Goal: Task Accomplishment & Management: Use online tool/utility

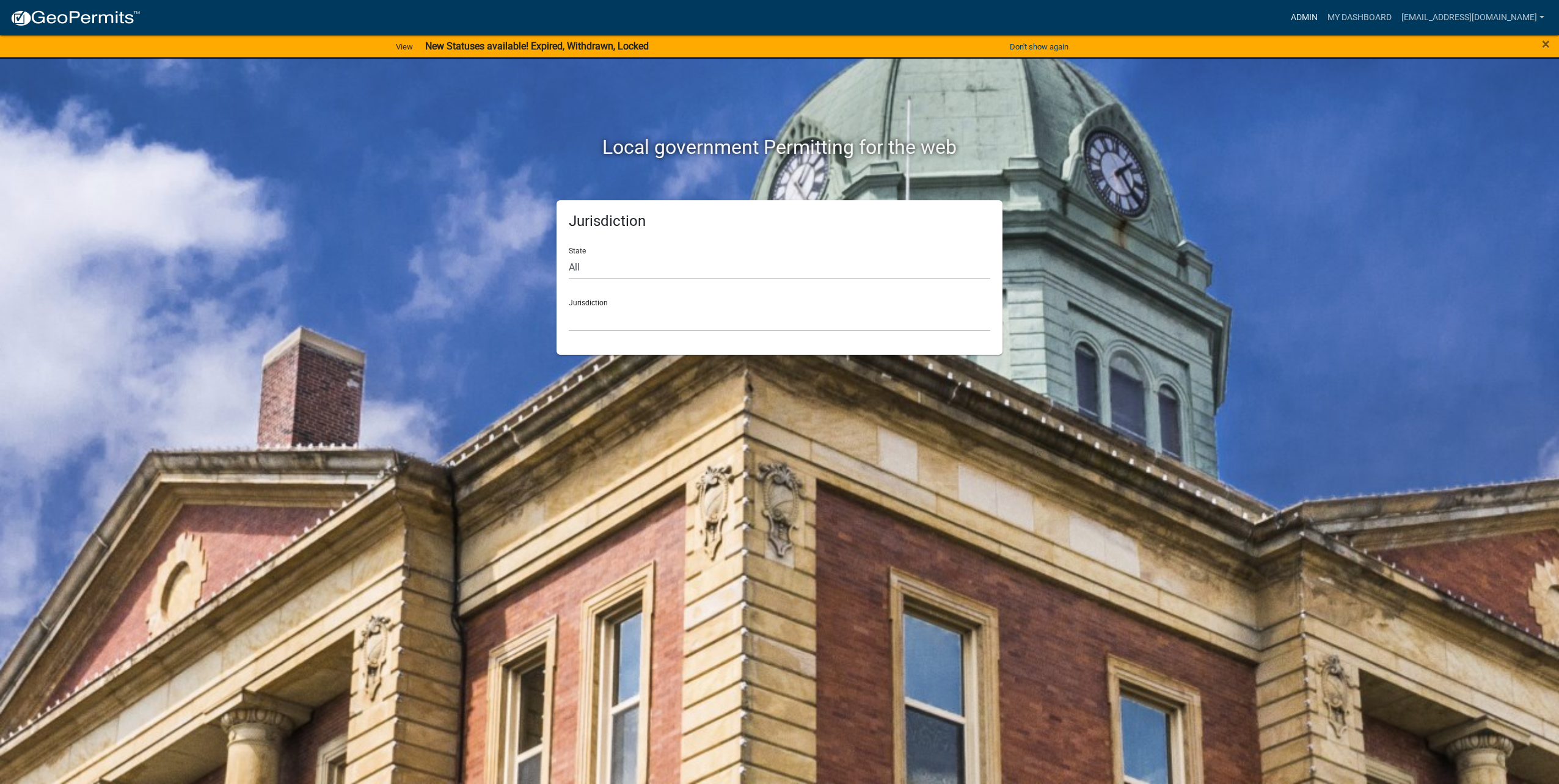
click at [1315, 22] on link "Admin" at bounding box center [1304, 17] width 37 height 23
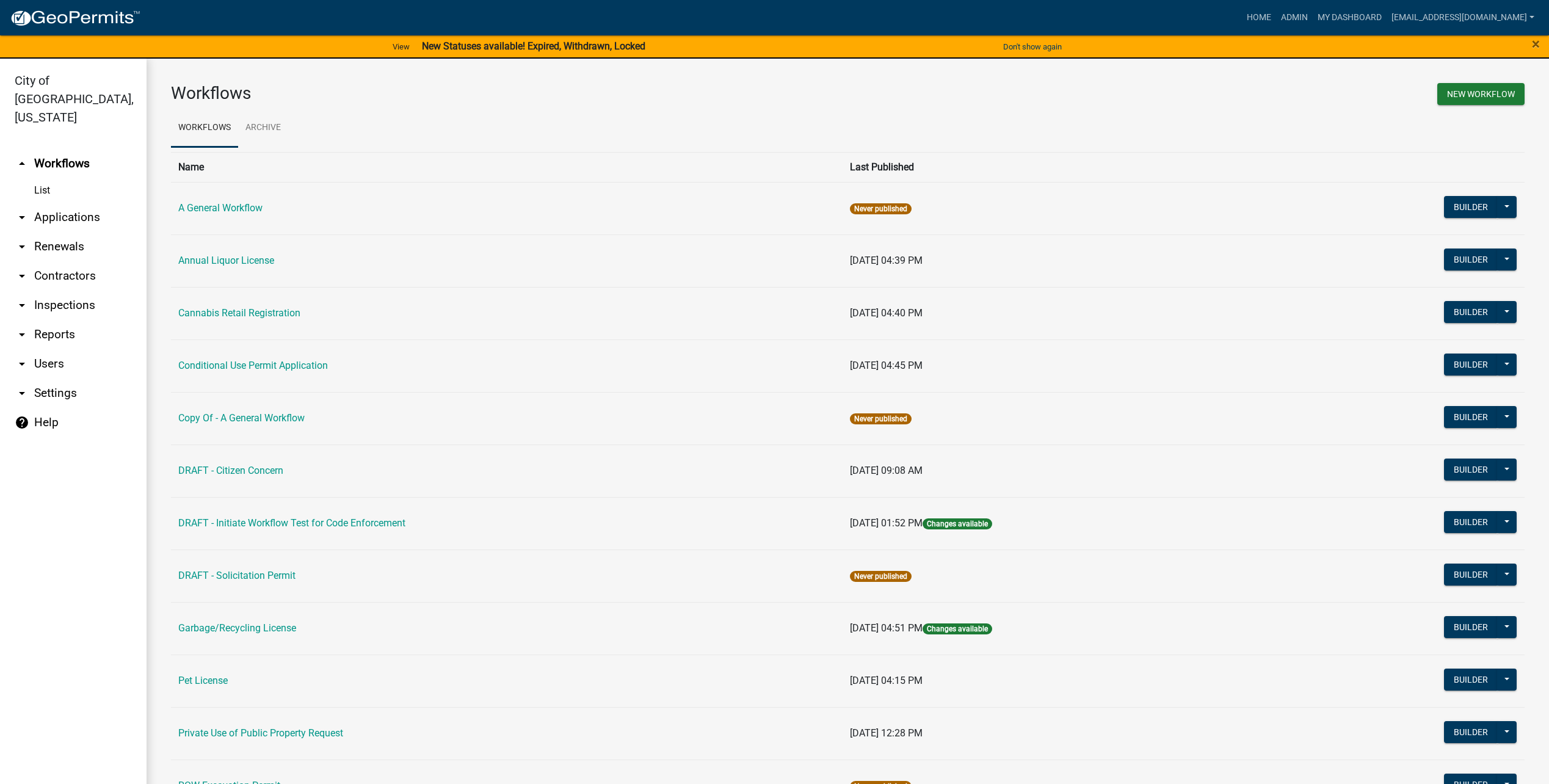
click at [24, 357] on icon "arrow_drop_down" at bounding box center [22, 364] width 15 height 15
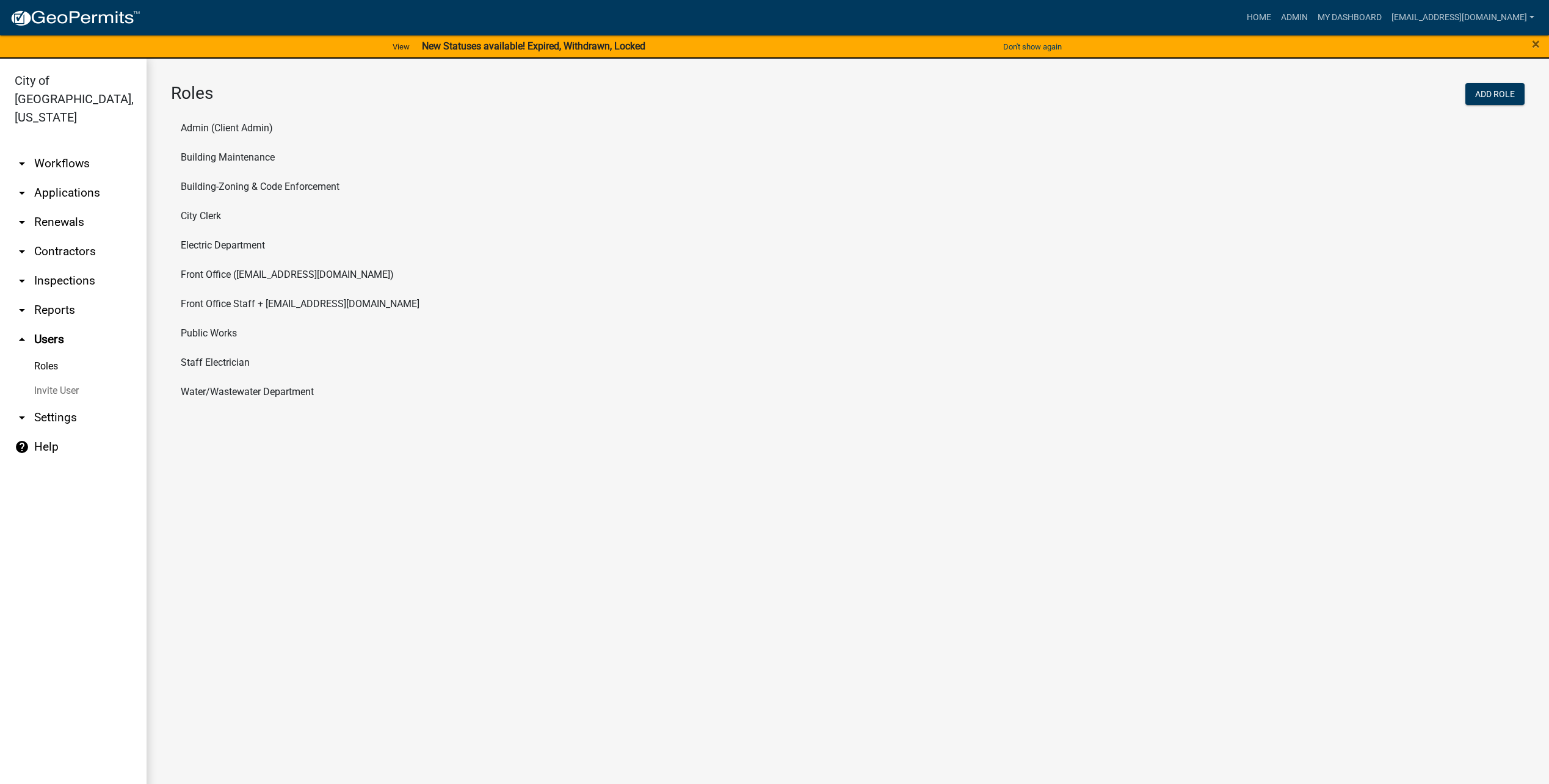
click at [227, 344] on li "Public Works" at bounding box center [848, 333] width 1354 height 29
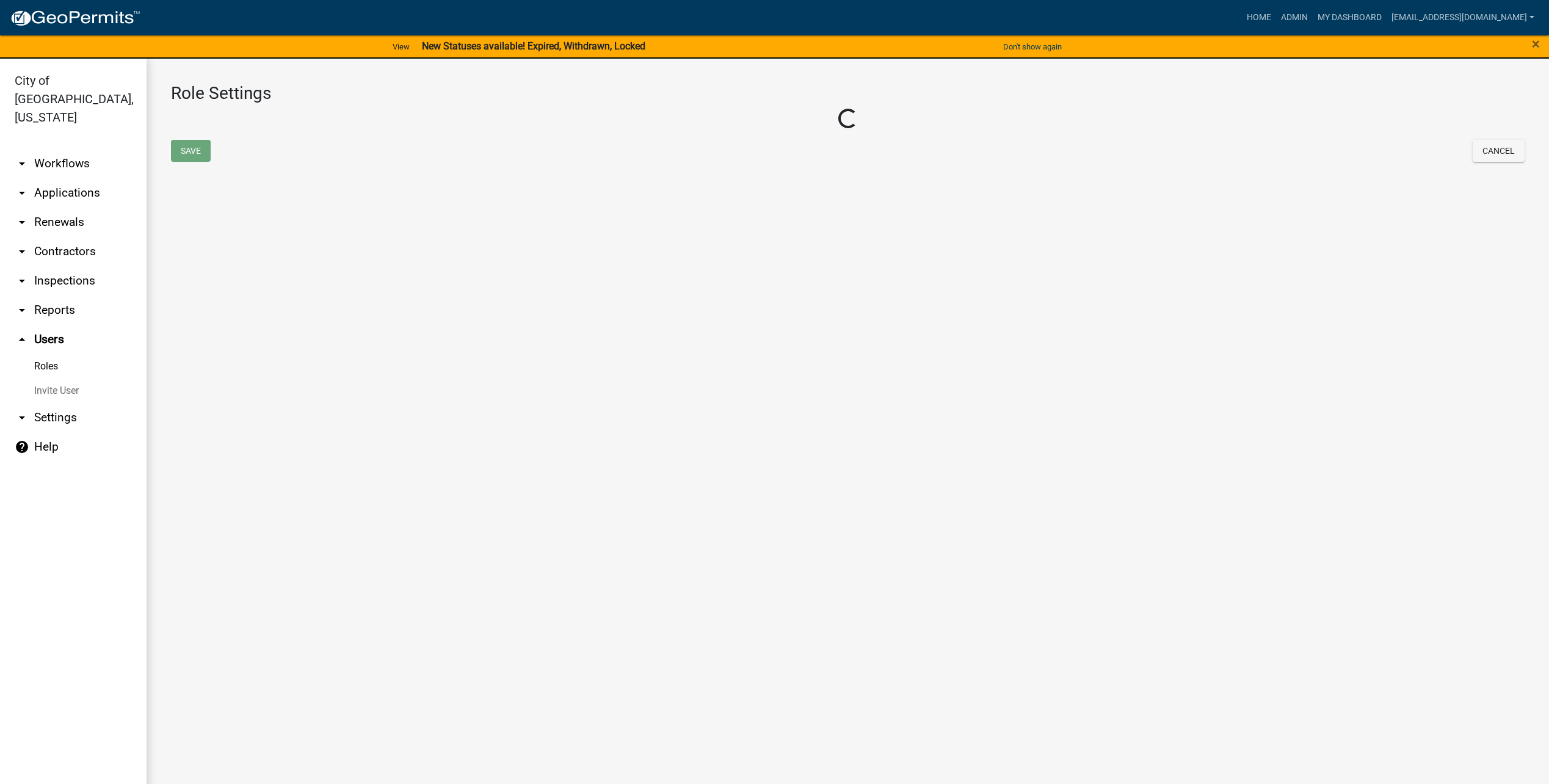
select select "1: green"
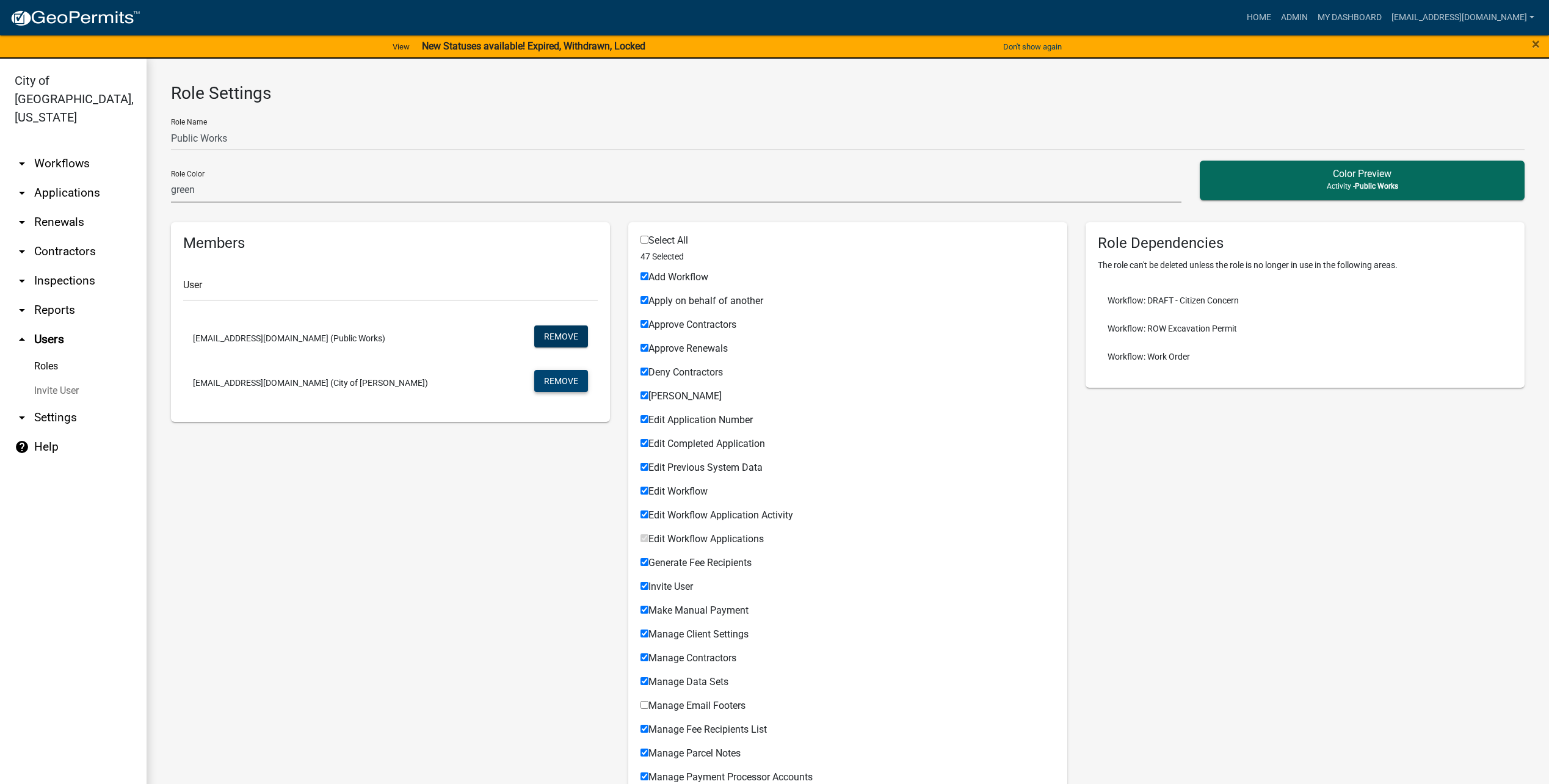
click at [582, 384] on button "Remove" at bounding box center [561, 381] width 53 height 22
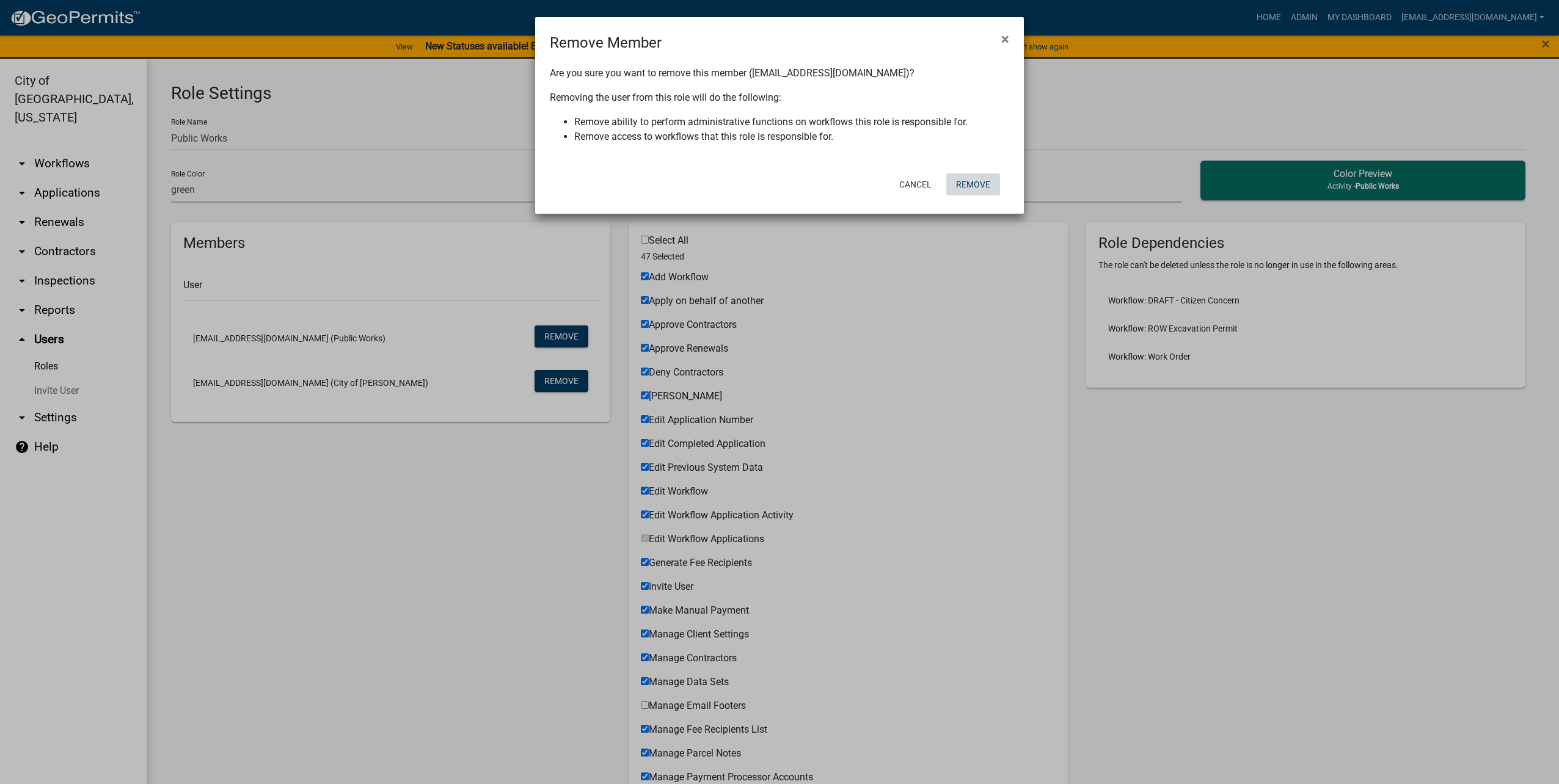
click at [967, 183] on button "Remove" at bounding box center [973, 184] width 53 height 22
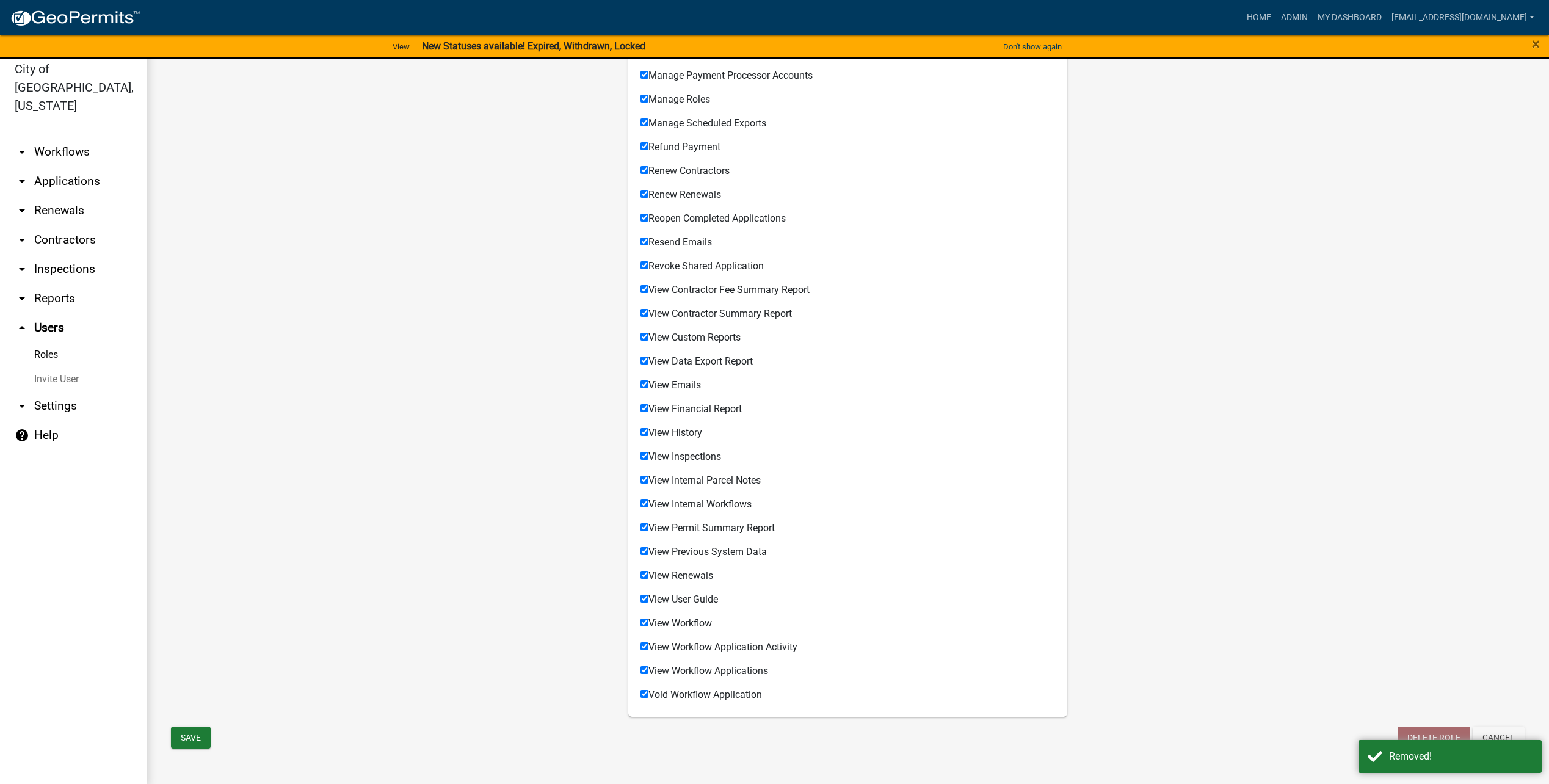
scroll to position [15, 0]
click at [191, 729] on button "Save" at bounding box center [191, 734] width 40 height 22
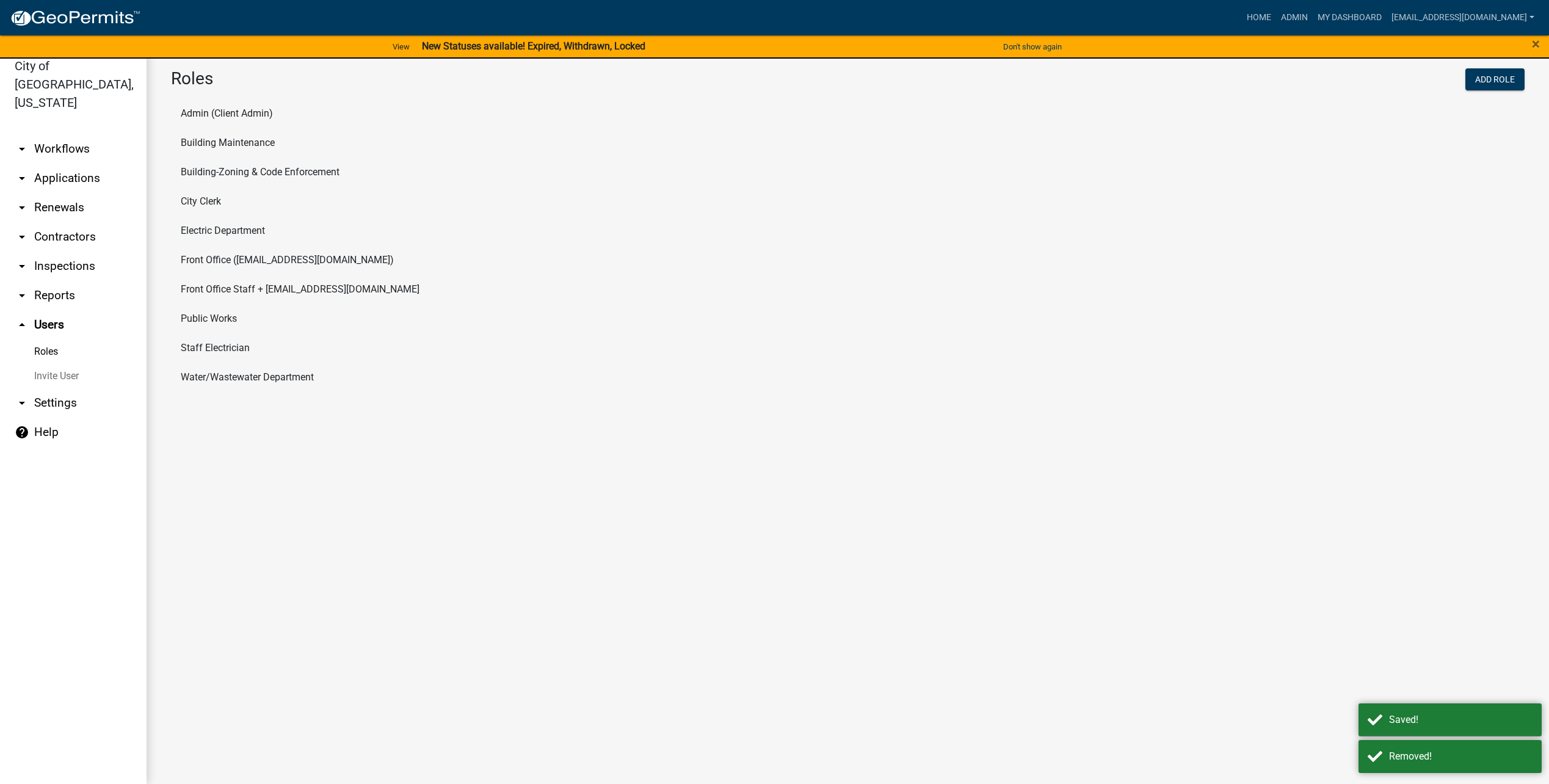
click at [242, 145] on li "Building Maintenance" at bounding box center [848, 142] width 1354 height 29
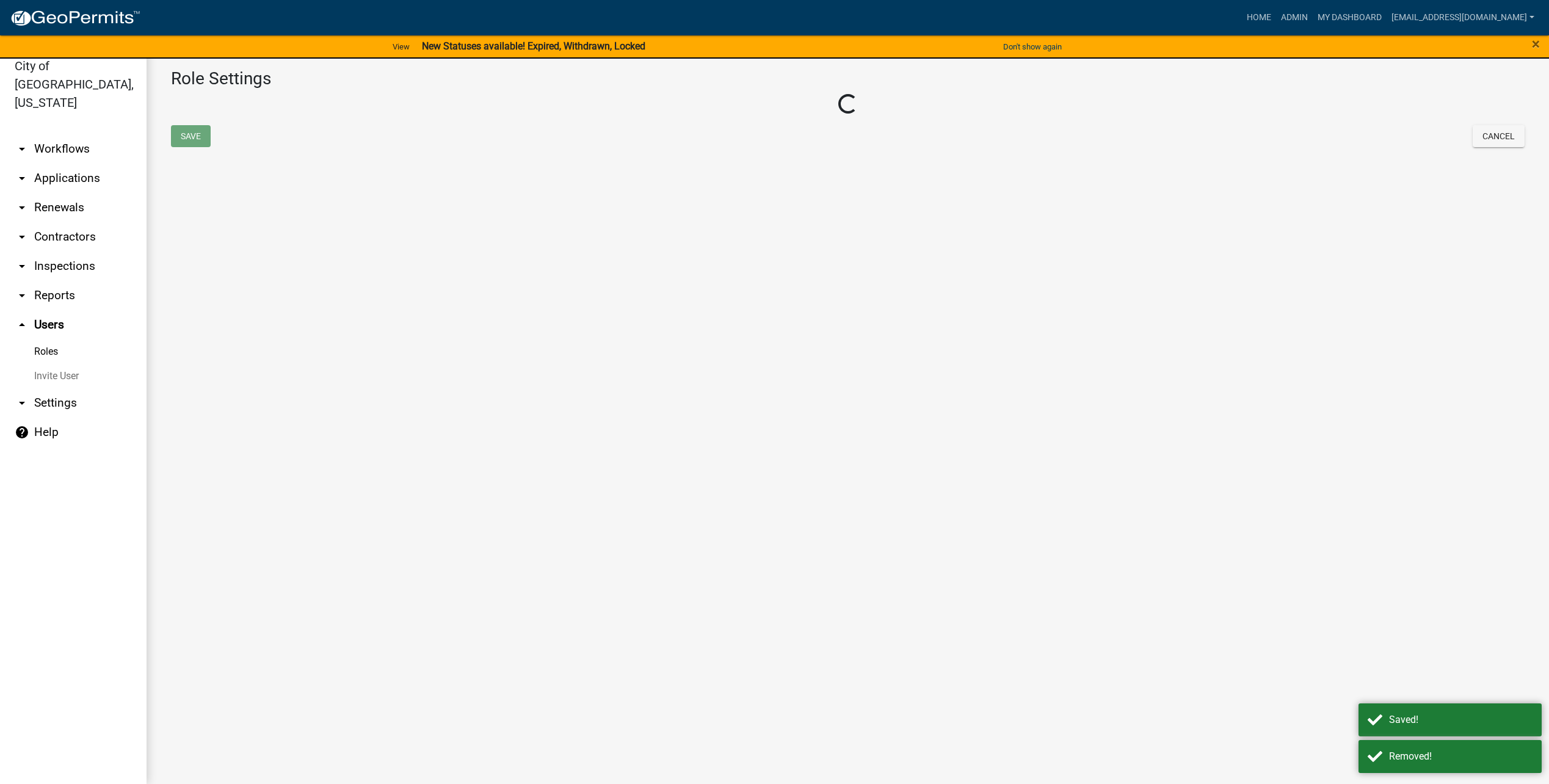
select select "3: orange"
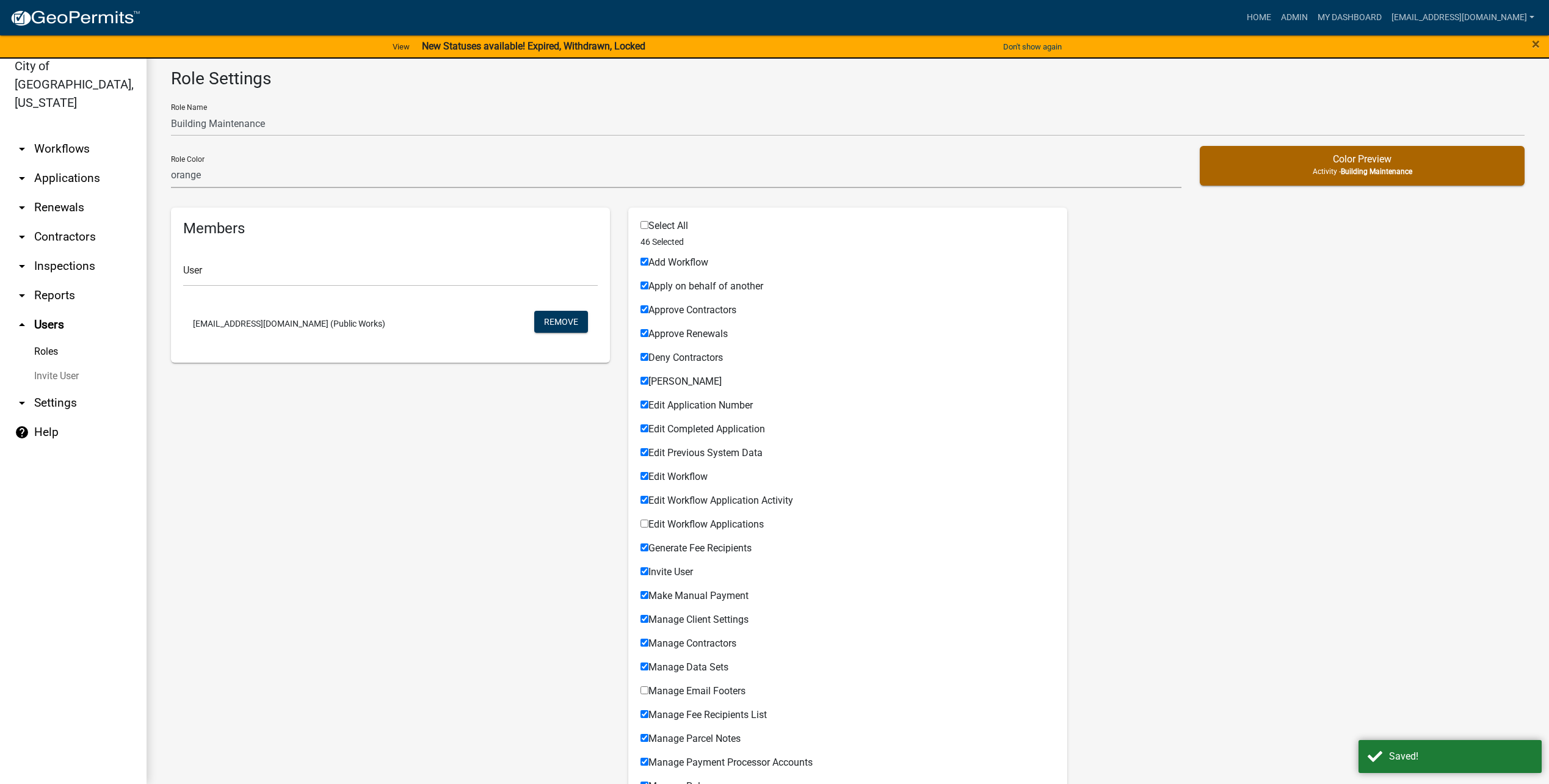
scroll to position [690, 0]
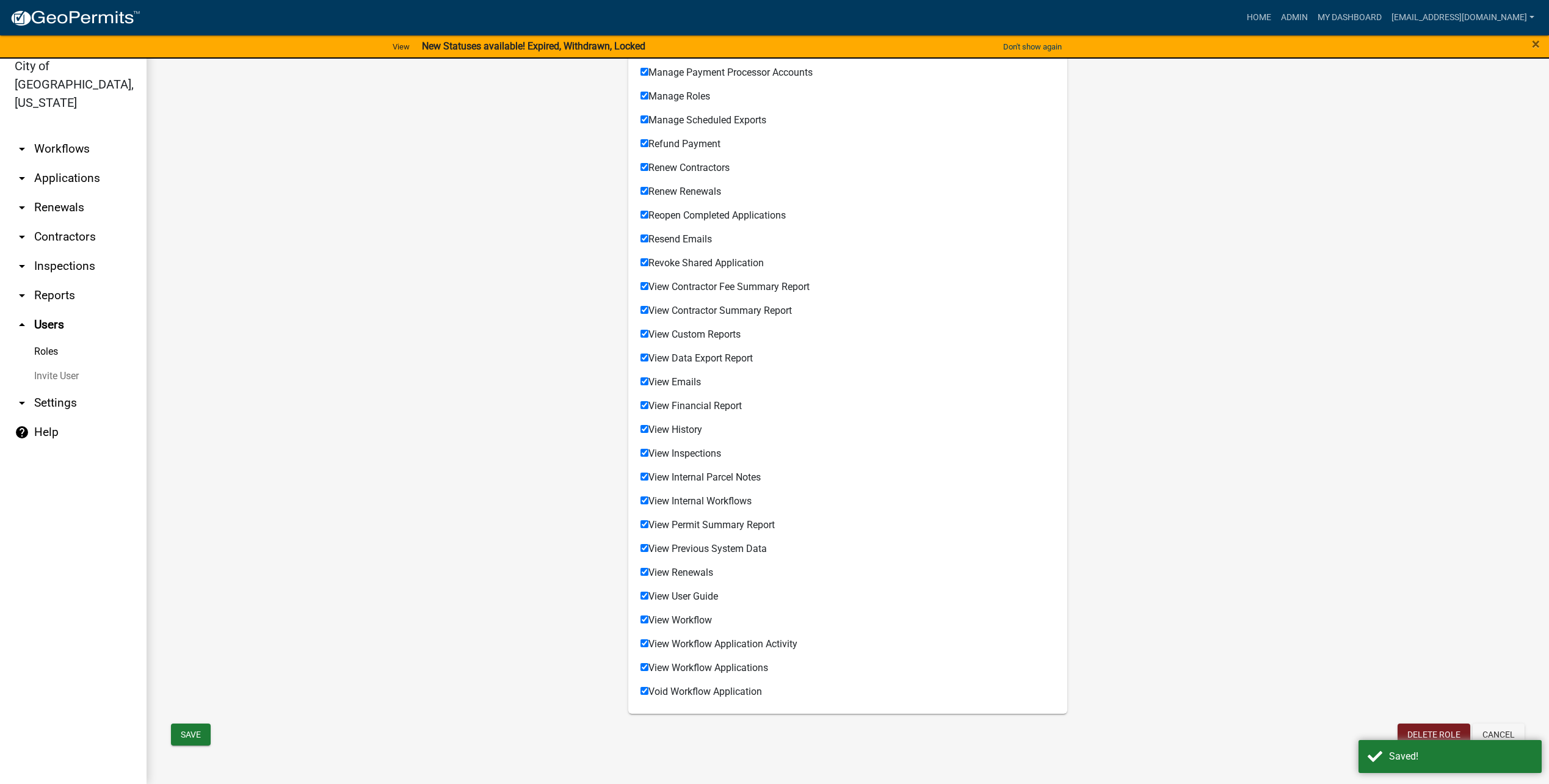
click at [210, 720] on form "Role Settings Role Name Building Maintenance Role Color none green yellow orang…" at bounding box center [848, 63] width 1354 height 1370
click at [203, 729] on button "Save" at bounding box center [191, 734] width 40 height 22
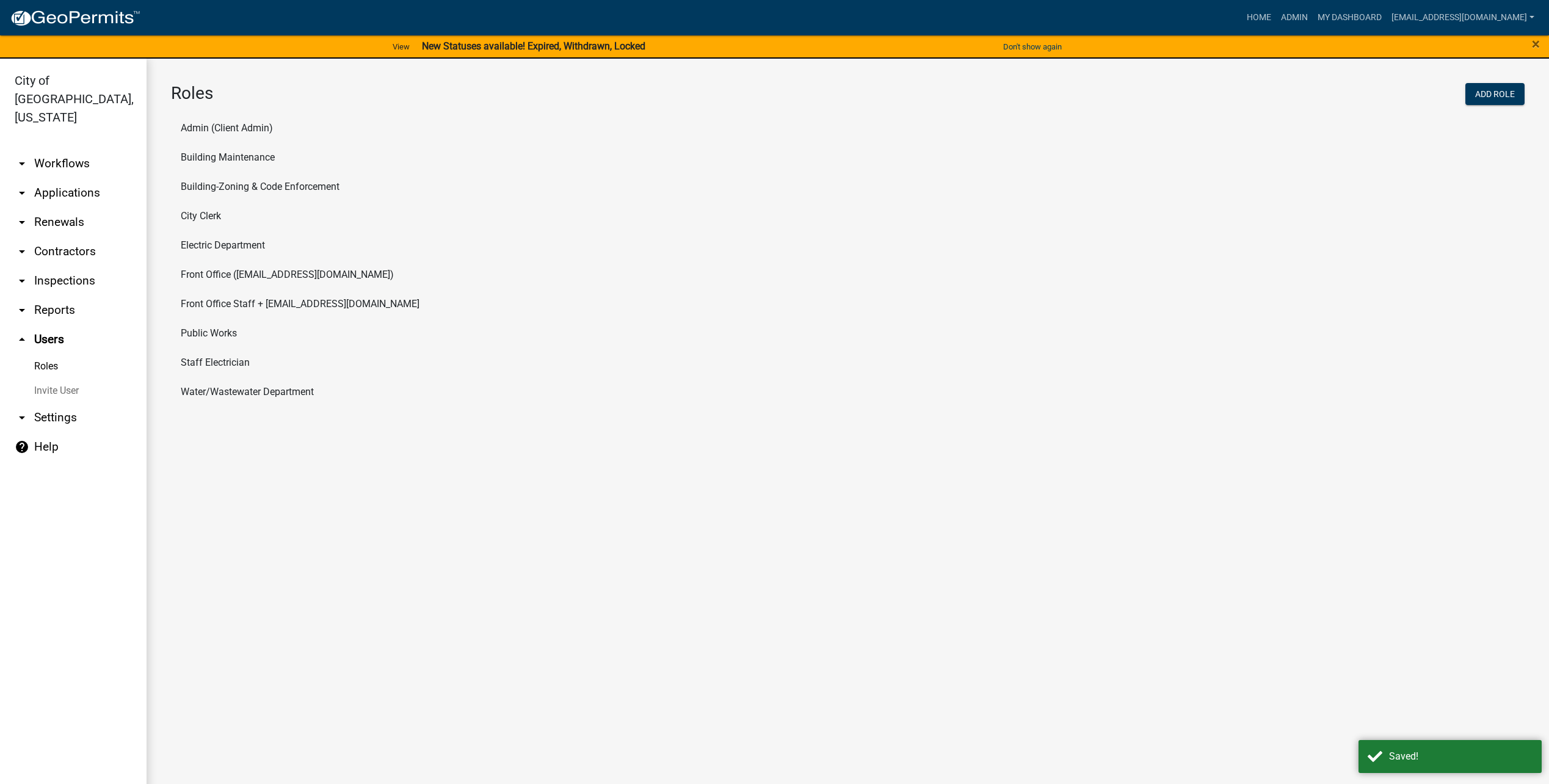
click at [58, 19] on img at bounding box center [75, 18] width 130 height 18
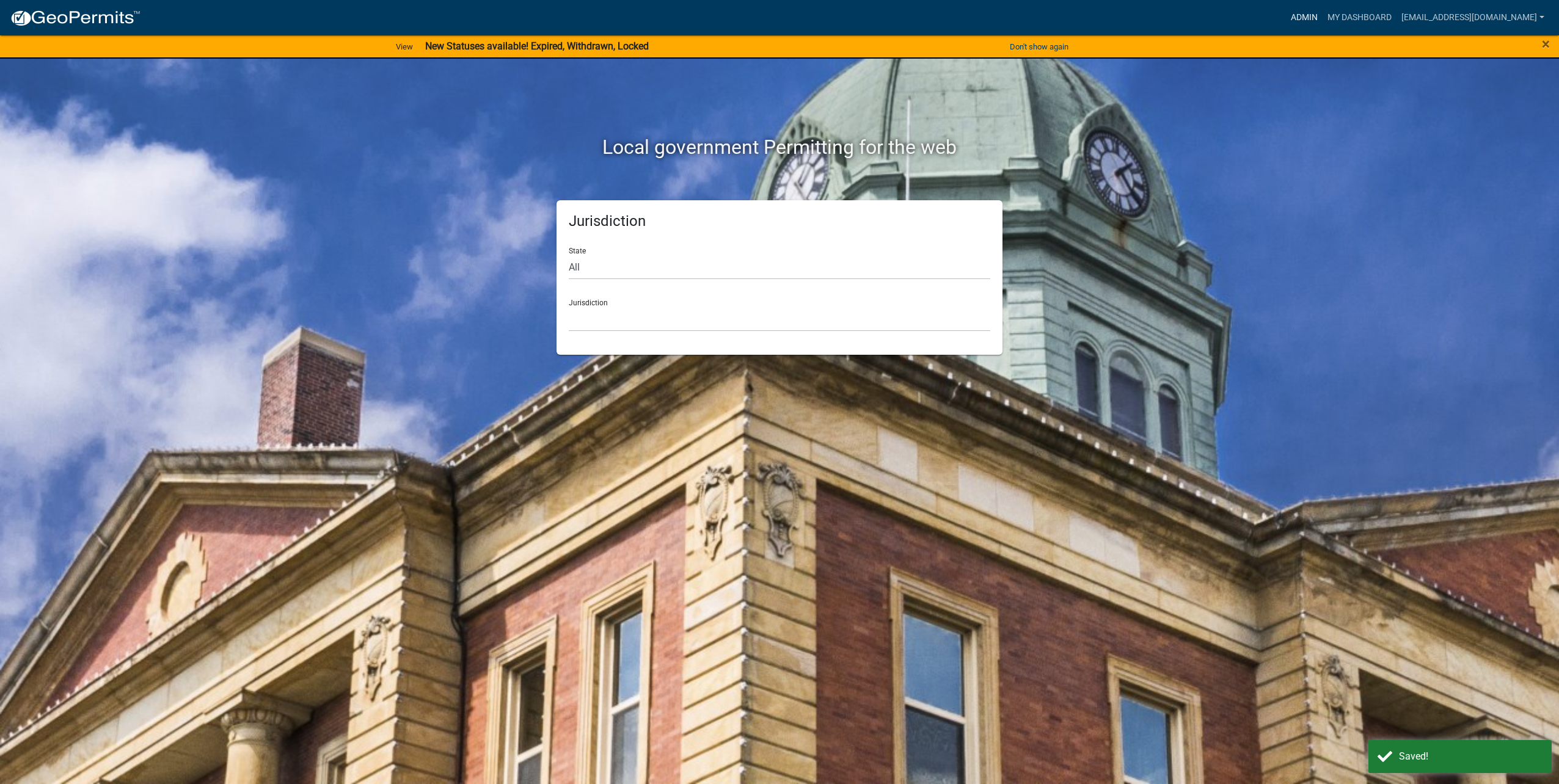
click at [1305, 16] on link "Admin" at bounding box center [1304, 17] width 37 height 23
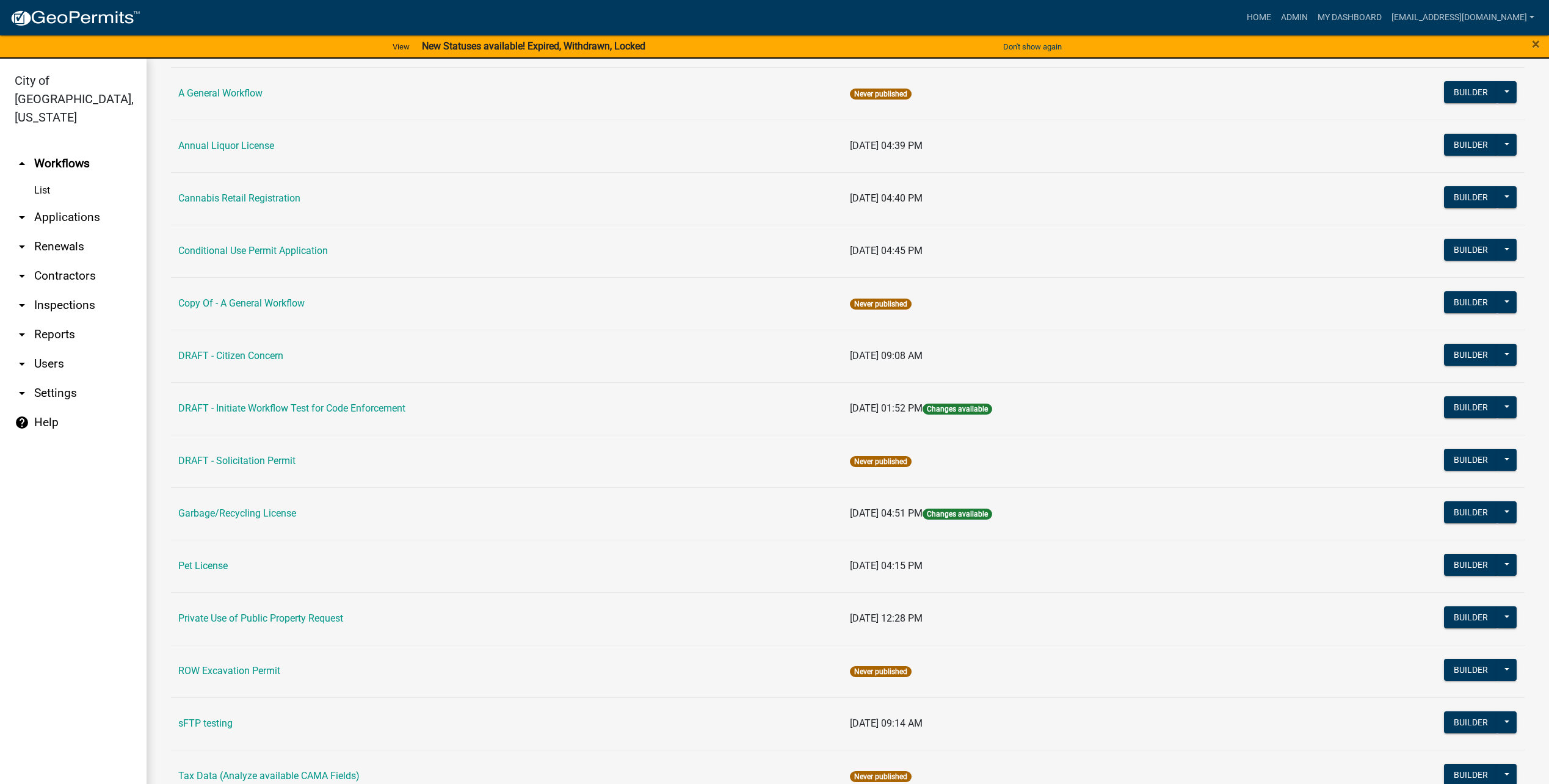
scroll to position [122, 0]
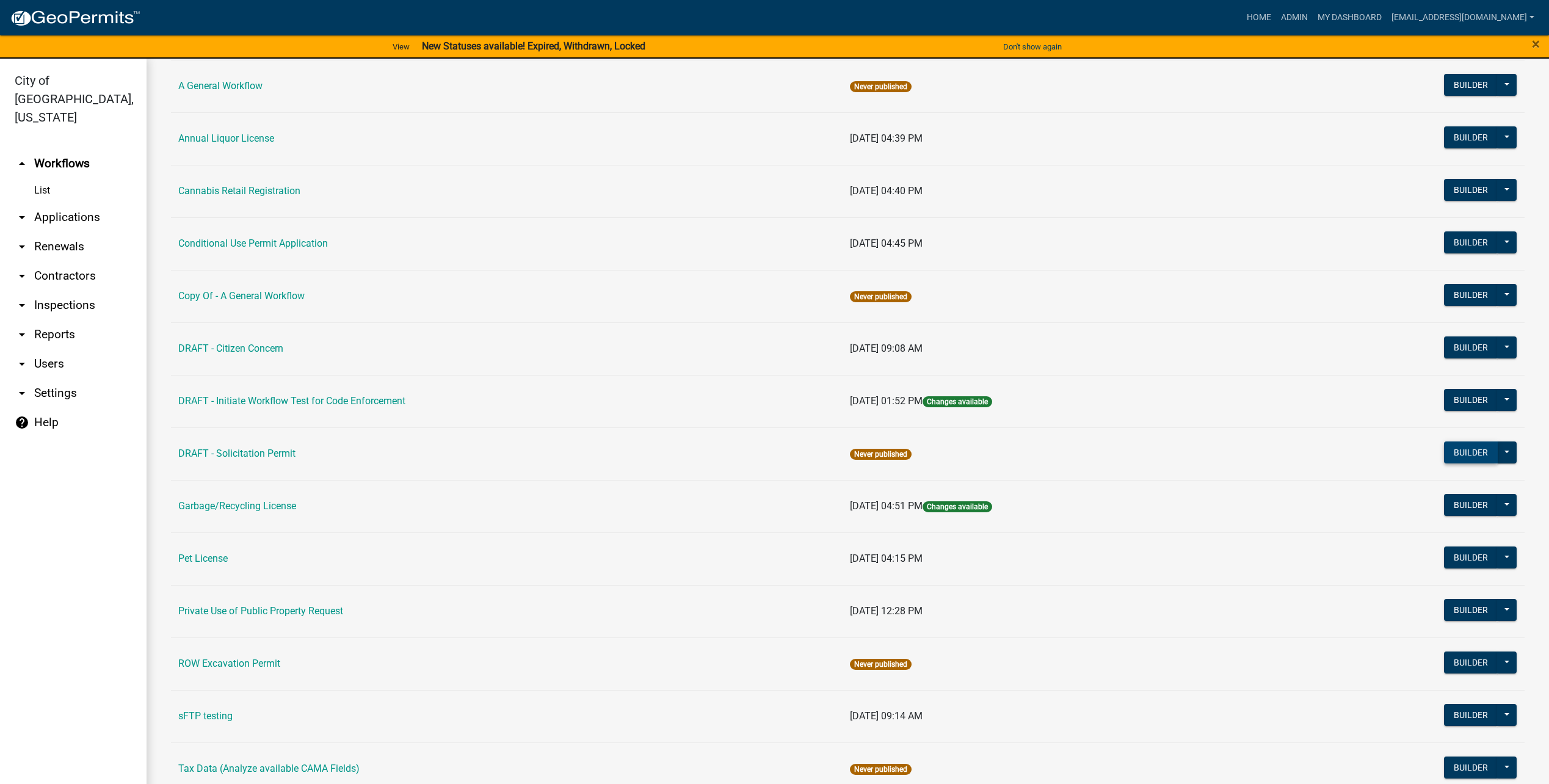
click at [1454, 448] on button "Builder" at bounding box center [1471, 452] width 53 height 22
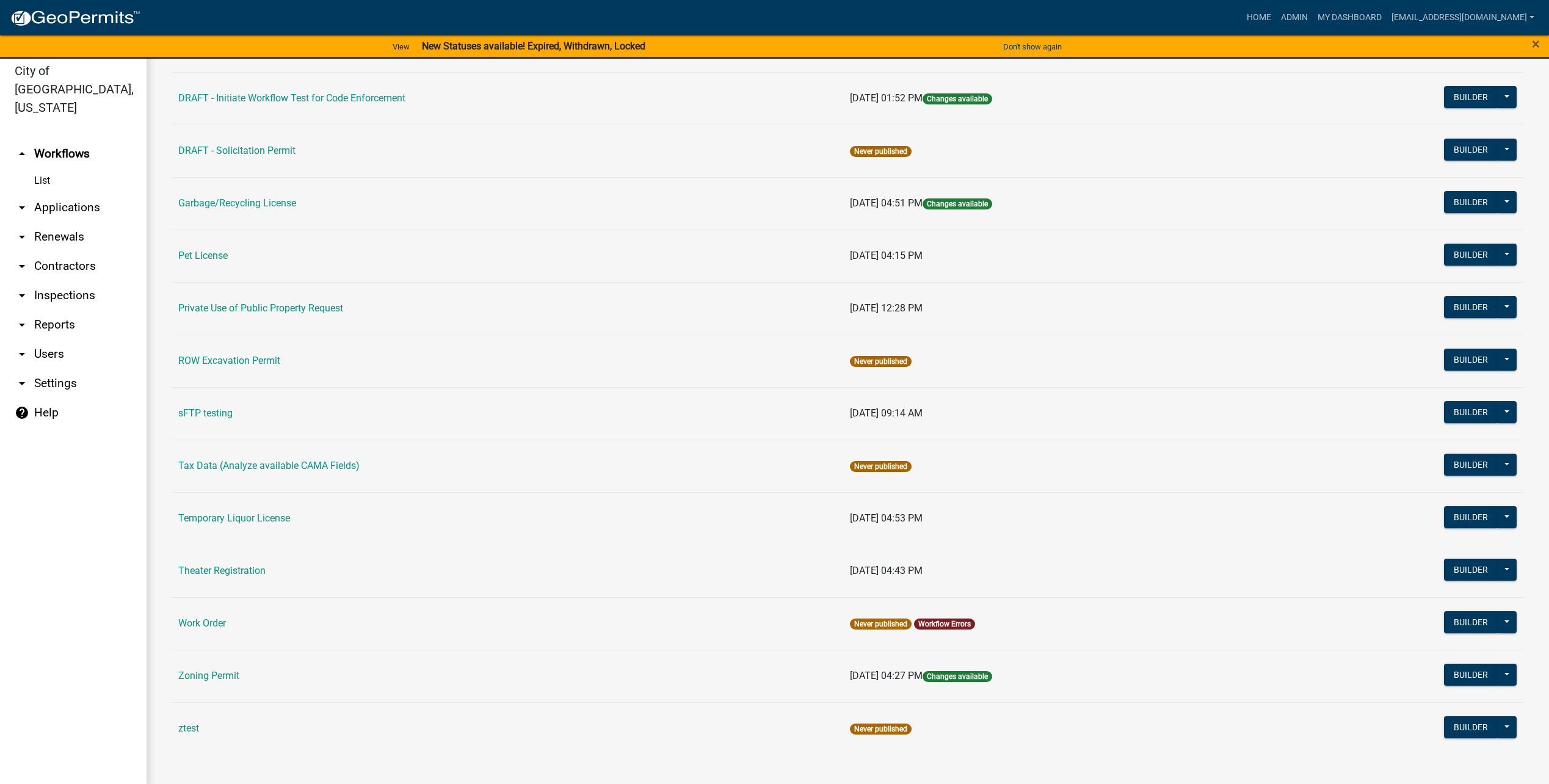
scroll to position [15, 0]
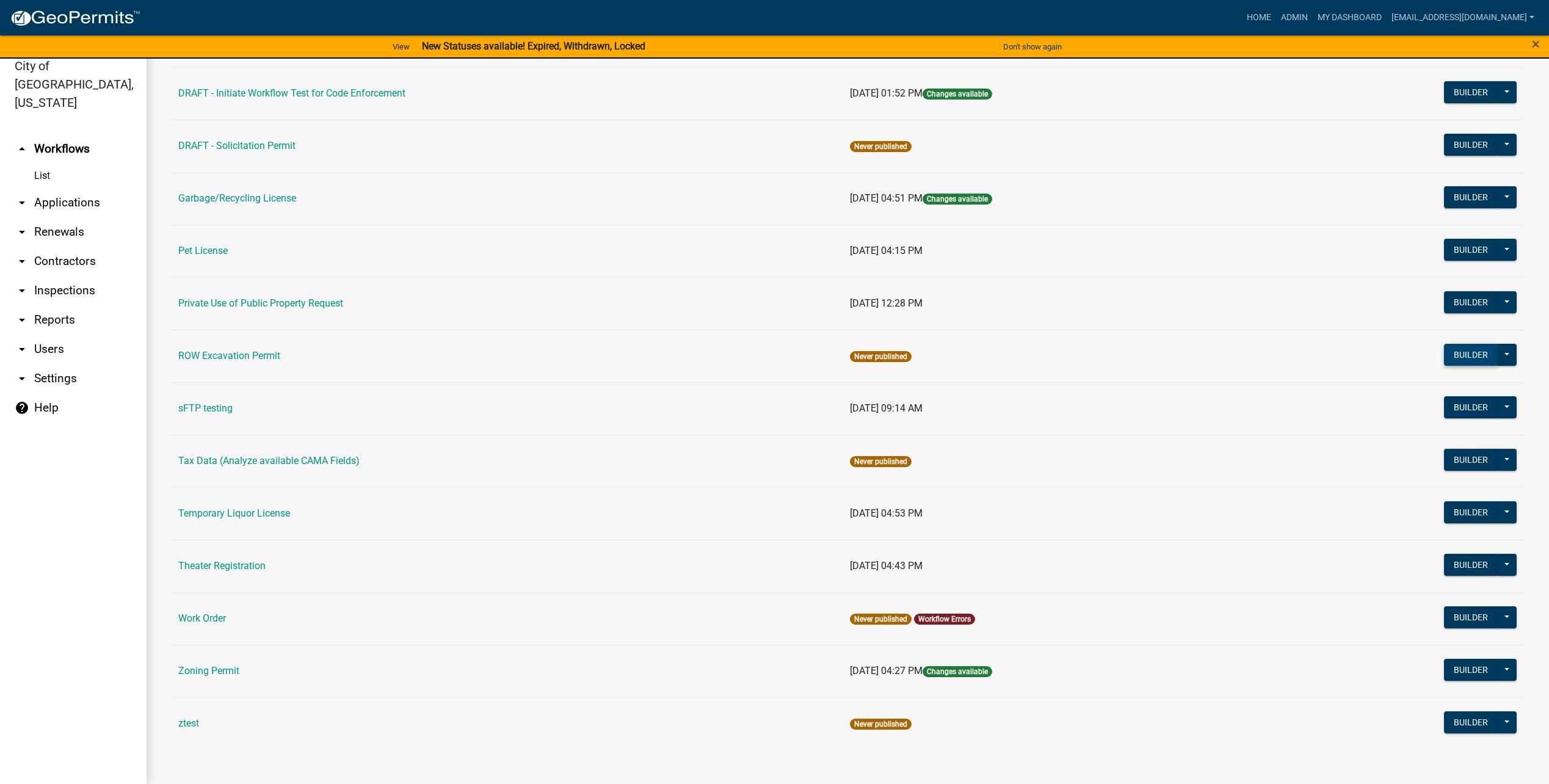
click at [1460, 355] on button "Builder" at bounding box center [1471, 354] width 53 height 22
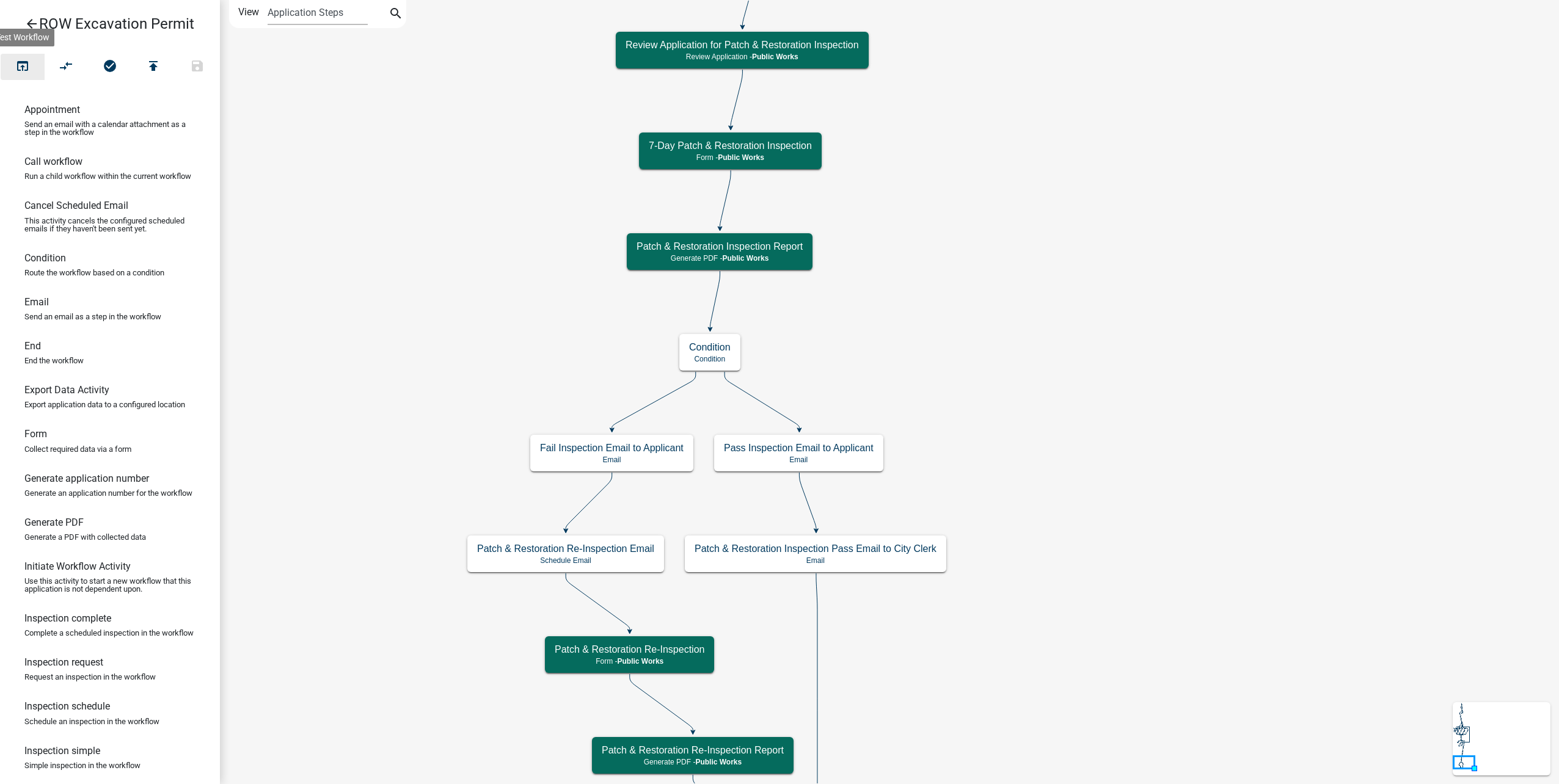
click at [26, 64] on icon "open_in_browser" at bounding box center [23, 67] width 15 height 17
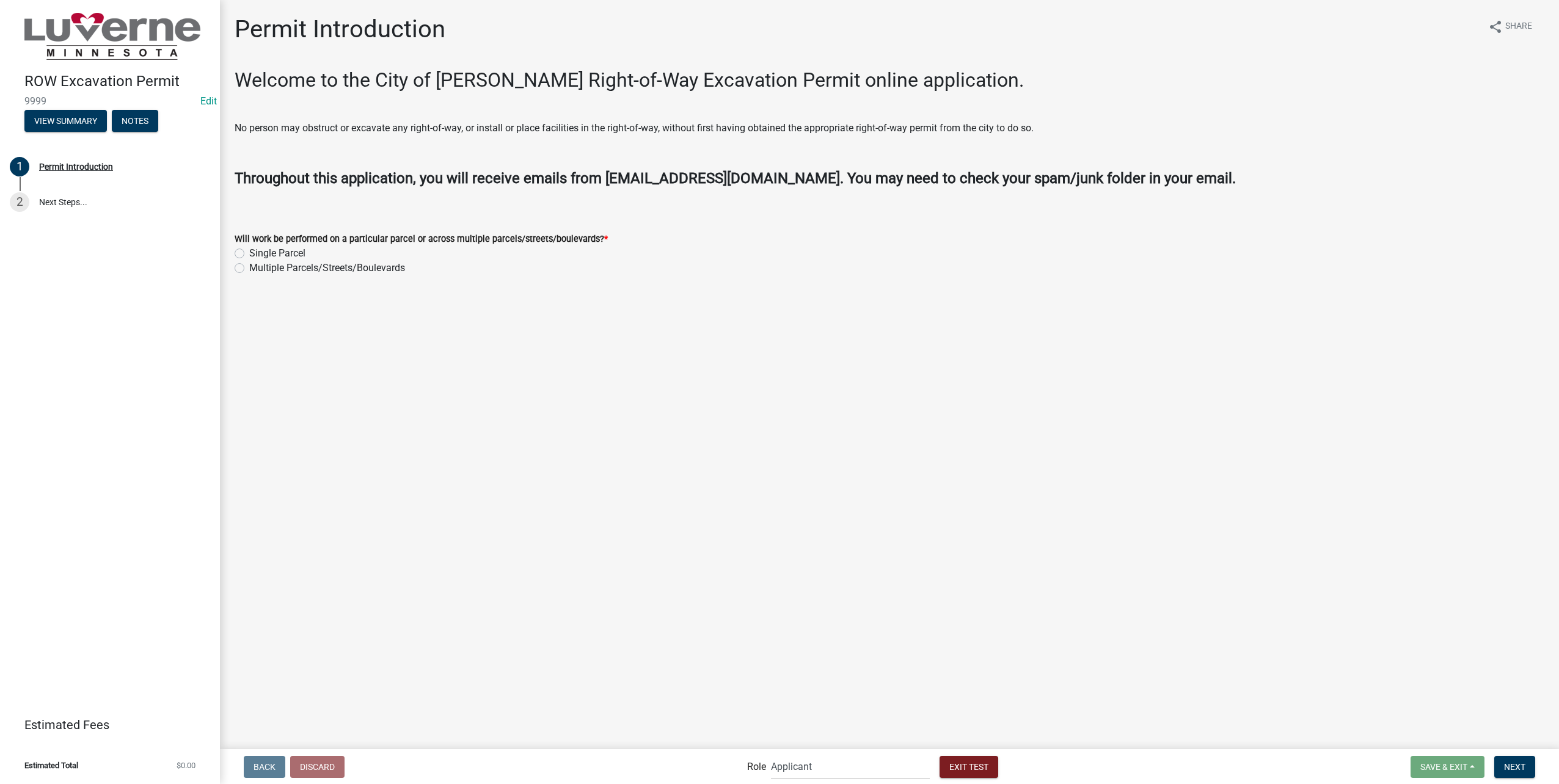
click at [249, 253] on label "Single Parcel" at bounding box center [277, 253] width 56 height 15
click at [249, 253] on input "Single Parcel" at bounding box center [253, 250] width 8 height 8
radio input "true"
click at [1525, 760] on button "Next" at bounding box center [1515, 767] width 41 height 22
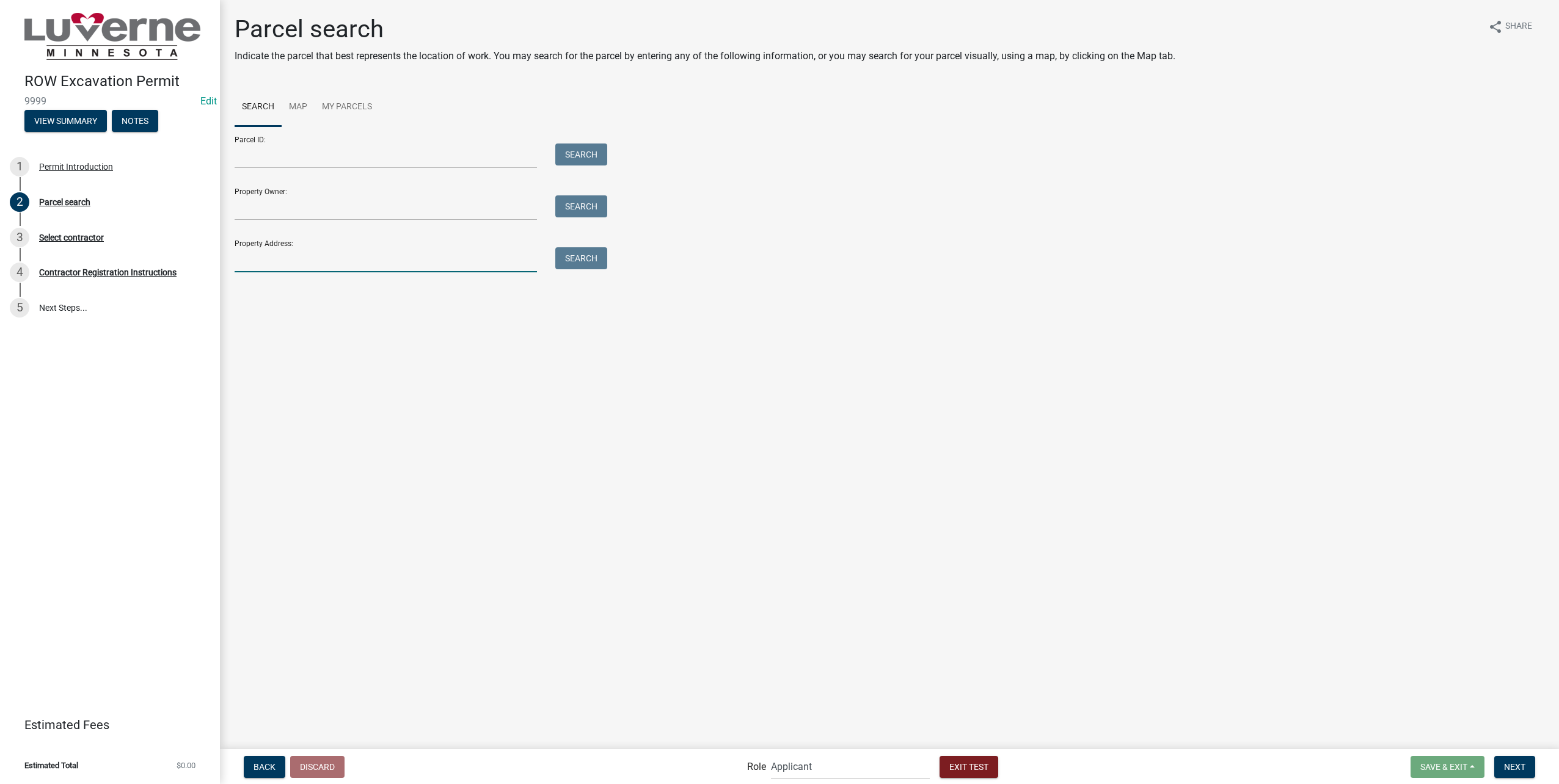
click at [357, 261] on input "Property Address:" at bounding box center [385, 260] width 302 height 25
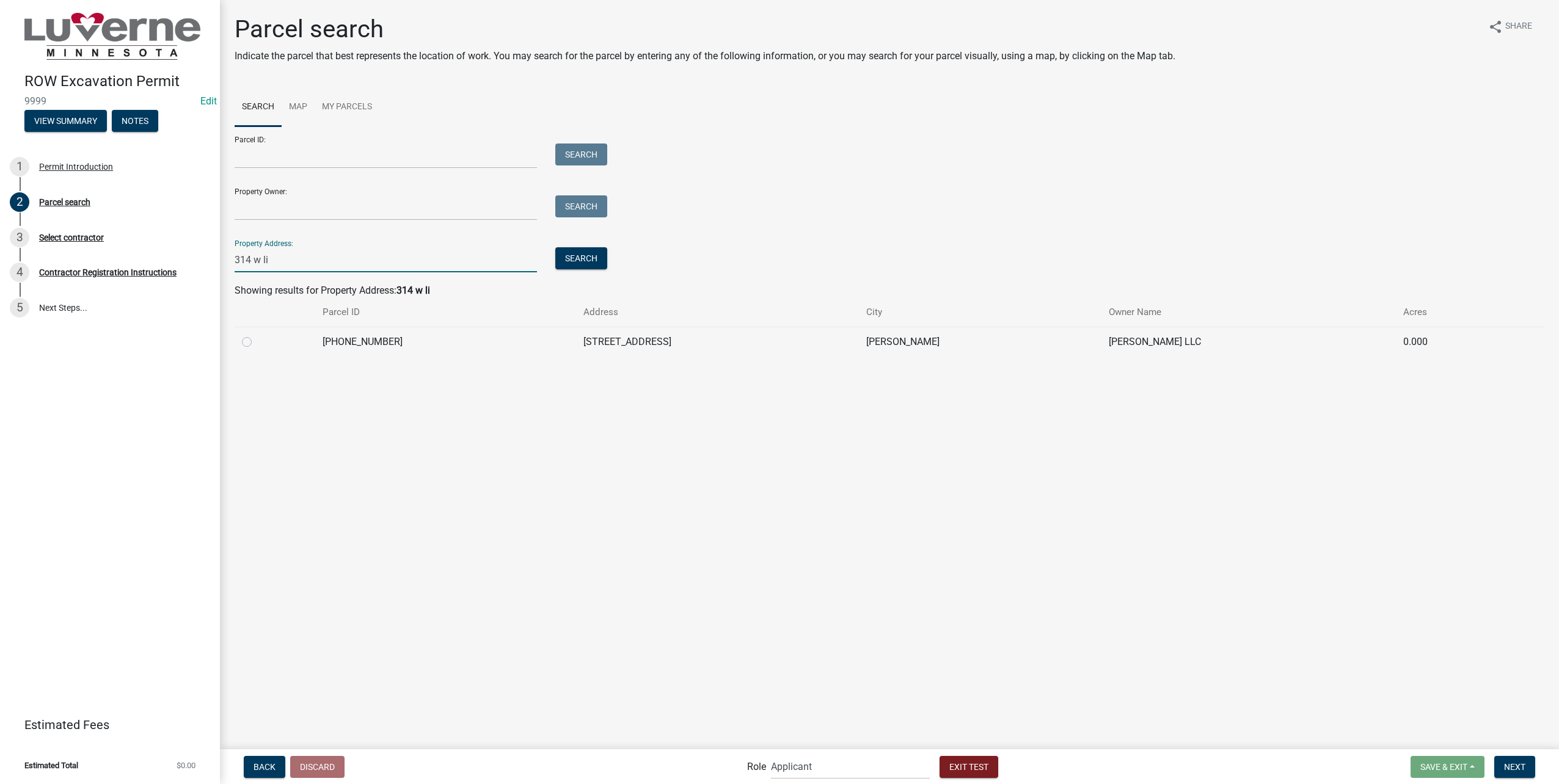
type input "314 w li"
click at [257, 335] on label at bounding box center [257, 335] width 0 height 0
click at [257, 340] on input "radio" at bounding box center [260, 339] width 8 height 8
radio input "true"
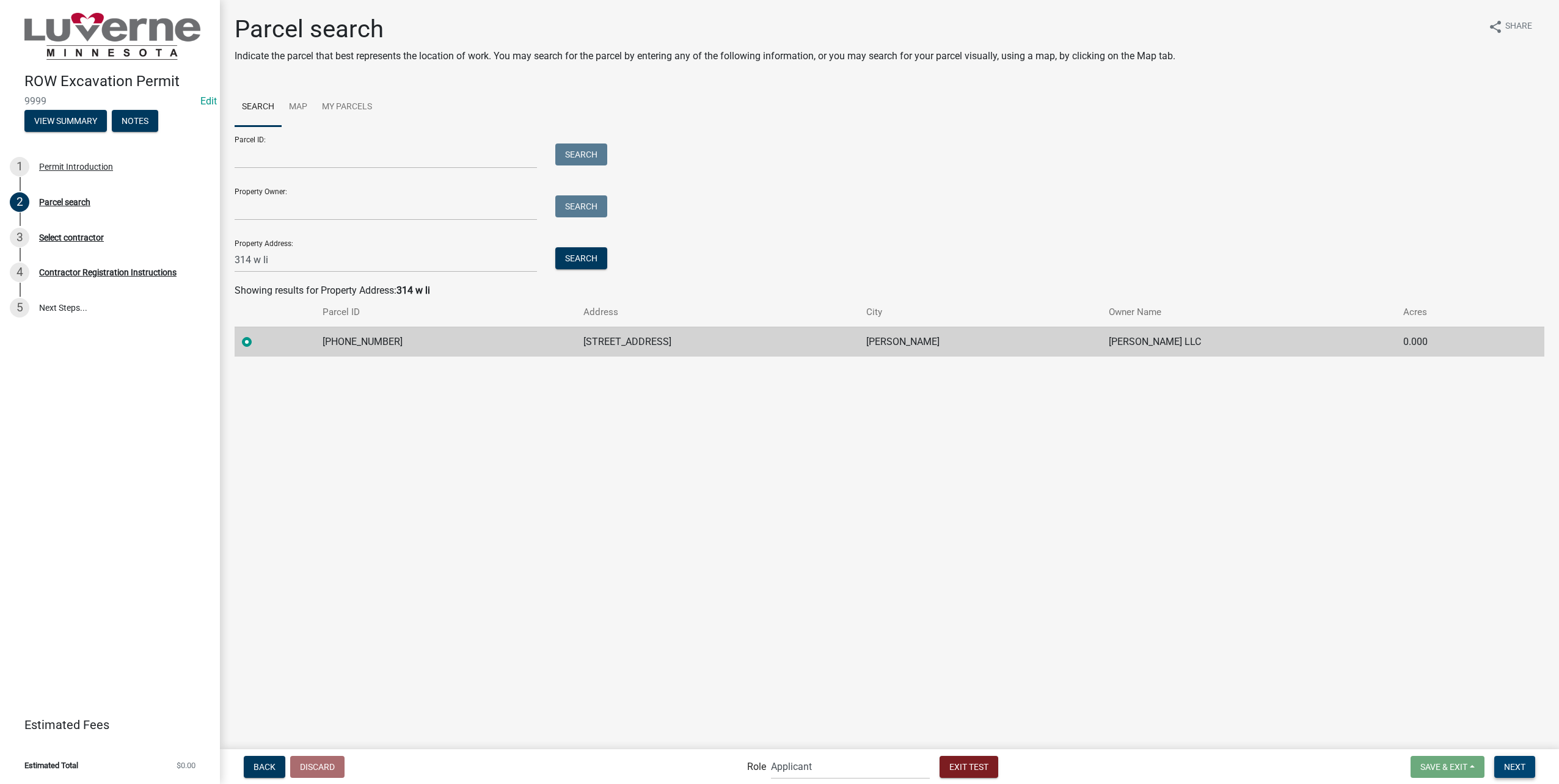
click at [1524, 772] on button "Next" at bounding box center [1515, 767] width 41 height 22
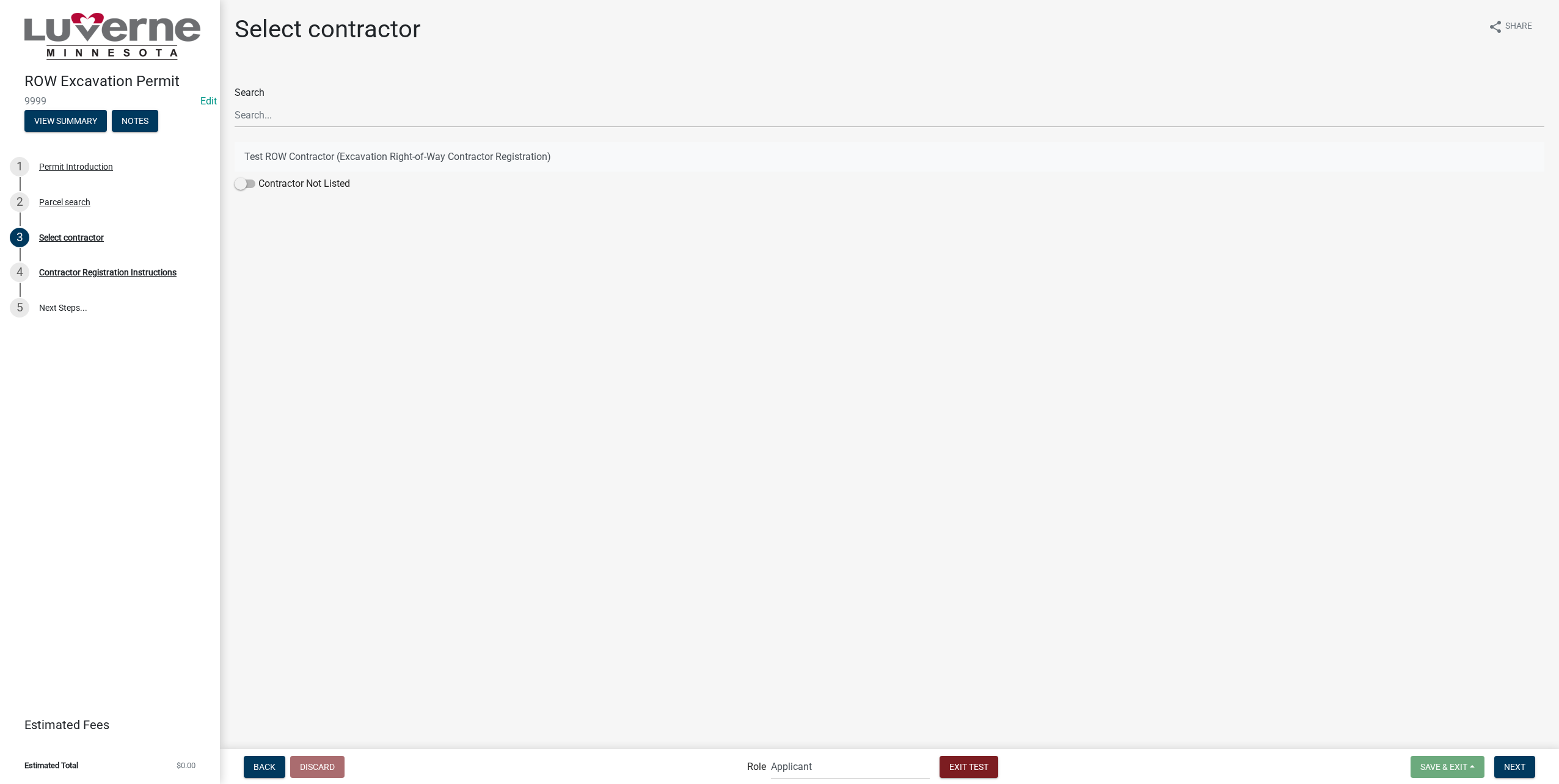
click at [331, 157] on button "Test ROW Contractor (Excavation Right-of-Way Contractor Registration)" at bounding box center [889, 157] width 1310 height 29
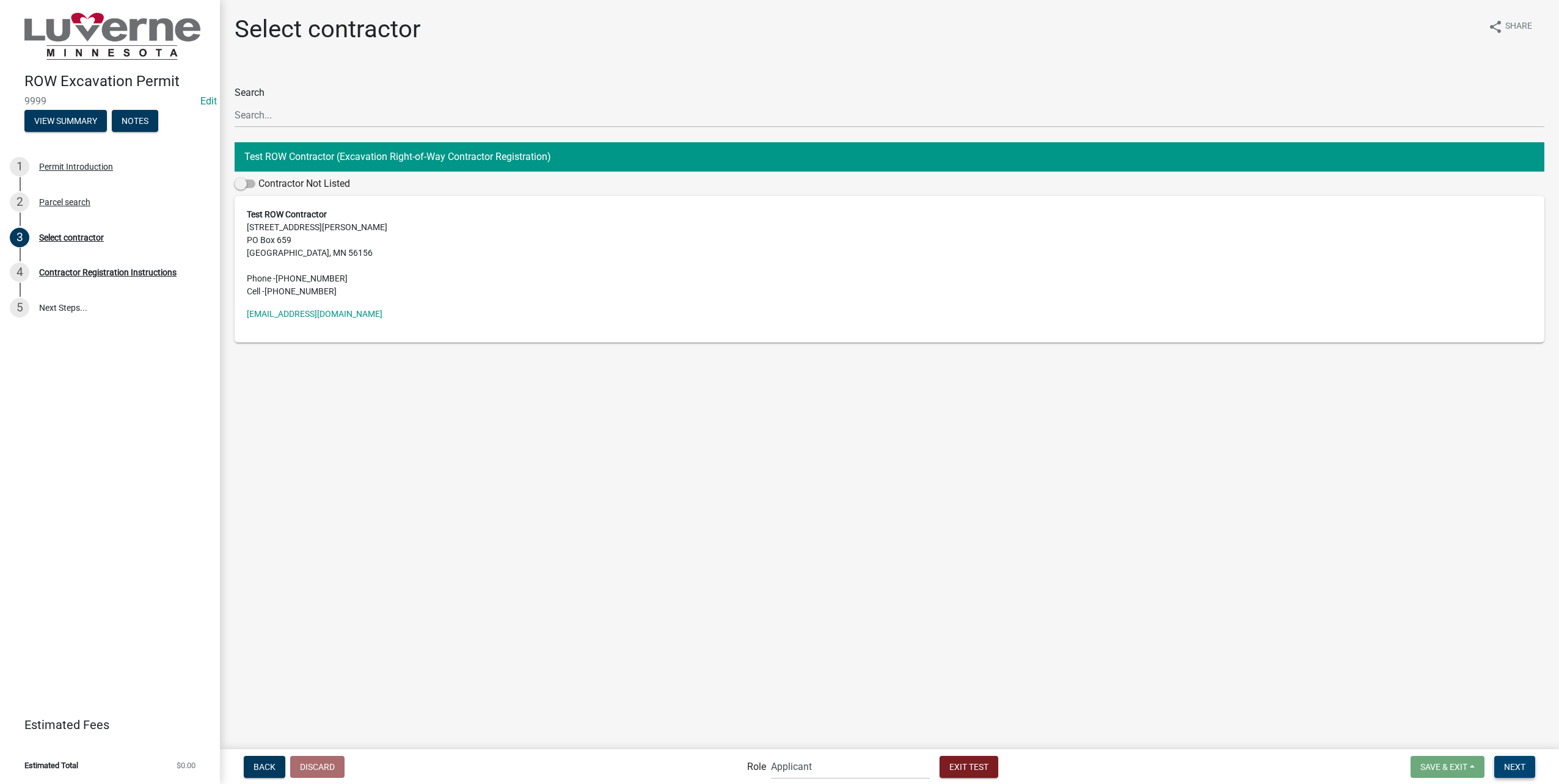
click at [1524, 766] on span "Next" at bounding box center [1514, 766] width 21 height 10
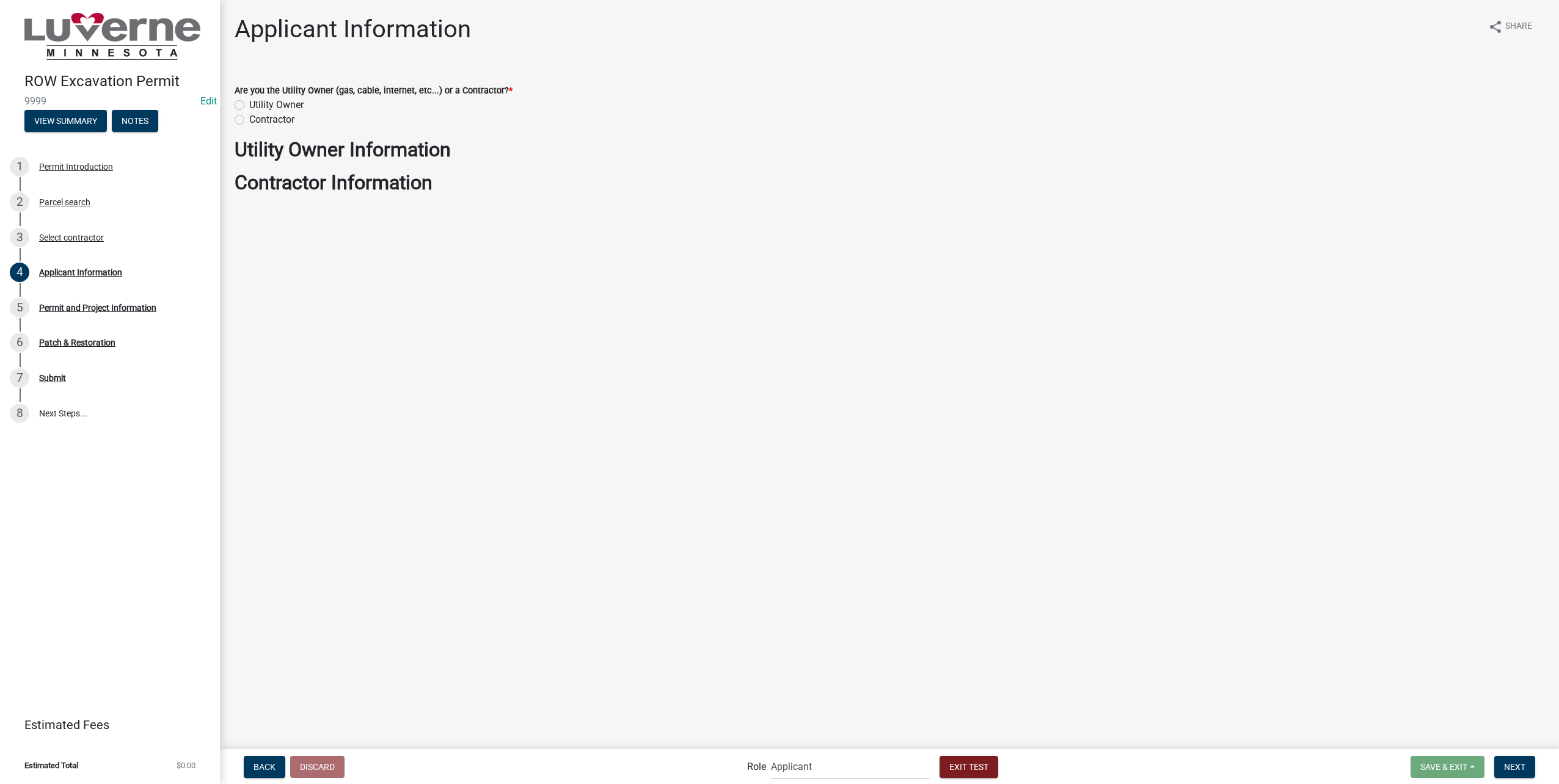
click at [249, 101] on label "Utility Owner" at bounding box center [276, 105] width 54 height 15
click at [249, 101] on input "Utility Owner" at bounding box center [253, 101] width 8 height 8
radio input "true"
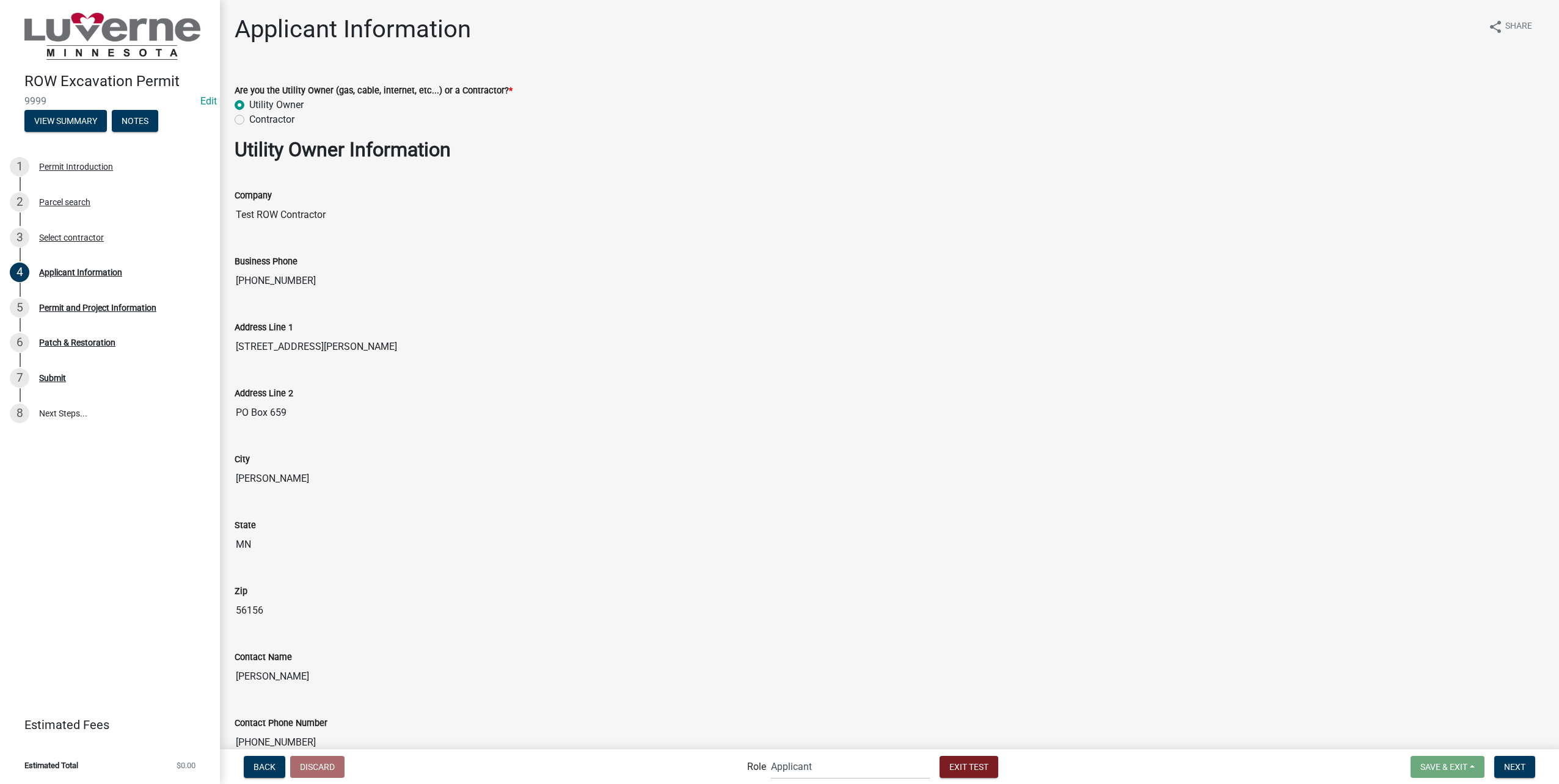
click at [249, 117] on label "Contractor" at bounding box center [272, 120] width 45 height 15
click at [249, 117] on input "Contractor" at bounding box center [253, 116] width 8 height 8
radio input "true"
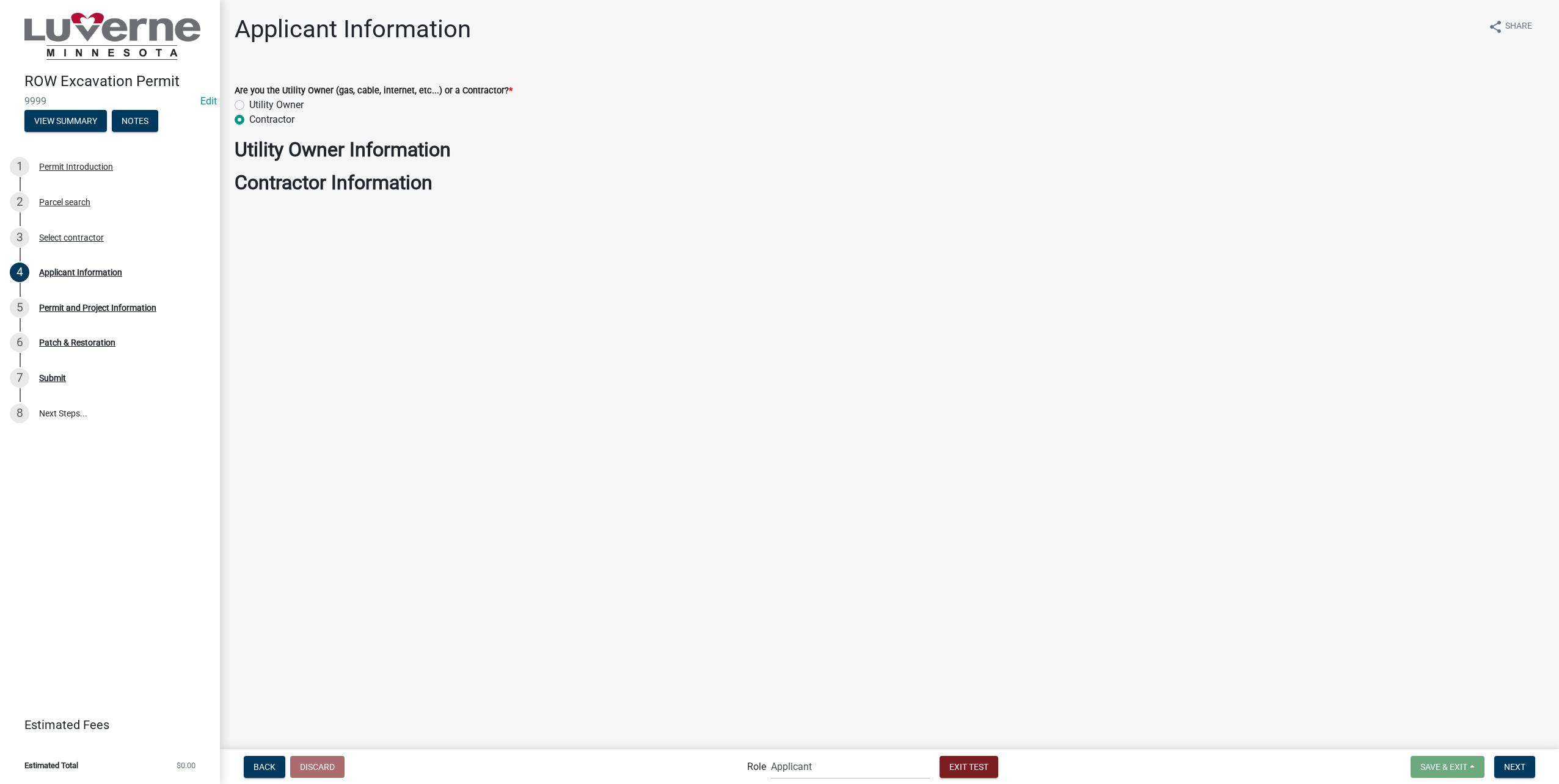
click at [249, 104] on label "Utility Owner" at bounding box center [276, 105] width 54 height 15
click at [249, 104] on input "Utility Owner" at bounding box center [253, 101] width 8 height 8
radio input "true"
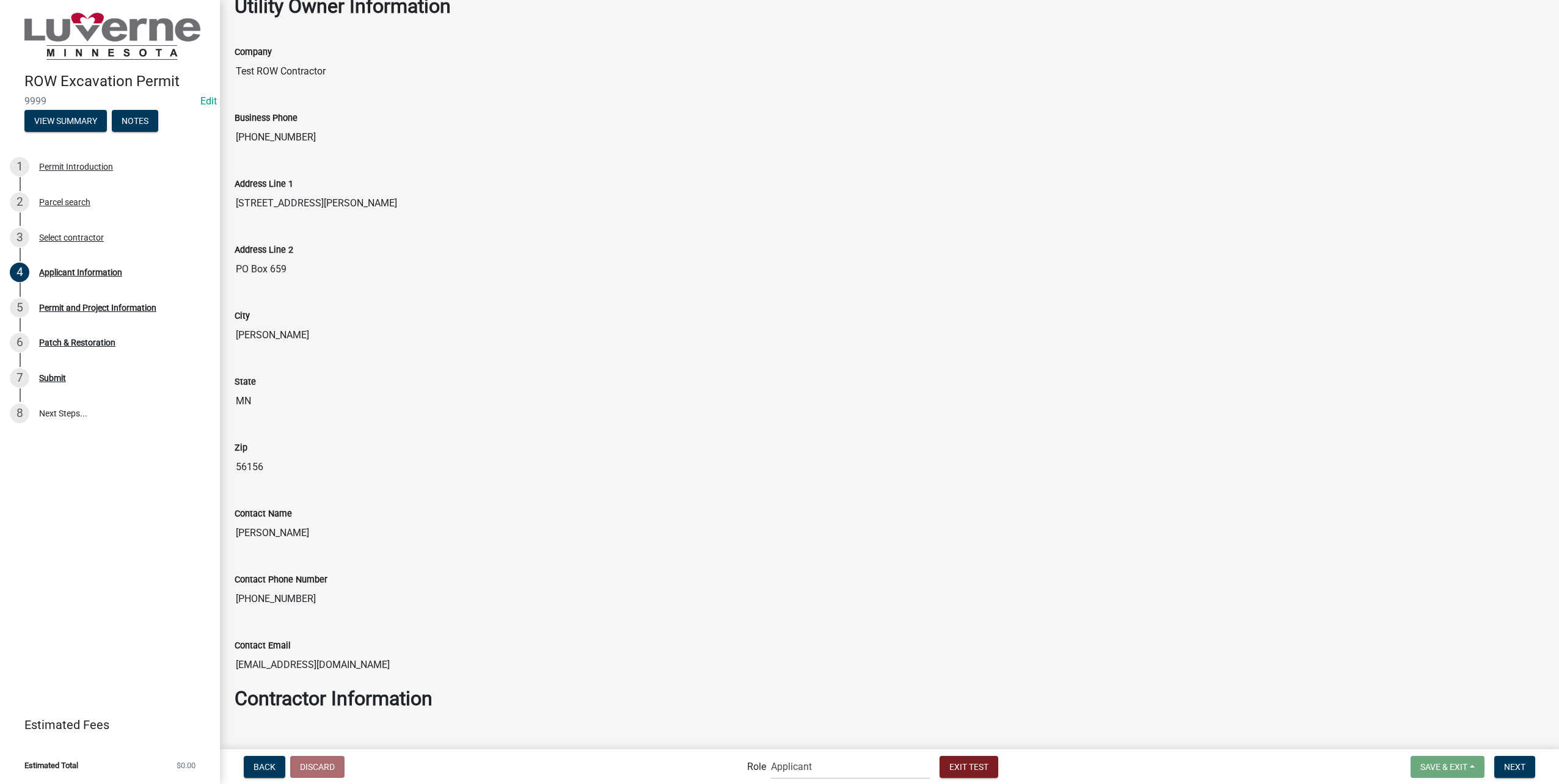
scroll to position [164, 0]
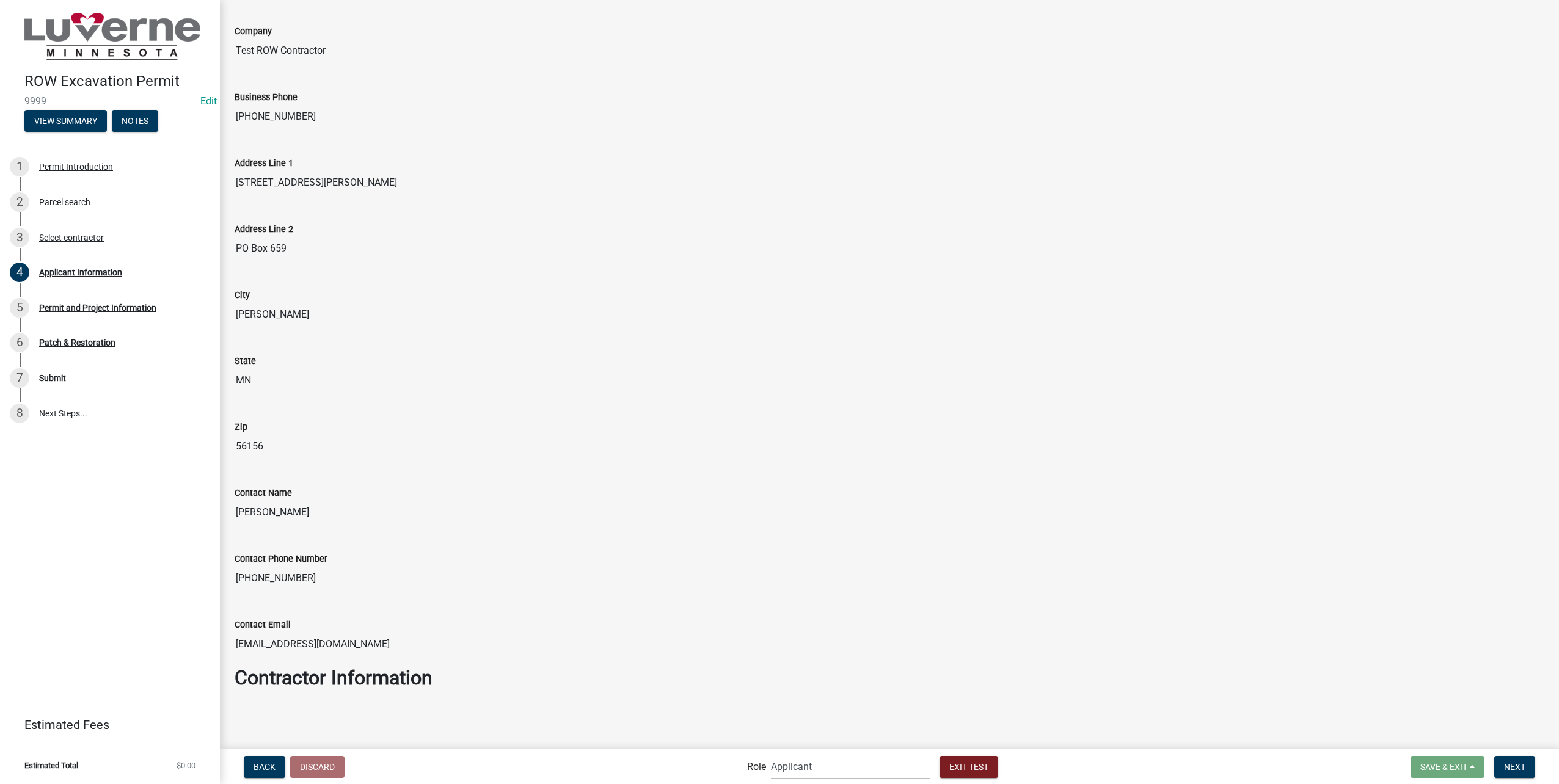
click at [264, 514] on input "[PERSON_NAME]" at bounding box center [889, 512] width 1310 height 24
click at [384, 524] on input "[PERSON_NAME]" at bounding box center [889, 512] width 1310 height 24
click at [374, 511] on input "[PERSON_NAME]" at bounding box center [889, 512] width 1310 height 24
click at [456, 452] on input "56156" at bounding box center [889, 446] width 1310 height 24
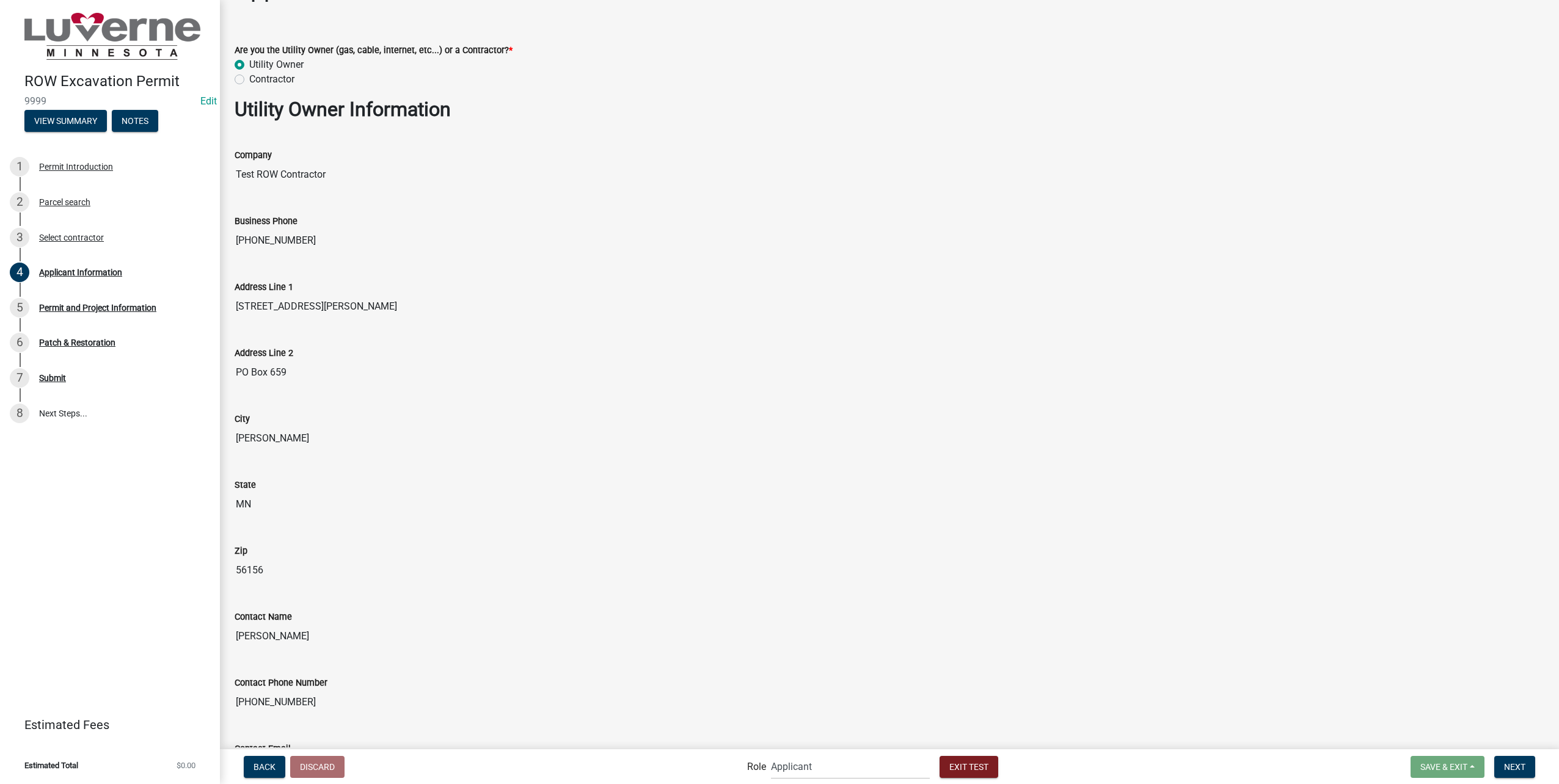
scroll to position [0, 0]
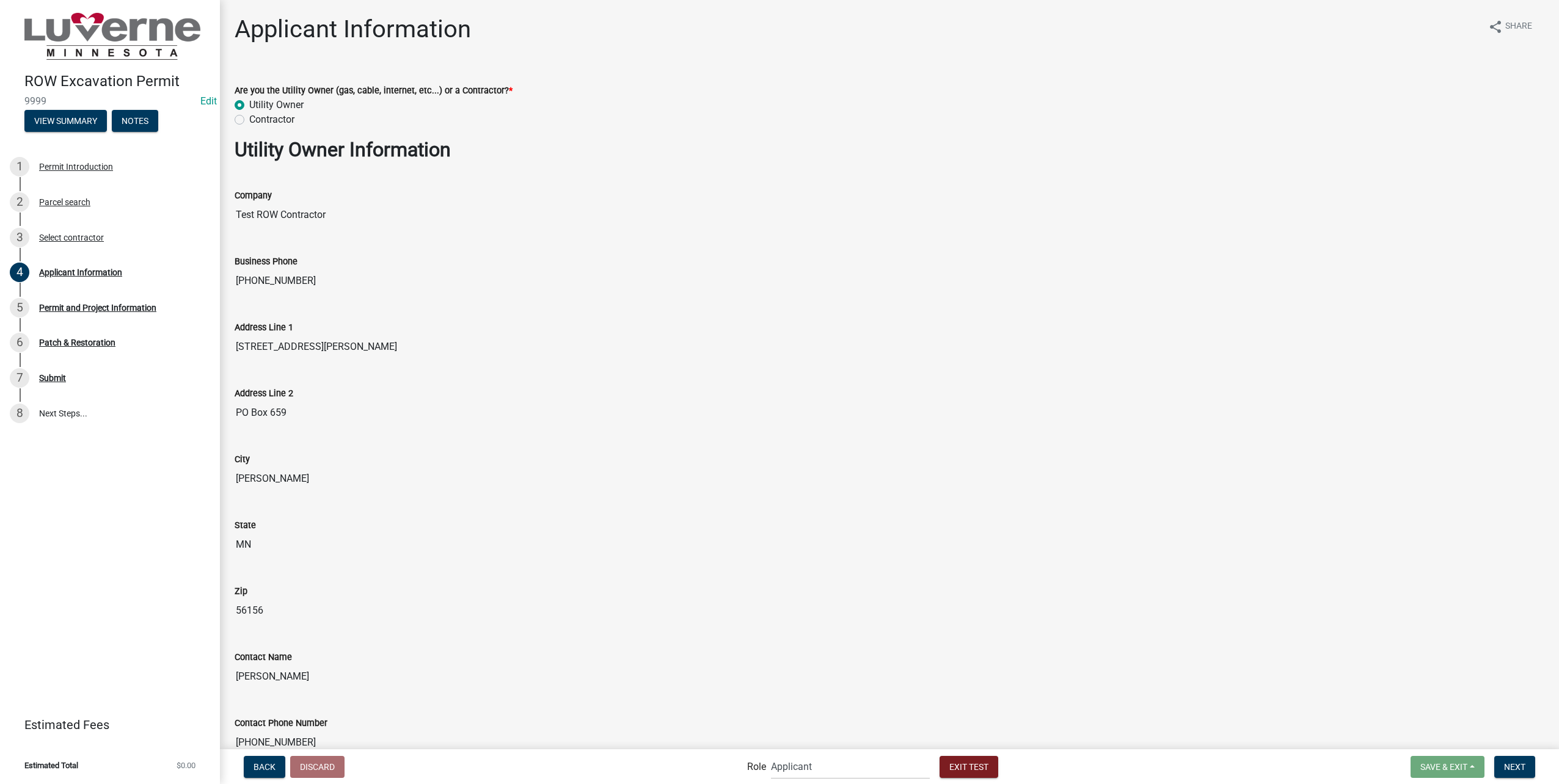
click at [334, 374] on div "Address Line 2 PO Box 659" at bounding box center [889, 397] width 1310 height 56
click at [298, 407] on input "PO Box 659" at bounding box center [889, 413] width 1310 height 24
click at [483, 328] on div "Address Line 1" at bounding box center [889, 327] width 1310 height 15
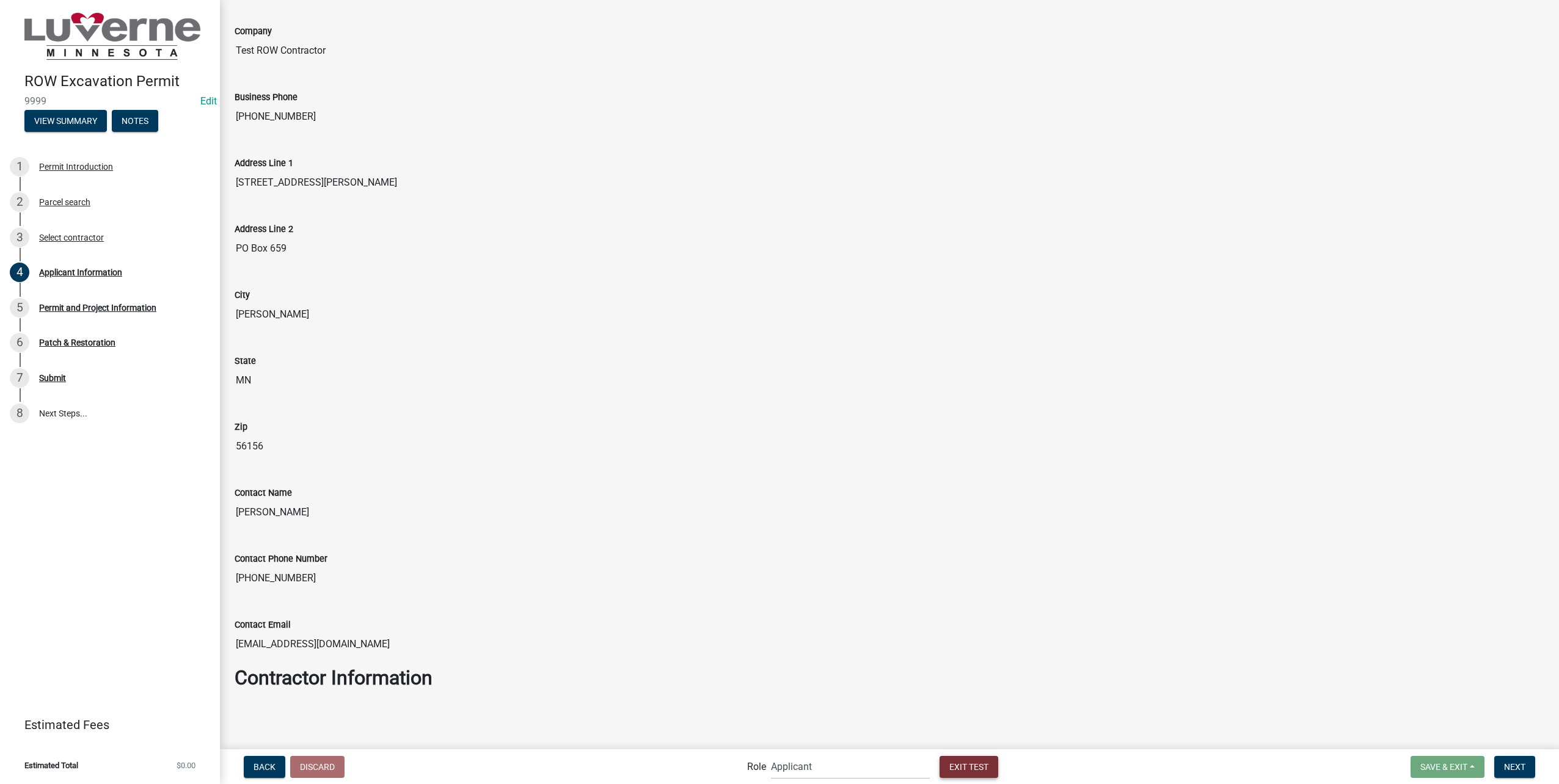
click at [967, 762] on span "Exit Test" at bounding box center [968, 766] width 39 height 10
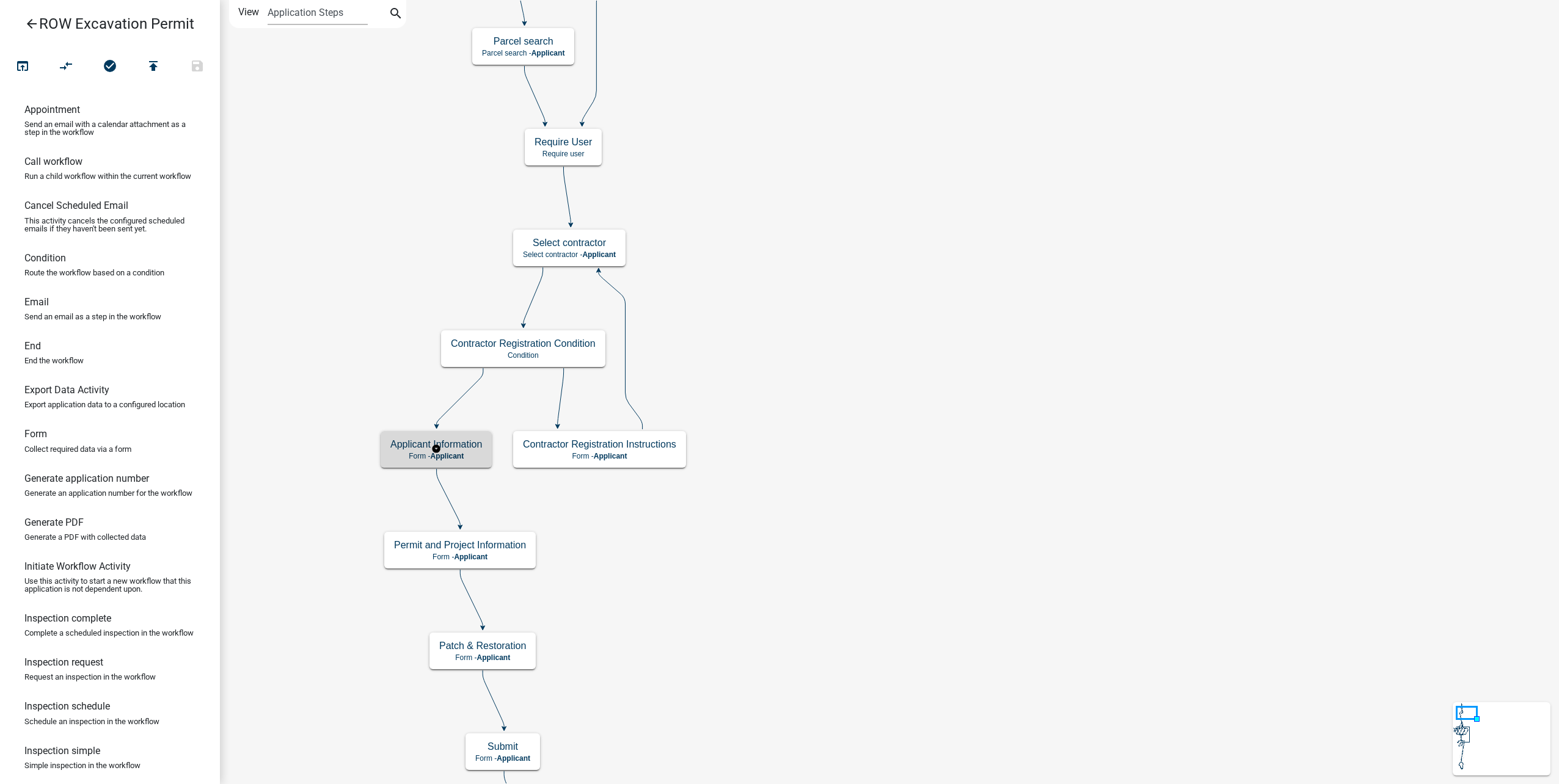
click at [456, 450] on h5 "Applicant Information" at bounding box center [436, 444] width 91 height 12
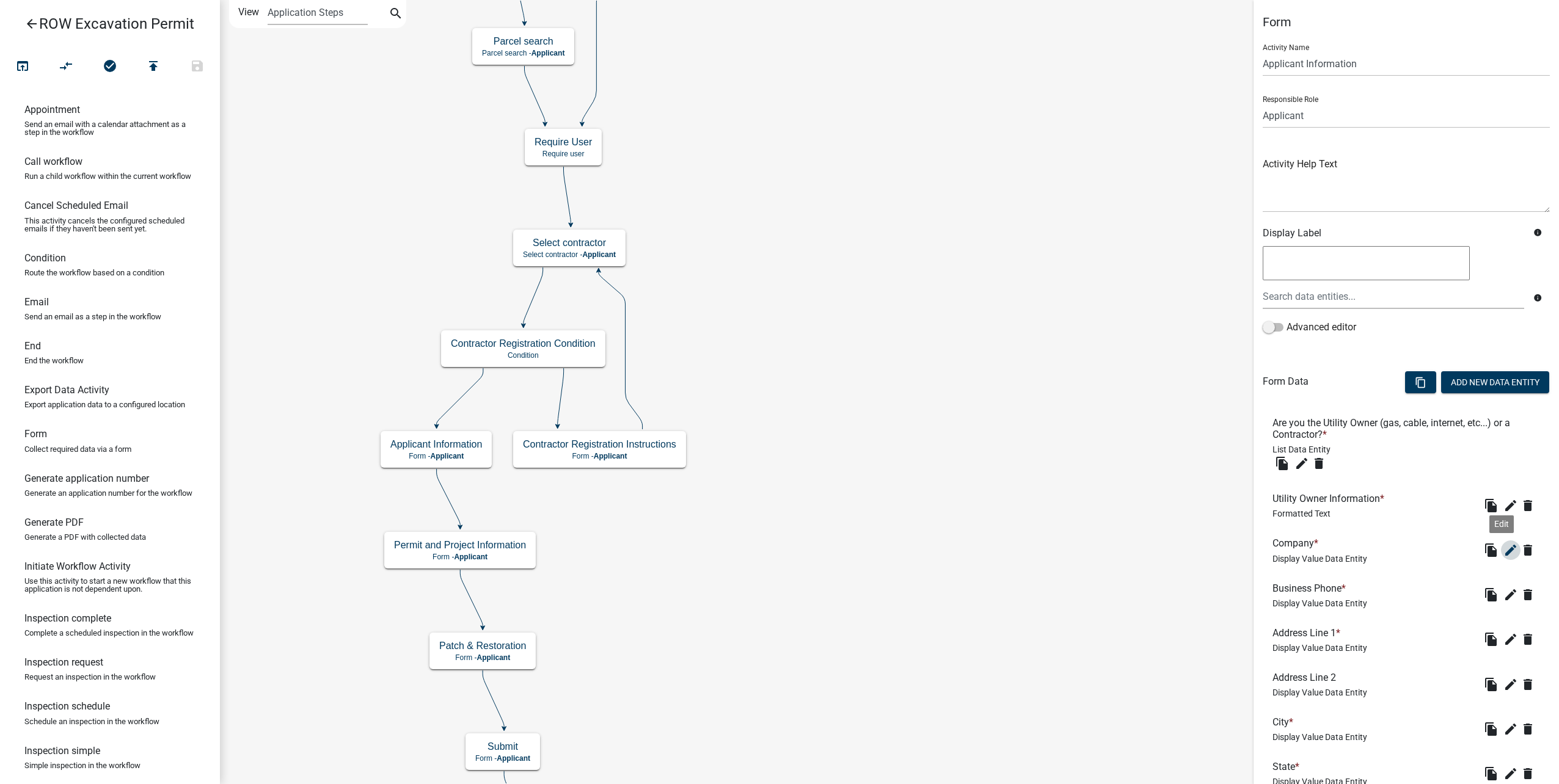
click at [1504, 545] on icon "edit" at bounding box center [1511, 550] width 15 height 15
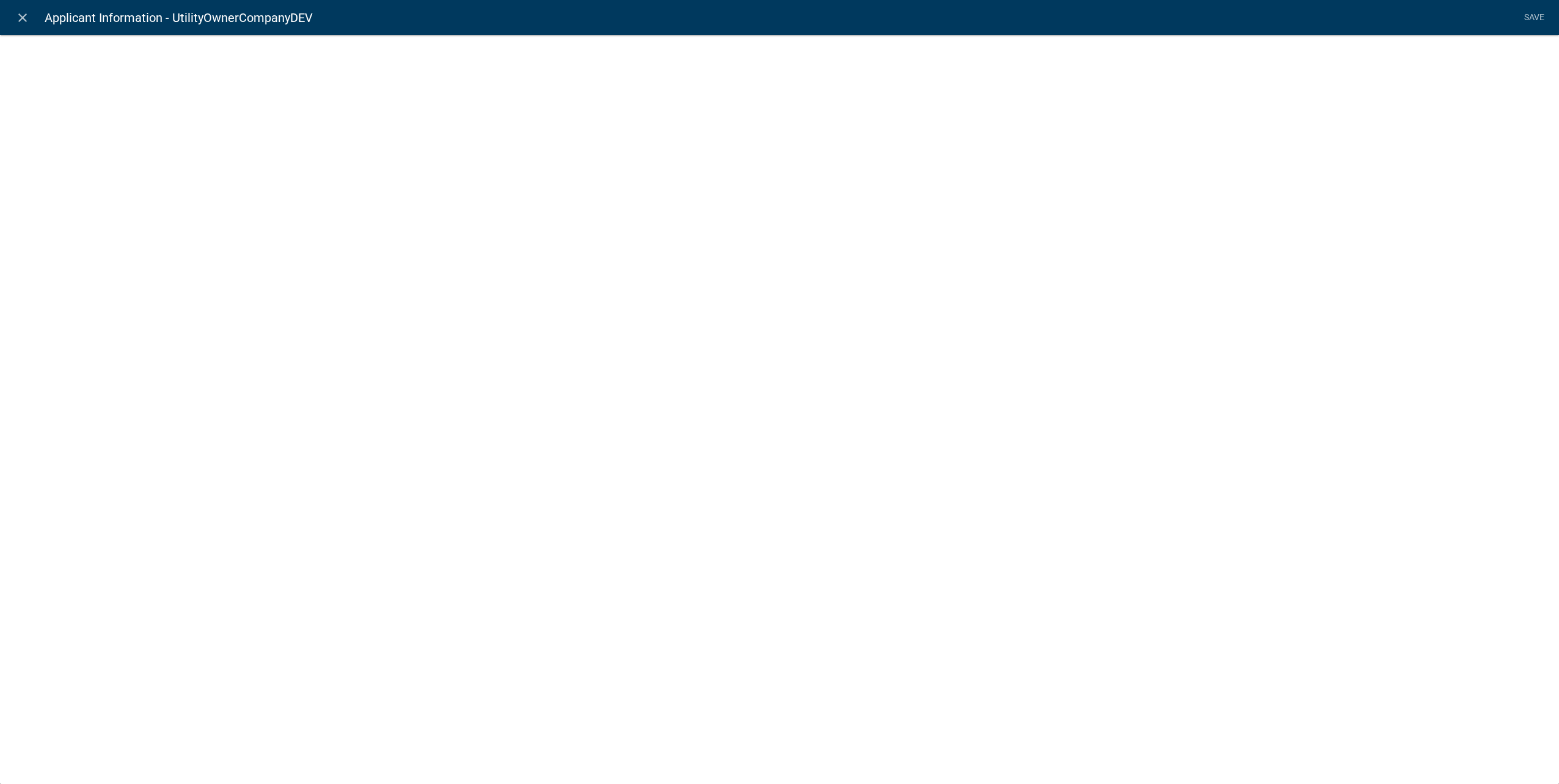
select select "display-entity-value"
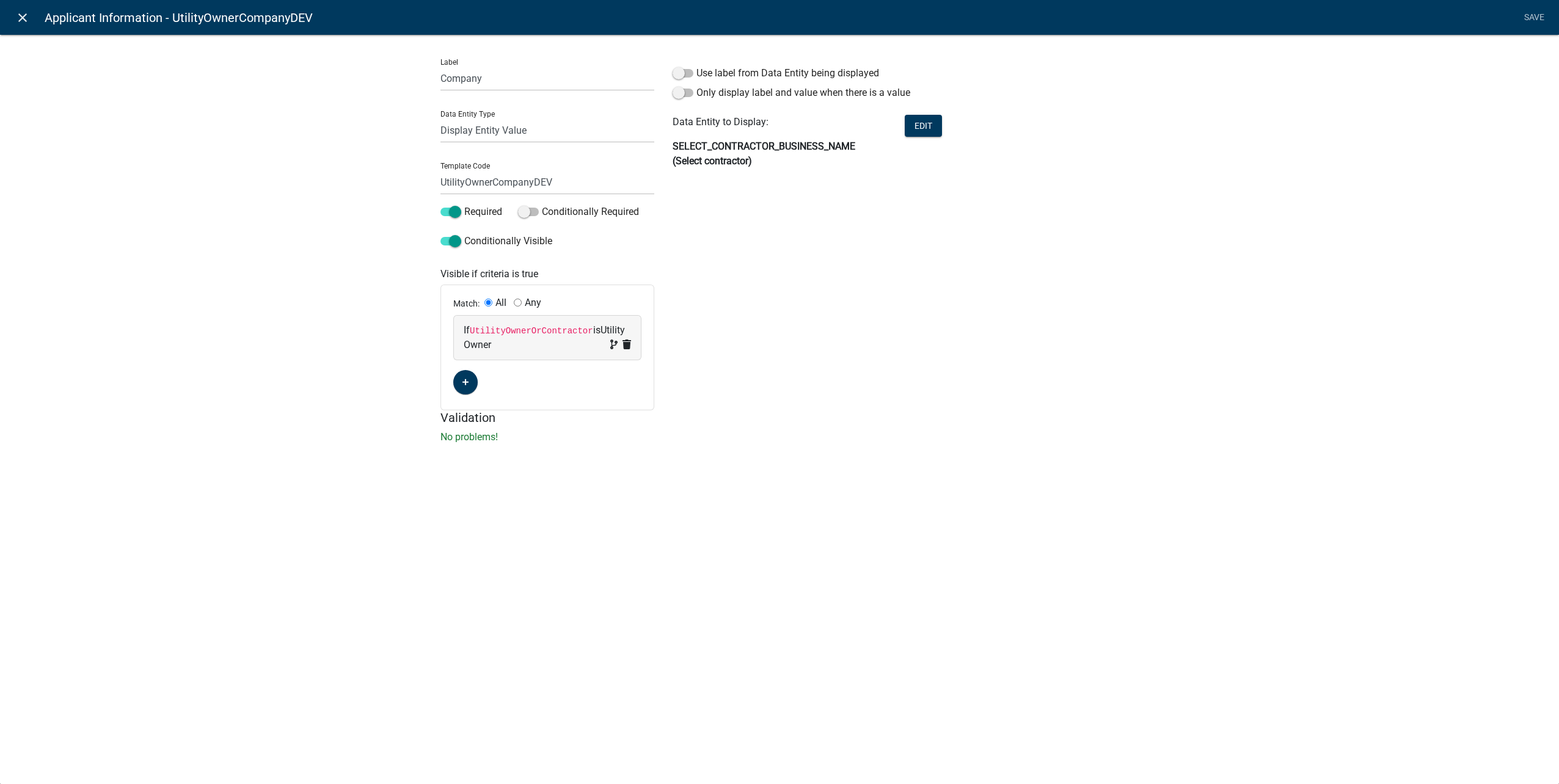
click at [19, 11] on icon "close" at bounding box center [23, 18] width 15 height 15
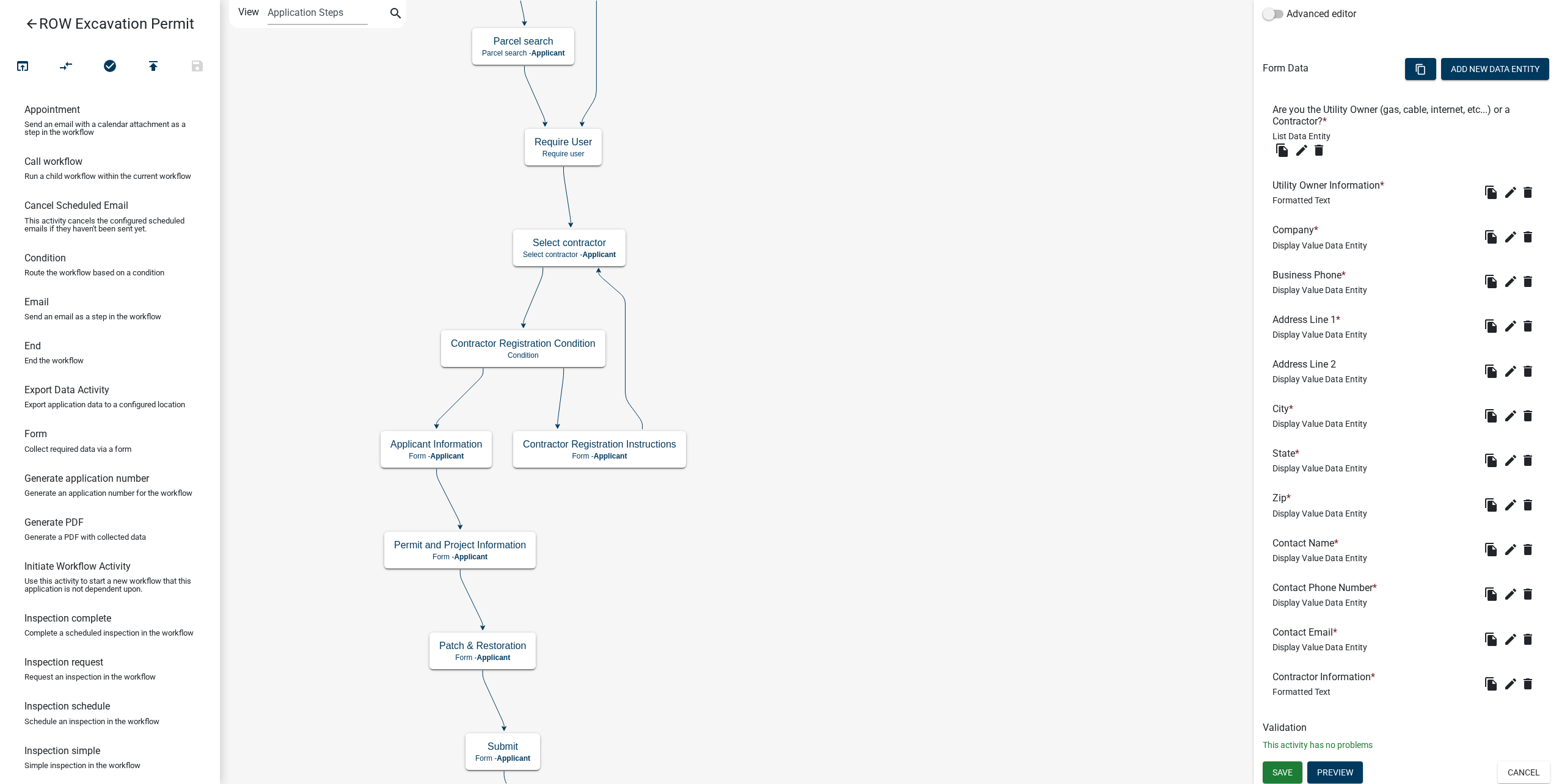
scroll to position [316, 0]
click at [1503, 235] on icon "edit" at bounding box center [1511, 235] width 15 height 15
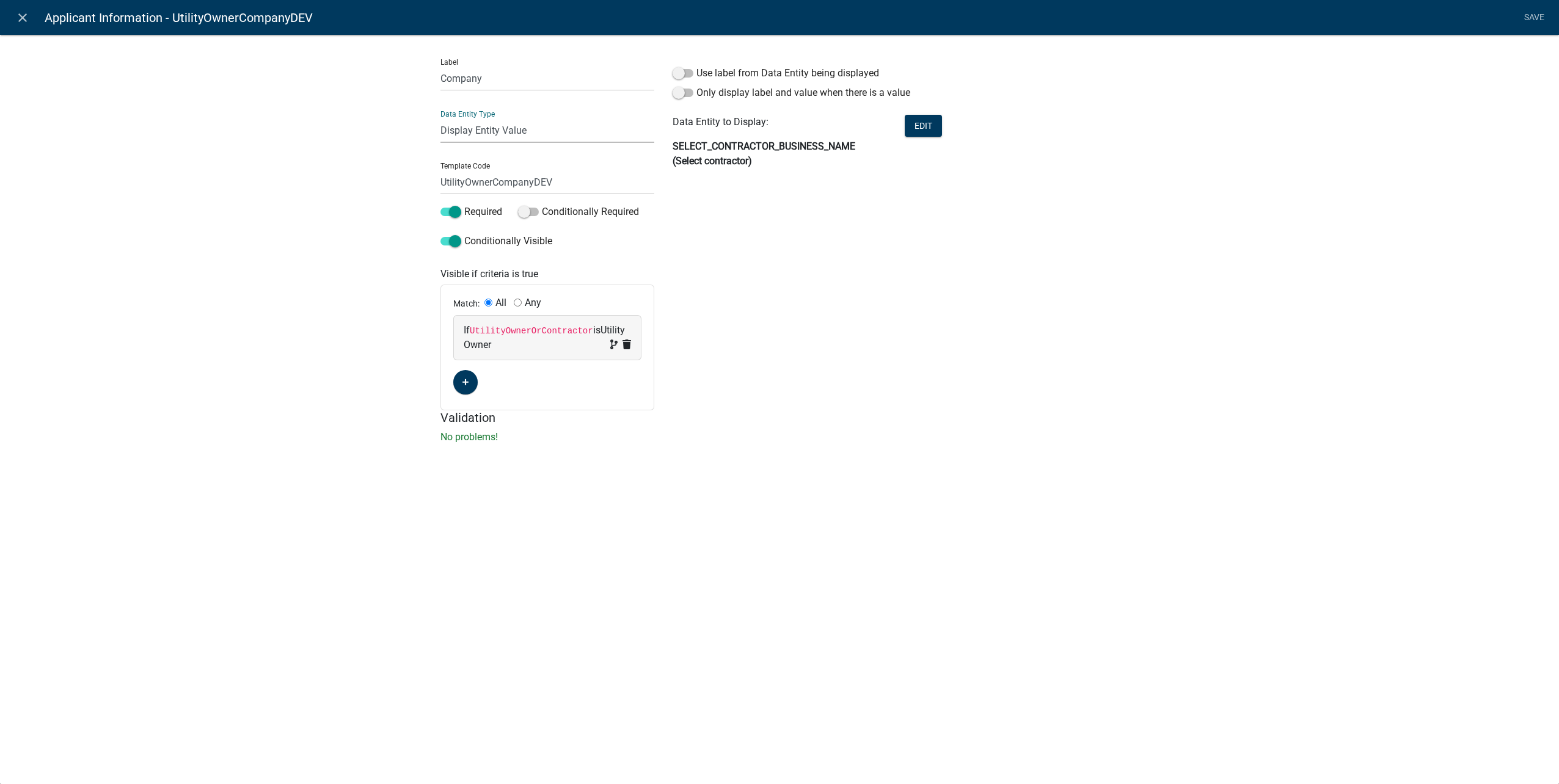
click at [529, 137] on select "Free Form Text Document Display Entity Value Fee Numeric Data Date Map Sketch D…" at bounding box center [548, 130] width 214 height 25
select select "calculated-value"
click at [441, 118] on select "Free Form Text Document Display Entity Value Fee Numeric Data Date Map Sketch D…" at bounding box center [548, 130] width 214 height 25
select select "calculated-value"
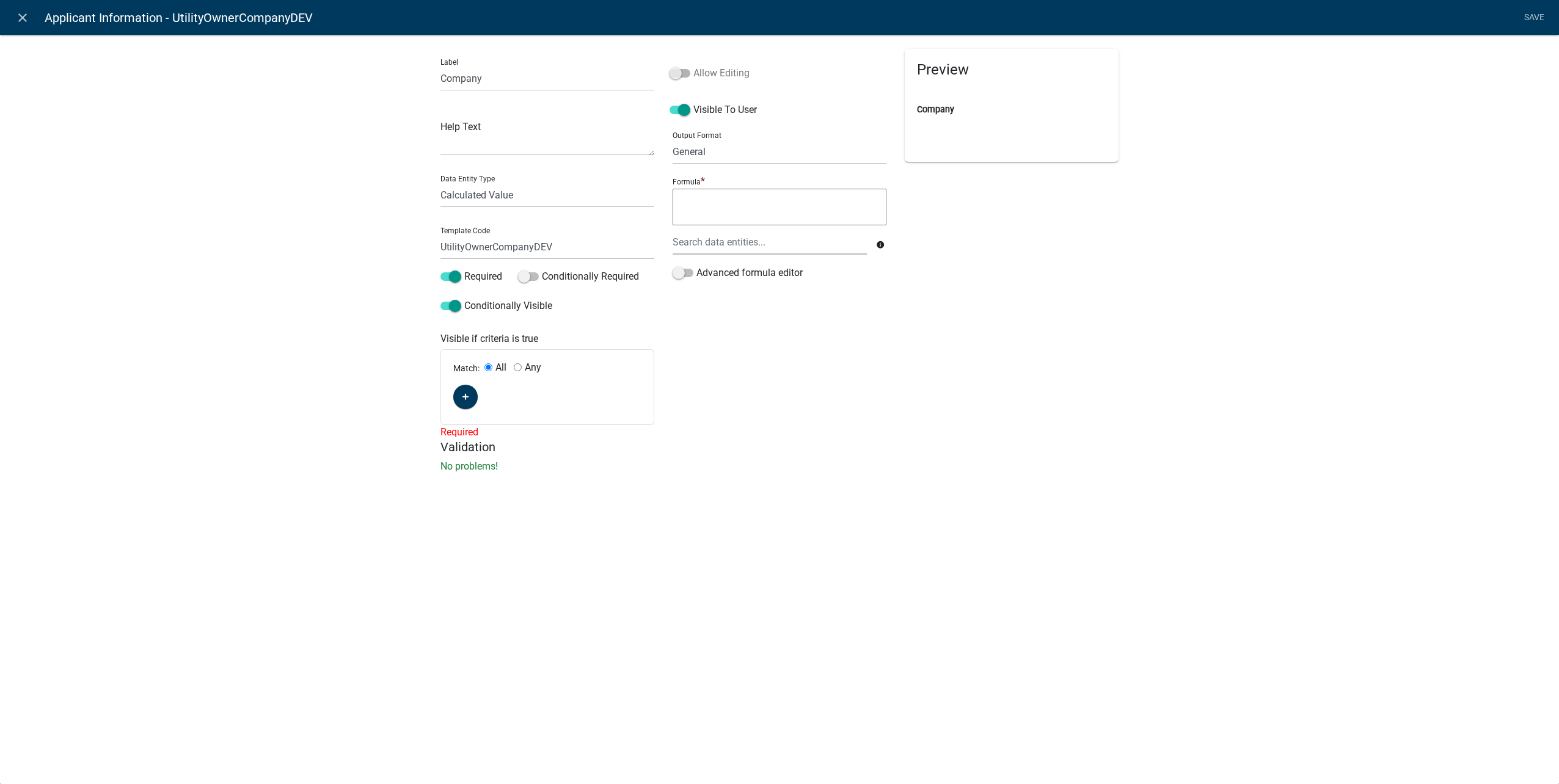
click at [679, 74] on span at bounding box center [679, 73] width 21 height 9
click at [693, 66] on input "Allow Editing" at bounding box center [693, 66] width 0 height 0
click at [707, 203] on textarea at bounding box center [780, 207] width 214 height 37
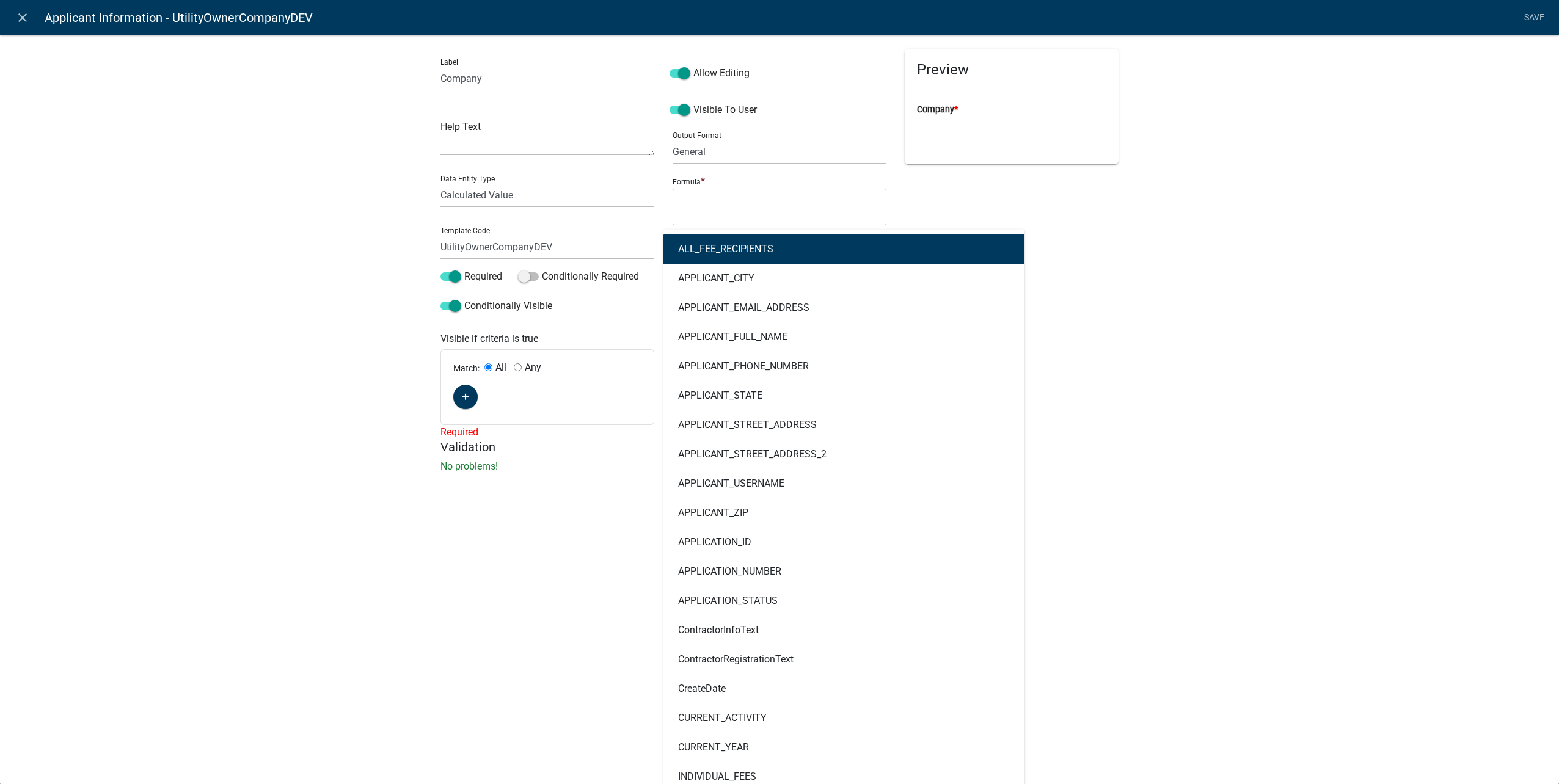
click at [707, 240] on div "ALL_FEE_RECIPIENTS APPLICANT_CITY APPLICANT_EMAIL_ADDRESS APPLICANT_FULL_NAME A…" at bounding box center [770, 242] width 213 height 25
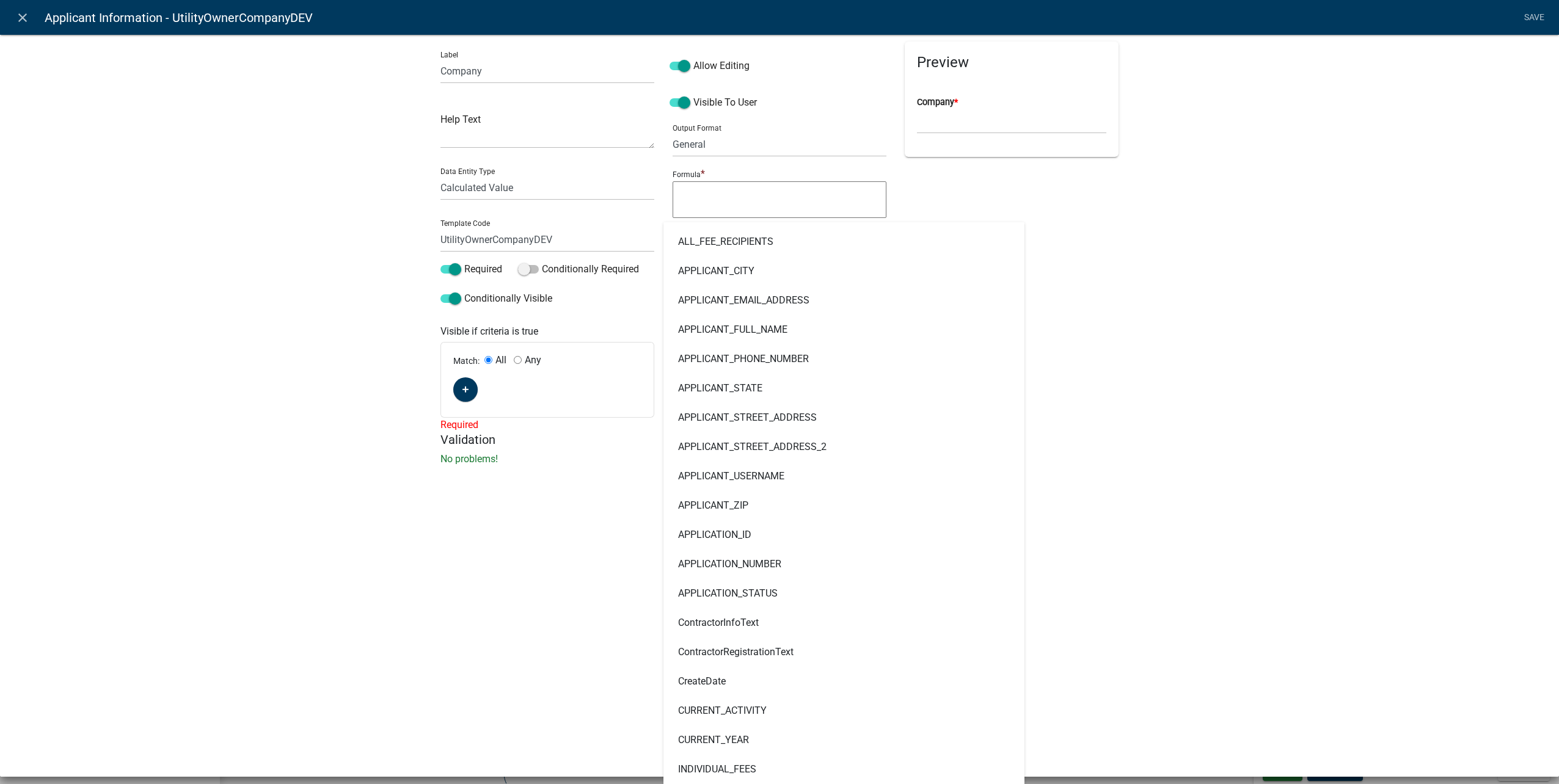
scroll to position [0, 0]
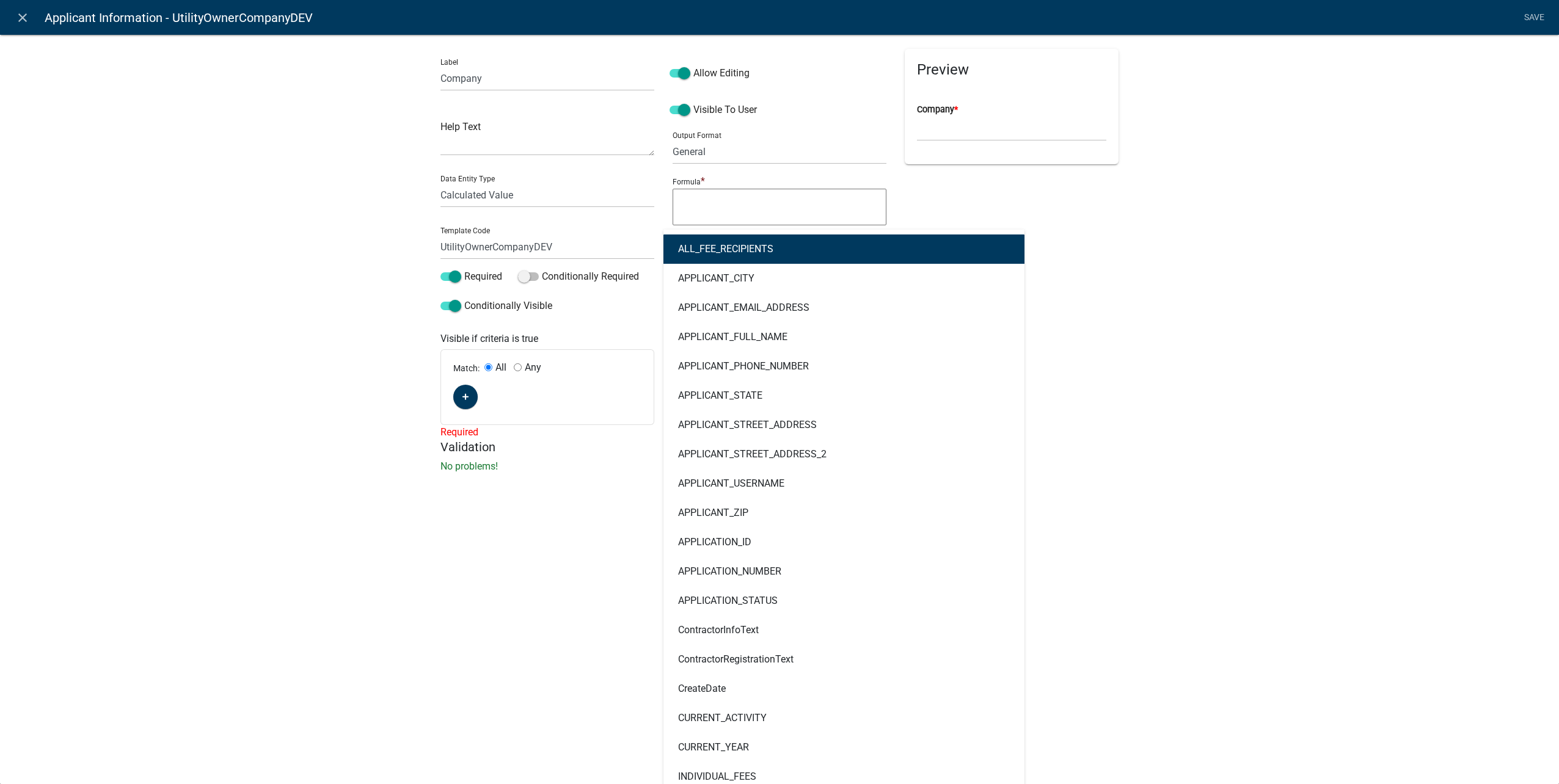
type input "contr"
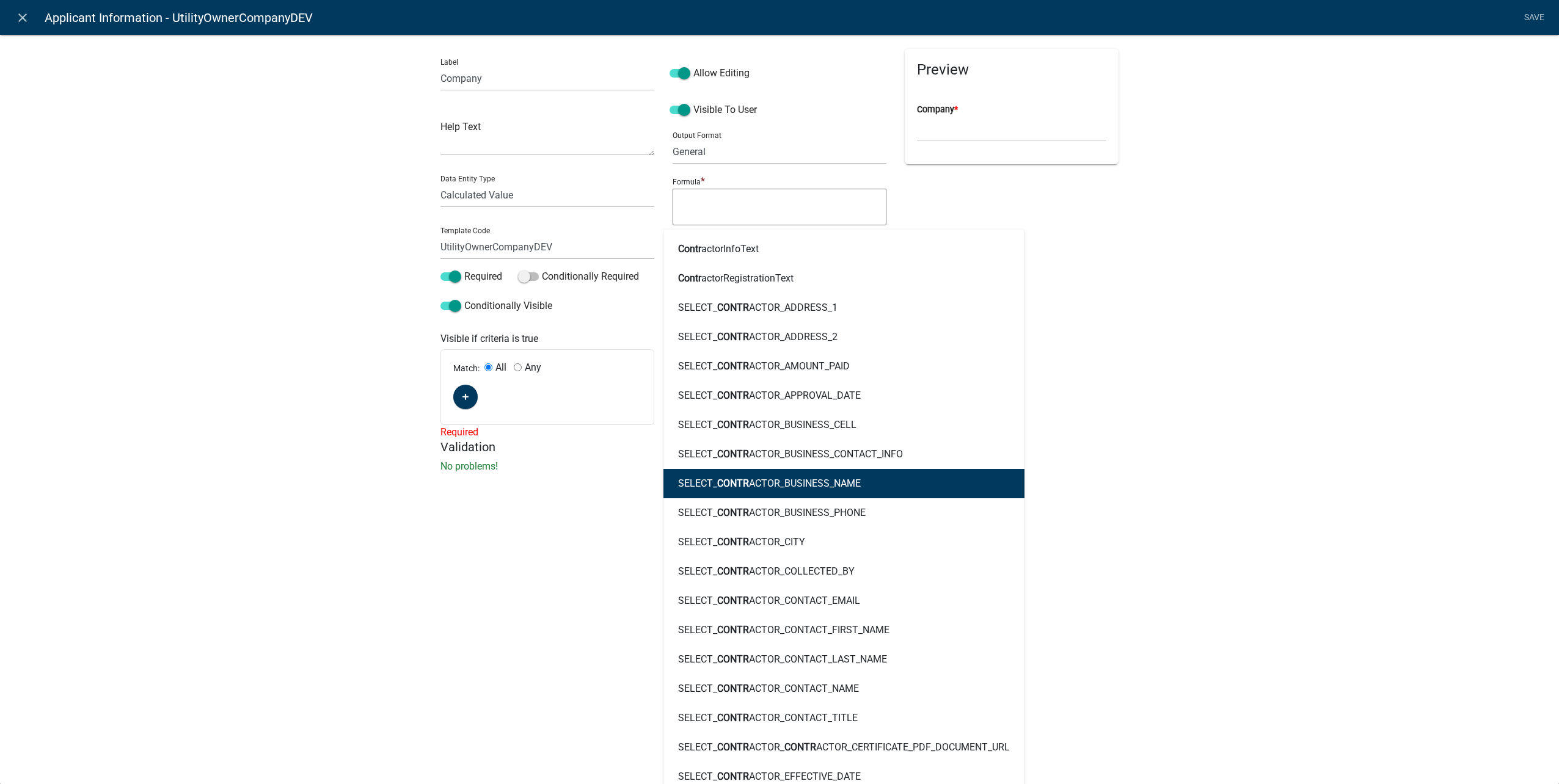
click at [918, 470] on button "SELECT_ CONTR ACTOR_BUSINESS_NAME" at bounding box center [844, 483] width 361 height 29
type textarea "SELECT_CONTRACTOR_BUSINESS_NAME"
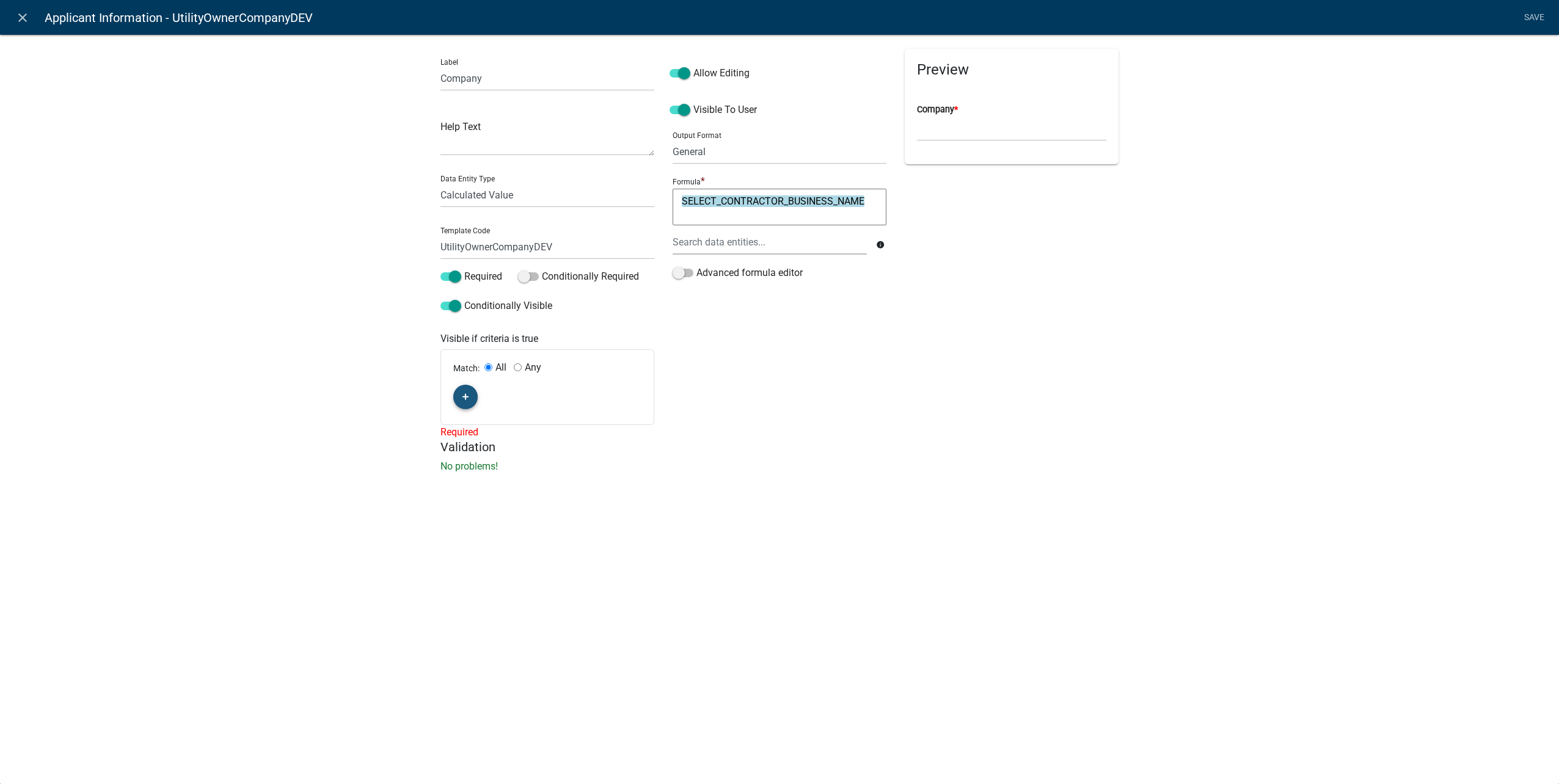
click at [467, 394] on icon "button" at bounding box center [466, 397] width 7 height 7
click at [487, 394] on span "(unset)" at bounding box center [485, 394] width 30 height 12
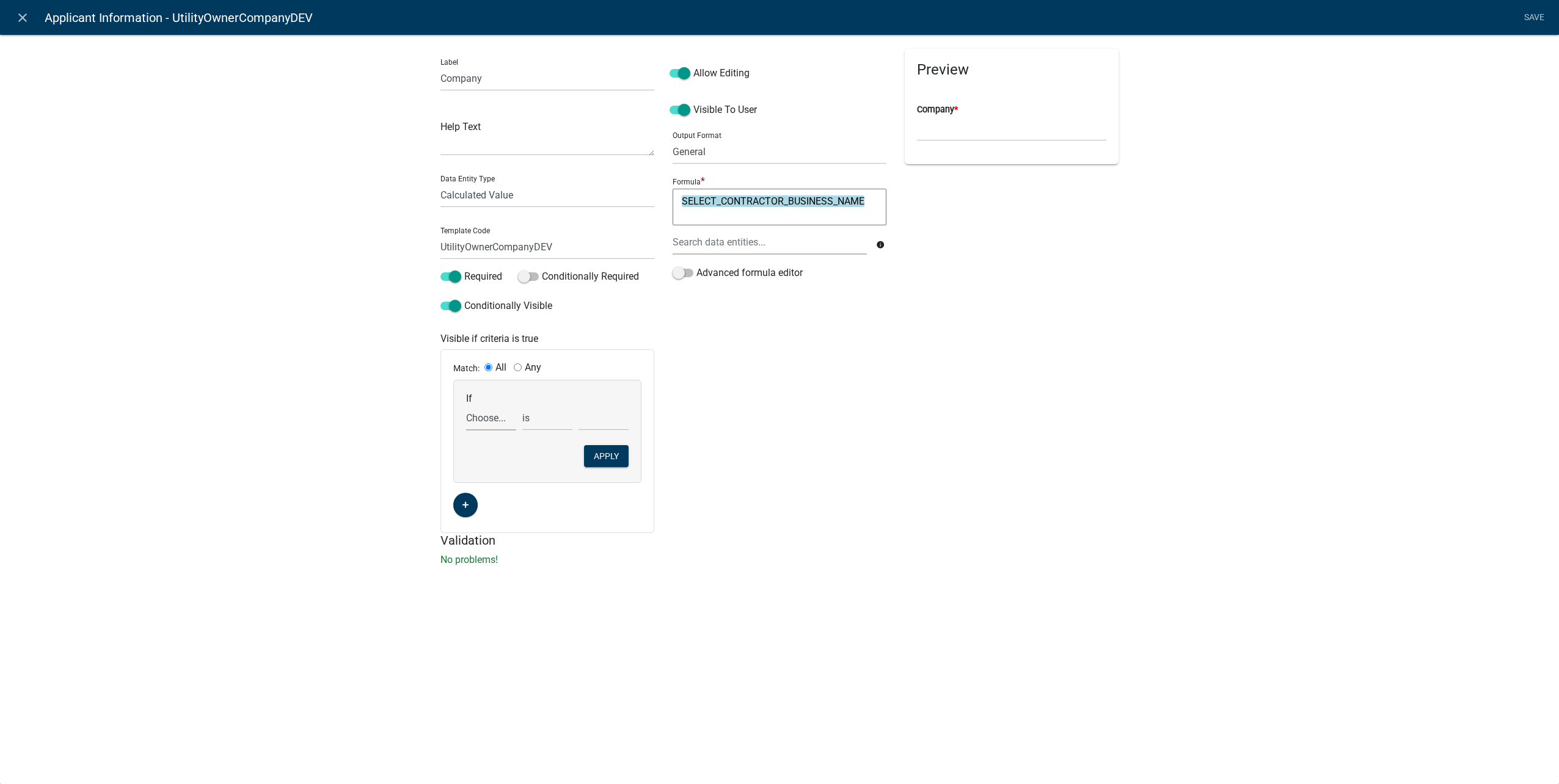
click at [489, 421] on select "Choose... ALL_FEE_RECIPIENTS APPLICANT_CITY APPLICANT_EMAIL_ADDRESS APPLICANT_F…" at bounding box center [491, 418] width 50 height 25
click at [491, 415] on select "Choose... ALL_FEE_RECIPIENTS APPLICANT_CITY APPLICANT_EMAIL_ADDRESS APPLICANT_F…" at bounding box center [491, 418] width 50 height 25
select select "159: UtilityOwnerOrContractor"
click at [466, 406] on select "Choose... ALL_FEE_RECIPIENTS APPLICANT_CITY APPLICANT_EMAIL_ADDRESS APPLICANT_F…" at bounding box center [491, 418] width 50 height 25
click at [610, 416] on select "Choose... Contractor Utility Owner" at bounding box center [604, 418] width 50 height 25
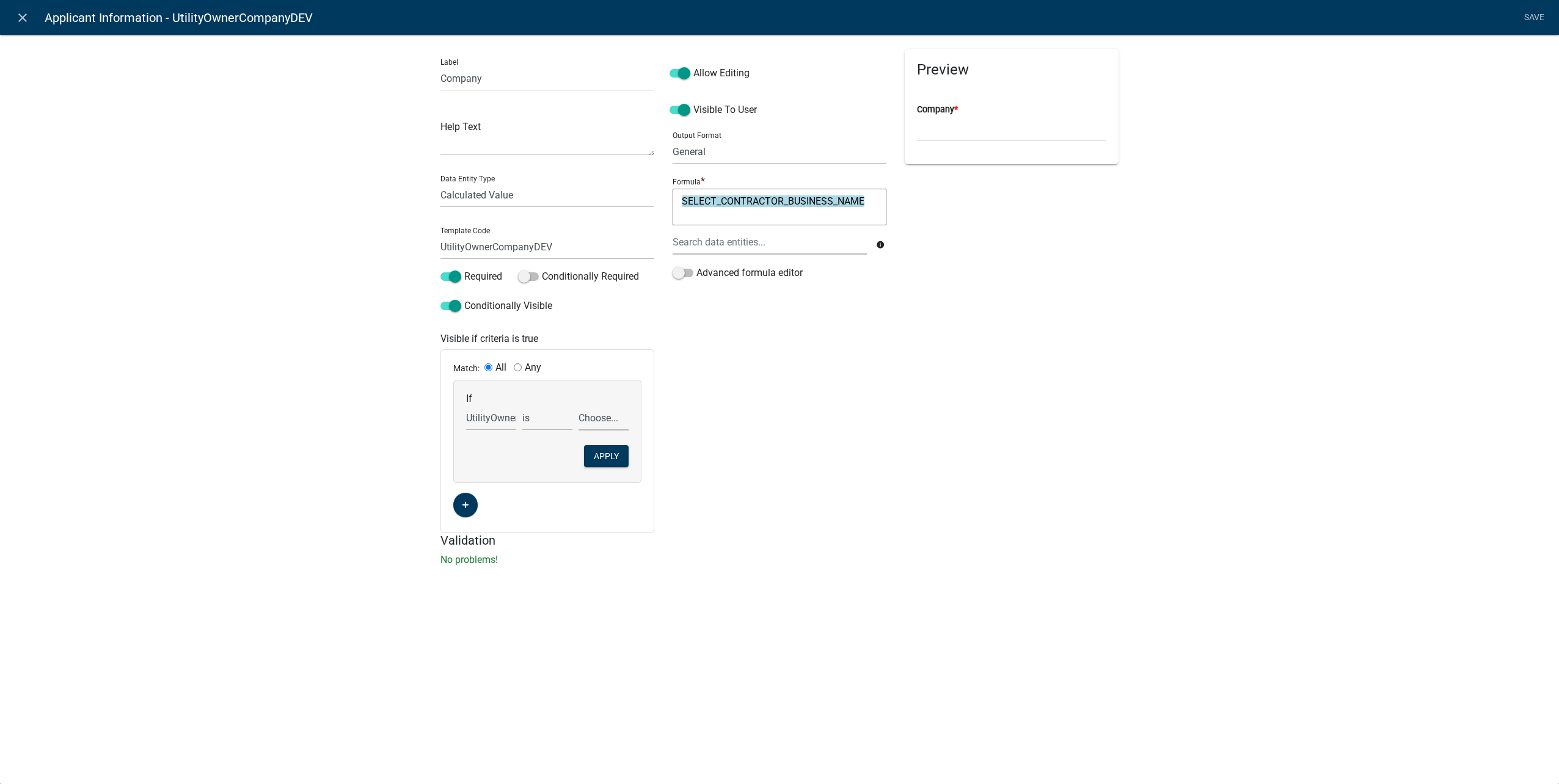
select select "2: Utility Owner"
click at [579, 406] on select "Choose... Contractor Utility Owner" at bounding box center [604, 418] width 50 height 25
click at [610, 463] on button "Apply" at bounding box center [606, 455] width 45 height 22
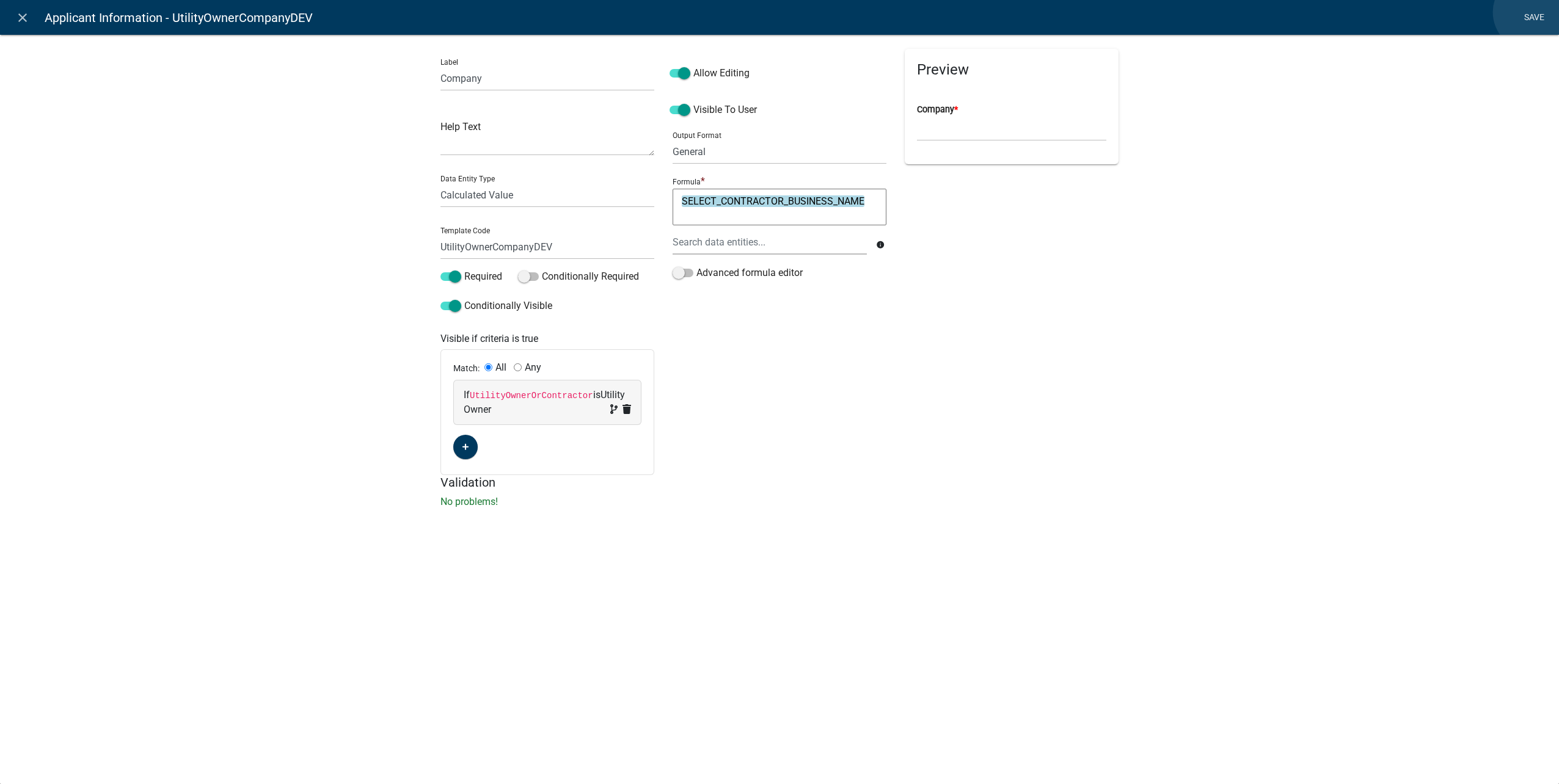
click at [1532, 12] on link "Save" at bounding box center [1534, 17] width 30 height 23
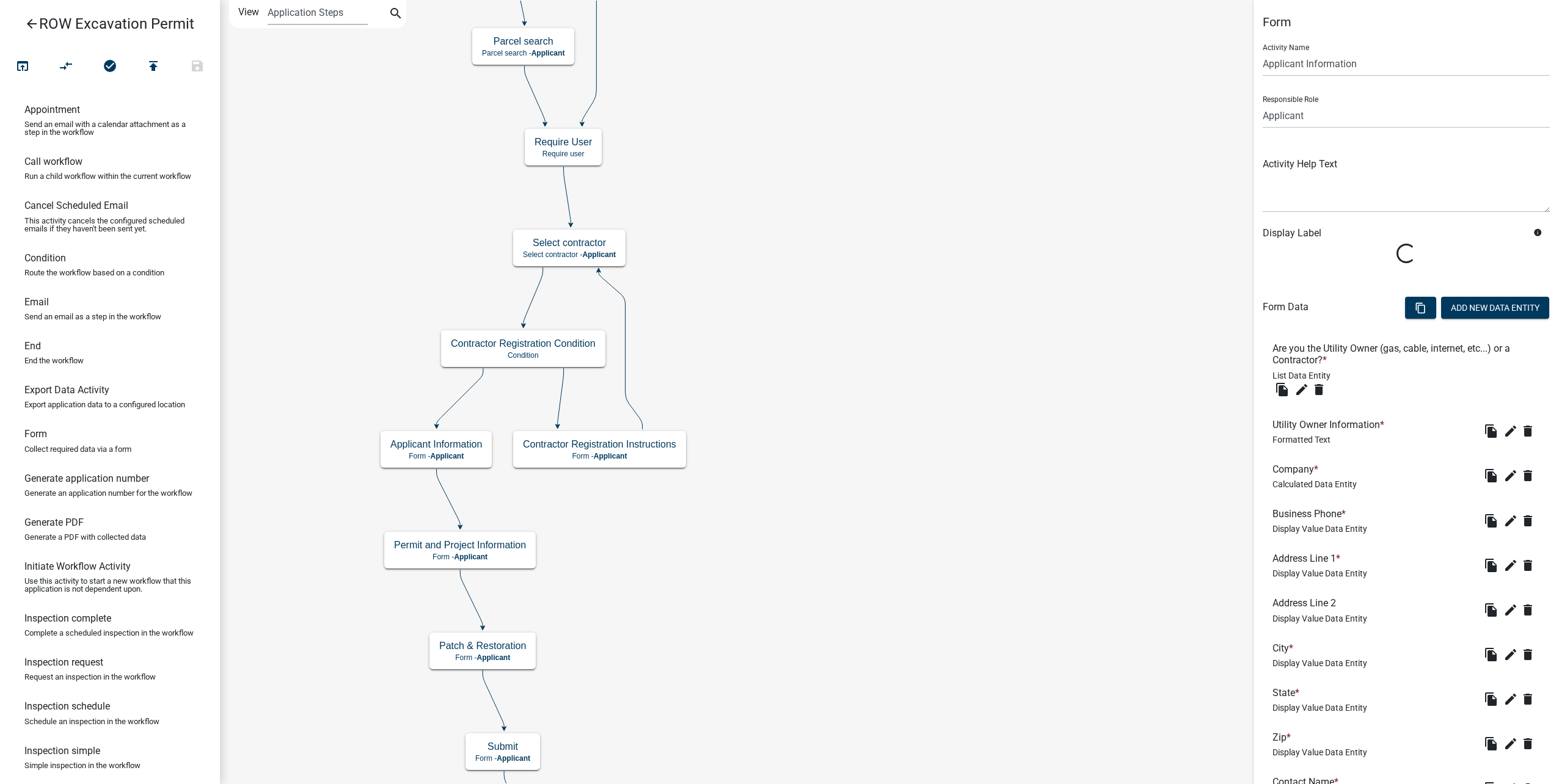
scroll to position [240, 0]
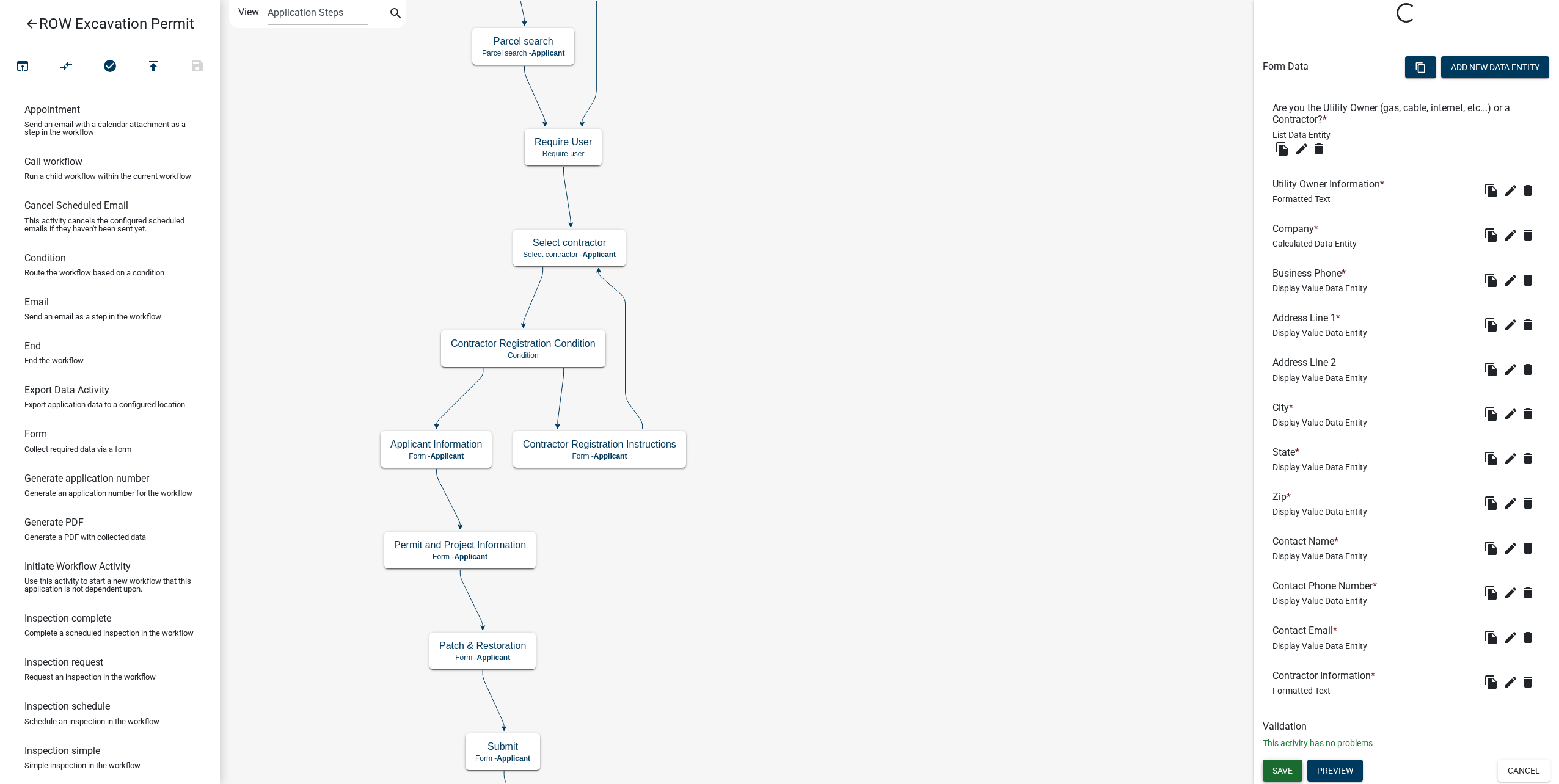
click at [1286, 763] on button "Save" at bounding box center [1282, 770] width 40 height 22
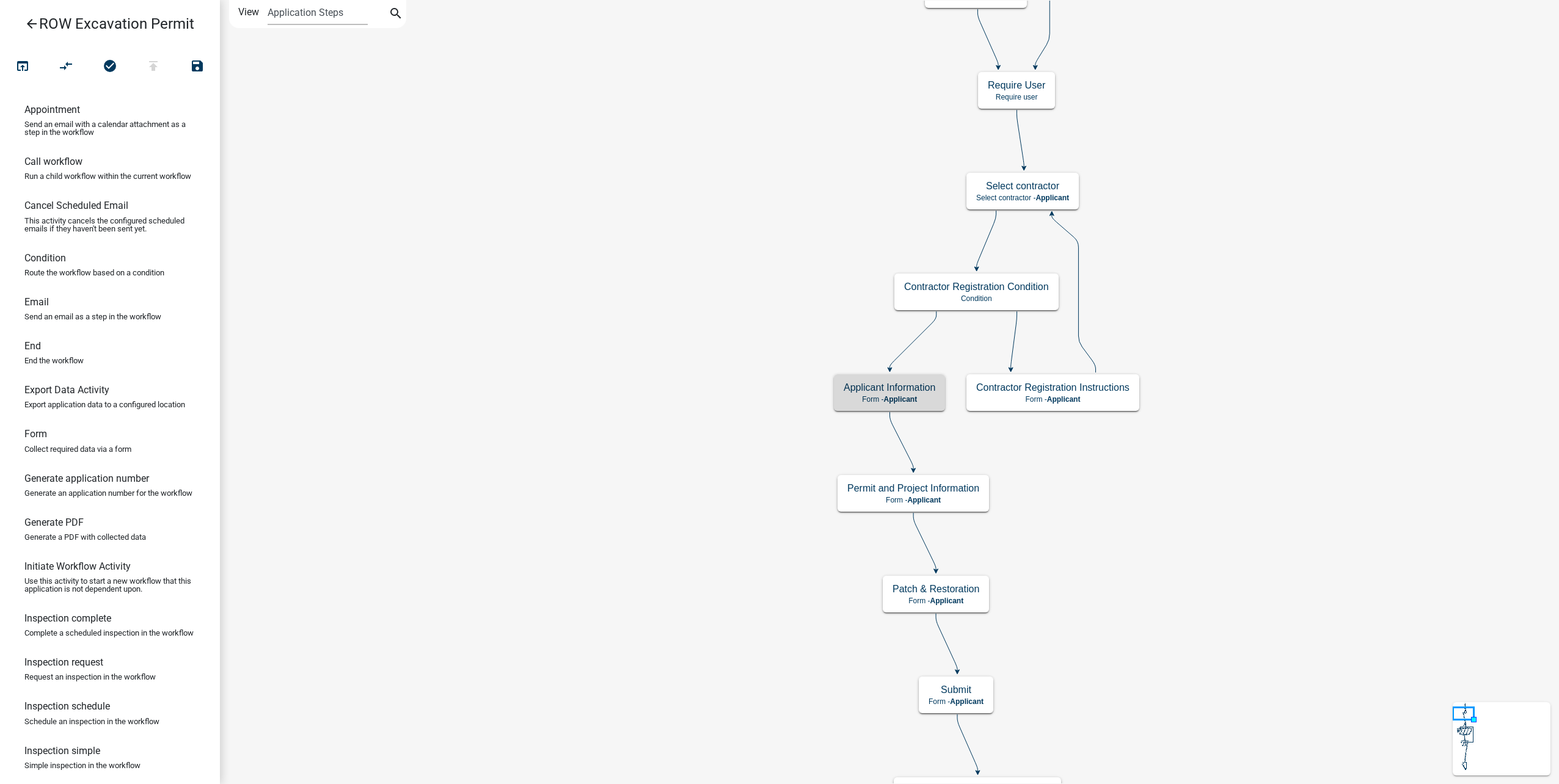
scroll to position [0, 0]
click at [27, 67] on icon "open_in_browser" at bounding box center [23, 67] width 15 height 17
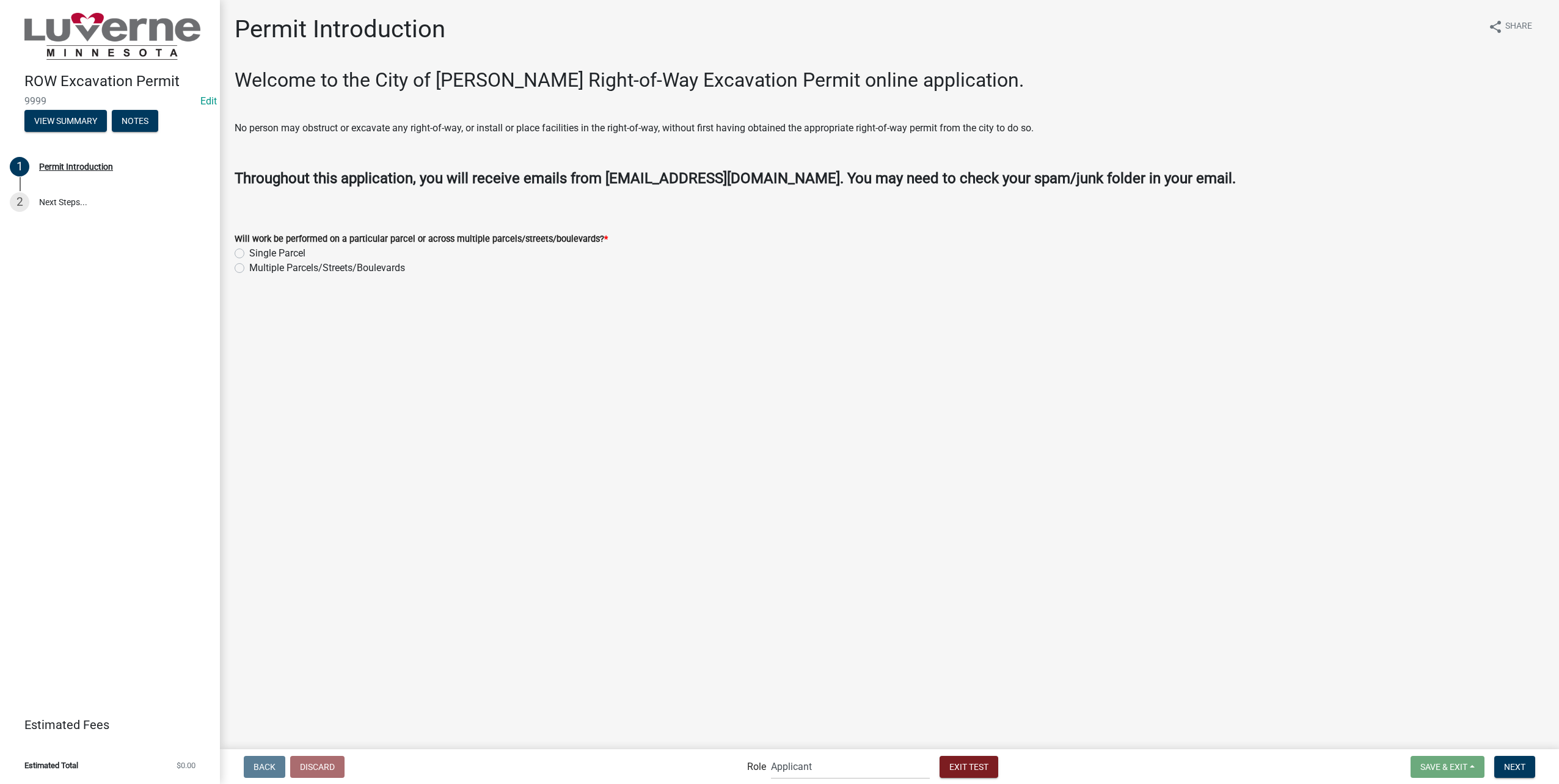
click at [249, 253] on label "Single Parcel" at bounding box center [277, 253] width 56 height 15
click at [249, 253] on input "Single Parcel" at bounding box center [253, 250] width 8 height 8
radio input "true"
click at [1534, 769] on button "Next" at bounding box center [1515, 767] width 41 height 22
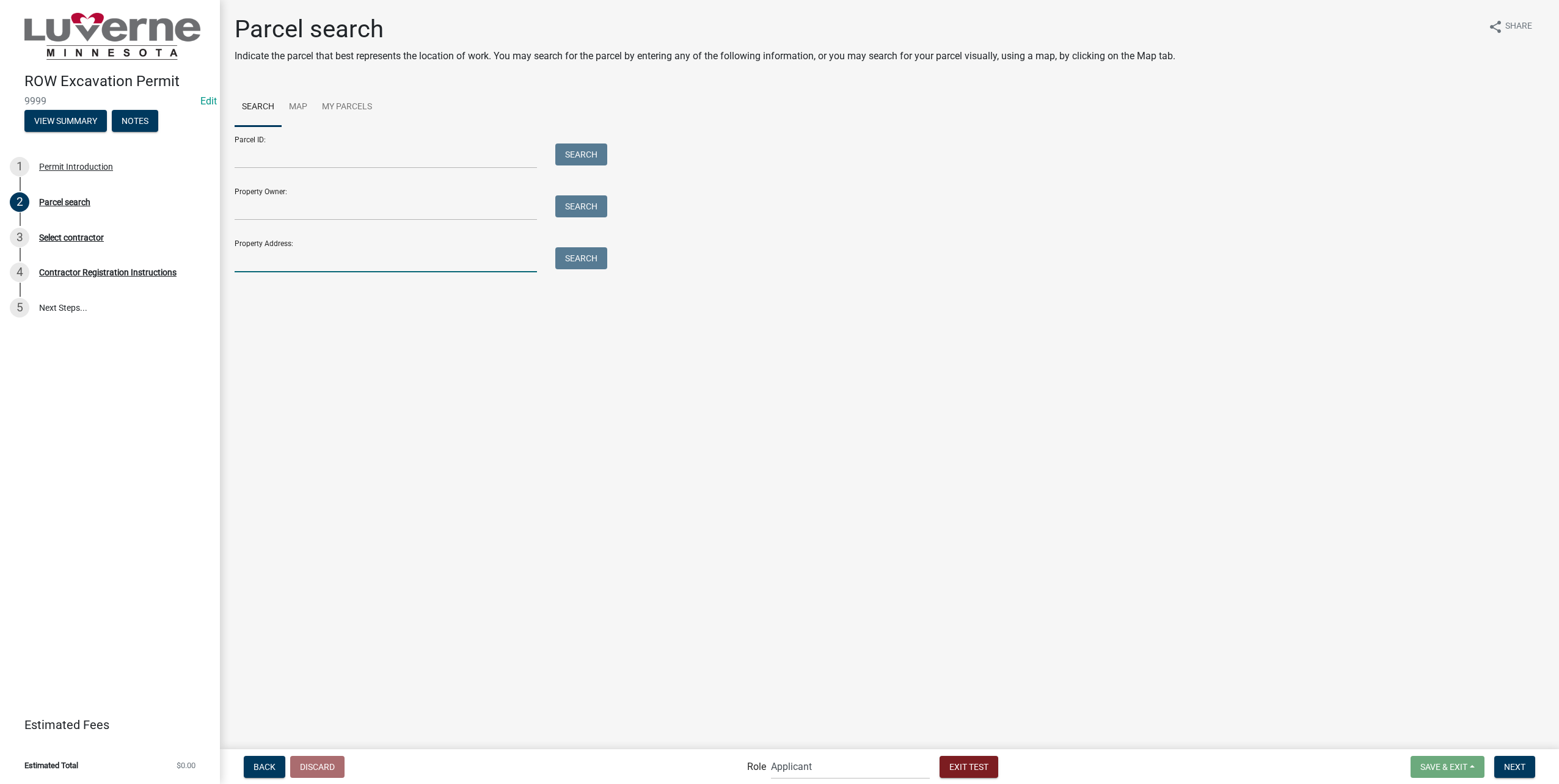
click at [341, 262] on input "Property Address:" at bounding box center [385, 260] width 302 height 25
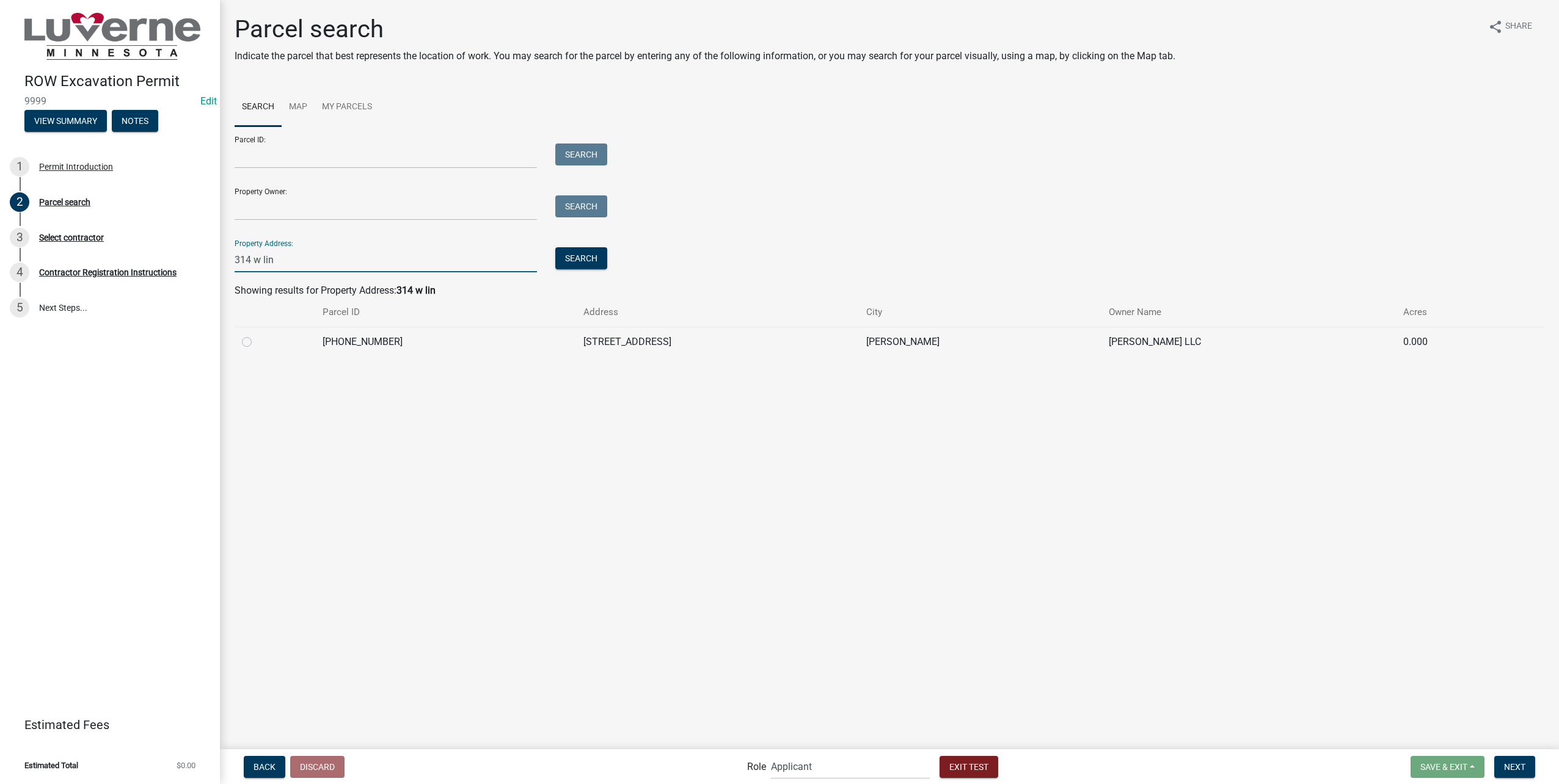
type input "314 w lin"
click at [247, 335] on div at bounding box center [275, 342] width 66 height 15
click at [257, 335] on label at bounding box center [257, 335] width 0 height 0
click at [257, 340] on input "radio" at bounding box center [260, 339] width 8 height 8
radio input "true"
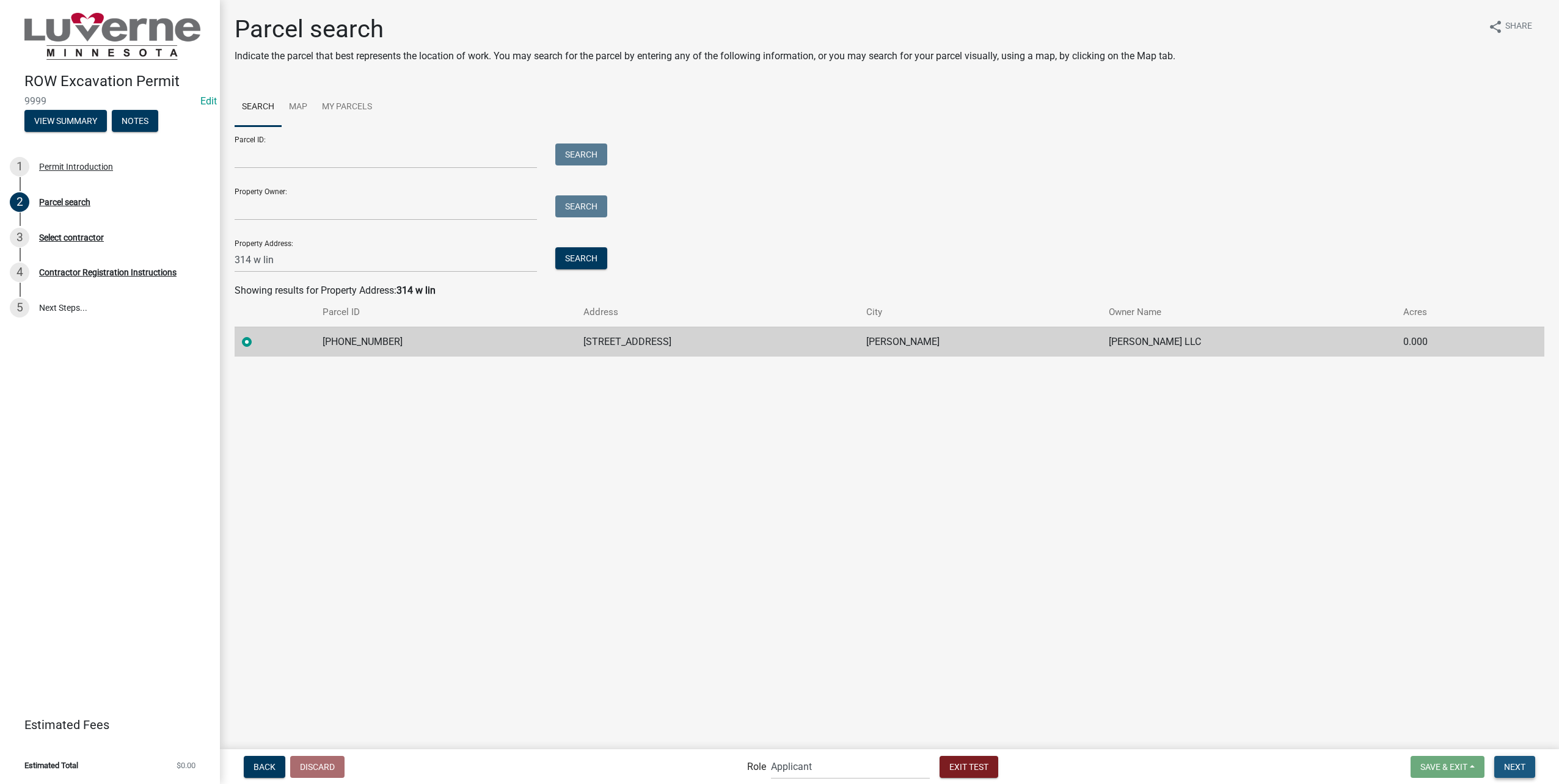
click at [1509, 763] on span "Next" at bounding box center [1514, 766] width 21 height 10
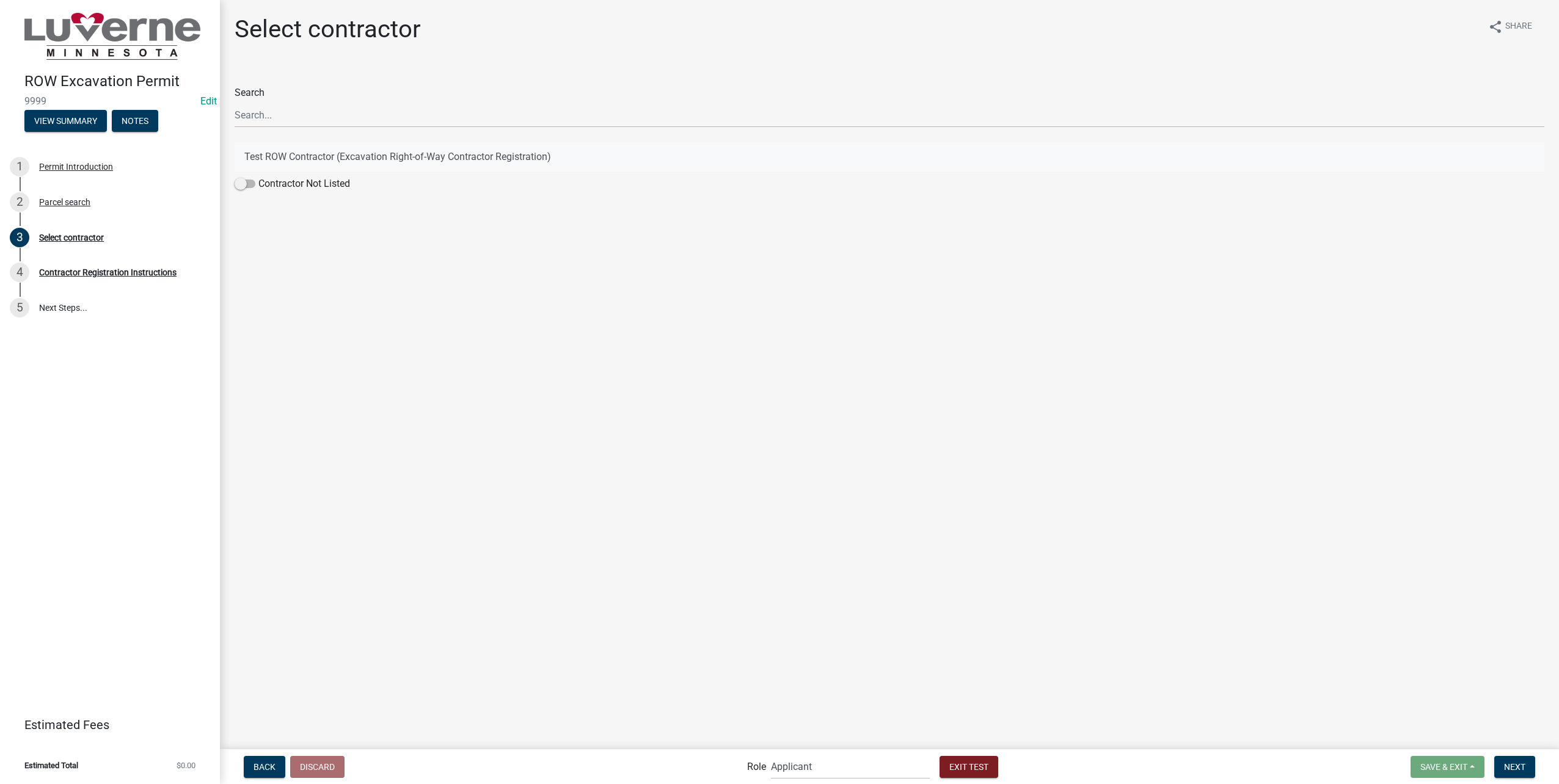
click at [275, 155] on button "Test ROW Contractor (Excavation Right-of-Way Contractor Registration)" at bounding box center [889, 157] width 1310 height 29
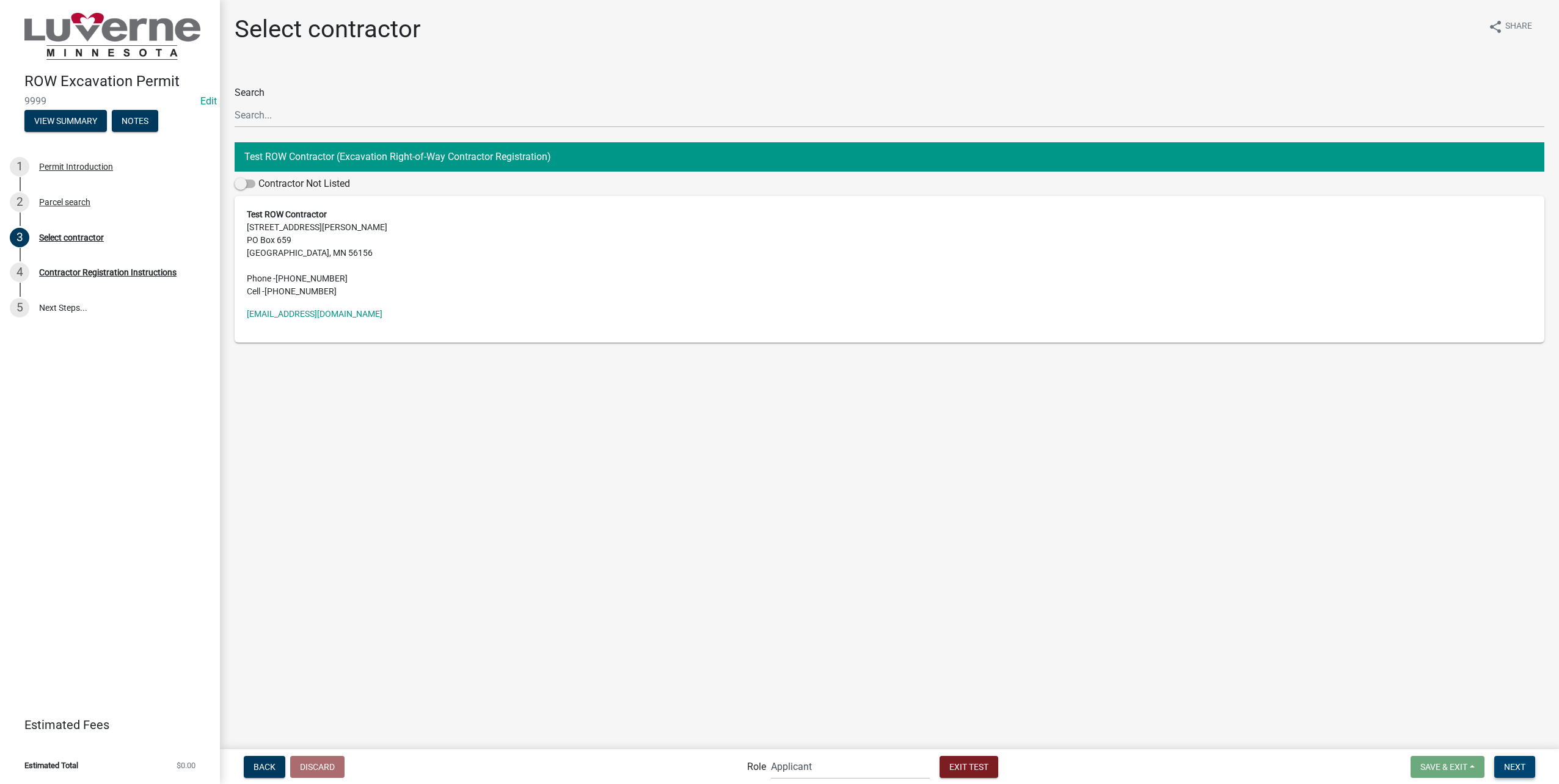
click at [1524, 765] on span "Next" at bounding box center [1514, 766] width 21 height 10
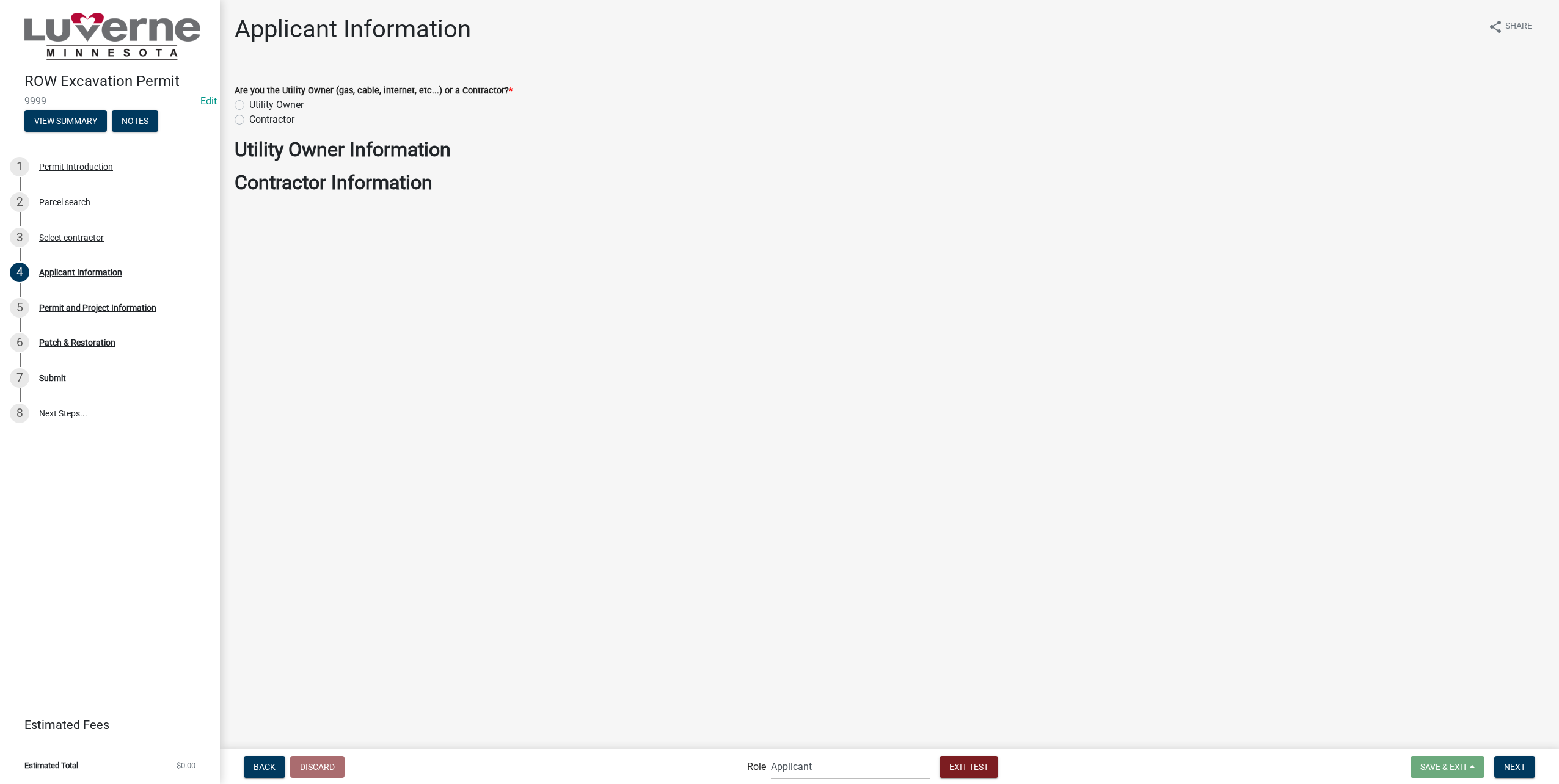
click at [249, 104] on label "Utility Owner" at bounding box center [276, 105] width 54 height 15
click at [249, 104] on input "Utility Owner" at bounding box center [253, 101] width 8 height 8
radio input "true"
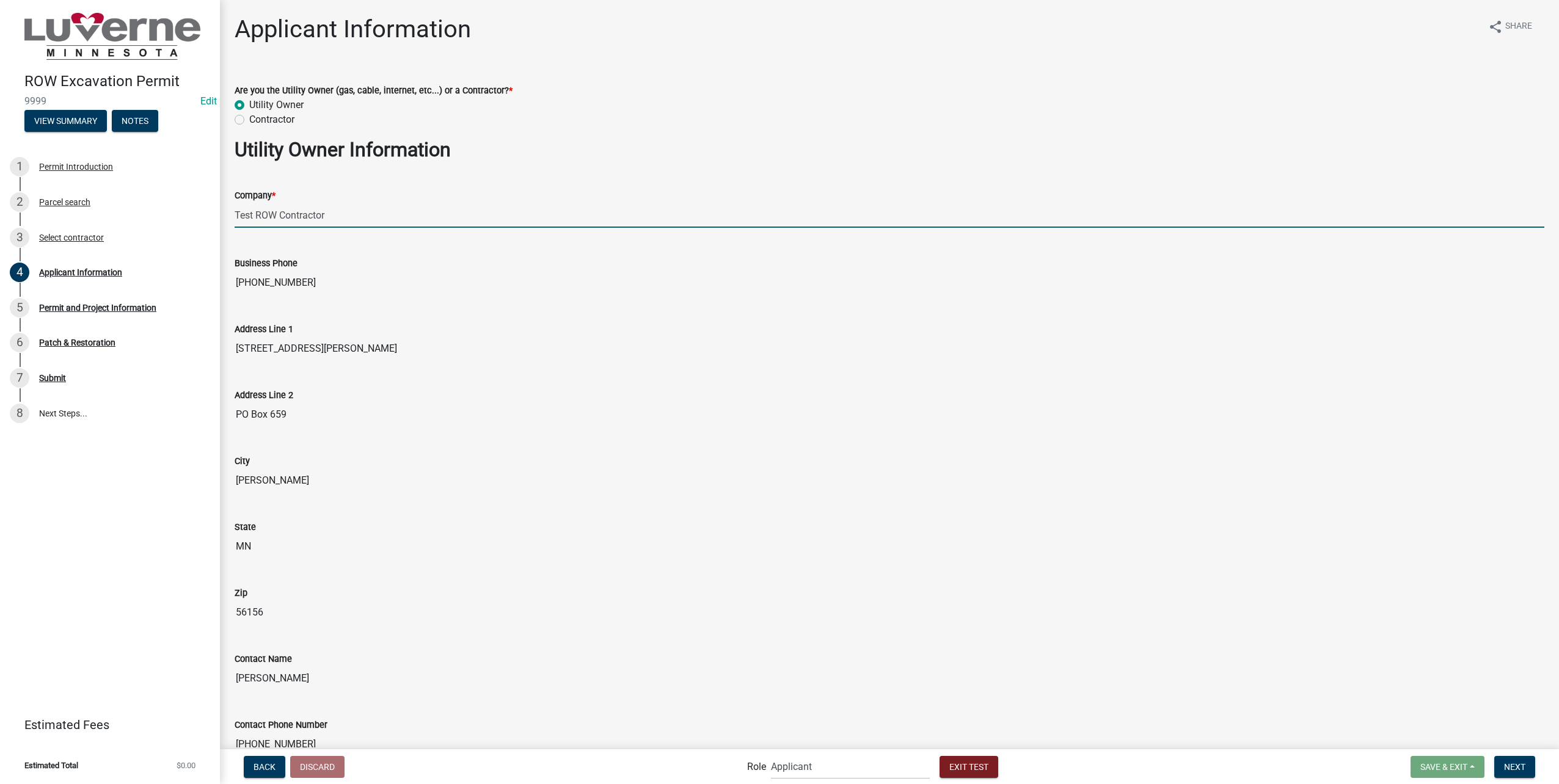
click at [396, 222] on input "Test ROW Contractor" at bounding box center [889, 215] width 1310 height 25
type input "Test ROW Contractor"
click at [985, 760] on button "Exit Test" at bounding box center [968, 767] width 58 height 22
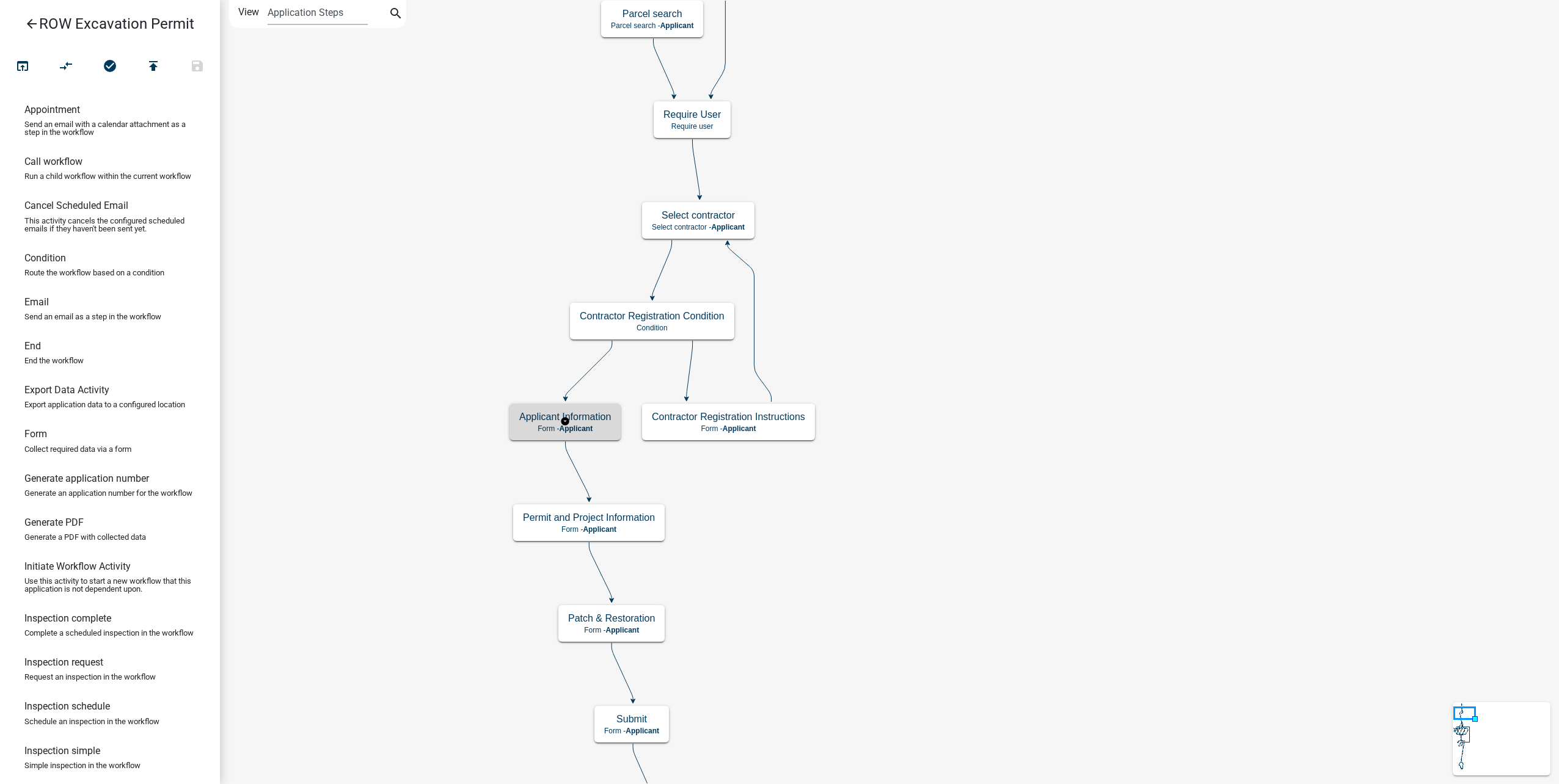
click at [605, 414] on h5 "Applicant Information" at bounding box center [564, 416] width 91 height 12
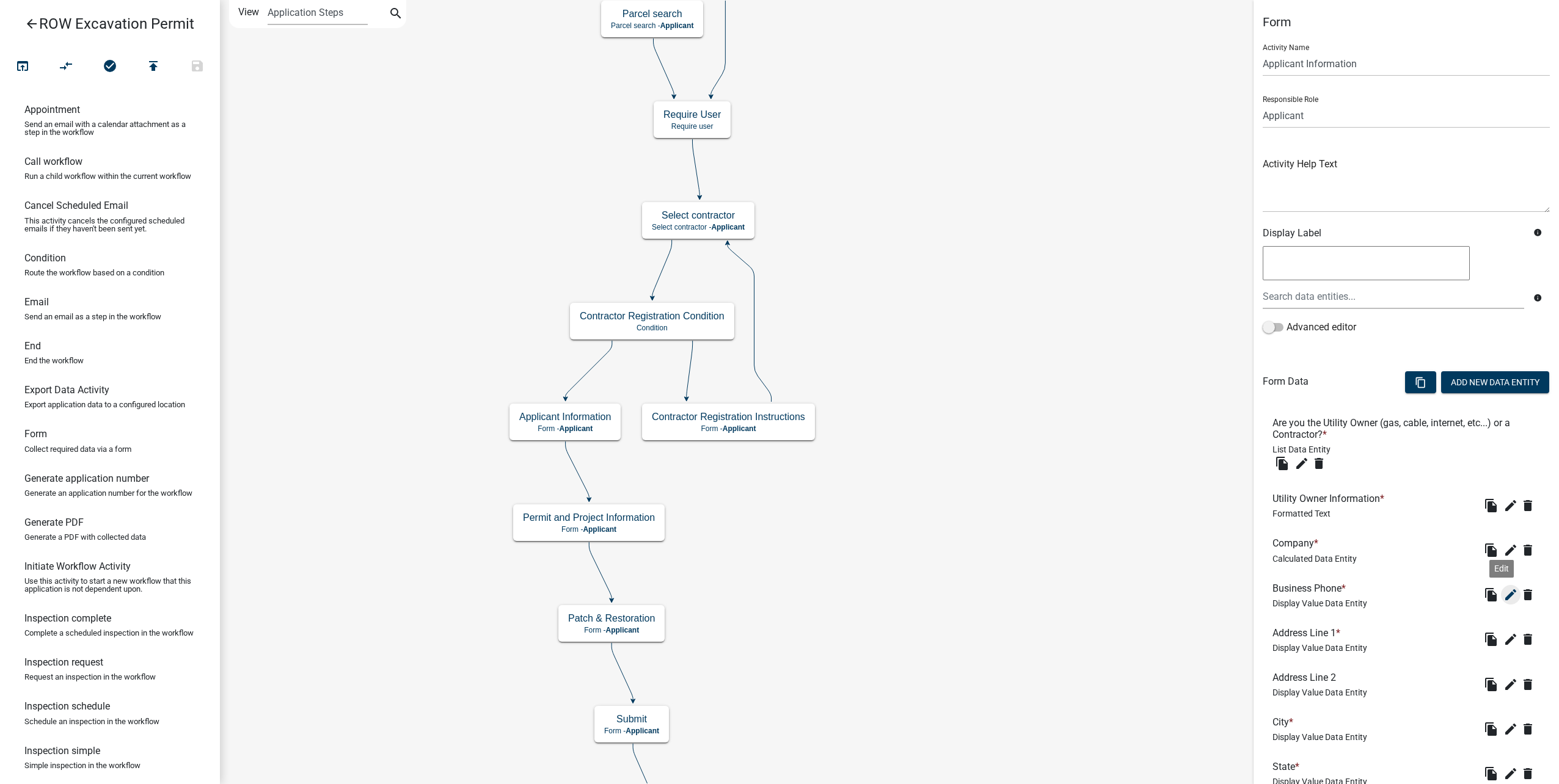
click at [1503, 596] on icon "edit" at bounding box center [1511, 595] width 15 height 15
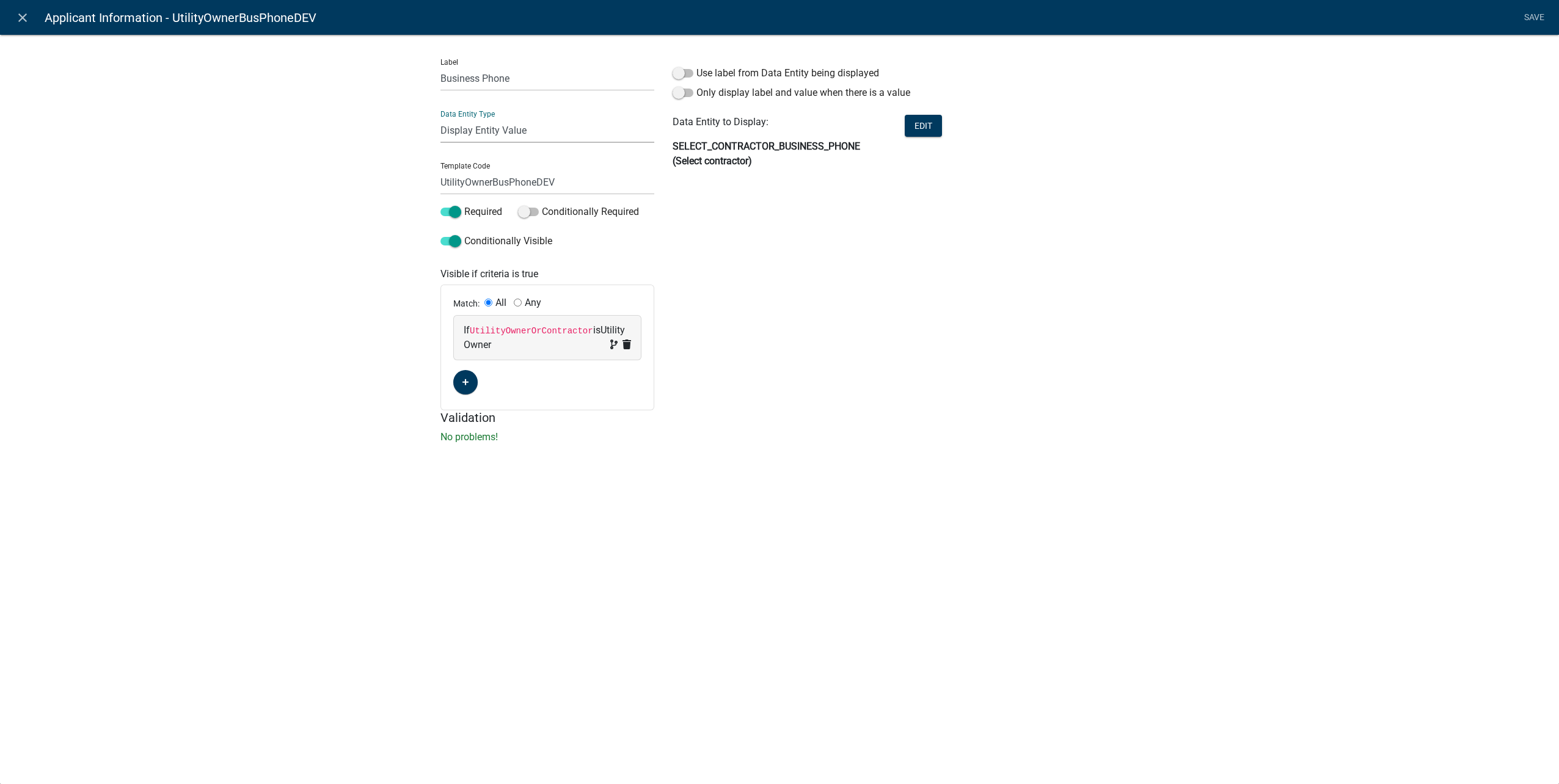
click at [581, 122] on select "Free Form Text Document Display Entity Value Fee Numeric Data Date Map Sketch D…" at bounding box center [548, 130] width 214 height 25
select select "calculated-value"
click at [441, 118] on select "Free Form Text Document Display Entity Value Fee Numeric Data Date Map Sketch D…" at bounding box center [548, 130] width 214 height 25
select select "calculated-value"
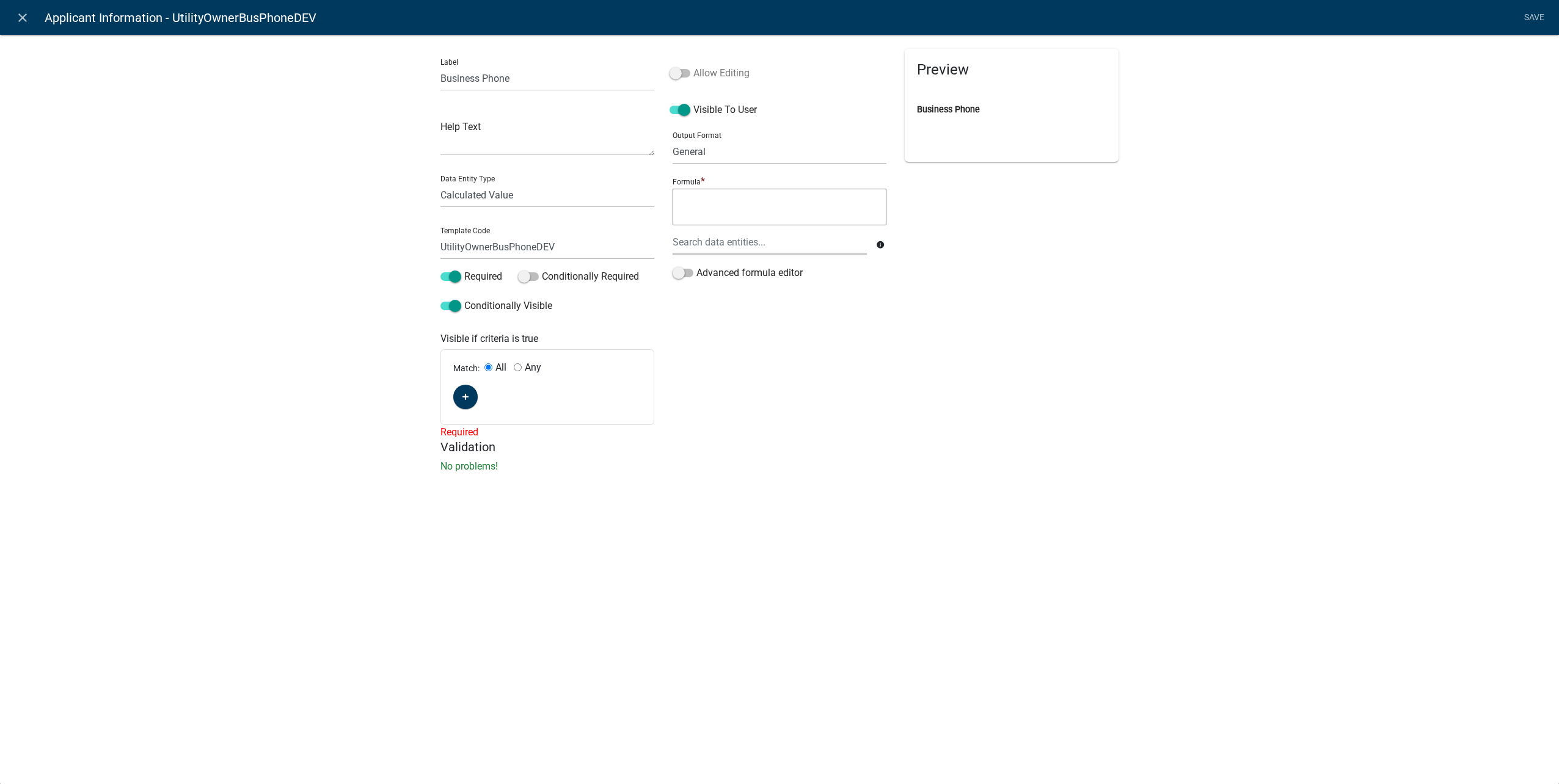
click at [684, 73] on span at bounding box center [679, 73] width 21 height 9
click at [693, 66] on input "Allow Editing" at bounding box center [693, 66] width 0 height 0
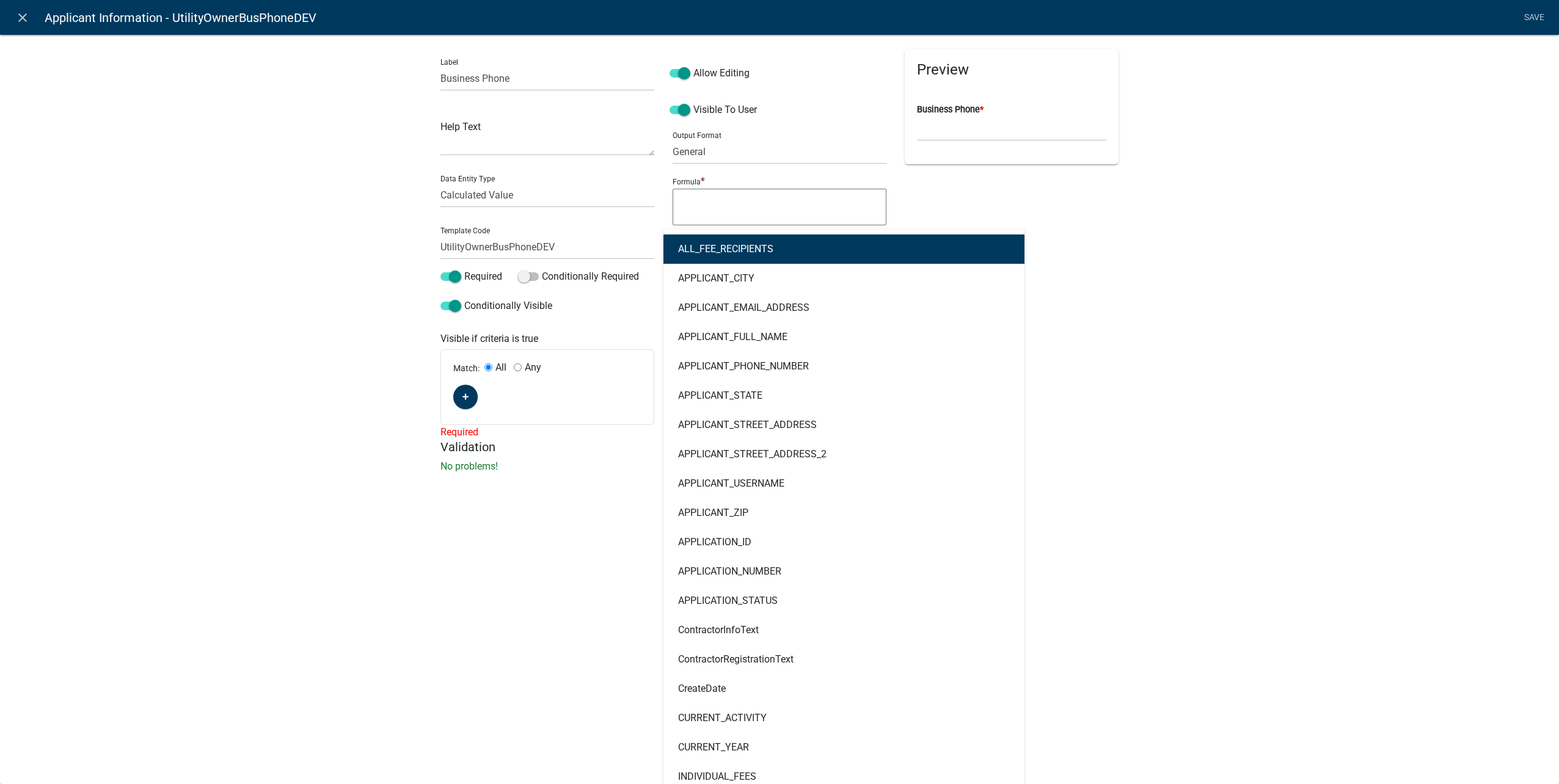
click at [753, 240] on div "ALL_FEE_RECIPIENTS APPLICANT_CITY APPLICANT_EMAIL_ADDRESS APPLICANT_FULL_NAME A…" at bounding box center [770, 242] width 213 height 25
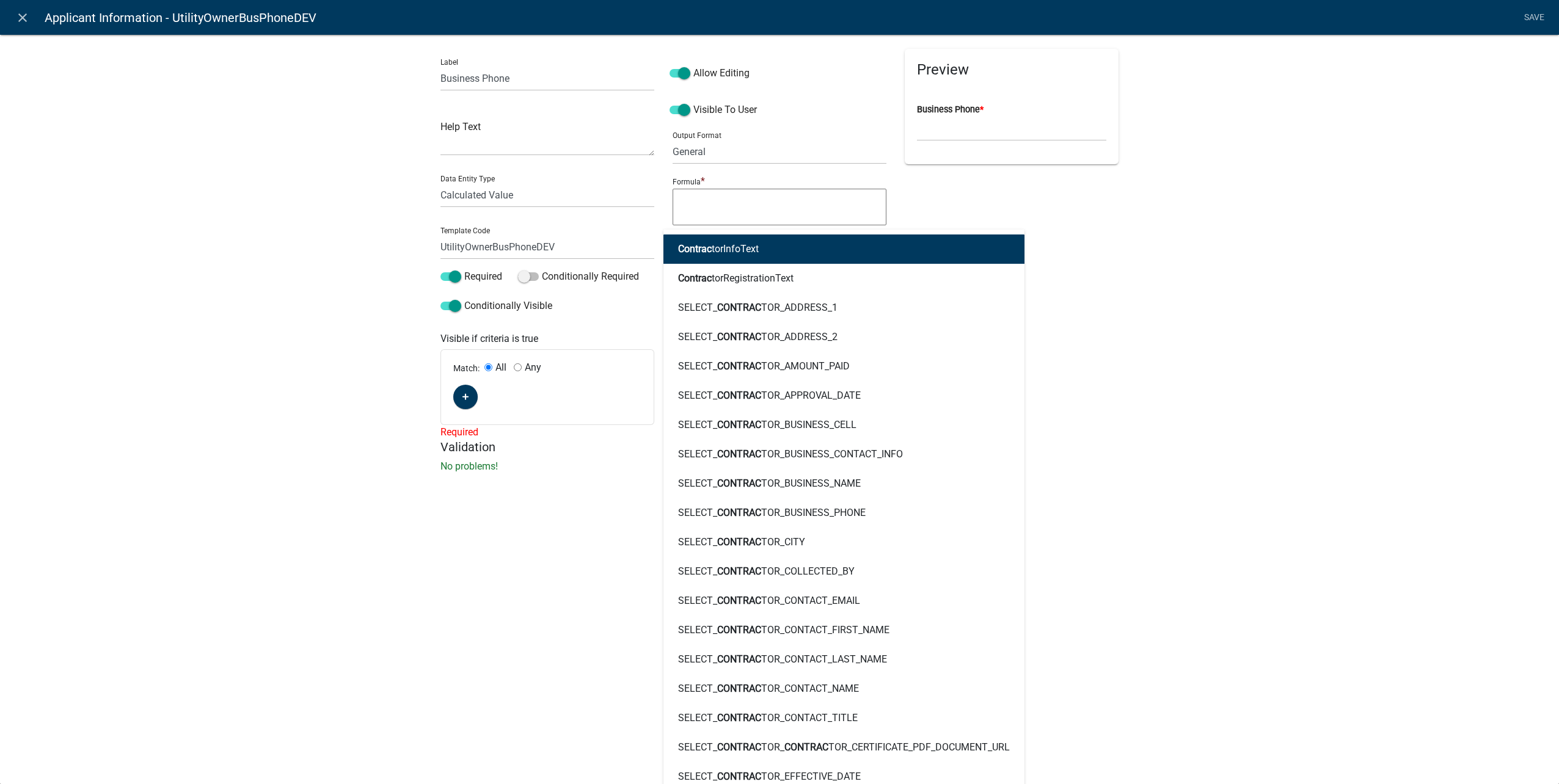
type input "contract"
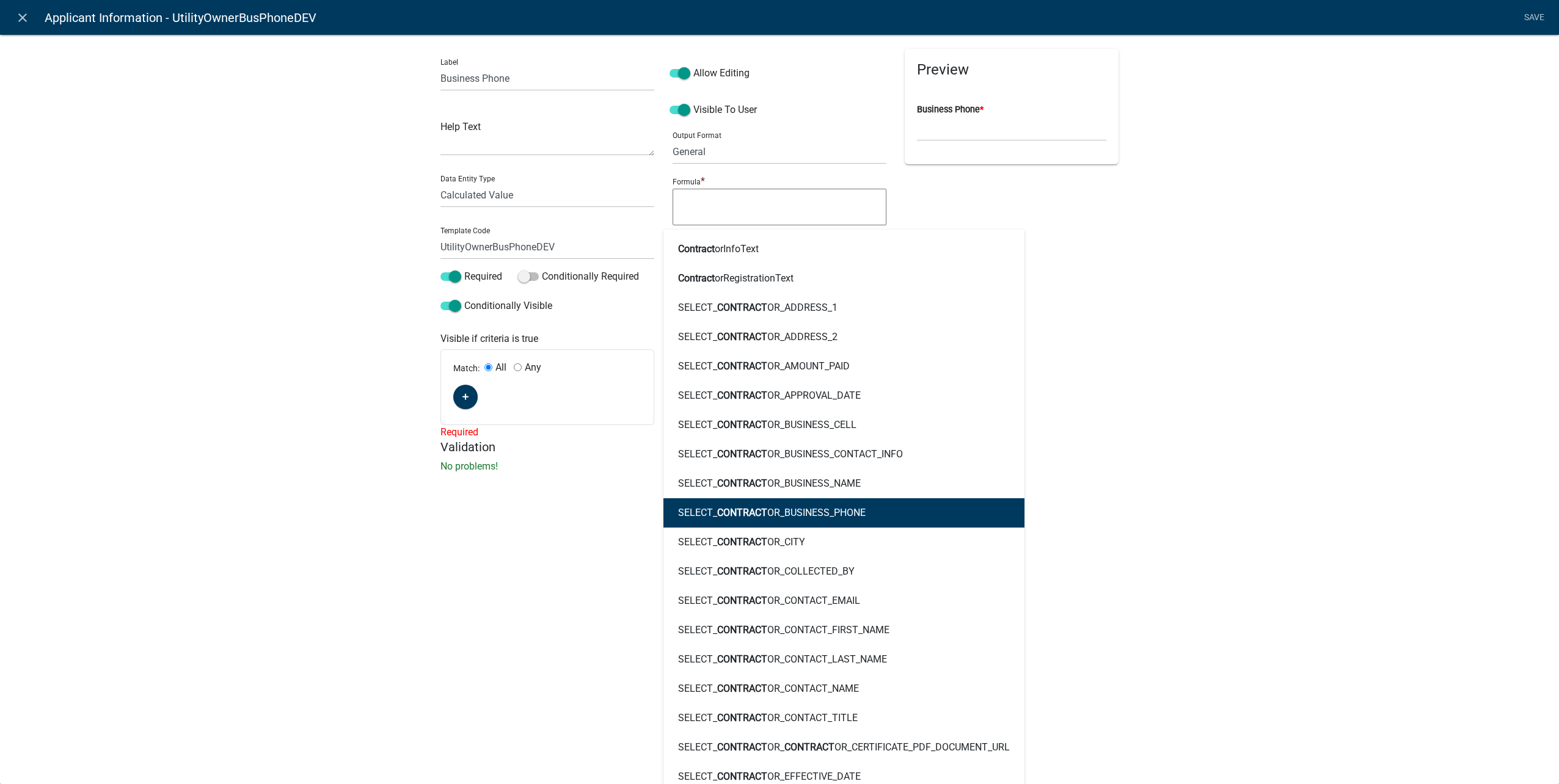
click at [924, 511] on button "SELECT_ CONTRACT OR_BUSINESS_PHONE" at bounding box center [844, 513] width 361 height 29
type textarea "SELECT_CONTRACTOR_BUSINESS_PHONE"
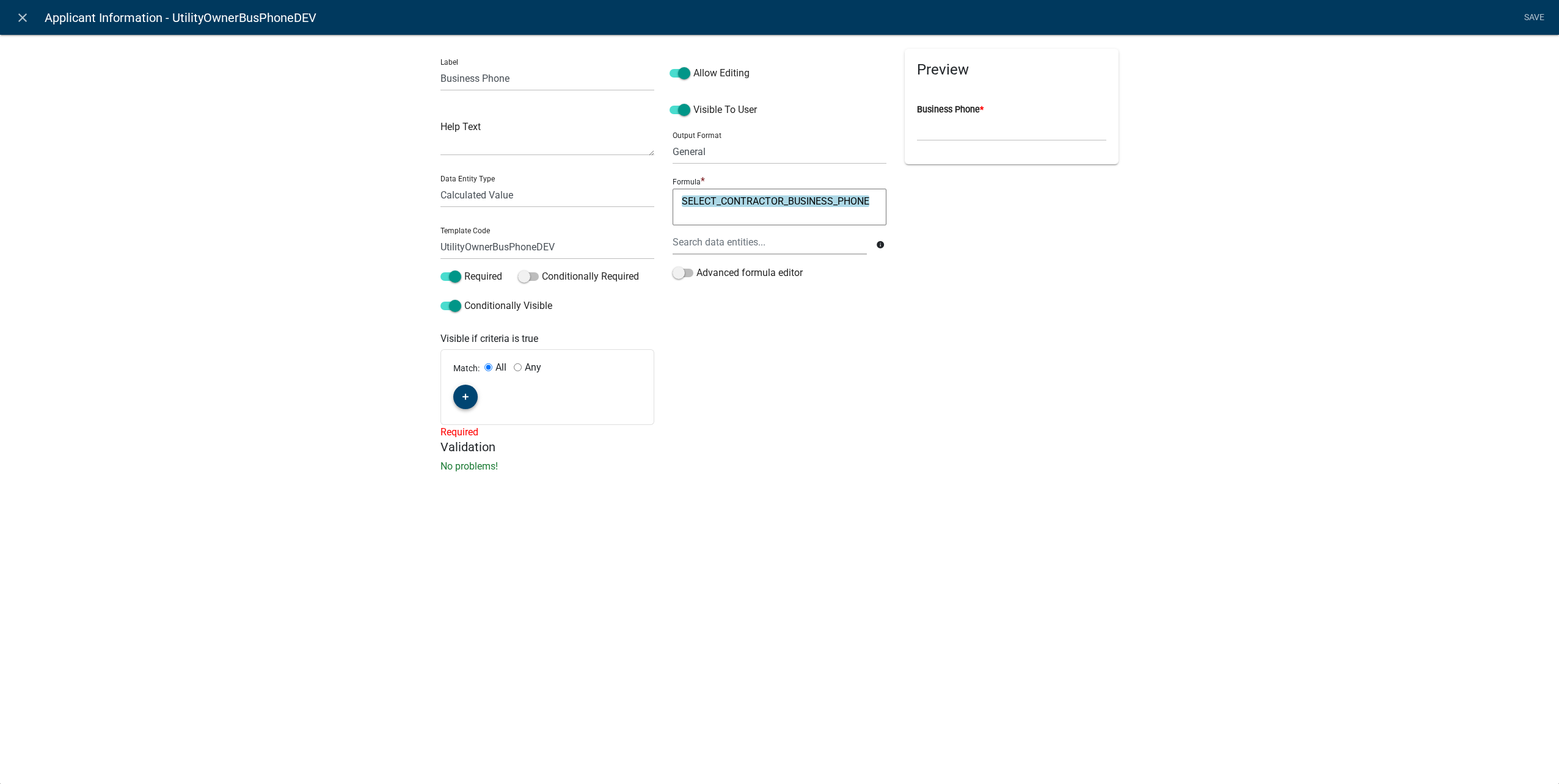
click at [467, 391] on button "button" at bounding box center [465, 396] width 24 height 24
click at [492, 398] on span "(unset)" at bounding box center [485, 394] width 30 height 12
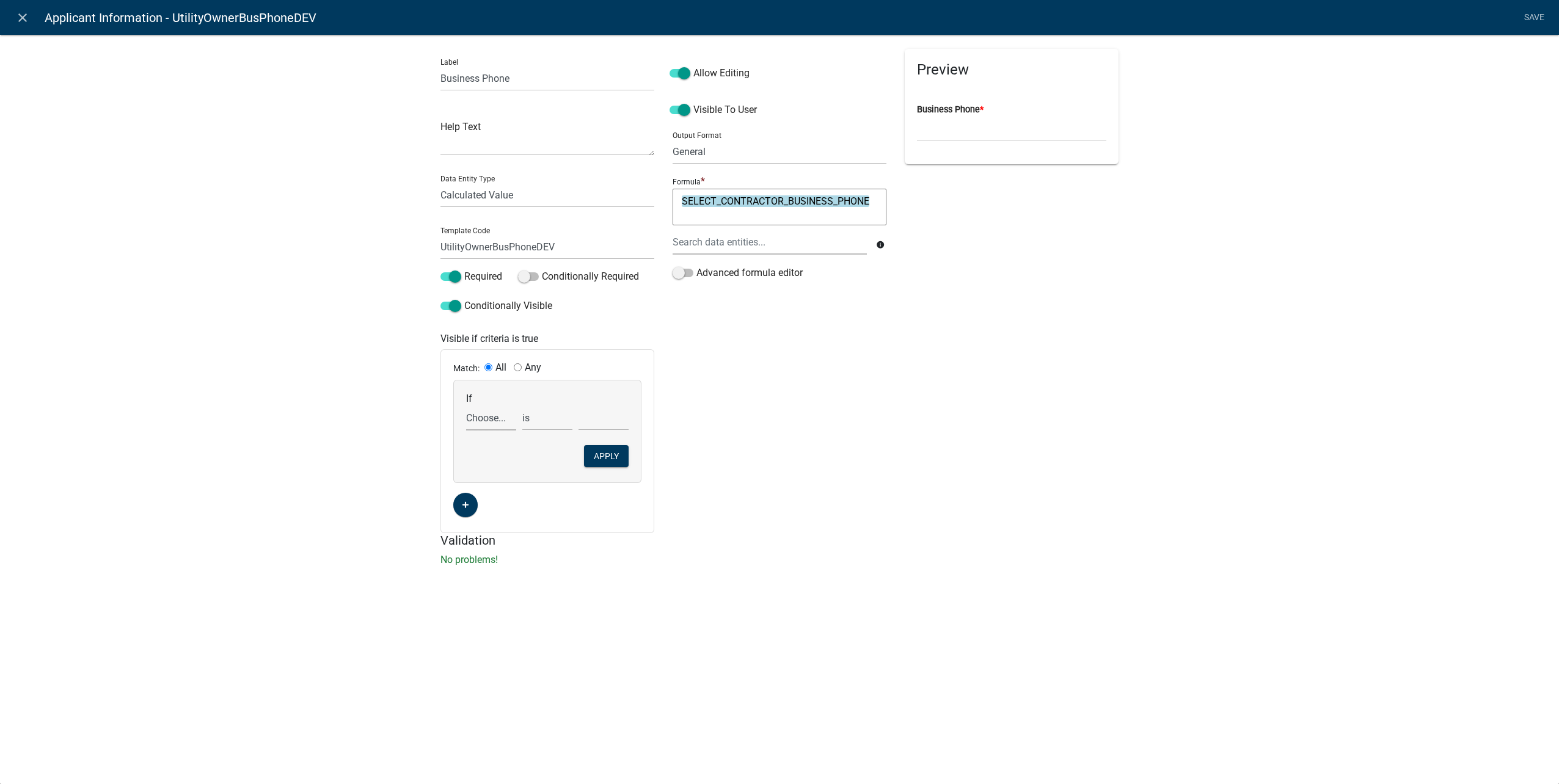
drag, startPoint x: 506, startPoint y: 416, endPoint x: 508, endPoint y: 422, distance: 6.3
click at [506, 416] on select "Choose... ALL_FEE_RECIPIENTS APPLICANT_CITY APPLICANT_EMAIL_ADDRESS APPLICANT_F…" at bounding box center [491, 418] width 50 height 25
select select "159: UtilityOwnerOrContractor"
click at [466, 406] on select "Choose... ALL_FEE_RECIPIENTS APPLICANT_CITY APPLICANT_EMAIL_ADDRESS APPLICANT_F…" at bounding box center [491, 418] width 50 height 25
click at [604, 412] on select "Choose... Contractor Utility Owner" at bounding box center [604, 418] width 50 height 25
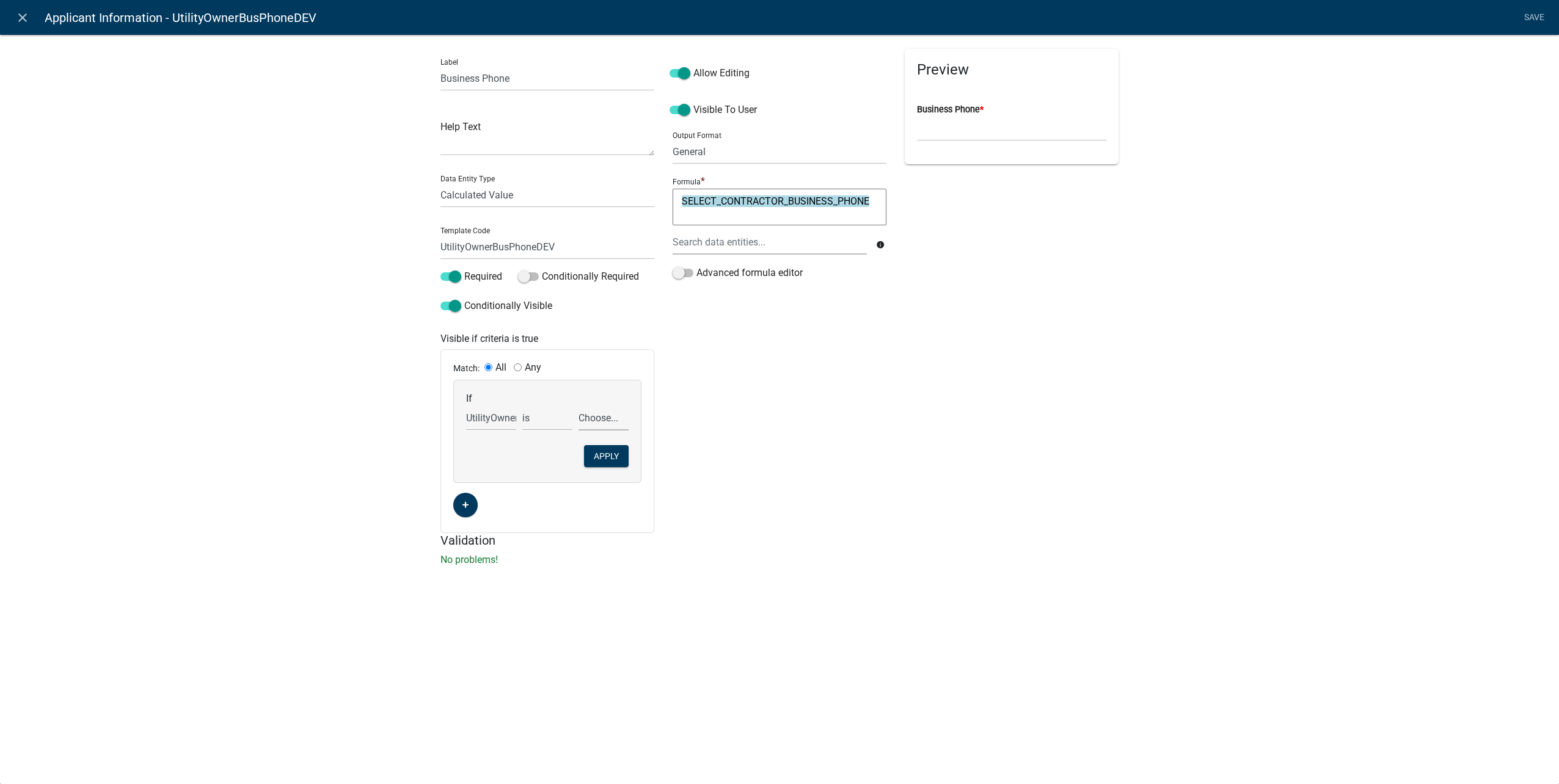
select select "2: Utility Owner"
click at [579, 406] on select "Choose... Contractor Utility Owner" at bounding box center [604, 418] width 50 height 25
click at [1542, 16] on link "Save" at bounding box center [1534, 17] width 30 height 23
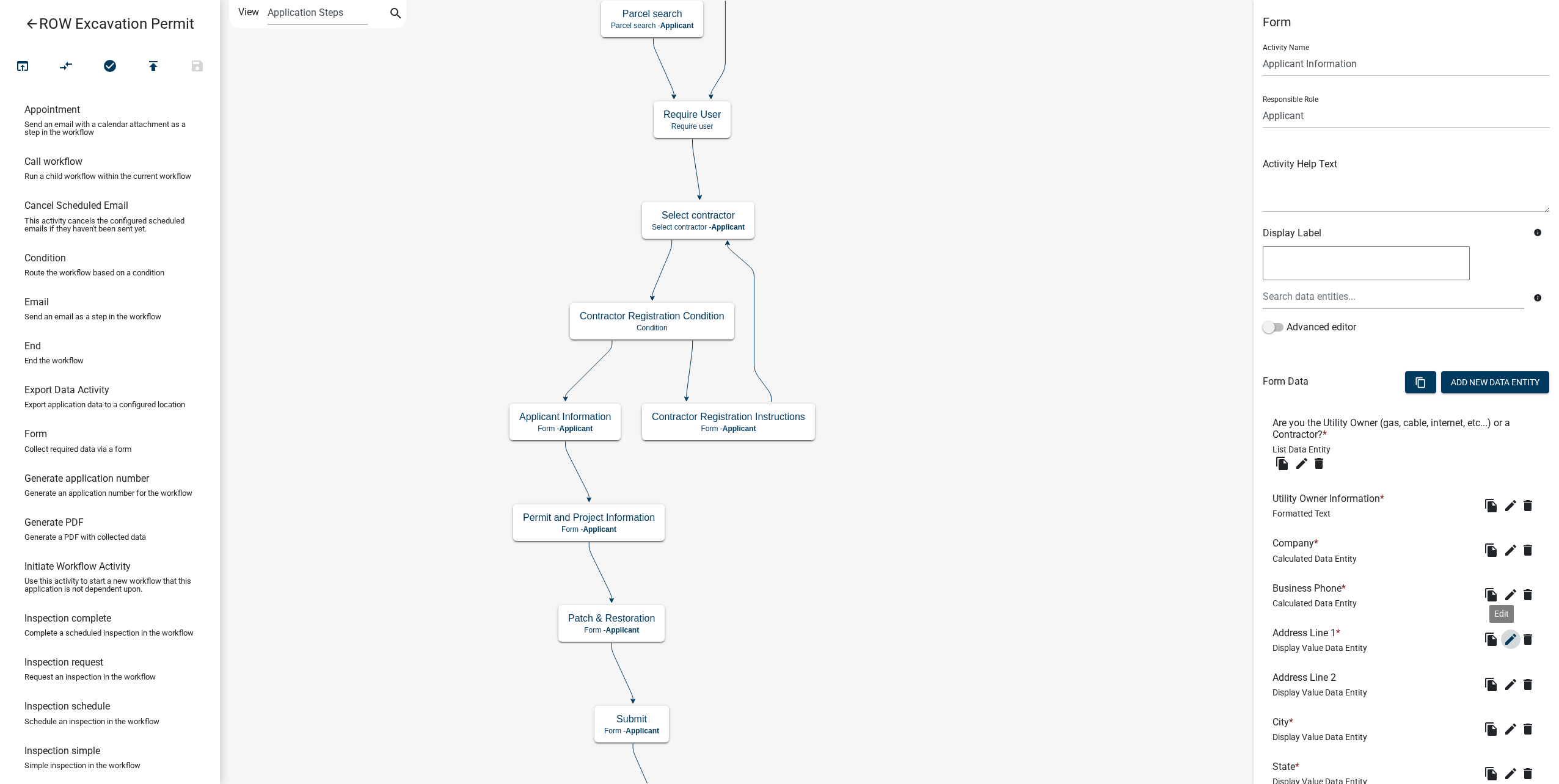
click at [1503, 639] on icon "edit" at bounding box center [1511, 639] width 15 height 15
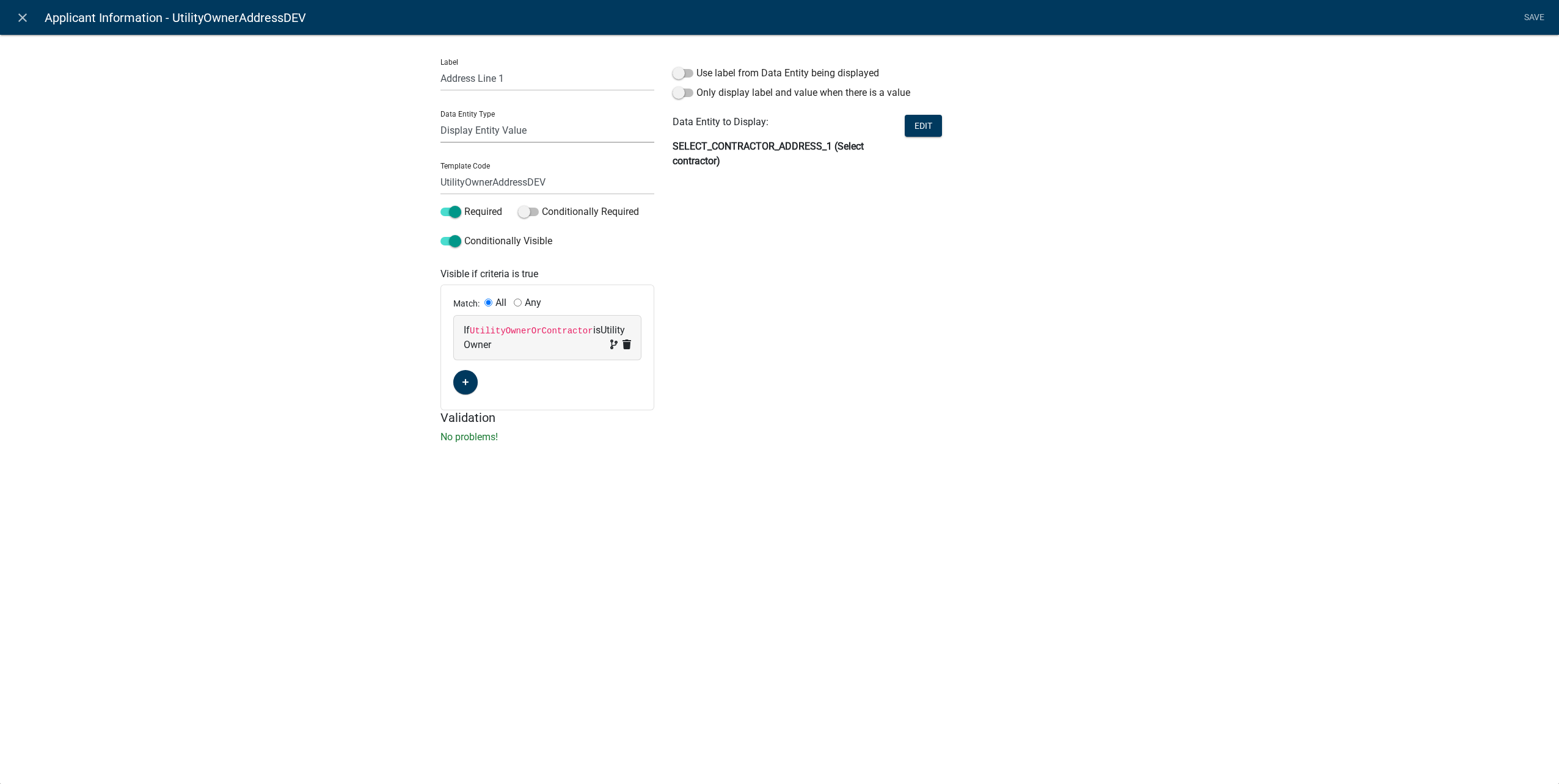
click at [513, 131] on select "Free Form Text Document Display Entity Value Fee Numeric Data Date Map Sketch D…" at bounding box center [548, 130] width 214 height 25
select select "calculated-value"
click at [441, 118] on select "Free Form Text Document Display Entity Value Fee Numeric Data Date Map Sketch D…" at bounding box center [548, 130] width 214 height 25
select select "calculated-value"
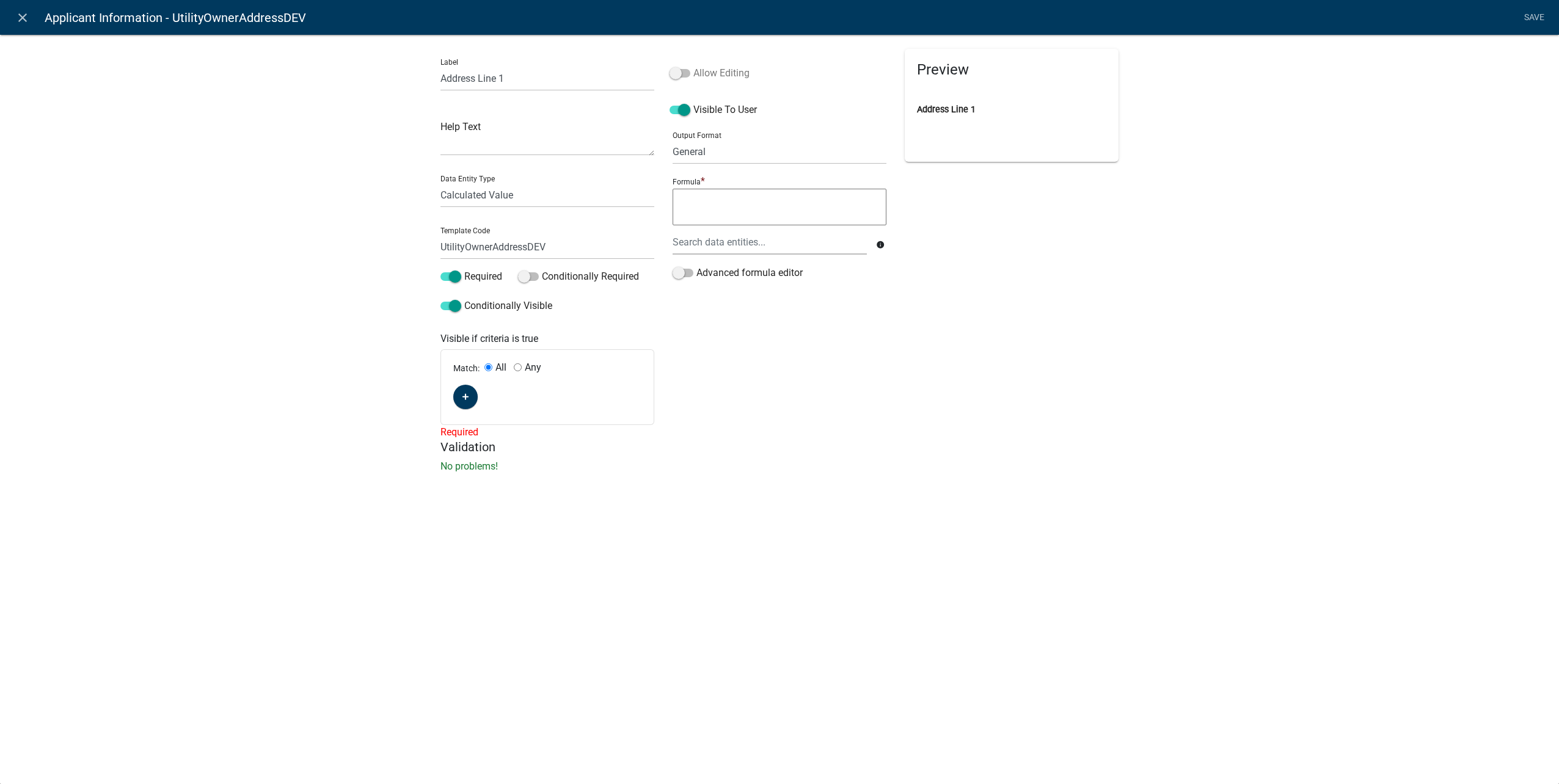
click at [722, 68] on label "Allow Editing" at bounding box center [709, 73] width 80 height 15
click at [693, 66] on input "Allow Editing" at bounding box center [693, 66] width 0 height 0
click at [749, 243] on div at bounding box center [770, 242] width 213 height 25
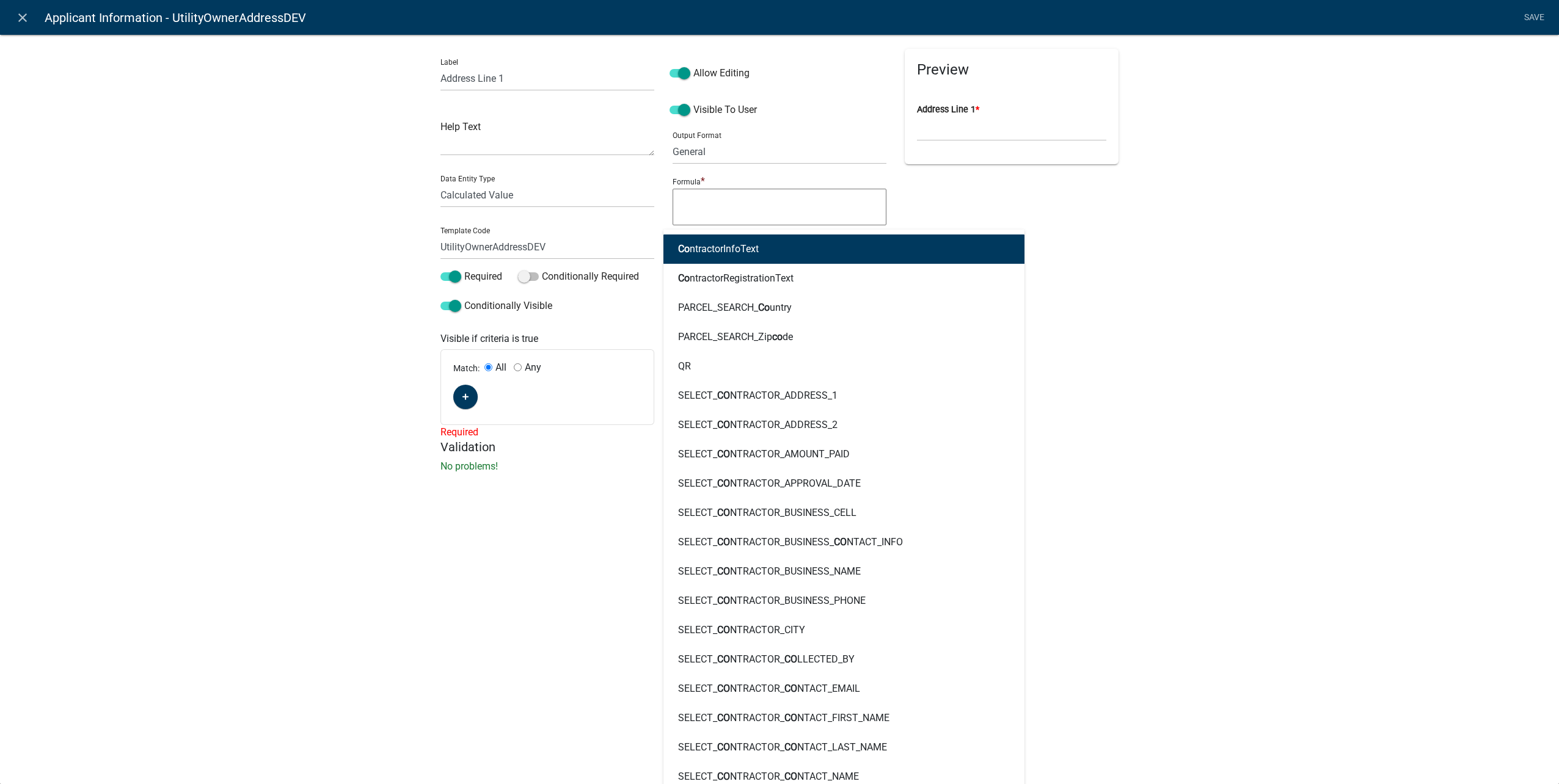
type input "contractor"
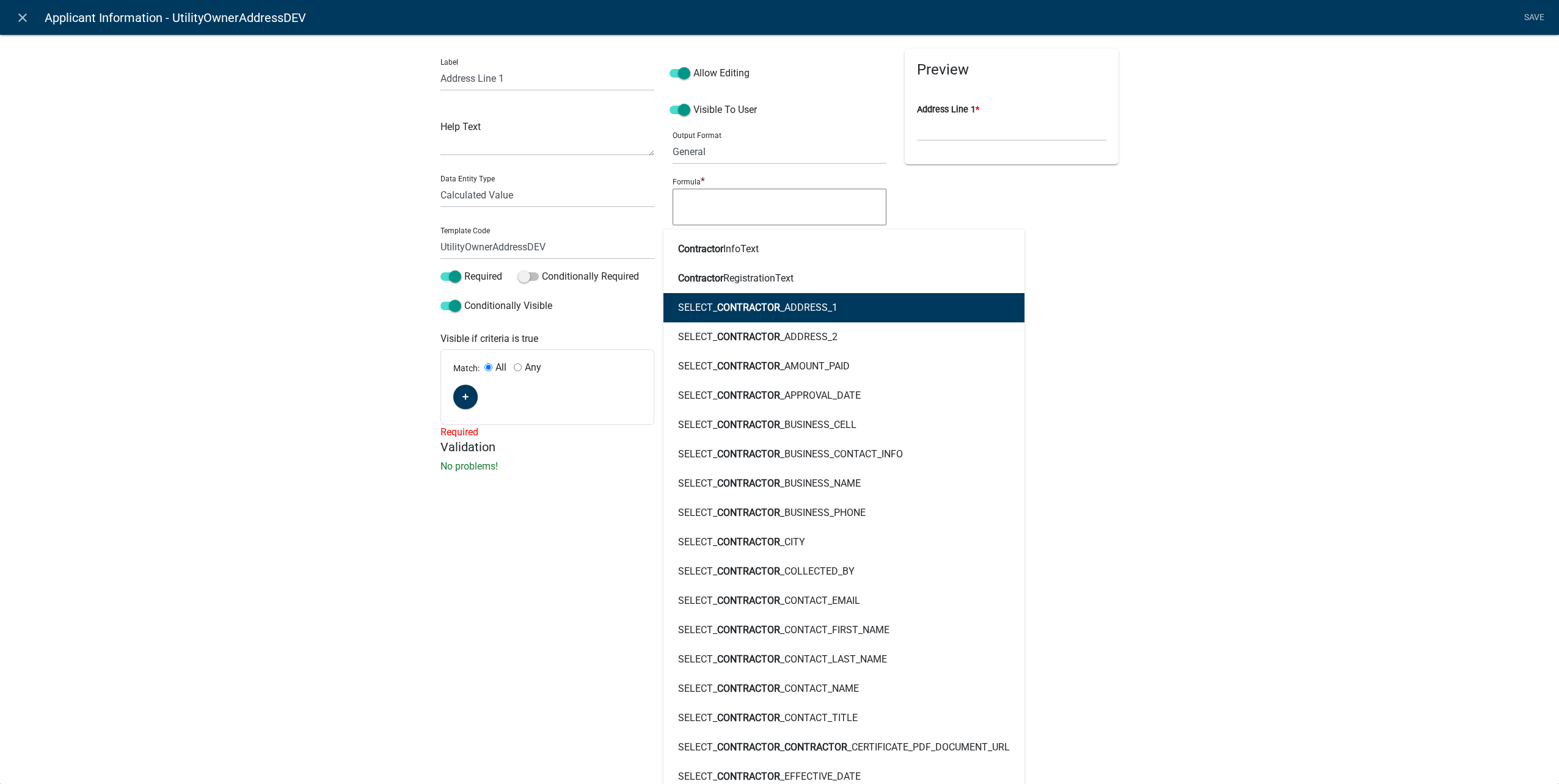
click at [887, 308] on button "SELECT_ CONTRACTOR _ADDRESS_1" at bounding box center [844, 308] width 361 height 29
type textarea "SELECT_CONTRACTOR_ADDRESS_1"
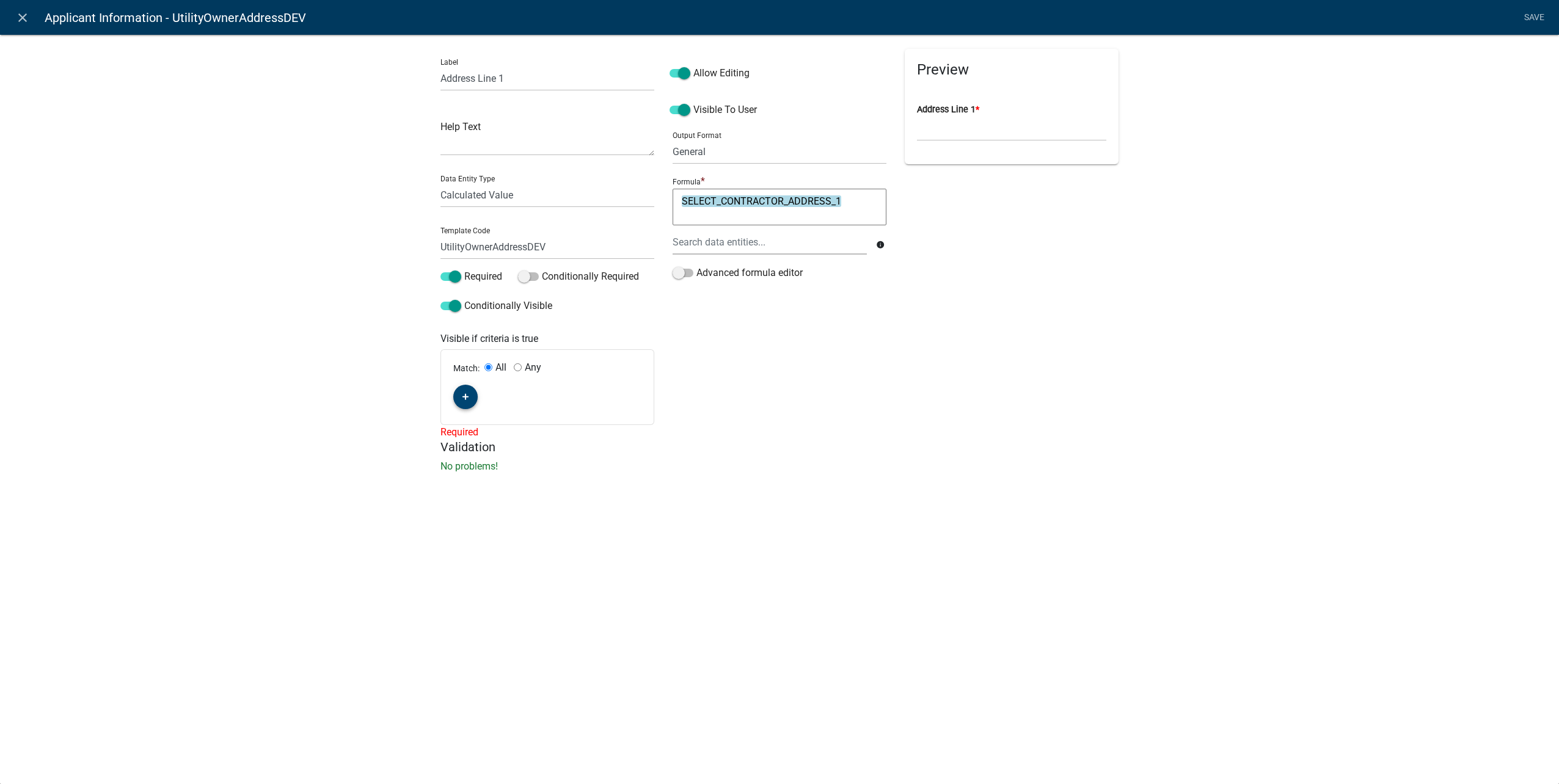
click at [463, 396] on icon "button" at bounding box center [466, 397] width 7 height 7
click at [484, 399] on span "(unset)" at bounding box center [485, 394] width 30 height 12
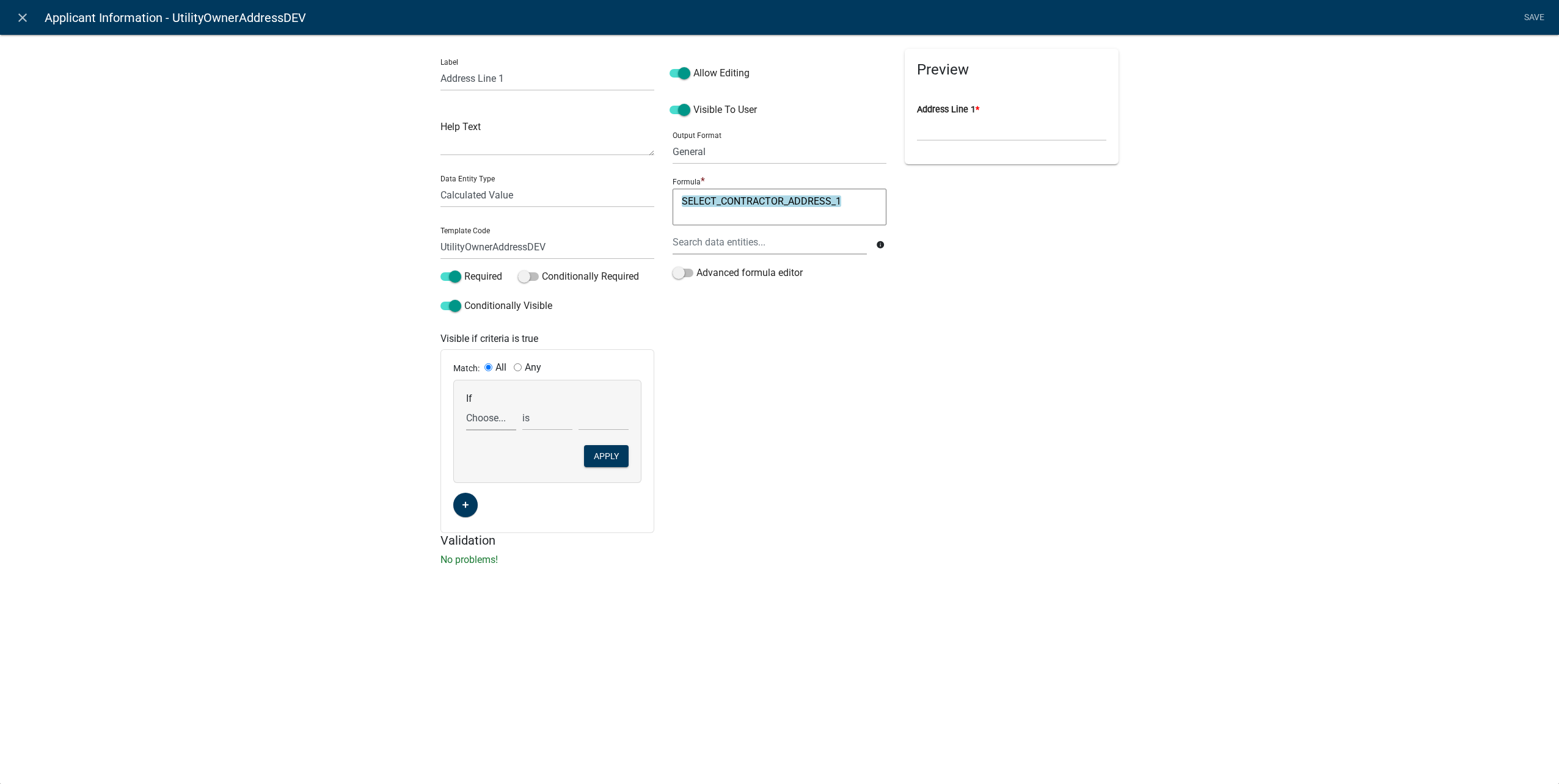
click at [492, 416] on select "Choose... ALL_FEE_RECIPIENTS APPLICANT_CITY APPLICANT_EMAIL_ADDRESS APPLICANT_F…" at bounding box center [491, 418] width 50 height 25
select select "159: UtilityOwnerOrContractor"
click at [466, 406] on select "Choose... ALL_FEE_RECIPIENTS APPLICANT_CITY APPLICANT_EMAIL_ADDRESS APPLICANT_F…" at bounding box center [491, 418] width 50 height 25
click at [605, 404] on div "If Choose... ALL_FEE_RECIPIENTS APPLICANT_CITY APPLICANT_EMAIL_ADDRESS APPLICAN…" at bounding box center [547, 411] width 168 height 38
click at [605, 411] on select "Choose... Contractor Utility Owner" at bounding box center [604, 418] width 50 height 25
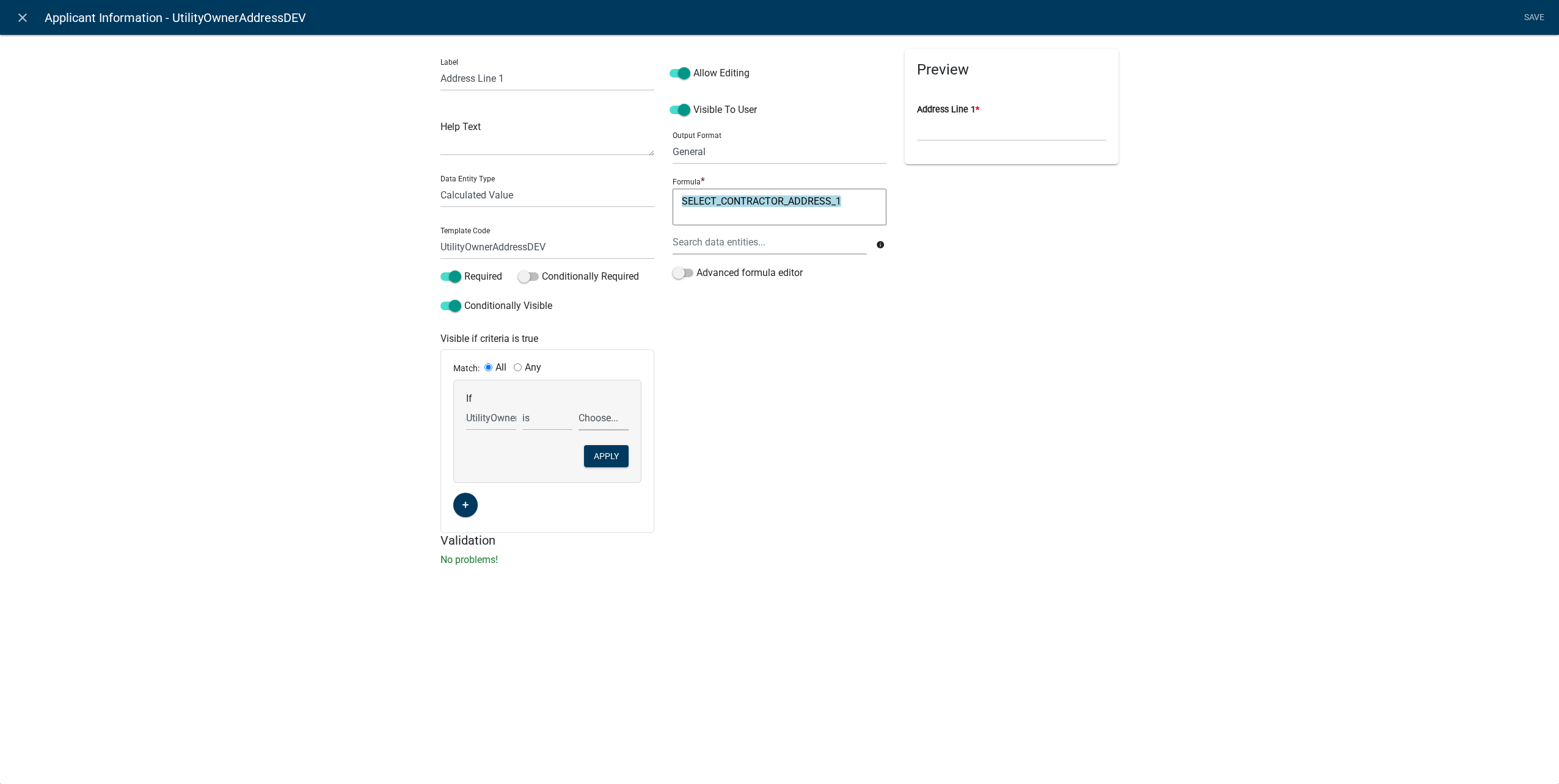
select select "2: Utility Owner"
click at [579, 406] on select "Choose... Contractor Utility Owner" at bounding box center [604, 418] width 50 height 25
click at [613, 458] on button "Apply" at bounding box center [606, 455] width 45 height 22
click at [1534, 16] on link "Save" at bounding box center [1534, 17] width 30 height 23
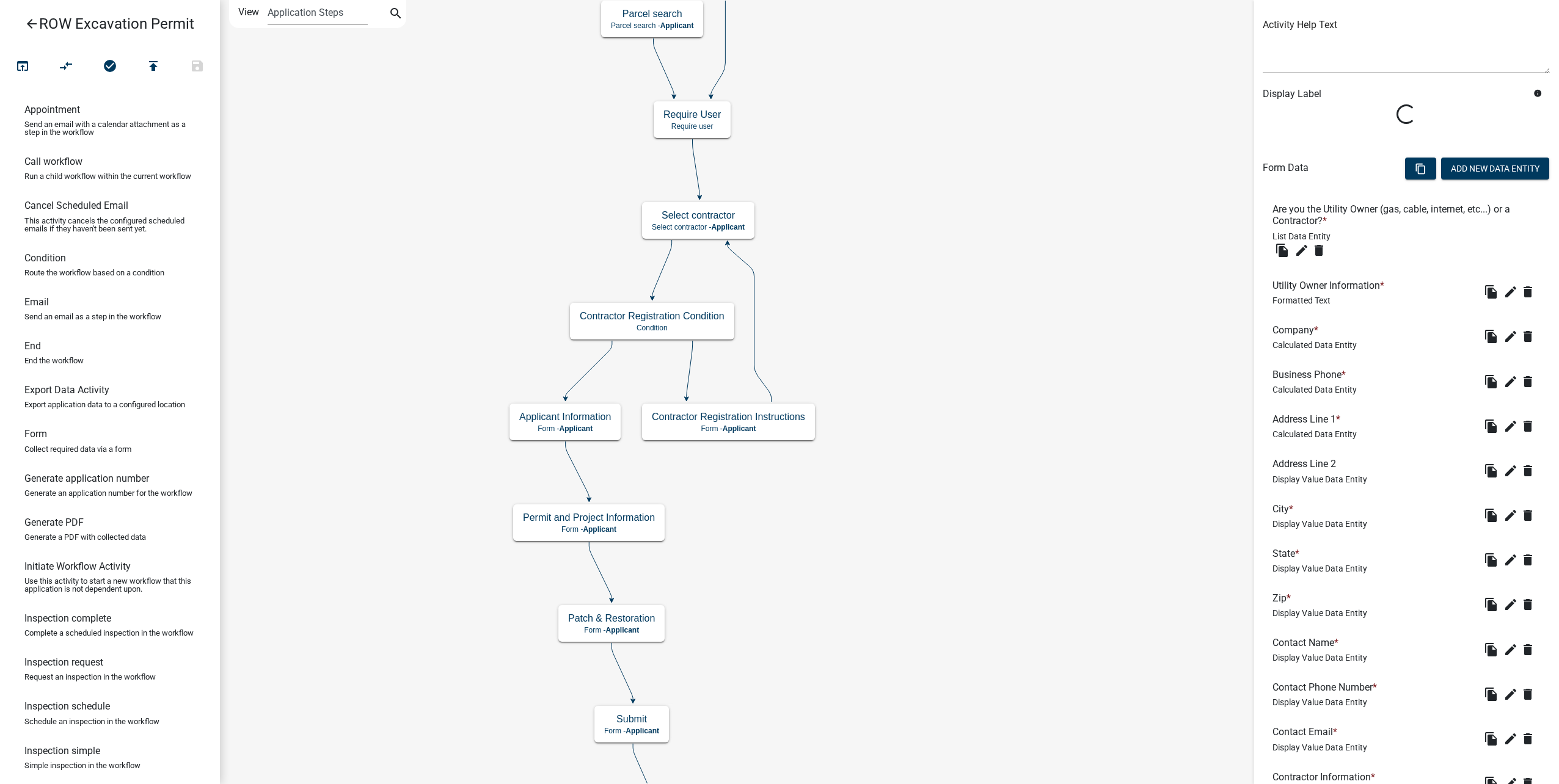
scroll to position [183, 0]
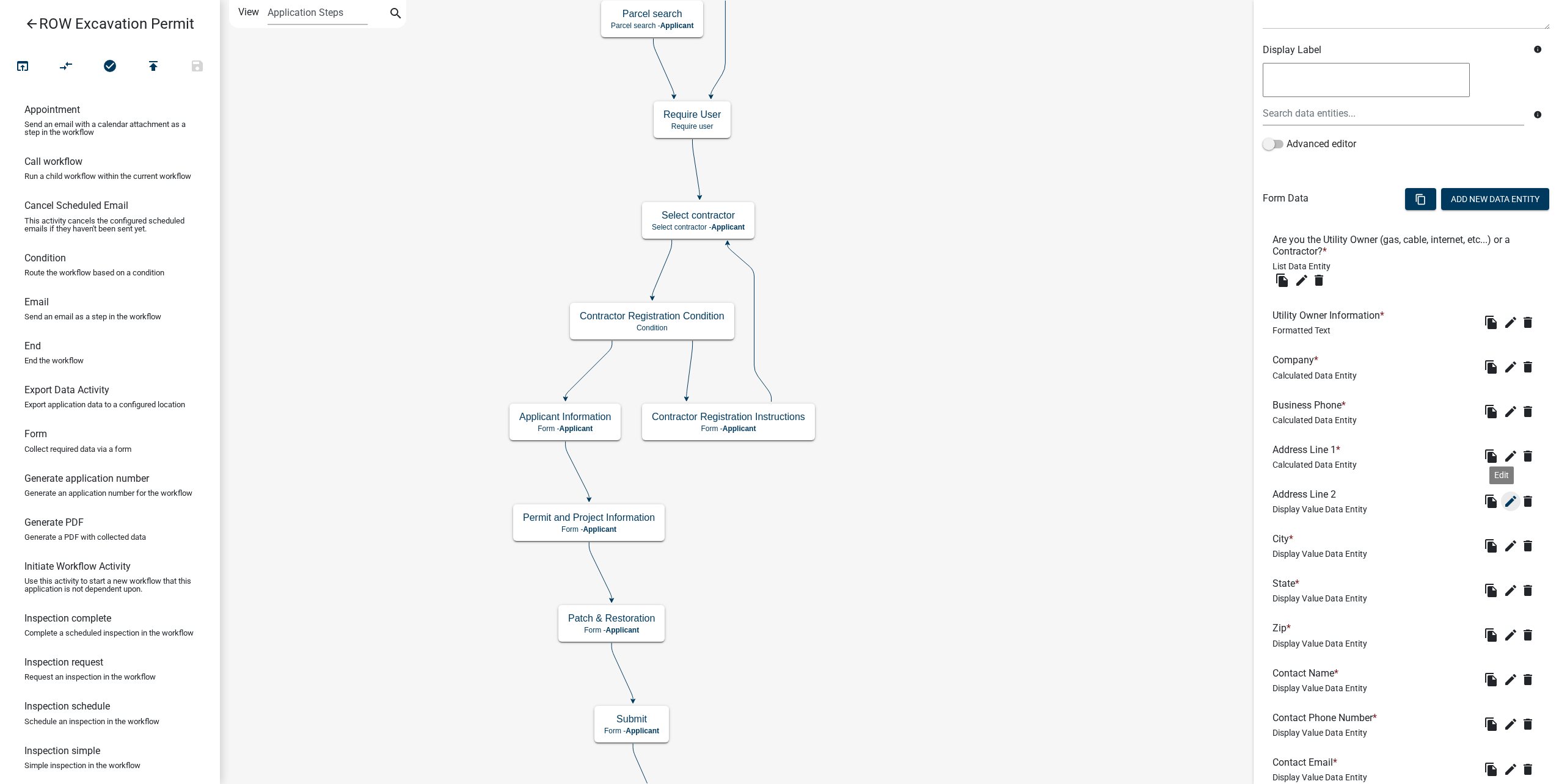
click at [1503, 506] on icon "edit" at bounding box center [1511, 501] width 15 height 15
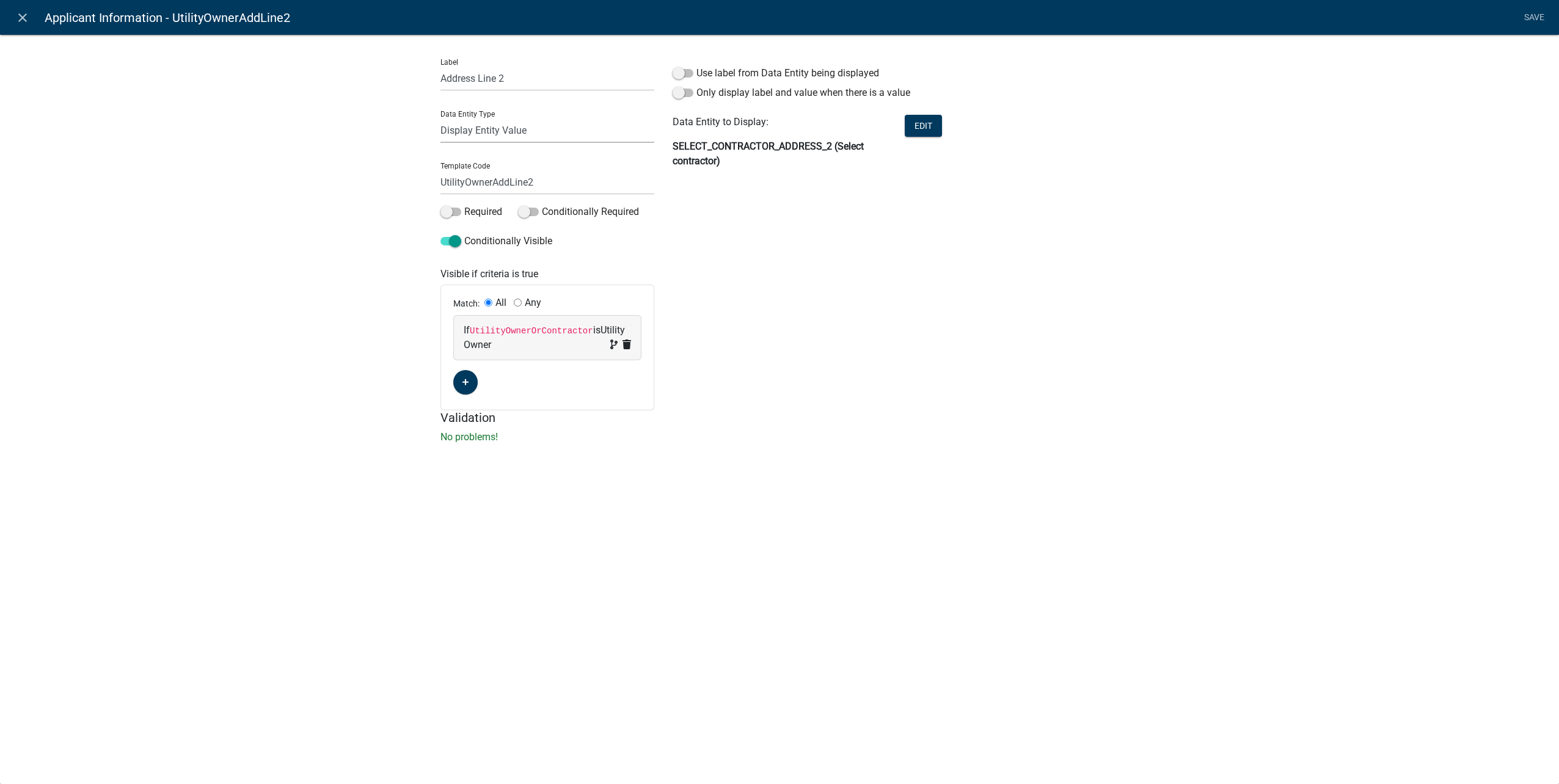
click at [543, 130] on select "Free Form Text Document Display Entity Value Fee Numeric Data Date Map Sketch D…" at bounding box center [548, 130] width 214 height 25
select select "calculated-value"
click at [441, 118] on select "Free Form Text Document Display Entity Value Fee Numeric Data Date Map Sketch D…" at bounding box center [548, 130] width 214 height 25
select select "calculated-value"
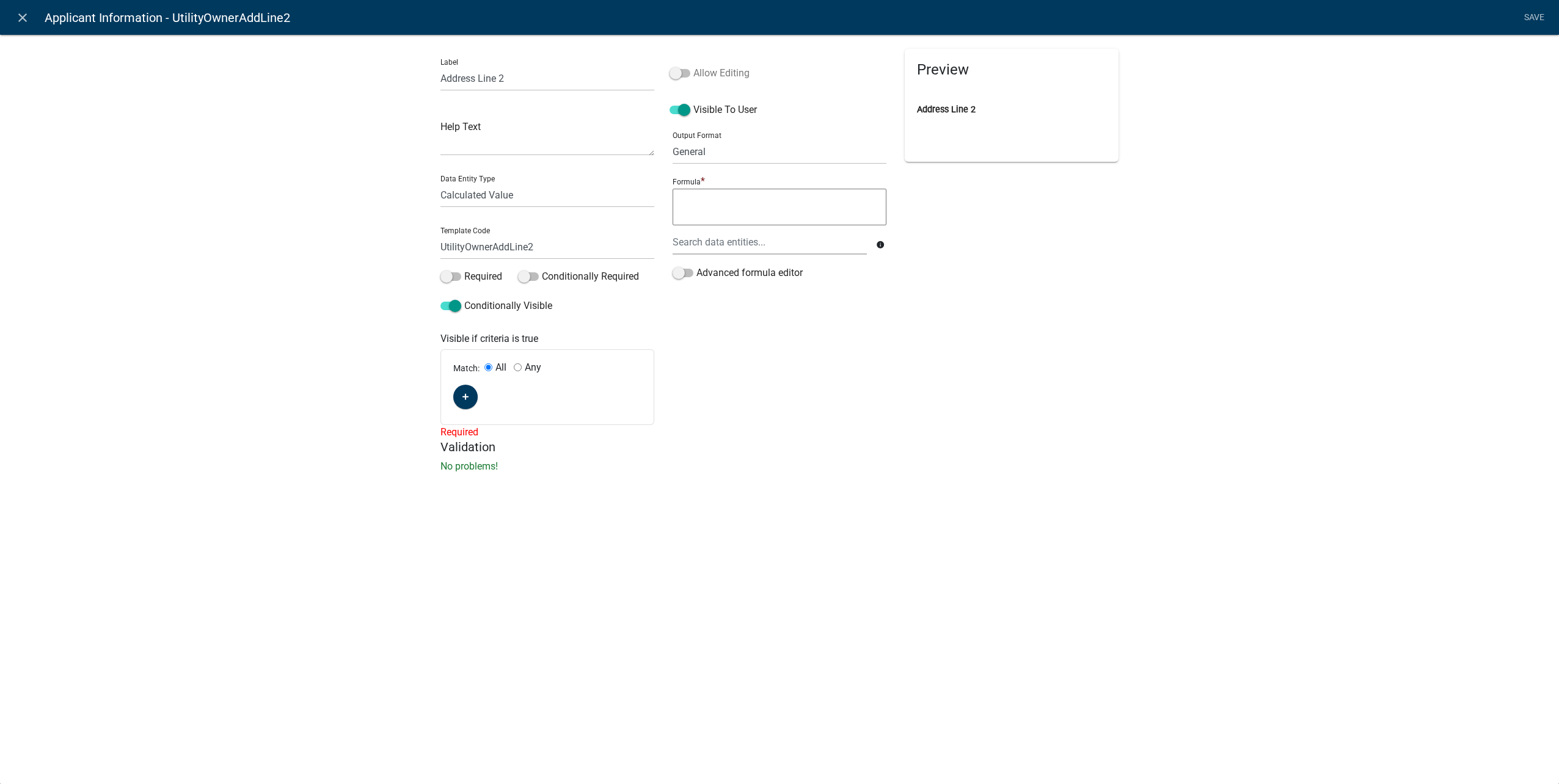
click at [702, 75] on label "Allow Editing" at bounding box center [709, 73] width 80 height 15
click at [693, 66] on input "Allow Editing" at bounding box center [693, 66] width 0 height 0
click at [723, 240] on div at bounding box center [770, 242] width 213 height 25
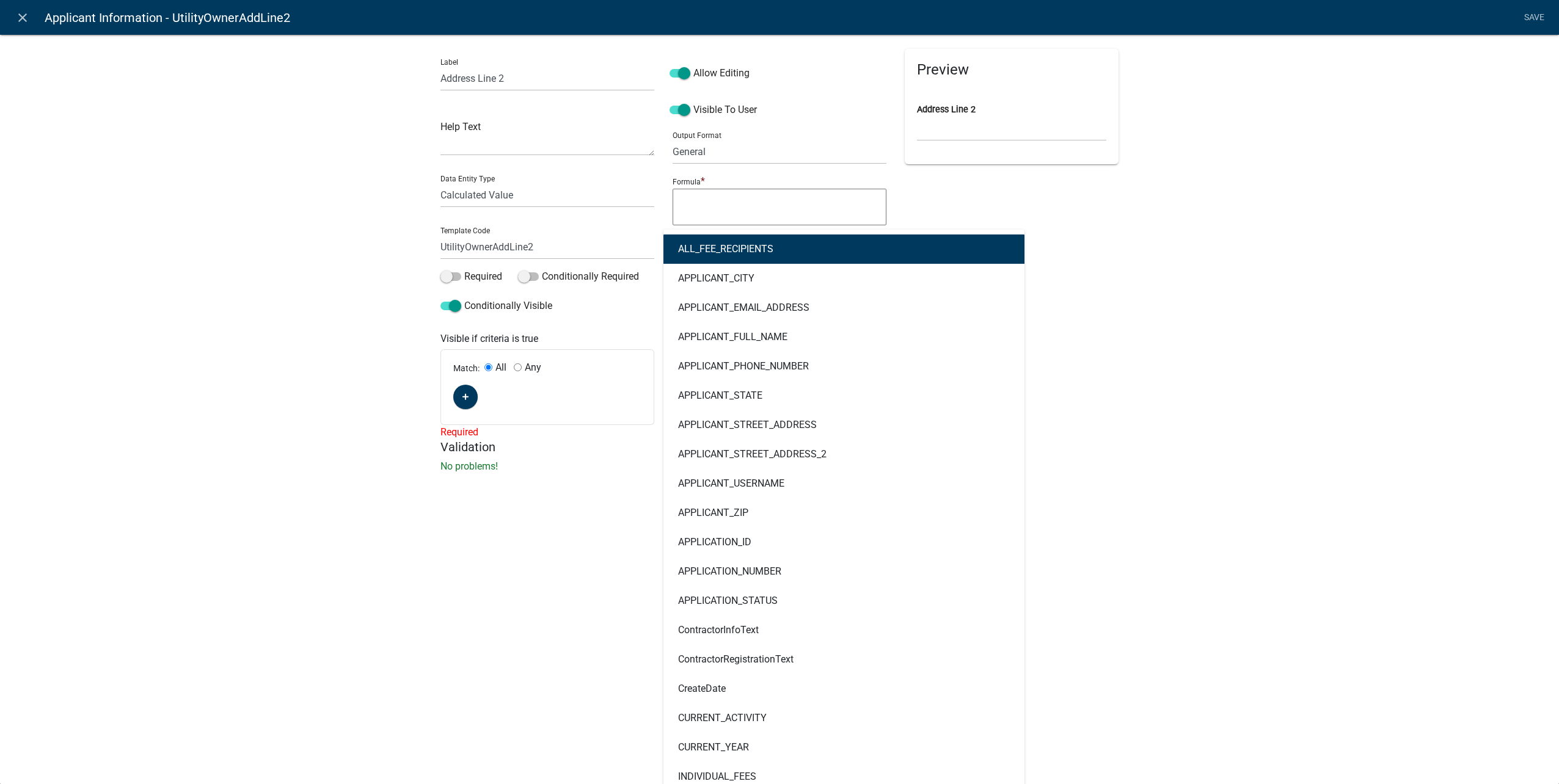
type input "contract"
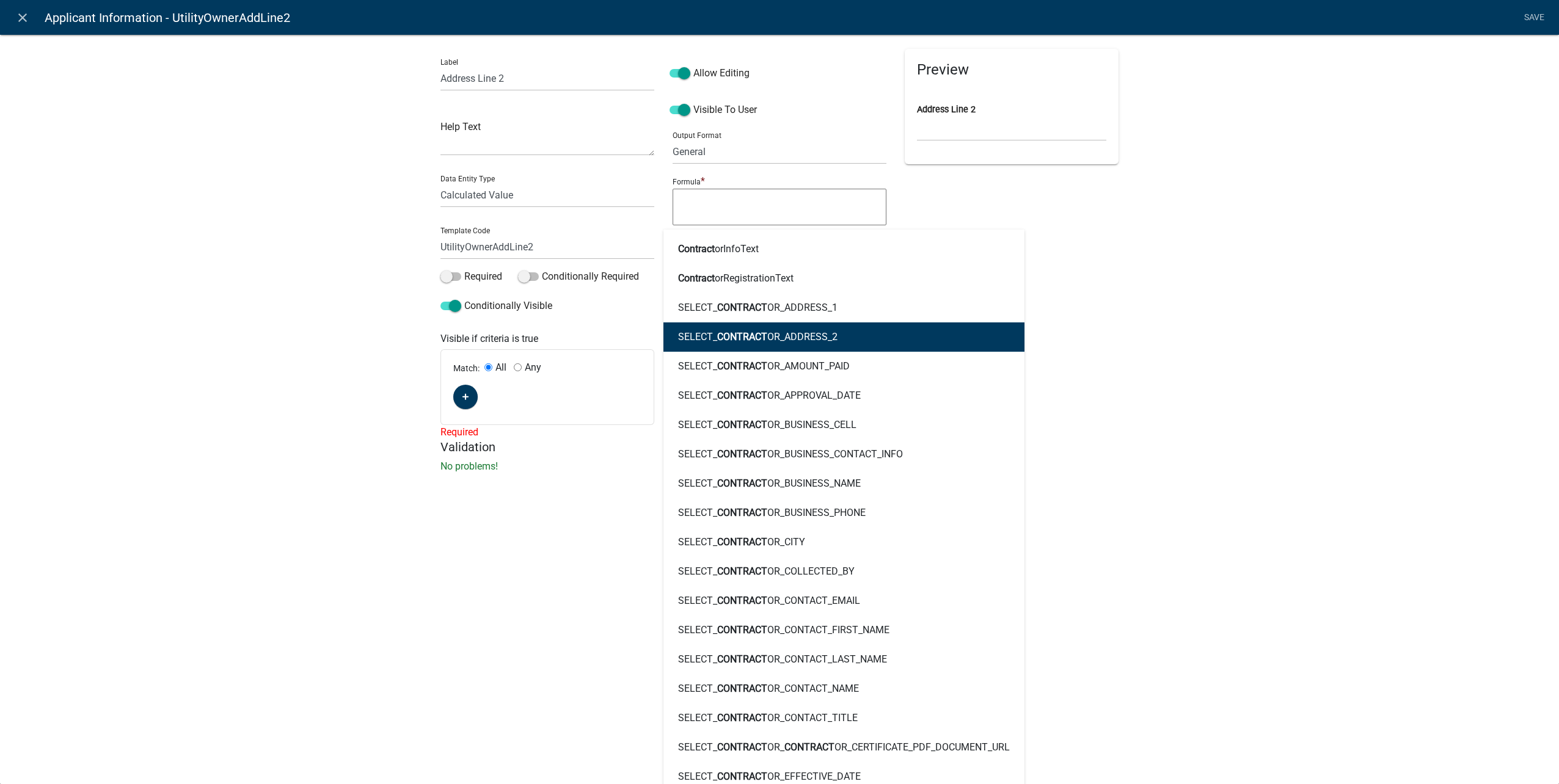
click at [791, 343] on button "SELECT_ CONTRACT OR_ADDRESS_2" at bounding box center [844, 337] width 361 height 29
type textarea "SELECT_CONTRACTOR_ADDRESS_2"
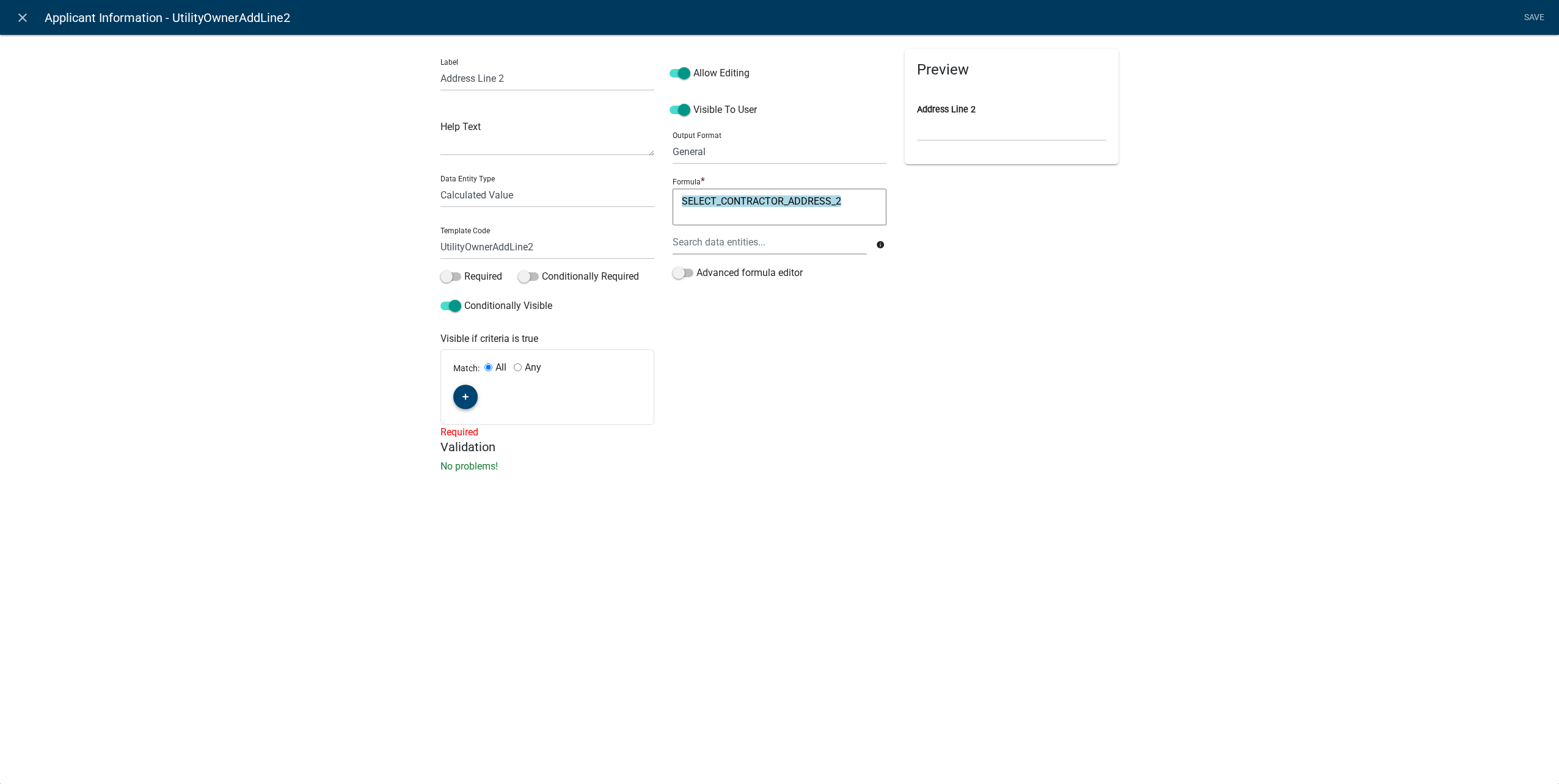
click at [471, 396] on button "button" at bounding box center [465, 396] width 24 height 24
click at [490, 392] on span "(unset)" at bounding box center [485, 394] width 30 height 12
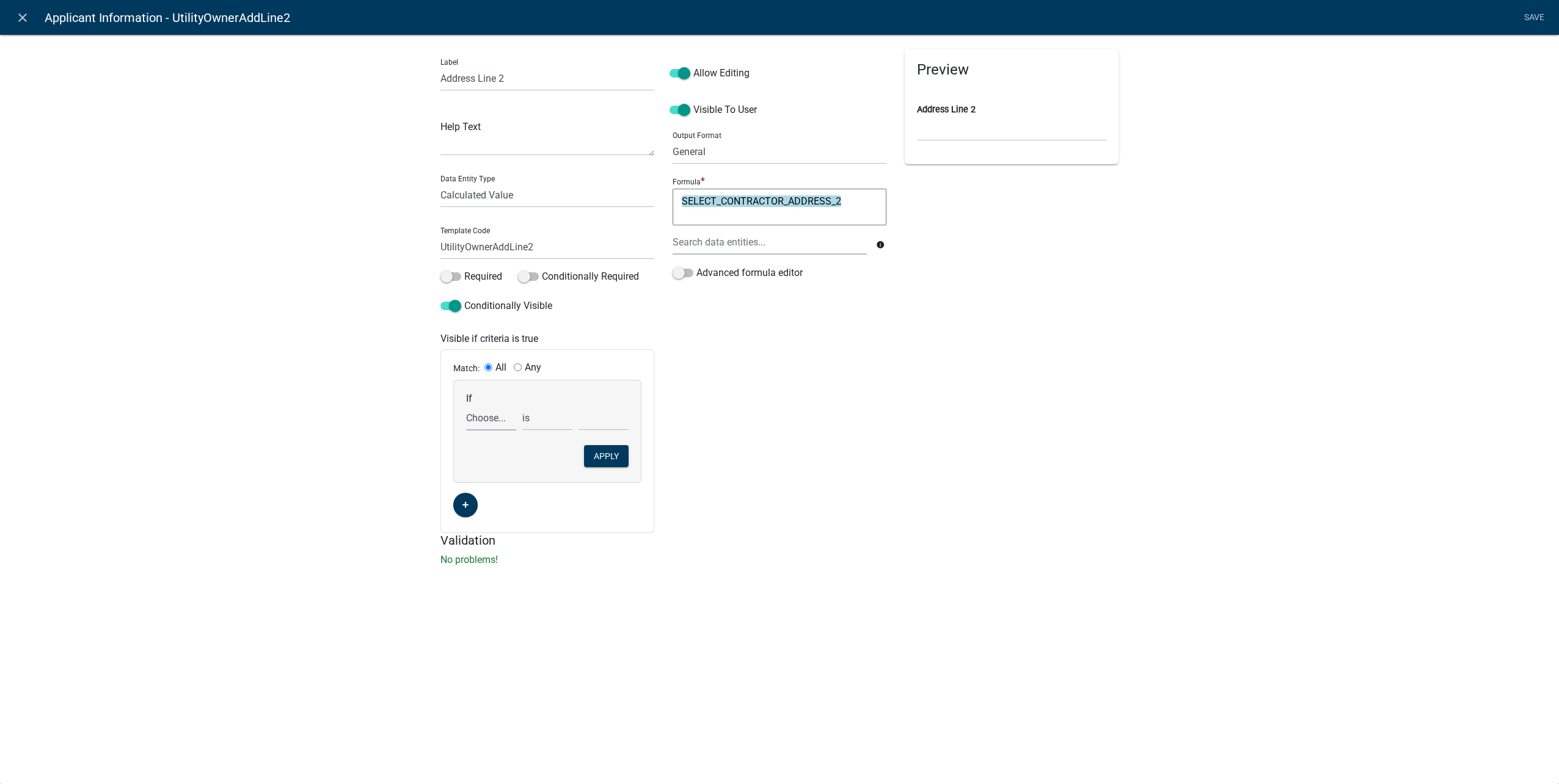
click at [492, 417] on select "Choose... ALL_FEE_RECIPIENTS APPLICANT_CITY APPLICANT_EMAIL_ADDRESS APPLICANT_F…" at bounding box center [491, 418] width 50 height 25
click at [492, 425] on select "Choose... ALL_FEE_RECIPIENTS APPLICANT_CITY APPLICANT_EMAIL_ADDRESS APPLICANT_F…" at bounding box center [491, 418] width 50 height 25
click at [466, 406] on select "Choose... ALL_FEE_RECIPIENTS APPLICANT_CITY APPLICANT_EMAIL_ADDRESS APPLICANT_F…" at bounding box center [491, 418] width 50 height 25
click at [596, 416] on input "text" at bounding box center [604, 418] width 50 height 25
click at [482, 417] on select "Choose... ALL_FEE_RECIPIENTS APPLICANT_CITY APPLICANT_EMAIL_ADDRESS APPLICANT_F…" at bounding box center [491, 418] width 50 height 25
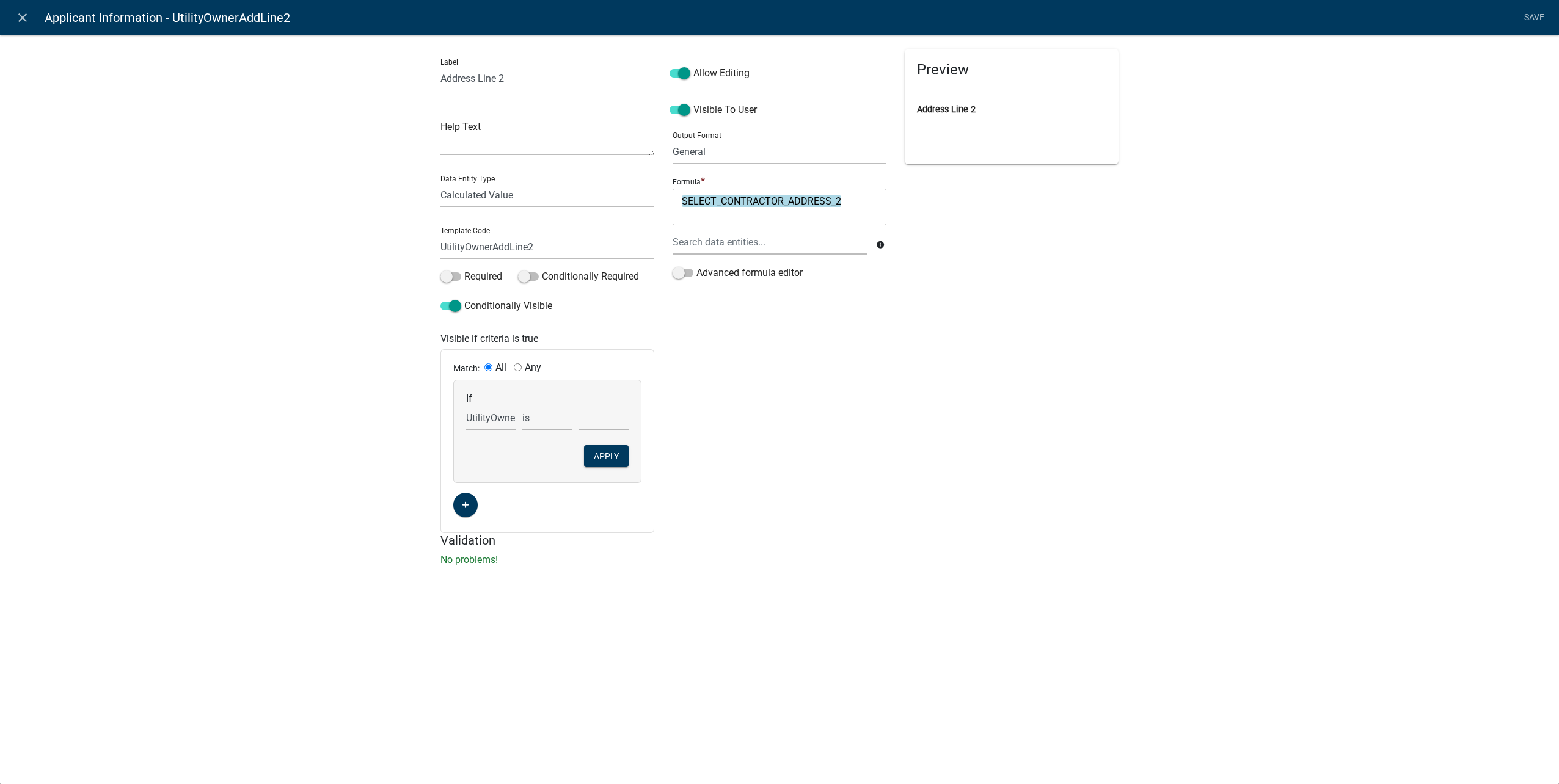
select select "159: UtilityOwnerOrContractor"
click at [466, 406] on select "Choose... ALL_FEE_RECIPIENTS APPLICANT_CITY APPLICANT_EMAIL_ADDRESS APPLICANT_F…" at bounding box center [491, 418] width 50 height 25
click at [609, 424] on select "Choose... Contractor Utility Owner" at bounding box center [604, 418] width 50 height 25
select select "2: Utility Owner"
click at [579, 406] on select "Choose... Contractor Utility Owner" at bounding box center [604, 418] width 50 height 25
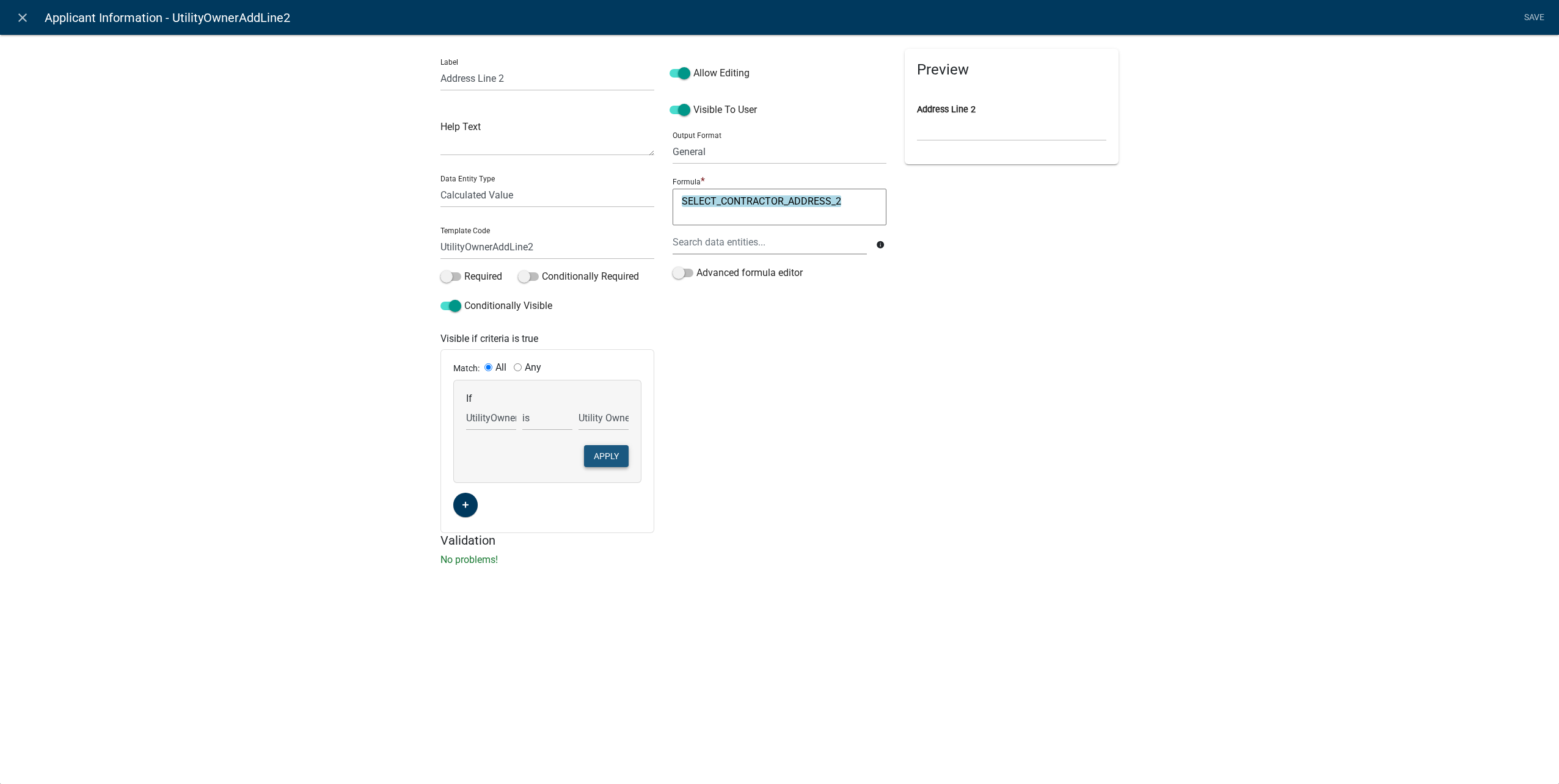
click at [609, 458] on button "Apply" at bounding box center [606, 455] width 45 height 22
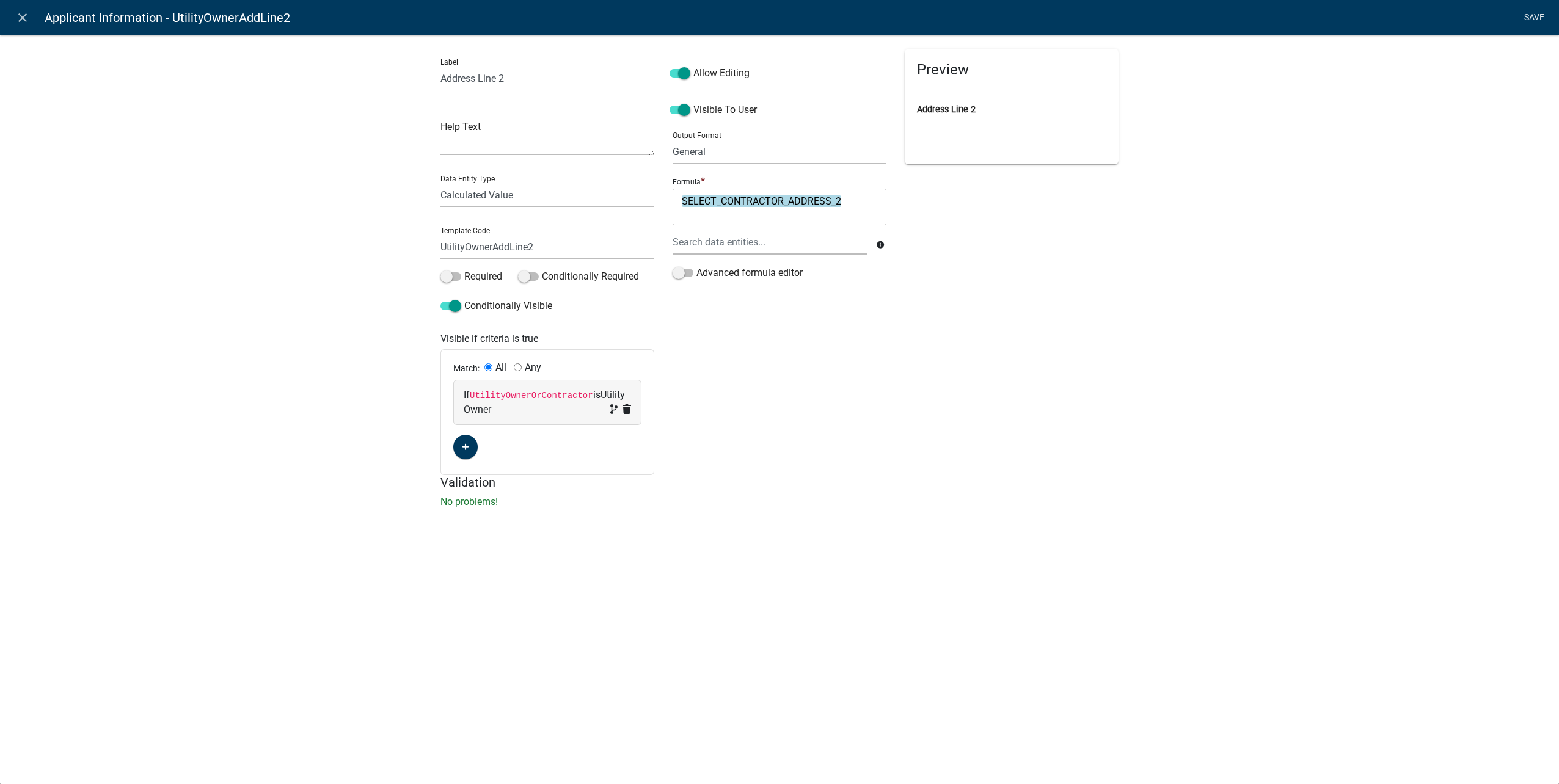
click at [1543, 18] on link "Save" at bounding box center [1534, 17] width 30 height 23
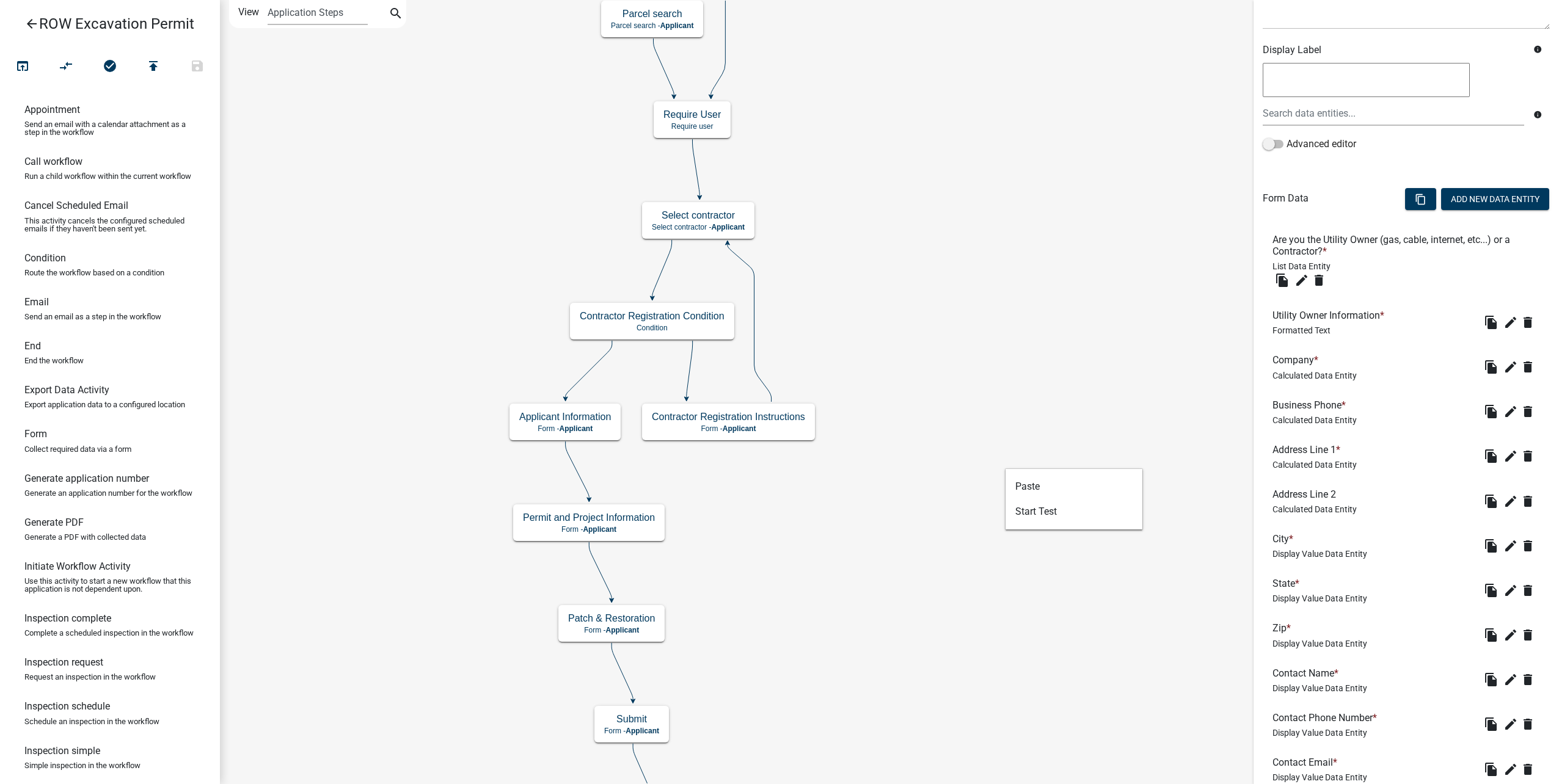
click at [1504, 543] on icon "edit" at bounding box center [1511, 546] width 15 height 15
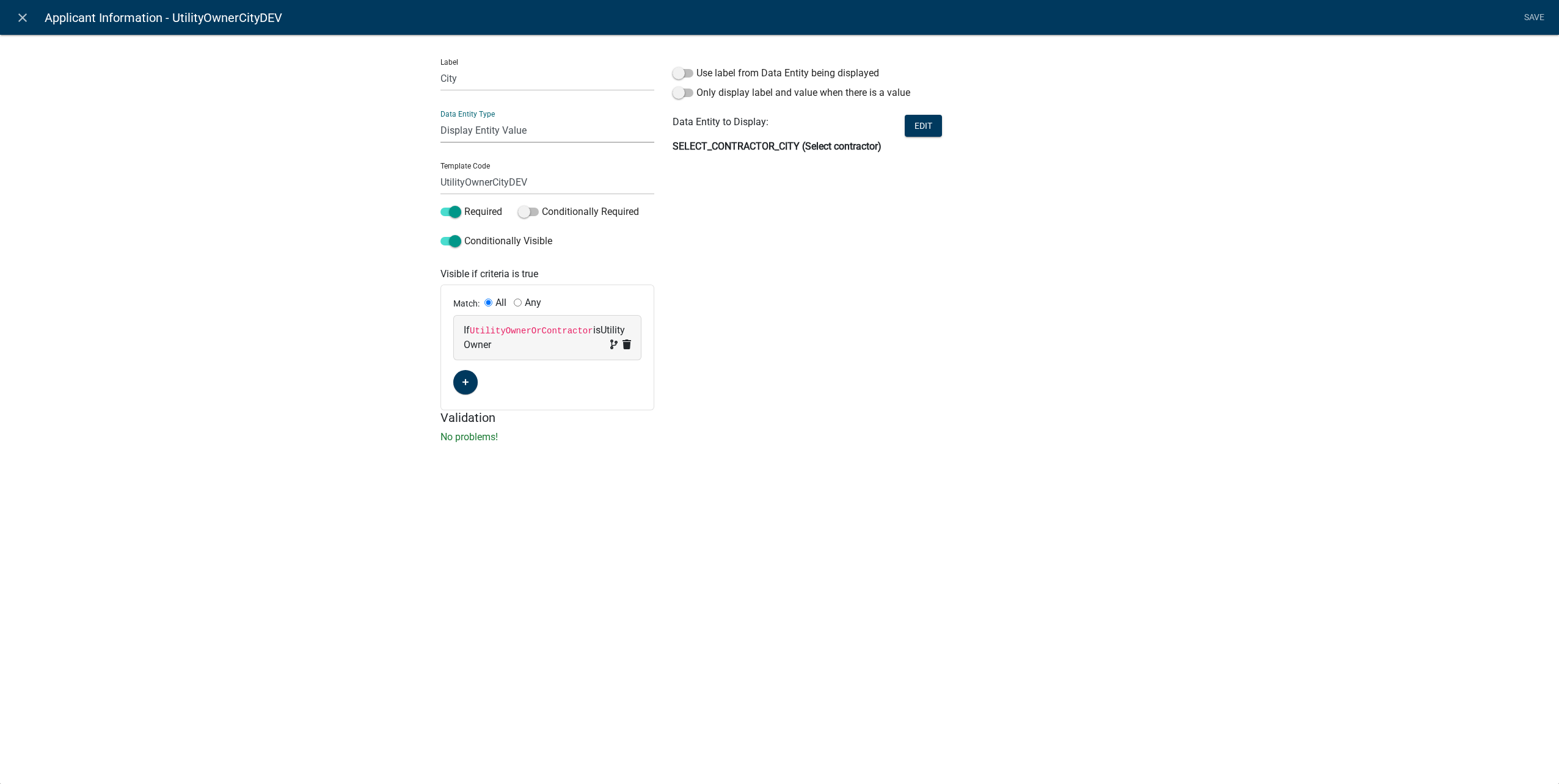
click at [517, 134] on select "Free Form Text Document Display Entity Value Fee Numeric Data Date Map Sketch D…" at bounding box center [548, 130] width 214 height 25
select select "calculated-value"
click at [441, 118] on select "Free Form Text Document Display Entity Value Fee Numeric Data Date Map Sketch D…" at bounding box center [548, 130] width 214 height 25
select select "calculated-value"
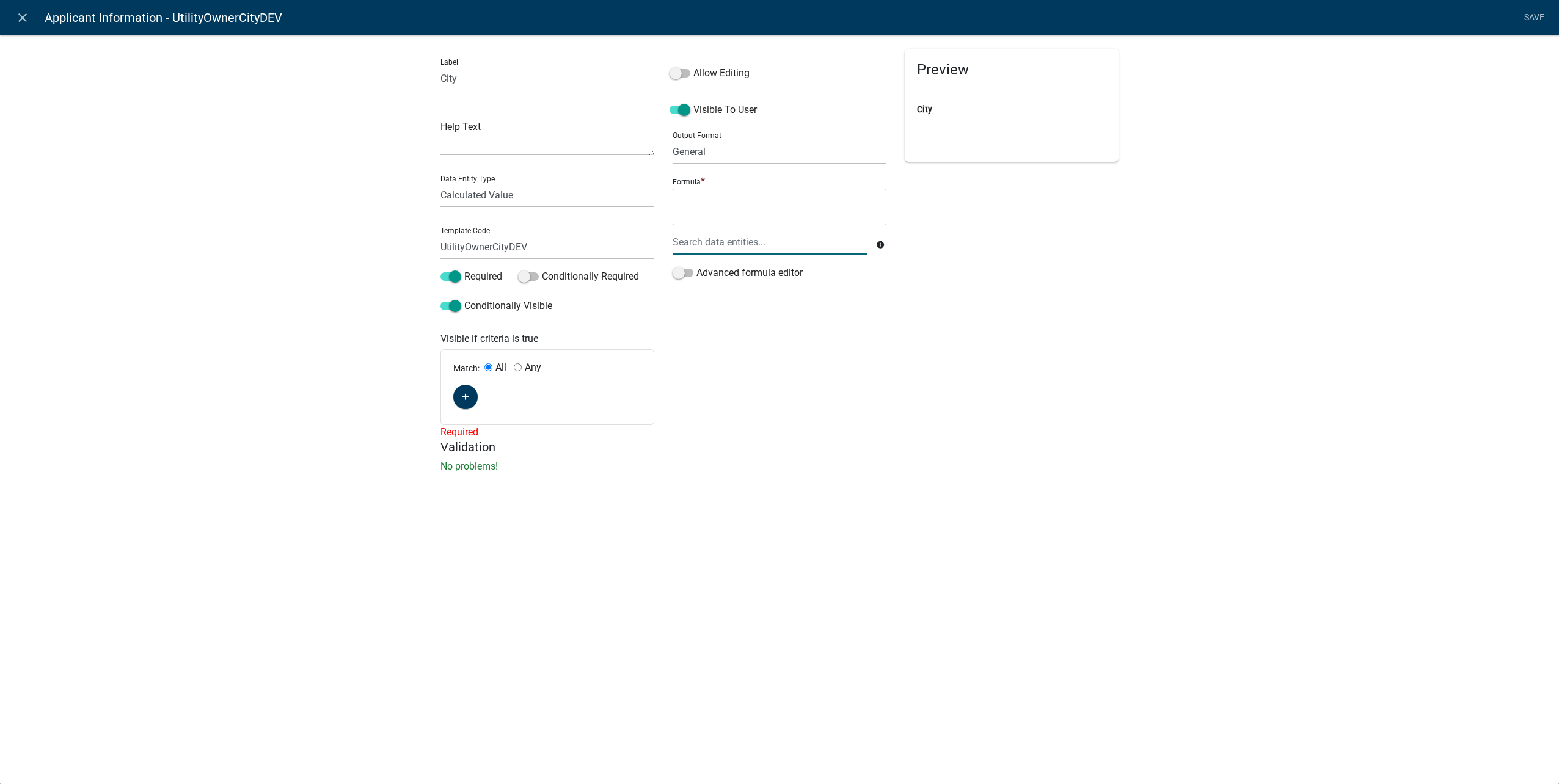
click at [747, 235] on div at bounding box center [770, 242] width 213 height 25
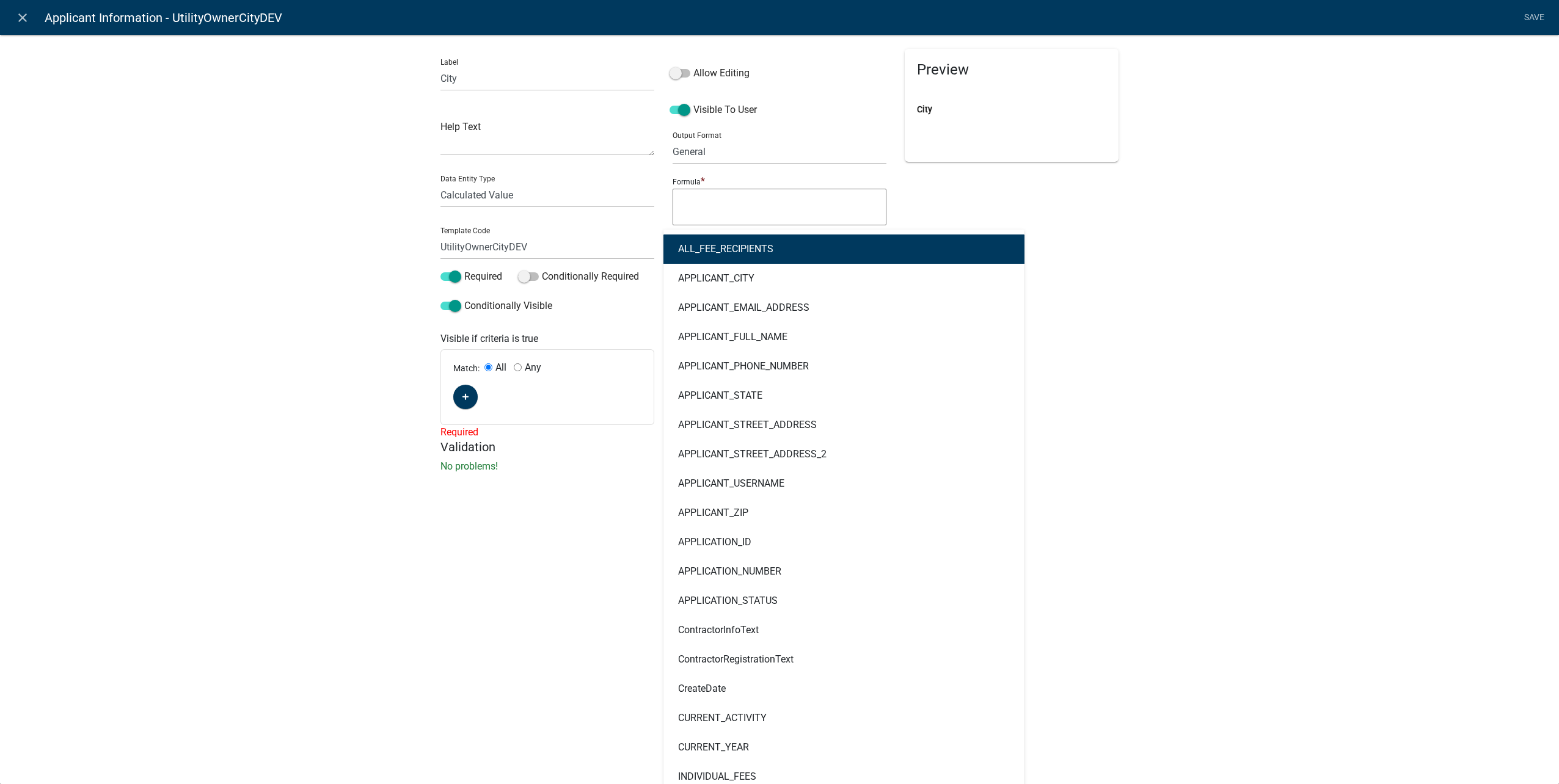
type input "contract"
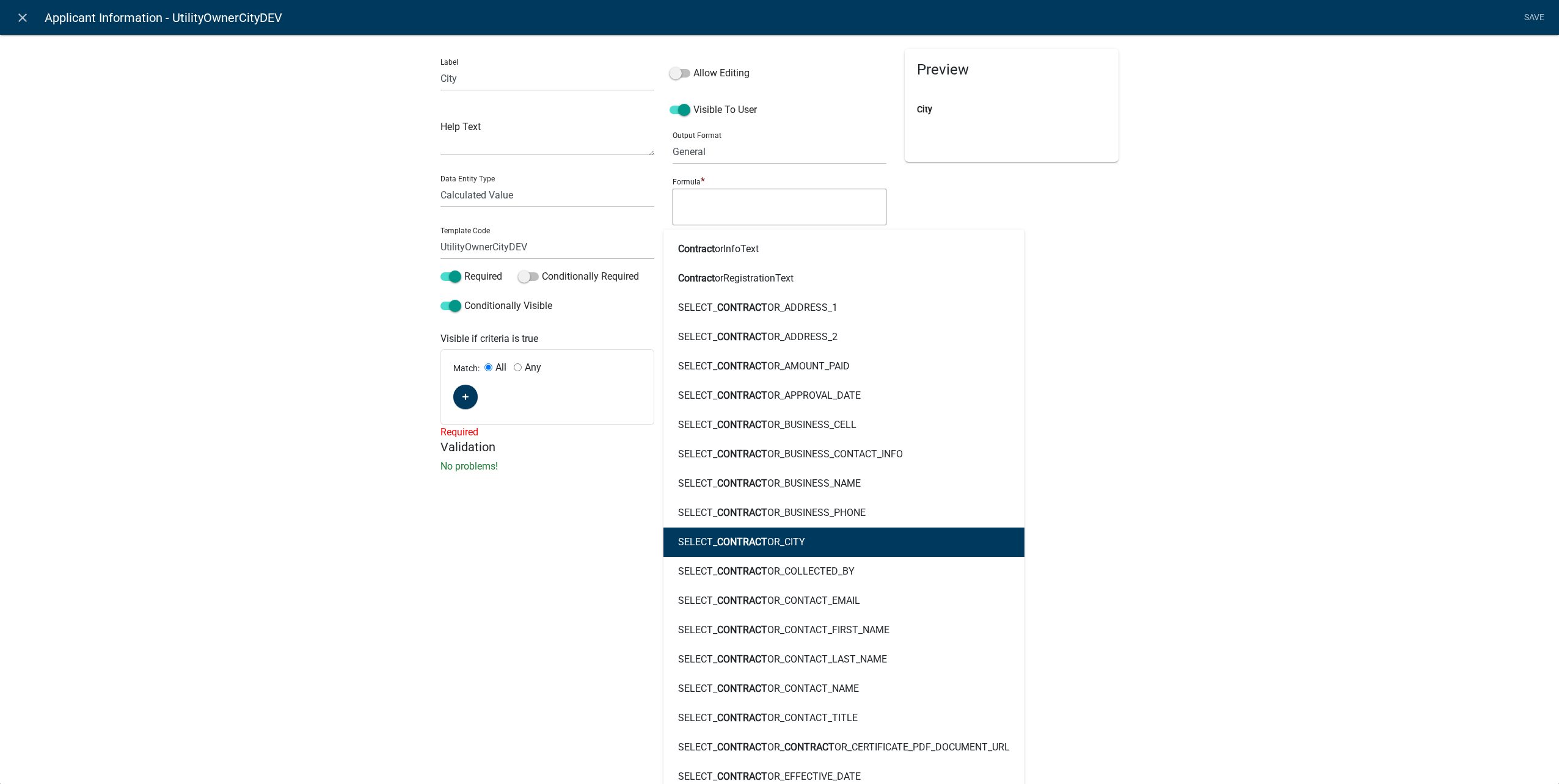
click at [912, 531] on button "SELECT_ CONTRACT OR_CITY" at bounding box center [844, 542] width 361 height 29
type textarea "SELECT_CONTRACTOR_CITY"
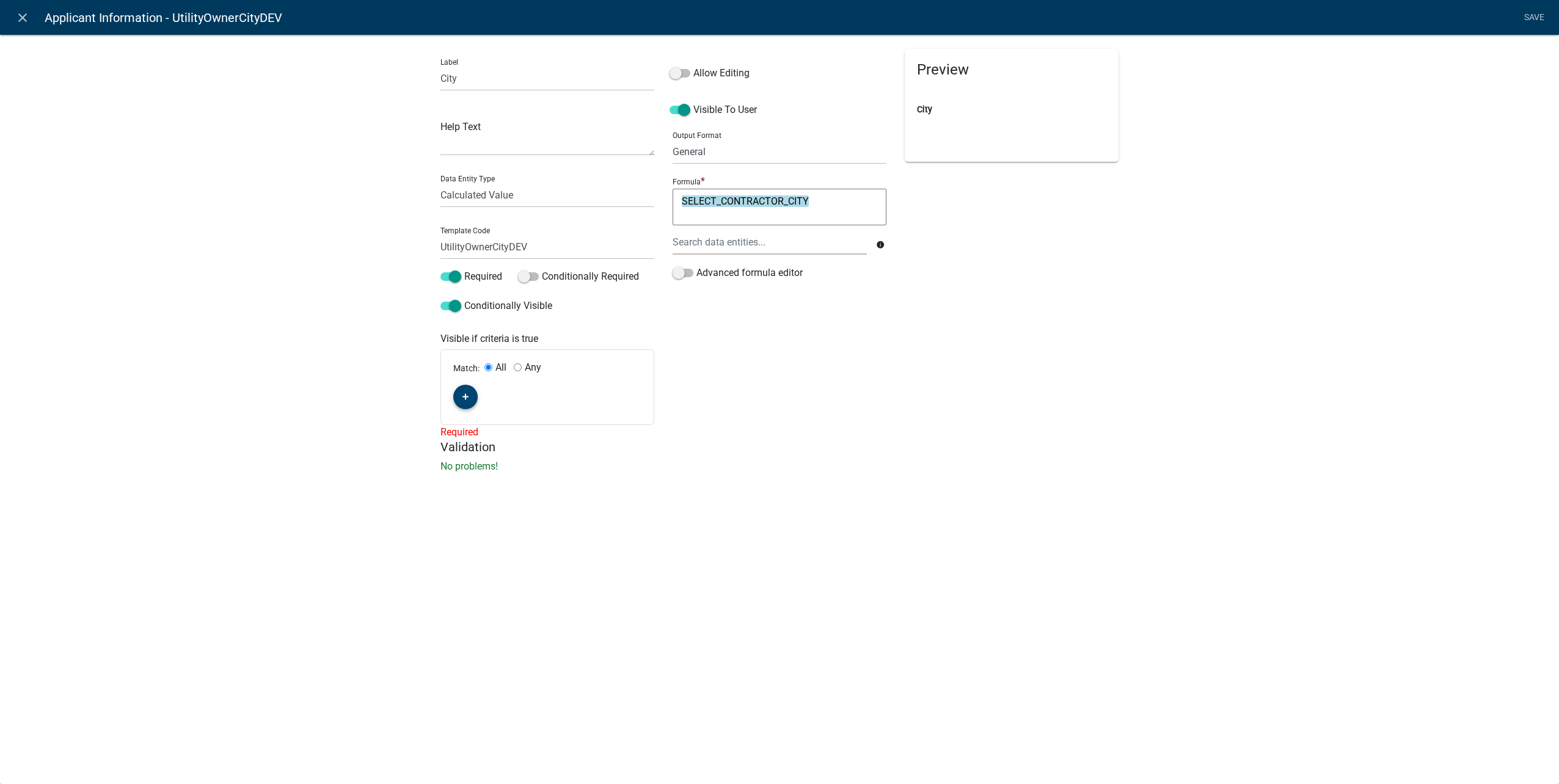
click at [458, 396] on button "button" at bounding box center [465, 396] width 24 height 24
click at [489, 393] on span "(unset)" at bounding box center [485, 394] width 30 height 12
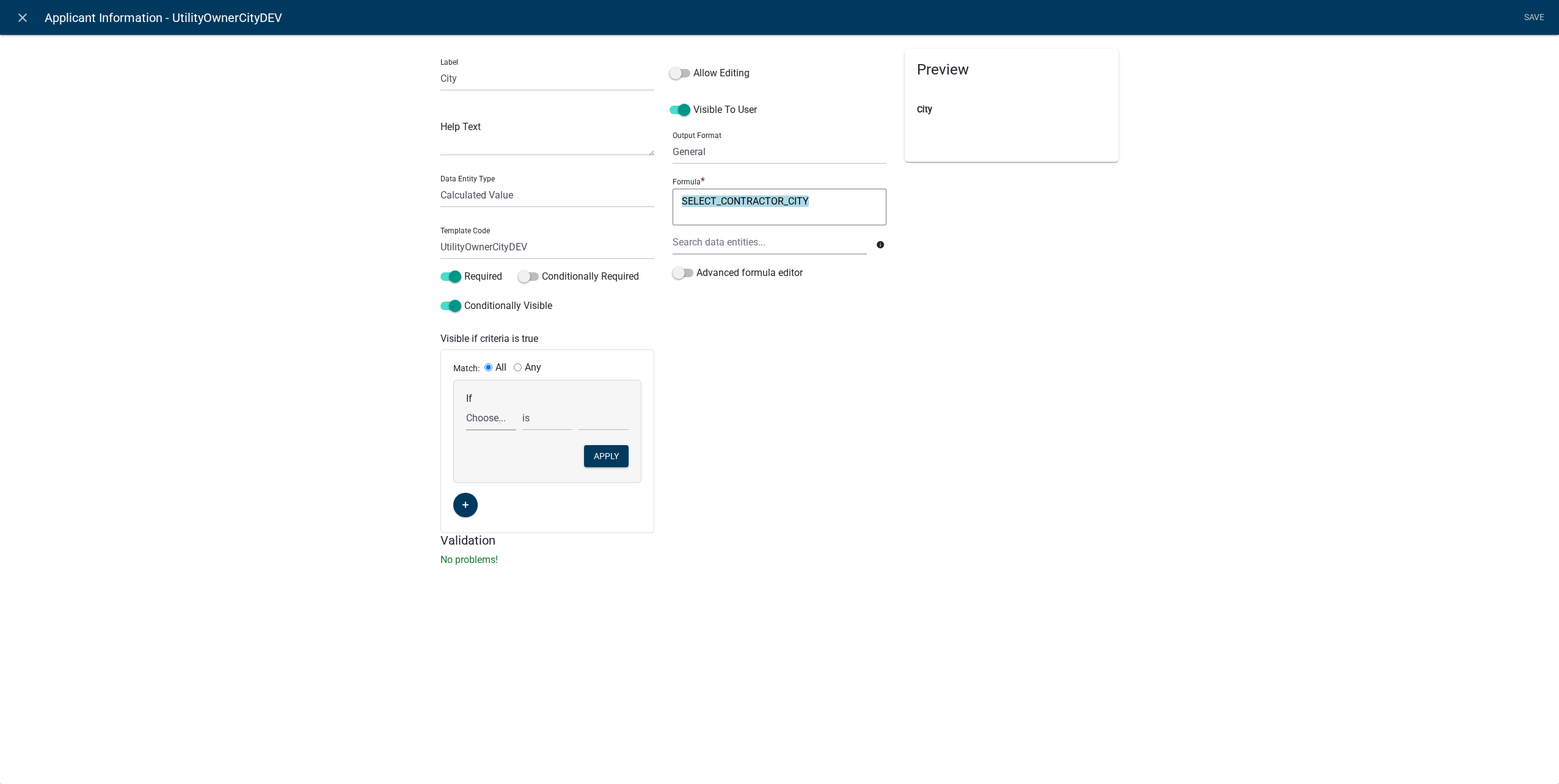
click at [490, 419] on select "Choose... ALL_FEE_RECIPIENTS APPLICANT_CITY APPLICANT_EMAIL_ADDRESS APPLICANT_F…" at bounding box center [491, 418] width 50 height 25
select select "159: UtilityOwnerOrContractor"
click at [466, 406] on select "Choose... ALL_FEE_RECIPIENTS APPLICANT_CITY APPLICANT_EMAIL_ADDRESS APPLICANT_F…" at bounding box center [491, 418] width 50 height 25
click at [582, 414] on select "Choose... Contractor Utility Owner" at bounding box center [604, 418] width 50 height 25
select select "2: Utility Owner"
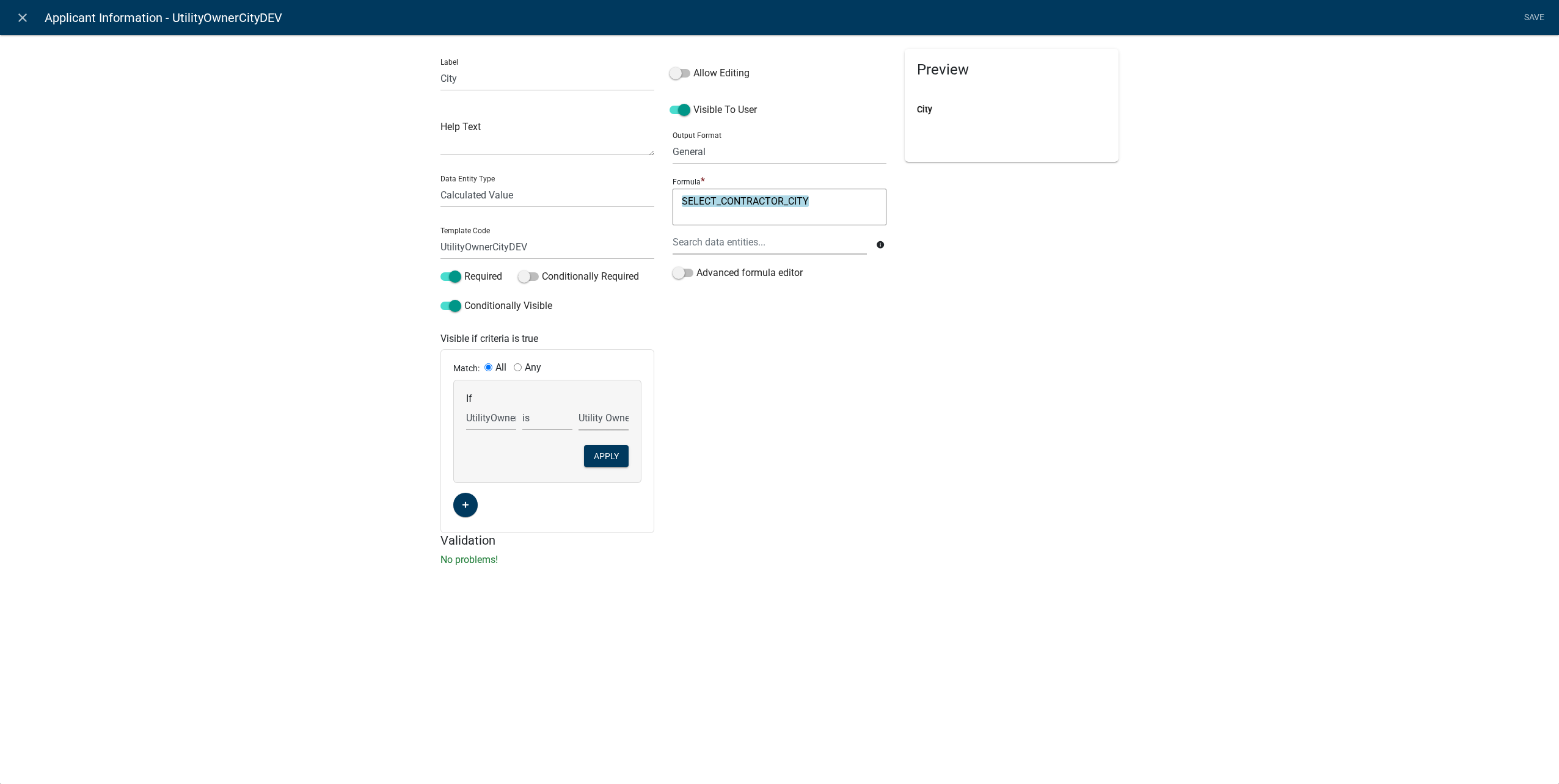
click at [579, 406] on select "Choose... Contractor Utility Owner" at bounding box center [604, 418] width 50 height 25
click at [610, 458] on button "Apply" at bounding box center [606, 455] width 45 height 22
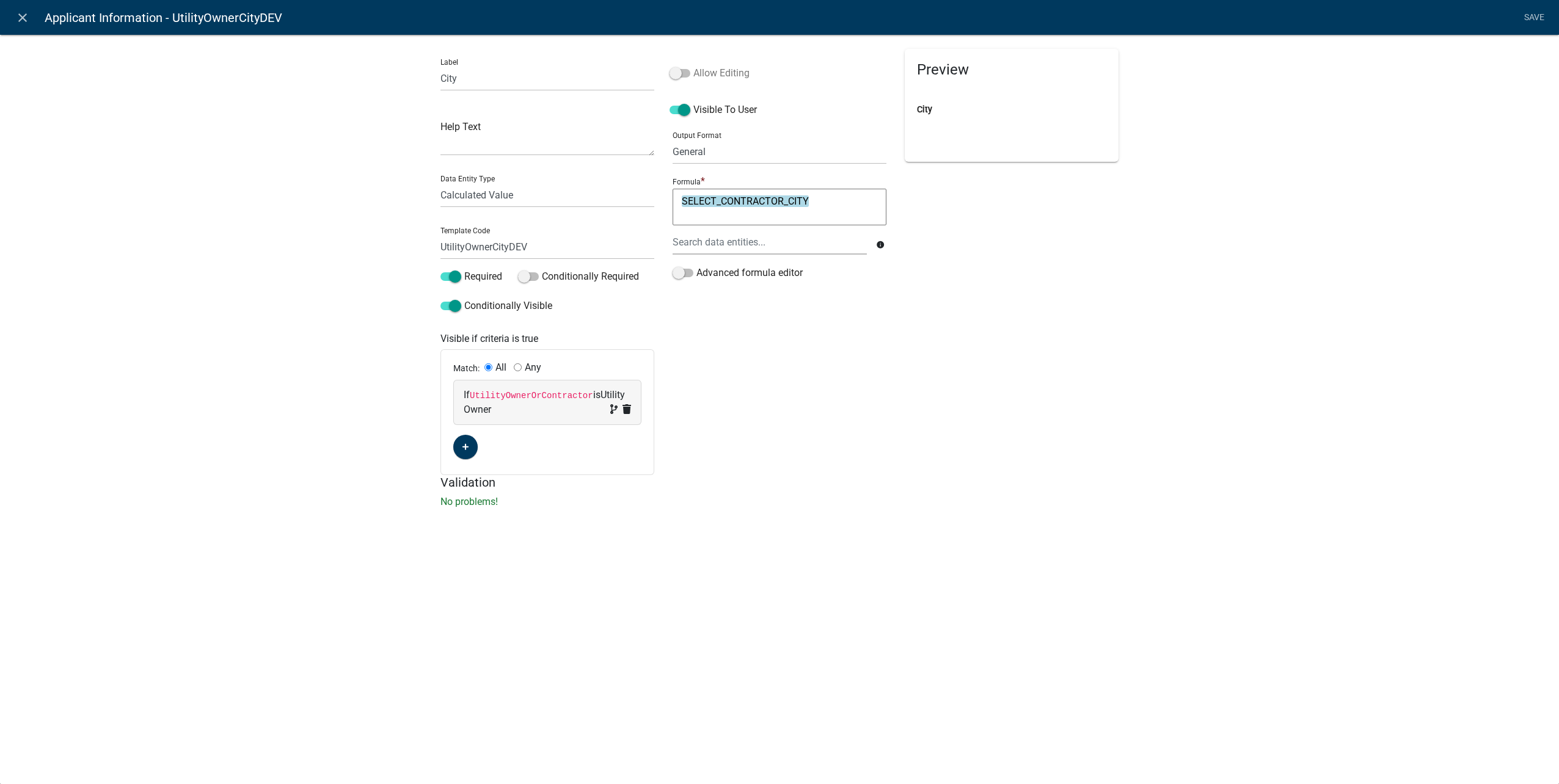
click at [689, 75] on span at bounding box center [679, 73] width 21 height 9
click at [693, 66] on input "Allow Editing" at bounding box center [693, 66] width 0 height 0
click at [1536, 17] on link "Save" at bounding box center [1534, 17] width 30 height 23
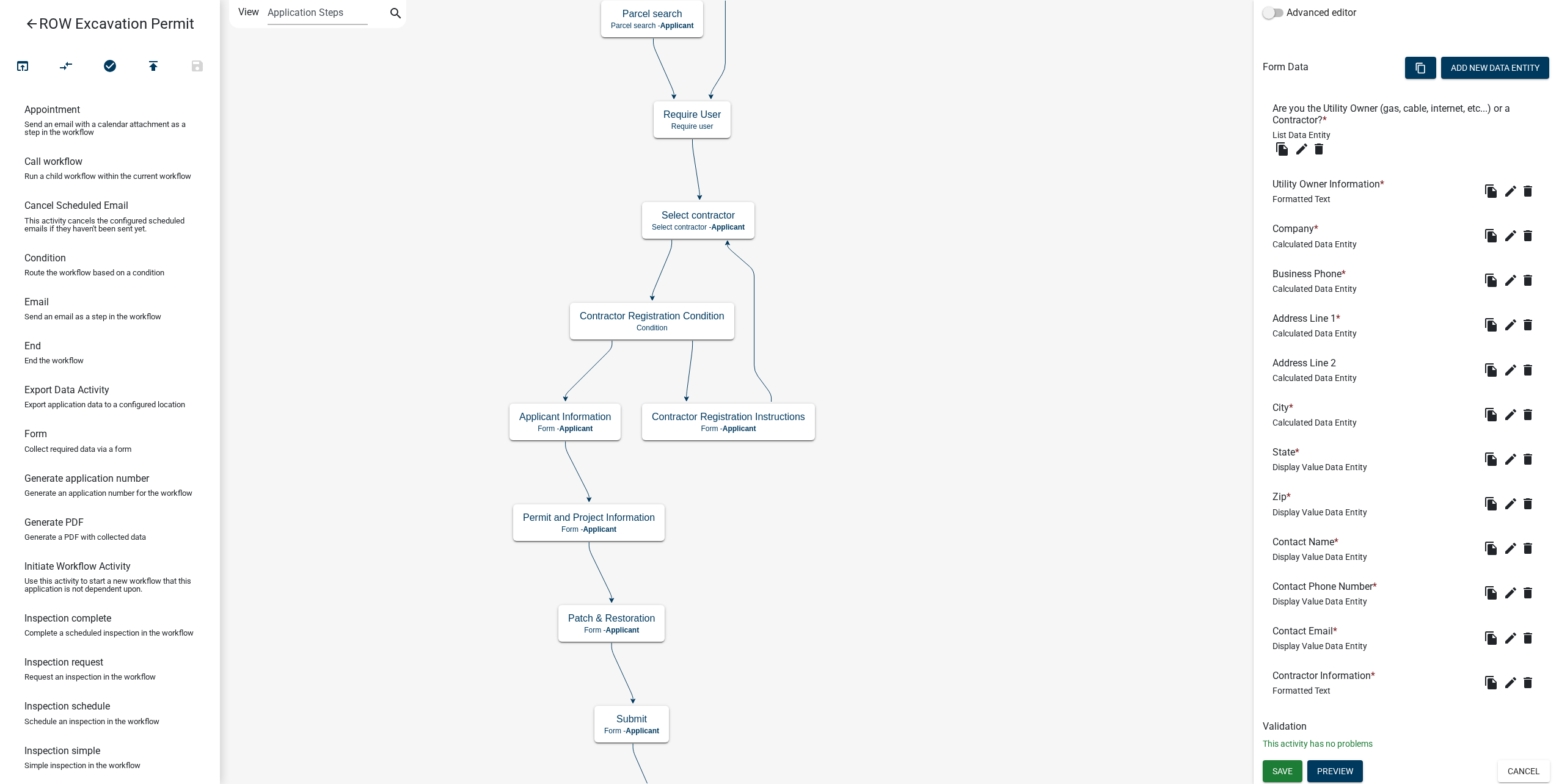
scroll to position [316, 0]
click at [1503, 454] on icon "edit" at bounding box center [1511, 458] width 15 height 15
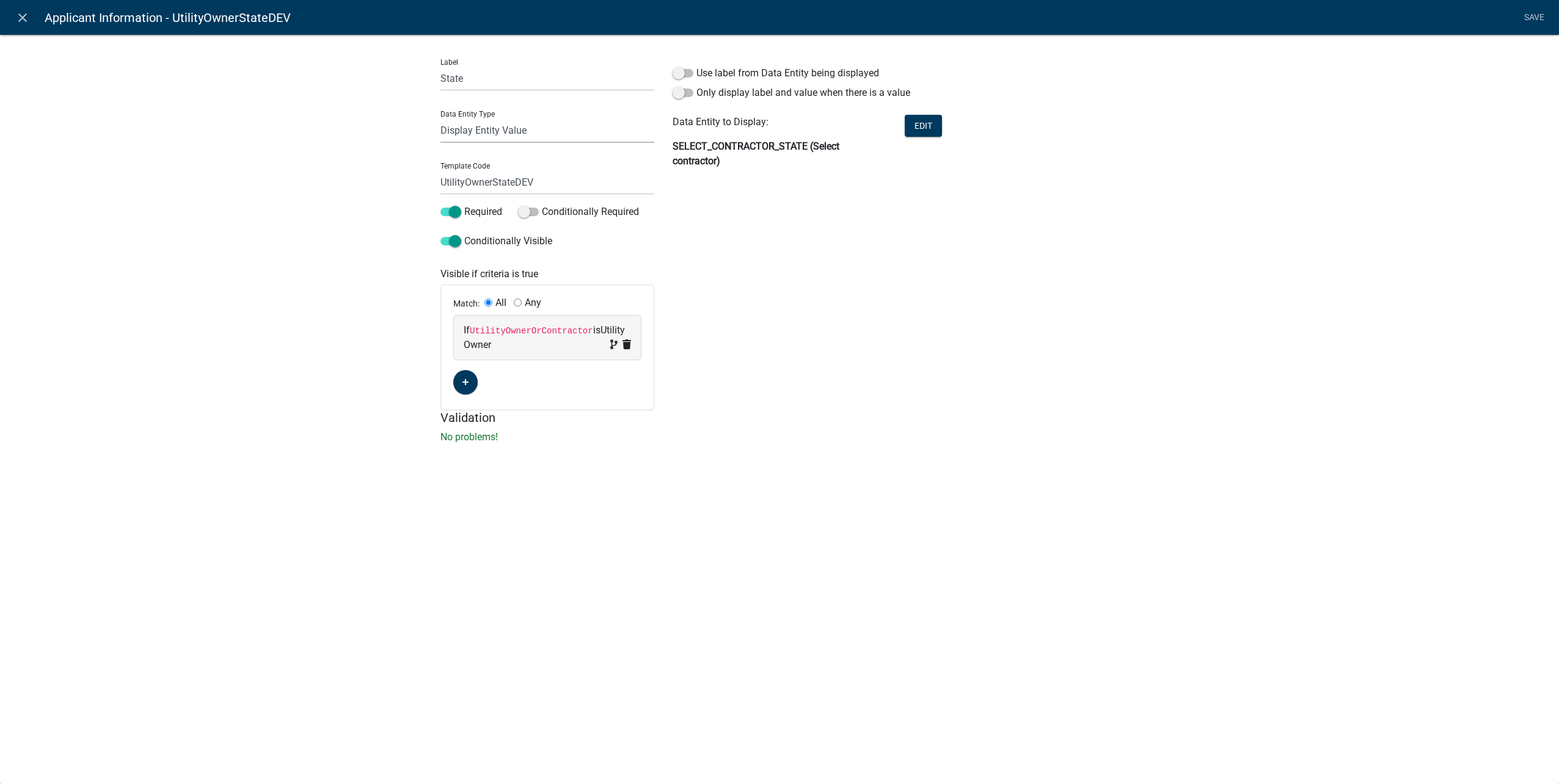
click at [513, 137] on select "Free Form Text Document Display Entity Value Fee Numeric Data Date Map Sketch D…" at bounding box center [548, 130] width 214 height 25
select select "calculated-value"
click at [441, 118] on select "Free Form Text Document Display Entity Value Fee Numeric Data Date Map Sketch D…" at bounding box center [548, 130] width 214 height 25
select select "calculated-value"
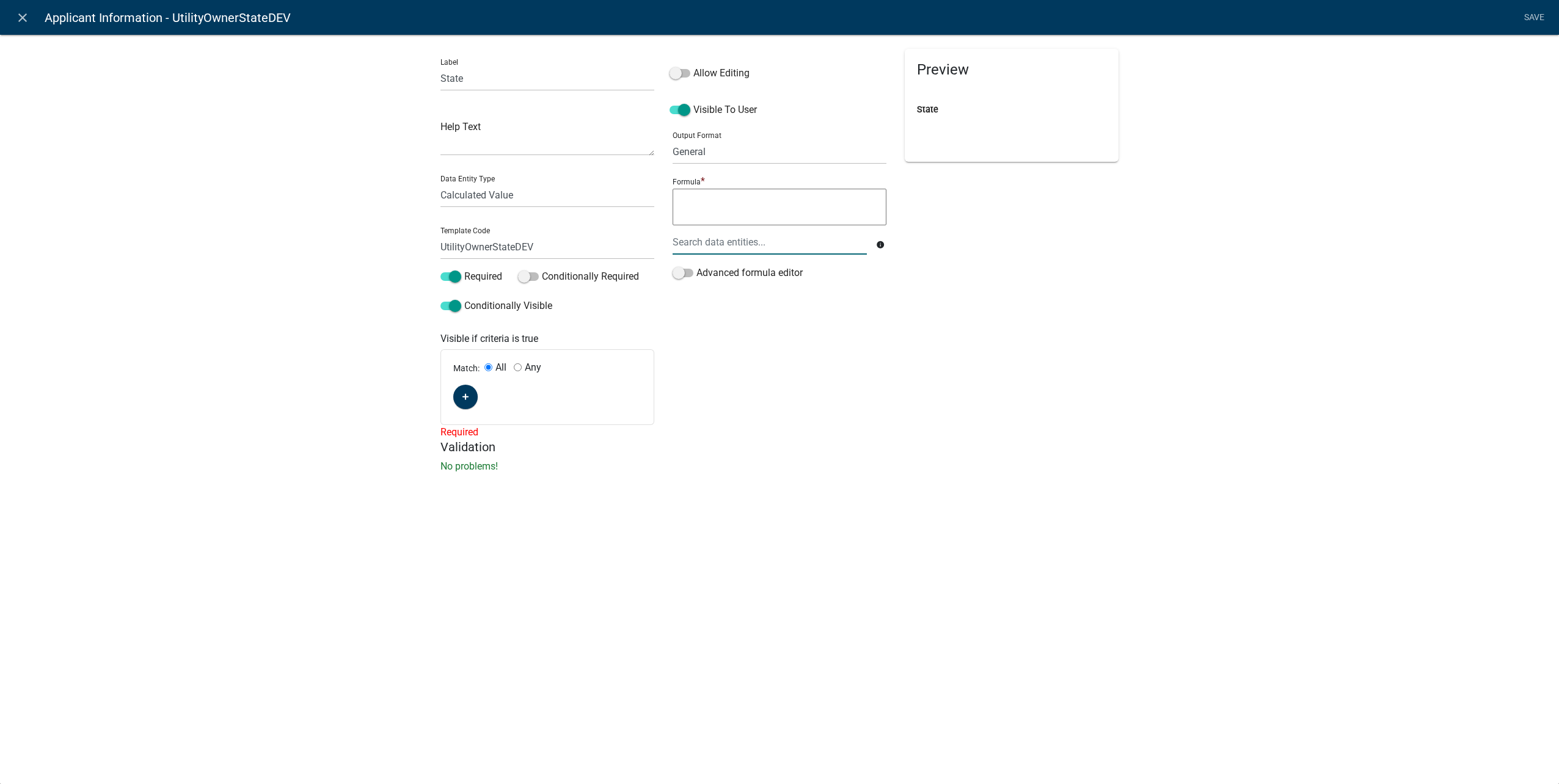
click at [733, 241] on div at bounding box center [770, 242] width 213 height 25
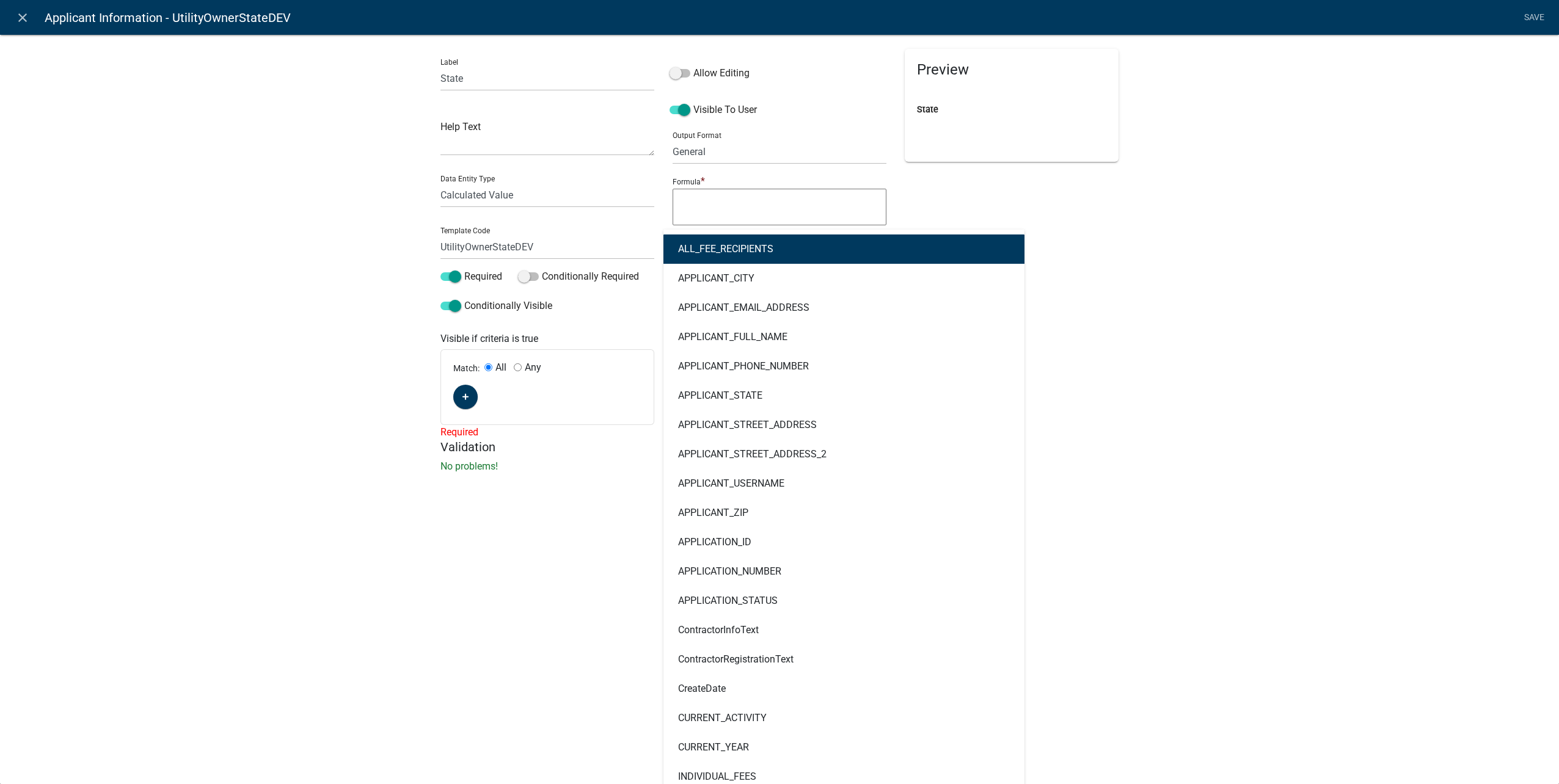
type input "contractor"
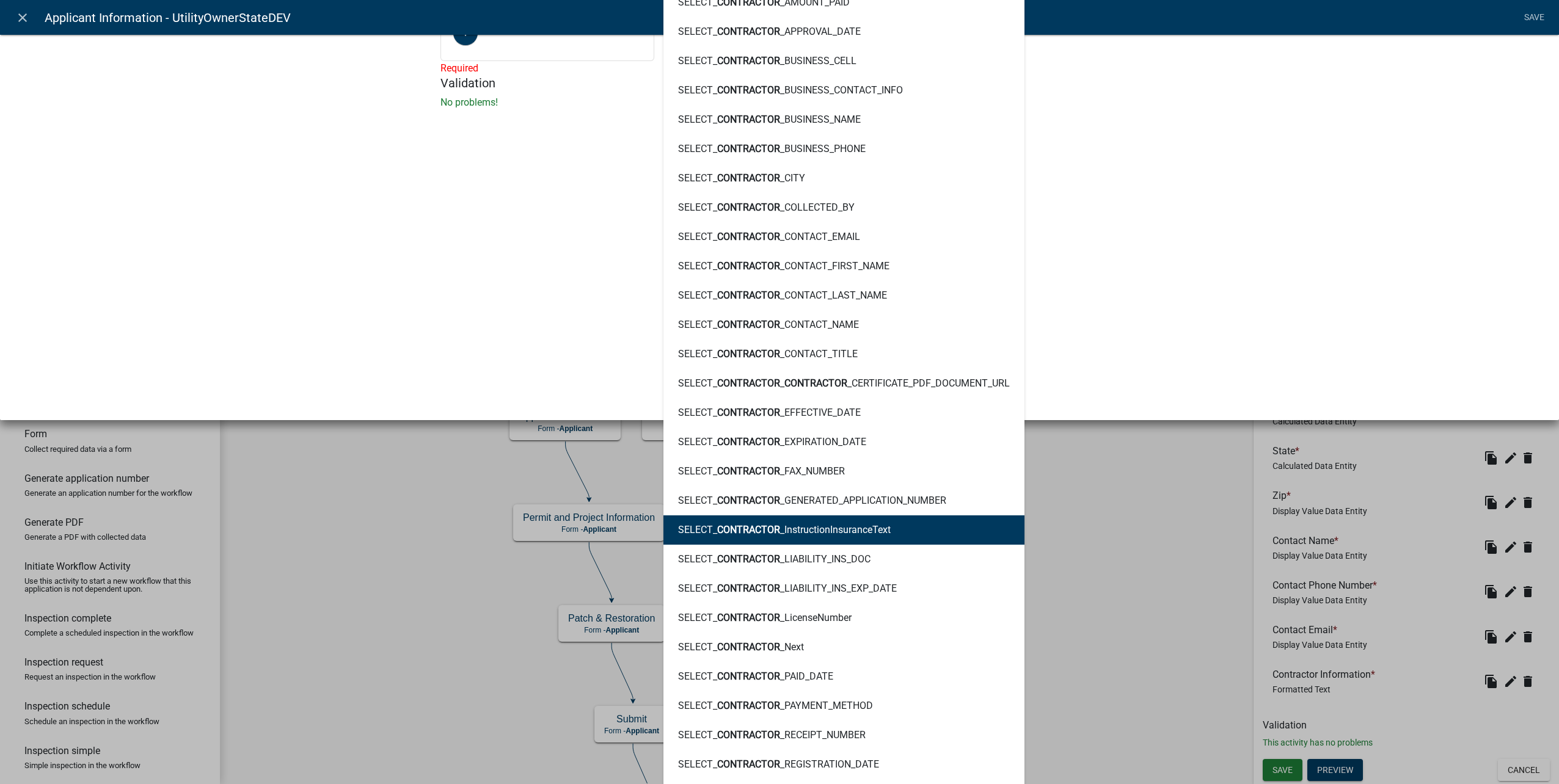
scroll to position [488, 0]
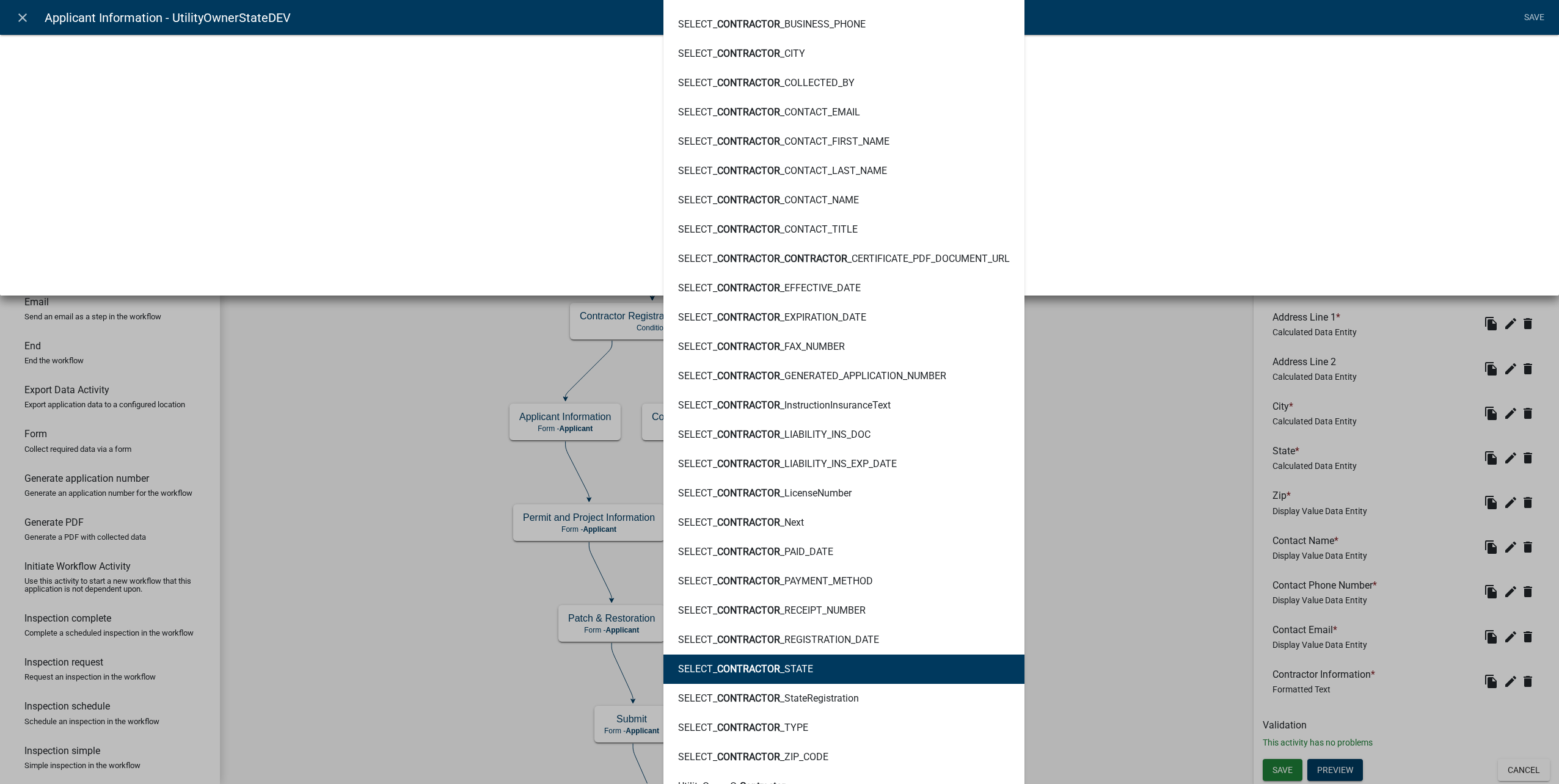
click at [773, 665] on span "CONTRACTOR" at bounding box center [748, 668] width 63 height 12
type textarea "SELECT_CONTRACTOR_STATE"
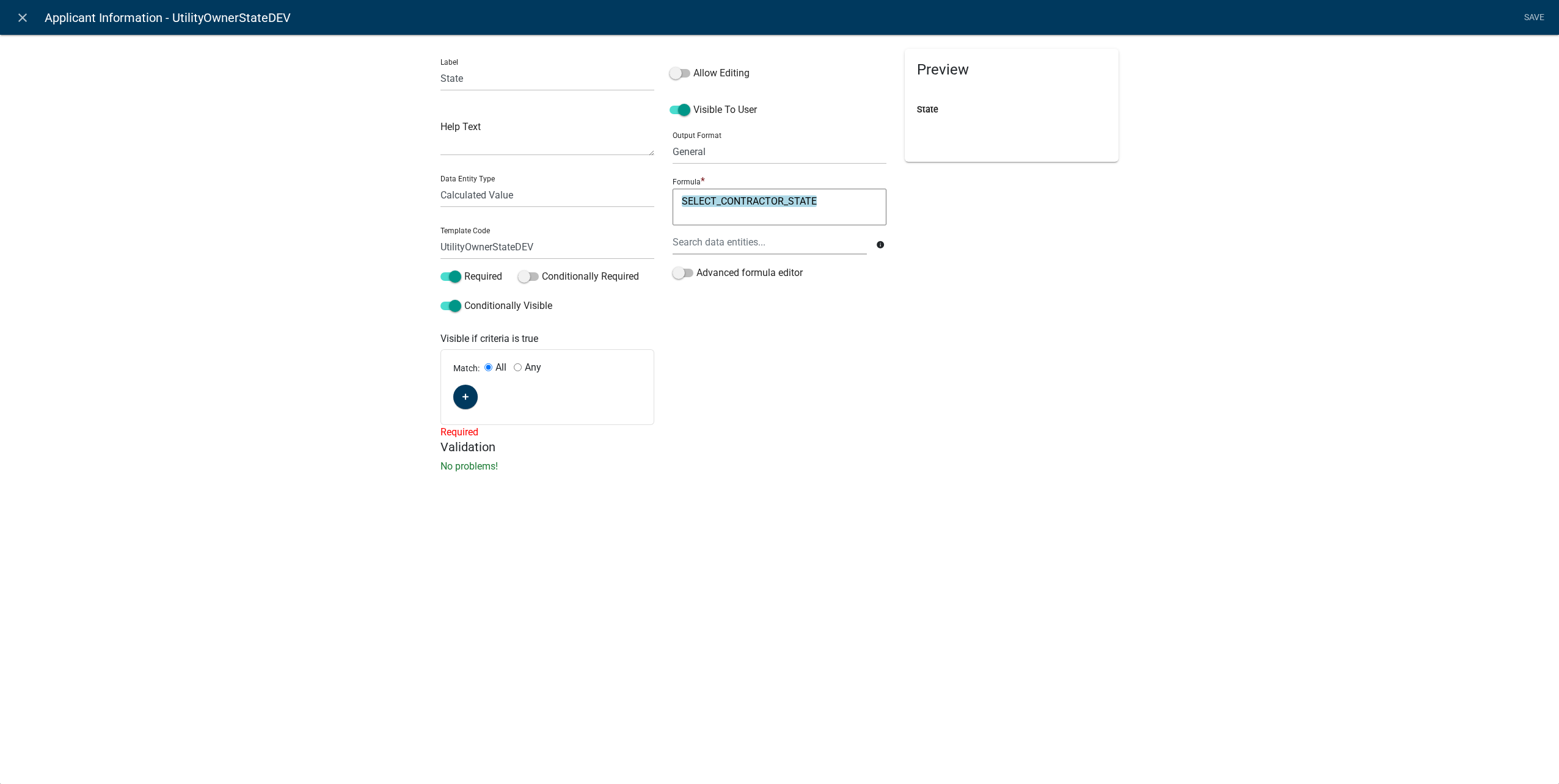
scroll to position [0, 0]
click at [465, 401] on fa-icon "button" at bounding box center [466, 397] width 7 height 12
click at [494, 394] on span "(unset)" at bounding box center [485, 394] width 30 height 12
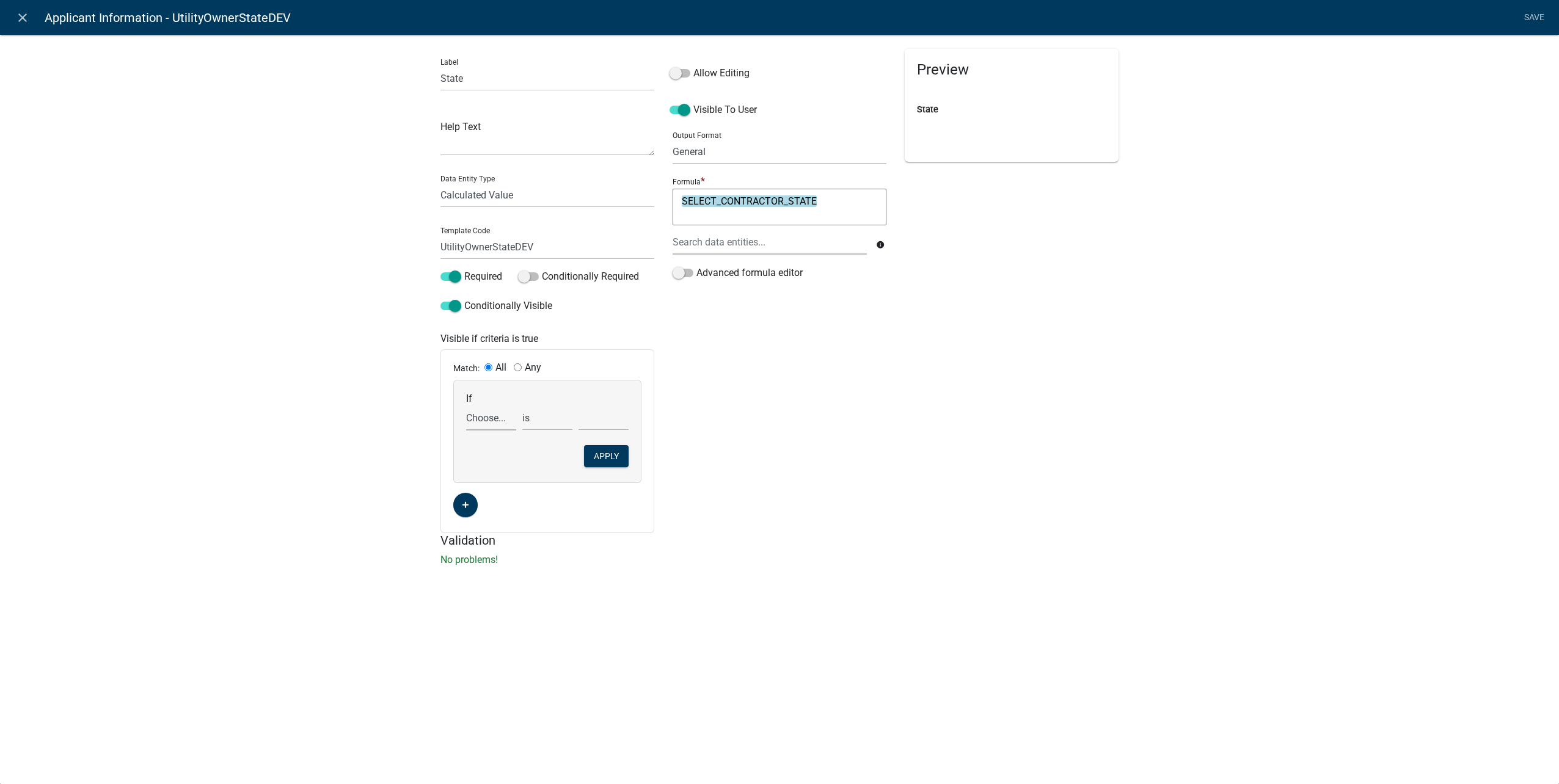
drag, startPoint x: 500, startPoint y: 411, endPoint x: 504, endPoint y: 429, distance: 18.4
click at [500, 411] on select "Choose... ALL_FEE_RECIPIENTS APPLICANT_CITY APPLICANT_EMAIL_ADDRESS APPLICANT_F…" at bounding box center [491, 418] width 50 height 25
select select "160: UtilityOwnerOrContractor"
click at [466, 406] on select "Choose... ALL_FEE_RECIPIENTS APPLICANT_CITY APPLICANT_EMAIL_ADDRESS APPLICANT_F…" at bounding box center [491, 418] width 50 height 25
click at [611, 413] on select "Choose... Contractor Utility Owner" at bounding box center [604, 418] width 50 height 25
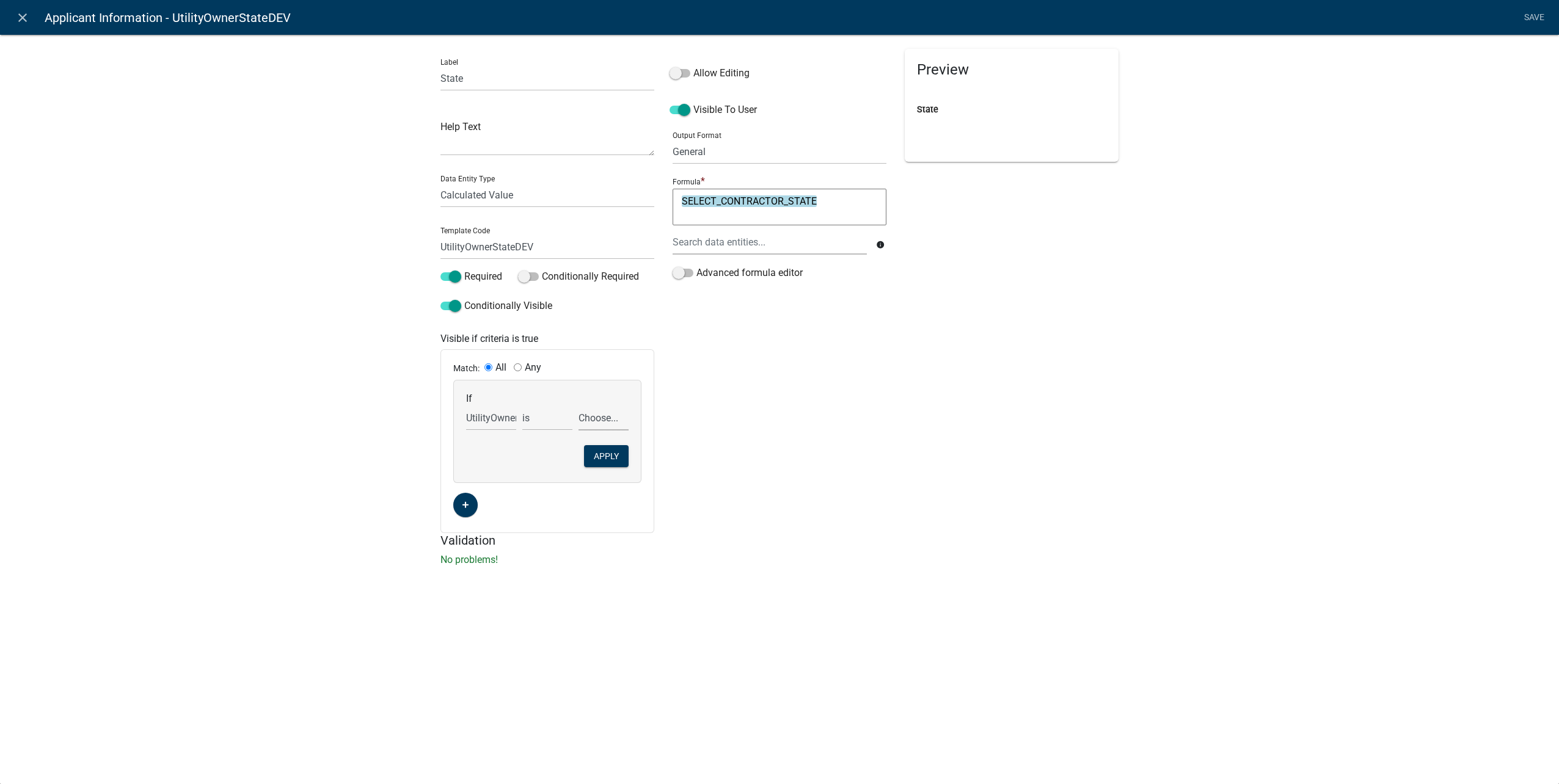
select select "2: Utility Owner"
click at [579, 406] on select "Choose... Contractor Utility Owner" at bounding box center [604, 418] width 50 height 25
click at [607, 457] on button "Apply" at bounding box center [606, 455] width 45 height 22
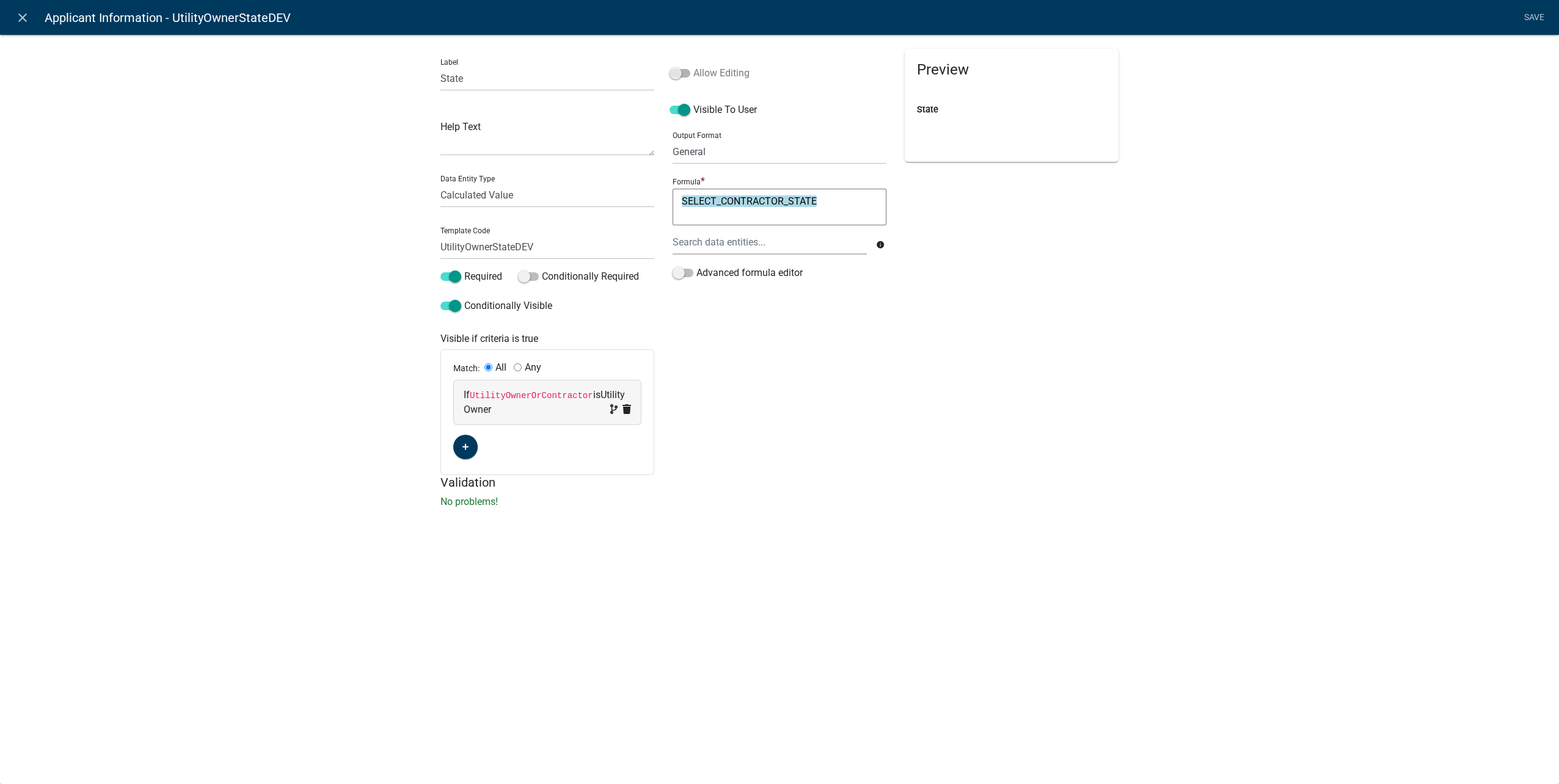
click at [679, 77] on span at bounding box center [679, 73] width 21 height 9
click at [693, 66] on input "Allow Editing" at bounding box center [693, 66] width 0 height 0
click at [1537, 19] on link "Save" at bounding box center [1534, 17] width 30 height 23
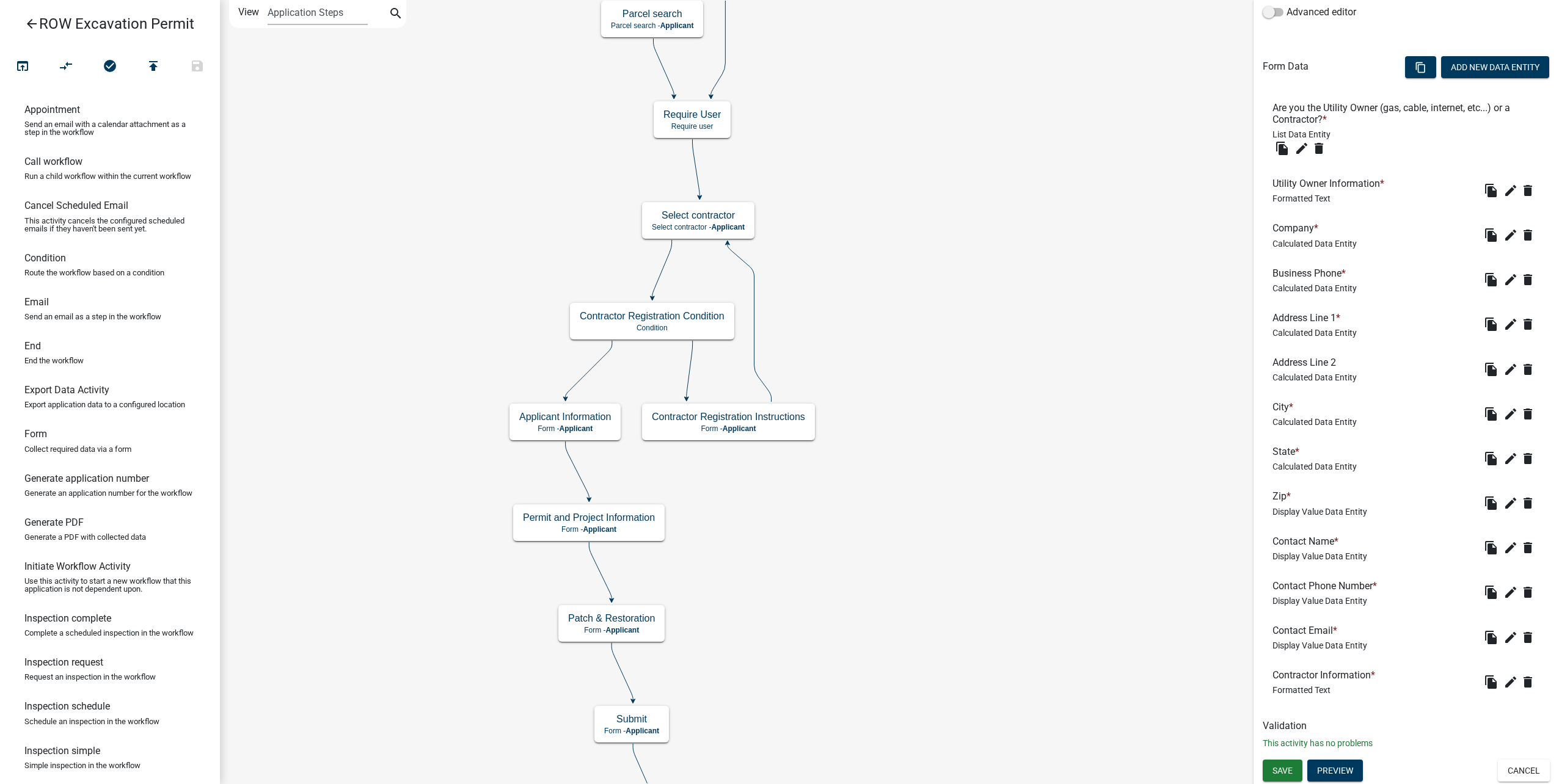
scroll to position [316, 0]
click at [1503, 502] on icon "edit" at bounding box center [1511, 503] width 15 height 15
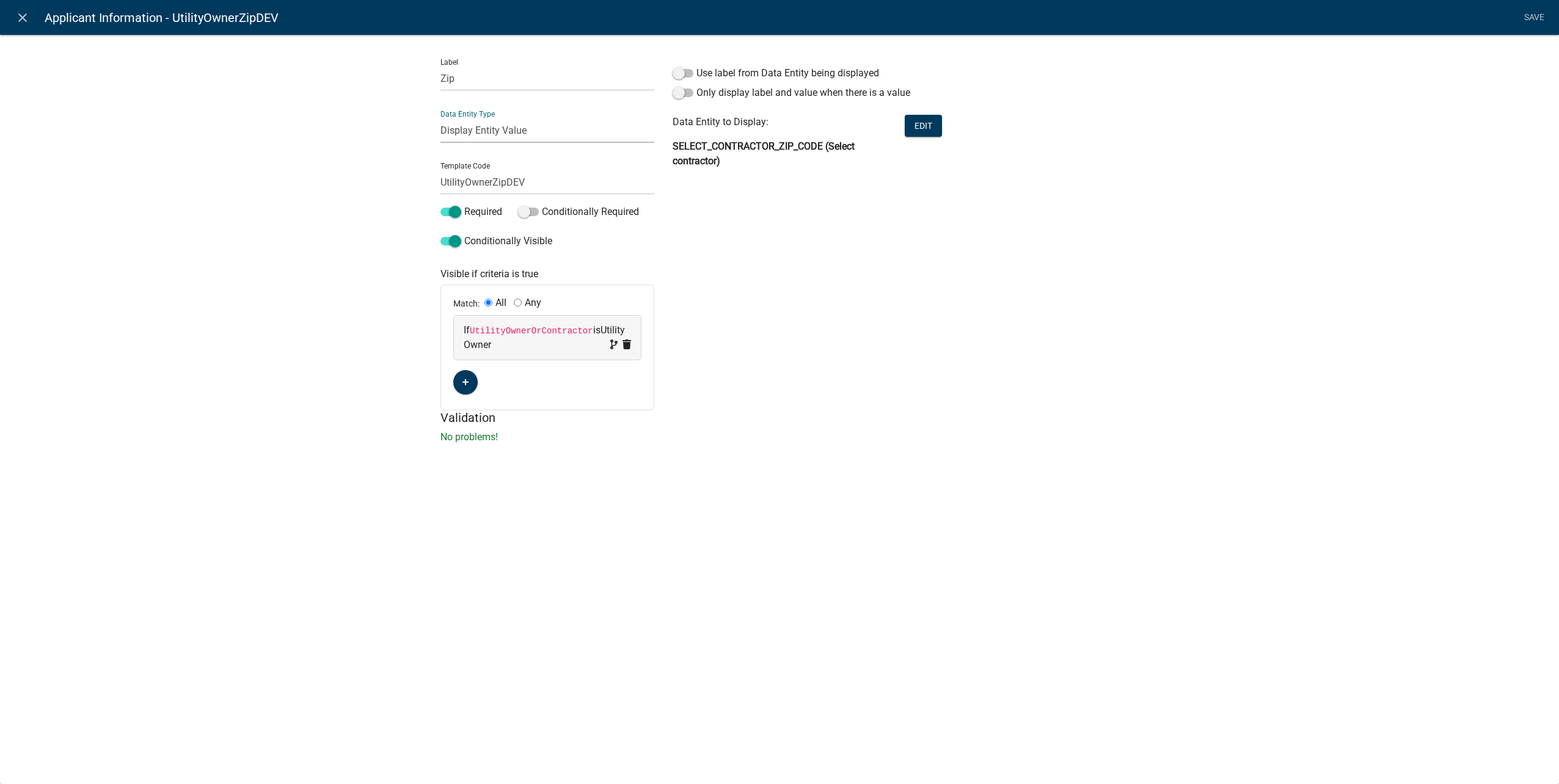
click at [545, 130] on select "Free Form Text Document Display Entity Value Fee Numeric Data Date Map Sketch D…" at bounding box center [548, 130] width 214 height 25
select select "calculated-value"
click at [441, 118] on select "Free Form Text Document Display Entity Value Fee Numeric Data Date Map Sketch D…" at bounding box center [548, 130] width 214 height 25
select select "calculated-value"
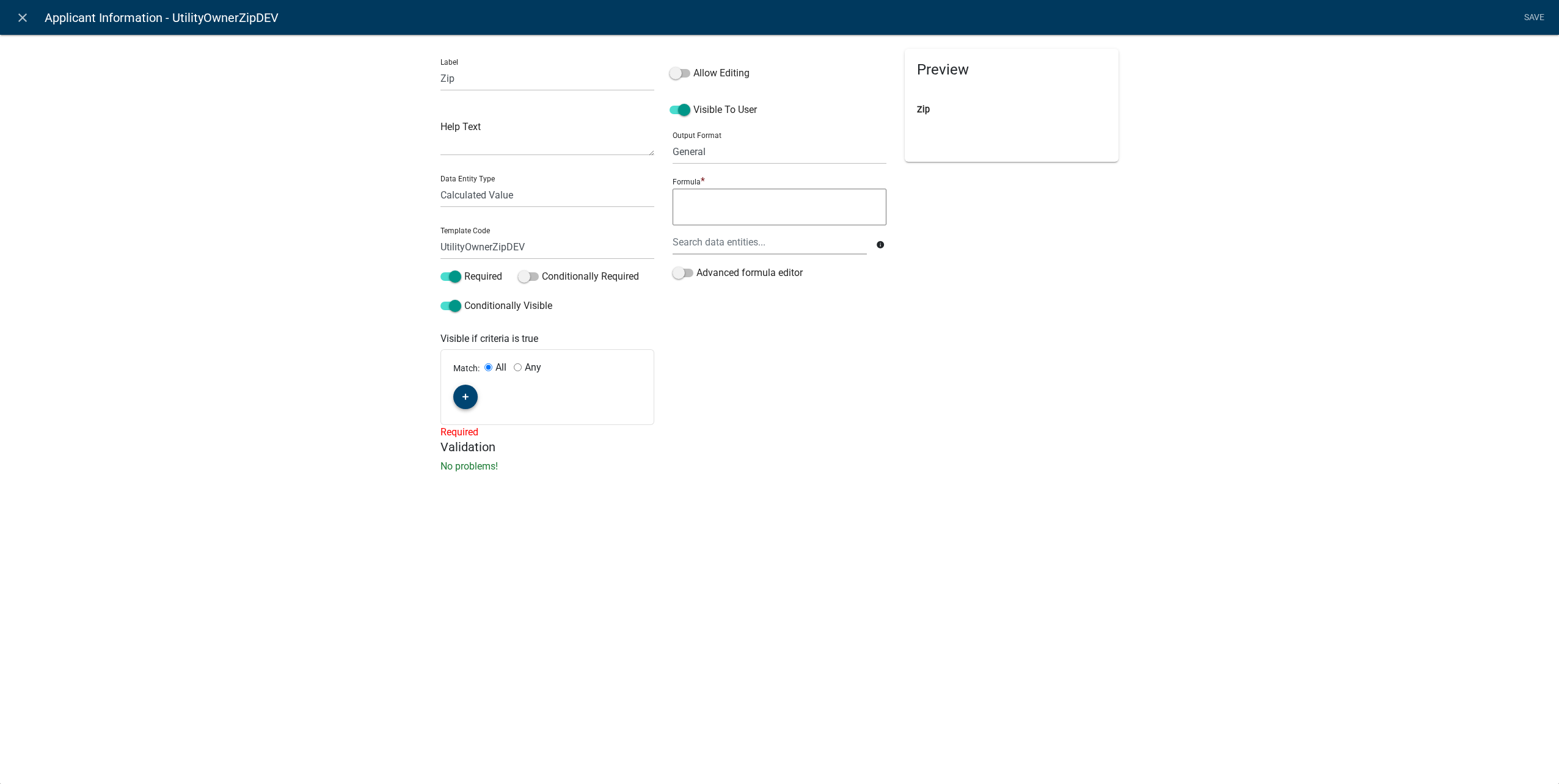
click at [473, 397] on button "button" at bounding box center [465, 396] width 24 height 24
click at [484, 390] on span "(unset)" at bounding box center [485, 394] width 30 height 12
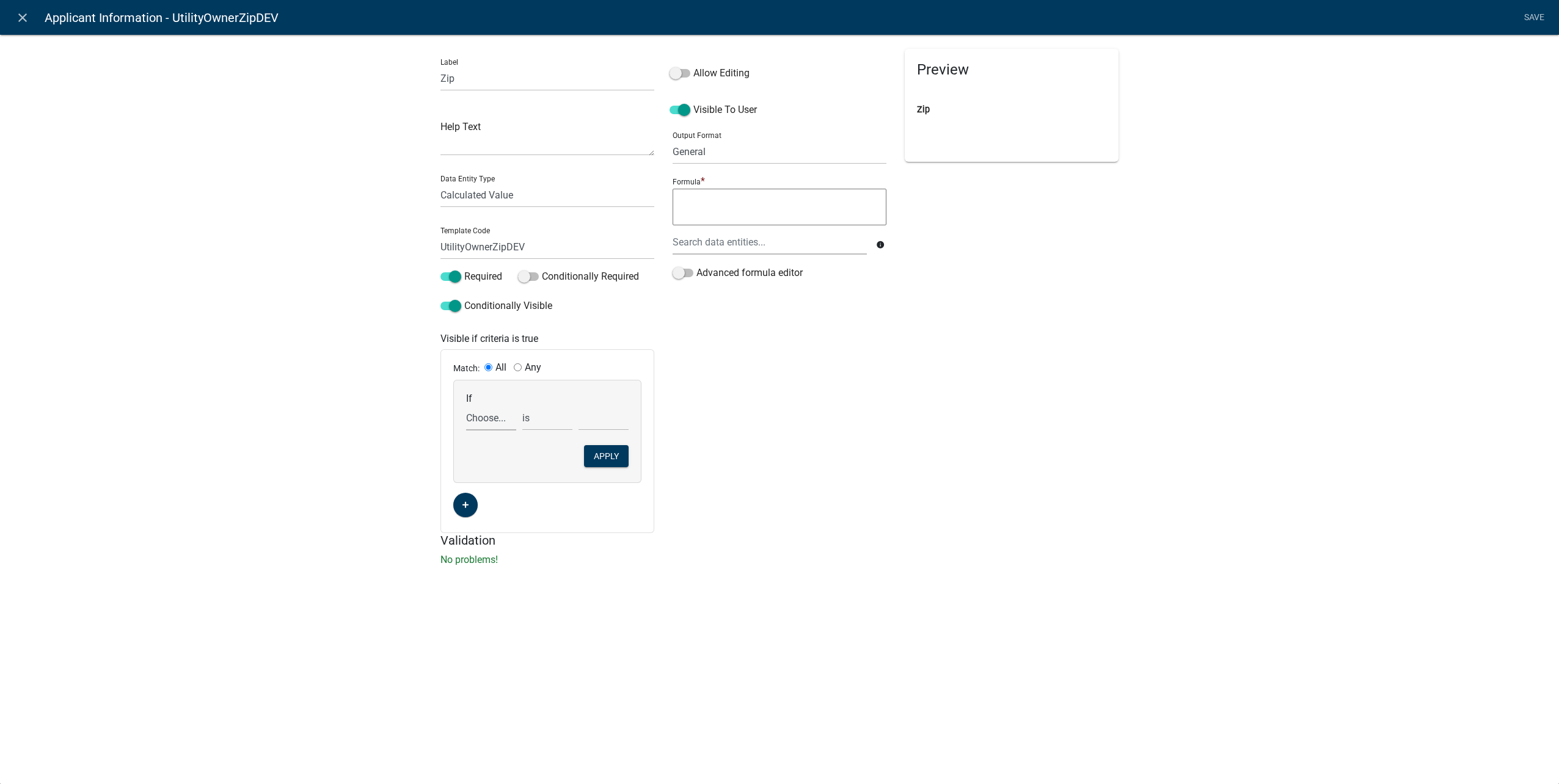
click at [499, 418] on select "Choose... ALL_FEE_RECIPIENTS APPLICANT_CITY APPLICANT_EMAIL_ADDRESS APPLICANT_F…" at bounding box center [491, 418] width 50 height 25
select select "160: UtilityOwnerOrContractor"
click at [466, 406] on select "Choose... ALL_FEE_RECIPIENTS APPLICANT_CITY APPLICANT_EMAIL_ADDRESS APPLICANT_F…" at bounding box center [491, 418] width 50 height 25
click at [597, 417] on select "Choose... Contractor Utility Owner" at bounding box center [604, 418] width 50 height 25
select select "2: Utility Owner"
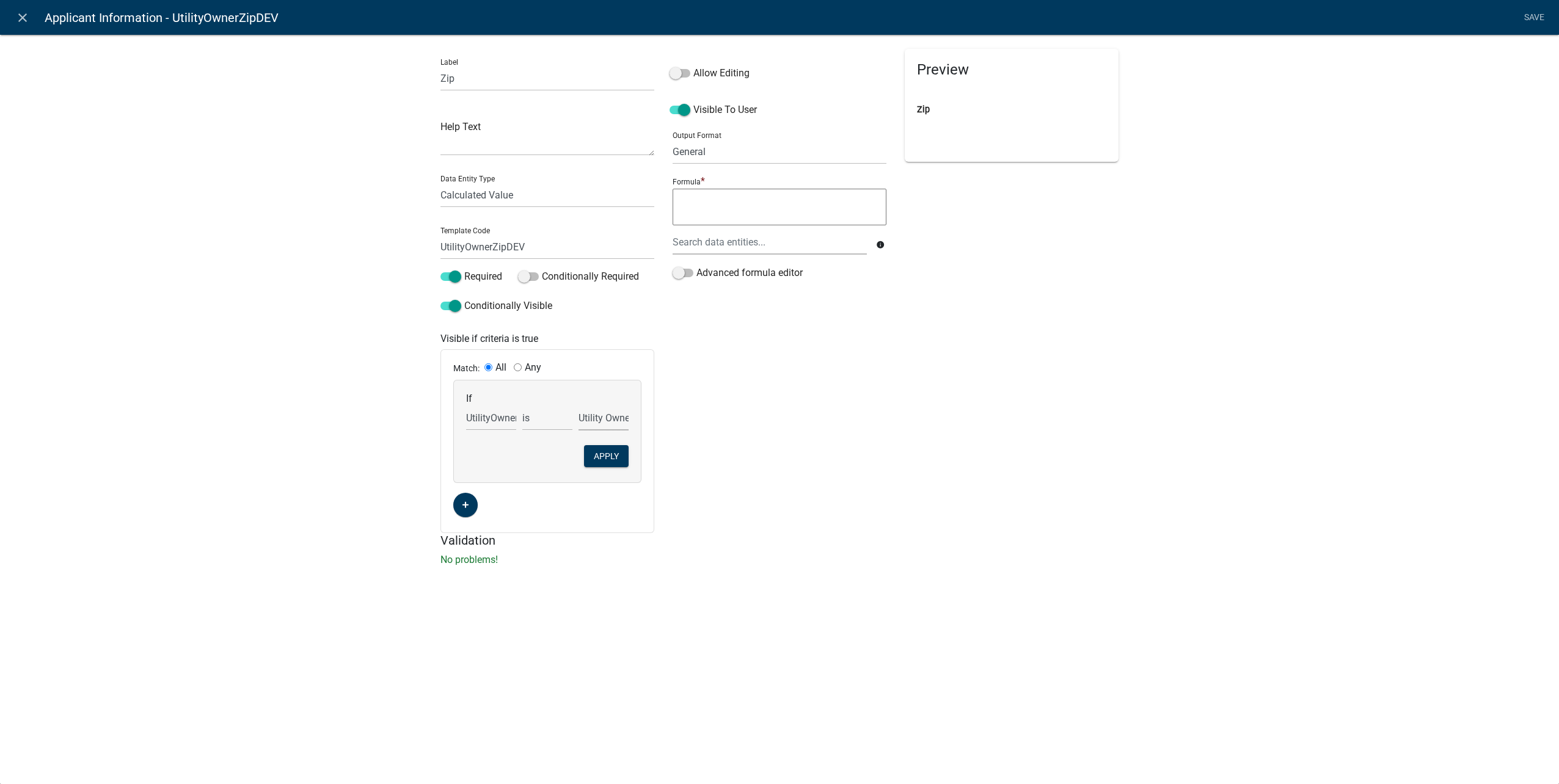
click at [579, 406] on select "Choose... Contractor Utility Owner" at bounding box center [604, 418] width 50 height 25
click at [618, 458] on button "Apply" at bounding box center [606, 455] width 45 height 22
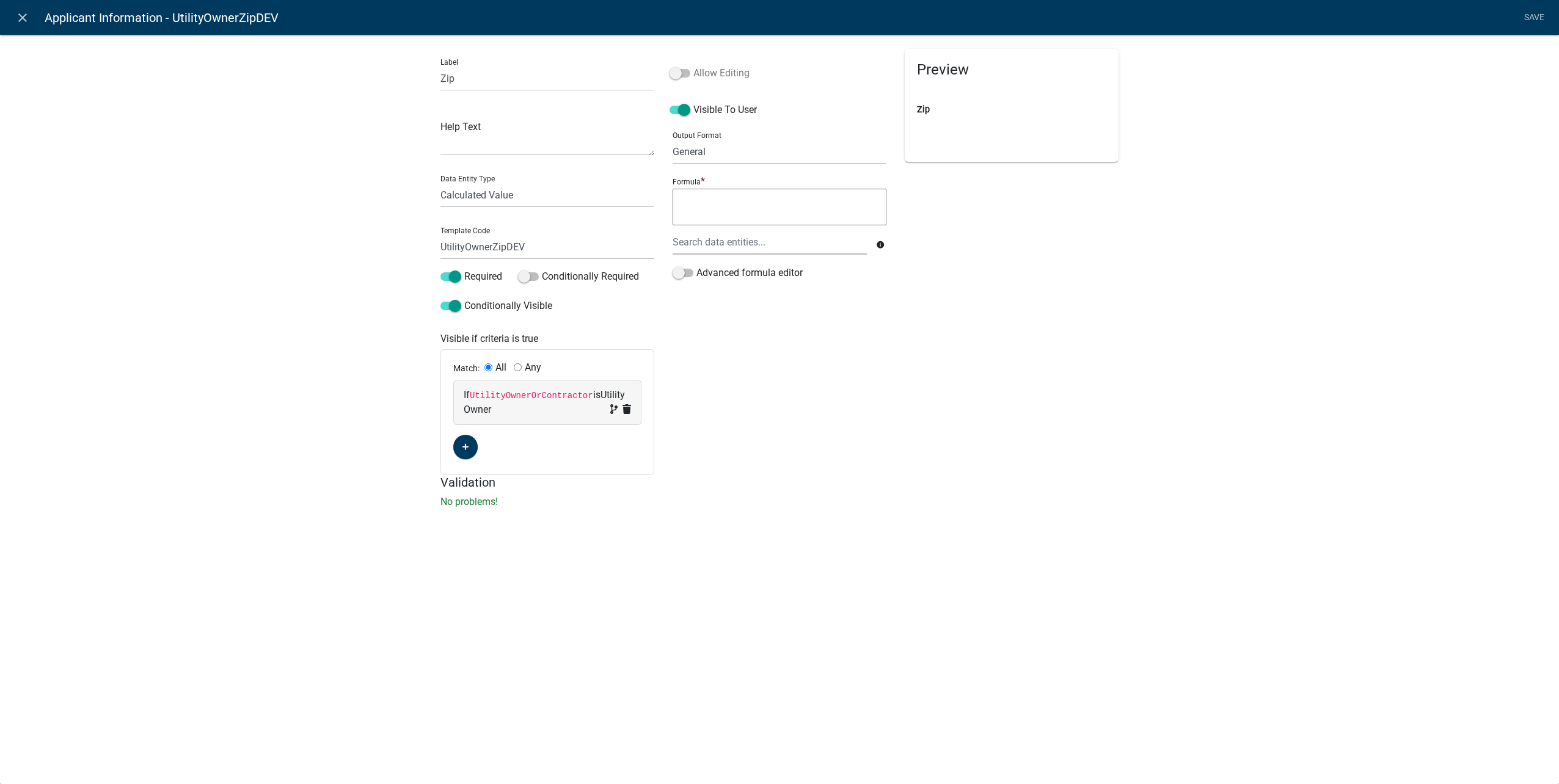
click at [681, 68] on label "Allow Editing" at bounding box center [709, 73] width 80 height 15
click at [693, 66] on input "Allow Editing" at bounding box center [693, 66] width 0 height 0
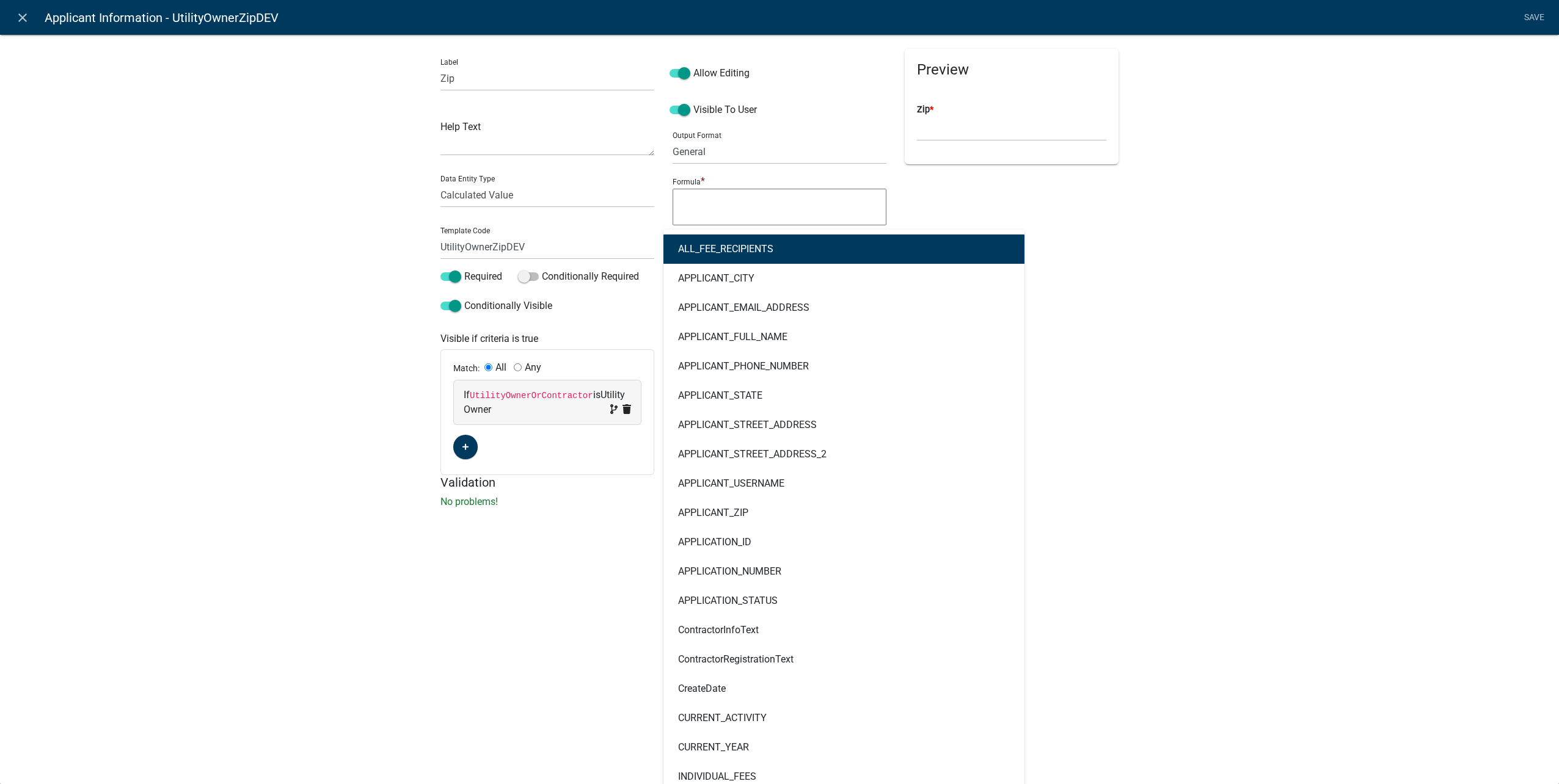
click at [724, 240] on div "ALL_FEE_RECIPIENTS APPLICANT_CITY APPLICANT_EMAIL_ADDRESS APPLICANT_FULL_NAME A…" at bounding box center [770, 242] width 213 height 25
type input "contractor"
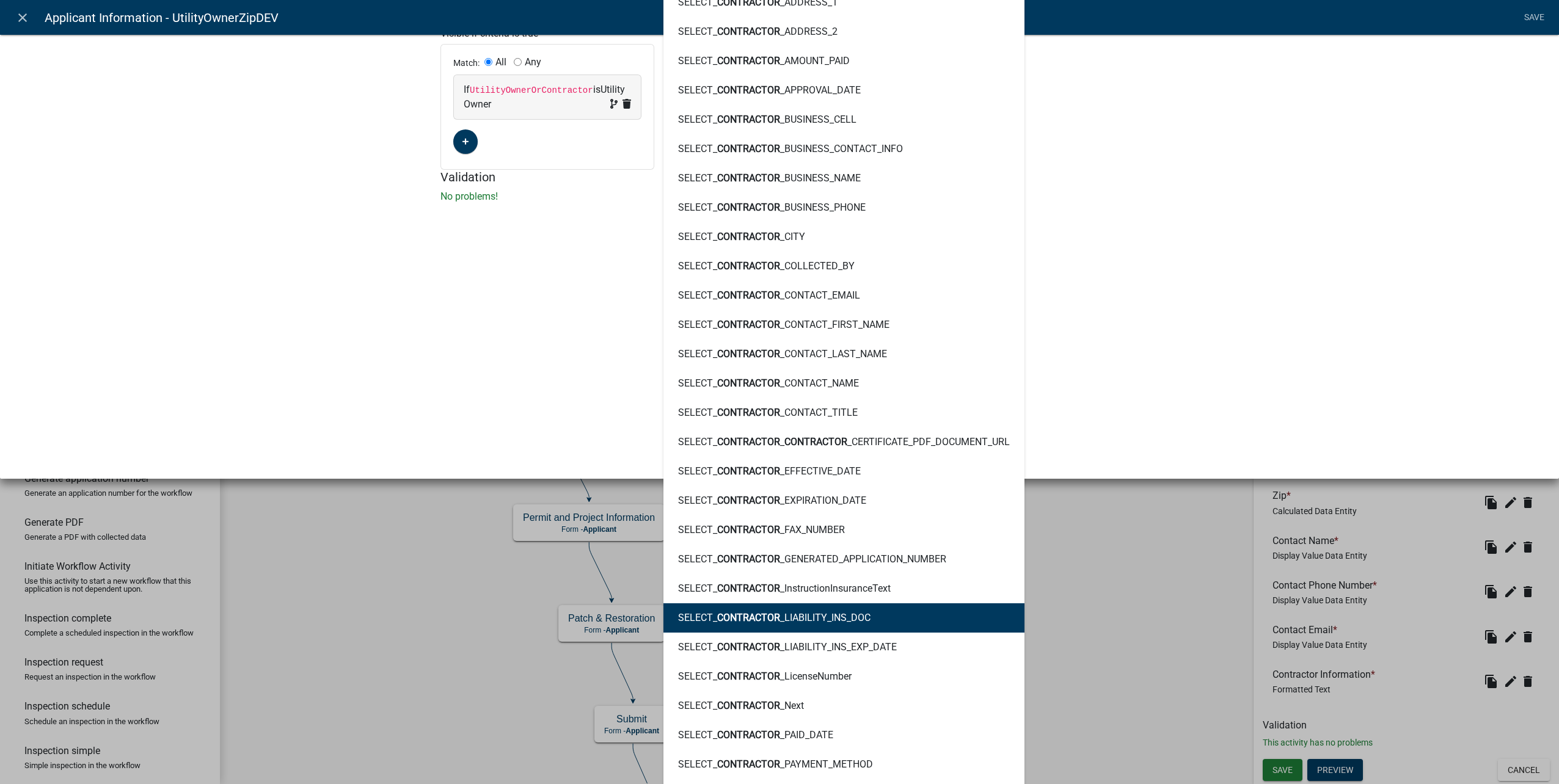
scroll to position [511, 0]
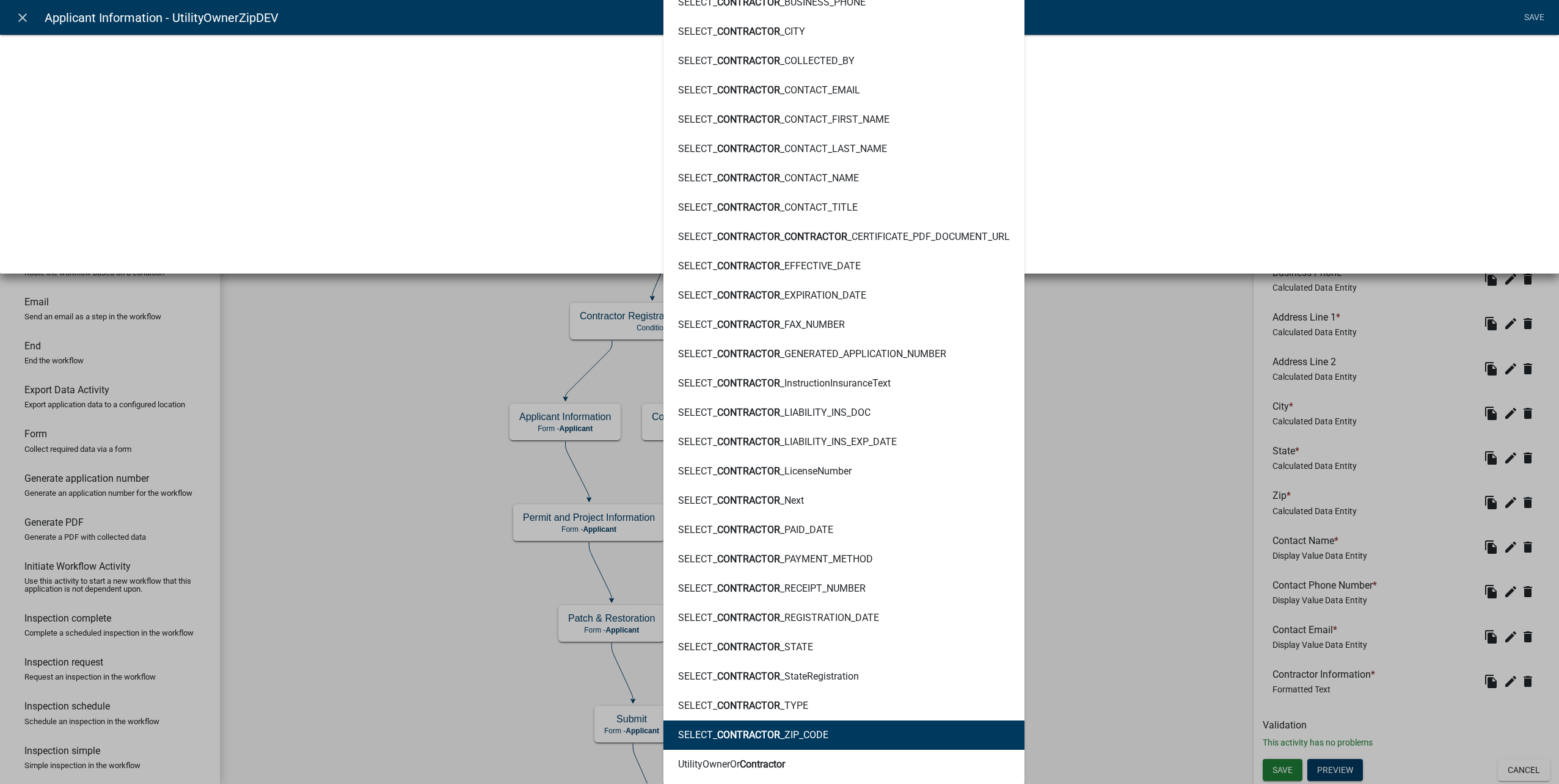
click at [815, 736] on ngb-highlight "SELECT_ CONTRACTOR _ZIP_CODE" at bounding box center [753, 735] width 150 height 10
type textarea "SELECT_CONTRACTOR_ZIP_CODE"
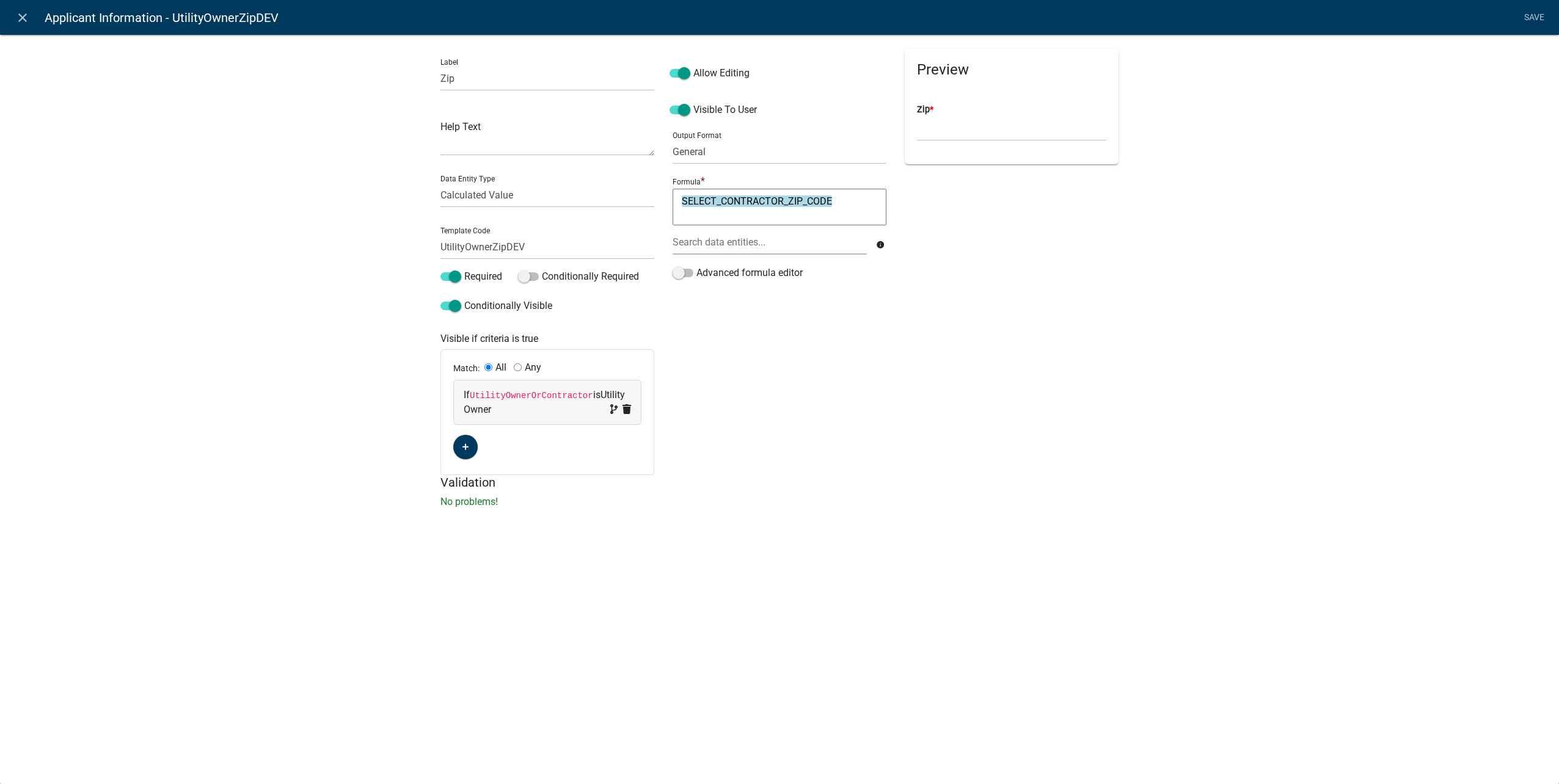
scroll to position [0, 0]
click at [1540, 17] on link "Save" at bounding box center [1534, 17] width 30 height 23
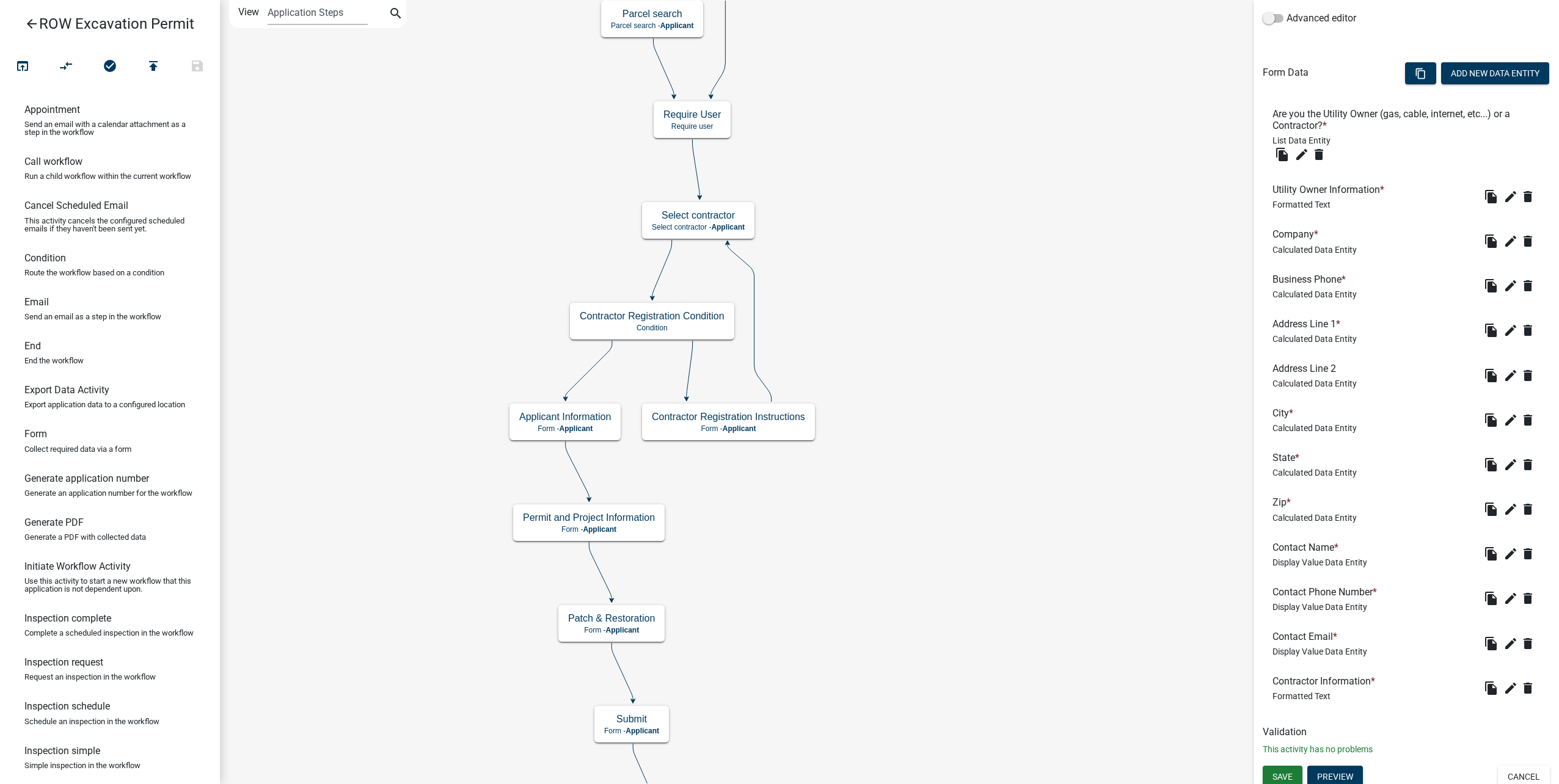
scroll to position [316, 0]
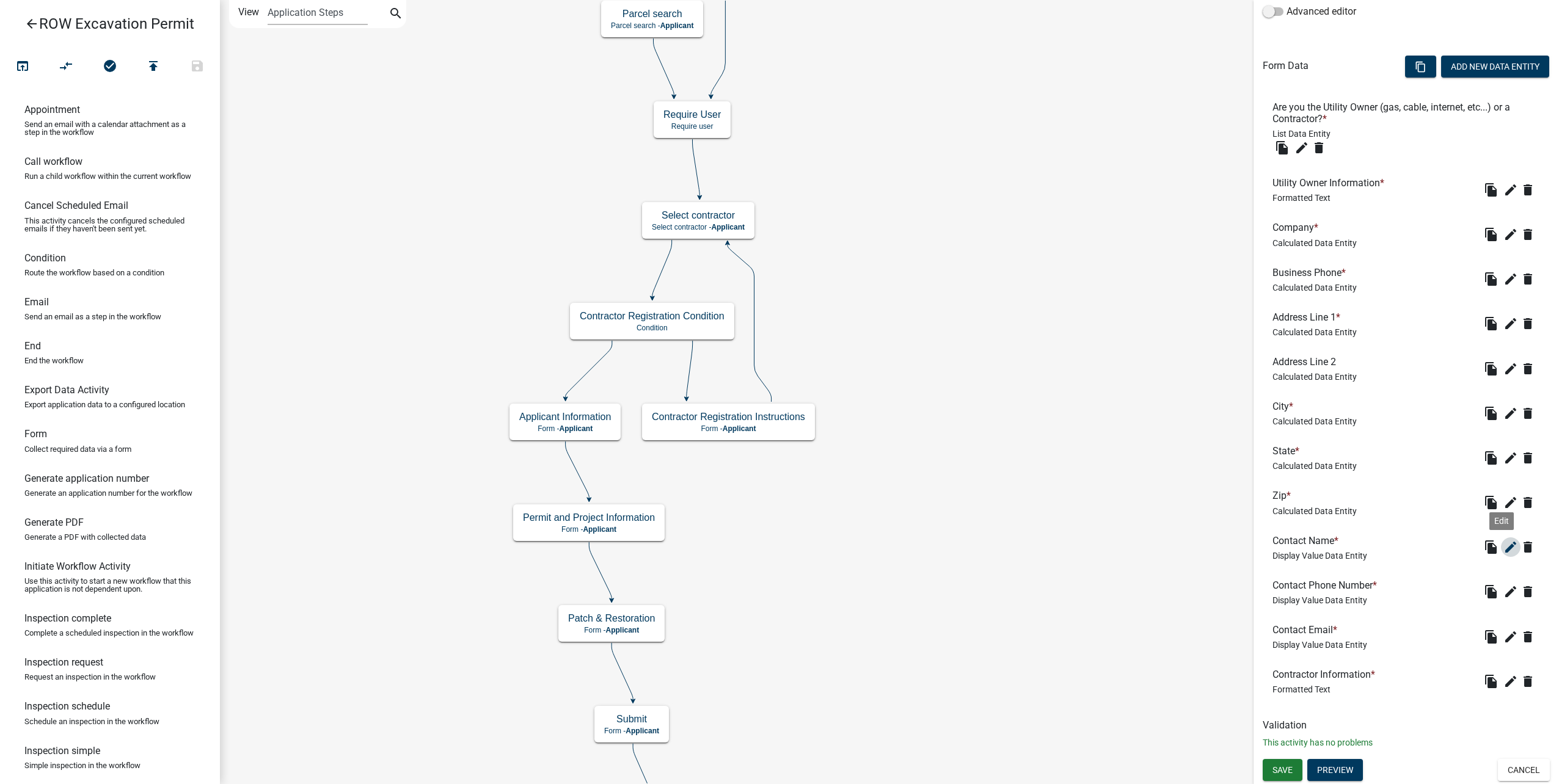
click at [1503, 545] on icon "edit" at bounding box center [1511, 547] width 15 height 15
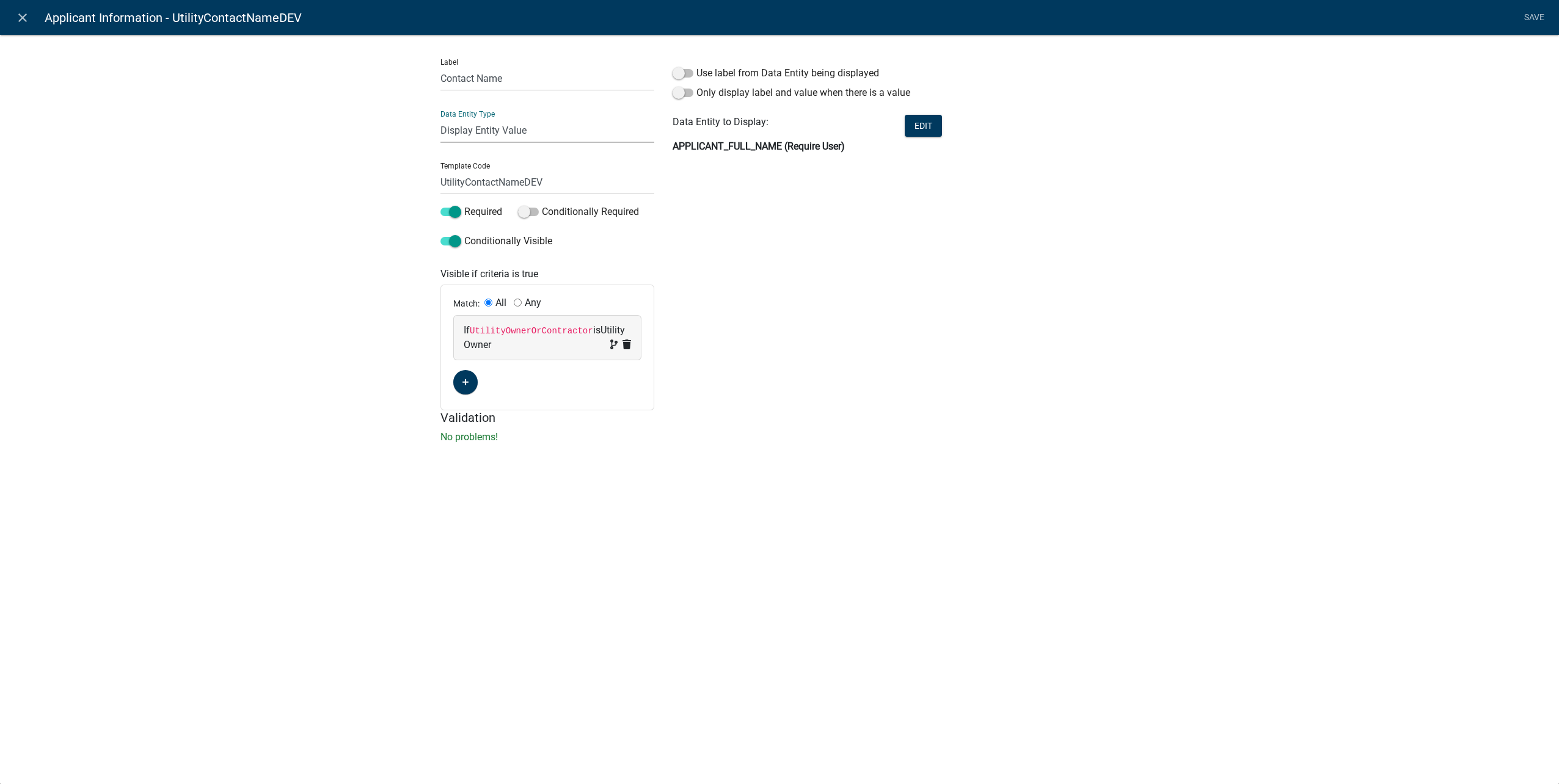
click at [522, 133] on select "Free Form Text Document Display Entity Value Fee Numeric Data Date Map Sketch D…" at bounding box center [548, 130] width 214 height 25
select select "calculated-value"
click at [441, 118] on select "Free Form Text Document Display Entity Value Fee Numeric Data Date Map Sketch D…" at bounding box center [548, 130] width 214 height 25
select select "calculated-value"
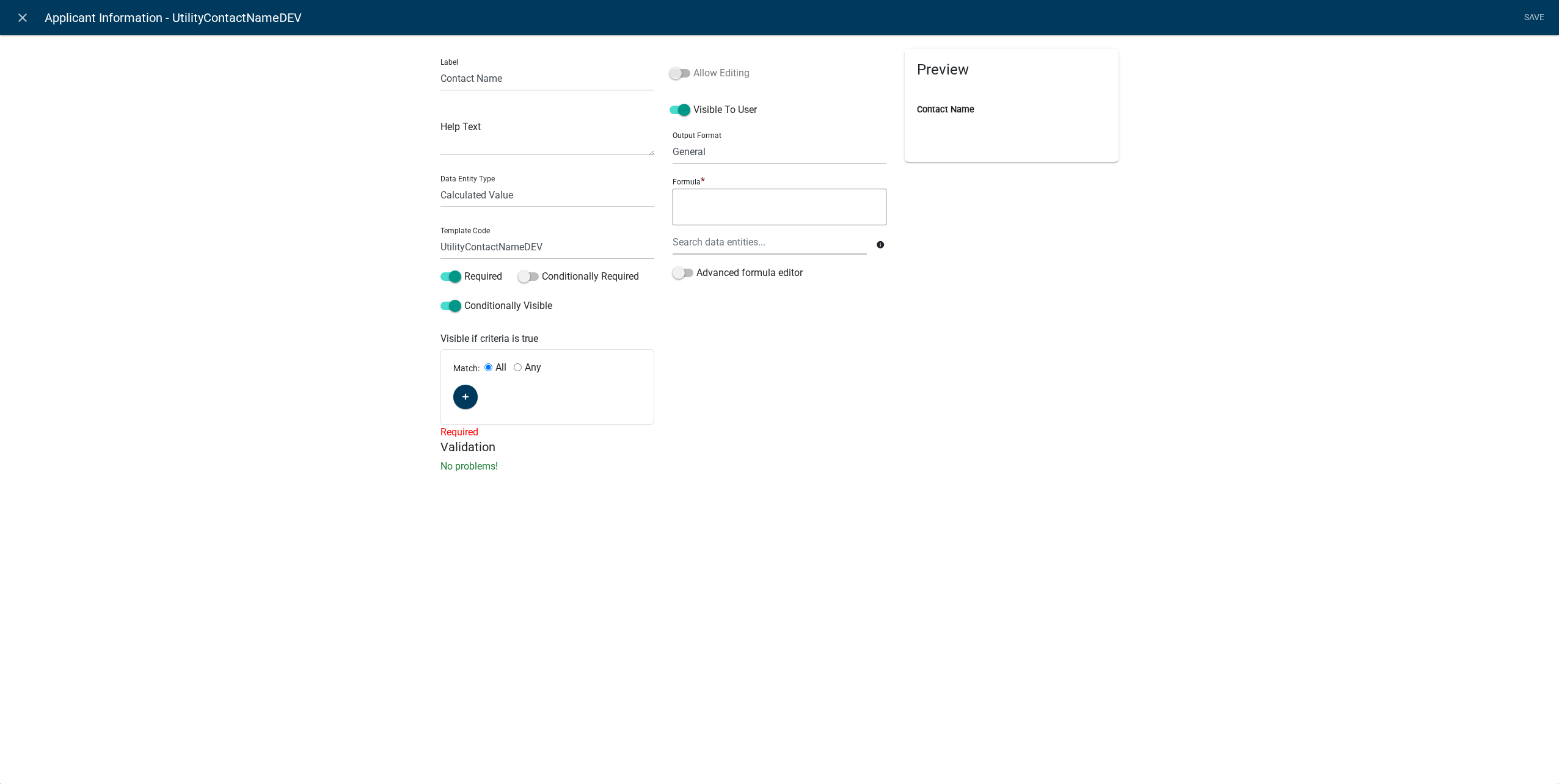
click at [674, 72] on span at bounding box center [679, 73] width 21 height 9
click at [693, 66] on input "Allow Editing" at bounding box center [693, 66] width 0 height 0
click at [465, 396] on icon "button" at bounding box center [466, 397] width 7 height 7
click at [488, 399] on span "(unset)" at bounding box center [485, 394] width 30 height 12
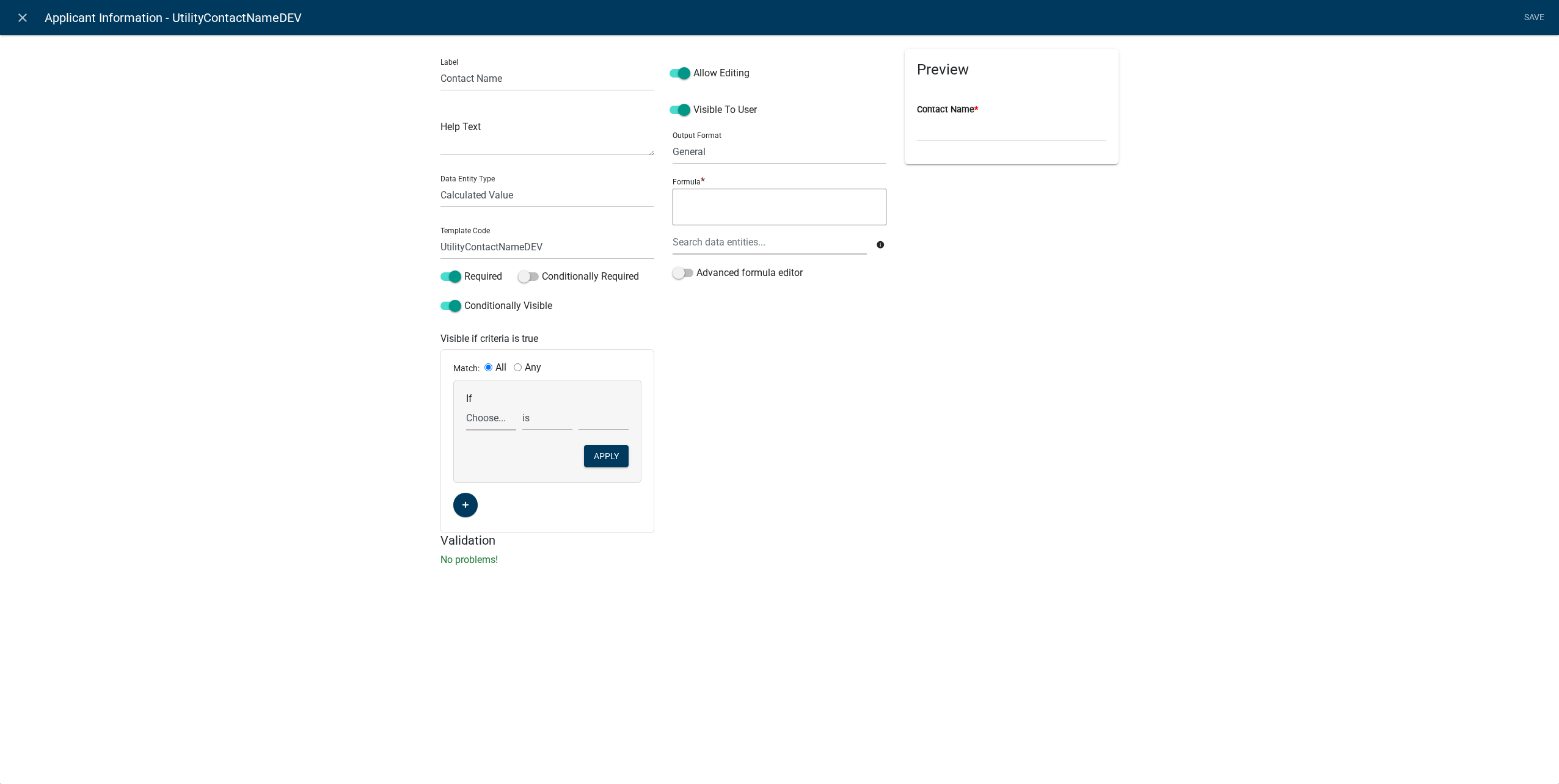
drag, startPoint x: 502, startPoint y: 418, endPoint x: 508, endPoint y: 431, distance: 14.3
click at [502, 418] on select "Choose... ALL_FEE_RECIPIENTS APPLICANT_CITY APPLICANT_EMAIL_ADDRESS APPLICANT_F…" at bounding box center [491, 418] width 50 height 25
select select "159: UtilityOwnerOrContractor"
click at [466, 406] on select "Choose... ALL_FEE_RECIPIENTS APPLICANT_CITY APPLICANT_EMAIL_ADDRESS APPLICANT_F…" at bounding box center [491, 418] width 50 height 25
click at [609, 409] on select "Choose... Contractor Utility Owner" at bounding box center [604, 418] width 50 height 25
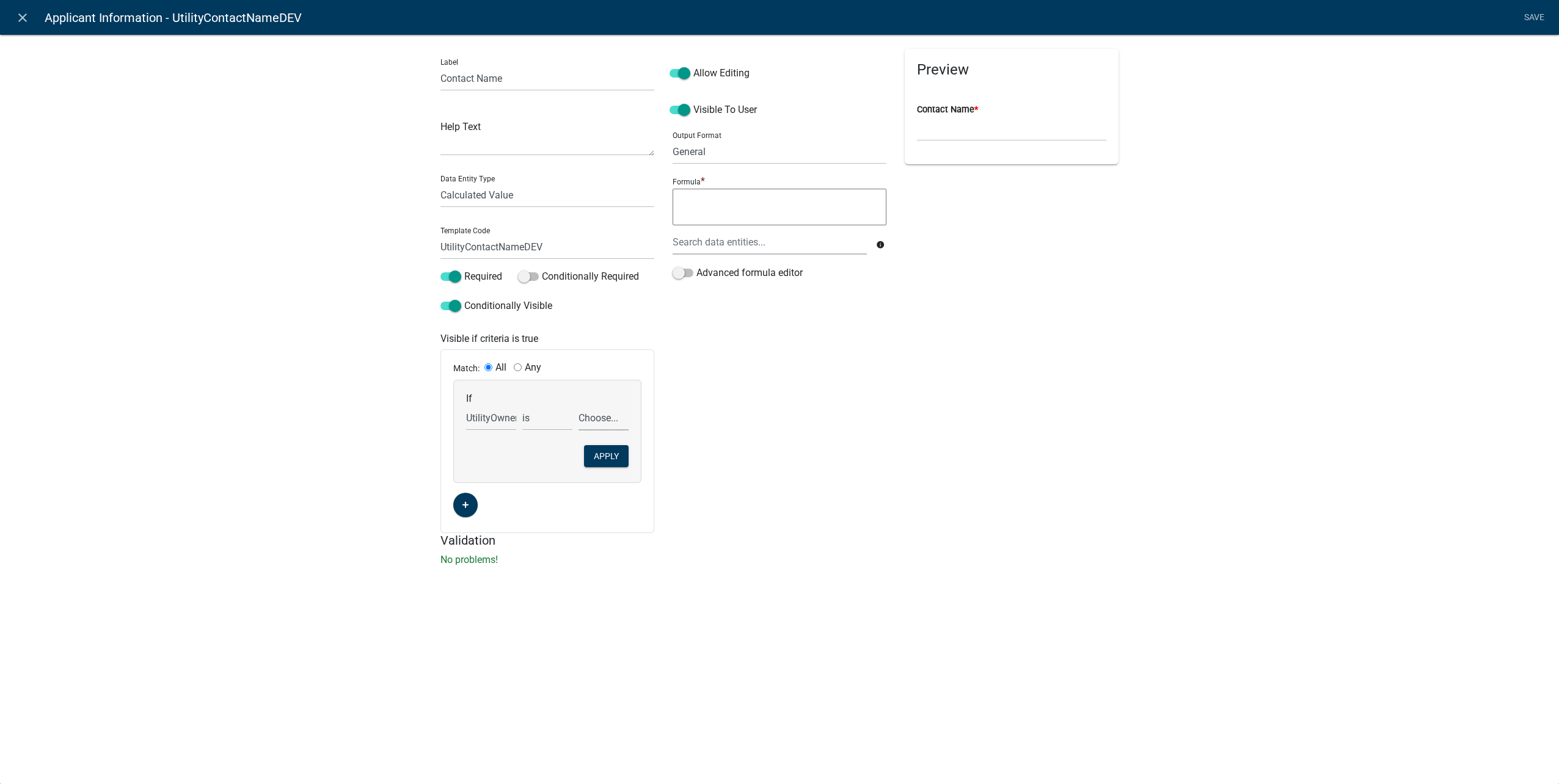
click at [617, 422] on select "Choose... Contractor Utility Owner" at bounding box center [604, 418] width 50 height 25
select select "2: Utility Owner"
click at [579, 406] on select "Choose... Contractor Utility Owner" at bounding box center [604, 418] width 50 height 25
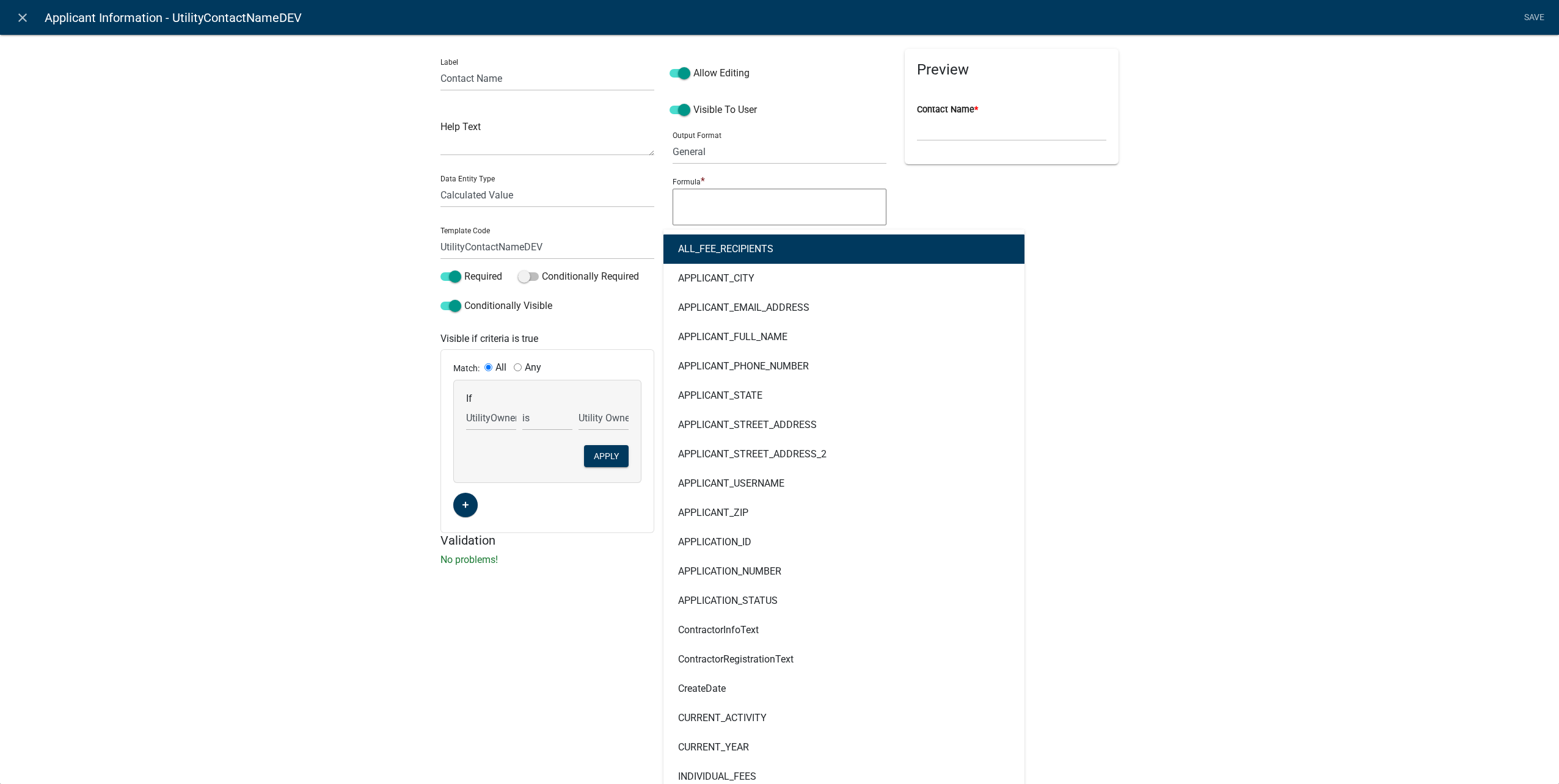
click at [732, 242] on div "ALL_FEE_RECIPIENTS APPLICANT_CITY APPLICANT_EMAIL_ADDRESS APPLICANT_FULL_NAME A…" at bounding box center [770, 242] width 213 height 25
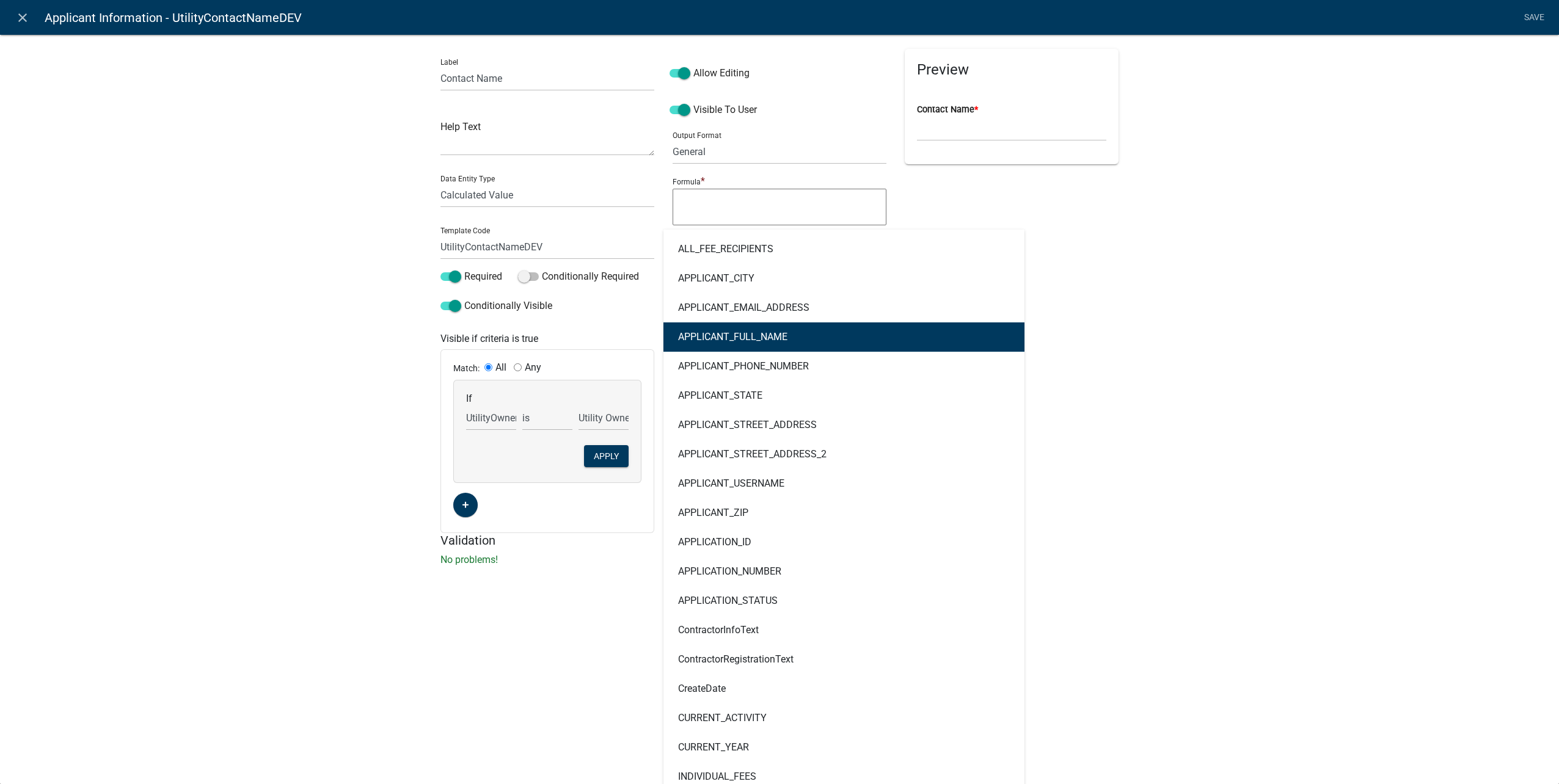
click at [789, 339] on button "APPLICANT_FULL_NAME" at bounding box center [844, 337] width 361 height 29
type textarea "APPLICANT_FULL_NAME"
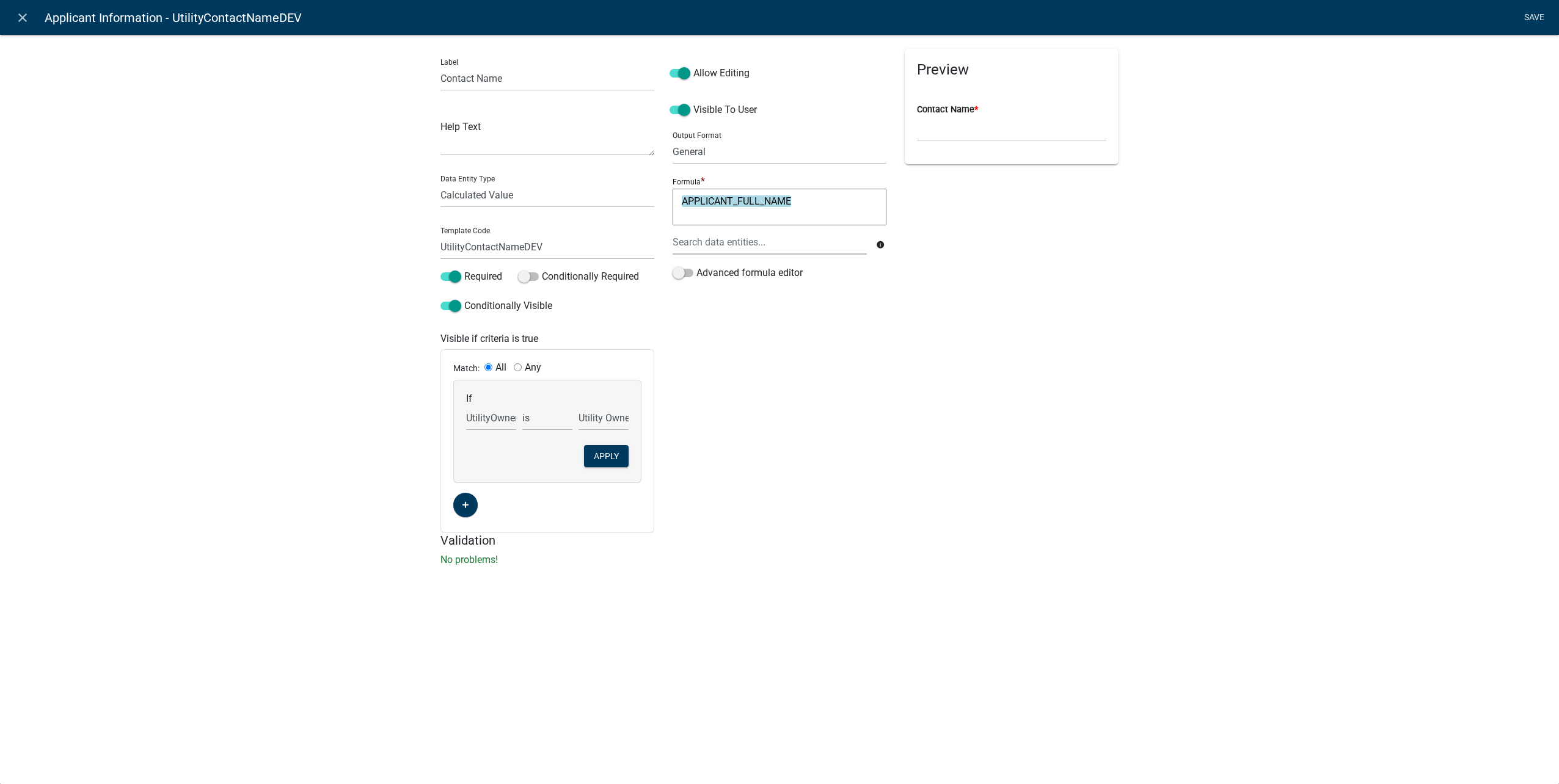
click at [1541, 11] on link "Save" at bounding box center [1534, 17] width 30 height 23
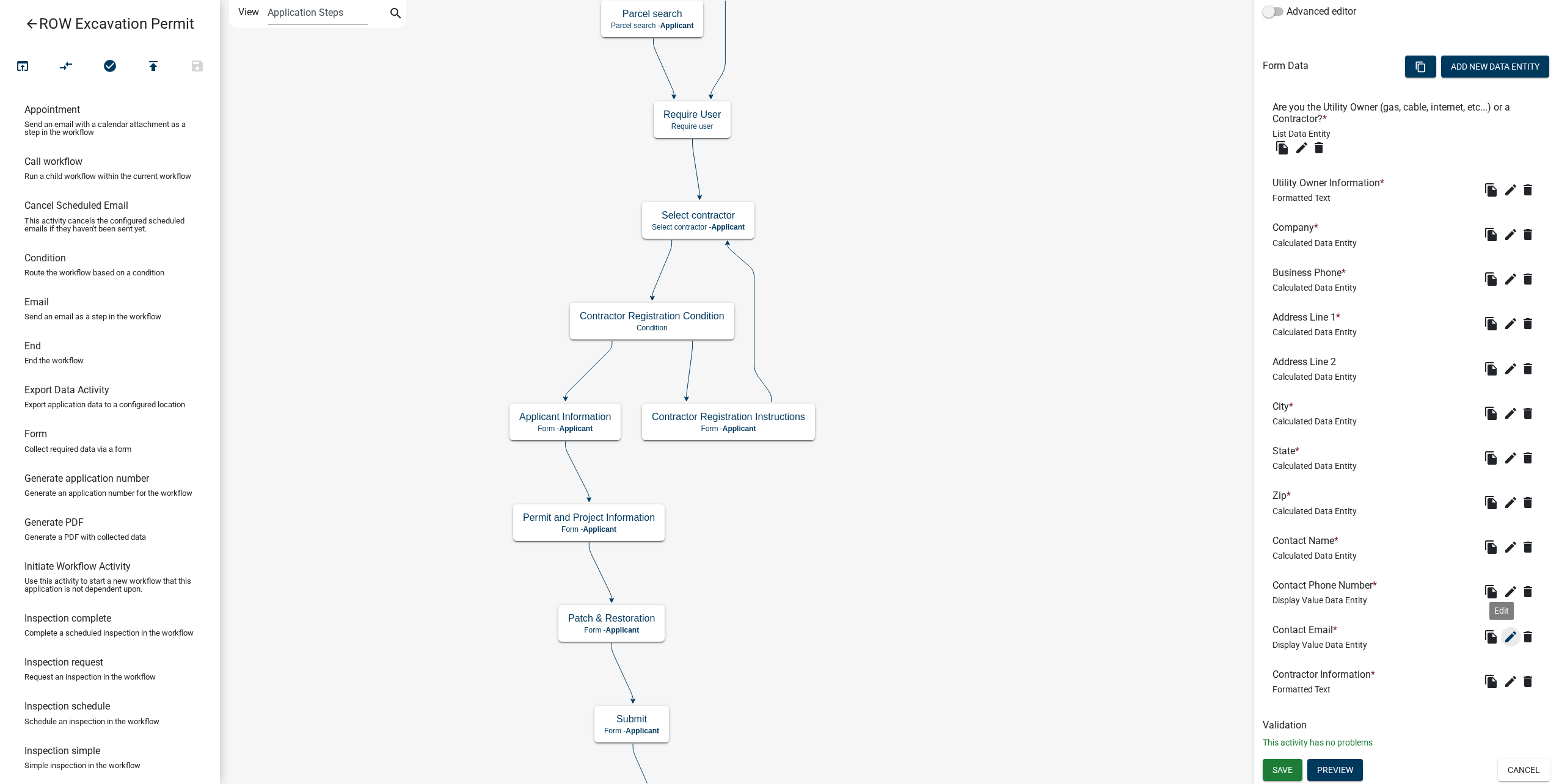
click at [1506, 634] on icon "edit" at bounding box center [1511, 637] width 15 height 15
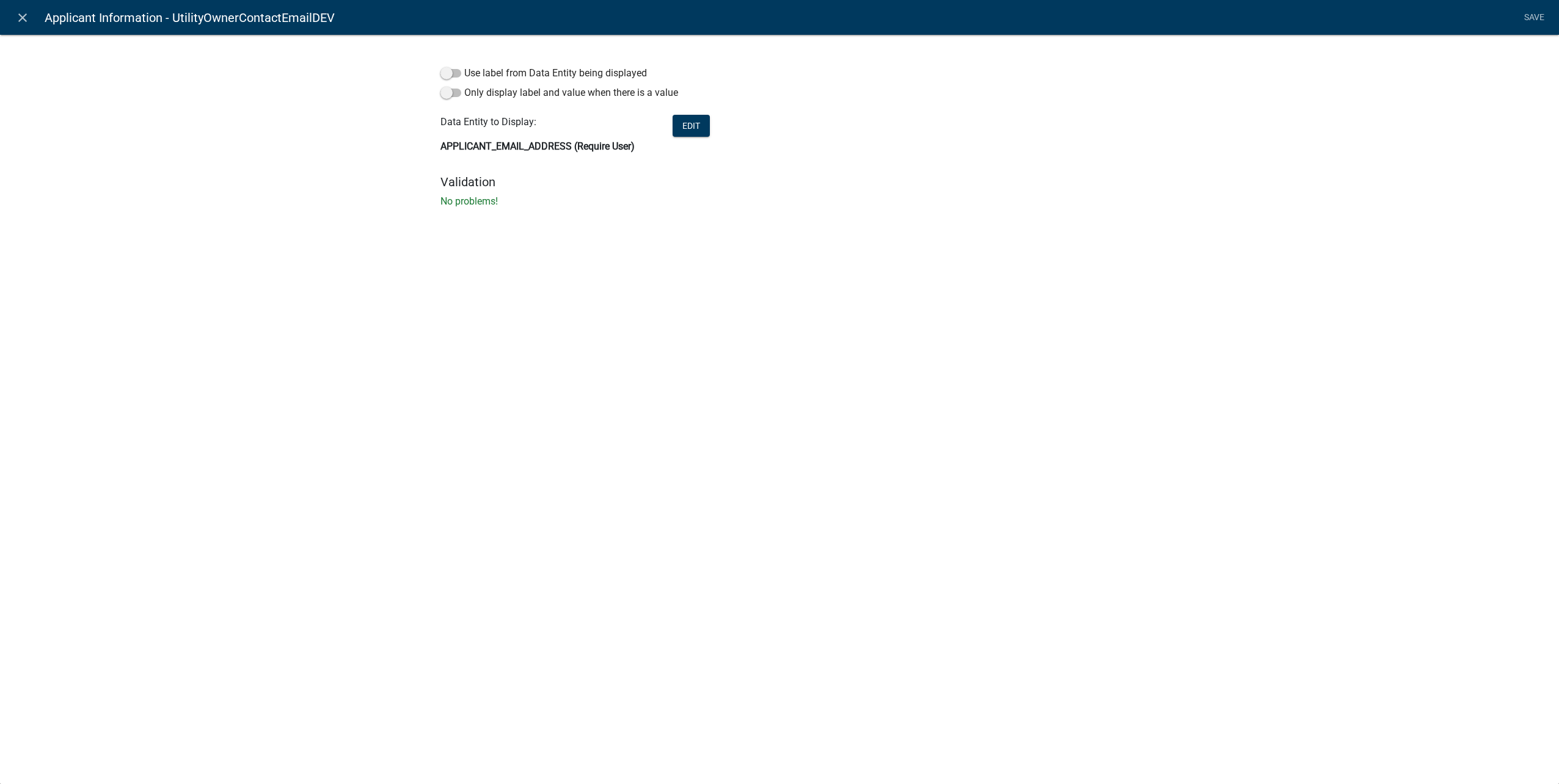
select select "display-entity-value"
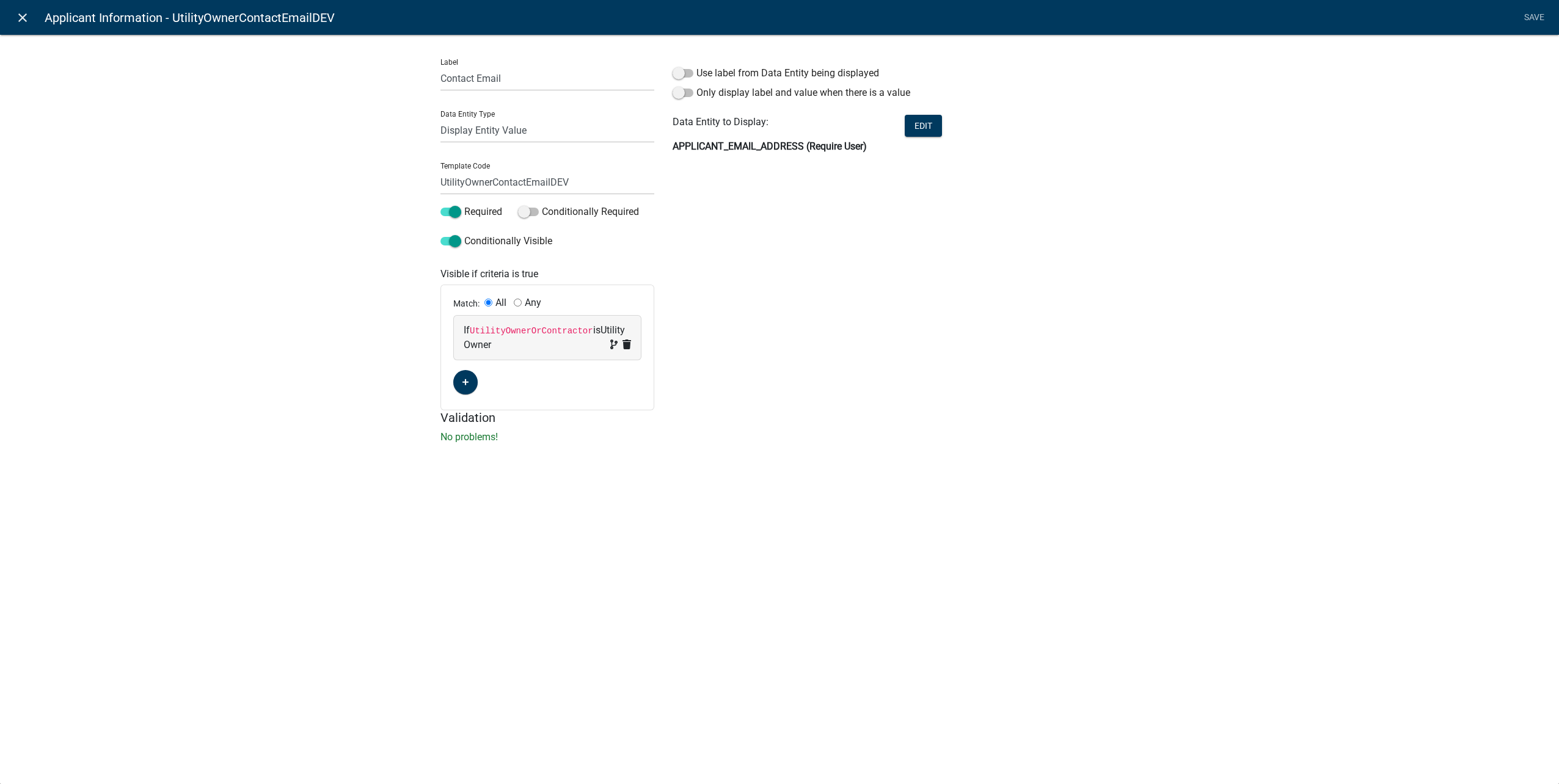
click at [25, 16] on icon "close" at bounding box center [23, 18] width 15 height 15
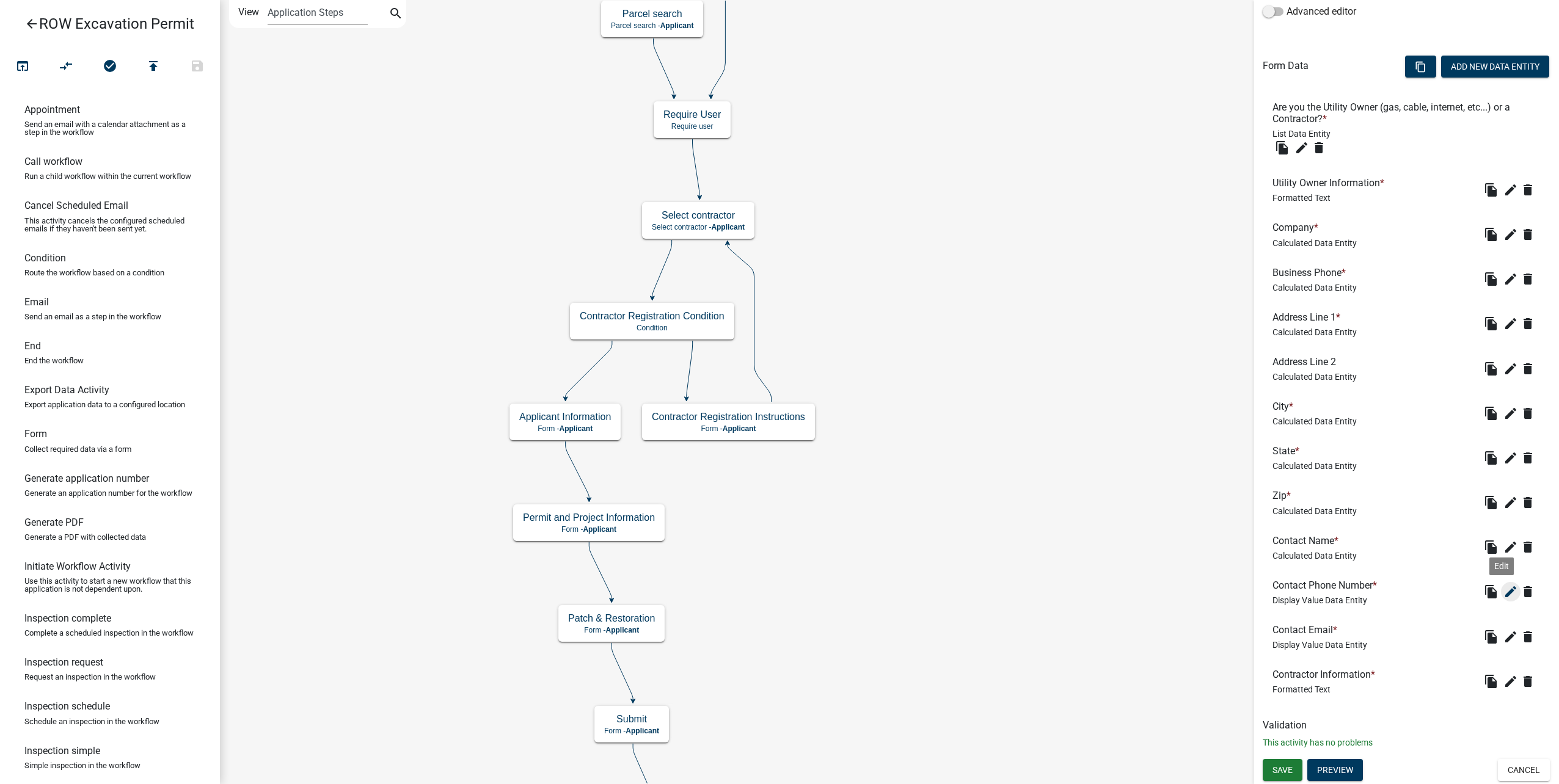
click at [1503, 591] on icon "edit" at bounding box center [1511, 591] width 15 height 15
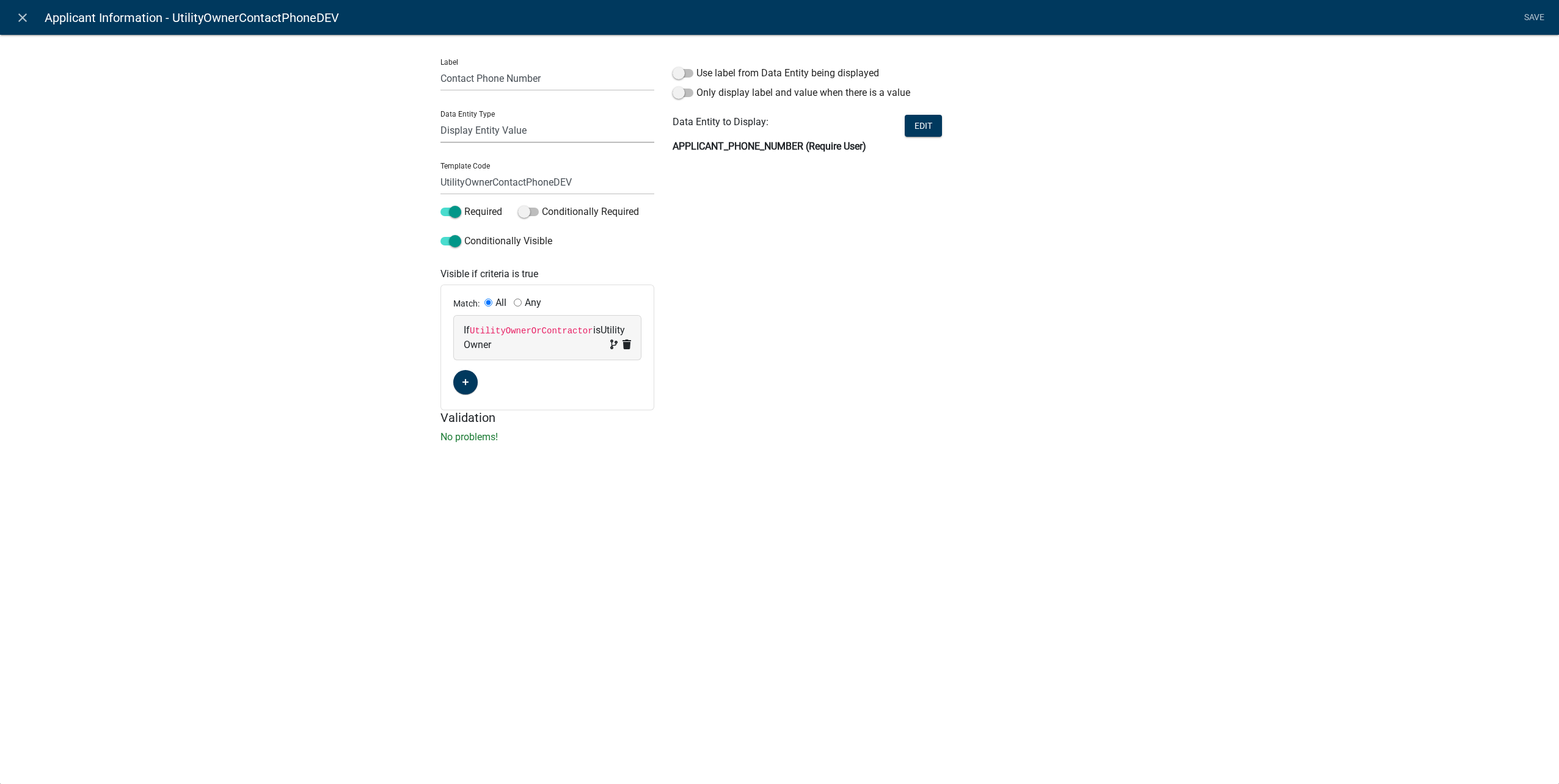
click at [533, 119] on select "Free Form Text Document Display Entity Value Fee Numeric Data Date Map Sketch D…" at bounding box center [548, 130] width 214 height 25
select select "calculated-value"
click at [441, 118] on select "Free Form Text Document Display Entity Value Fee Numeric Data Date Map Sketch D…" at bounding box center [548, 130] width 214 height 25
select select "calculated-value"
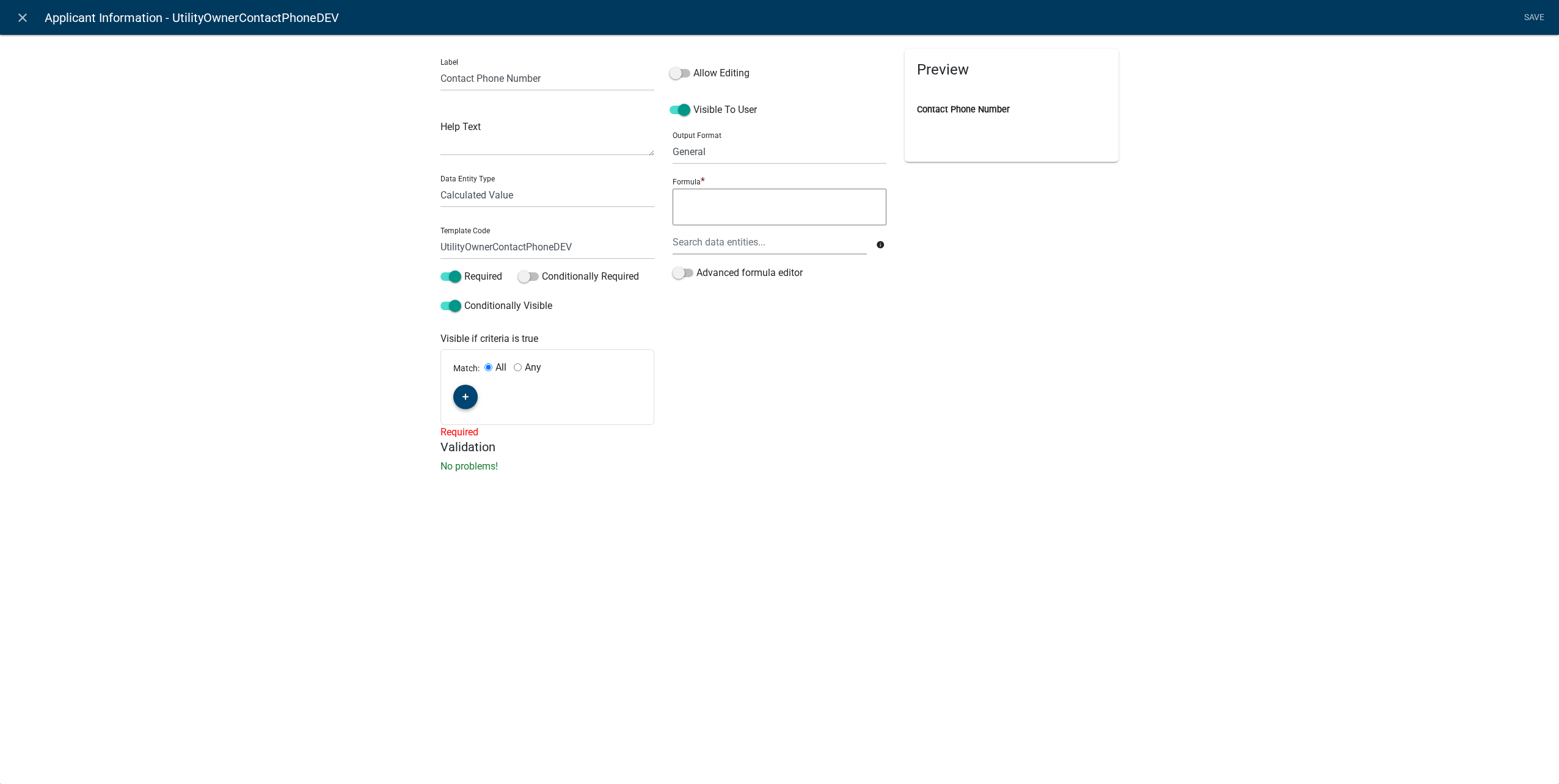
click at [469, 399] on button "button" at bounding box center [465, 396] width 24 height 24
click at [489, 392] on span "(unset)" at bounding box center [485, 394] width 30 height 12
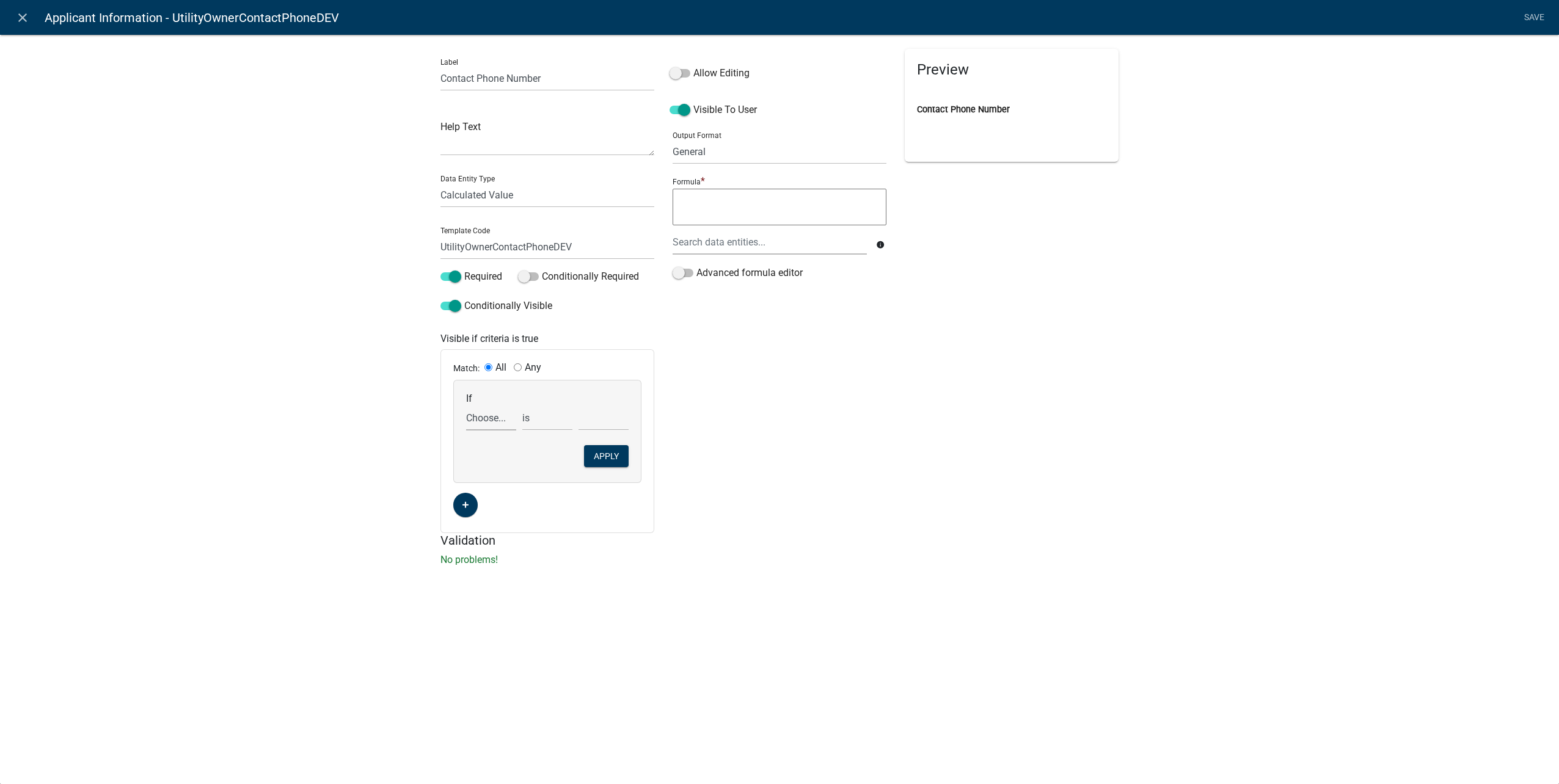
drag, startPoint x: 502, startPoint y: 417, endPoint x: 508, endPoint y: 429, distance: 13.4
click at [502, 417] on select "Choose... ALL_FEE_RECIPIENTS APPLICANT_CITY APPLICANT_EMAIL_ADDRESS APPLICANT_F…" at bounding box center [491, 418] width 50 height 25
select select "159: UtilityOwnerOrContractor"
click at [466, 406] on select "Choose... ALL_FEE_RECIPIENTS APPLICANT_CITY APPLICANT_EMAIL_ADDRESS APPLICANT_F…" at bounding box center [491, 418] width 50 height 25
click at [615, 410] on select "Choose... Contractor Utility Owner" at bounding box center [604, 418] width 50 height 25
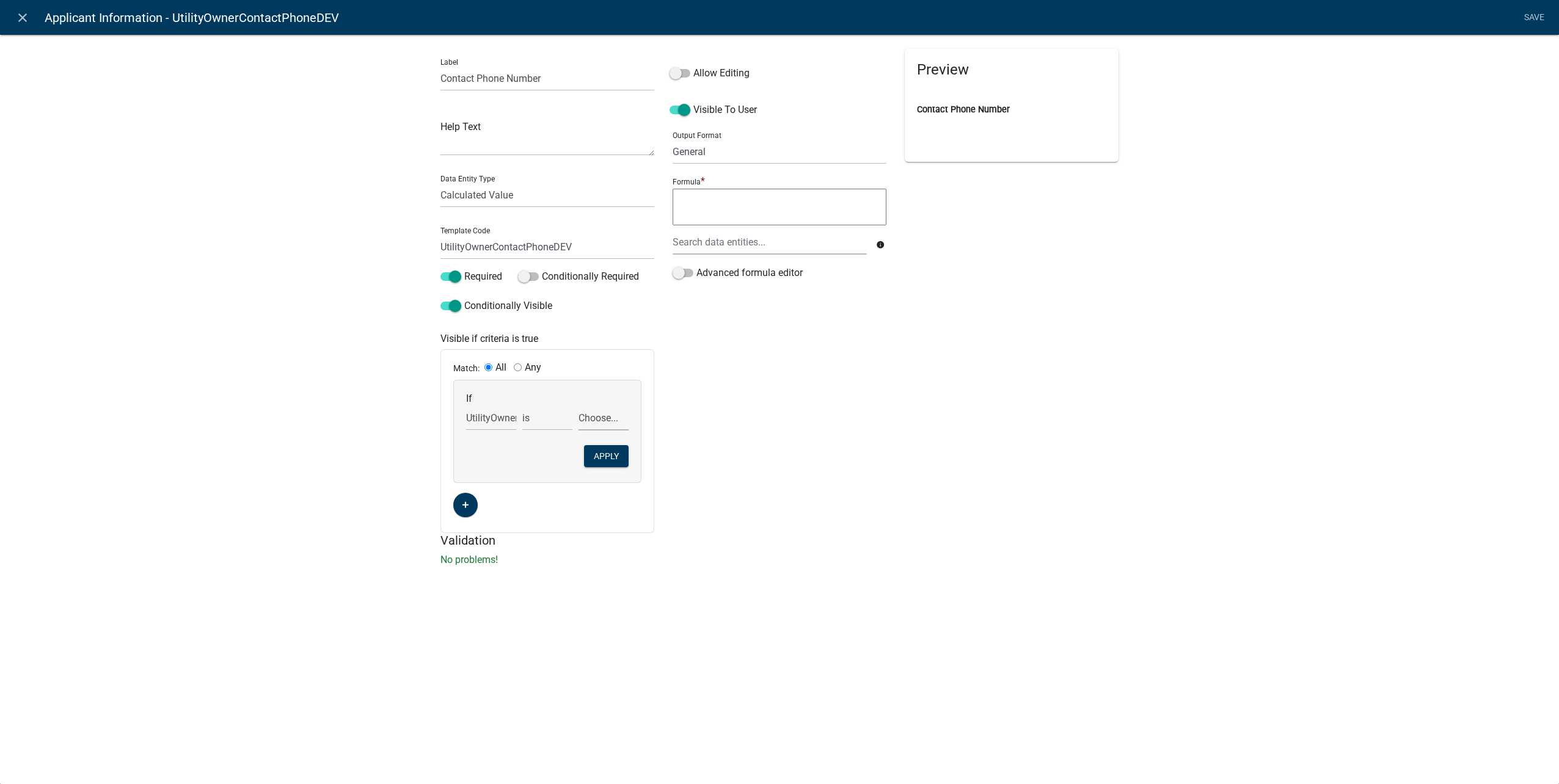
select select "2: Utility Owner"
click at [579, 406] on select "Choose... Contractor Utility Owner" at bounding box center [604, 418] width 50 height 25
click at [618, 453] on button "Apply" at bounding box center [606, 455] width 45 height 22
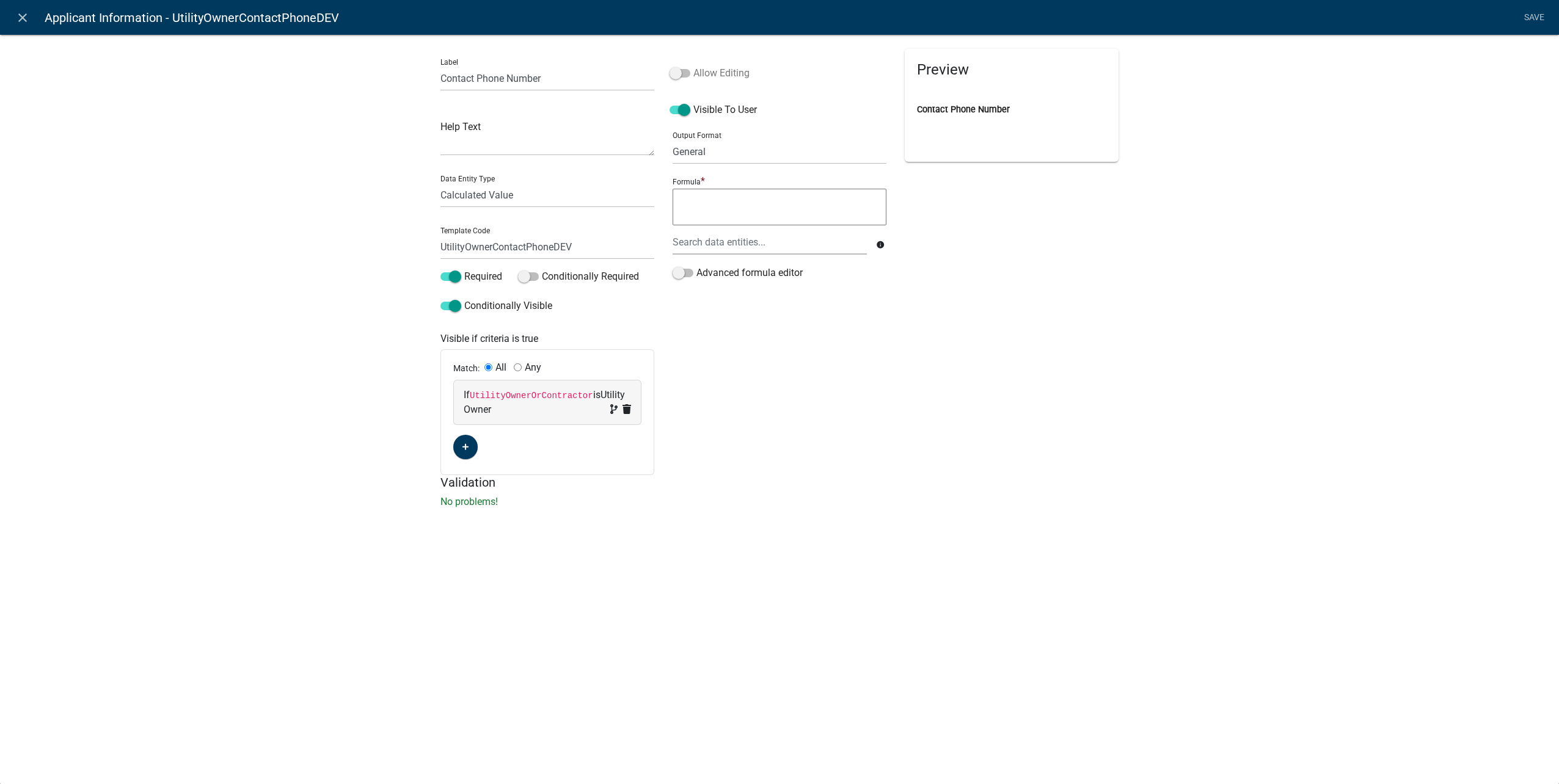
click at [679, 71] on span at bounding box center [679, 73] width 21 height 9
click at [693, 66] on input "Allow Editing" at bounding box center [693, 66] width 0 height 0
click at [709, 240] on div at bounding box center [770, 242] width 213 height 25
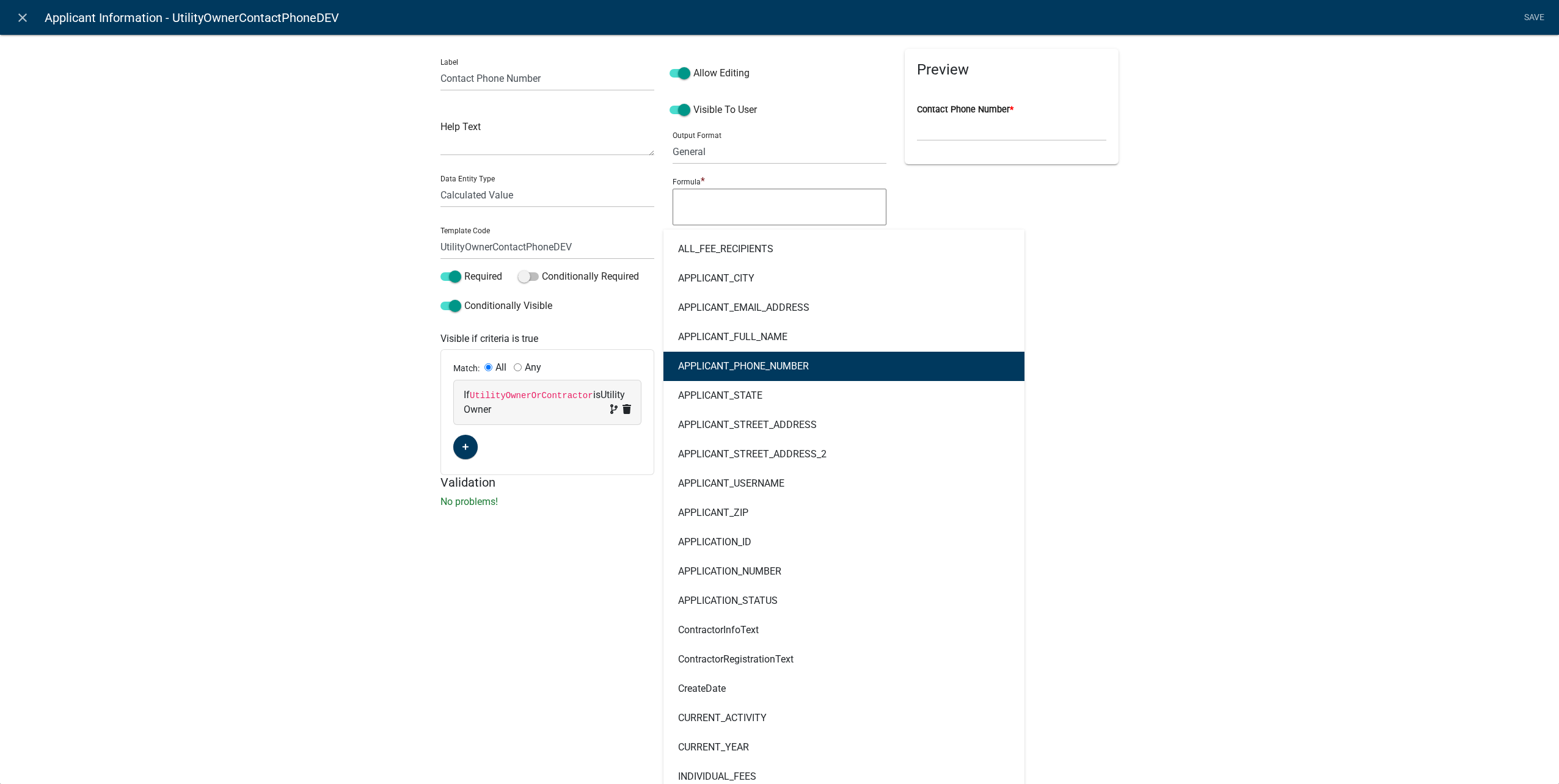
click at [739, 358] on button "APPLICANT_PHONE_NUMBER" at bounding box center [844, 366] width 361 height 29
type textarea "APPLICANT_PHONE_NUMBER"
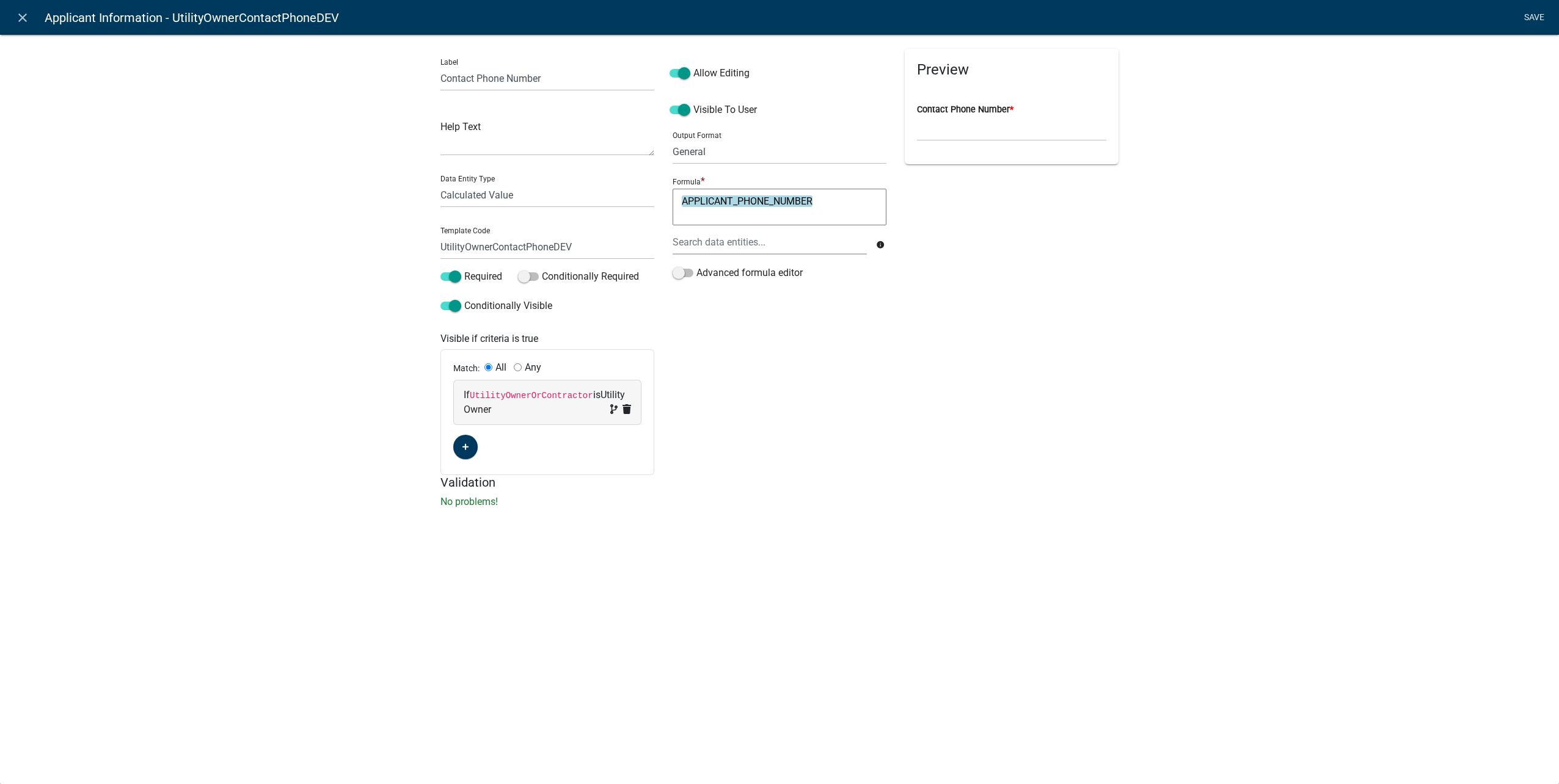
click at [1523, 13] on link "Save" at bounding box center [1534, 17] width 30 height 23
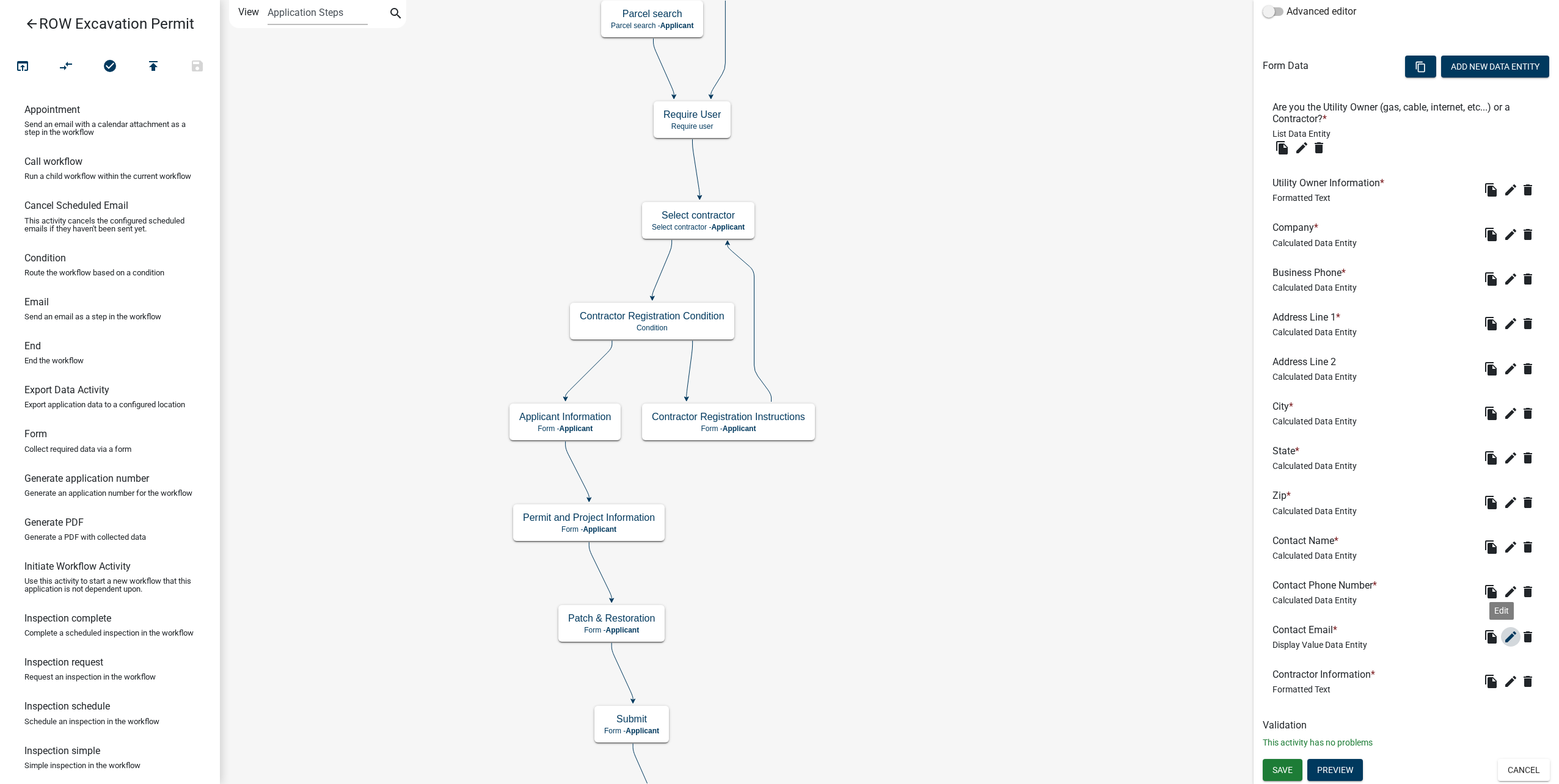
click at [1504, 637] on icon "edit" at bounding box center [1511, 637] width 15 height 15
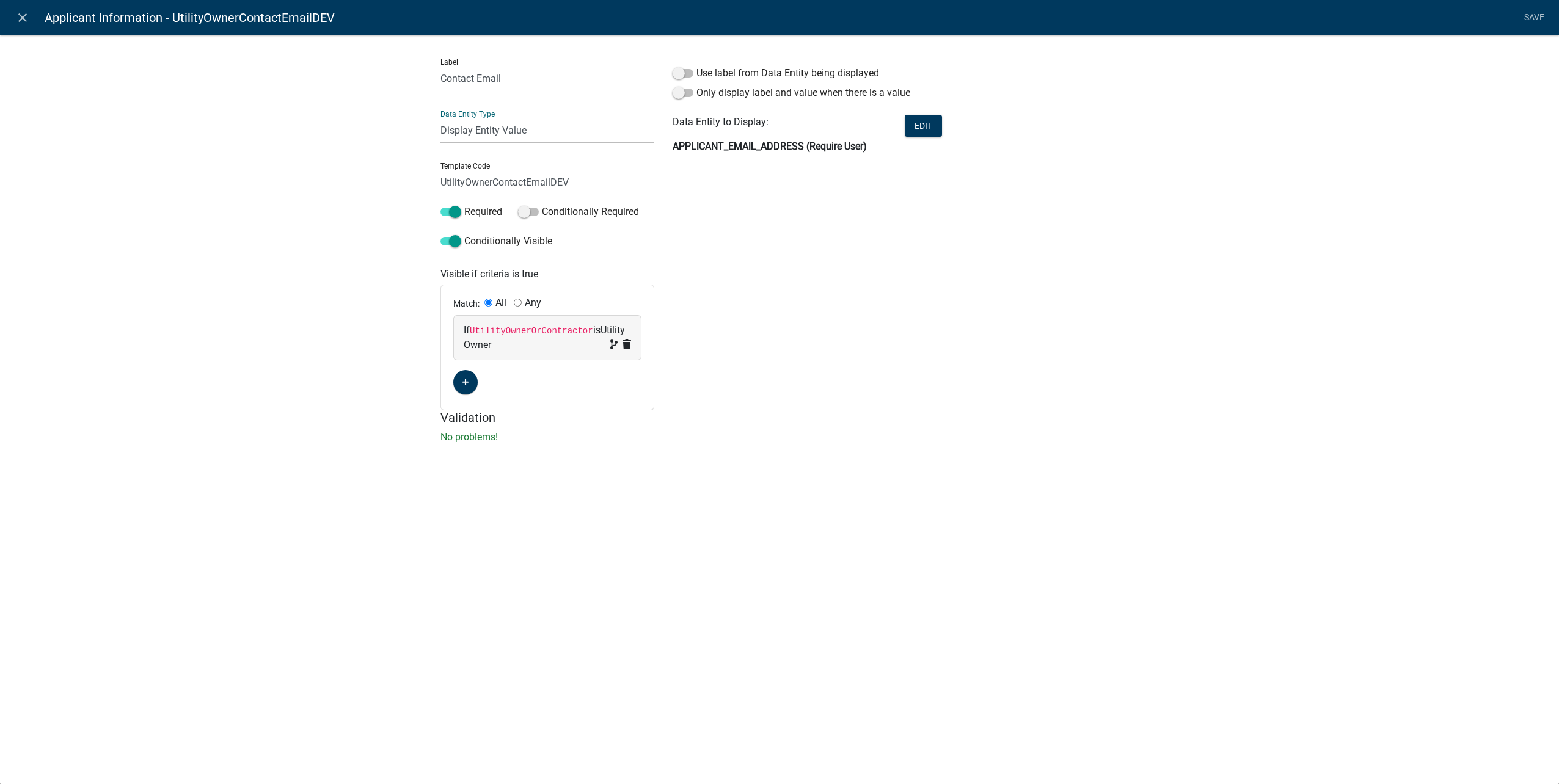
click at [505, 131] on select "Free Form Text Document Display Entity Value Fee Numeric Data Date Map Sketch D…" at bounding box center [548, 130] width 214 height 25
select select "calculated-value"
click at [441, 118] on select "Free Form Text Document Display Entity Value Fee Numeric Data Date Map Sketch D…" at bounding box center [548, 130] width 214 height 25
select select "calculated-value"
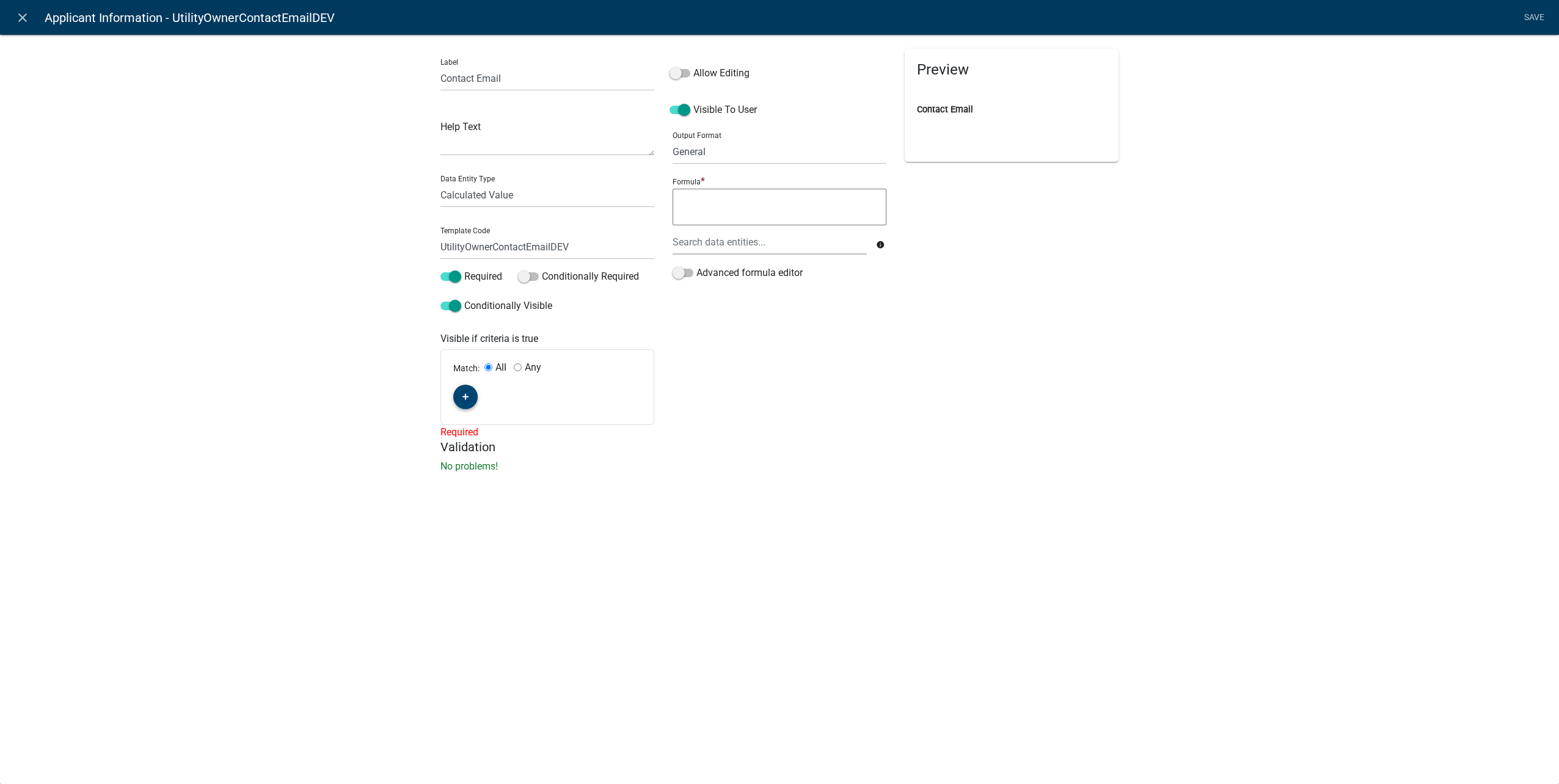
click at [466, 389] on button "button" at bounding box center [465, 396] width 24 height 24
click at [490, 398] on span "(unset)" at bounding box center [485, 394] width 30 height 12
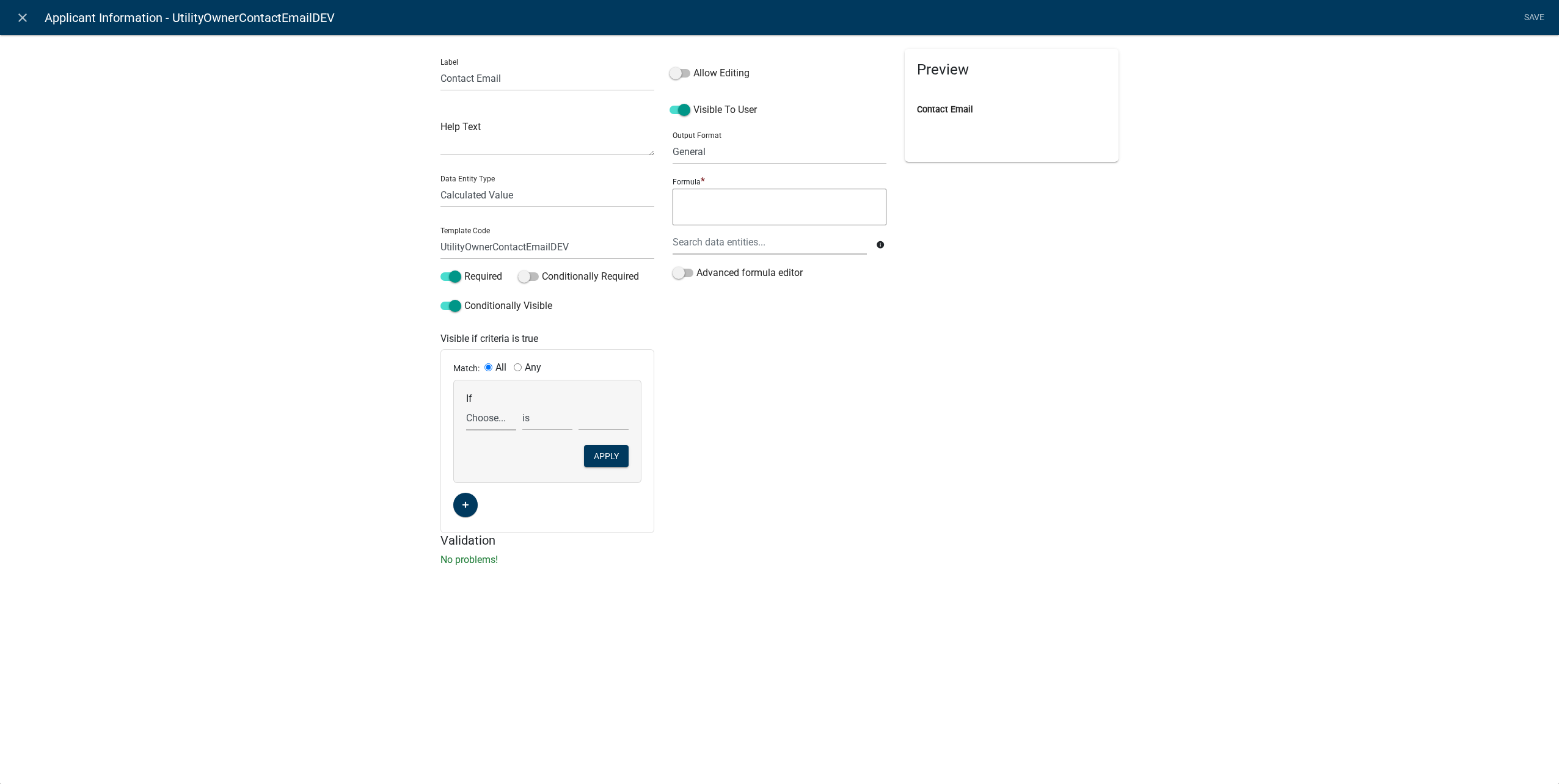
click at [478, 427] on select "Choose... ALL_FEE_RECIPIENTS APPLICANT_CITY APPLICANT_EMAIL_ADDRESS APPLICANT_F…" at bounding box center [491, 418] width 50 height 25
select select "159: UtilityOwnerOrContractor"
click at [466, 406] on select "Choose... ALL_FEE_RECIPIENTS APPLICANT_CITY APPLICANT_EMAIL_ADDRESS APPLICANT_F…" at bounding box center [491, 418] width 50 height 25
click at [622, 419] on select "Choose... Contractor Utility Owner" at bounding box center [604, 418] width 50 height 25
click at [610, 421] on select "Choose... Contractor Utility Owner" at bounding box center [604, 418] width 50 height 25
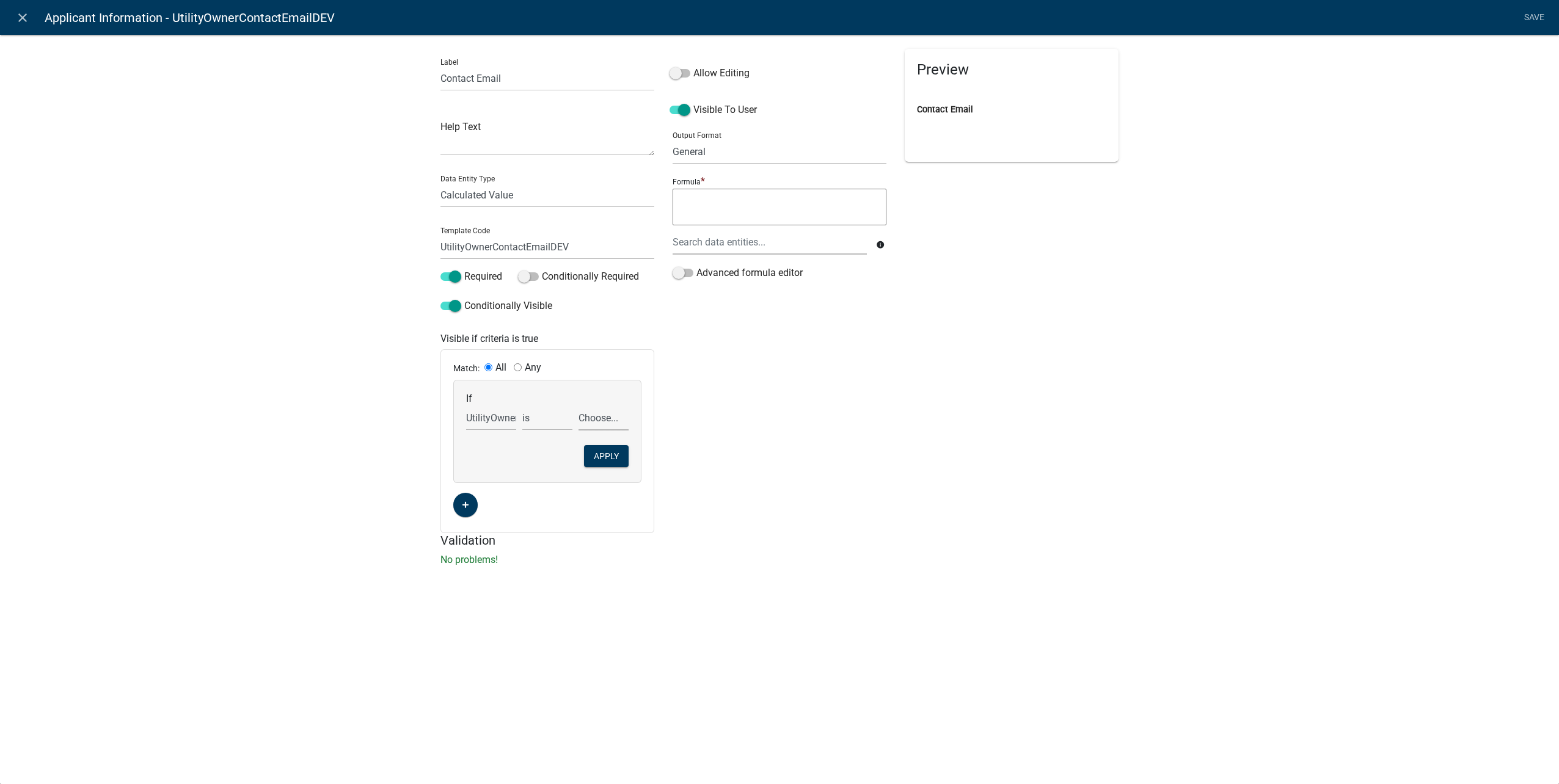
select select "2: Utility Owner"
click at [579, 406] on select "Choose... Contractor Utility Owner" at bounding box center [604, 418] width 50 height 25
click at [607, 458] on button "Apply" at bounding box center [606, 455] width 45 height 22
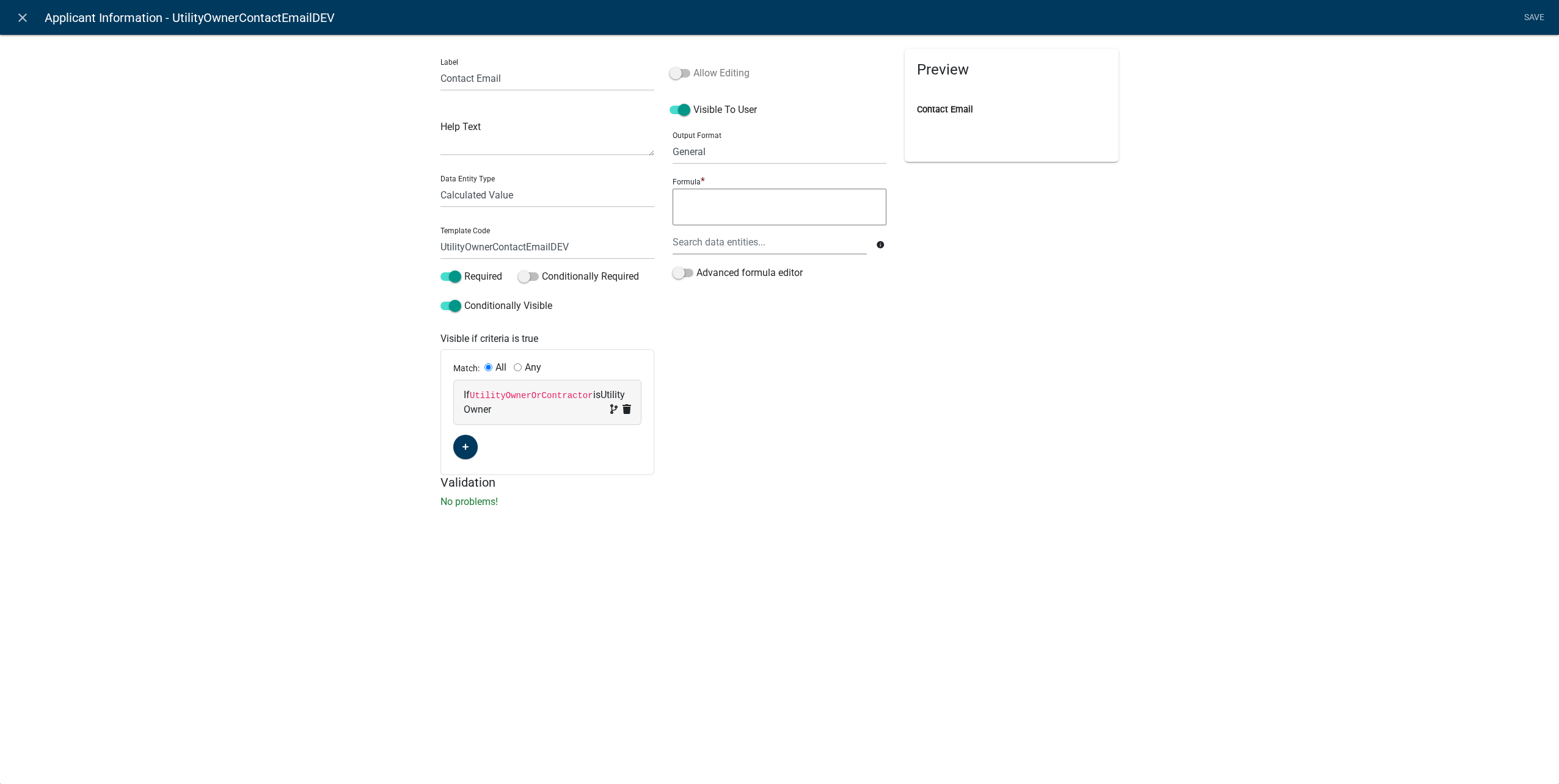
click at [680, 67] on label "Allow Editing" at bounding box center [709, 73] width 80 height 15
click at [693, 66] on input "Allow Editing" at bounding box center [693, 66] width 0 height 0
click at [720, 240] on div at bounding box center [770, 242] width 213 height 25
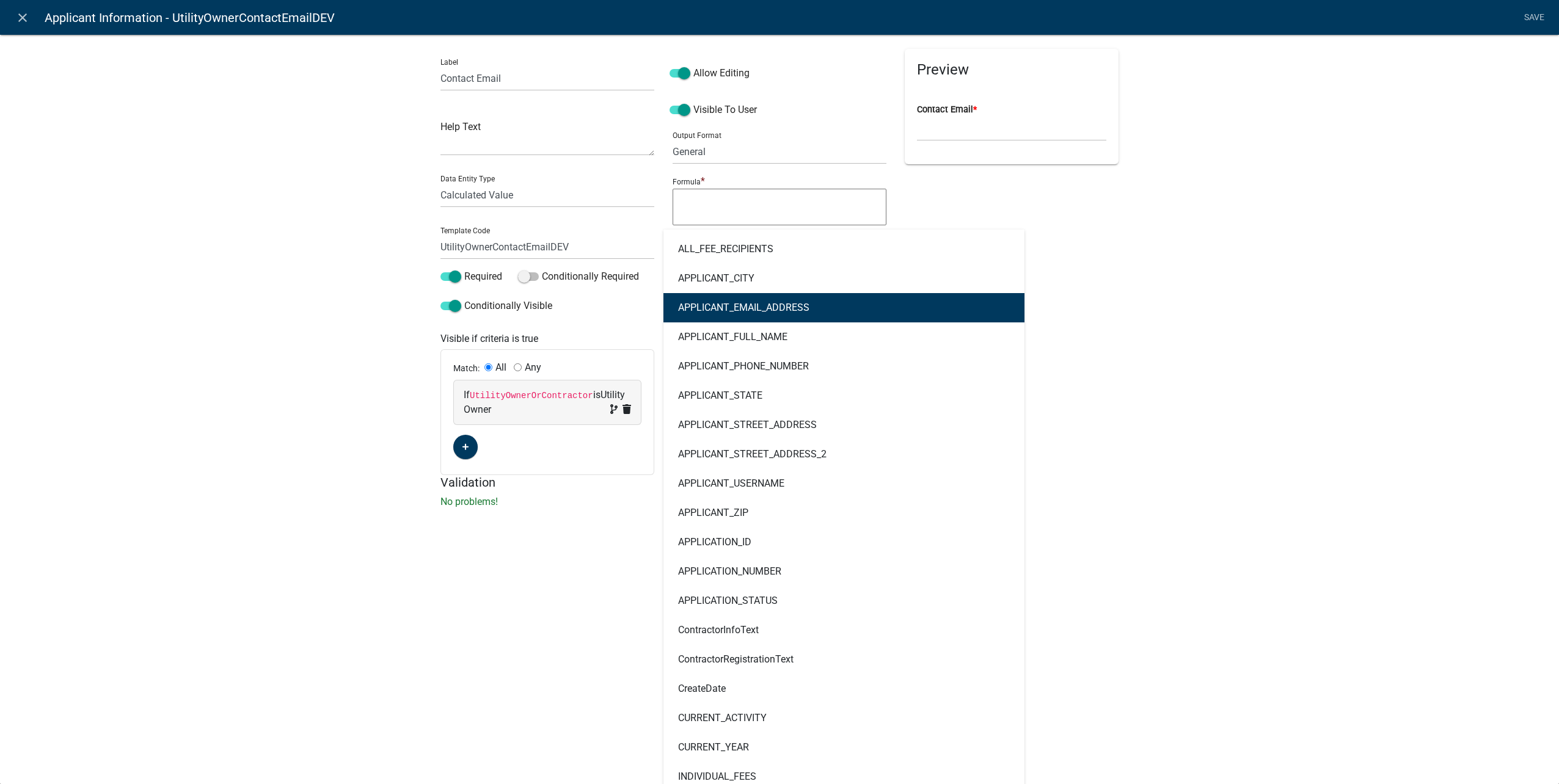
click at [798, 321] on button "APPLICANT_EMAIL_ADDRESS" at bounding box center [844, 308] width 361 height 29
type textarea "APPLICANT_EMAIL_ADDRESS"
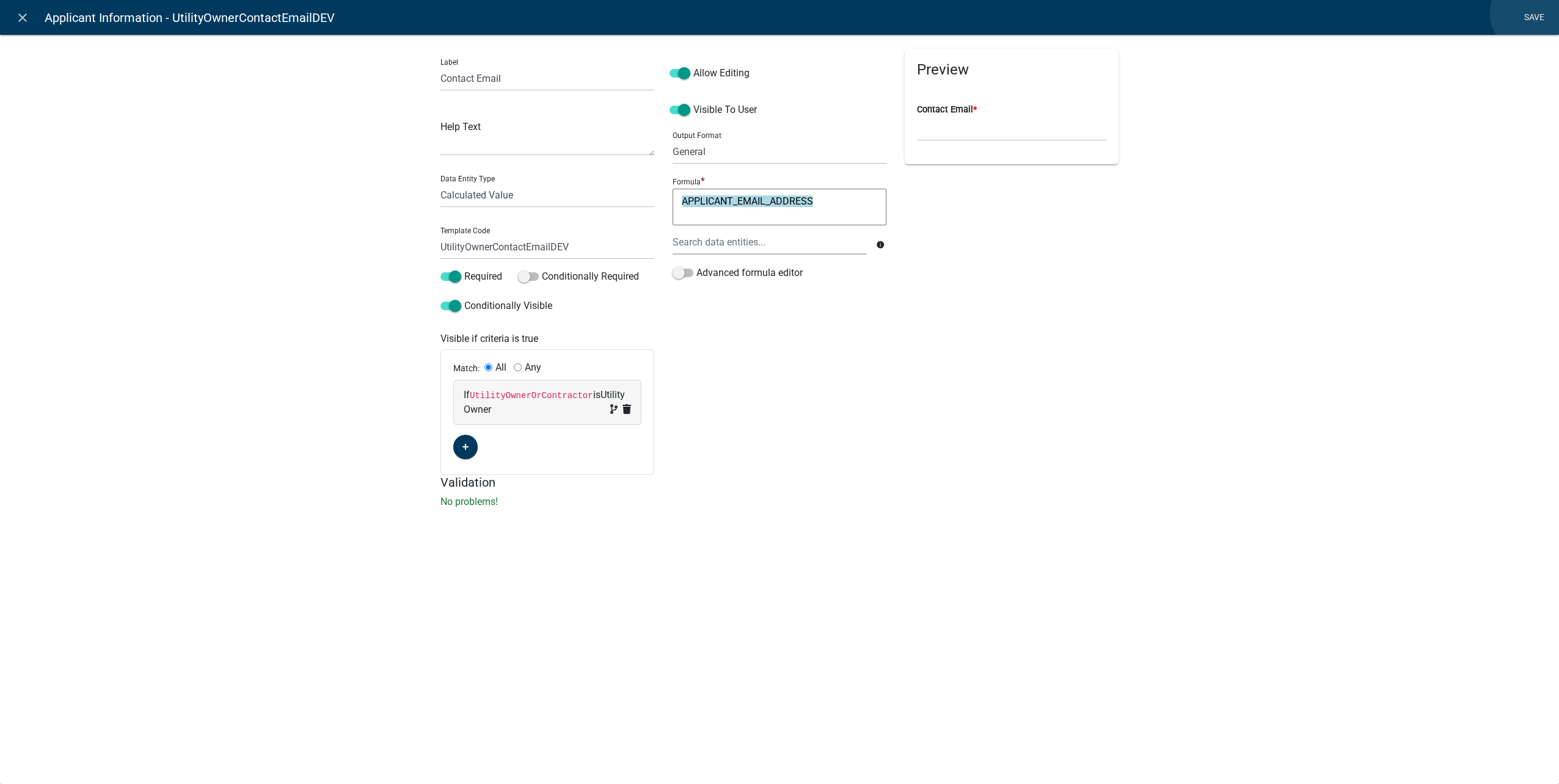
click at [1529, 14] on link "Save" at bounding box center [1534, 17] width 30 height 23
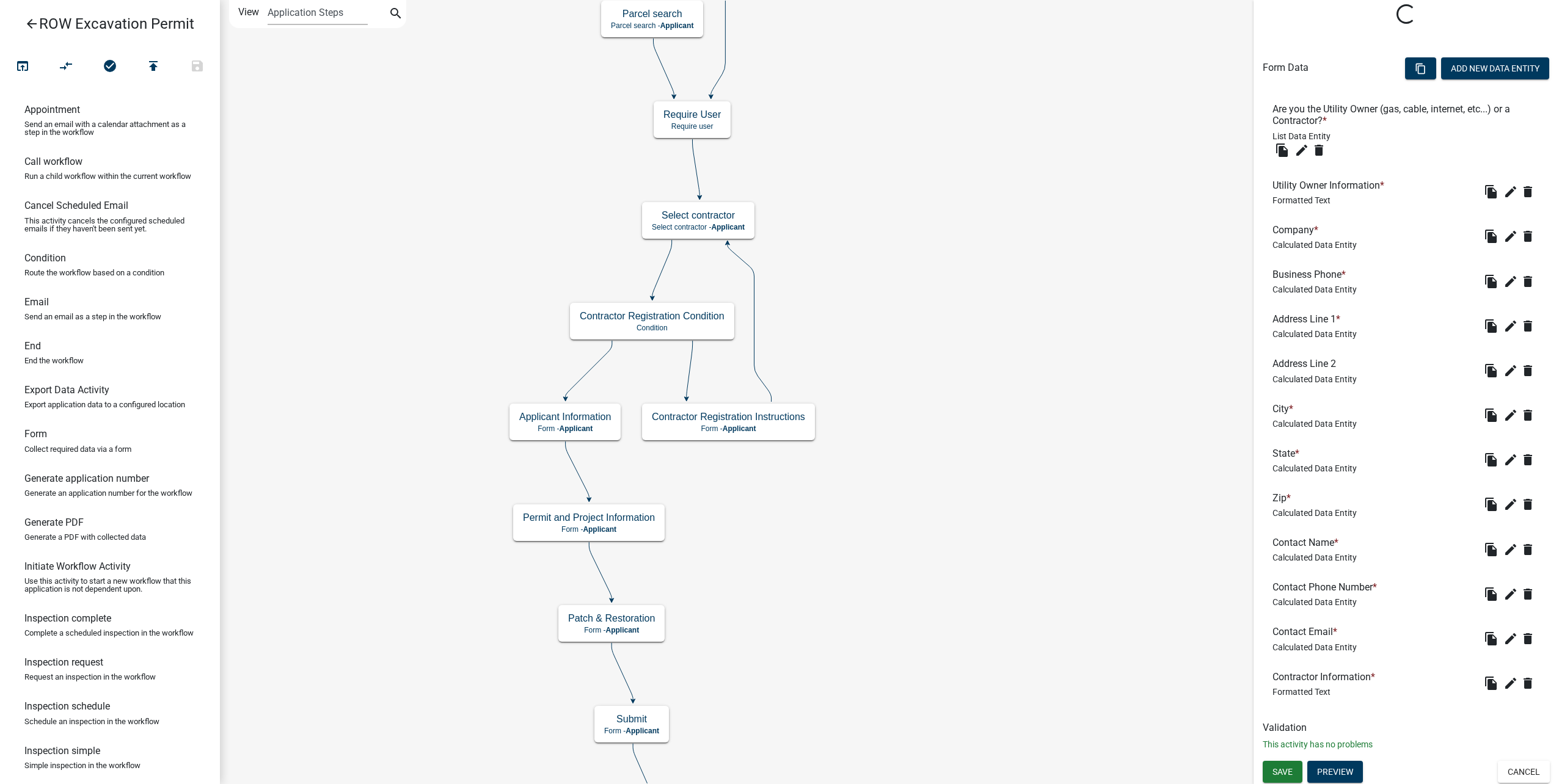
scroll to position [240, 0]
click at [1289, 771] on span "Save" at bounding box center [1282, 770] width 20 height 10
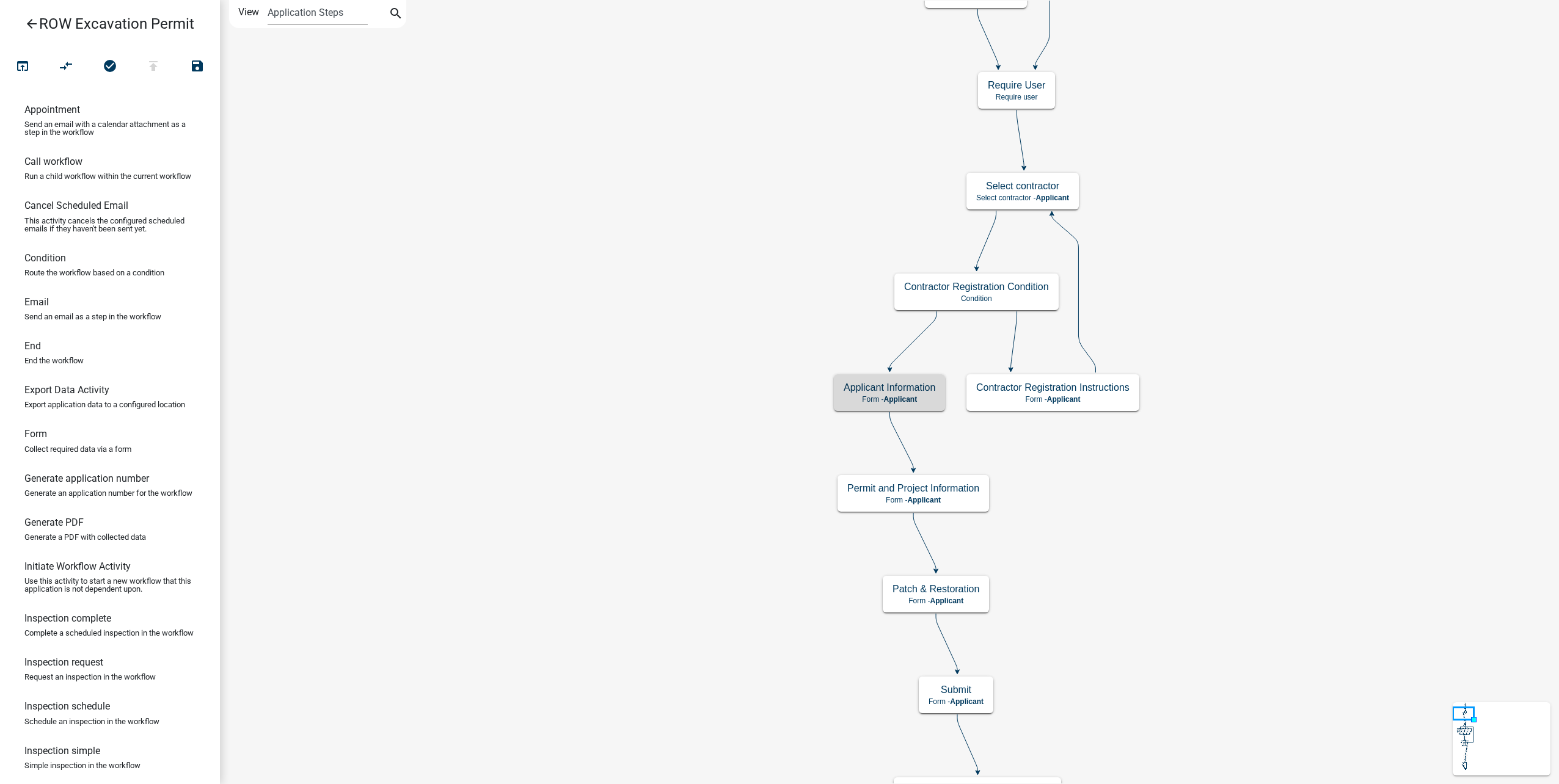
scroll to position [0, 0]
click at [18, 66] on icon "open_in_browser" at bounding box center [23, 67] width 15 height 17
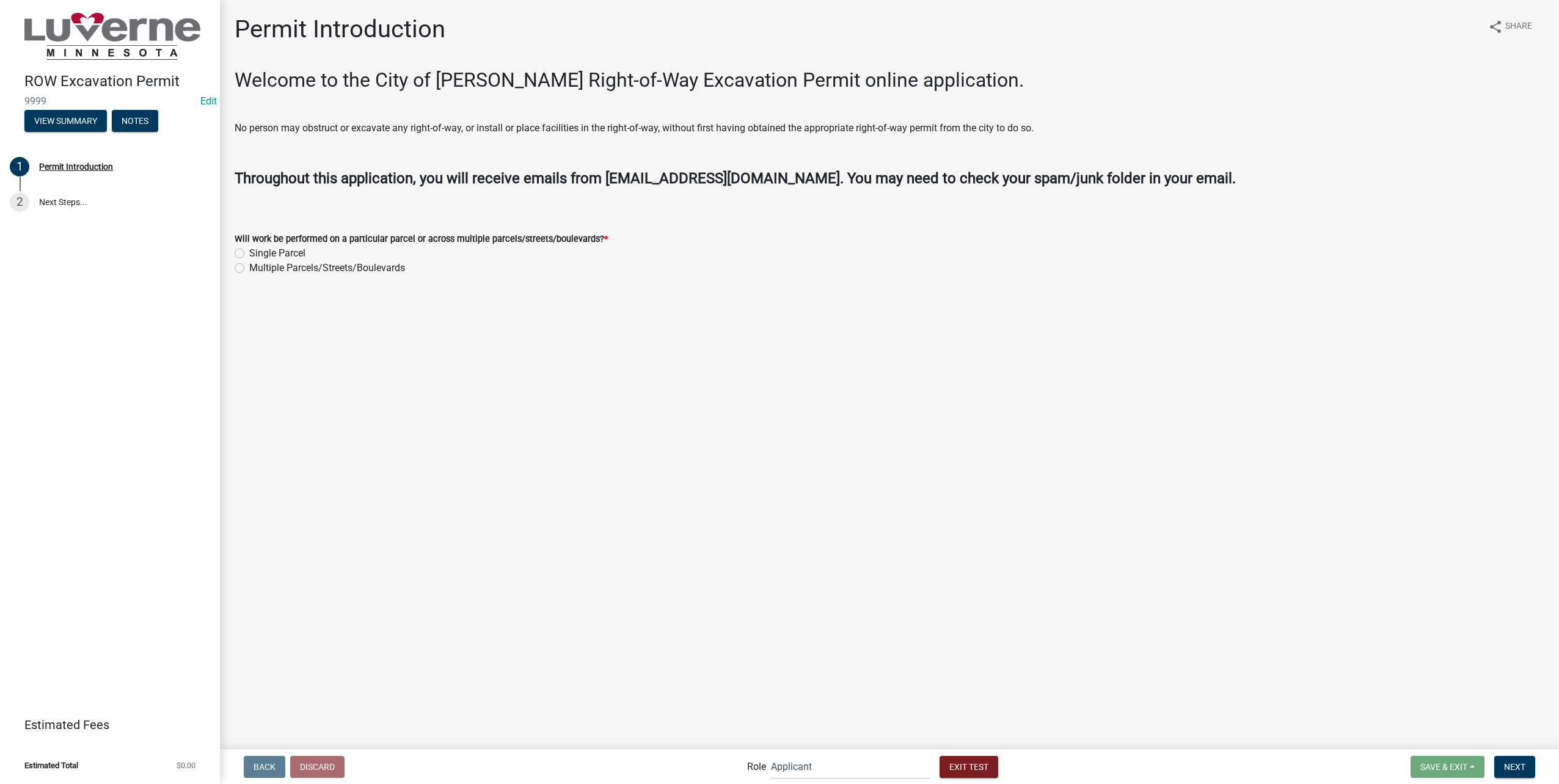
click at [249, 252] on label "Single Parcel" at bounding box center [277, 253] width 56 height 15
click at [249, 252] on input "Single Parcel" at bounding box center [253, 250] width 8 height 8
radio input "true"
click at [1529, 773] on button "Next" at bounding box center [1515, 767] width 41 height 22
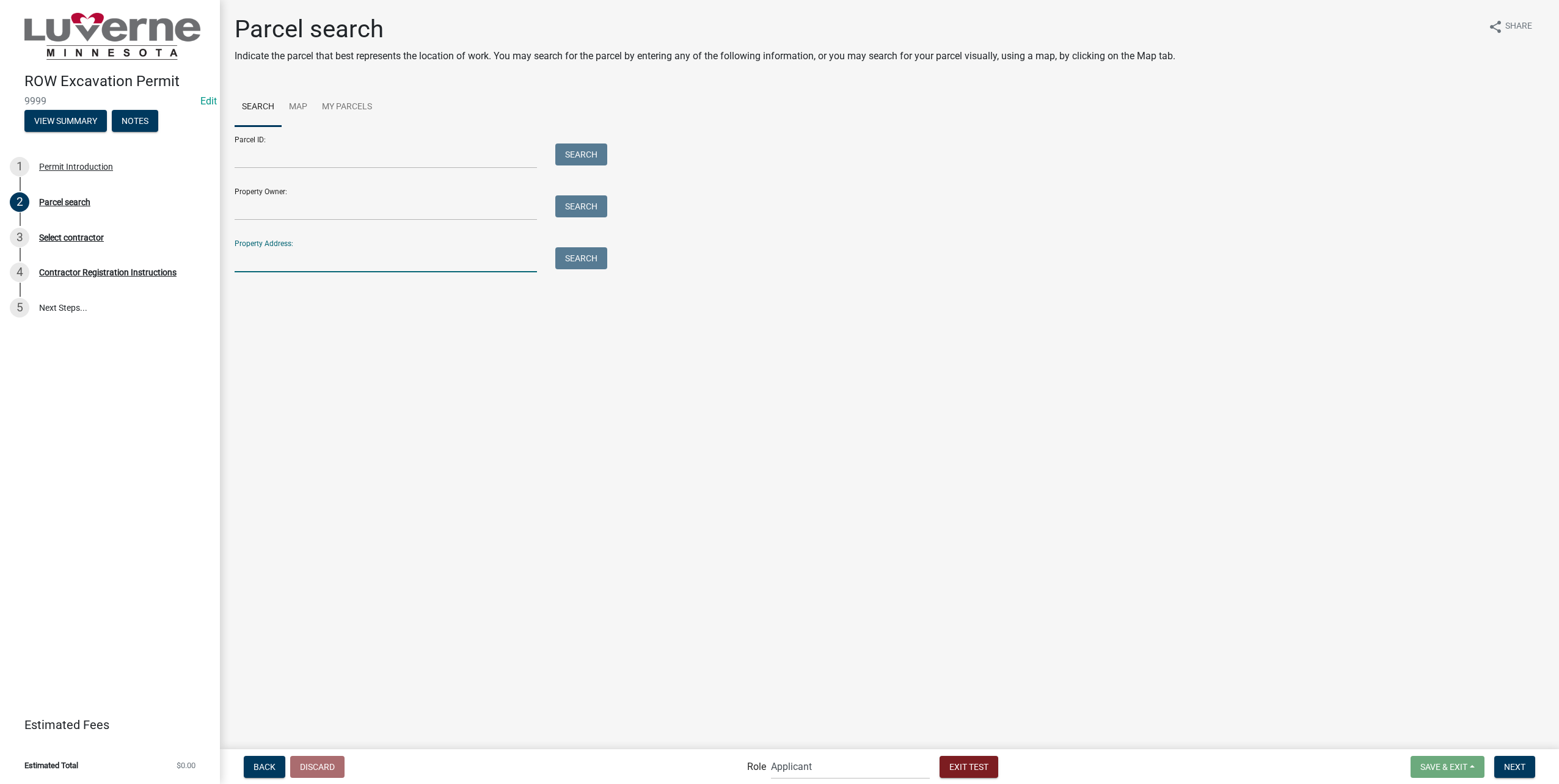
click at [301, 260] on input "Property Address:" at bounding box center [385, 260] width 302 height 25
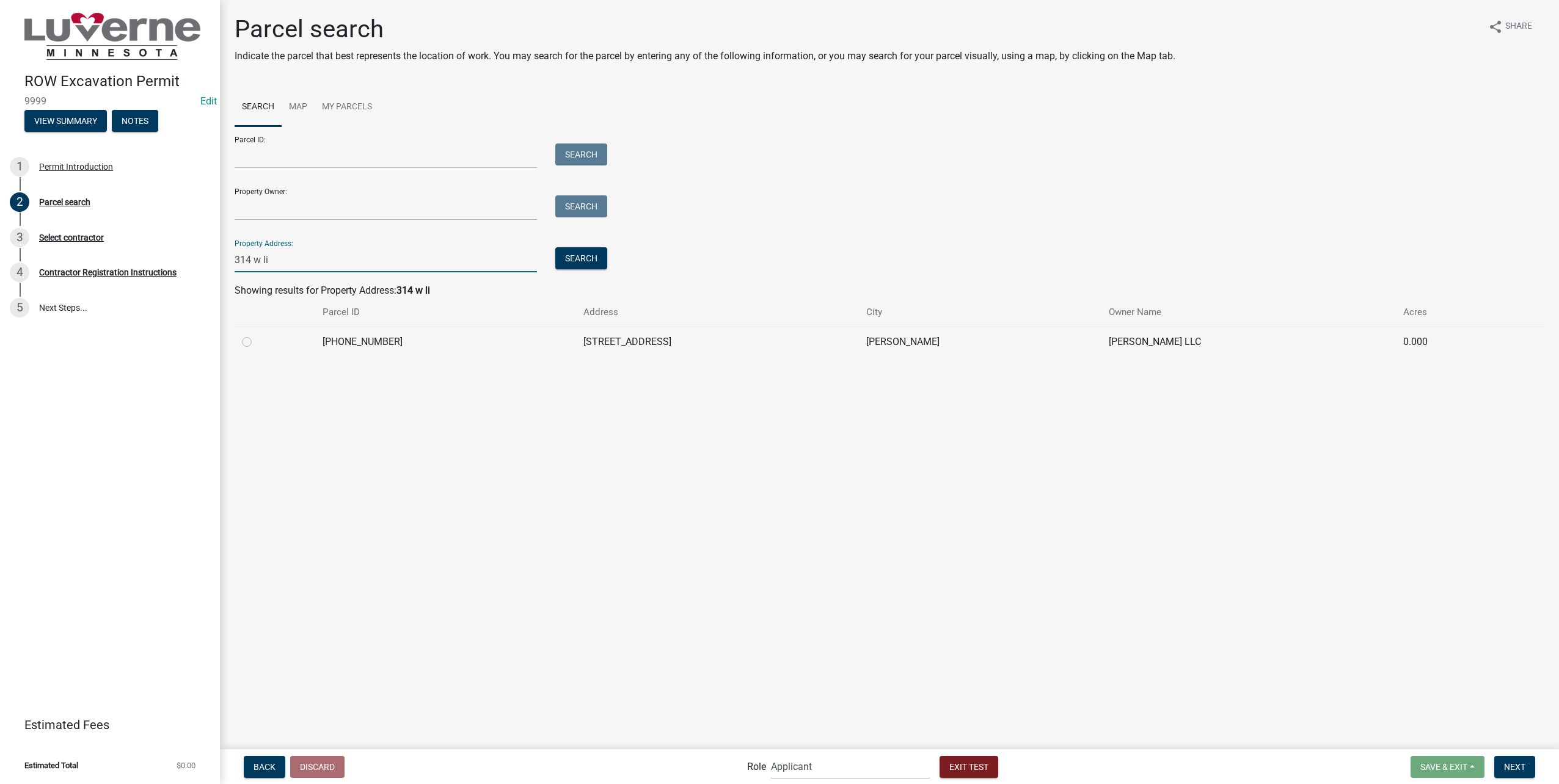
type input "314 w li"
click at [257, 335] on label at bounding box center [257, 335] width 0 height 0
click at [257, 338] on input "radio" at bounding box center [260, 339] width 8 height 8
radio input "true"
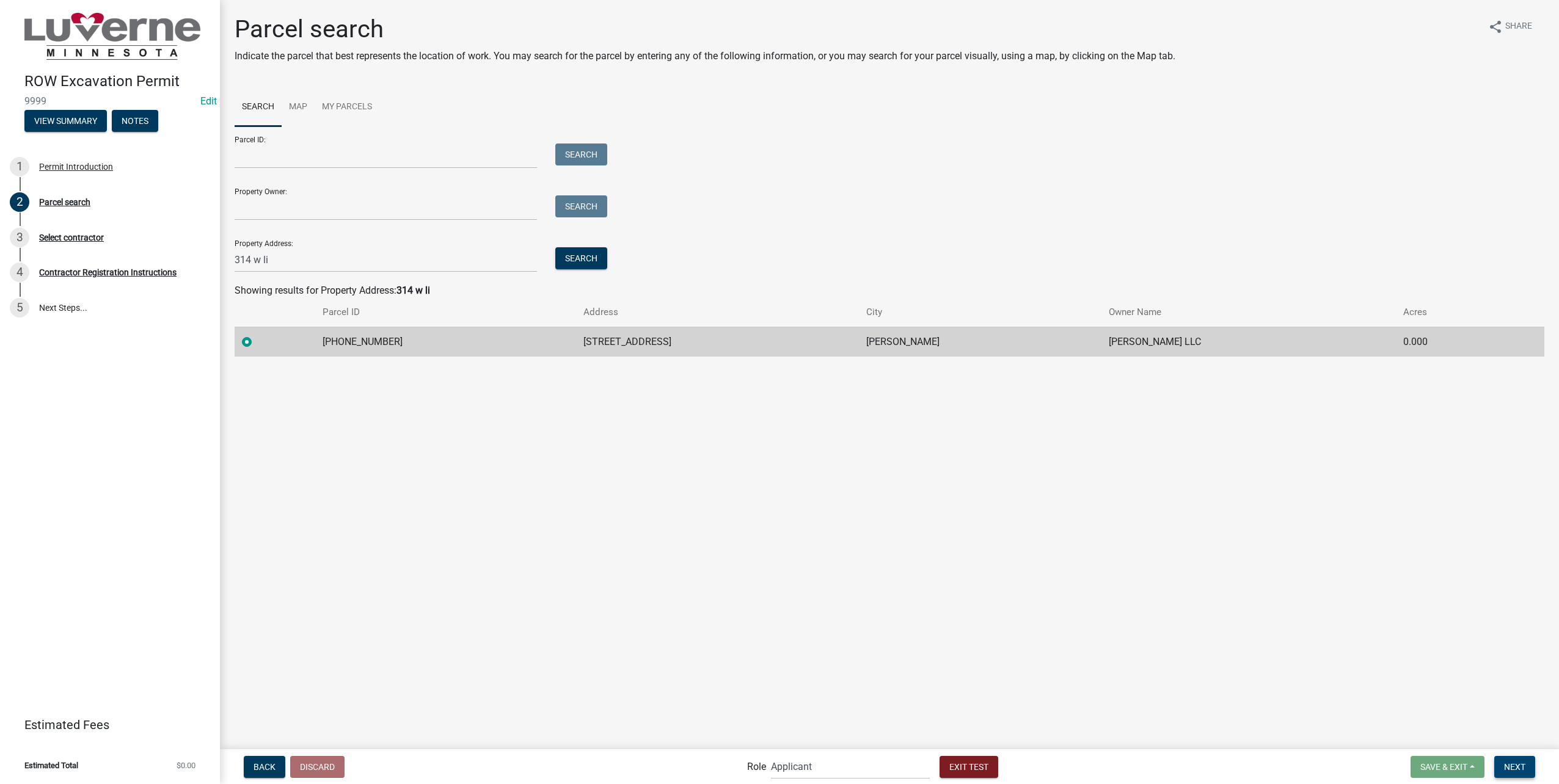
click at [1530, 767] on button "Next" at bounding box center [1515, 767] width 41 height 22
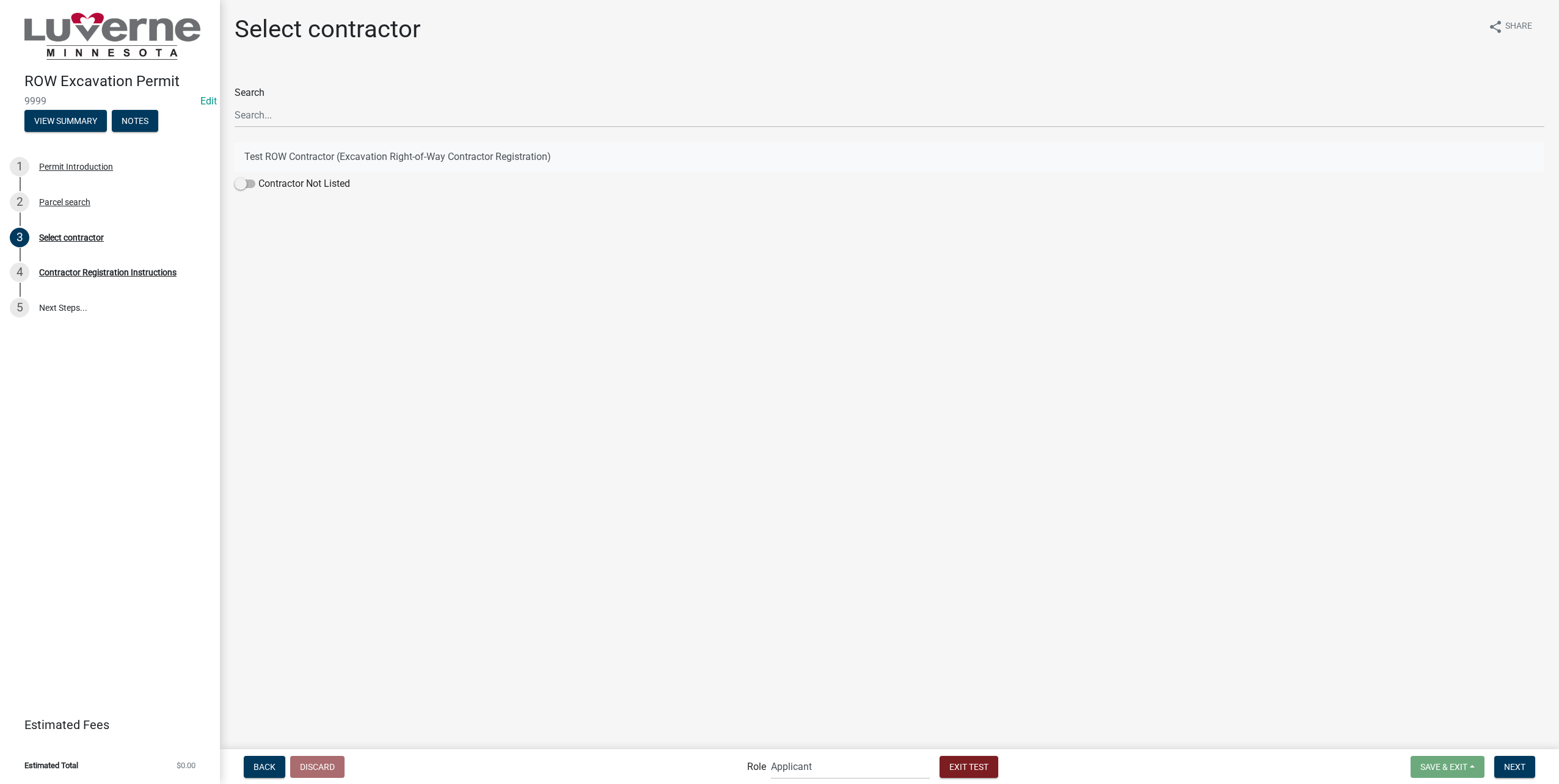
click at [382, 157] on button "Test ROW Contractor (Excavation Right-of-Way Contractor Registration)" at bounding box center [889, 157] width 1310 height 29
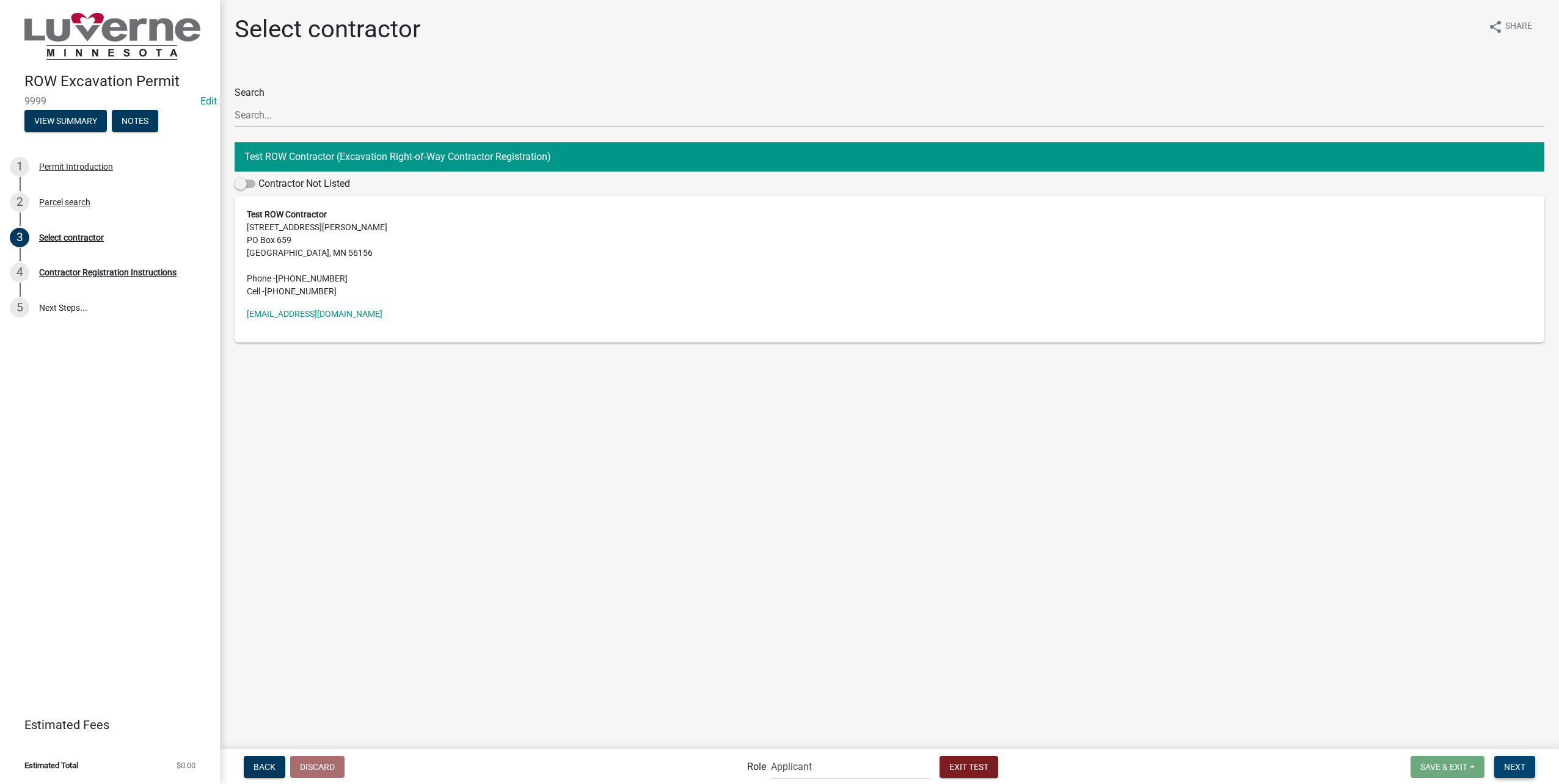
click at [1514, 762] on span "Next" at bounding box center [1514, 766] width 21 height 10
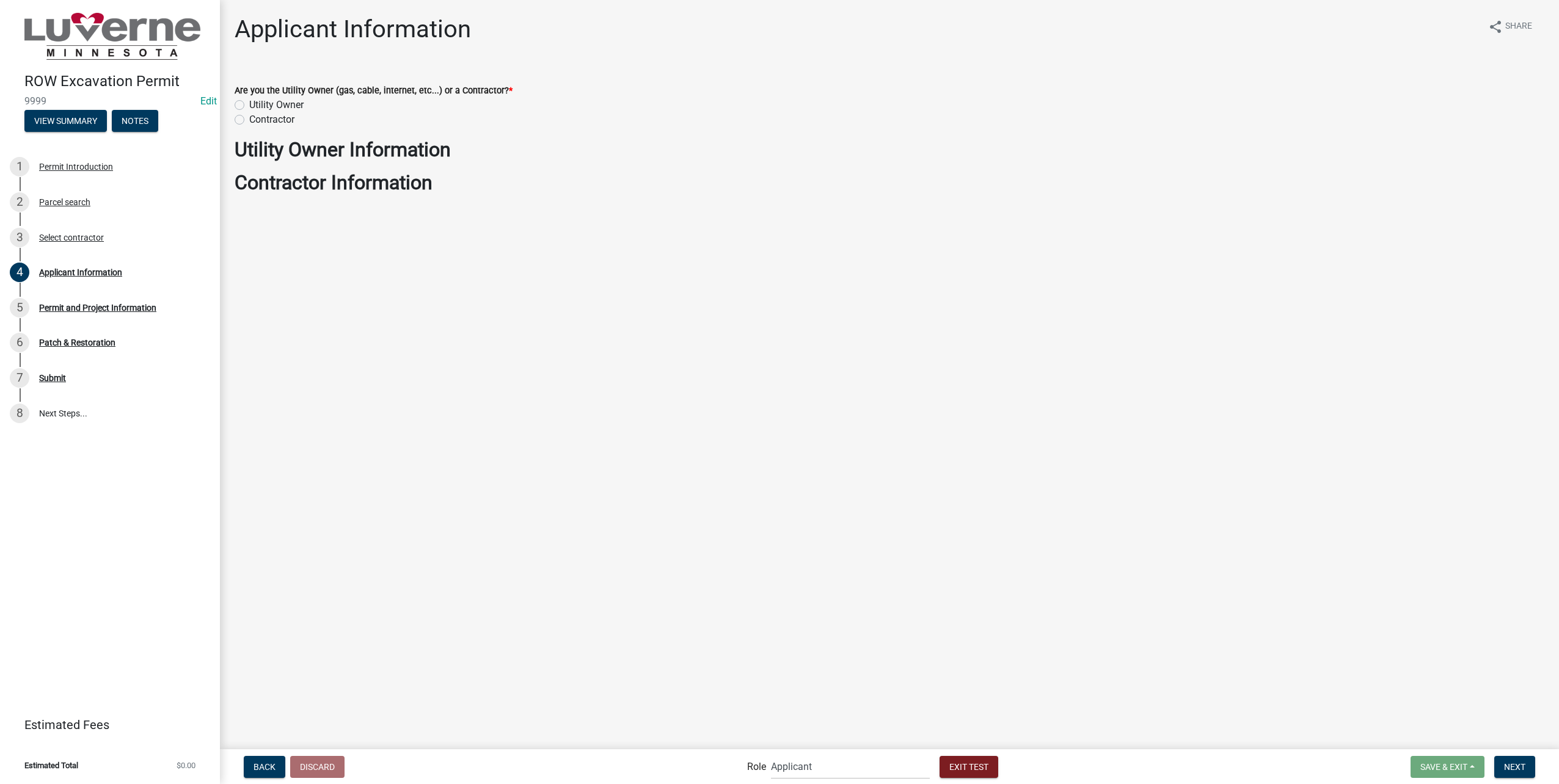
click at [249, 106] on label "Utility Owner" at bounding box center [276, 105] width 54 height 15
click at [249, 106] on input "Utility Owner" at bounding box center [253, 101] width 8 height 8
radio input "true"
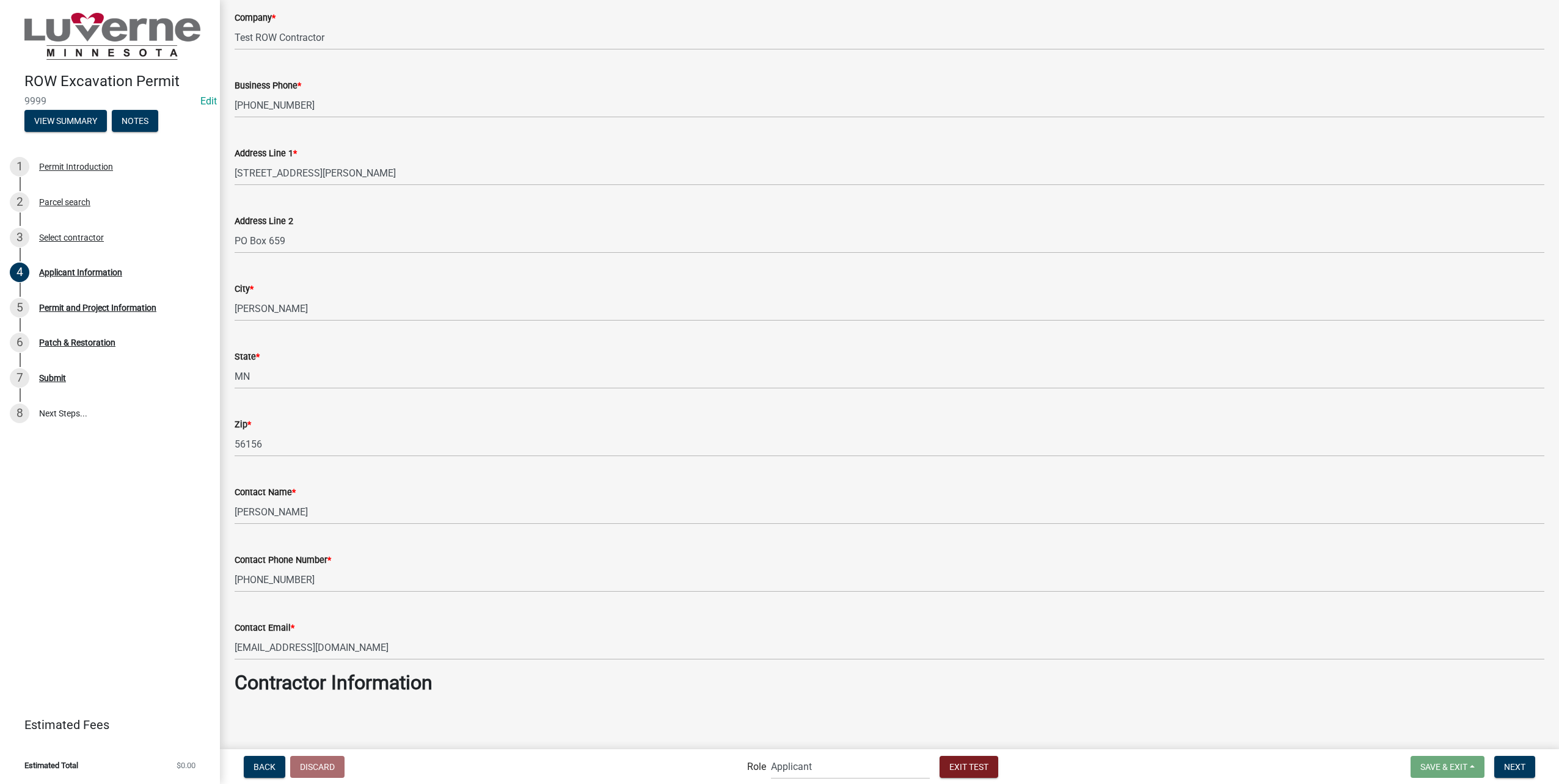
scroll to position [183, 0]
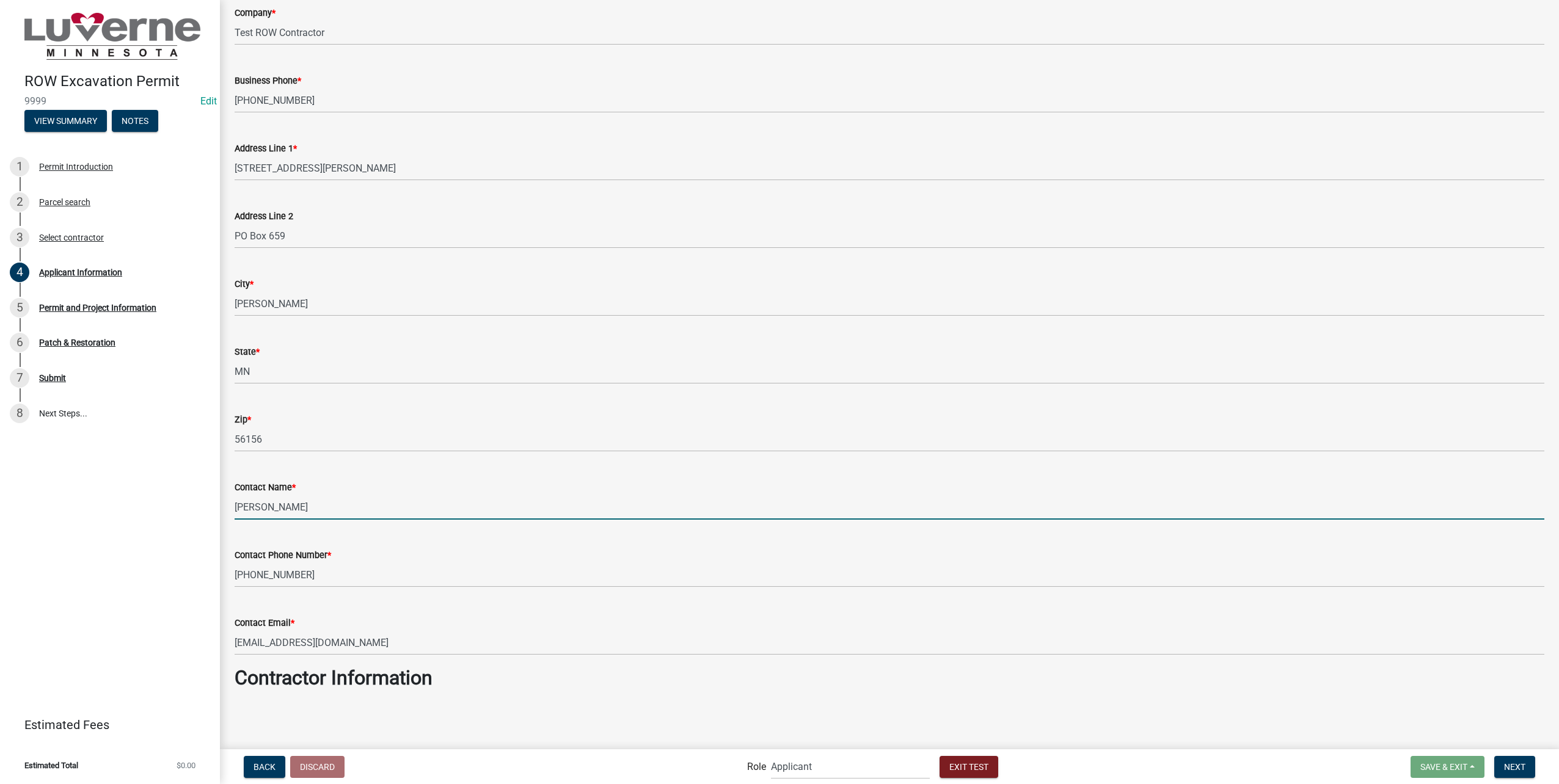
click at [520, 517] on input "[PERSON_NAME]" at bounding box center [889, 507] width 1310 height 25
type input "Marissa Marrdfd"
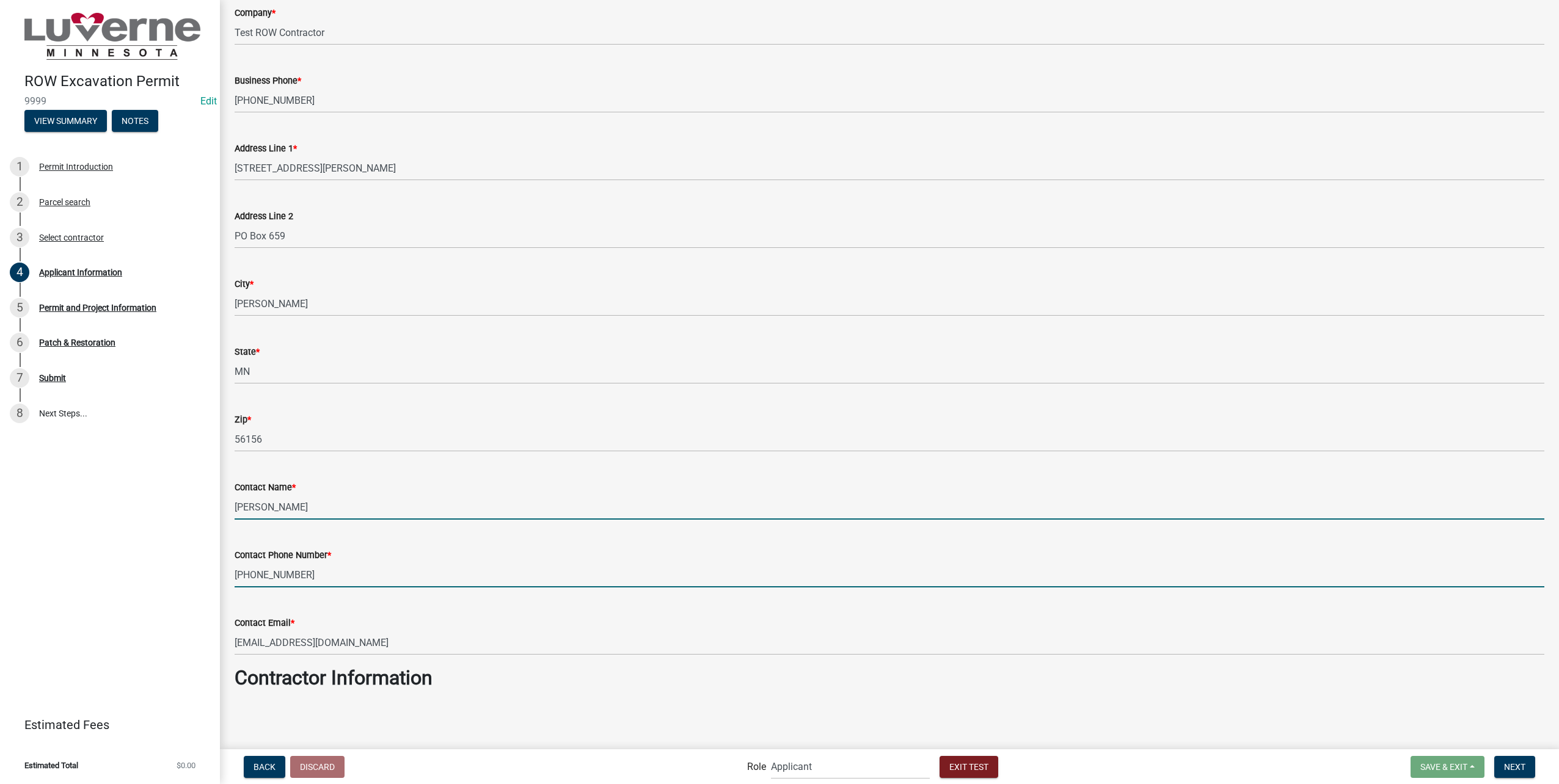
click at [390, 573] on input "[PHONE_NUMBER]" at bounding box center [889, 575] width 1310 height 25
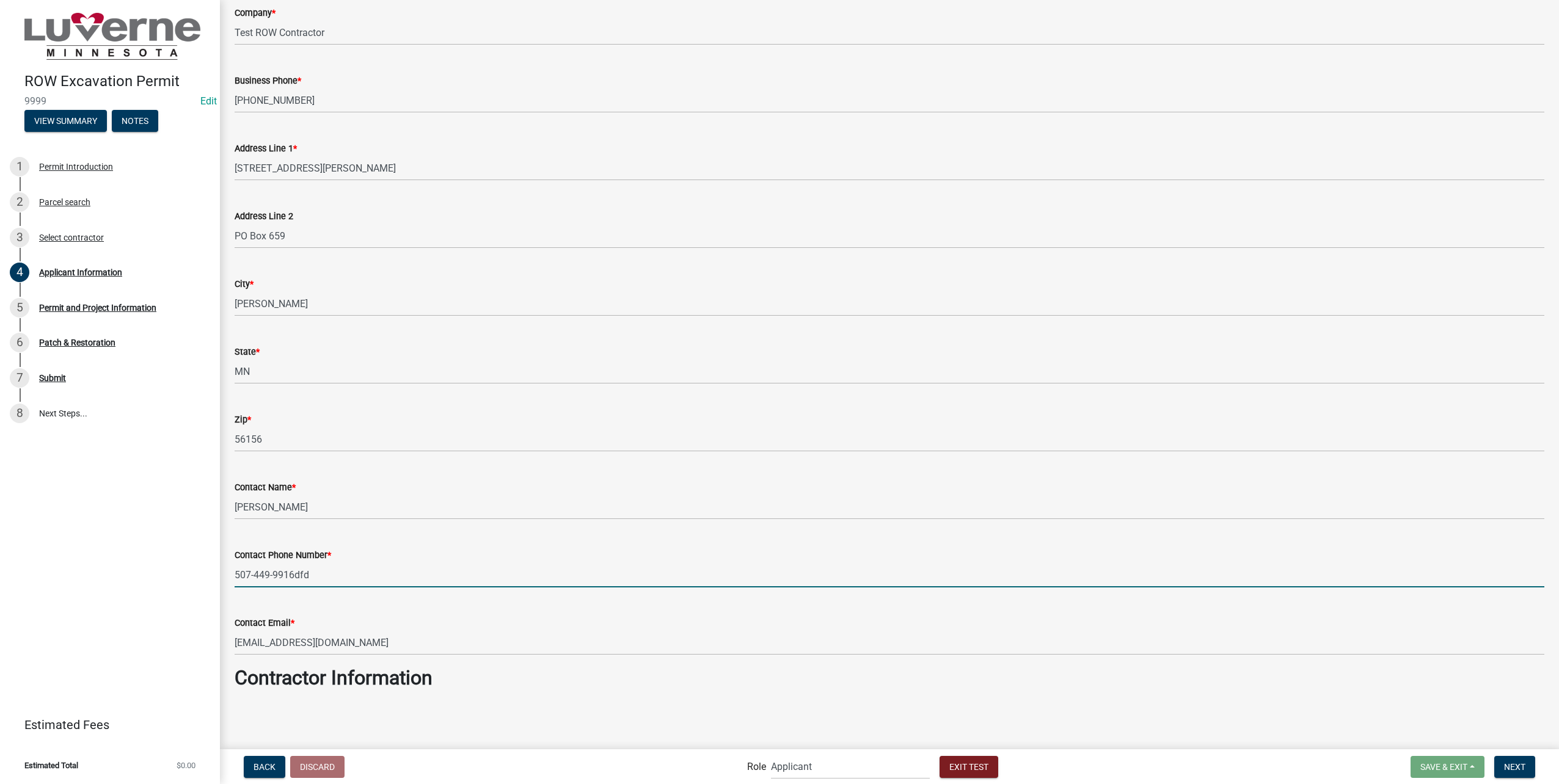
type input "507-449-9916dfd"
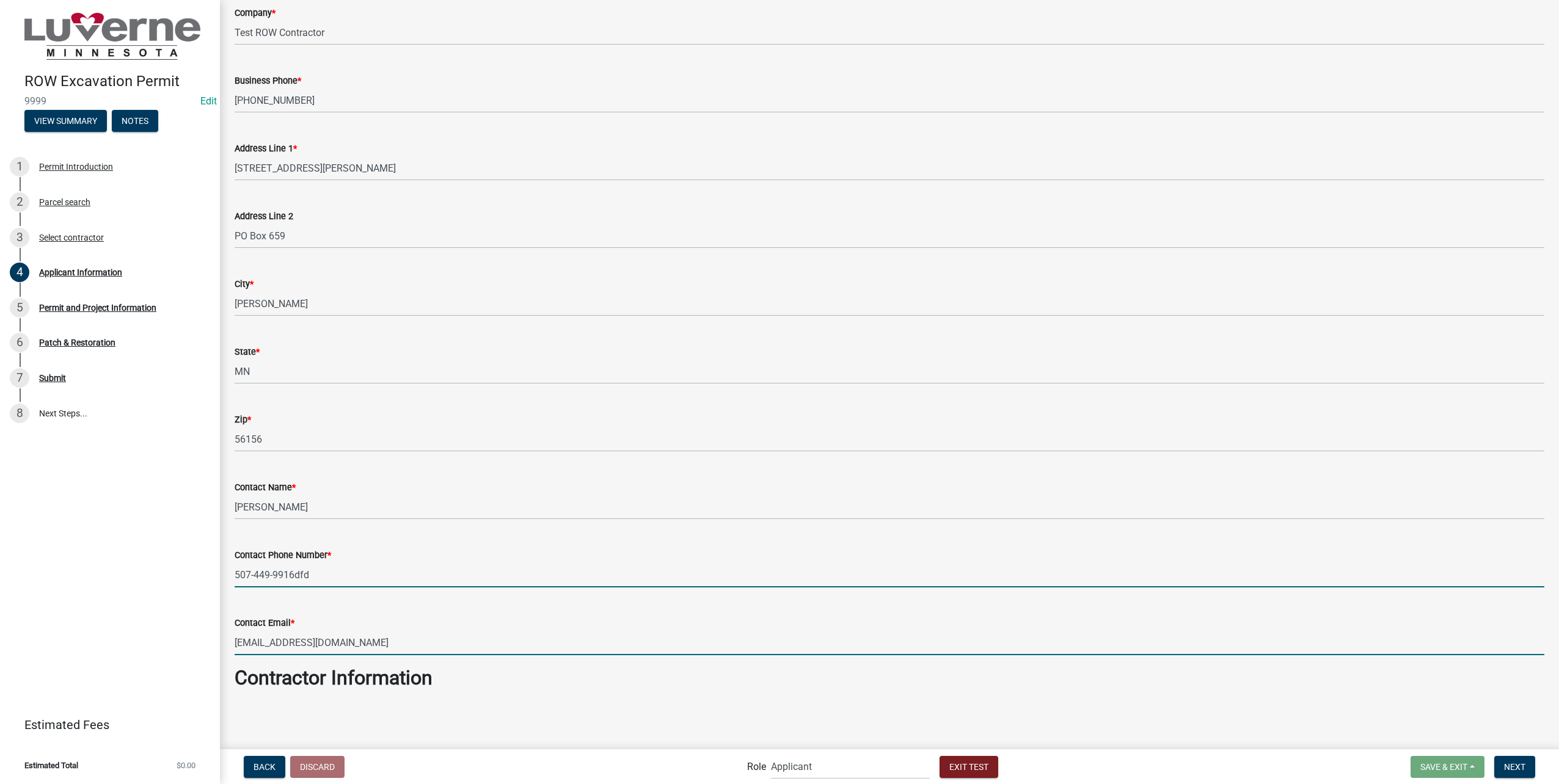
click at [463, 634] on input "[EMAIL_ADDRESS][DOMAIN_NAME]" at bounding box center [889, 642] width 1310 height 25
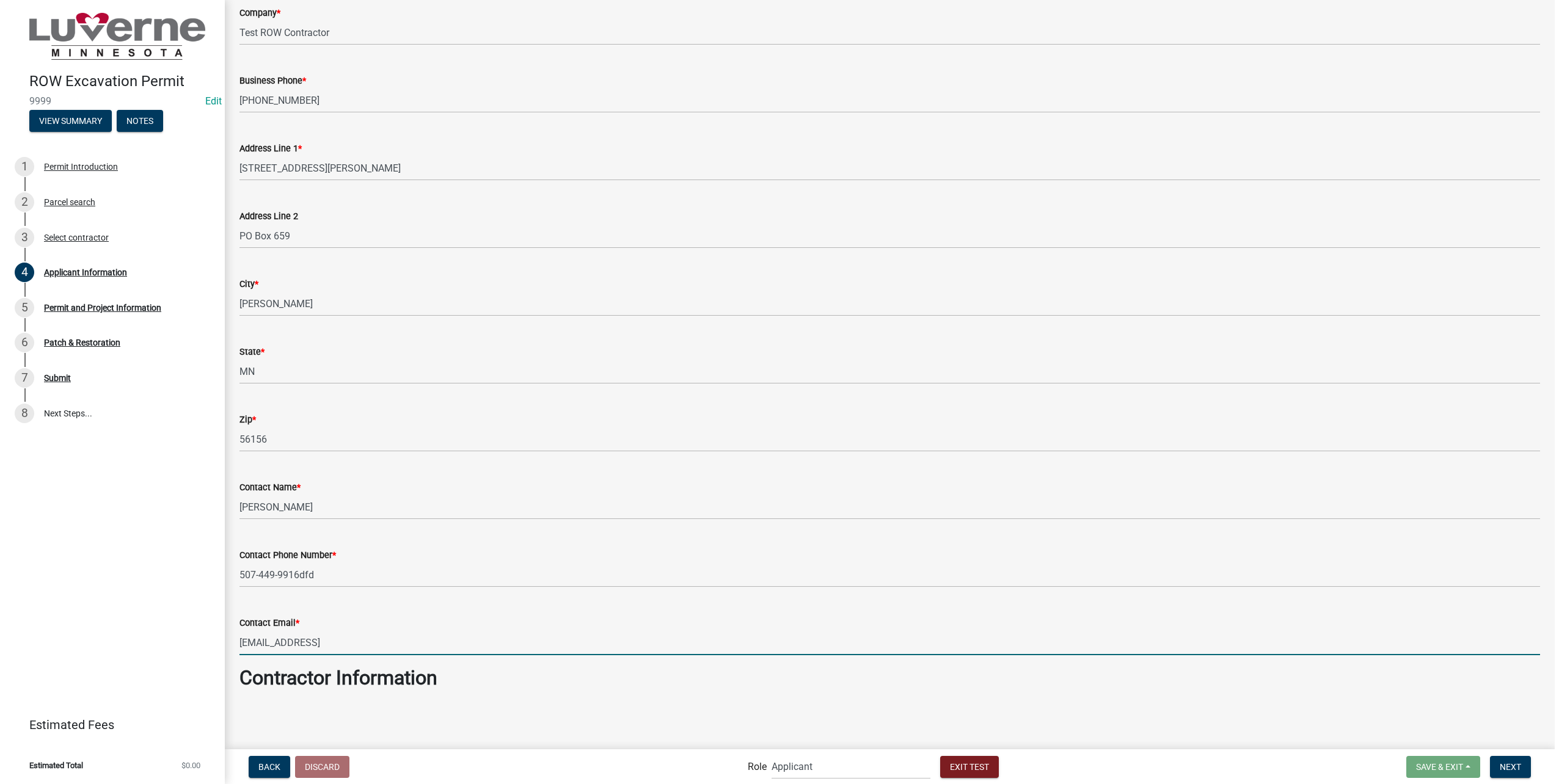
scroll to position [0, 0]
type input "mmarr@cityofluverne.orgsdafd"
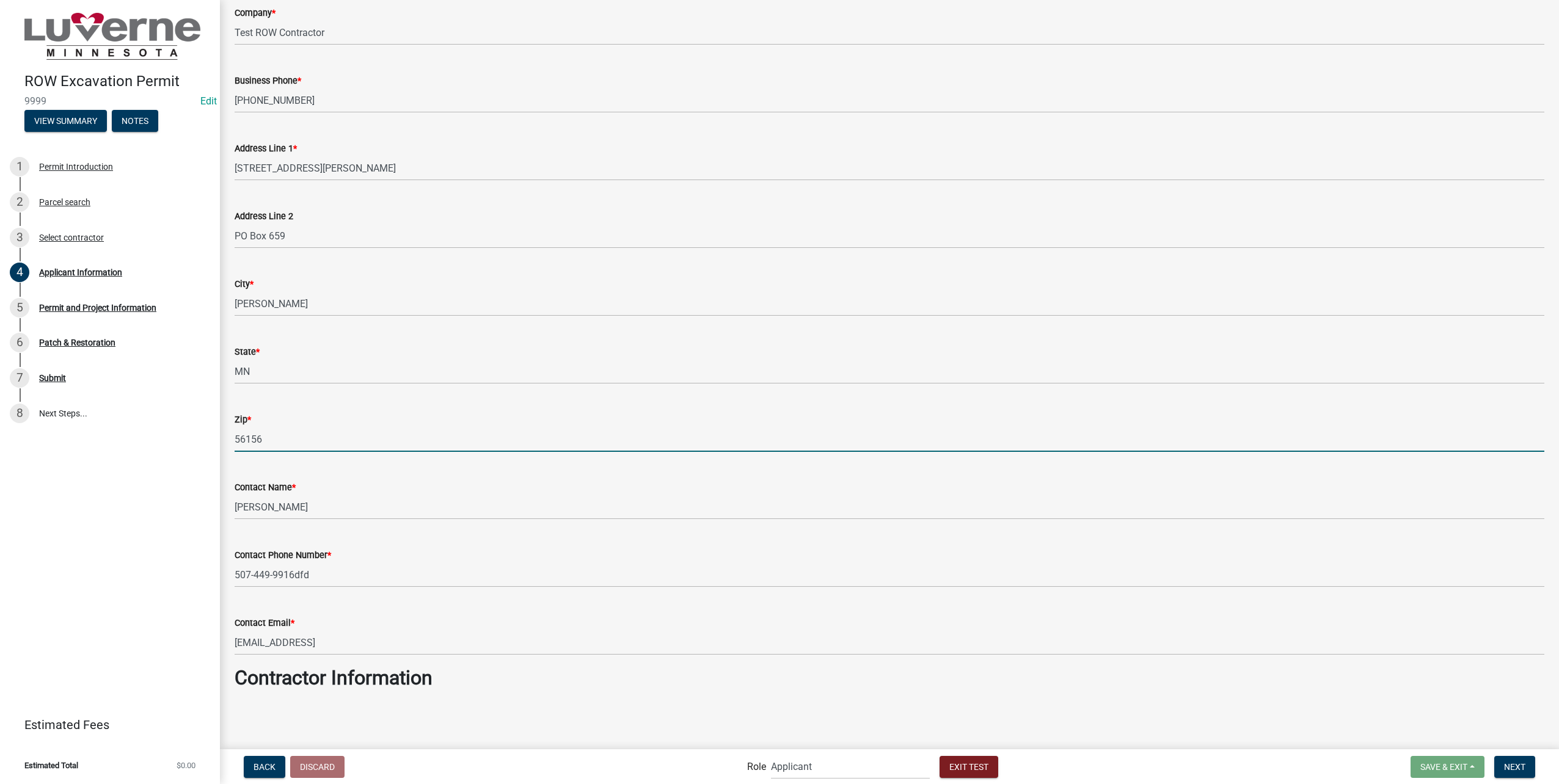
click at [453, 436] on input "56156" at bounding box center [889, 439] width 1310 height 25
type input "56156df"
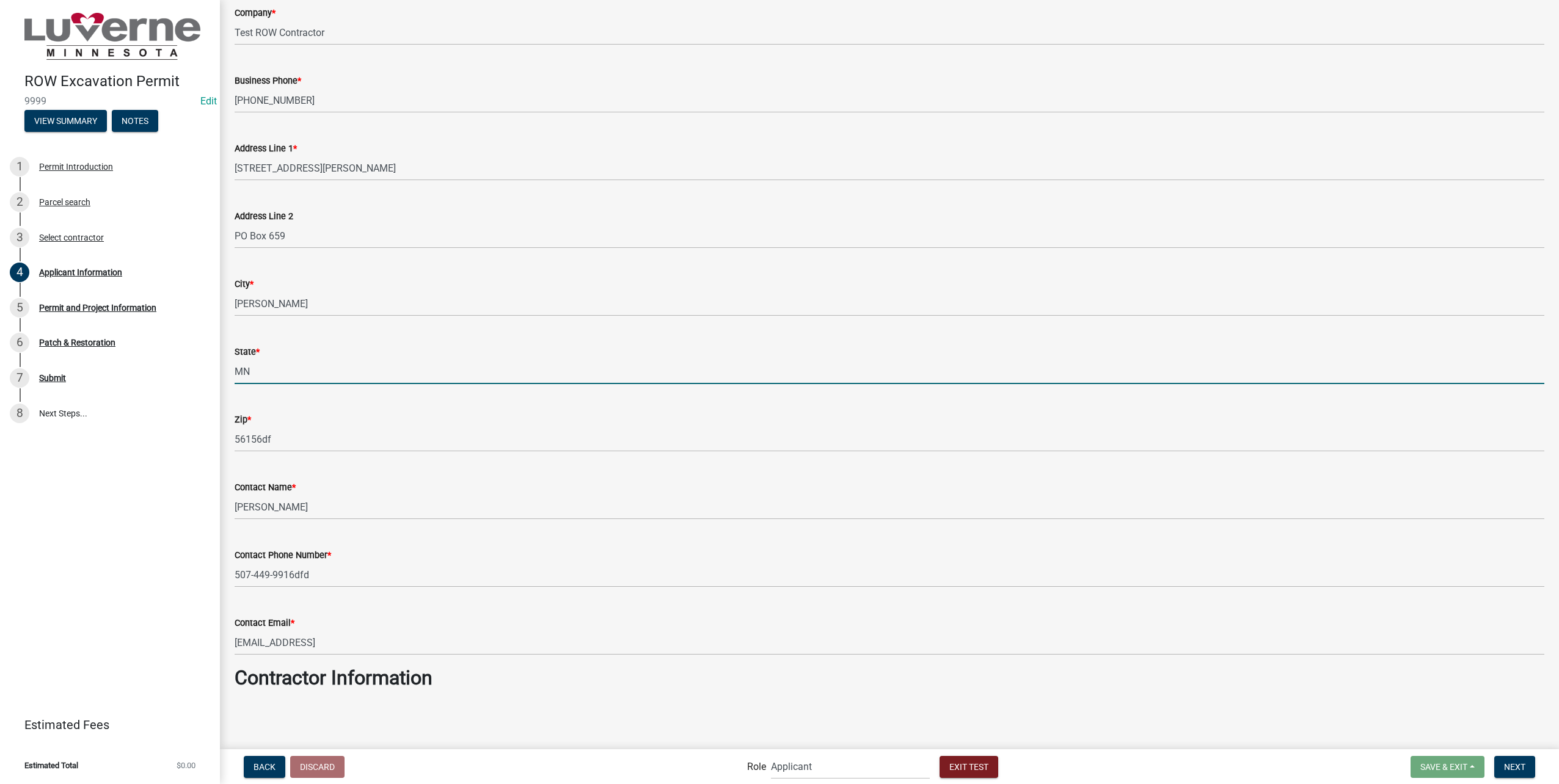
click at [459, 377] on input "MN" at bounding box center [889, 371] width 1310 height 25
type input "MNdsf"
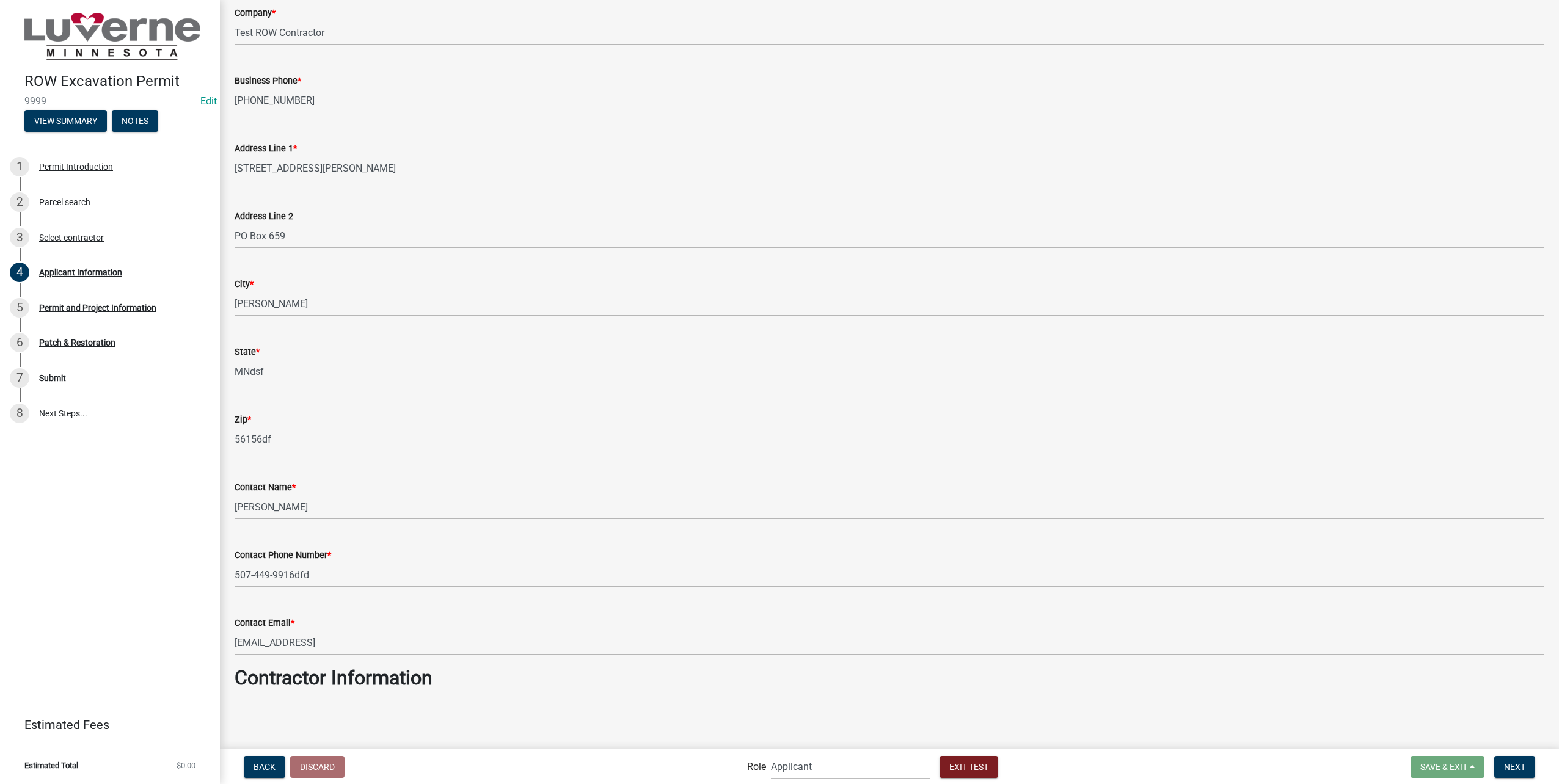
click at [479, 289] on div "City *" at bounding box center [889, 284] width 1310 height 15
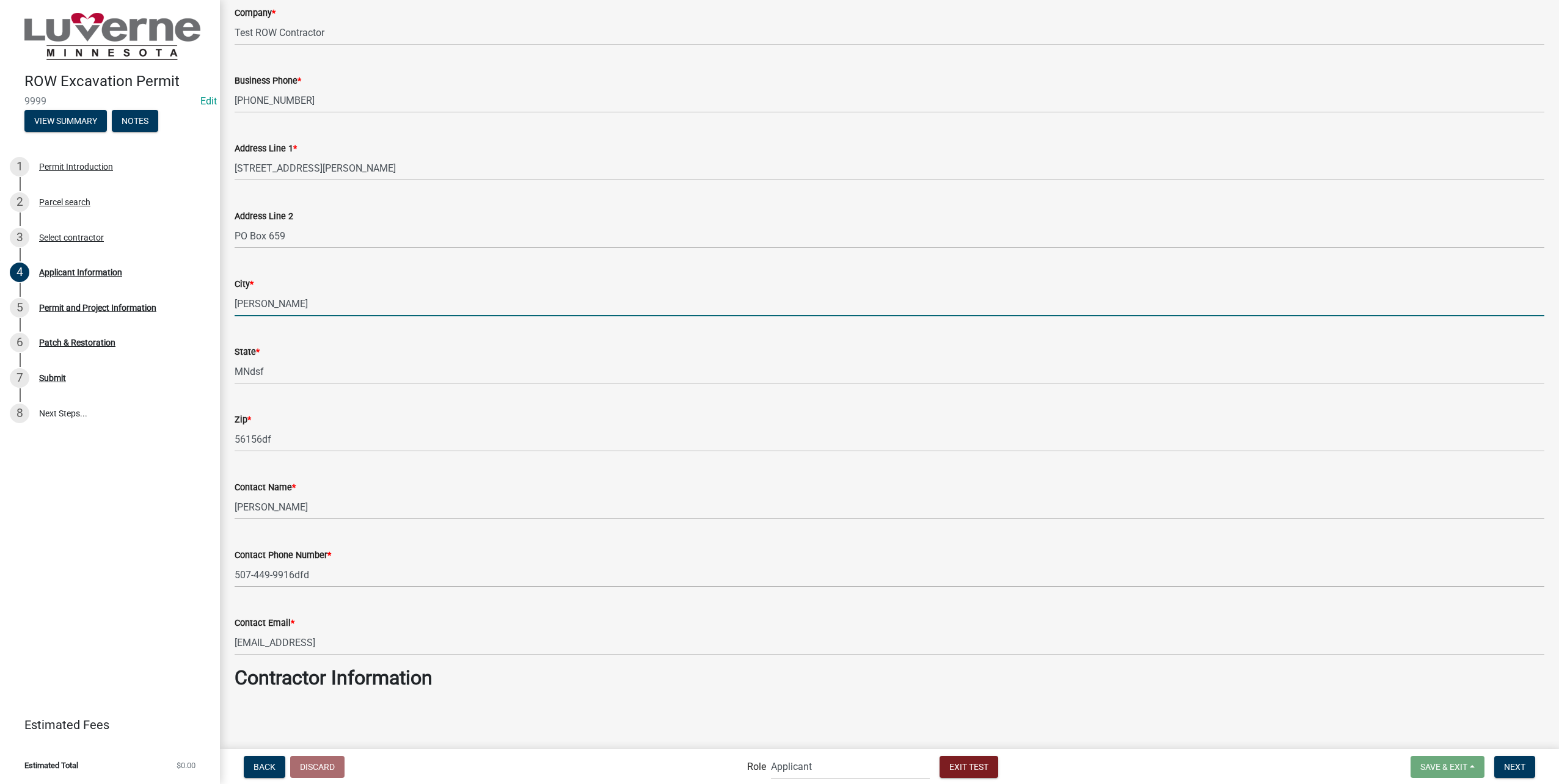
click at [470, 304] on input "[PERSON_NAME]" at bounding box center [889, 304] width 1310 height 25
type input "Luvernedsf"
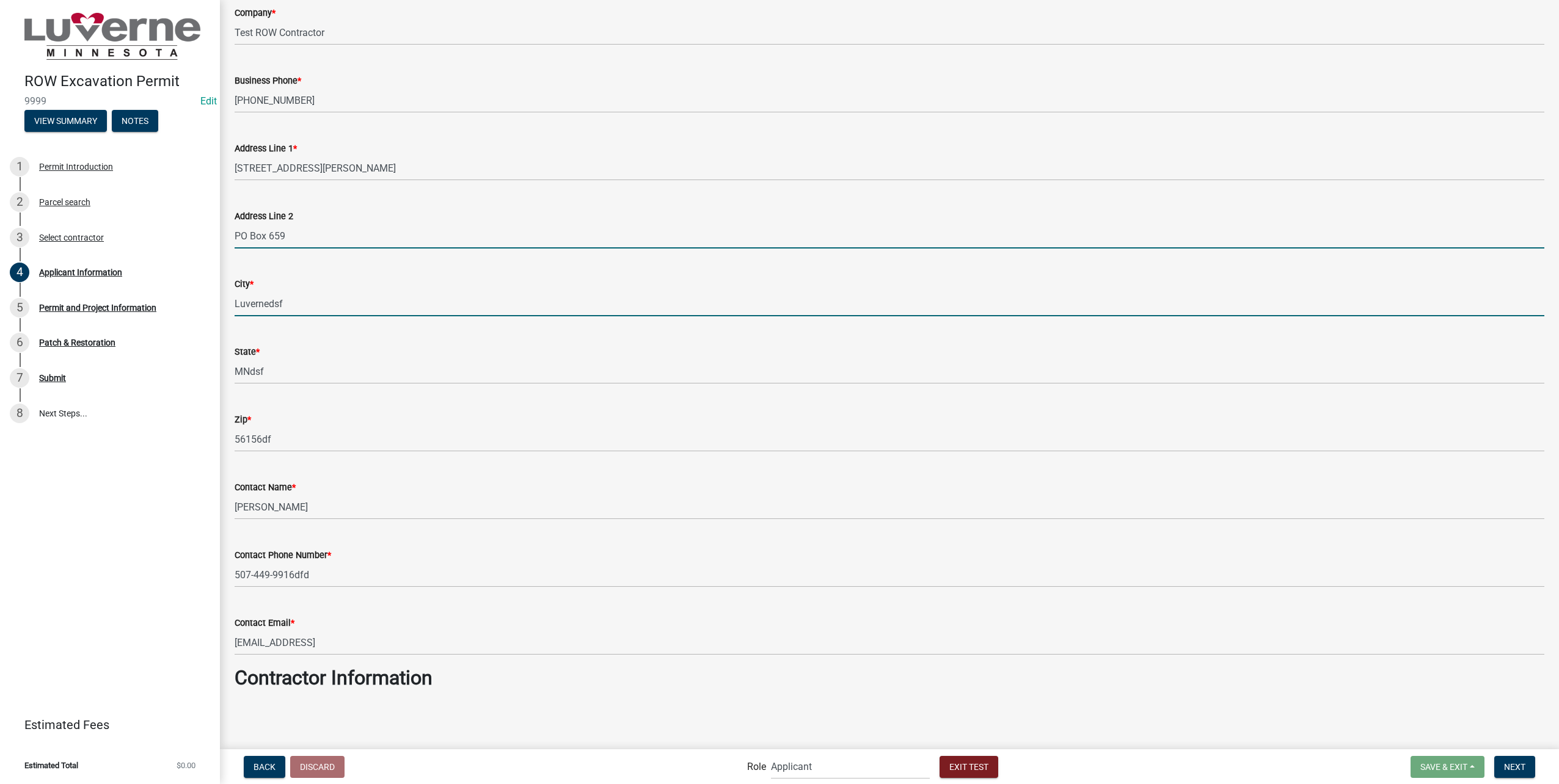
click at [495, 239] on input "PO Box 659" at bounding box center [889, 236] width 1310 height 25
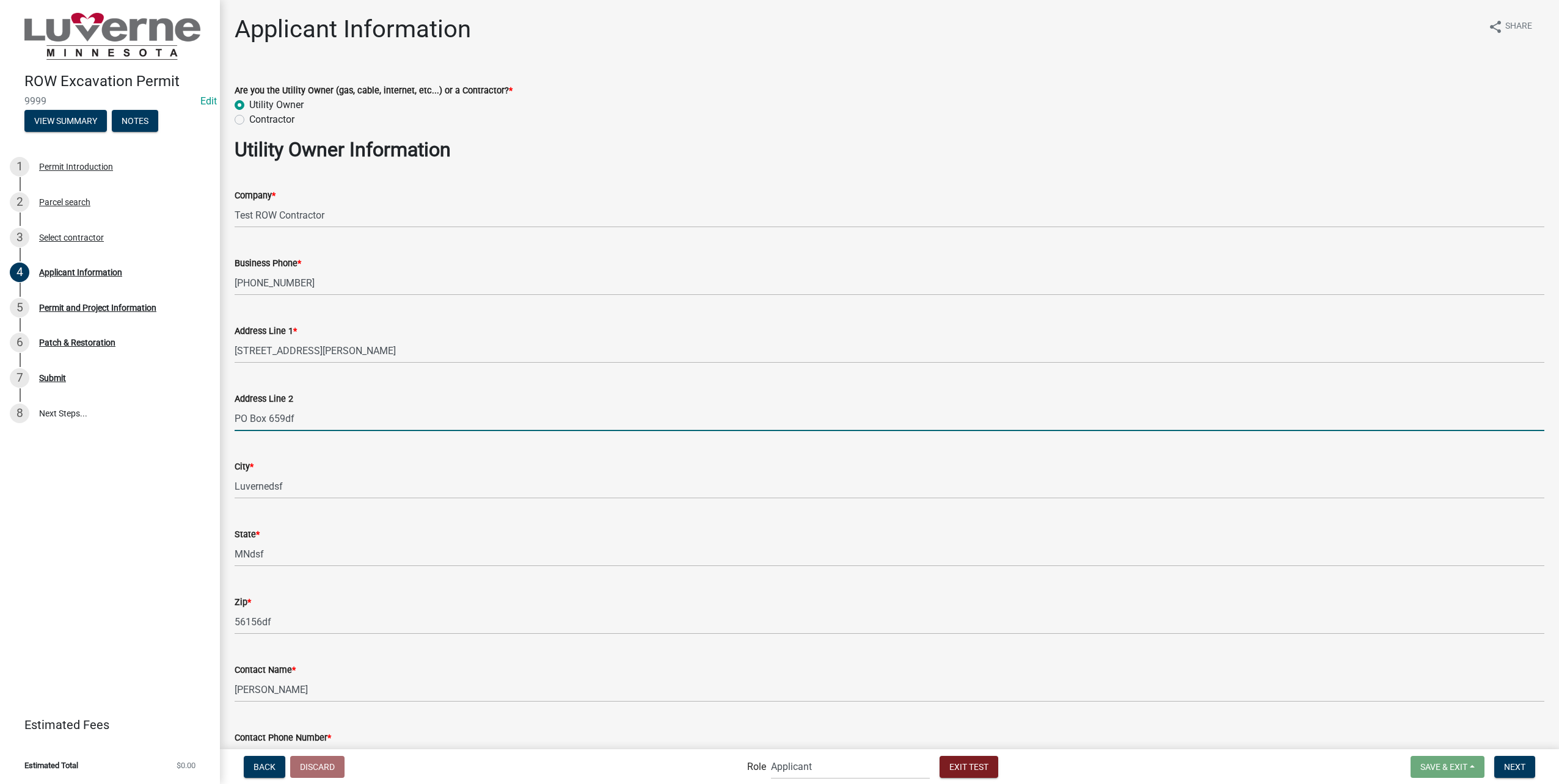
type input "PO Box 659df"
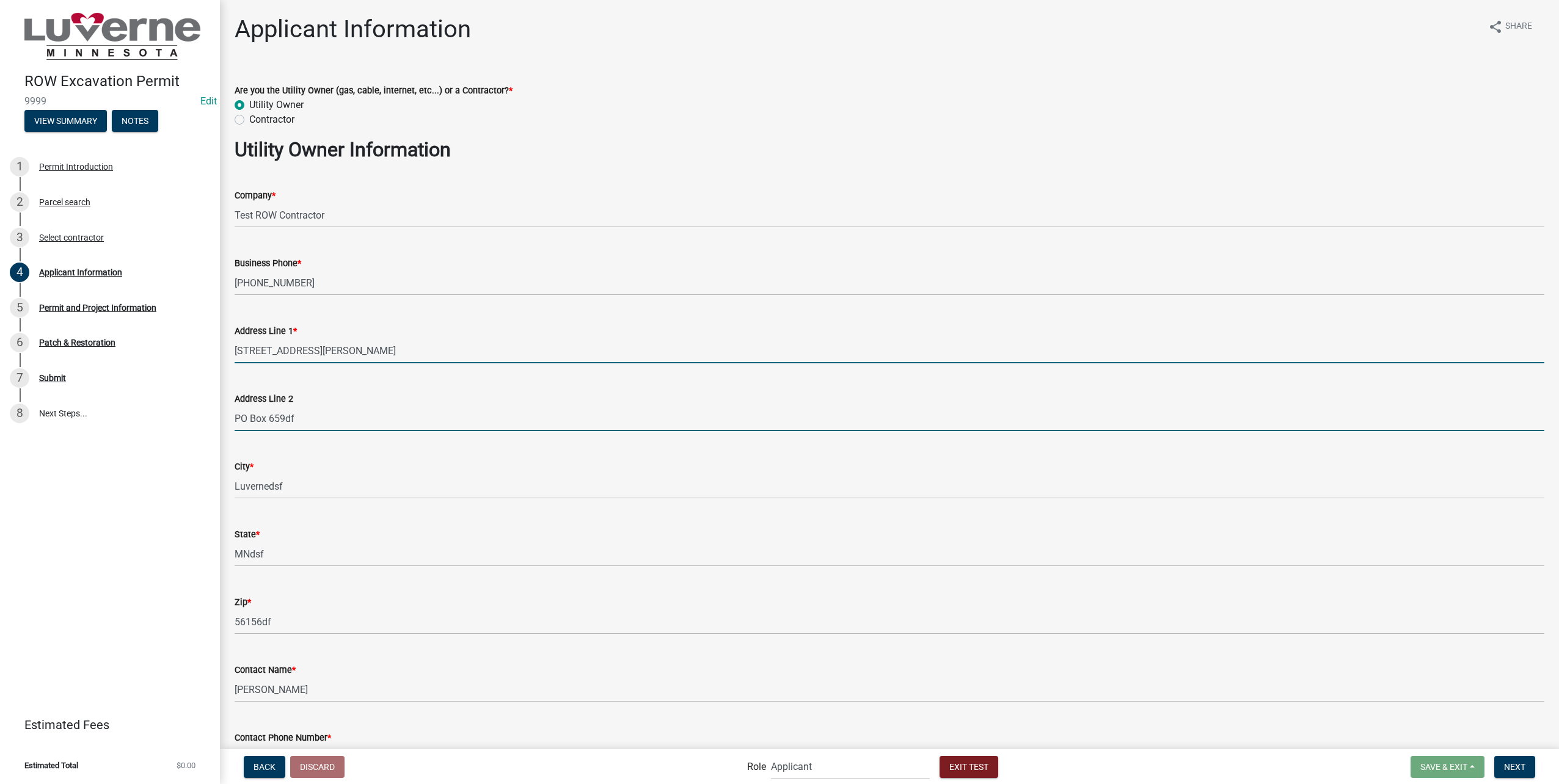
click at [405, 355] on input "[STREET_ADDRESS][PERSON_NAME]" at bounding box center [889, 350] width 1310 height 25
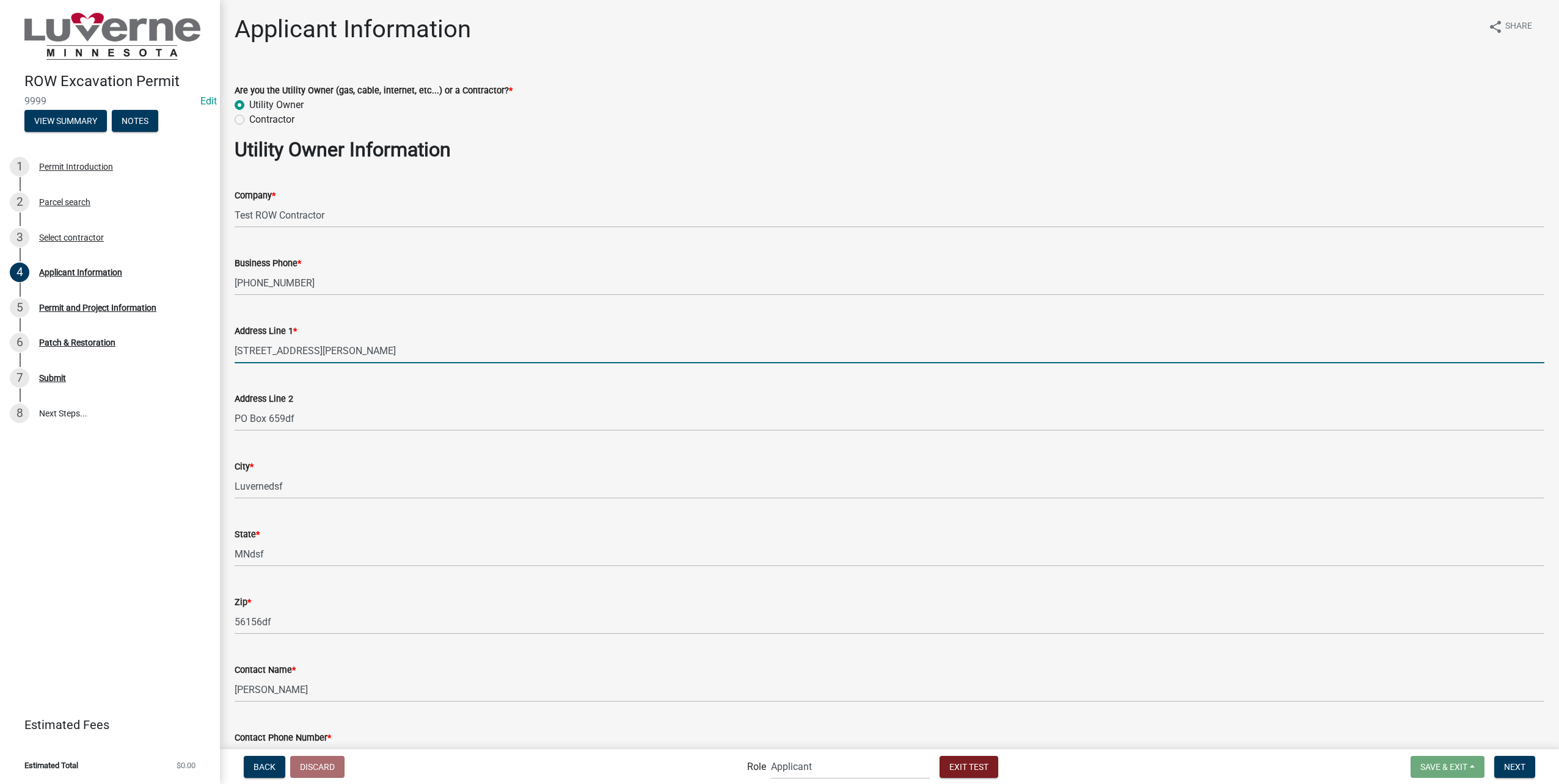
type input "305 E Luverne Stdf"
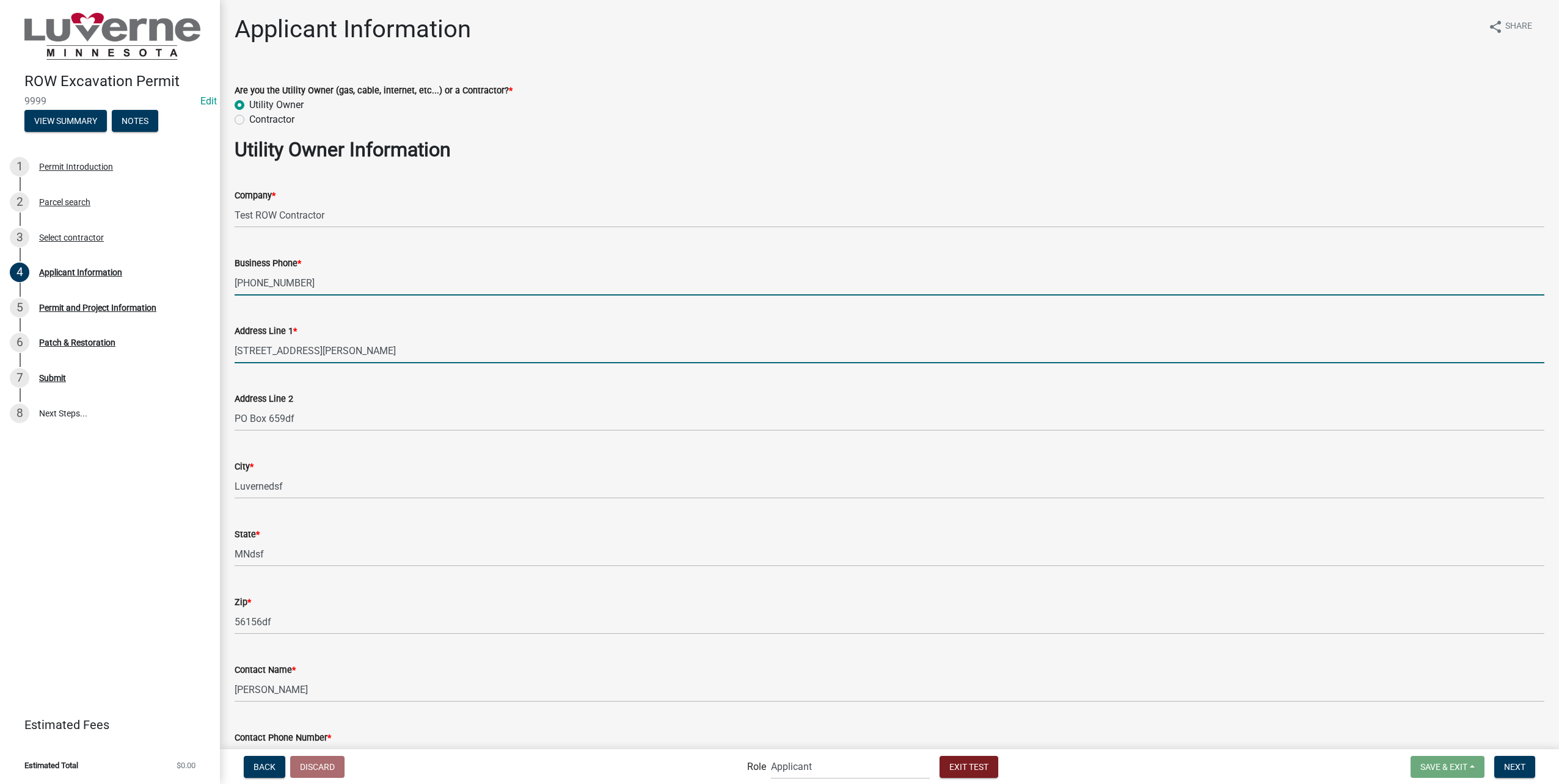
click at [428, 280] on input "[PHONE_NUMBER]" at bounding box center [889, 283] width 1310 height 25
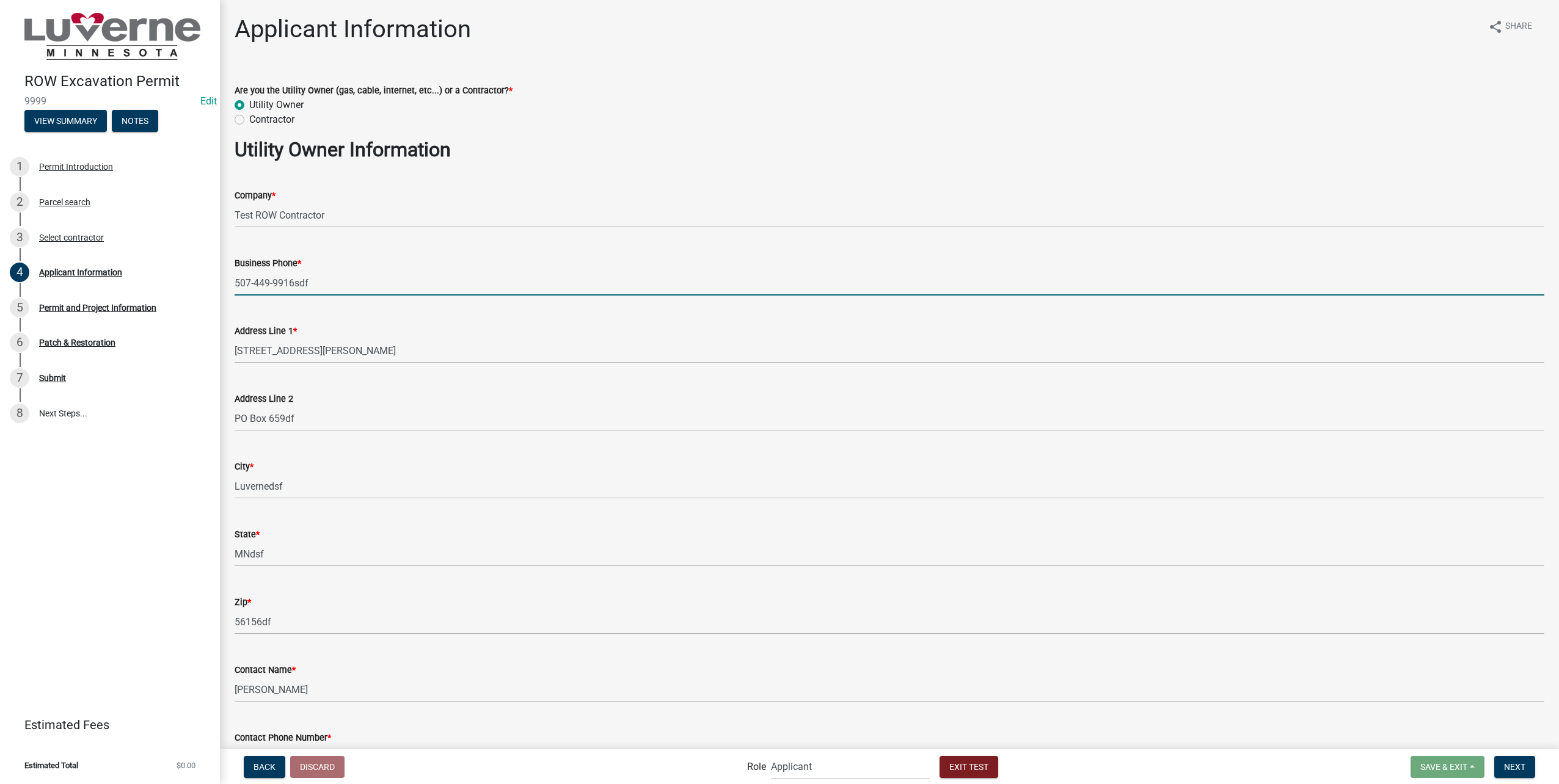
type input "507-449-9916sdf"
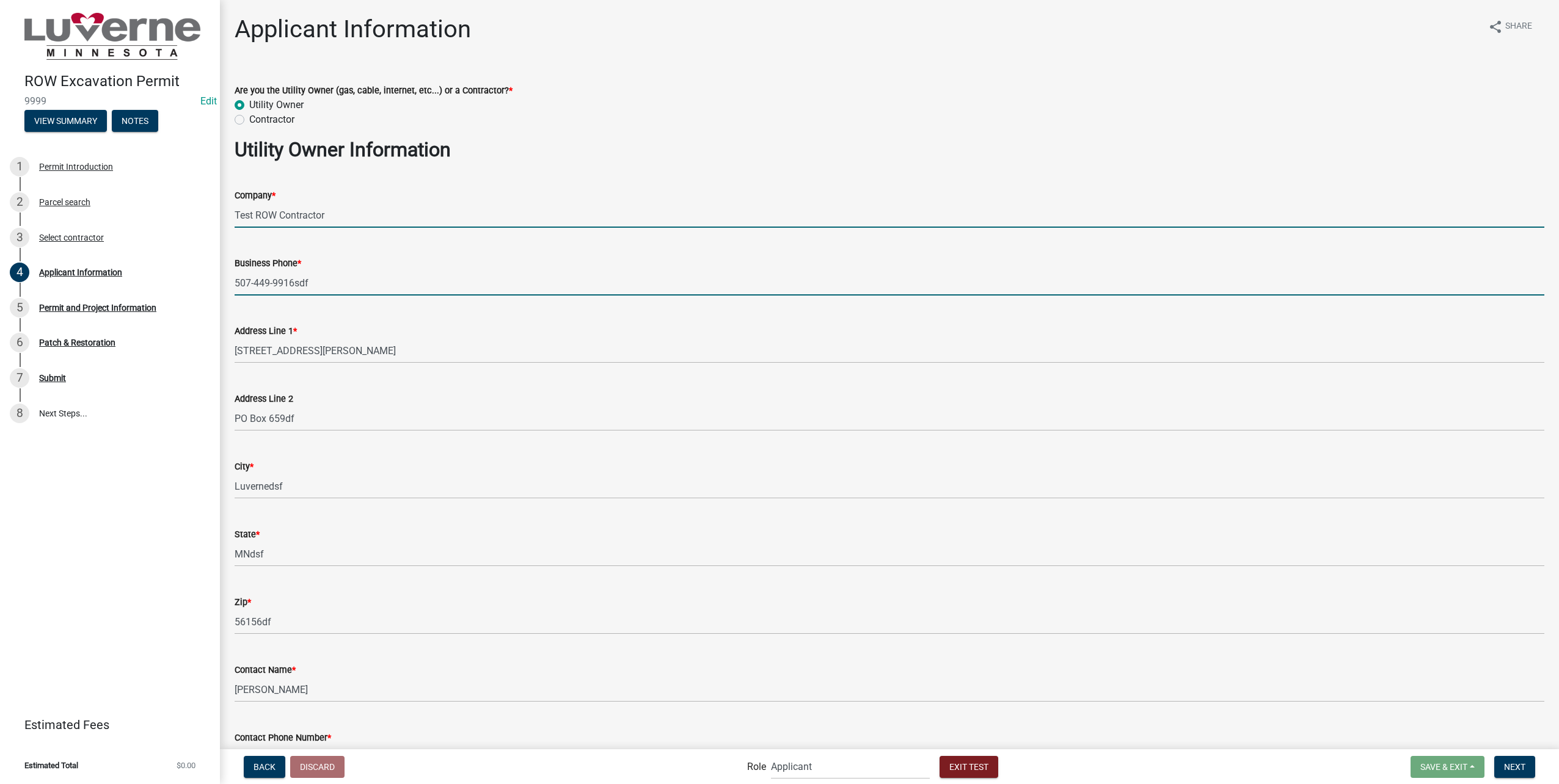
click at [469, 212] on input "Test ROW Contractor" at bounding box center [889, 215] width 1310 height 25
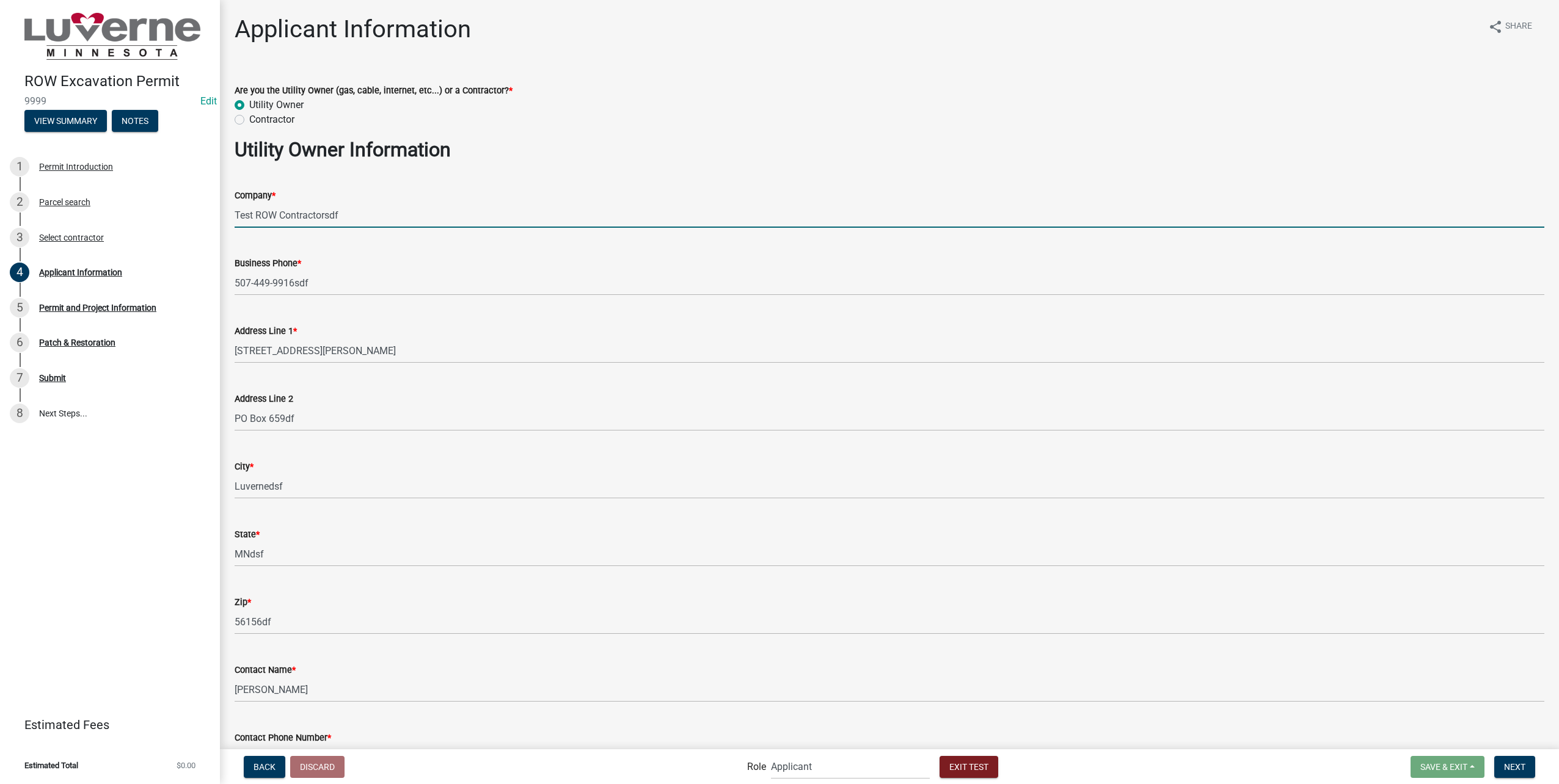
type input "Test ROW Contractorsdf"
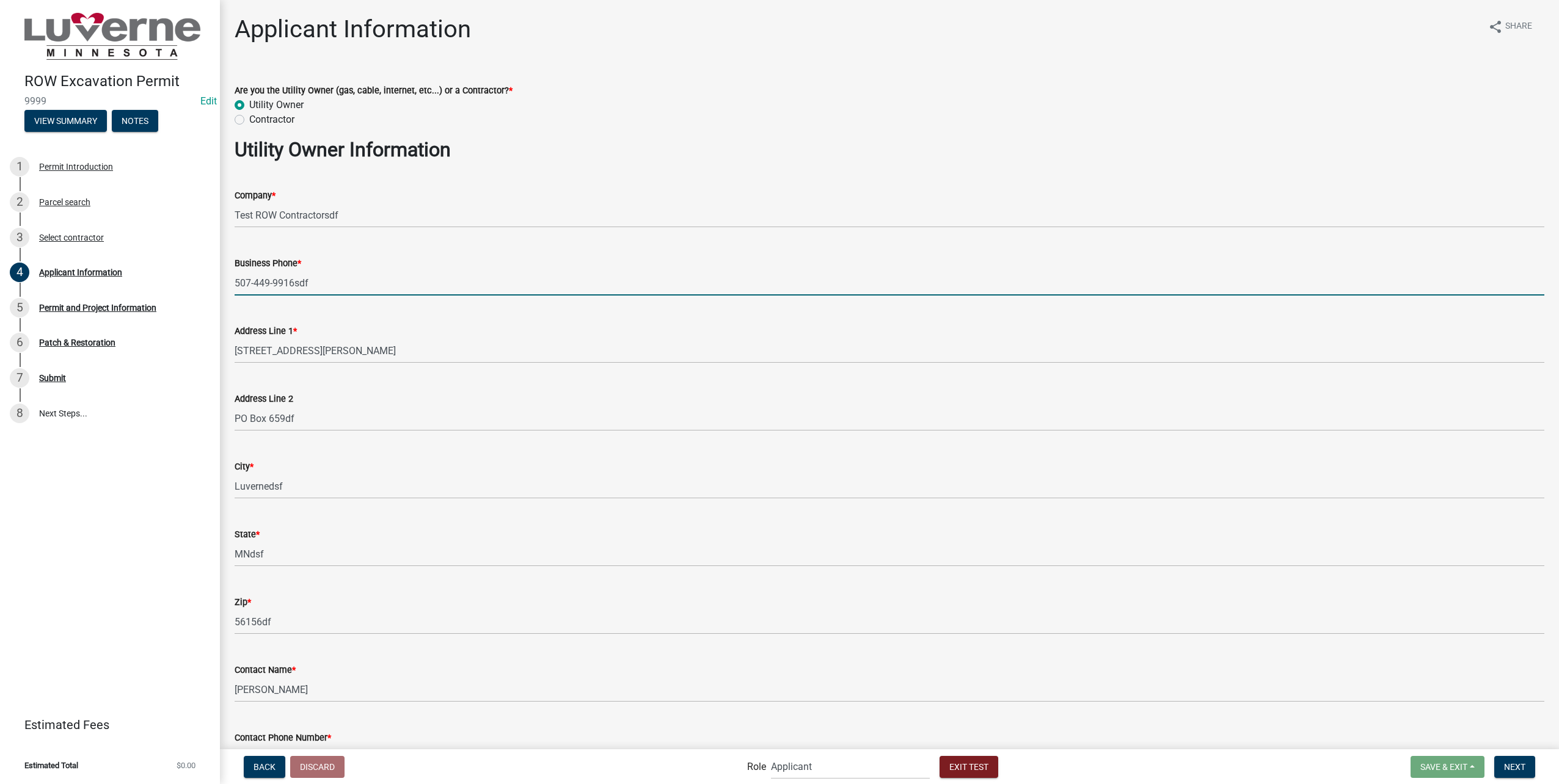
drag, startPoint x: 509, startPoint y: 286, endPoint x: 522, endPoint y: 299, distance: 18.4
click at [510, 286] on input "507-449-9916sdf" at bounding box center [889, 283] width 1310 height 25
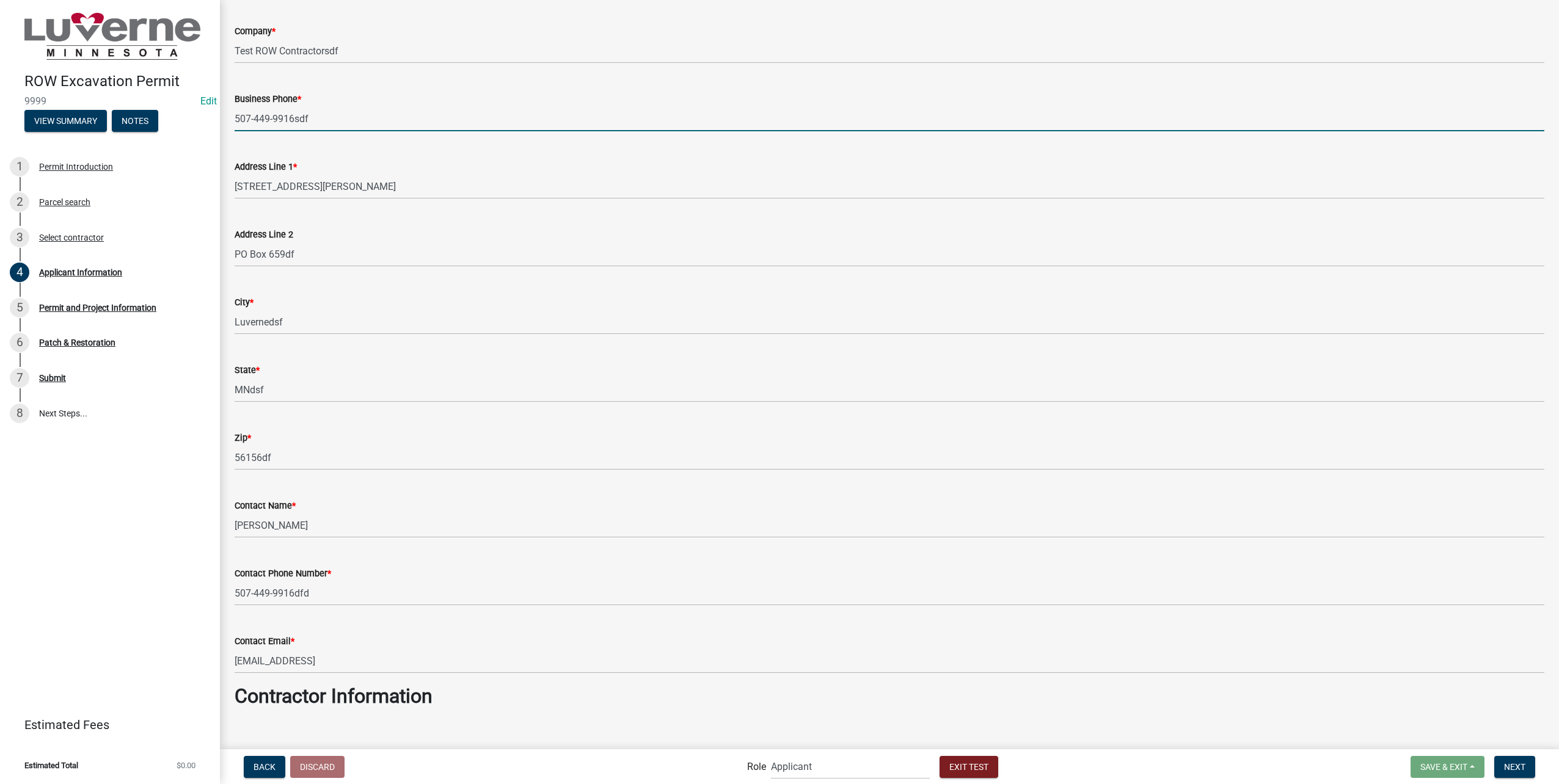
scroll to position [183, 0]
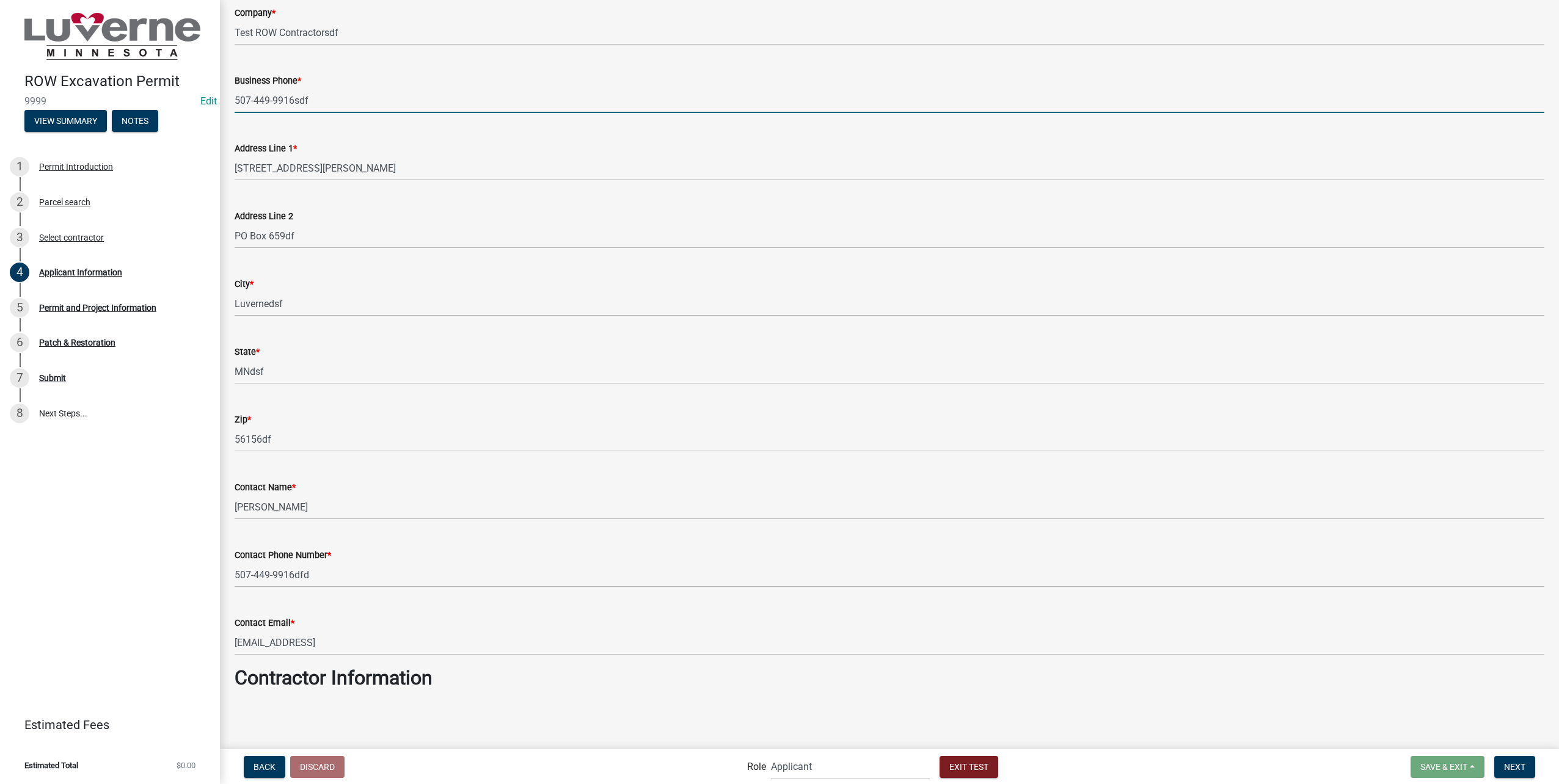
click at [606, 59] on div "Business Phone * 507-449-9916sdf" at bounding box center [889, 84] width 1310 height 57
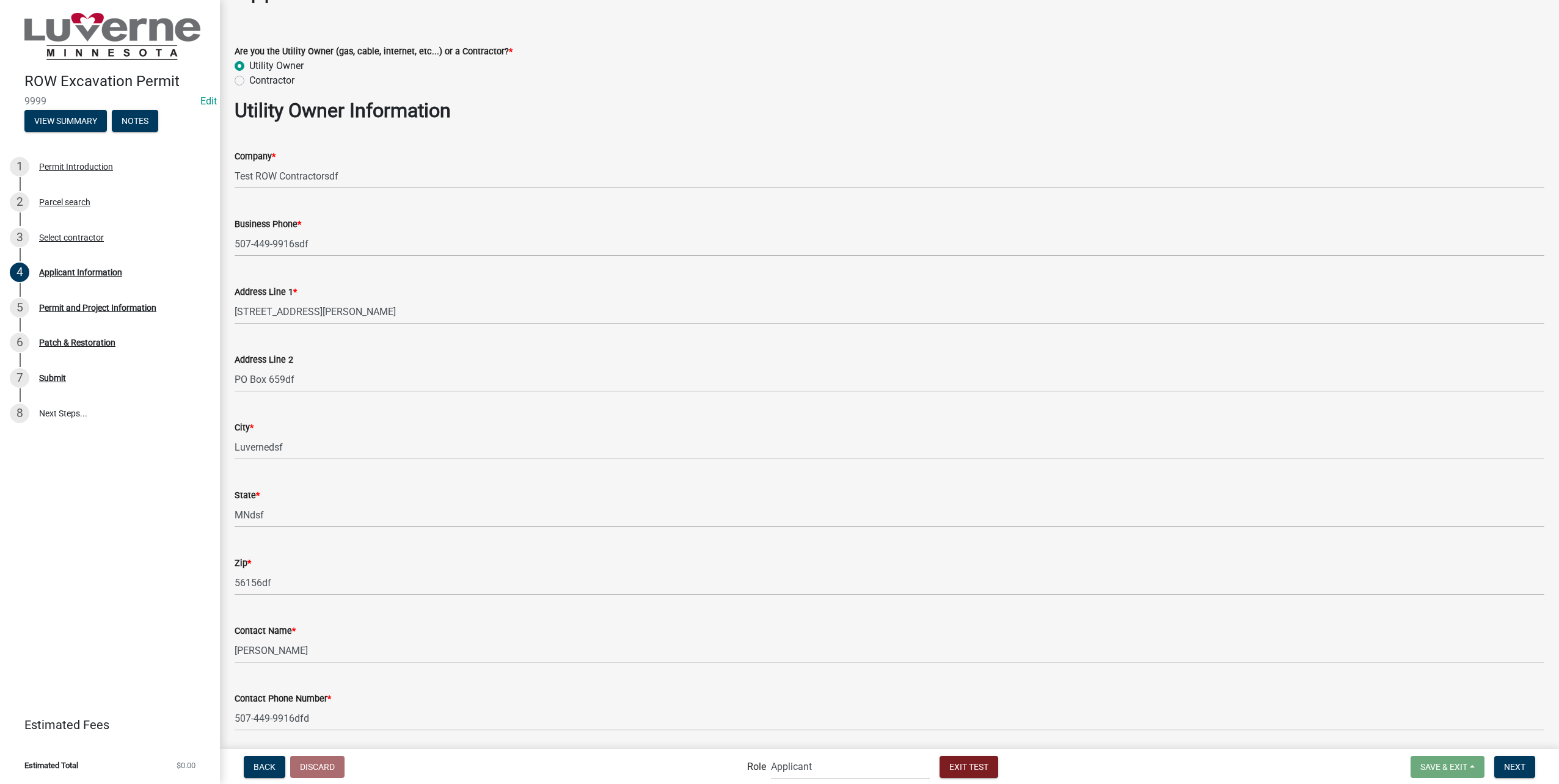
scroll to position [0, 0]
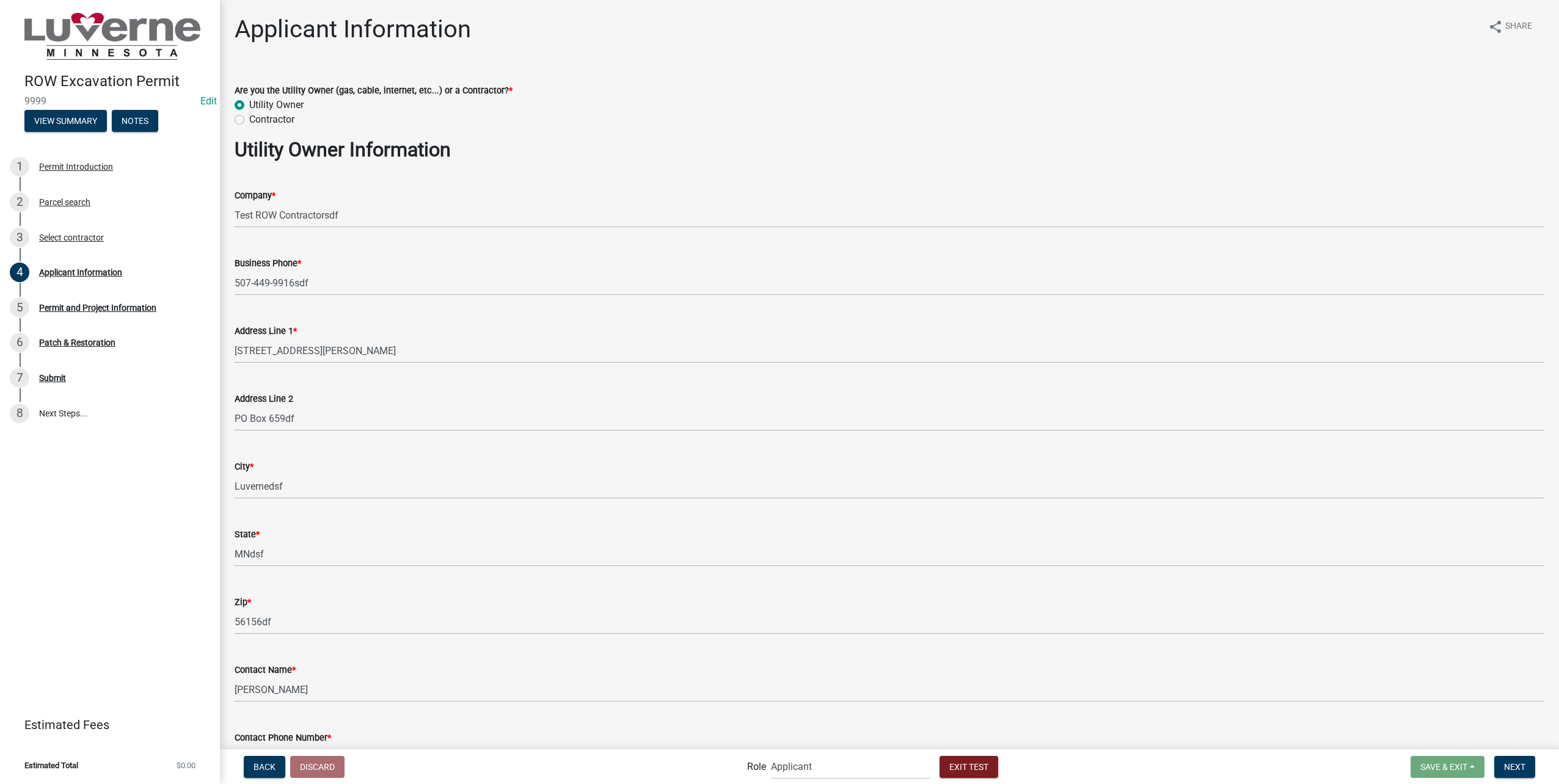
click at [249, 118] on label "Contractor" at bounding box center [272, 120] width 45 height 15
click at [249, 118] on input "Contractor" at bounding box center [253, 116] width 8 height 8
radio input "true"
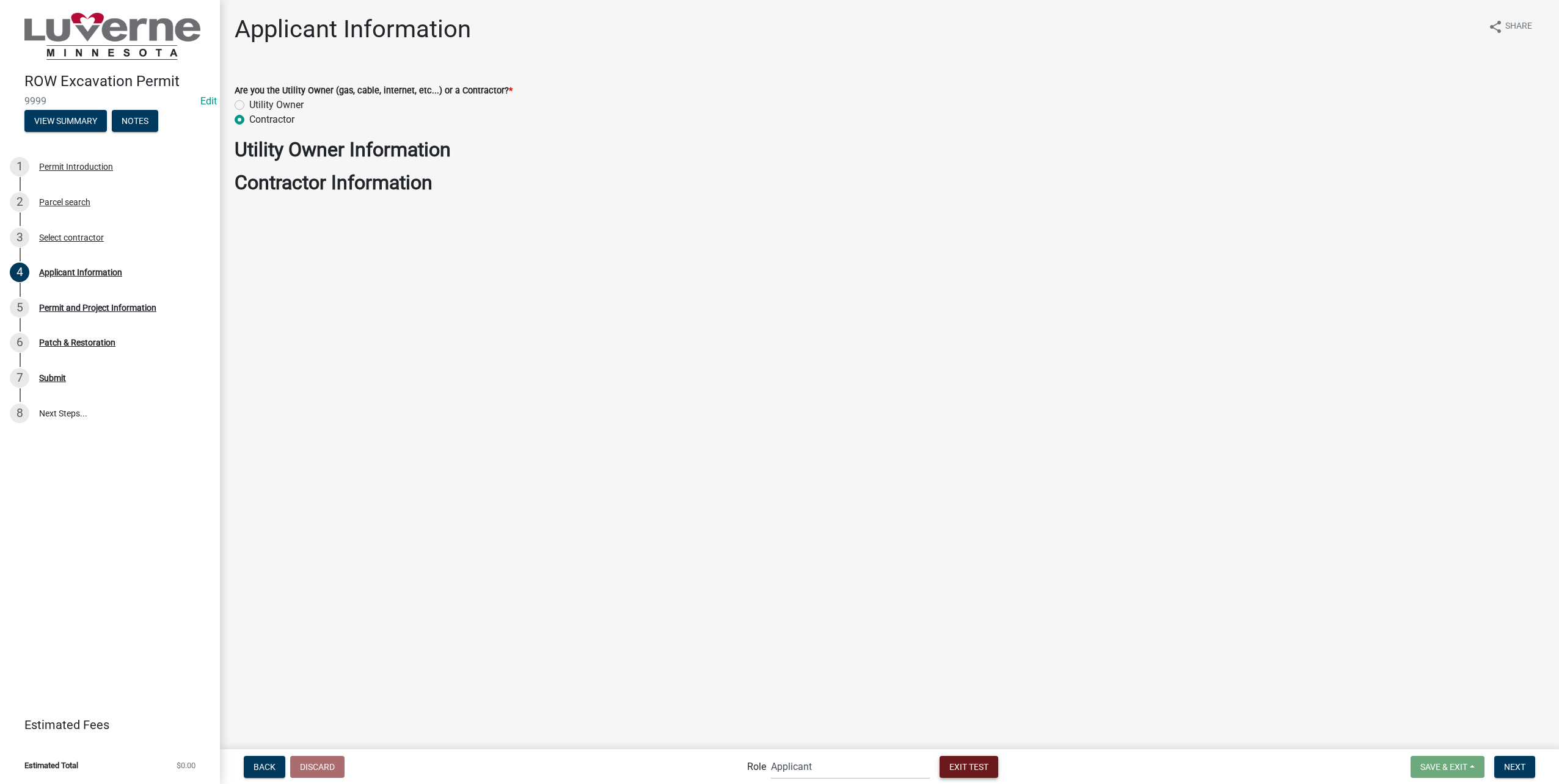
click at [988, 771] on button "Exit Test" at bounding box center [968, 767] width 58 height 22
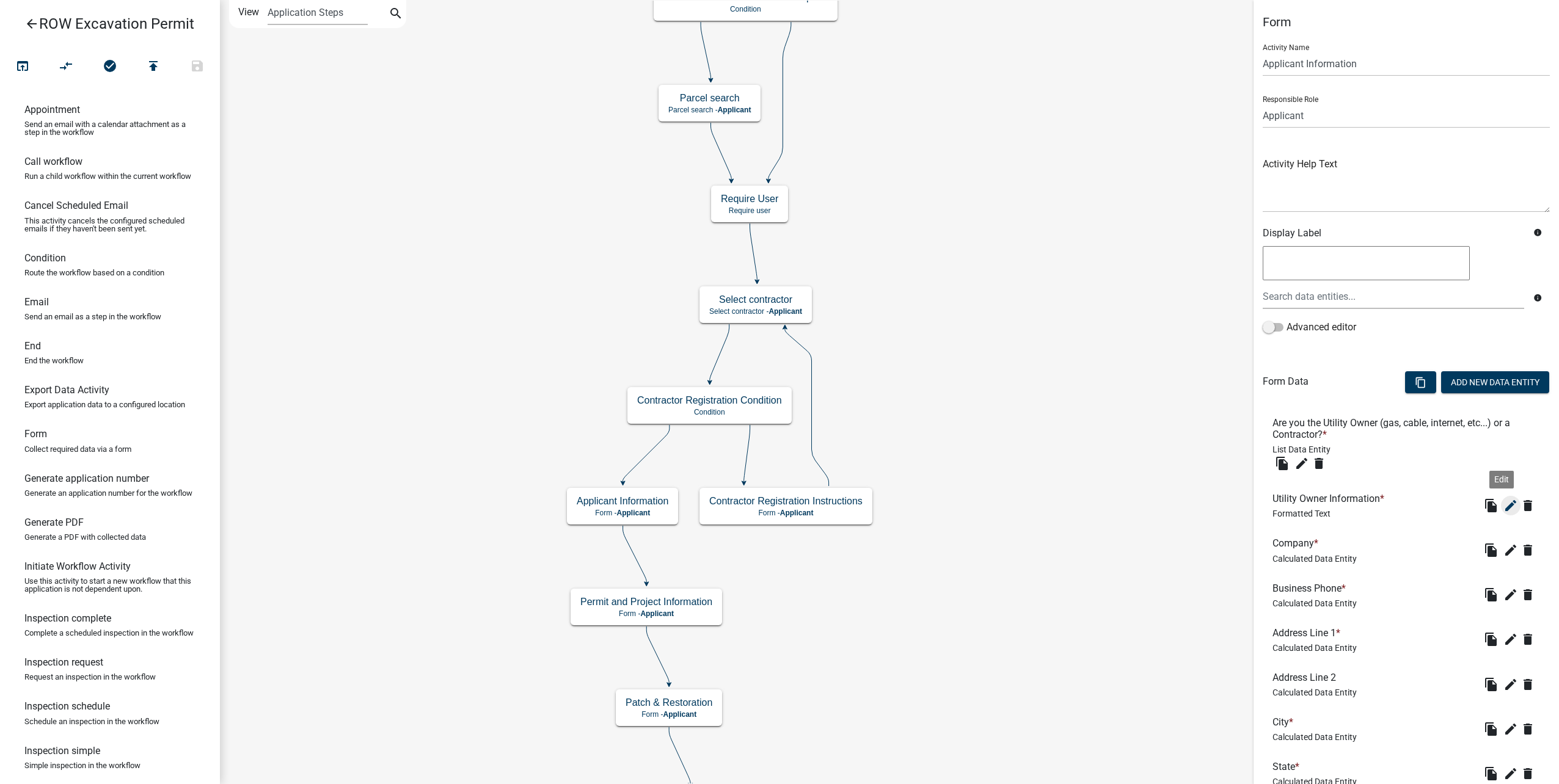
click at [1503, 507] on icon "edit" at bounding box center [1511, 506] width 15 height 15
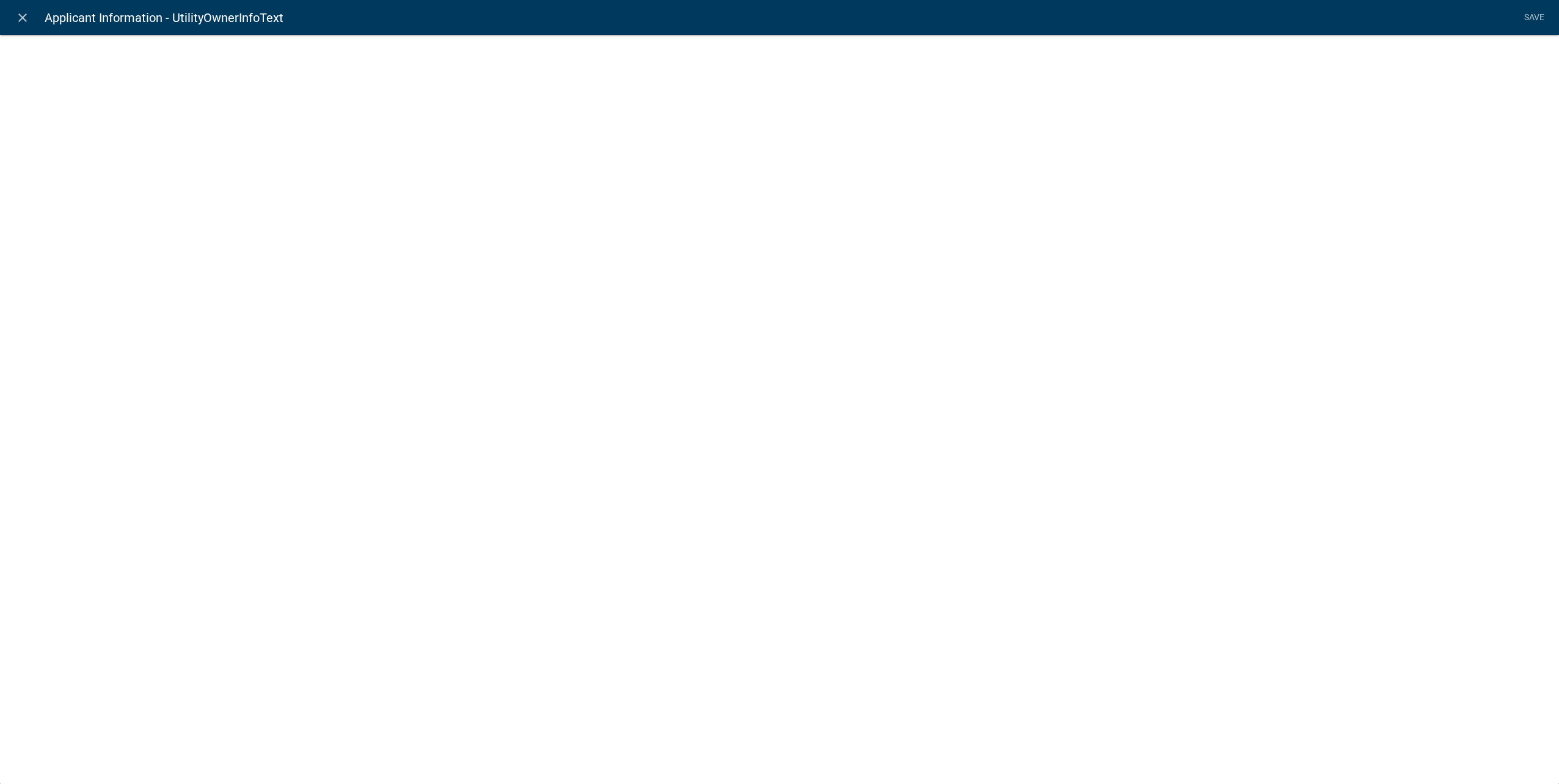
select select "rich-text"
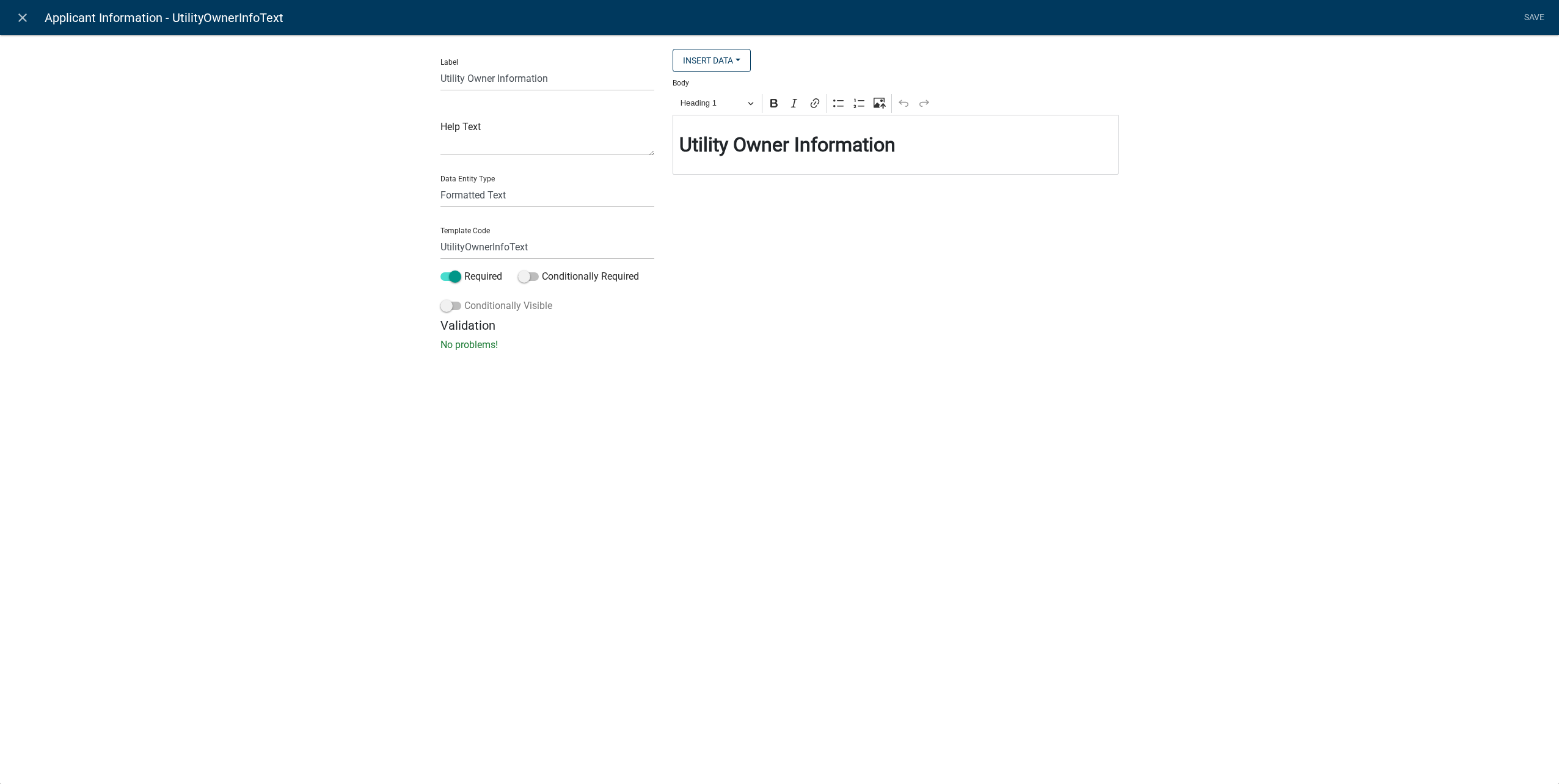
click at [452, 309] on span at bounding box center [451, 306] width 21 height 9
click at [464, 299] on input "Conditionally Visible" at bounding box center [464, 299] width 0 height 0
click at [472, 406] on button "button" at bounding box center [465, 396] width 24 height 24
click at [479, 397] on span "(unset)" at bounding box center [485, 394] width 30 height 12
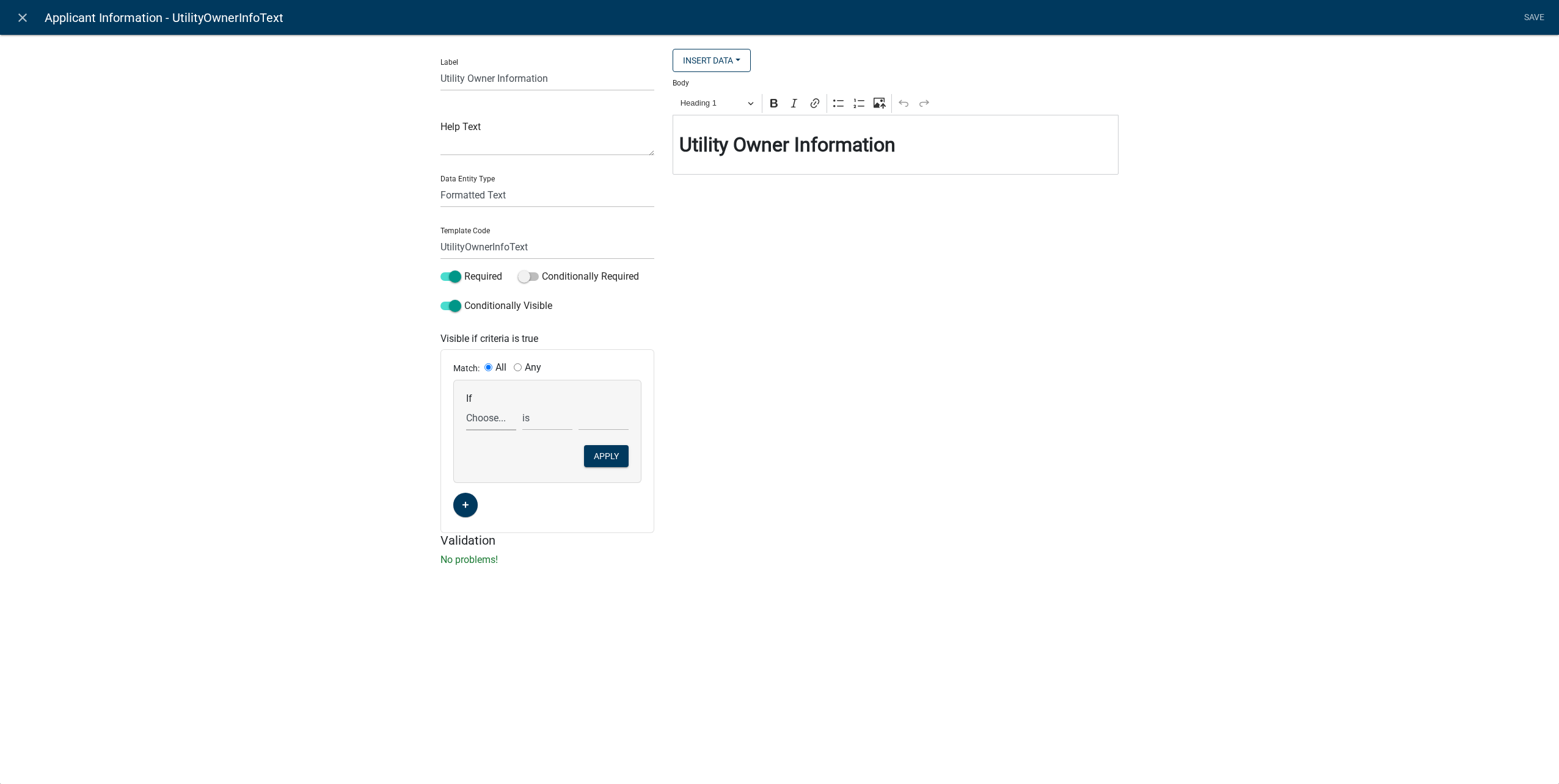
drag, startPoint x: 502, startPoint y: 418, endPoint x: 503, endPoint y: 432, distance: 14.0
click at [502, 418] on select "Choose... ALL_FEE_RECIPIENTS APPLICANT_CITY APPLICANT_EMAIL_ADDRESS APPLICANT_F…" at bounding box center [491, 418] width 50 height 25
select select "159: UtilityOwnerOrContractor"
click at [466, 406] on select "Choose... ALL_FEE_RECIPIENTS APPLICANT_CITY APPLICANT_EMAIL_ADDRESS APPLICANT_F…" at bounding box center [491, 418] width 50 height 25
click at [607, 417] on select "Choose... Contractor Utility Owner" at bounding box center [604, 418] width 50 height 25
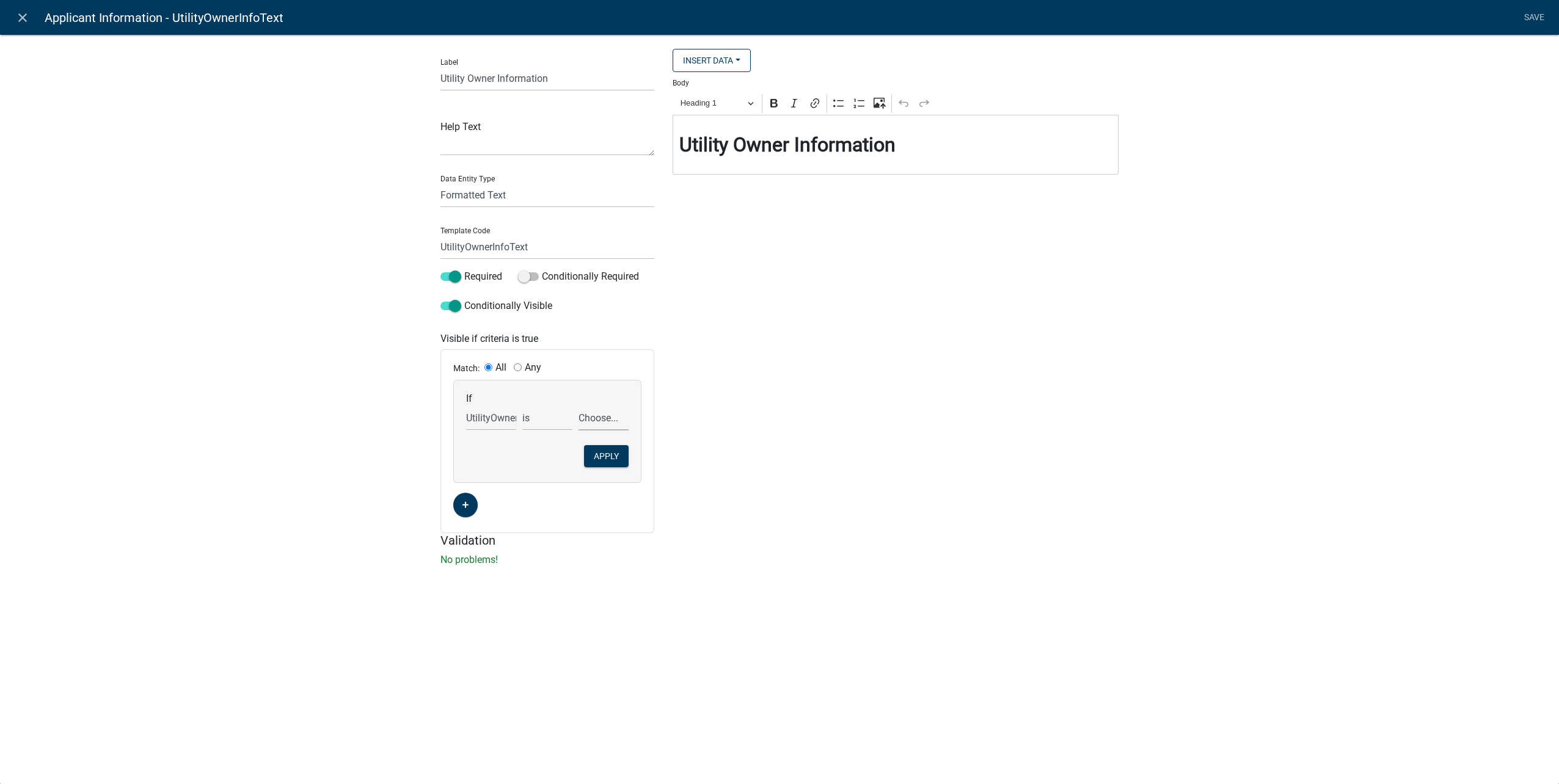
select select "2: Utility Owner"
click at [579, 406] on select "Choose... Contractor Utility Owner" at bounding box center [604, 418] width 50 height 25
click at [610, 454] on button "Apply" at bounding box center [606, 455] width 45 height 22
click at [1522, 22] on link "Save" at bounding box center [1534, 17] width 30 height 23
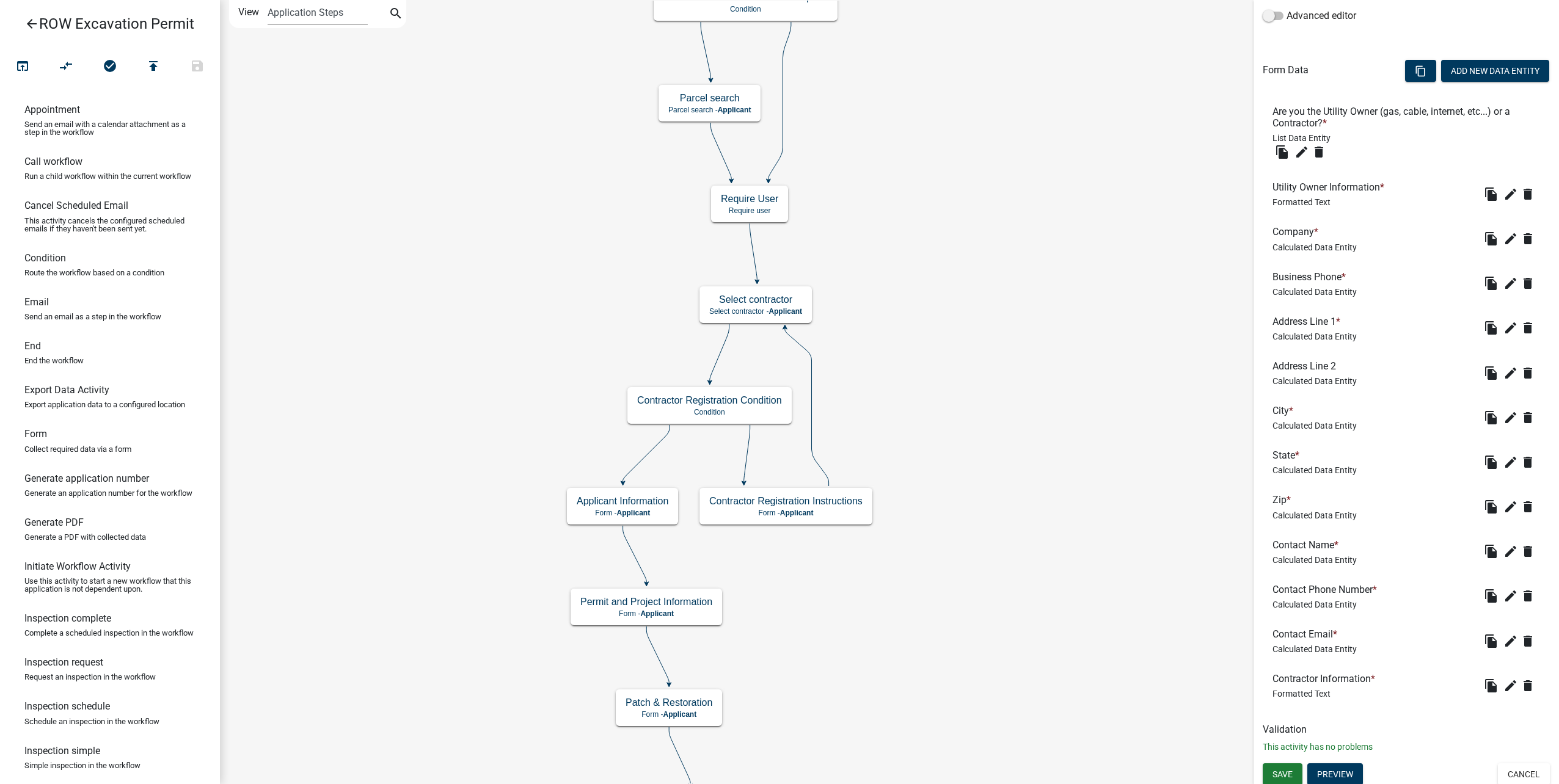
scroll to position [316, 0]
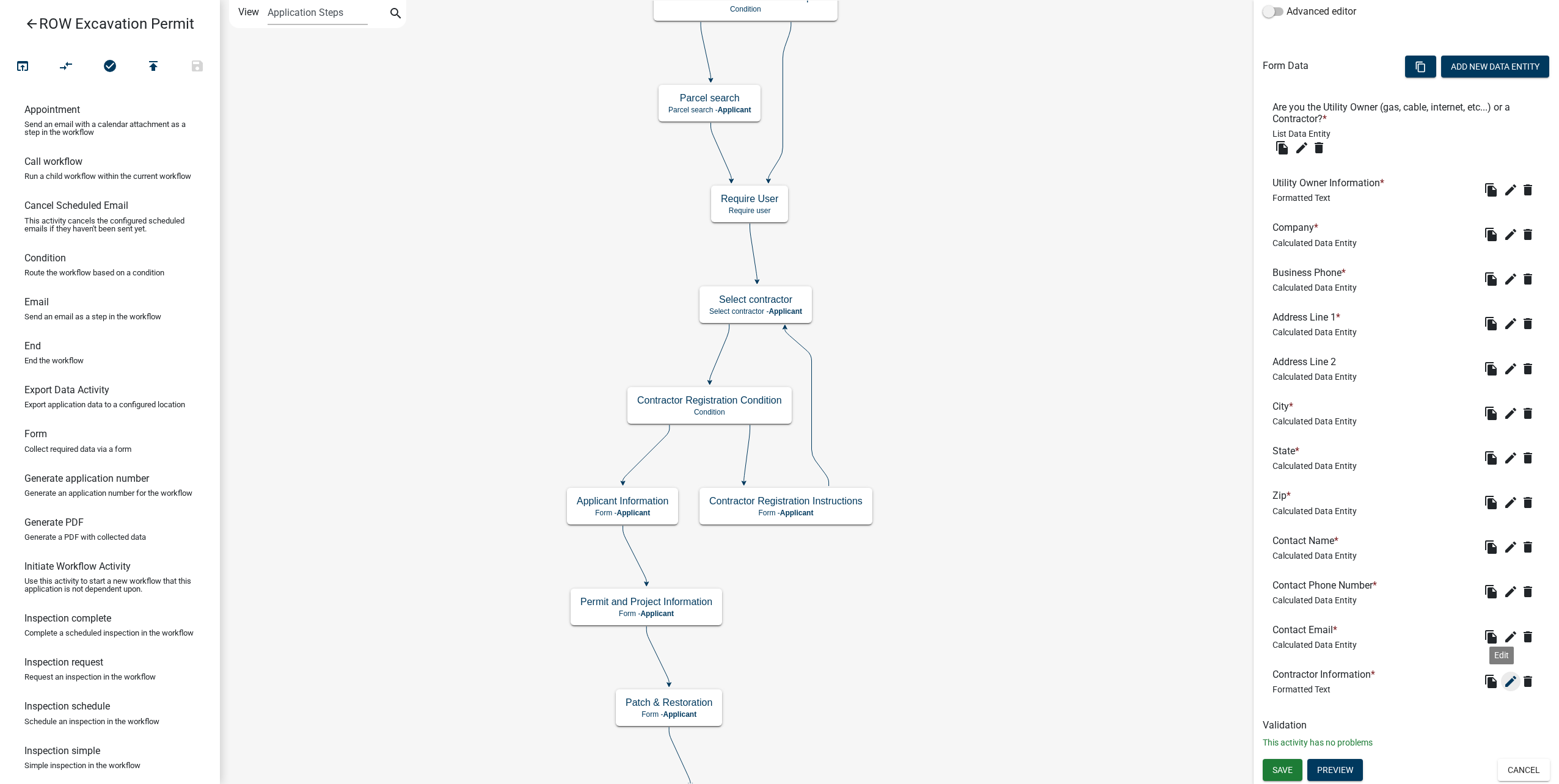
click at [1503, 677] on icon "edit" at bounding box center [1511, 681] width 15 height 15
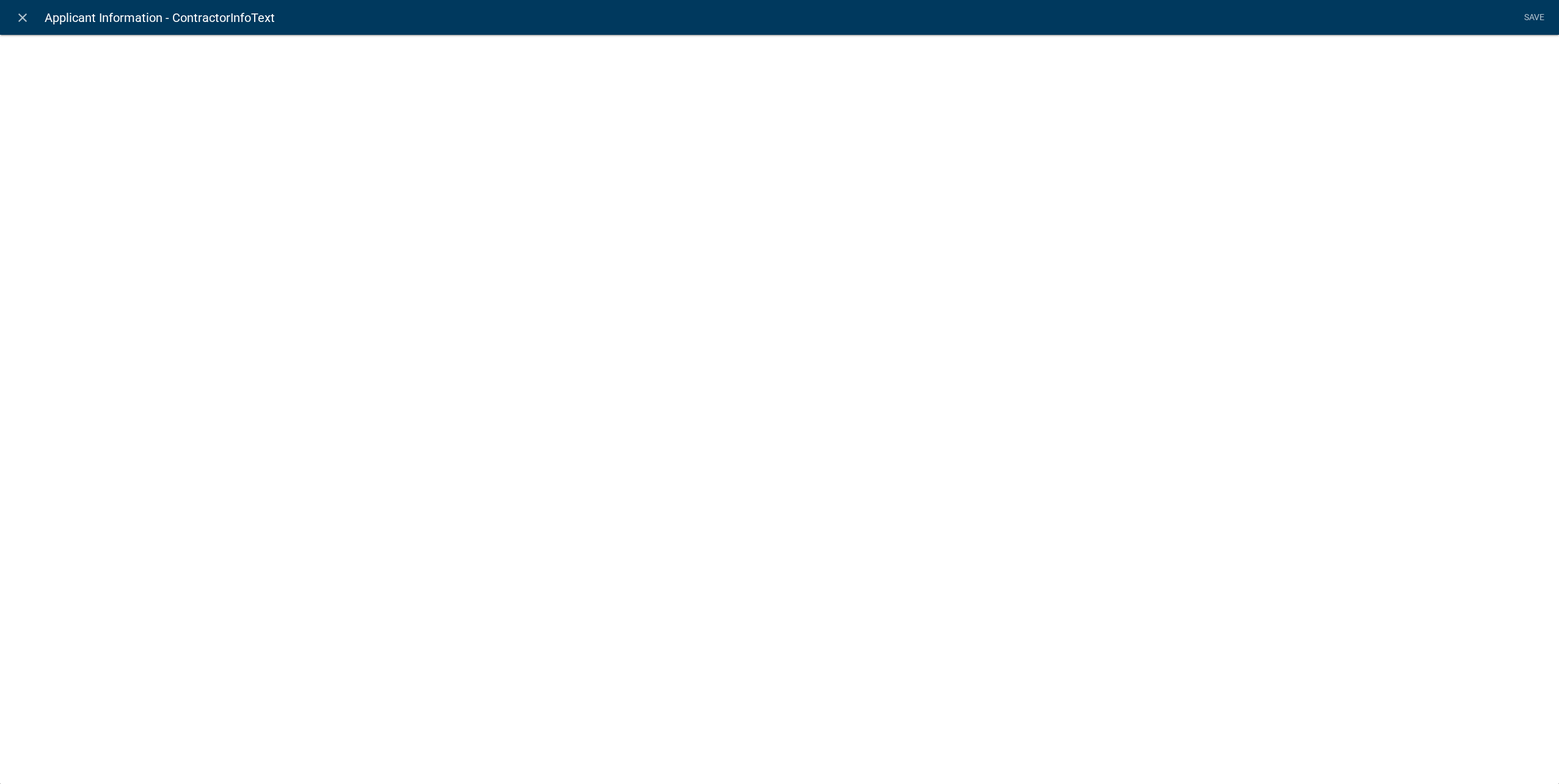
select select "rich-text"
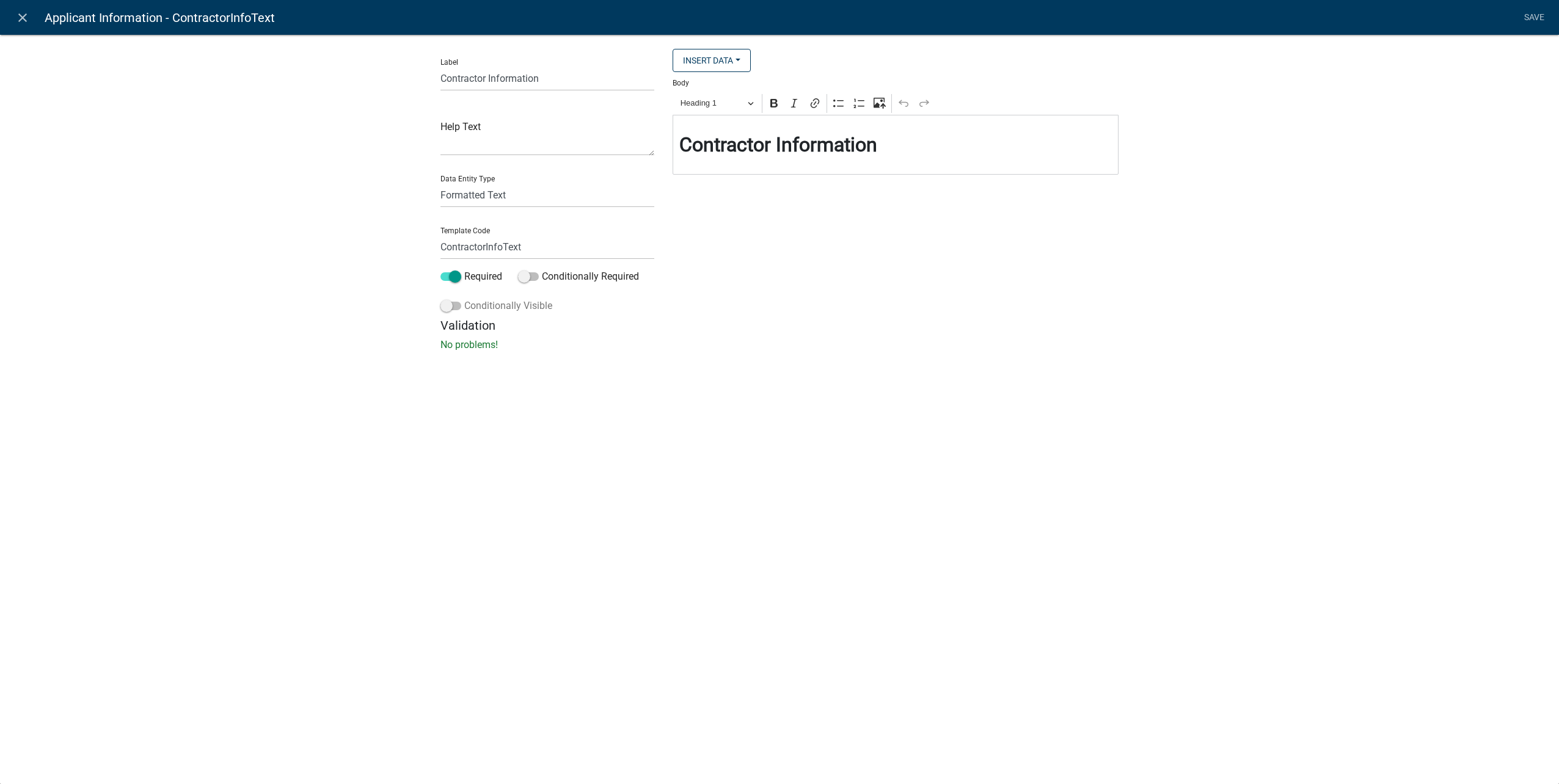
click at [456, 307] on span at bounding box center [451, 306] width 21 height 9
click at [464, 299] on input "Conditionally Visible" at bounding box center [464, 299] width 0 height 0
click at [471, 394] on button "button" at bounding box center [465, 396] width 24 height 24
click at [484, 397] on span "(unset)" at bounding box center [485, 394] width 30 height 12
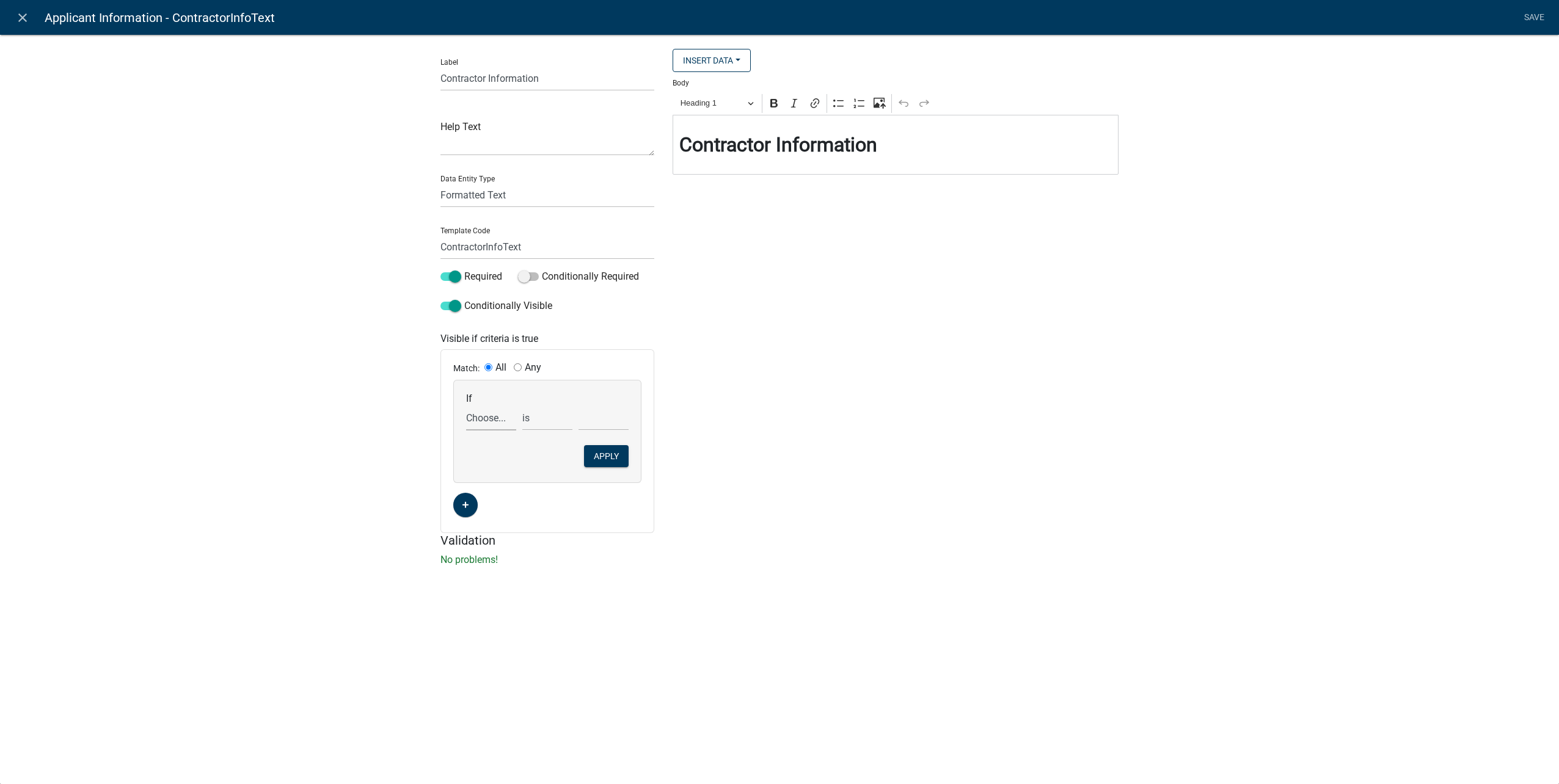
click at [505, 418] on select "Choose... ALL_FEE_RECIPIENTS APPLICANT_CITY APPLICANT_EMAIL_ADDRESS APPLICANT_F…" at bounding box center [491, 418] width 50 height 25
select select "159: UtilityOwnerOrContractor"
click at [466, 406] on select "Choose... ALL_FEE_RECIPIENTS APPLICANT_CITY APPLICANT_EMAIL_ADDRESS APPLICANT_F…" at bounding box center [491, 418] width 50 height 25
click at [614, 417] on select "Choose... Contractor Utility Owner" at bounding box center [604, 418] width 50 height 25
click at [615, 454] on button "Apply" at bounding box center [606, 455] width 45 height 22
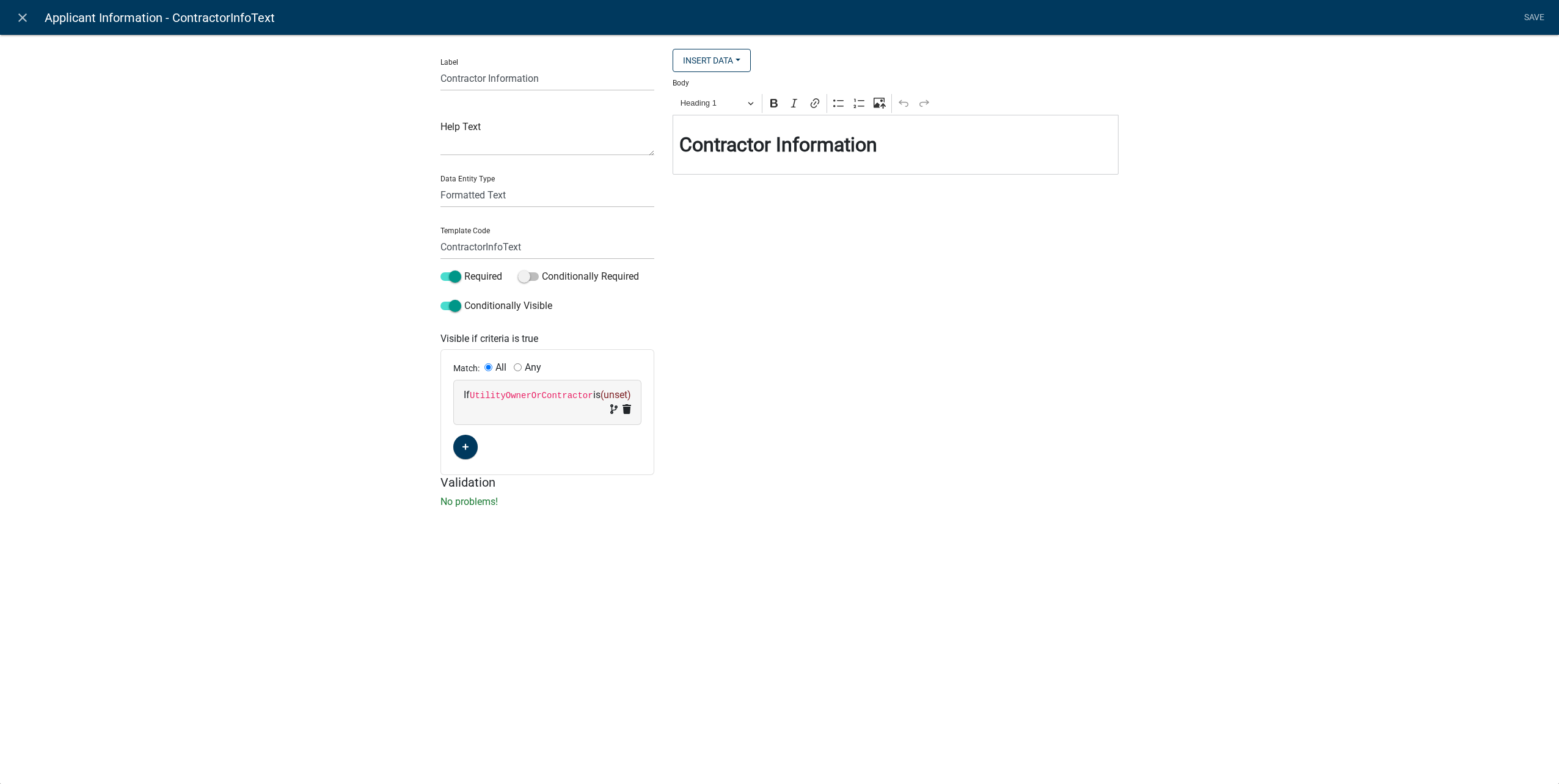
click at [553, 399] on code "UtilityOwnerOrContractor" at bounding box center [531, 396] width 124 height 10
select select "159: UtilityOwnerOrContractor"
click at [588, 411] on select "Choose... Contractor Utility Owner" at bounding box center [604, 418] width 50 height 25
select select "1: Contractor"
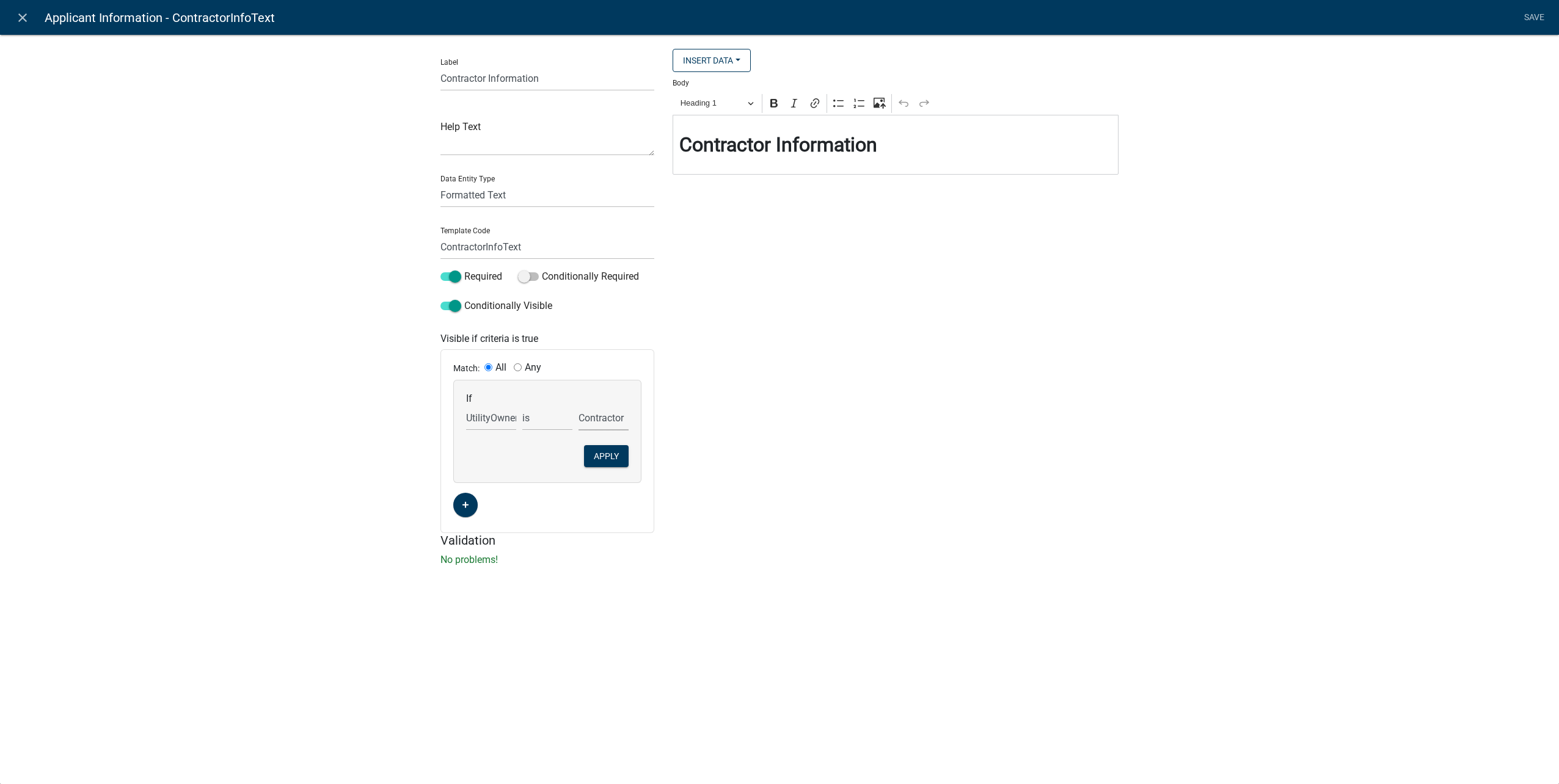
click at [579, 406] on select "Choose... Contractor Utility Owner" at bounding box center [604, 418] width 50 height 25
click at [617, 450] on button "Apply" at bounding box center [606, 455] width 45 height 22
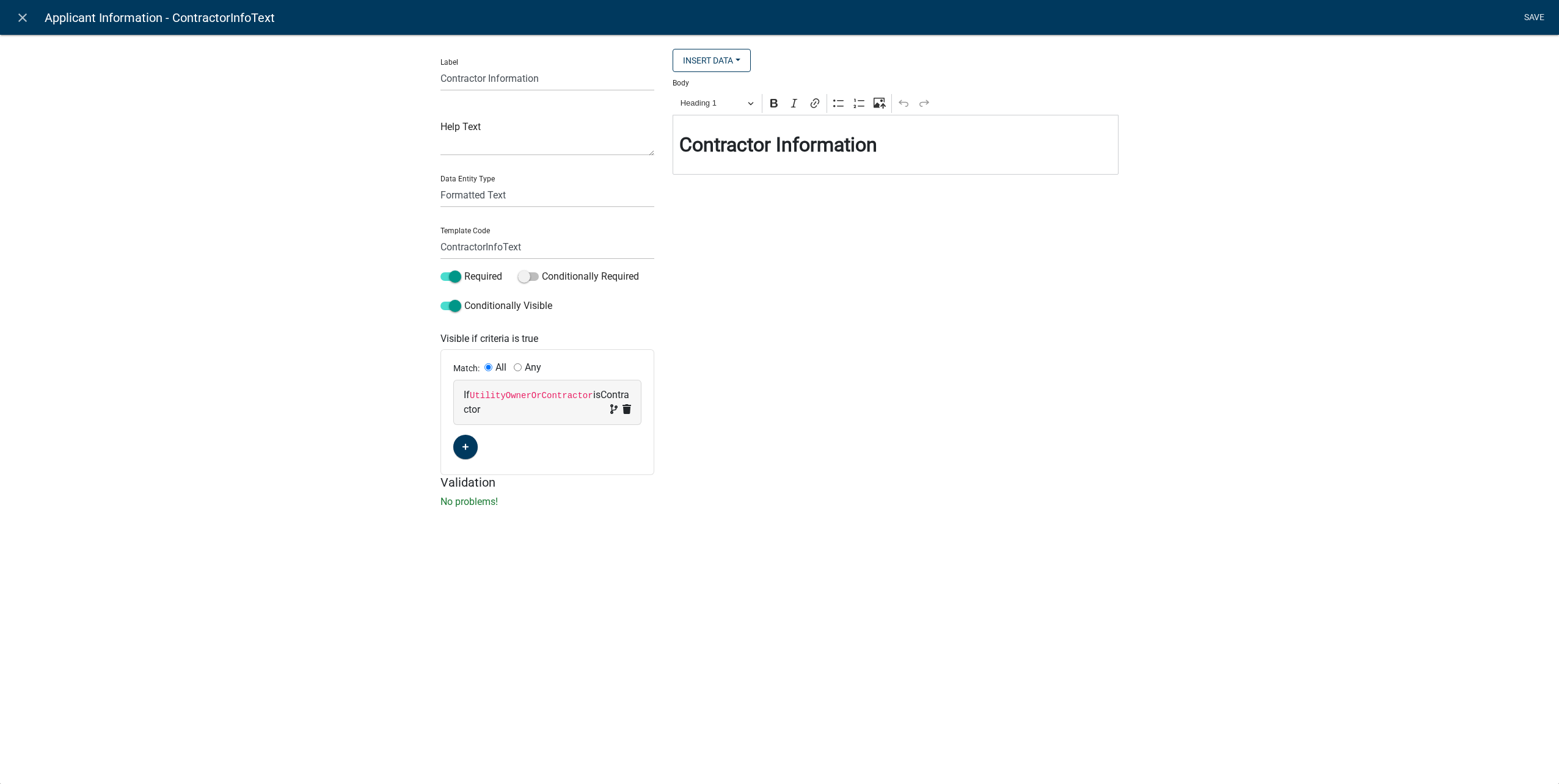
click at [1524, 19] on link "Save" at bounding box center [1534, 17] width 30 height 23
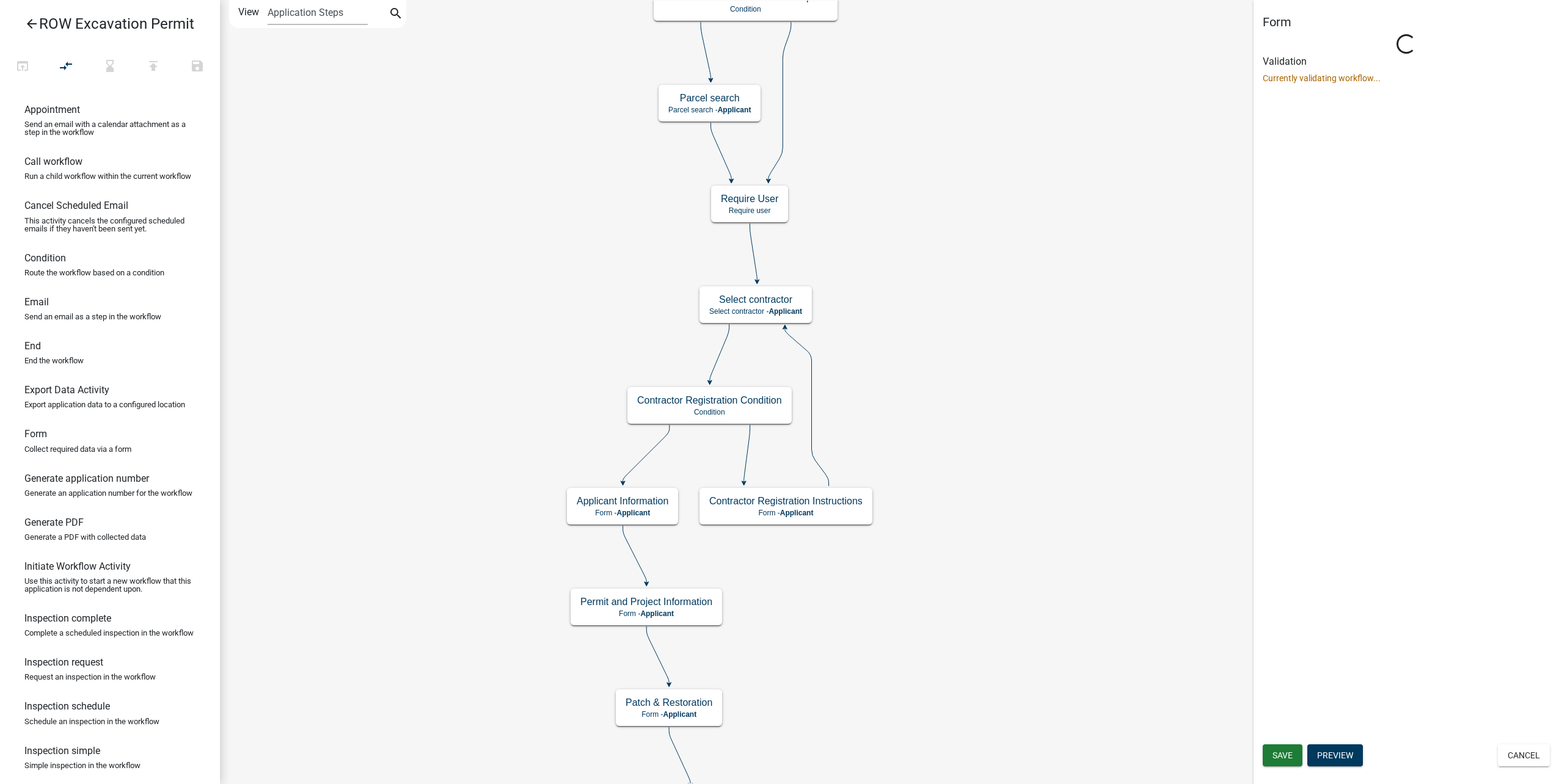
scroll to position [0, 0]
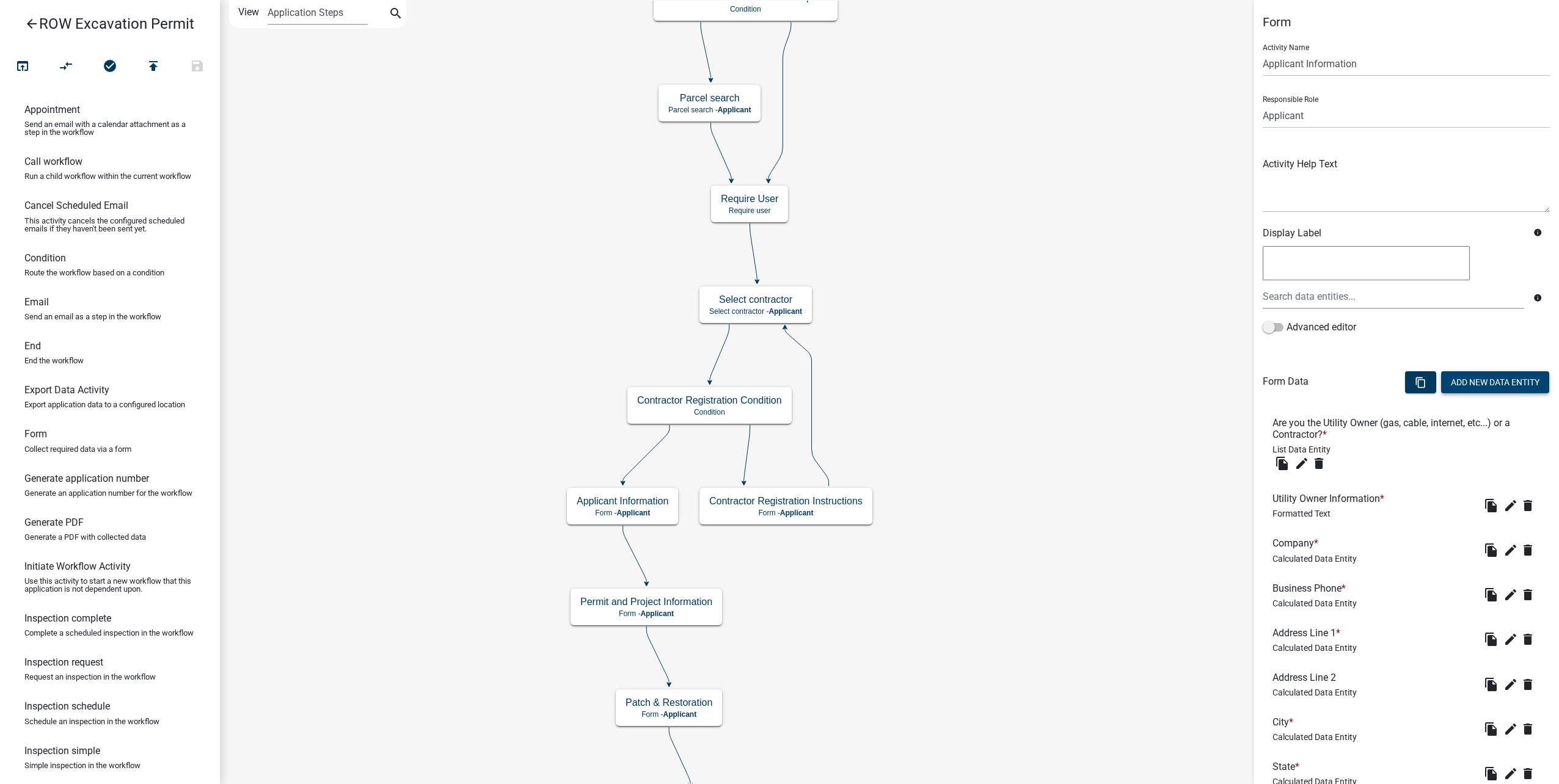
click at [1491, 378] on button "Add New Data Entity" at bounding box center [1495, 381] width 108 height 22
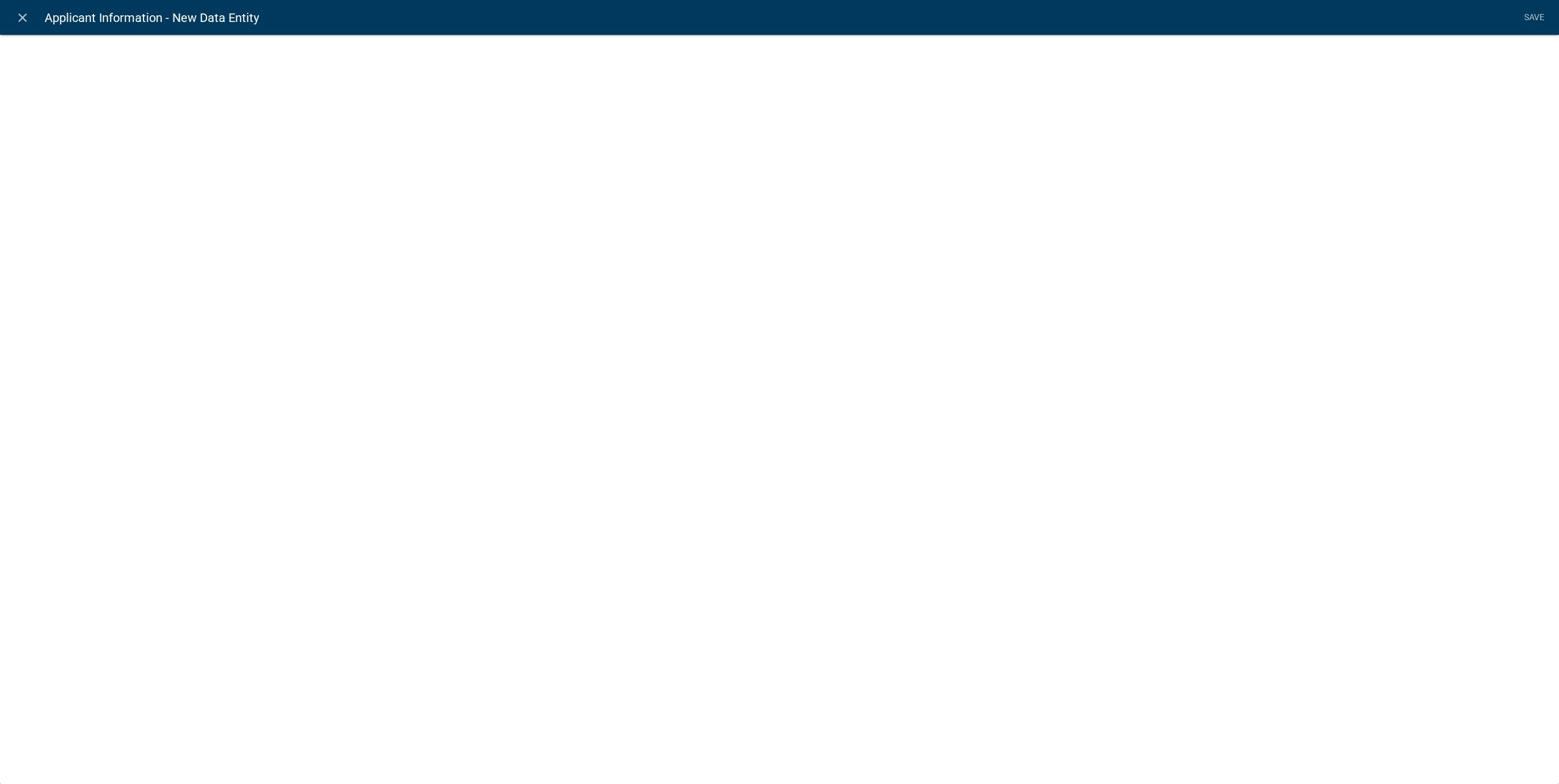
select select
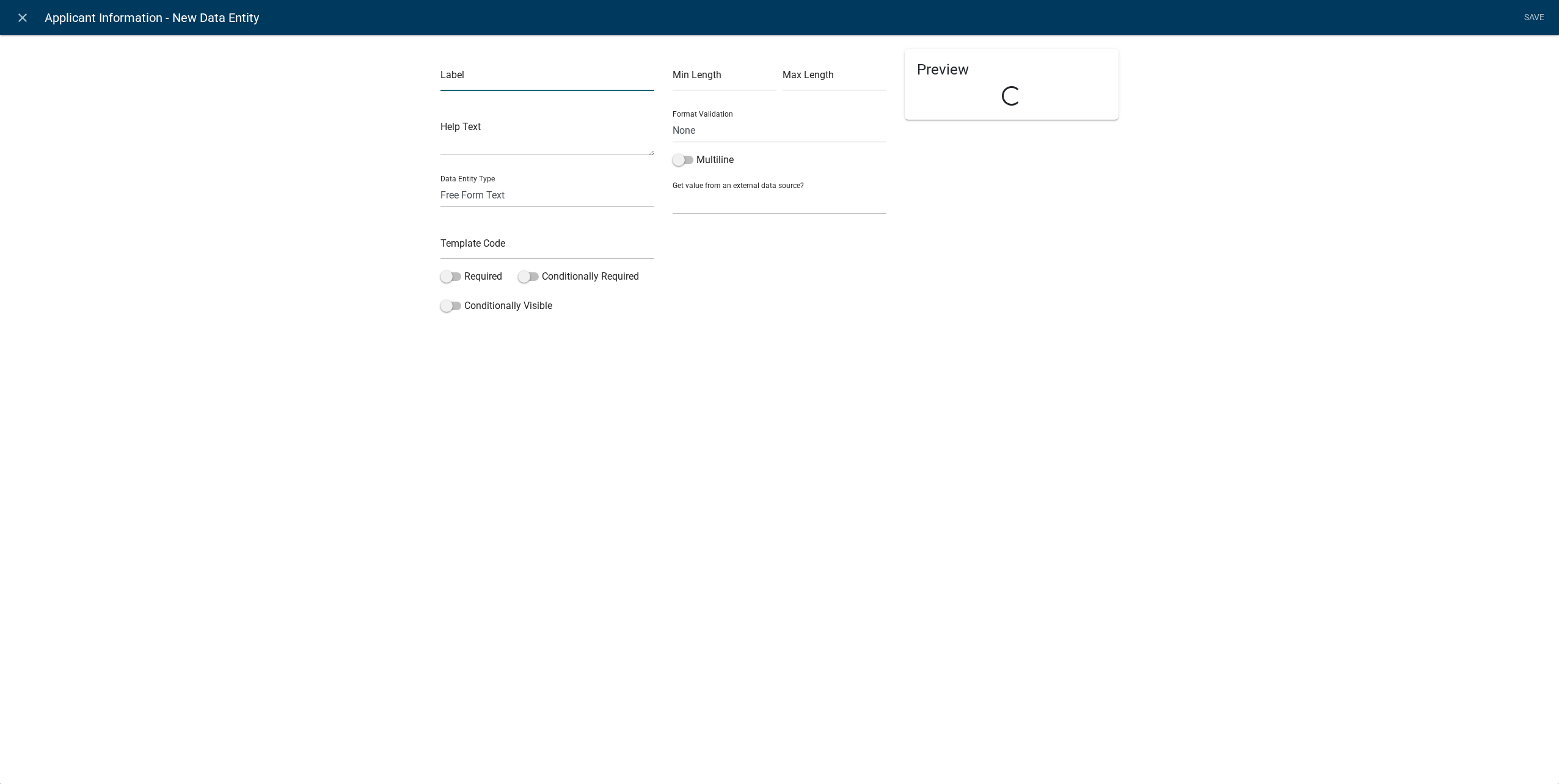
click at [493, 84] on input "text" at bounding box center [548, 78] width 214 height 25
type input "Company"
click at [469, 188] on select "Free Form Text Document Display Entity Value Fee Numeric Data Date Map Sketch D…" at bounding box center [548, 195] width 214 height 25
select select "calculated-value"
click at [441, 183] on select "Free Form Text Document Display Entity Value Fee Numeric Data Date Map Sketch D…" at bounding box center [548, 195] width 214 height 25
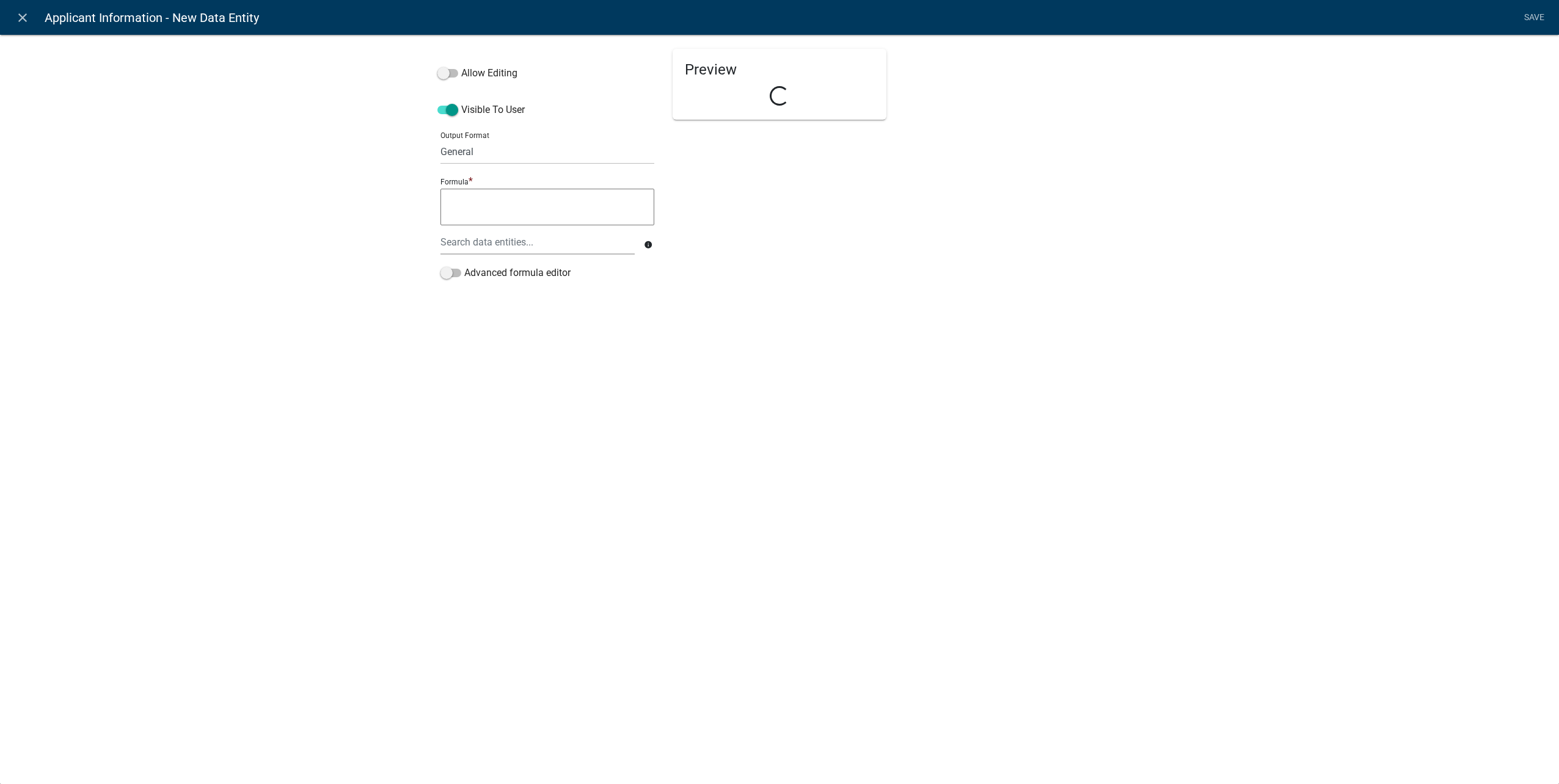
select select "calculated-value"
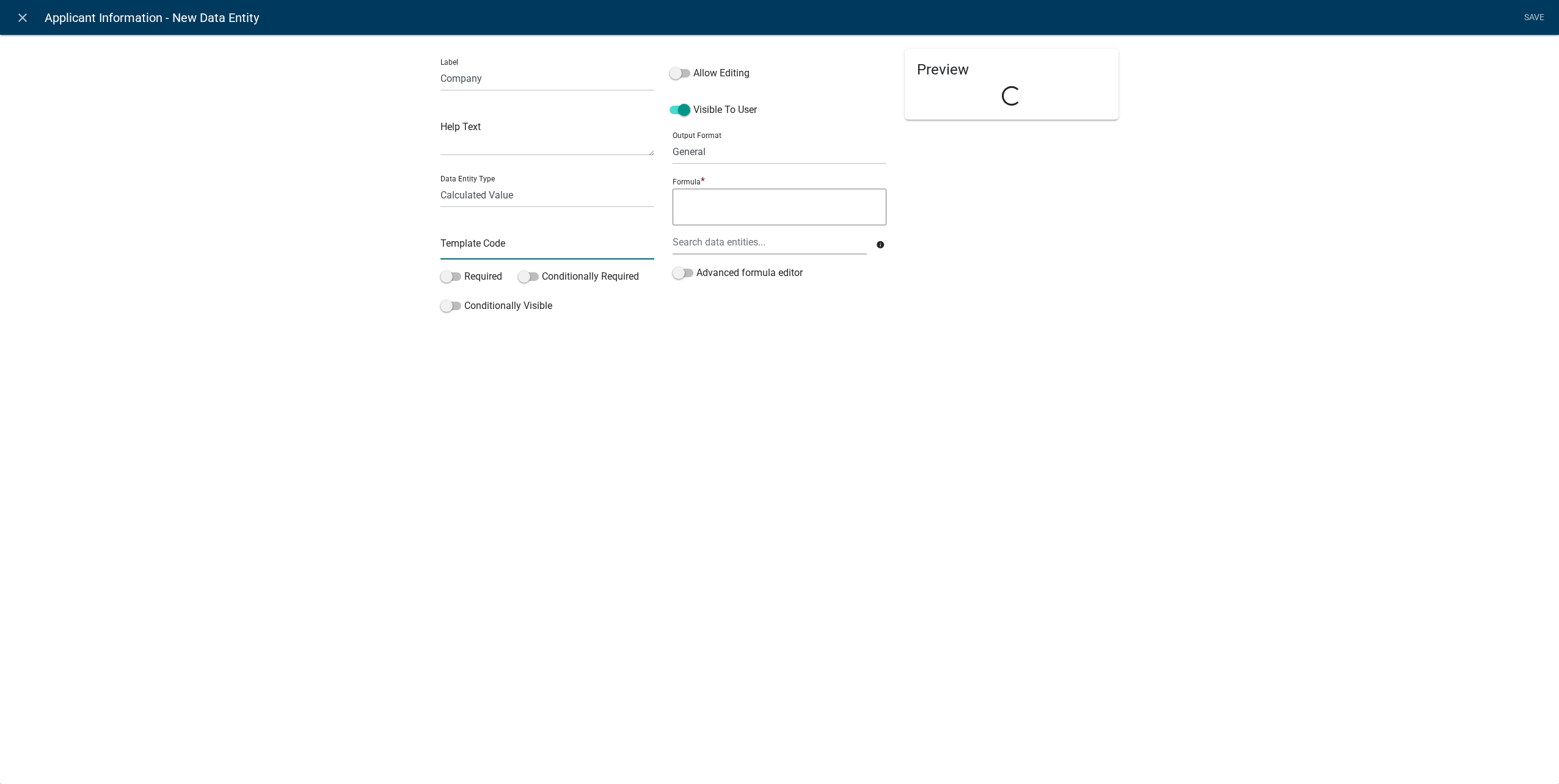
click at [474, 252] on input "text" at bounding box center [548, 247] width 214 height 25
type input "ContractorCompanyCV"
click at [451, 275] on span at bounding box center [451, 276] width 21 height 9
click at [464, 269] on input "Required" at bounding box center [464, 269] width 0 height 0
click at [451, 306] on span at bounding box center [451, 306] width 21 height 9
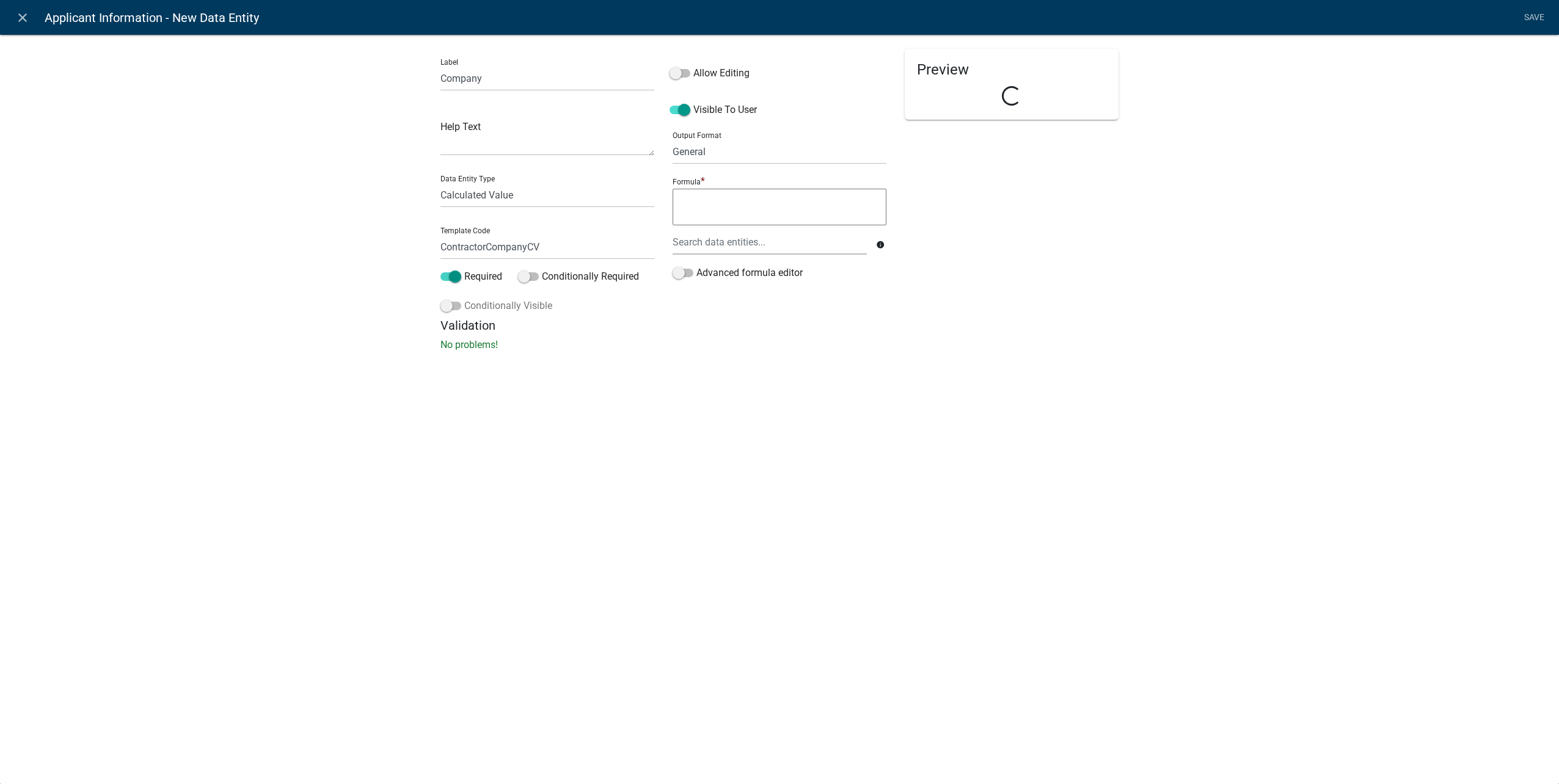
click at [464, 299] on input "Conditionally Visible" at bounding box center [464, 299] width 0 height 0
click at [468, 393] on fa-icon "button" at bounding box center [466, 397] width 7 height 12
click at [493, 391] on span "(unset)" at bounding box center [485, 394] width 30 height 12
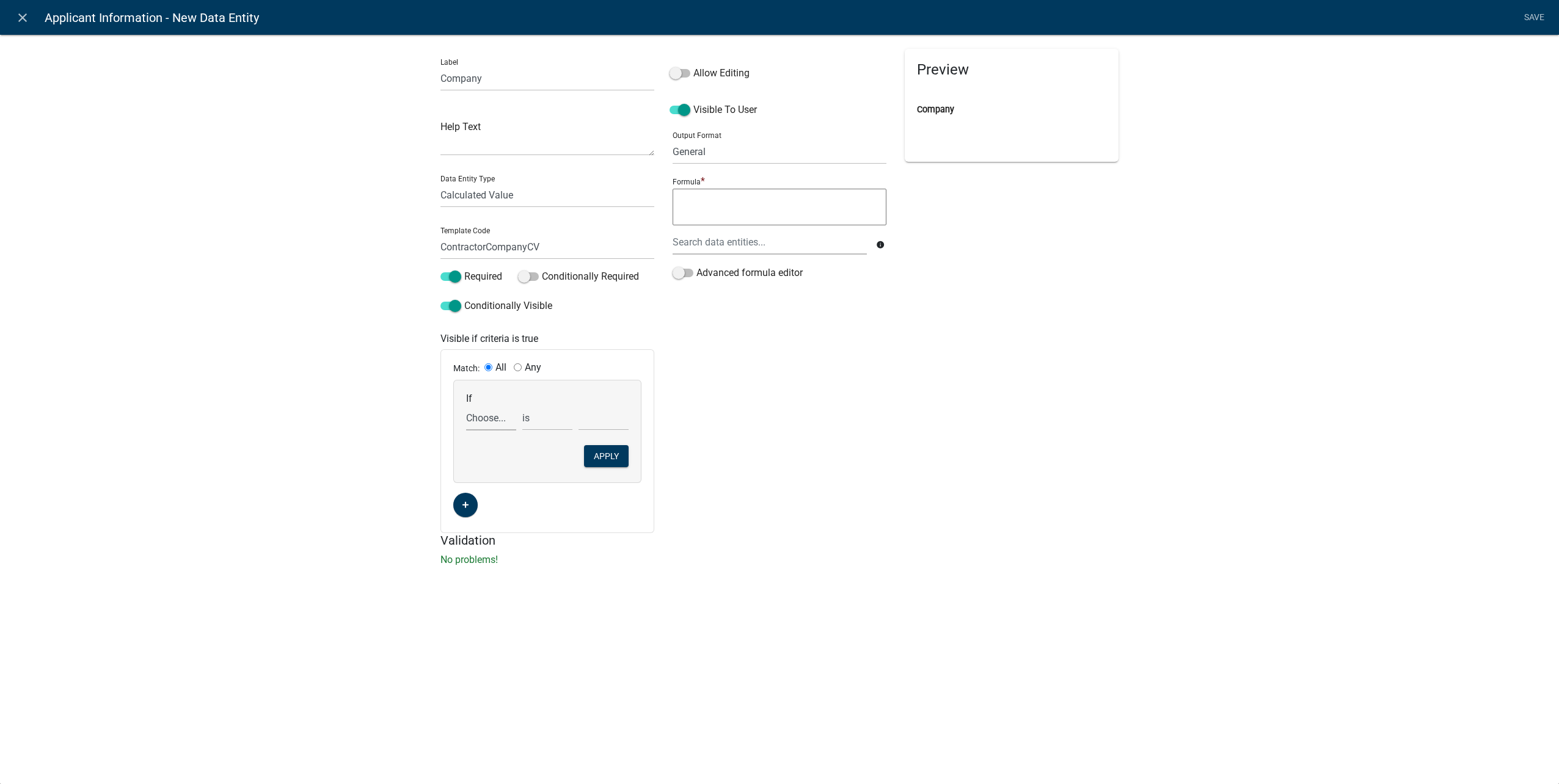
click at [500, 418] on select "Choose... ALL_FEE_RECIPIENTS APPLICANT_CITY APPLICANT_EMAIL_ADDRESS APPLICANT_F…" at bounding box center [491, 418] width 50 height 25
select select "160: UtilityOwnerOrContractor"
click at [466, 406] on select "Choose... ALL_FEE_RECIPIENTS APPLICANT_CITY APPLICANT_EMAIL_ADDRESS APPLICANT_F…" at bounding box center [491, 418] width 50 height 25
click at [599, 416] on select "Choose... Contractor Utility Owner" at bounding box center [604, 418] width 50 height 25
select select "1: Contractor"
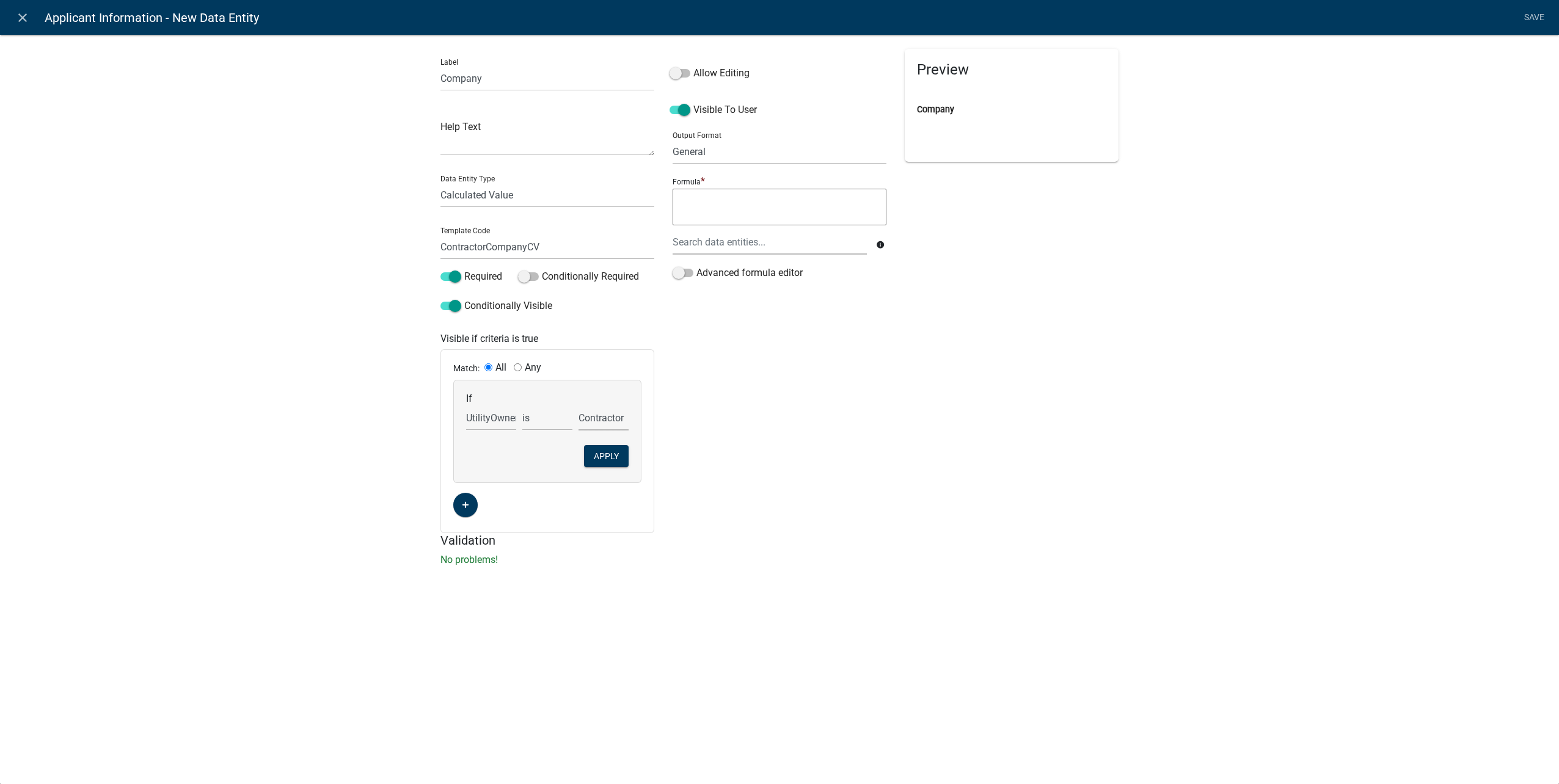
click at [579, 406] on select "Choose... Contractor Utility Owner" at bounding box center [604, 418] width 50 height 25
click at [600, 453] on button "Apply" at bounding box center [606, 455] width 45 height 22
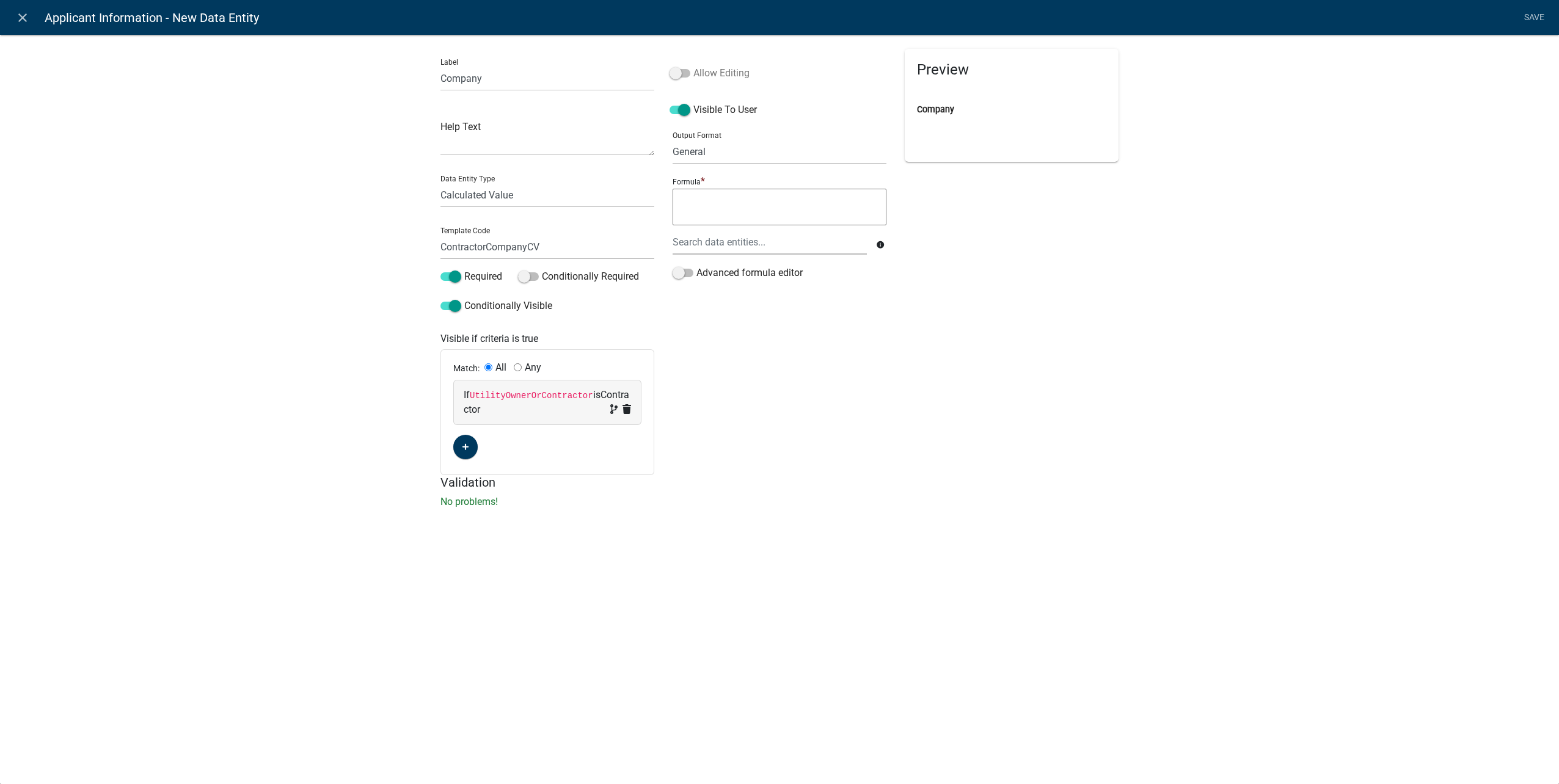
click at [672, 72] on span at bounding box center [679, 73] width 21 height 9
click at [693, 66] on input "Allow Editing" at bounding box center [693, 66] width 0 height 0
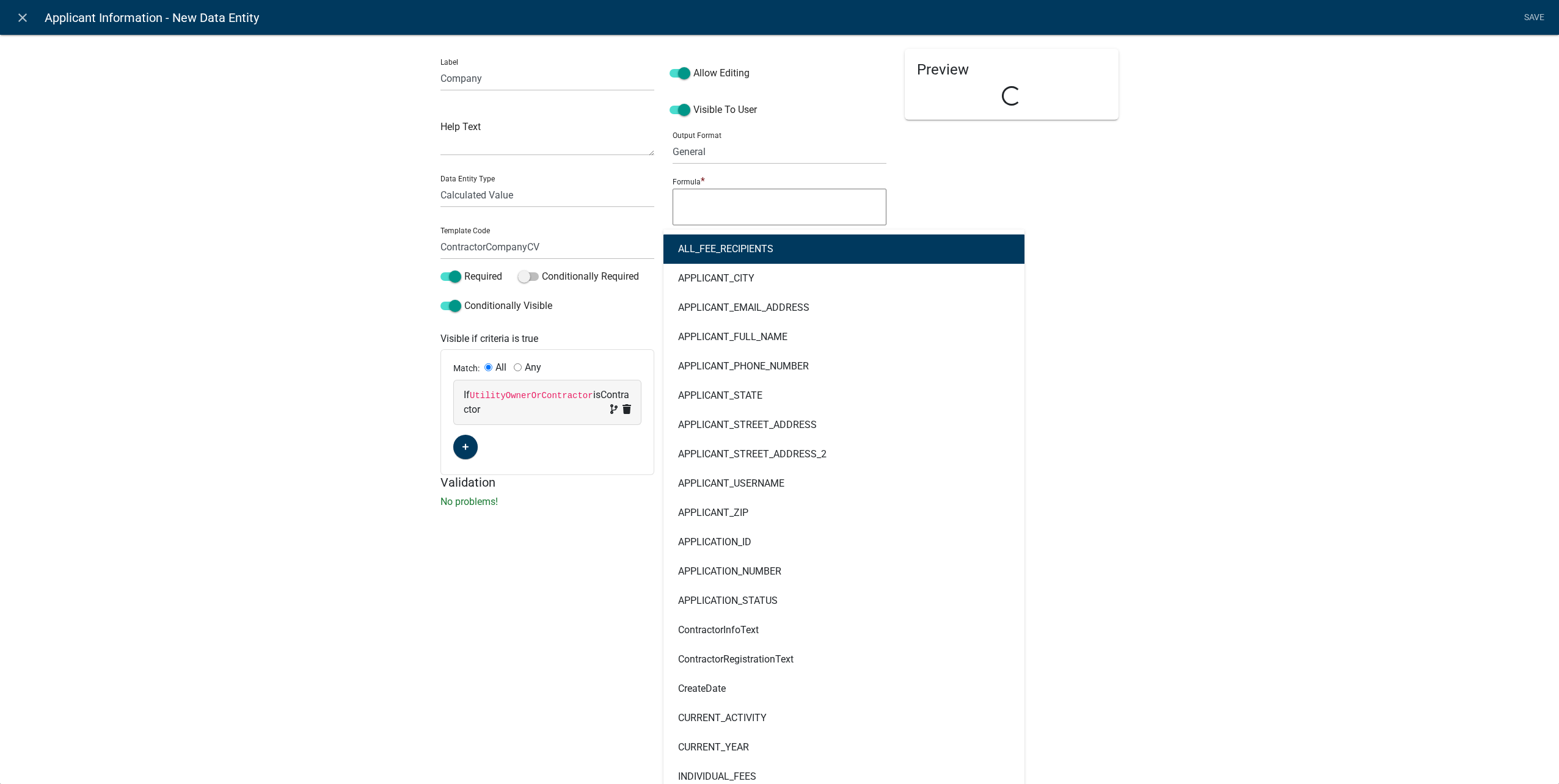
click at [706, 241] on div "ALL_FEE_RECIPIENTS APPLICANT_CITY APPLICANT_EMAIL_ADDRESS APPLICANT_FULL_NAME A…" at bounding box center [770, 242] width 213 height 25
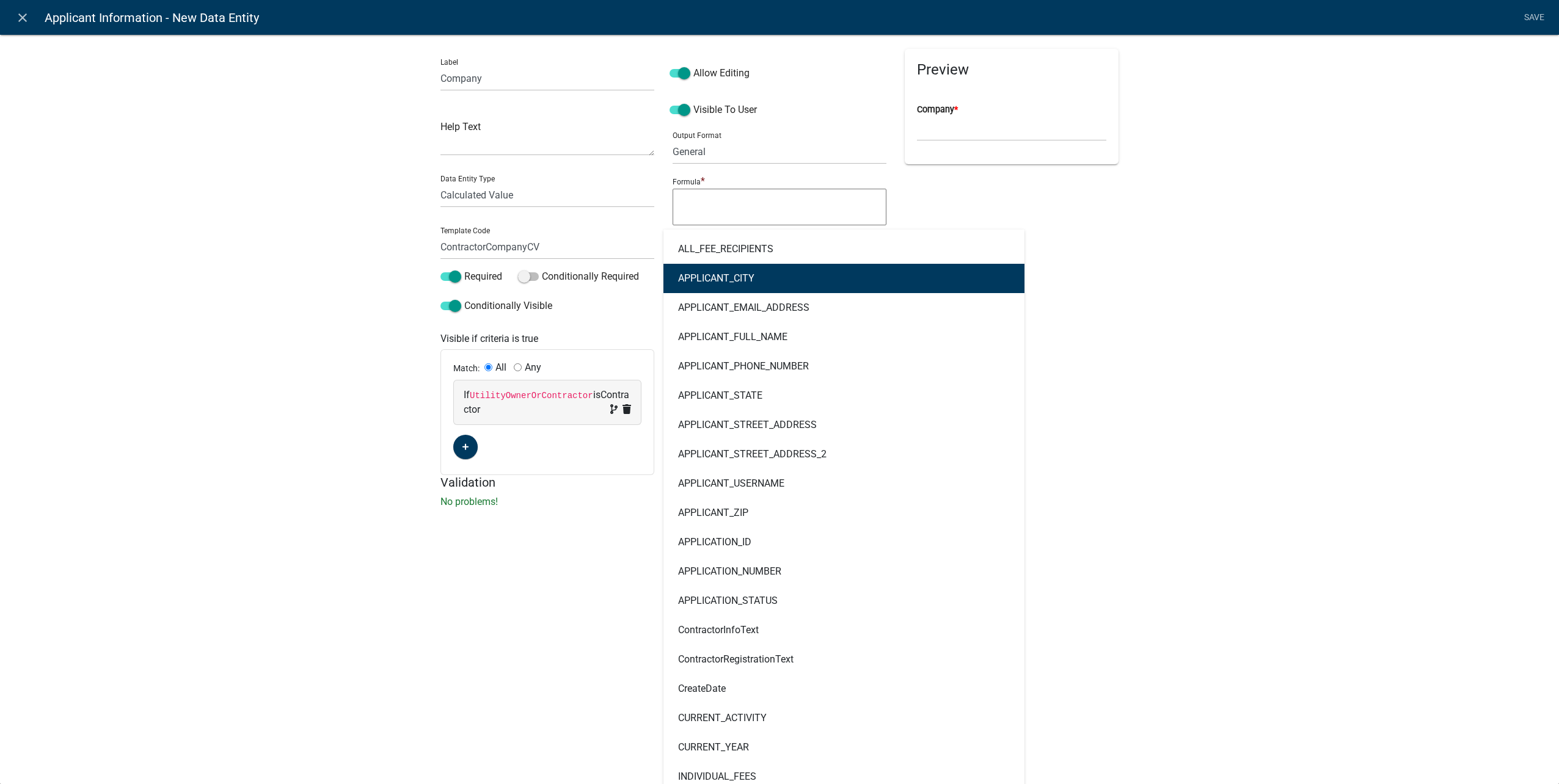
type input "contract"
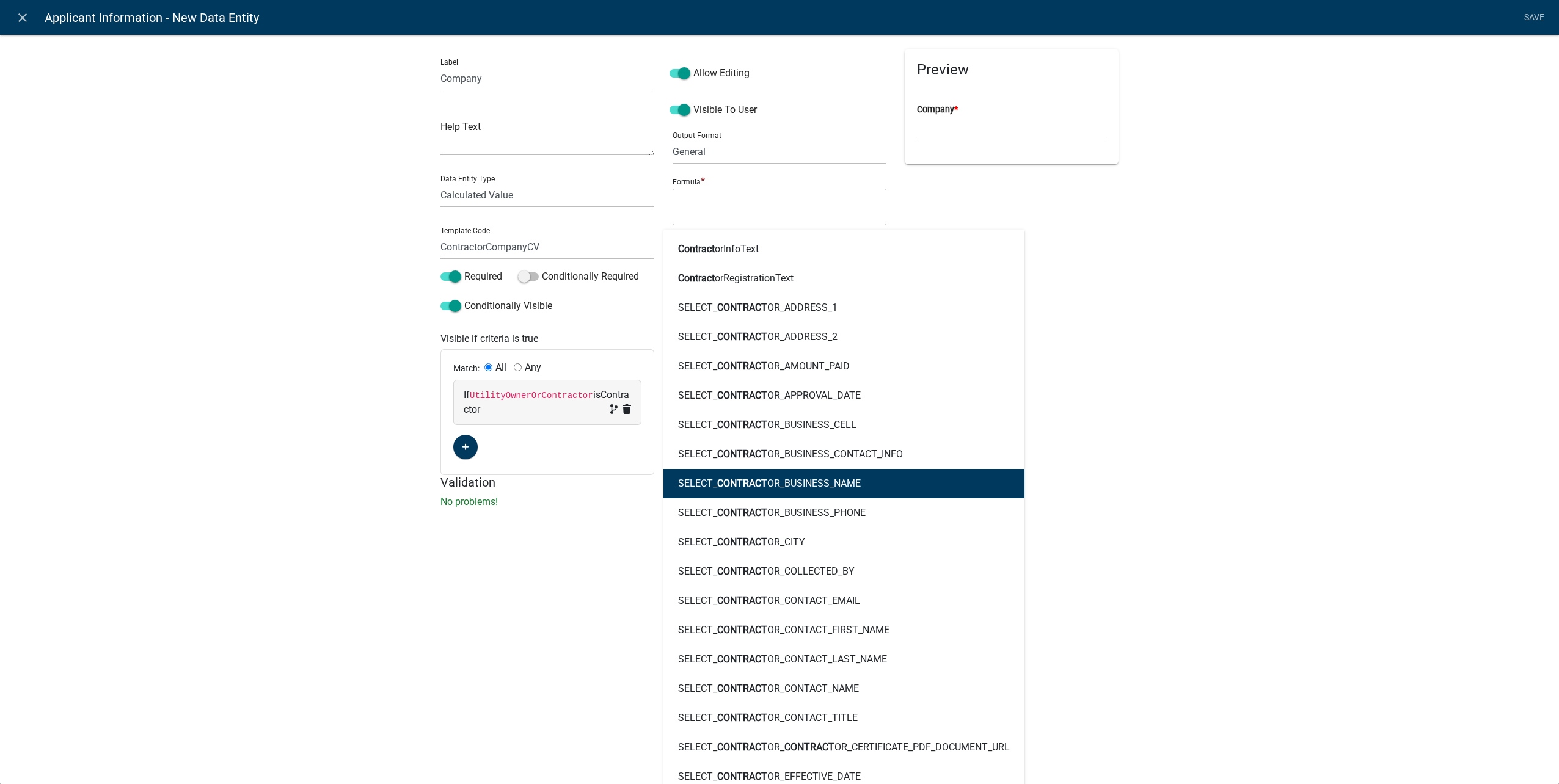
click at [862, 480] on button "SELECT_ CONTRACT OR_BUSINESS_NAME" at bounding box center [844, 483] width 361 height 29
type textarea "SELECT_CONTRACTOR_BUSINESS_NAME"
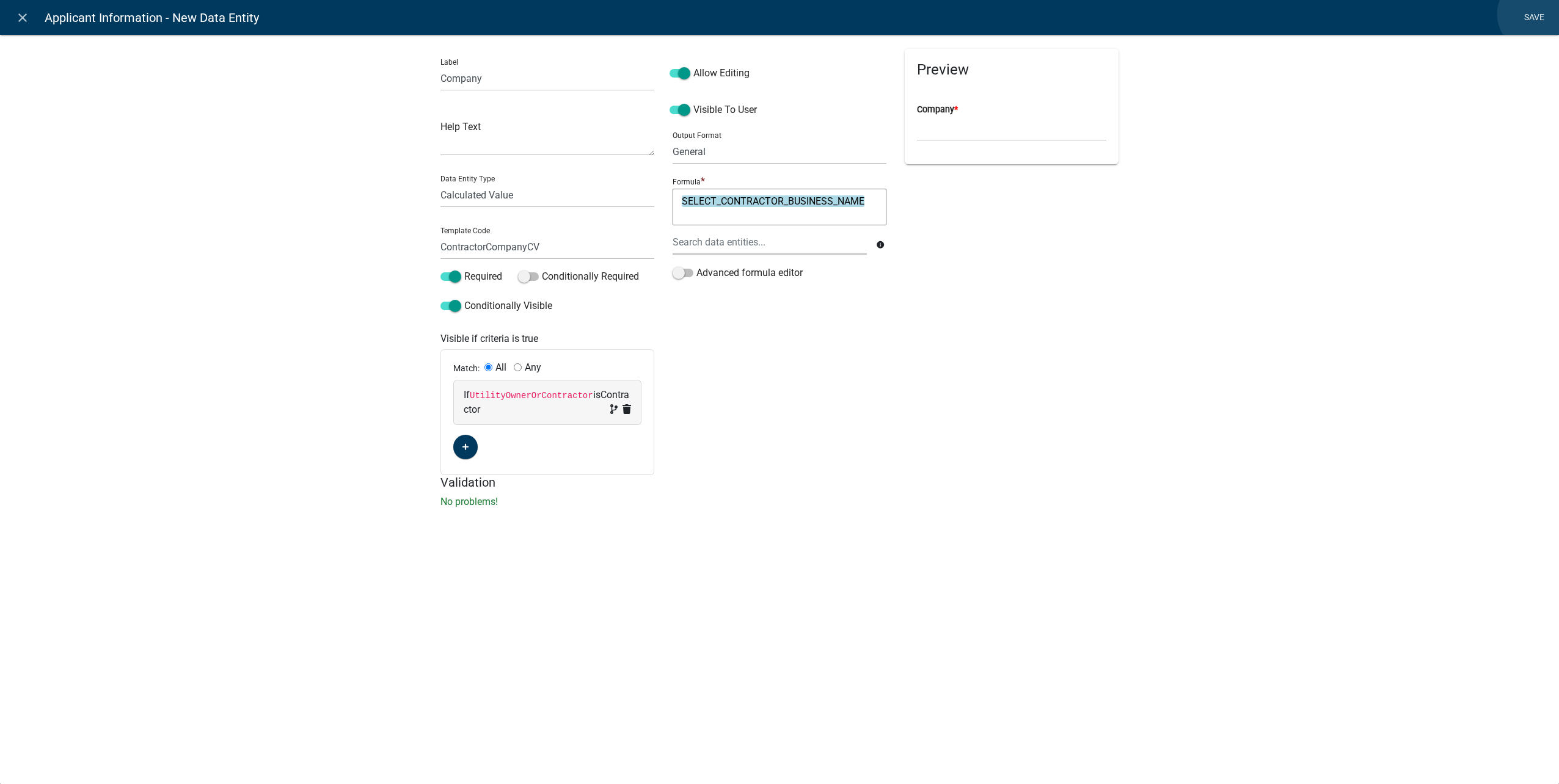
click at [1536, 14] on link "Save" at bounding box center [1534, 17] width 30 height 23
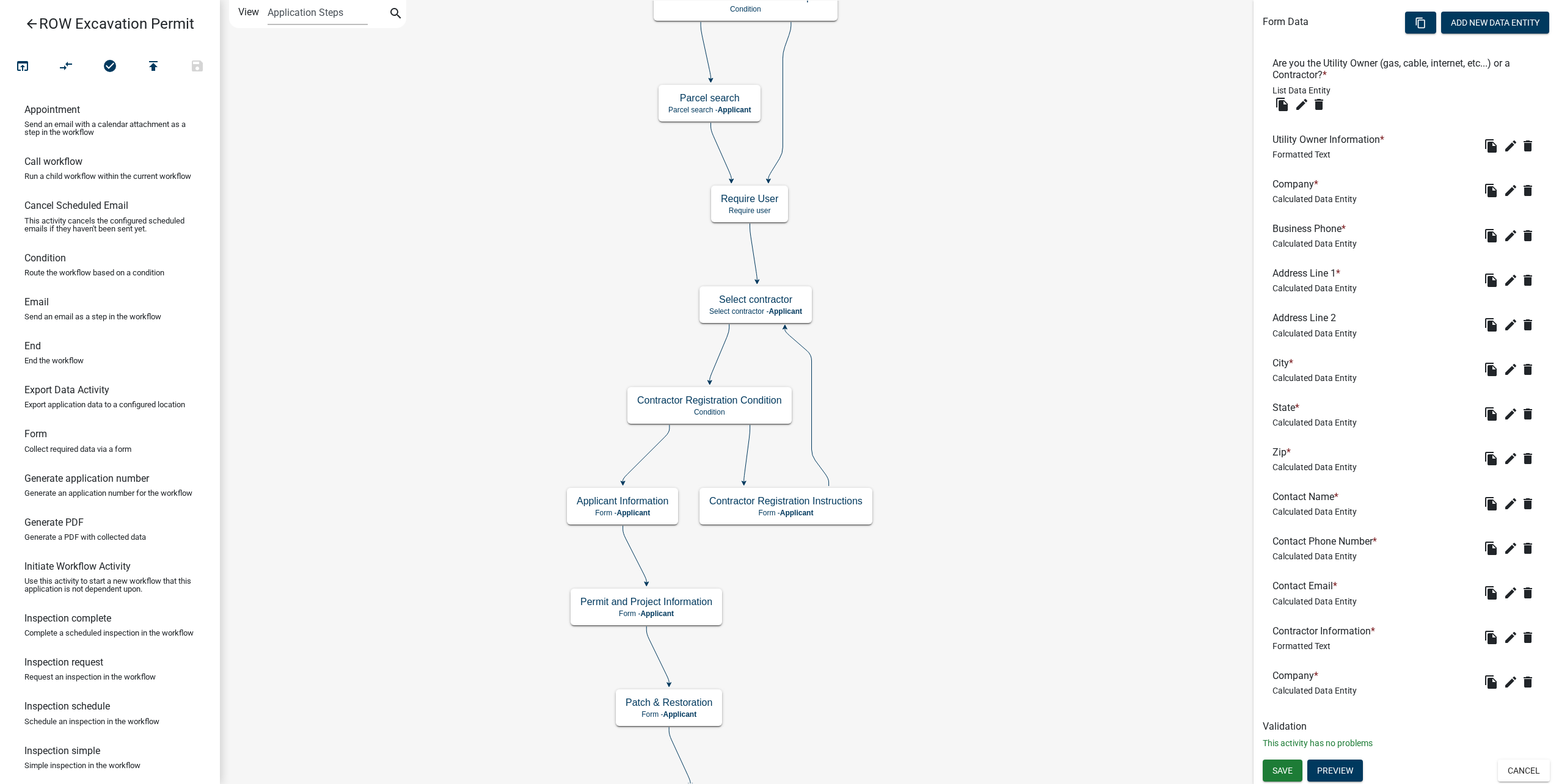
scroll to position [360, 0]
click at [1503, 682] on icon "edit" at bounding box center [1511, 681] width 15 height 15
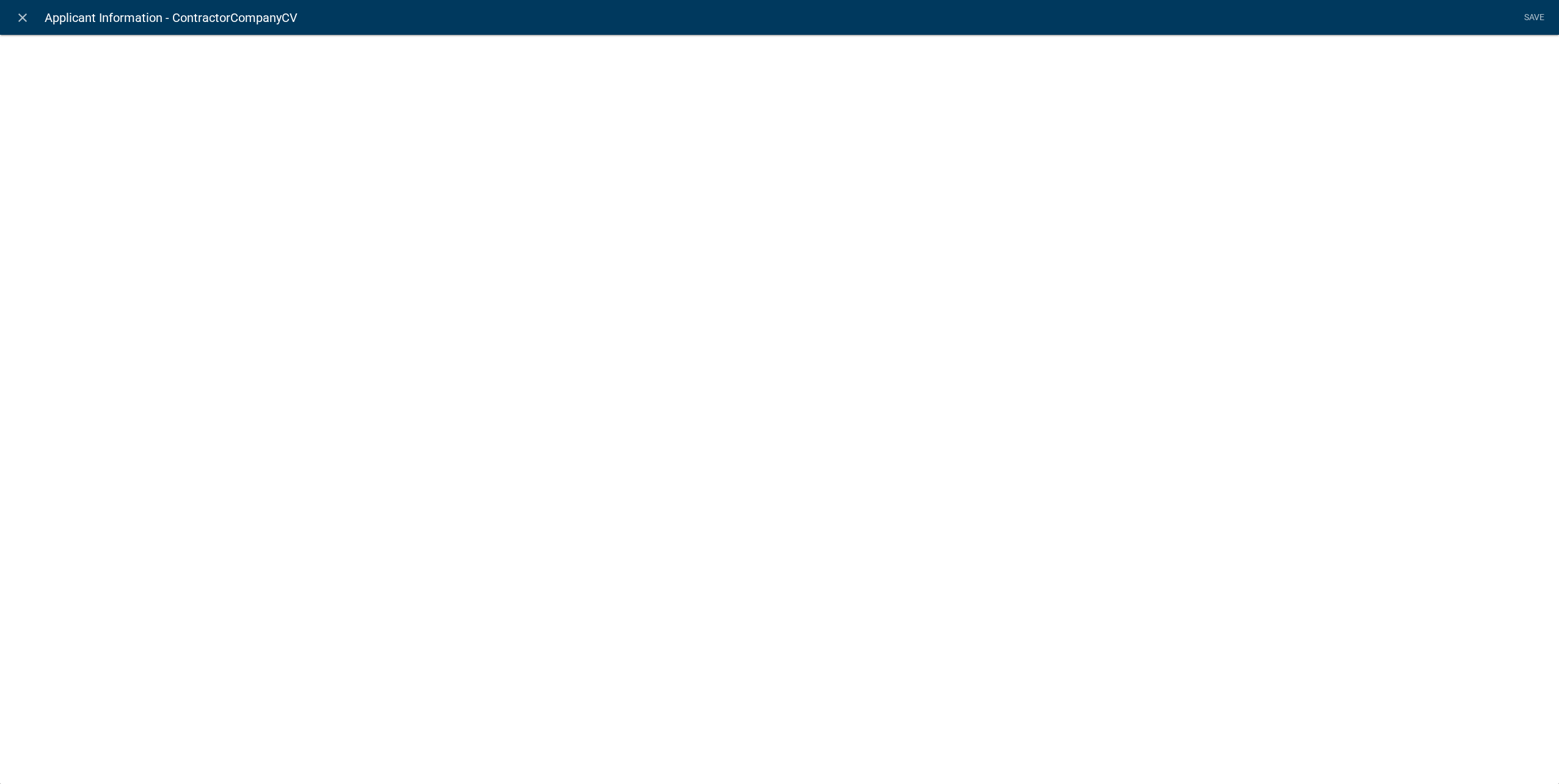
select select "calculated-value"
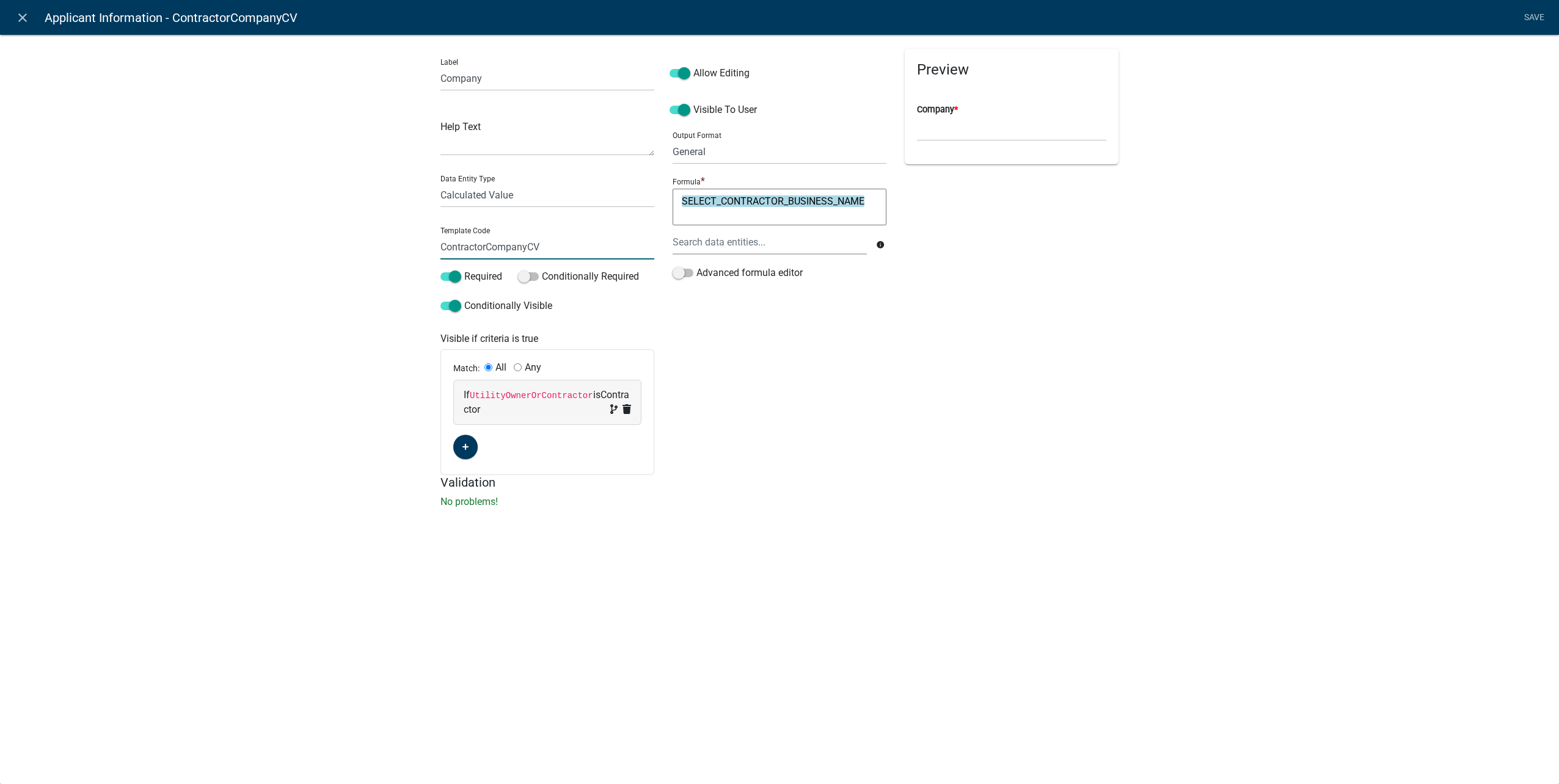
click at [589, 245] on input "ContractorCompanyCV" at bounding box center [548, 247] width 214 height 25
type input "ContractorCompanyCDE"
click at [1540, 14] on li "Save" at bounding box center [1534, 17] width 30 height 23
click at [1538, 19] on link "Save" at bounding box center [1534, 17] width 30 height 23
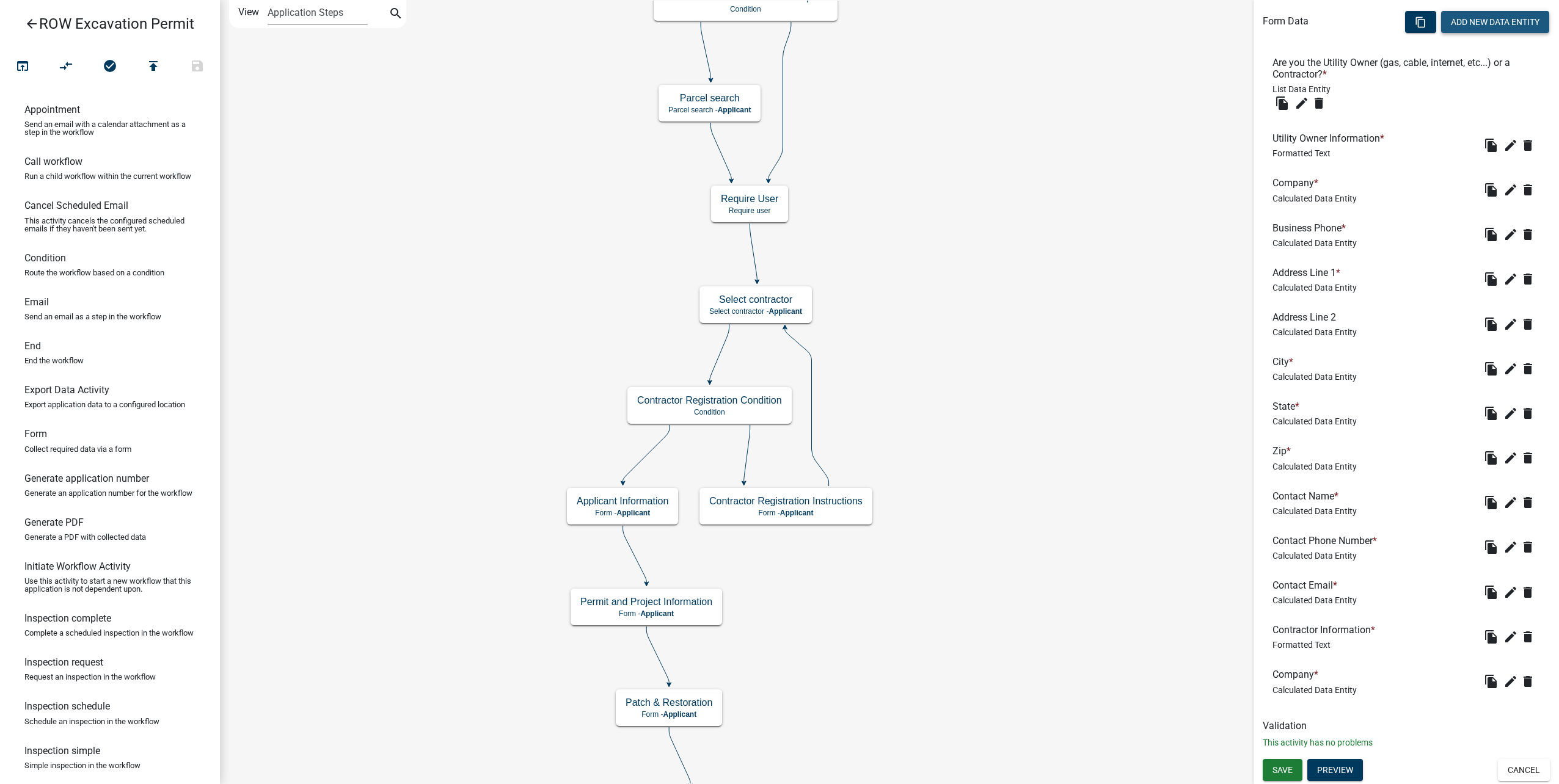
click at [1479, 27] on button "Add New Data Entity" at bounding box center [1495, 22] width 108 height 22
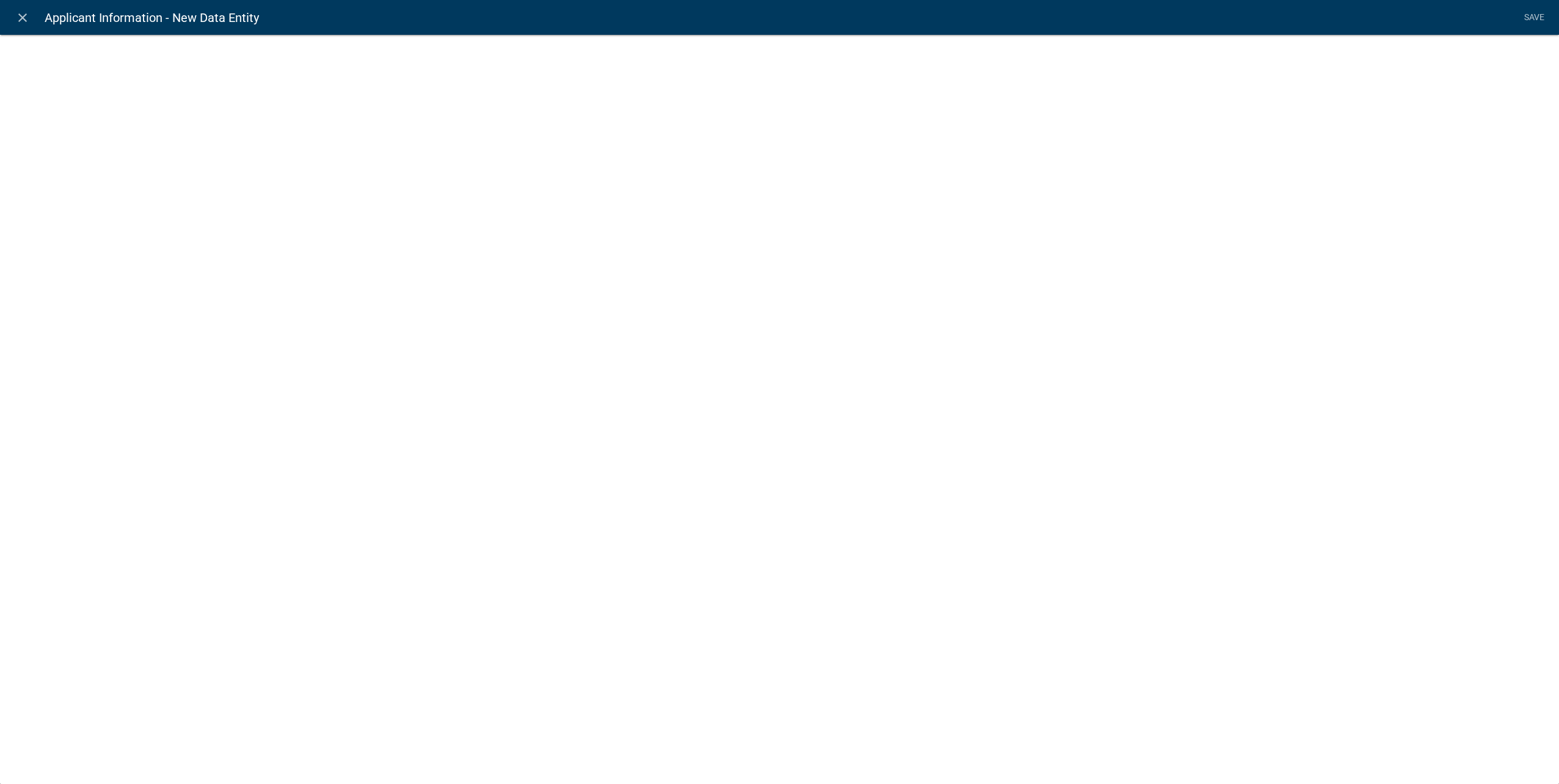
select select
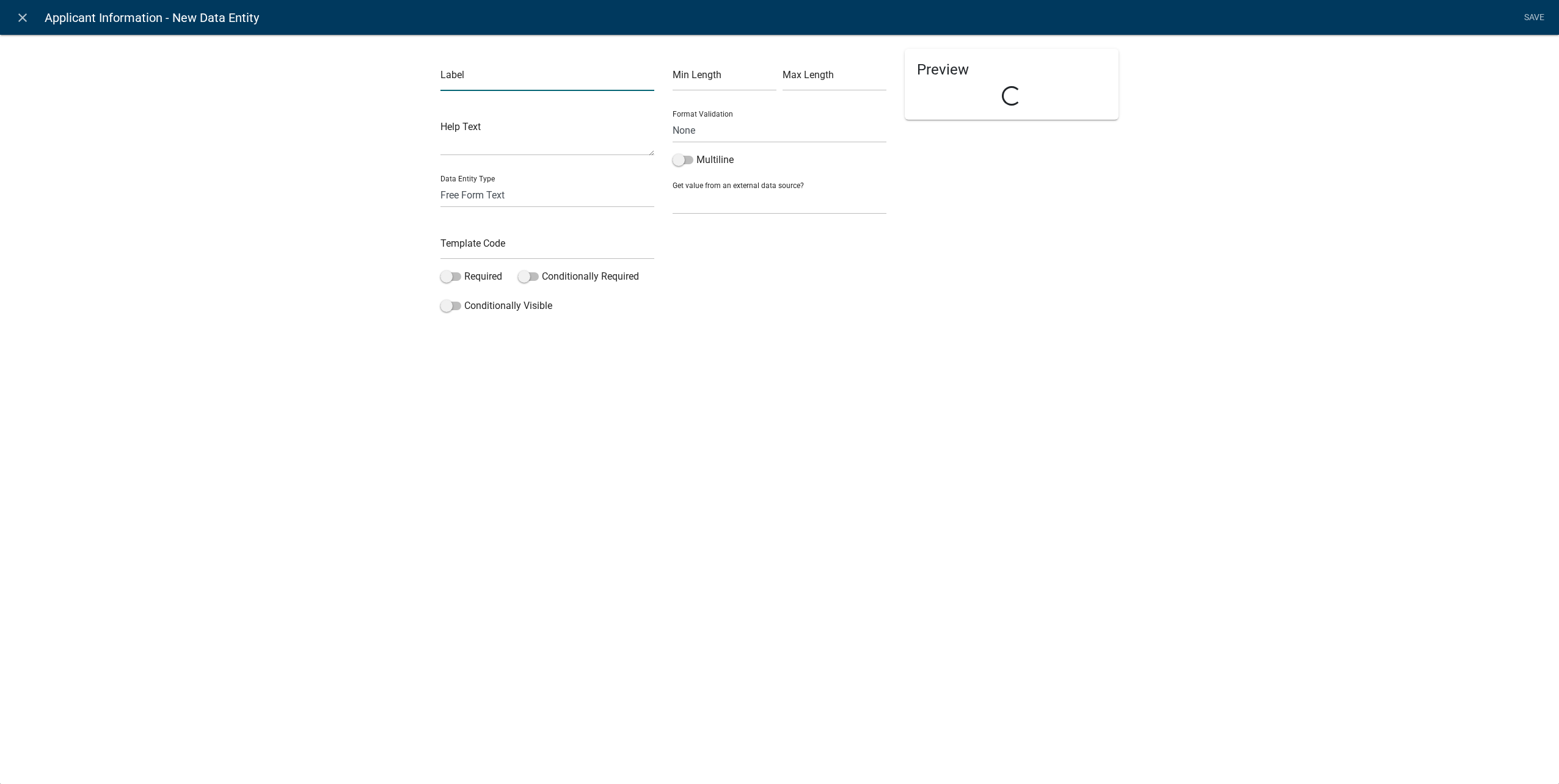
click at [535, 89] on input "text" at bounding box center [548, 78] width 214 height 25
type input "Business Phone"
click at [584, 196] on select "Free Form Text Document Display Entity Value Fee Numeric Data Date Map Sketch D…" at bounding box center [548, 195] width 214 height 25
select select "calculated-value"
click at [441, 183] on select "Free Form Text Document Display Entity Value Fee Numeric Data Date Map Sketch D…" at bounding box center [548, 195] width 214 height 25
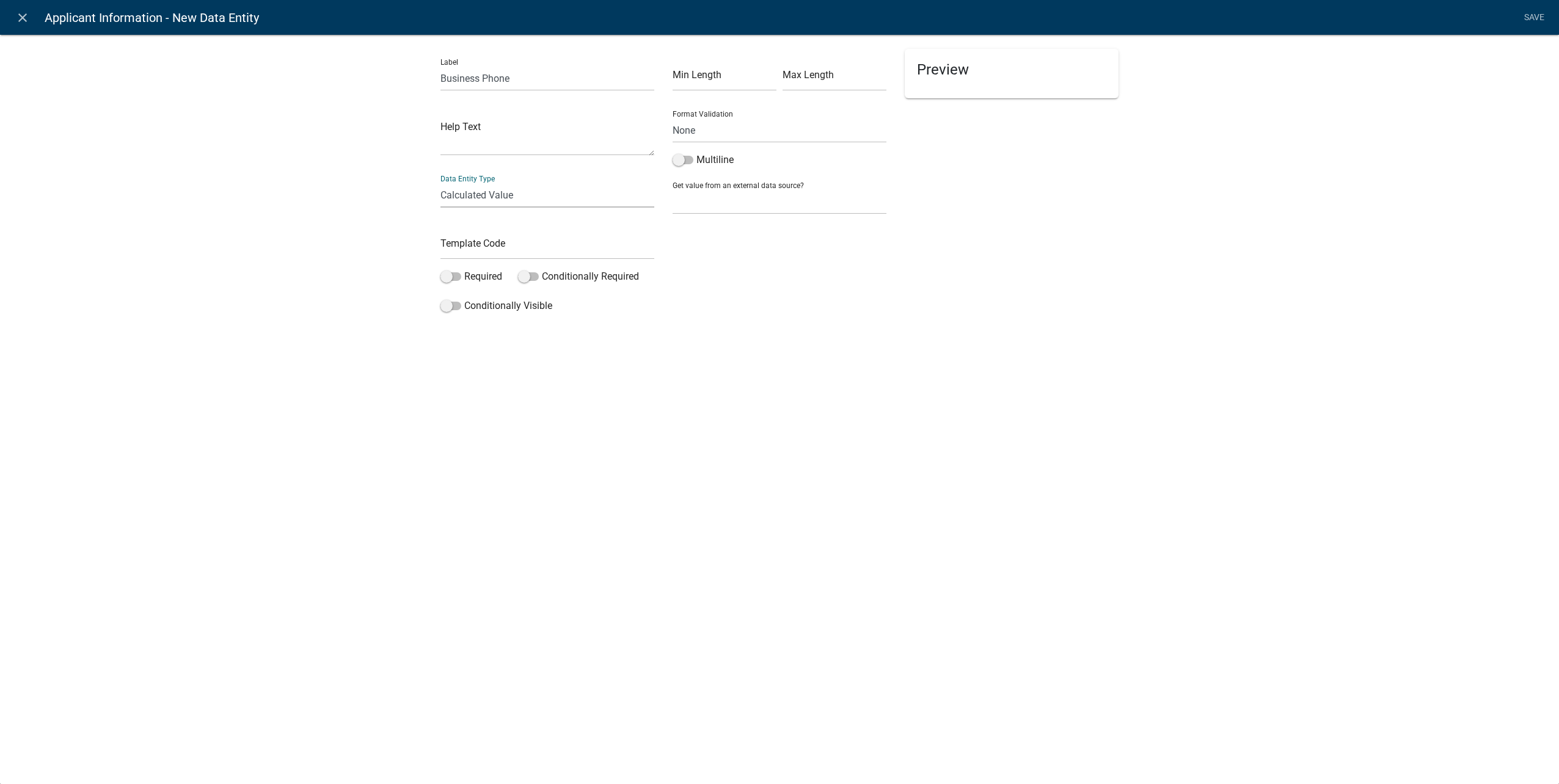
select select "calculated-value"
click at [476, 242] on input "text" at bounding box center [548, 247] width 214 height 25
type input "ContractorBusPhoneCDE"
click at [556, 194] on select "Free Form Text Document Display Entity Value Fee Numeric Data Date Map Sketch D…" at bounding box center [548, 195] width 214 height 25
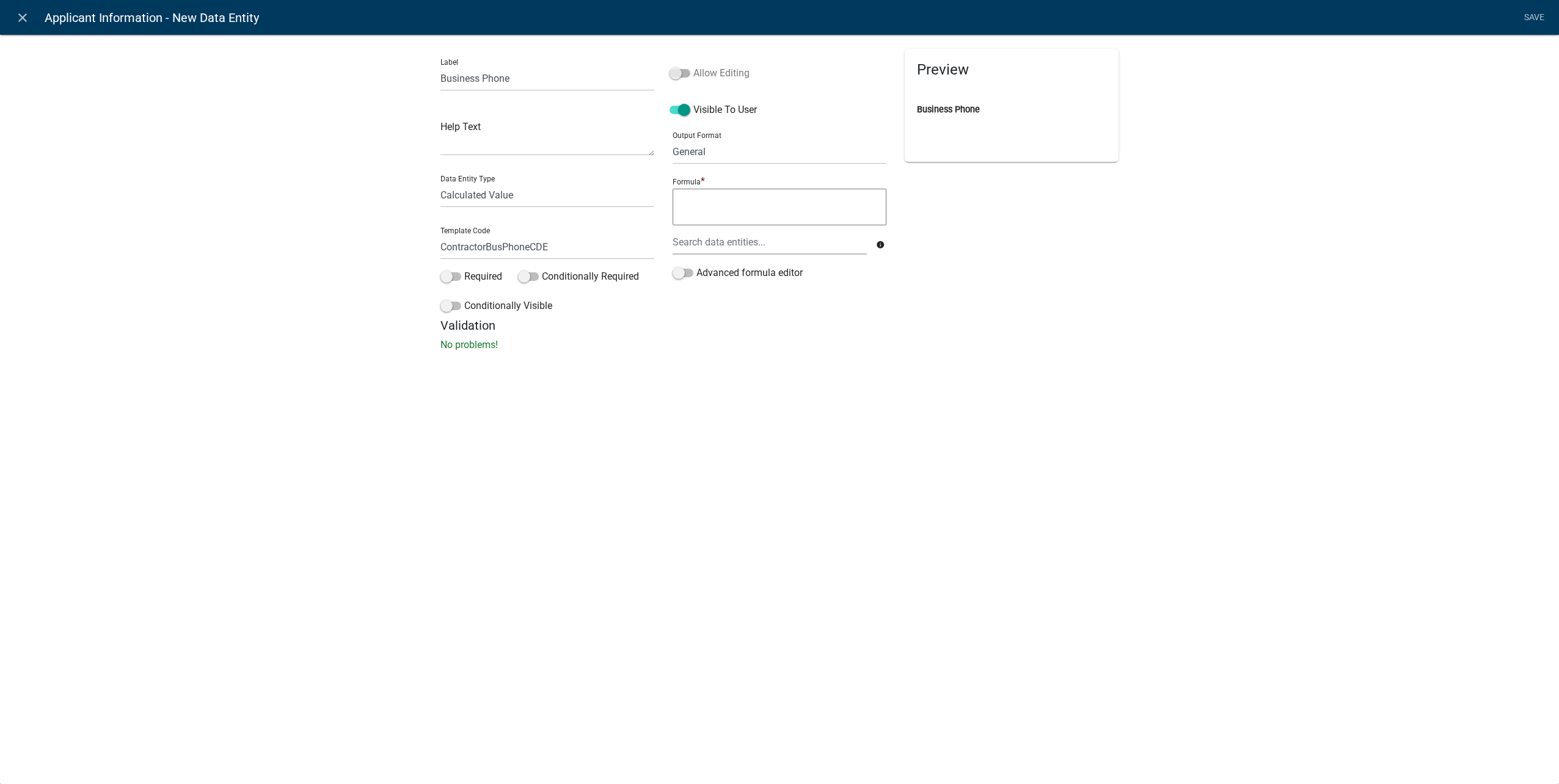
click at [682, 77] on span at bounding box center [679, 73] width 21 height 9
click at [693, 66] on input "Allow Editing" at bounding box center [693, 66] width 0 height 0
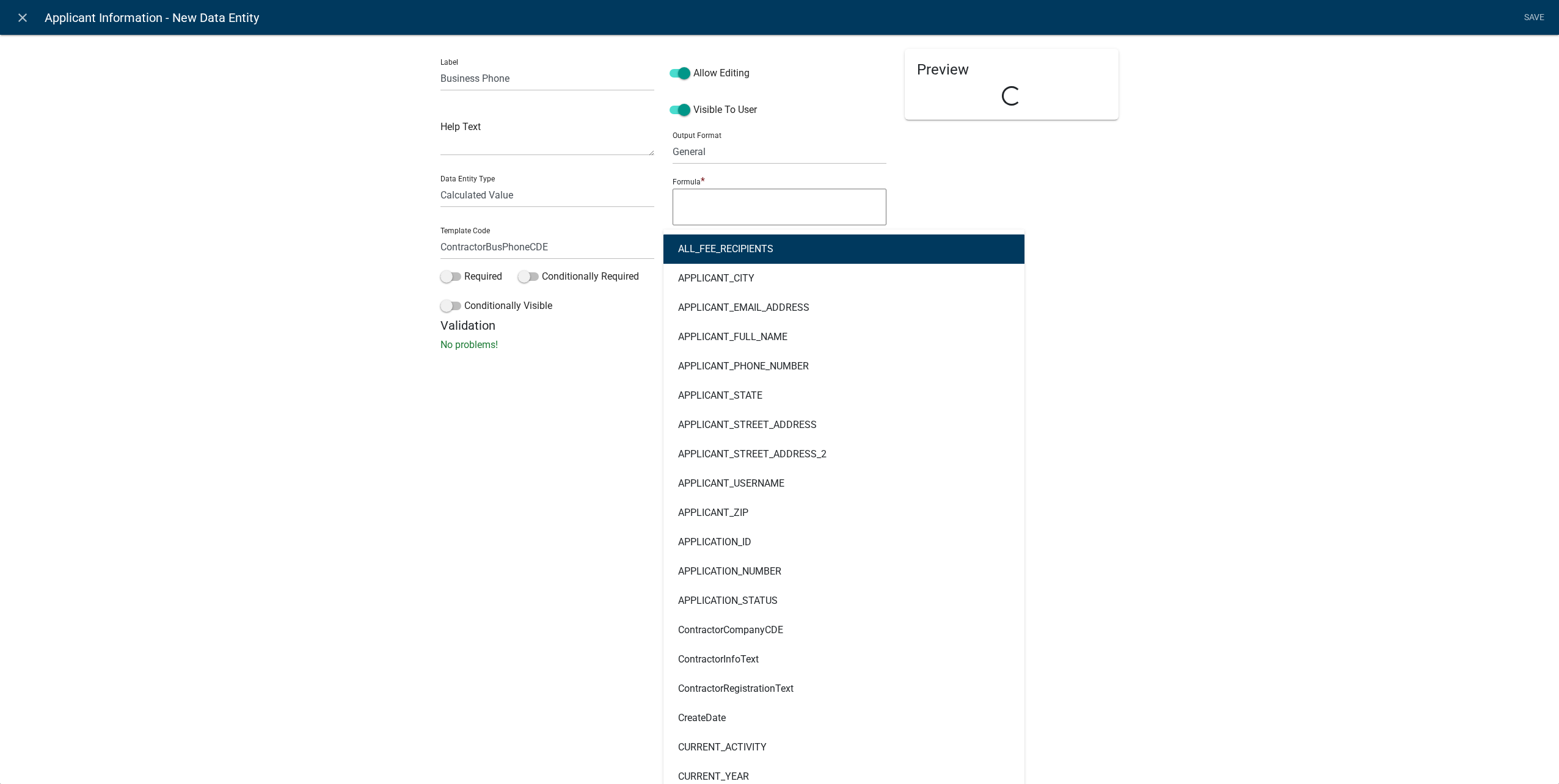
click at [718, 240] on div "ALL_FEE_RECIPIENTS APPLICANT_CITY APPLICANT_EMAIL_ADDRESS APPLICANT_FULL_NAME A…" at bounding box center [770, 242] width 213 height 25
type input "contractor"
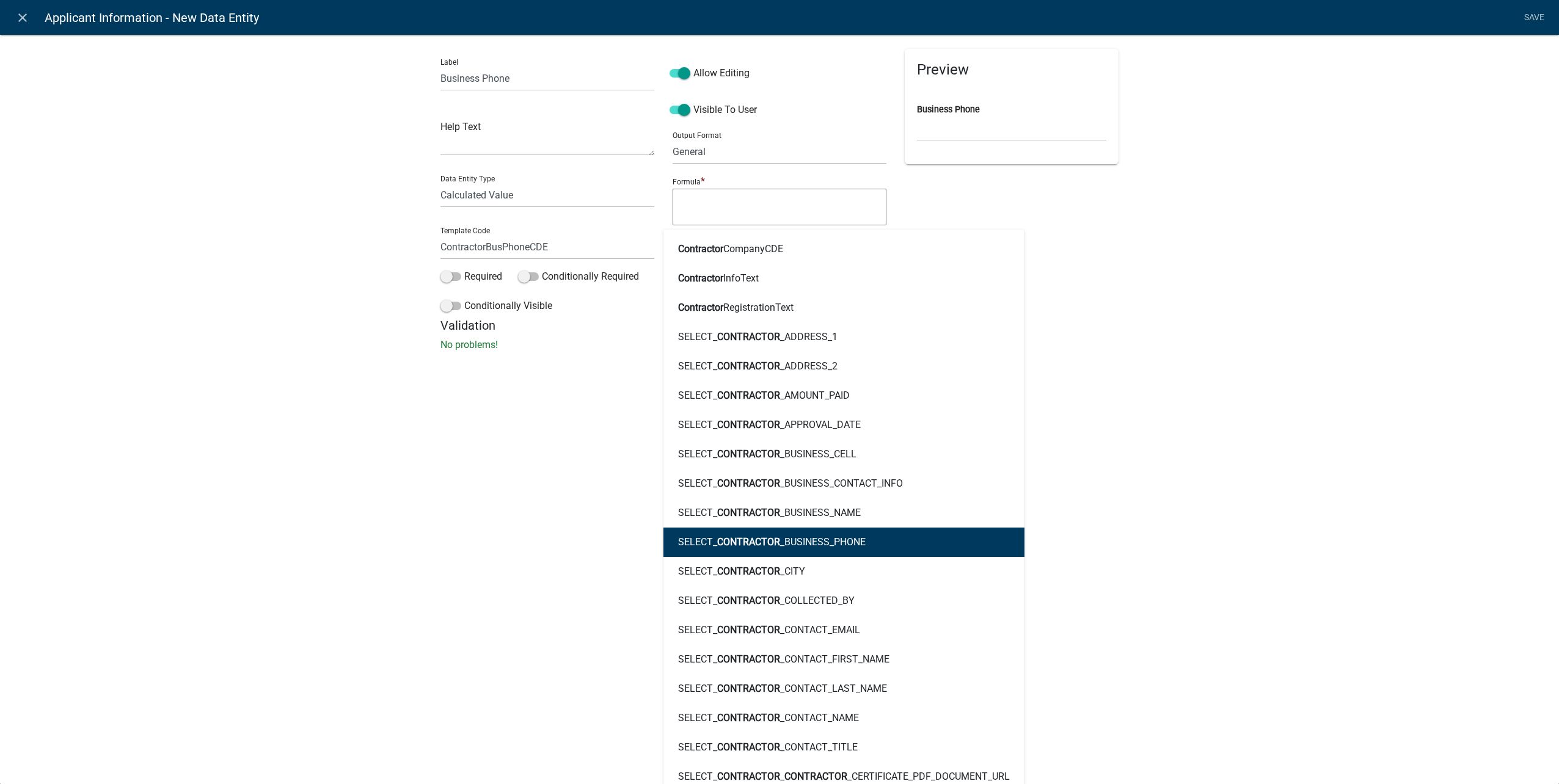
click at [893, 531] on button "SELECT_ CONTRACTOR _BUSINESS_PHONE" at bounding box center [844, 542] width 361 height 29
type textarea "SELECT_CONTRACTOR_BUSINESS_PHONE"
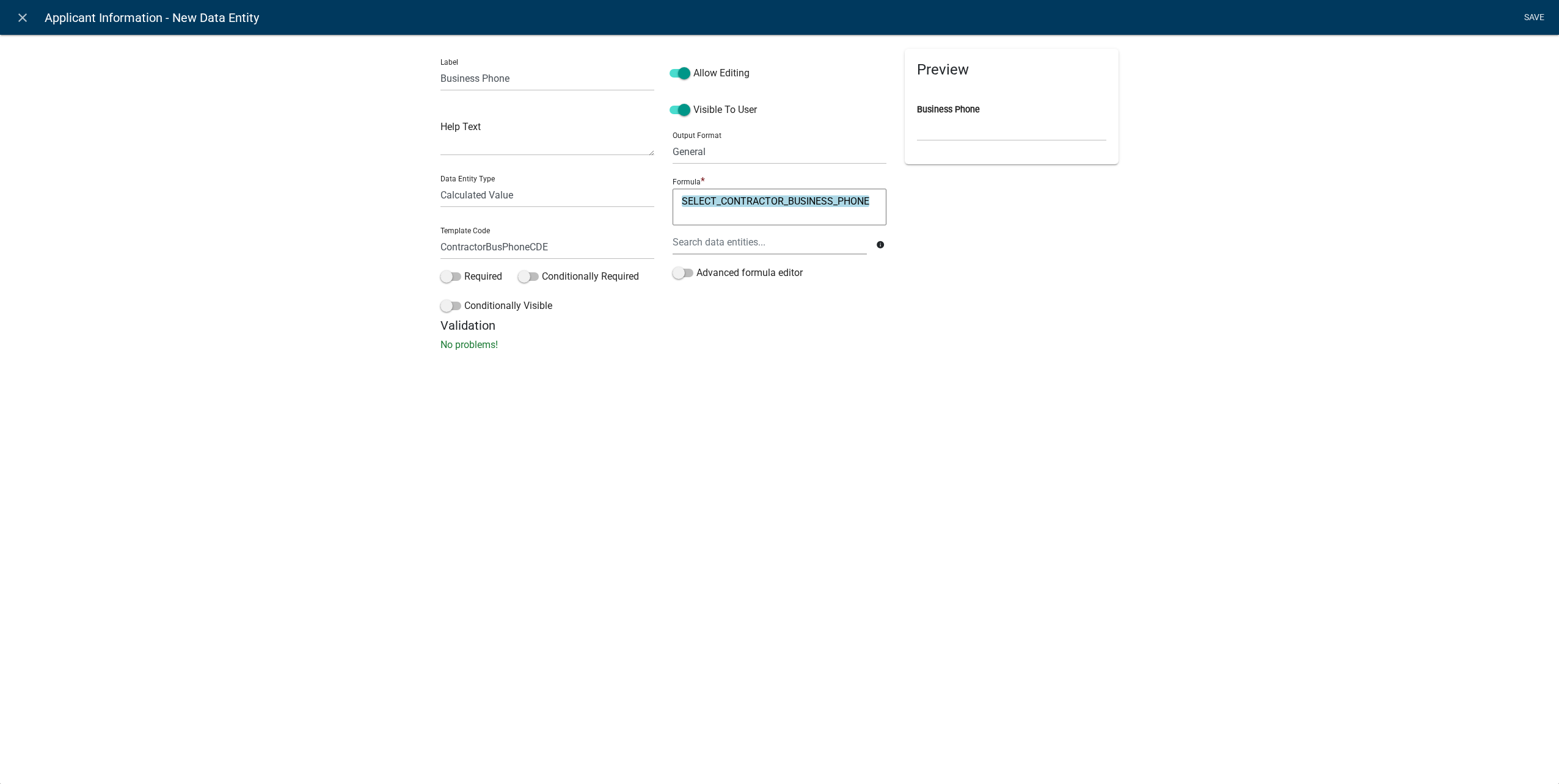
click at [1536, 9] on link "Save" at bounding box center [1534, 17] width 30 height 23
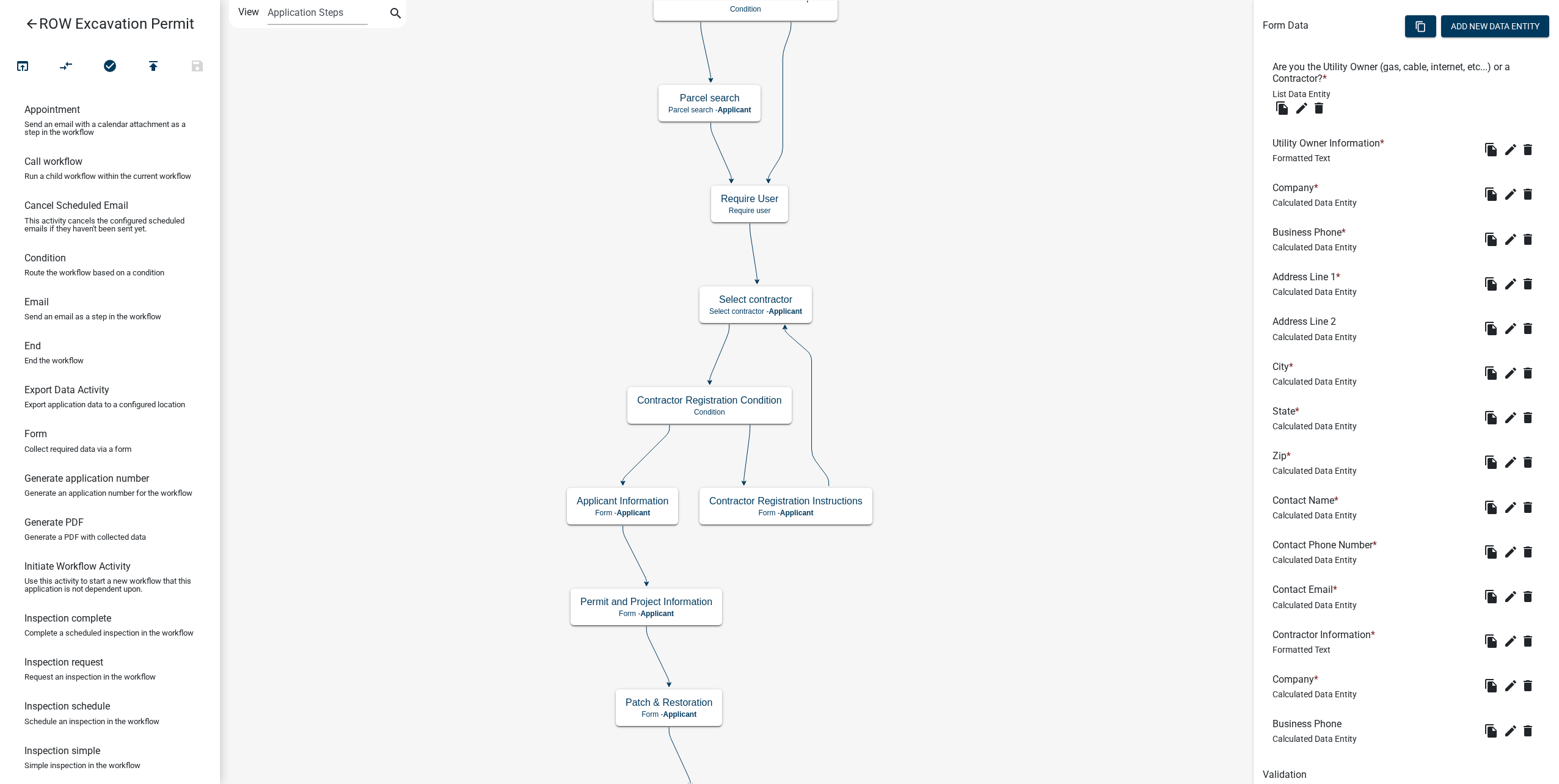
scroll to position [330, 0]
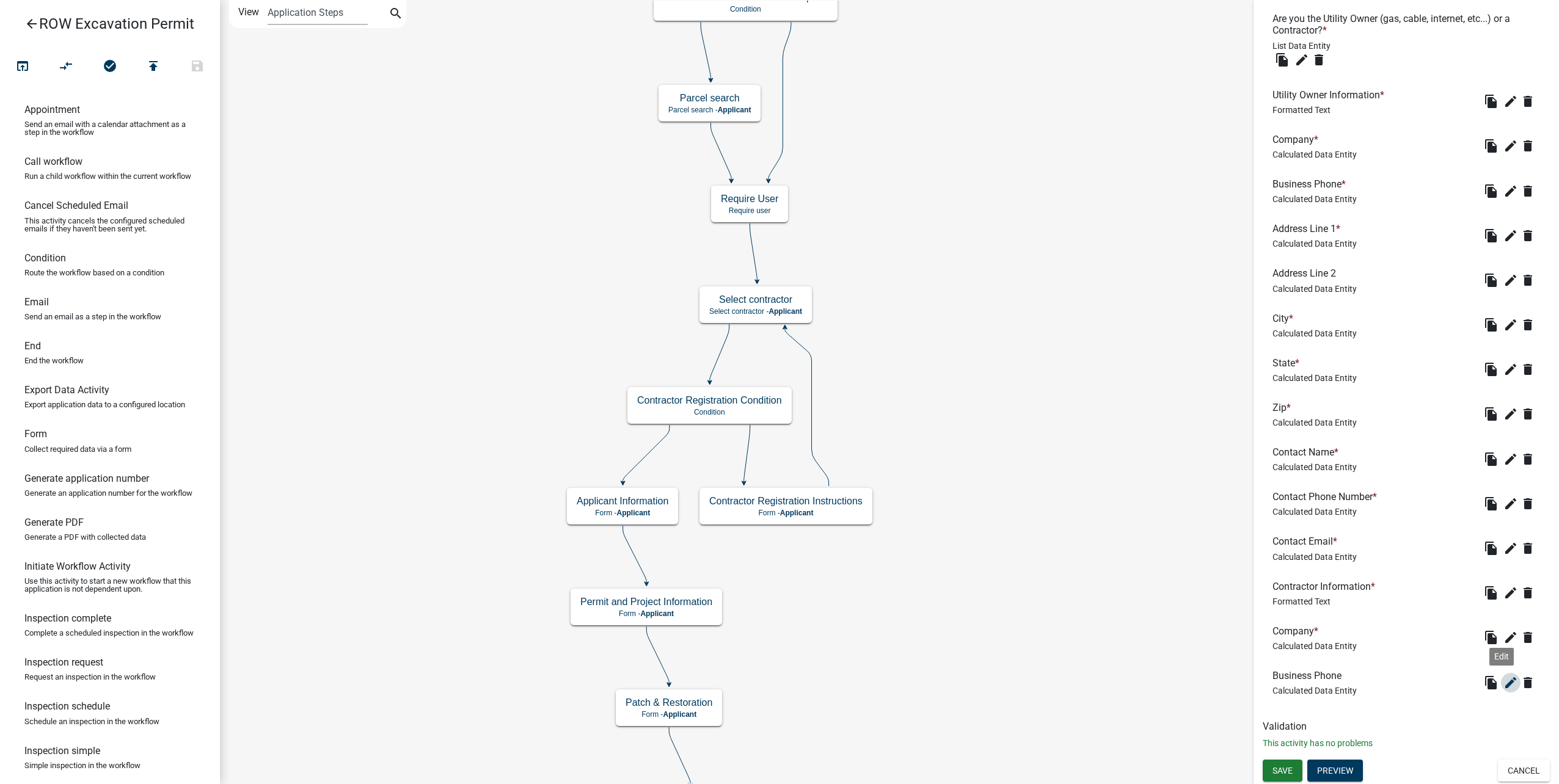
click at [1505, 682] on icon "edit" at bounding box center [1511, 683] width 15 height 15
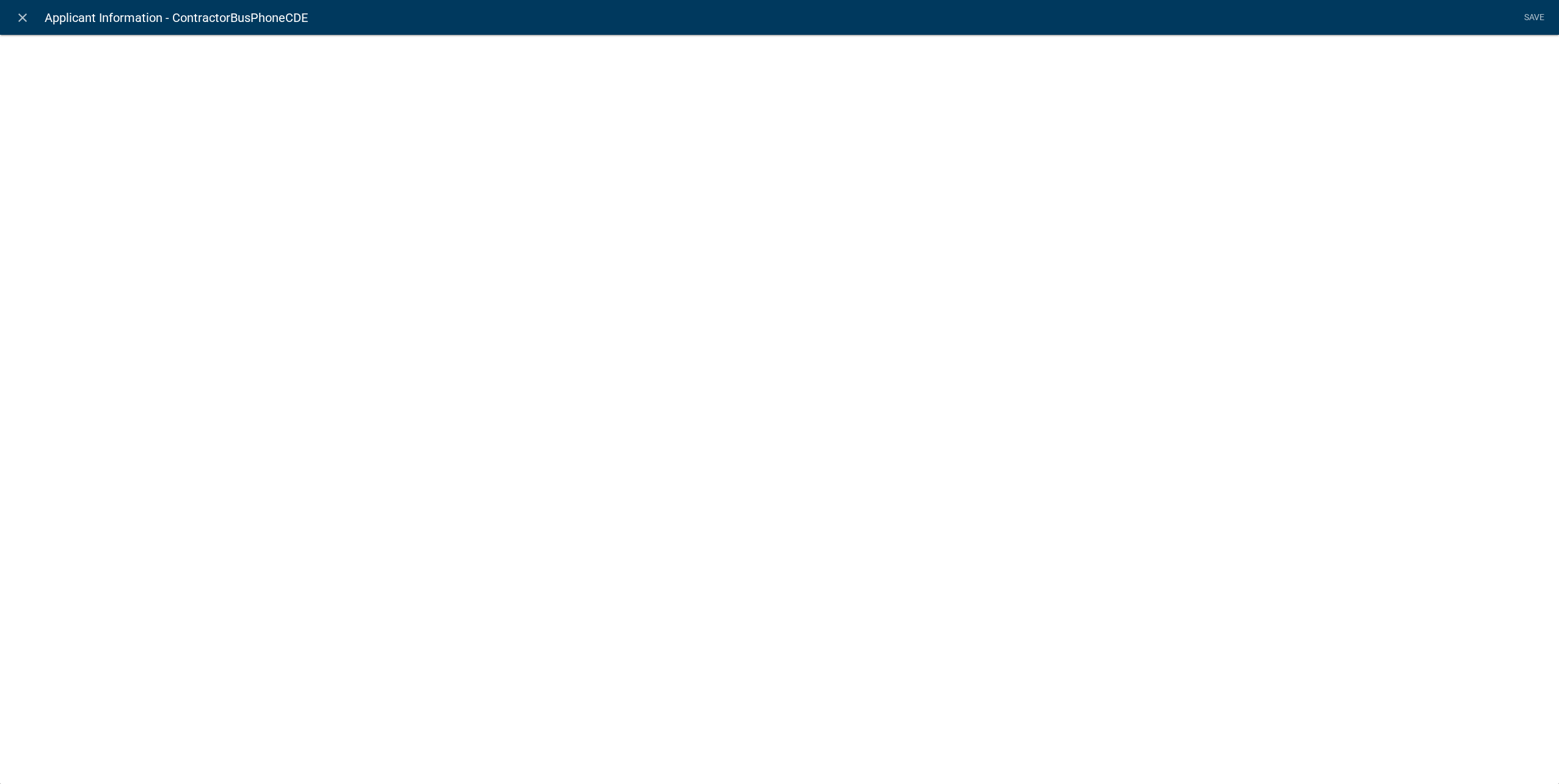
select select "calculated-value"
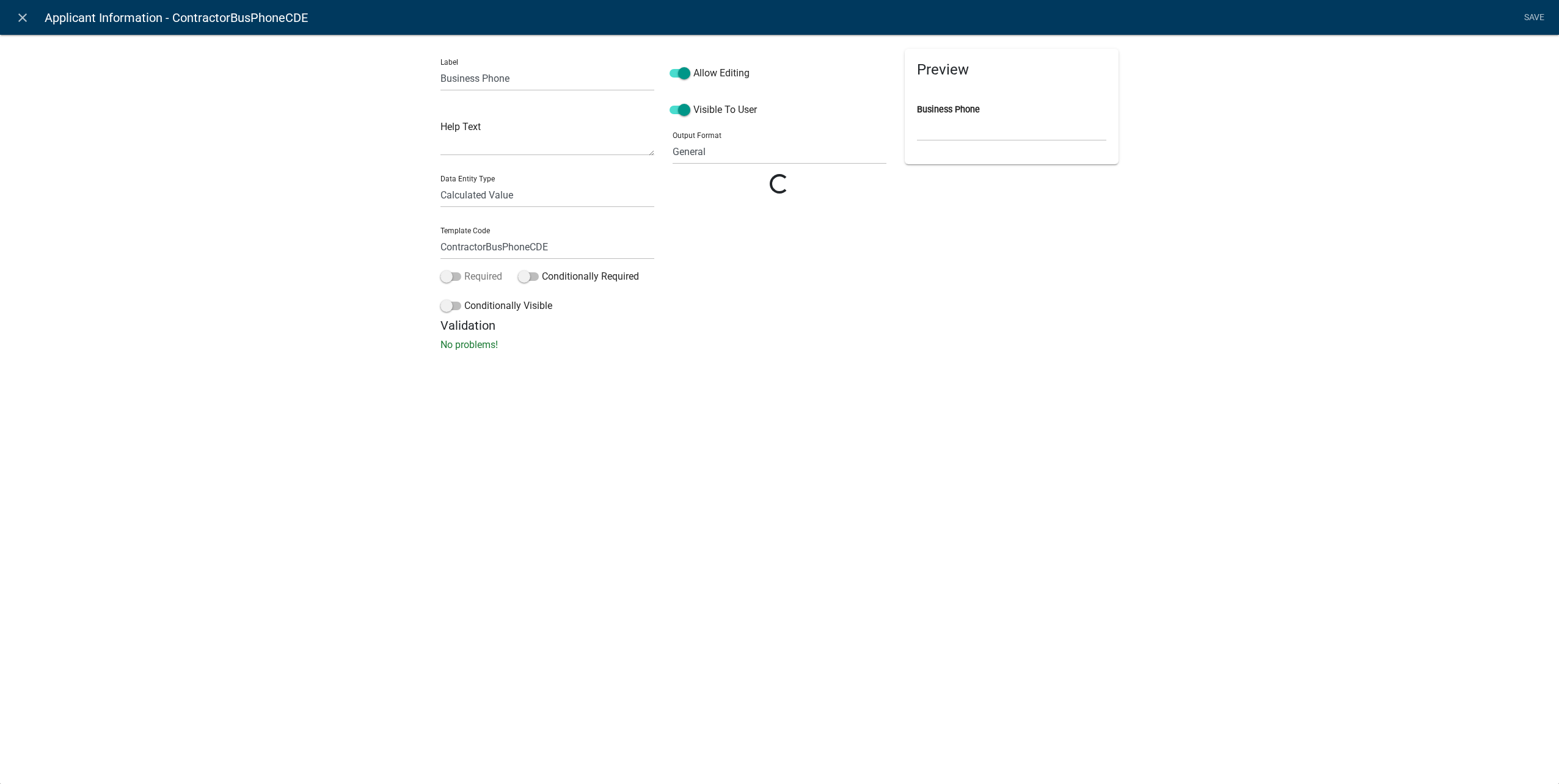
scroll to position [405, 0]
click at [446, 276] on span at bounding box center [451, 276] width 21 height 9
click at [464, 269] on input "Required" at bounding box center [464, 269] width 0 height 0
click at [450, 306] on span at bounding box center [451, 306] width 21 height 9
click at [464, 299] on input "Conditionally Visible" at bounding box center [464, 299] width 0 height 0
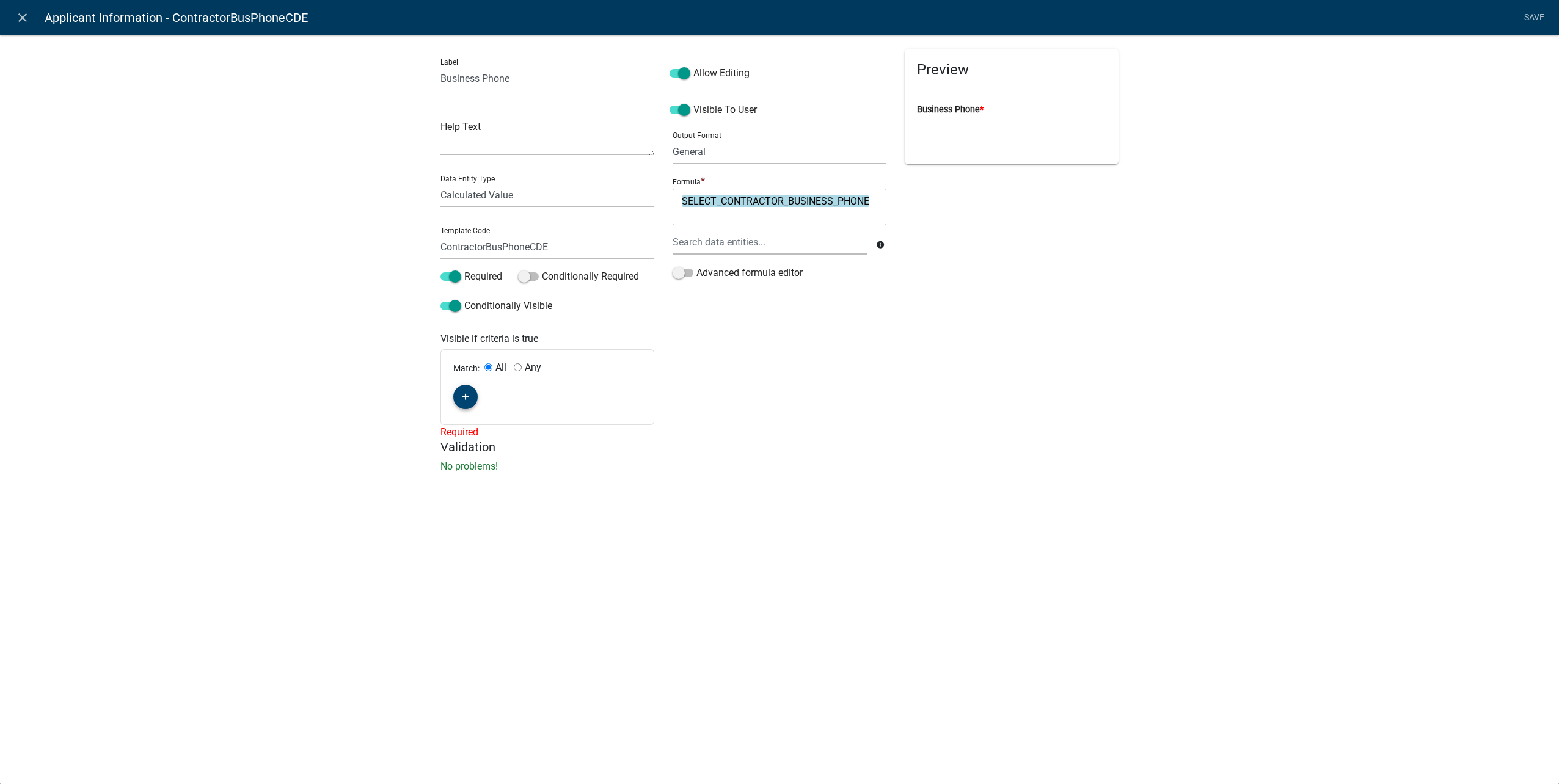
click at [467, 395] on icon "button" at bounding box center [466, 397] width 7 height 7
click at [482, 391] on span "(unset)" at bounding box center [485, 394] width 30 height 12
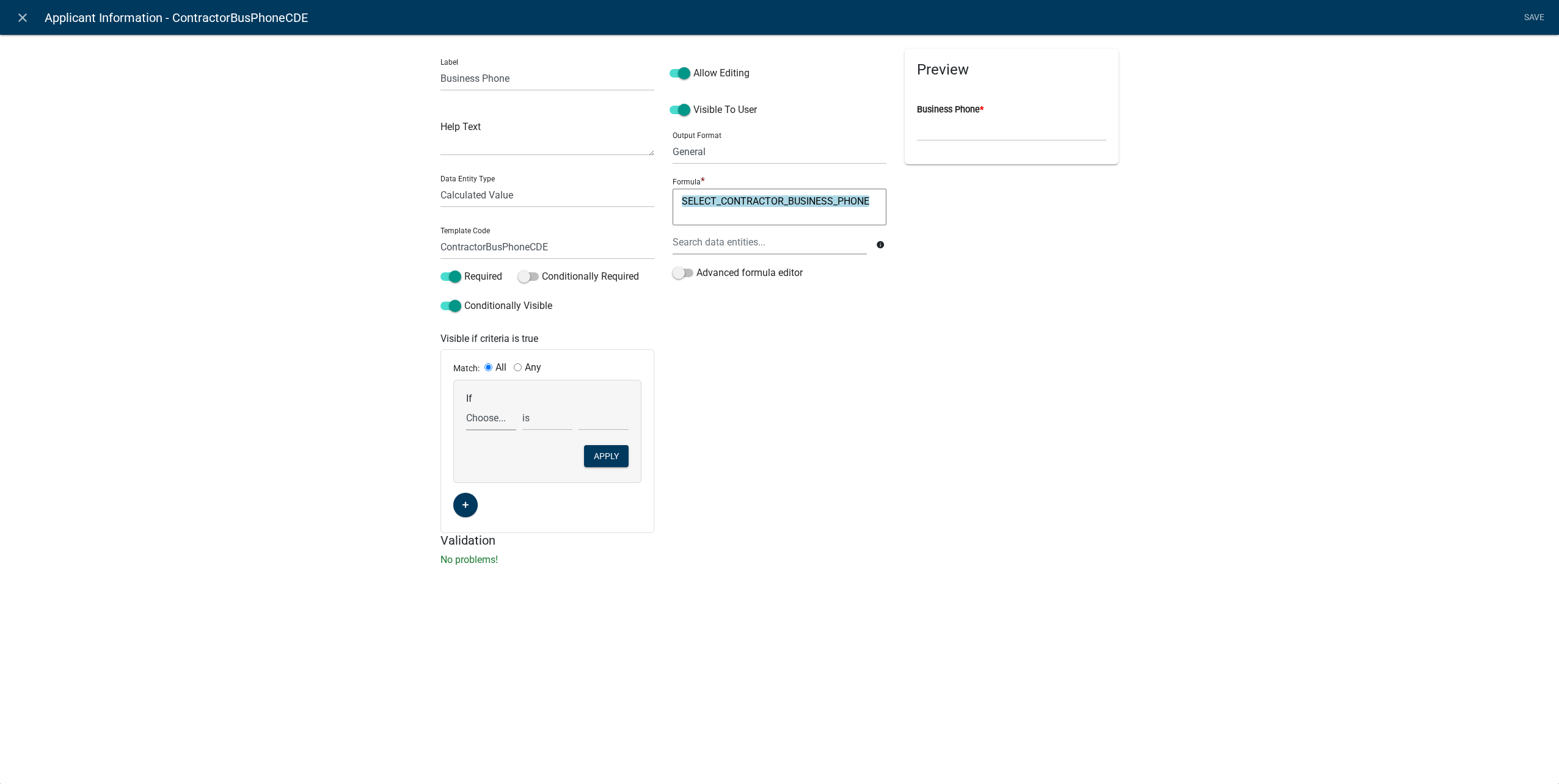
click at [506, 419] on select "Choose... ALL_FEE_RECIPIENTS APPLICANT_CITY APPLICANT_EMAIL_ADDRESS APPLICANT_F…" at bounding box center [491, 418] width 50 height 25
select select "161: UtilityOwnerOrContractor"
click at [466, 406] on select "Choose... ALL_FEE_RECIPIENTS APPLICANT_CITY APPLICANT_EMAIL_ADDRESS APPLICANT_F…" at bounding box center [491, 418] width 50 height 25
click at [607, 421] on select "Choose... Contractor Utility Owner" at bounding box center [604, 418] width 50 height 25
click at [609, 420] on select "Choose... Contractor Utility Owner" at bounding box center [604, 418] width 50 height 25
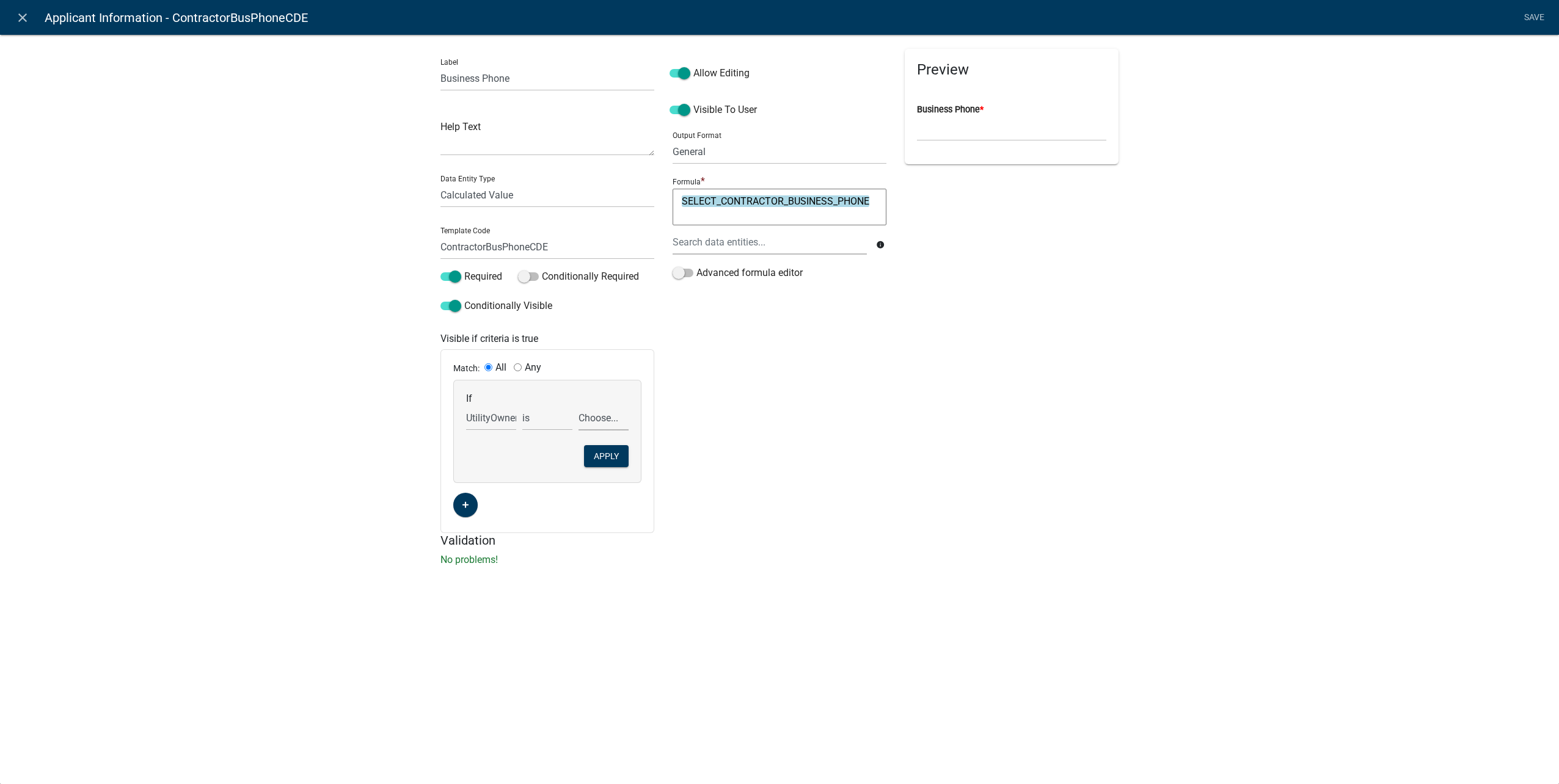
select select "1: Contractor"
click at [579, 406] on select "Choose... Contractor Utility Owner" at bounding box center [604, 418] width 50 height 25
click at [611, 447] on button "Apply" at bounding box center [606, 455] width 45 height 22
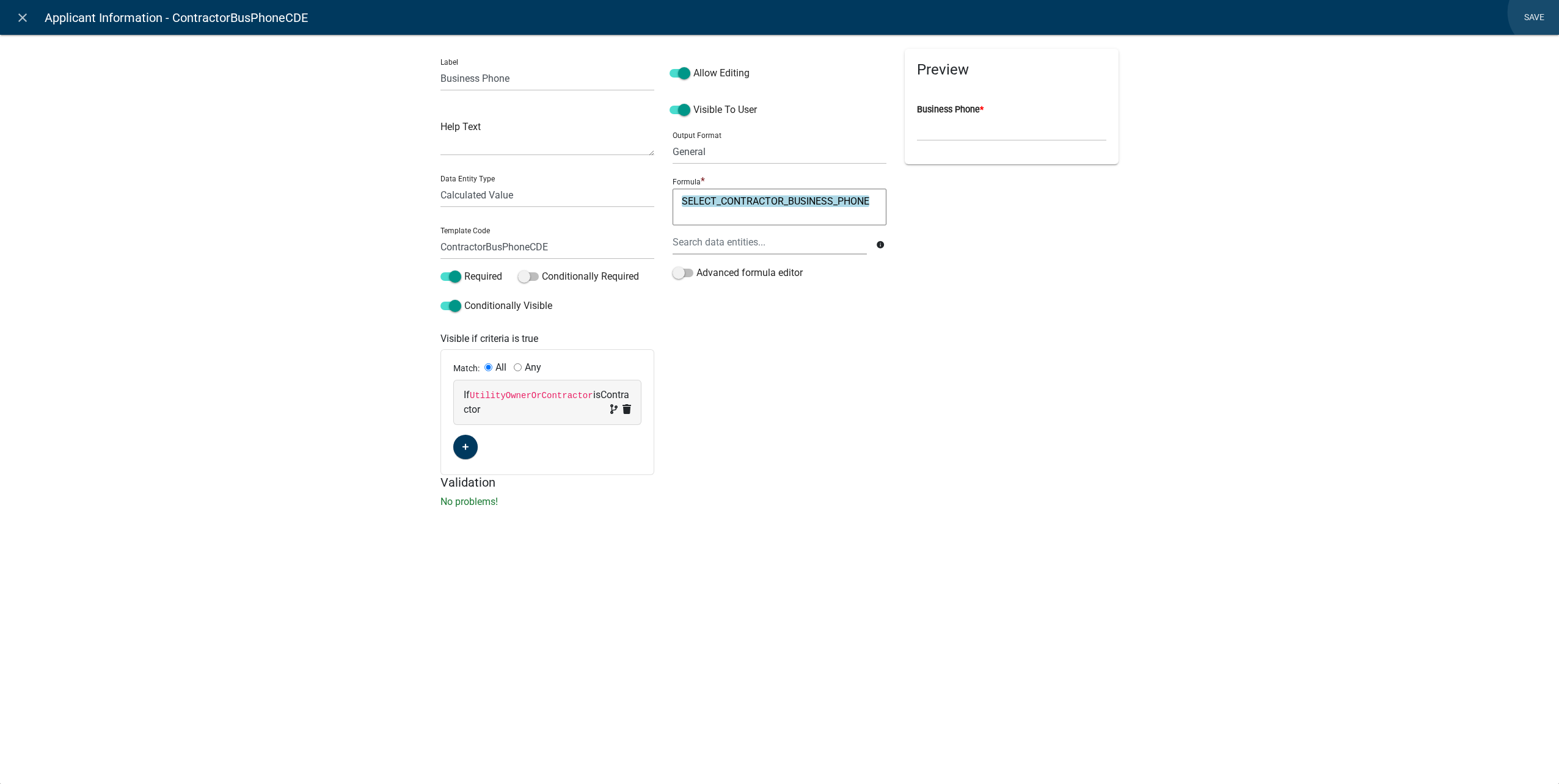
click at [1546, 12] on link "Save" at bounding box center [1534, 17] width 30 height 23
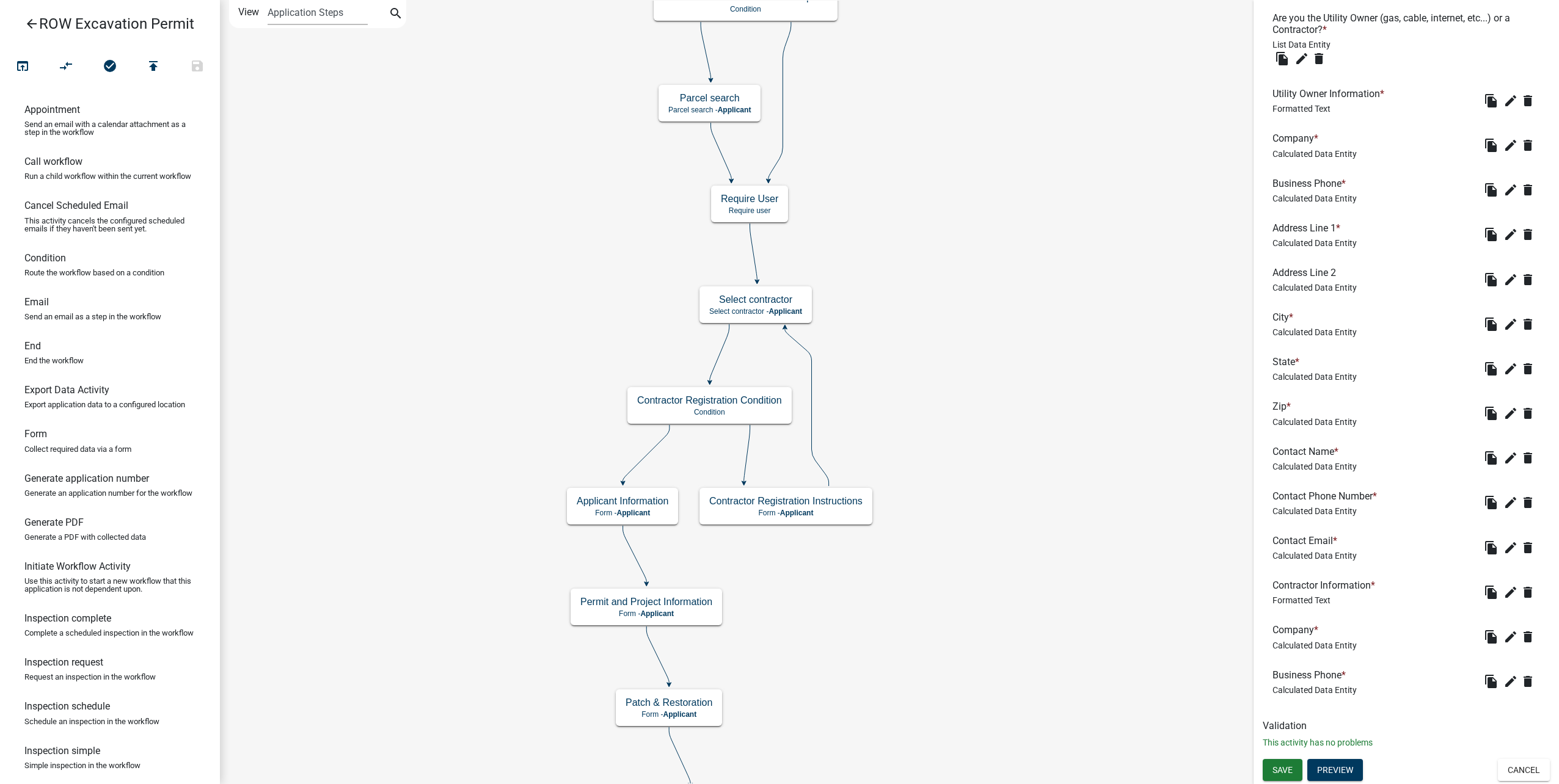
scroll to position [160, 0]
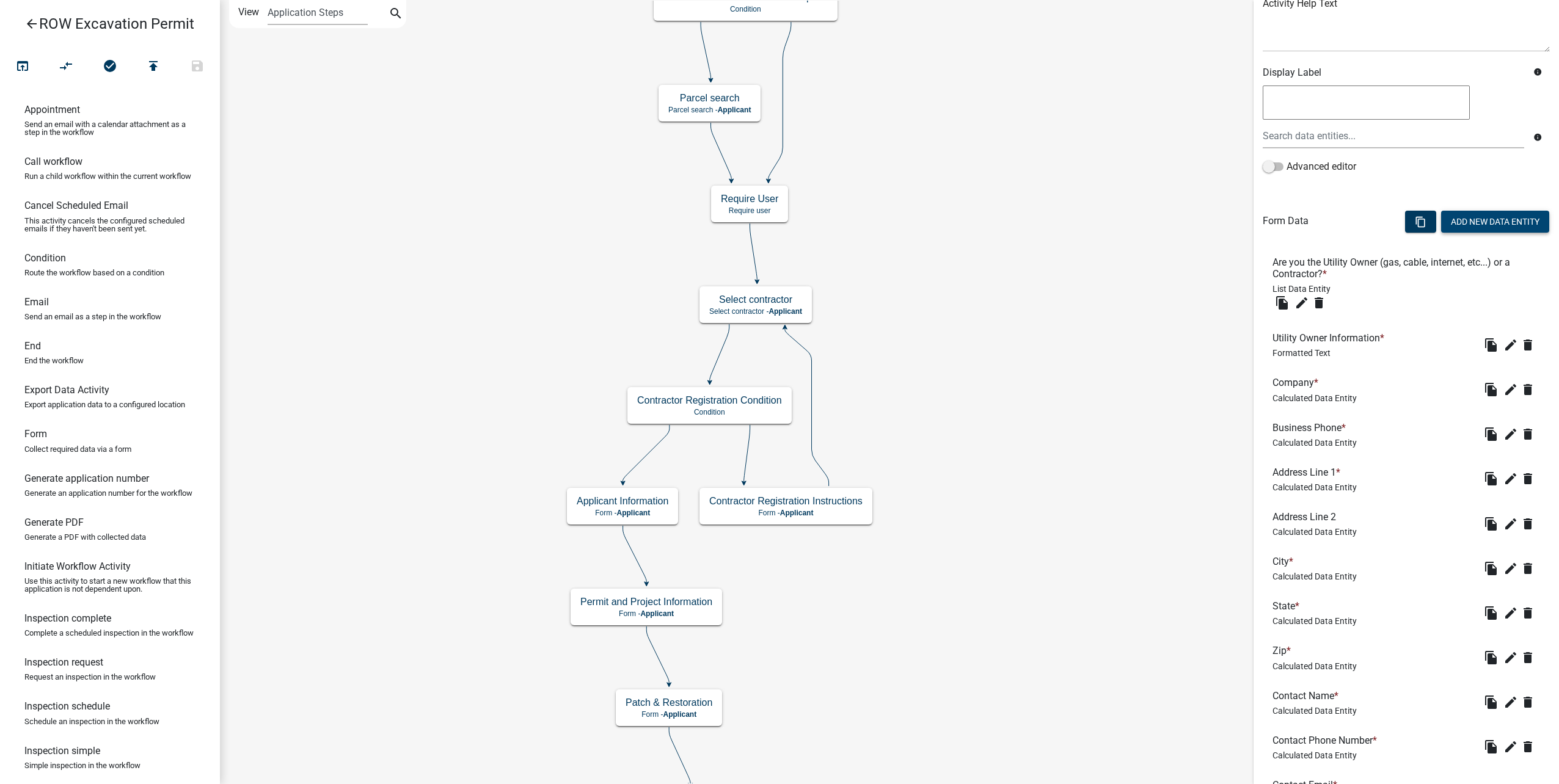
click at [1497, 223] on button "Add New Data Entity" at bounding box center [1495, 221] width 108 height 22
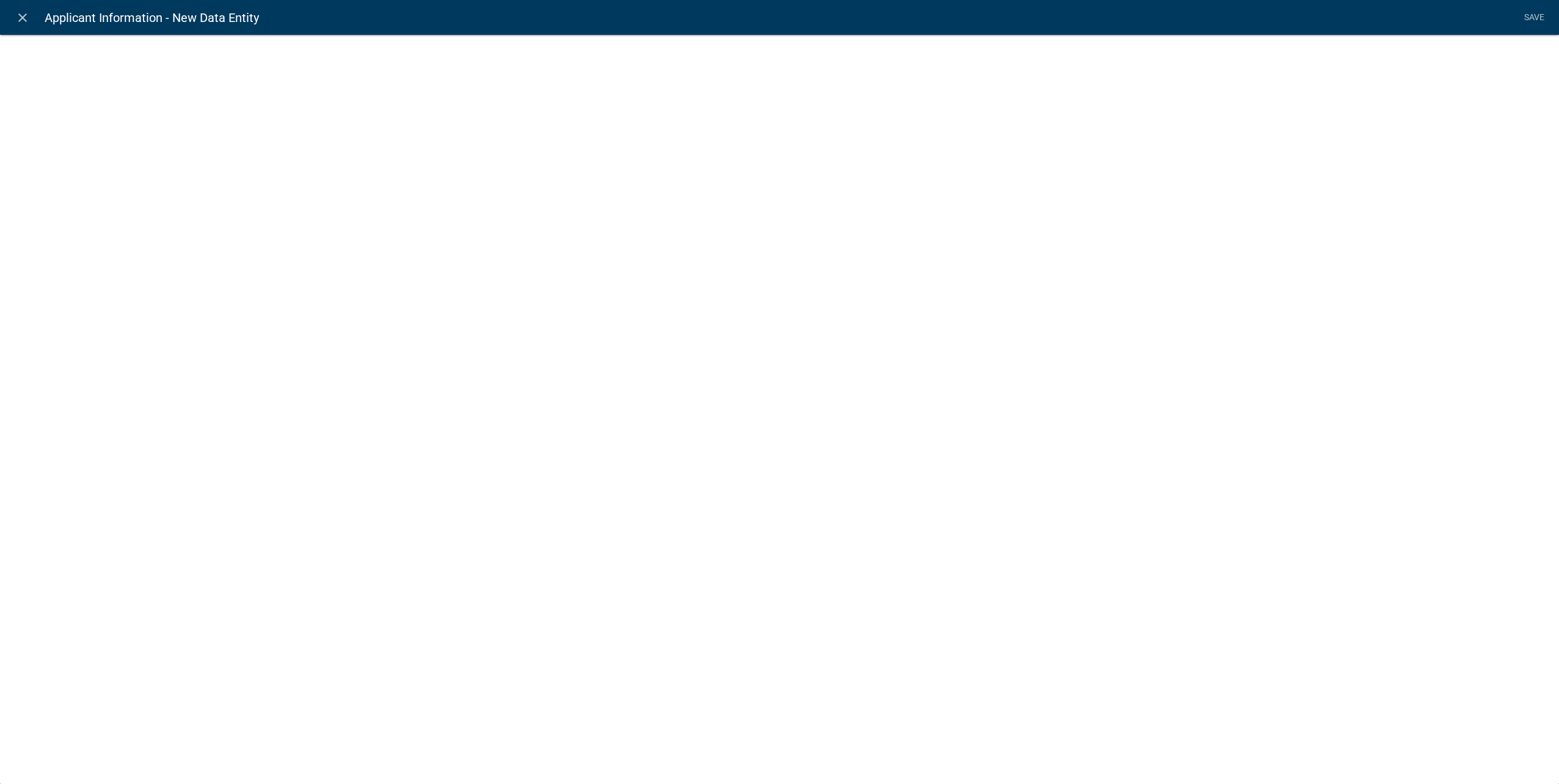
select select
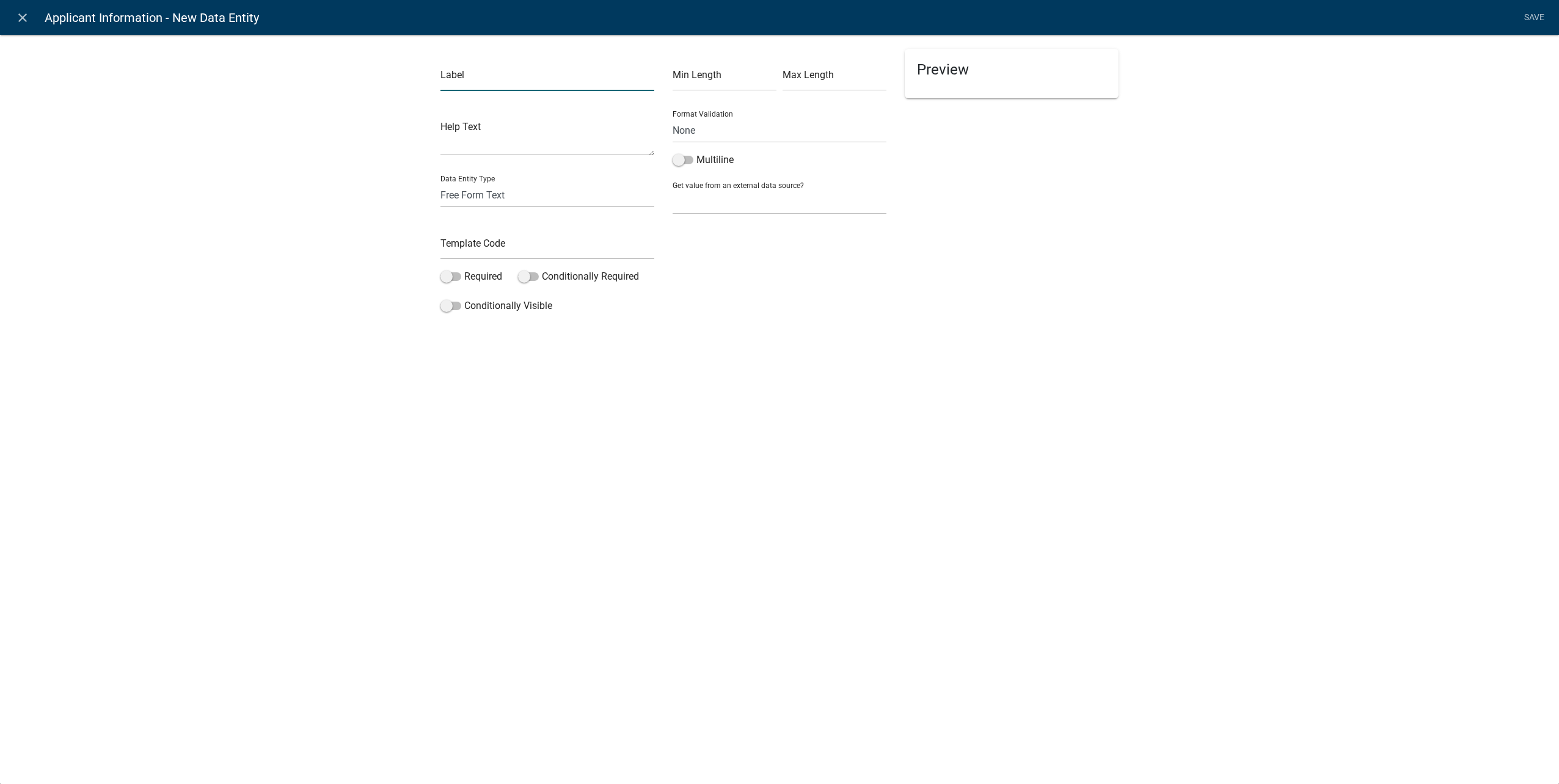
click at [460, 76] on input "text" at bounding box center [548, 78] width 214 height 25
type input "Address Line 1"
click at [523, 186] on select "Free Form Text Document Display Entity Value Fee Numeric Data Date Map Sketch D…" at bounding box center [548, 195] width 214 height 25
select select "calculated-value"
click at [441, 183] on select "Free Form Text Document Display Entity Value Fee Numeric Data Date Map Sketch D…" at bounding box center [548, 195] width 214 height 25
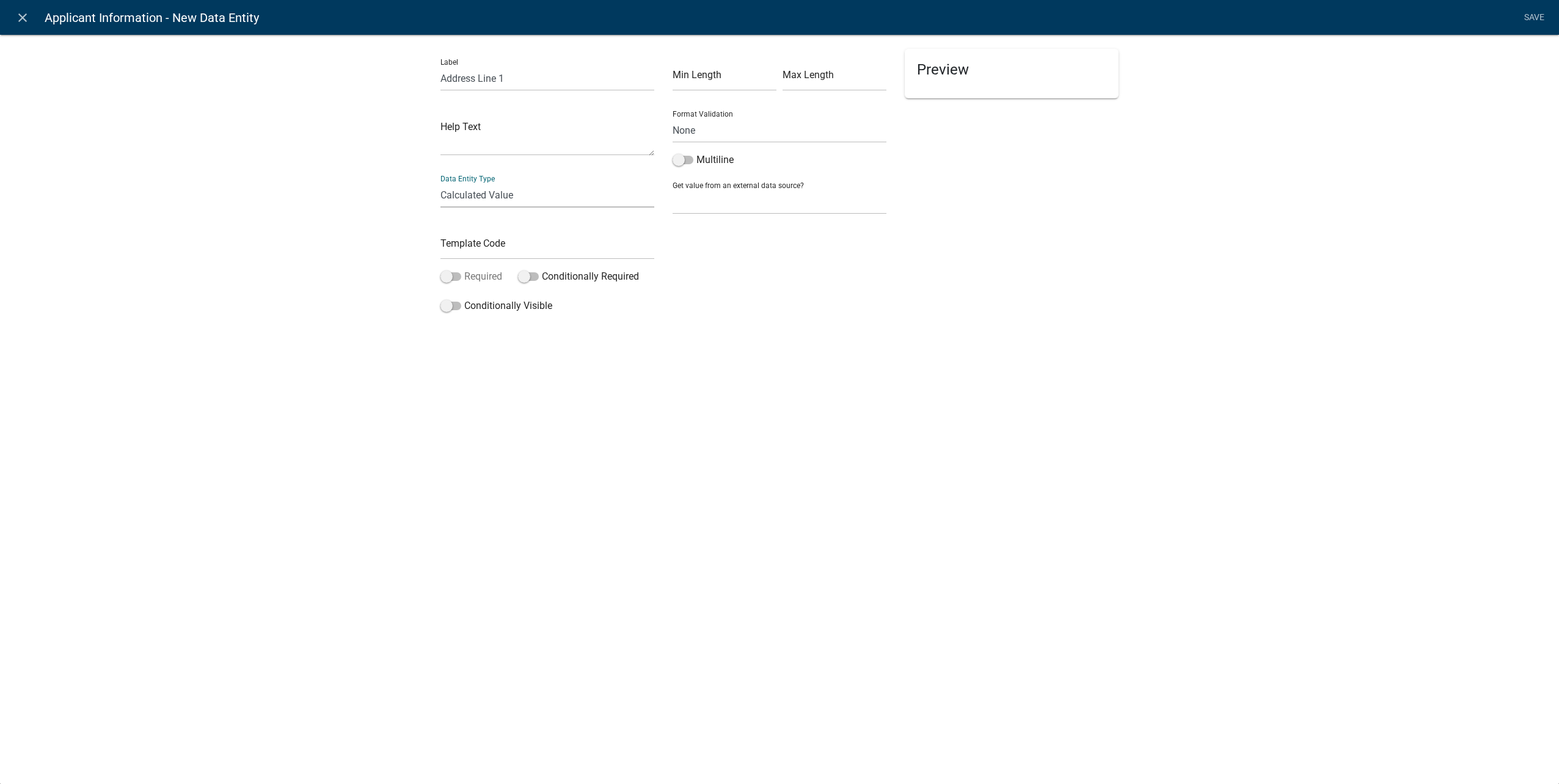
select select "calculated-value"
click at [486, 252] on input "text" at bounding box center [548, 247] width 214 height 25
type input "ContractorAddLine1CDE"
click at [686, 73] on span at bounding box center [679, 73] width 21 height 9
click at [693, 66] on input "Allow Editing" at bounding box center [693, 66] width 0 height 0
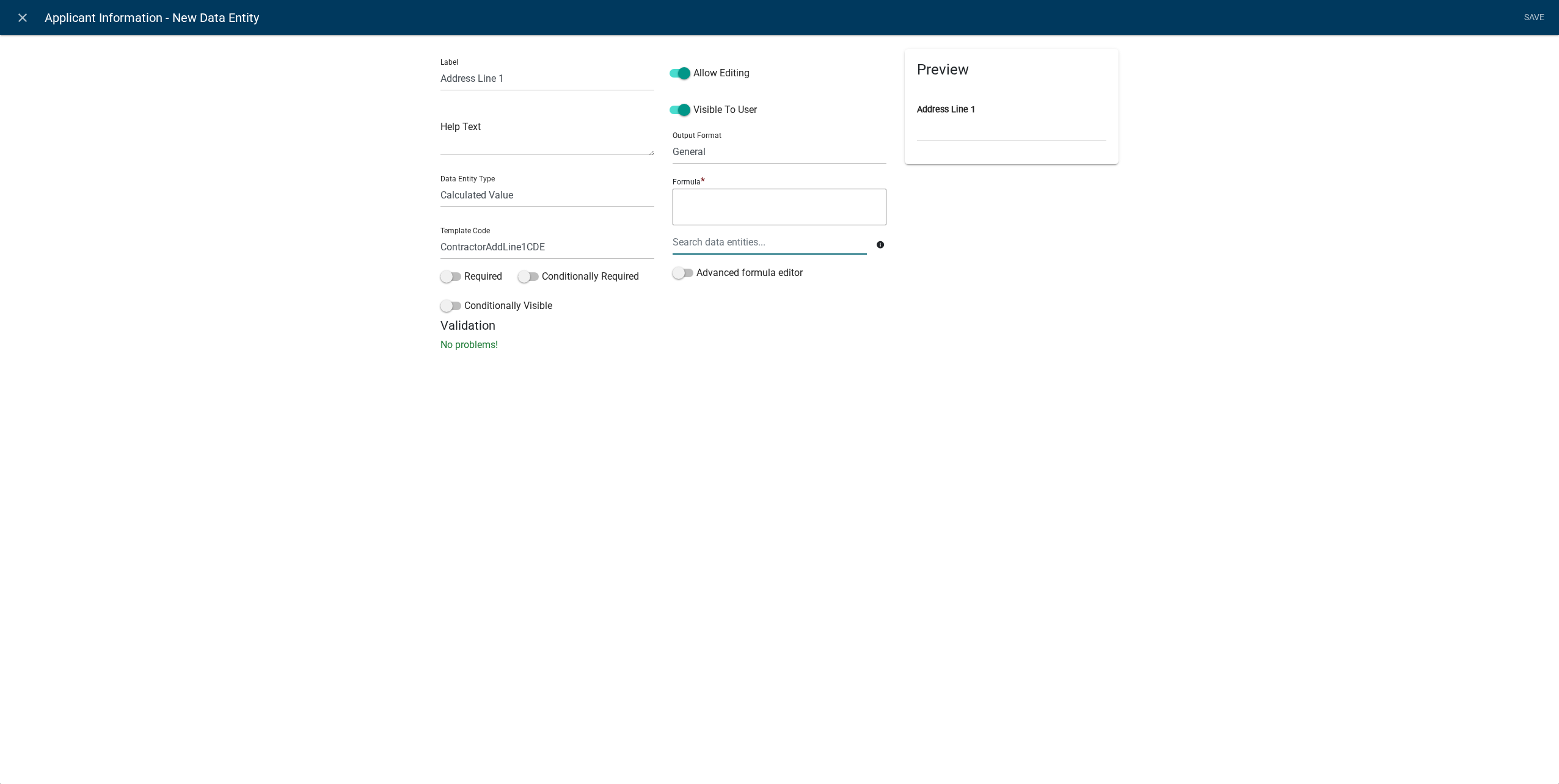
click at [729, 247] on div at bounding box center [770, 242] width 213 height 25
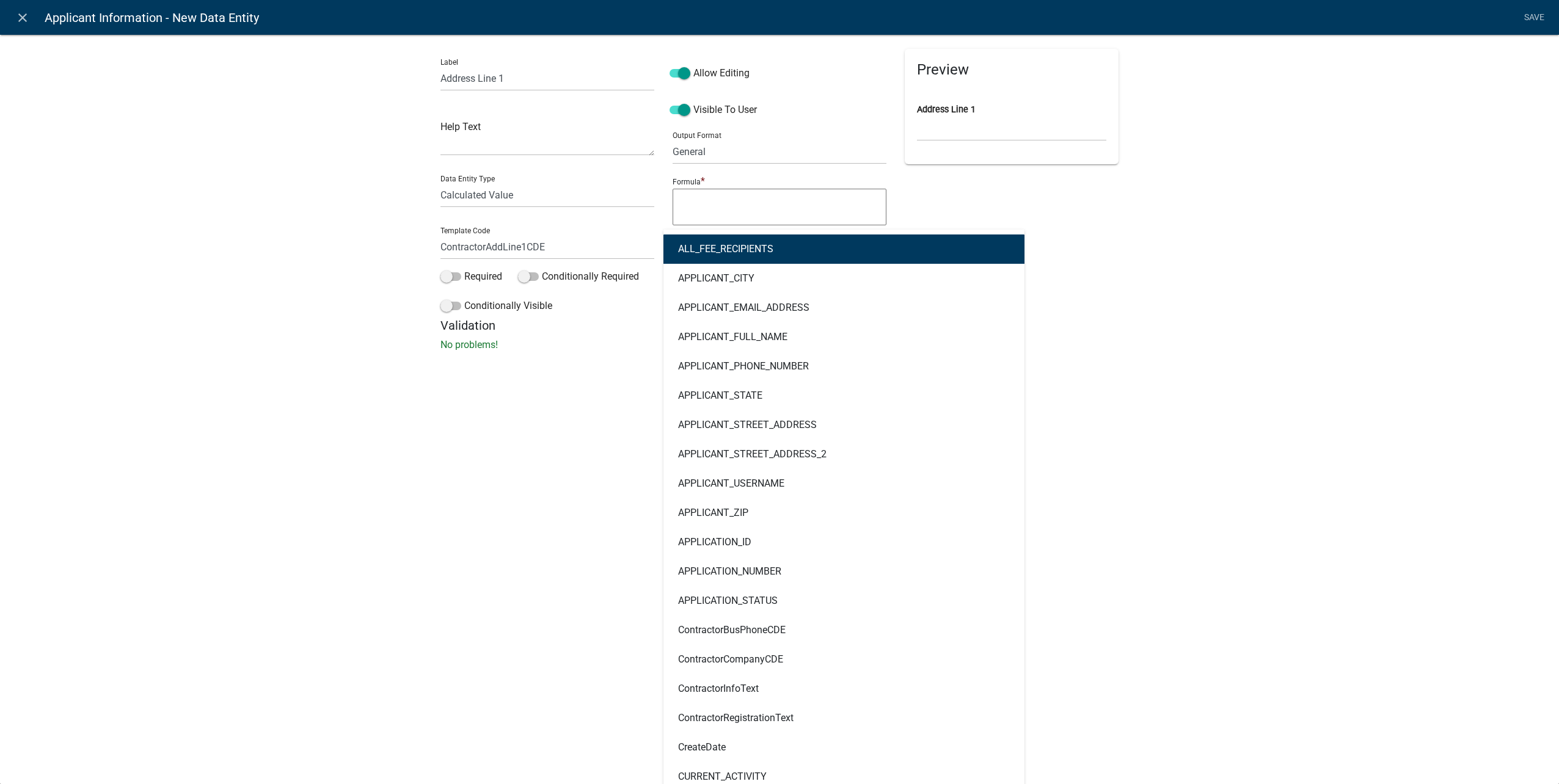
type input "contract"
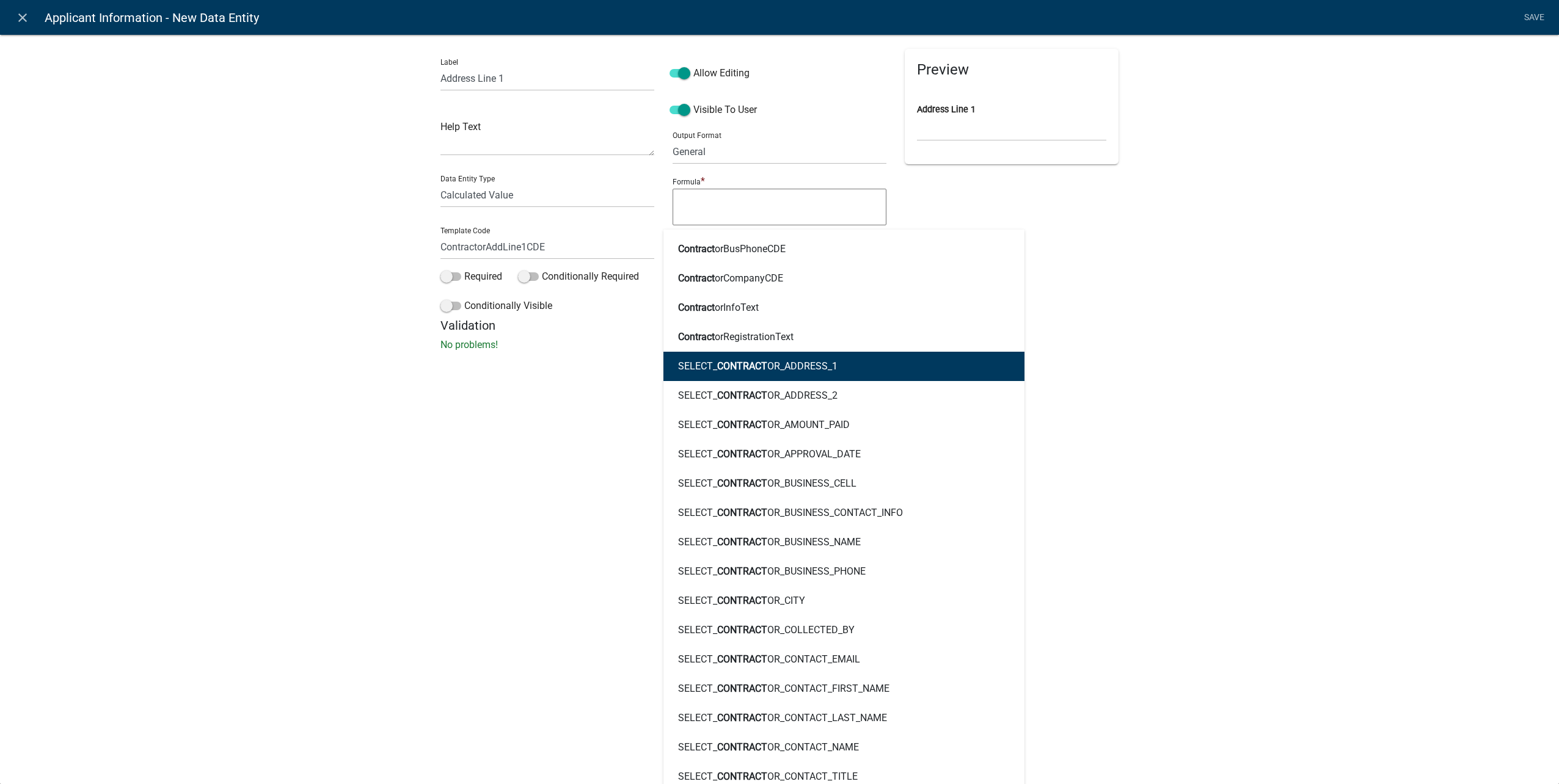
click at [812, 364] on ngb-highlight "SELECT_ CONTRACT OR_ADDRESS_1" at bounding box center [758, 367] width 159 height 10
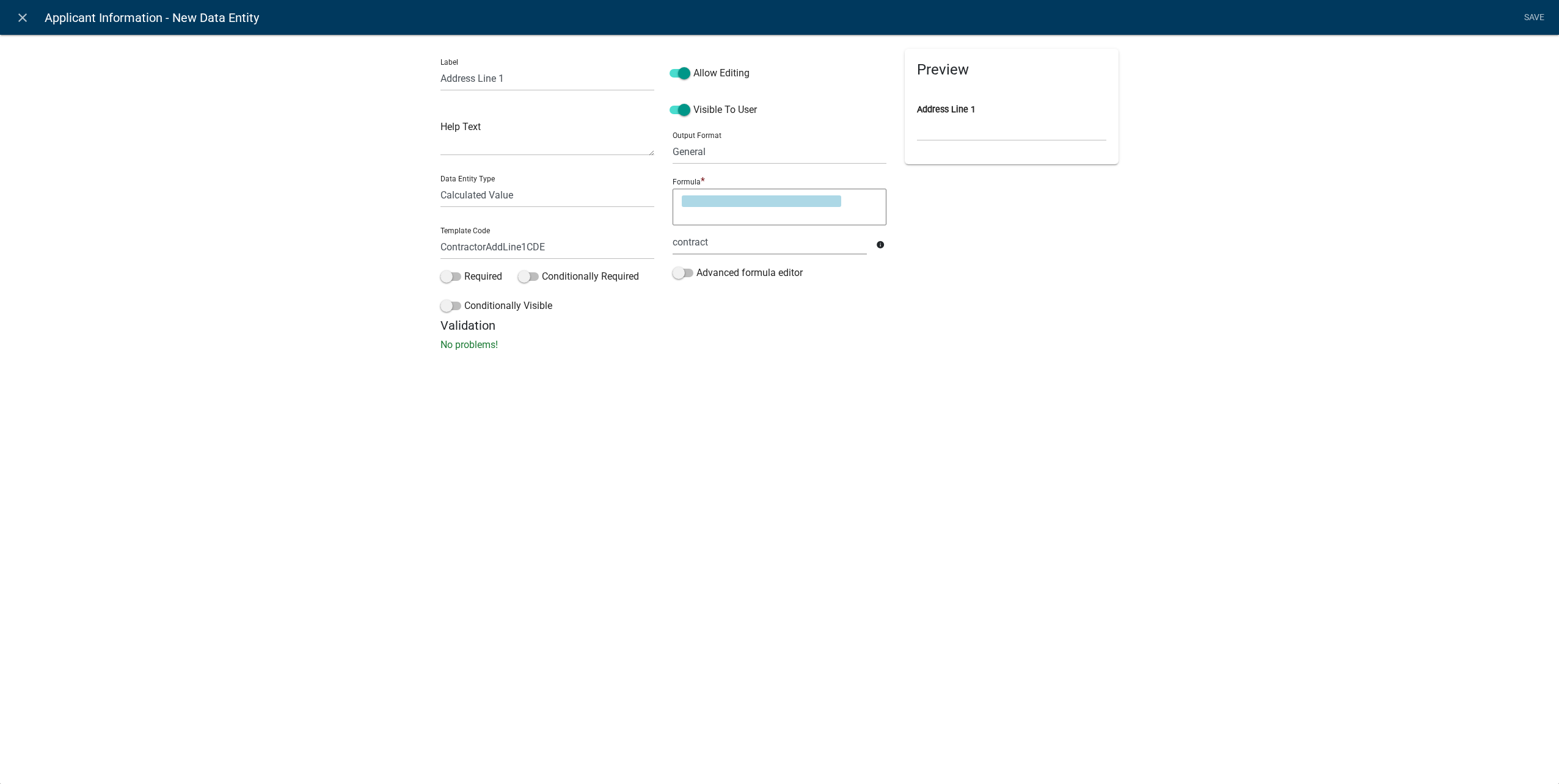
type textarea "SELECT_CONTRACTOR_ADDRESS_1"
click at [453, 271] on label "Required" at bounding box center [471, 276] width 62 height 15
click at [464, 269] on input "Required" at bounding box center [464, 269] width 0 height 0
click at [451, 303] on span at bounding box center [451, 306] width 21 height 9
click at [464, 299] on input "Conditionally Visible" at bounding box center [464, 299] width 0 height 0
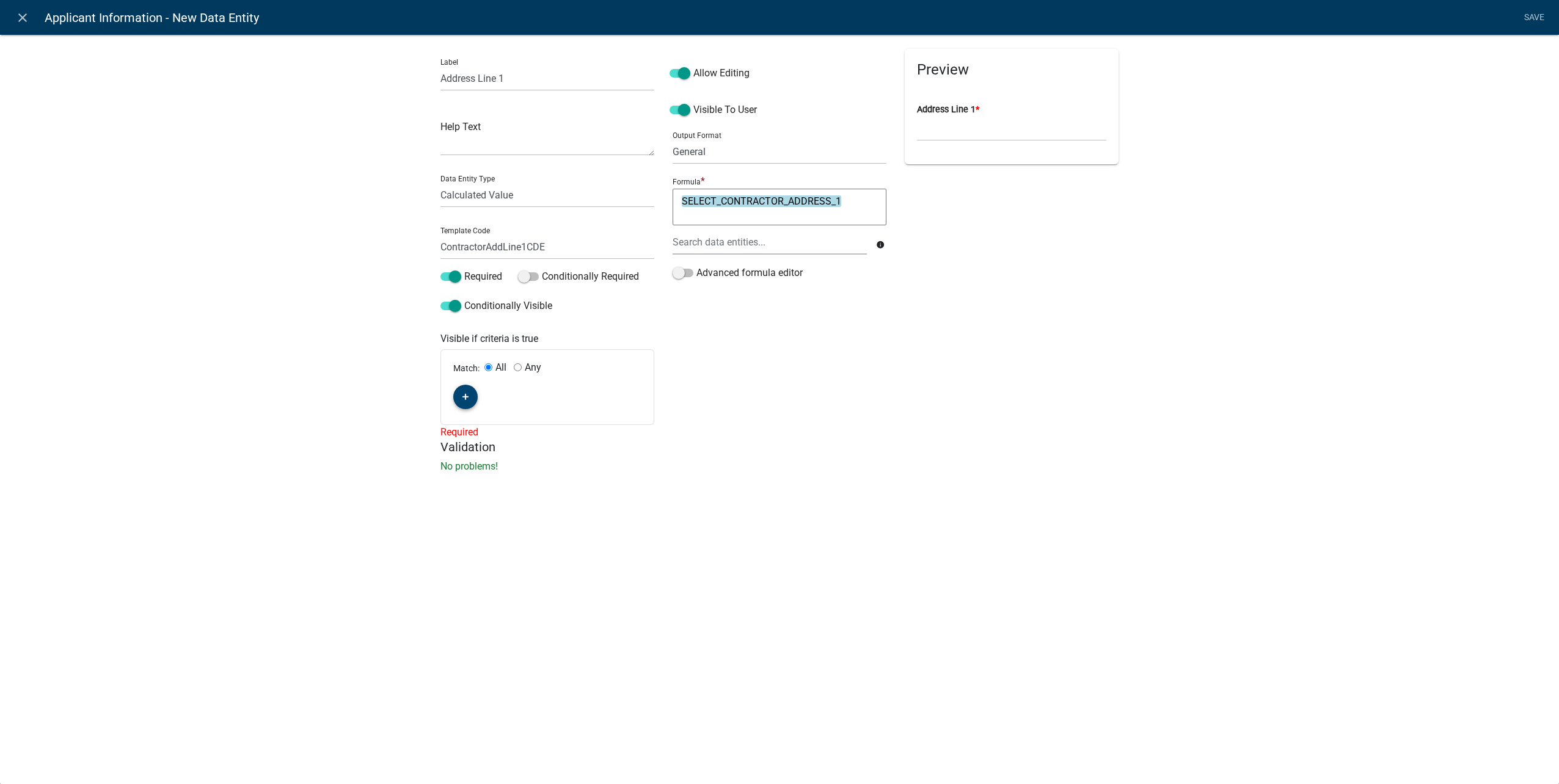
click at [458, 398] on button "button" at bounding box center [465, 396] width 24 height 24
click at [474, 398] on span "(unset)" at bounding box center [485, 394] width 30 height 12
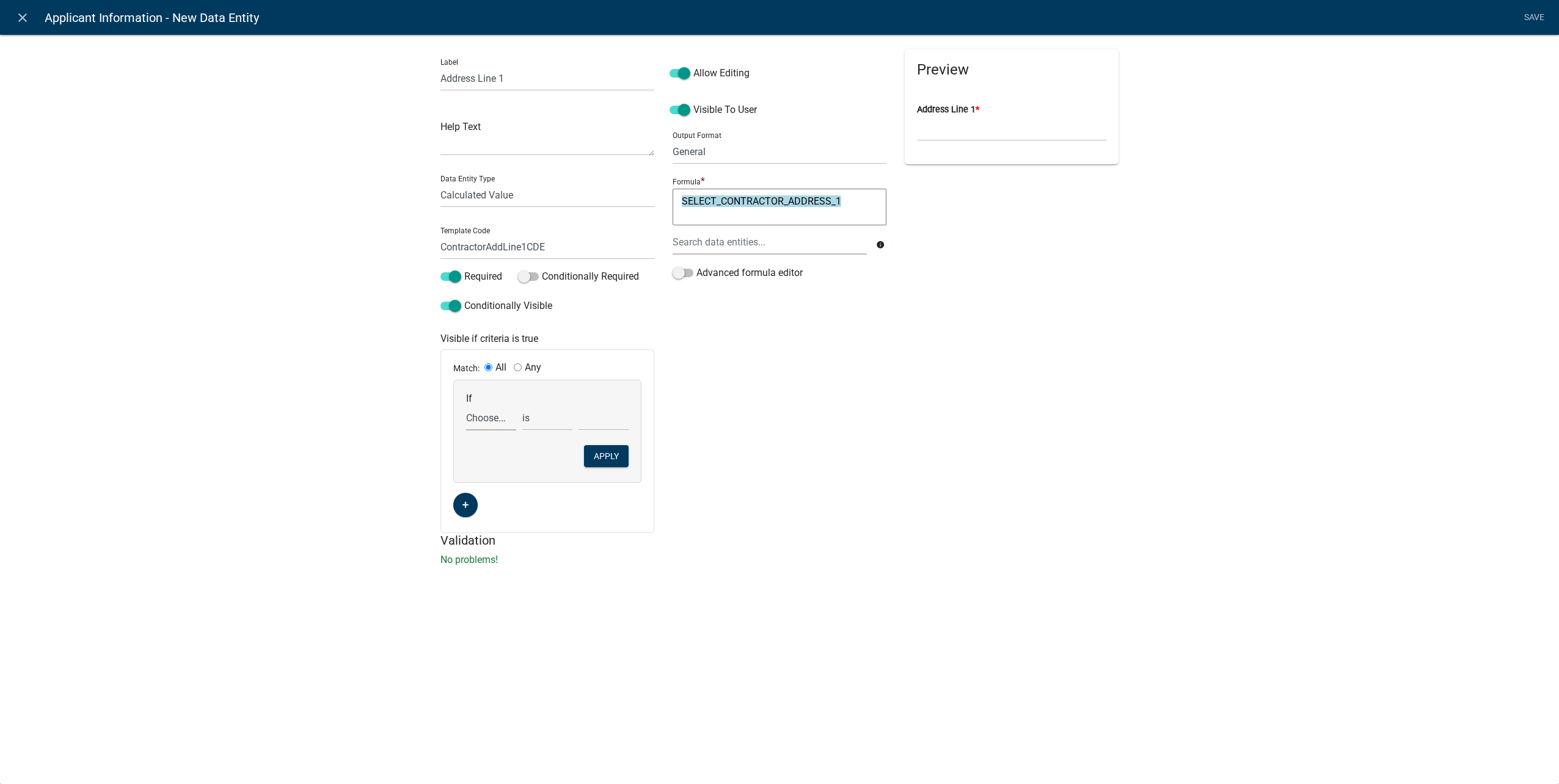
drag, startPoint x: 495, startPoint y: 416, endPoint x: 499, endPoint y: 430, distance: 14.6
click at [495, 416] on select "Choose... ALL_FEE_RECIPIENTS APPLICANT_CITY APPLICANT_EMAIL_ADDRESS APPLICANT_F…" at bounding box center [491, 418] width 50 height 25
select select "162: UtilityOwnerOrContractor"
click at [466, 406] on select "Choose... ALL_FEE_RECIPIENTS APPLICANT_CITY APPLICANT_EMAIL_ADDRESS APPLICANT_F…" at bounding box center [491, 418] width 50 height 25
click at [604, 417] on select "Choose... Contractor Utility Owner" at bounding box center [604, 418] width 50 height 25
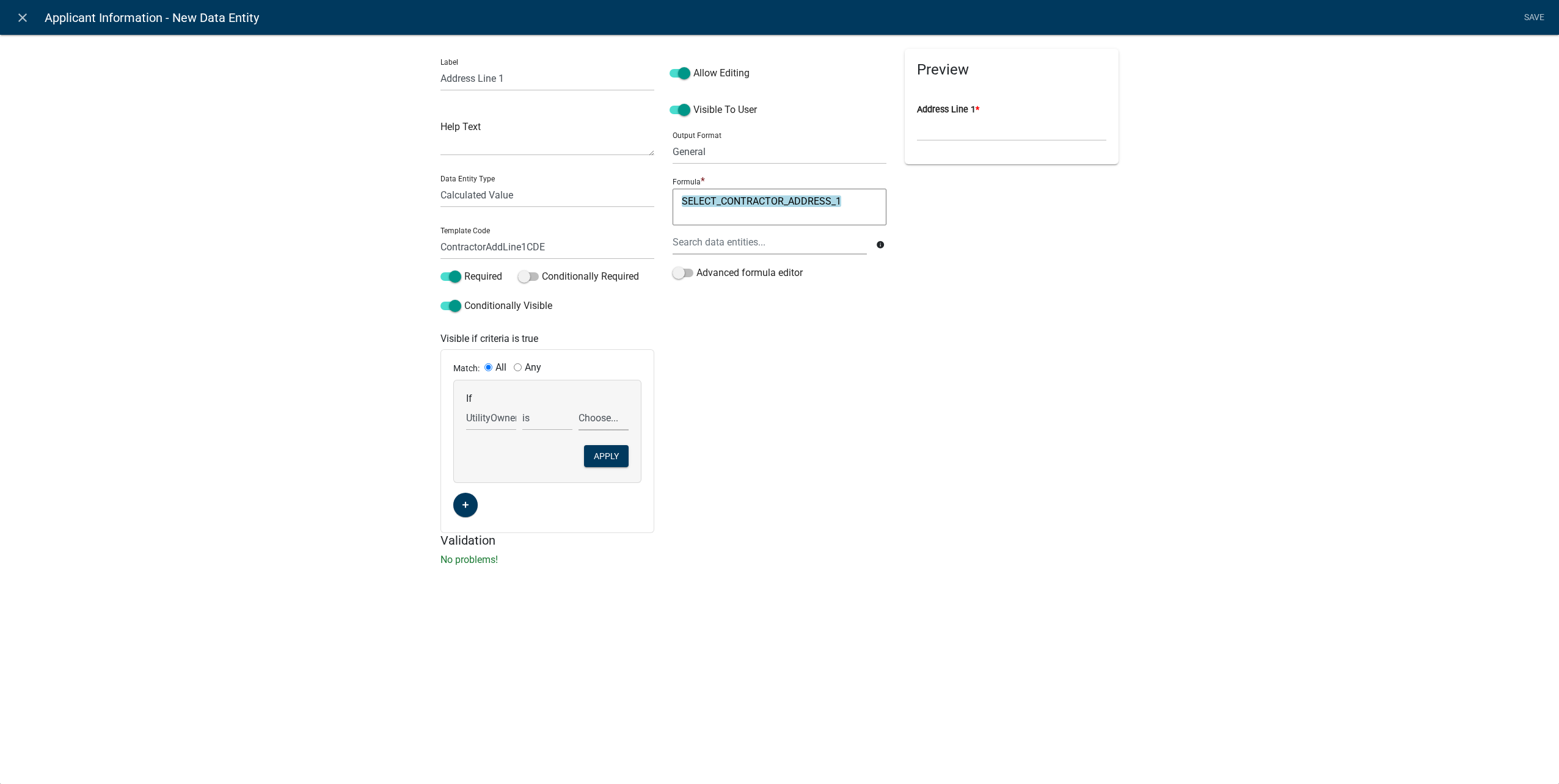
click at [604, 417] on select "Choose... Contractor Utility Owner" at bounding box center [604, 418] width 50 height 25
select select "1: Contractor"
click at [579, 406] on select "Choose... Contractor Utility Owner" at bounding box center [604, 418] width 50 height 25
click at [609, 457] on button "Apply" at bounding box center [606, 455] width 45 height 22
click at [1519, 22] on link "Save" at bounding box center [1534, 17] width 30 height 23
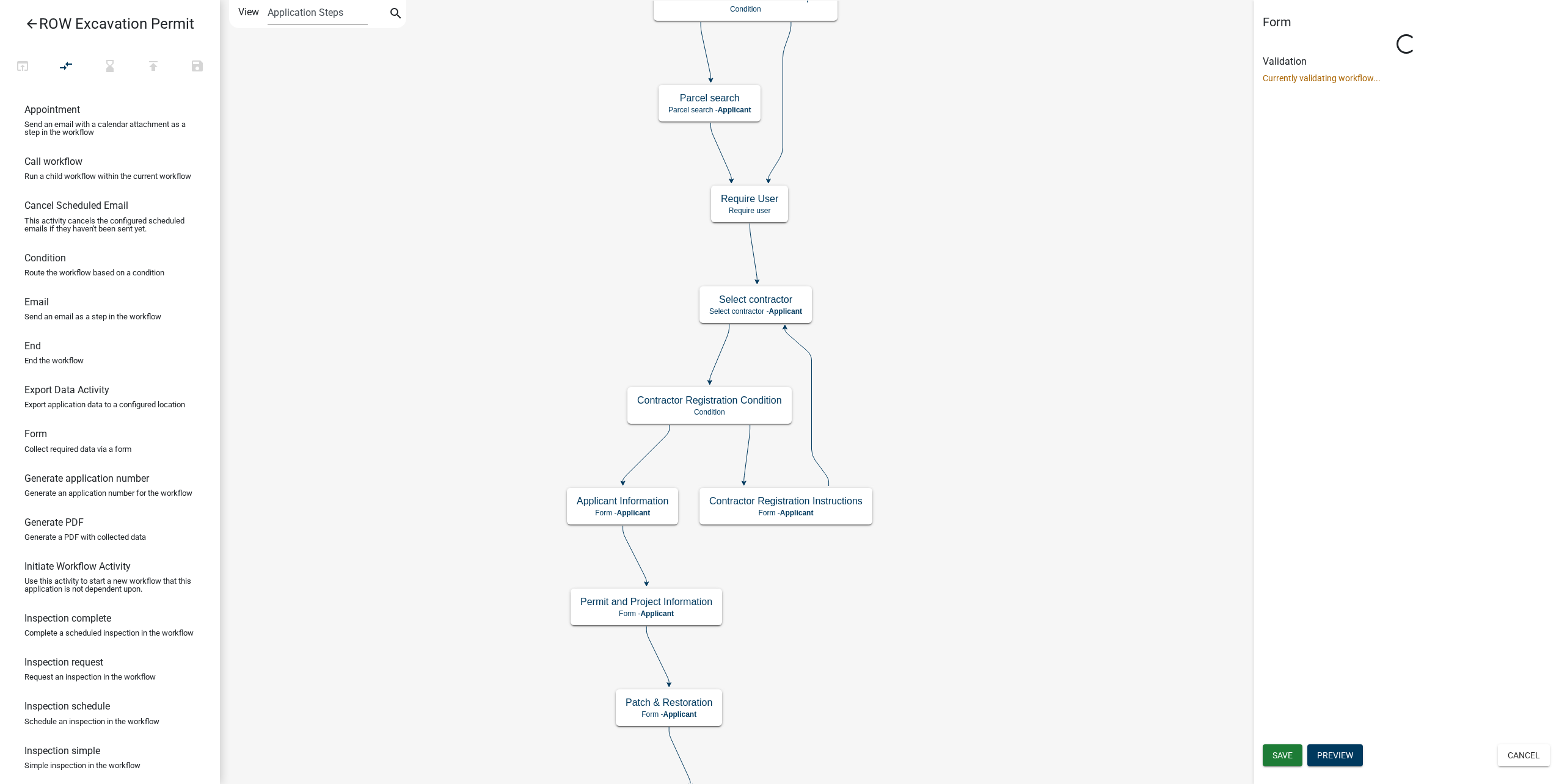
scroll to position [0, 0]
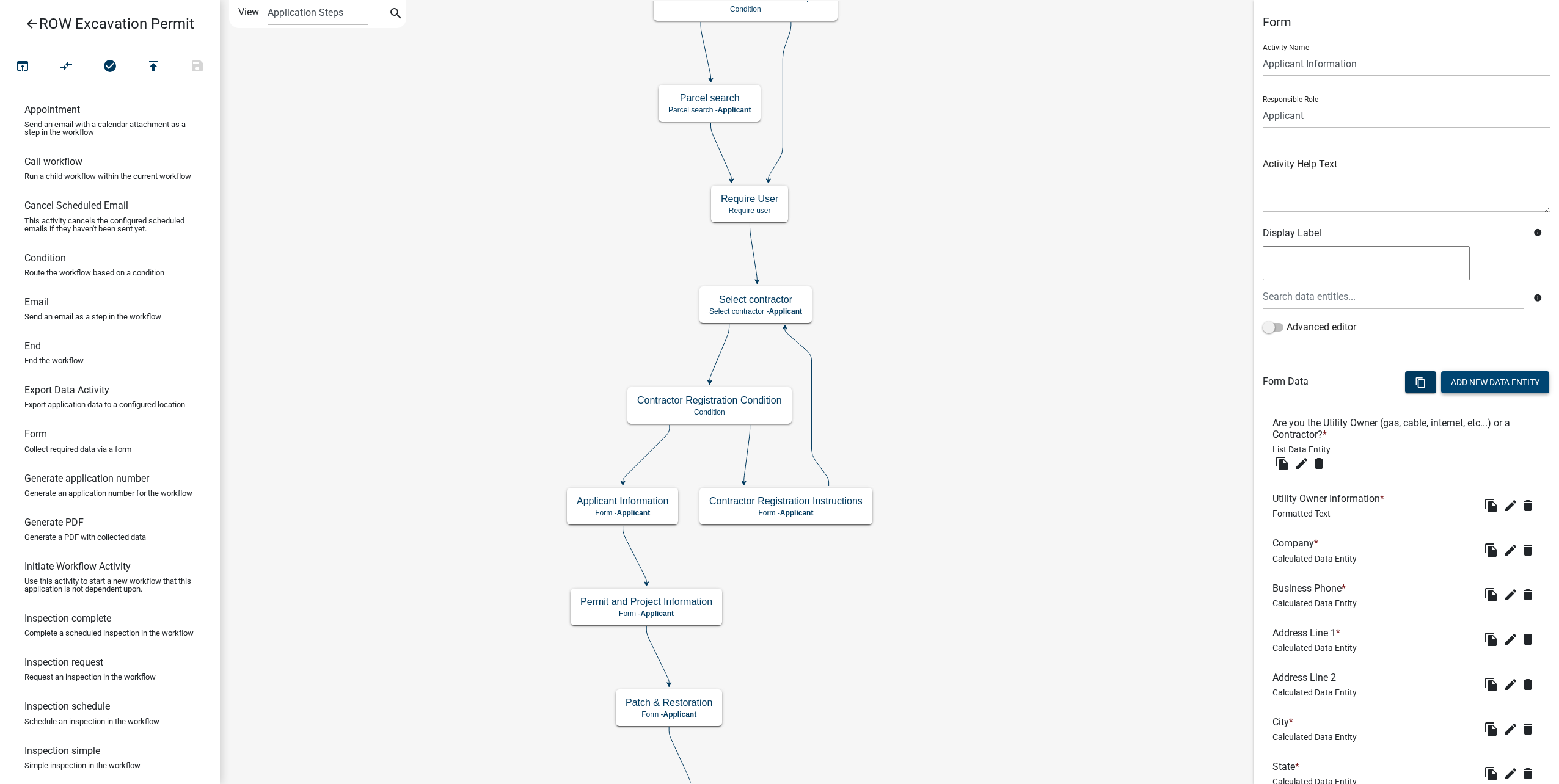
click at [1474, 373] on button "Add New Data Entity" at bounding box center [1495, 381] width 108 height 22
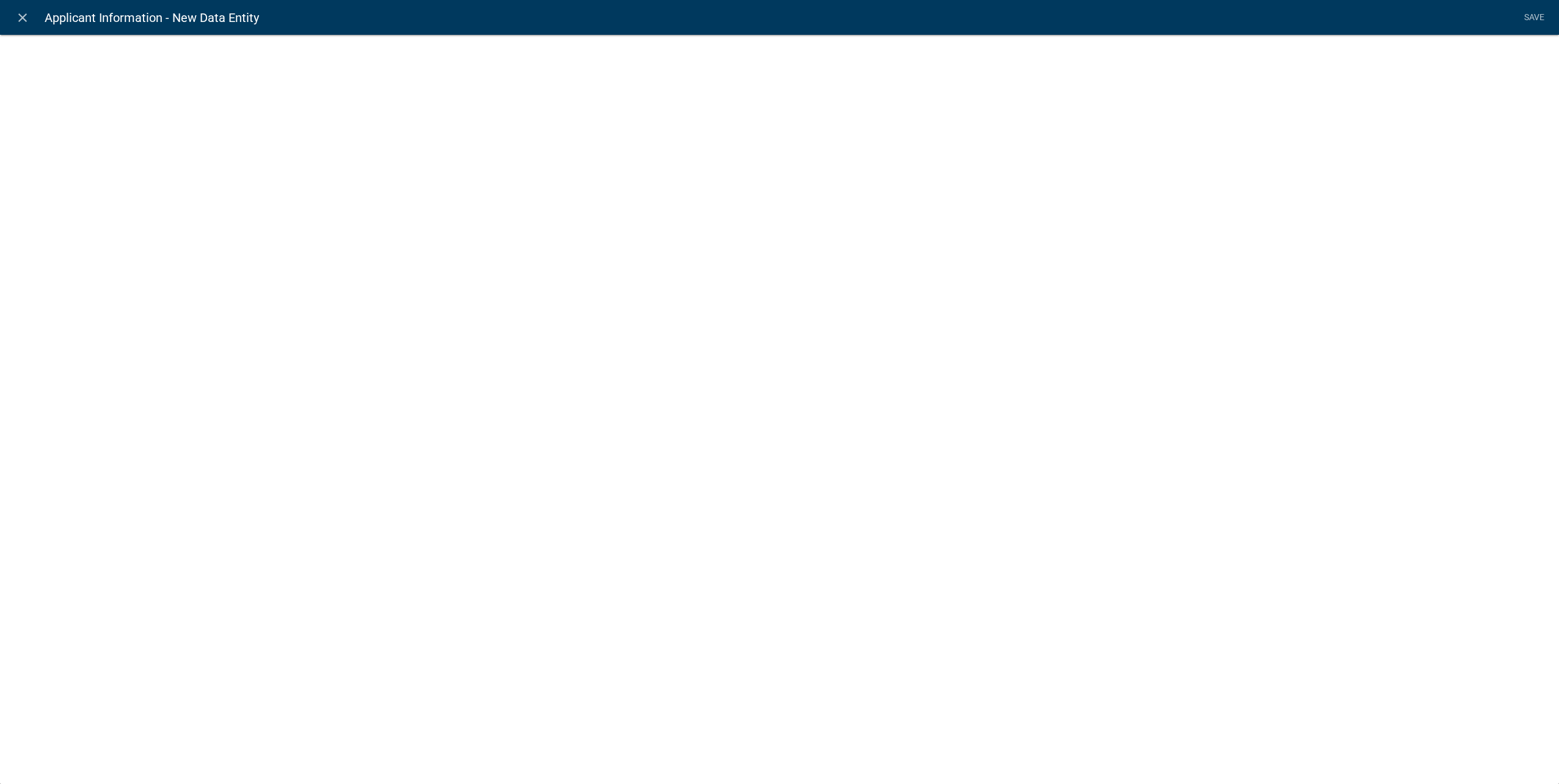
select select
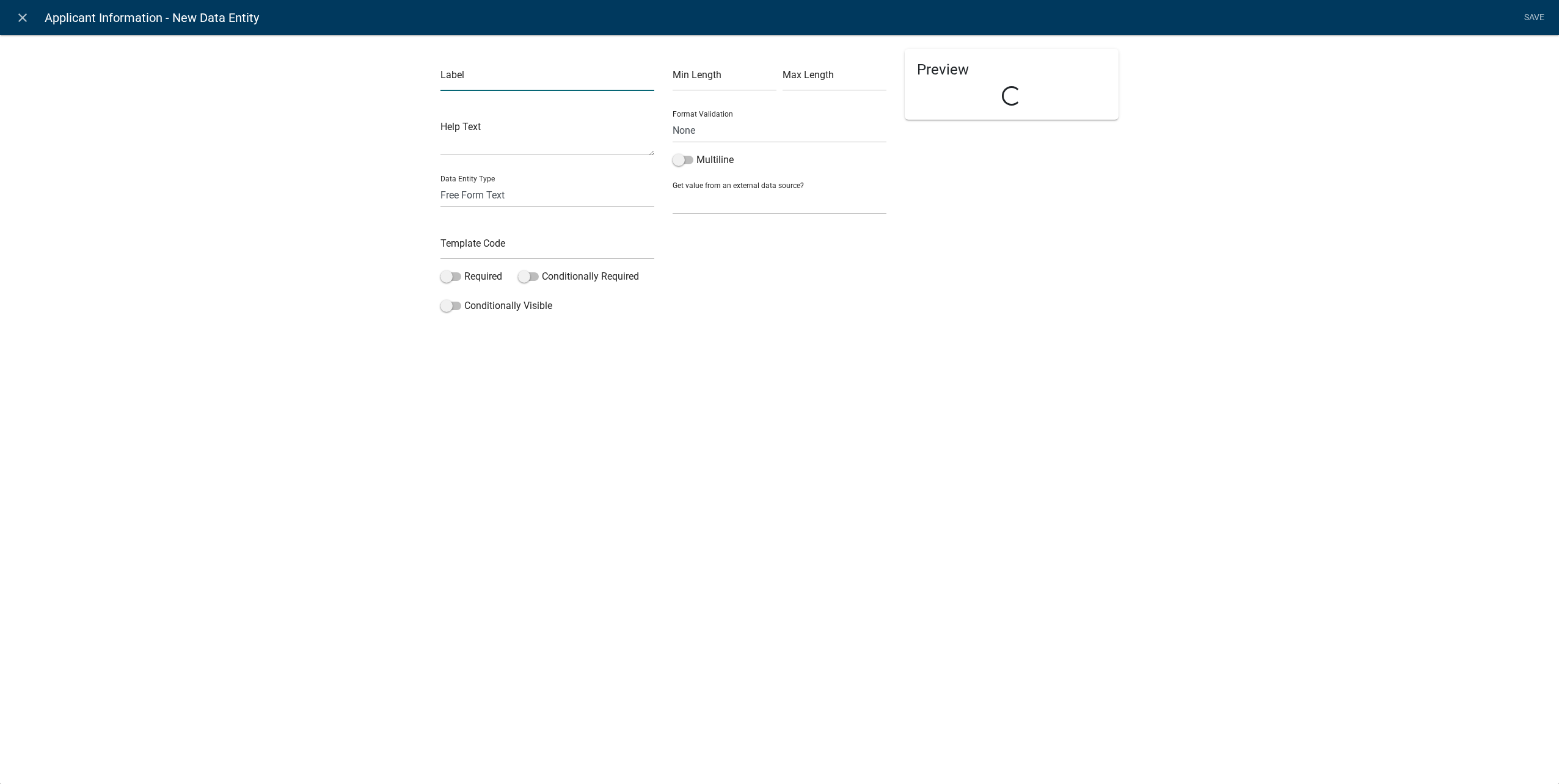
click at [490, 76] on input "text" at bounding box center [548, 78] width 214 height 25
type input "Address Line 2"
click at [515, 194] on select "Free Form Text Document Display Entity Value Fee Numeric Data Date Map Sketch D…" at bounding box center [548, 195] width 214 height 25
select select "calculated-value"
click at [441, 183] on select "Free Form Text Document Display Entity Value Fee Numeric Data Date Map Sketch D…" at bounding box center [548, 195] width 214 height 25
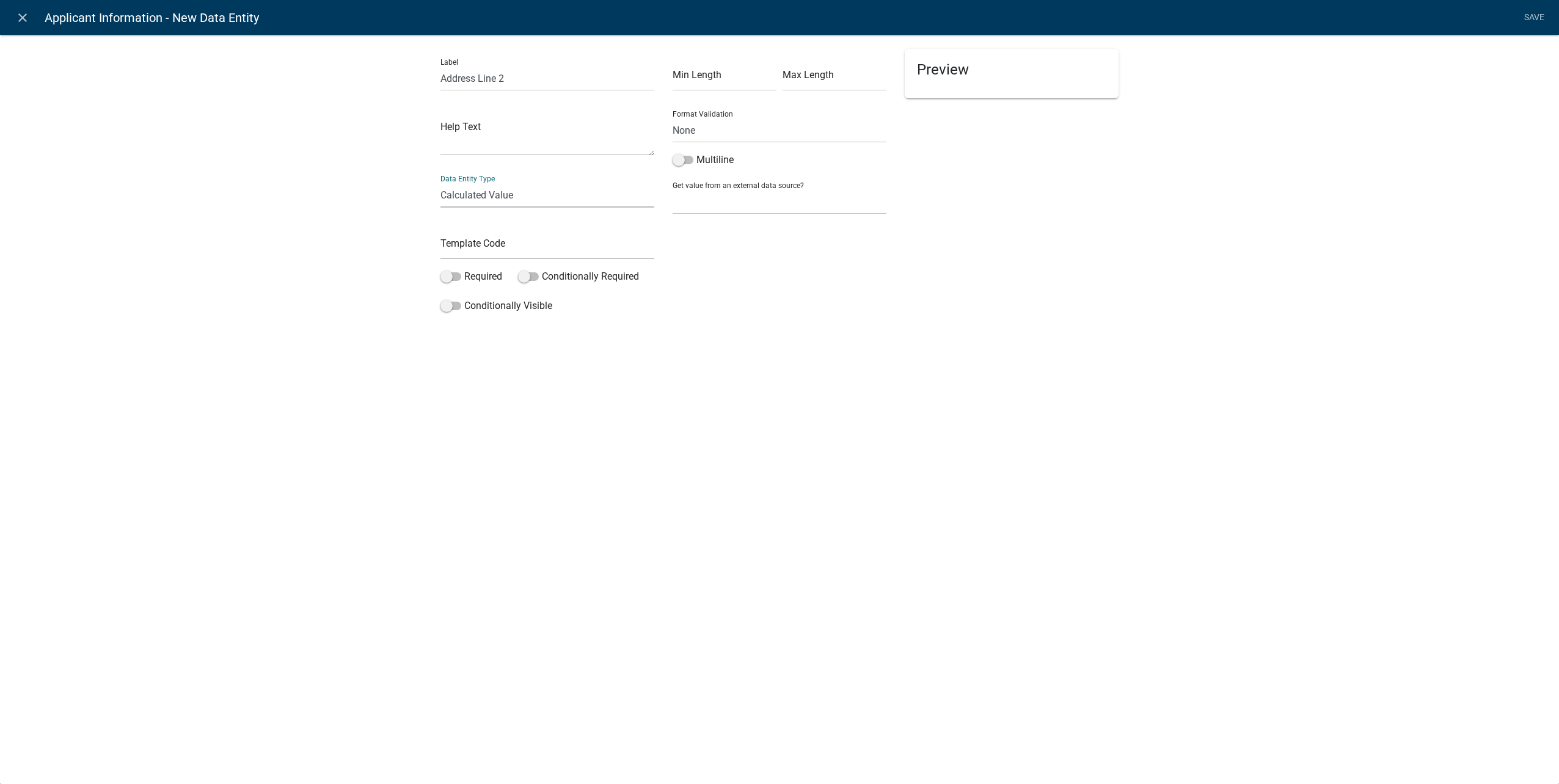
select select "calculated-value"
click at [492, 246] on input "text" at bounding box center [548, 247] width 214 height 25
type input "ContractorAddLine2CDE"
click at [455, 275] on span at bounding box center [451, 276] width 21 height 9
click at [464, 269] on input "Required" at bounding box center [464, 269] width 0 height 0
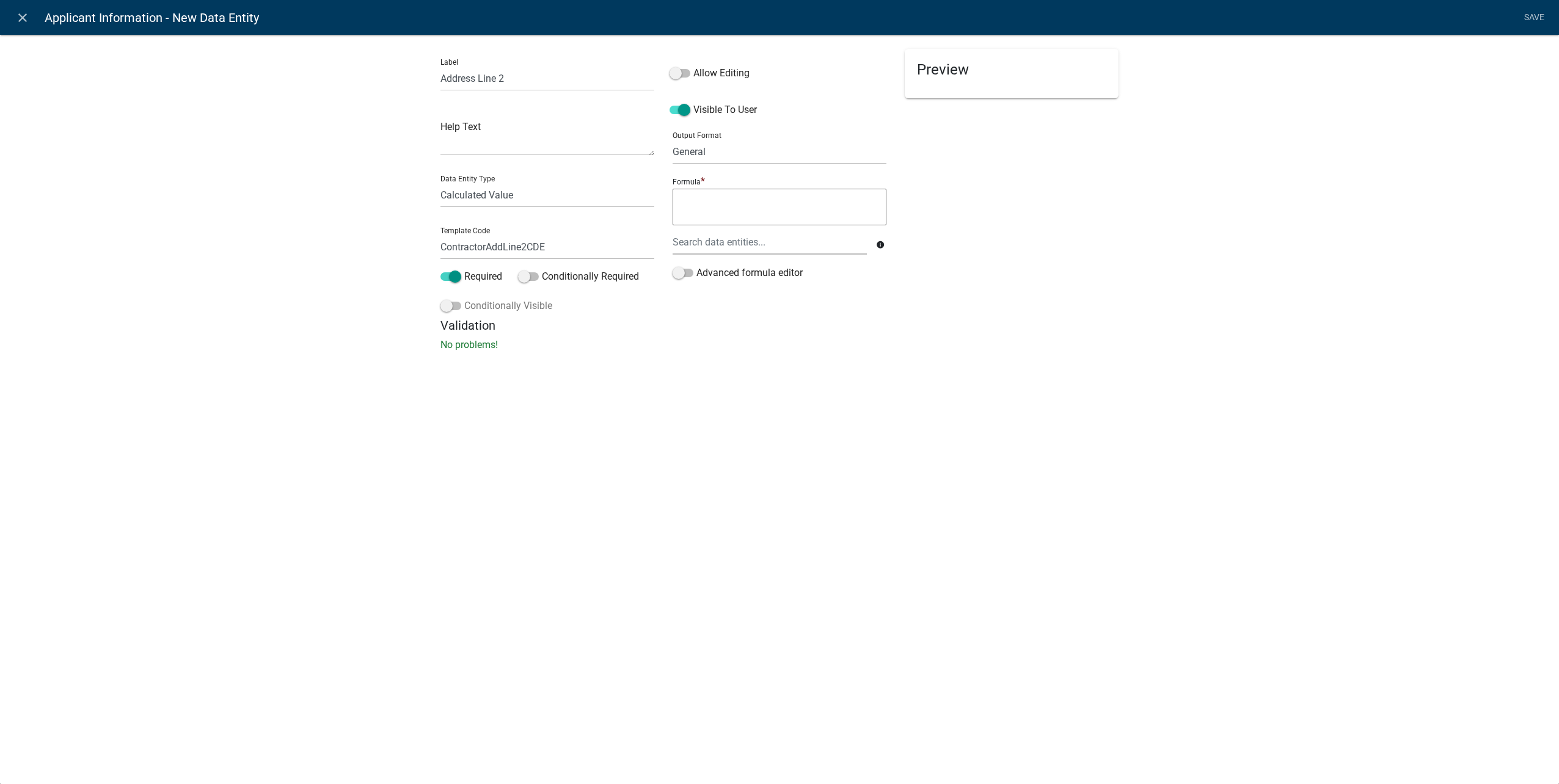
click at [457, 307] on span at bounding box center [451, 306] width 21 height 9
click at [464, 299] on input "Conditionally Visible" at bounding box center [464, 299] width 0 height 0
click at [464, 399] on icon "button" at bounding box center [466, 397] width 7 height 7
click at [483, 393] on span "(unset)" at bounding box center [485, 394] width 30 height 12
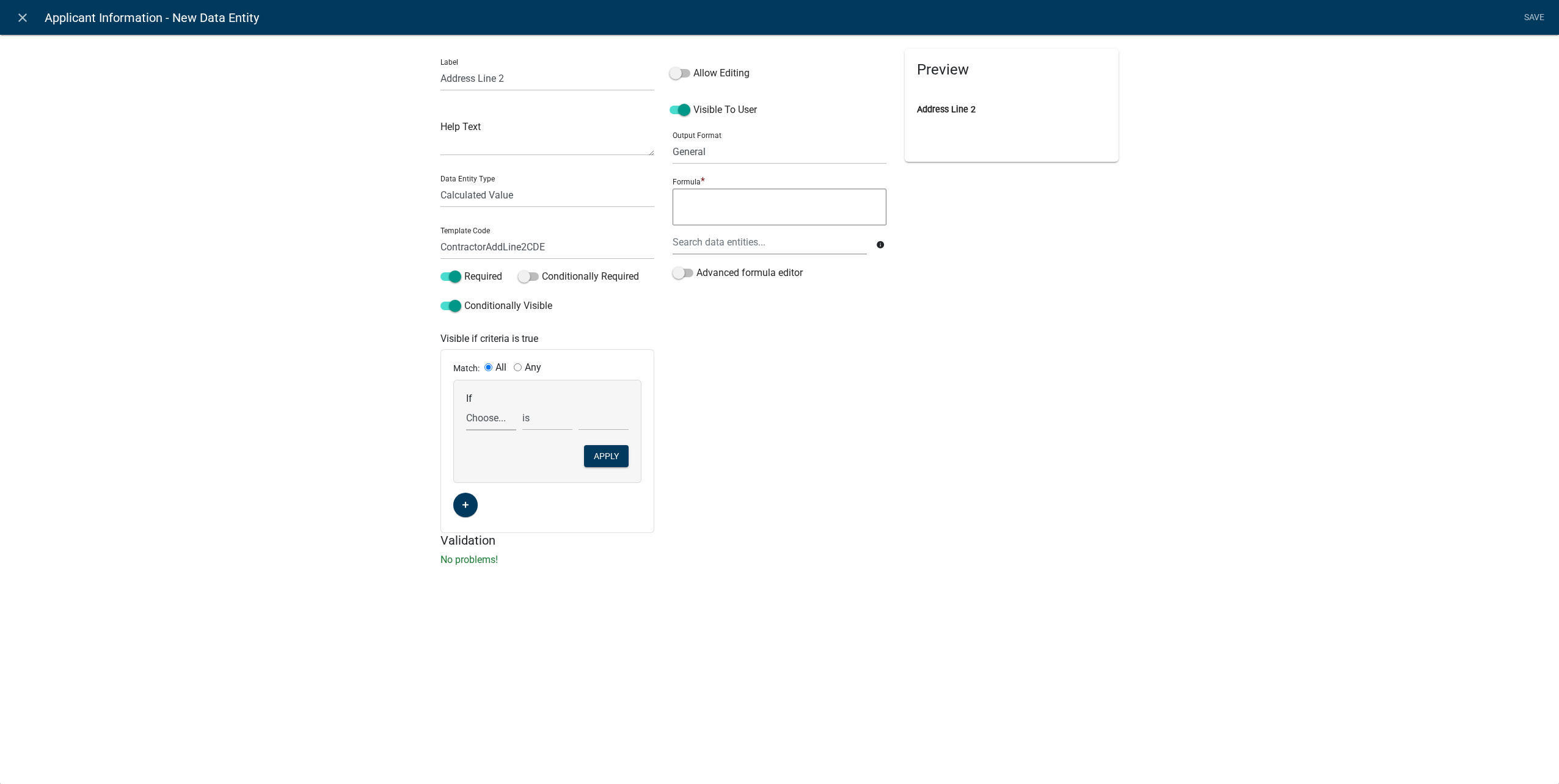
drag, startPoint x: 497, startPoint y: 414, endPoint x: 500, endPoint y: 421, distance: 7.6
click at [497, 414] on select "Choose... ALL_FEE_RECIPIENTS APPLICANT_CITY APPLICANT_EMAIL_ADDRESS APPLICANT_F…" at bounding box center [491, 418] width 50 height 25
select select "163: UtilityOwnerOrContractor"
click at [466, 406] on select "Choose... ALL_FEE_RECIPIENTS APPLICANT_CITY APPLICANT_EMAIL_ADDRESS APPLICANT_F…" at bounding box center [491, 418] width 50 height 25
click at [607, 405] on div "If Choose... ALL_FEE_RECIPIENTS APPLICANT_CITY APPLICANT_EMAIL_ADDRESS APPLICAN…" at bounding box center [547, 411] width 168 height 38
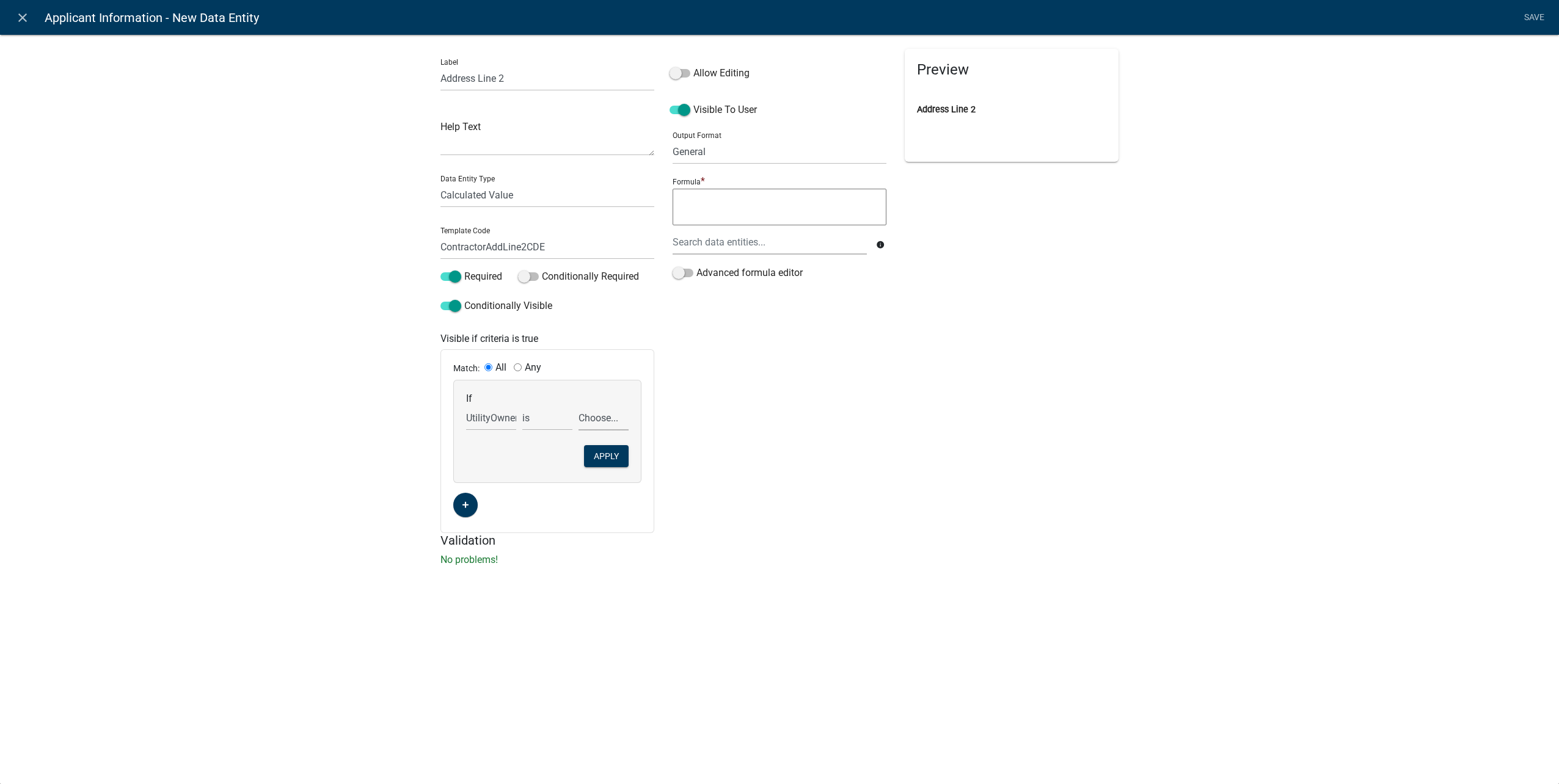
drag, startPoint x: 609, startPoint y: 418, endPoint x: 609, endPoint y: 427, distance: 9.0
click at [609, 417] on select "Choose... Contractor Utility Owner" at bounding box center [604, 418] width 50 height 25
select select "1: Contractor"
click at [579, 406] on select "Choose... Contractor Utility Owner" at bounding box center [604, 418] width 50 height 25
click at [610, 458] on button "Apply" at bounding box center [606, 455] width 45 height 22
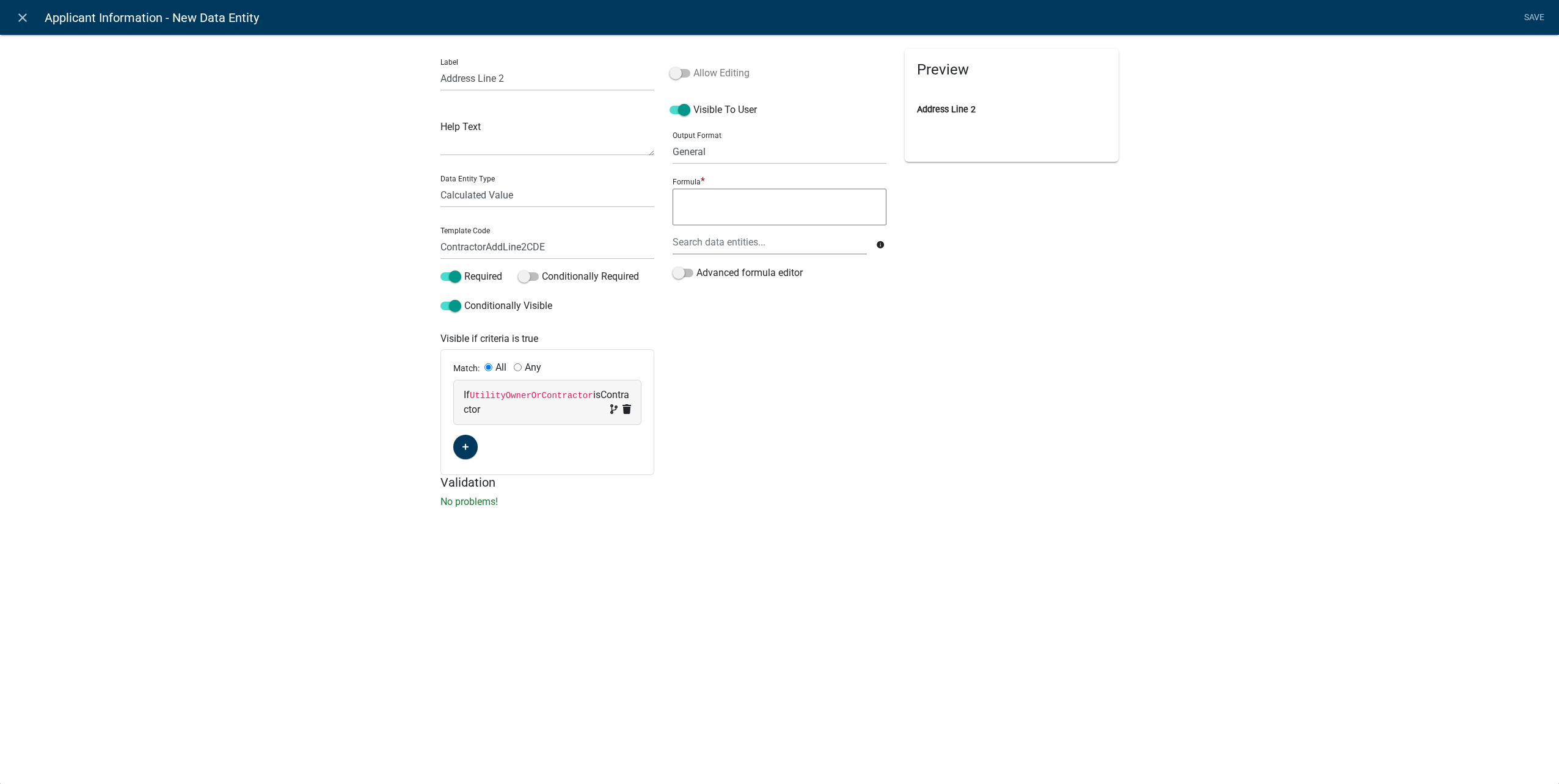
click at [681, 70] on span at bounding box center [679, 73] width 21 height 9
click at [693, 66] on input "Allow Editing" at bounding box center [693, 66] width 0 height 0
click at [738, 249] on div at bounding box center [770, 242] width 213 height 25
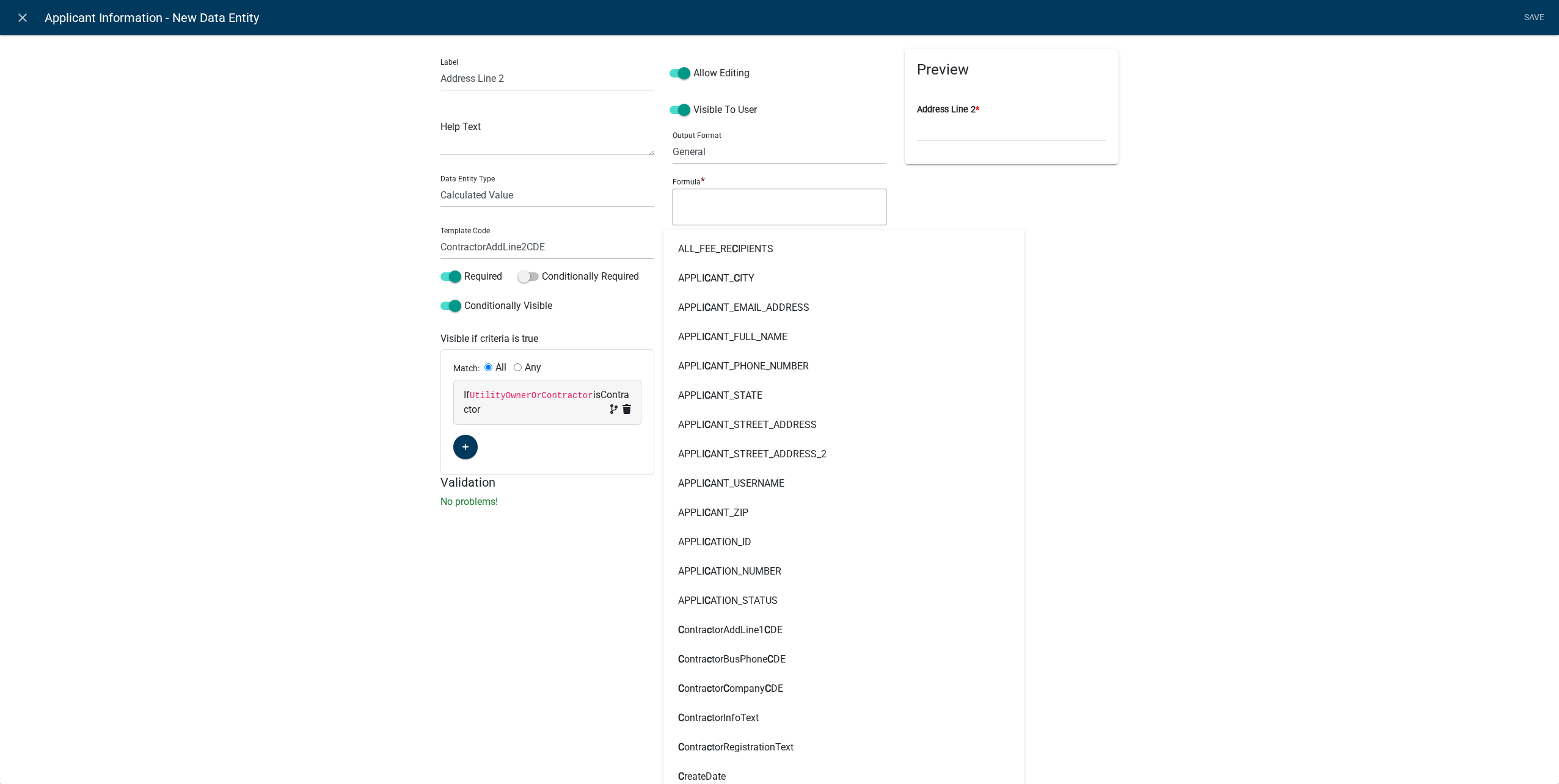
type input "contract"
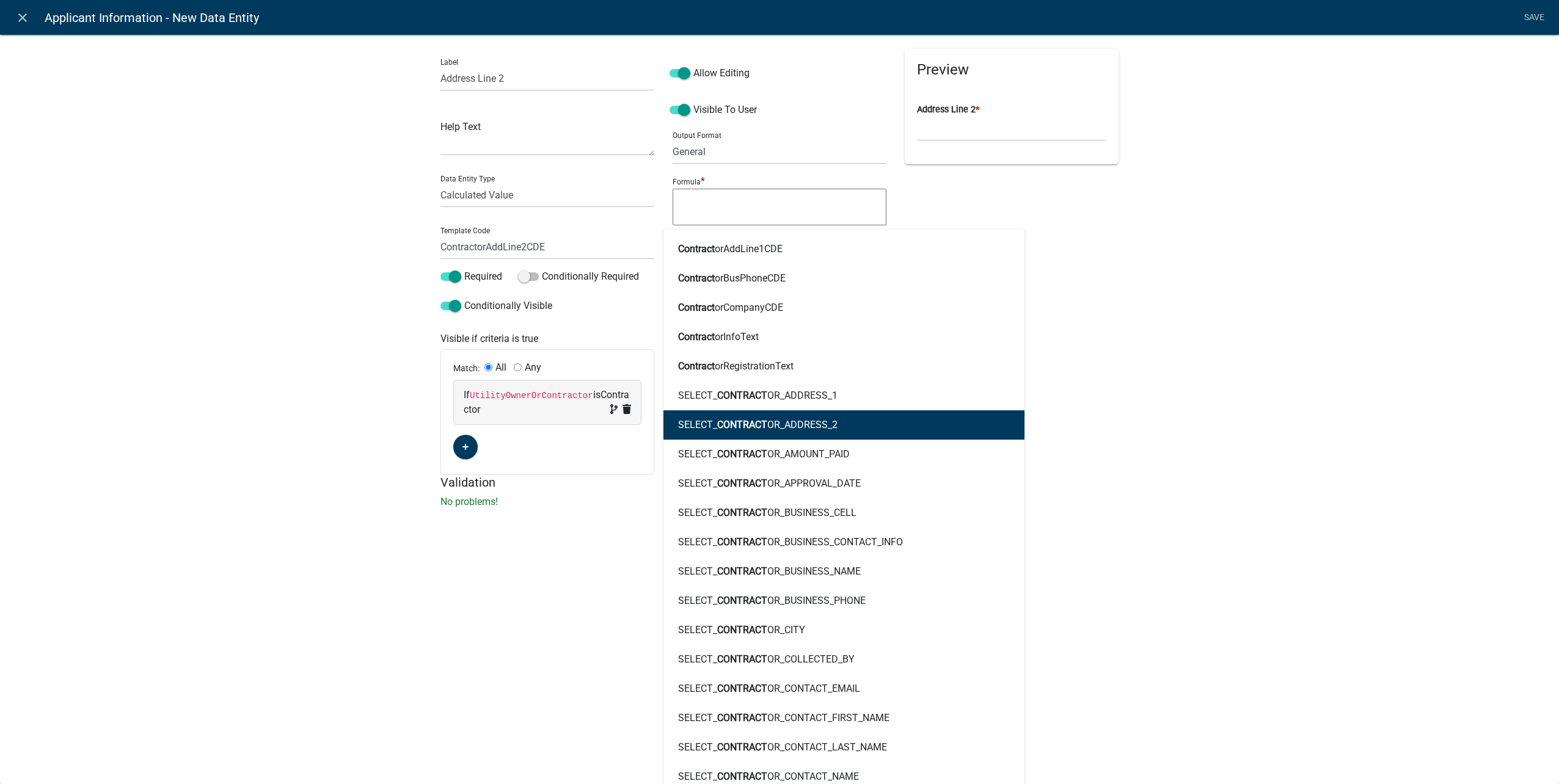
click at [914, 424] on button "SELECT_ CONTRACT OR_ADDRESS_2" at bounding box center [844, 424] width 361 height 29
type textarea "SELECT_CONTRACTOR_ADDRESS_2"
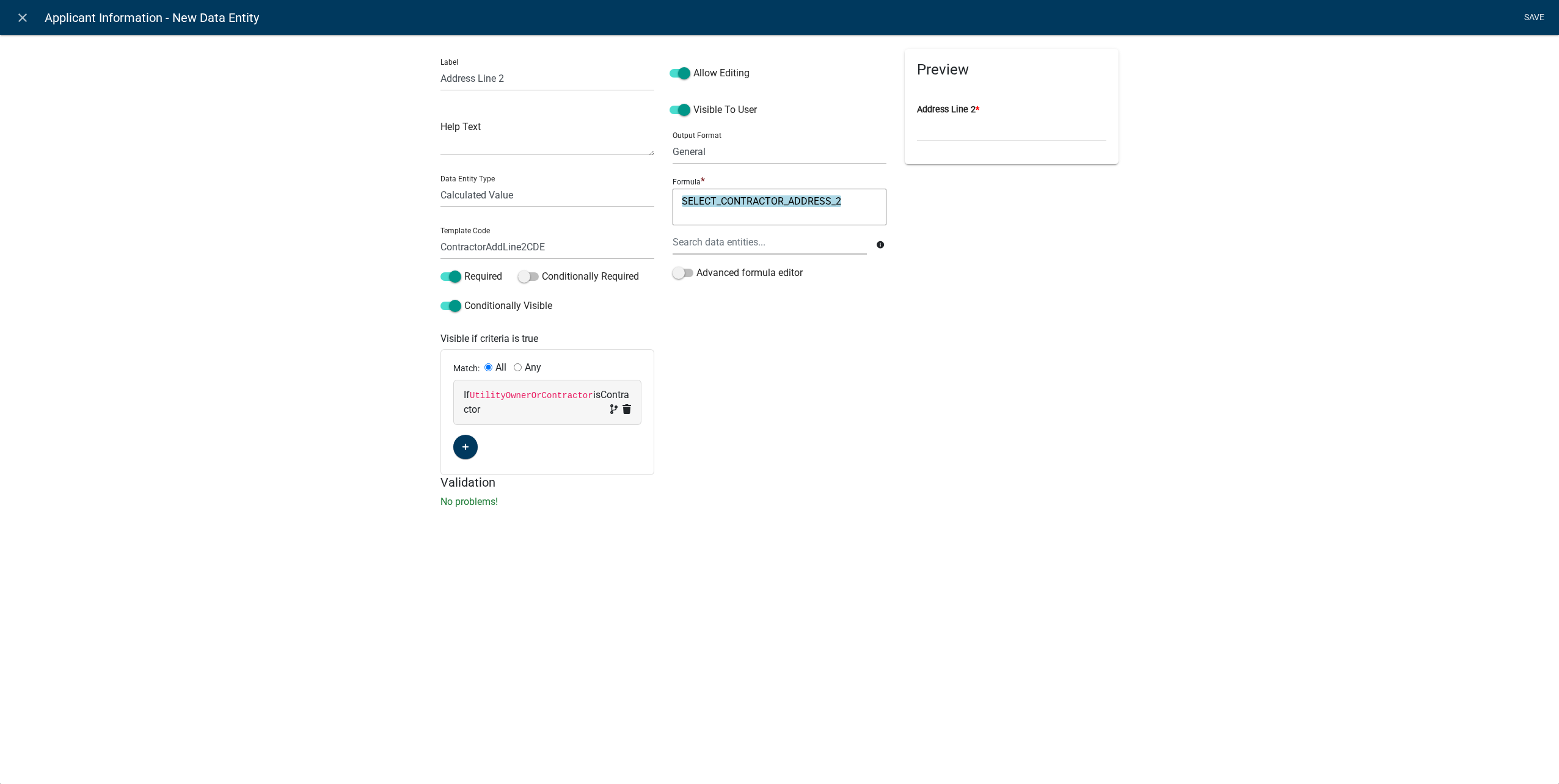
click at [1545, 22] on link "Save" at bounding box center [1534, 17] width 30 height 23
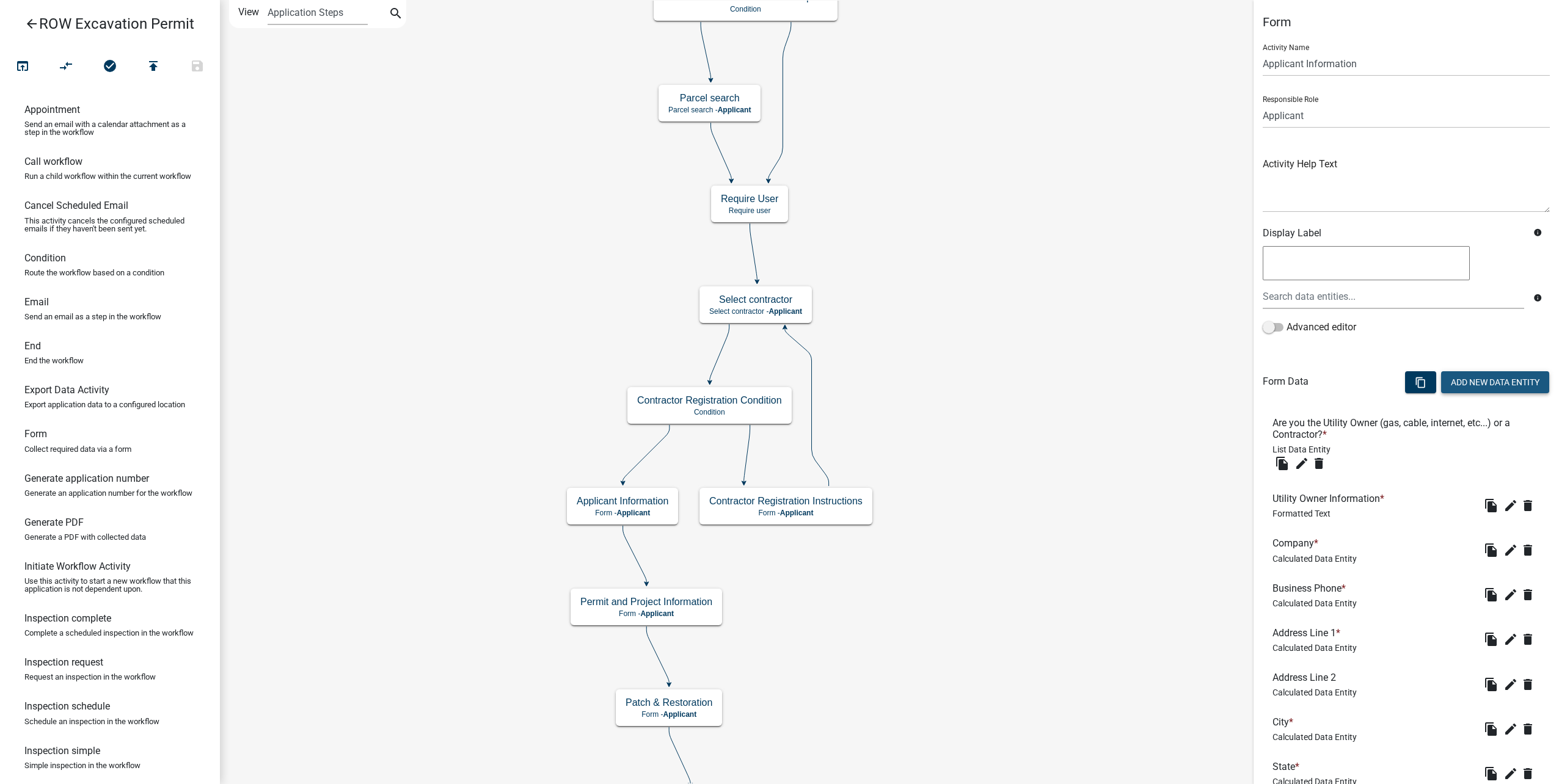
click at [1464, 383] on button "Add New Data Entity" at bounding box center [1495, 381] width 108 height 22
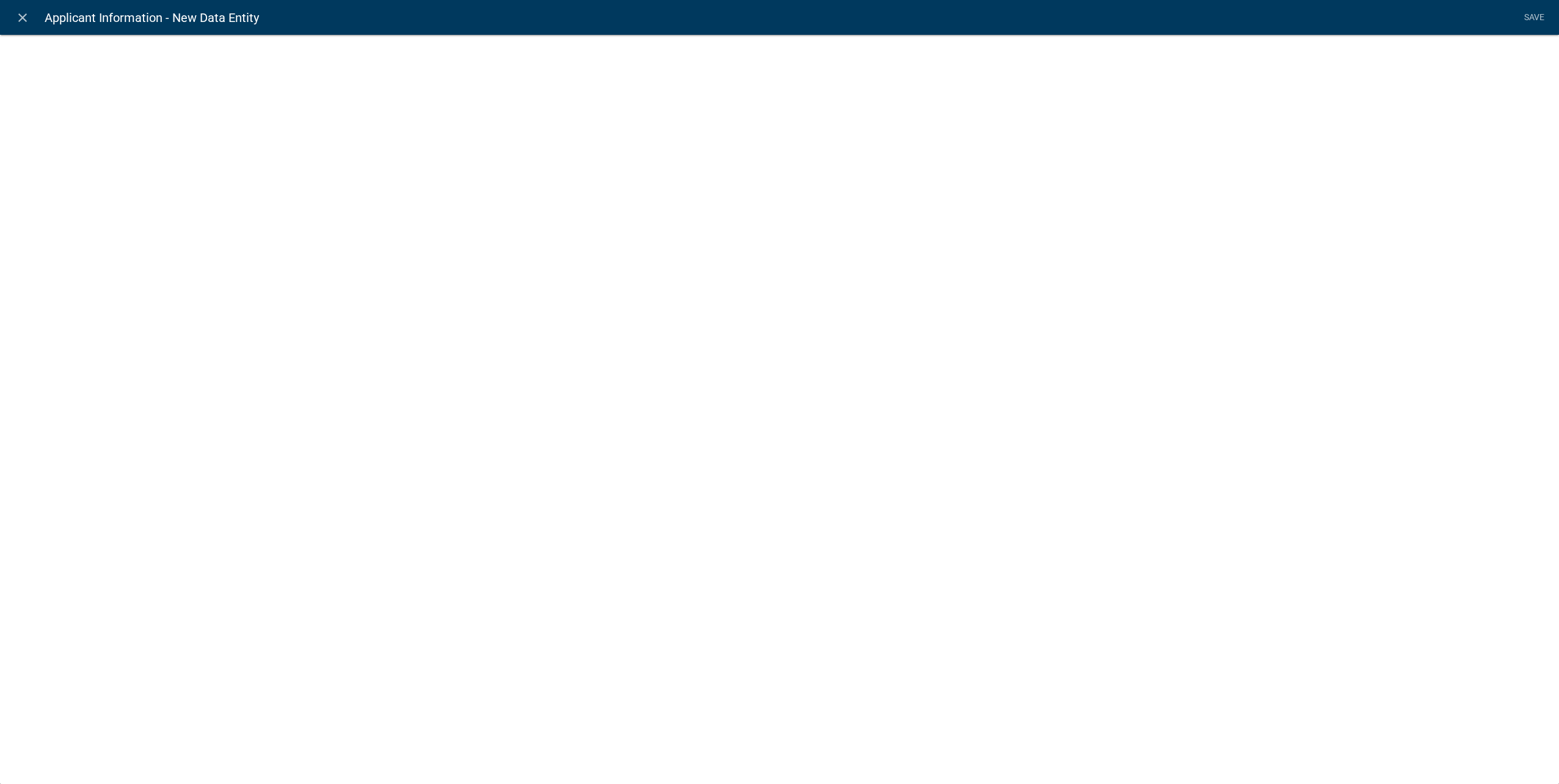
select select
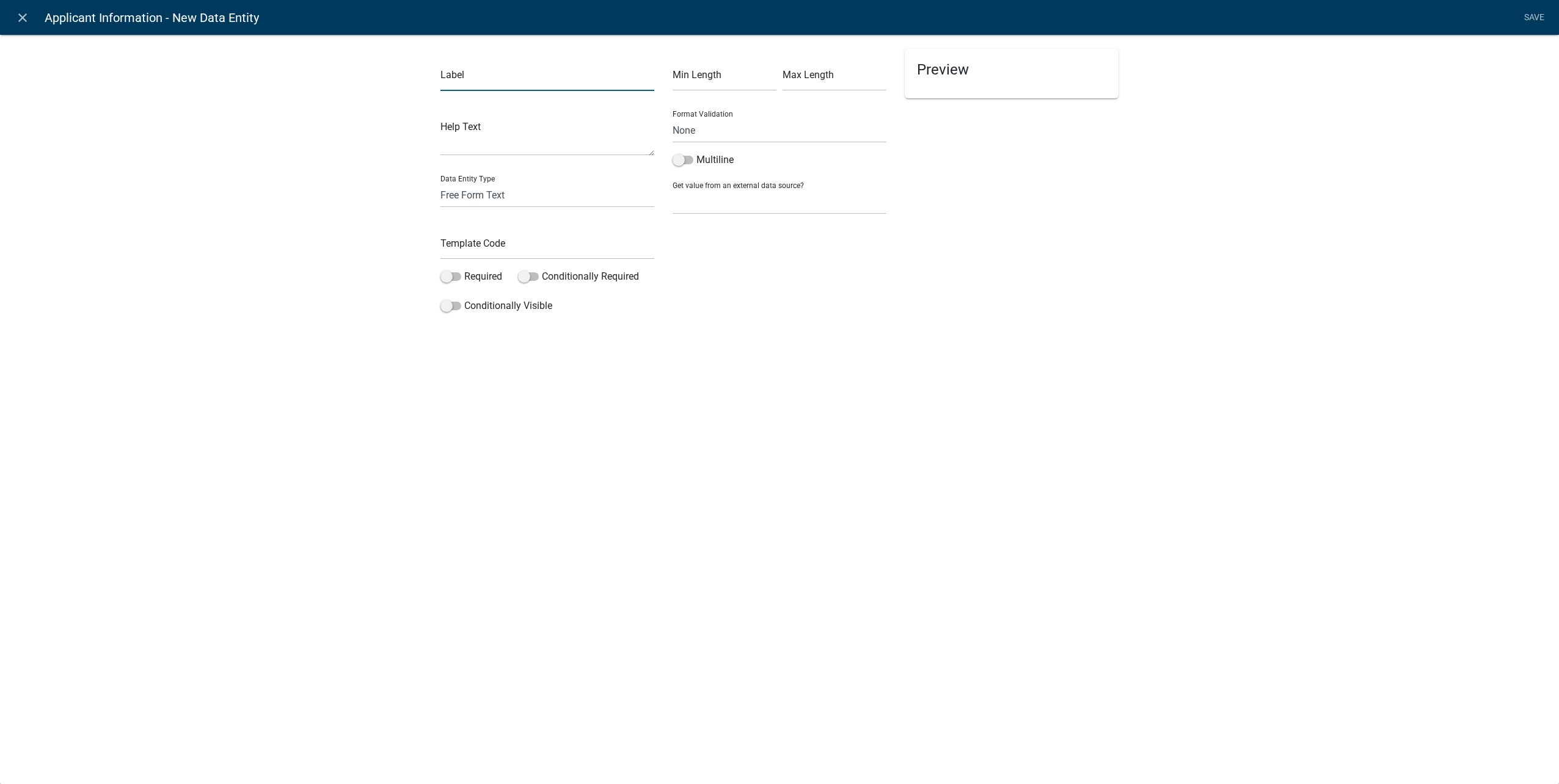
click at [537, 83] on input "text" at bounding box center [548, 78] width 214 height 25
type input "City"
click at [525, 199] on select "Free Form Text Document Display Entity Value Fee Numeric Data Date Map Sketch D…" at bounding box center [548, 195] width 214 height 25
select select "calculated-value"
click at [441, 183] on select "Free Form Text Document Display Entity Value Fee Numeric Data Date Map Sketch D…" at bounding box center [548, 195] width 214 height 25
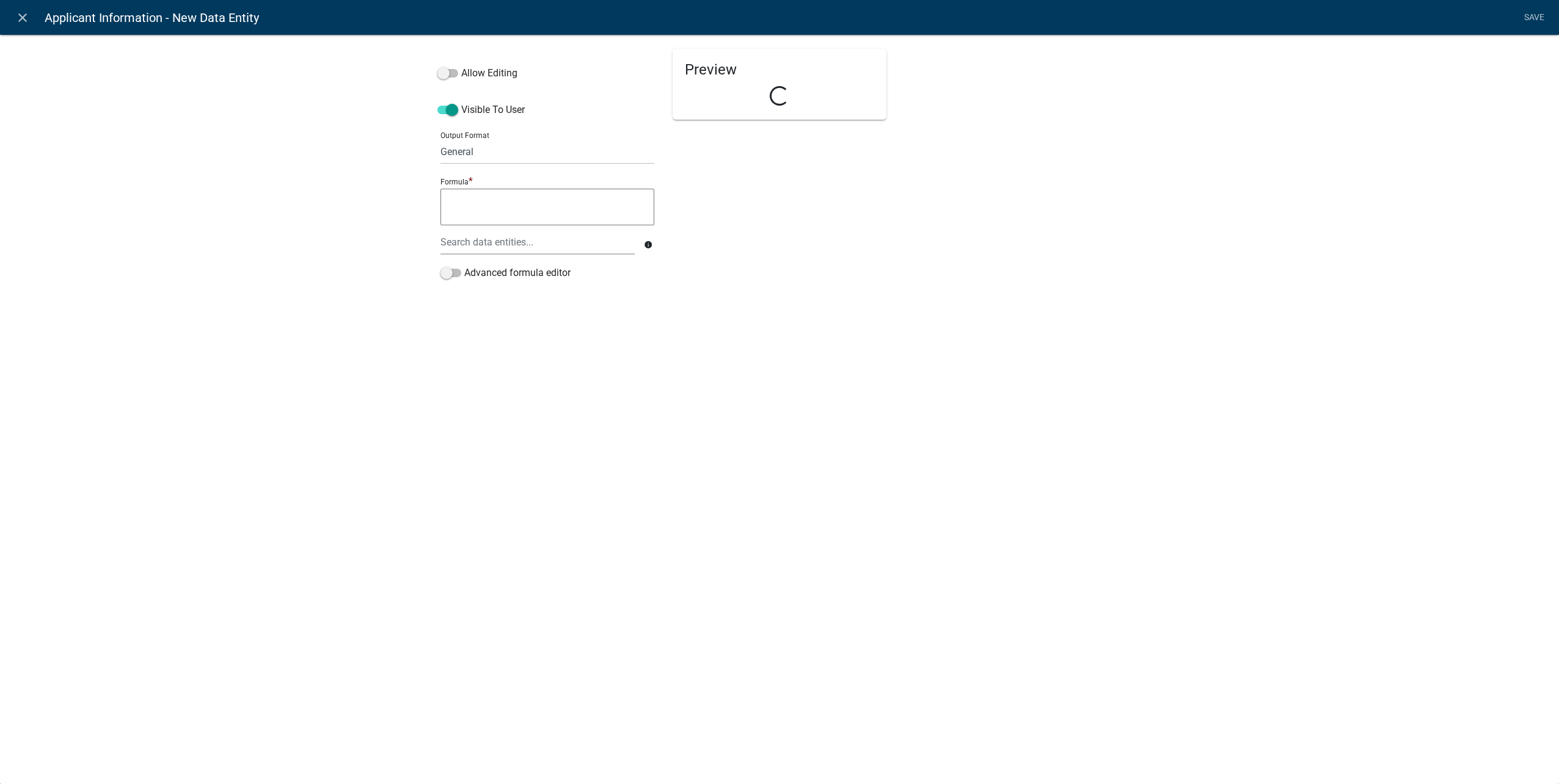
select select "calculated-value"
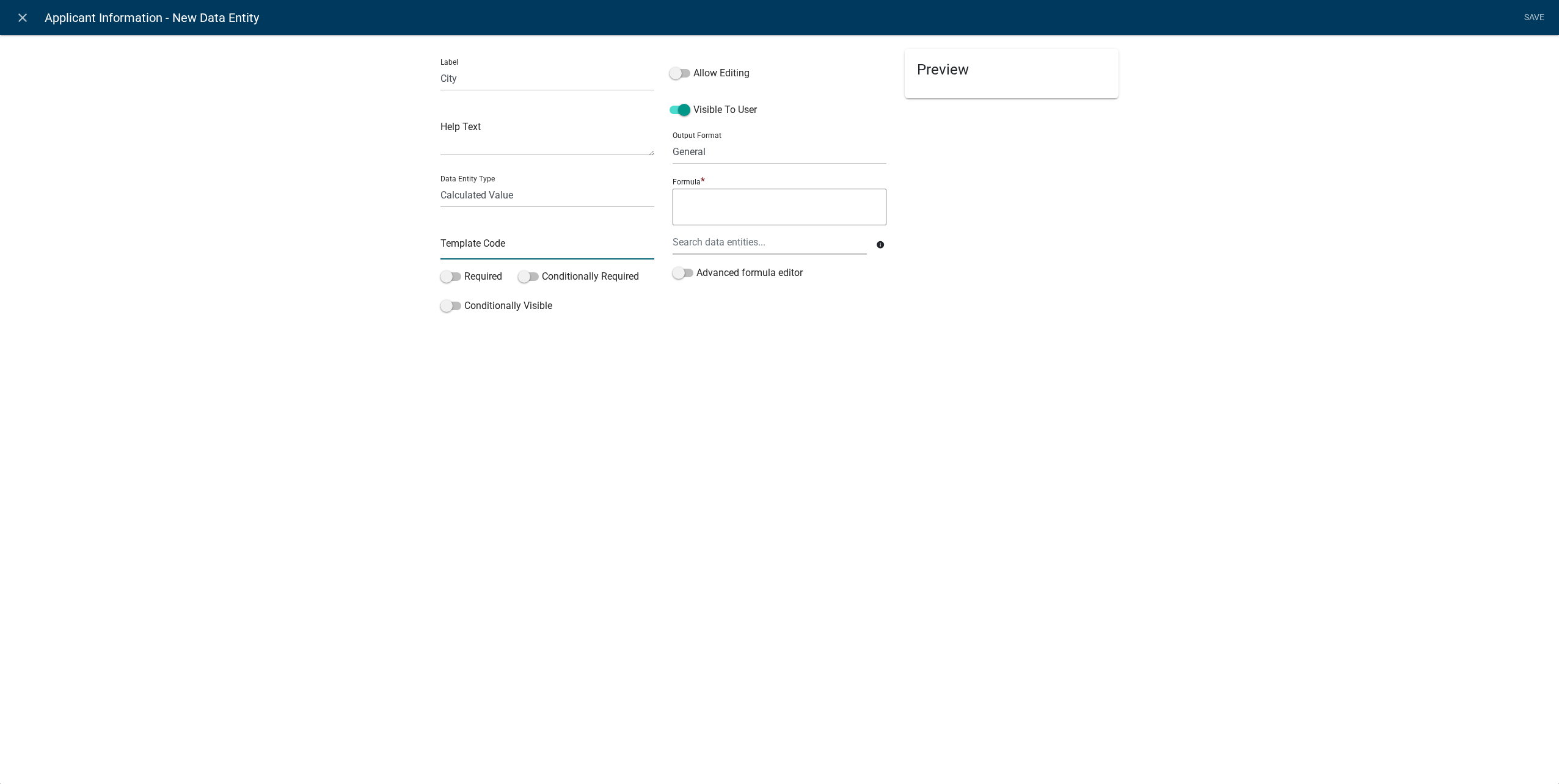
click at [504, 250] on input "text" at bounding box center [548, 247] width 214 height 25
type input "ContractorCityCDE"
click at [458, 273] on span at bounding box center [451, 276] width 21 height 9
click at [464, 269] on input "Required" at bounding box center [464, 269] width 0 height 0
click at [448, 309] on span at bounding box center [451, 306] width 21 height 9
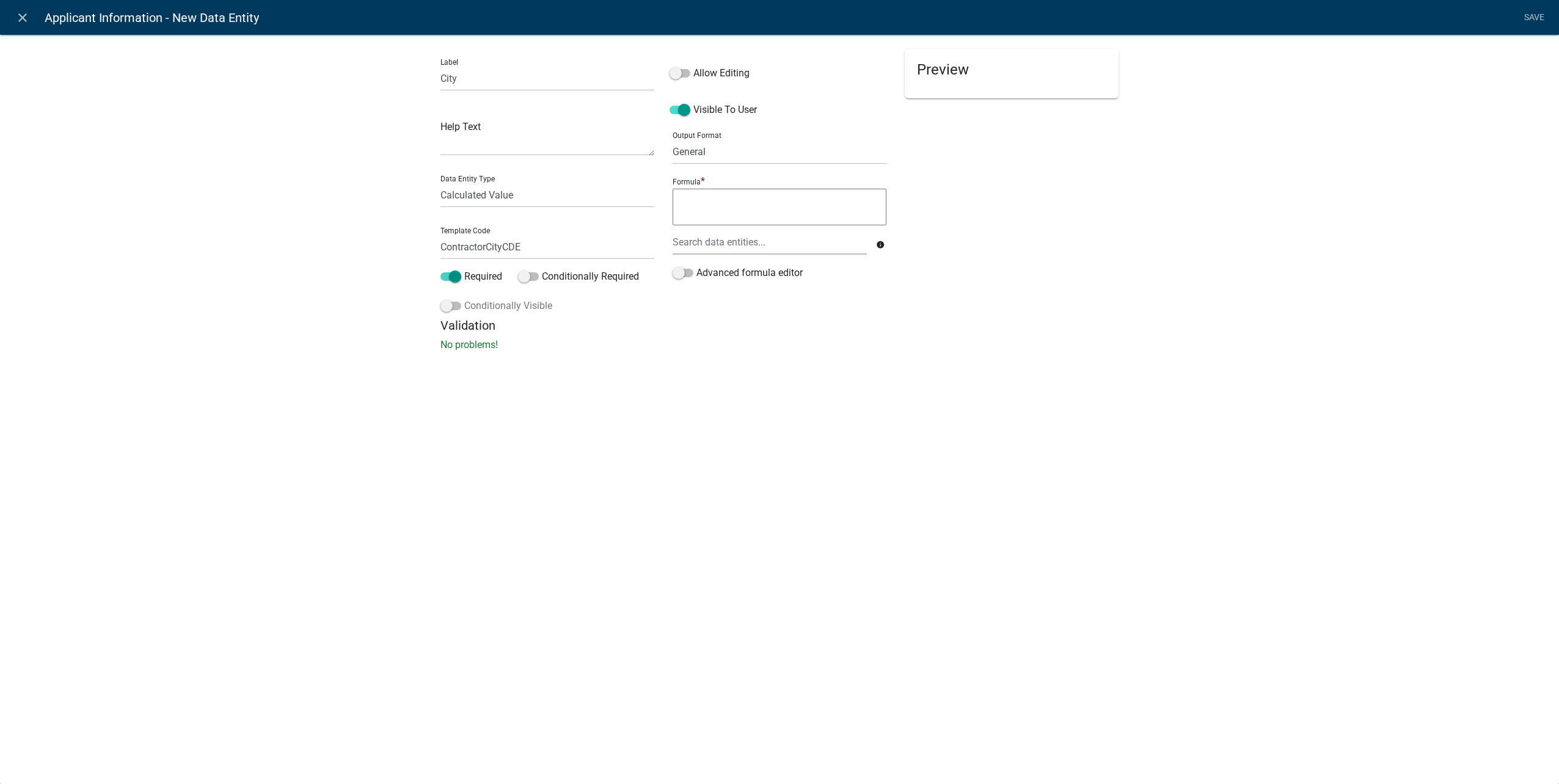
click at [464, 299] on input "Conditionally Visible" at bounding box center [464, 299] width 0 height 0
click at [470, 393] on button "button" at bounding box center [465, 396] width 24 height 24
click at [487, 396] on span "(unset)" at bounding box center [485, 394] width 30 height 12
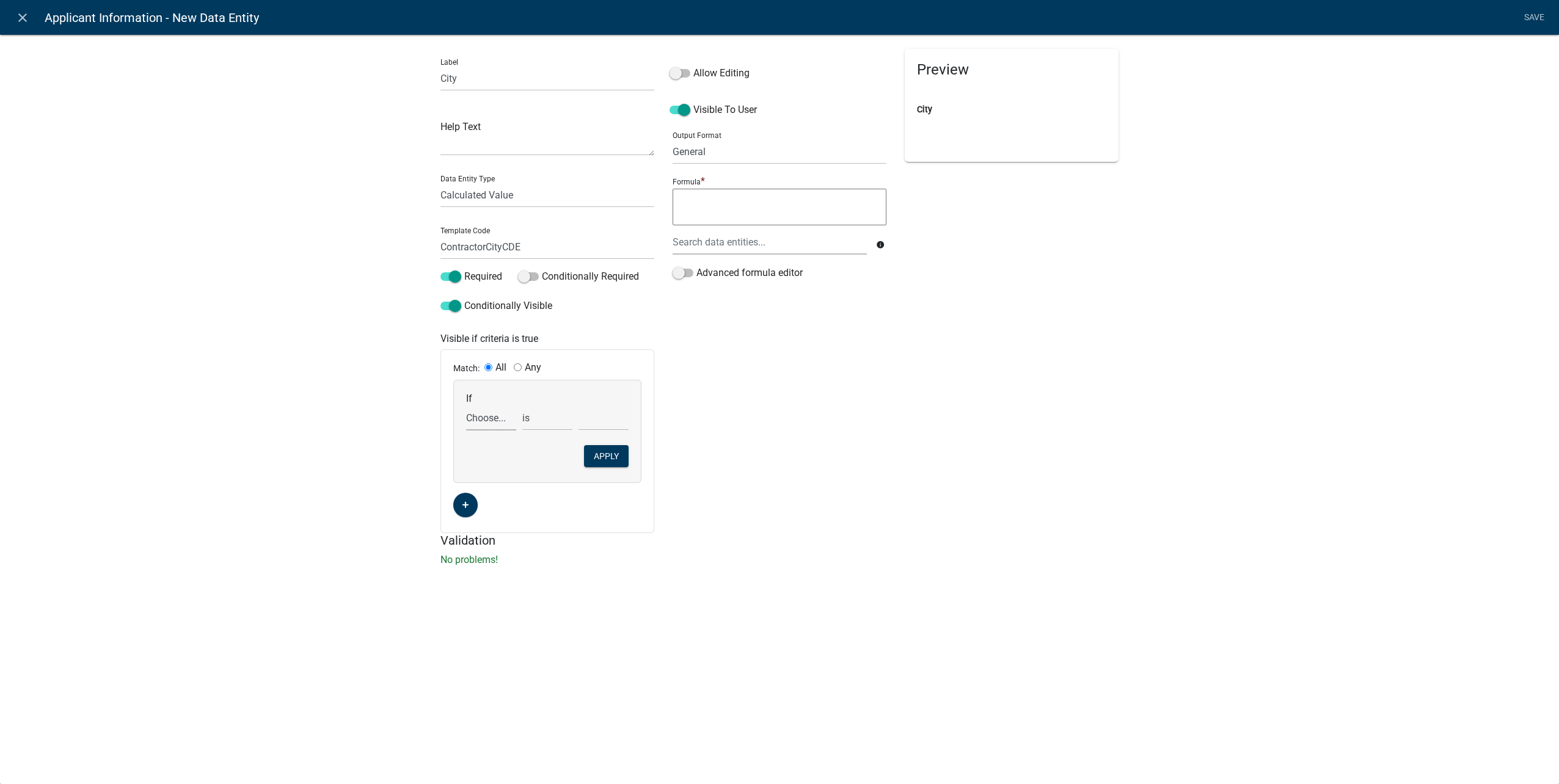
click at [502, 418] on select "Choose... ALL_FEE_RECIPIENTS APPLICANT_CITY APPLICANT_EMAIL_ADDRESS APPLICANT_F…" at bounding box center [491, 418] width 50 height 25
select select "164: UtilityOwnerOrContractor"
click at [466, 406] on select "Choose... ALL_FEE_RECIPIENTS APPLICANT_CITY APPLICANT_EMAIL_ADDRESS APPLICANT_F…" at bounding box center [491, 418] width 50 height 25
click at [598, 414] on select "Choose... Contractor Utility Owner" at bounding box center [604, 418] width 50 height 25
click at [602, 413] on select "Choose... Contractor Utility Owner" at bounding box center [604, 418] width 50 height 25
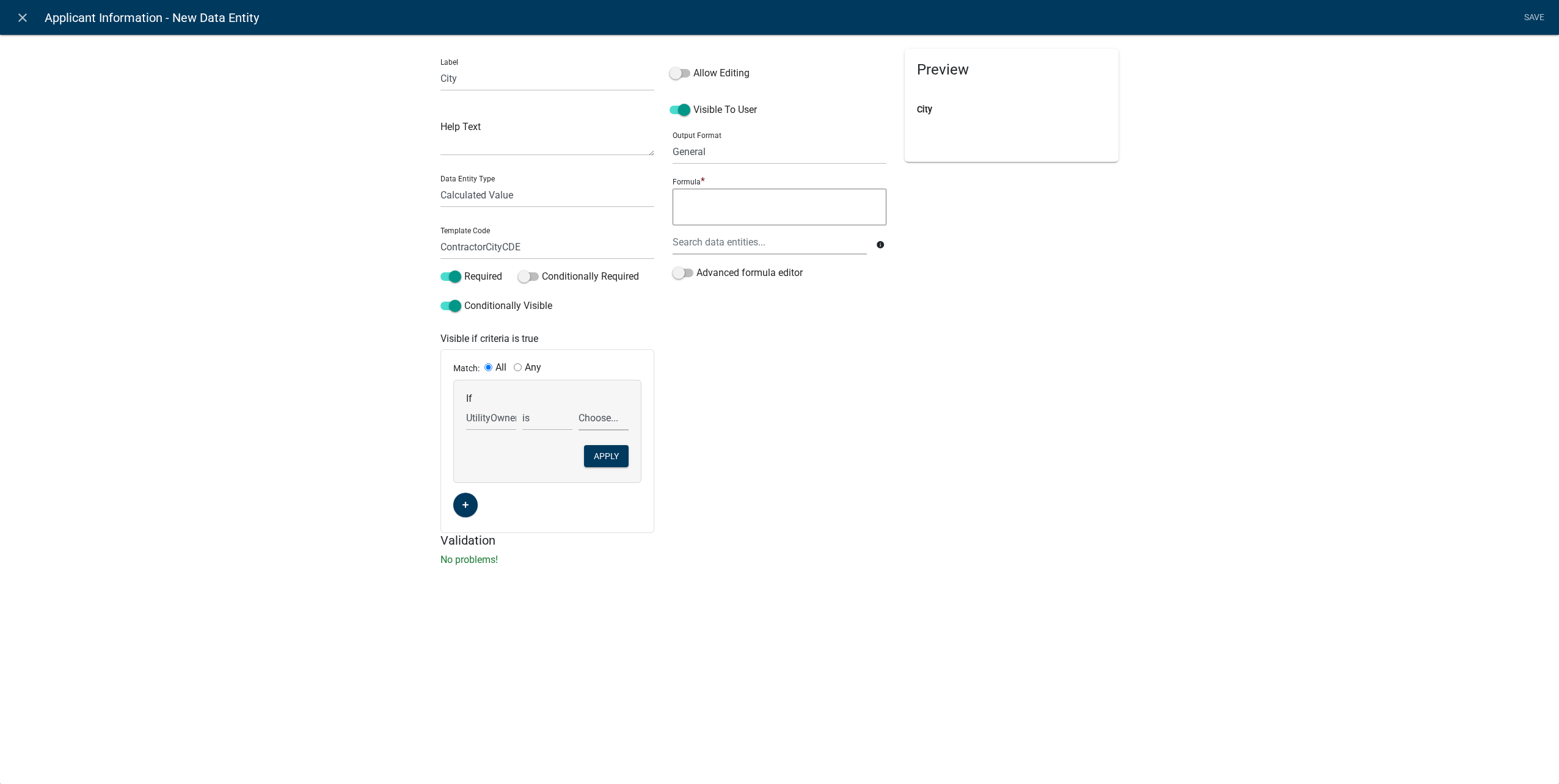
select select "1: Contractor"
click at [579, 406] on select "Choose... Contractor Utility Owner" at bounding box center [604, 418] width 50 height 25
click at [603, 448] on button "Apply" at bounding box center [606, 455] width 45 height 22
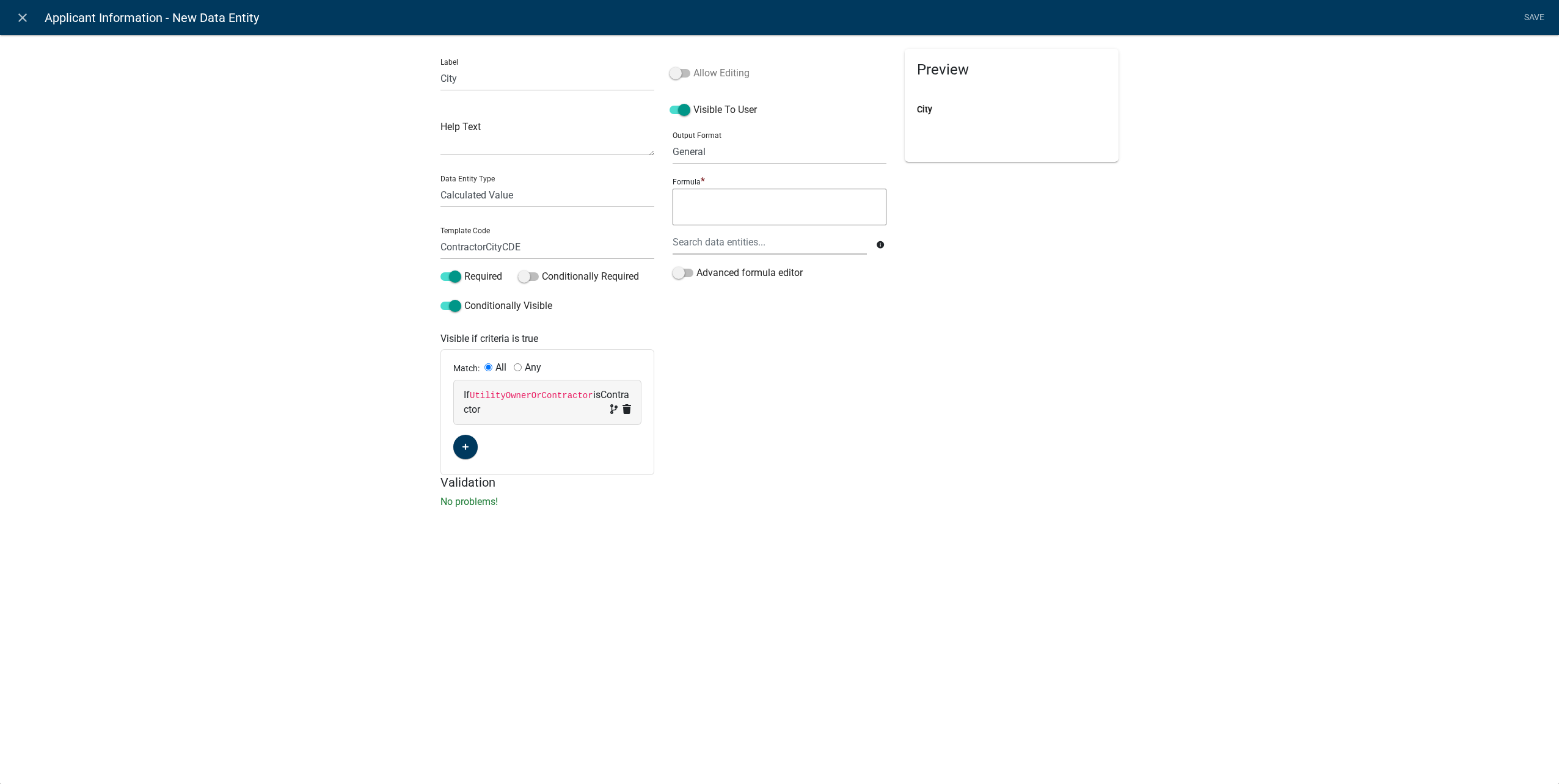
click at [683, 73] on span at bounding box center [679, 73] width 21 height 9
click at [693, 66] on input "Allow Editing" at bounding box center [693, 66] width 0 height 0
click at [690, 247] on div at bounding box center [770, 242] width 213 height 25
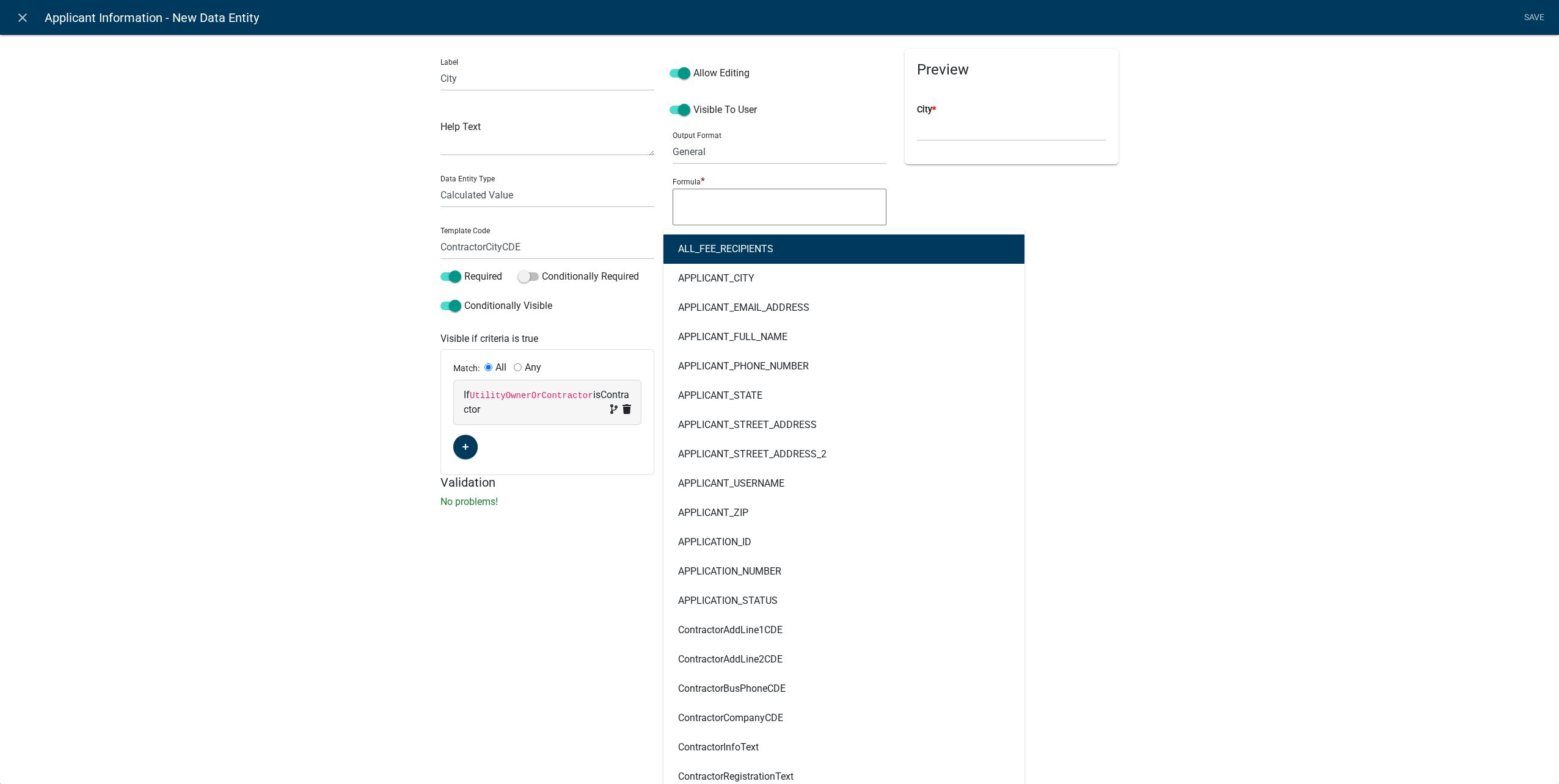
type input "contractor"
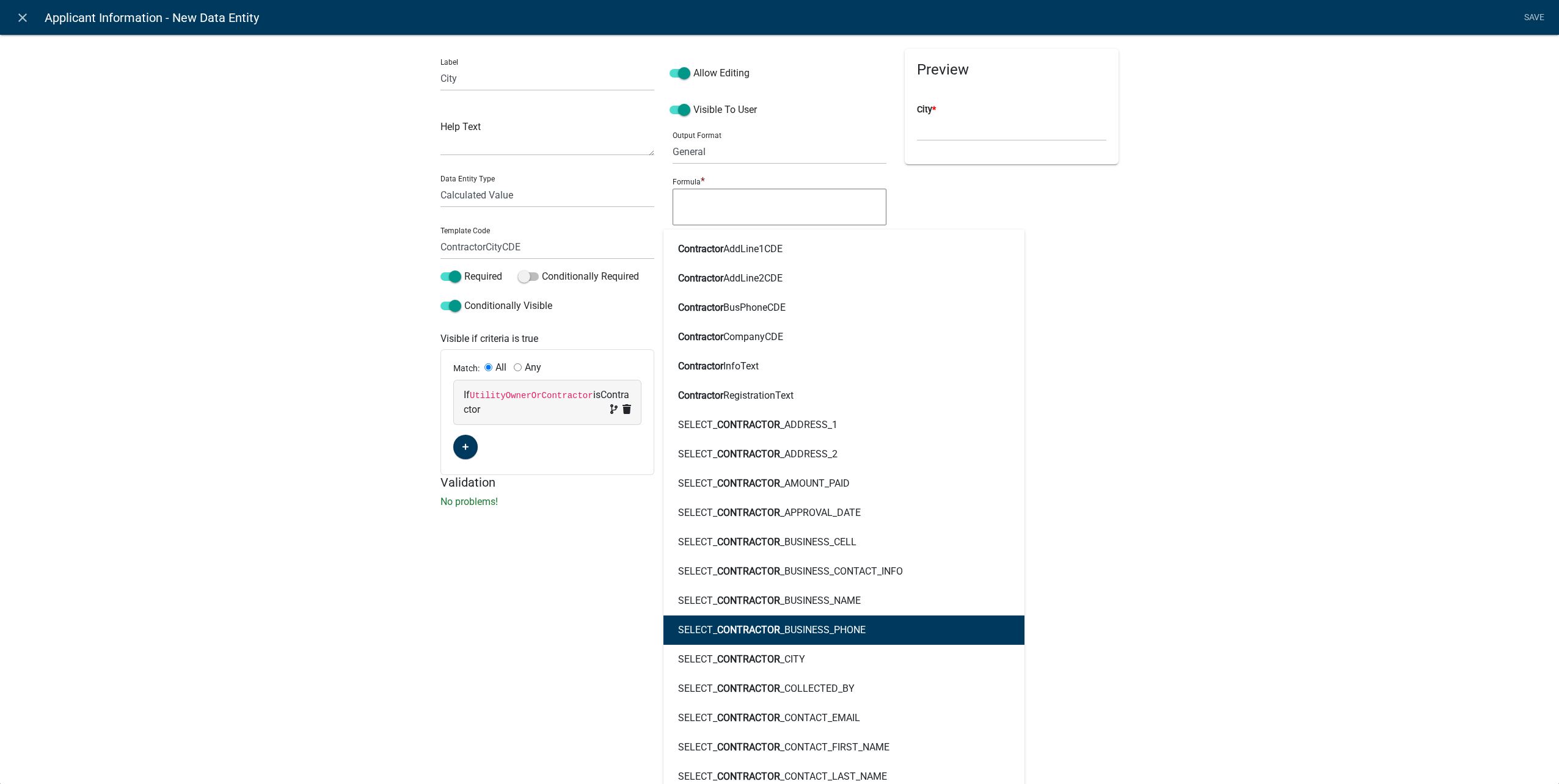
click at [866, 642] on button "SELECT_ CONTRACTOR _BUSINESS_PHONE" at bounding box center [844, 630] width 361 height 29
type textarea "SELECT_CONTRACTOR_BUSINESS_PHONE"
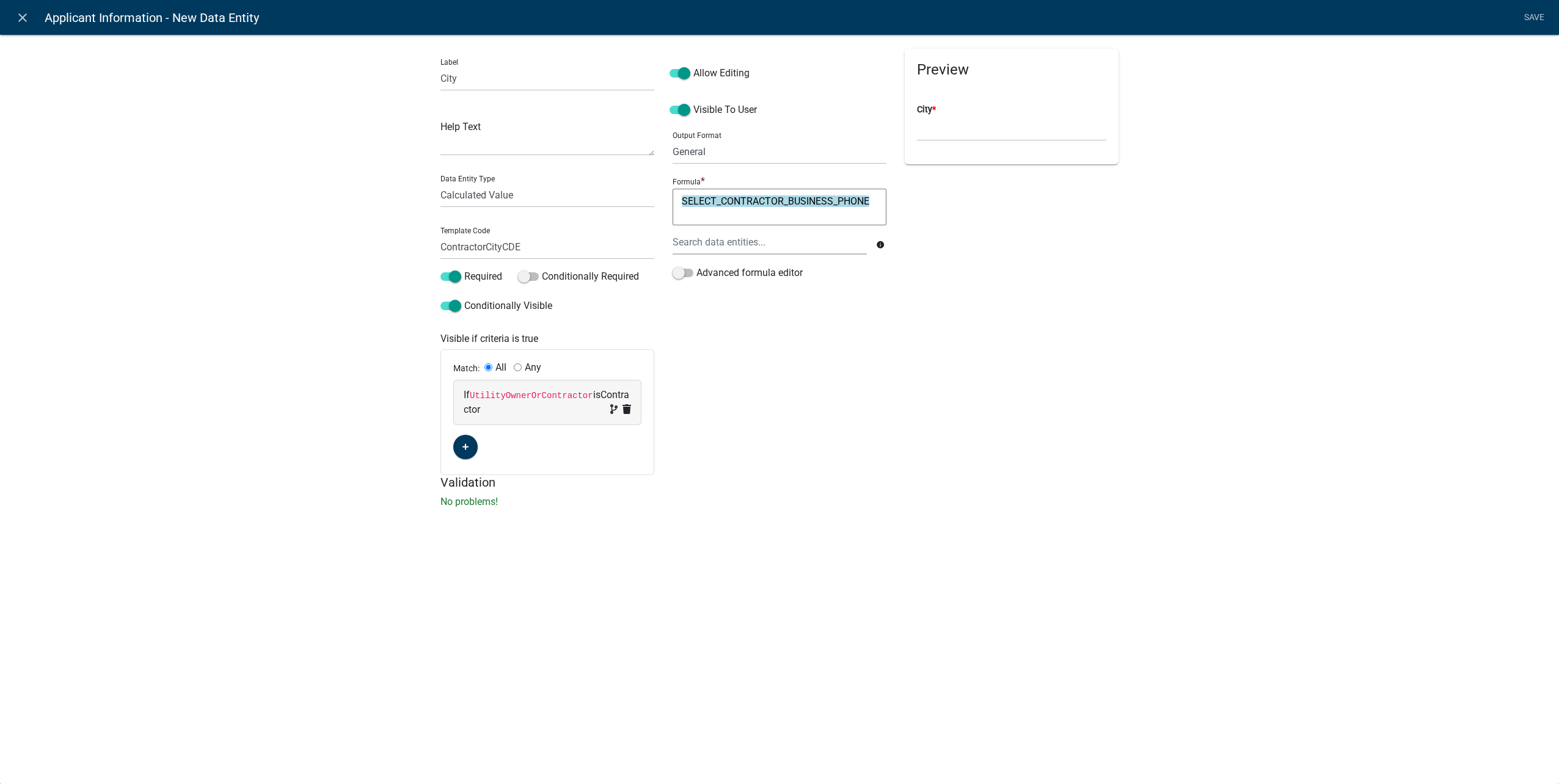
drag, startPoint x: 875, startPoint y: 203, endPoint x: 547, endPoint y: 165, distance: 330.2
click at [547, 165] on div "Label City Help Text Data Entity Type Free Form Text Document Display Entity Va…" at bounding box center [780, 262] width 696 height 426
click at [717, 241] on div at bounding box center [770, 242] width 213 height 25
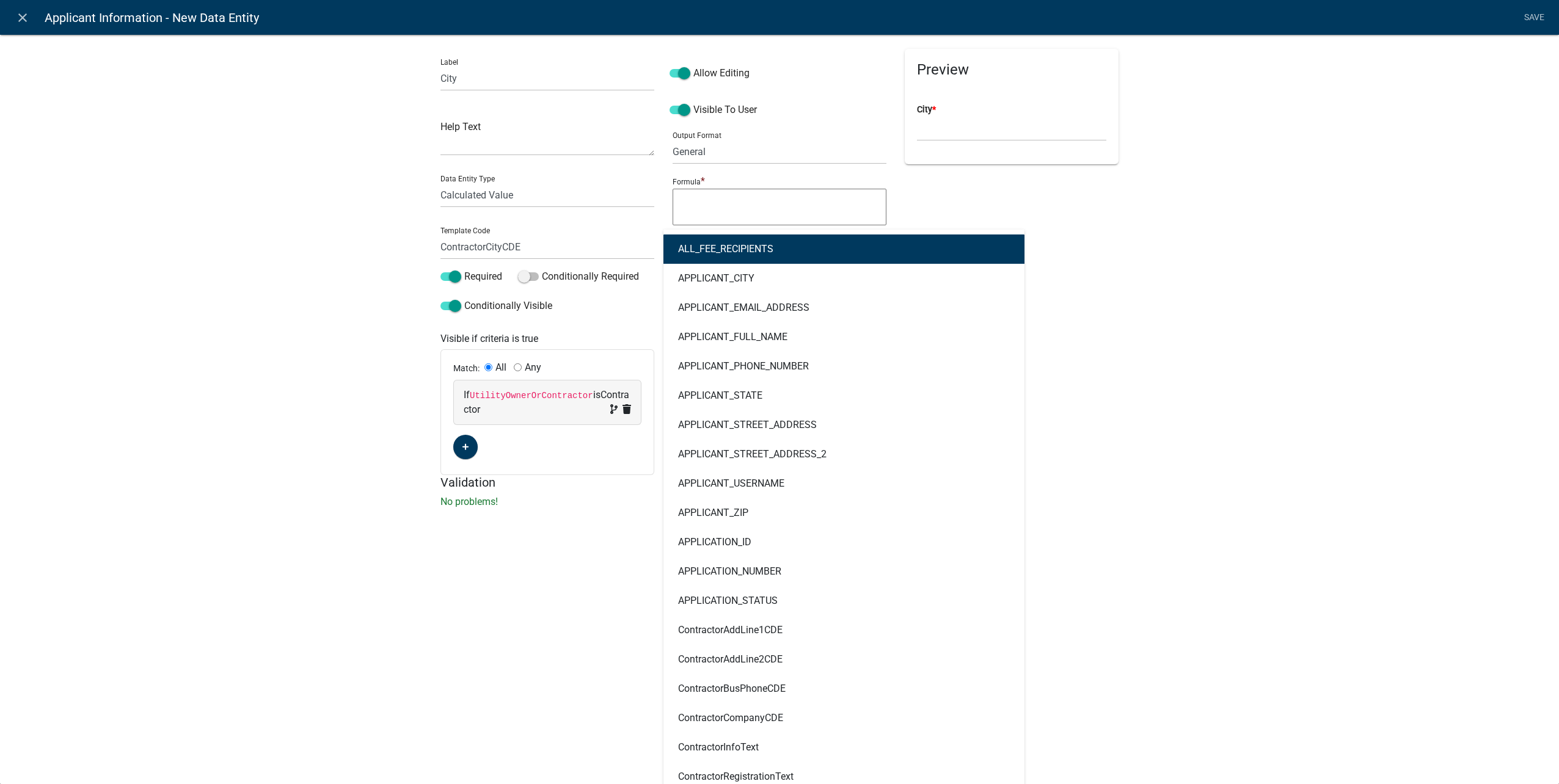
type input "contract"
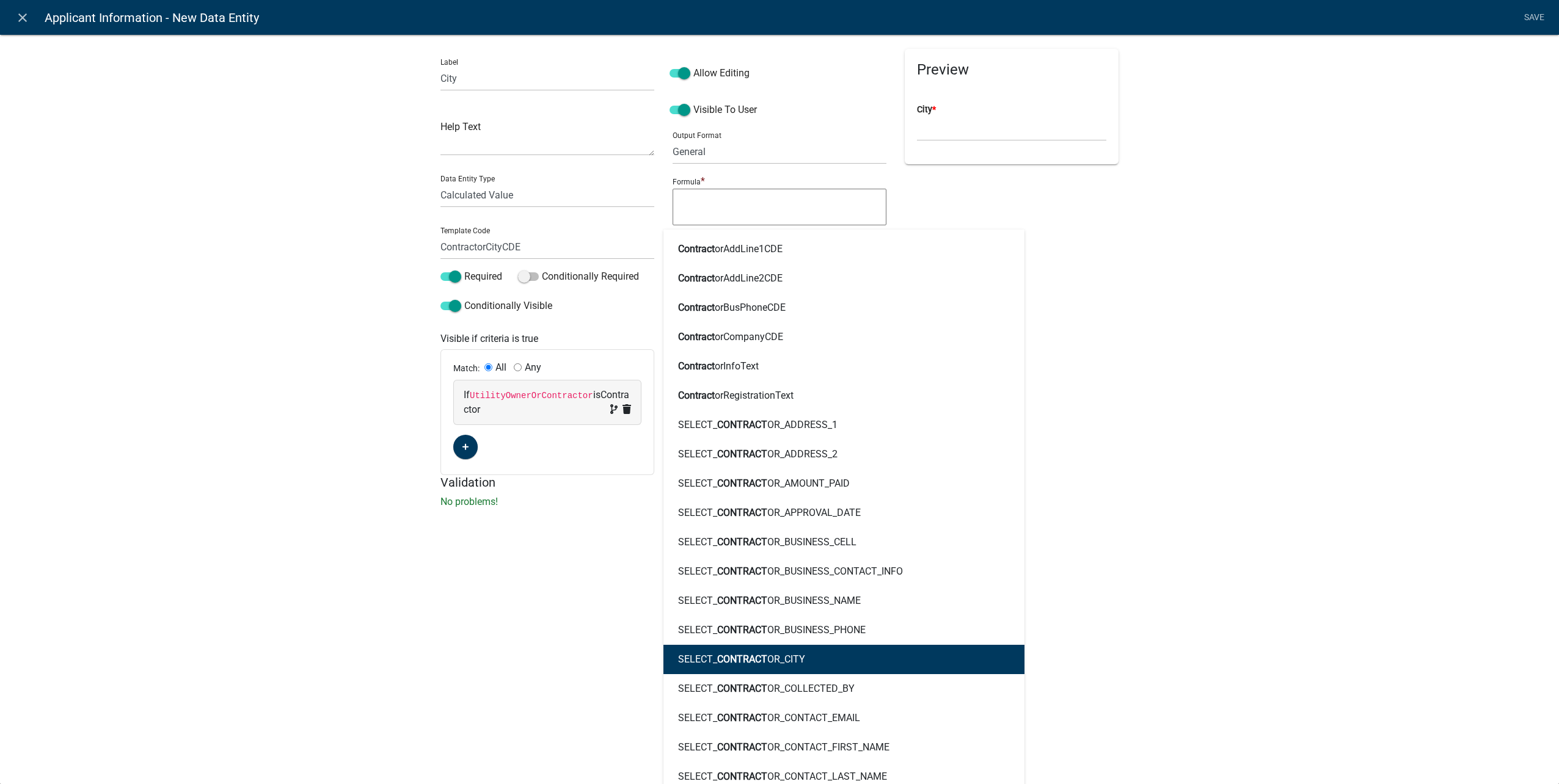
click at [774, 656] on ngb-highlight "SELECT_ CONTRACT OR_CITY" at bounding box center [742, 659] width 127 height 10
type textarea "SELECT_CONTRACTOR_CITY"
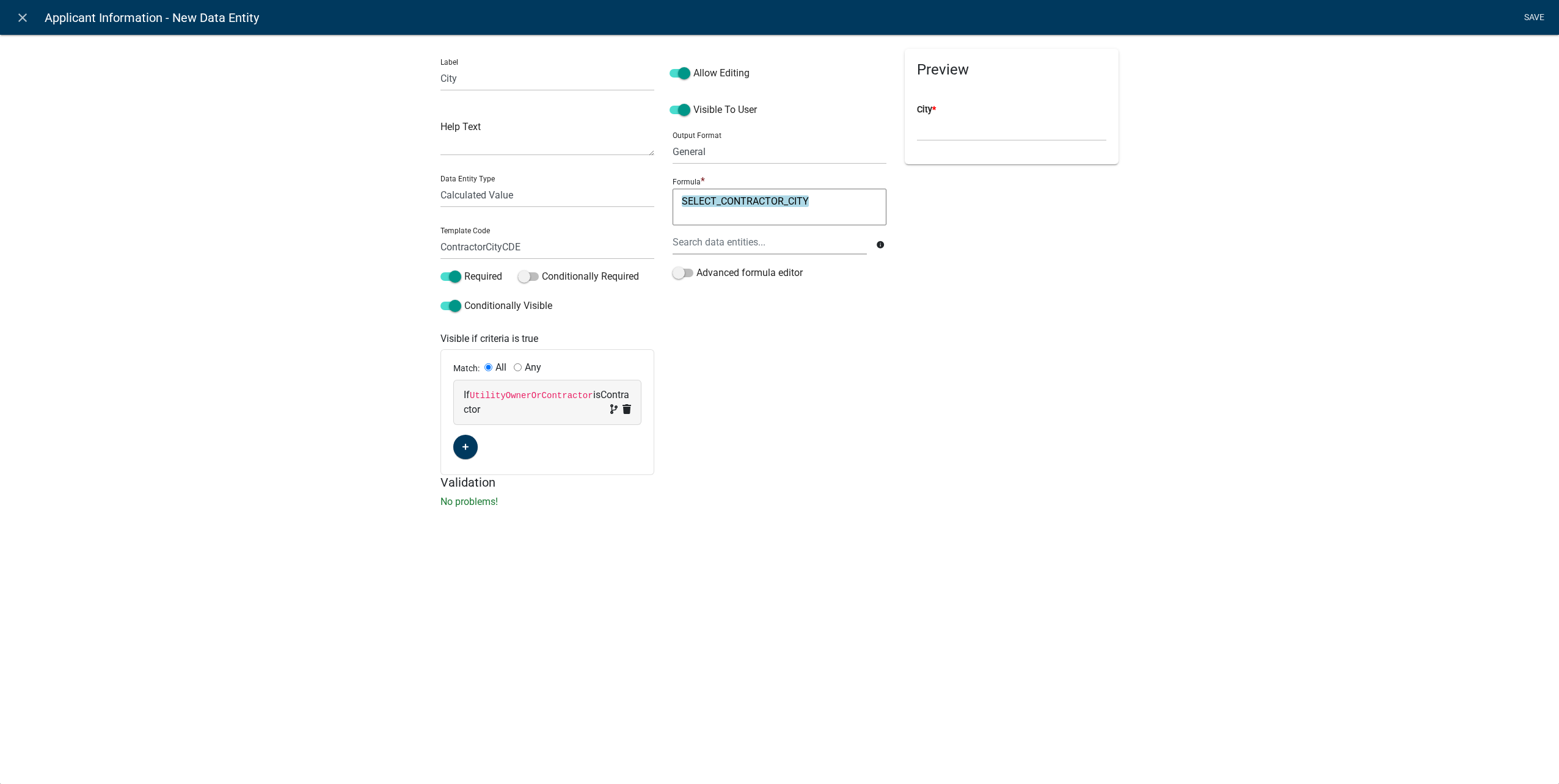
click at [1530, 23] on link "Save" at bounding box center [1534, 17] width 30 height 23
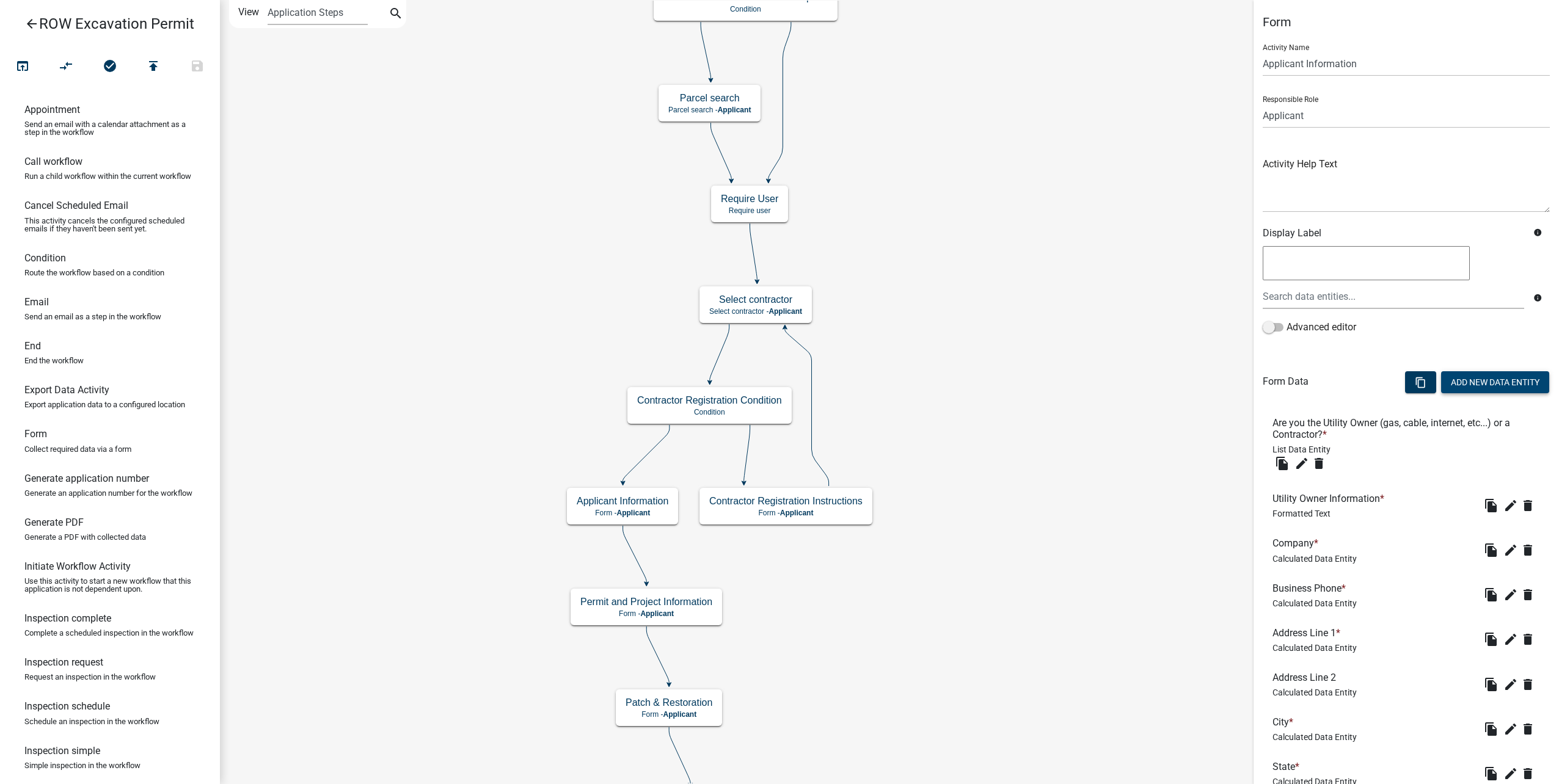
click at [1481, 383] on button "Add New Data Entity" at bounding box center [1495, 381] width 108 height 22
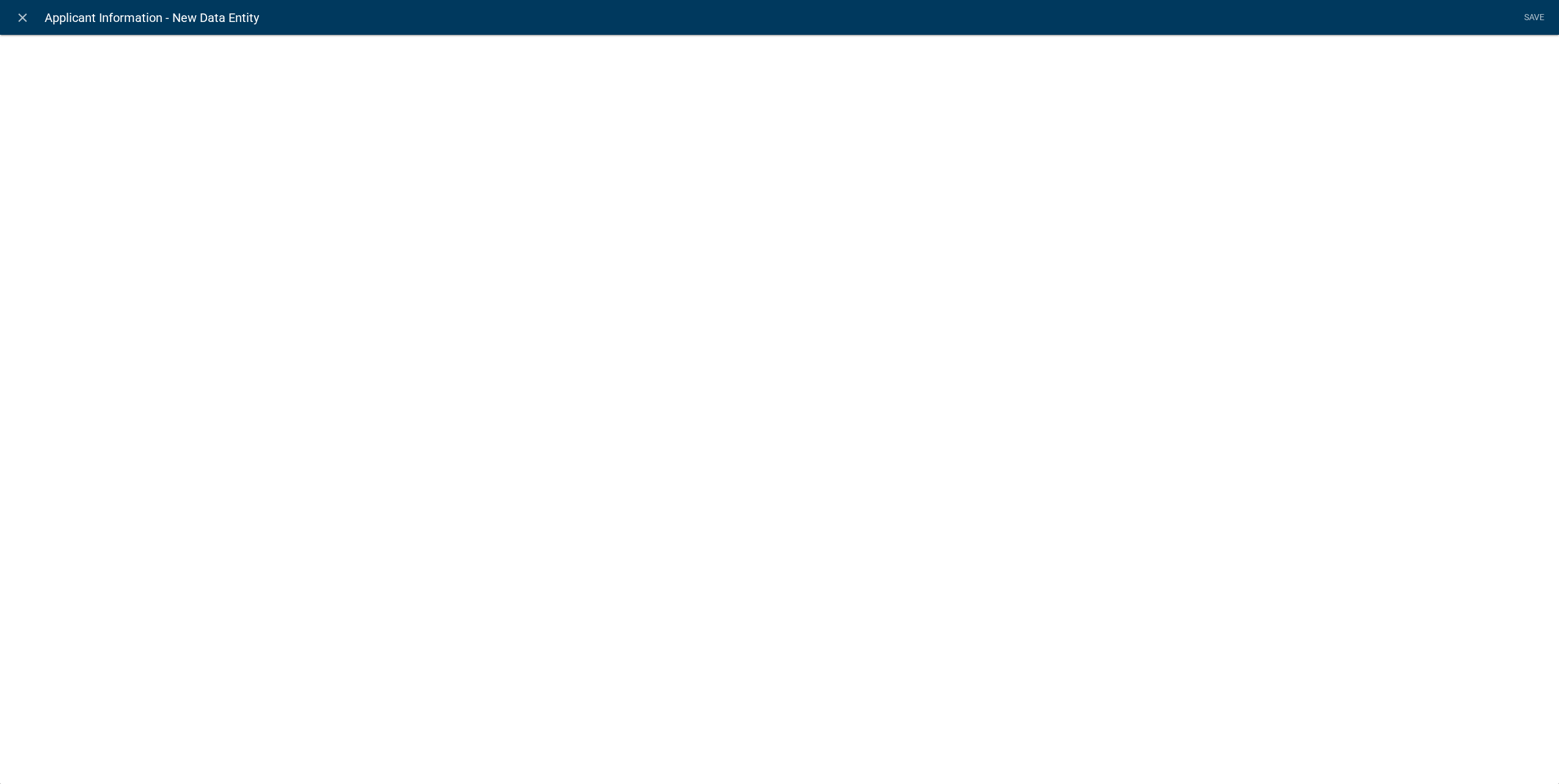
select select
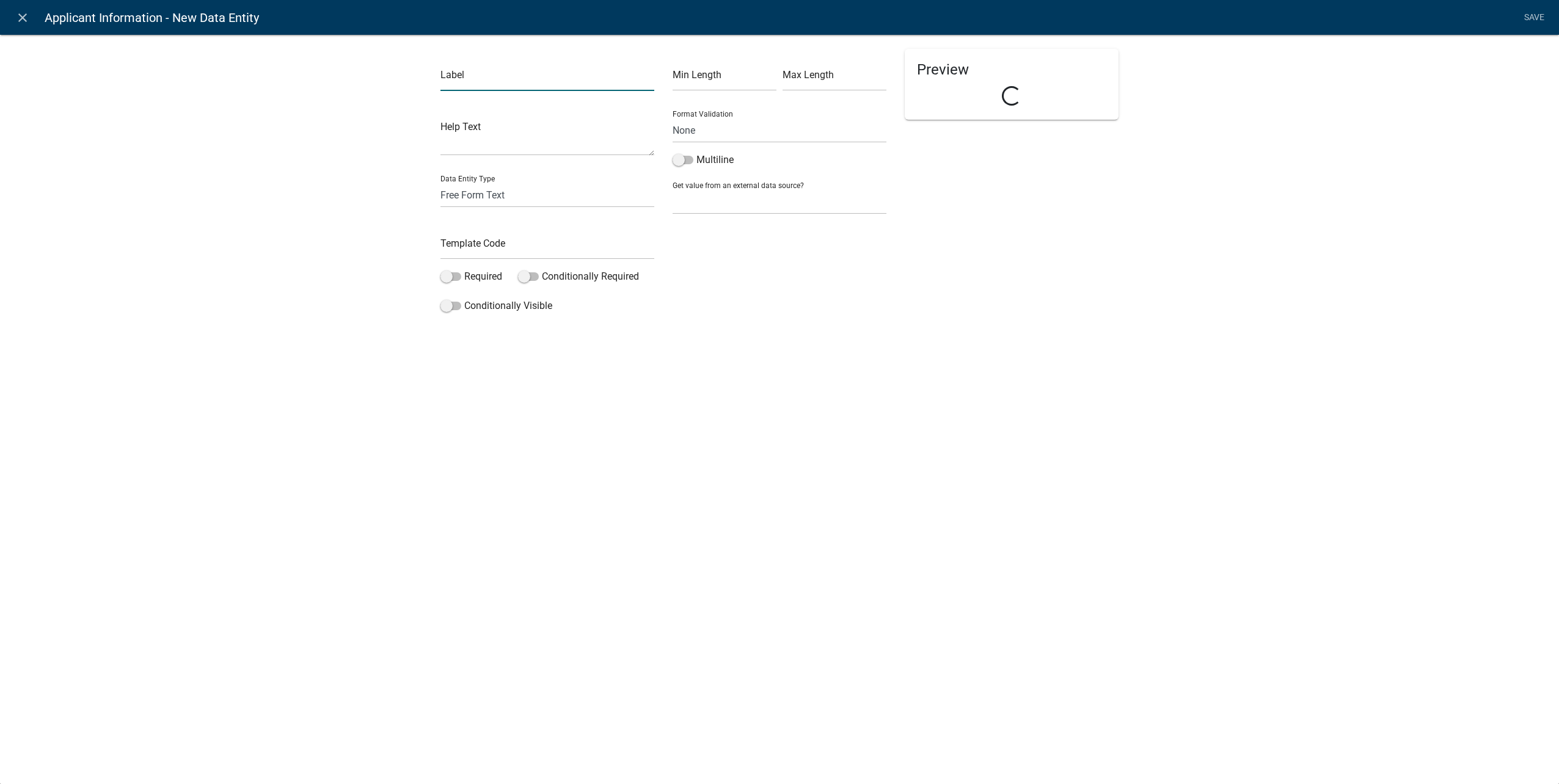
click at [461, 74] on input "text" at bounding box center [548, 78] width 214 height 25
type input "State"
click at [493, 187] on select "Free Form Text Document Display Entity Value Fee Numeric Data Date Map Sketch D…" at bounding box center [548, 195] width 214 height 25
select select "calculated-value"
click at [441, 183] on select "Free Form Text Document Display Entity Value Fee Numeric Data Date Map Sketch D…" at bounding box center [548, 195] width 214 height 25
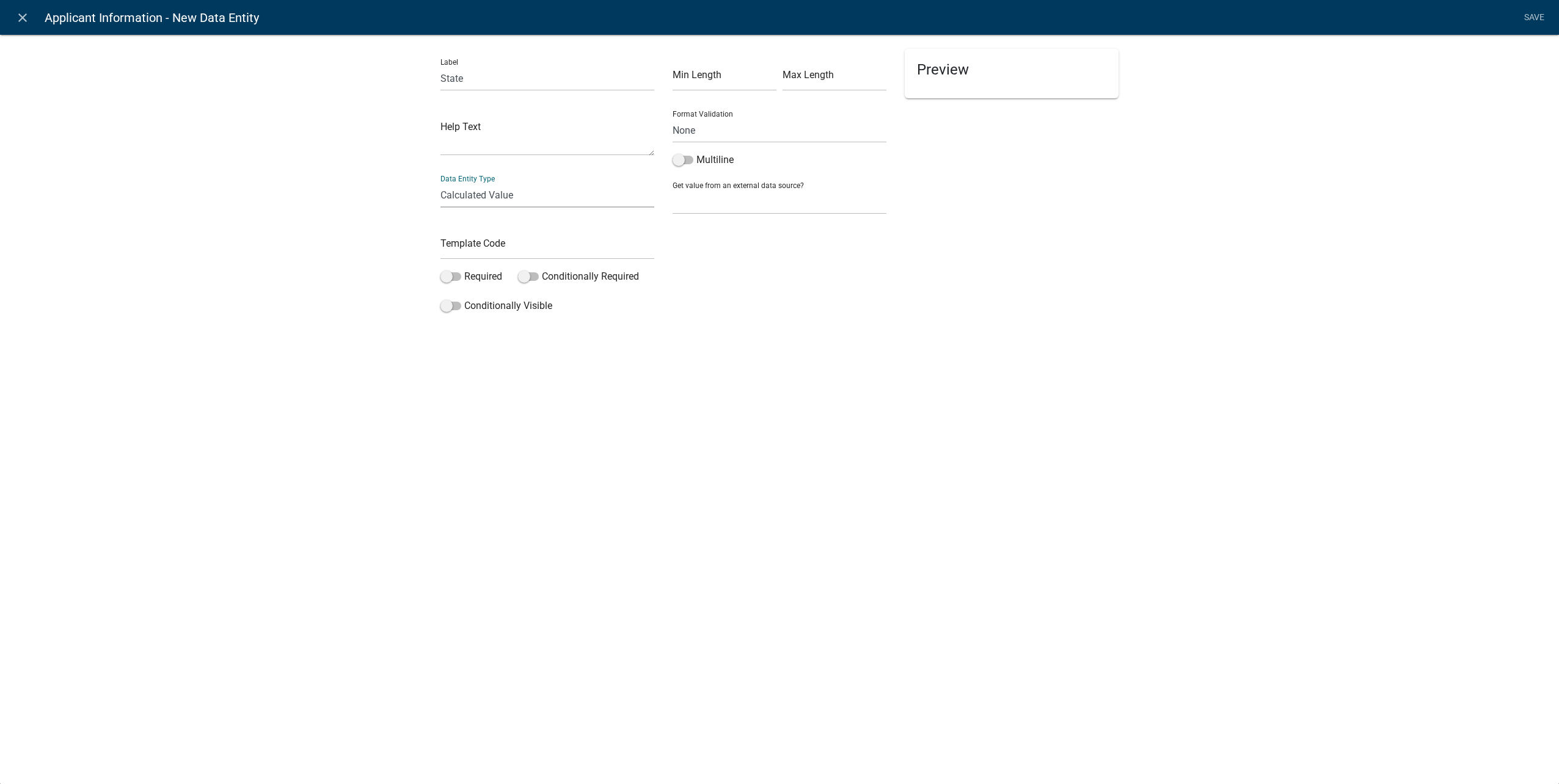
select select "calculated-value"
click at [504, 248] on input "text" at bounding box center [548, 247] width 214 height 25
type input "ContractorStateCDE"
click at [446, 273] on span at bounding box center [451, 276] width 21 height 9
click at [464, 269] on input "Required" at bounding box center [464, 269] width 0 height 0
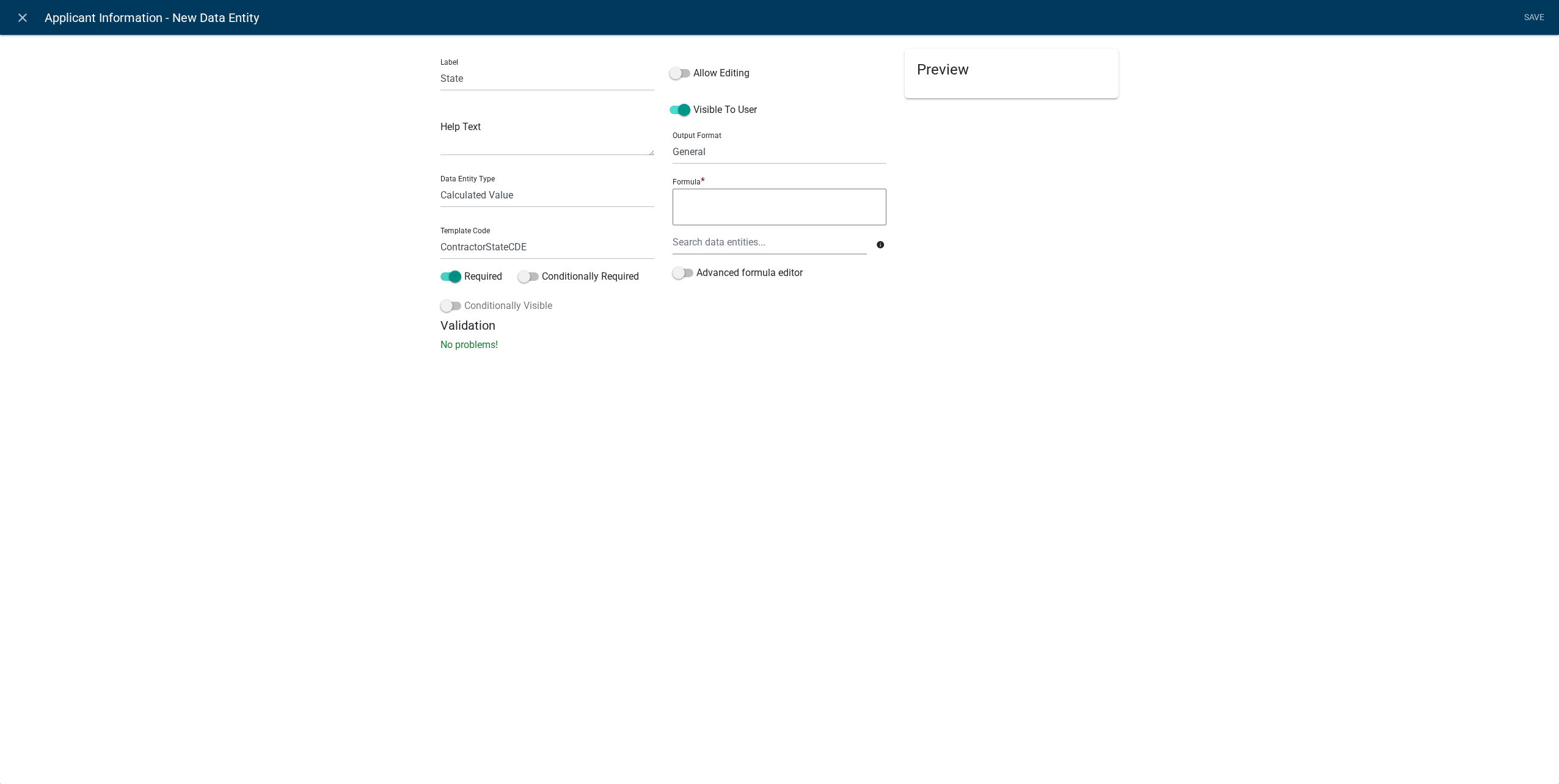
click at [449, 308] on span at bounding box center [451, 306] width 21 height 9
click at [464, 299] on input "Conditionally Visible" at bounding box center [464, 299] width 0 height 0
click at [686, 70] on span at bounding box center [679, 73] width 21 height 9
click at [693, 66] on input "Allow Editing" at bounding box center [693, 66] width 0 height 0
click at [751, 250] on div at bounding box center [770, 242] width 213 height 25
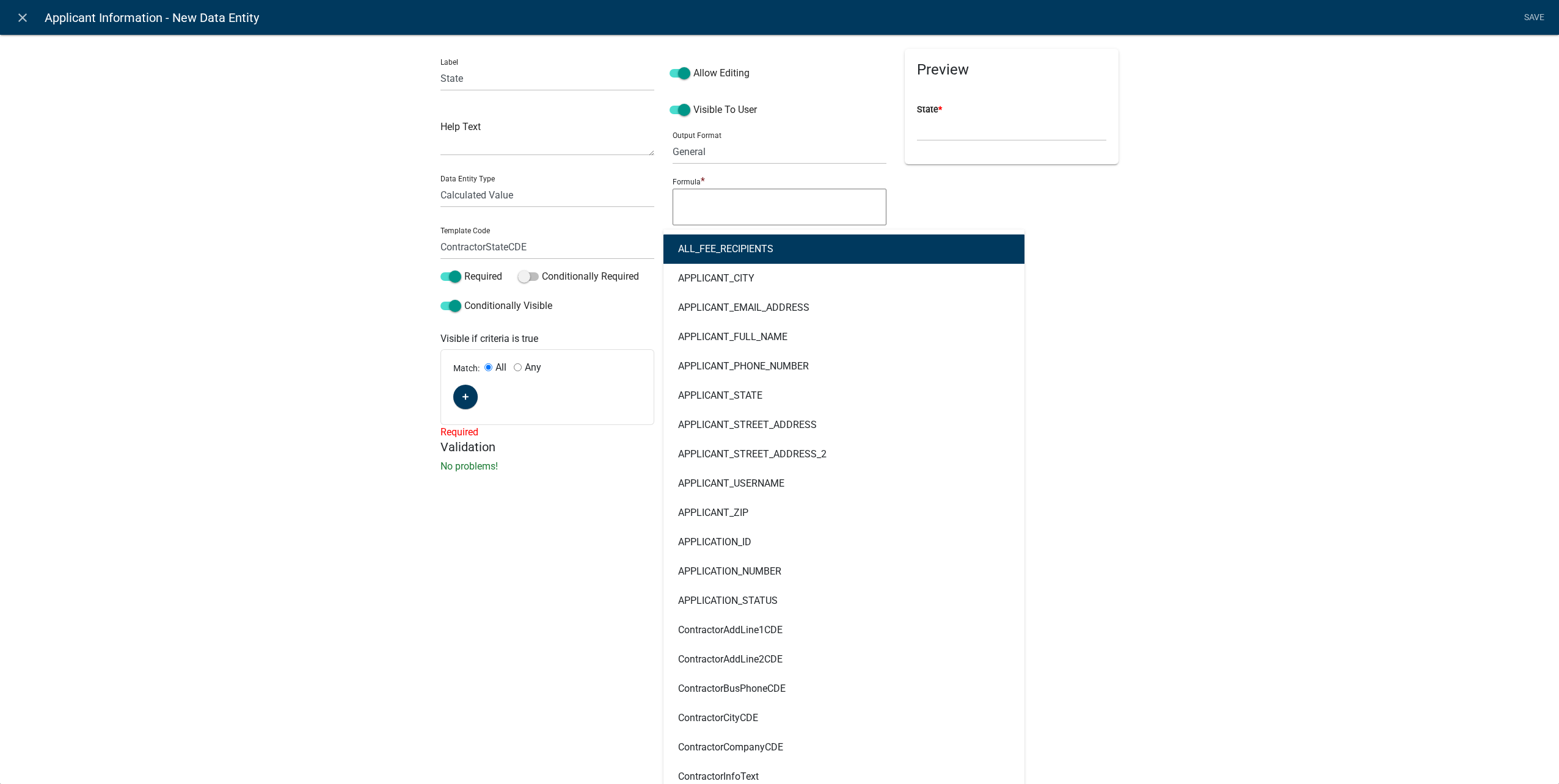
type input "contractor"
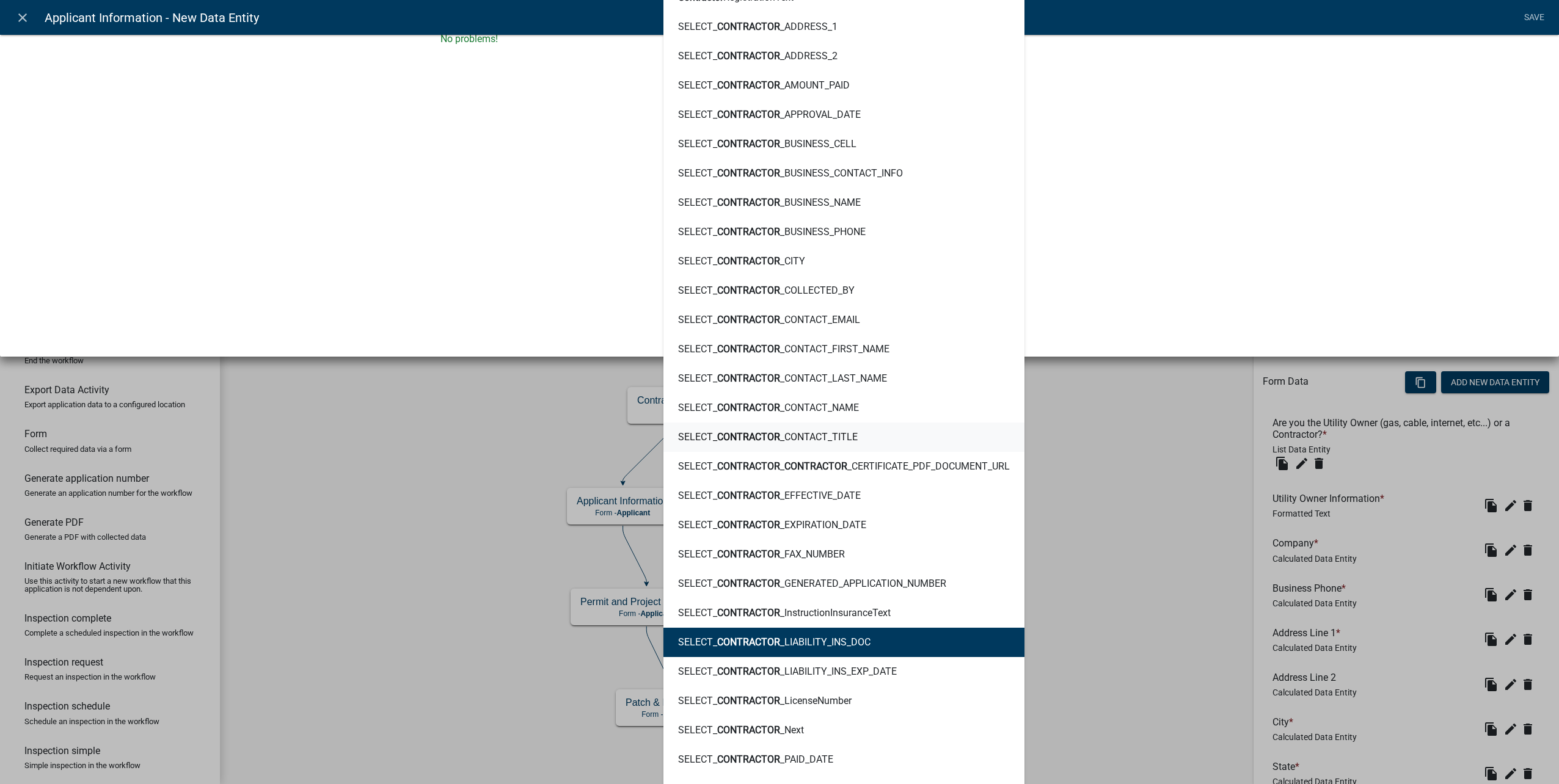
scroll to position [611, 0]
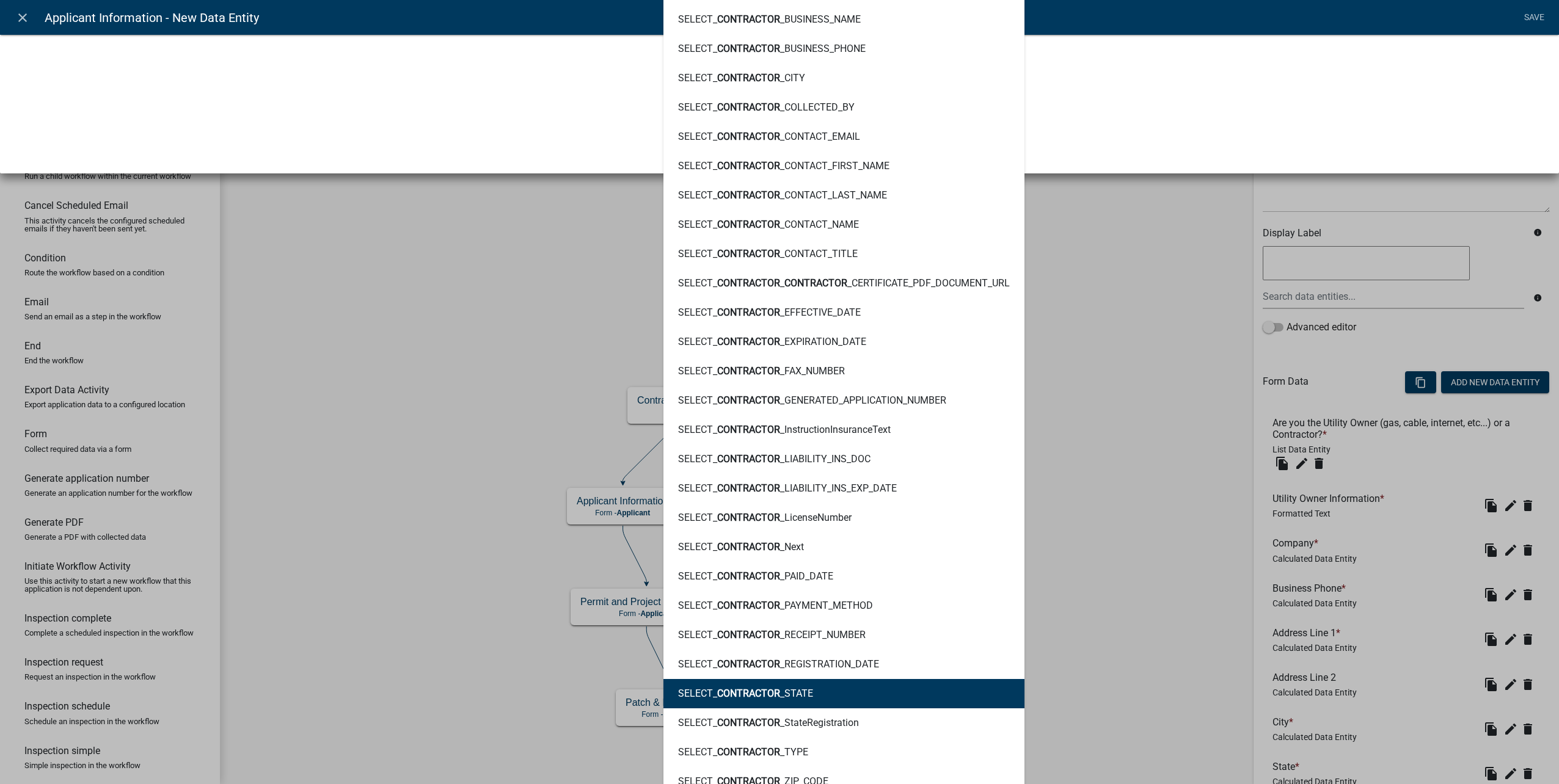
click at [844, 689] on button "SELECT_ CONTRACTOR _STATE" at bounding box center [844, 693] width 361 height 29
type textarea "SELECT_CONTRACTOR_STATE"
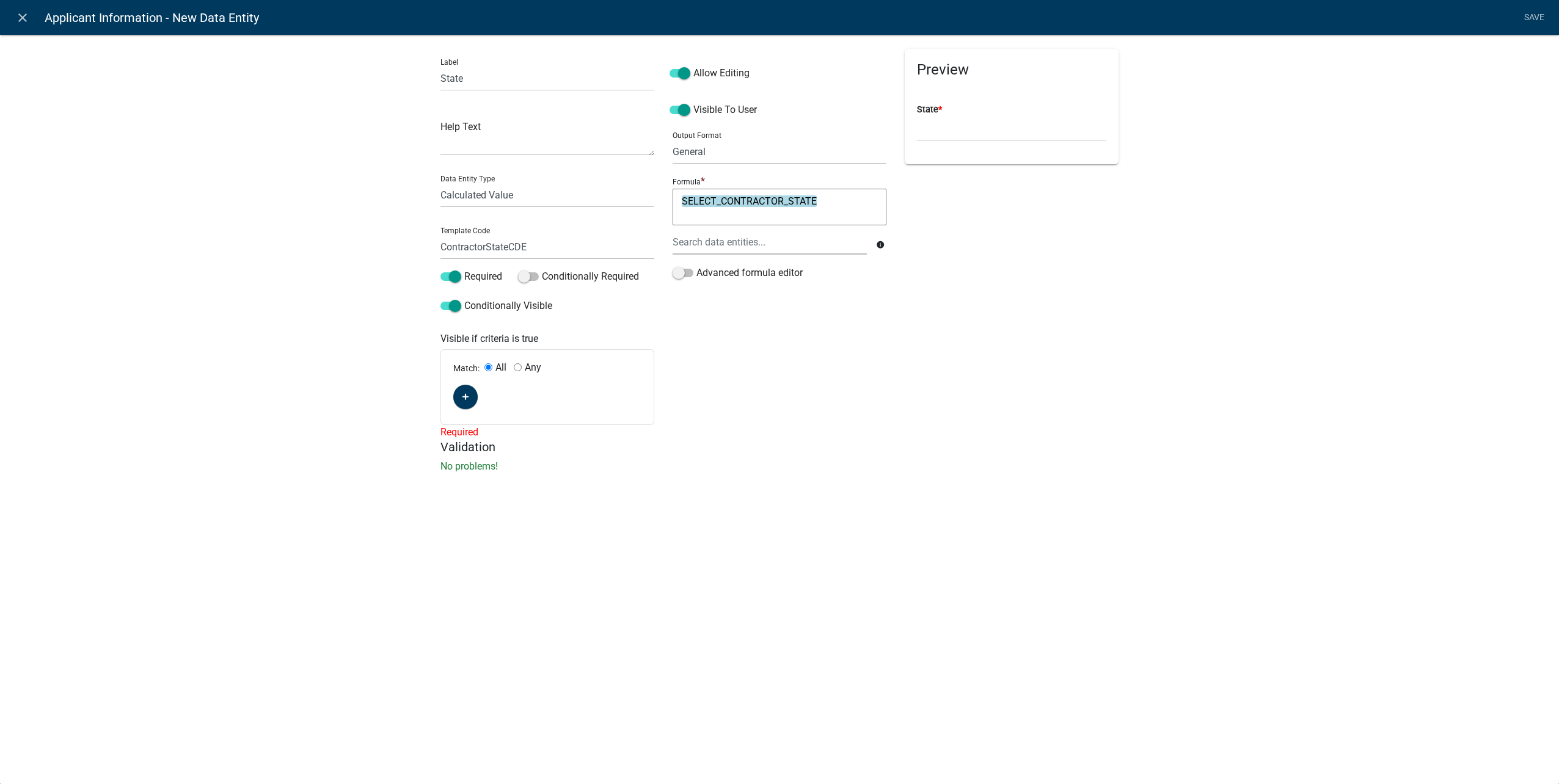
scroll to position [0, 0]
click at [462, 395] on icon "button" at bounding box center [466, 397] width 7 height 7
click at [479, 394] on span "(unset)" at bounding box center [485, 394] width 30 height 12
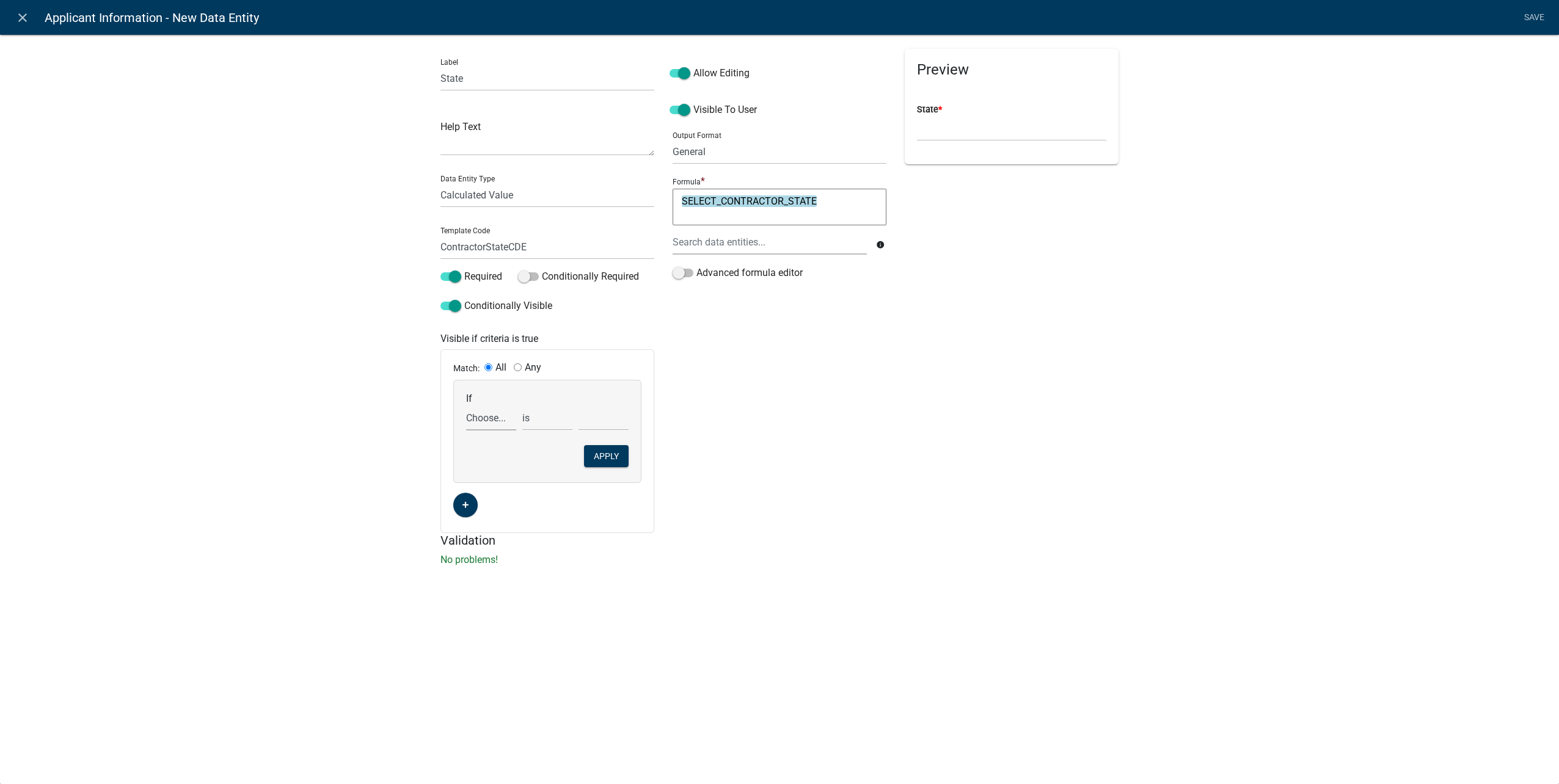
drag, startPoint x: 494, startPoint y: 421, endPoint x: 496, endPoint y: 428, distance: 7.3
click at [494, 421] on select "Choose... ALL_FEE_RECIPIENTS APPLICANT_CITY APPLICANT_EMAIL_ADDRESS APPLICANT_F…" at bounding box center [491, 418] width 50 height 25
select select "165: UtilityOwnerOrContractor"
click at [466, 406] on select "Choose... ALL_FEE_RECIPIENTS APPLICANT_CITY APPLICANT_EMAIL_ADDRESS APPLICANT_F…" at bounding box center [491, 418] width 50 height 25
click at [596, 415] on select "Choose... Contractor Utility Owner" at bounding box center [604, 418] width 50 height 25
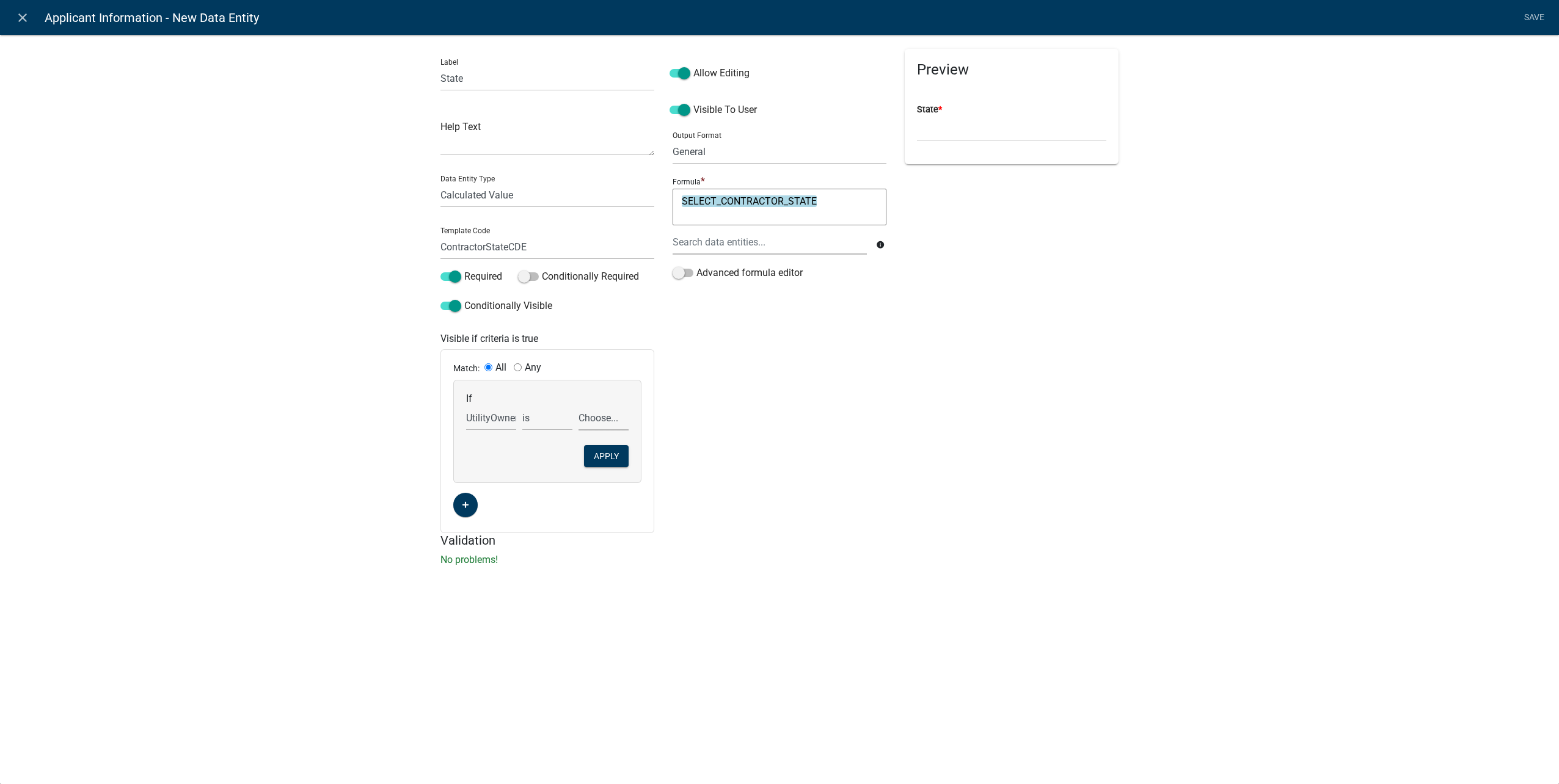
select select "1: Contractor"
click at [579, 406] on select "Choose... Contractor Utility Owner" at bounding box center [604, 418] width 50 height 25
click at [1530, 15] on link "Save" at bounding box center [1534, 17] width 30 height 23
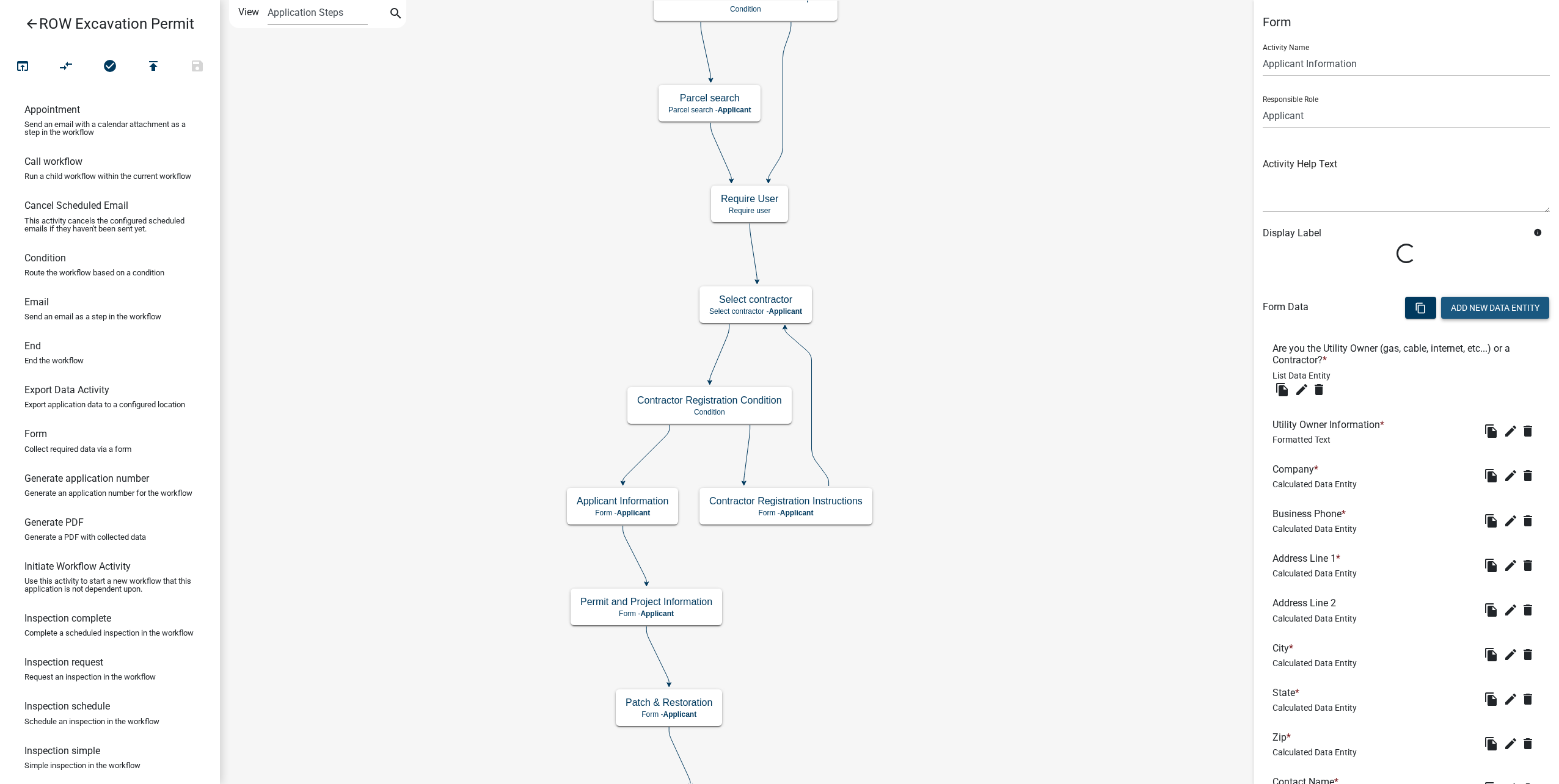
click at [1483, 308] on button "Add New Data Entity" at bounding box center [1495, 308] width 108 height 22
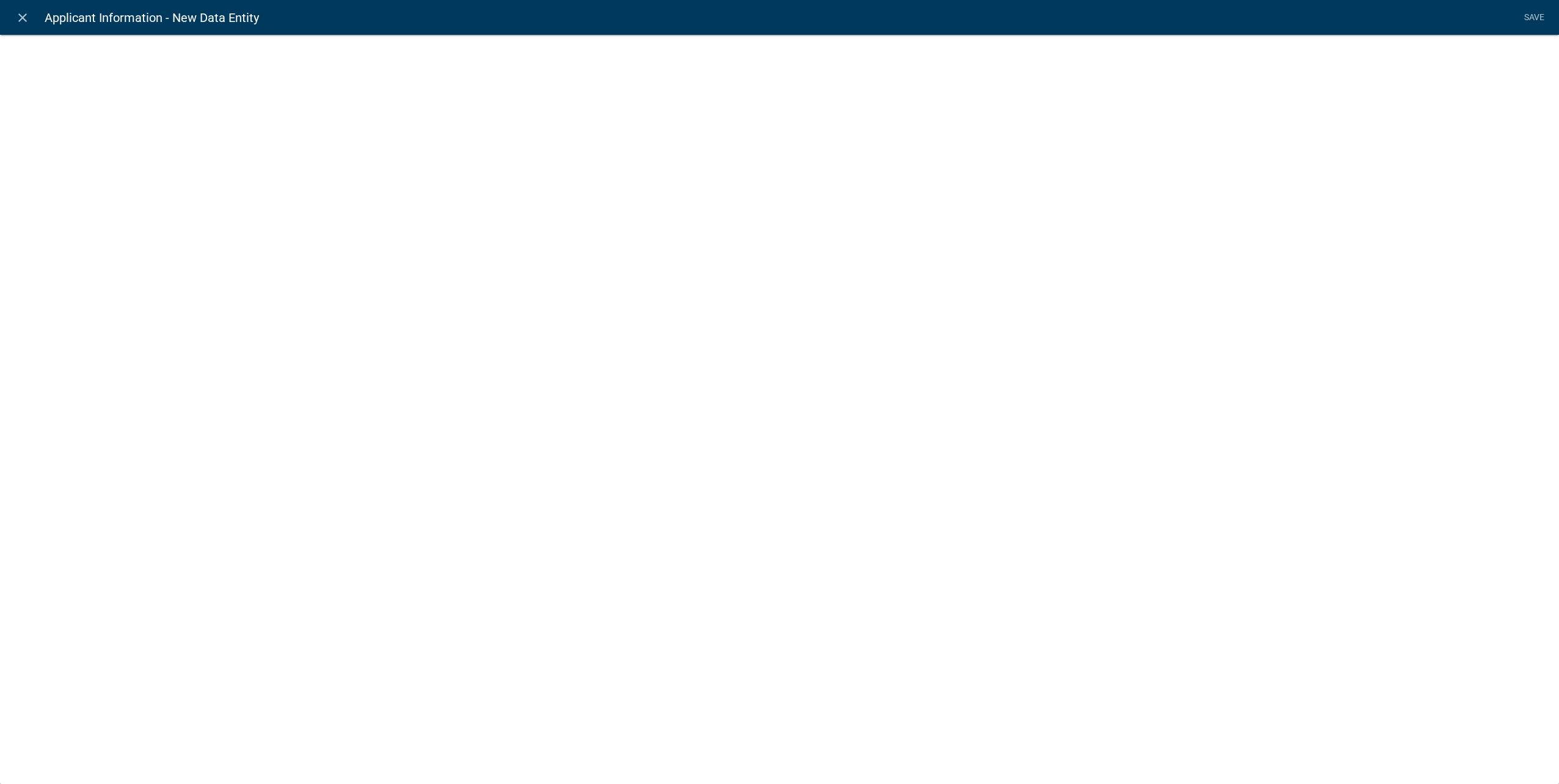
select select
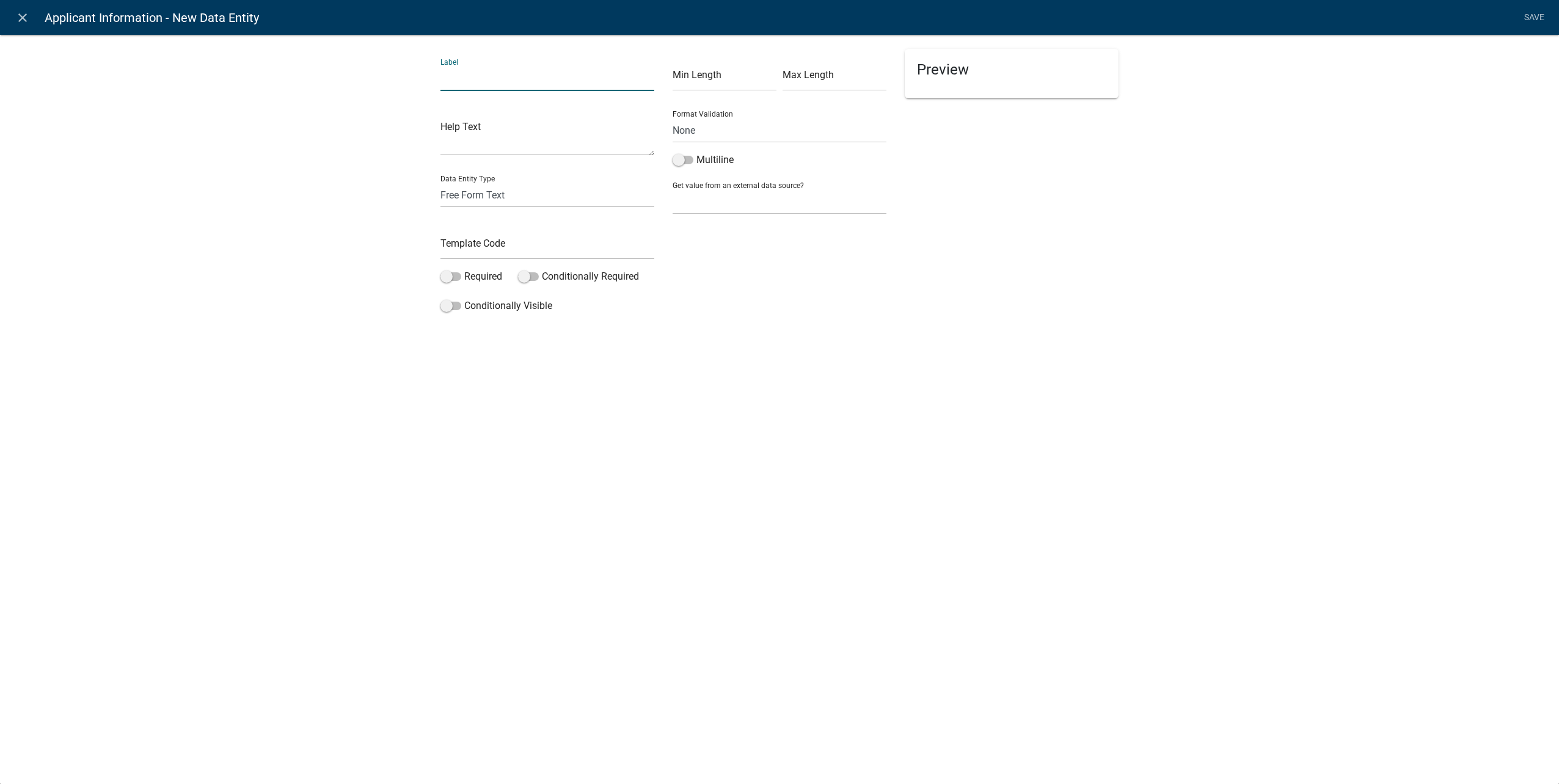
click at [497, 80] on input "text" at bounding box center [548, 78] width 214 height 25
type input "Zip"
click at [559, 202] on select "Free Form Text Document Display Entity Value Fee Numeric Data Date Map Sketch D…" at bounding box center [548, 195] width 214 height 25
select select "calculated-value"
click at [441, 183] on select "Free Form Text Document Display Entity Value Fee Numeric Data Date Map Sketch D…" at bounding box center [548, 195] width 214 height 25
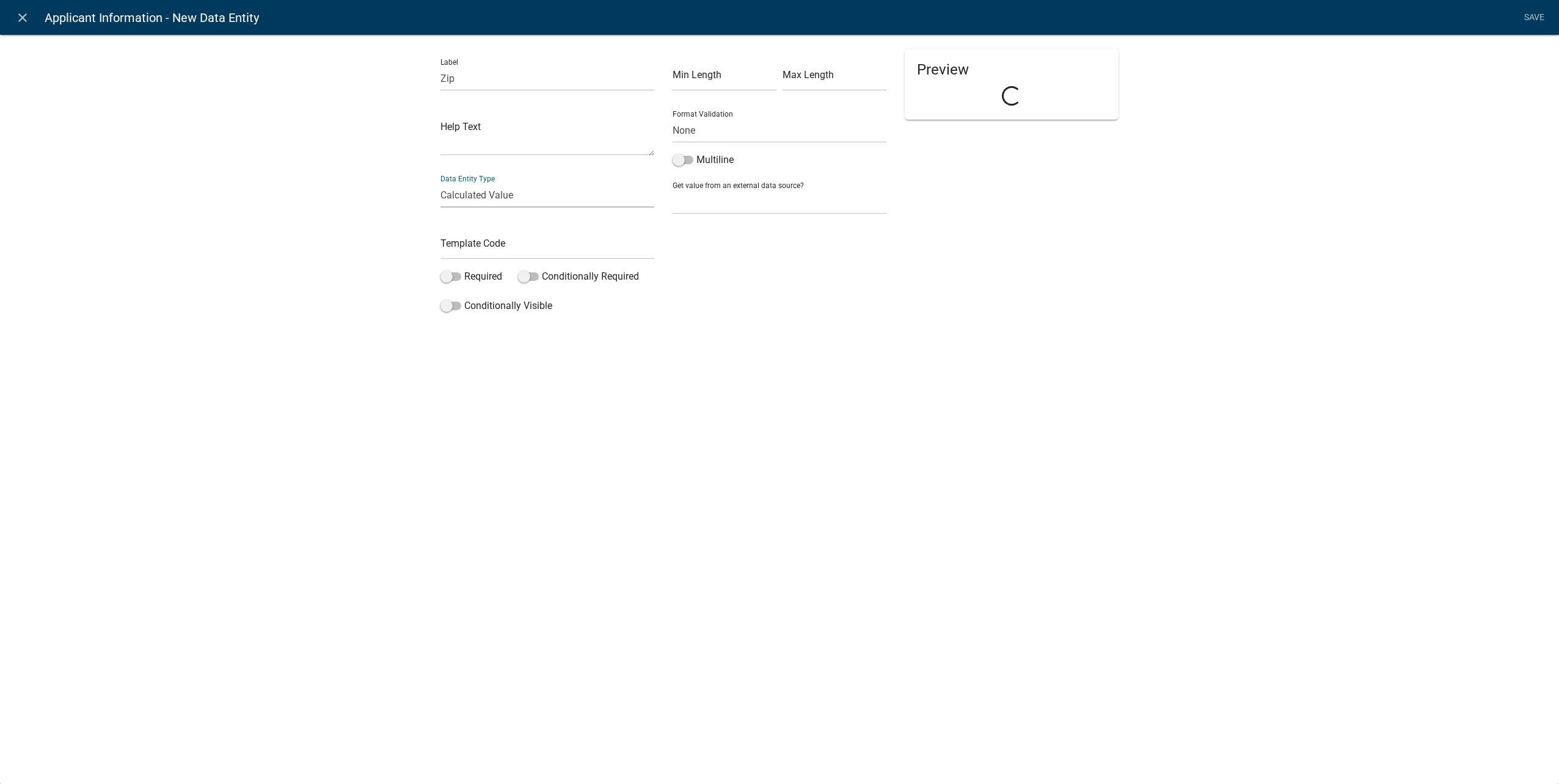
select select "calculated-value"
click at [477, 247] on input "text" at bounding box center [548, 247] width 214 height 25
type input "ContractorZipCDE"
click at [451, 281] on label "Required" at bounding box center [471, 276] width 62 height 15
click at [464, 269] on input "Required" at bounding box center [464, 269] width 0 height 0
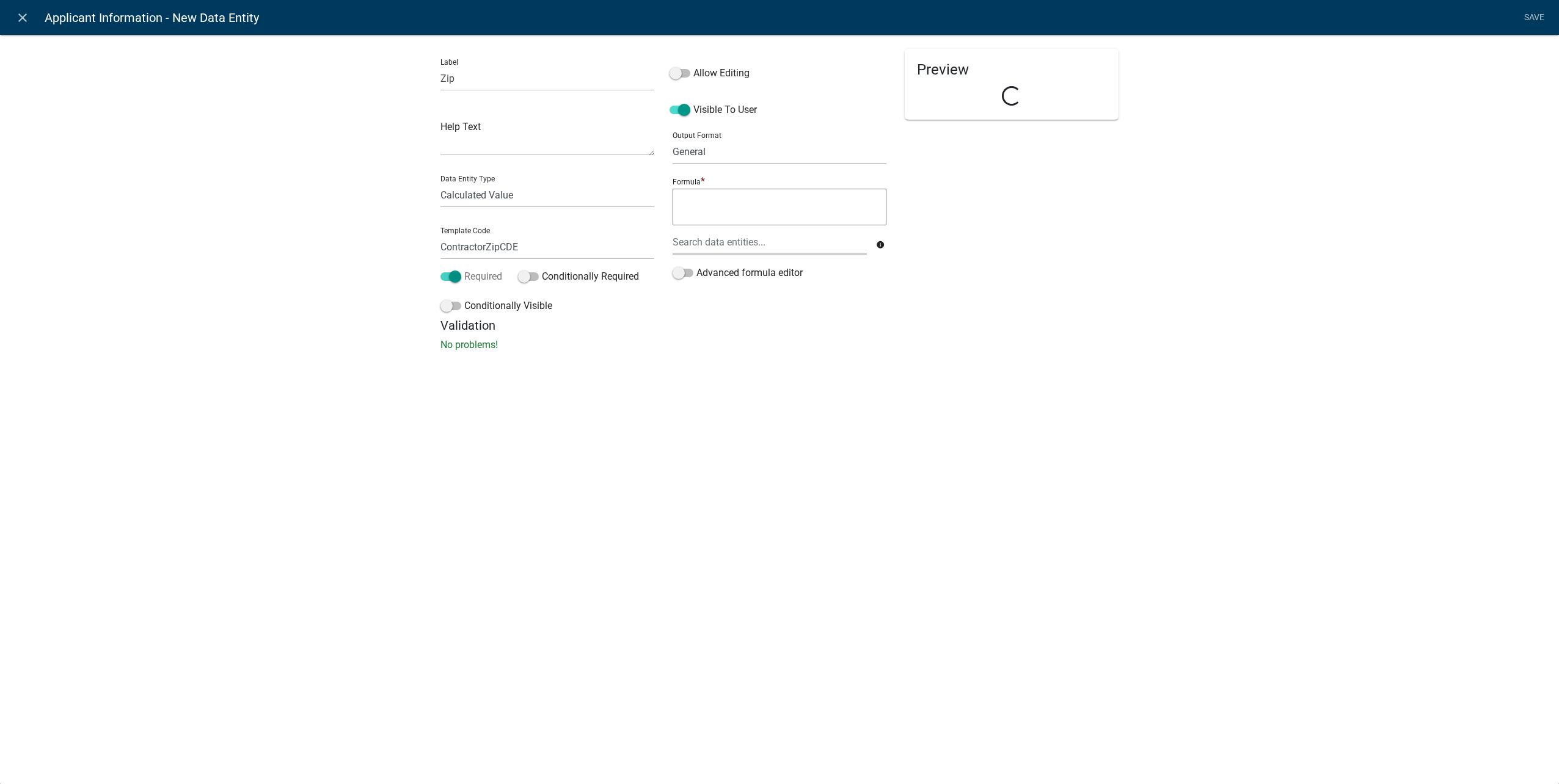
click at [453, 281] on span at bounding box center [451, 276] width 21 height 9
click at [464, 269] on input "Required" at bounding box center [464, 269] width 0 height 0
click at [452, 306] on span at bounding box center [451, 306] width 21 height 9
click at [464, 299] on input "Conditionally Visible" at bounding box center [464, 299] width 0 height 0
click at [453, 278] on span at bounding box center [451, 276] width 21 height 9
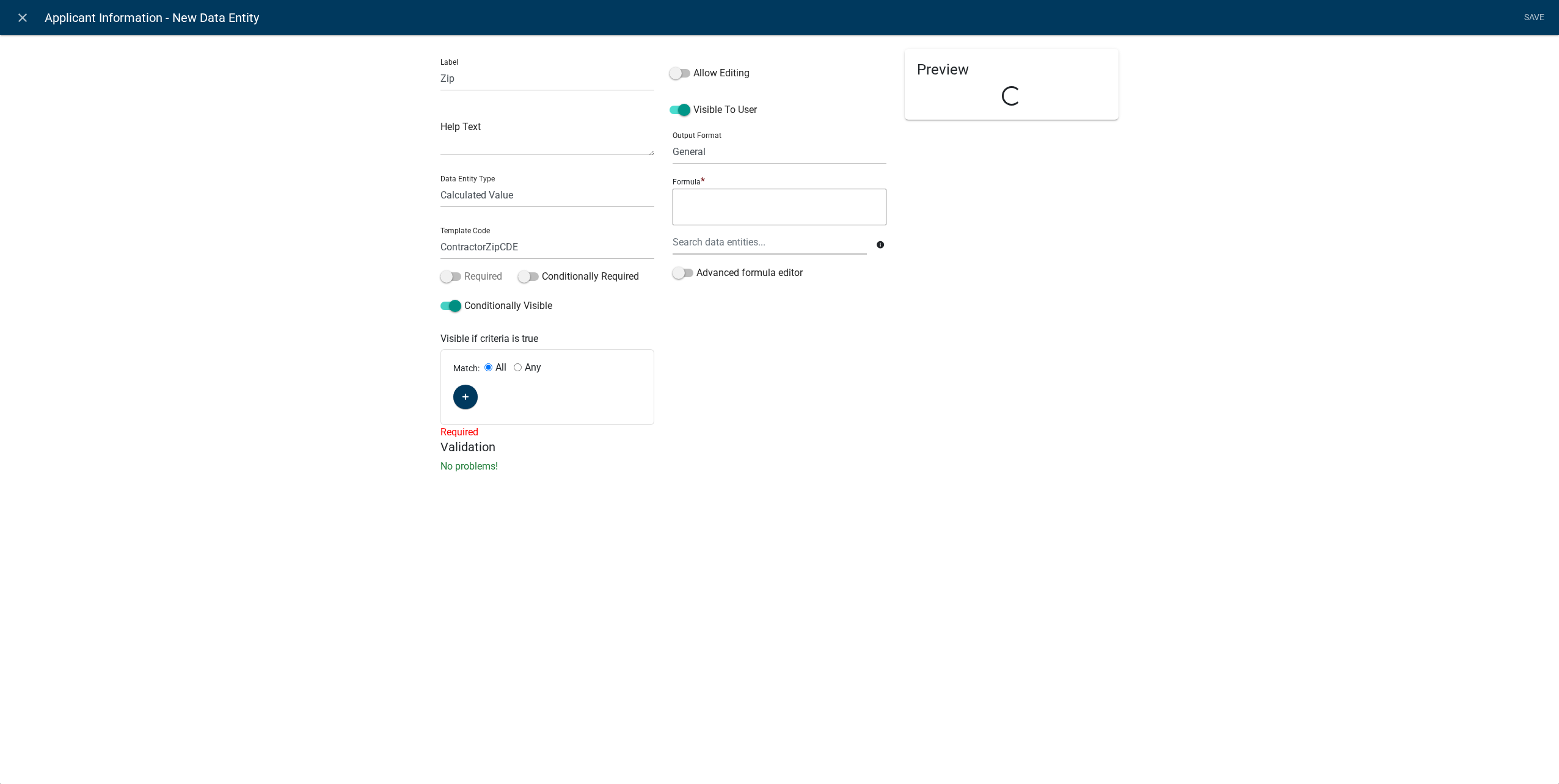
click at [464, 269] on input "Required" at bounding box center [464, 269] width 0 height 0
click at [469, 393] on icon "button" at bounding box center [466, 397] width 7 height 7
click at [467, 417] on div "Match: All Any If (unset) is (unset)" at bounding box center [548, 404] width 213 height 110
click at [485, 398] on span "(unset)" at bounding box center [485, 394] width 30 height 12
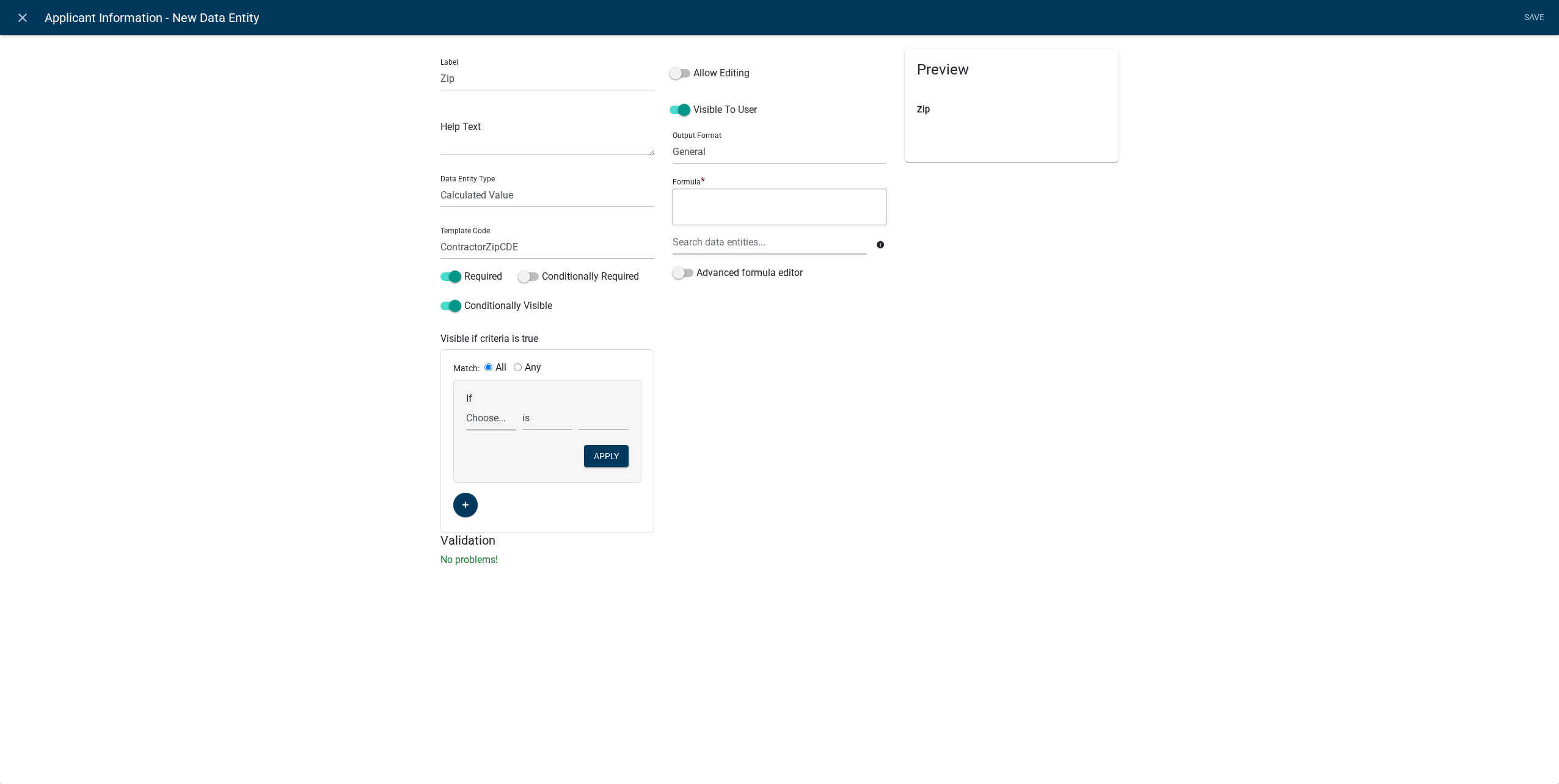
drag, startPoint x: 503, startPoint y: 423, endPoint x: 503, endPoint y: 432, distance: 9.0
click at [503, 422] on select "Choose... ALL_FEE_RECIPIENTS APPLICANT_CITY APPLICANT_EMAIL_ADDRESS APPLICANT_F…" at bounding box center [491, 418] width 50 height 25
select select "166: UtilityOwnerOrContractor"
click at [466, 406] on select "Choose... ALL_FEE_RECIPIENTS APPLICANT_CITY APPLICANT_EMAIL_ADDRESS APPLICANT_F…" at bounding box center [491, 418] width 50 height 25
click at [605, 425] on select "Choose... Contractor Utility Owner" at bounding box center [604, 418] width 50 height 25
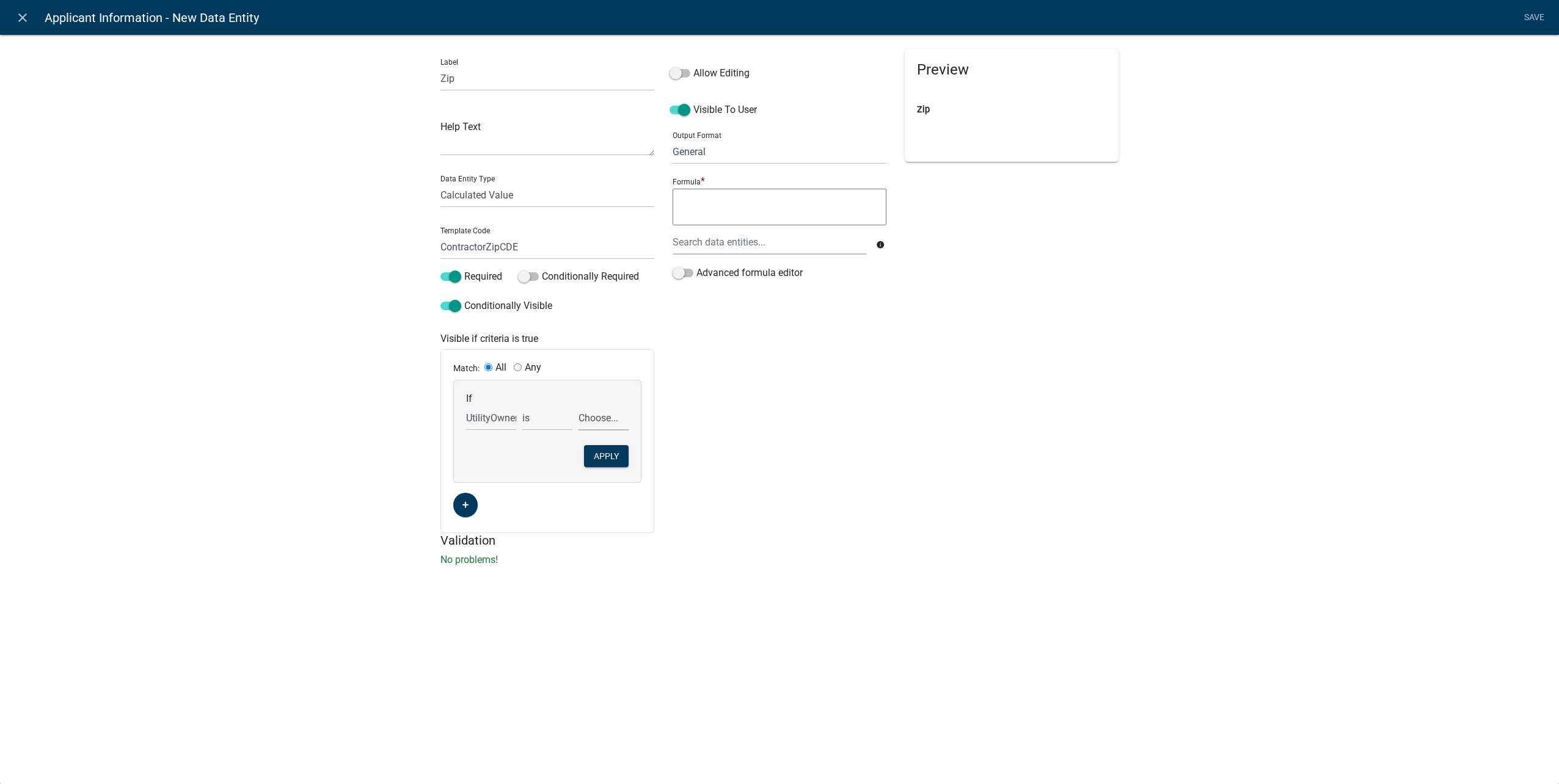
select select "1: Contractor"
click at [579, 406] on select "Choose... Contractor Utility Owner" at bounding box center [604, 418] width 50 height 25
click at [605, 457] on button "Apply" at bounding box center [606, 455] width 45 height 22
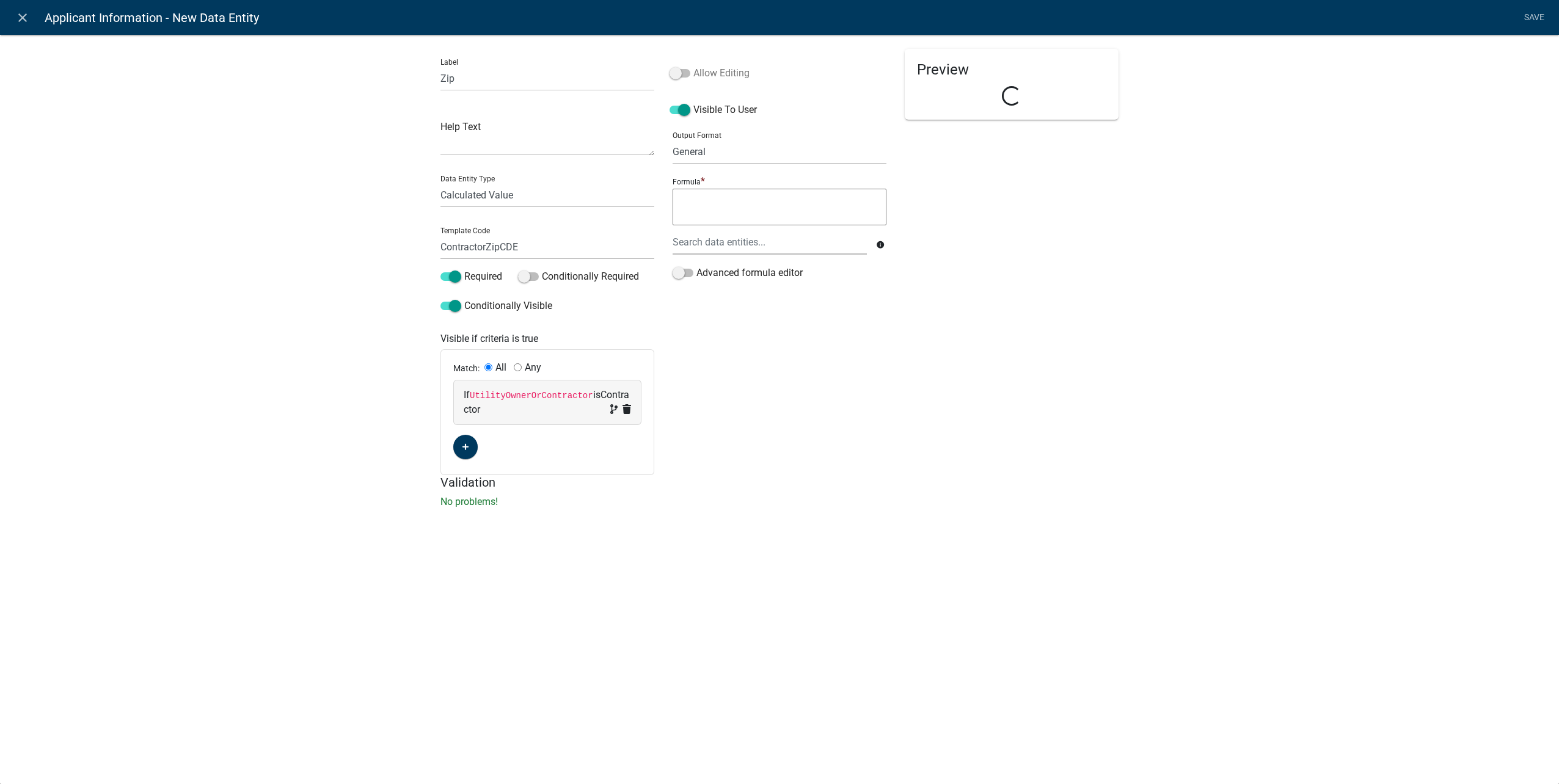
click at [683, 67] on label "Allow Editing" at bounding box center [709, 73] width 80 height 15
click at [693, 66] on input "Allow Editing" at bounding box center [693, 66] width 0 height 0
click at [681, 71] on span at bounding box center [679, 73] width 21 height 9
click at [693, 66] on input "Allow Editing" at bounding box center [693, 66] width 0 height 0
click at [683, 71] on span at bounding box center [679, 73] width 21 height 9
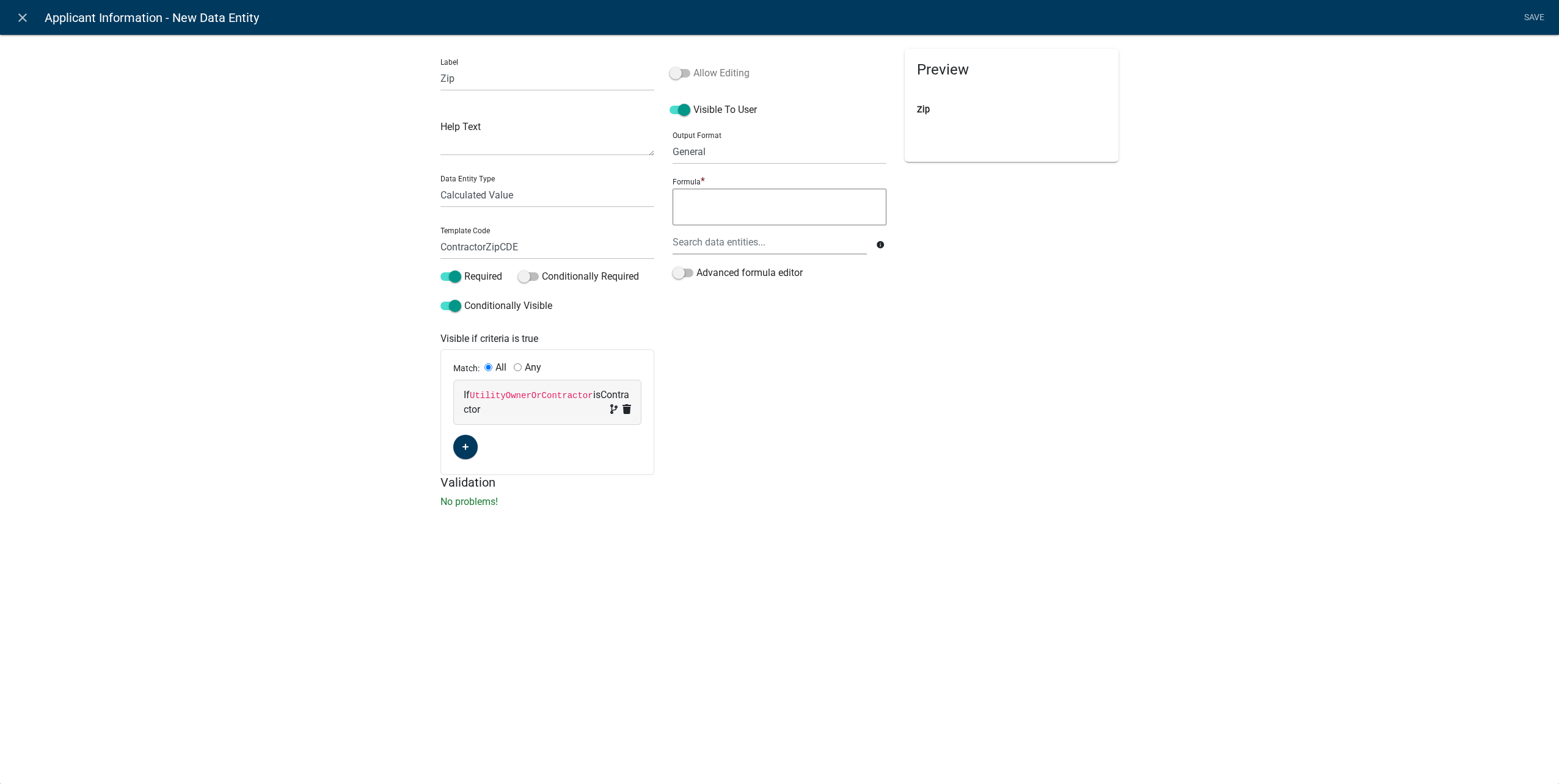
click at [693, 66] on input "Allow Editing" at bounding box center [693, 66] width 0 height 0
click at [723, 245] on div at bounding box center [770, 242] width 213 height 25
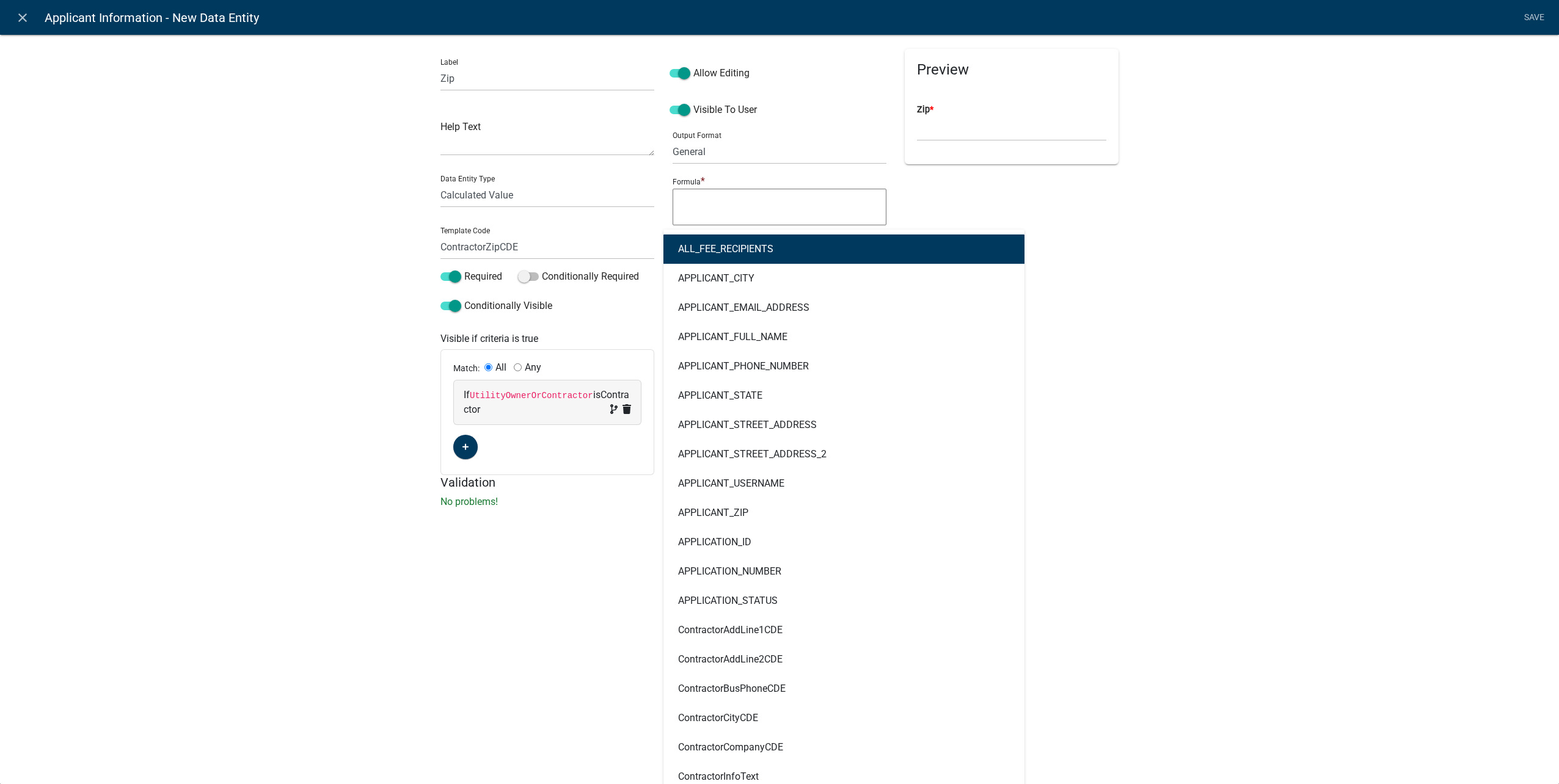
type input "contractor"
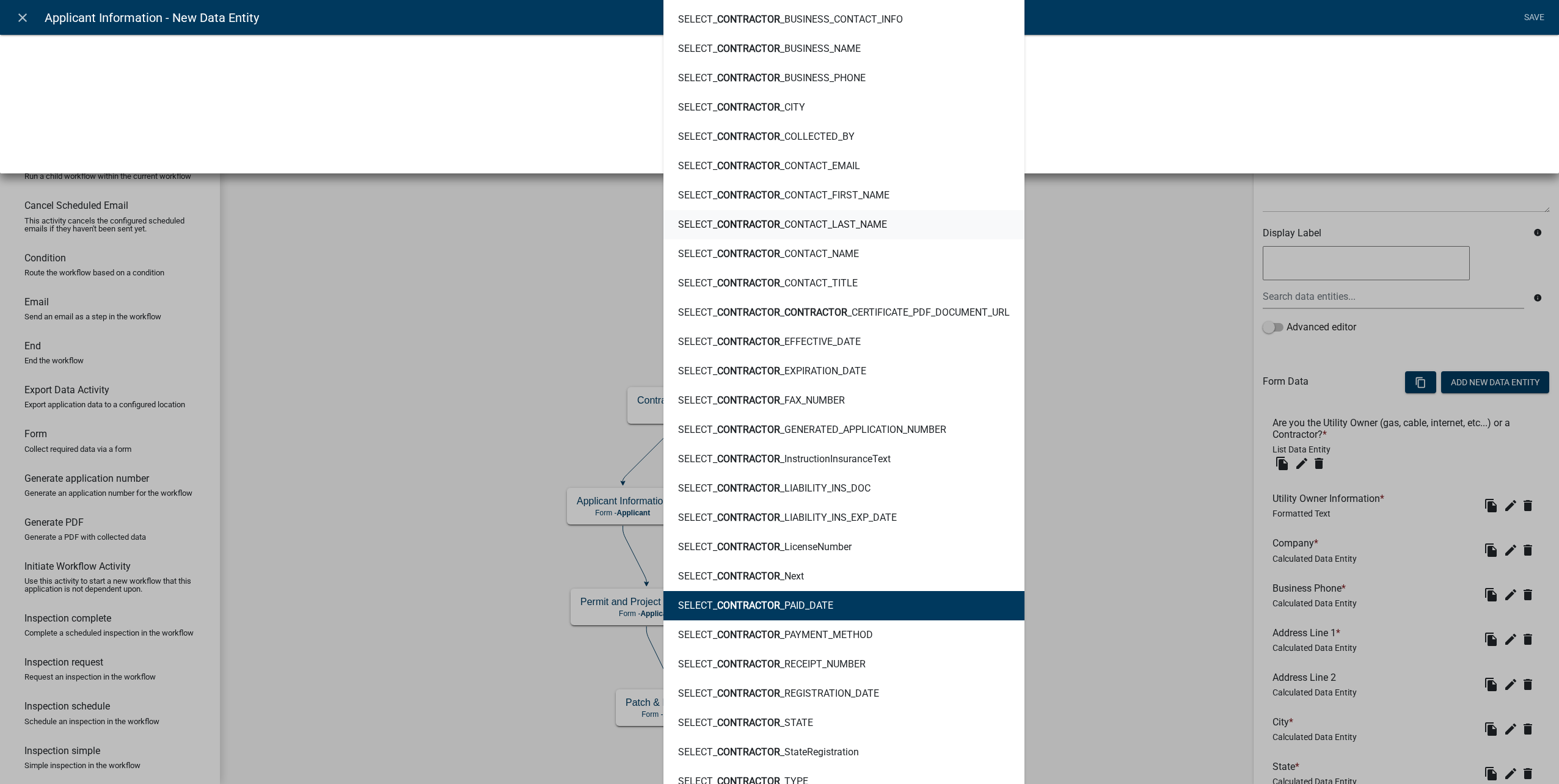
scroll to position [686, 0]
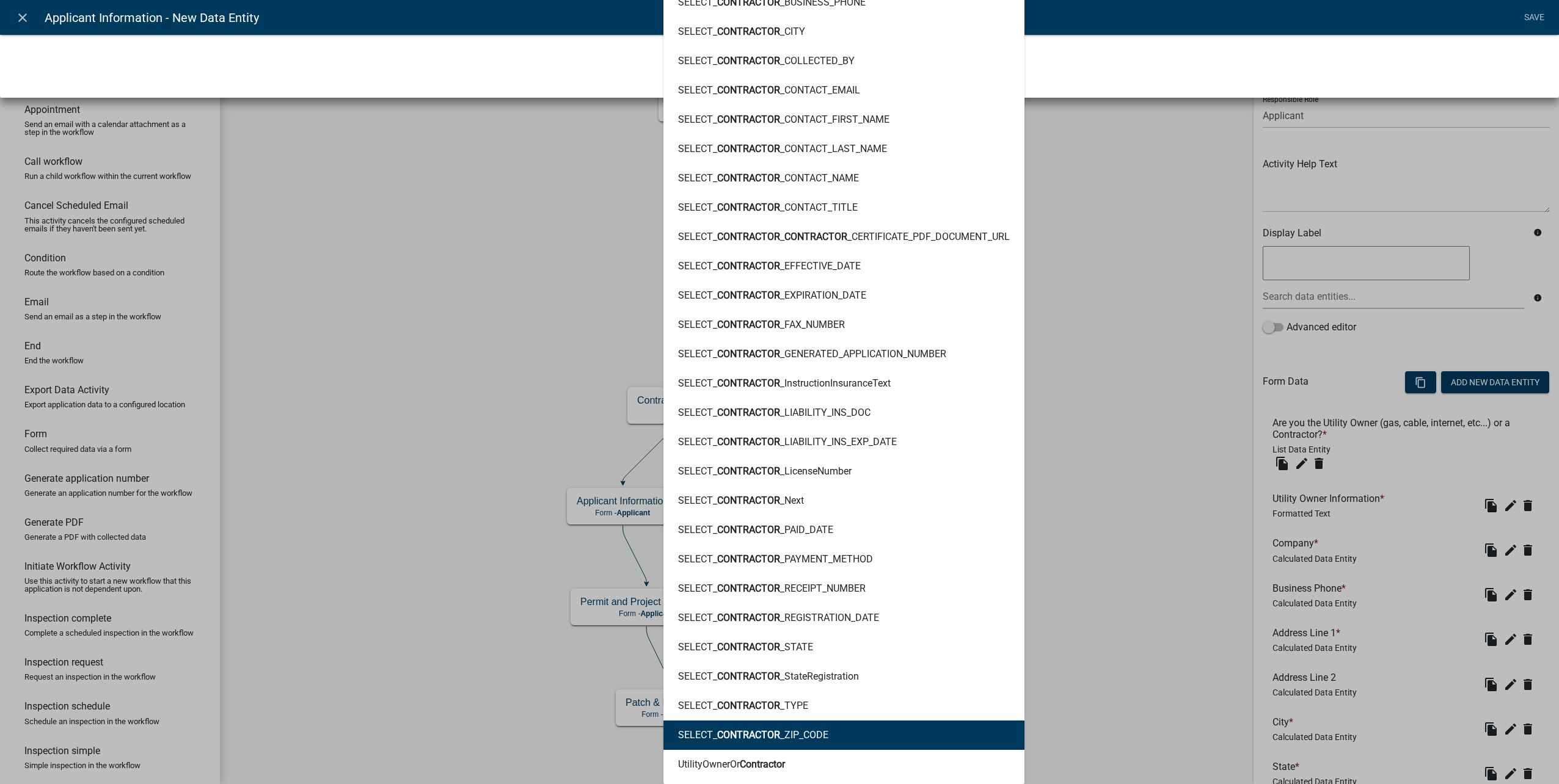
click at [786, 726] on button "SELECT_ CONTRACTOR _ZIP_CODE" at bounding box center [844, 735] width 361 height 29
type textarea "SELECT_CONTRACTOR_ZIP_CODE"
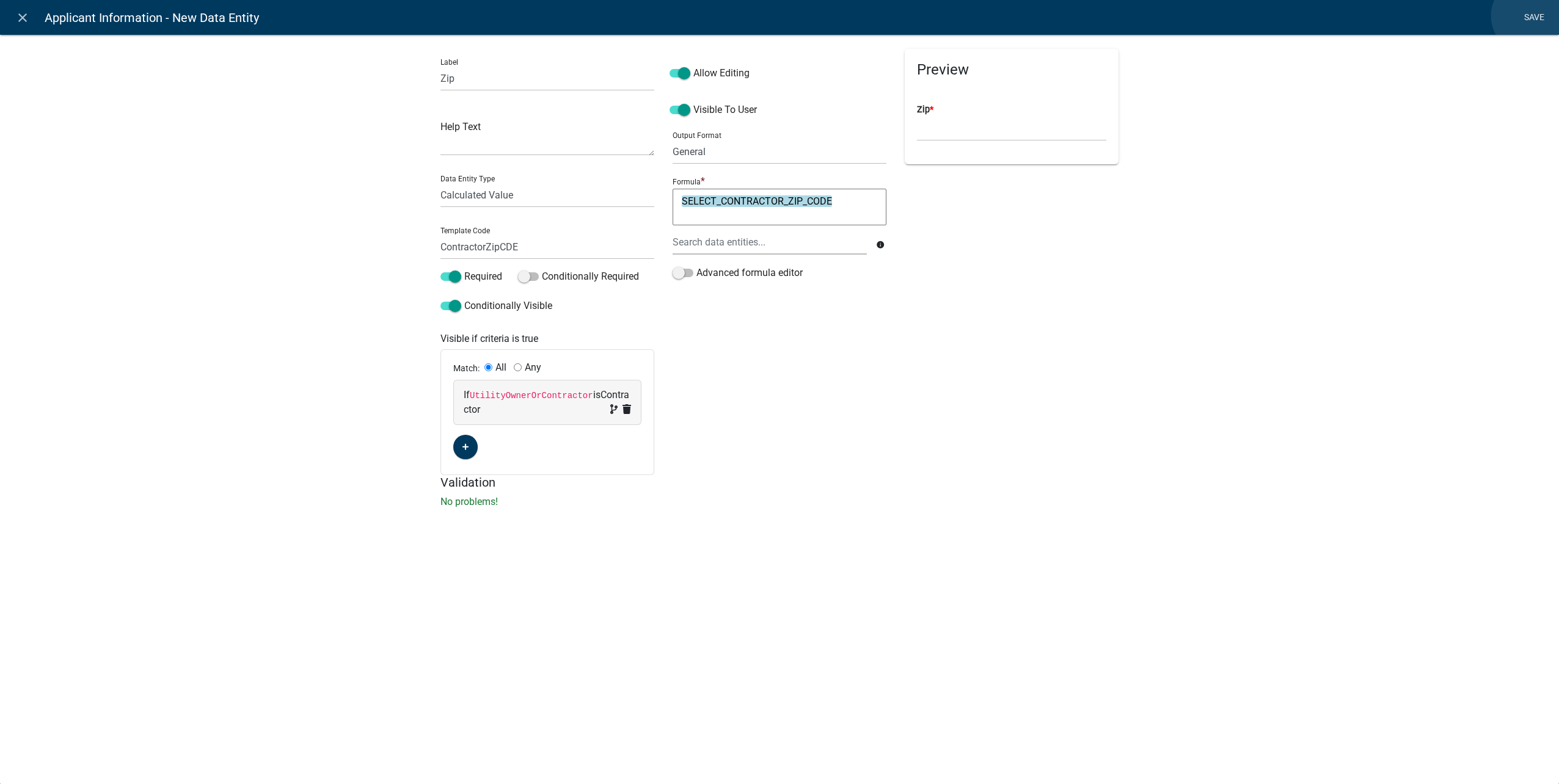
click at [1530, 16] on link "Save" at bounding box center [1534, 17] width 30 height 23
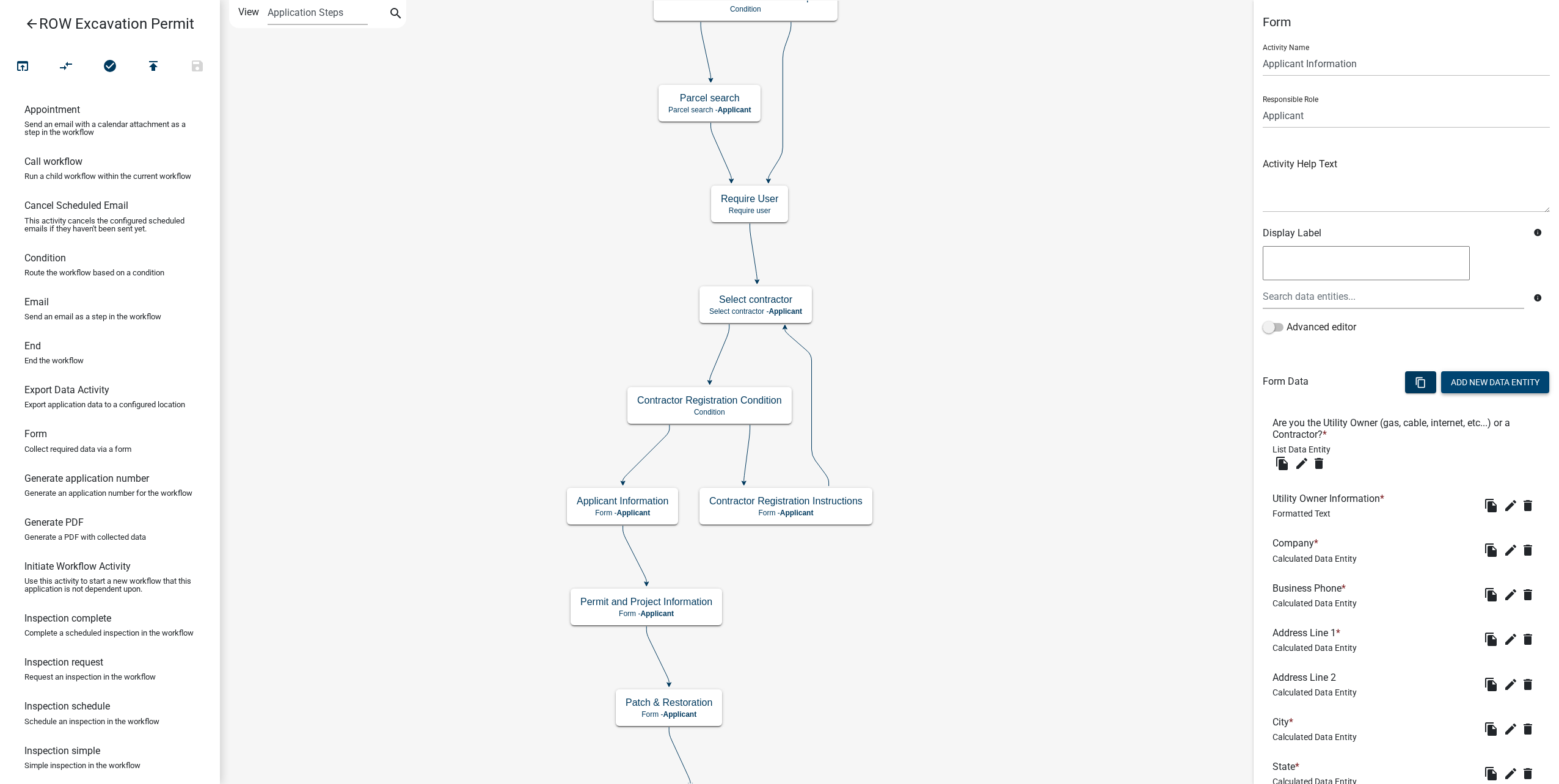
click at [1476, 389] on button "Add New Data Entity" at bounding box center [1495, 381] width 108 height 22
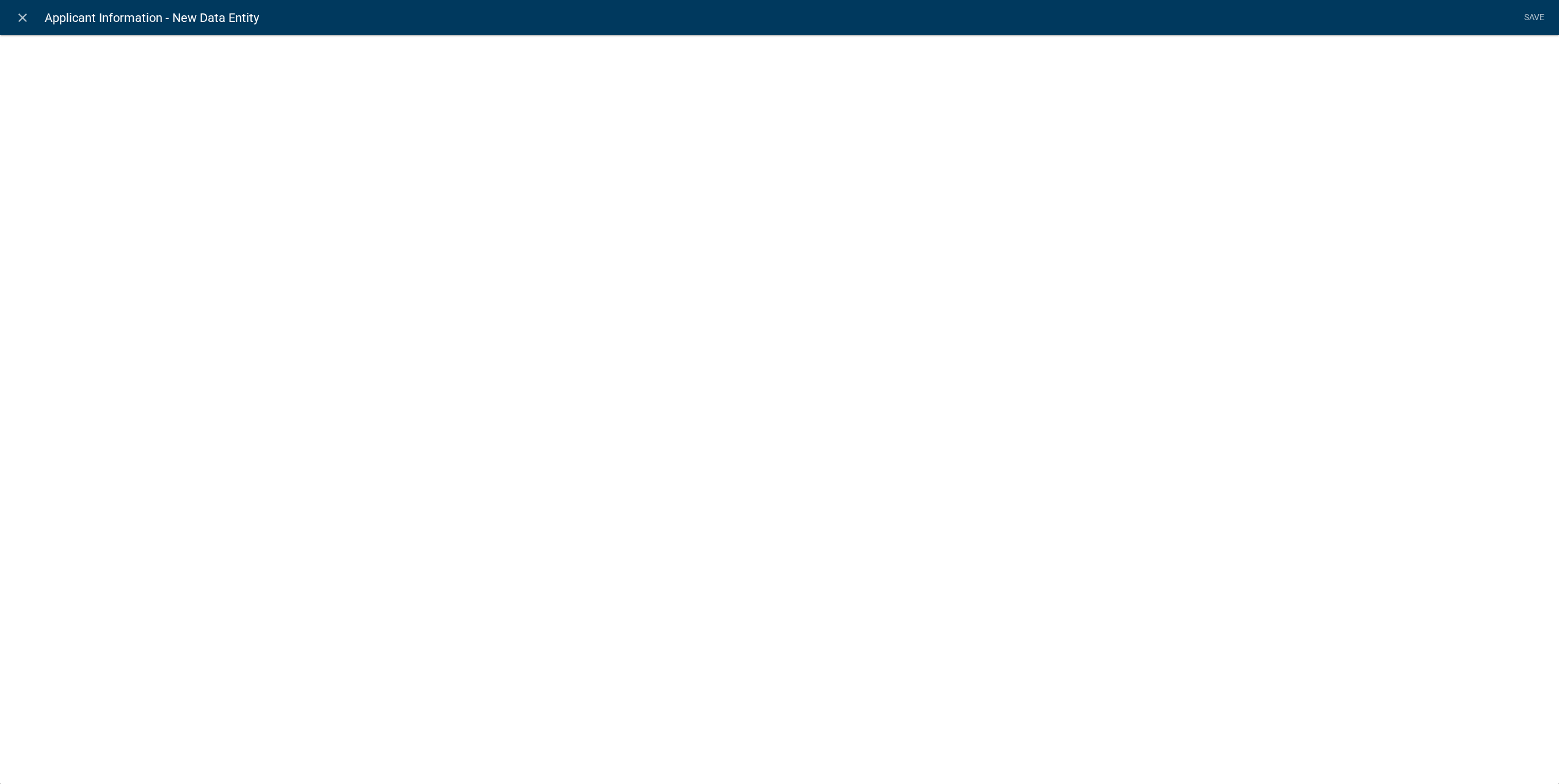
select select
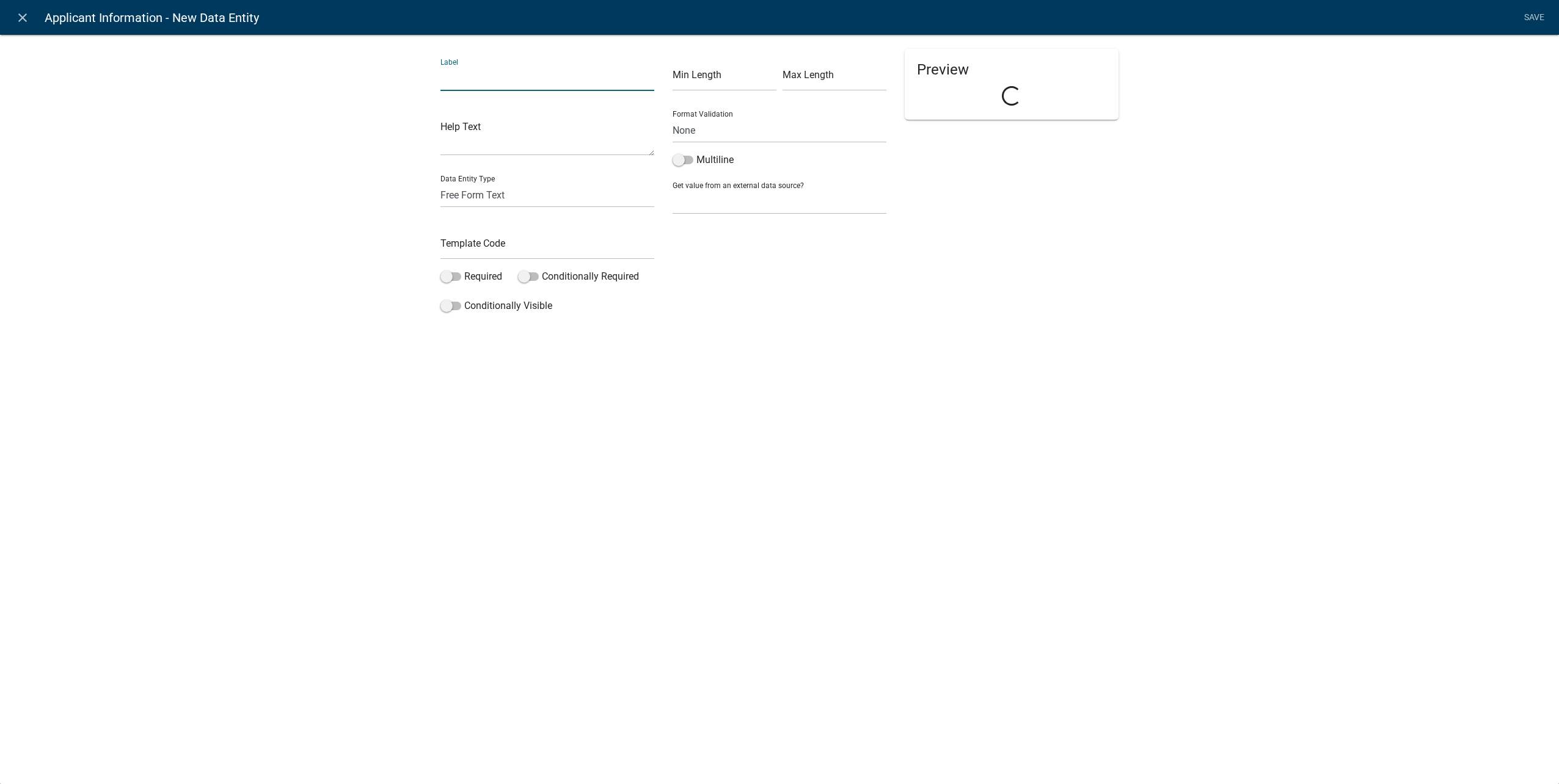
click at [455, 86] on input "text" at bounding box center [548, 78] width 214 height 25
type input "Contact Name"
click at [469, 194] on select "Free Form Text Document Display Entity Value Fee Numeric Data Date Map Sketch D…" at bounding box center [548, 195] width 214 height 25
select select "calculated-value"
click at [441, 183] on select "Free Form Text Document Display Entity Value Fee Numeric Data Date Map Sketch D…" at bounding box center [548, 195] width 214 height 25
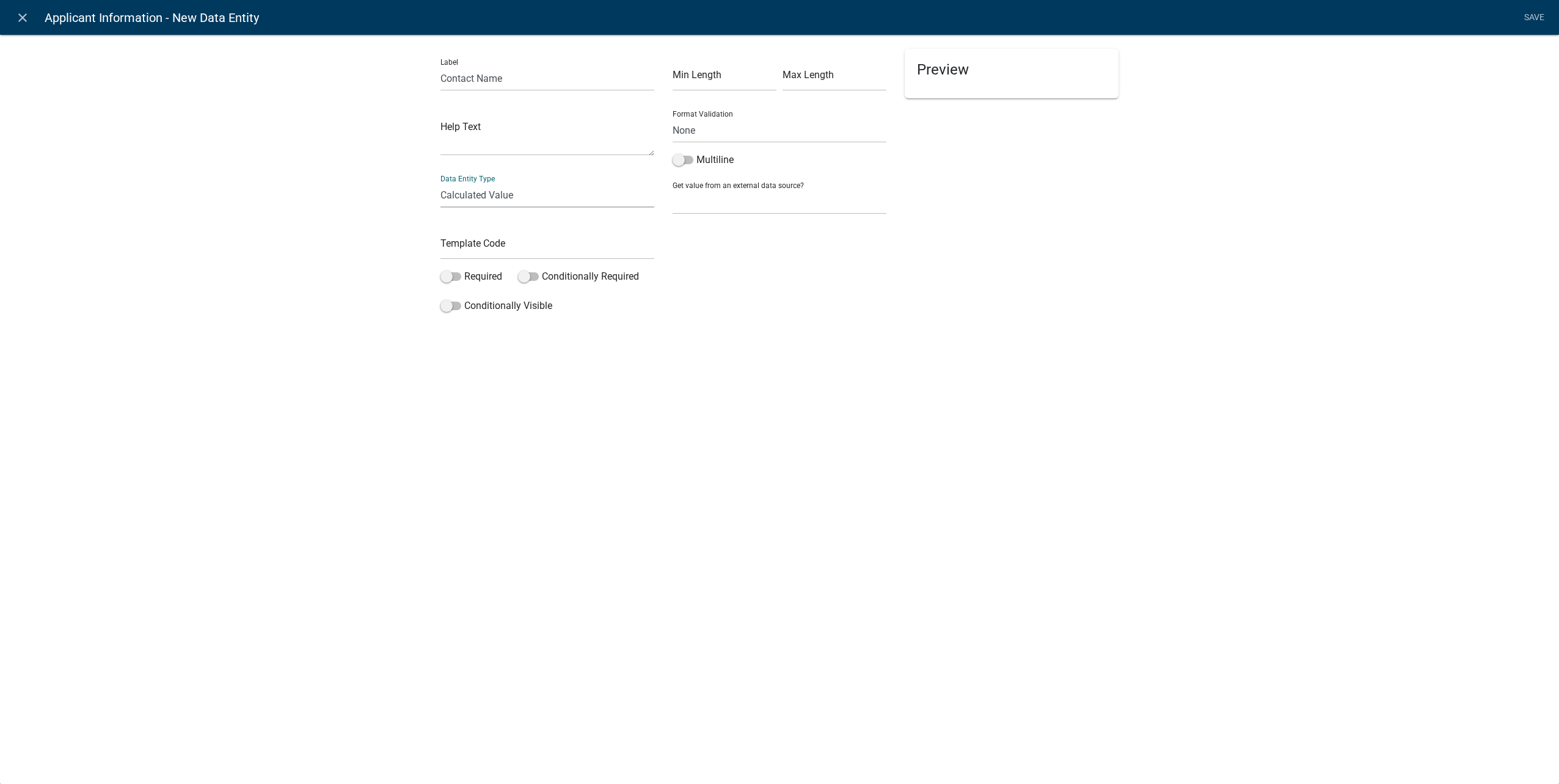
select select "calculated-value"
click at [467, 247] on input "text" at bounding box center [548, 247] width 214 height 25
type input "ContractorContactNameCDE"
click at [458, 281] on label "Required" at bounding box center [471, 276] width 62 height 15
click at [464, 269] on input "Required" at bounding box center [464, 269] width 0 height 0
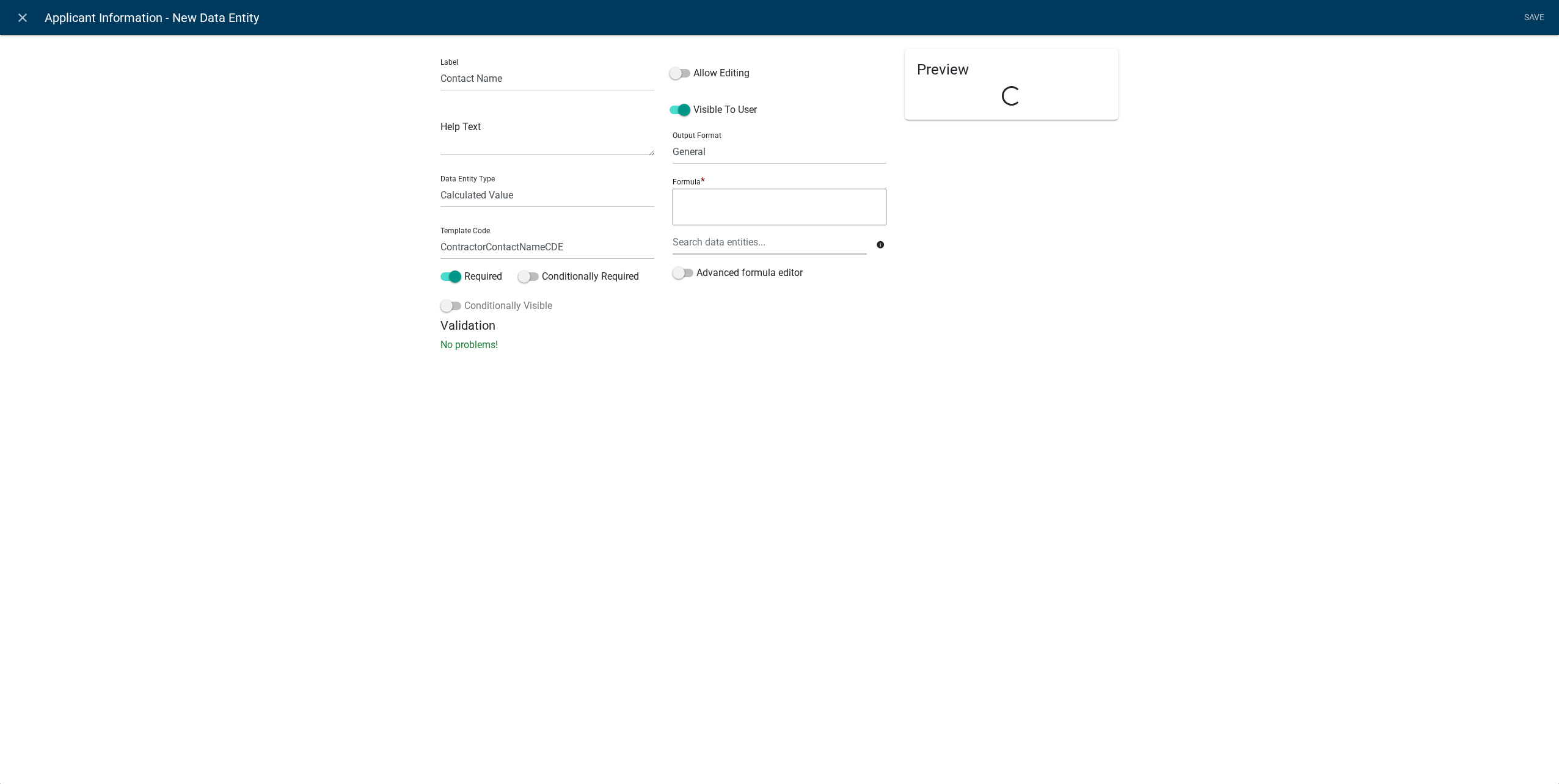
click at [455, 301] on span at bounding box center [451, 306] width 21 height 9
click at [464, 299] on input "Conditionally Visible" at bounding box center [464, 299] width 0 height 0
click at [462, 398] on icon "button" at bounding box center [466, 397] width 7 height 7
click at [494, 390] on span "(unset)" at bounding box center [485, 394] width 30 height 12
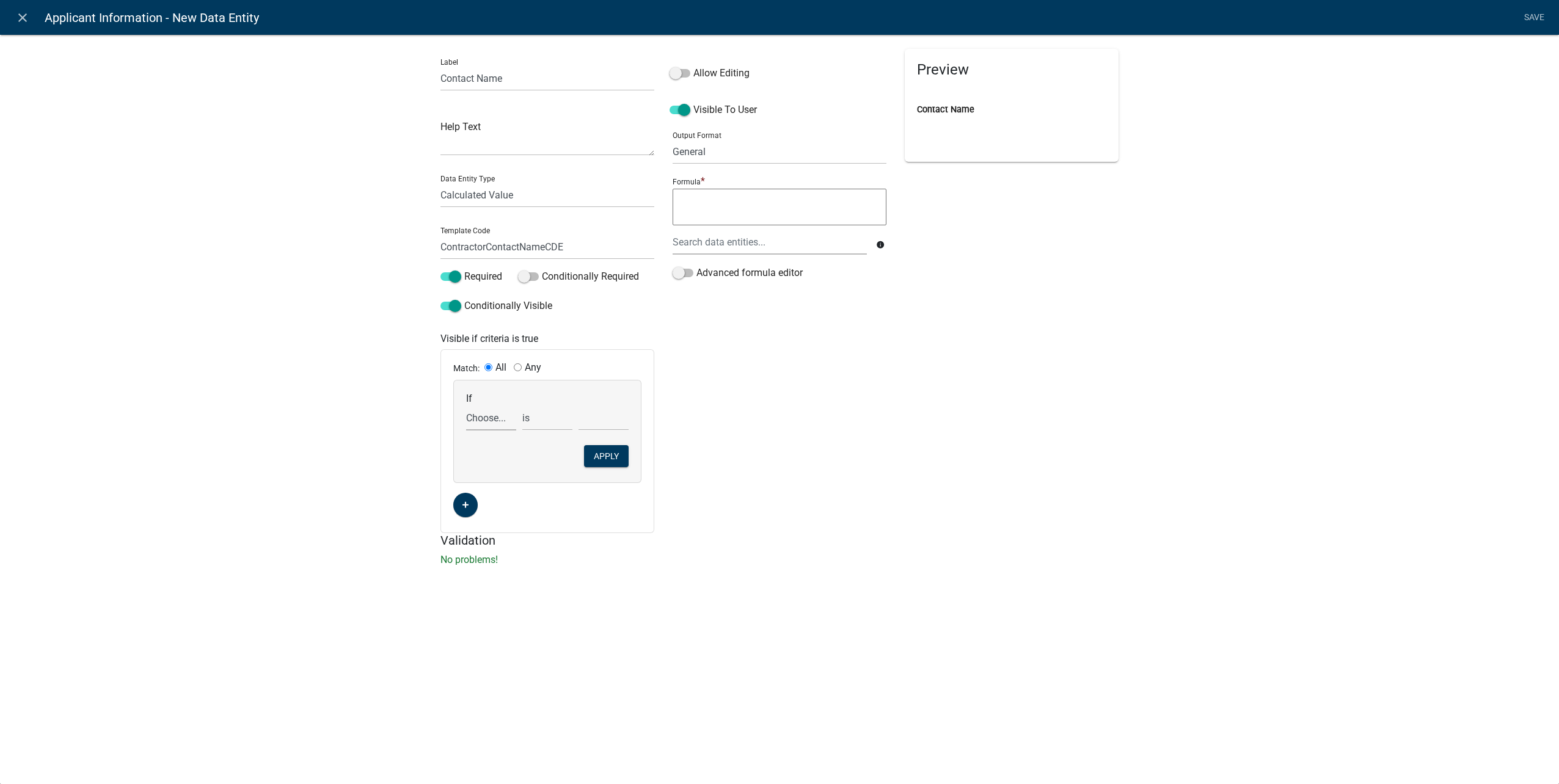
drag, startPoint x: 491, startPoint y: 422, endPoint x: 496, endPoint y: 429, distance: 8.6
click at [491, 422] on select "Choose... ALL_FEE_RECIPIENTS APPLICANT_CITY APPLICANT_EMAIL_ADDRESS APPLICANT_F…" at bounding box center [491, 418] width 50 height 25
select select "167: UtilityOwnerOrContractor"
click at [466, 406] on select "Choose... ALL_FEE_RECIPIENTS APPLICANT_CITY APPLICANT_EMAIL_ADDRESS APPLICANT_F…" at bounding box center [491, 418] width 50 height 25
click at [602, 411] on select "Choose... Contractor Utility Owner" at bounding box center [604, 418] width 50 height 25
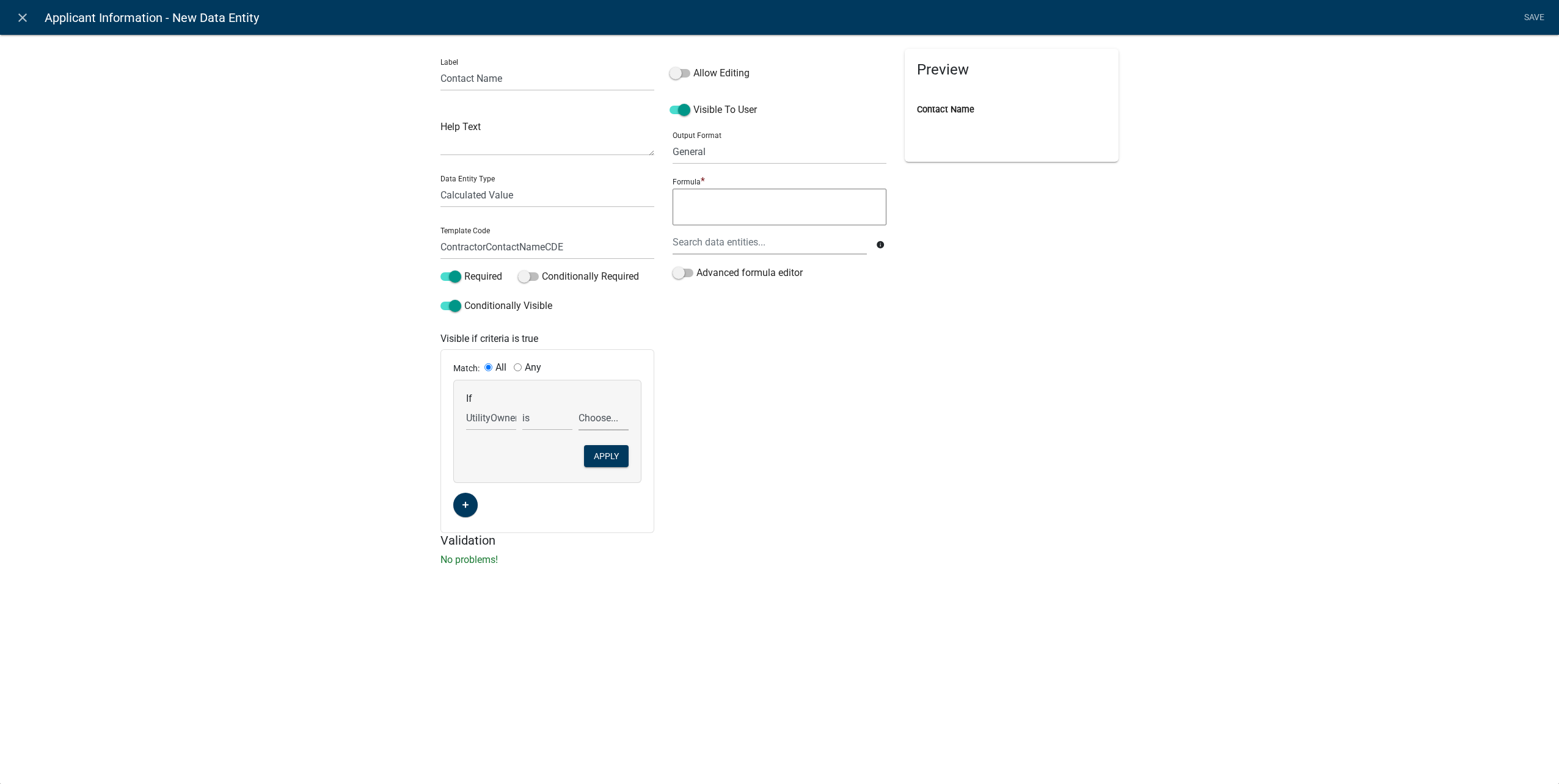
select select "1: Contractor"
click at [579, 406] on select "Choose... Contractor Utility Owner" at bounding box center [604, 418] width 50 height 25
click at [606, 452] on button "Apply" at bounding box center [606, 455] width 45 height 22
drag, startPoint x: 678, startPoint y: 71, endPoint x: 678, endPoint y: 87, distance: 16.0
click at [678, 71] on span at bounding box center [679, 73] width 21 height 9
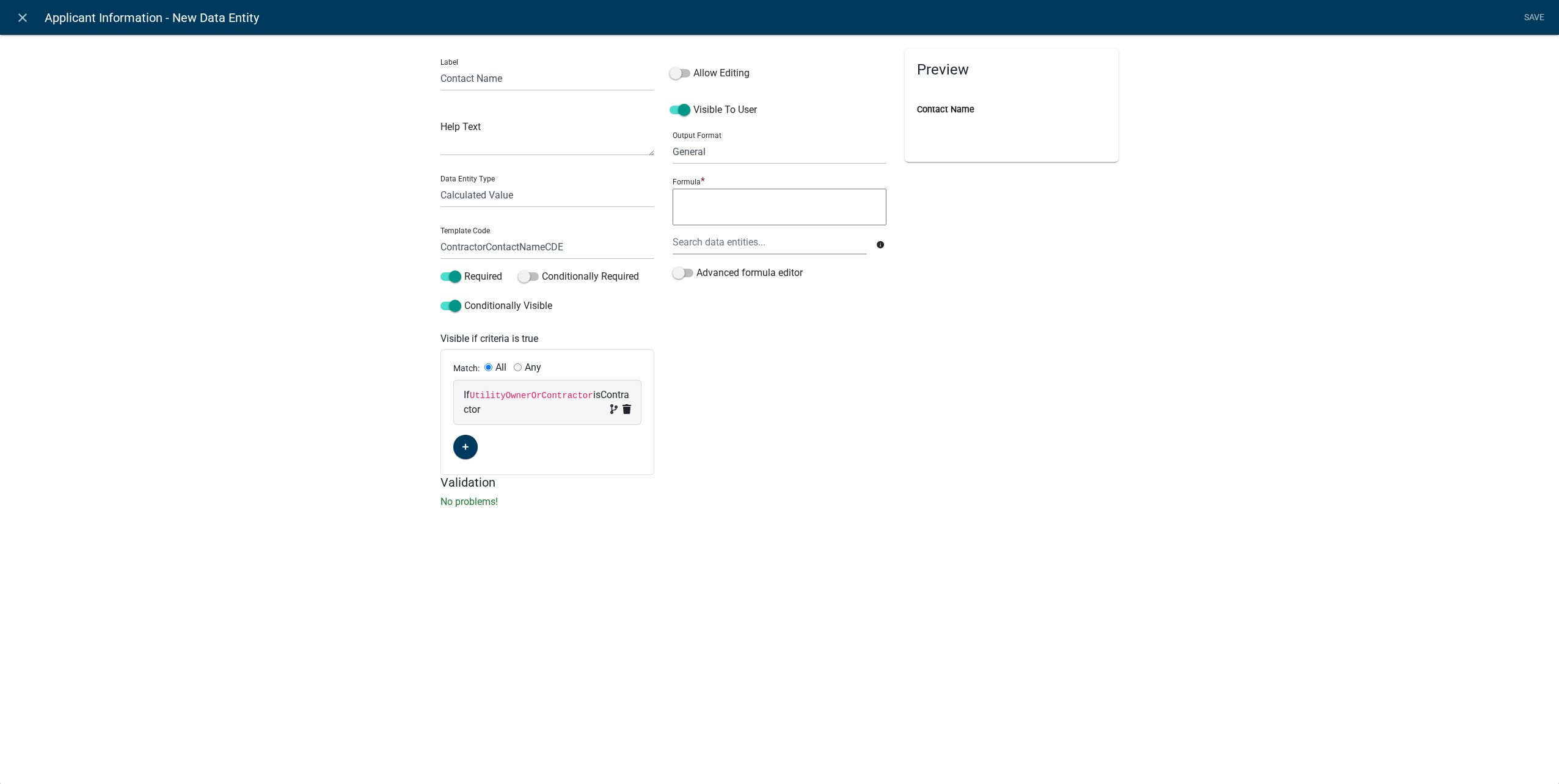
click at [693, 66] on input "Allow Editing" at bounding box center [693, 66] width 0 height 0
click at [703, 244] on div at bounding box center [770, 242] width 213 height 25
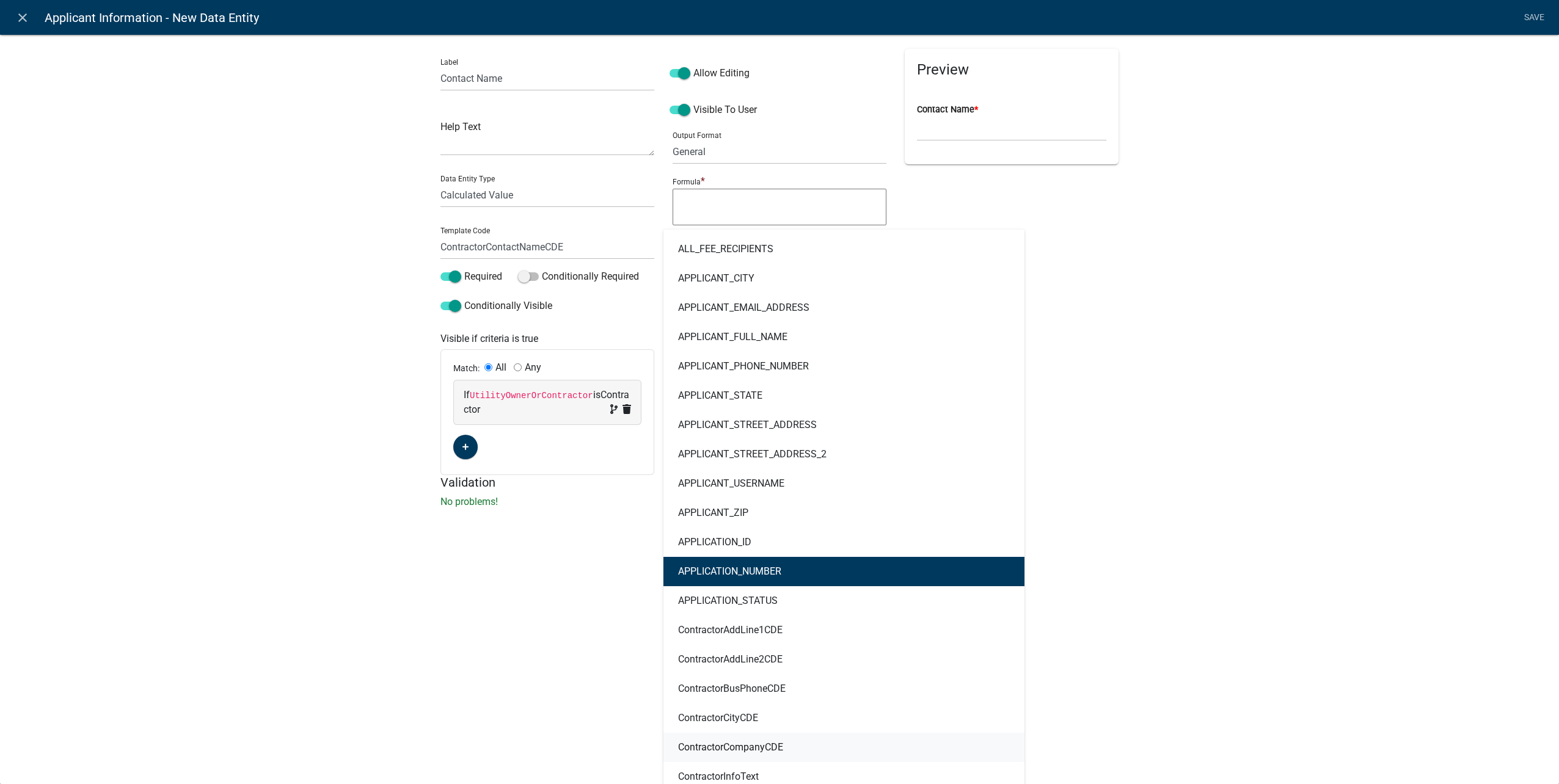
scroll to position [183, 0]
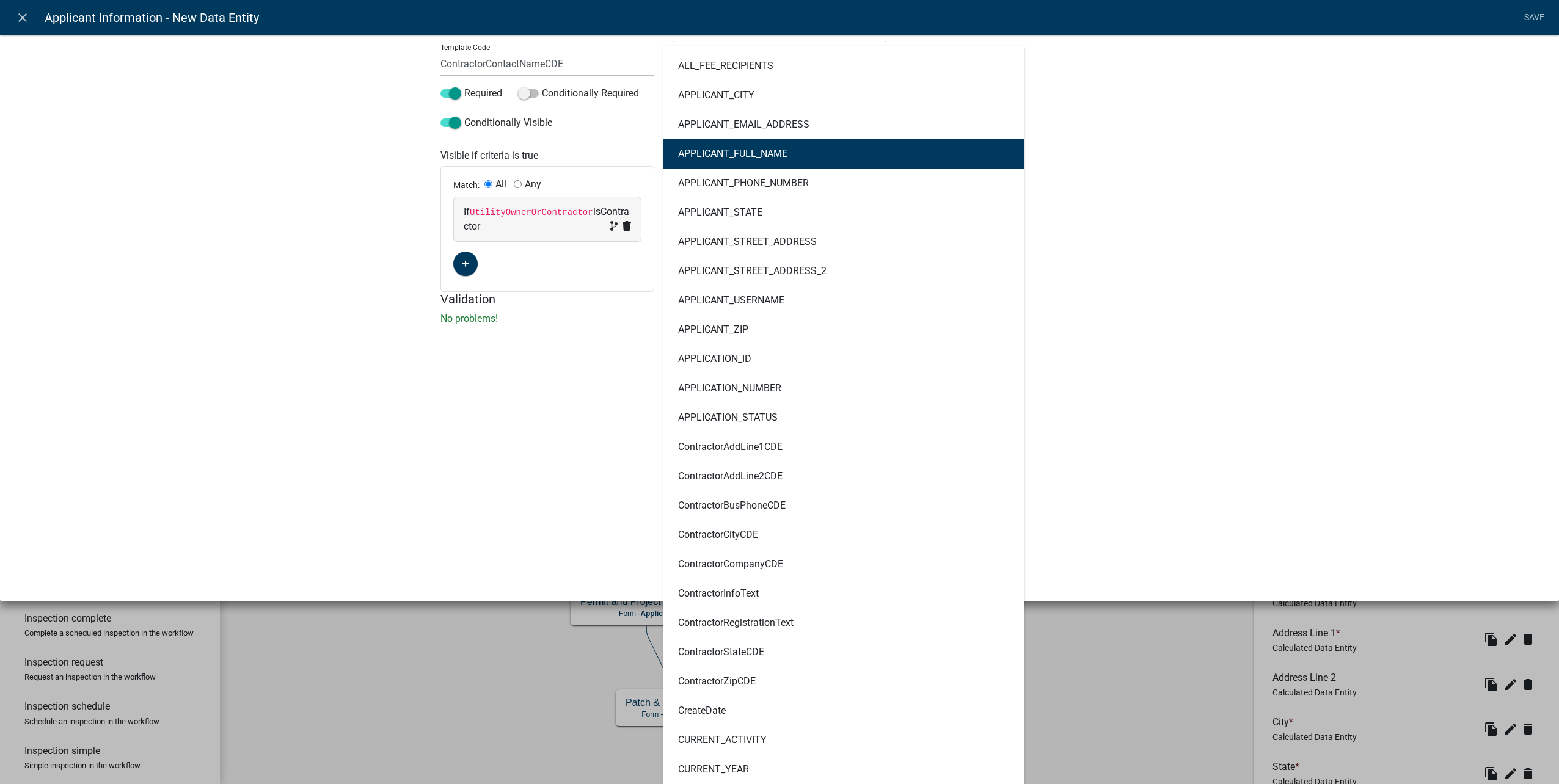
click at [758, 143] on button "APPLICANT_FULL_NAME" at bounding box center [844, 153] width 361 height 29
type textarea "APPLICANT_FULL_NAME"
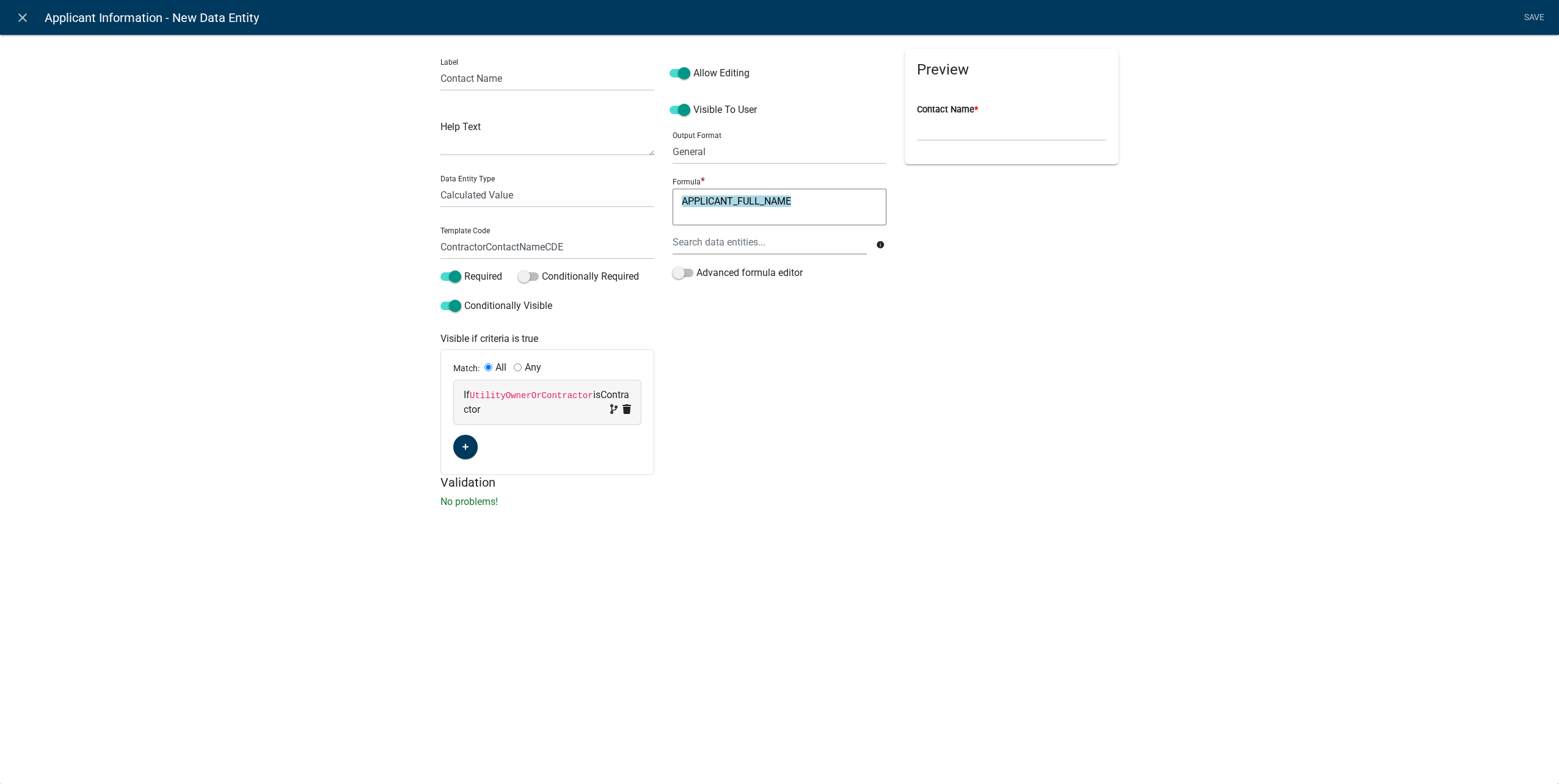
scroll to position [0, 0]
click at [1534, 18] on link "Save" at bounding box center [1534, 17] width 30 height 23
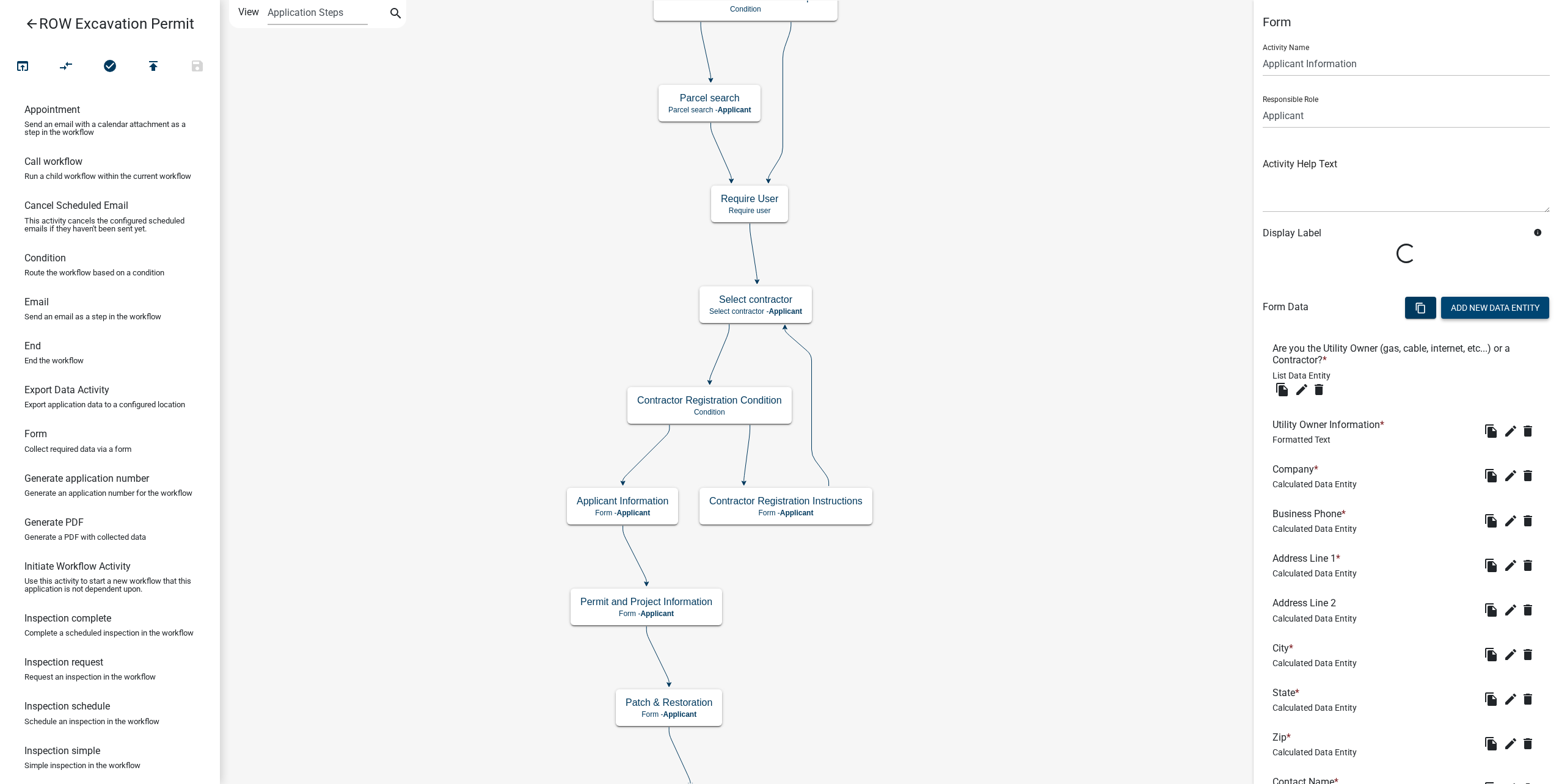
click at [1473, 310] on button "Add New Data Entity" at bounding box center [1495, 308] width 108 height 22
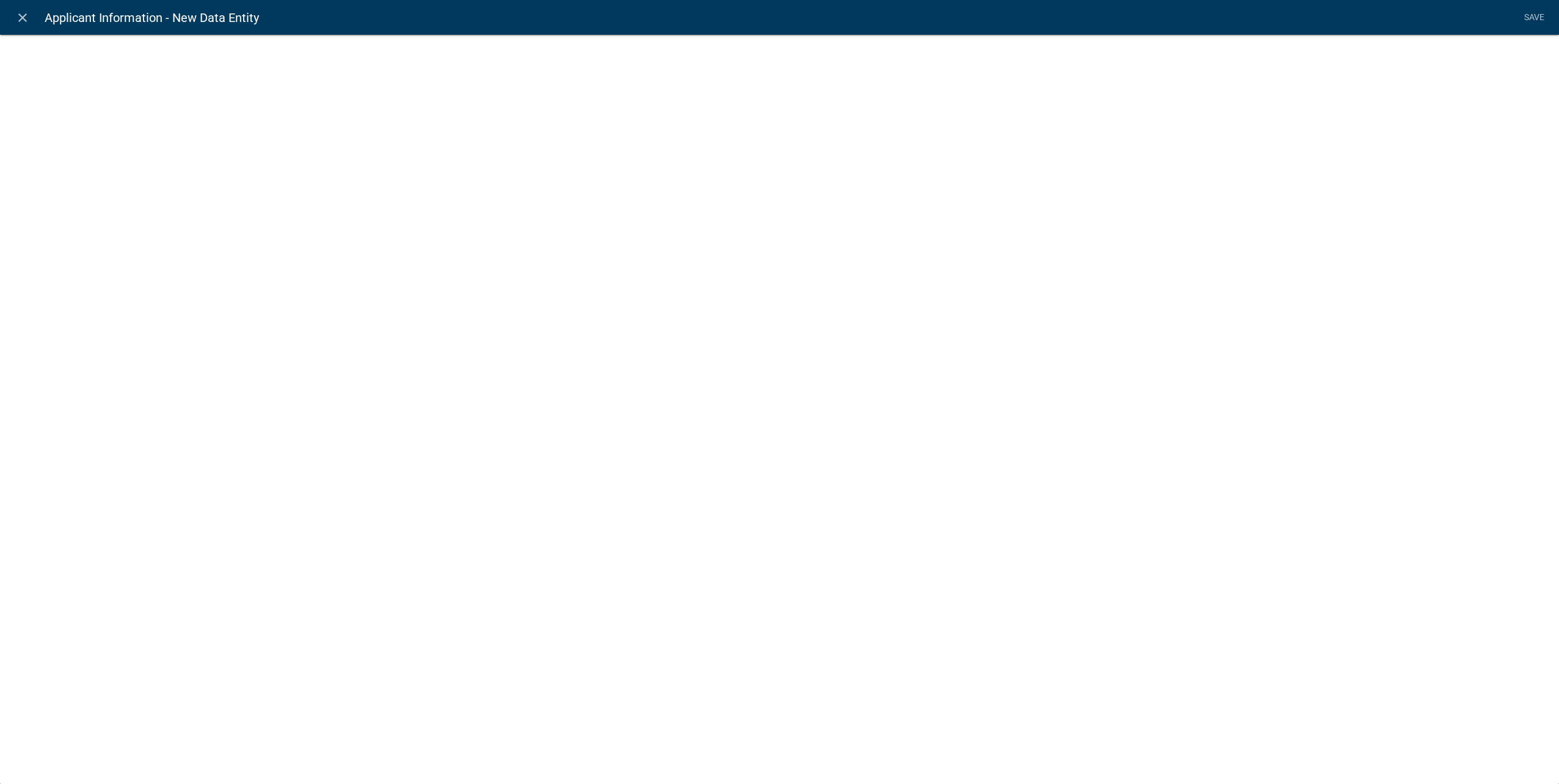
select select
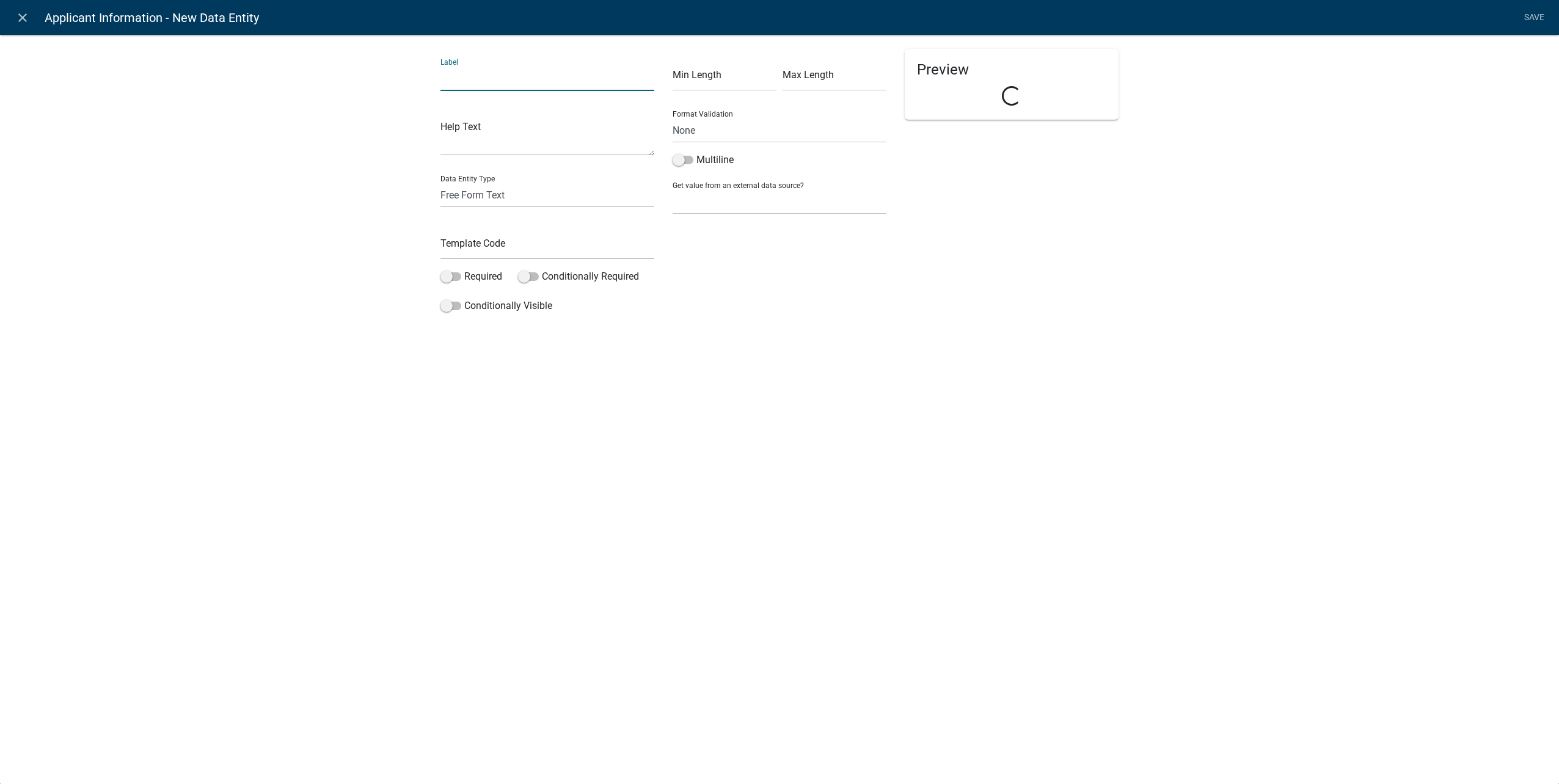
click at [554, 81] on input "text" at bounding box center [548, 78] width 214 height 25
type input "Contact Phone Number"
click at [469, 194] on select "Free Form Text Document Display Entity Value Fee Numeric Data Date Map Sketch D…" at bounding box center [548, 195] width 214 height 25
select select "calculated-value"
click at [441, 183] on select "Free Form Text Document Display Entity Value Fee Numeric Data Date Map Sketch D…" at bounding box center [548, 195] width 214 height 25
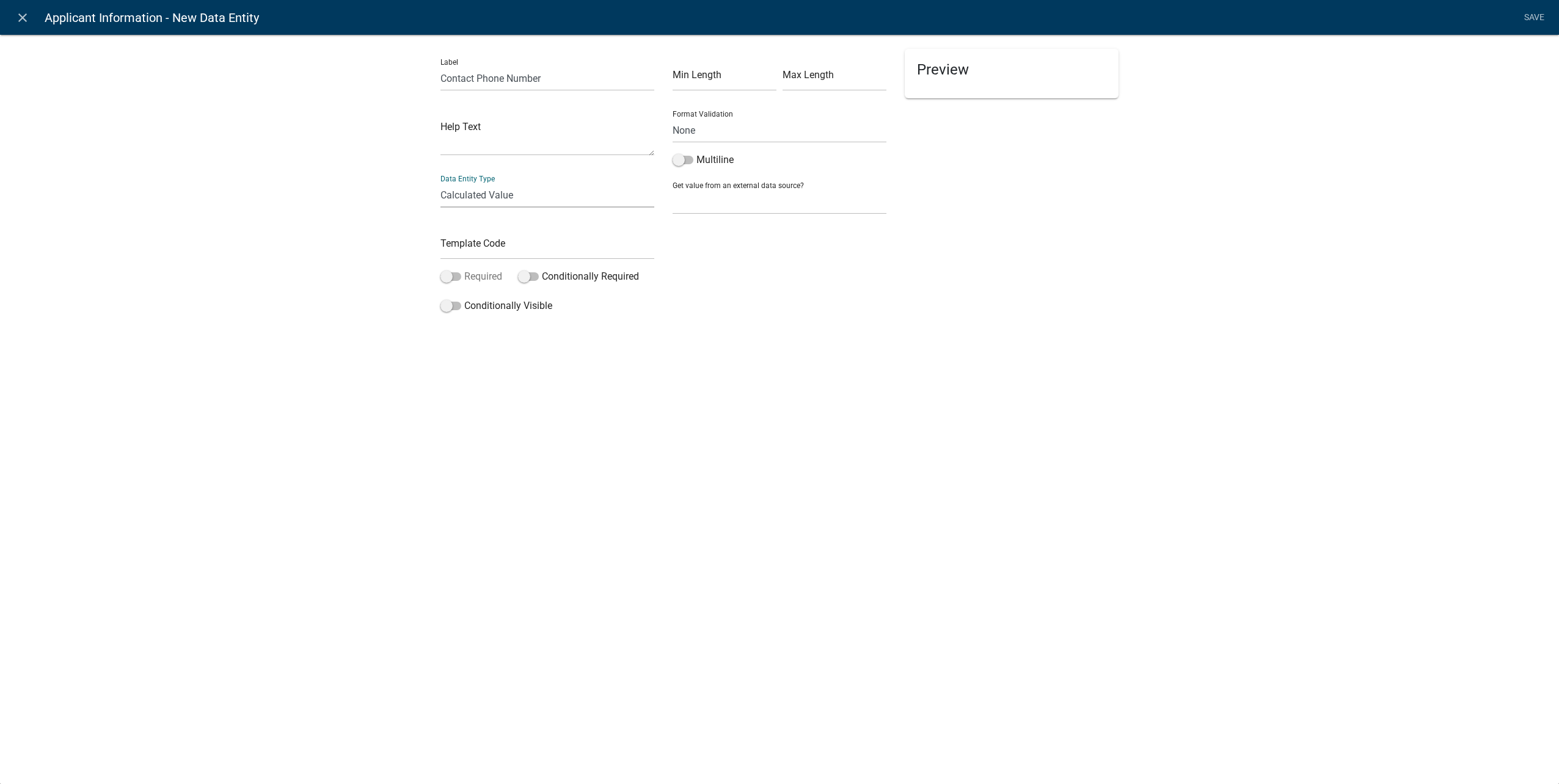
select select "calculated-value"
click at [493, 245] on input "text" at bounding box center [548, 247] width 214 height 25
type input "ContractorContactPhoneCDE"
click at [455, 275] on span at bounding box center [451, 276] width 21 height 9
click at [464, 269] on input "Required" at bounding box center [464, 269] width 0 height 0
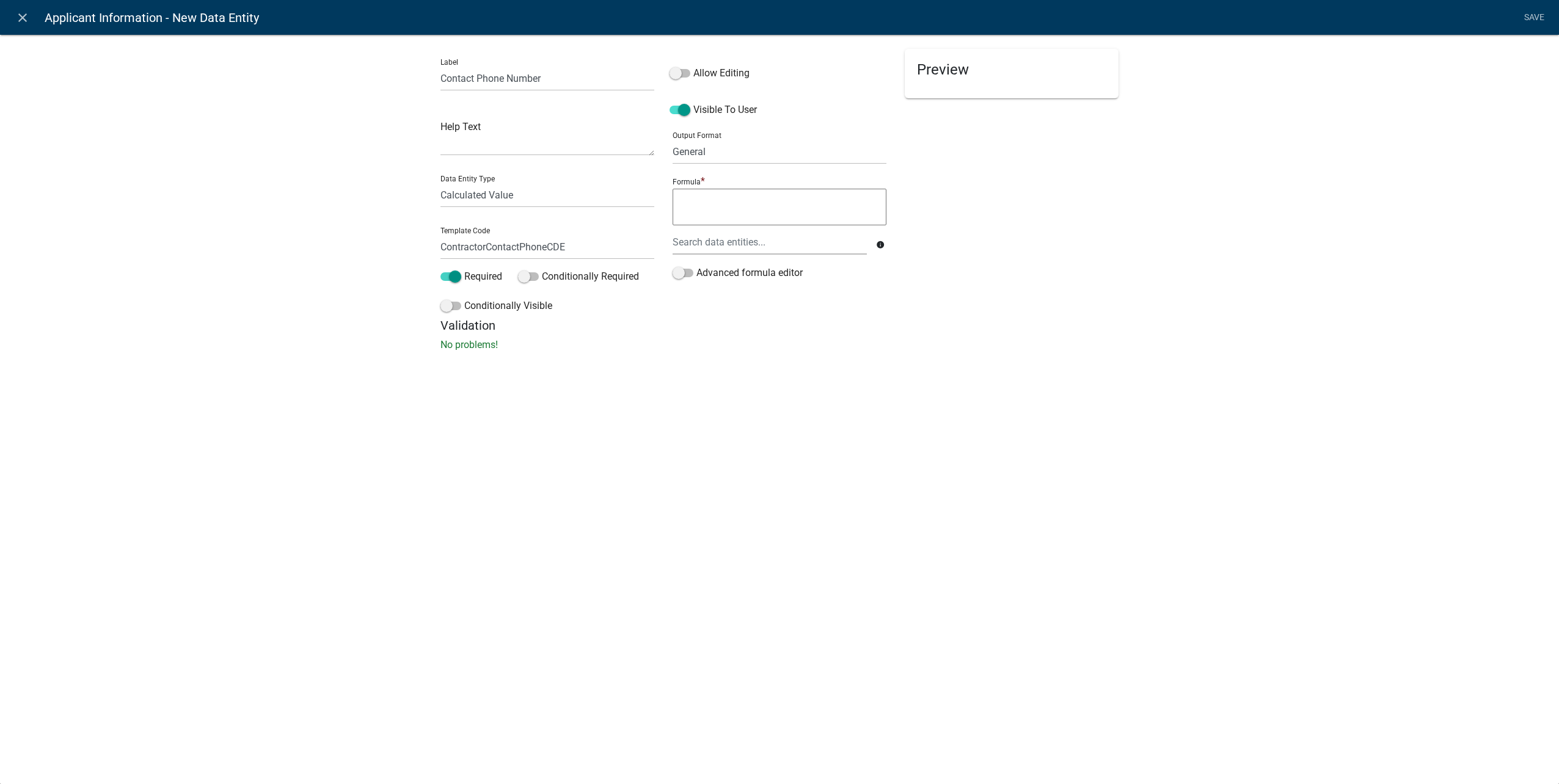
click at [445, 314] on div "Conditionally Visible" at bounding box center [548, 308] width 214 height 19
drag, startPoint x: 448, startPoint y: 312, endPoint x: 461, endPoint y: 319, distance: 14.8
click at [448, 311] on label "Conditionally Visible" at bounding box center [497, 306] width 112 height 15
click at [451, 304] on span at bounding box center [451, 306] width 21 height 9
click at [464, 299] on input "Conditionally Visible" at bounding box center [464, 299] width 0 height 0
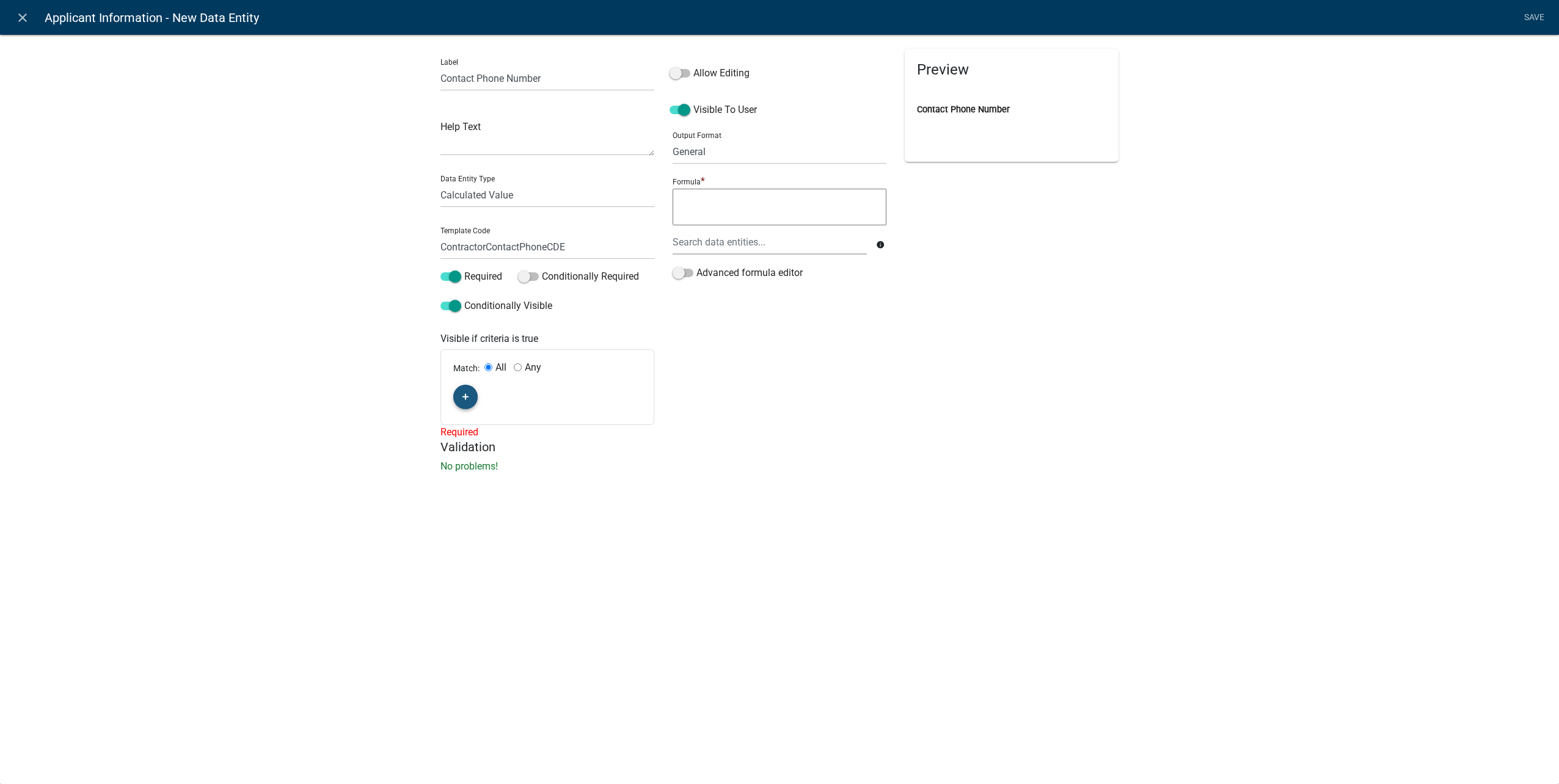
click at [459, 398] on button "button" at bounding box center [465, 396] width 24 height 24
click at [494, 394] on span "(unset)" at bounding box center [485, 394] width 30 height 12
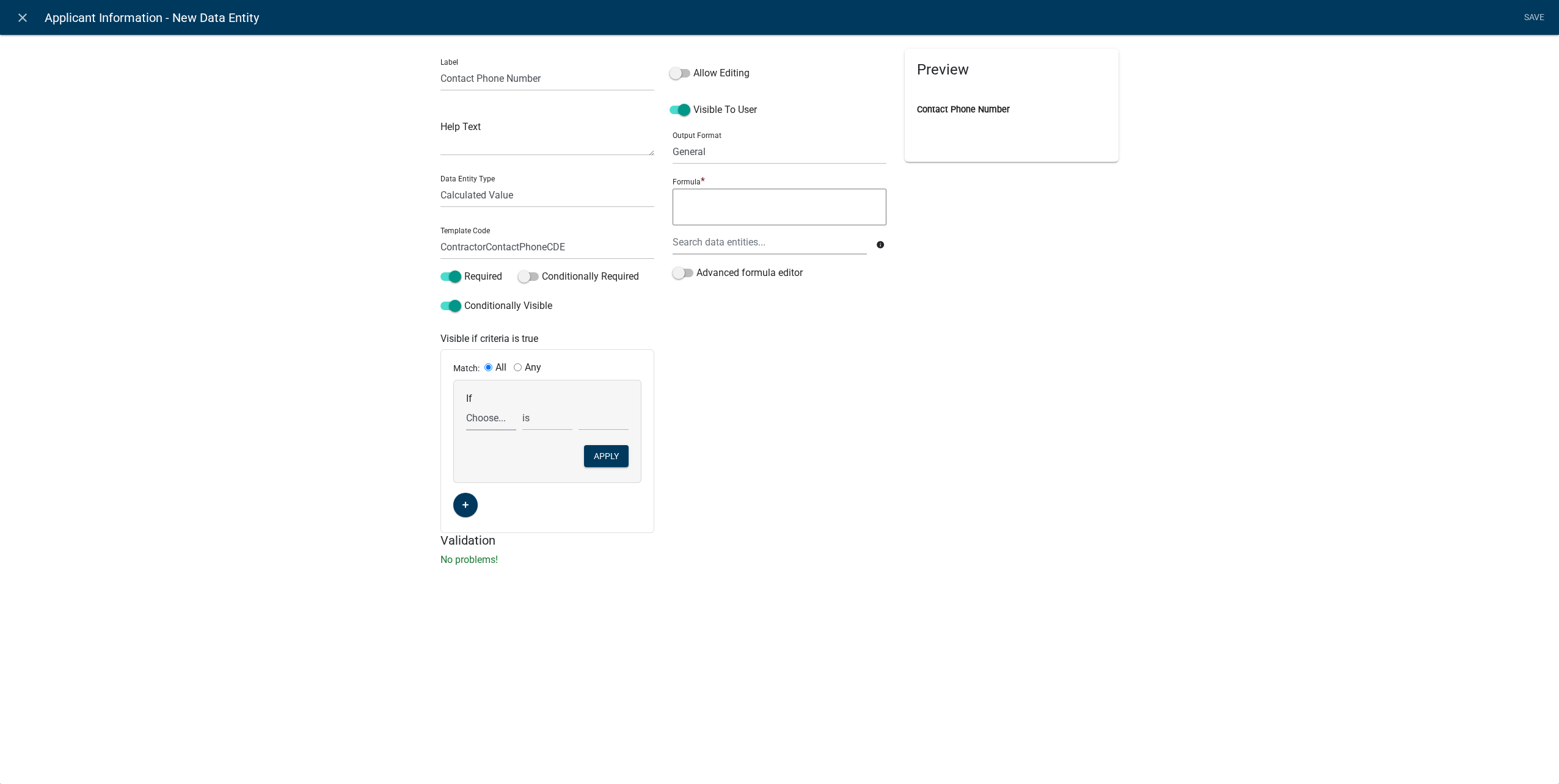
click at [493, 419] on select "Choose... ALL_FEE_RECIPIENTS APPLICANT_CITY APPLICANT_EMAIL_ADDRESS APPLICANT_F…" at bounding box center [491, 418] width 50 height 25
select select "168: UtilityOwnerOrContractor"
click at [466, 406] on select "Choose... ALL_FEE_RECIPIENTS APPLICANT_CITY APPLICANT_EMAIL_ADDRESS APPLICANT_F…" at bounding box center [491, 418] width 50 height 25
click at [594, 422] on select "Choose... Contractor Utility Owner" at bounding box center [604, 418] width 50 height 25
click at [594, 419] on select "Choose... Contractor Utility Owner" at bounding box center [604, 418] width 50 height 25
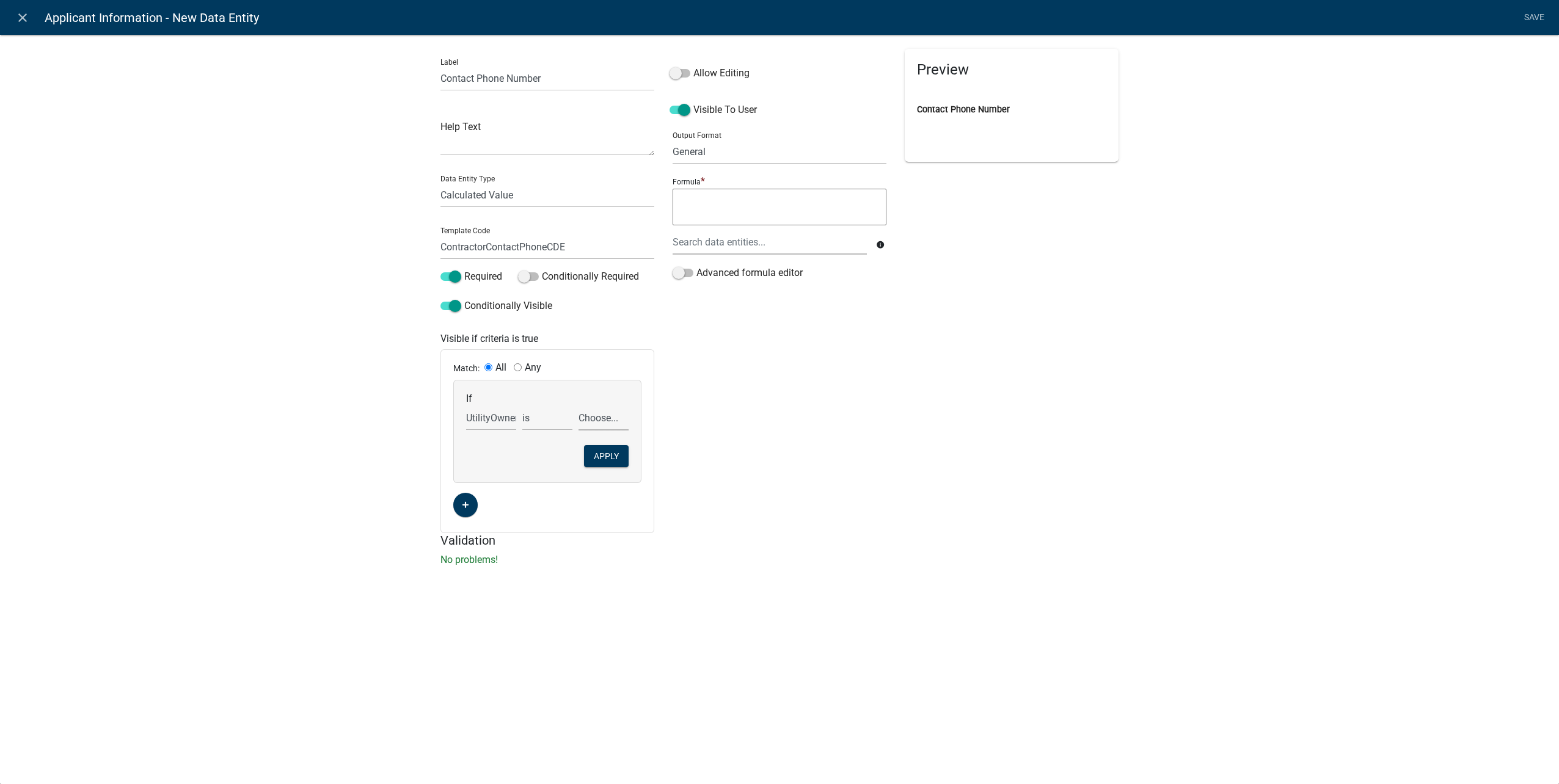
select select "1: Contractor"
click at [579, 406] on select "Choose... Contractor Utility Owner" at bounding box center [604, 418] width 50 height 25
click at [598, 455] on button "Apply" at bounding box center [606, 455] width 45 height 22
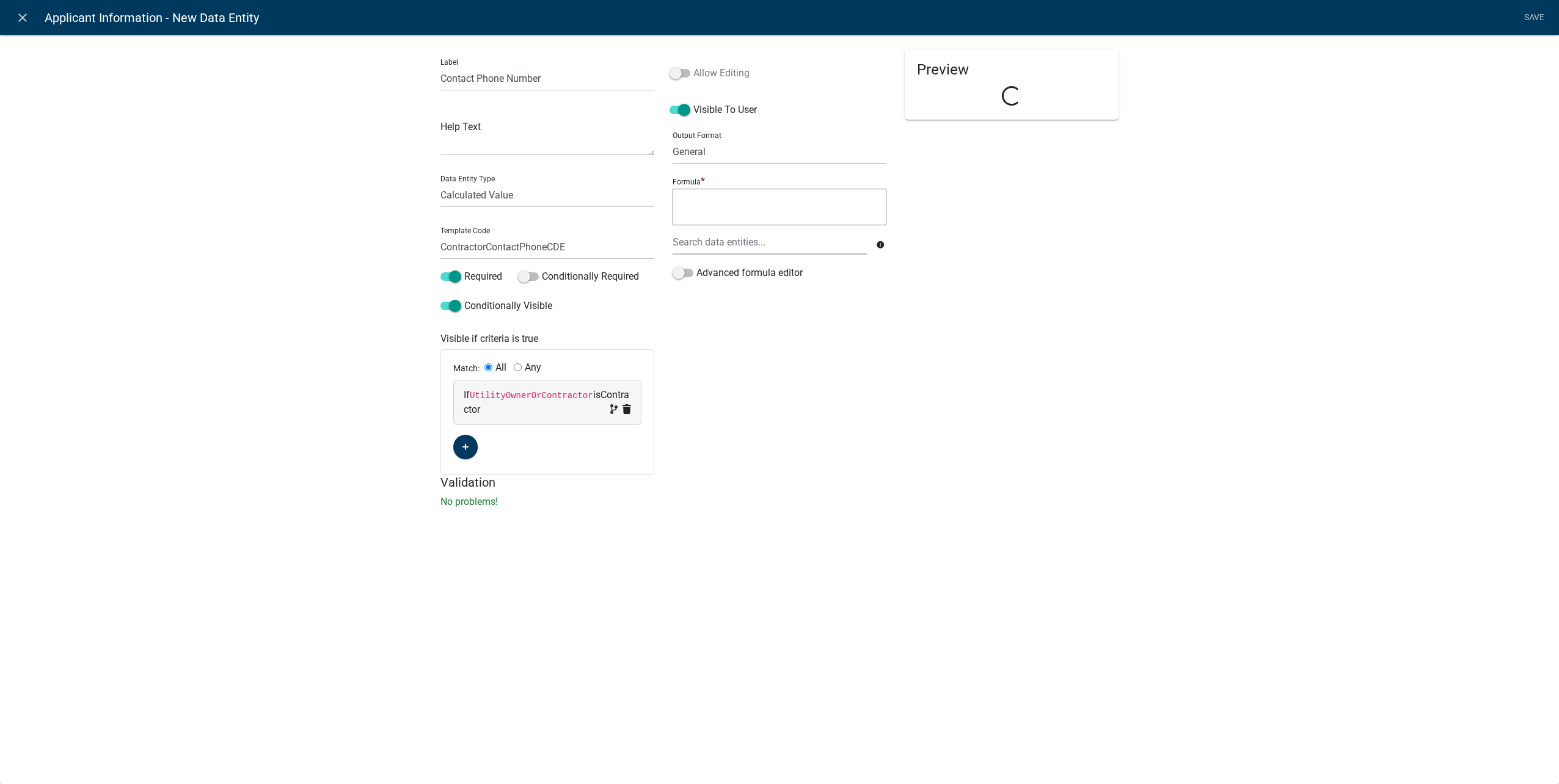
click at [674, 78] on span at bounding box center [679, 73] width 21 height 9
click at [693, 66] on input "Allow Editing" at bounding box center [693, 66] width 0 height 0
click at [708, 240] on div at bounding box center [770, 242] width 213 height 25
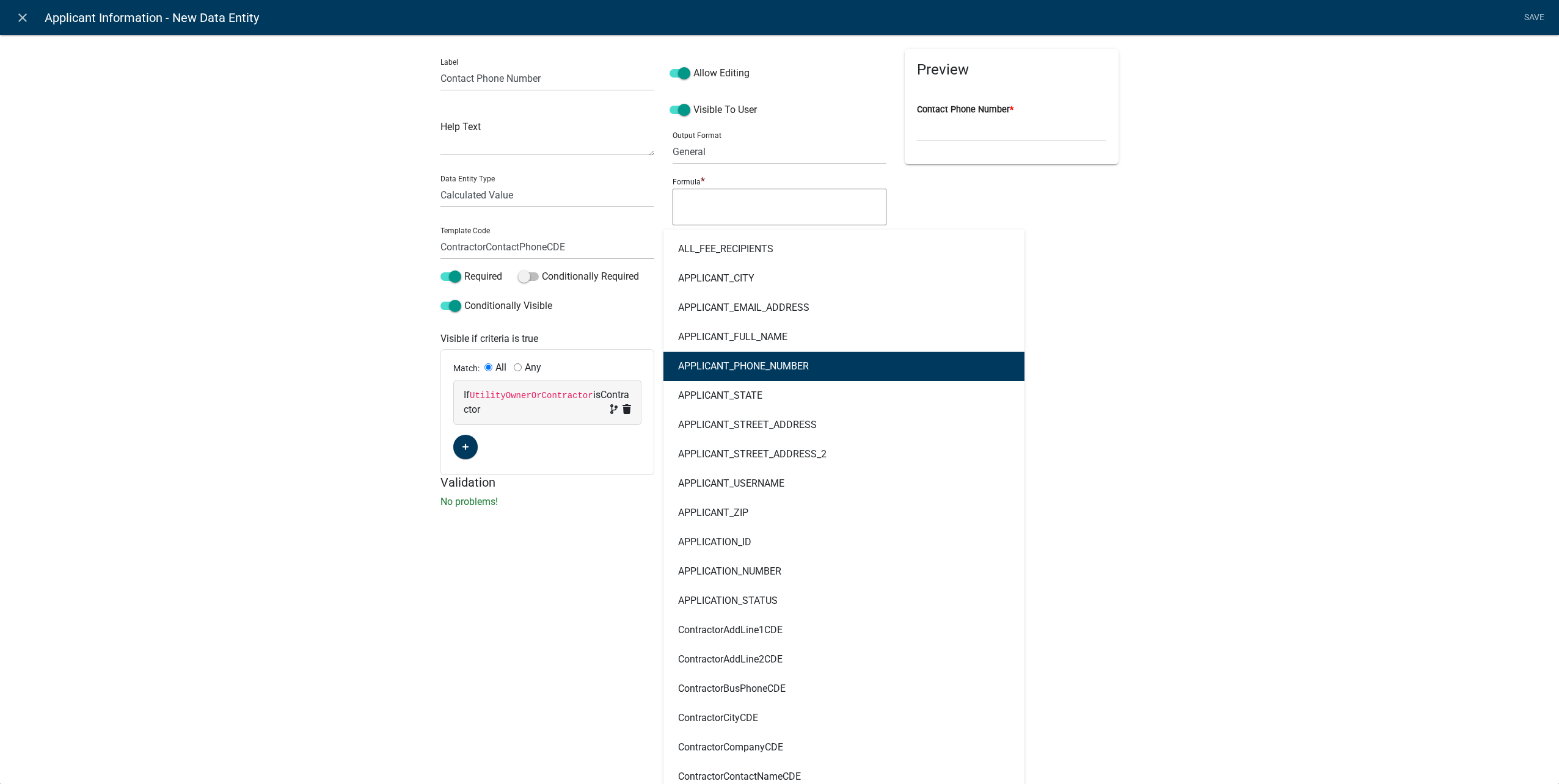
click at [840, 369] on button "APPLICANT_PHONE_NUMBER" at bounding box center [844, 366] width 361 height 29
type textarea "APPLICANT_PHONE_NUMBER"
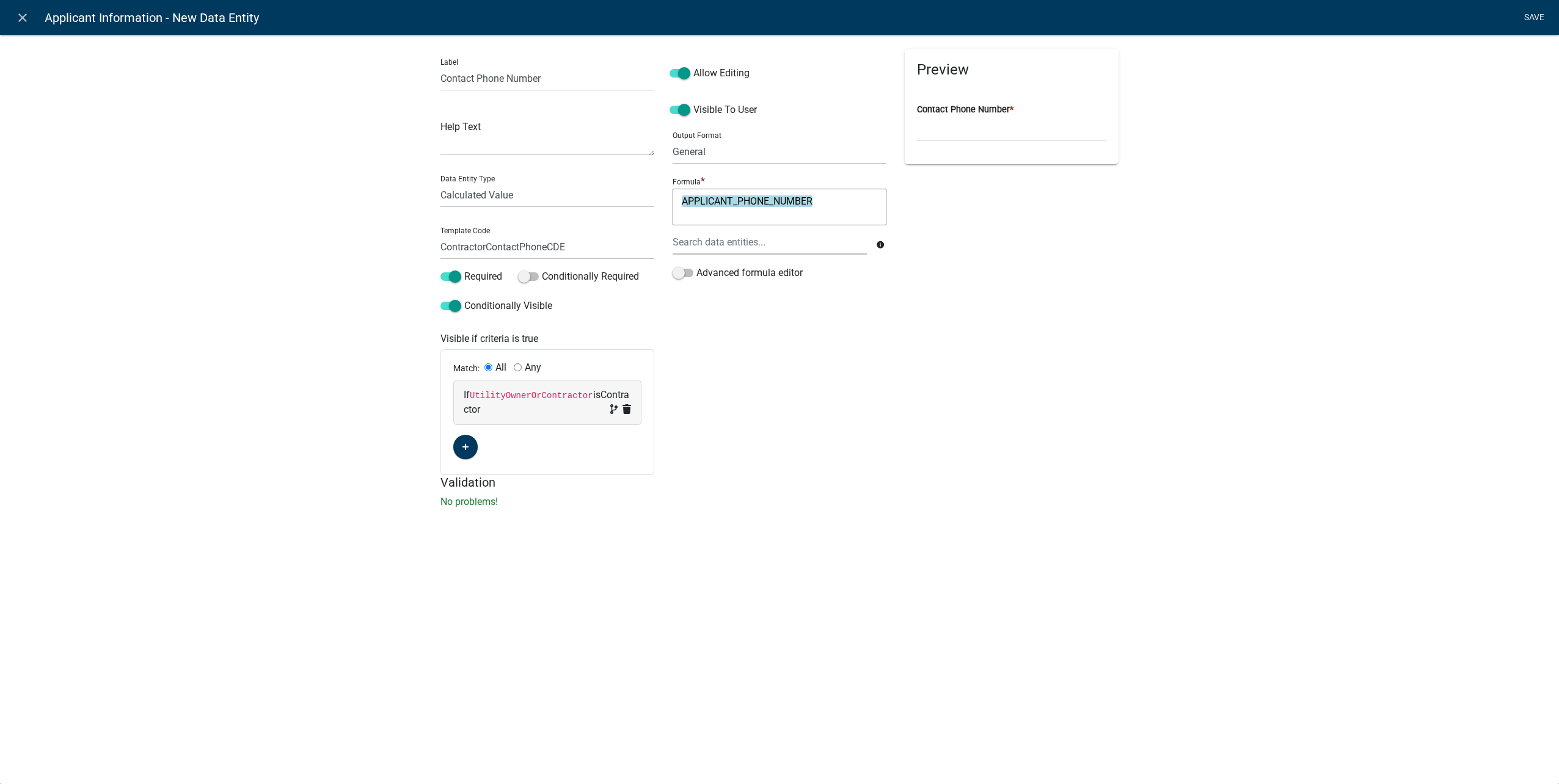
click at [1534, 12] on link "Save" at bounding box center [1534, 17] width 30 height 23
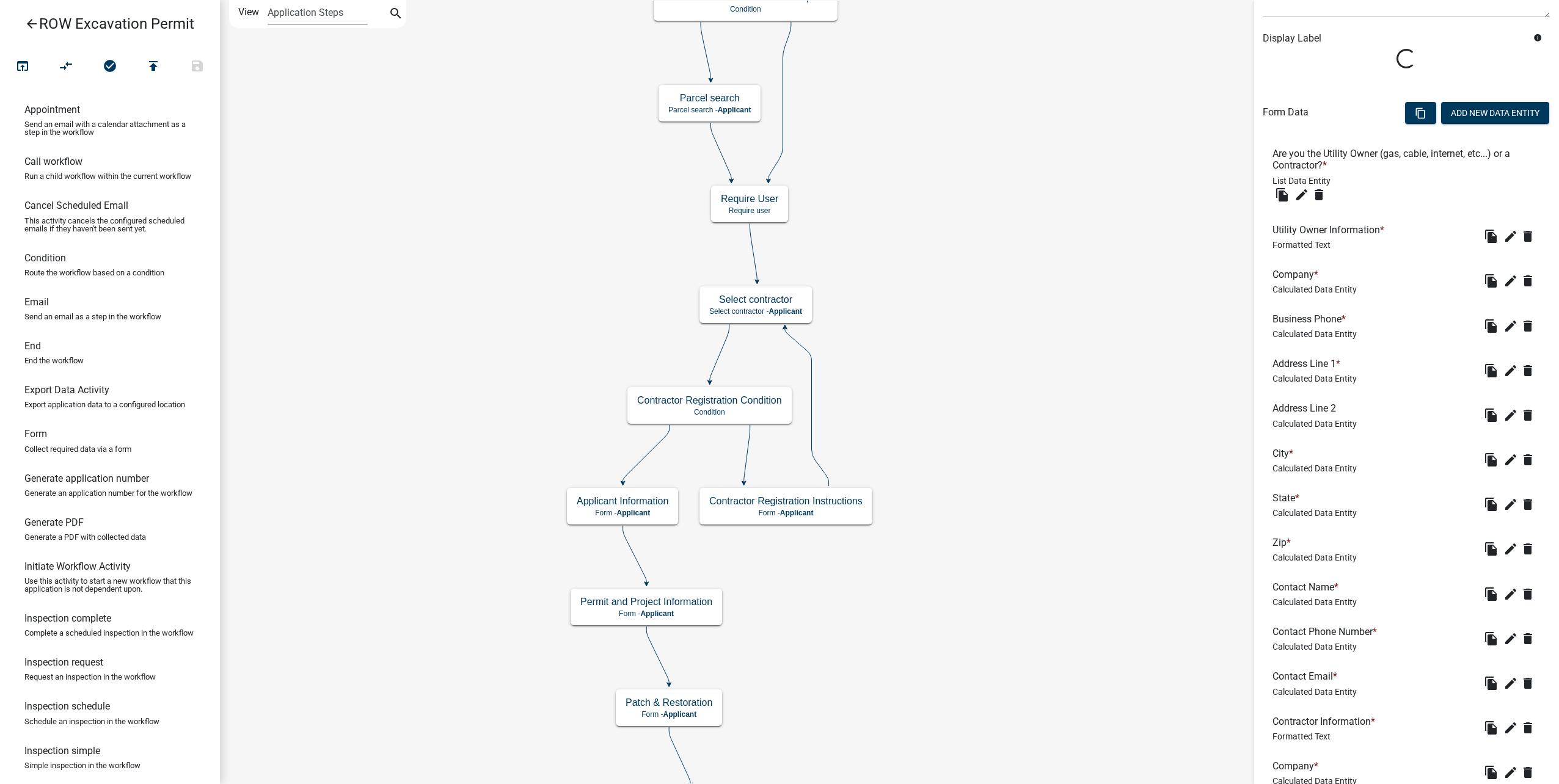
scroll to position [244, 0]
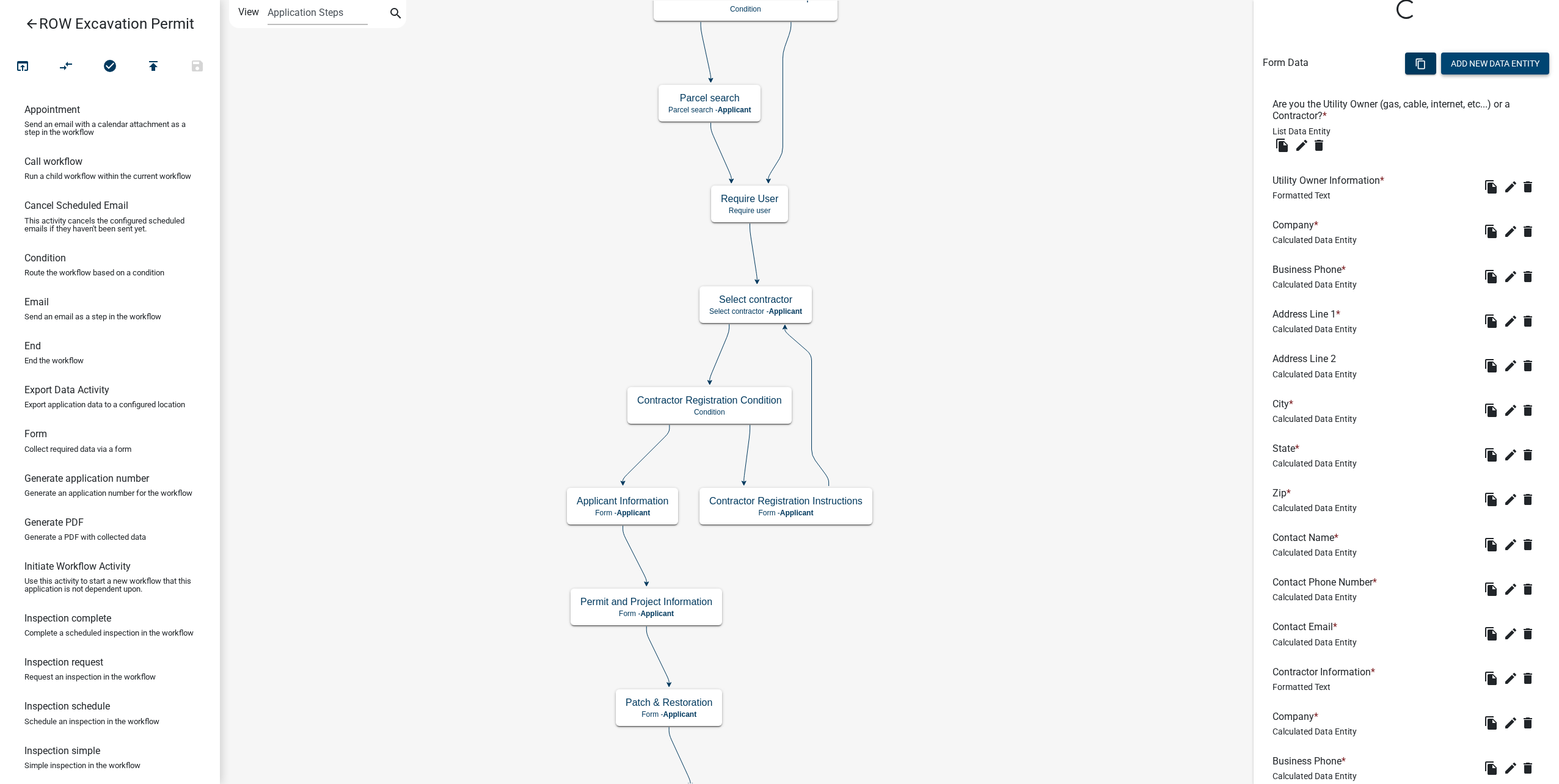
click at [1502, 56] on button "Add New Data Entity" at bounding box center [1495, 63] width 108 height 22
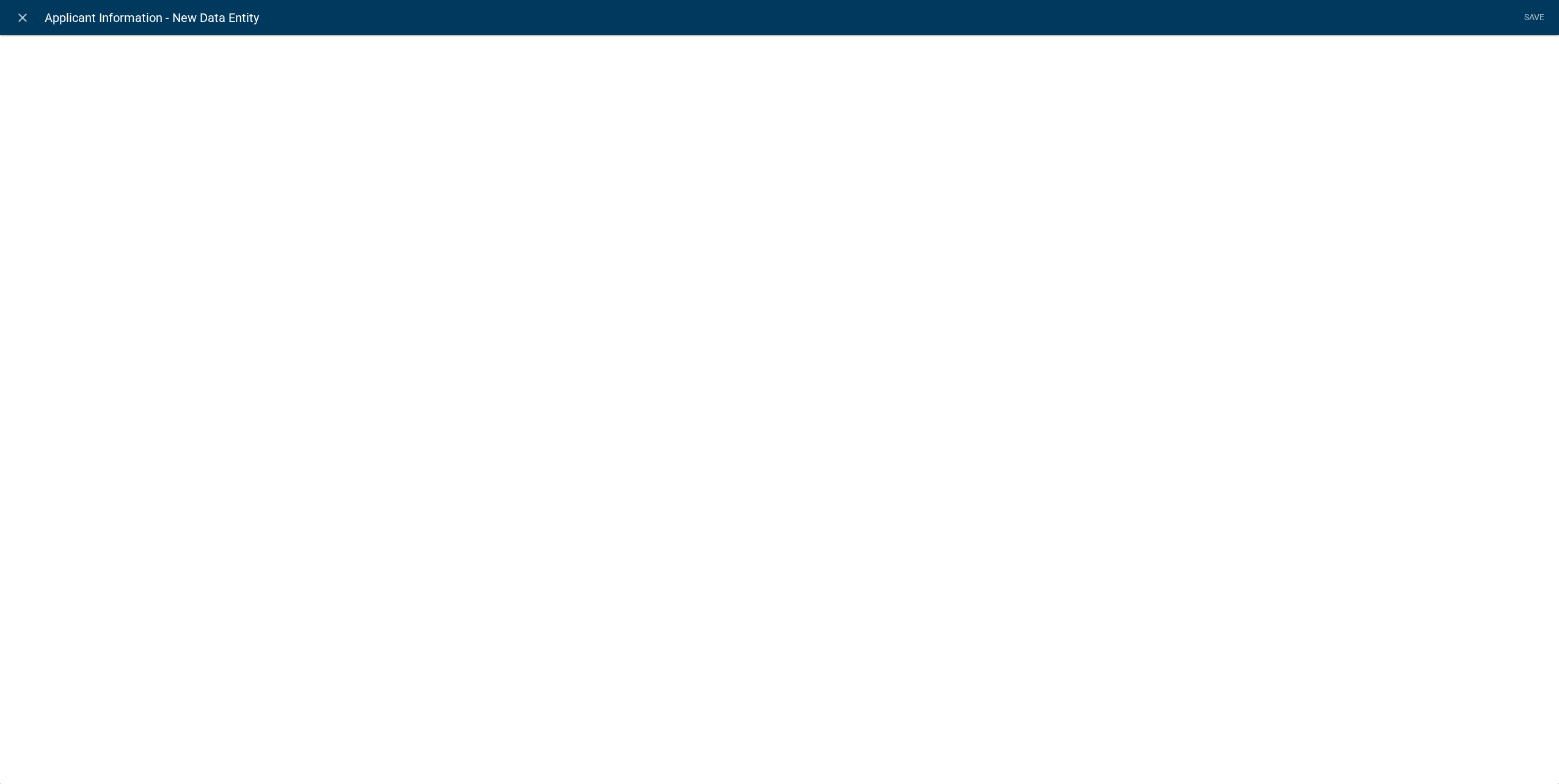
select select
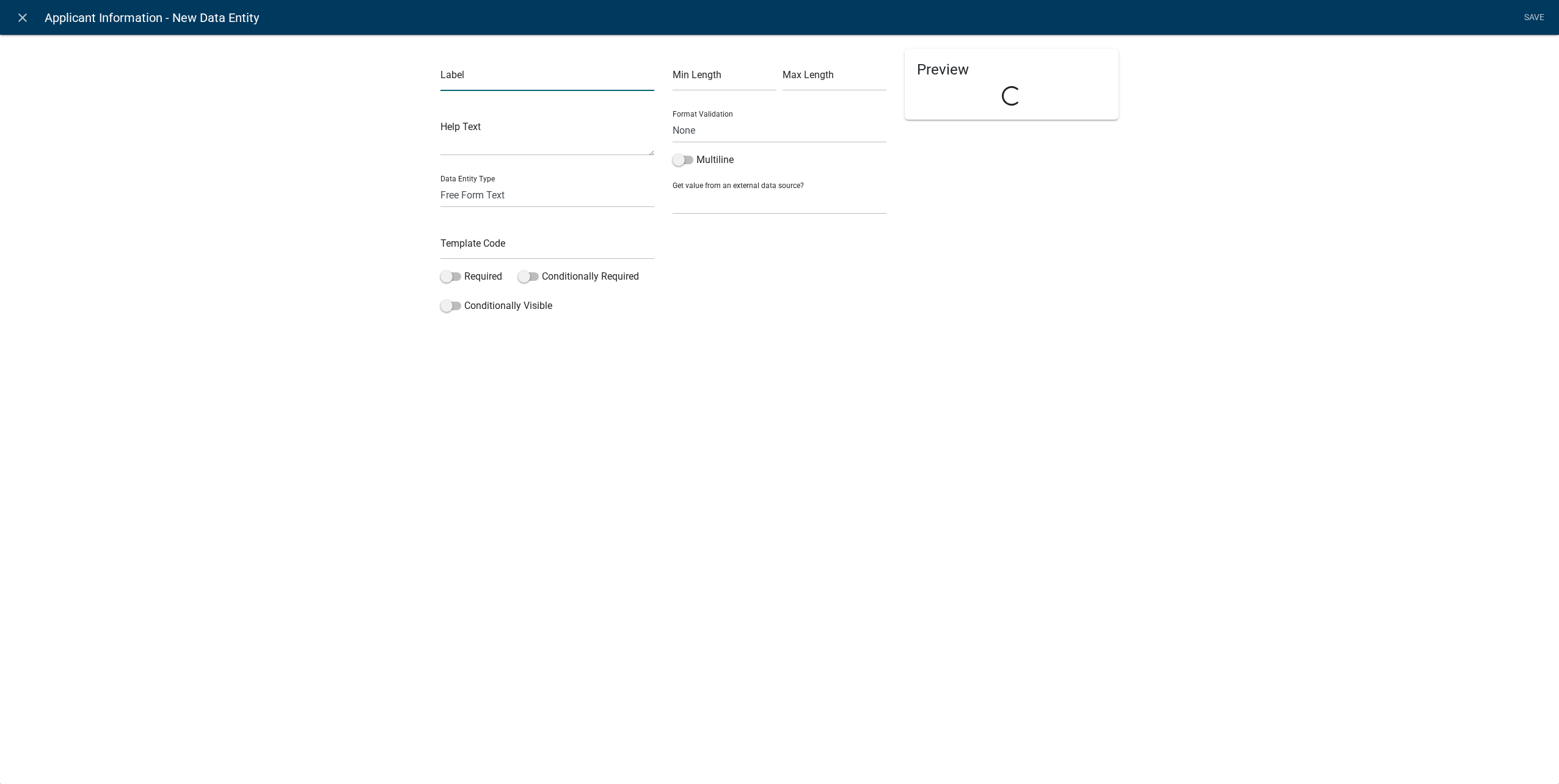
click at [512, 85] on input "text" at bounding box center [548, 78] width 214 height 25
type input "Contract Email"
click at [505, 191] on select "Free Form Text Document Display Entity Value Fee Numeric Data Date Map Sketch D…" at bounding box center [548, 195] width 214 height 25
select select "calculated-value"
click at [441, 183] on select "Free Form Text Document Display Entity Value Fee Numeric Data Date Map Sketch D…" at bounding box center [548, 195] width 214 height 25
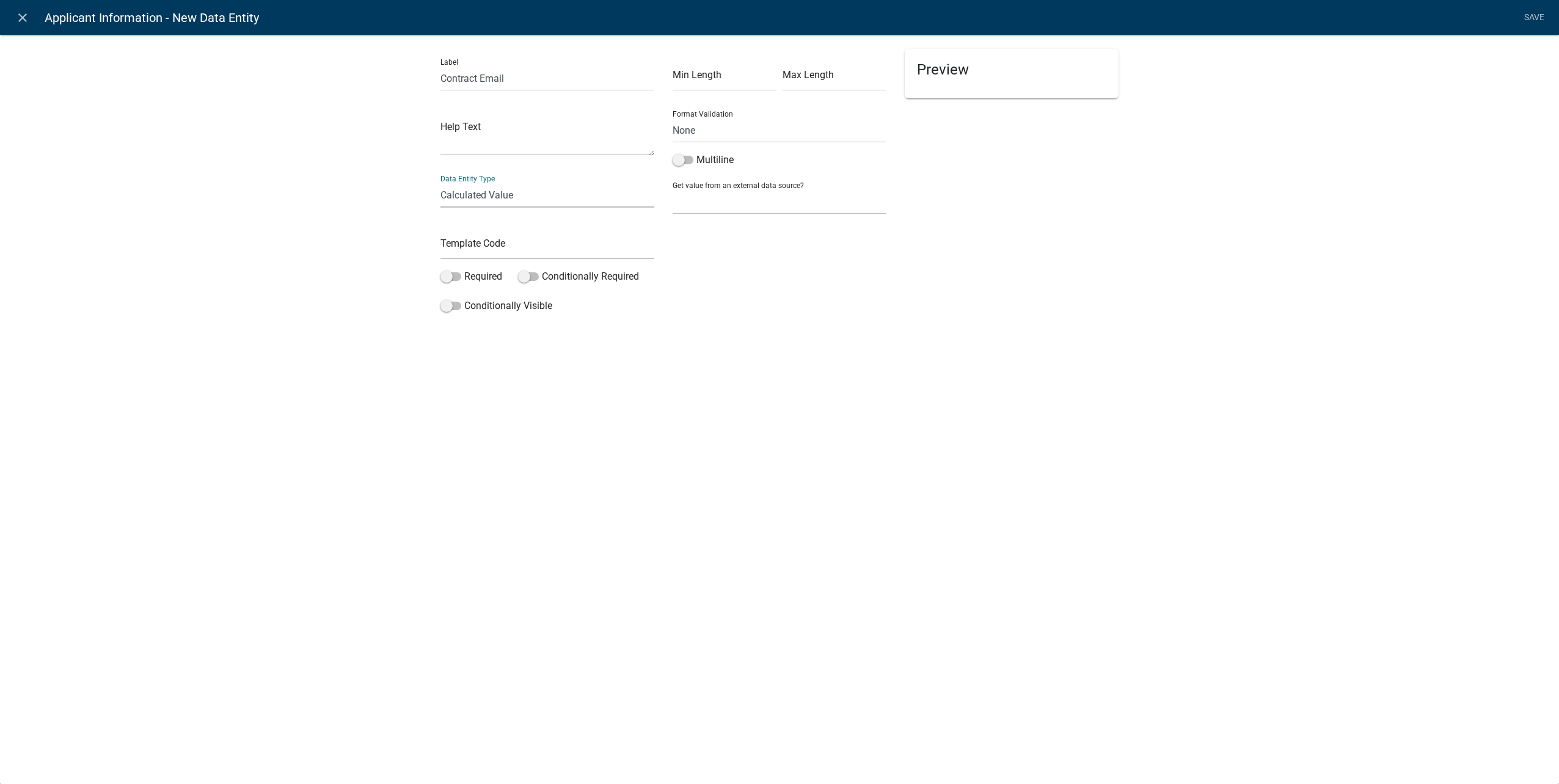
select select "calculated-value"
click at [489, 248] on input "text" at bounding box center [548, 247] width 214 height 25
type input "ContractorEmailCDE"
click at [456, 281] on label "Required" at bounding box center [471, 276] width 62 height 15
click at [464, 269] on input "Required" at bounding box center [464, 269] width 0 height 0
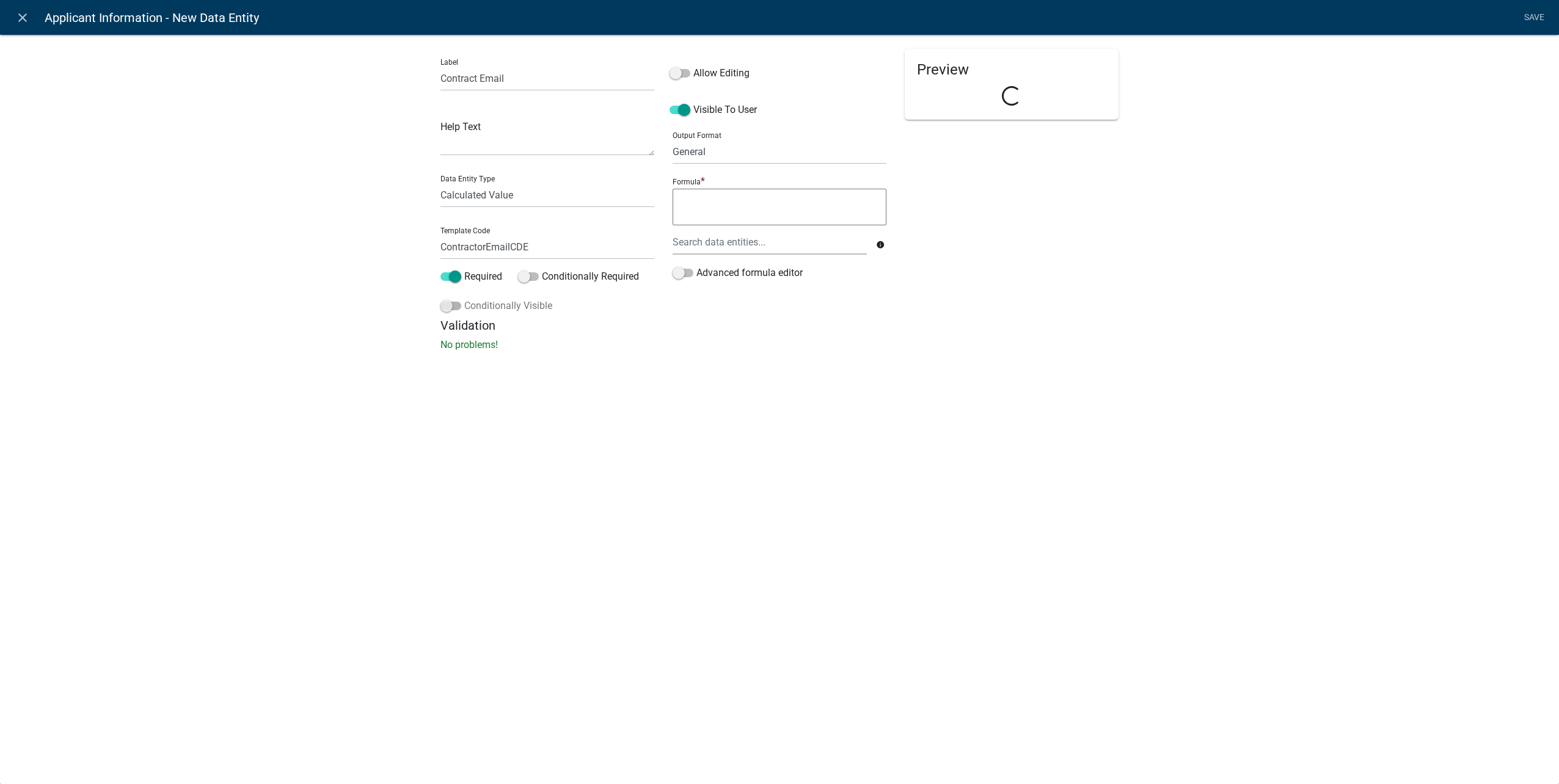
click at [453, 303] on span at bounding box center [451, 306] width 21 height 9
click at [464, 299] on input "Conditionally Visible" at bounding box center [464, 299] width 0 height 0
click at [472, 406] on button "button" at bounding box center [465, 396] width 24 height 24
click at [485, 394] on span "(unset)" at bounding box center [485, 394] width 30 height 12
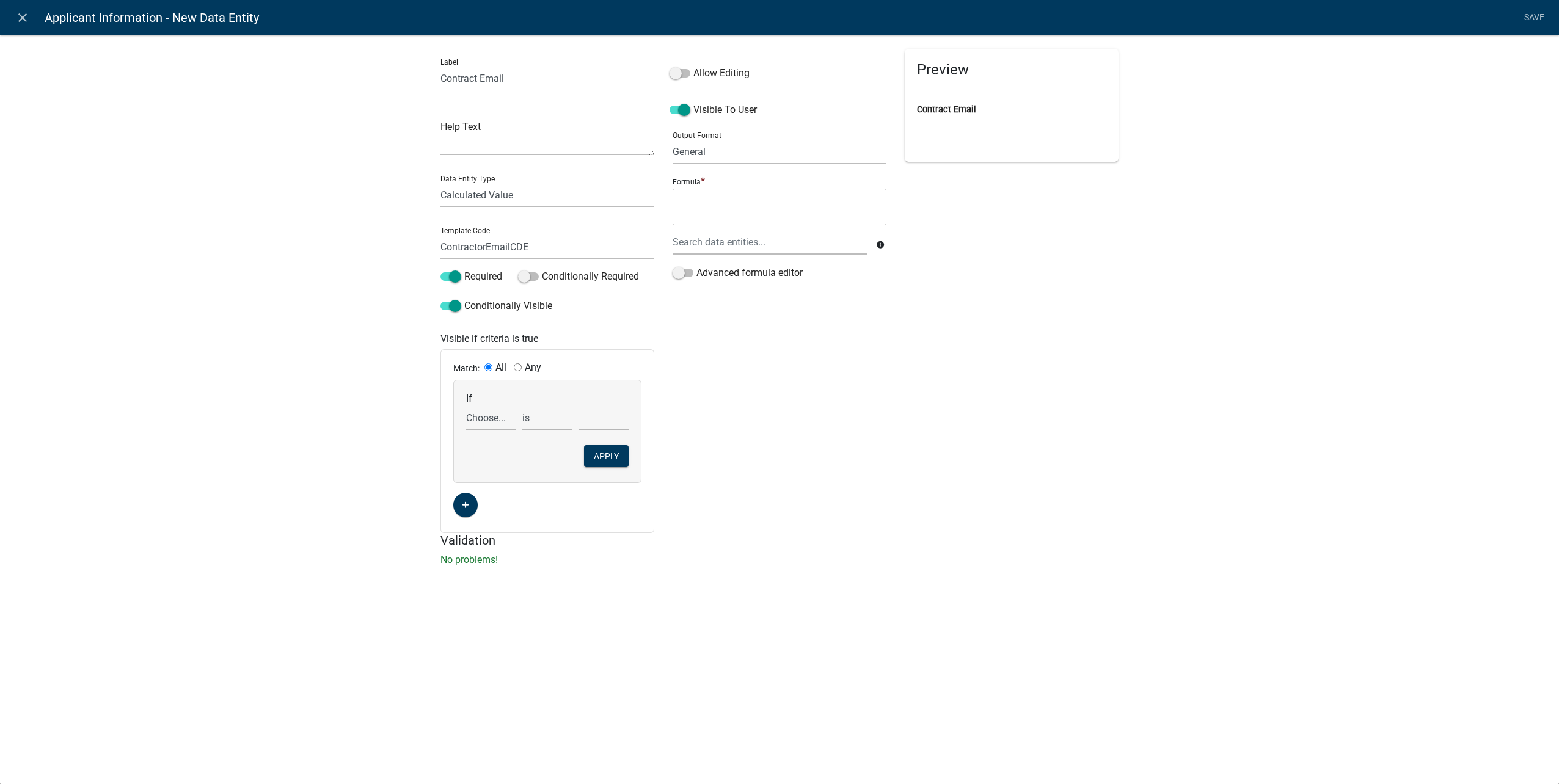
click at [490, 422] on select "Choose... ALL_FEE_RECIPIENTS APPLICANT_CITY APPLICANT_EMAIL_ADDRESS APPLICANT_F…" at bounding box center [491, 418] width 50 height 25
select select "169: UtilityOwnerOrContractor"
click at [466, 406] on select "Choose... ALL_FEE_RECIPIENTS APPLICANT_CITY APPLICANT_EMAIL_ADDRESS APPLICANT_F…" at bounding box center [491, 418] width 50 height 25
click at [604, 410] on select "Choose... Contractor Utility Owner" at bounding box center [604, 418] width 50 height 25
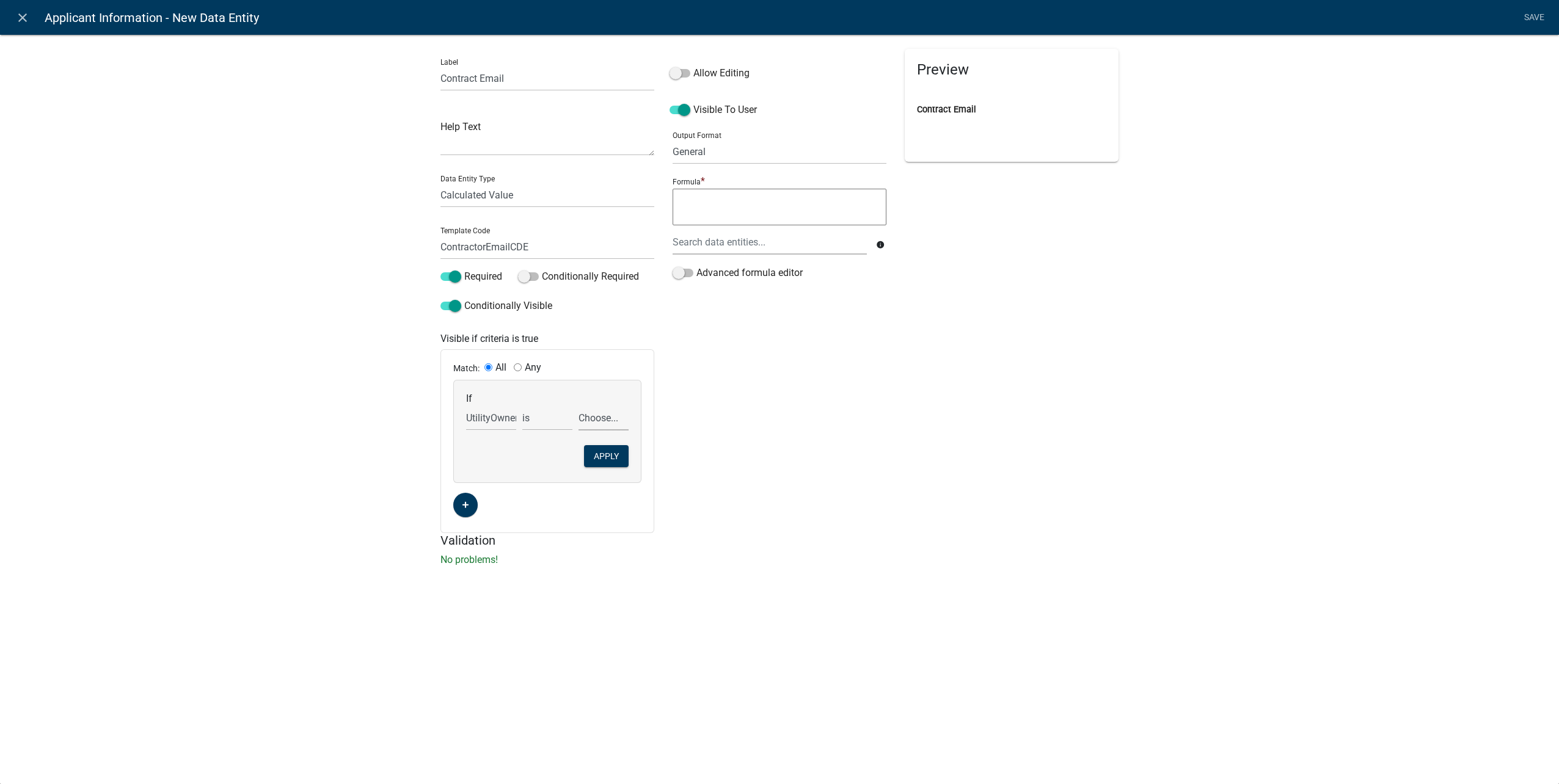
click at [604, 410] on select "Choose... Contractor Utility Owner" at bounding box center [604, 418] width 50 height 25
click at [579, 406] on select "Choose... Contractor Utility Owner" at bounding box center [604, 418] width 50 height 25
click at [612, 453] on button "Apply" at bounding box center [606, 455] width 45 height 22
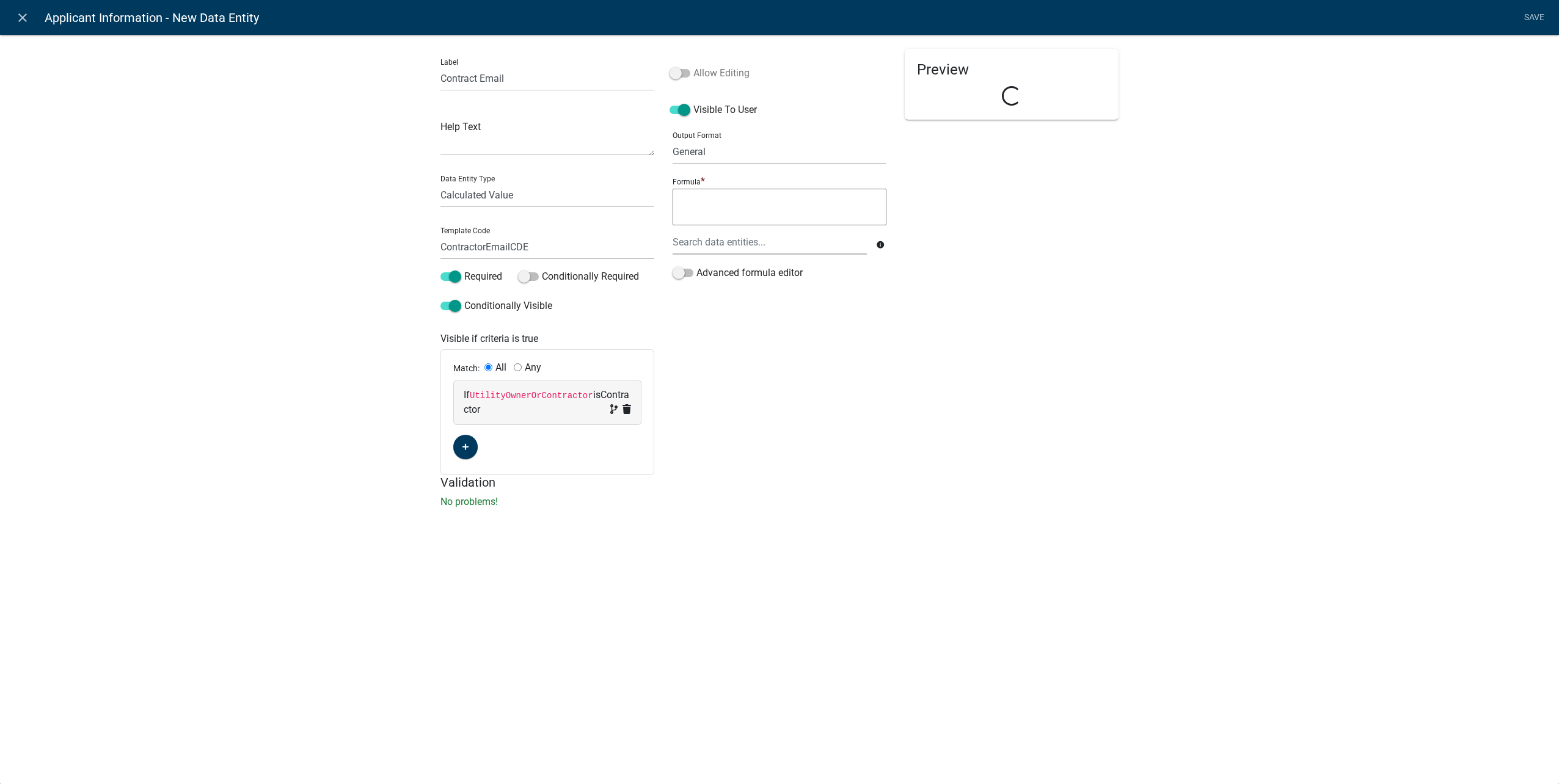
click at [679, 76] on span at bounding box center [679, 73] width 21 height 9
click at [693, 66] on input "Allow Editing" at bounding box center [693, 66] width 0 height 0
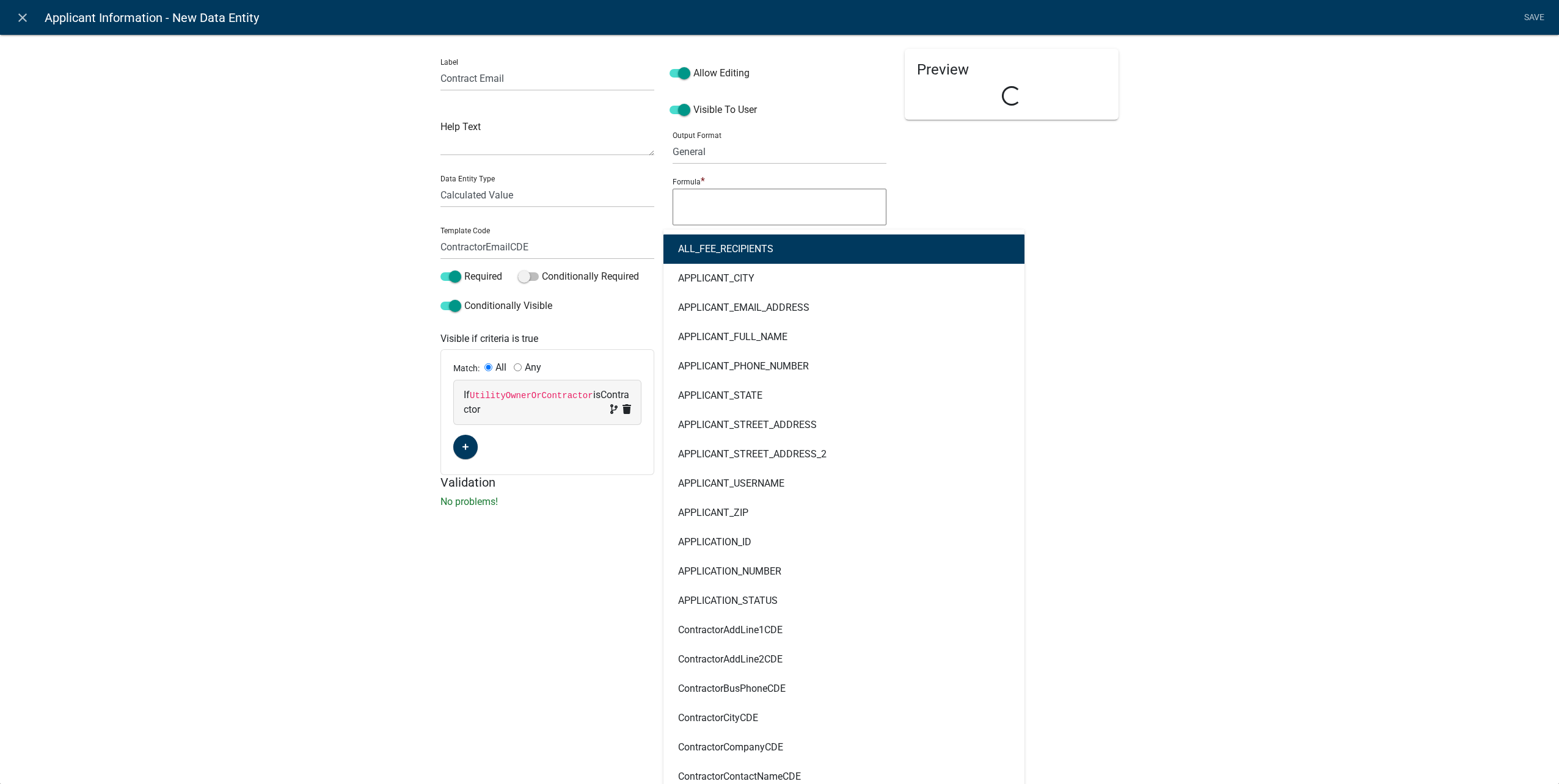
click at [700, 238] on div "ALL_FEE_RECIPIENTS APPLICANT_CITY APPLICANT_EMAIL_ADDRESS APPLICANT_FULL_NAME A…" at bounding box center [770, 242] width 213 height 25
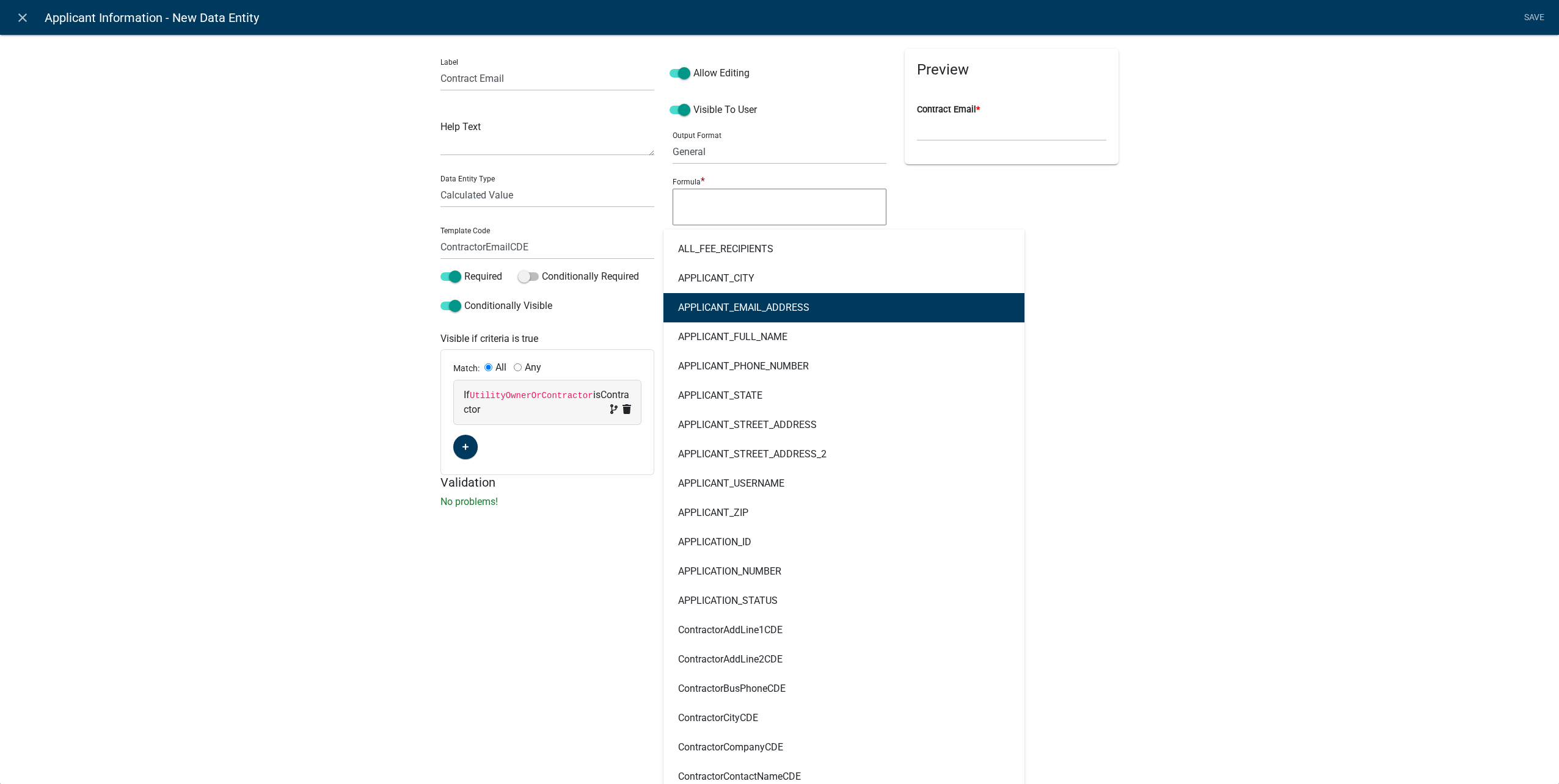
click at [816, 309] on button "APPLICANT_EMAIL_ADDRESS" at bounding box center [844, 308] width 361 height 29
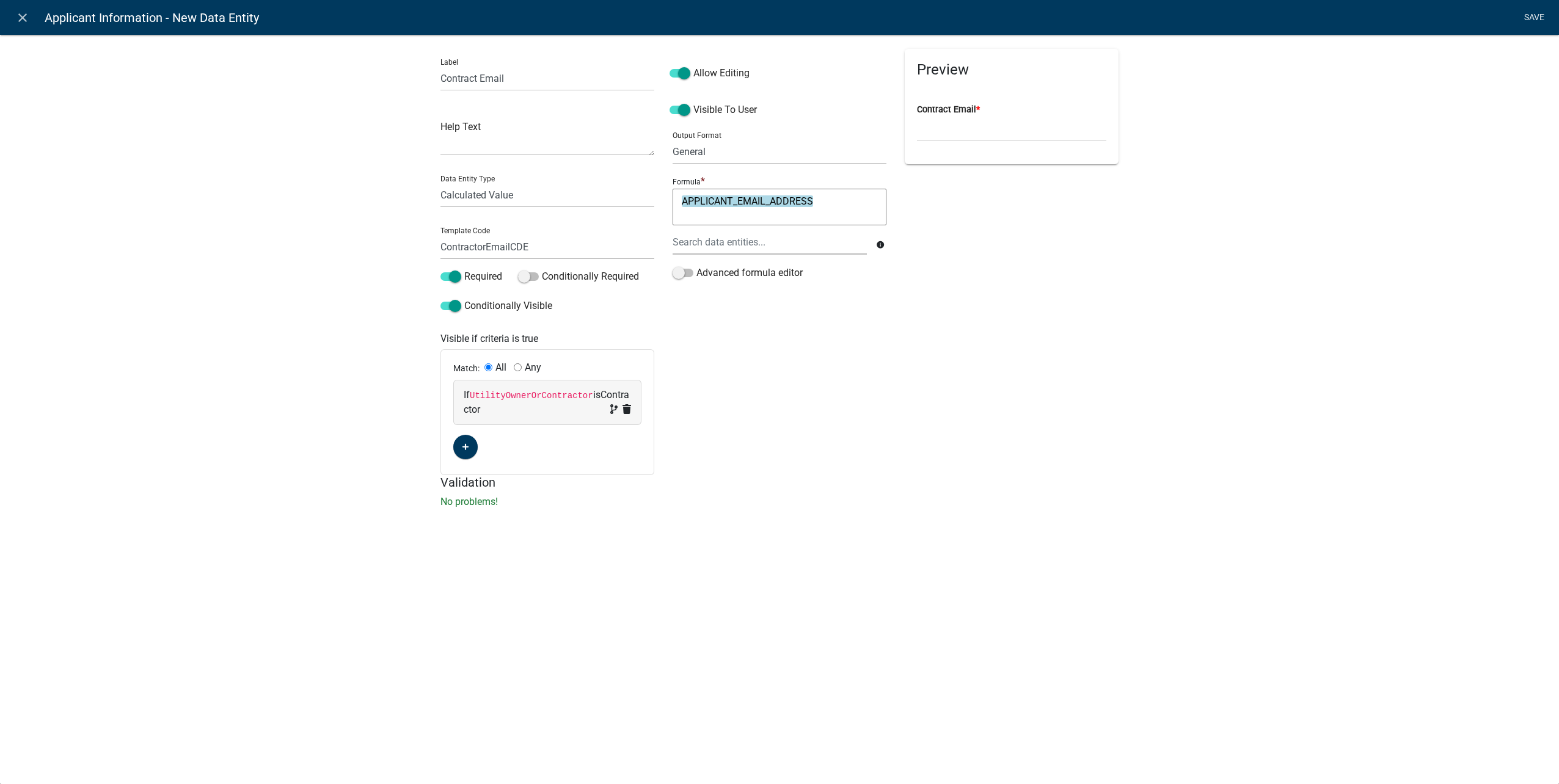
click at [1527, 18] on link "Save" at bounding box center [1534, 17] width 30 height 23
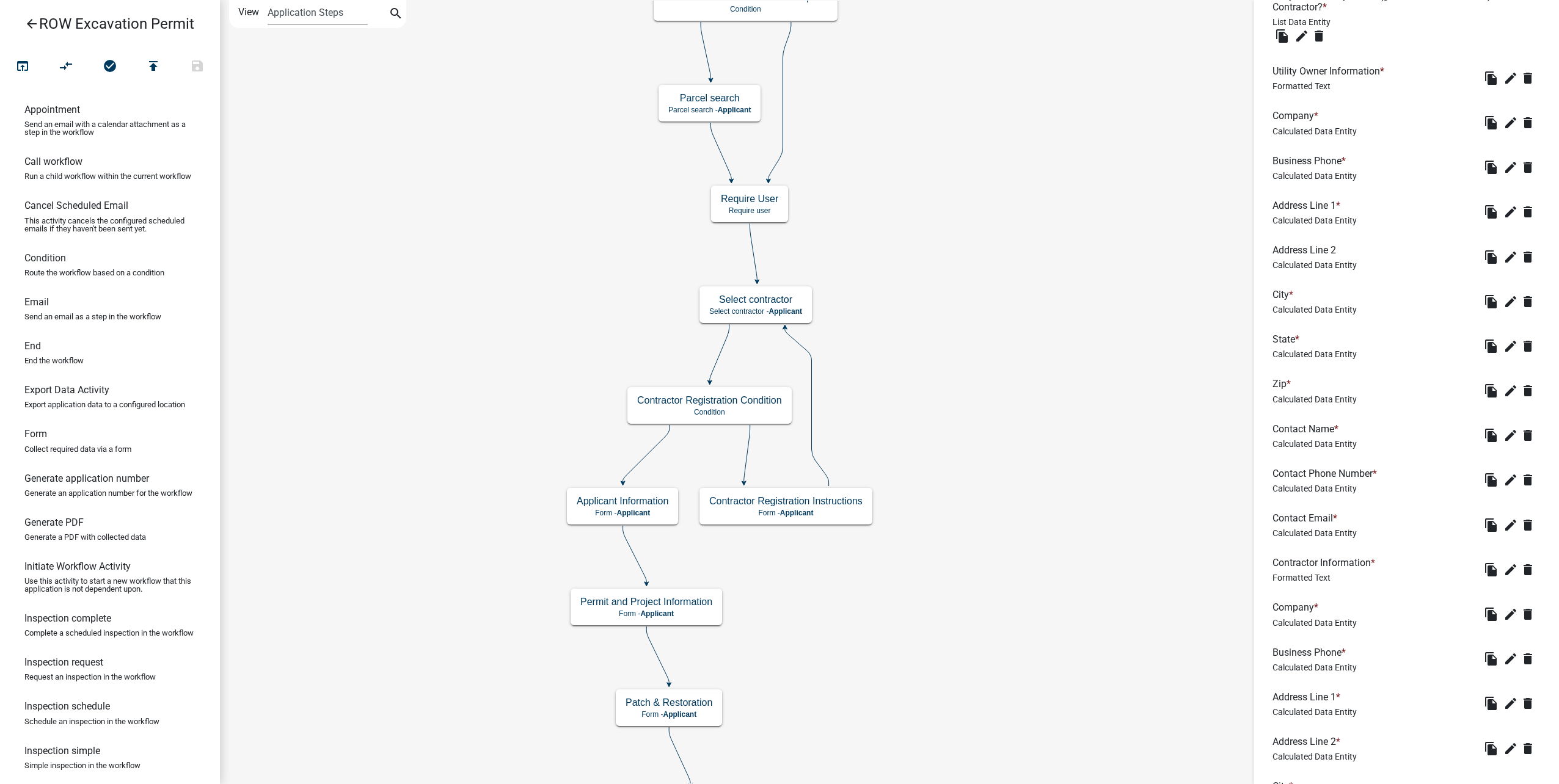
scroll to position [762, 0]
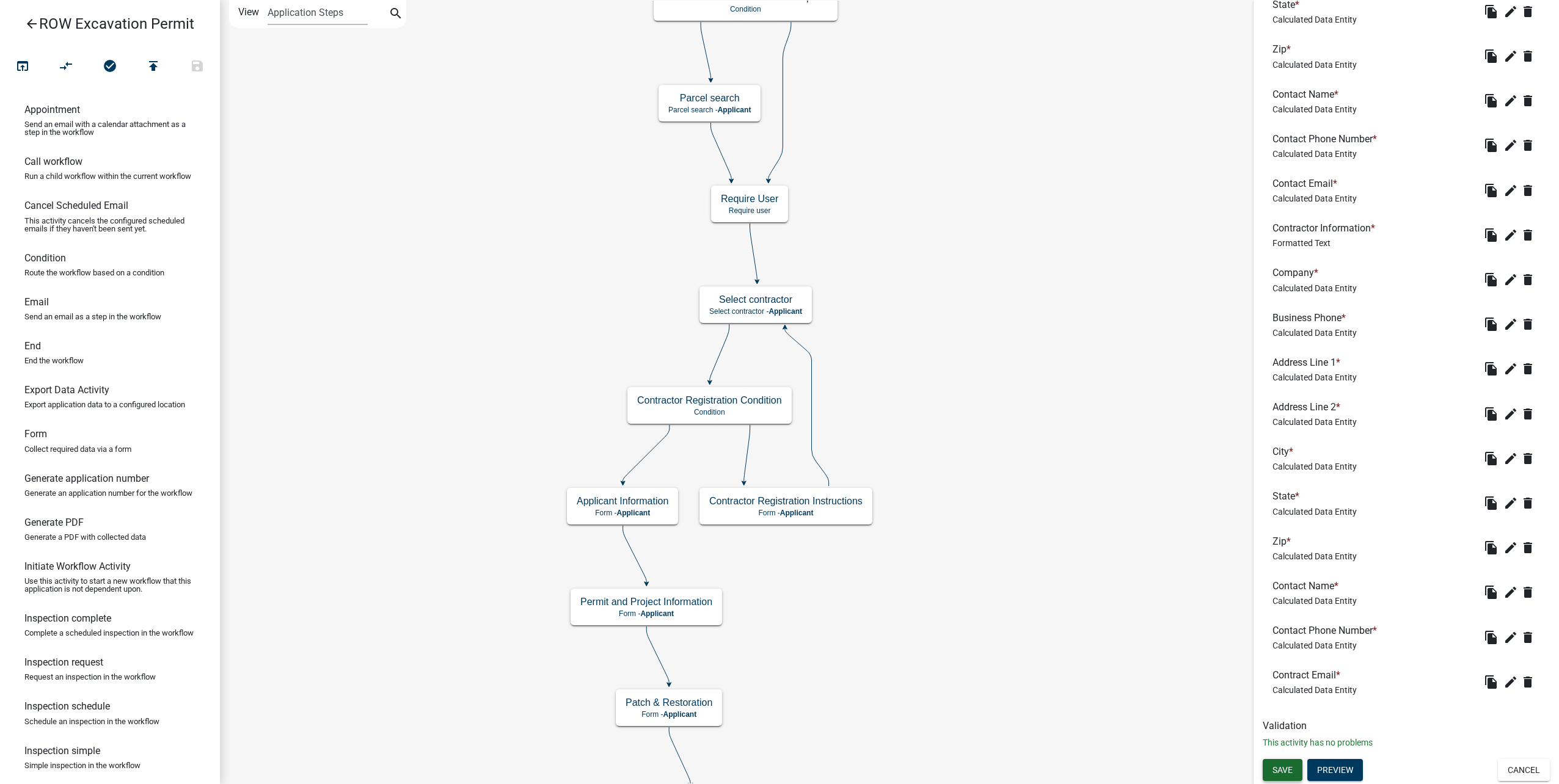
click at [1290, 763] on button "Save" at bounding box center [1282, 770] width 40 height 22
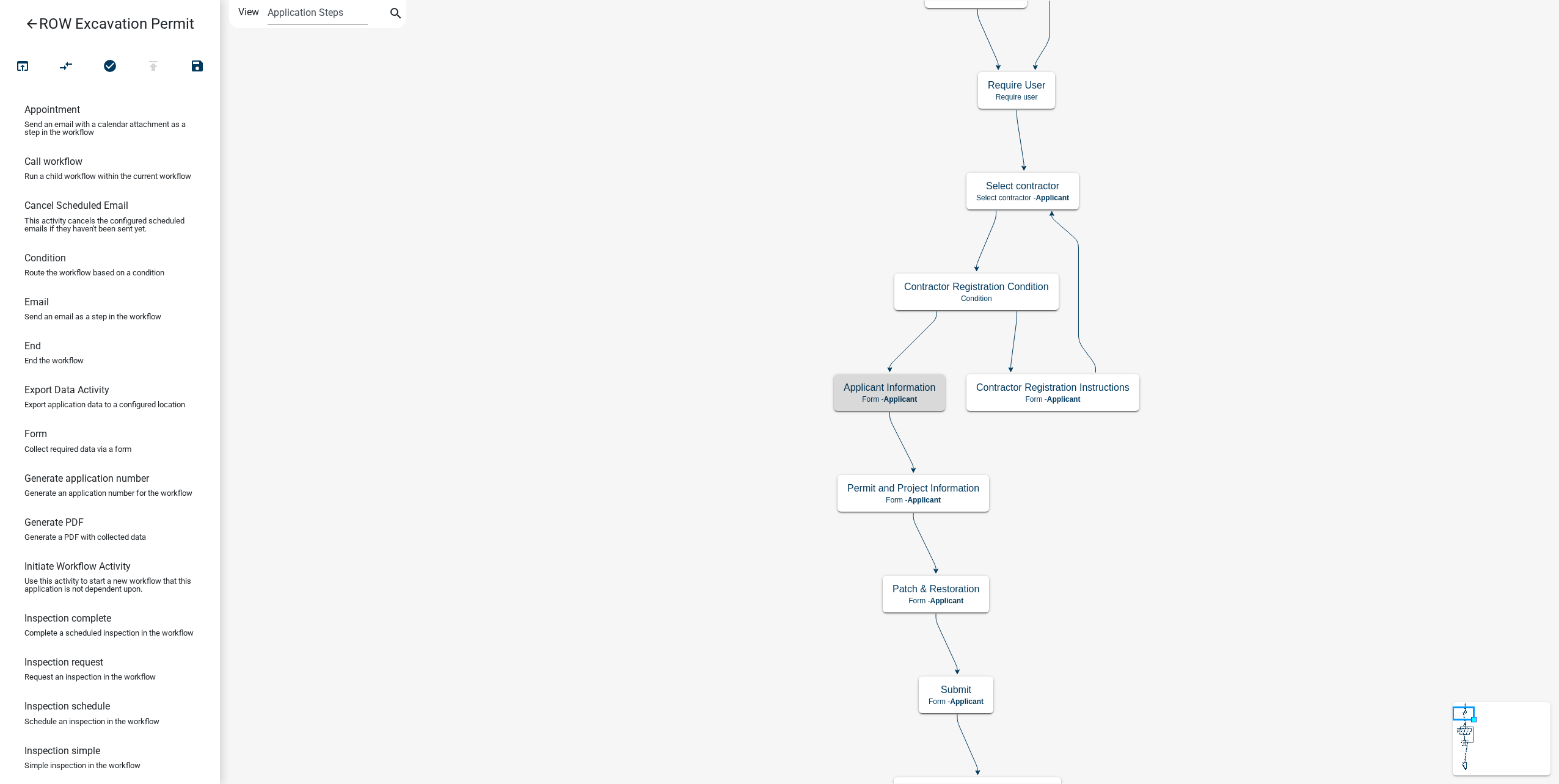
scroll to position [0, 0]
click at [17, 70] on icon "open_in_browser" at bounding box center [23, 67] width 15 height 17
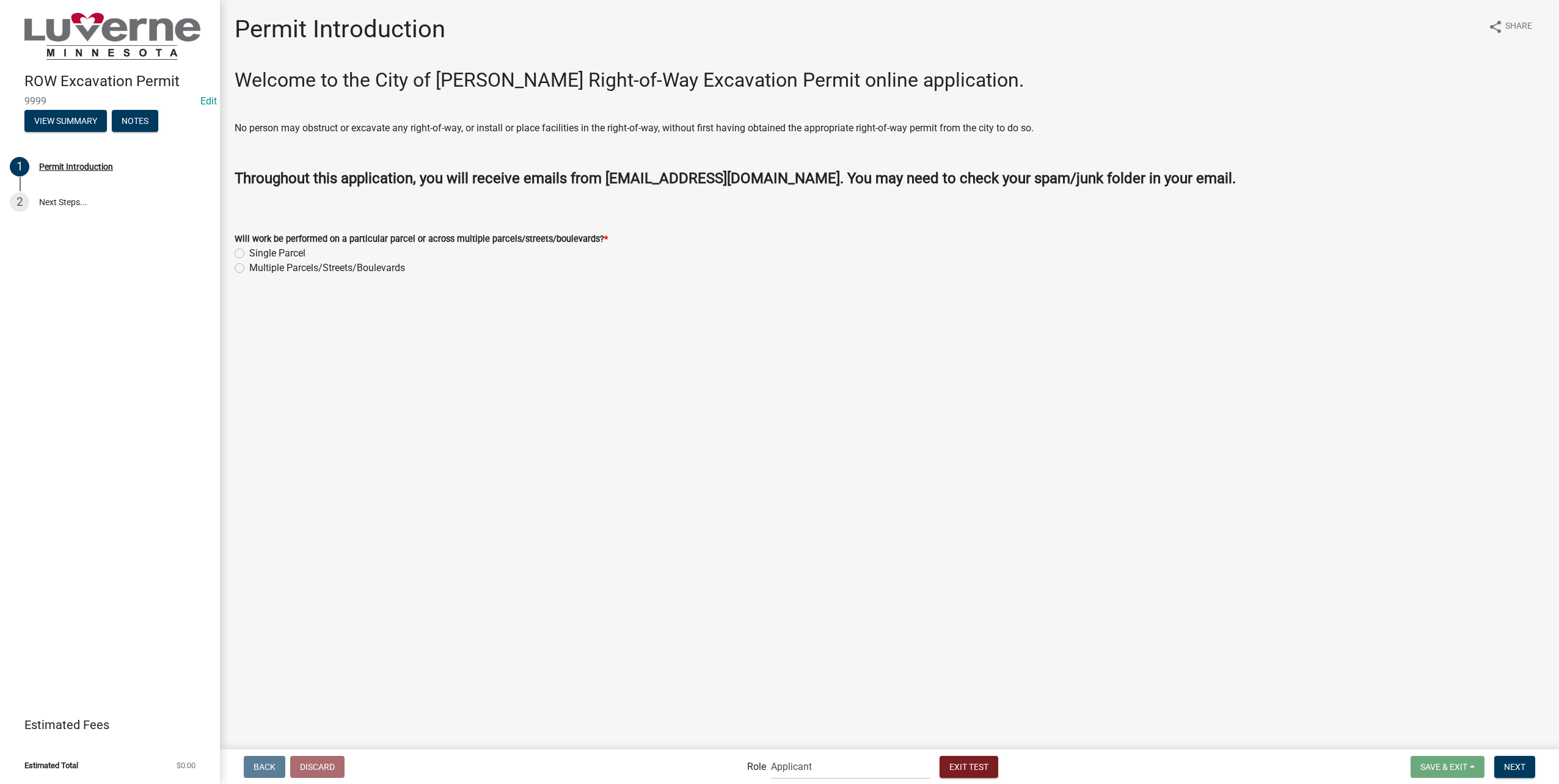
click at [249, 254] on label "Single Parcel" at bounding box center [277, 253] width 56 height 15
click at [249, 254] on input "Single Parcel" at bounding box center [253, 250] width 8 height 8
click at [1533, 763] on button "Next" at bounding box center [1515, 767] width 41 height 22
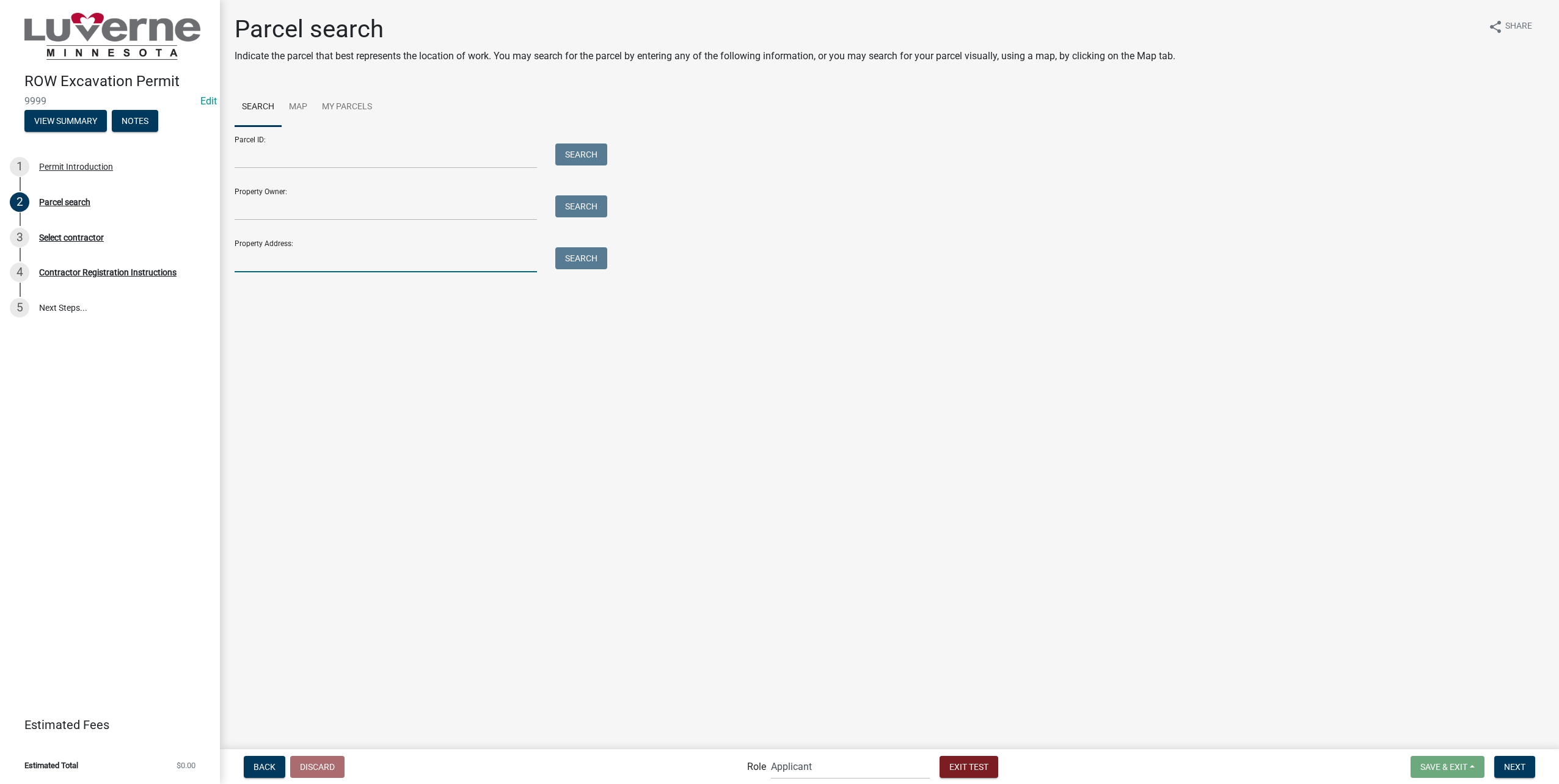
click at [324, 252] on input "Property Address:" at bounding box center [385, 260] width 302 height 25
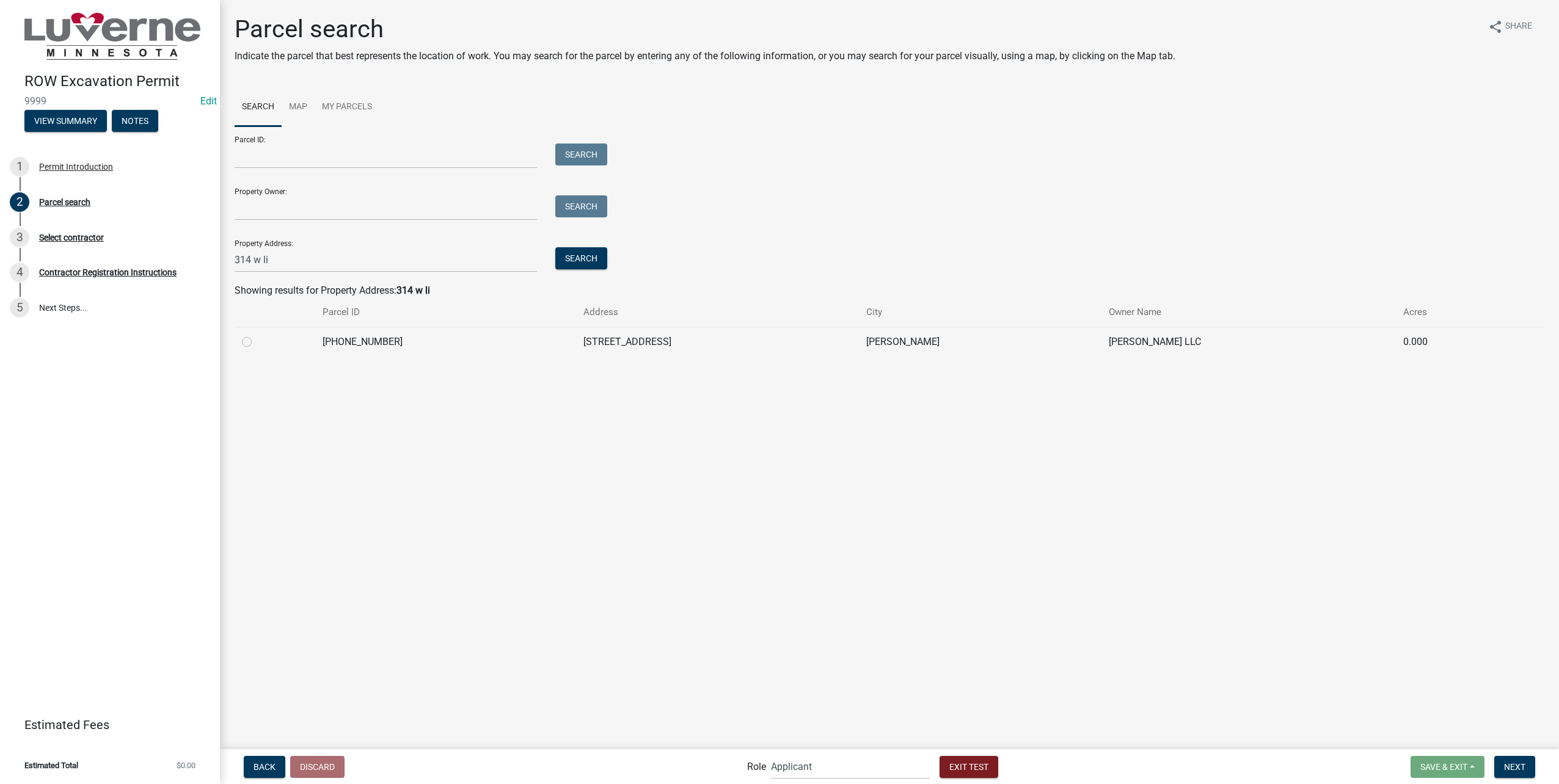
click at [237, 339] on td at bounding box center [275, 342] width 81 height 30
click at [239, 339] on td at bounding box center [275, 342] width 81 height 30
click at [257, 335] on label at bounding box center [257, 335] width 0 height 0
click at [257, 342] on input "radio" at bounding box center [260, 339] width 8 height 8
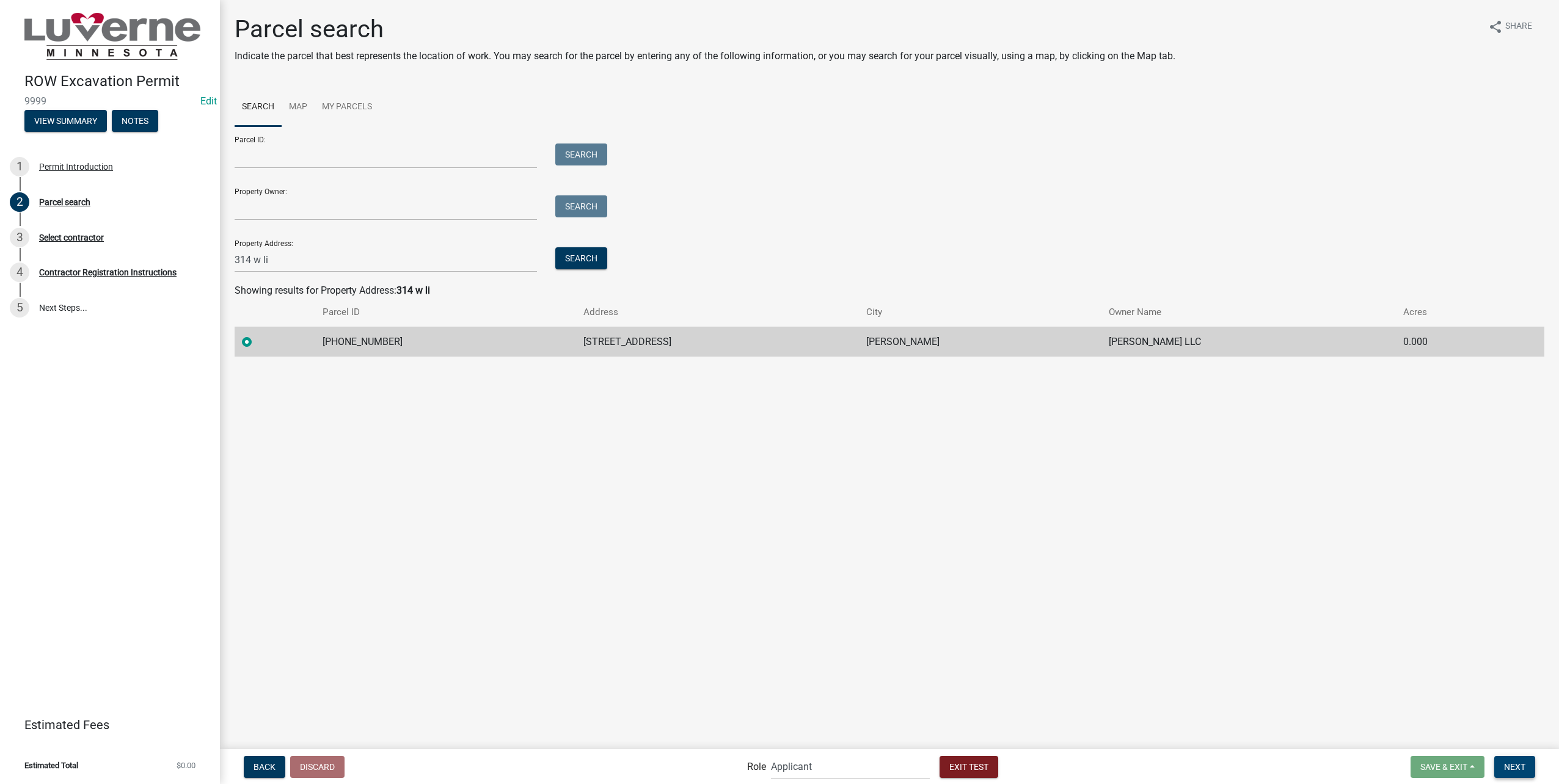
click at [1510, 762] on span "Next" at bounding box center [1514, 766] width 21 height 10
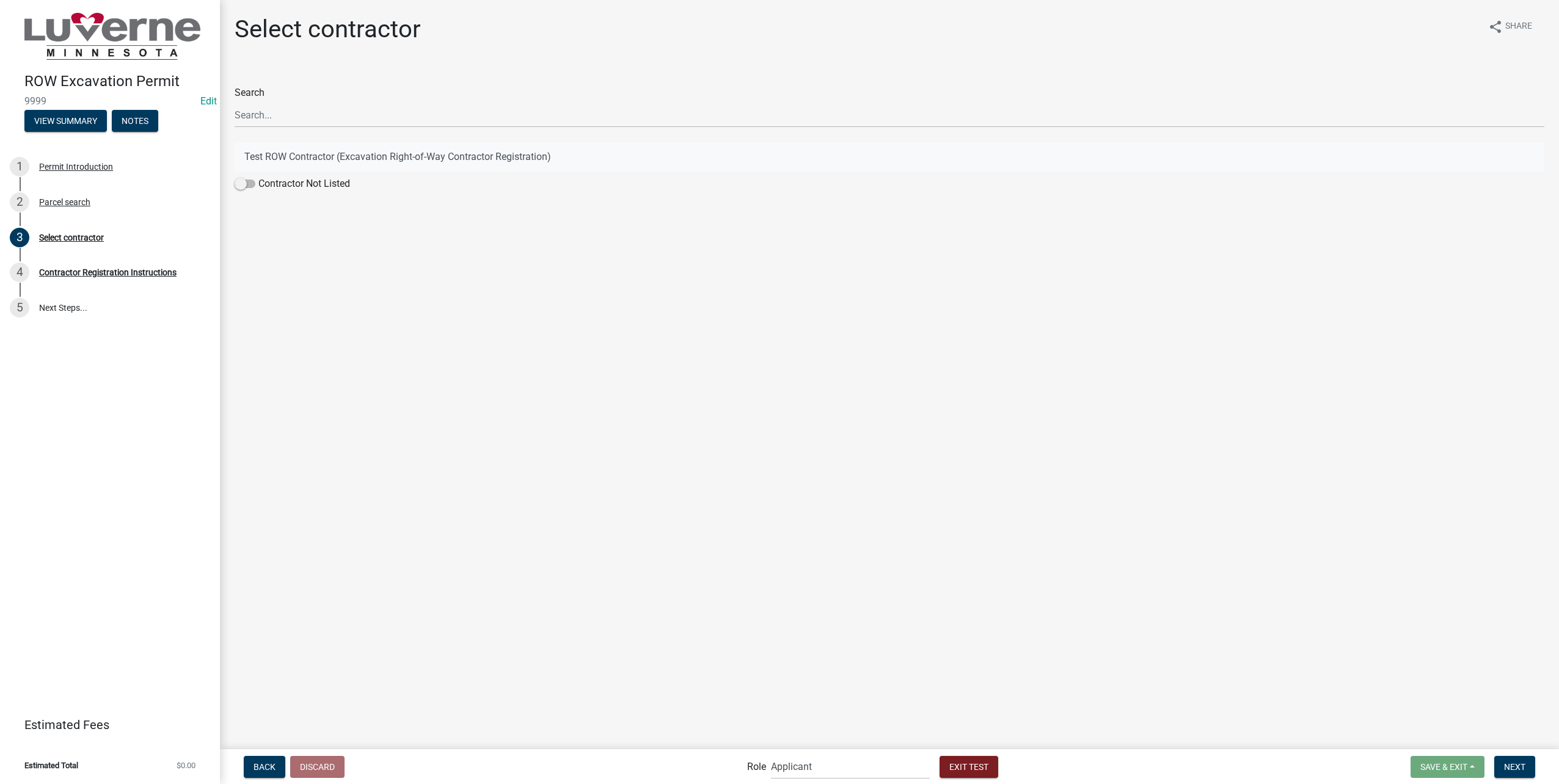
click at [308, 160] on button "Test ROW Contractor (Excavation Right-of-Way Contractor Registration)" at bounding box center [889, 157] width 1310 height 29
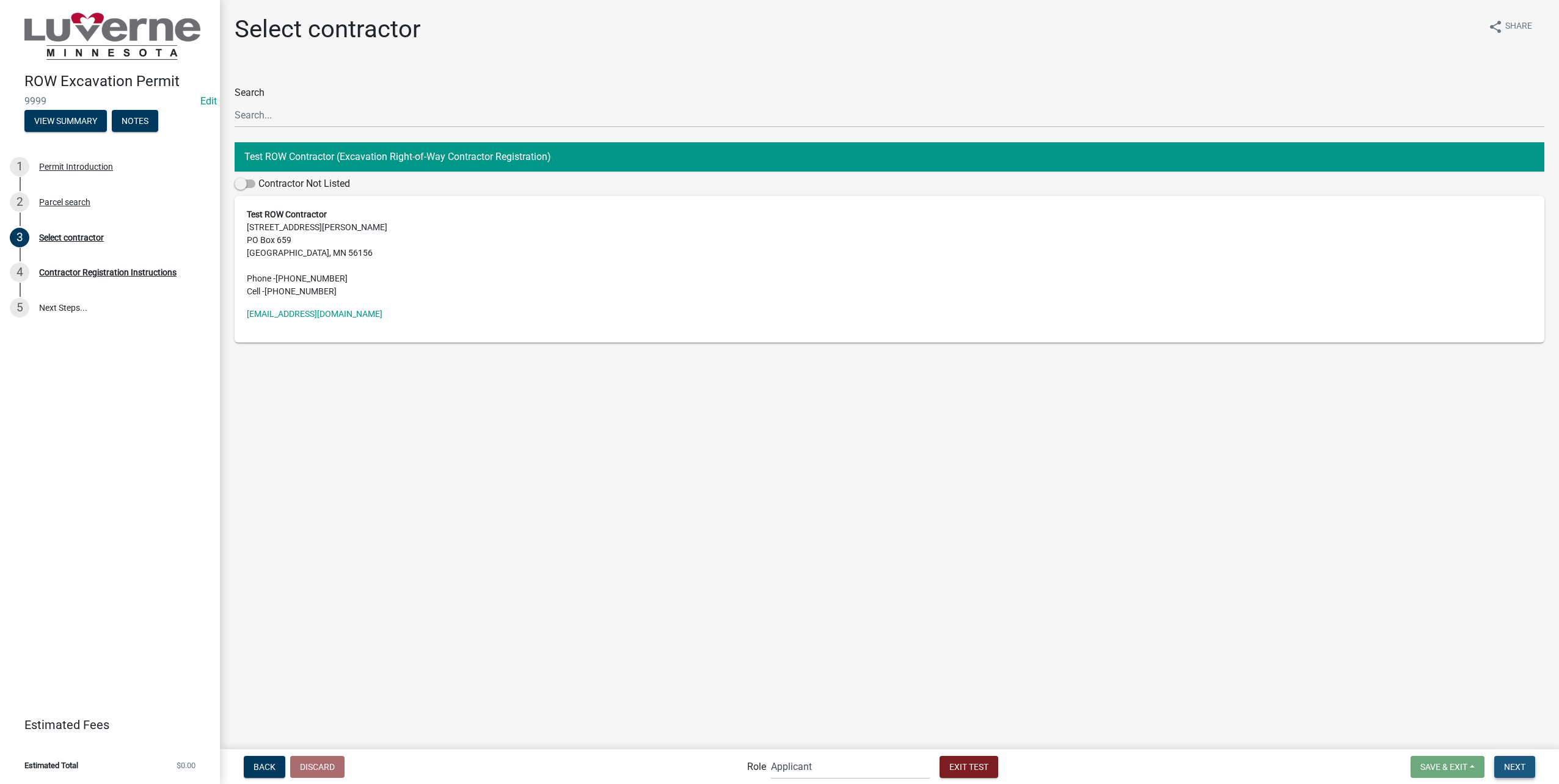
click at [1525, 757] on button "Next" at bounding box center [1515, 767] width 41 height 22
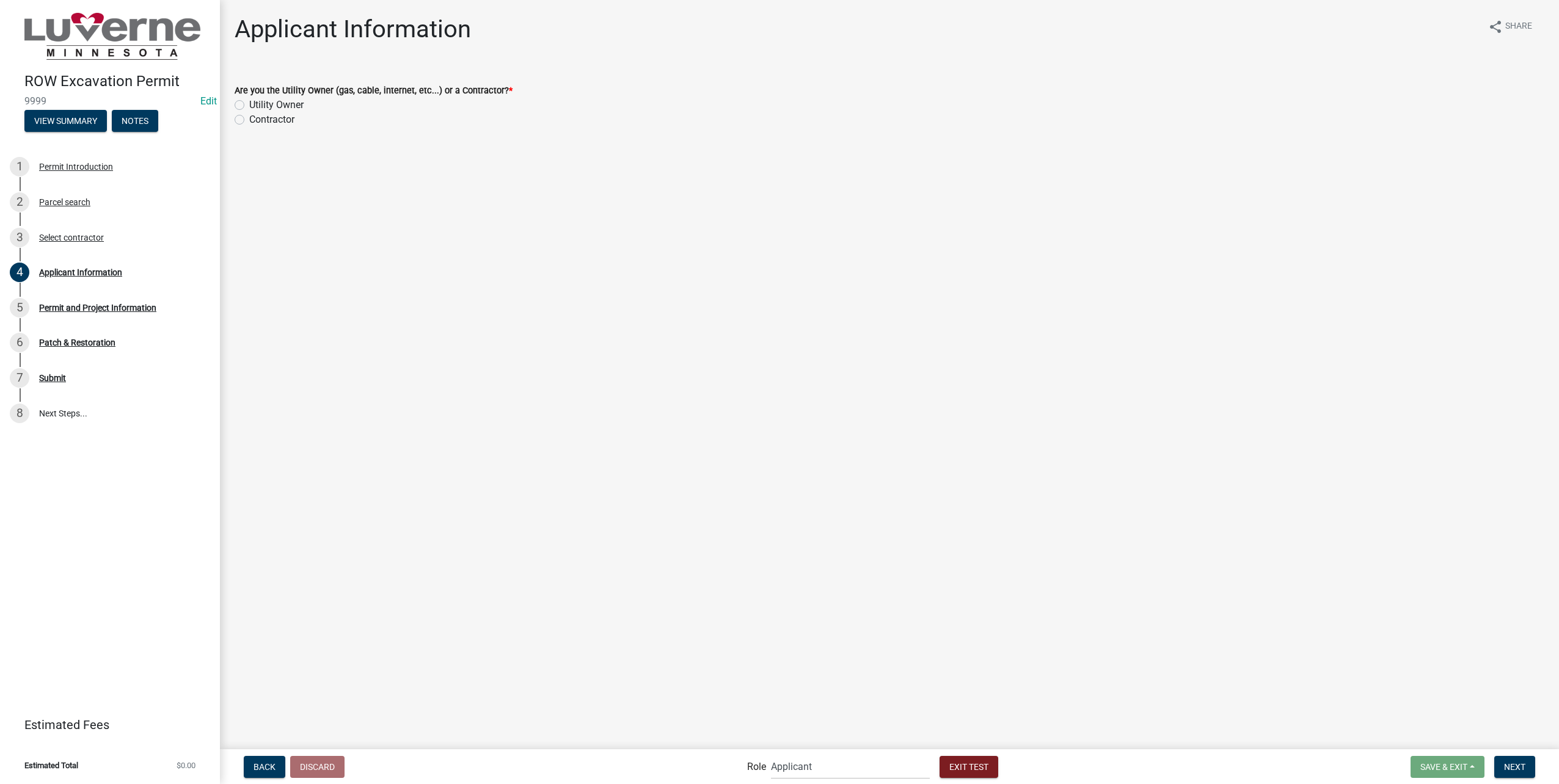
click at [249, 105] on label "Utility Owner" at bounding box center [276, 105] width 54 height 15
click at [249, 105] on input "Utility Owner" at bounding box center [253, 101] width 8 height 8
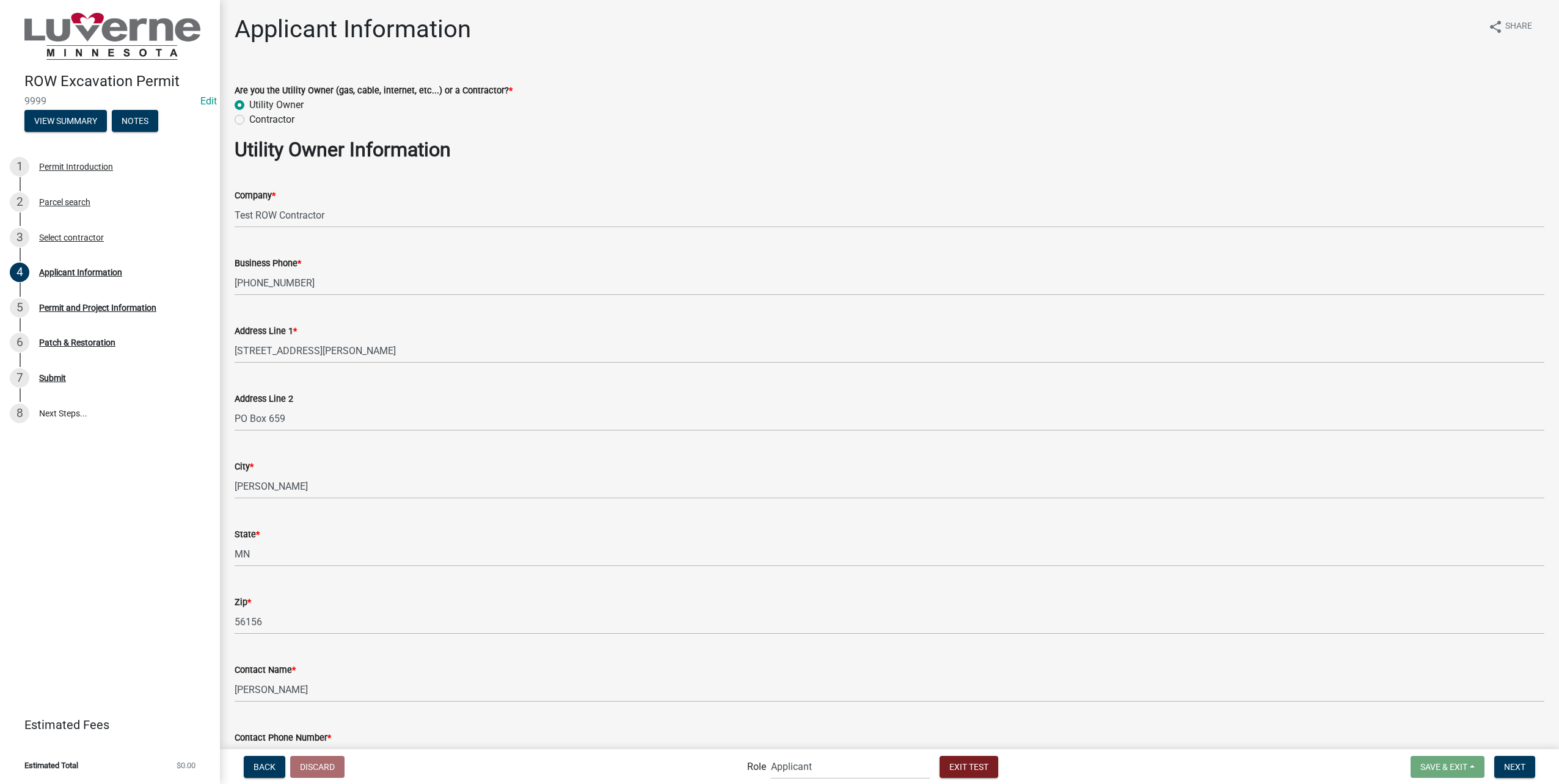
click at [249, 119] on label "Contractor" at bounding box center [272, 120] width 45 height 15
click at [249, 119] on input "Contractor" at bounding box center [253, 116] width 8 height 8
click at [1523, 772] on button "Next" at bounding box center [1515, 767] width 41 height 22
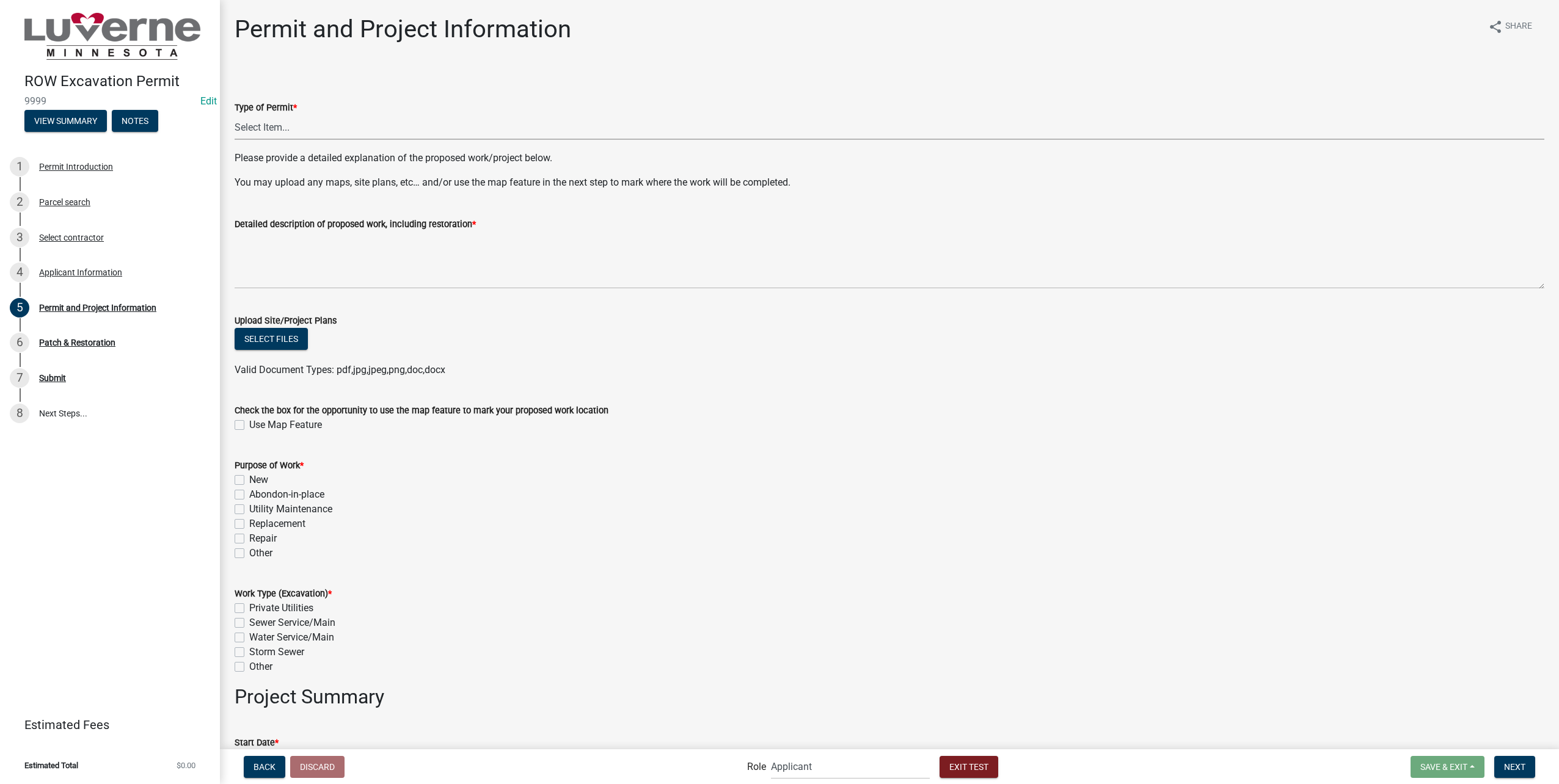
click at [344, 134] on select "Select Item... Excavation Obstruction Other" at bounding box center [889, 127] width 1310 height 25
click at [234, 115] on select "Select Item... Excavation Obstruction Other" at bounding box center [889, 127] width 1310 height 25
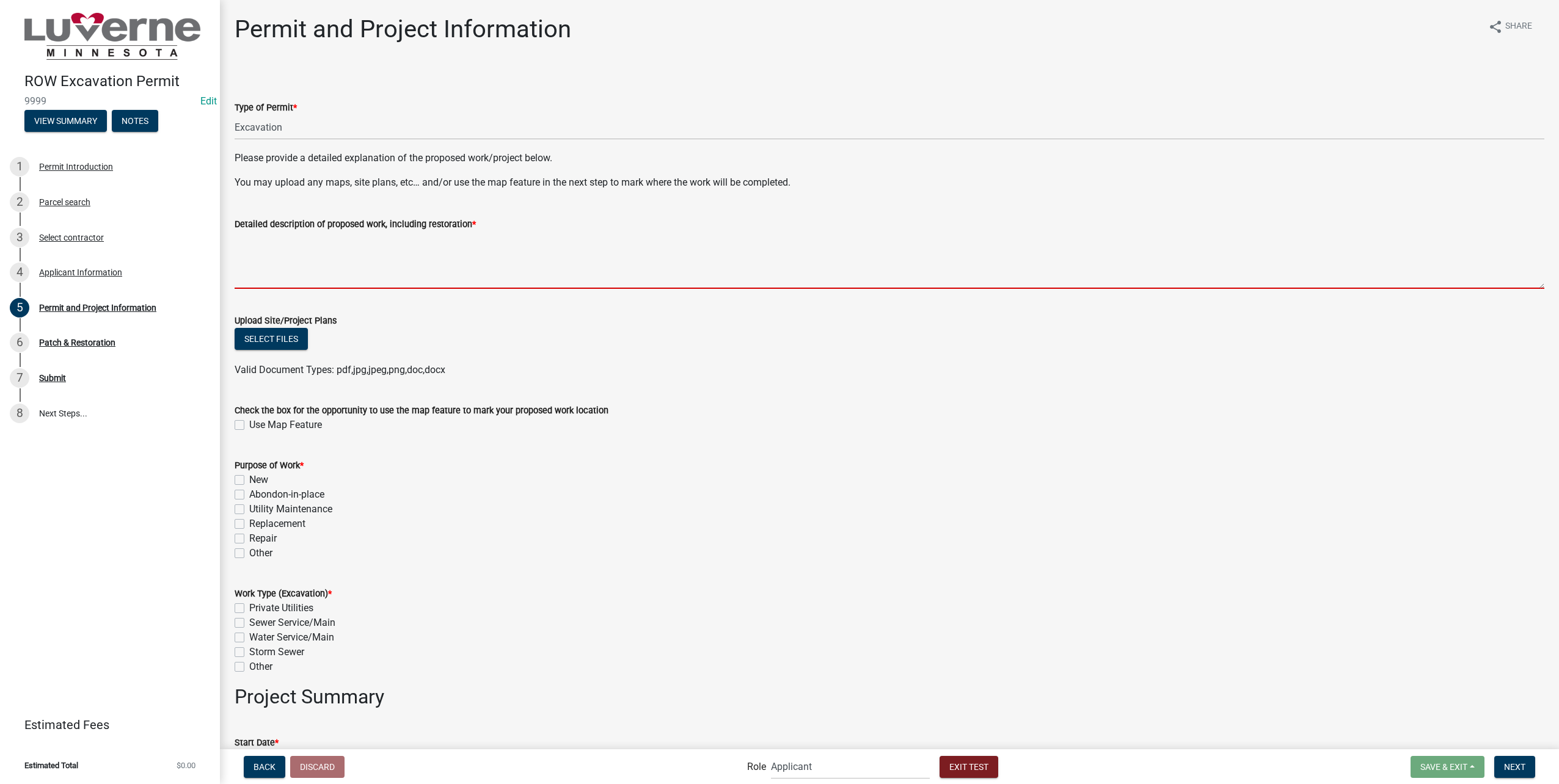
drag, startPoint x: 362, startPoint y: 266, endPoint x: 456, endPoint y: 320, distance: 108.4
click at [362, 266] on textarea "Detailed description of proposed work, including restoration *" at bounding box center [889, 260] width 1310 height 57
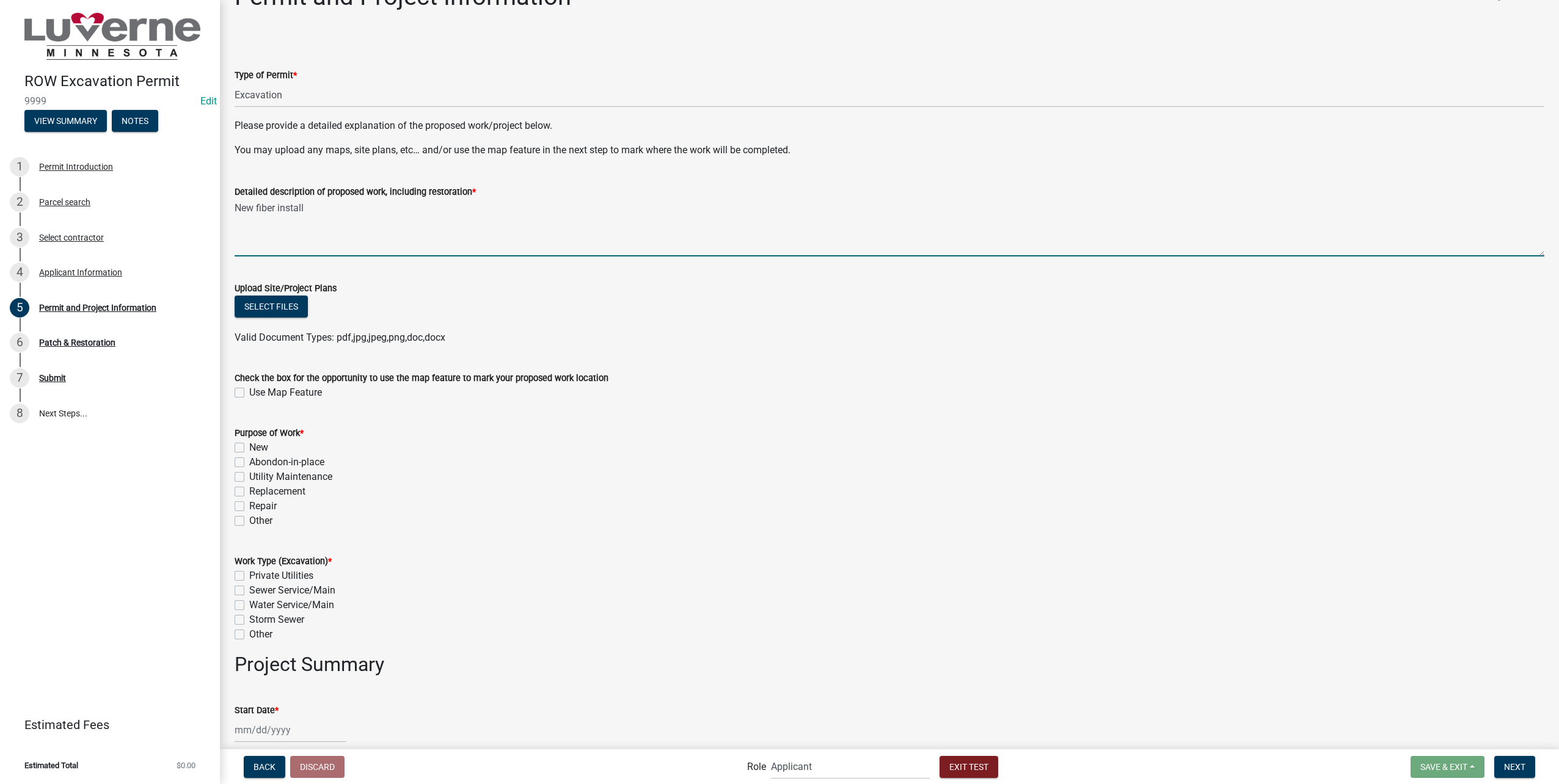
scroll to position [61, 0]
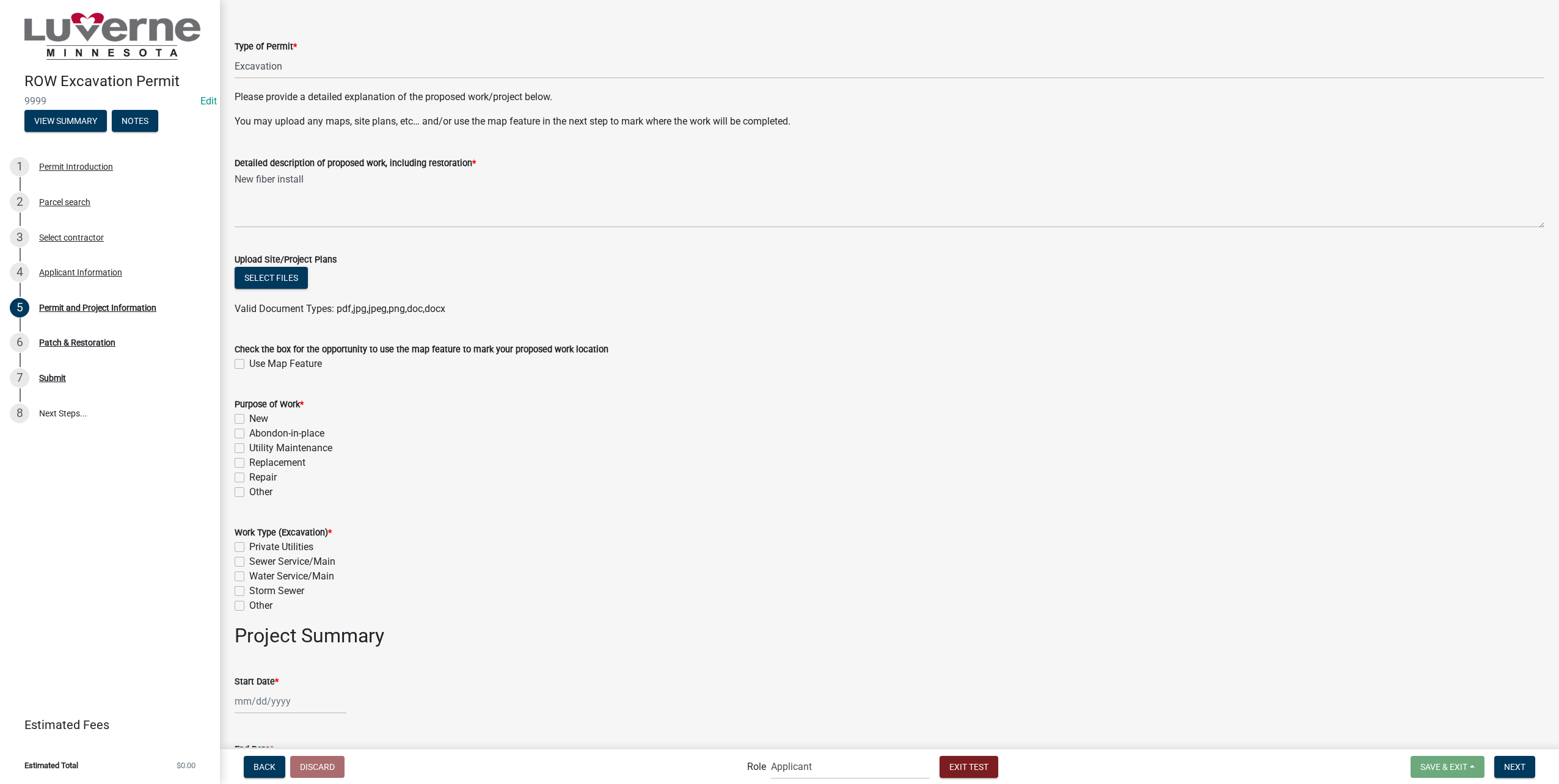
click at [249, 362] on label "Use Map Feature" at bounding box center [285, 364] width 73 height 15
click at [249, 362] on input "Use Map Feature" at bounding box center [253, 360] width 8 height 8
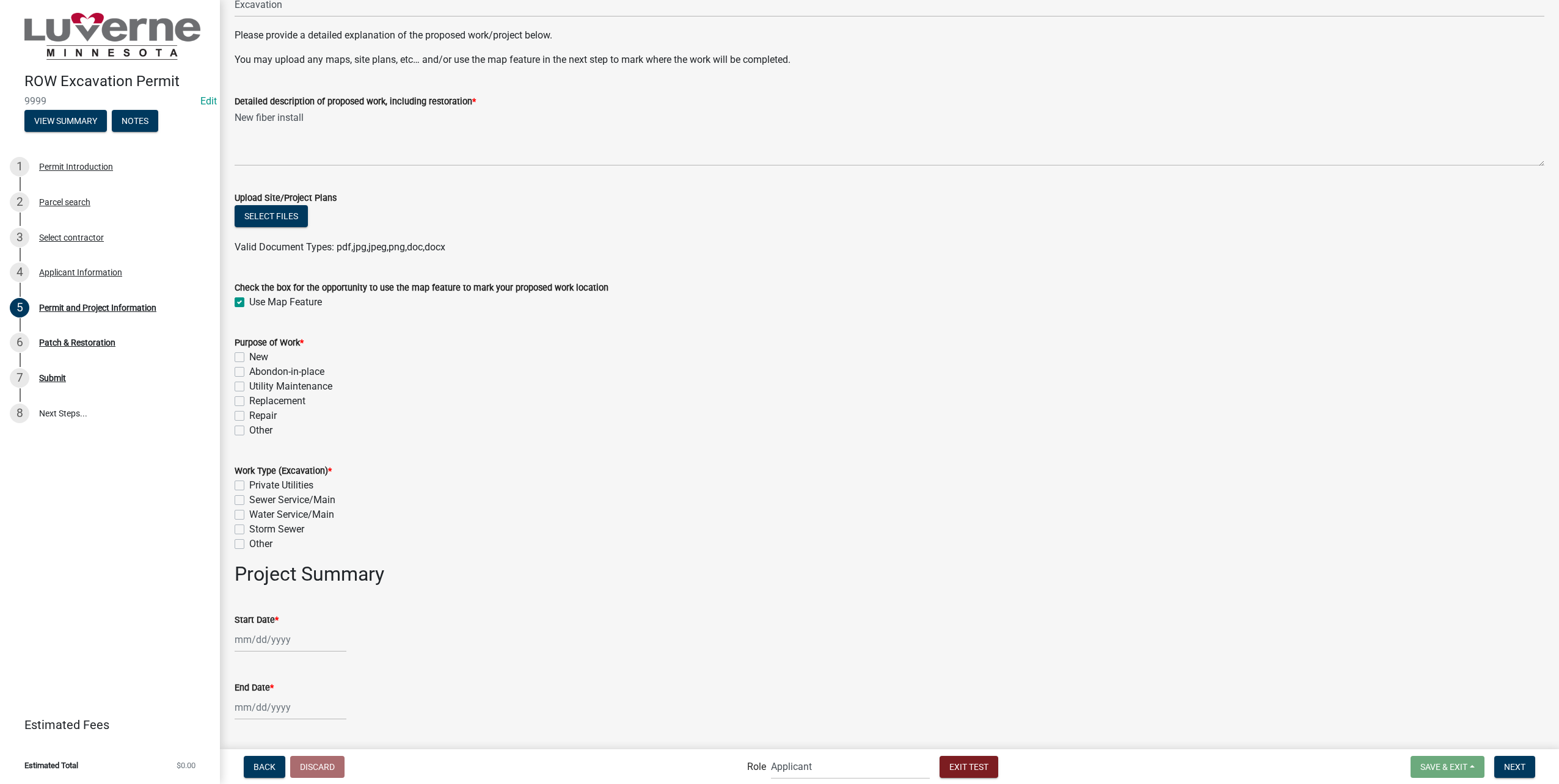
scroll to position [122, 0]
click at [249, 355] on label "New" at bounding box center [259, 358] width 19 height 15
click at [249, 355] on input "New" at bounding box center [253, 354] width 8 height 8
click at [249, 485] on label "Private Utilities" at bounding box center [281, 486] width 64 height 15
click at [249, 485] on input "Private Utilities" at bounding box center [253, 482] width 8 height 8
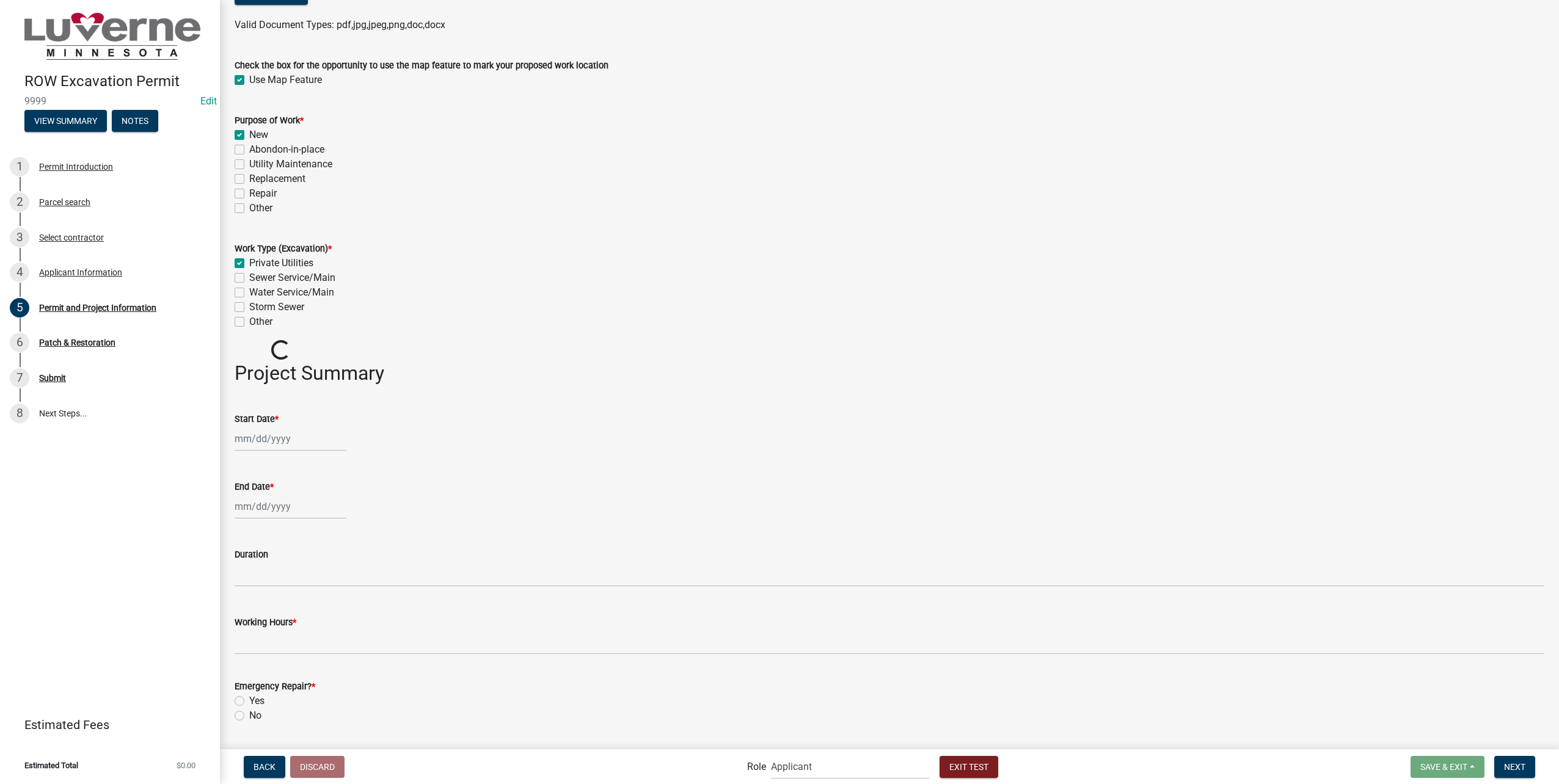
scroll to position [367, 0]
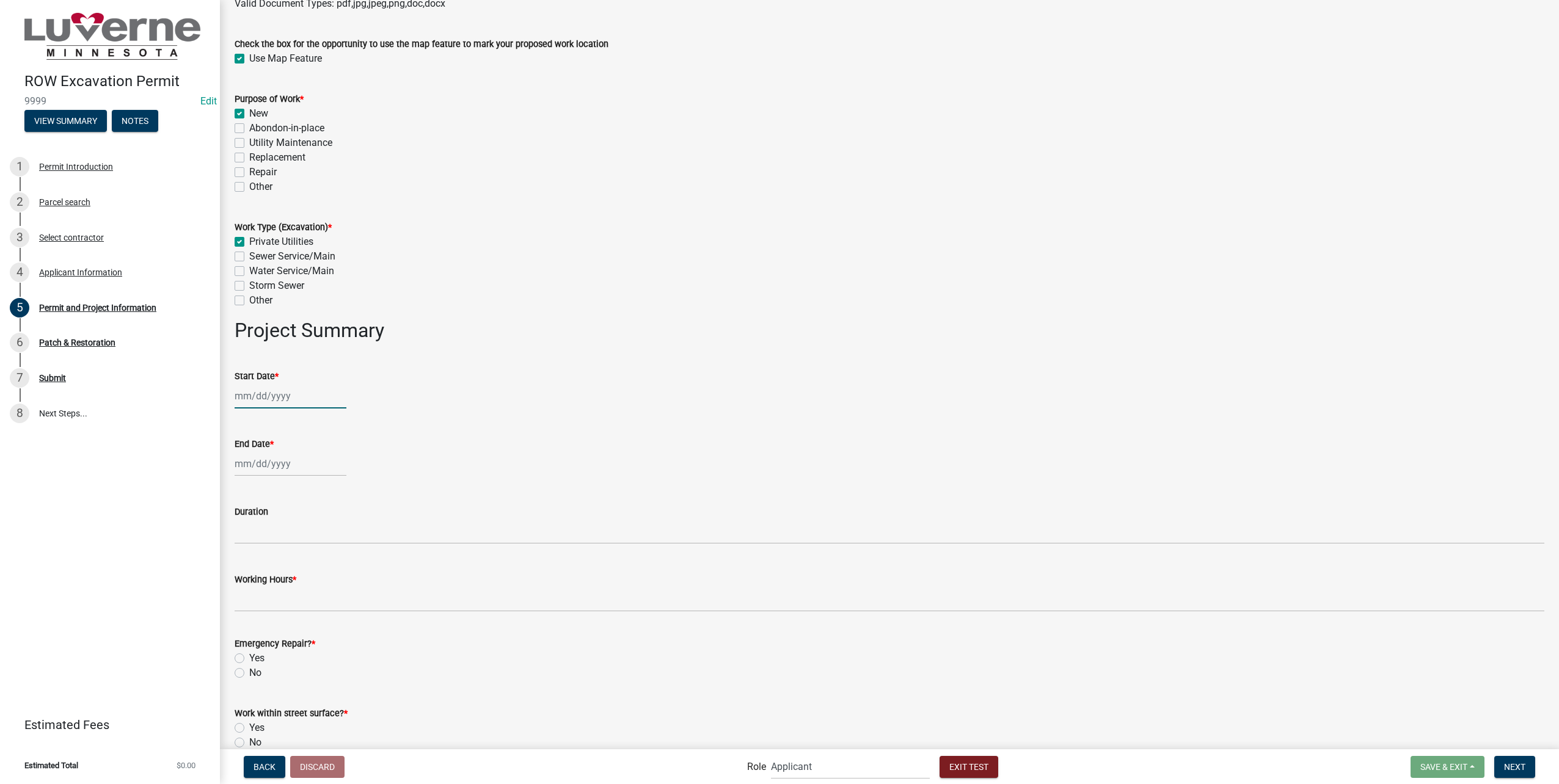
click at [272, 390] on div at bounding box center [290, 396] width 112 height 25
click at [292, 521] on div "20" at bounding box center [285, 519] width 19 height 19
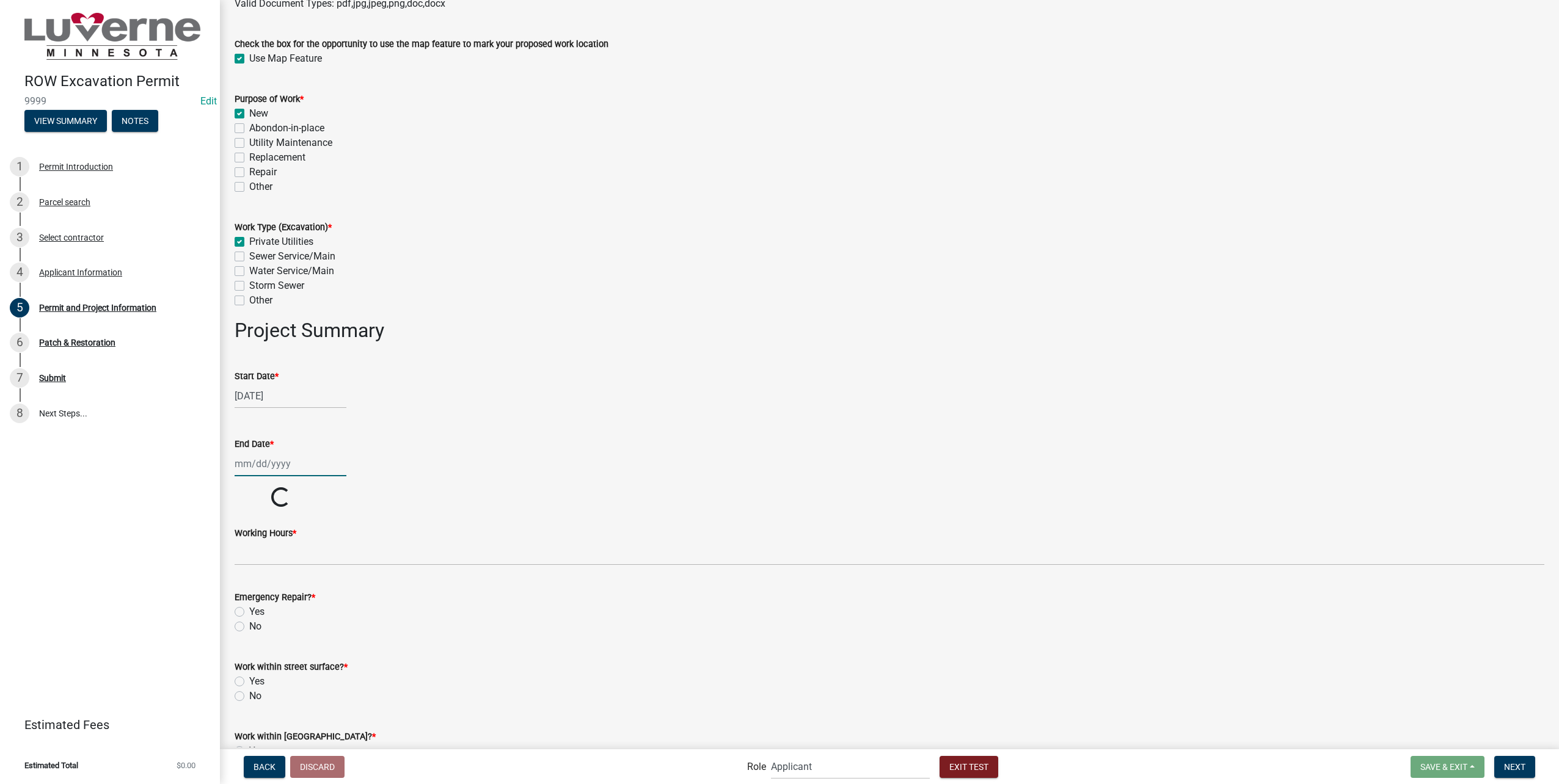
click at [287, 464] on div at bounding box center [290, 463] width 112 height 25
click at [346, 581] on div "23" at bounding box center [344, 587] width 19 height 19
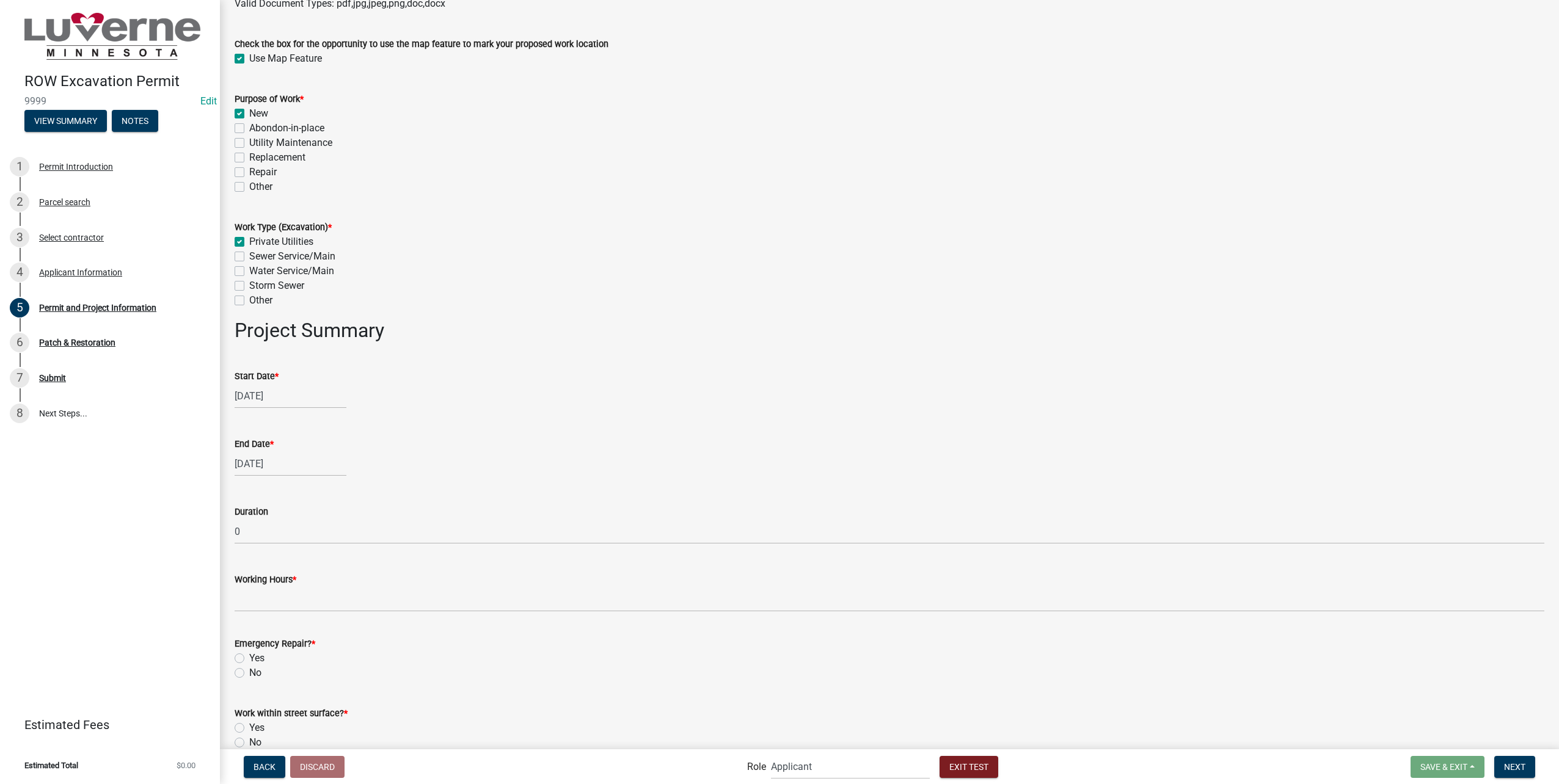
click at [298, 458] on div "08/23/2025" at bounding box center [290, 463] width 112 height 25
click at [346, 582] on div "23" at bounding box center [344, 587] width 19 height 19
click at [300, 401] on div "08/20/2025" at bounding box center [290, 396] width 112 height 25
click at [266, 518] on div "19" at bounding box center [266, 519] width 19 height 19
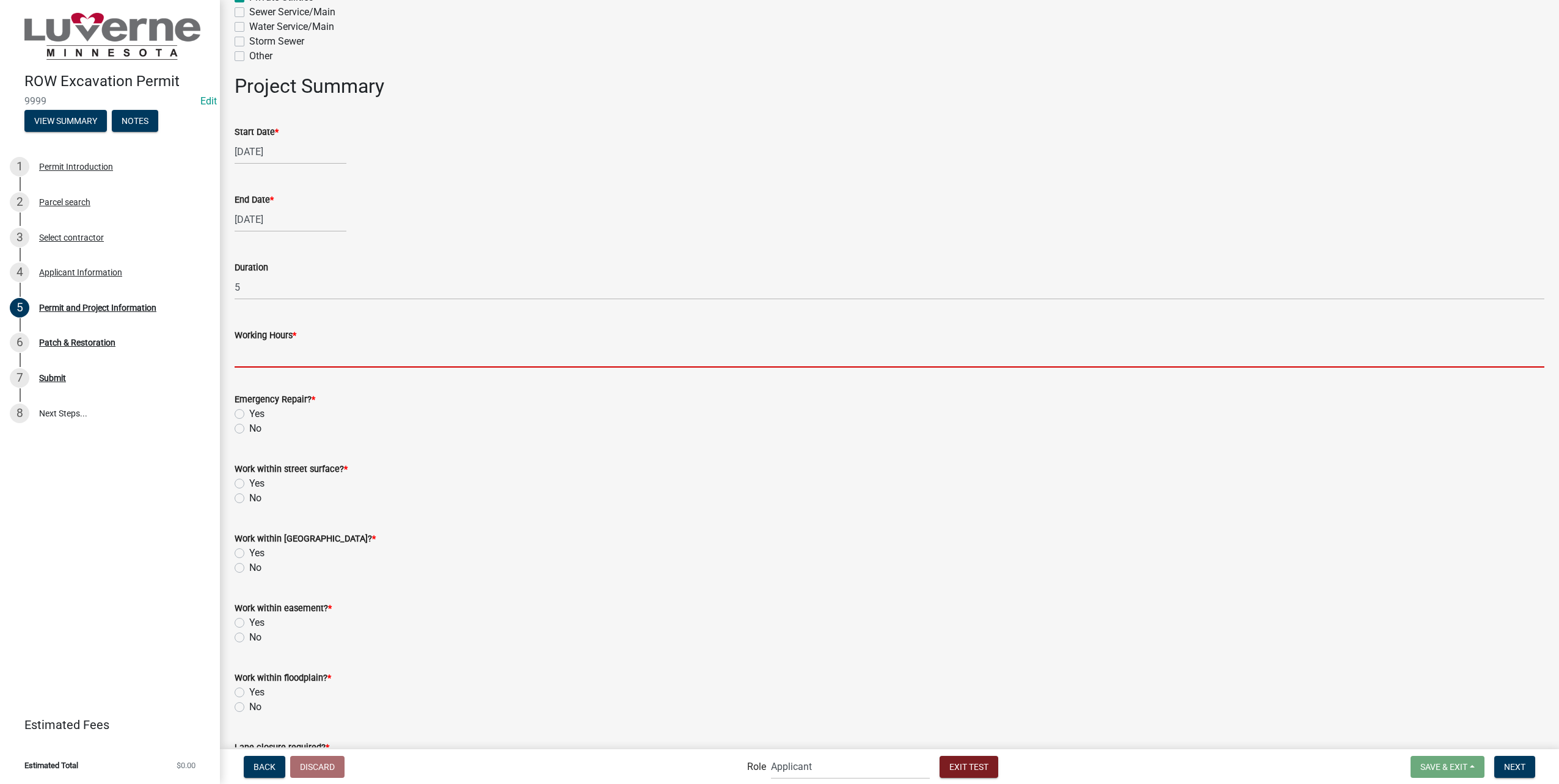
click at [299, 352] on input "Working Hours *" at bounding box center [889, 355] width 1310 height 25
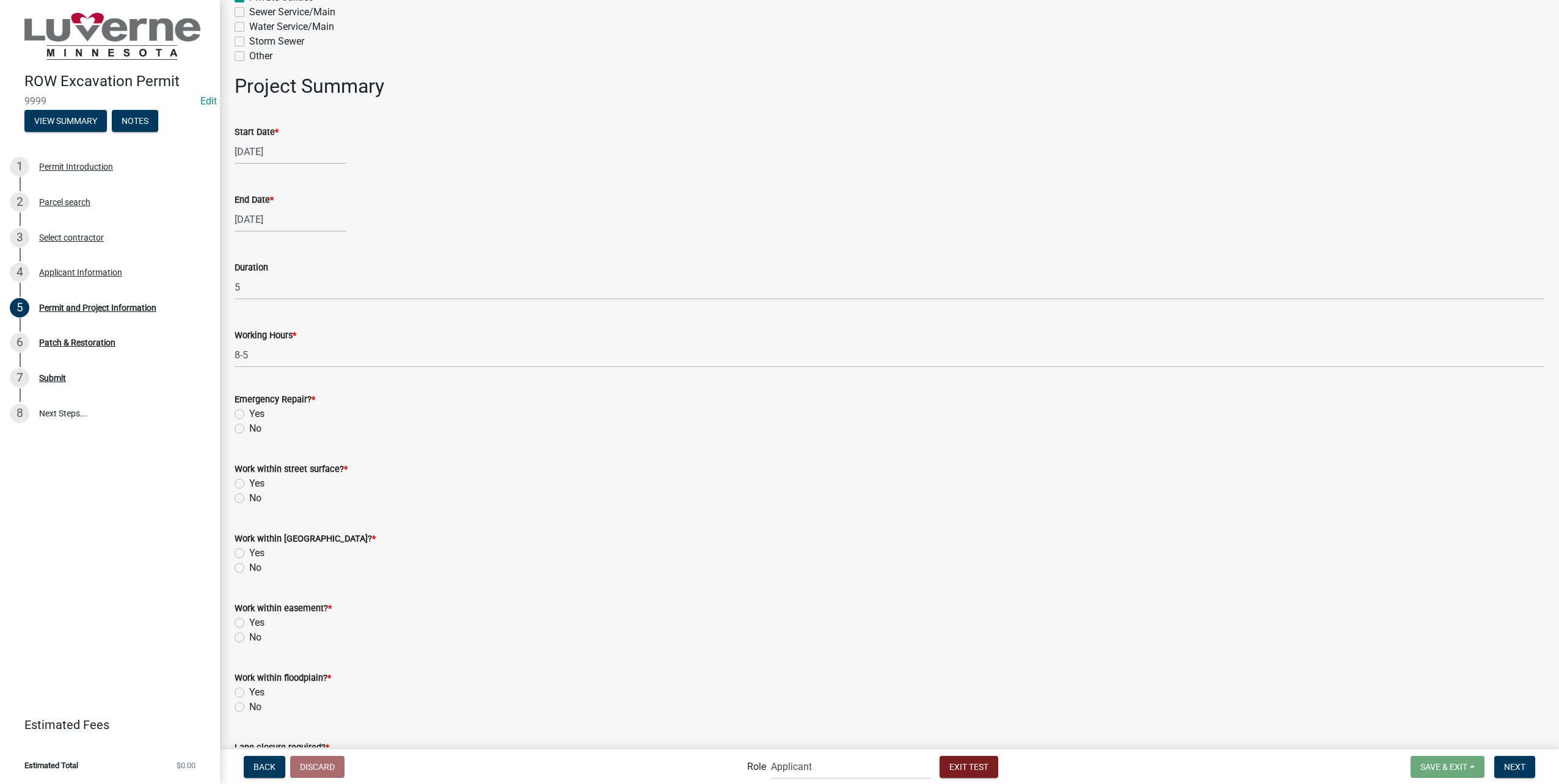
click at [231, 426] on div "Emergency Repair? * Yes No" at bounding box center [890, 406] width 1328 height 58
click at [249, 428] on label "No" at bounding box center [255, 429] width 12 height 15
click at [249, 428] on input "No" at bounding box center [253, 425] width 8 height 8
click at [249, 498] on label "No" at bounding box center [255, 498] width 12 height 15
click at [249, 498] on input "No" at bounding box center [253, 495] width 8 height 8
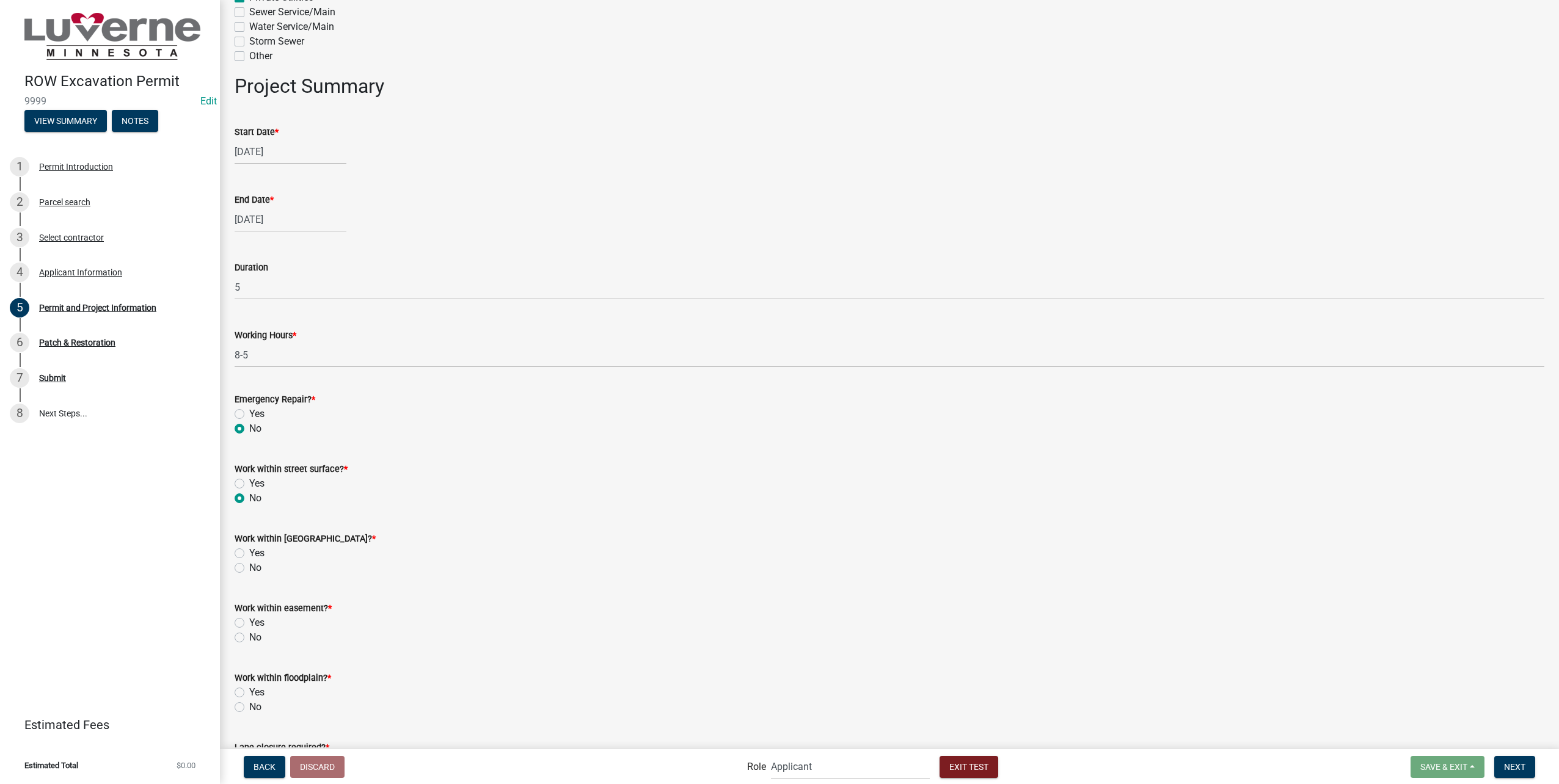
click at [249, 550] on label "Yes" at bounding box center [257, 554] width 16 height 15
click at [249, 550] on input "Yes" at bounding box center [253, 550] width 8 height 8
click at [249, 638] on label "No" at bounding box center [255, 637] width 12 height 15
click at [249, 638] on input "No" at bounding box center [253, 634] width 8 height 8
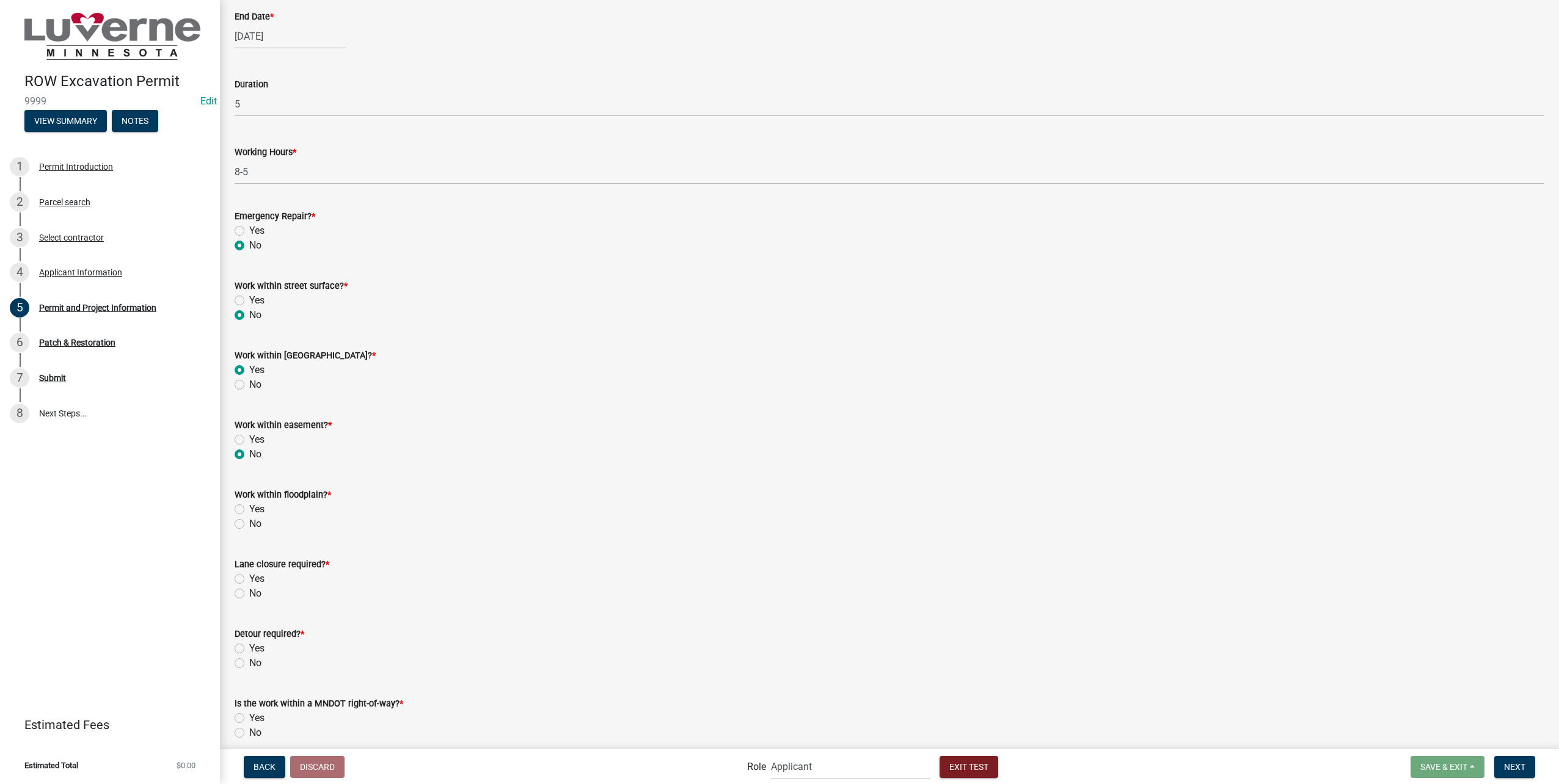
click at [249, 521] on label "No" at bounding box center [255, 524] width 12 height 15
click at [249, 521] on input "No" at bounding box center [253, 520] width 8 height 8
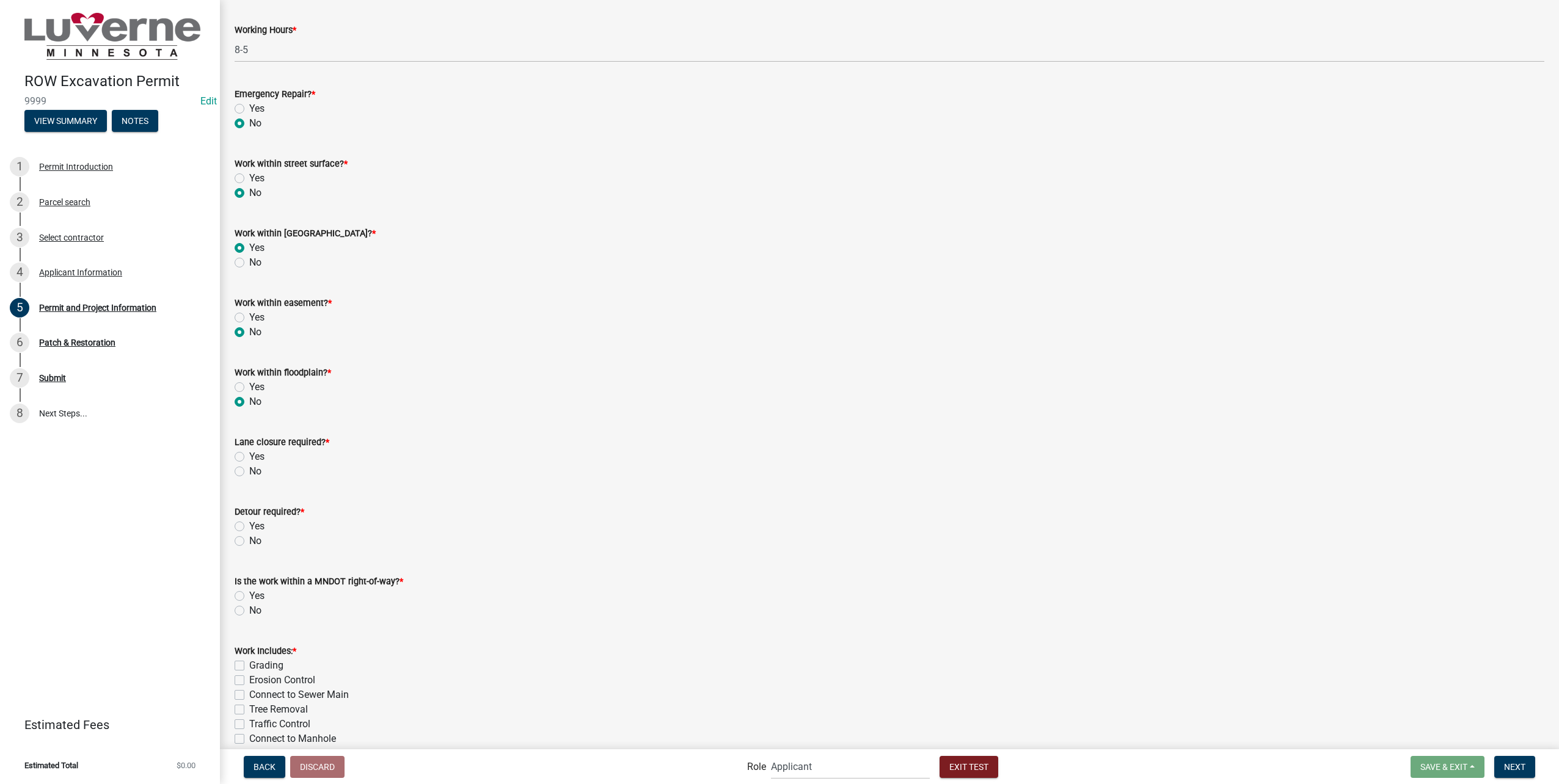
click at [249, 468] on label "No" at bounding box center [255, 472] width 12 height 15
click at [249, 468] on input "No" at bounding box center [253, 468] width 8 height 8
click at [236, 534] on div "No" at bounding box center [889, 541] width 1310 height 15
click at [249, 540] on label "No" at bounding box center [255, 541] width 12 height 15
click at [249, 540] on input "No" at bounding box center [253, 537] width 8 height 8
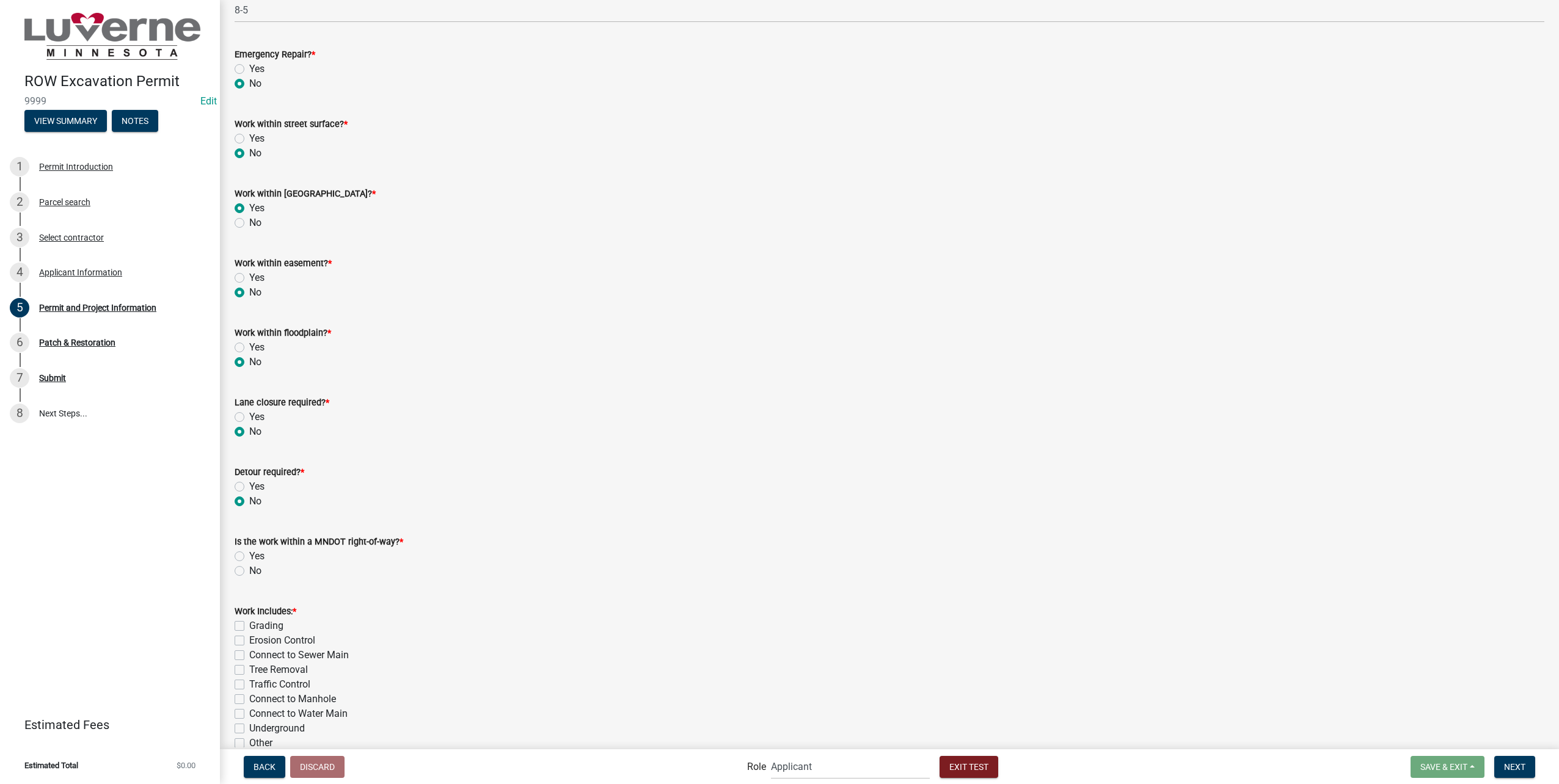
scroll to position [977, 0]
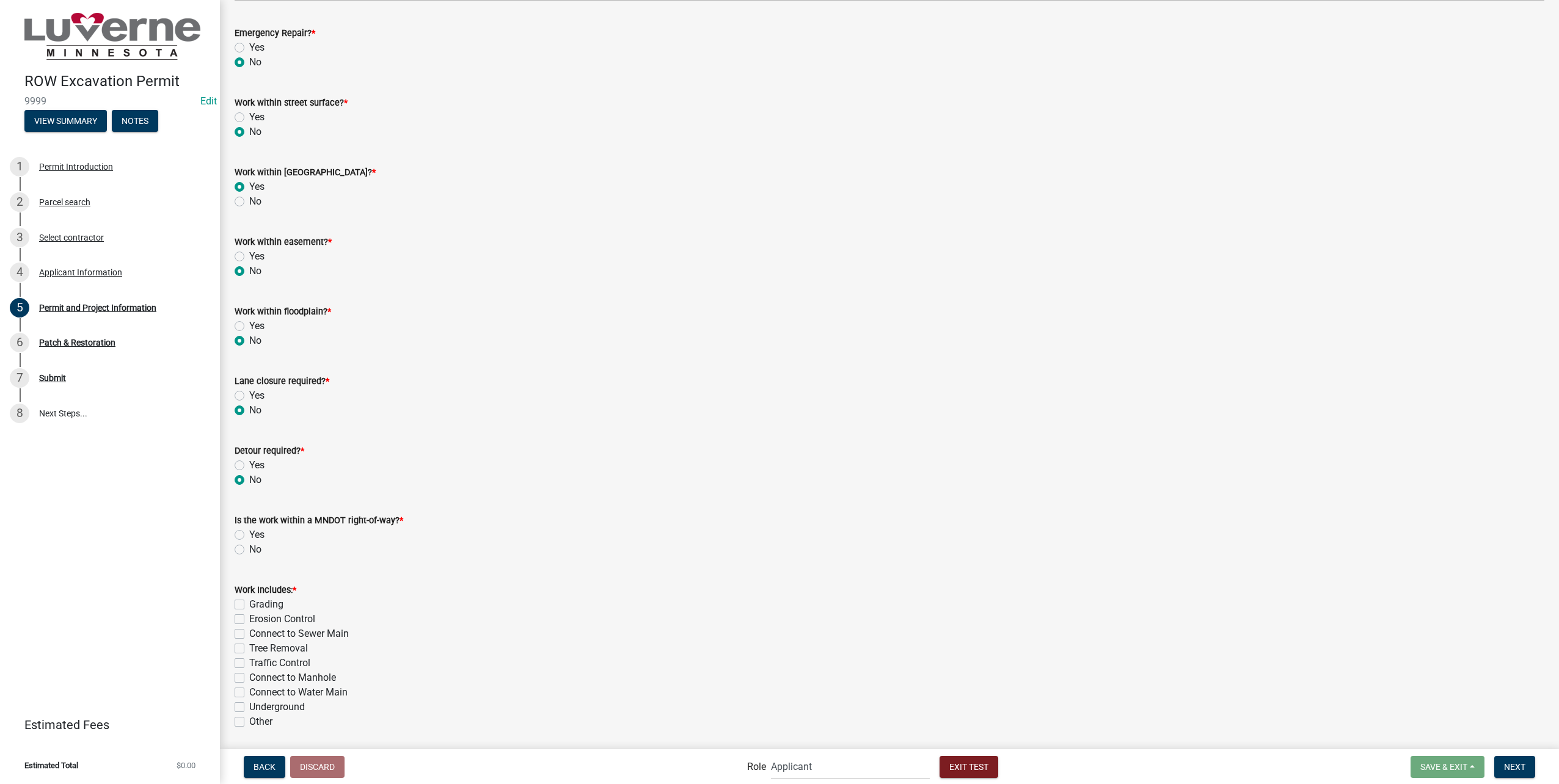
click at [249, 548] on label "No" at bounding box center [255, 550] width 12 height 15
click at [249, 548] on input "No" at bounding box center [253, 546] width 8 height 8
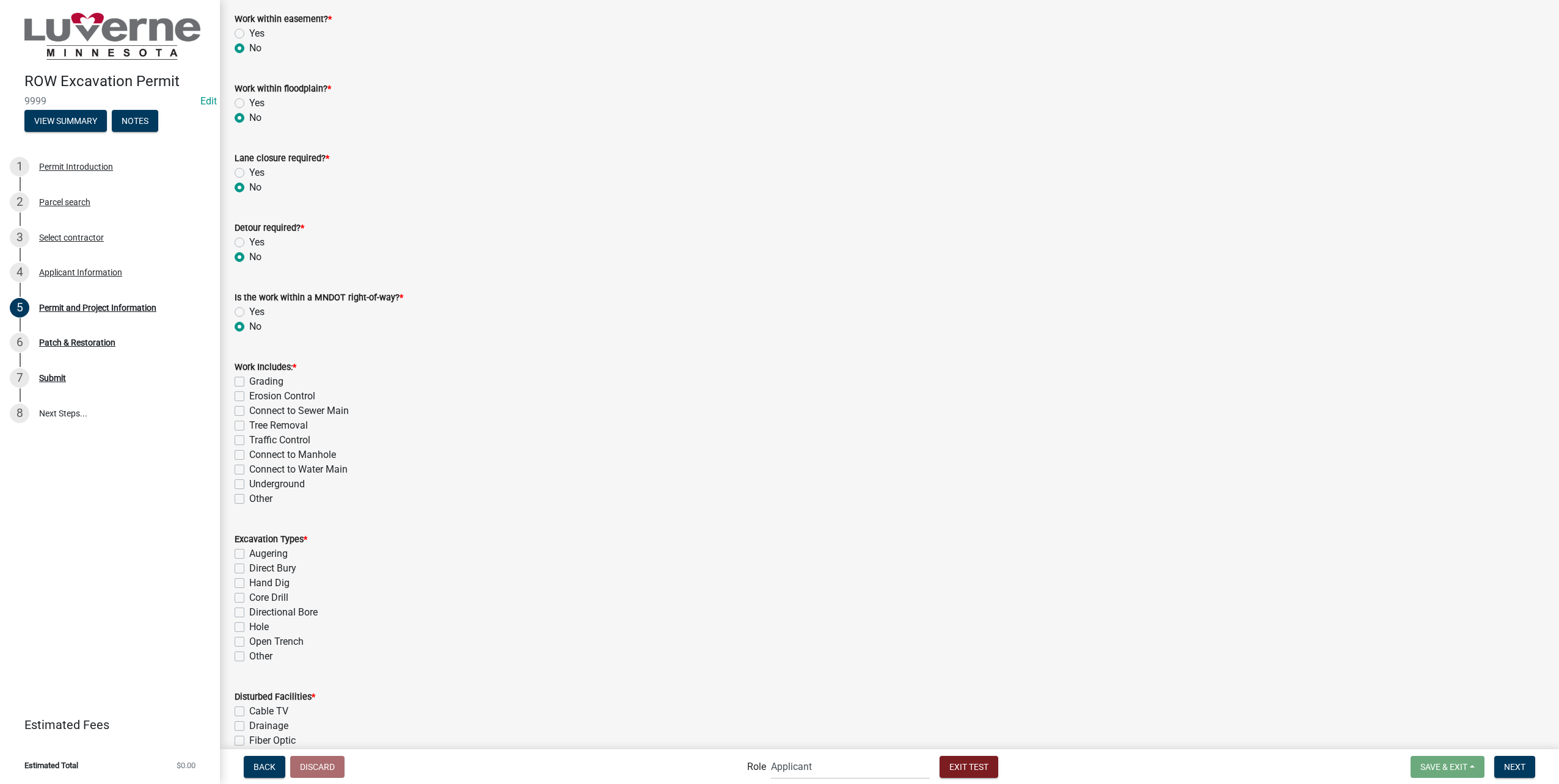
scroll to position [1221, 0]
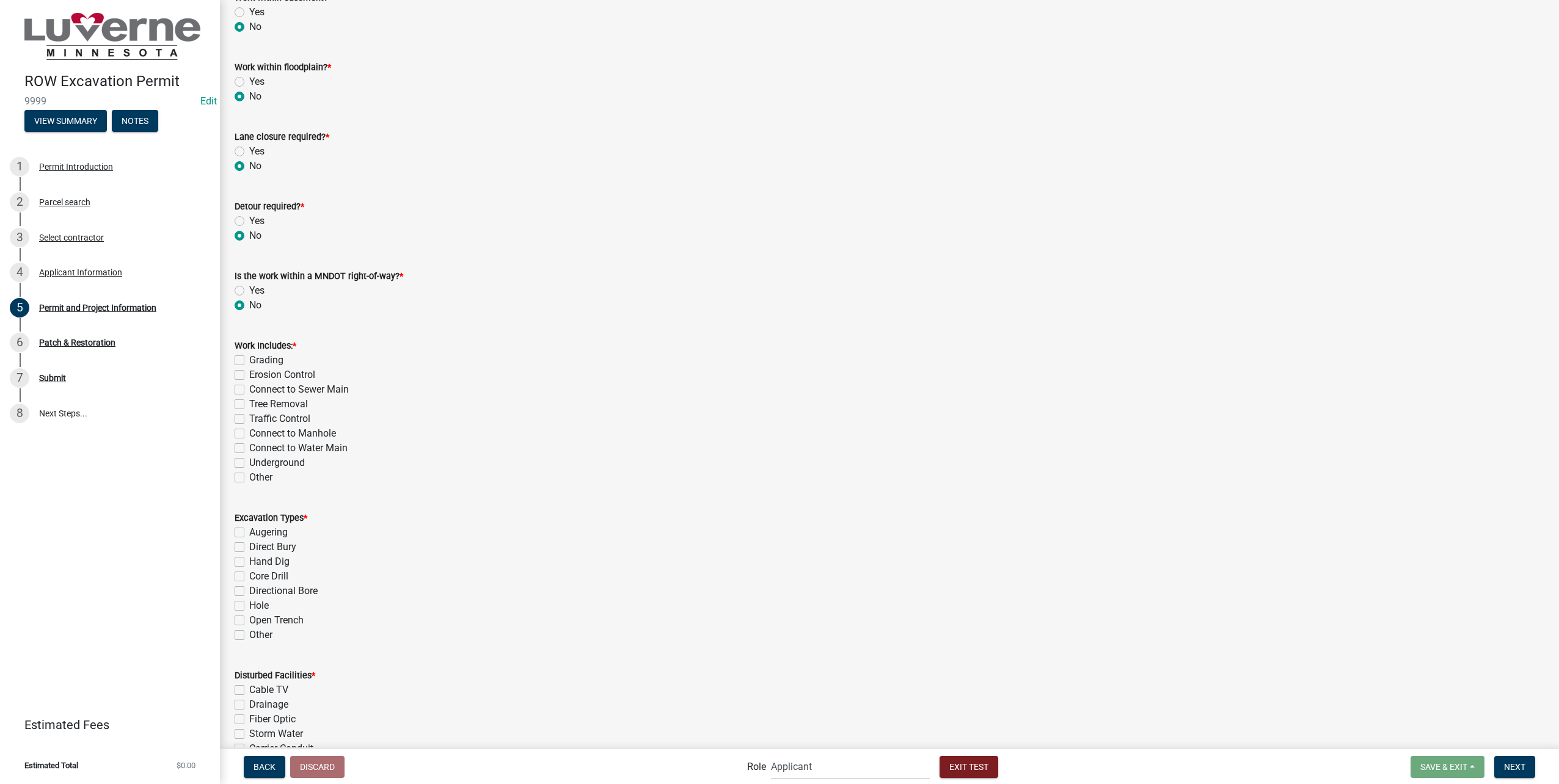
click at [280, 420] on label "Traffic Control" at bounding box center [280, 419] width 61 height 15
click at [257, 419] on input "Traffic Control" at bounding box center [253, 415] width 8 height 8
click at [269, 462] on label "Underground" at bounding box center [277, 463] width 55 height 15
click at [257, 462] on input "Underground" at bounding box center [253, 459] width 8 height 8
click at [300, 588] on label "Directional Bore" at bounding box center [283, 591] width 68 height 15
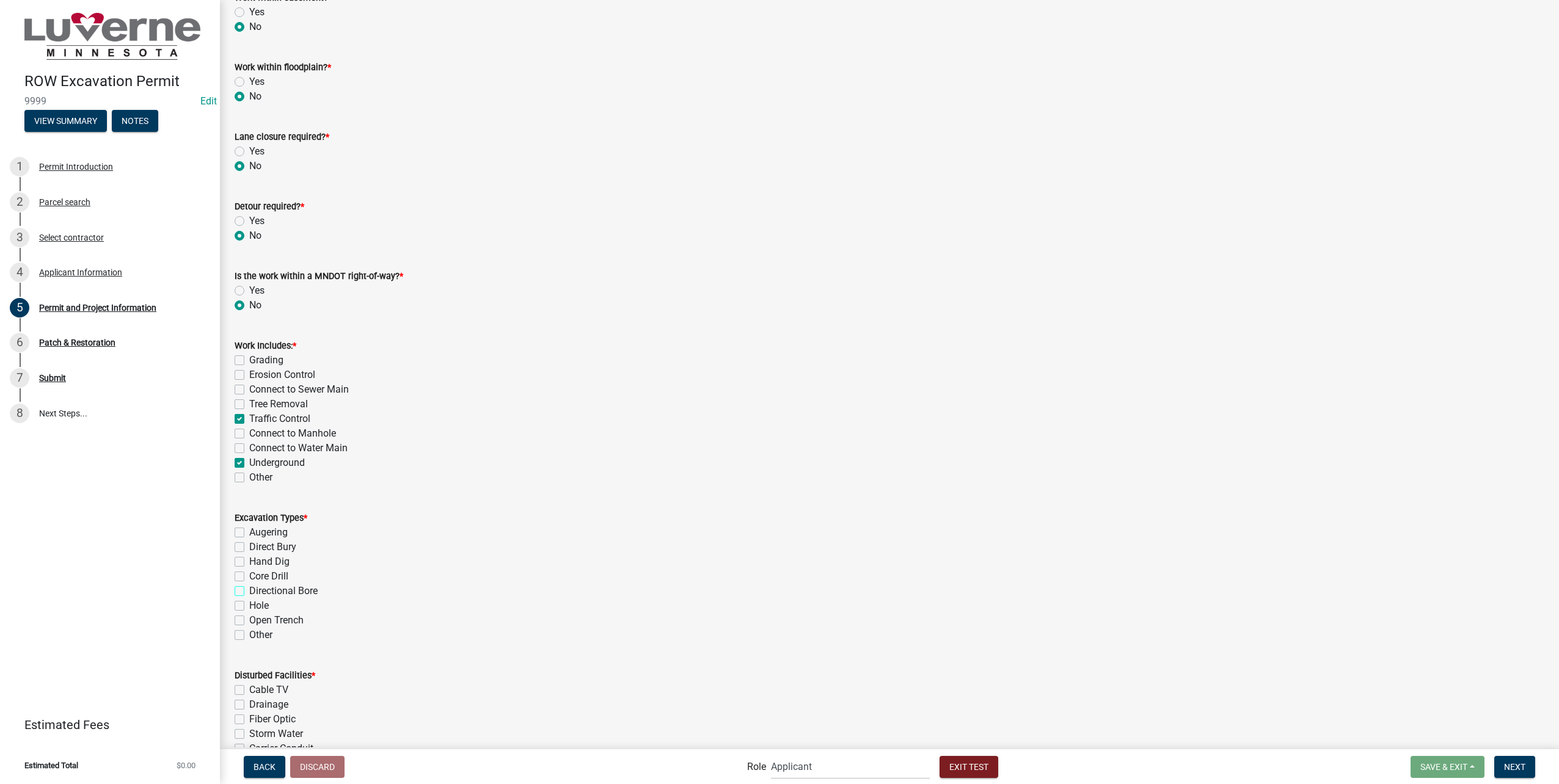
click at [257, 588] on input "Directional Bore" at bounding box center [253, 587] width 8 height 8
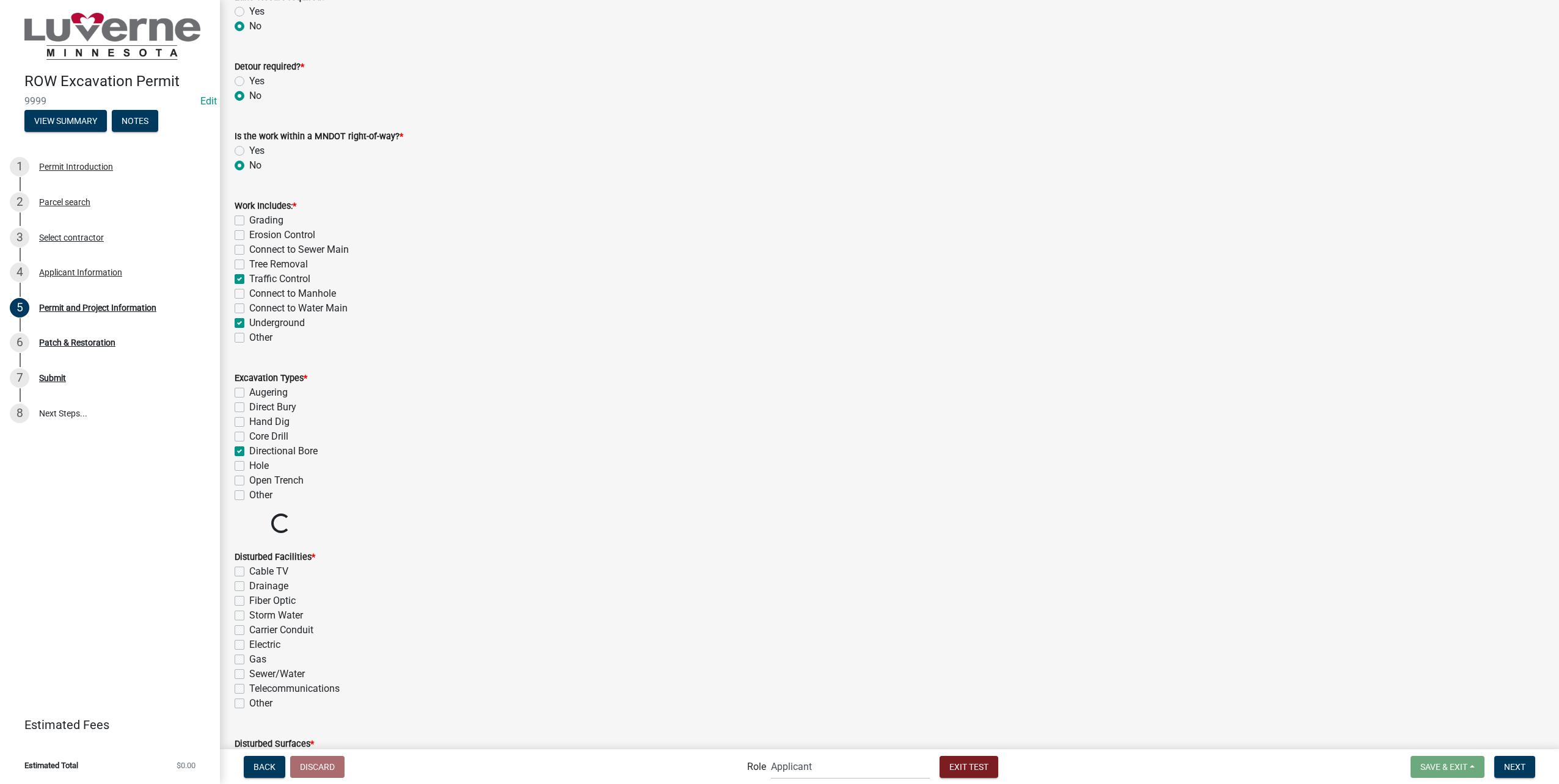
scroll to position [1465, 0]
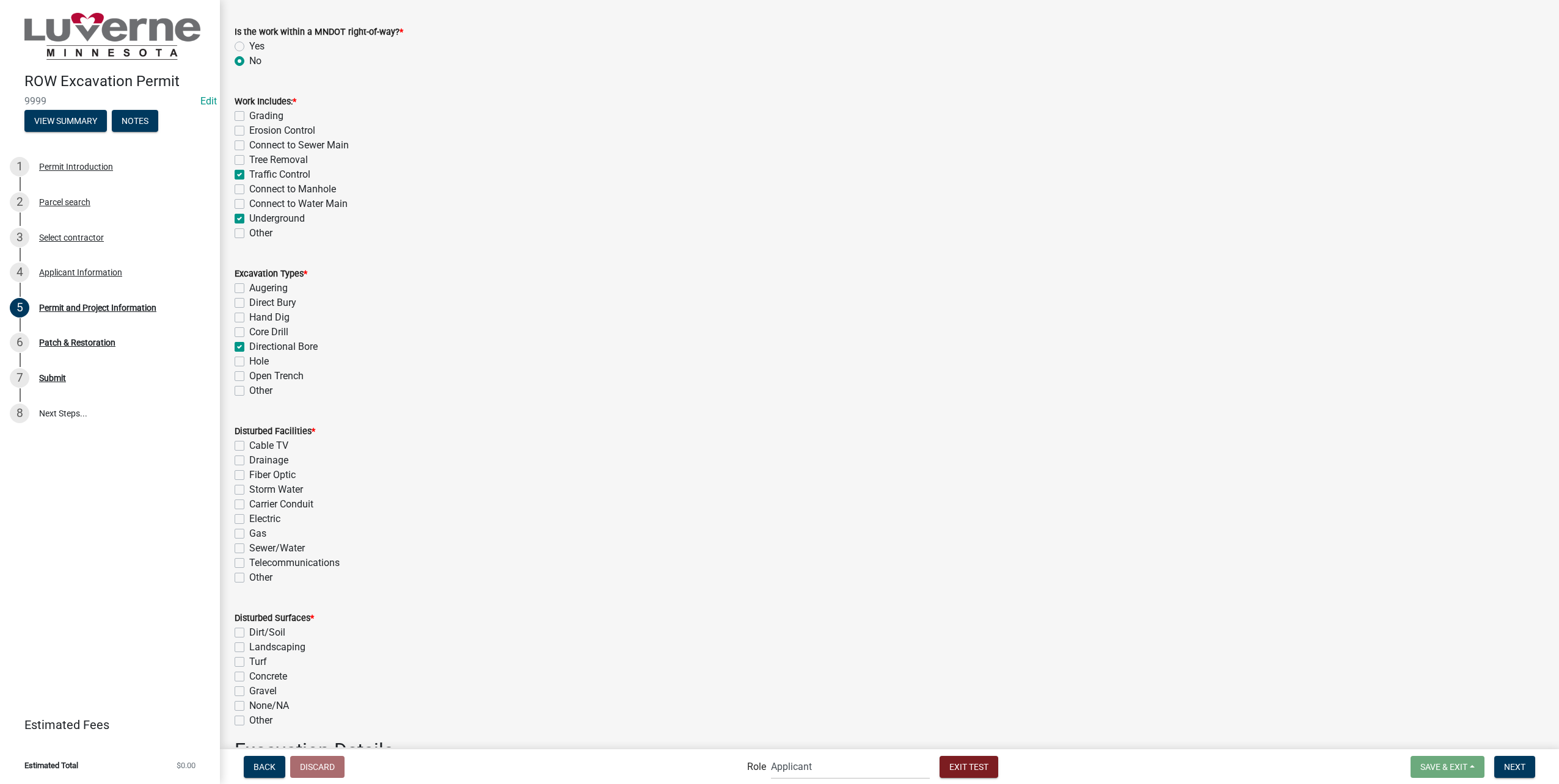
click at [262, 473] on label "Fiber Optic" at bounding box center [272, 475] width 47 height 15
click at [257, 473] on input "Fiber Optic" at bounding box center [253, 472] width 8 height 8
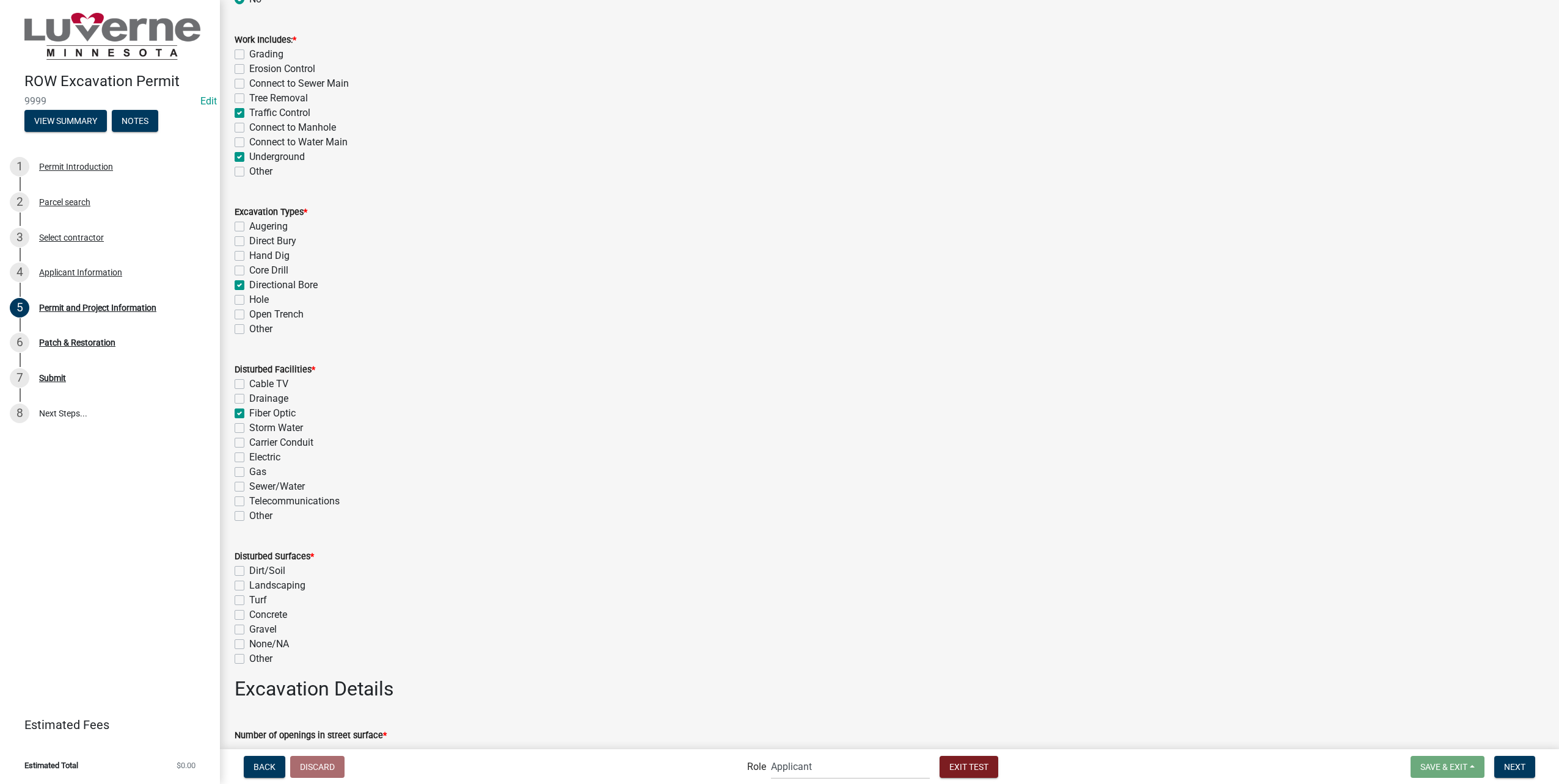
scroll to position [1587, 0]
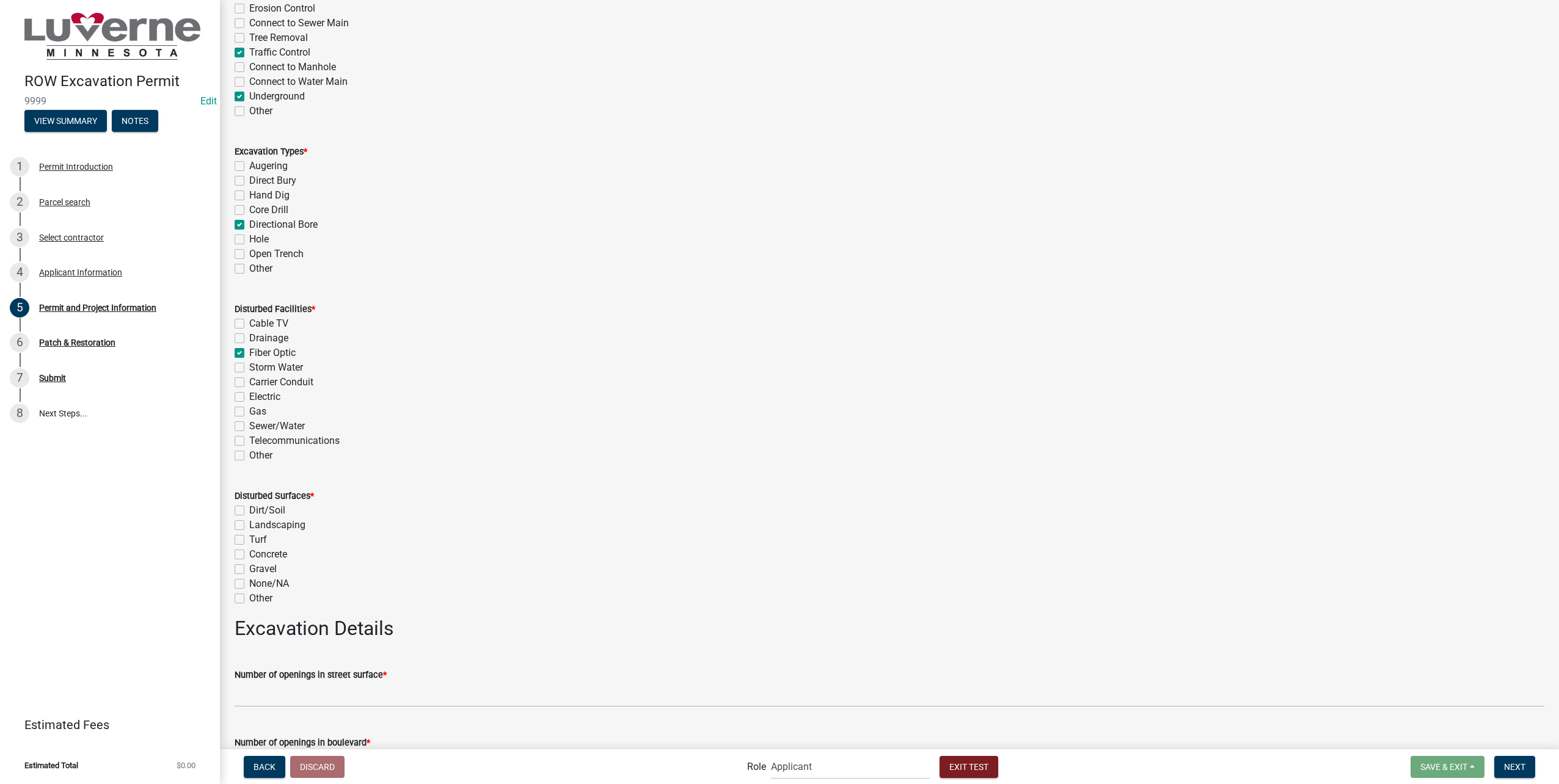
click at [265, 511] on label "Dirt/Soil" at bounding box center [267, 511] width 36 height 15
click at [257, 511] on input "Dirt/Soil" at bounding box center [253, 507] width 8 height 8
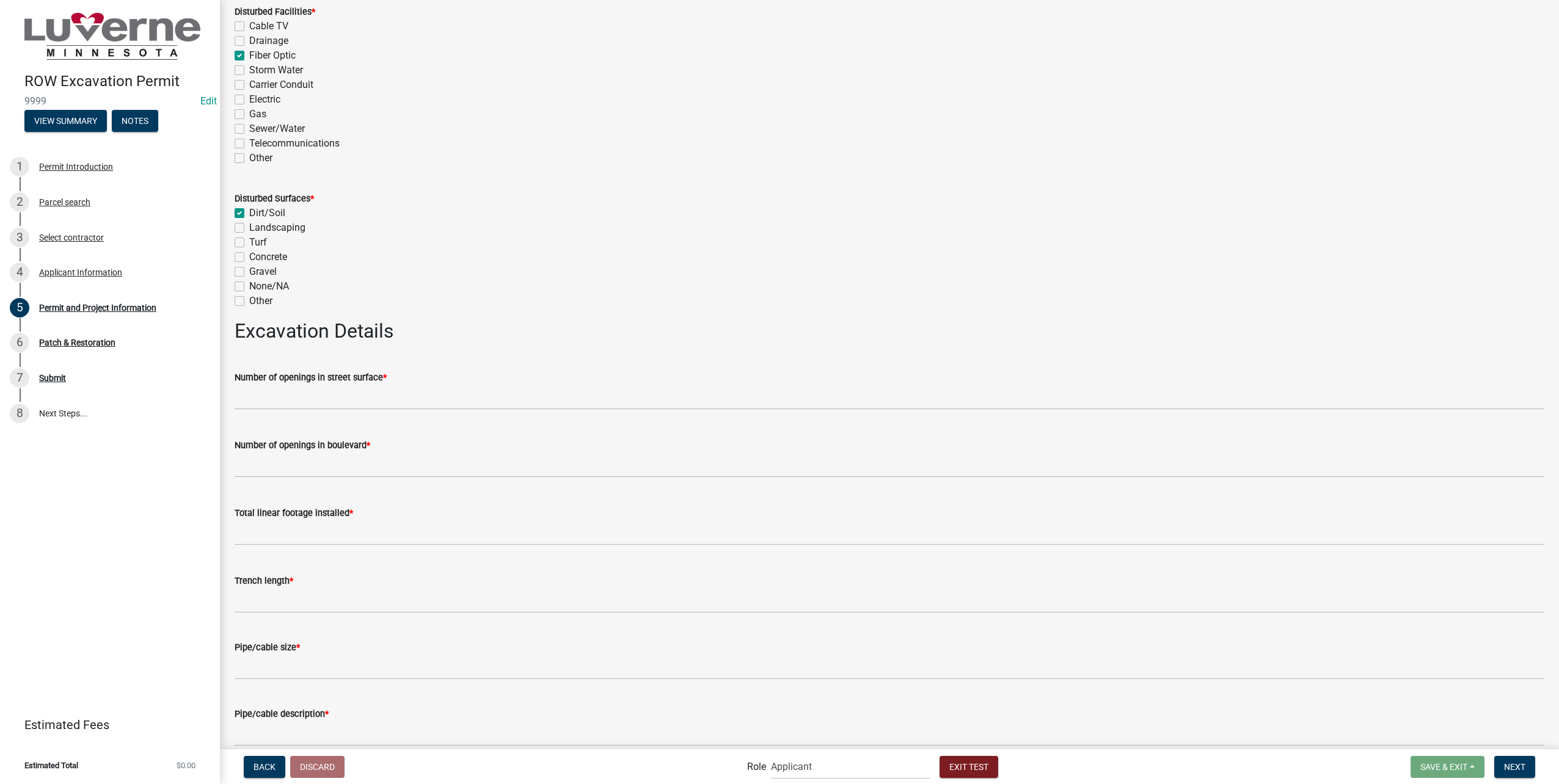
scroll to position [1892, 0]
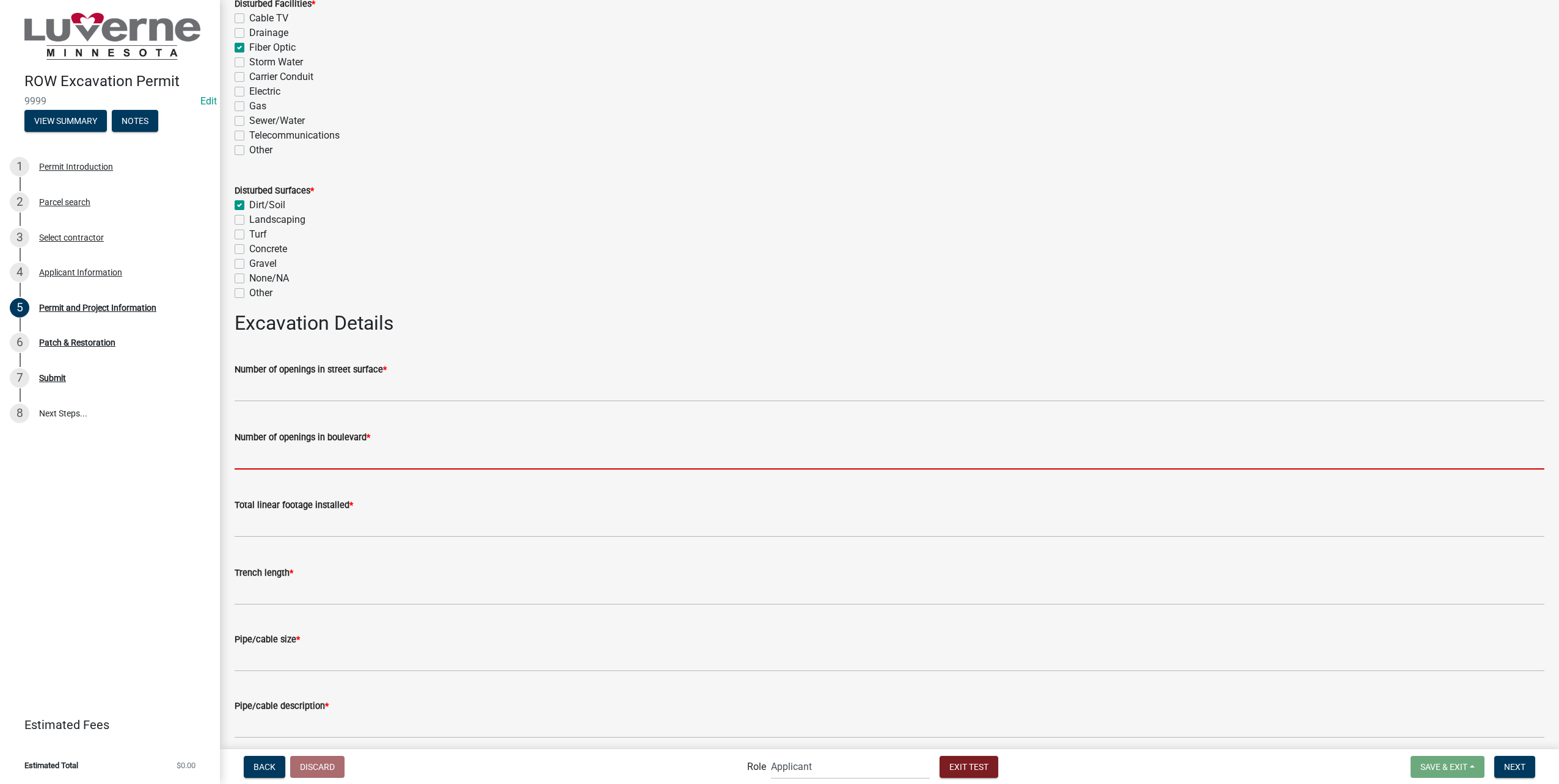
click at [556, 465] on input "text" at bounding box center [889, 457] width 1310 height 25
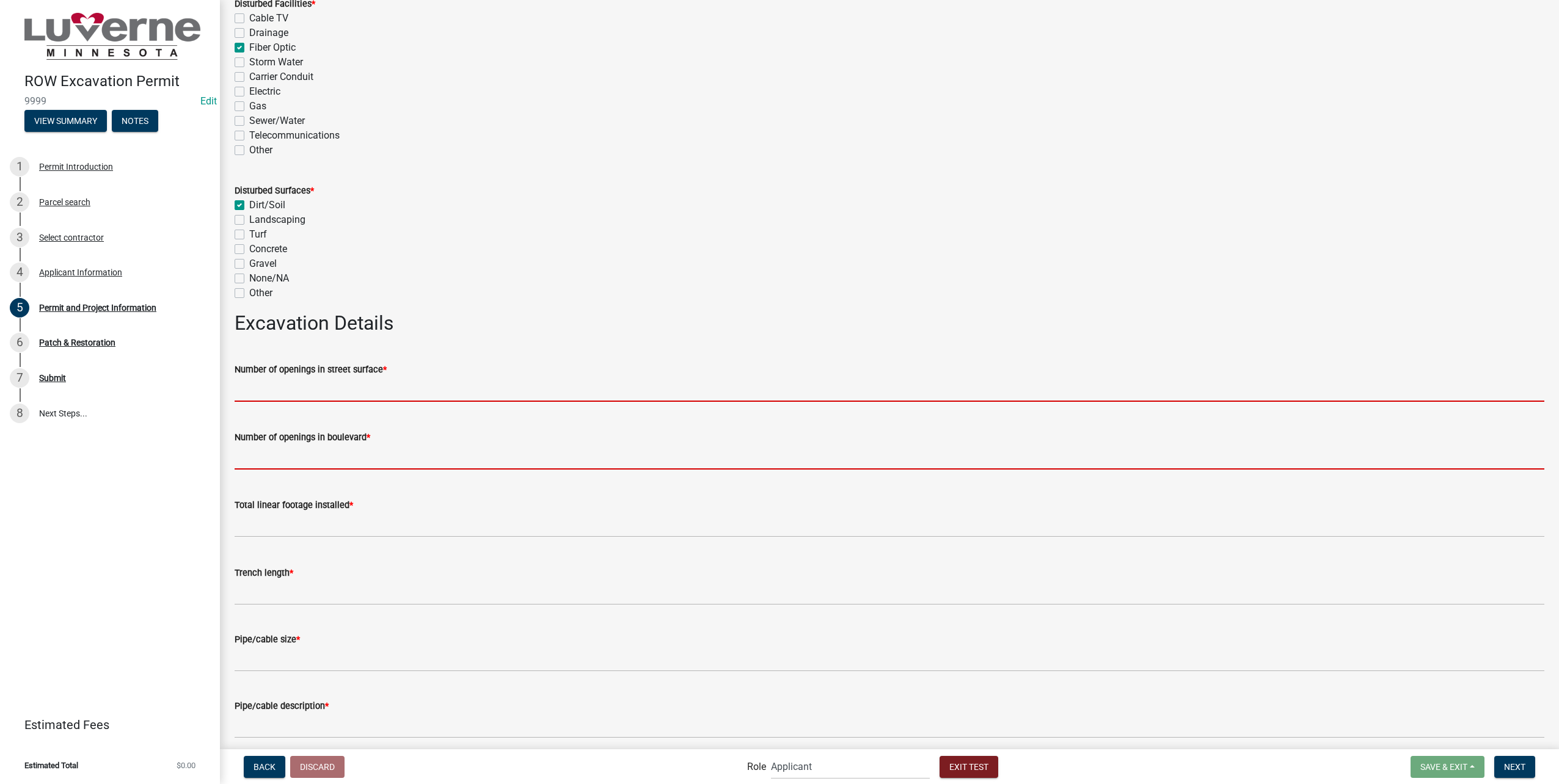
click at [502, 393] on input "text" at bounding box center [889, 389] width 1310 height 25
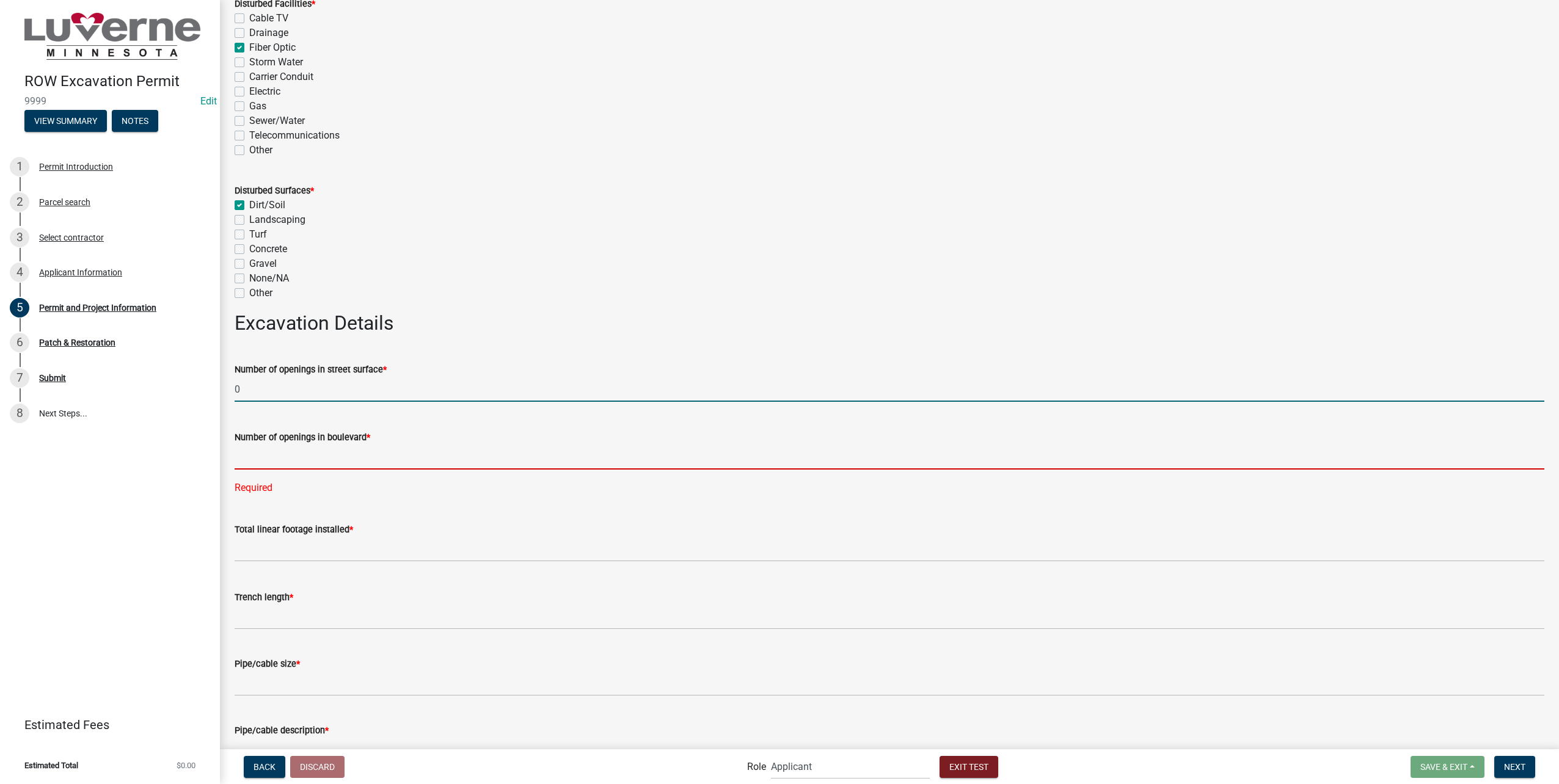
click at [443, 460] on input "text" at bounding box center [889, 457] width 1310 height 25
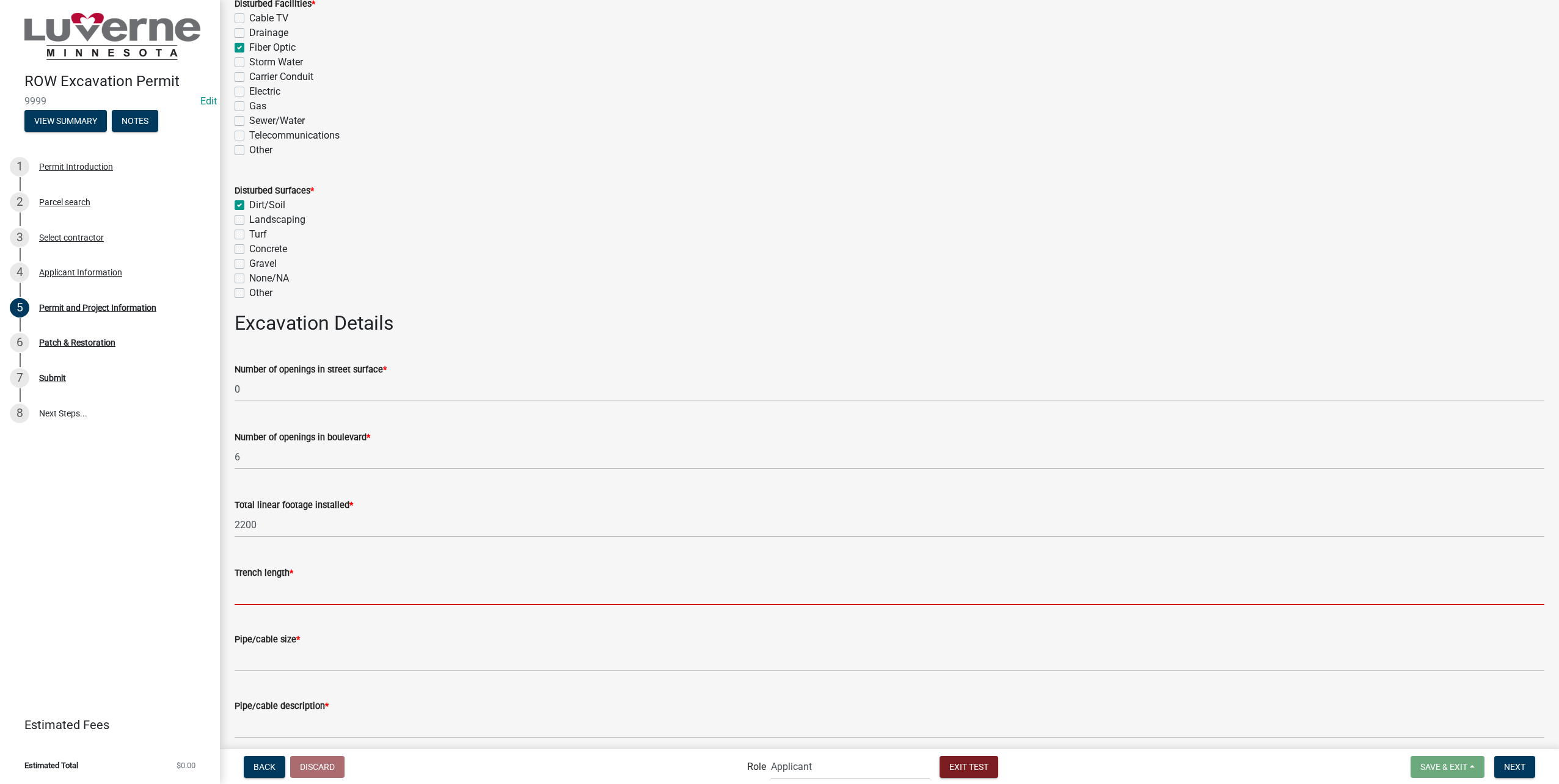
click at [355, 590] on input "Trench length *" at bounding box center [889, 593] width 1310 height 25
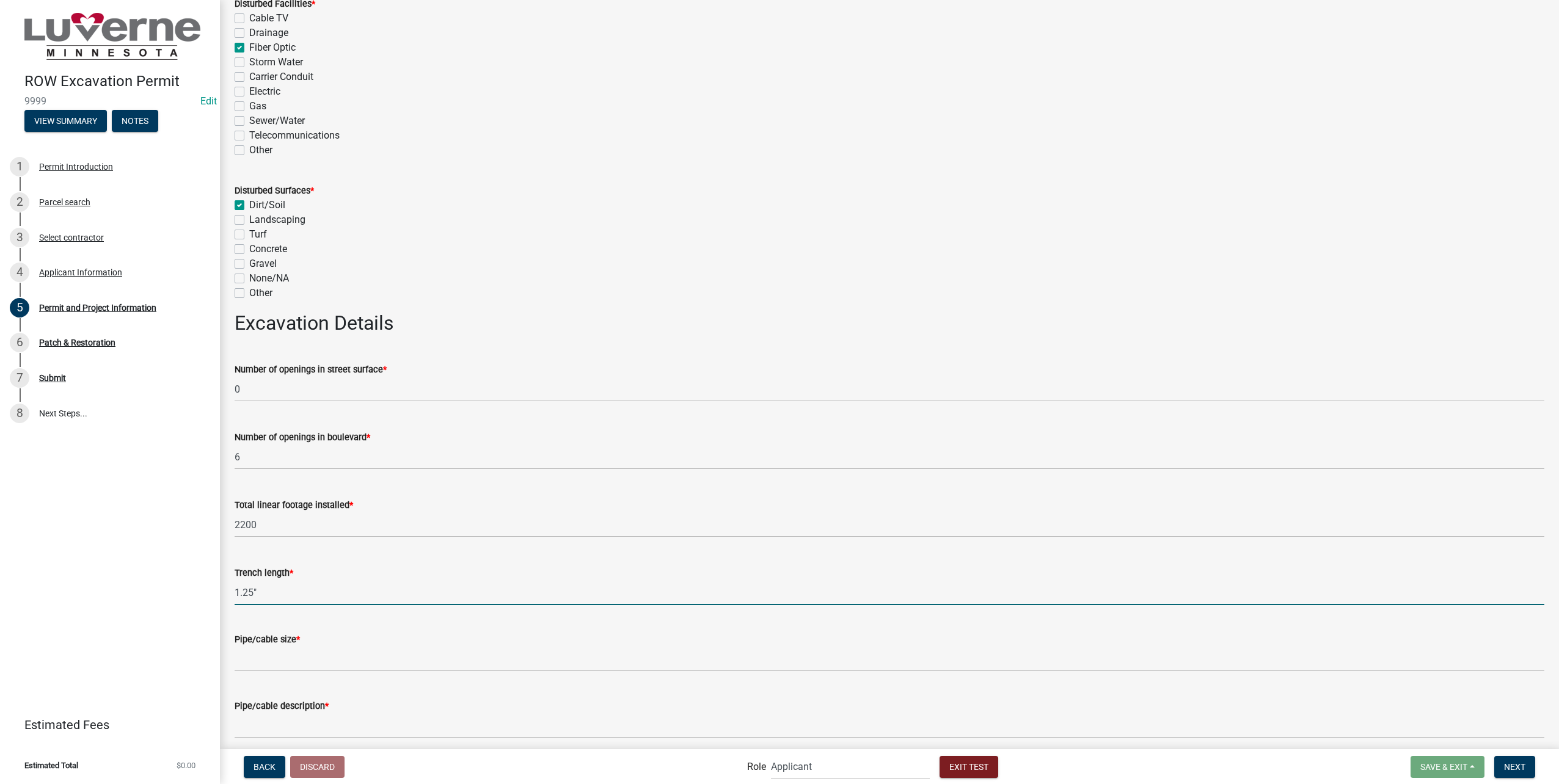
drag, startPoint x: 292, startPoint y: 593, endPoint x: 216, endPoint y: 593, distance: 76.0
click at [216, 593] on div "ROW Excavation Permit 9999 Edit View Summary Notes 1 Permit Introduction 2 Parc…" at bounding box center [780, 392] width 1559 height 784
click at [335, 675] on wm-data-entity-input "Pipe/cable size *" at bounding box center [889, 648] width 1310 height 66
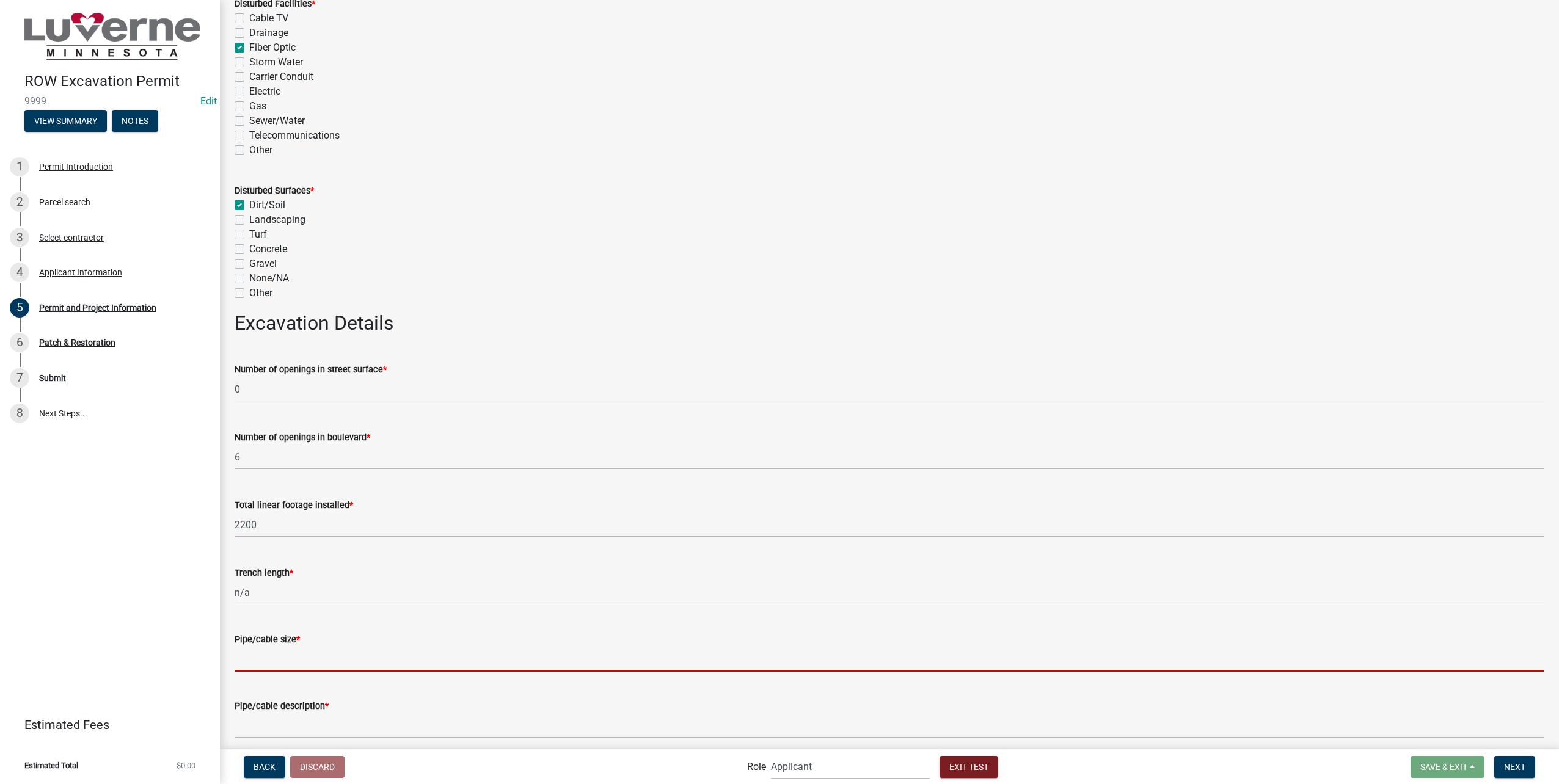
click at [328, 661] on input "Pipe/cable size *" at bounding box center [889, 659] width 1310 height 25
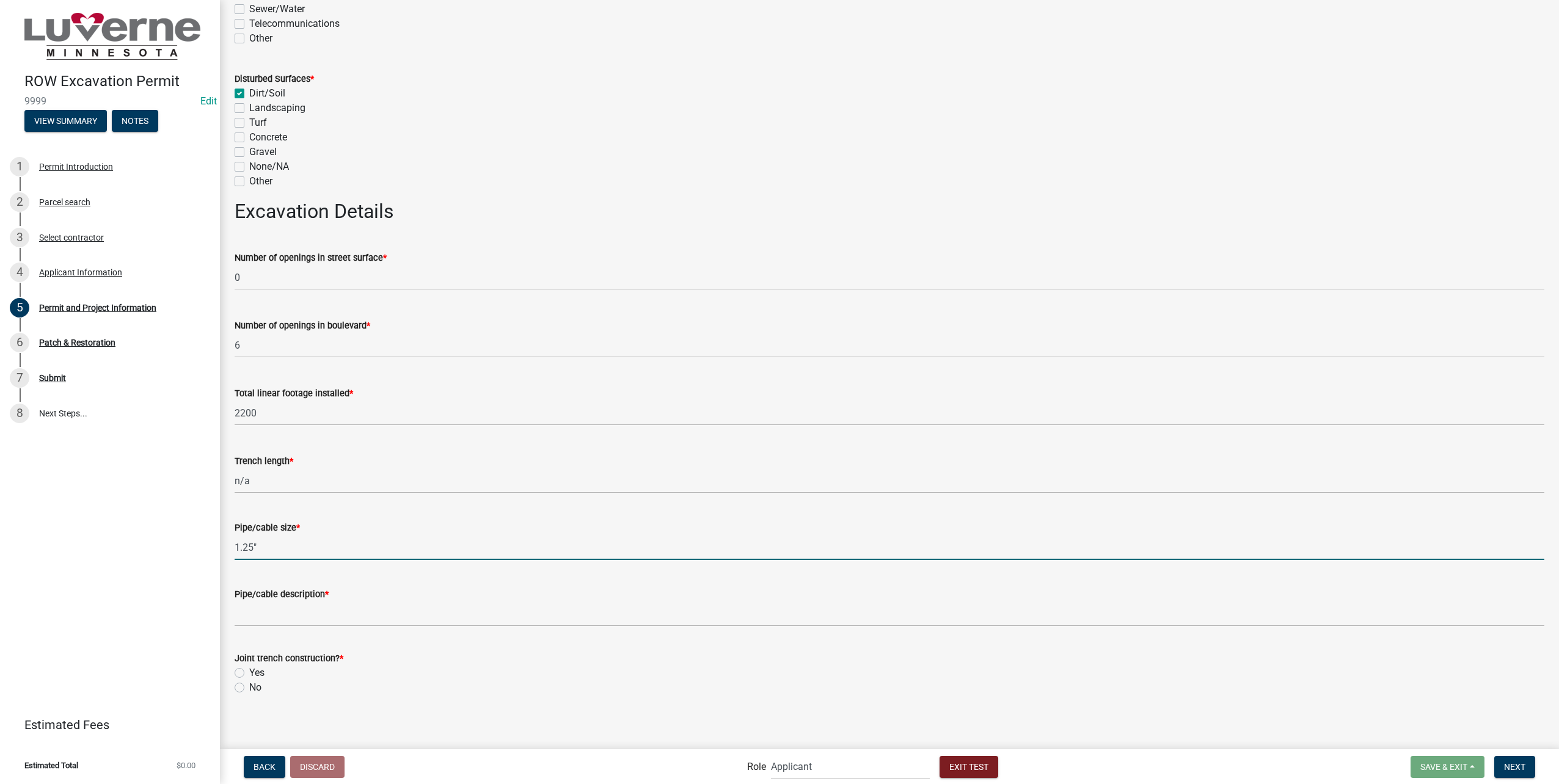
scroll to position [2010, 0]
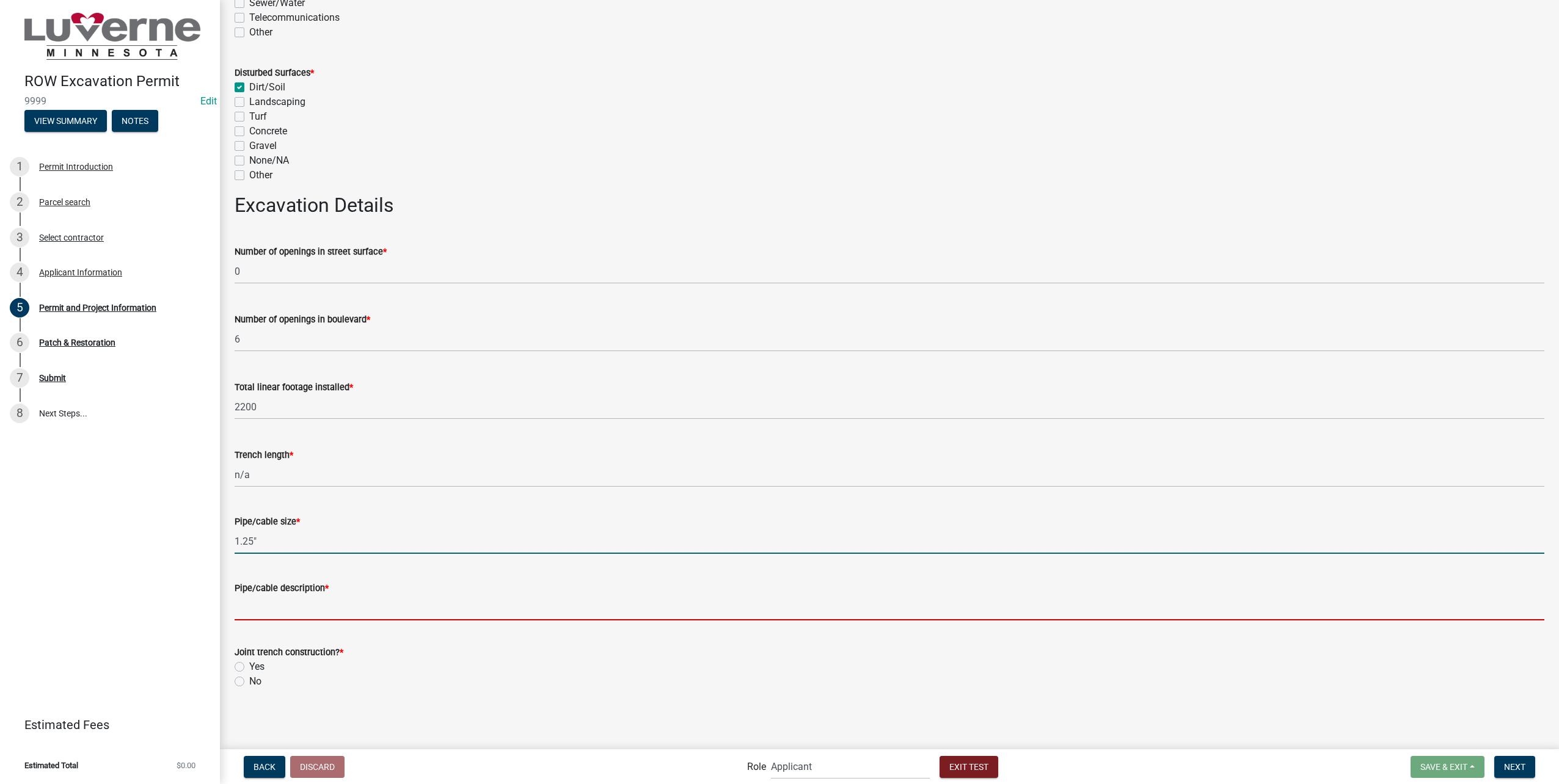
click at [397, 611] on input "Pipe/cable description *" at bounding box center [889, 608] width 1310 height 25
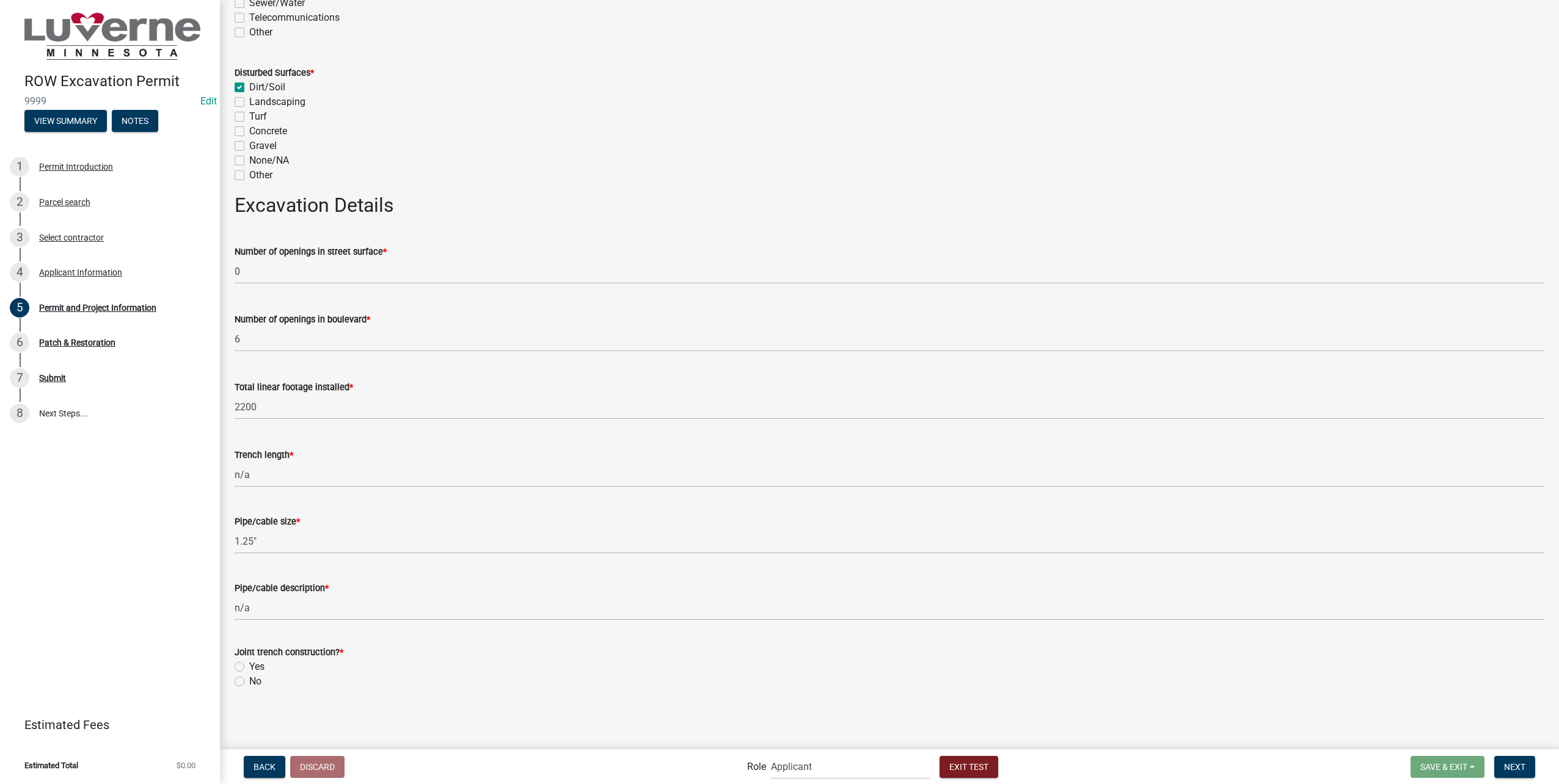
click at [249, 681] on label "No" at bounding box center [255, 681] width 12 height 15
click at [249, 681] on input "No" at bounding box center [253, 678] width 8 height 8
click at [249, 665] on label "Yes" at bounding box center [257, 667] width 16 height 15
click at [249, 665] on input "Yes" at bounding box center [253, 663] width 8 height 8
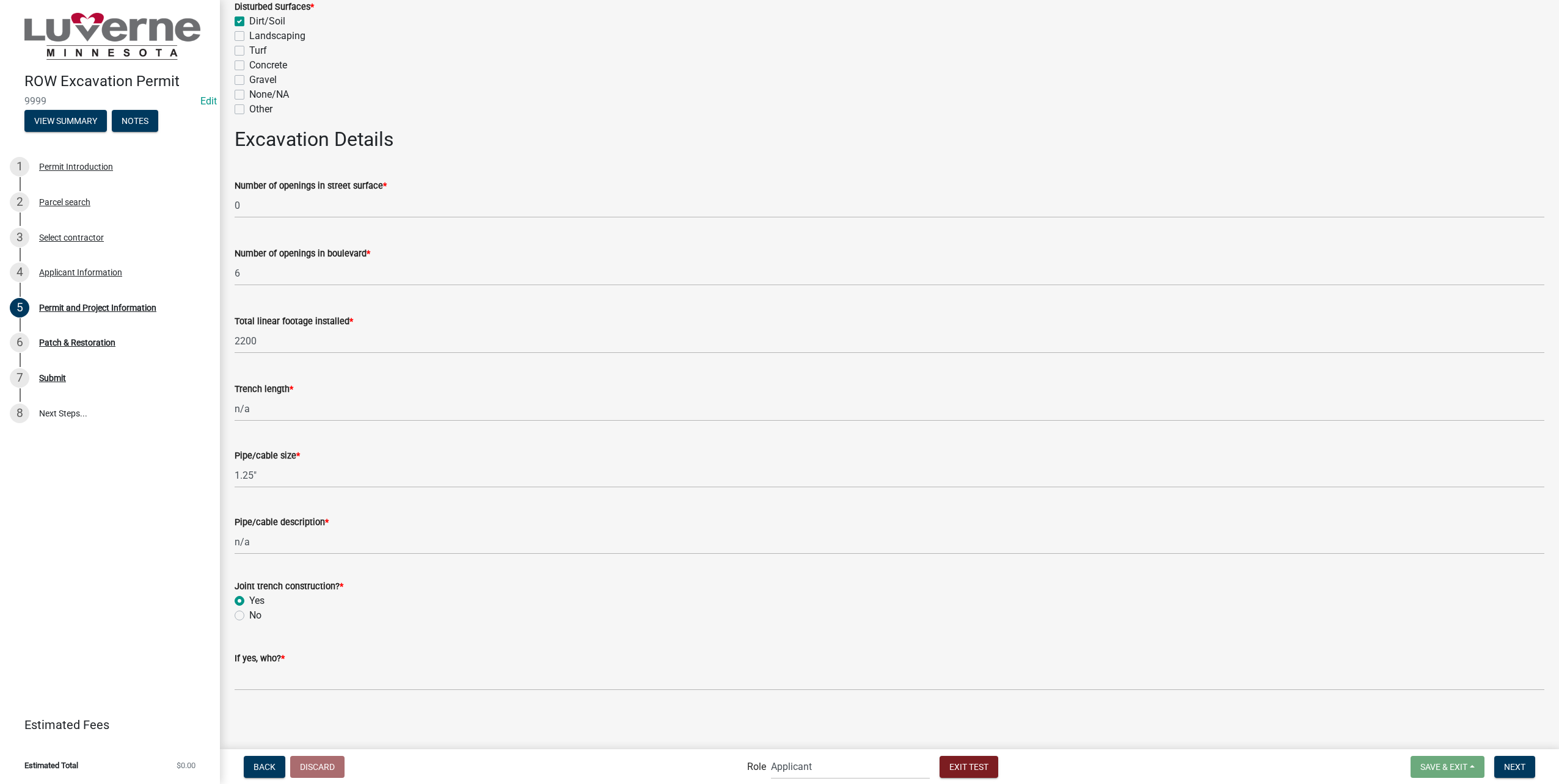
scroll to position [2077, 0]
click at [249, 617] on label "No" at bounding box center [255, 615] width 12 height 15
click at [249, 616] on input "No" at bounding box center [253, 611] width 8 height 8
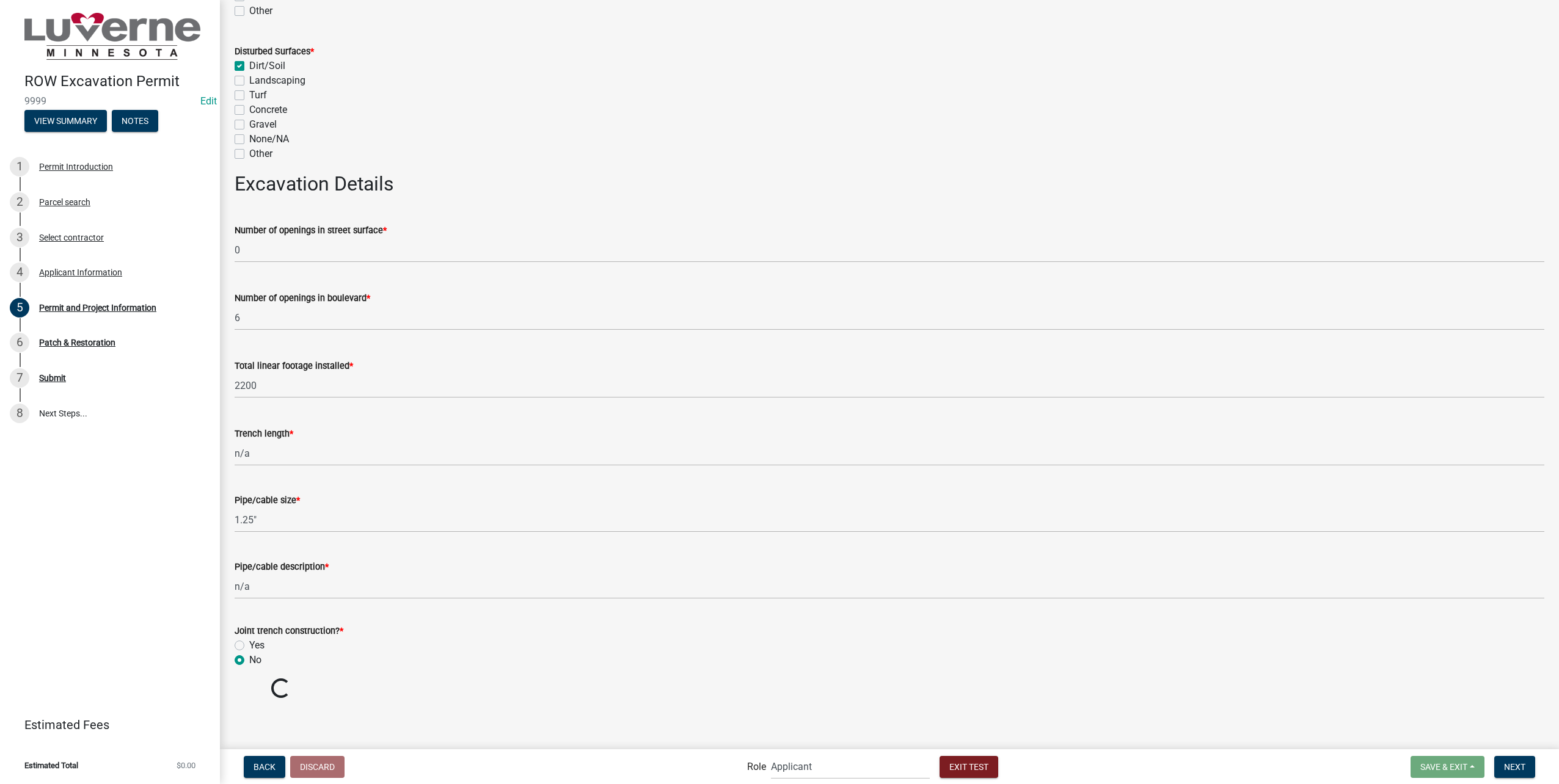
scroll to position [2010, 0]
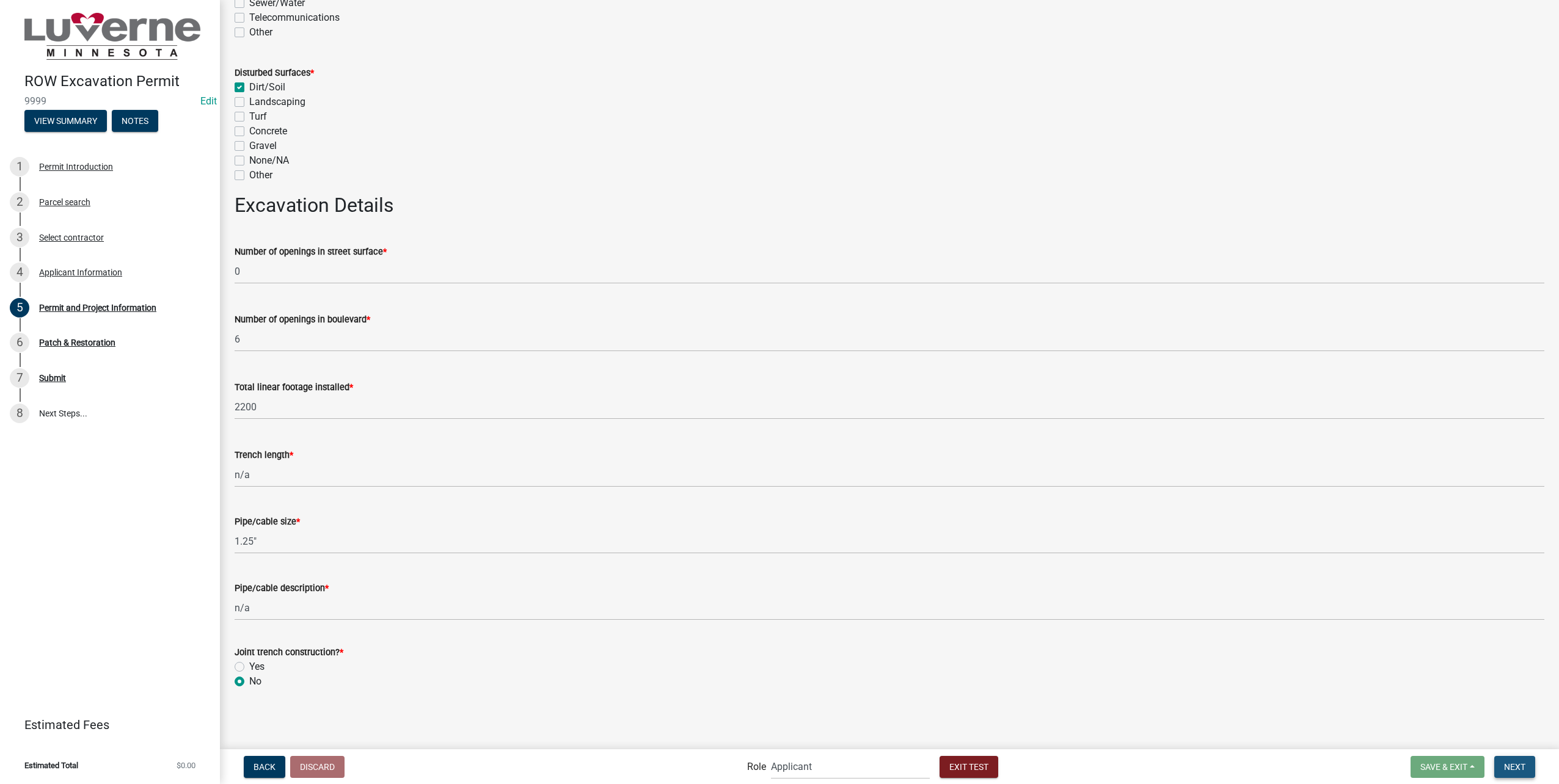
click at [1519, 770] on span "Next" at bounding box center [1514, 766] width 21 height 10
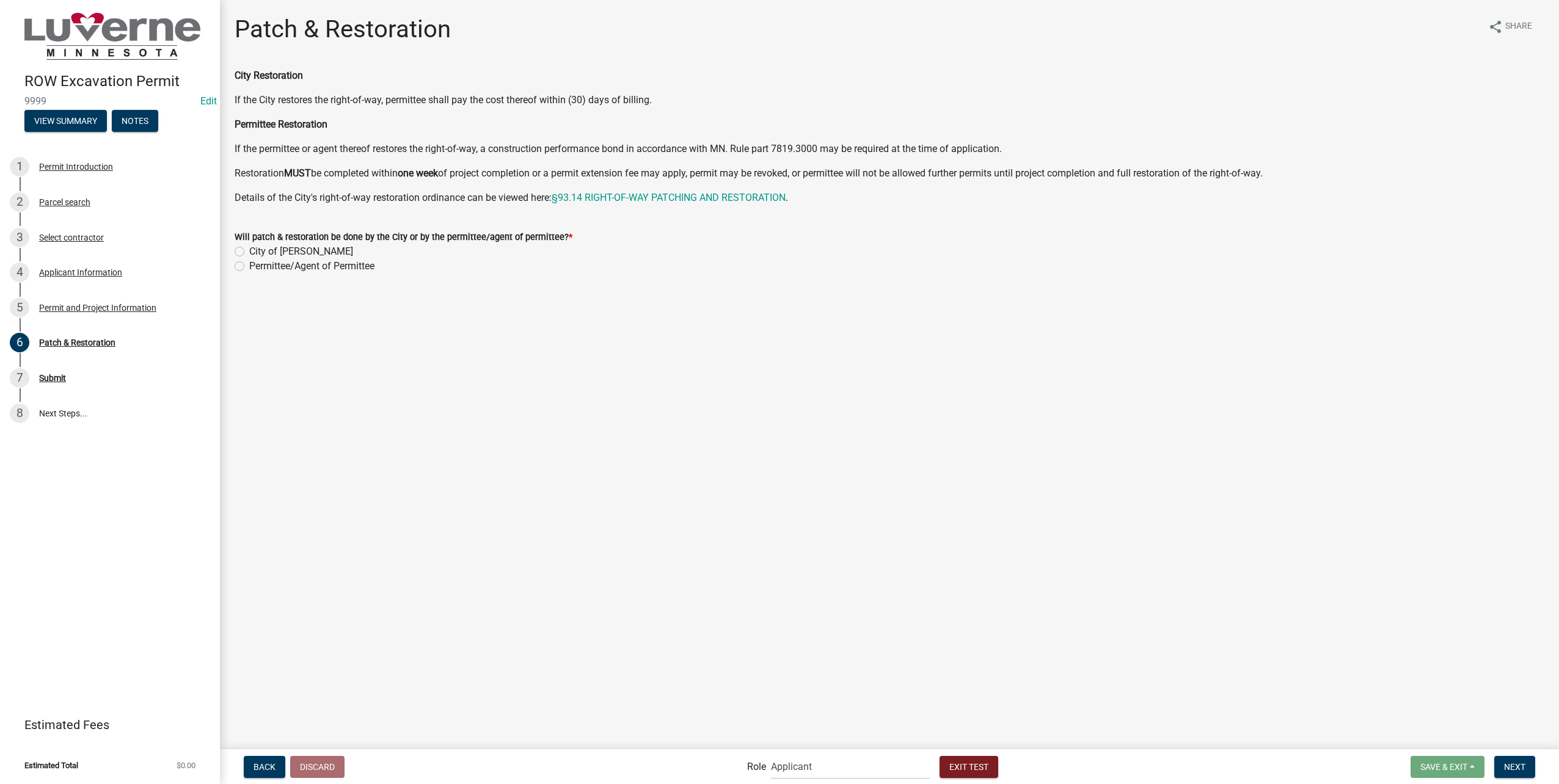
click at [249, 250] on label "City of Luverne" at bounding box center [301, 252] width 104 height 15
click at [249, 250] on input "City of Luverne" at bounding box center [253, 248] width 8 height 8
click at [249, 265] on label "Permittee/Agent of Permittee" at bounding box center [311, 267] width 125 height 15
click at [249, 265] on input "Permittee/Agent of Permittee" at bounding box center [253, 263] width 8 height 8
click at [249, 326] on label "Yes" at bounding box center [257, 321] width 16 height 15
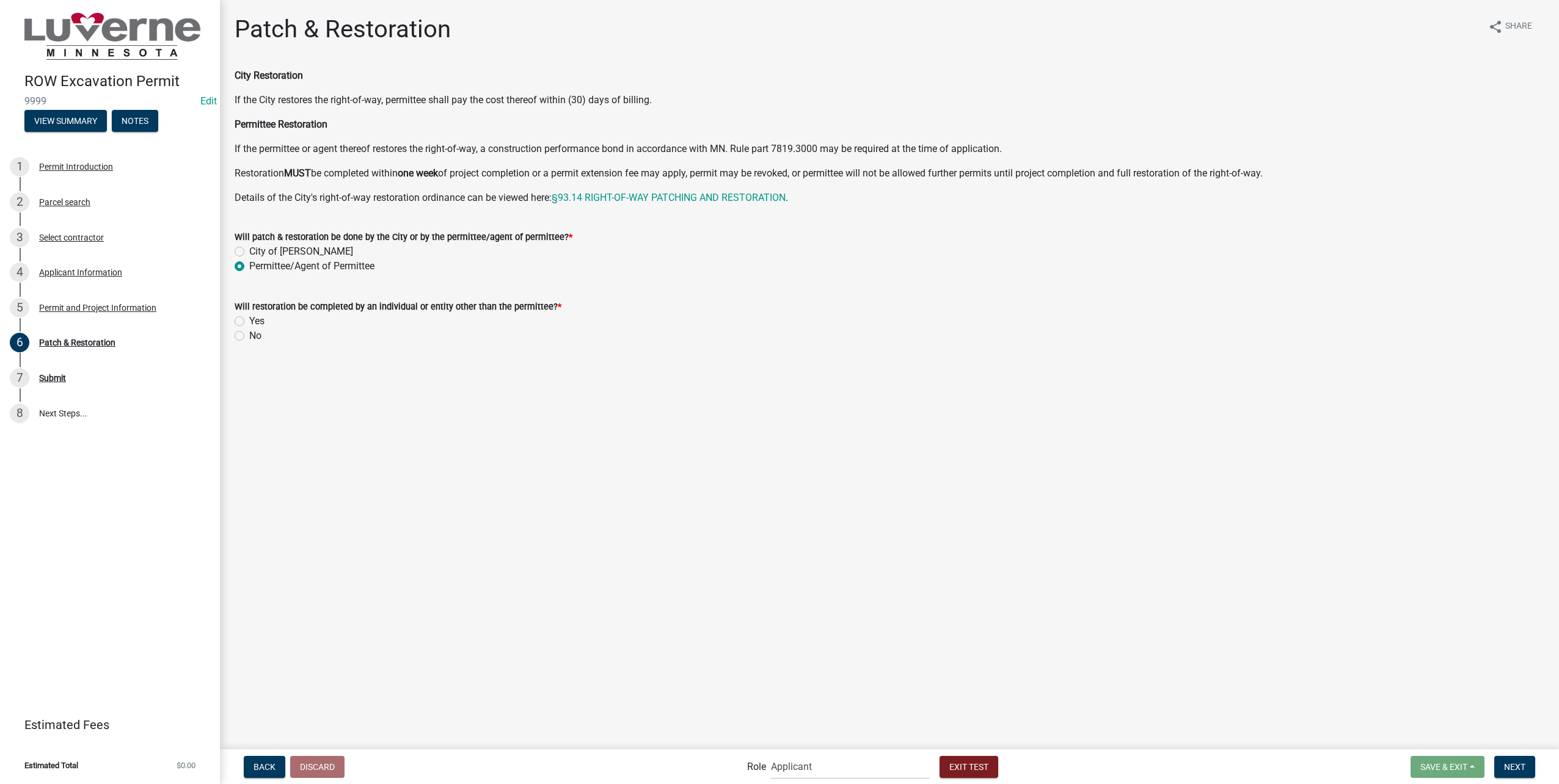
click at [249, 322] on input "Yes" at bounding box center [253, 317] width 8 height 8
click at [249, 337] on label "No" at bounding box center [255, 336] width 12 height 15
click at [249, 336] on input "No" at bounding box center [253, 332] width 8 height 8
click at [1523, 763] on span "Next" at bounding box center [1514, 766] width 21 height 10
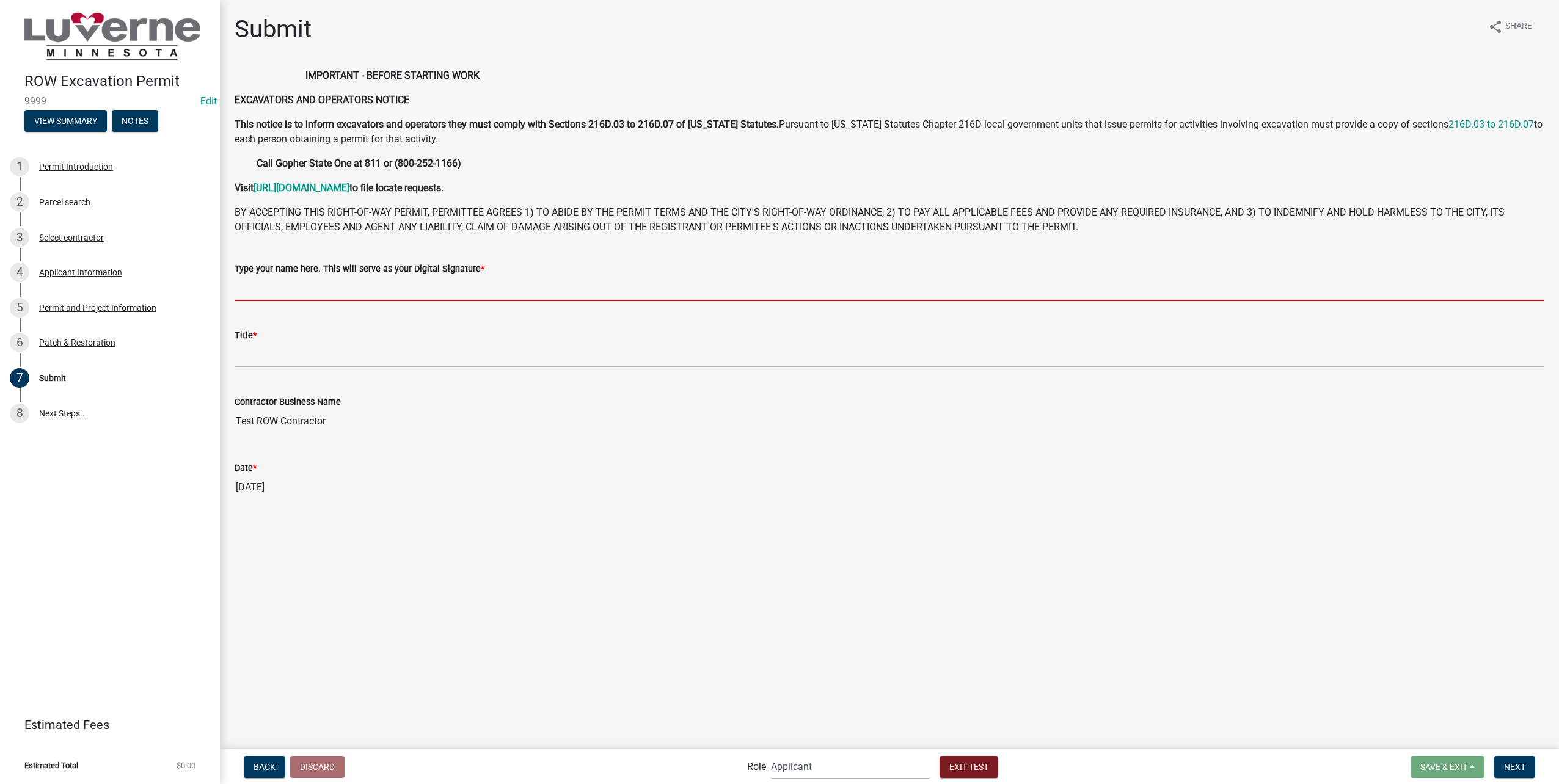
click at [375, 284] on input "Type your name here. This will serve as your Digital Signature *" at bounding box center [889, 288] width 1310 height 25
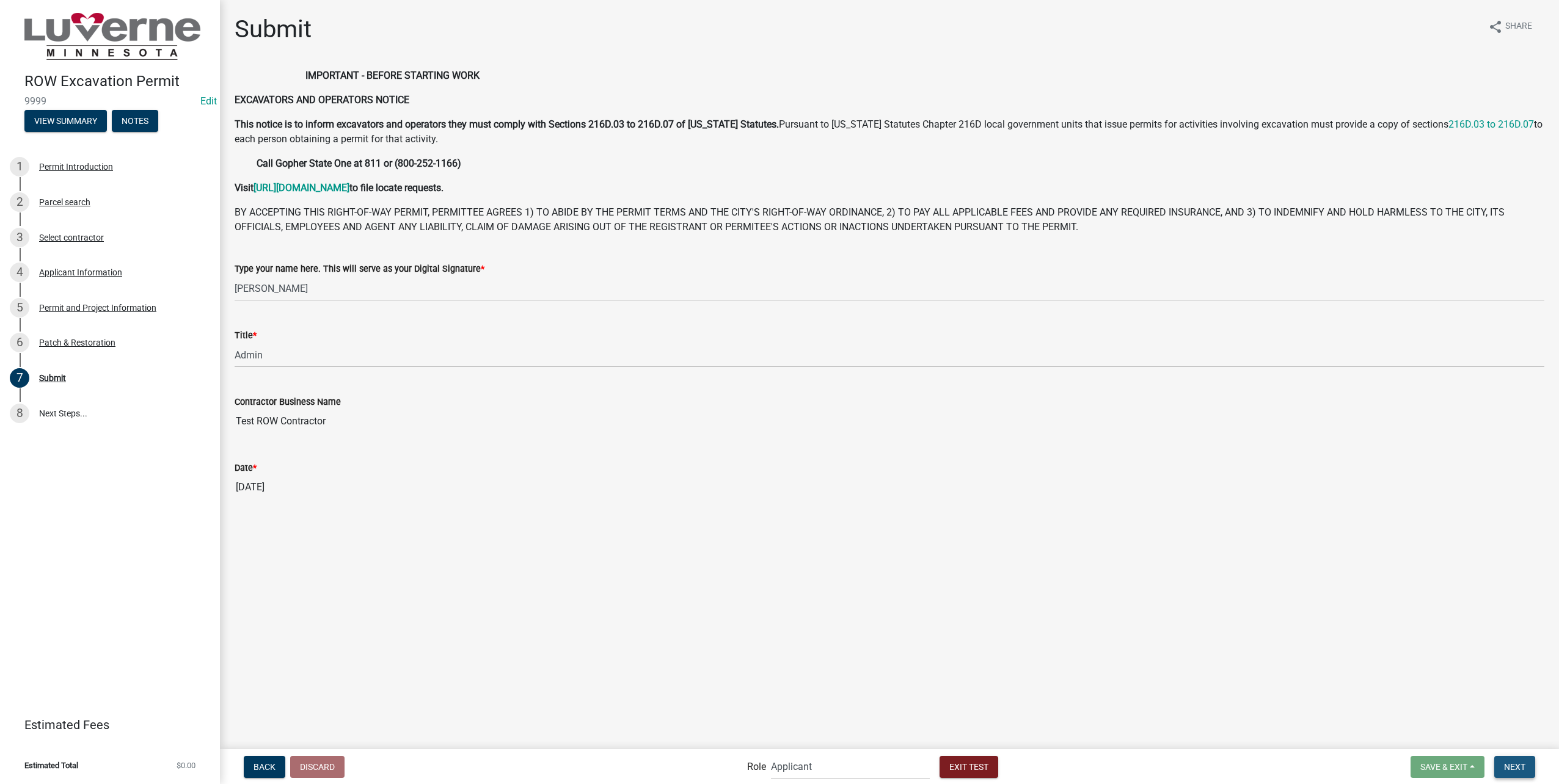
click at [1523, 760] on button "Next" at bounding box center [1515, 767] width 41 height 22
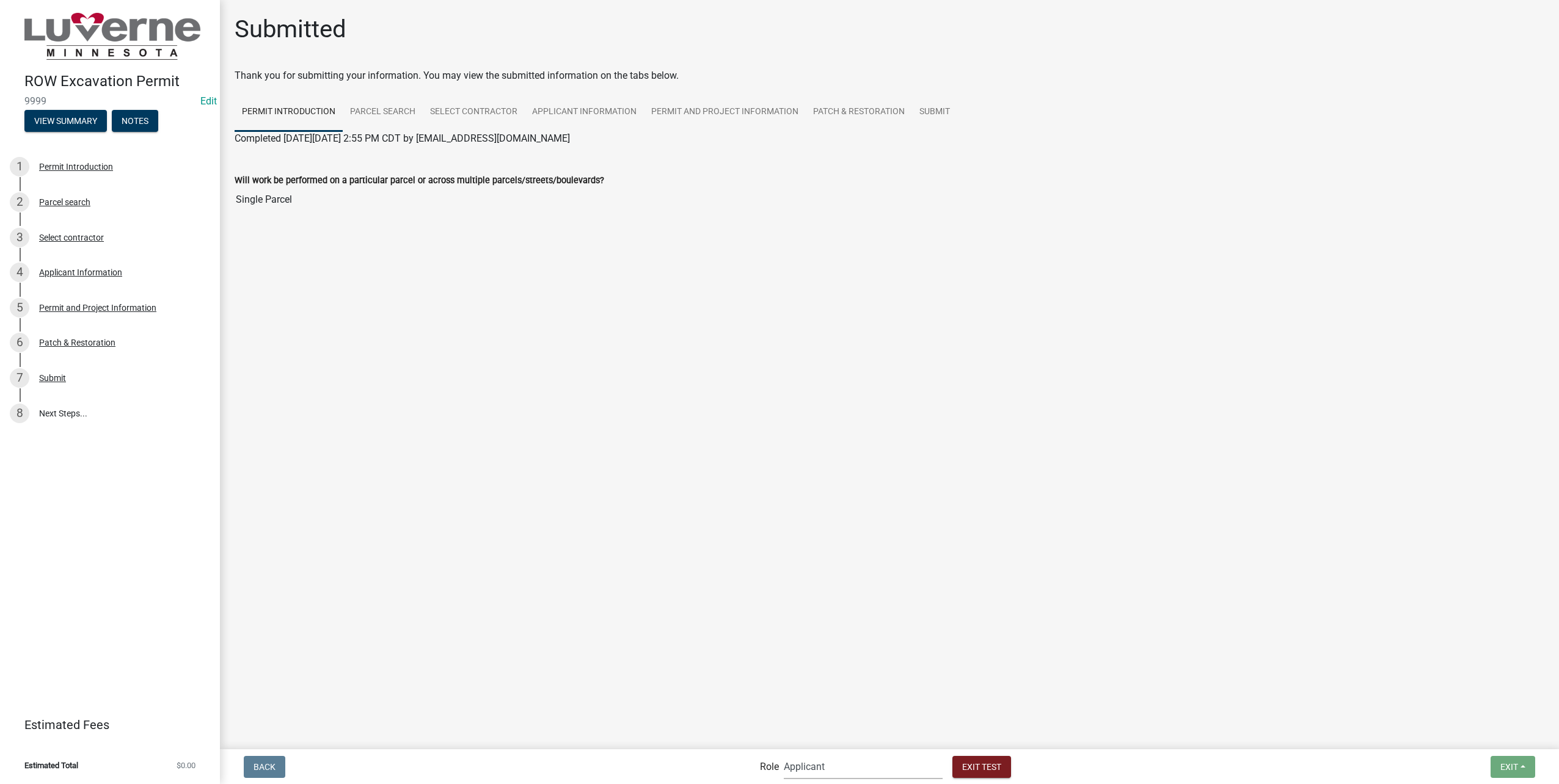
click at [793, 767] on select "Applicant Public Works City Clerk Water/Wastewater Department Admin Electric De…" at bounding box center [863, 767] width 159 height 25
click at [784, 754] on select "Applicant Public Works City Clerk Water/Wastewater Department Admin Electric De…" at bounding box center [863, 767] width 159 height 25
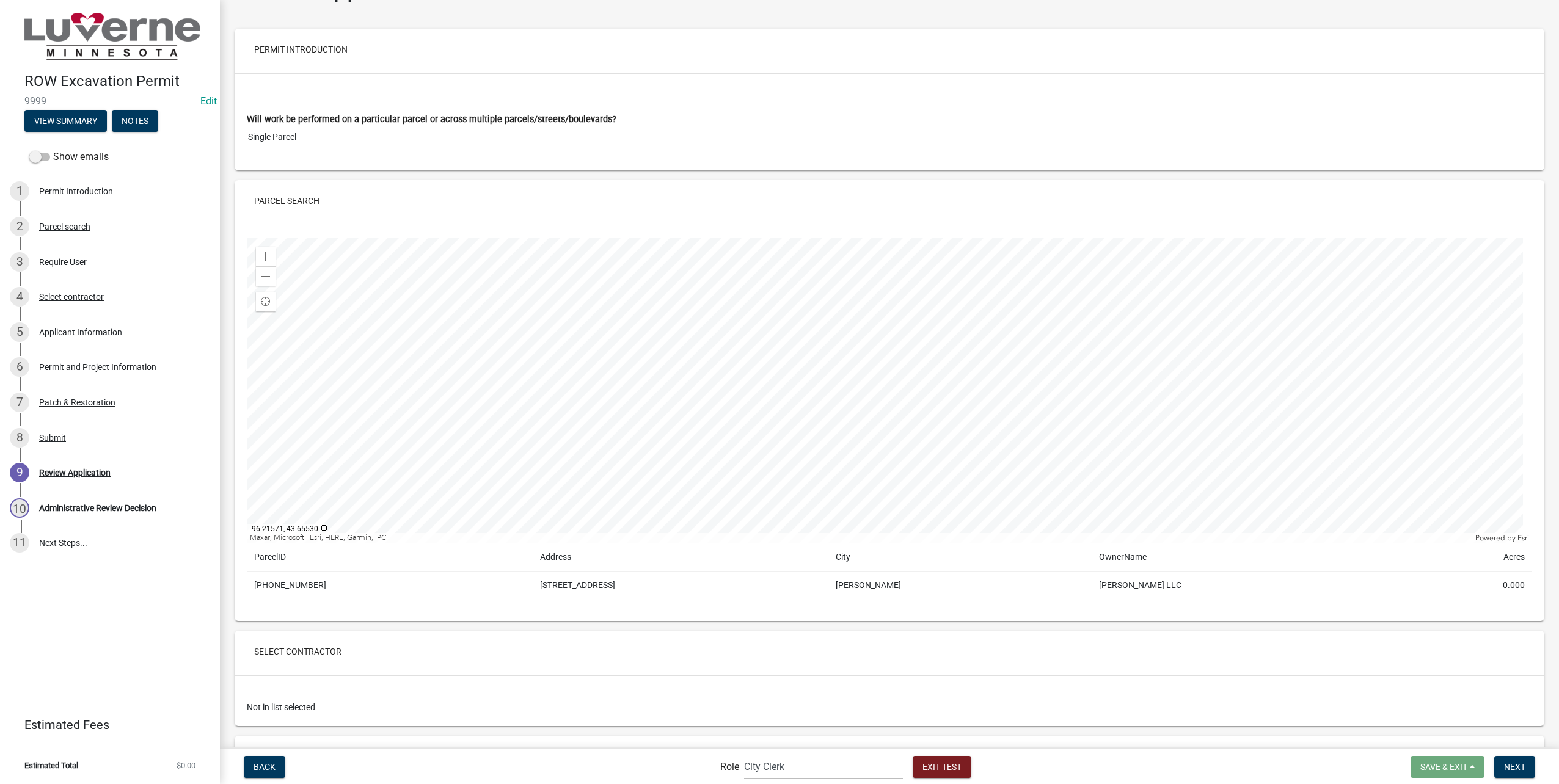
scroll to position [61, 0]
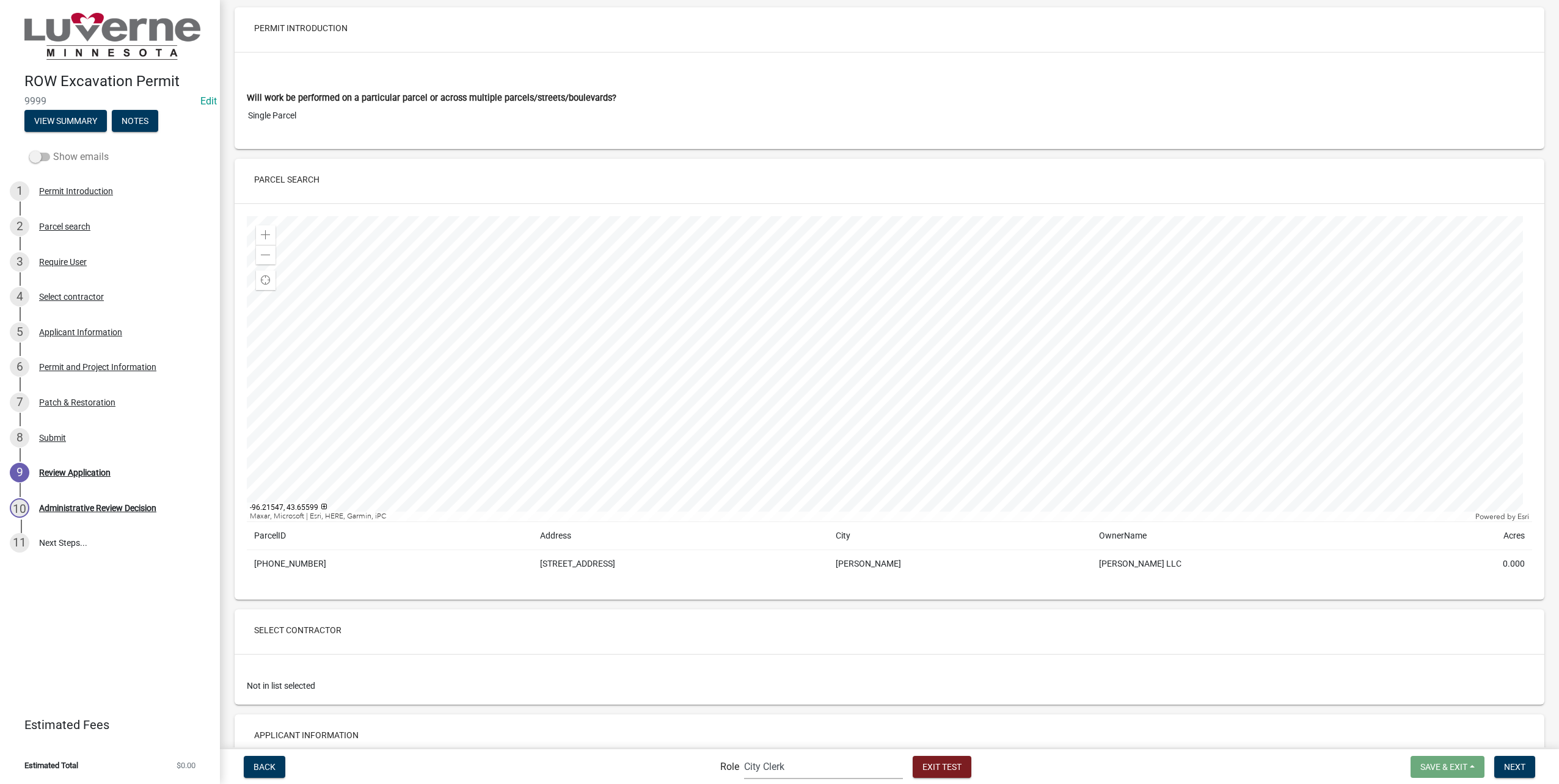
click at [45, 158] on span at bounding box center [39, 157] width 21 height 9
click at [53, 150] on input "Show emails" at bounding box center [53, 150] width 0 height 0
click at [169, 467] on div "9 Application Submitted to Applicant" at bounding box center [105, 472] width 191 height 19
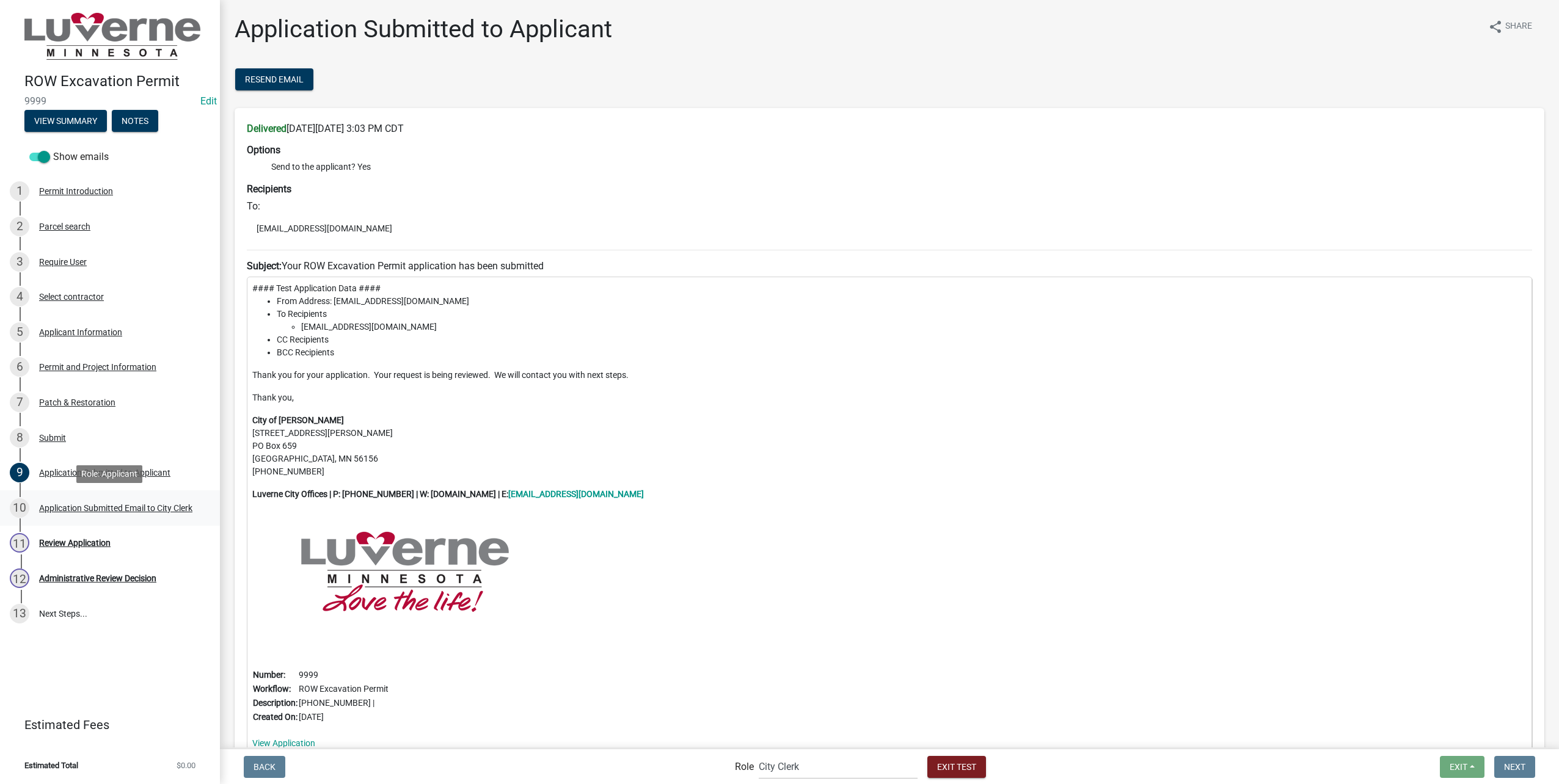
click at [85, 514] on div "10 Application Submitted Email to City Clerk" at bounding box center [105, 508] width 191 height 19
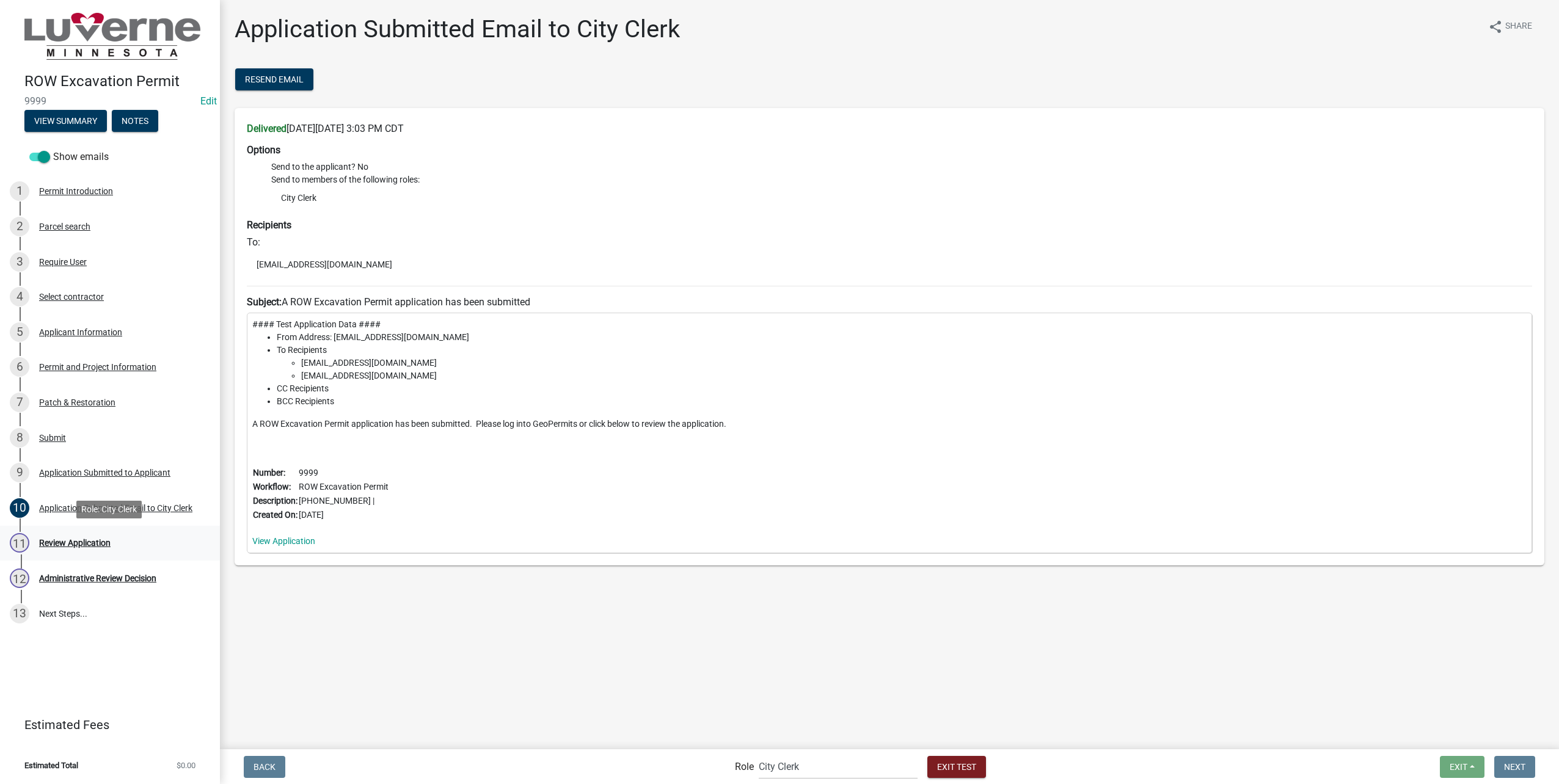
click at [78, 537] on div "11 Review Application" at bounding box center [105, 542] width 191 height 19
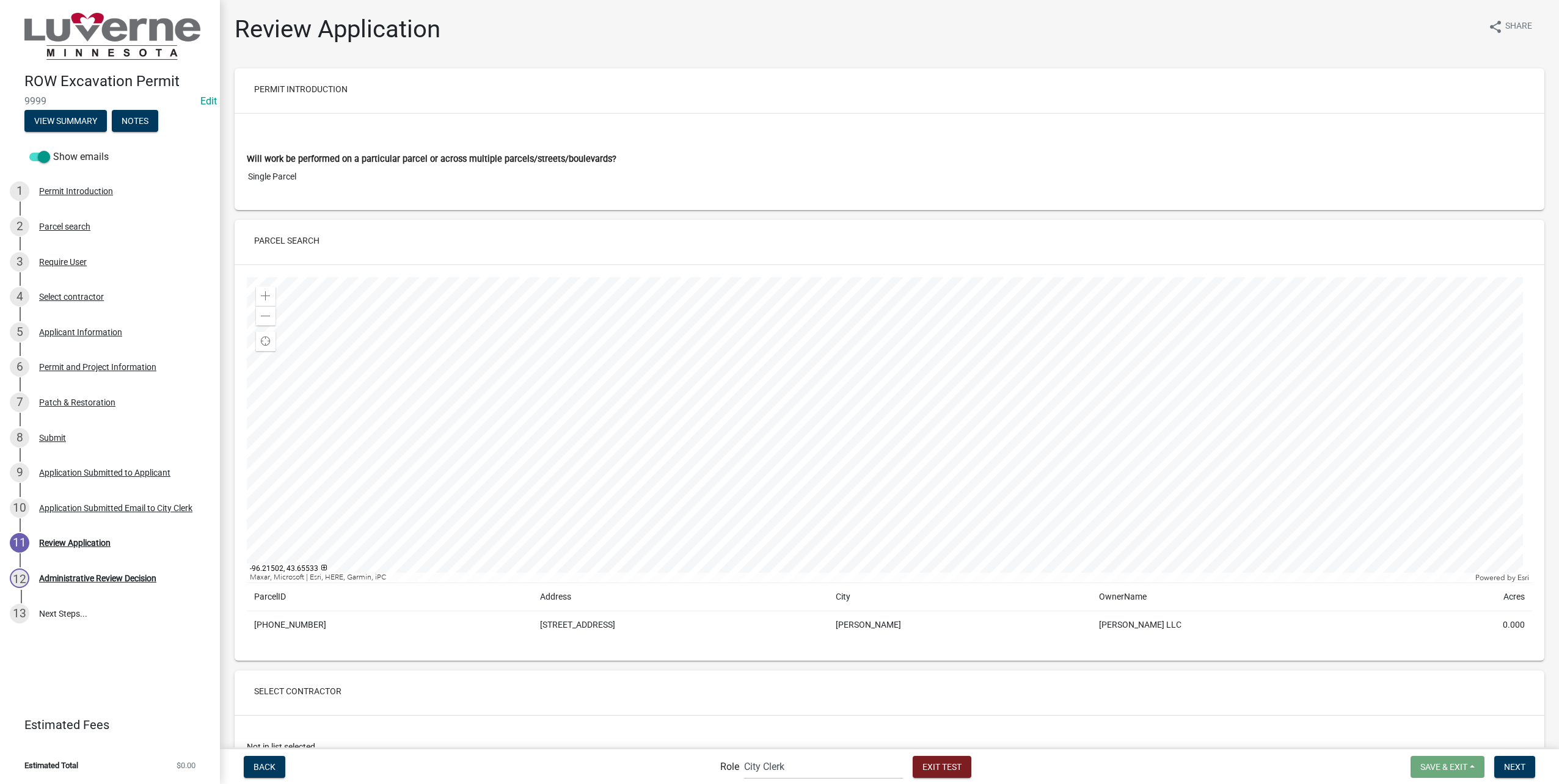
scroll to position [305, 0]
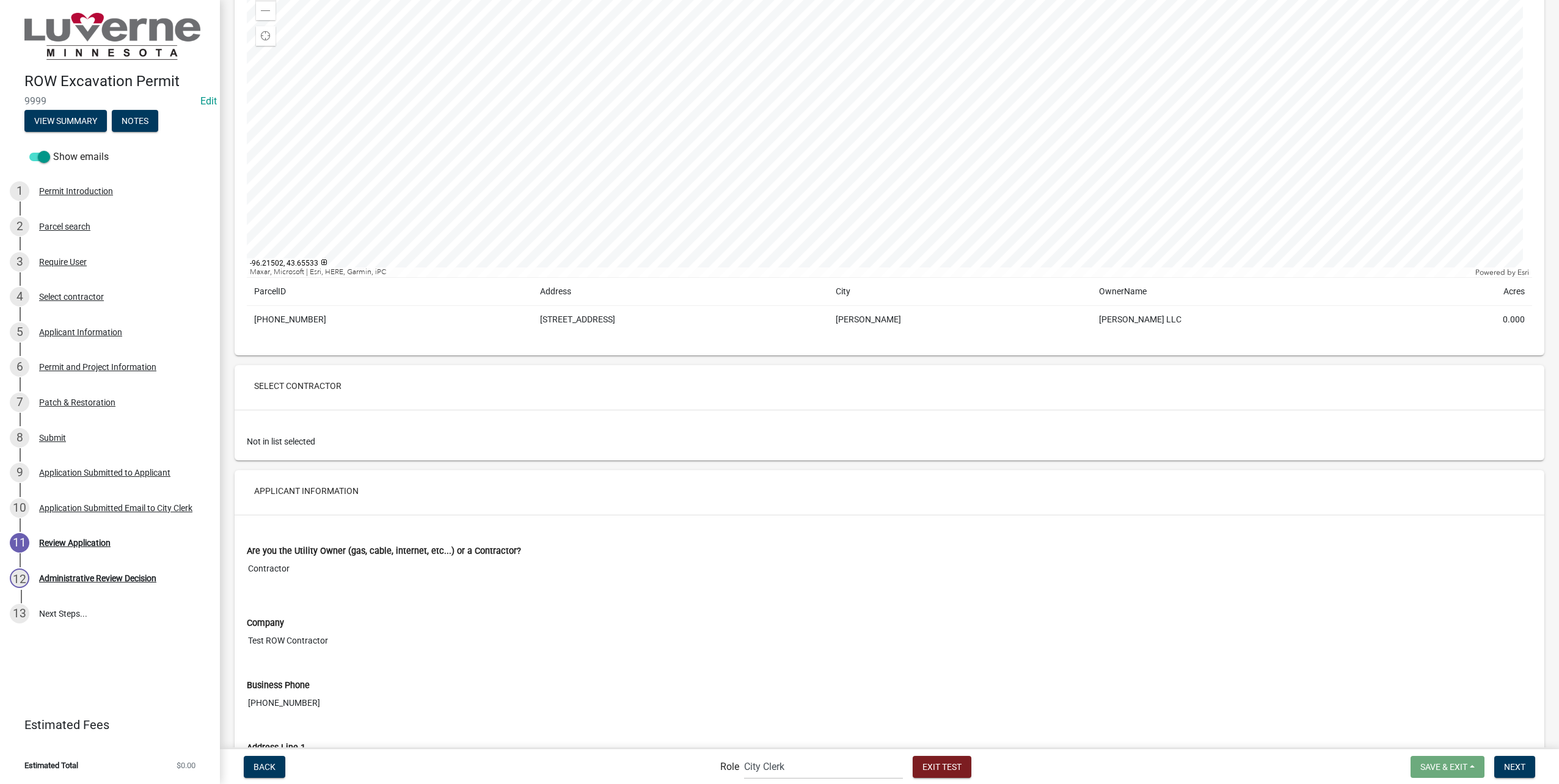
click at [272, 439] on div "Not in list selected" at bounding box center [890, 442] width 1285 height 13
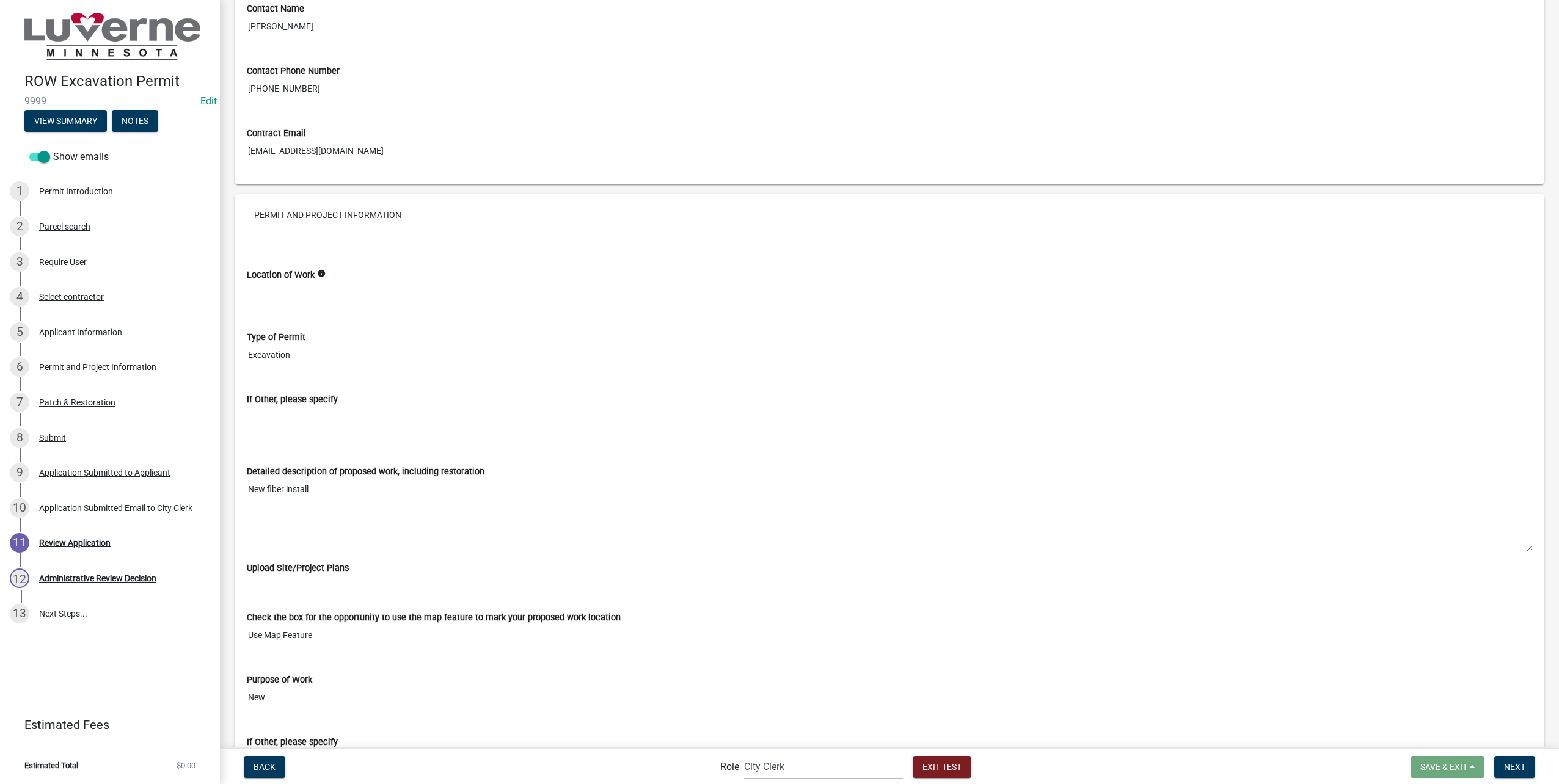
scroll to position [2015, 0]
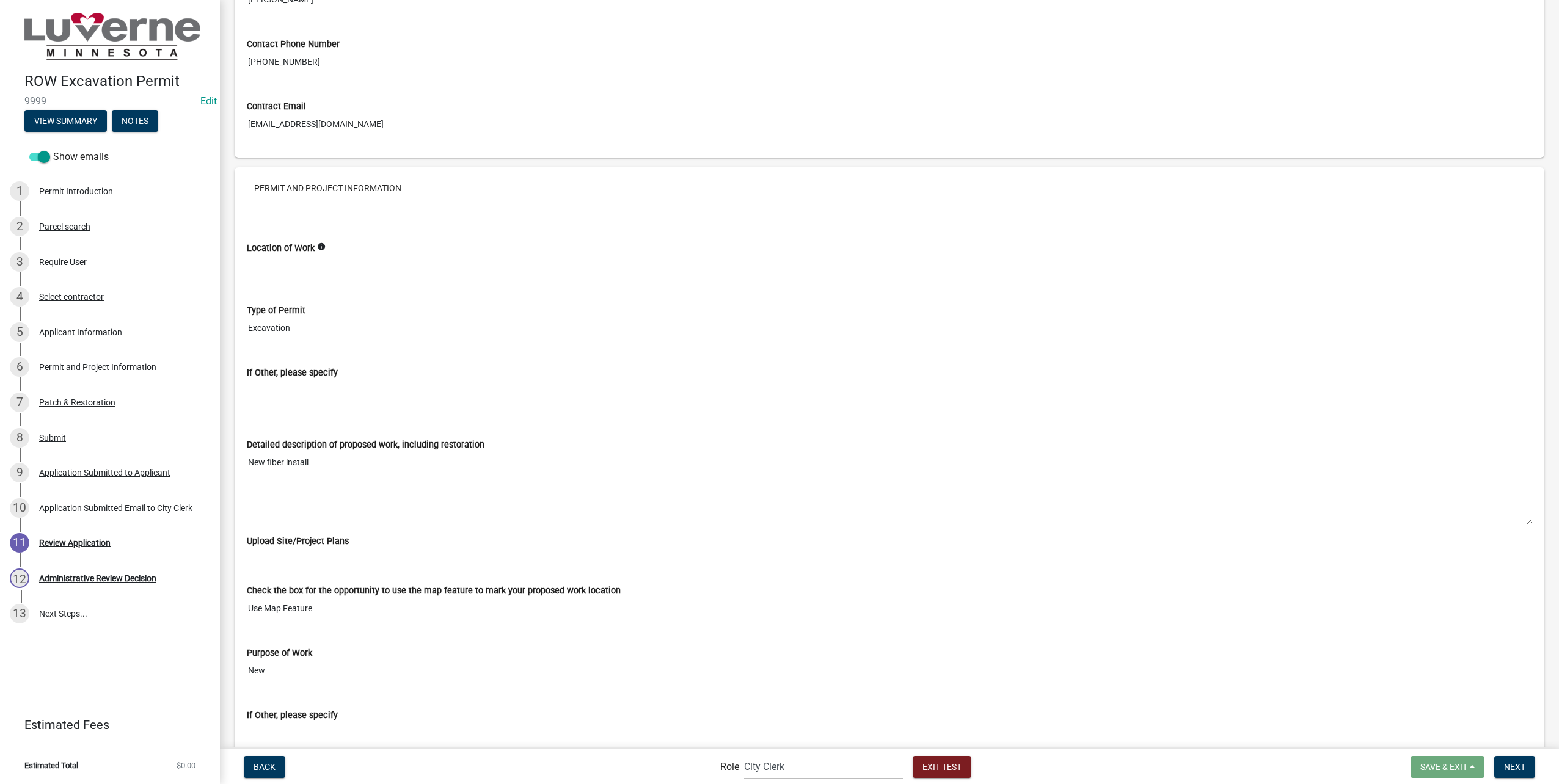
click at [322, 246] on icon "info" at bounding box center [321, 247] width 9 height 9
click at [305, 268] on input "Location of Work" at bounding box center [890, 266] width 1285 height 22
click at [509, 375] on div "If Other, please specify" at bounding box center [890, 373] width 1285 height 13
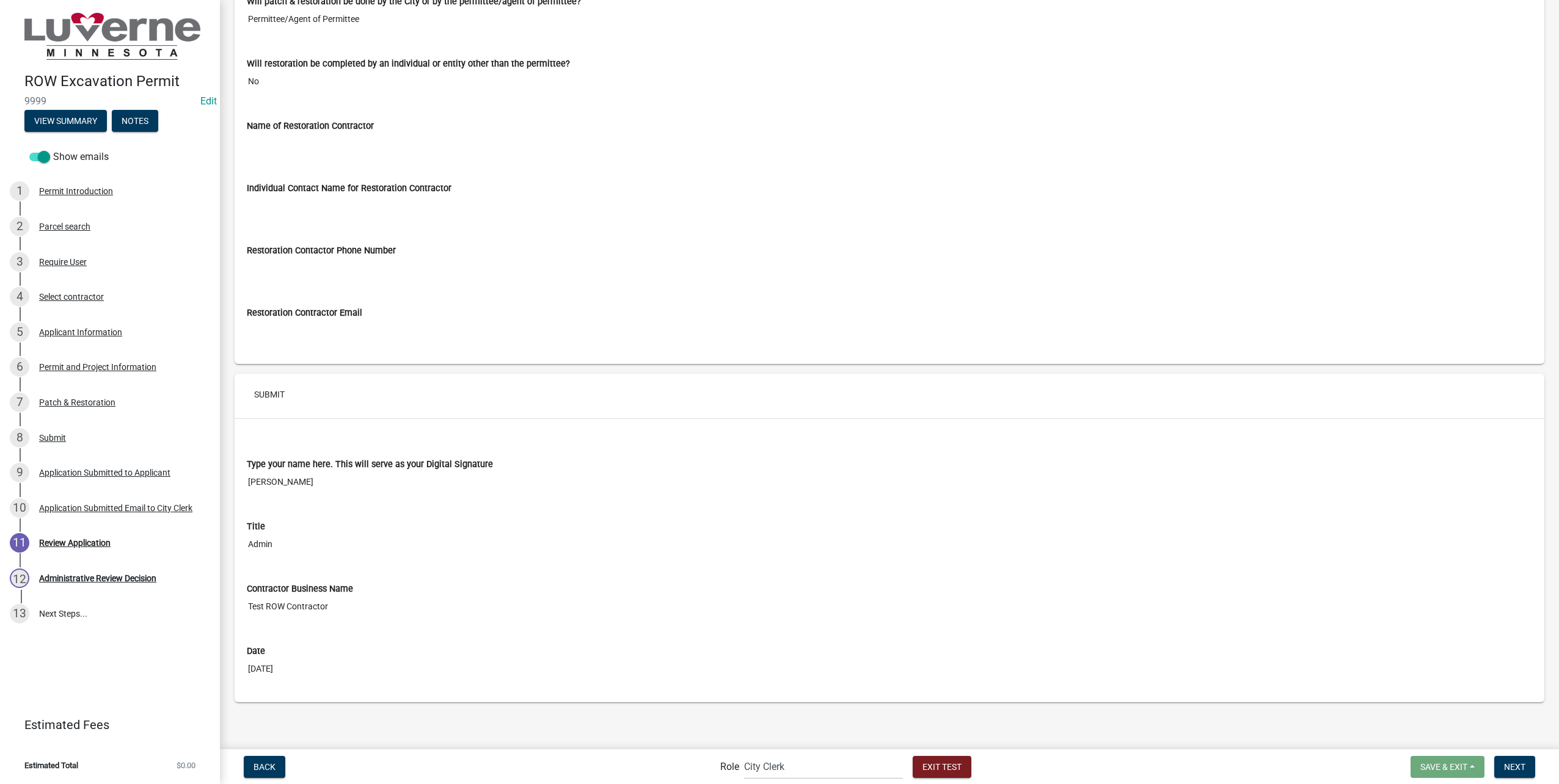
scroll to position [4910, 0]
click at [1517, 760] on button "Next" at bounding box center [1515, 767] width 41 height 22
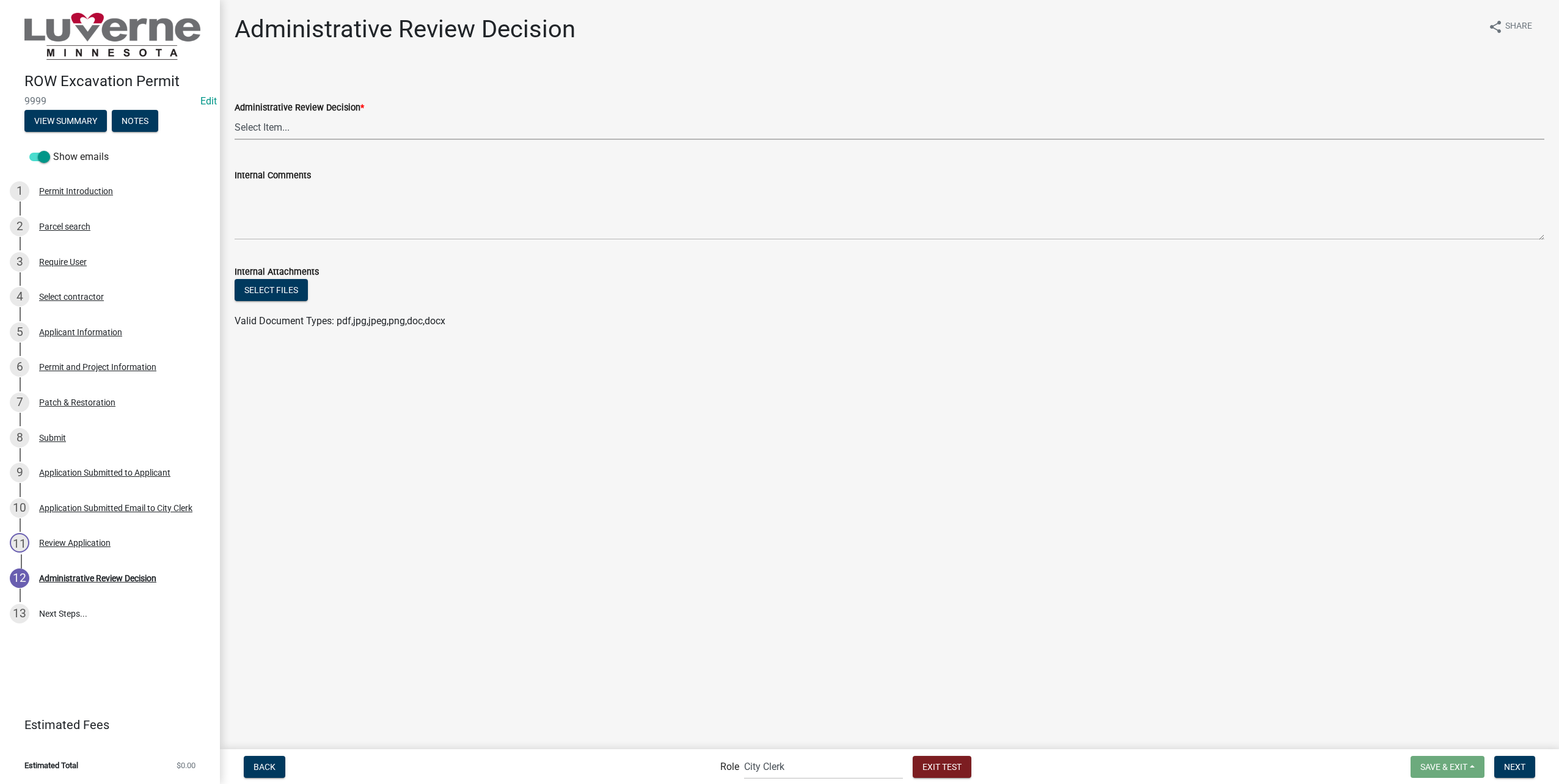
click at [287, 124] on select "Select Item... Approve - send to department heads for review Return - additiona…" at bounding box center [889, 127] width 1310 height 25
click at [234, 115] on select "Select Item... Approve - send to department heads for review Return - additiona…" at bounding box center [889, 127] width 1310 height 25
click at [1527, 760] on button "Next" at bounding box center [1515, 767] width 41 height 22
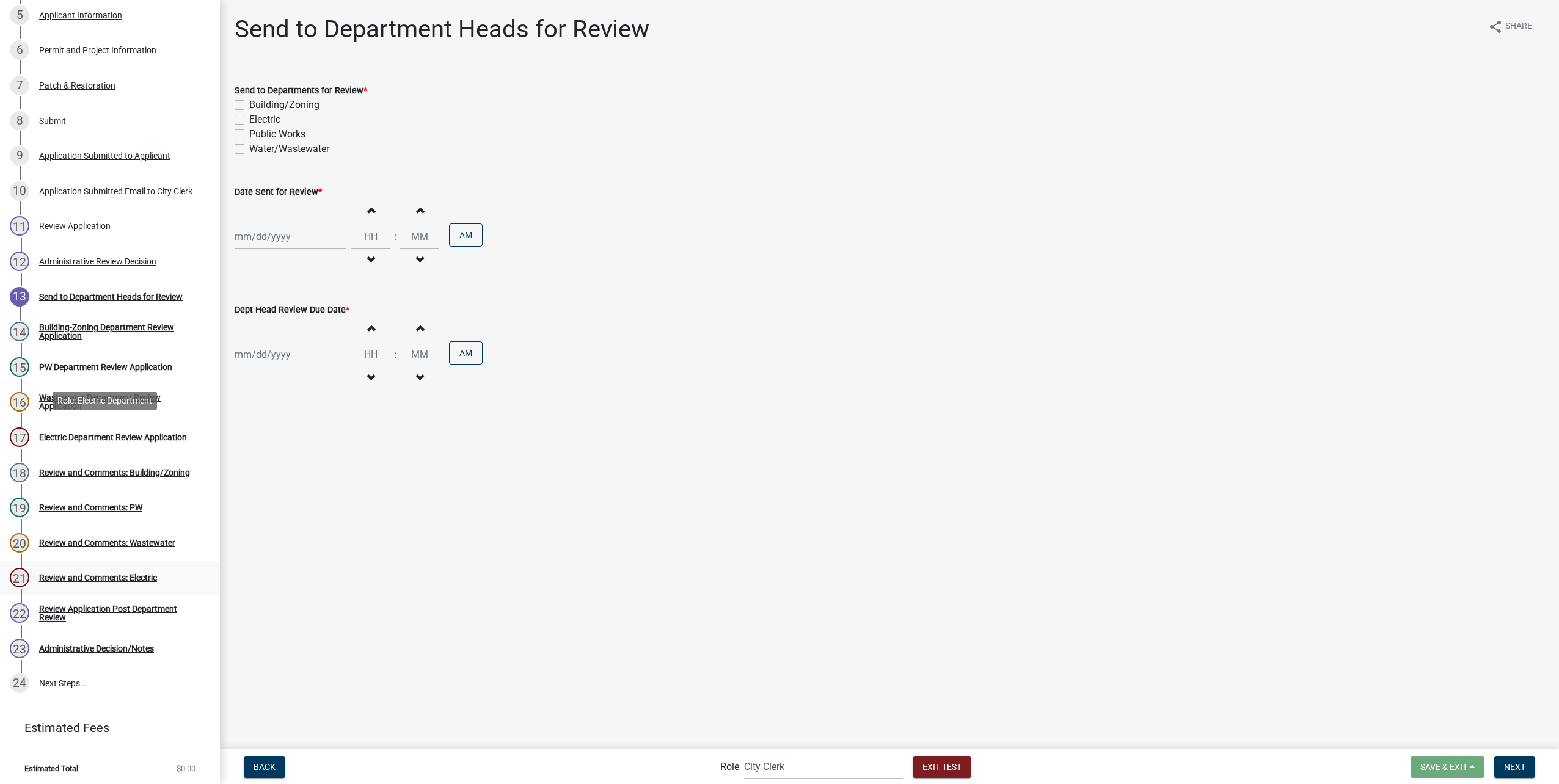
scroll to position [317, 0]
click at [249, 101] on label "Building/Zoning" at bounding box center [284, 105] width 70 height 15
click at [249, 101] on input "Building/Zoning" at bounding box center [253, 101] width 8 height 8
click at [234, 116] on div "Send to Departments for Review * Building/Zoning Electric Public Works Water/Wa…" at bounding box center [890, 112] width 1328 height 88
click at [249, 132] on label "Public Works" at bounding box center [277, 134] width 56 height 15
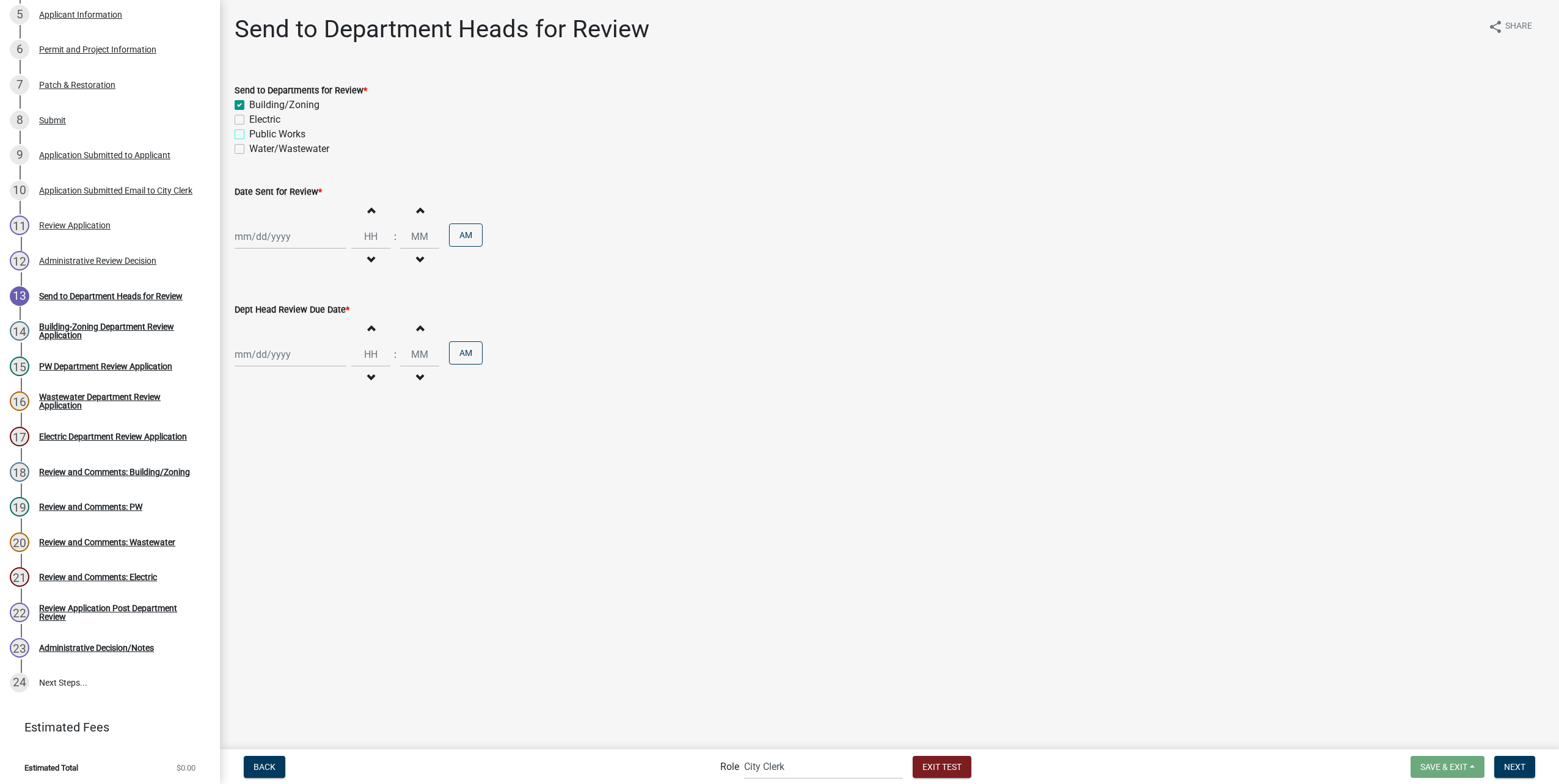
click at [249, 132] on input "Public Works" at bounding box center [253, 130] width 8 height 8
click at [249, 119] on label "Electric" at bounding box center [265, 120] width 31 height 15
click at [249, 119] on input "Electric" at bounding box center [253, 116] width 8 height 8
click at [249, 150] on label "Water/Wastewater" at bounding box center [289, 149] width 80 height 15
click at [249, 150] on input "Water/Wastewater" at bounding box center [253, 145] width 8 height 8
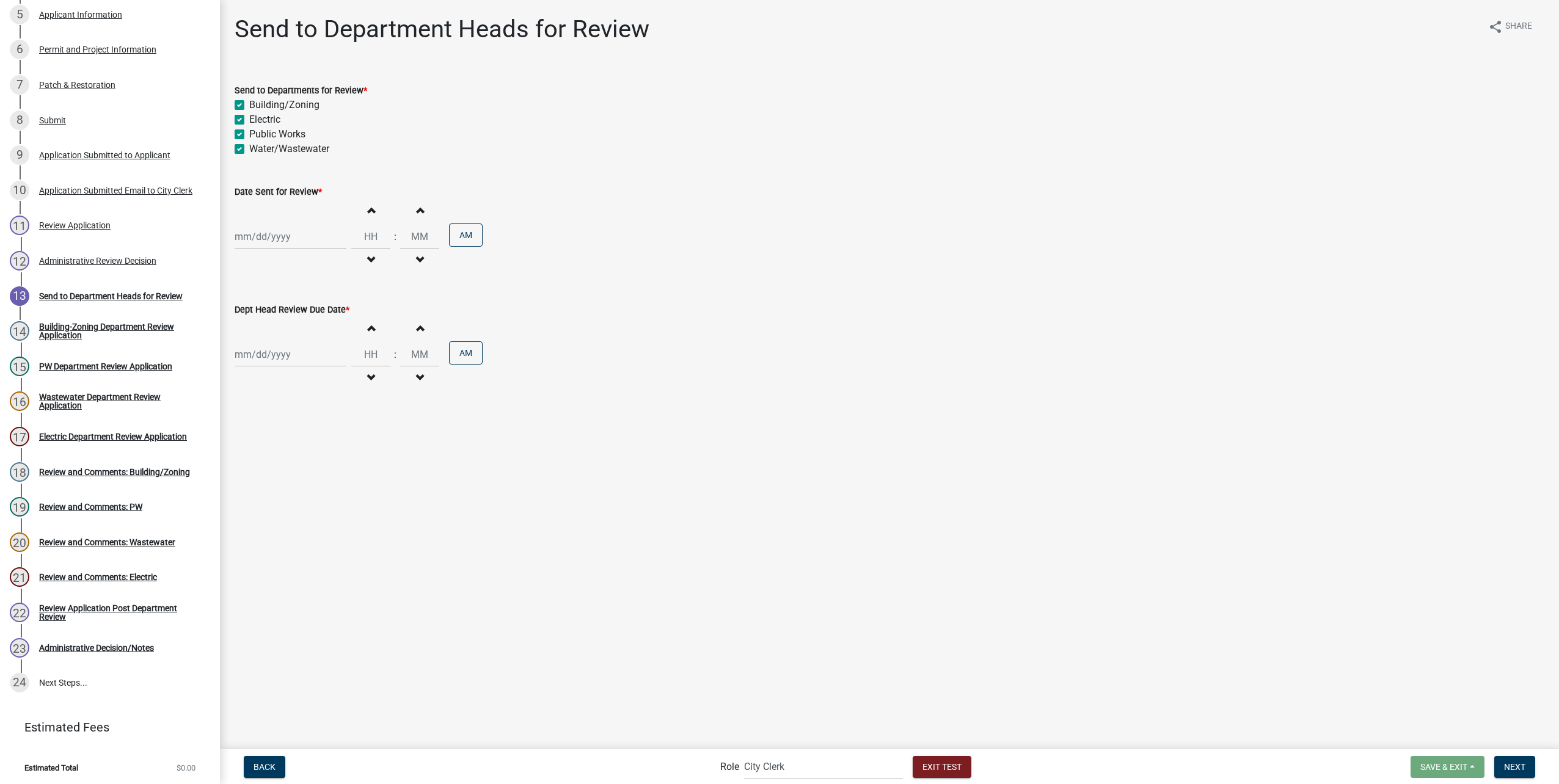
click at [272, 238] on div at bounding box center [290, 237] width 112 height 25
click at [292, 357] on div "20" at bounding box center [285, 360] width 19 height 19
click at [291, 357] on div at bounding box center [290, 354] width 112 height 25
click at [329, 477] on div "22" at bounding box center [324, 478] width 19 height 19
click at [362, 237] on input "Hours" at bounding box center [370, 237] width 39 height 25
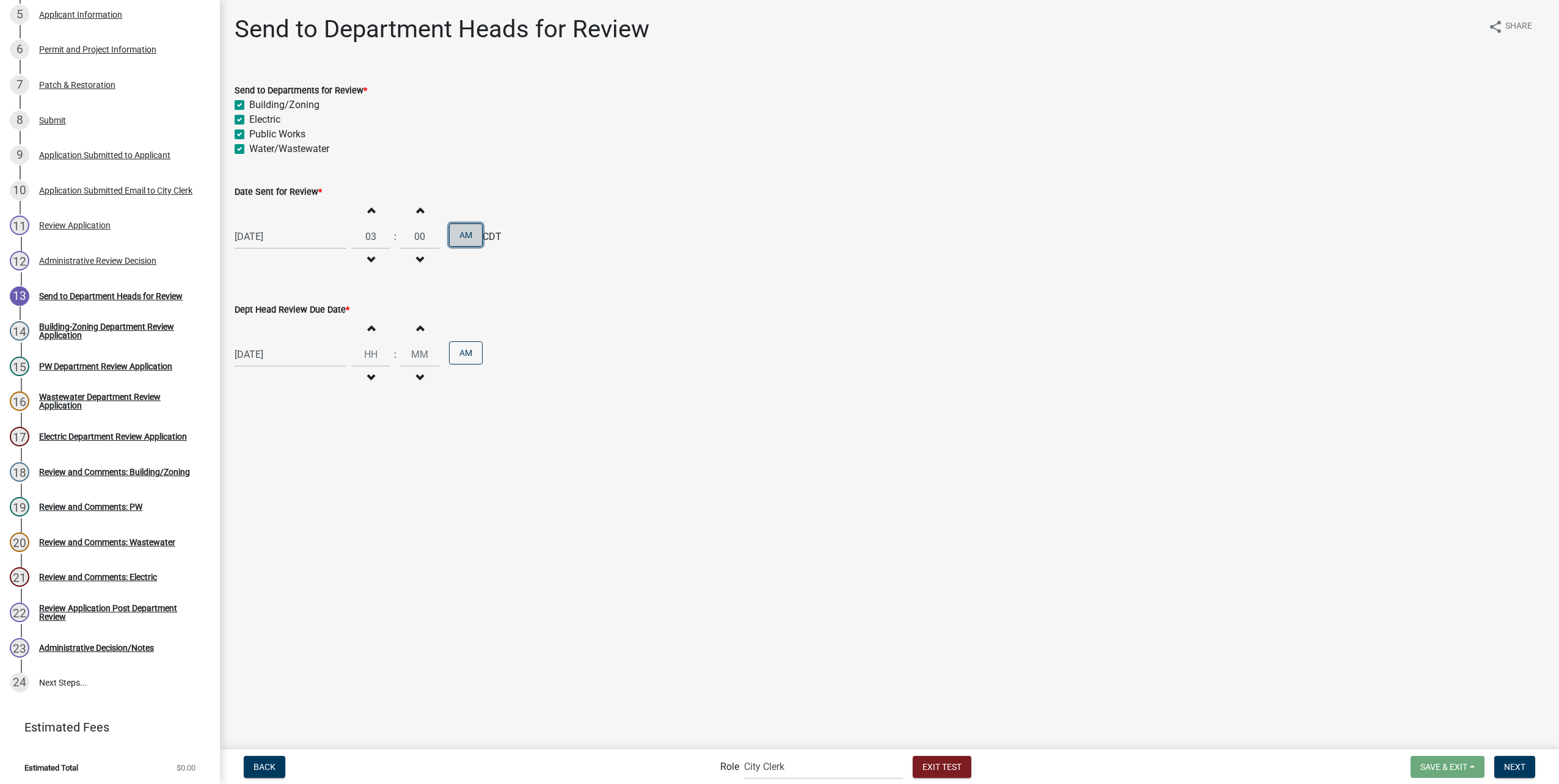
click at [467, 239] on button "AM" at bounding box center [466, 235] width 34 height 23
click at [361, 352] on input "Hours" at bounding box center [370, 354] width 39 height 25
click at [482, 360] on span "CDT" at bounding box center [492, 355] width 19 height 15
click at [461, 355] on button "AM" at bounding box center [466, 352] width 34 height 23
click at [1526, 760] on button "Next" at bounding box center [1515, 767] width 41 height 22
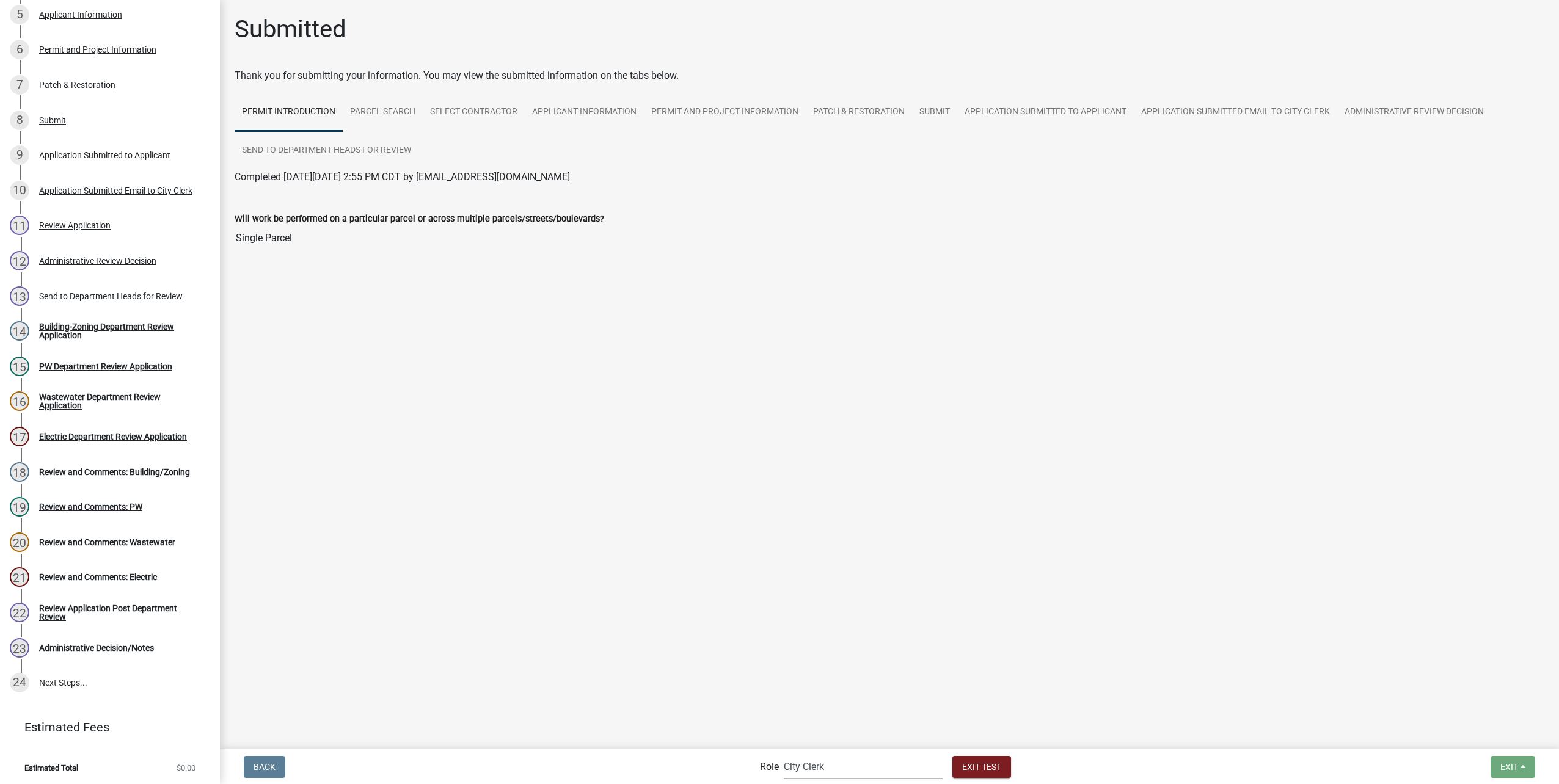
click at [867, 774] on select "Applicant Public Works City Clerk Water/Wastewater Department Admin Electric De…" at bounding box center [863, 767] width 159 height 25
click at [784, 754] on select "Applicant Public Works City Clerk Water/Wastewater Department Admin Electric De…" at bounding box center [863, 767] width 159 height 25
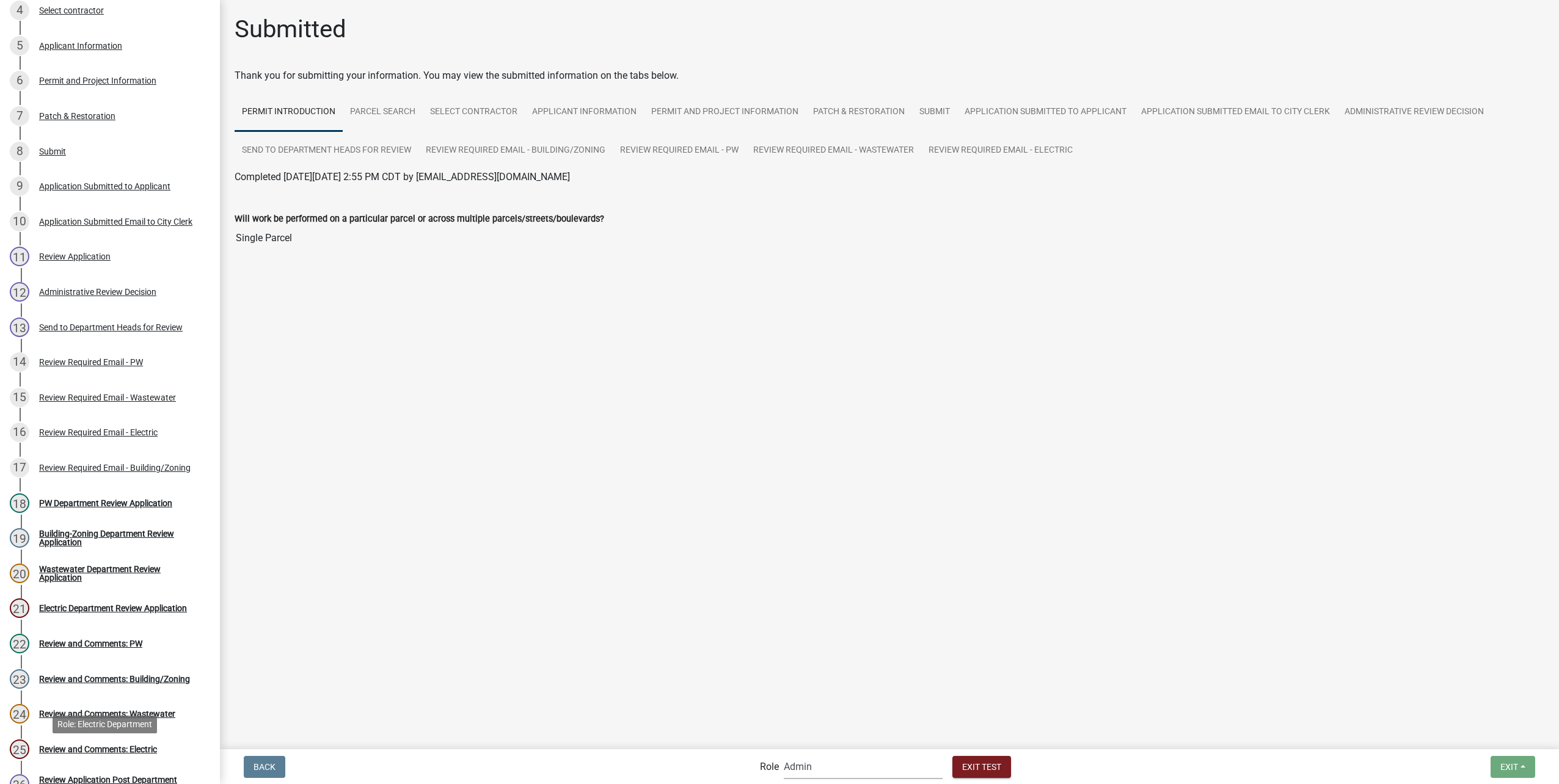
scroll to position [275, 0]
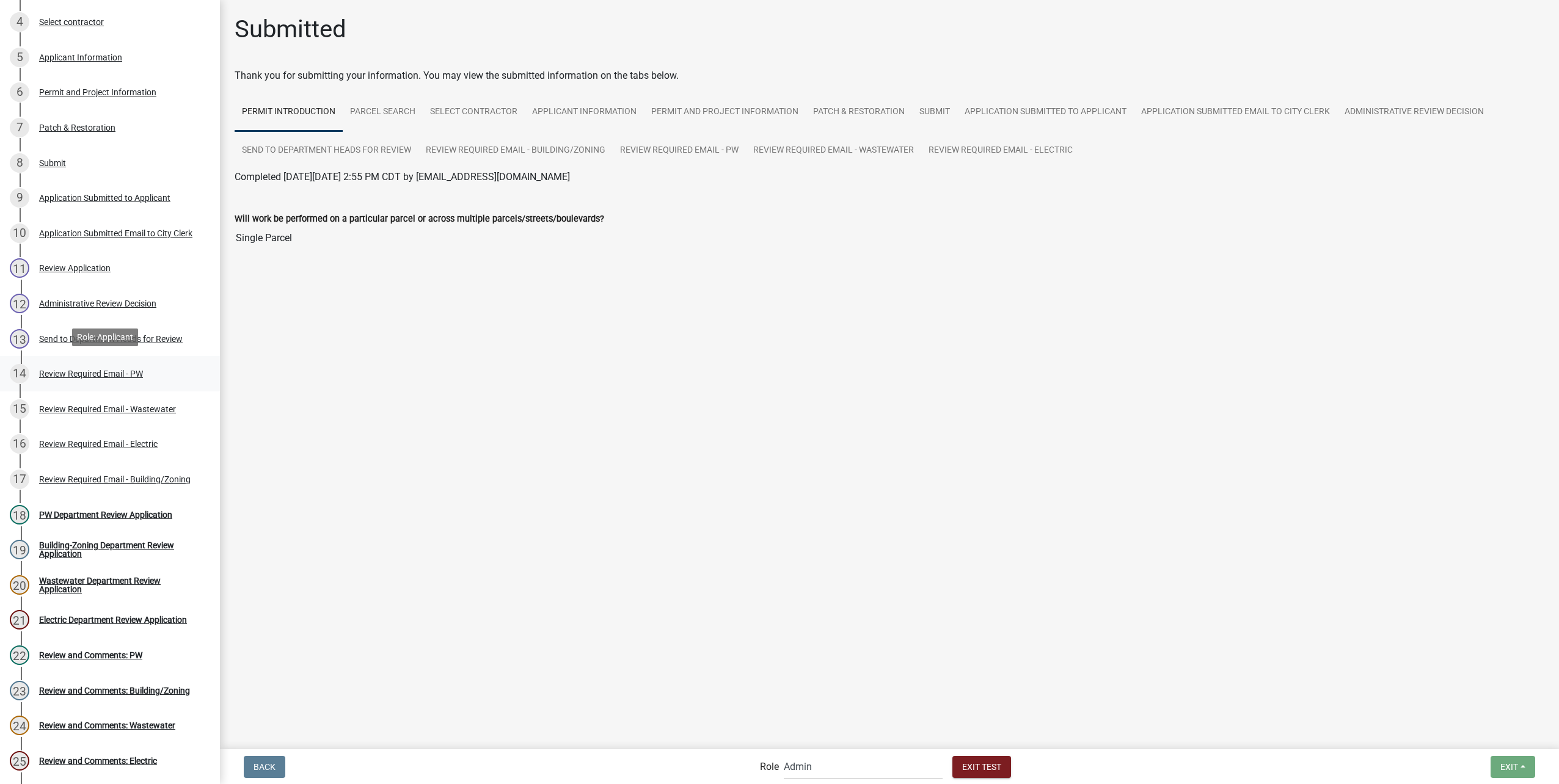
click at [50, 365] on div "14 Review Required Email - PW" at bounding box center [105, 373] width 191 height 19
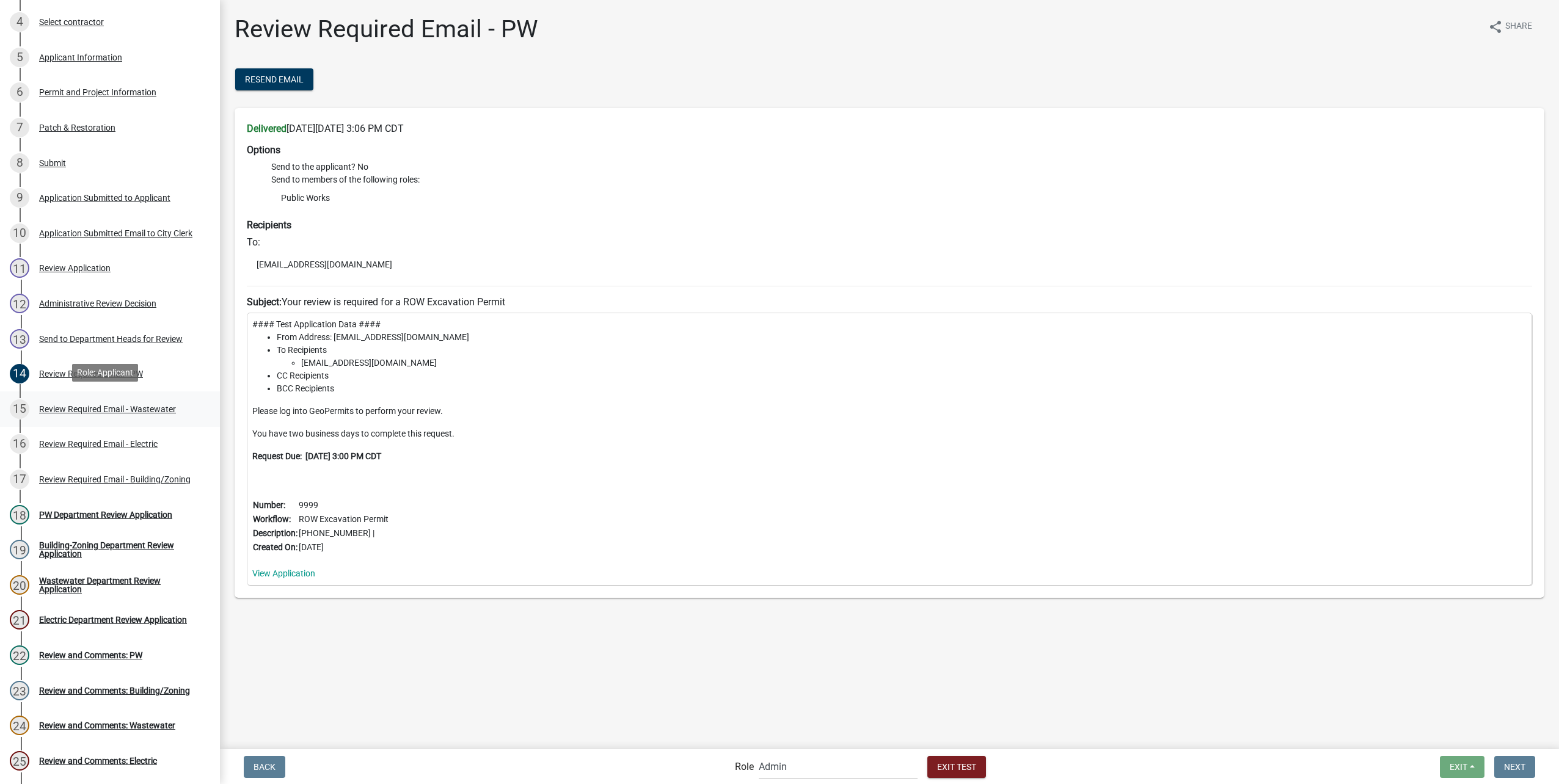
click at [150, 399] on div "15 Review Required Email - Wastewater" at bounding box center [105, 409] width 191 height 19
click at [132, 440] on div "Review Required Email - Electric" at bounding box center [98, 444] width 119 height 9
click at [140, 479] on div "Review Required Email - Building/Zoning" at bounding box center [115, 480] width 152 height 9
click at [175, 519] on div "18 PW Department Review Application" at bounding box center [105, 514] width 191 height 19
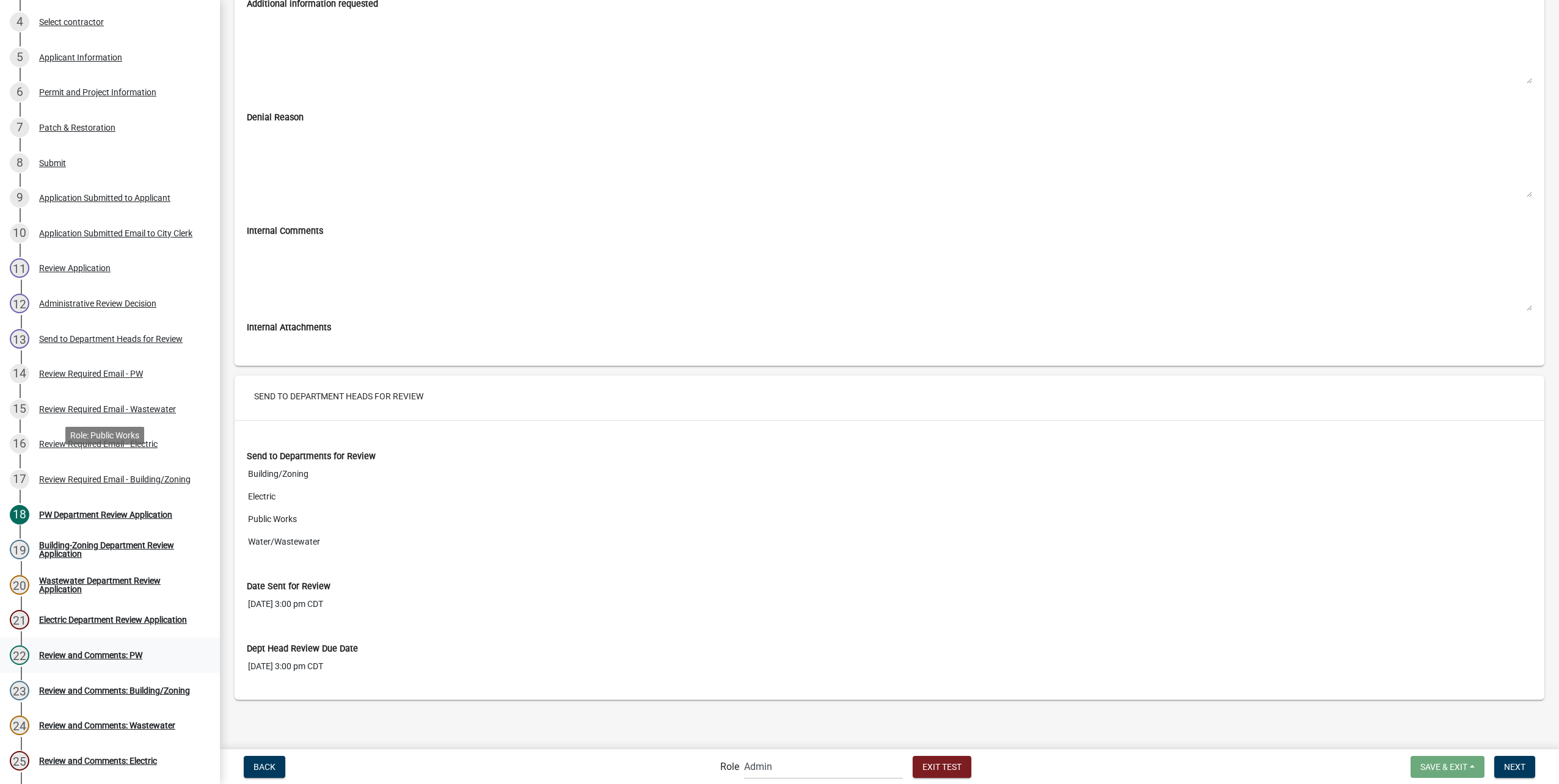
scroll to position [458, 0]
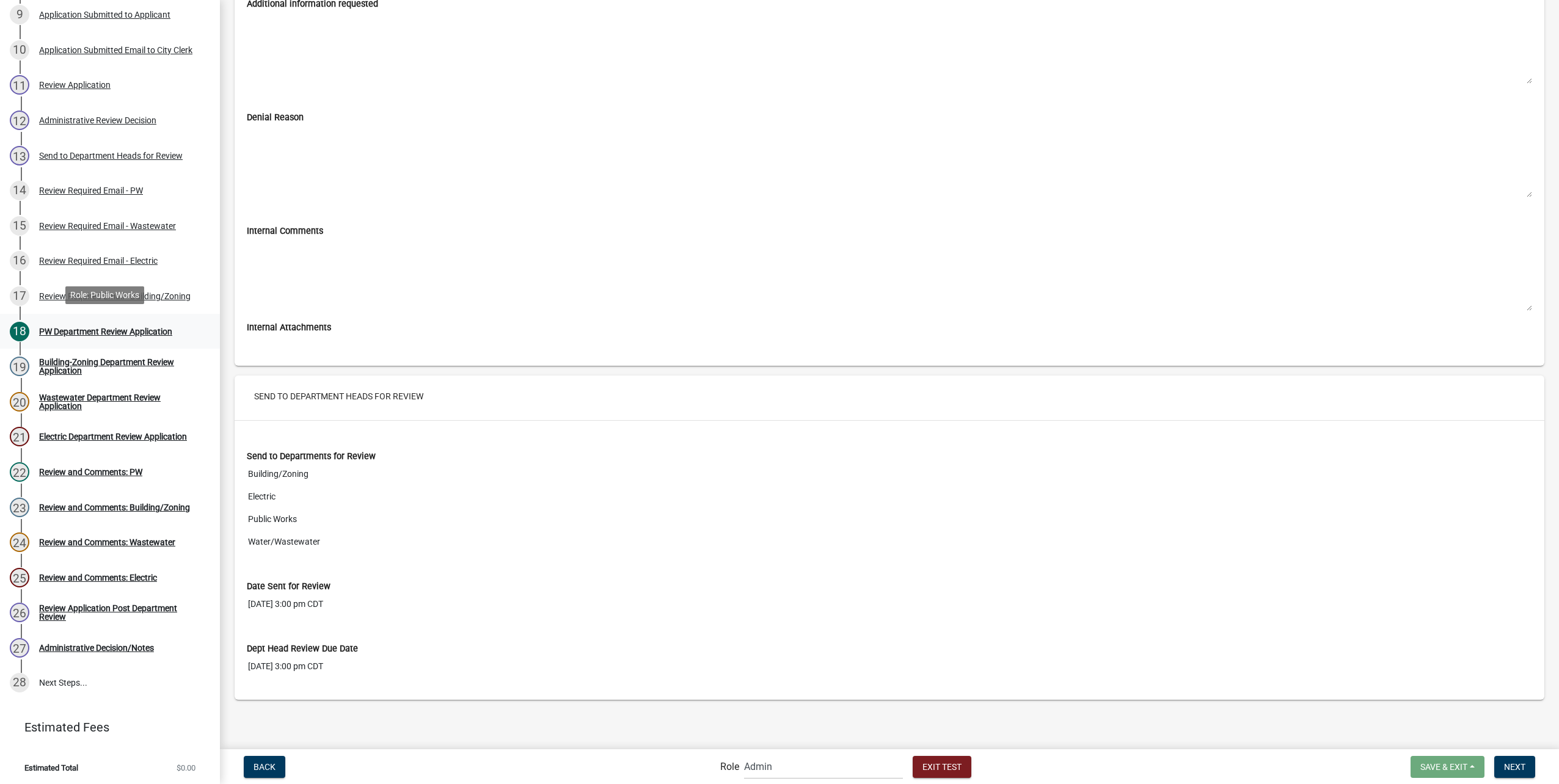
click at [148, 338] on div "18 PW Department Review Application" at bounding box center [105, 331] width 191 height 19
click at [140, 365] on div "Building-Zoning Department Review Application" at bounding box center [119, 367] width 161 height 17
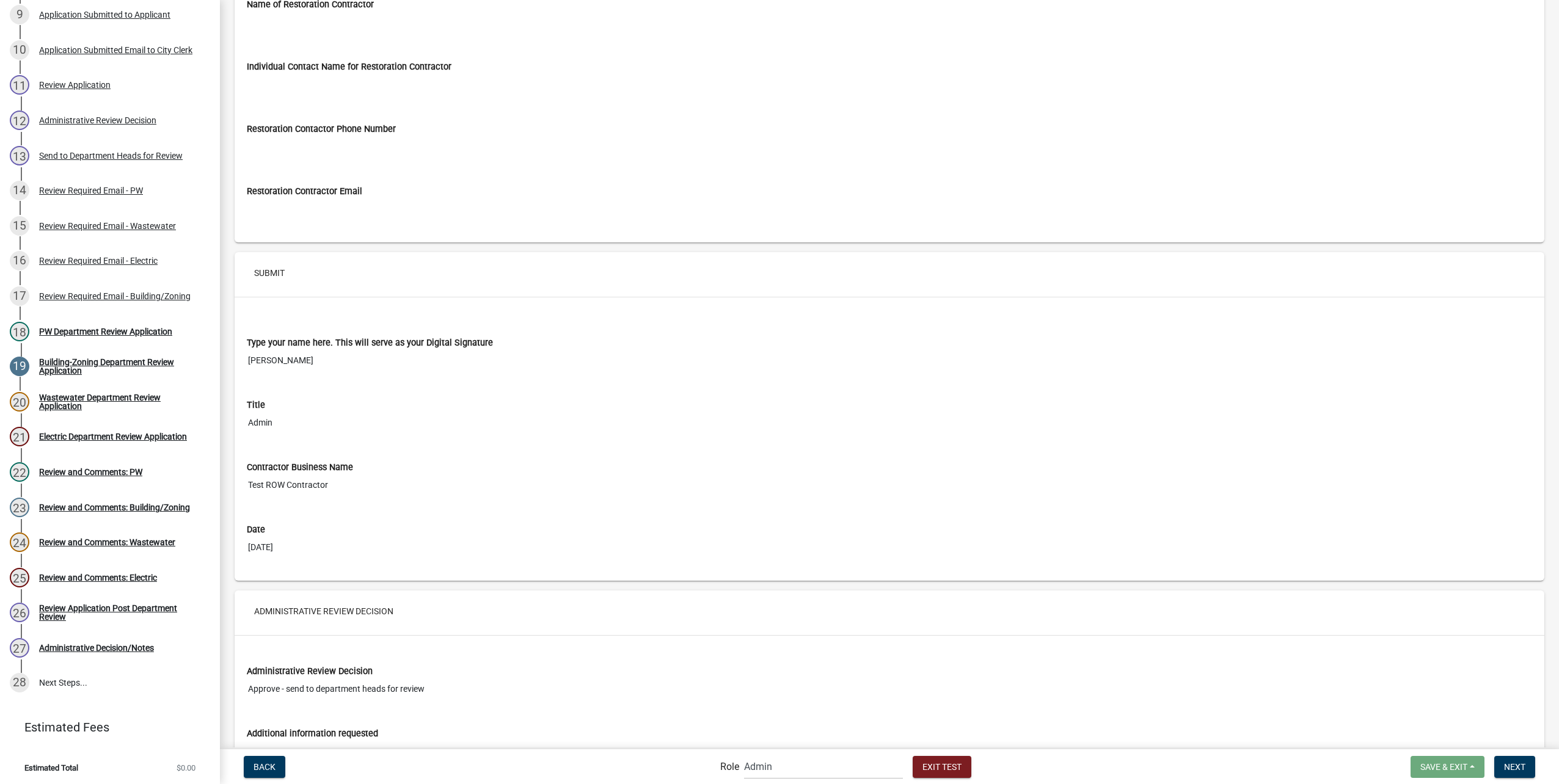
scroll to position [5758, 0]
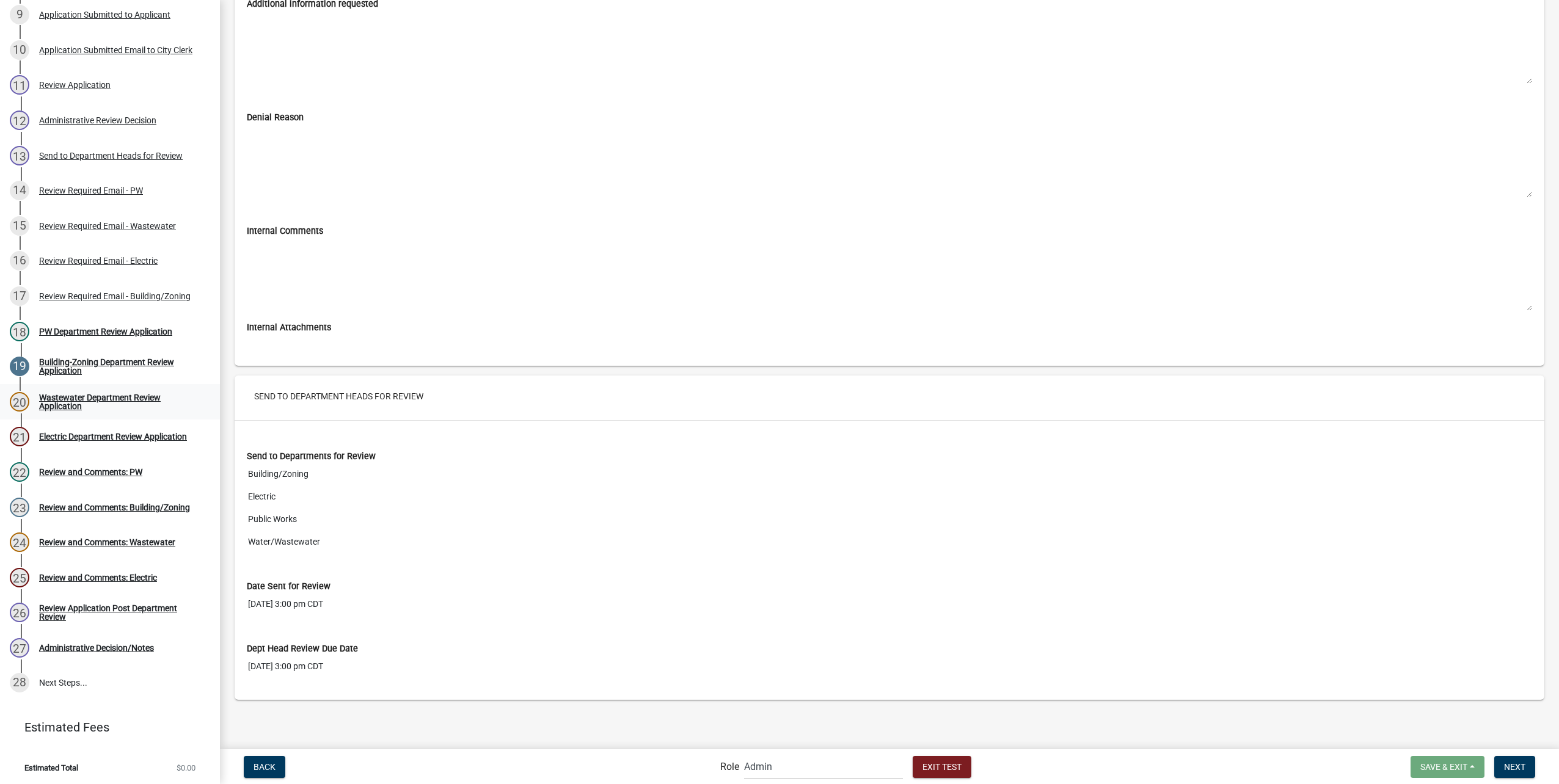
click at [144, 404] on div "Wastewater Department Review Application" at bounding box center [119, 402] width 161 height 17
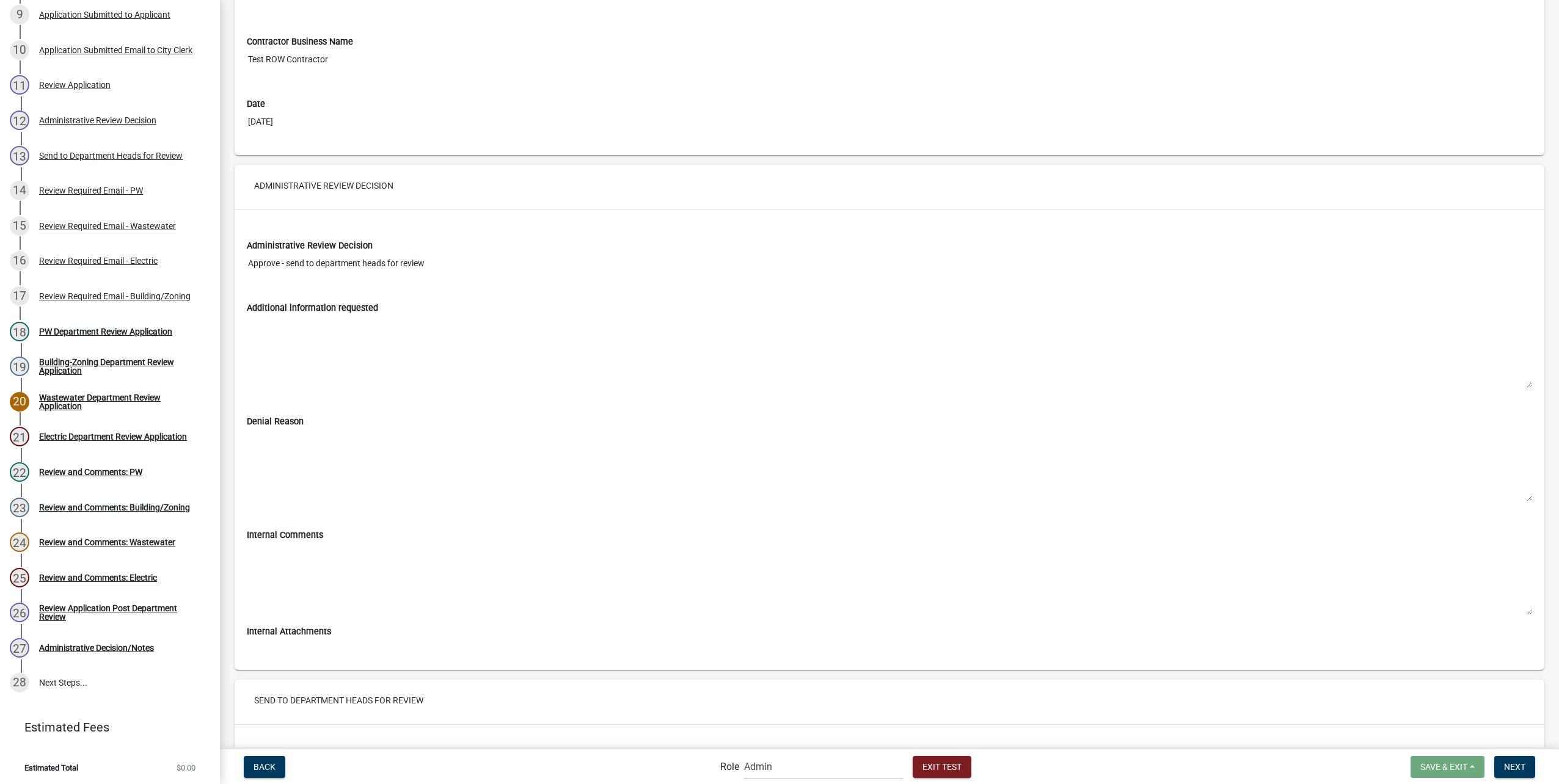
scroll to position [5453, 0]
click at [139, 428] on div "21 Electric Department Review Application" at bounding box center [105, 436] width 191 height 19
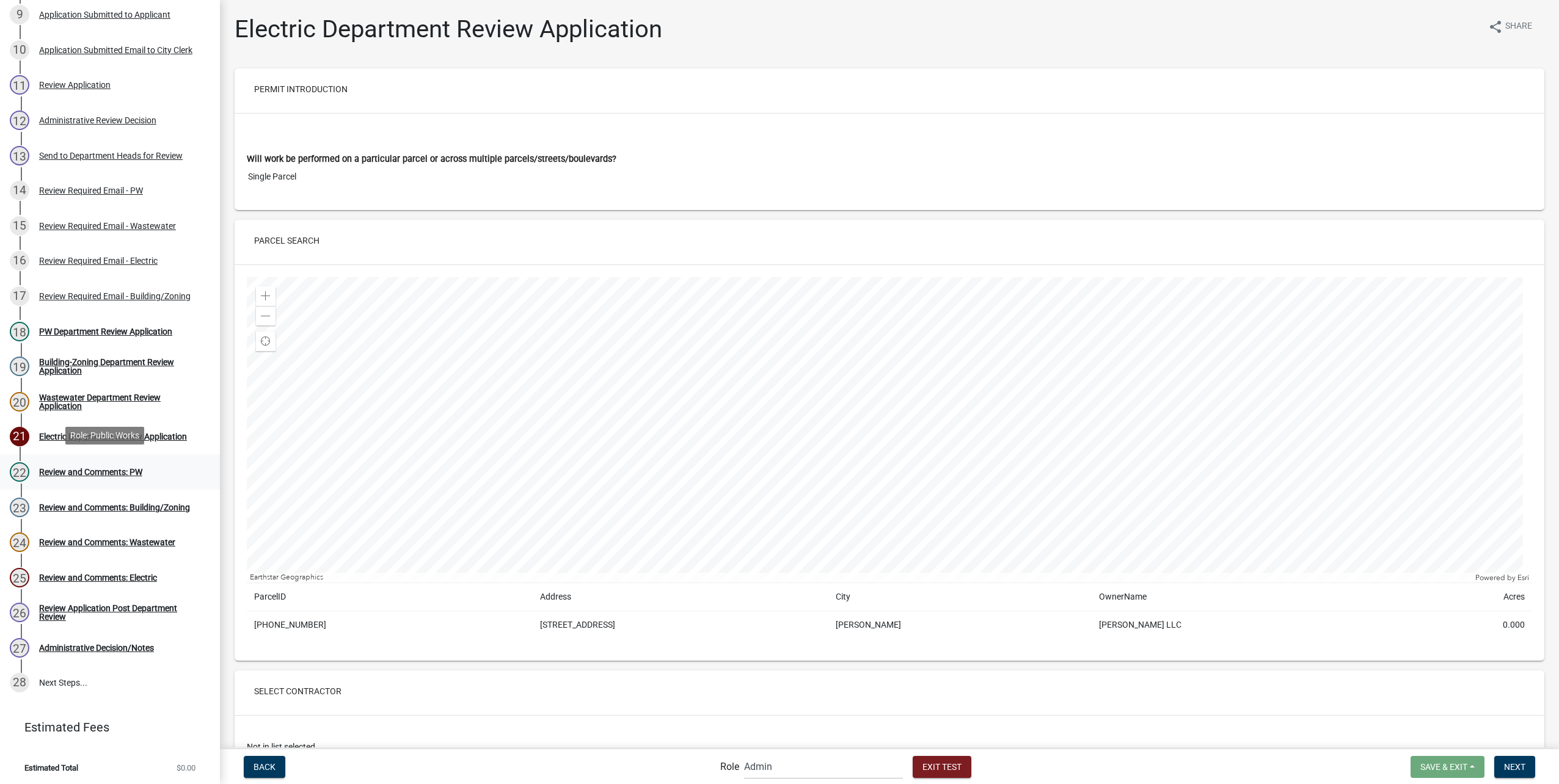
click at [127, 463] on div "22 Review and Comments: PW" at bounding box center [105, 472] width 191 height 19
click at [130, 468] on div "Review and Comments: PW" at bounding box center [91, 472] width 103 height 9
click at [51, 468] on div "Review and Comments: PW" at bounding box center [91, 472] width 103 height 9
click at [739, 765] on span "Applicant Public Works City Clerk Water/Wastewater Department Admin Electric De…" at bounding box center [823, 767] width 168 height 25
click at [772, 763] on select "Applicant Public Works City Clerk Water/Wastewater Department Admin Electric De…" at bounding box center [824, 767] width 159 height 25
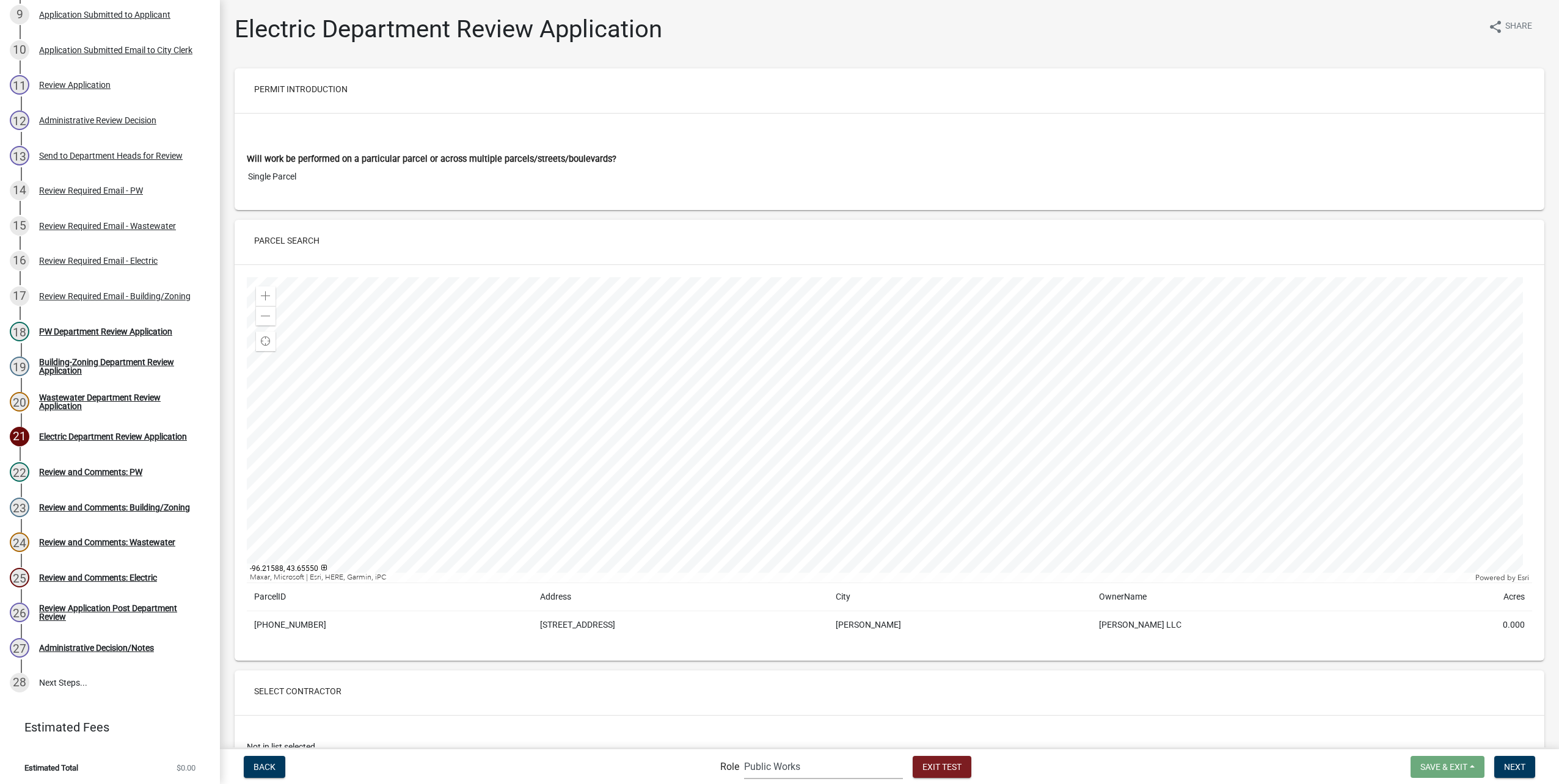
click at [744, 754] on select "Applicant Public Works City Clerk Water/Wastewater Department Admin Electric De…" at bounding box center [824, 767] width 159 height 25
click at [75, 468] on div "Review and Comments: PW" at bounding box center [91, 472] width 103 height 9
click at [79, 463] on div "22 Review and Comments: PW" at bounding box center [105, 472] width 191 height 19
click at [1522, 771] on span "Next" at bounding box center [1514, 766] width 21 height 10
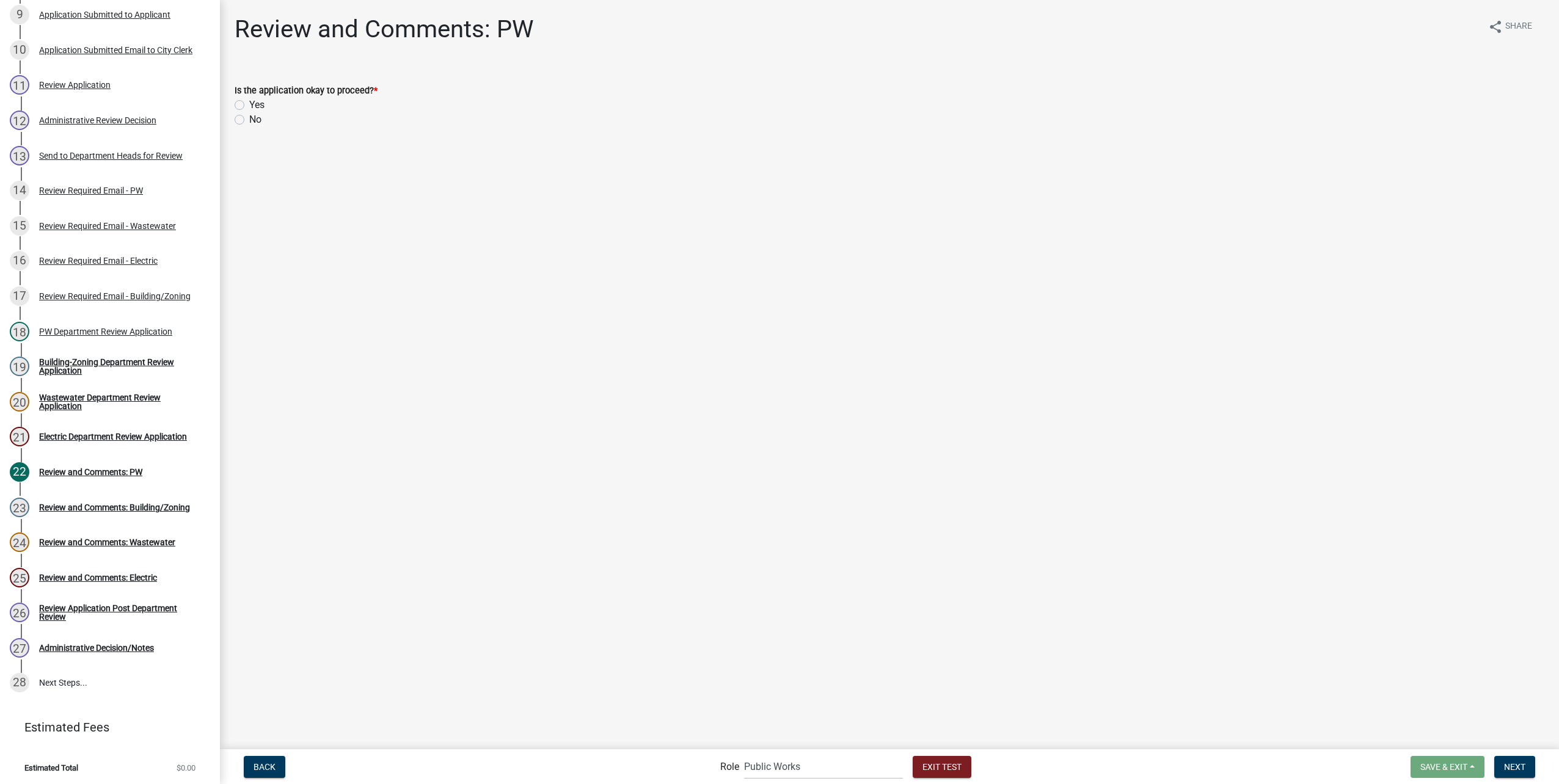
click at [249, 104] on label "Yes" at bounding box center [257, 105] width 16 height 15
click at [249, 104] on input "Yes" at bounding box center [253, 101] width 8 height 8
click at [1512, 767] on span "Next" at bounding box center [1514, 766] width 21 height 10
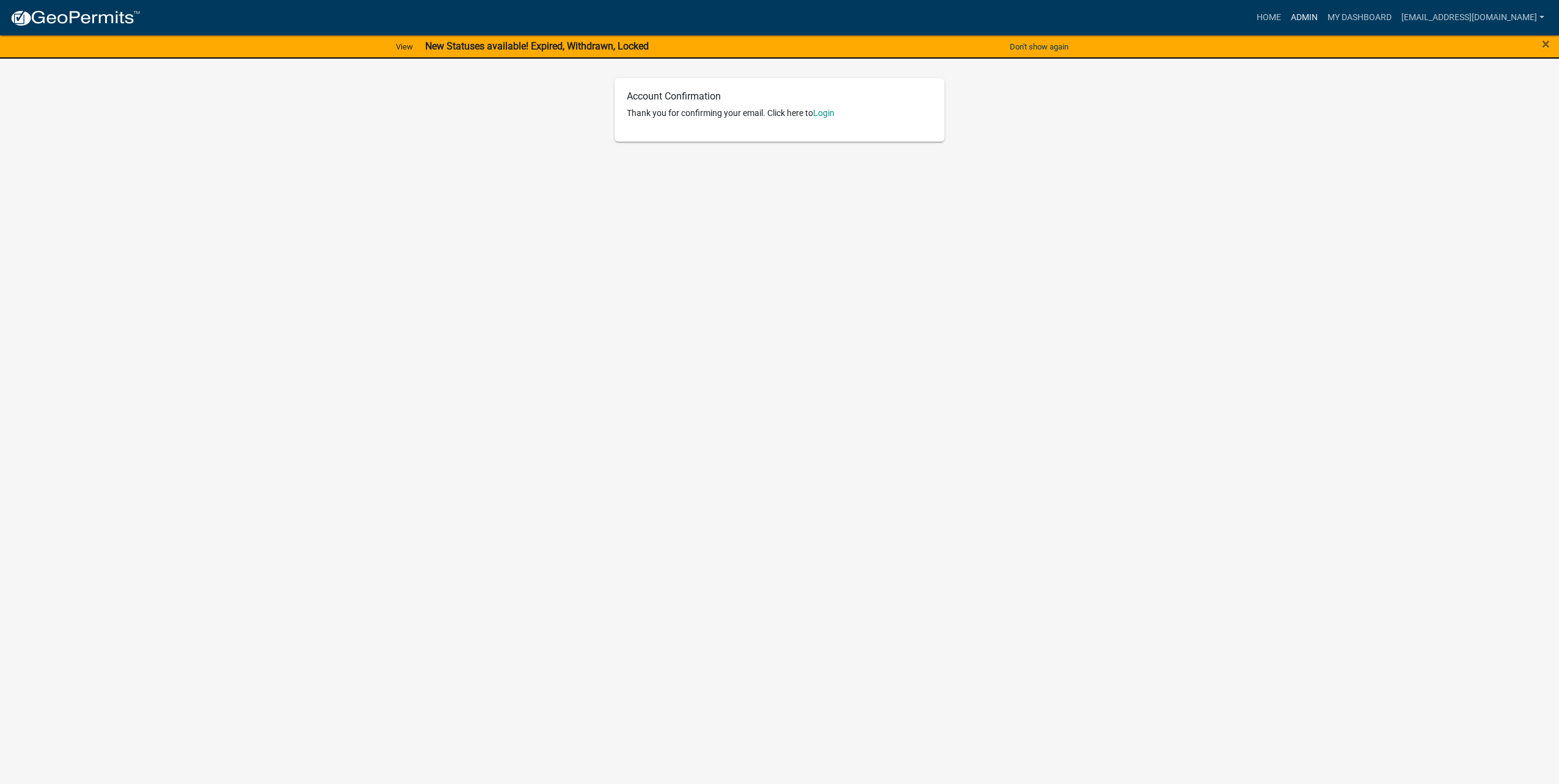
click at [1323, 22] on link "Admin" at bounding box center [1304, 17] width 37 height 23
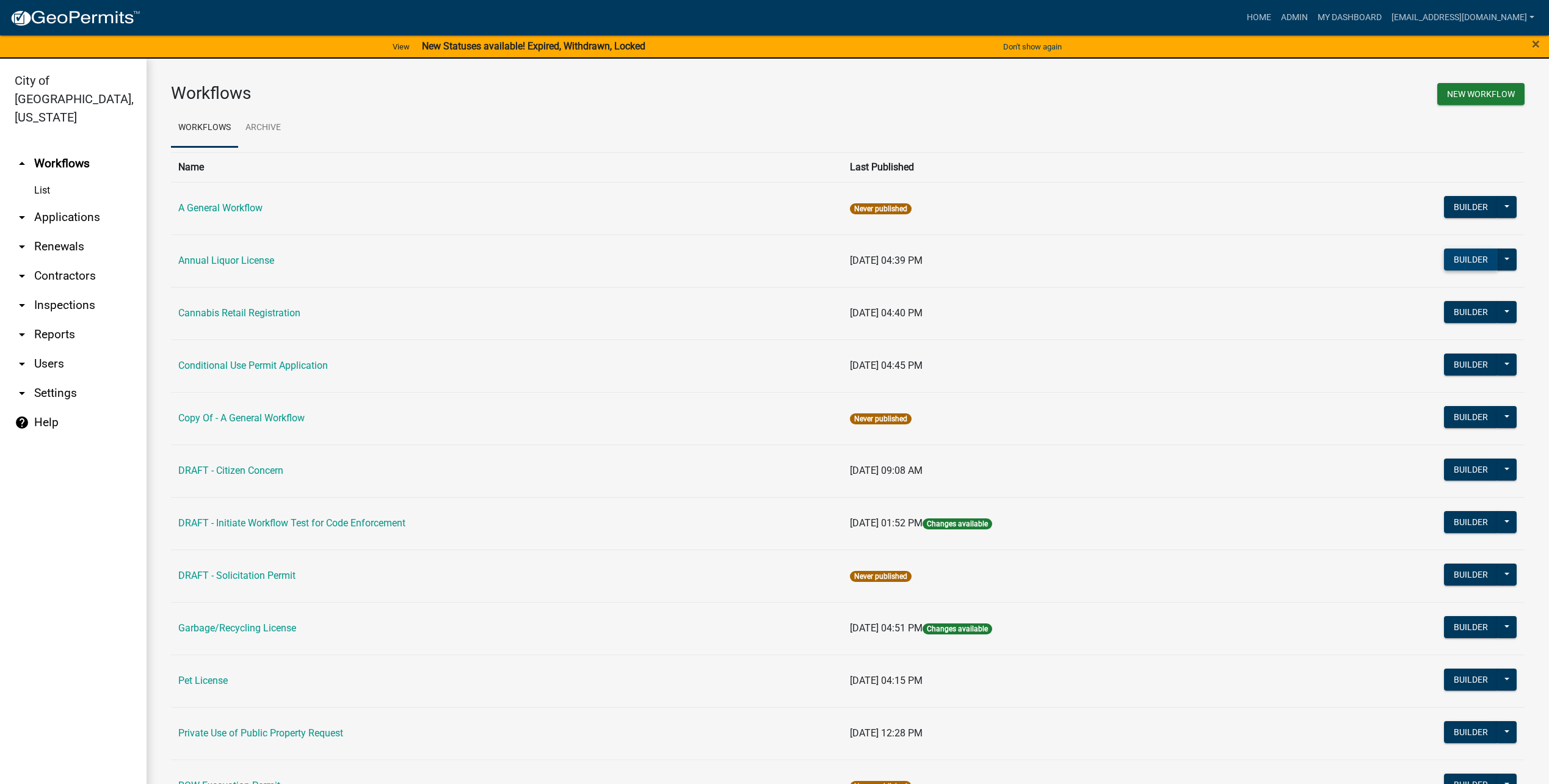
click at [1450, 267] on button "Builder" at bounding box center [1471, 259] width 53 height 22
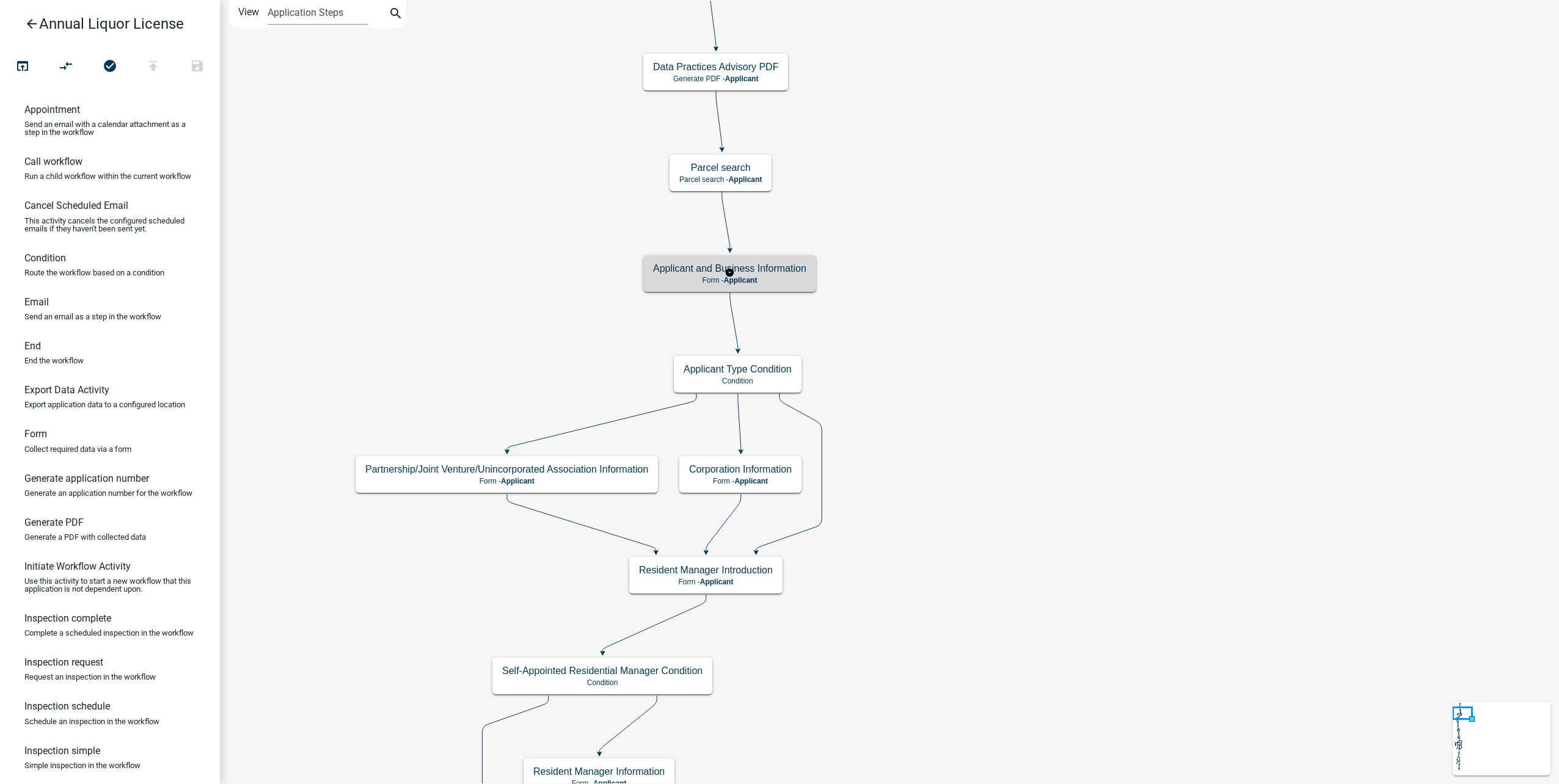
click at [794, 276] on p "Form - Applicant" at bounding box center [730, 280] width 154 height 9
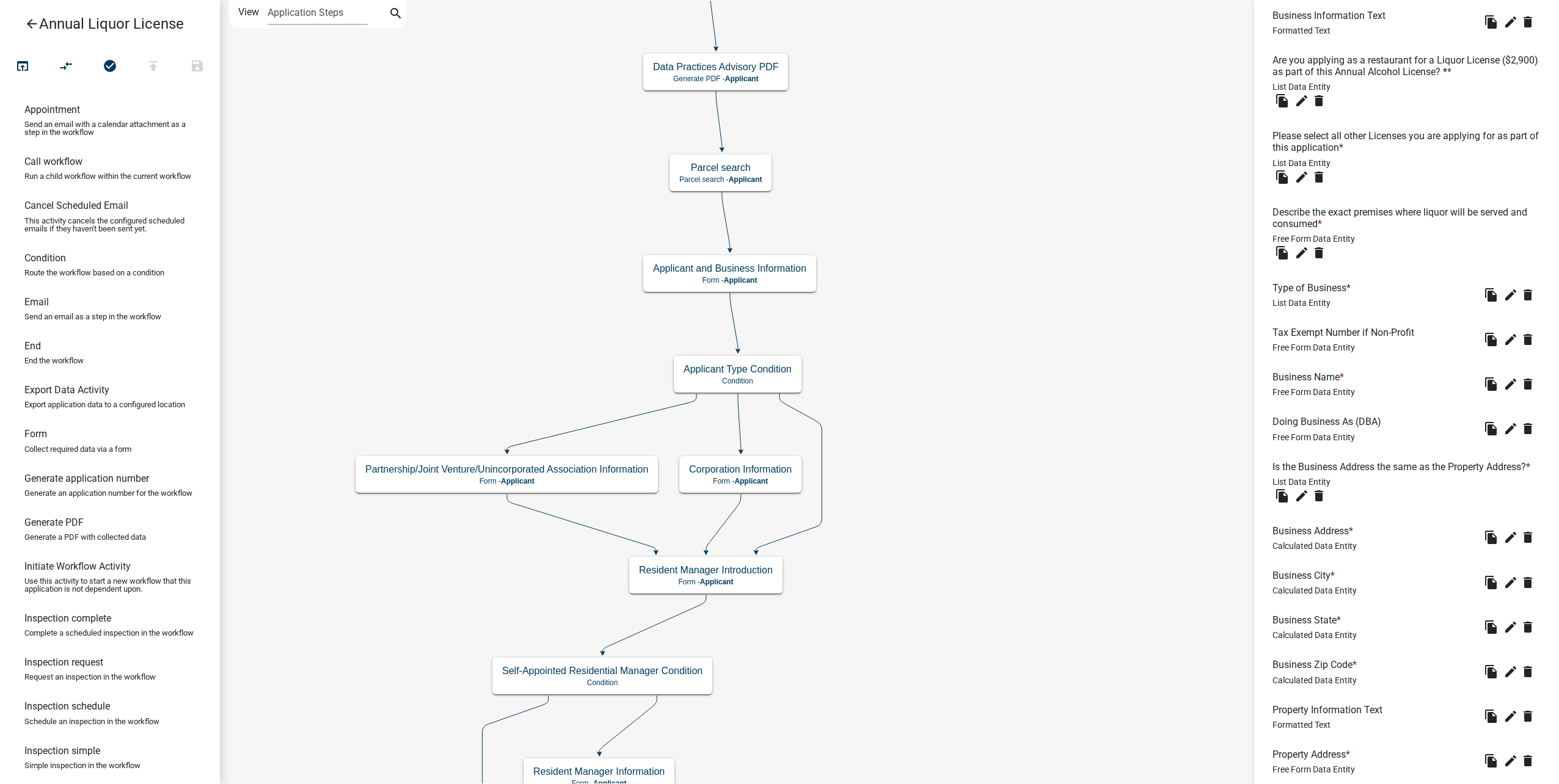
scroll to position [1099, 0]
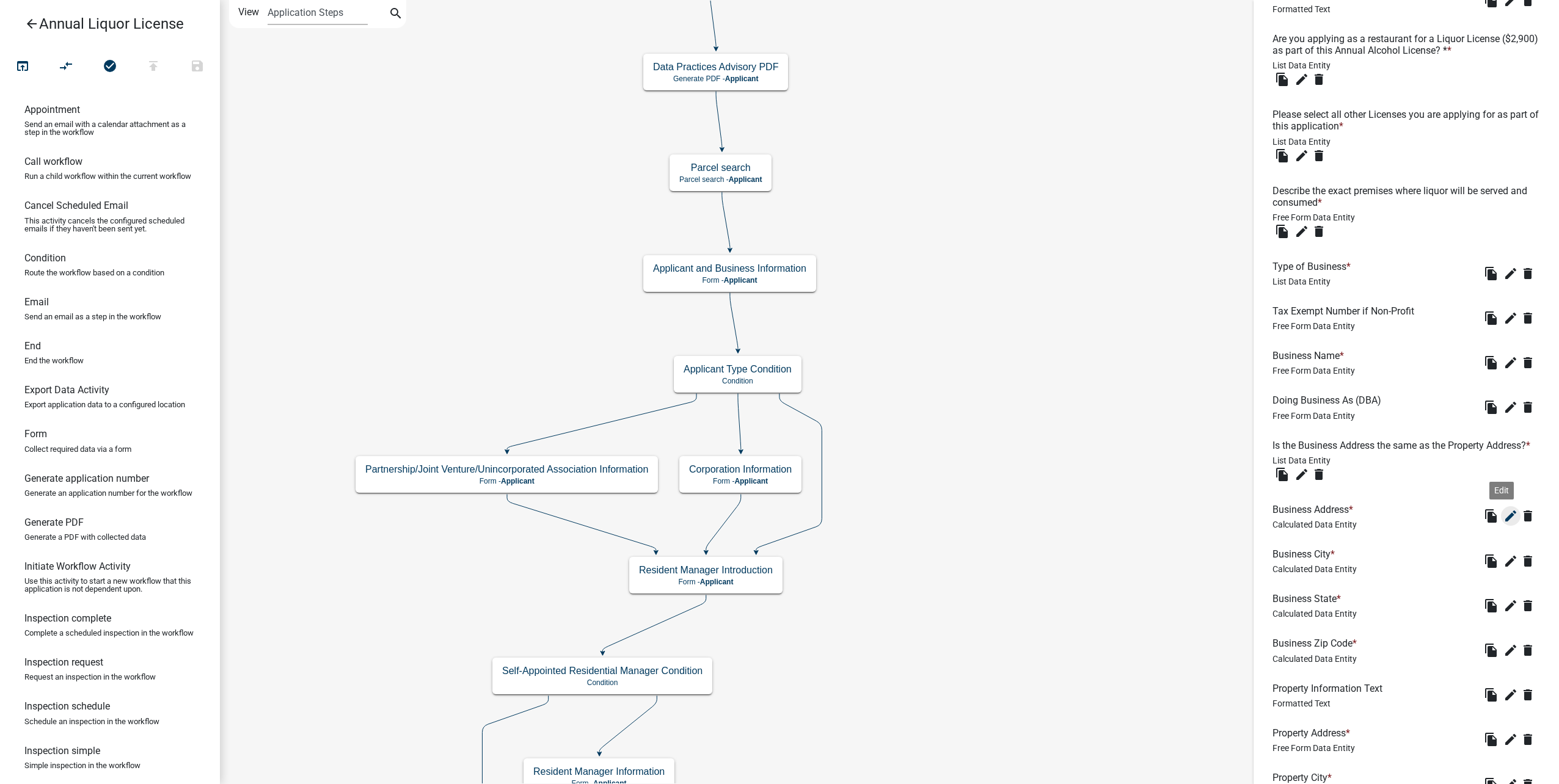
click at [1503, 523] on icon "edit" at bounding box center [1511, 516] width 15 height 15
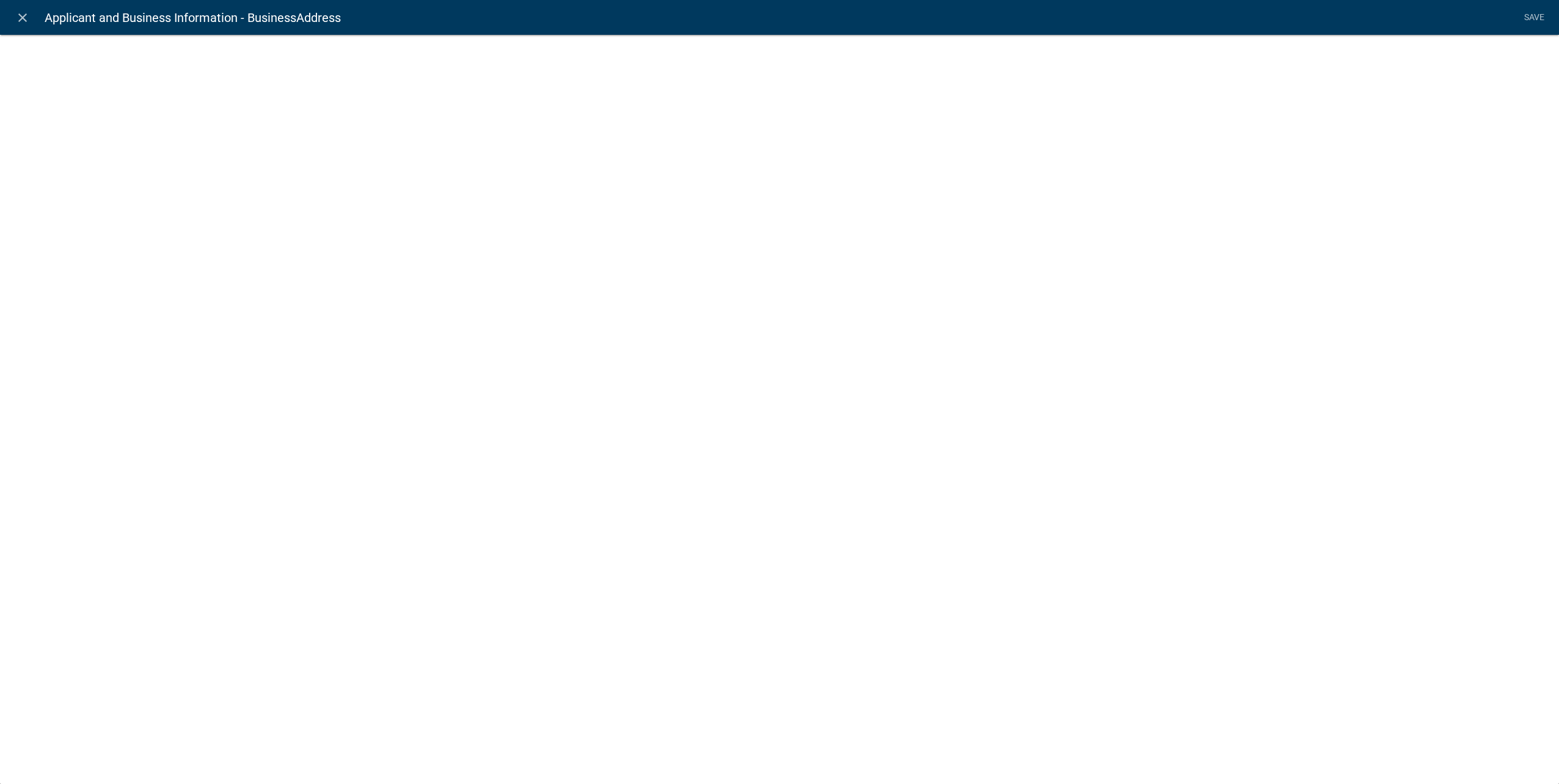
select select "calculated-value"
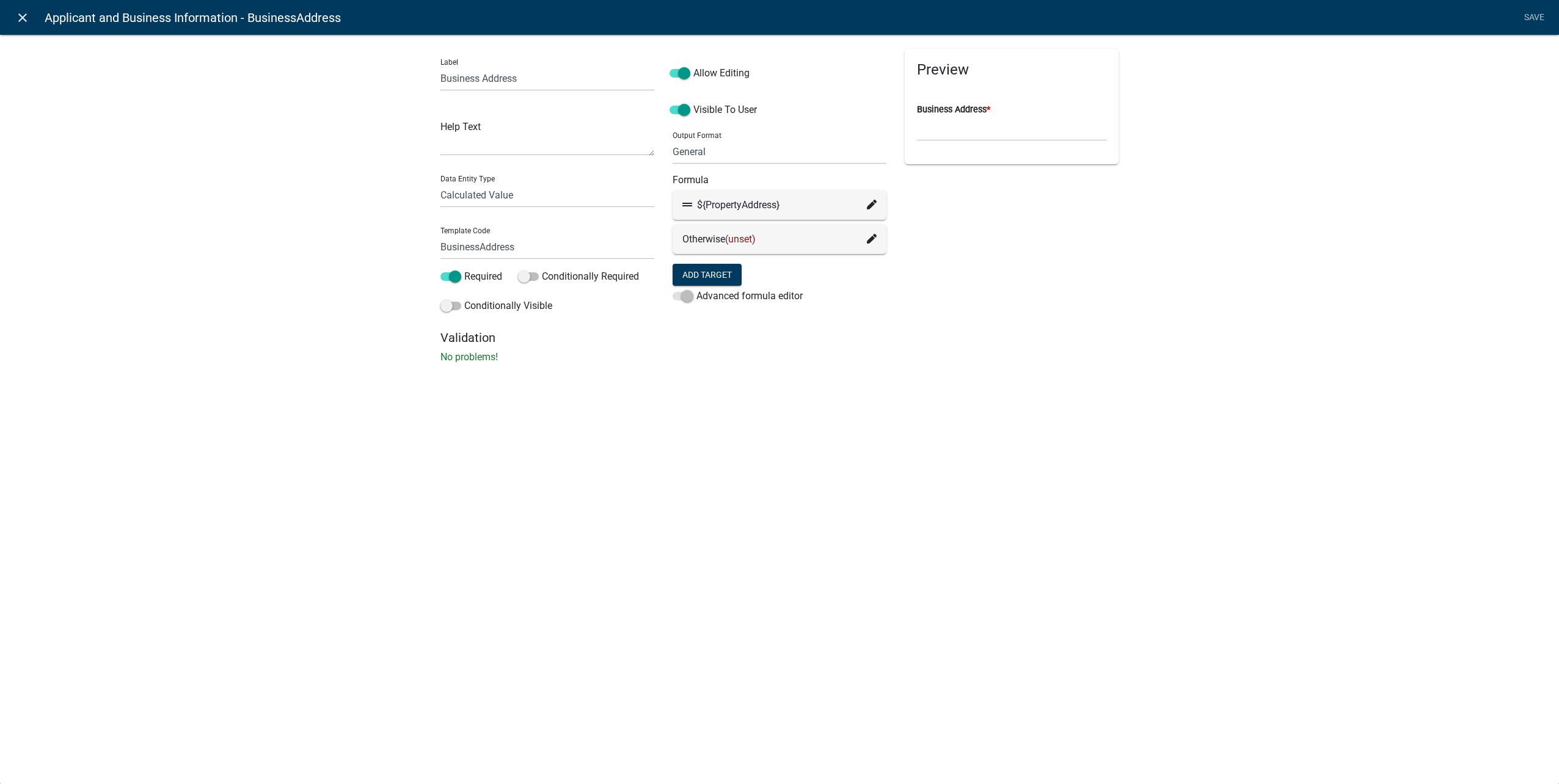
click at [16, 12] on icon "close" at bounding box center [23, 18] width 15 height 15
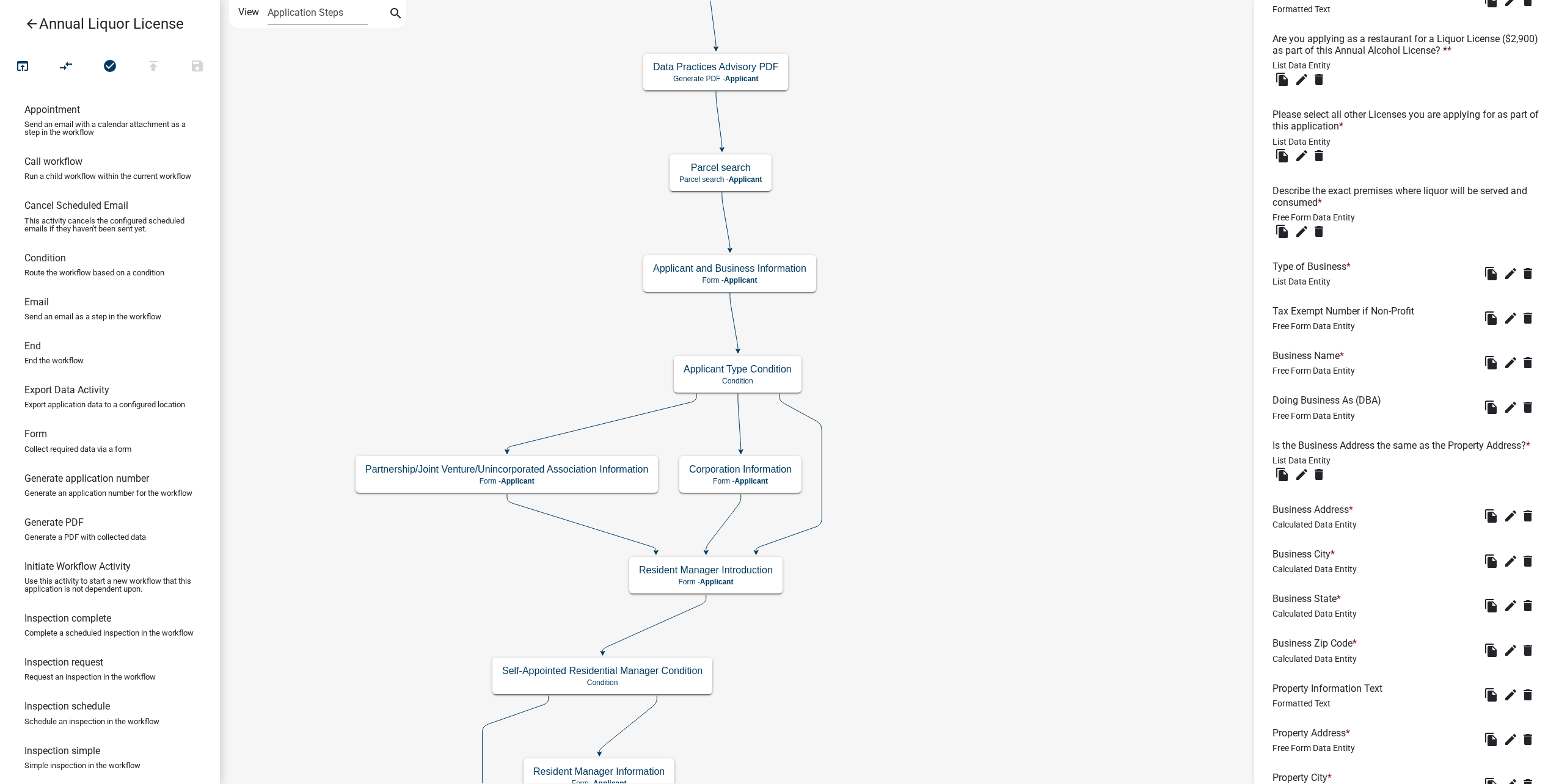
click at [16, 19] on link "arrow_back Annual Liquor License" at bounding box center [105, 24] width 191 height 28
click at [48, 20] on link "arrow_back Annual Liquor License" at bounding box center [105, 24] width 191 height 28
click at [29, 20] on icon "arrow_back" at bounding box center [32, 25] width 15 height 17
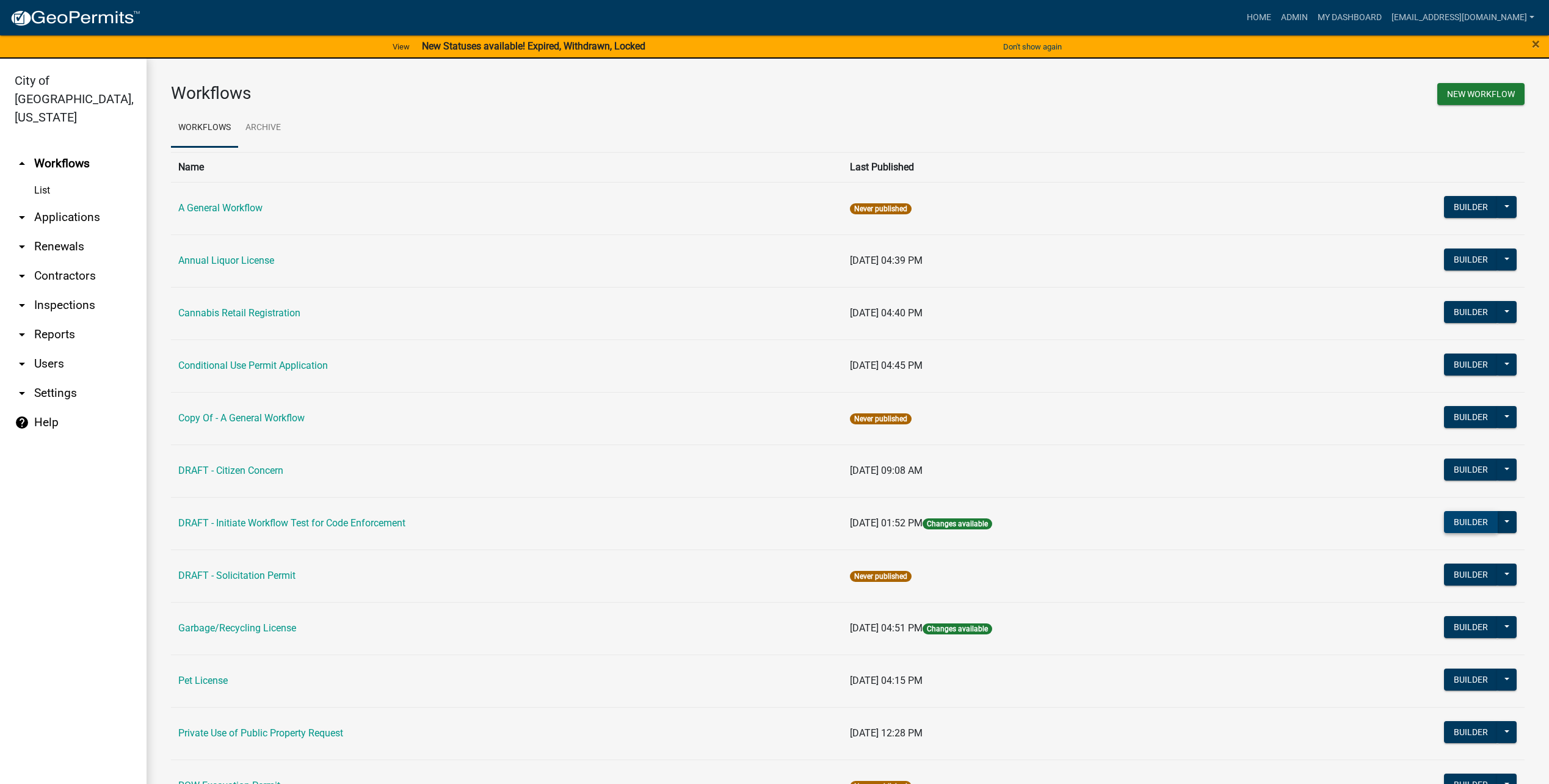
click at [1462, 522] on button "Builder" at bounding box center [1471, 522] width 53 height 22
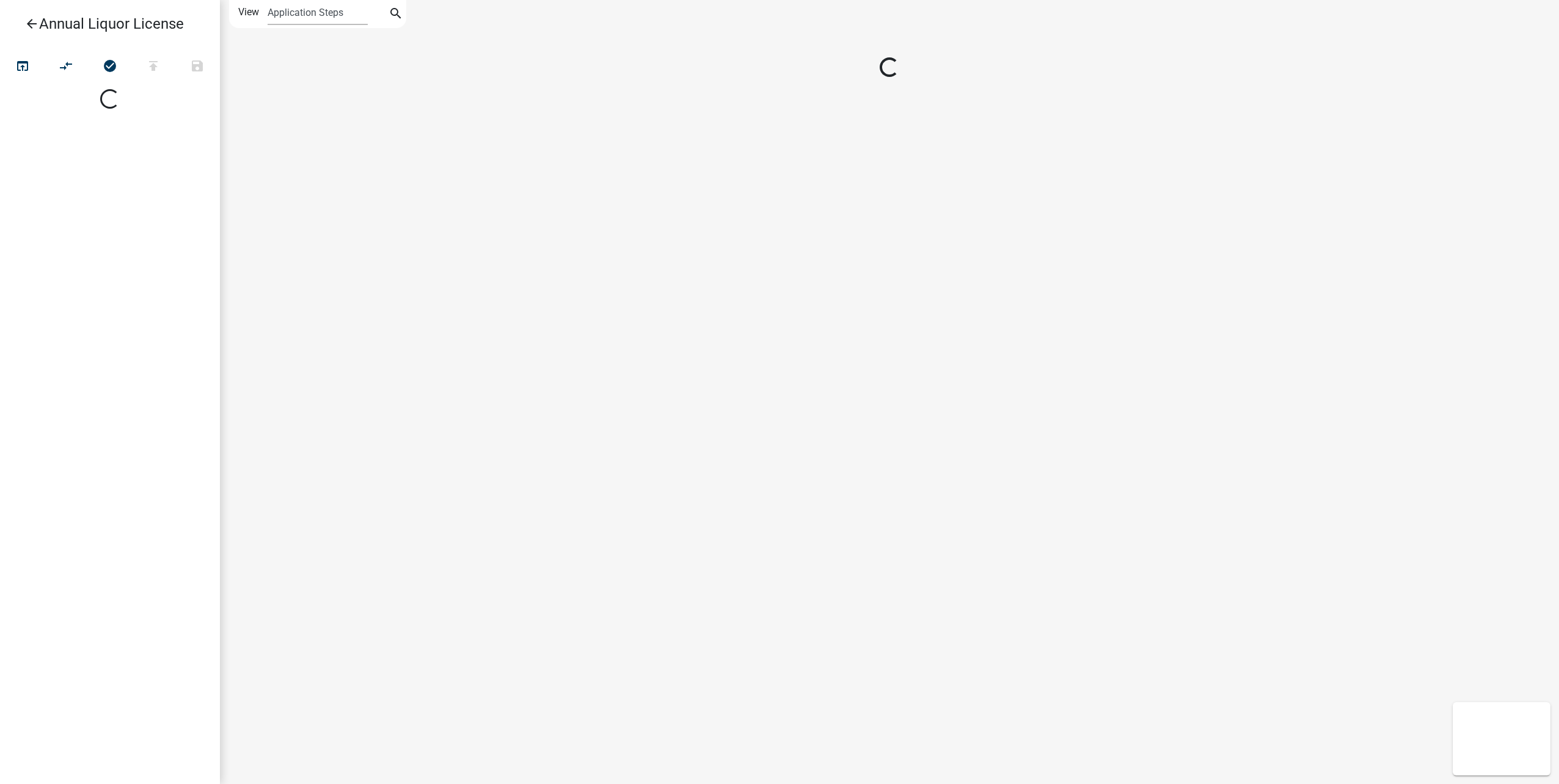
select select
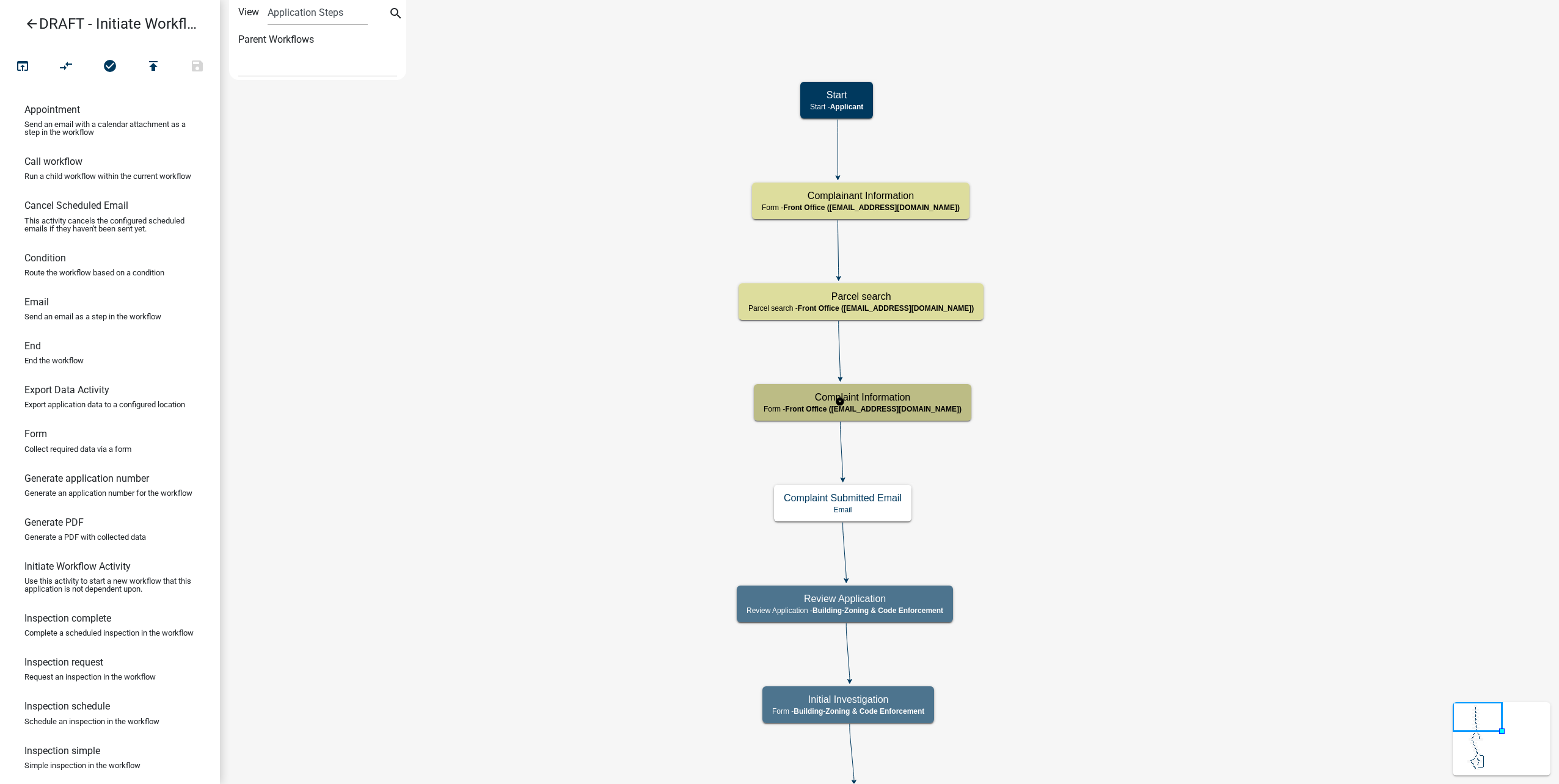
click at [918, 395] on div "Complaint Information Form - Front Office (info@cityofluverne.org)" at bounding box center [863, 402] width 218 height 37
select select "A2423EB9-0A2B-4D92-BF27-A9021E39DD75"
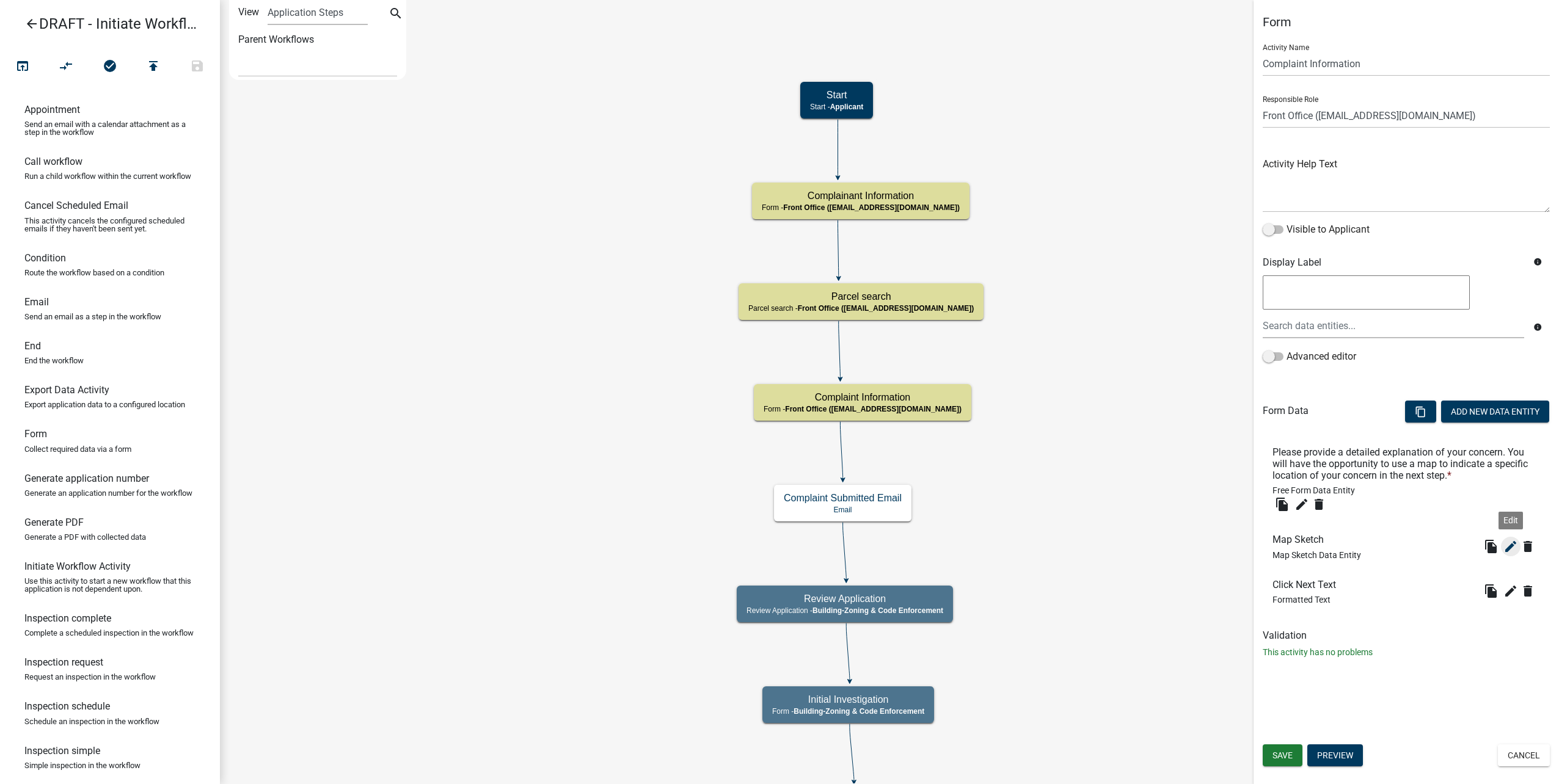
click at [1507, 545] on icon "edit" at bounding box center [1511, 547] width 15 height 15
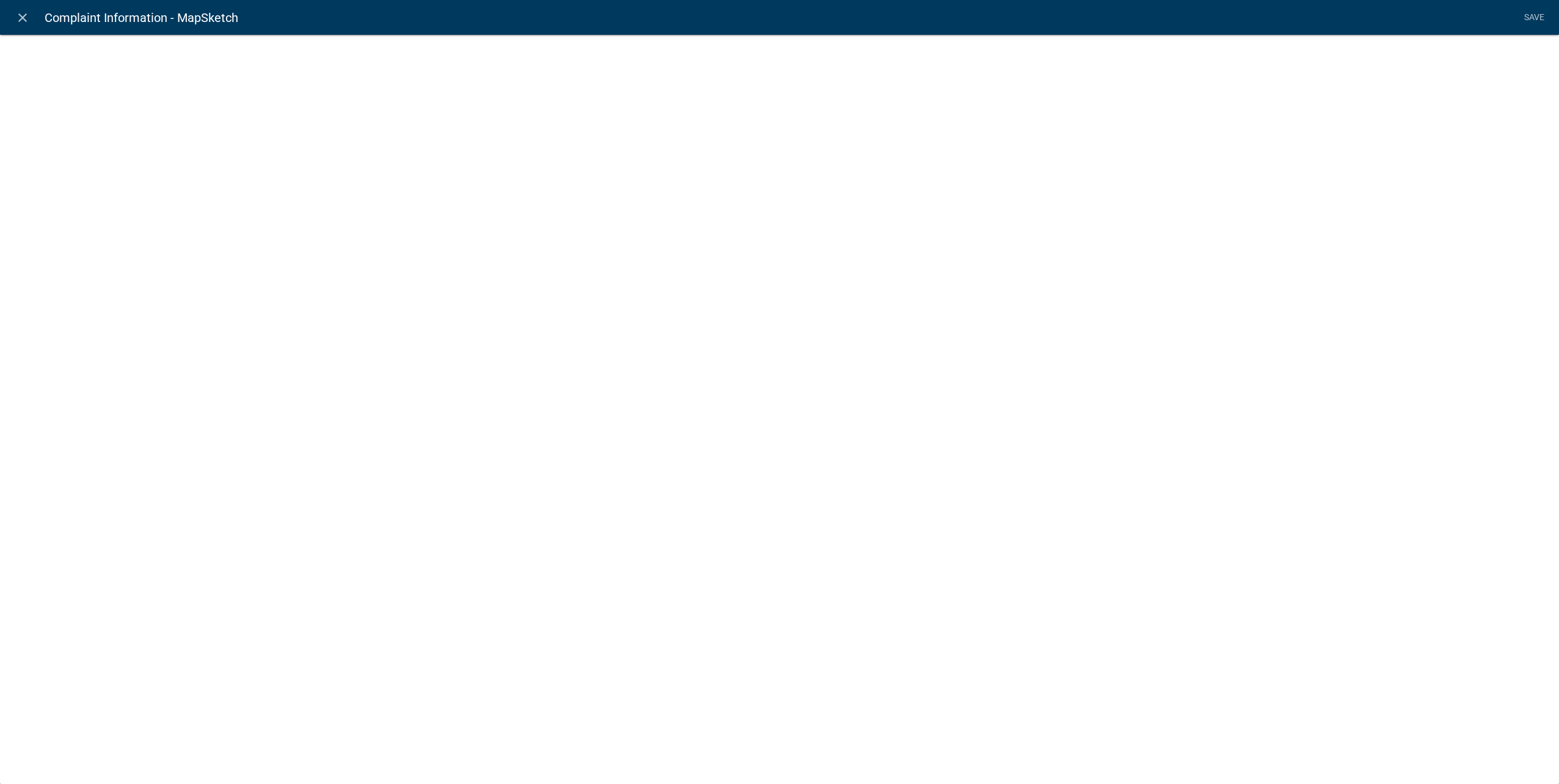
select select "mapsketch-data"
select select "hybrid"
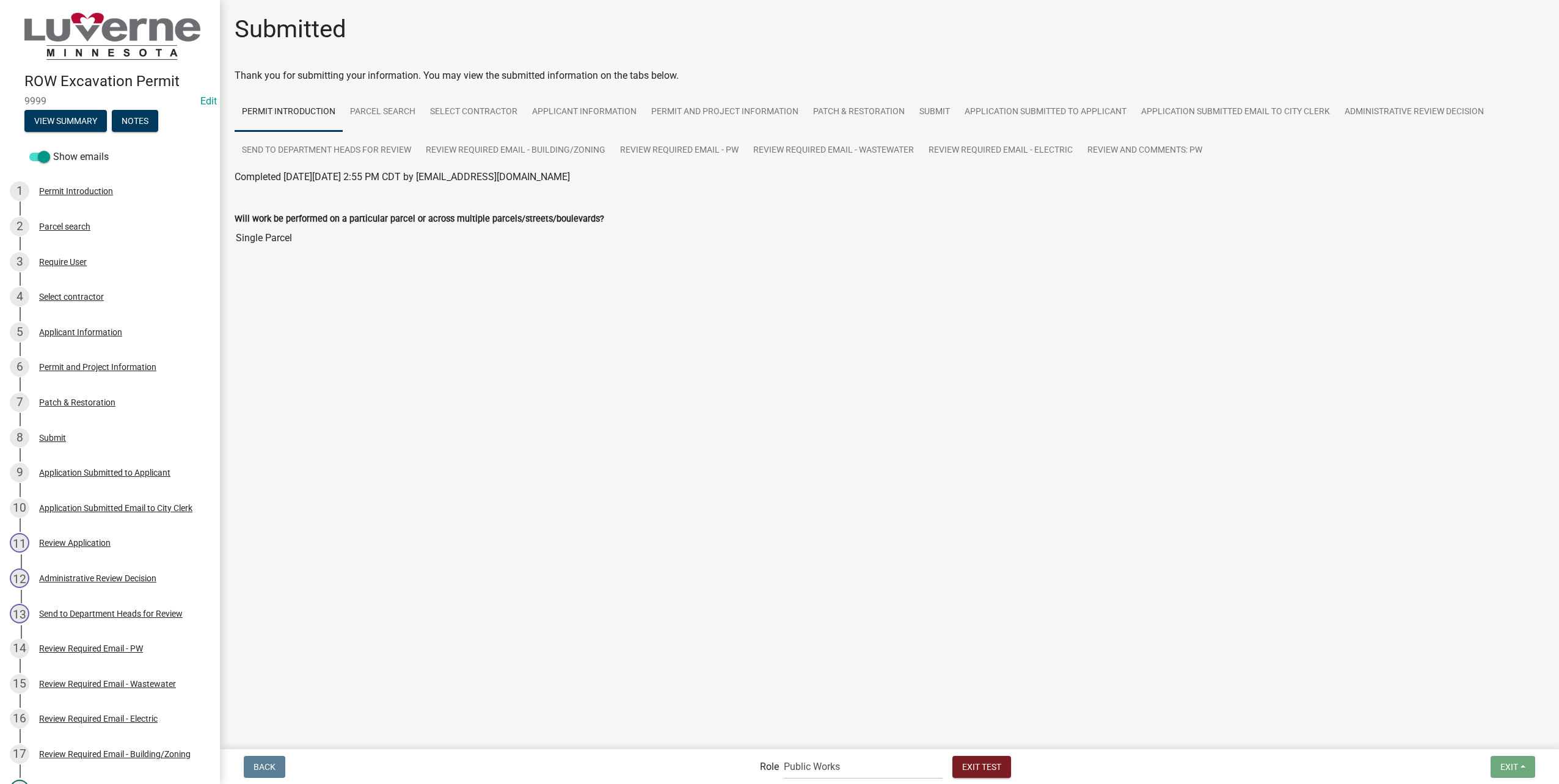
scroll to position [458, 0]
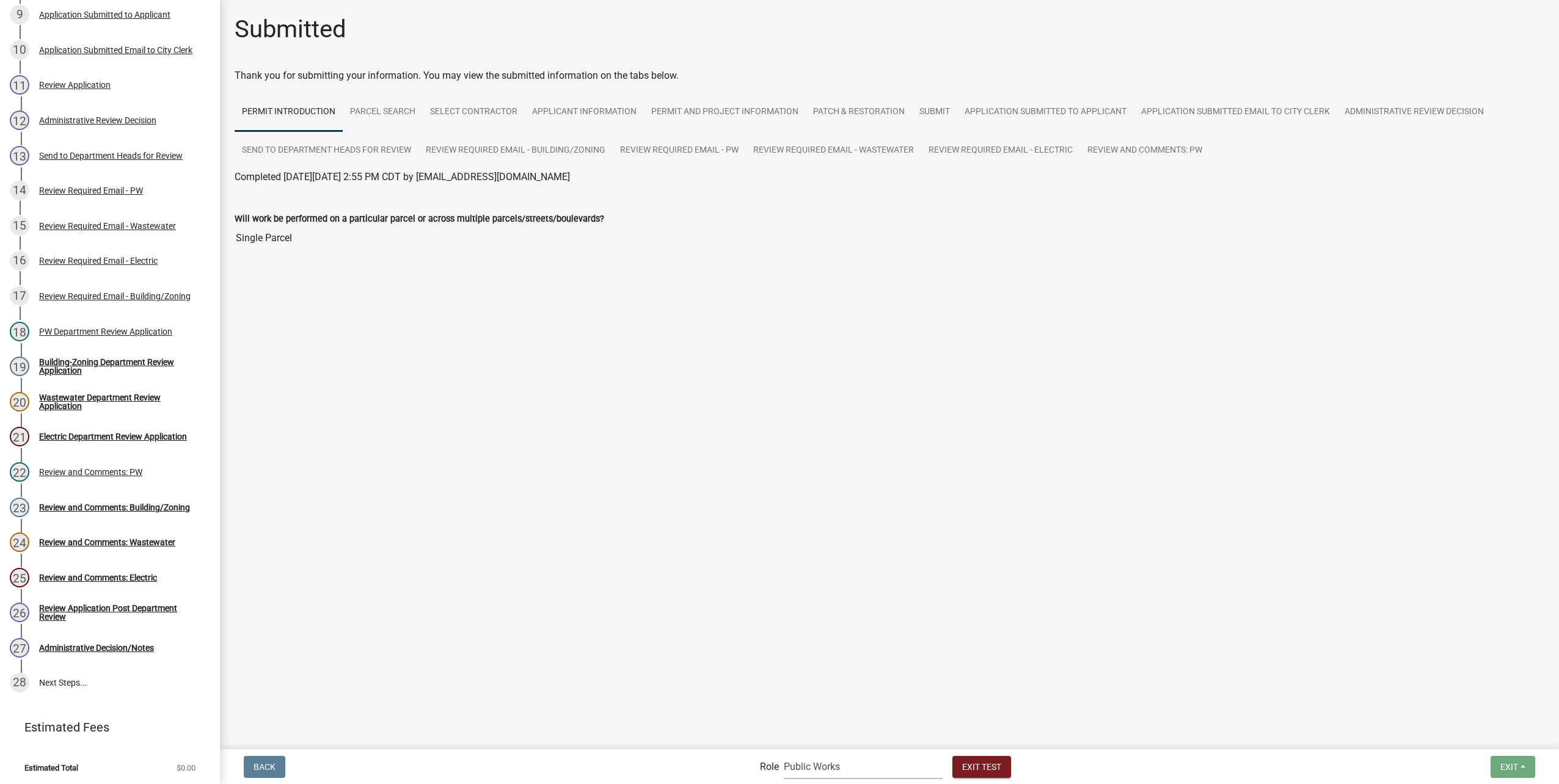
click at [820, 762] on select "Applicant Public Works City Clerk Water/Wastewater Department Admin Electric De…" at bounding box center [863, 767] width 159 height 25
select select "aa0f0e89-27ad-4056-a8df-c2d0f55e2258"
click at [784, 754] on select "Applicant Public Works City Clerk Water/Wastewater Department Admin Electric De…" at bounding box center [863, 767] width 159 height 25
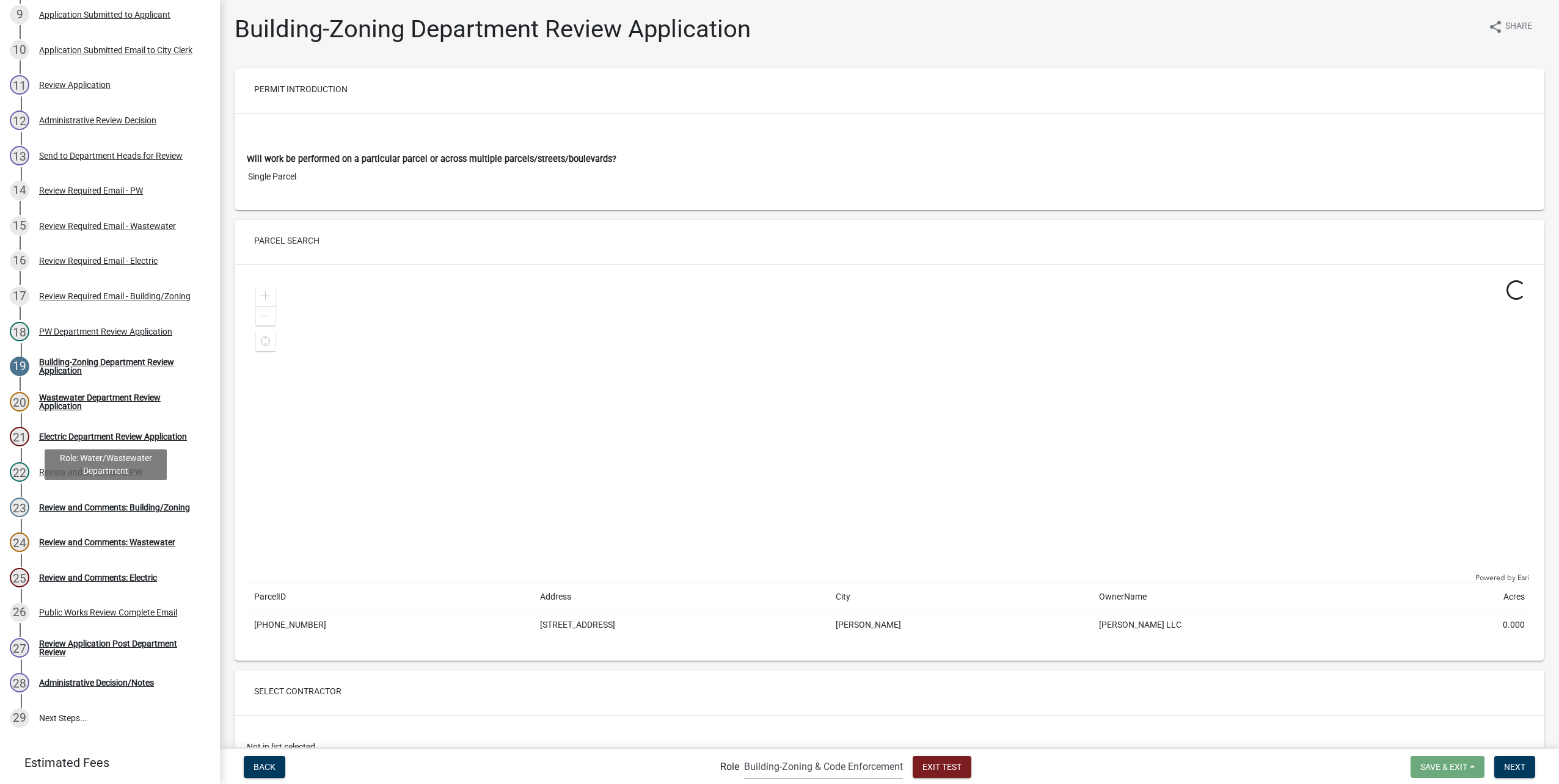
scroll to position [493, 0]
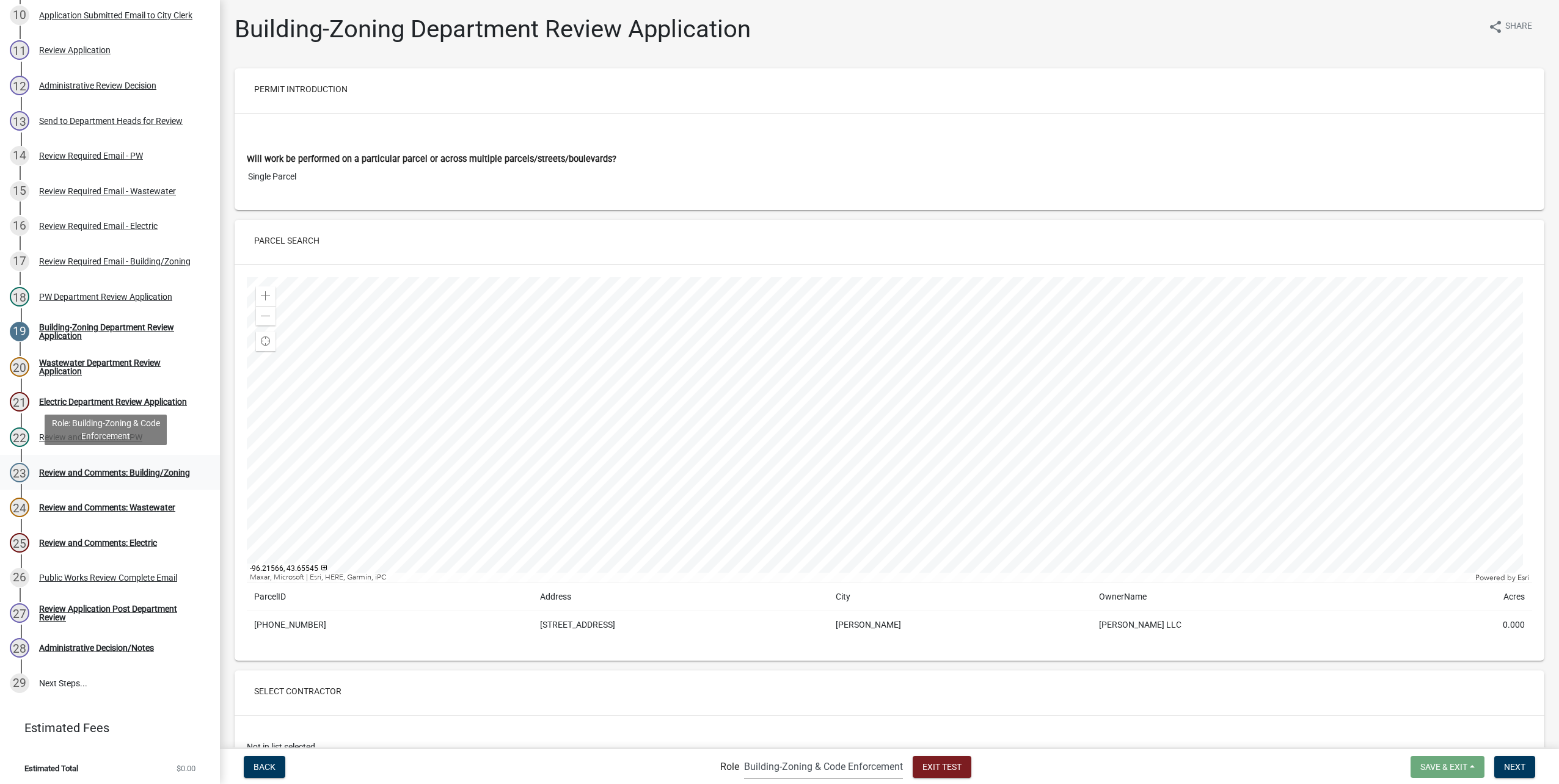
click at [144, 468] on div "Review and Comments: Building/Zoning" at bounding box center [114, 473] width 151 height 9
click at [127, 463] on div "23 Review and Comments: Building/Zoning" at bounding box center [105, 472] width 191 height 19
click at [140, 608] on div "Review Application Post Department Review" at bounding box center [119, 613] width 161 height 17
click at [82, 468] on div "Review and Comments: Building/Zoning" at bounding box center [114, 473] width 151 height 9
click at [1511, 763] on span "Next" at bounding box center [1514, 766] width 21 height 10
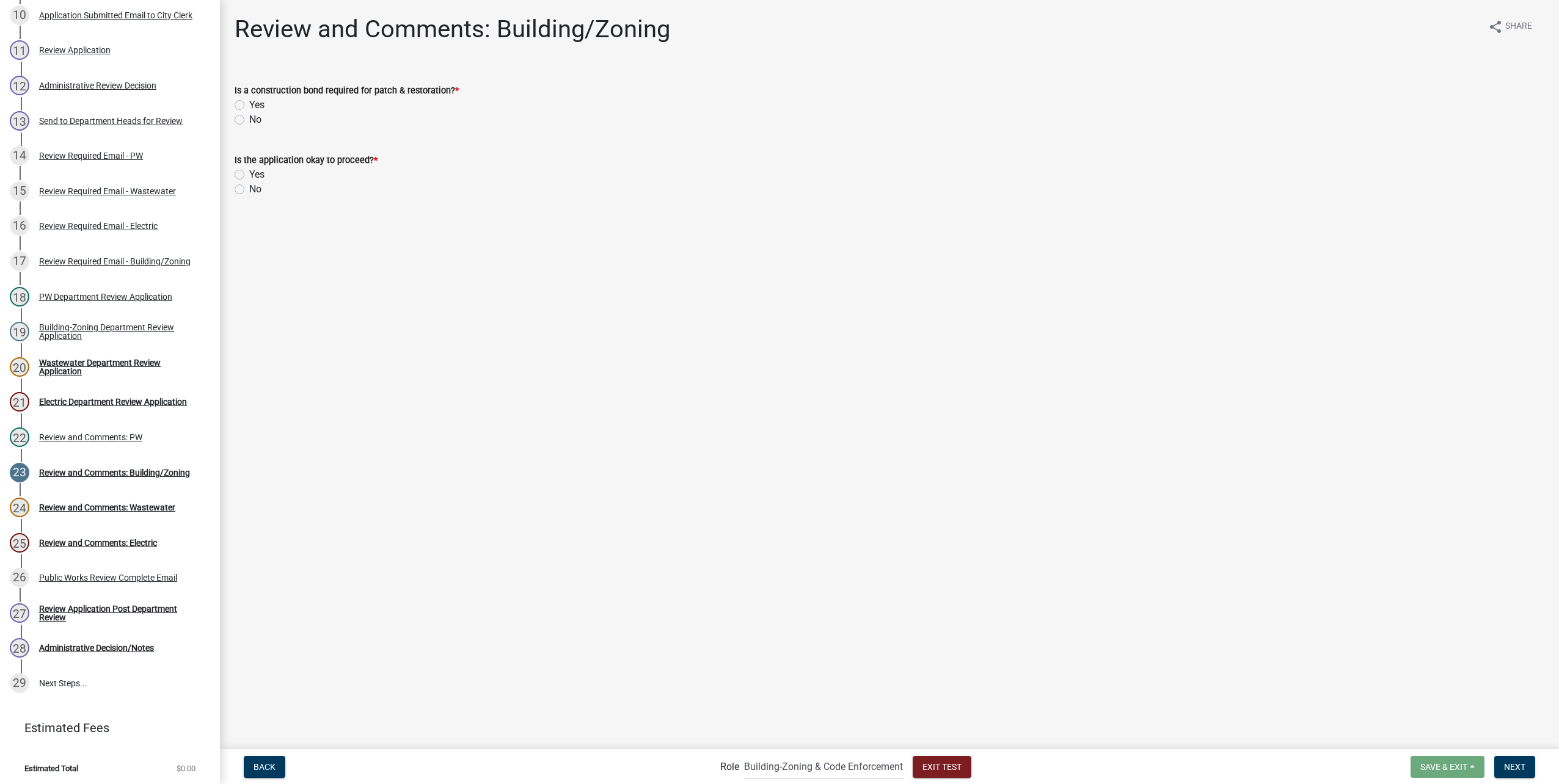
click at [249, 103] on label "Yes" at bounding box center [257, 105] width 16 height 15
click at [249, 103] on input "Yes" at bounding box center [253, 101] width 8 height 8
radio input "true"
click at [249, 173] on label "Yes" at bounding box center [257, 175] width 16 height 15
click at [249, 173] on input "Yes" at bounding box center [253, 171] width 8 height 8
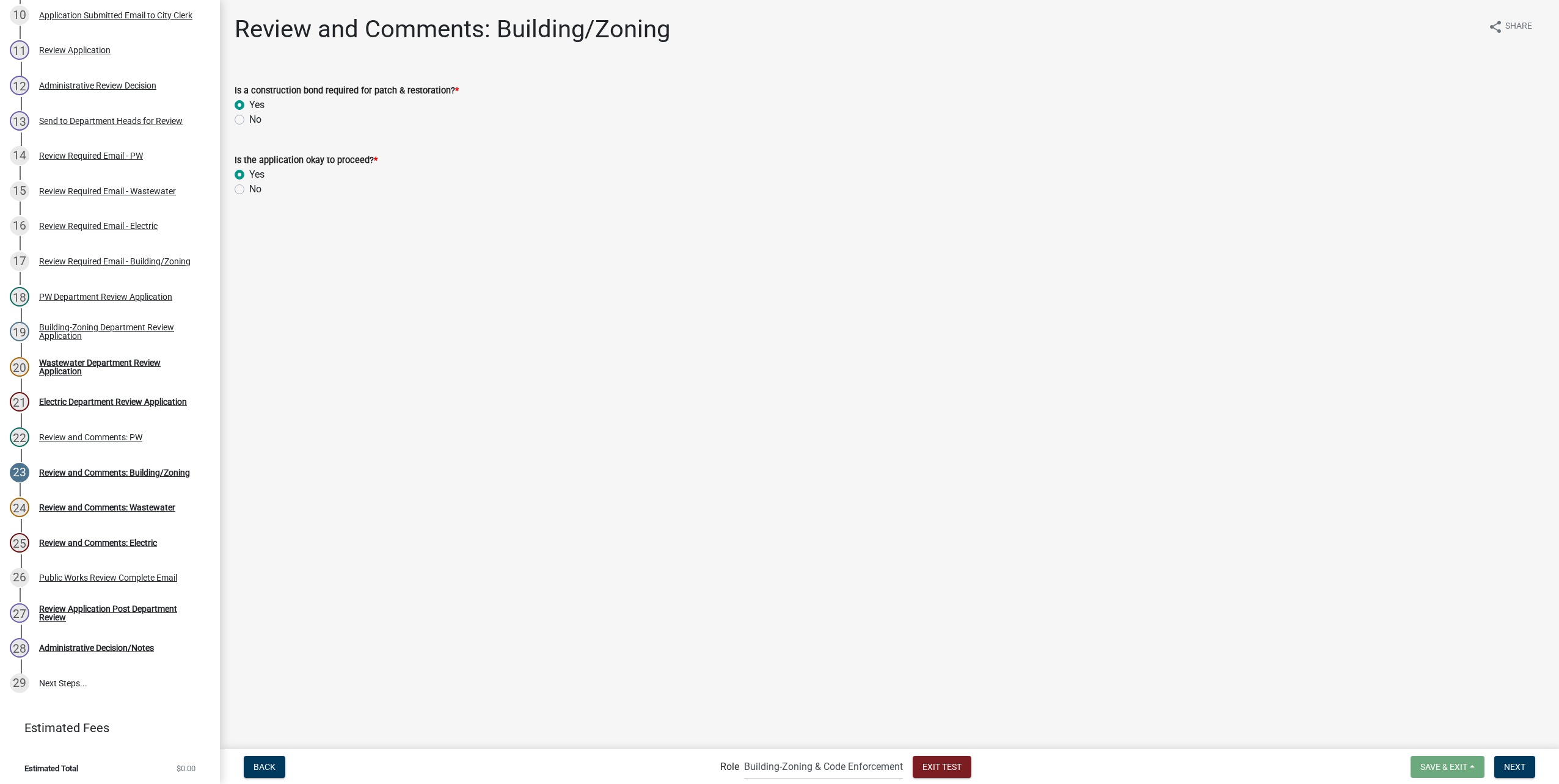
radio input "true"
click at [1511, 765] on span "Next" at bounding box center [1514, 766] width 21 height 10
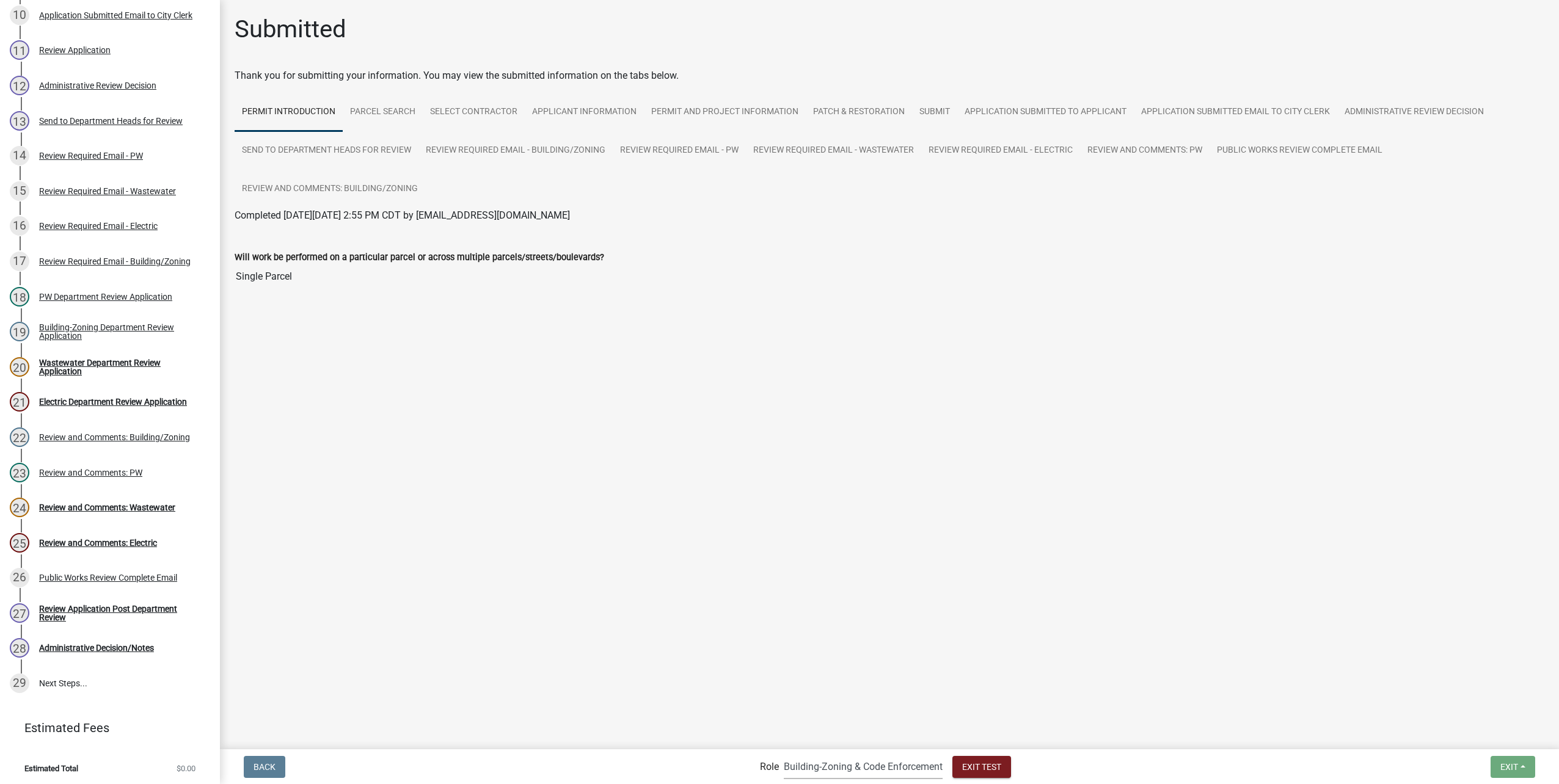
click at [882, 765] on select "Applicant Public Works City Clerk Water/Wastewater Department Admin Electric De…" at bounding box center [863, 767] width 159 height 25
select select "10c02e7f-48f0-41d5-b358-4b17e800125f"
click at [784, 754] on select "Applicant Public Works City Clerk Water/Wastewater Department Admin Electric De…" at bounding box center [863, 767] width 159 height 25
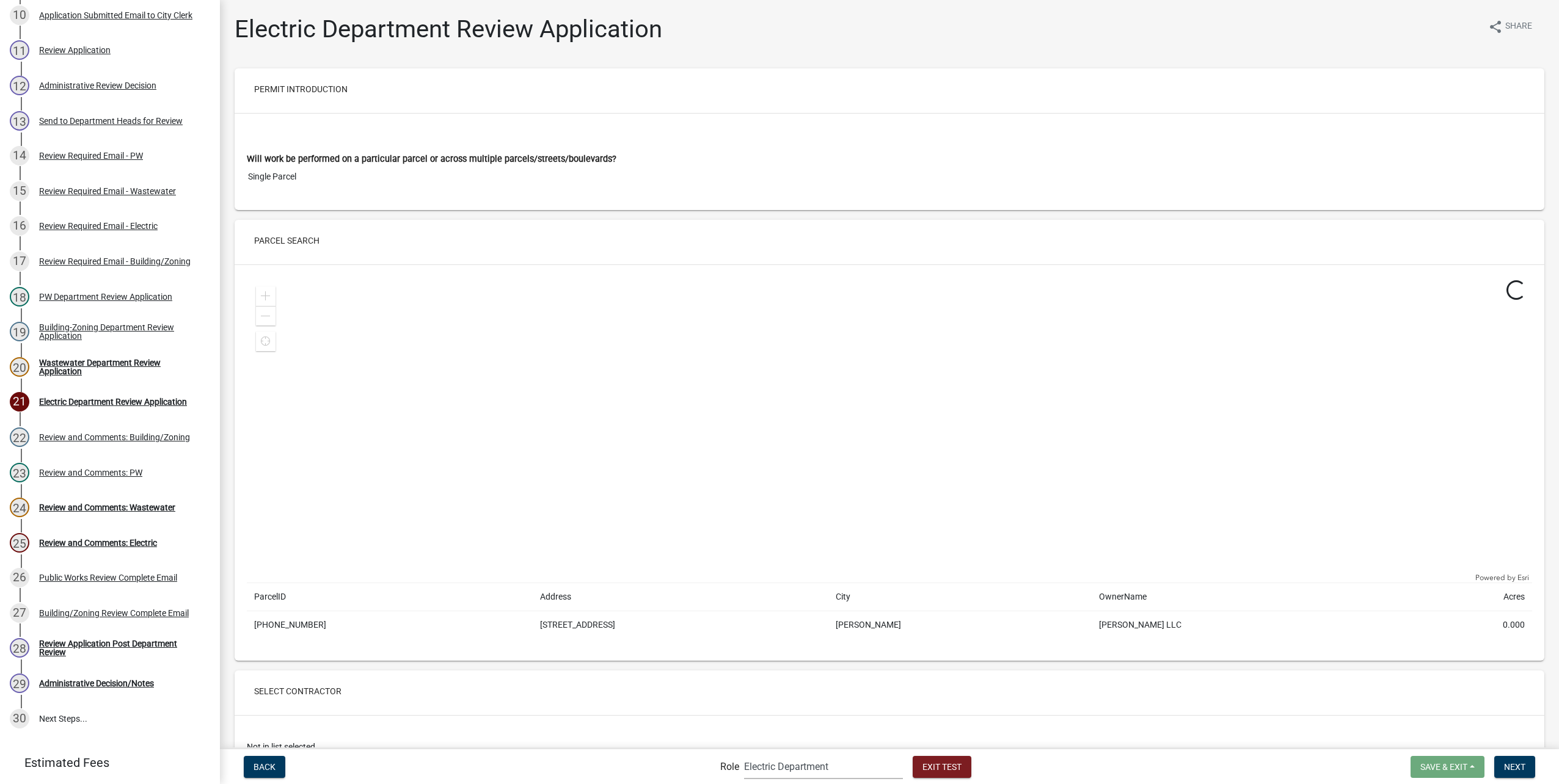
scroll to position [528, 0]
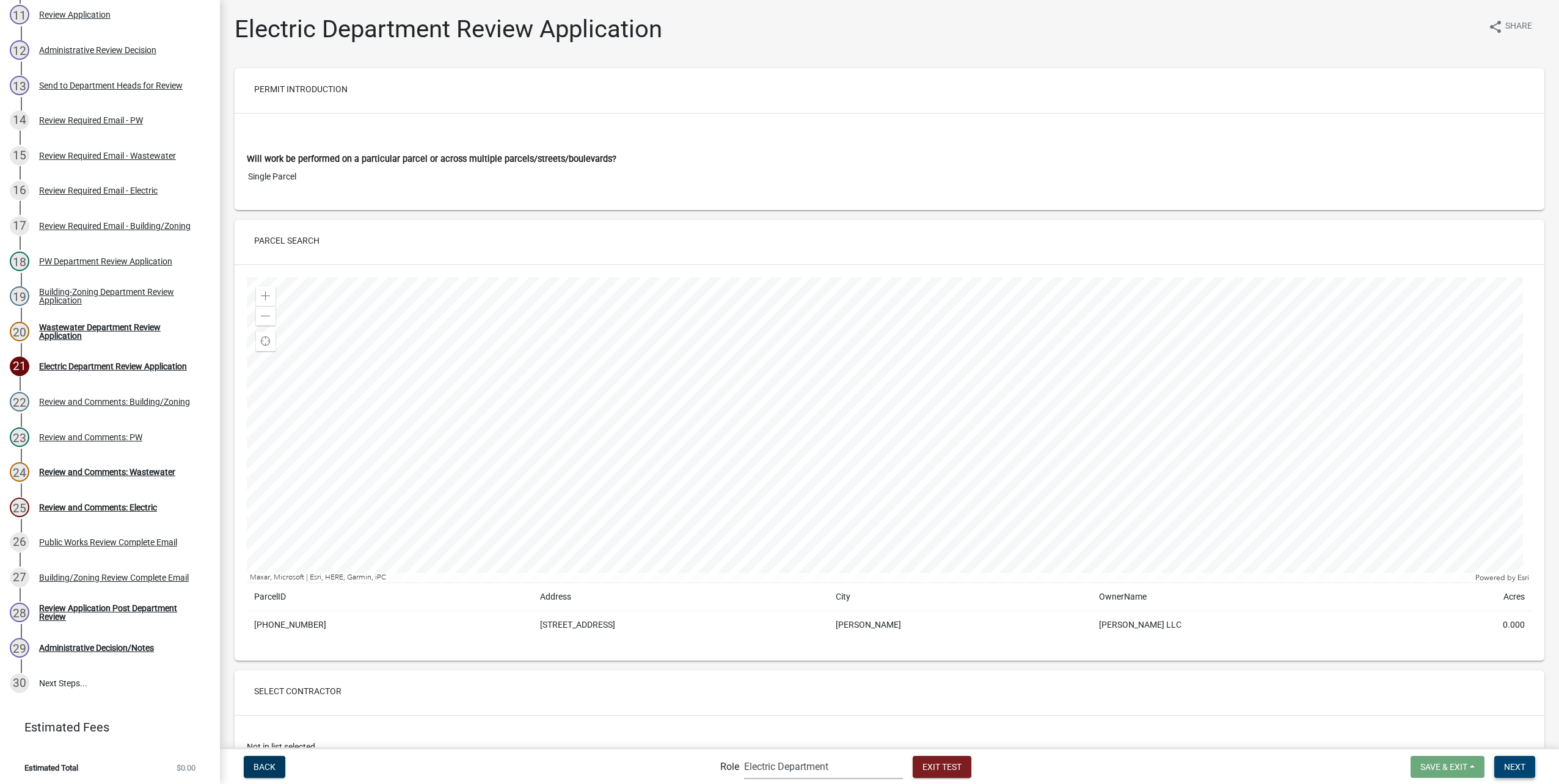
click at [1522, 763] on span "Next" at bounding box center [1514, 766] width 21 height 10
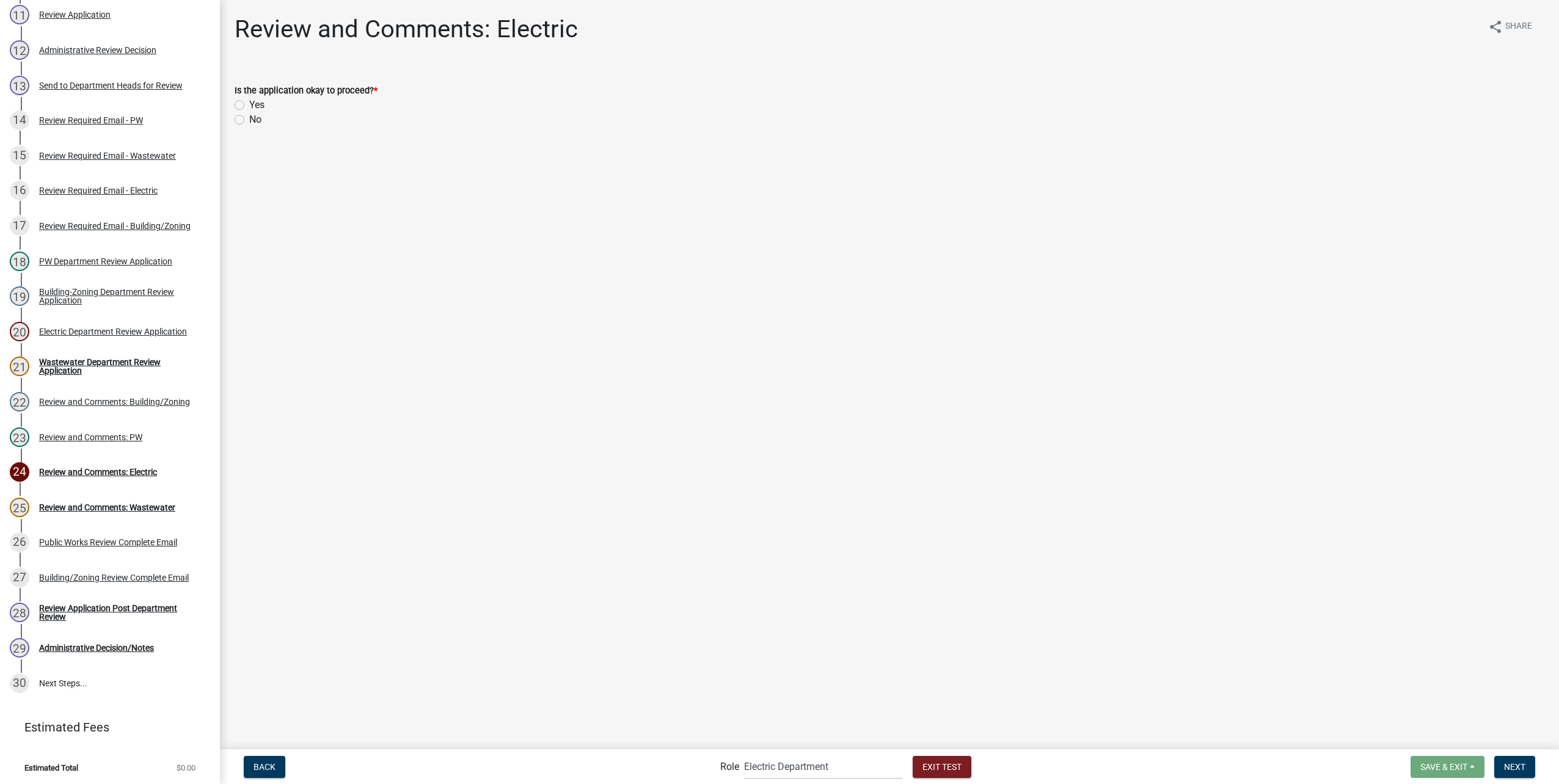
click at [236, 98] on div "Yes" at bounding box center [889, 105] width 1310 height 15
click at [249, 105] on label "Yes" at bounding box center [257, 105] width 16 height 15
click at [249, 105] on input "Yes" at bounding box center [253, 101] width 8 height 8
radio input "true"
click at [1525, 768] on span "Next" at bounding box center [1514, 766] width 21 height 10
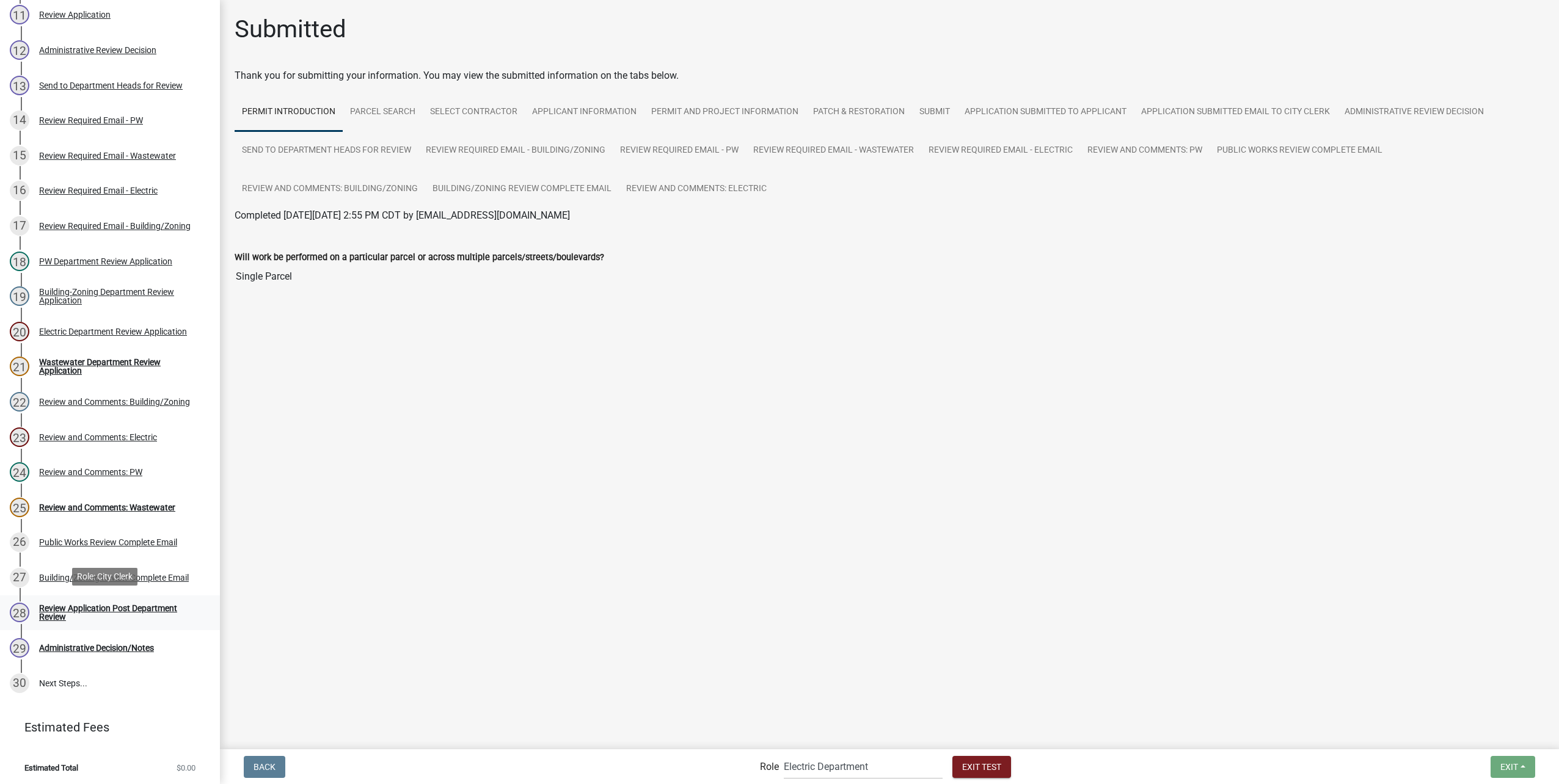
click at [155, 609] on div "Review Application Post Department Review" at bounding box center [119, 613] width 161 height 17
click at [108, 595] on link "28 Review Application Post Department Review" at bounding box center [110, 613] width 220 height 35
click at [917, 638] on main "Submitted Thank you for submitting your information. You may view the submitted…" at bounding box center [890, 373] width 1339 height 747
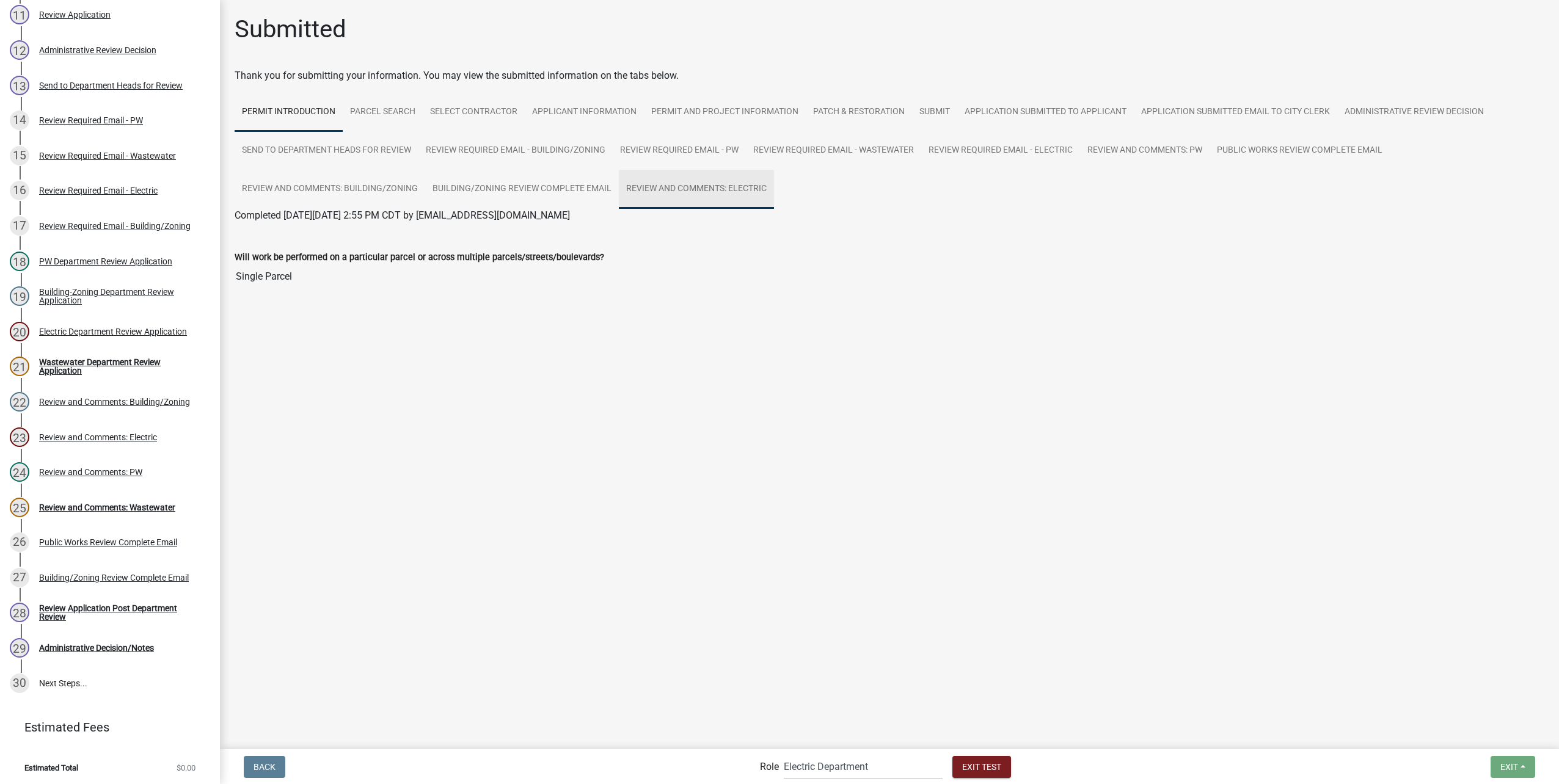
click at [687, 187] on link "Review and Comments: Electric" at bounding box center [696, 189] width 155 height 39
click at [816, 763] on select "Applicant Public Works City Clerk Water/Wastewater Department Admin Electric De…" at bounding box center [863, 767] width 159 height 25
select select "32a135e6-3b60-4157-b54a-23080f461975"
click at [784, 754] on select "Applicant Public Works City Clerk Water/Wastewater Department Admin Electric De…" at bounding box center [863, 767] width 159 height 25
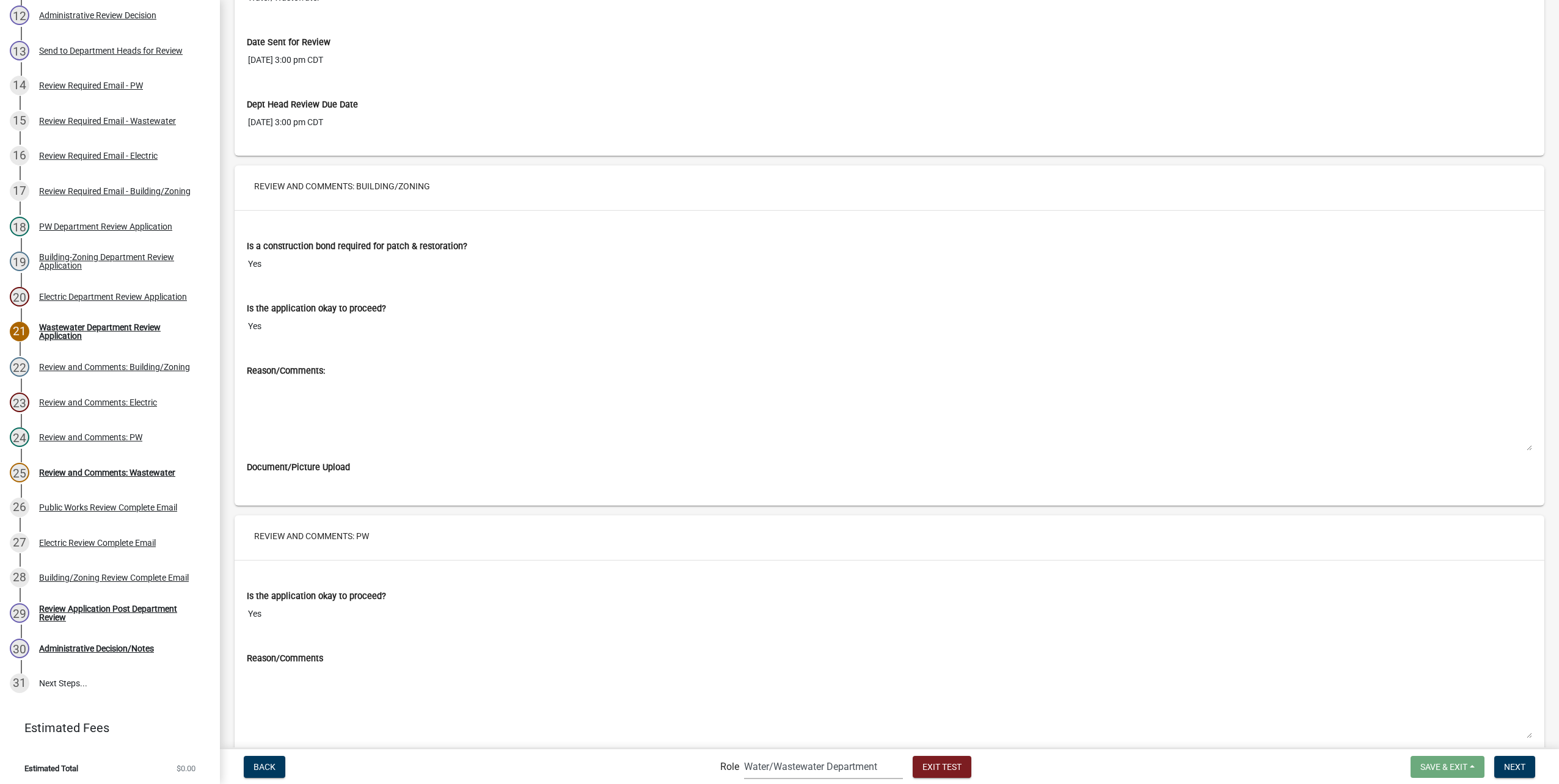
scroll to position [6683, 0]
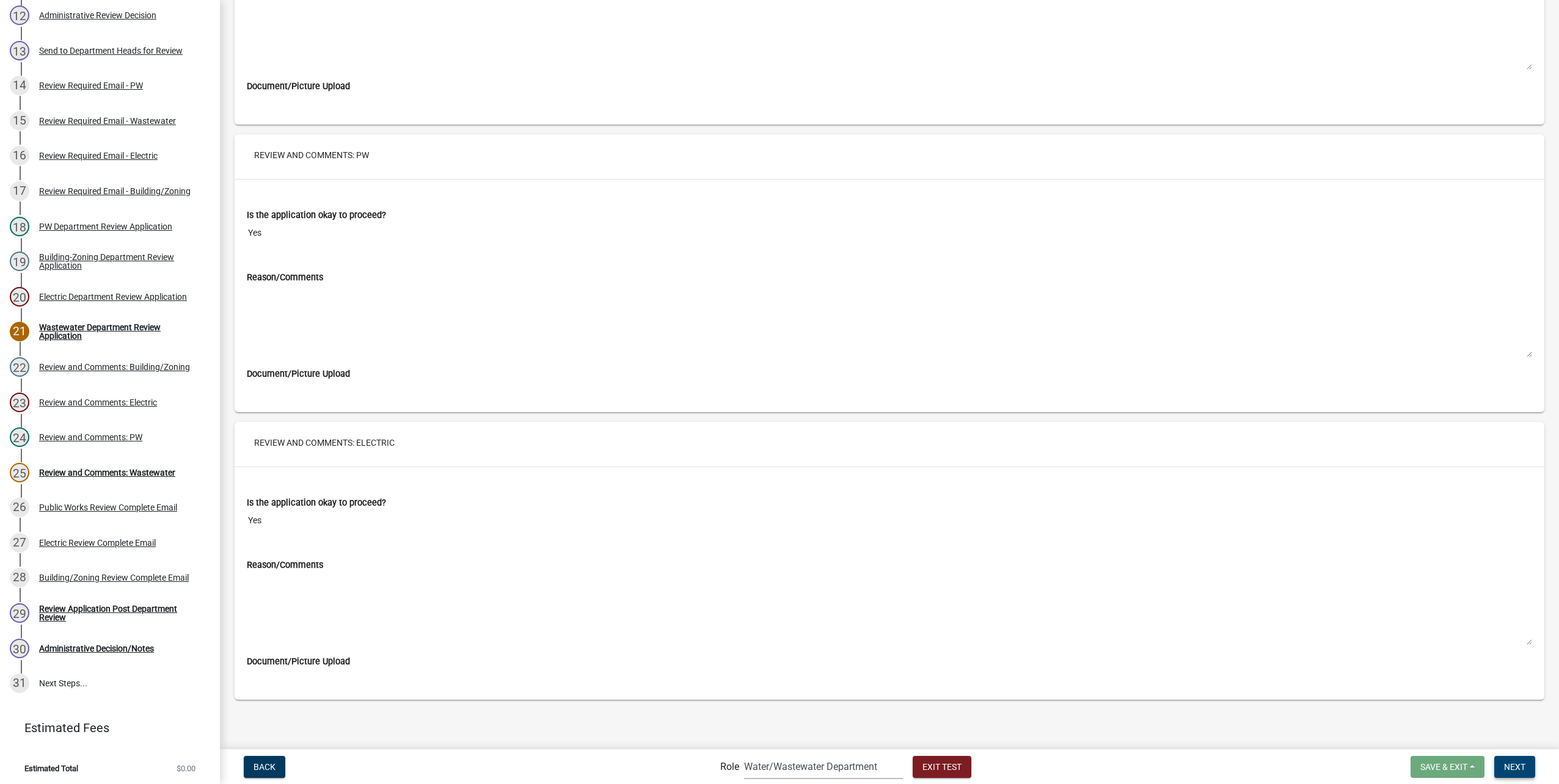
click at [1520, 768] on span "Next" at bounding box center [1514, 766] width 21 height 10
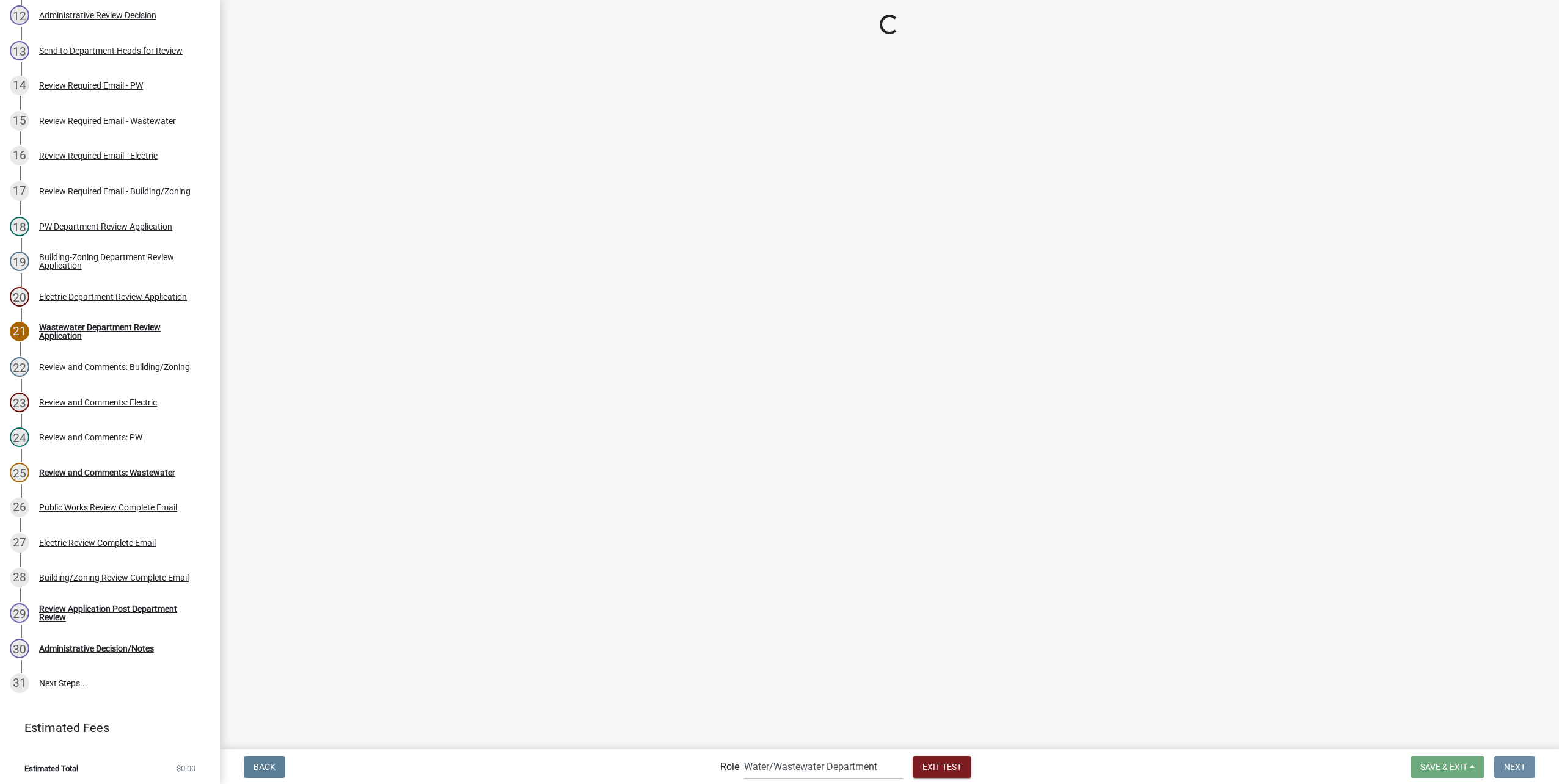
scroll to position [0, 0]
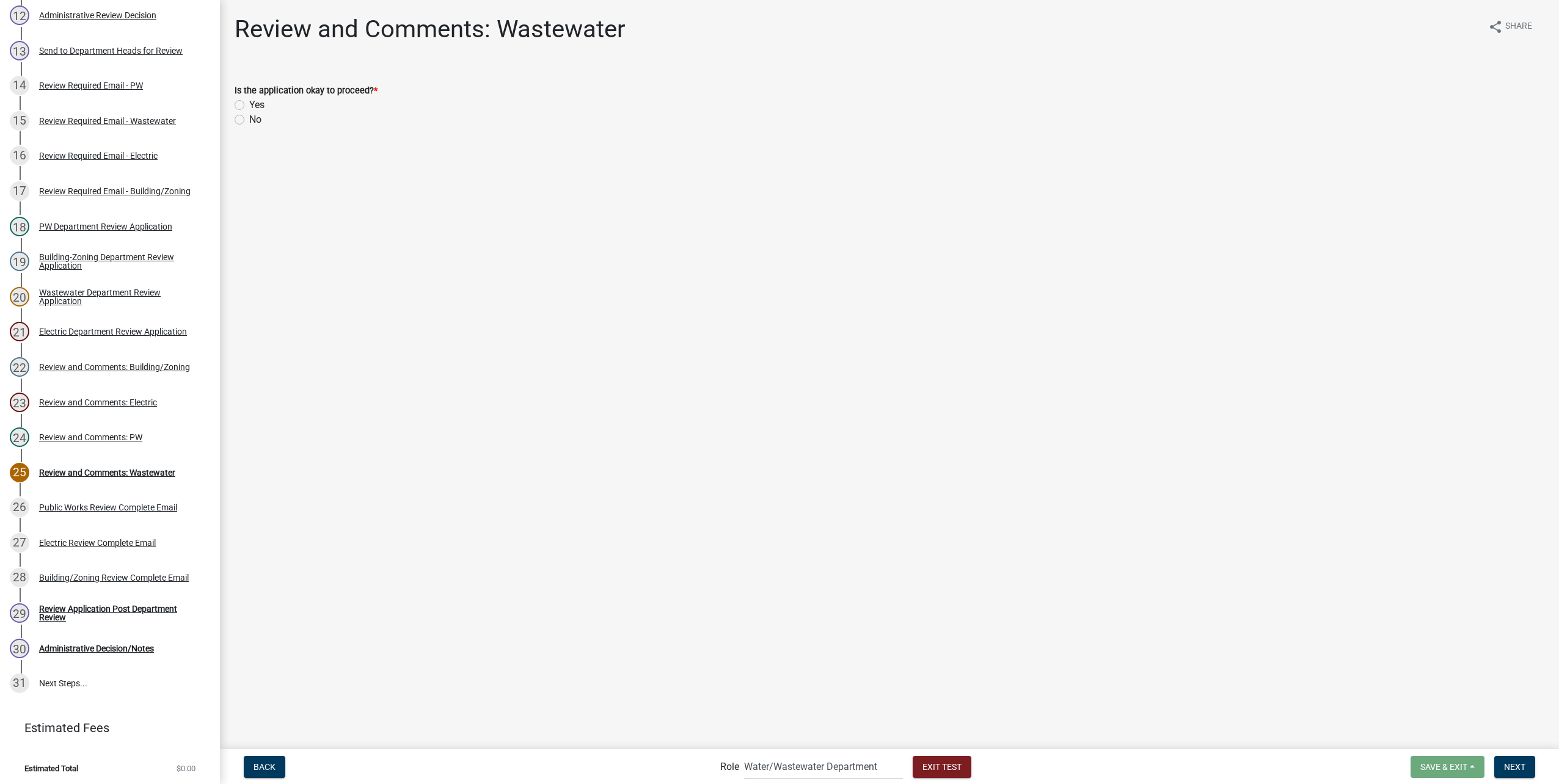
click at [240, 111] on div "Yes" at bounding box center [889, 105] width 1310 height 15
click at [249, 107] on label "Yes" at bounding box center [257, 105] width 16 height 15
click at [249, 106] on input "Yes" at bounding box center [253, 101] width 8 height 8
radio input "true"
click at [1520, 760] on button "Next" at bounding box center [1515, 767] width 41 height 22
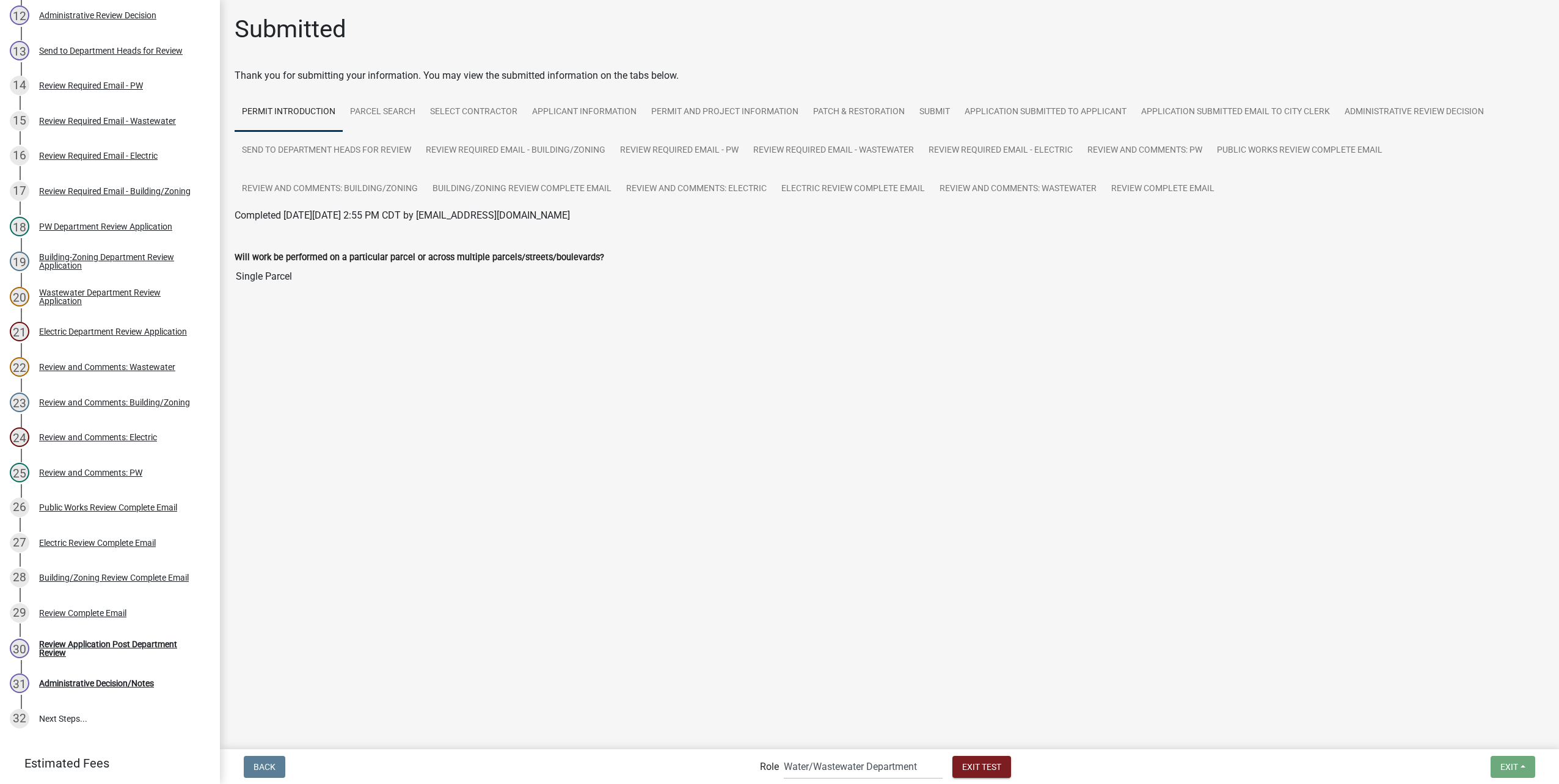
scroll to position [598, 0]
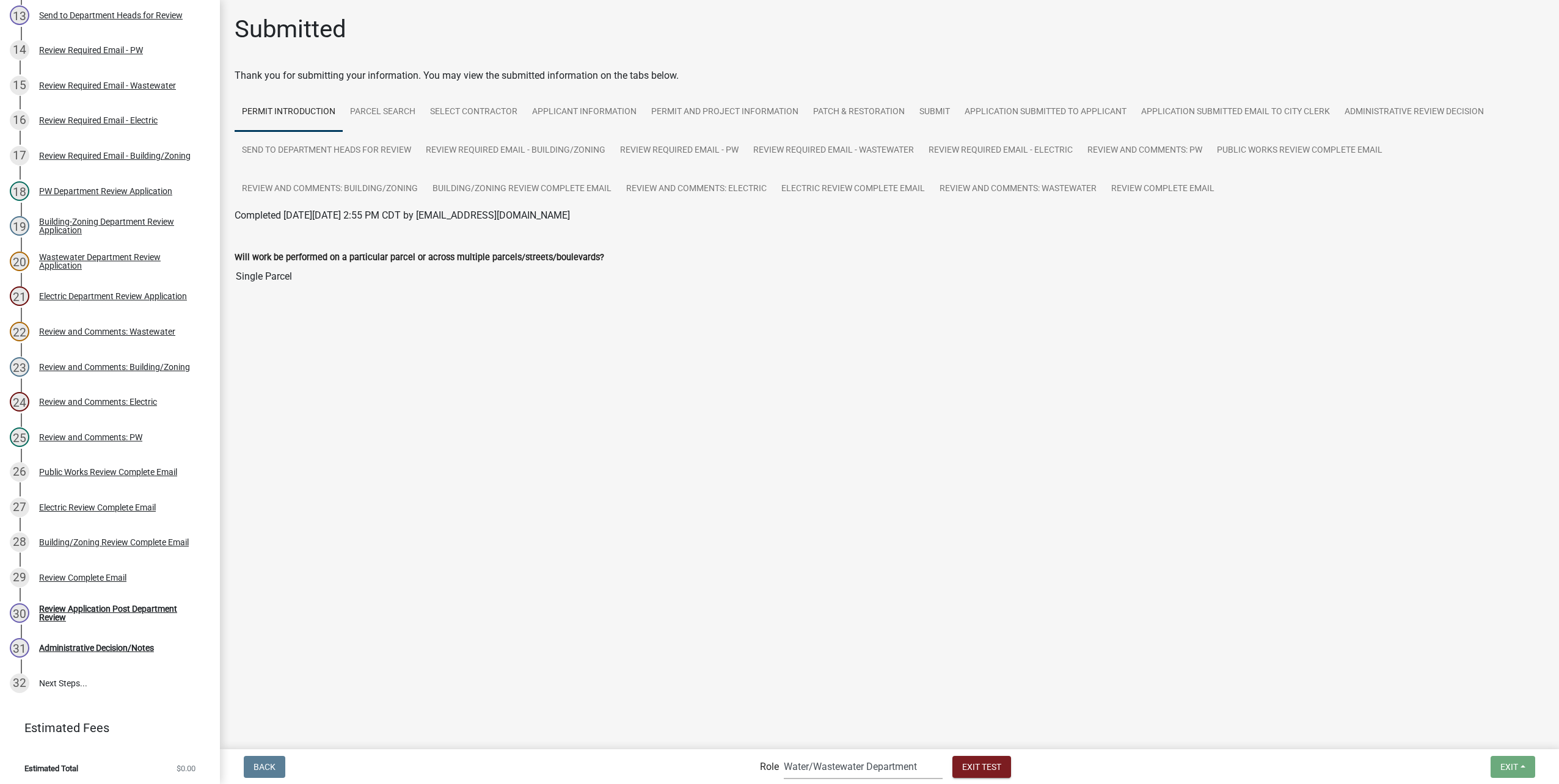
click at [870, 761] on select "Applicant Public Works City Clerk Water/Wastewater Department Admin Electric De…" at bounding box center [863, 767] width 159 height 25
select select "510dac6a-3646-4f14-b049-18fe2023224d"
click at [784, 754] on select "Applicant Public Works City Clerk Water/Wastewater Department Admin Electric De…" at bounding box center [863, 767] width 159 height 25
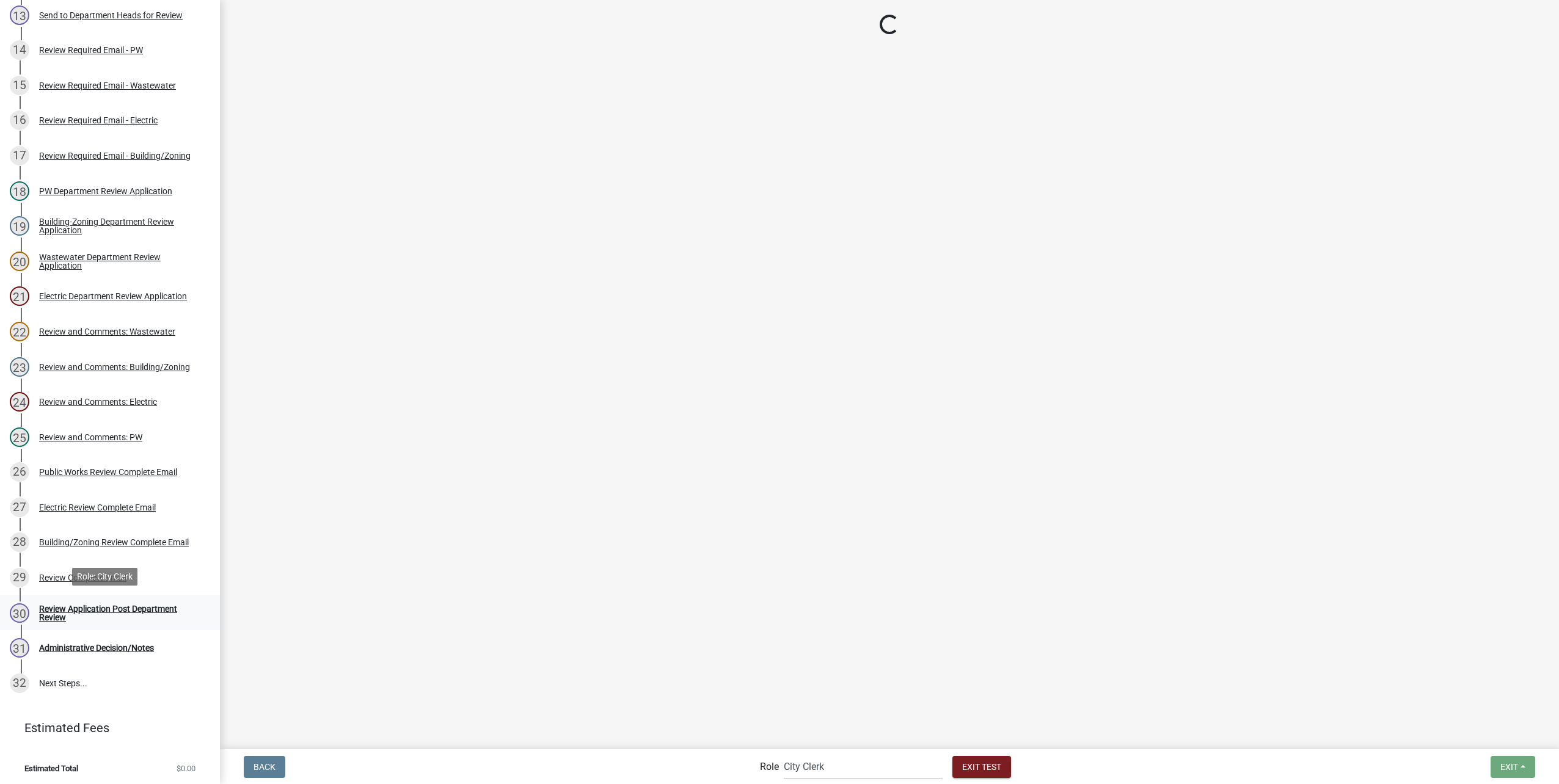
click at [69, 604] on div "Review Application Post Department Review" at bounding box center [119, 613] width 161 height 17
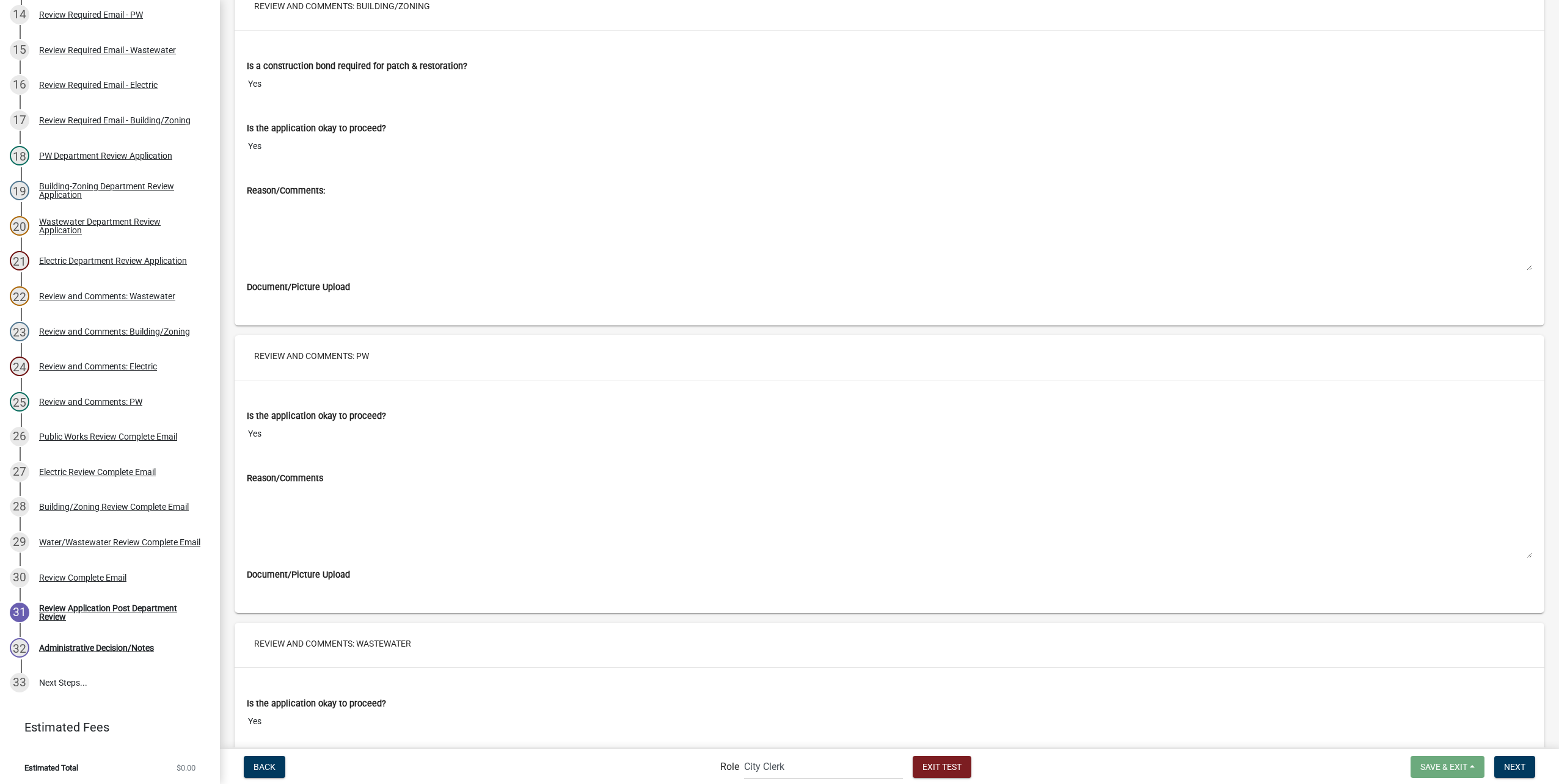
scroll to position [6971, 0]
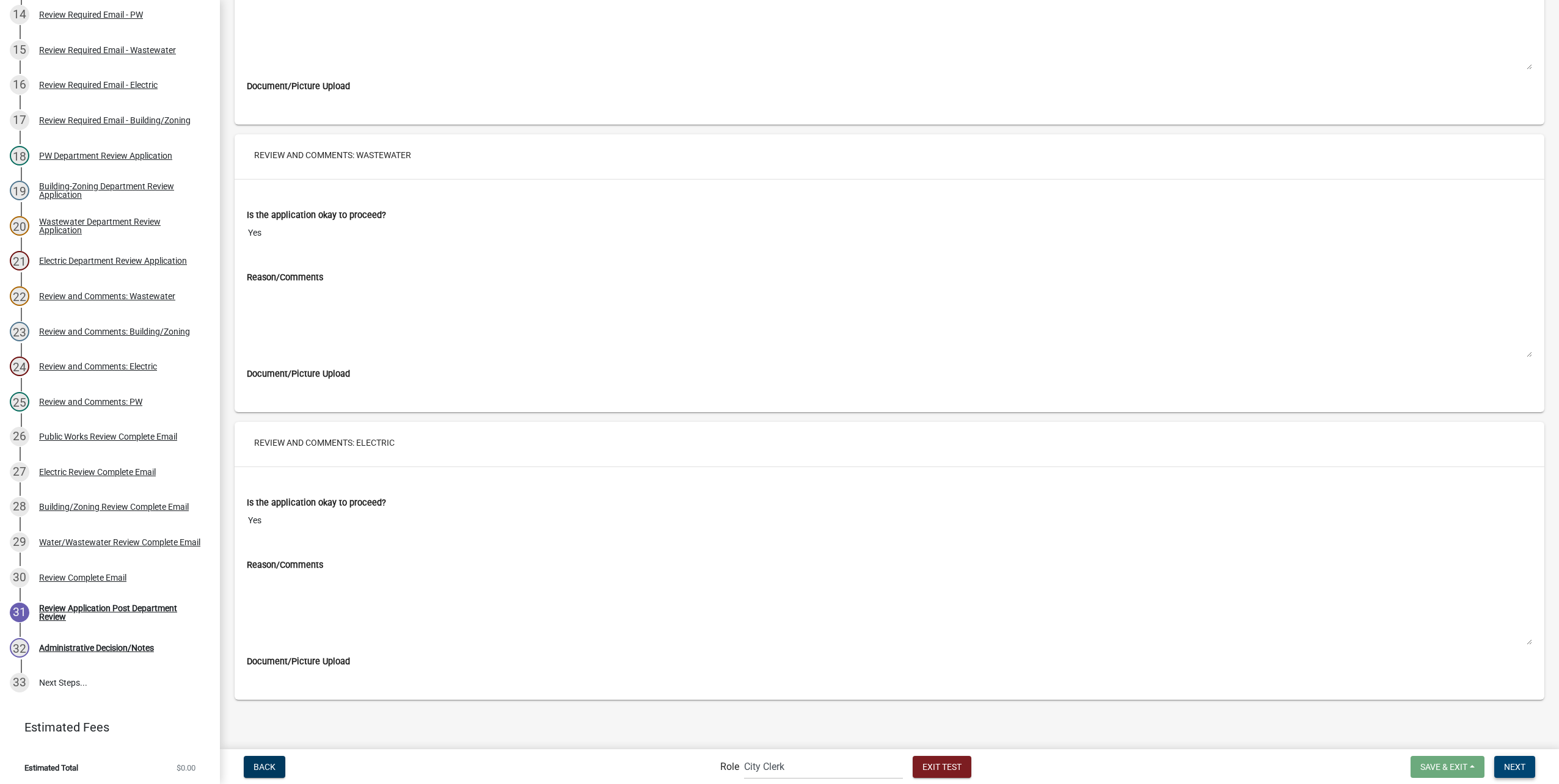
drag, startPoint x: 1529, startPoint y: 767, endPoint x: 1224, endPoint y: 672, distance: 319.5
click at [1529, 767] on button "Next" at bounding box center [1515, 767] width 41 height 22
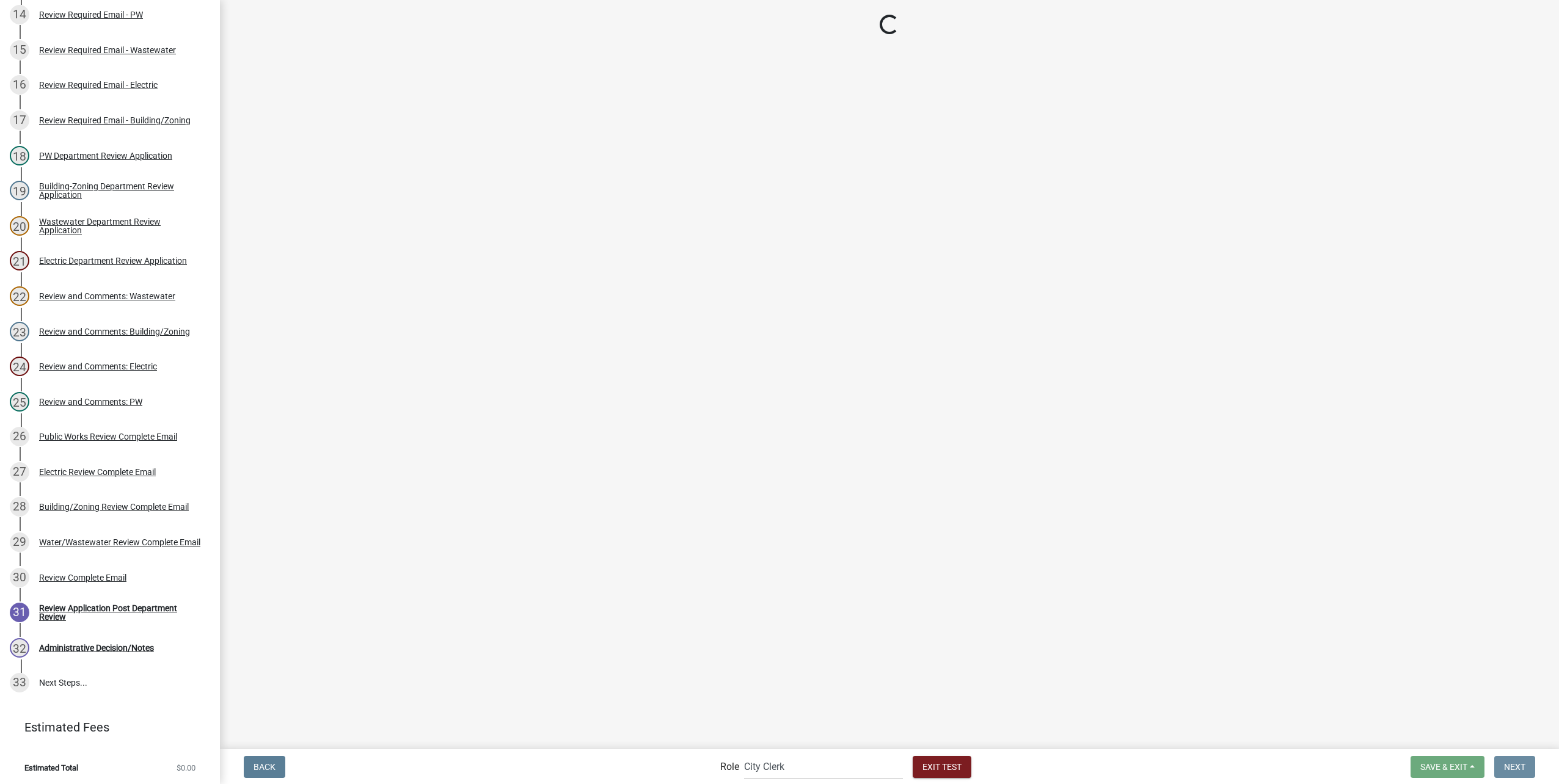
scroll to position [0, 0]
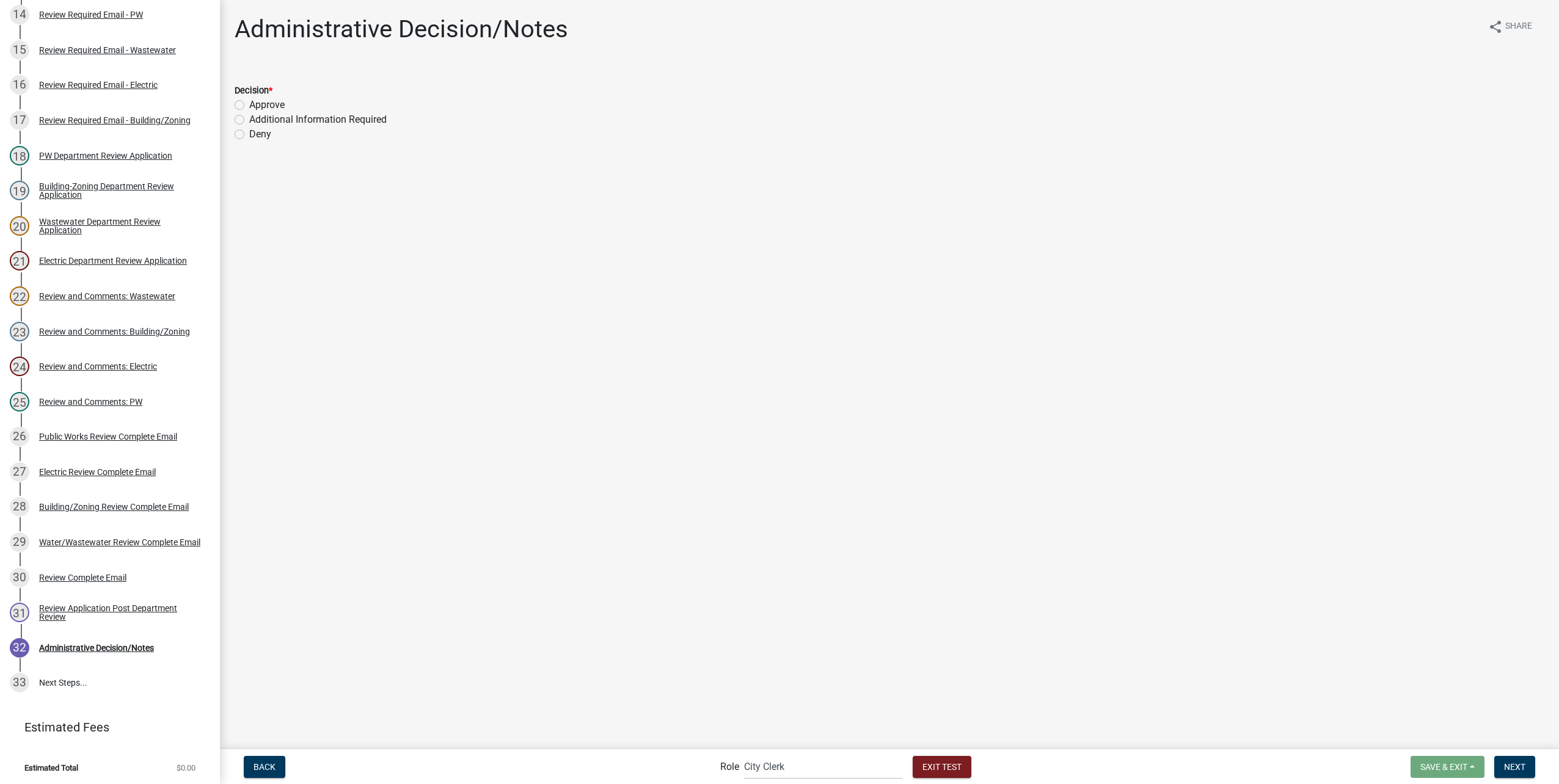
click at [356, 117] on label "Additional Information Required" at bounding box center [318, 120] width 137 height 15
click at [257, 117] on input "Additional Information Required" at bounding box center [253, 116] width 8 height 8
radio input "true"
click at [513, 257] on div "Administrative Decision/Notes share Share Decision * Approve Additional Informa…" at bounding box center [890, 139] width 1328 height 248
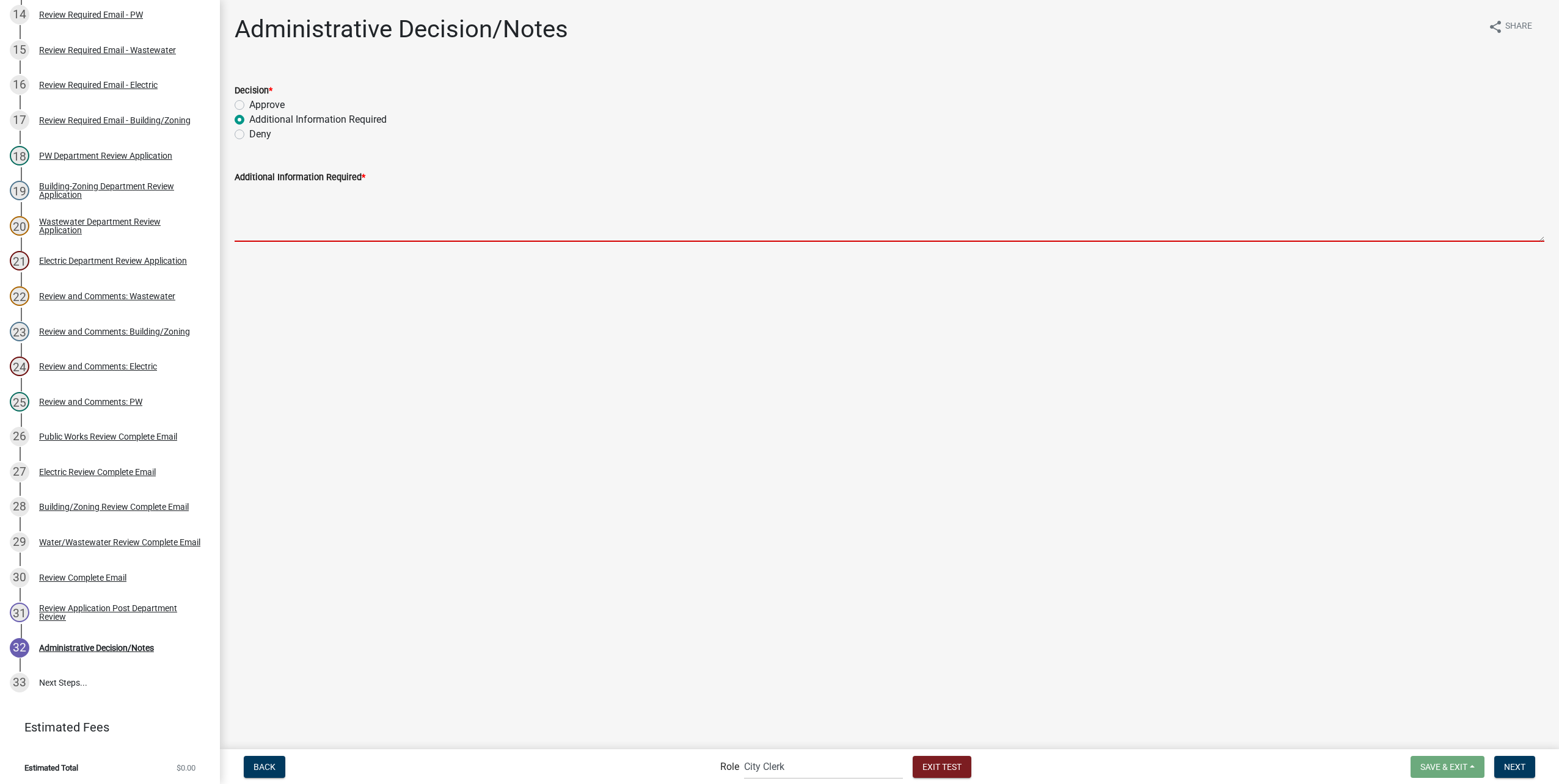
click at [512, 229] on textarea "Additional Information Required *" at bounding box center [889, 213] width 1310 height 57
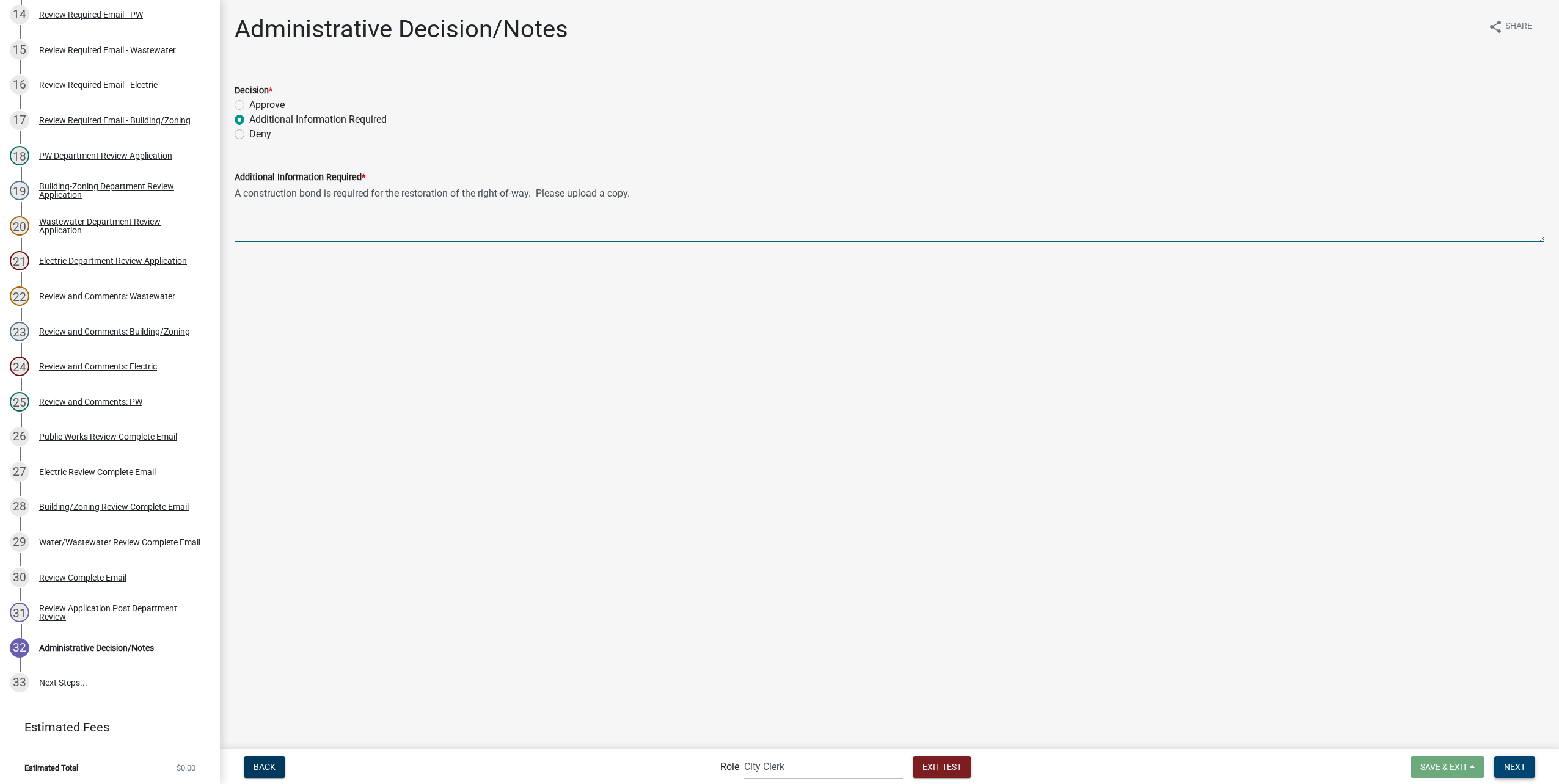
type textarea "A construction bond is required for the restoration of the right-of-way. Please…"
click at [1514, 760] on button "Next" at bounding box center [1515, 767] width 41 height 22
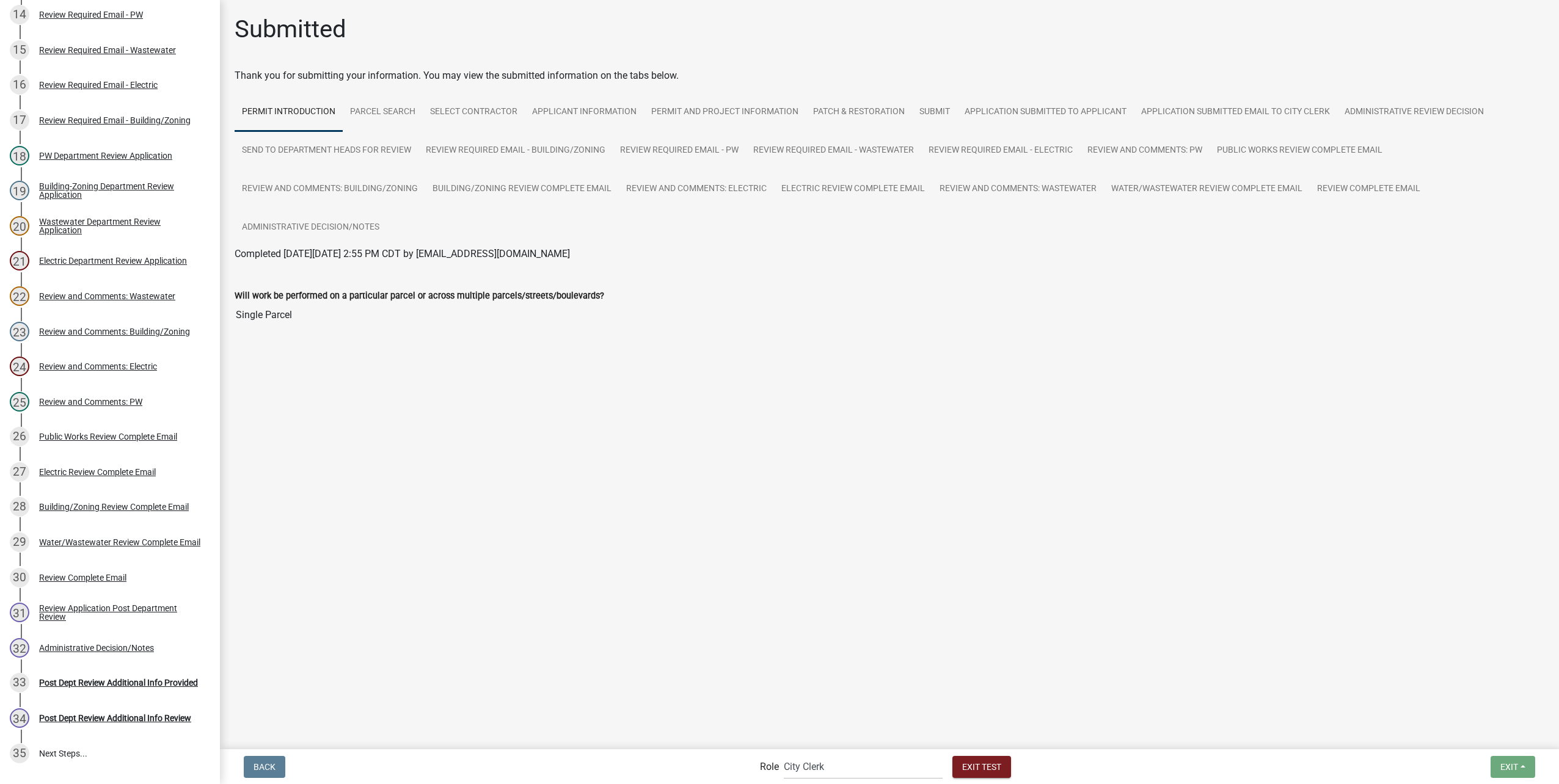
scroll to position [704, 0]
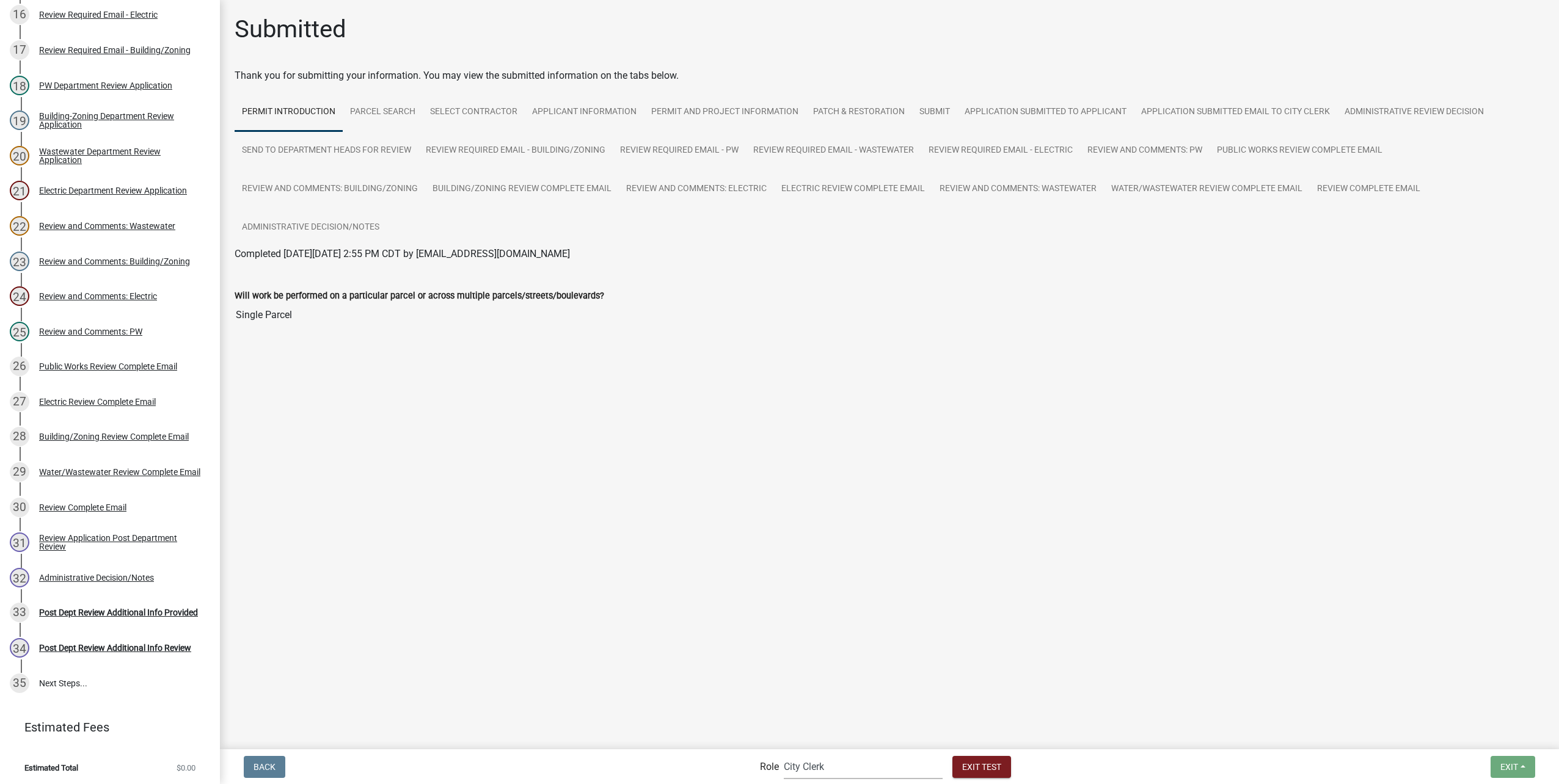
click at [841, 762] on select "Applicant Public Works City Clerk Water/Wastewater Department Admin Electric De…" at bounding box center [863, 767] width 159 height 25
select select "46f061d0-ca05-4526-87ad-bae6256f3e47"
click at [784, 754] on select "Applicant Public Works City Clerk Water/Wastewater Department Admin Electric De…" at bounding box center [863, 767] width 159 height 25
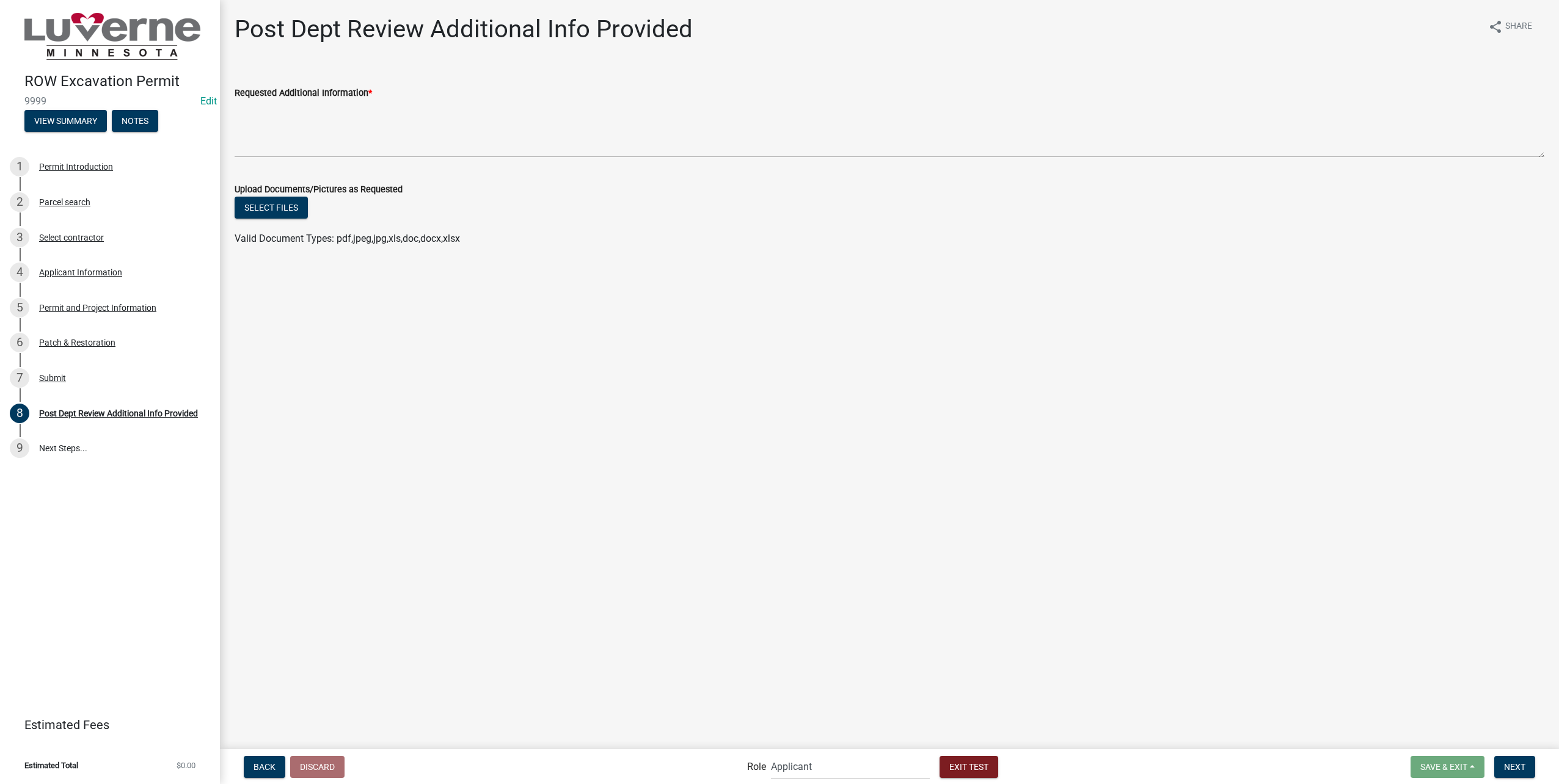
scroll to position [0, 0]
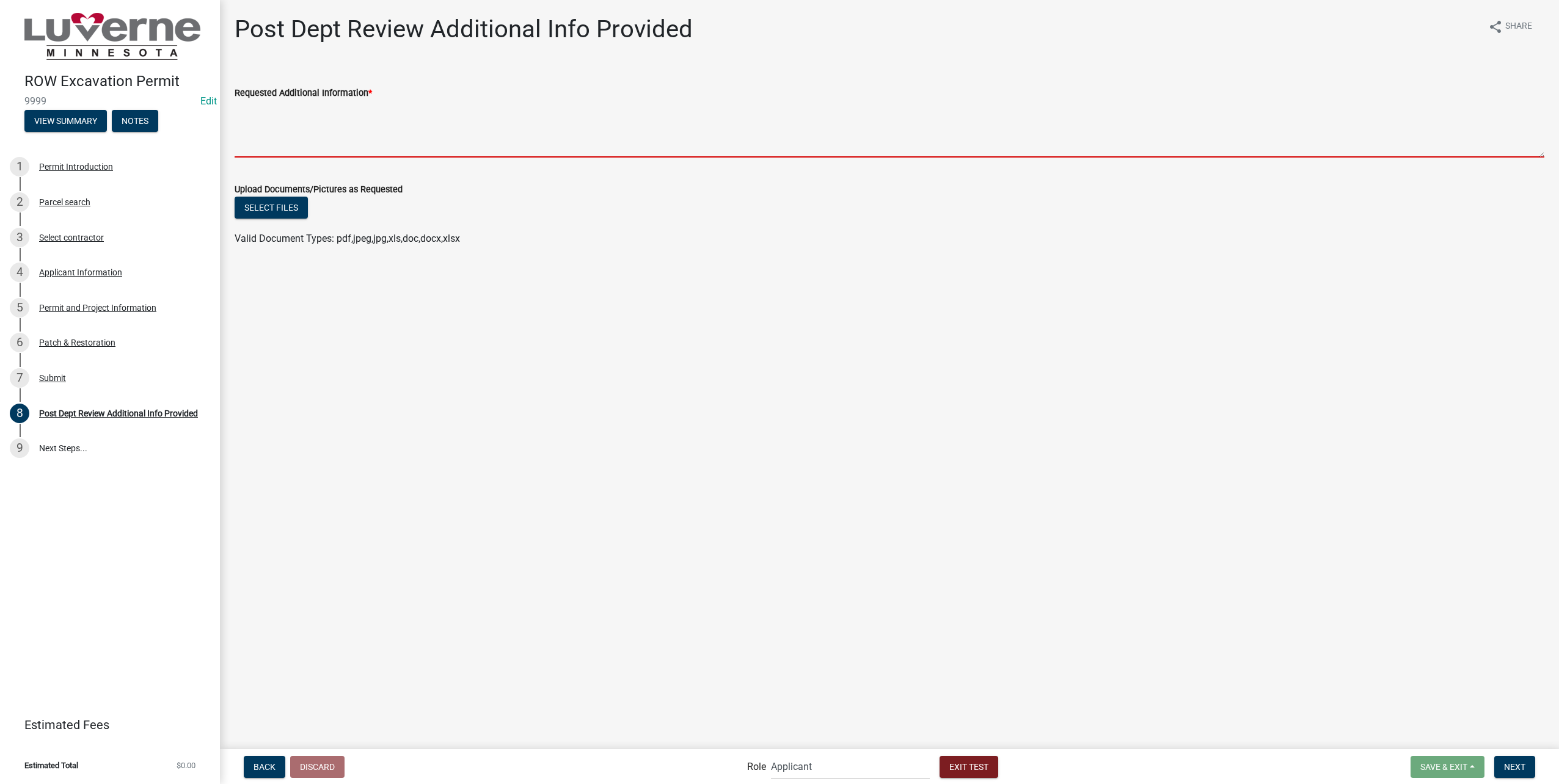
click at [321, 130] on textarea "Requested Additional Information *" at bounding box center [889, 129] width 1310 height 57
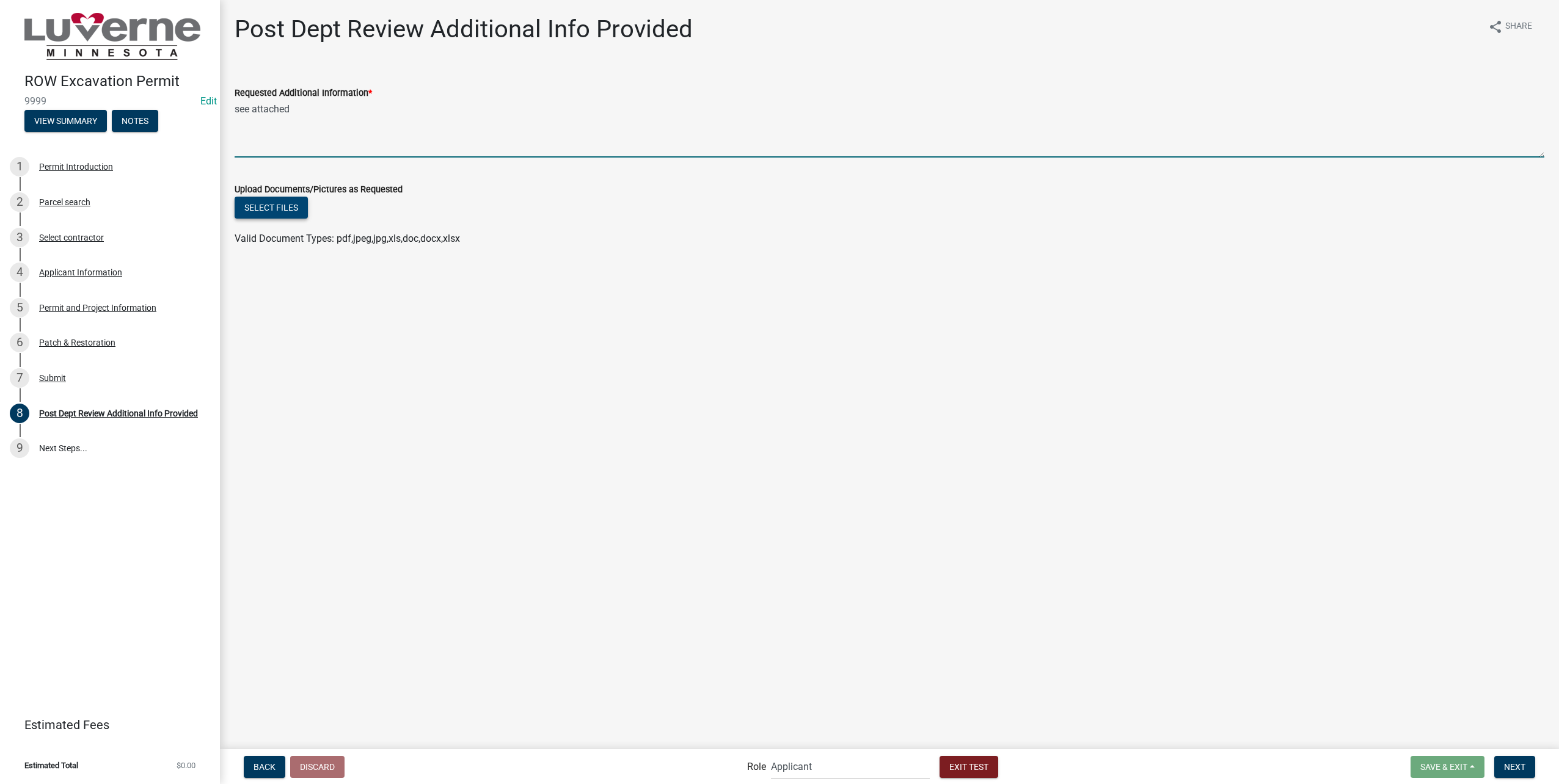
type textarea "see attached"
click at [267, 211] on button "Select files" at bounding box center [271, 207] width 73 height 22
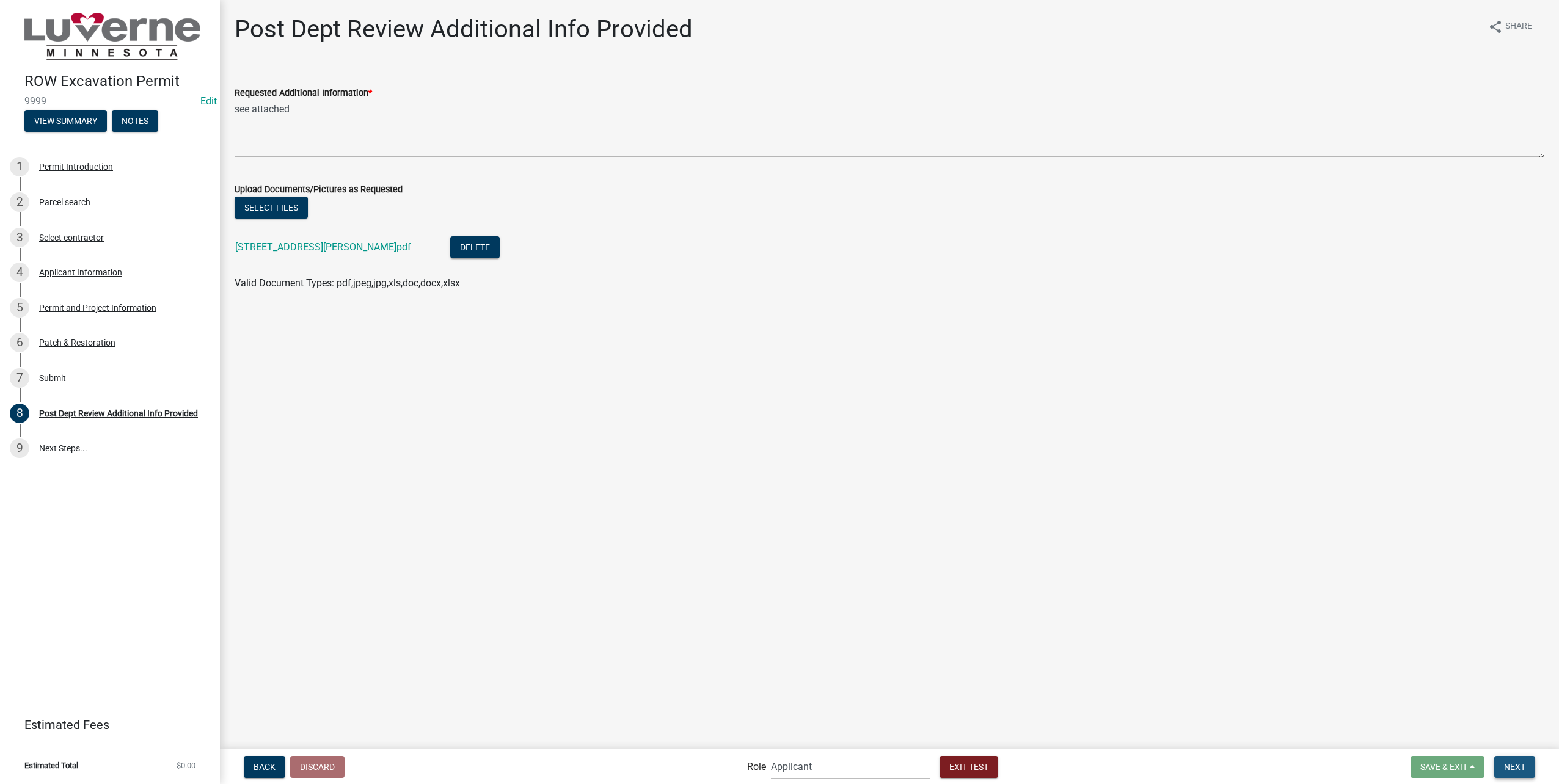
click at [1534, 759] on button "Next" at bounding box center [1515, 767] width 41 height 22
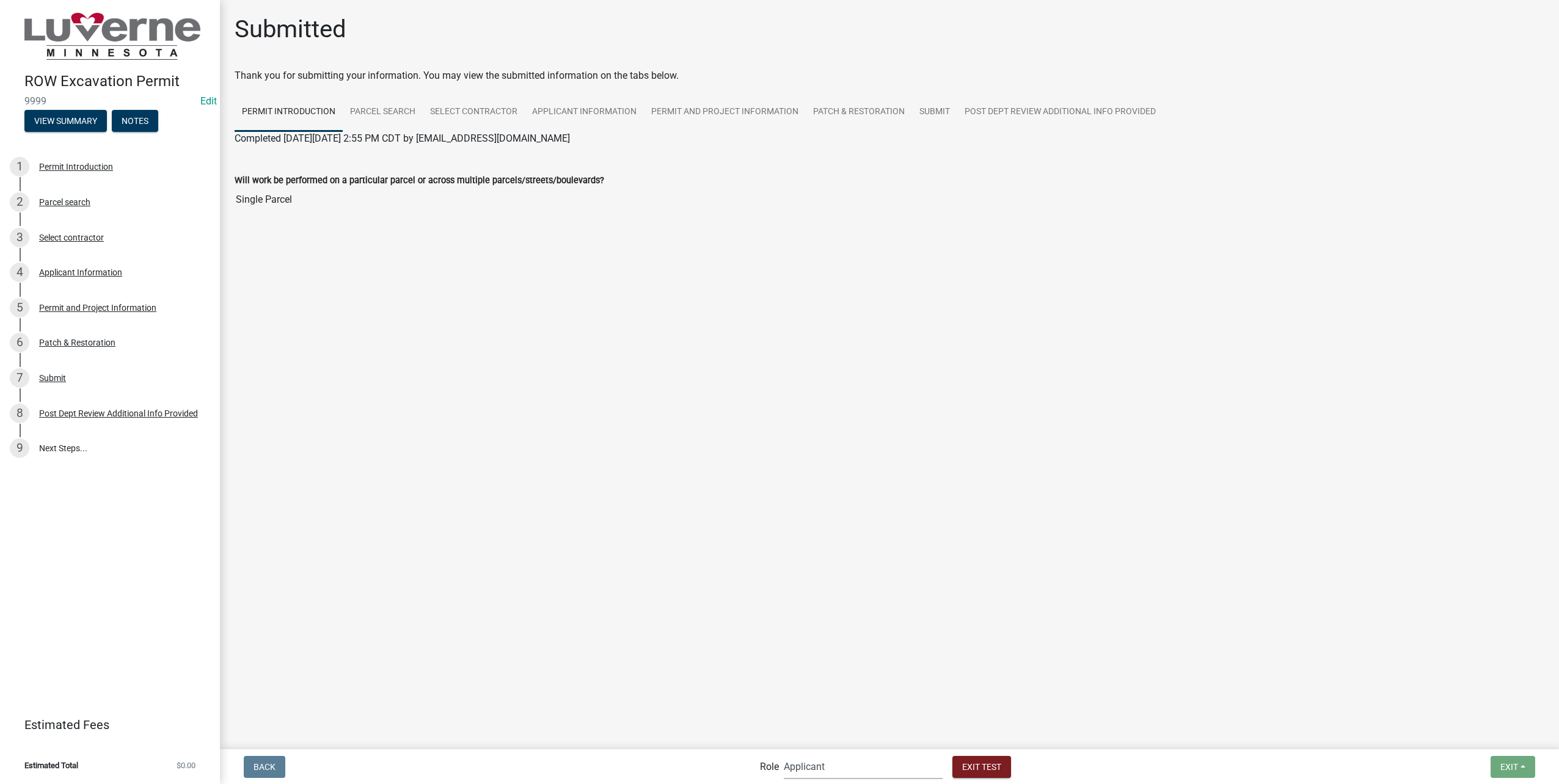
click at [868, 762] on select "Applicant Public Works City Clerk Water/Wastewater Department Admin Electric De…" at bounding box center [863, 767] width 159 height 25
select select "510dac6a-3646-4f14-b049-18fe2023224d"
click at [784, 754] on select "Applicant Public Works City Clerk Water/Wastewater Department Admin Electric De…" at bounding box center [863, 767] width 159 height 25
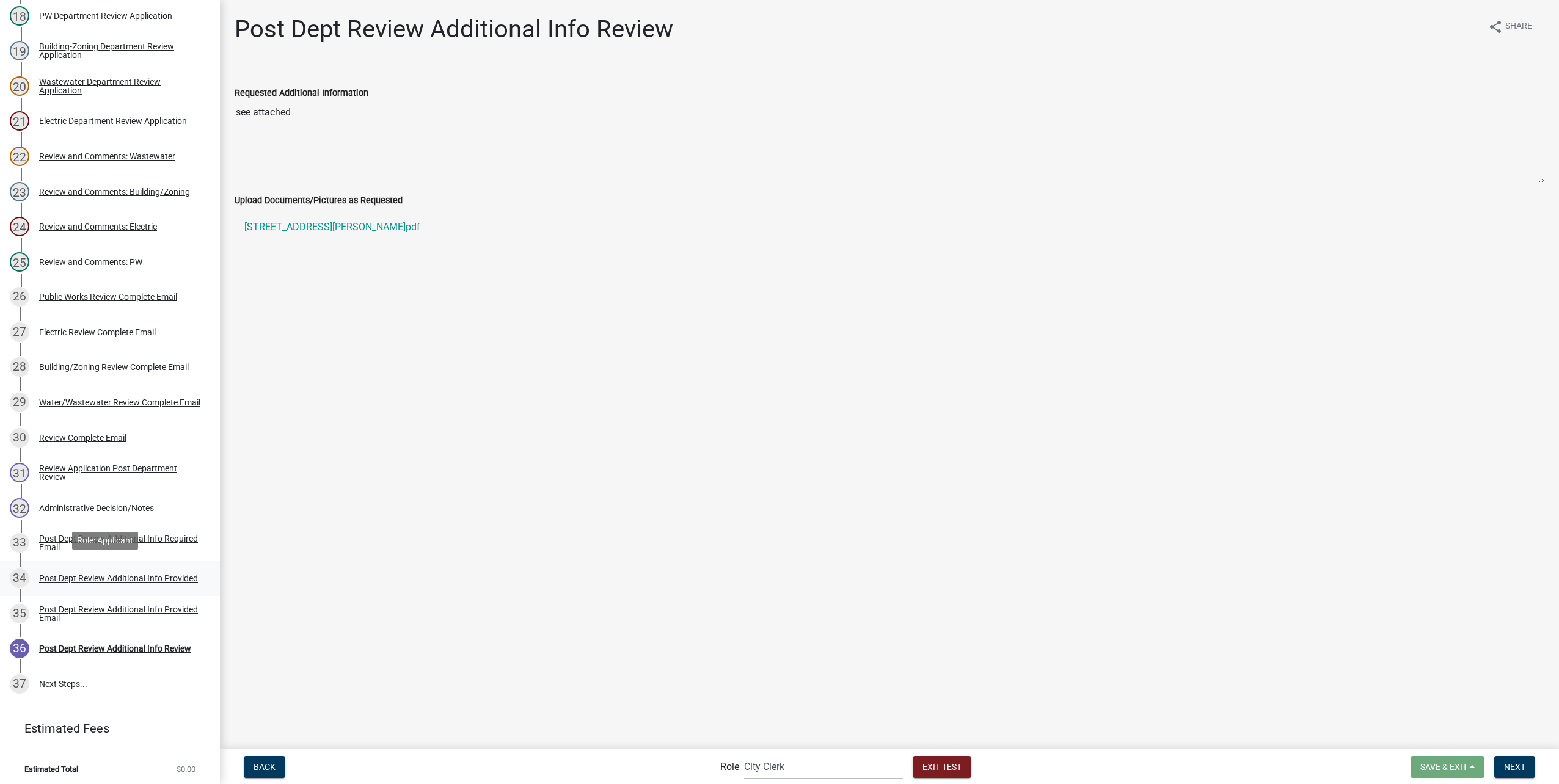
scroll to position [775, 0]
drag, startPoint x: 1512, startPoint y: 763, endPoint x: 941, endPoint y: 548, distance: 610.1
click at [1512, 763] on span "Next" at bounding box center [1514, 766] width 21 height 10
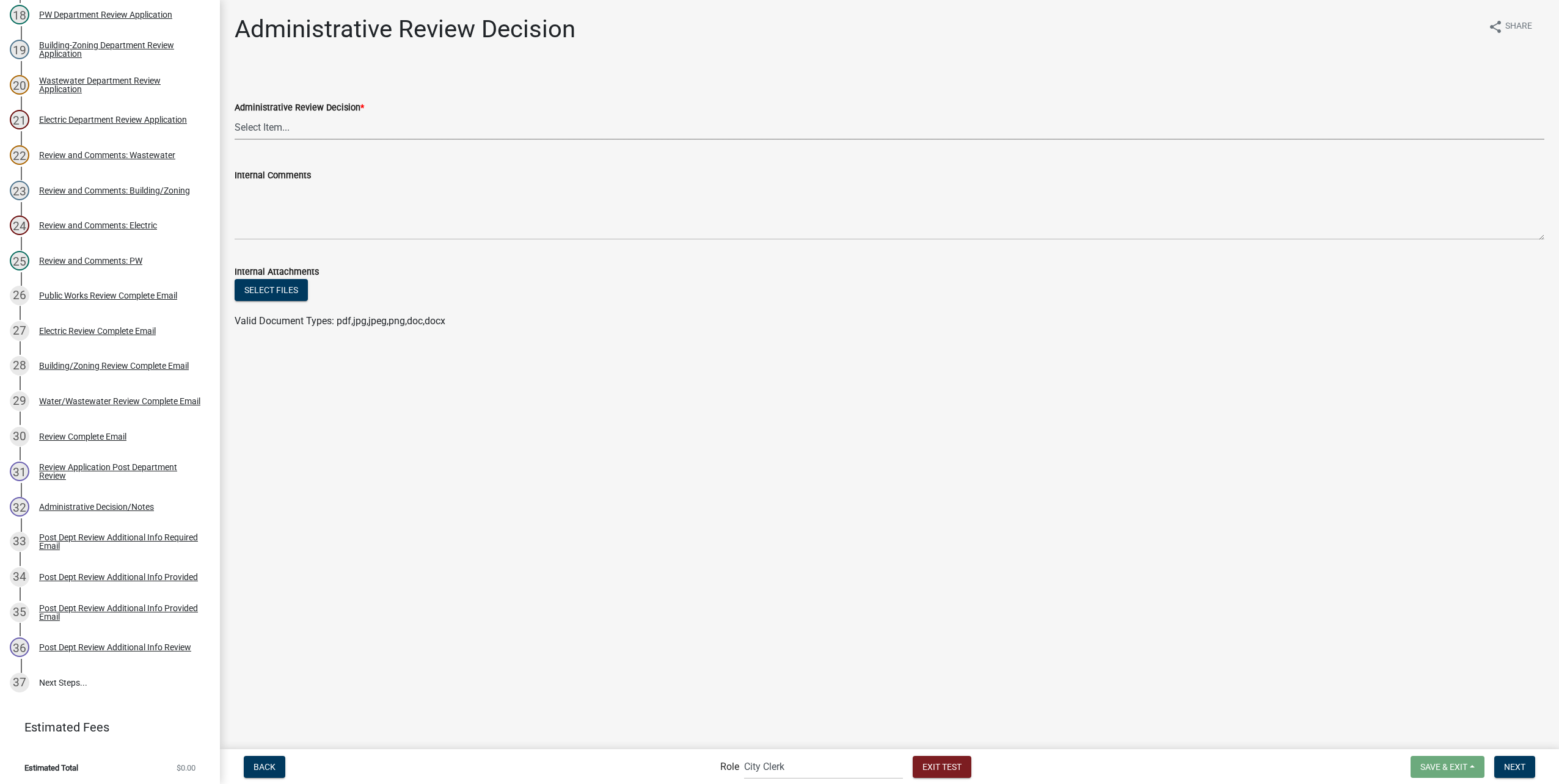
click at [287, 127] on select "Select Item... Approve - send to department heads for review Return - additiona…" at bounding box center [889, 127] width 1310 height 25
click at [234, 115] on select "Select Item... Approve - send to department heads for review Return - additiona…" at bounding box center [889, 127] width 1310 height 25
select select "a7548248-fc72-42ee-822e-89e72bd62c40"
click at [1520, 759] on button "Next" at bounding box center [1515, 767] width 41 height 22
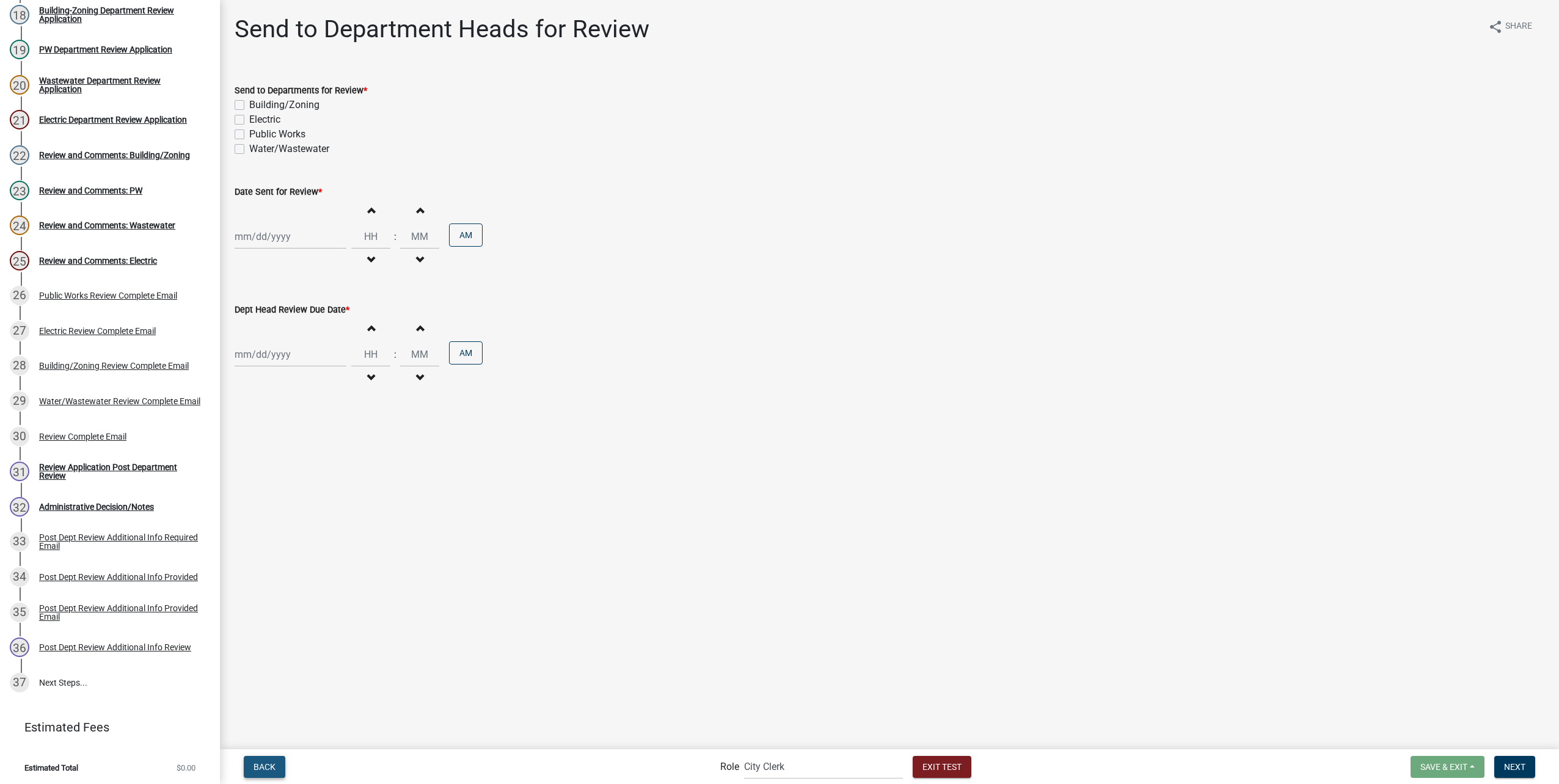
click at [265, 768] on span "Back" at bounding box center [264, 766] width 22 height 10
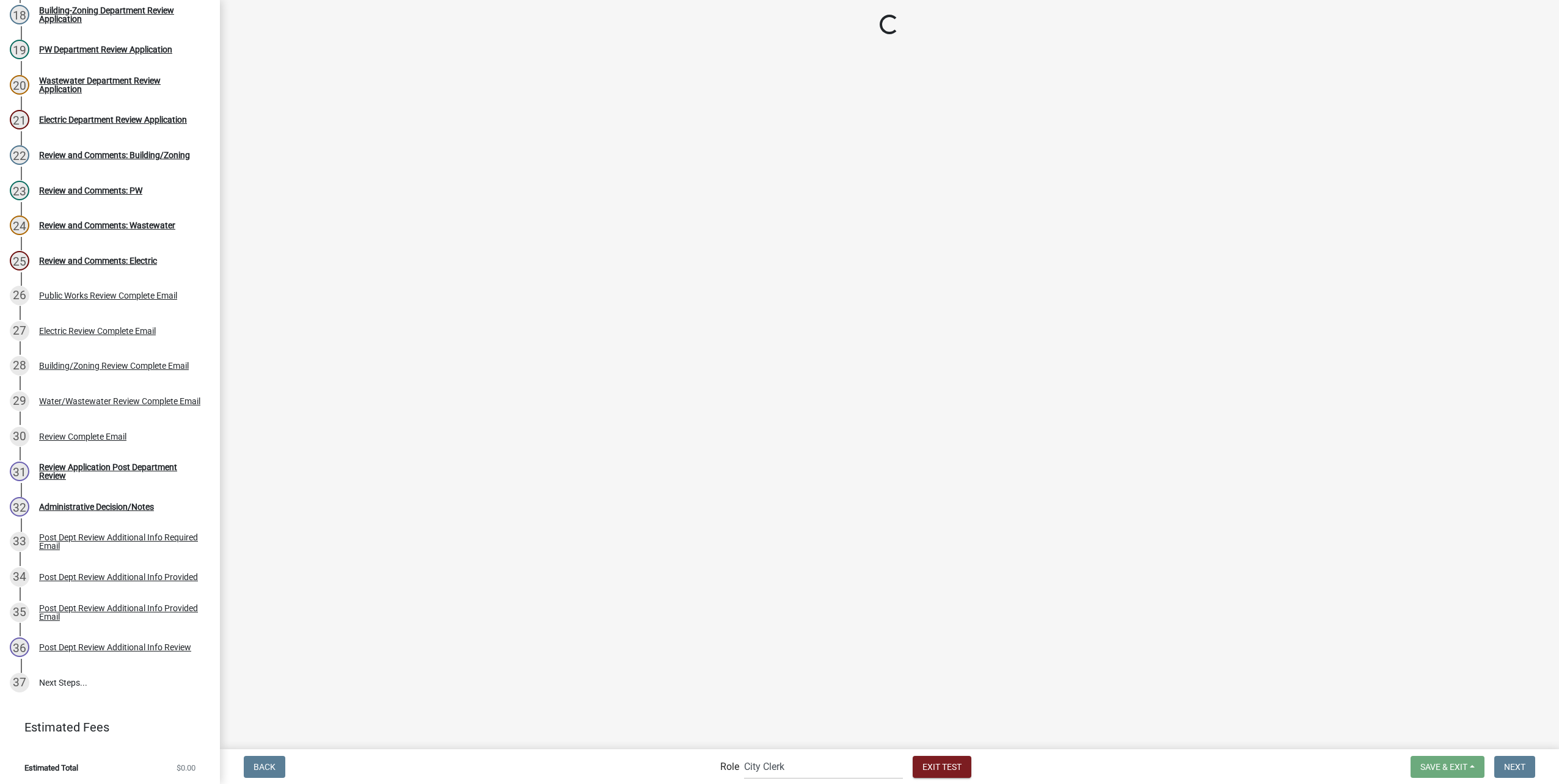
select select "a7548248-fc72-42ee-822e-89e72bd62c40"
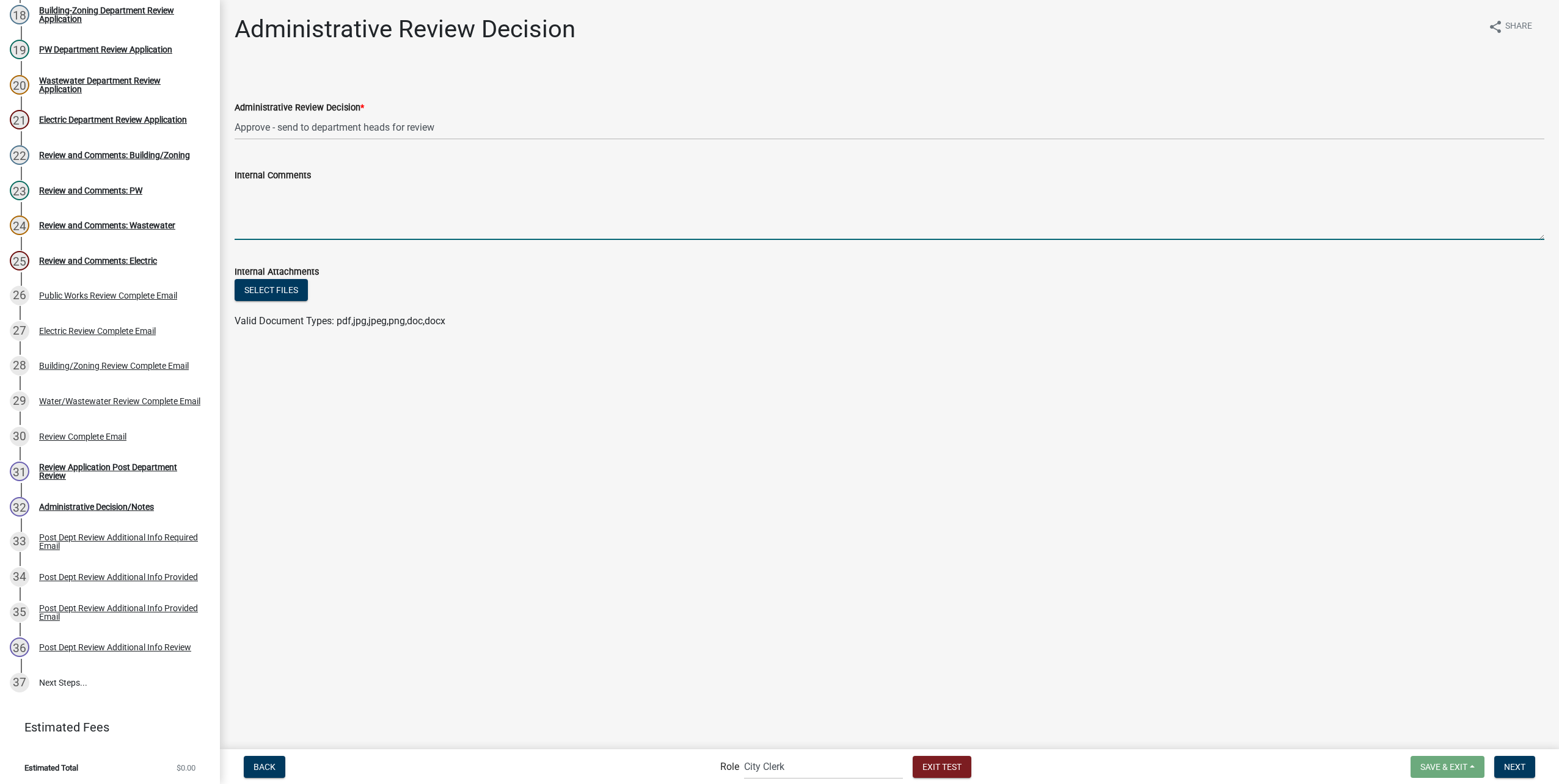
click at [349, 201] on textarea "Internal Comments" at bounding box center [889, 211] width 1310 height 57
type textarea "construction bond attached"
click at [1515, 757] on button "Next" at bounding box center [1515, 767] width 41 height 22
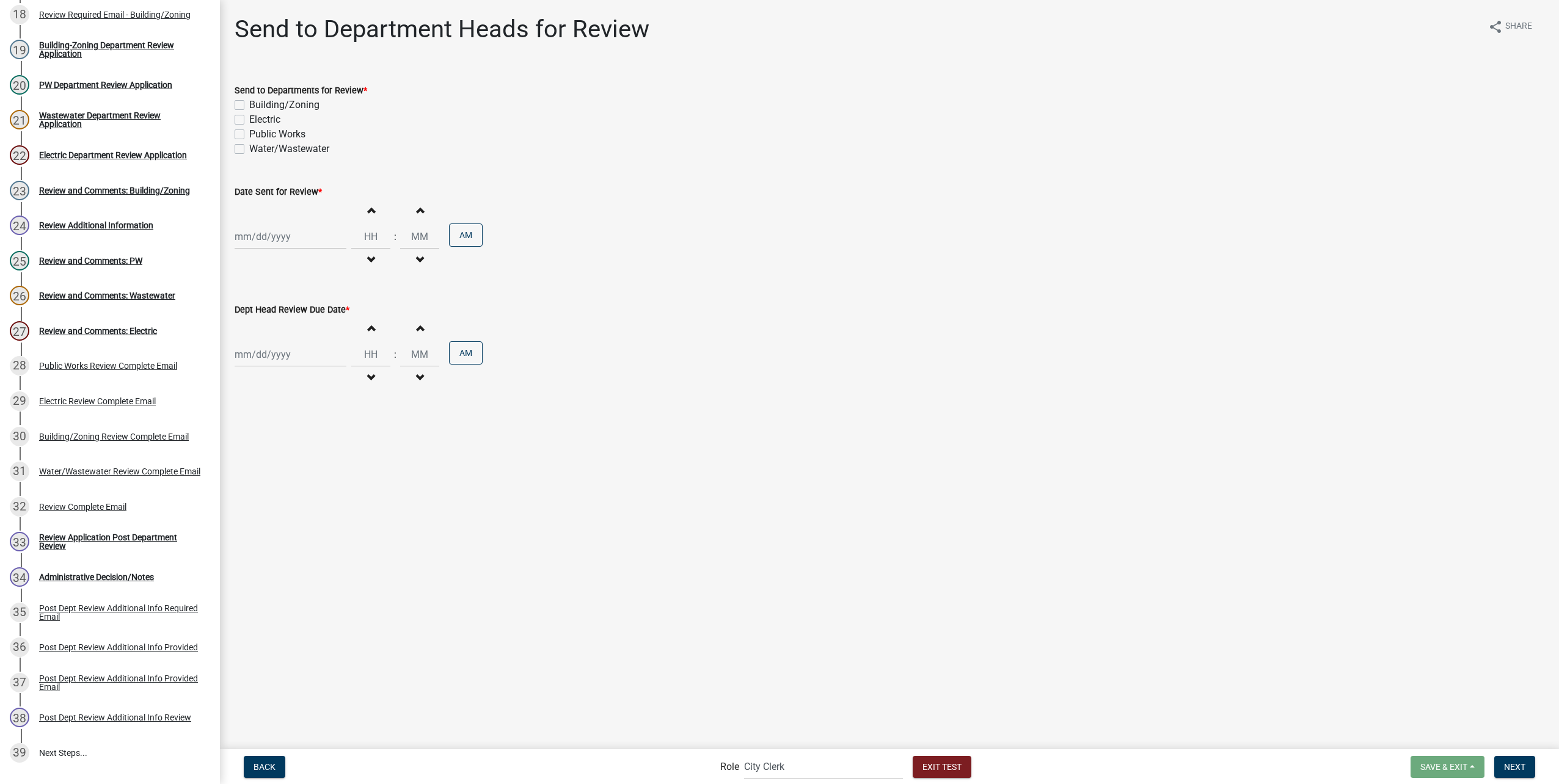
scroll to position [845, 0]
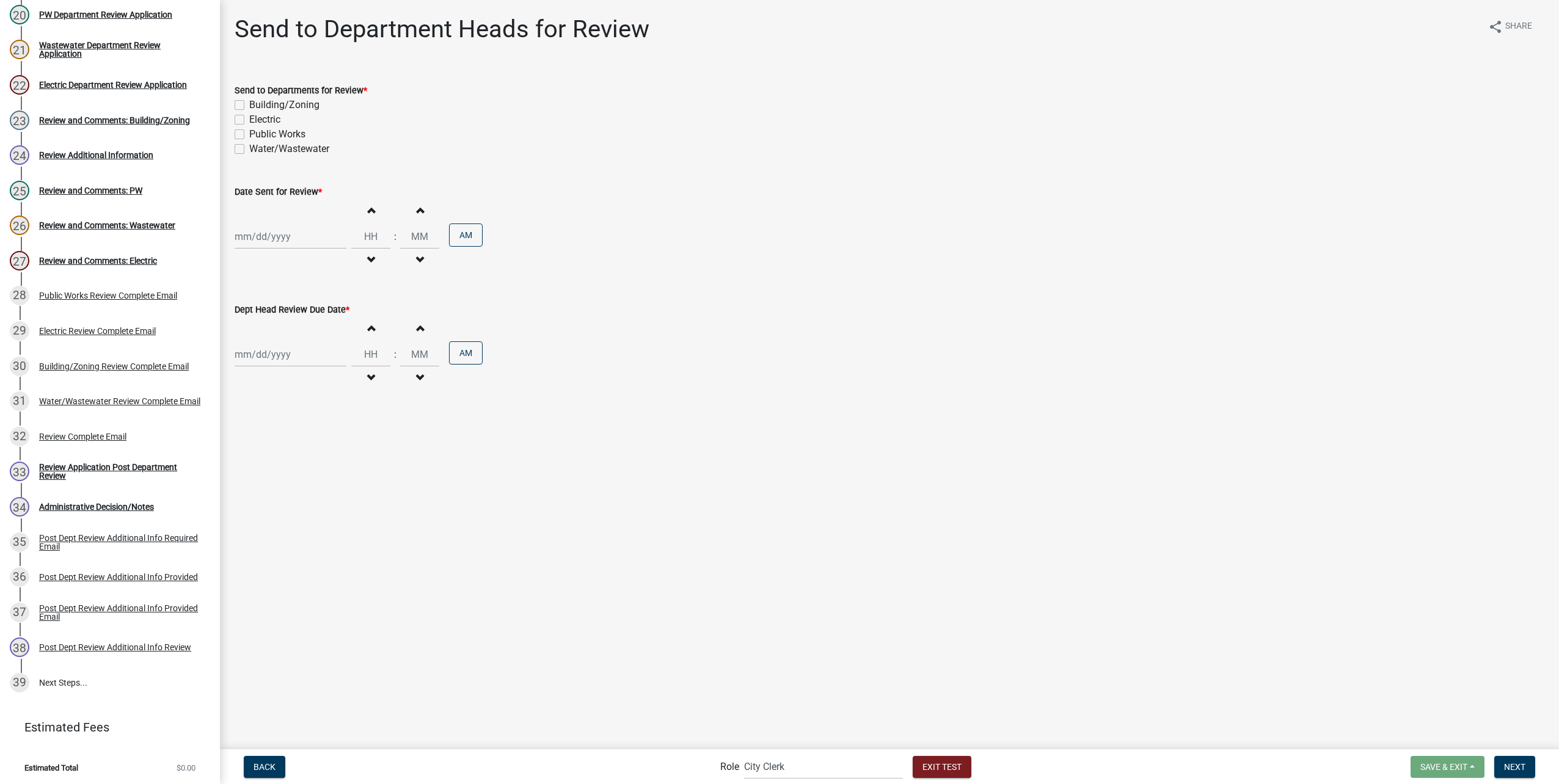
click at [249, 100] on label "Building/Zoning" at bounding box center [284, 105] width 70 height 15
click at [249, 100] on input "Building/Zoning" at bounding box center [253, 101] width 8 height 8
checkbox input "true"
checkbox input "false"
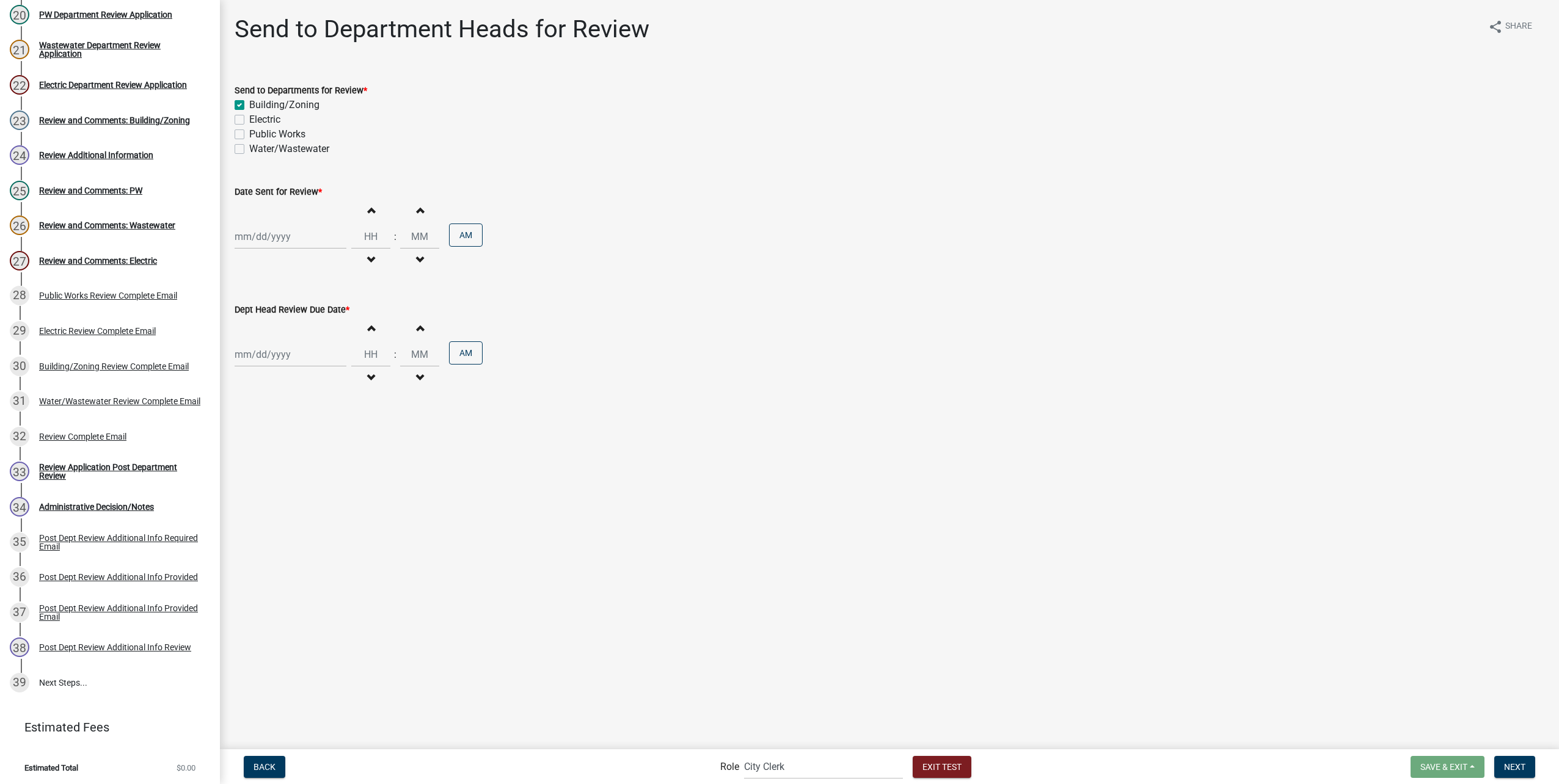
checkbox input "false"
click at [300, 238] on div at bounding box center [290, 237] width 112 height 25
select select "8"
select select "2025"
click at [278, 365] on div "20" at bounding box center [285, 360] width 19 height 19
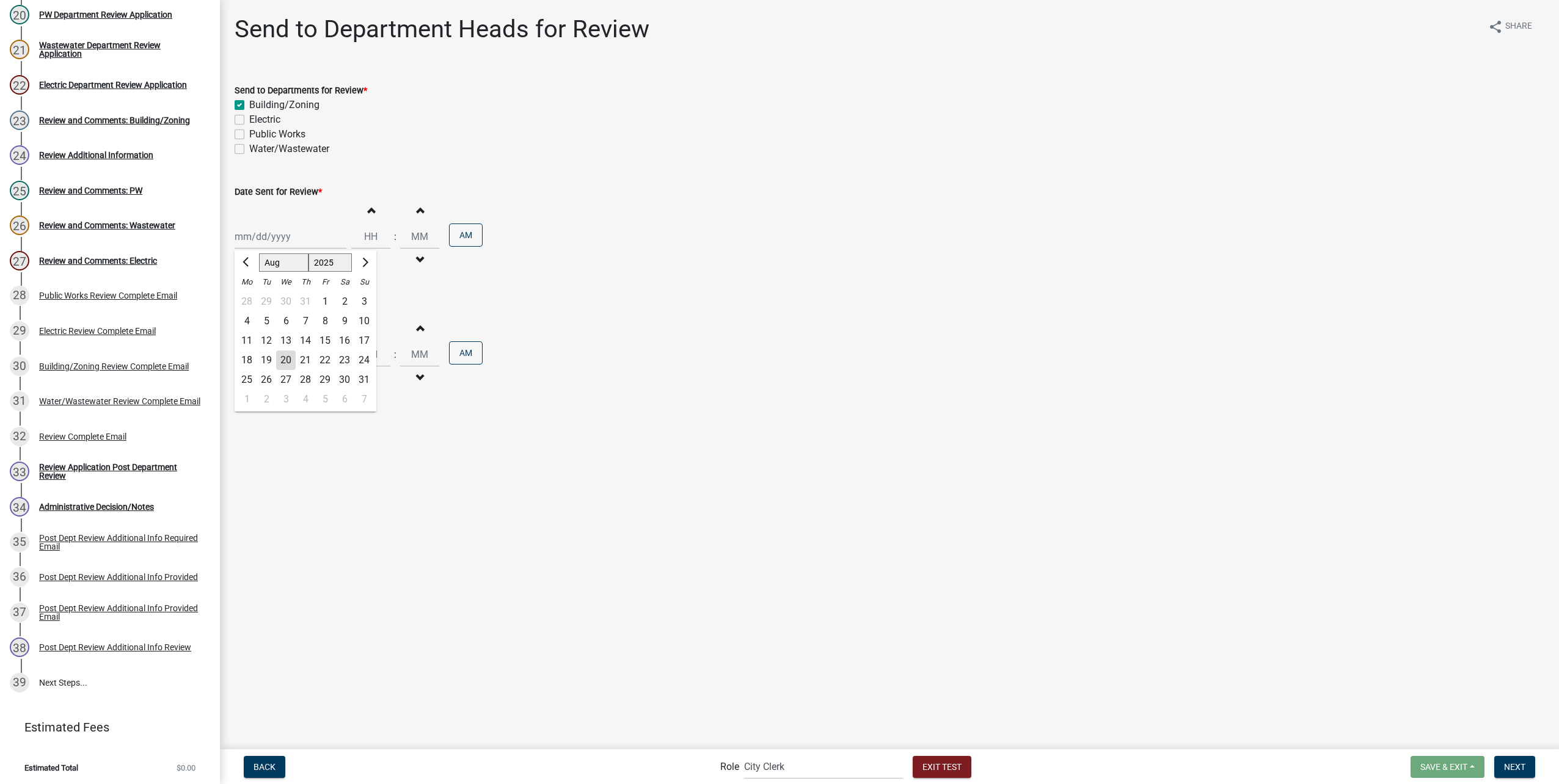
type input "08/20/2025"
click at [363, 232] on input "Hours" at bounding box center [370, 237] width 39 height 25
type input "03"
type input "00"
click at [457, 230] on button "AM" at bounding box center [466, 235] width 34 height 23
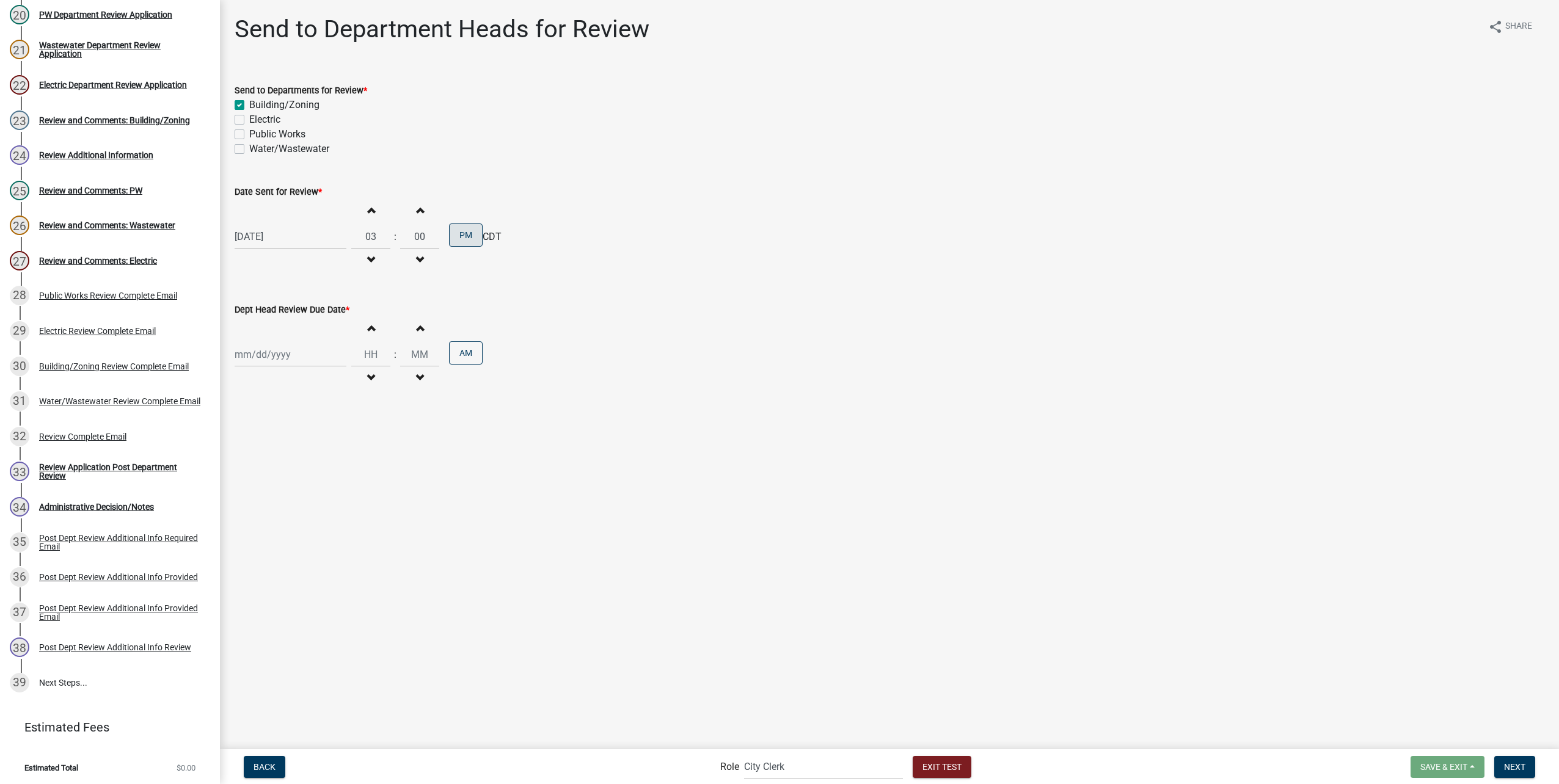
click at [262, 350] on div at bounding box center [290, 354] width 112 height 25
select select "8"
select select "2025"
click at [320, 480] on div "22" at bounding box center [324, 478] width 19 height 19
type input "08/22/2025"
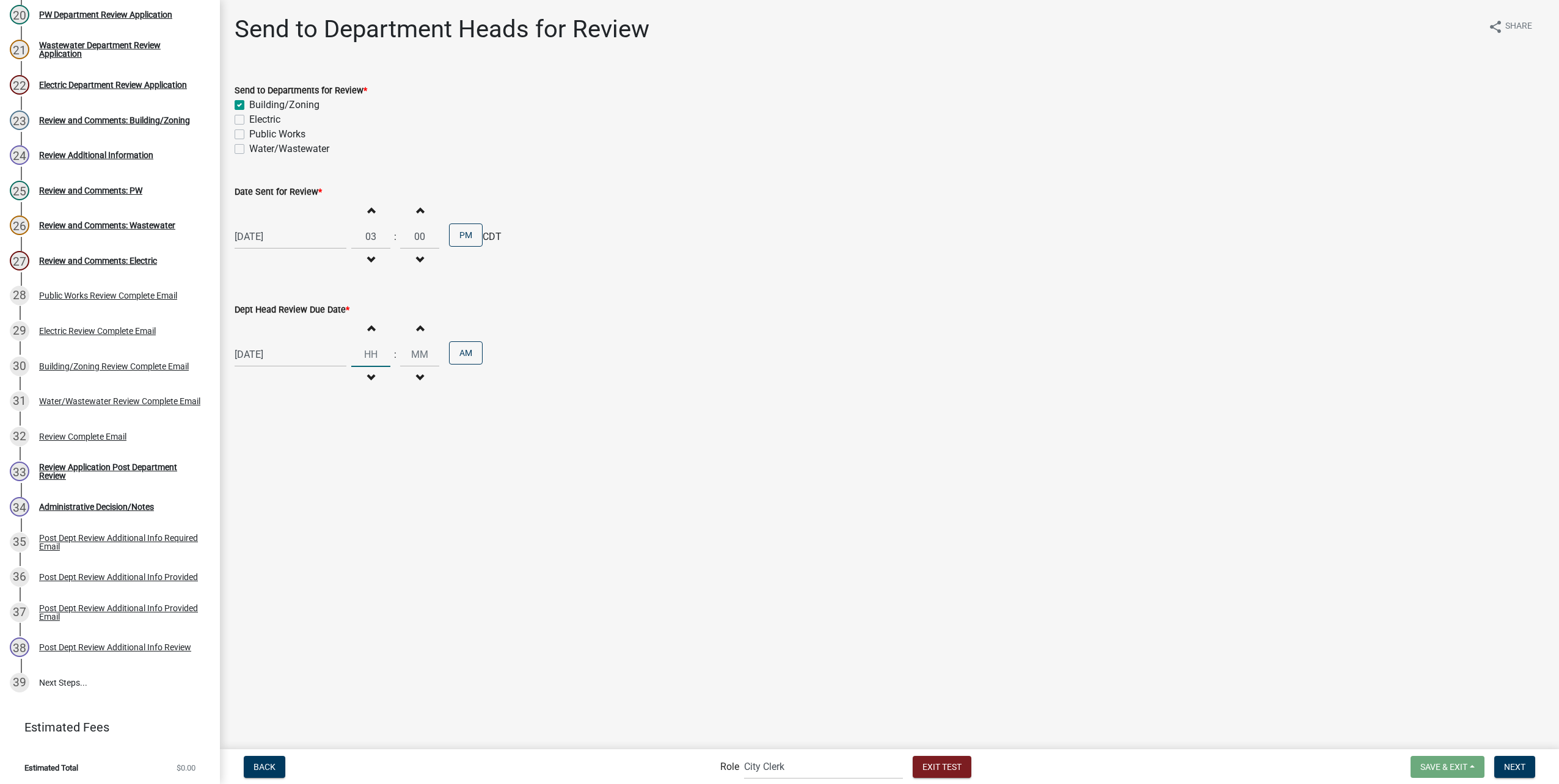
click at [369, 355] on input "Hours" at bounding box center [370, 354] width 39 height 25
type input "03"
type input "00"
click at [469, 352] on button "AM" at bounding box center [466, 352] width 34 height 23
click at [1517, 761] on span "Next" at bounding box center [1514, 766] width 21 height 10
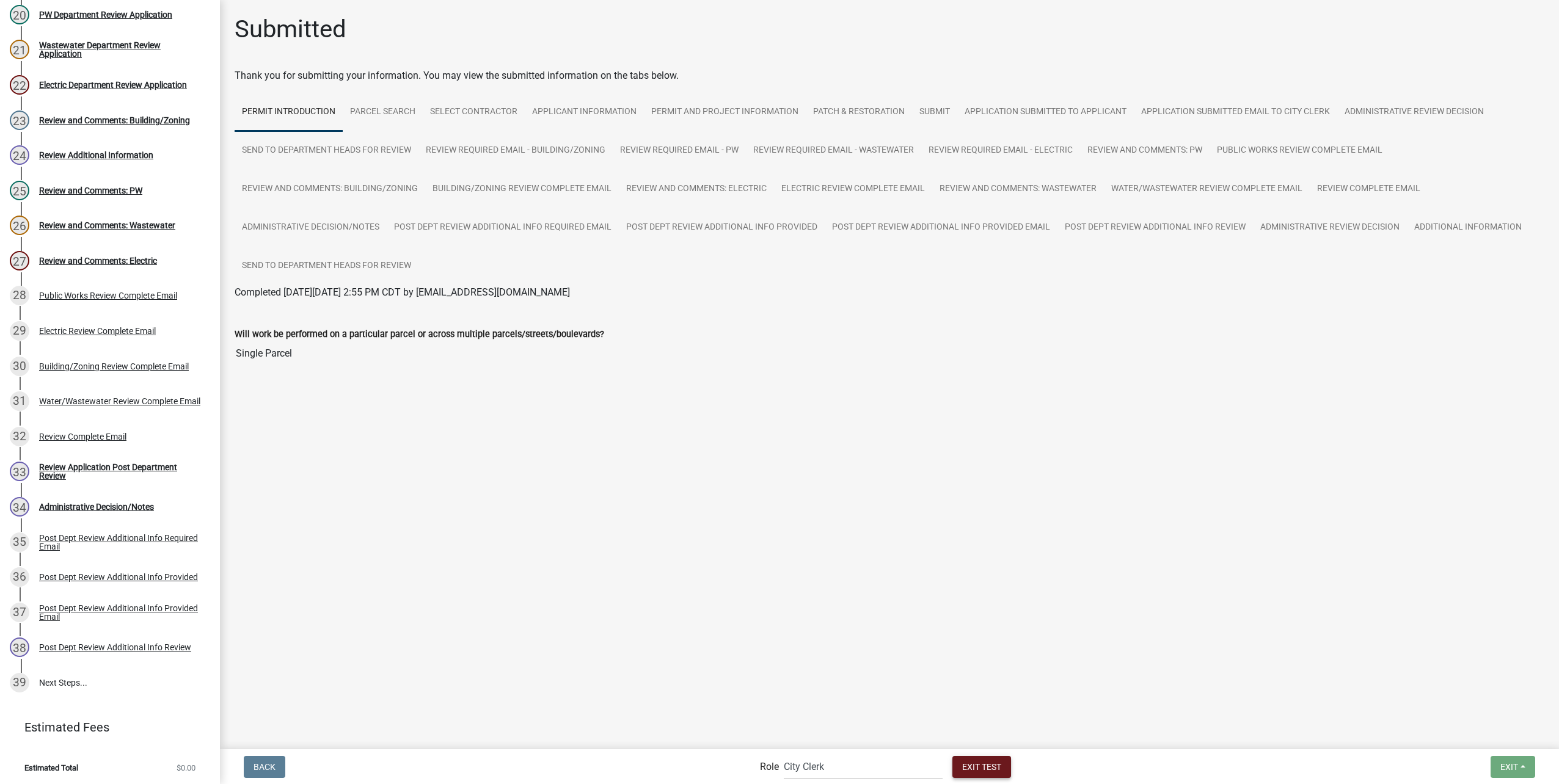
drag, startPoint x: 999, startPoint y: 766, endPoint x: 881, endPoint y: 582, distance: 218.6
click at [999, 766] on span "Exit Test" at bounding box center [982, 766] width 39 height 10
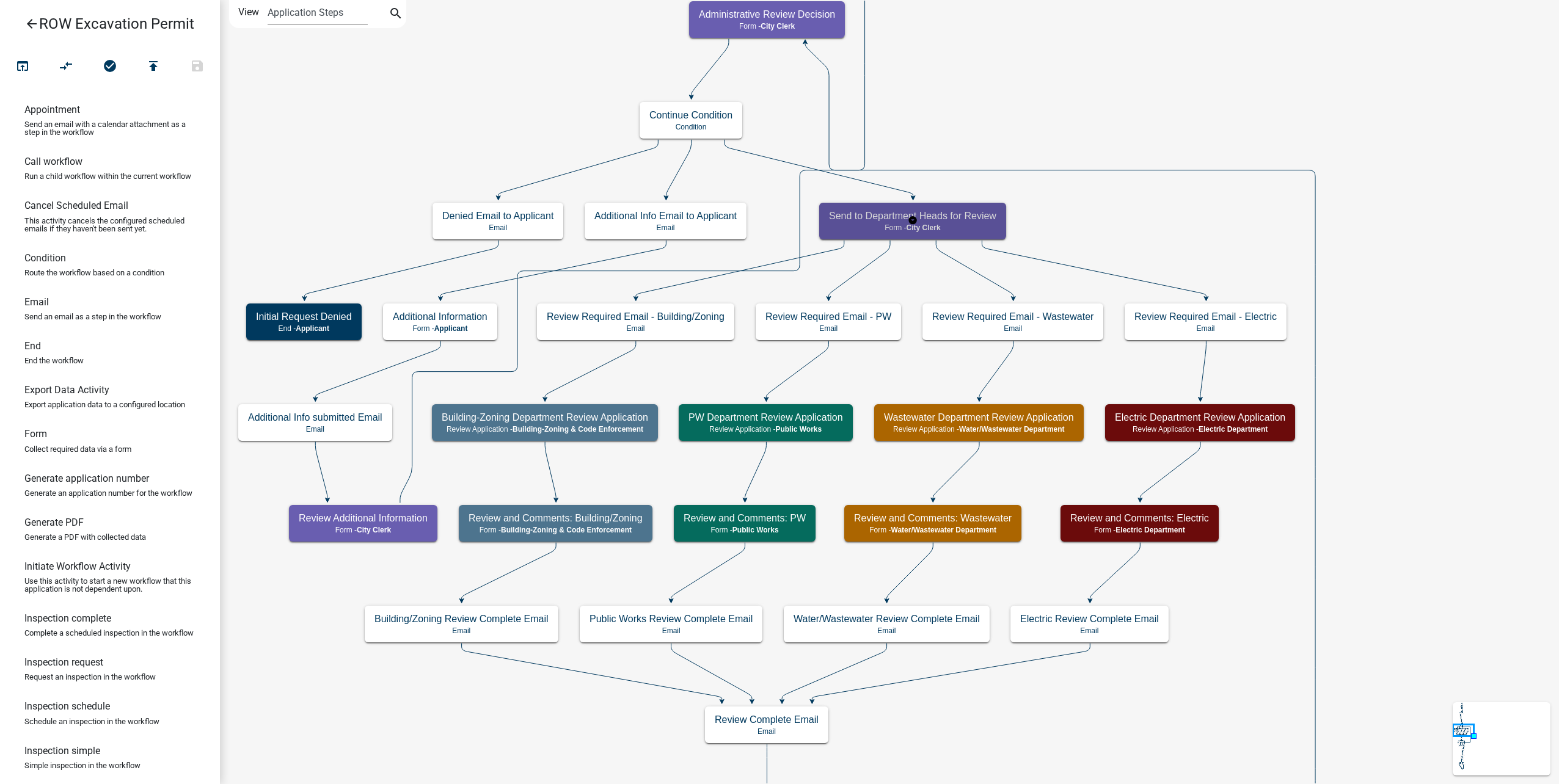
click at [972, 208] on div "Send to Department Heads for Review Form - City Clerk" at bounding box center [913, 221] width 187 height 37
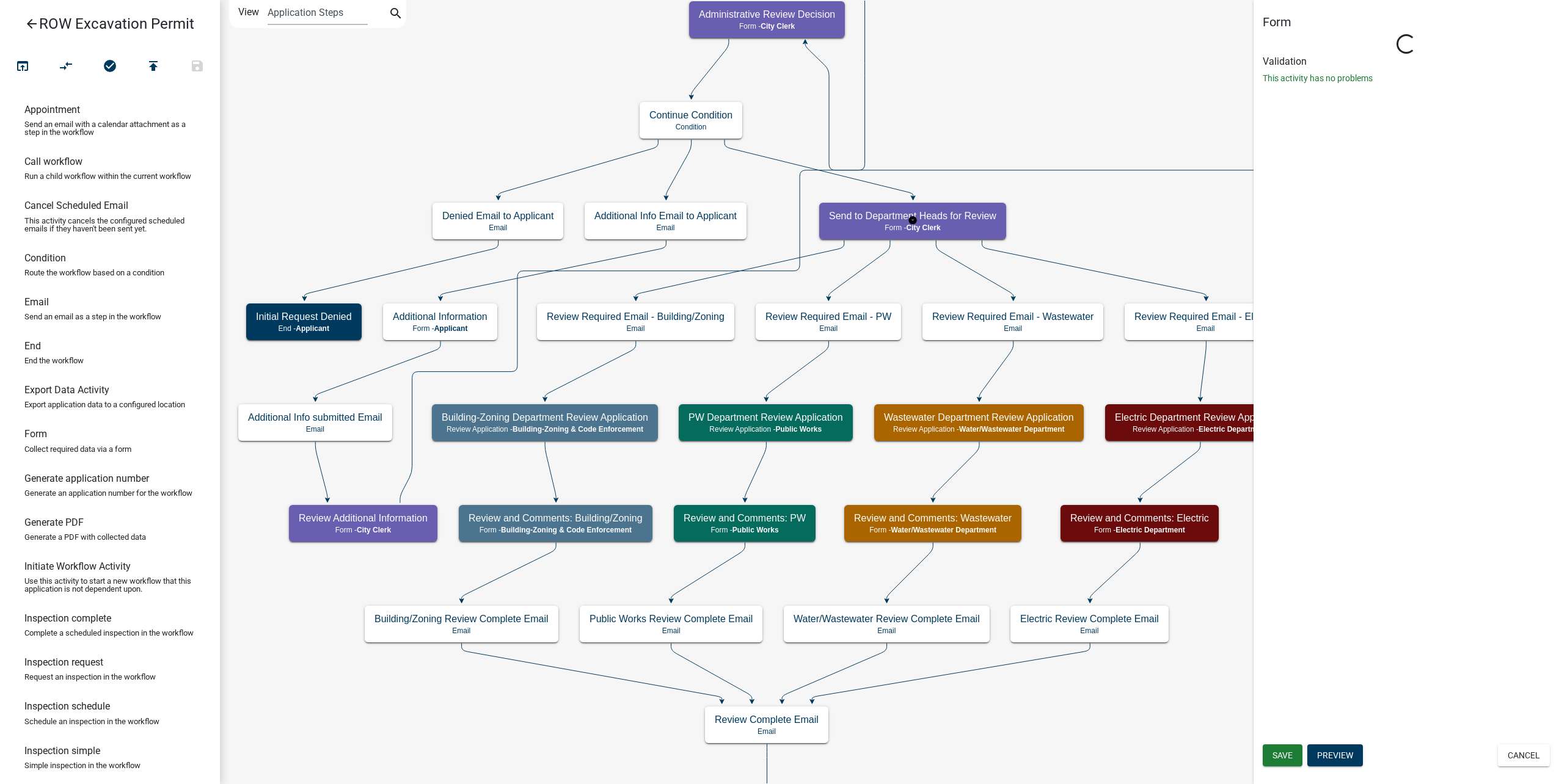
select select "510DAC6A-3646-4F14-B049-18FE2023224D"
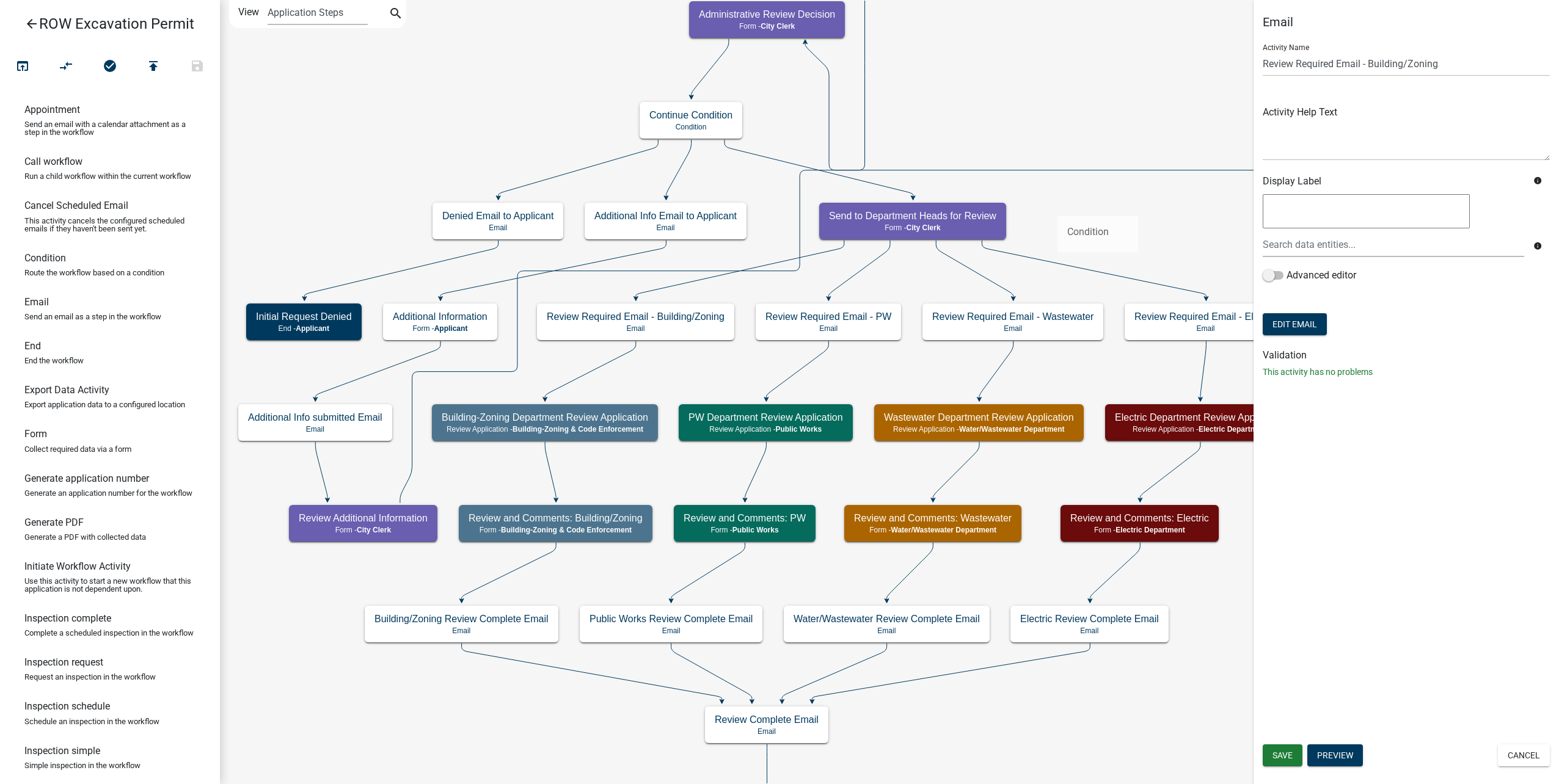
drag, startPoint x: 111, startPoint y: 289, endPoint x: 1057, endPoint y: 206, distance: 949.6
click at [1057, 206] on div "arrow_back ROW Excavation Permit open_in_browser compare_arrows check_circle pu…" at bounding box center [780, 392] width 1559 height 784
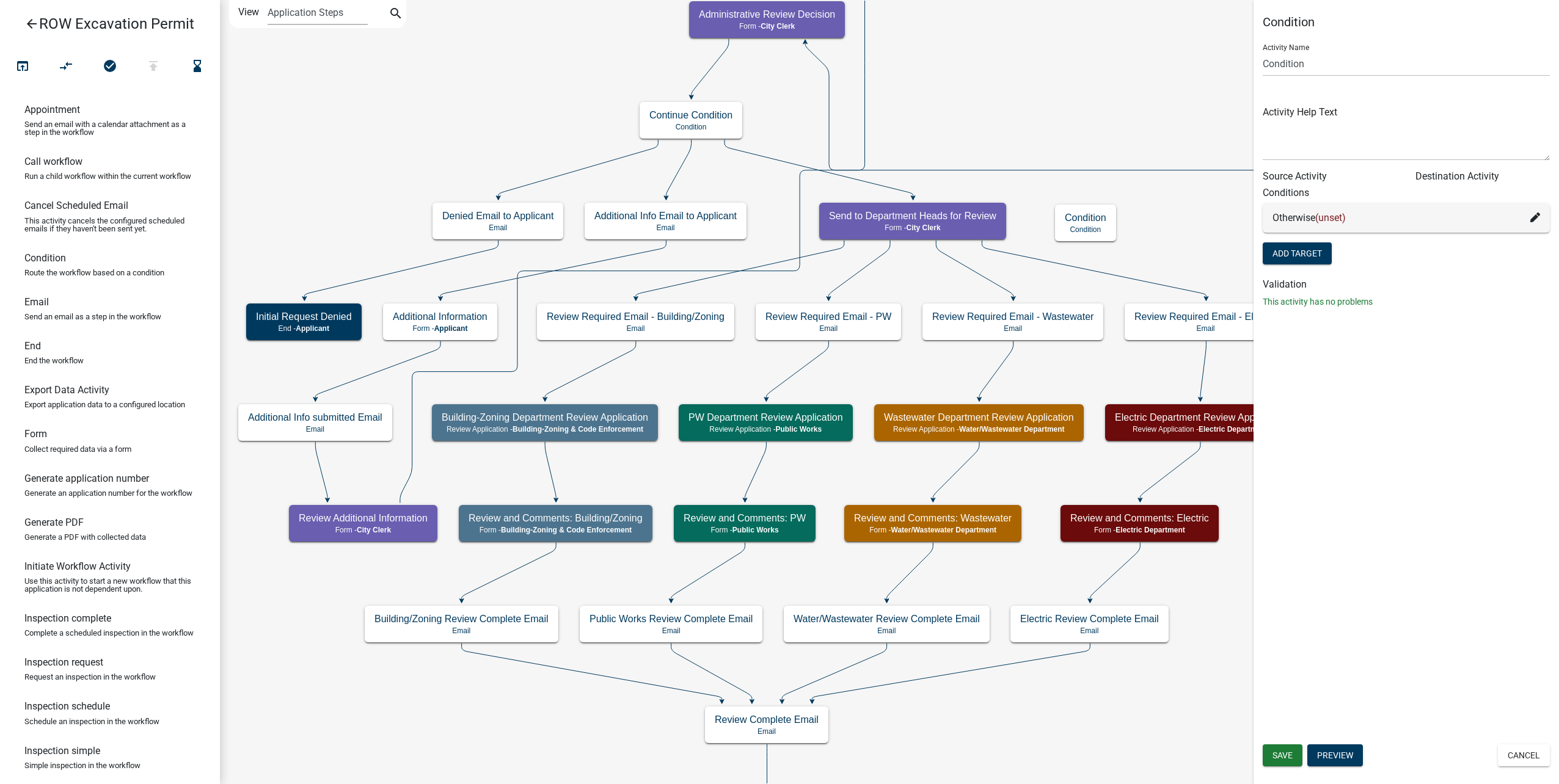
click at [1037, 259] on icon at bounding box center [1093, 269] width 224 height 57
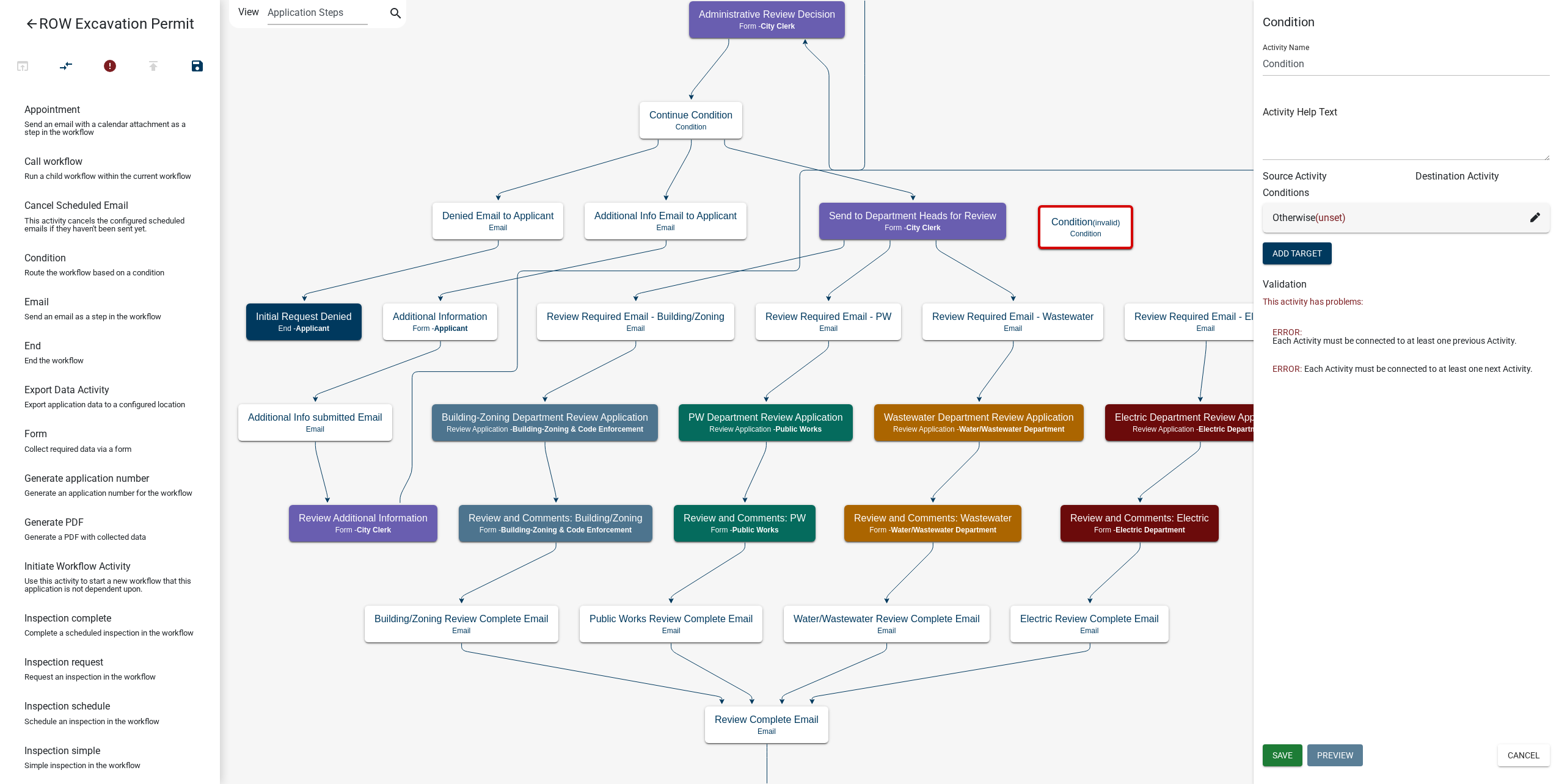
click at [963, 265] on icon at bounding box center [975, 269] width 78 height 57
click at [870, 263] on icon at bounding box center [859, 269] width 62 height 57
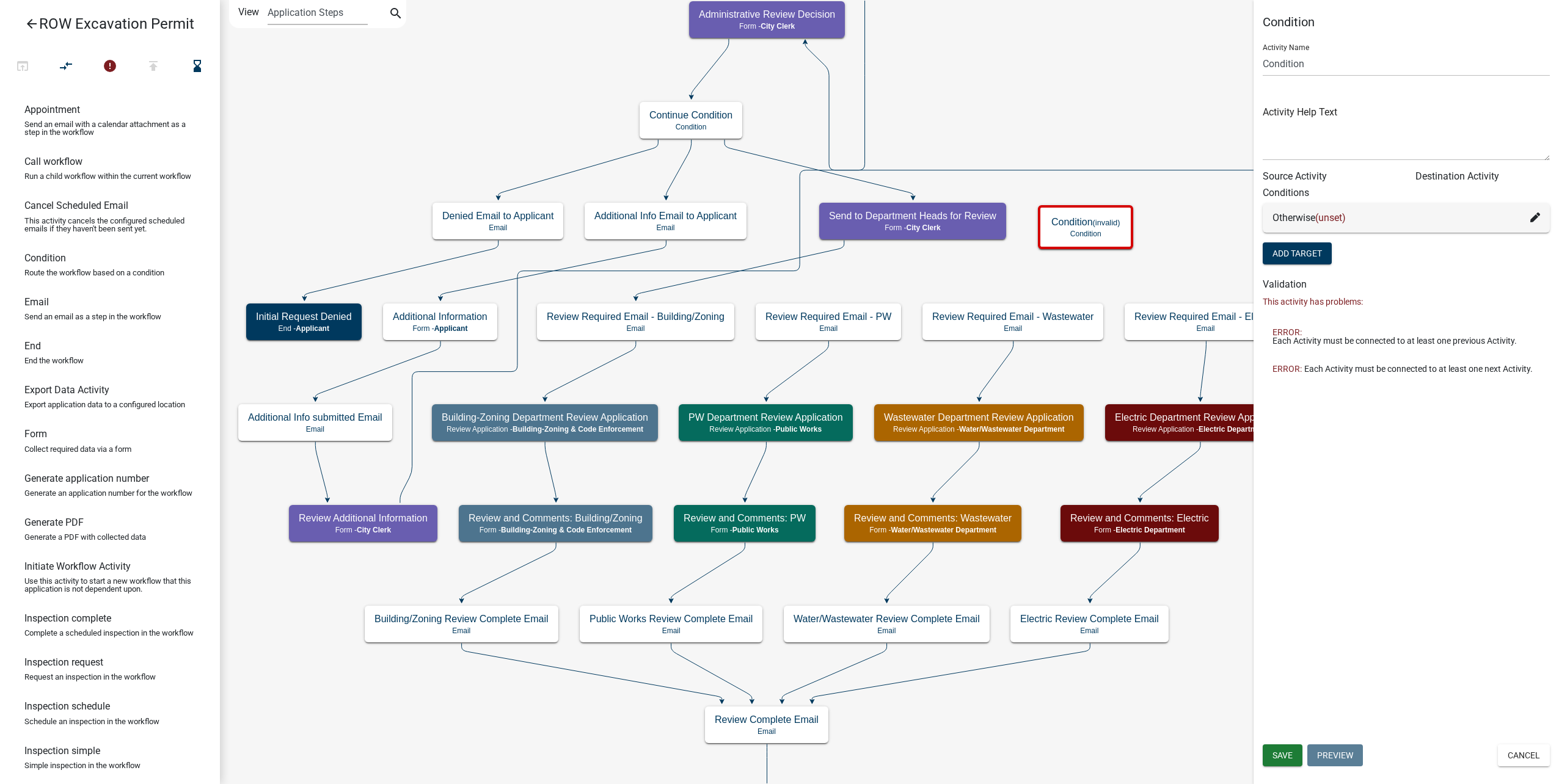
click at [822, 252] on icon at bounding box center [740, 269] width 208 height 57
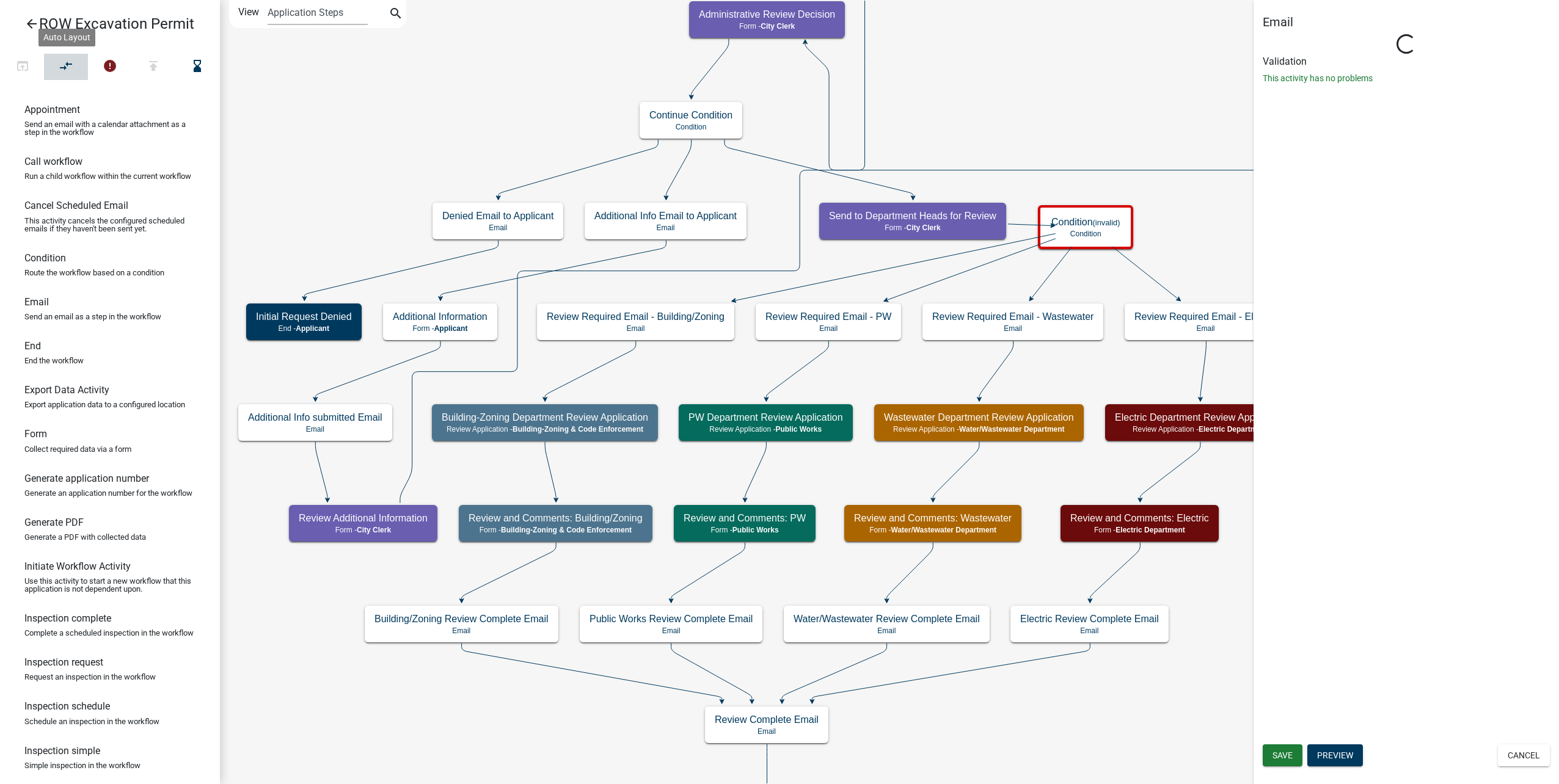
click at [75, 63] on button "compare_arrows" at bounding box center [66, 66] width 44 height 26
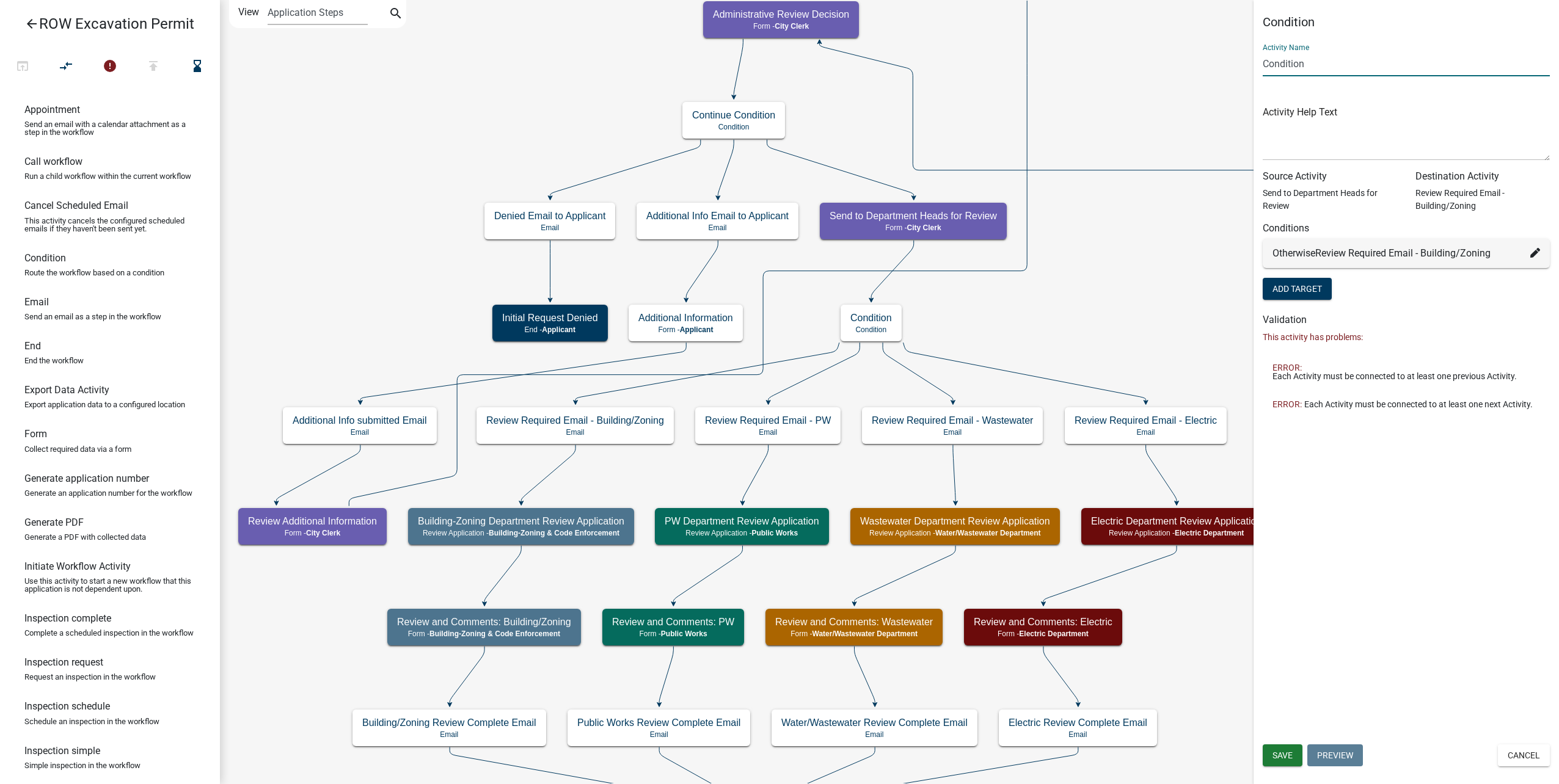
drag, startPoint x: 1331, startPoint y: 68, endPoint x: 1156, endPoint y: 68, distance: 175.0
click at [1152, 69] on main "Start Start - Applicant Parcel search Parcel search - Applicant Require User Re…" at bounding box center [890, 392] width 1339 height 784
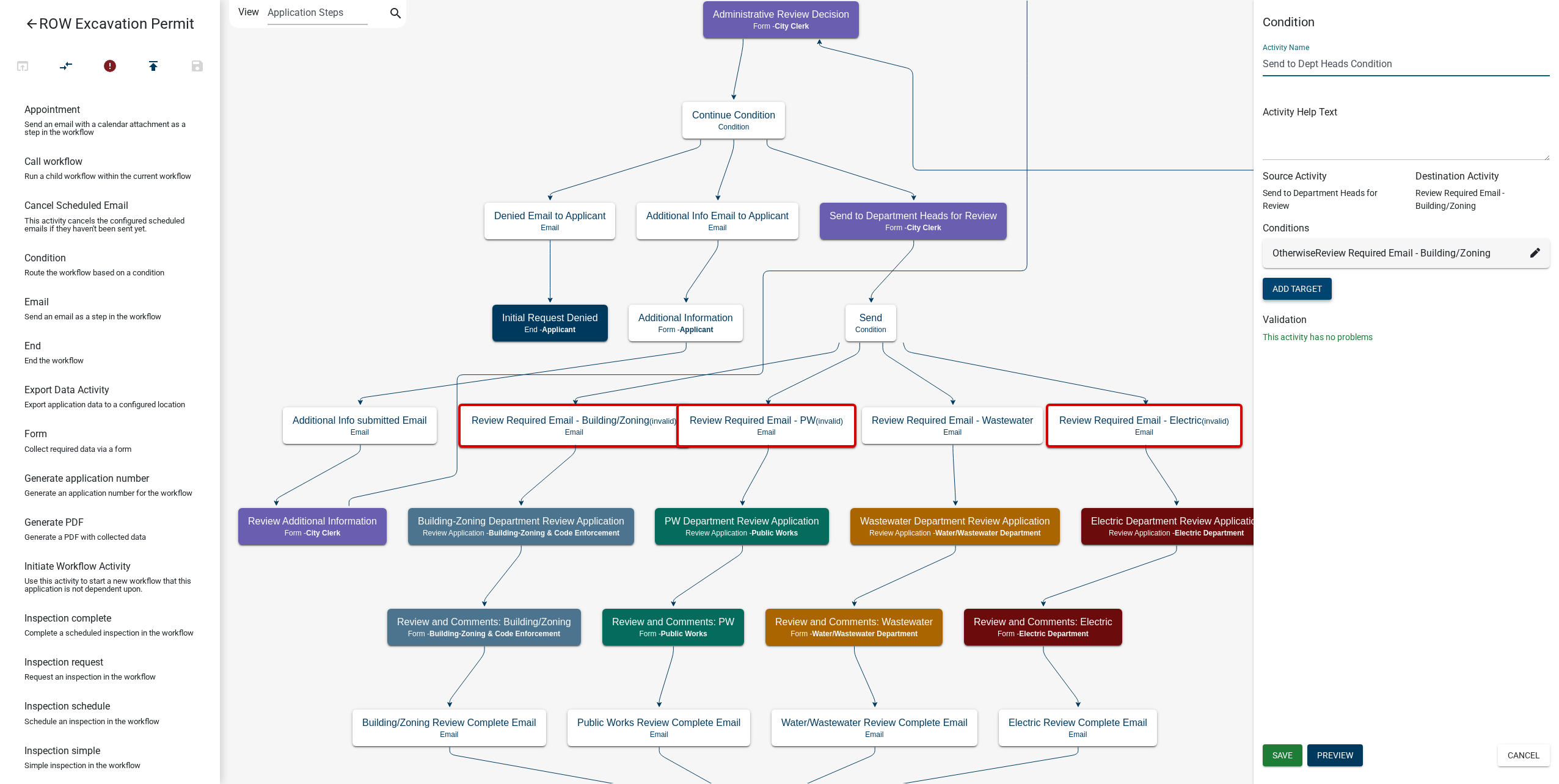
type input "Send to Dept Heads Condition"
click at [1289, 283] on button "Add Target" at bounding box center [1297, 288] width 69 height 22
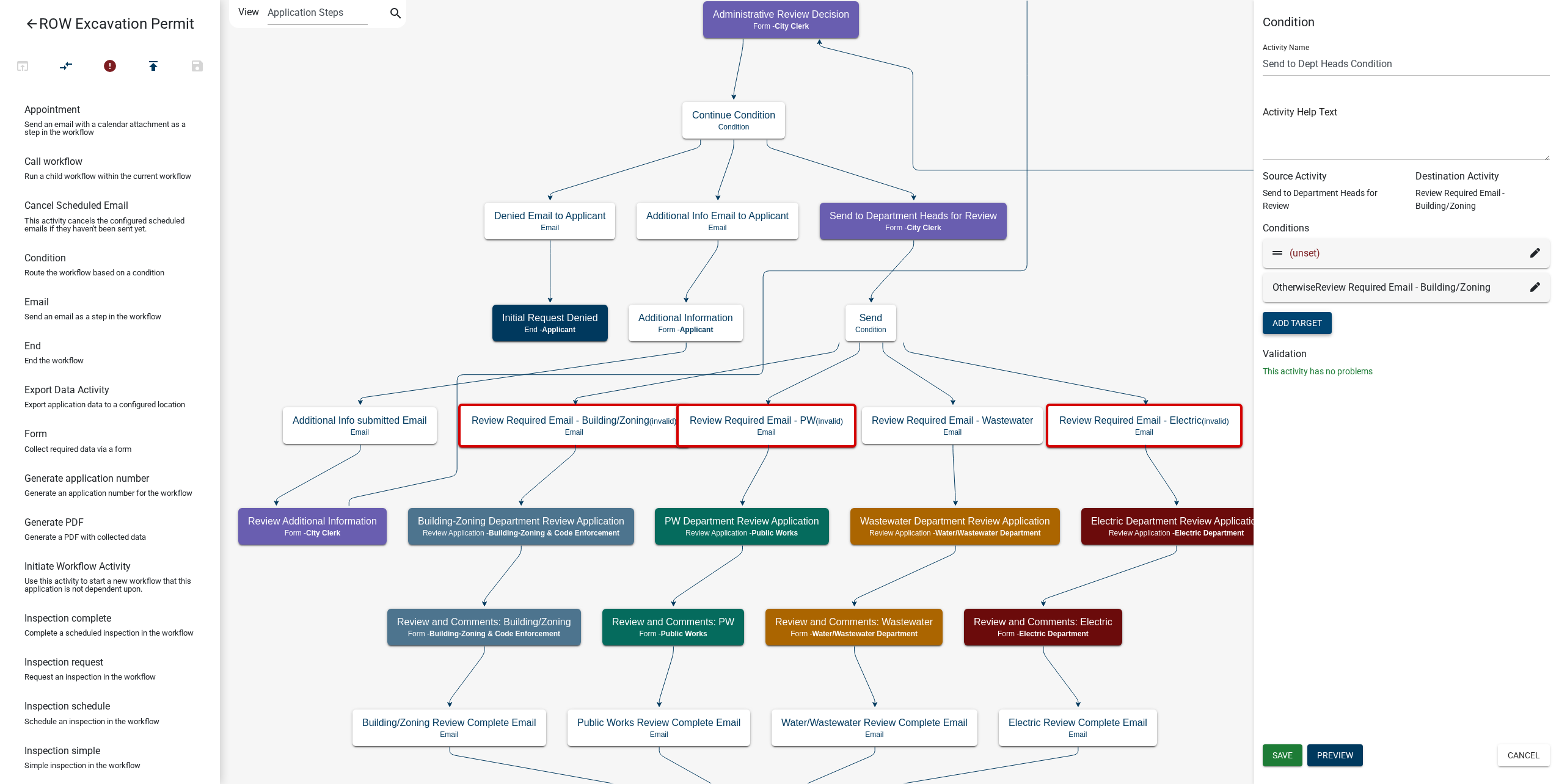
click at [1535, 248] on icon at bounding box center [1535, 253] width 10 height 10
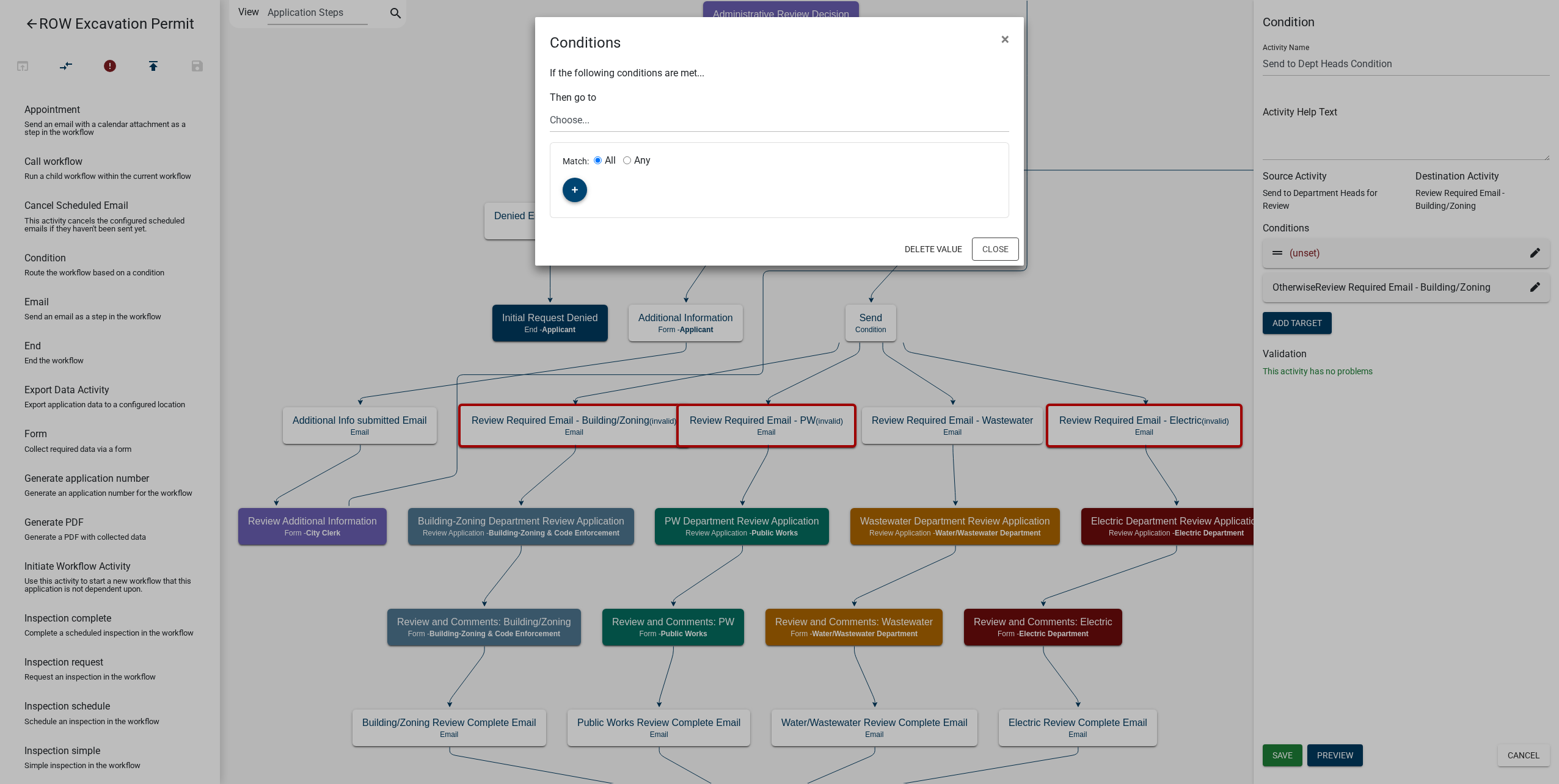
click at [574, 188] on icon "button" at bounding box center [575, 190] width 7 height 7
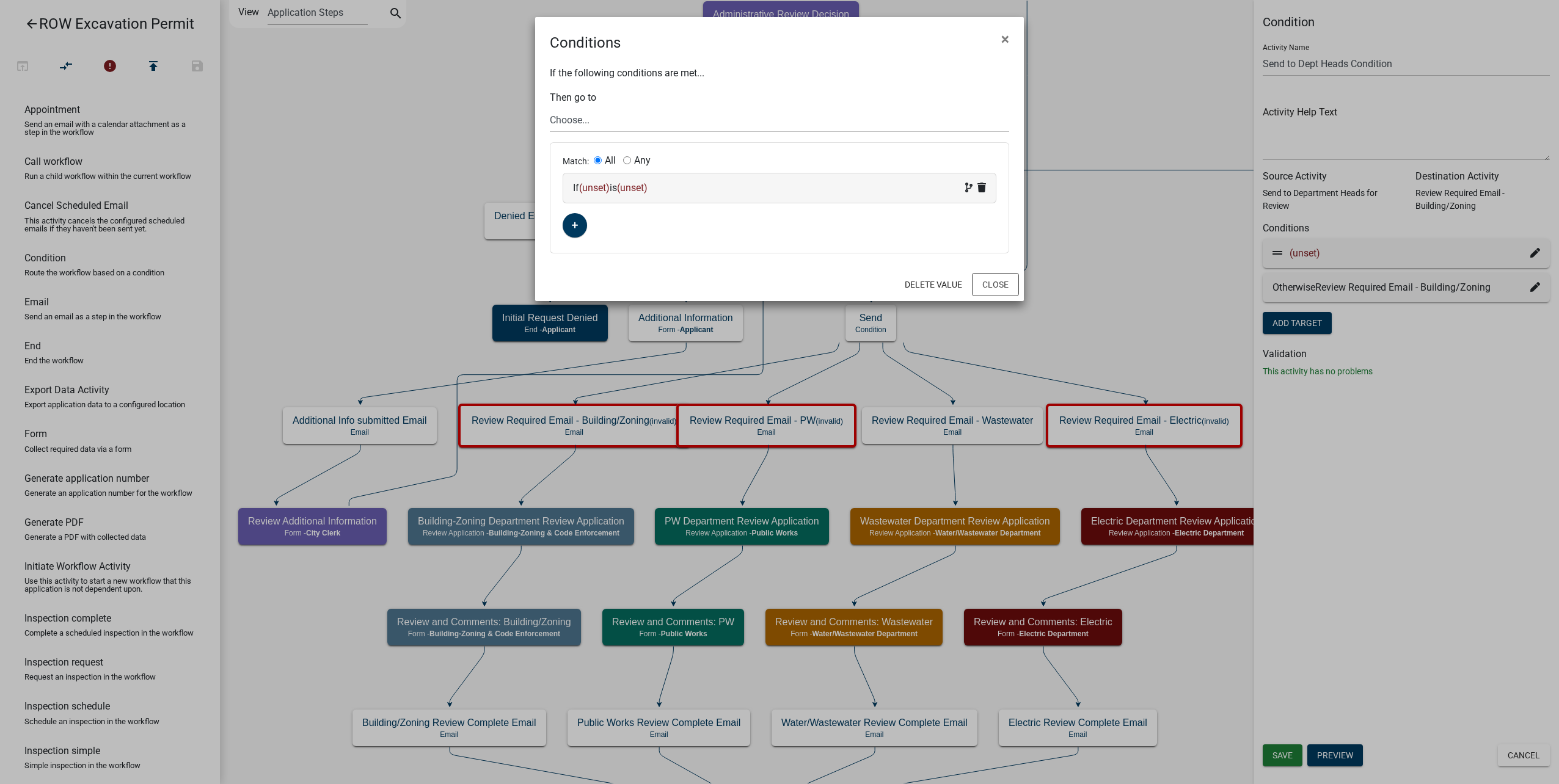
click at [622, 182] on div "If (unset) is (unset)" at bounding box center [780, 188] width 413 height 15
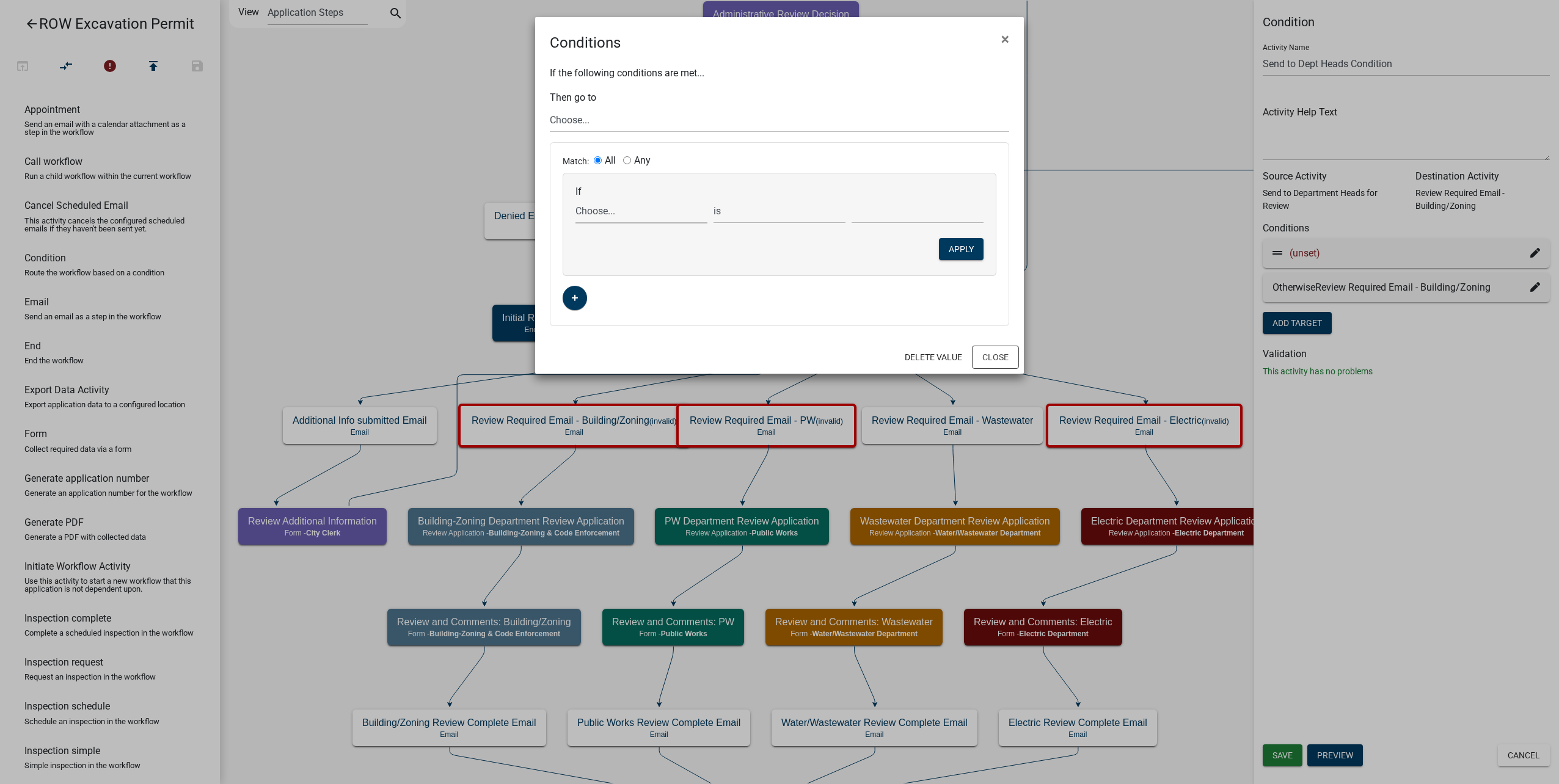
click at [625, 212] on select "Choose... AdditionalInfoRequested AdminReviewDecision ALL_FEE_RECIPIENTS APPLIC…" at bounding box center [642, 211] width 132 height 25
click at [995, 357] on button "Close" at bounding box center [996, 357] width 47 height 23
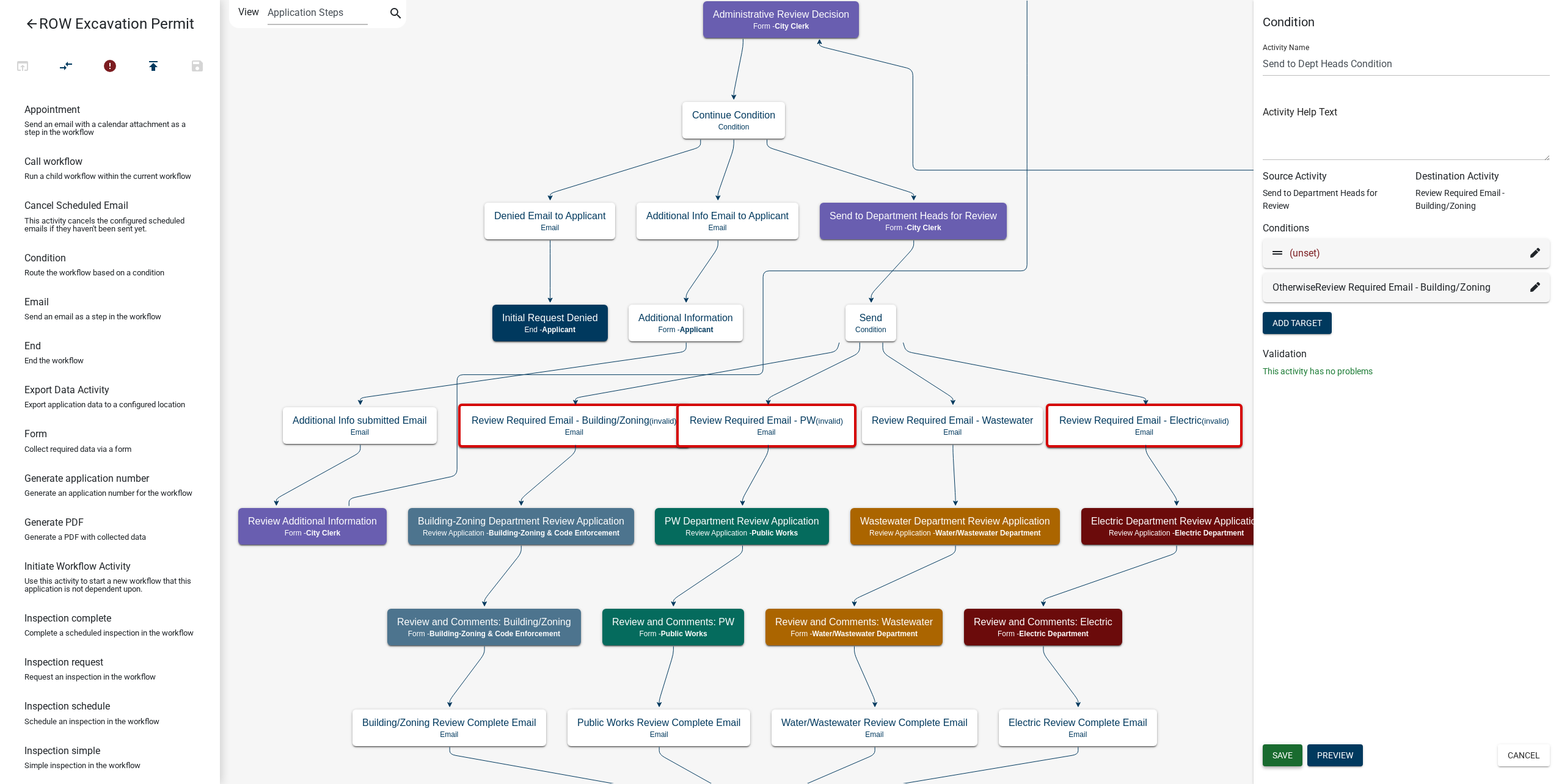
click at [1288, 754] on span "Save" at bounding box center [1282, 755] width 20 height 10
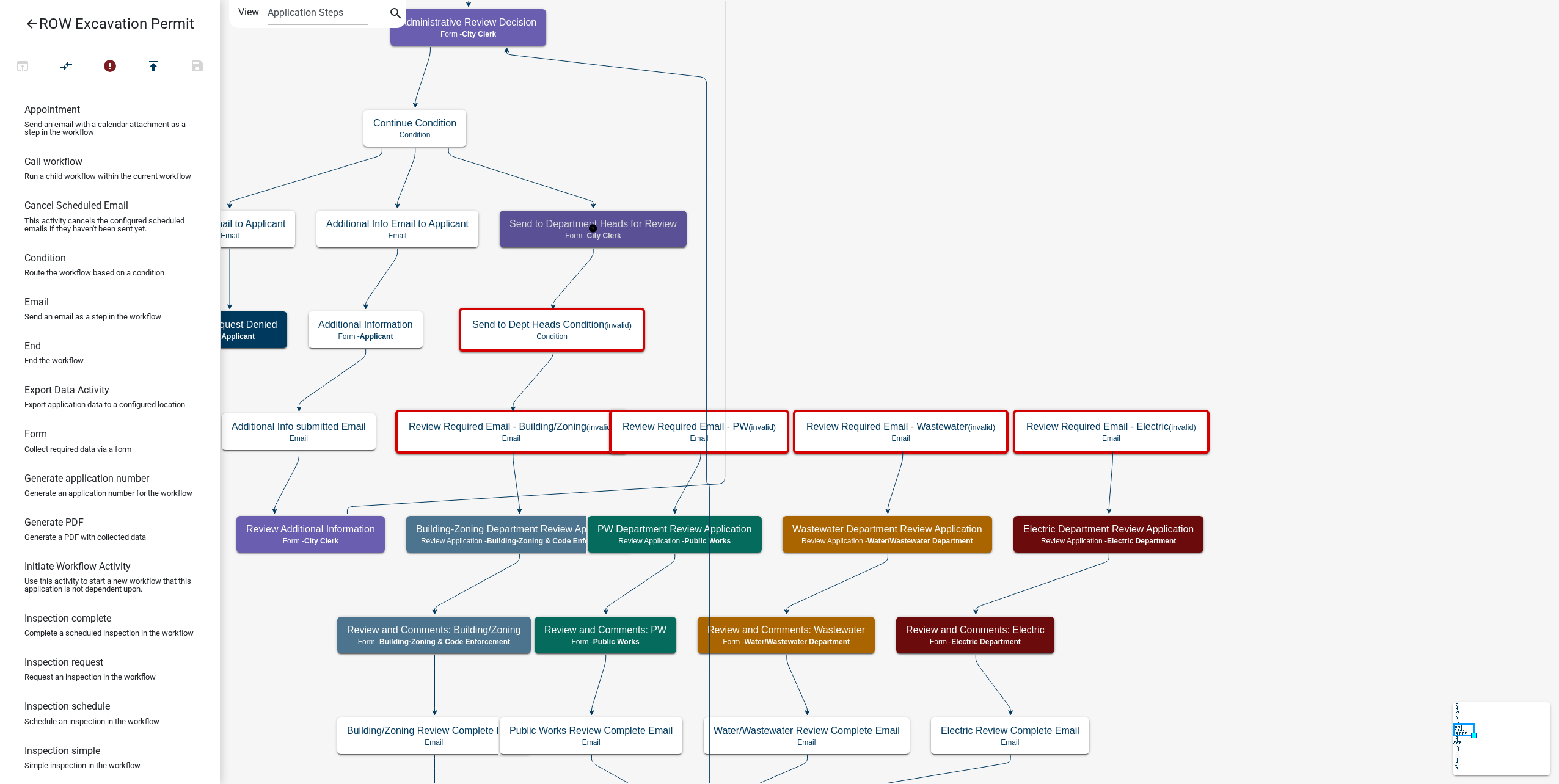
click at [662, 234] on p "Form - City Clerk" at bounding box center [593, 235] width 167 height 9
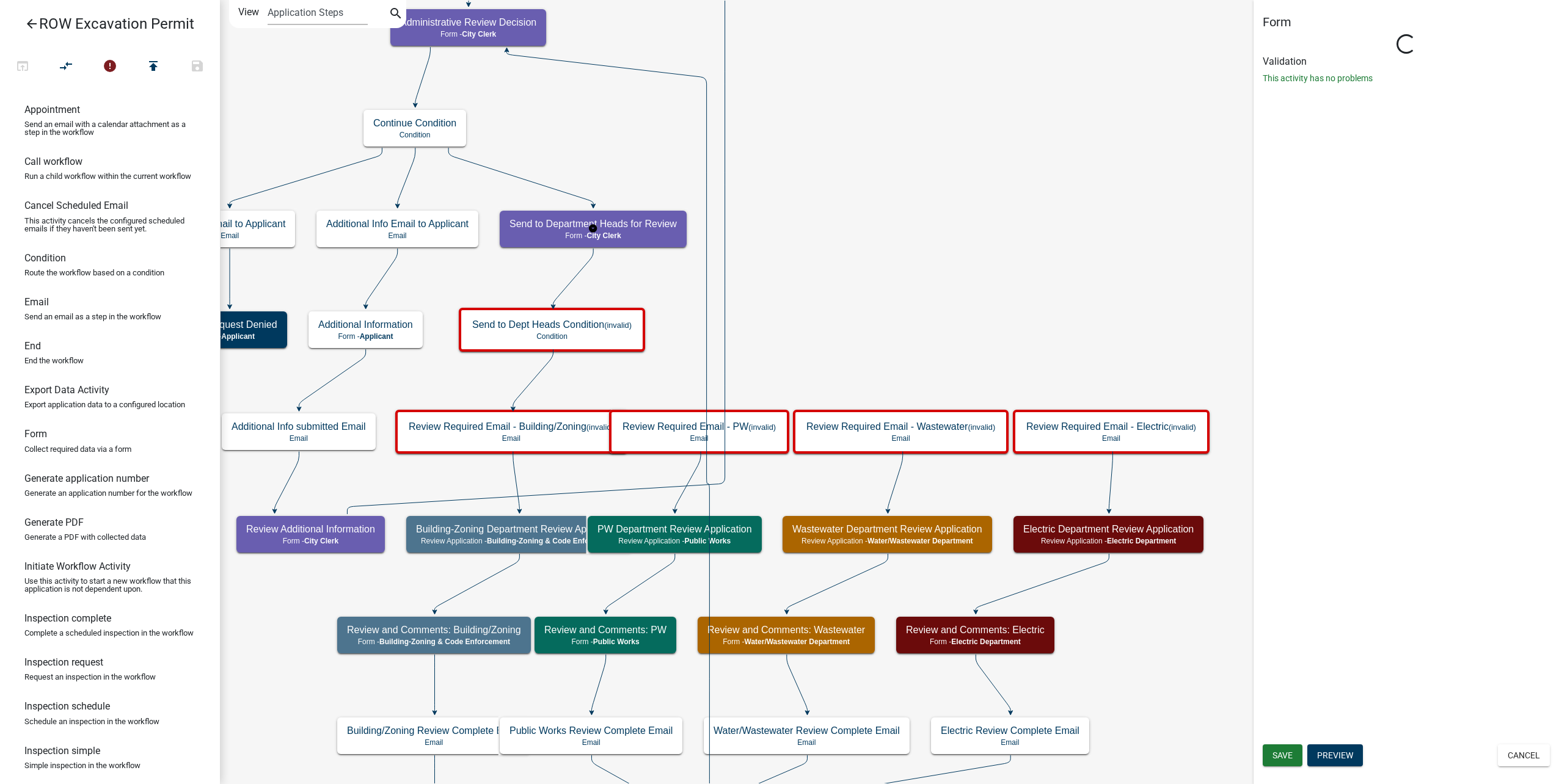
select select "510DAC6A-3646-4F14-B049-18FE2023224D"
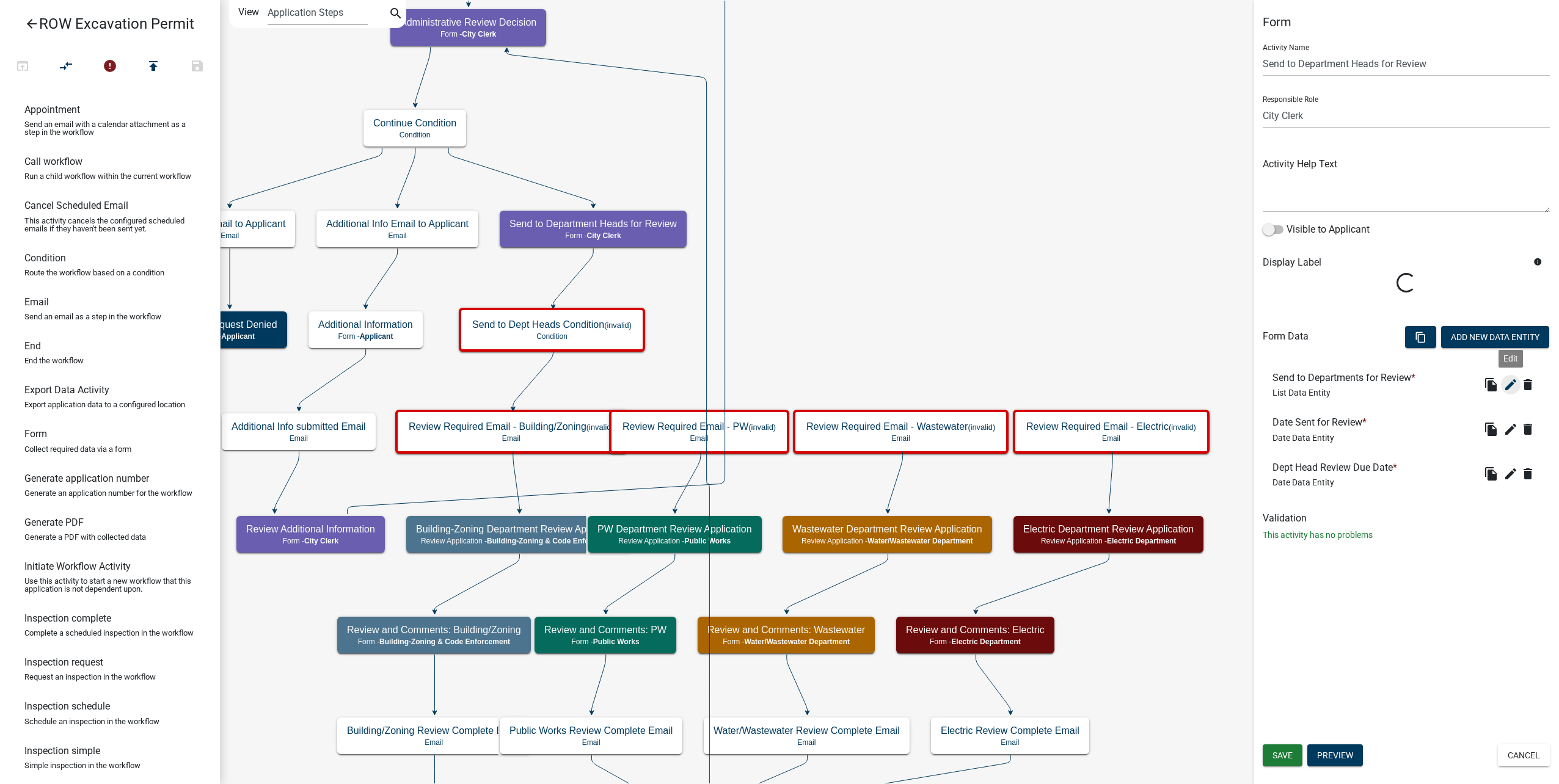
click at [1512, 388] on icon "edit" at bounding box center [1511, 385] width 15 height 15
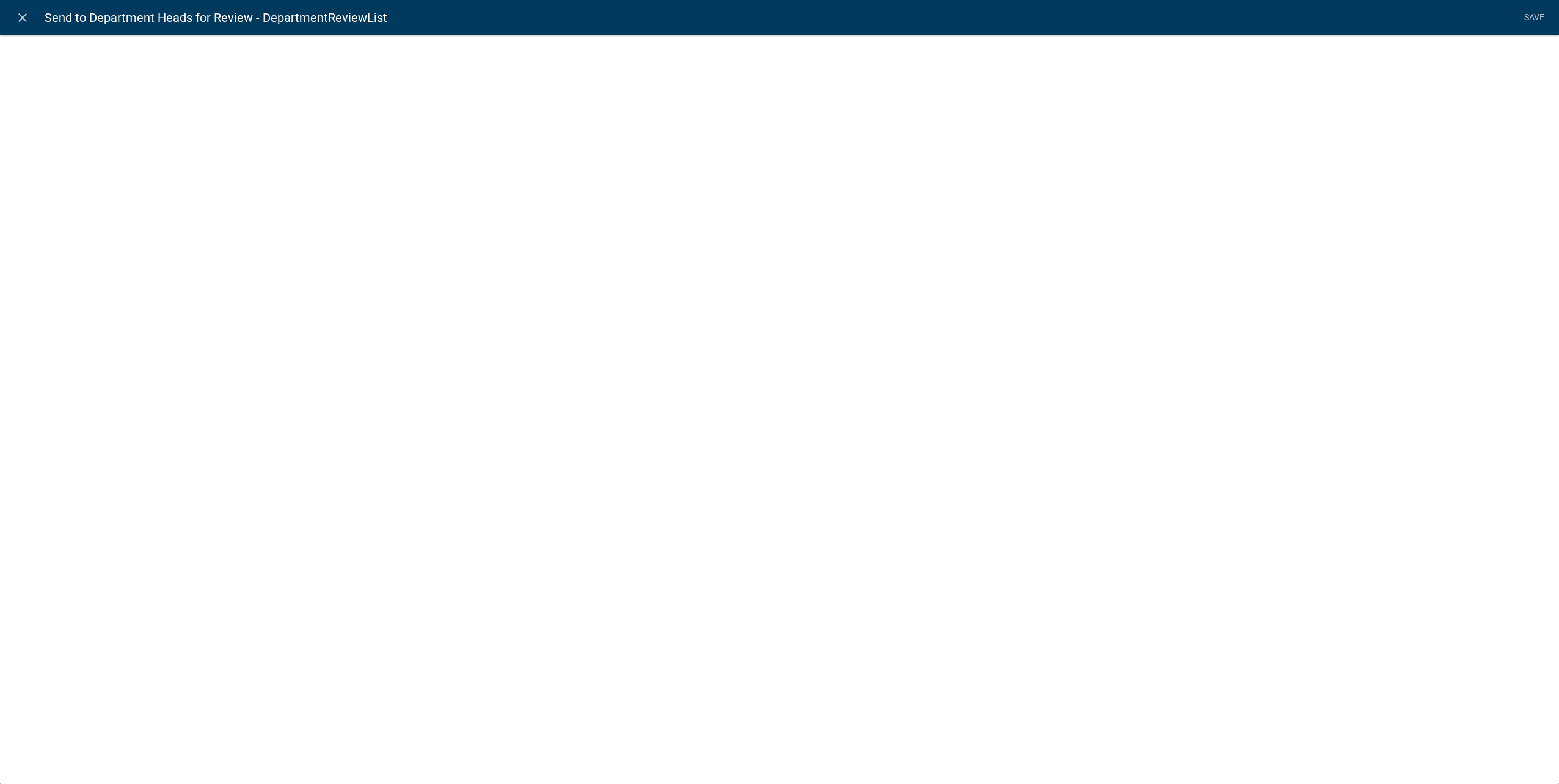
select select "list-data"
select select
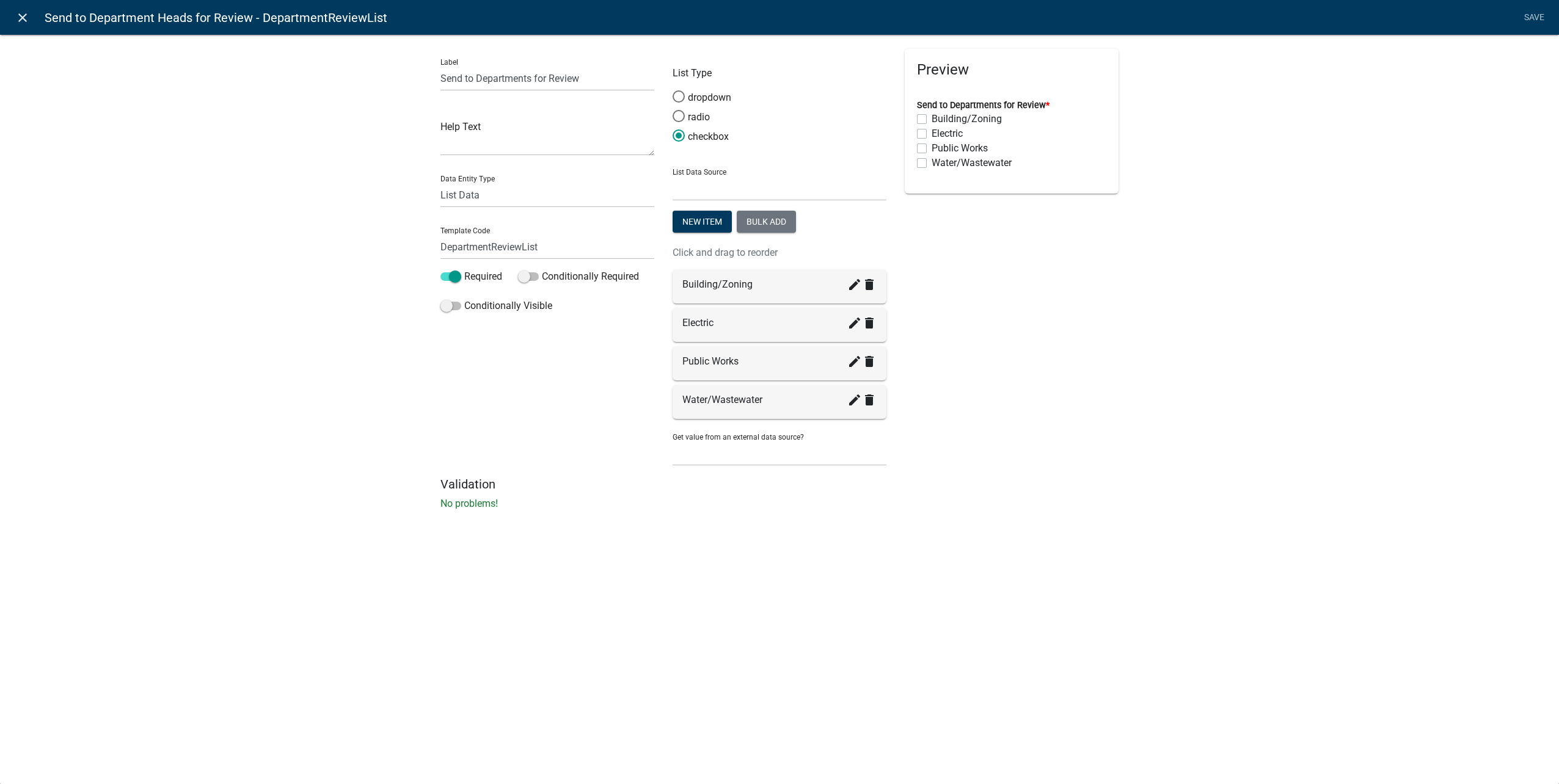
click at [19, 16] on icon "close" at bounding box center [23, 18] width 15 height 15
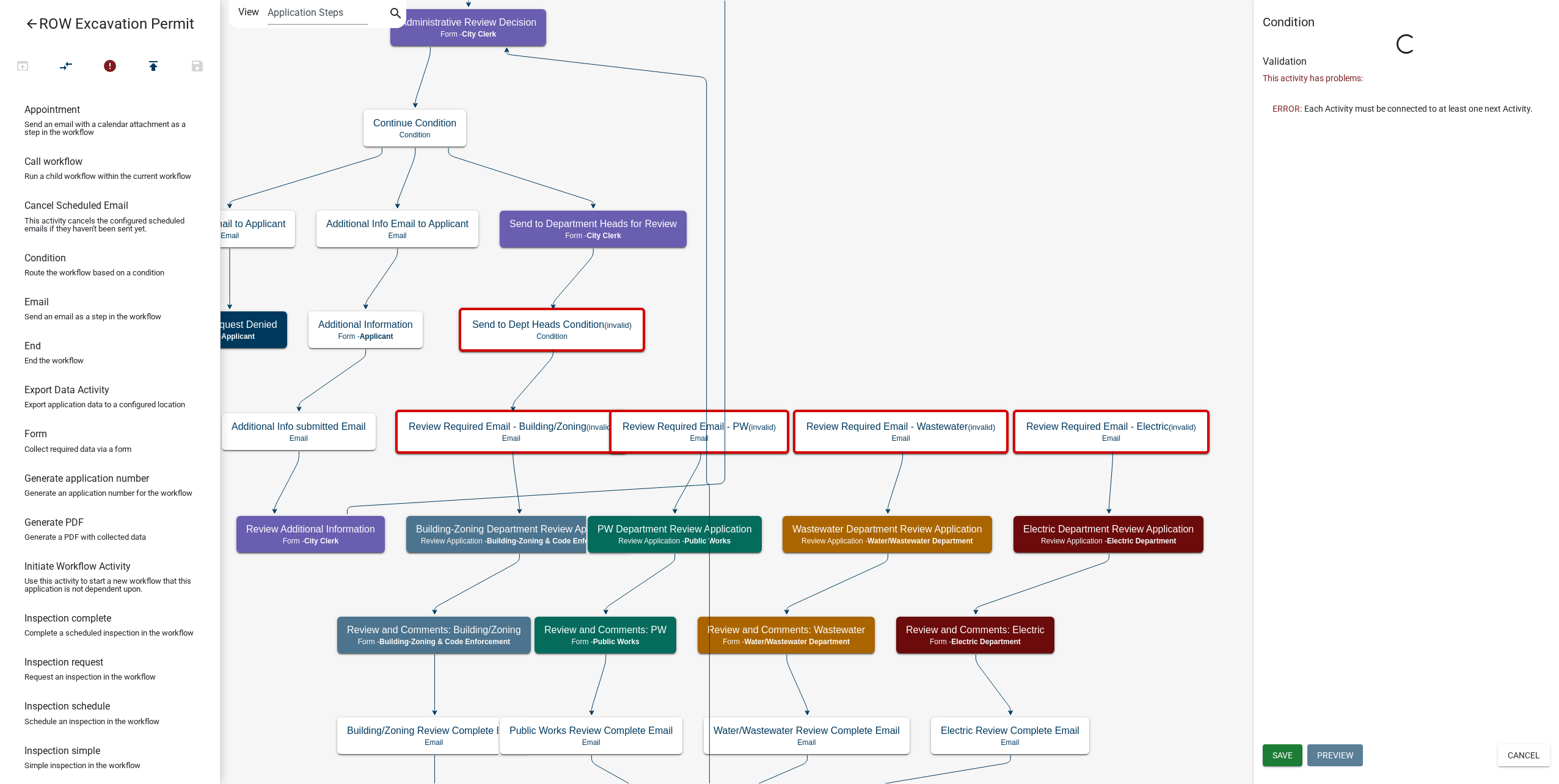
type input "Condition"
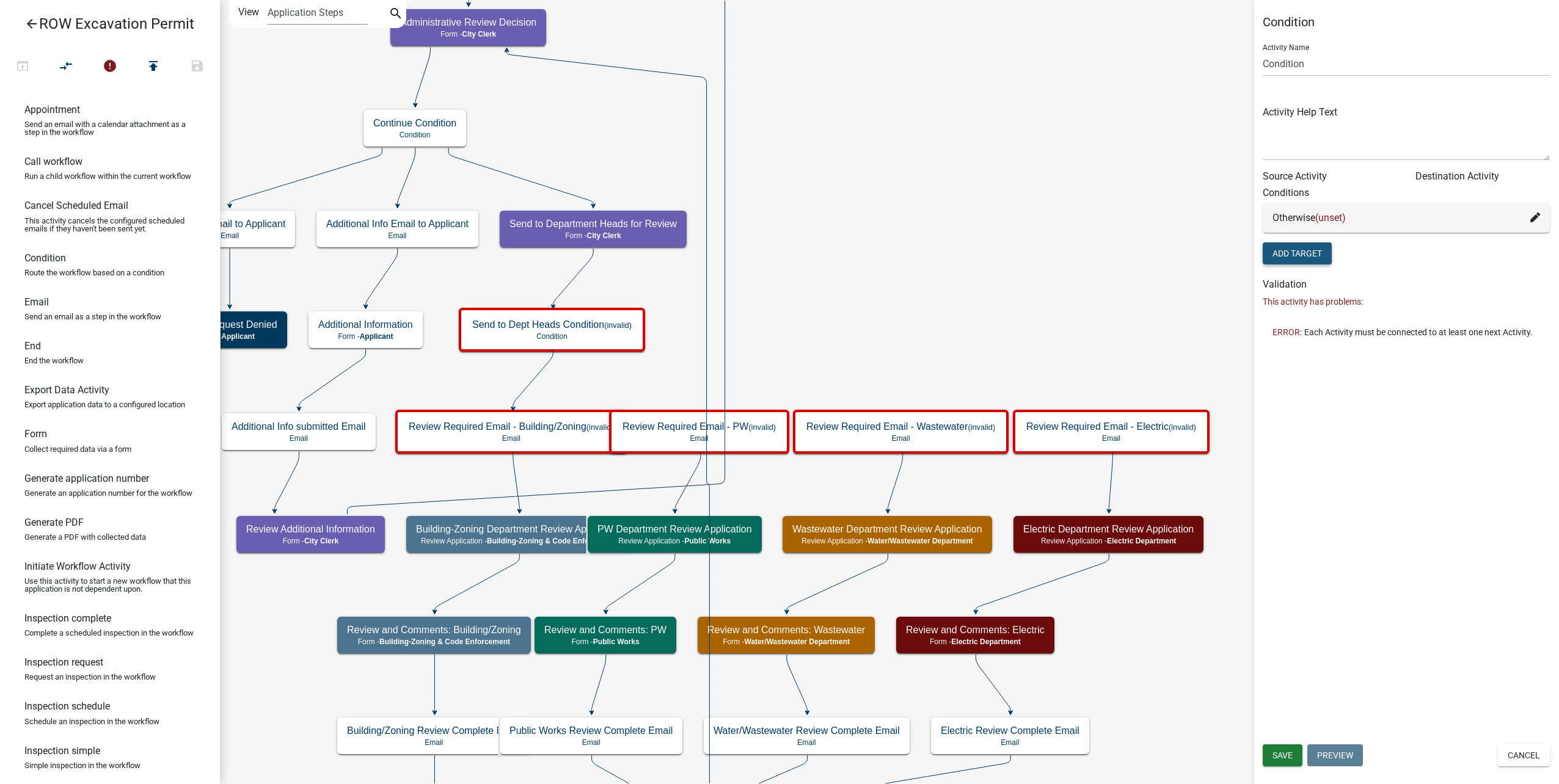
click at [1312, 255] on button "Add Target" at bounding box center [1297, 253] width 69 height 22
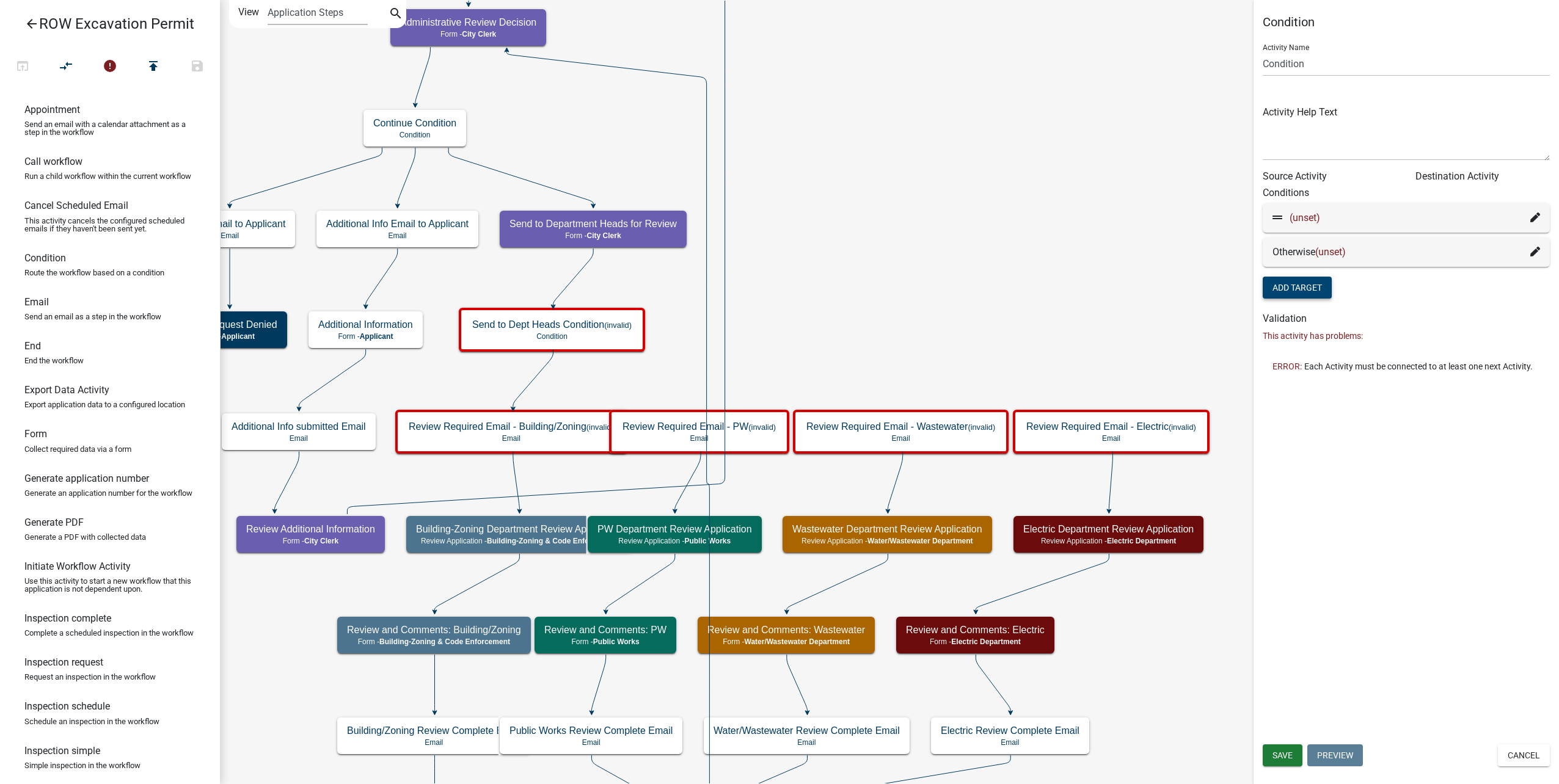
click at [1534, 216] on icon at bounding box center [1535, 217] width 10 height 10
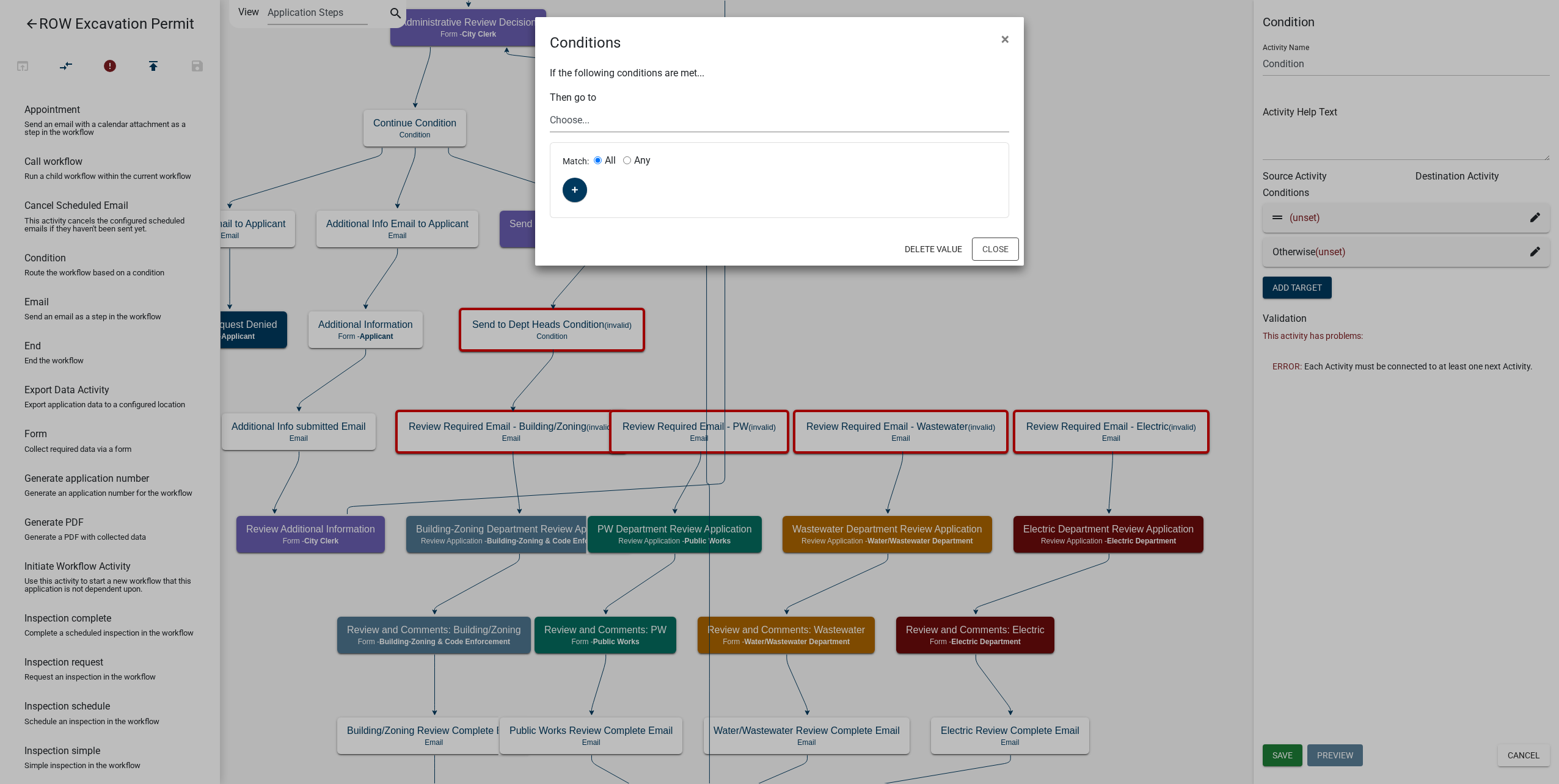
click at [646, 118] on select "Choose... Start Parcel search Require User Submit Application Submitted to Appl…" at bounding box center [779, 120] width 459 height 25
select select "26: 4ba15b42-e932-47c6-8312-b003637275f7"
click at [550, 107] on select "Choose... Start Parcel search Require User Submit Application Submitted to Appl…" at bounding box center [779, 120] width 459 height 25
click at [574, 188] on icon "button" at bounding box center [575, 190] width 7 height 7
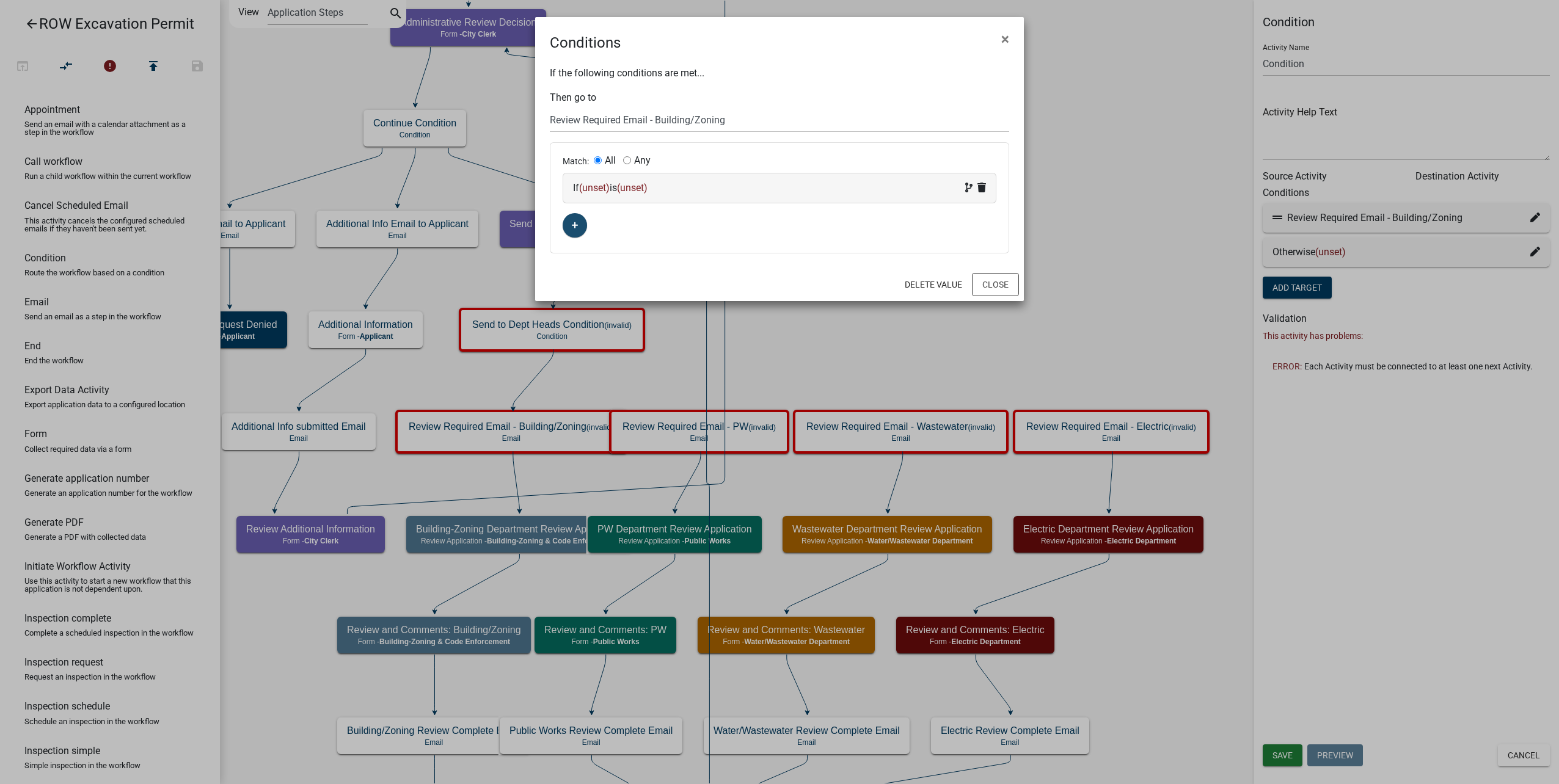
click at [620, 191] on div "If (unset) is (unset)" at bounding box center [780, 188] width 413 height 15
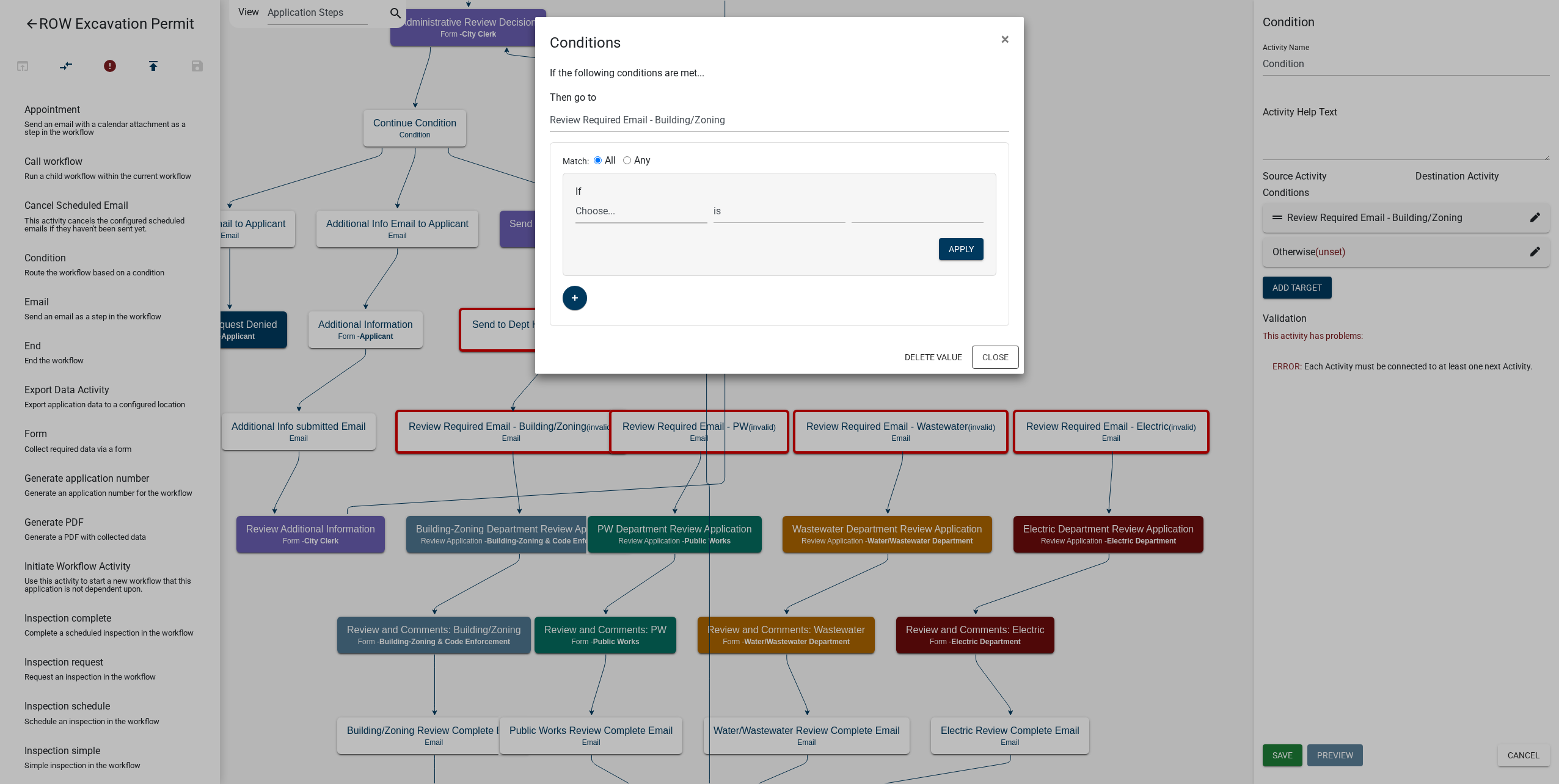
click at [619, 212] on select "Choose... AdditionalInfoRequested AdminReviewDecision ALL_FEE_RECIPIENTS APPLIC…" at bounding box center [642, 211] width 132 height 25
select select "42: DepartmentReviewList"
click at [576, 198] on select "Choose... AdditionalInfoRequested AdminReviewDecision ALL_FEE_RECIPIENTS APPLIC…" at bounding box center [642, 211] width 132 height 25
select select "4: !!"
click at [893, 209] on select "Choose... Building/Zoning Electric Public Works Water/Wastewater" at bounding box center [917, 211] width 132 height 25
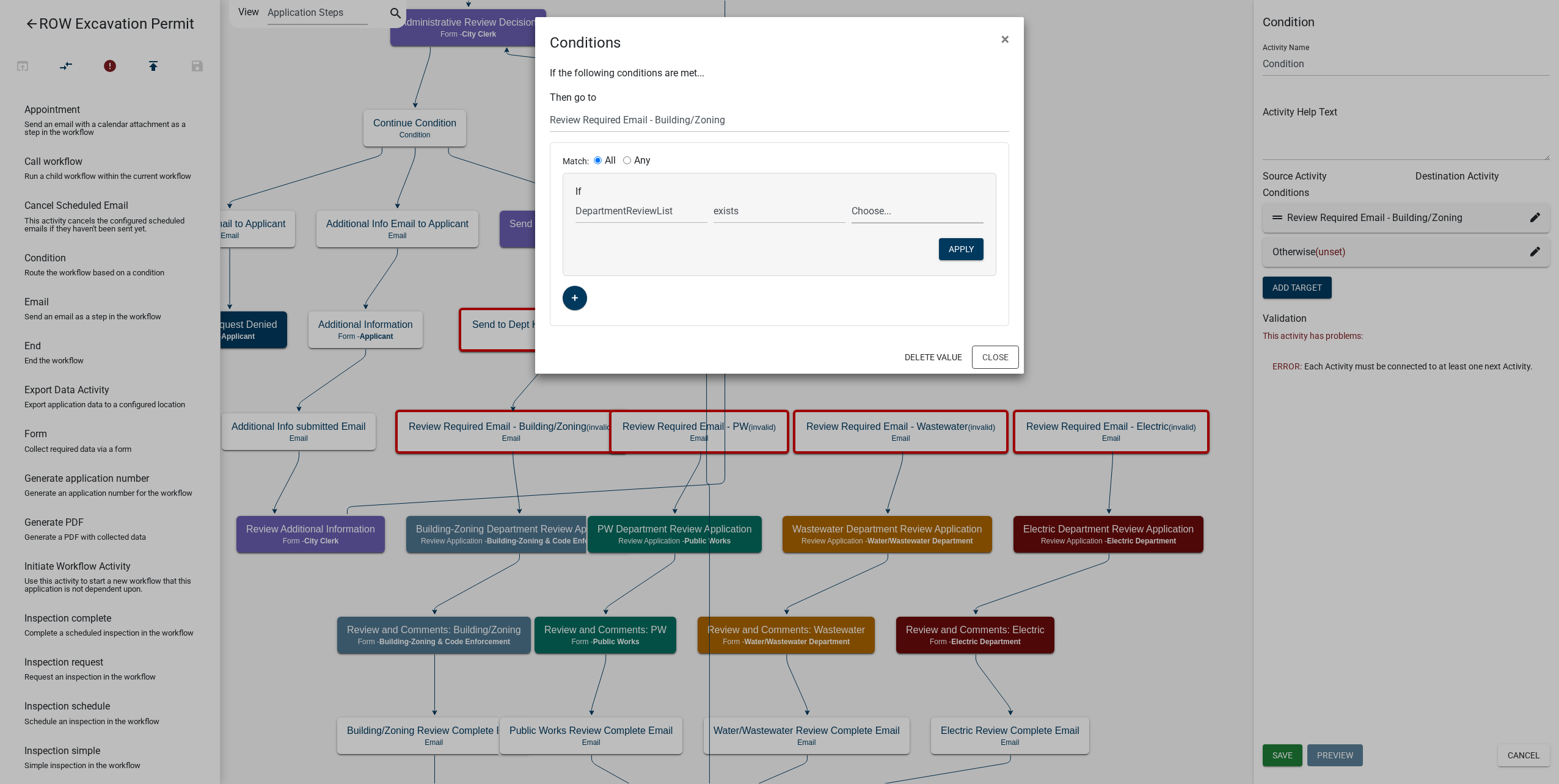
select select "1: Building/Zoning"
click at [852, 198] on select "Choose... Building/Zoning Electric Public Works Water/Wastewater" at bounding box center [917, 211] width 132 height 25
click at [964, 247] on button "Apply" at bounding box center [961, 248] width 45 height 22
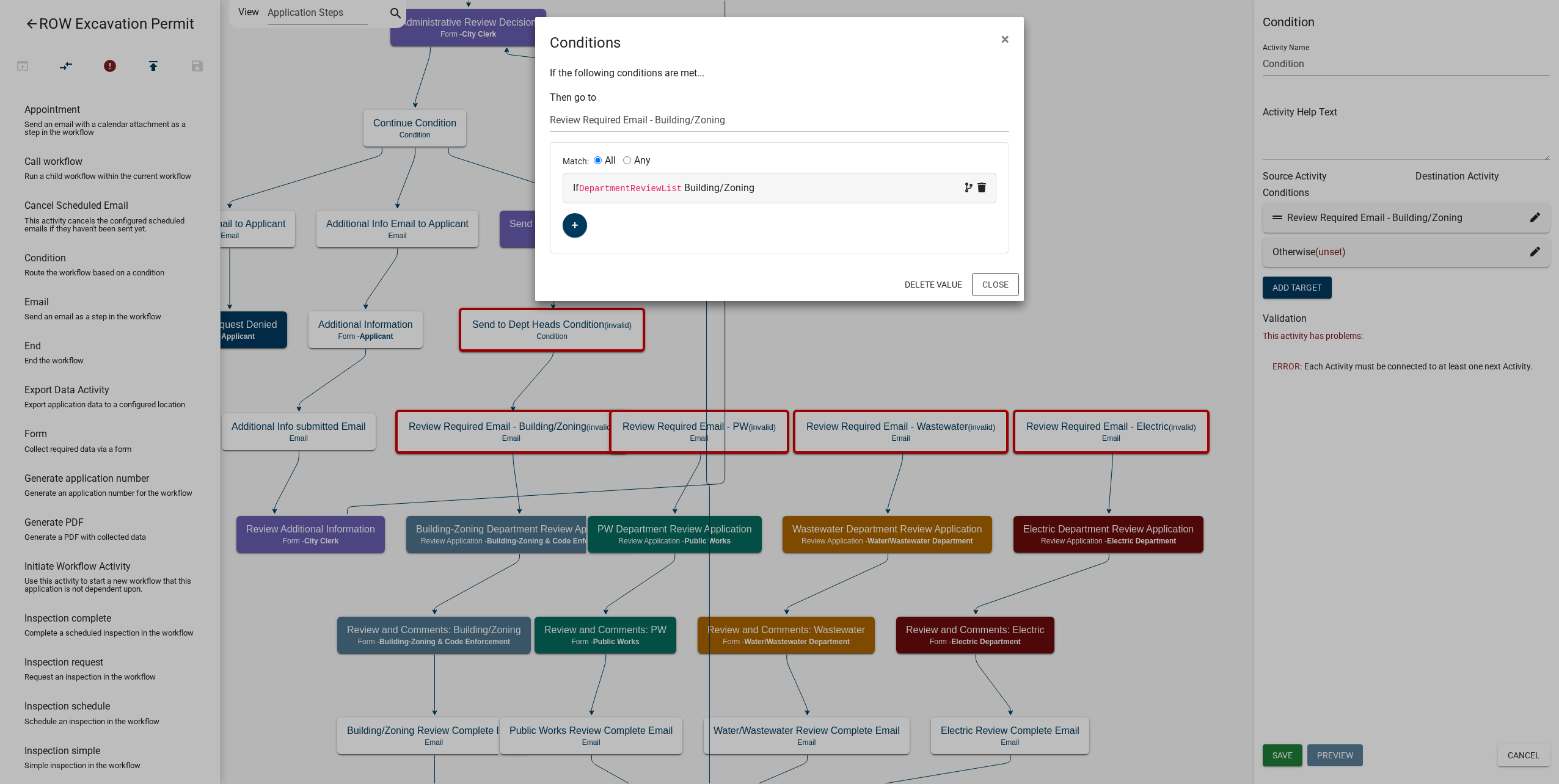
click at [628, 161] on input "Any" at bounding box center [627, 160] width 8 height 8
radio input "true"
radio input "false"
click at [988, 278] on button "Close" at bounding box center [996, 284] width 47 height 23
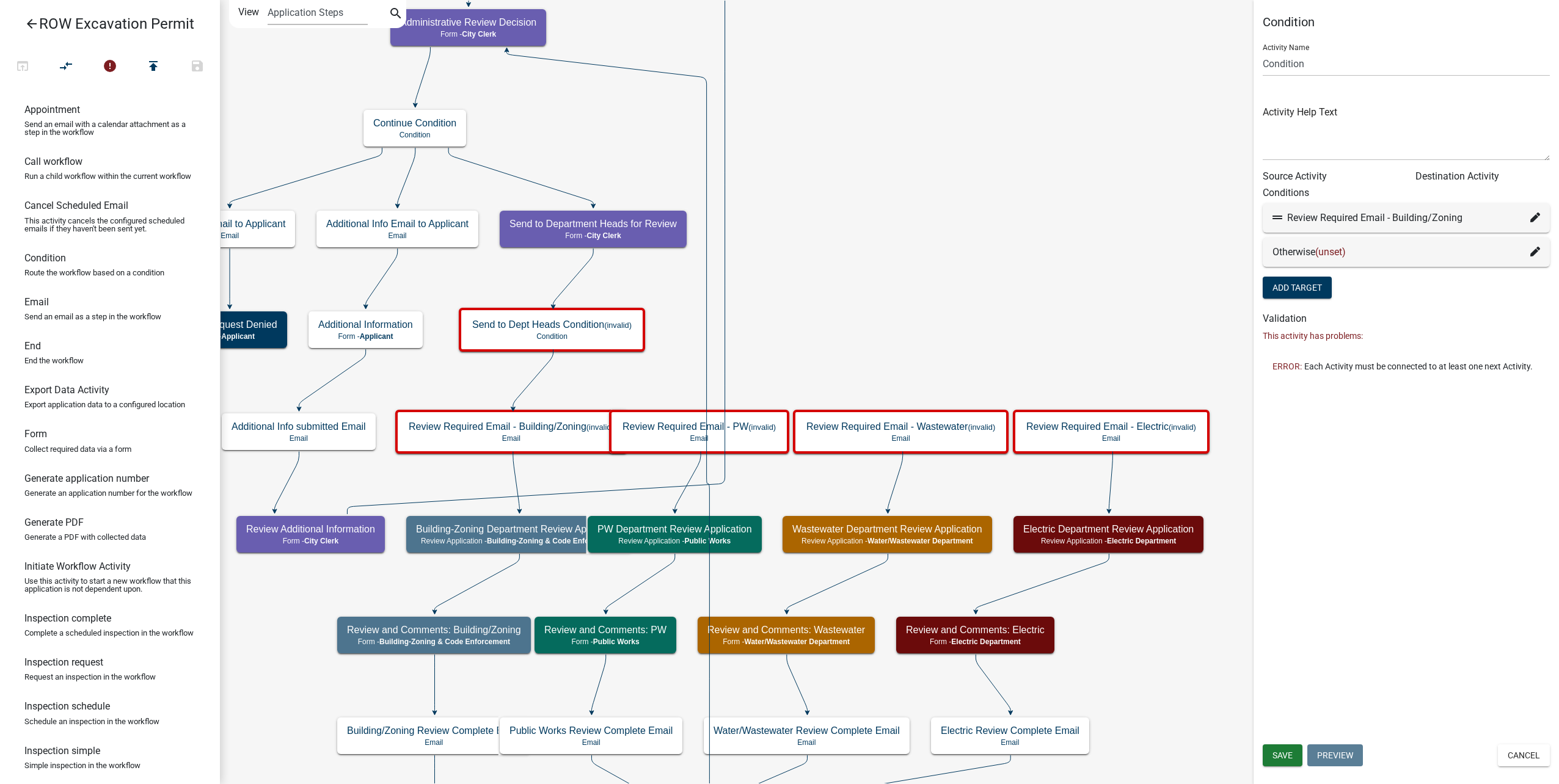
click at [1536, 248] on icon at bounding box center [1535, 252] width 10 height 10
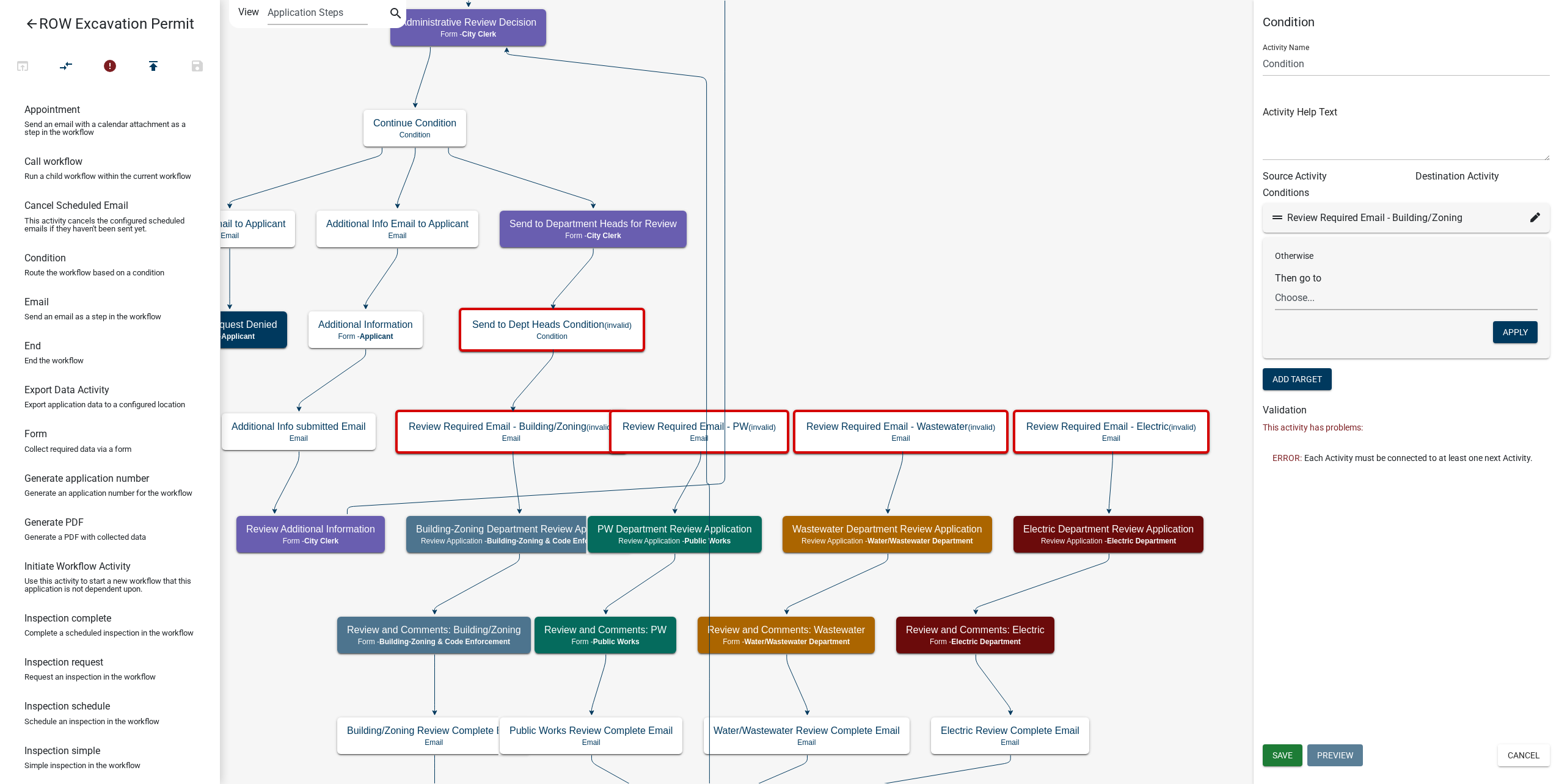
click at [1376, 293] on select "Choose... Start Parcel search Require User Submit Application Submitted to Appl…" at bounding box center [1406, 298] width 263 height 25
click at [1380, 286] on select "Choose... Start Parcel search Require User Submit Application Submitted to Appl…" at bounding box center [1406, 298] width 263 height 25
click at [1315, 381] on button "Add Target" at bounding box center [1297, 379] width 69 height 22
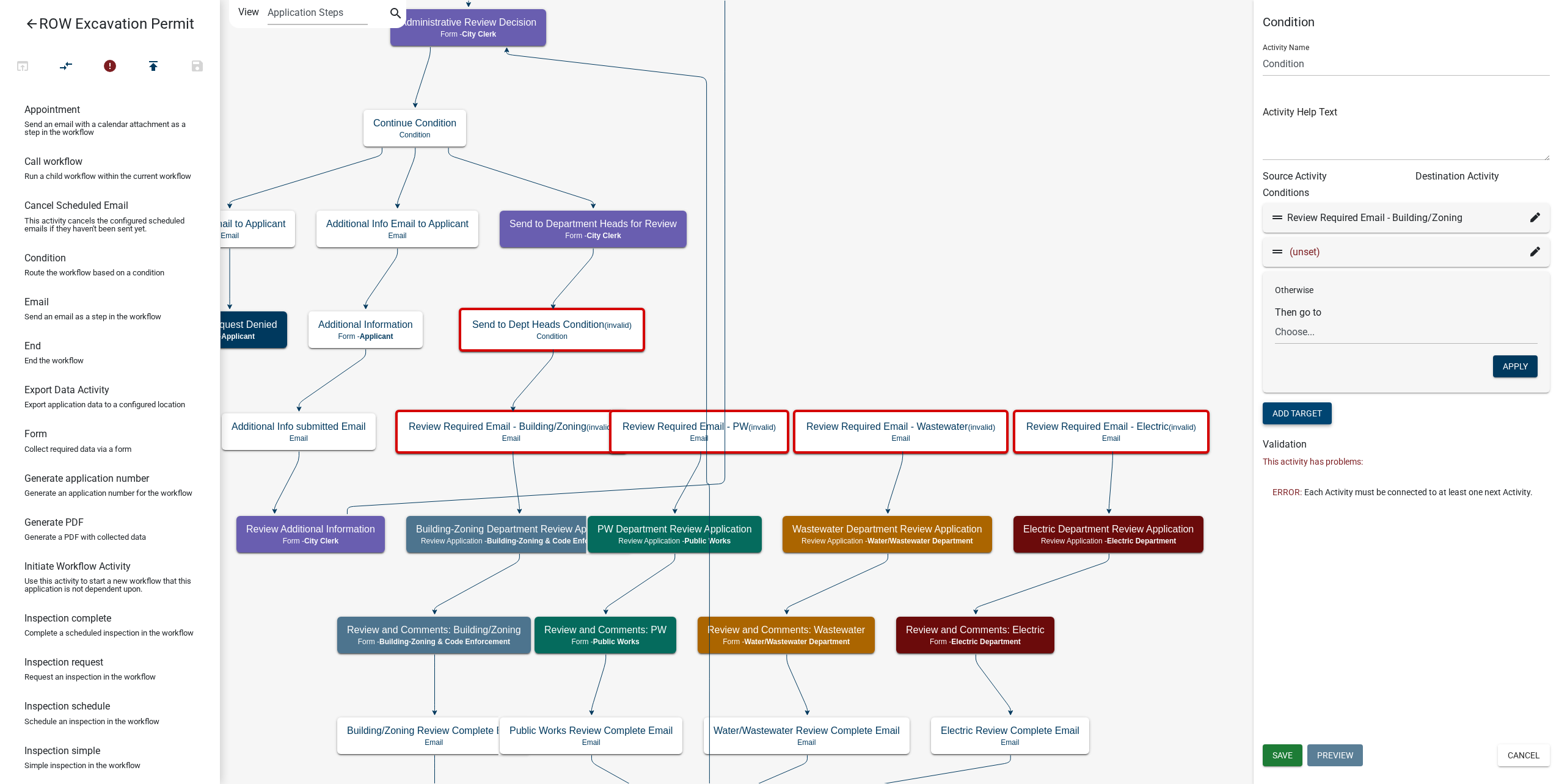
click at [1537, 244] on div "(unset)" at bounding box center [1406, 252] width 287 height 29
click at [1533, 249] on icon at bounding box center [1535, 252] width 10 height 10
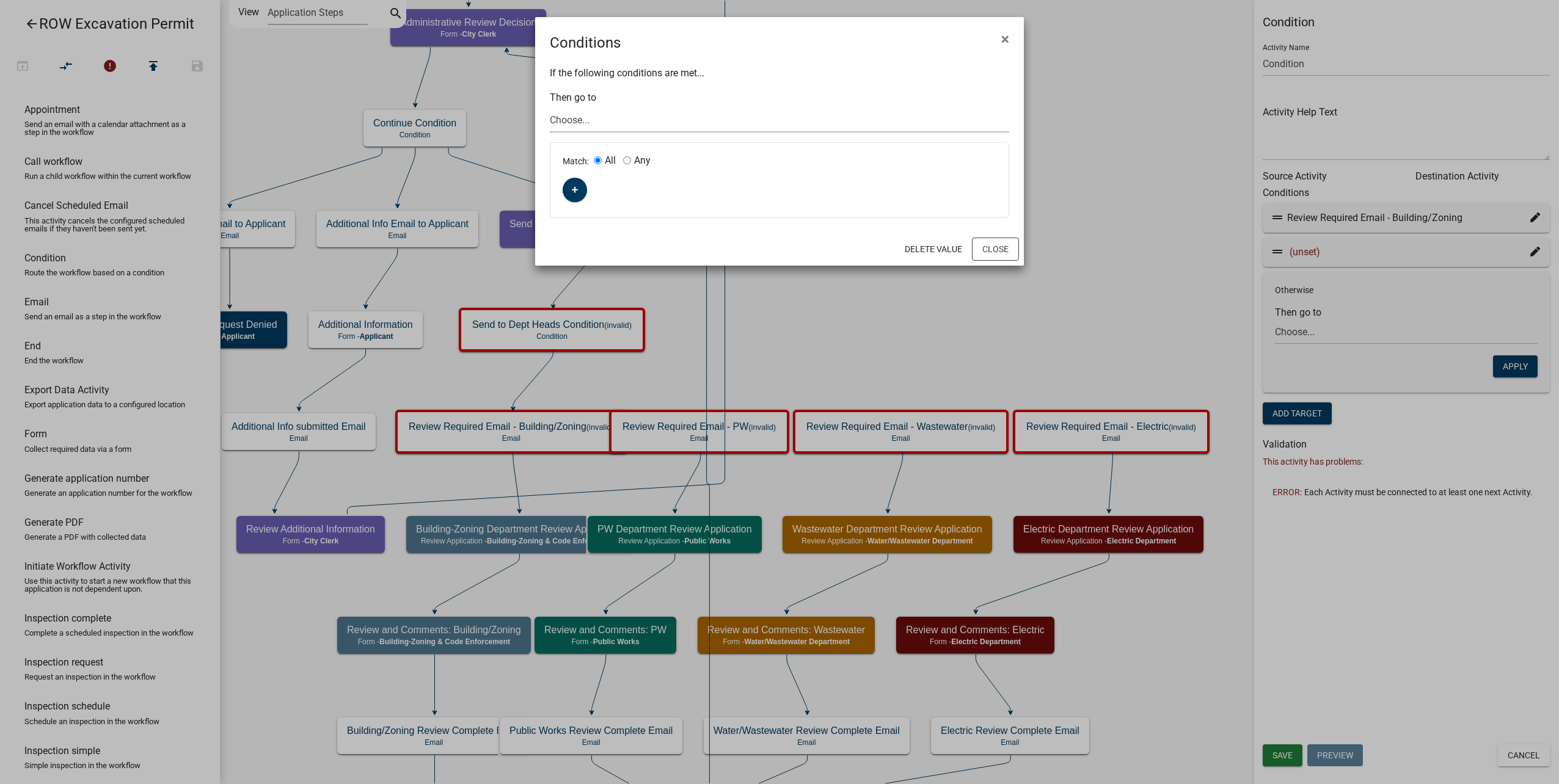
click at [612, 122] on select "Choose... Start Parcel search Require User Submit Application Submitted to Appl…" at bounding box center [779, 120] width 459 height 25
select select "32: 1bd18aef-b147-46f4-aa5b-4fe7e21b3a4d"
click at [550, 107] on select "Choose... Start Parcel search Require User Submit Application Submitted to Appl…" at bounding box center [779, 120] width 459 height 25
click at [574, 186] on fa-icon "button" at bounding box center [575, 190] width 7 height 12
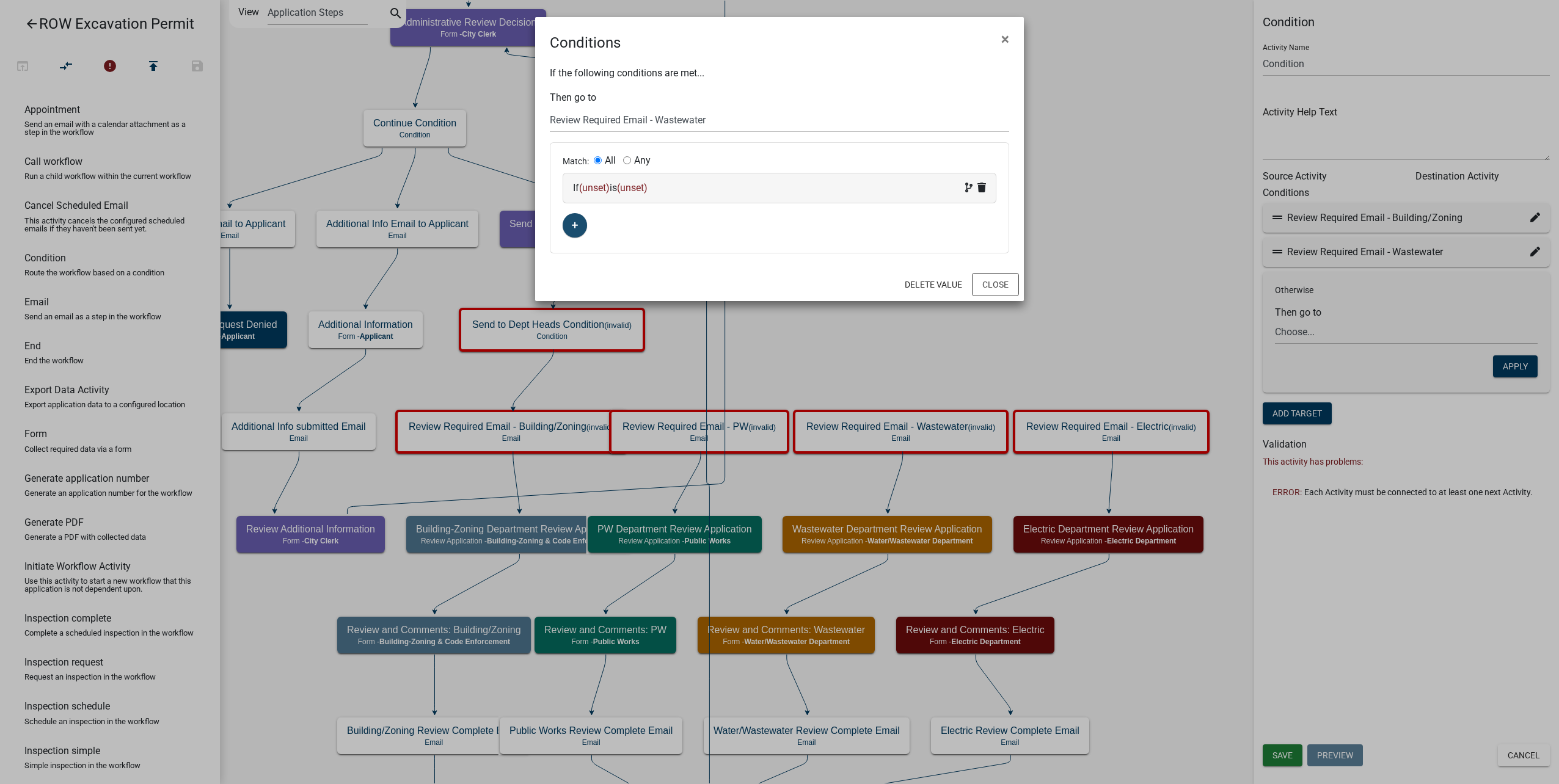
click at [610, 190] on span "(unset)" at bounding box center [594, 188] width 30 height 12
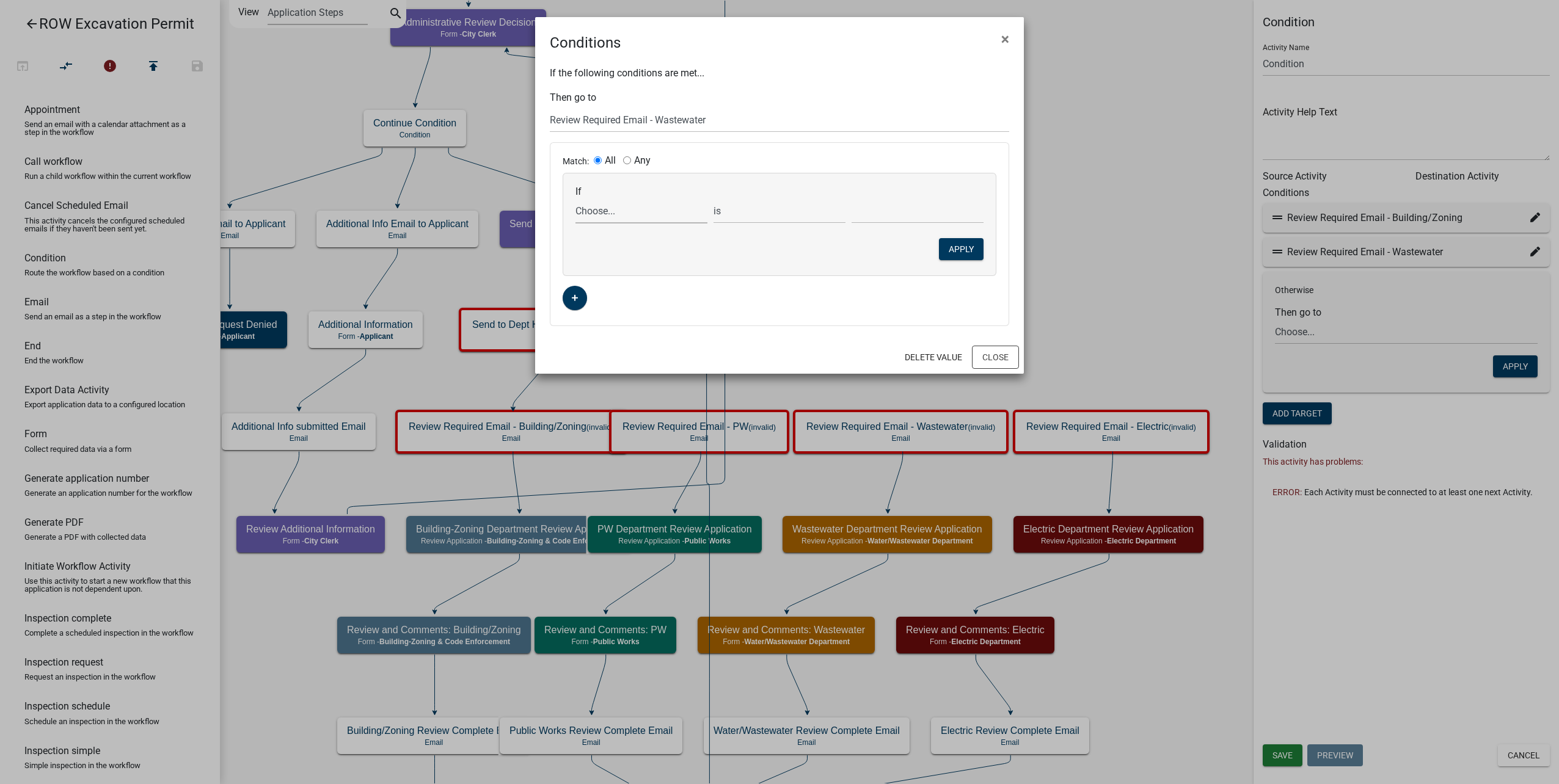
click at [622, 210] on select "Choose... AdditionalInfoRequested AdminReviewDecision ALL_FEE_RECIPIENTS APPLIC…" at bounding box center [642, 211] width 132 height 25
select select "42: DepartmentReviewList"
click at [576, 198] on select "Choose... AdditionalInfoRequested AdminReviewDecision ALL_FEE_RECIPIENTS APPLIC…" at bounding box center [642, 211] width 132 height 25
select select "4: !!"
click at [894, 214] on select "Choose... Building/Zoning Electric Public Works Water/Wastewater" at bounding box center [917, 211] width 132 height 25
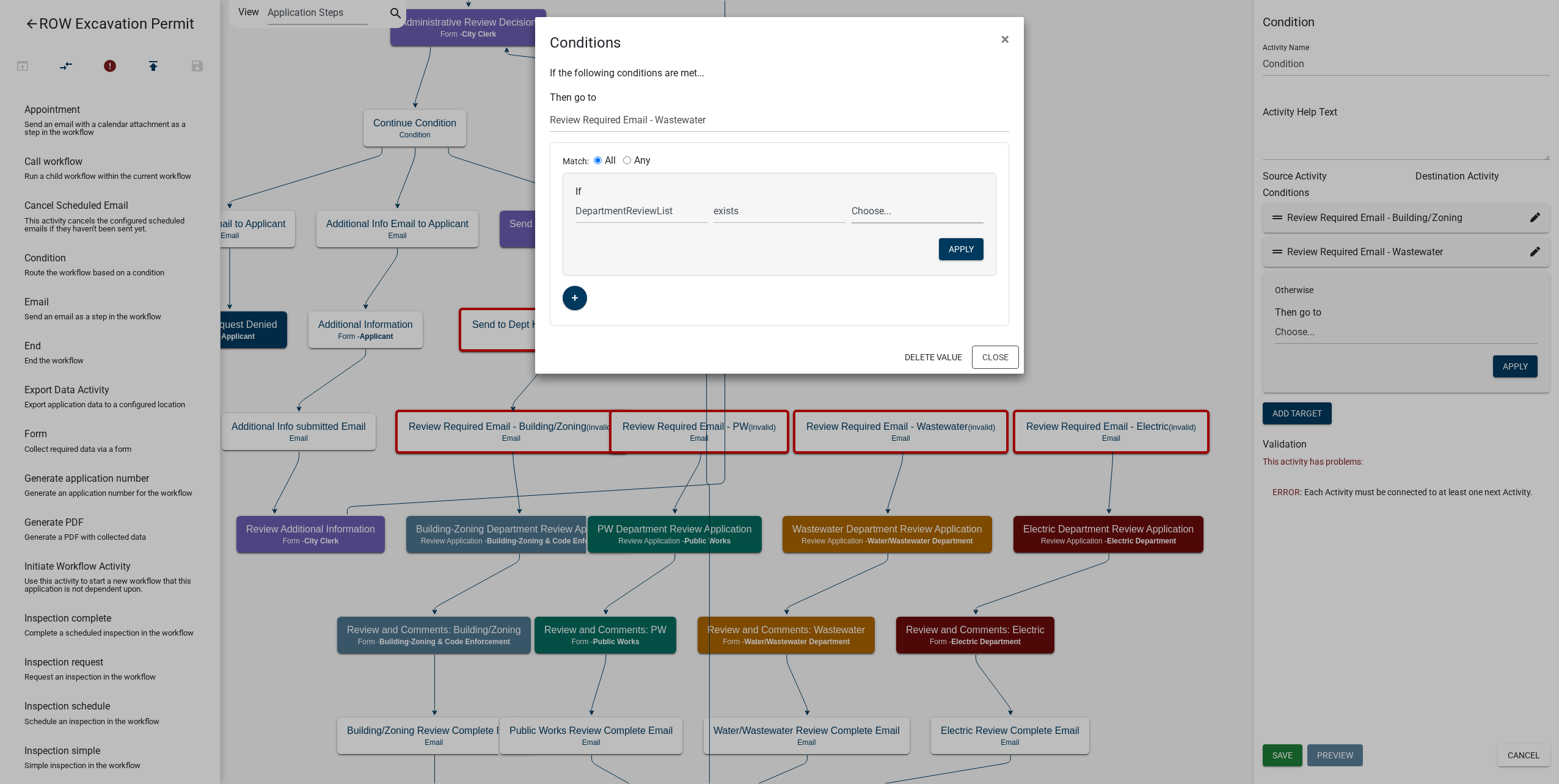
select select "4: Water/Wastewater"
click at [852, 198] on select "Choose... Building/Zoning Electric Public Works Water/Wastewater" at bounding box center [917, 211] width 132 height 25
click at [628, 159] on input "Any" at bounding box center [627, 160] width 8 height 8
radio input "true"
radio input "false"
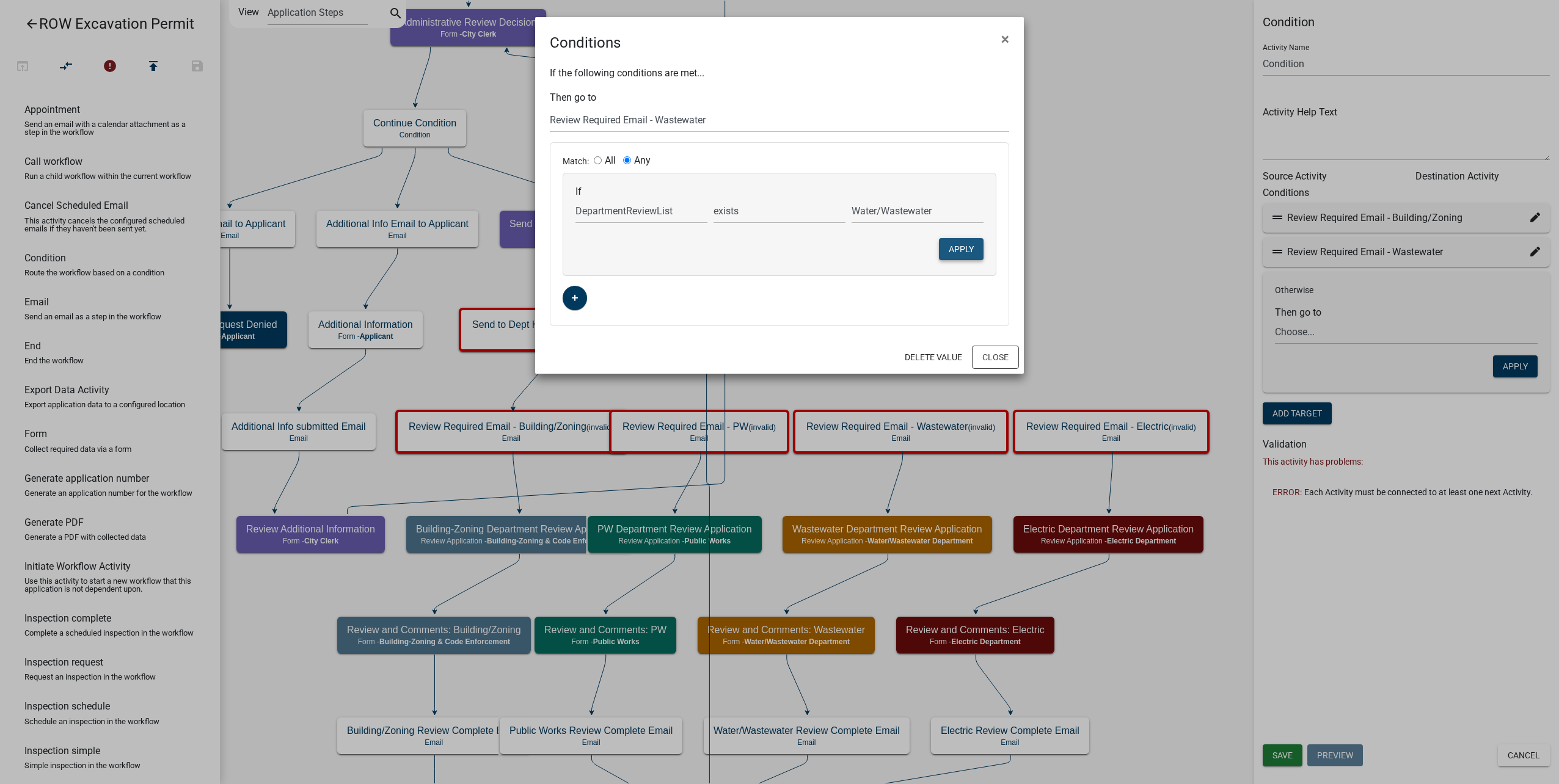
click at [951, 250] on button "Apply" at bounding box center [961, 248] width 45 height 22
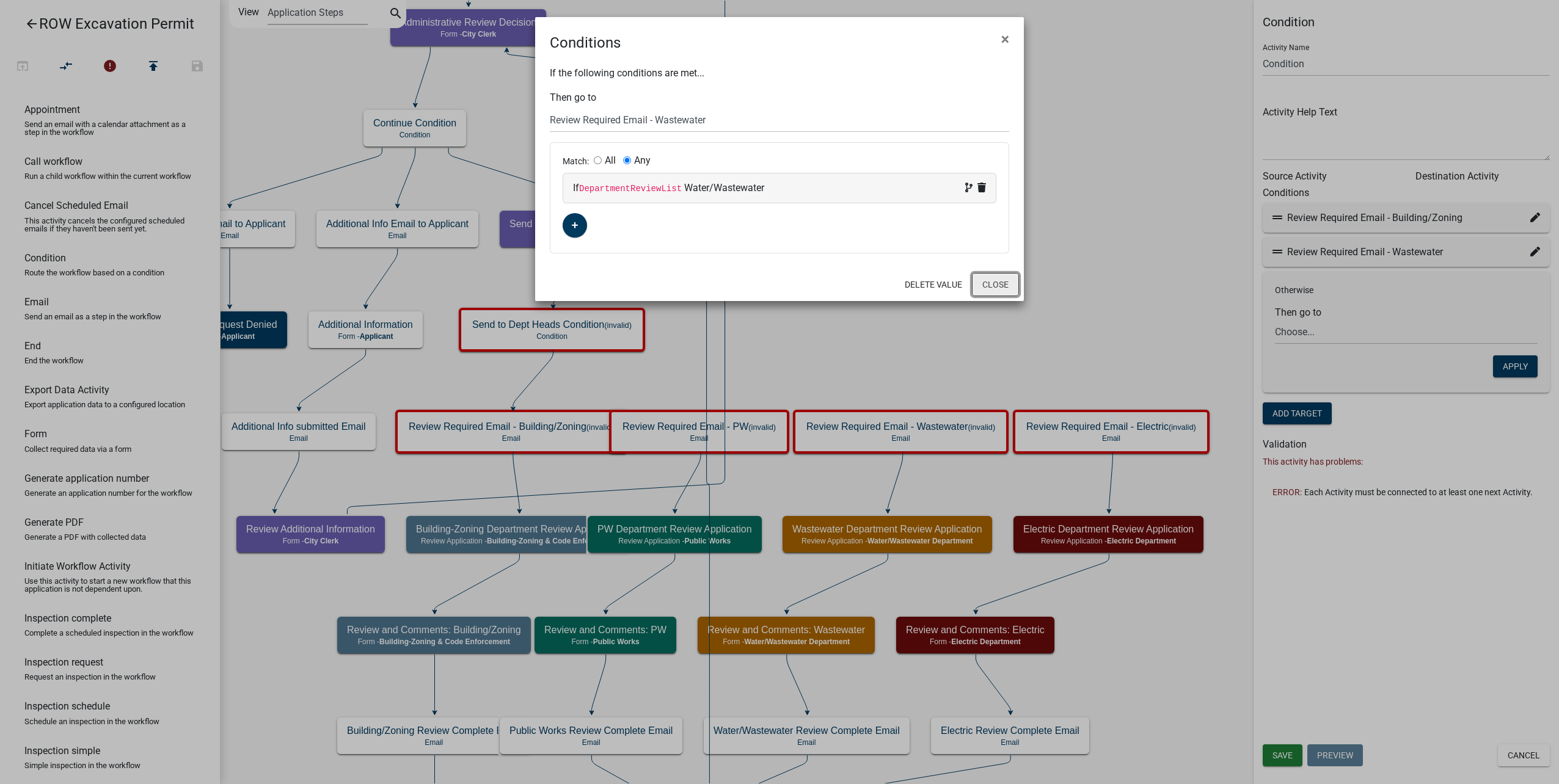
click at [992, 280] on button "Close" at bounding box center [996, 284] width 47 height 23
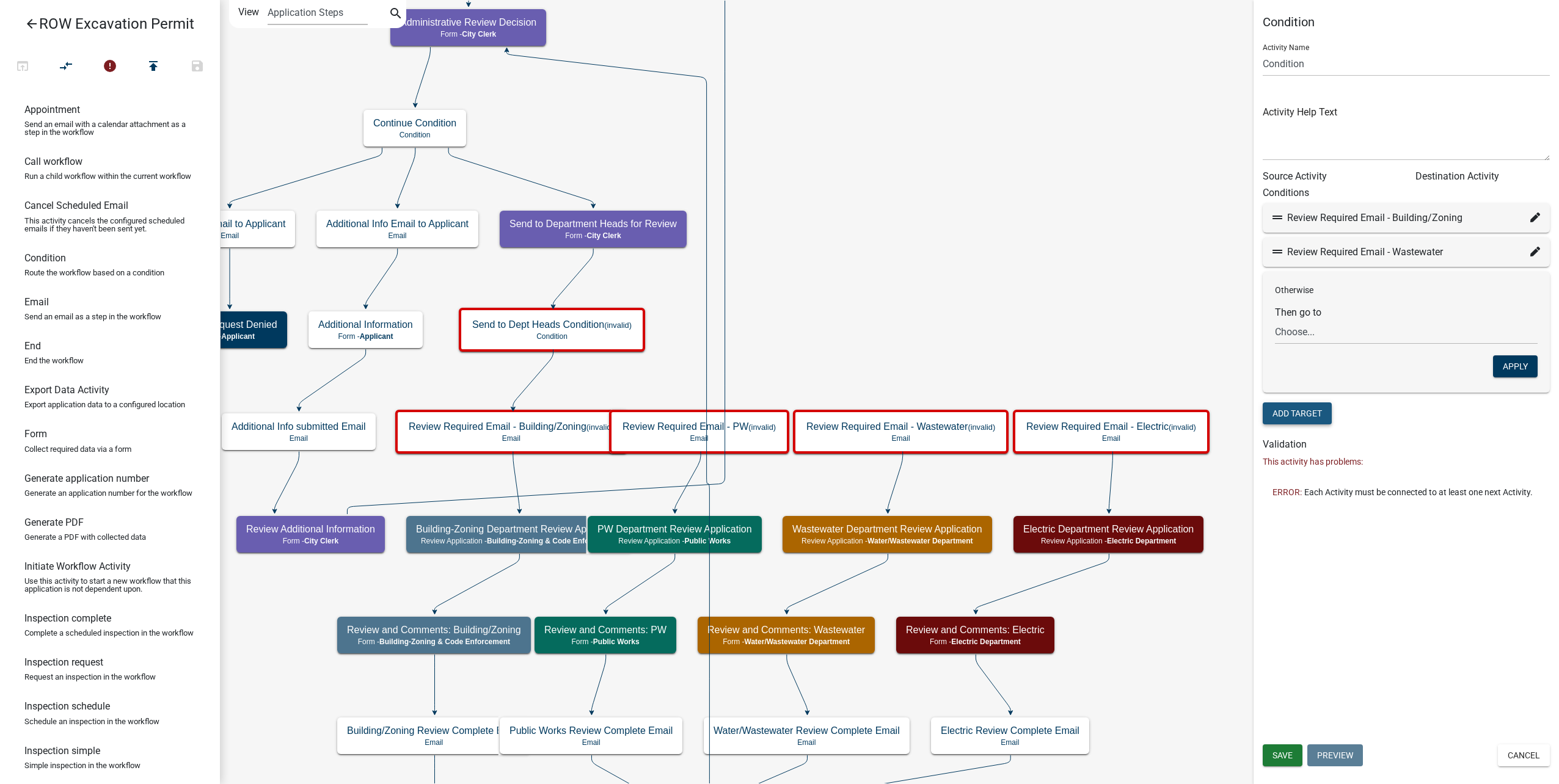
click at [1322, 417] on button "Add Target" at bounding box center [1297, 413] width 69 height 22
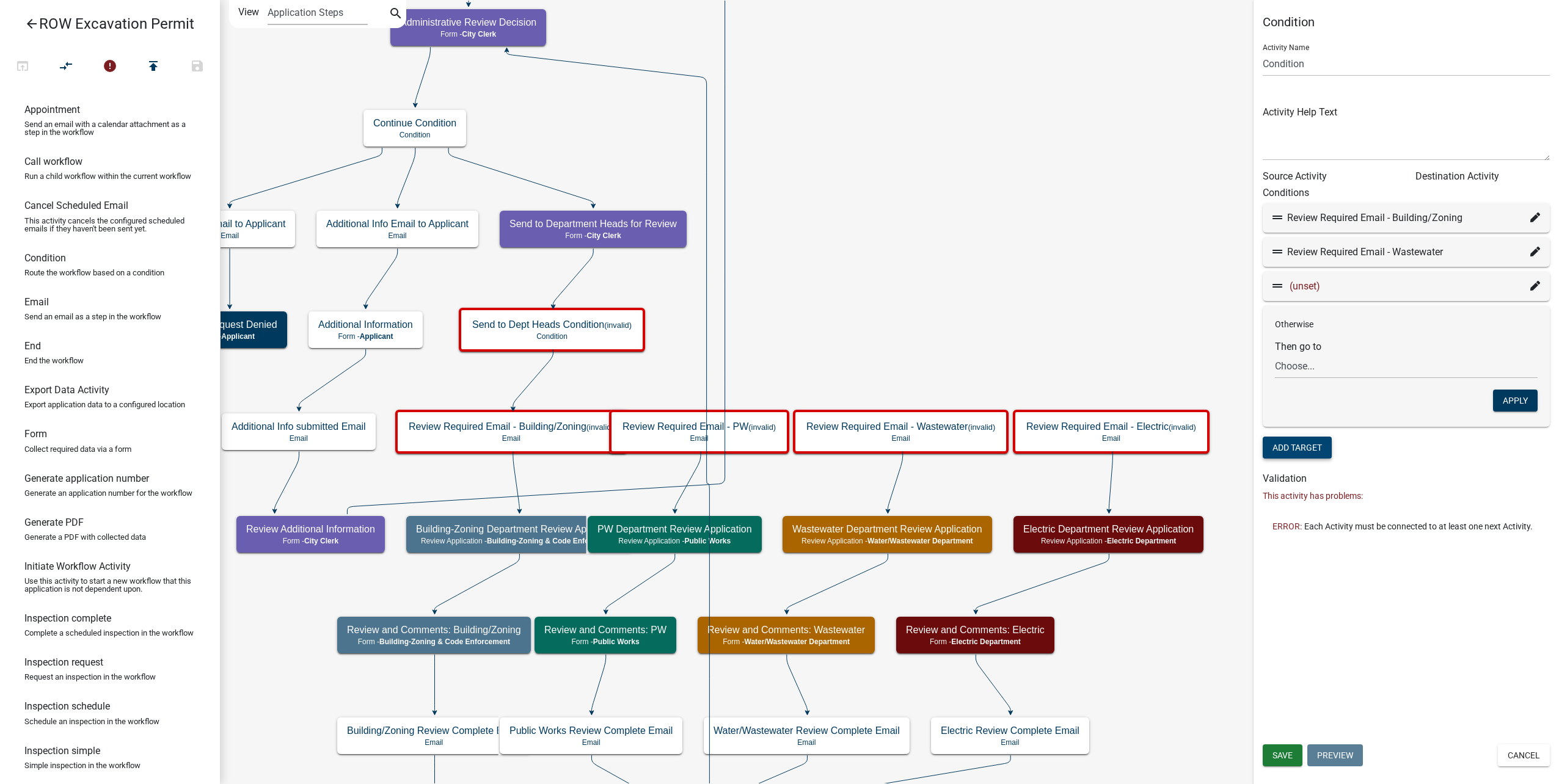
click at [1532, 284] on icon at bounding box center [1535, 286] width 10 height 10
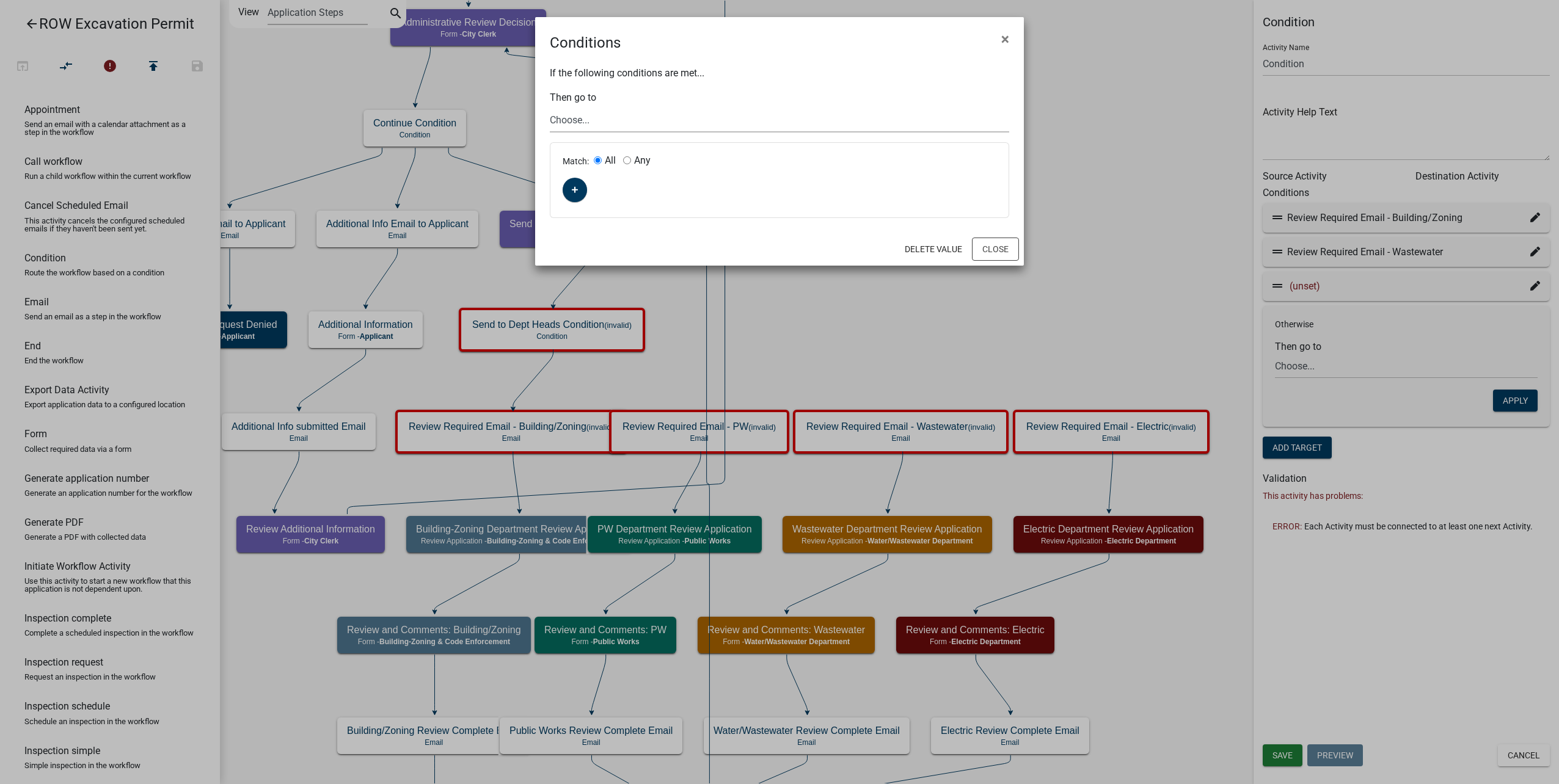
click at [575, 121] on select "Choose... Start Parcel search Require User Submit Application Submitted to Appl…" at bounding box center [779, 120] width 459 height 25
select select "29: d8cdfb4f-265e-4766-b757-3ae821d19a78"
click at [550, 107] on select "Choose... Start Parcel search Require User Submit Application Submitted to Appl…" at bounding box center [779, 120] width 459 height 25
click at [628, 158] on input "Any" at bounding box center [627, 160] width 8 height 8
radio input "true"
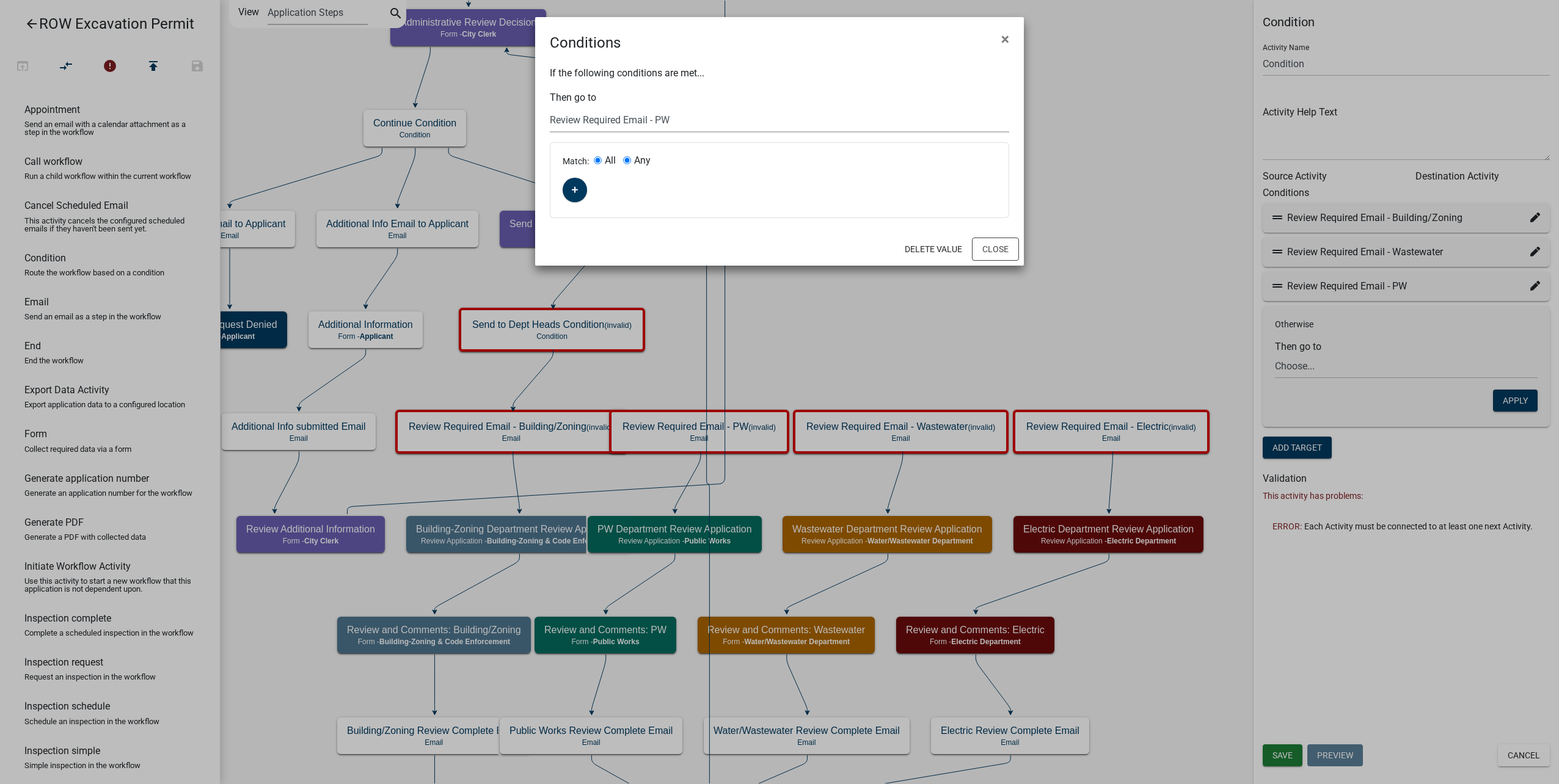
radio input "false"
click at [573, 192] on icon "button" at bounding box center [575, 190] width 7 height 7
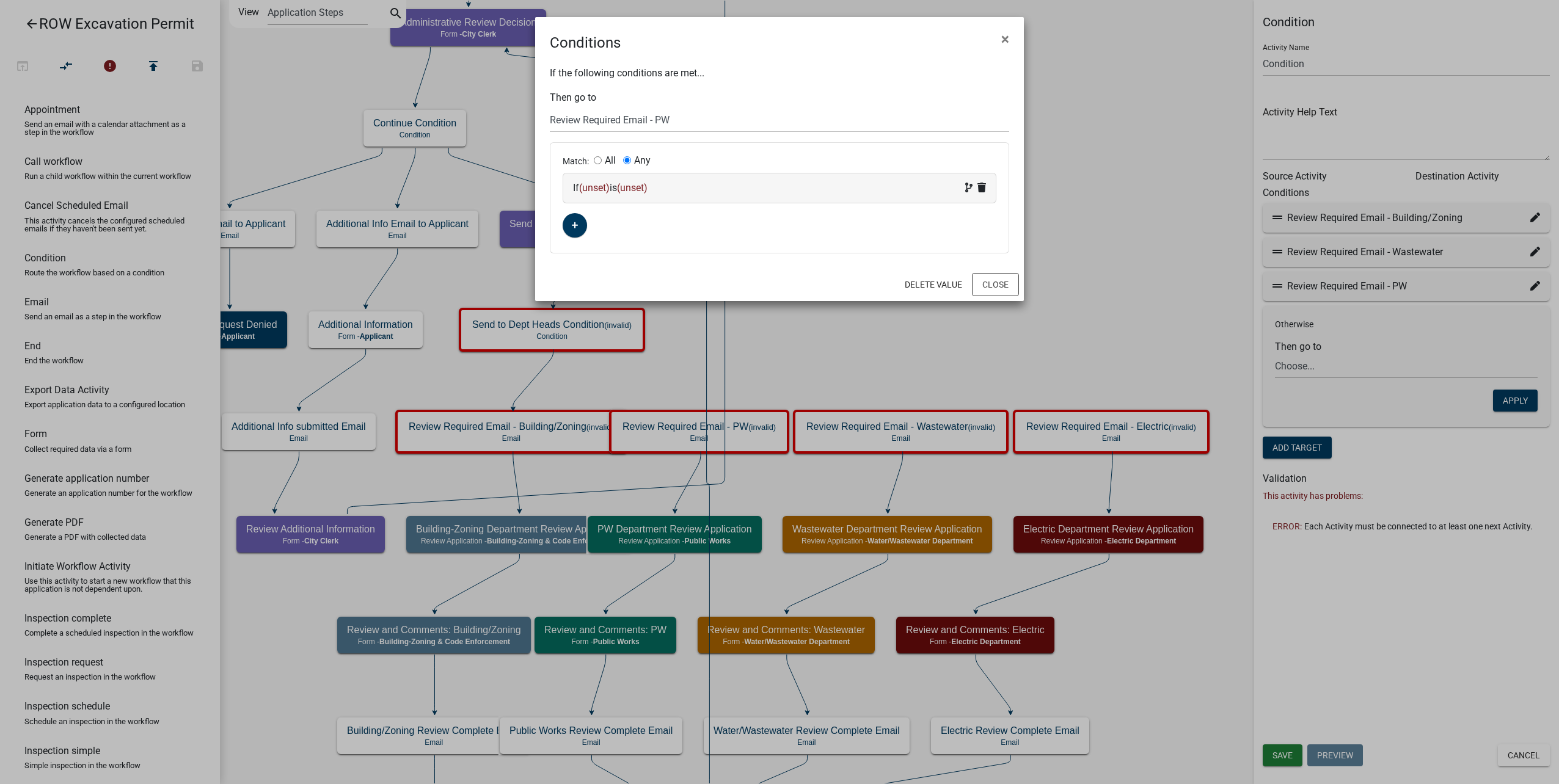
click at [608, 192] on span "(unset)" at bounding box center [594, 188] width 30 height 12
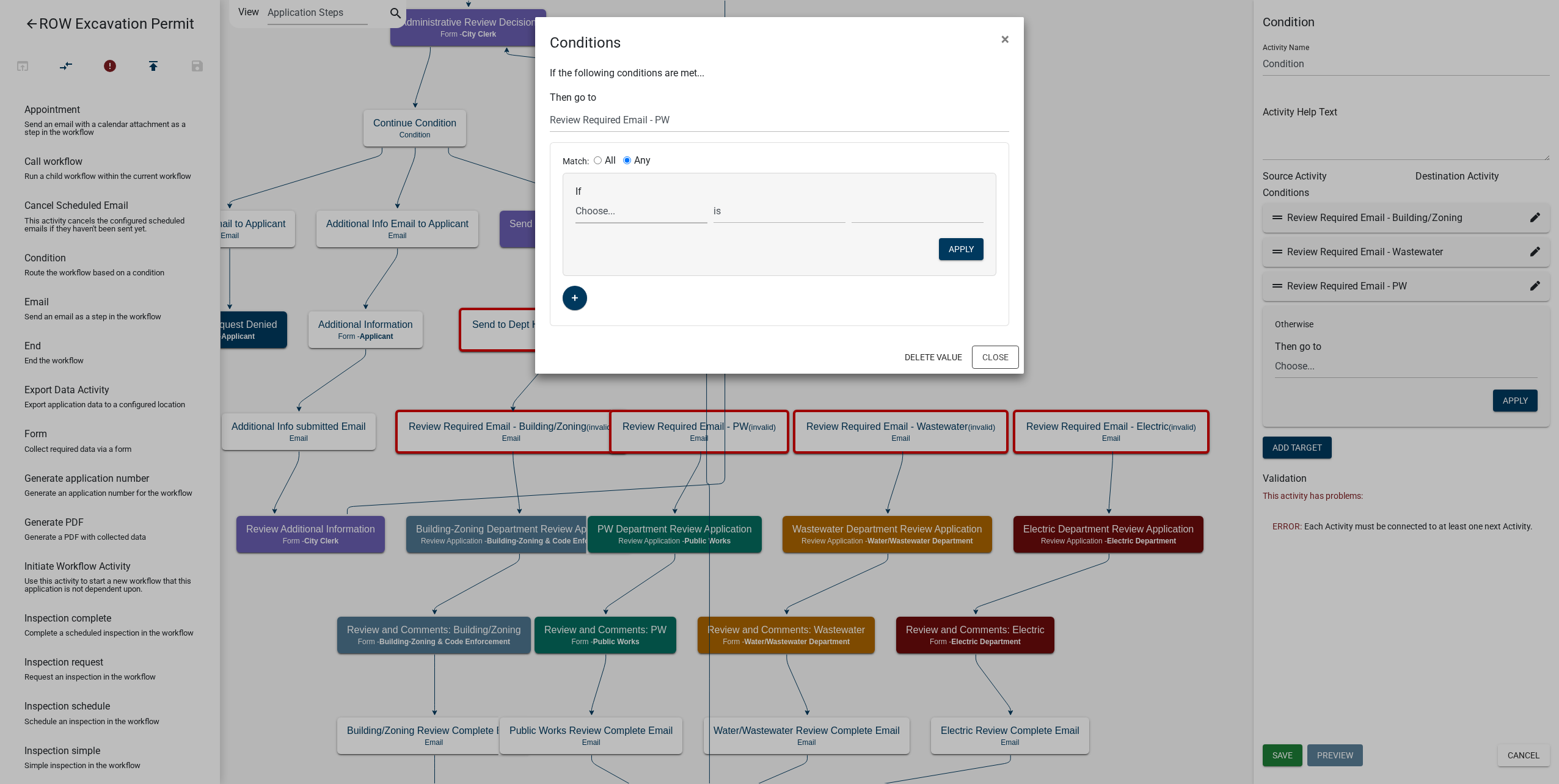
click at [625, 219] on select "Choose... AdditionalInfoRequested AdminReviewDecision ALL_FEE_RECIPIENTS APPLIC…" at bounding box center [642, 211] width 132 height 25
select select "42: DepartmentReviewList"
click at [576, 198] on select "Choose... AdditionalInfoRequested AdminReviewDecision ALL_FEE_RECIPIENTS APPLIC…" at bounding box center [642, 211] width 132 height 25
select select "4: !!"
click at [901, 208] on select "Choose... Building/Zoning Electric Public Works Water/Wastewater" at bounding box center [917, 211] width 132 height 25
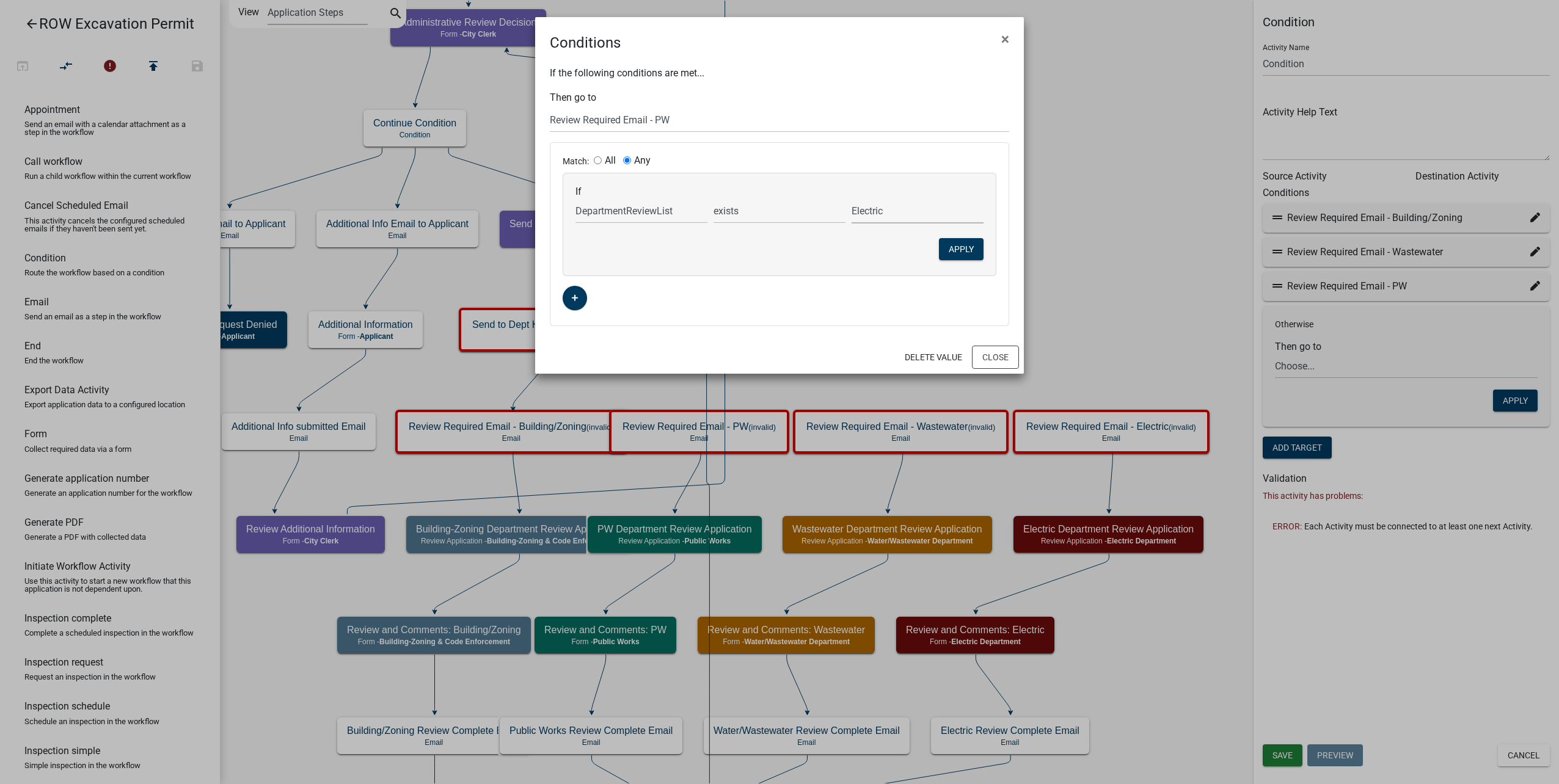
click at [852, 198] on select "Choose... Building/Zoning Electric Public Works Water/Wastewater" at bounding box center [917, 211] width 132 height 25
click at [923, 219] on select "Building/Zoning Electric Public Works Water/Wastewater" at bounding box center [917, 211] width 132 height 25
select select "3: Public Works"
click at [852, 198] on select "Building/Zoning Electric Public Works Water/Wastewater" at bounding box center [917, 211] width 132 height 25
click at [947, 253] on button "Apply" at bounding box center [961, 248] width 45 height 22
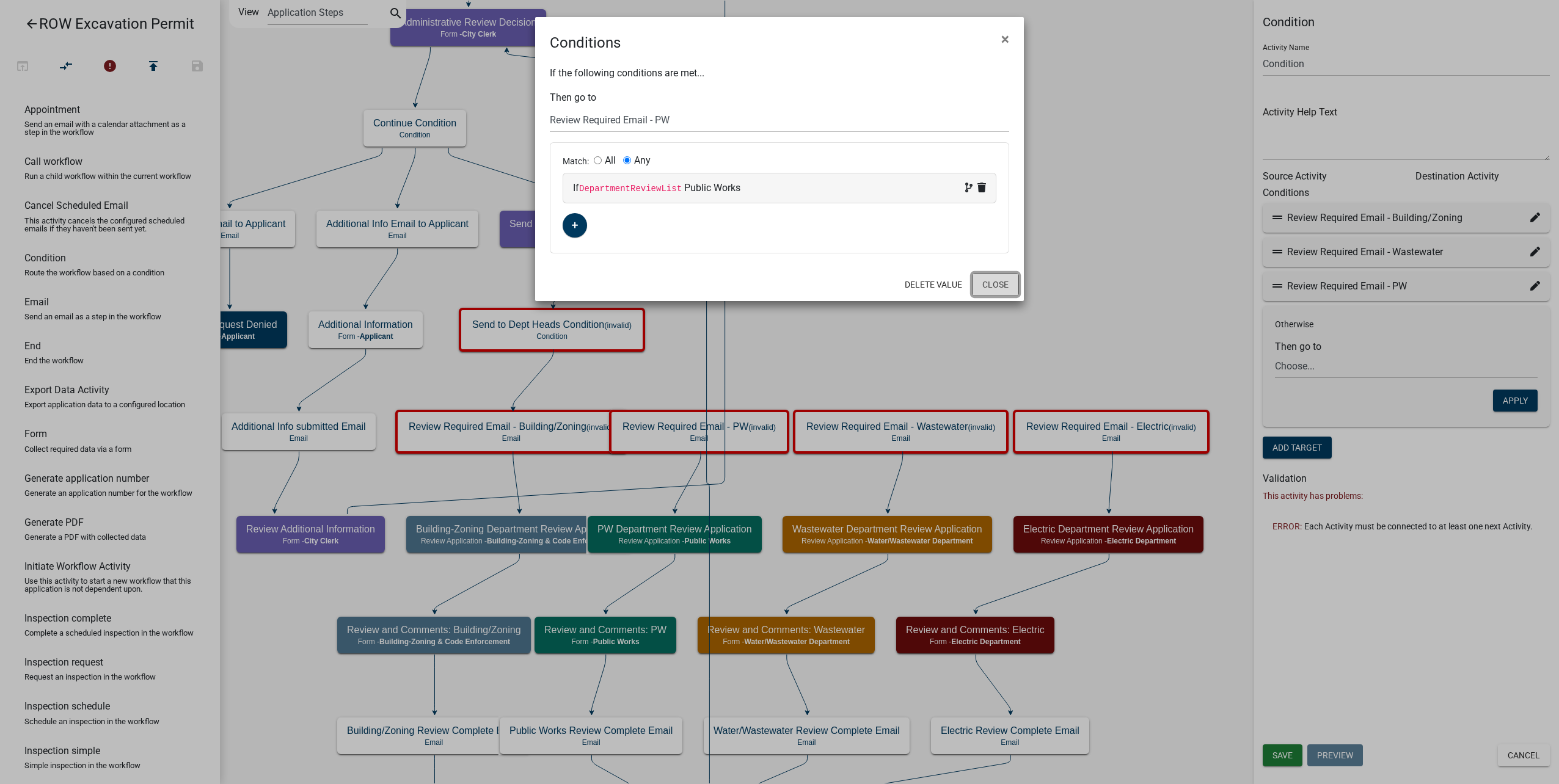
click at [989, 283] on button "Close" at bounding box center [996, 284] width 47 height 23
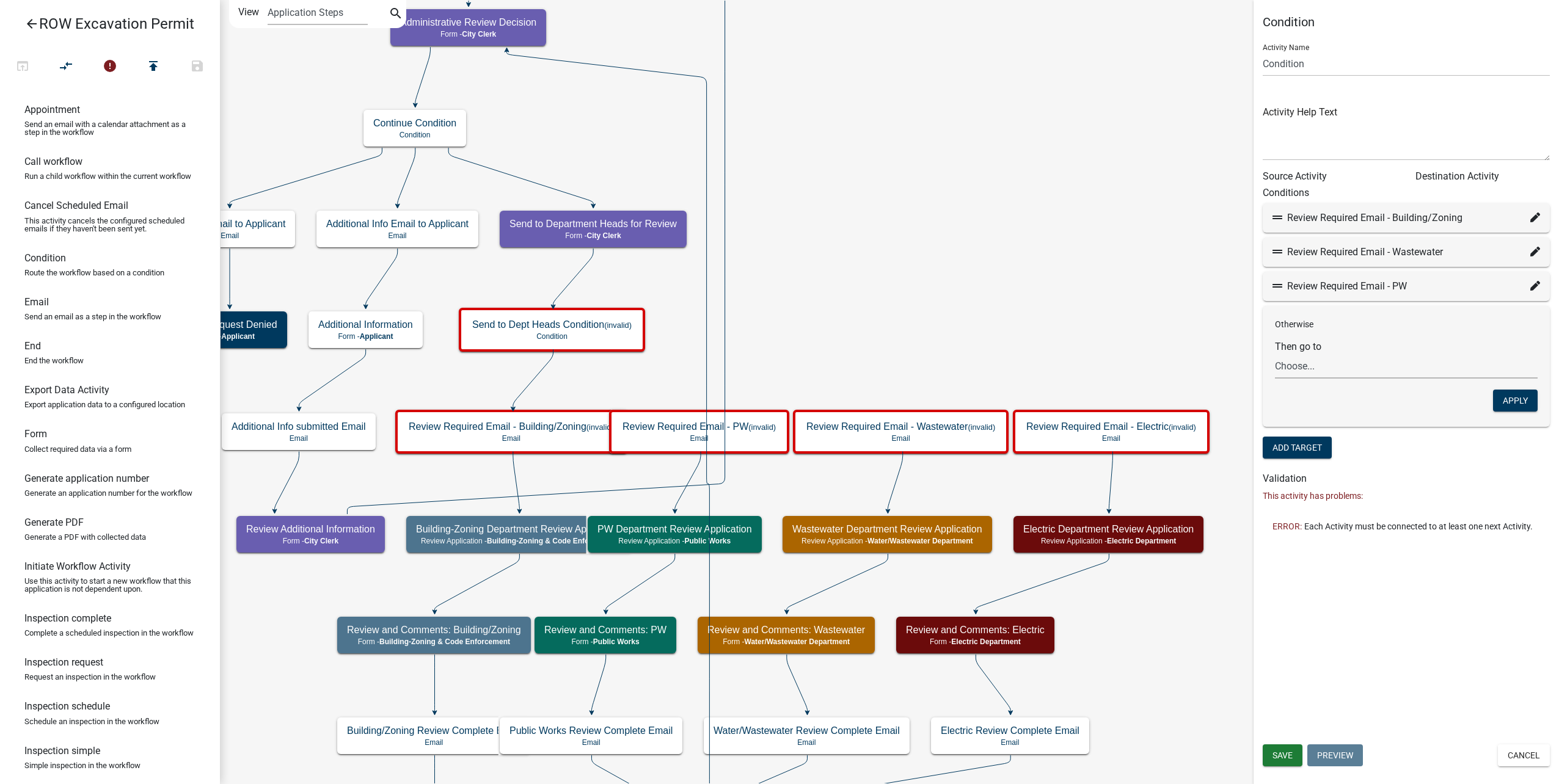
click at [1430, 366] on select "Choose... Start Parcel search Require User Submit Application Submitted to Appl…" at bounding box center [1406, 366] width 263 height 25
select select "35: 041aadb4-14f5-4790-85da-58e708ebd9f1"
click at [1275, 353] on select "Choose... Start Parcel search Require User Submit Application Submitted to Appl…" at bounding box center [1406, 366] width 263 height 25
click at [1519, 403] on button "Apply" at bounding box center [1515, 400] width 45 height 22
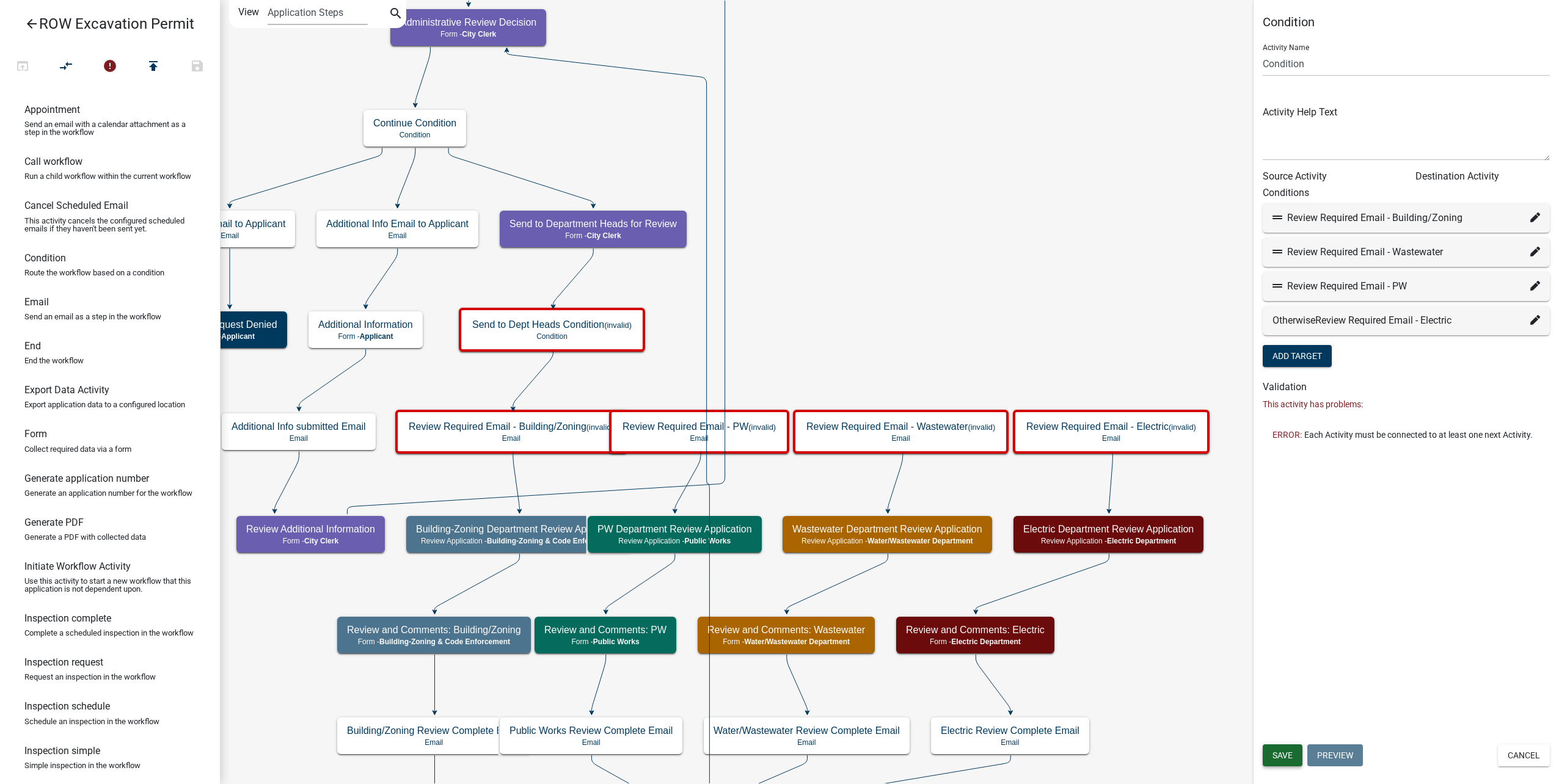
click at [1276, 759] on span "Save" at bounding box center [1282, 755] width 20 height 10
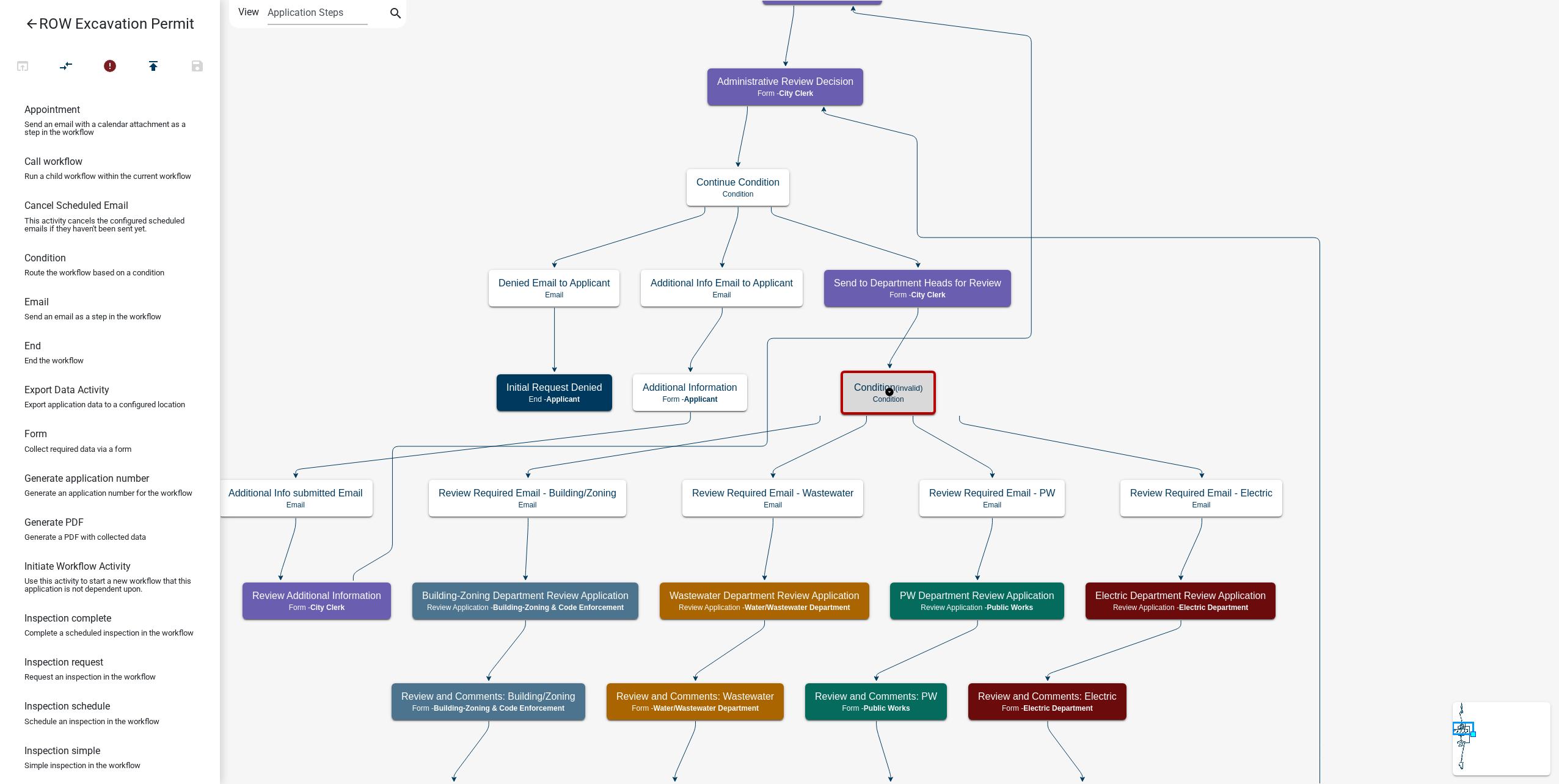
click at [932, 401] on div "Condition (invalid) Condition" at bounding box center [888, 392] width 88 height 37
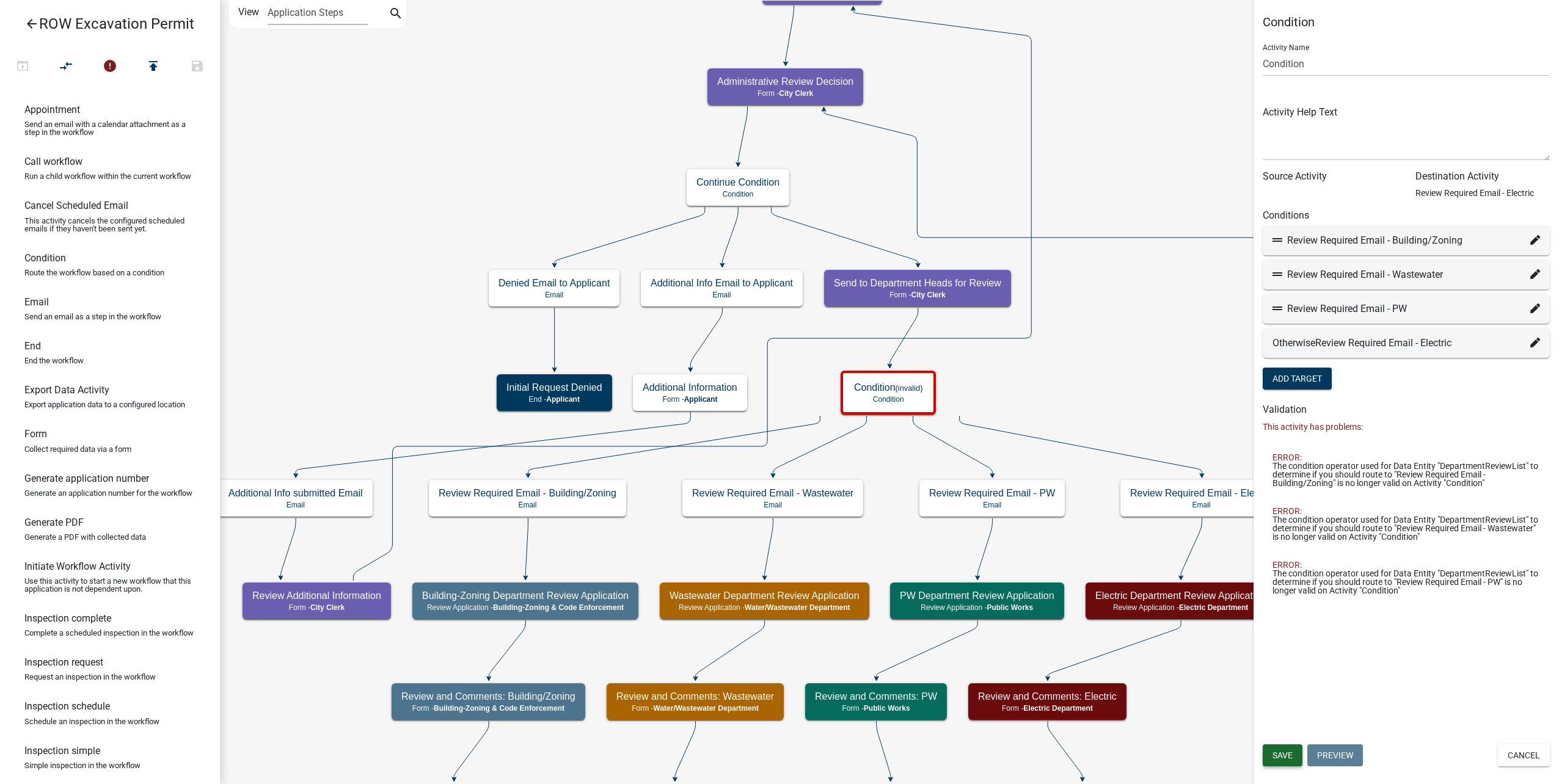
click at [1276, 763] on button "Save" at bounding box center [1282, 755] width 40 height 22
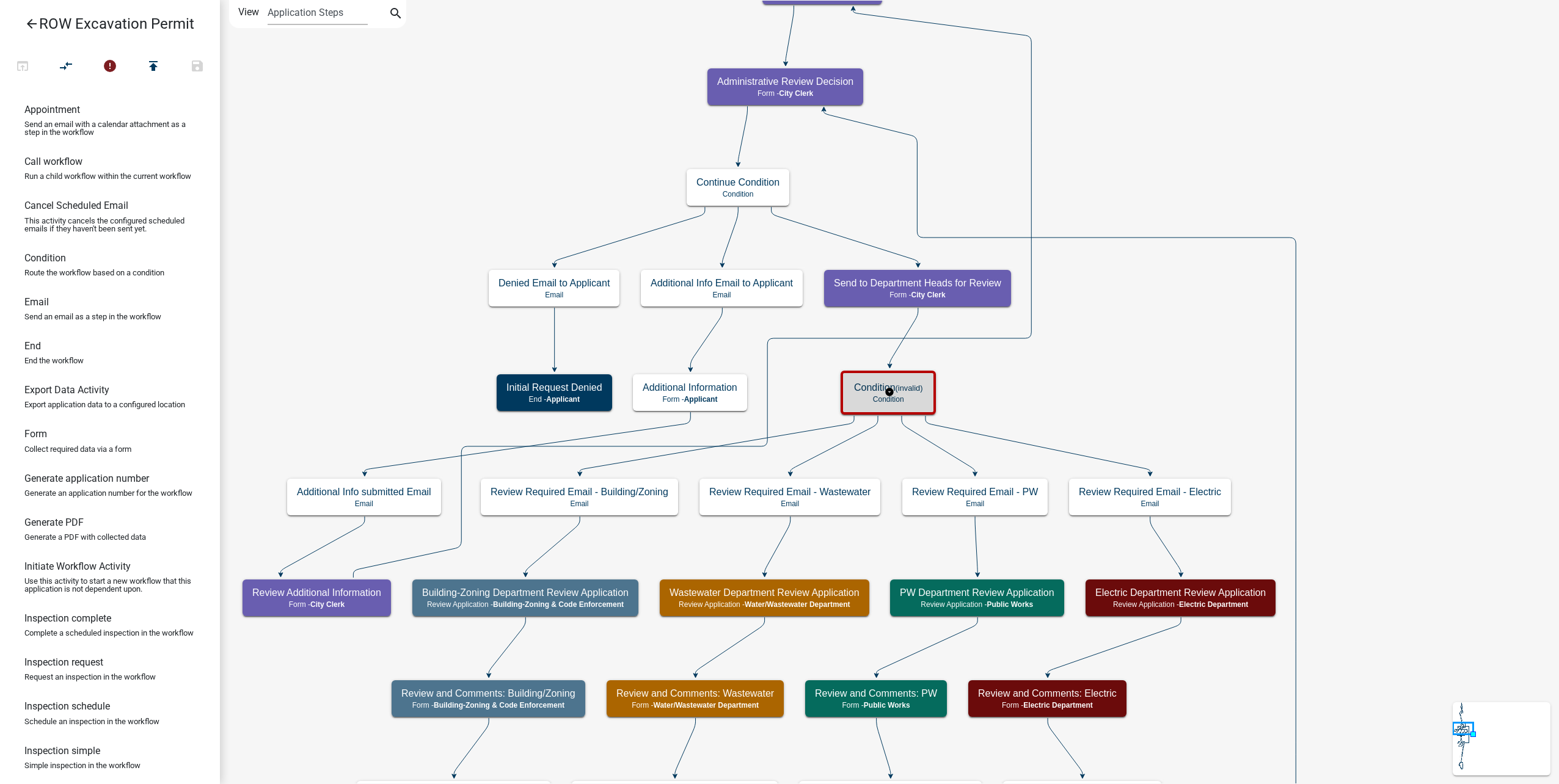
click at [914, 391] on small "(invalid)" at bounding box center [909, 388] width 27 height 9
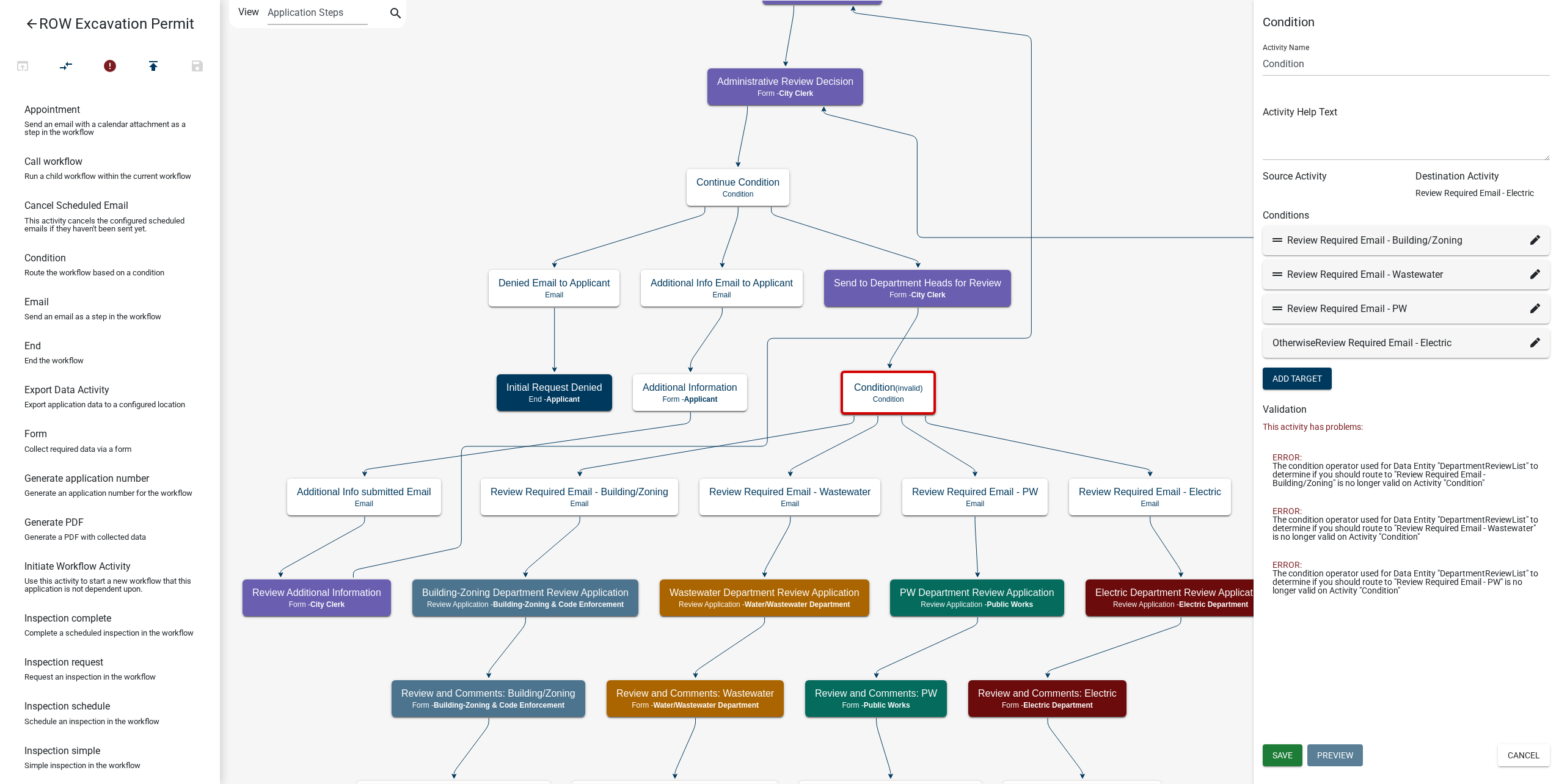
click at [1531, 244] on icon at bounding box center [1535, 240] width 10 height 10
select select "26: 4ba15b42-e932-47c6-8312-b003637275f7"
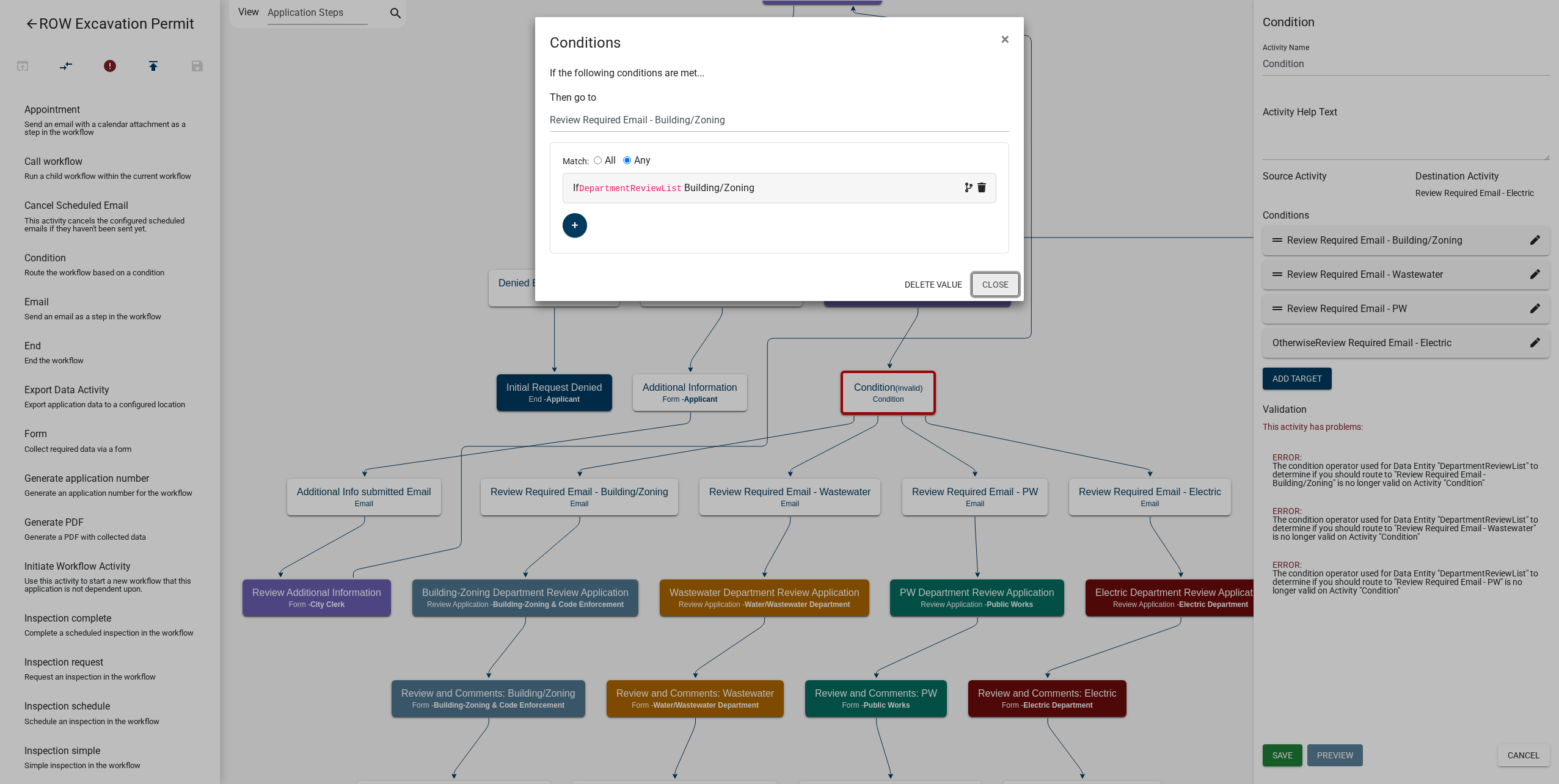
click at [1008, 286] on button "Close" at bounding box center [996, 284] width 47 height 23
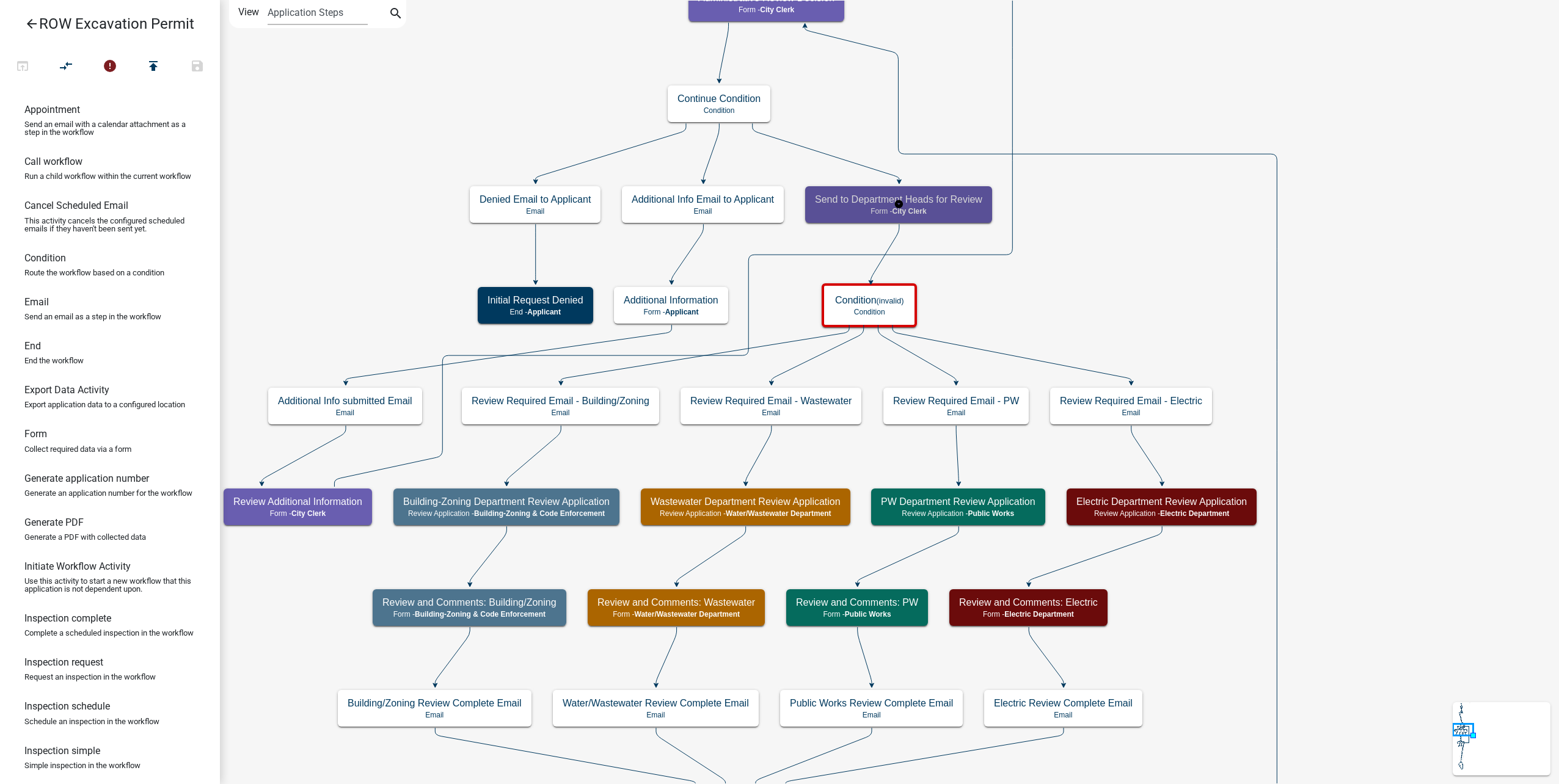
click at [942, 202] on h5 "Send to Department Heads for Review" at bounding box center [898, 199] width 167 height 12
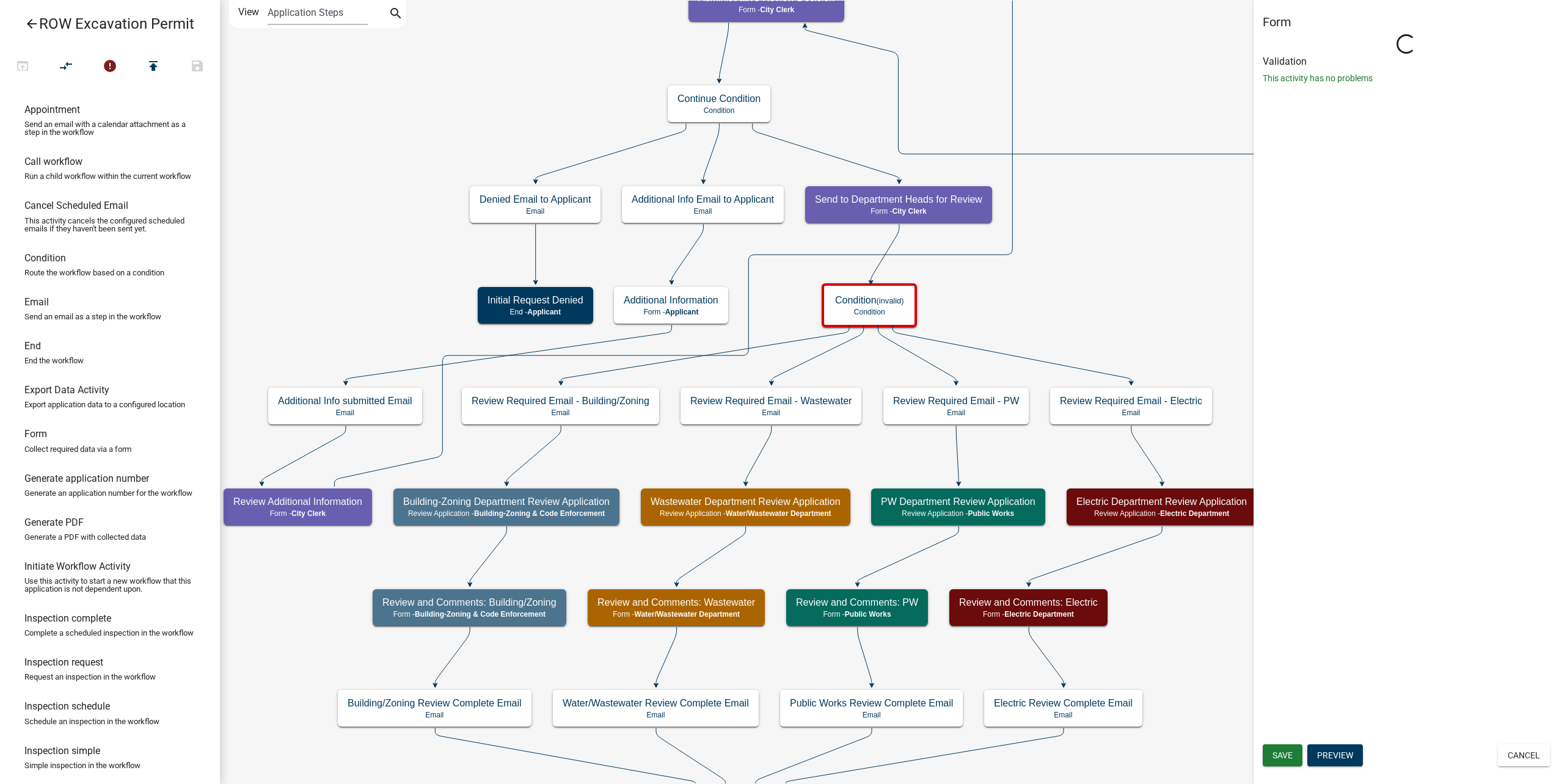
select select "510DAC6A-3646-4F14-B049-18FE2023224D"
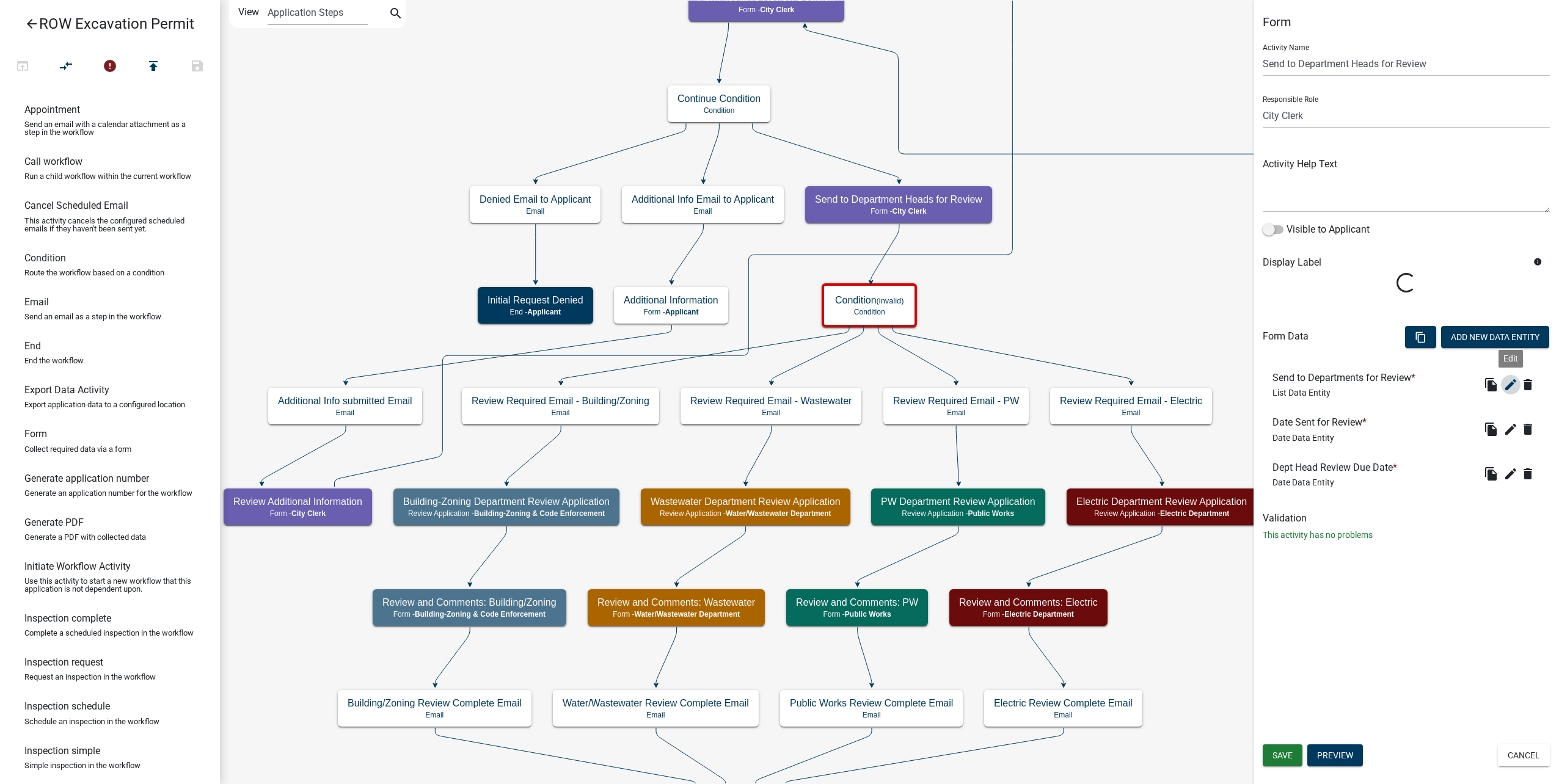
click at [1515, 385] on icon "edit" at bounding box center [1511, 385] width 15 height 15
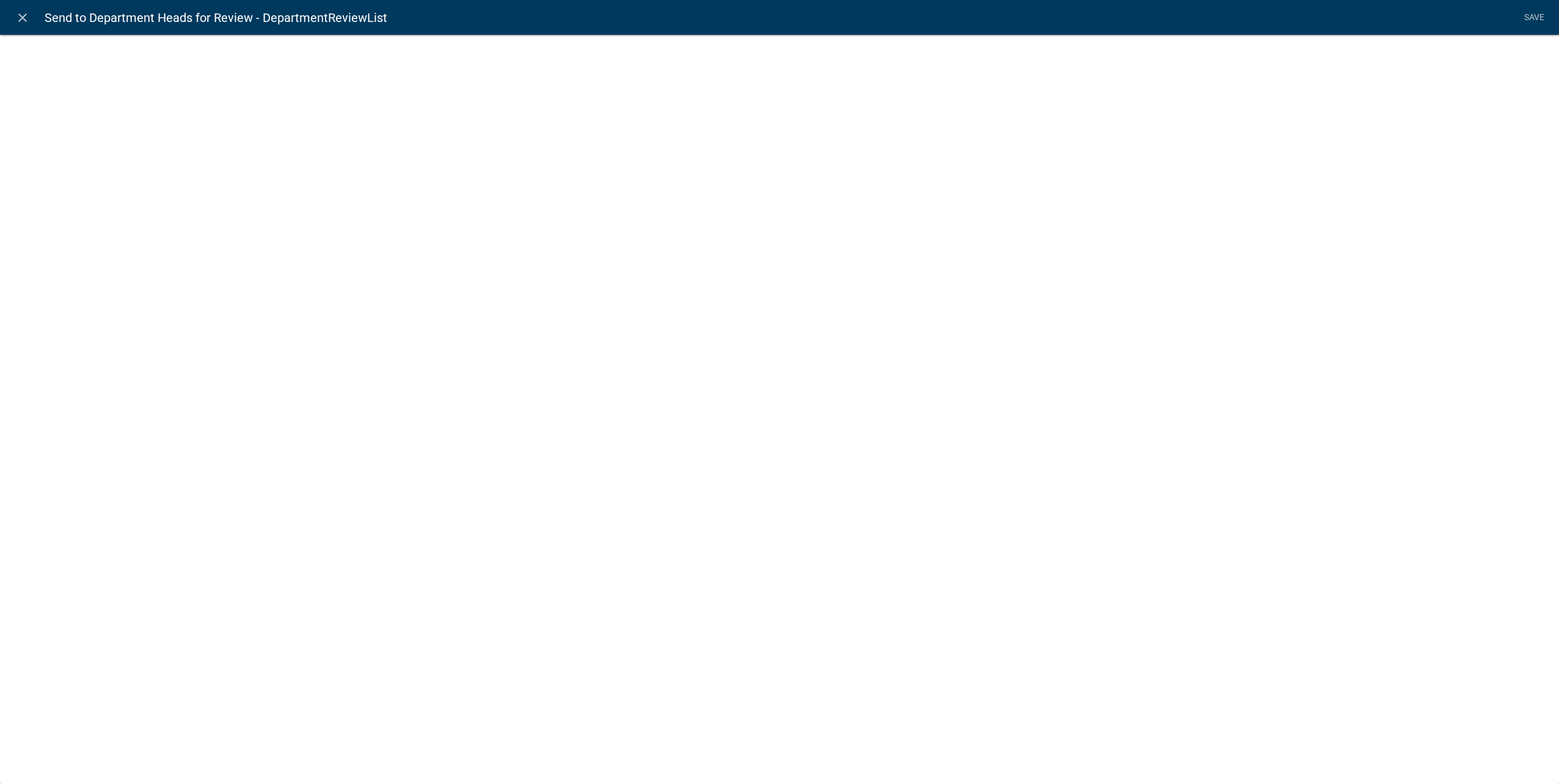
select select "list-data"
select select
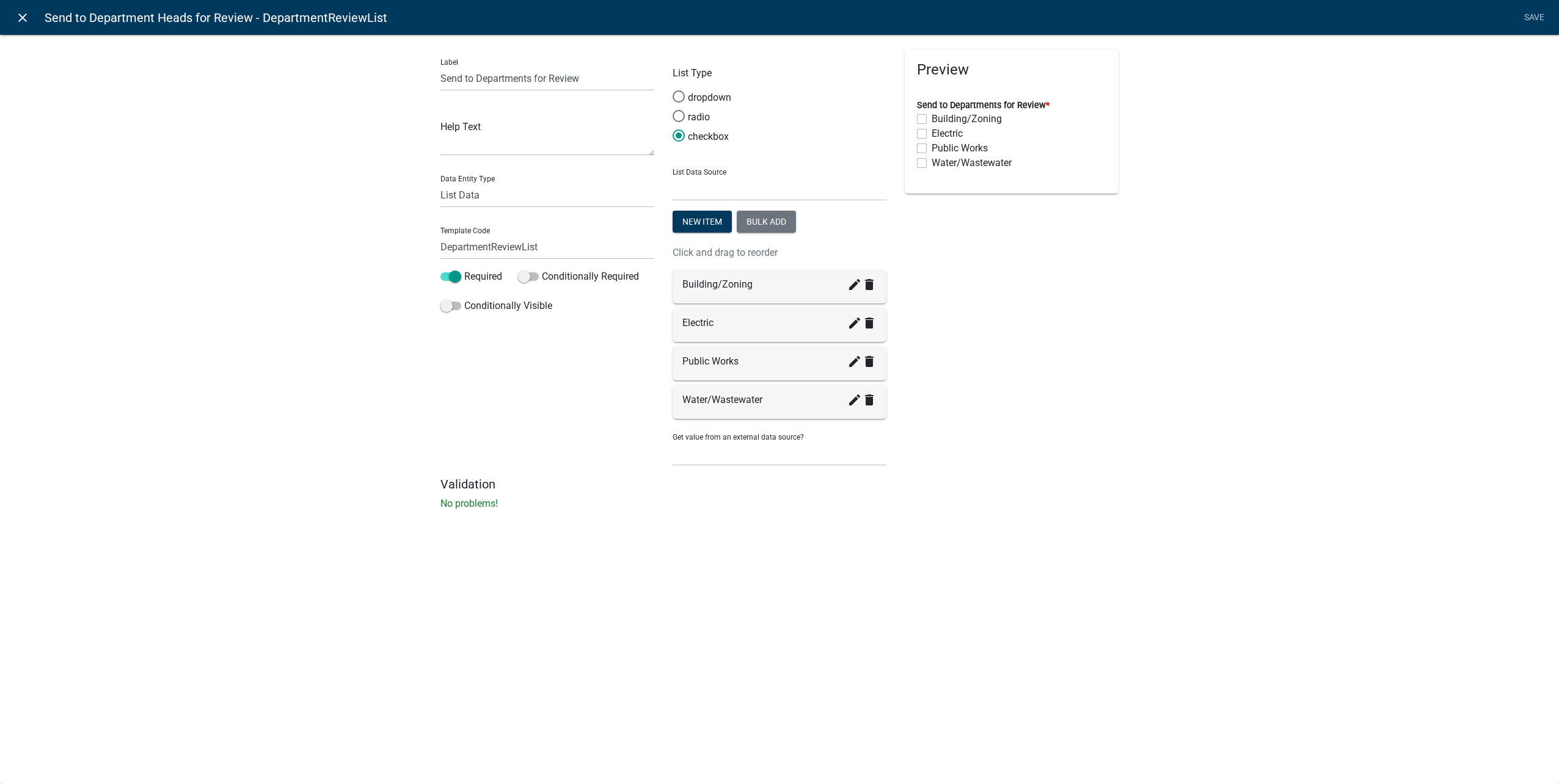
click at [20, 17] on icon "close" at bounding box center [23, 18] width 15 height 15
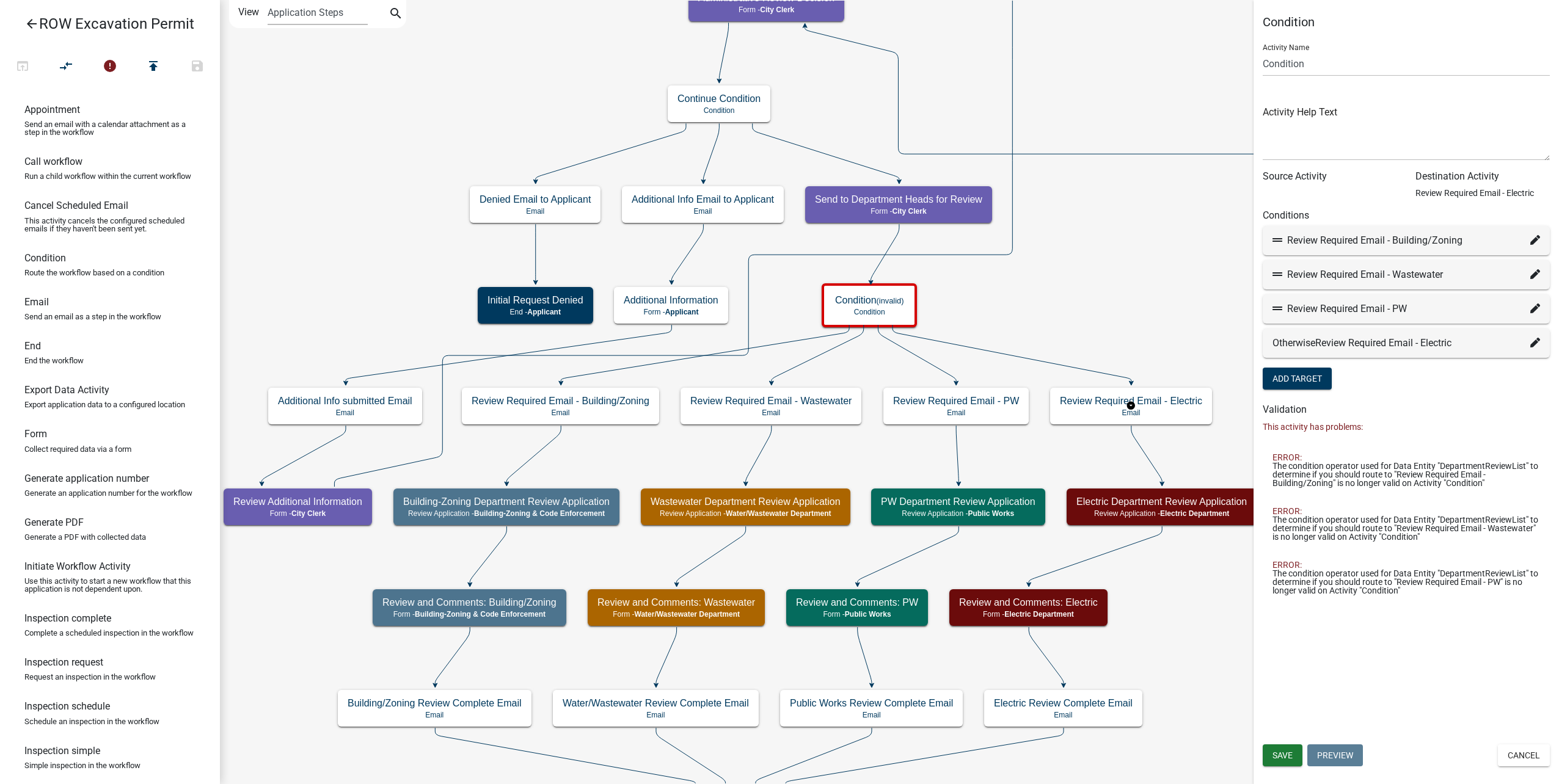
click at [1532, 244] on icon at bounding box center [1535, 240] width 10 height 10
select select "26: 4ba15b42-e932-47c6-8312-b003637275f7"
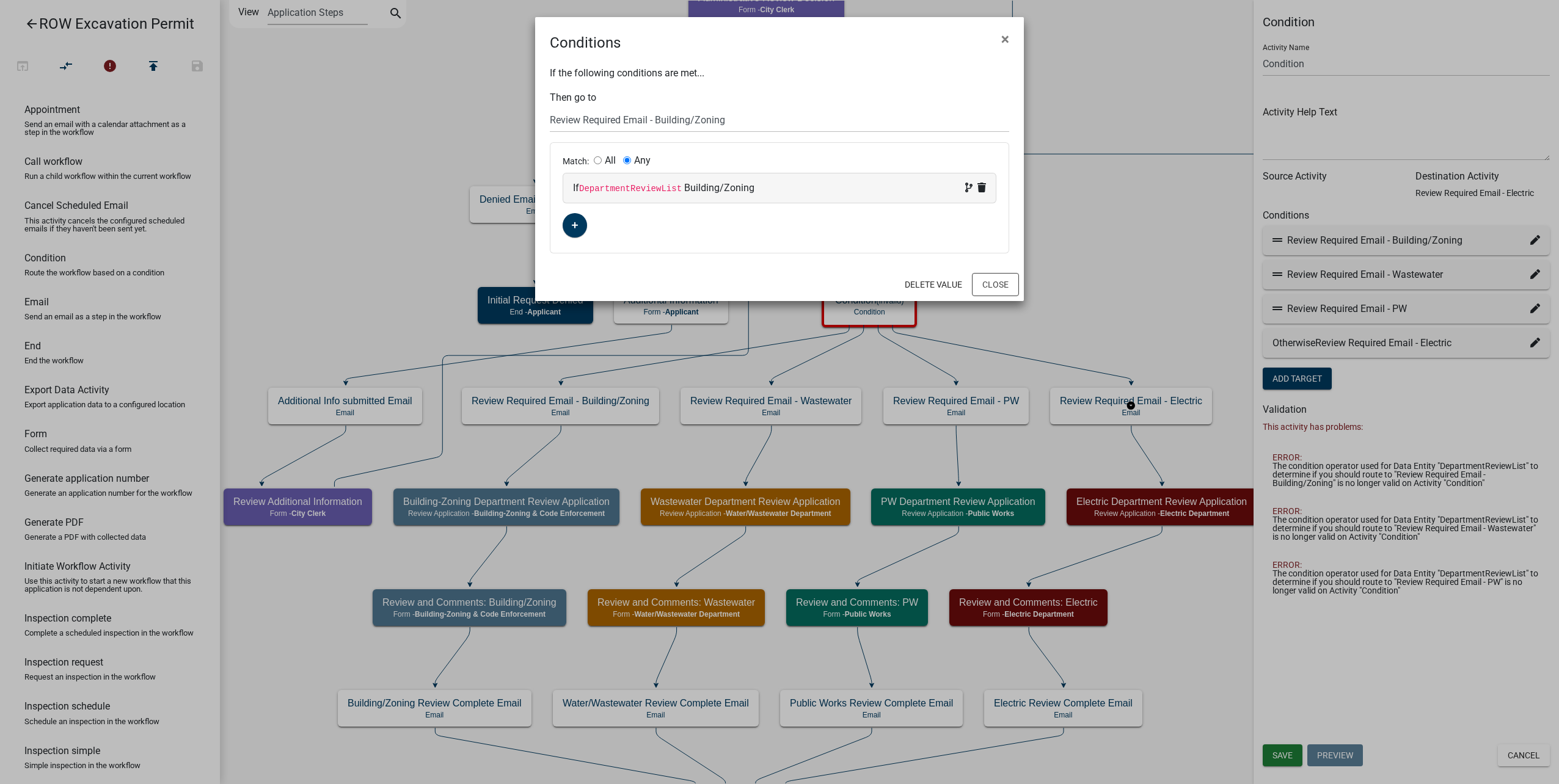
click at [830, 186] on div "If DepartmentReviewList Building/Zoning" at bounding box center [780, 188] width 413 height 15
select select "42: DepartmentReviewList"
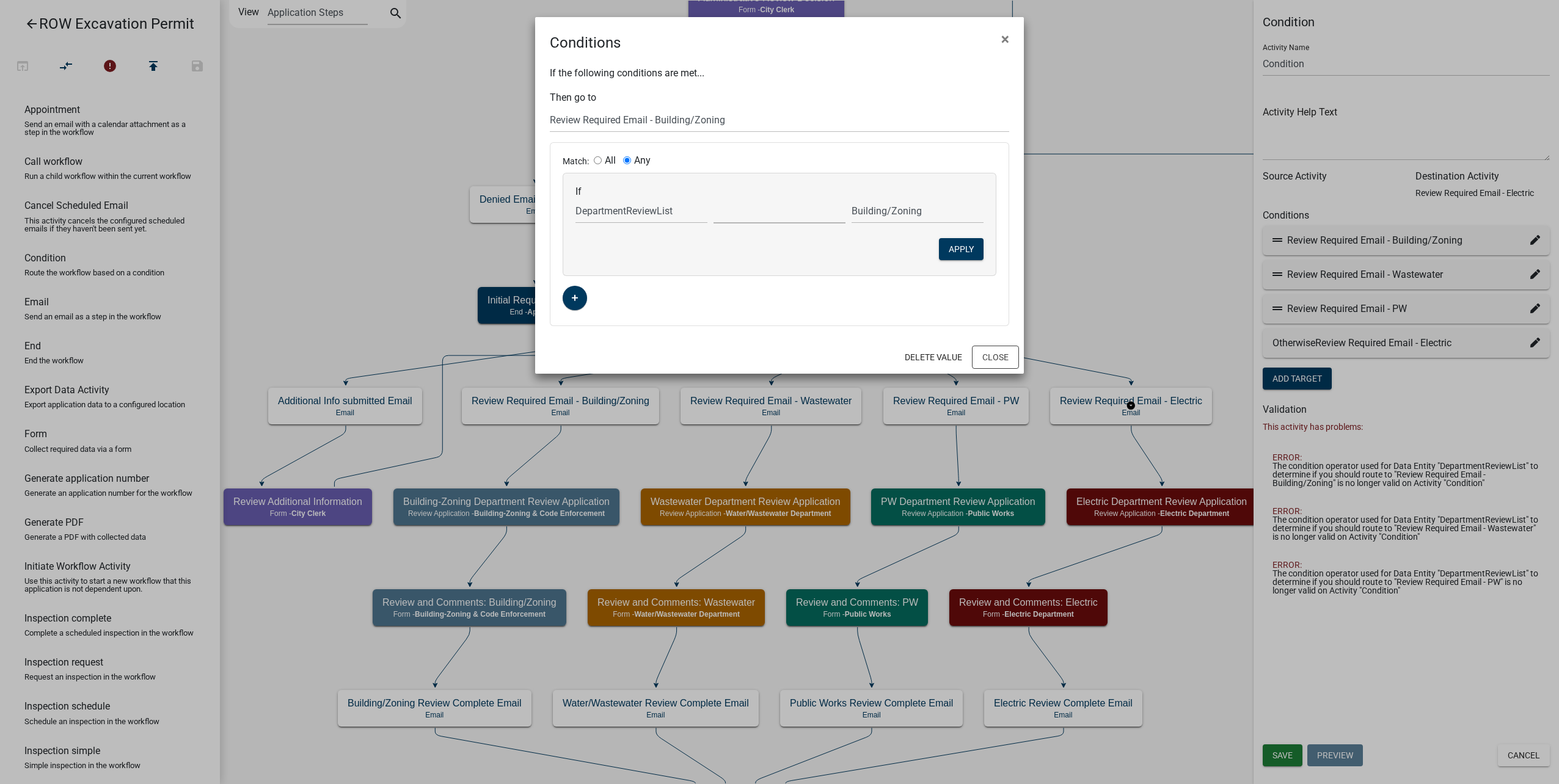
click at [734, 209] on select "exists does not exist contains does not contain" at bounding box center [780, 211] width 132 height 25
select select "2: ~"
click at [714, 198] on select "exists does not exist contains does not contain" at bounding box center [780, 211] width 132 height 25
click at [958, 252] on button "Apply" at bounding box center [961, 248] width 45 height 22
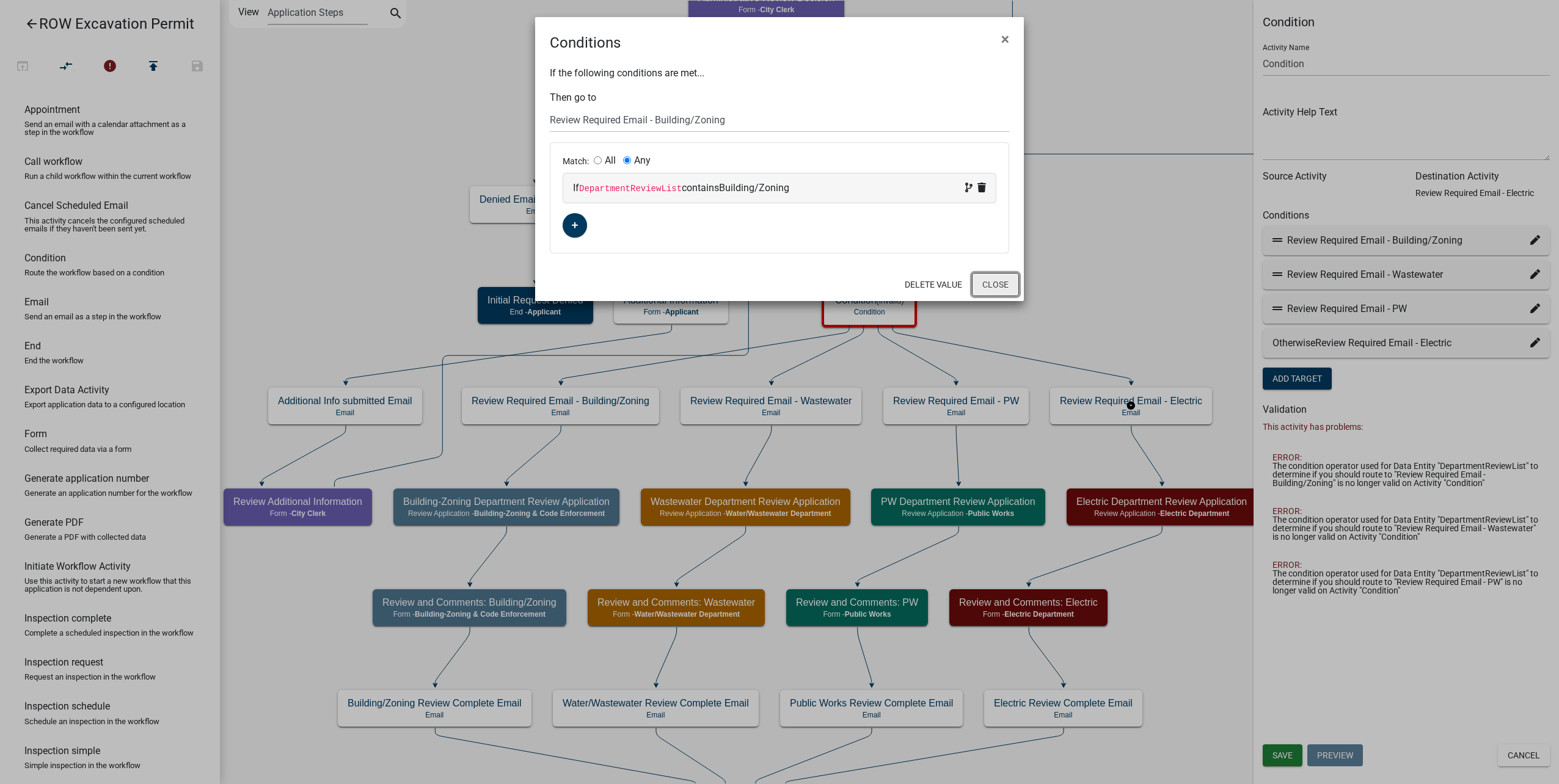
click at [996, 282] on button "Close" at bounding box center [996, 284] width 47 height 23
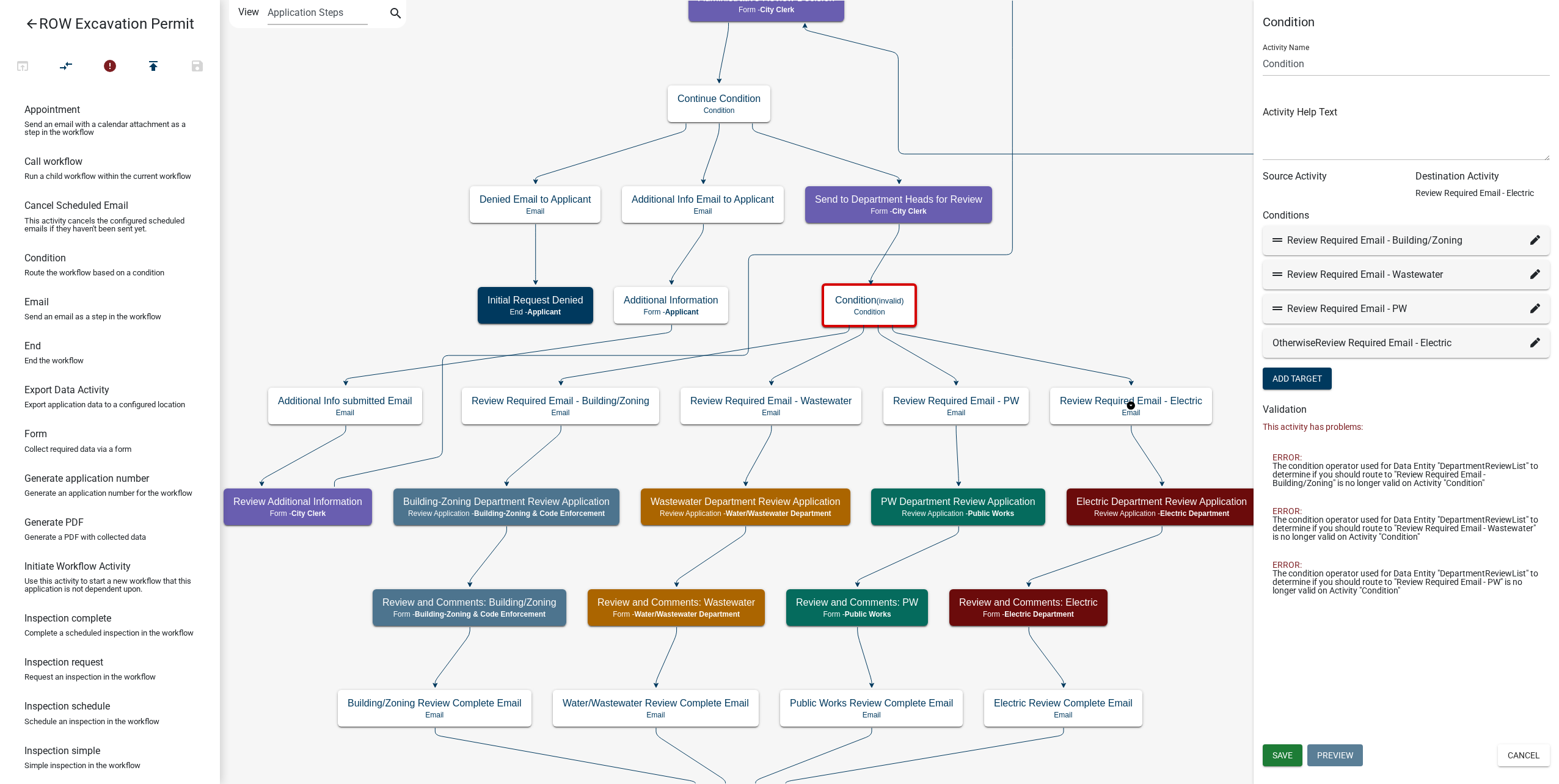
click at [1537, 275] on icon at bounding box center [1535, 274] width 10 height 10
select select "32: 1bd18aef-b147-46f4-aa5b-4fe7e21b3a4d"
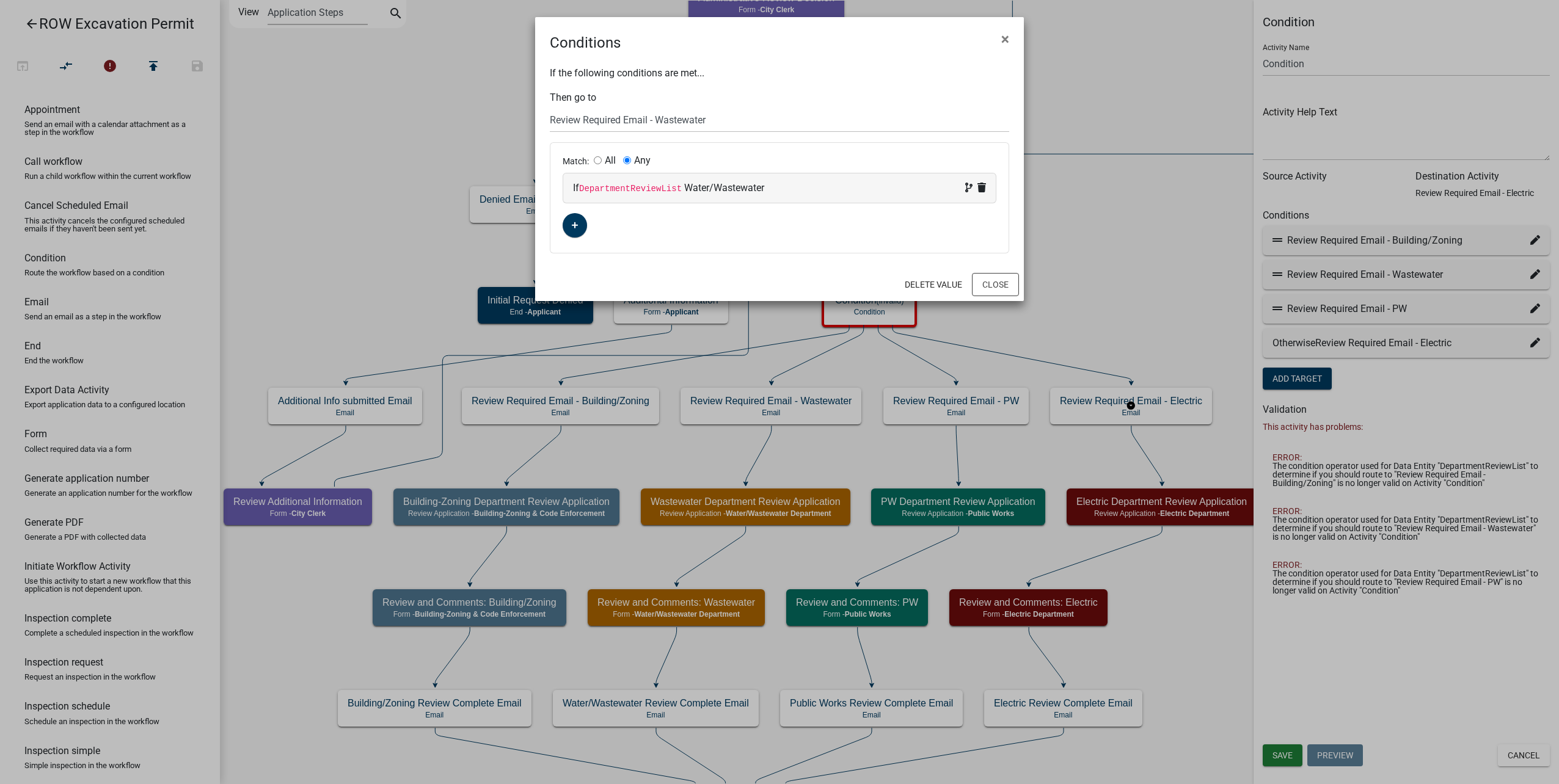
click at [693, 186] on span "Water/Wastewater" at bounding box center [724, 188] width 80 height 12
select select "42: DepartmentReviewList"
select select
select select "3: Water/Wastewater"
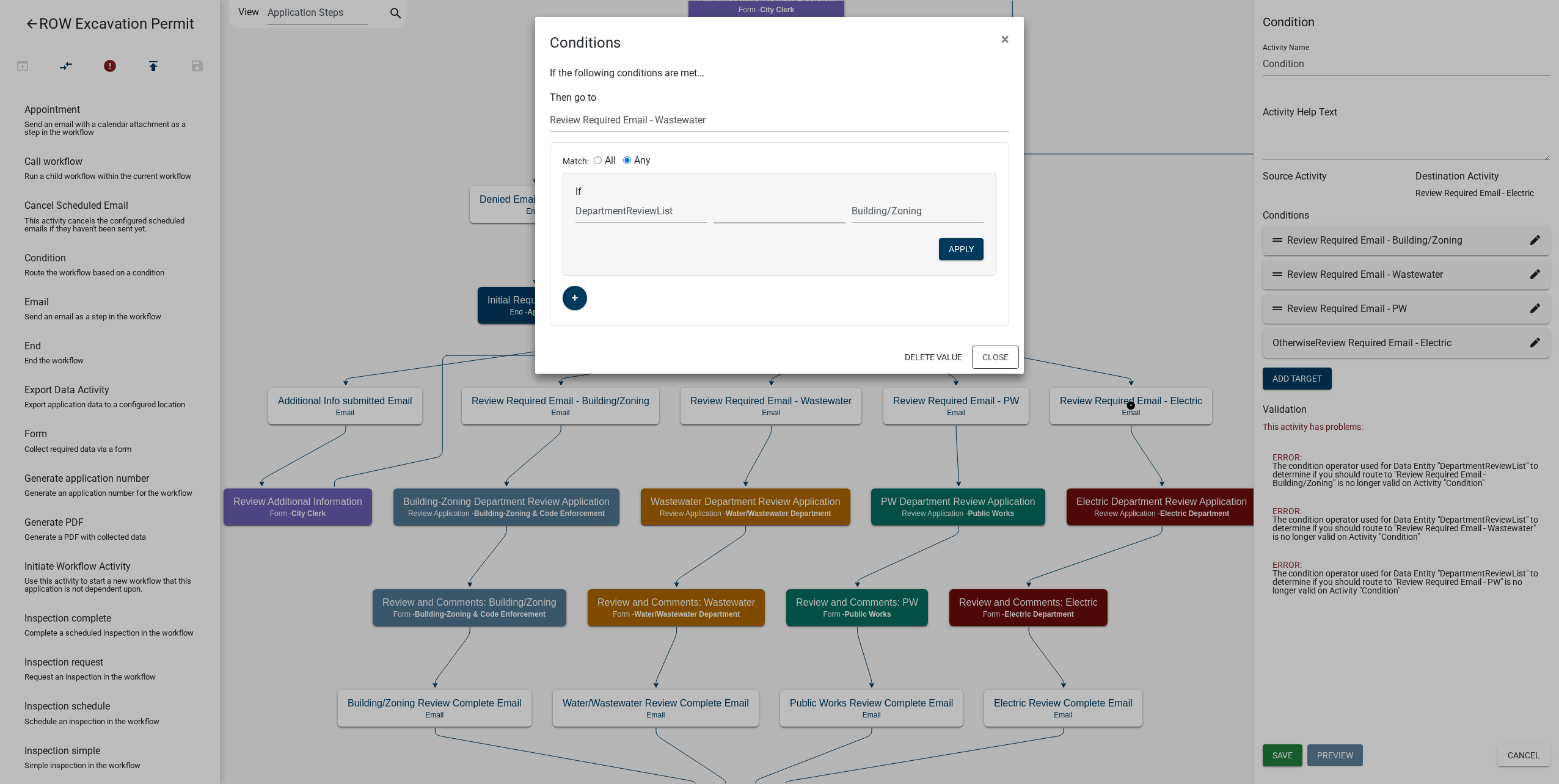
click at [748, 216] on select "exists does not exist contains does not contain" at bounding box center [780, 211] width 132 height 25
select select "2: ~"
click at [714, 198] on select "exists does not exist contains does not contain" at bounding box center [780, 211] width 132 height 25
click at [961, 247] on button "Apply" at bounding box center [961, 248] width 45 height 22
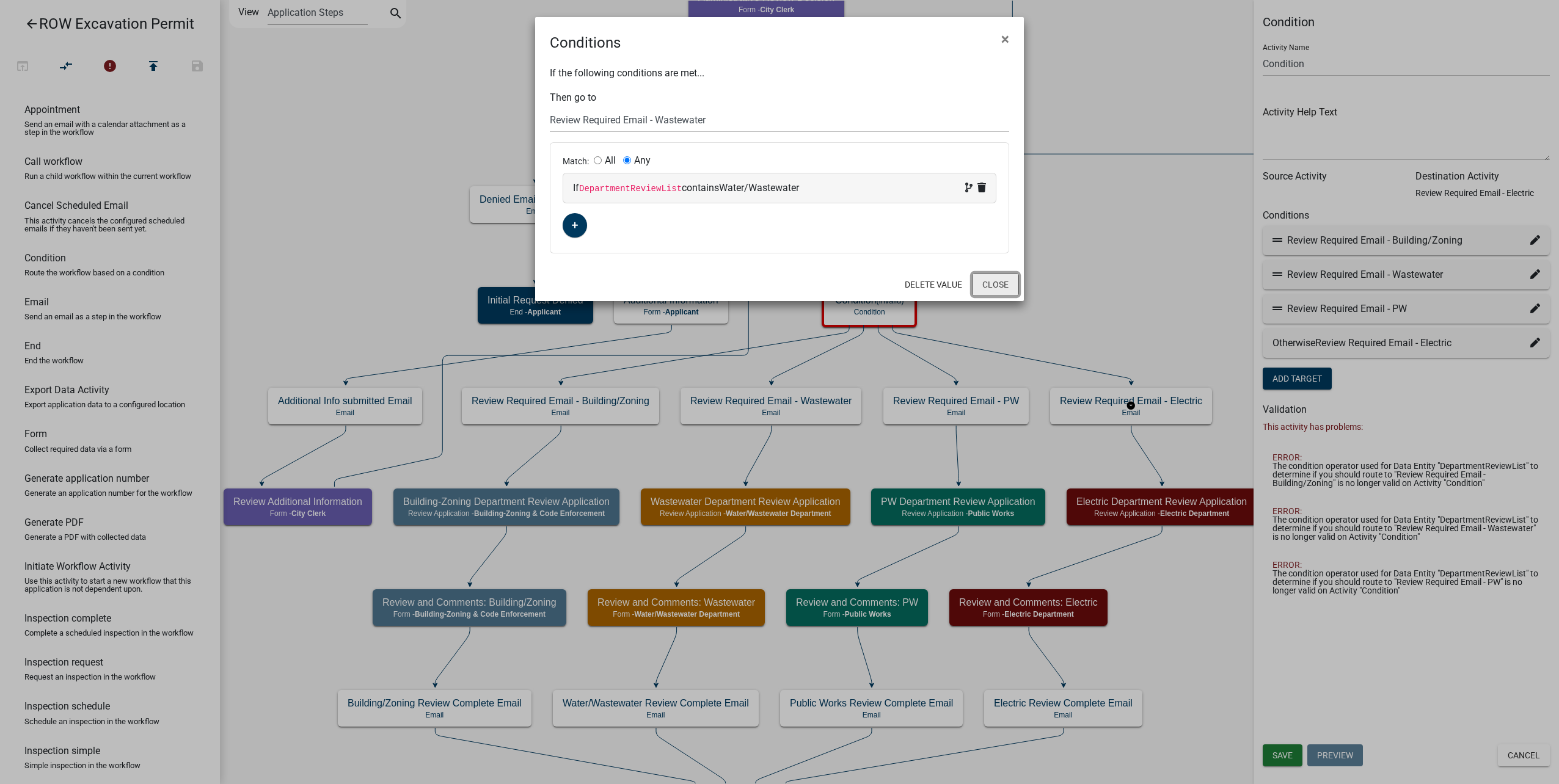
click at [1006, 283] on button "Close" at bounding box center [996, 284] width 47 height 23
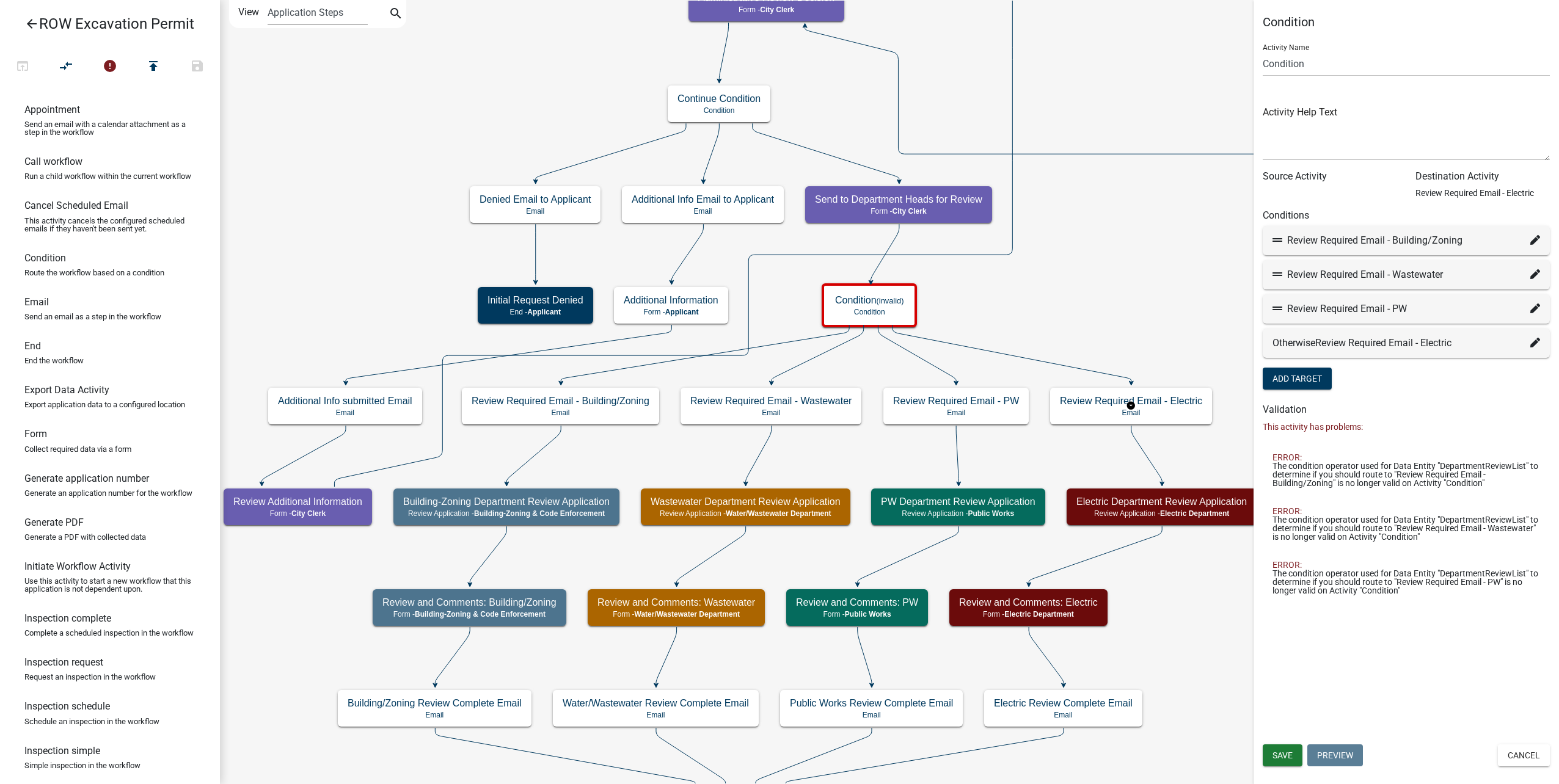
click at [1537, 311] on icon at bounding box center [1535, 308] width 10 height 10
select select "29: d8cdfb4f-265e-4766-b757-3ae821d19a78"
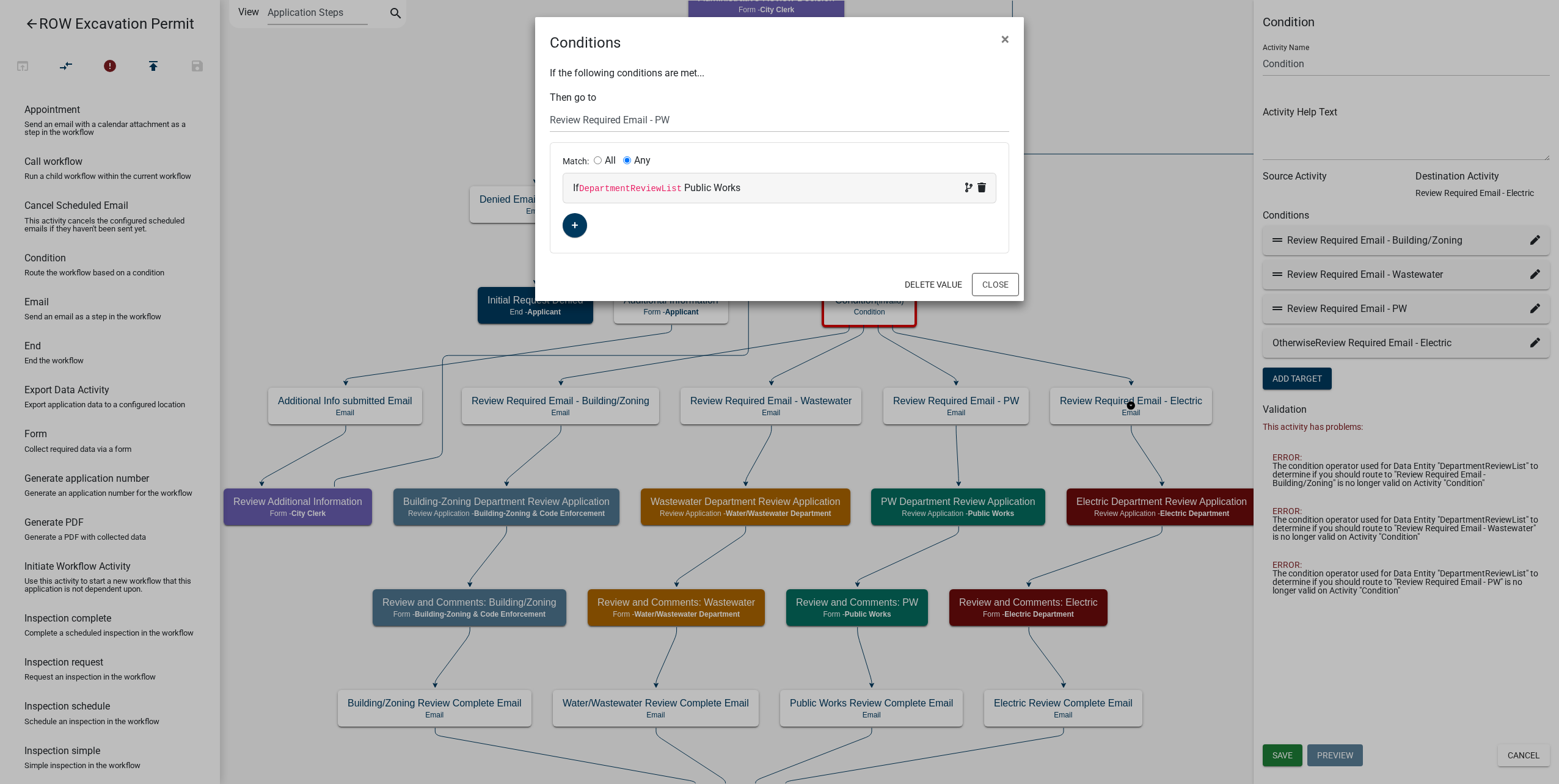
click at [773, 186] on div "If DepartmentReviewList Public Works" at bounding box center [780, 188] width 413 height 15
select select "42: DepartmentReviewList"
select select
select select "2: Public Works"
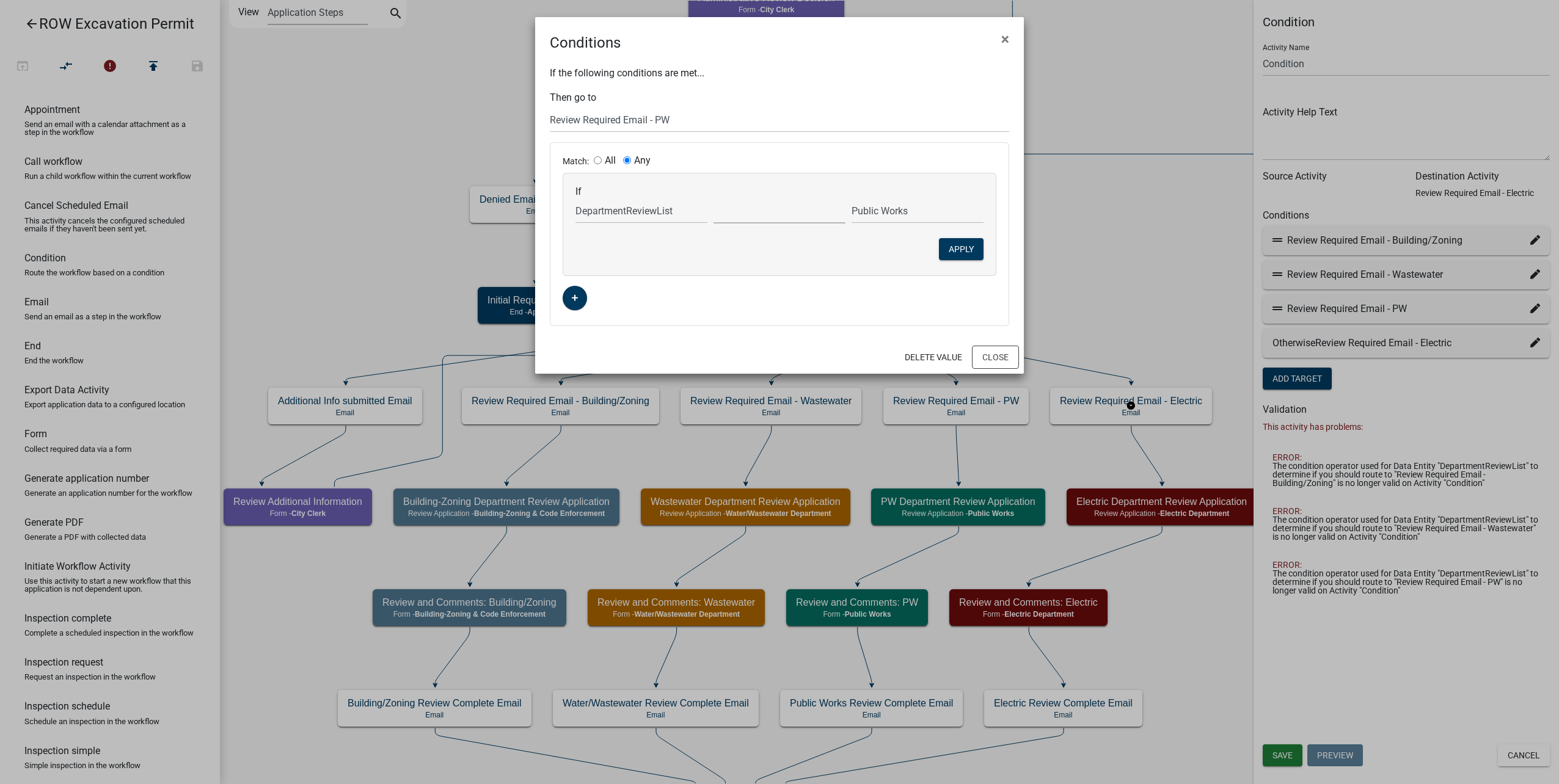
click at [760, 211] on select "exists does not exist contains does not contain" at bounding box center [780, 211] width 132 height 25
select select "2: ~"
click at [714, 198] on select "exists does not exist contains does not contain" at bounding box center [780, 211] width 132 height 25
click at [959, 249] on button "Apply" at bounding box center [961, 248] width 45 height 22
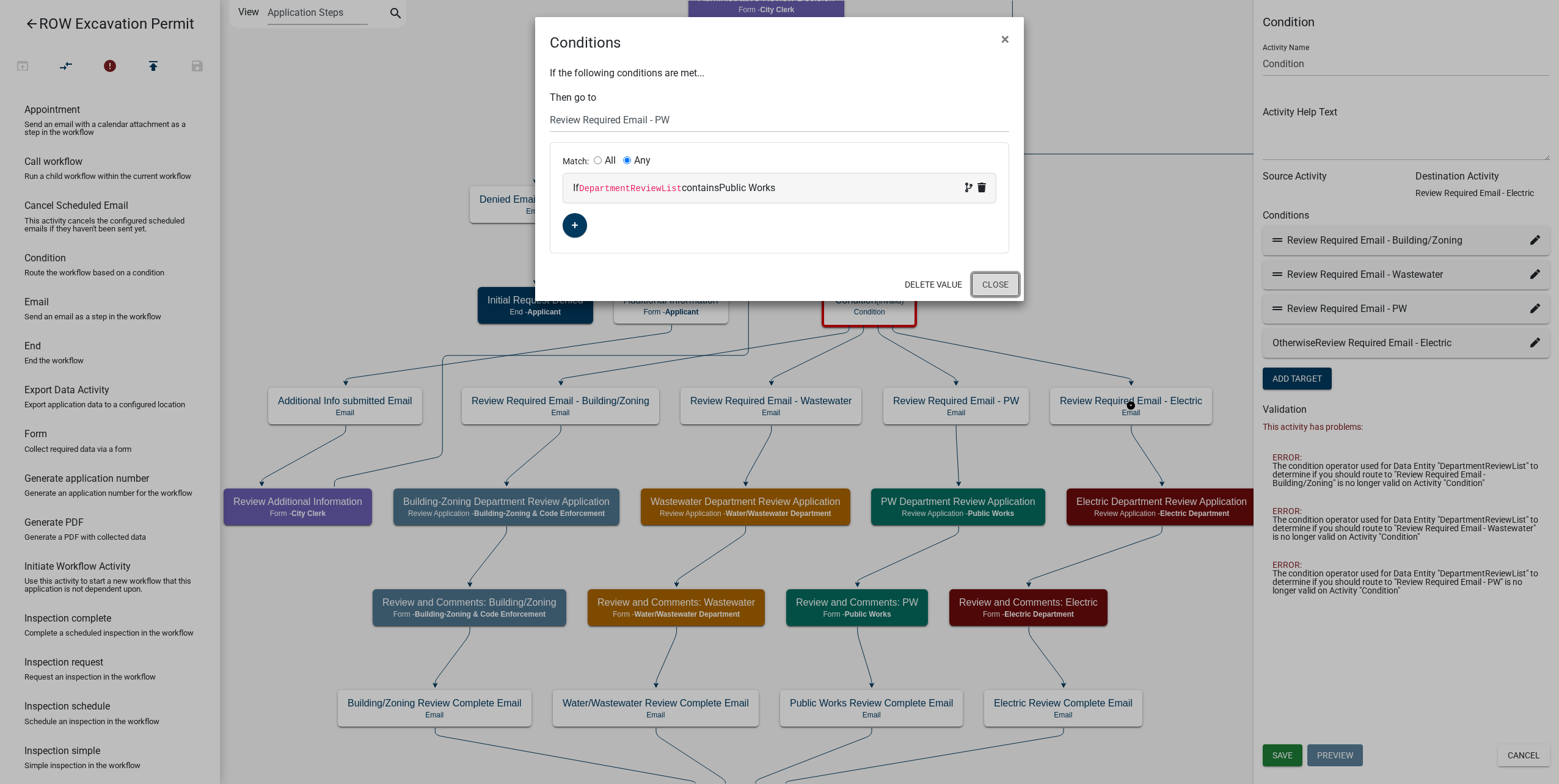
click at [998, 280] on button "Close" at bounding box center [996, 284] width 47 height 23
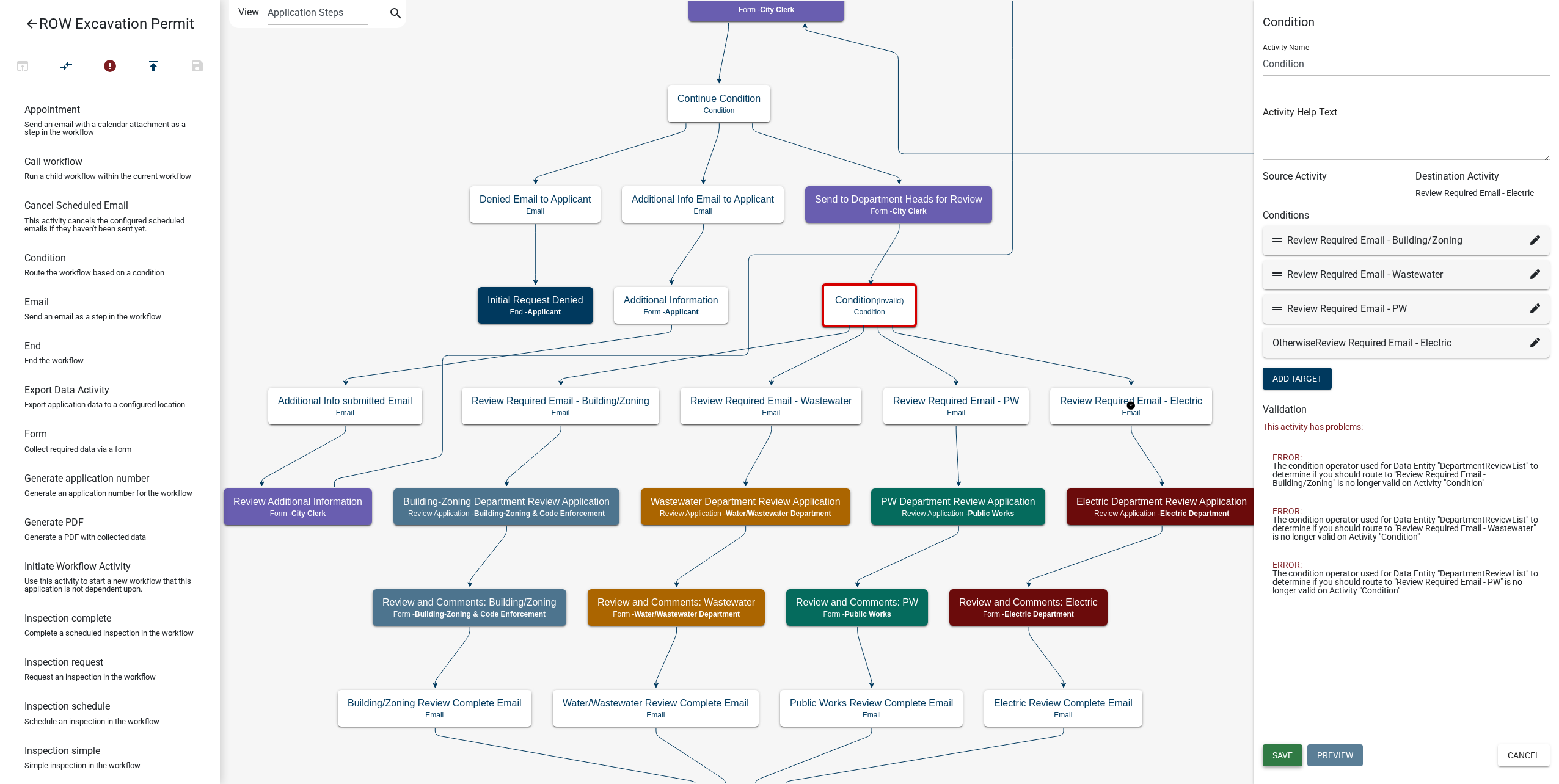
click at [1277, 751] on span "Save" at bounding box center [1282, 755] width 20 height 10
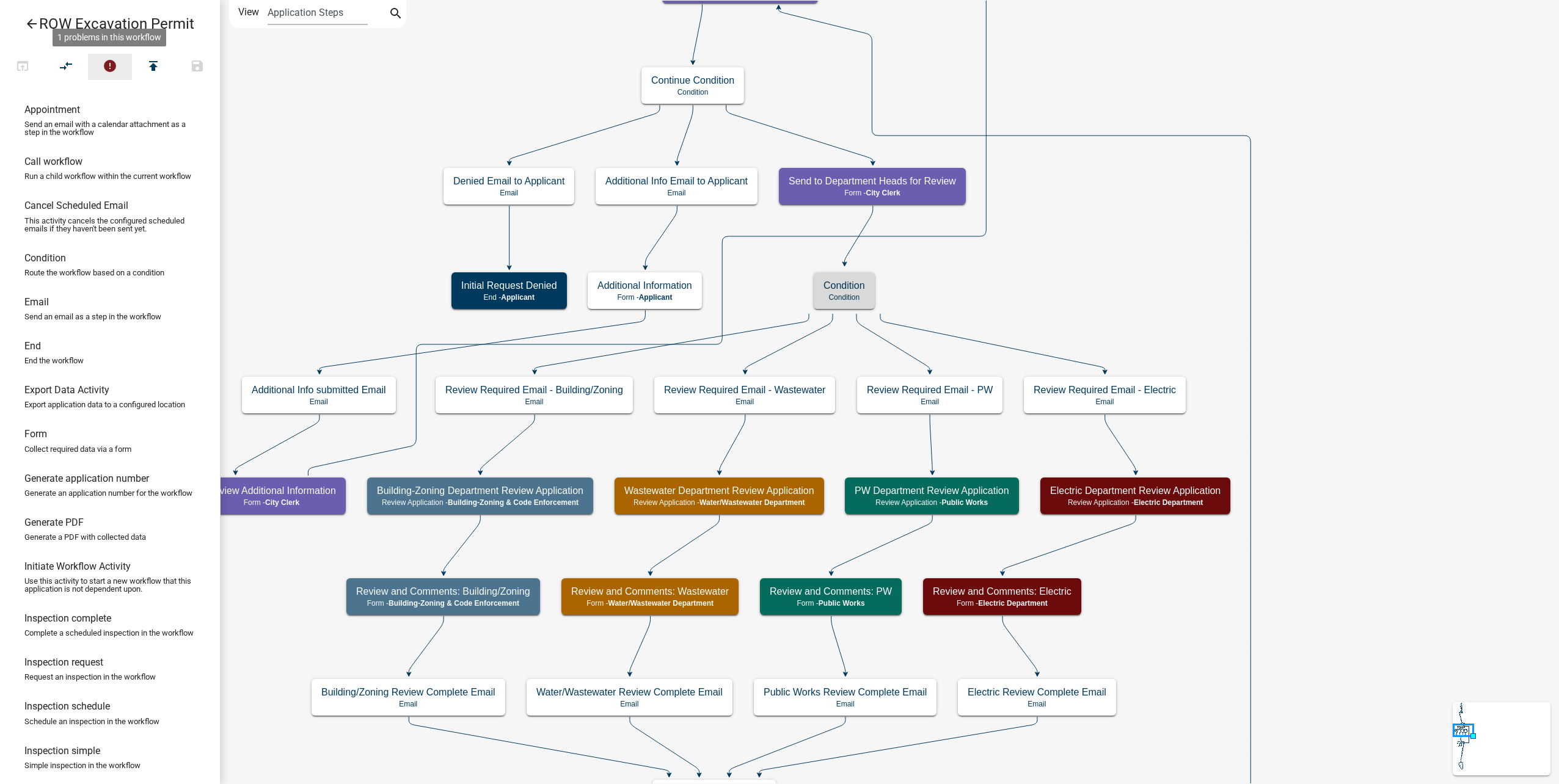
click at [102, 64] on button "error" at bounding box center [110, 66] width 44 height 26
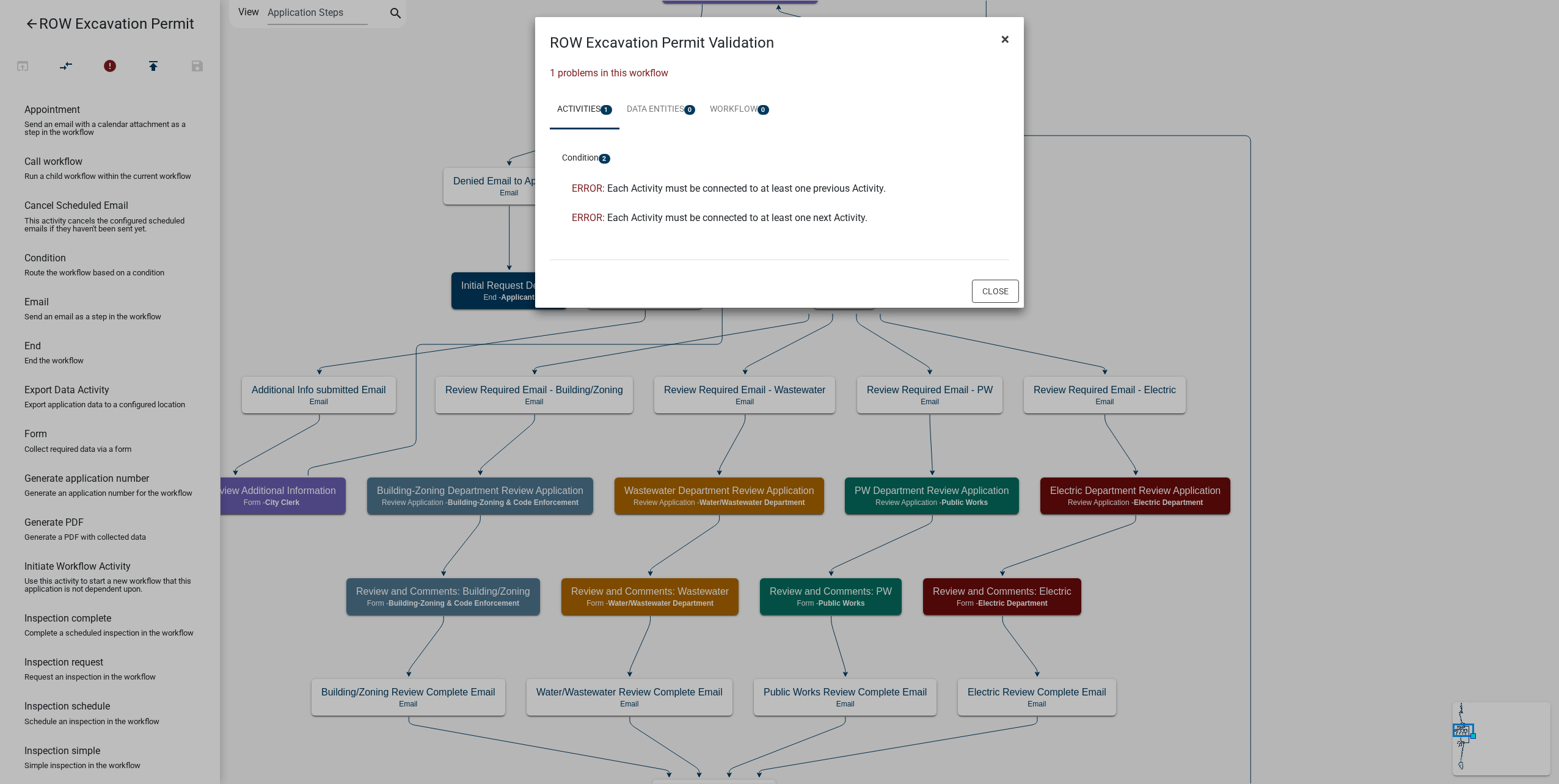
click at [1013, 41] on button "×" at bounding box center [1005, 39] width 27 height 34
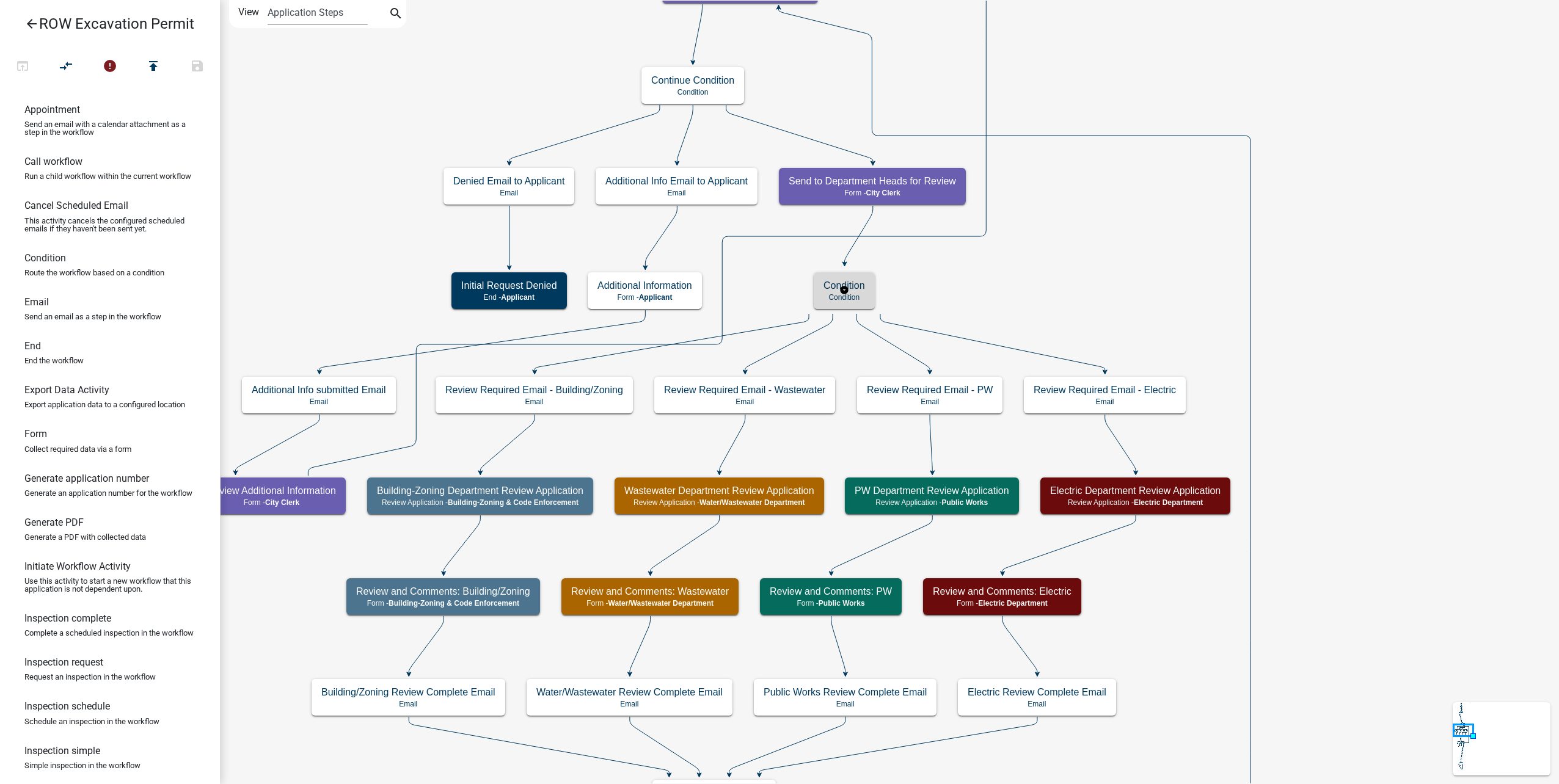
click at [848, 296] on p "Condition" at bounding box center [844, 298] width 42 height 9
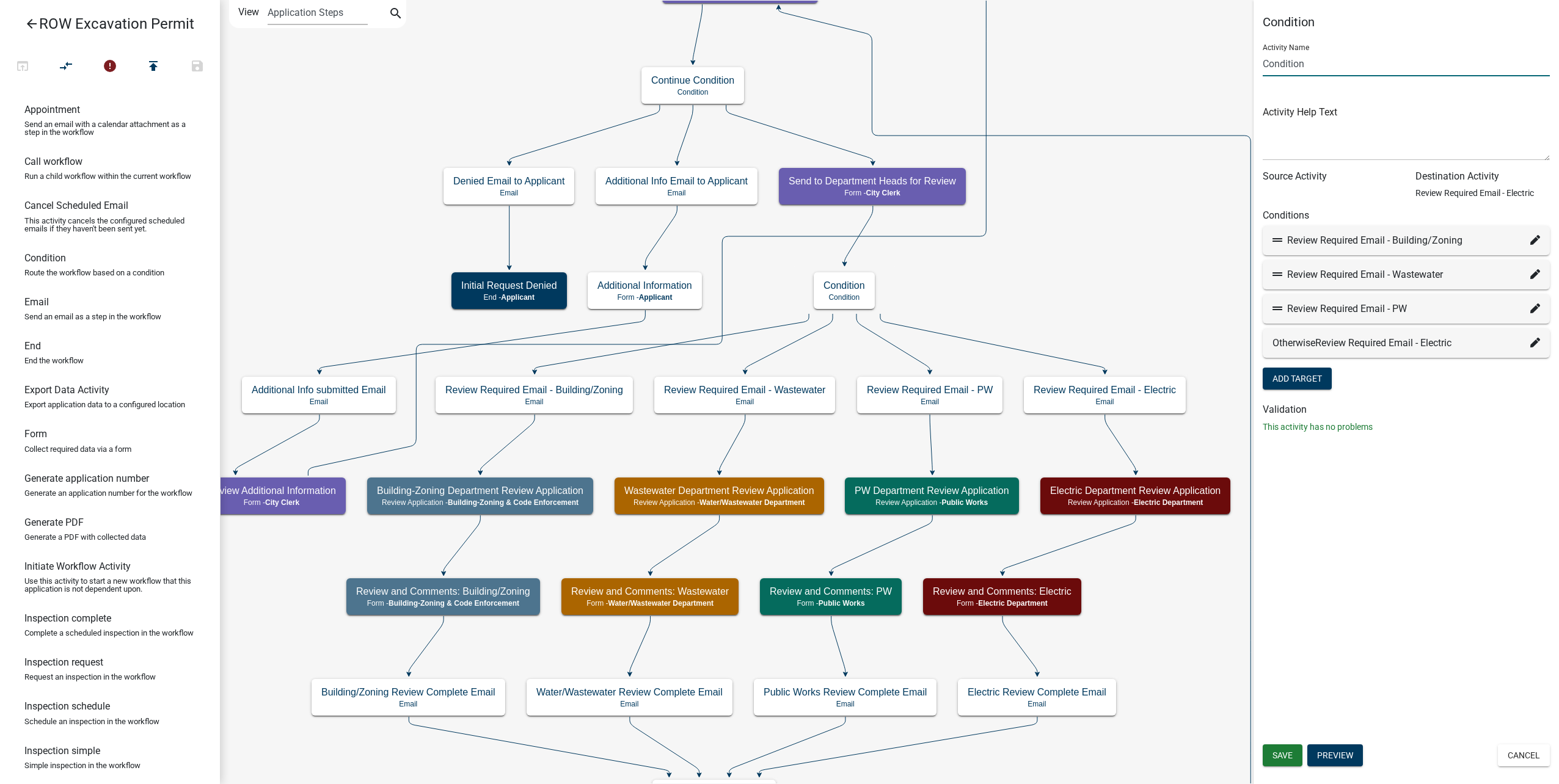
drag, startPoint x: 1055, startPoint y: 55, endPoint x: 972, endPoint y: 42, distance: 84.0
click at [972, 42] on main "Start Start - Applicant Parcel search Parcel search - Applicant Require User Re…" at bounding box center [890, 392] width 1339 height 784
type input "Send to Dept Heads Condition"
click at [1281, 758] on span "Save" at bounding box center [1282, 755] width 20 height 10
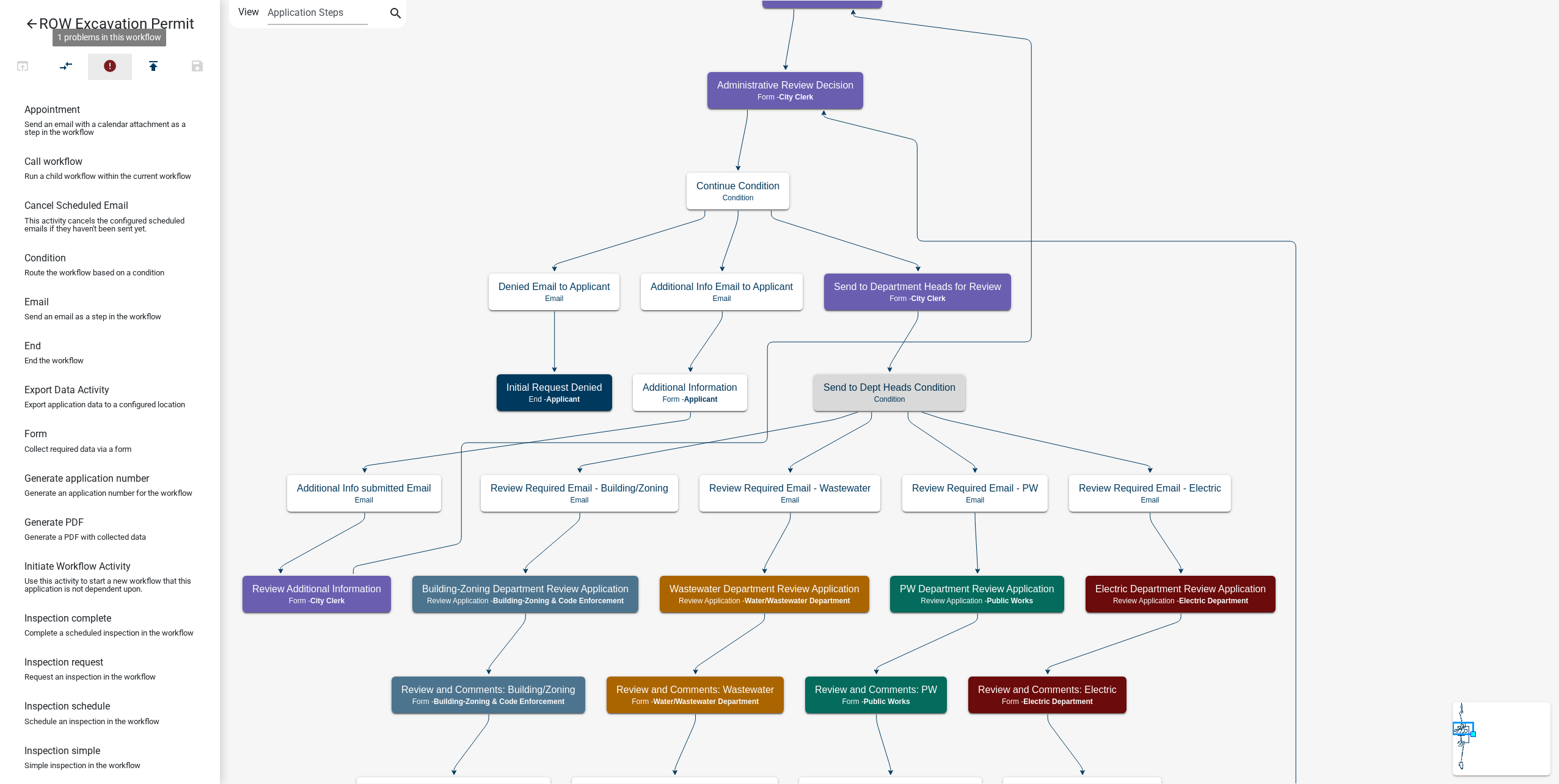
click at [119, 68] on button "error" at bounding box center [110, 66] width 44 height 26
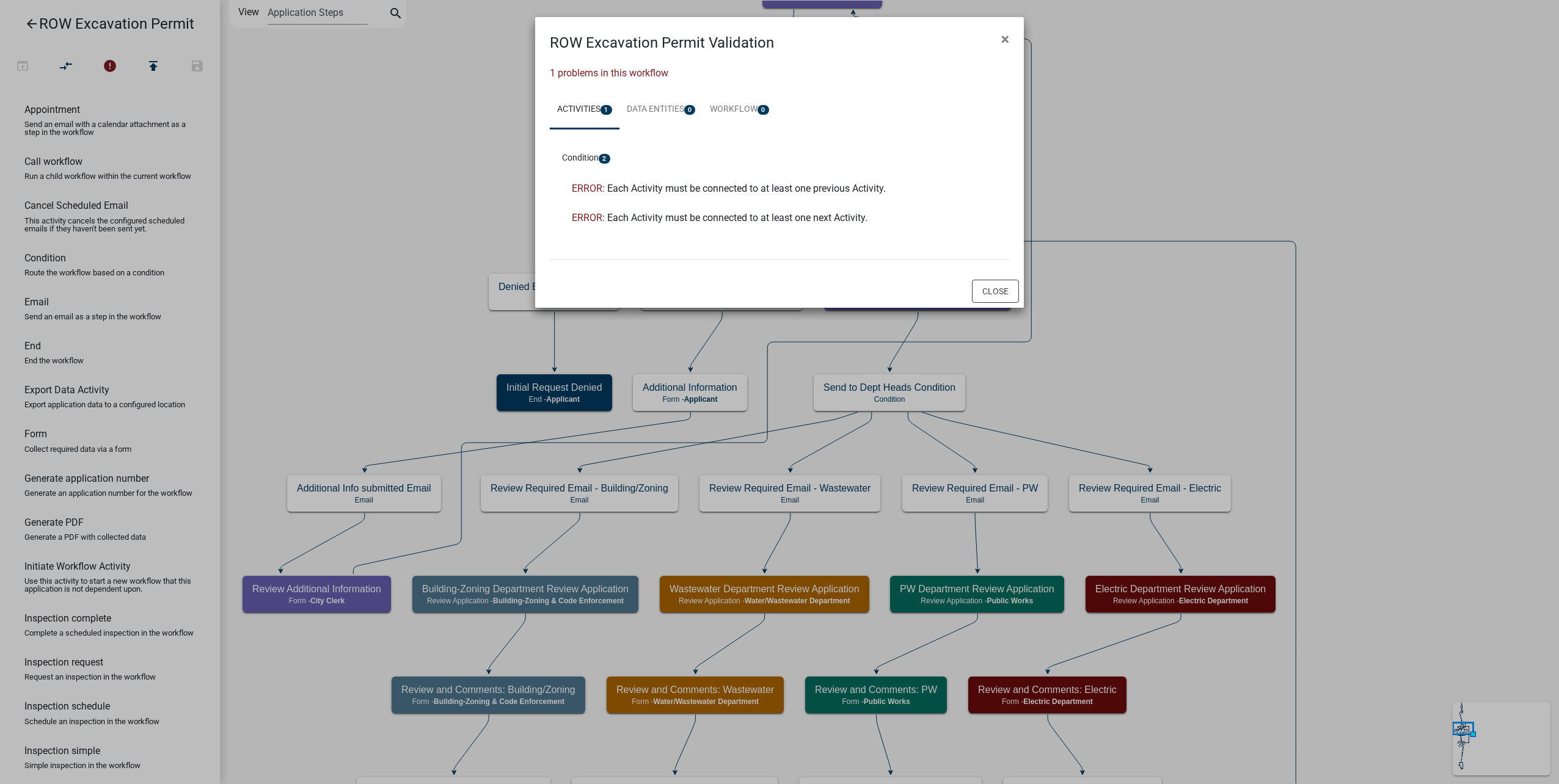
click at [682, 194] on span "Each Activity must be connected to at least one previous Activity." at bounding box center [747, 188] width 278 height 12
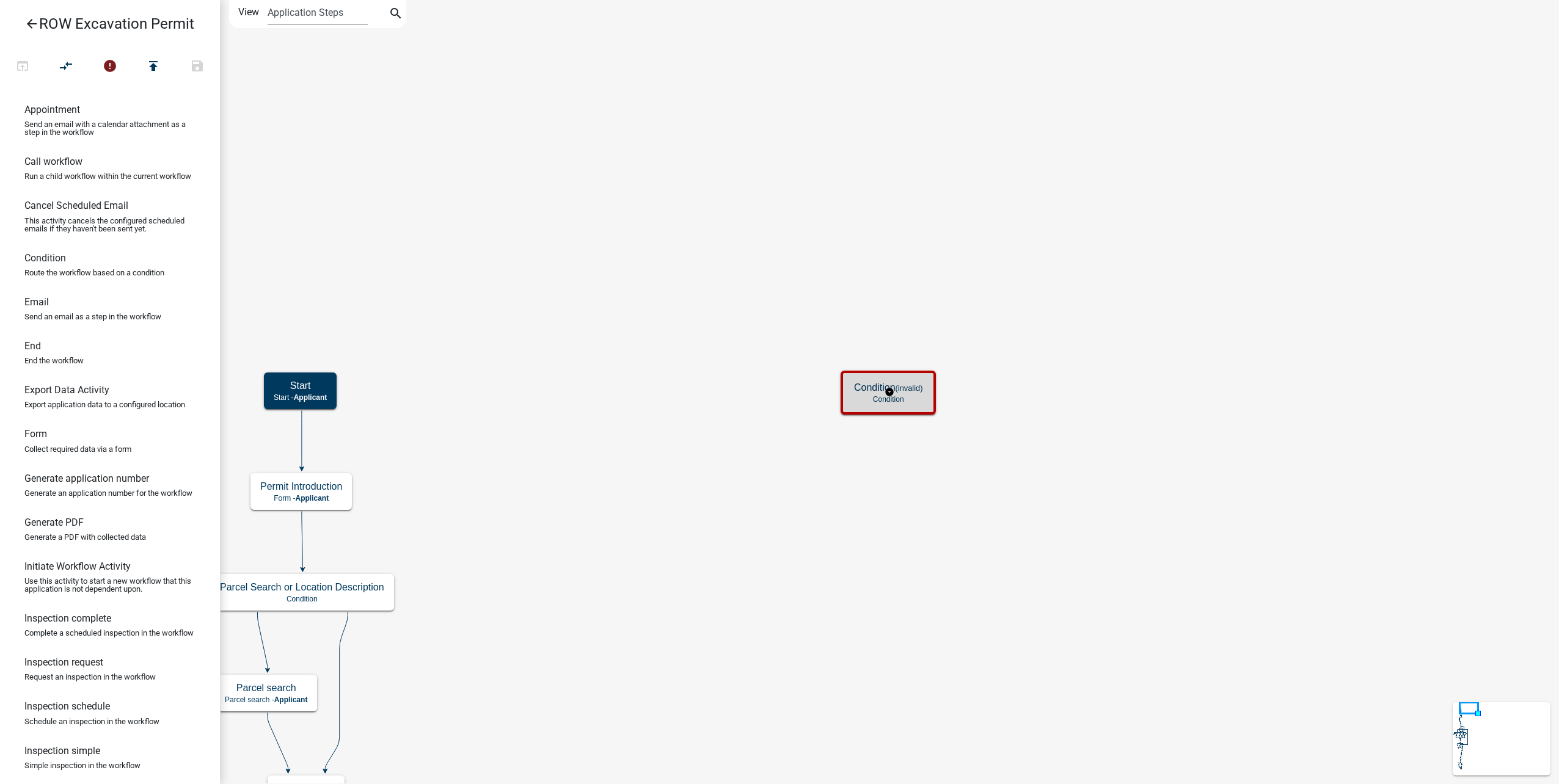
click at [920, 393] on h5 "Condition (invalid)" at bounding box center [888, 387] width 68 height 12
click at [64, 68] on icon "compare_arrows" at bounding box center [67, 67] width 15 height 17
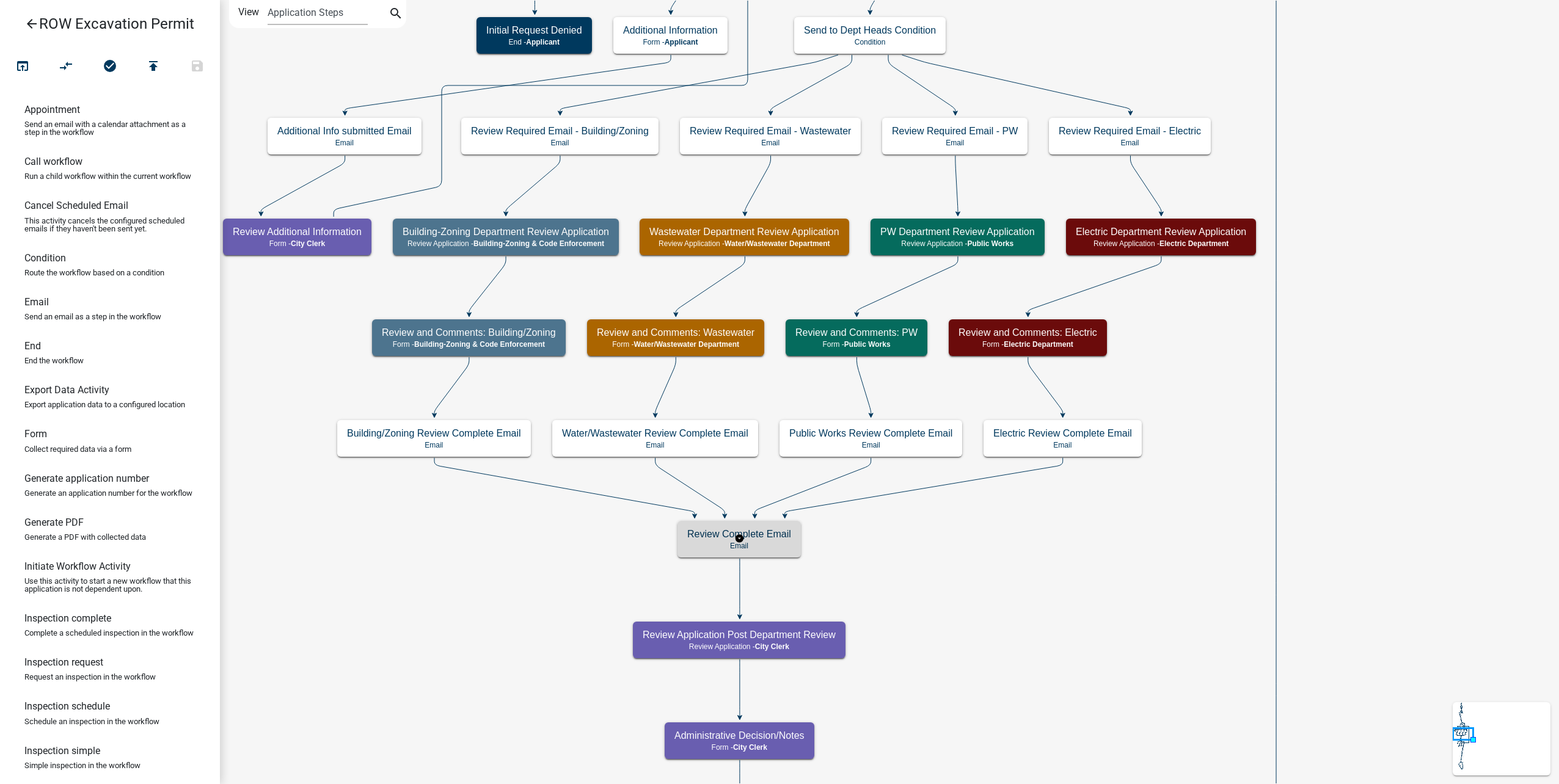
click at [778, 547] on p "Email" at bounding box center [739, 546] width 104 height 9
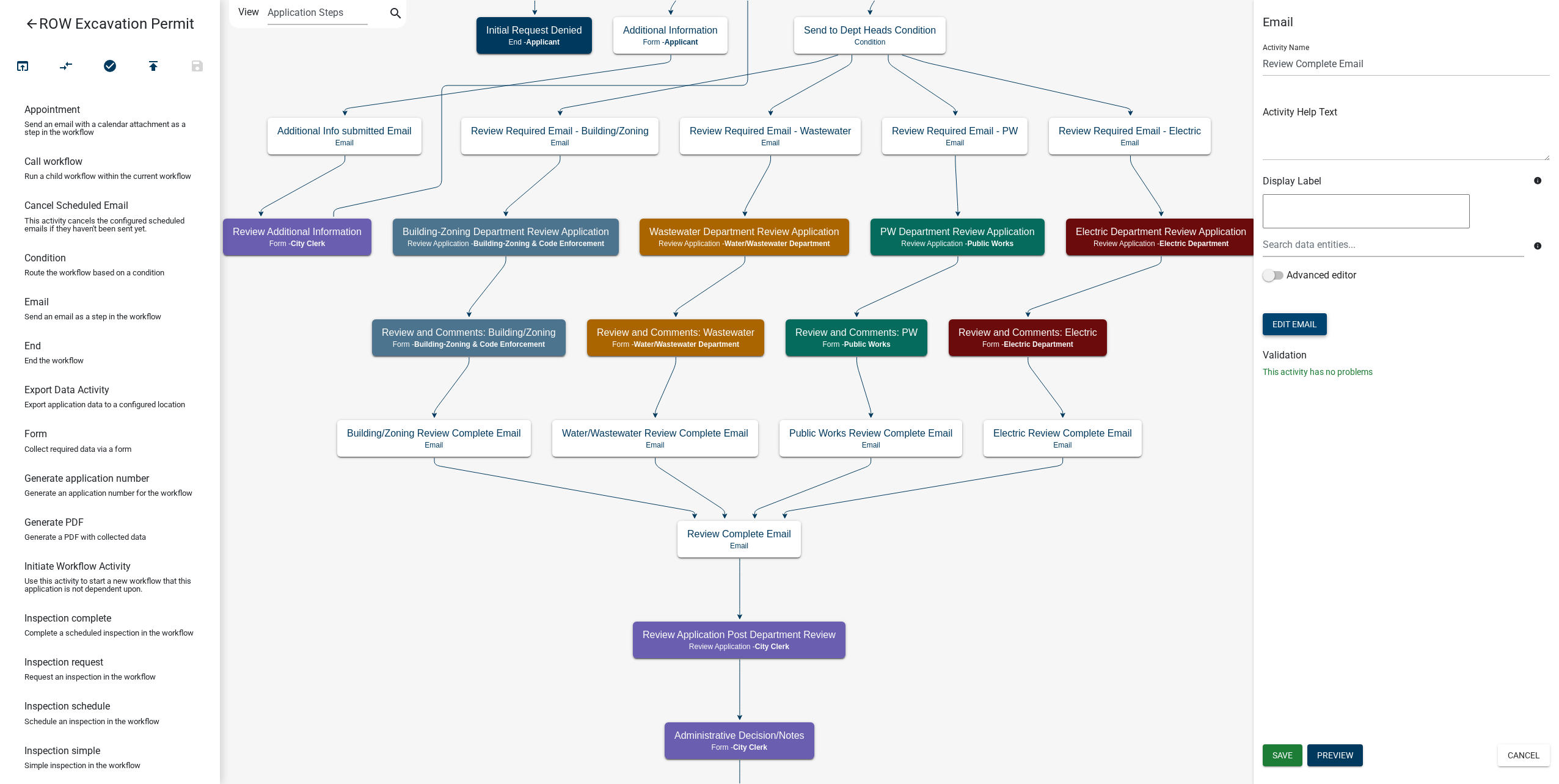
click at [1316, 326] on button "Edit Email" at bounding box center [1294, 324] width 64 height 22
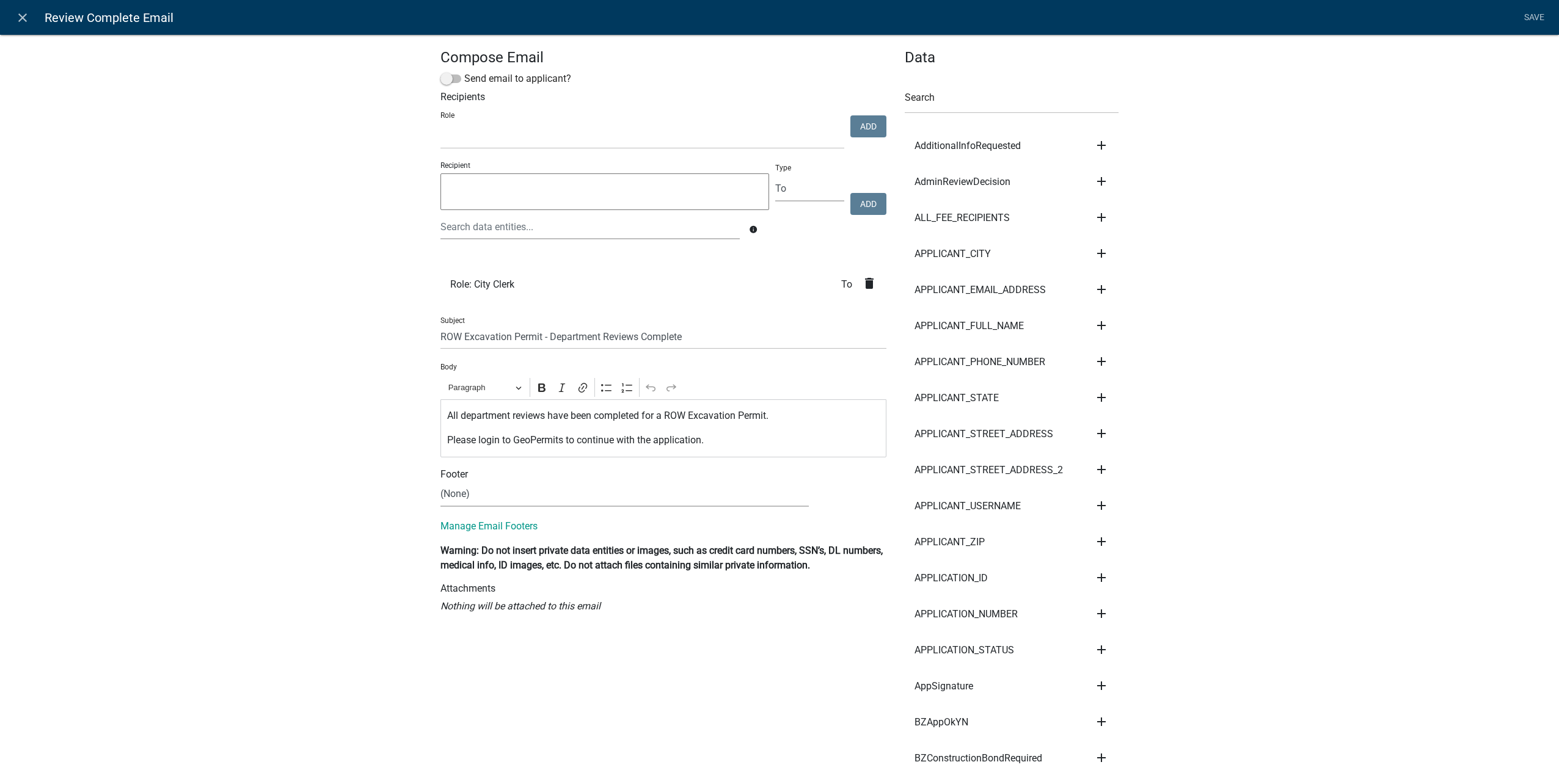
select select
click at [16, 17] on icon "close" at bounding box center [23, 18] width 15 height 15
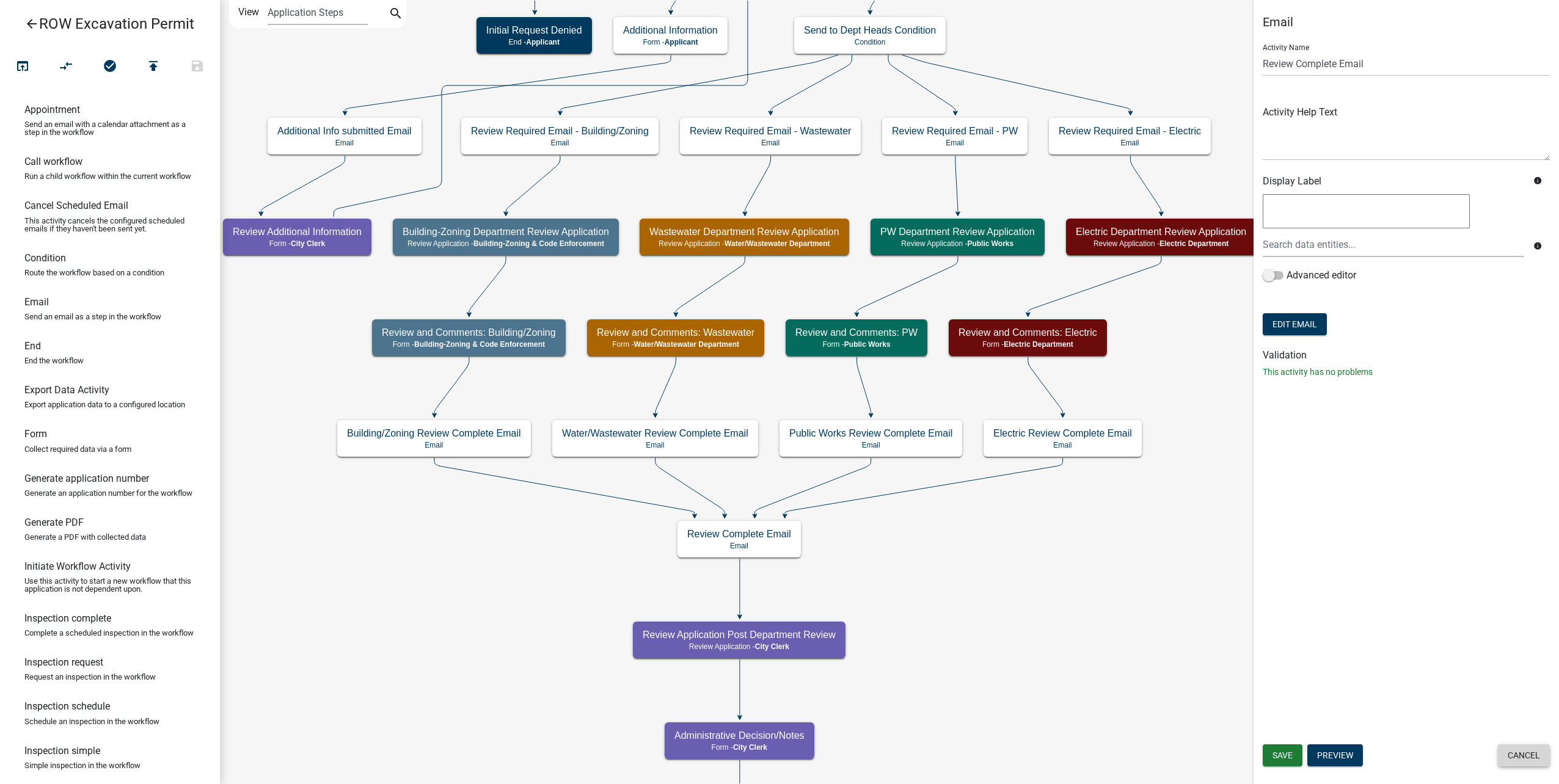
click at [1542, 757] on button "Cancel" at bounding box center [1524, 755] width 52 height 22
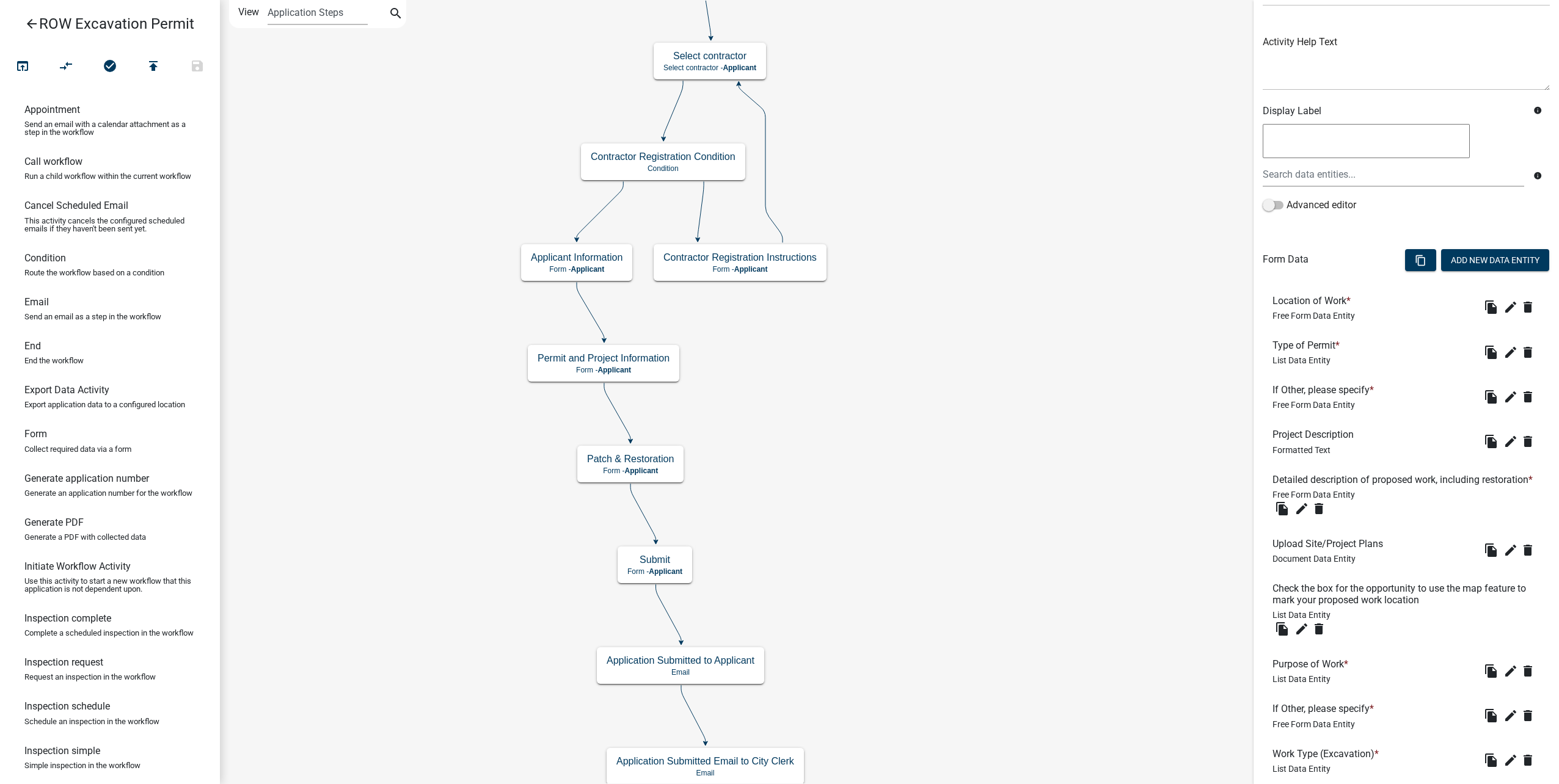
scroll to position [183, 0]
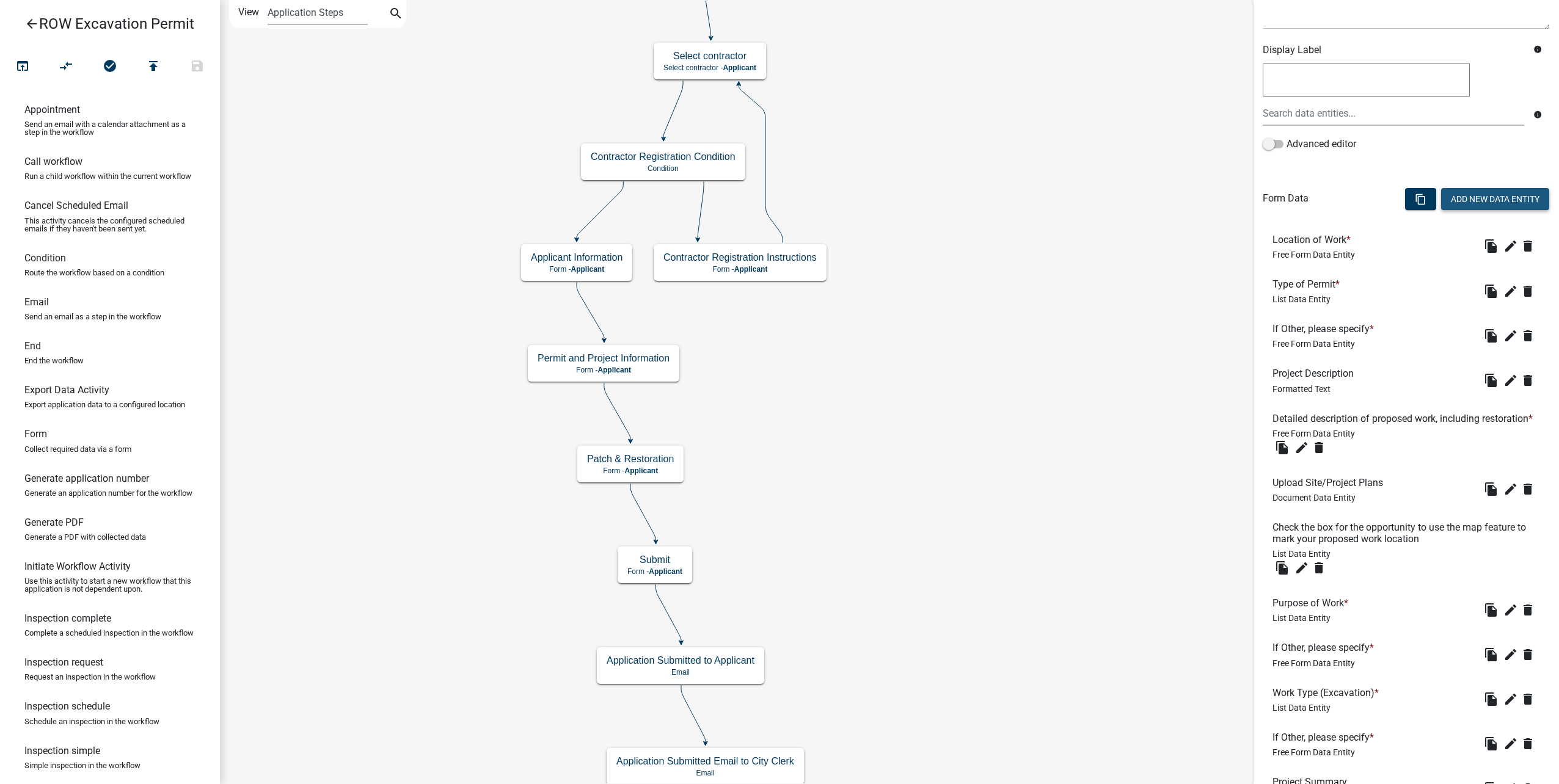
click at [1460, 209] on button "Add New Data Entity" at bounding box center [1495, 199] width 108 height 22
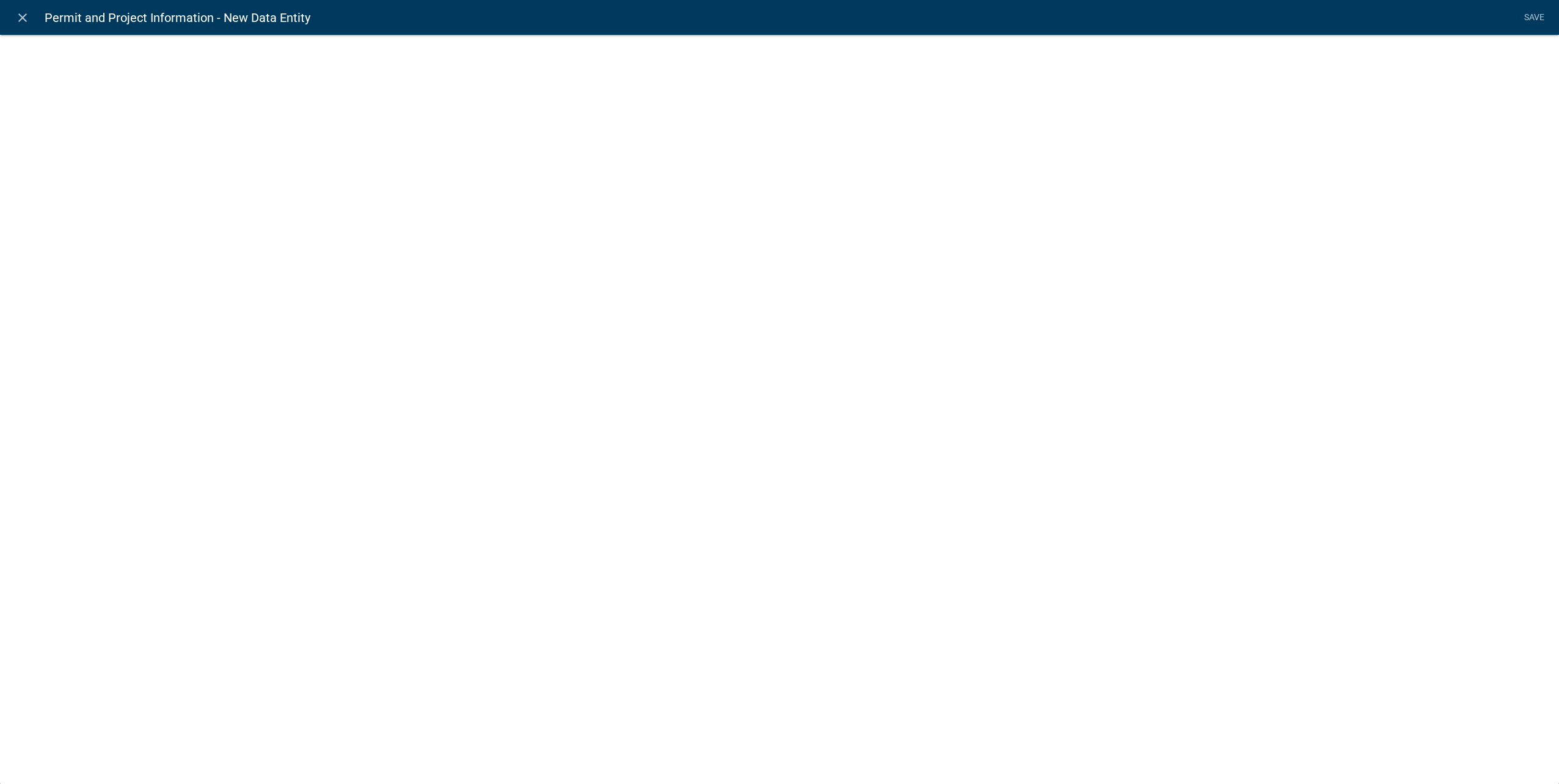
select select
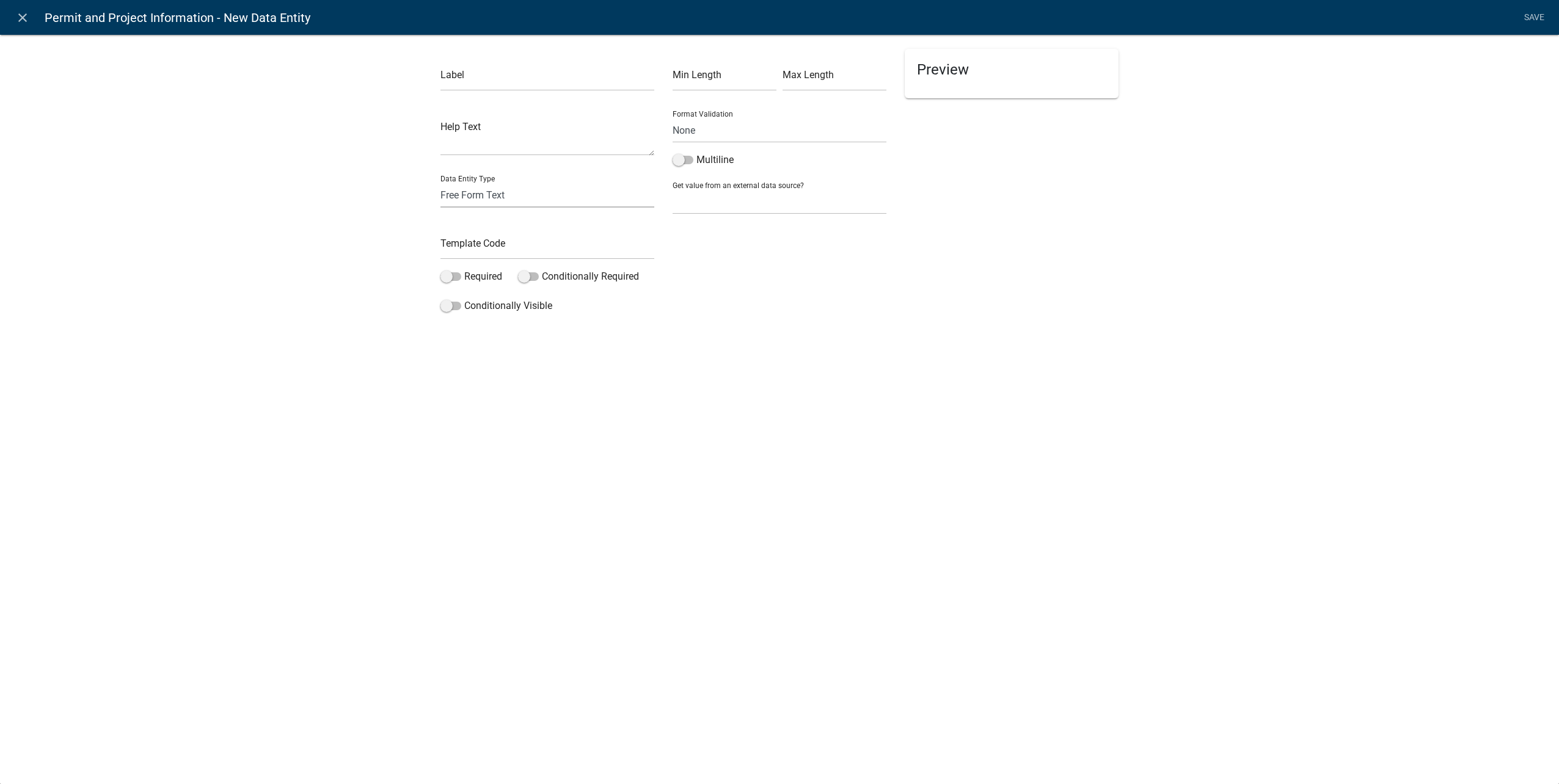
click at [502, 189] on select "Free Form Text Document Display Entity Value Fee Numeric Data Date Map Sketch D…" at bounding box center [548, 195] width 214 height 25
select select "mapsketch-data"
click at [441, 183] on select "Free Form Text Document Display Entity Value Fee Numeric Data Date Map Sketch D…" at bounding box center [548, 195] width 214 height 25
select select "mapsketch-data"
select select
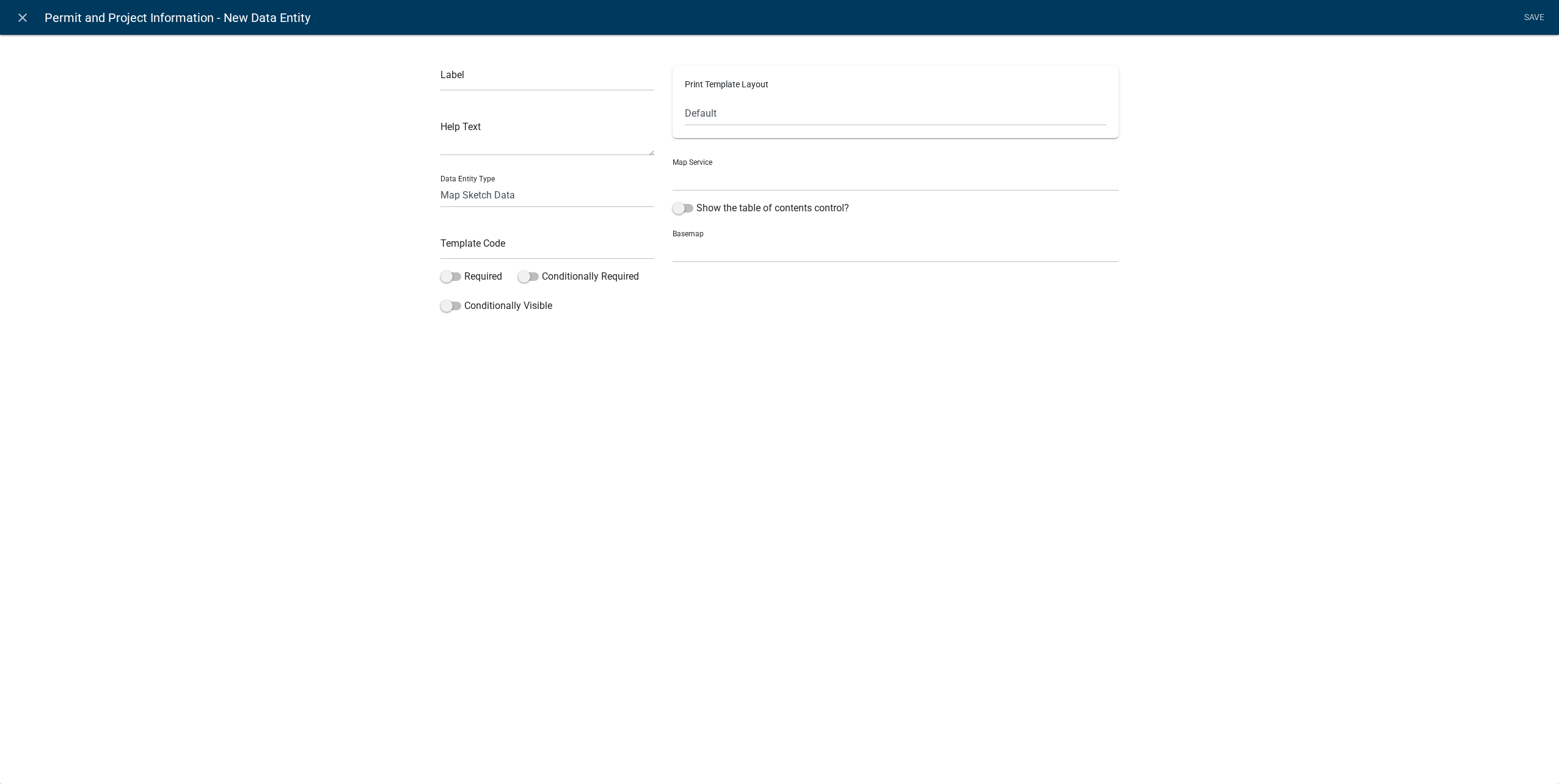
select select
click at [528, 71] on input "text" at bounding box center [548, 78] width 214 height 25
type input "Map Sketch"
click at [487, 247] on input "text" at bounding box center [548, 247] width 214 height 25
type input "MapSketch"
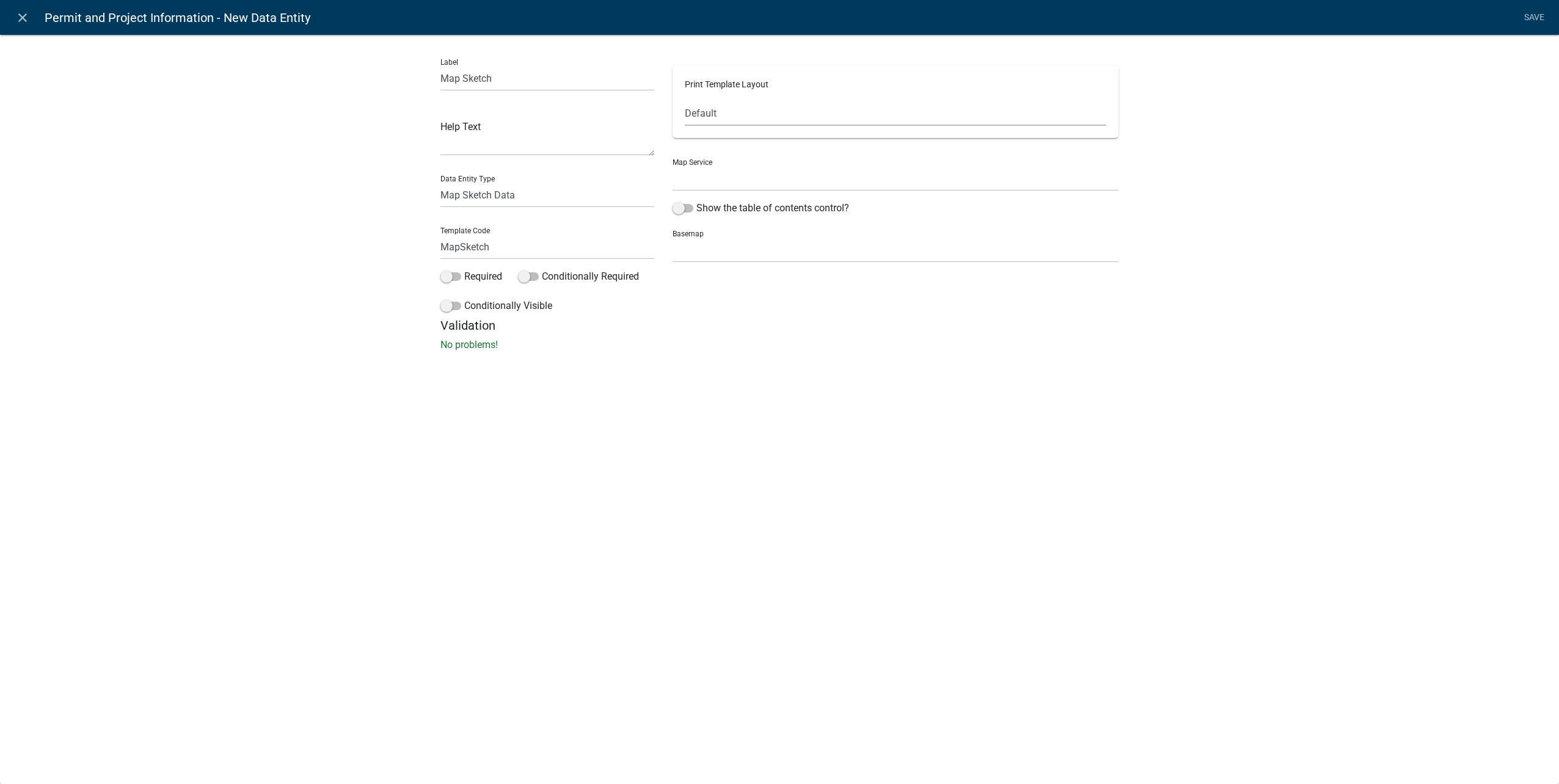
click at [738, 106] on select "Default Landscape Portrait Square" at bounding box center [896, 113] width 421 height 25
click at [735, 178] on select "Luverne Permitting Map (http://permits-map-01:6080/arcgis/rest/services/Permitt…" at bounding box center [895, 178] width 446 height 25
select select "0: Object"
click at [673, 166] on select "Luverne Permitting Map (http://permits-map-01:6080/arcgis/rest/services/Permitt…" at bounding box center [895, 178] width 446 height 25
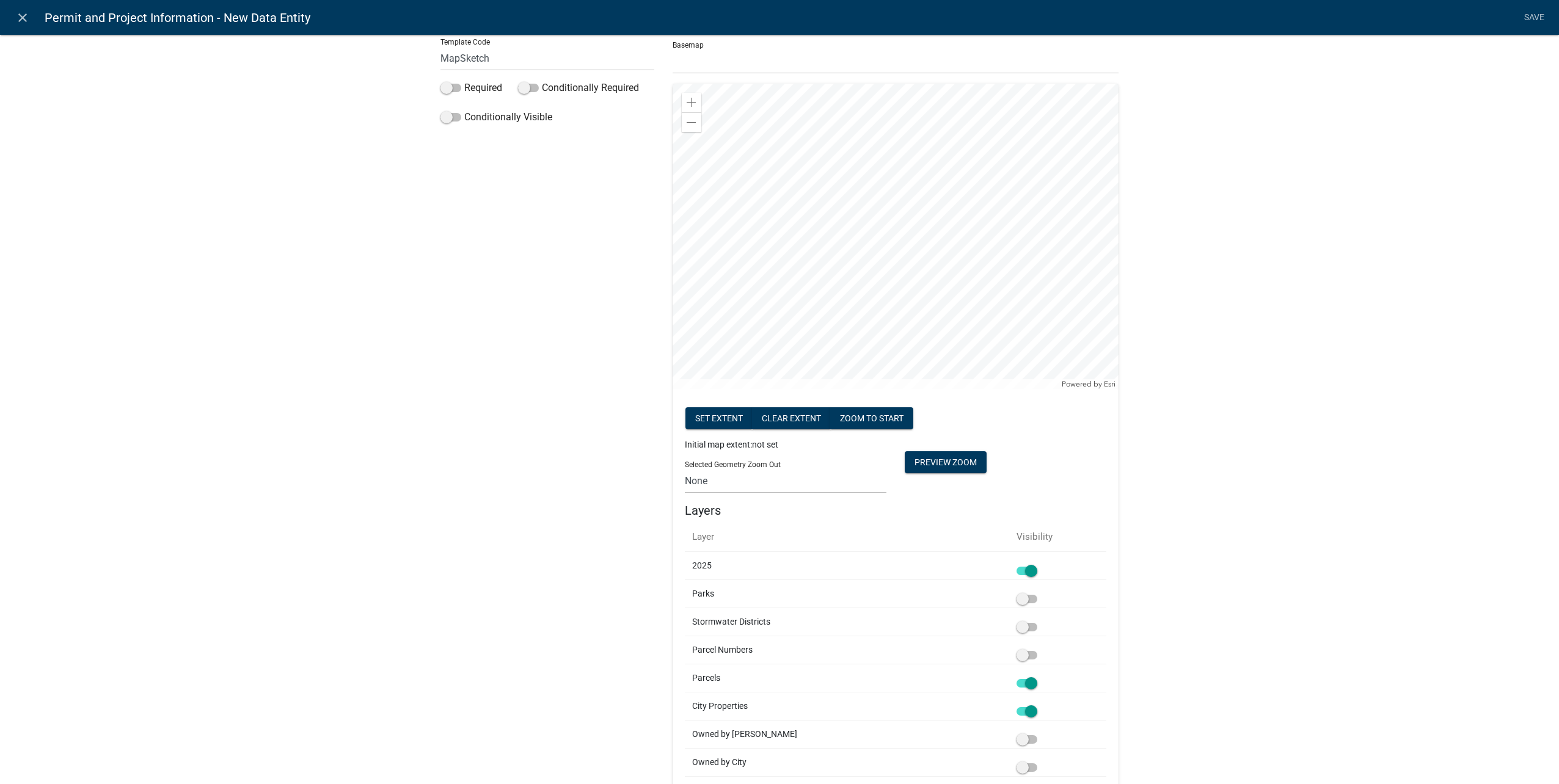
scroll to position [305, 0]
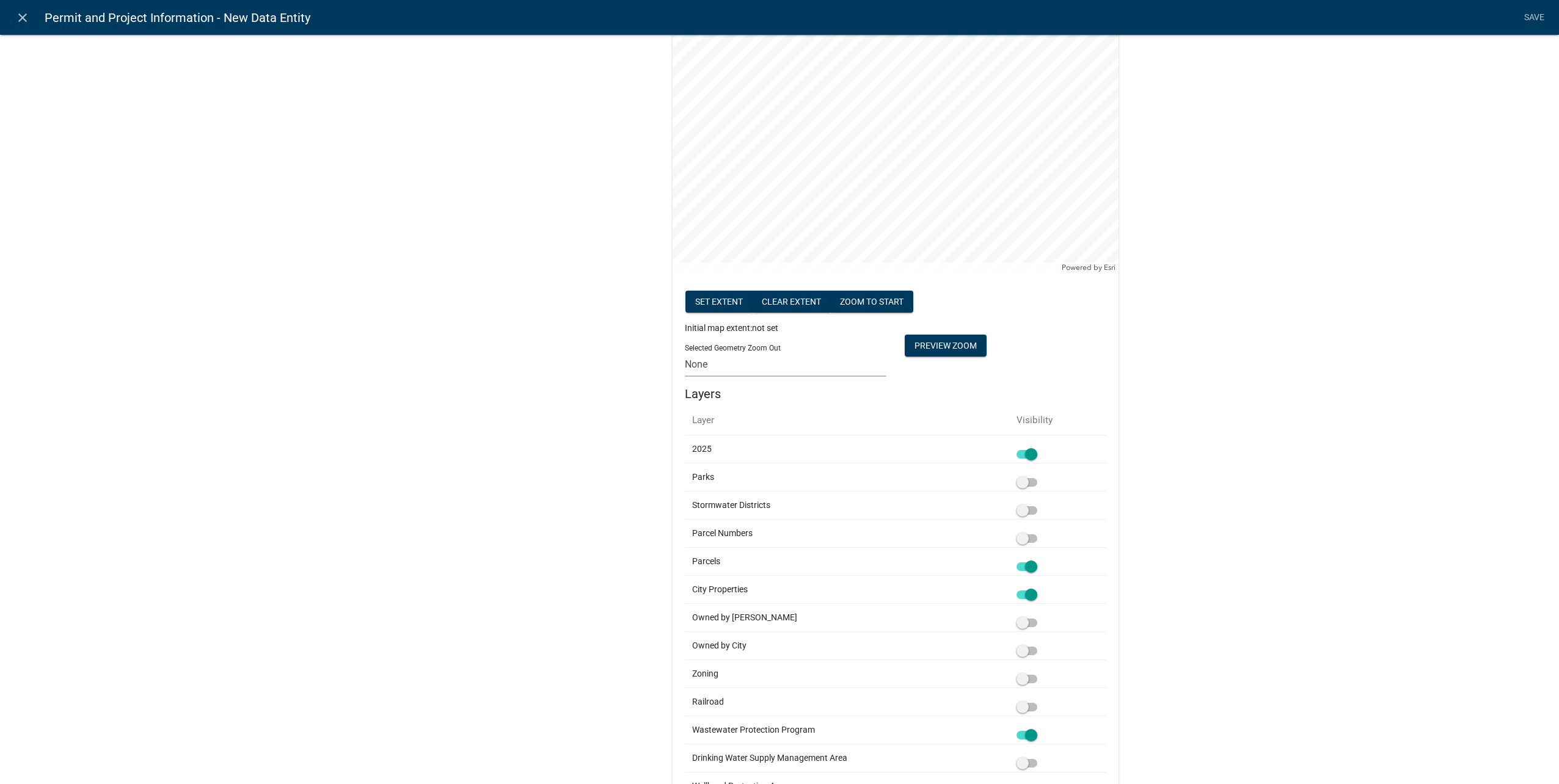
click at [737, 369] on select "None 1 2 3 4 5 6 7 8 9 10 11 12 13 14 15 16 17 18 19 20" at bounding box center [786, 364] width 201 height 25
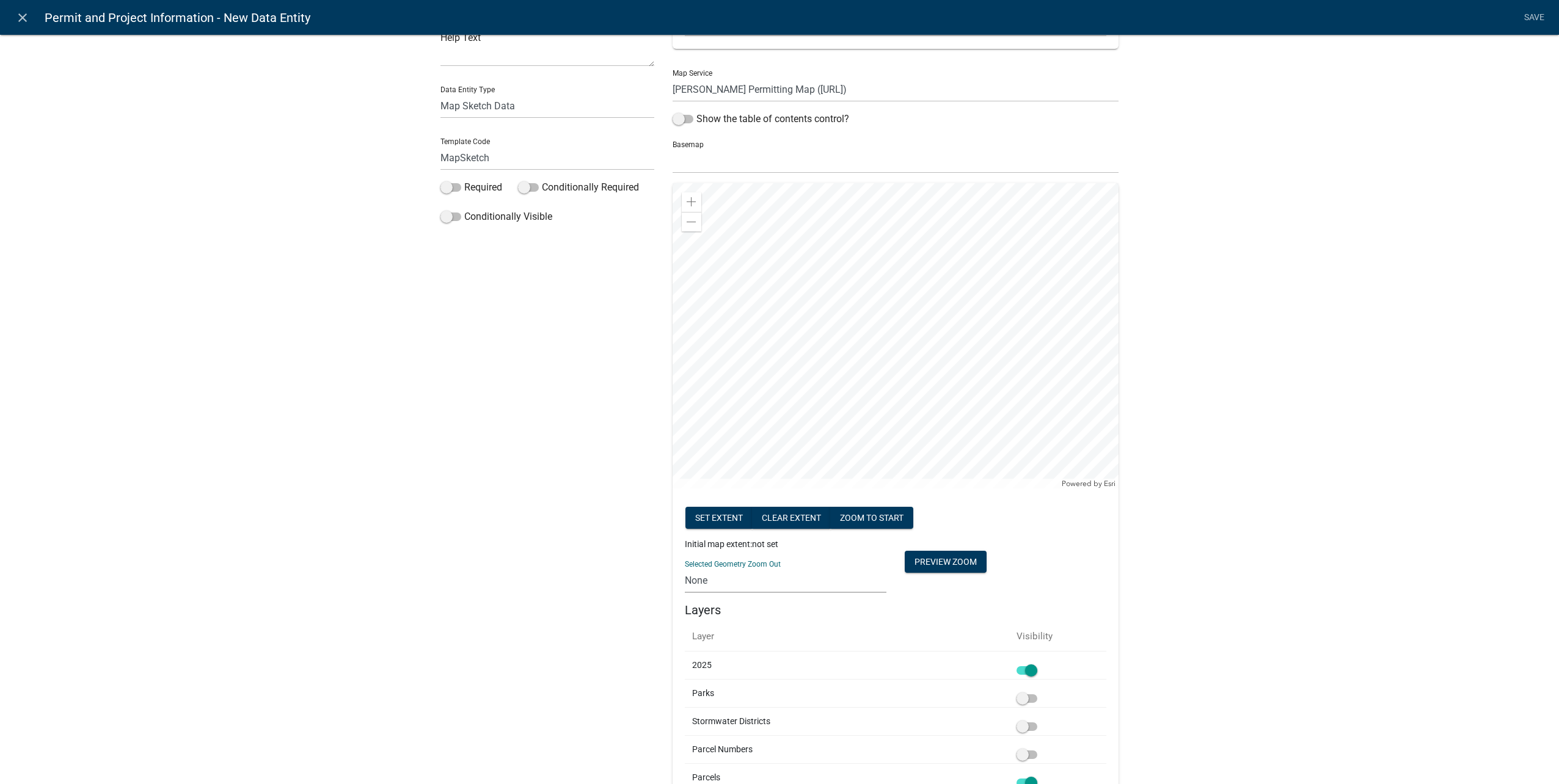
scroll to position [0, 0]
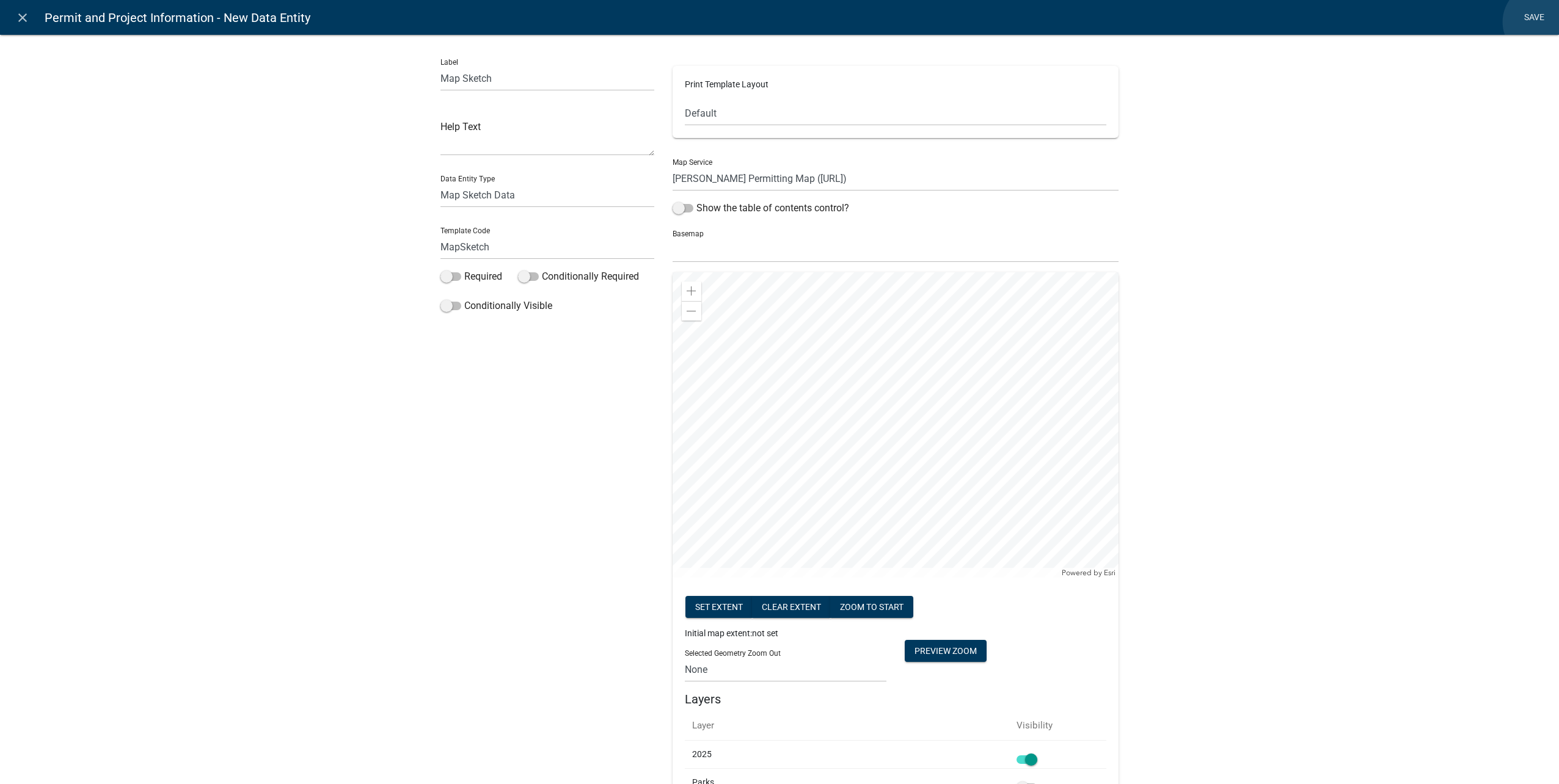
click at [1541, 22] on link "Save" at bounding box center [1534, 17] width 30 height 23
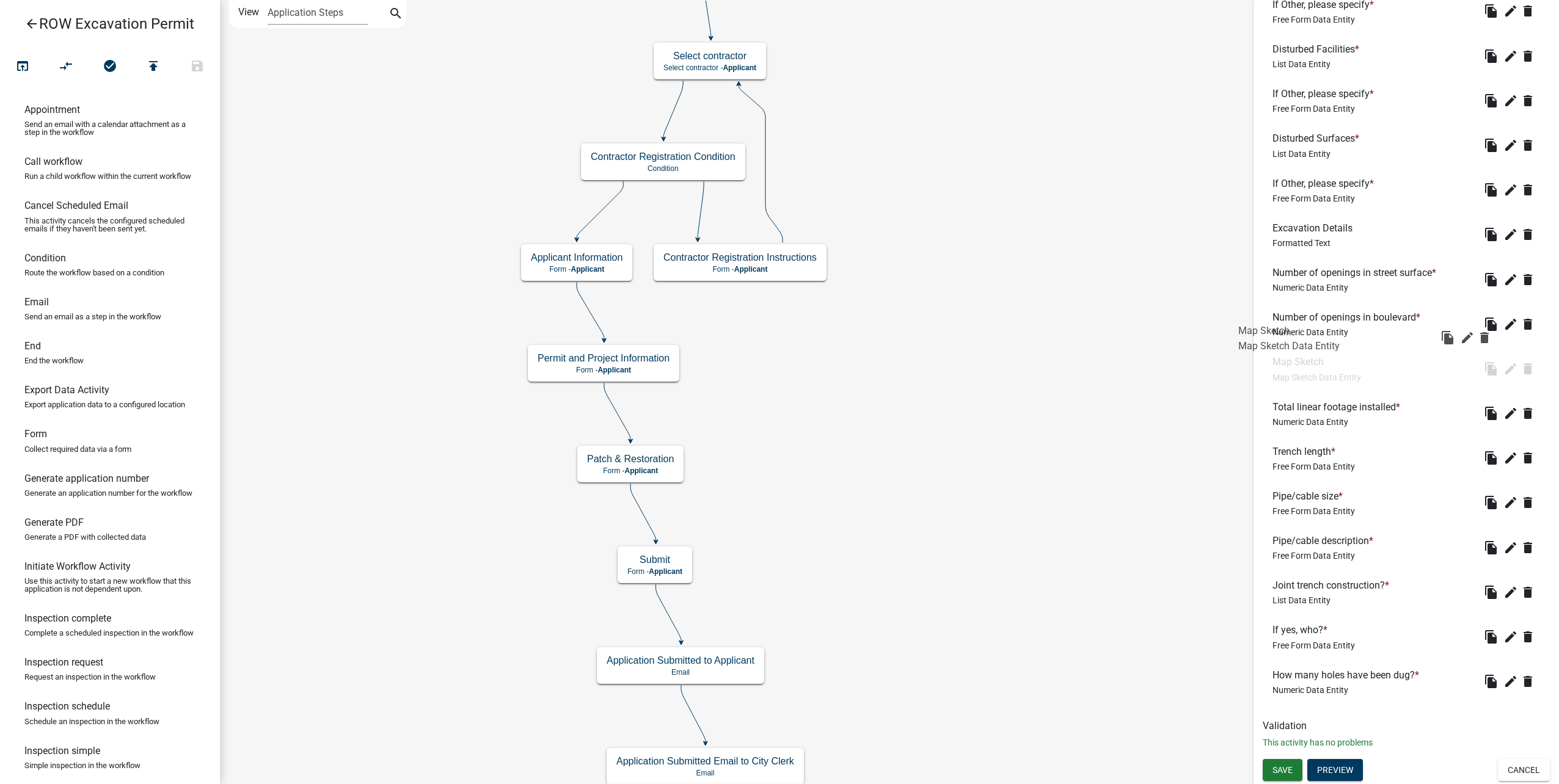
scroll to position [1777, 0]
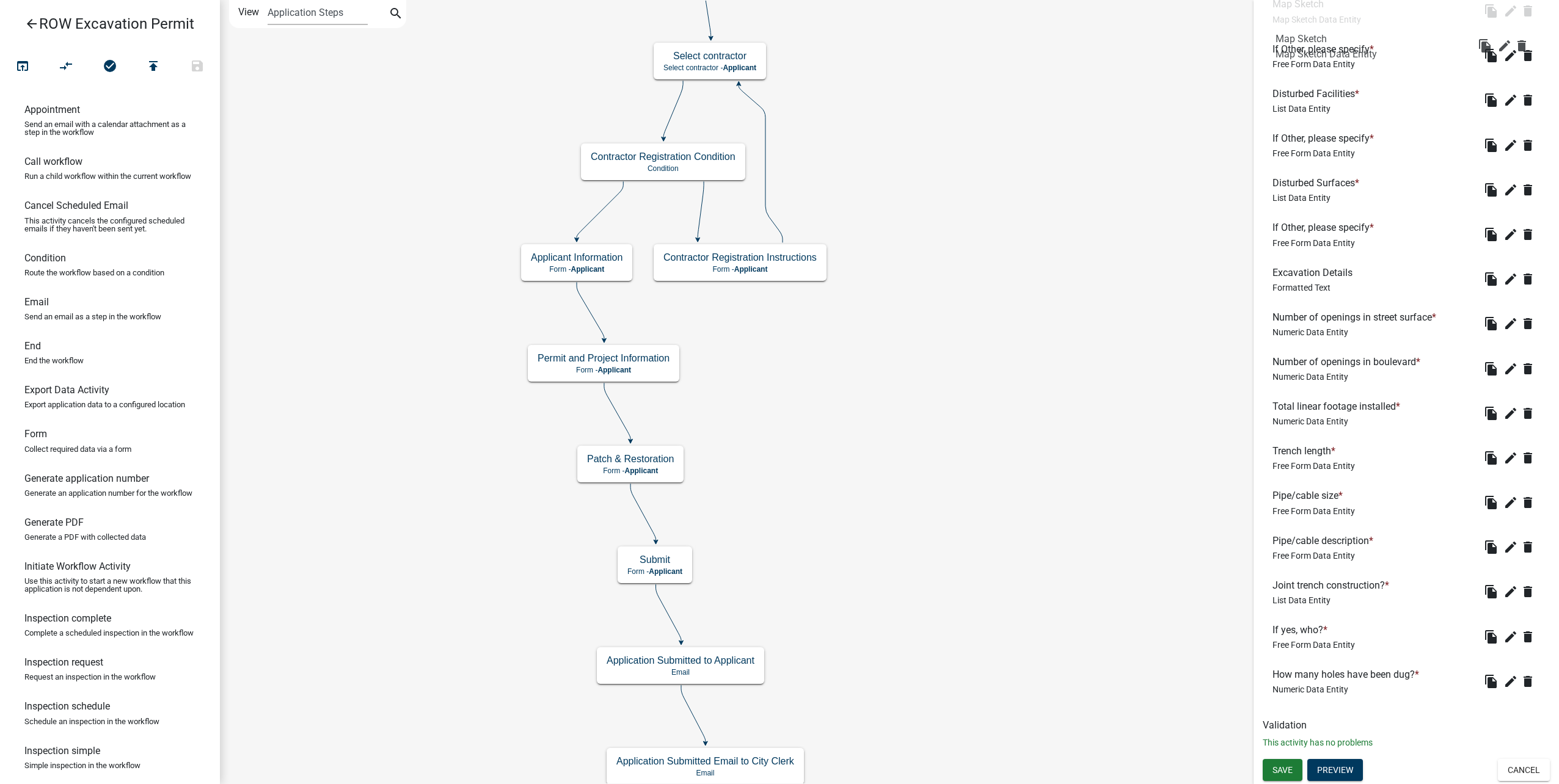
drag, startPoint x: 1412, startPoint y: 675, endPoint x: 1415, endPoint y: 37, distance: 638.0
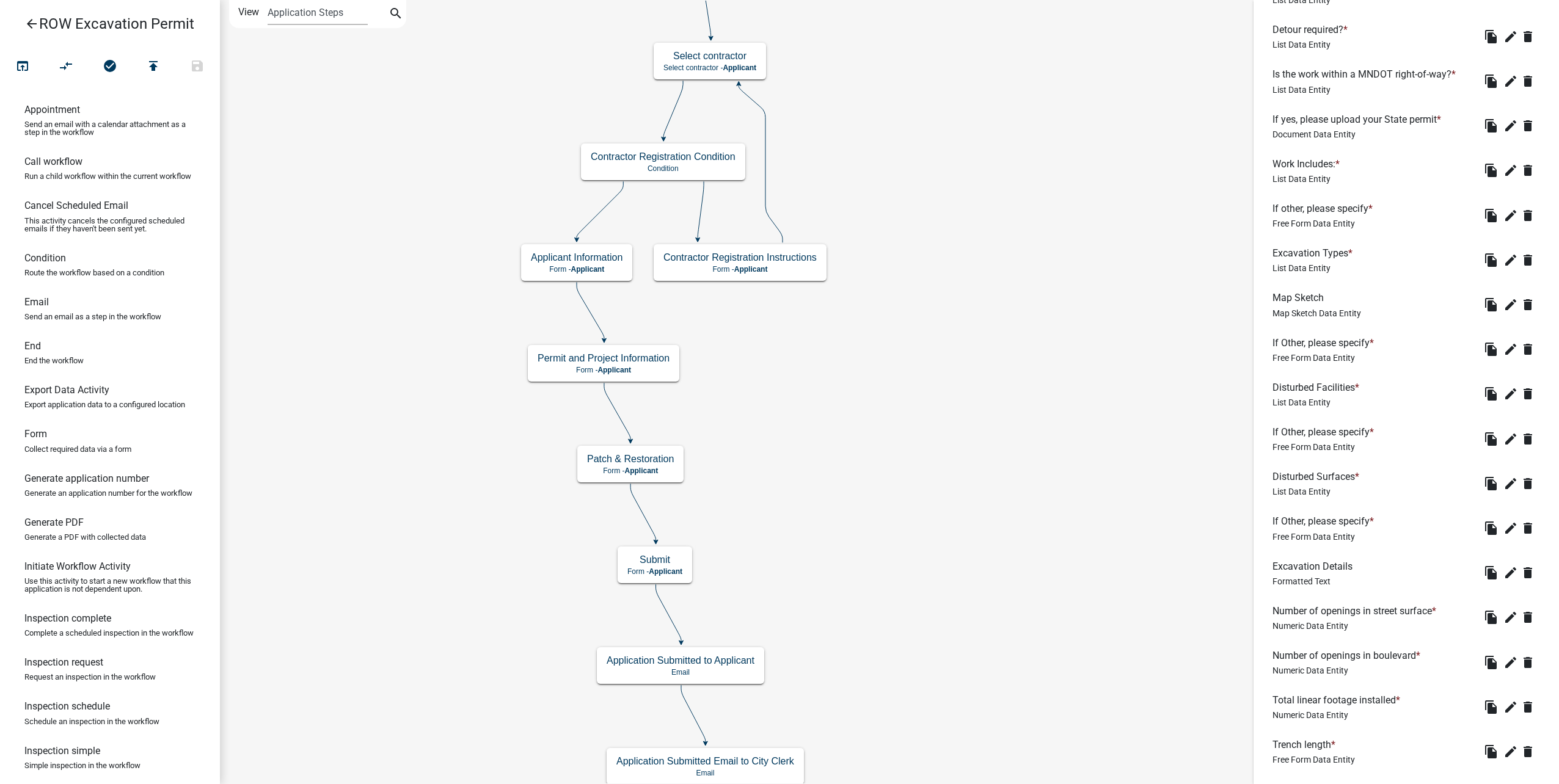
scroll to position [1349, 0]
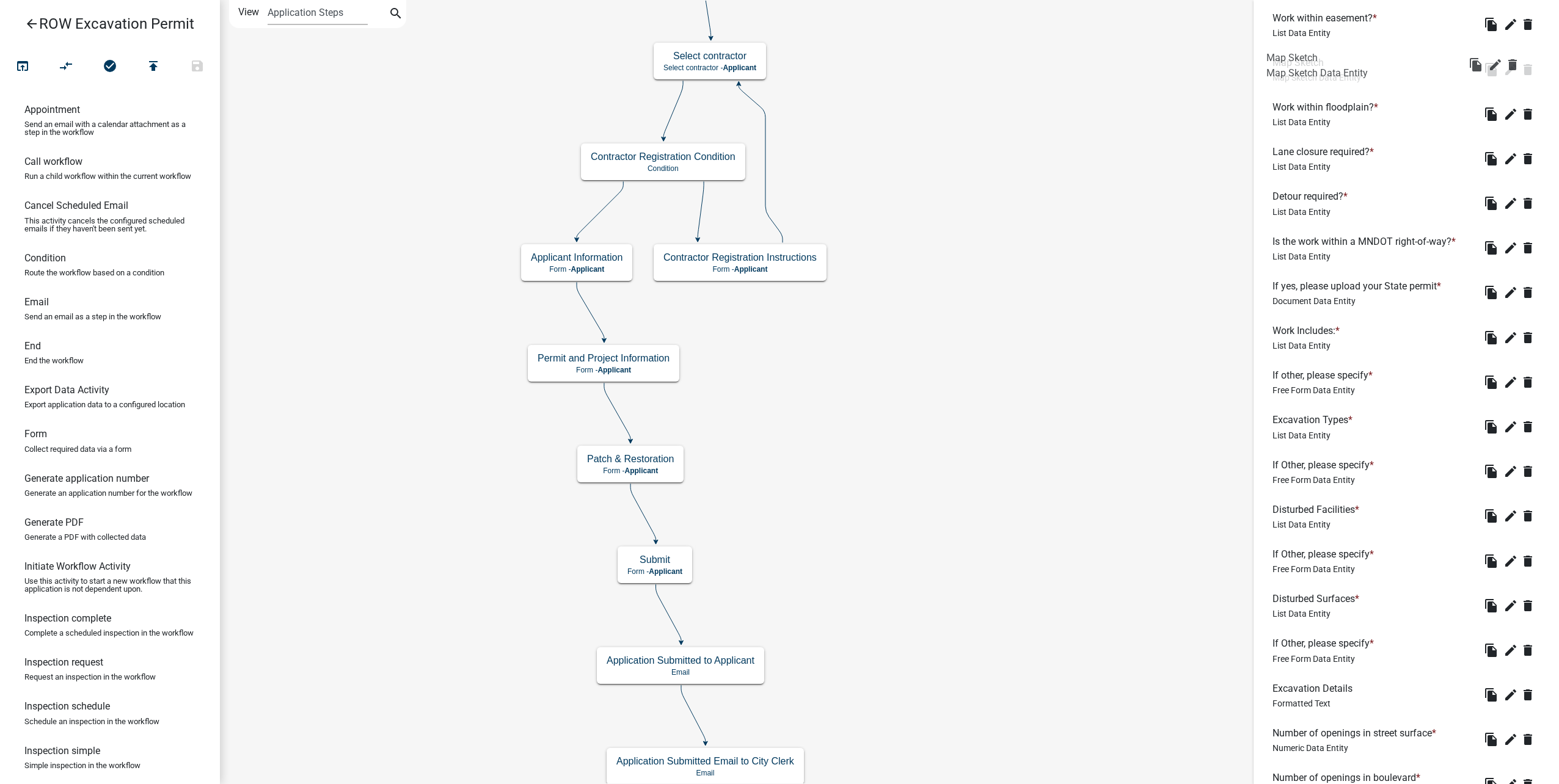
drag, startPoint x: 1299, startPoint y: 442, endPoint x: 1292, endPoint y: 68, distance: 374.1
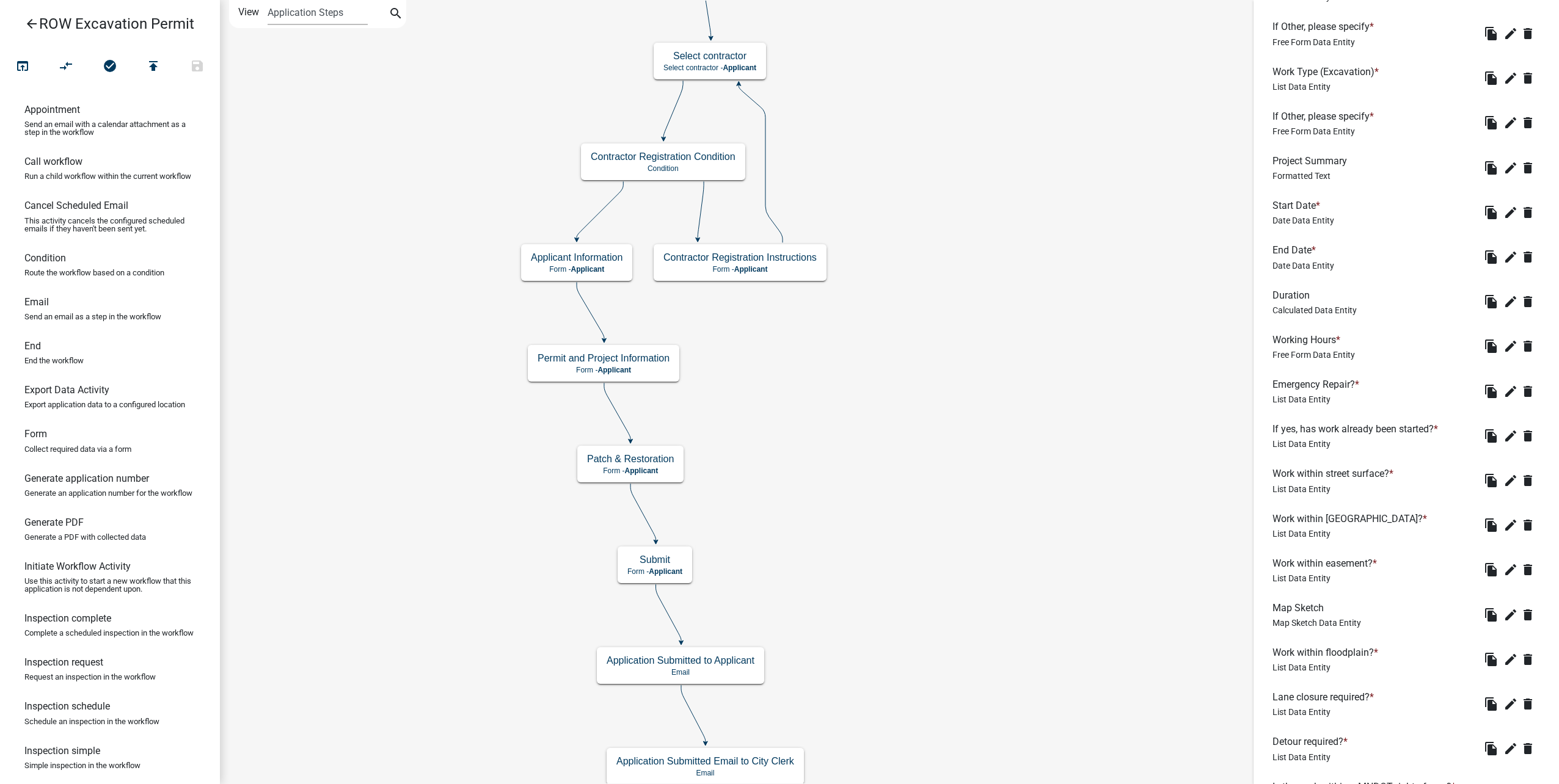
scroll to position [800, 0]
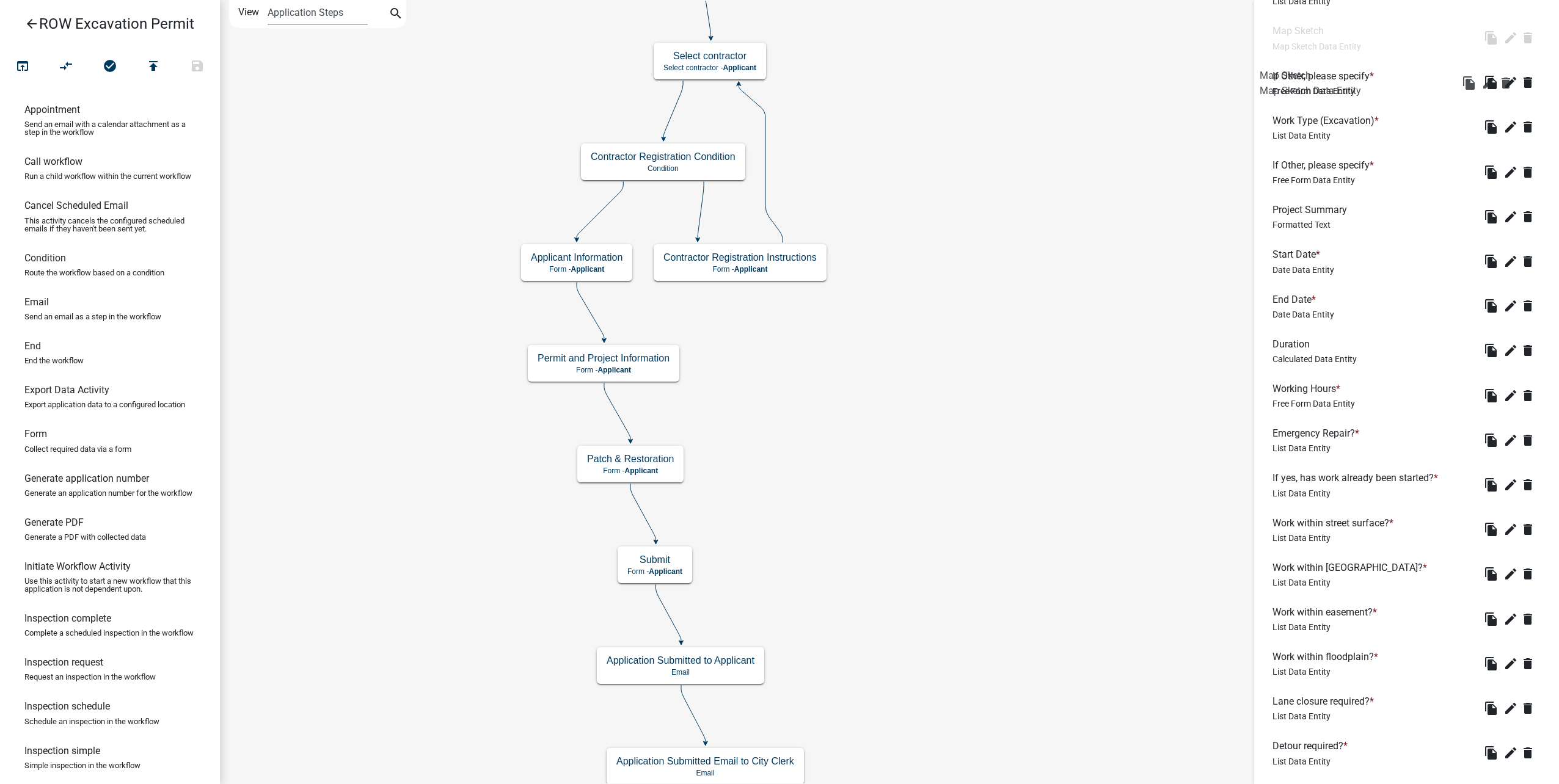
drag, startPoint x: 1328, startPoint y: 620, endPoint x: 1316, endPoint y: 71, distance: 549.1
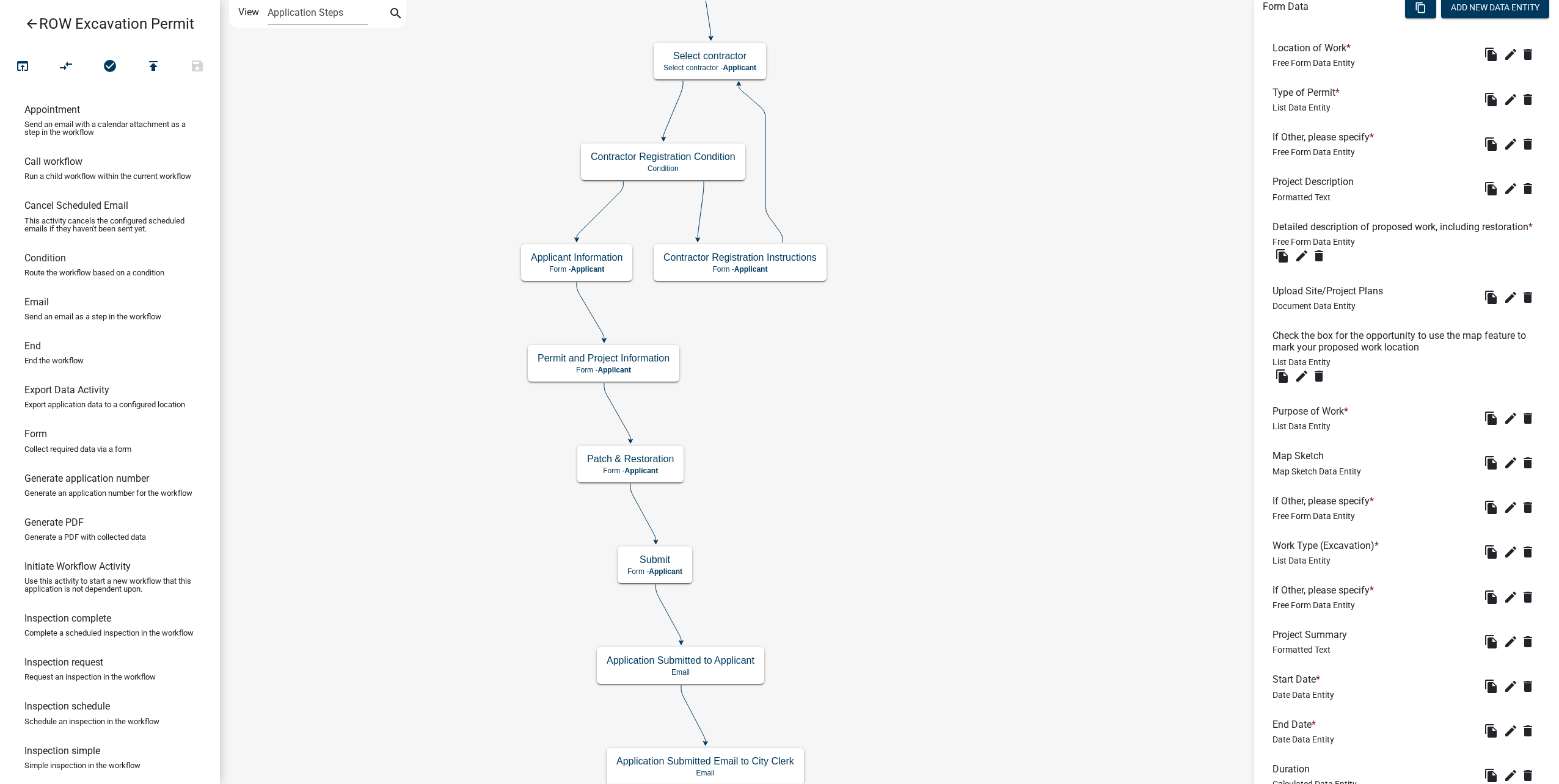
scroll to position [372, 0]
drag, startPoint x: 1309, startPoint y: 482, endPoint x: 1307, endPoint y: 410, distance: 72.0
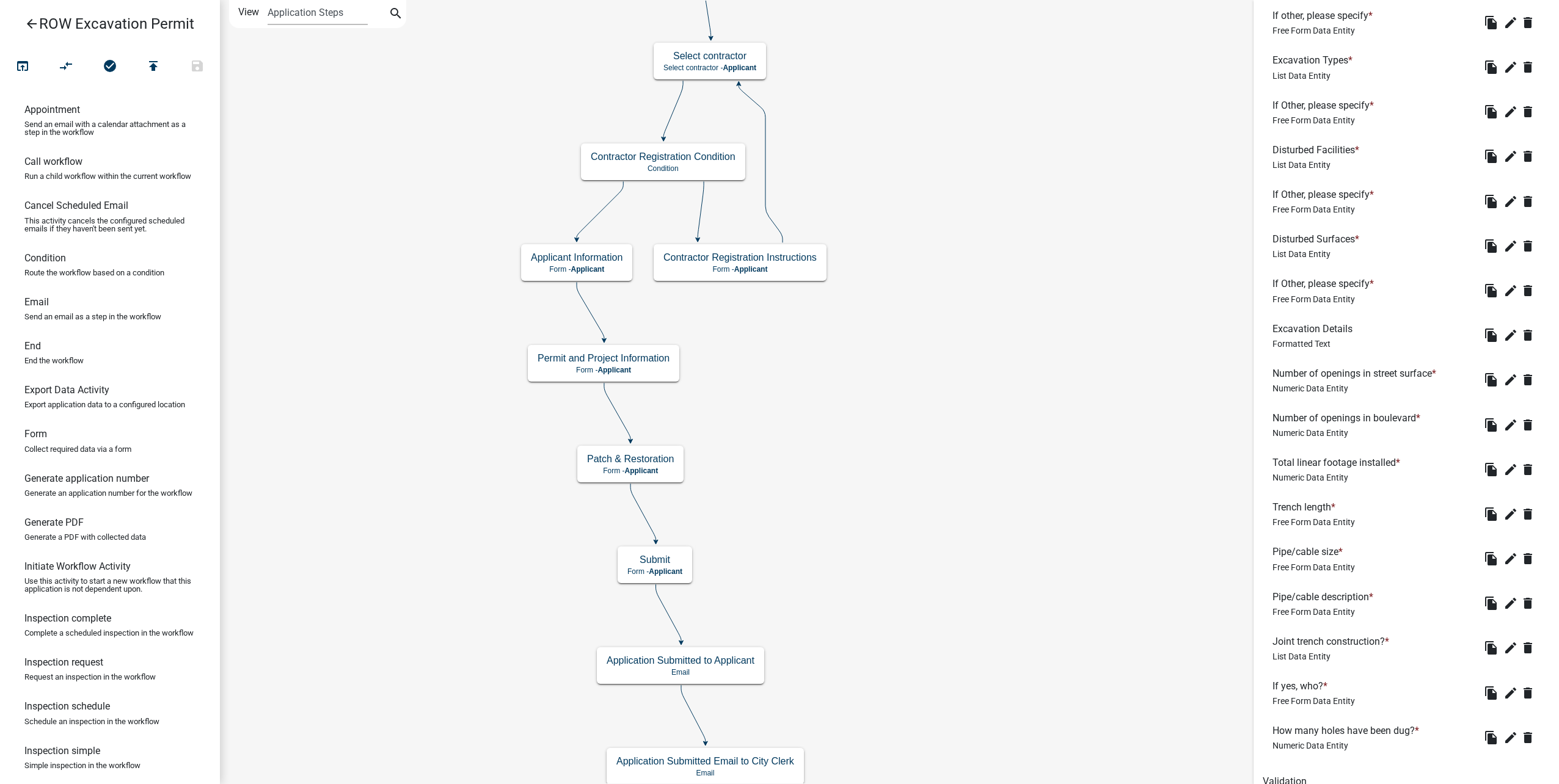
scroll to position [1777, 0]
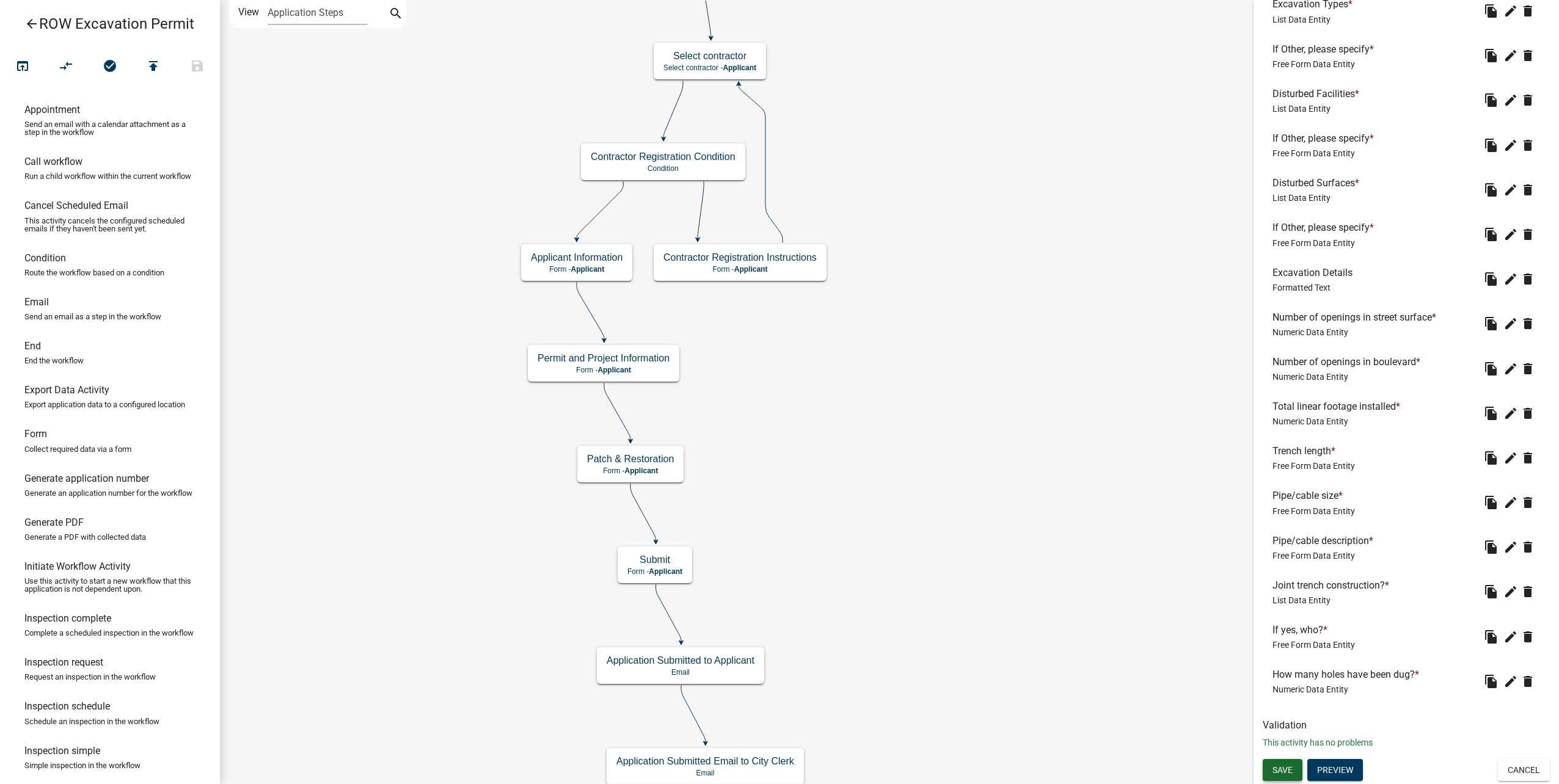
click at [1294, 765] on button "Save" at bounding box center [1282, 770] width 40 height 22
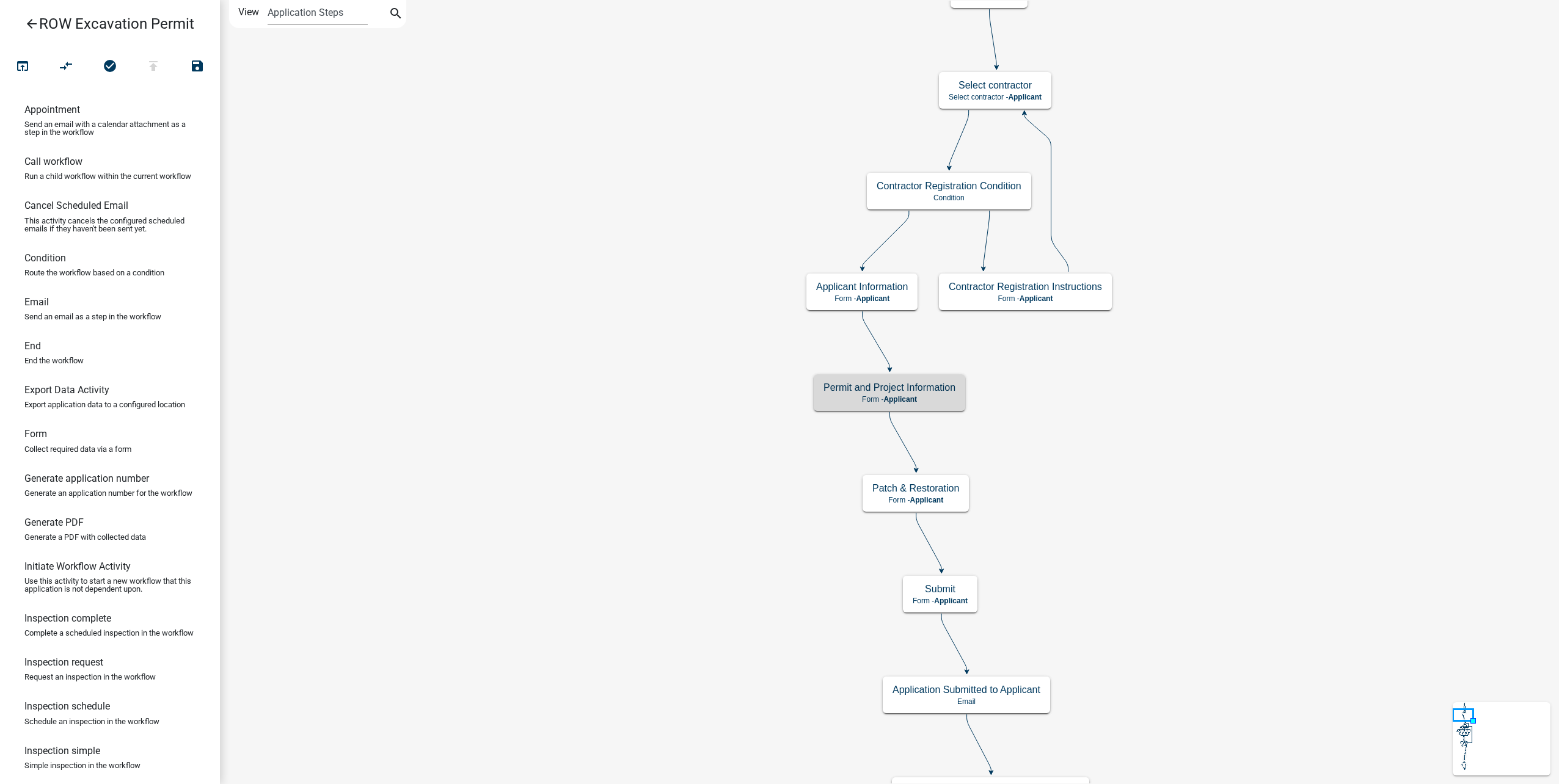
scroll to position [0, 0]
click at [939, 401] on p "Form - Applicant" at bounding box center [890, 399] width 132 height 9
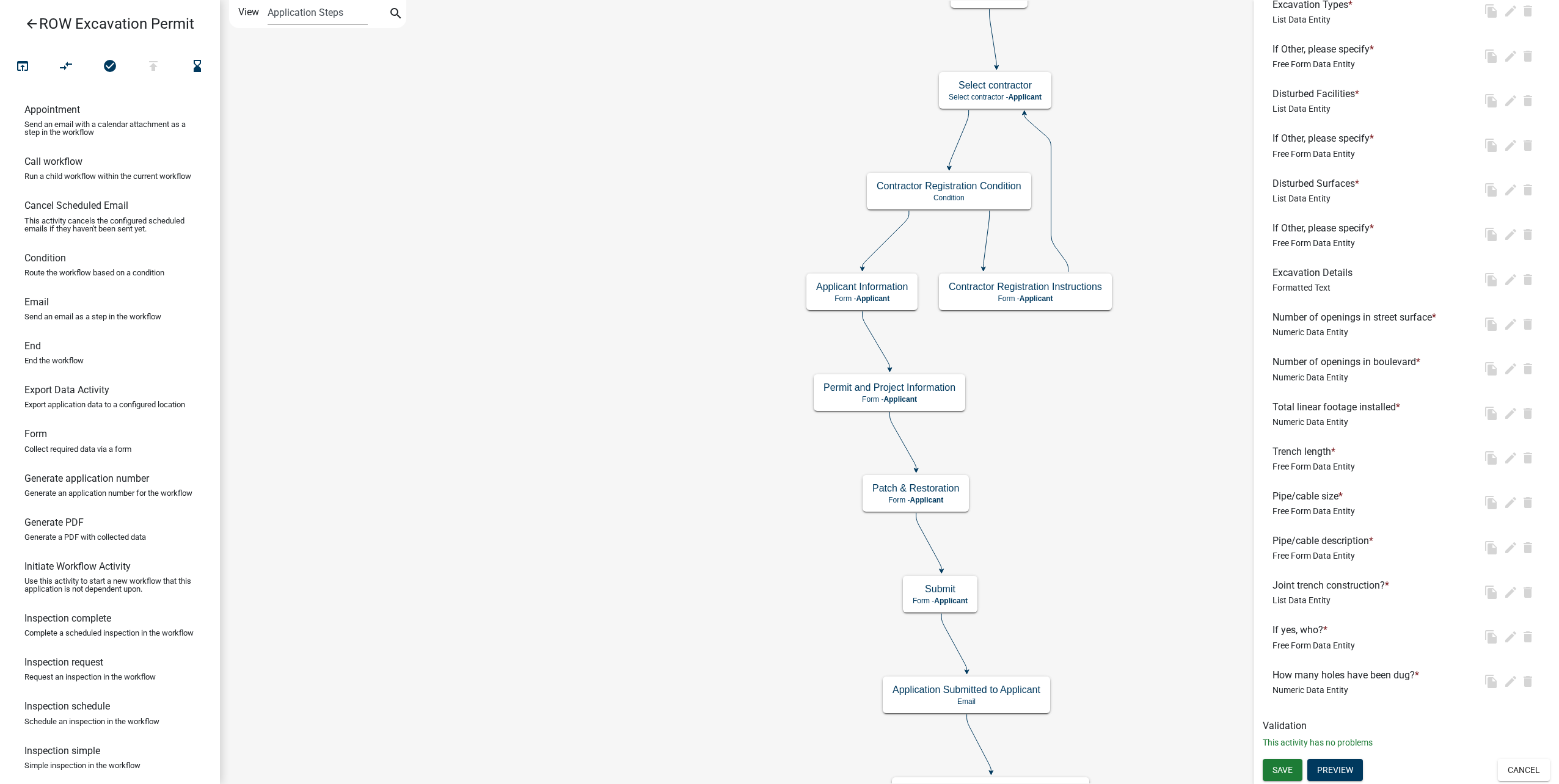
scroll to position [1702, 0]
click at [1346, 764] on button "Preview" at bounding box center [1335, 770] width 55 height 22
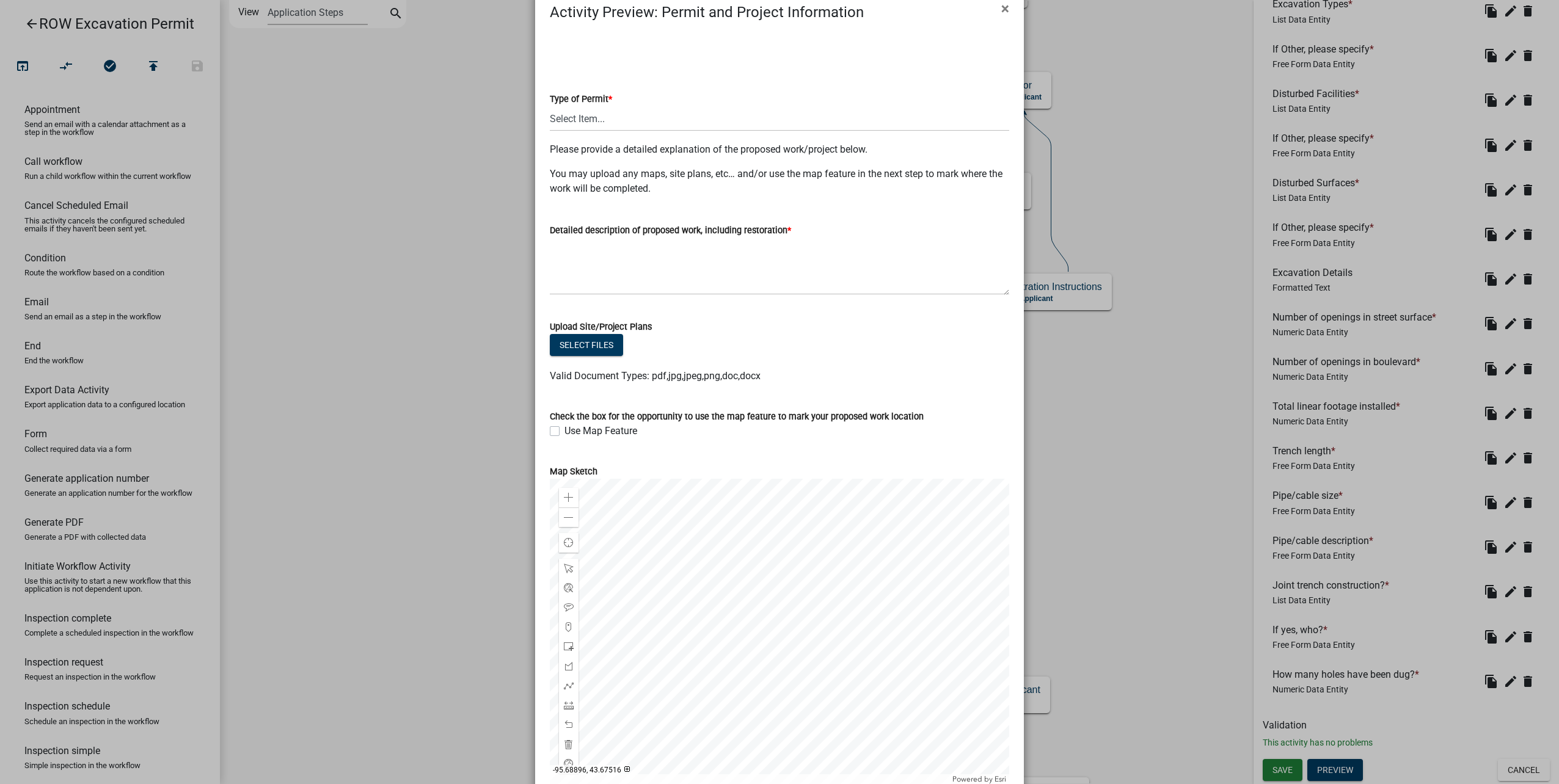
scroll to position [0, 0]
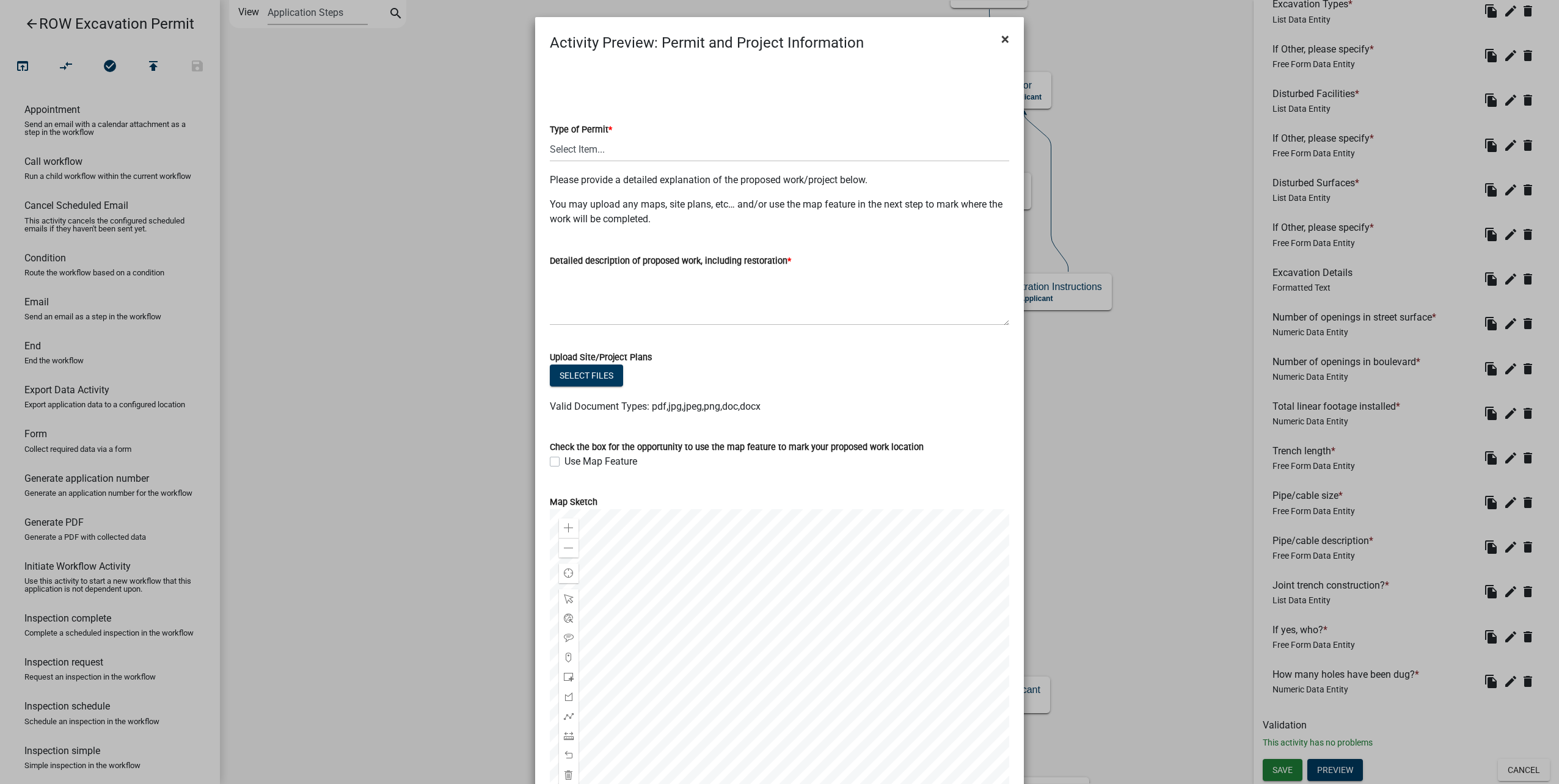
click at [1006, 35] on button "×" at bounding box center [1005, 39] width 27 height 34
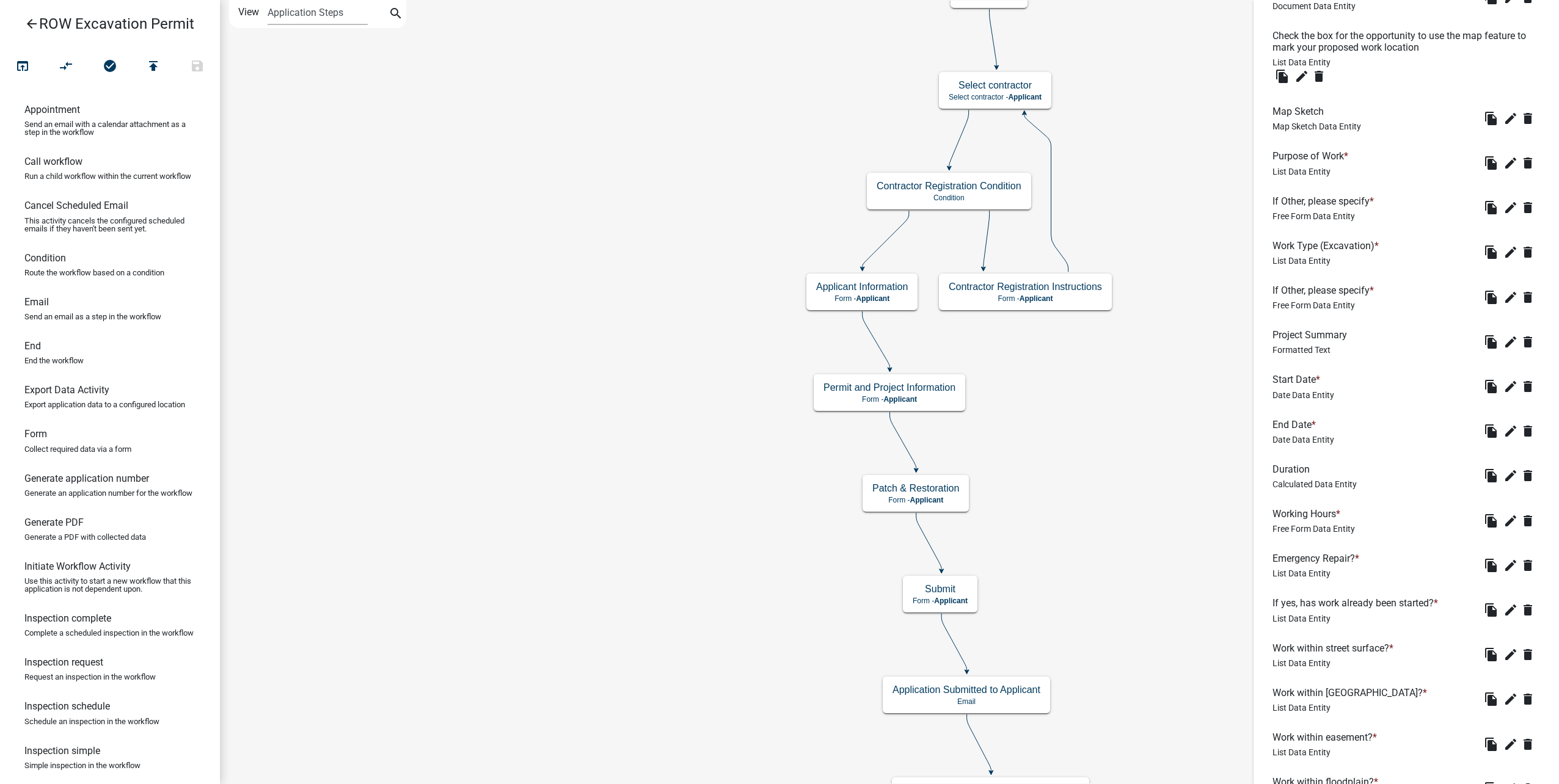
scroll to position [495, 0]
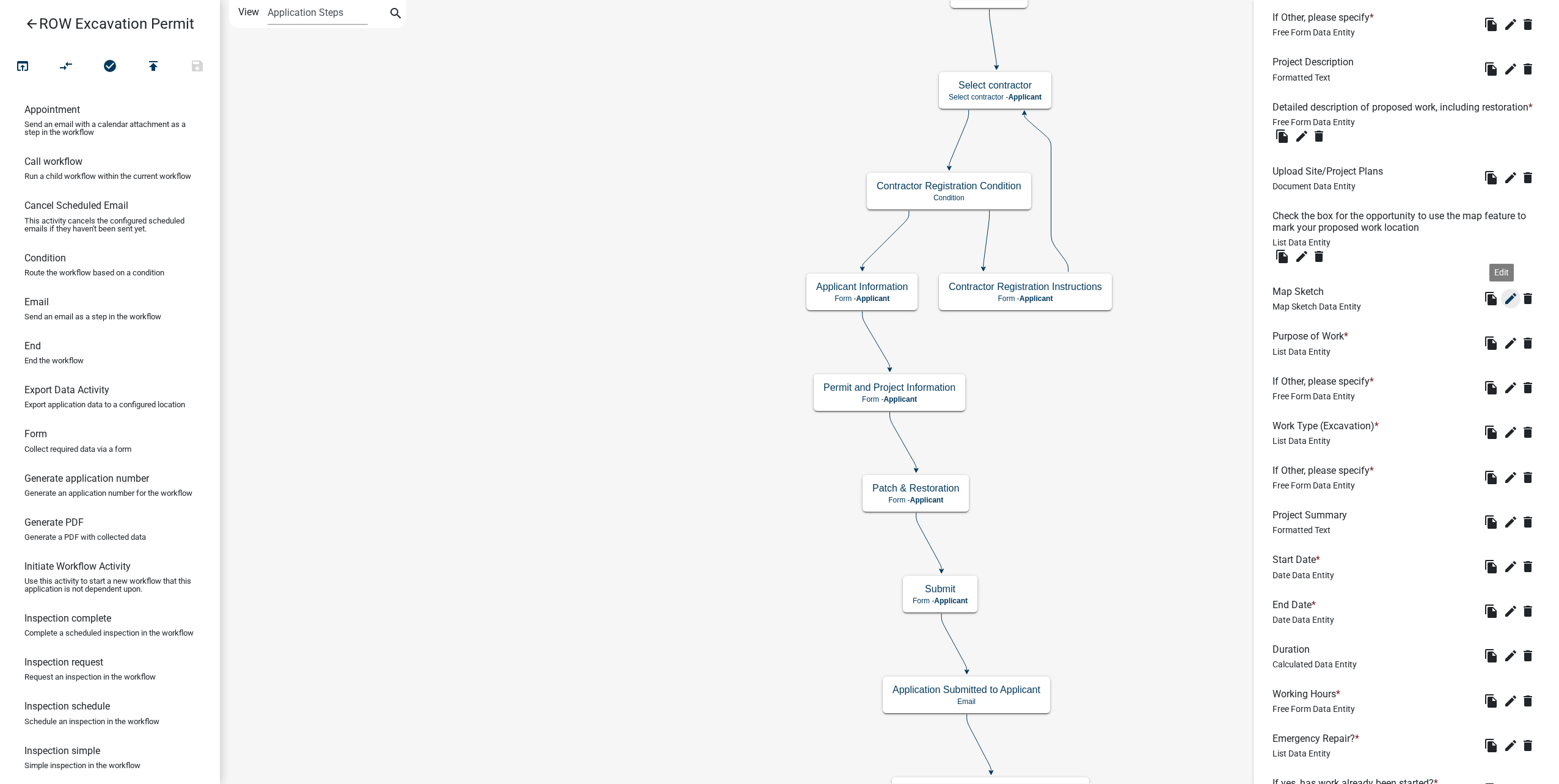
click at [1504, 306] on icon "edit" at bounding box center [1511, 299] width 15 height 15
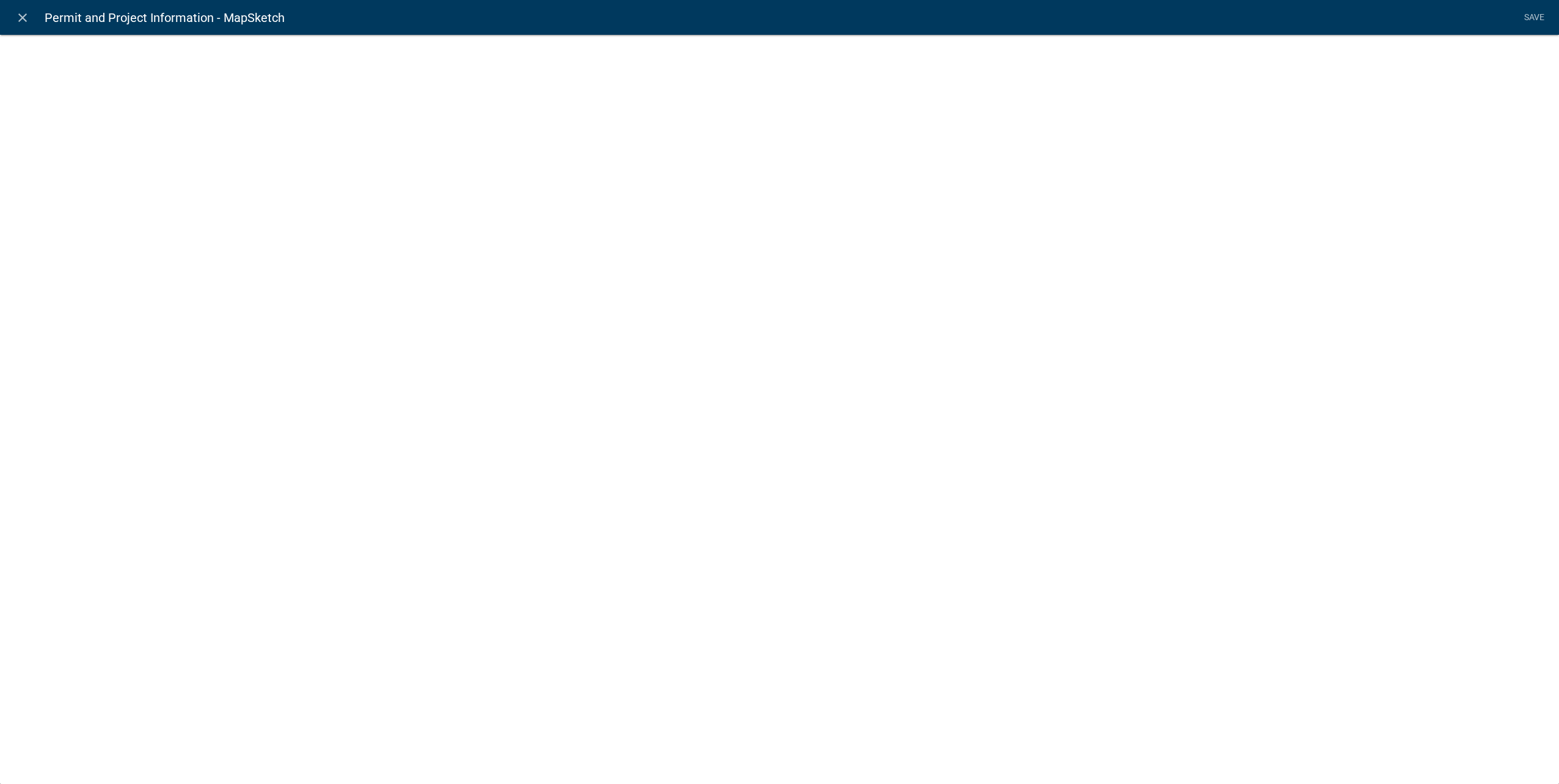
select select "mapsketch-data"
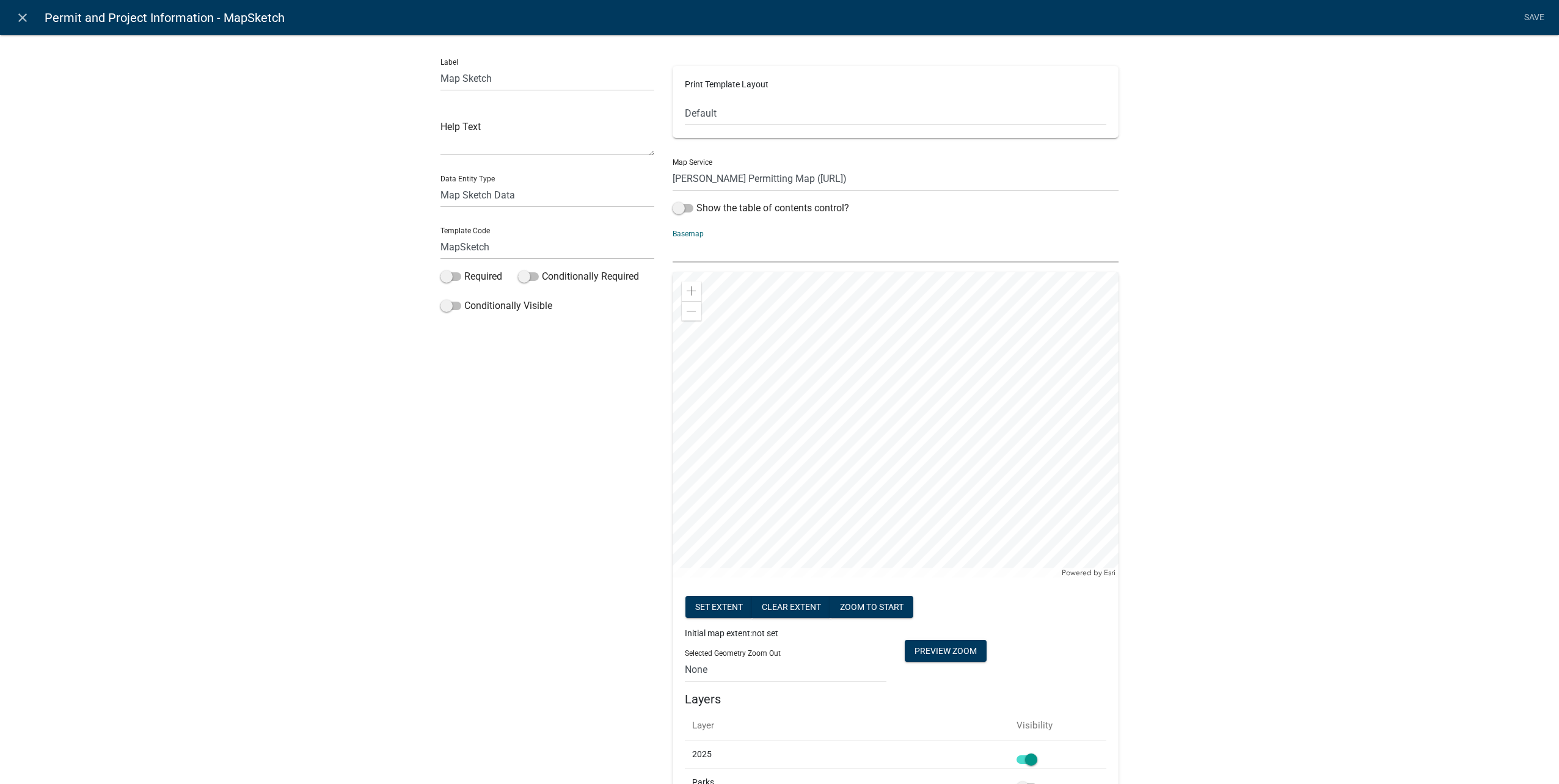
click at [822, 251] on select "no basemap topo satellite hybrid gray terrain osm topo-vector streets-relief-ve…" at bounding box center [895, 250] width 446 height 25
select select "hybrid"
click at [673, 237] on select "no basemap topo satellite hybrid gray terrain osm topo-vector streets-relief-ve…" at bounding box center [895, 250] width 446 height 25
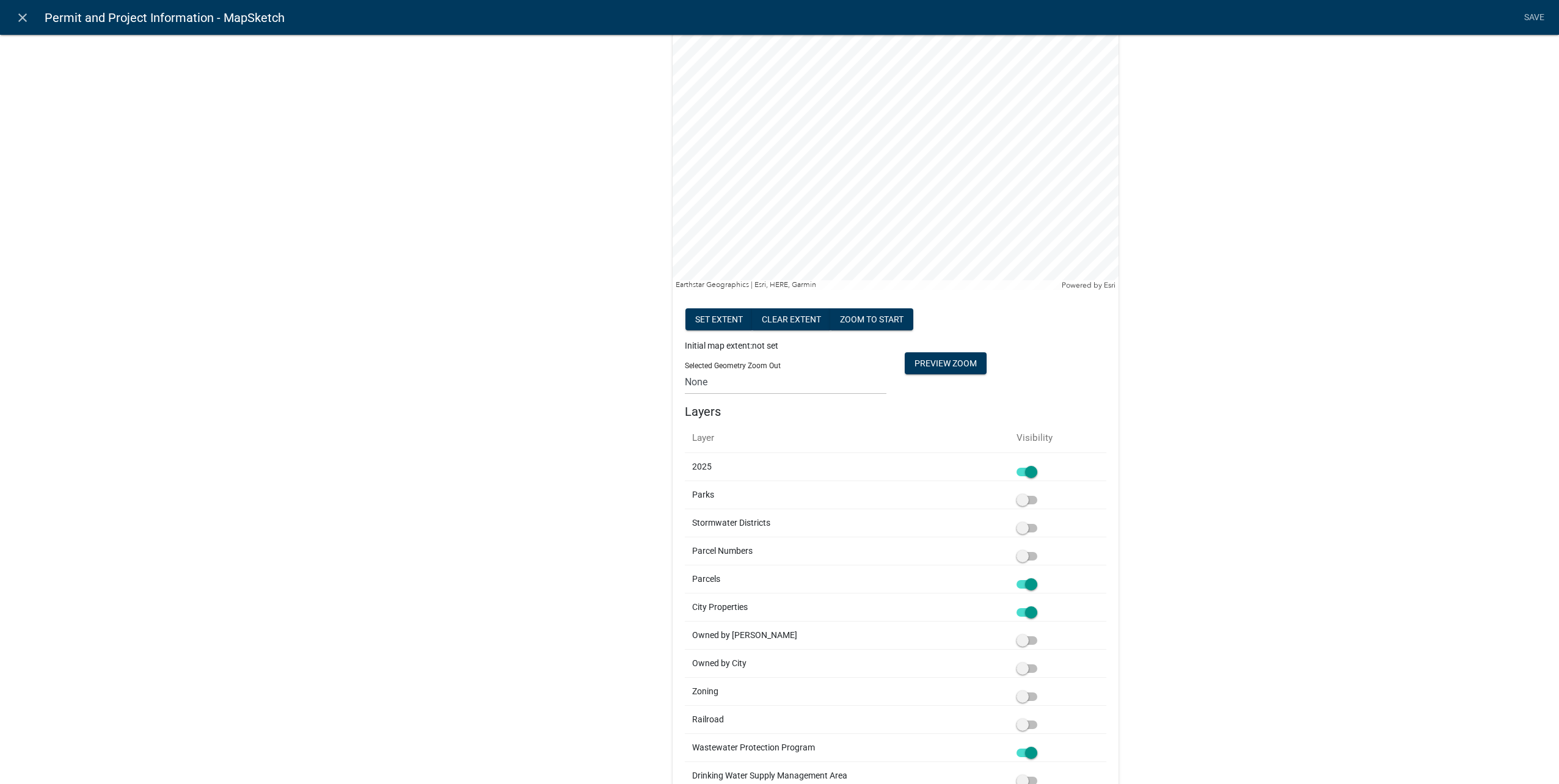
scroll to position [305, 0]
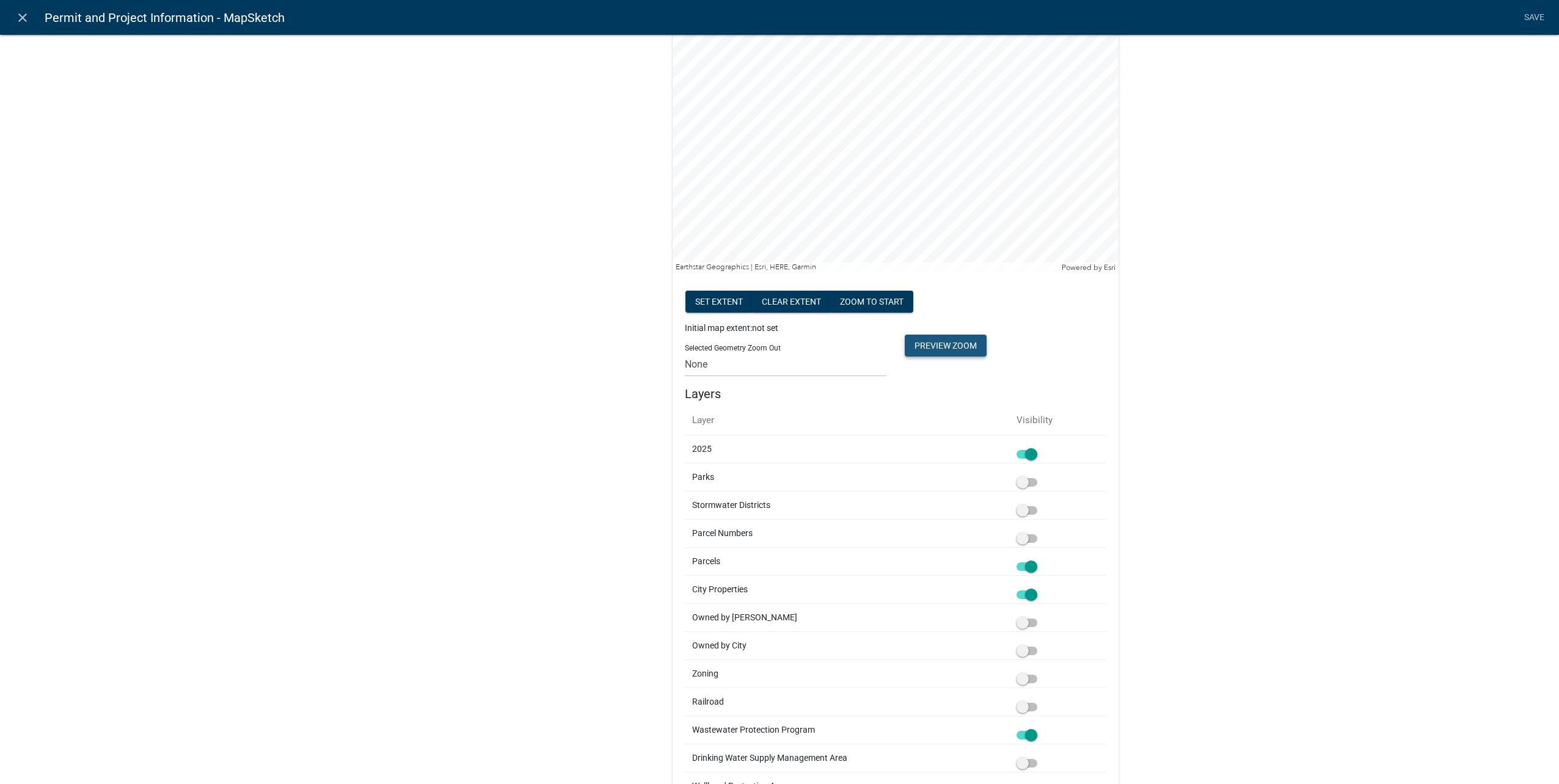
click at [970, 340] on button "Preview Zoom" at bounding box center [945, 345] width 82 height 22
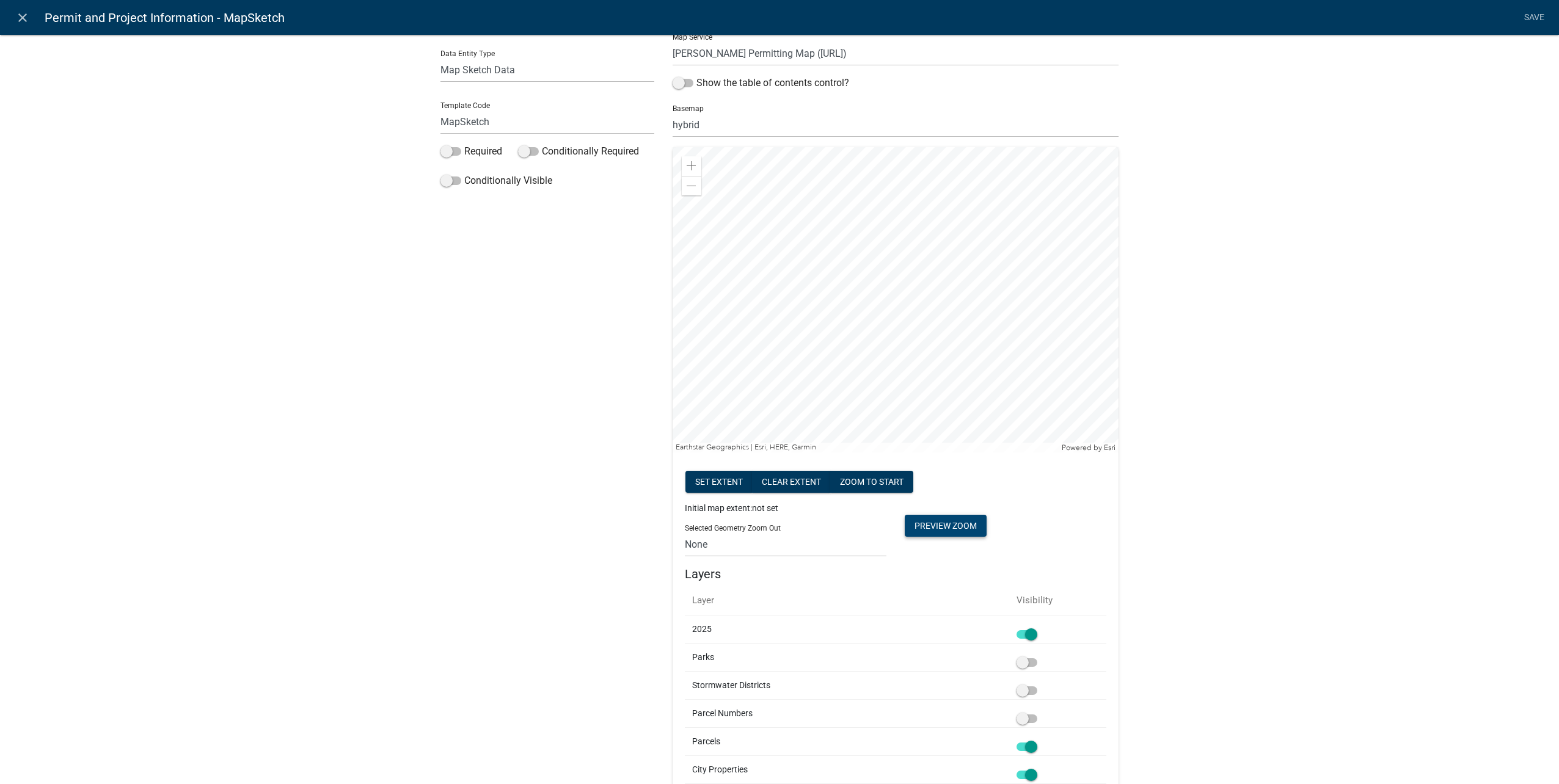
scroll to position [122, 0]
click at [732, 481] on button "Set extent" at bounding box center [719, 485] width 67 height 22
click at [816, 482] on button "Clear extent" at bounding box center [791, 485] width 79 height 22
click at [893, 487] on button "zoom to start" at bounding box center [872, 485] width 83 height 22
click at [980, 522] on button "Preview Zoom" at bounding box center [945, 528] width 82 height 22
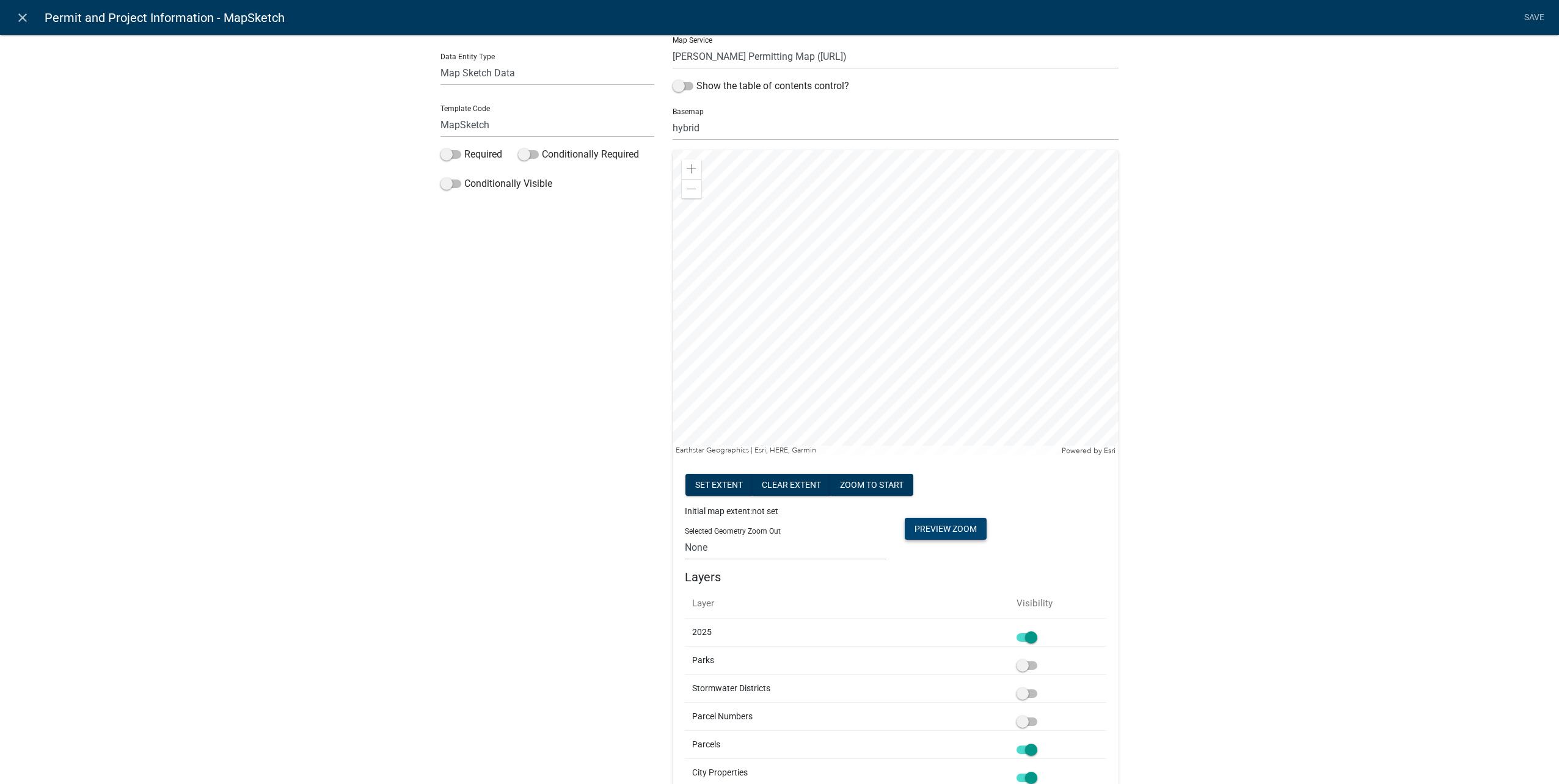
click at [942, 532] on button "Preview Zoom" at bounding box center [945, 528] width 82 height 22
click at [935, 334] on div at bounding box center [895, 303] width 446 height 305
click at [1040, 368] on div at bounding box center [895, 303] width 446 height 305
click at [938, 358] on div at bounding box center [895, 303] width 446 height 305
click at [980, 333] on div at bounding box center [895, 303] width 446 height 305
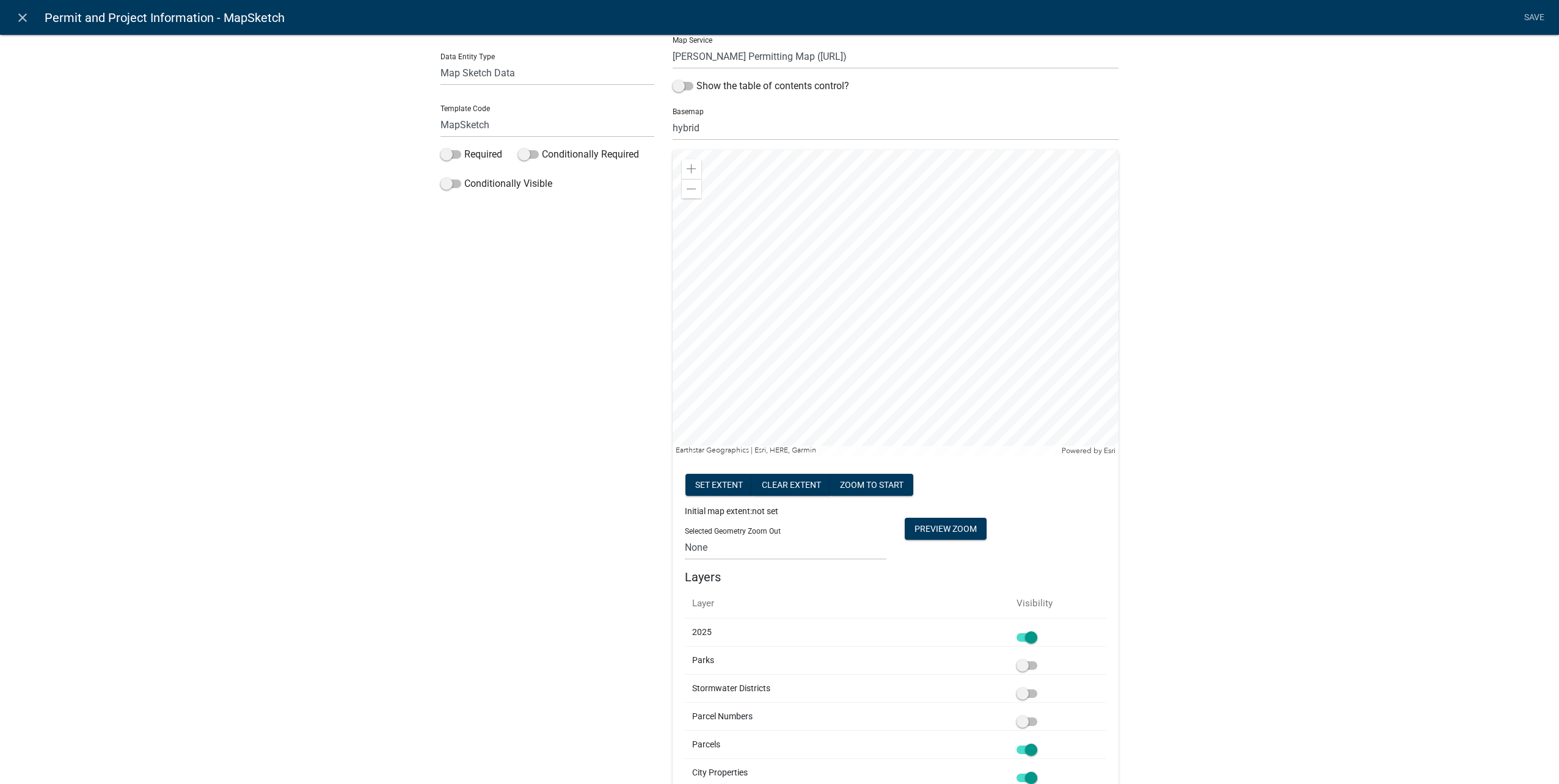
click at [959, 307] on div at bounding box center [895, 303] width 446 height 305
click at [1537, 17] on link "Save" at bounding box center [1534, 17] width 30 height 23
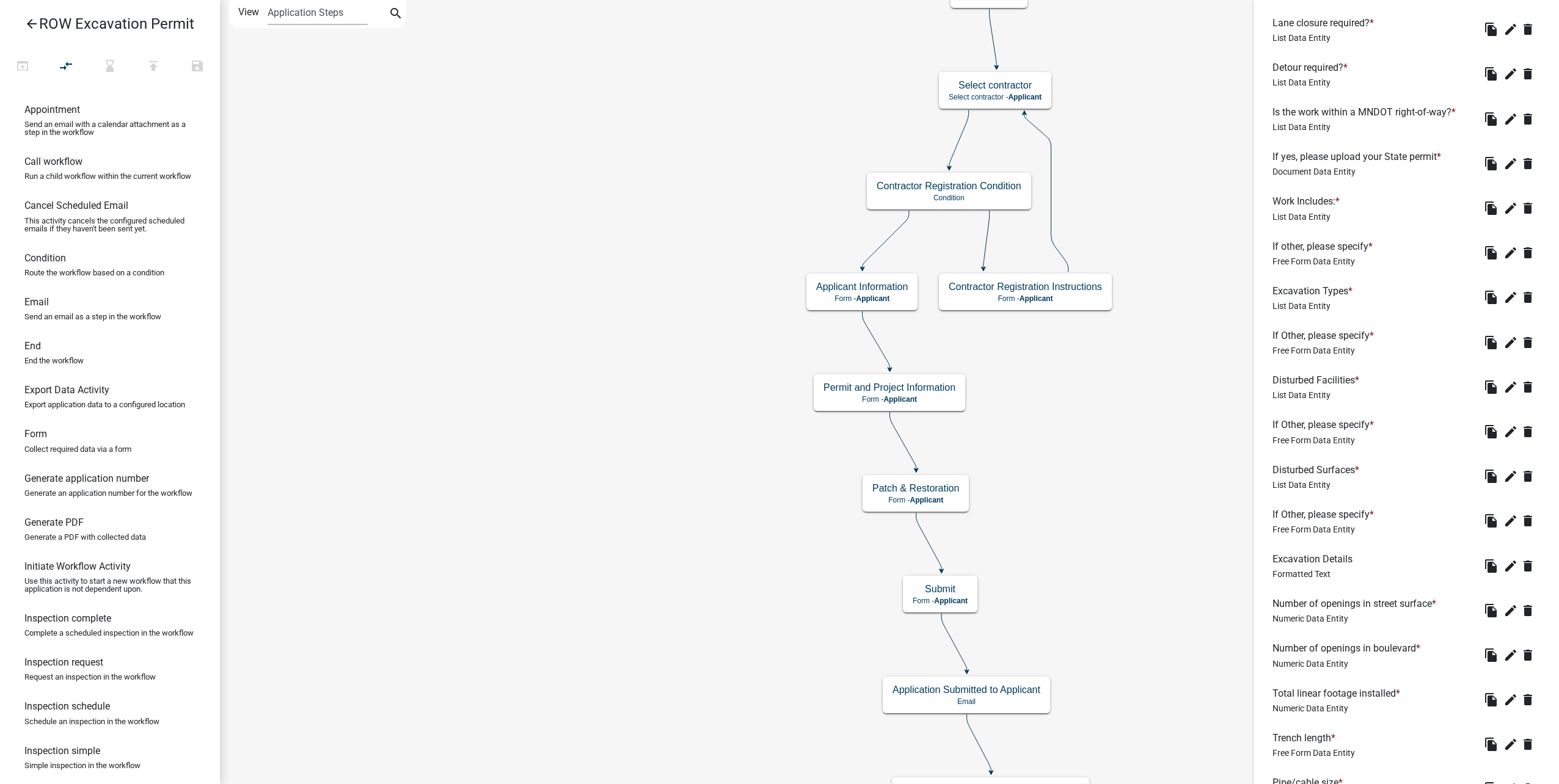
scroll to position [1702, 0]
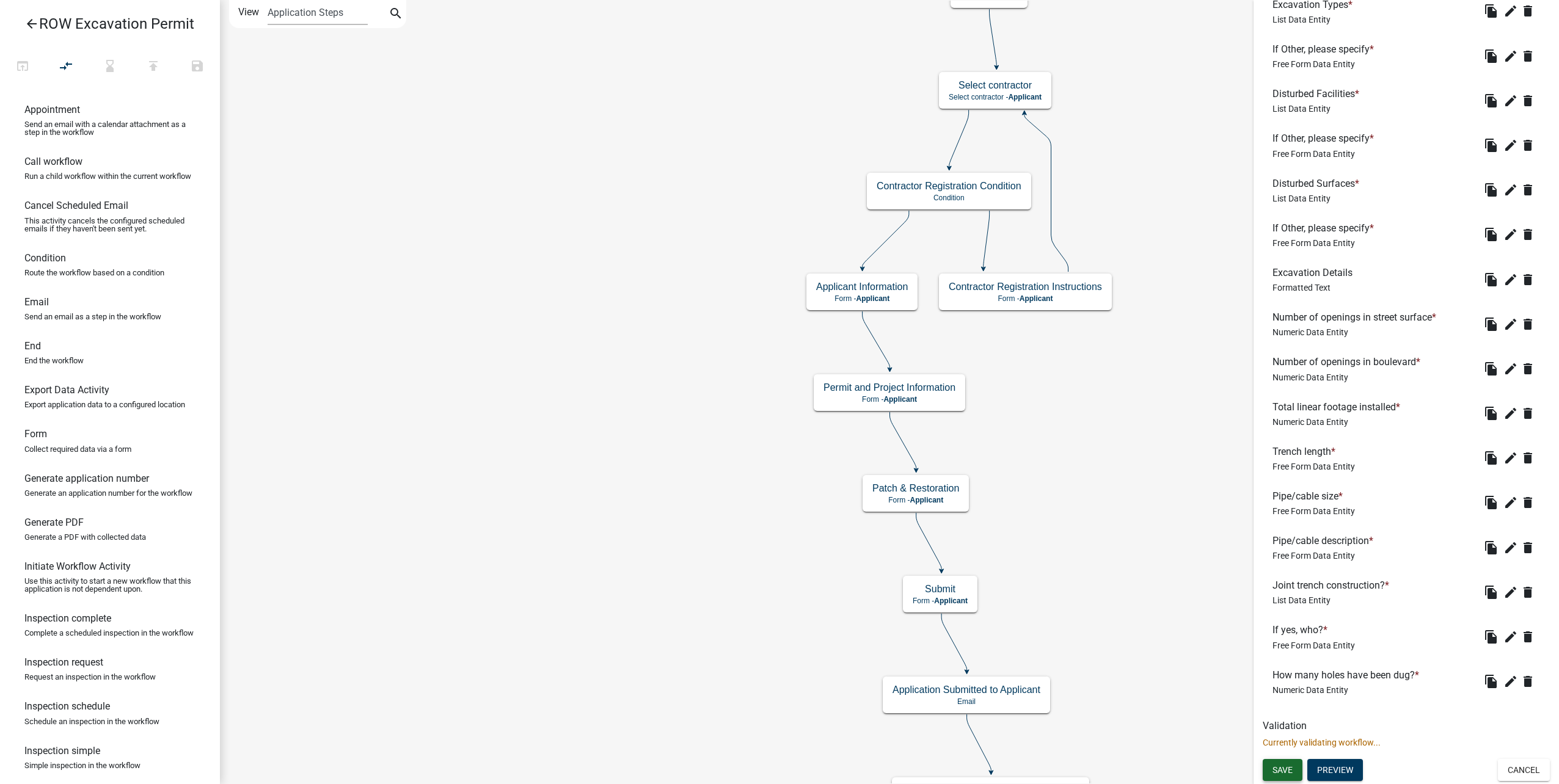
click at [1290, 777] on button "Save" at bounding box center [1282, 770] width 40 height 22
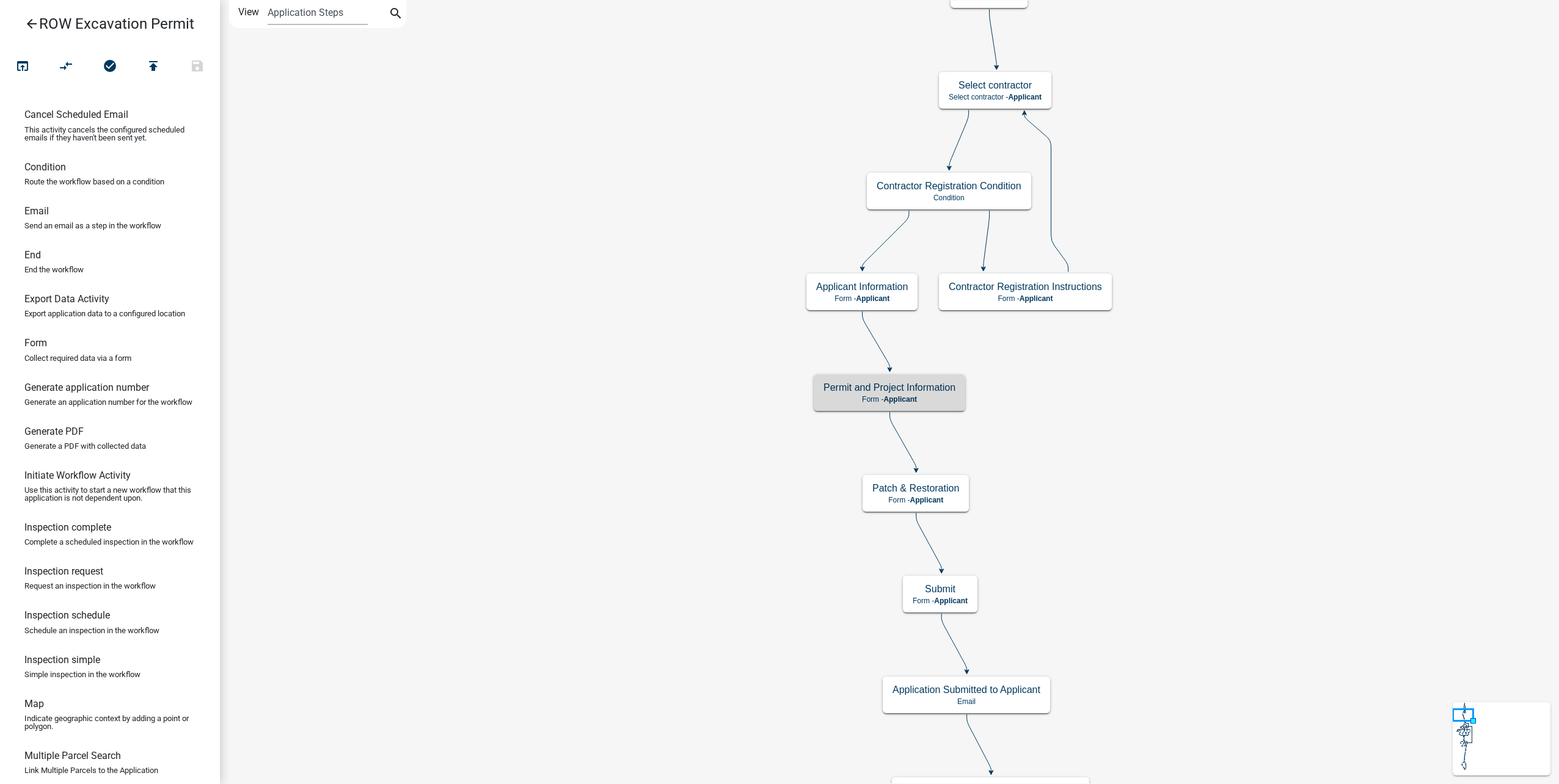
scroll to position [0, 0]
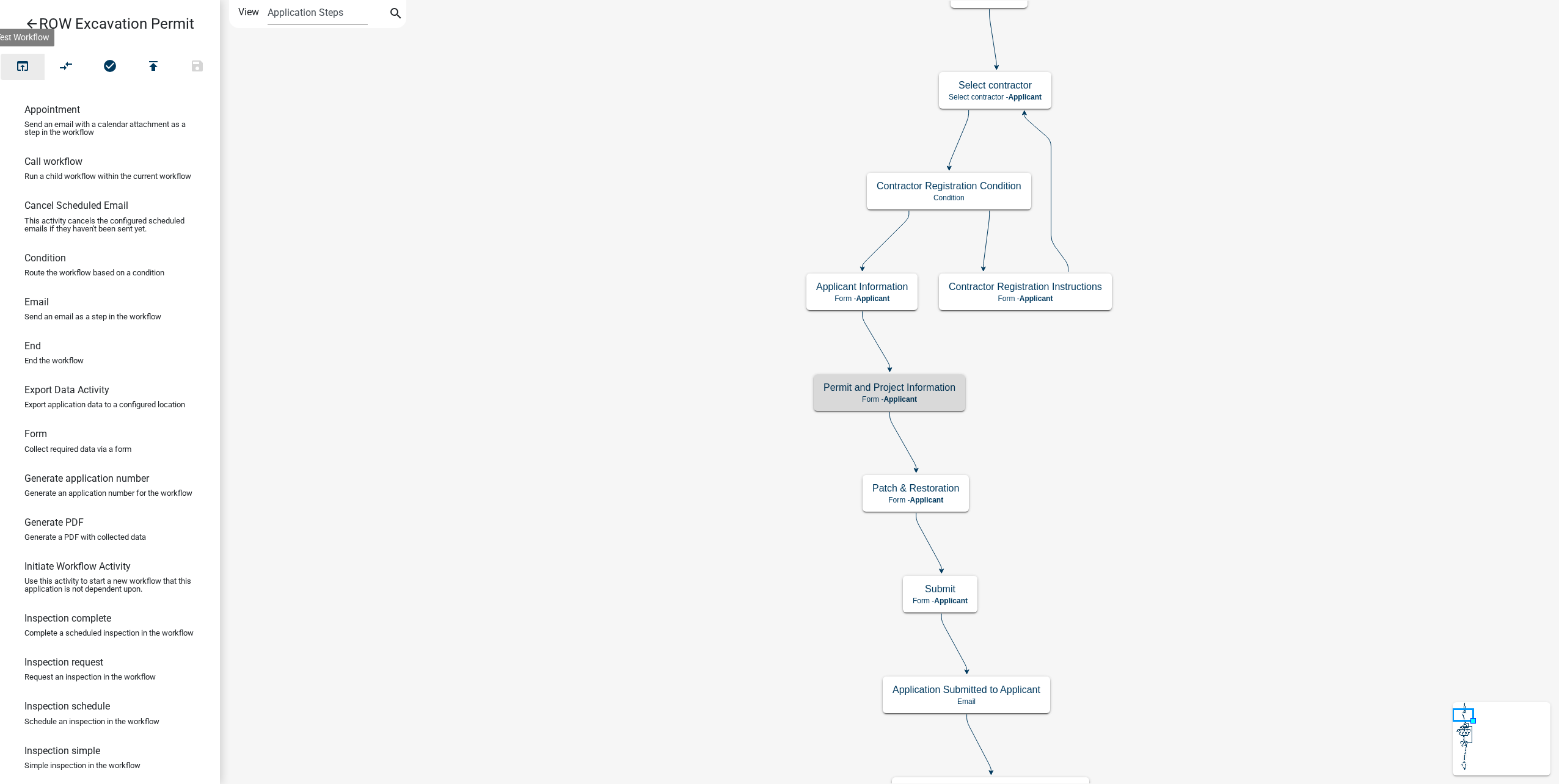
click at [24, 74] on icon "open_in_browser" at bounding box center [23, 67] width 15 height 17
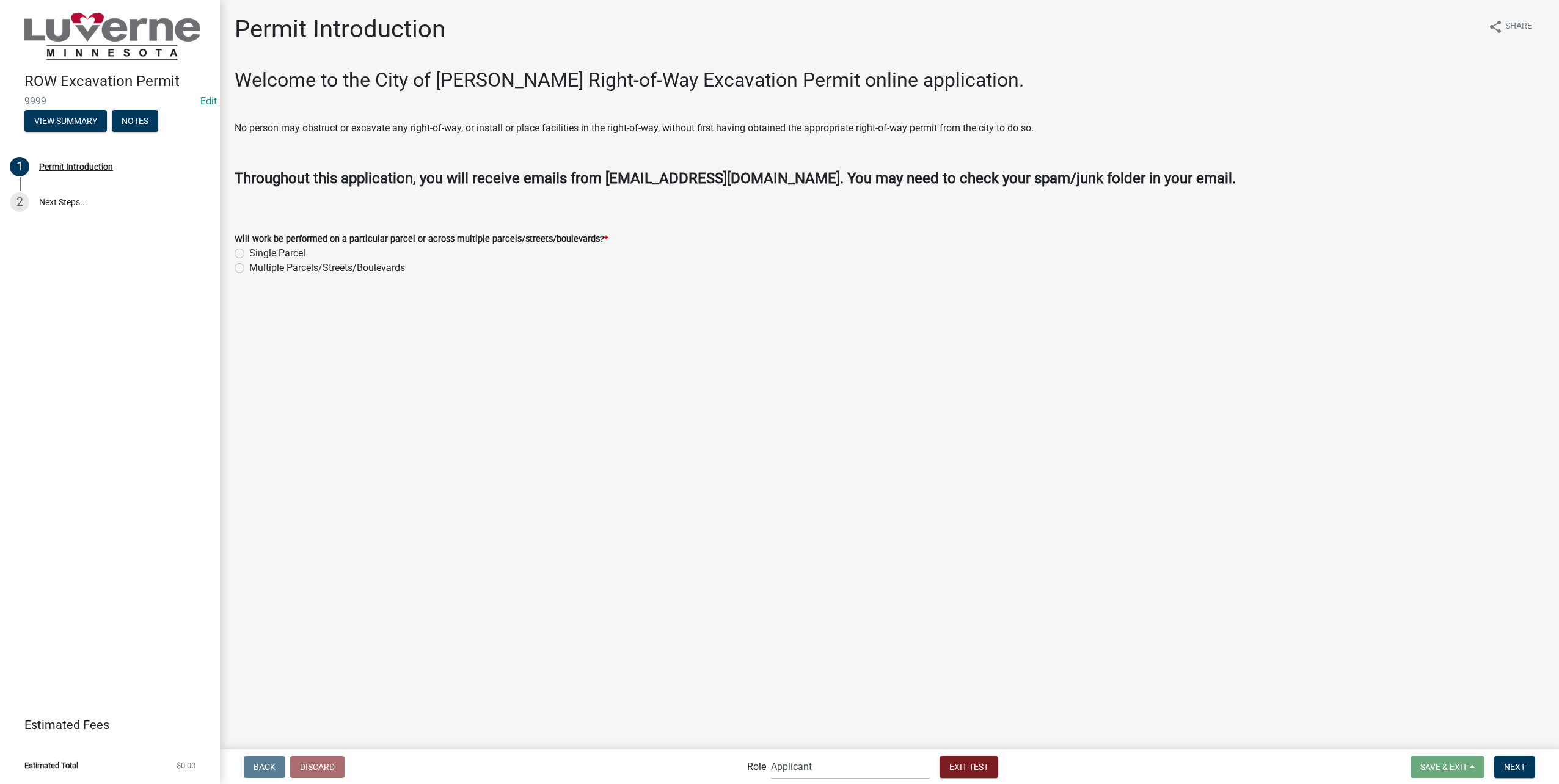
click at [291, 255] on label "Single Parcel" at bounding box center [277, 253] width 56 height 15
click at [257, 254] on input "Single Parcel" at bounding box center [253, 250] width 8 height 8
radio input "true"
click at [1525, 775] on button "Next" at bounding box center [1515, 767] width 41 height 22
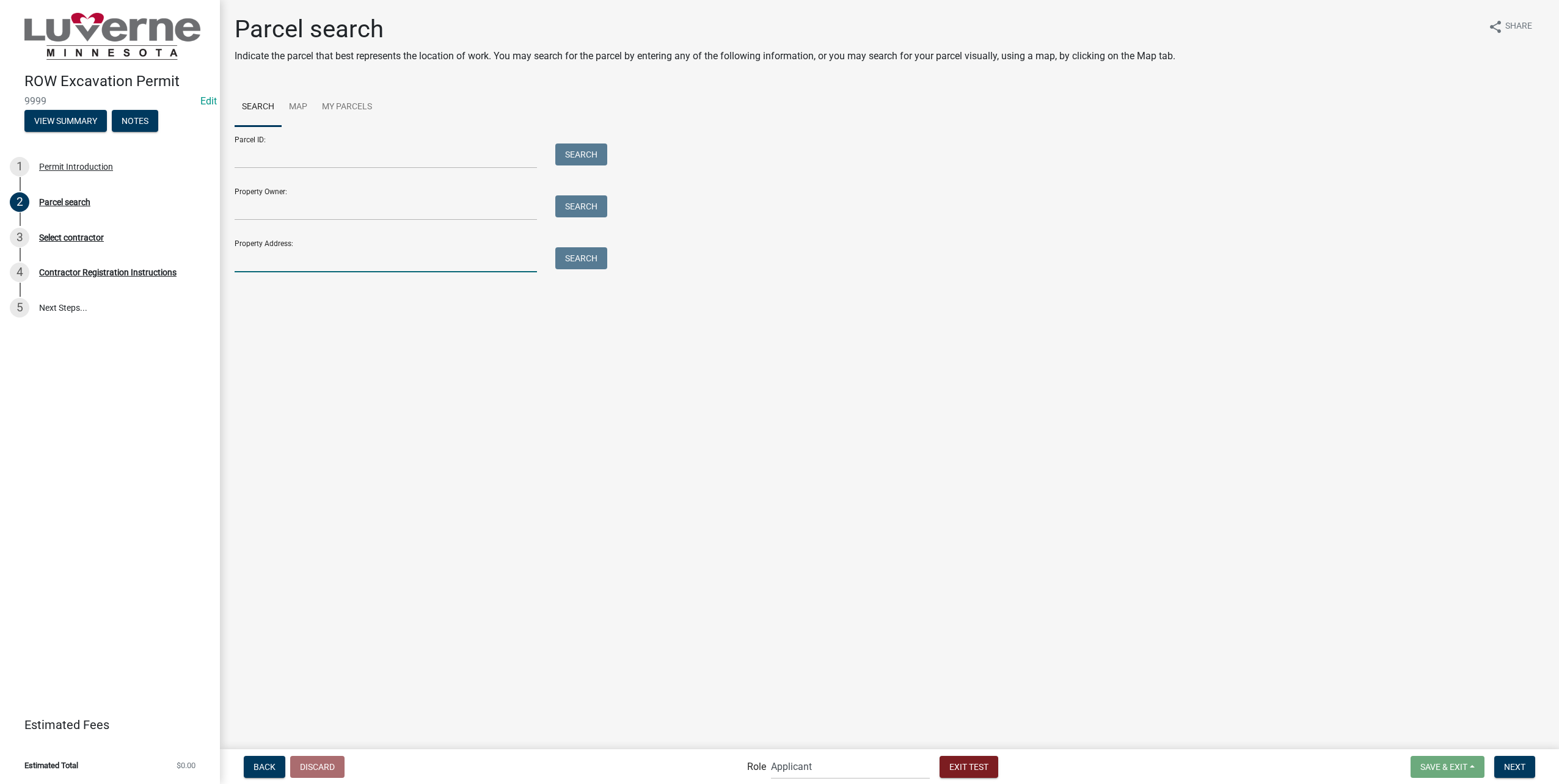
click at [289, 270] on input "Property Address:" at bounding box center [385, 260] width 302 height 25
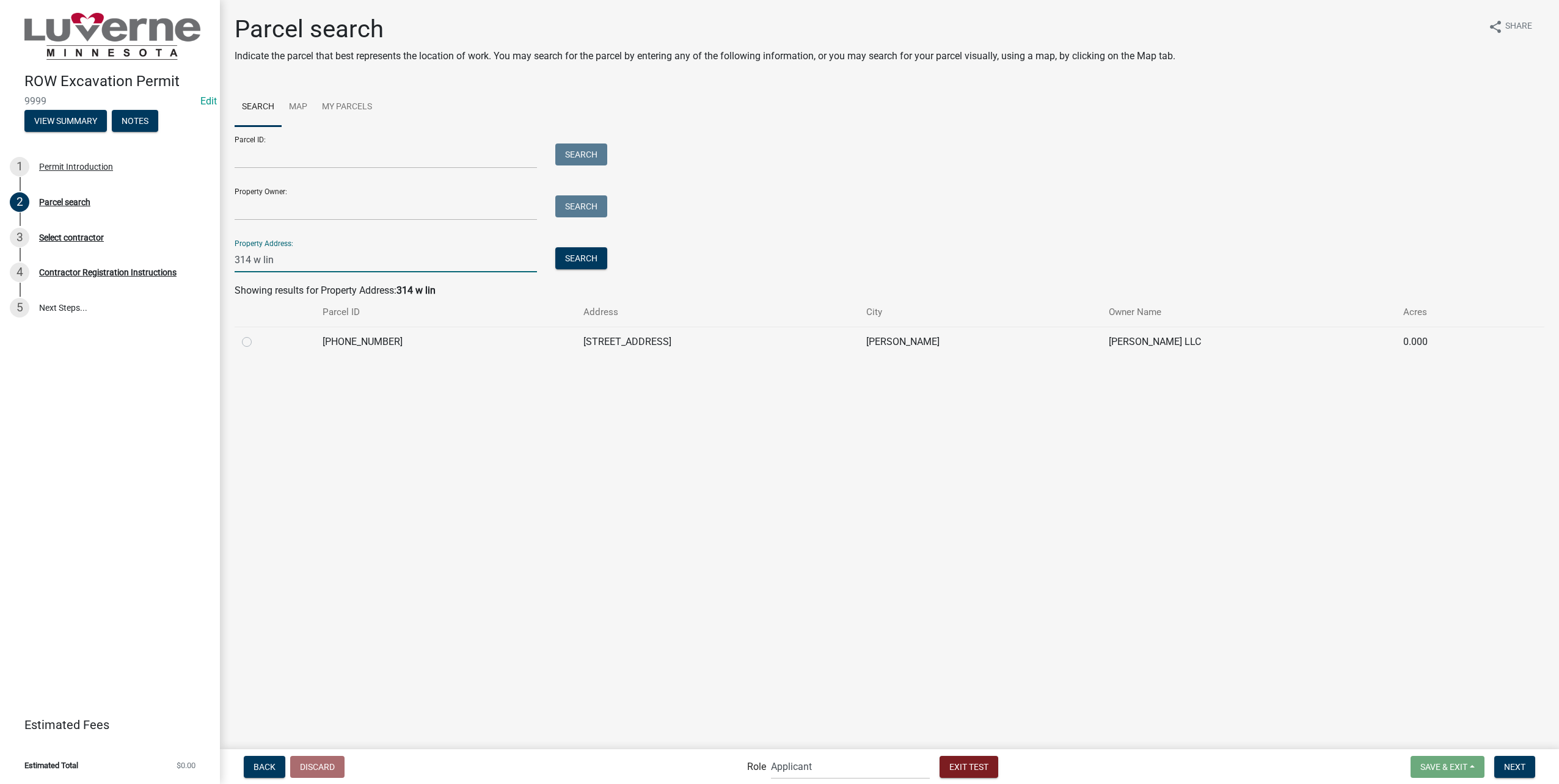
type input "314 w lin"
click at [241, 342] on td at bounding box center [275, 342] width 81 height 30
click at [257, 335] on label at bounding box center [257, 335] width 0 height 0
click at [257, 342] on input "radio" at bounding box center [260, 339] width 8 height 8
radio input "true"
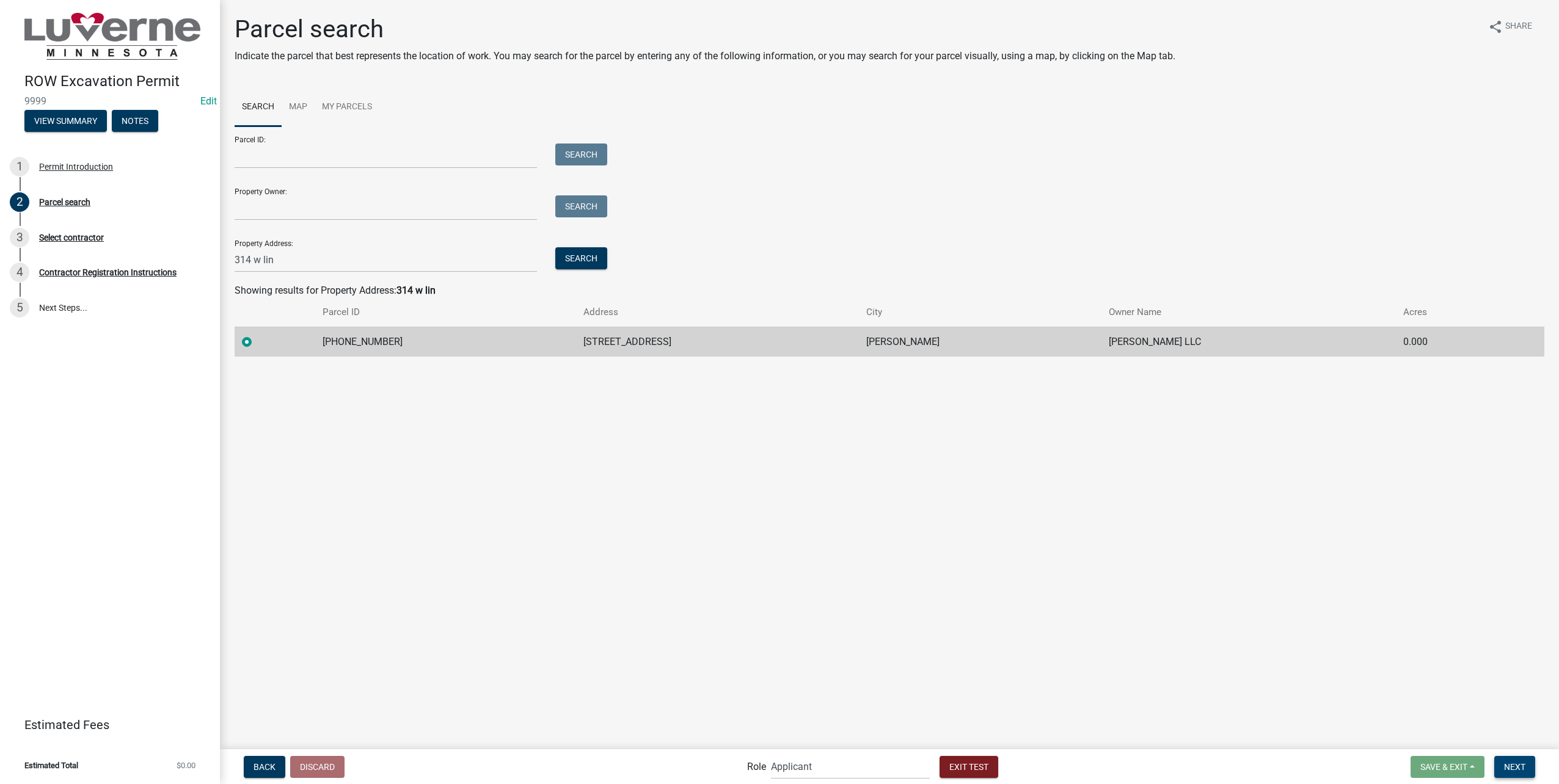
drag, startPoint x: 1517, startPoint y: 768, endPoint x: 1287, endPoint y: 718, distance: 235.4
click at [1517, 768] on span "Next" at bounding box center [1514, 766] width 21 height 10
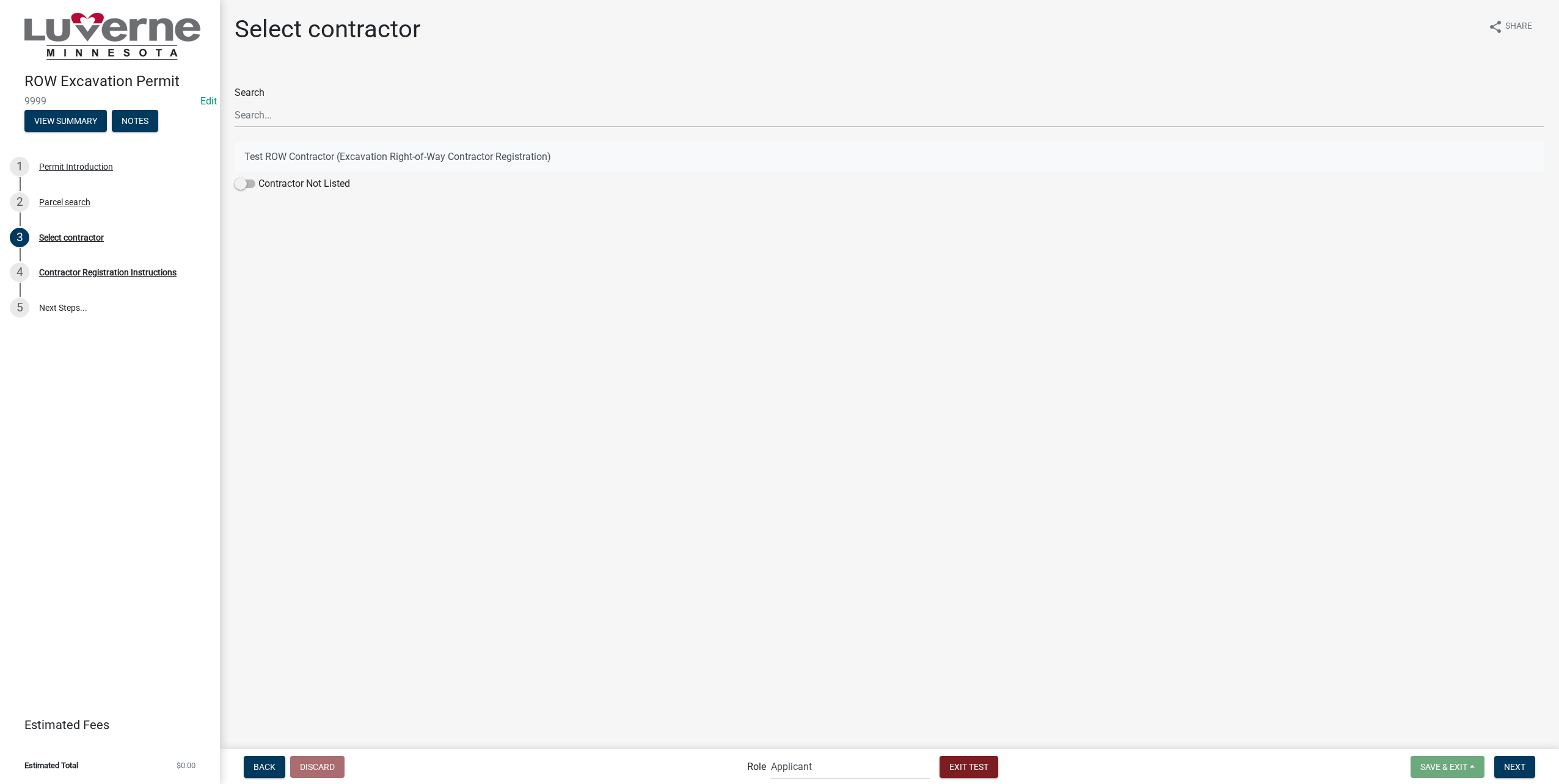
click at [332, 154] on button "Test ROW Contractor (Excavation Right-of-Way Contractor Registration)" at bounding box center [889, 157] width 1310 height 29
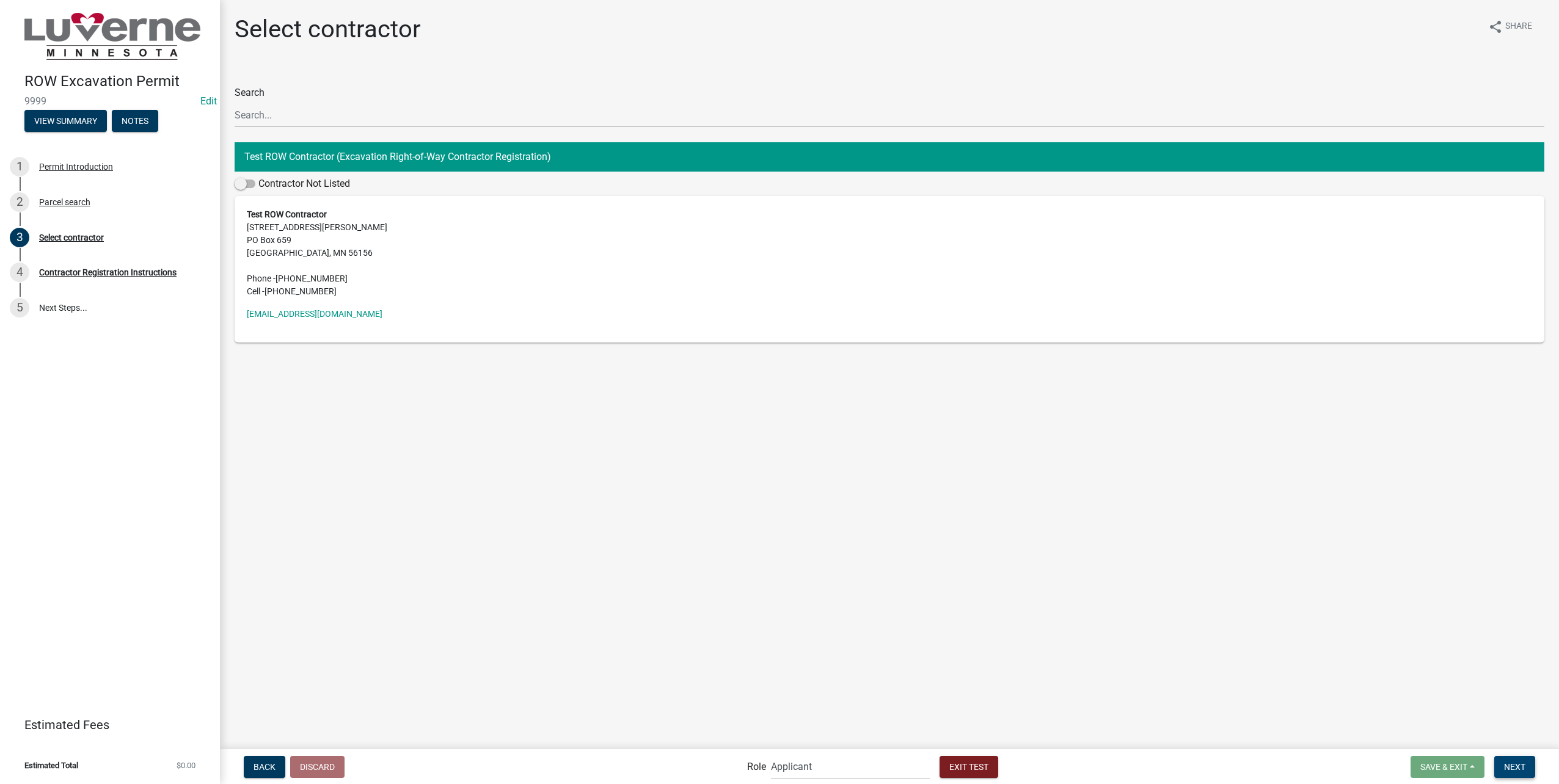
click at [1517, 762] on span "Next" at bounding box center [1514, 766] width 21 height 10
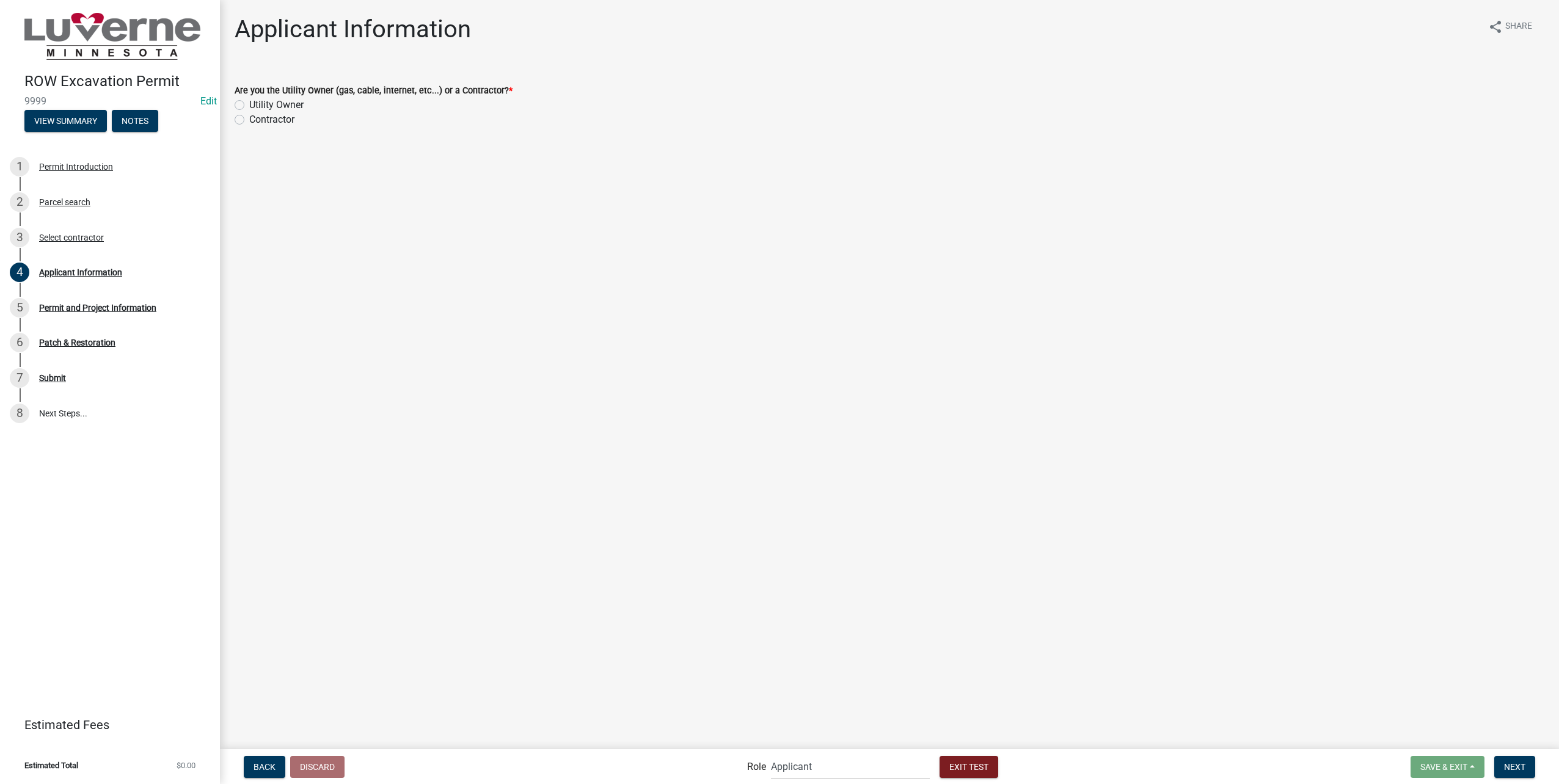
click at [289, 104] on label "Utility Owner" at bounding box center [276, 105] width 54 height 15
click at [257, 104] on input "Utility Owner" at bounding box center [253, 101] width 8 height 8
radio input "true"
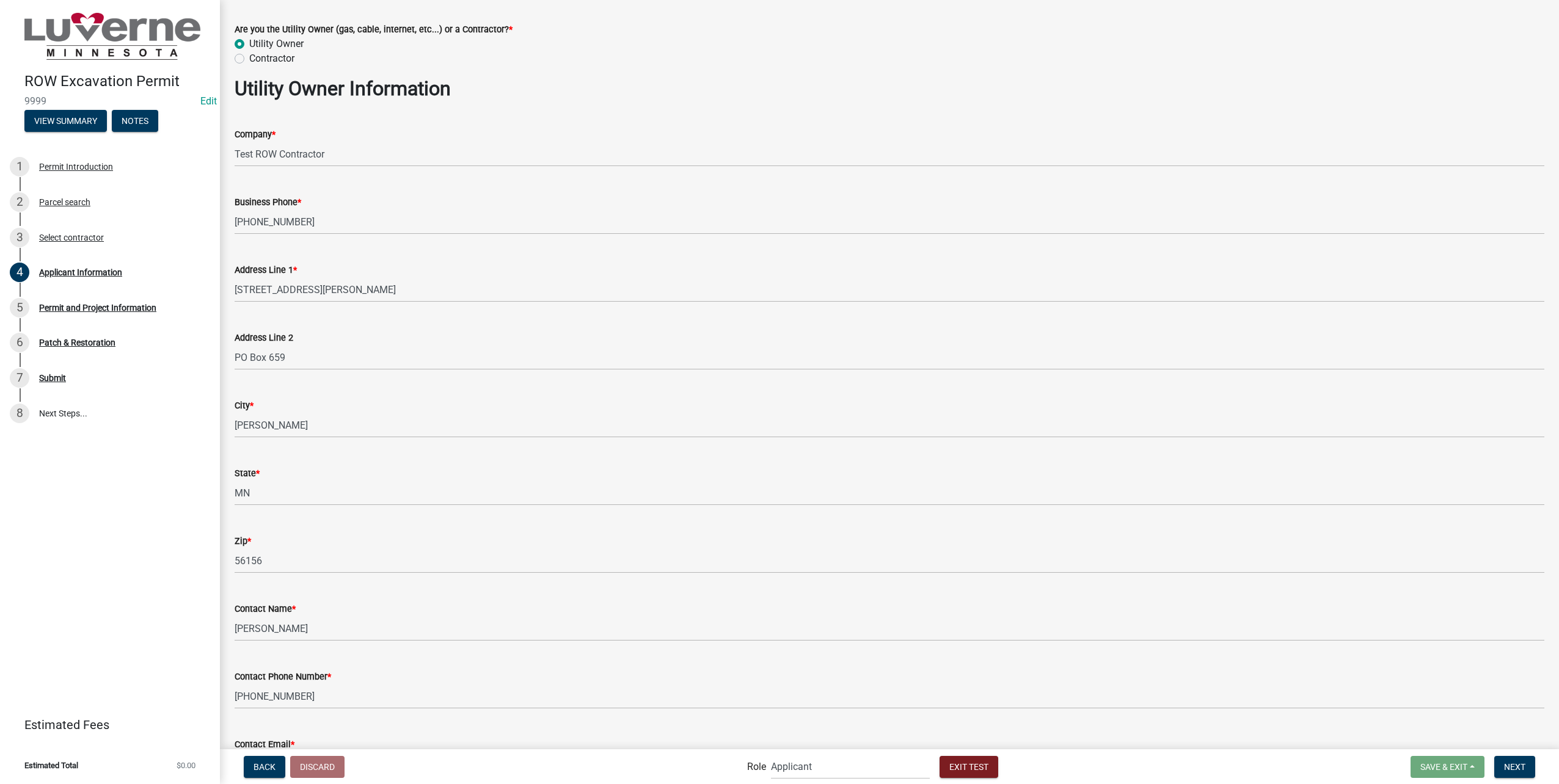
scroll to position [149, 0]
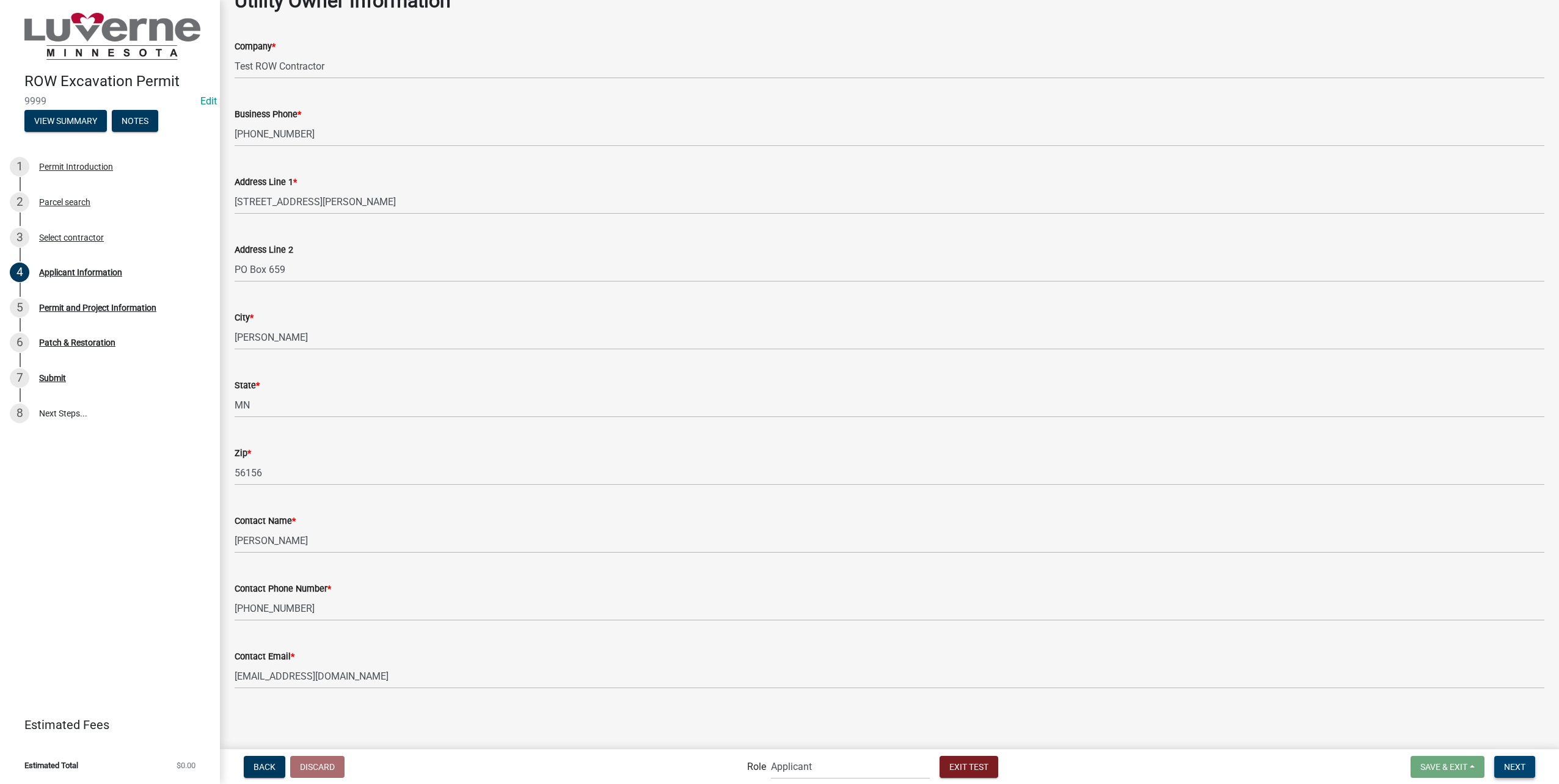
click at [1509, 760] on button "Next" at bounding box center [1515, 767] width 41 height 22
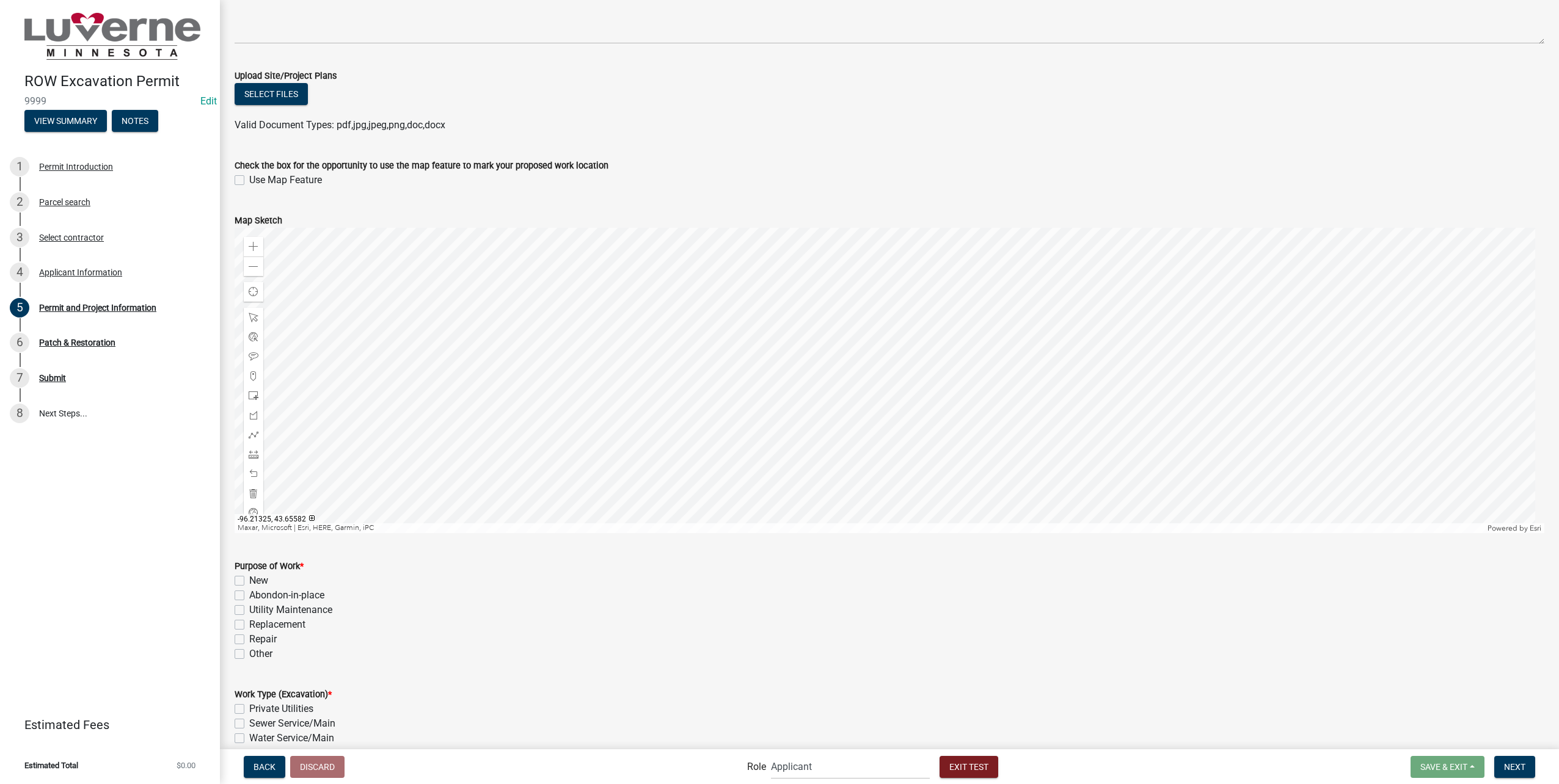
scroll to position [244, 0]
click at [1000, 309] on div at bounding box center [889, 381] width 1310 height 305
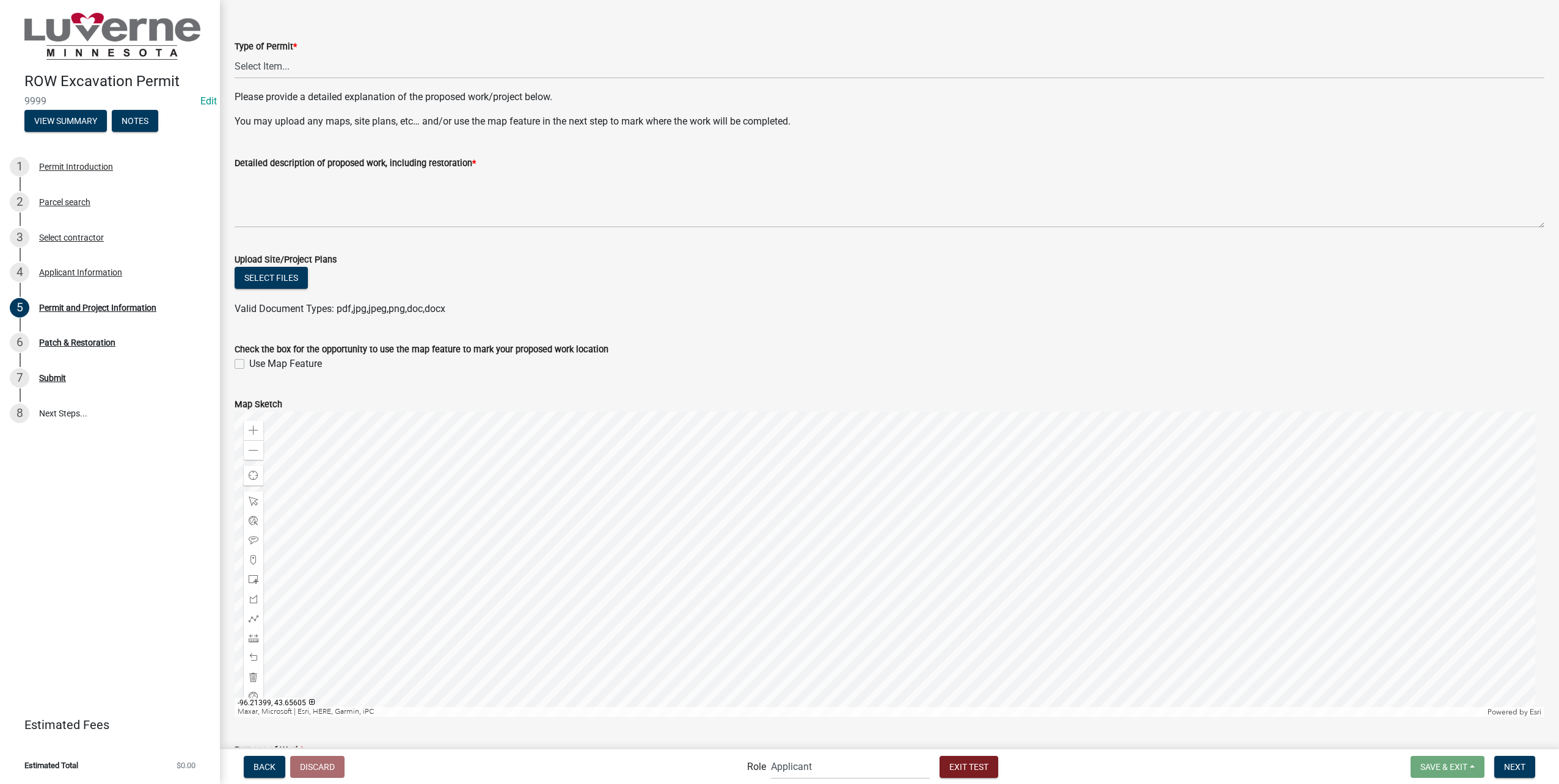
scroll to position [0, 0]
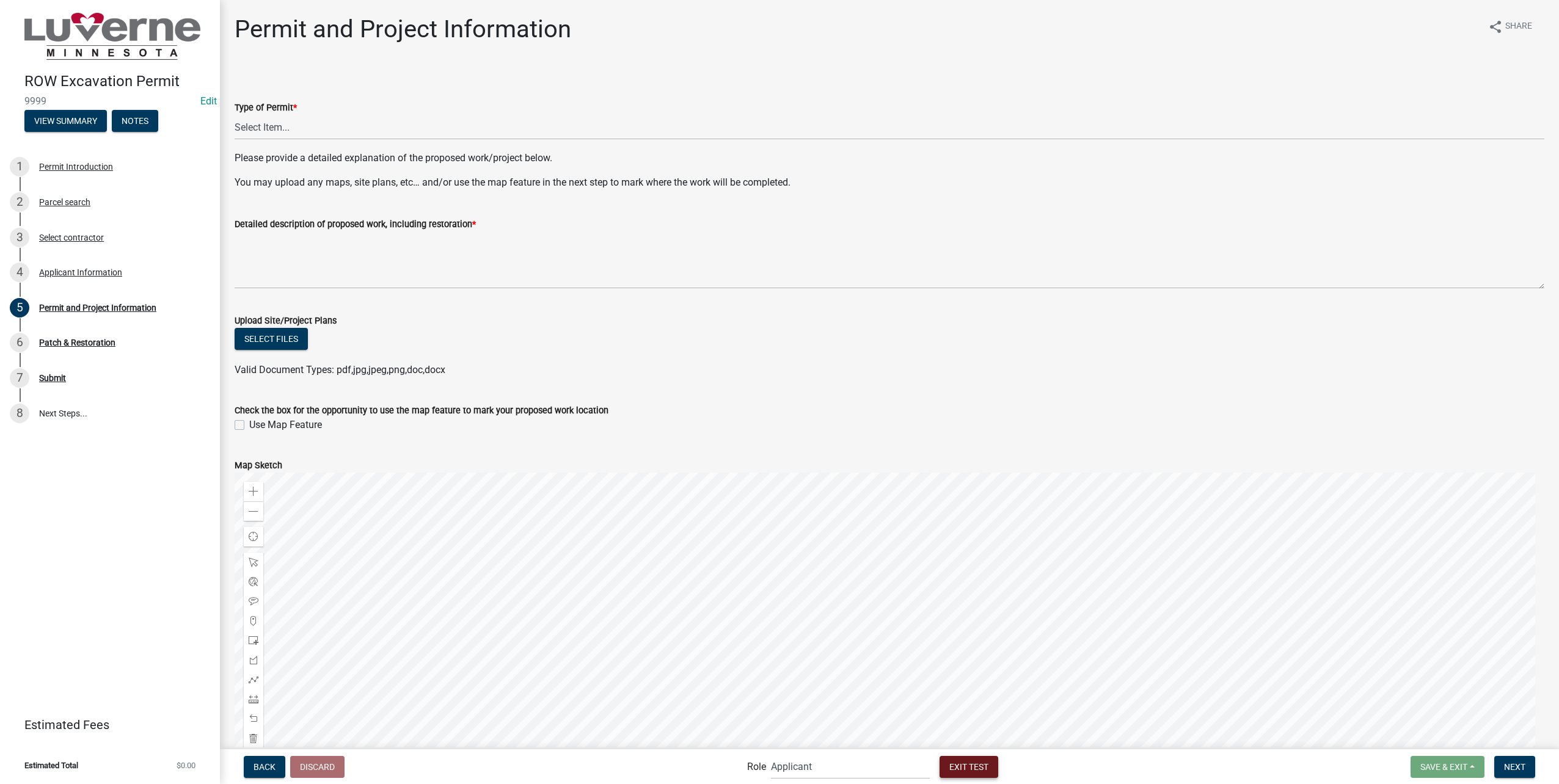
click at [990, 760] on button "Exit Test" at bounding box center [968, 767] width 58 height 22
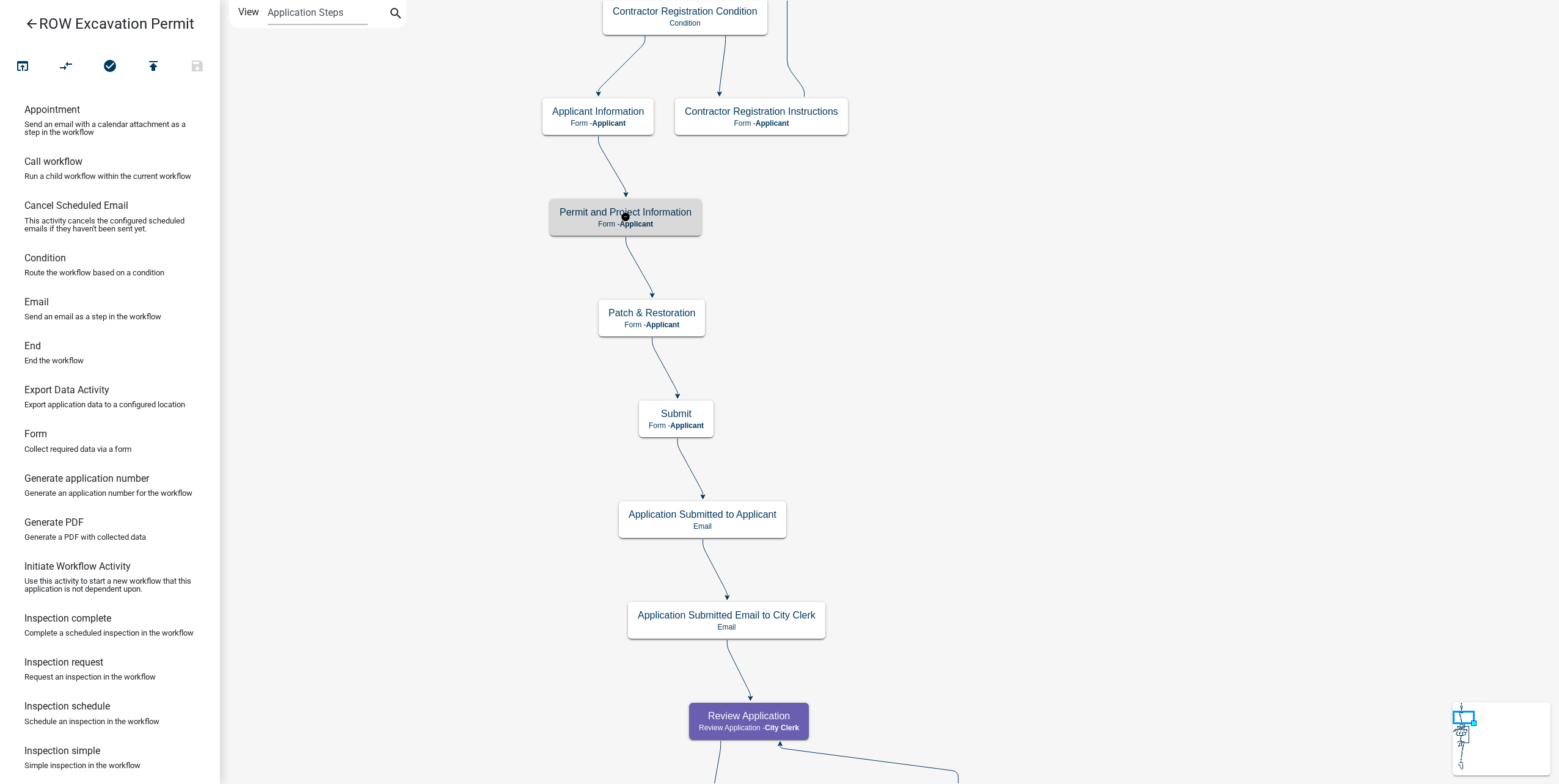
click at [678, 213] on h5 "Permit and Project Information" at bounding box center [625, 212] width 132 height 12
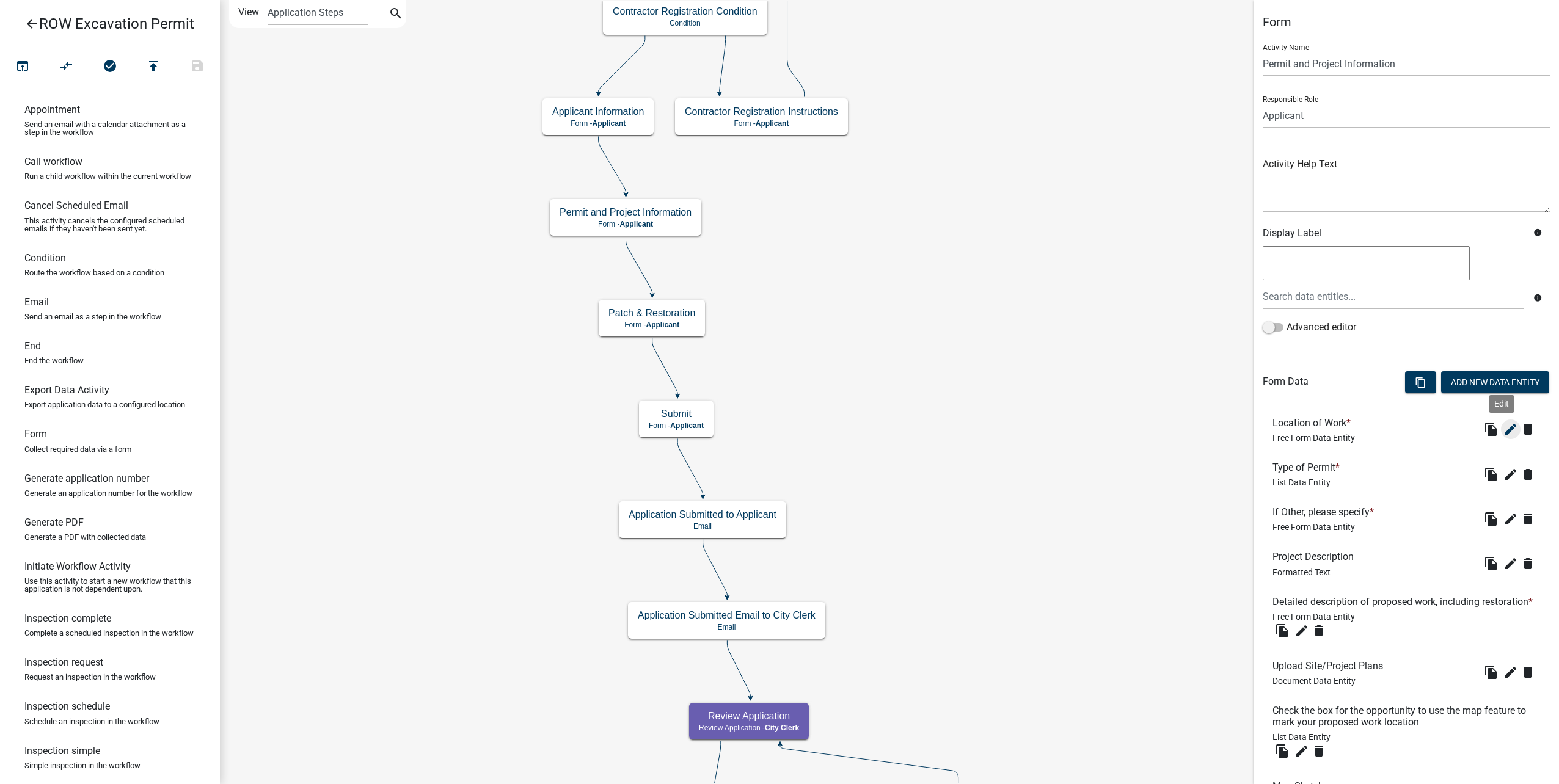
click at [1504, 432] on icon "edit" at bounding box center [1511, 429] width 15 height 15
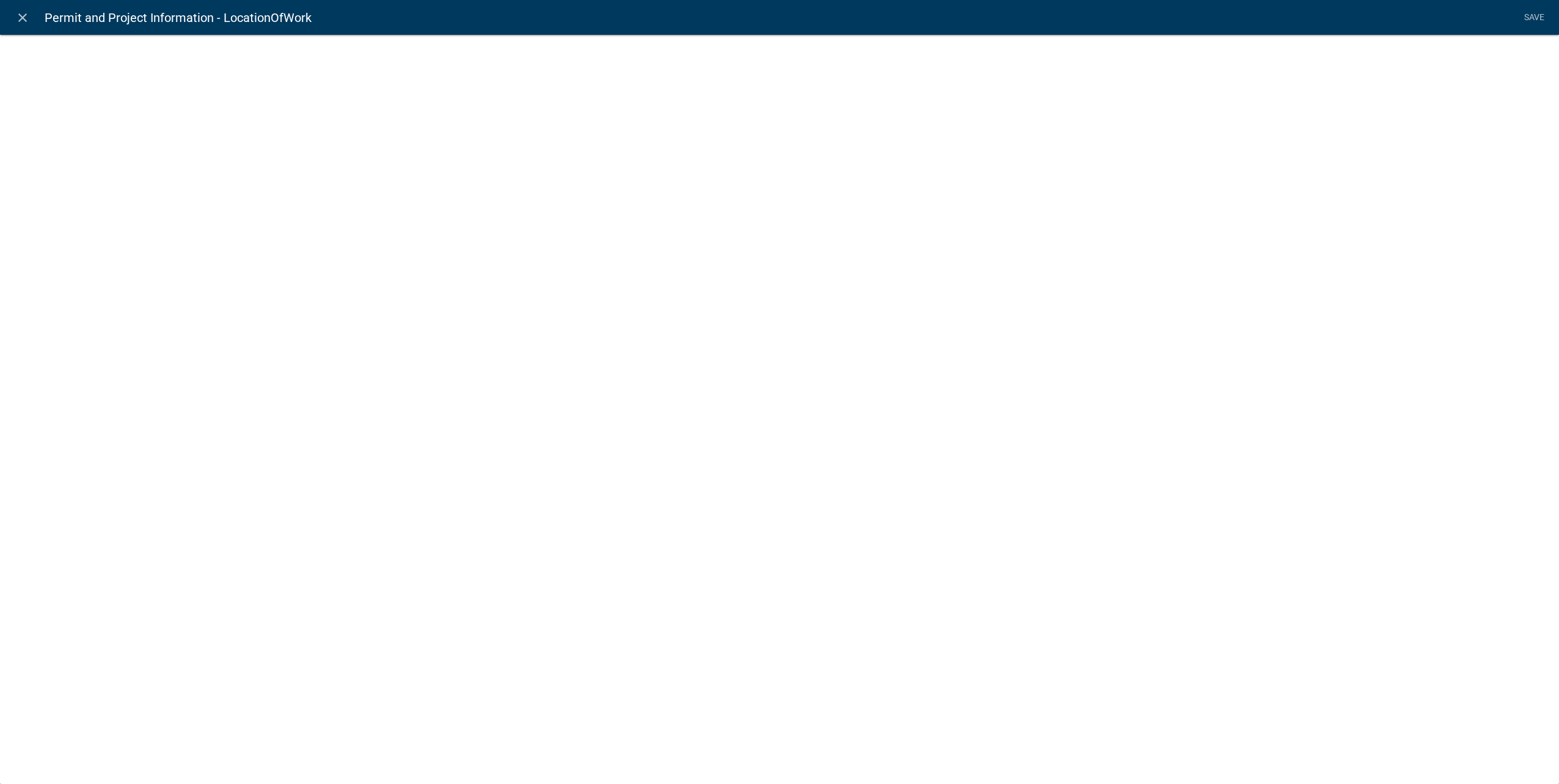
select select
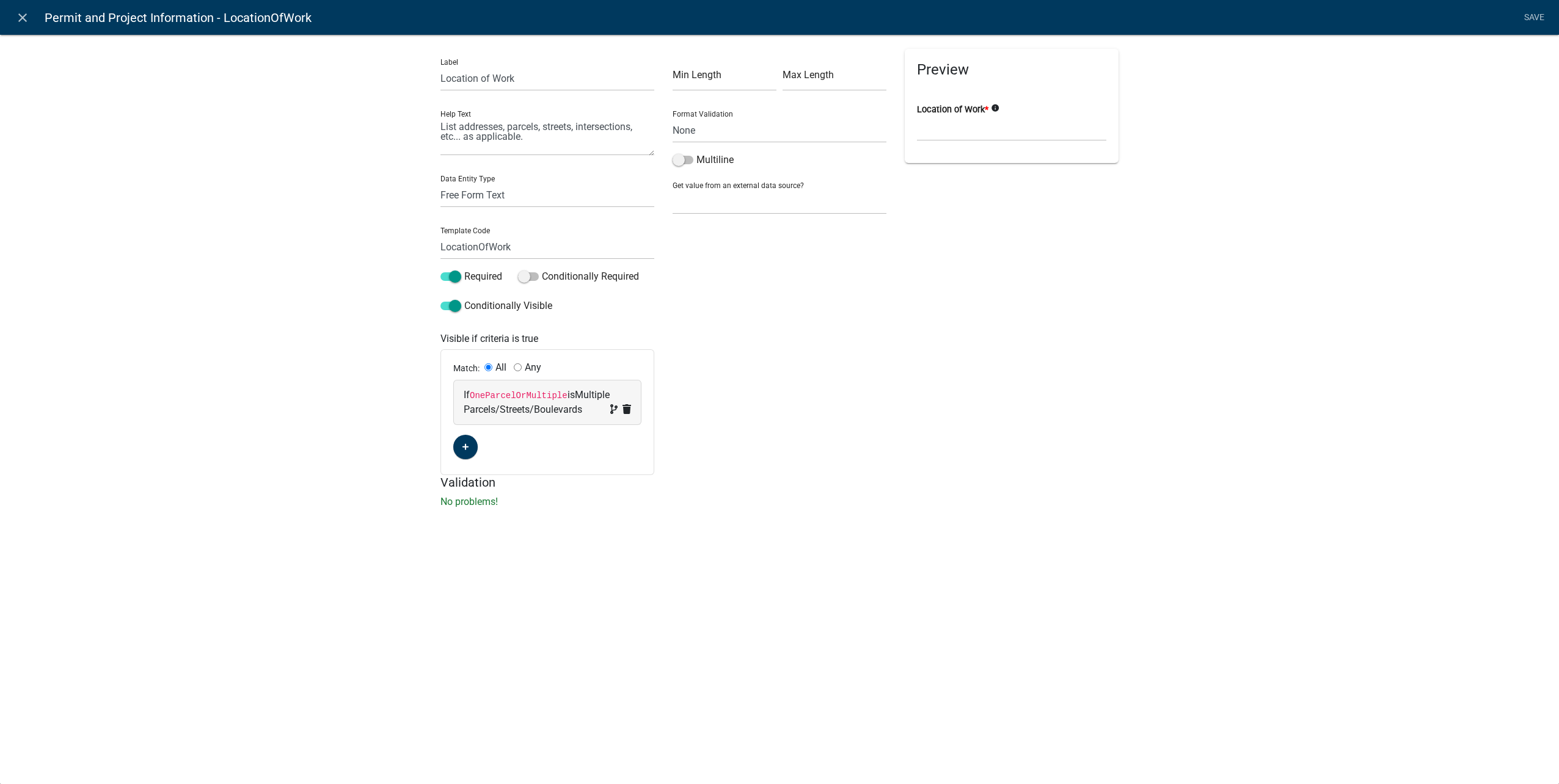
click at [564, 414] on span "Multiple Parcels/Streets/Boulevards" at bounding box center [536, 402] width 146 height 26
select select "50: OneParcelOrMultiple"
click at [27, 12] on icon "close" at bounding box center [23, 18] width 15 height 15
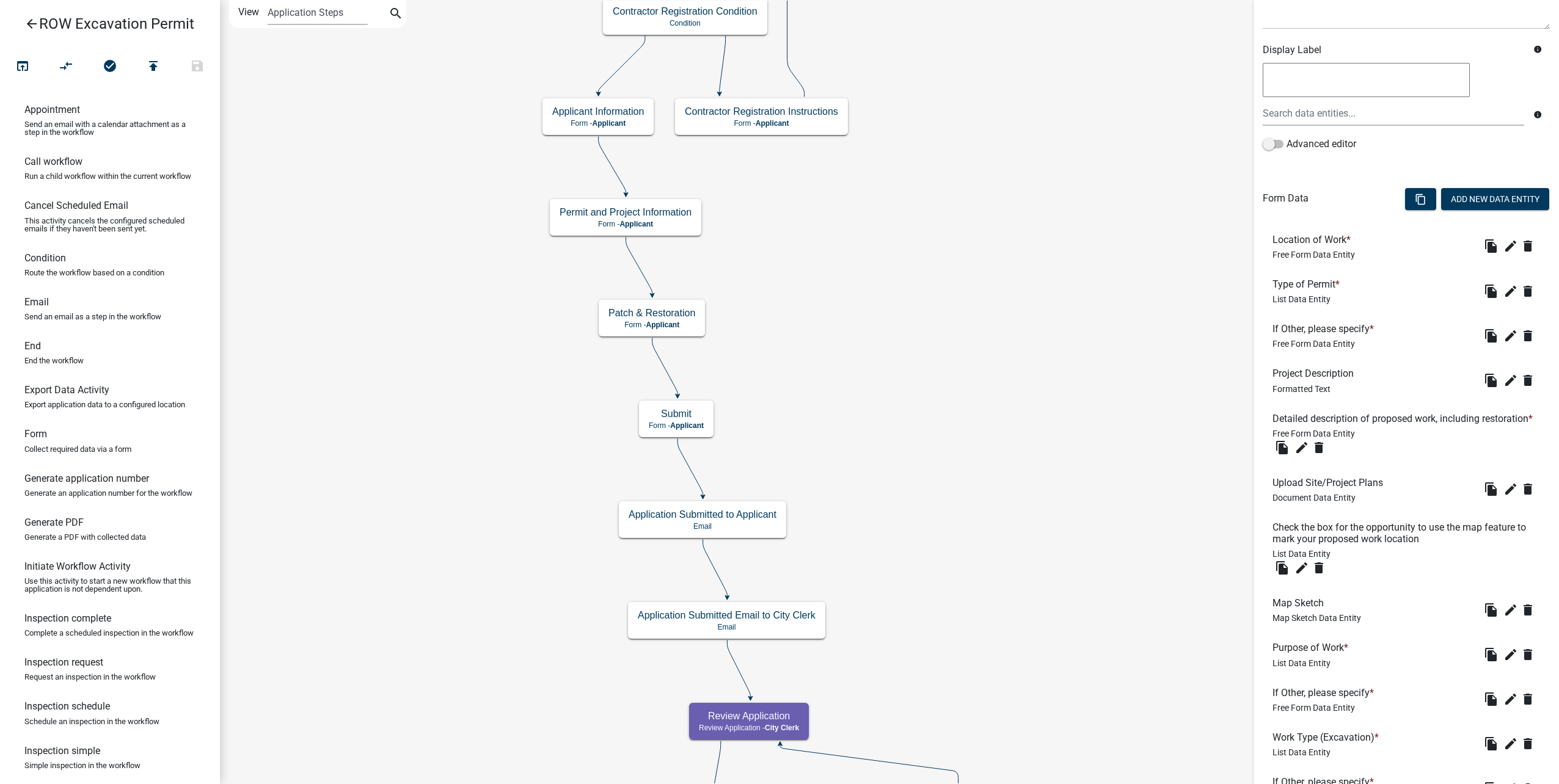
scroll to position [244, 0]
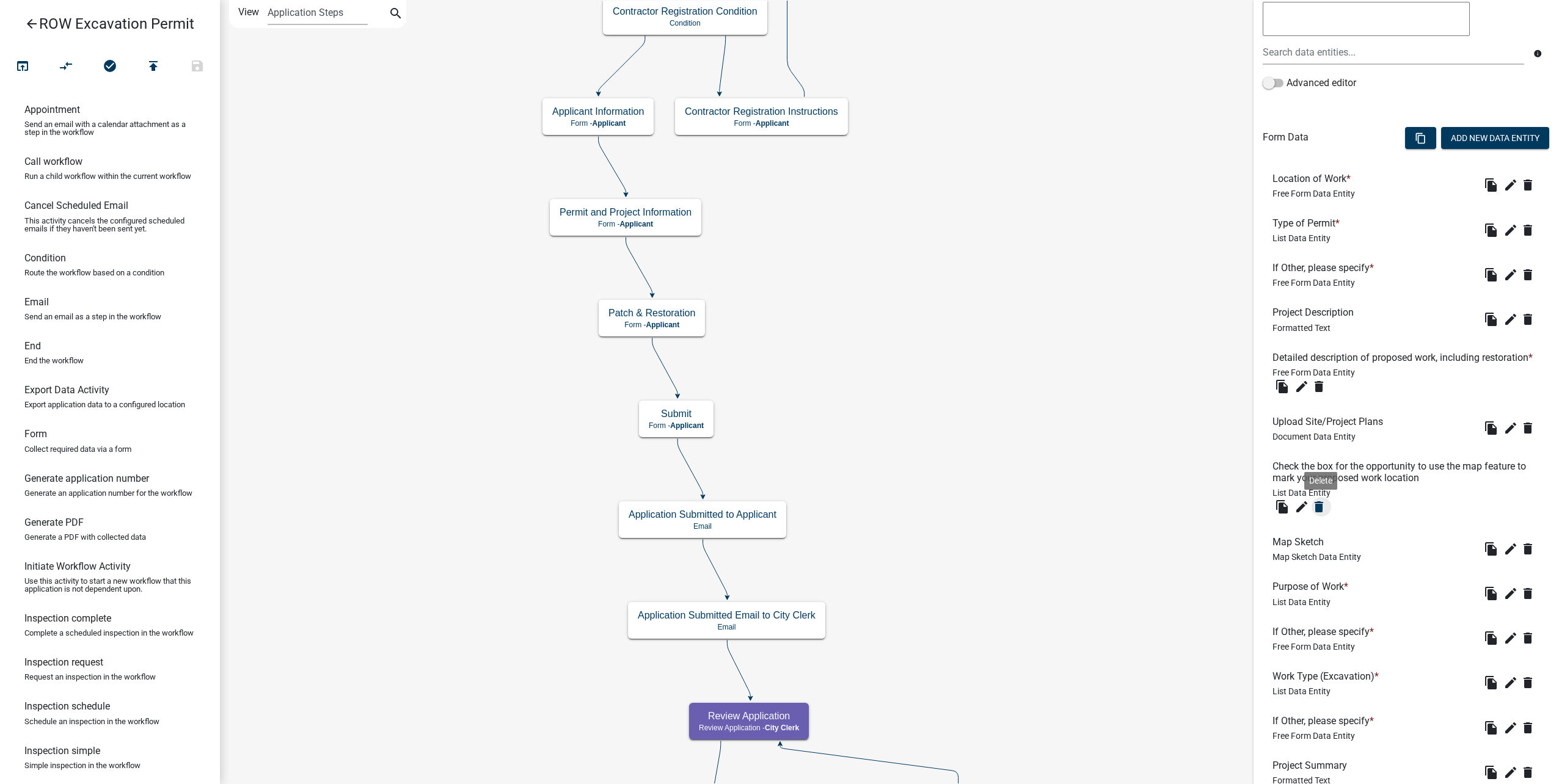
click at [1319, 514] on icon "delete" at bounding box center [1319, 507] width 15 height 15
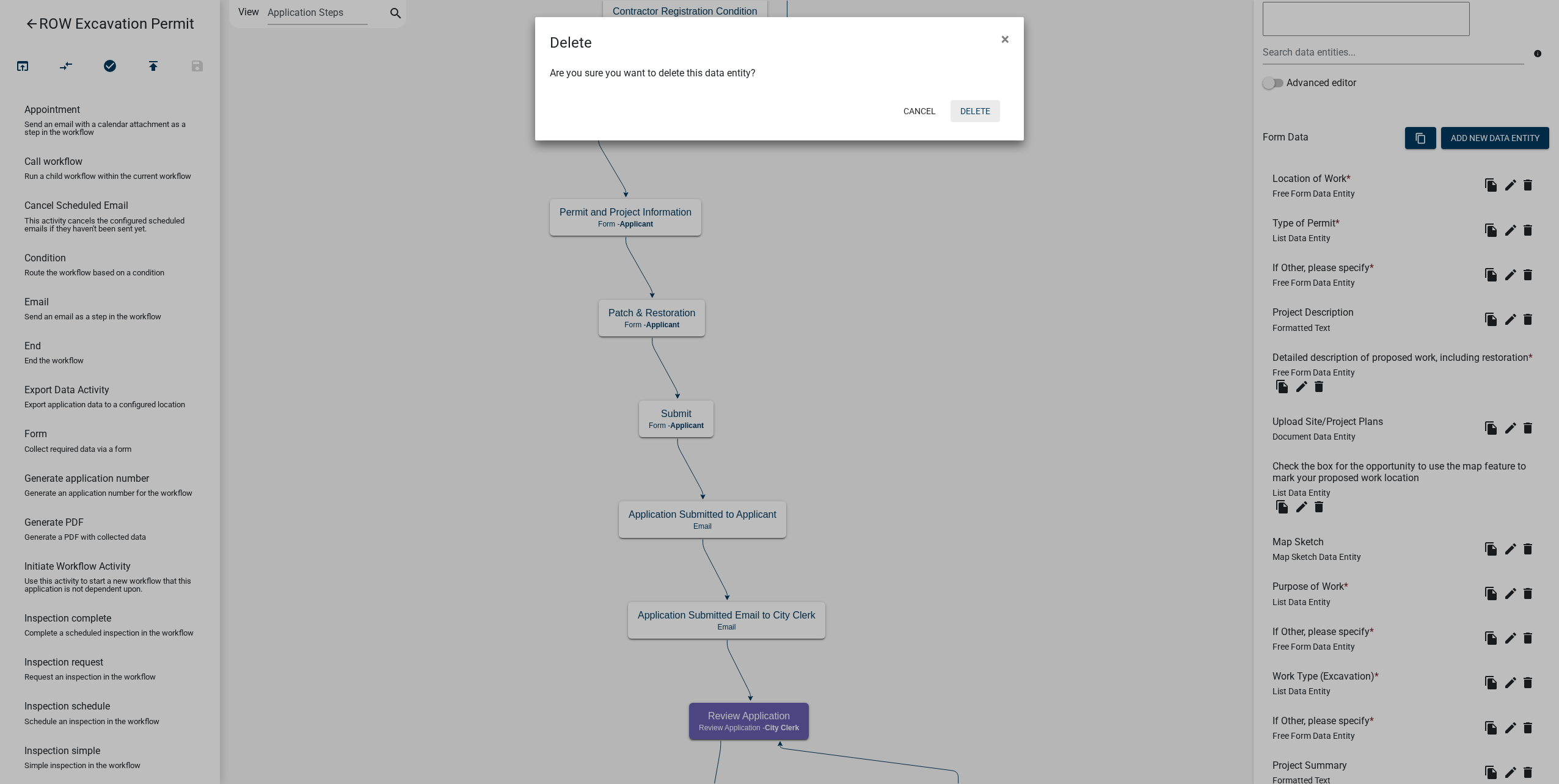
click at [972, 102] on button "Delete" at bounding box center [975, 111] width 50 height 22
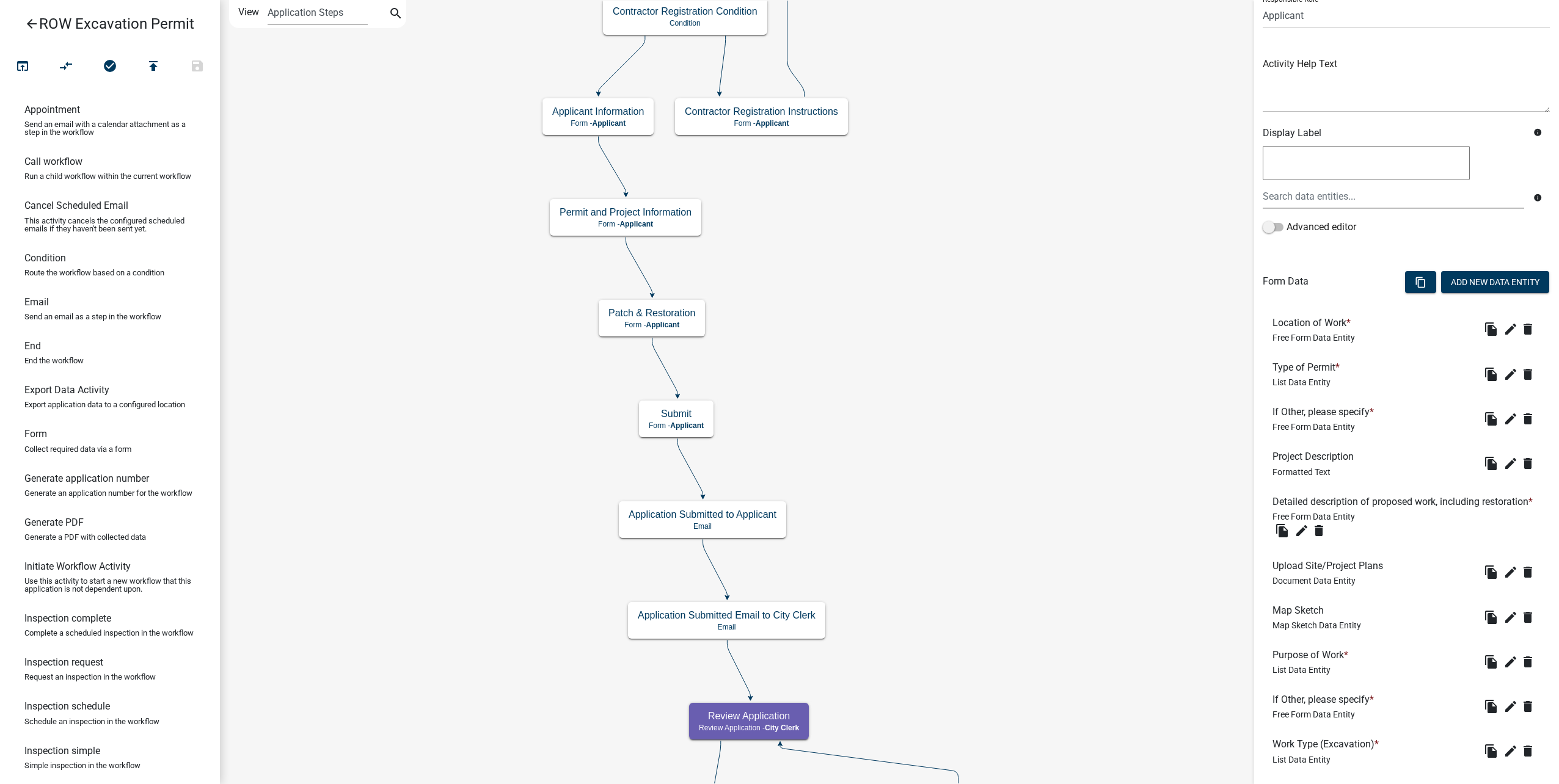
scroll to position [122, 0]
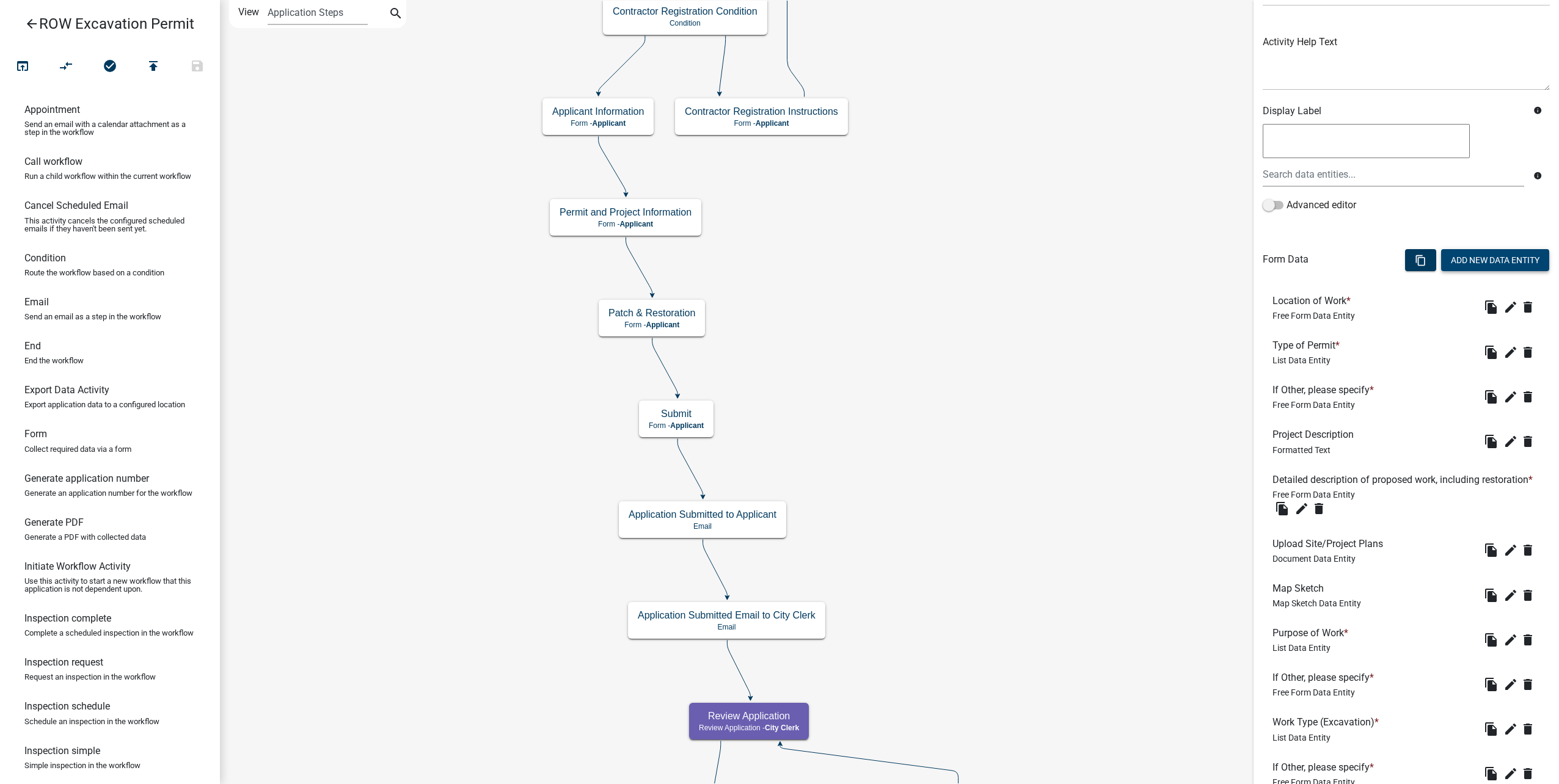
click at [1463, 257] on button "Add New Data Entity" at bounding box center [1495, 260] width 108 height 22
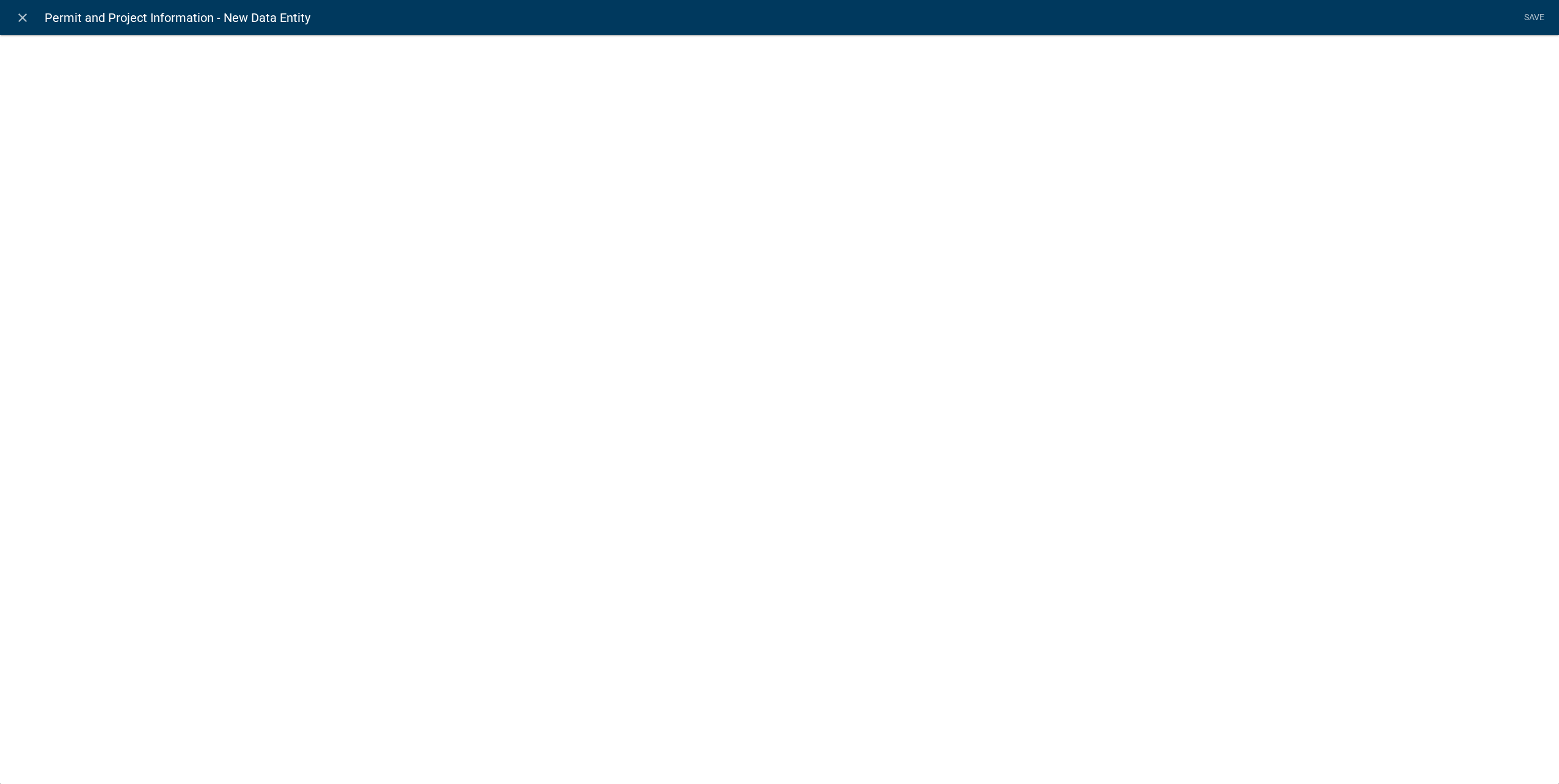
select select
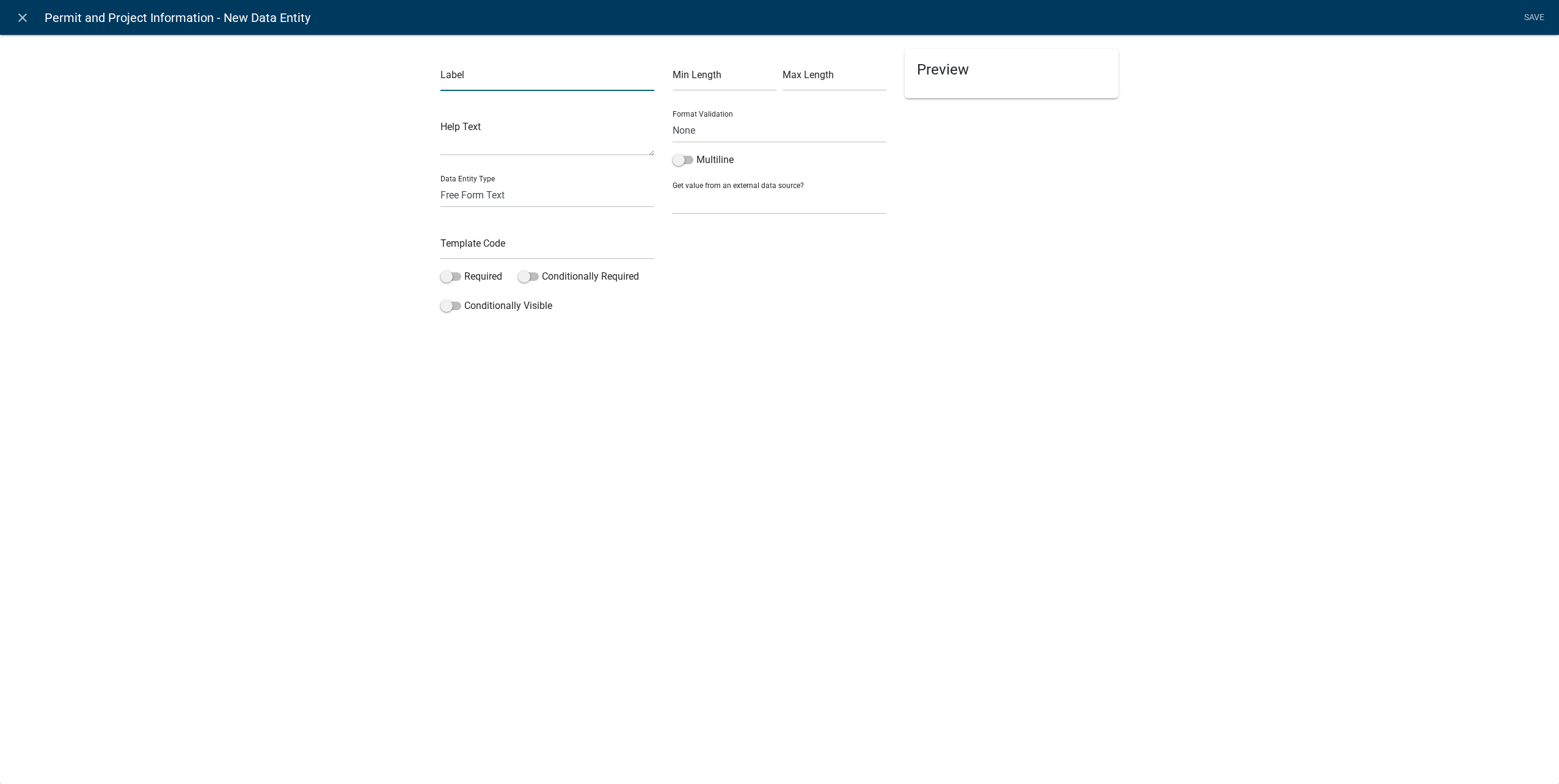
click at [462, 76] on input "text" at bounding box center [548, 78] width 214 height 25
type input "Site Plans or Map"
click at [490, 193] on select "Free Form Text Document Display Entity Value Fee Numeric Data Date Map Sketch D…" at bounding box center [548, 195] width 214 height 25
select select "rich-text"
click at [441, 183] on select "Free Form Text Document Display Entity Value Fee Numeric Data Date Map Sketch D…" at bounding box center [548, 195] width 214 height 25
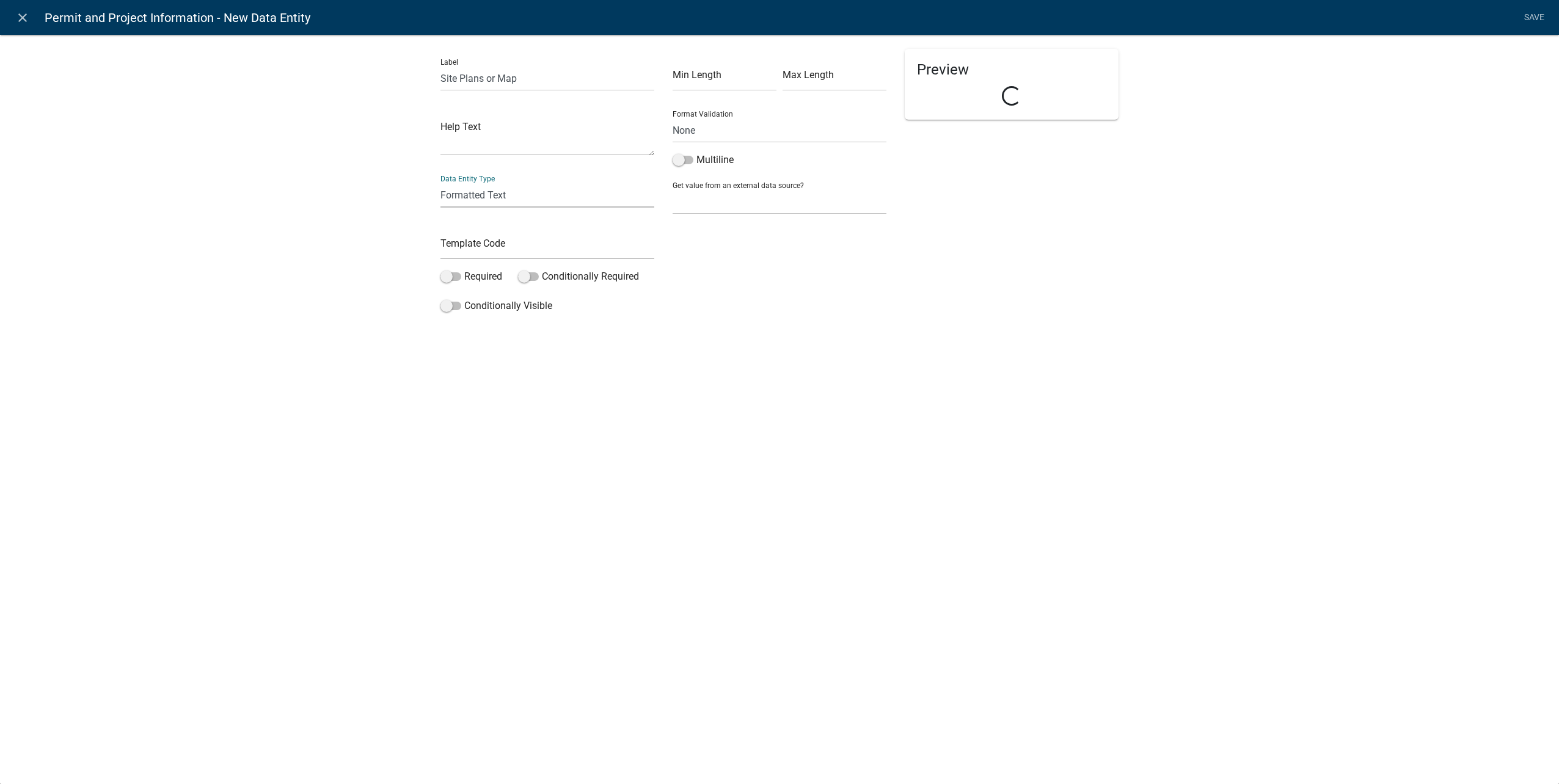
select select "rich-text"
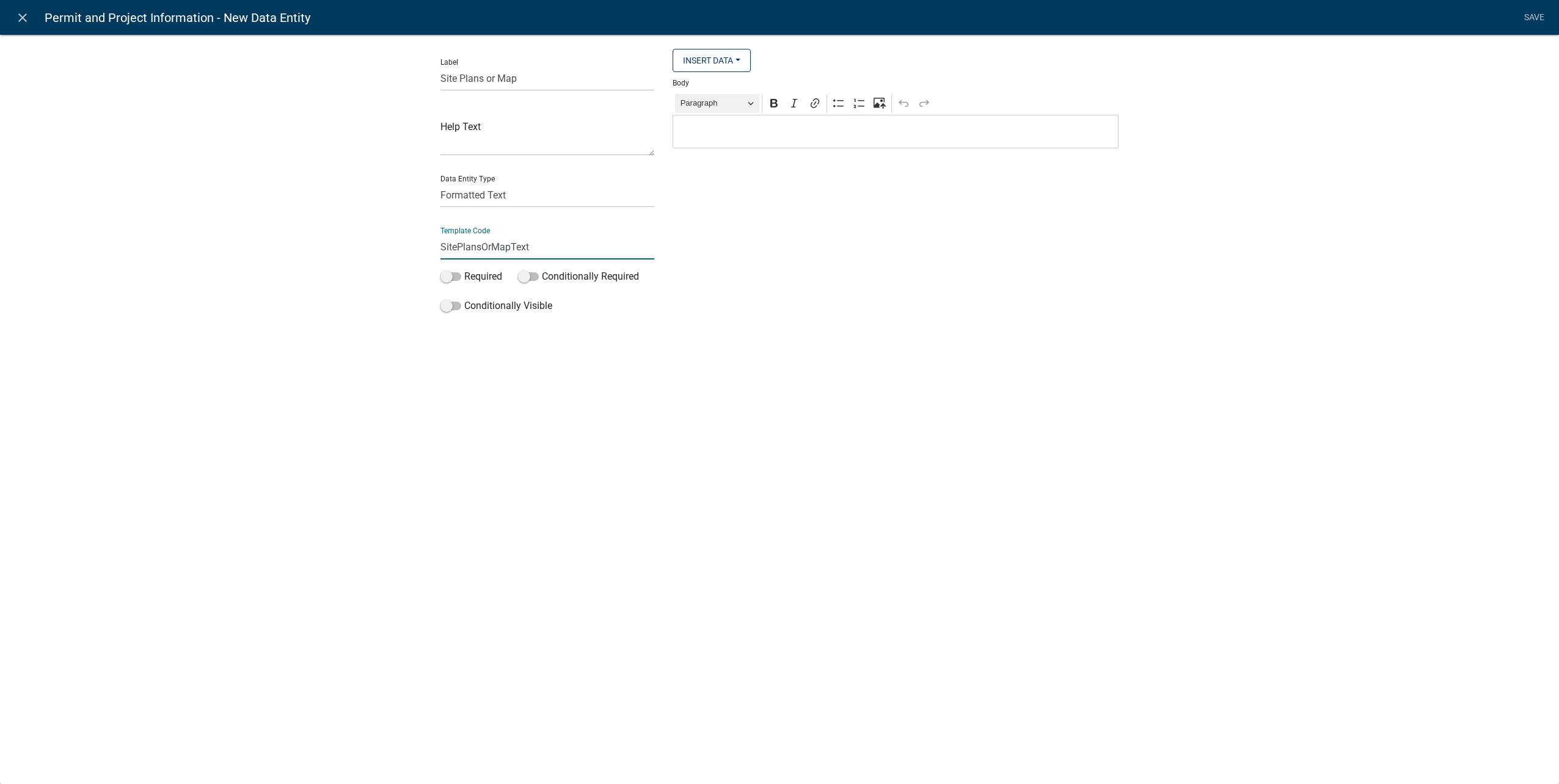
type input "SitePlansOrMapText"
click at [750, 107] on button "Paragraph" at bounding box center [717, 103] width 85 height 19
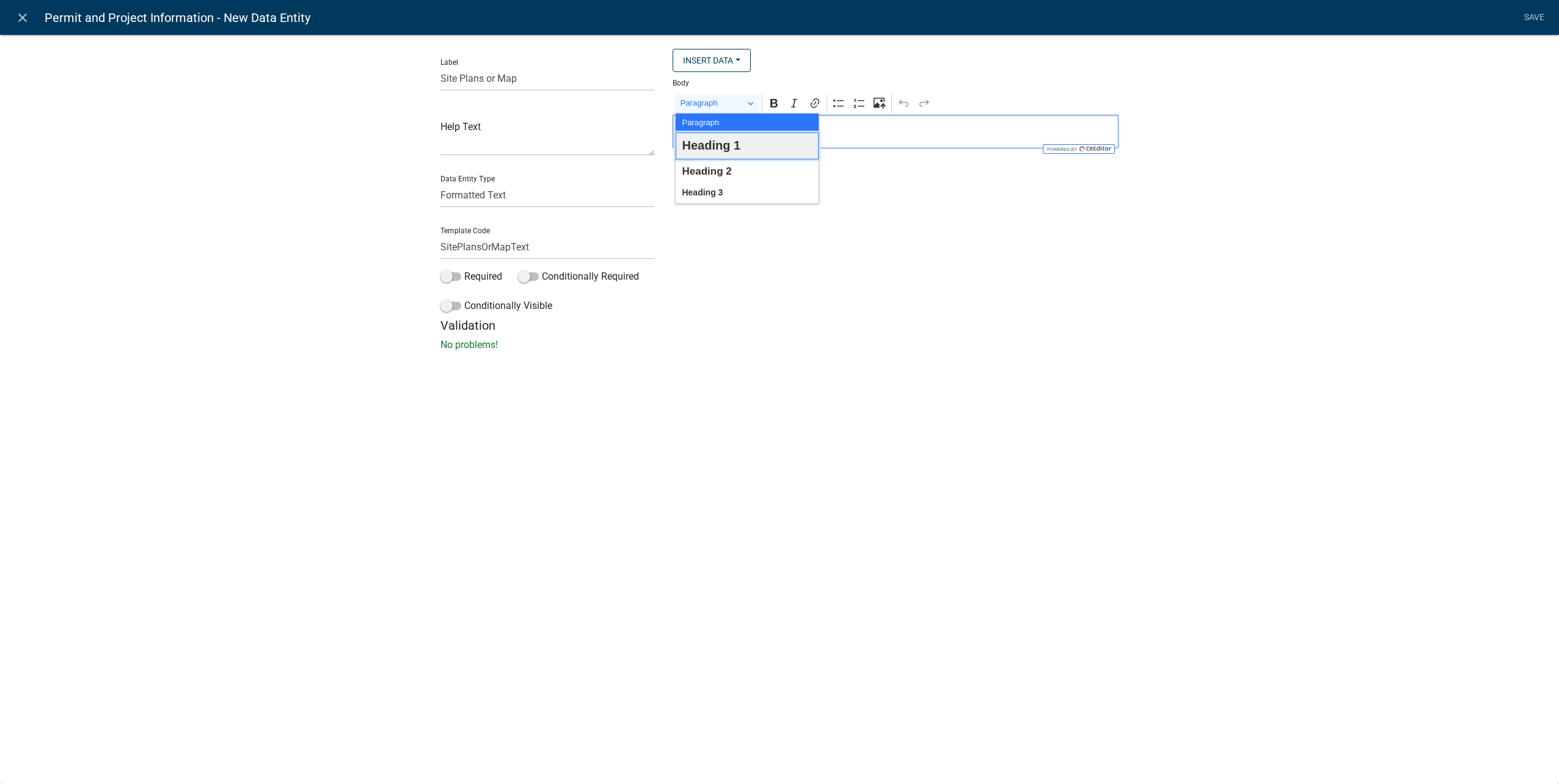
click at [734, 144] on span "Heading 1" at bounding box center [711, 145] width 58 height 22
click at [741, 110] on span "Heading 1" at bounding box center [712, 103] width 63 height 15
drag, startPoint x: 741, startPoint y: 168, endPoint x: 740, endPoint y: 158, distance: 10.0
click at [740, 168] on button "Heading 2" at bounding box center [747, 171] width 143 height 24
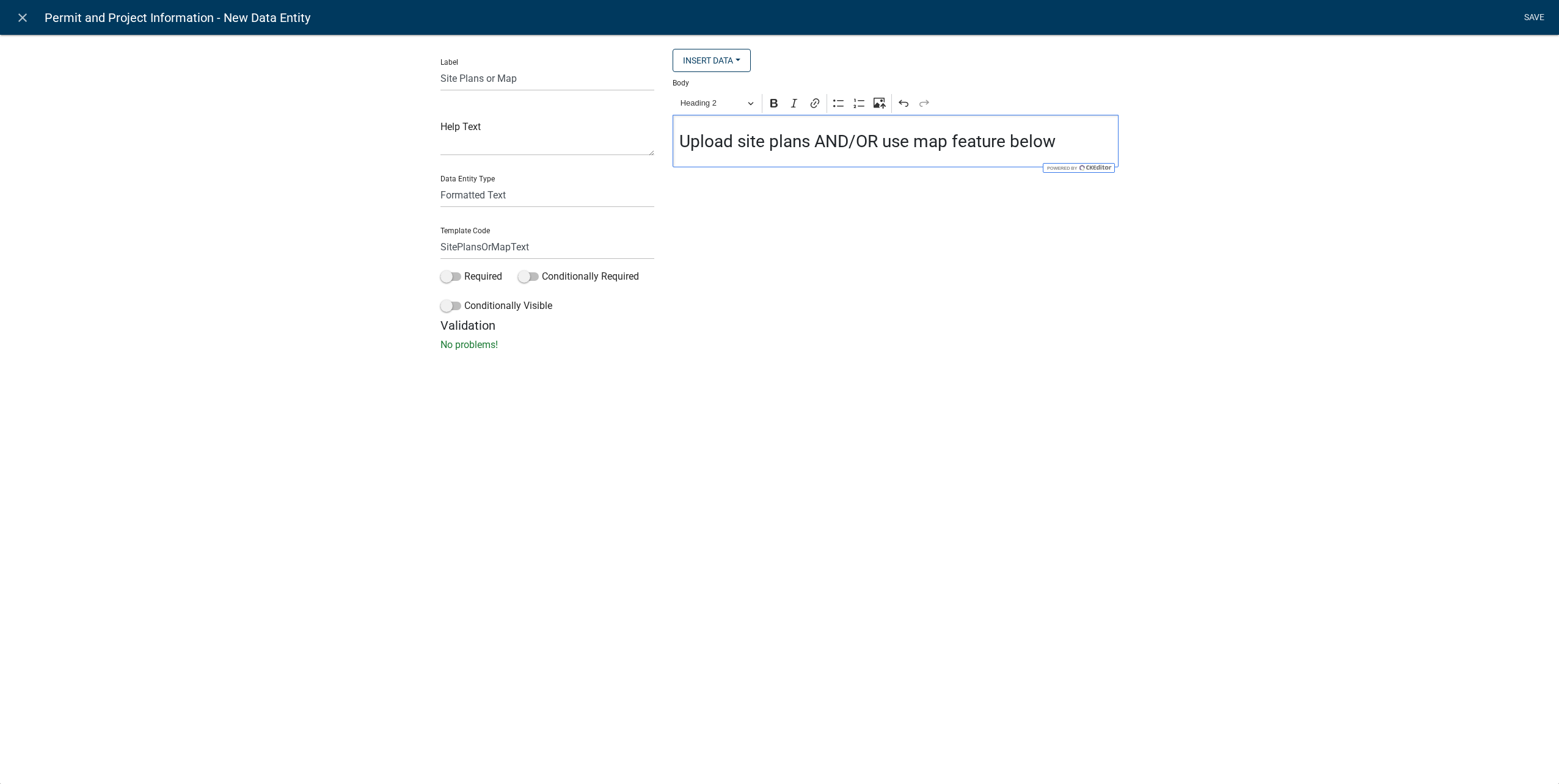
click at [1540, 14] on link "Save" at bounding box center [1534, 17] width 30 height 23
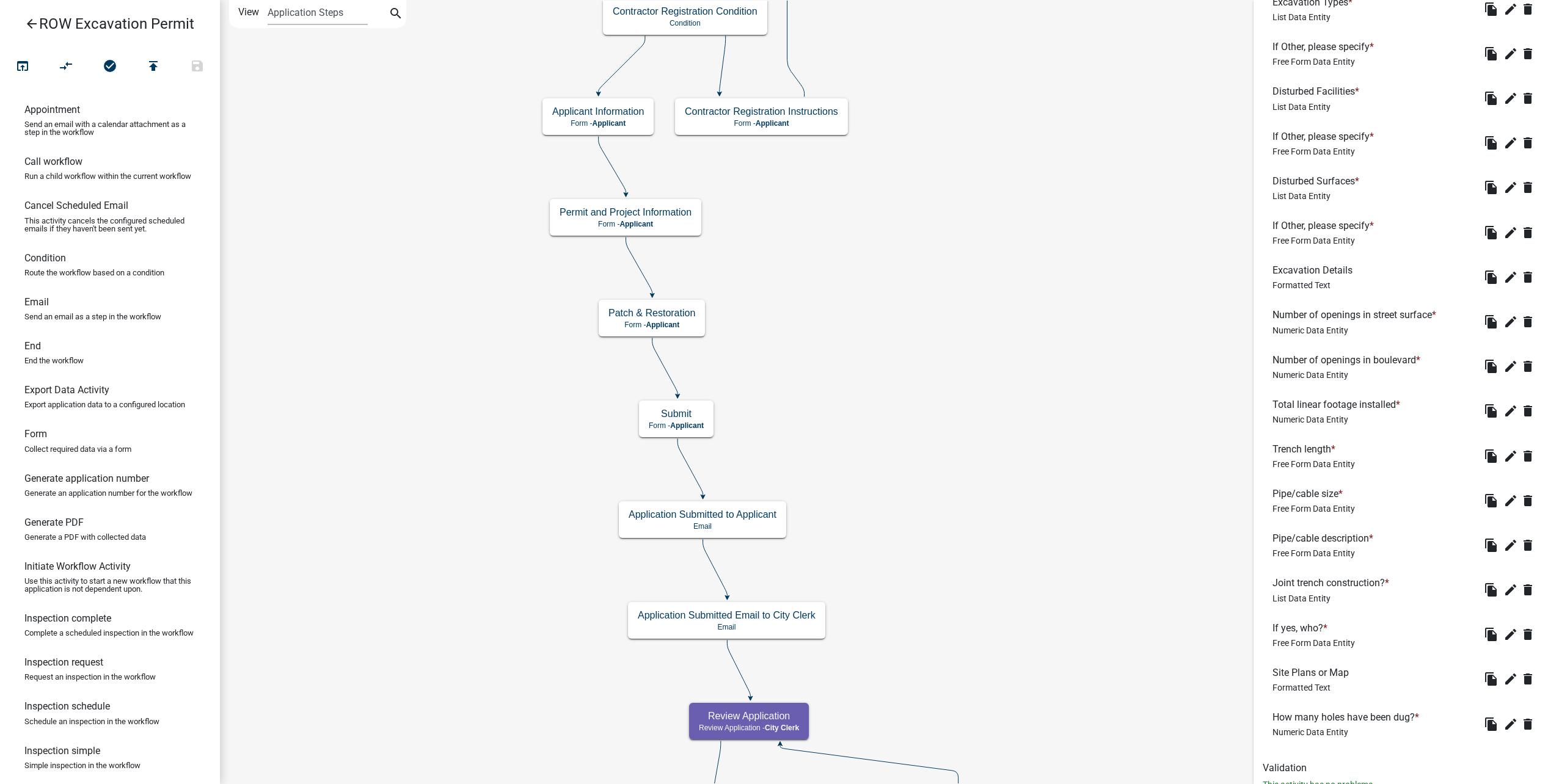
scroll to position [1746, 0]
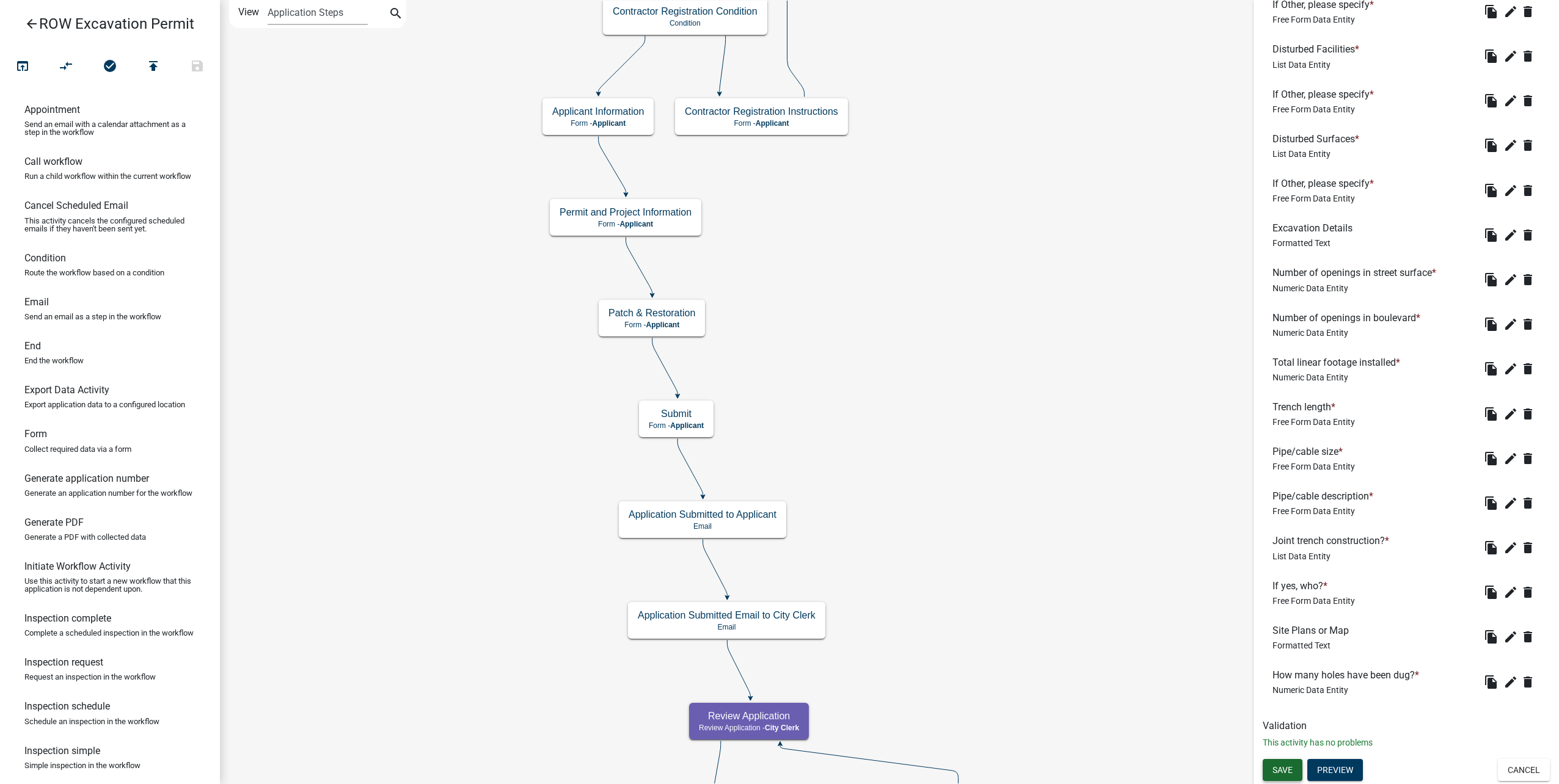
click at [1275, 770] on span "Save" at bounding box center [1282, 770] width 20 height 10
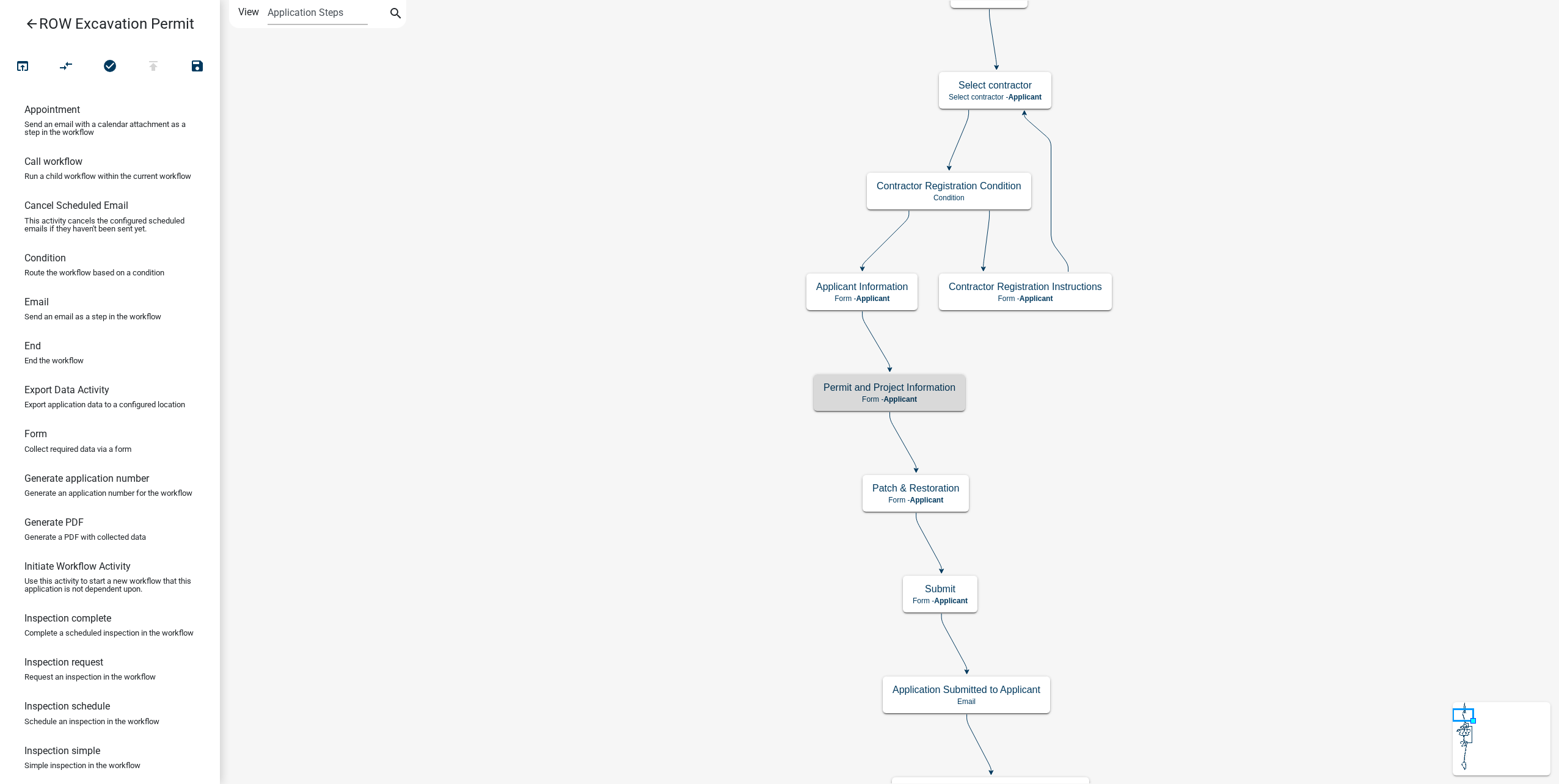
scroll to position [0, 0]
click at [957, 389] on div "Permit and Project Information Form - Applicant" at bounding box center [890, 392] width 152 height 37
click at [957, 388] on div "Permit and Project Information Form - Applicant" at bounding box center [890, 392] width 152 height 37
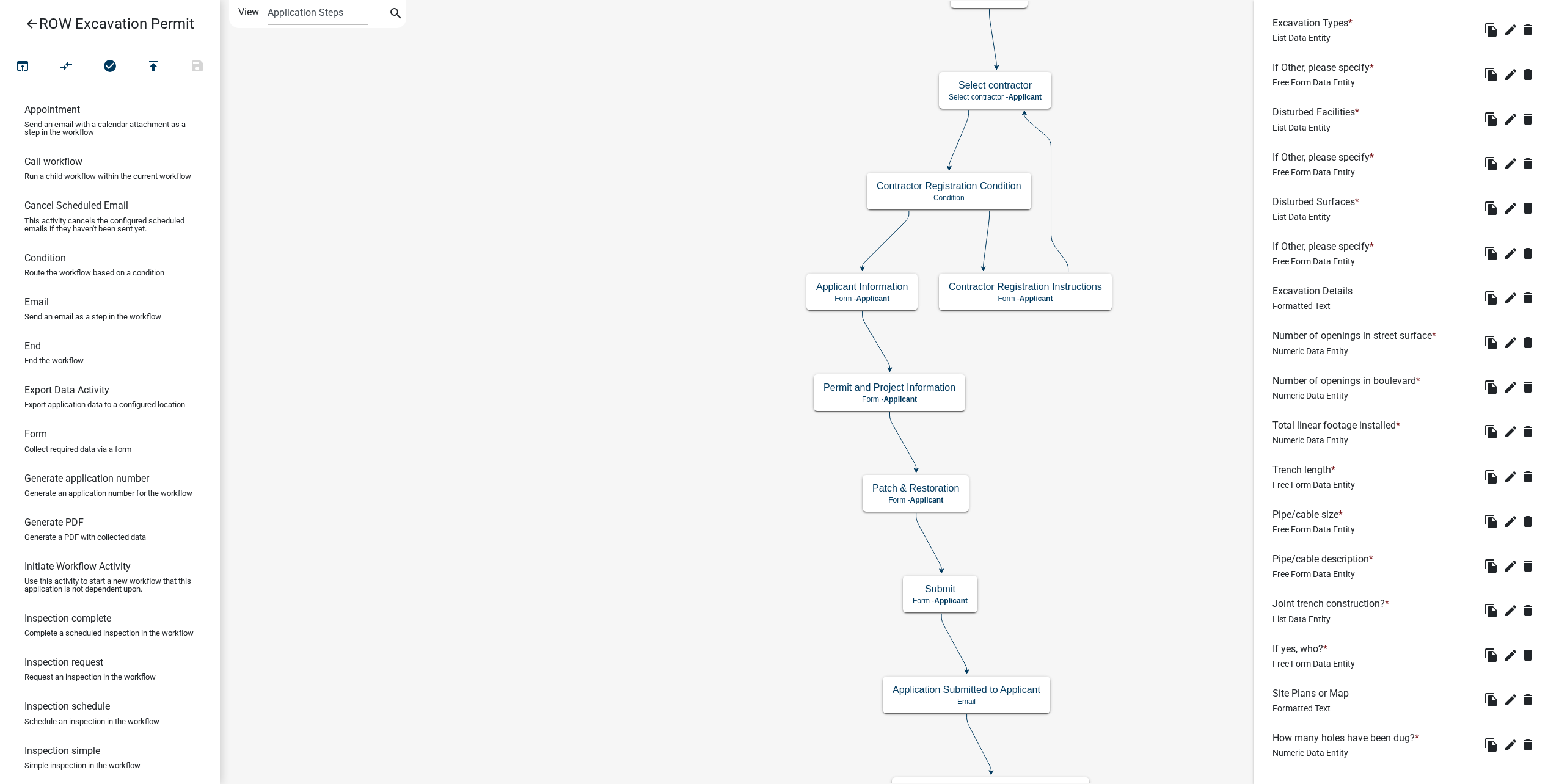
scroll to position [1746, 0]
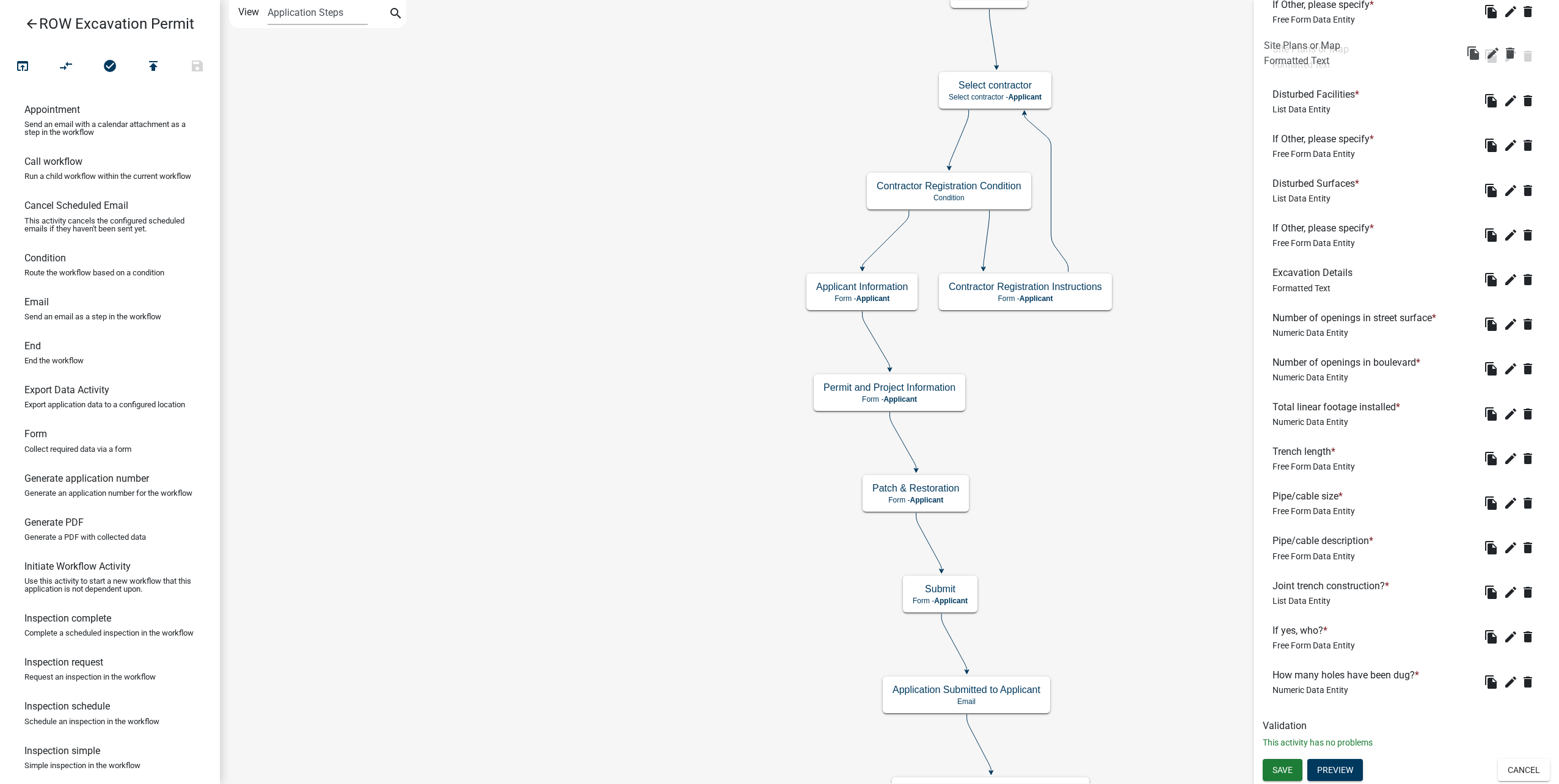
drag, startPoint x: 1357, startPoint y: 637, endPoint x: 1348, endPoint y: 52, distance: 585.1
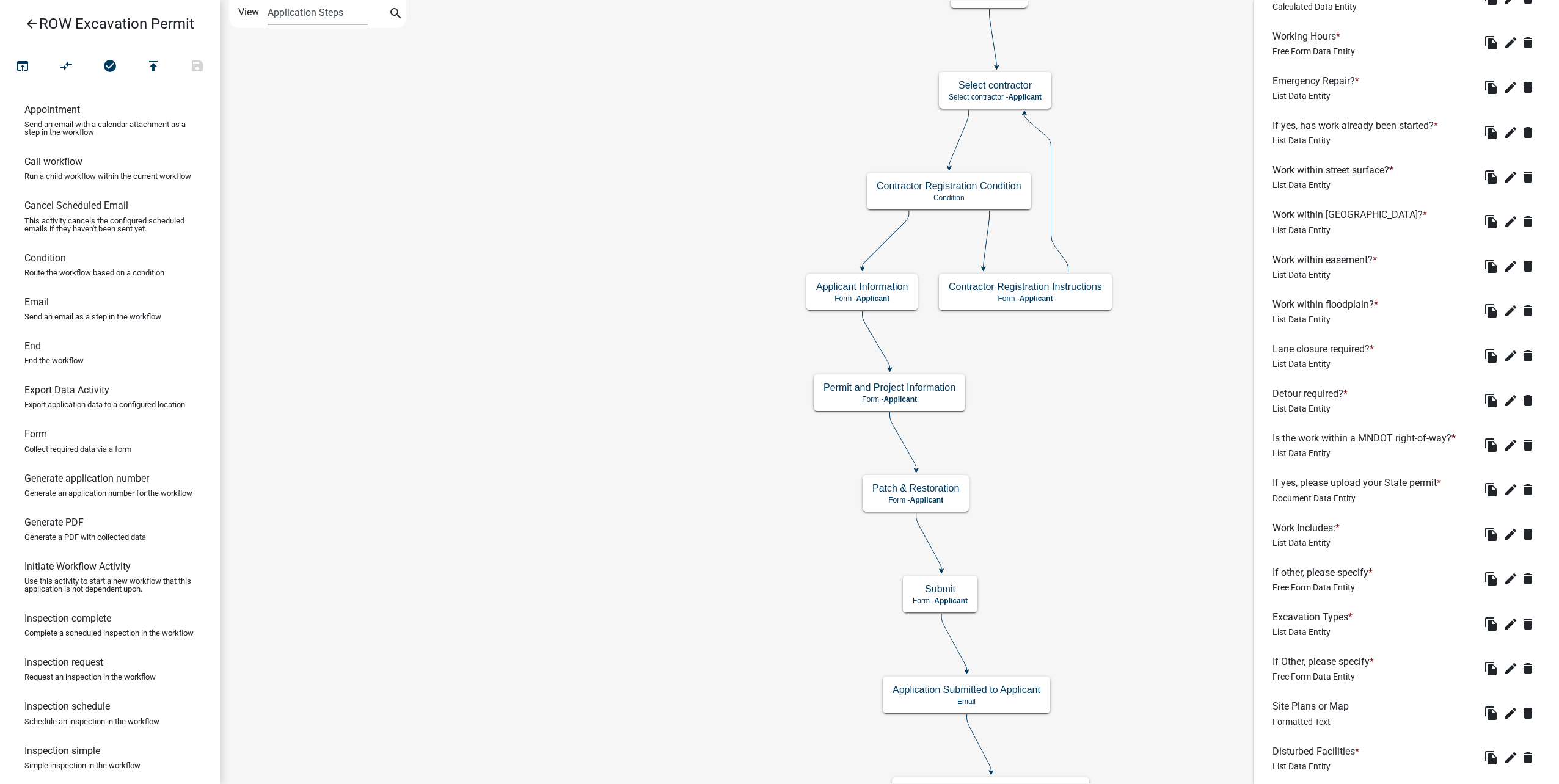
scroll to position [1074, 0]
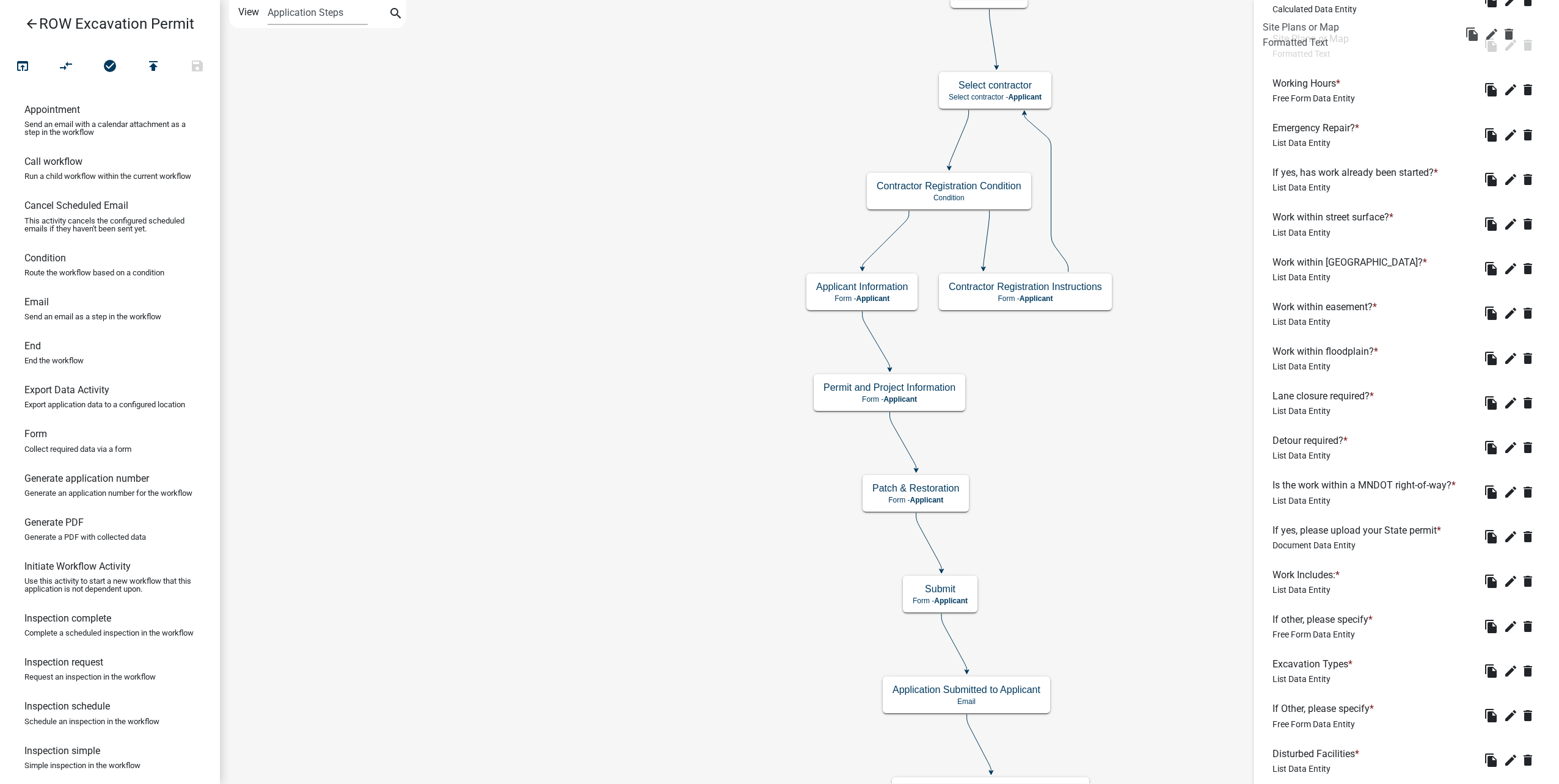
drag, startPoint x: 1302, startPoint y: 726, endPoint x: 1292, endPoint y: 32, distance: 694.1
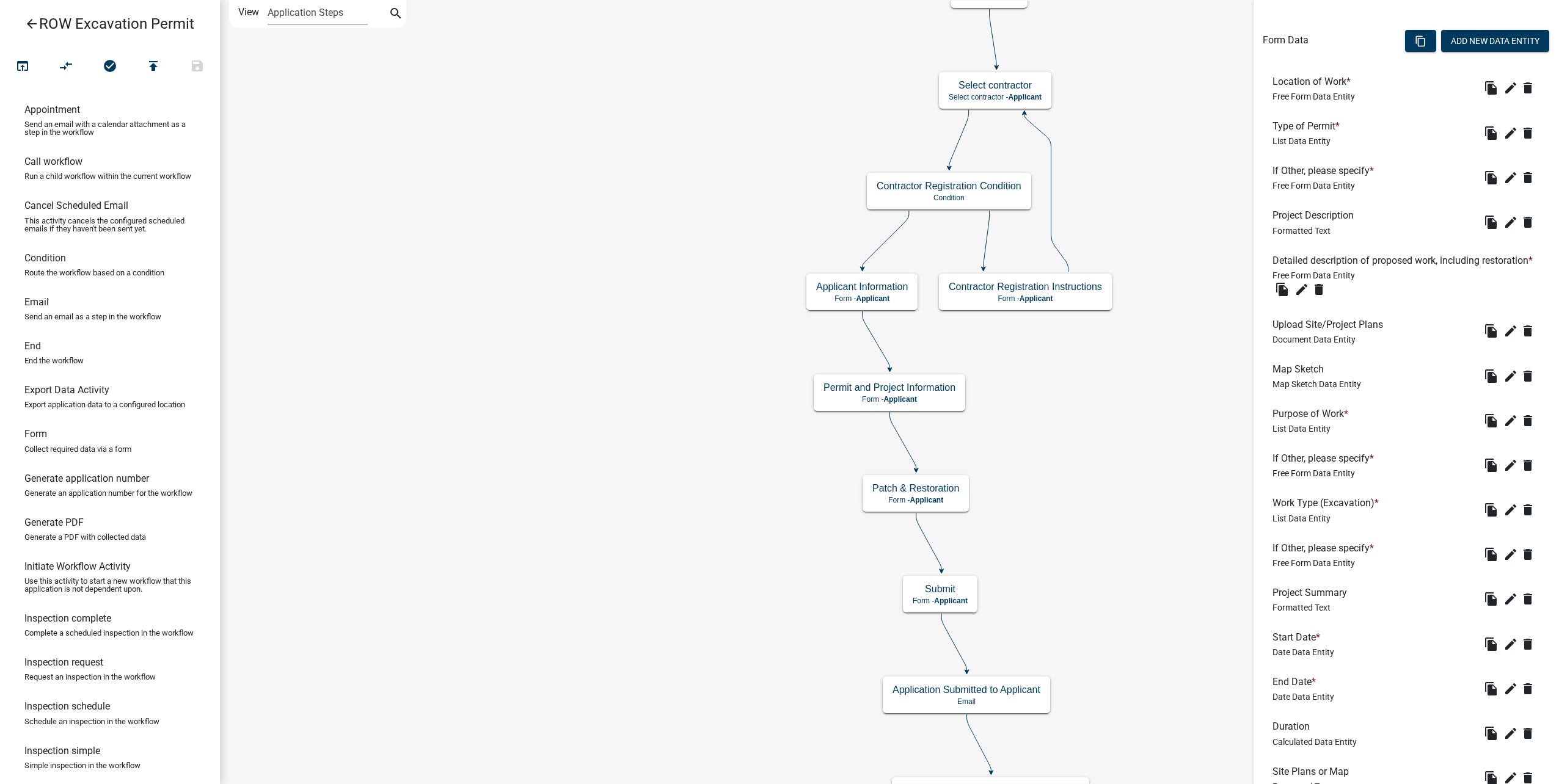
scroll to position [463, 0]
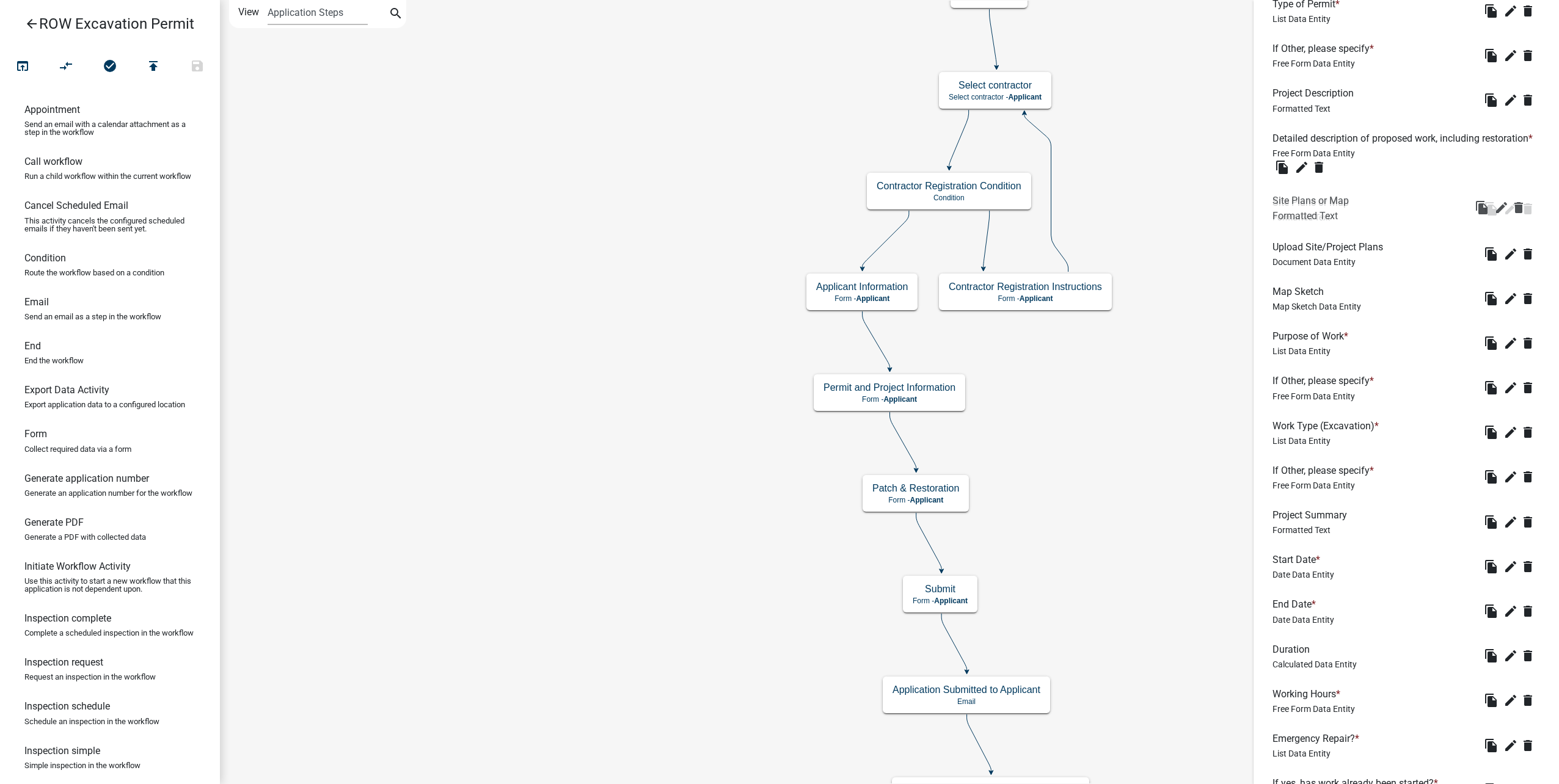
drag, startPoint x: 1343, startPoint y: 660, endPoint x: 1343, endPoint y: 199, distance: 461.0
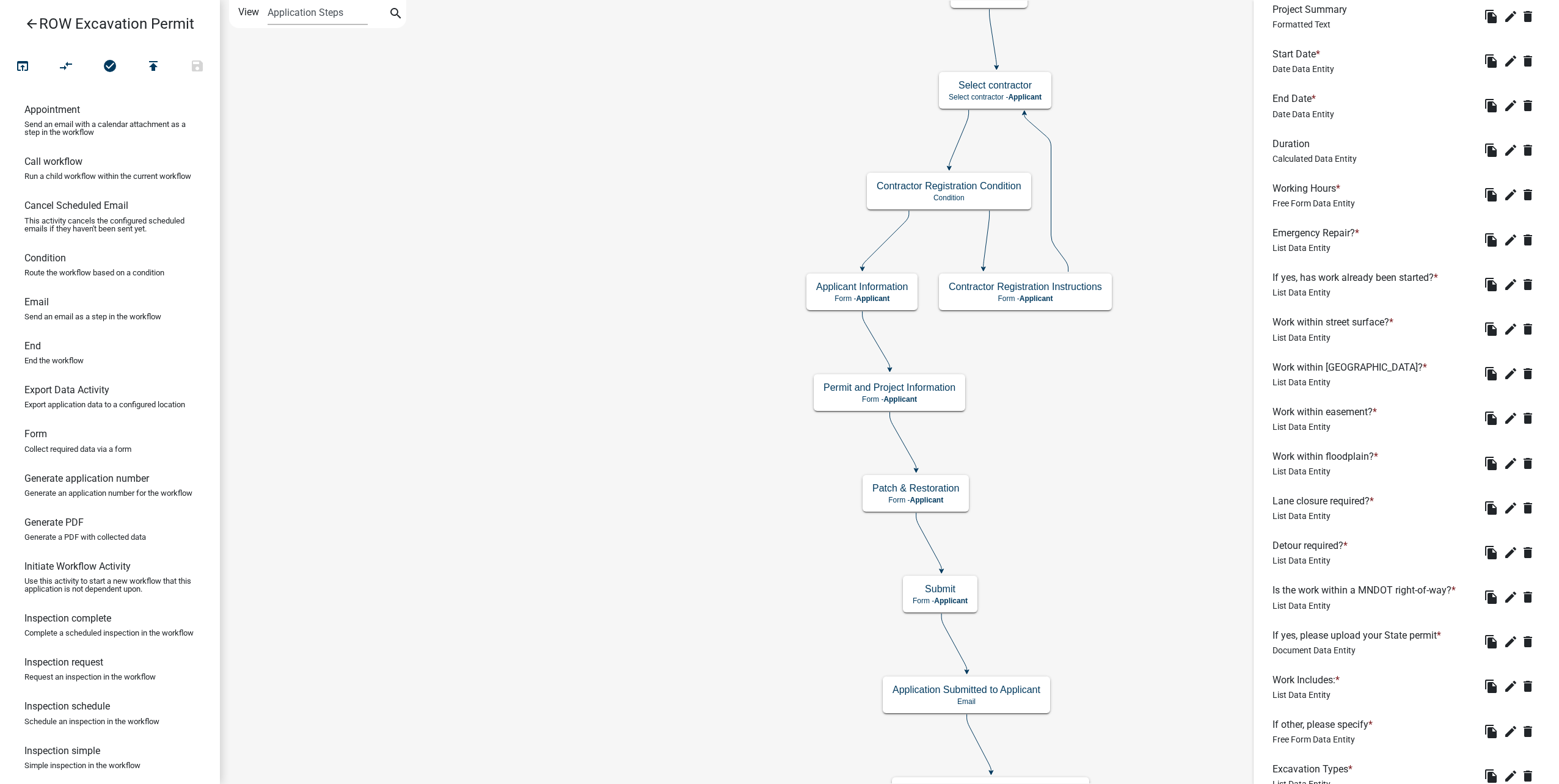
scroll to position [1746, 0]
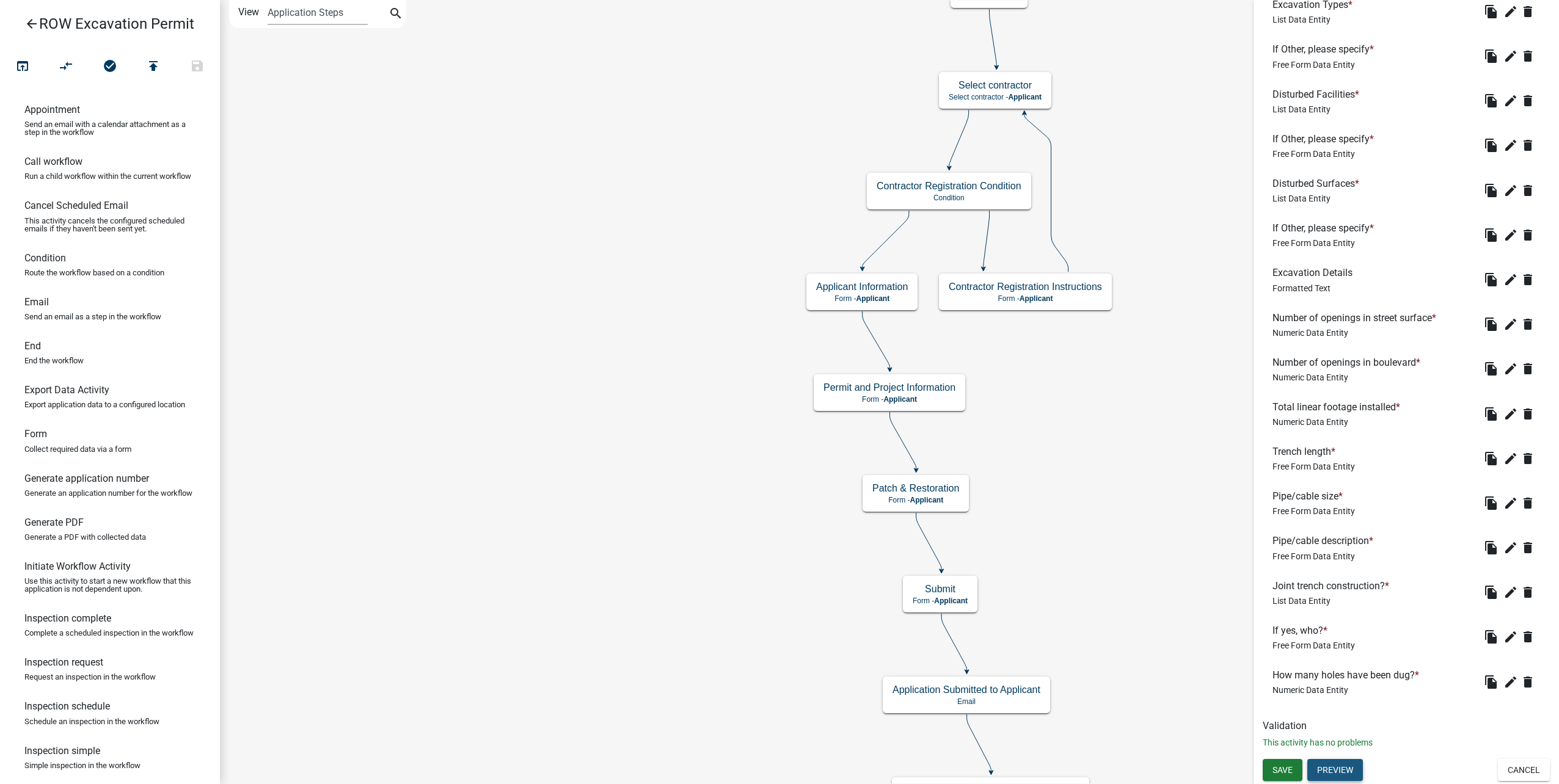
click at [1336, 767] on button "Preview" at bounding box center [1335, 770] width 55 height 22
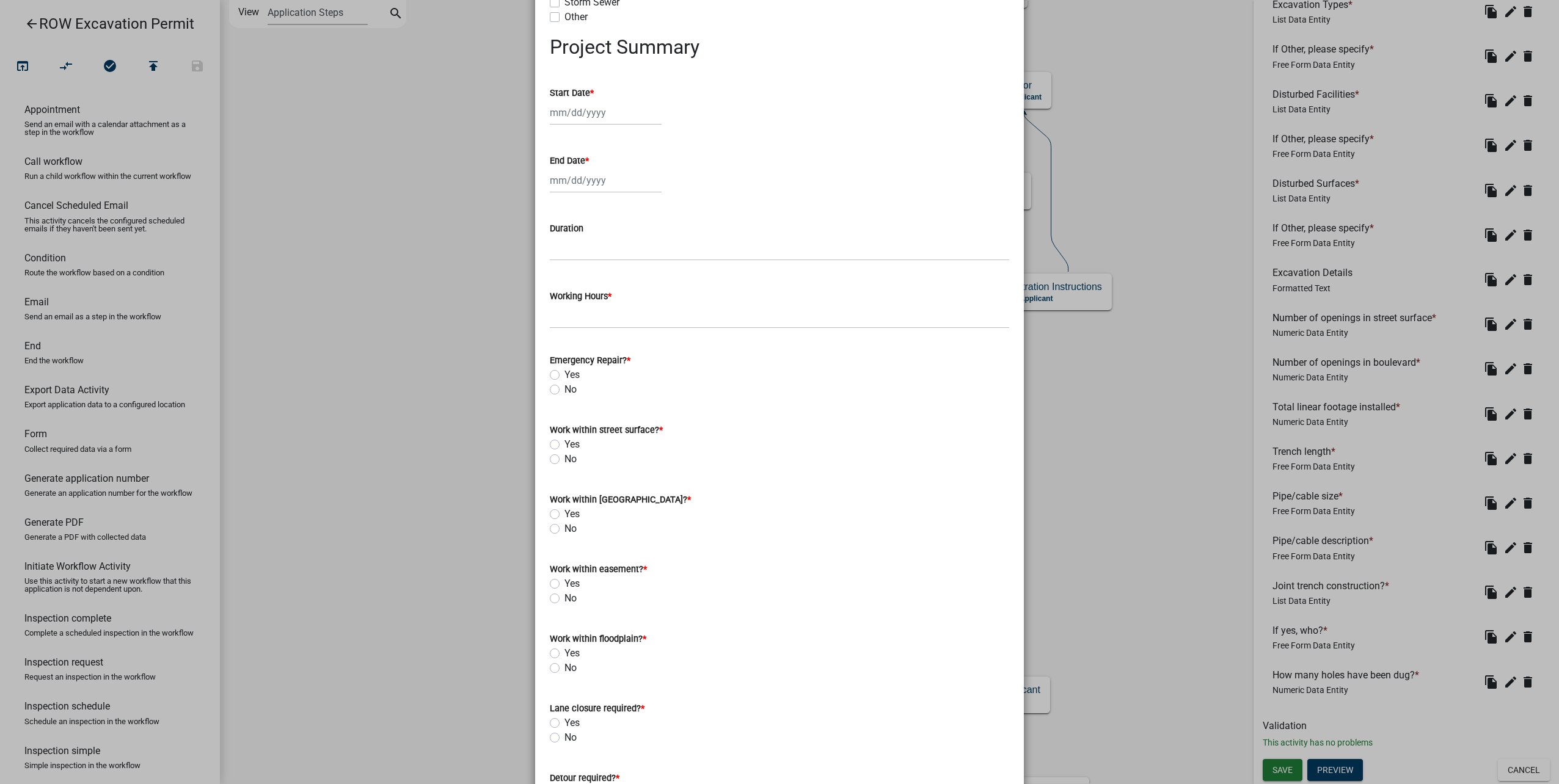
scroll to position [2387, 0]
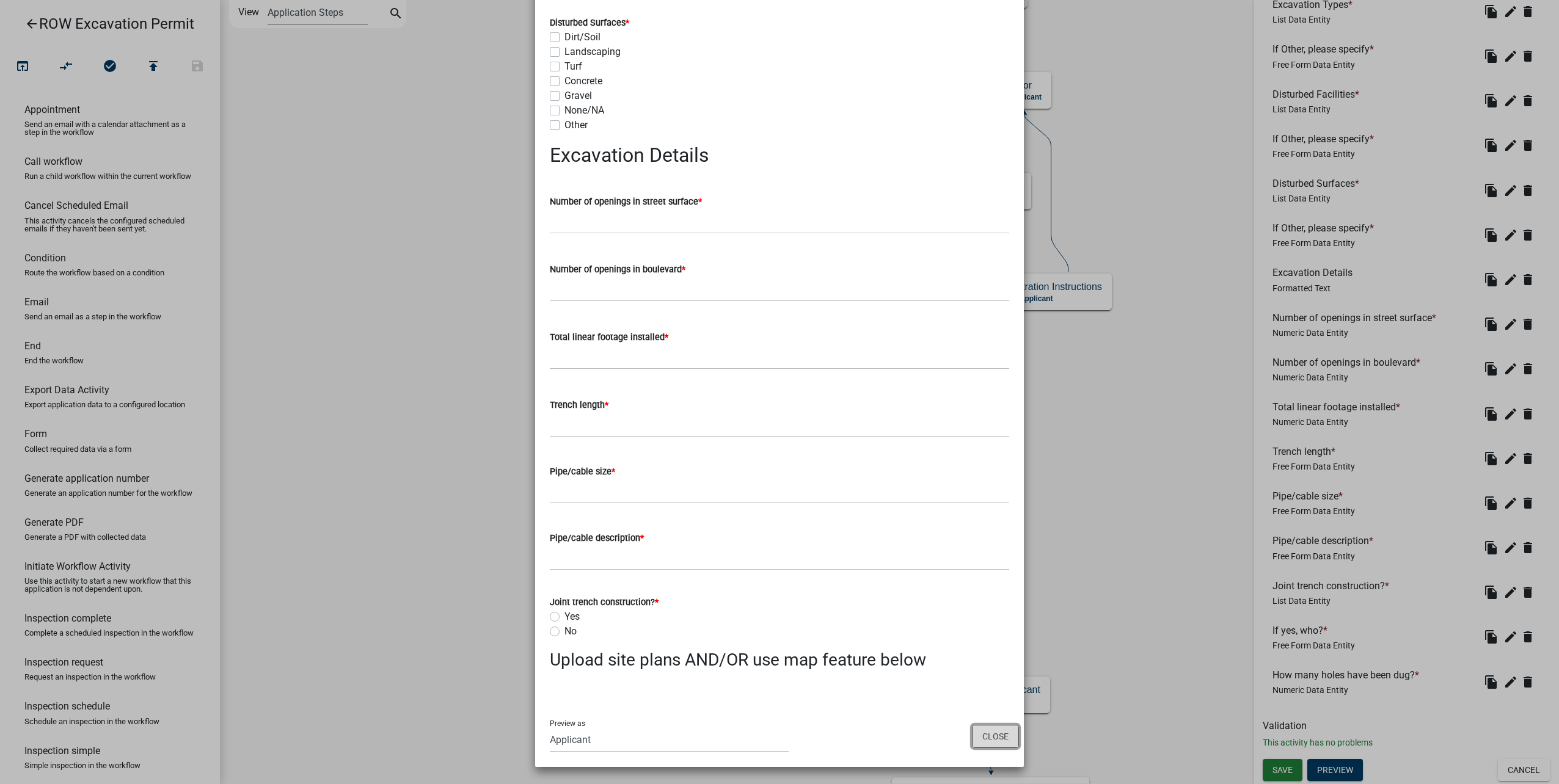
click at [979, 741] on button "Close" at bounding box center [996, 736] width 47 height 23
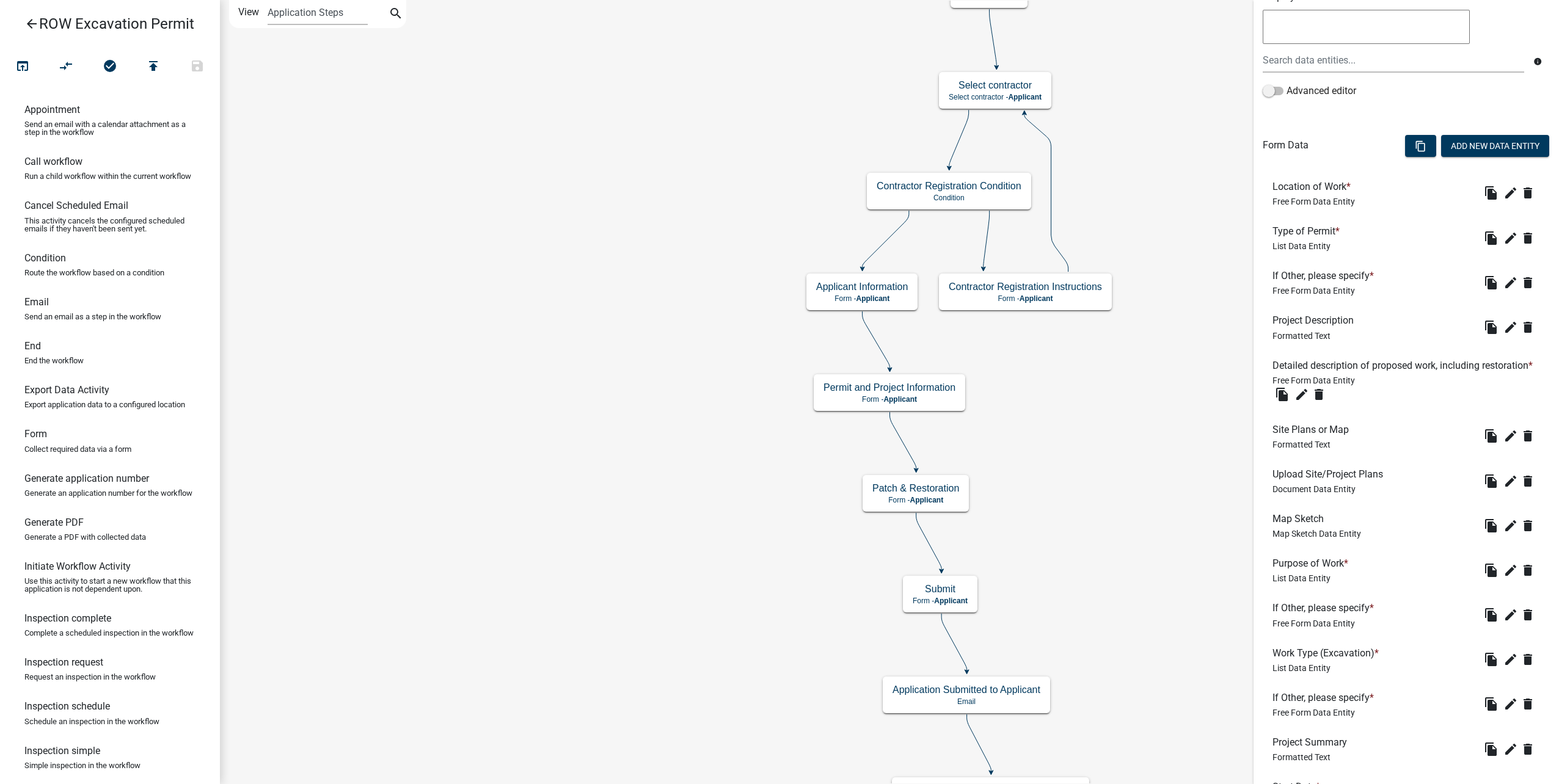
scroll to position [219, 0]
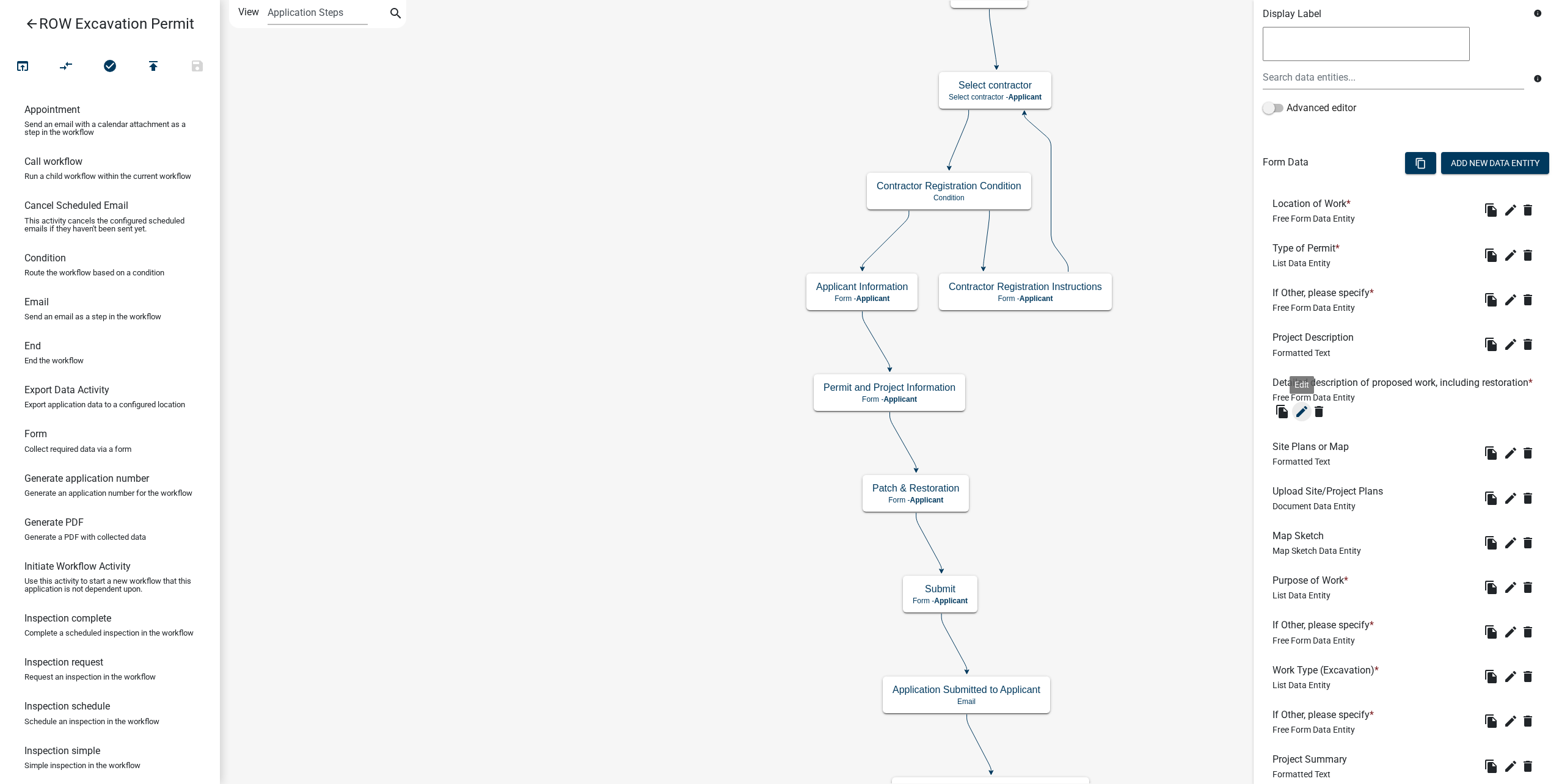
click at [1302, 419] on icon "edit" at bounding box center [1302, 412] width 15 height 15
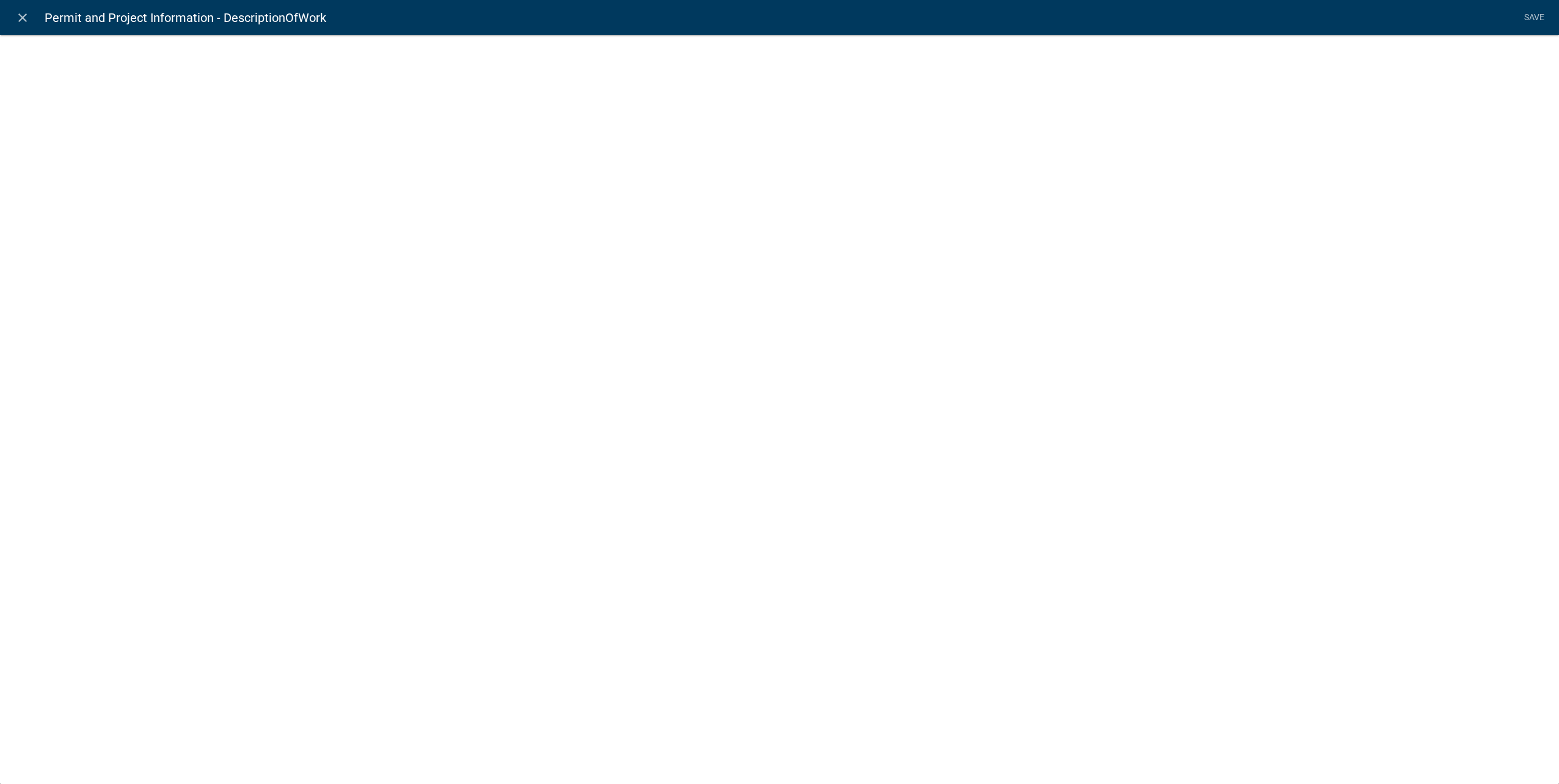
select select
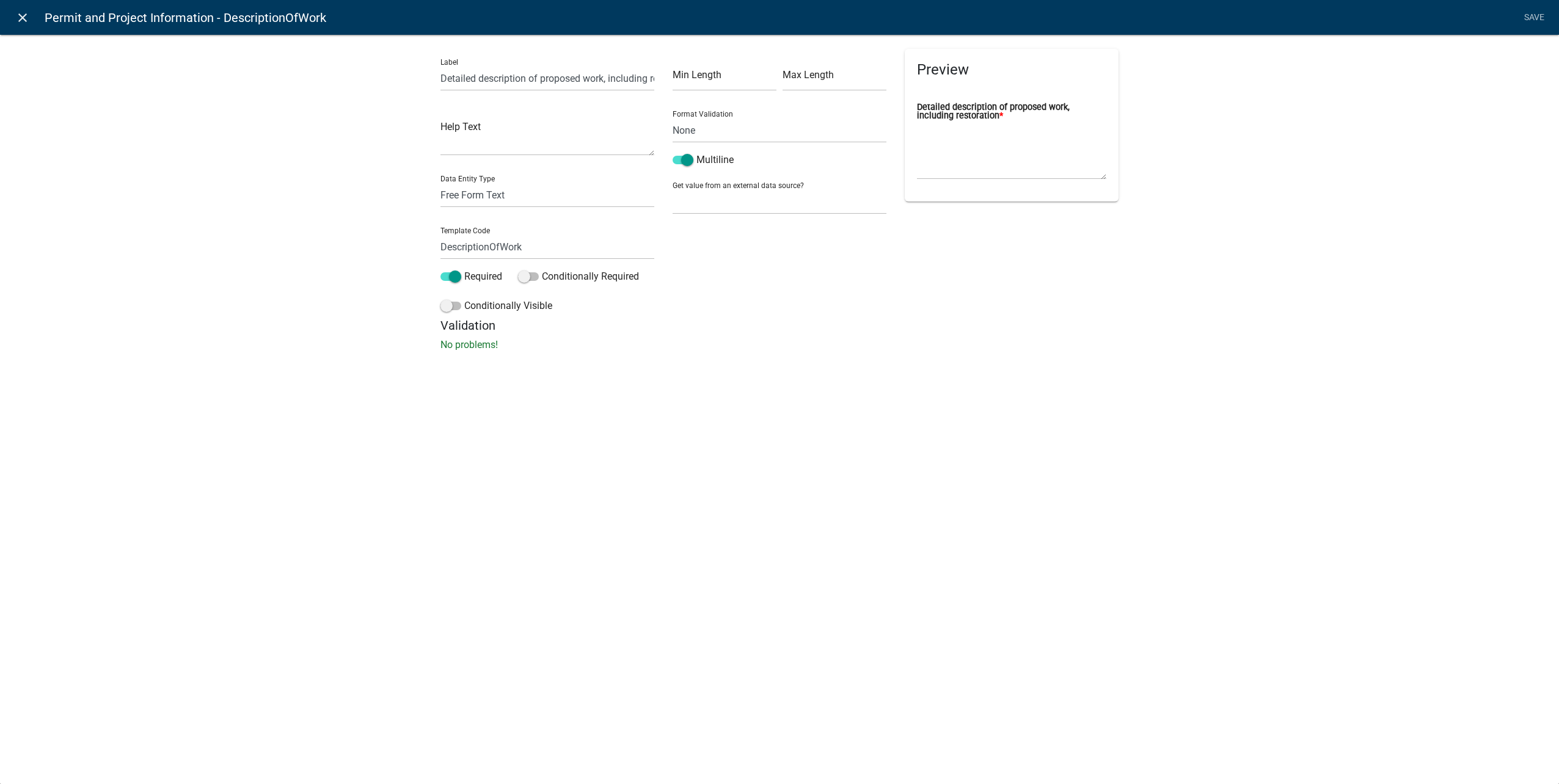
click at [27, 21] on icon "close" at bounding box center [23, 18] width 15 height 15
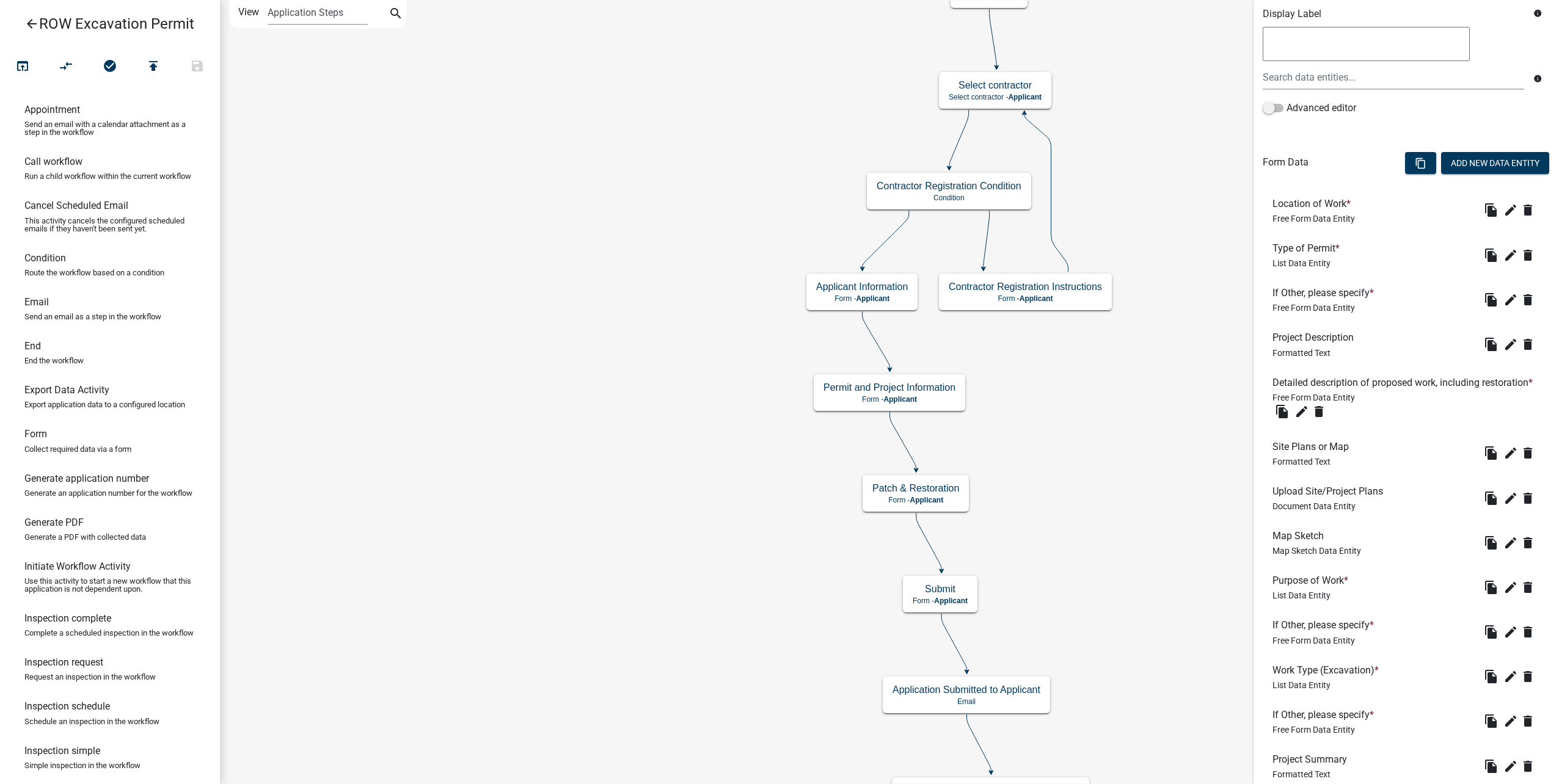
scroll to position [1746, 0]
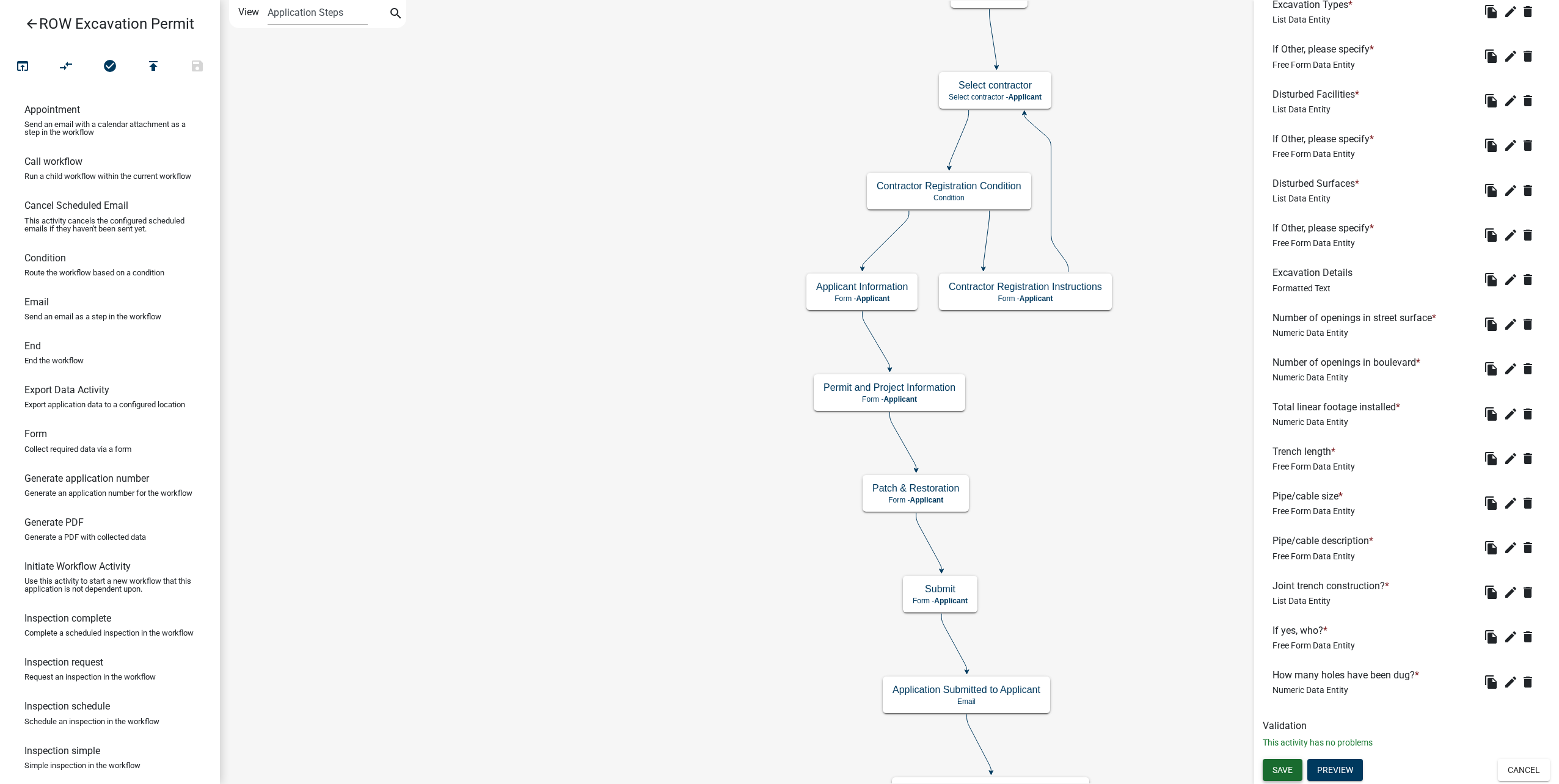
click at [1281, 768] on span "Save" at bounding box center [1282, 770] width 20 height 10
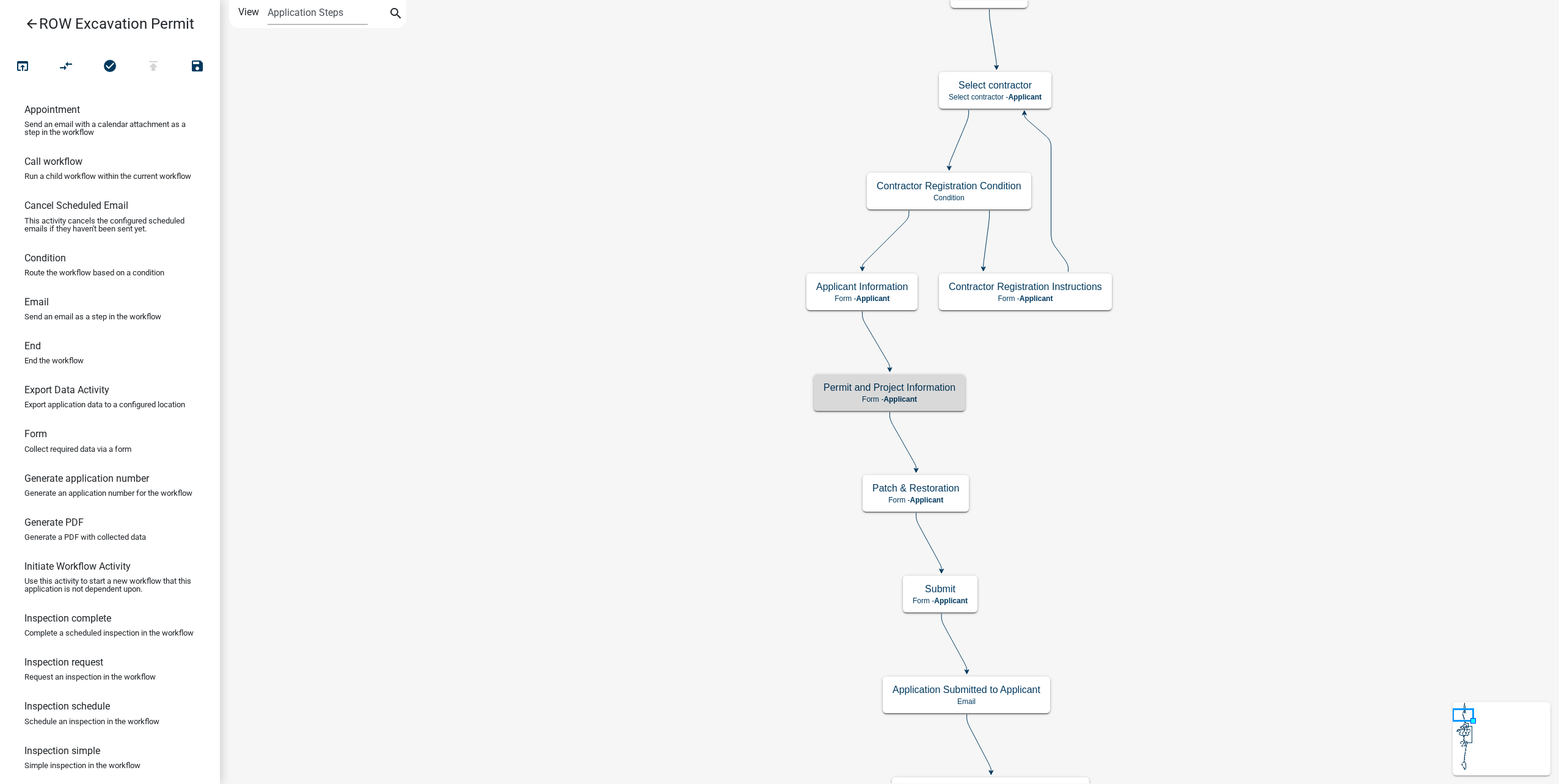
scroll to position [0, 0]
click at [937, 396] on p "Form - Applicant" at bounding box center [890, 399] width 132 height 9
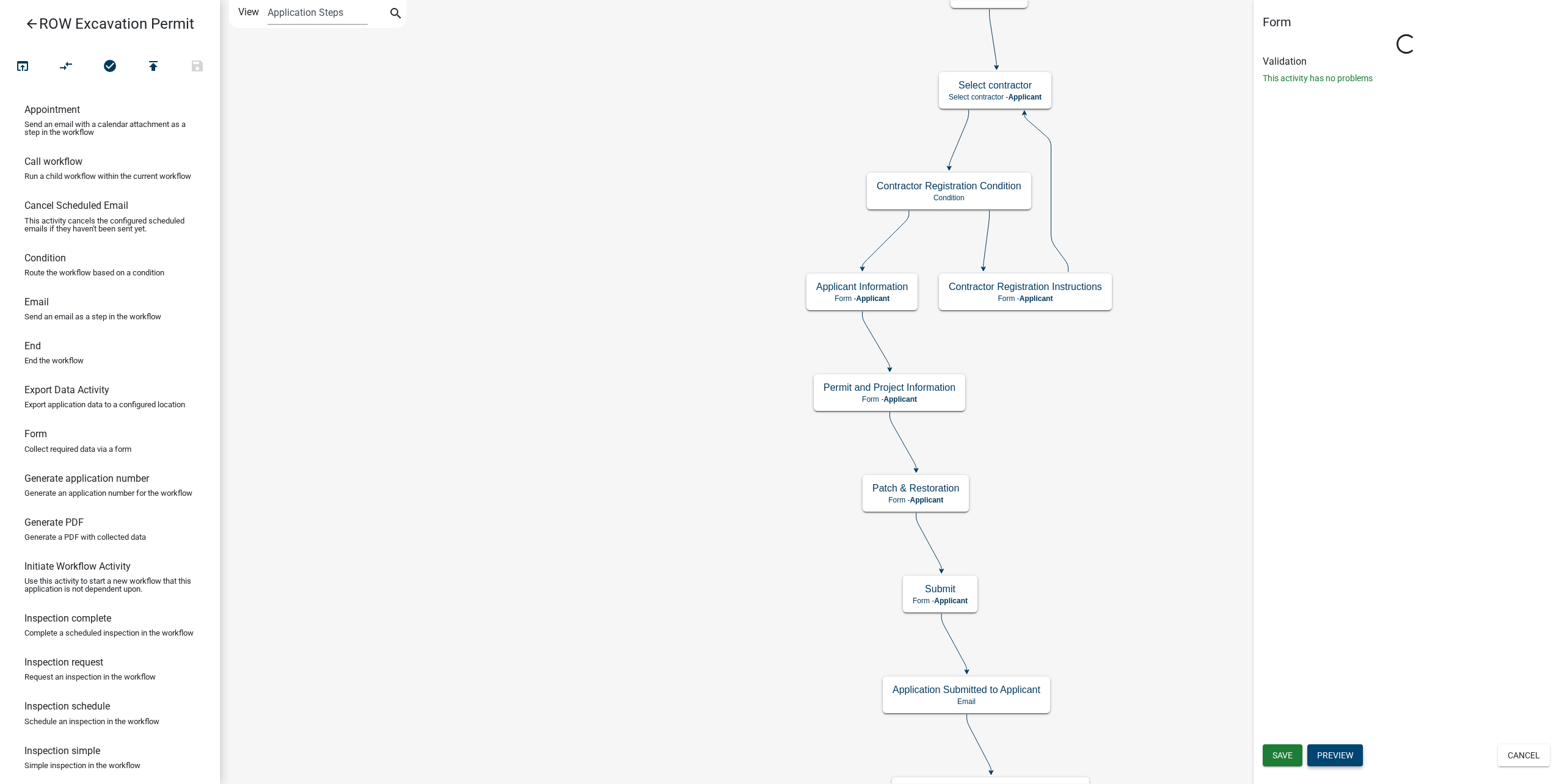
click at [1348, 760] on button "Preview" at bounding box center [1335, 755] width 55 height 22
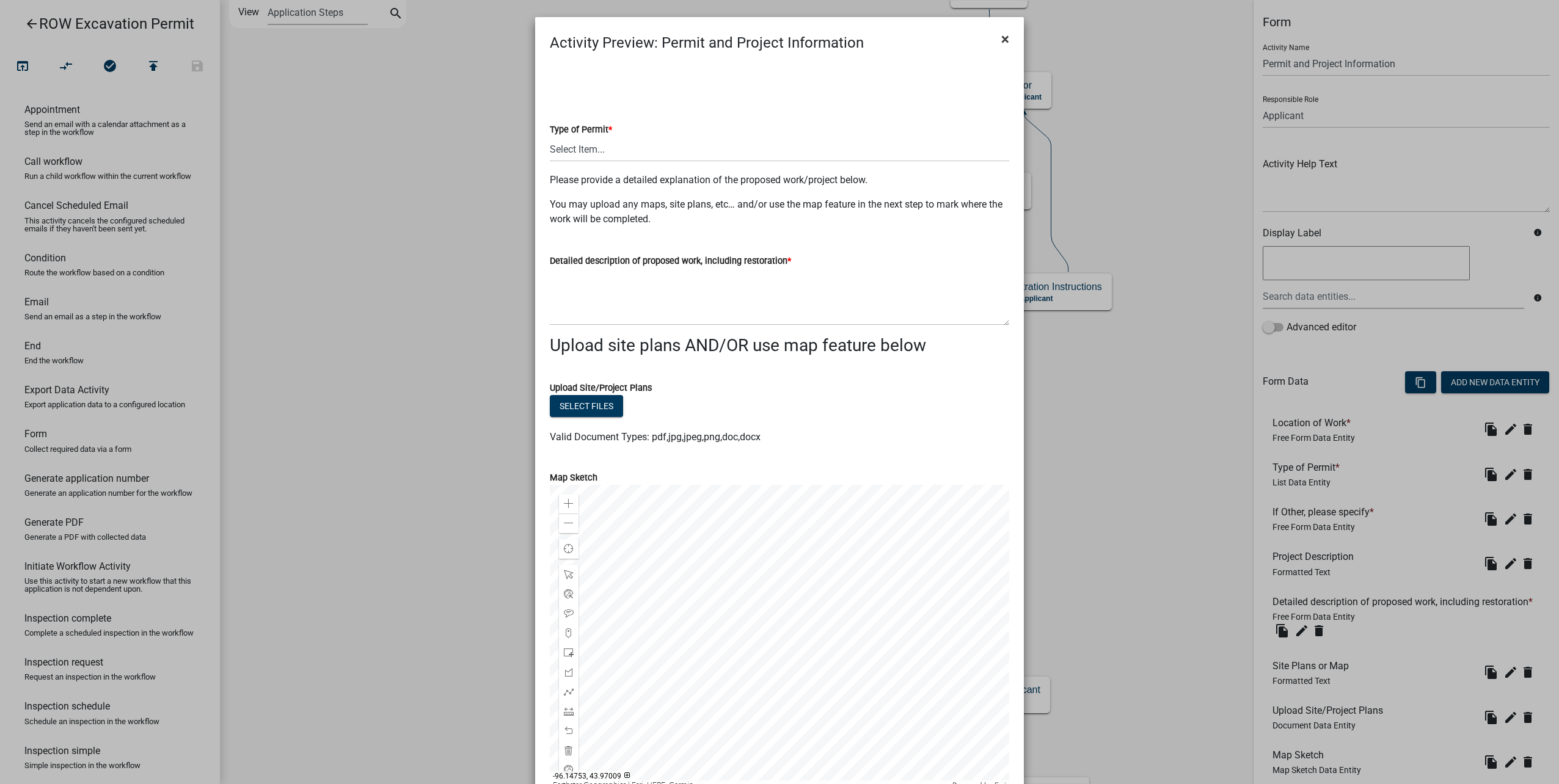
click at [1001, 37] on span "×" at bounding box center [1005, 39] width 8 height 17
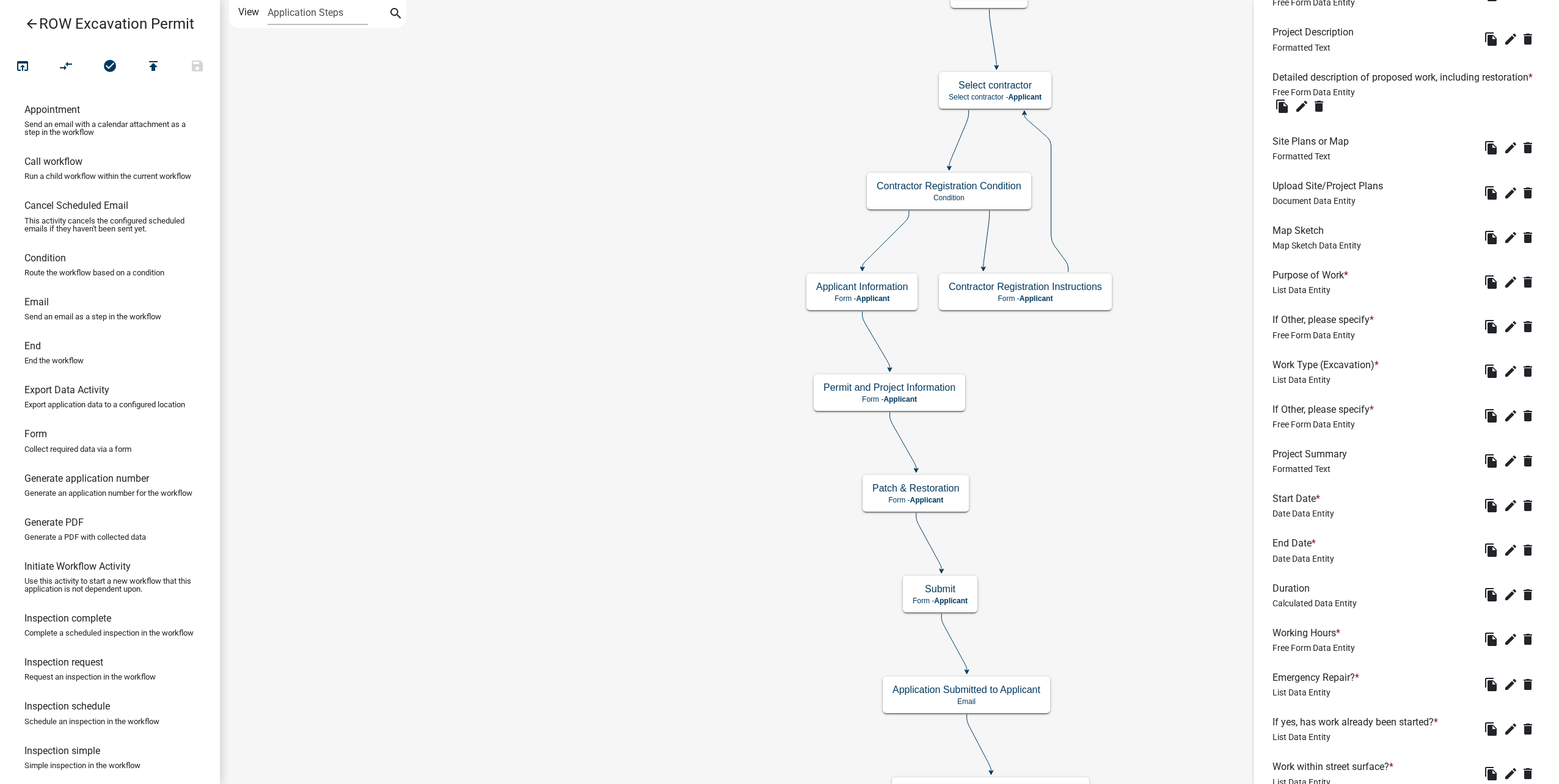
scroll to position [403, 0]
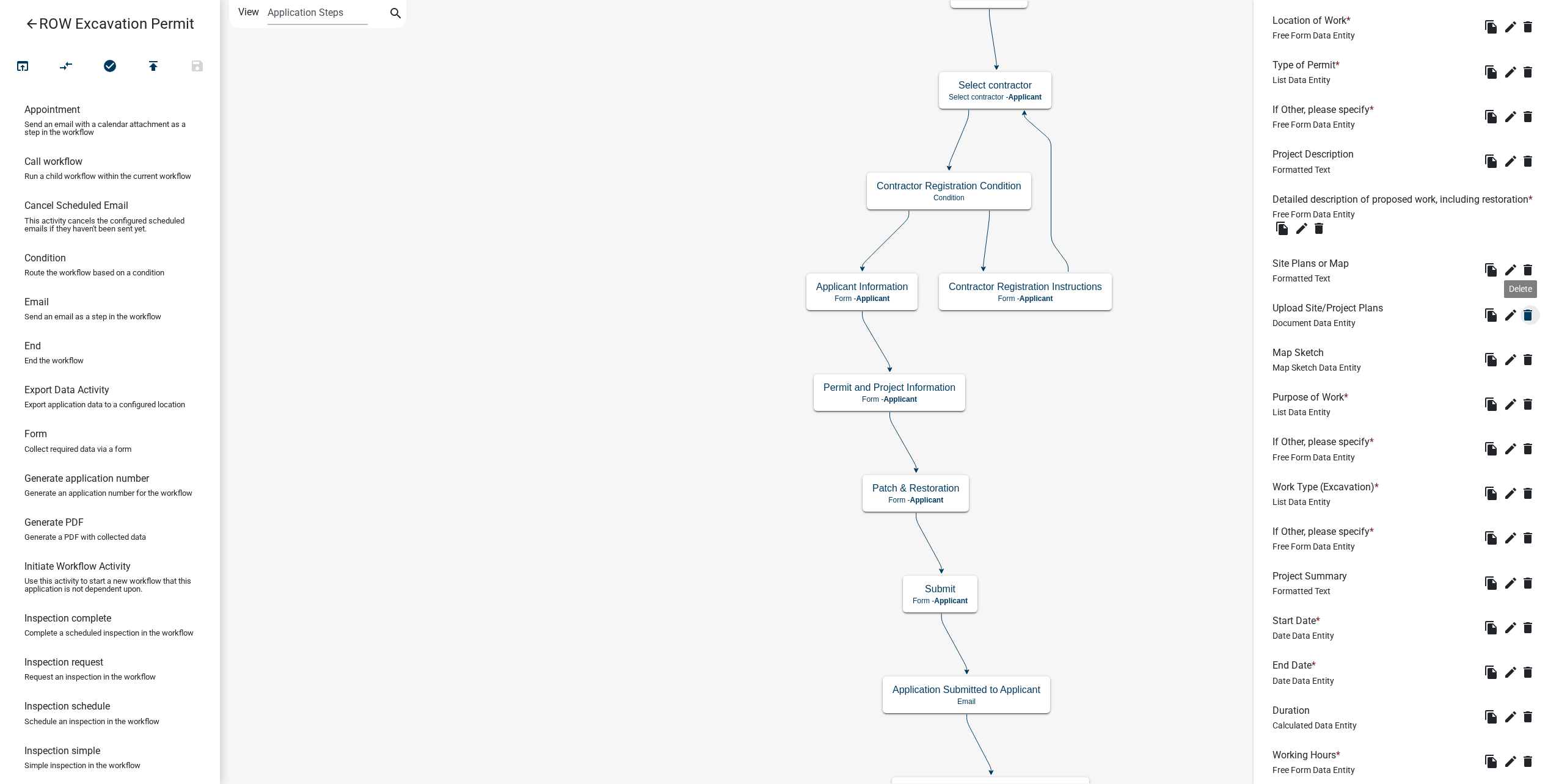
click at [1520, 322] on icon "delete" at bounding box center [1528, 315] width 15 height 15
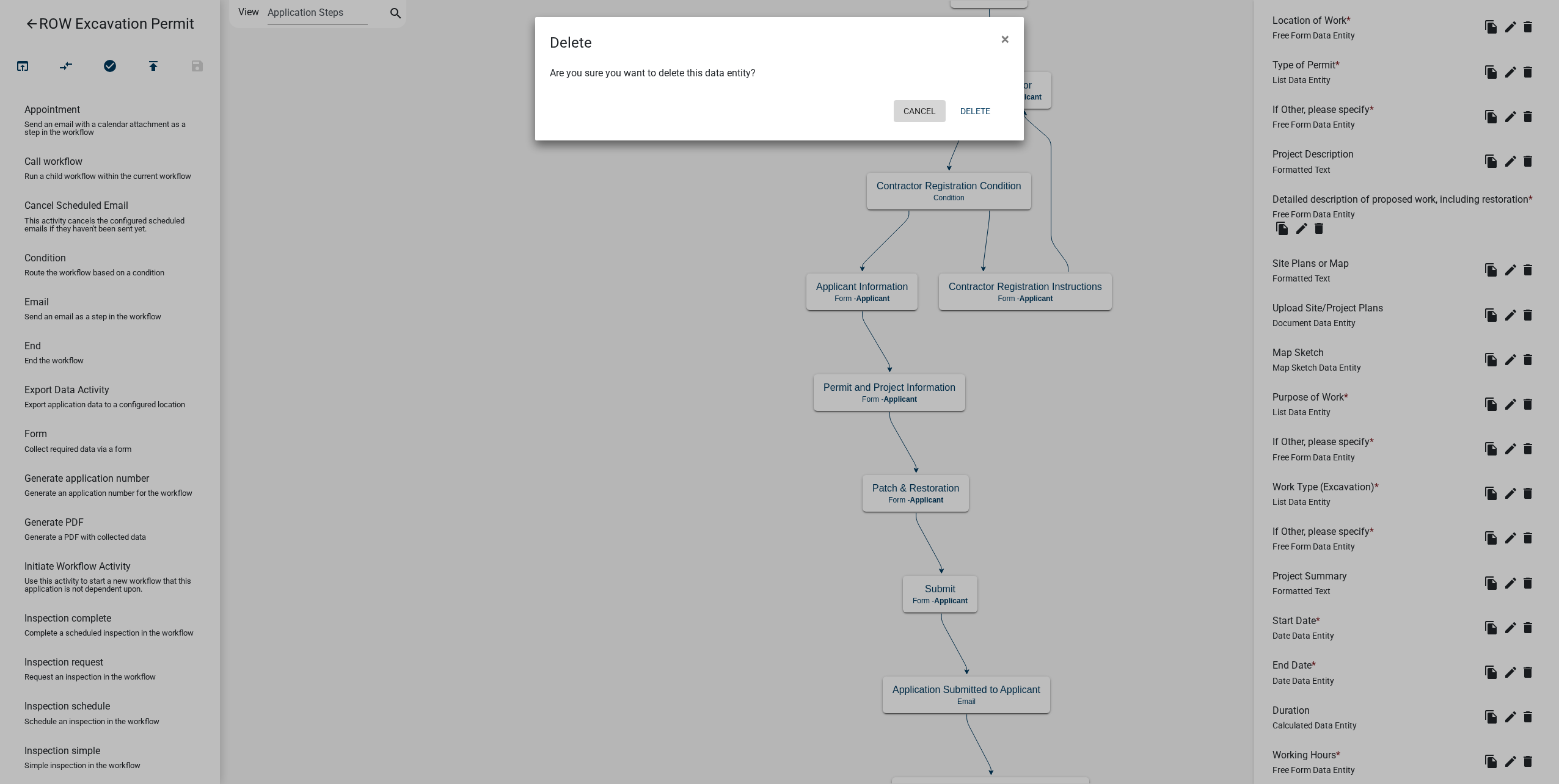
drag, startPoint x: 932, startPoint y: 107, endPoint x: 1034, endPoint y: 130, distance: 104.6
click at [932, 107] on button "Cancel" at bounding box center [920, 111] width 52 height 22
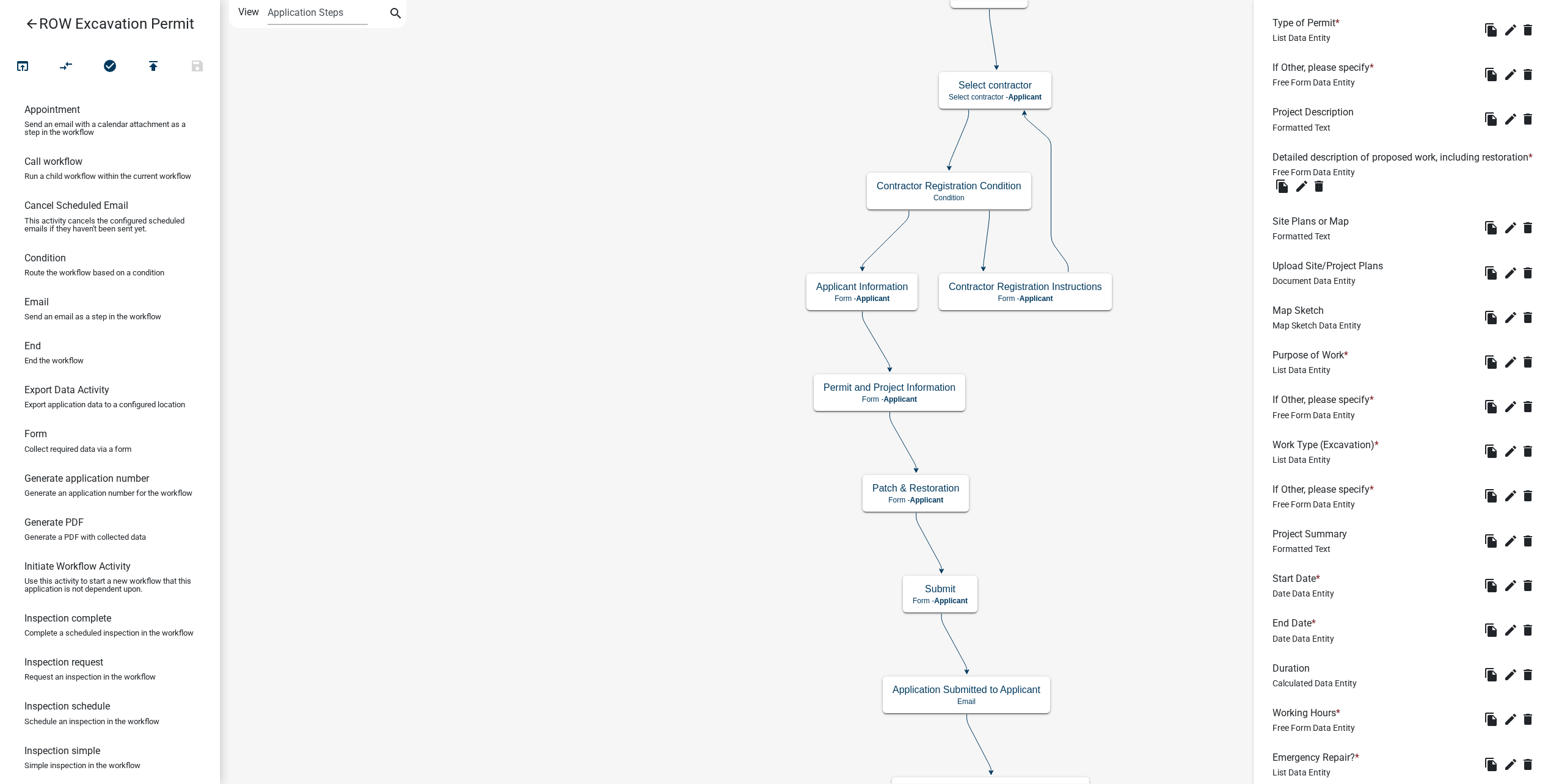
scroll to position [219, 0]
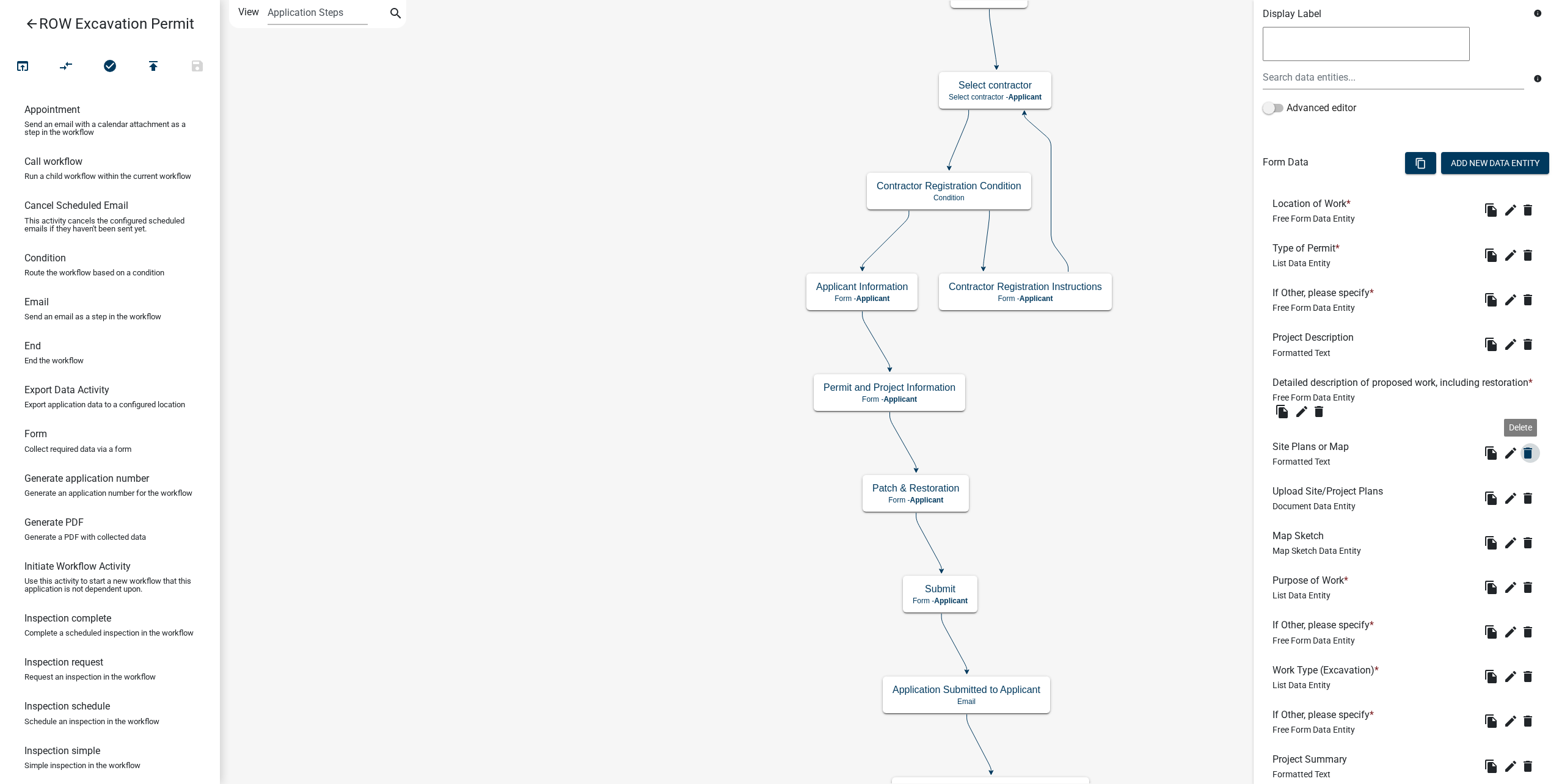
click at [1524, 460] on icon "delete" at bounding box center [1528, 453] width 15 height 15
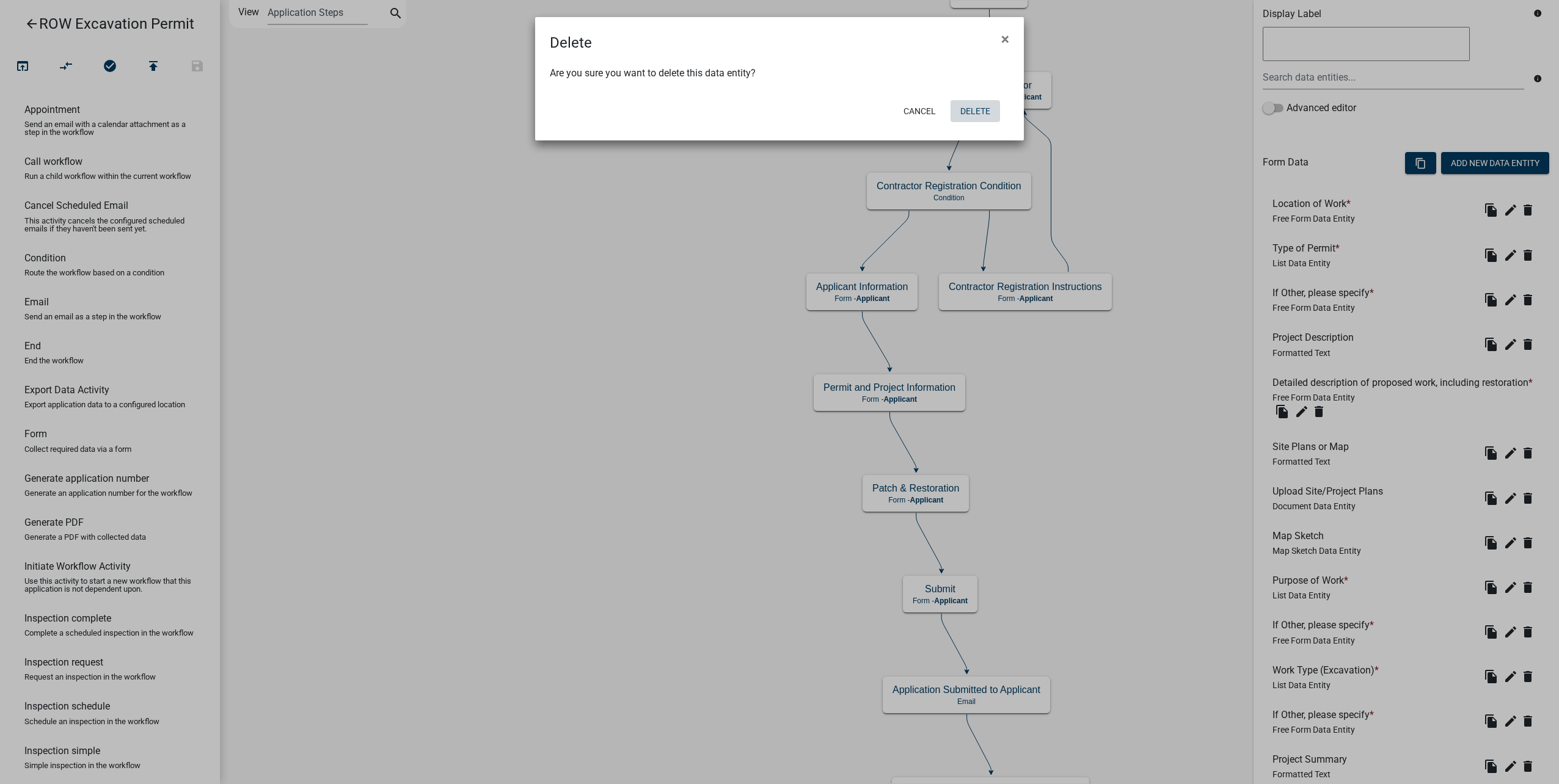
click at [965, 111] on button "Delete" at bounding box center [975, 111] width 50 height 22
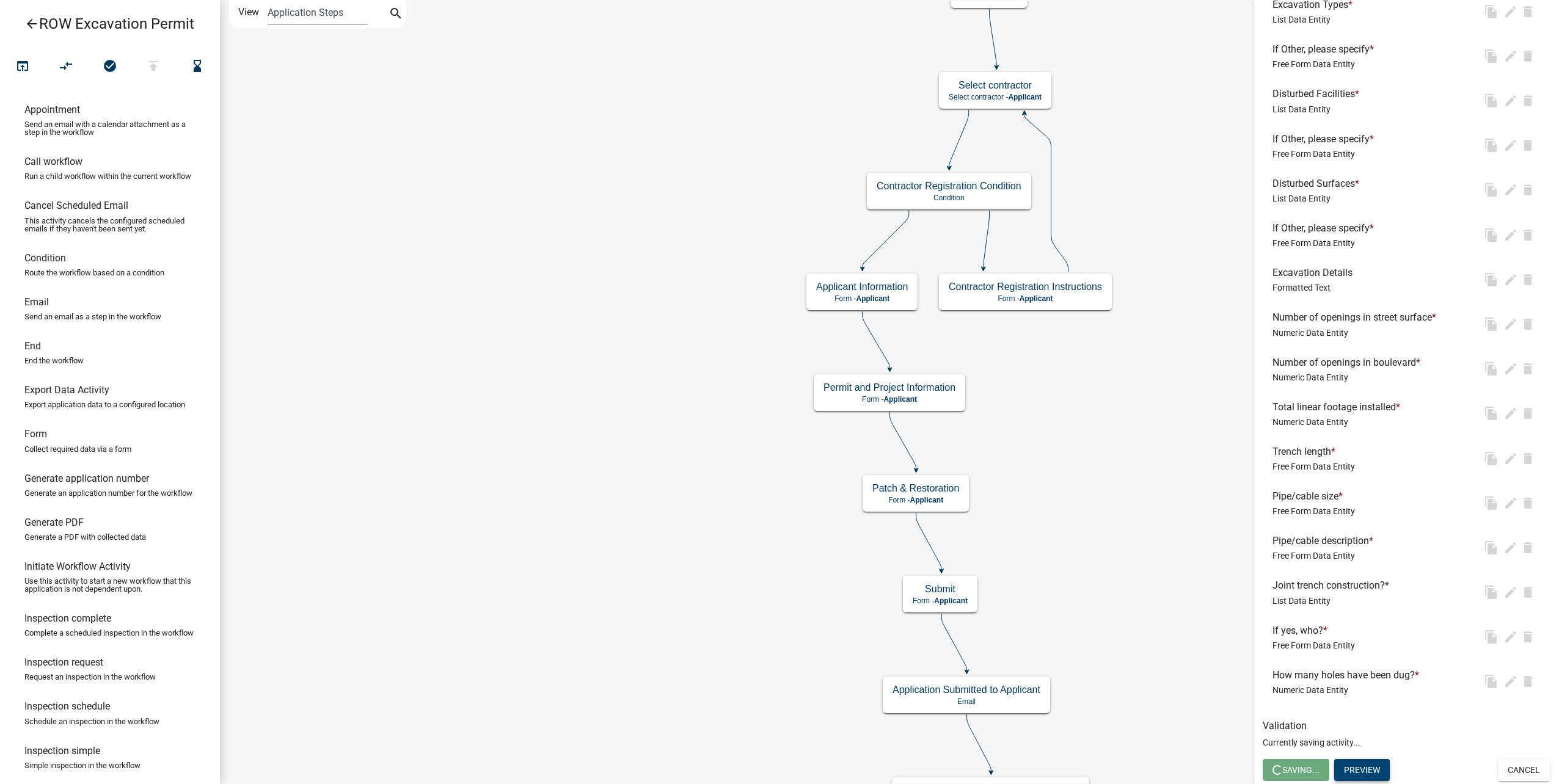
scroll to position [0, 0]
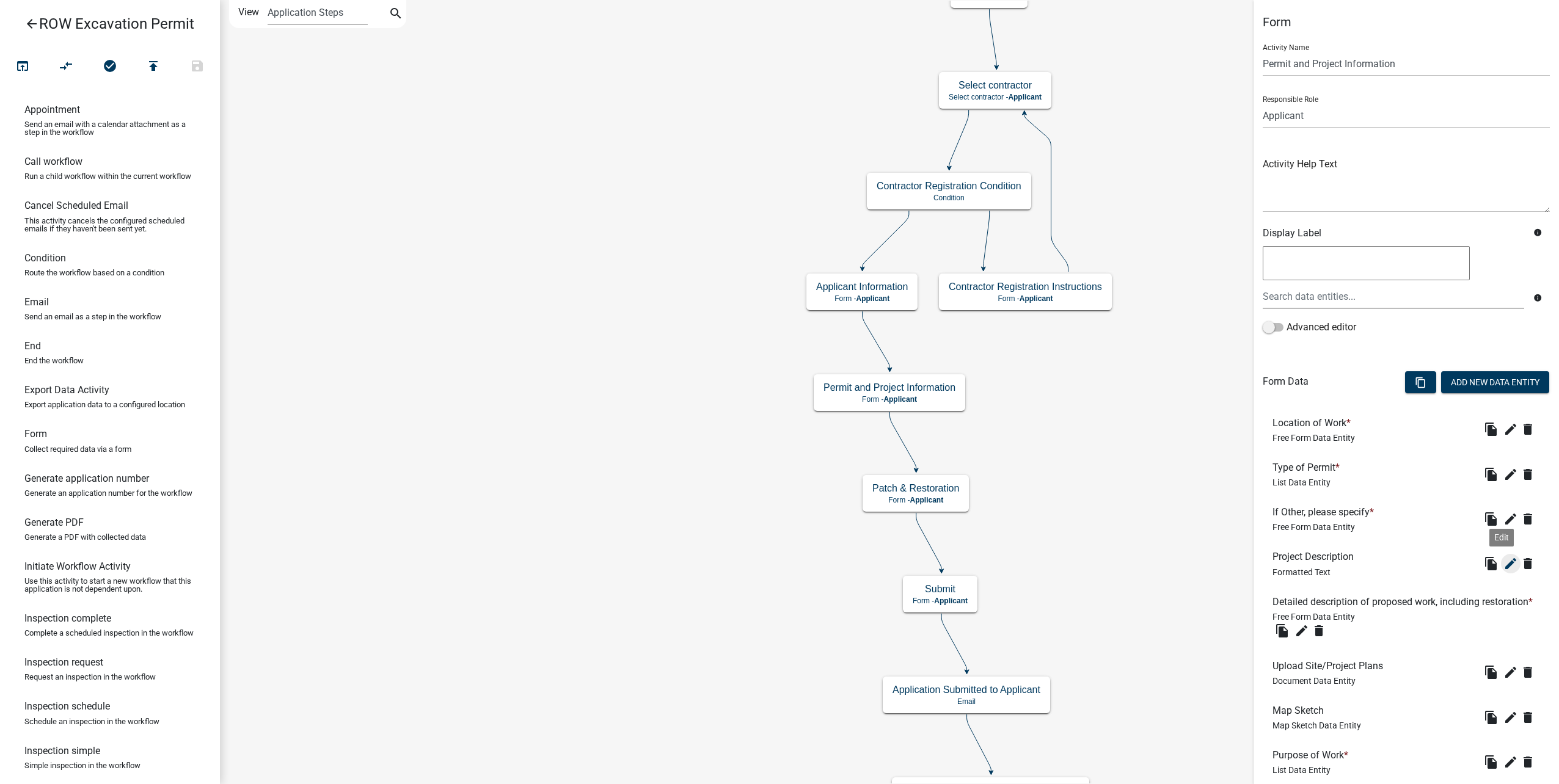
click at [1504, 565] on icon "edit" at bounding box center [1511, 563] width 15 height 15
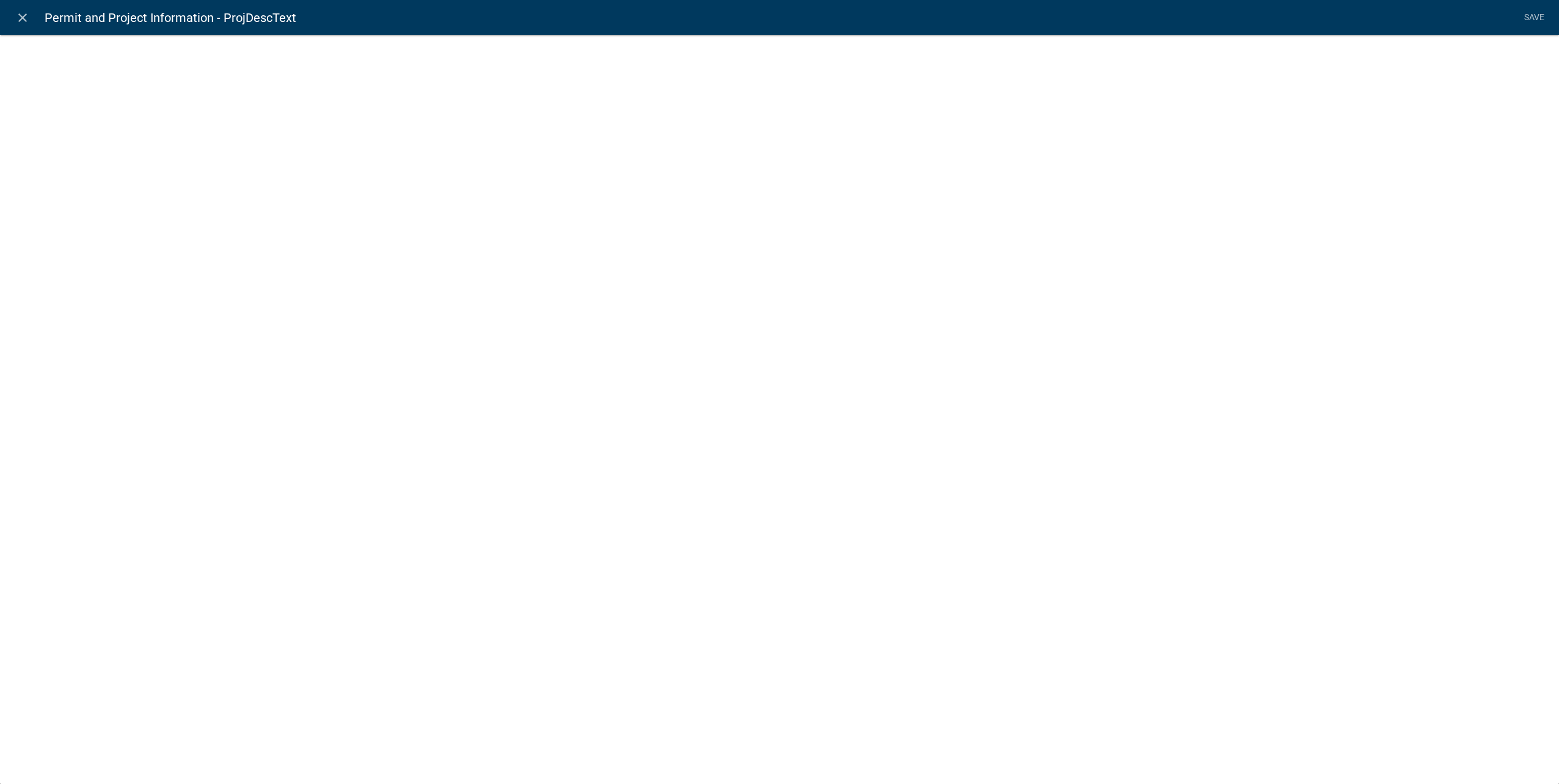
select select "rich-text"
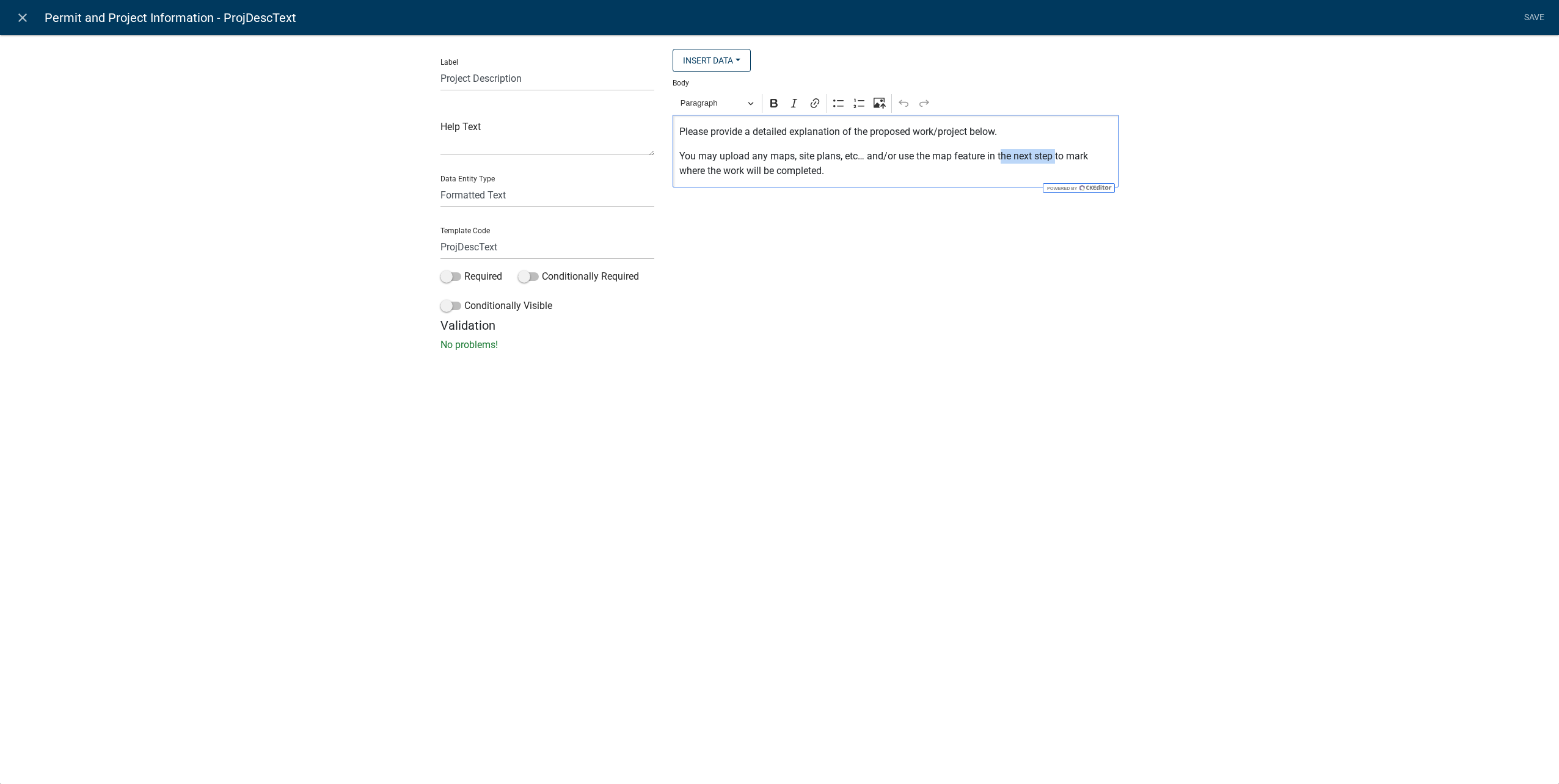
drag, startPoint x: 999, startPoint y: 154, endPoint x: 1056, endPoint y: 152, distance: 57.0
click at [1056, 152] on p "You may upload any maps, site plans, etc… and/or use the map feature in the nex…" at bounding box center [896, 163] width 433 height 29
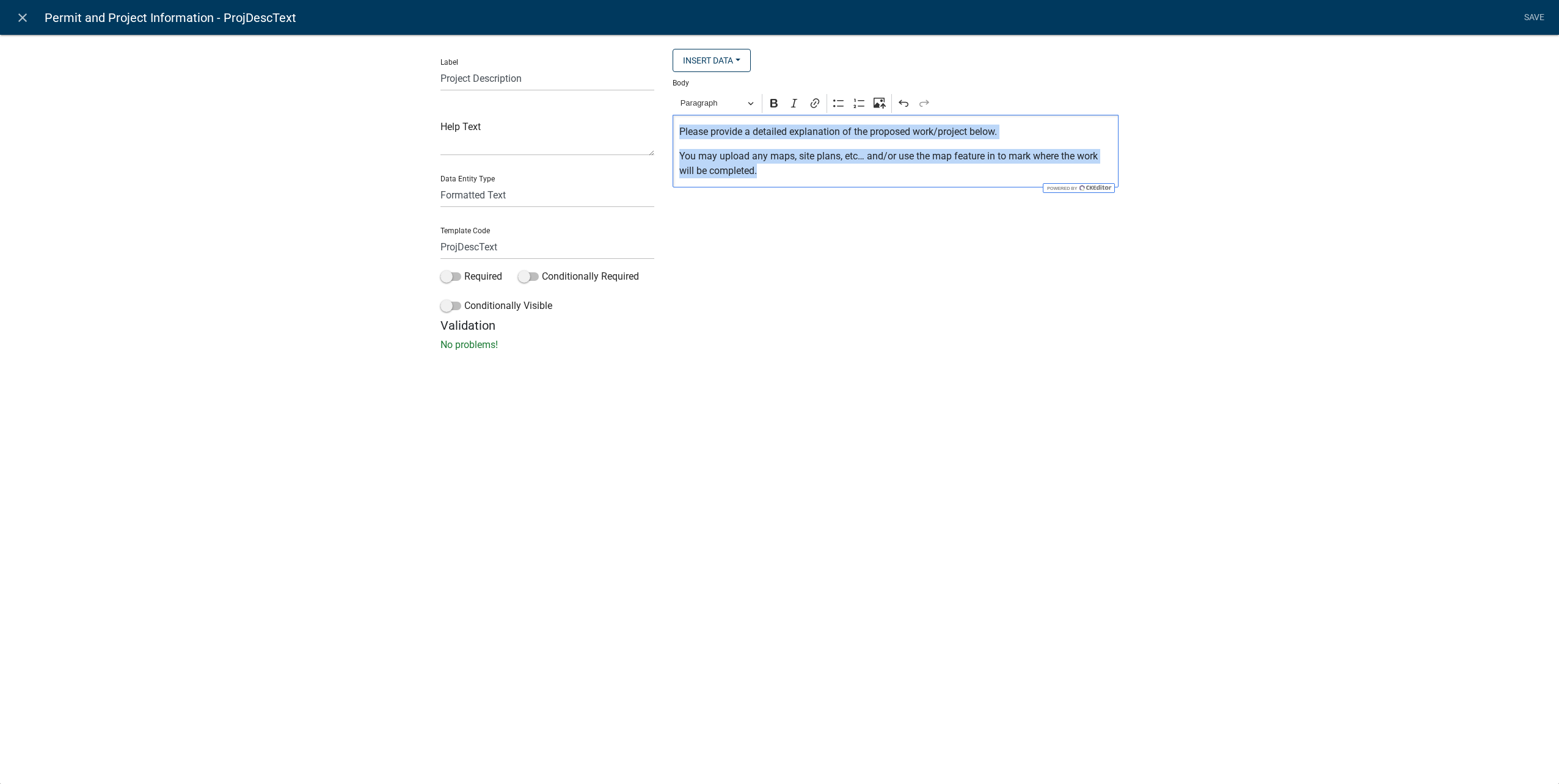
drag, startPoint x: 785, startPoint y: 170, endPoint x: 545, endPoint y: 101, distance: 249.7
click at [545, 101] on div "Label Project Description Help Text Data Entity Type Free Form Text Document Di…" at bounding box center [780, 183] width 696 height 269
click at [776, 101] on icon "Editor toolbar" at bounding box center [774, 103] width 12 height 12
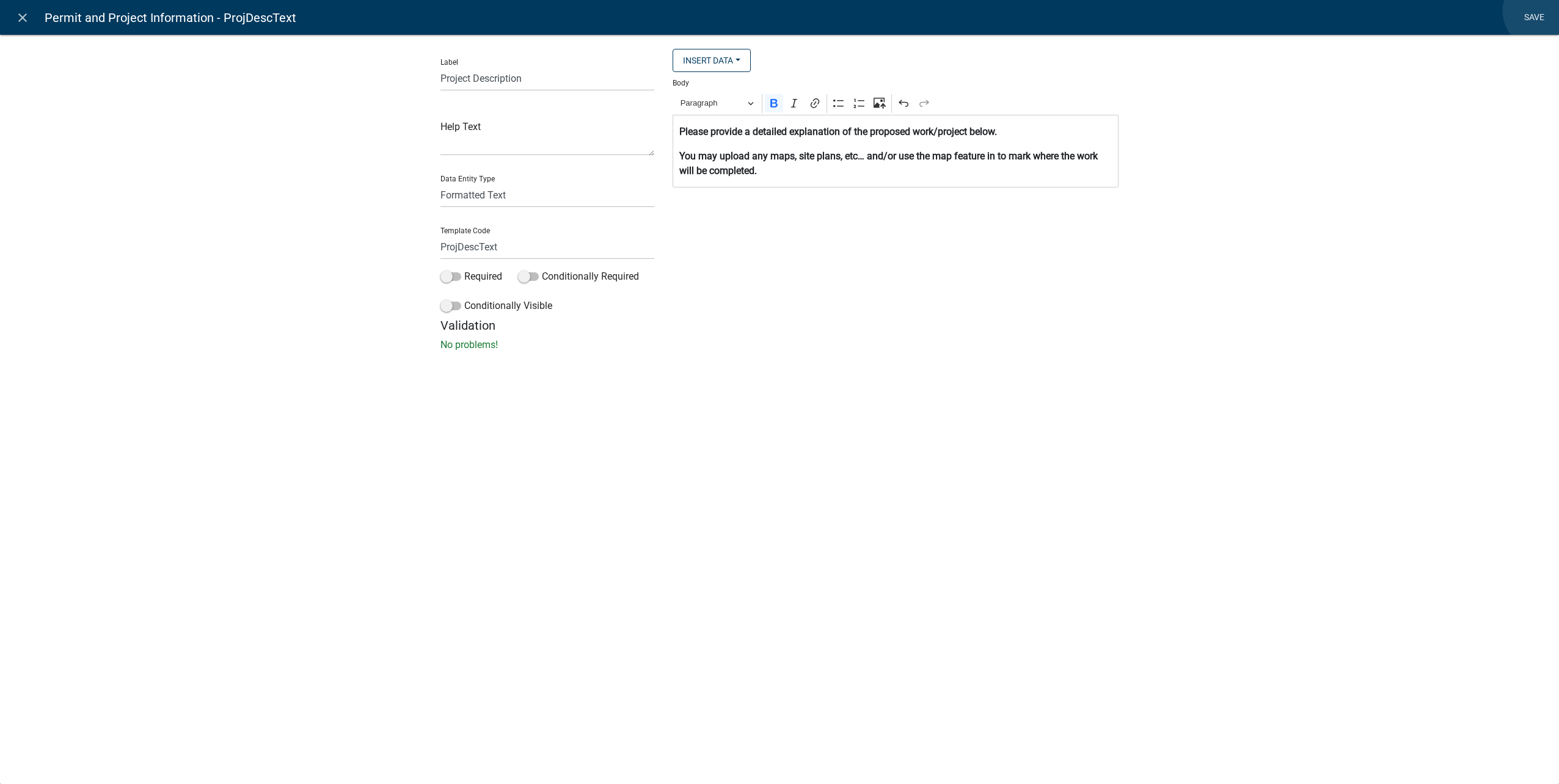
click at [1541, 11] on link "Save" at bounding box center [1534, 17] width 30 height 23
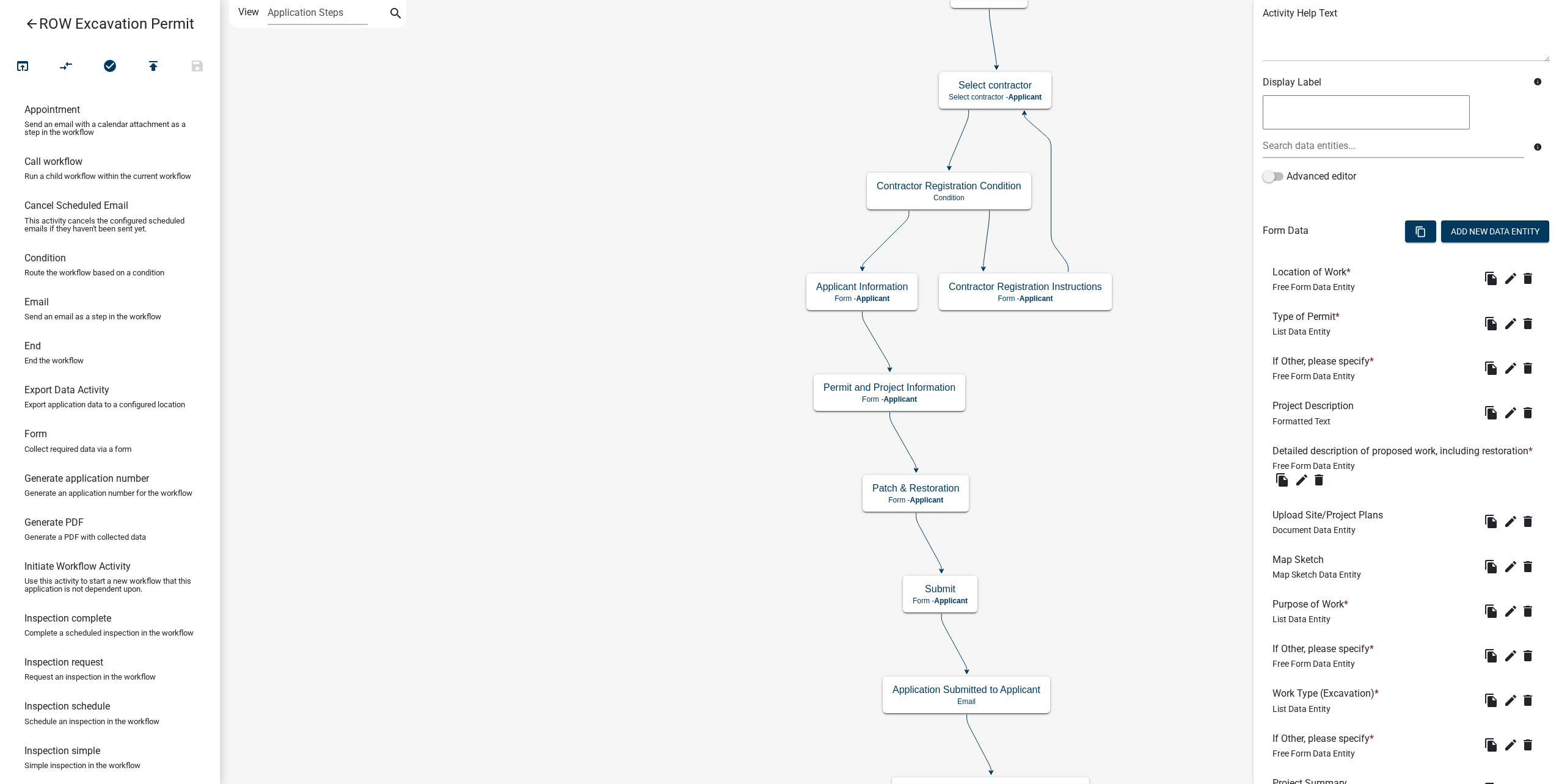
scroll to position [183, 0]
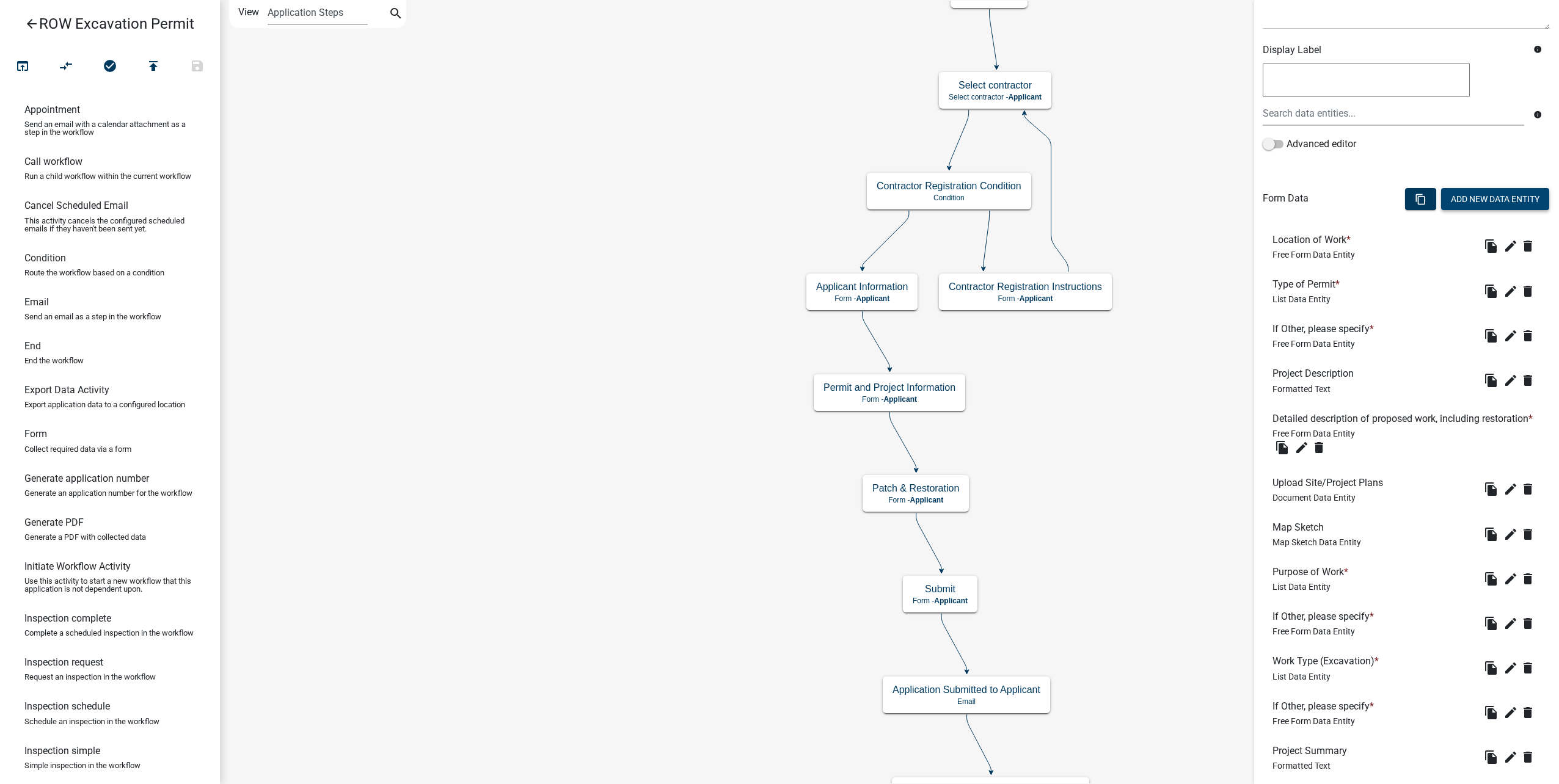
click at [1466, 193] on button "Add New Data Entity" at bounding box center [1495, 199] width 108 height 22
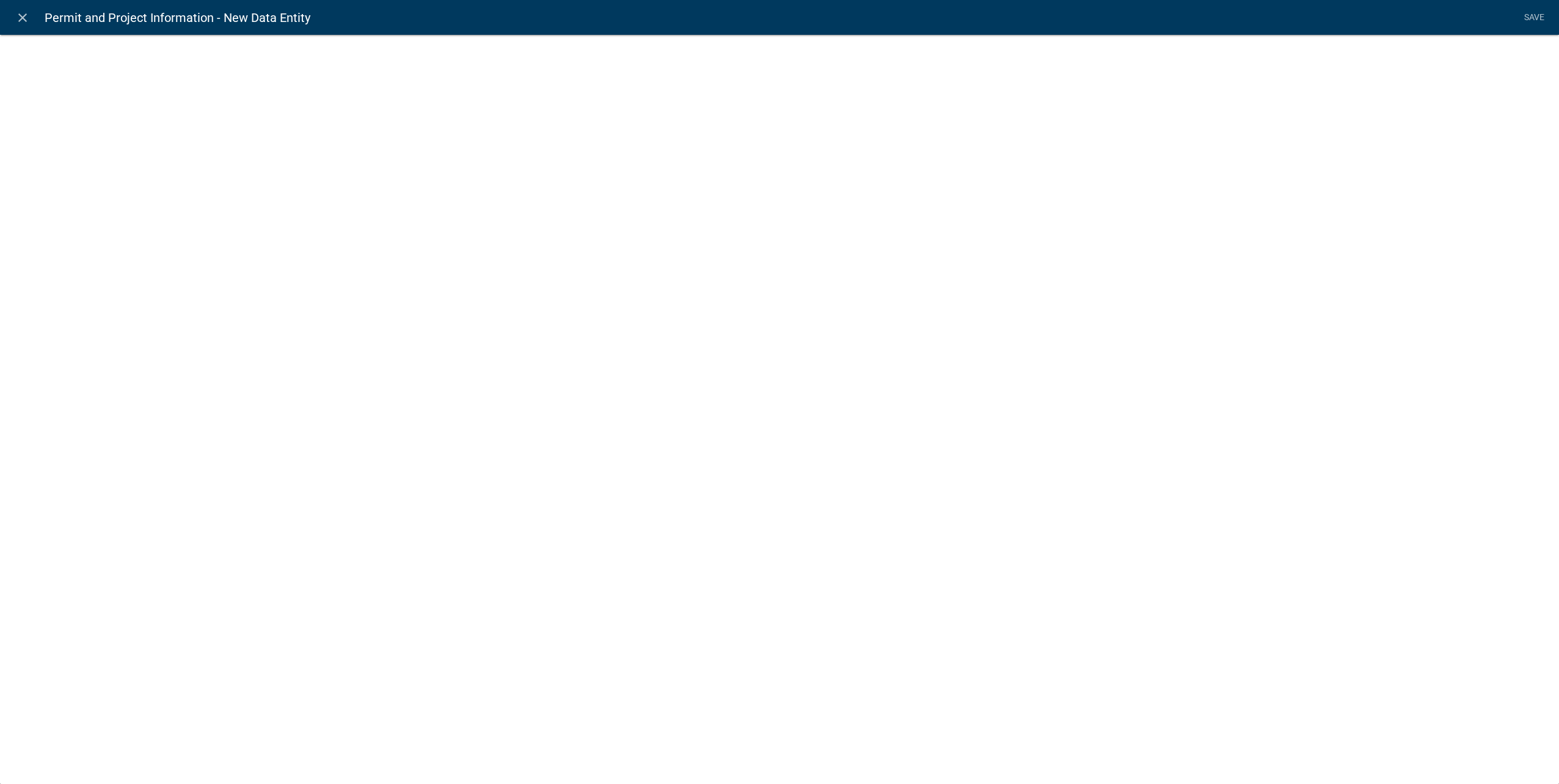
select select
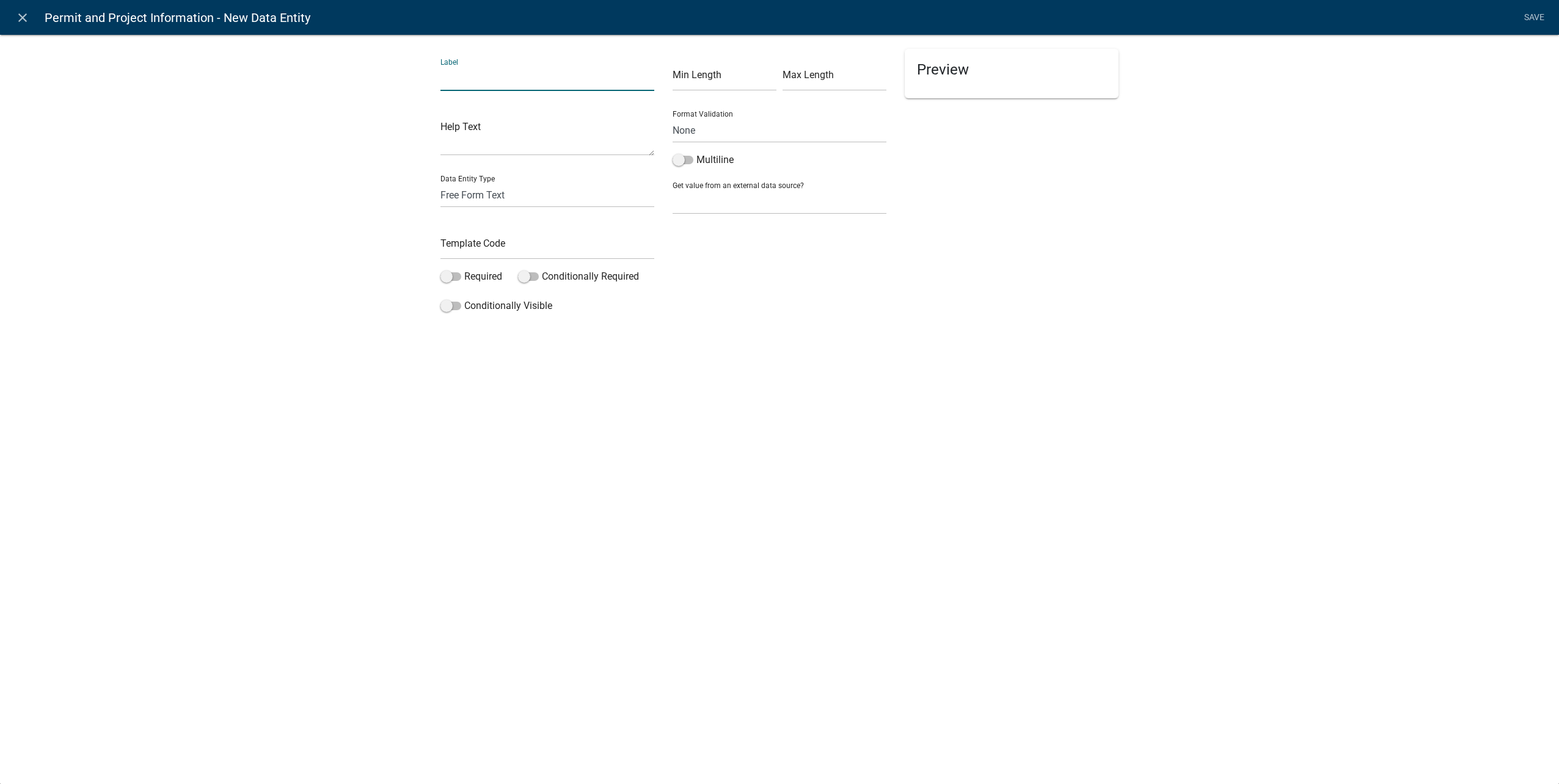
click at [473, 86] on input "text" at bounding box center [548, 78] width 214 height 25
type input "Use Map Sketch"
click at [446, 188] on select "Free Form Text Document Display Entity Value Fee Numeric Data Date Map Sketch D…" at bounding box center [548, 195] width 214 height 25
select select "list-data"
click at [441, 183] on select "Free Form Text Document Display Entity Value Fee Numeric Data Date Map Sketch D…" at bounding box center [548, 195] width 214 height 25
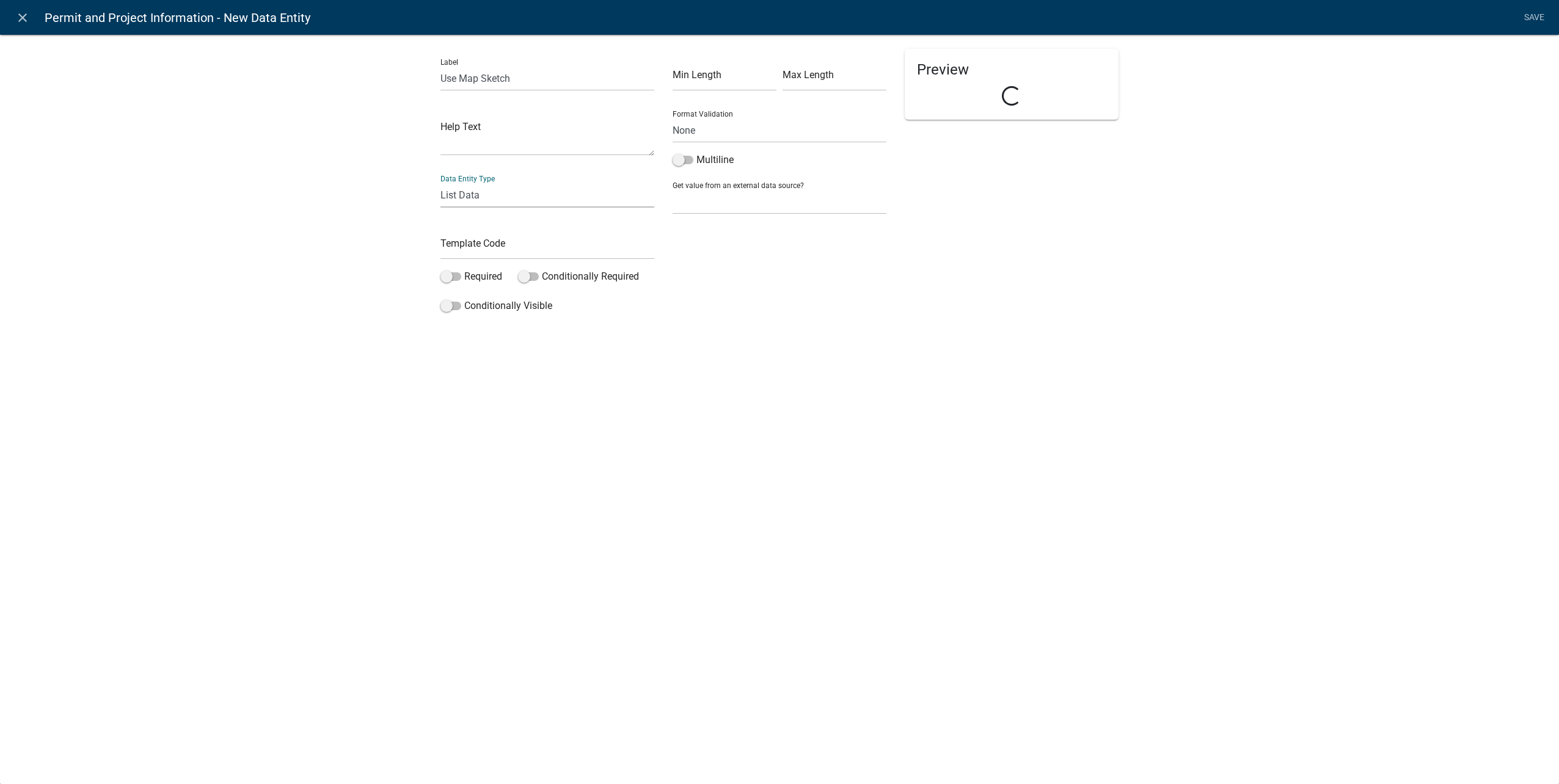
select select "list-data"
select select
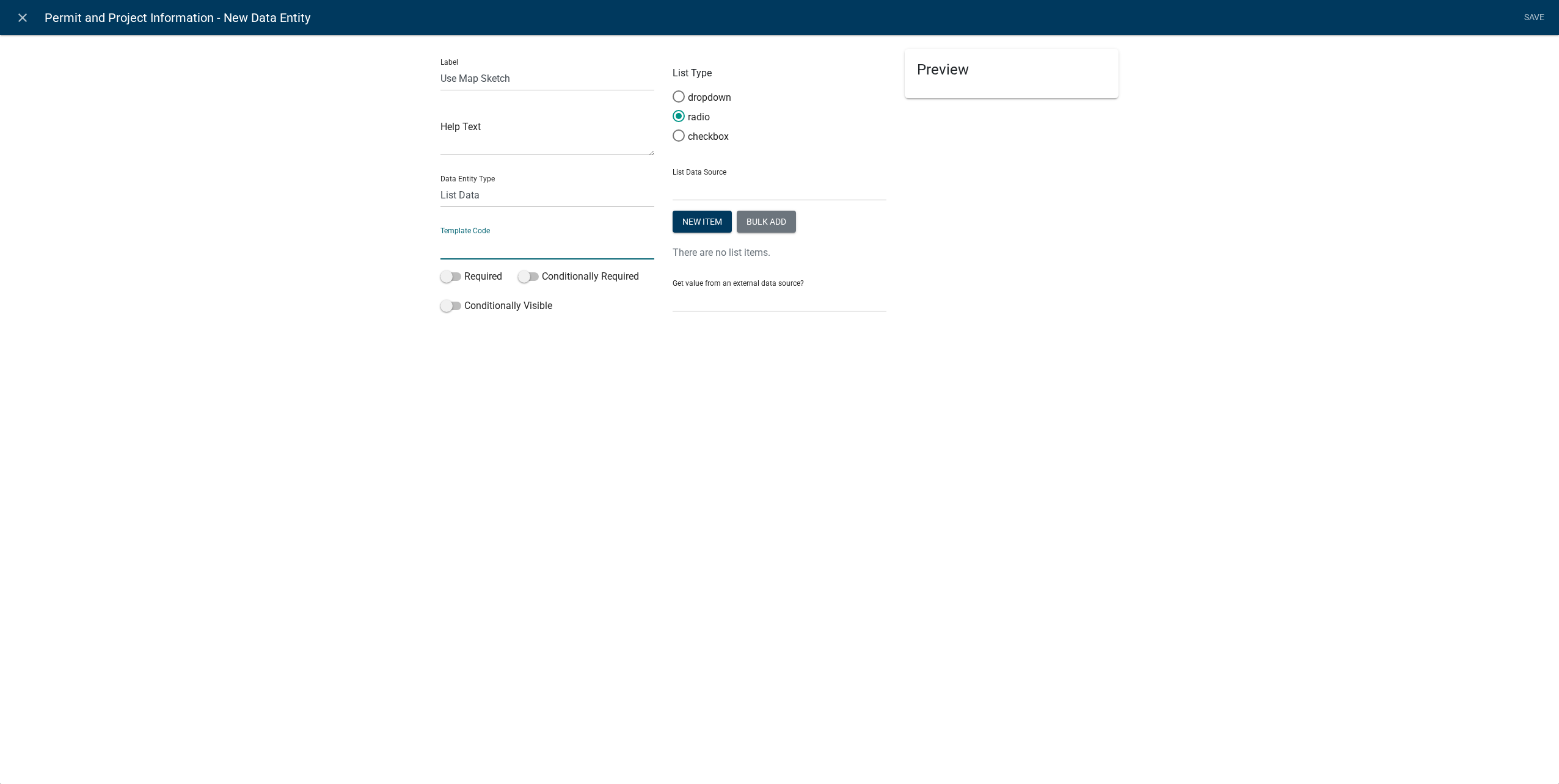
click at [474, 240] on input "text" at bounding box center [548, 247] width 214 height 25
type input "UseMapSketchCheckbox"
click at [456, 270] on label "Required" at bounding box center [471, 276] width 62 height 15
click at [464, 269] on input "Required" at bounding box center [464, 269] width 0 height 0
click at [680, 133] on span at bounding box center [678, 136] width 25 height 26
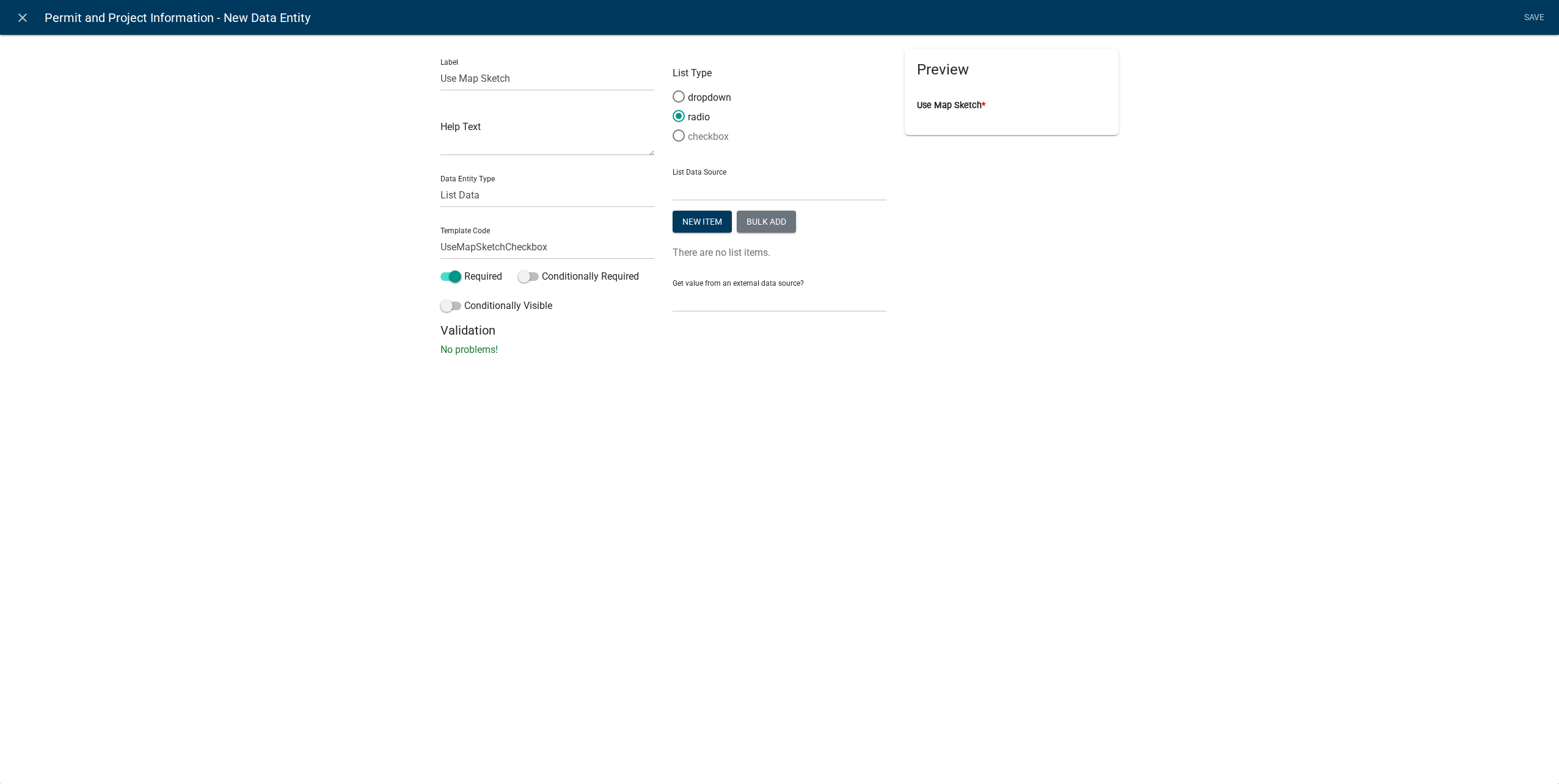
click at [673, 129] on input "checkbox" at bounding box center [673, 129] width 0 height 0
click at [1538, 17] on link "Save" at bounding box center [1534, 17] width 30 height 23
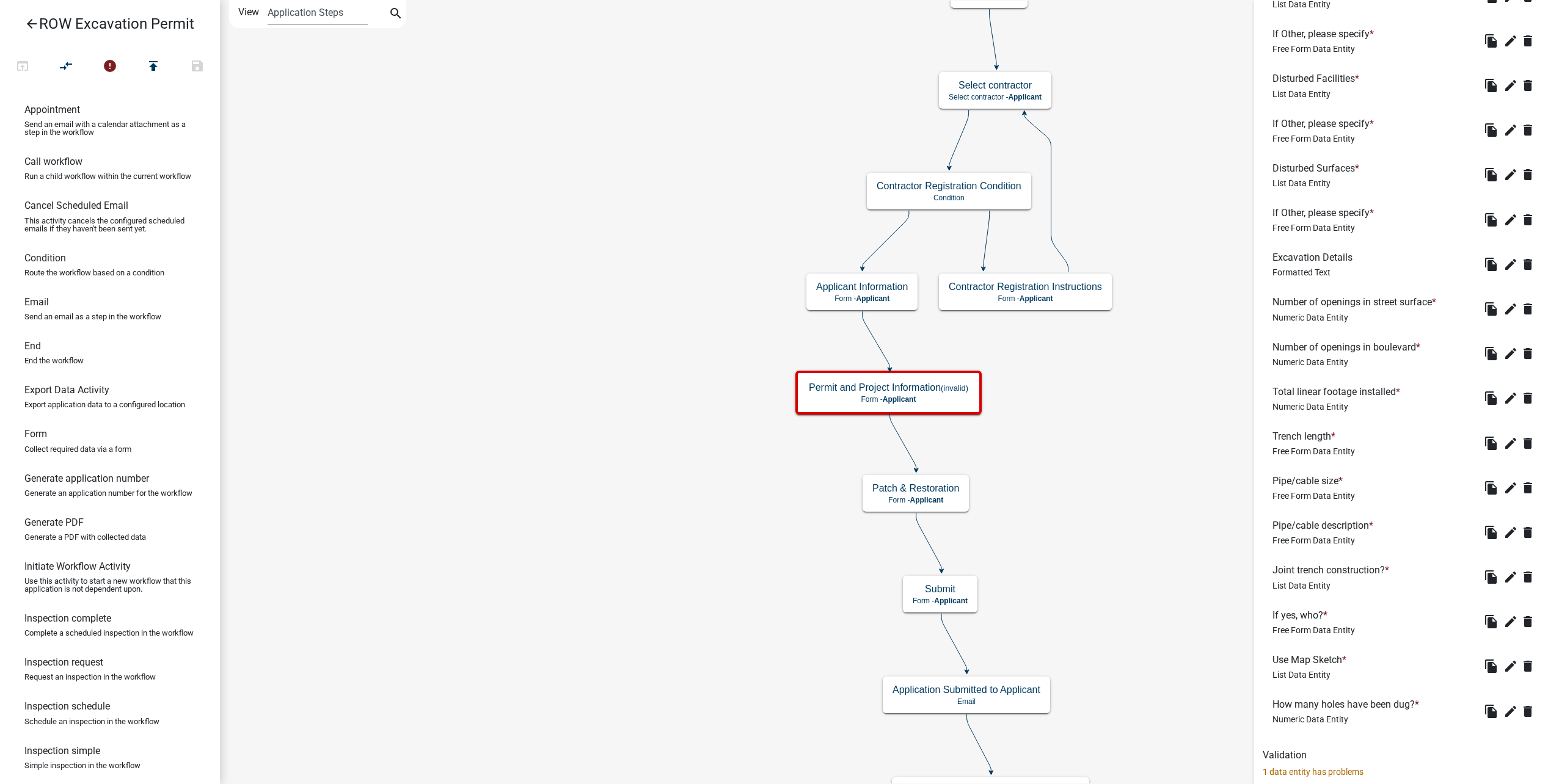
scroll to position [1746, 0]
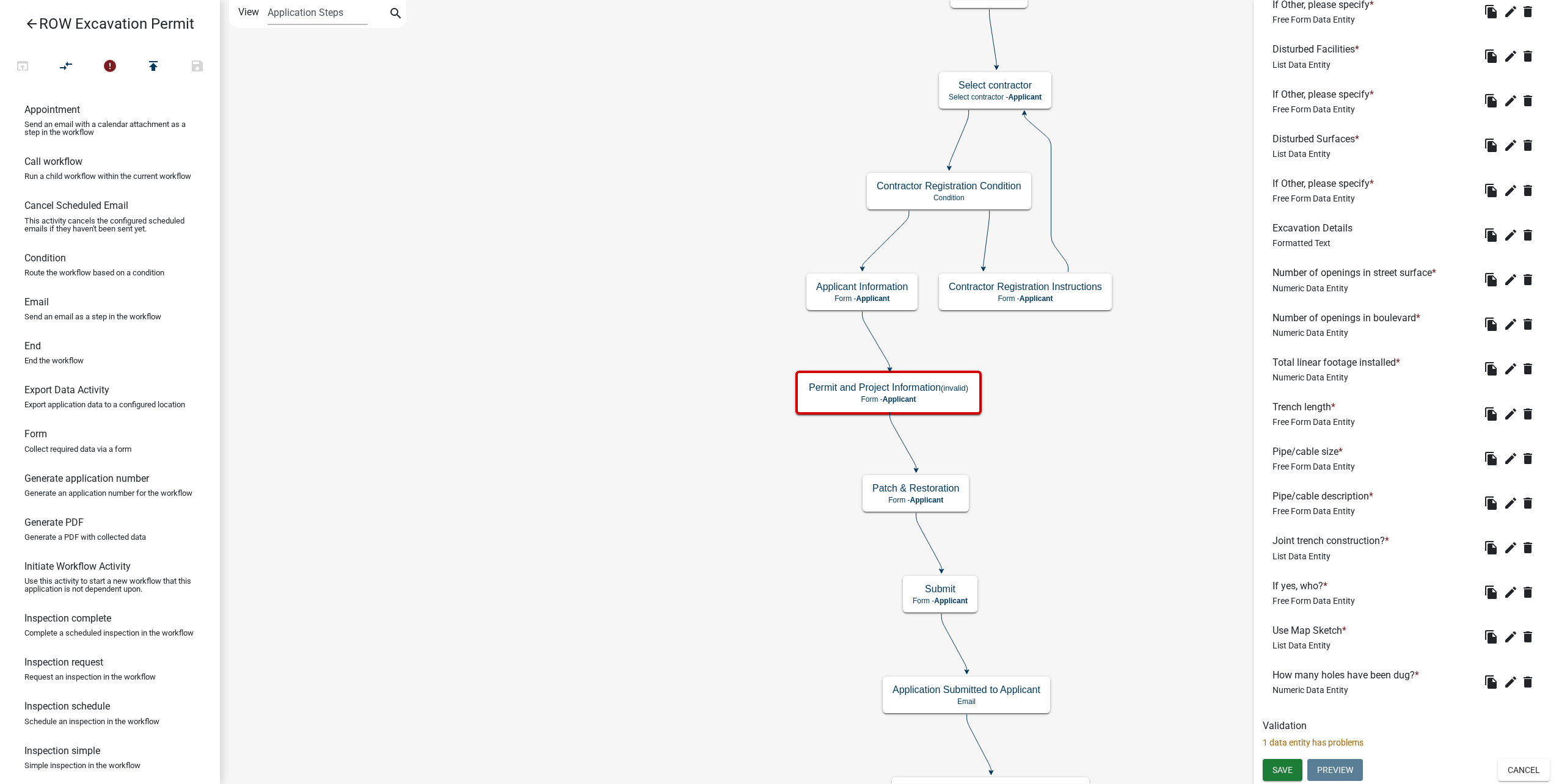
click at [1327, 737] on p "1 data entity has problems" at bounding box center [1406, 742] width 287 height 13
click at [1288, 763] on button "Save" at bounding box center [1282, 770] width 40 height 22
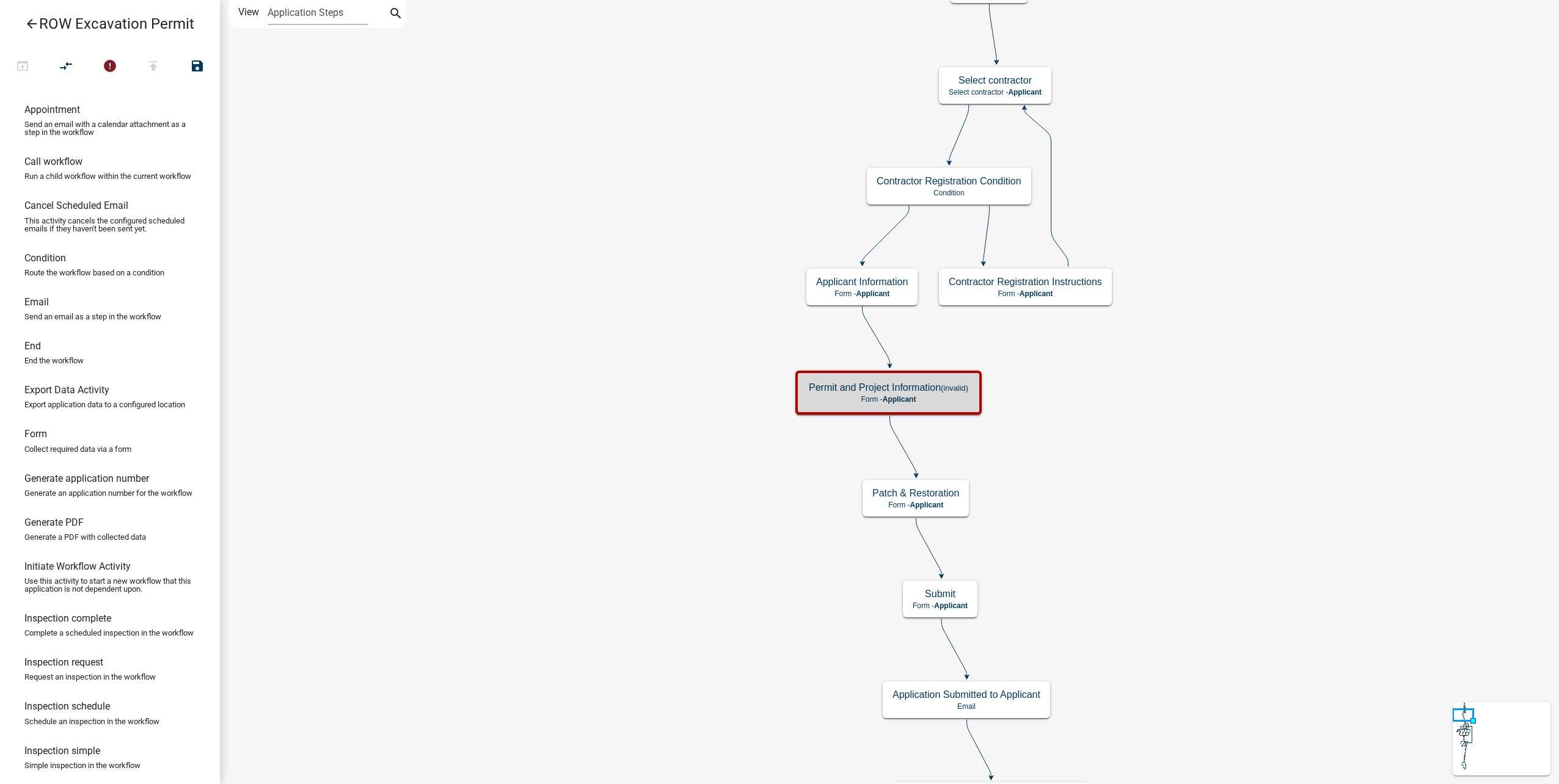
scroll to position [0, 0]
click at [950, 387] on small "(invalid)" at bounding box center [954, 388] width 27 height 9
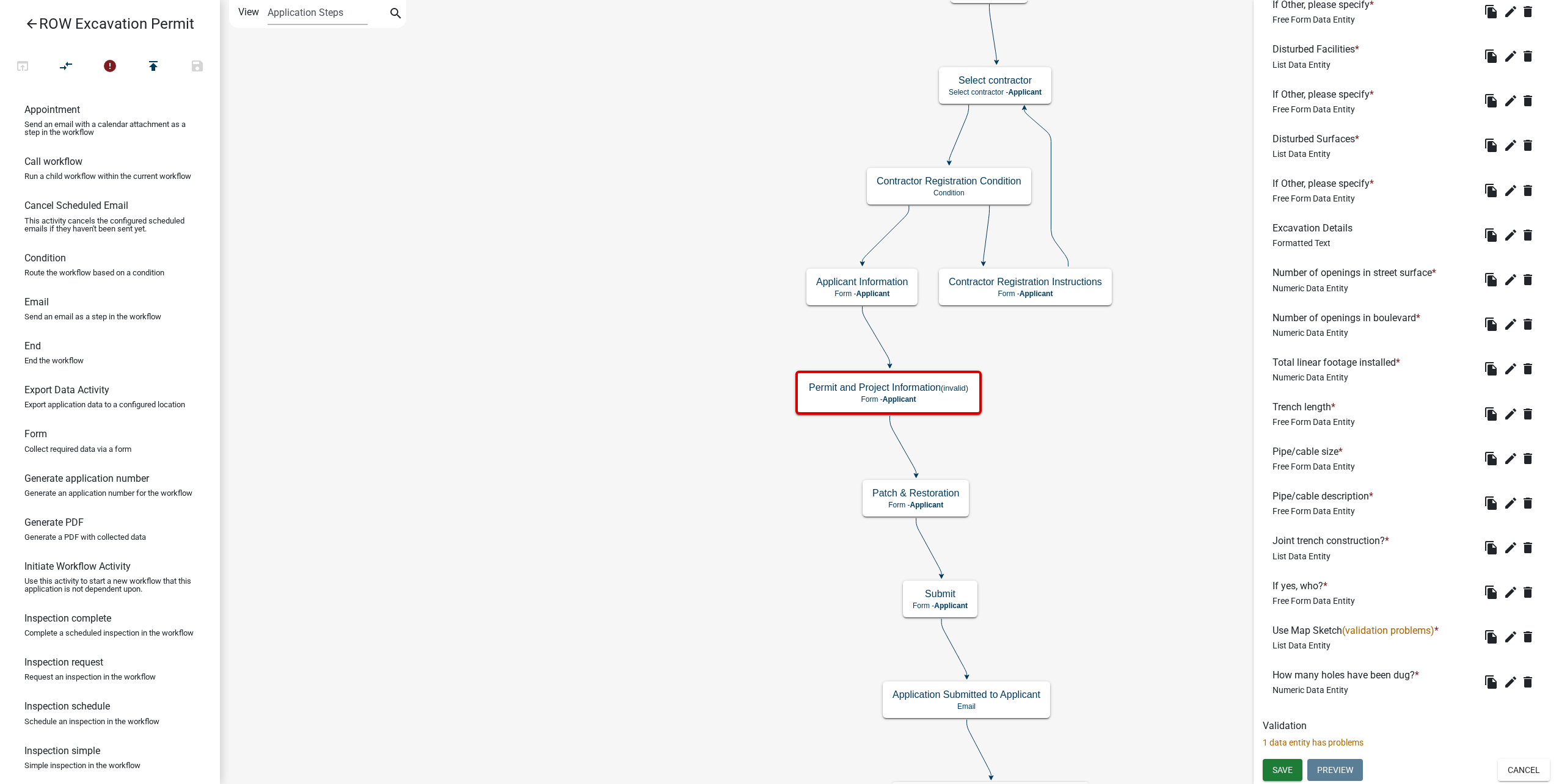
scroll to position [1746, 0]
click at [1505, 639] on icon "edit" at bounding box center [1511, 637] width 15 height 15
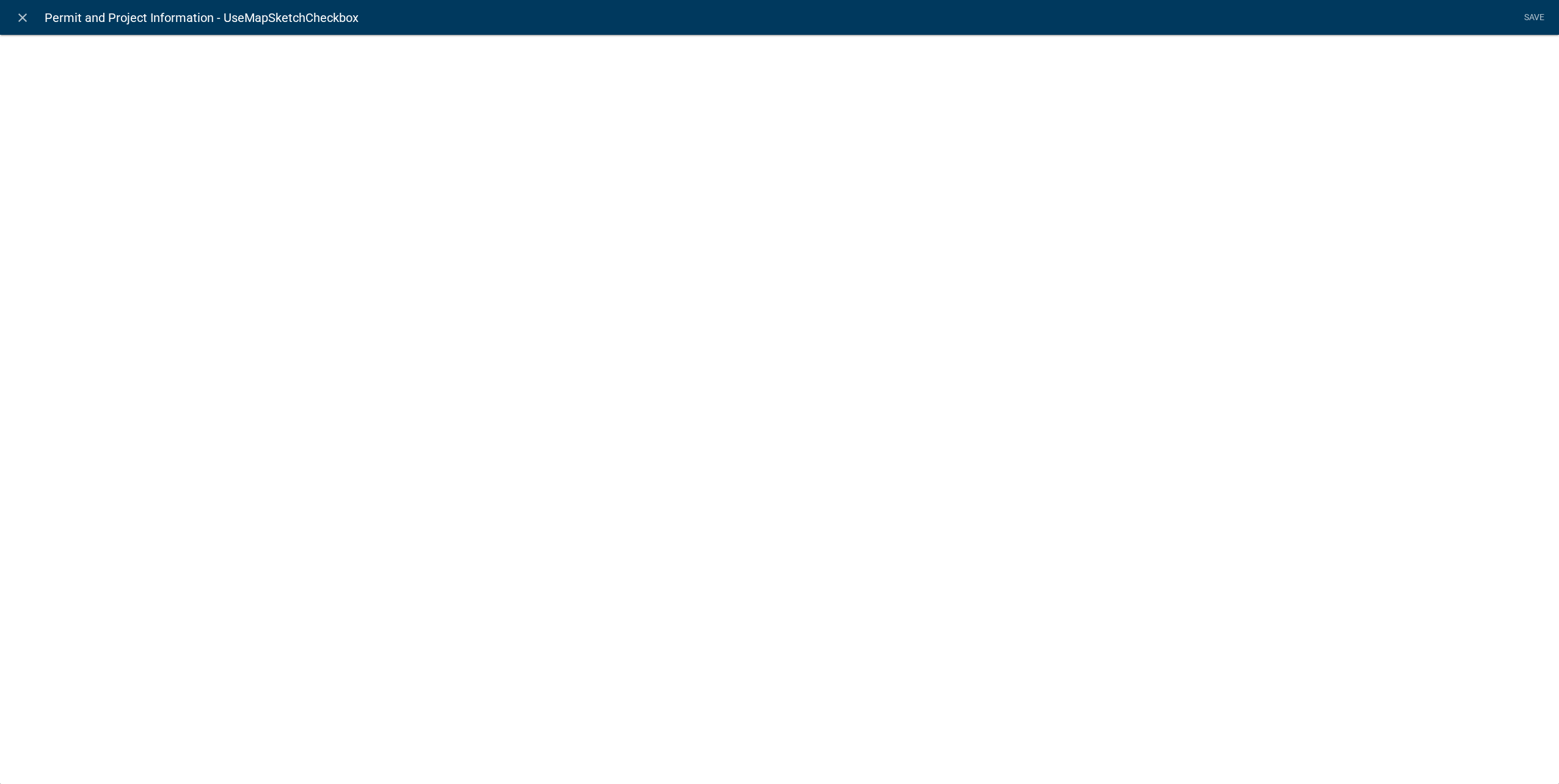
select select "list-data"
select select
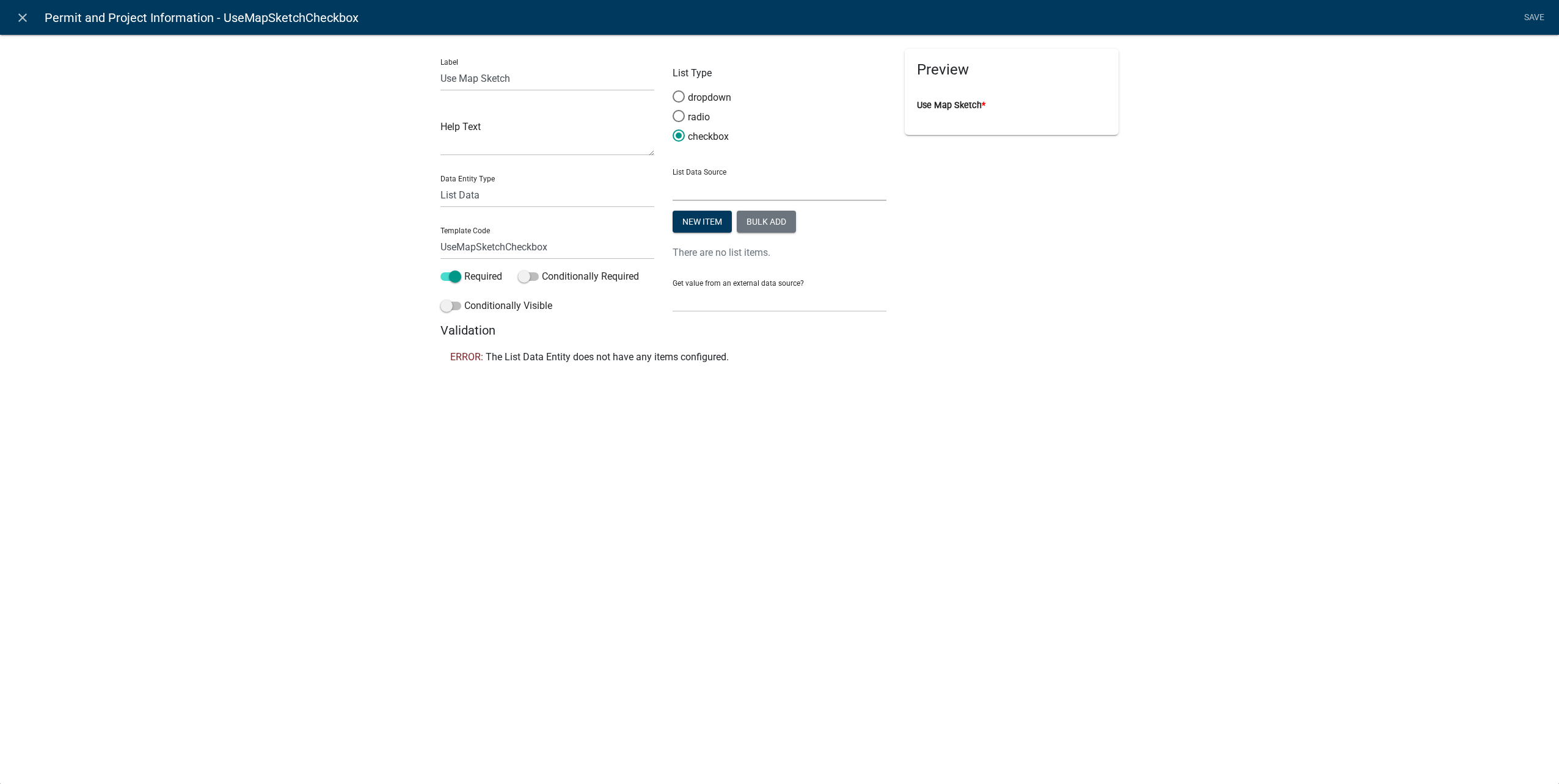
click at [722, 194] on select "State List Abbreviated State List City Administrator City Administrator Departm…" at bounding box center [780, 188] width 214 height 25
click at [702, 216] on button "New item" at bounding box center [702, 221] width 59 height 22
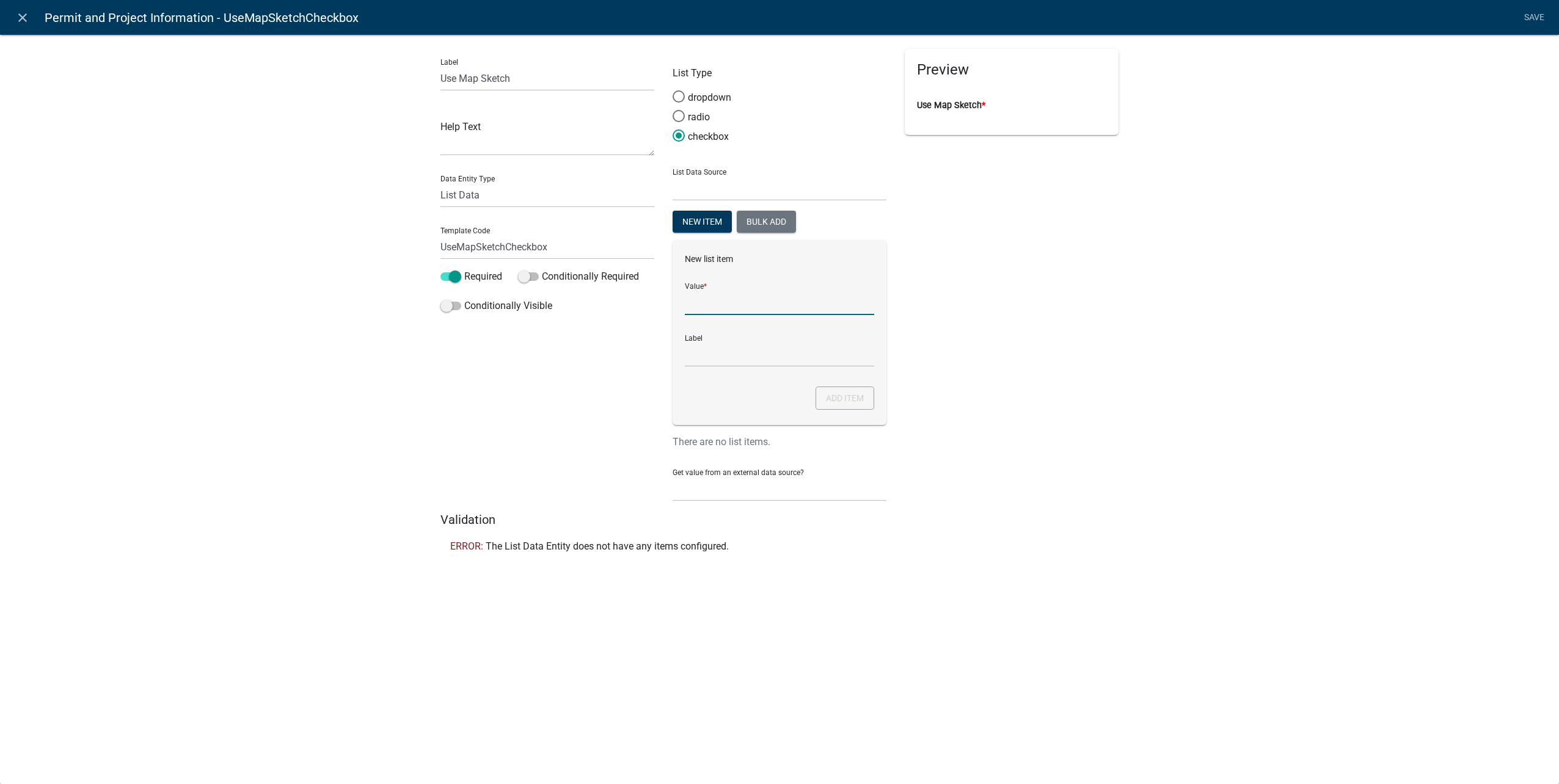
click at [753, 306] on input "List Data Source" at bounding box center [780, 303] width 190 height 25
type input "Yes"
click at [845, 401] on button "Add item" at bounding box center [845, 398] width 58 height 23
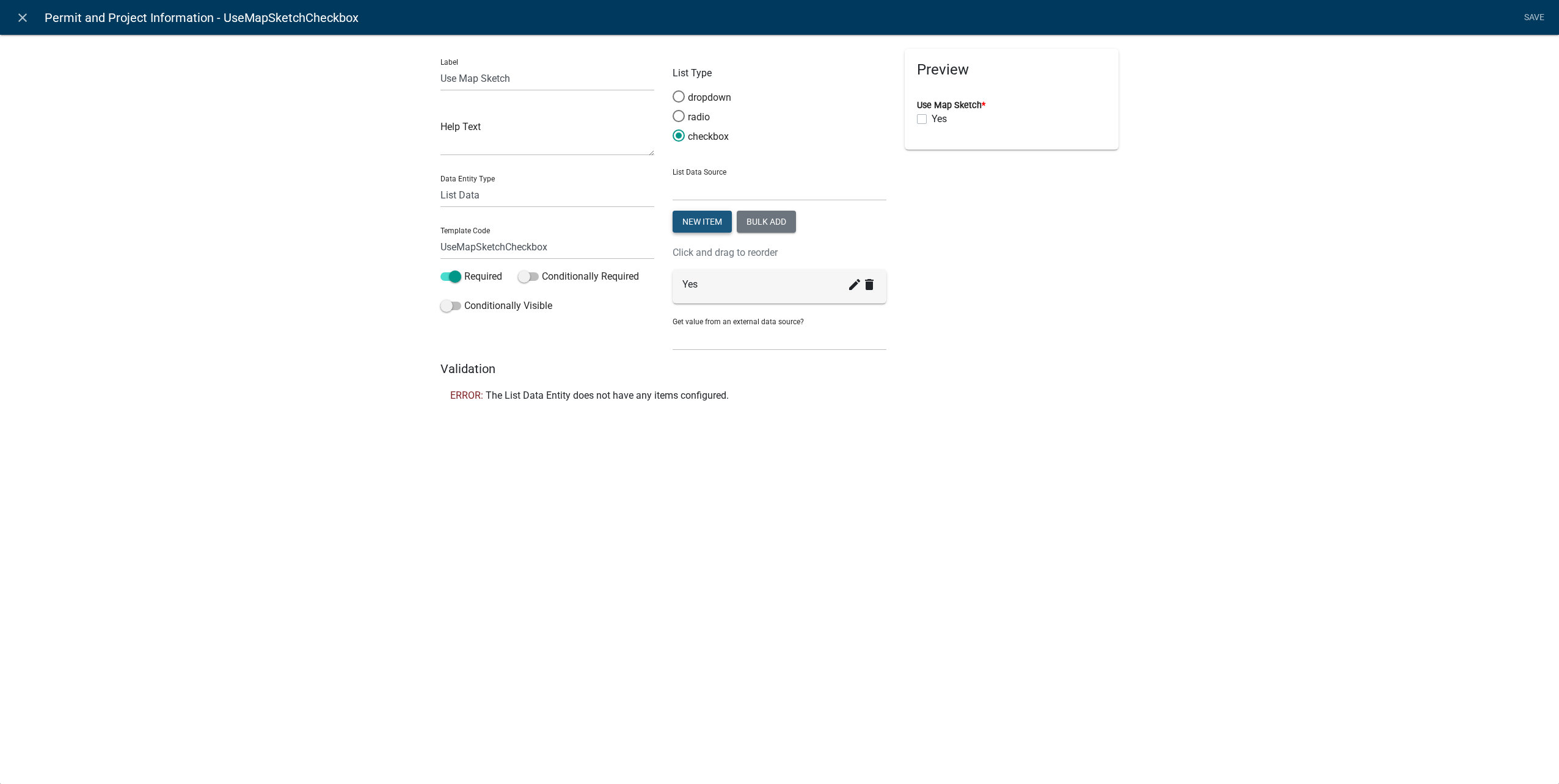
click at [703, 226] on button "New item" at bounding box center [702, 221] width 59 height 22
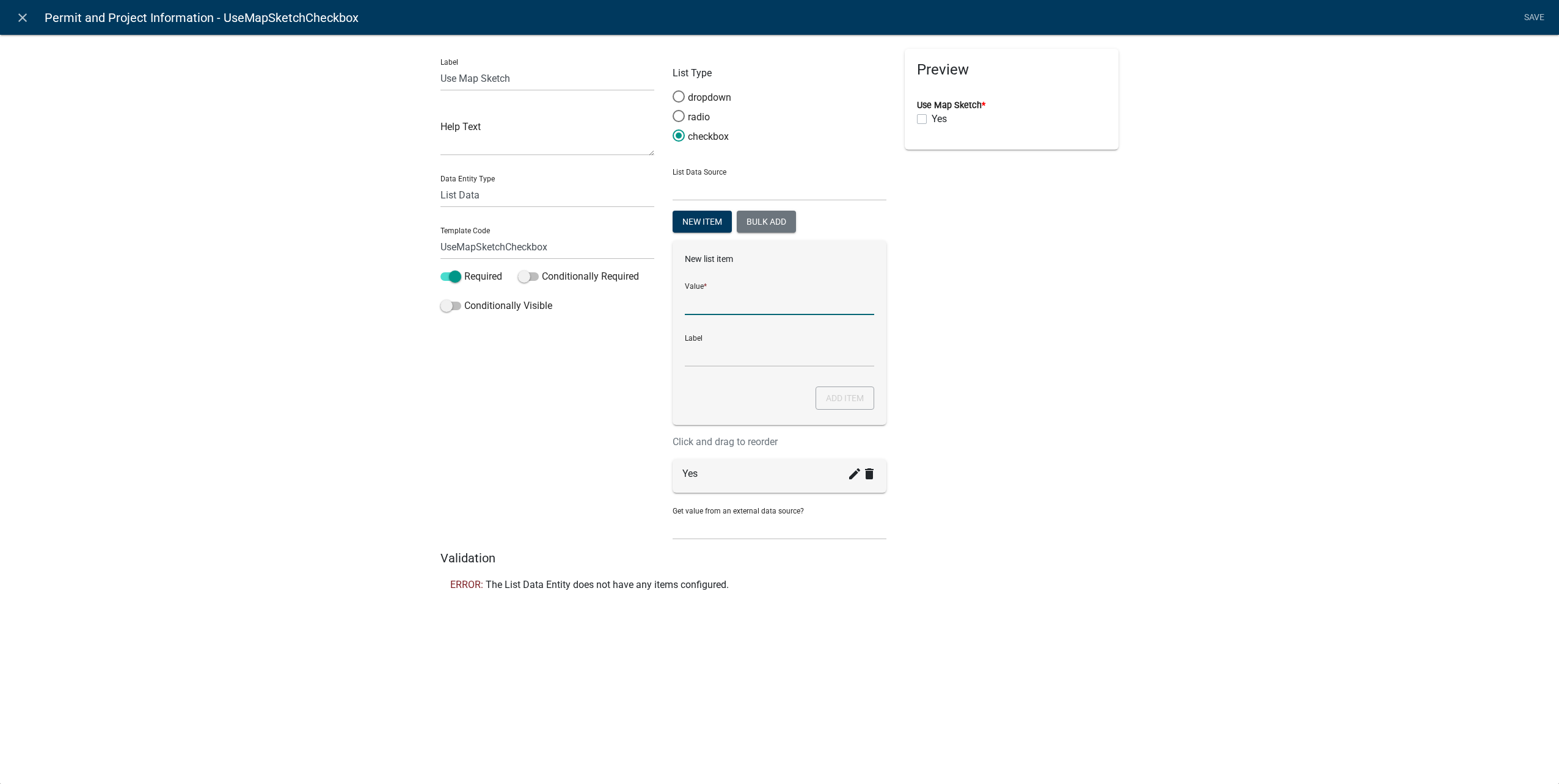
click at [712, 299] on input "List Data Source" at bounding box center [780, 303] width 190 height 25
type input "No"
click at [845, 401] on button "Add item" at bounding box center [845, 398] width 58 height 23
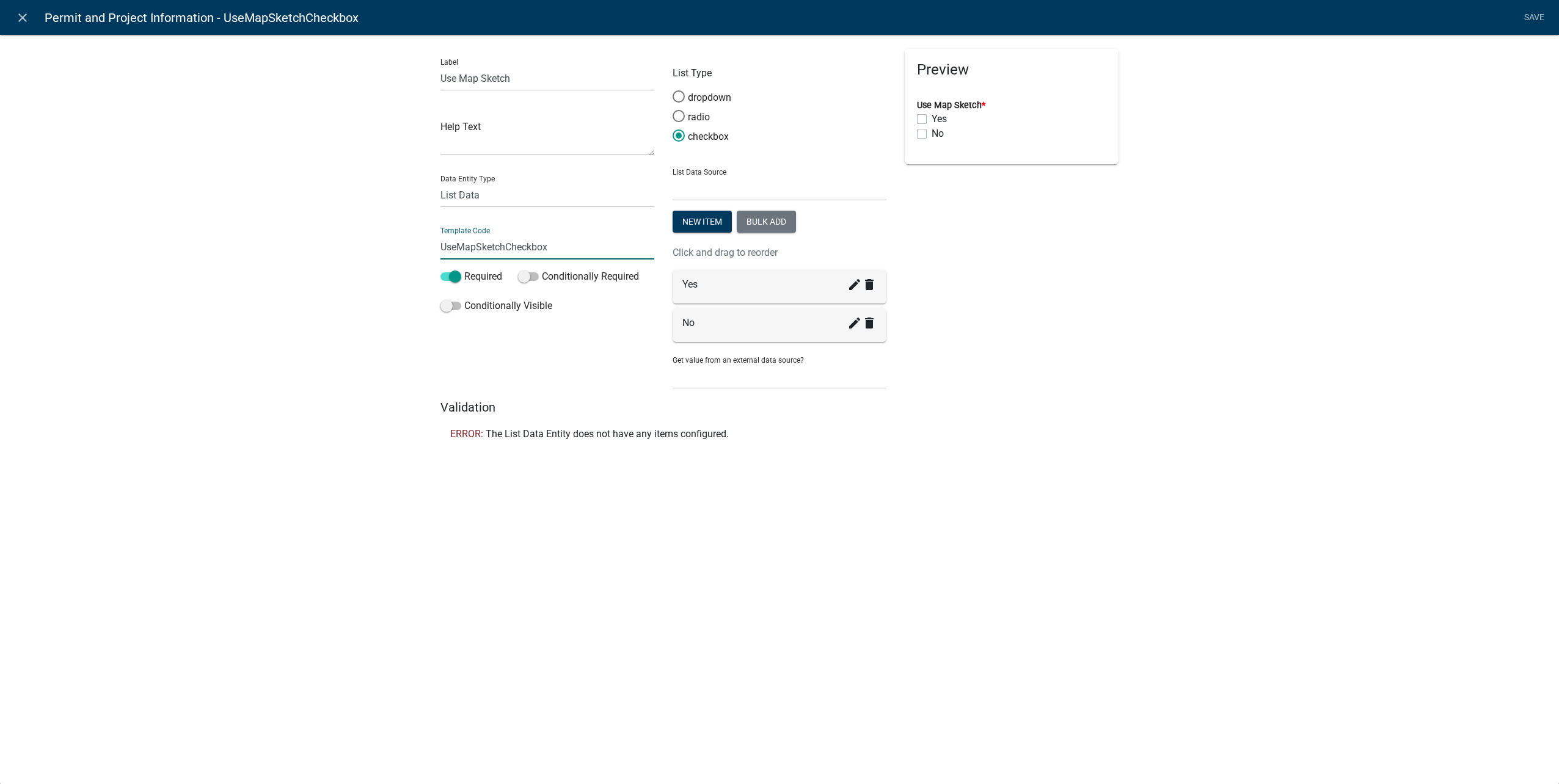
click at [579, 249] on input "UseMapSketchCheckbox" at bounding box center [548, 247] width 214 height 25
click at [681, 115] on span at bounding box center [678, 116] width 25 height 26
click at [673, 110] on input "radio" at bounding box center [673, 110] width 0 height 0
click at [576, 247] on input "UseMapSketchCheckbox" at bounding box center [548, 247] width 214 height 25
type input "UseMapSketchYN"
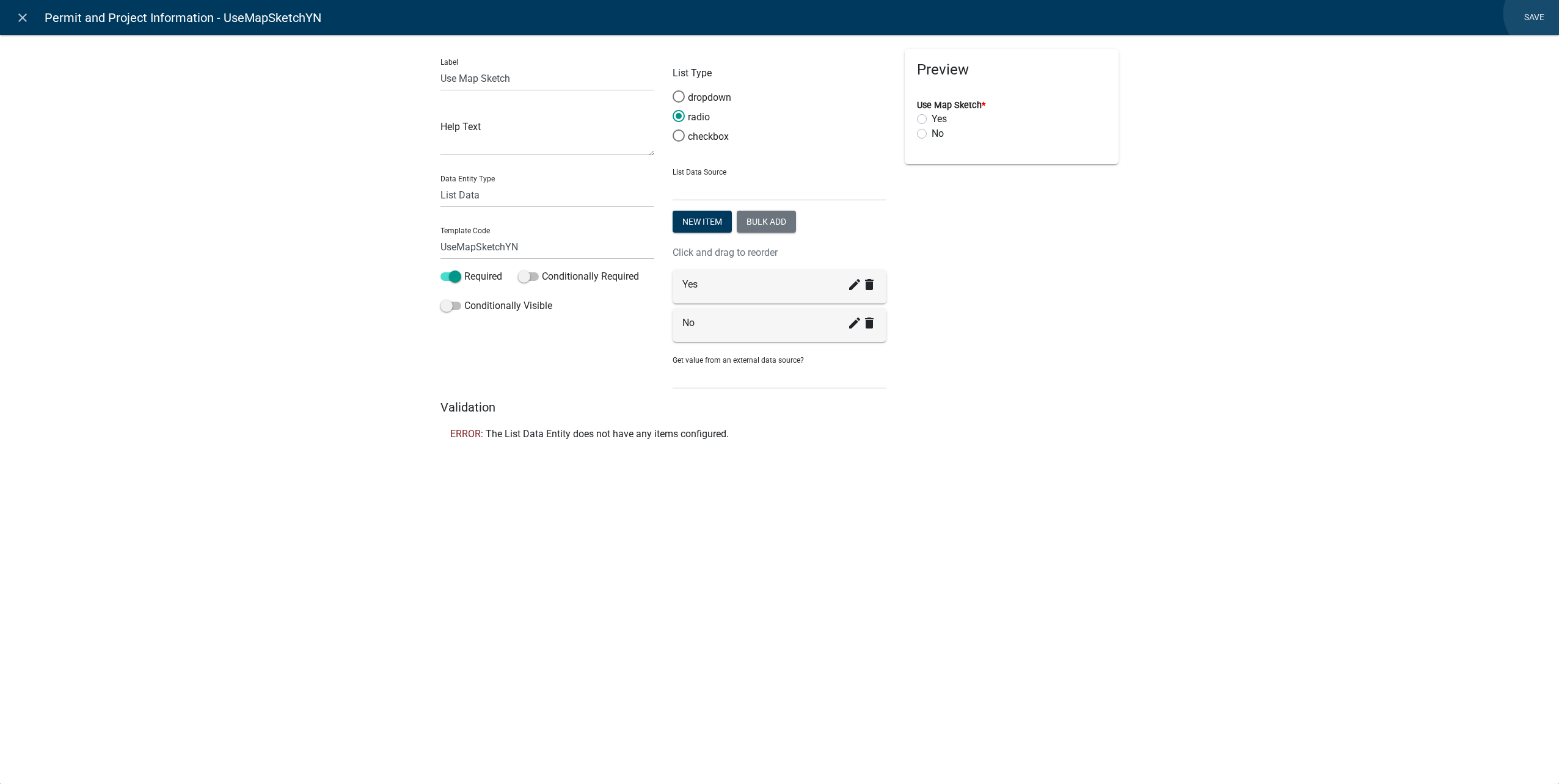
click at [1542, 14] on li "Save" at bounding box center [1534, 17] width 30 height 23
click at [1531, 12] on link "Save" at bounding box center [1534, 17] width 30 height 23
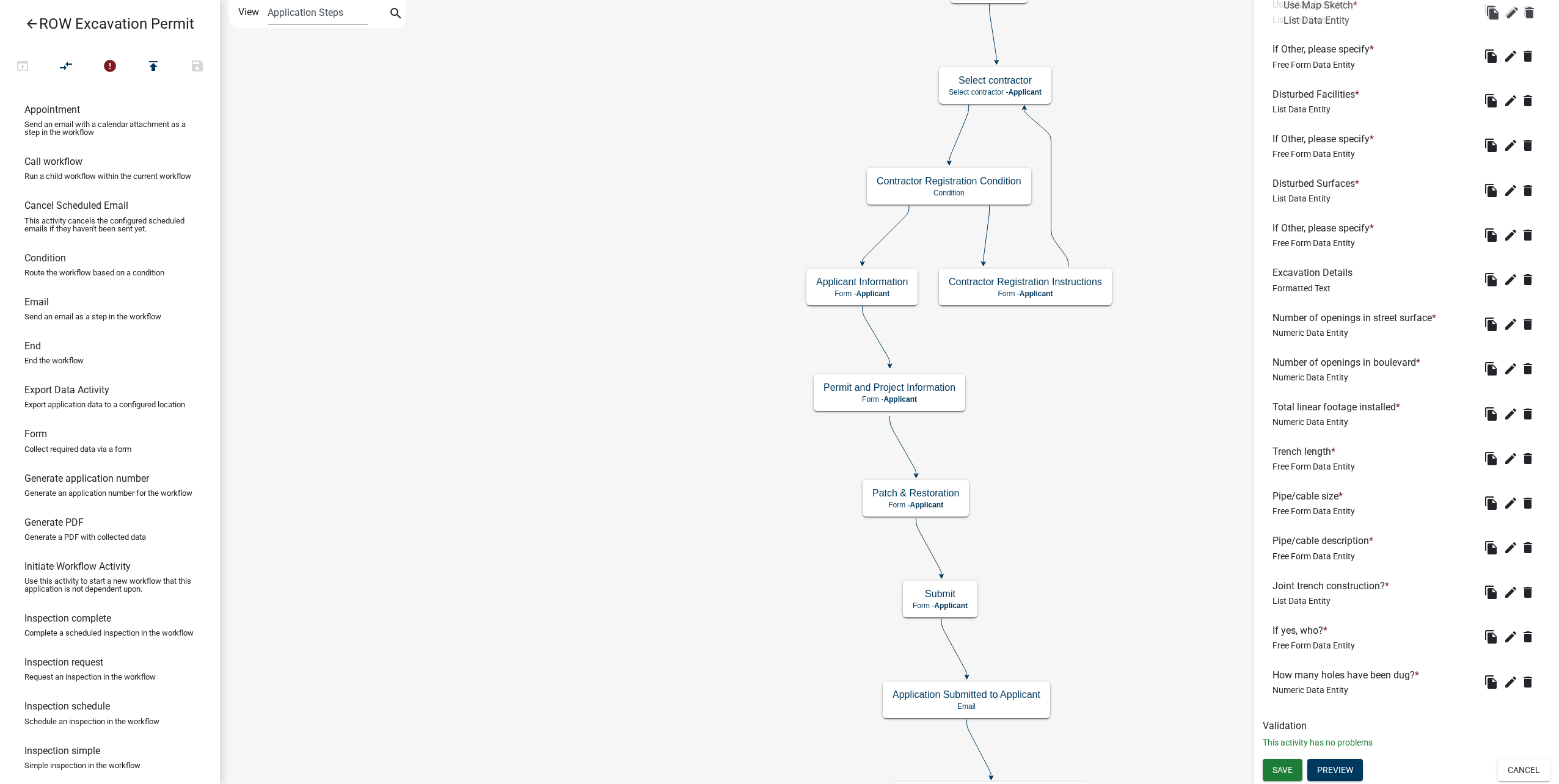
drag, startPoint x: 1327, startPoint y: 644, endPoint x: 1338, endPoint y: 18, distance: 626.1
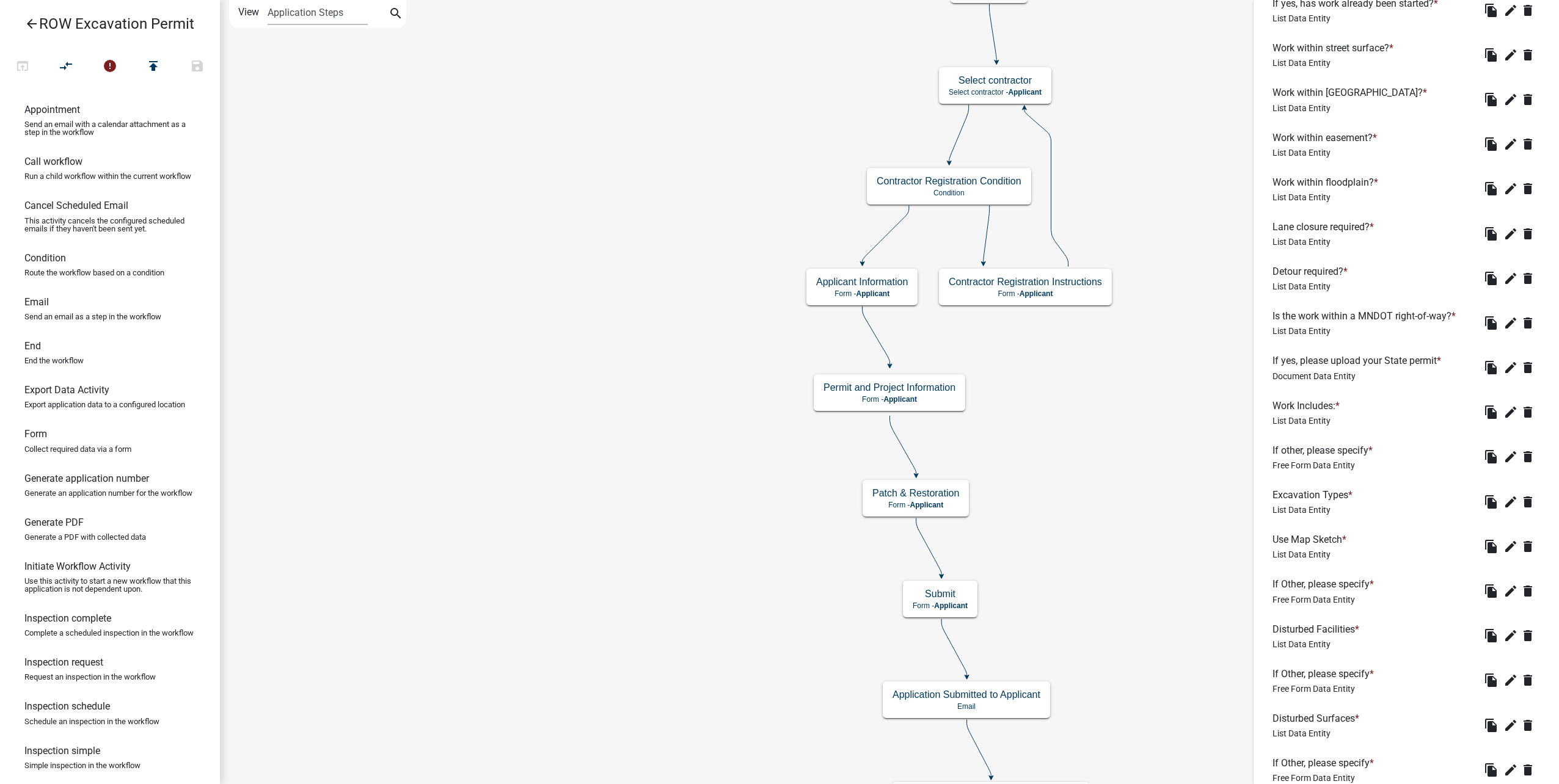
scroll to position [1135, 0]
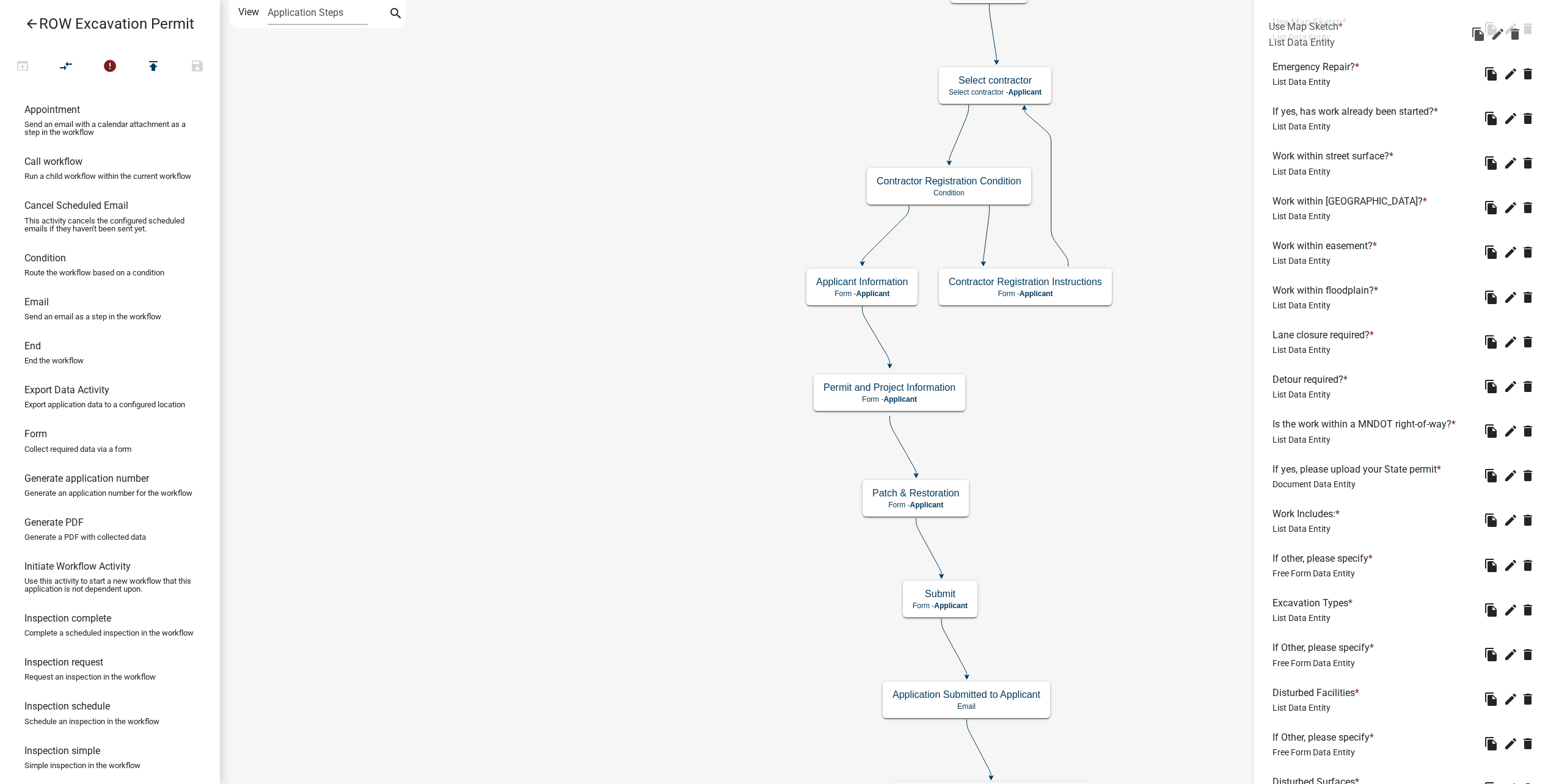
drag, startPoint x: 1306, startPoint y: 626, endPoint x: 1302, endPoint y: 37, distance: 589.0
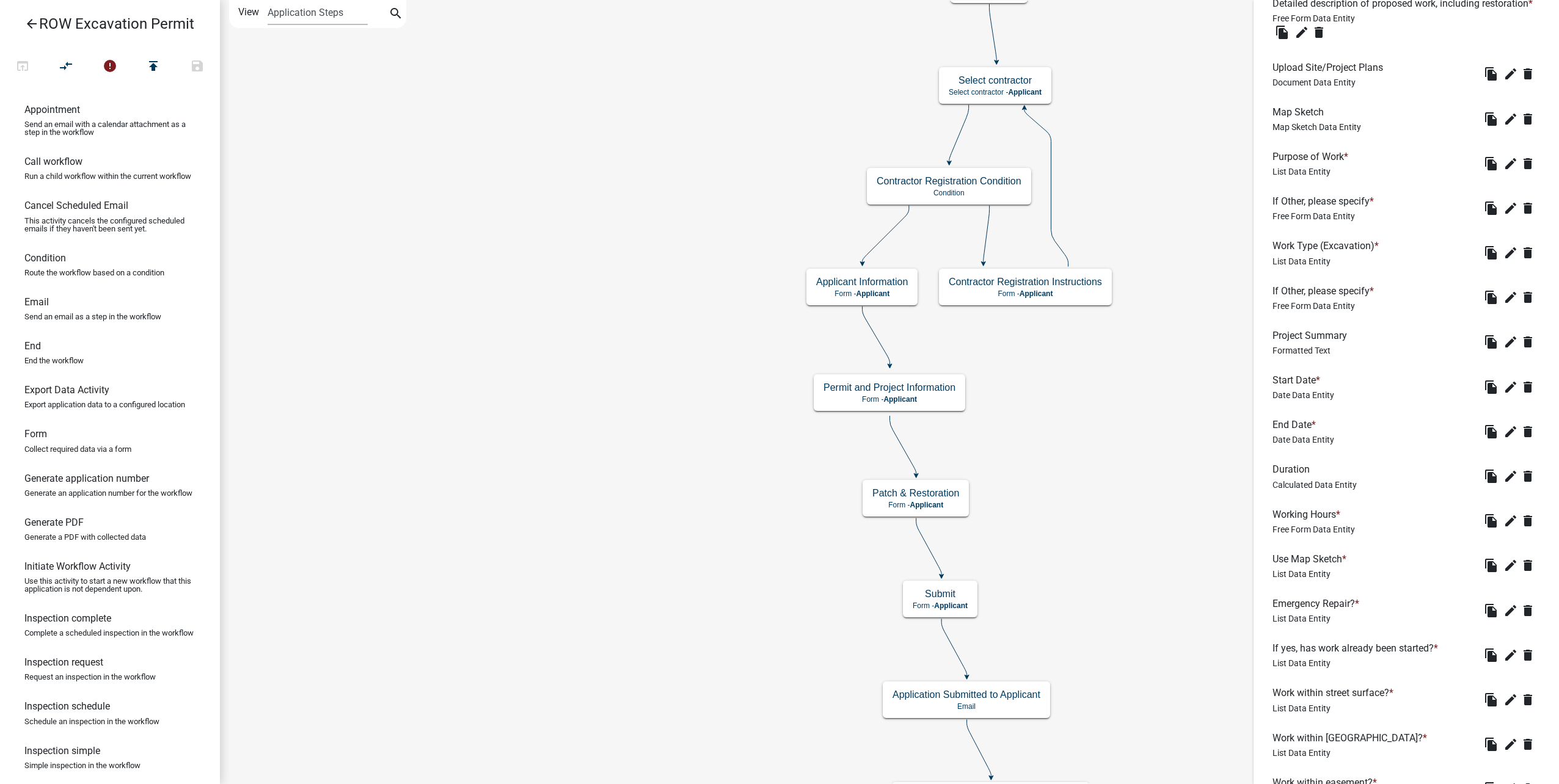
scroll to position [585, 0]
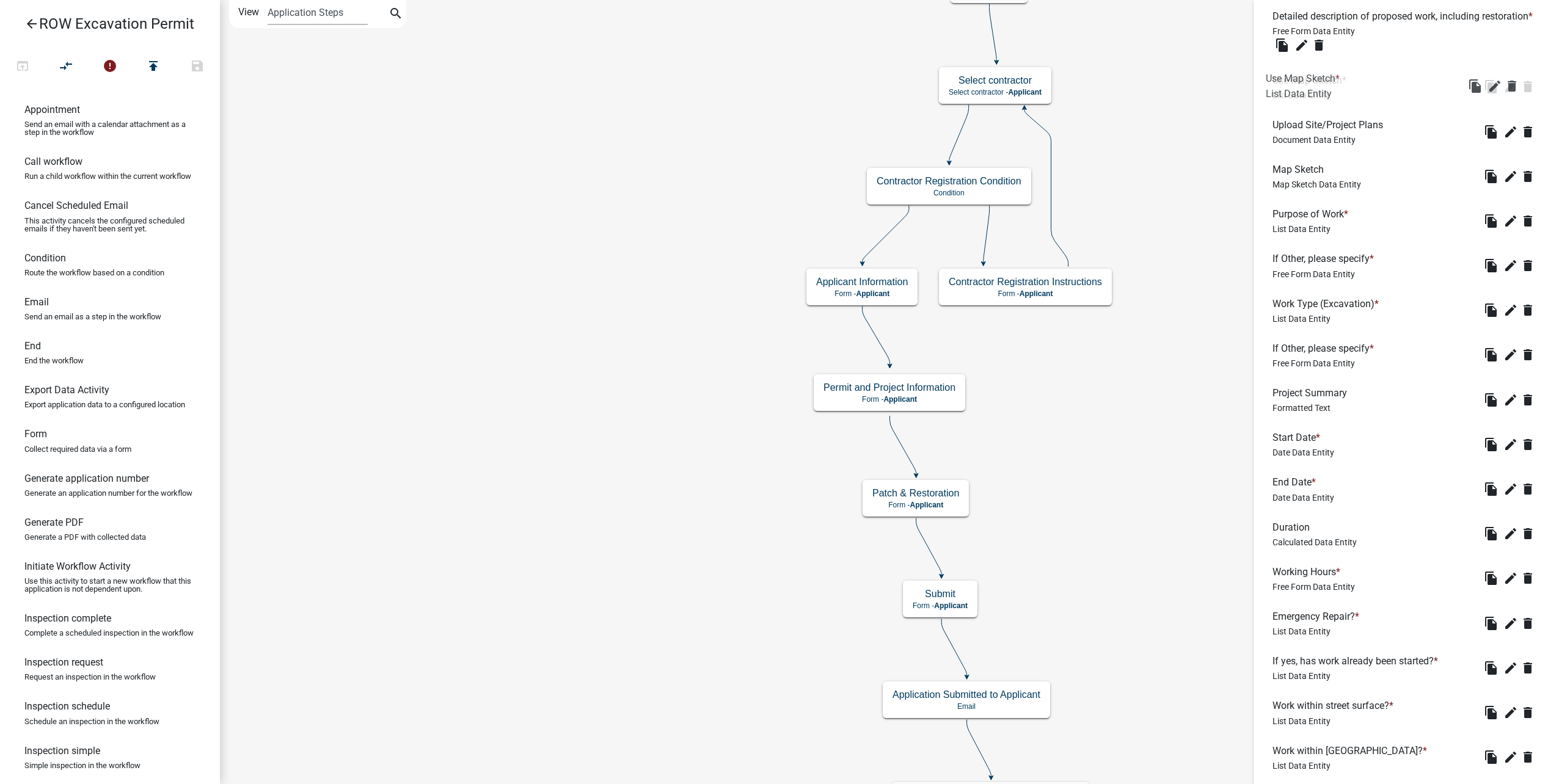
drag, startPoint x: 1339, startPoint y: 586, endPoint x: 1332, endPoint y: 81, distance: 505.0
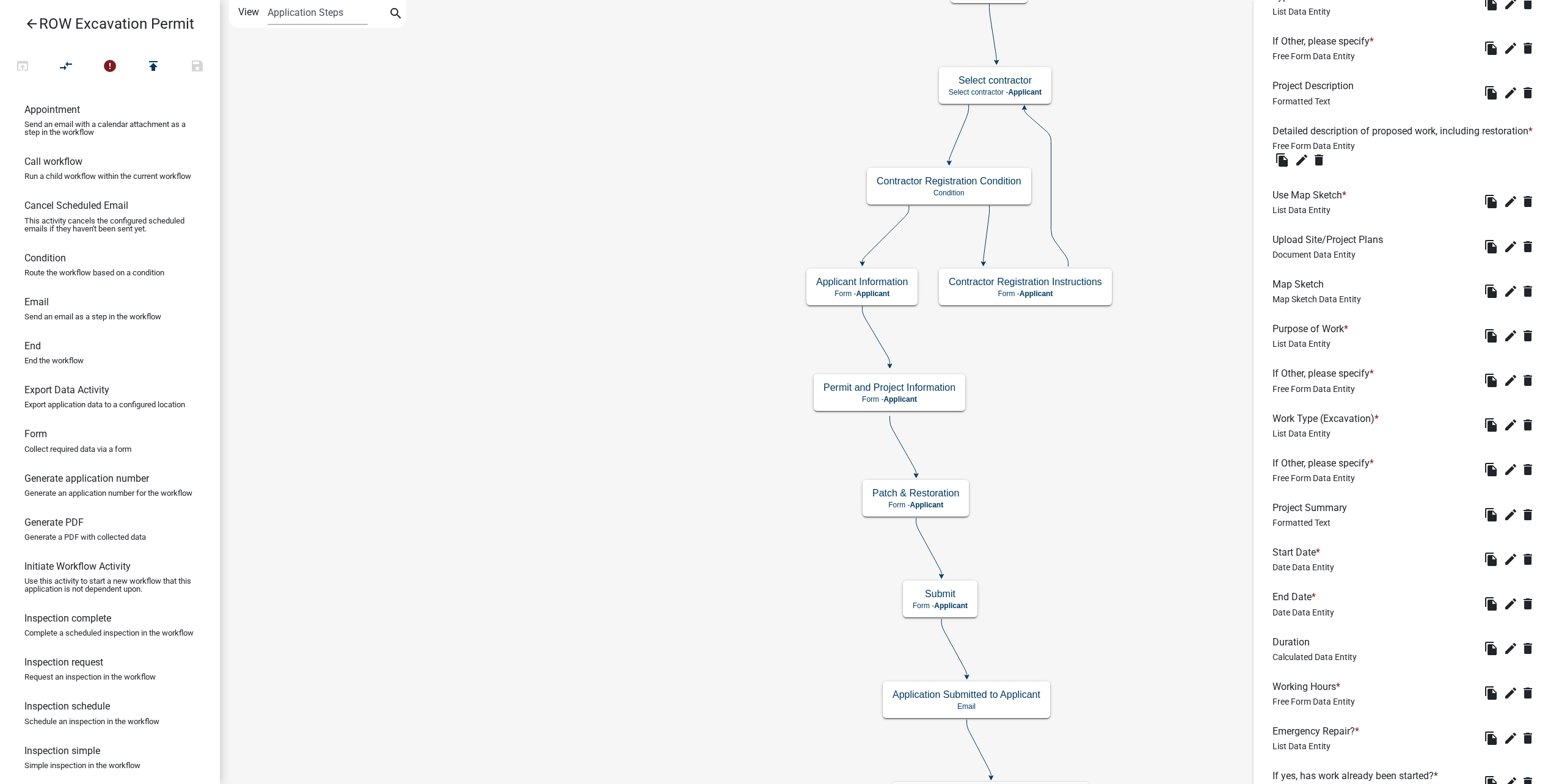
scroll to position [463, 0]
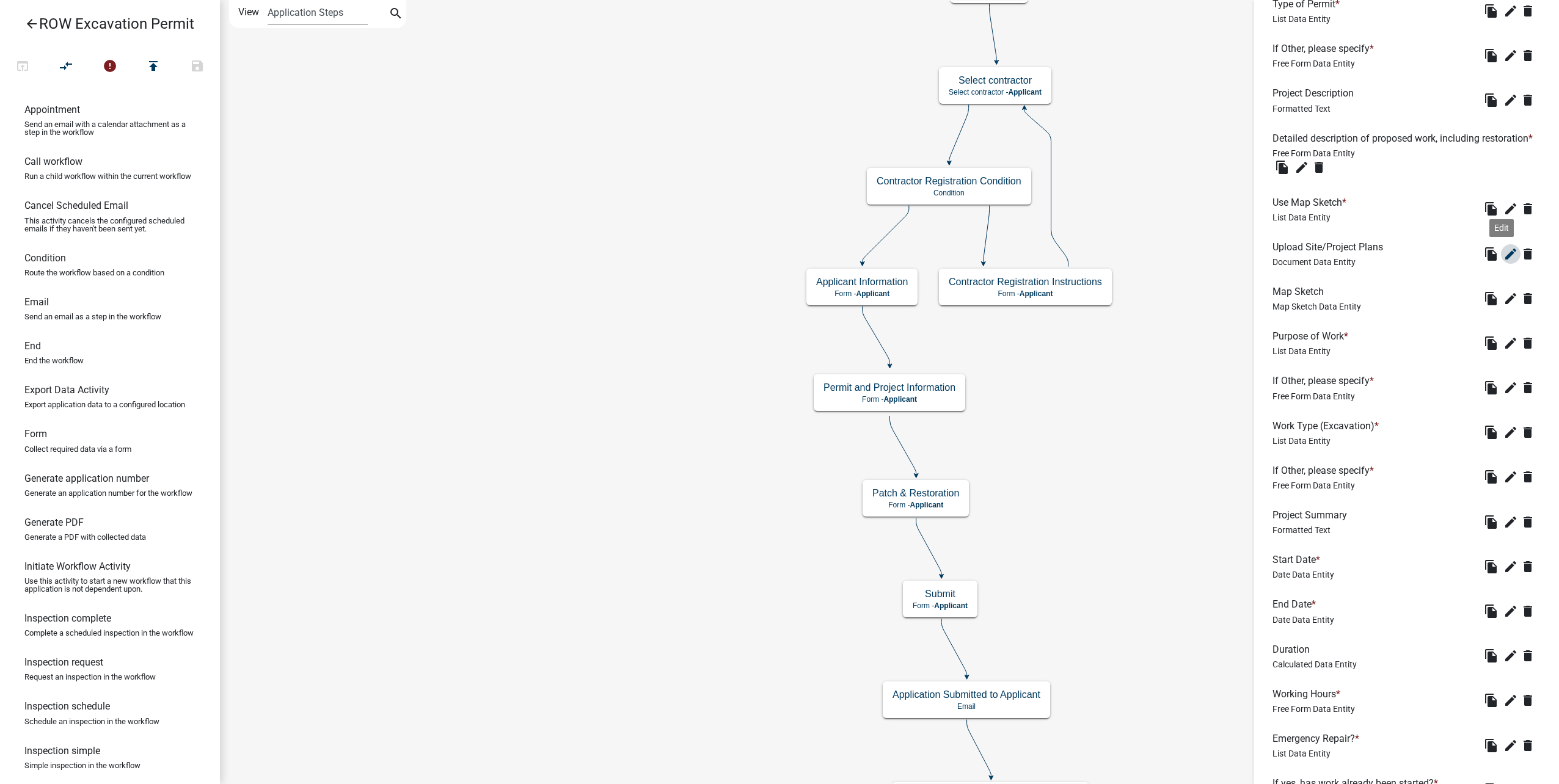
click at [1503, 262] on icon "edit" at bounding box center [1511, 254] width 15 height 15
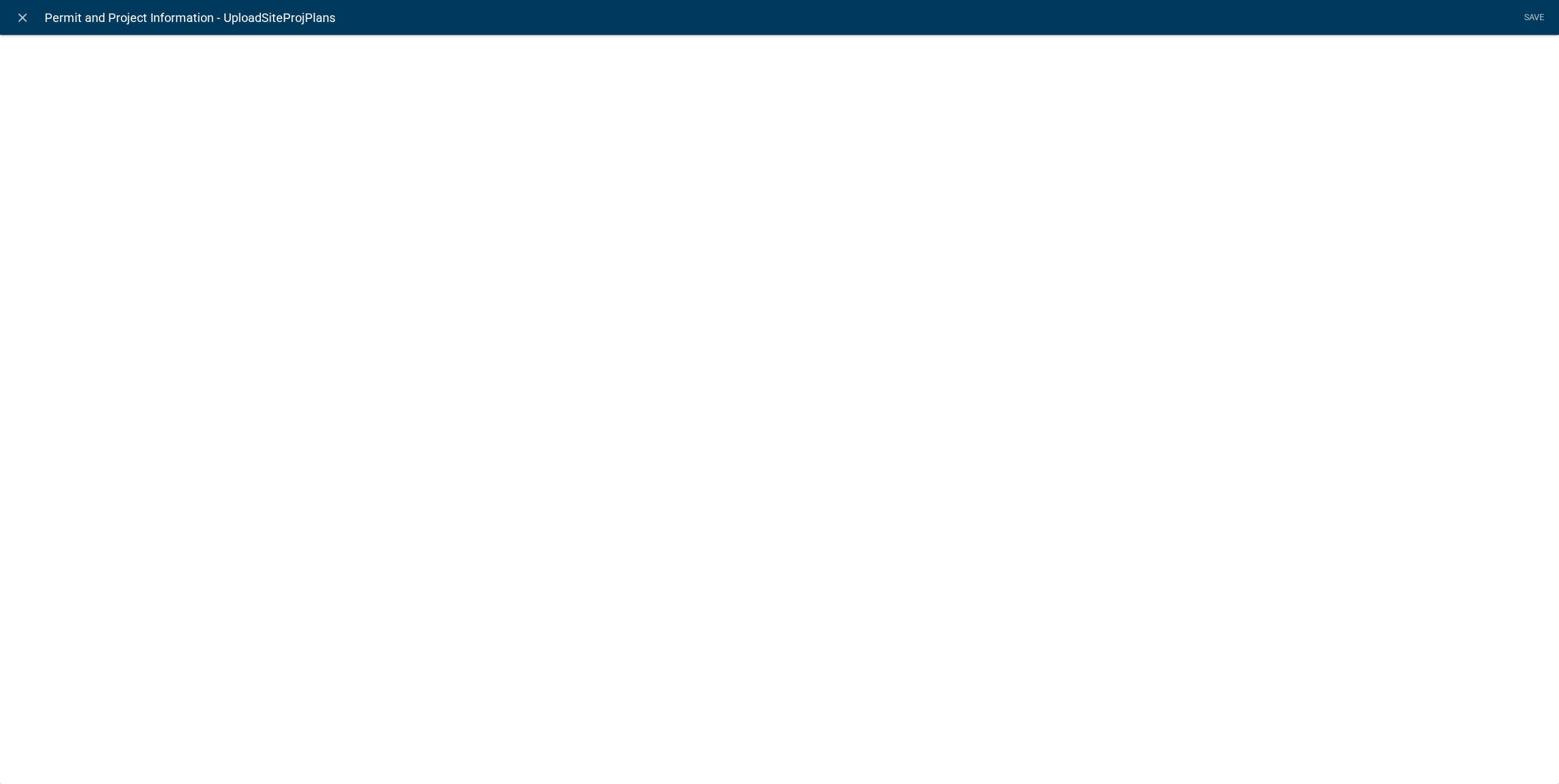
select select "document"
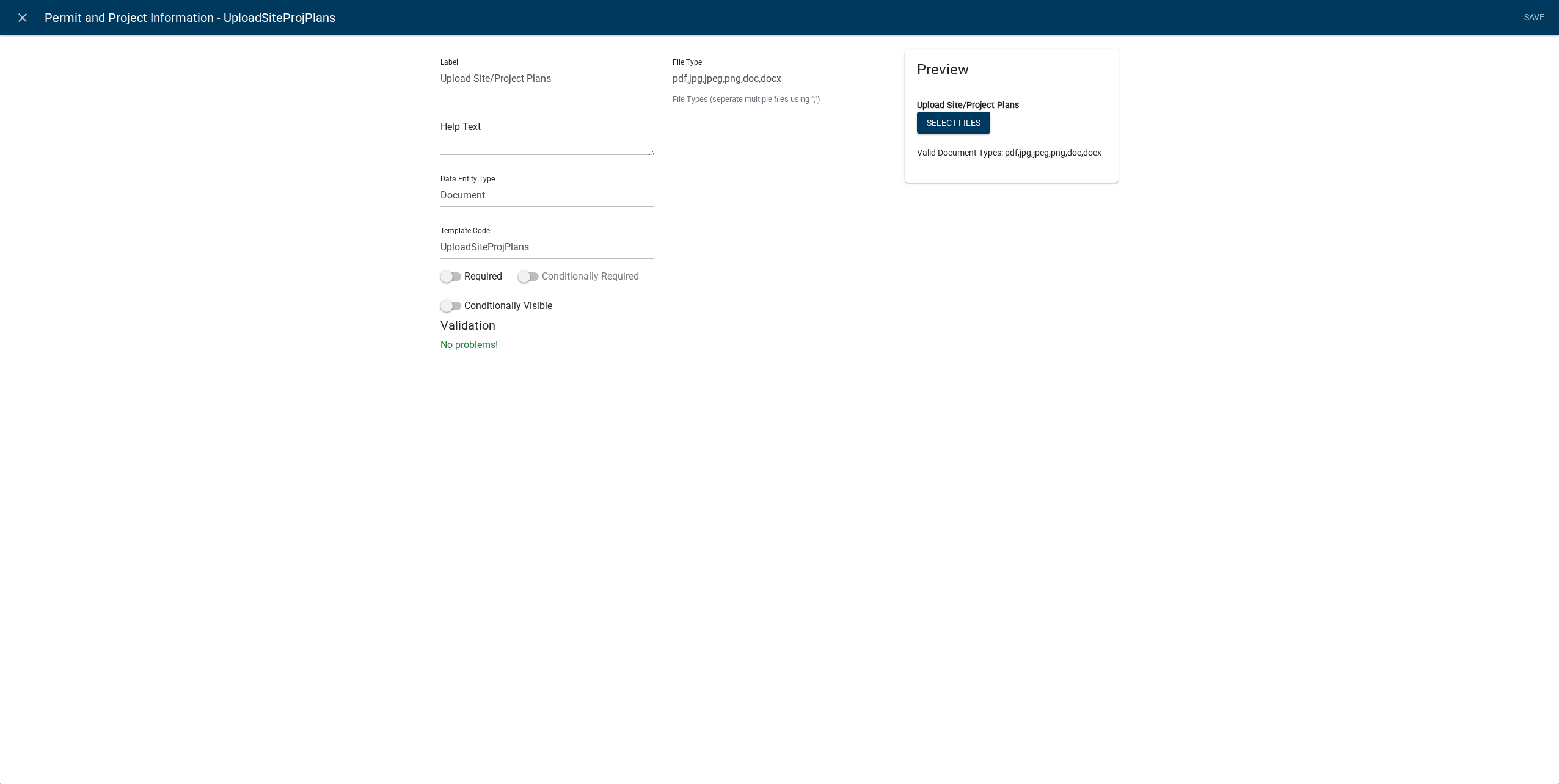
click at [525, 279] on span at bounding box center [528, 276] width 21 height 9
click at [542, 269] on input "Conditionally Required" at bounding box center [542, 269] width 0 height 0
click at [471, 367] on button "button" at bounding box center [465, 367] width 24 height 24
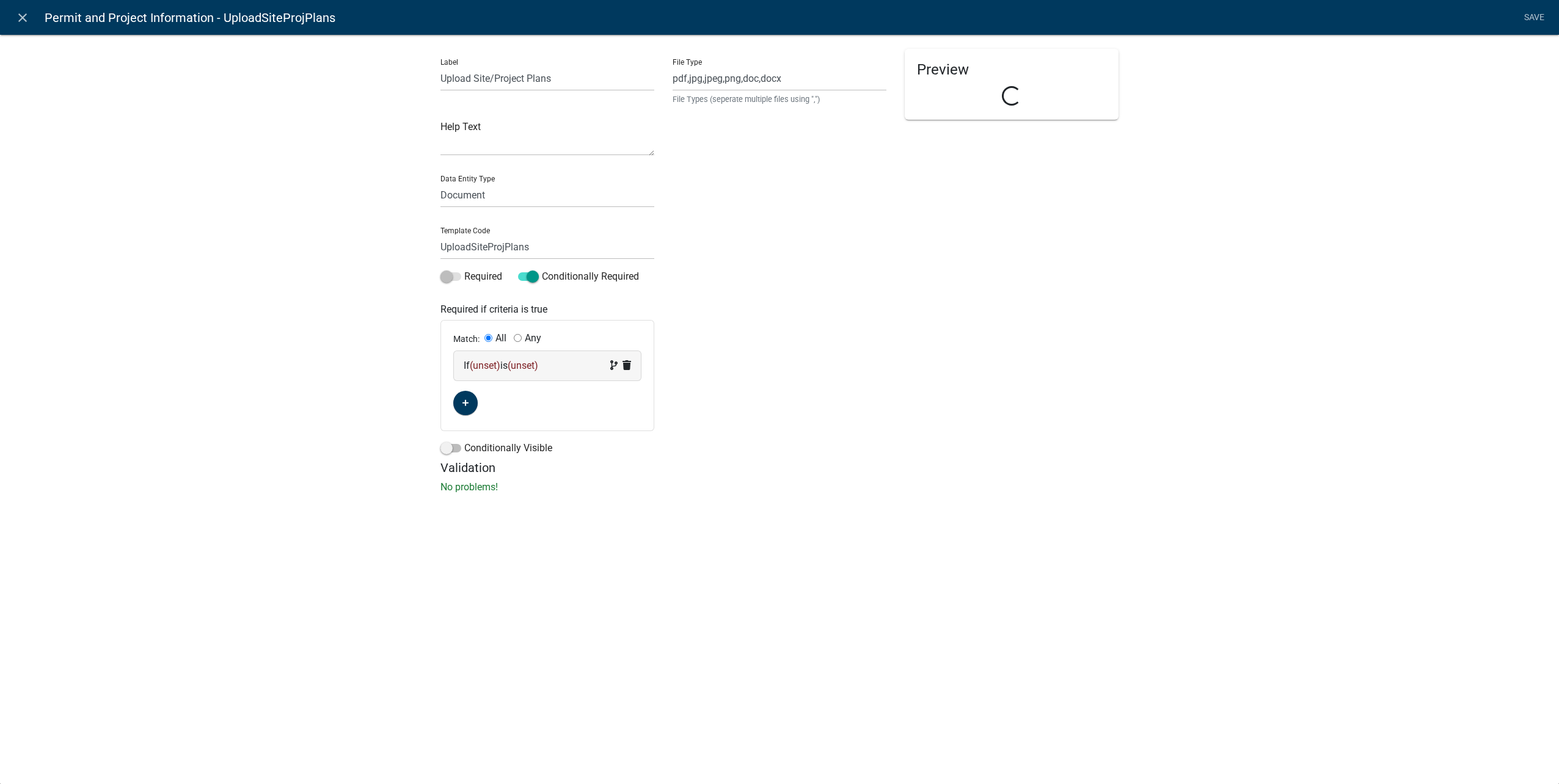
click at [478, 365] on span "(unset)" at bounding box center [485, 365] width 30 height 12
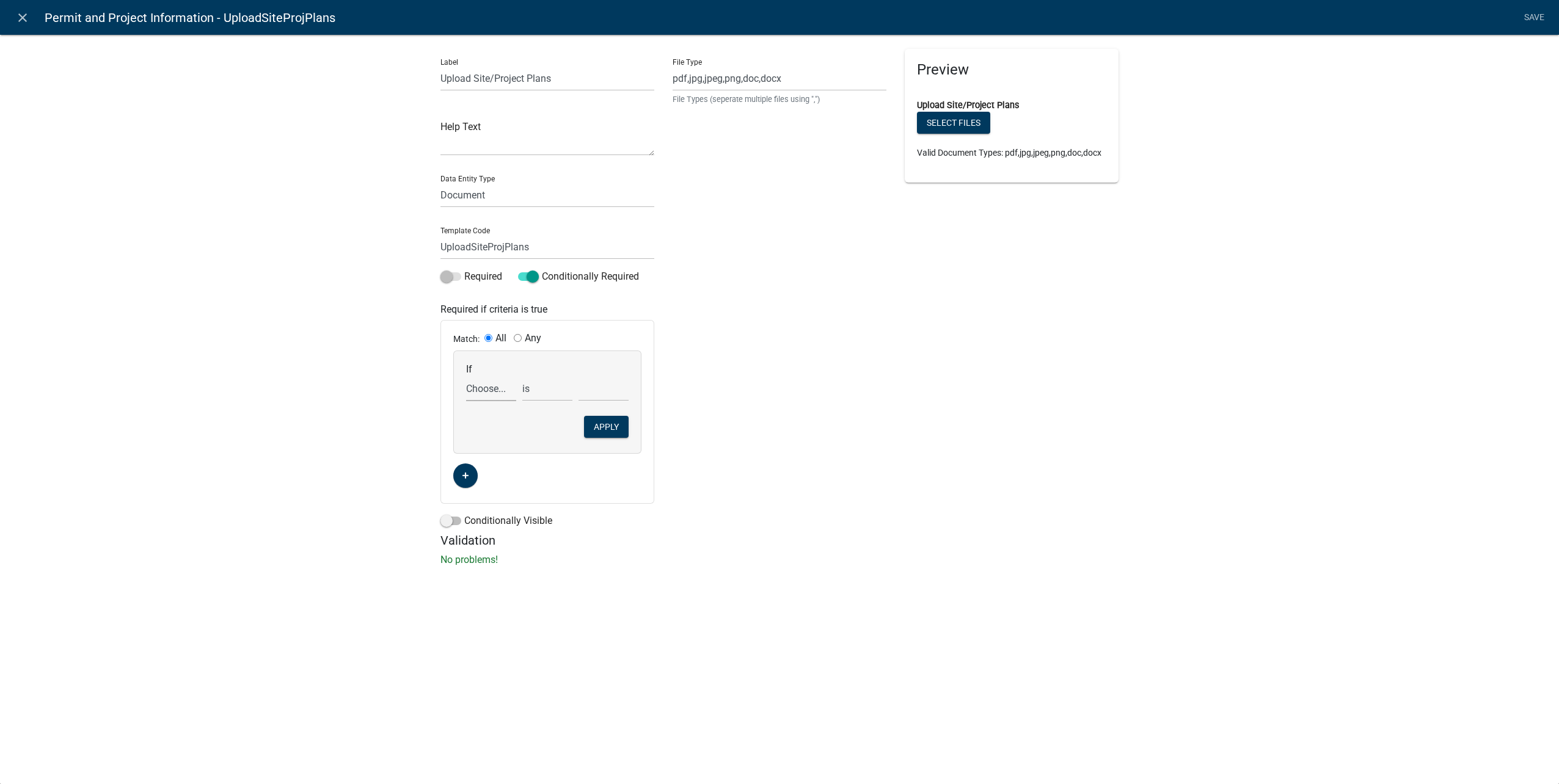
drag, startPoint x: 490, startPoint y: 387, endPoint x: 495, endPoint y: 403, distance: 16.8
click at [490, 387] on select "Choose... ALL_FEE_RECIPIENTS APPLICANT_CITY APPLICANT_EMAIL_ADDRESS APPLICANT_F…" at bounding box center [491, 388] width 50 height 25
select select "196: UseMapSketchYN"
click at [466, 376] on select "Choose... ALL_FEE_RECIPIENTS APPLICANT_CITY APPLICANT_EMAIL_ADDRESS APPLICANT_F…" at bounding box center [491, 388] width 50 height 25
click at [618, 393] on select "Choose... No Yes" at bounding box center [604, 388] width 50 height 25
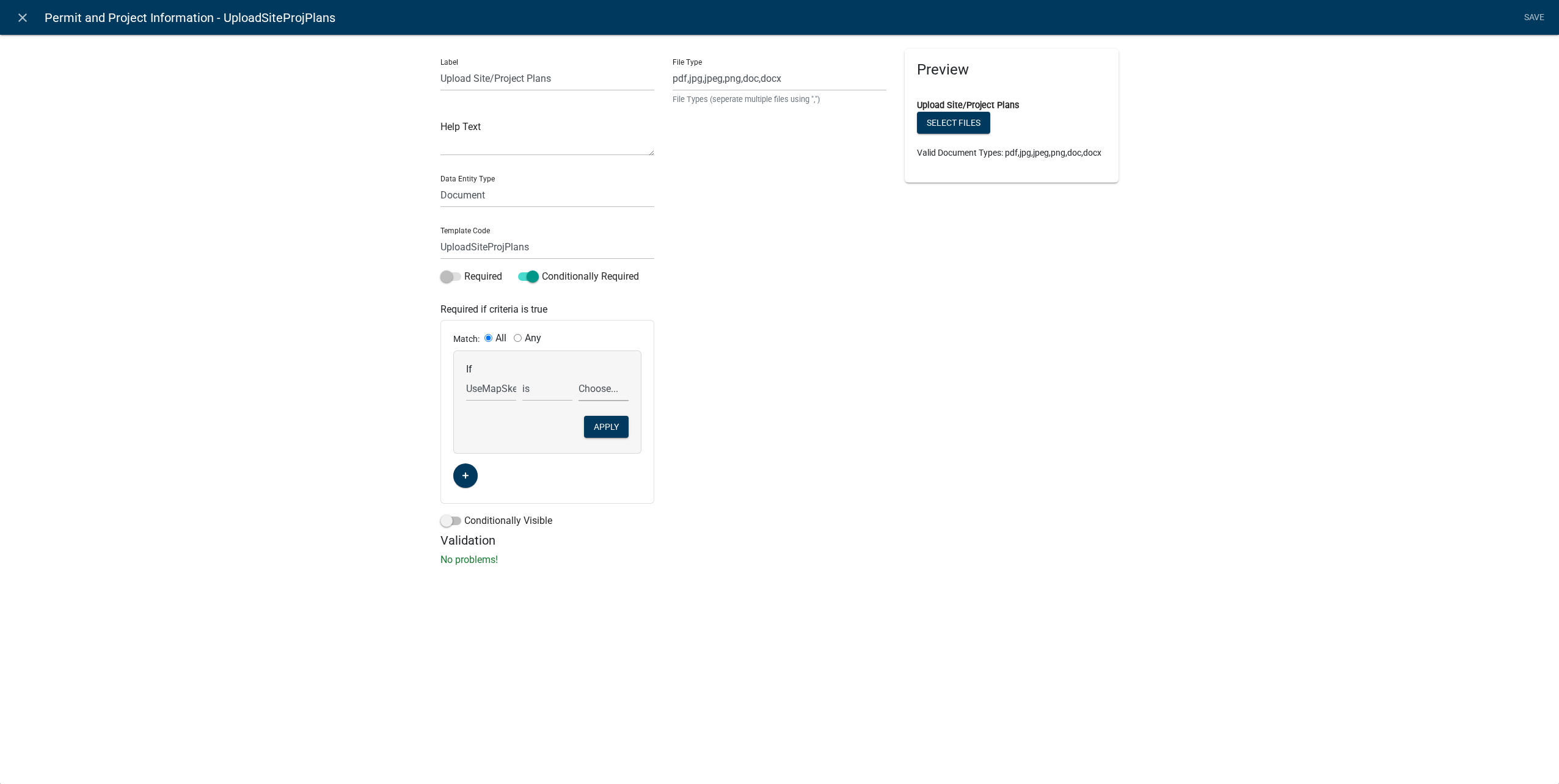
select select "1: No"
click at [579, 376] on select "Choose... No Yes" at bounding box center [604, 388] width 50 height 25
click at [604, 426] on button "Apply" at bounding box center [606, 426] width 45 height 22
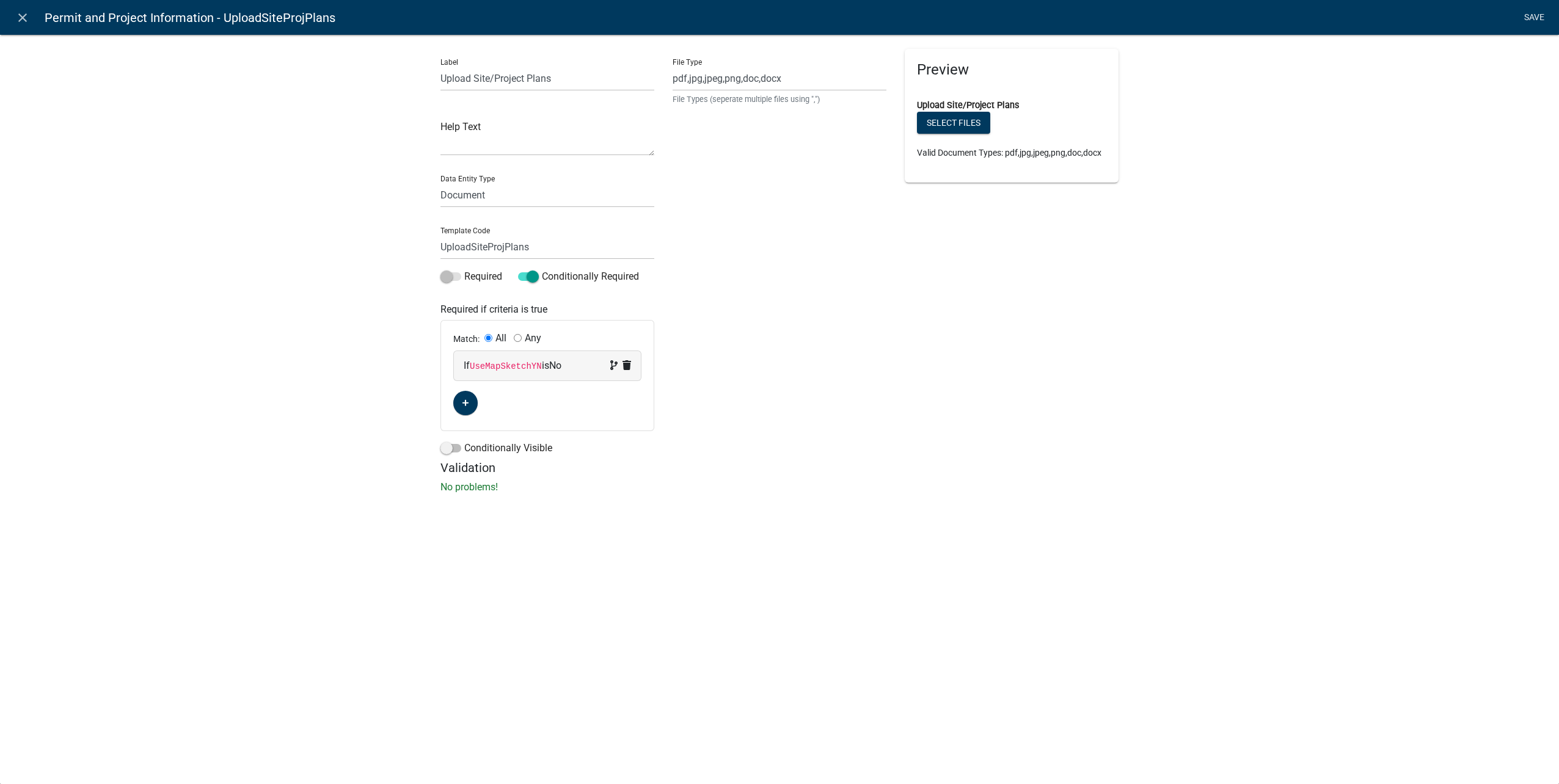
click at [1535, 17] on link "Save" at bounding box center [1534, 17] width 30 height 23
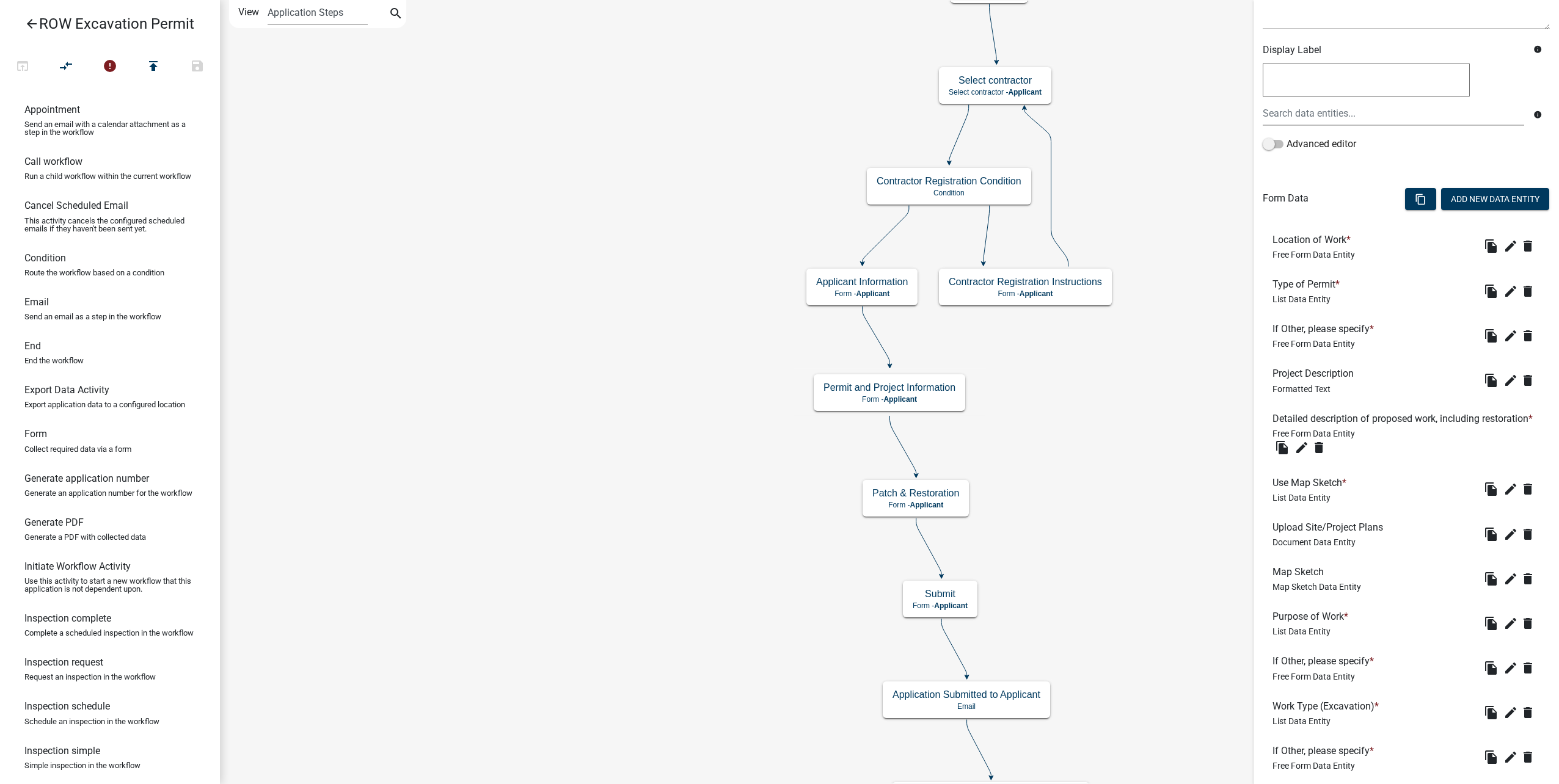
scroll to position [244, 0]
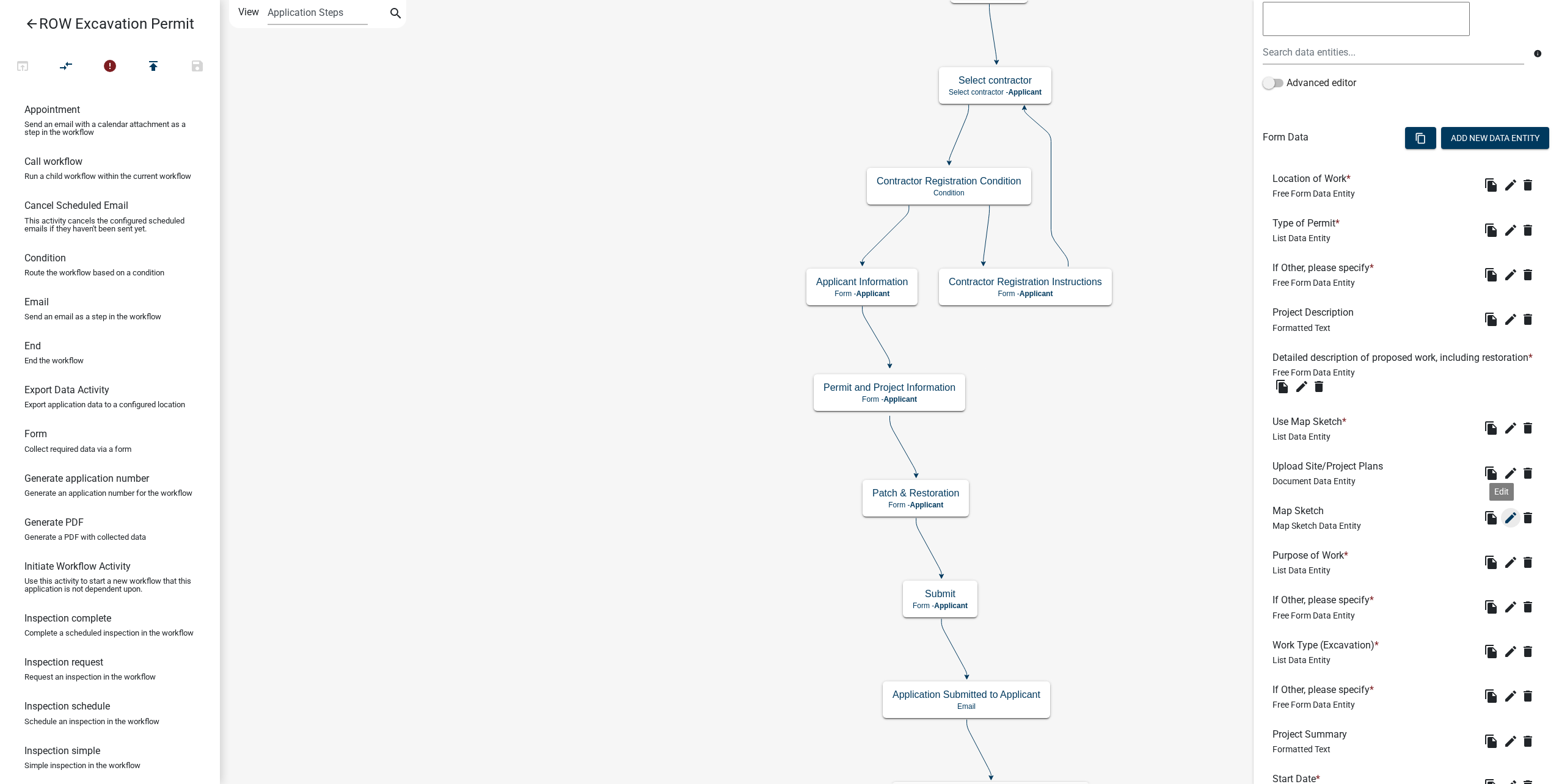
click at [1503, 525] on icon "edit" at bounding box center [1511, 518] width 15 height 15
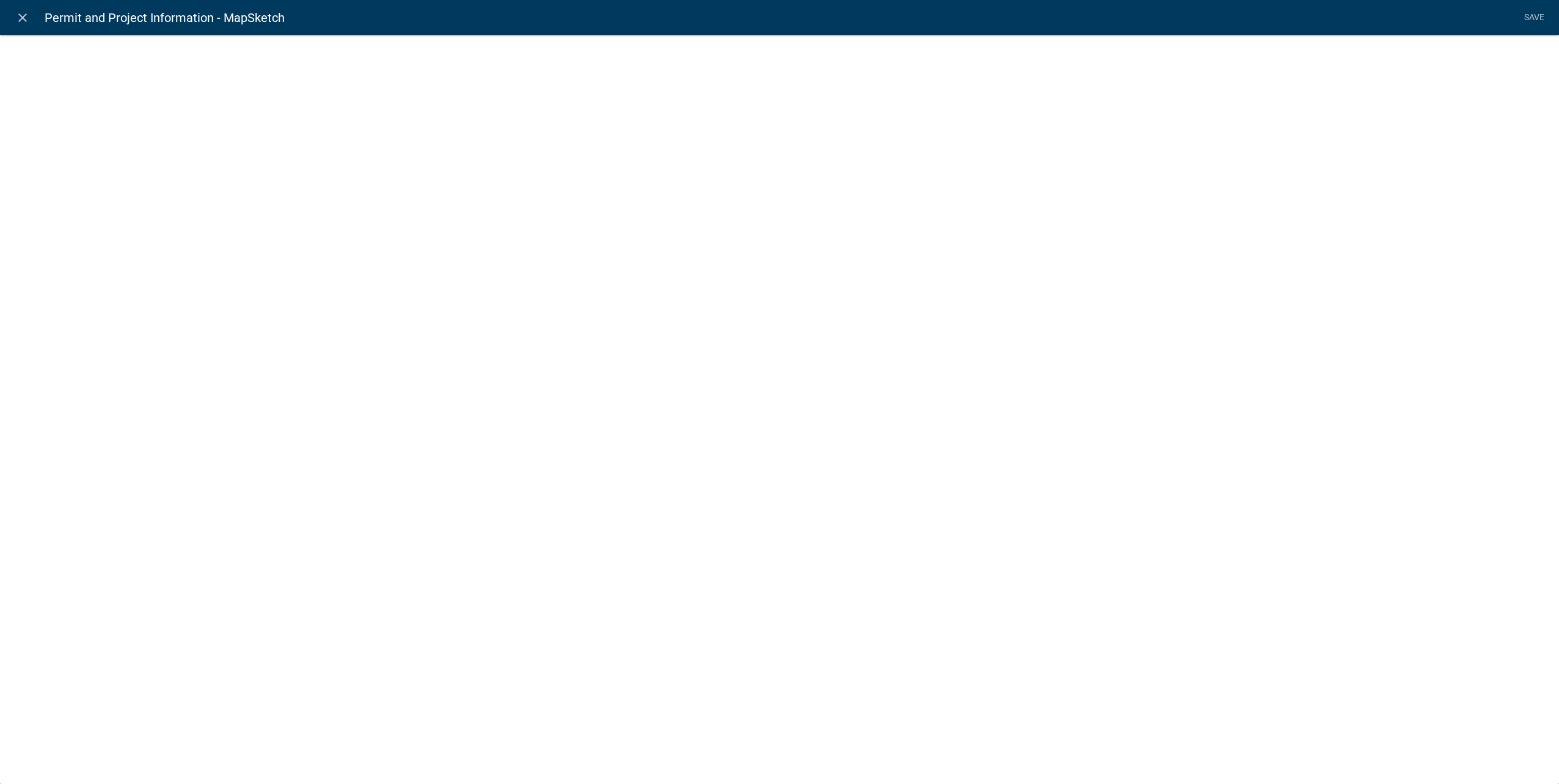
select select "hybrid"
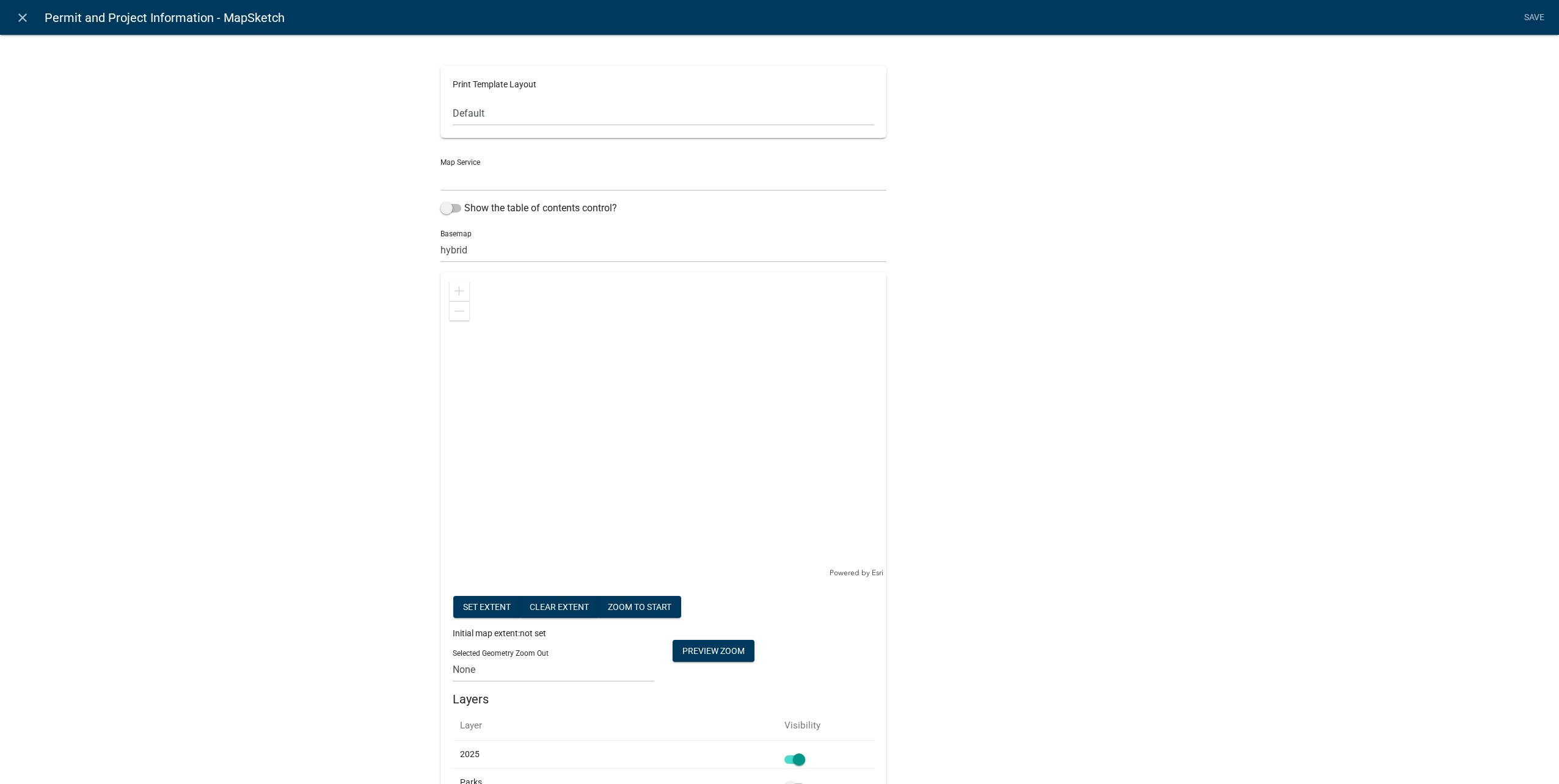
select select "0: Object"
select select "mapsketch-data"
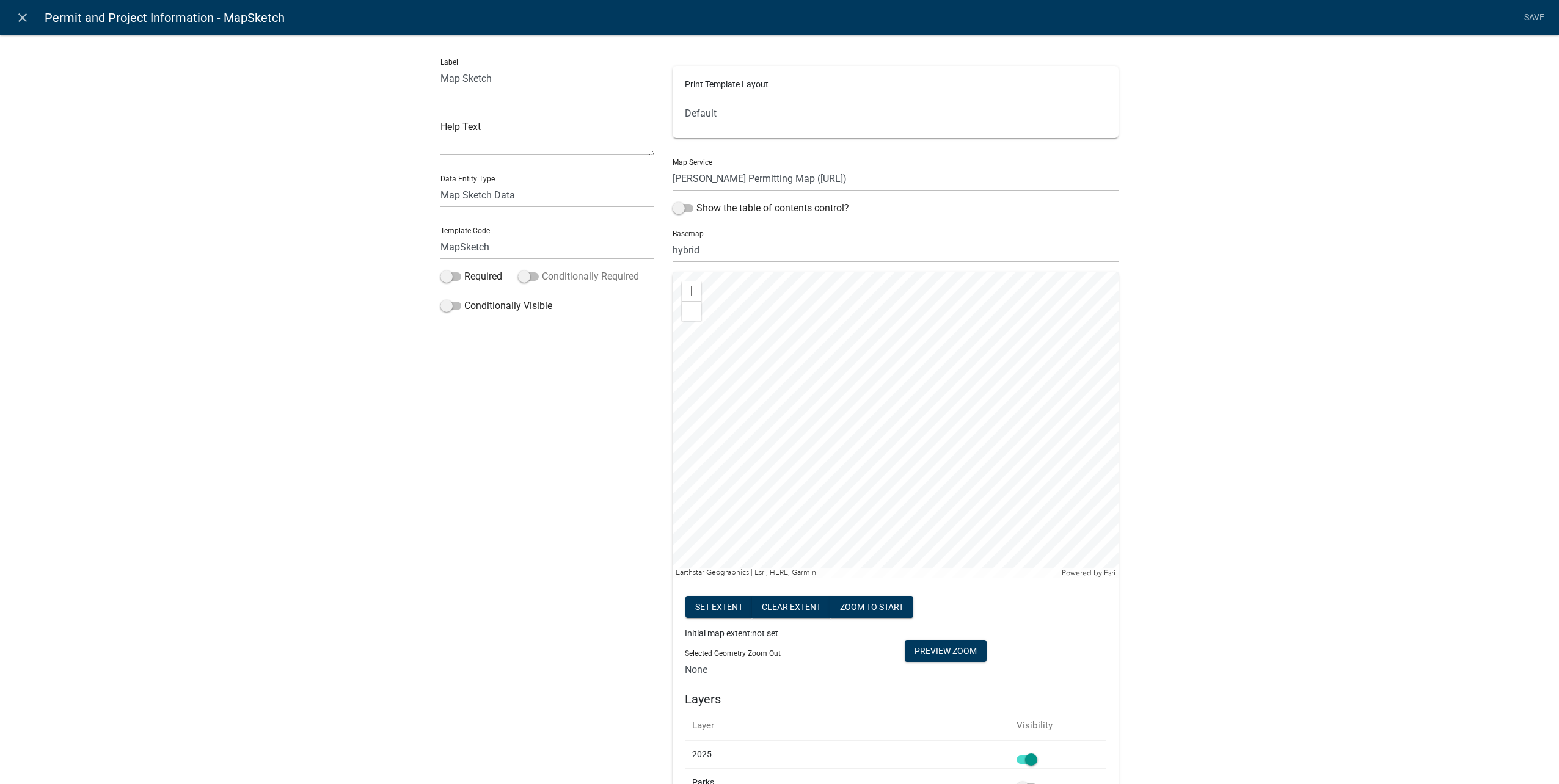
click at [523, 275] on span at bounding box center [528, 276] width 21 height 9
click at [542, 269] on input "Conditionally Required" at bounding box center [542, 269] width 0 height 0
click at [457, 367] on button "button" at bounding box center [465, 367] width 24 height 24
click at [466, 367] on div "If (unset) is (unset)" at bounding box center [547, 366] width 167 height 15
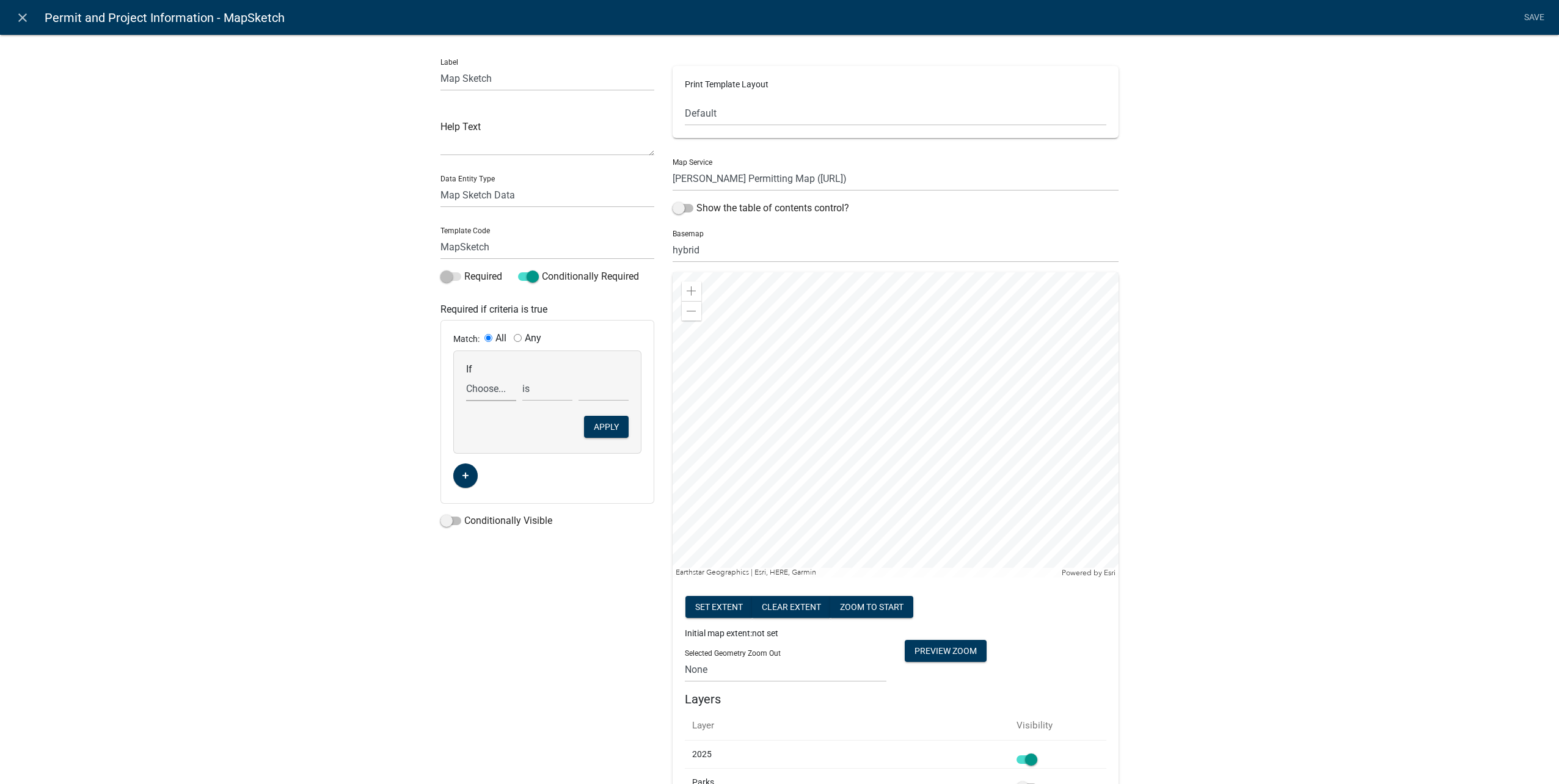
click at [502, 392] on select "Choose... ALL_FEE_RECIPIENTS APPLICANT_CITY APPLICANT_EMAIL_ADDRESS APPLICANT_F…" at bounding box center [491, 388] width 50 height 25
select select "196: UseMapSketchYN"
click at [466, 376] on select "Choose... ALL_FEE_RECIPIENTS APPLICANT_CITY APPLICANT_EMAIL_ADDRESS APPLICANT_F…" at bounding box center [491, 388] width 50 height 25
click at [600, 387] on select "Choose... No Yes" at bounding box center [604, 388] width 50 height 25
select select "2: Yes"
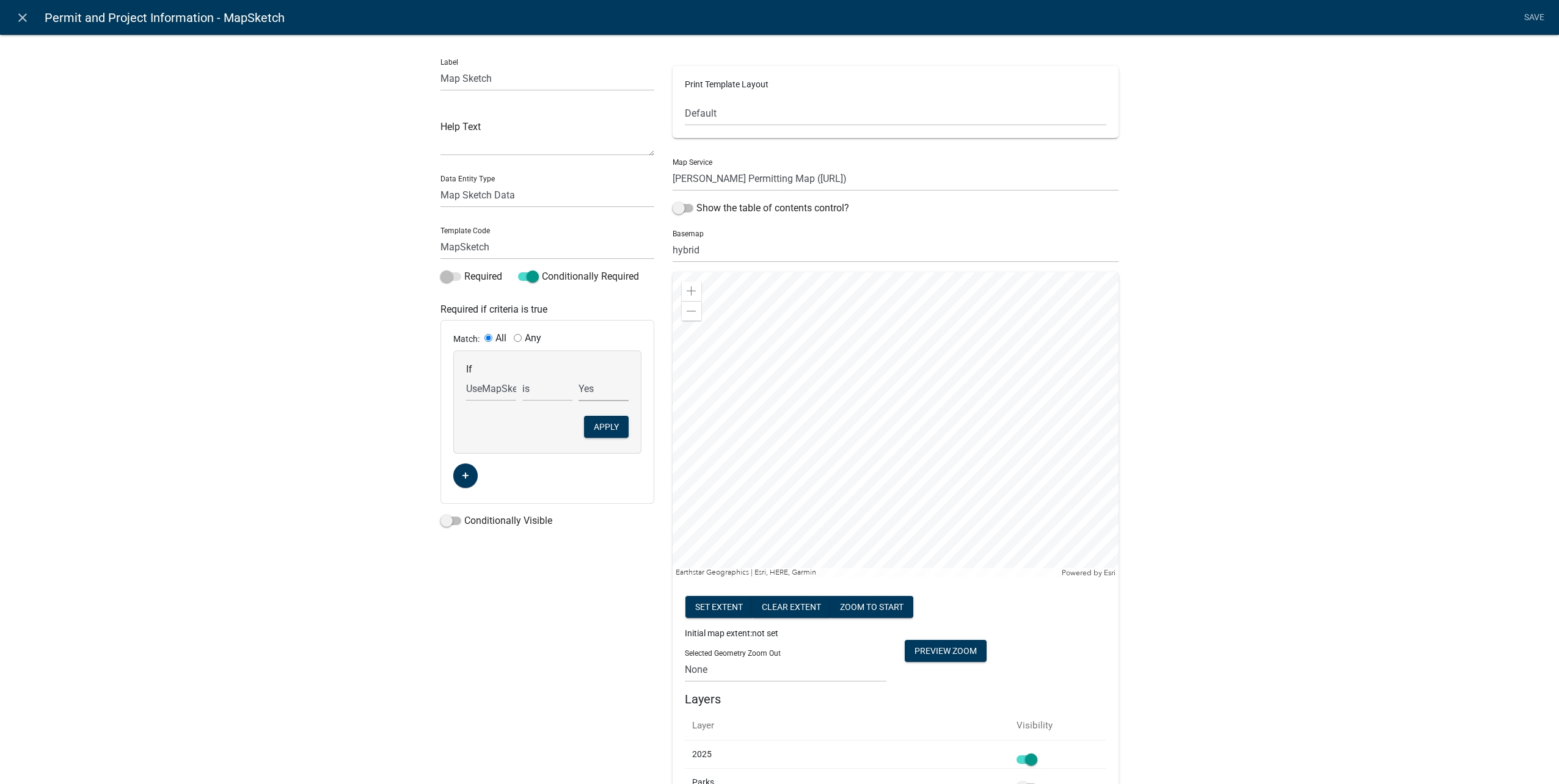
click at [579, 376] on select "Choose... No Yes" at bounding box center [604, 388] width 50 height 25
click at [603, 425] on button "Apply" at bounding box center [606, 426] width 45 height 22
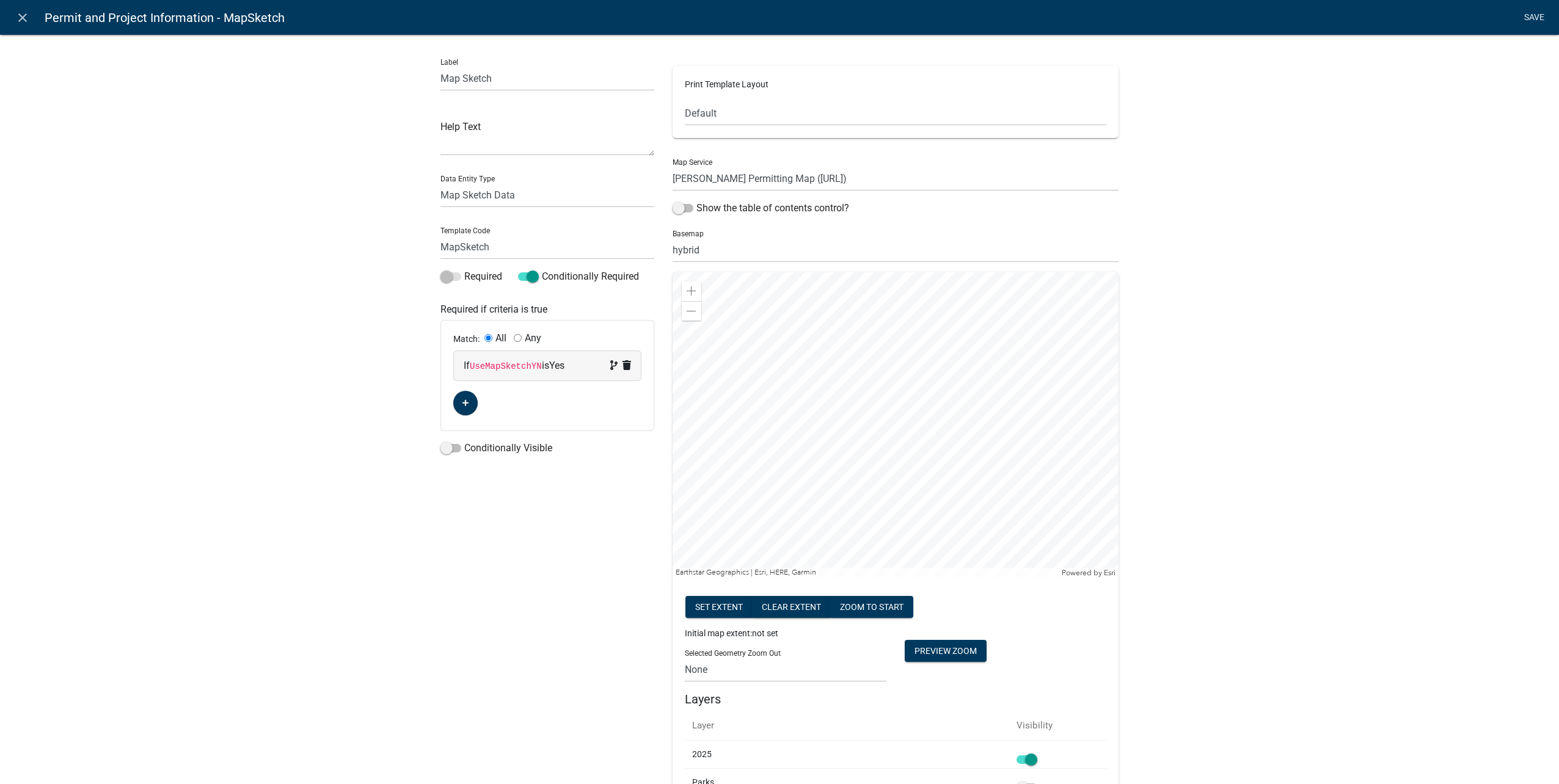
click at [1527, 14] on link "Save" at bounding box center [1534, 17] width 30 height 23
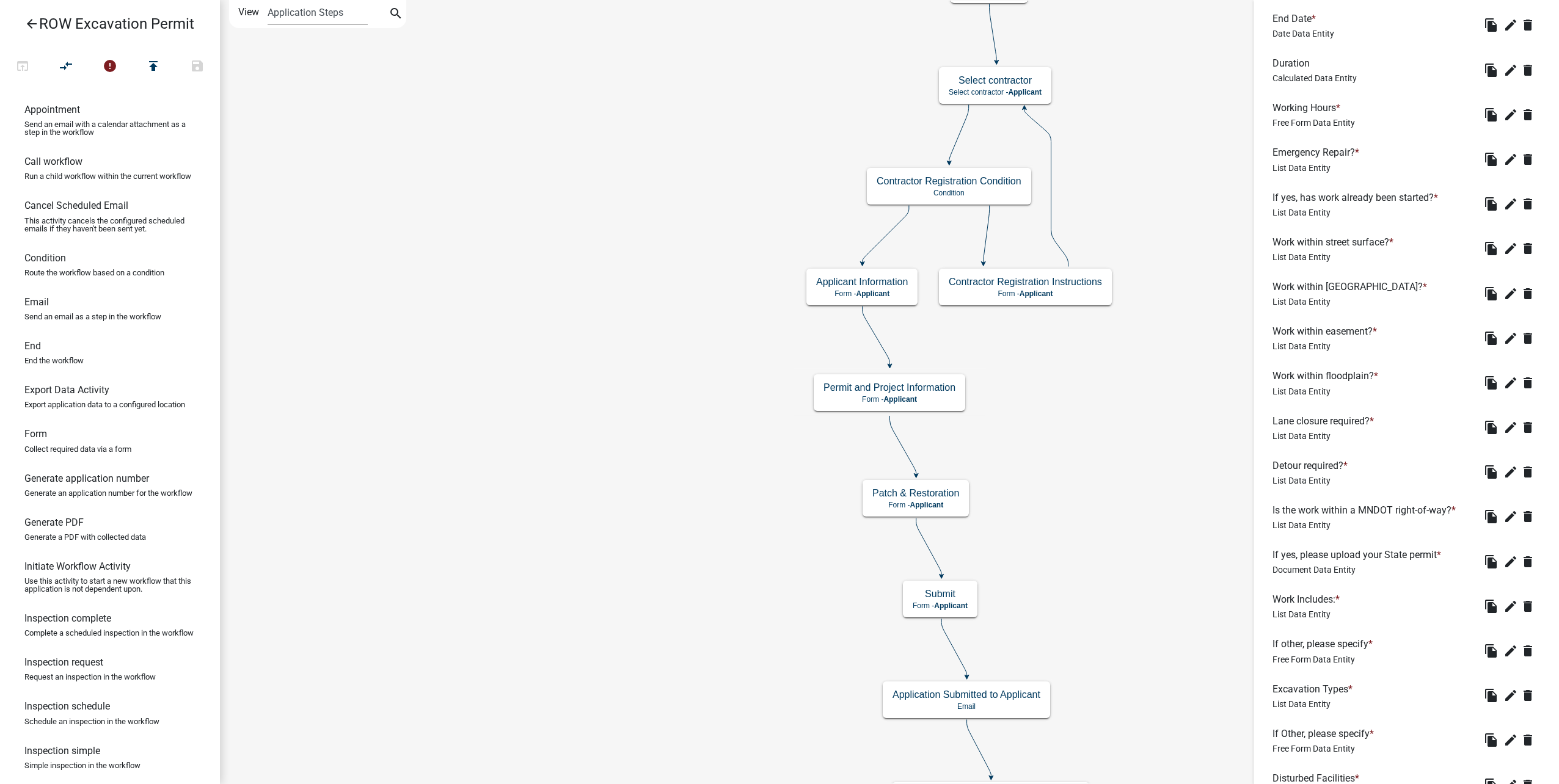
scroll to position [1671, 0]
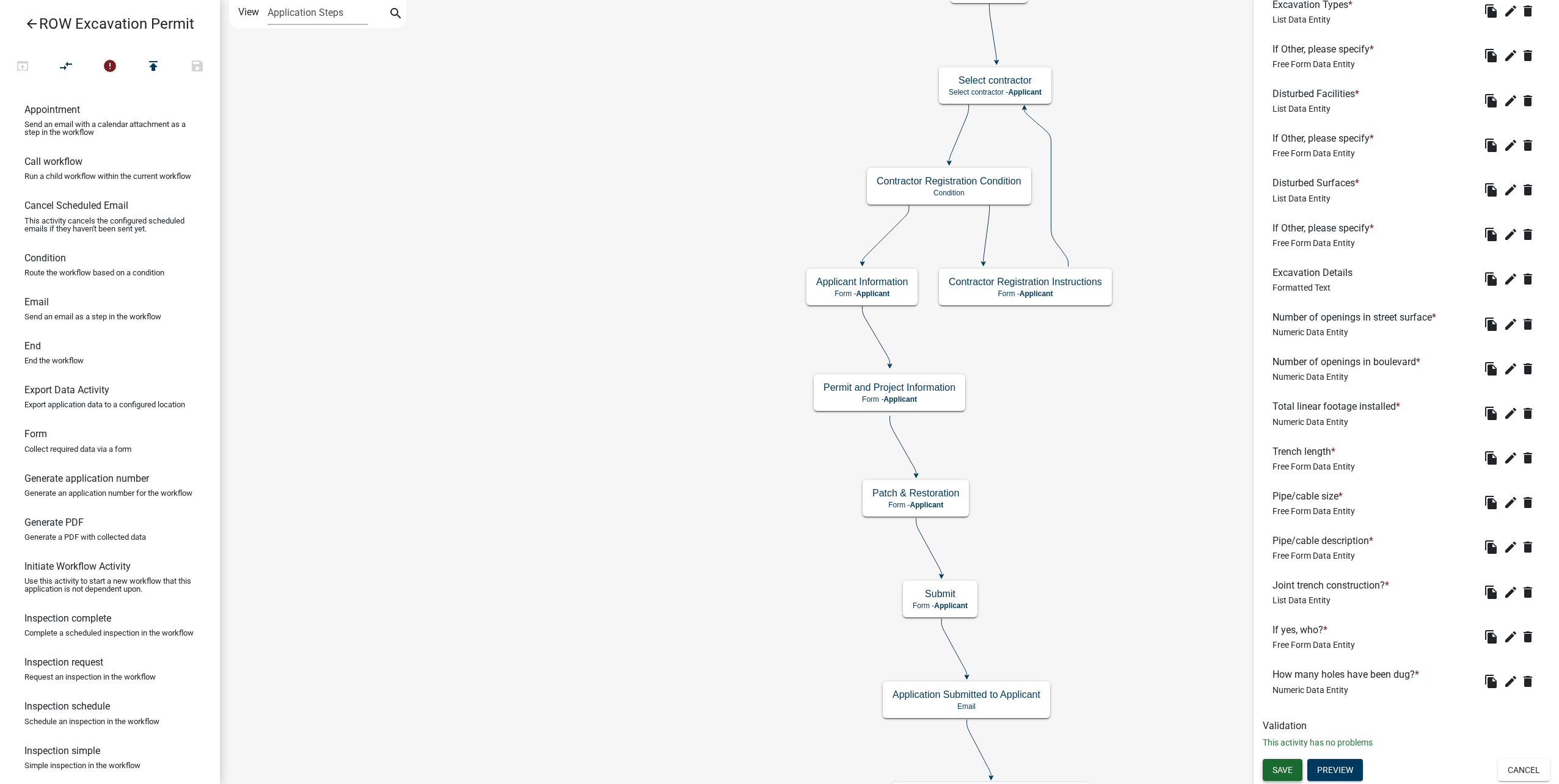
click at [1294, 763] on button "Save" at bounding box center [1282, 770] width 40 height 22
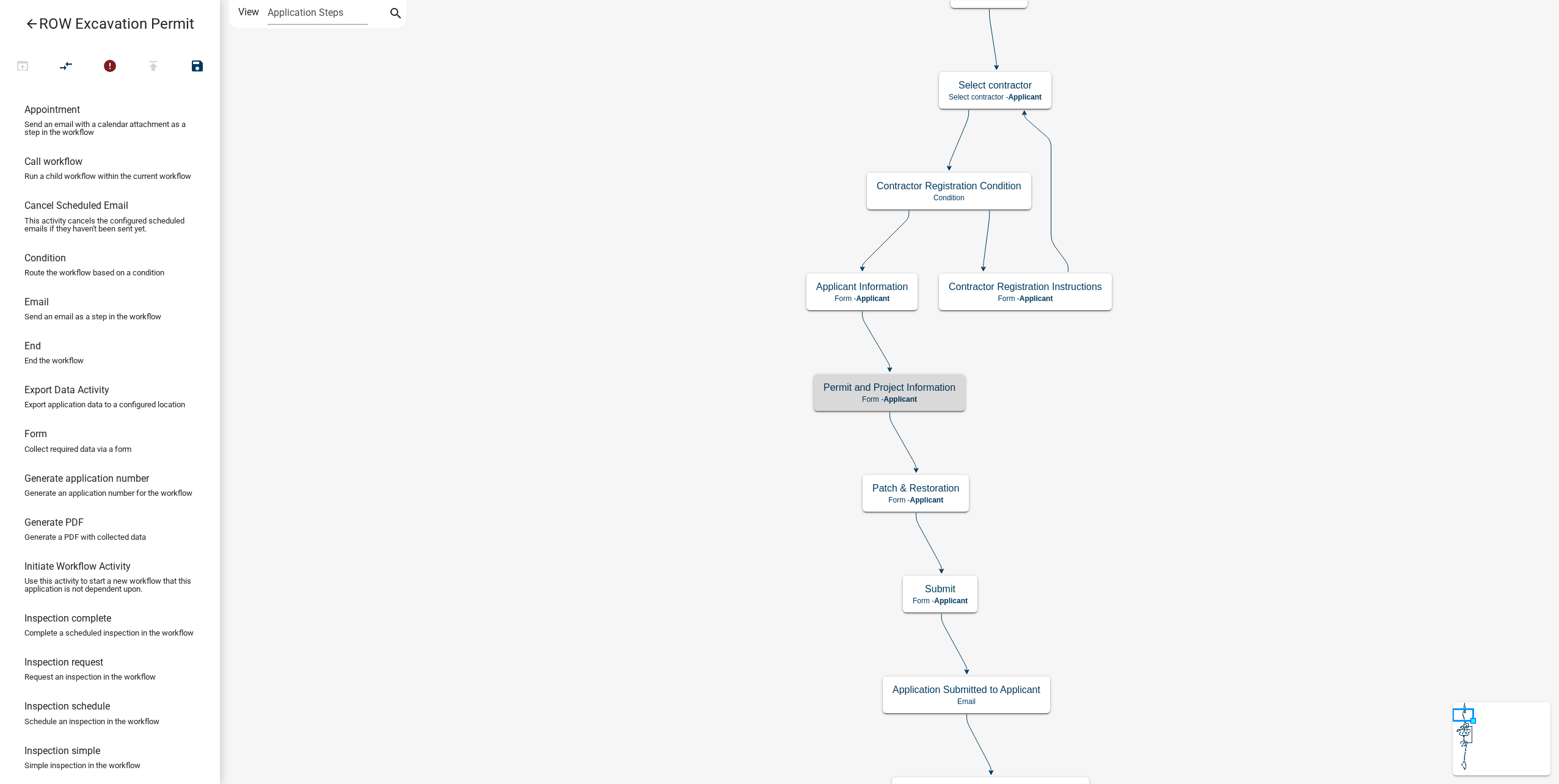
scroll to position [0, 0]
click at [922, 402] on p "Form - Applicant" at bounding box center [890, 399] width 132 height 9
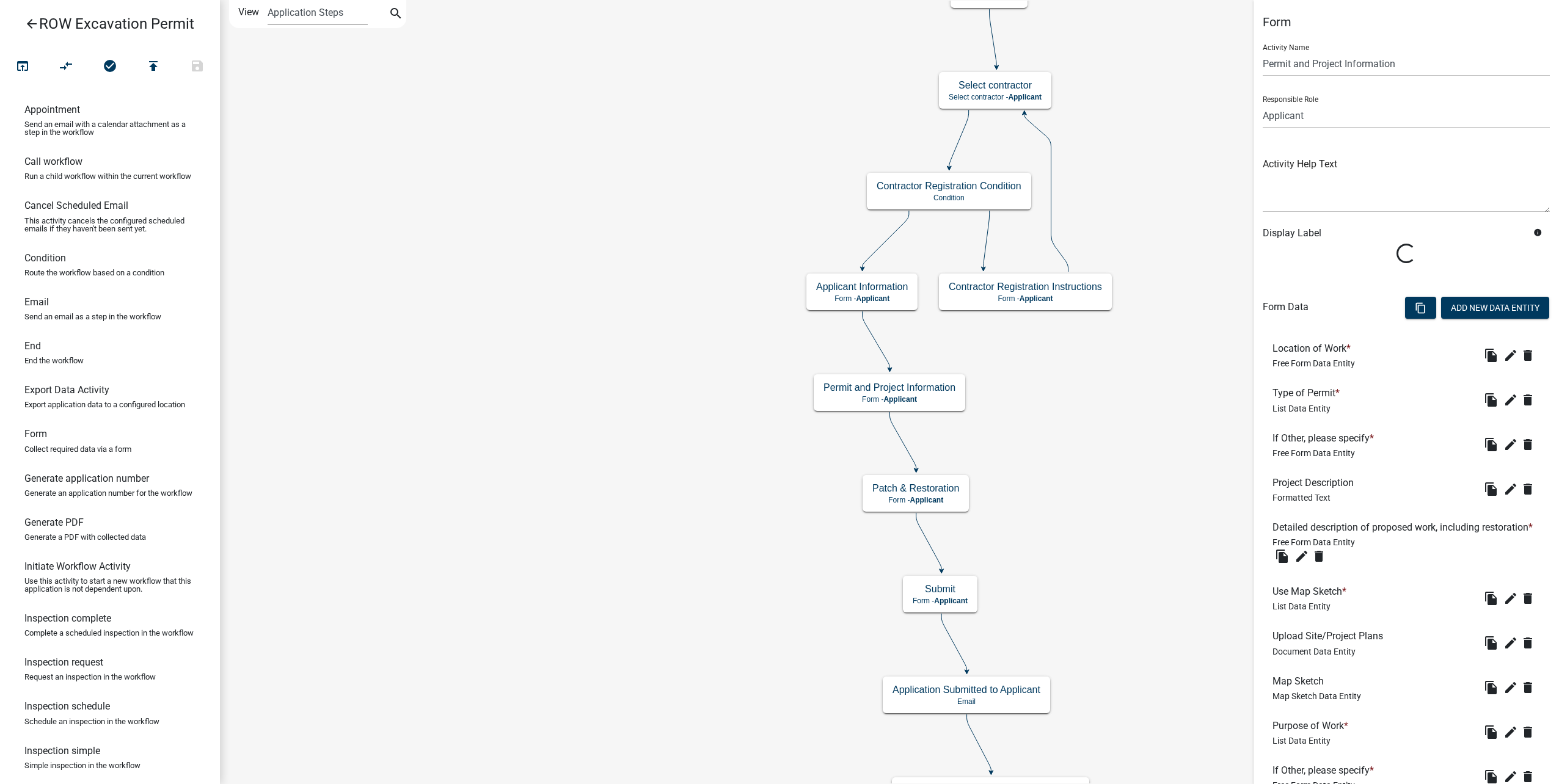
scroll to position [1671, 0]
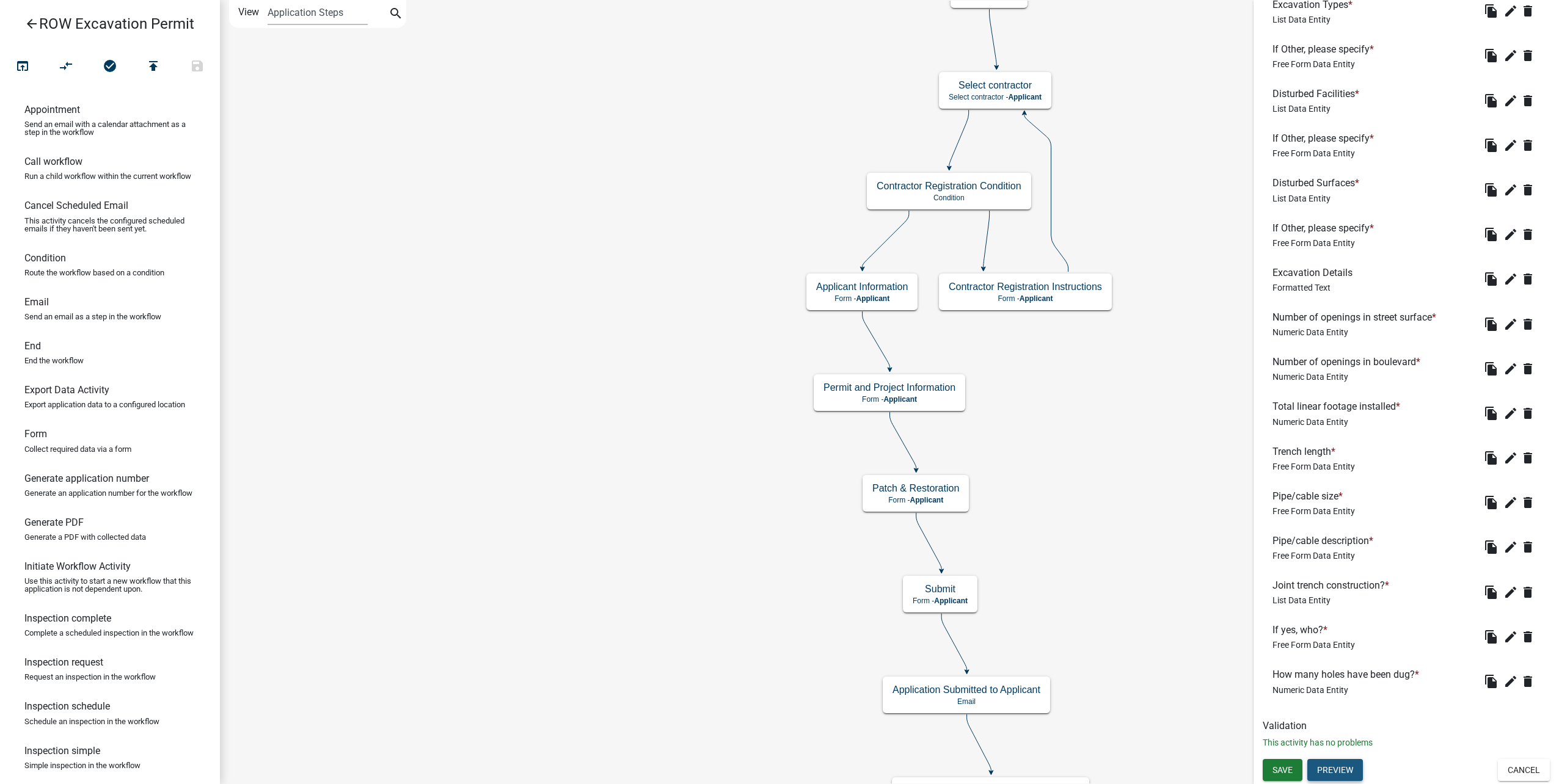
click at [1348, 774] on button "Preview" at bounding box center [1335, 770] width 55 height 22
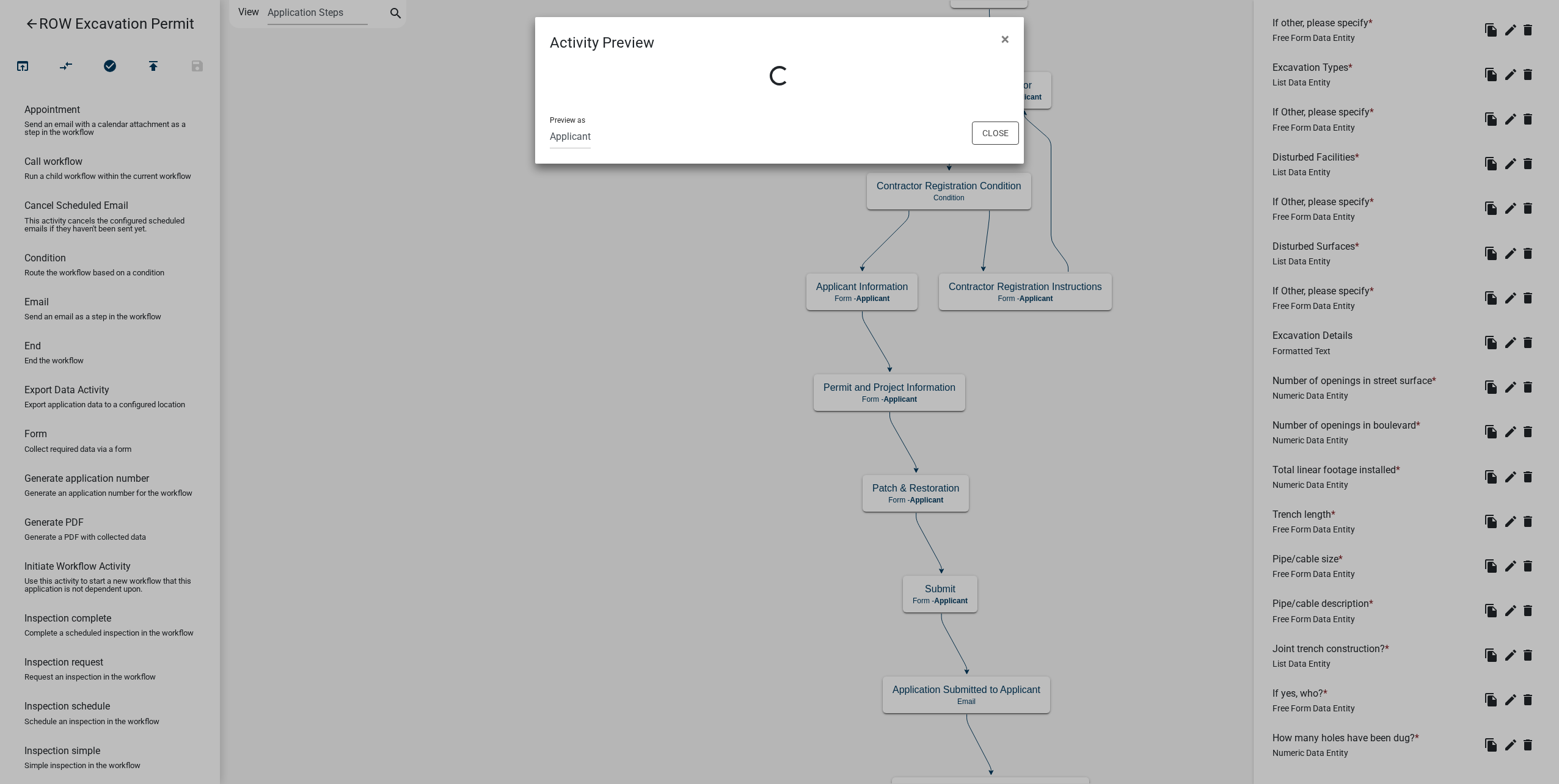
scroll to position [1745, 0]
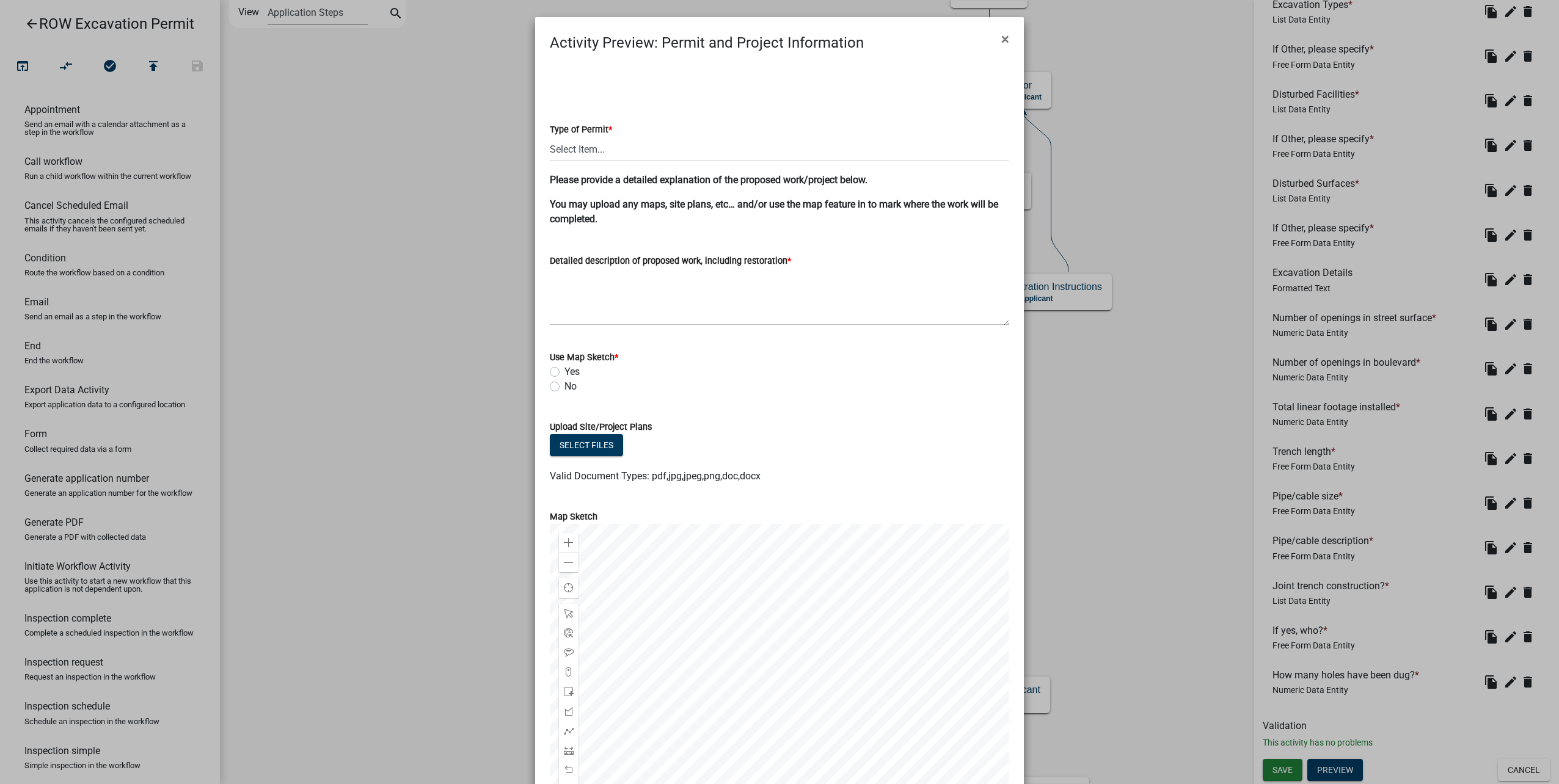
click at [564, 388] on label "No" at bounding box center [571, 386] width 12 height 15
click at [564, 387] on input "No" at bounding box center [568, 383] width 8 height 8
radio input "true"
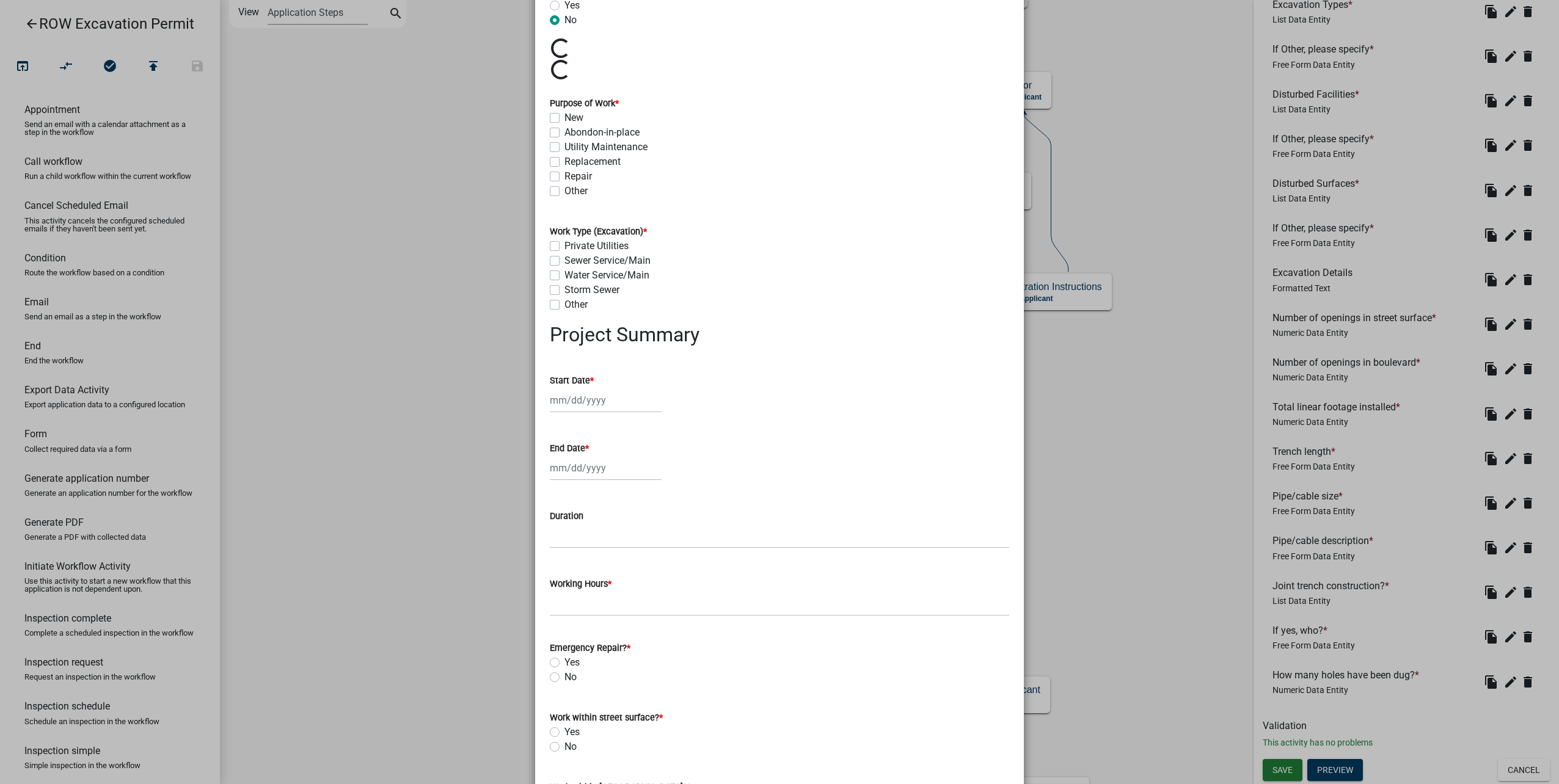
scroll to position [0, 0]
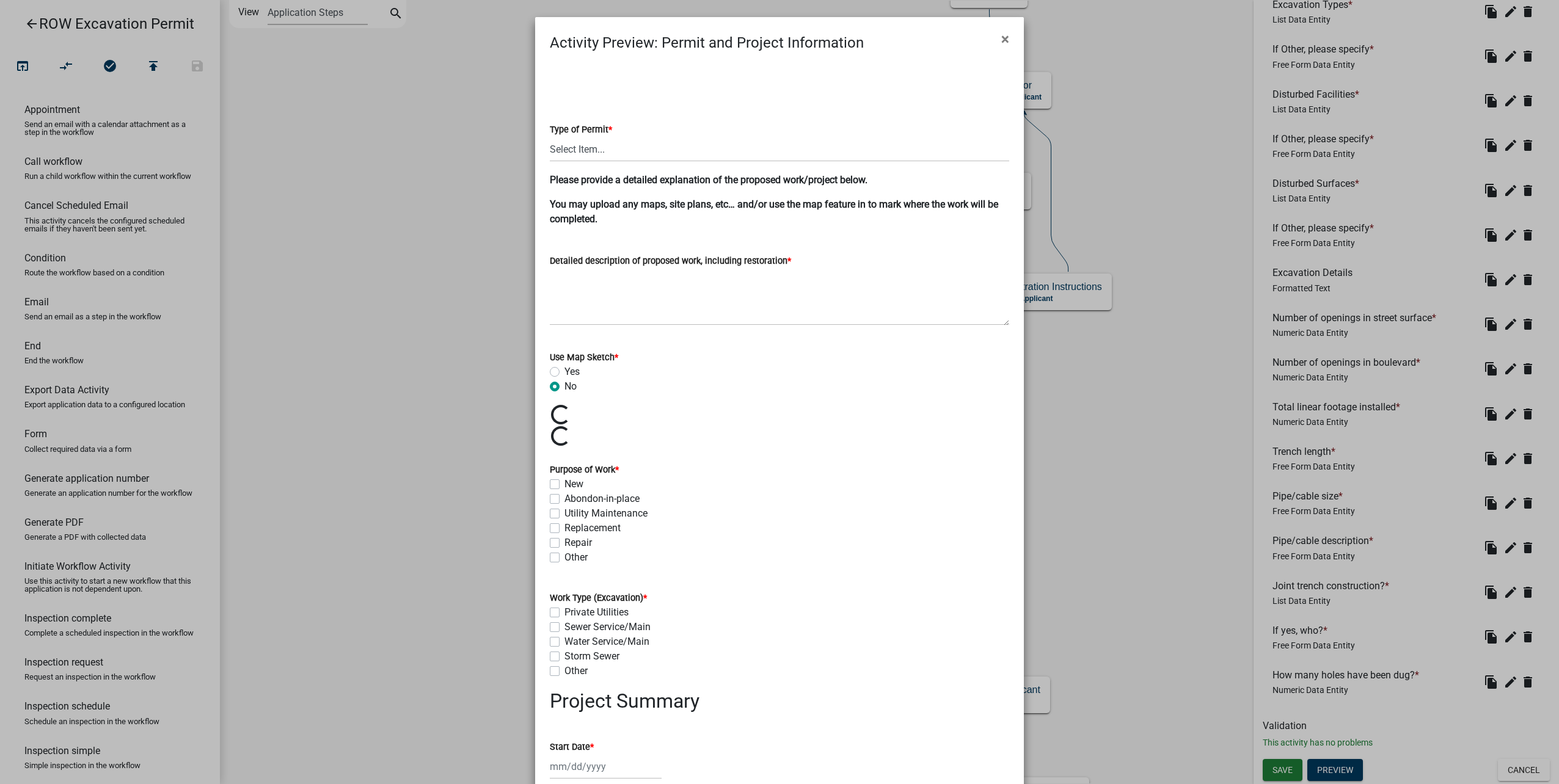
click at [564, 368] on label "Yes" at bounding box center [572, 372] width 16 height 15
click at [564, 368] on input "Yes" at bounding box center [568, 368] width 8 height 8
radio input "true"
click at [995, 34] on button "×" at bounding box center [1005, 39] width 27 height 34
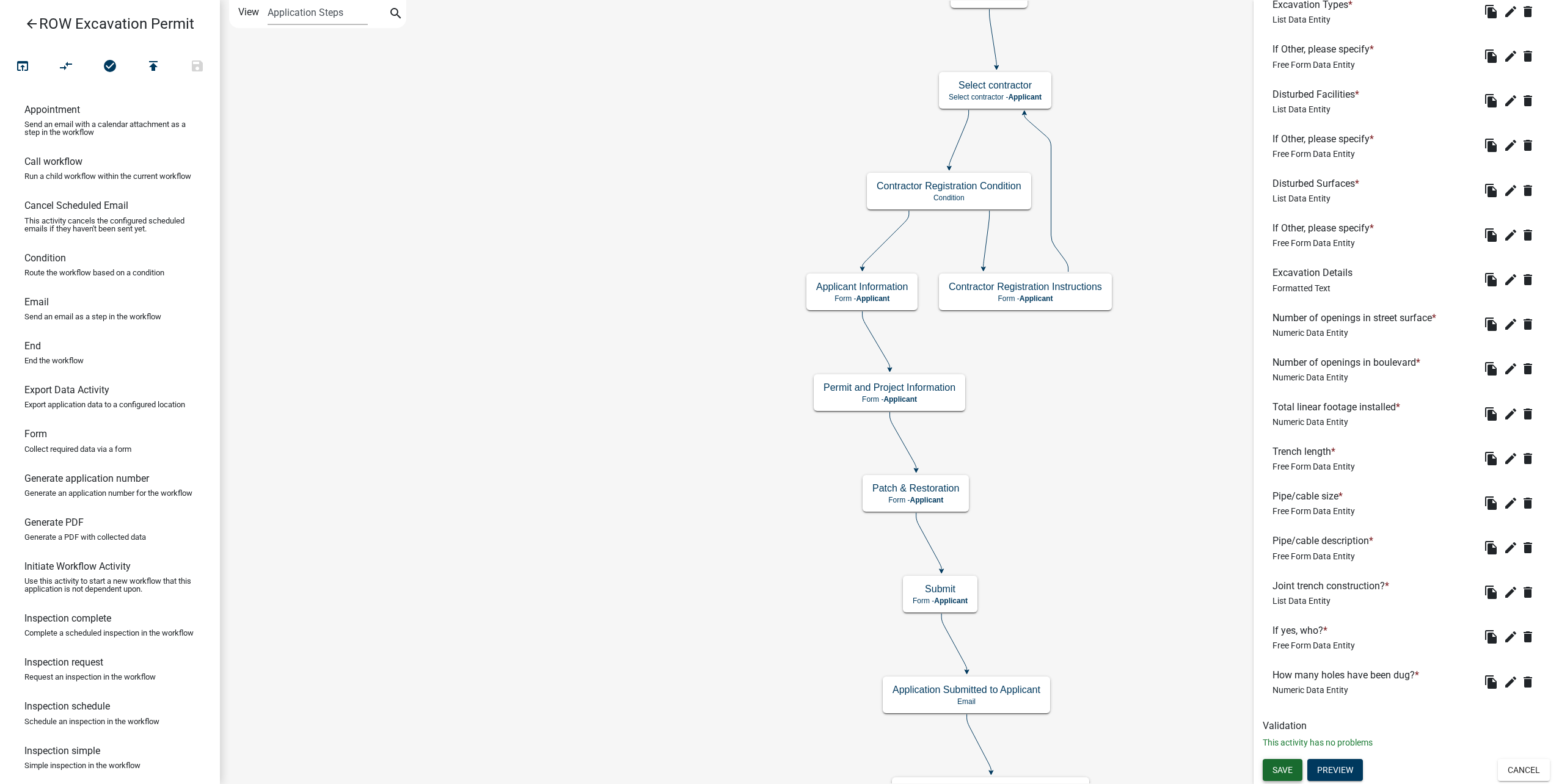
click at [1272, 772] on button "Save" at bounding box center [1282, 770] width 40 height 22
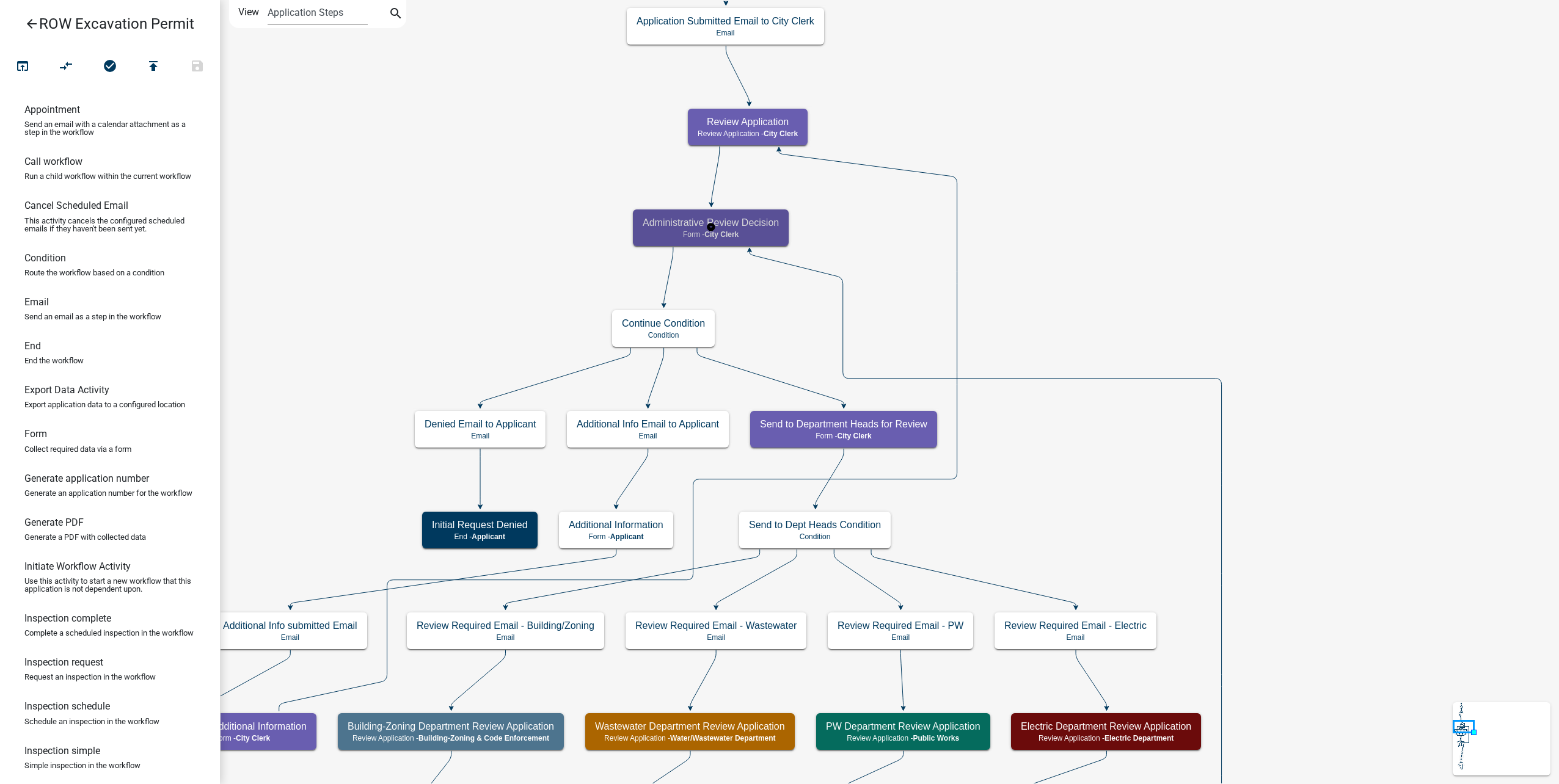
click at [773, 232] on p "Form - City Clerk" at bounding box center [711, 234] width 136 height 9
select select "510DAC6A-3646-4F14-B049-18FE2023224D"
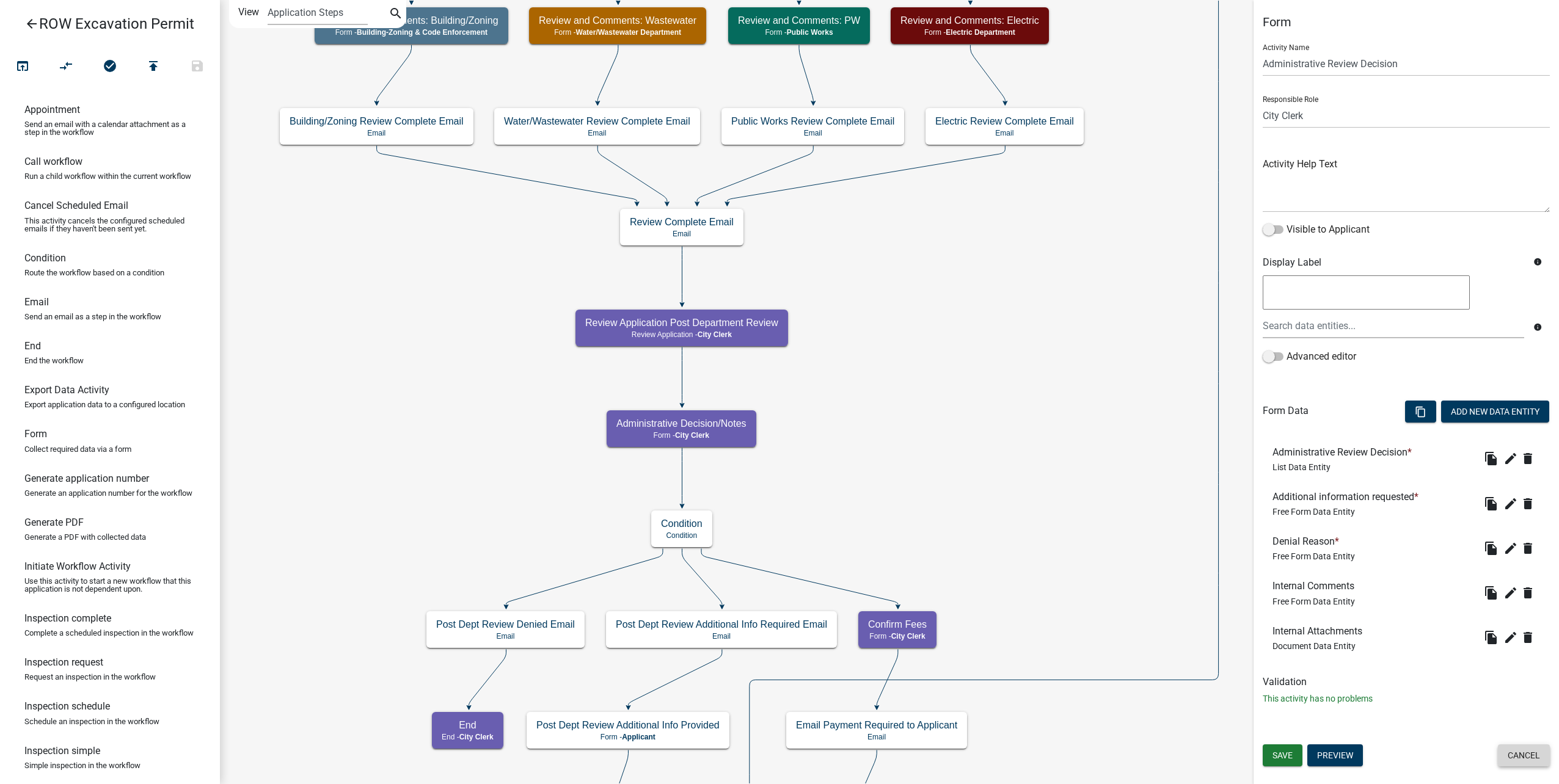
click at [1517, 758] on button "Cancel" at bounding box center [1524, 755] width 52 height 22
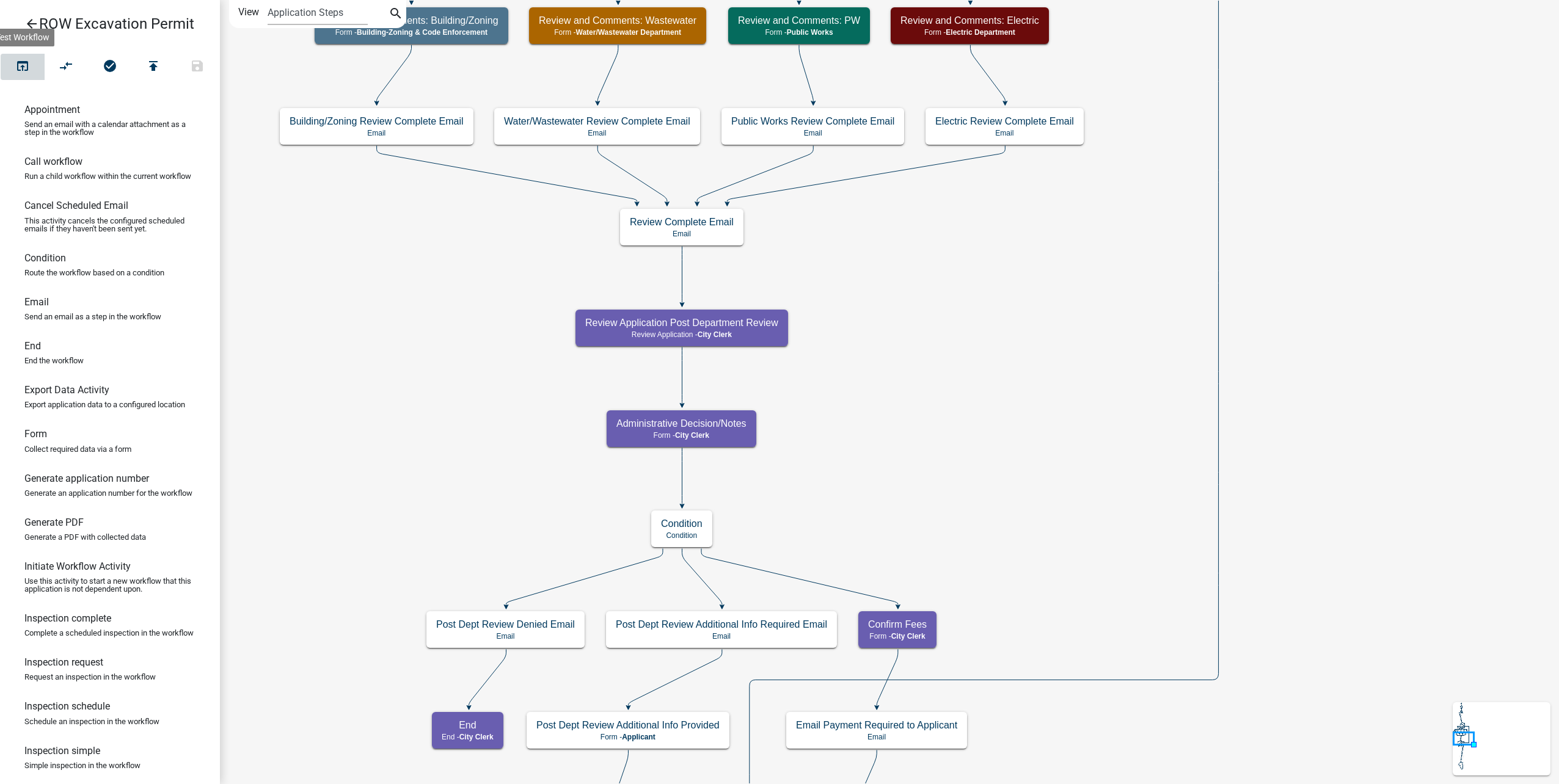
click at [14, 66] on button "open_in_browser" at bounding box center [22, 66] width 44 height 26
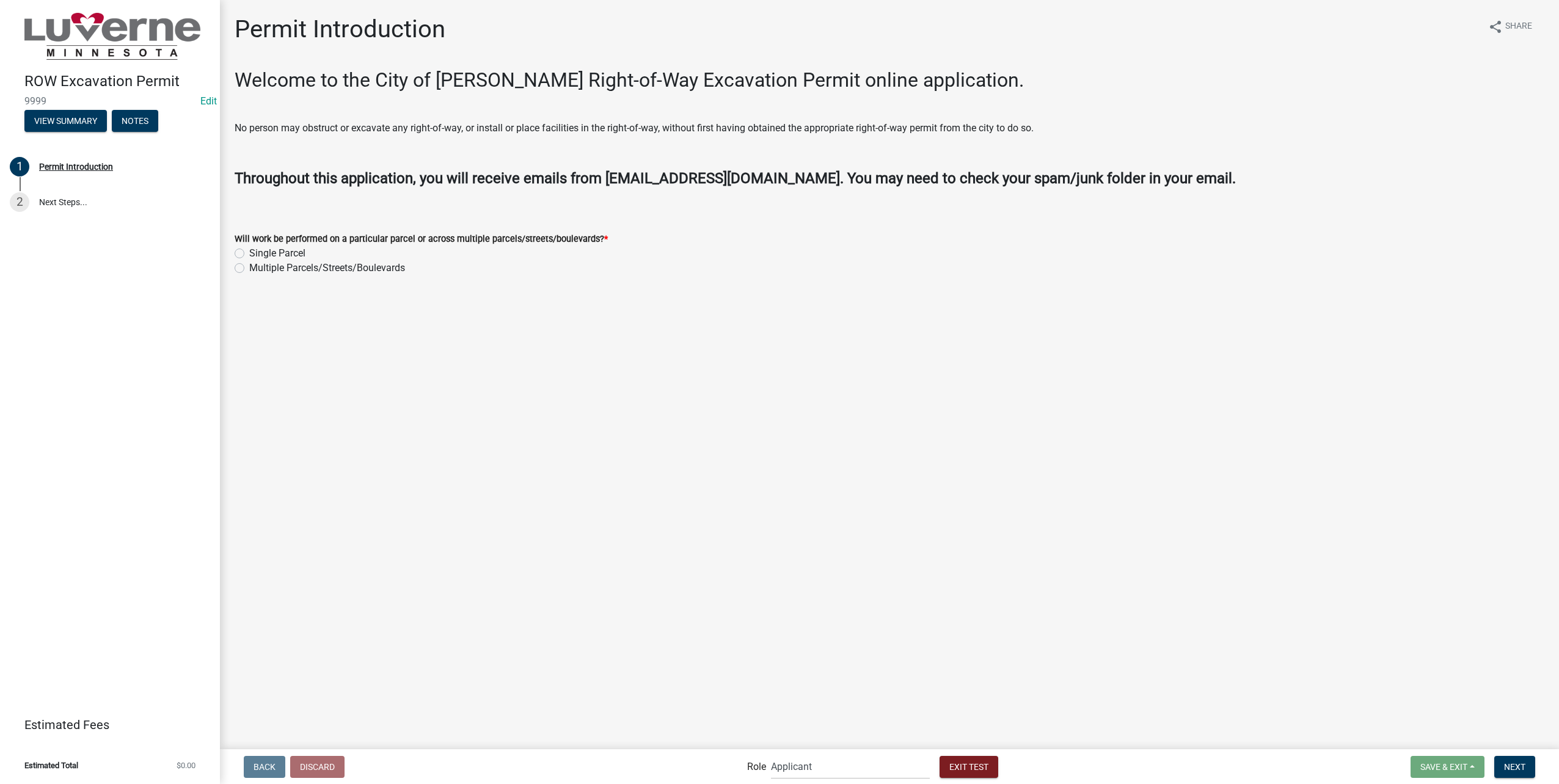
click at [249, 253] on label "Single Parcel" at bounding box center [277, 253] width 56 height 15
click at [249, 253] on input "Single Parcel" at bounding box center [253, 250] width 8 height 8
radio input "true"
click at [1519, 762] on span "Next" at bounding box center [1514, 766] width 21 height 10
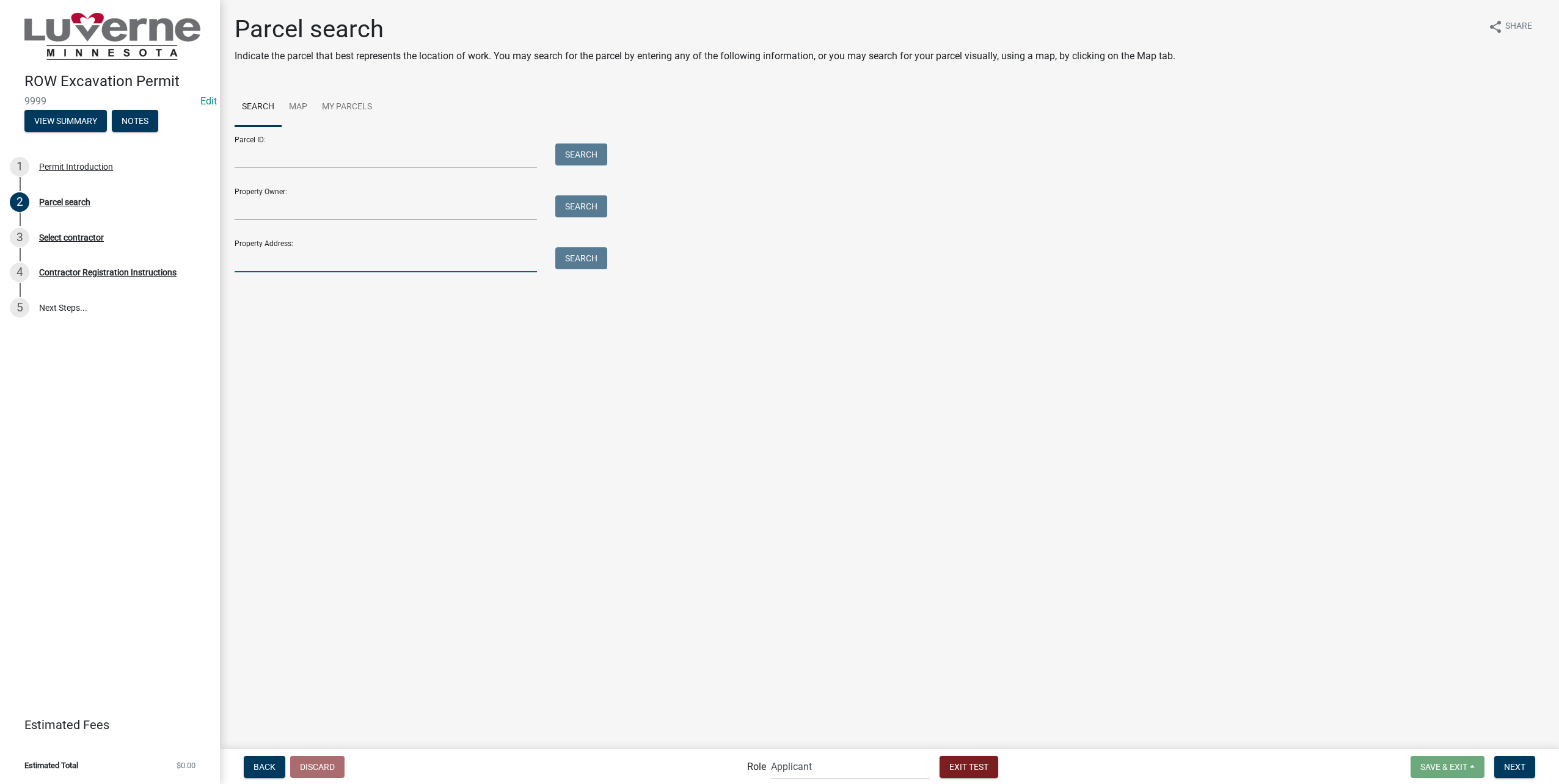
click at [319, 270] on input "Property Address:" at bounding box center [385, 260] width 302 height 25
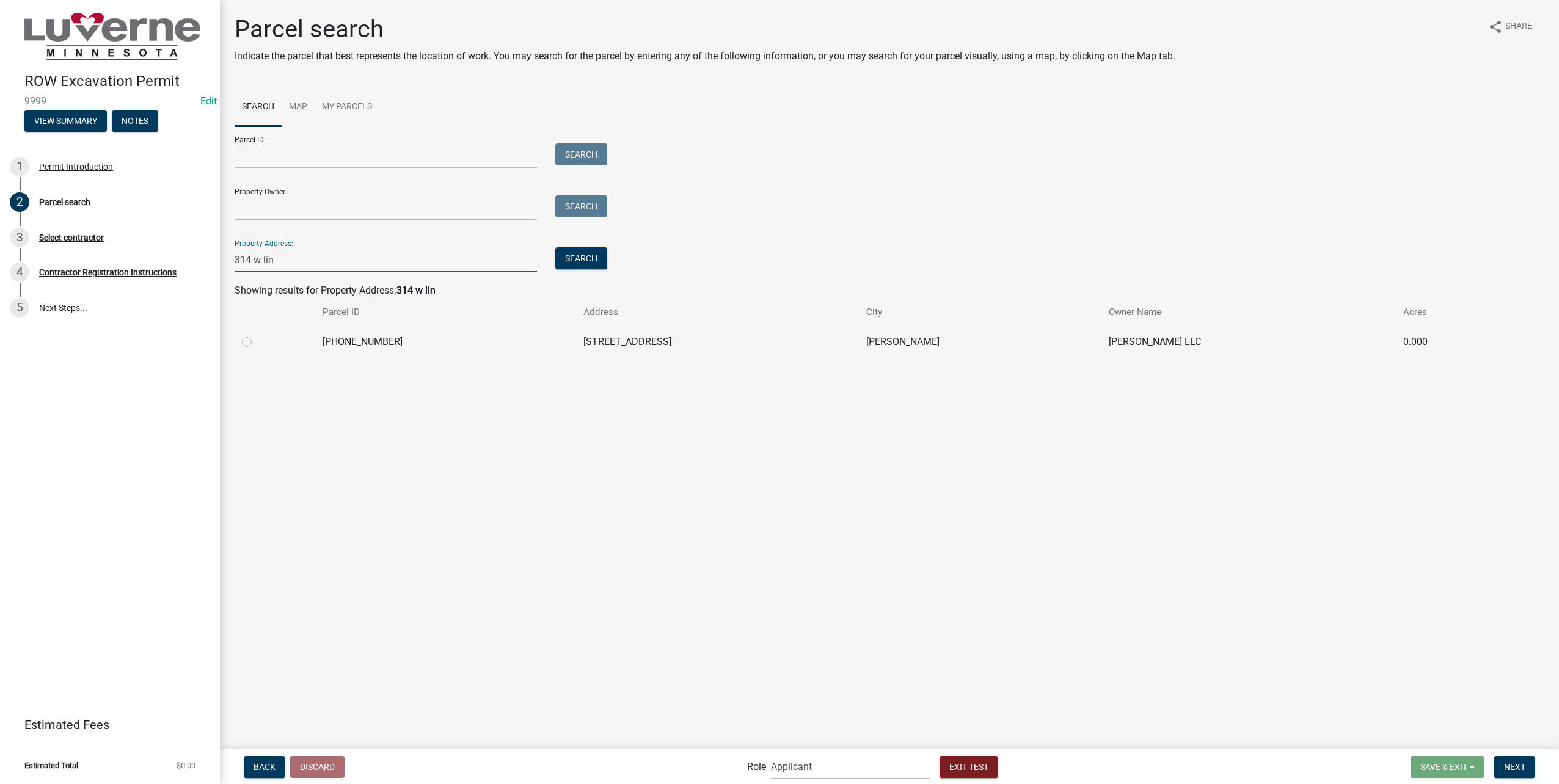
type input "314 w lin"
click at [257, 335] on label at bounding box center [257, 335] width 0 height 0
click at [257, 340] on input "radio" at bounding box center [260, 339] width 8 height 8
radio input "true"
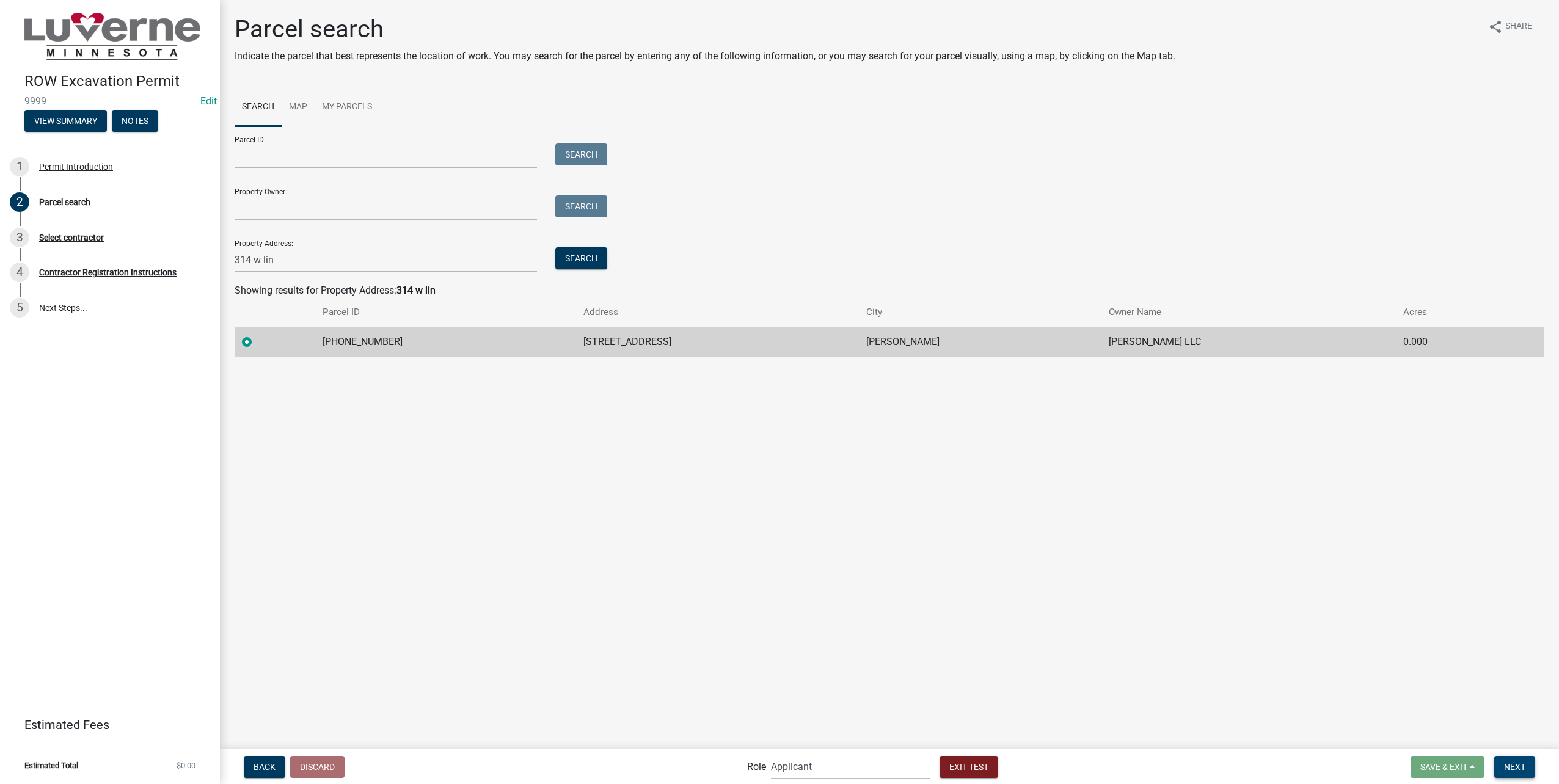
click at [1519, 763] on span "Next" at bounding box center [1514, 766] width 21 height 10
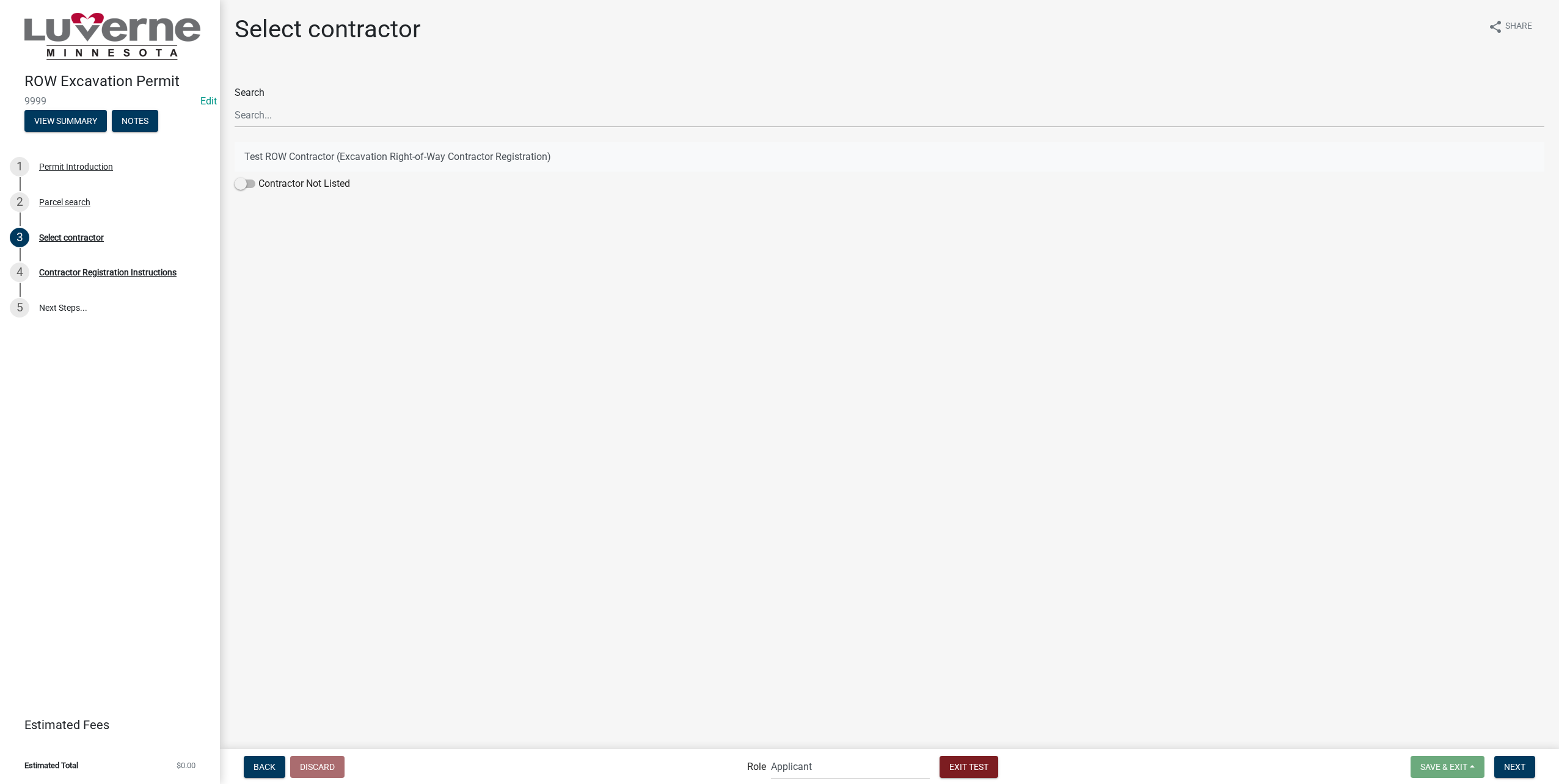
click at [386, 159] on button "Test ROW Contractor (Excavation Right-of-Way Contractor Registration)" at bounding box center [889, 157] width 1310 height 29
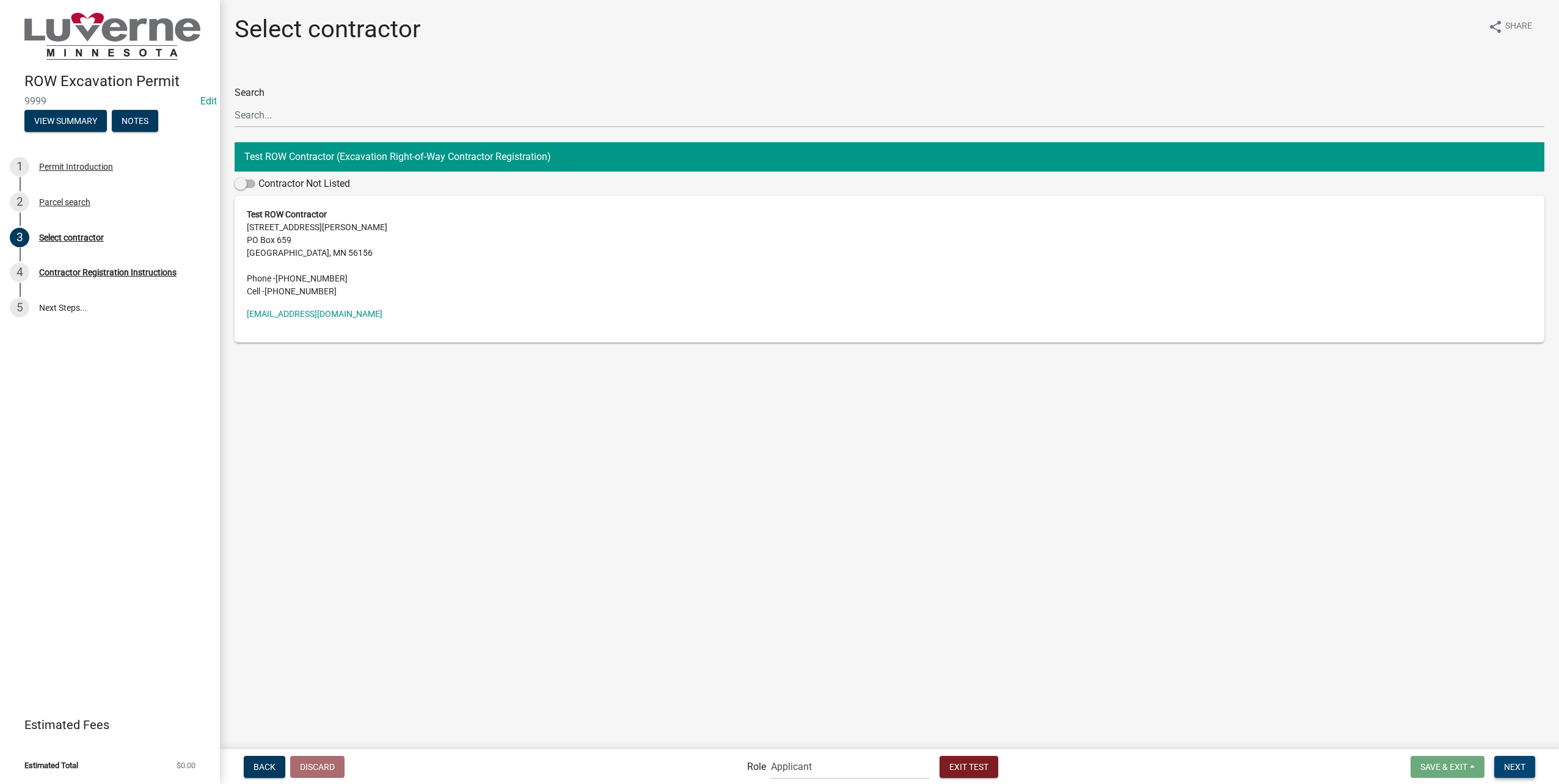
click at [1515, 767] on span "Next" at bounding box center [1514, 766] width 21 height 10
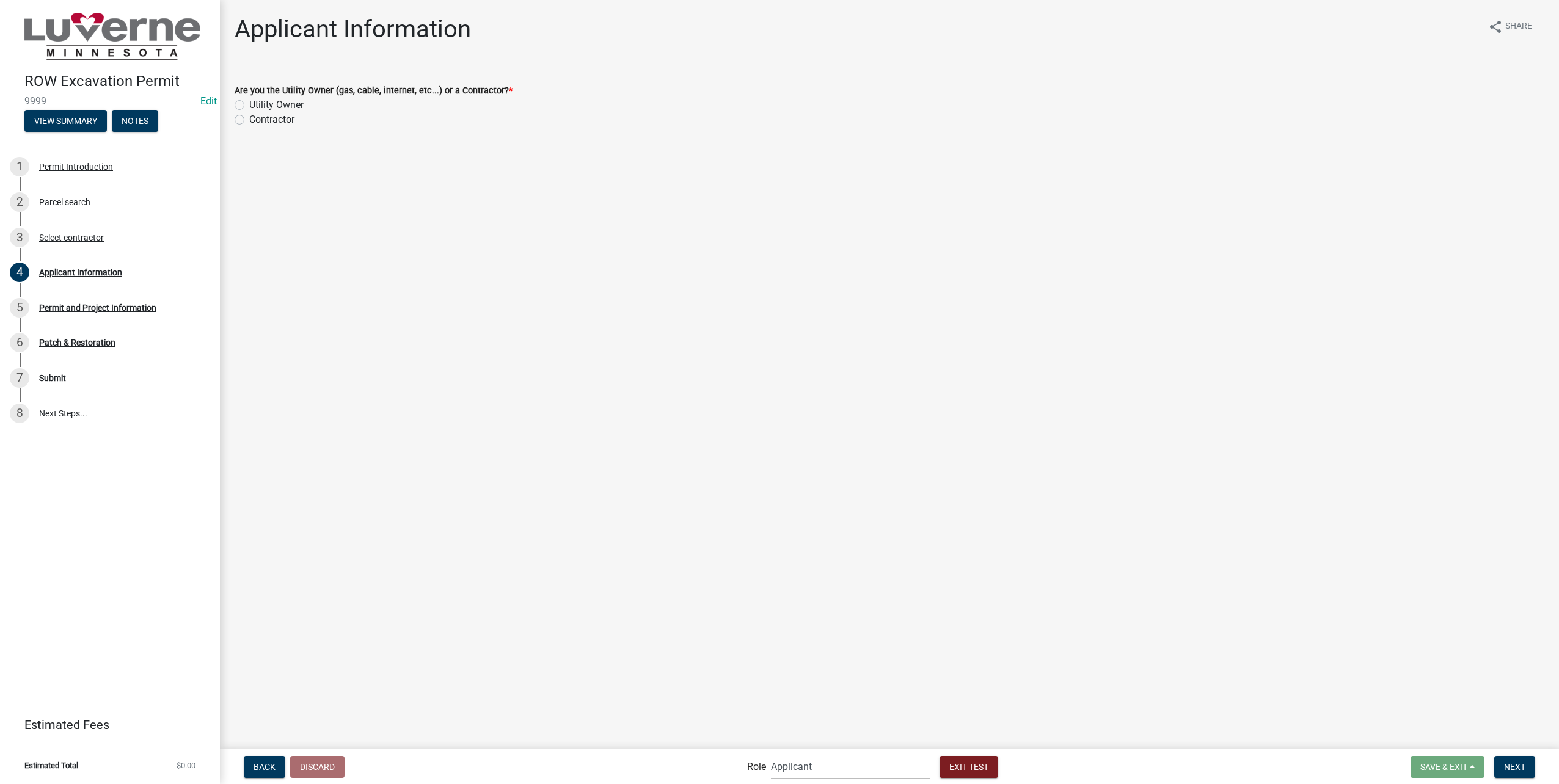
click at [249, 104] on label "Utility Owner" at bounding box center [276, 105] width 54 height 15
click at [249, 104] on input "Utility Owner" at bounding box center [253, 101] width 8 height 8
radio input "true"
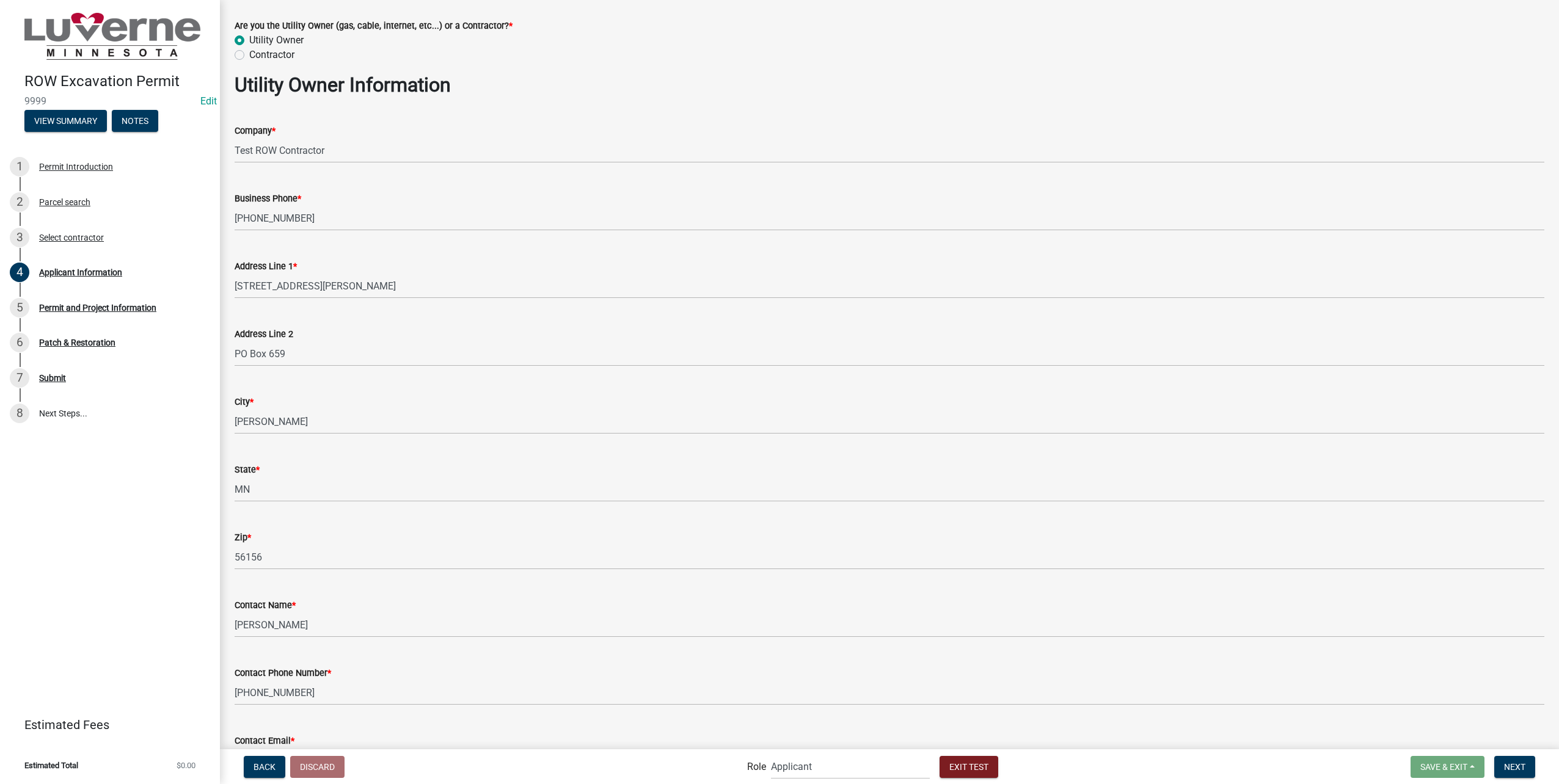
scroll to position [149, 0]
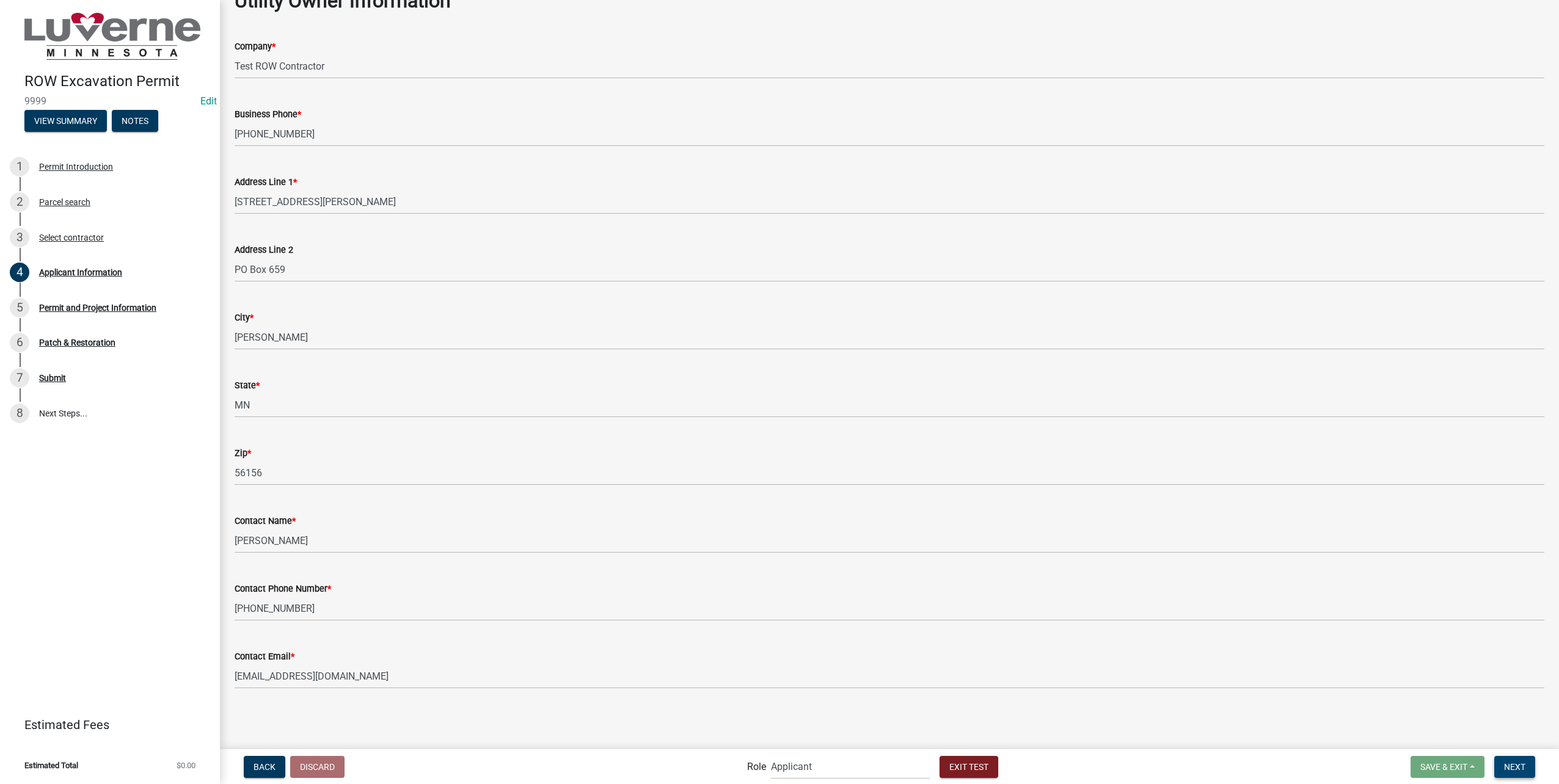
click at [1517, 760] on button "Next" at bounding box center [1515, 767] width 41 height 22
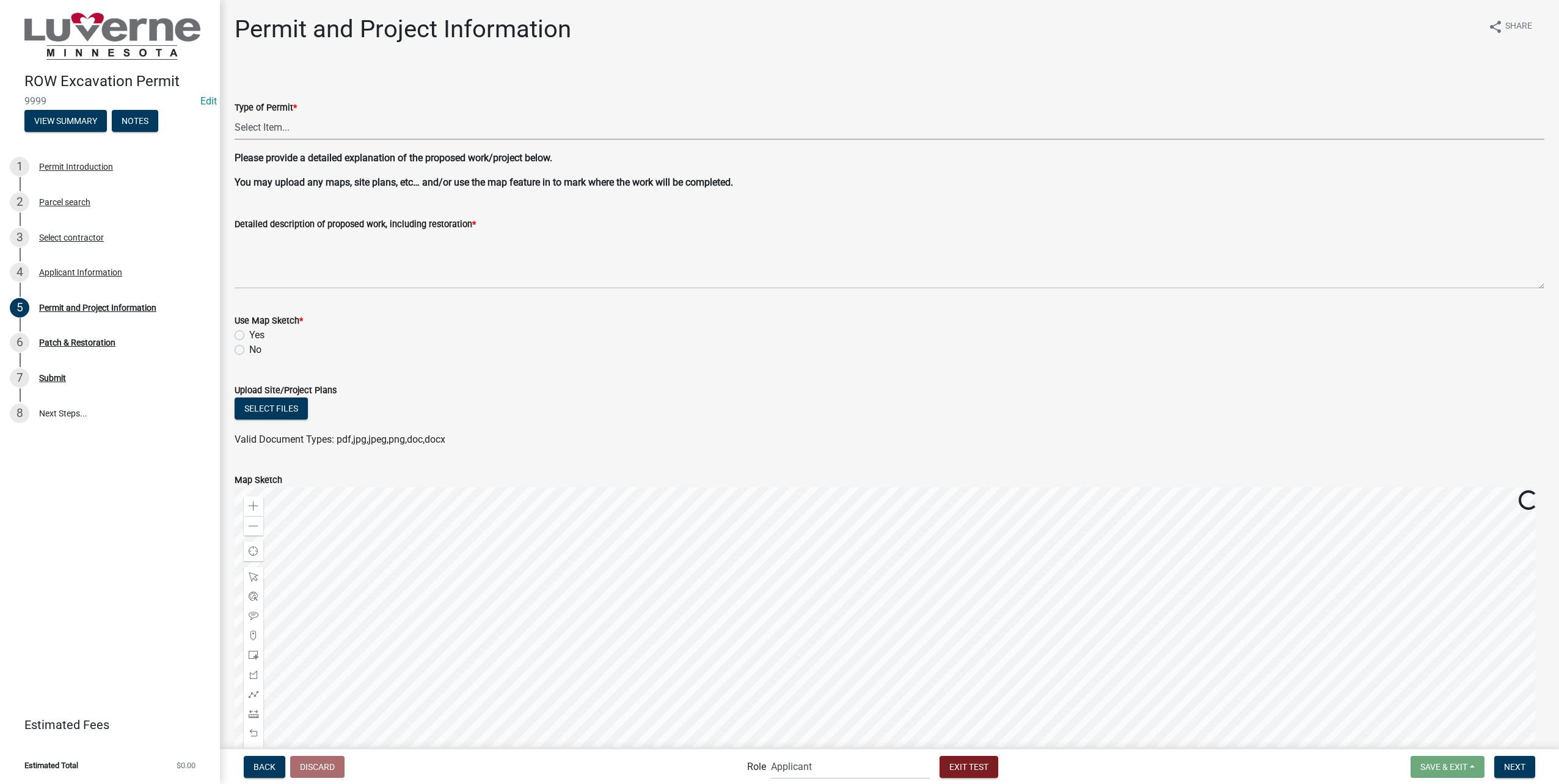
click at [374, 130] on select "Select Item... Excavation Obstruction Other" at bounding box center [889, 127] width 1310 height 25
click at [234, 115] on select "Select Item... Excavation Obstruction Other" at bounding box center [889, 127] width 1310 height 25
select select "ac60e8d6-a6cf-4aed-ac35-e464fc56c6cc"
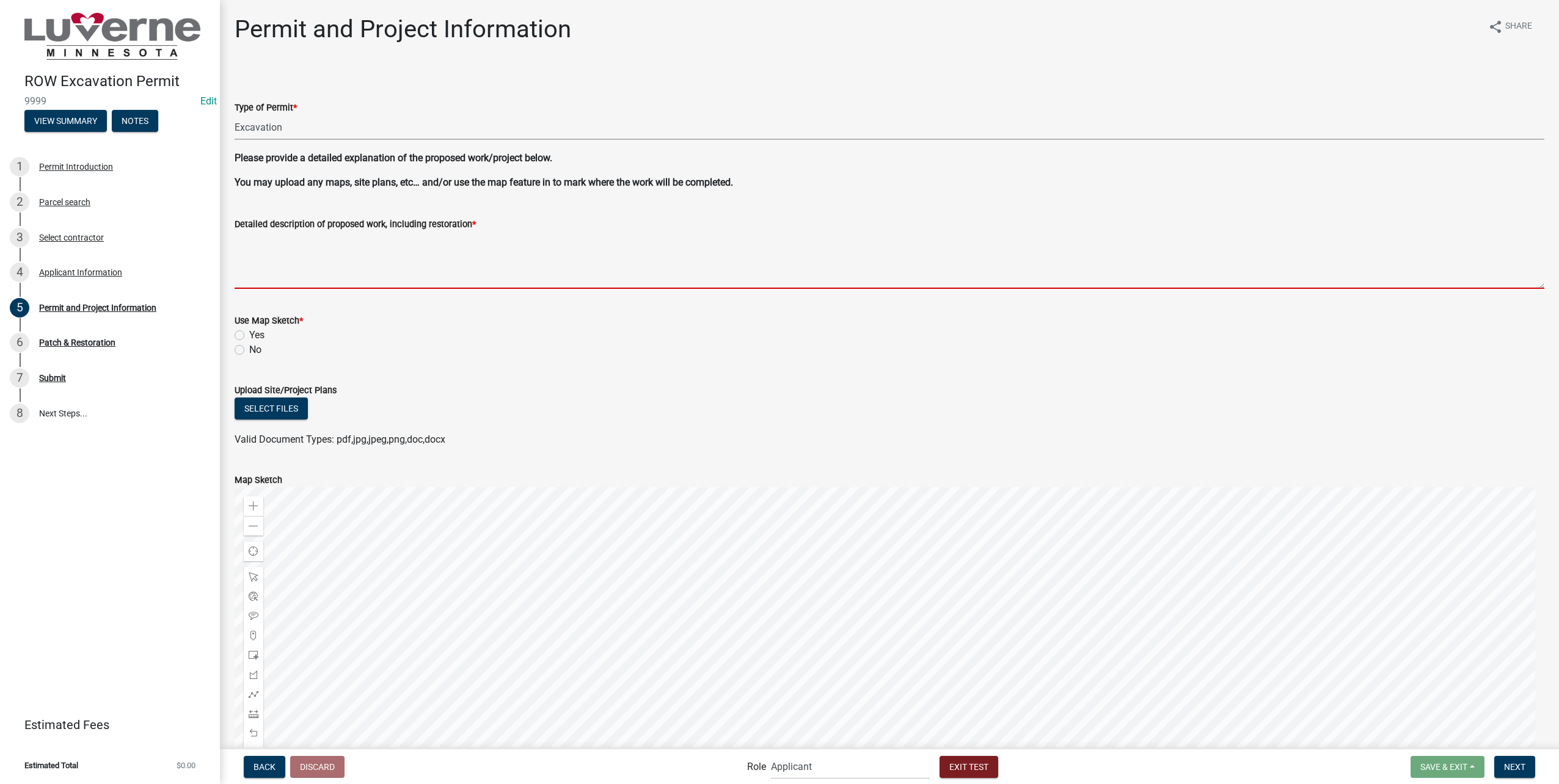
click at [311, 259] on textarea "Detailed description of proposed work, including restoration *" at bounding box center [889, 260] width 1310 height 57
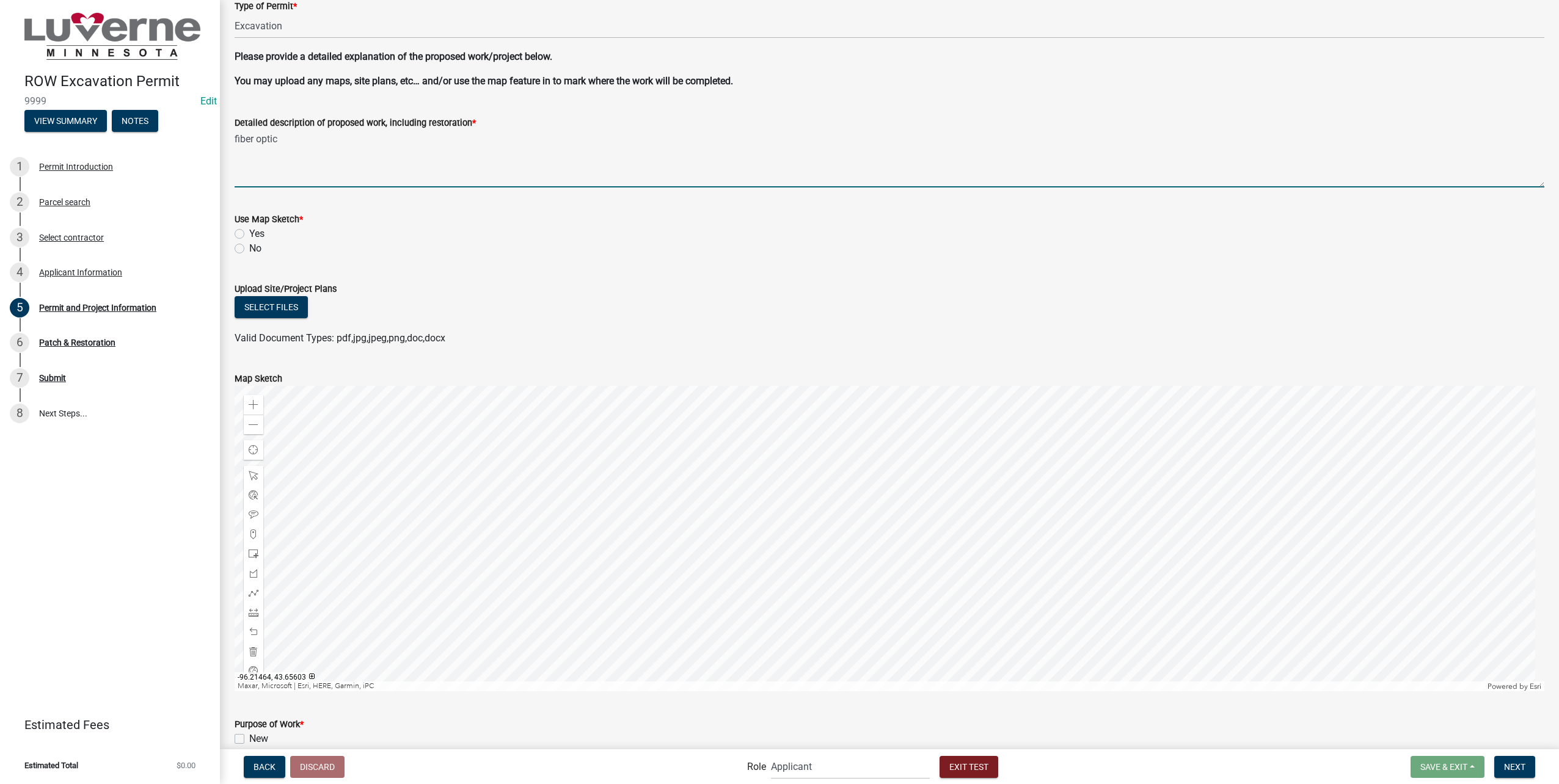
scroll to position [122, 0]
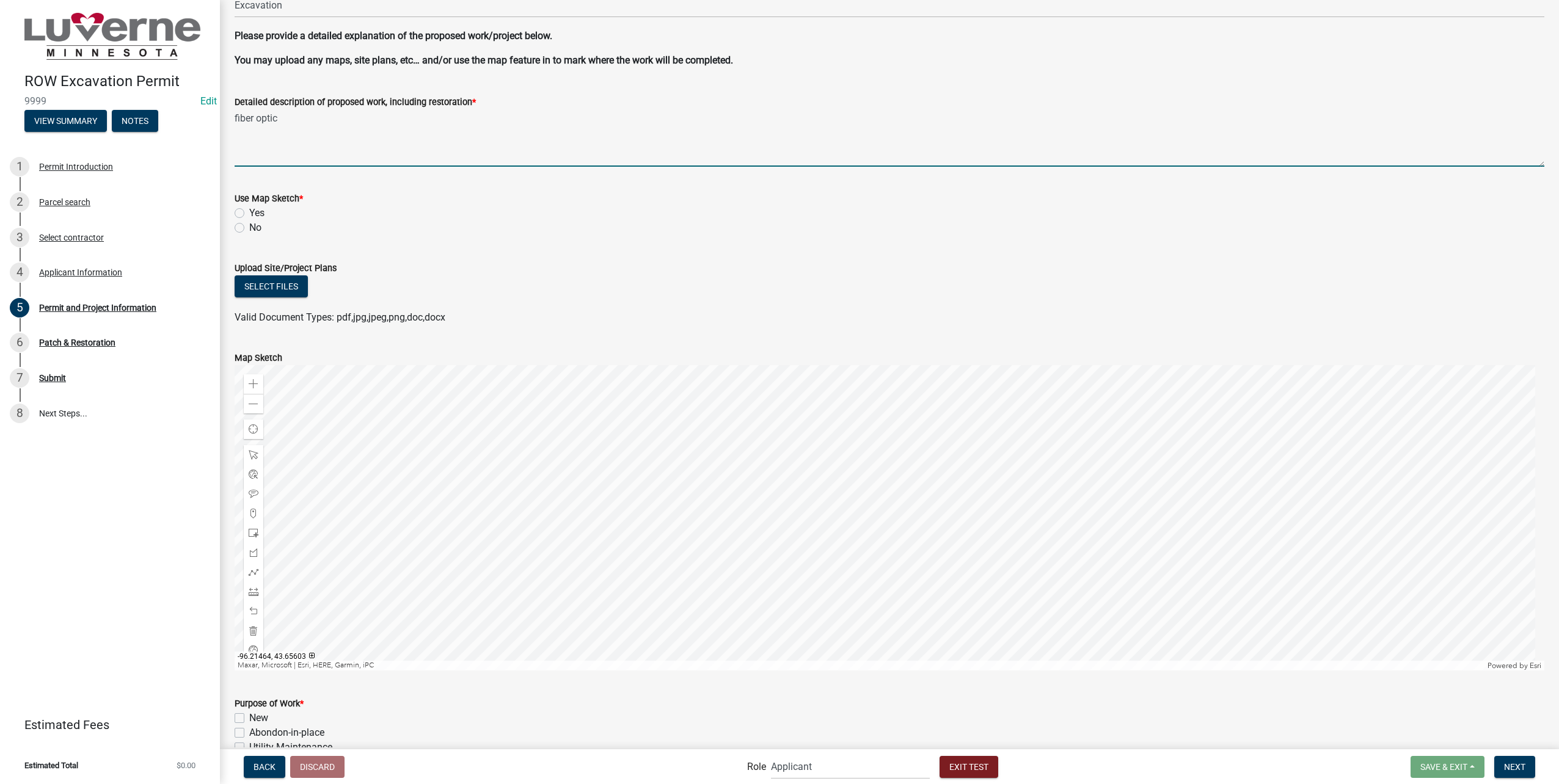
type textarea "fiber optic"
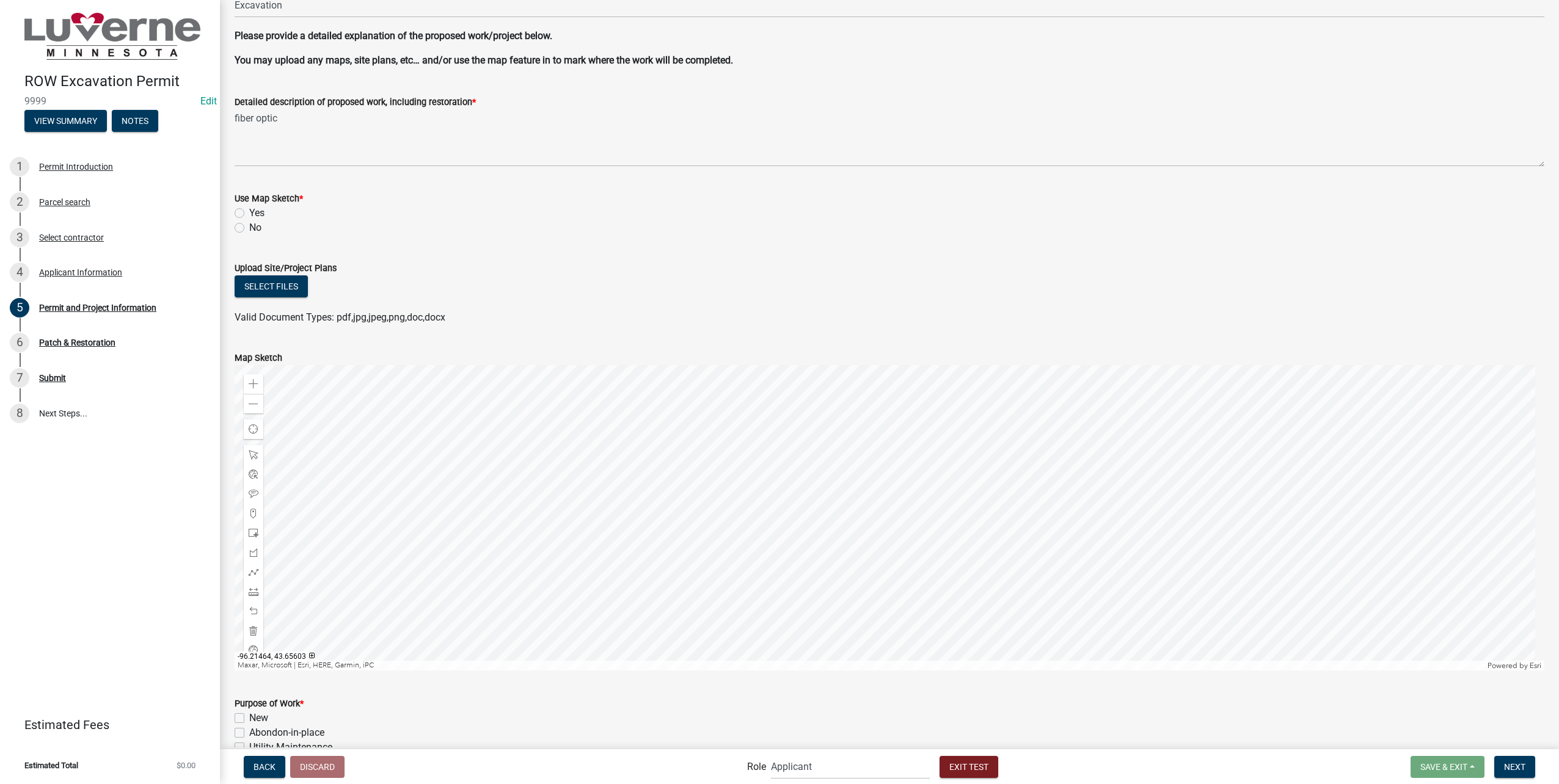
click at [249, 210] on label "Yes" at bounding box center [257, 213] width 16 height 15
click at [249, 210] on input "Yes" at bounding box center [253, 209] width 8 height 8
radio input "true"
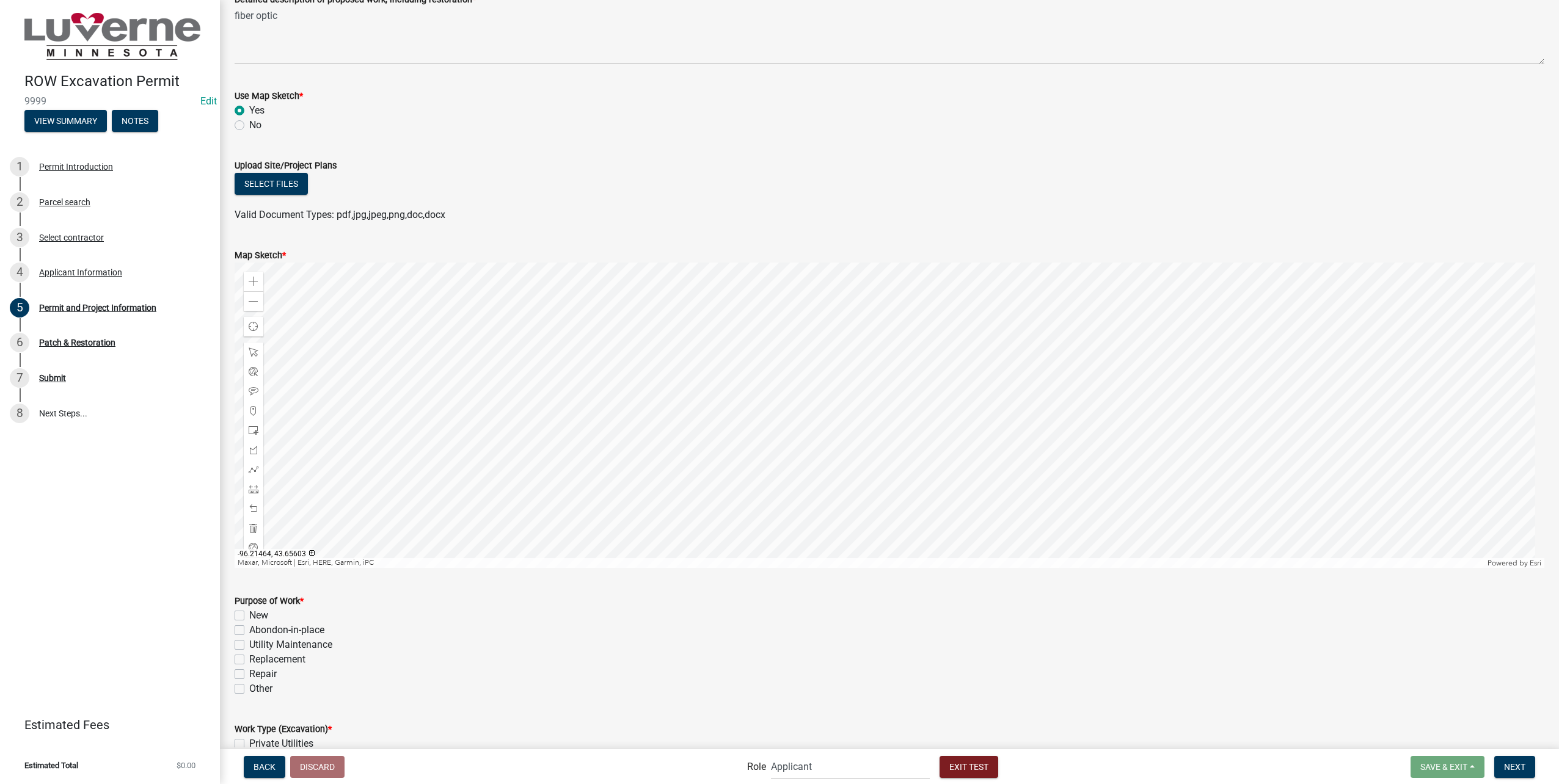
scroll to position [244, 0]
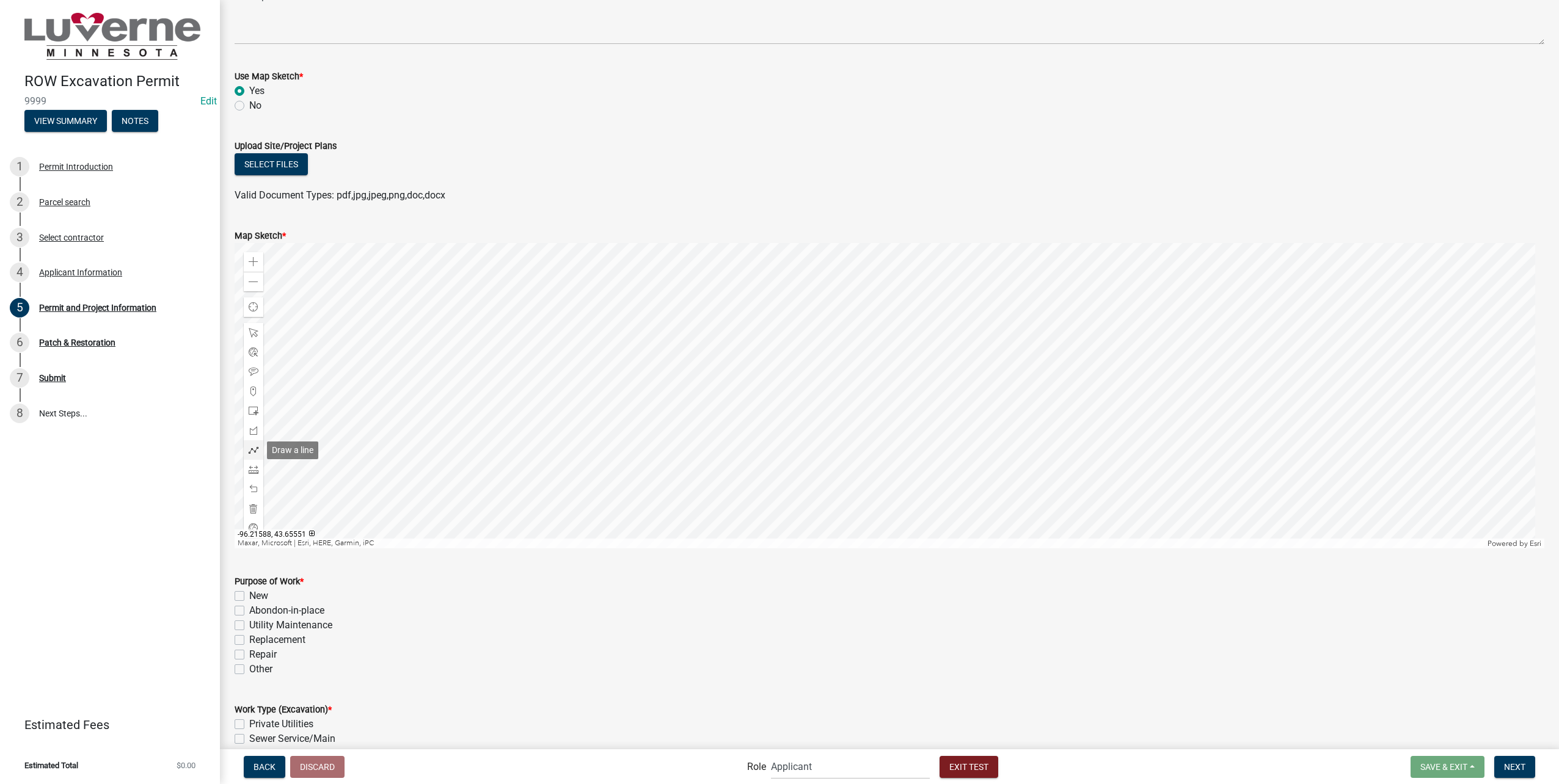
click at [255, 445] on span at bounding box center [254, 450] width 10 height 10
click at [778, 481] on div at bounding box center [889, 395] width 1310 height 305
click at [978, 488] on div at bounding box center [889, 395] width 1310 height 305
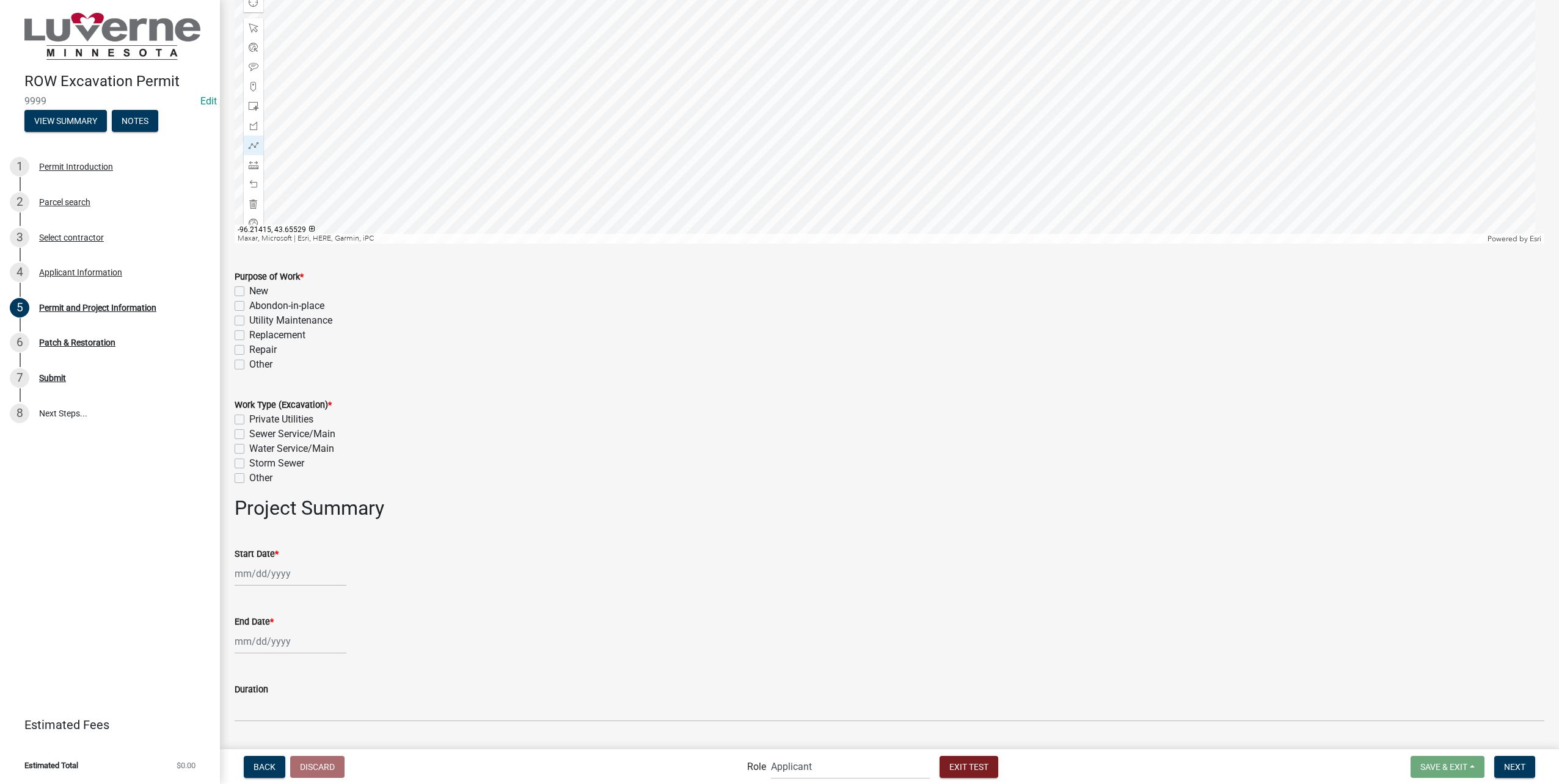
scroll to position [549, 0]
click at [249, 292] on label "New" at bounding box center [259, 291] width 19 height 15
click at [249, 291] on input "New" at bounding box center [253, 287] width 8 height 8
checkbox input "true"
checkbox input "false"
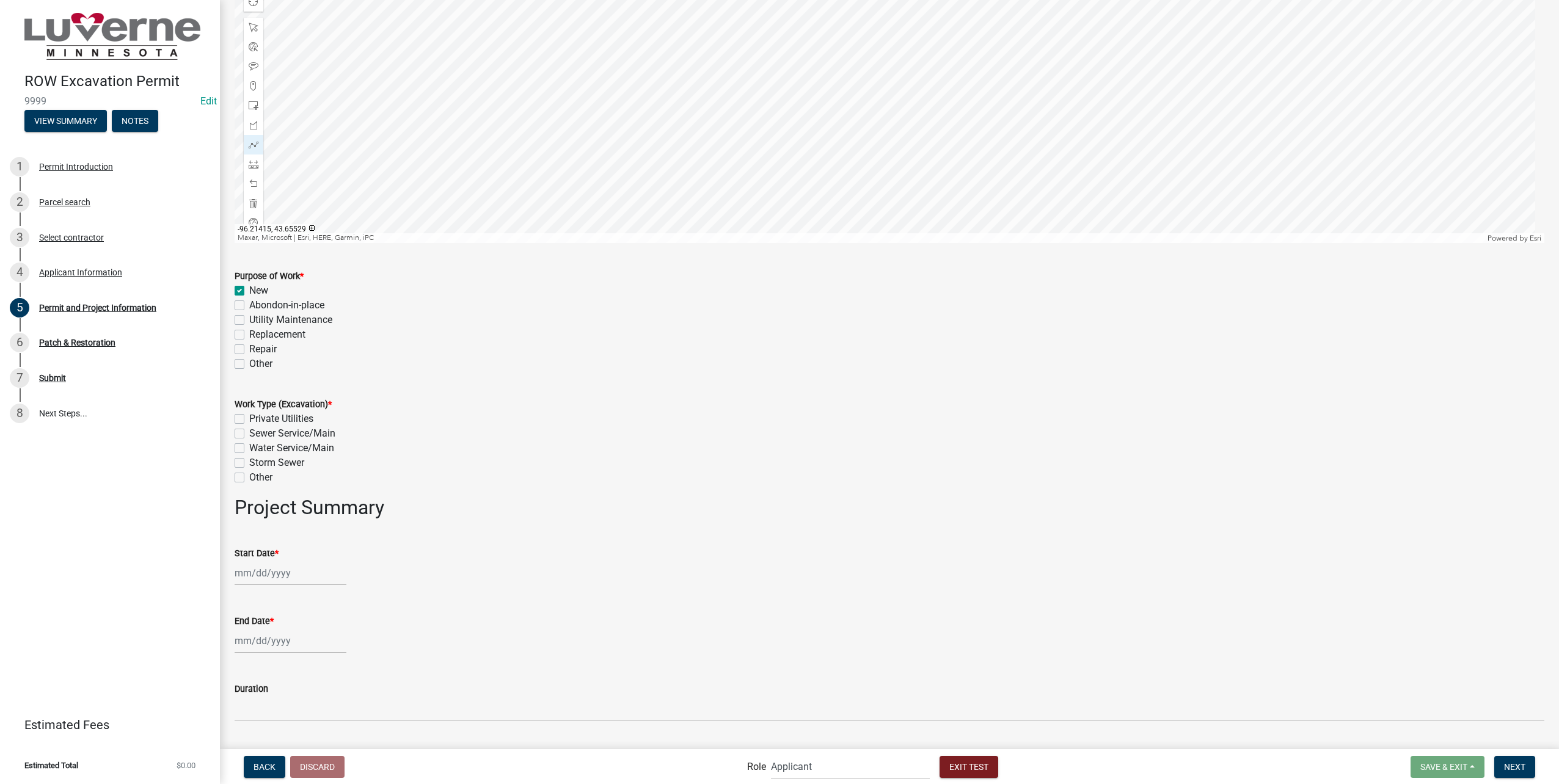
checkbox input "false"
click at [249, 417] on label "Private Utilities" at bounding box center [281, 419] width 64 height 15
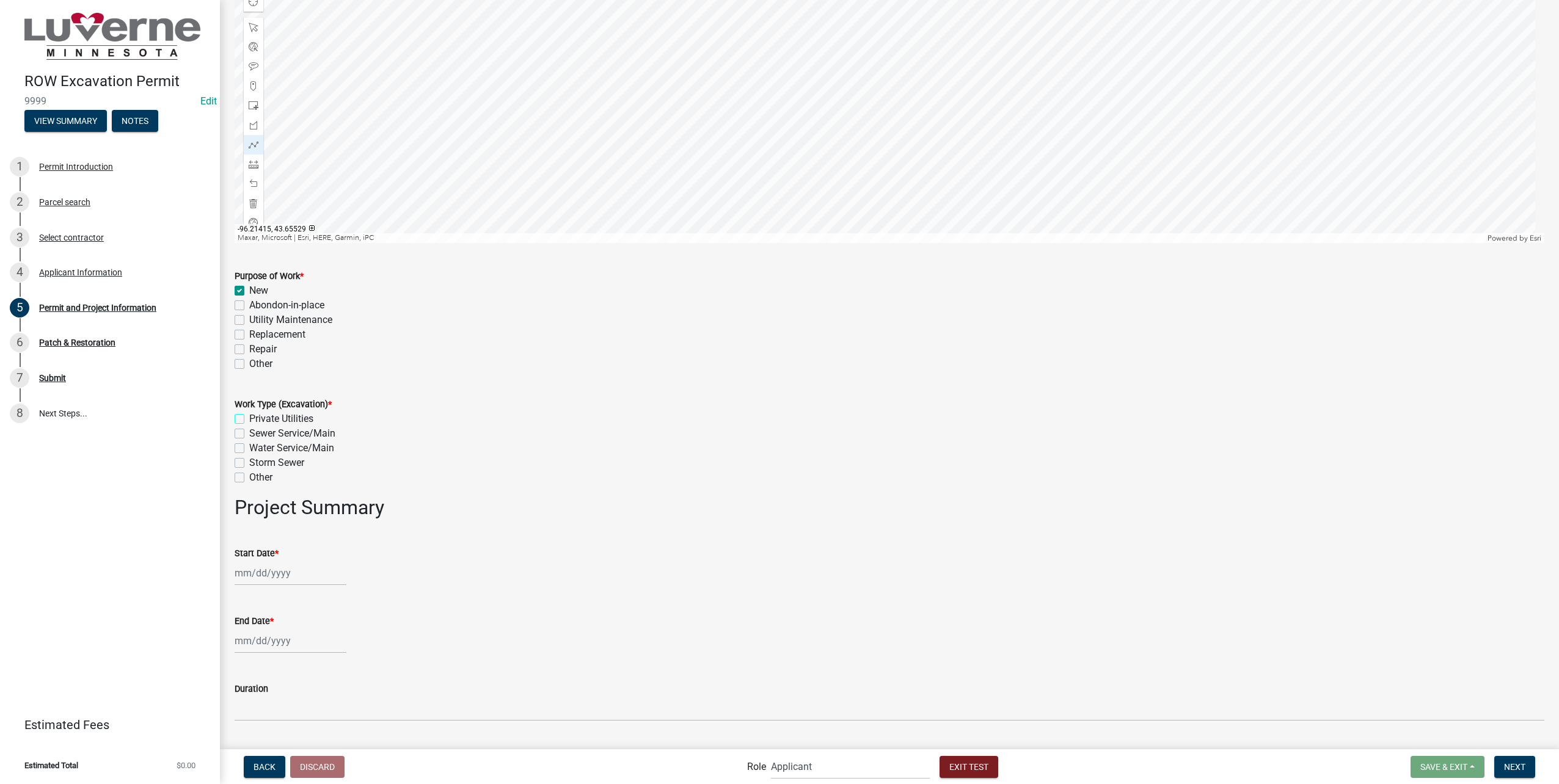
click at [249, 417] on input "Private Utilities" at bounding box center [253, 415] width 8 height 8
checkbox input "true"
checkbox input "false"
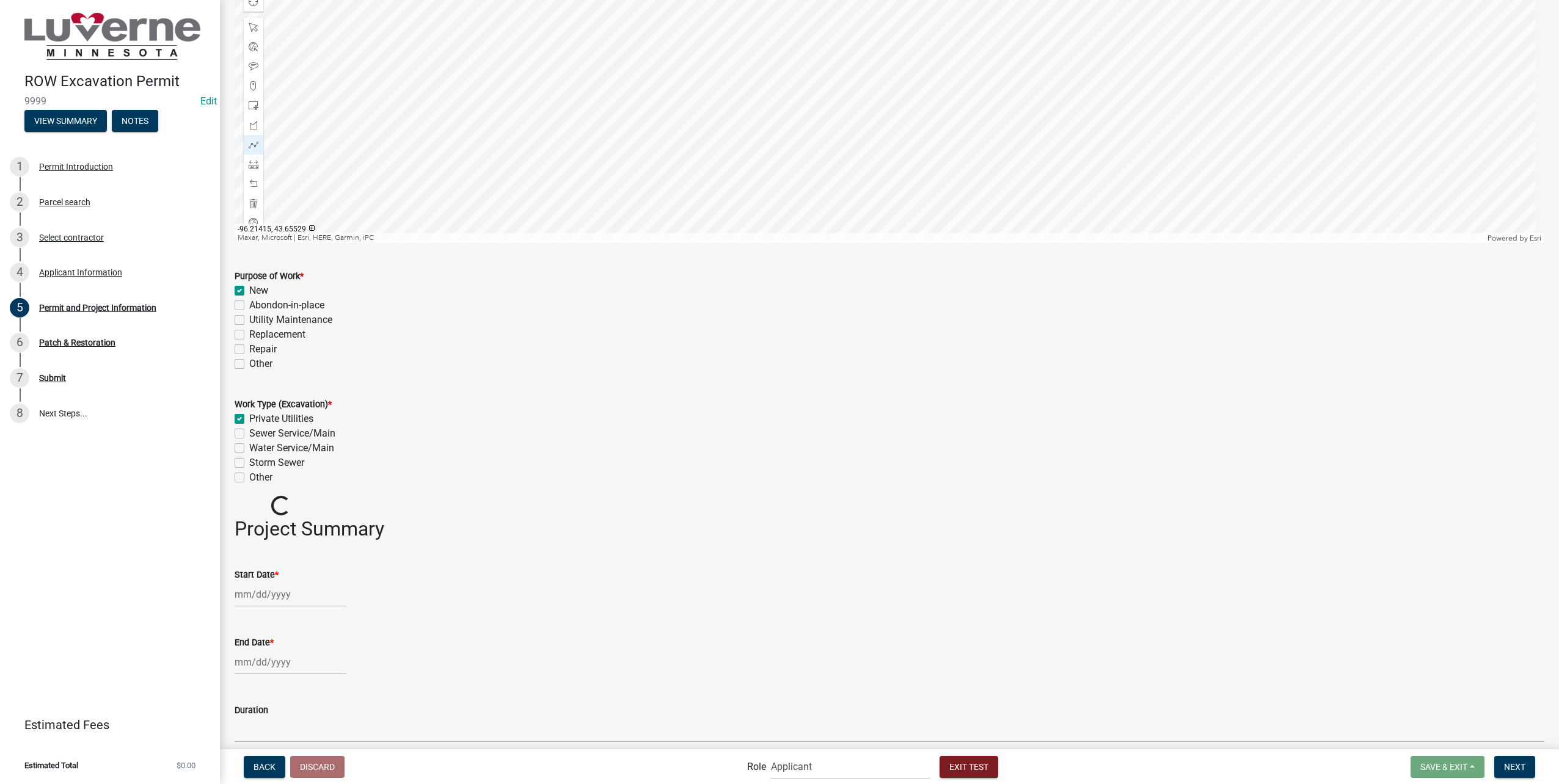
checkbox input "false"
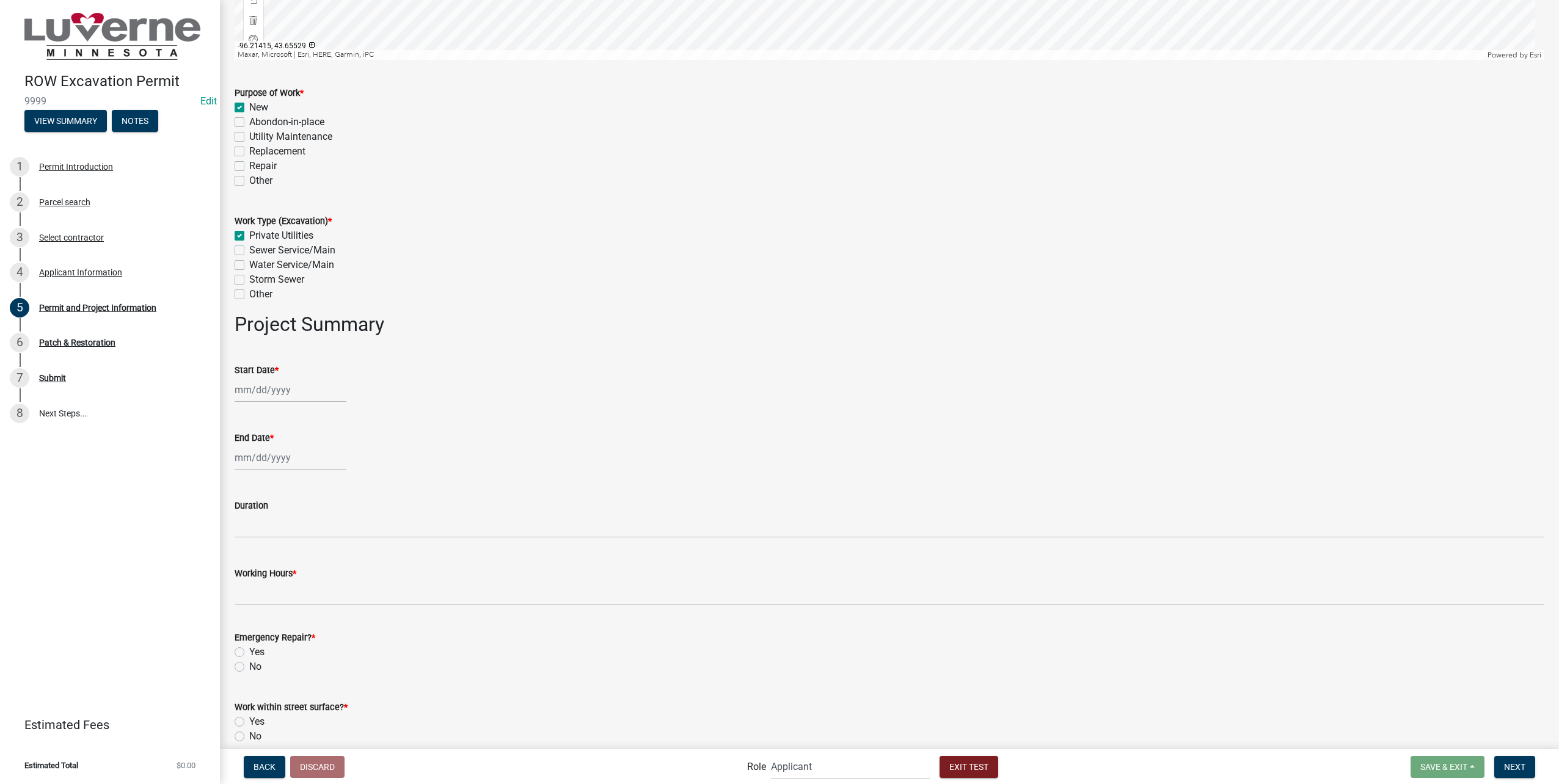
click at [284, 392] on div at bounding box center [290, 390] width 112 height 25
select select "8"
select select "2025"
click at [283, 493] on div "13" at bounding box center [285, 493] width 19 height 19
type input "08/13/2025"
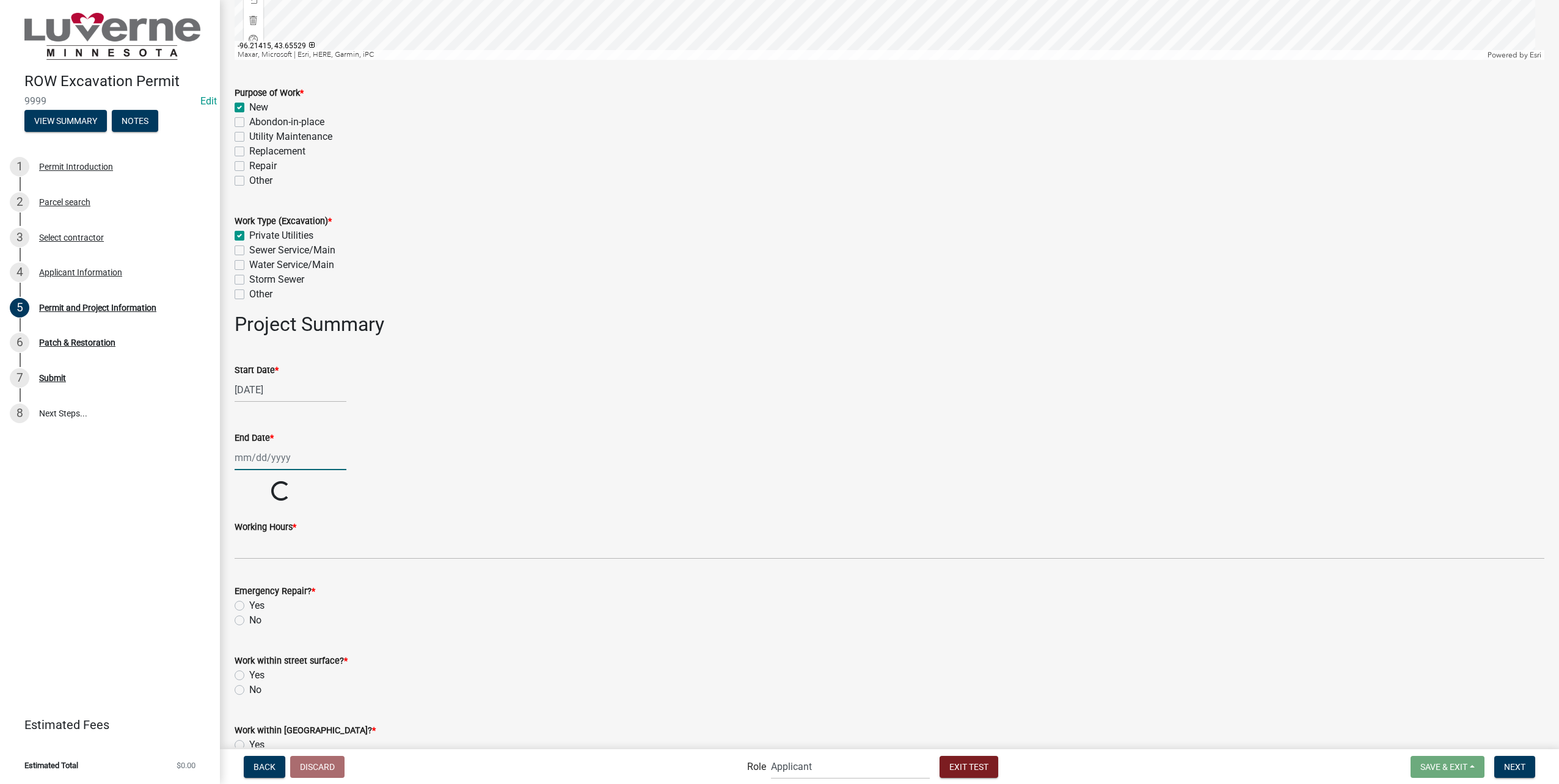
click at [275, 459] on div at bounding box center [290, 457] width 112 height 25
select select "8"
select select "2025"
click at [513, 464] on div "Jan Feb Mar Apr May Jun Jul Aug Sep Oct Nov Dec 1525 1526 1527 1528 1529 1530 1…" at bounding box center [889, 457] width 1310 height 25
click at [305, 460] on div at bounding box center [290, 457] width 112 height 25
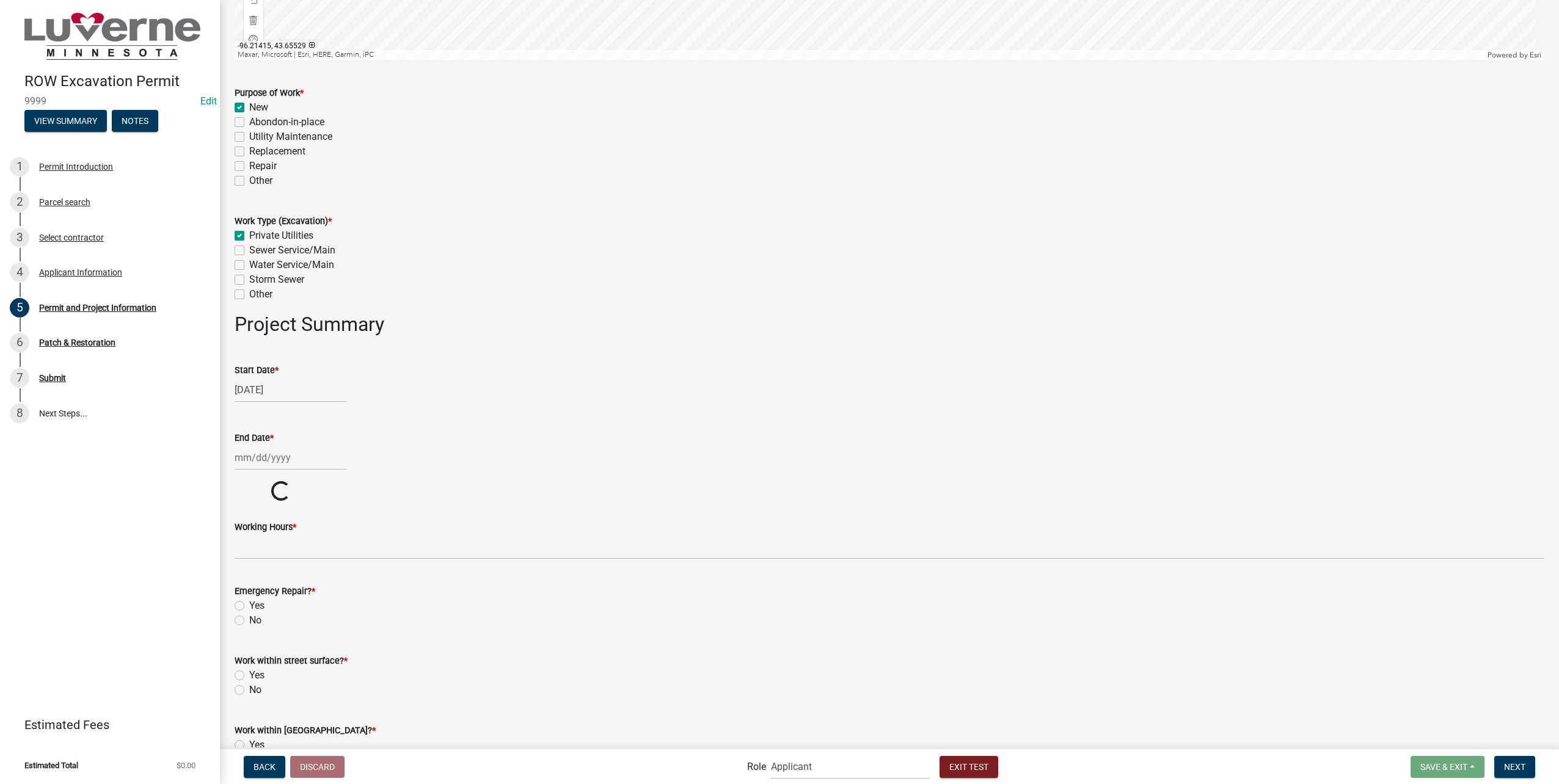
select select "8"
select select "2025"
click at [348, 559] on div "16" at bounding box center [344, 561] width 19 height 19
type input "08/16/2025"
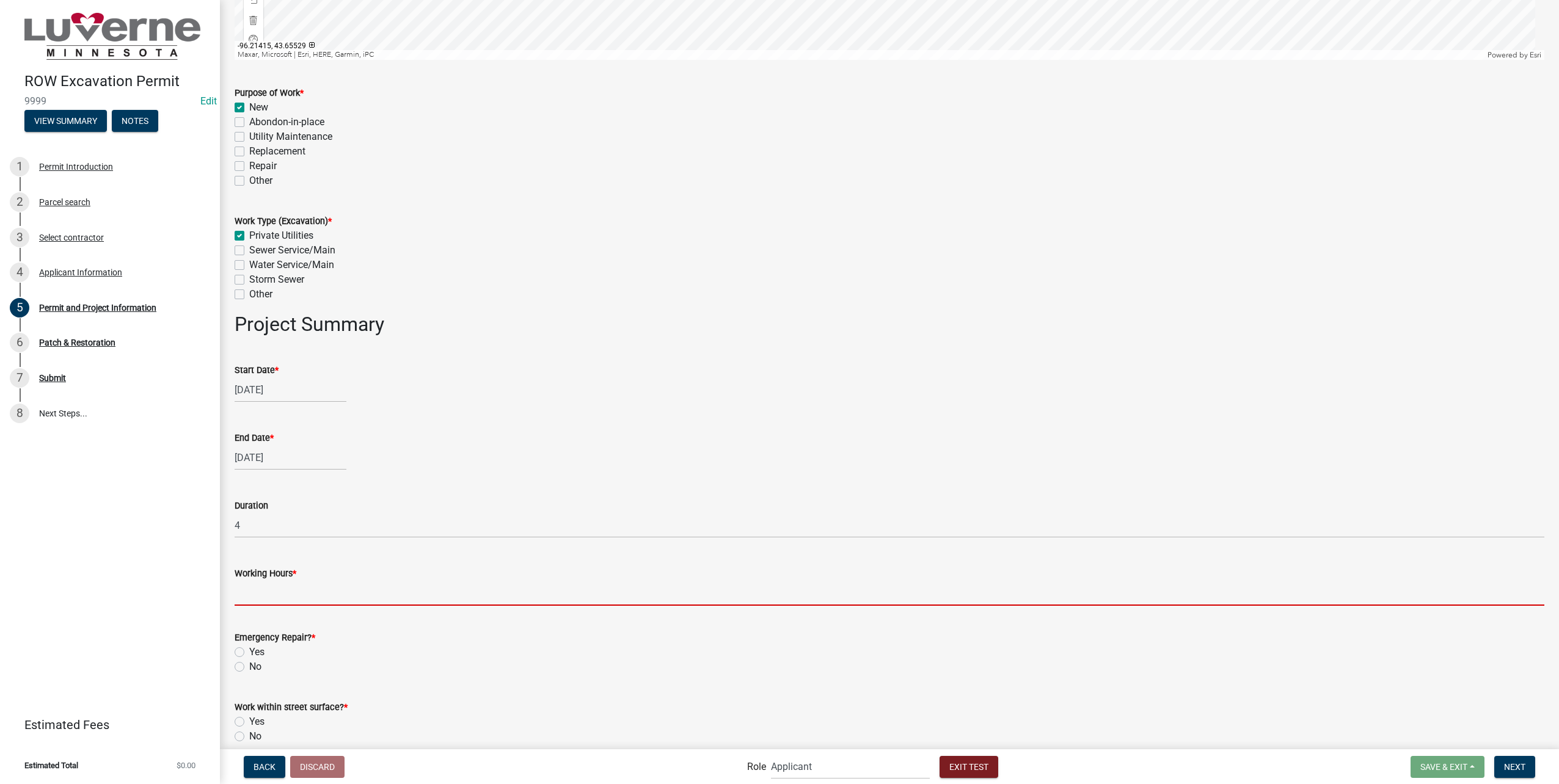
click at [377, 586] on input "Working Hours *" at bounding box center [889, 593] width 1310 height 25
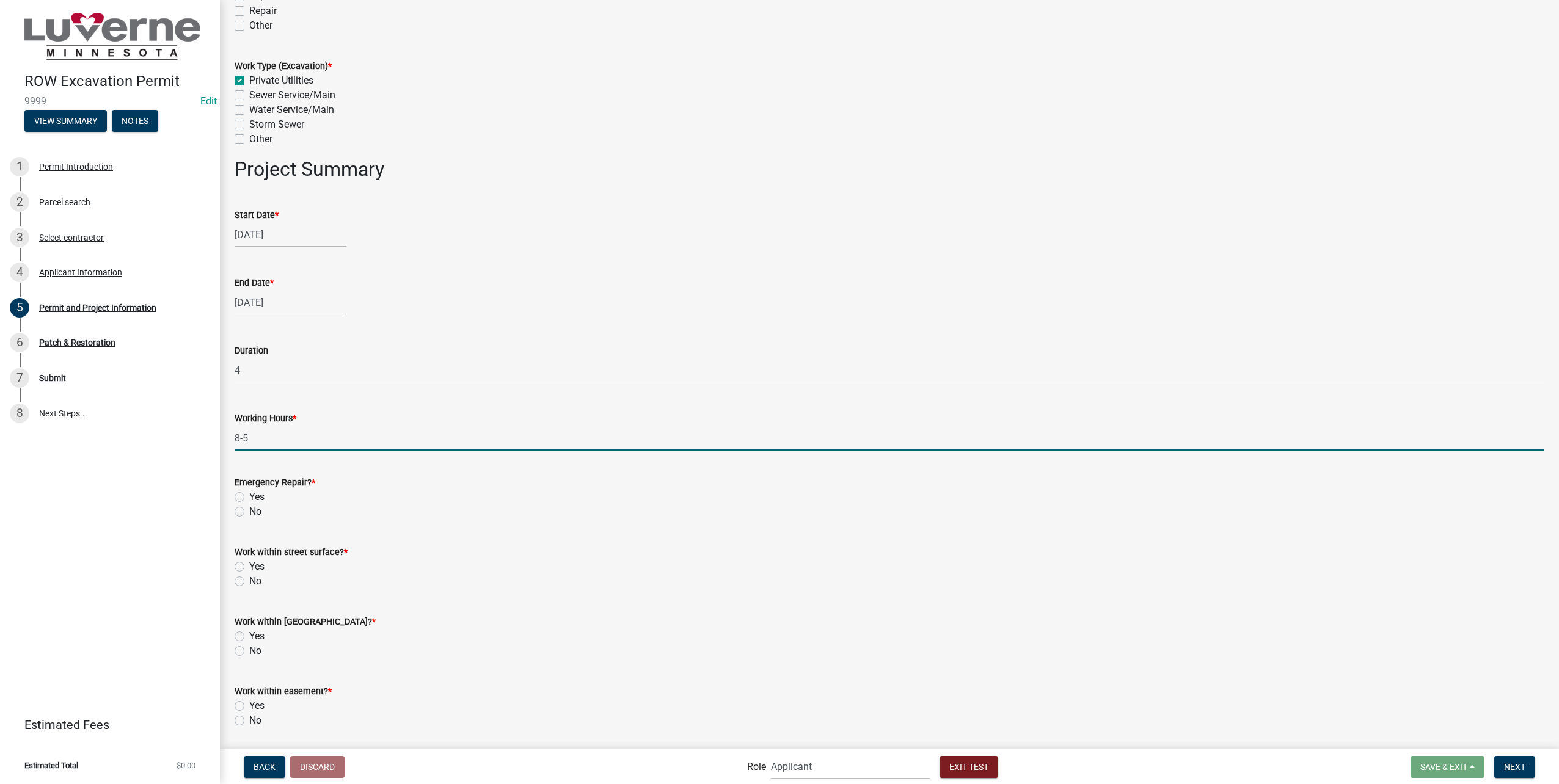
scroll to position [977, 0]
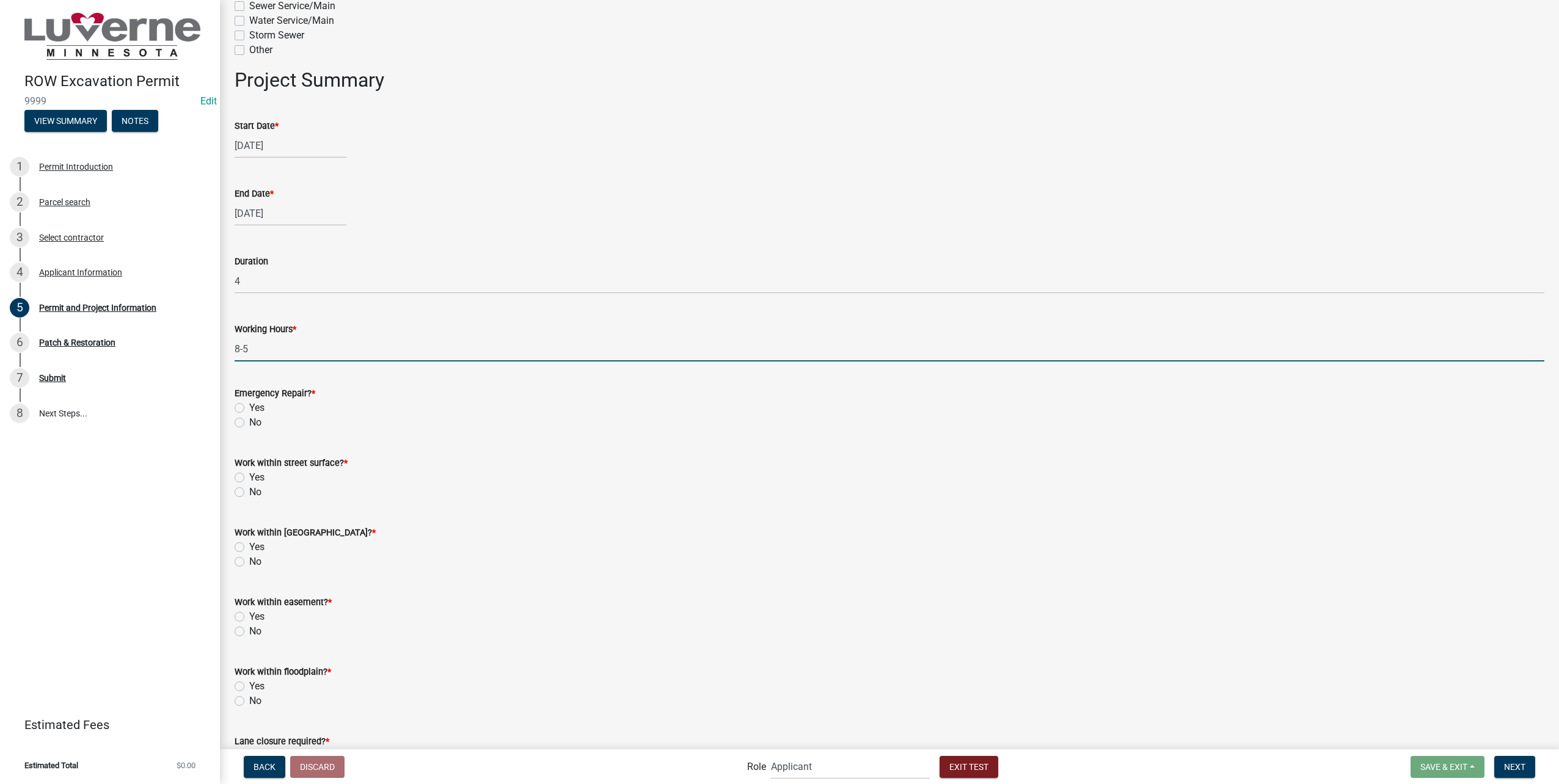
type input "8-5"
click at [249, 421] on label "No" at bounding box center [255, 422] width 12 height 15
click at [249, 421] on input "No" at bounding box center [253, 419] width 8 height 8
radio input "true"
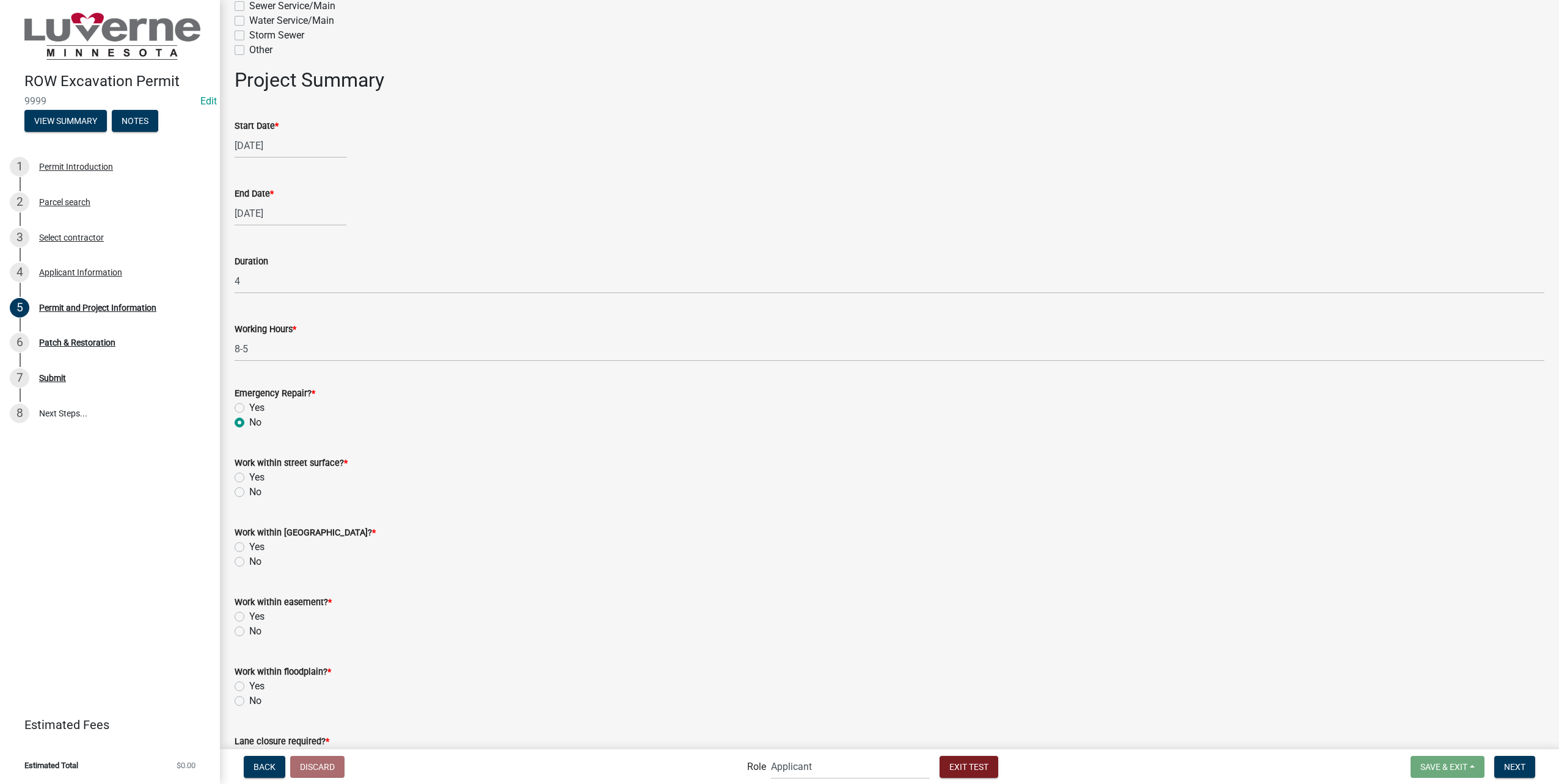
click at [249, 490] on label "No" at bounding box center [255, 492] width 12 height 15
click at [249, 490] on input "No" at bounding box center [253, 488] width 8 height 8
radio input "true"
click at [249, 548] on label "Yes" at bounding box center [257, 547] width 16 height 15
click at [249, 548] on input "Yes" at bounding box center [253, 544] width 8 height 8
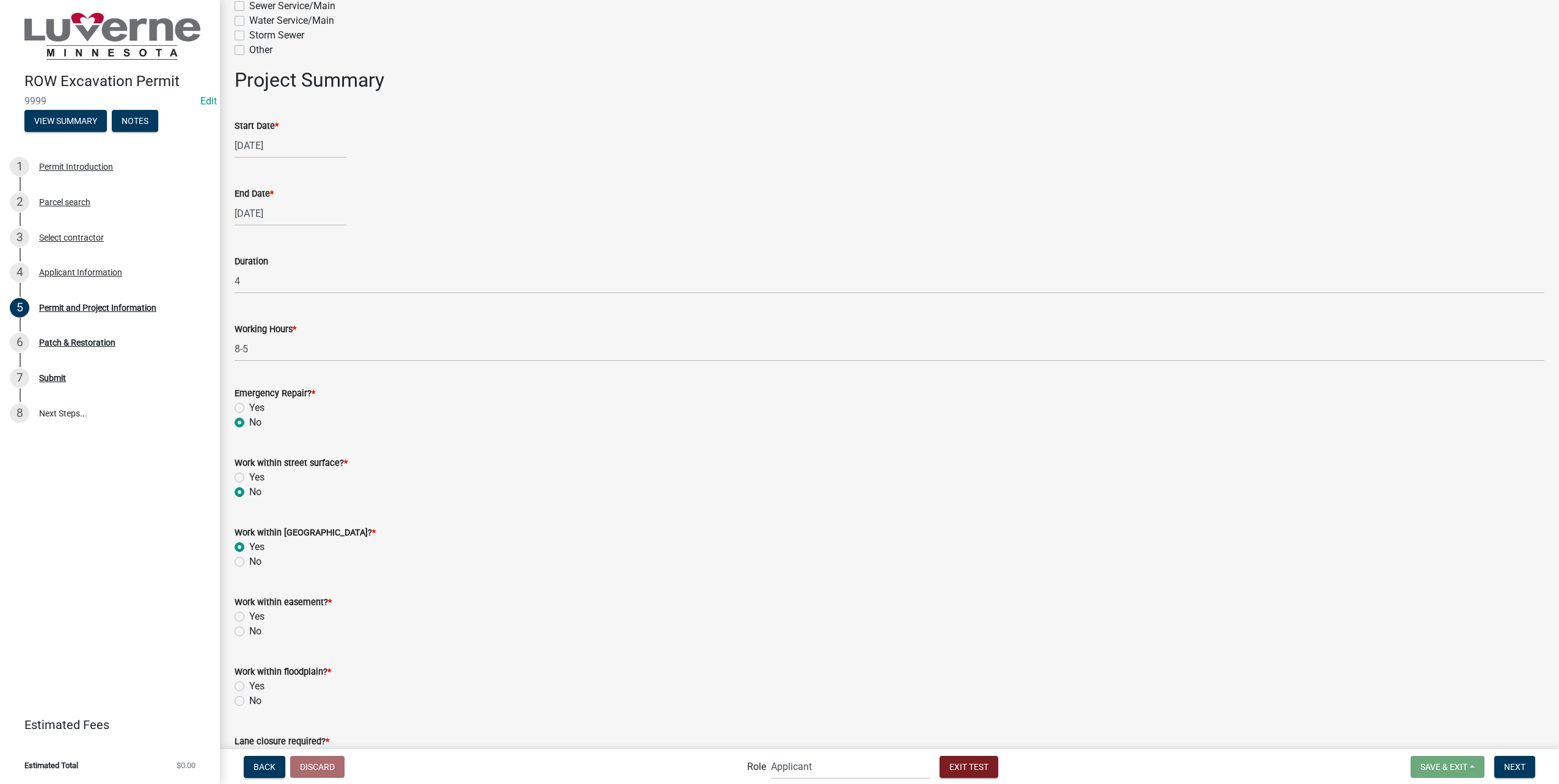
radio input "true"
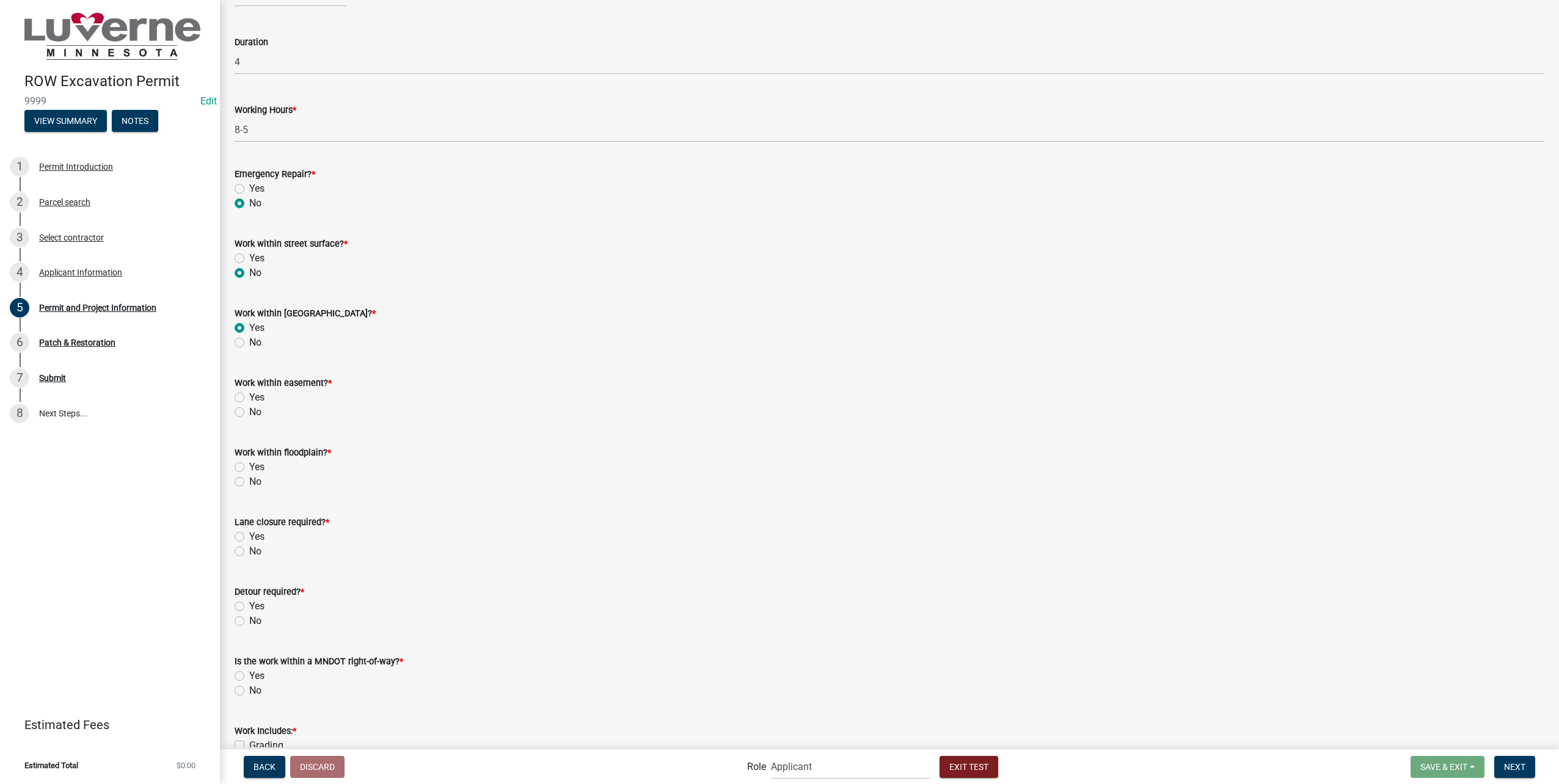
scroll to position [1221, 0]
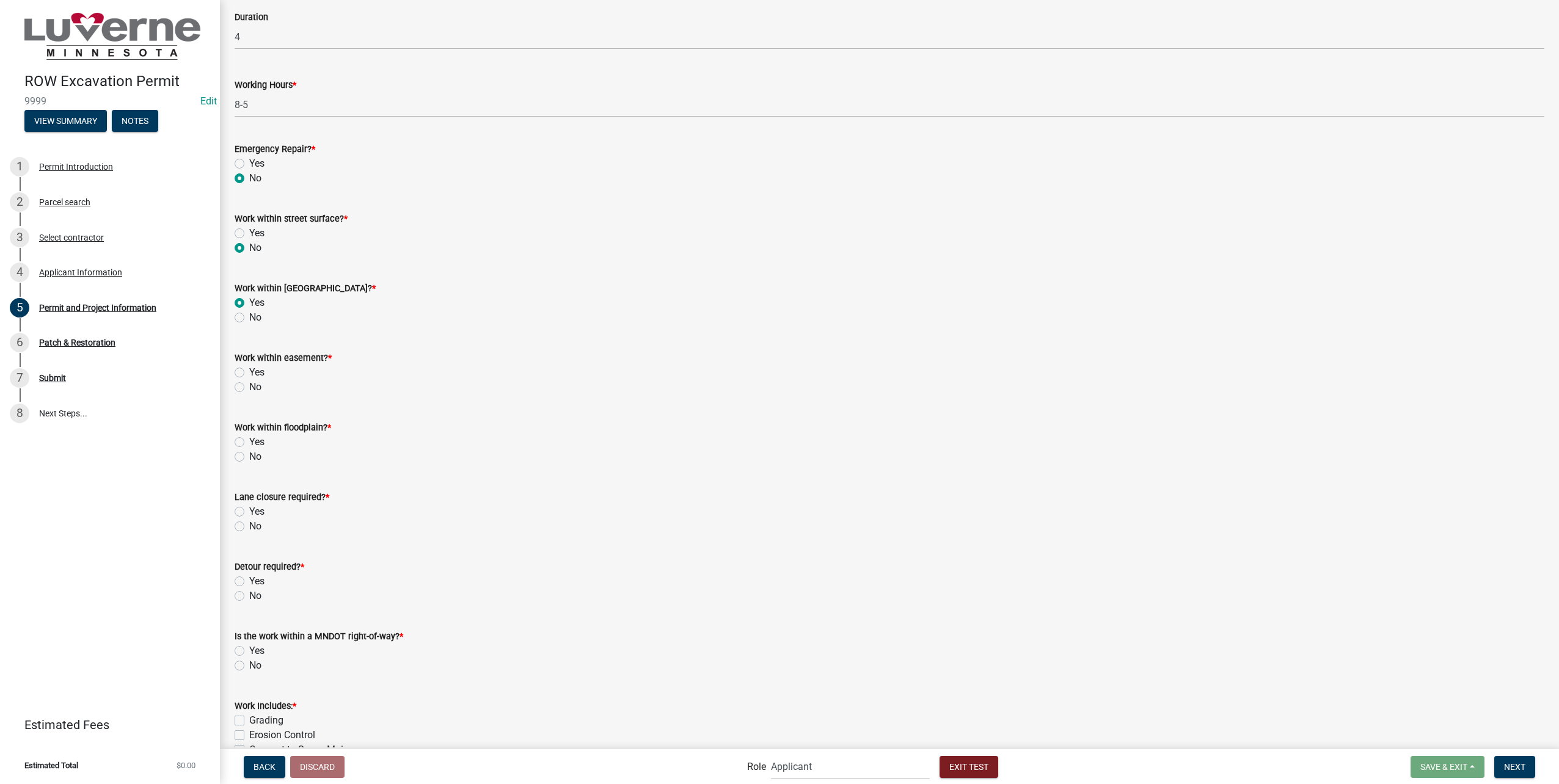
click at [249, 387] on label "No" at bounding box center [255, 387] width 12 height 15
click at [249, 387] on input "No" at bounding box center [253, 383] width 8 height 8
radio input "true"
click at [249, 458] on label "No" at bounding box center [255, 457] width 12 height 15
click at [249, 457] on input "No" at bounding box center [253, 453] width 8 height 8
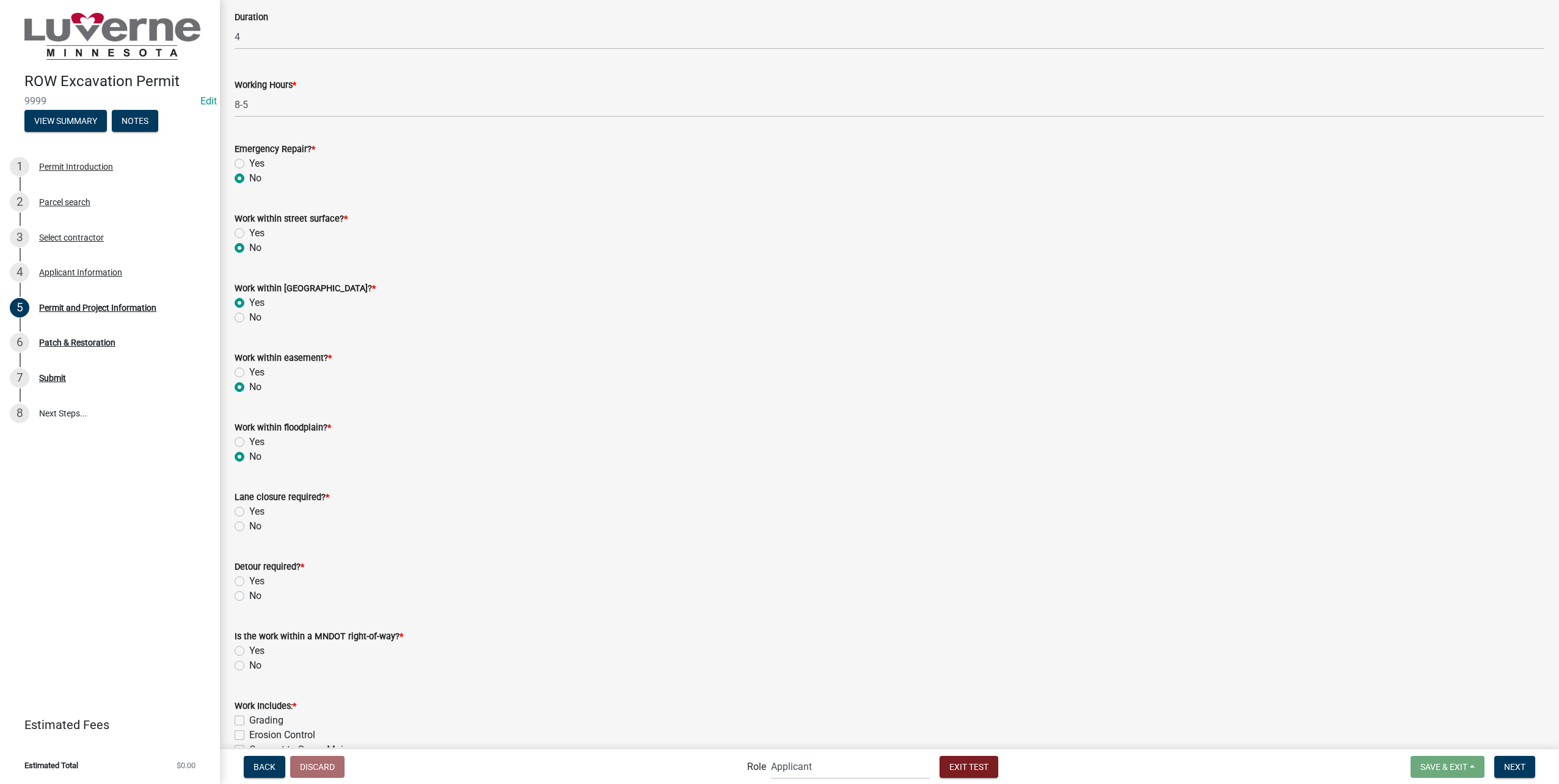
radio input "true"
click at [249, 521] on label "No" at bounding box center [255, 526] width 12 height 15
click at [249, 521] on input "No" at bounding box center [253, 522] width 8 height 8
radio input "true"
click at [249, 596] on label "No" at bounding box center [255, 596] width 12 height 15
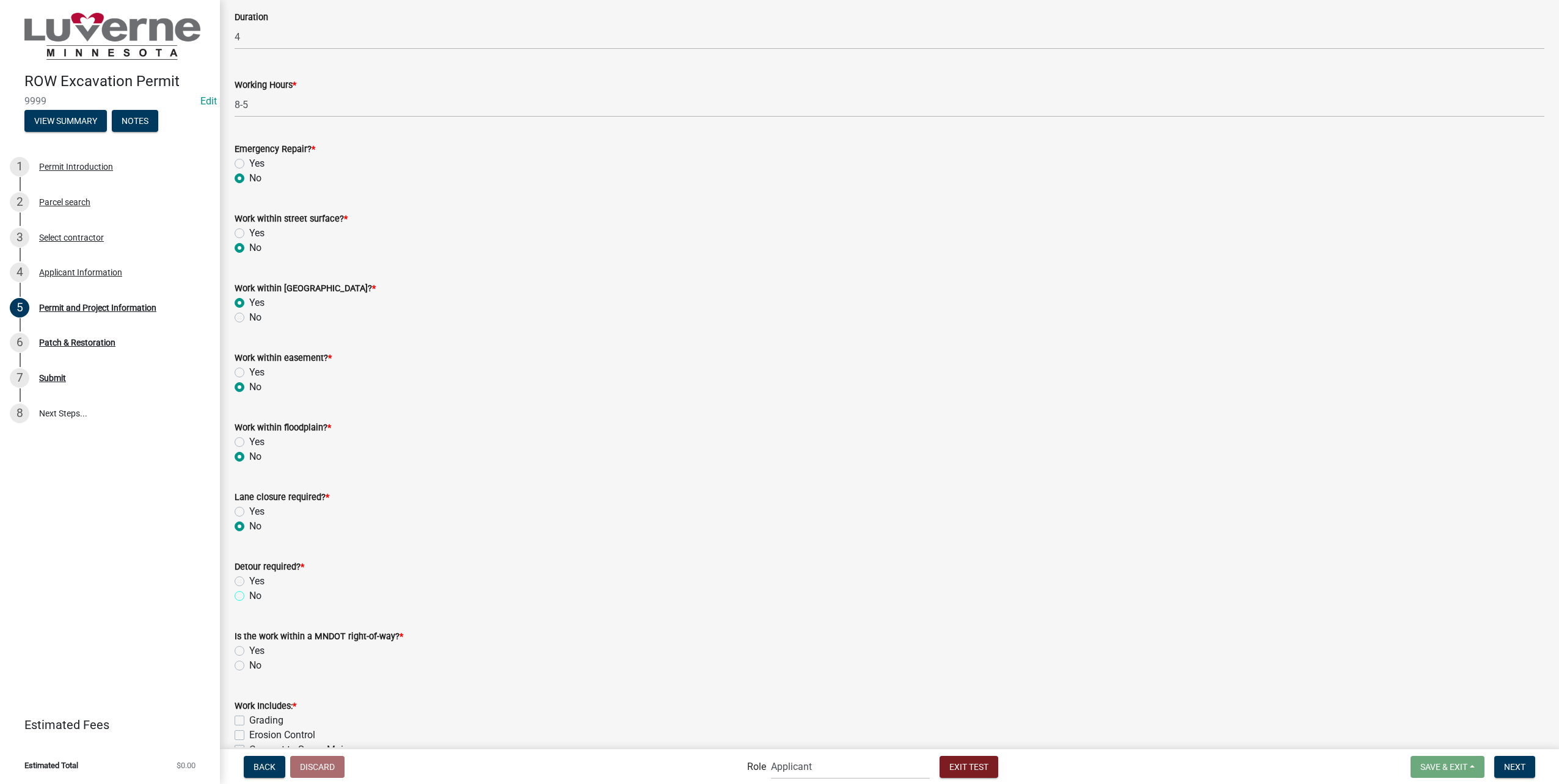
click at [249, 596] on input "No" at bounding box center [253, 592] width 8 height 8
radio input "true"
click at [249, 665] on label "No" at bounding box center [255, 665] width 12 height 15
click at [249, 665] on input "No" at bounding box center [253, 662] width 8 height 8
radio input "true"
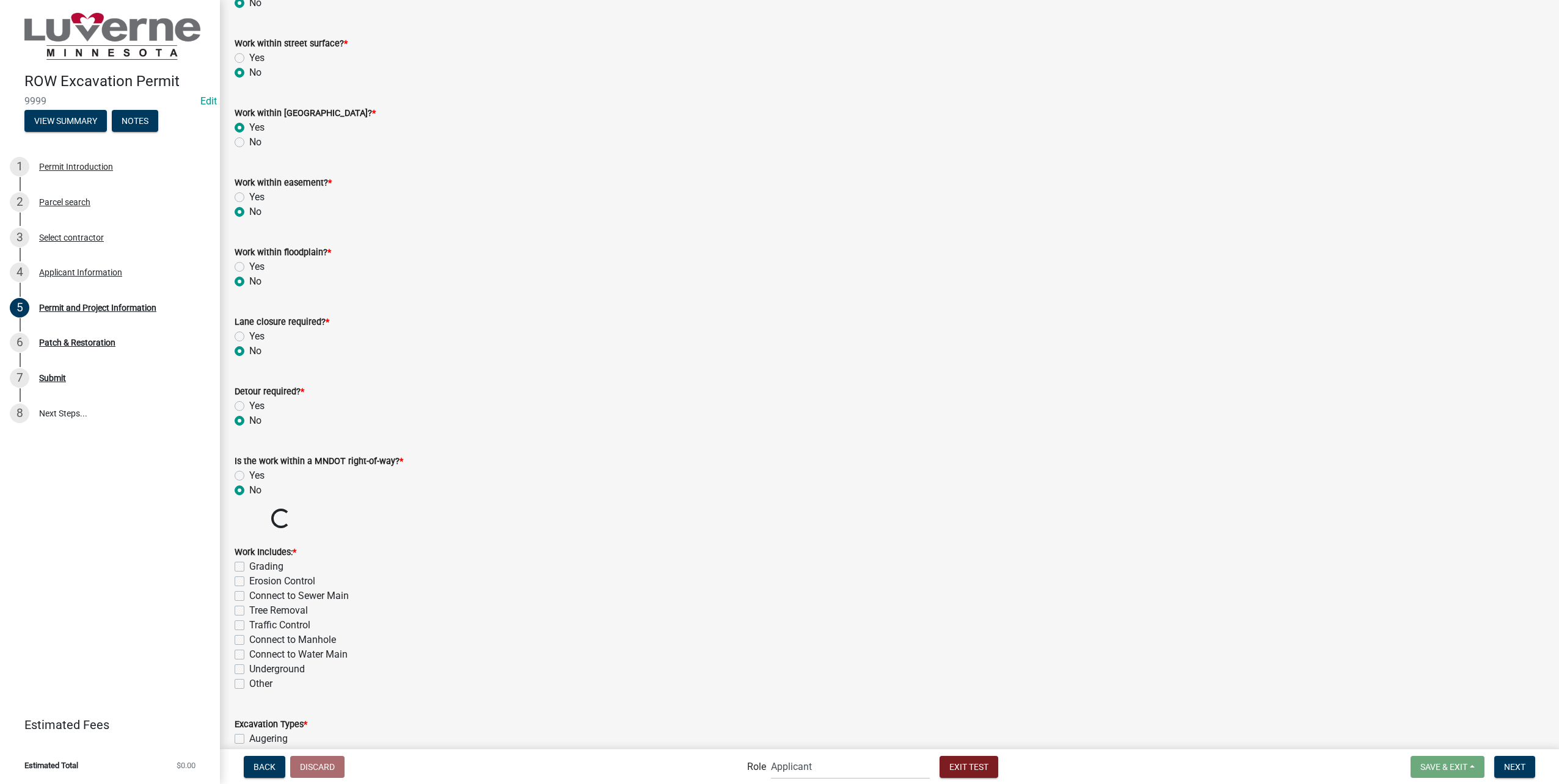
scroll to position [1526, 0]
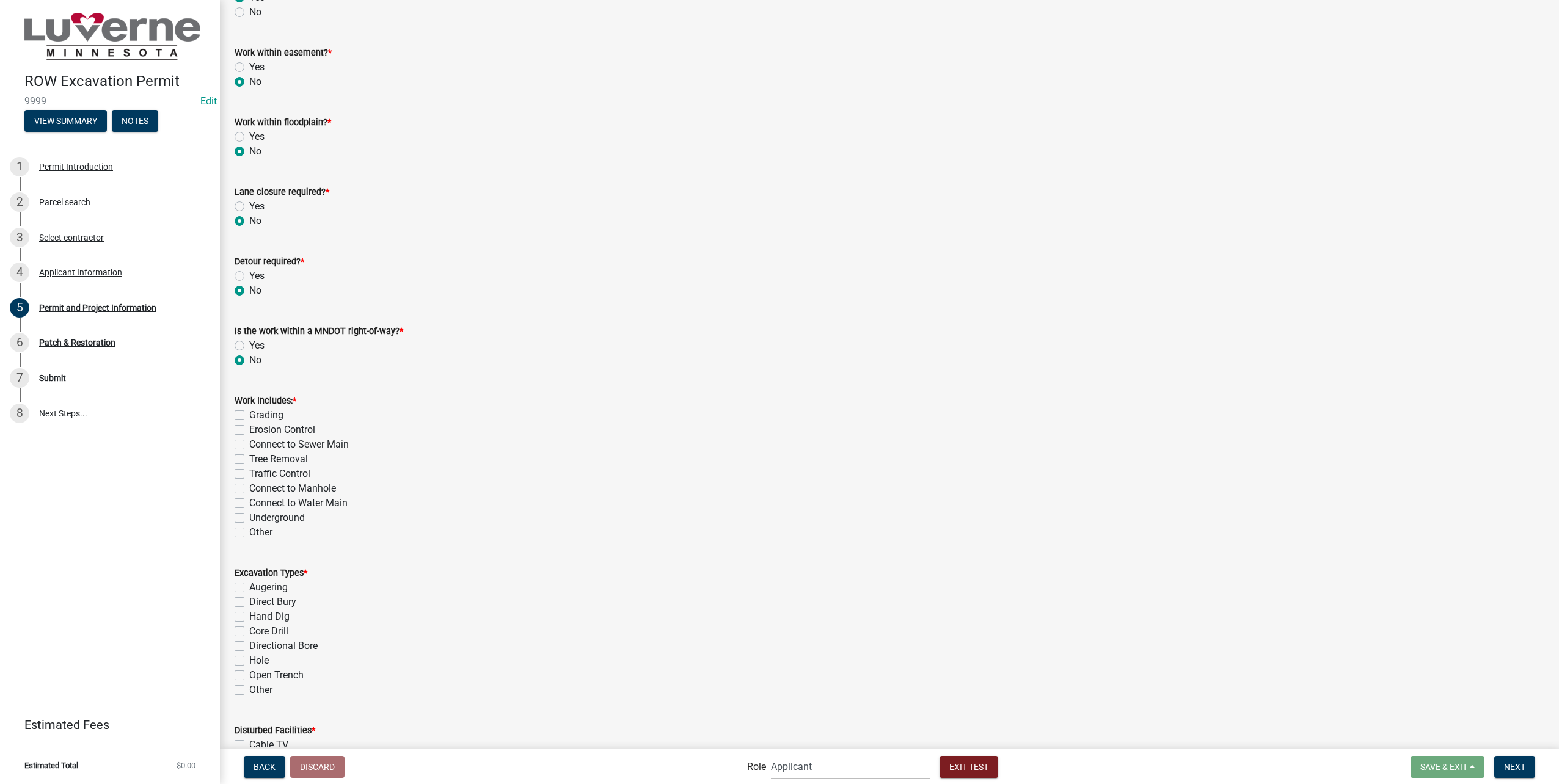
click at [249, 474] on label "Traffic Control" at bounding box center [280, 474] width 61 height 15
click at [249, 474] on input "Traffic Control" at bounding box center [253, 470] width 8 height 8
checkbox input "true"
checkbox input "false"
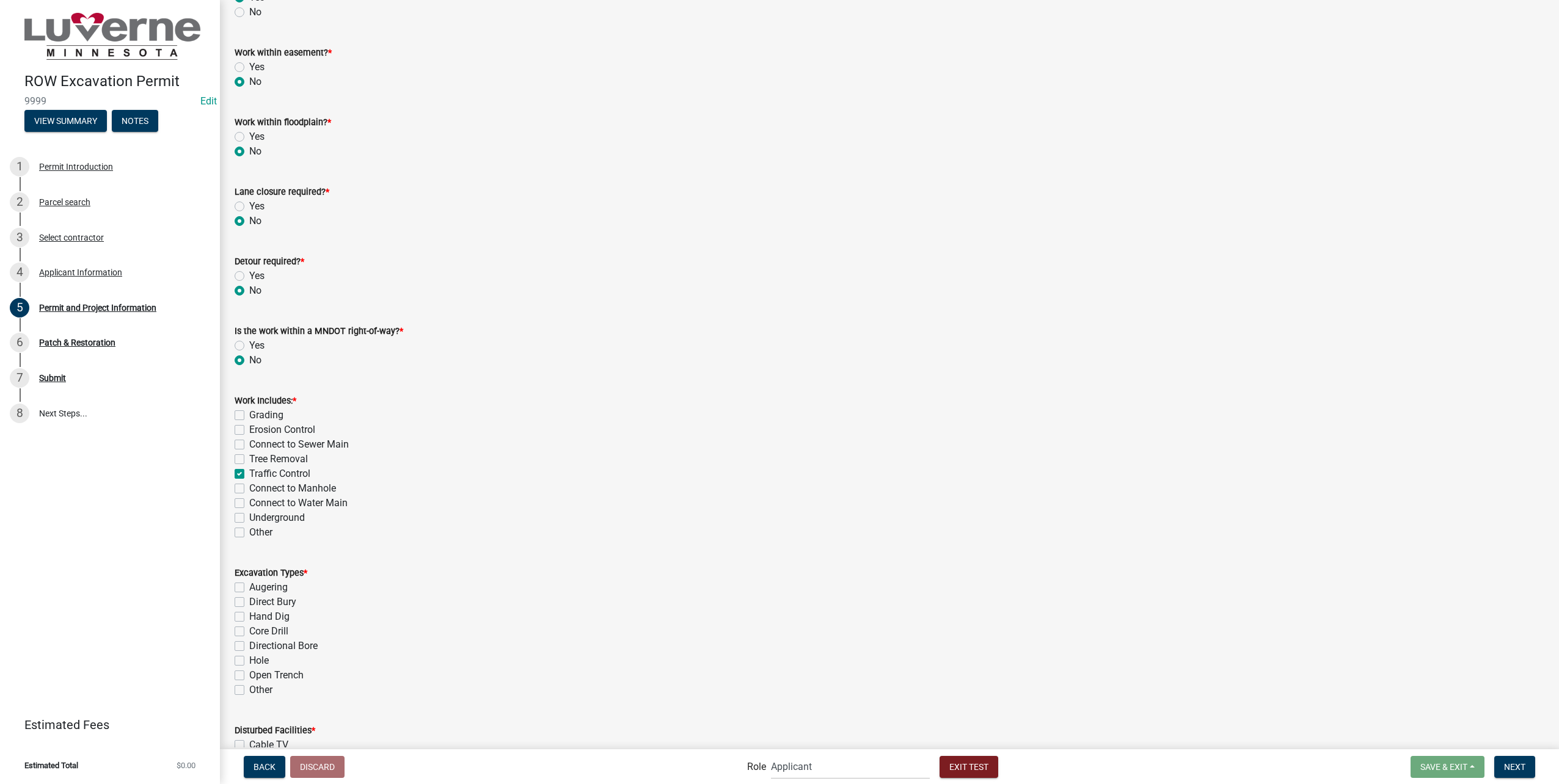
checkbox input "false"
checkbox input "true"
checkbox input "false"
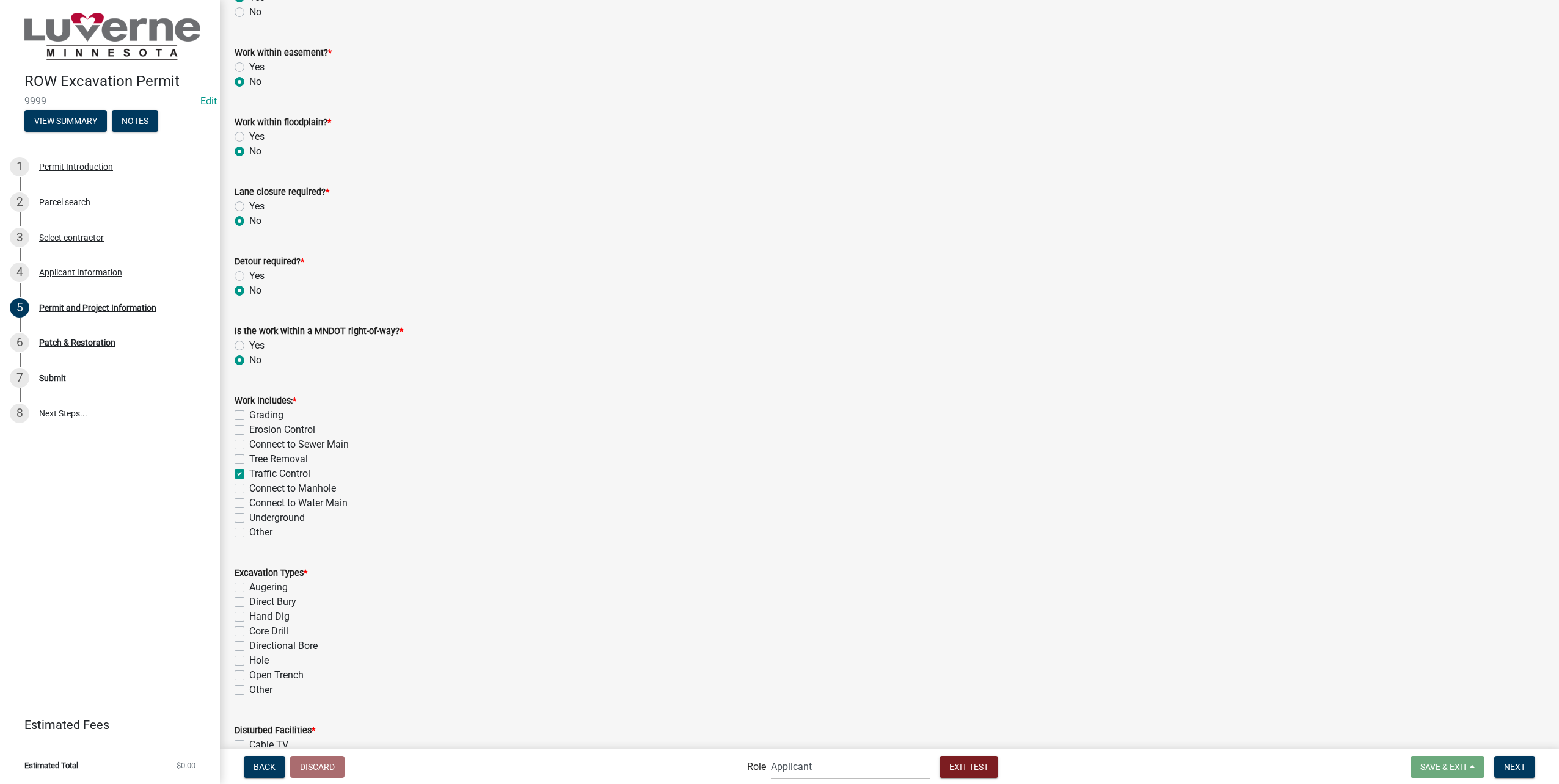
checkbox input "false"
click at [241, 513] on div "Underground" at bounding box center [889, 518] width 1310 height 15
click at [249, 516] on label "Underground" at bounding box center [277, 518] width 55 height 15
click at [249, 516] on input "Underground" at bounding box center [253, 514] width 8 height 8
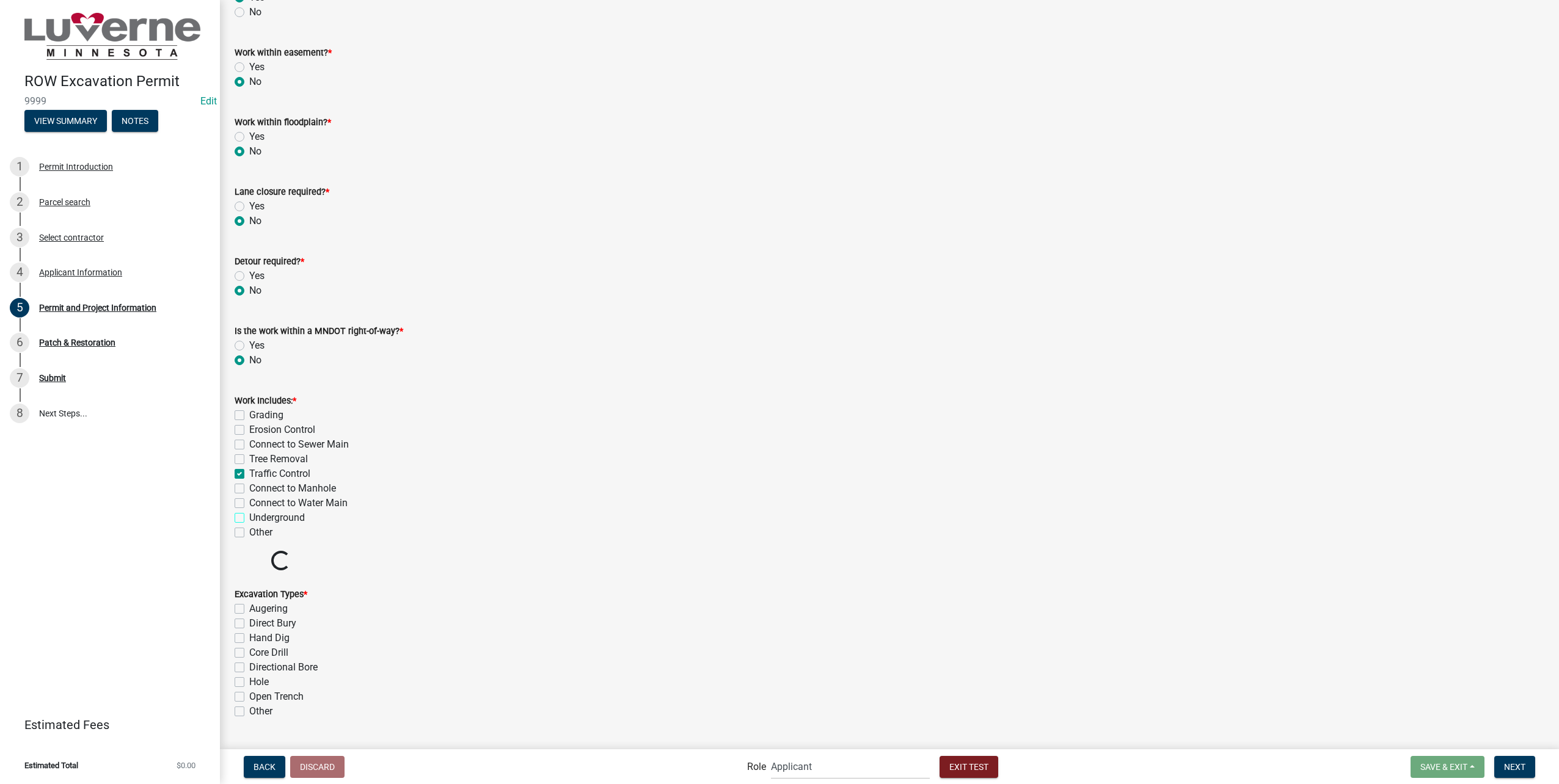
checkbox input "true"
checkbox input "false"
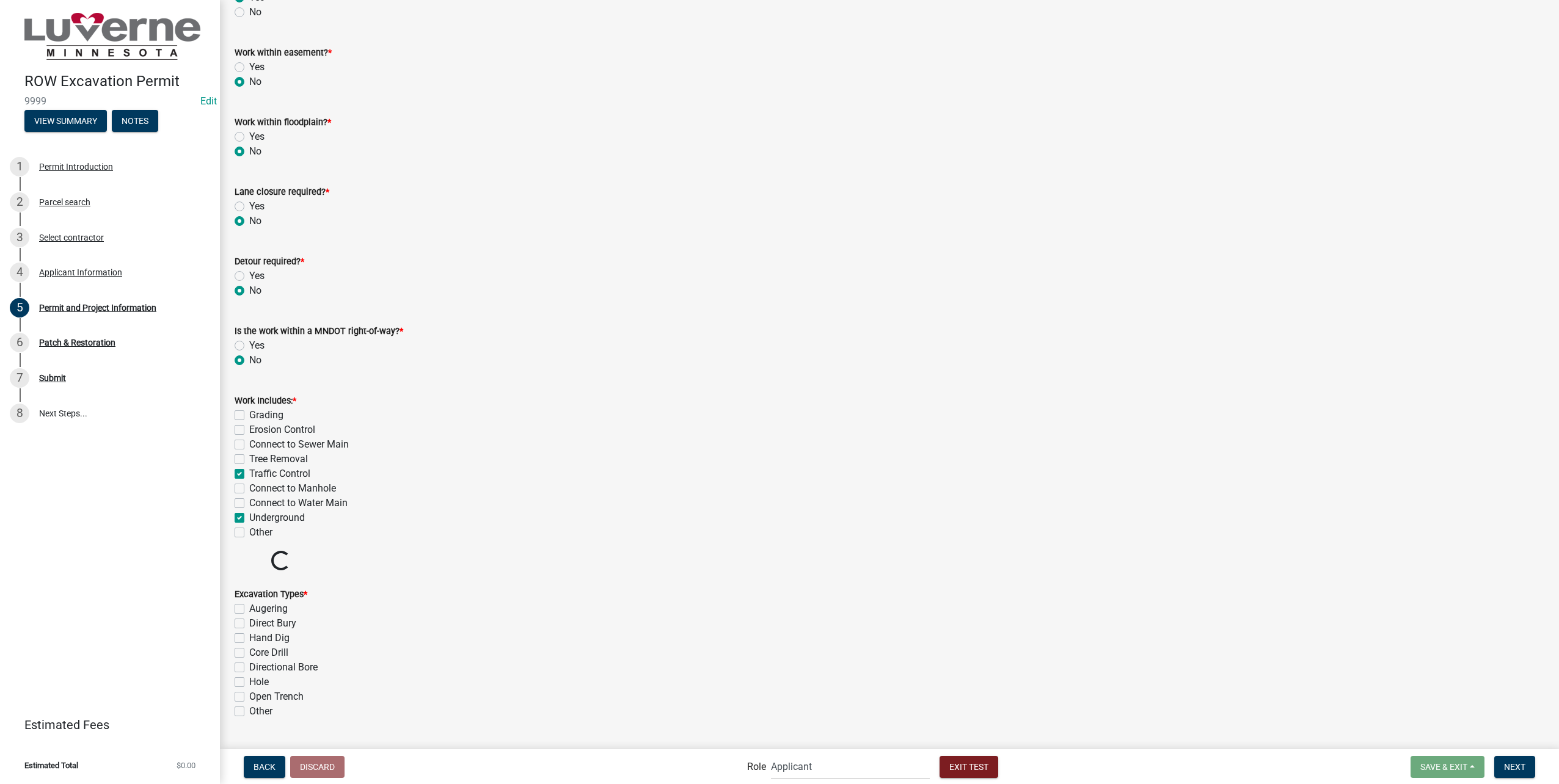
checkbox input "true"
checkbox input "false"
checkbox input "true"
checkbox input "false"
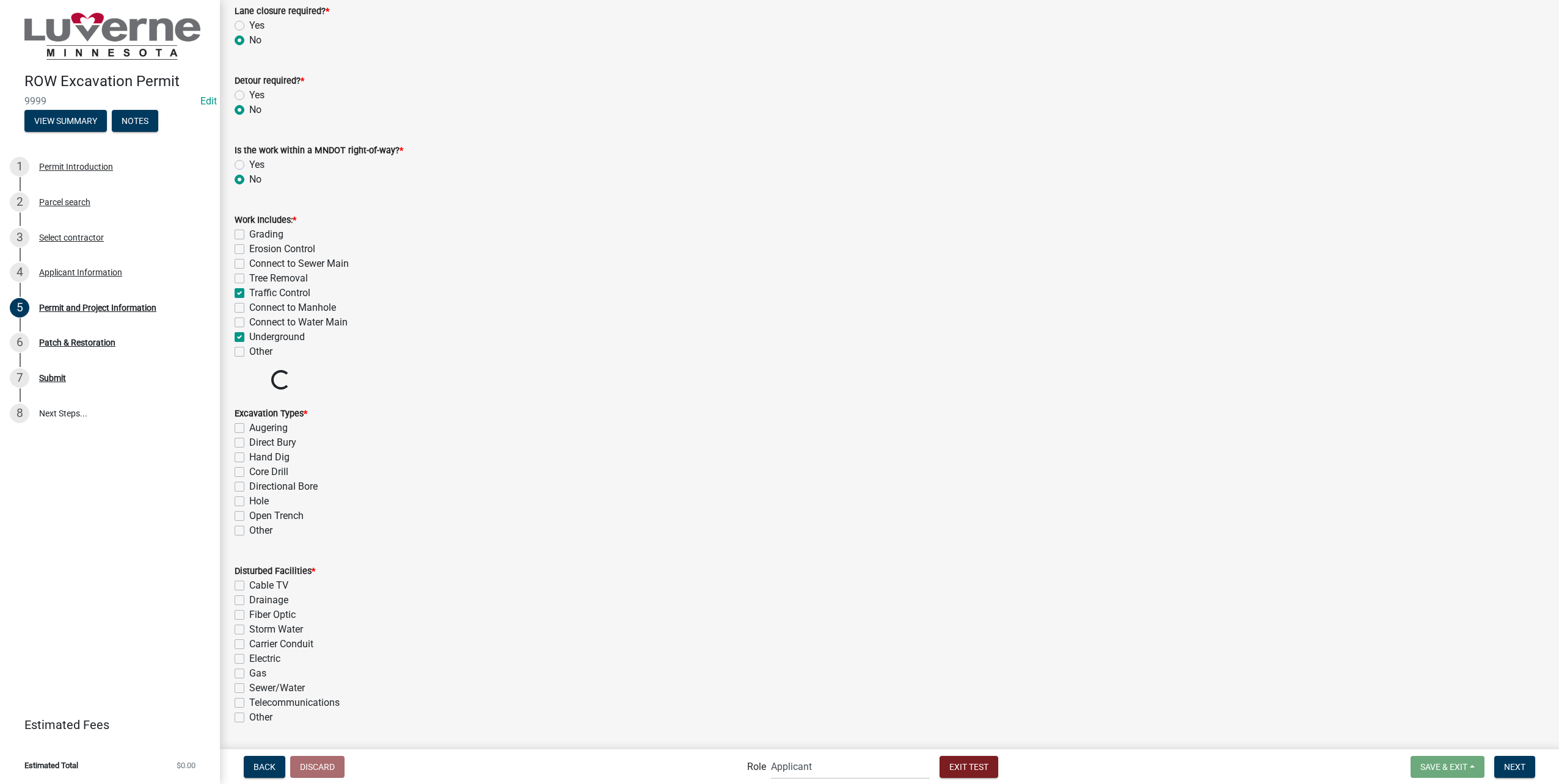
scroll to position [1771, 0]
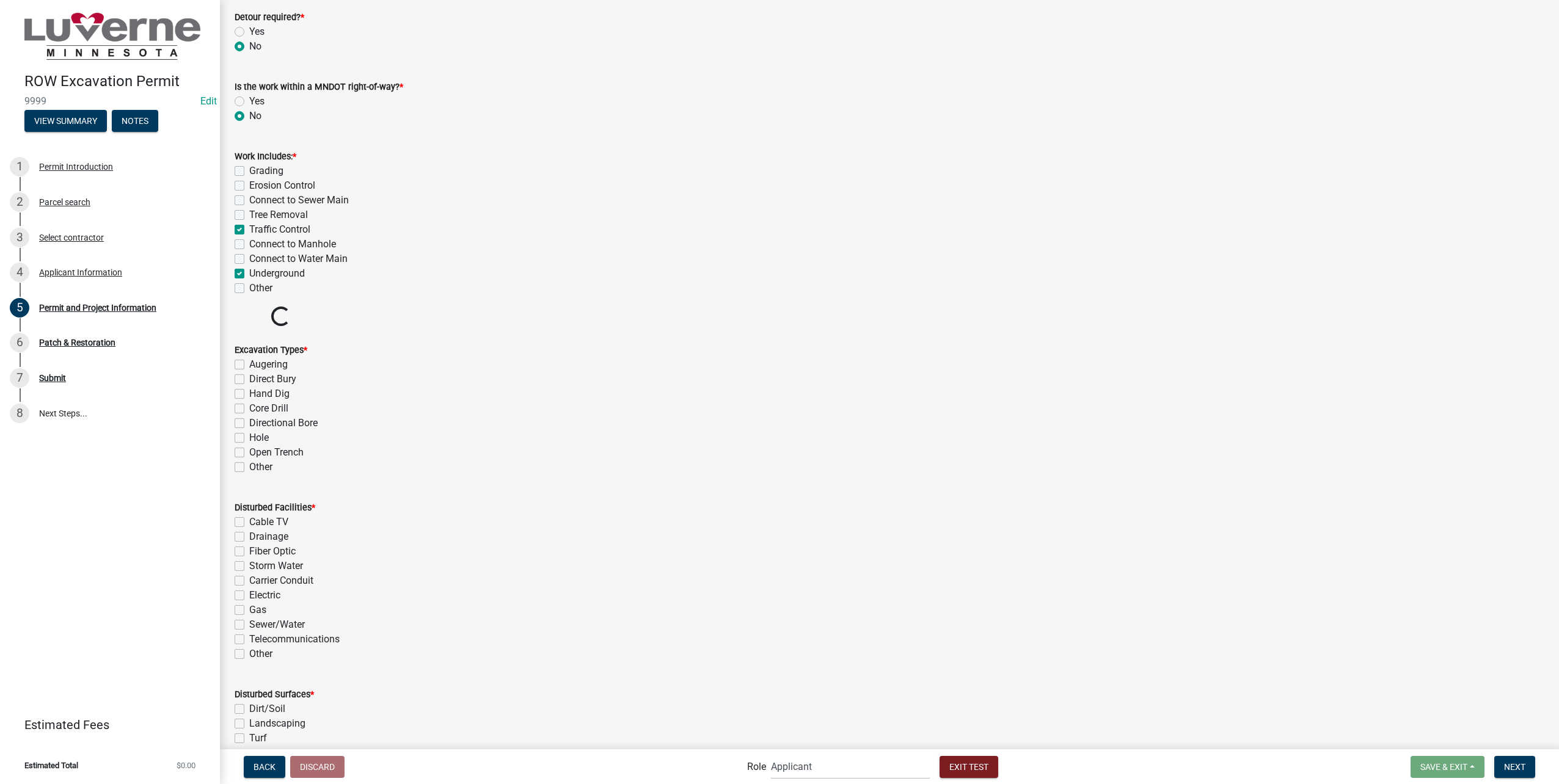
click at [249, 424] on label "Directional Bore" at bounding box center [283, 423] width 68 height 15
click at [249, 424] on input "Directional Bore" at bounding box center [253, 419] width 8 height 8
checkbox input "true"
checkbox input "false"
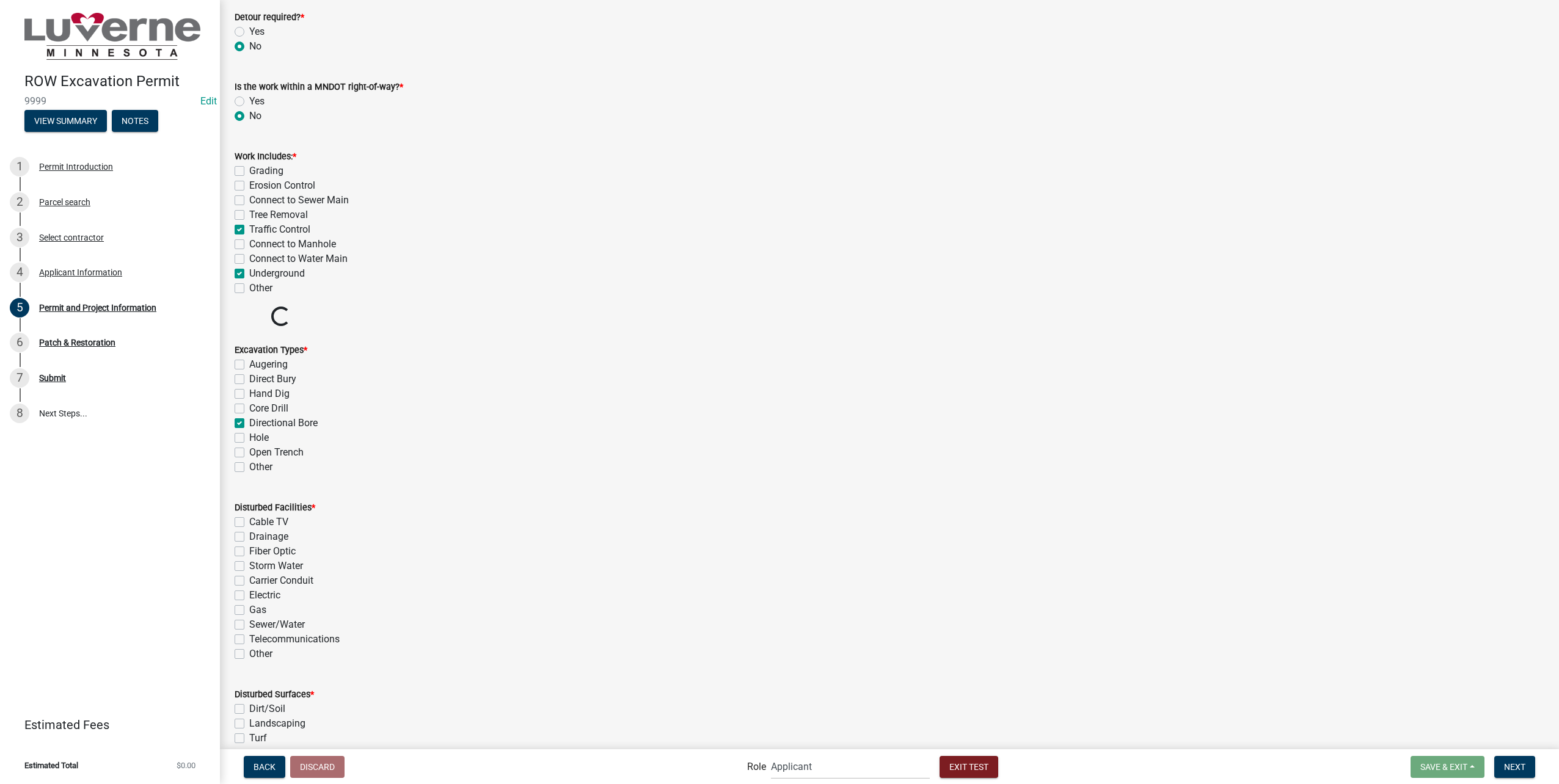
checkbox input "false"
checkbox input "true"
checkbox input "false"
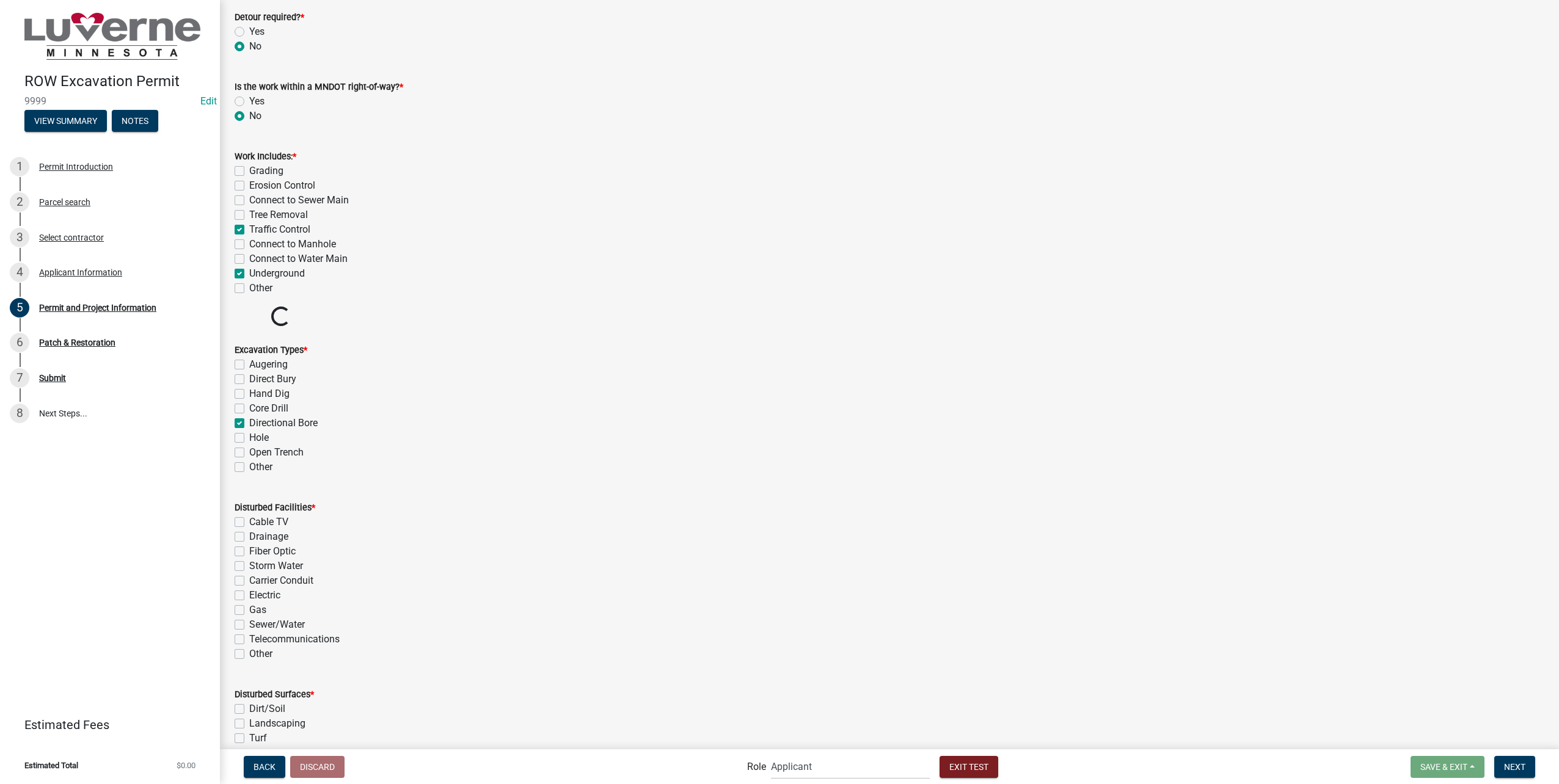
checkbox input "false"
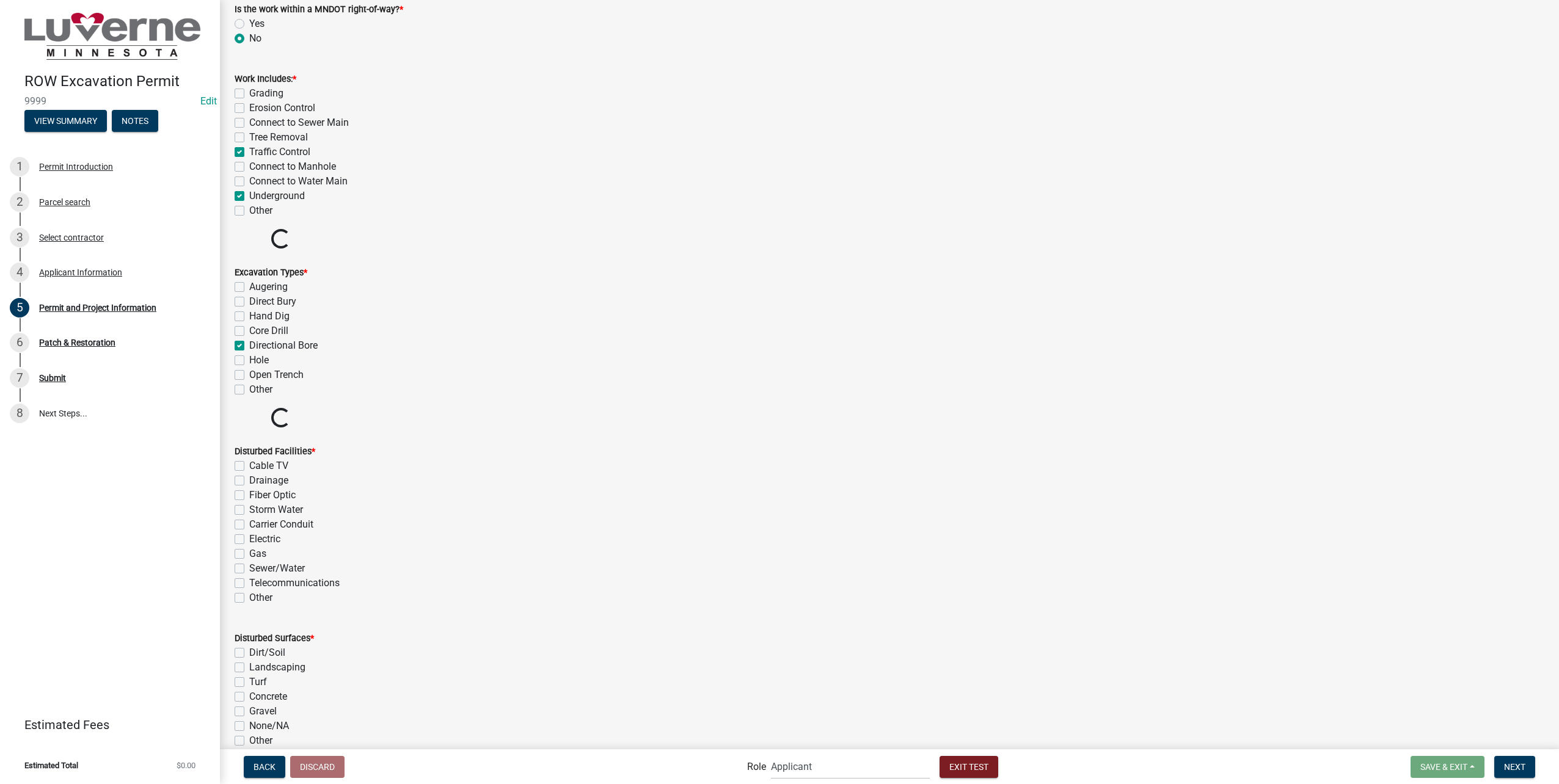
scroll to position [2015, 0]
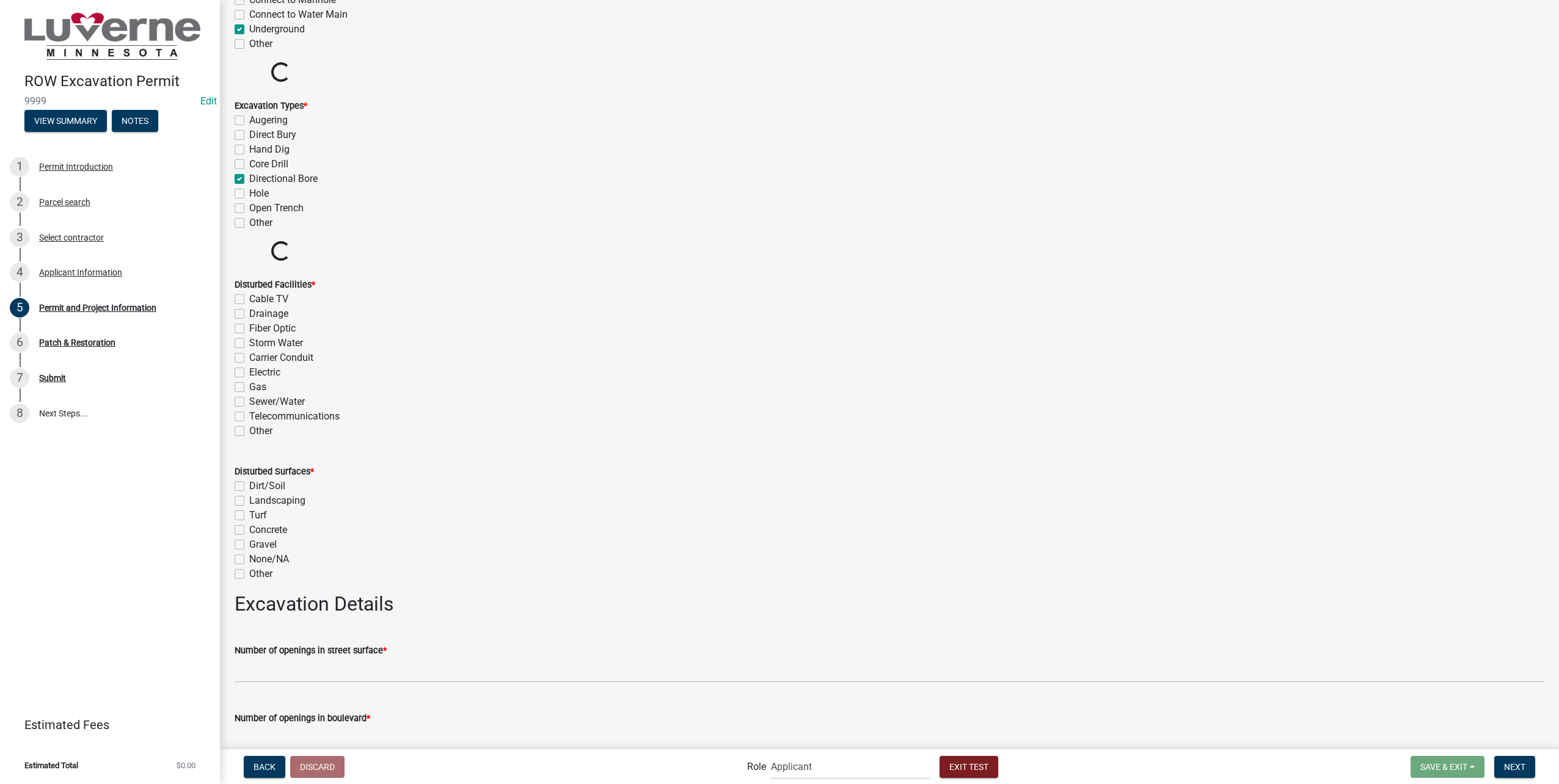
click at [249, 335] on label "Storm Water" at bounding box center [276, 343] width 53 height 15
click at [249, 335] on input "Storm Water" at bounding box center [253, 339] width 8 height 8
checkbox input "true"
checkbox input "false"
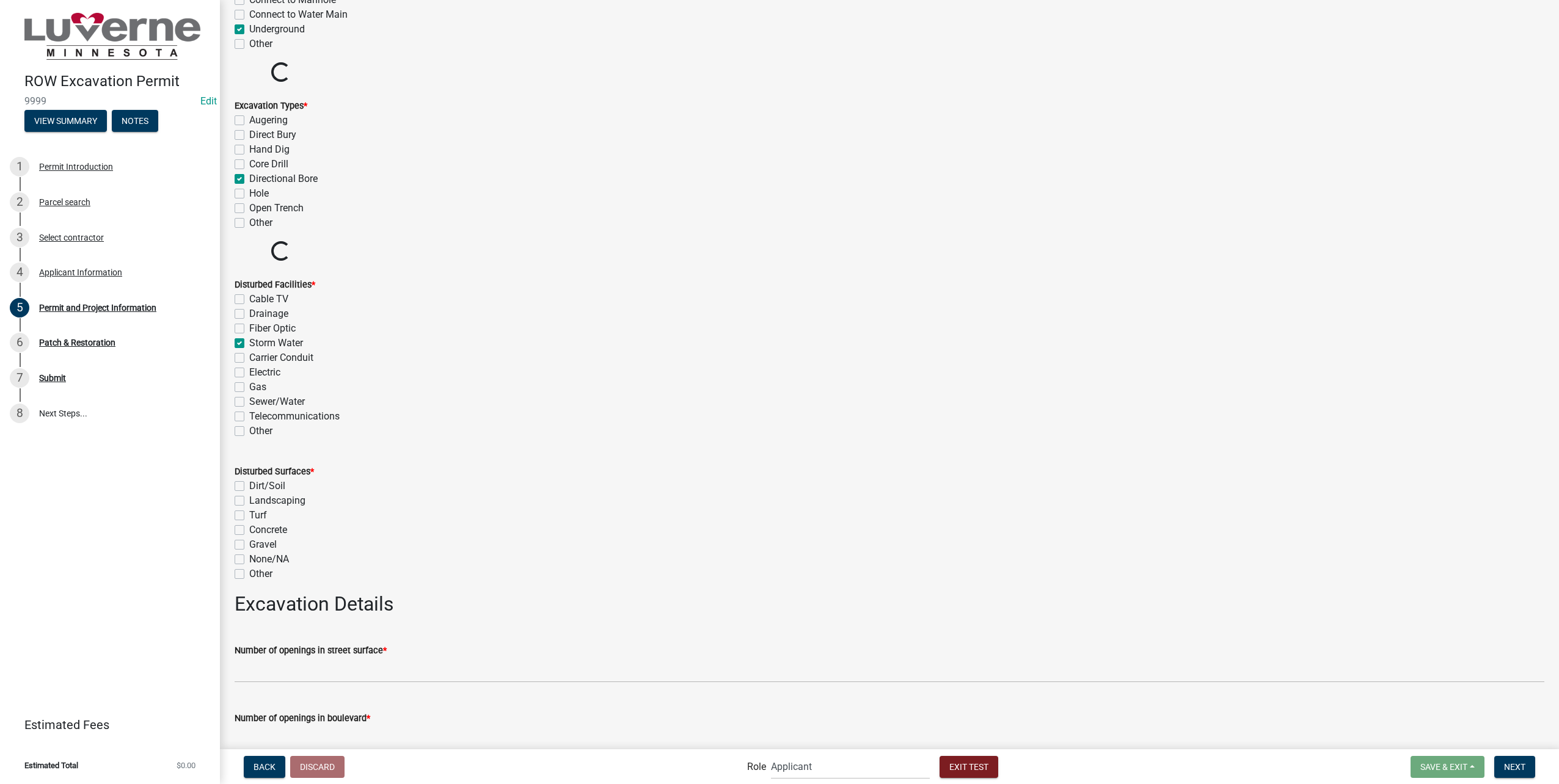
checkbox input "false"
checkbox input "true"
checkbox input "false"
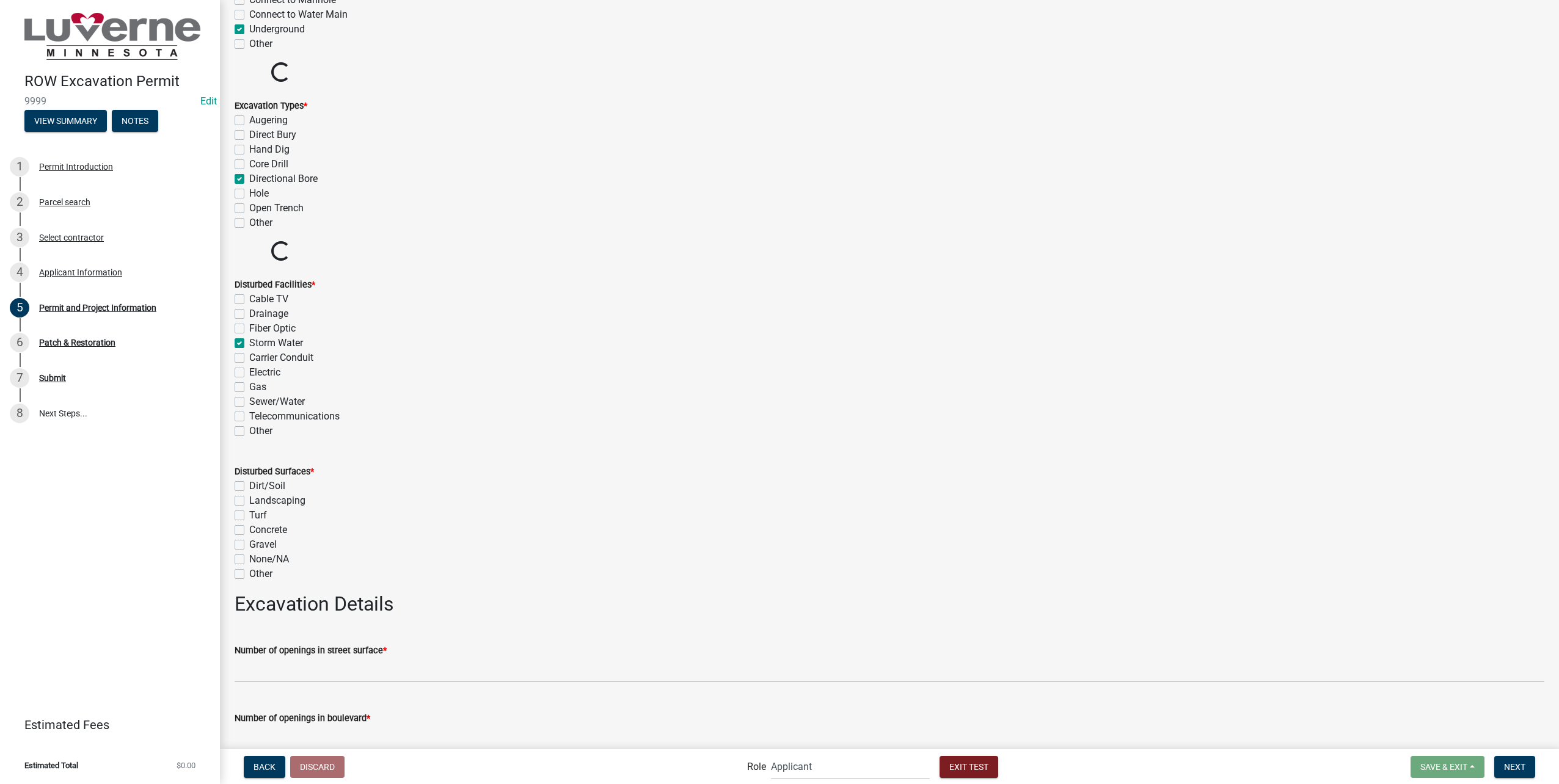
checkbox input "false"
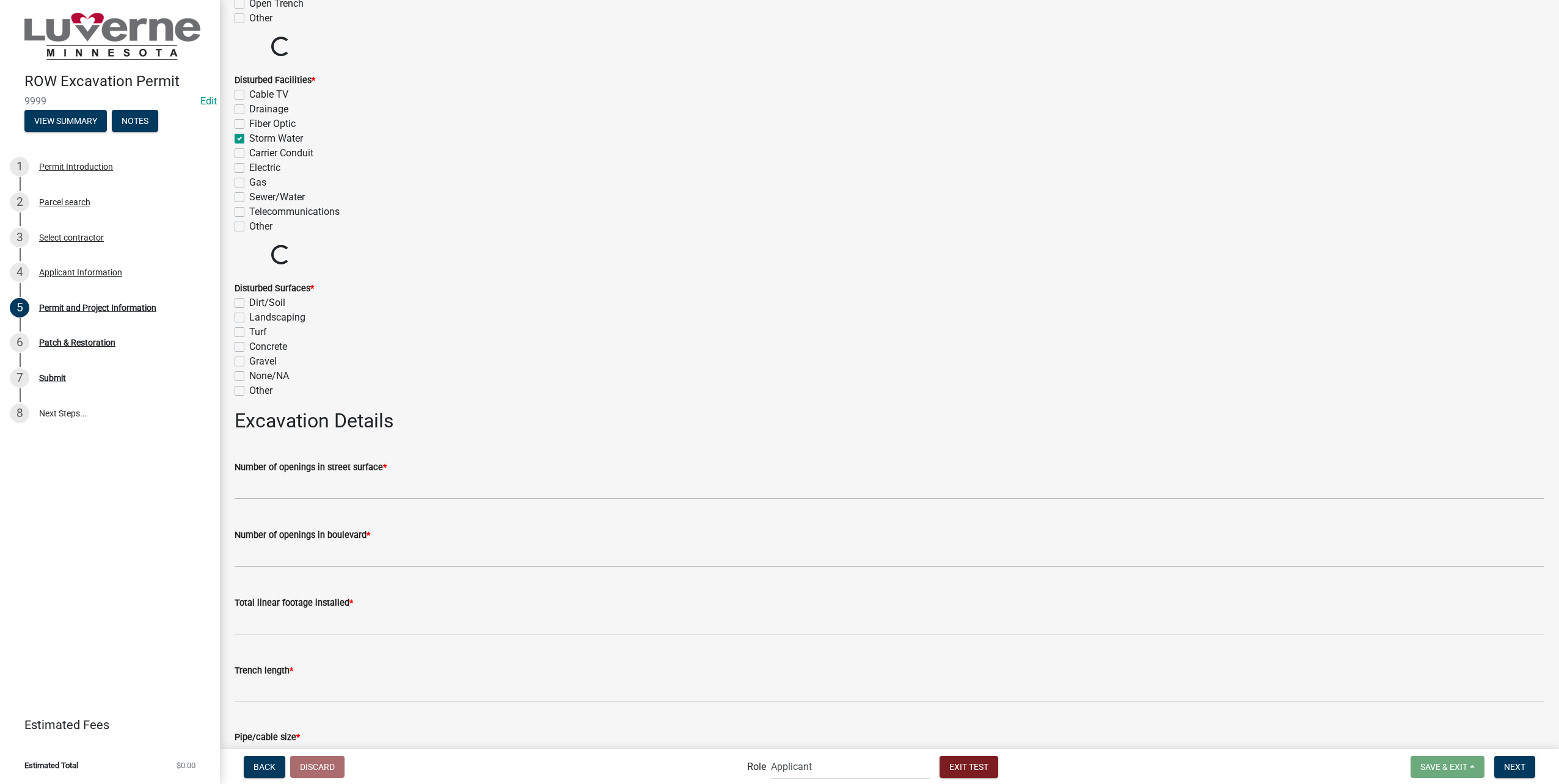
click at [249, 301] on label "Dirt/Soil" at bounding box center [267, 303] width 36 height 15
click at [249, 301] on input "Dirt/Soil" at bounding box center [253, 299] width 8 height 8
checkbox input "true"
checkbox input "false"
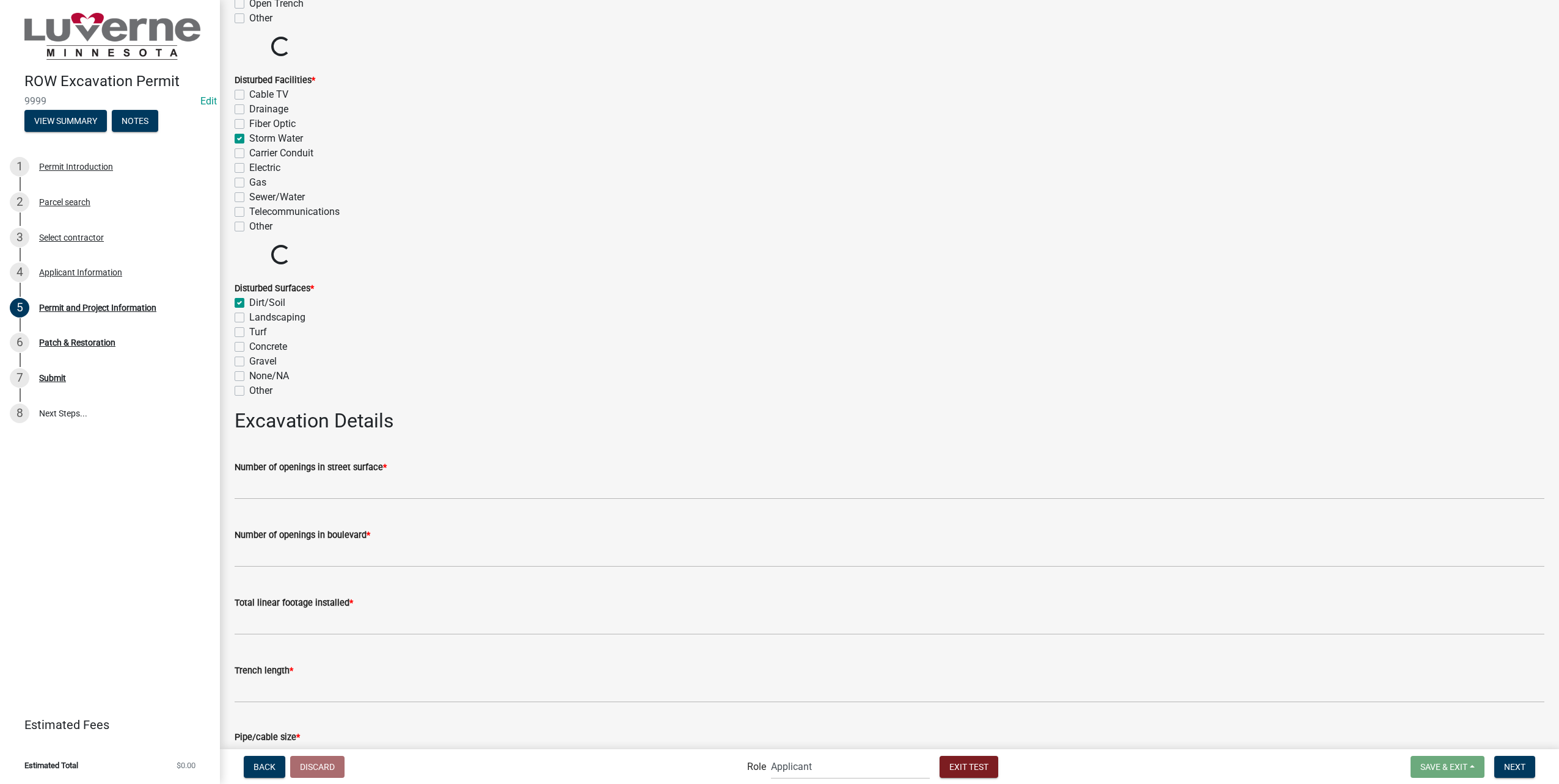
checkbox input "false"
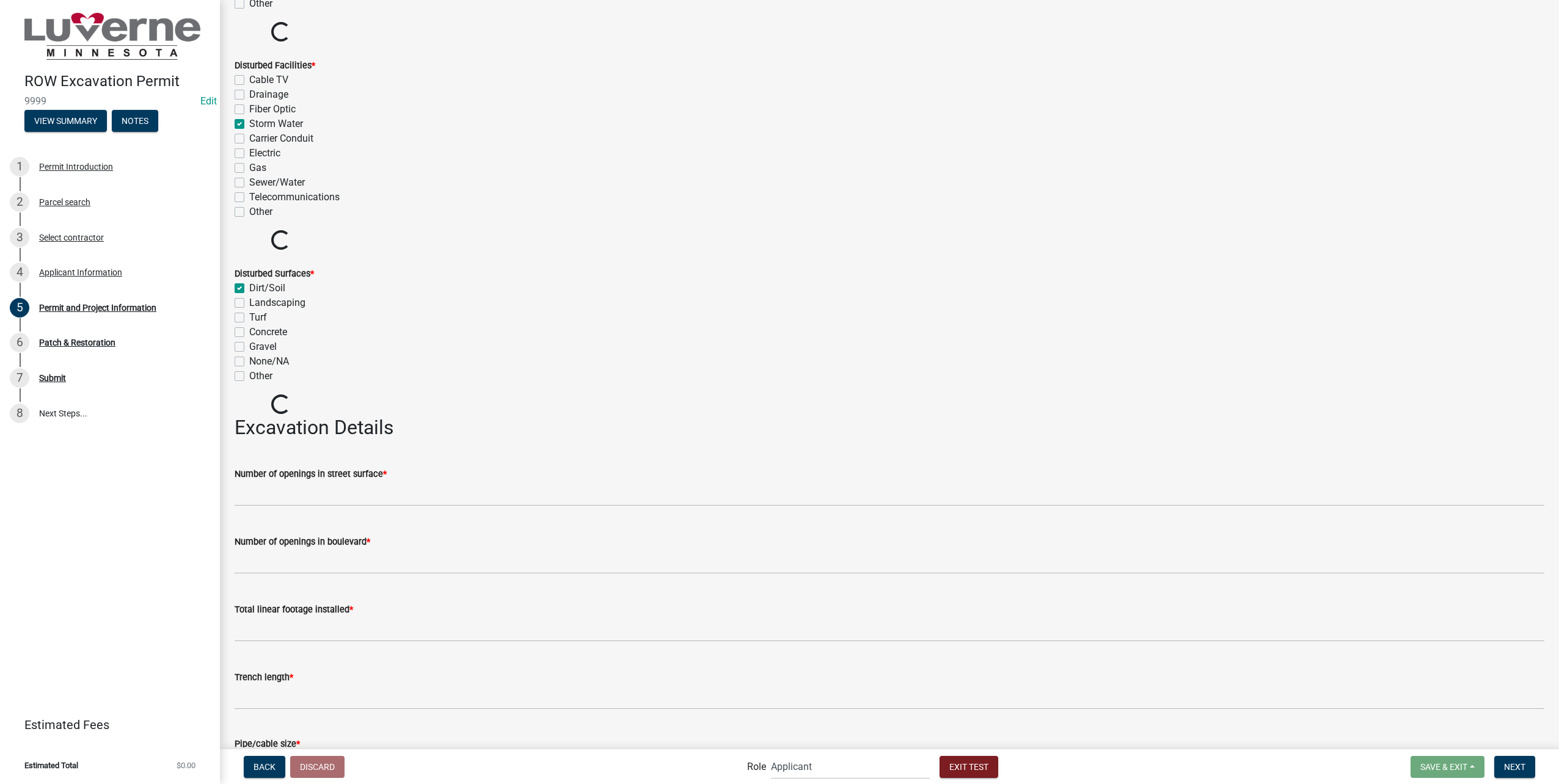
scroll to position [2320, 0]
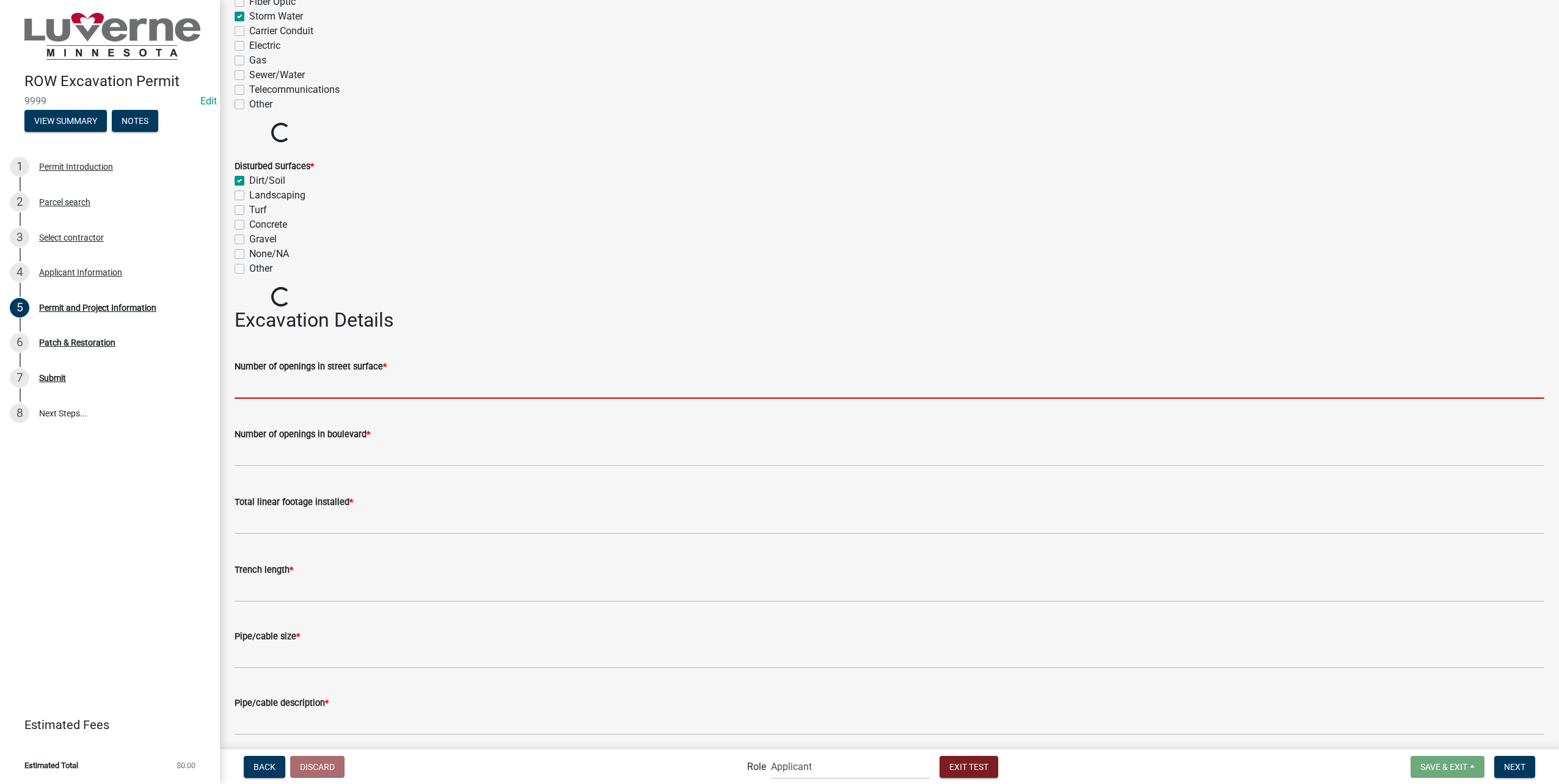
click at [408, 385] on input "text" at bounding box center [889, 386] width 1310 height 25
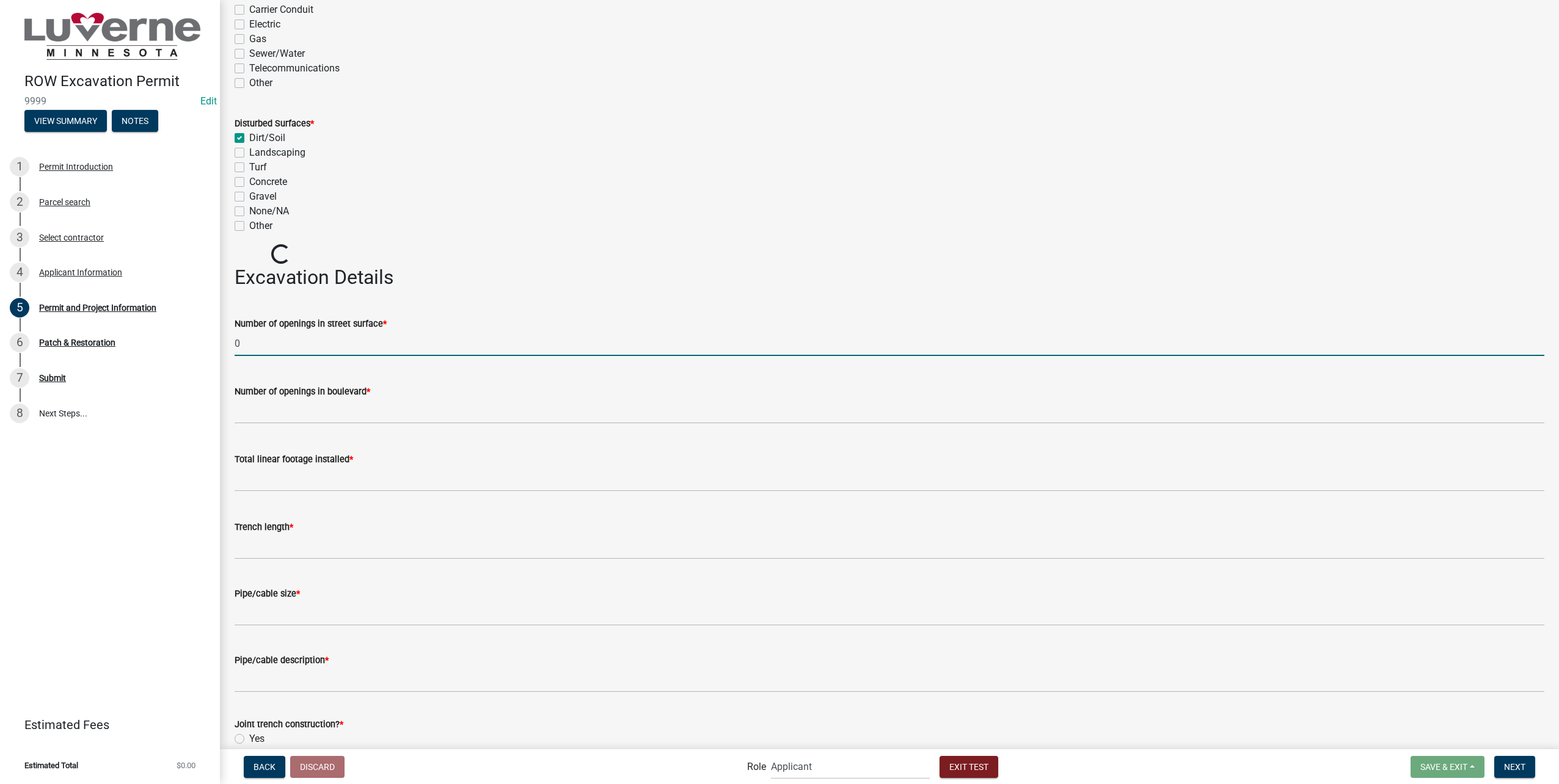
scroll to position [2299, 0]
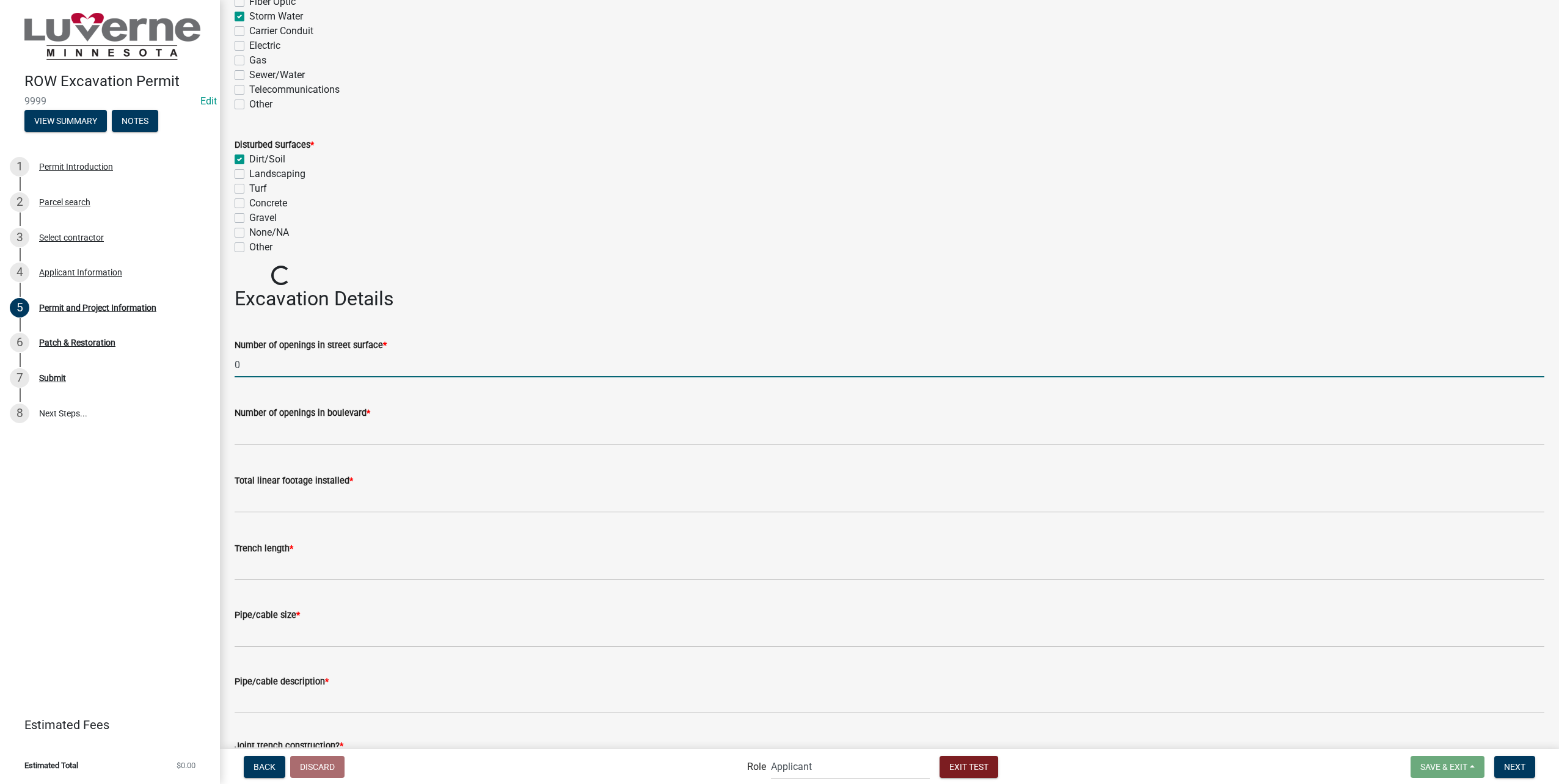
type input "0"
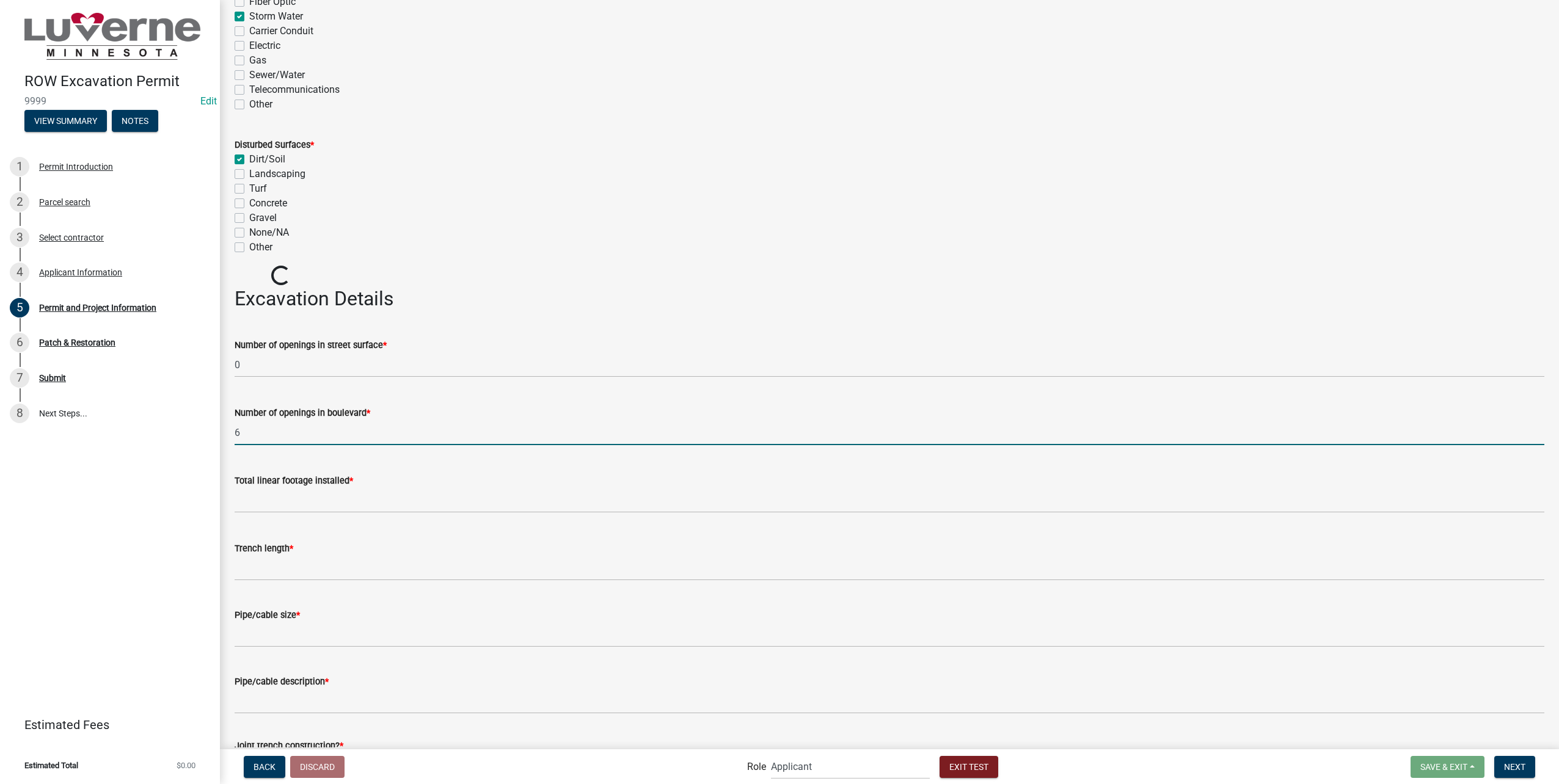
type input "6"
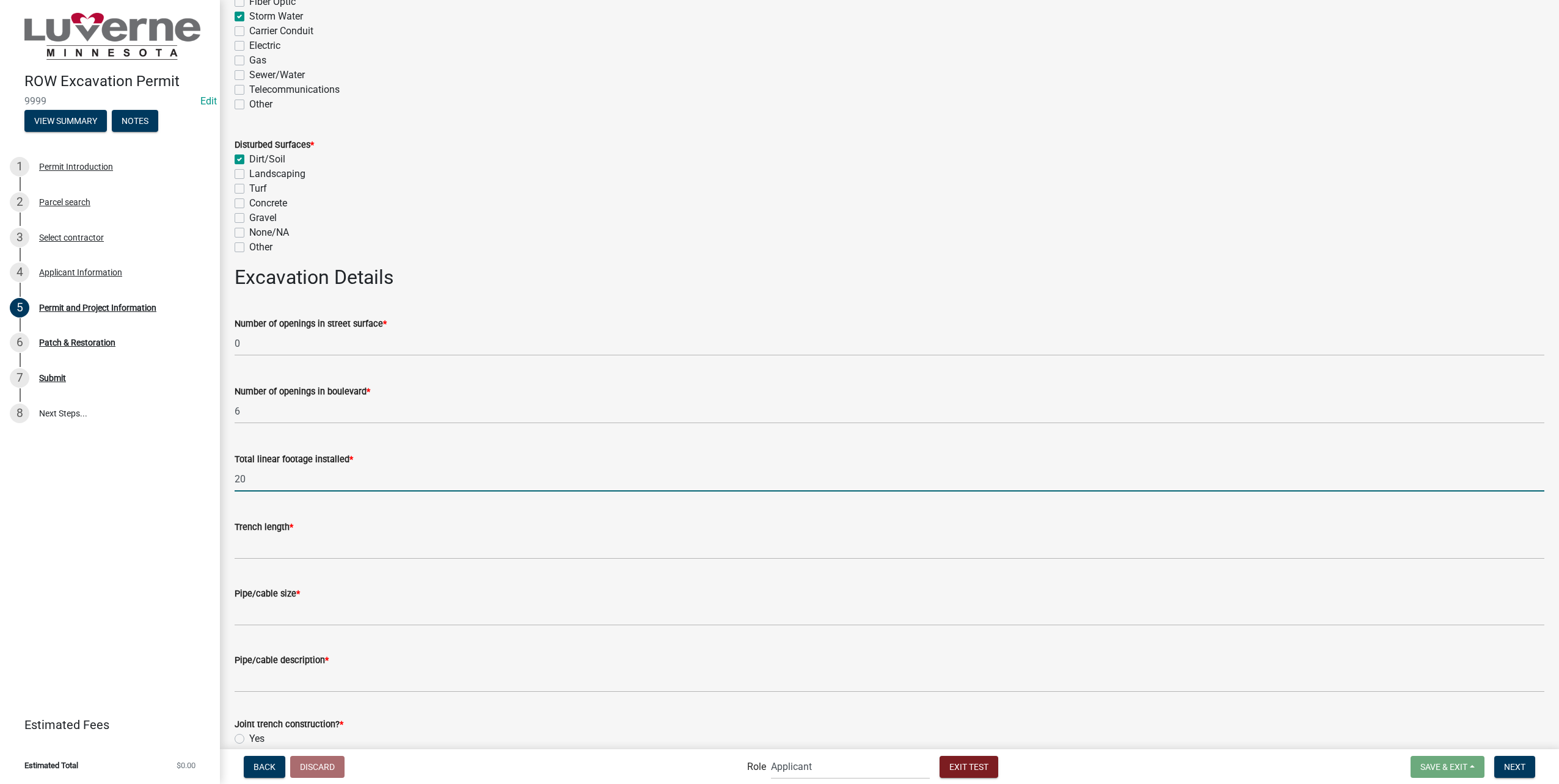
type input "2"
type input "20"
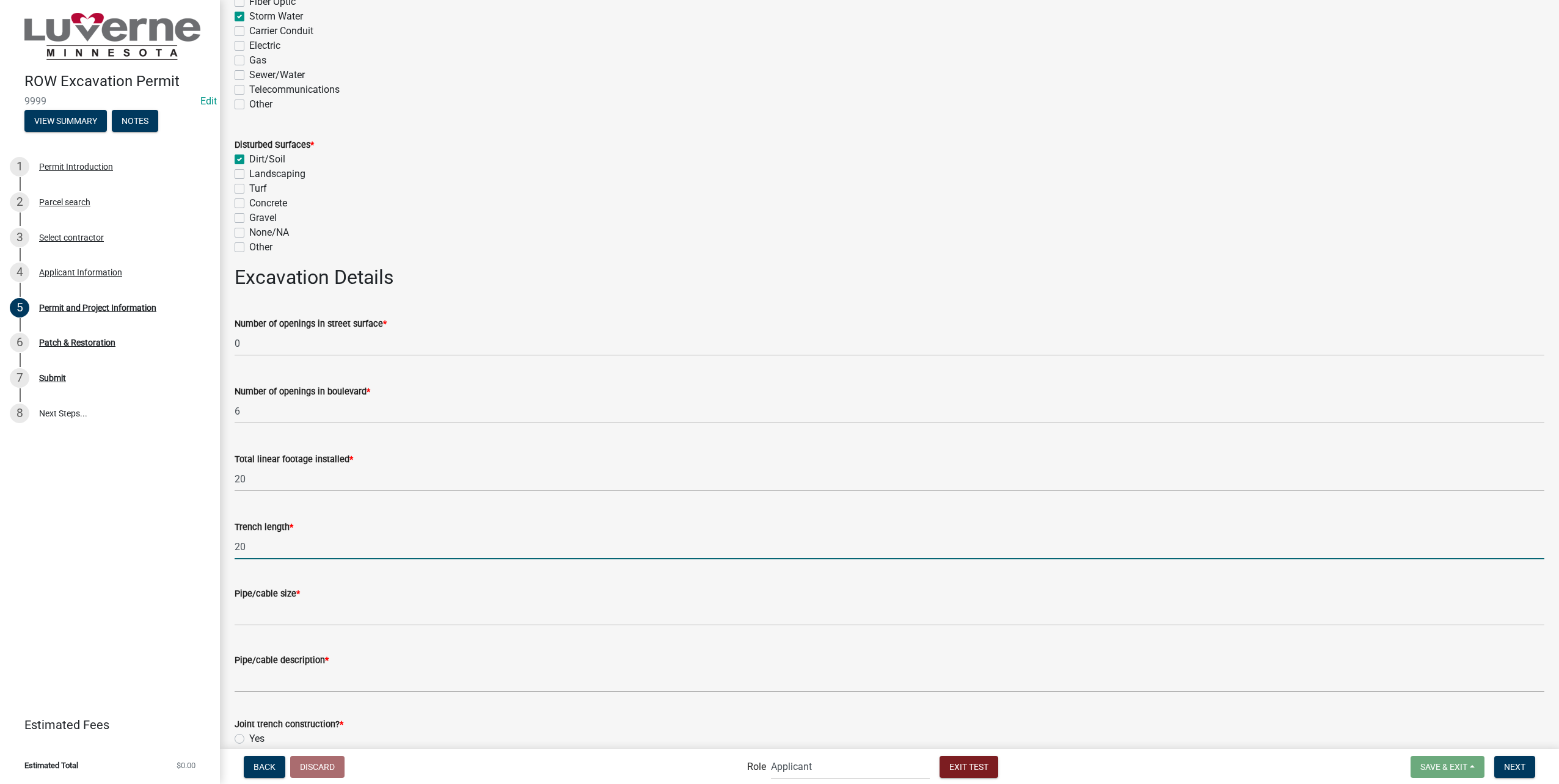
type input "20"
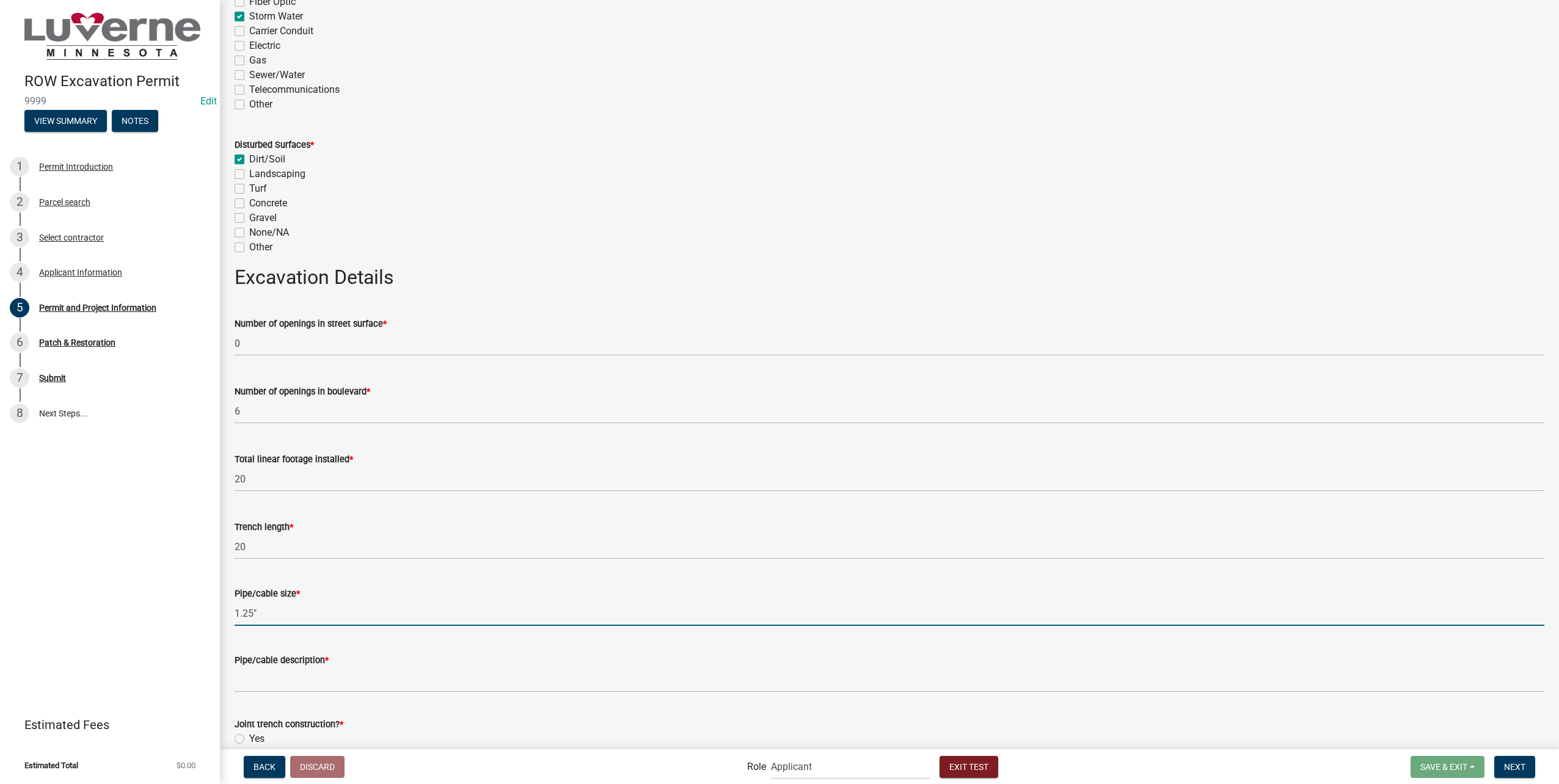
type input "1.25""
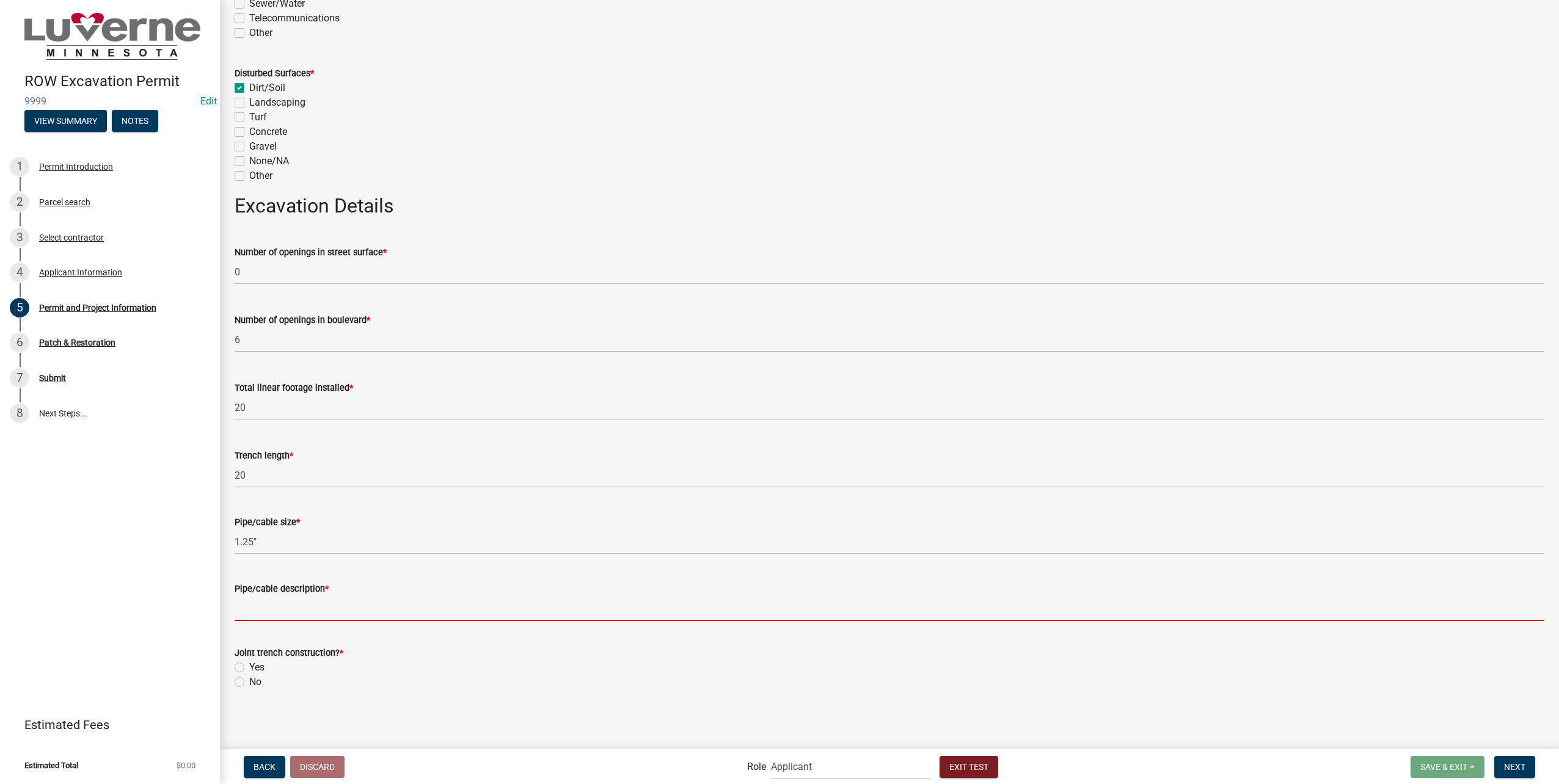
scroll to position [2371, 0]
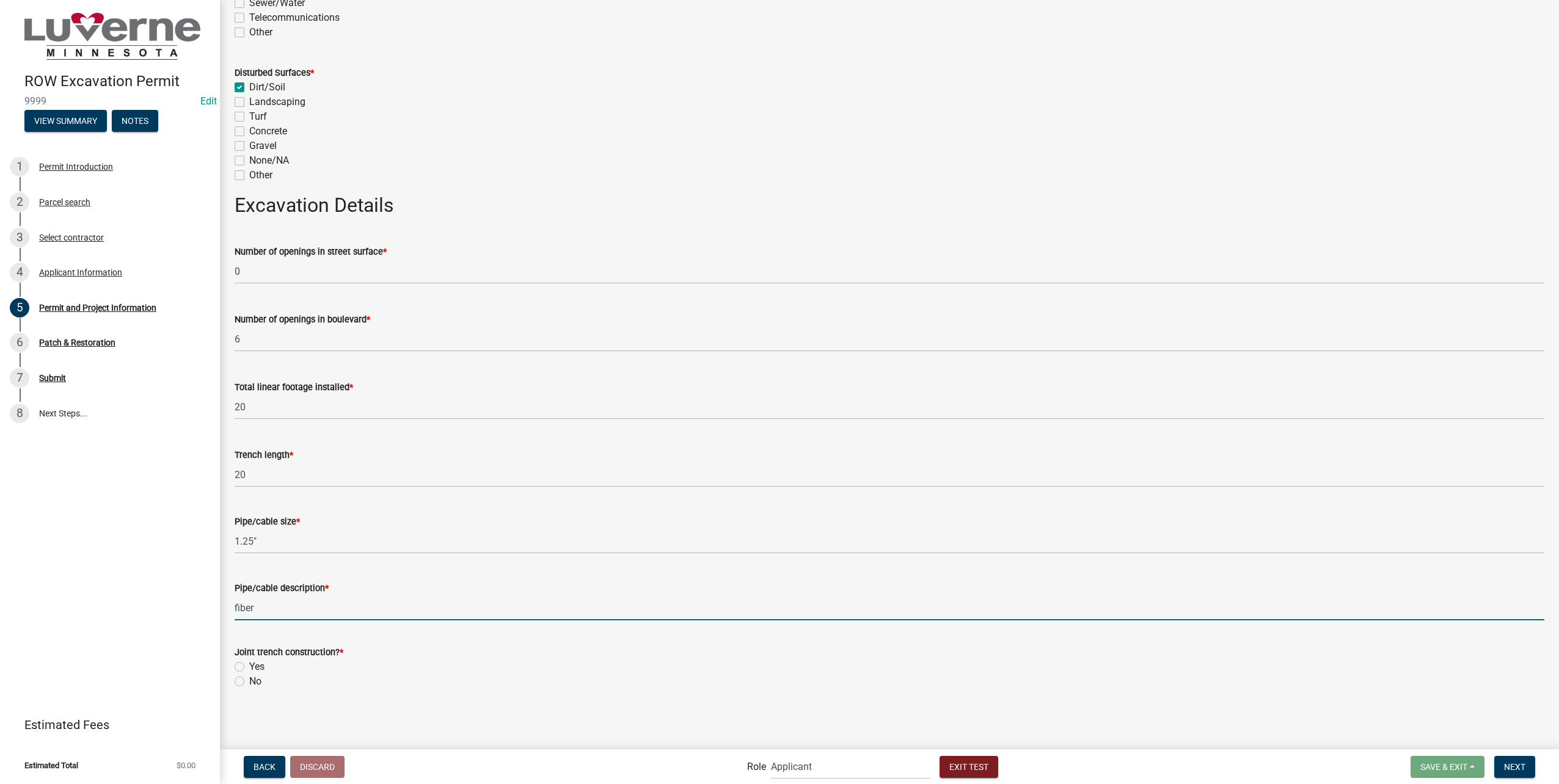
type input "fiber"
click at [249, 682] on label "No" at bounding box center [255, 681] width 12 height 15
click at [249, 682] on input "No" at bounding box center [253, 678] width 8 height 8
radio input "true"
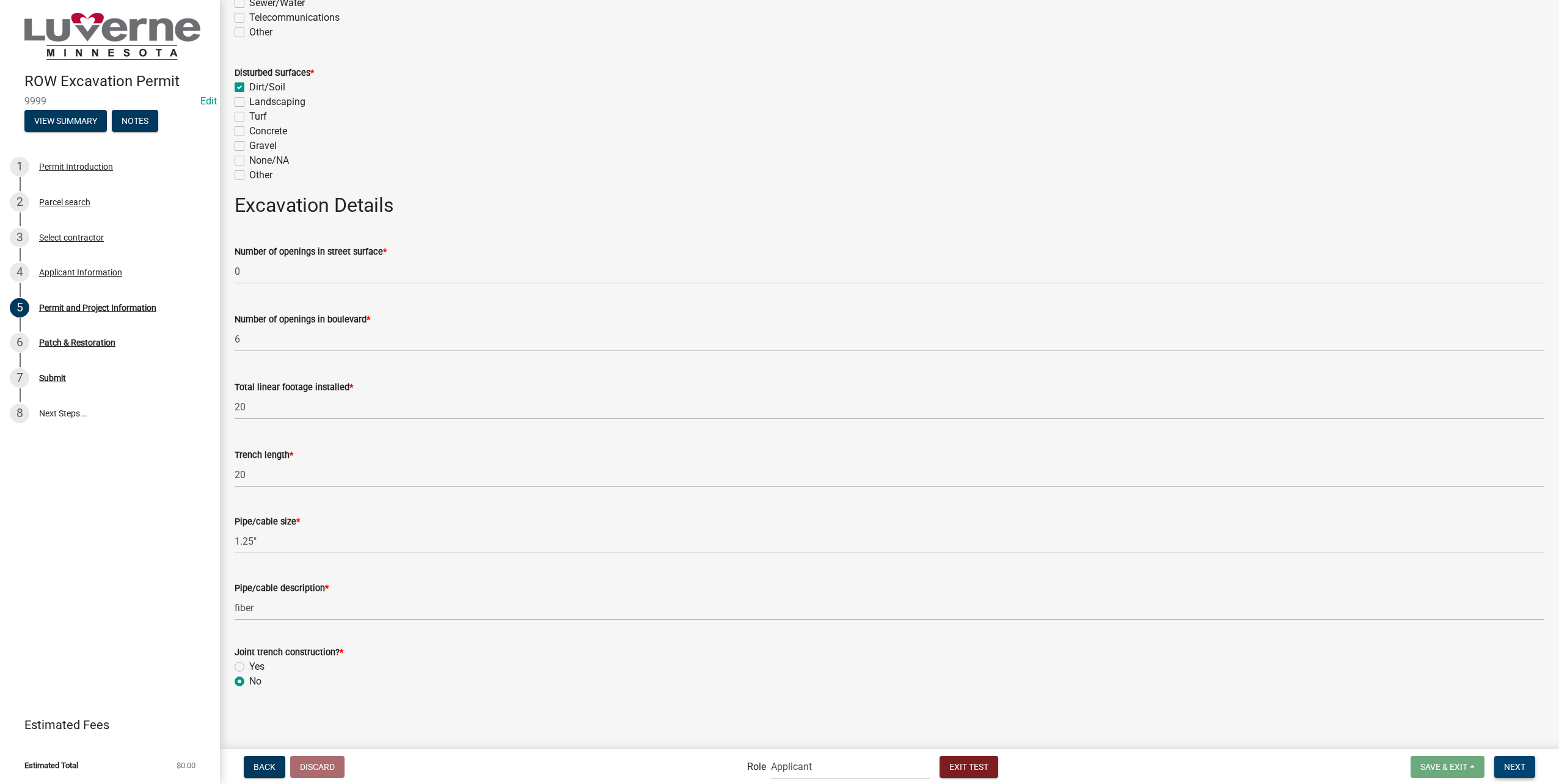
click at [1519, 760] on button "Next" at bounding box center [1515, 767] width 41 height 22
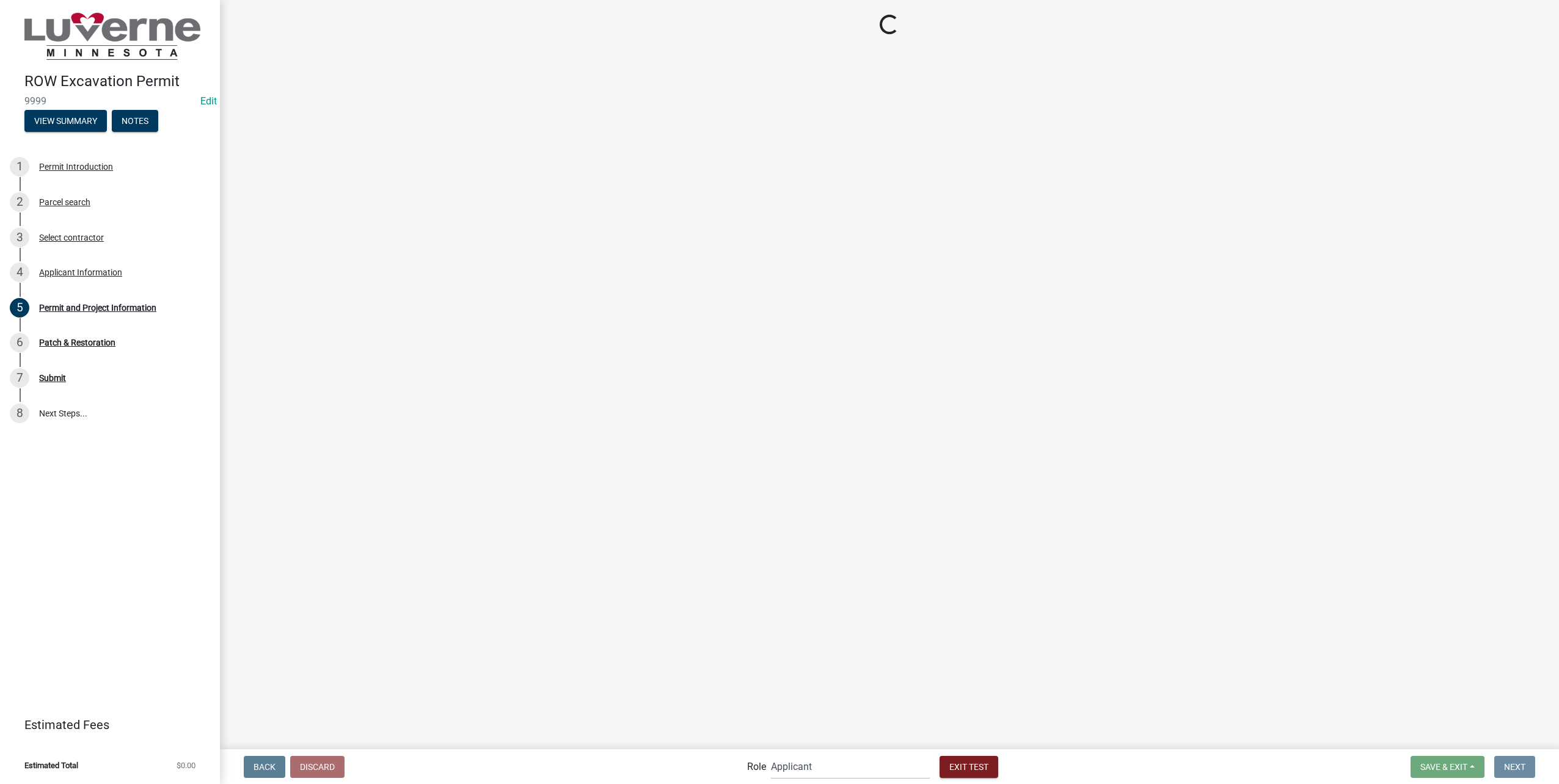
scroll to position [0, 0]
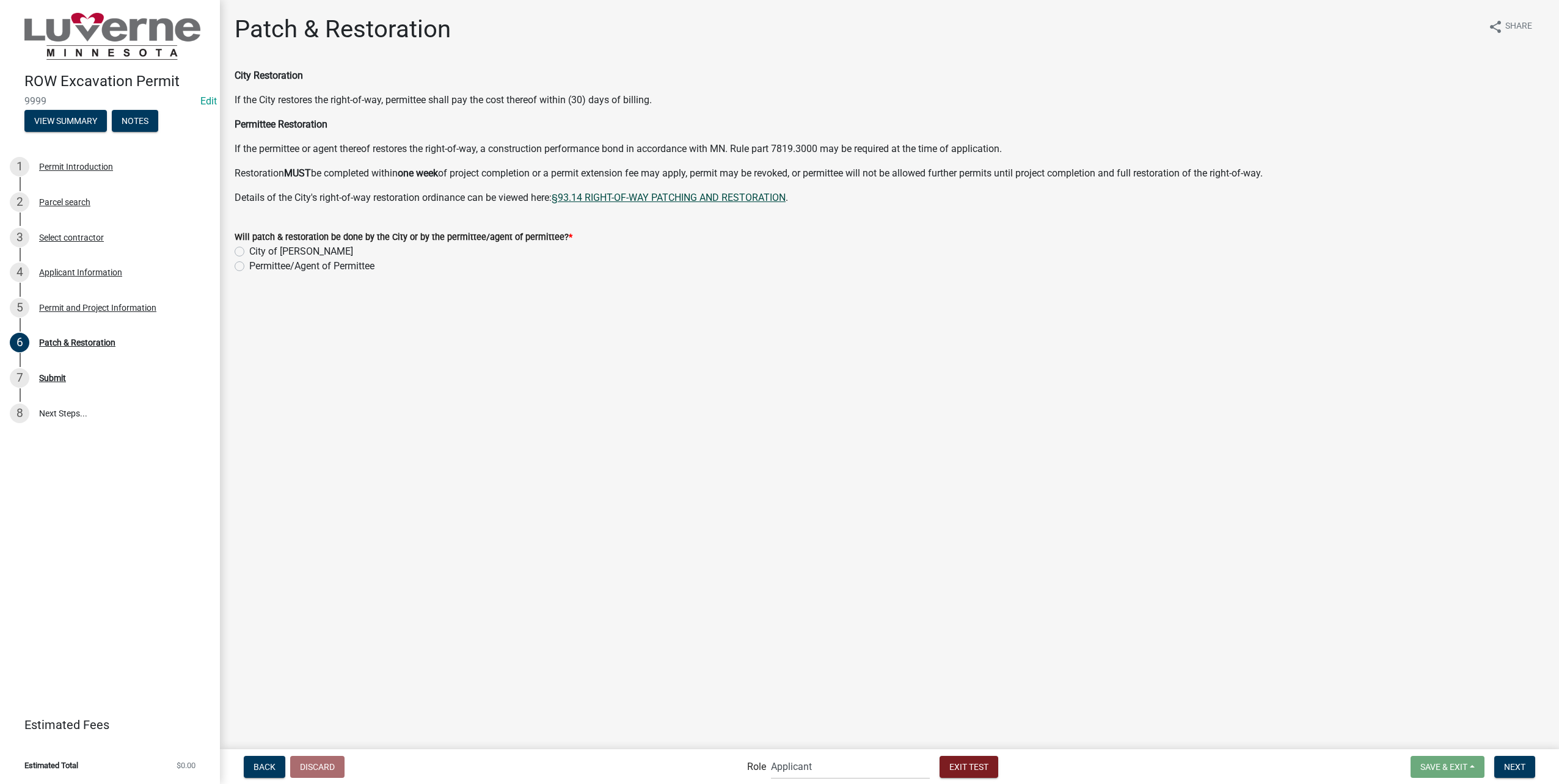
click at [679, 196] on link "§93.14 RIGHT-OF-WAY PATCHING AND RESTORATION" at bounding box center [668, 198] width 234 height 12
click at [249, 263] on label "Permittee/Agent of Permittee" at bounding box center [311, 267] width 125 height 15
click at [249, 263] on input "Permittee/Agent of Permittee" at bounding box center [253, 263] width 8 height 8
radio input "true"
click at [244, 335] on div "No" at bounding box center [889, 336] width 1310 height 15
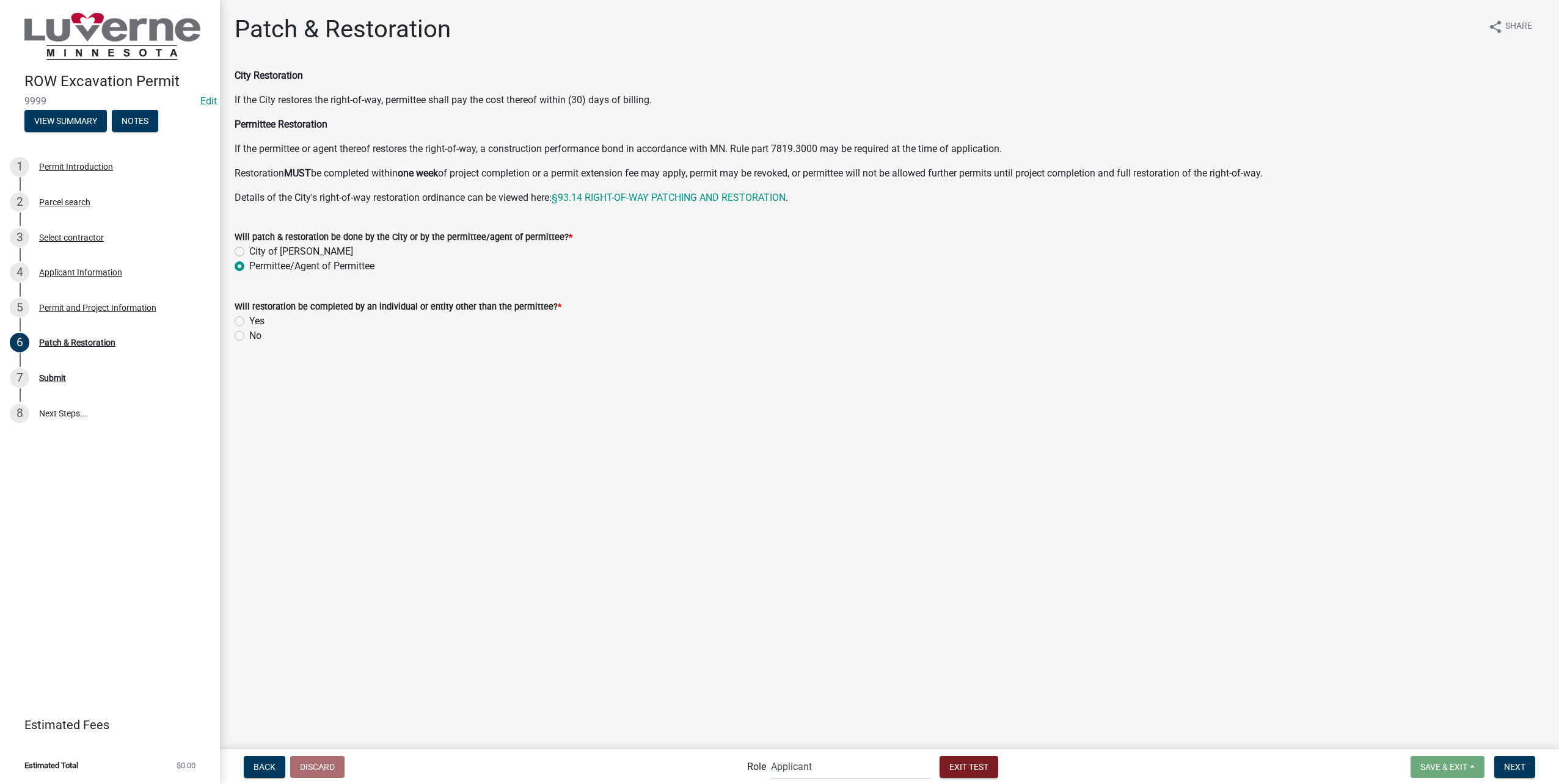
click at [249, 335] on label "No" at bounding box center [255, 336] width 12 height 15
click at [249, 335] on input "No" at bounding box center [253, 332] width 8 height 8
radio input "true"
click at [1515, 764] on span "Next" at bounding box center [1514, 766] width 21 height 10
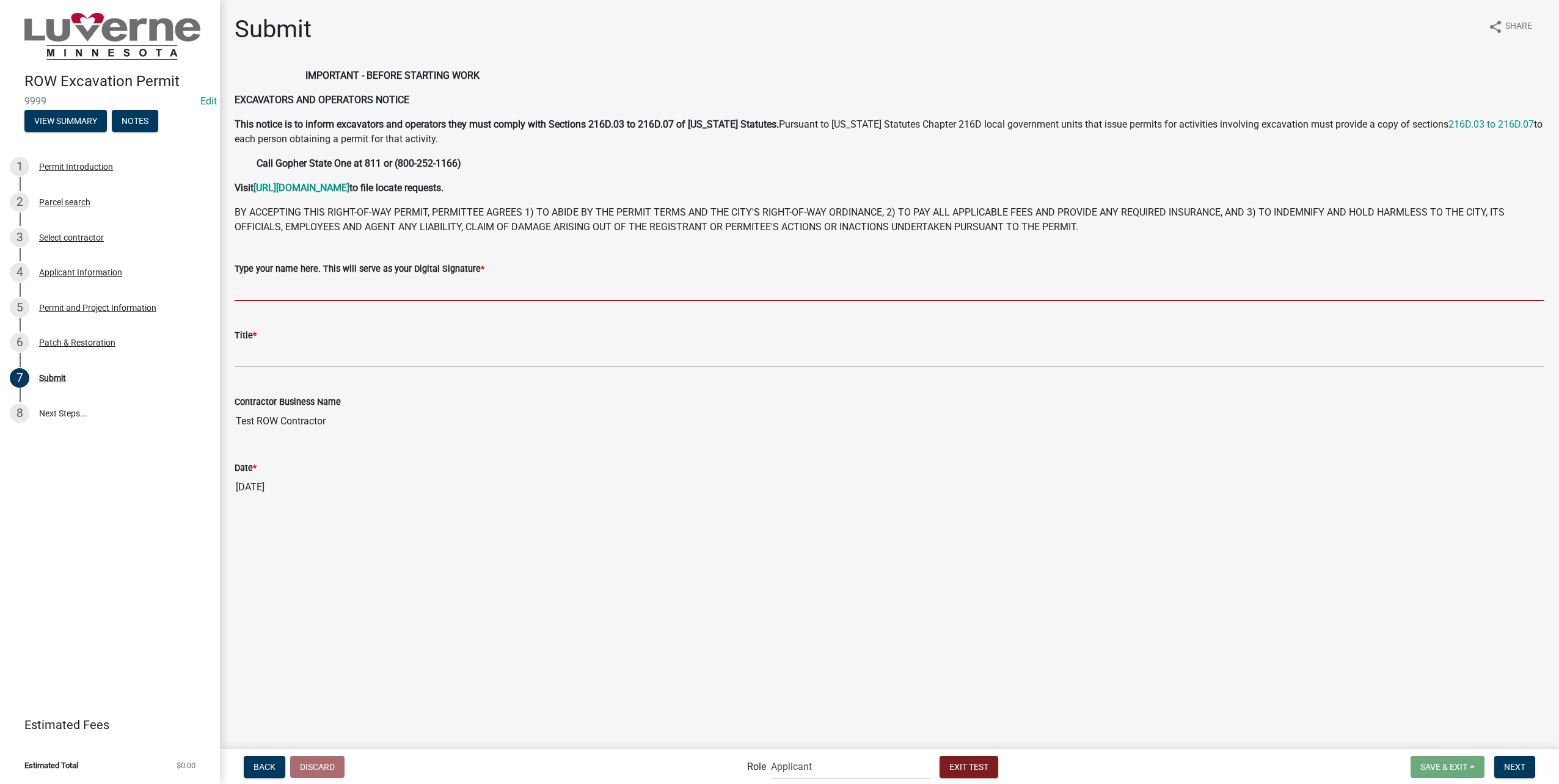
click at [402, 290] on input "Type your name here. This will serve as your Digital Signature *" at bounding box center [889, 288] width 1310 height 25
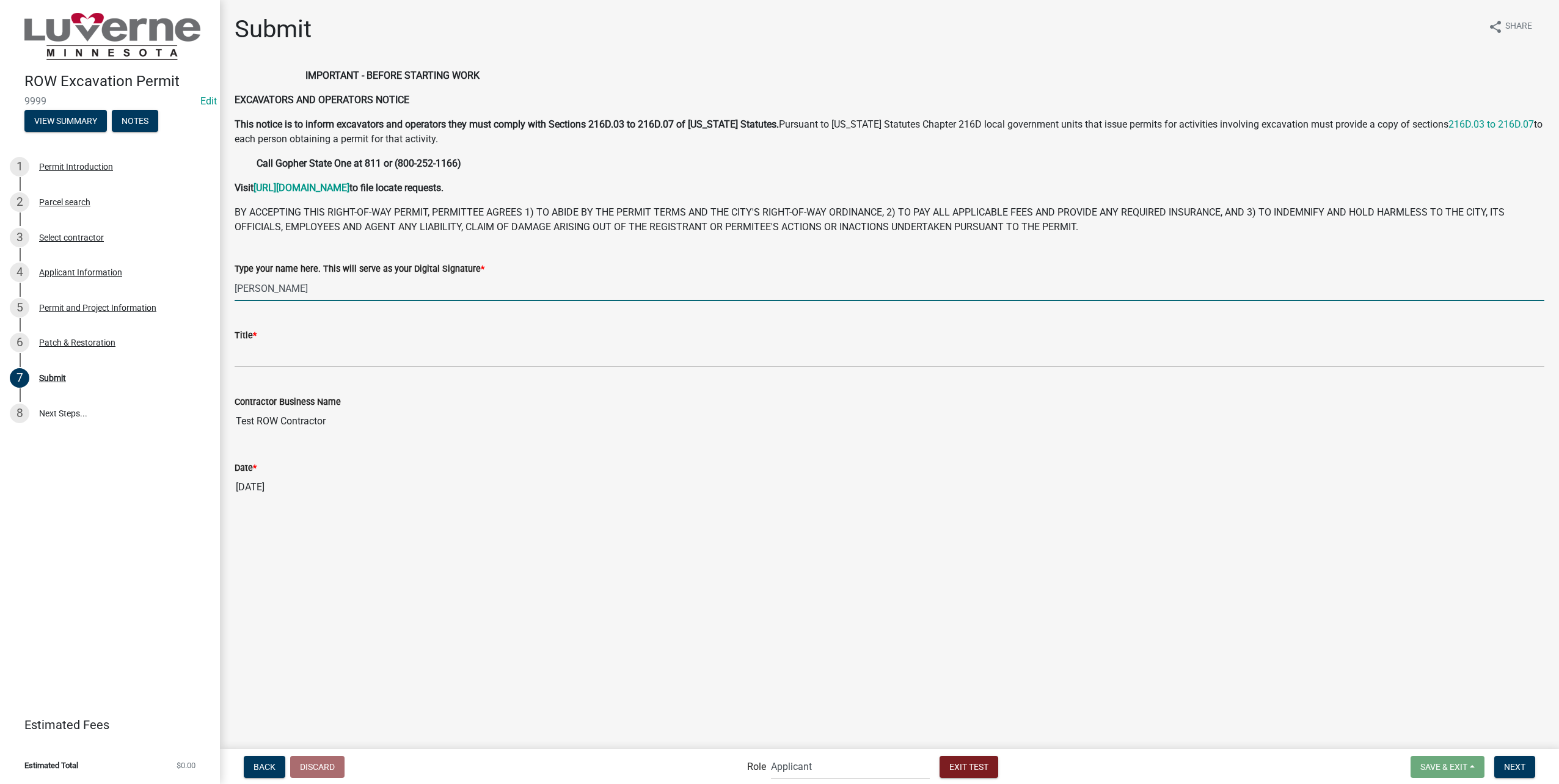
type input "Marissa Marr"
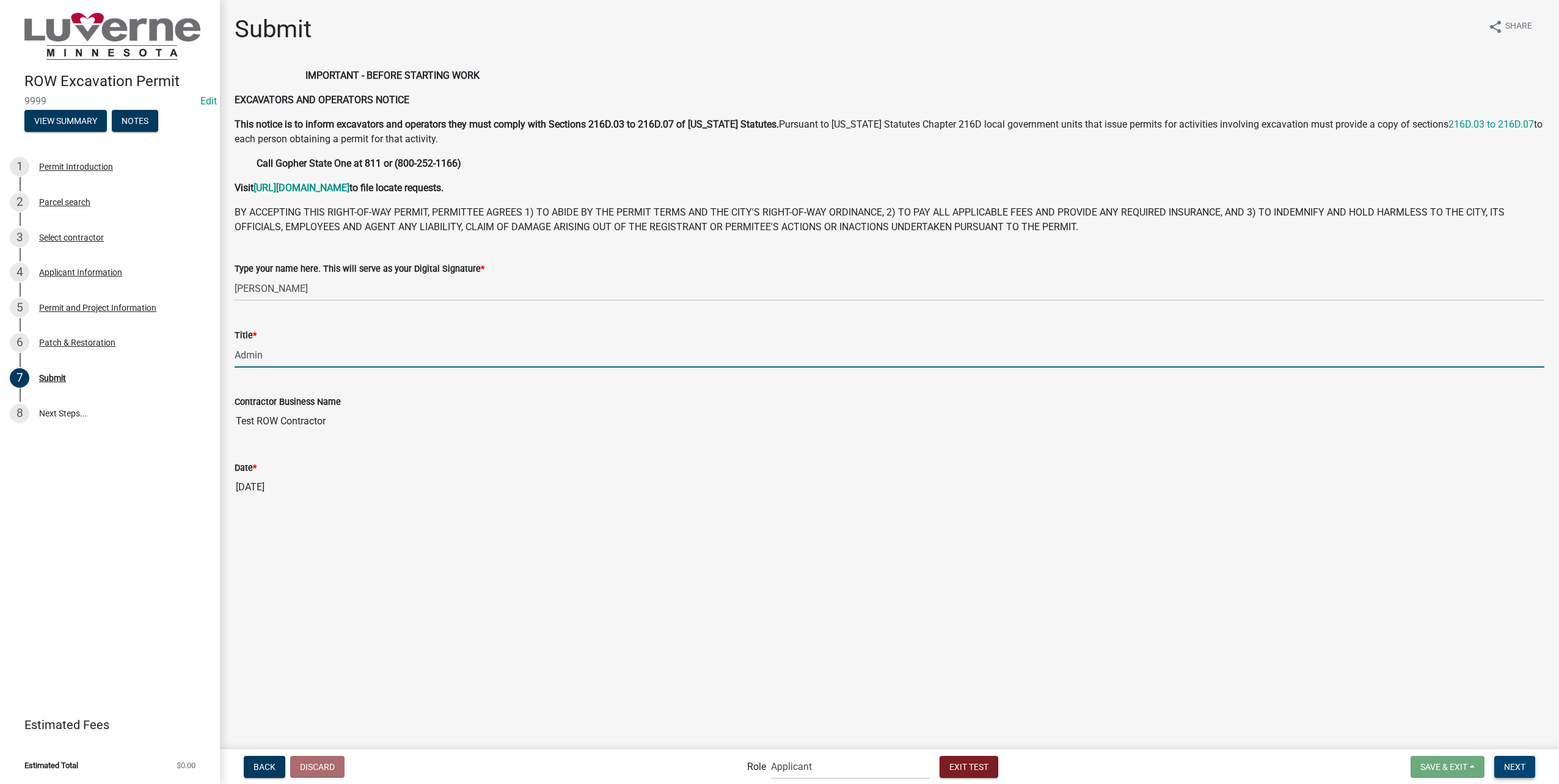
type input "Admin"
click at [1512, 759] on button "Next" at bounding box center [1515, 767] width 41 height 22
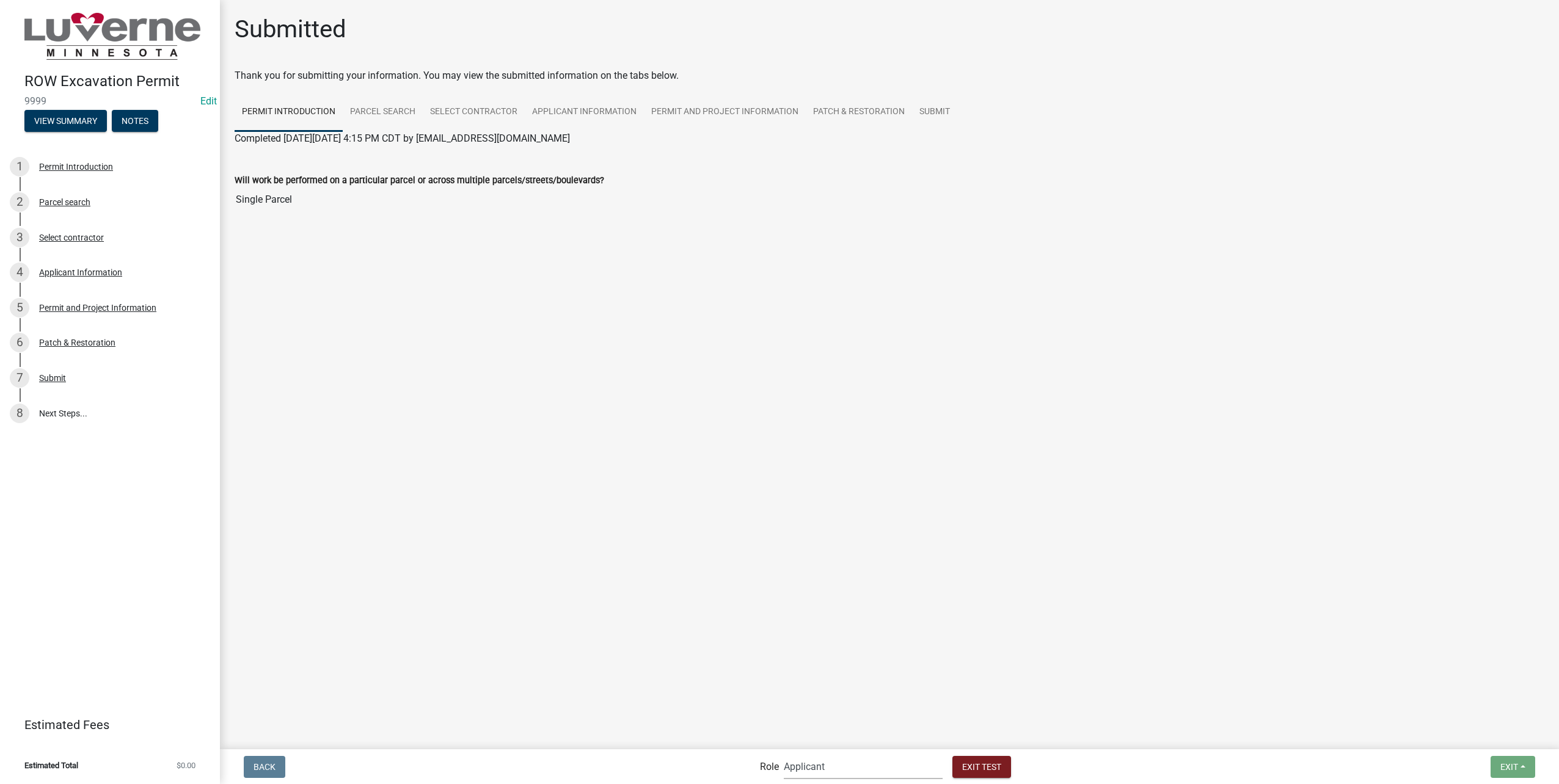
click at [830, 762] on select "Applicant Public Works City Clerk Water/Wastewater Department Admin Electric De…" at bounding box center [863, 767] width 159 height 25
select select "510dac6a-3646-4f14-b049-18fe2023224d"
click at [784, 754] on select "Applicant Public Works City Clerk Water/Wastewater Department Admin Electric De…" at bounding box center [863, 767] width 159 height 25
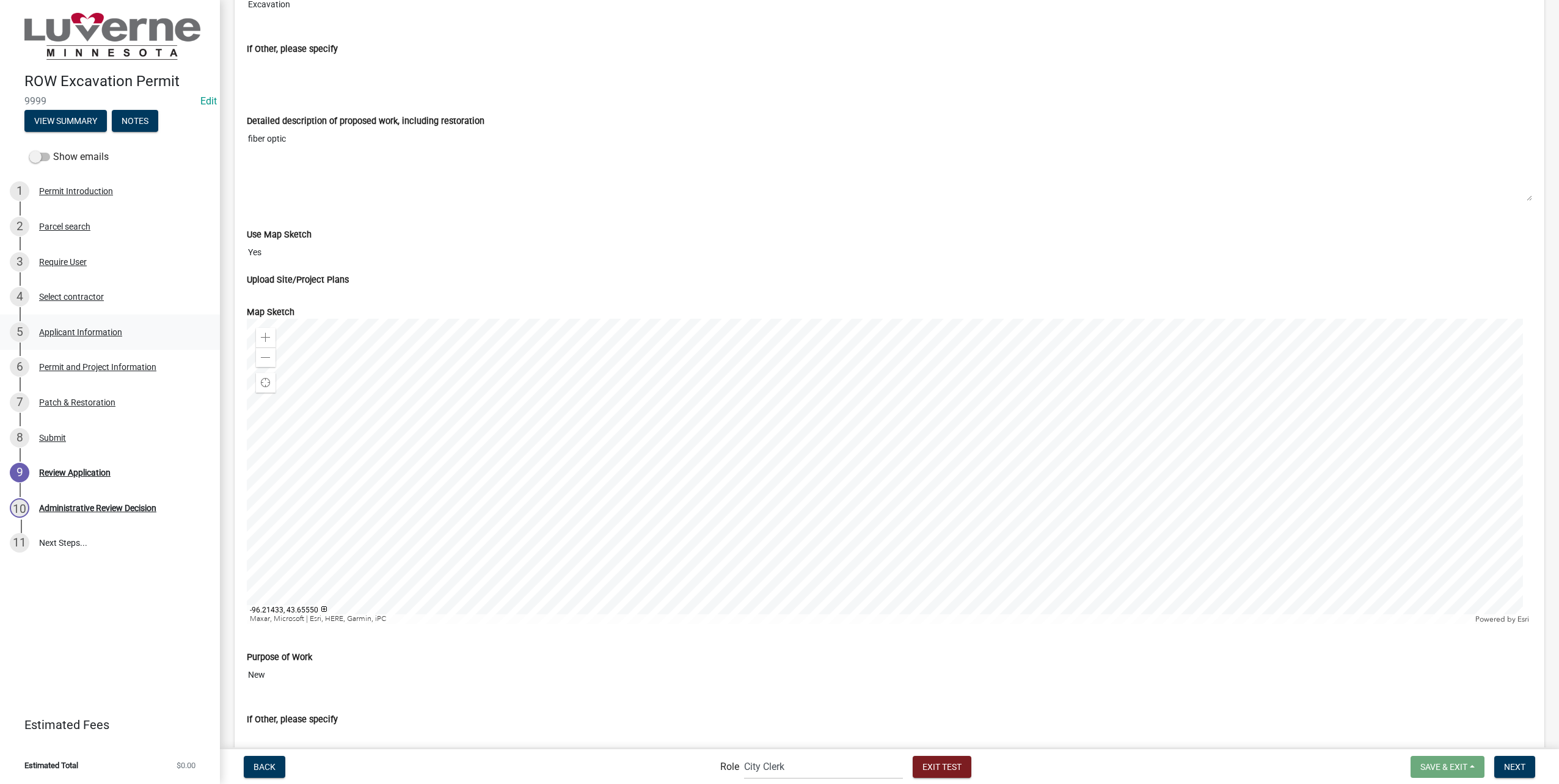
scroll to position [2381, 0]
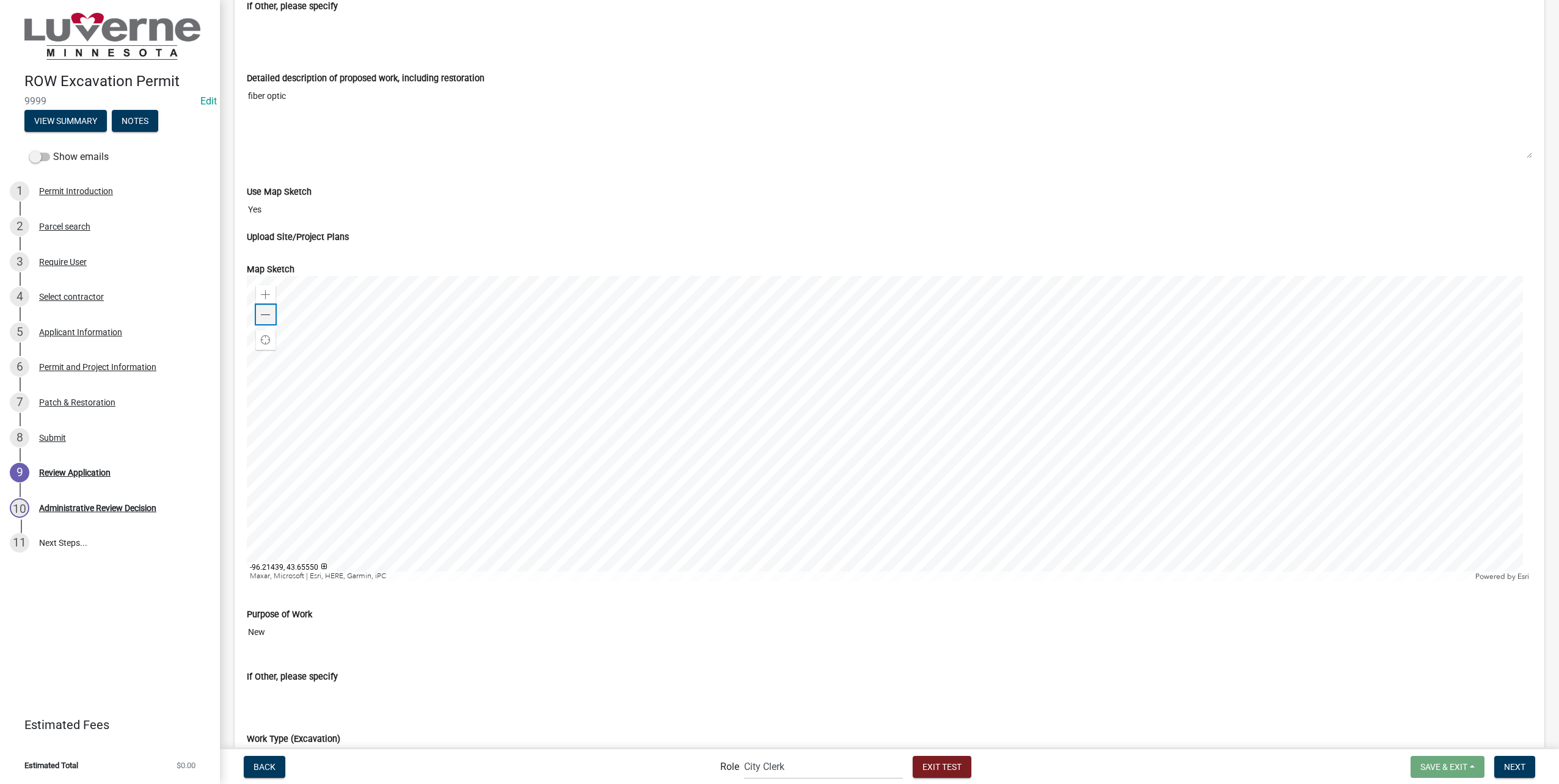
click at [263, 314] on span at bounding box center [266, 315] width 10 height 10
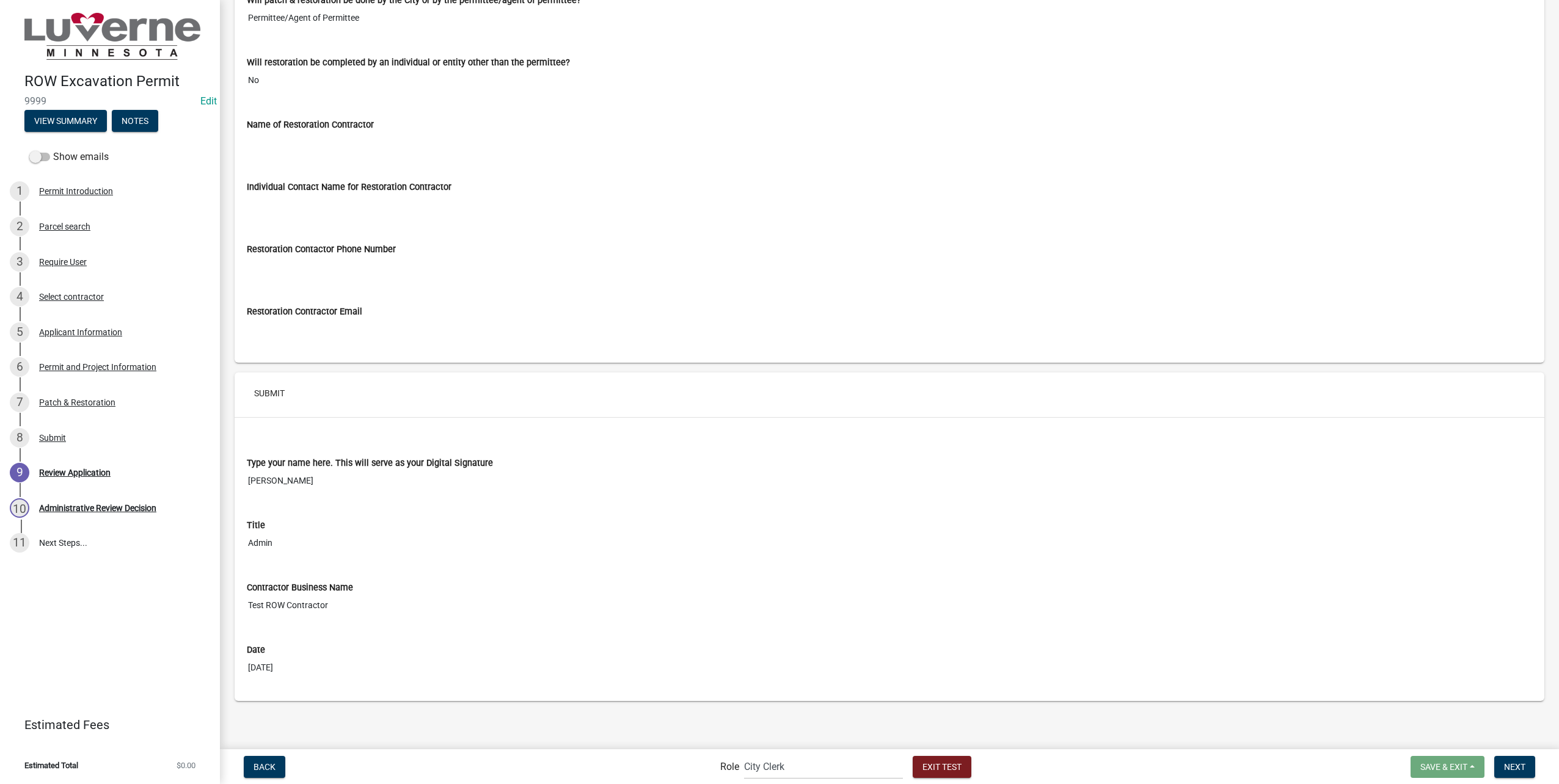
scroll to position [5238, 0]
click at [1515, 773] on button "Next" at bounding box center [1515, 767] width 41 height 22
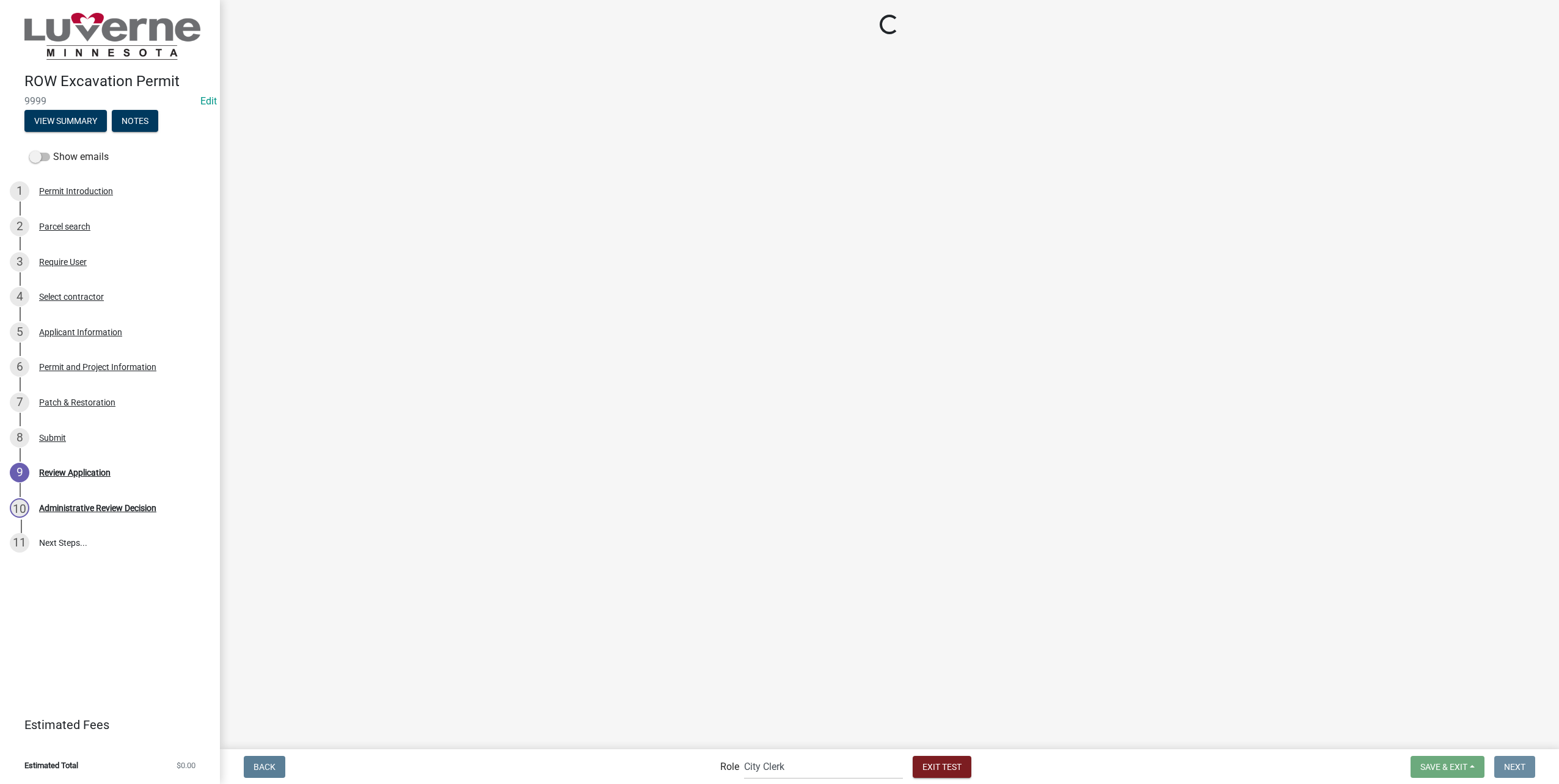
scroll to position [0, 0]
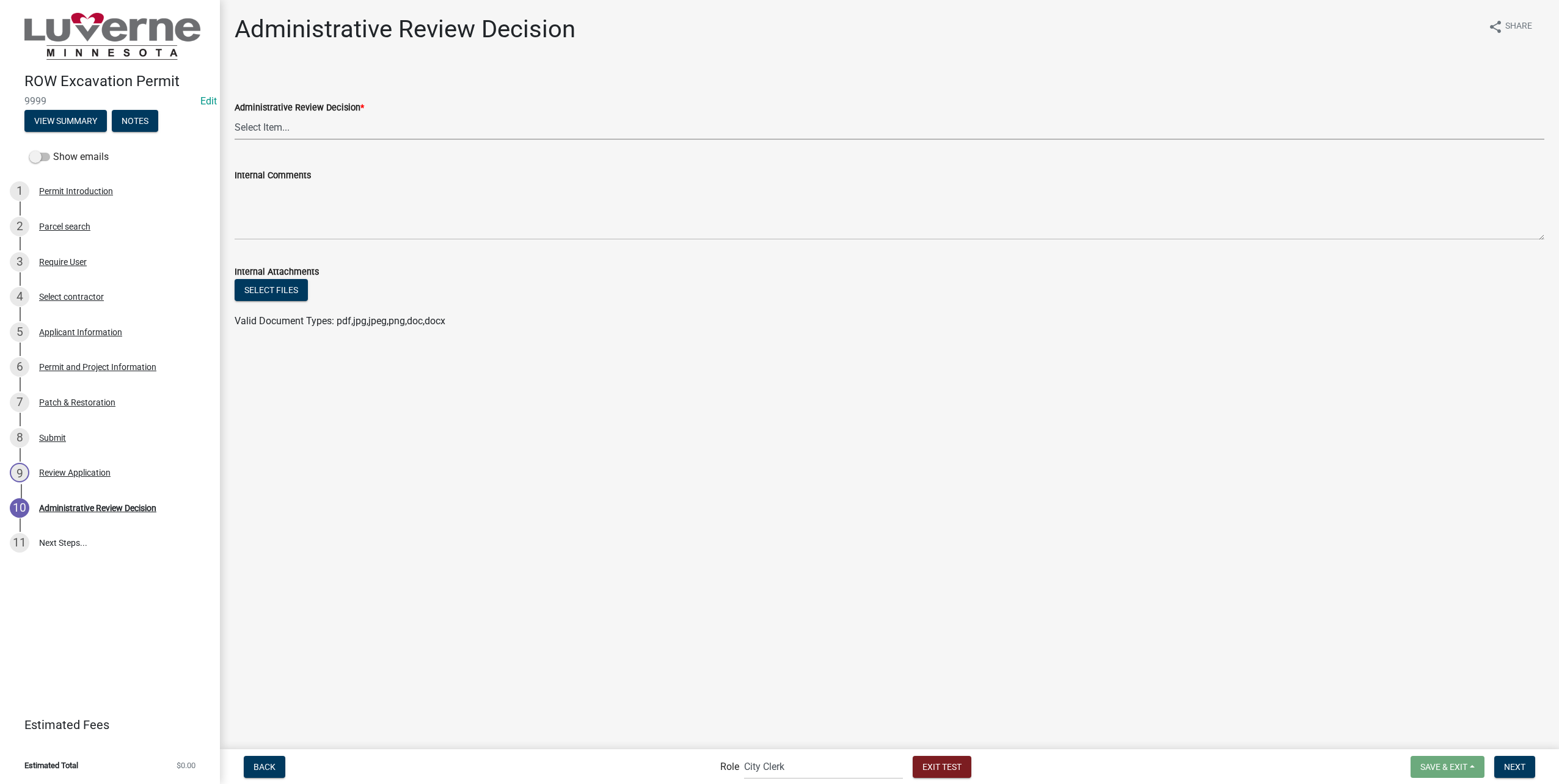
click at [359, 130] on select "Select Item... Approve - send to department heads for review Return - additiona…" at bounding box center [889, 127] width 1310 height 25
click at [234, 115] on select "Select Item... Approve - send to department heads for review Return - additiona…" at bounding box center [889, 127] width 1310 height 25
select select "a7548248-fc72-42ee-822e-89e72bd62c40"
click at [1520, 770] on span "Next" at bounding box center [1514, 766] width 21 height 10
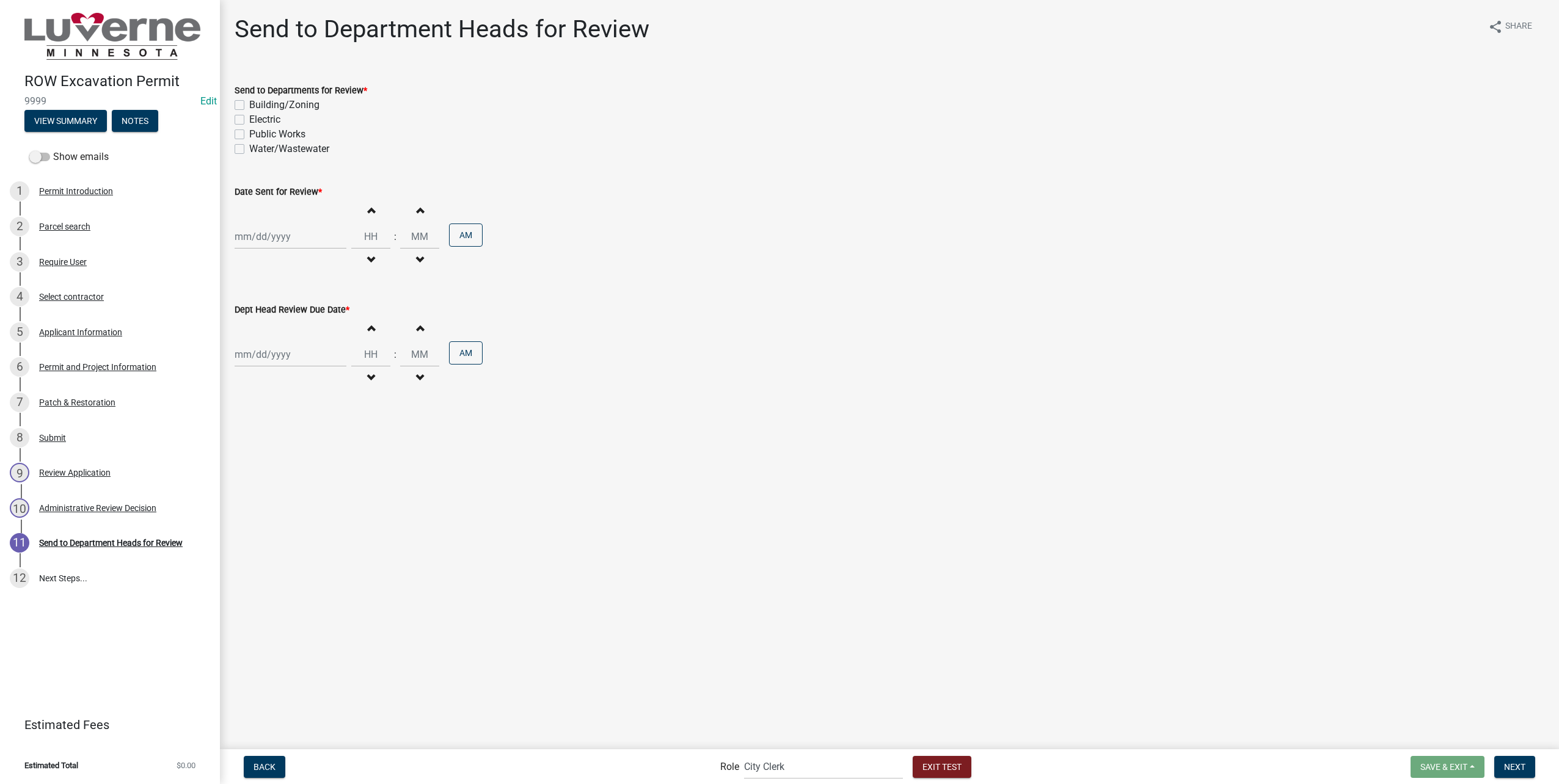
click at [270, 103] on label "Building/Zoning" at bounding box center [284, 105] width 70 height 15
click at [257, 103] on input "Building/Zoning" at bounding box center [253, 101] width 8 height 8
checkbox input "true"
checkbox input "false"
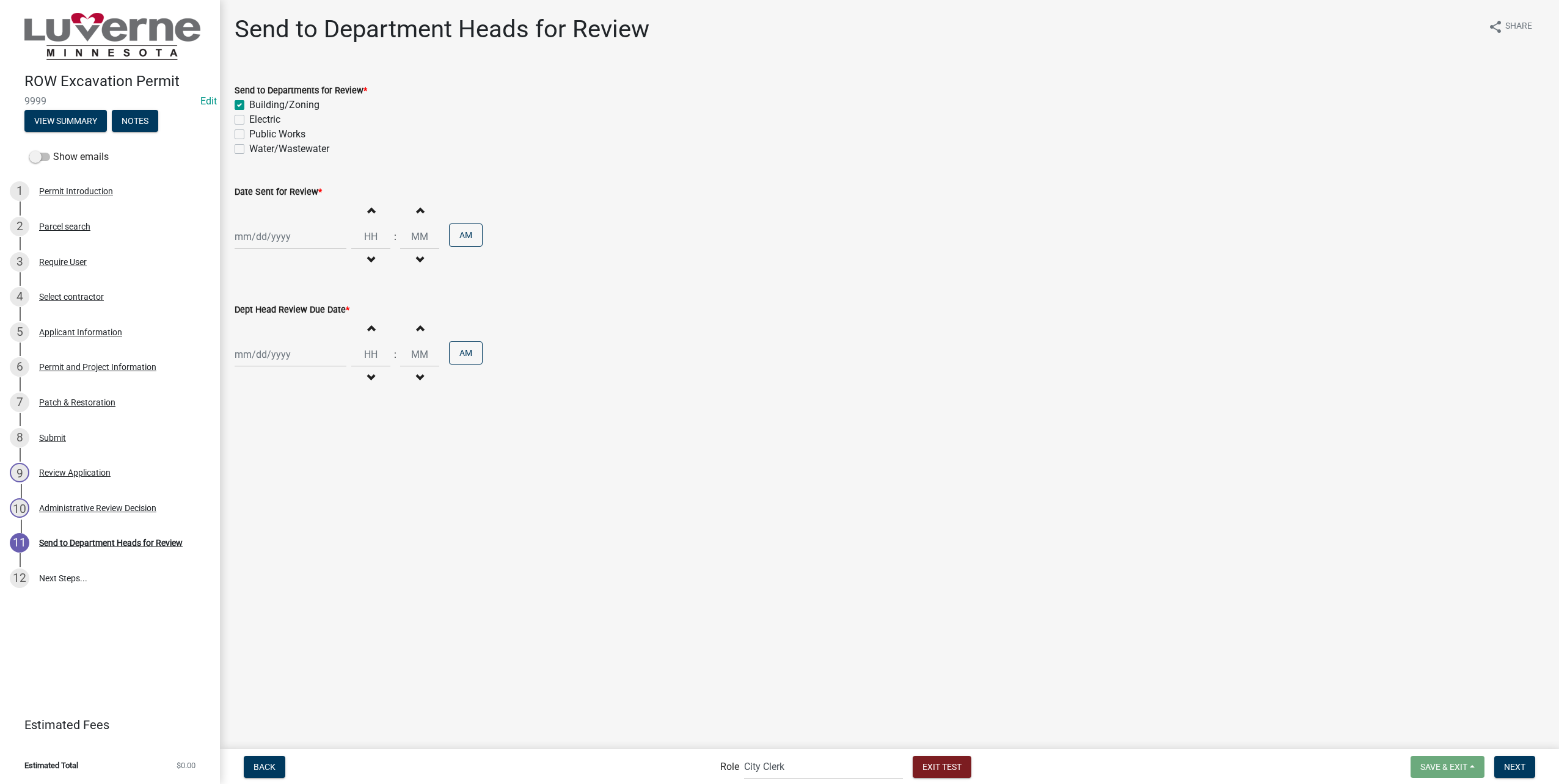
checkbox input "false"
click at [267, 116] on label "Electric" at bounding box center [265, 120] width 31 height 15
click at [257, 116] on input "Electric" at bounding box center [253, 116] width 8 height 8
checkbox input "true"
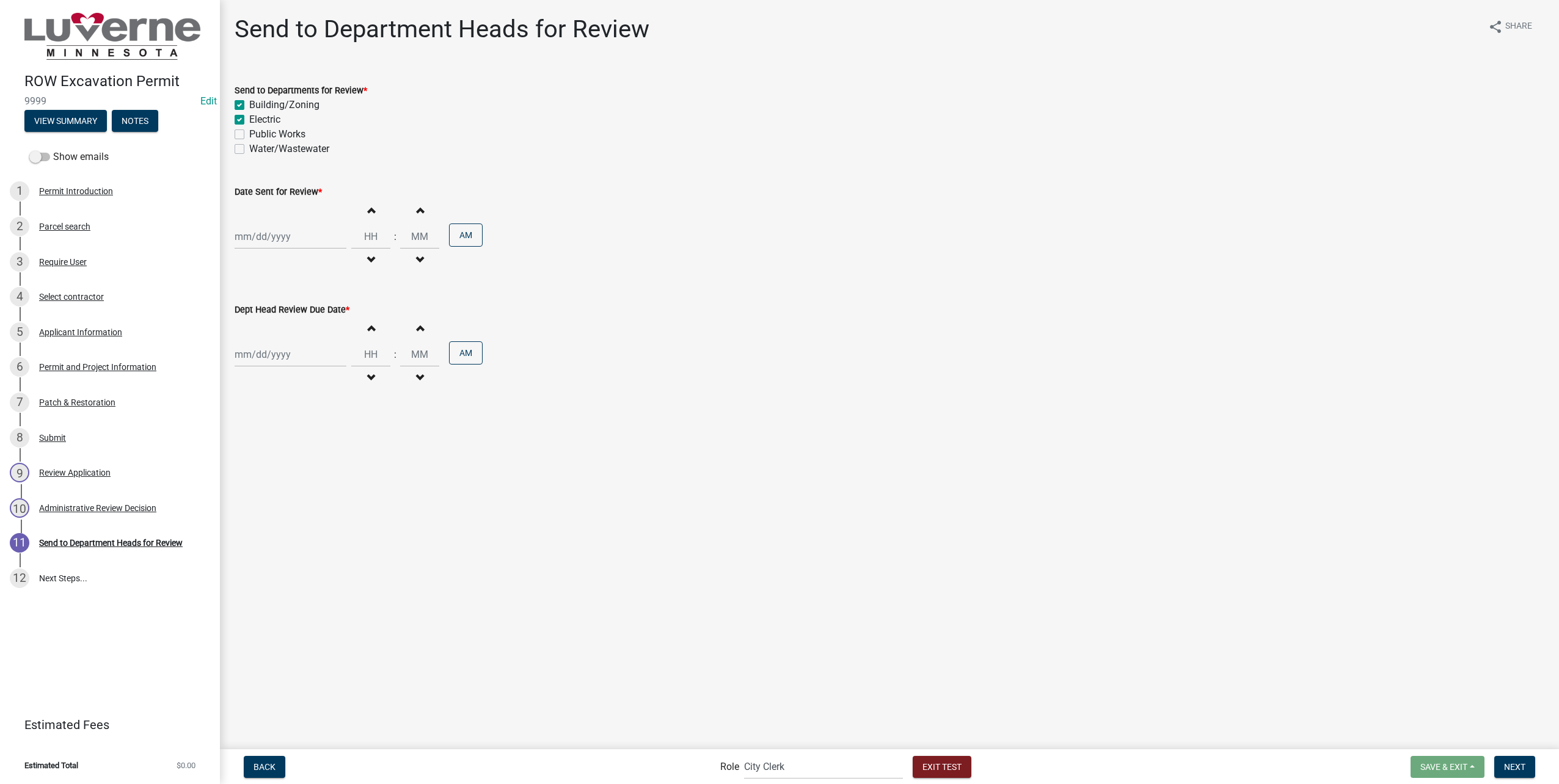
checkbox input "true"
checkbox input "false"
click at [267, 133] on label "Public Works" at bounding box center [277, 134] width 56 height 15
click at [257, 133] on input "Public Works" at bounding box center [253, 130] width 8 height 8
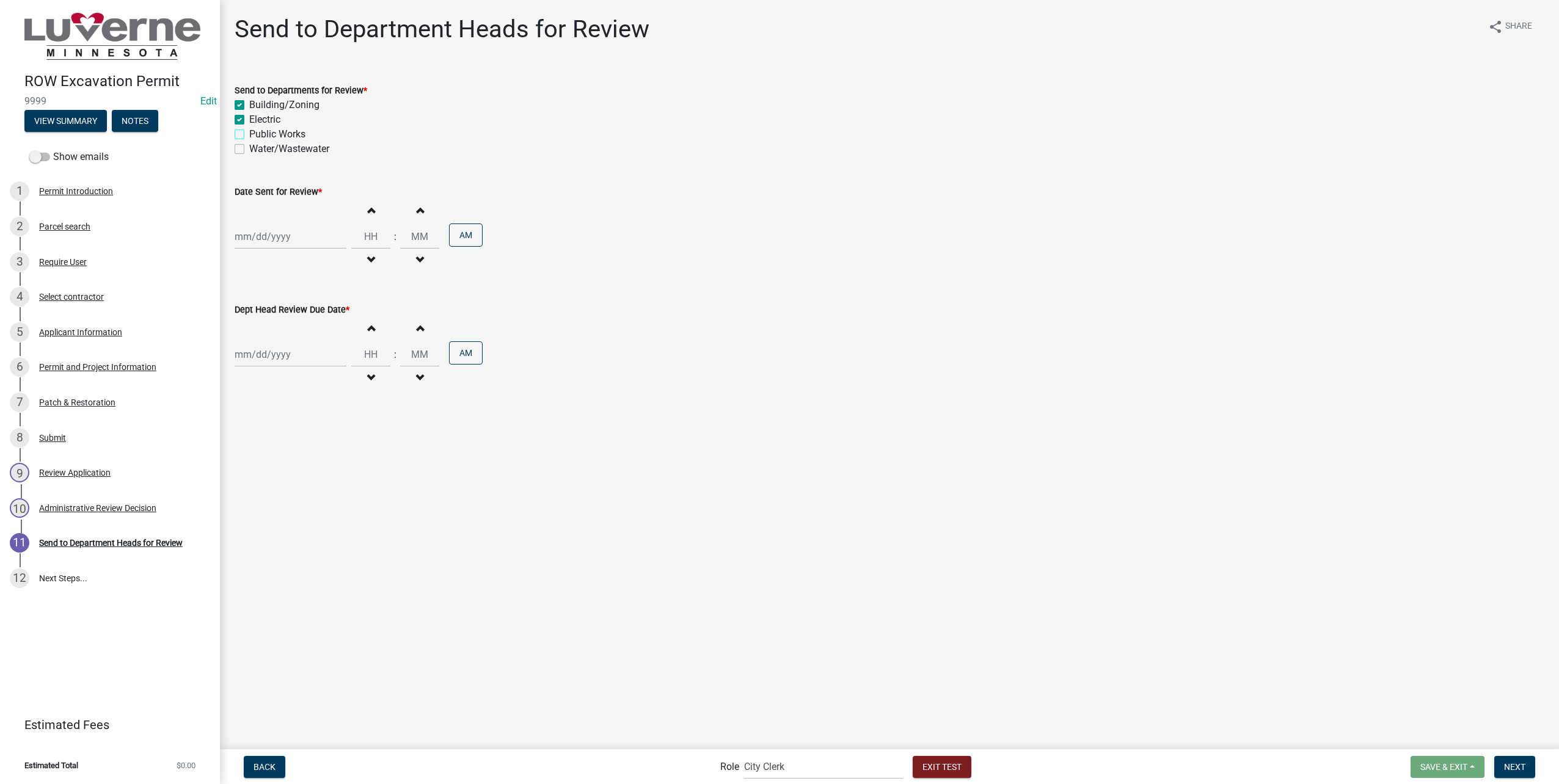
checkbox input "true"
click at [266, 150] on label "Water/Wastewater" at bounding box center [289, 149] width 80 height 15
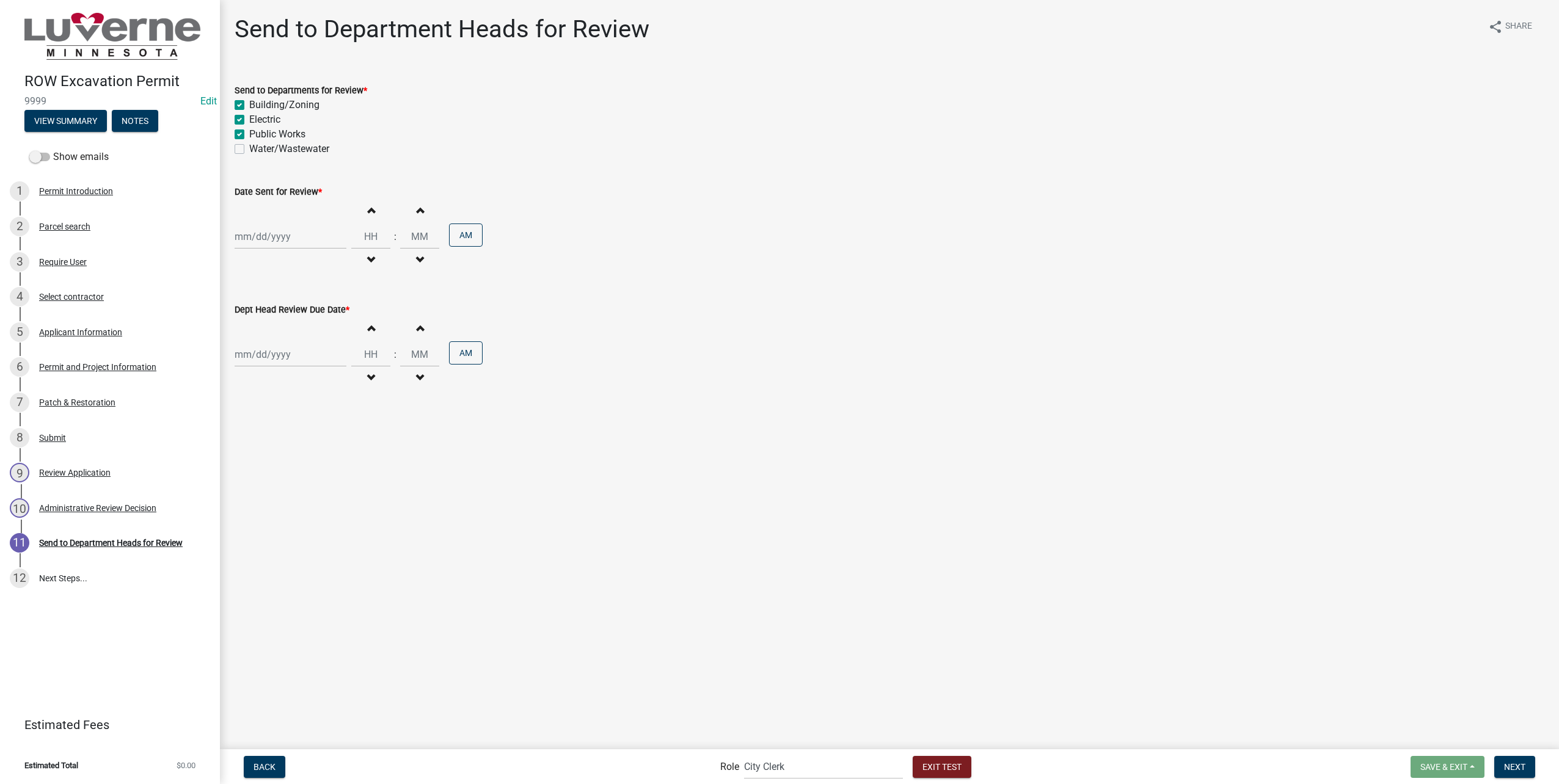
click at [257, 150] on input "Water/Wastewater" at bounding box center [253, 145] width 8 height 8
checkbox input "true"
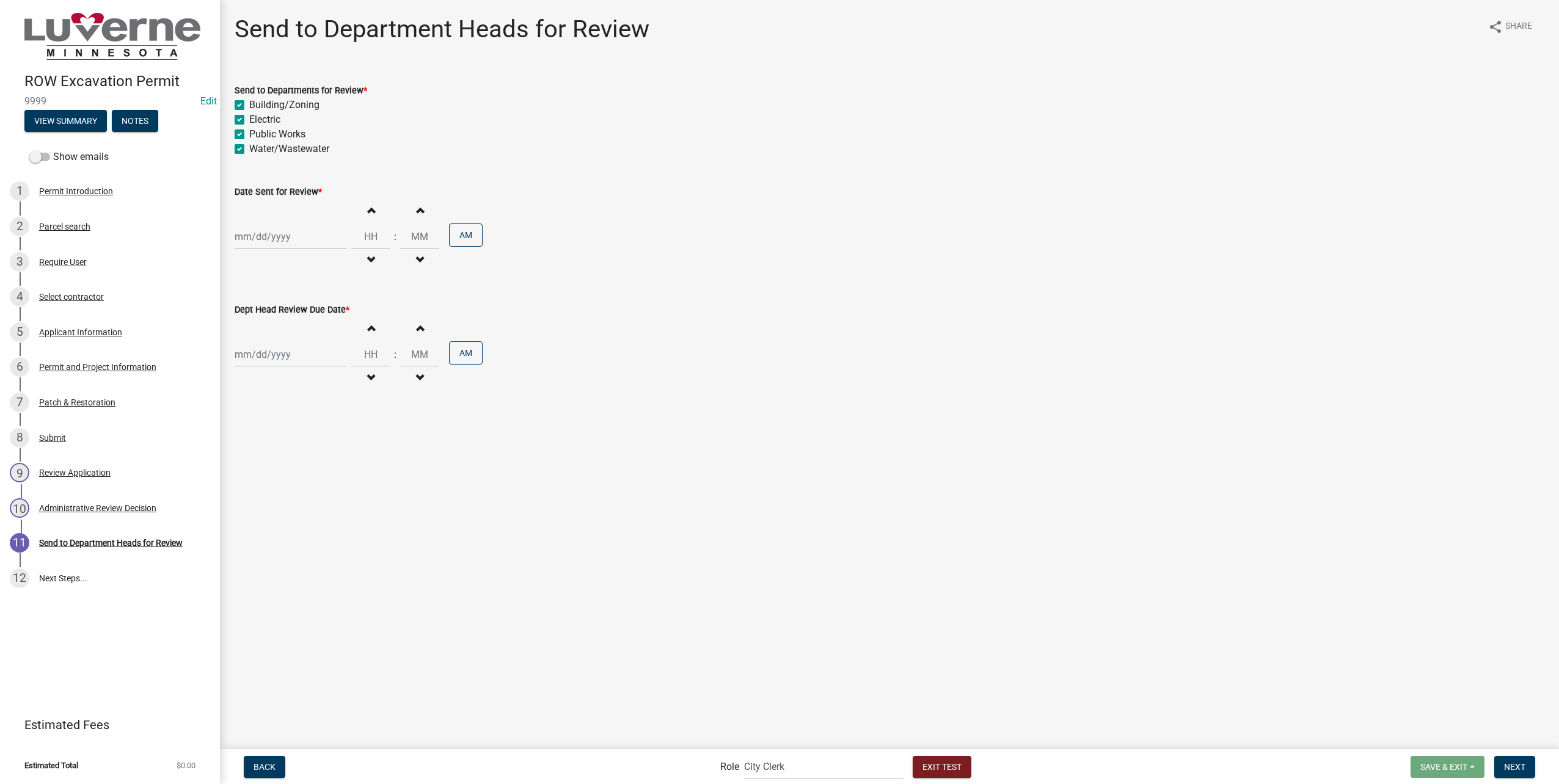
checkbox input "true"
click at [281, 227] on div at bounding box center [290, 237] width 112 height 25
select select "8"
select select "2025"
click at [287, 359] on div "20" at bounding box center [285, 360] width 19 height 19
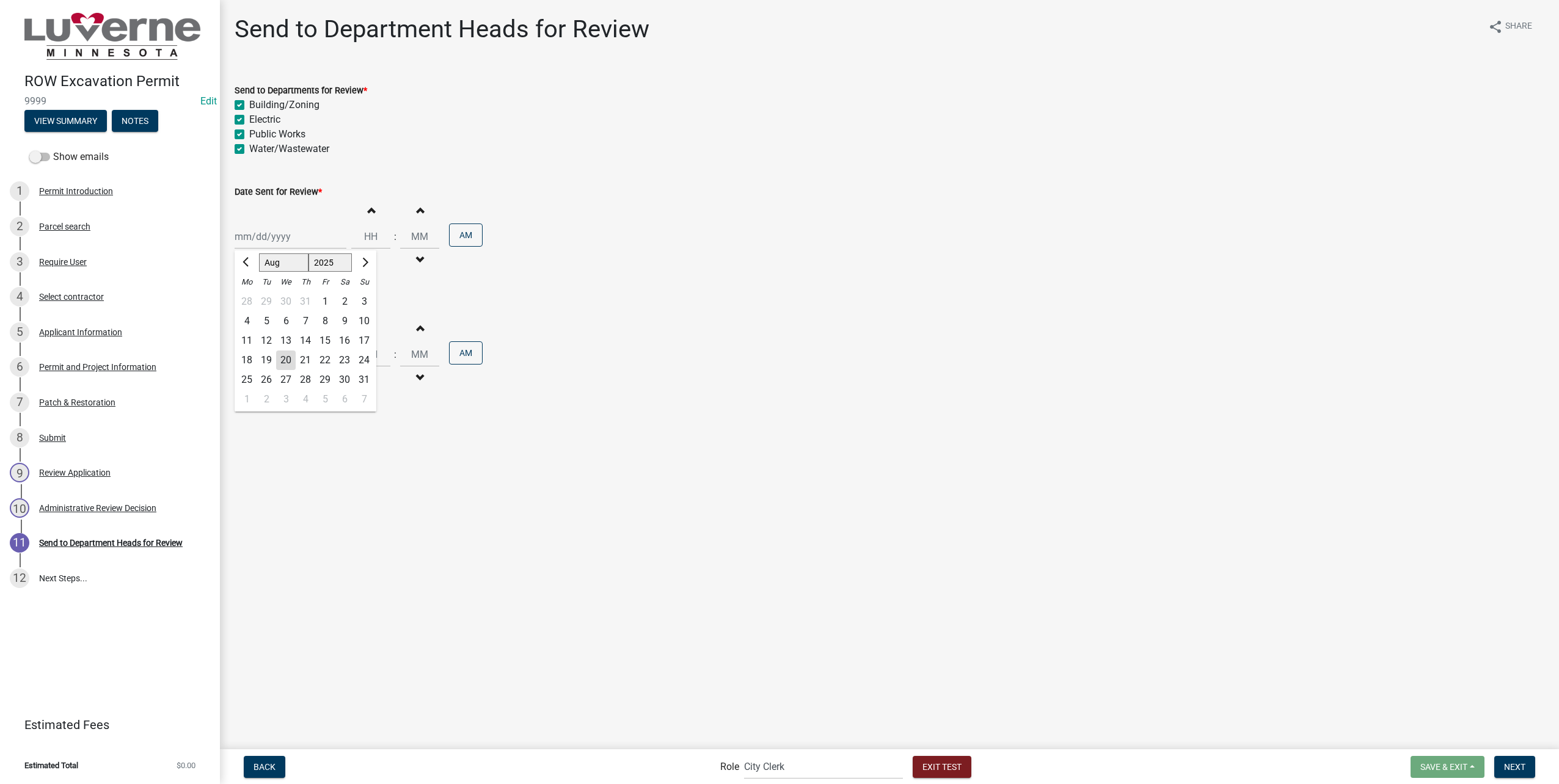
type input "08/20/2025"
click at [362, 230] on input "Hours" at bounding box center [370, 237] width 39 height 25
type input "04"
type input "00"
click at [469, 234] on button "AM" at bounding box center [466, 235] width 34 height 23
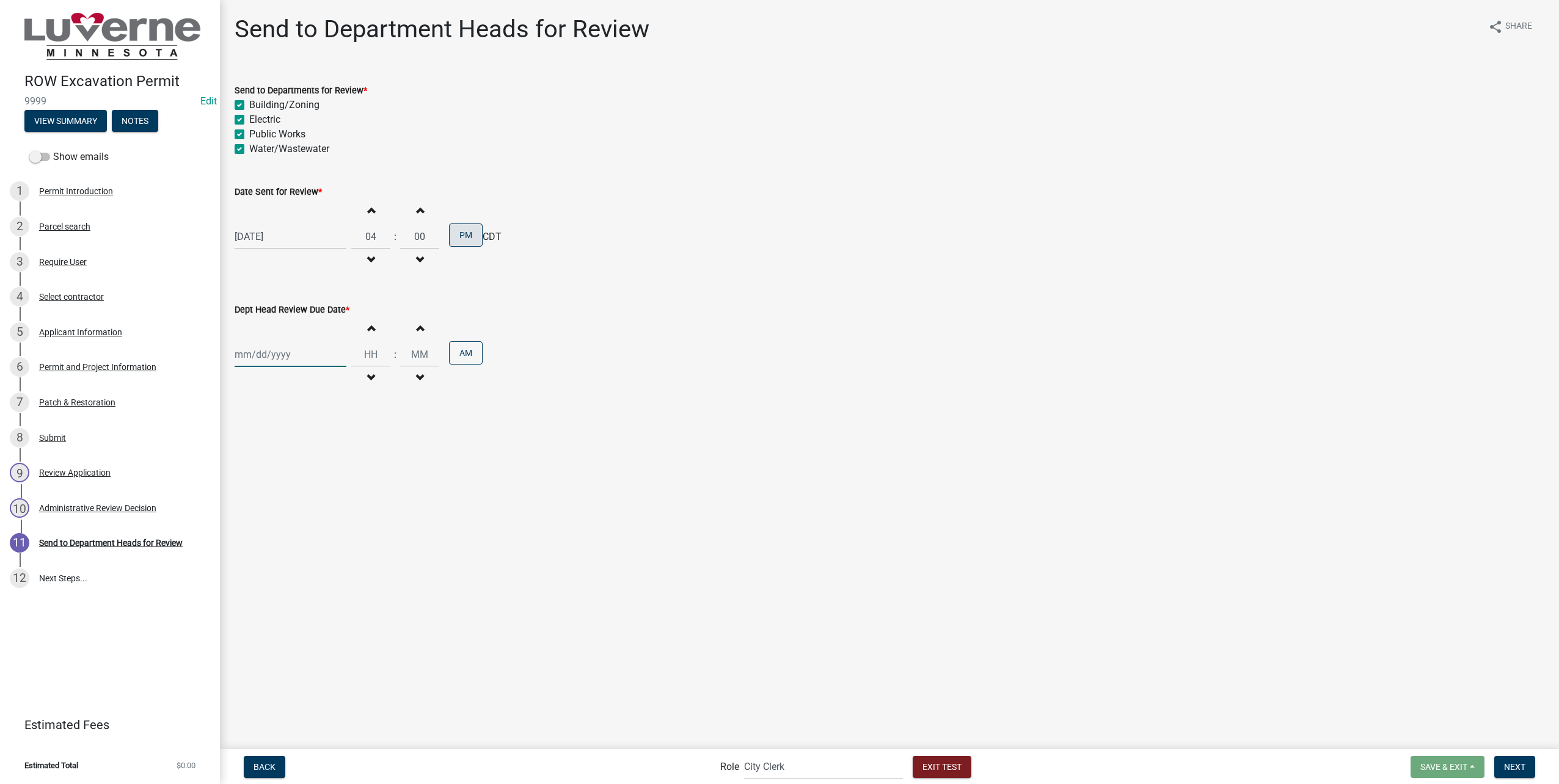
click at [262, 353] on div at bounding box center [290, 354] width 112 height 25
select select "8"
select select "2025"
click at [321, 477] on div "22" at bounding box center [324, 478] width 19 height 19
type input "08/22/2025"
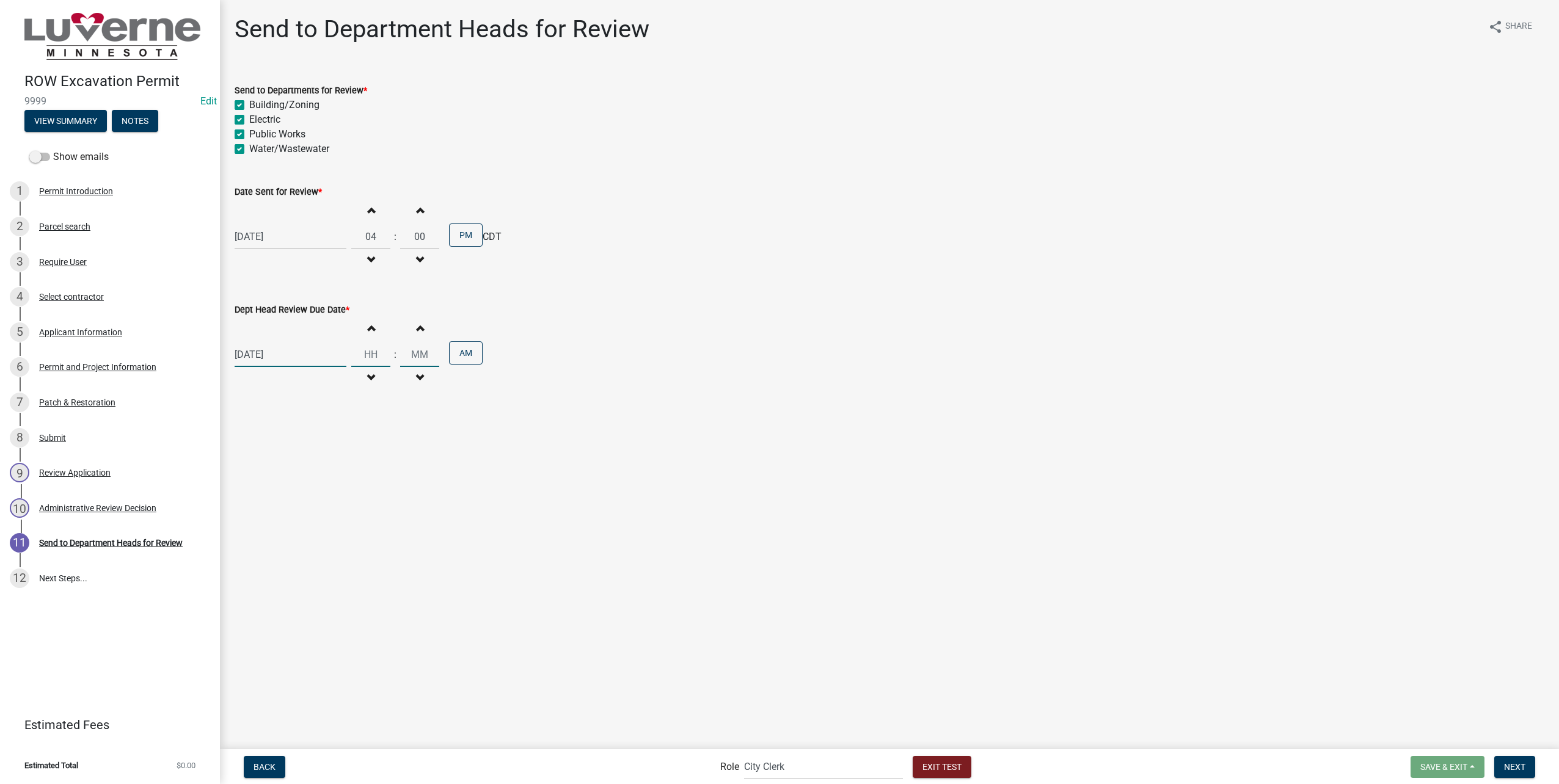
click at [373, 349] on input "Hours" at bounding box center [370, 354] width 39 height 25
type input "04"
type input "00"
click at [468, 341] on div "Increment hours 04 Decrement hours : Increment minutes 00 Decrement minutes AM" at bounding box center [416, 354] width 131 height 75
click at [472, 352] on button "AM" at bounding box center [466, 352] width 34 height 23
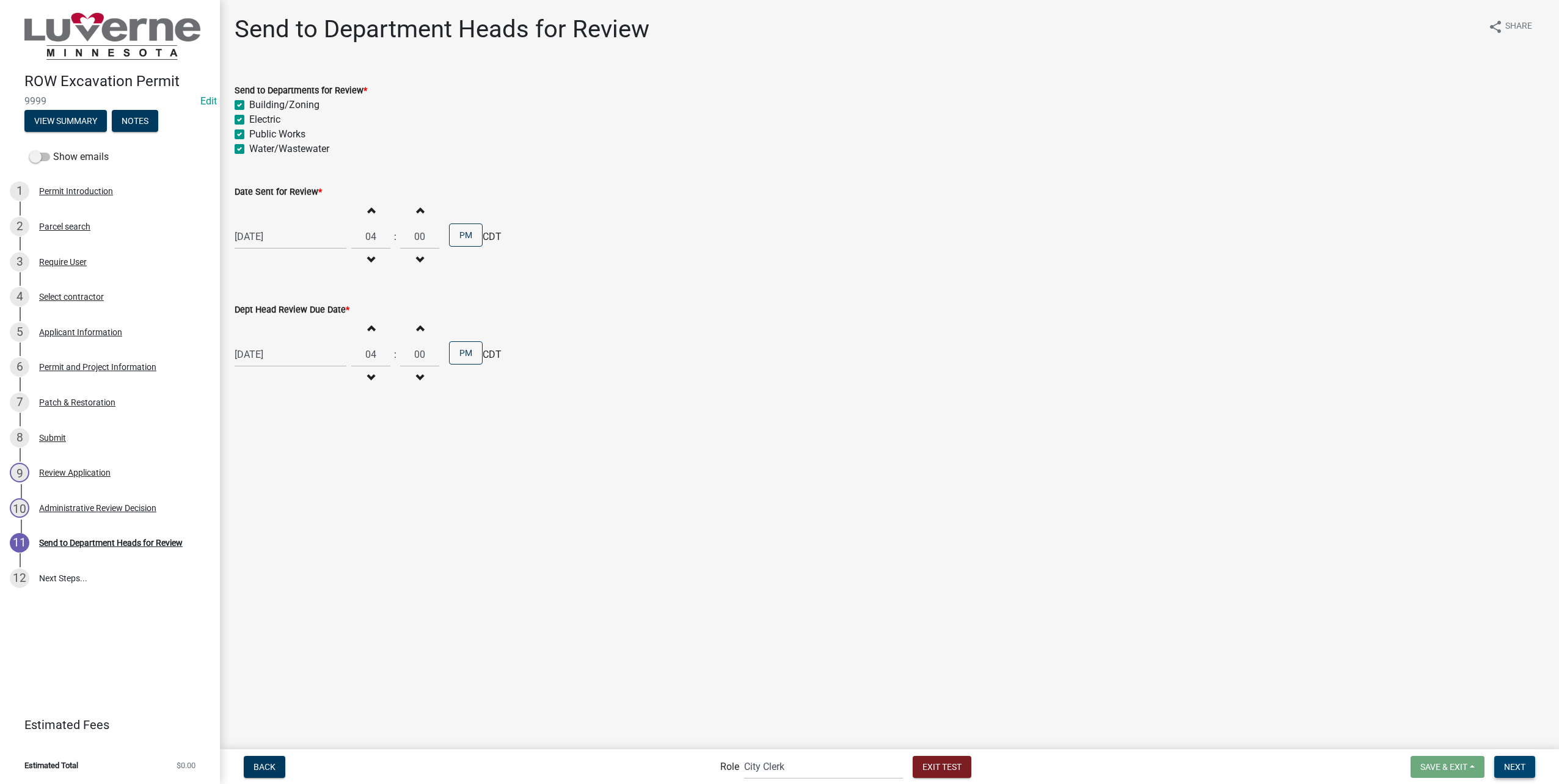
click at [1515, 765] on span "Next" at bounding box center [1514, 766] width 21 height 10
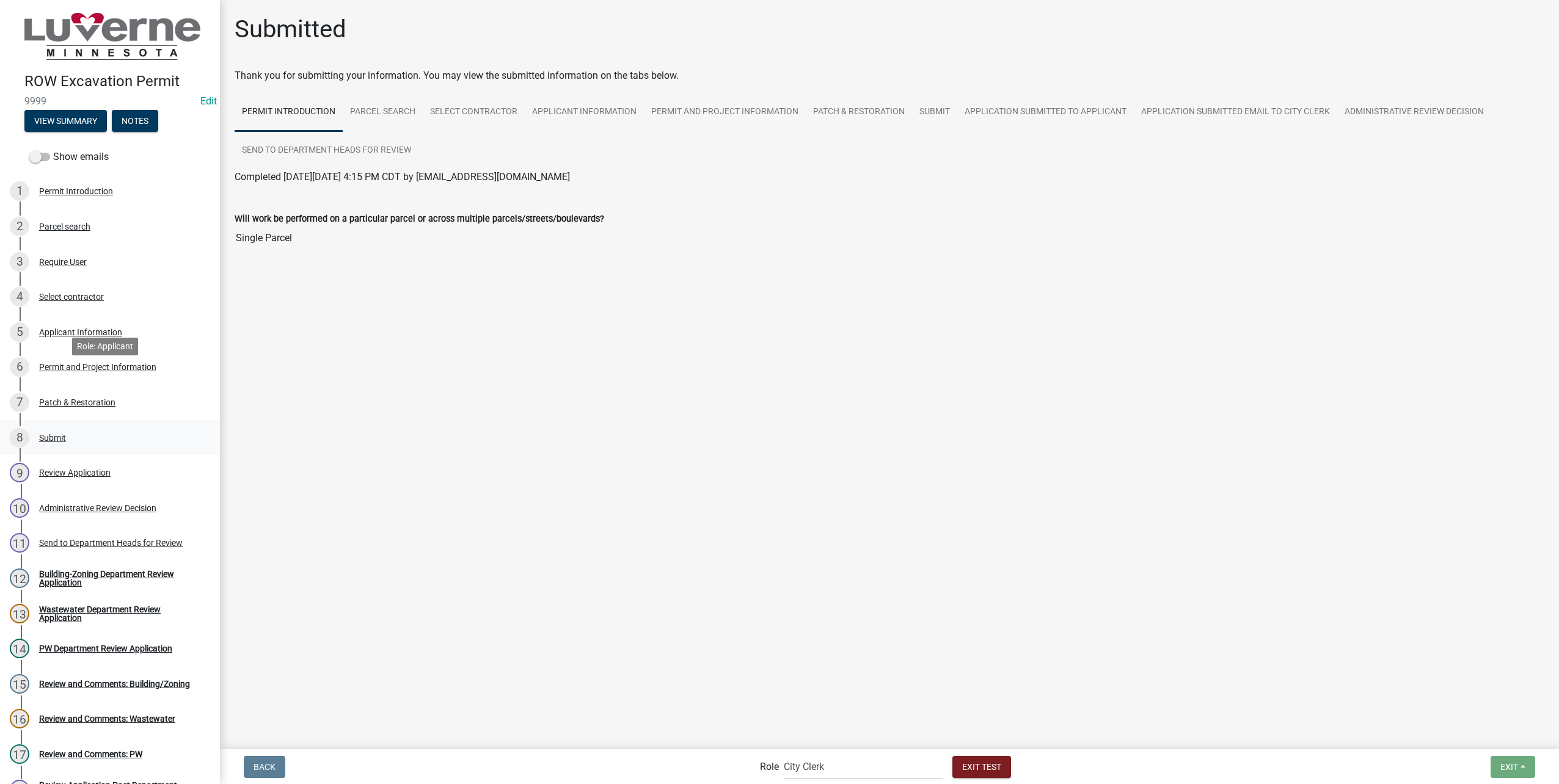
scroll to position [177, 0]
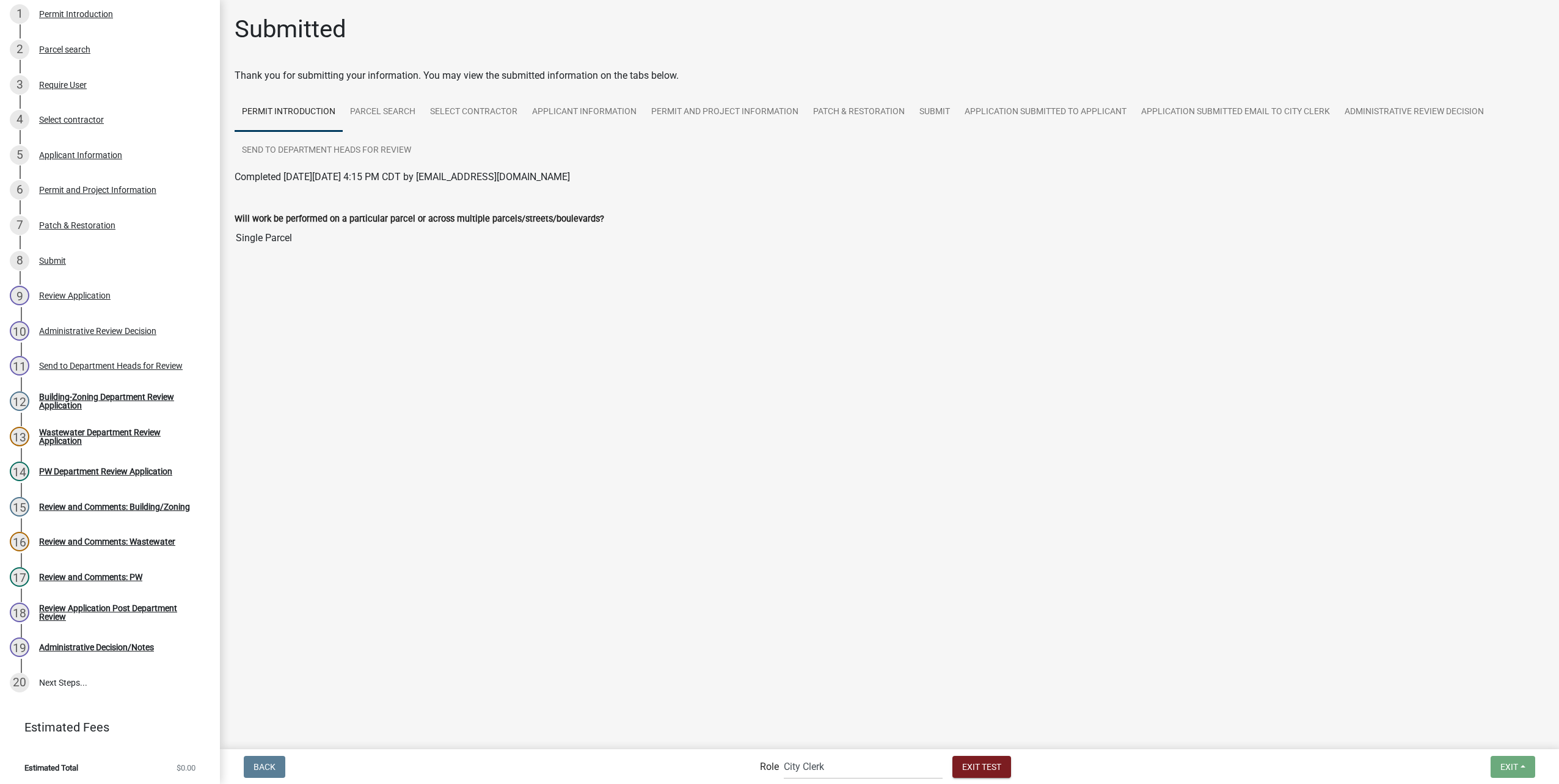
drag, startPoint x: 98, startPoint y: 386, endPoint x: 263, endPoint y: 417, distance: 167.9
click at [98, 386] on link "12 Building-Zoning Department Review Application" at bounding box center [110, 401] width 220 height 35
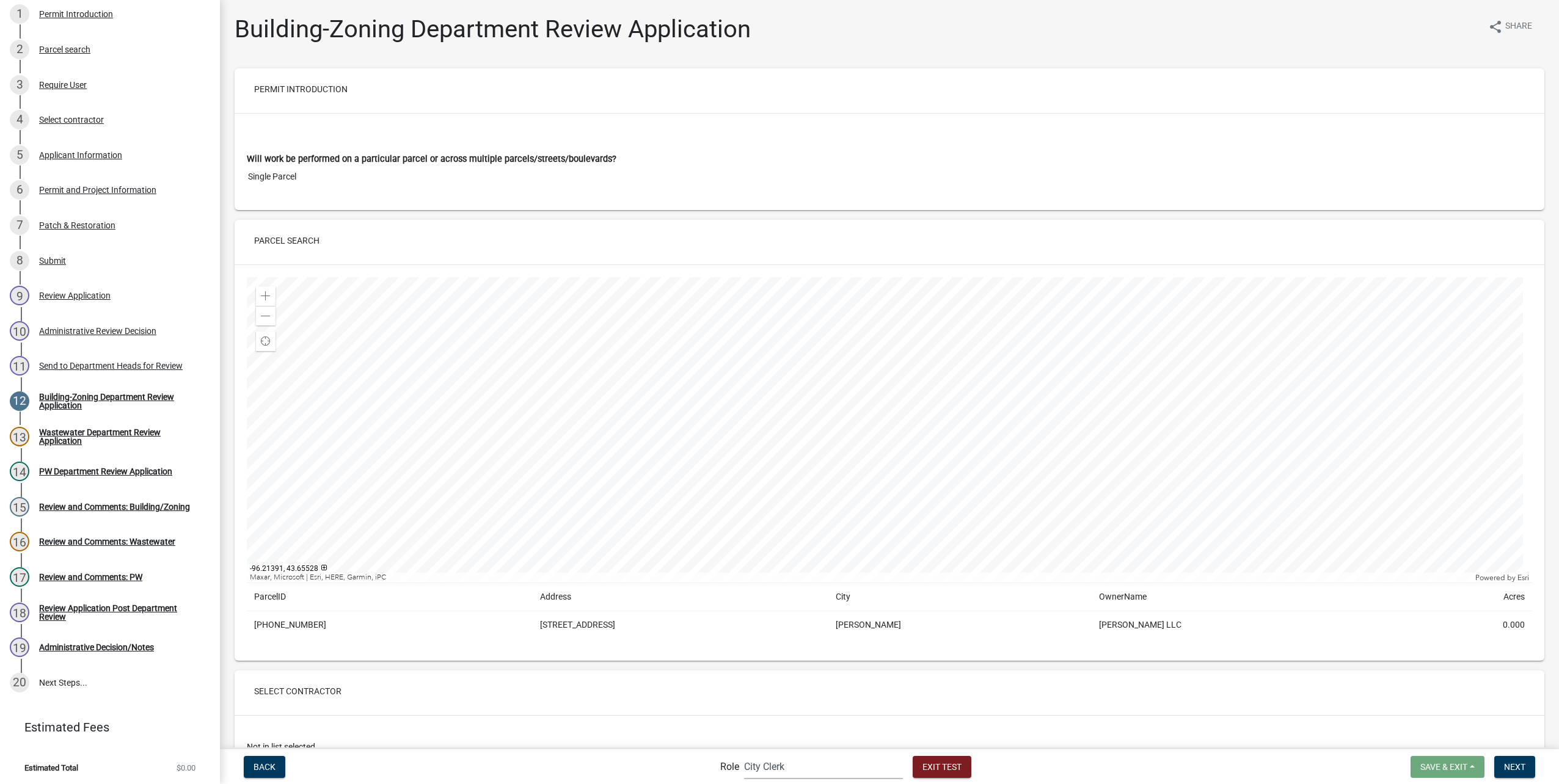
click at [793, 763] on select "Applicant Public Works City Clerk Water/Wastewater Department Admin Electric De…" at bounding box center [824, 767] width 159 height 25
select select "aa0f0e89-27ad-4056-a8df-c2d0f55e2258"
click at [744, 754] on select "Applicant Public Works City Clerk Water/Wastewater Department Admin Electric De…" at bounding box center [824, 767] width 159 height 25
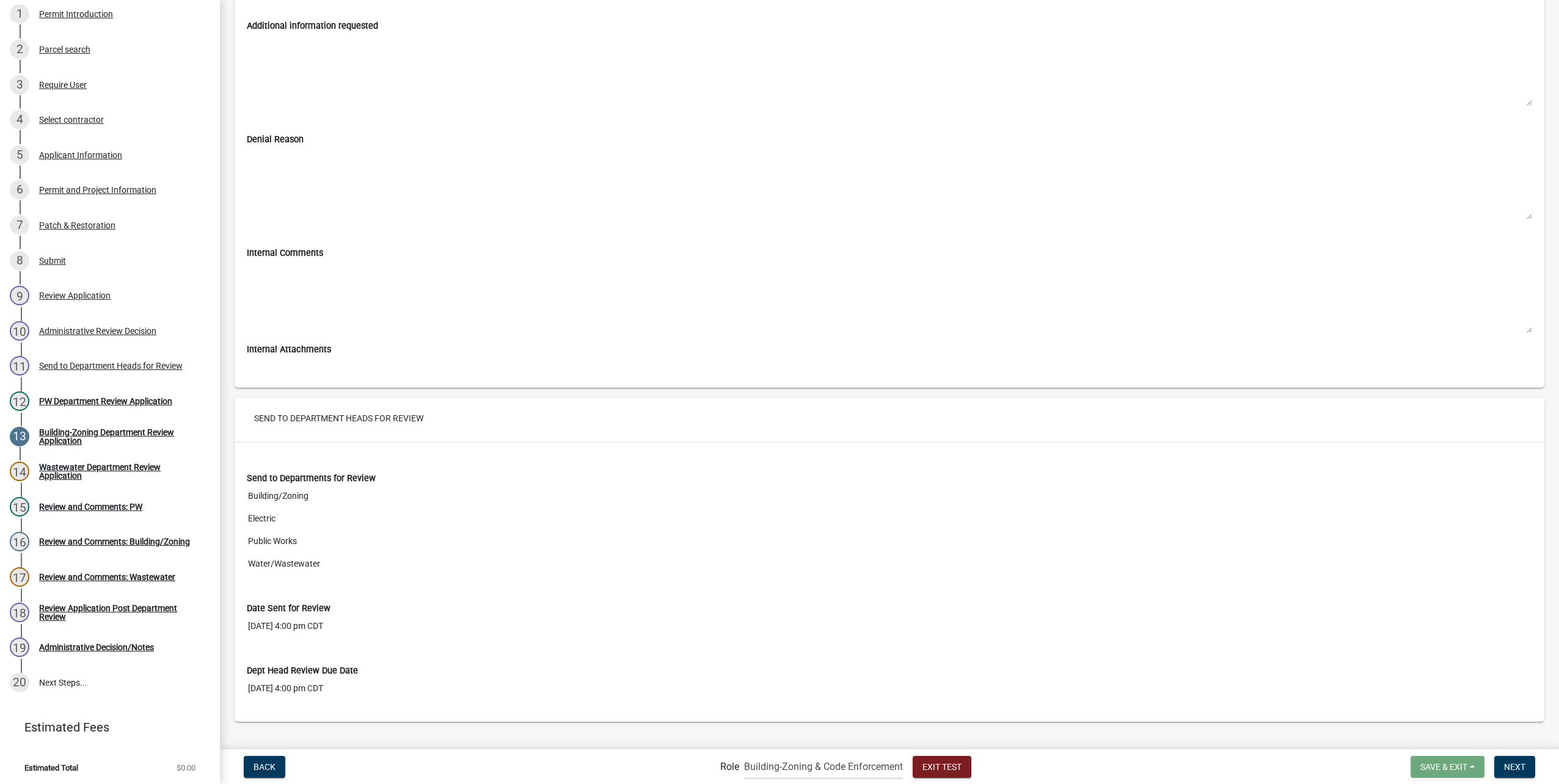
scroll to position [6086, 0]
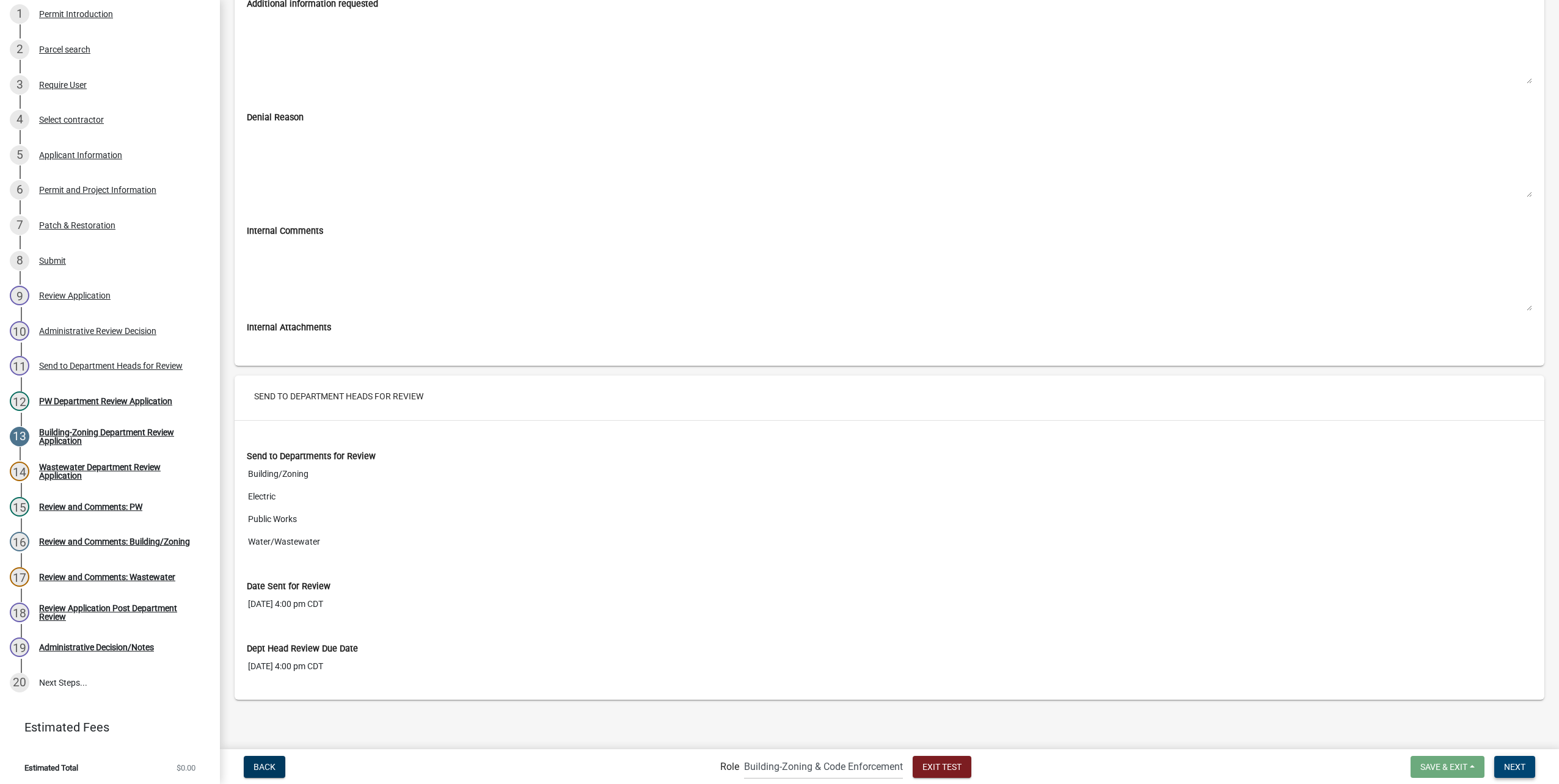
click at [1514, 763] on span "Next" at bounding box center [1514, 766] width 21 height 10
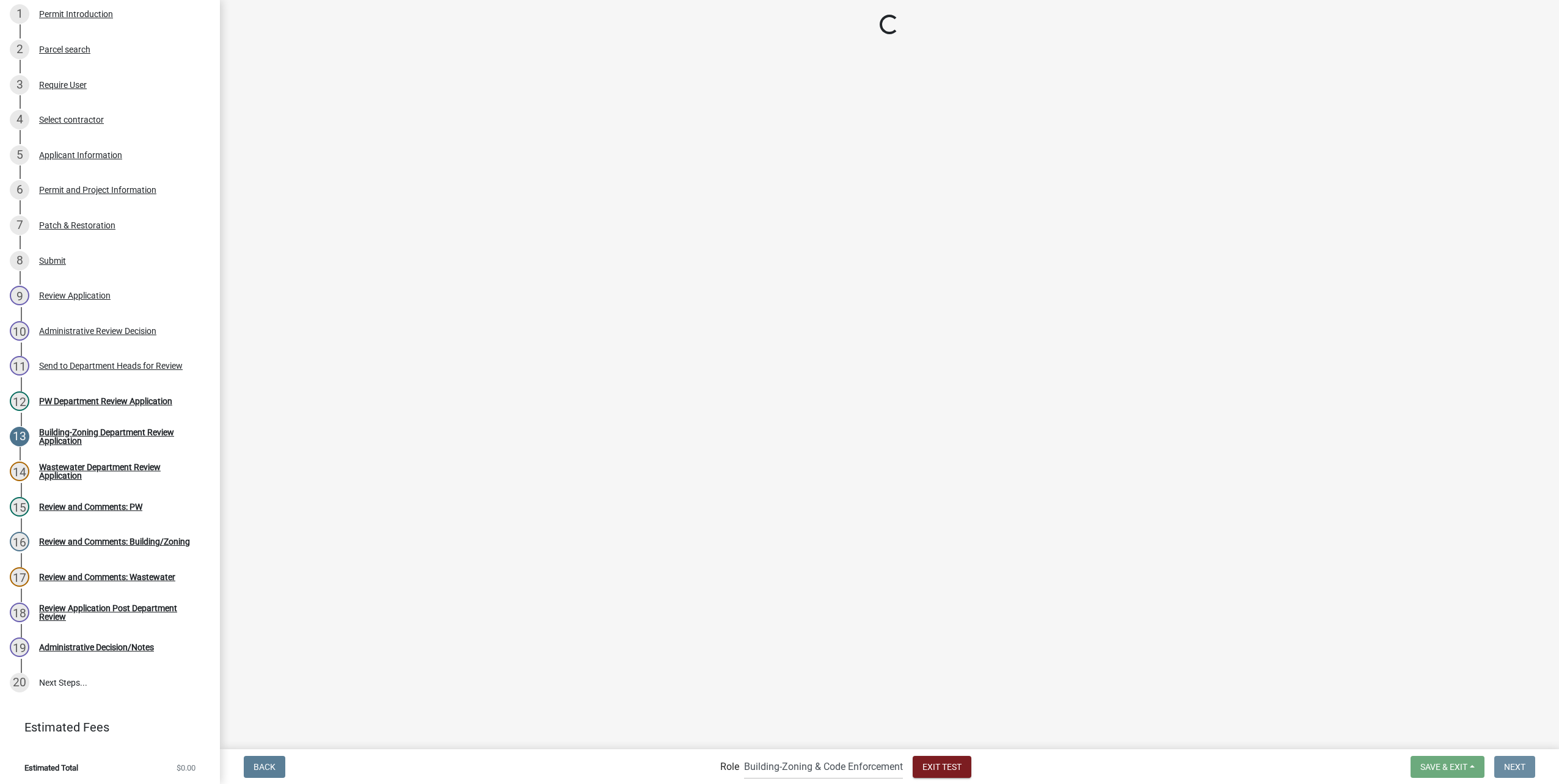
scroll to position [0, 0]
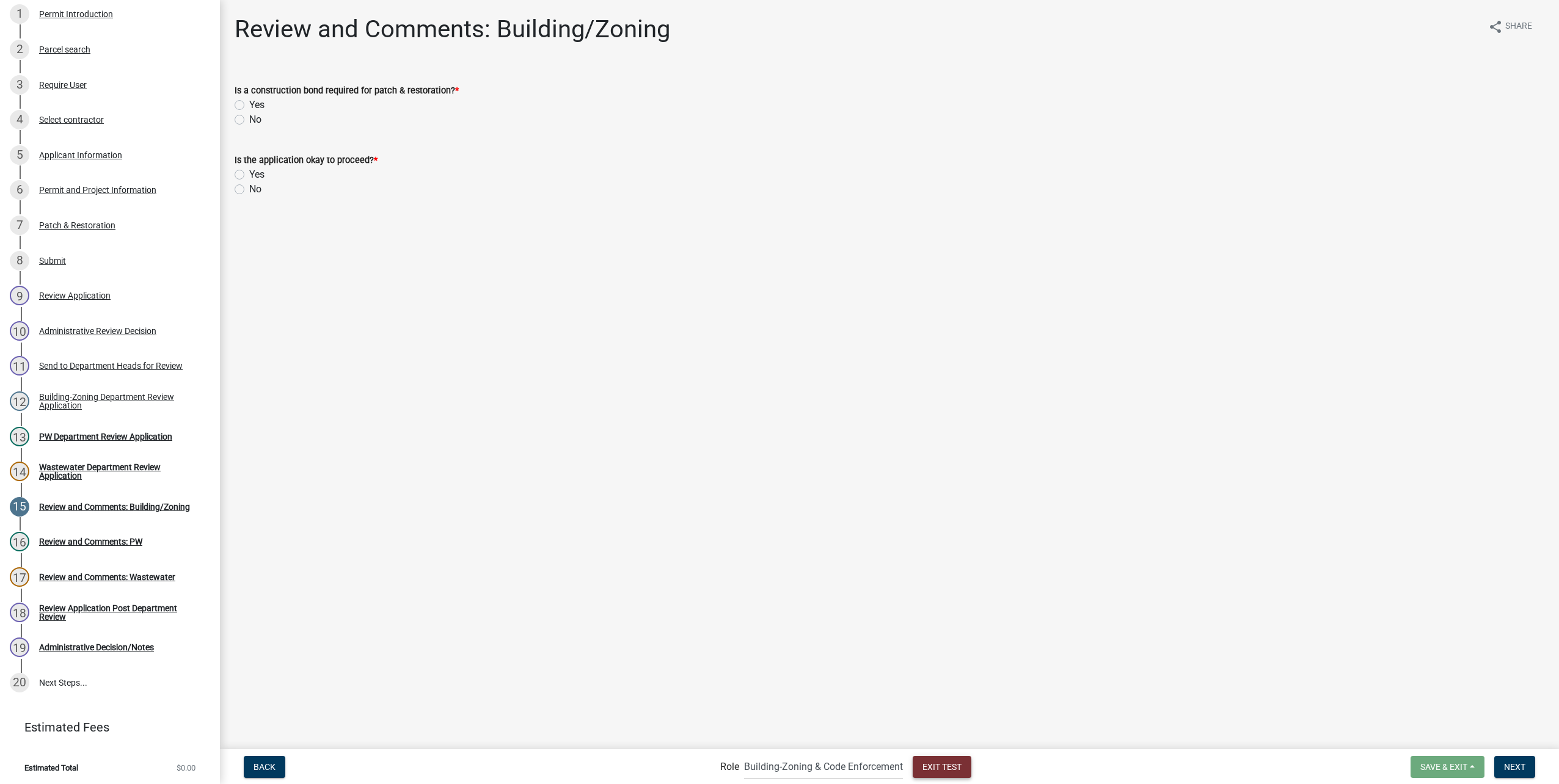
click at [952, 766] on span "Exit Test" at bounding box center [942, 766] width 39 height 10
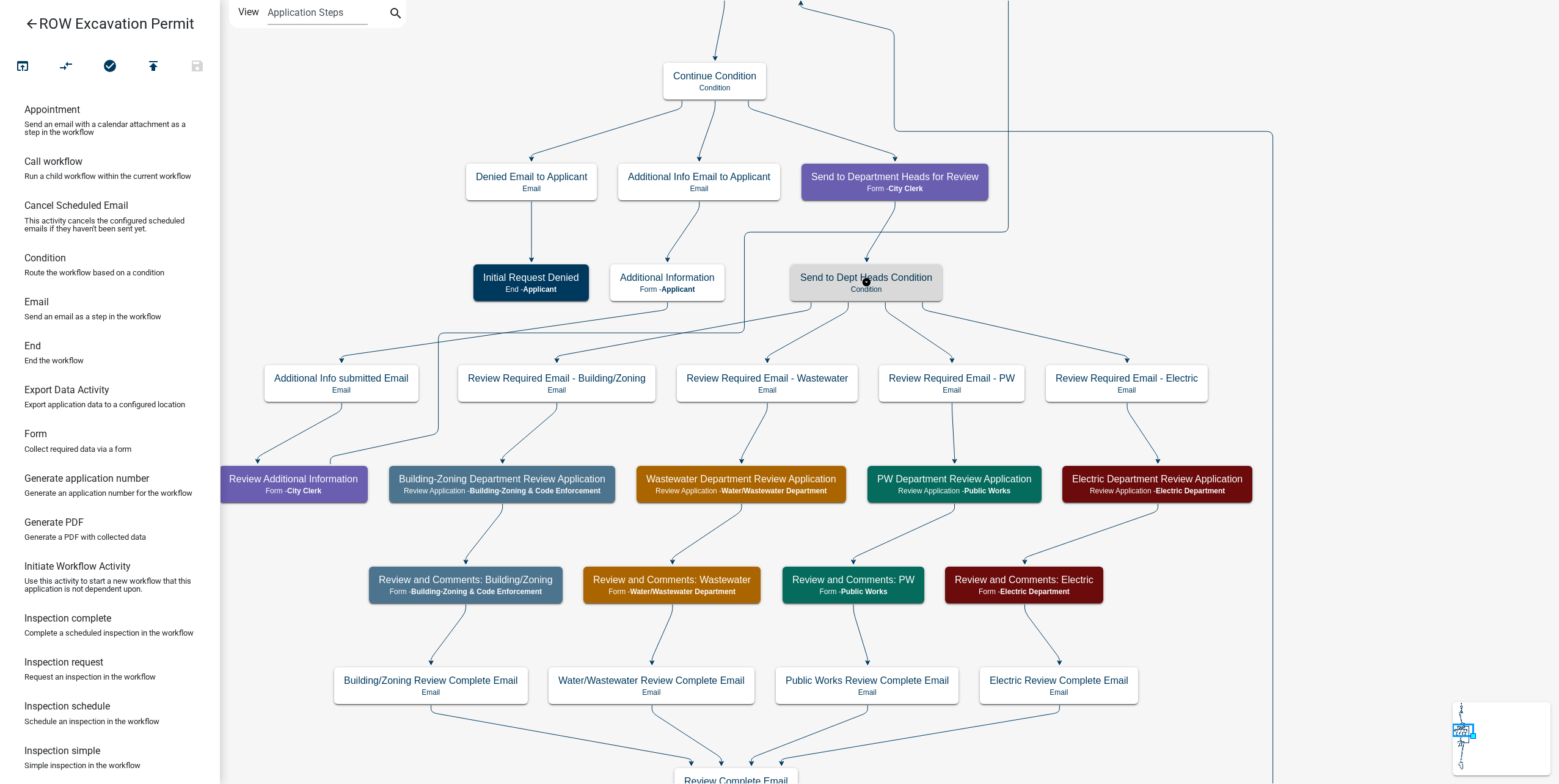
click at [904, 284] on div "Send to Dept Heads Condition Condition" at bounding box center [867, 283] width 152 height 37
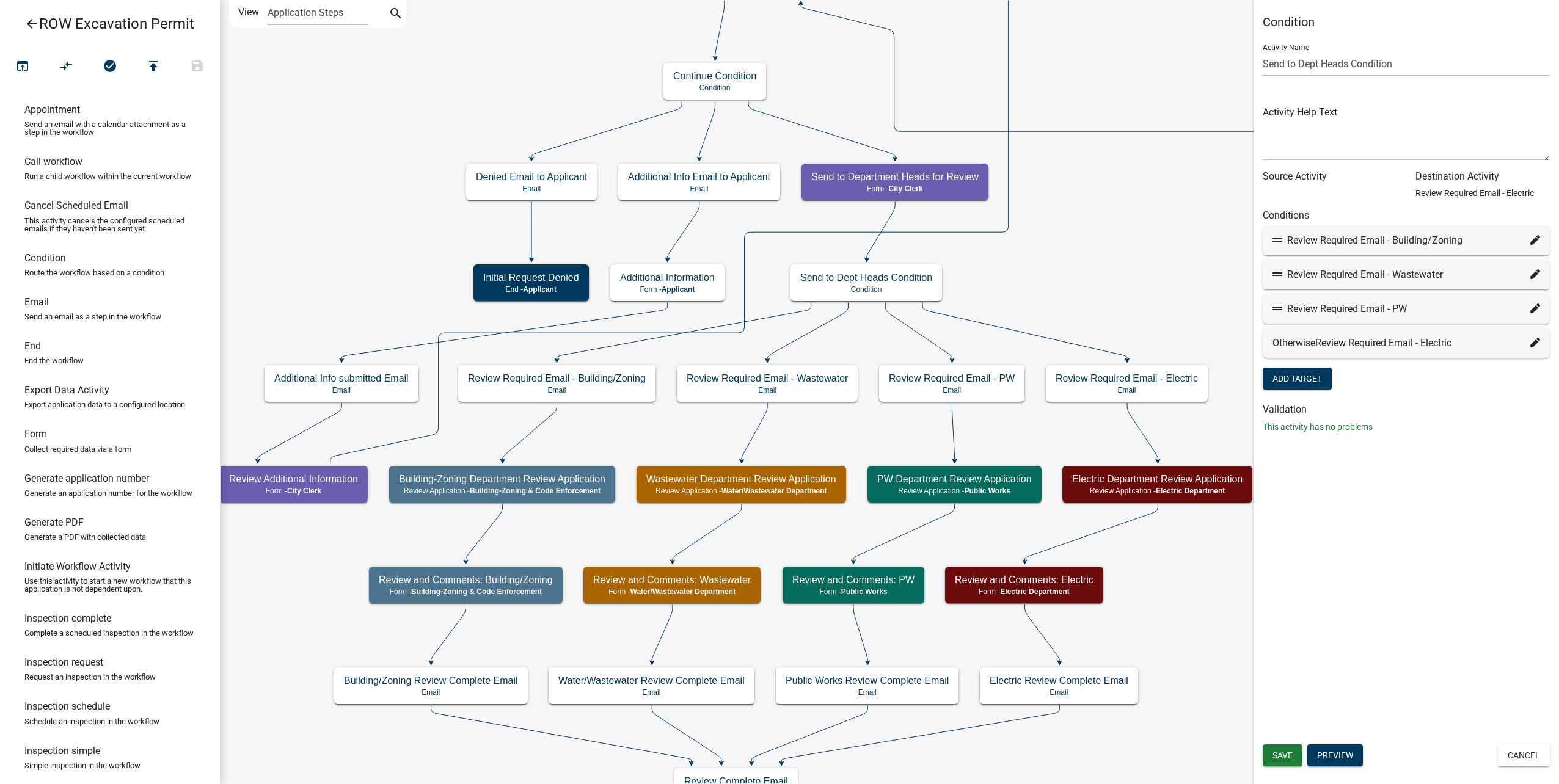
click at [1535, 341] on icon at bounding box center [1535, 342] width 10 height 10
select select "35: 041aadb4-14f5-4790-85da-58e708ebd9f1"
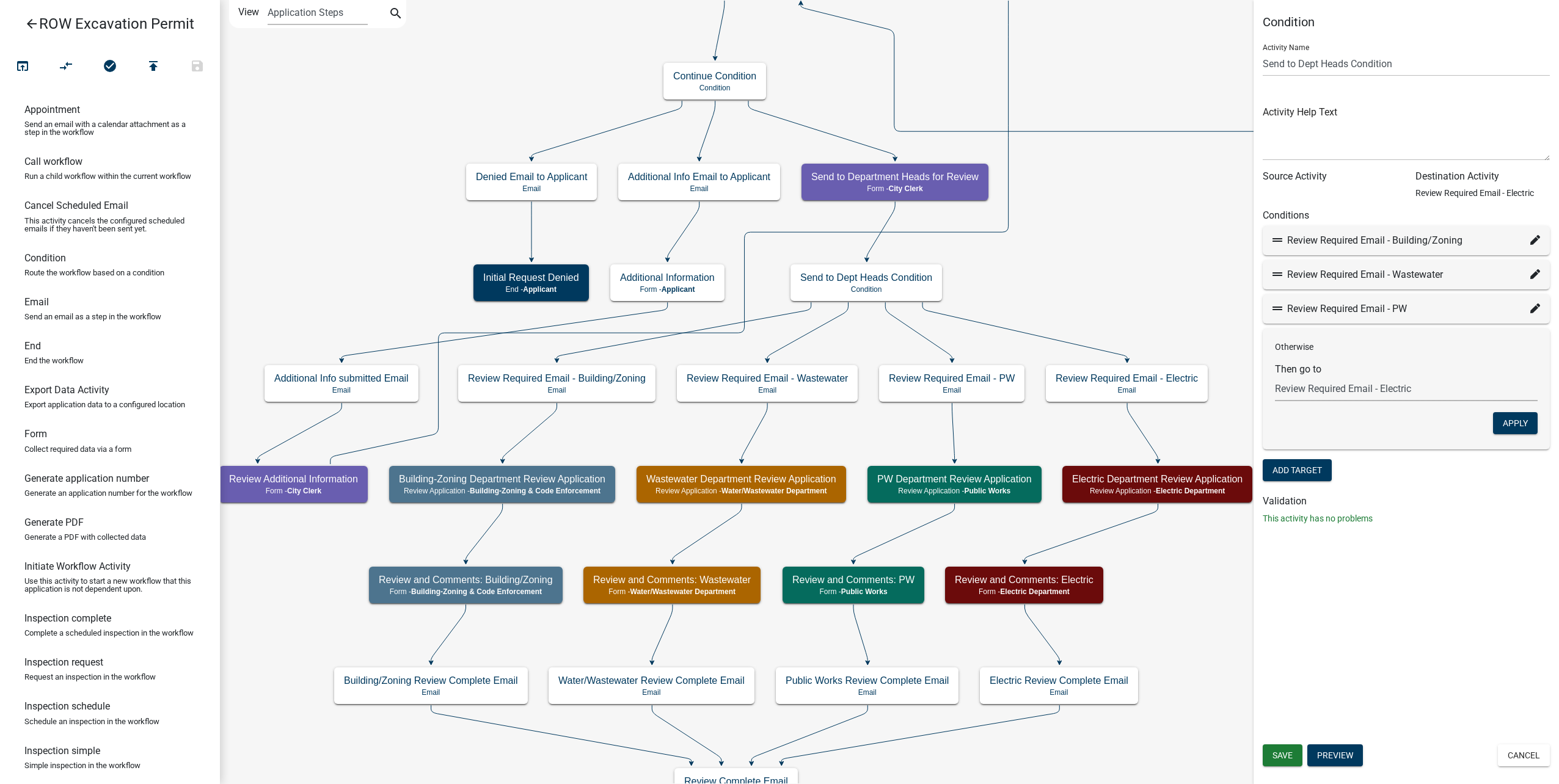
click at [1397, 391] on select "Choose... Start Parcel search Require User Submit Application Submitted to Appl…" at bounding box center [1406, 388] width 263 height 25
click at [1447, 356] on div "Otherwise Then go to Choose... Start Parcel search Require User Submit Applicat…" at bounding box center [1406, 389] width 287 height 121
click at [1507, 415] on button "Apply" at bounding box center [1515, 422] width 45 height 22
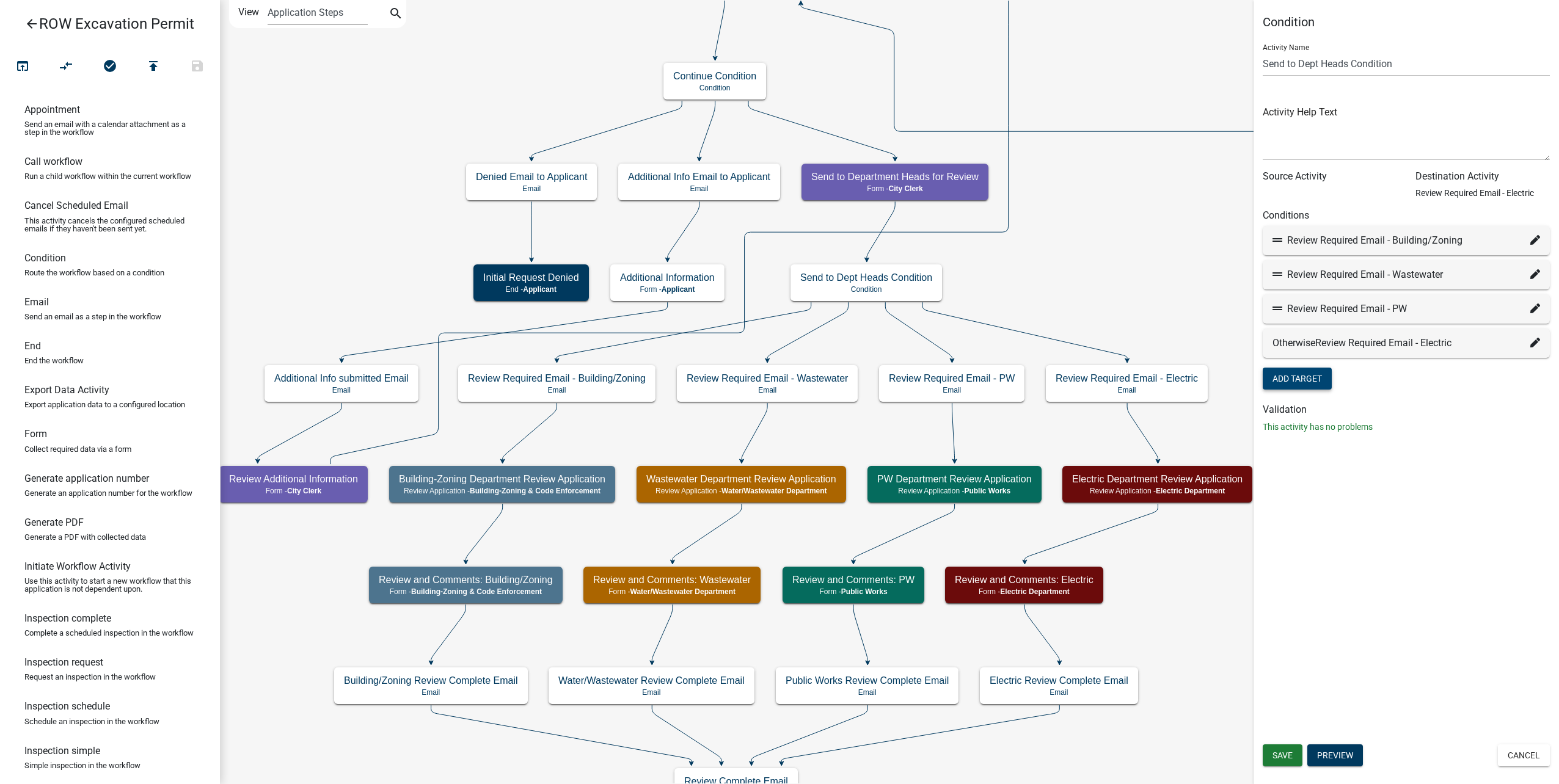
click at [1317, 383] on button "Add Target" at bounding box center [1297, 378] width 69 height 22
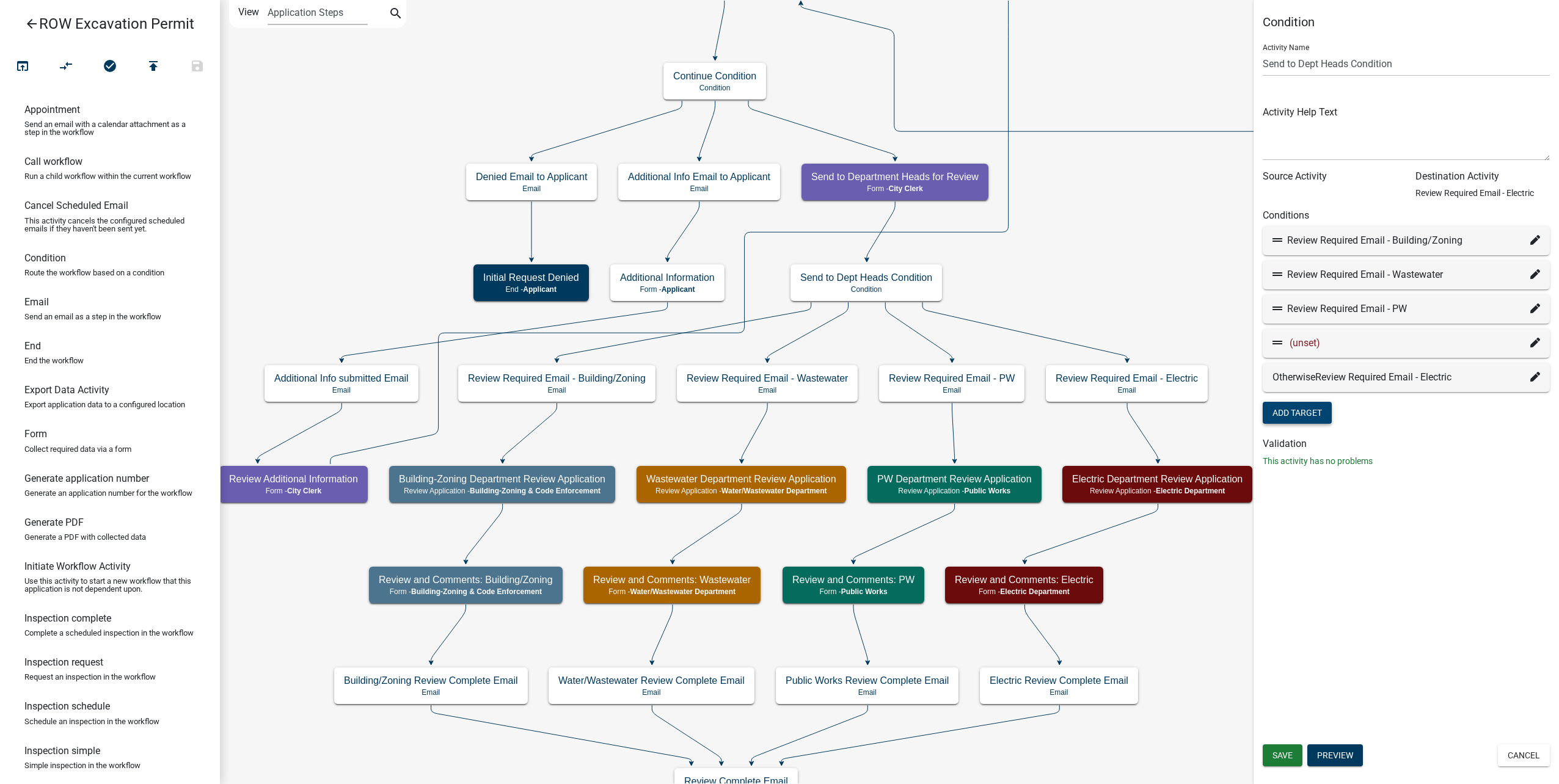
click at [1312, 342] on span "(unset)" at bounding box center [1305, 342] width 30 height 12
click at [1539, 339] on icon at bounding box center [1535, 342] width 10 height 10
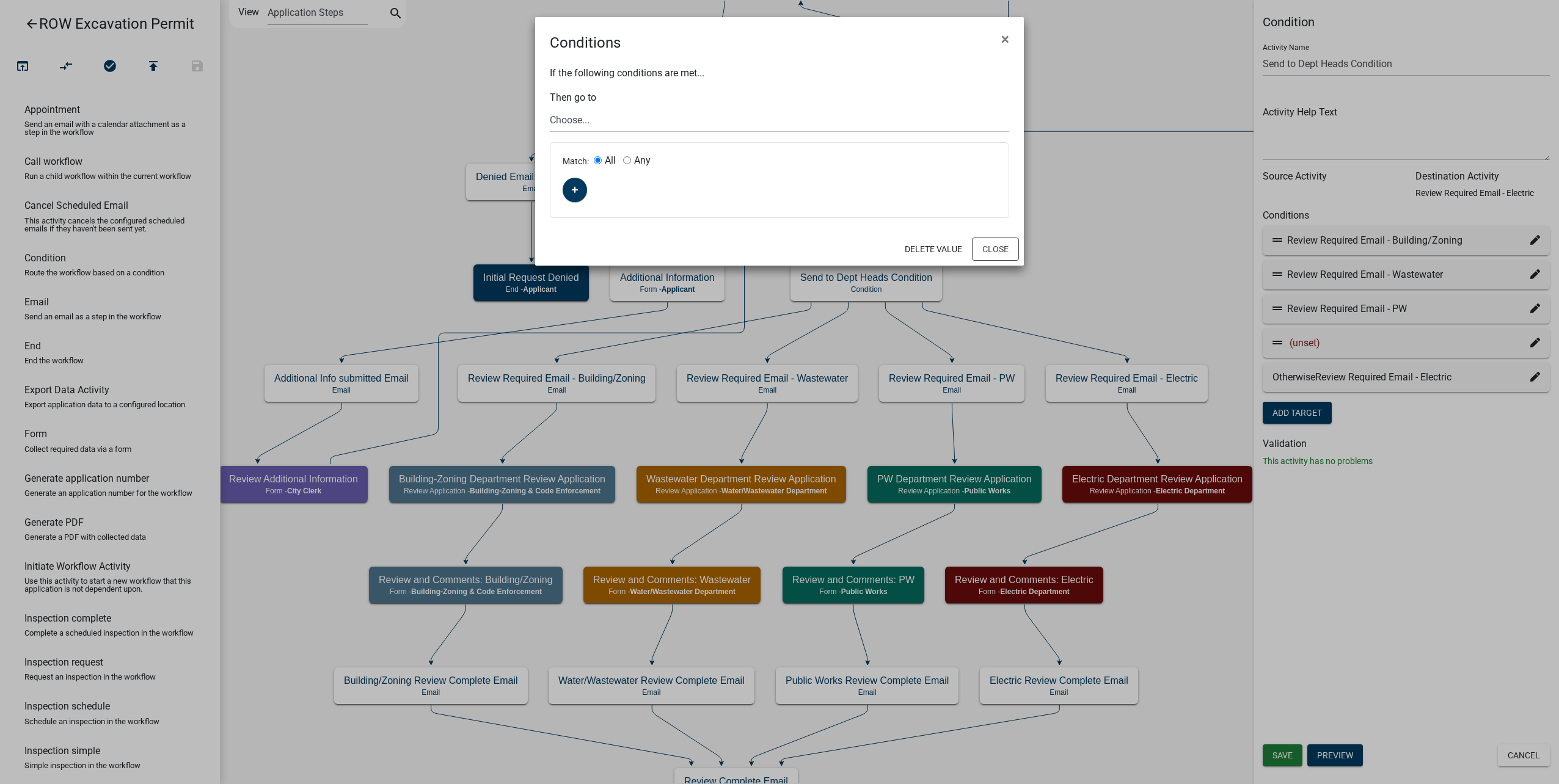
click at [638, 160] on label "Any" at bounding box center [642, 161] width 17 height 10
click at [631, 160] on input "Any" at bounding box center [627, 160] width 8 height 8
radio input "true"
radio input "false"
click at [648, 119] on select "Choose... Start Parcel search Require User Submit Application Submitted to Appl…" at bounding box center [779, 120] width 459 height 25
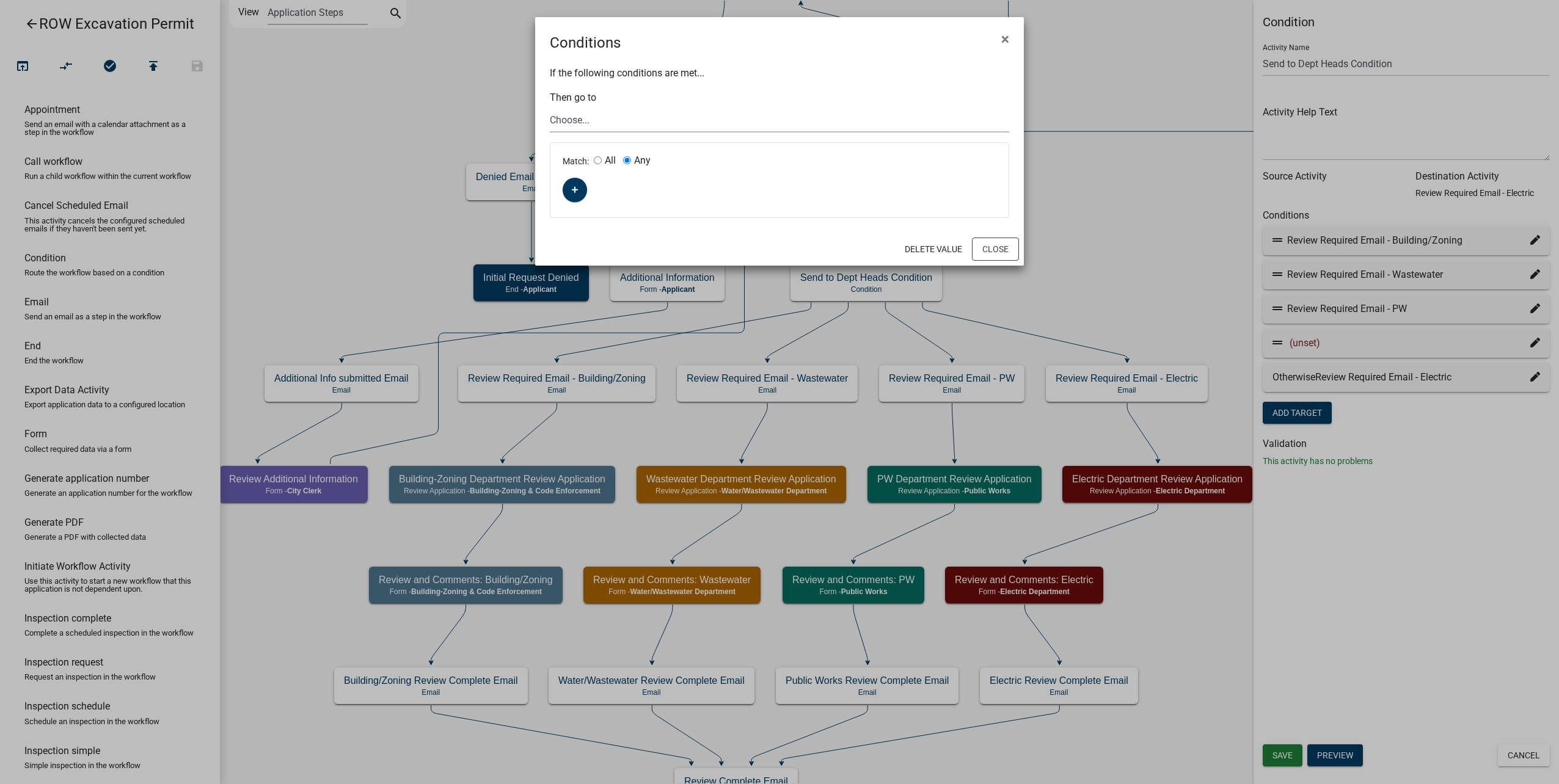
select select "35: 041aadb4-14f5-4790-85da-58e708ebd9f1"
click at [550, 107] on select "Choose... Start Parcel search Require User Submit Application Submitted to Appl…" at bounding box center [779, 120] width 459 height 25
click at [573, 188] on icon "button" at bounding box center [575, 190] width 7 height 7
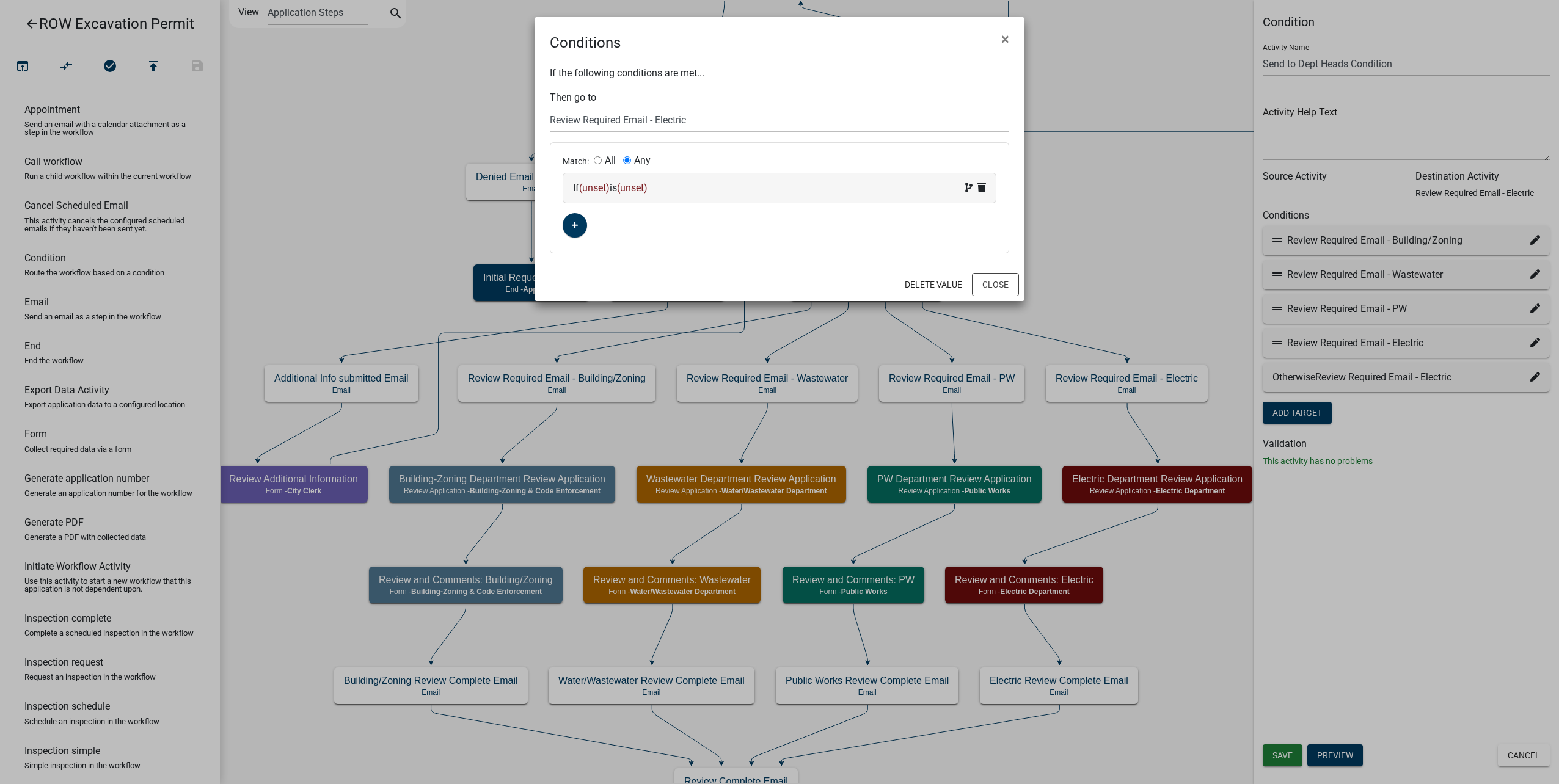
click at [599, 189] on span "(unset)" at bounding box center [594, 188] width 30 height 12
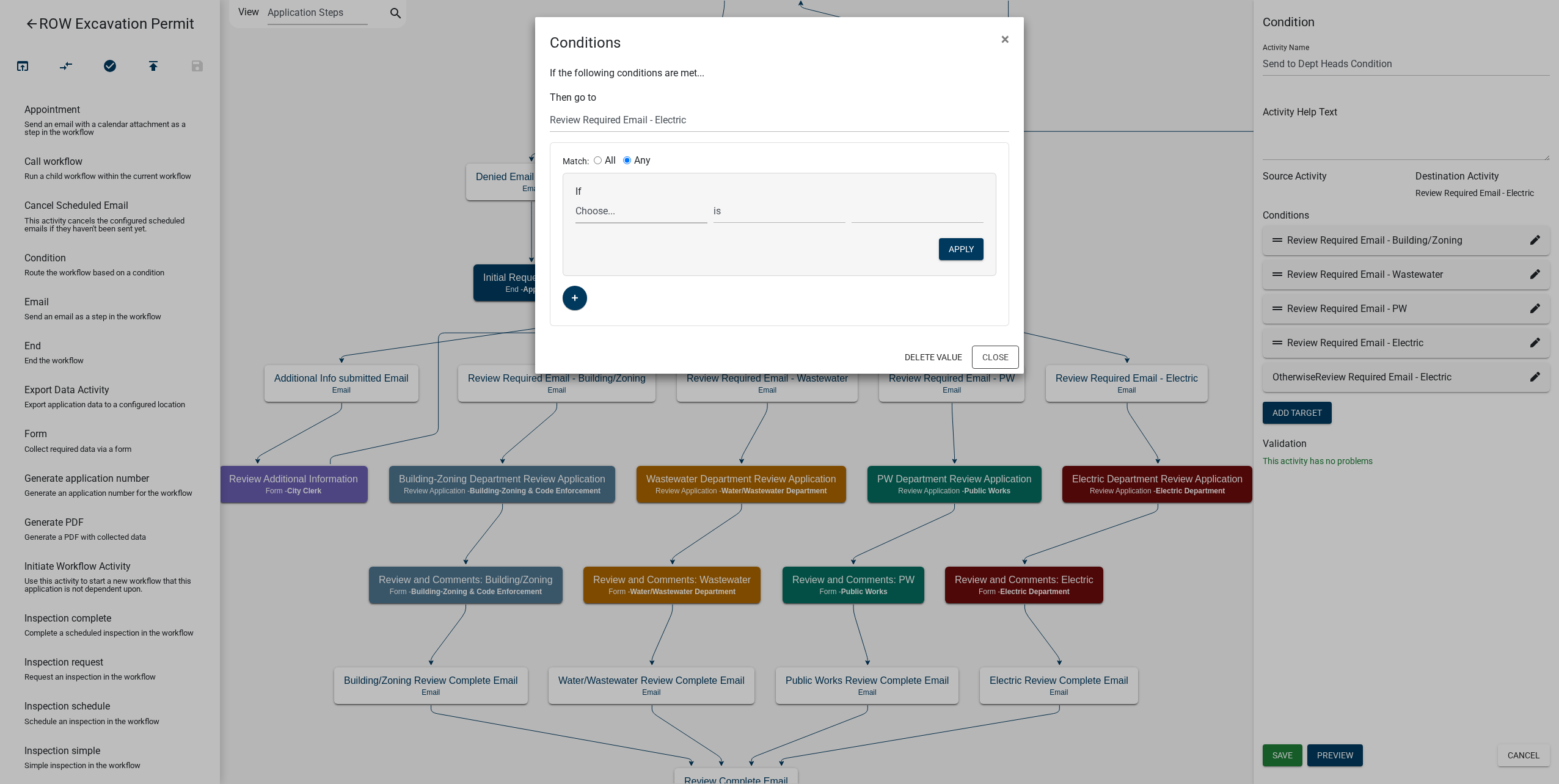
click at [607, 207] on select "Choose... AdditionalInfoRequested AdminReviewDecision ALL_FEE_RECIPIENTS APPLIC…" at bounding box center [642, 211] width 132 height 25
select select "42: DepartmentReviewList"
click at [576, 198] on select "Choose... AdditionalInfoRequested AdminReviewDecision ALL_FEE_RECIPIENTS APPLIC…" at bounding box center [642, 211] width 132 height 25
click at [888, 216] on select "Choose... Building/Zoning Electric Public Works Water/Wastewater" at bounding box center [917, 211] width 132 height 25
click at [767, 209] on select "exists does not exist contains does not contain" at bounding box center [780, 211] width 132 height 25
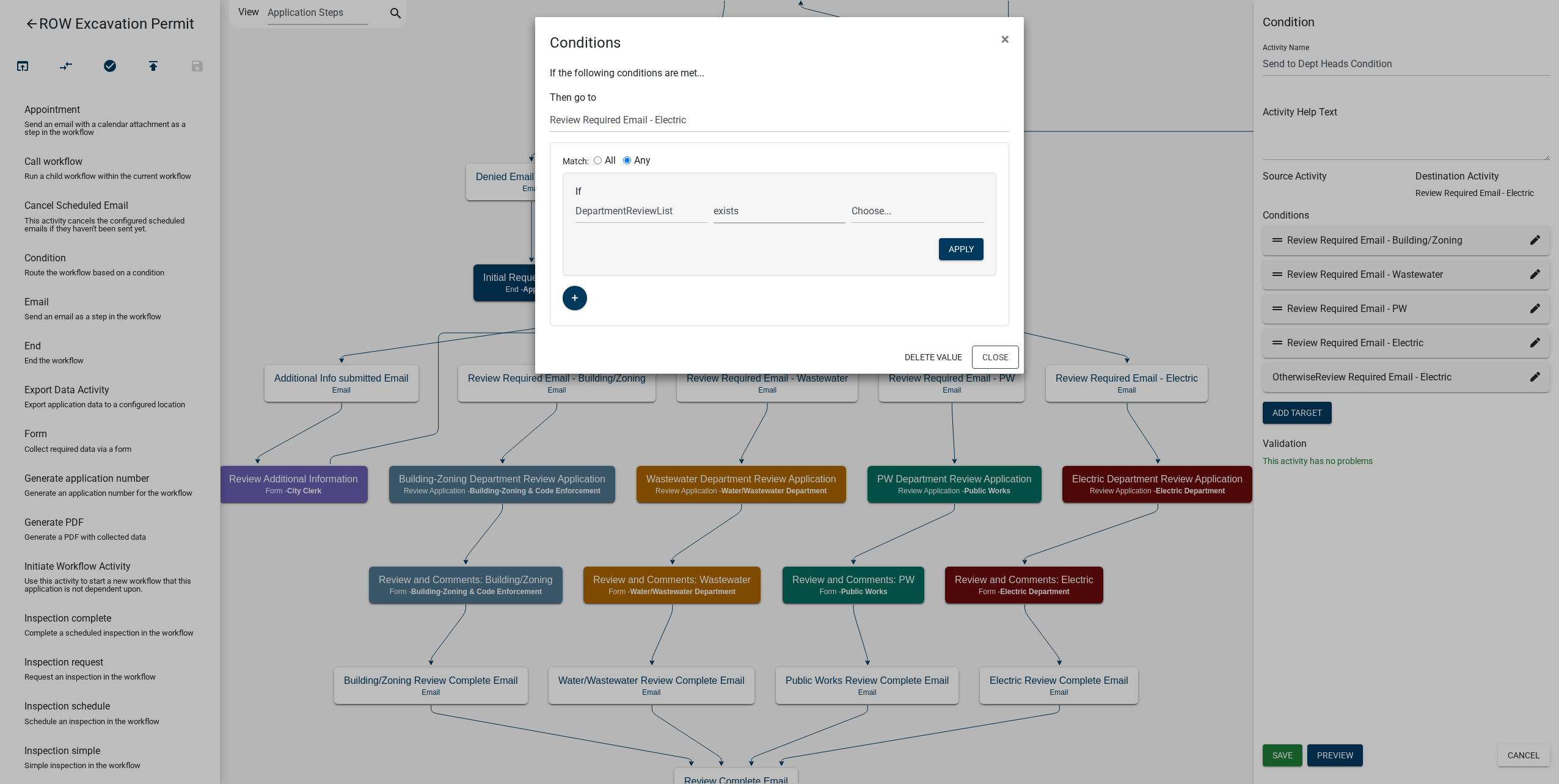
select select "6: ~"
click at [714, 198] on select "exists does not exist contains does not contain" at bounding box center [780, 211] width 132 height 25
click at [878, 207] on select "Choose... Building/Zoning Electric Public Works Water/Wastewater" at bounding box center [917, 211] width 132 height 25
select select "2: Electric"
click at [852, 198] on select "Choose... Building/Zoning Electric Public Works Water/Wastewater" at bounding box center [917, 211] width 132 height 25
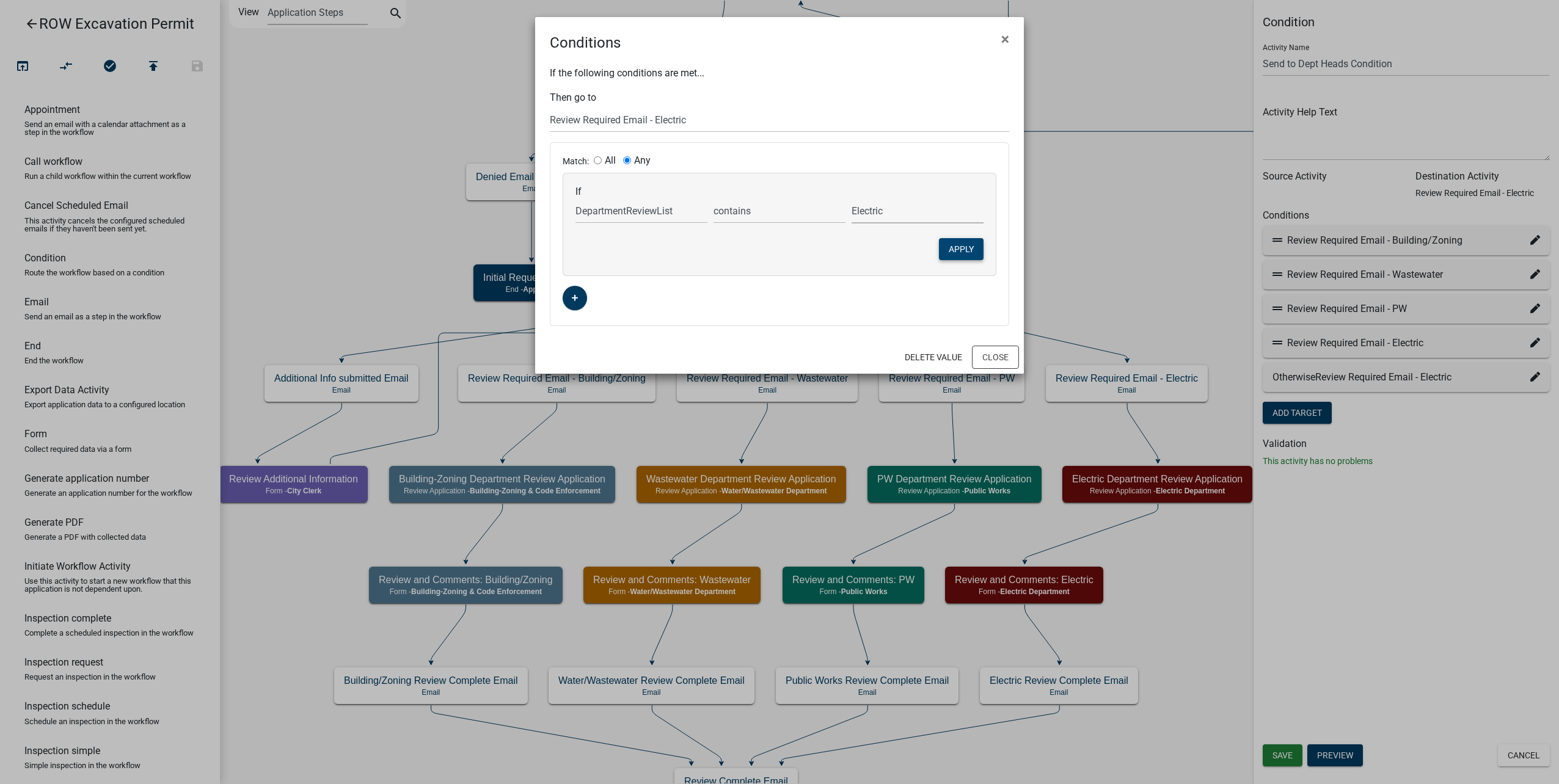
click at [950, 245] on button "Apply" at bounding box center [961, 248] width 45 height 22
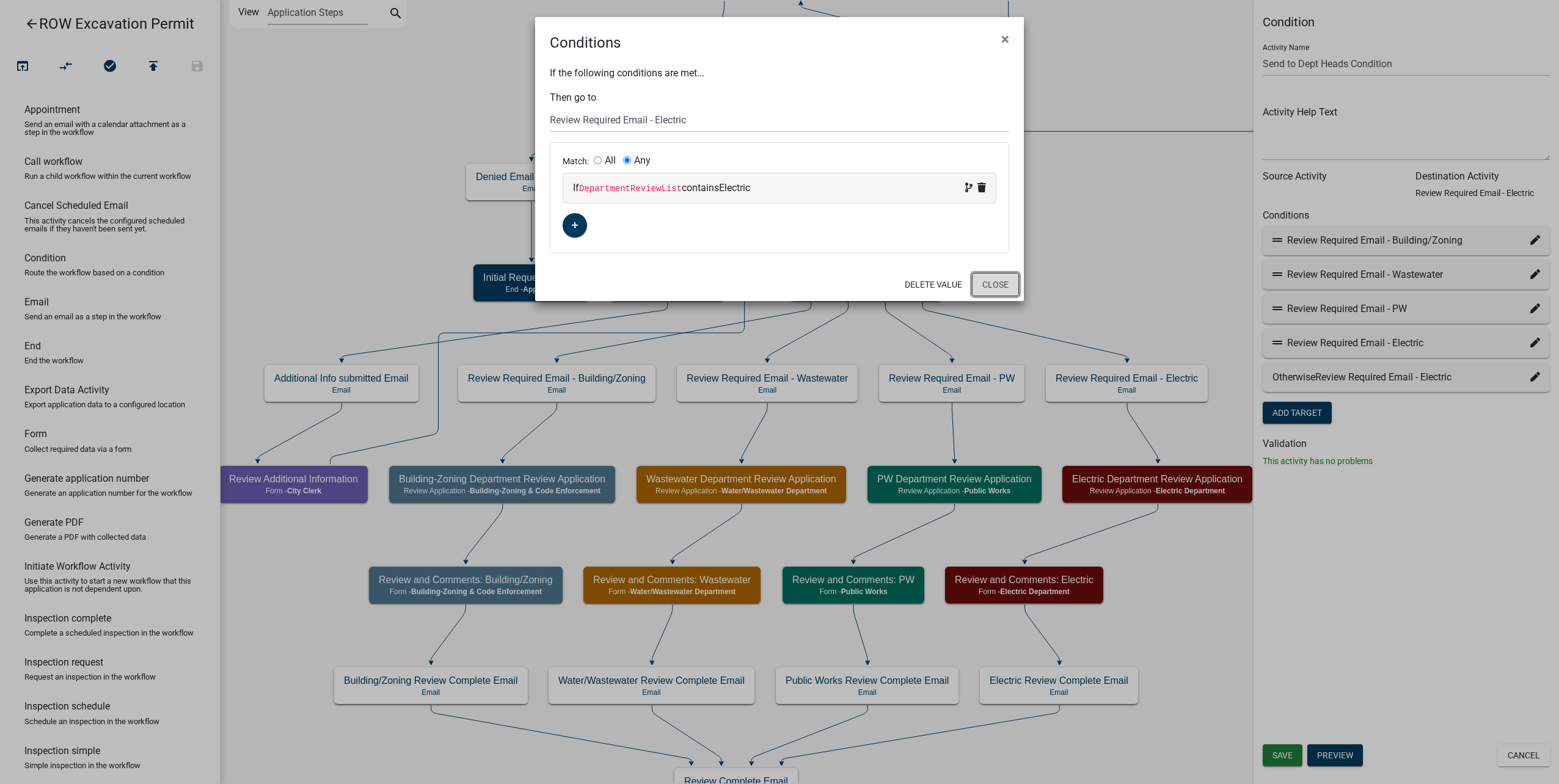
click at [1000, 279] on button "Close" at bounding box center [996, 284] width 47 height 23
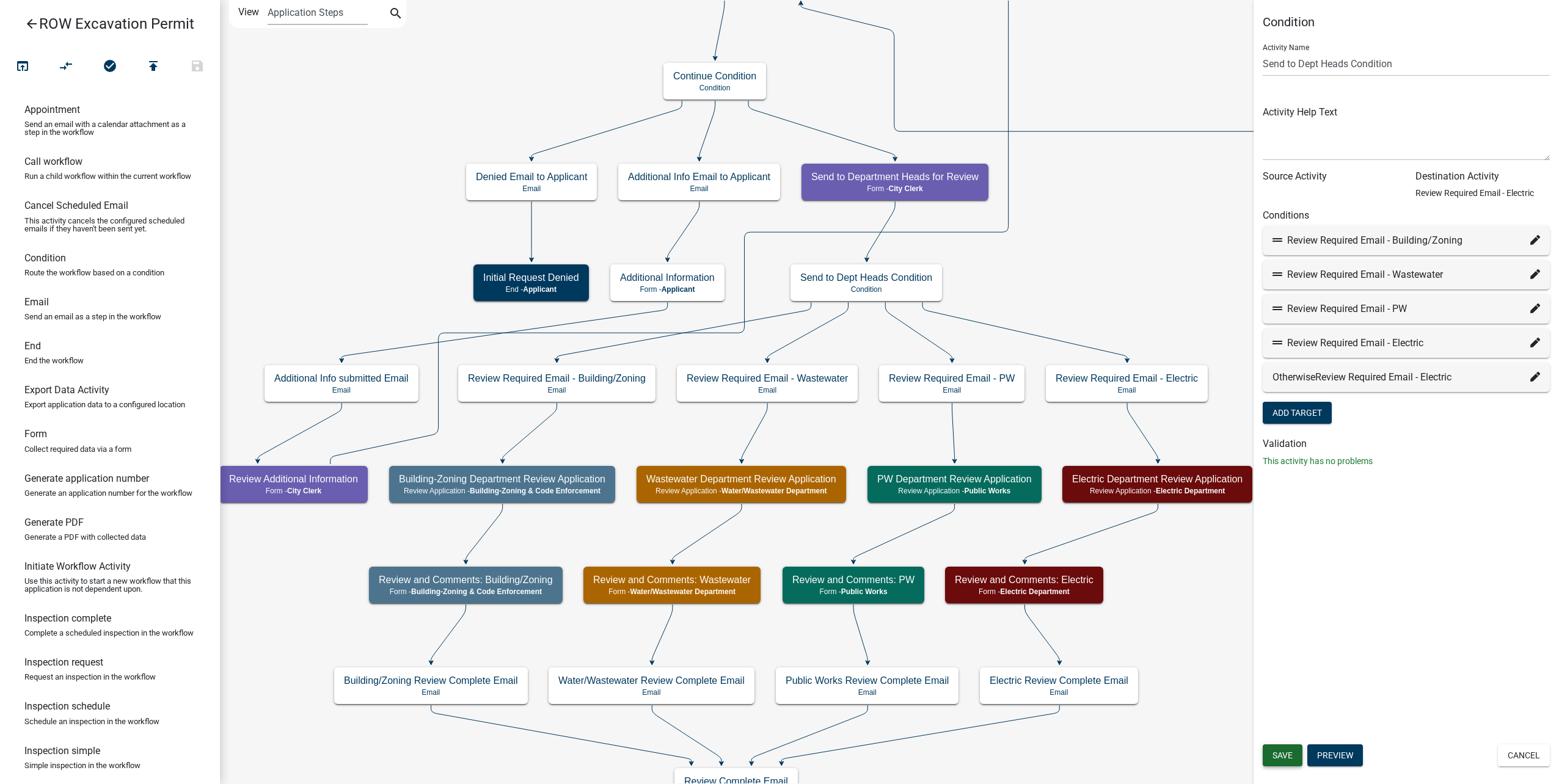
click at [1276, 756] on span "Save" at bounding box center [1282, 755] width 20 height 10
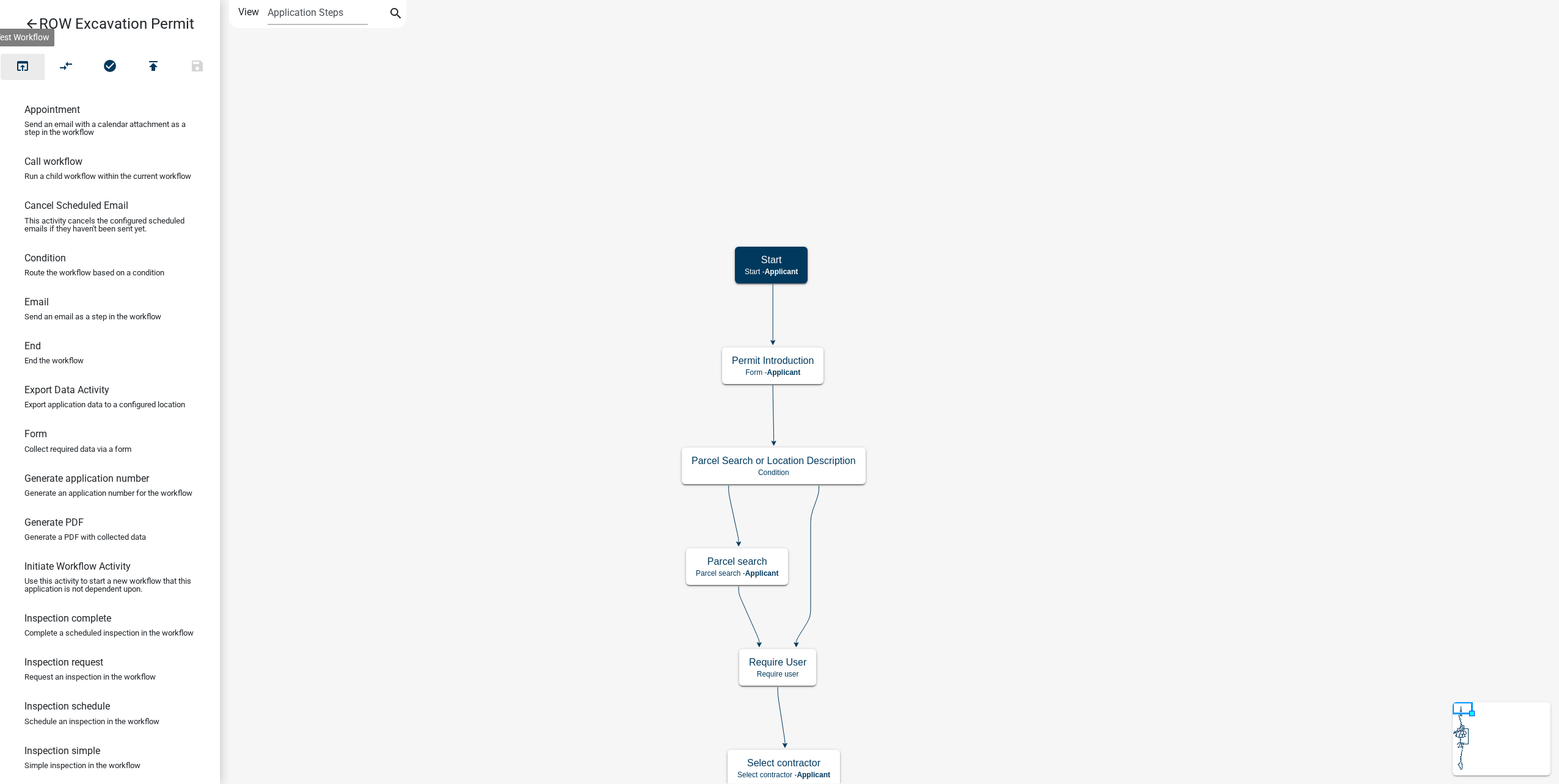
click at [16, 70] on icon "open_in_browser" at bounding box center [23, 67] width 15 height 17
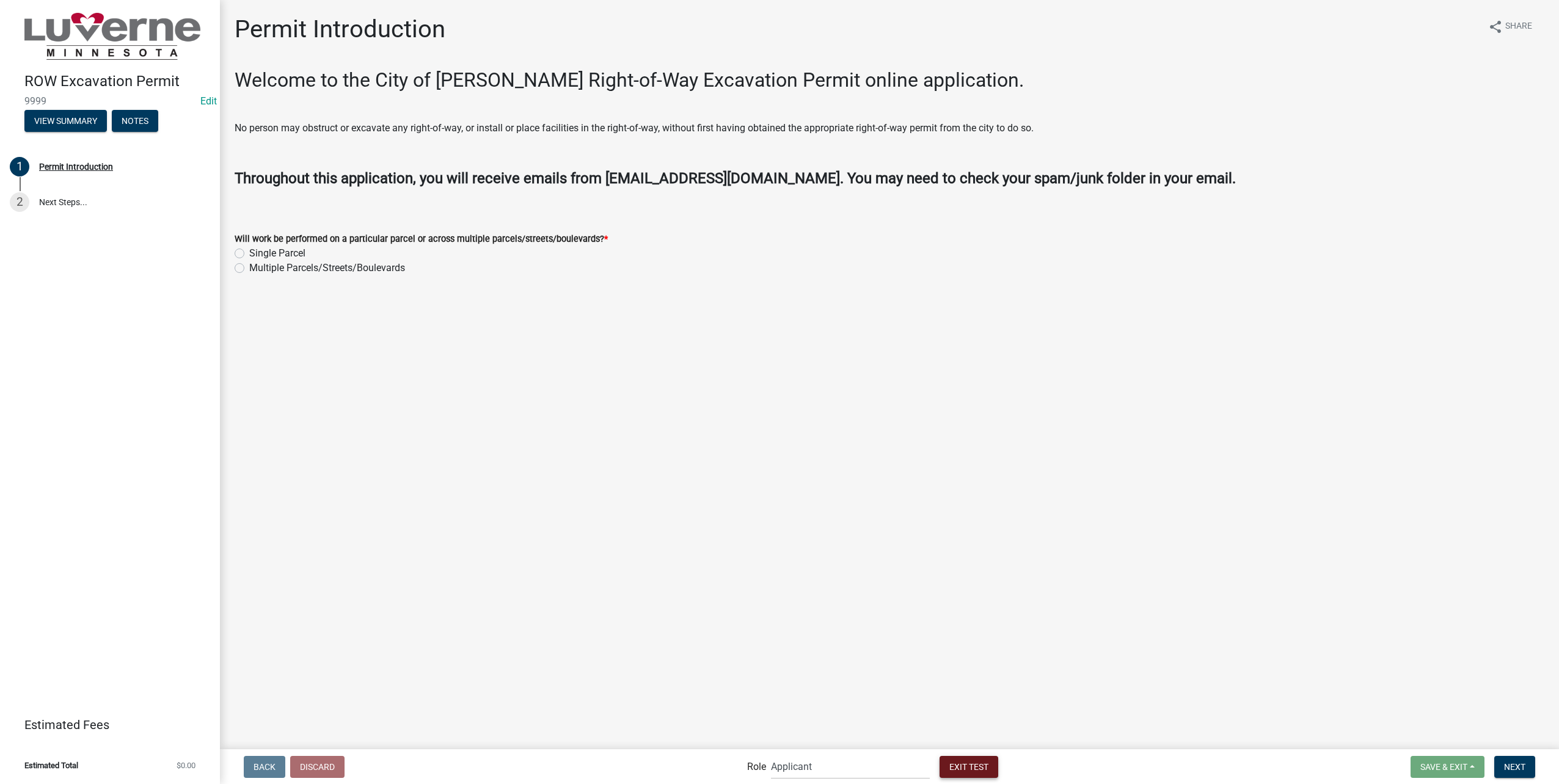
click at [984, 765] on span "Exit Test" at bounding box center [968, 766] width 39 height 10
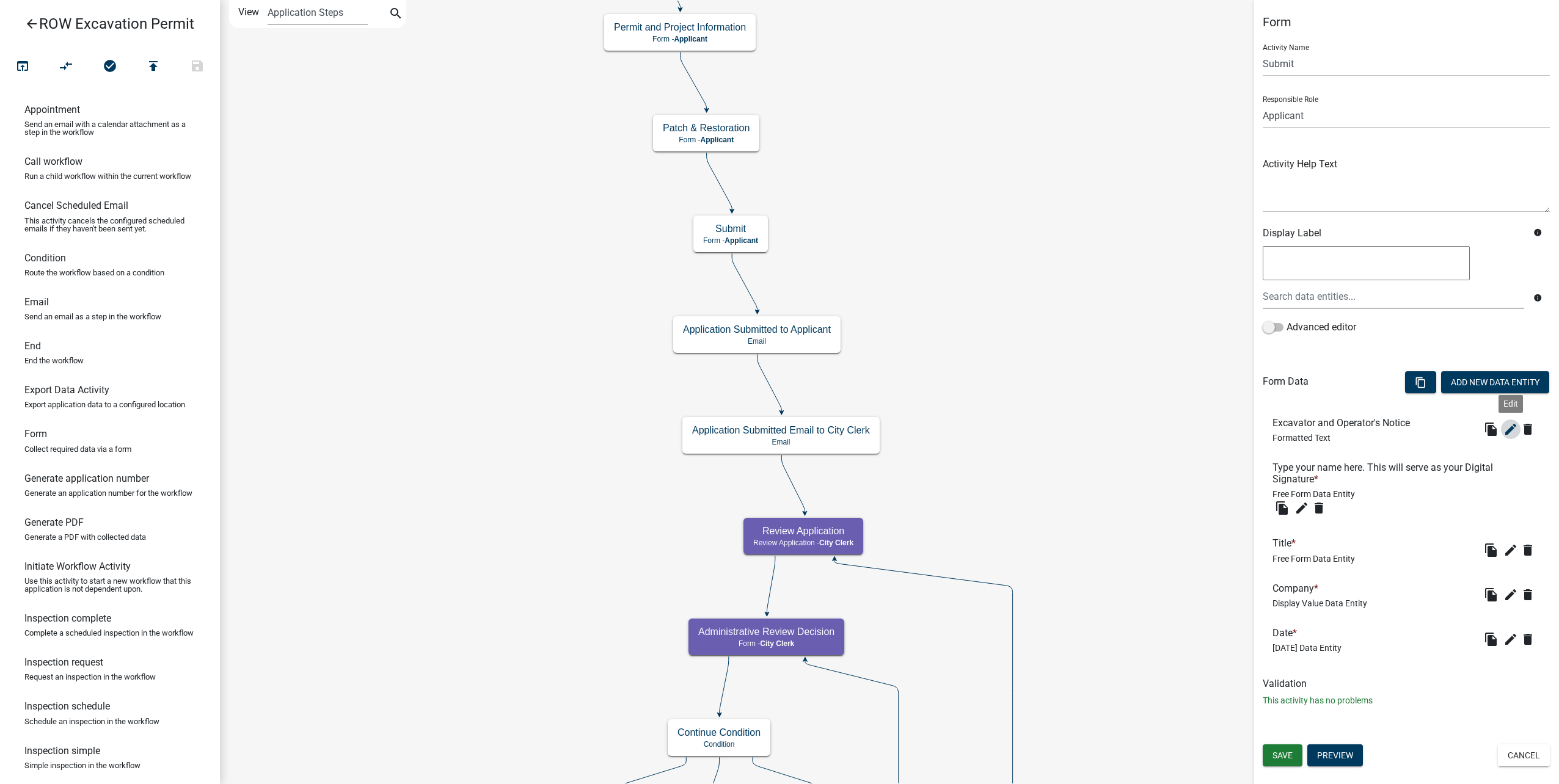
click at [1510, 423] on icon "edit" at bounding box center [1511, 429] width 15 height 15
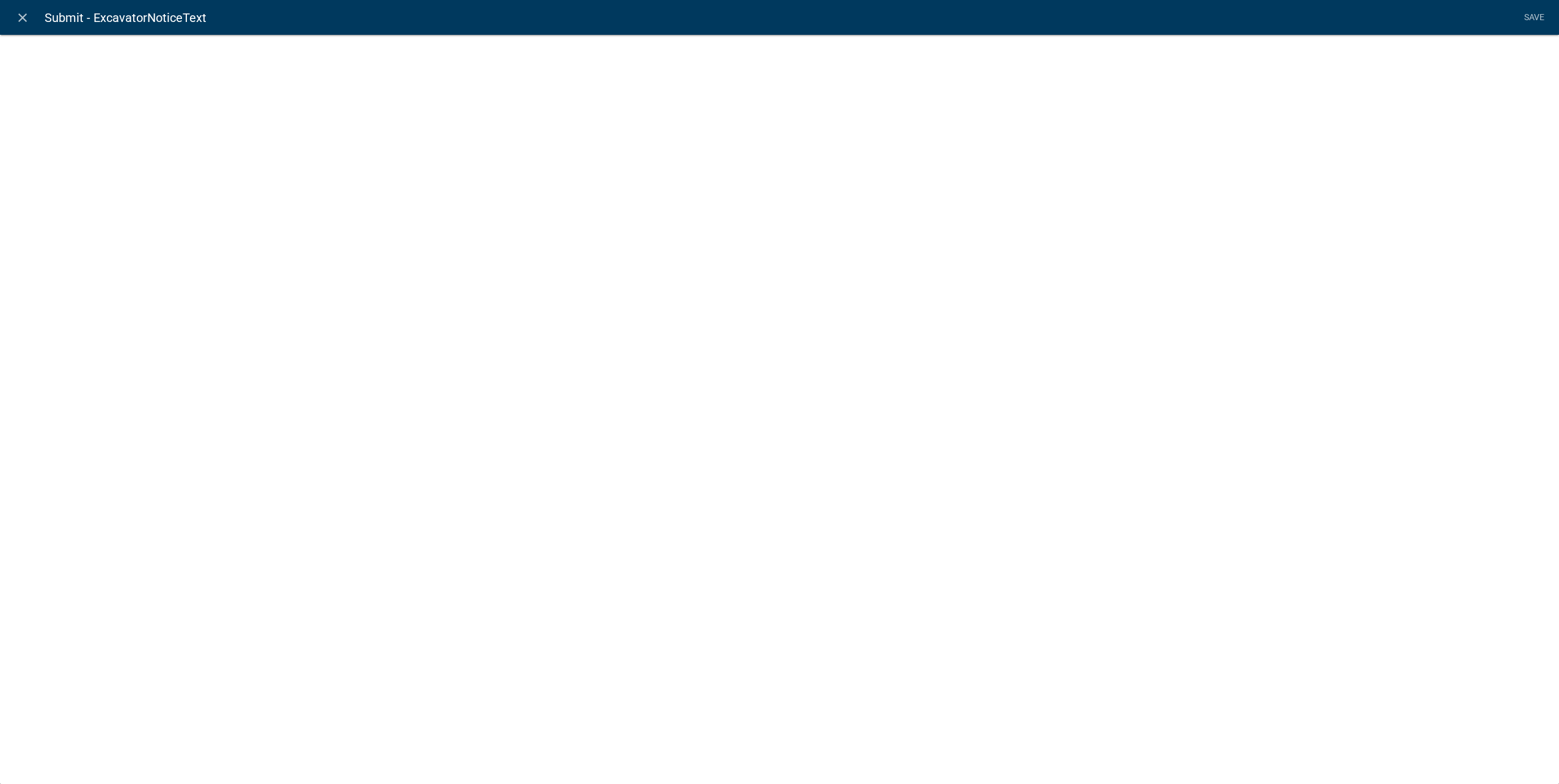
select select "rich-text"
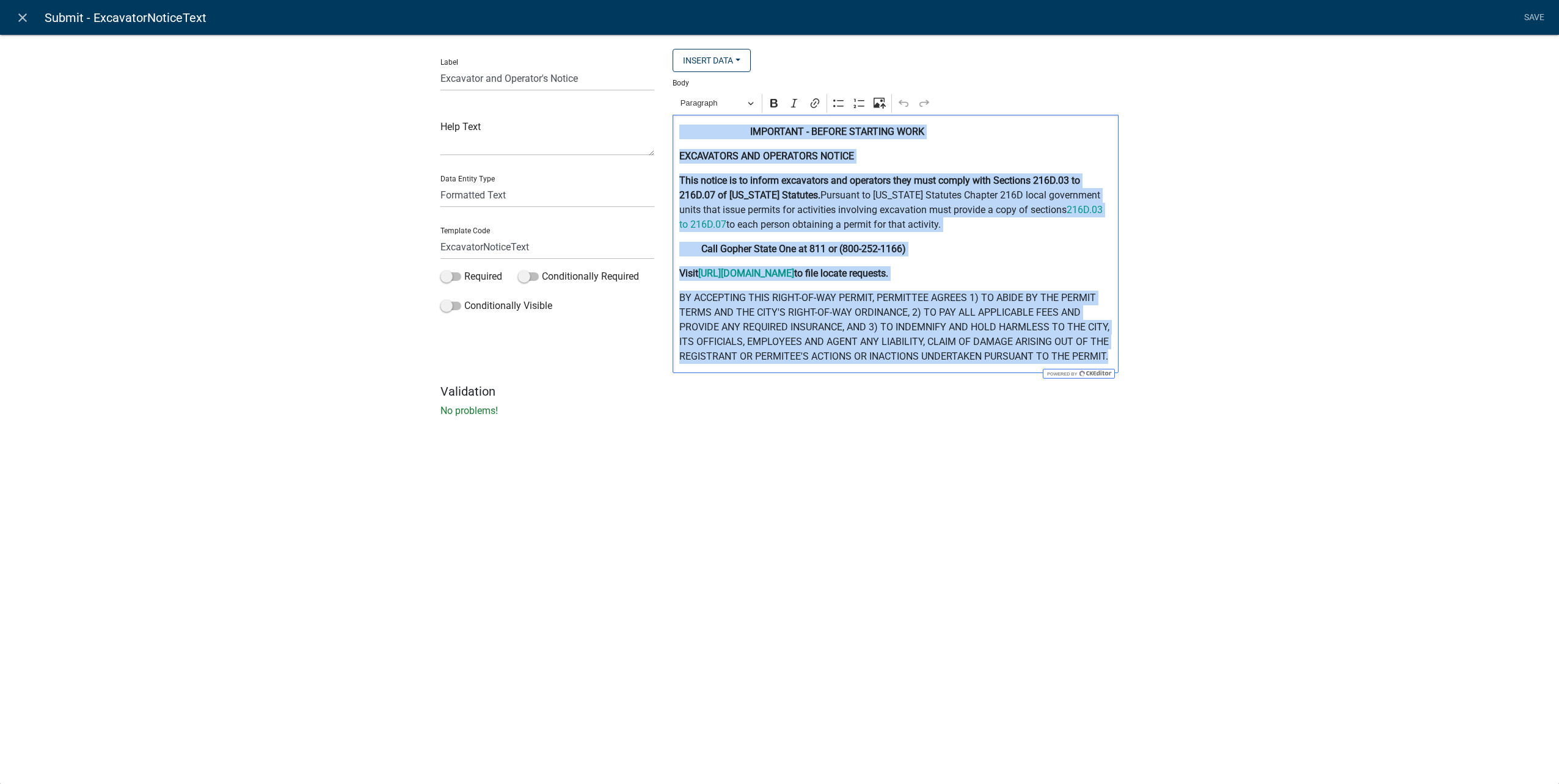
drag, startPoint x: 1113, startPoint y: 360, endPoint x: 499, endPoint y: 97, distance: 668.0
click at [499, 97] on div "Label Excavator and Operator's Notice Help Text Data Entity Type Free Form Text…" at bounding box center [780, 217] width 696 height 335
click at [842, 103] on icon "Editor toolbar" at bounding box center [839, 103] width 12 height 12
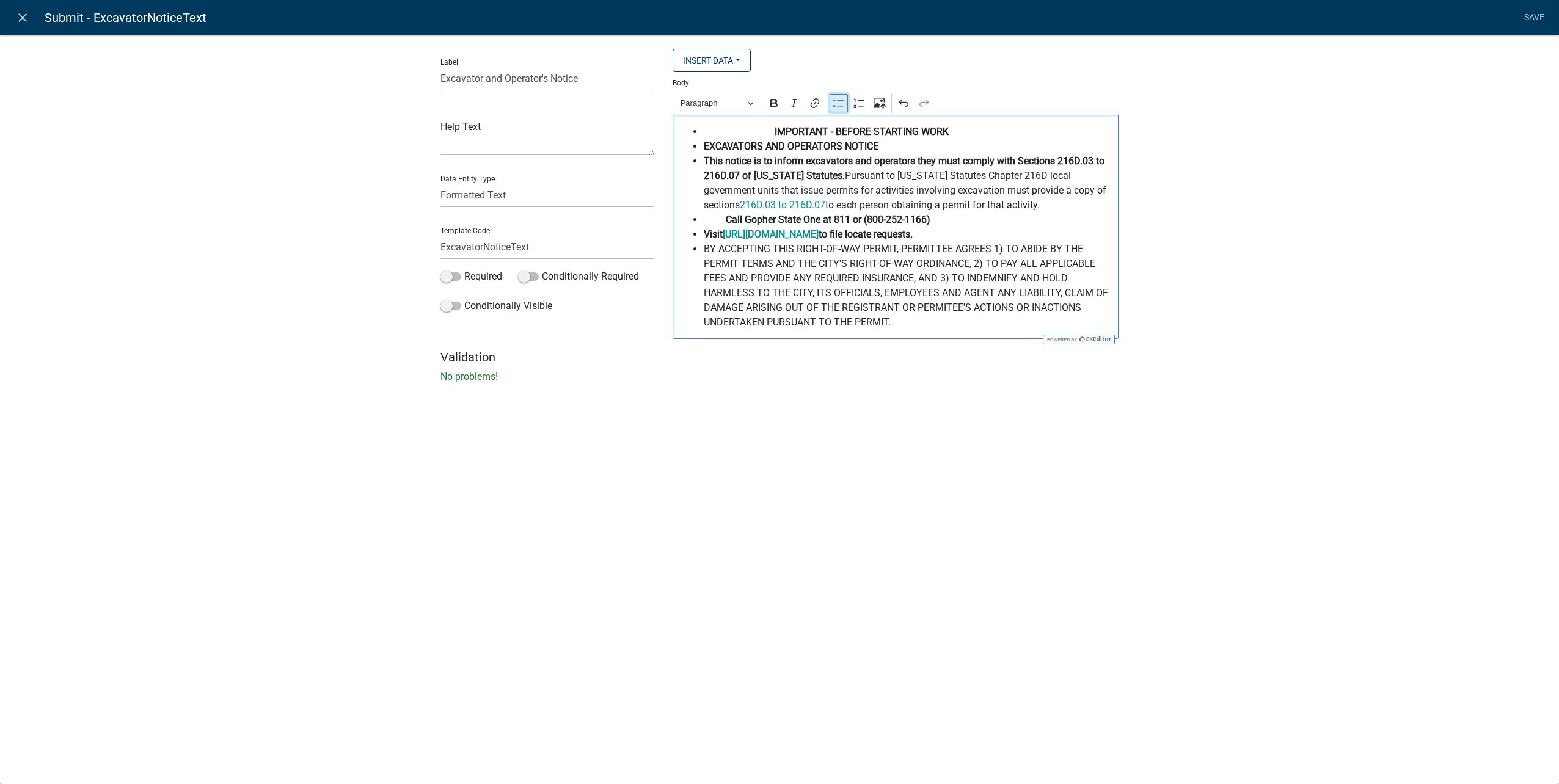
click at [842, 103] on icon "Editor toolbar" at bounding box center [839, 103] width 12 height 12
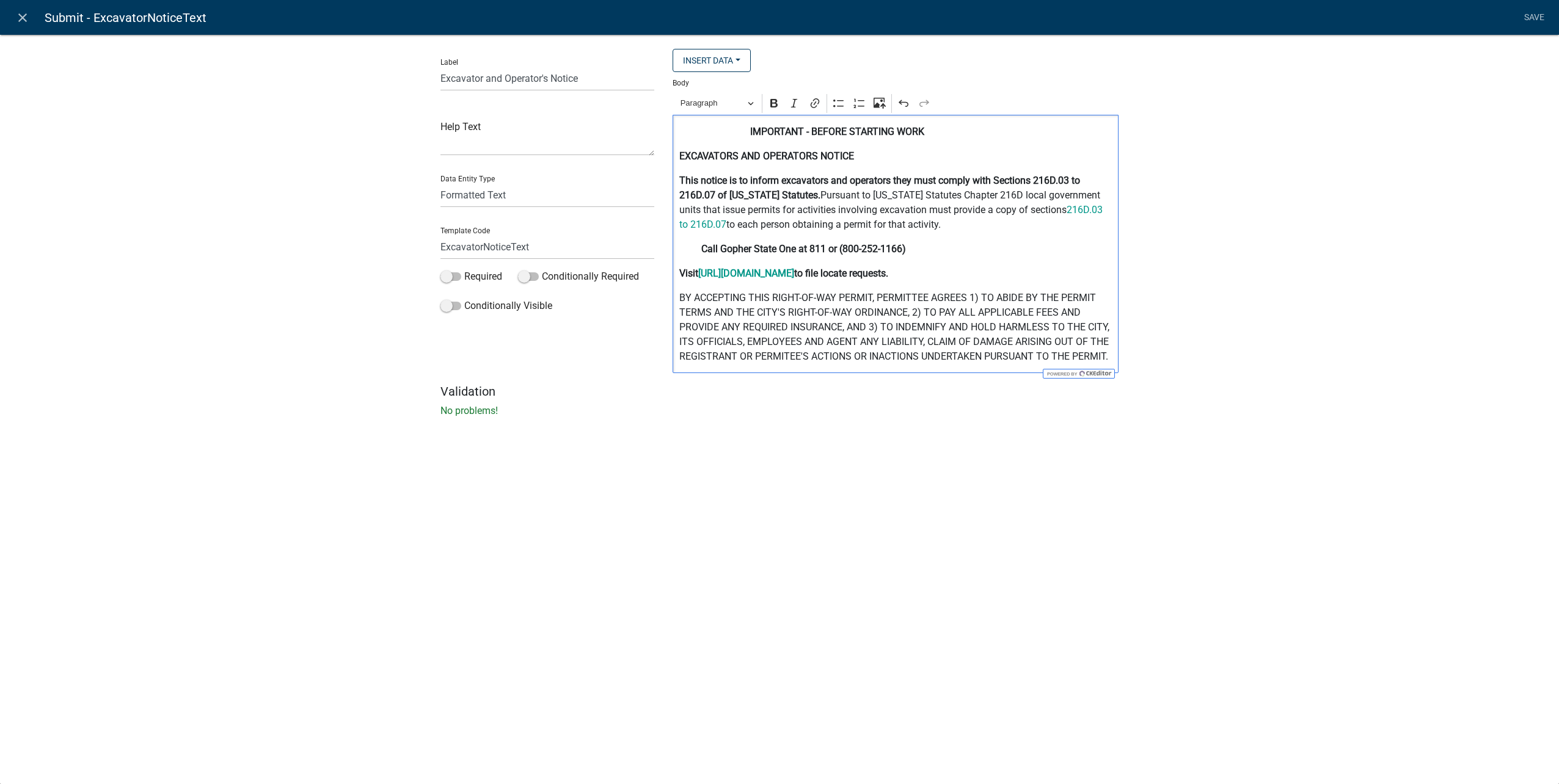
drag, startPoint x: 838, startPoint y: 132, endPoint x: 806, endPoint y: 127, distance: 32.4
click at [837, 132] on strong "IMPORTANT - BEFORE STARTING WORK" at bounding box center [837, 131] width 174 height 12
click at [806, 127] on strong "IMPORTANT - BEFORE STARTING WORK" at bounding box center [837, 131] width 174 height 12
click at [805, 152] on strong "EXCAVATORS AND OPERATORS NOTICE" at bounding box center [766, 156] width 175 height 12
click at [801, 248] on strong "Call Gopher State One at 811 or (800-252-1166)" at bounding box center [803, 248] width 205 height 12
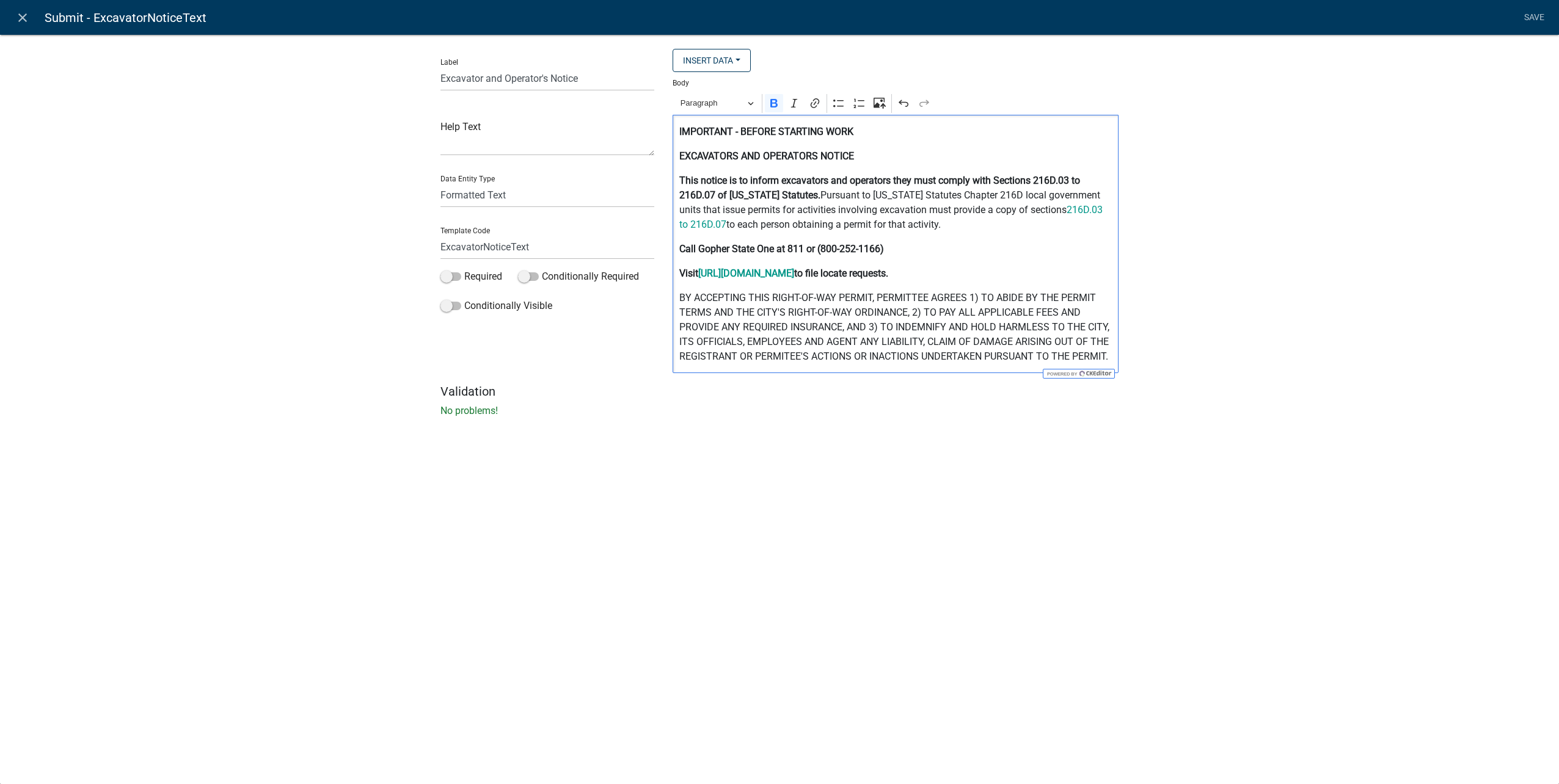
click at [698, 272] on strong "Visit" at bounding box center [689, 273] width 19 height 12
click at [1523, 11] on link "Save" at bounding box center [1534, 17] width 30 height 23
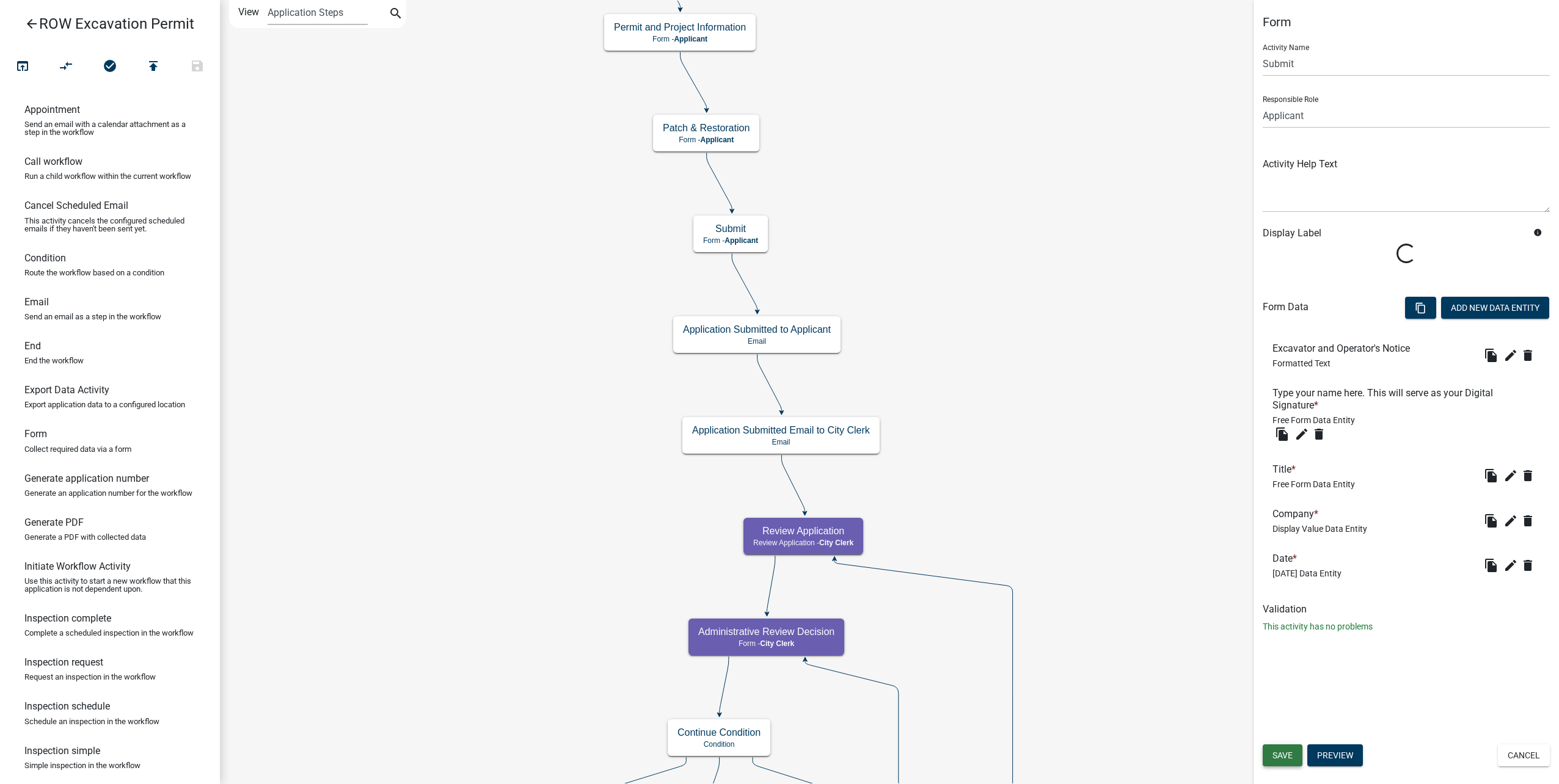
click at [1289, 757] on span "Save" at bounding box center [1282, 755] width 20 height 10
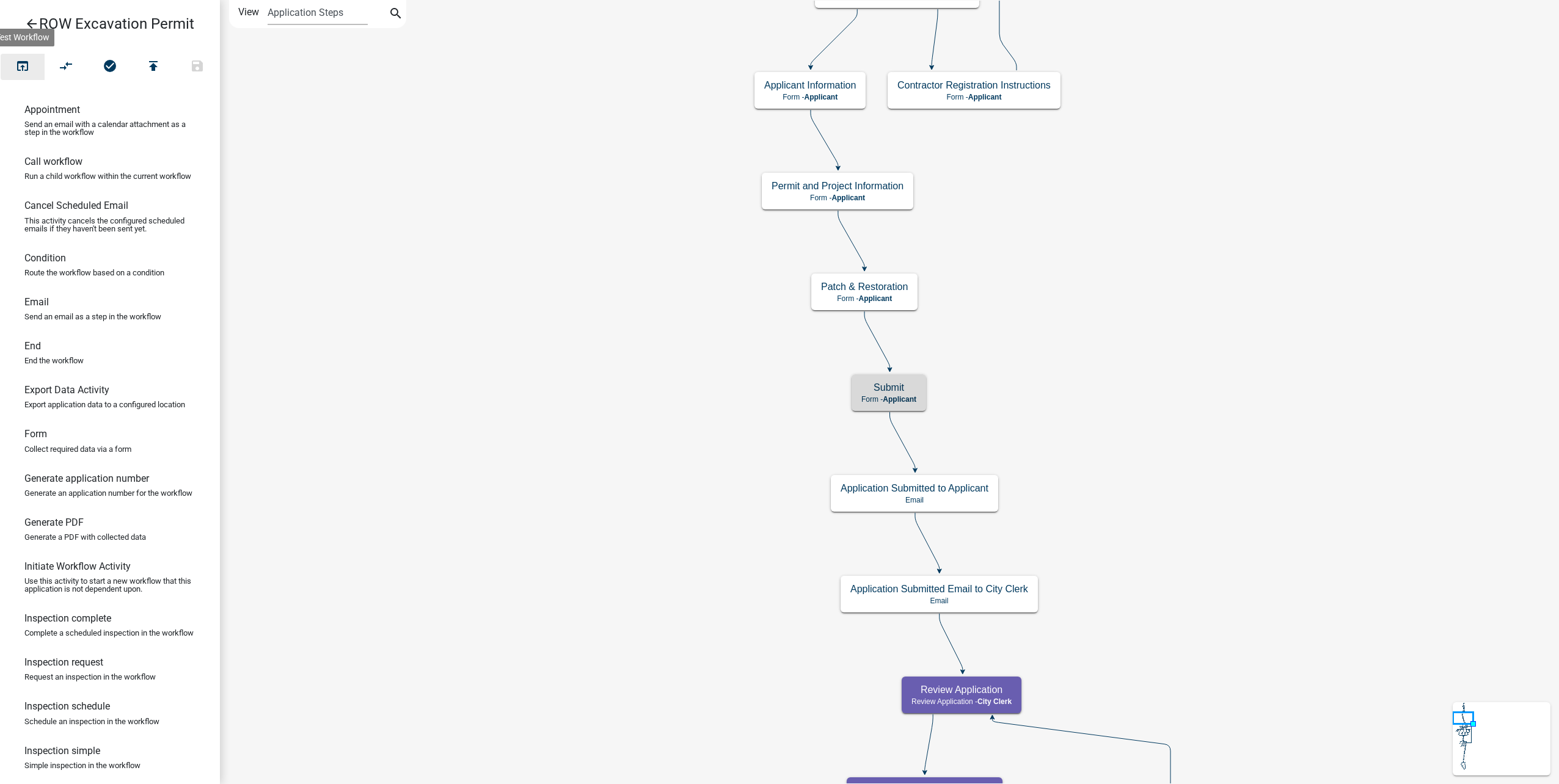
click at [30, 70] on icon "open_in_browser" at bounding box center [23, 67] width 15 height 17
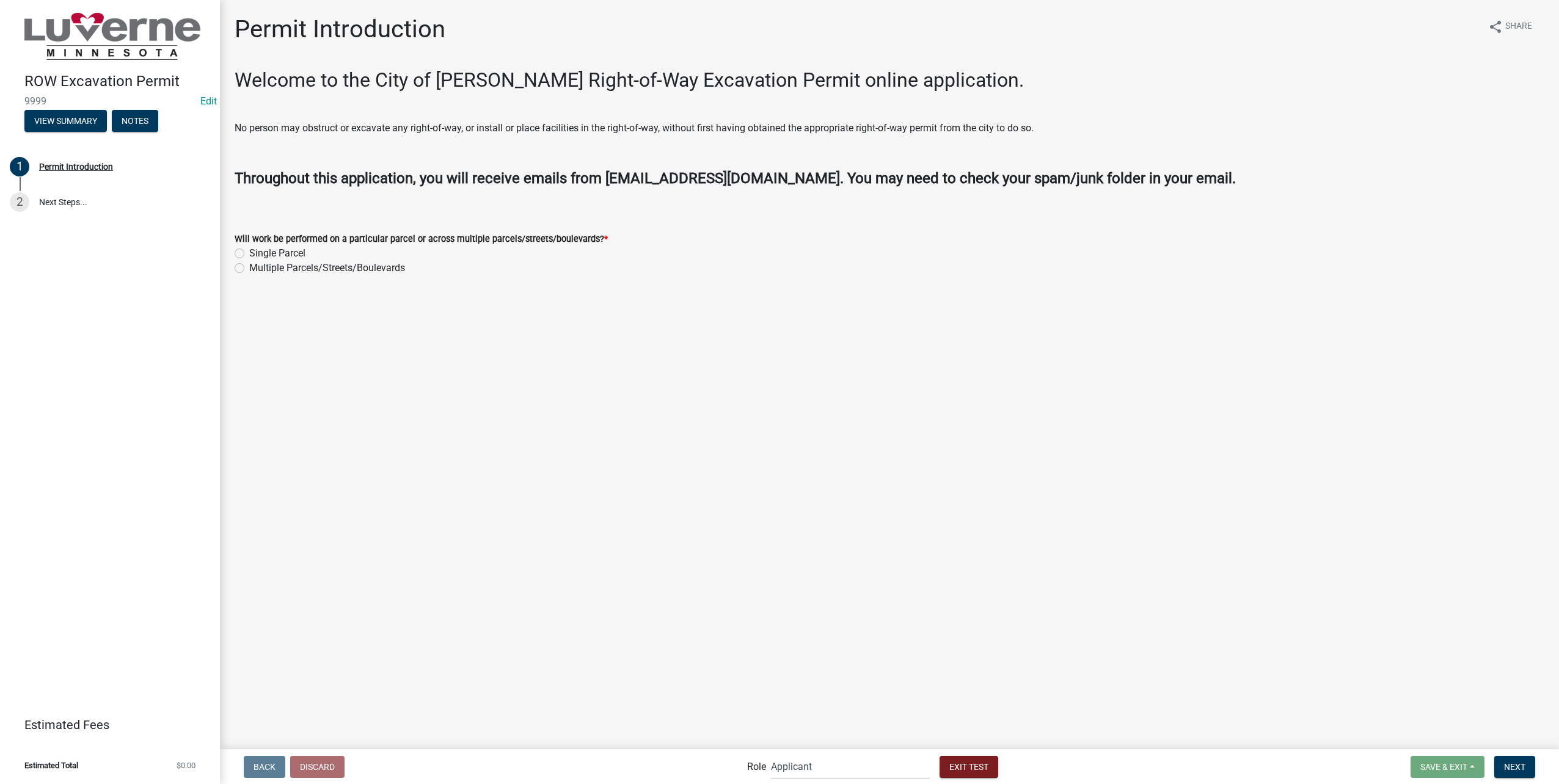
click at [276, 253] on label "Single Parcel" at bounding box center [277, 253] width 56 height 15
click at [257, 253] on input "Single Parcel" at bounding box center [253, 250] width 8 height 8
radio input "true"
click at [1515, 777] on button "Next" at bounding box center [1515, 767] width 41 height 22
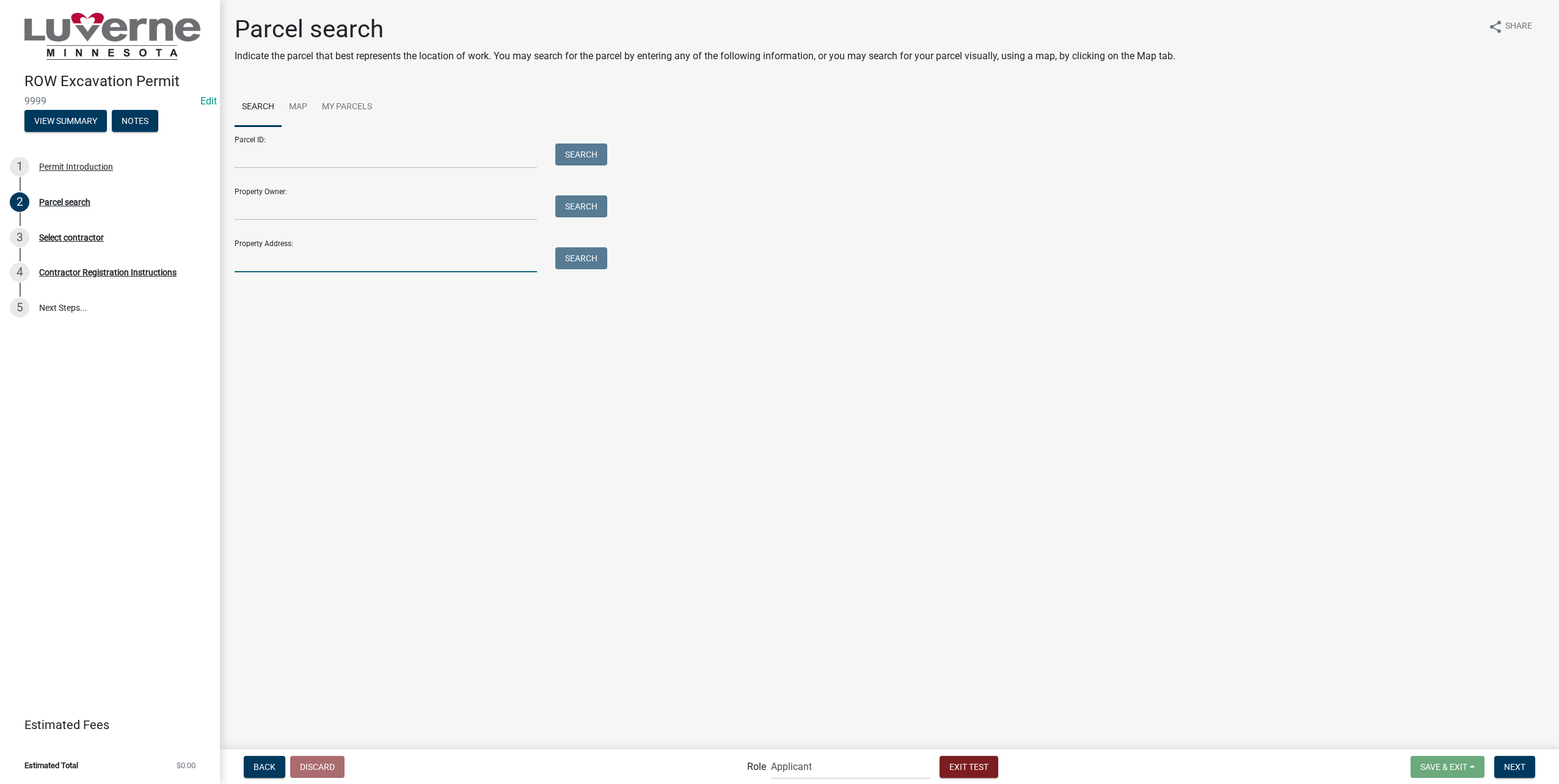
click at [336, 255] on input "Property Address:" at bounding box center [385, 260] width 302 height 25
type input "314 we"
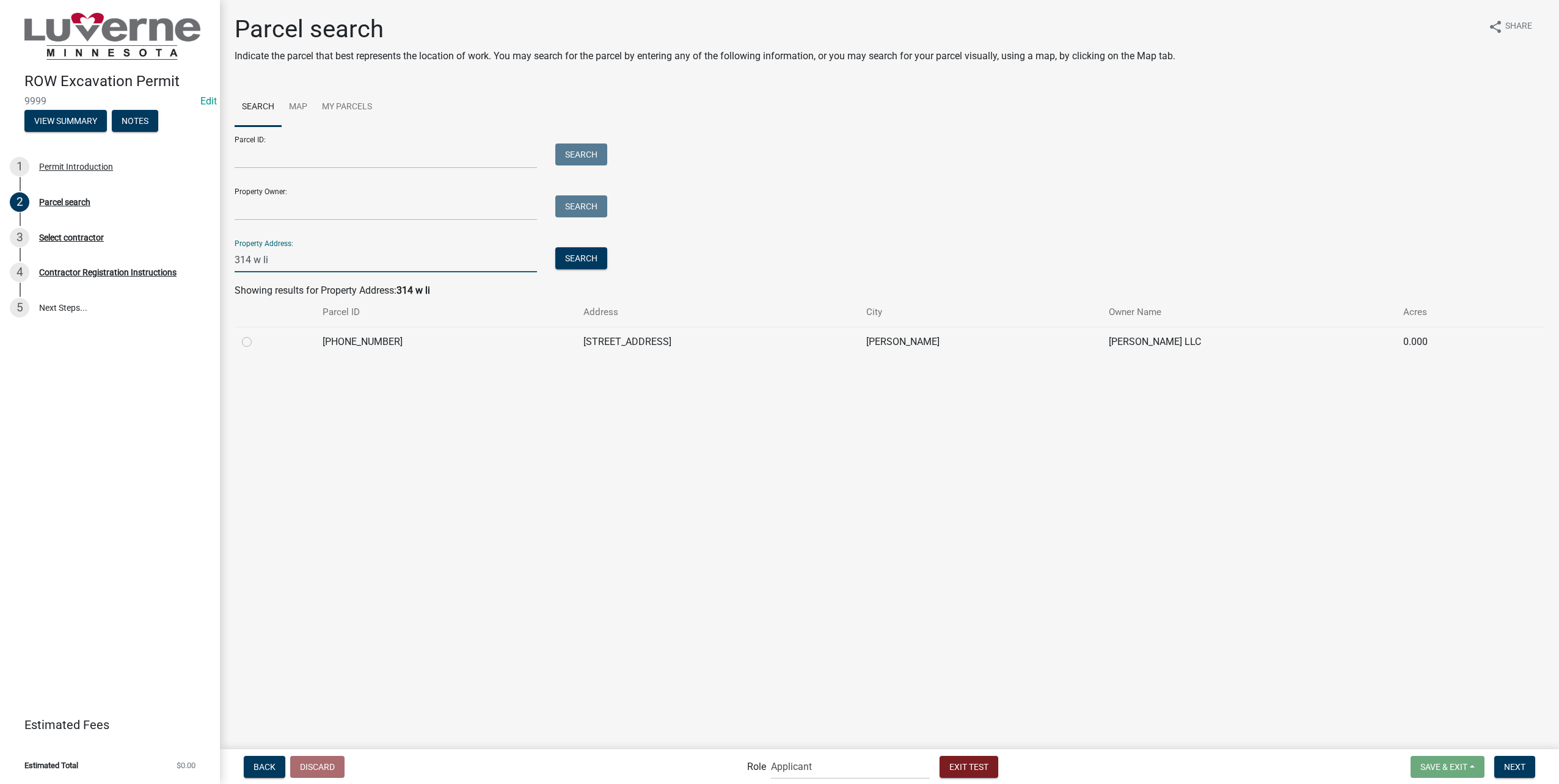
type input "314 w li"
click at [257, 335] on label at bounding box center [257, 335] width 0 height 0
click at [257, 342] on input "radio" at bounding box center [260, 339] width 8 height 8
radio input "true"
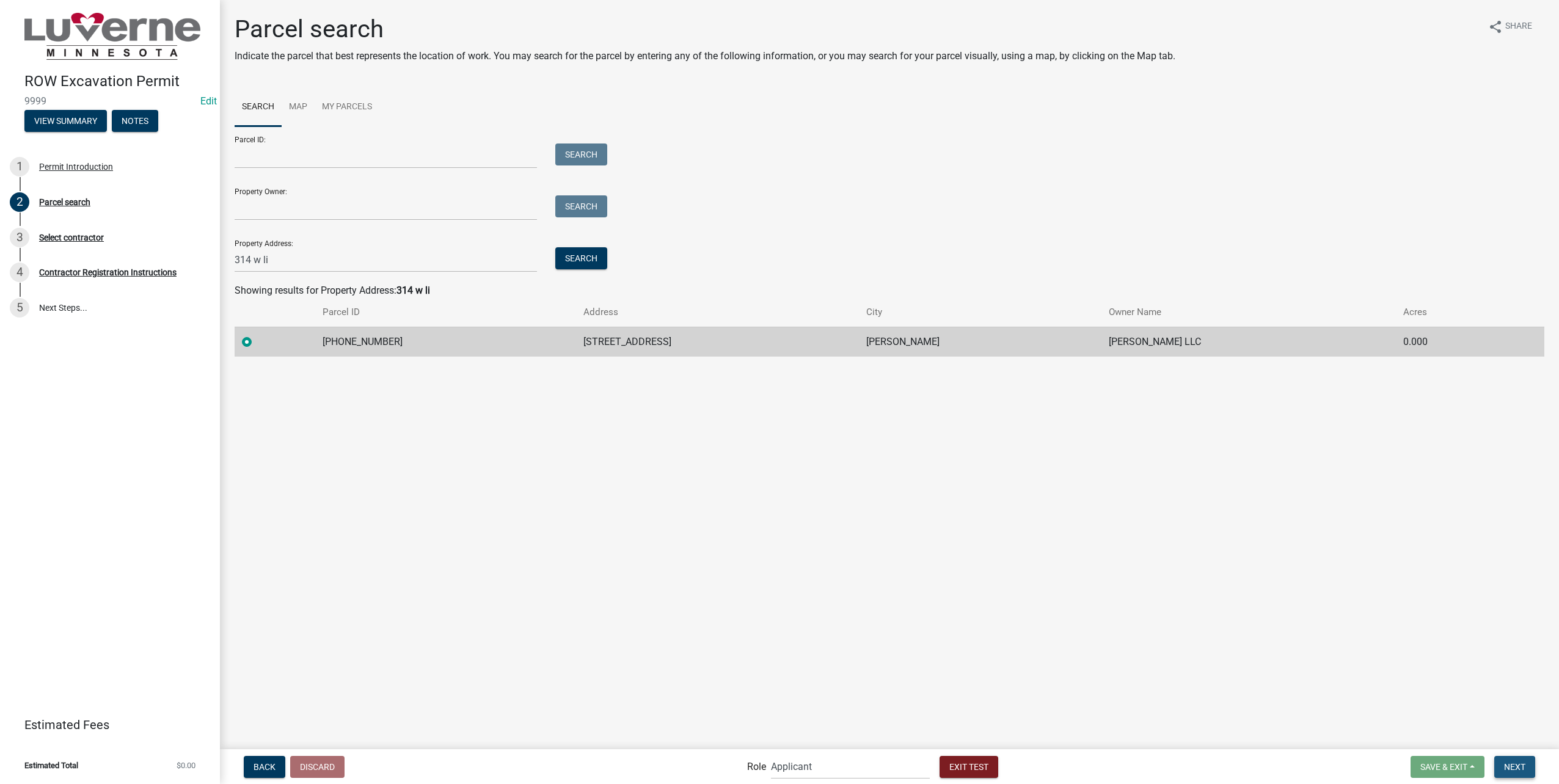
click at [1522, 773] on button "Next" at bounding box center [1515, 767] width 41 height 22
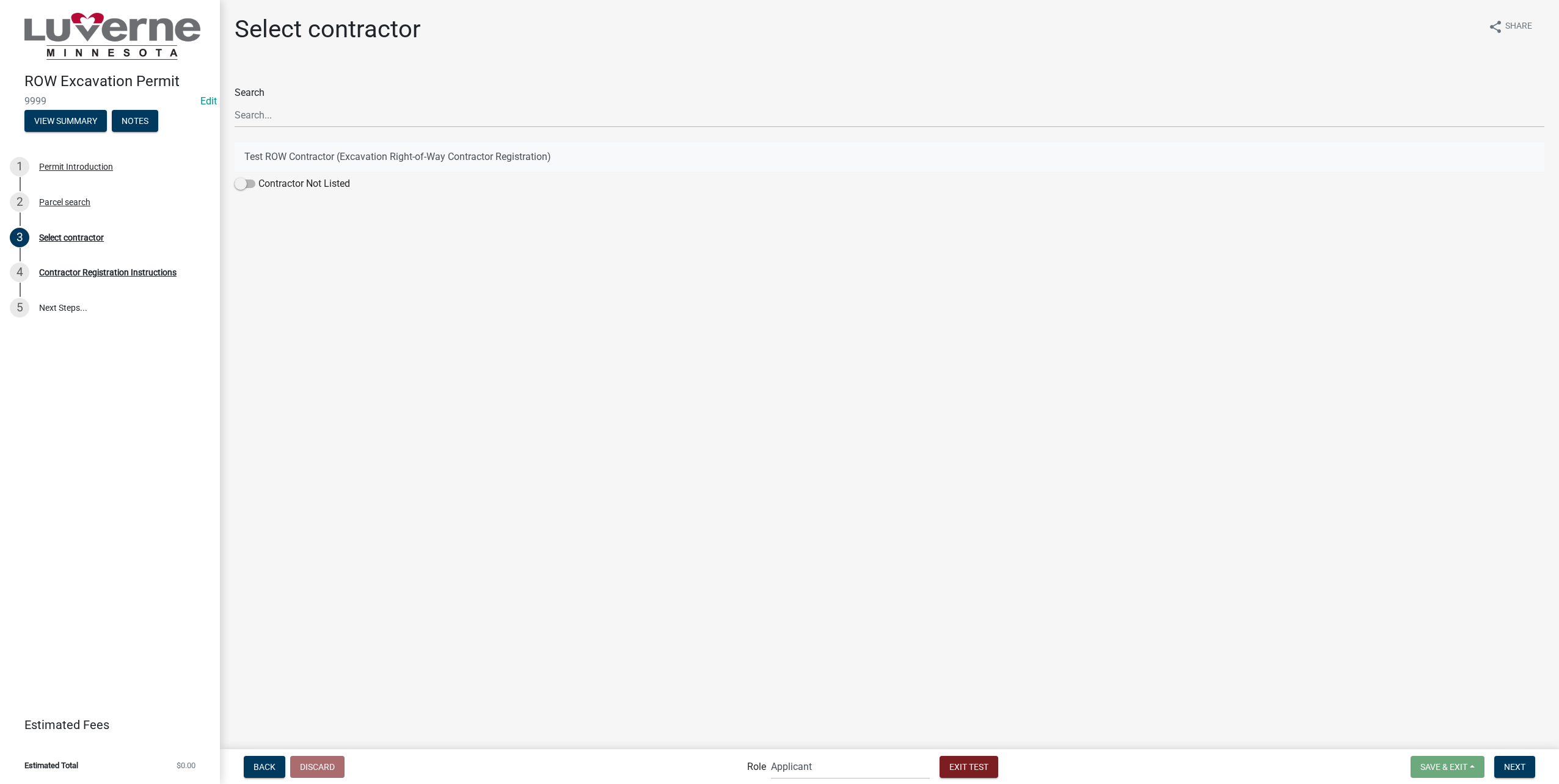
click at [369, 159] on button "Test ROW Contractor (Excavation Right-of-Way Contractor Registration)" at bounding box center [889, 157] width 1310 height 29
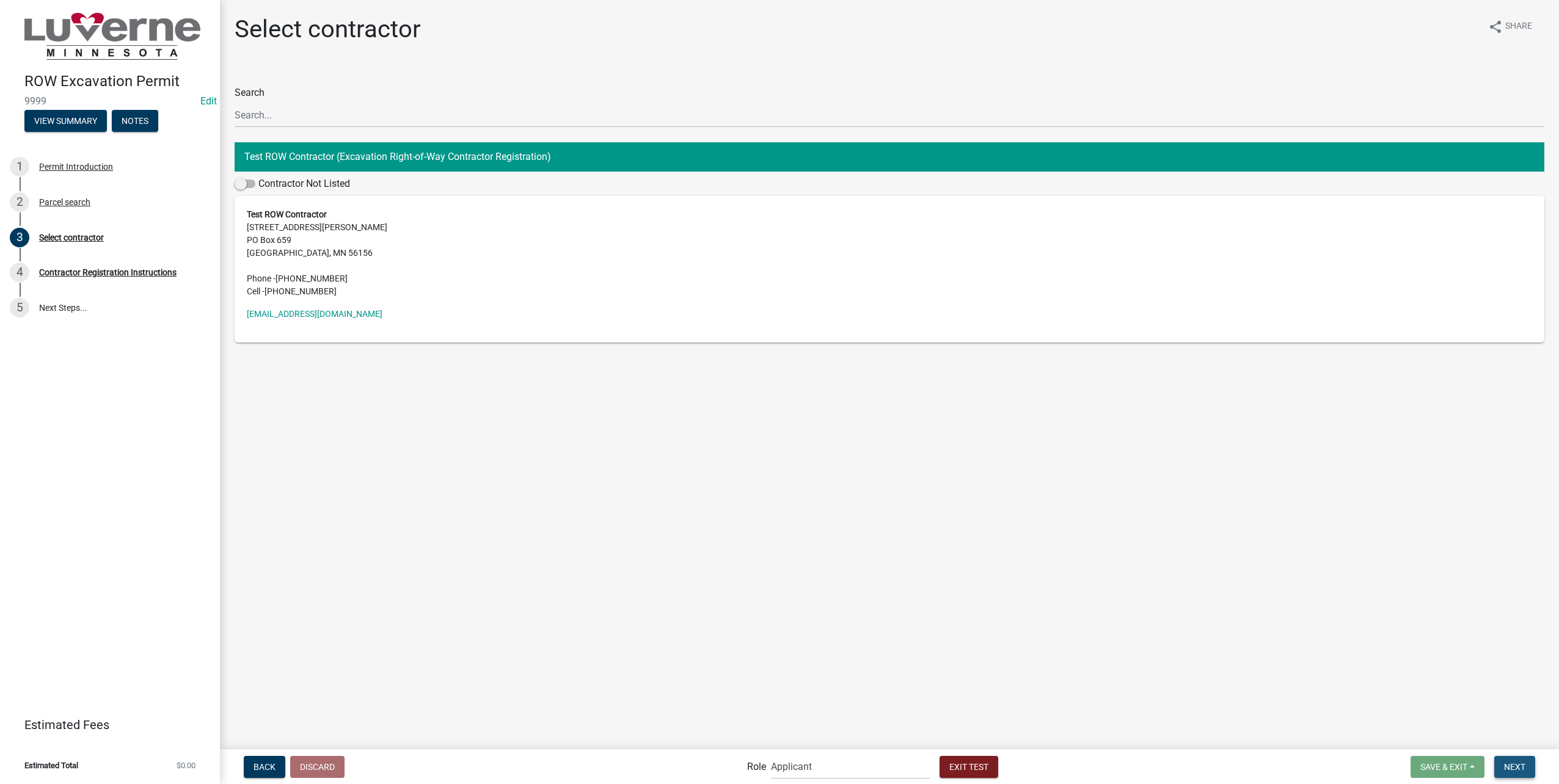
click at [1516, 769] on span "Next" at bounding box center [1514, 766] width 21 height 10
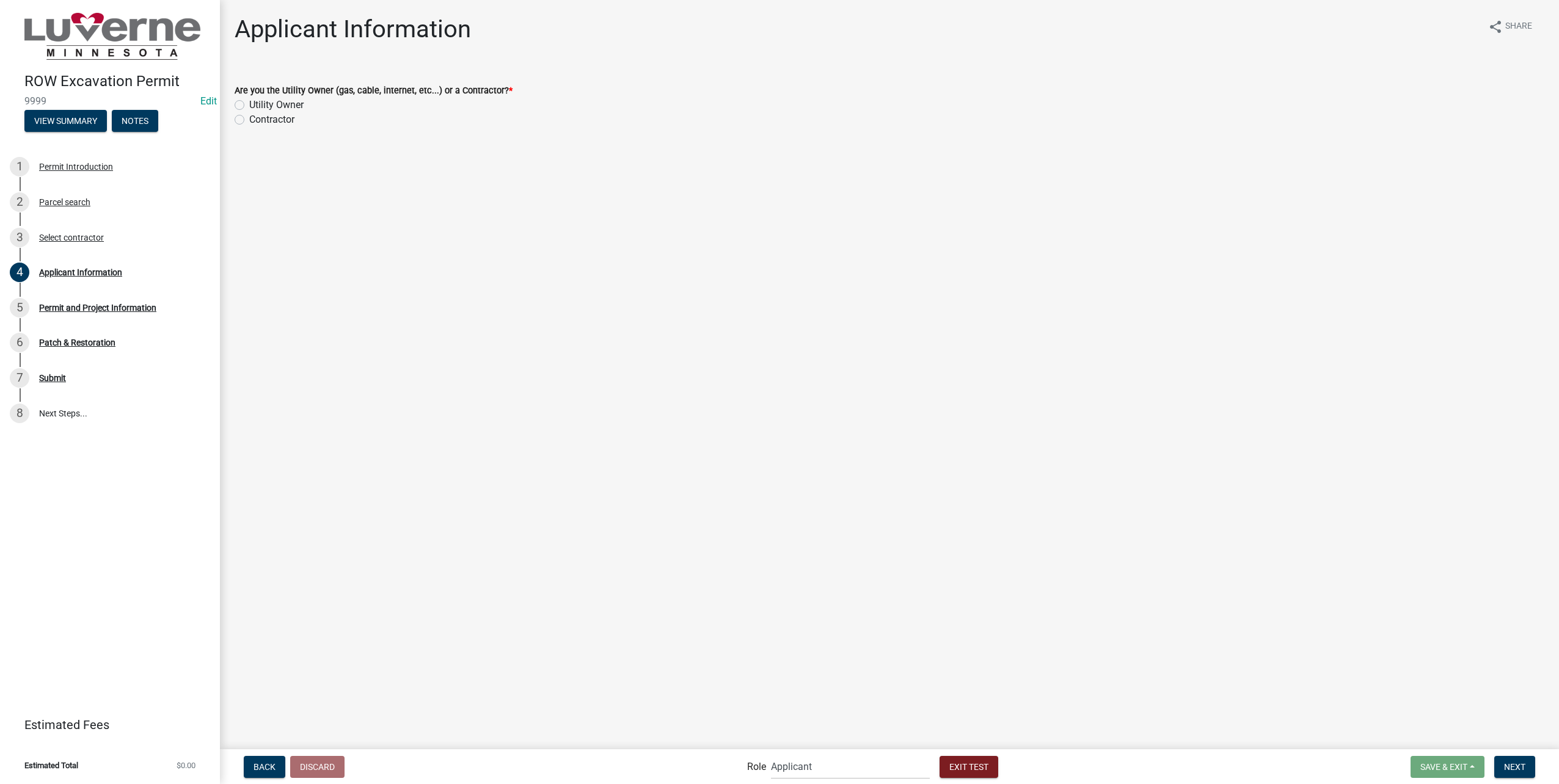
click at [293, 100] on label "Utility Owner" at bounding box center [276, 105] width 54 height 15
click at [257, 100] on input "Utility Owner" at bounding box center [253, 101] width 8 height 8
radio input "true"
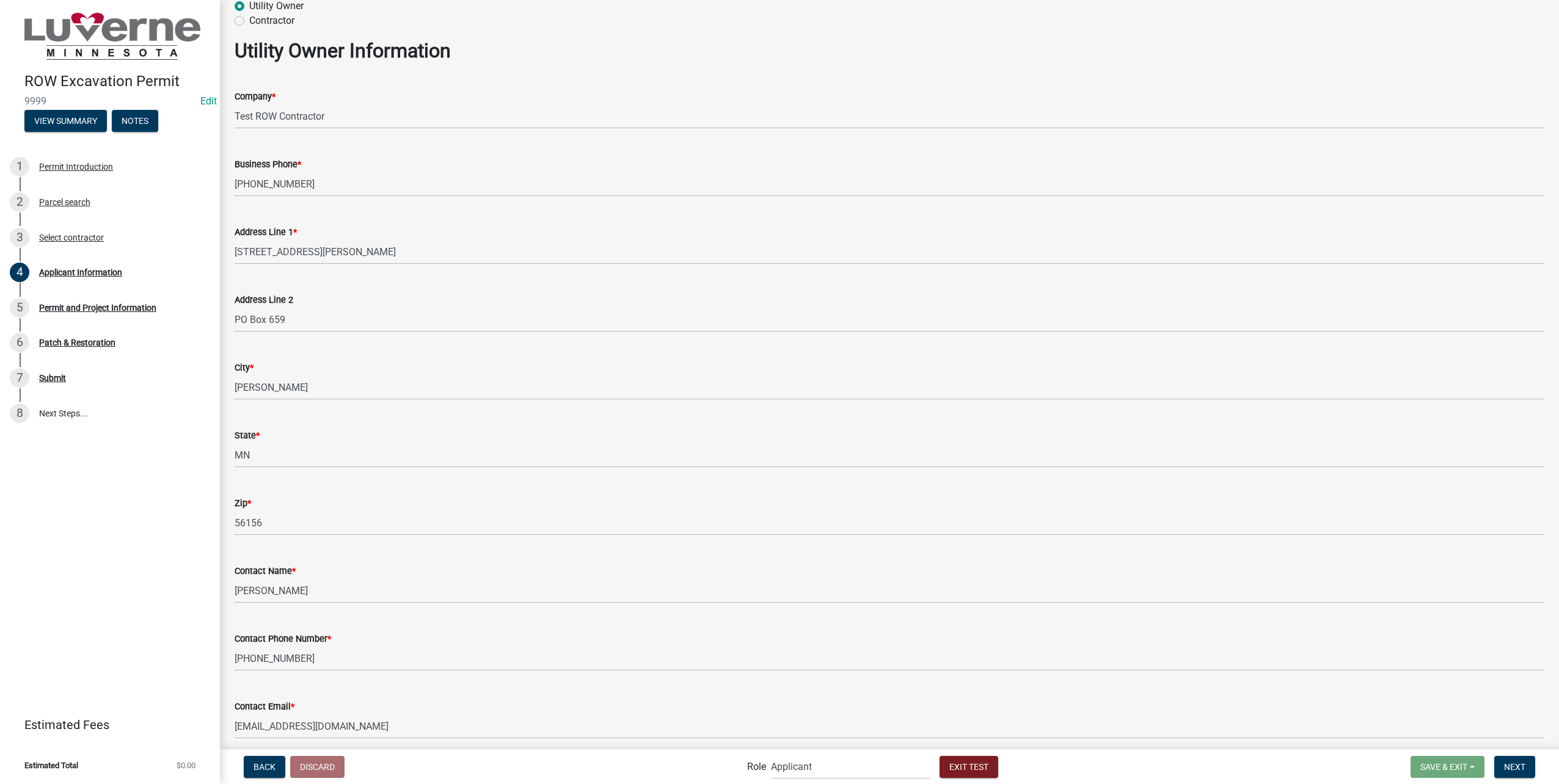
scroll to position [149, 0]
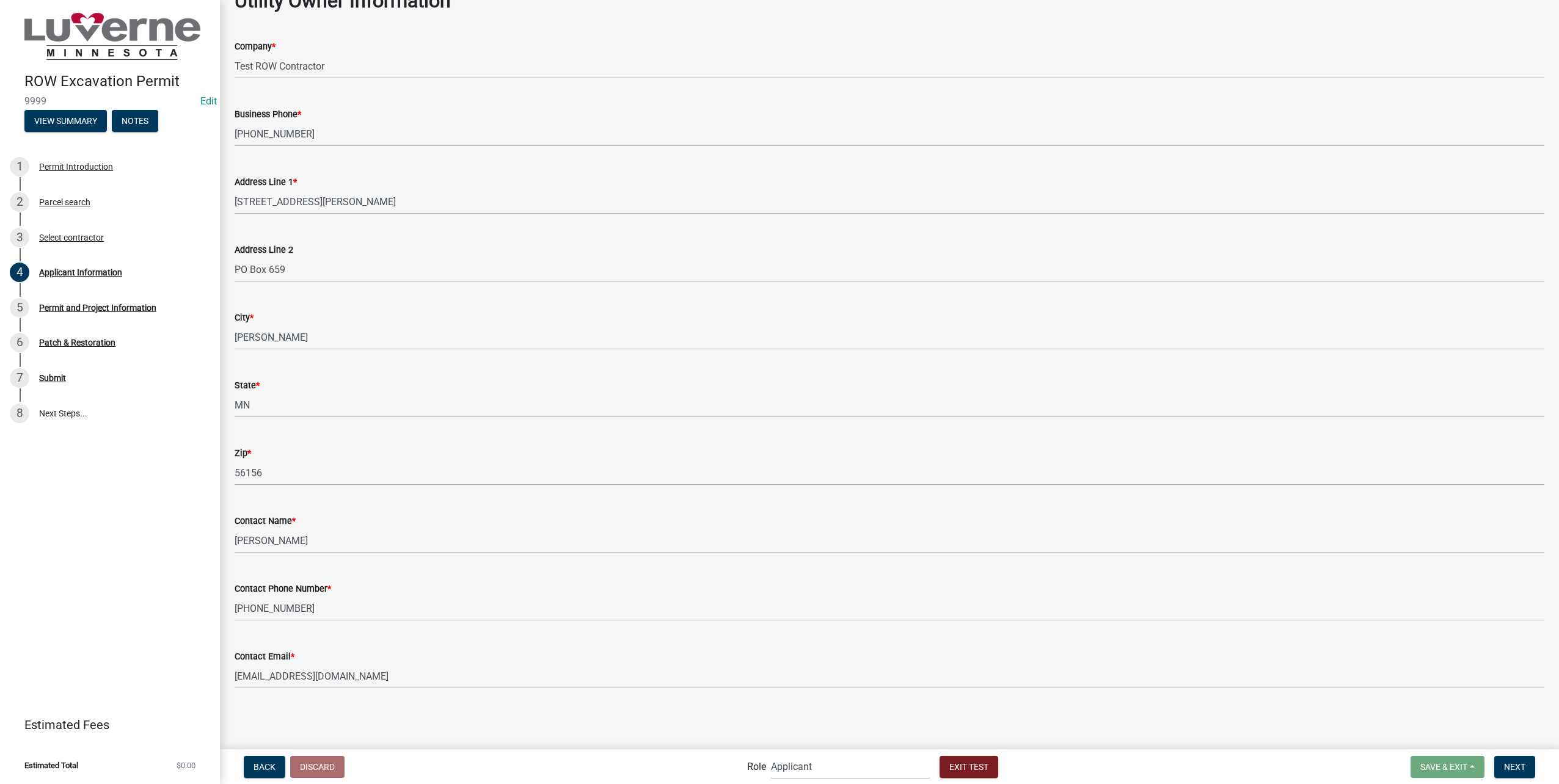
click at [1541, 776] on div "Back Discard Role Applicant Public Works City Clerk Water/Wastewater Department…" at bounding box center [890, 767] width 1320 height 25
click at [1516, 763] on span "Next" at bounding box center [1514, 766] width 21 height 10
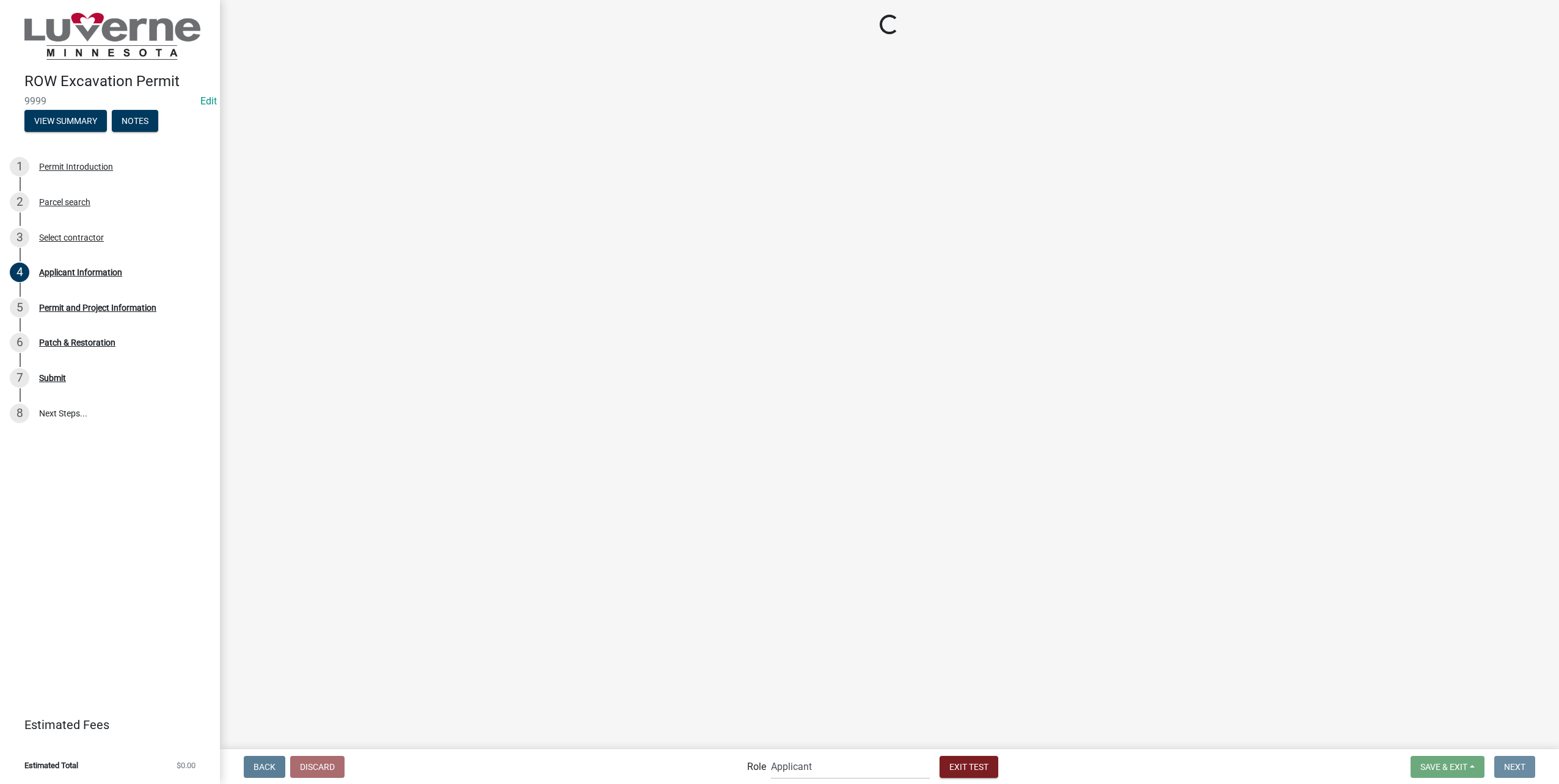
scroll to position [0, 0]
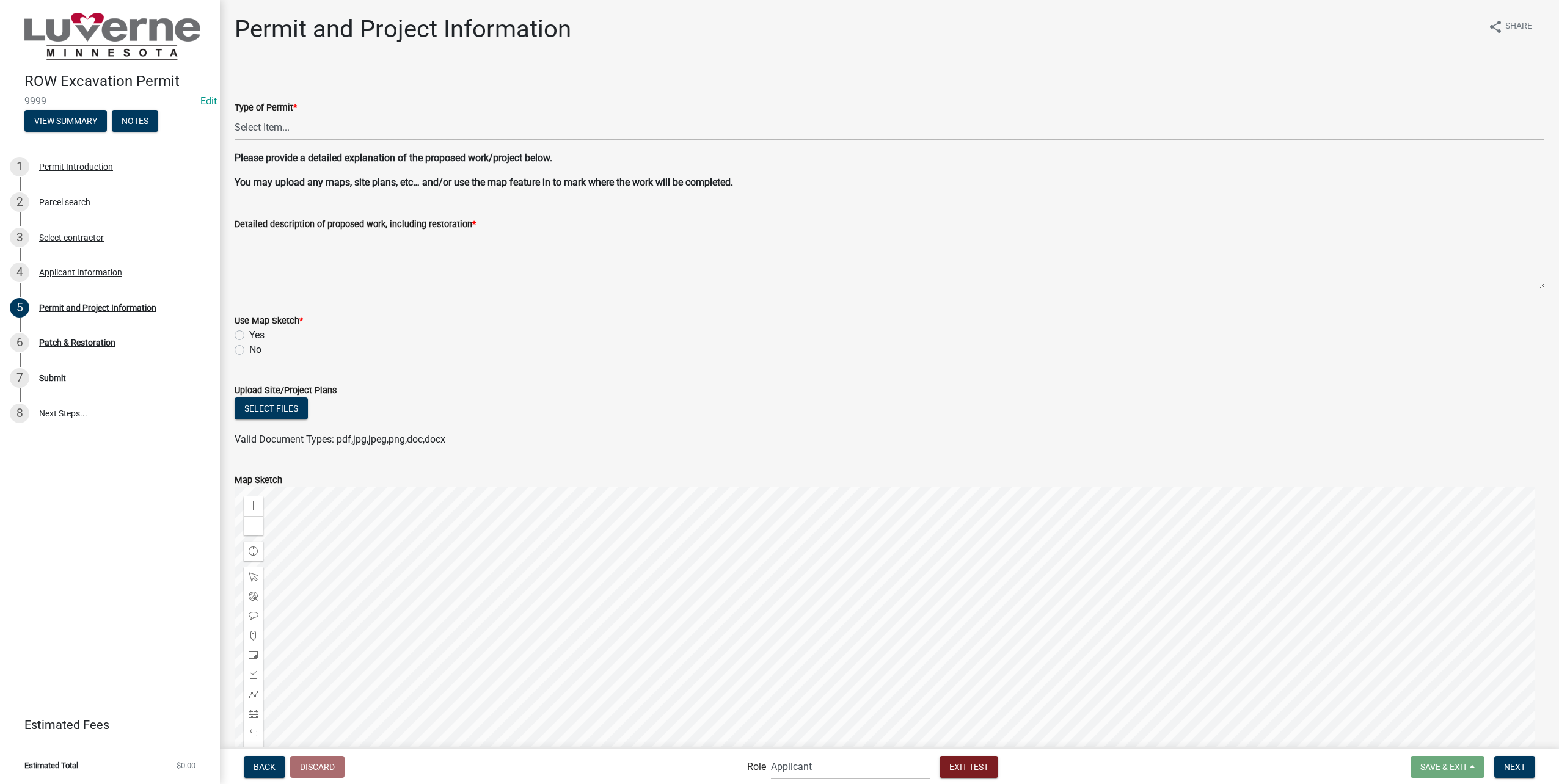
click at [379, 125] on select "Select Item... Excavation Obstruction Other" at bounding box center [889, 127] width 1310 height 25
click at [234, 115] on select "Select Item... Excavation Obstruction Other" at bounding box center [889, 127] width 1310 height 25
select select "ac60e8d6-a6cf-4aed-ac35-e464fc56c6cc"
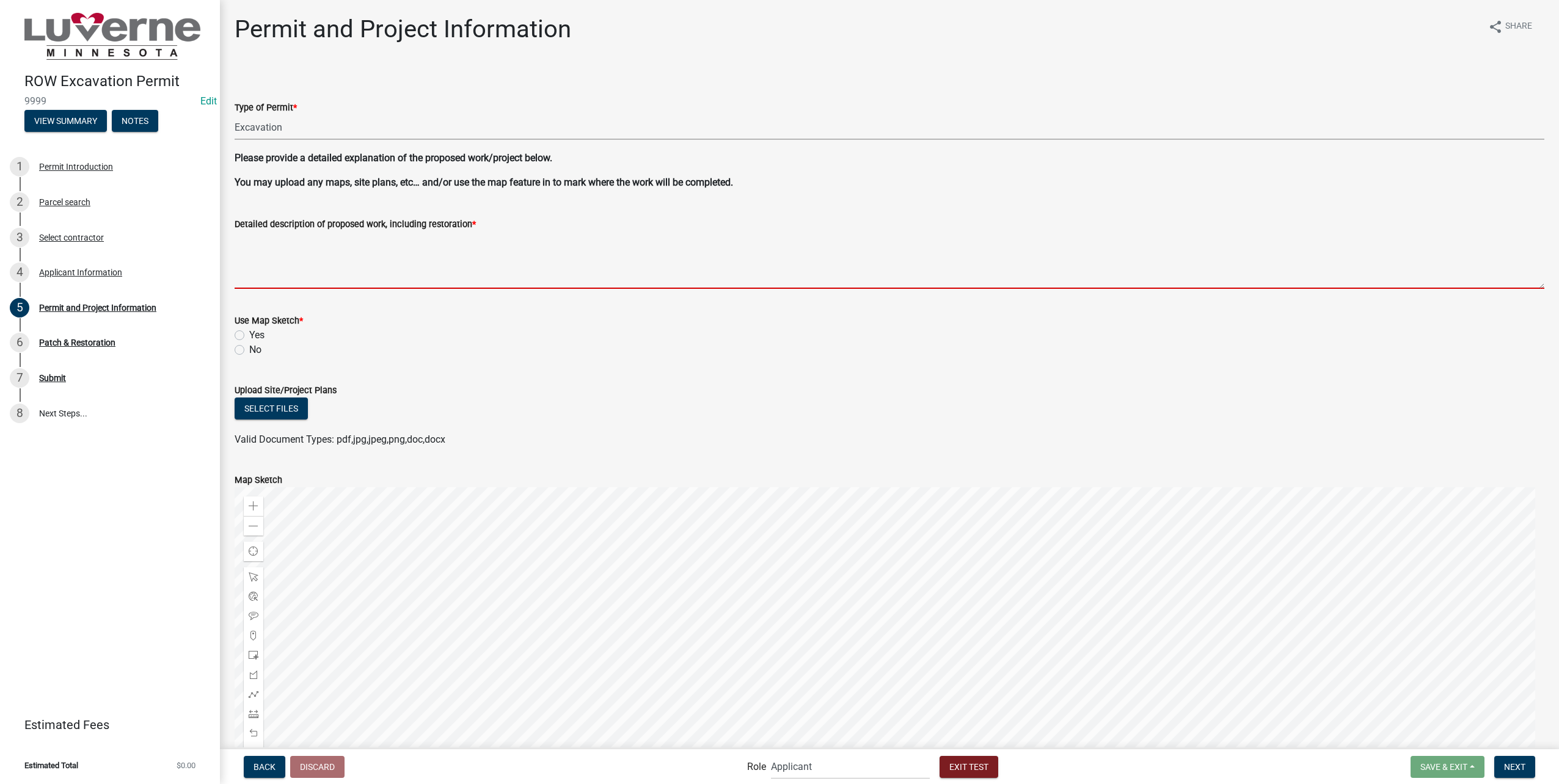
click at [348, 248] on textarea "Detailed description of proposed work, including restoration *" at bounding box center [889, 260] width 1310 height 57
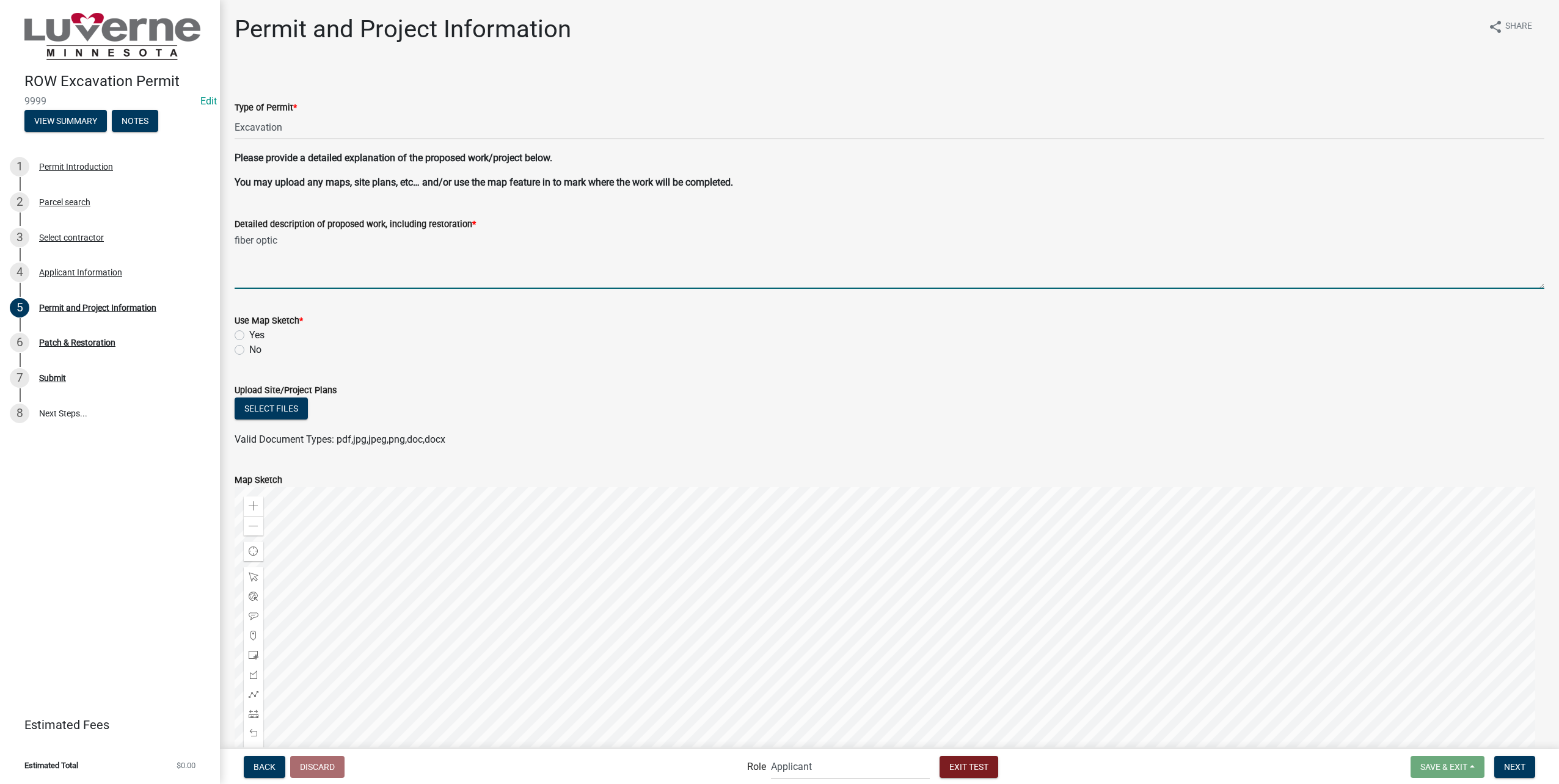
type textarea "fiber optic"
click at [249, 333] on label "Yes" at bounding box center [257, 335] width 16 height 15
click at [249, 333] on input "Yes" at bounding box center [253, 332] width 8 height 8
radio input "true"
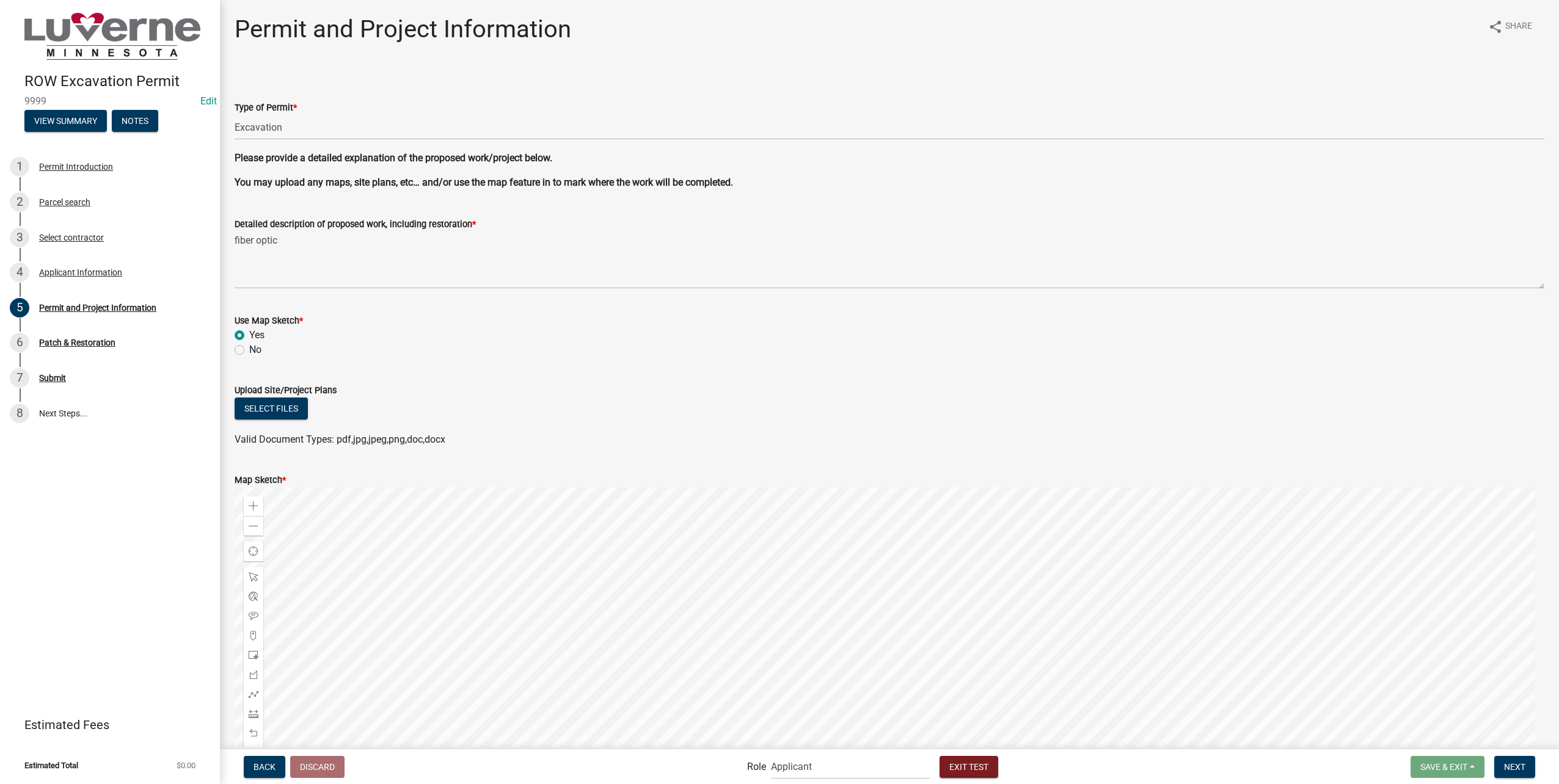
scroll to position [244, 0]
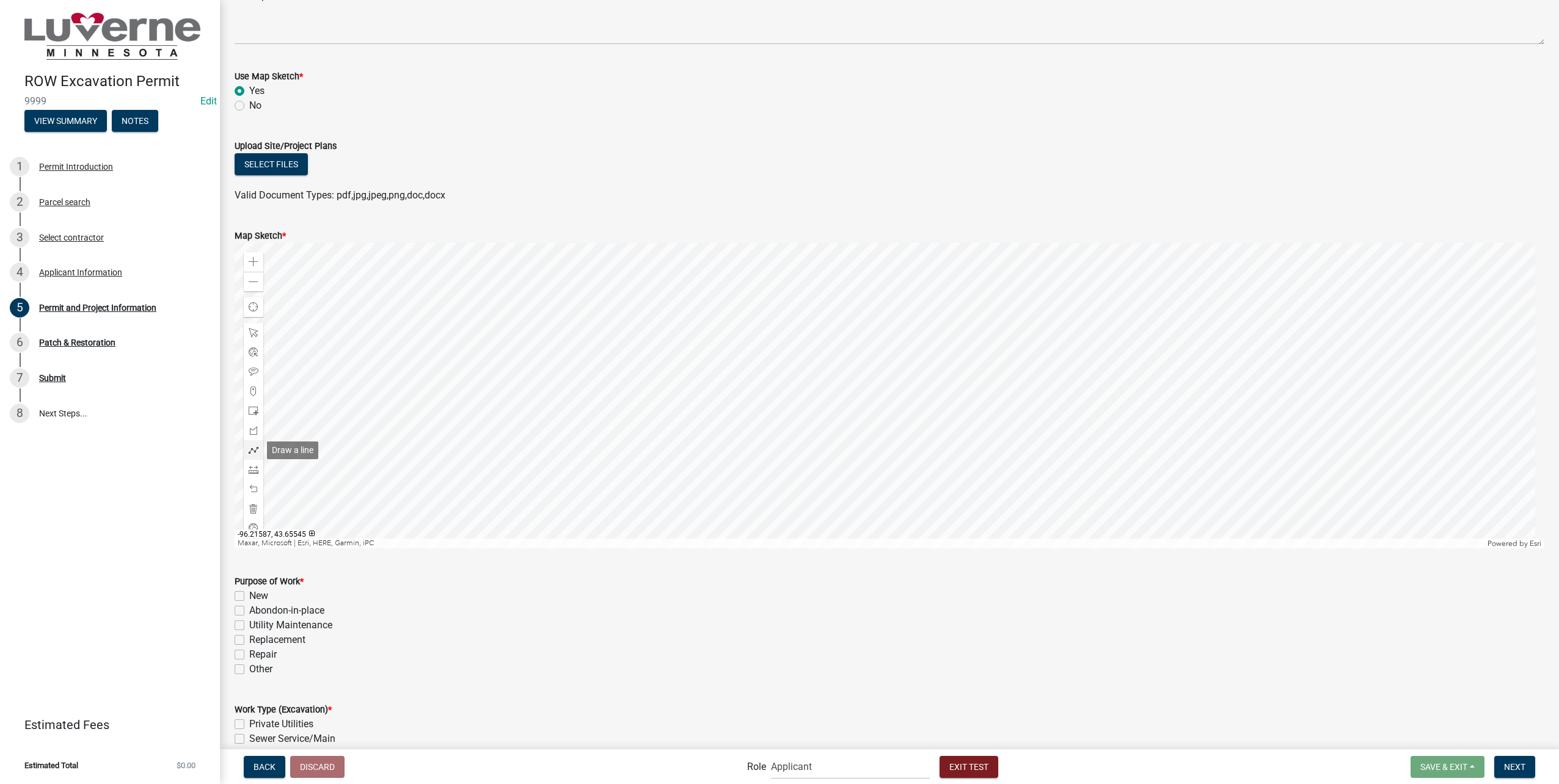
click at [249, 451] on span at bounding box center [254, 450] width 10 height 10
click at [782, 480] on div at bounding box center [889, 395] width 1310 height 305
click at [965, 486] on div at bounding box center [889, 395] width 1310 height 305
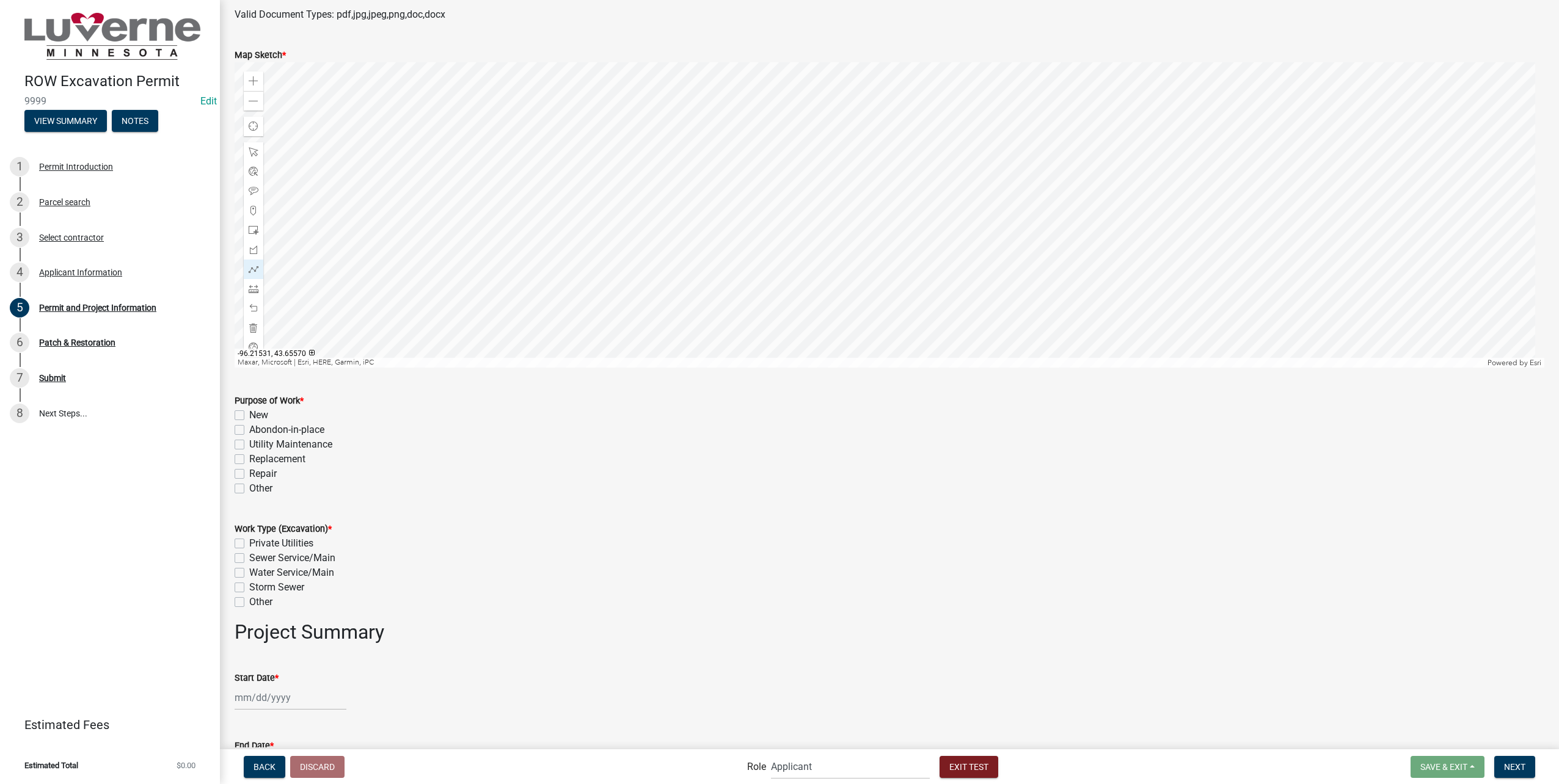
scroll to position [549, 0]
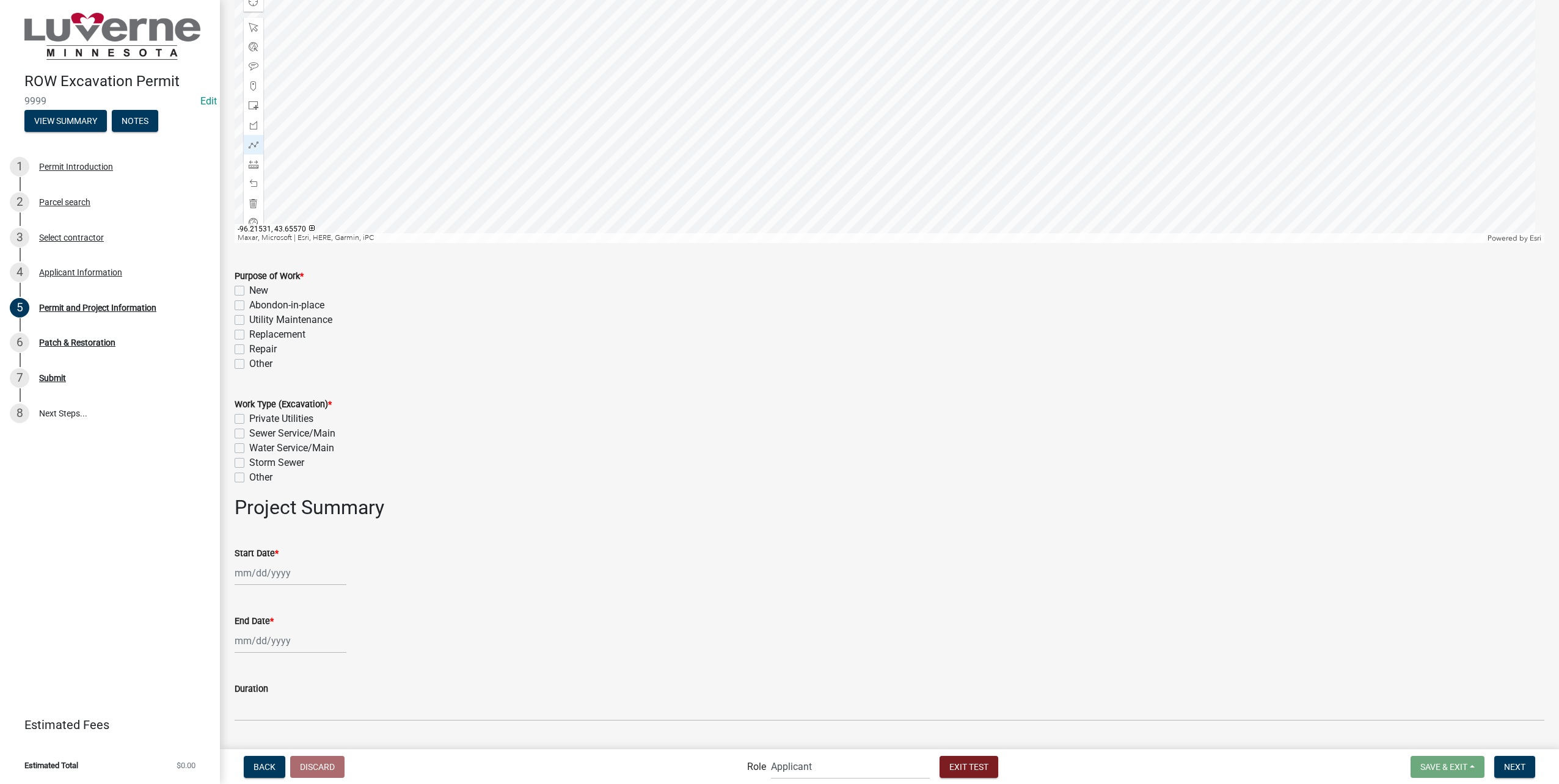
click at [249, 290] on label "New" at bounding box center [259, 291] width 19 height 15
click at [249, 290] on input "New" at bounding box center [253, 287] width 8 height 8
checkbox input "true"
checkbox input "false"
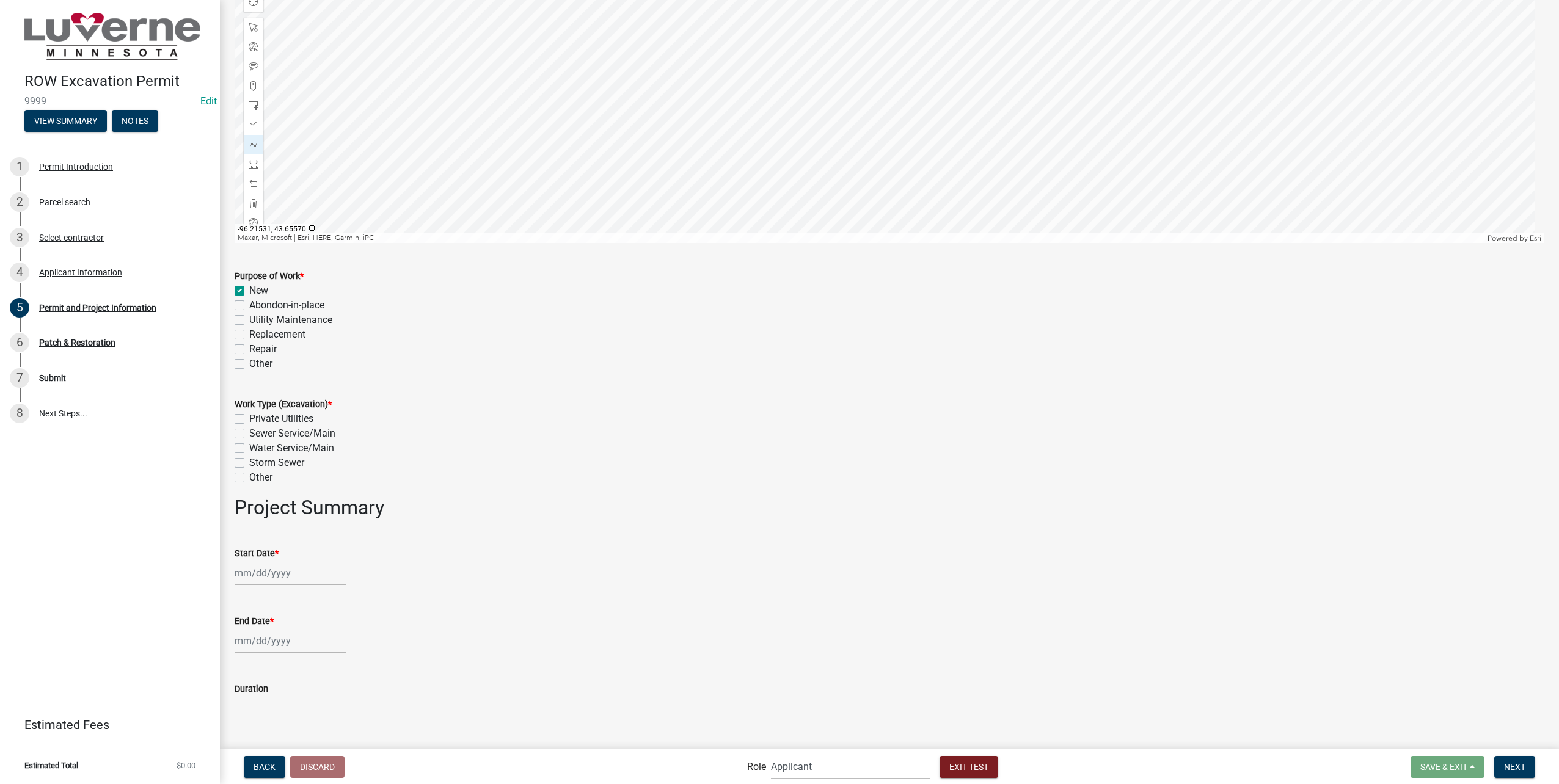
checkbox input "false"
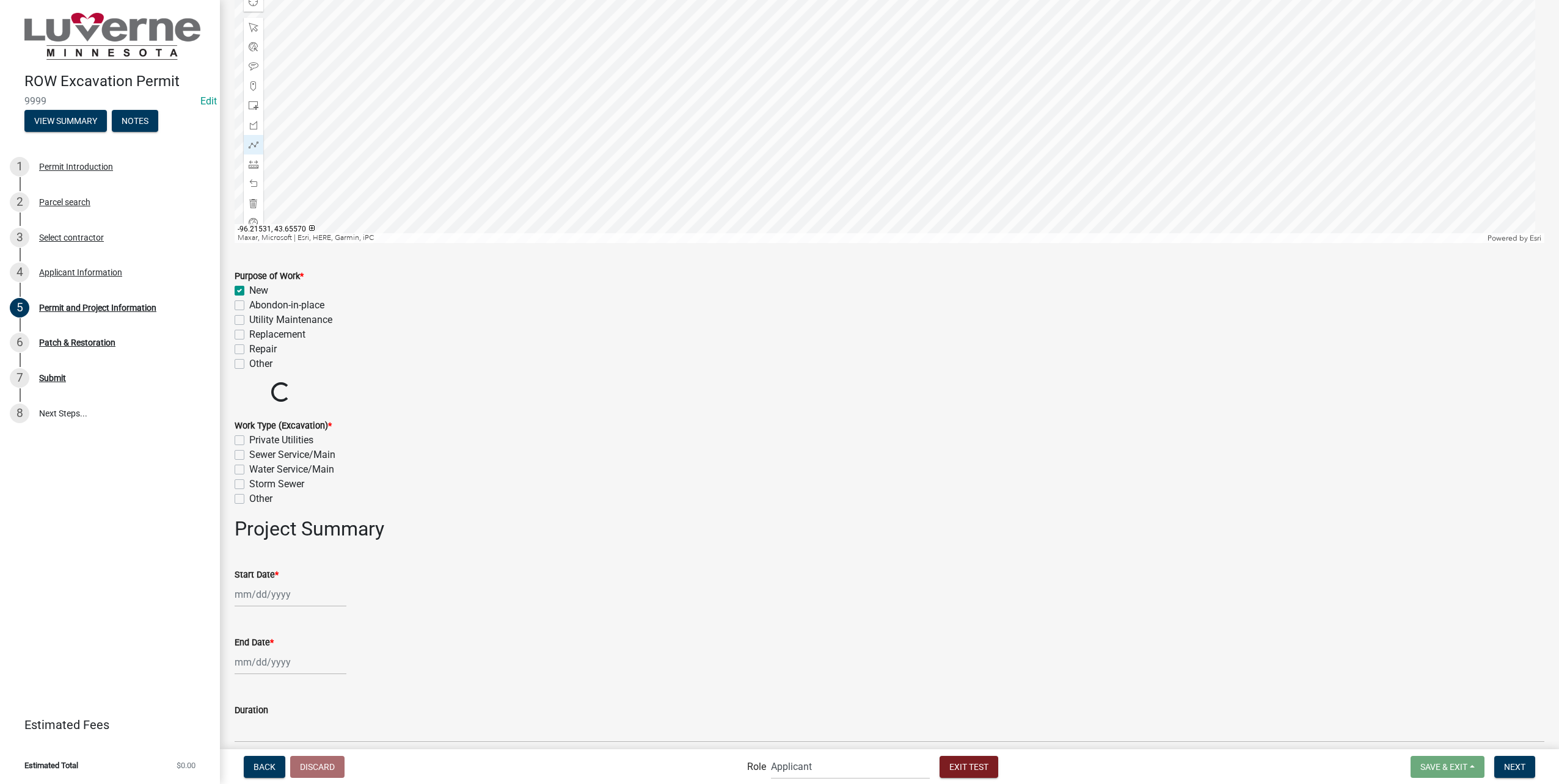
click at [249, 441] on label "Private Utilities" at bounding box center [281, 440] width 64 height 15
click at [249, 441] on input "Private Utilities" at bounding box center [253, 437] width 8 height 8
checkbox input "true"
checkbox input "false"
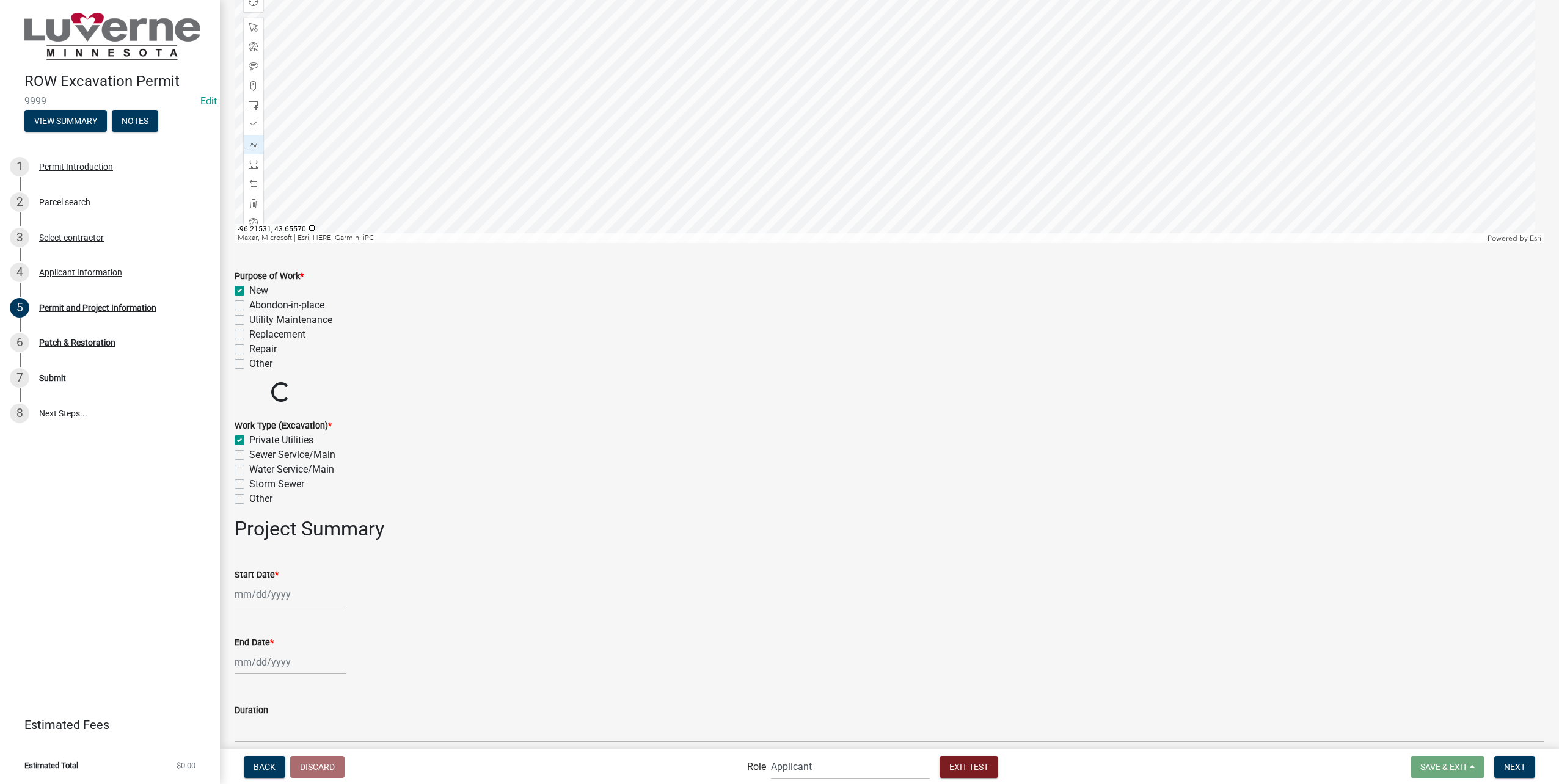
checkbox input "false"
click at [293, 612] on div at bounding box center [290, 616] width 112 height 25
select select "8"
select select "2025"
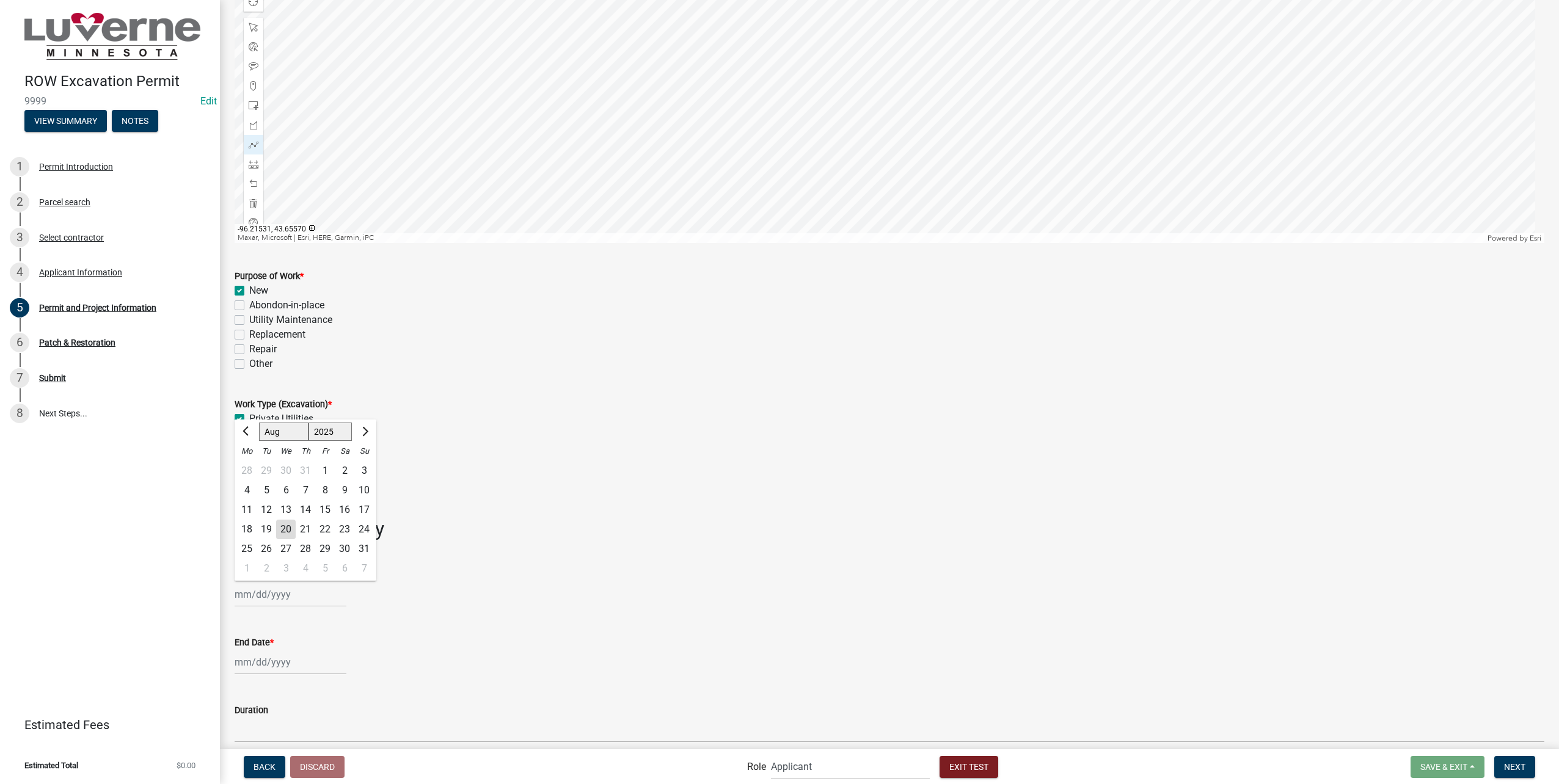
click at [285, 523] on div "20" at bounding box center [285, 529] width 19 height 19
type input "[DATE]"
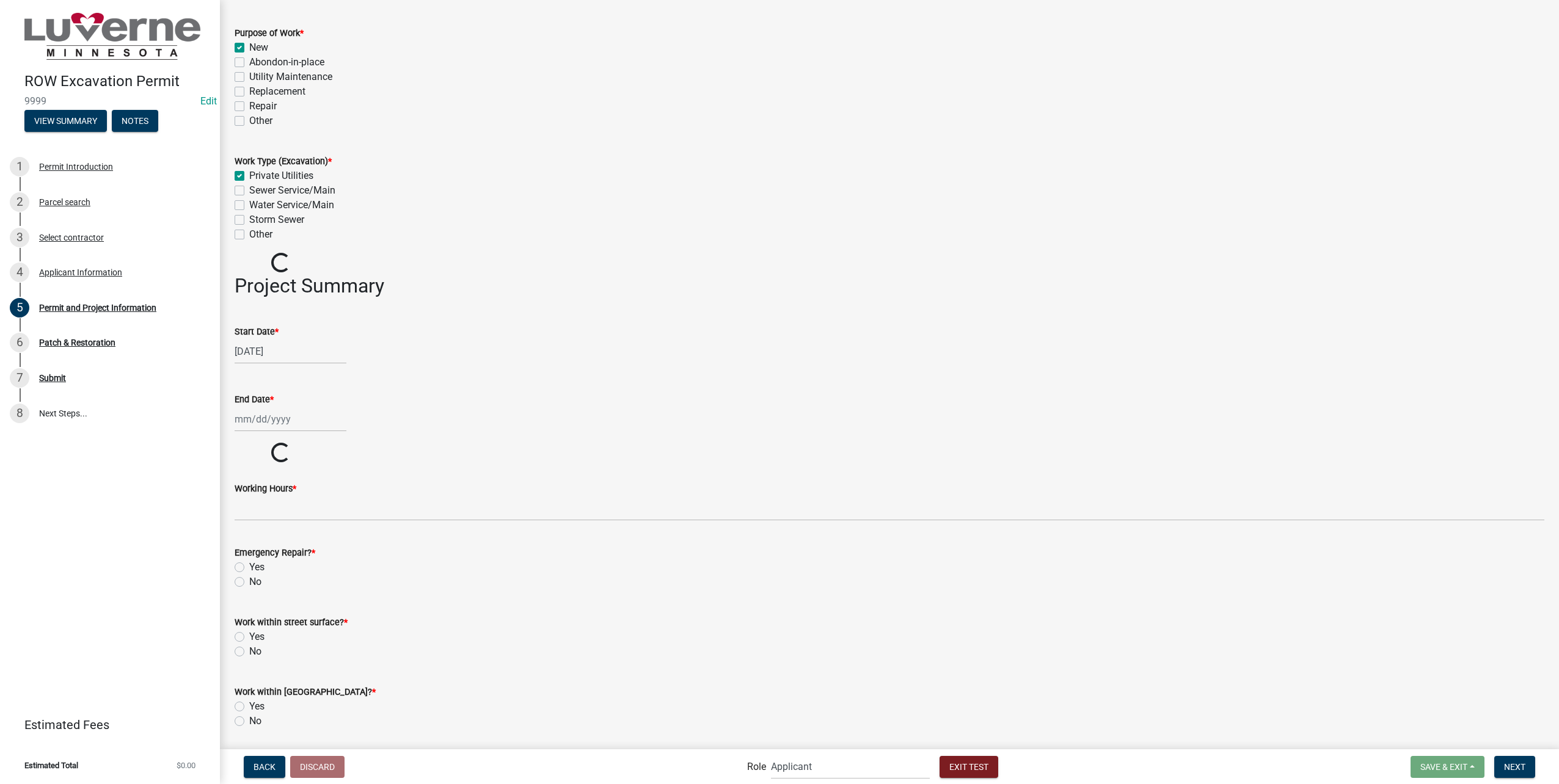
scroll to position [794, 0]
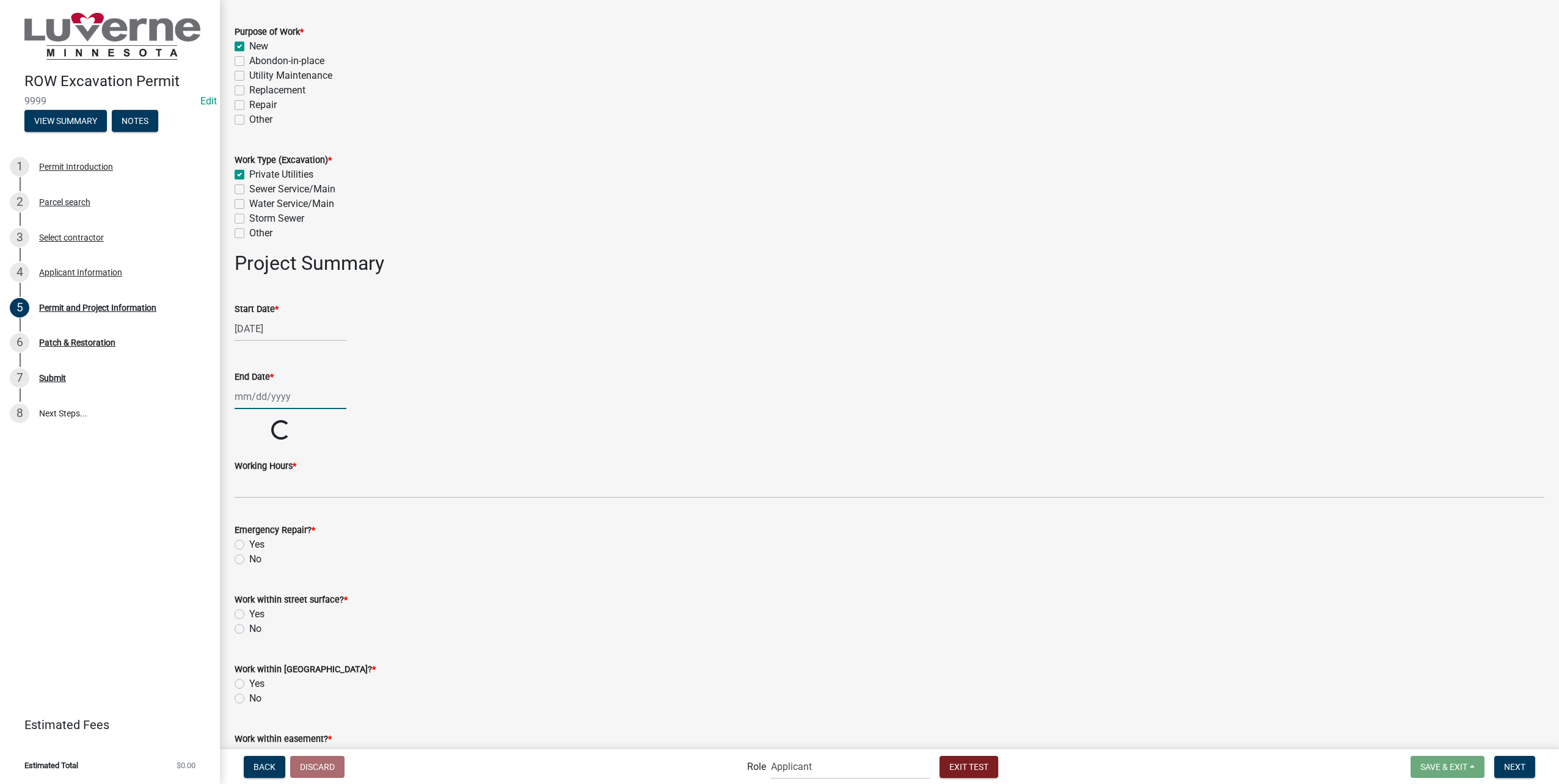
click at [265, 397] on div at bounding box center [290, 396] width 112 height 25
select select "8"
select select "2025"
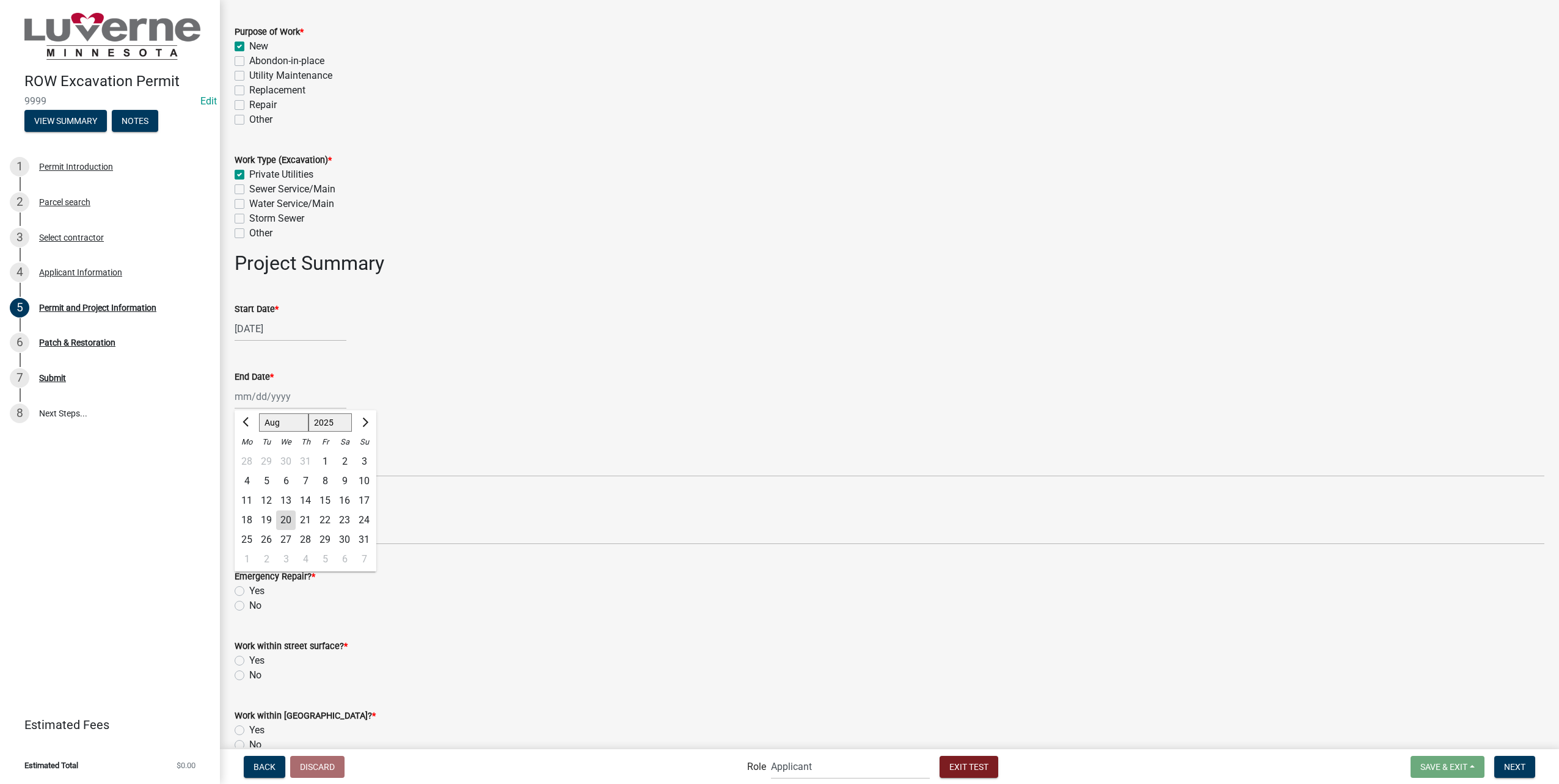
click at [338, 519] on div "23" at bounding box center [344, 520] width 19 height 19
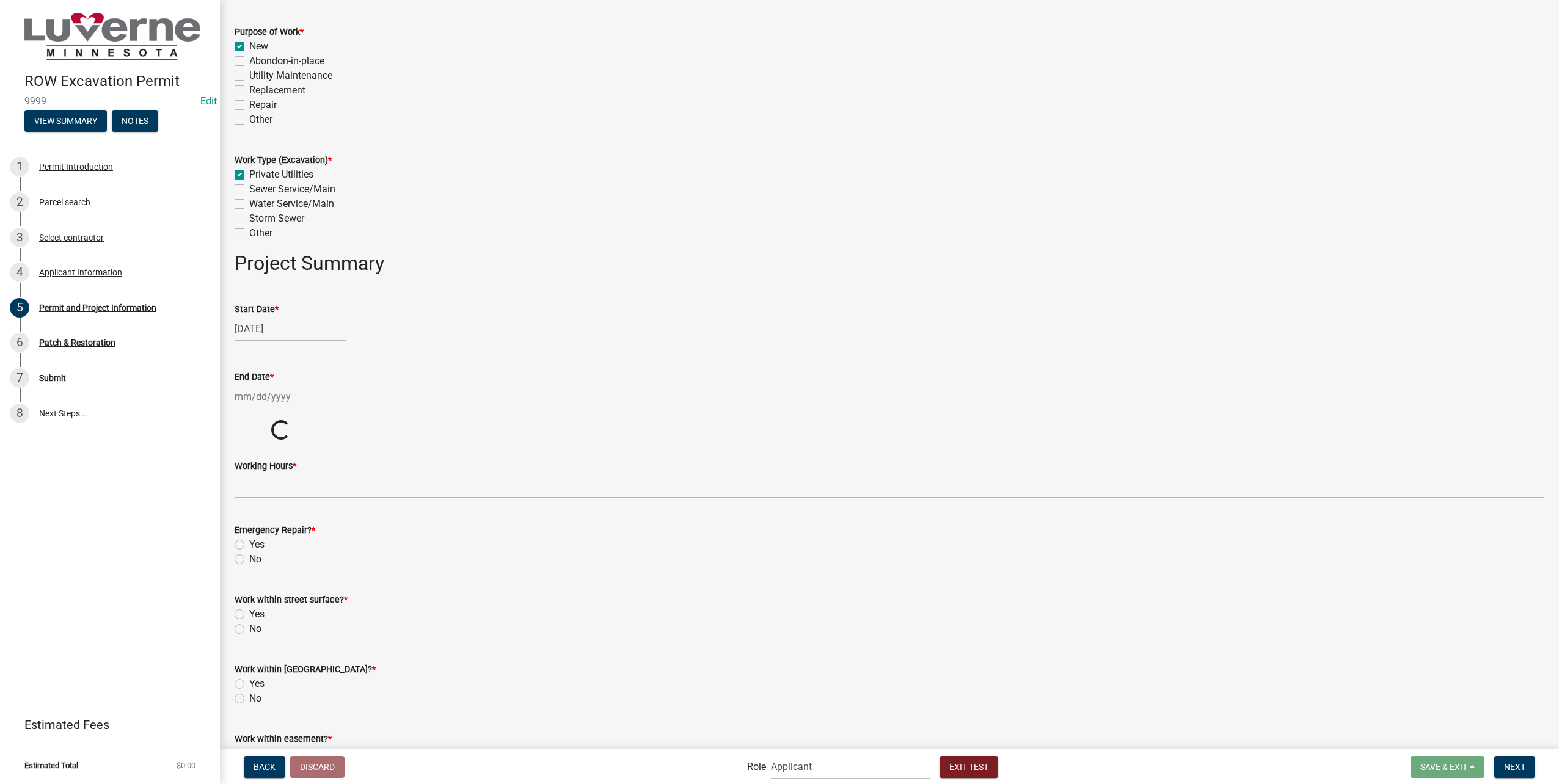
type input "[DATE]"
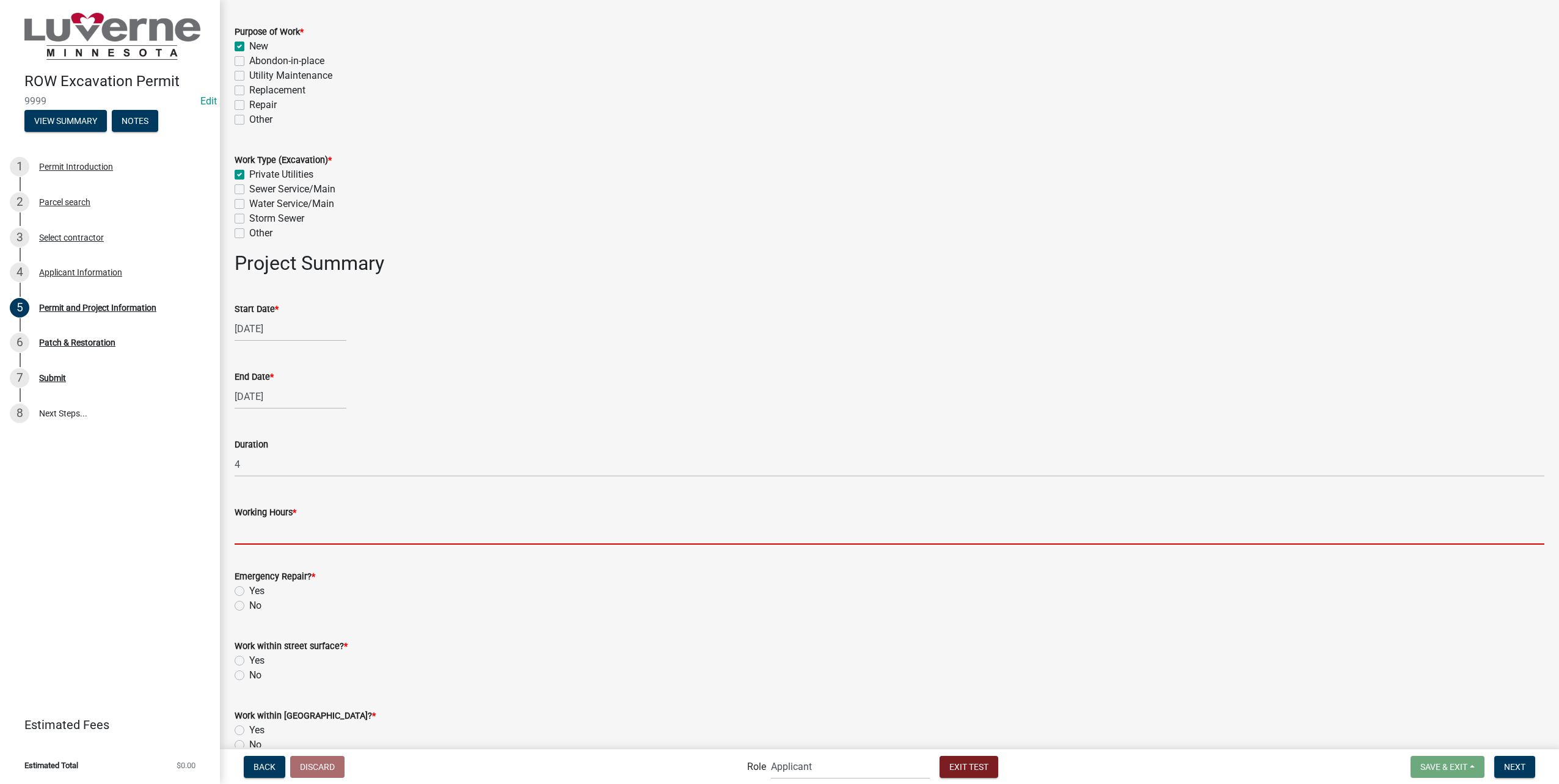
click at [331, 523] on input "Working Hours *" at bounding box center [889, 532] width 1310 height 25
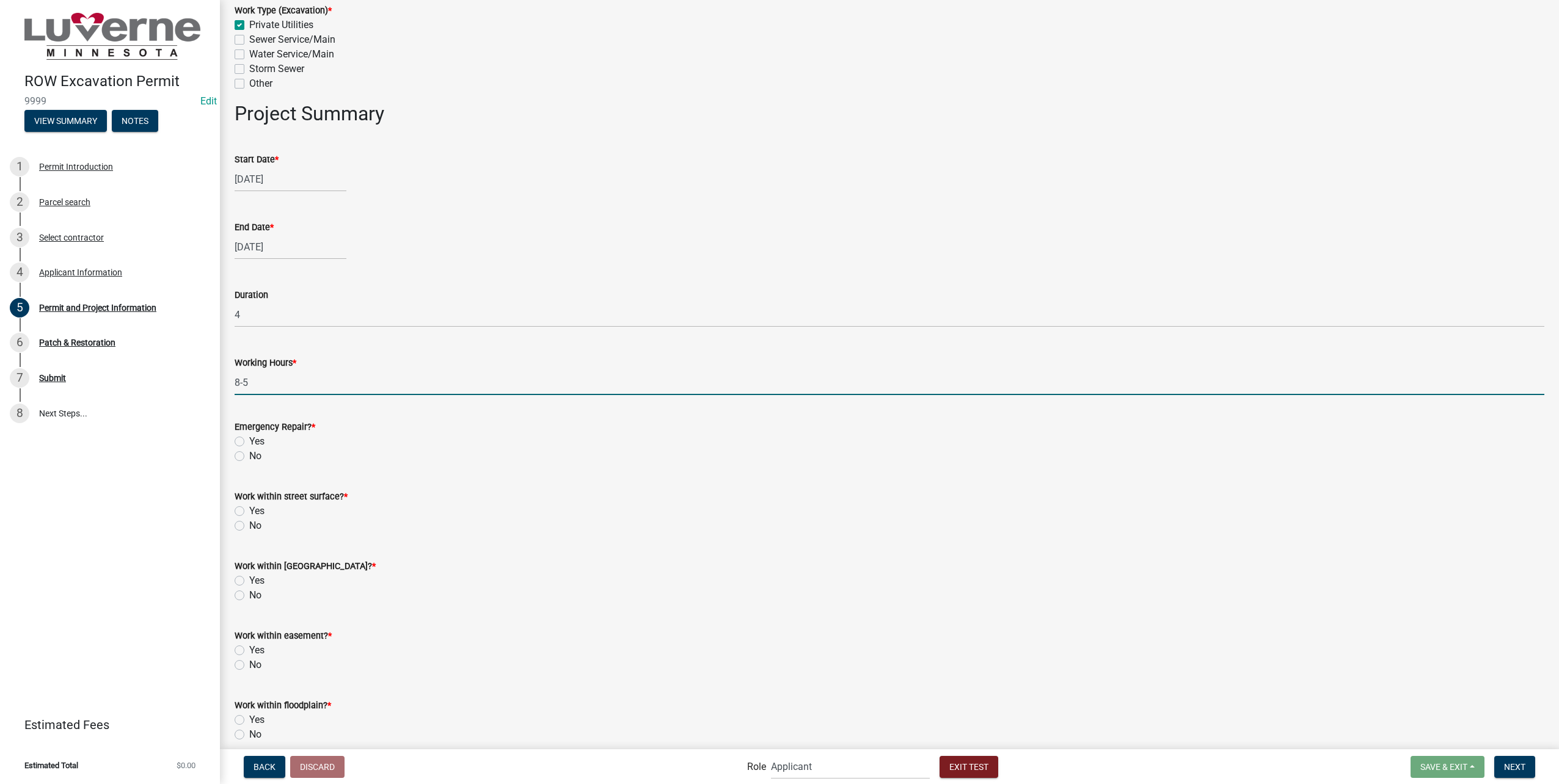
scroll to position [1038, 0]
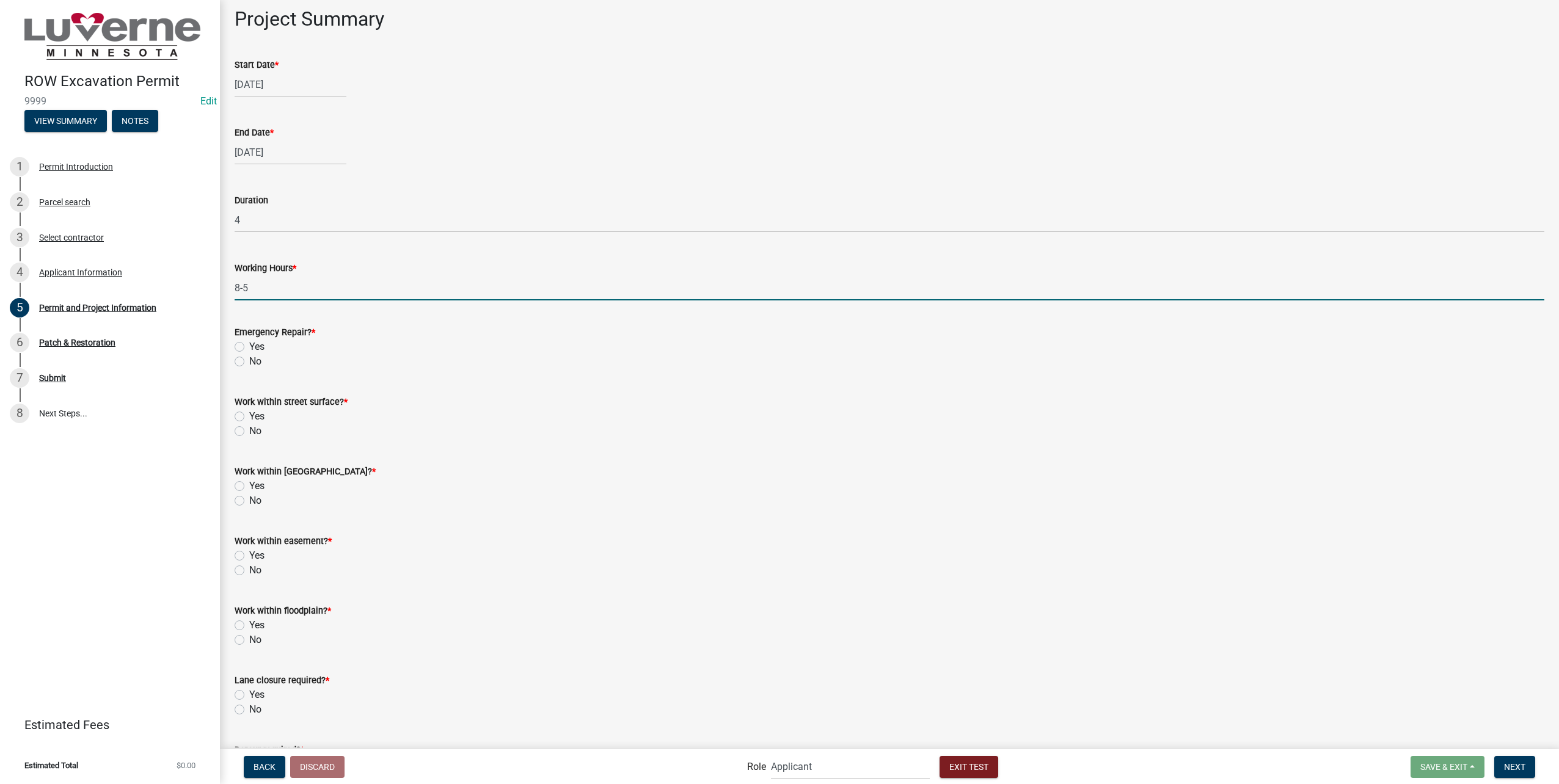
type input "8-5"
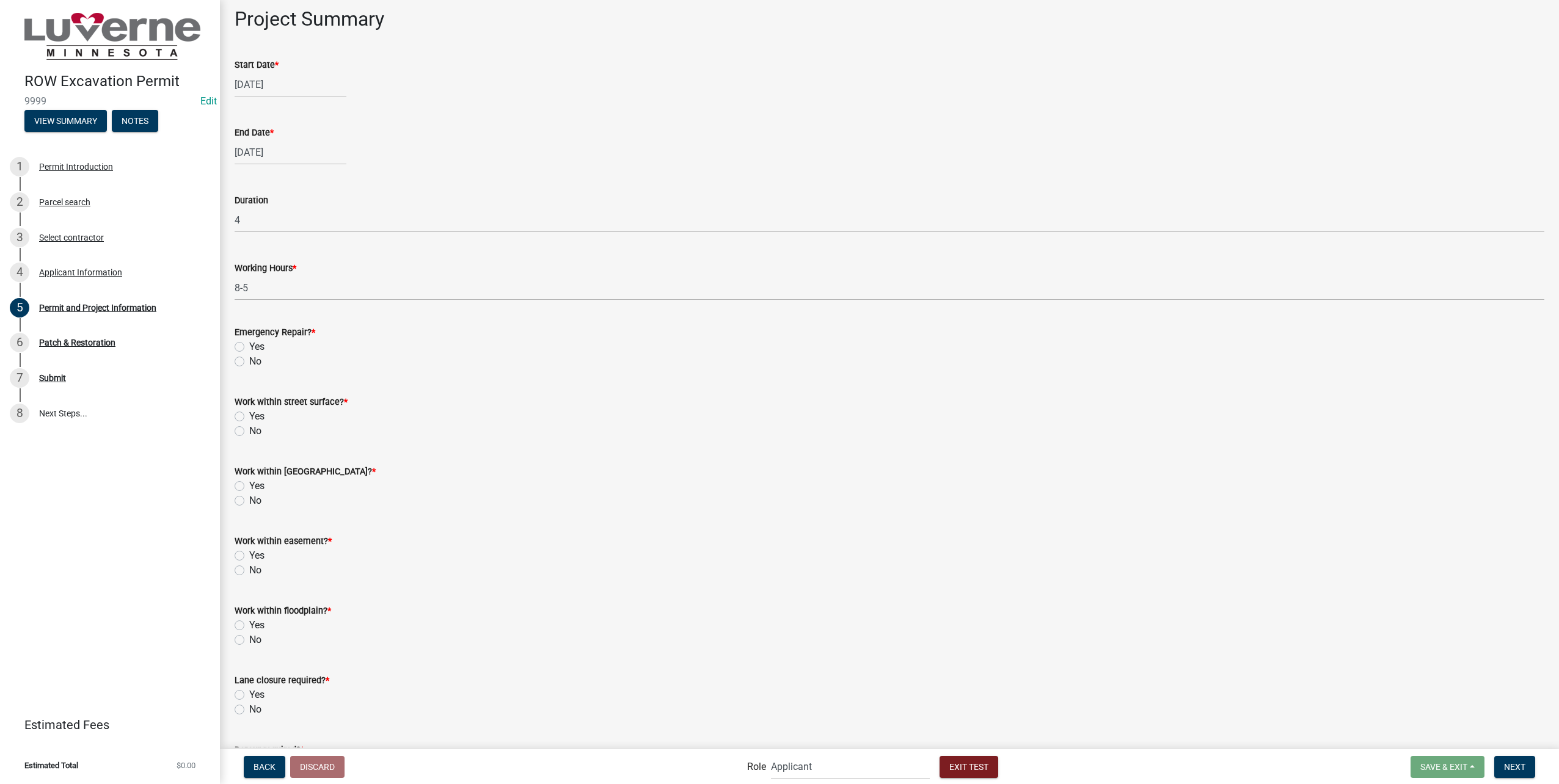
click at [249, 358] on label "No" at bounding box center [255, 362] width 12 height 15
click at [249, 358] on input "No" at bounding box center [253, 358] width 8 height 8
radio input "true"
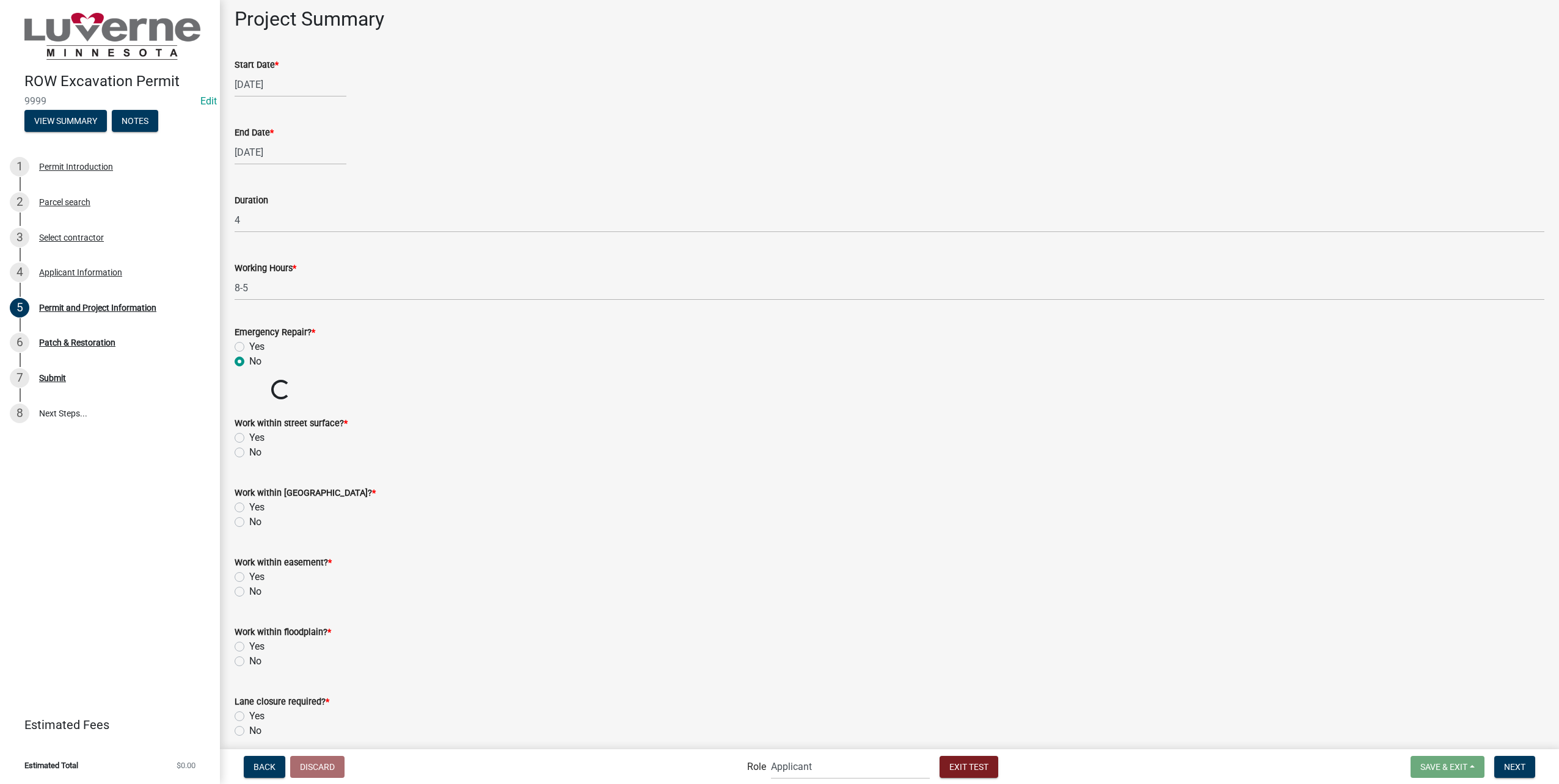
click at [249, 448] on label "No" at bounding box center [255, 452] width 12 height 15
click at [249, 448] on input "No" at bounding box center [253, 449] width 8 height 8
radio input "true"
click at [249, 505] on label "Yes" at bounding box center [257, 508] width 16 height 15
click at [249, 505] on input "Yes" at bounding box center [253, 504] width 8 height 8
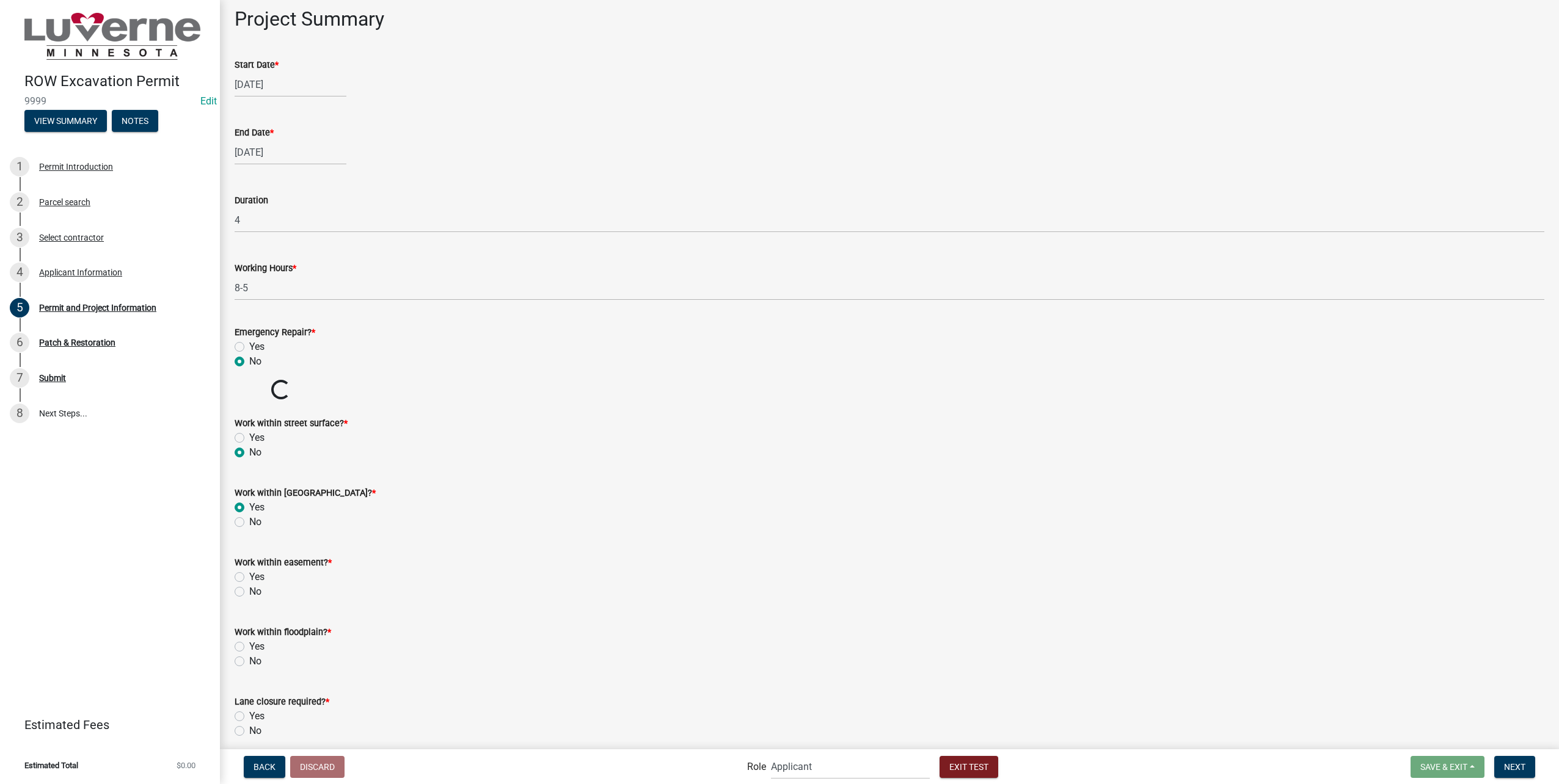
radio input "true"
click at [249, 591] on label "No" at bounding box center [255, 591] width 12 height 15
click at [249, 591] on input "No" at bounding box center [253, 588] width 8 height 8
radio input "true"
click at [232, 662] on div "Work within floodplain? * Yes No" at bounding box center [890, 639] width 1328 height 58
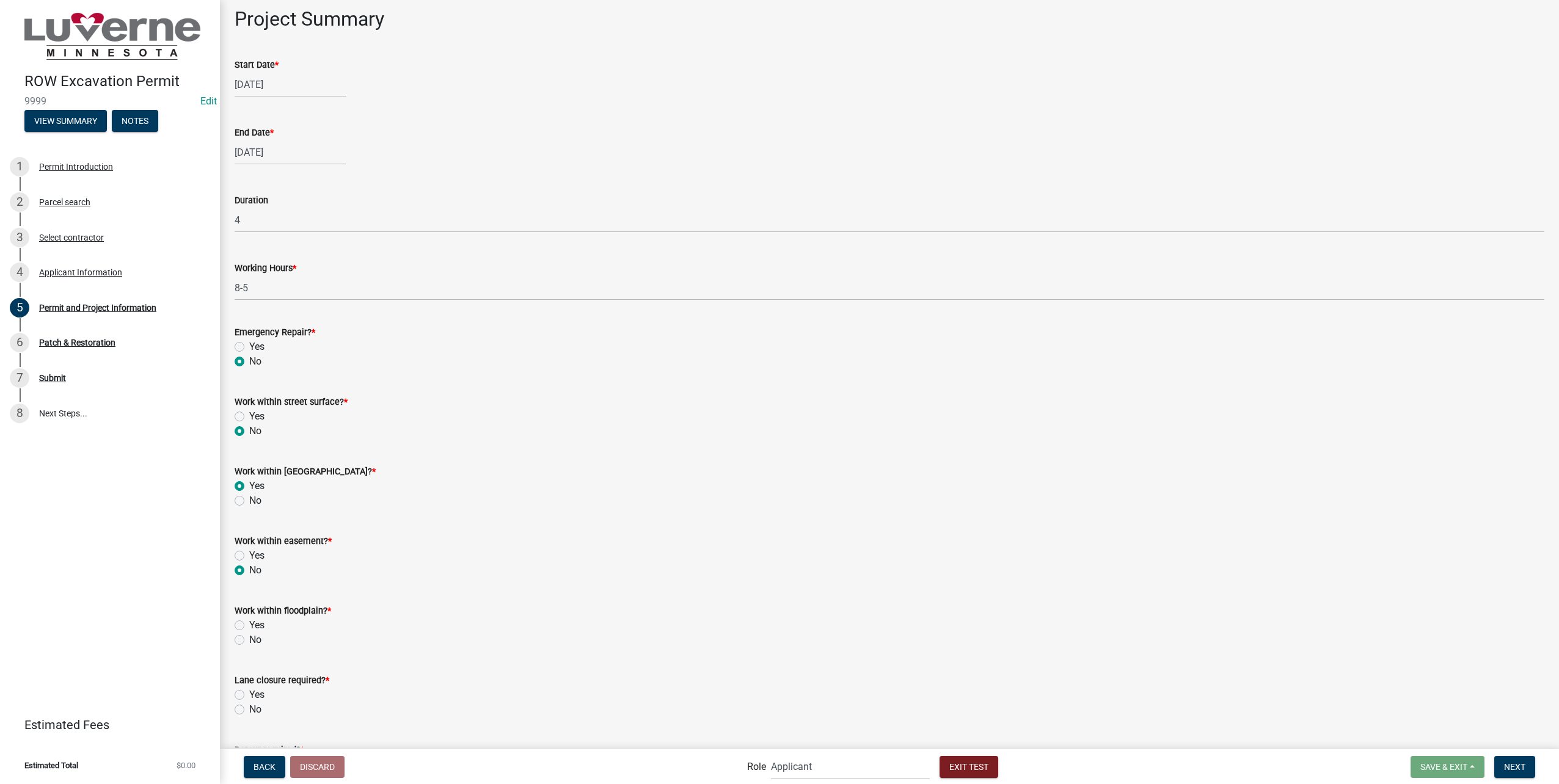
click at [242, 662] on form "Lane closure required? * Yes No" at bounding box center [889, 687] width 1310 height 58
click at [249, 643] on label "No" at bounding box center [255, 640] width 12 height 15
click at [249, 640] on input "No" at bounding box center [253, 636] width 8 height 8
radio input "true"
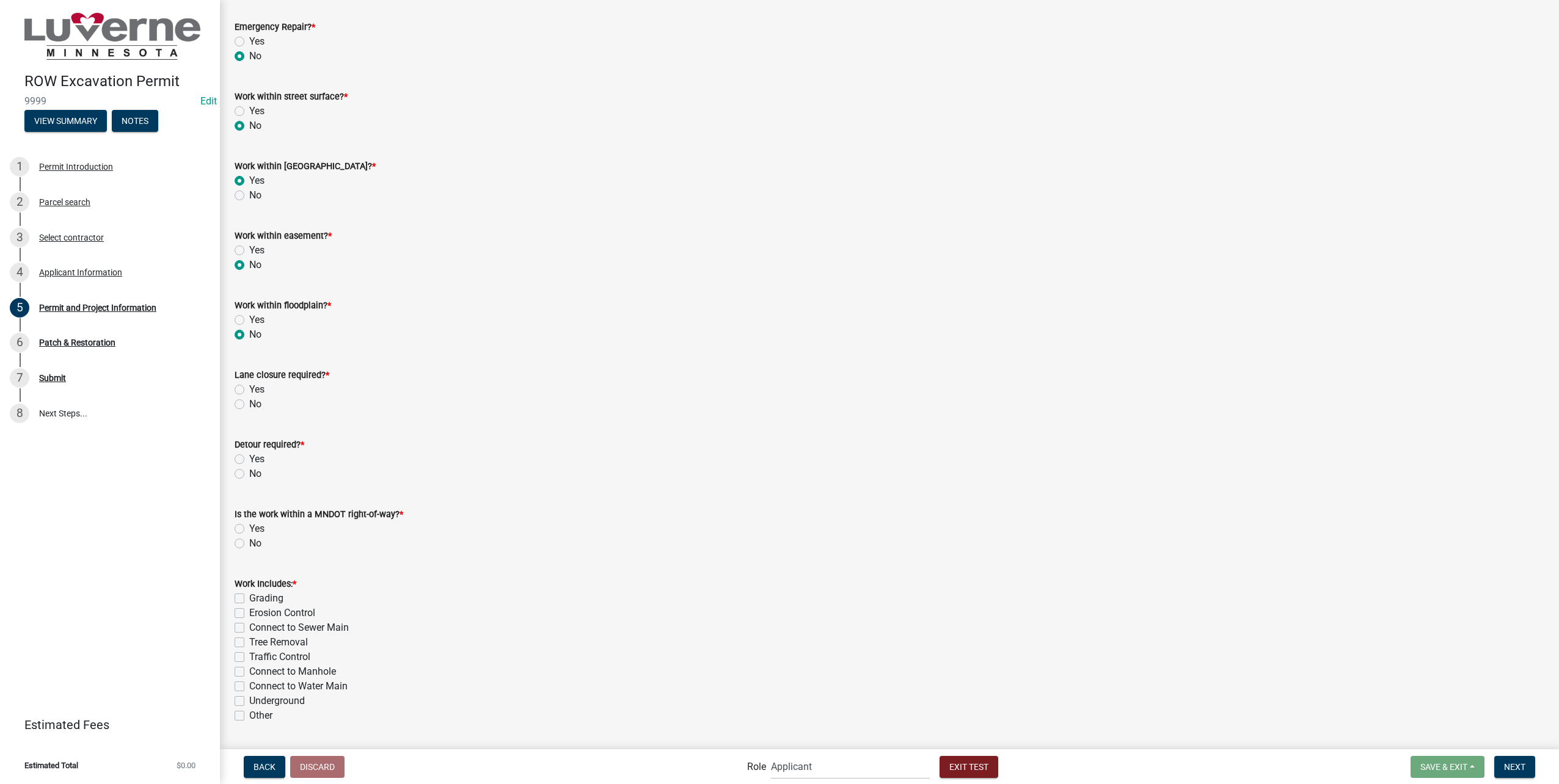
click at [249, 401] on label "No" at bounding box center [255, 404] width 12 height 15
click at [249, 401] on input "No" at bounding box center [253, 401] width 8 height 8
radio input "true"
click at [249, 474] on label "No" at bounding box center [255, 474] width 12 height 15
click at [249, 474] on input "No" at bounding box center [253, 470] width 8 height 8
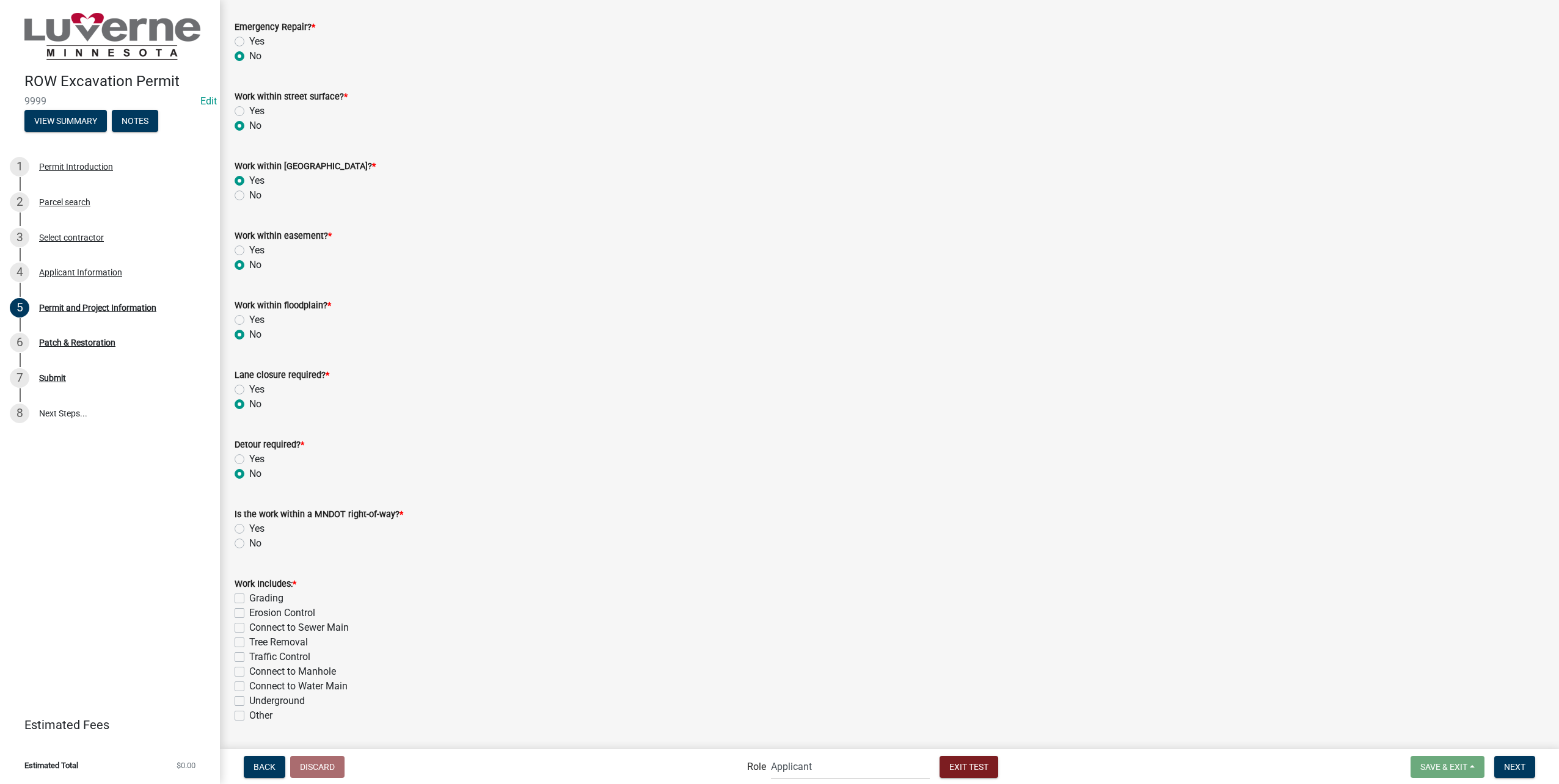
radio input "true"
click at [249, 544] on label "No" at bounding box center [255, 544] width 12 height 15
click at [249, 544] on input "No" at bounding box center [253, 540] width 8 height 8
radio input "true"
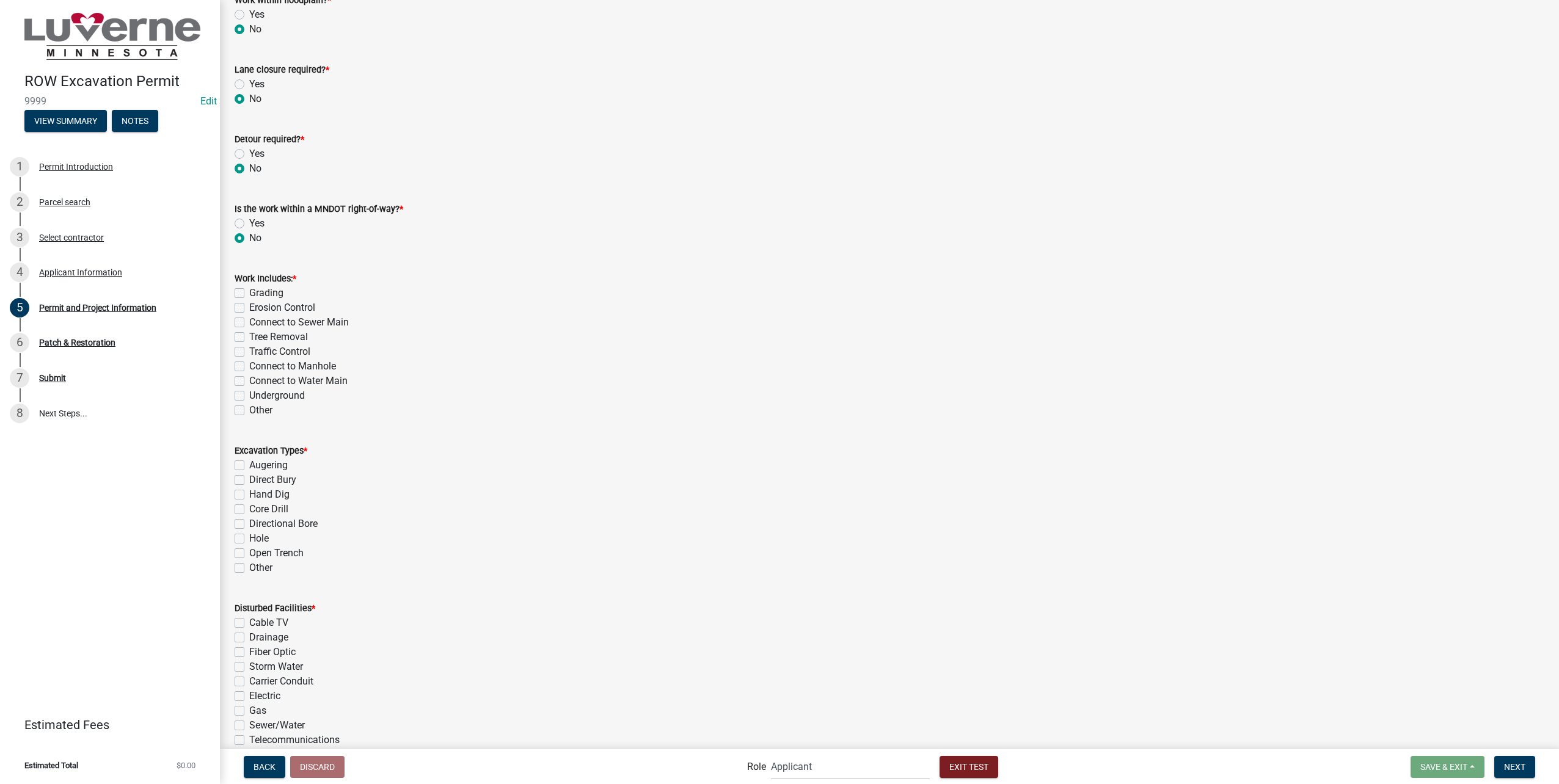
click at [271, 352] on label "Traffic Control" at bounding box center [280, 352] width 61 height 15
click at [257, 352] on input "Traffic Control" at bounding box center [253, 348] width 8 height 8
checkbox input "true"
checkbox input "false"
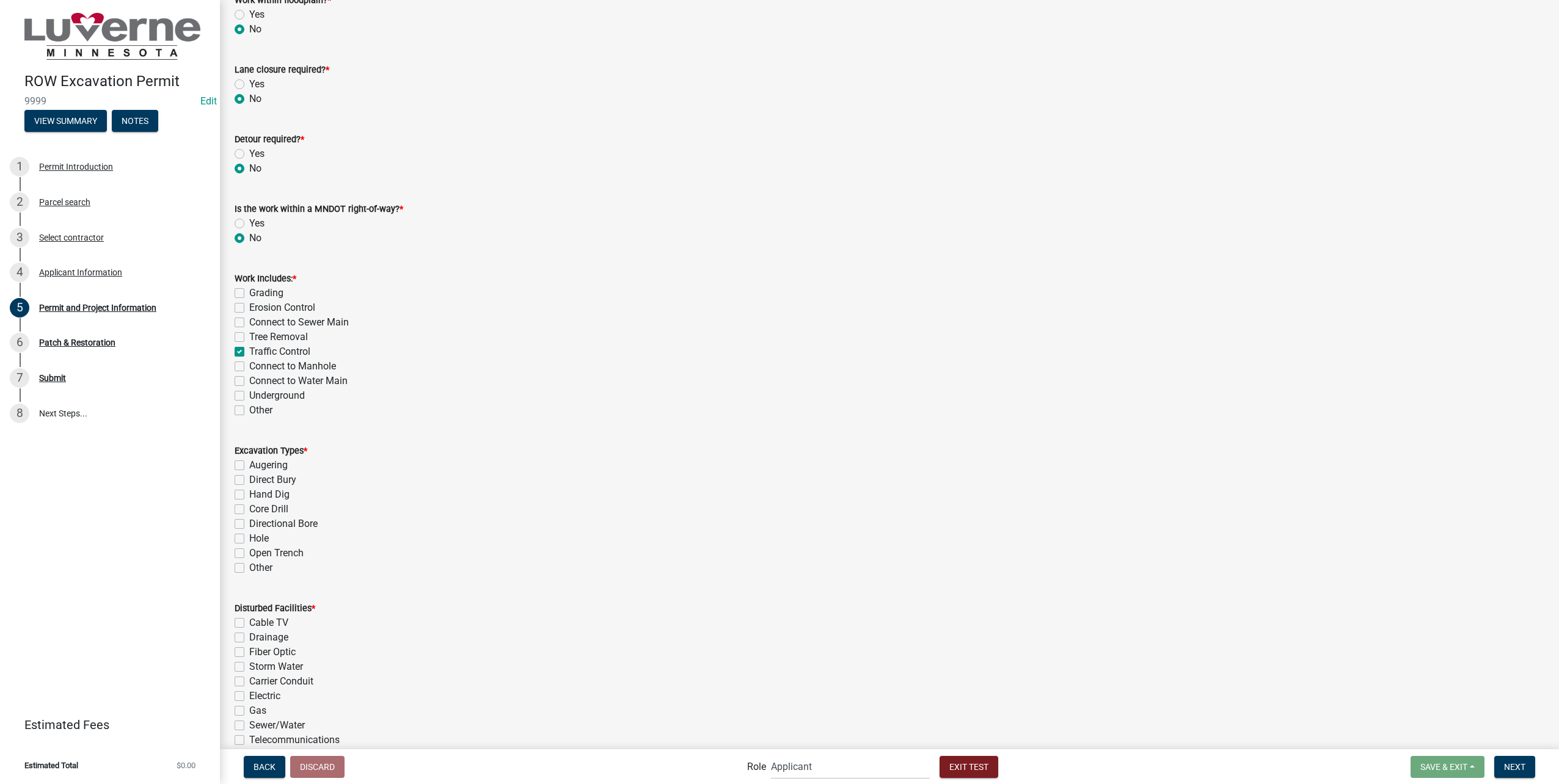
checkbox input "false"
checkbox input "true"
checkbox input "false"
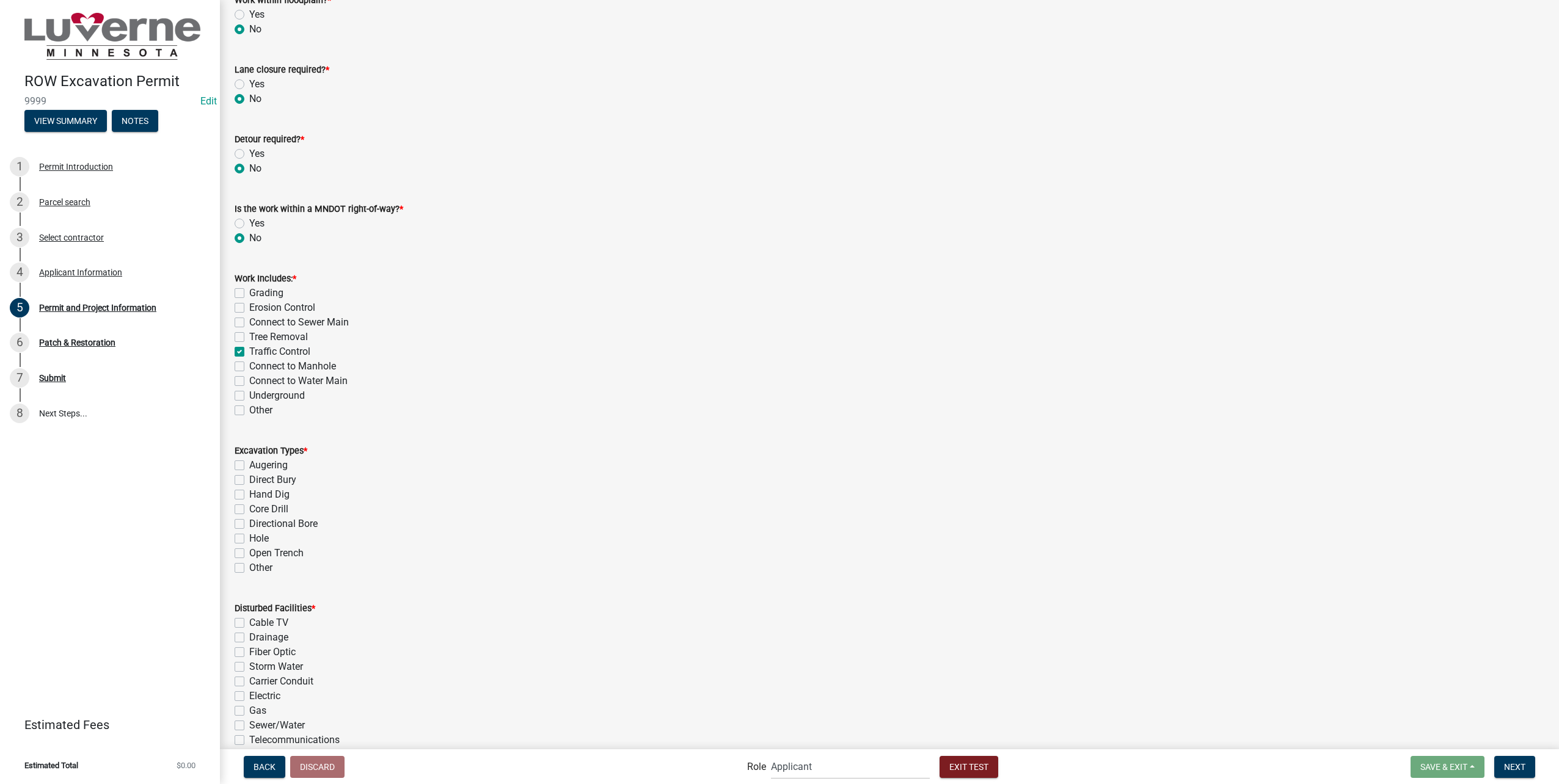
checkbox input "false"
click at [274, 393] on label "Underground" at bounding box center [277, 396] width 55 height 15
click at [257, 393] on input "Underground" at bounding box center [253, 392] width 8 height 8
checkbox input "true"
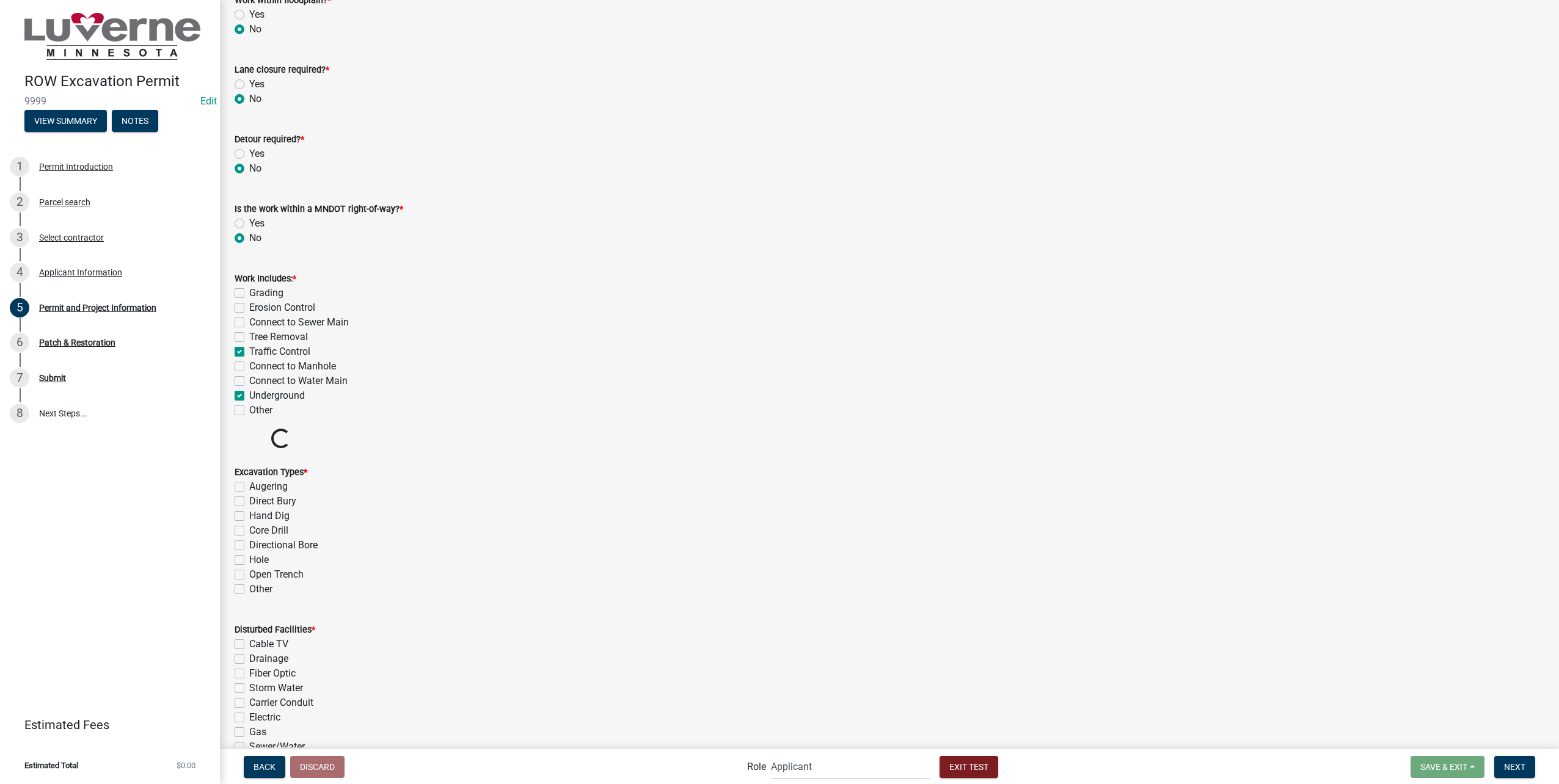
checkbox input "false"
checkbox input "true"
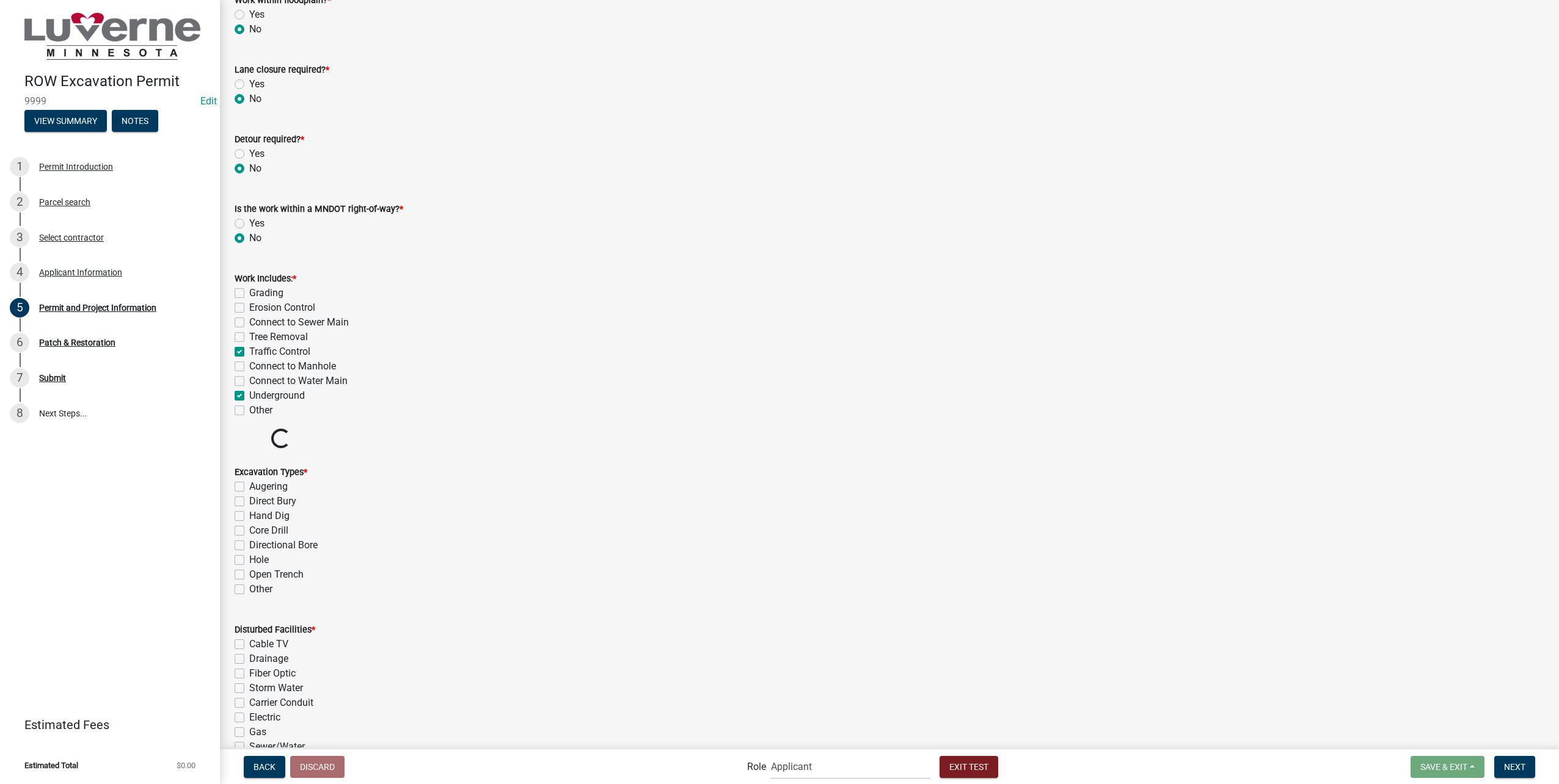
checkbox input "false"
checkbox input "true"
checkbox input "false"
click at [295, 542] on label "Directional Bore" at bounding box center [283, 545] width 68 height 15
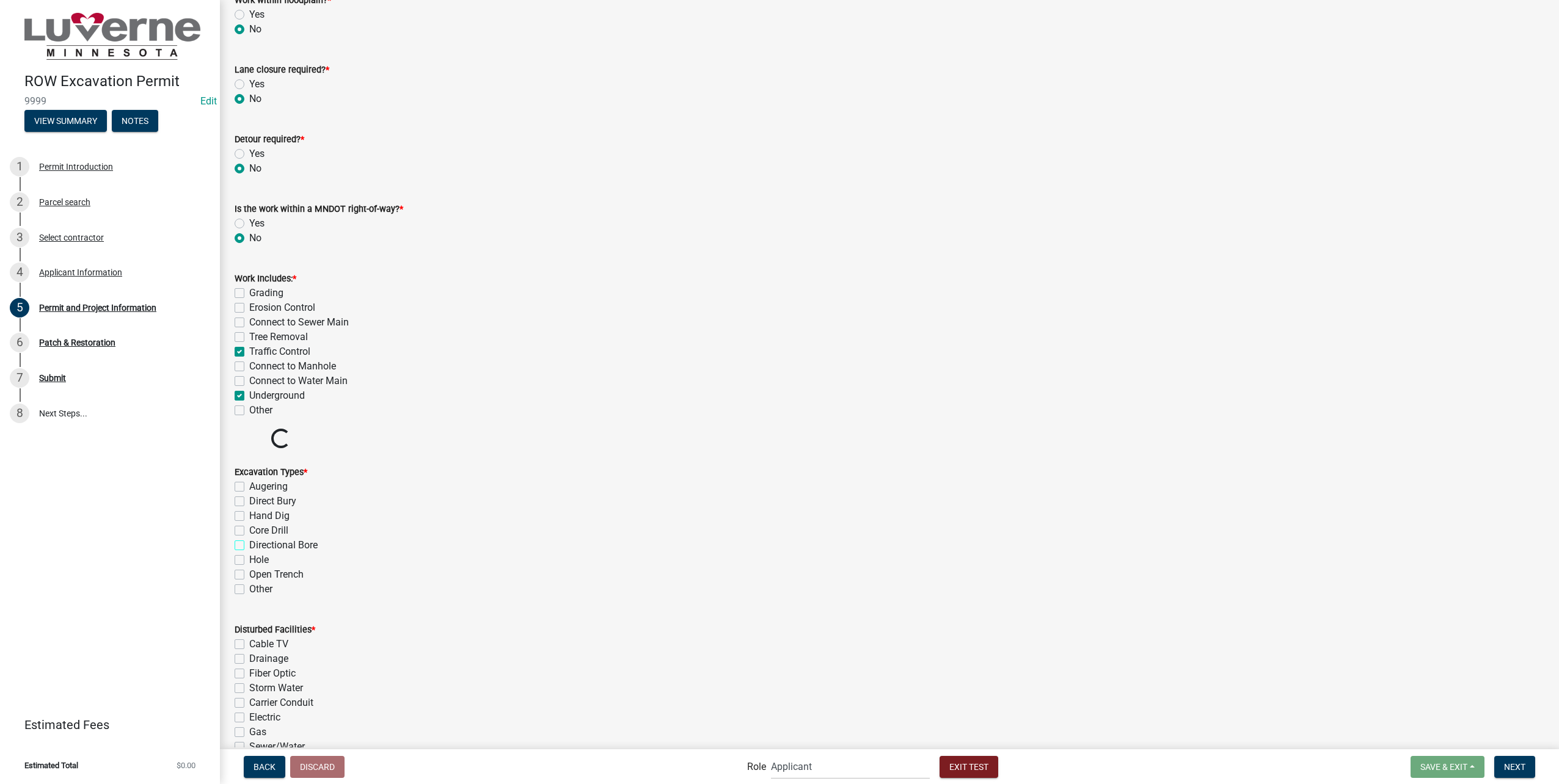
click at [257, 542] on input "Directional Bore" at bounding box center [253, 542] width 8 height 8
checkbox input "true"
checkbox input "false"
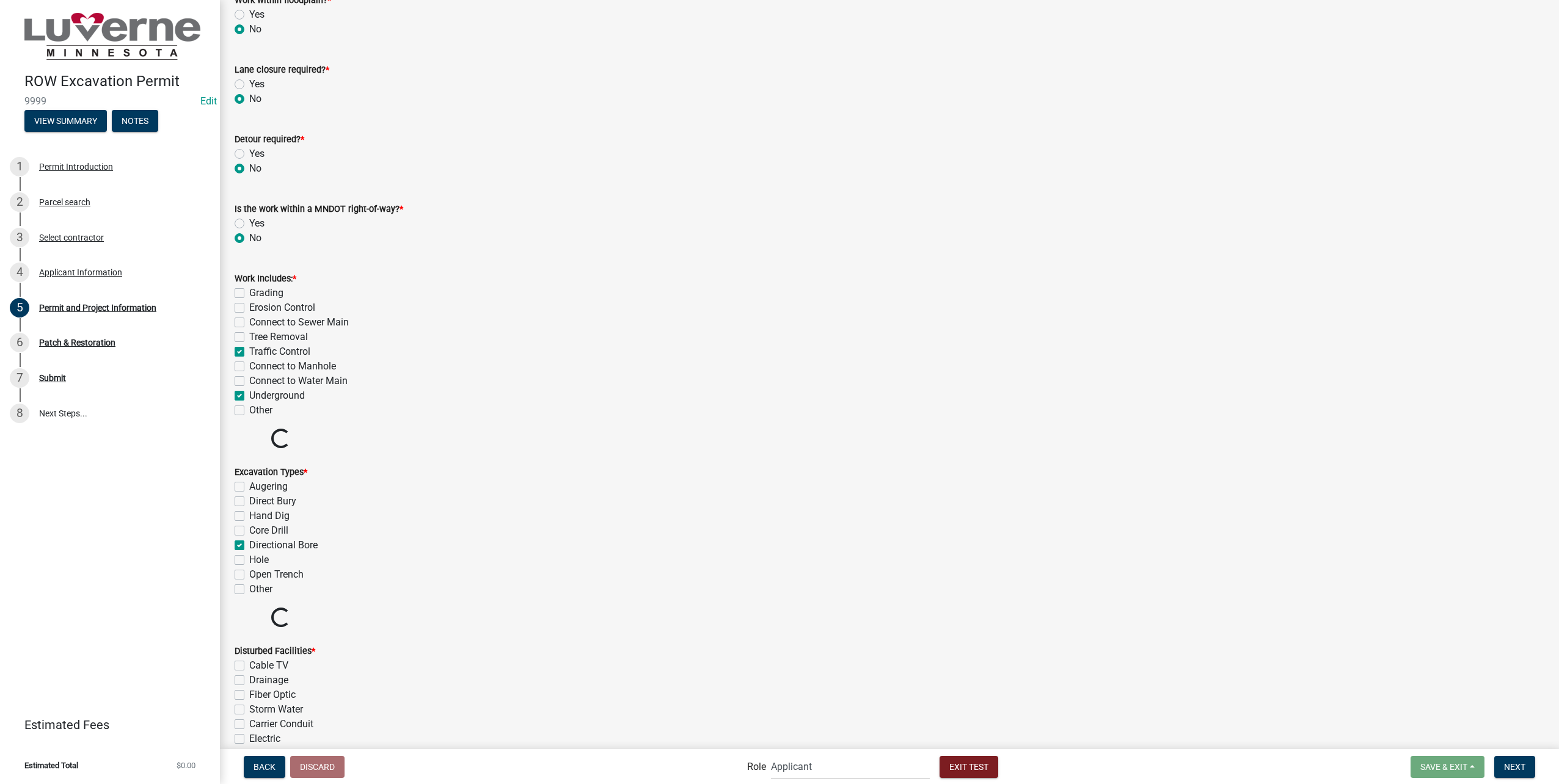
checkbox input "false"
checkbox input "true"
checkbox input "false"
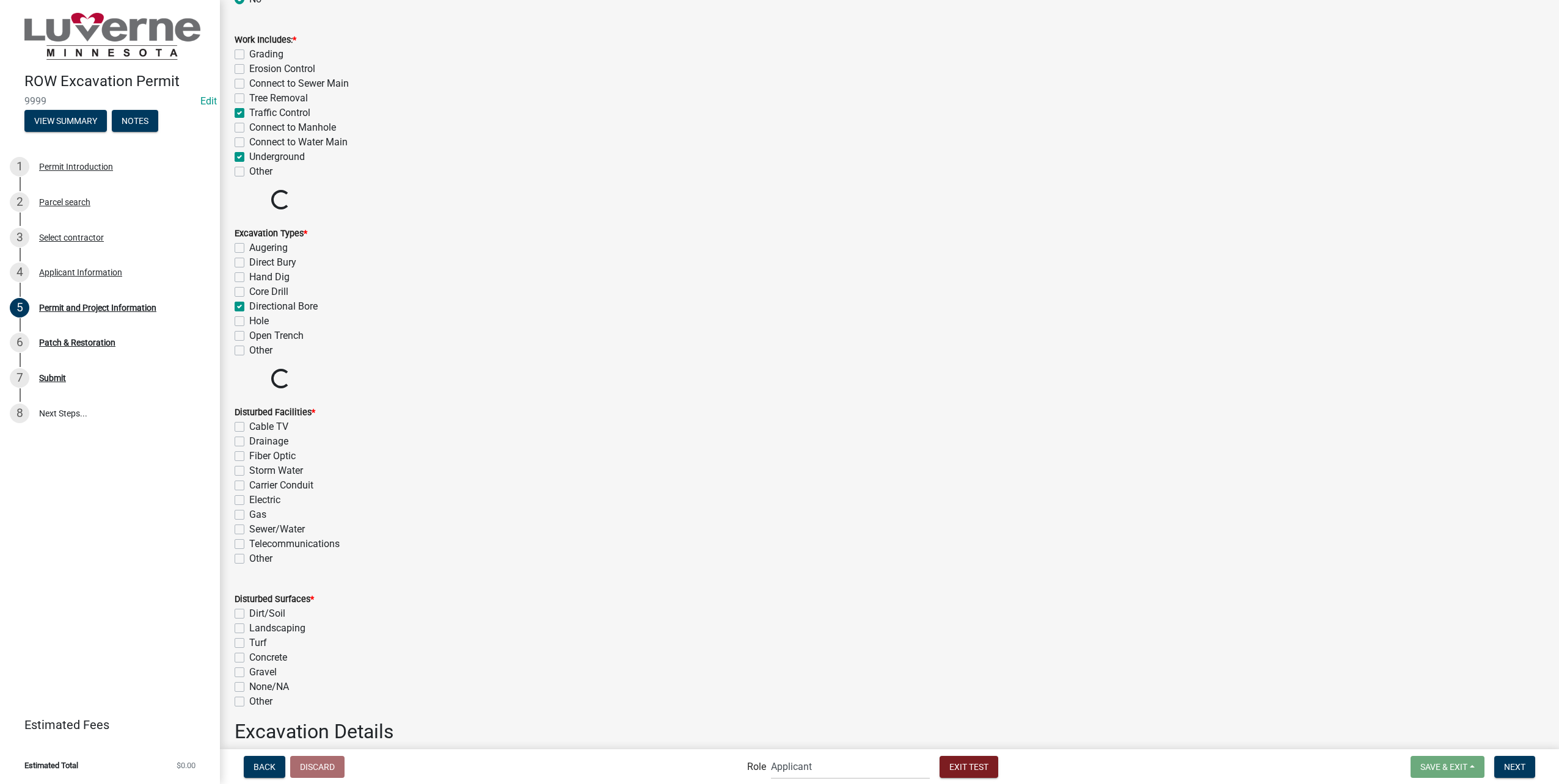
scroll to position [1954, 0]
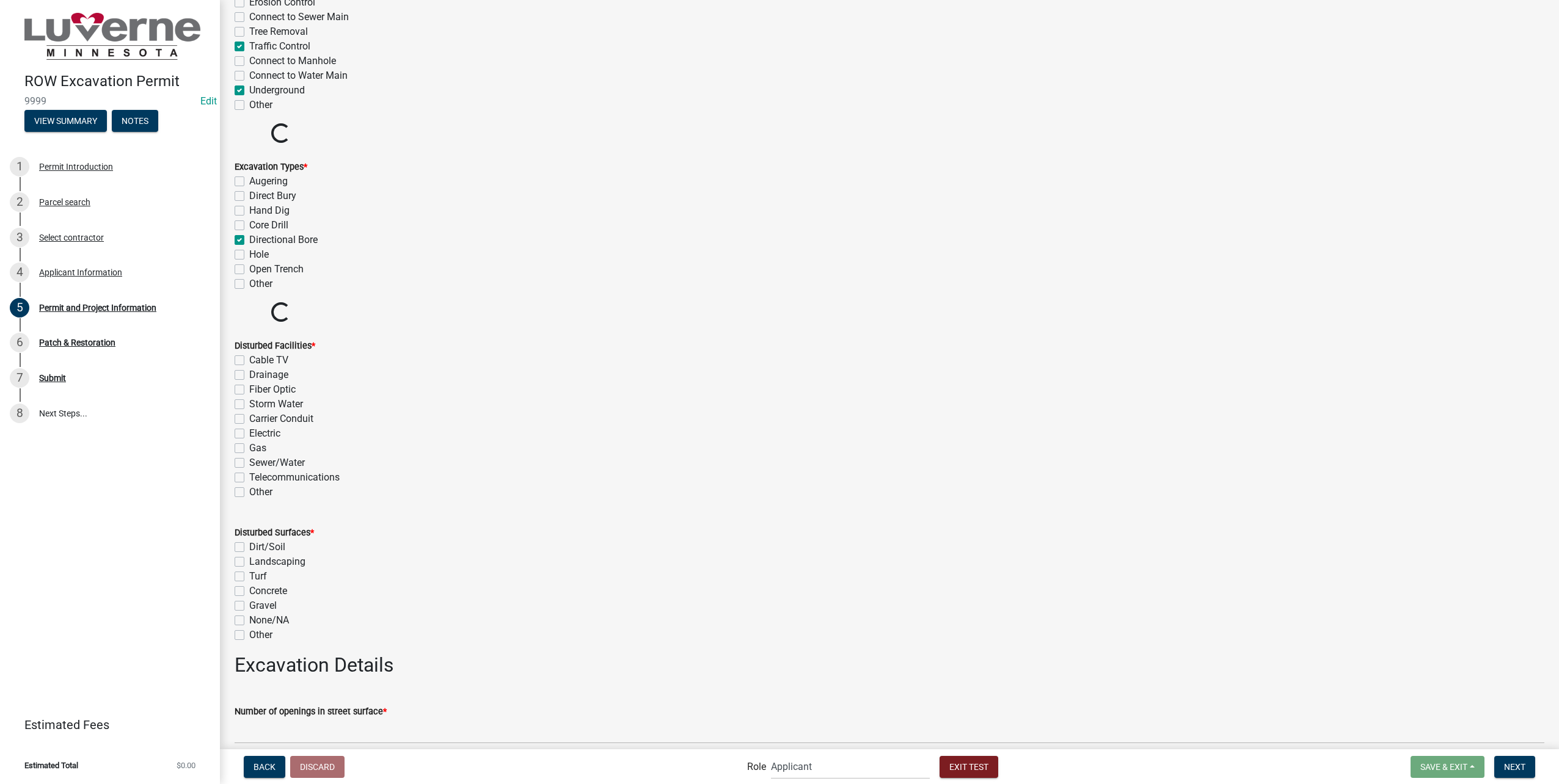
click at [270, 385] on label "Fiber Optic" at bounding box center [272, 390] width 47 height 15
click at [257, 385] on input "Fiber Optic" at bounding box center [253, 386] width 8 height 8
checkbox input "true"
checkbox input "false"
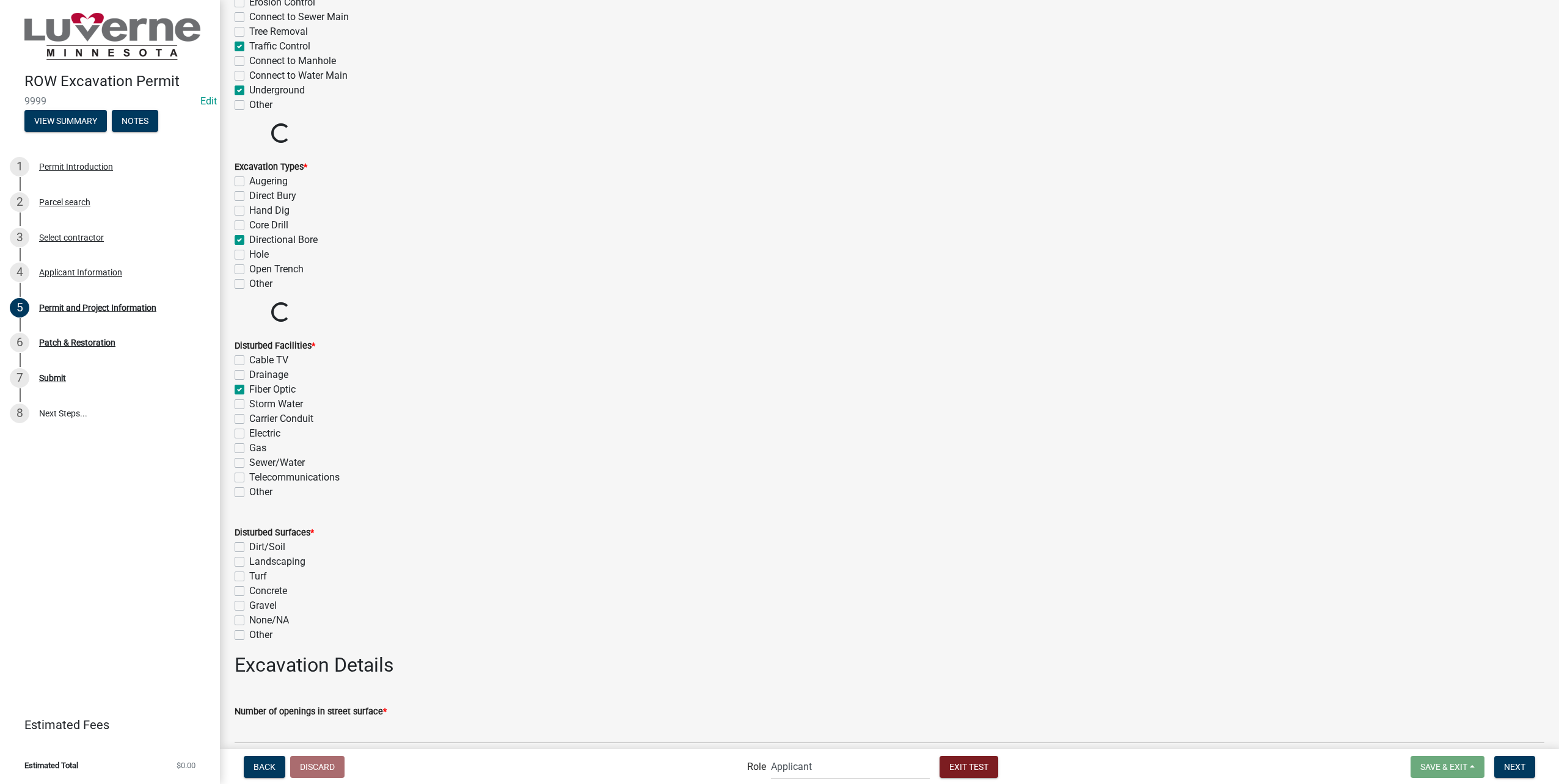
checkbox input "true"
checkbox input "false"
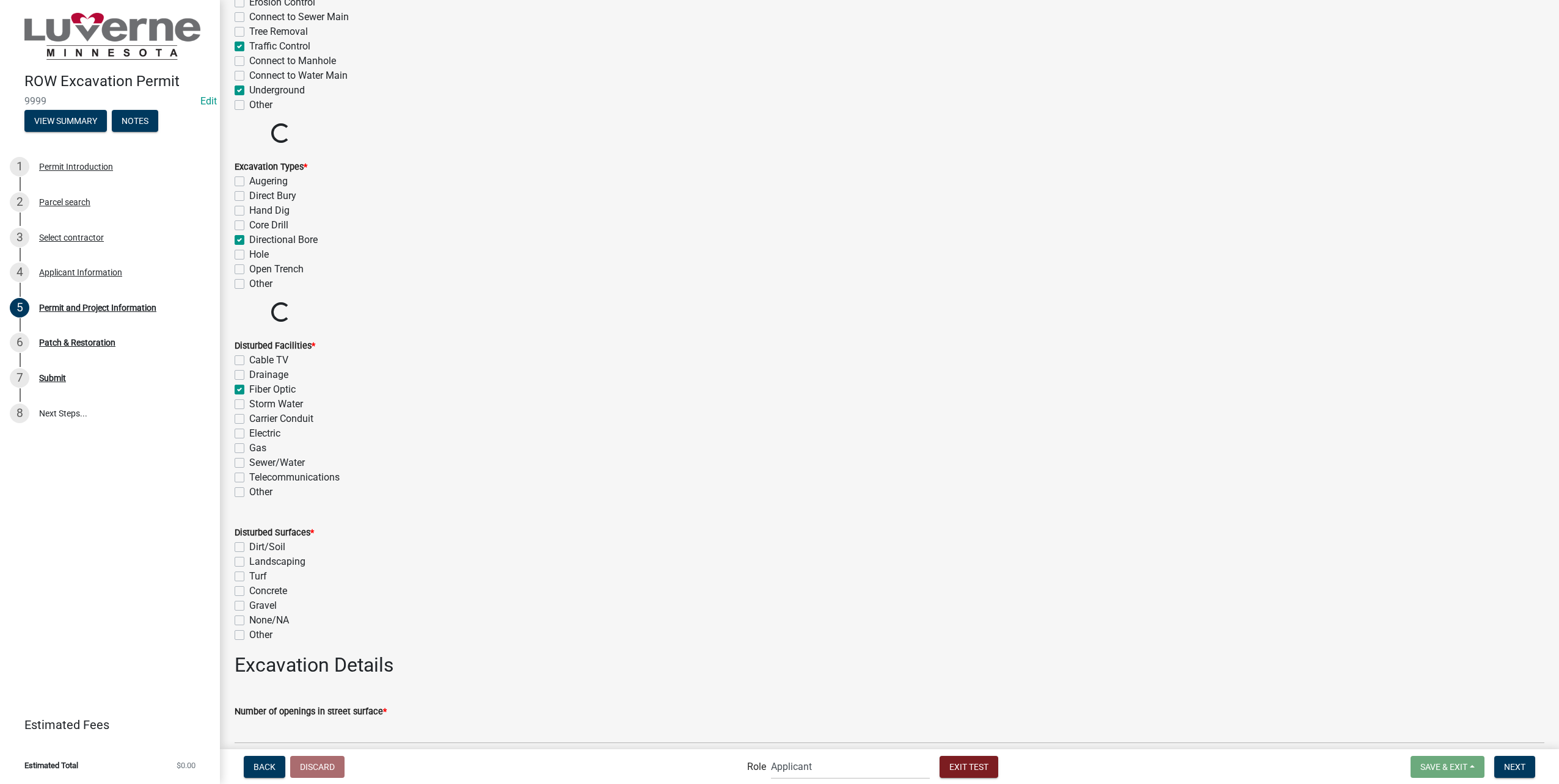
checkbox input "false"
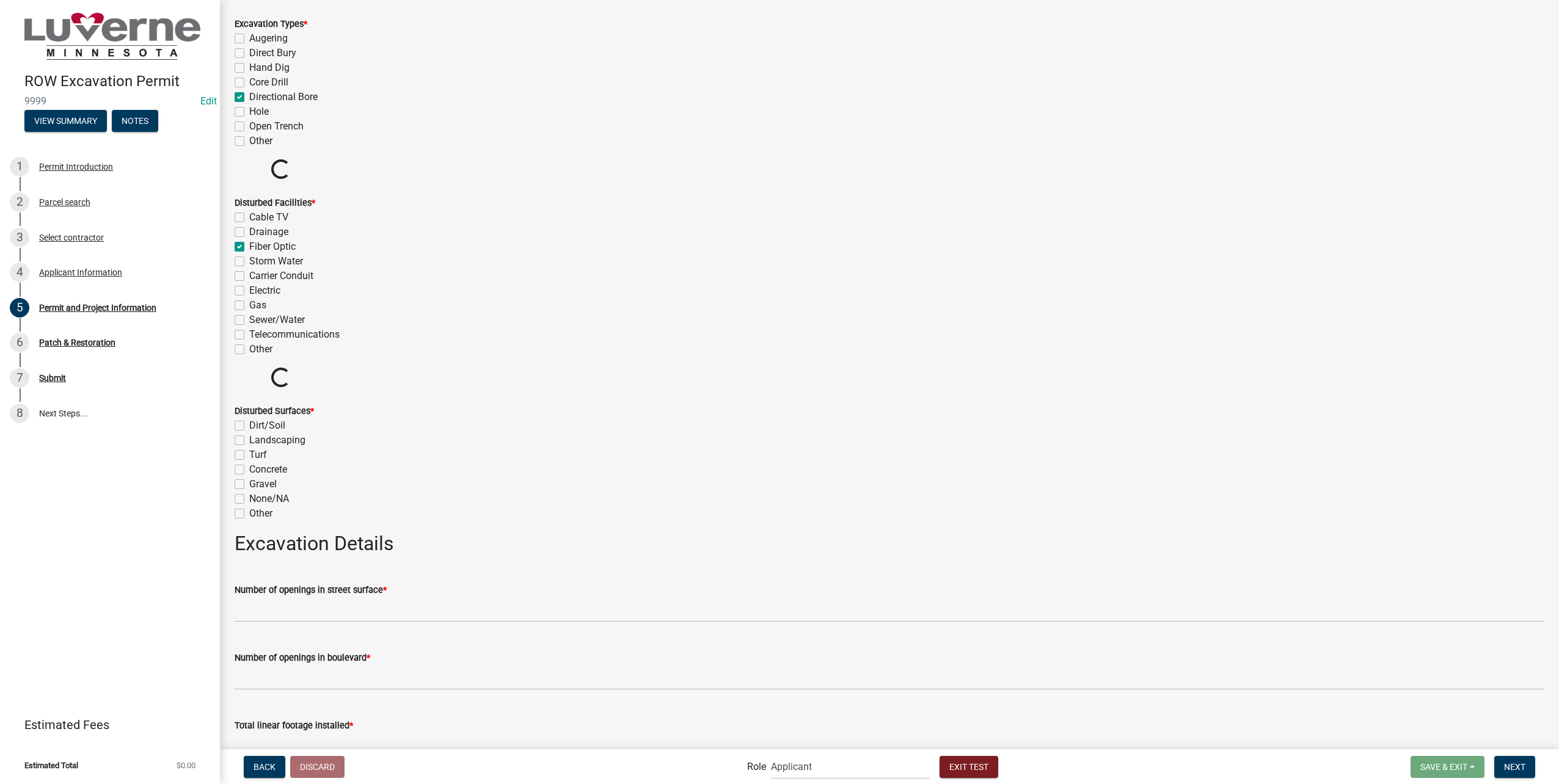
scroll to position [2137, 0]
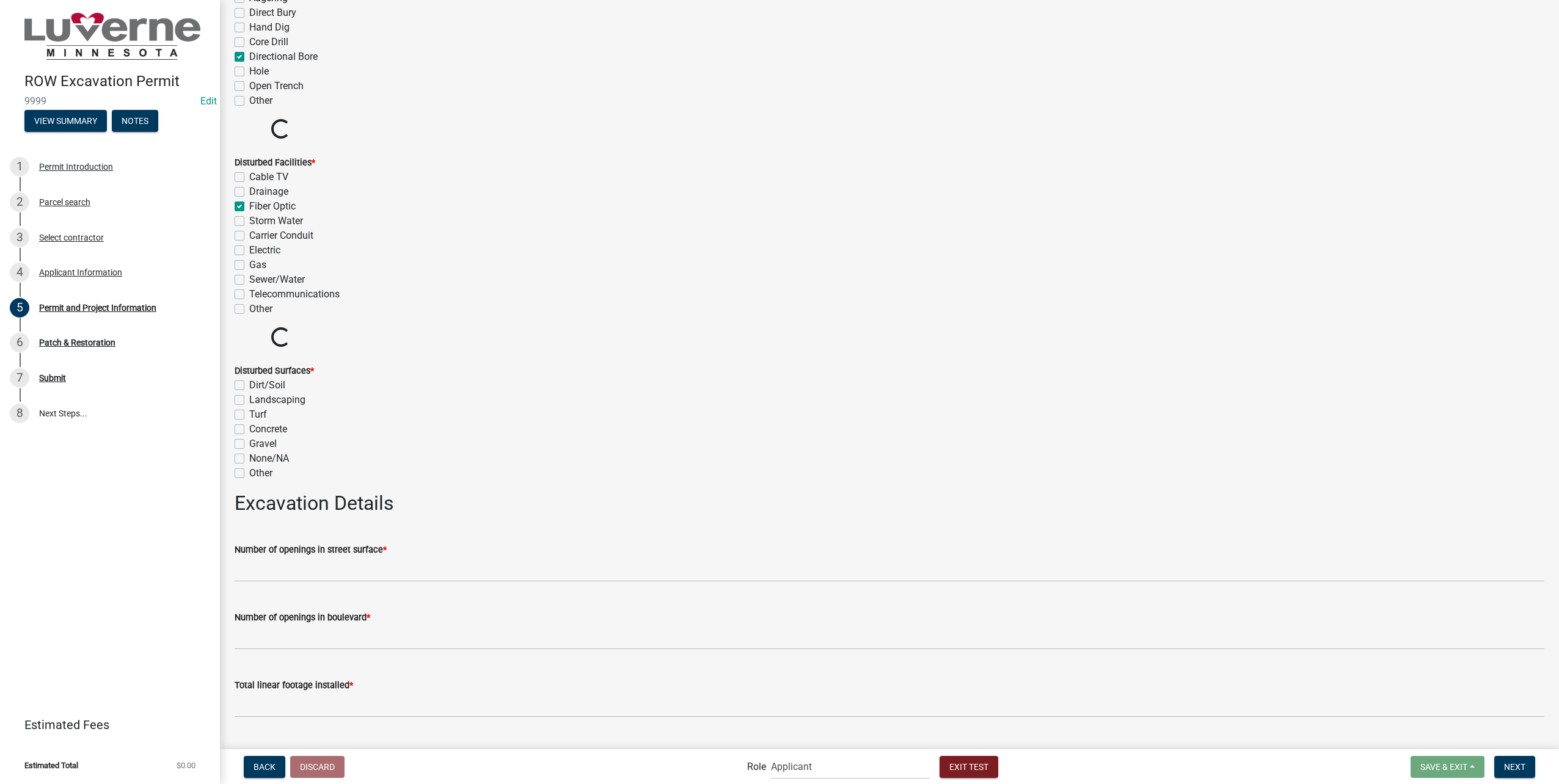
click at [269, 388] on label "Dirt/Soil" at bounding box center [267, 385] width 36 height 15
click at [257, 386] on input "Dirt/Soil" at bounding box center [253, 381] width 8 height 8
checkbox input "true"
checkbox input "false"
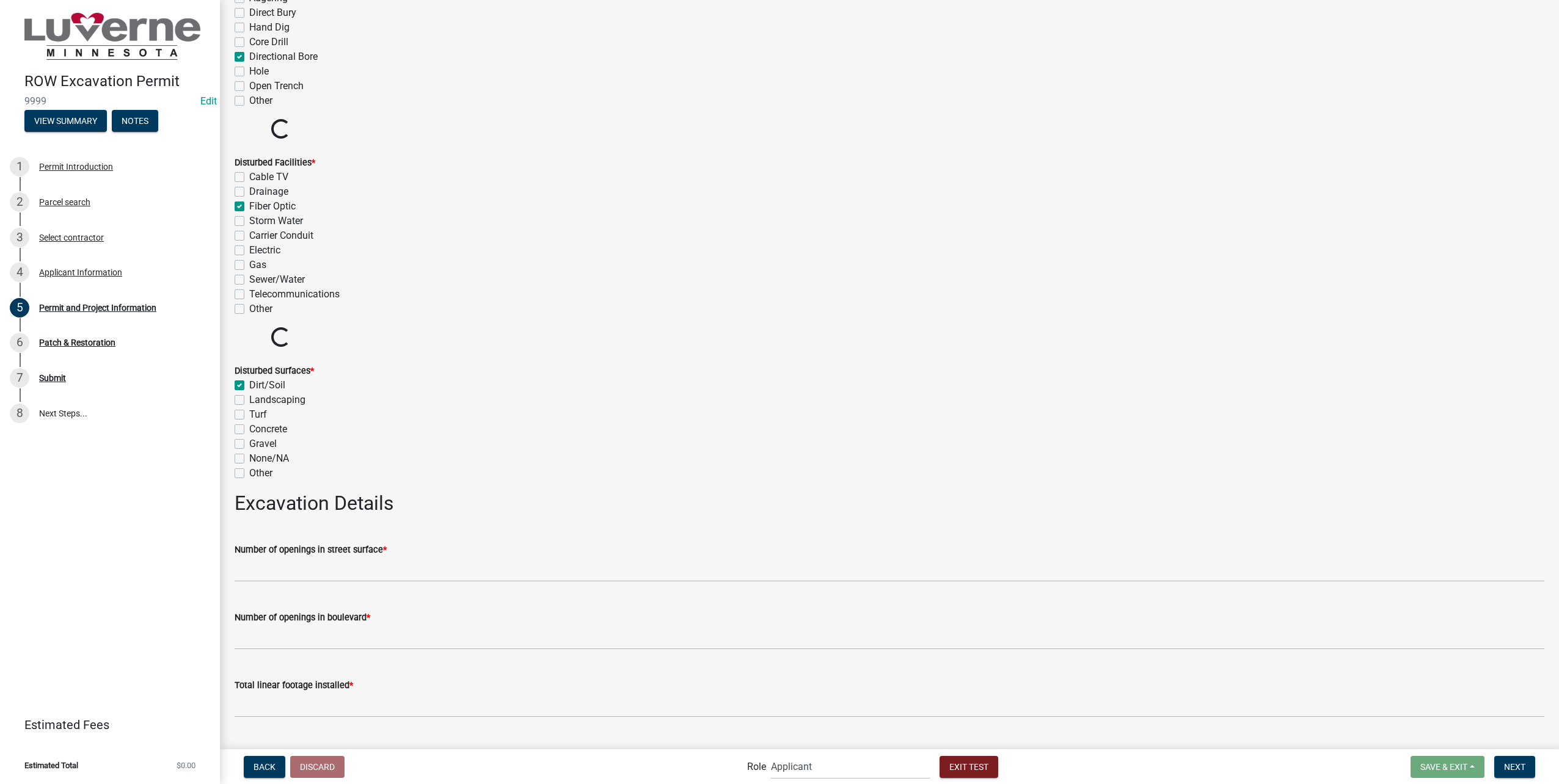
checkbox input "false"
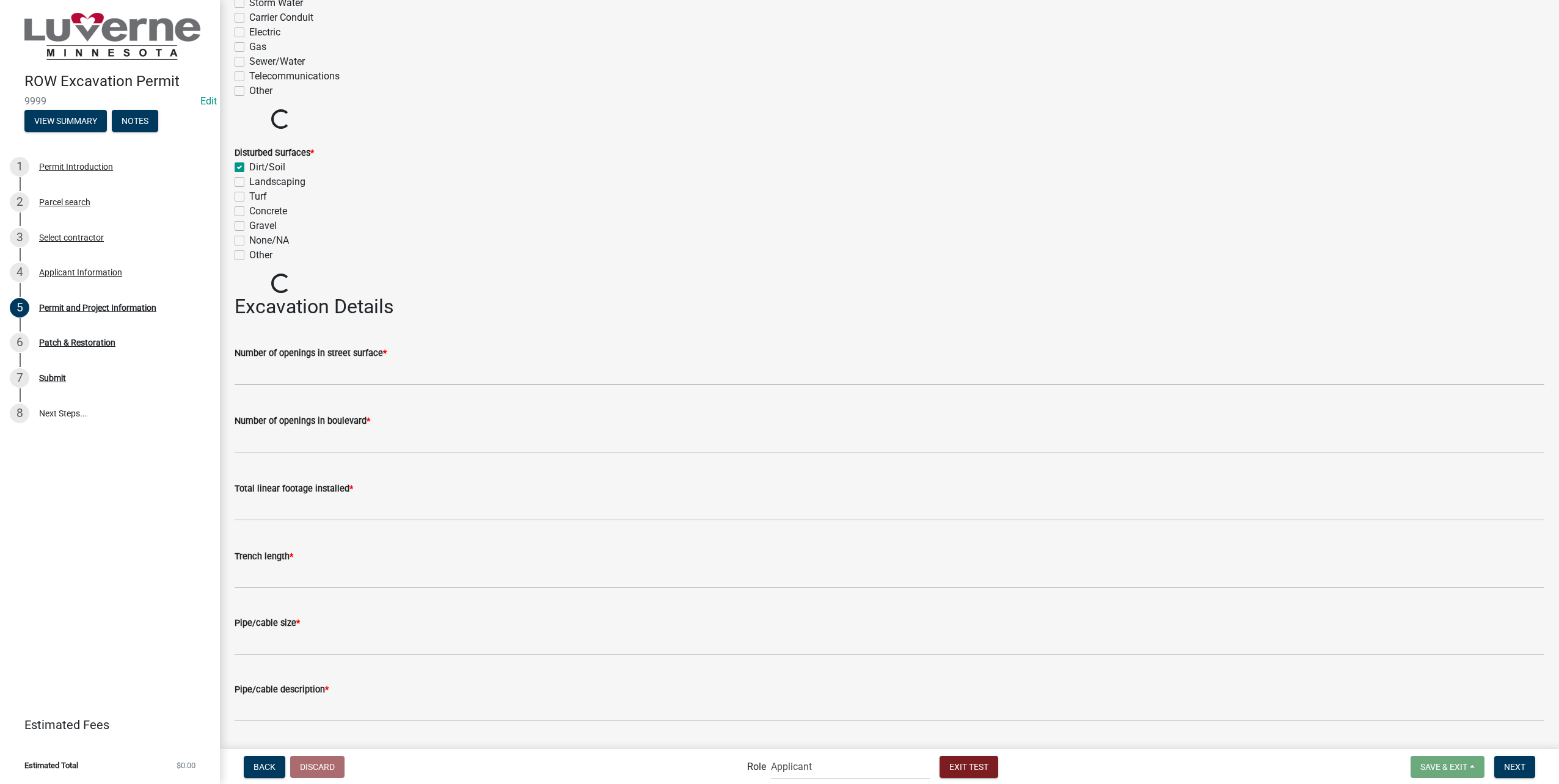
scroll to position [2359, 0]
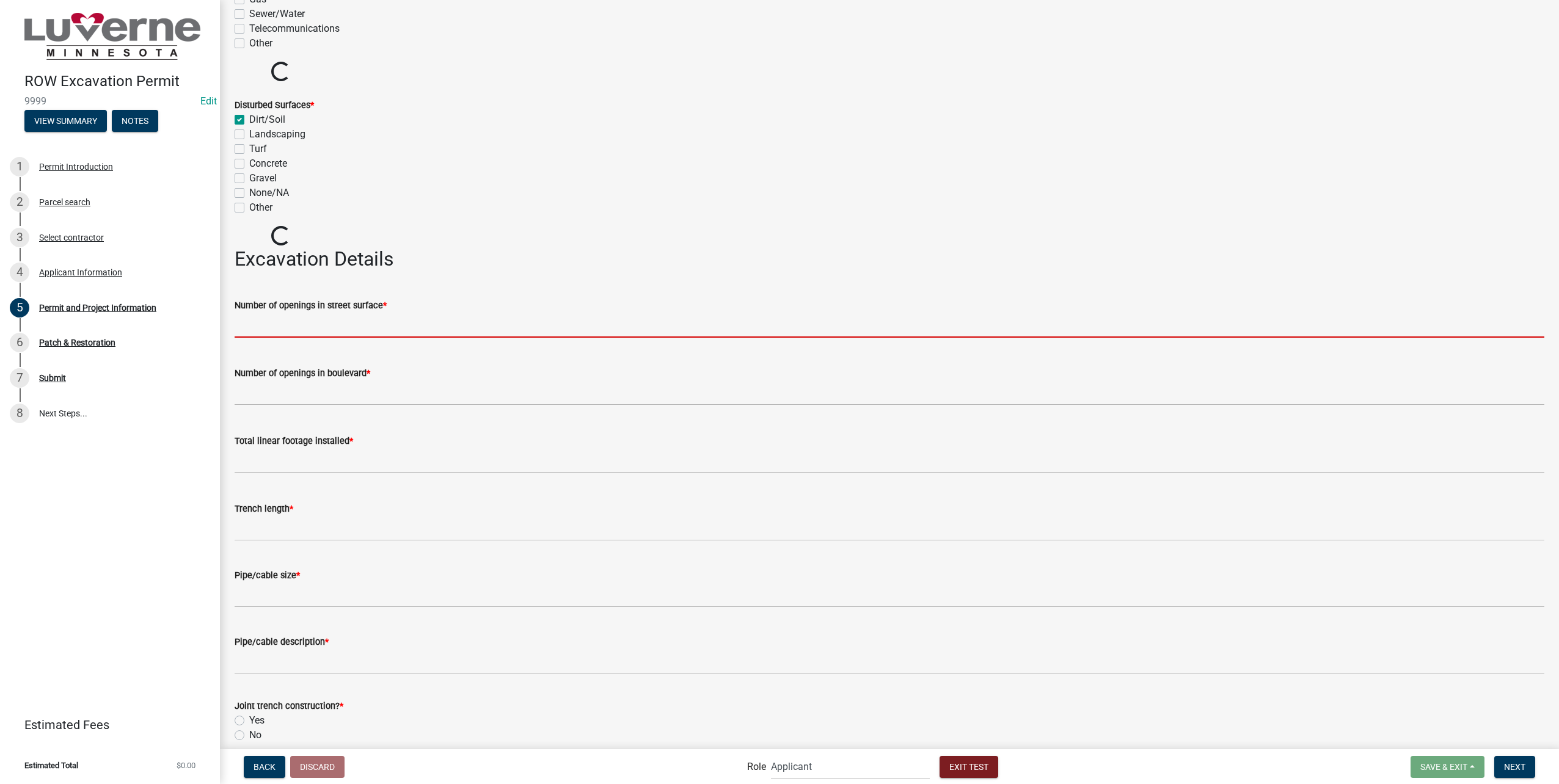
click at [467, 335] on input "text" at bounding box center [889, 325] width 1310 height 25
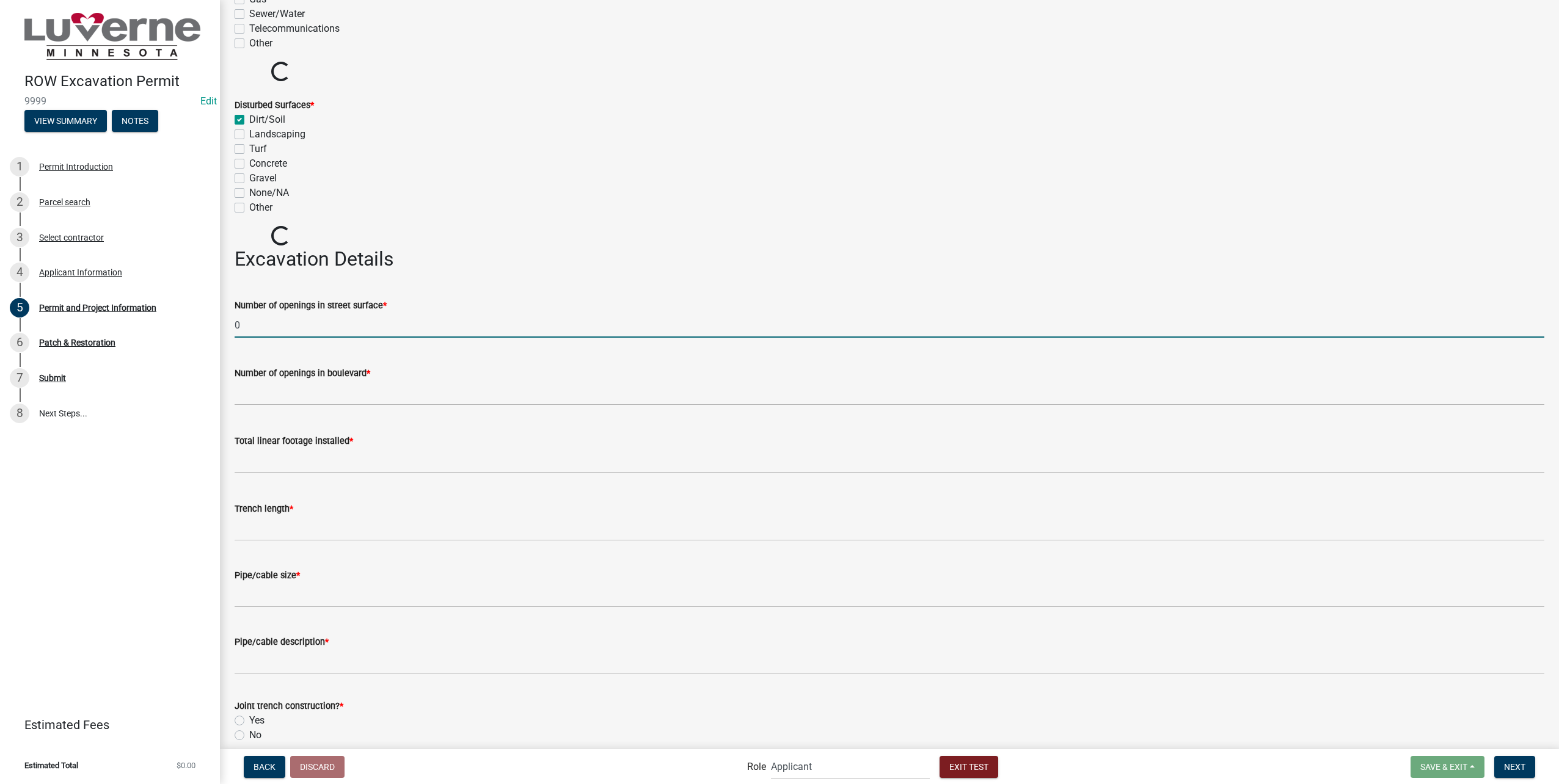
type input "0"
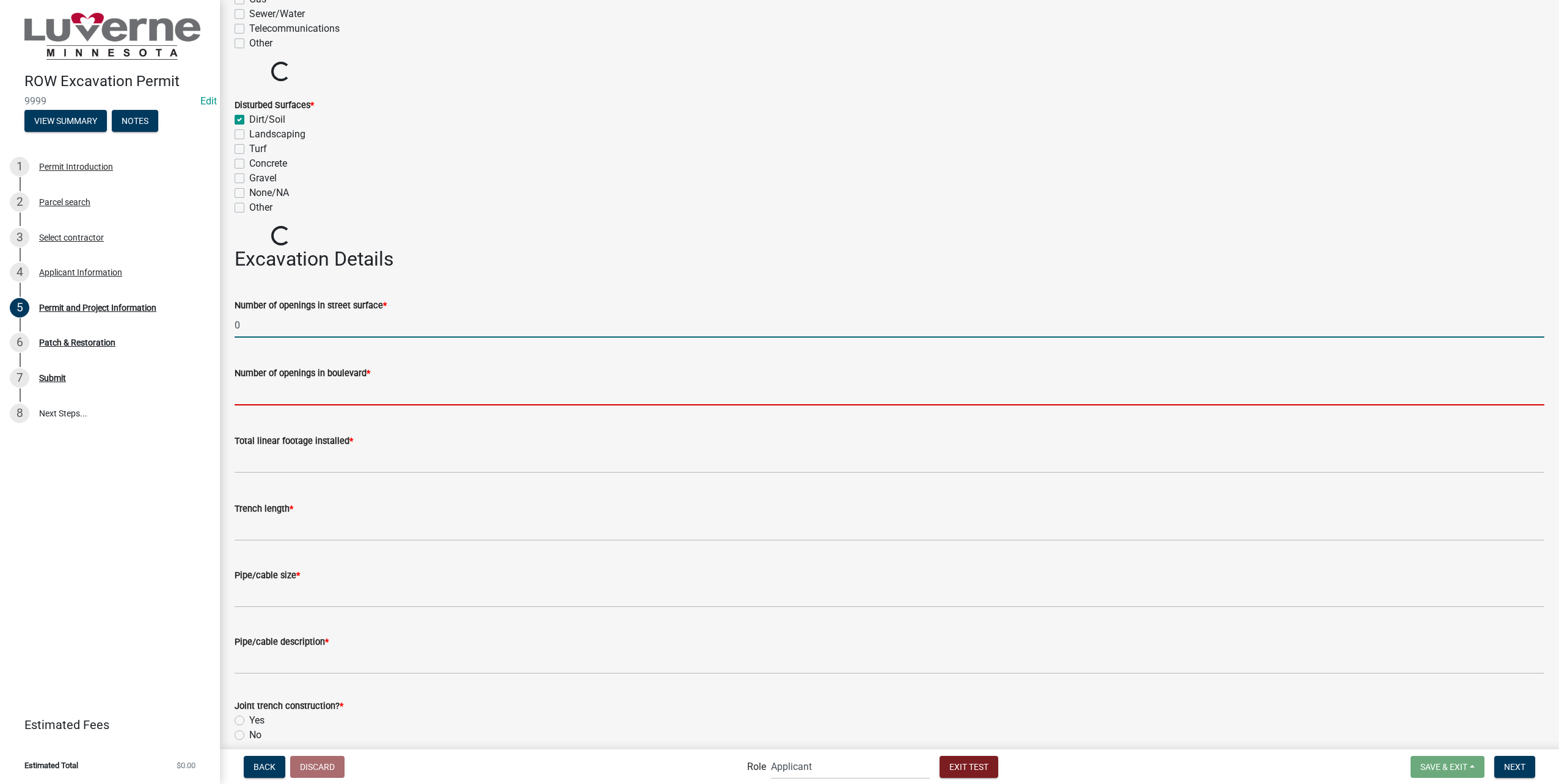
click at [446, 388] on input "text" at bounding box center [889, 393] width 1310 height 25
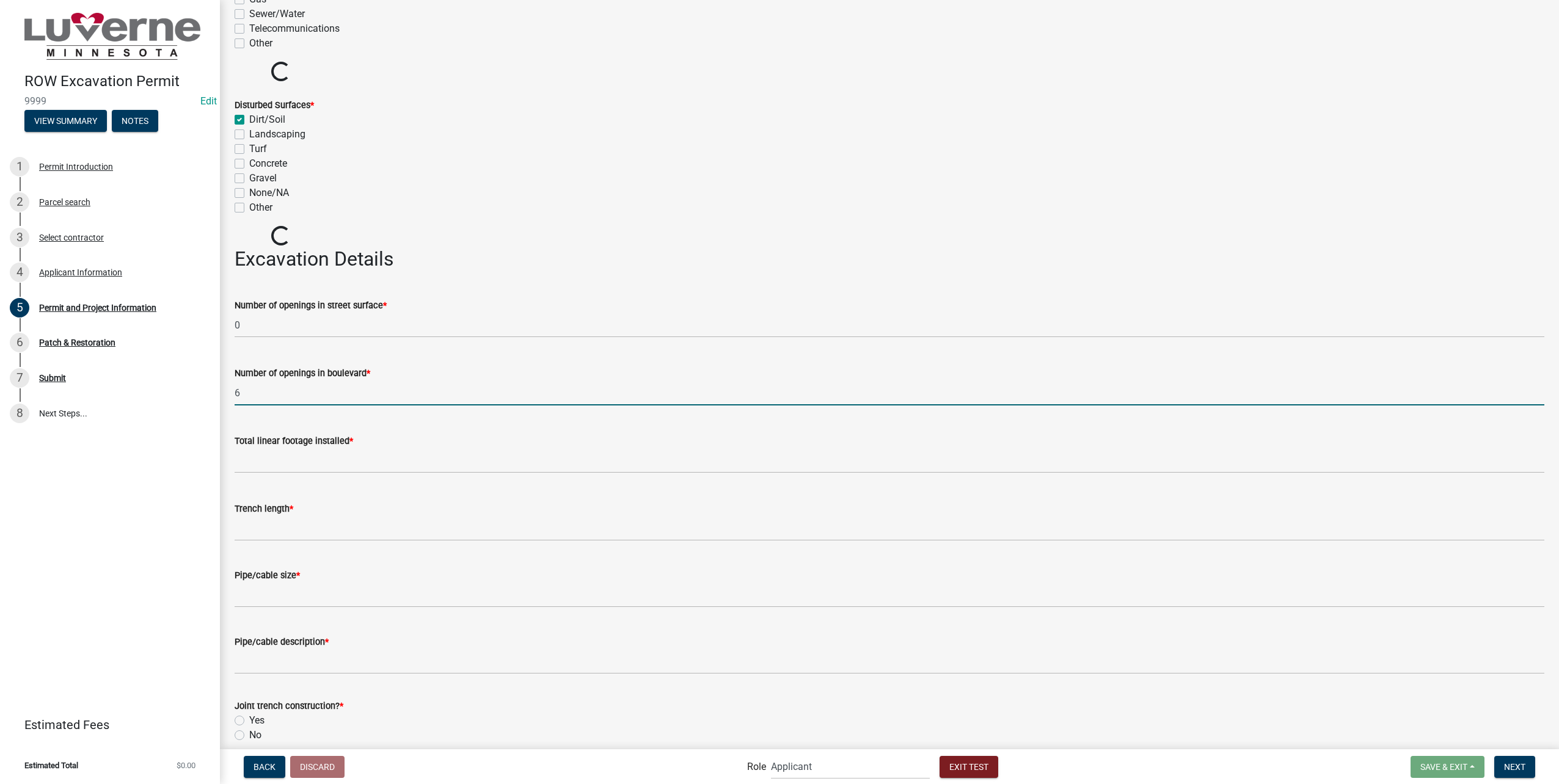
type input "6"
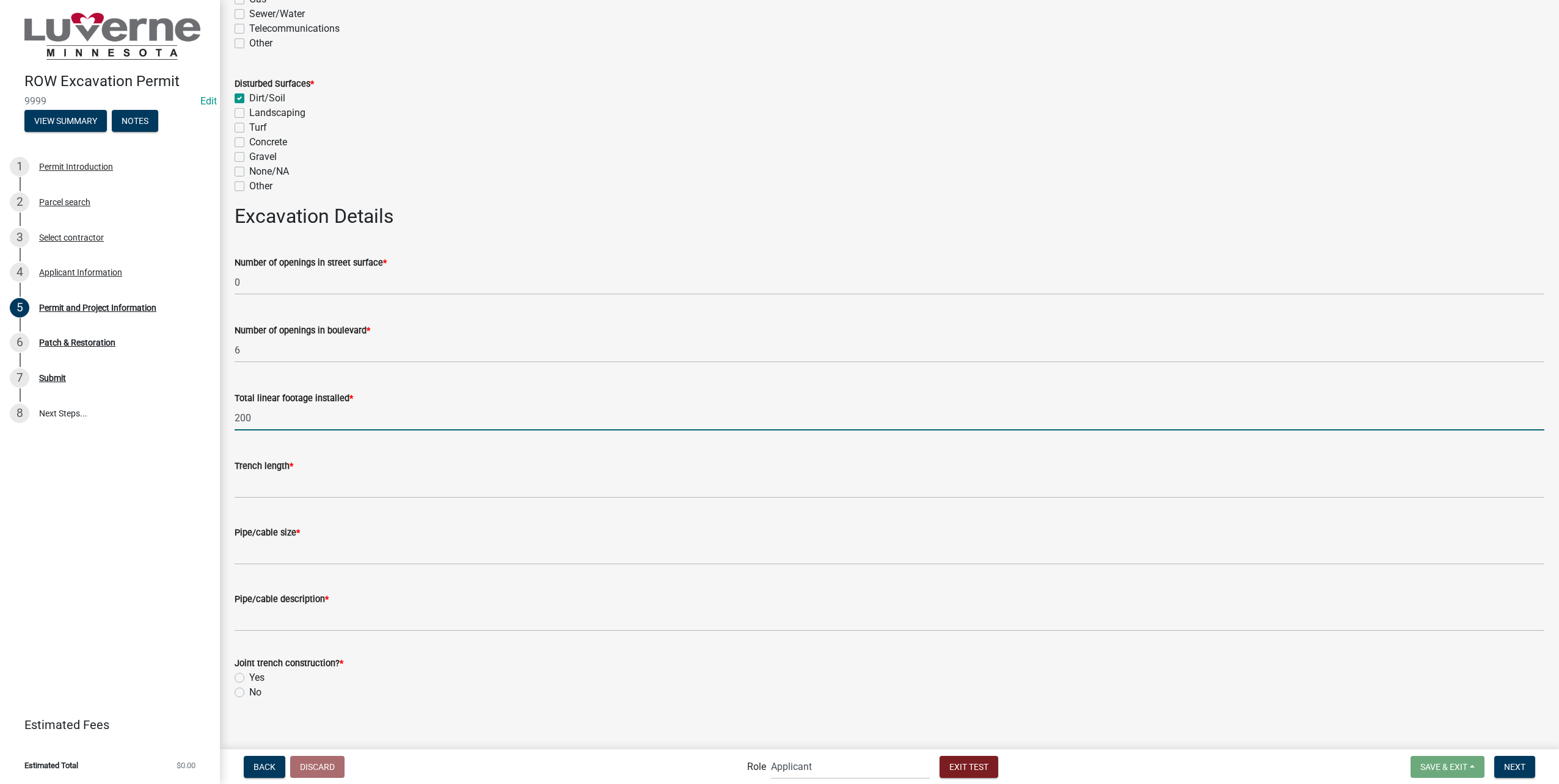
type input "200"
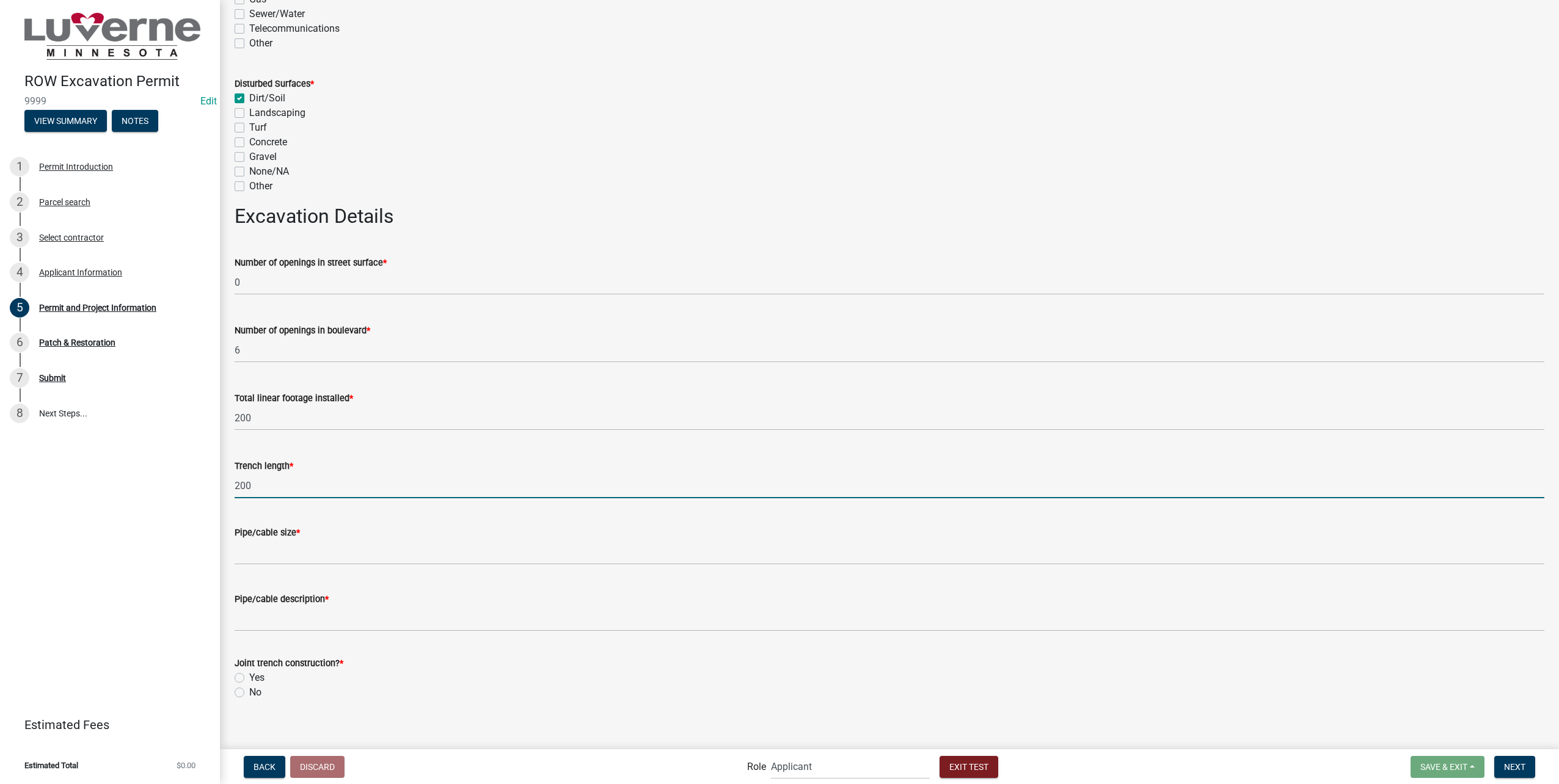
type input "200"
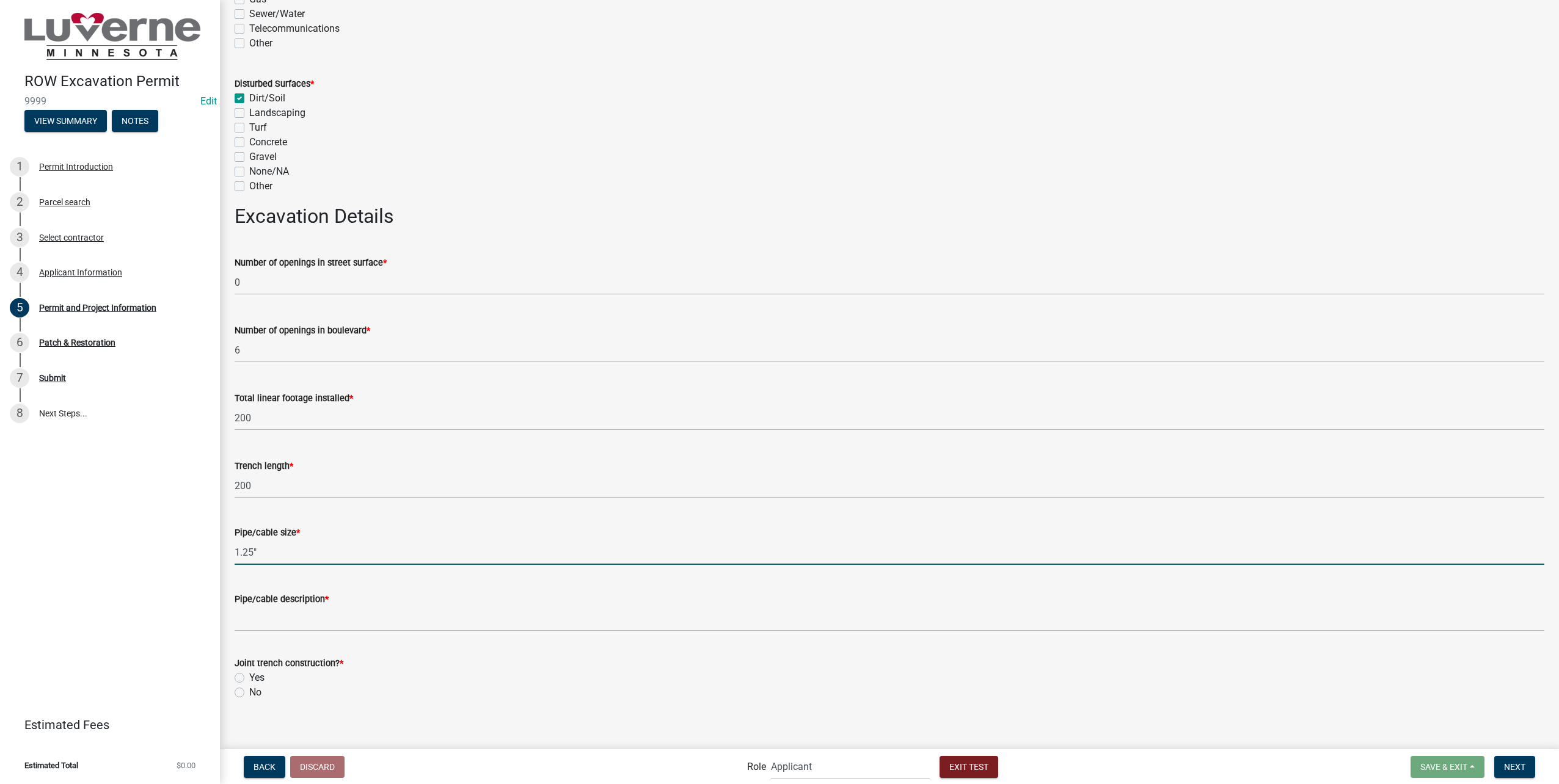
type input "1.25""
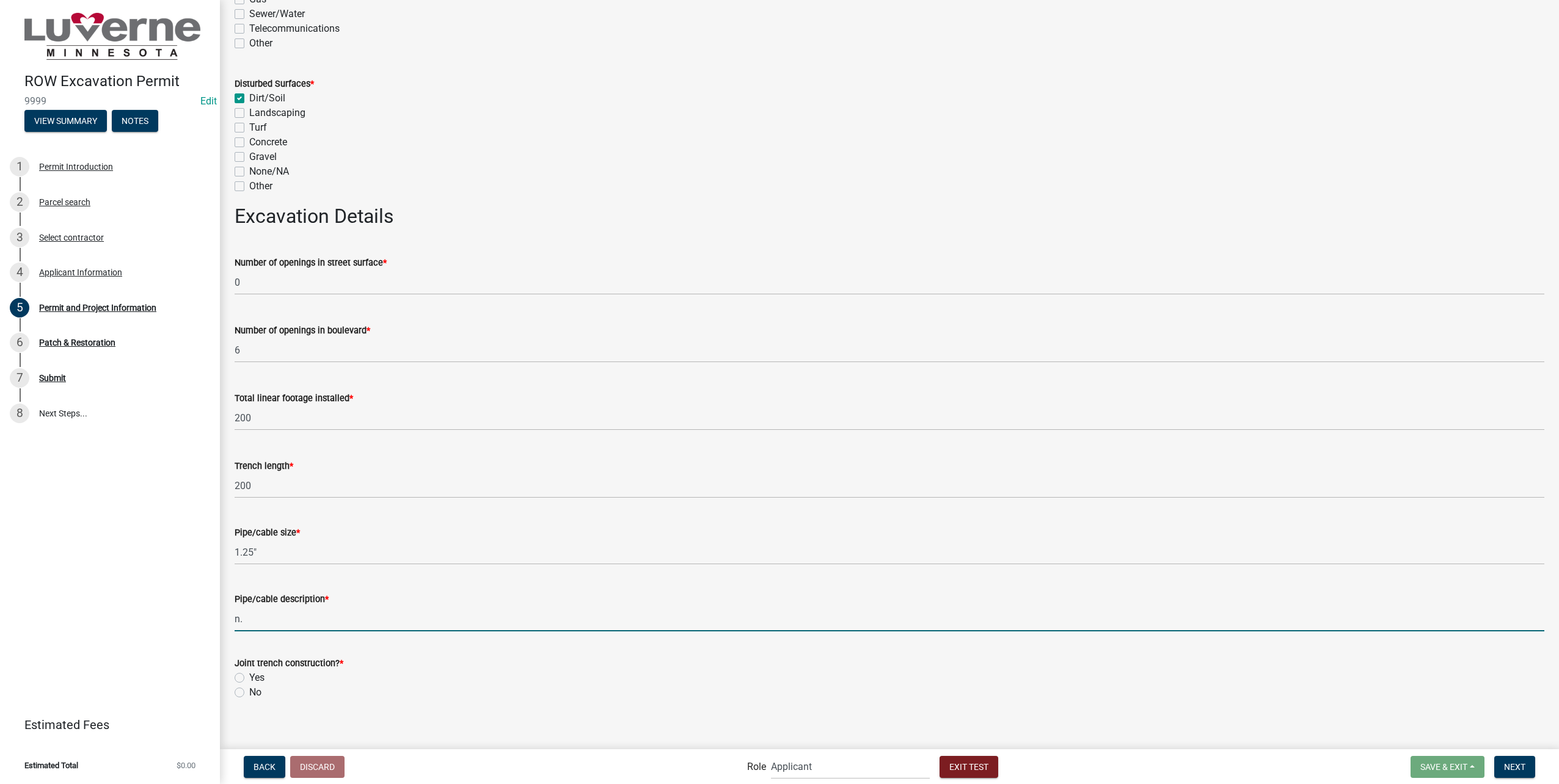
type input "n"
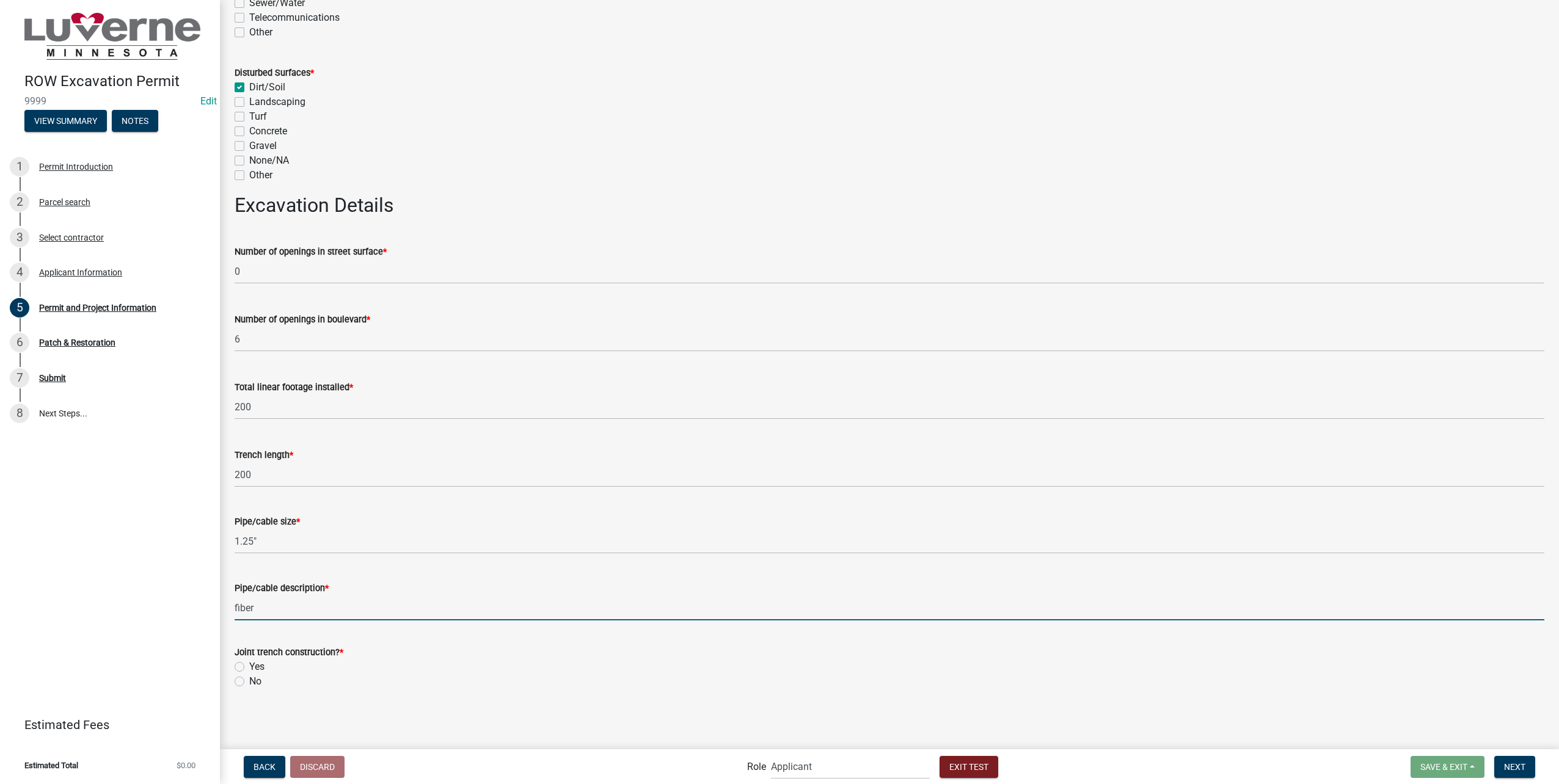
type input "fiber"
click at [249, 679] on label "No" at bounding box center [255, 681] width 12 height 15
click at [249, 679] on input "No" at bounding box center [253, 678] width 8 height 8
radio input "true"
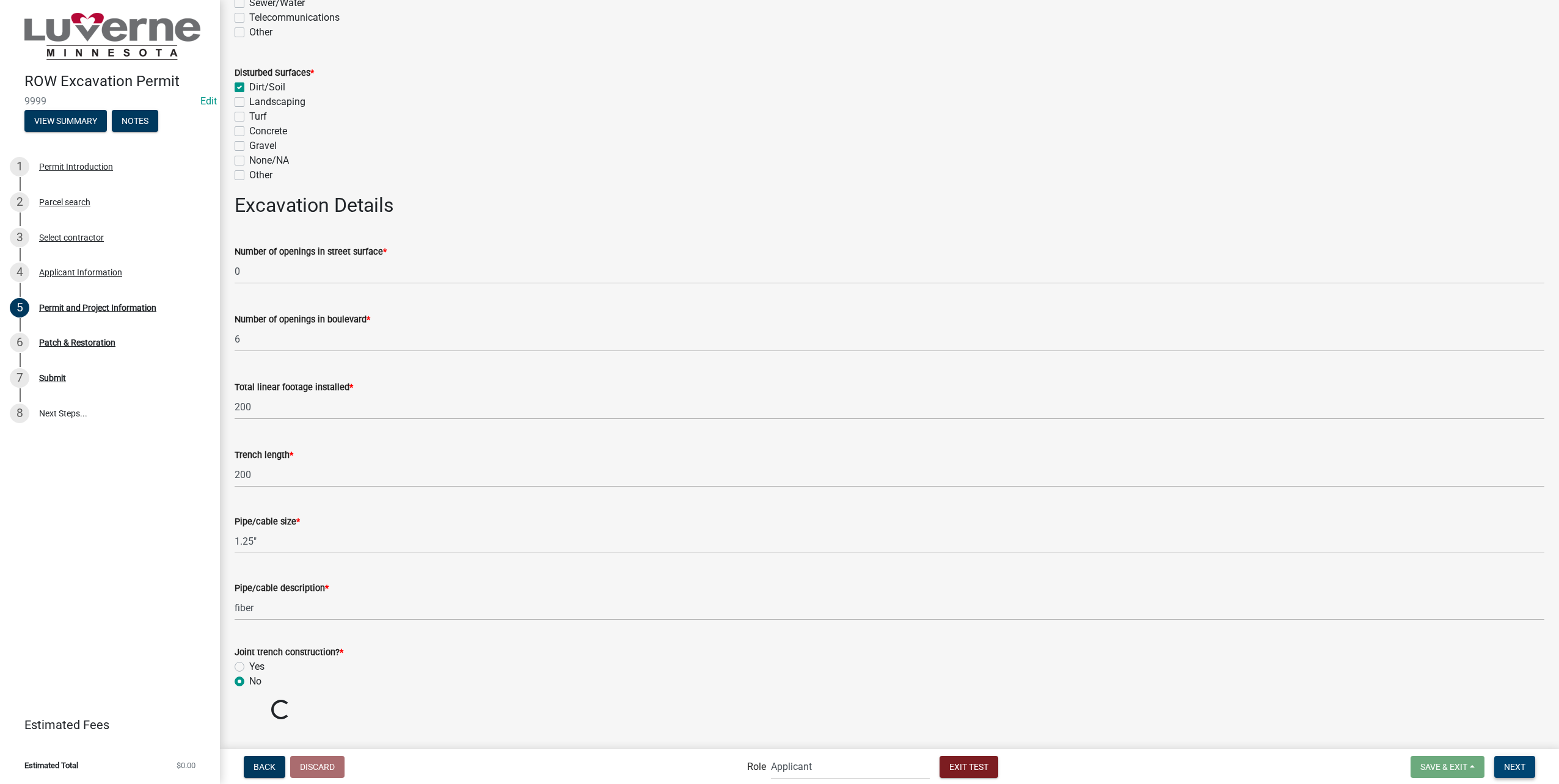
click at [1510, 766] on span "Next" at bounding box center [1514, 766] width 21 height 10
drag, startPoint x: 1529, startPoint y: 769, endPoint x: 849, endPoint y: 519, distance: 724.5
click at [1530, 769] on button "Next" at bounding box center [1515, 767] width 41 height 22
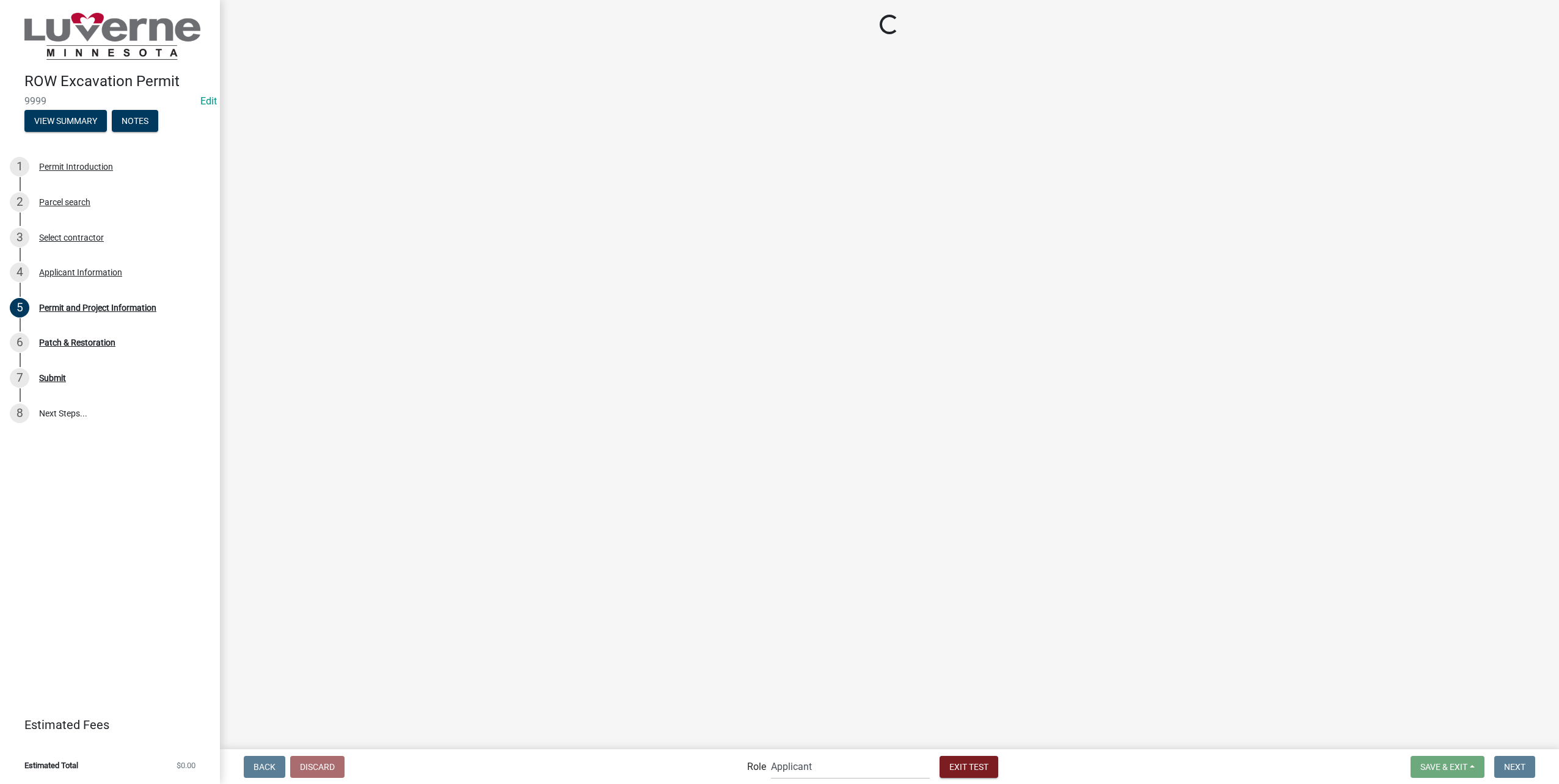
scroll to position [0, 0]
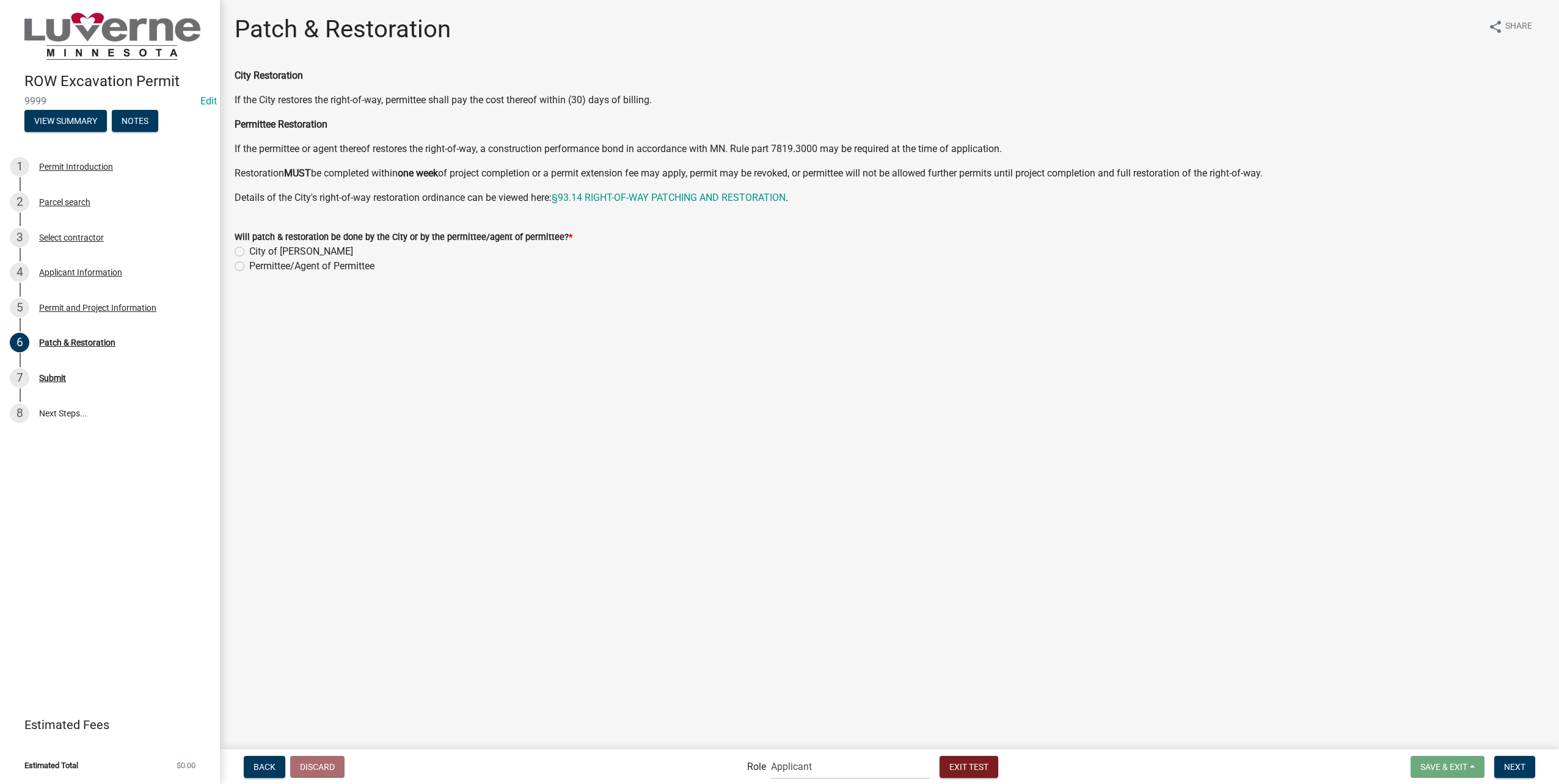
click at [308, 268] on label "Permittee/Agent of Permittee" at bounding box center [311, 267] width 125 height 15
click at [257, 267] on input "Permittee/Agent of Permittee" at bounding box center [253, 263] width 8 height 8
radio input "true"
click at [249, 335] on label "No" at bounding box center [255, 336] width 12 height 15
click at [249, 335] on input "No" at bounding box center [253, 332] width 8 height 8
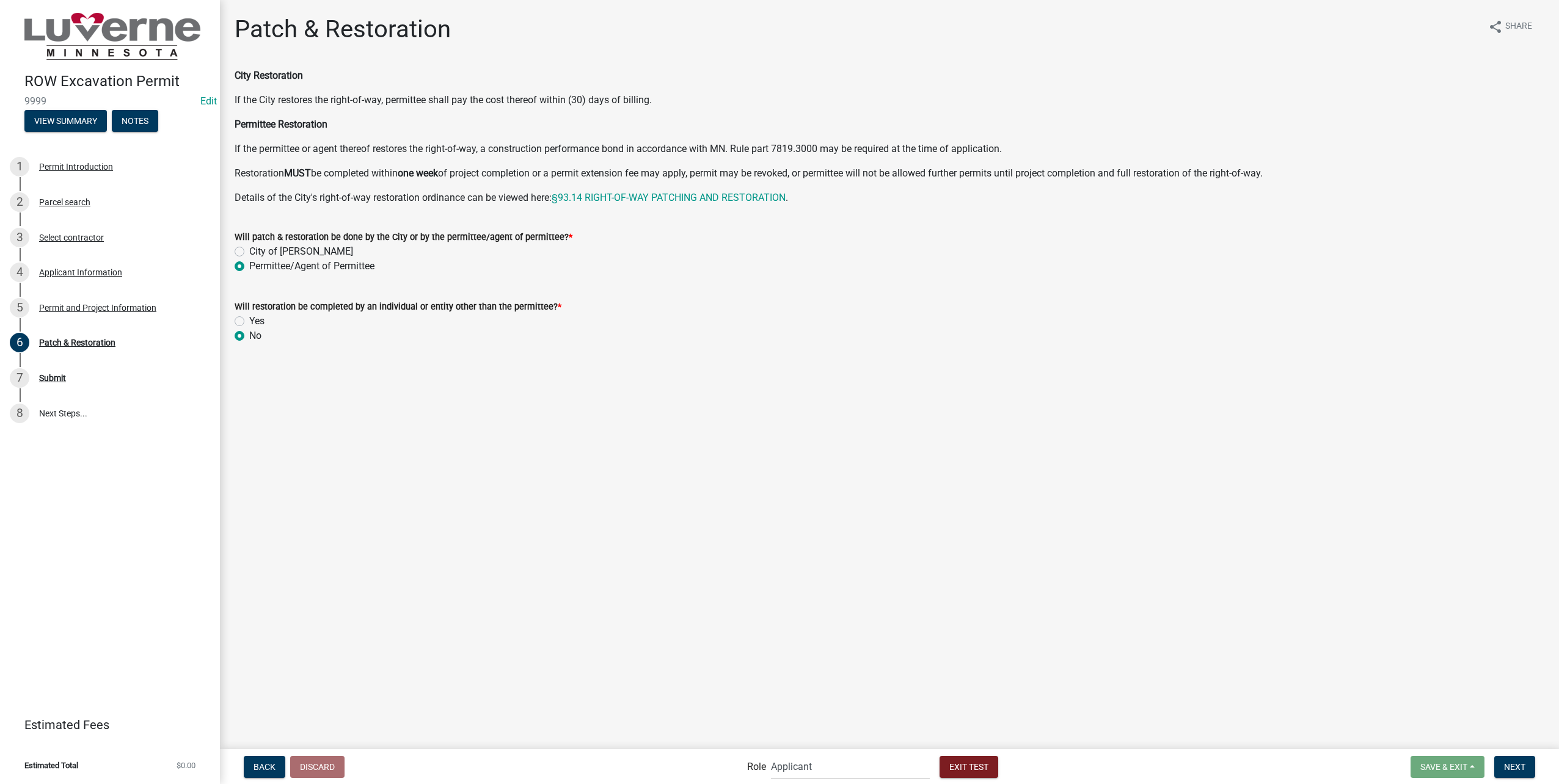
radio input "true"
click at [1526, 759] on button "Next" at bounding box center [1515, 767] width 41 height 22
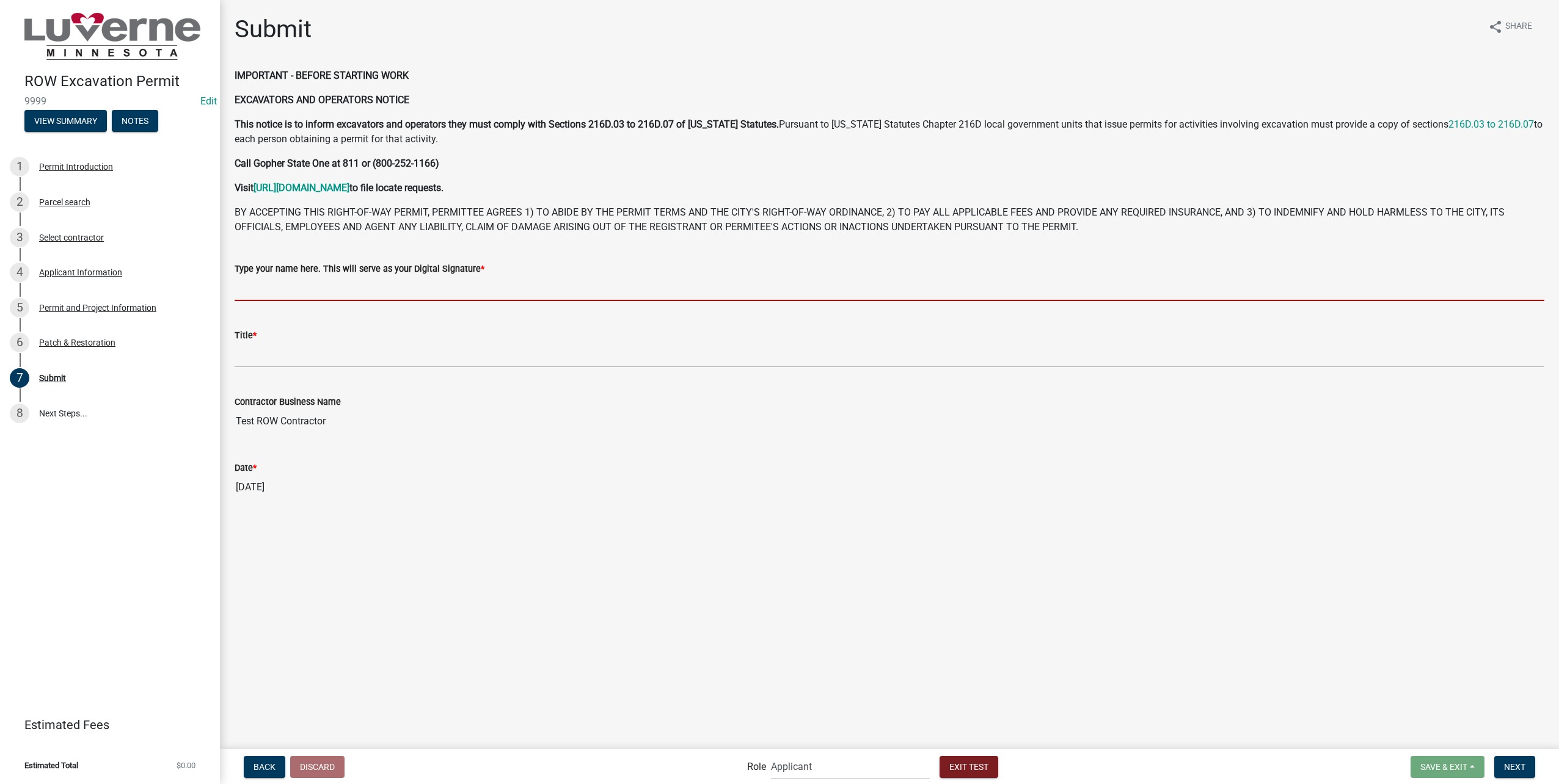
click at [369, 289] on input "Type your name here. This will serve as your Digital Signature *" at bounding box center [889, 288] width 1310 height 25
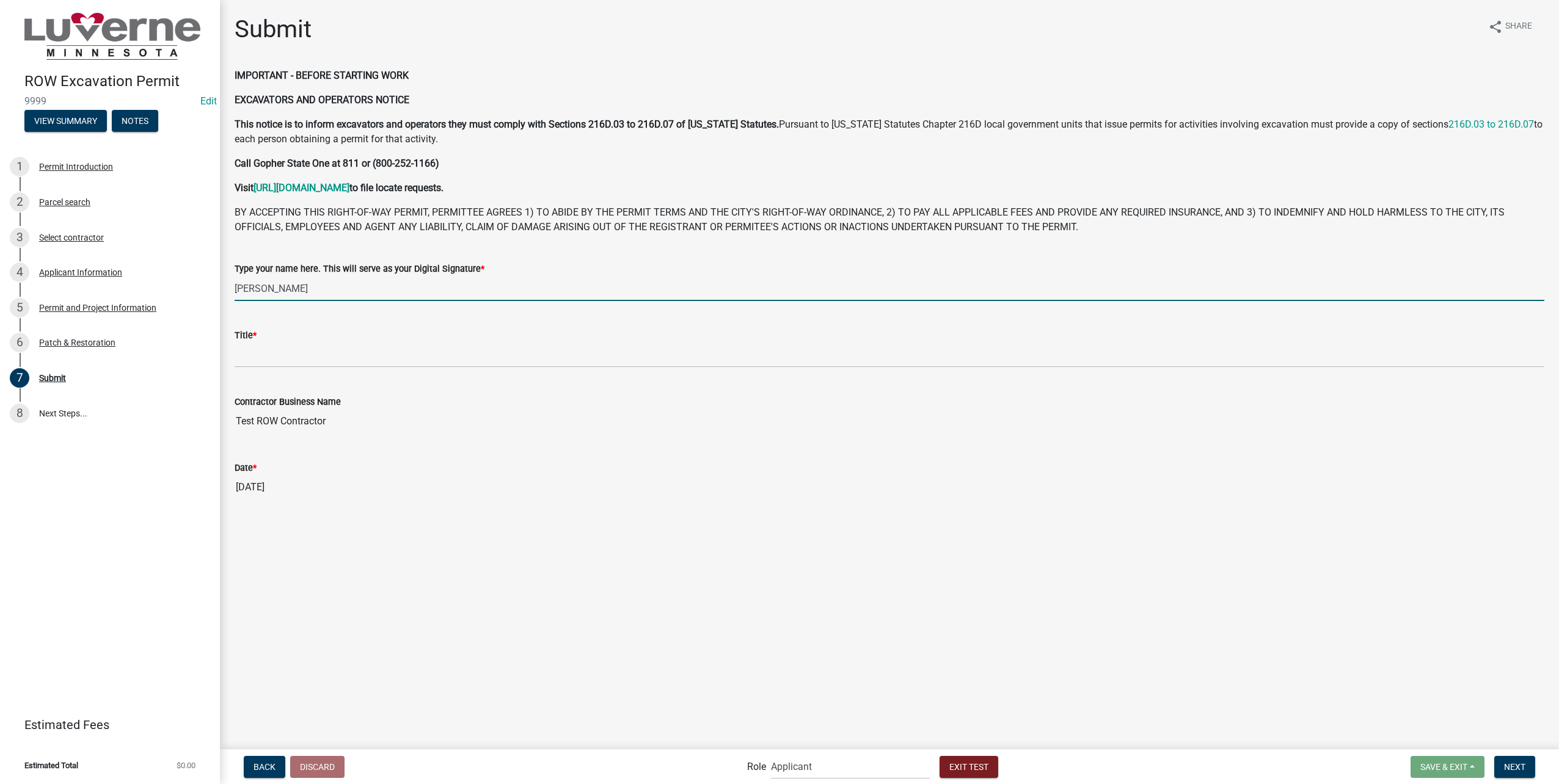
type input "[PERSON_NAME]"
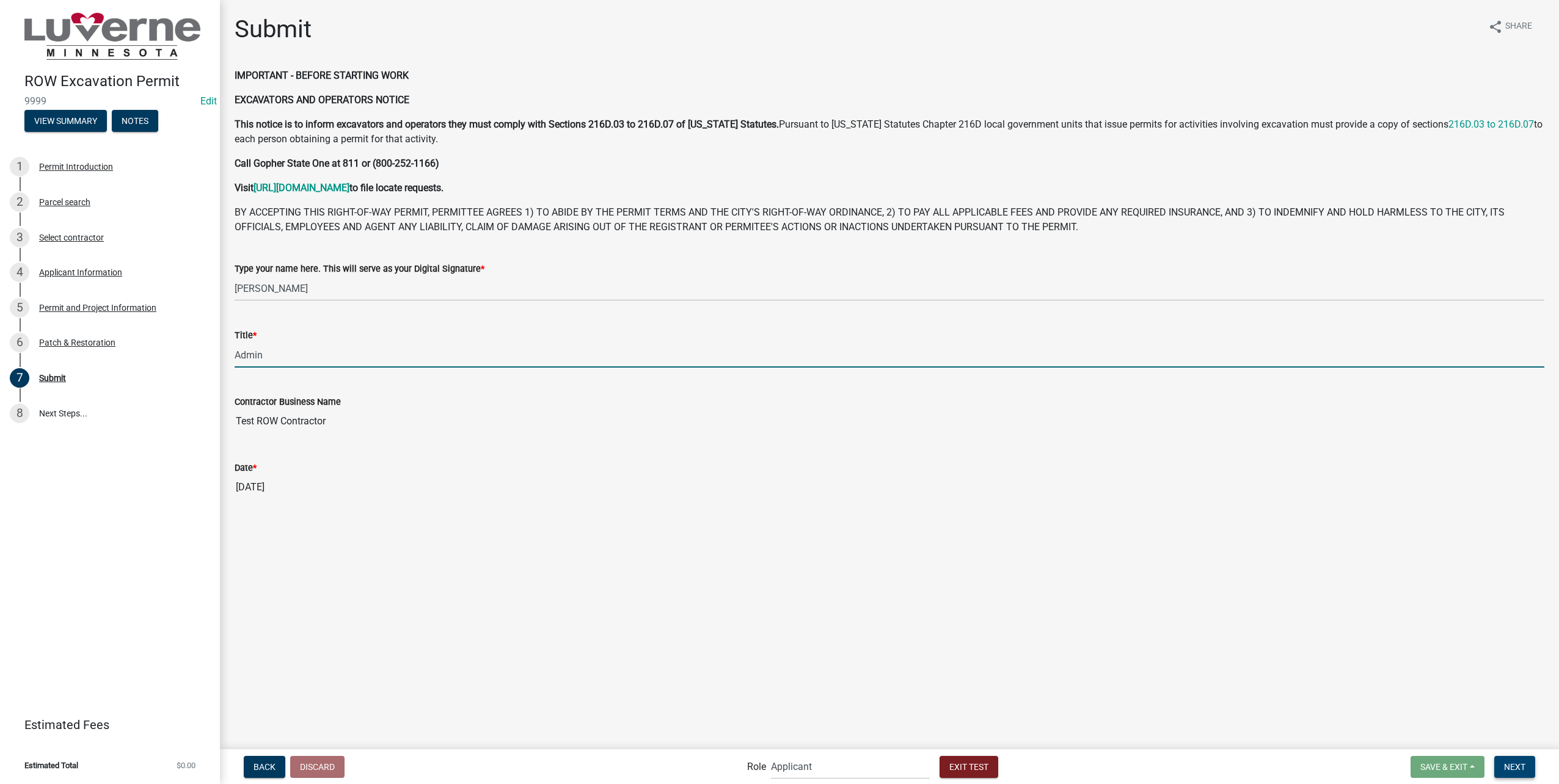
type input "Admin"
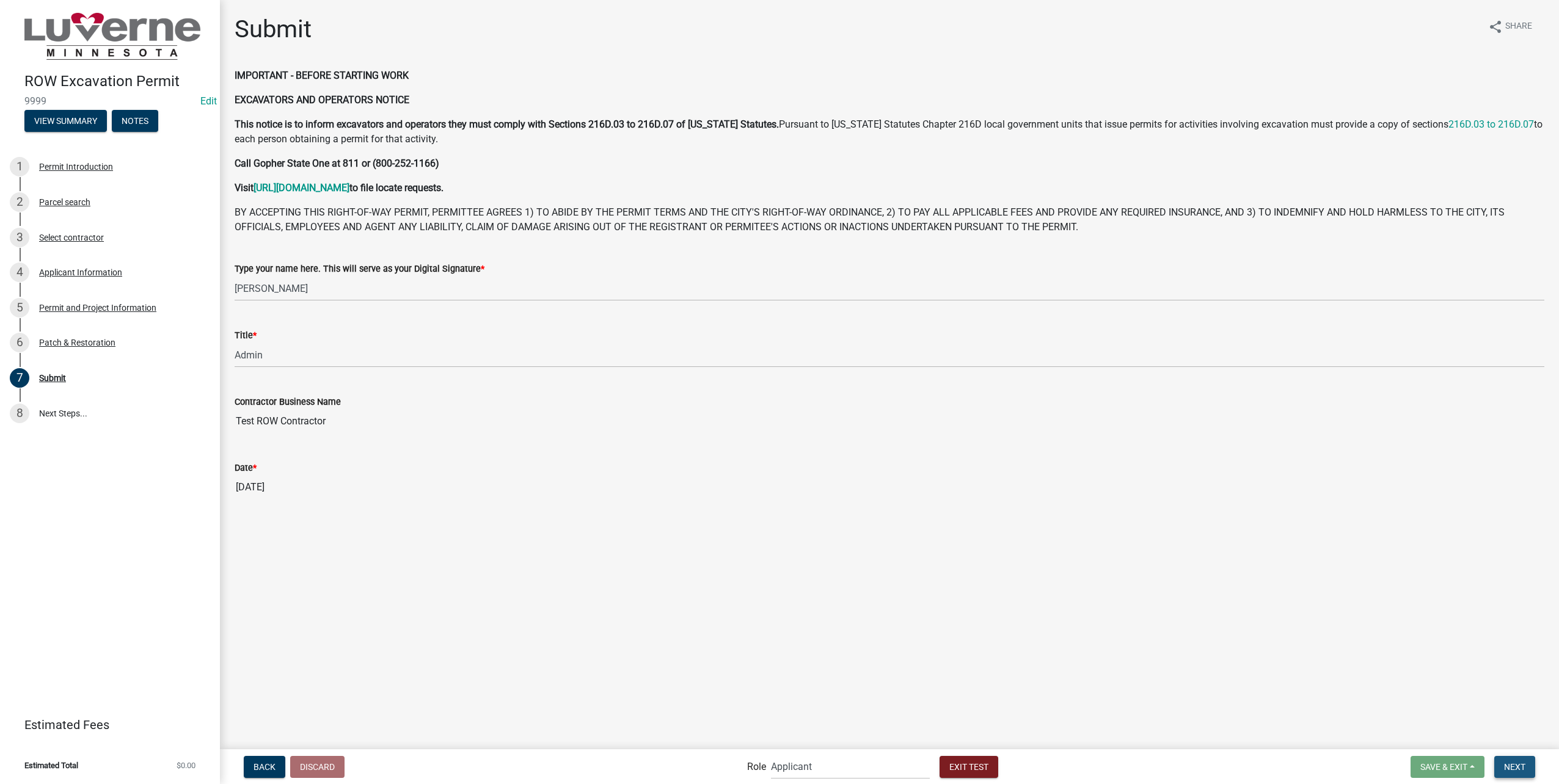
click at [1519, 765] on span "Next" at bounding box center [1514, 766] width 21 height 10
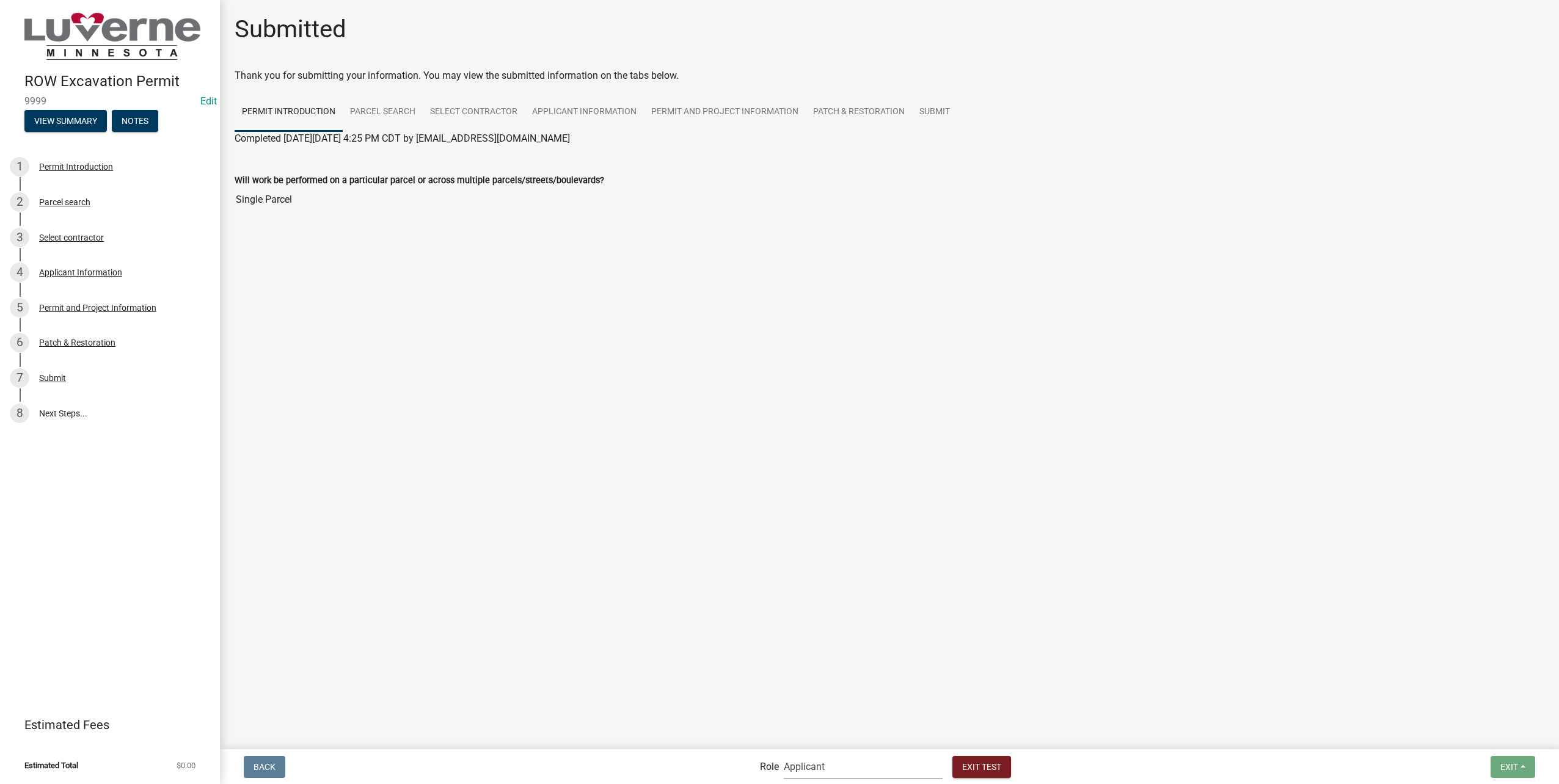
click at [869, 759] on select "Applicant Public Works City Clerk Water/Wastewater Department Admin Electric De…" at bounding box center [863, 767] width 159 height 25
select select "510dac6a-3646-4f14-b049-18fe2023224d"
click at [784, 754] on select "Applicant Public Works City Clerk Water/Wastewater Department Admin Electric De…" at bounding box center [863, 767] width 159 height 25
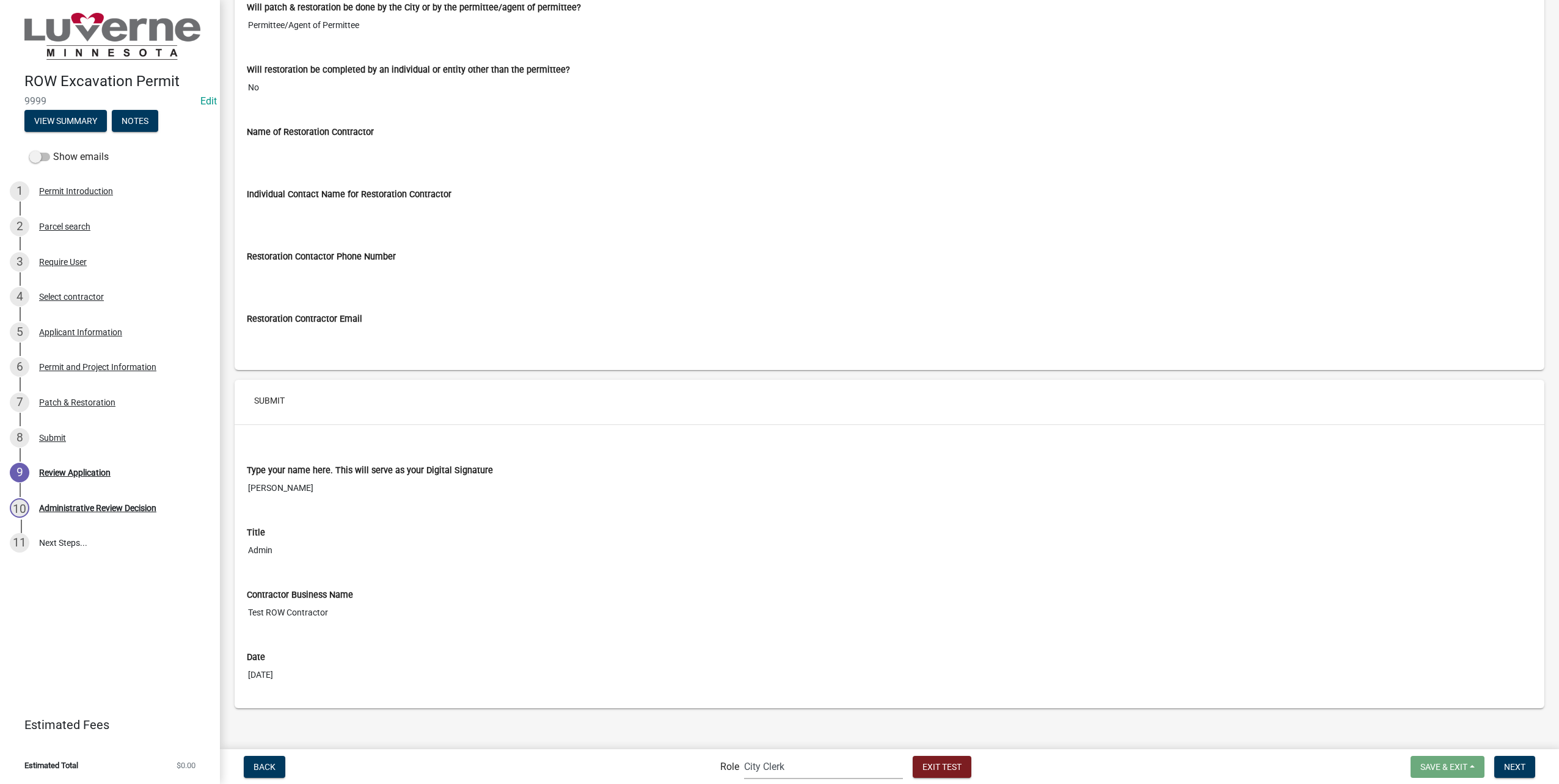
scroll to position [5238, 0]
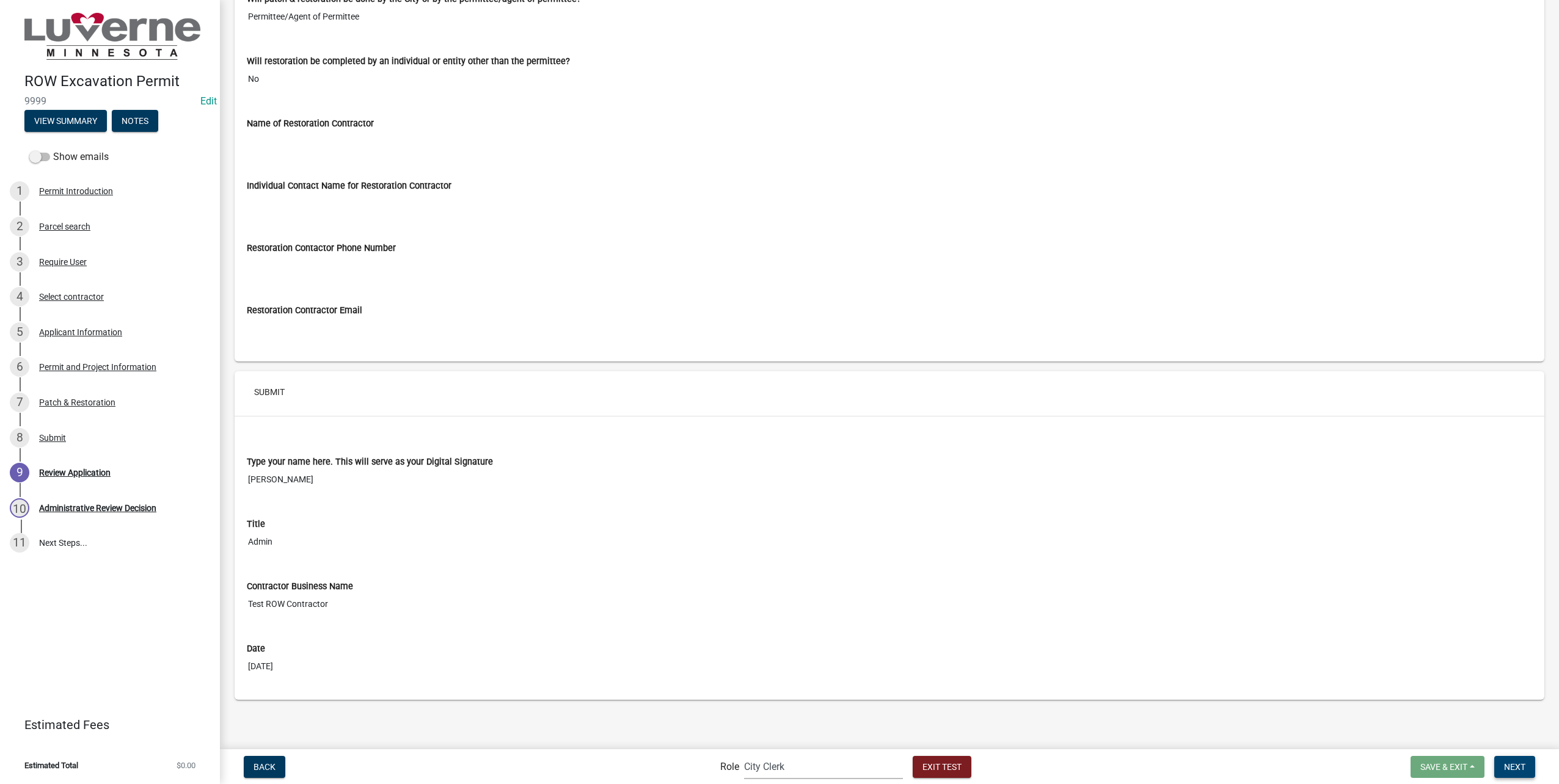
click at [1518, 768] on span "Next" at bounding box center [1514, 766] width 21 height 10
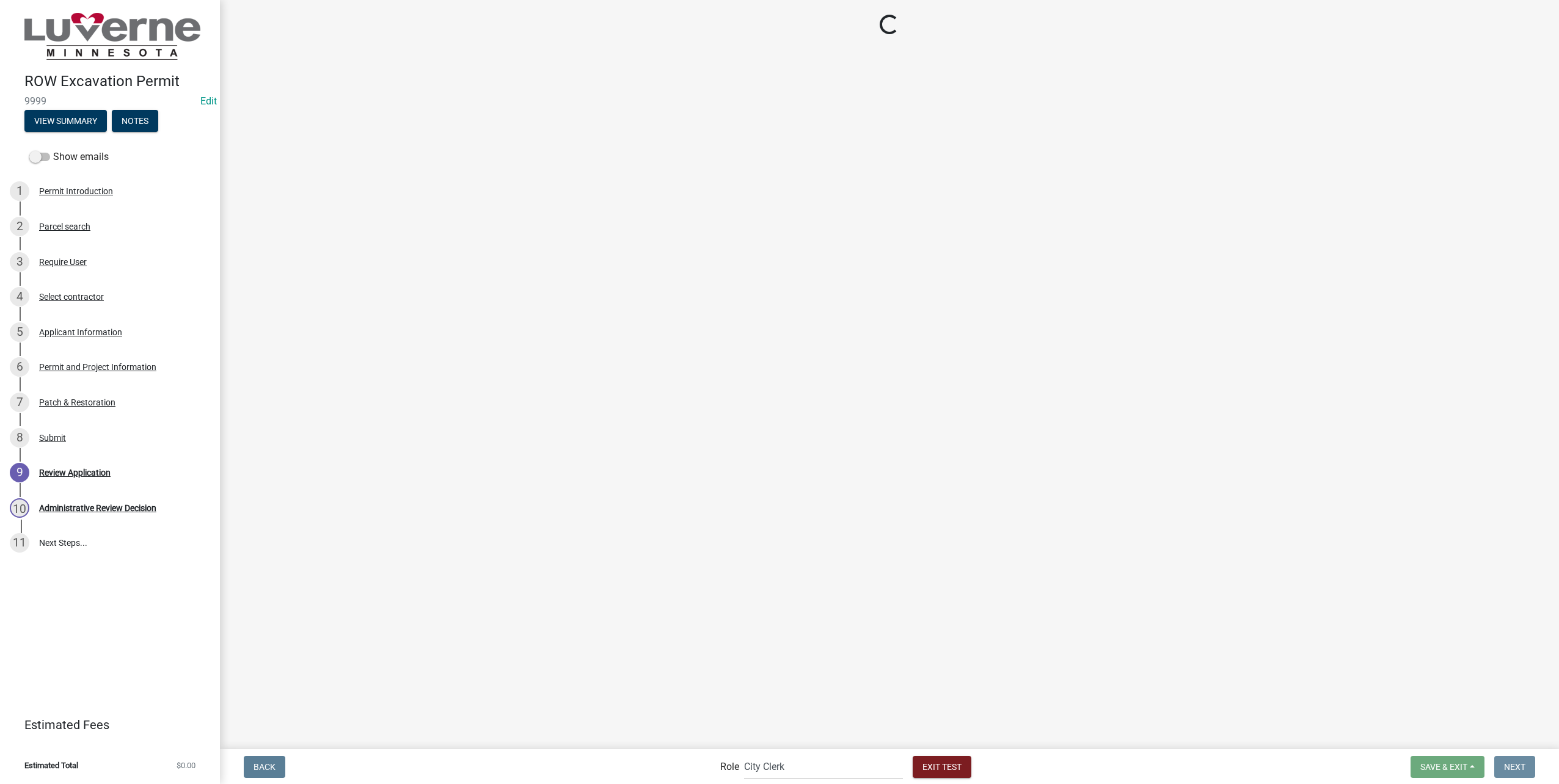
scroll to position [0, 0]
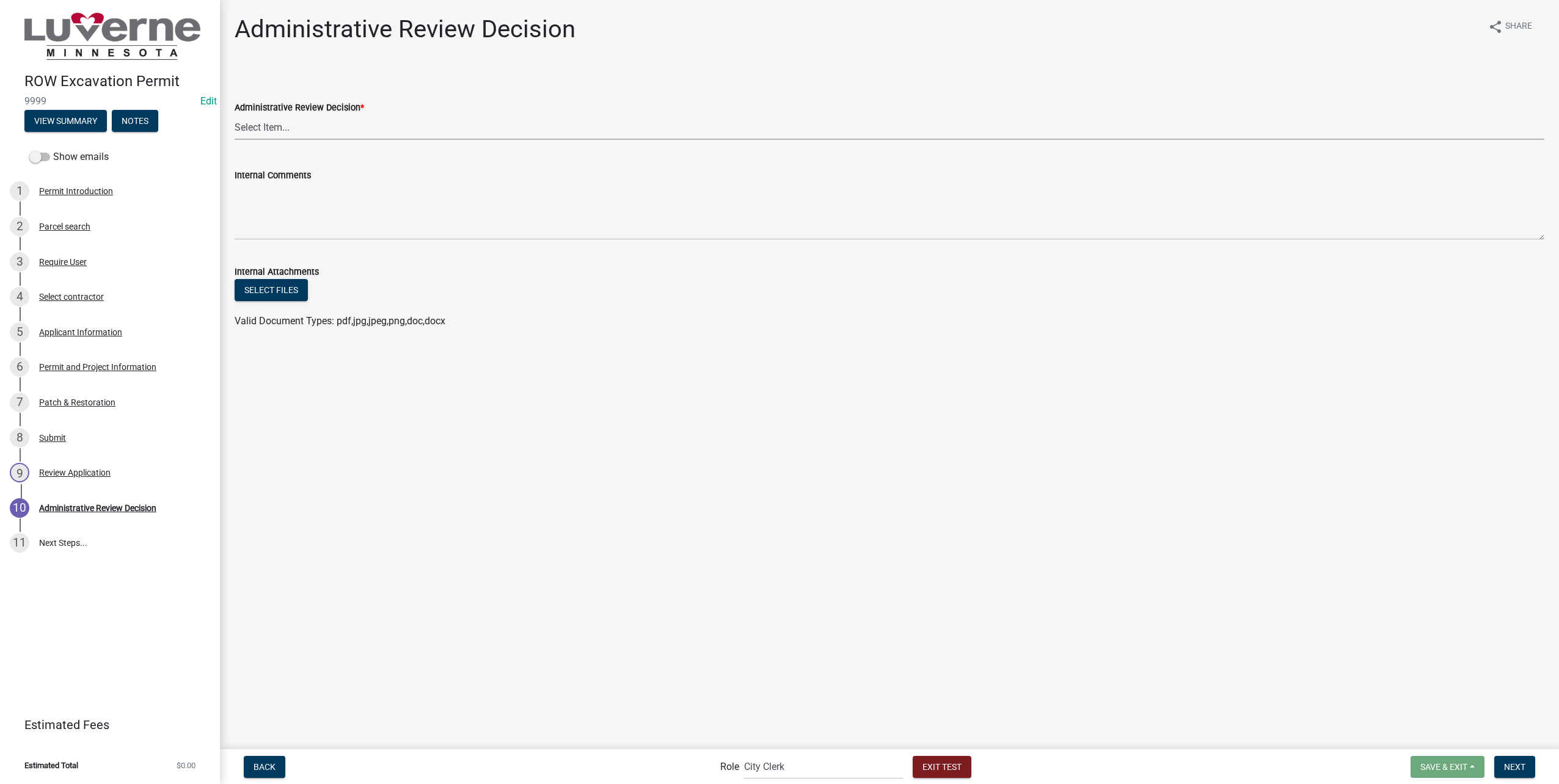
click at [347, 129] on select "Select Item... Approve - send to department heads for review Return - additiona…" at bounding box center [889, 127] width 1310 height 25
click at [234, 115] on select "Select Item... Approve - send to department heads for review Return - additiona…" at bounding box center [889, 127] width 1310 height 25
select select "a7548248-fc72-42ee-822e-89e72bd62c40"
click at [1516, 767] on span "Next" at bounding box center [1514, 766] width 21 height 10
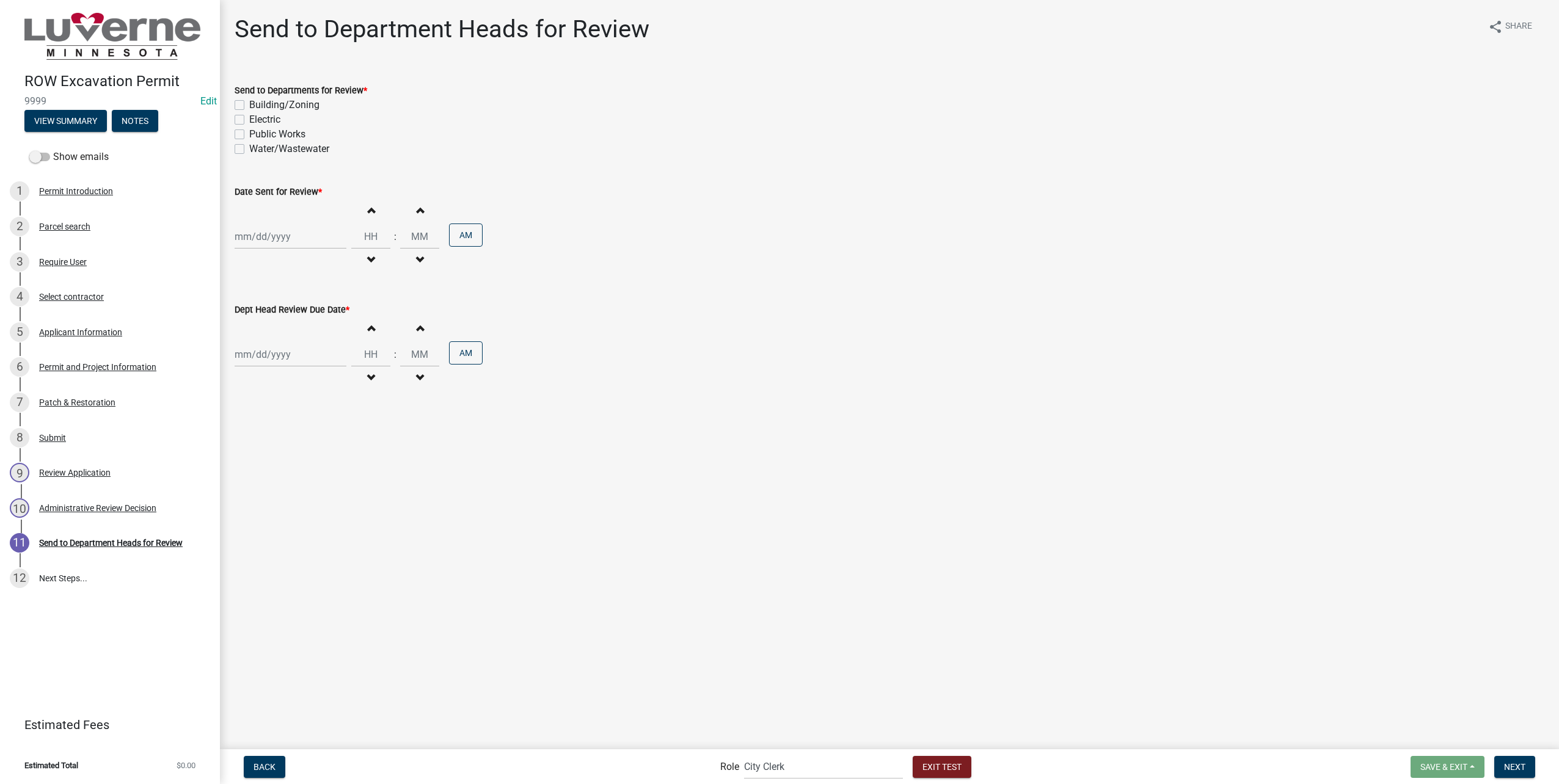
drag, startPoint x: 283, startPoint y: 102, endPoint x: 279, endPoint y: 114, distance: 12.6
click at [281, 104] on label "Building/Zoning" at bounding box center [284, 105] width 70 height 15
drag, startPoint x: 279, startPoint y: 114, endPoint x: 277, endPoint y: 124, distance: 10.2
click at [277, 117] on label "Electric" at bounding box center [265, 120] width 31 height 15
click at [257, 117] on input "Electric" at bounding box center [253, 116] width 8 height 8
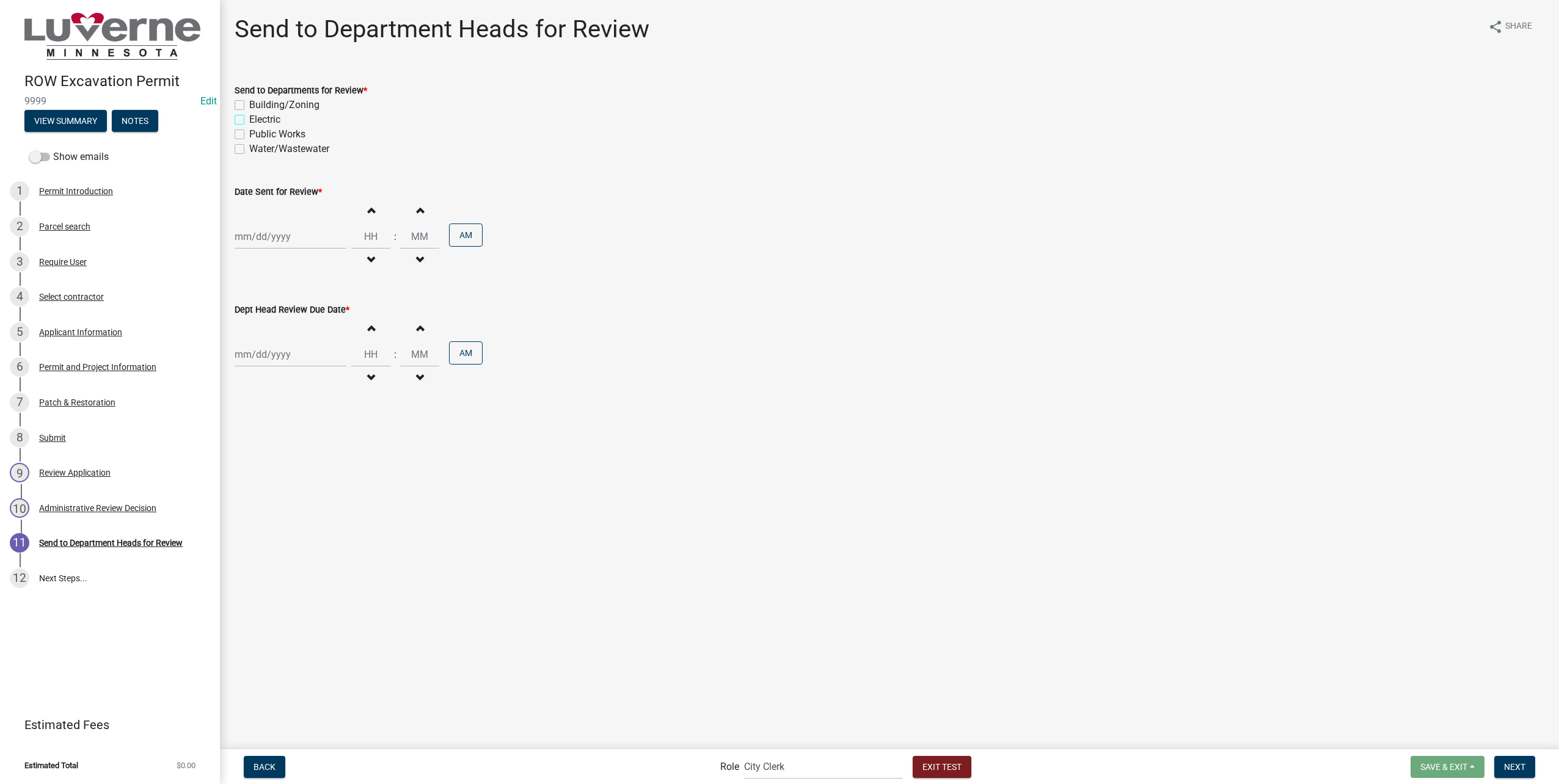
checkbox input "true"
checkbox input "false"
checkbox input "true"
checkbox input "false"
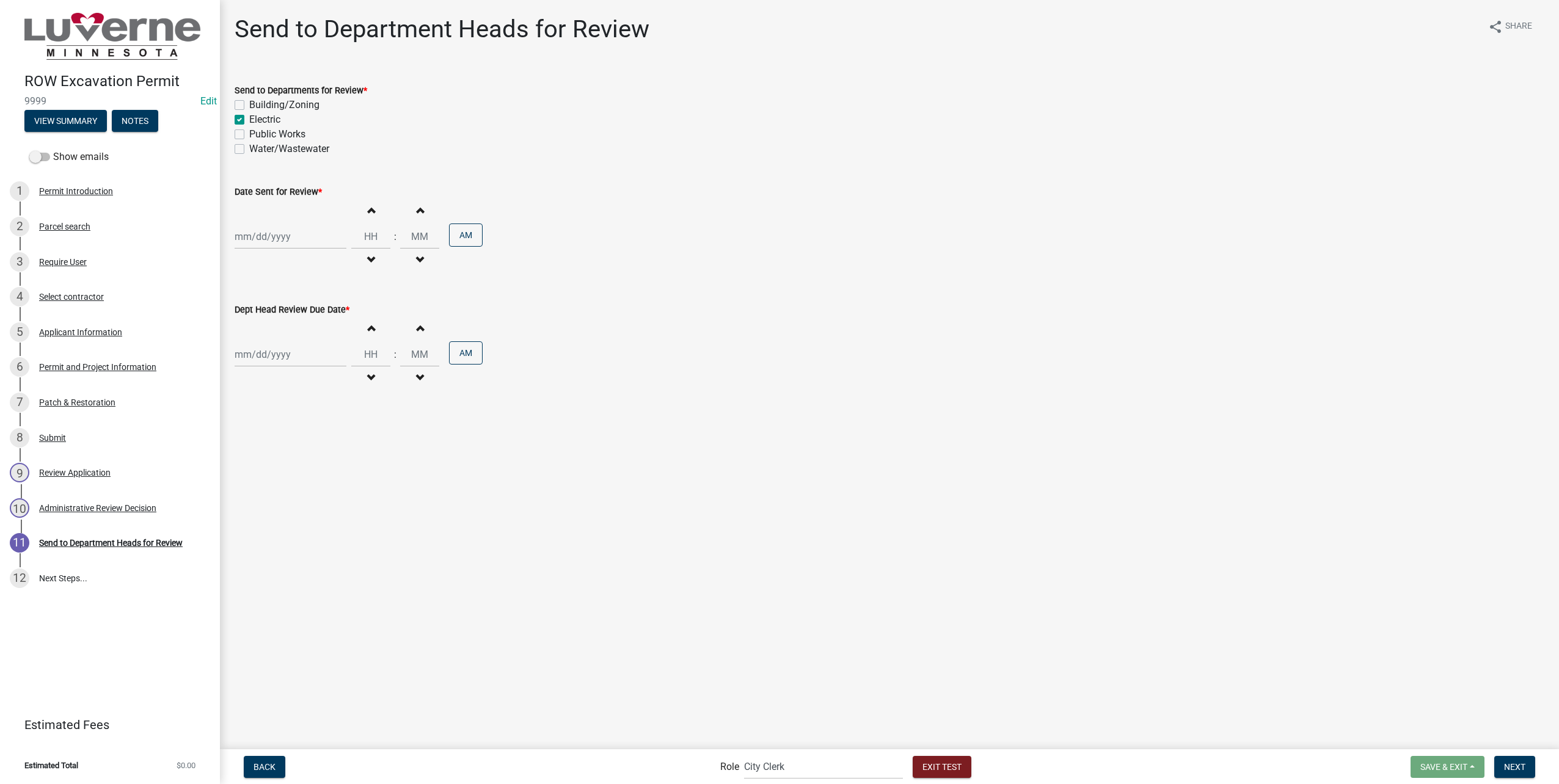
click at [249, 105] on label "Building/Zoning" at bounding box center [284, 105] width 70 height 15
click at [249, 105] on input "Building/Zoning" at bounding box center [253, 101] width 8 height 8
checkbox input "true"
checkbox input "false"
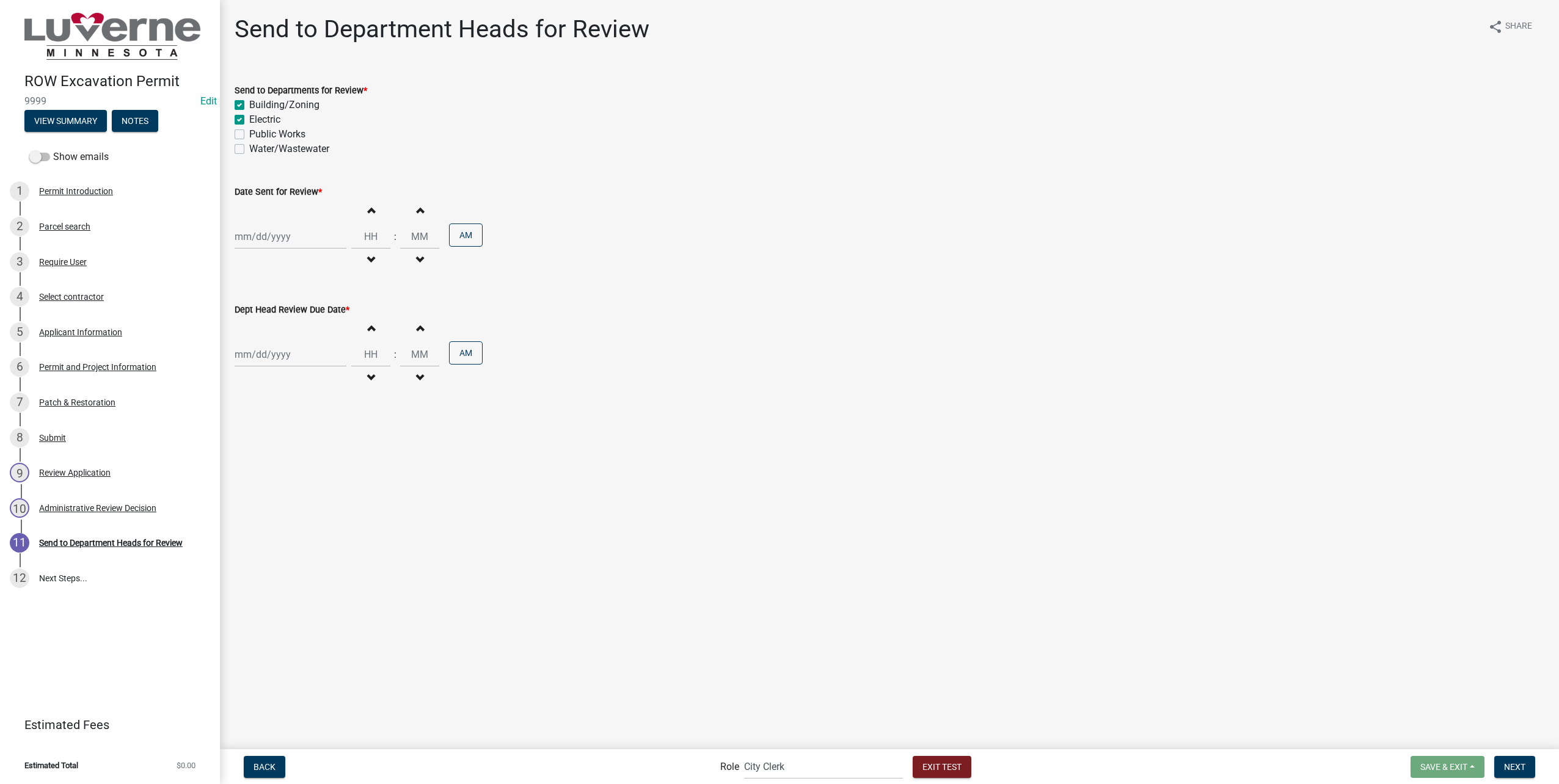
checkbox input "false"
click at [249, 133] on label "Public Works" at bounding box center [277, 134] width 56 height 15
click at [249, 133] on input "Public Works" at bounding box center [253, 130] width 8 height 8
checkbox input "true"
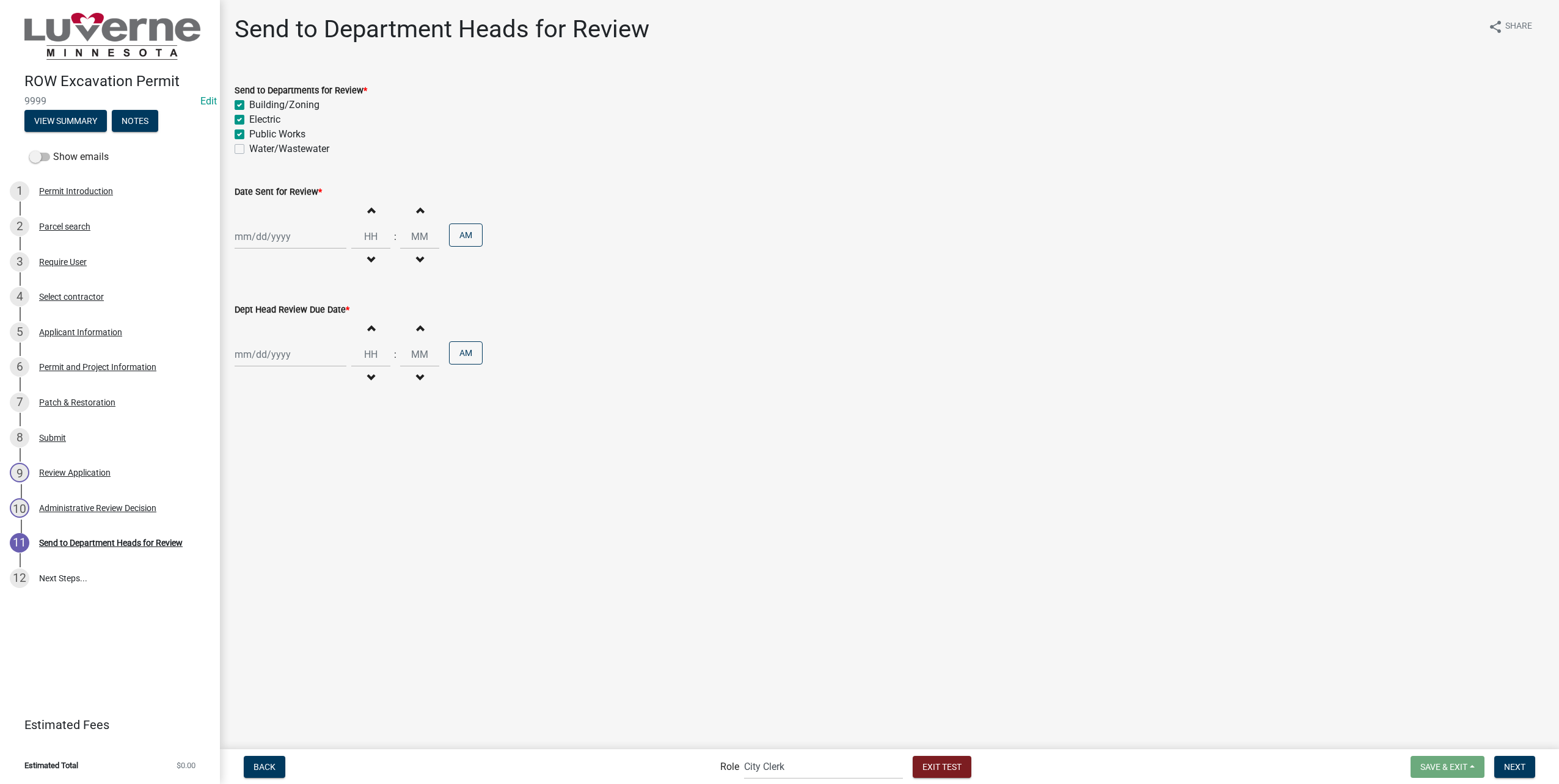
checkbox input "true"
click at [249, 151] on label "Water/Wastewater" at bounding box center [289, 149] width 80 height 15
click at [249, 150] on input "Water/Wastewater" at bounding box center [253, 145] width 8 height 8
checkbox input "true"
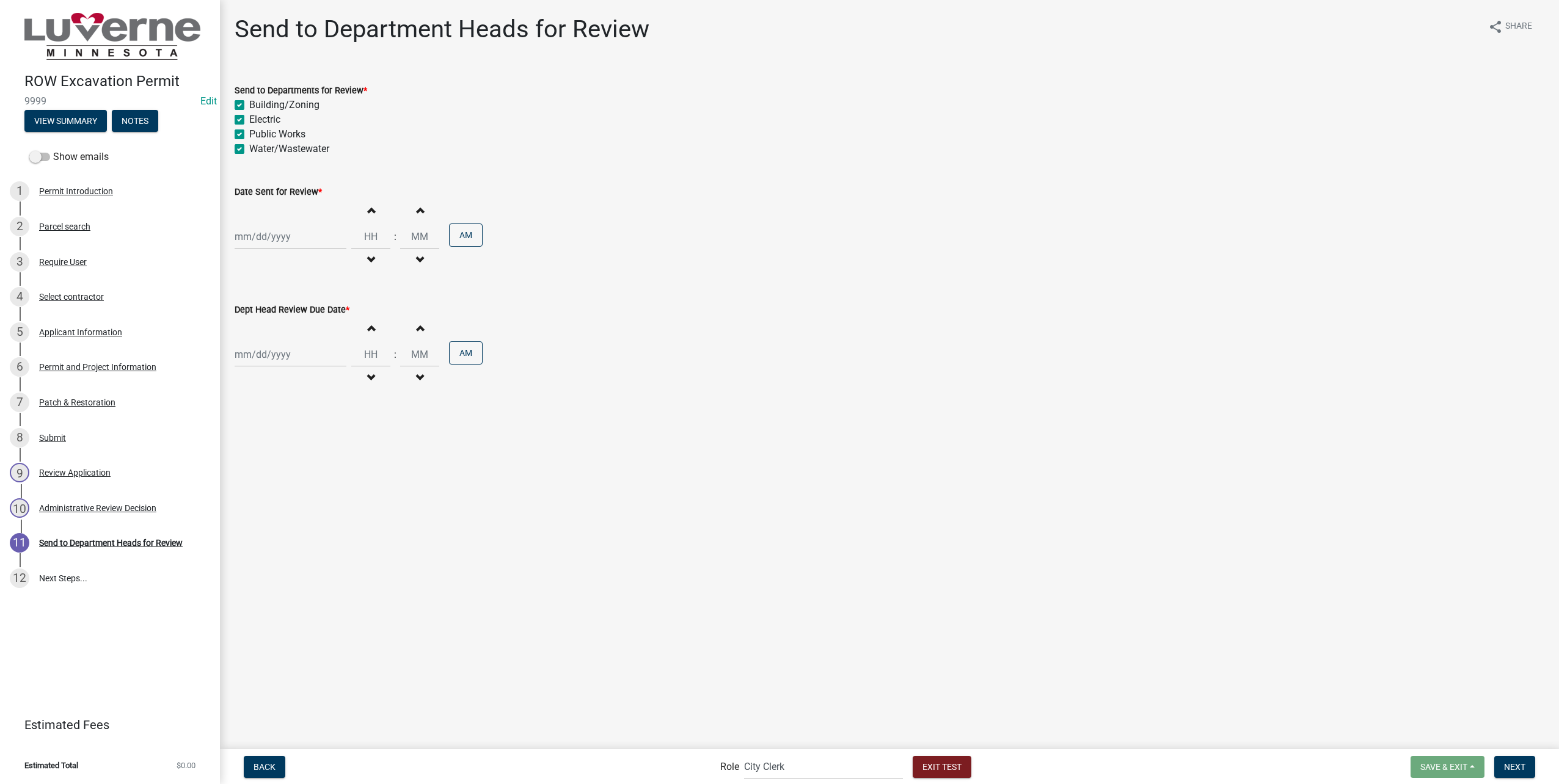
checkbox input "true"
click at [265, 233] on div at bounding box center [290, 237] width 112 height 25
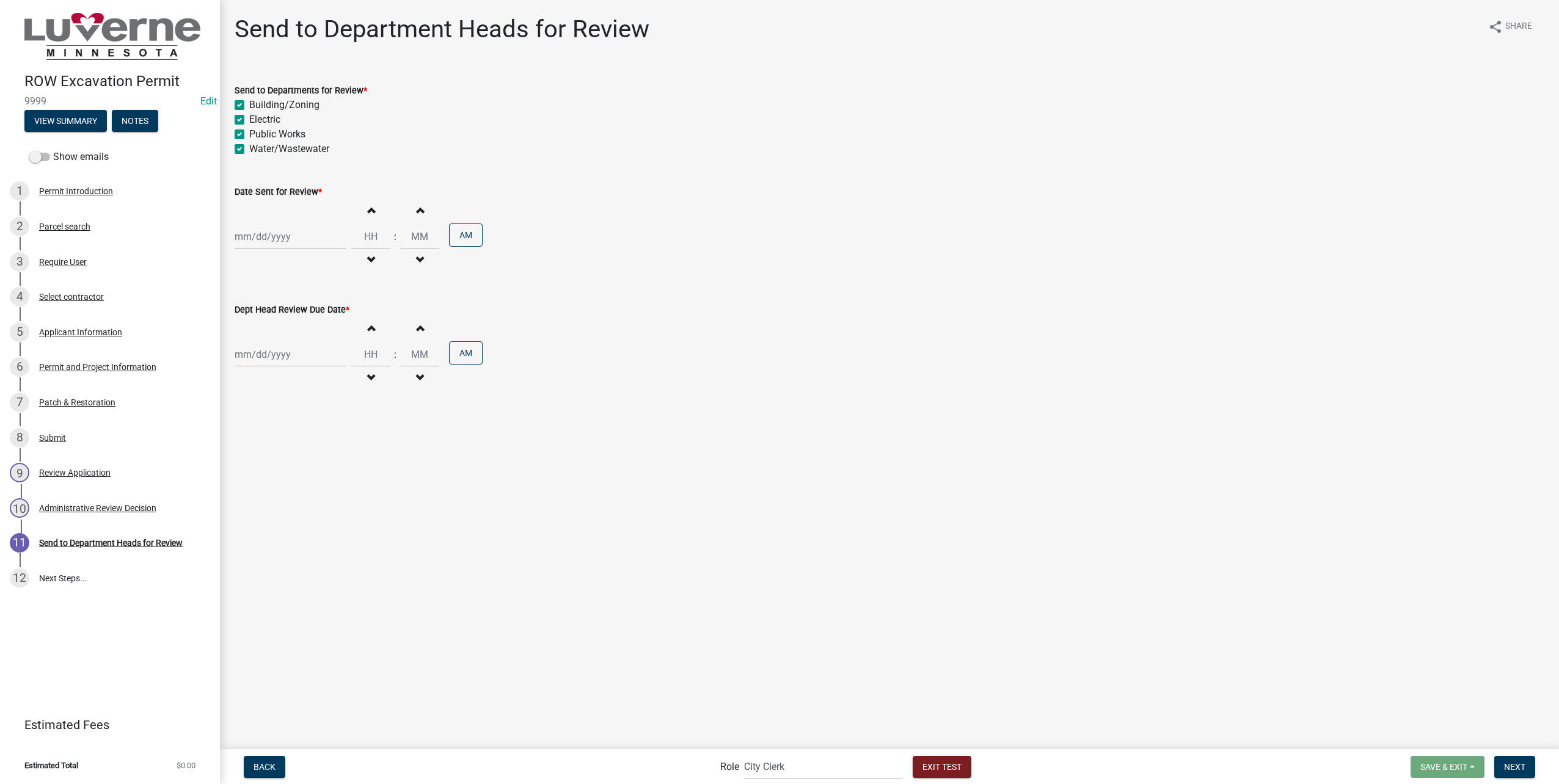
select select "8"
select select "2025"
click at [326, 358] on div "22" at bounding box center [324, 360] width 19 height 19
type input "[DATE]"
click at [368, 229] on input "Hours" at bounding box center [370, 237] width 39 height 25
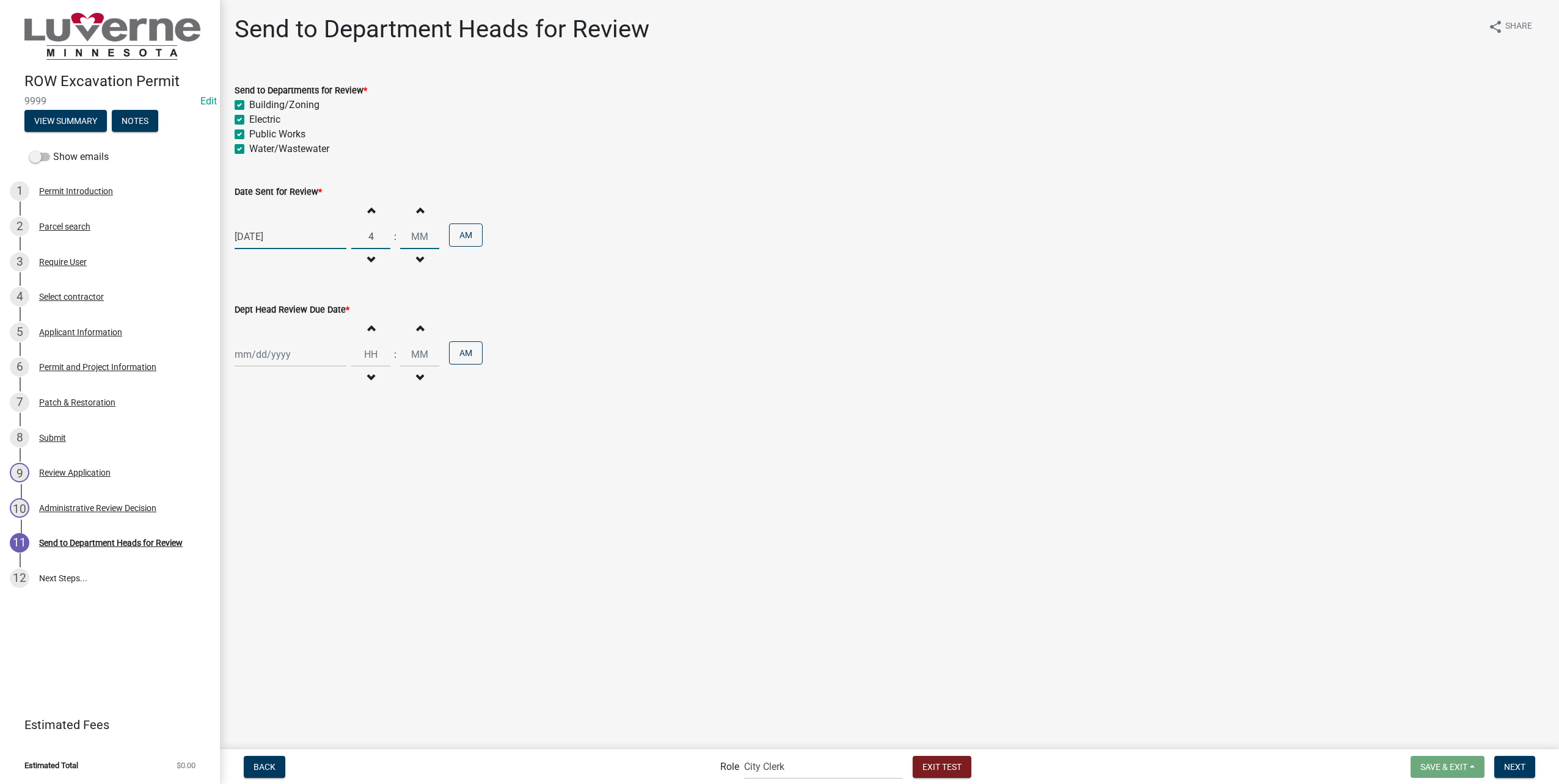
type input "04"
type input "00"
click at [467, 239] on button "AM" at bounding box center [466, 235] width 34 height 23
click at [279, 350] on div at bounding box center [290, 354] width 112 height 25
select select "8"
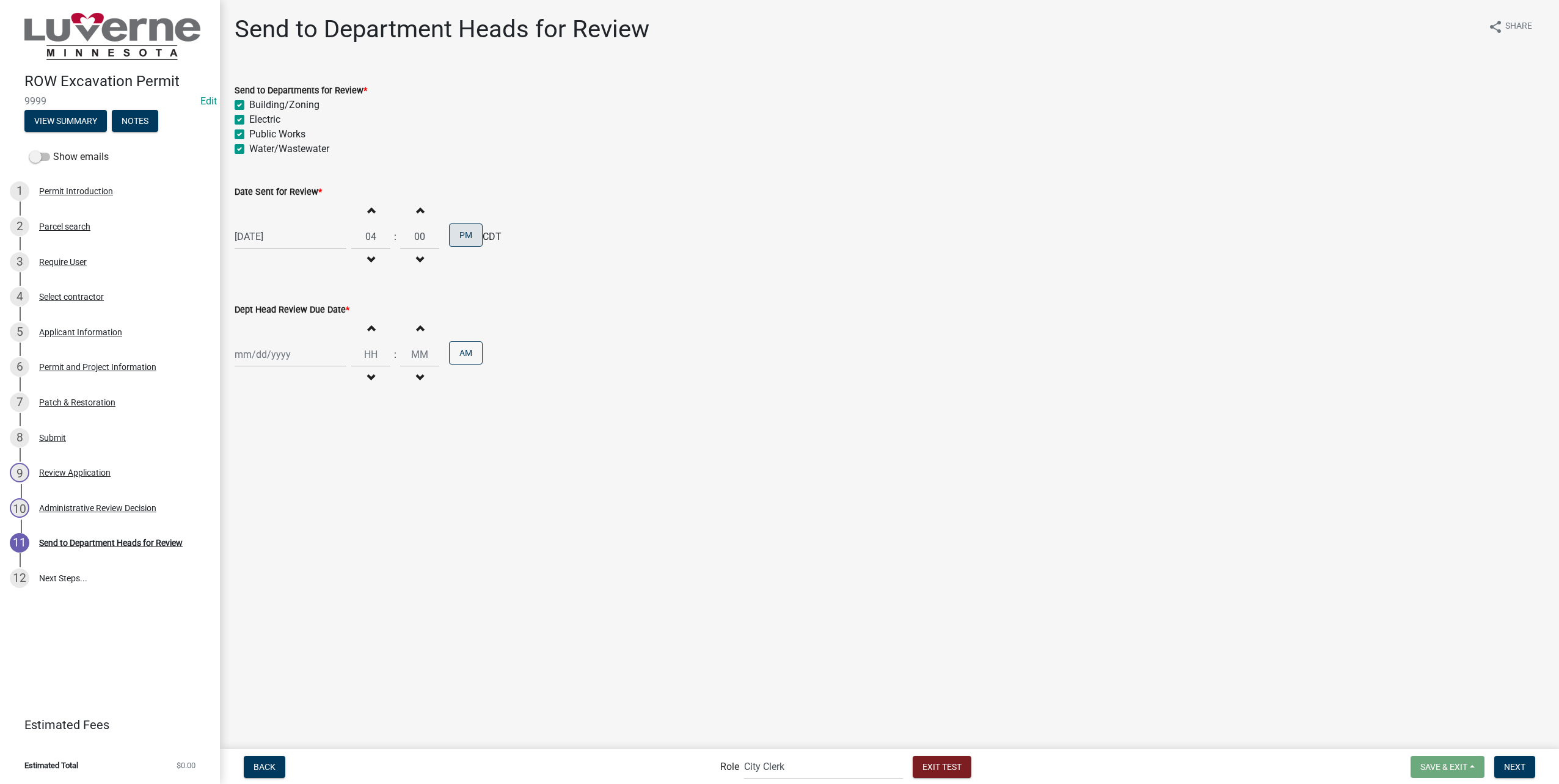
select select "2025"
click at [325, 476] on div "22" at bounding box center [324, 478] width 19 height 19
type input "[DATE]"
click at [295, 234] on div "[DATE]" at bounding box center [290, 237] width 112 height 25
select select "8"
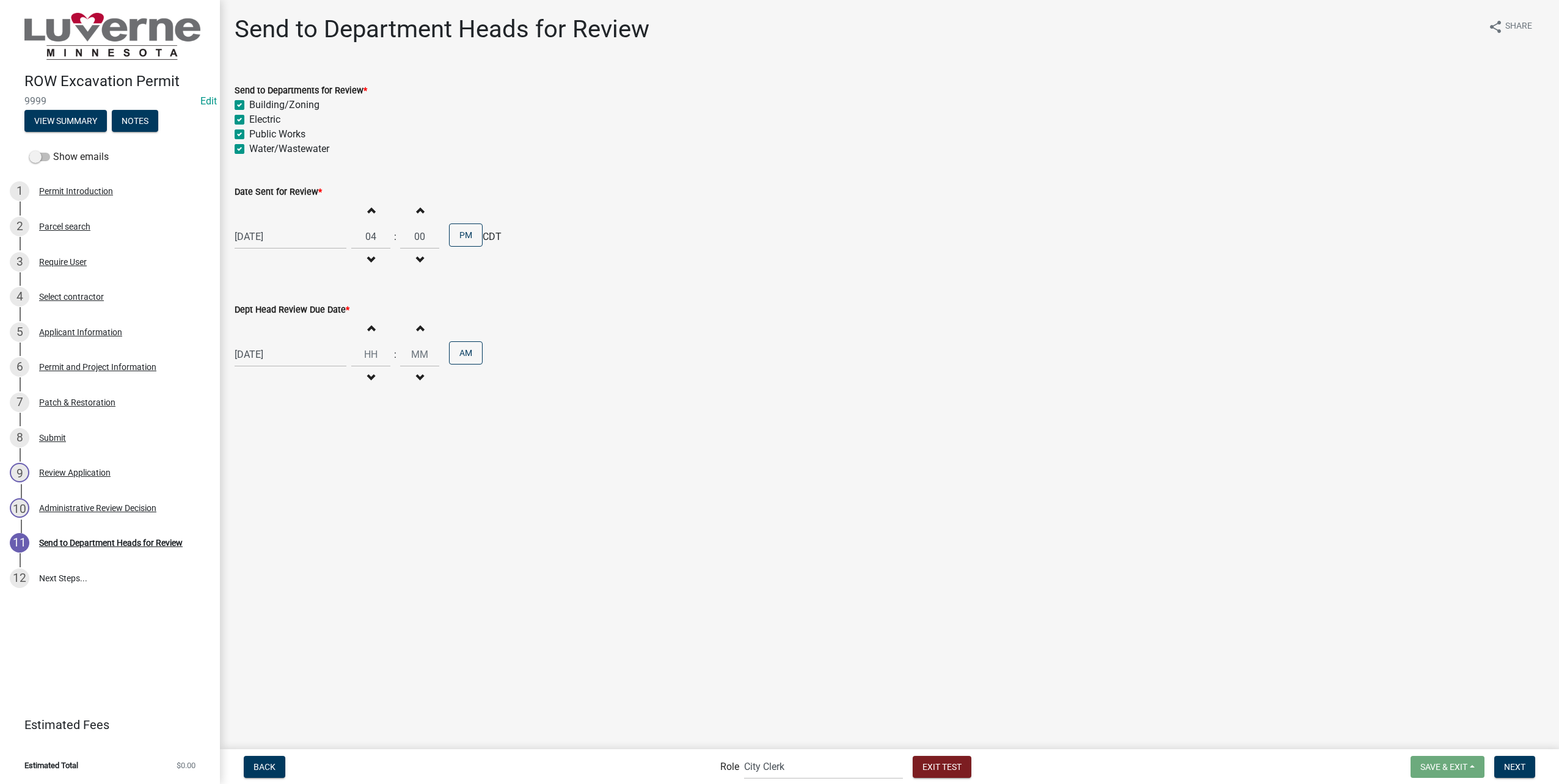
select select "2025"
click at [283, 363] on div "20" at bounding box center [285, 360] width 19 height 19
type input "[DATE]"
click at [365, 357] on input "Hours" at bounding box center [370, 354] width 39 height 25
type input "04"
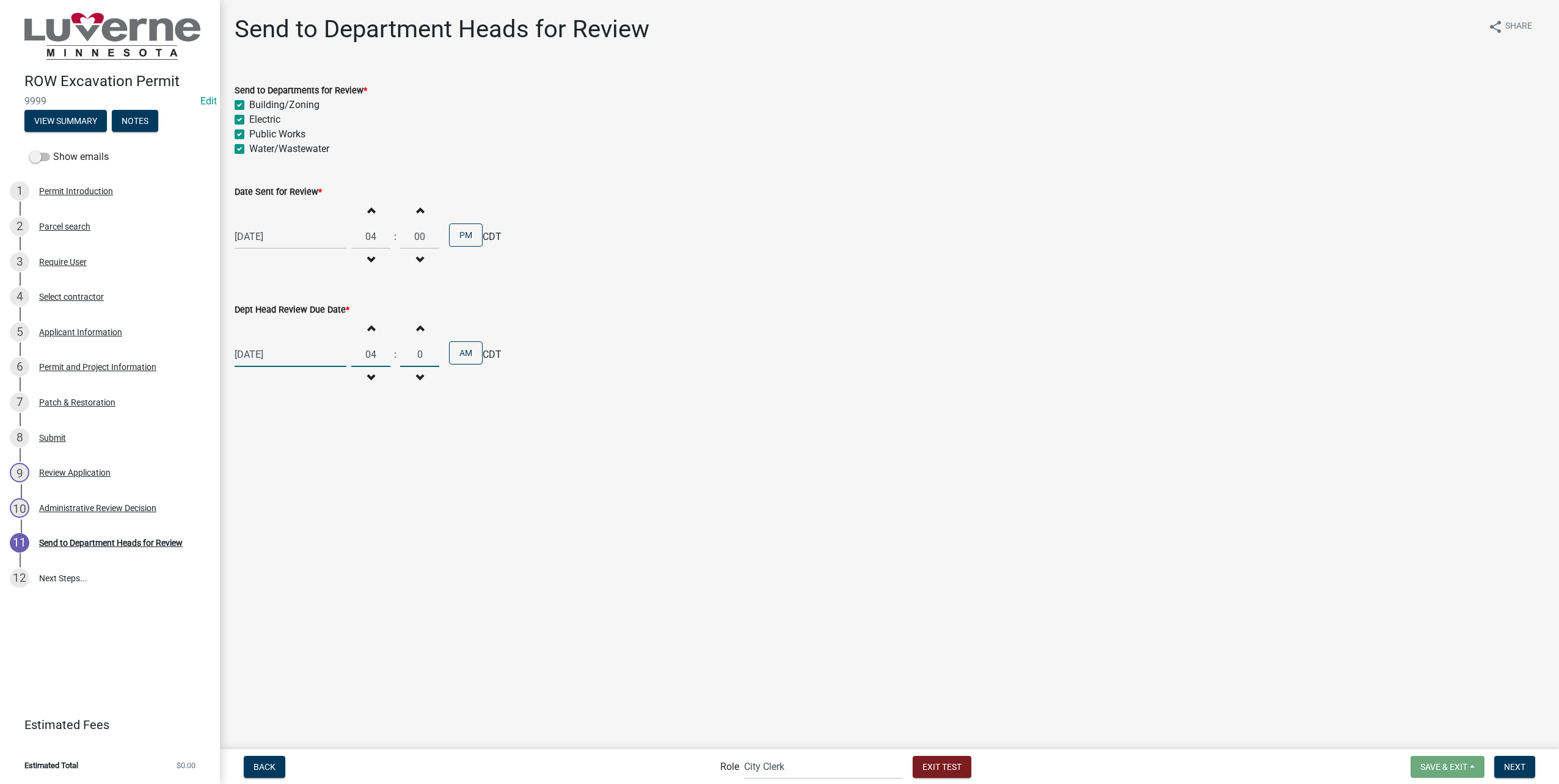
type input "00"
click at [456, 348] on button "AM" at bounding box center [466, 352] width 34 height 23
click at [1506, 762] on span "Next" at bounding box center [1514, 766] width 21 height 10
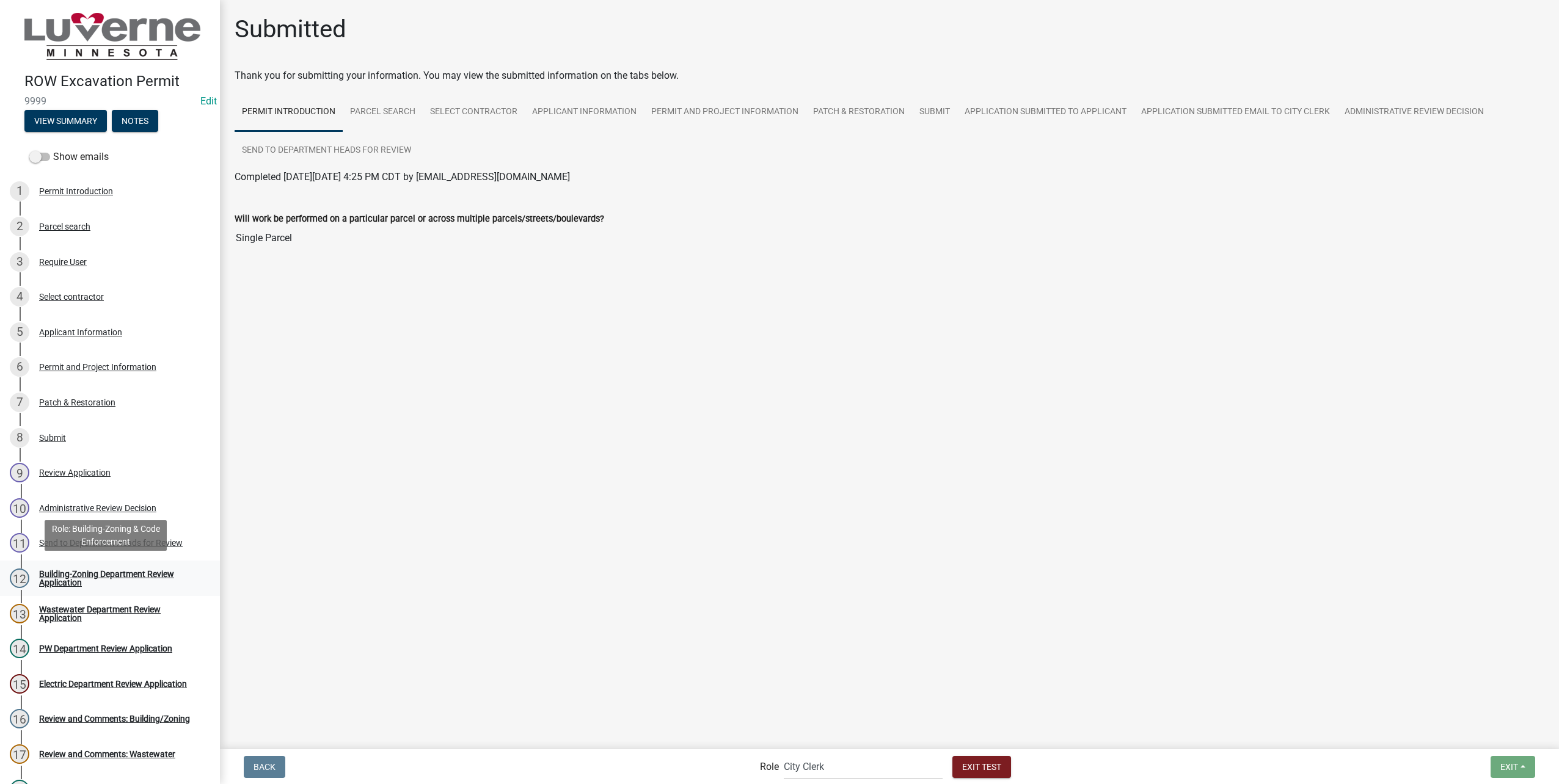
click at [113, 577] on div "Building-Zoning Department Review Application" at bounding box center [119, 578] width 161 height 17
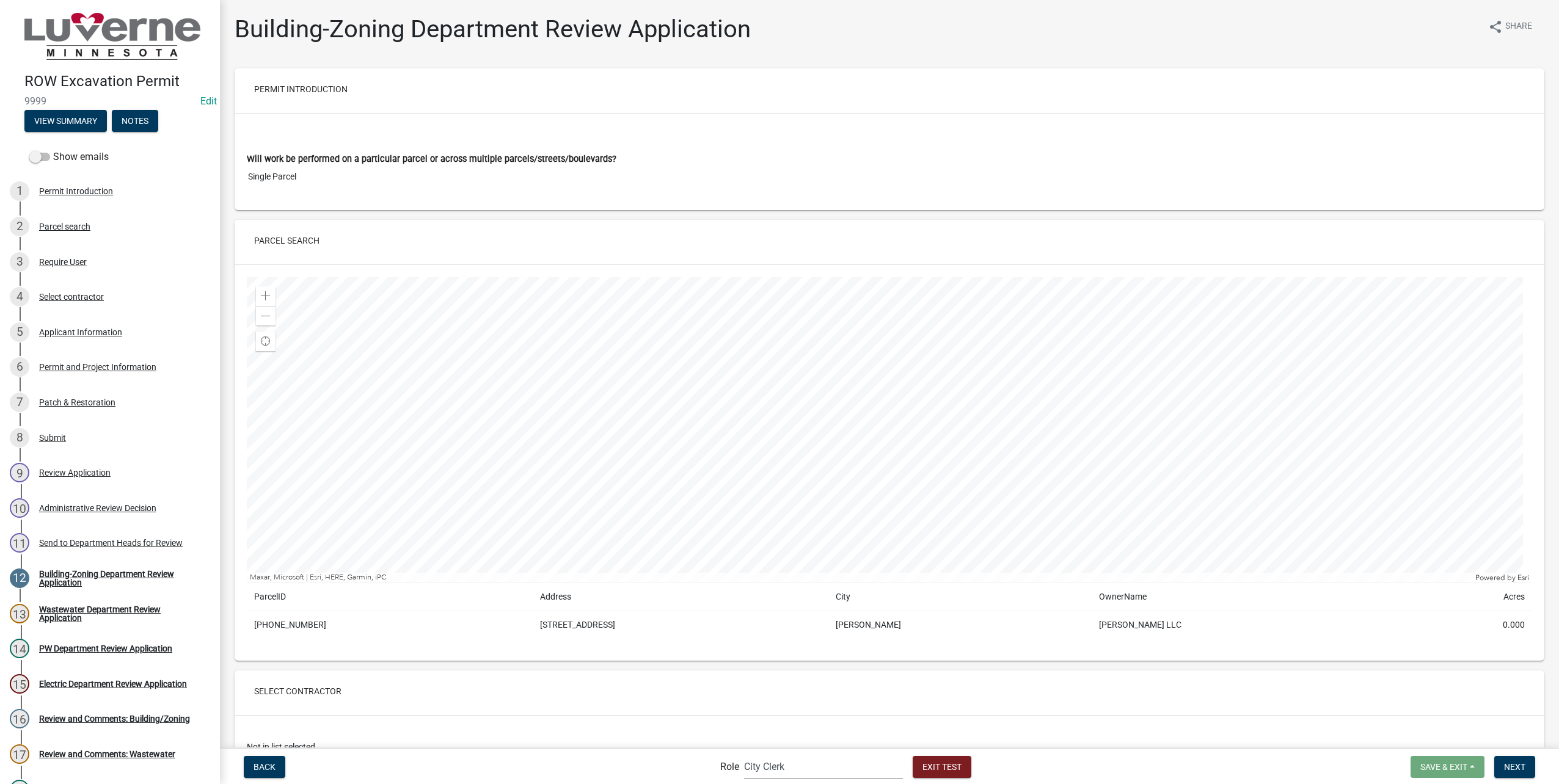
click at [862, 763] on select "Applicant Public Works City Clerk Water/Wastewater Department Admin Electric De…" at bounding box center [824, 767] width 159 height 25
select select "aa0f0e89-27ad-4056-a8df-c2d0f55e2258"
click at [744, 754] on select "Applicant Public Works City Clerk Water/Wastewater Department Admin Electric De…" at bounding box center [824, 767] width 159 height 25
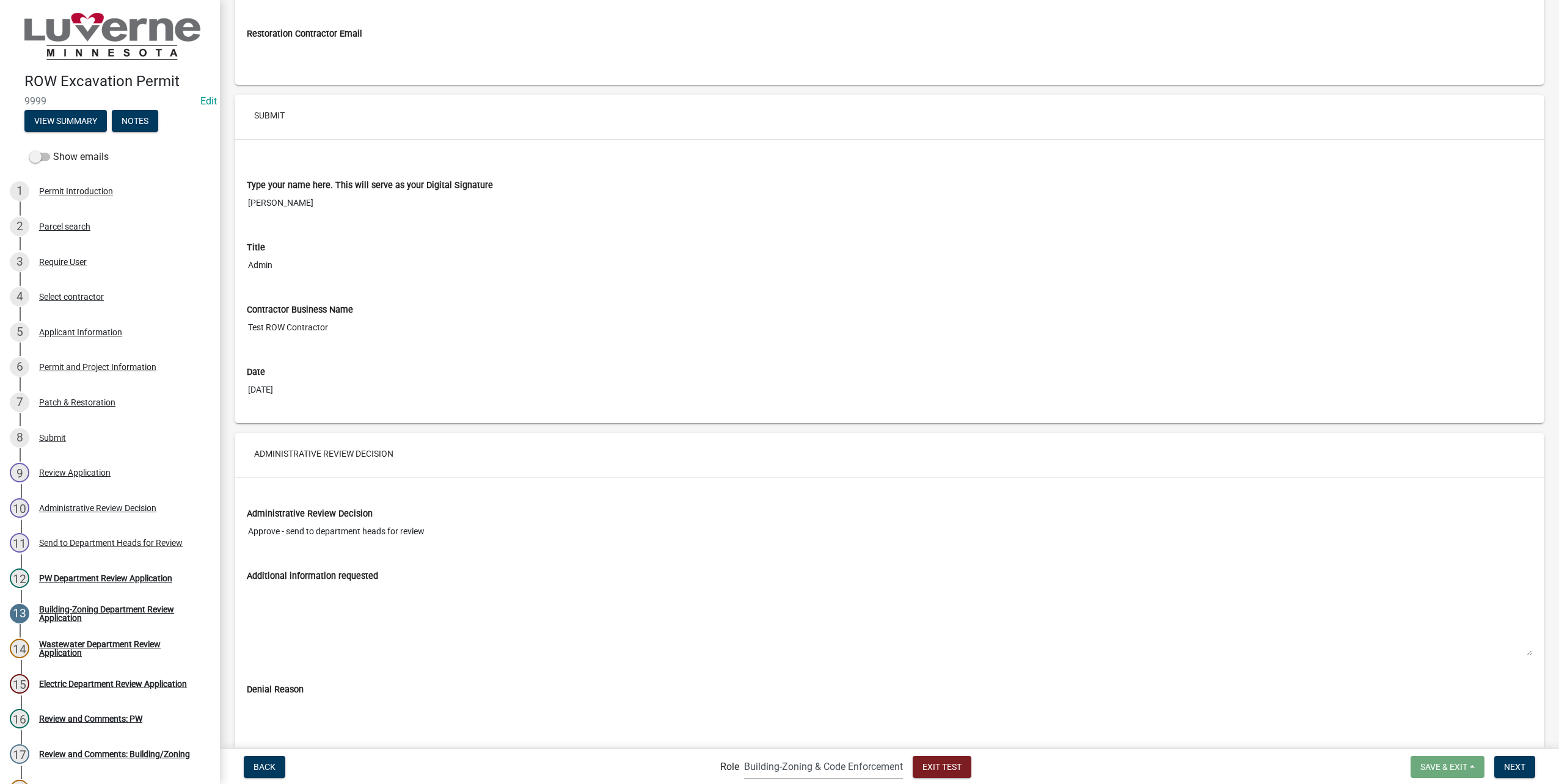
scroll to position [6086, 0]
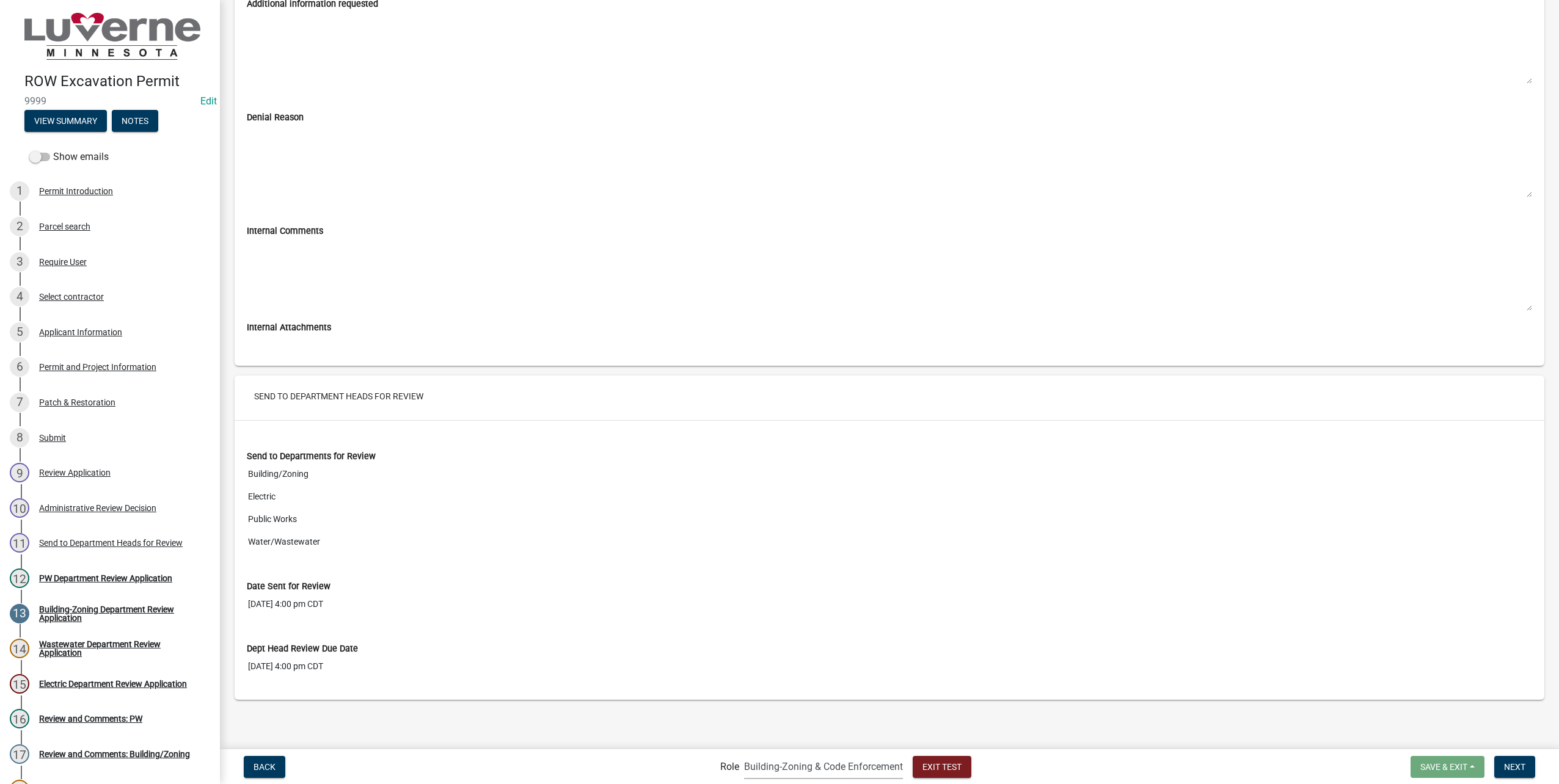
click at [1515, 756] on form "Save & Exit Save Save & Exit Next" at bounding box center [1473, 767] width 134 height 22
click at [1517, 761] on span "Next" at bounding box center [1514, 766] width 21 height 10
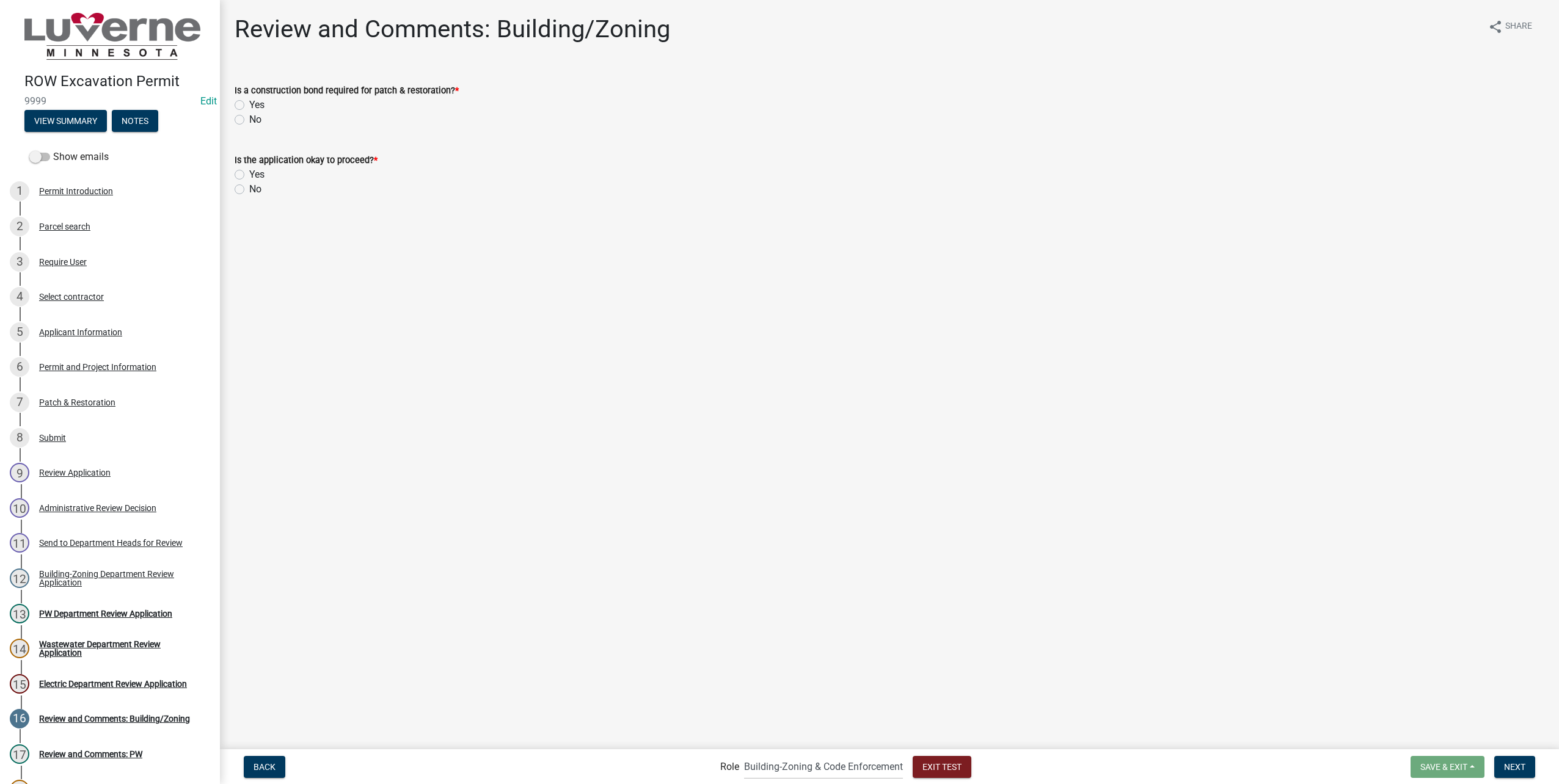
click at [249, 118] on label "No" at bounding box center [255, 120] width 12 height 15
click at [249, 118] on input "No" at bounding box center [253, 116] width 8 height 8
radio input "true"
click at [249, 171] on label "Yes" at bounding box center [257, 175] width 16 height 15
click at [249, 171] on input "Yes" at bounding box center [253, 171] width 8 height 8
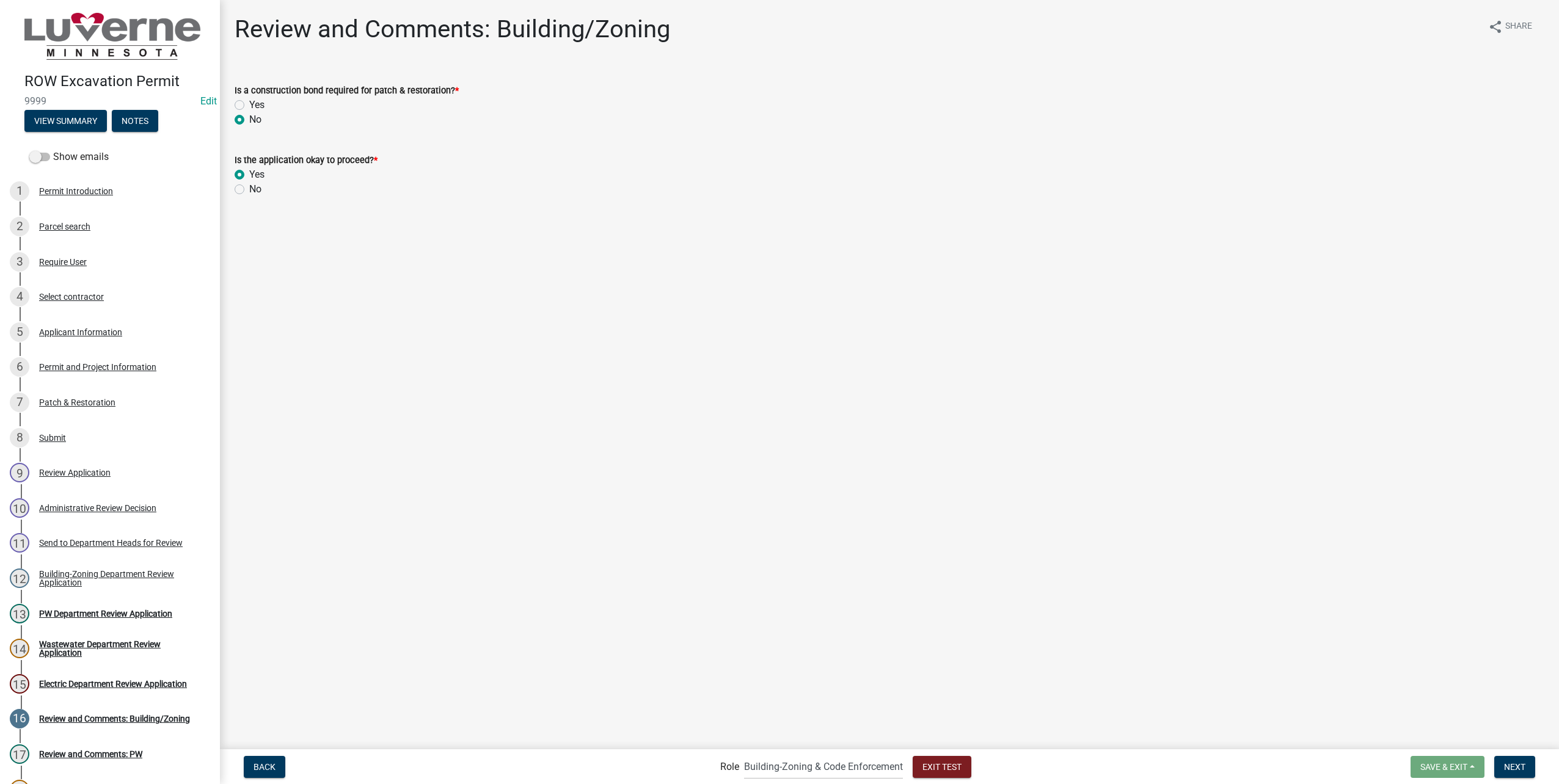
radio input "true"
click at [1526, 764] on button "Next" at bounding box center [1515, 767] width 41 height 22
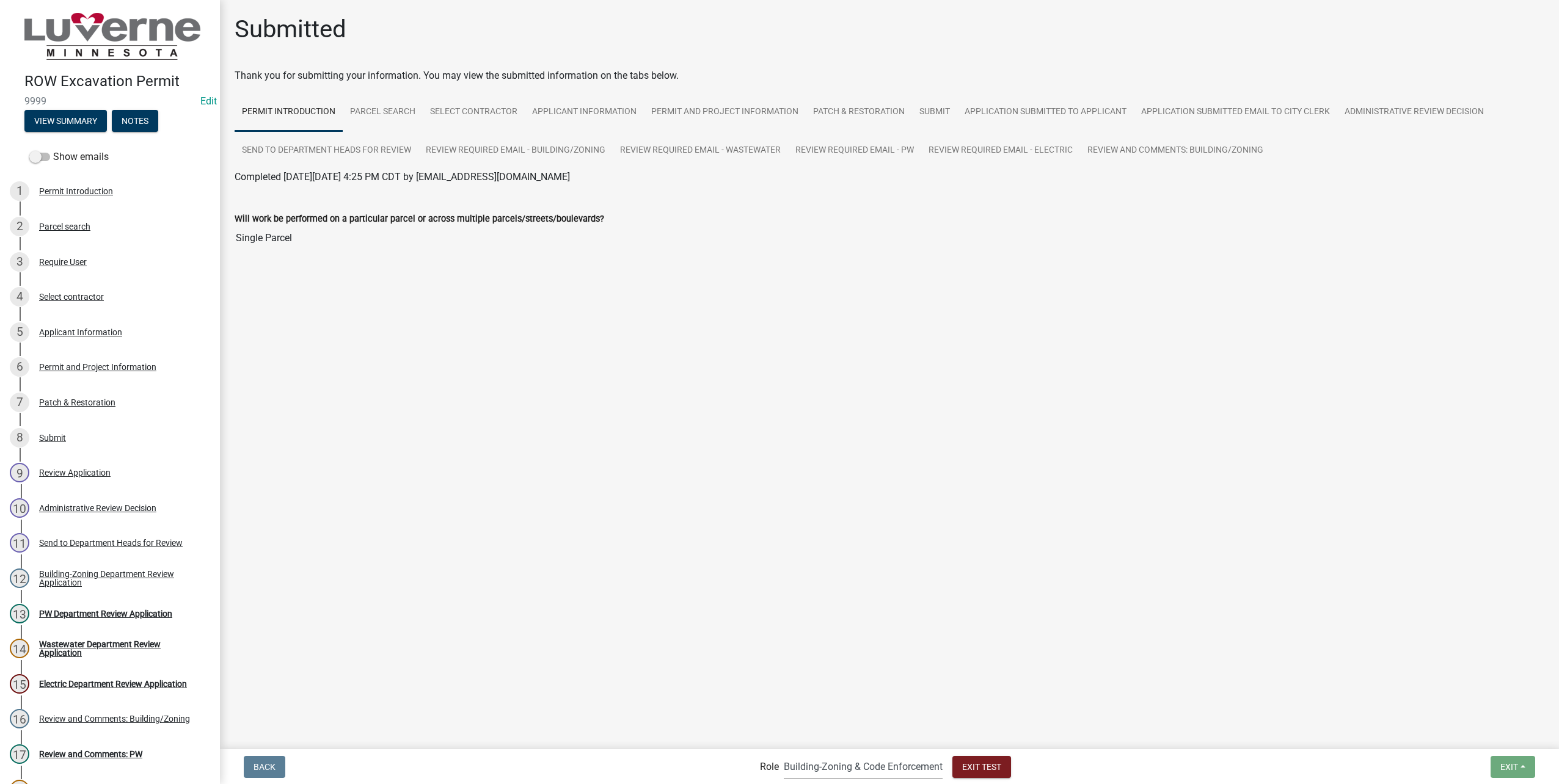
click at [827, 765] on select "Applicant Public Works City Clerk Water/Wastewater Department Admin Electric De…" at bounding box center [863, 767] width 159 height 25
select select "b8201c97-0578-4879-9db1-09b68815f4df"
click at [784, 754] on select "Applicant Public Works City Clerk Water/Wastewater Department Admin Electric De…" at bounding box center [863, 767] width 159 height 25
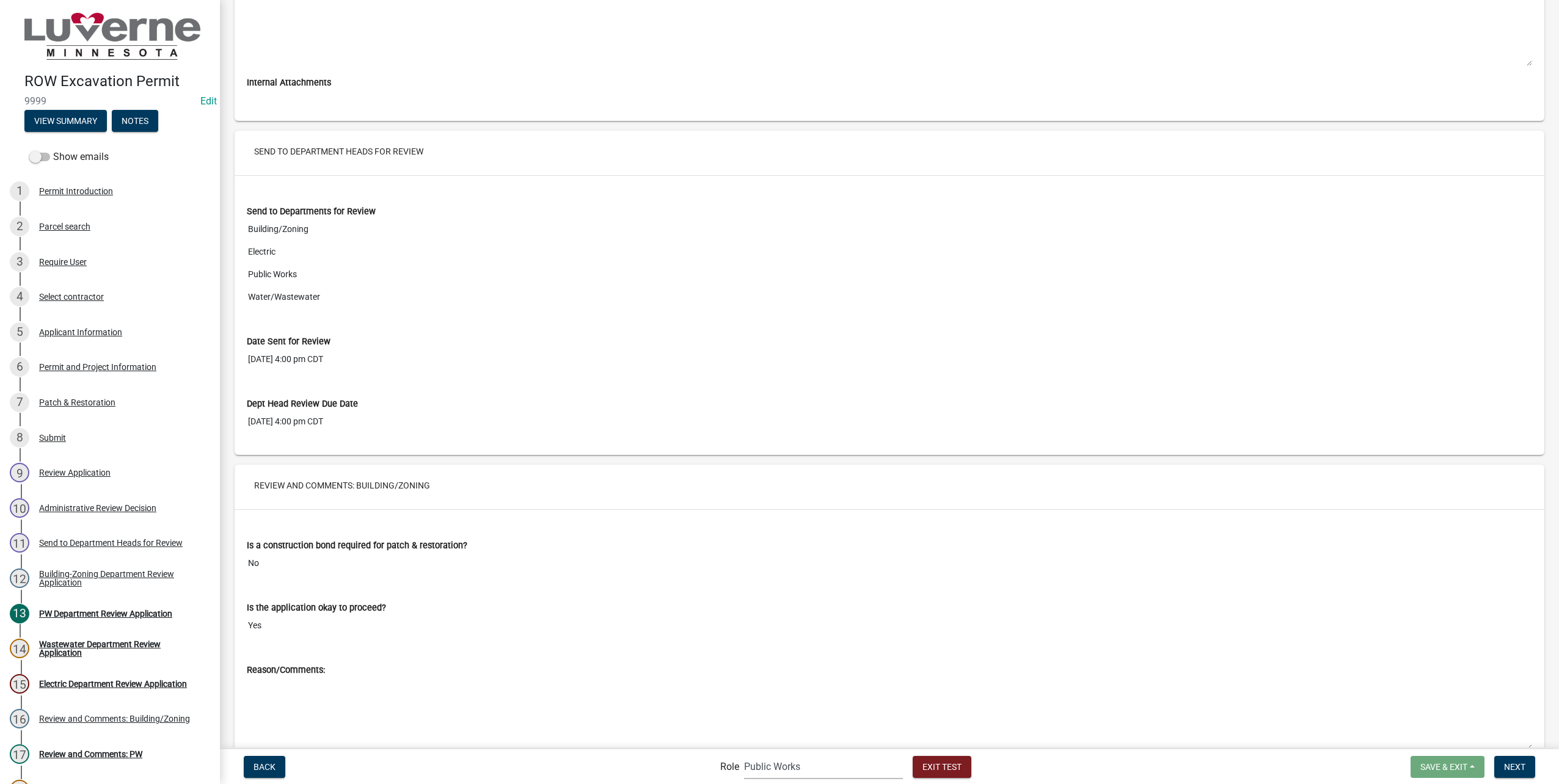
scroll to position [6436, 0]
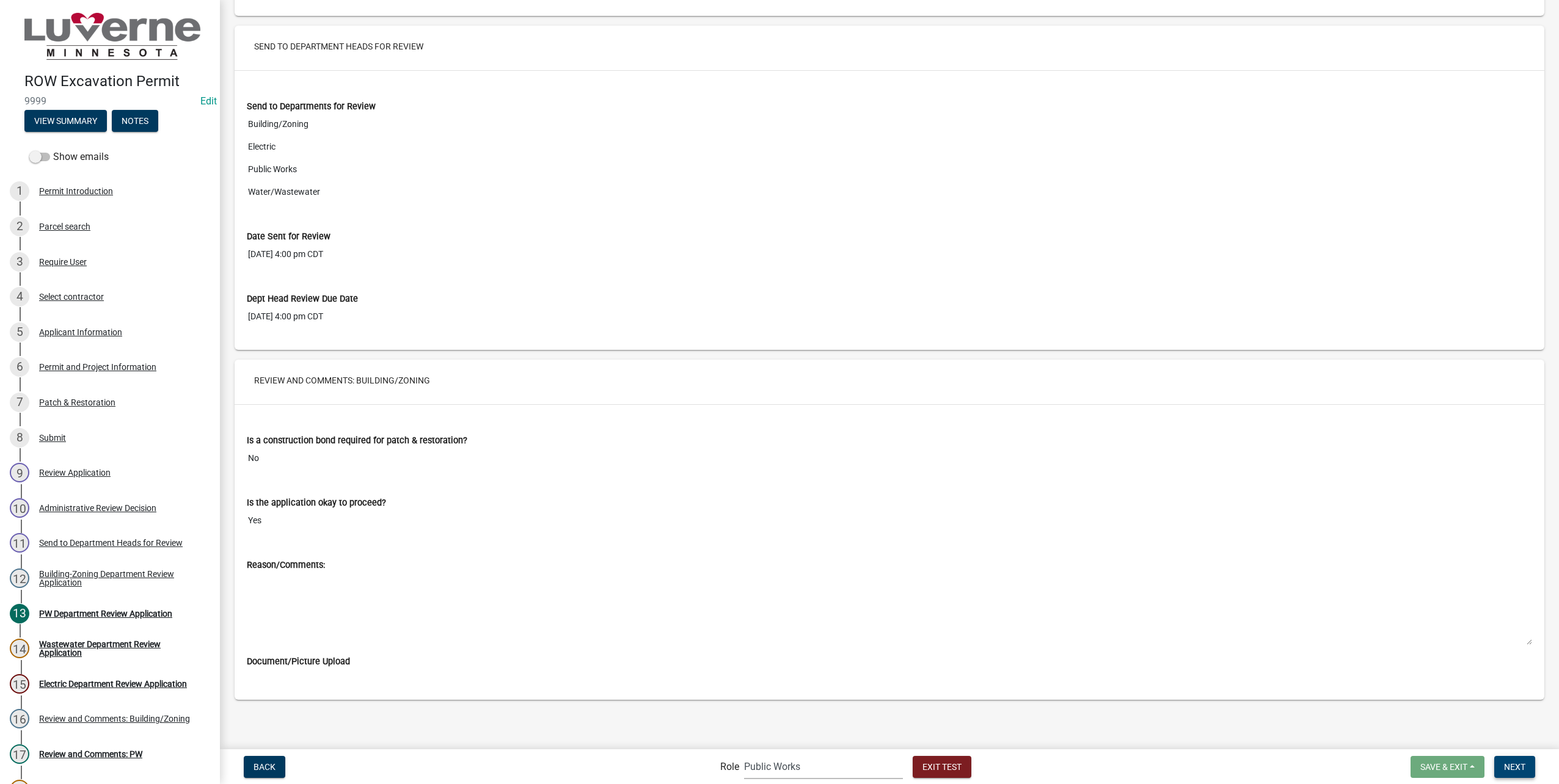
click at [1522, 772] on button "Next" at bounding box center [1515, 767] width 41 height 22
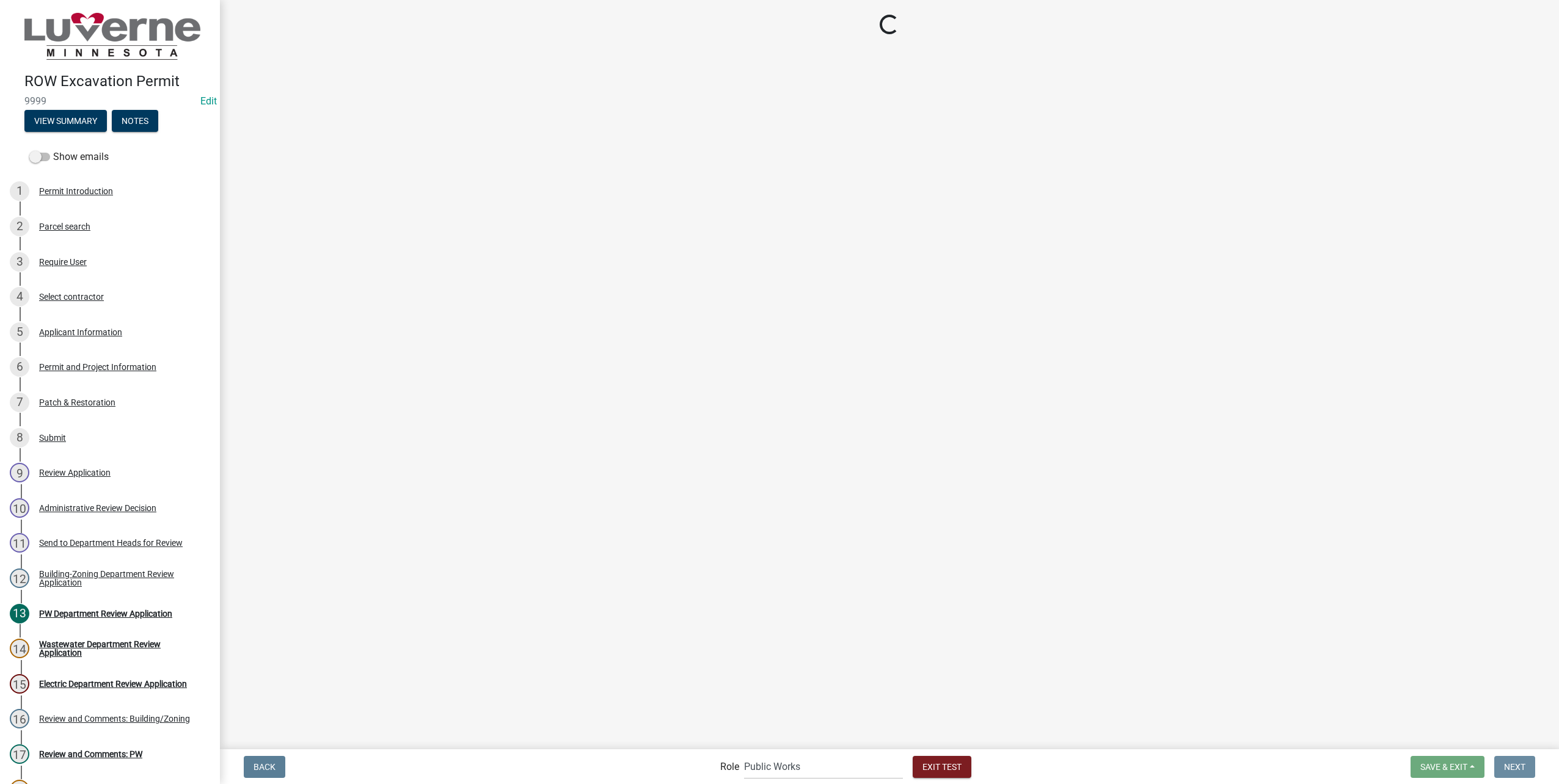
scroll to position [0, 0]
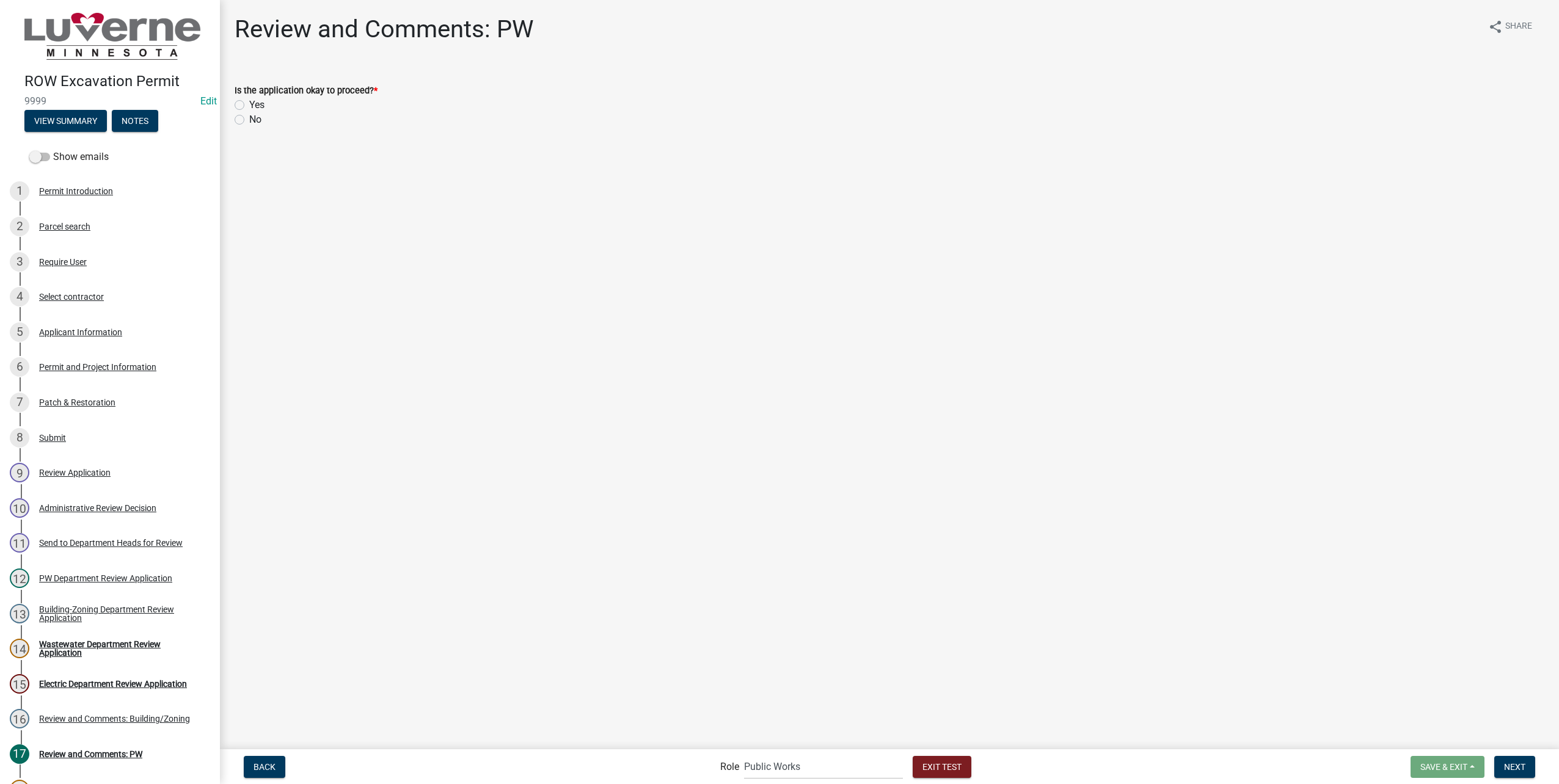
click at [246, 103] on div "Yes" at bounding box center [889, 105] width 1310 height 15
click at [249, 103] on label "Yes" at bounding box center [257, 105] width 16 height 15
click at [249, 103] on input "Yes" at bounding box center [253, 101] width 8 height 8
radio input "true"
click at [1540, 782] on nav "Back Role Applicant Public Works City Clerk Water/Wastewater Department Admin E…" at bounding box center [890, 767] width 1339 height 35
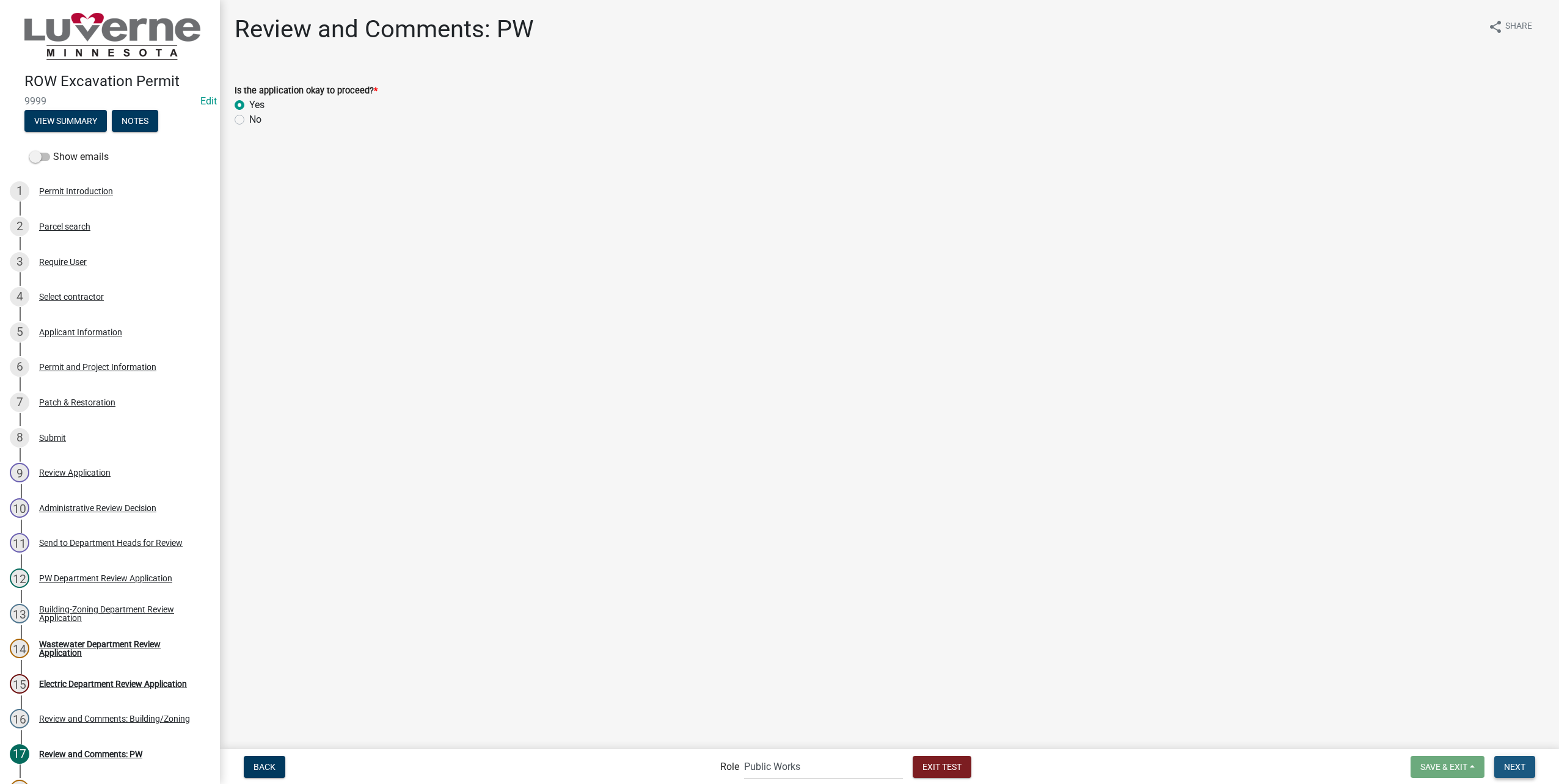
click at [1534, 772] on button "Next" at bounding box center [1515, 767] width 41 height 22
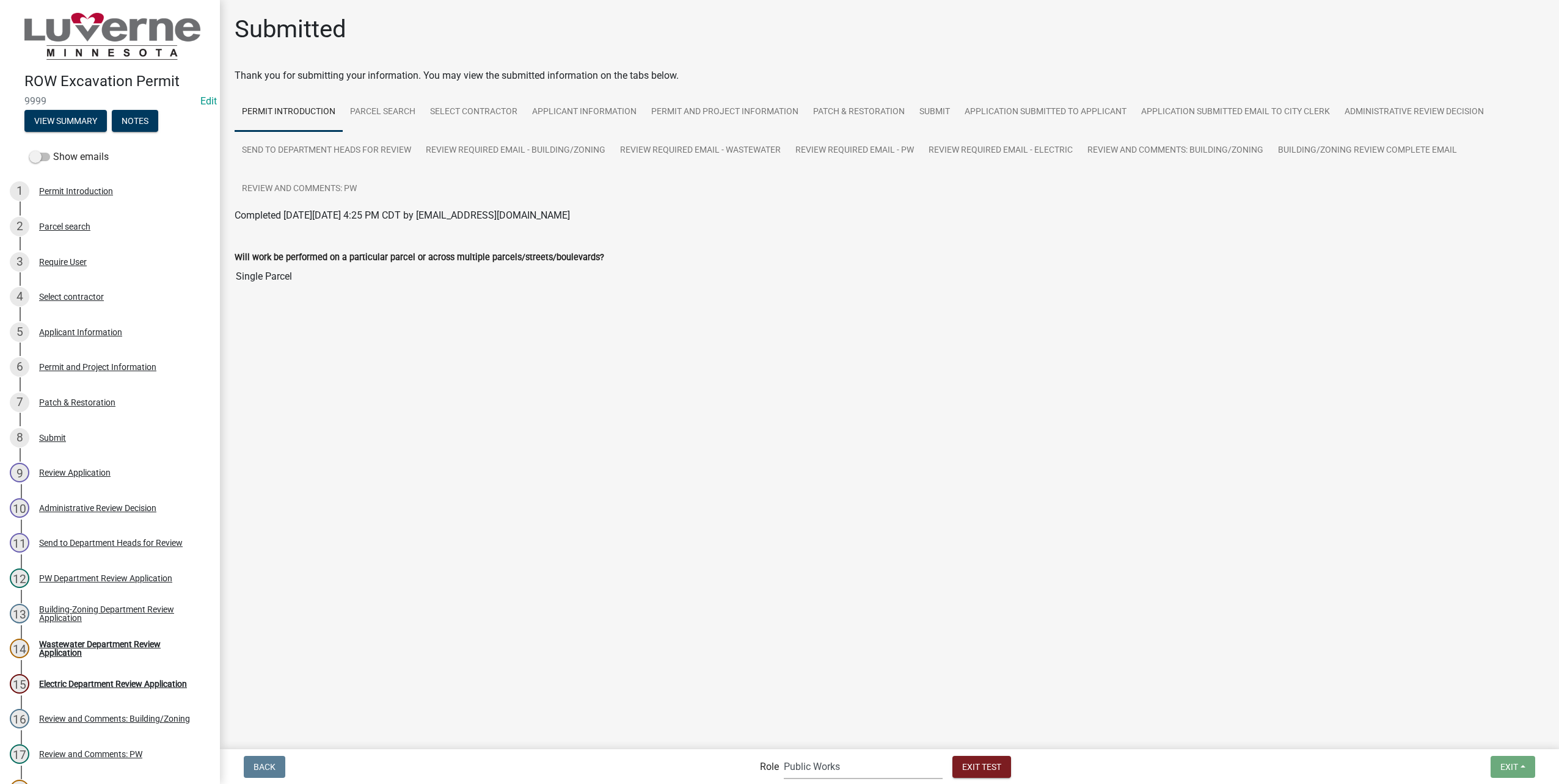
click at [832, 756] on select "Applicant Public Works City Clerk Water/Wastewater Department Admin Electric De…" at bounding box center [863, 767] width 159 height 25
select select "32a135e6-3b60-4157-b54a-23080f461975"
click at [784, 754] on select "Applicant Public Works City Clerk Water/Wastewater Department Admin Electric De…" at bounding box center [863, 767] width 159 height 25
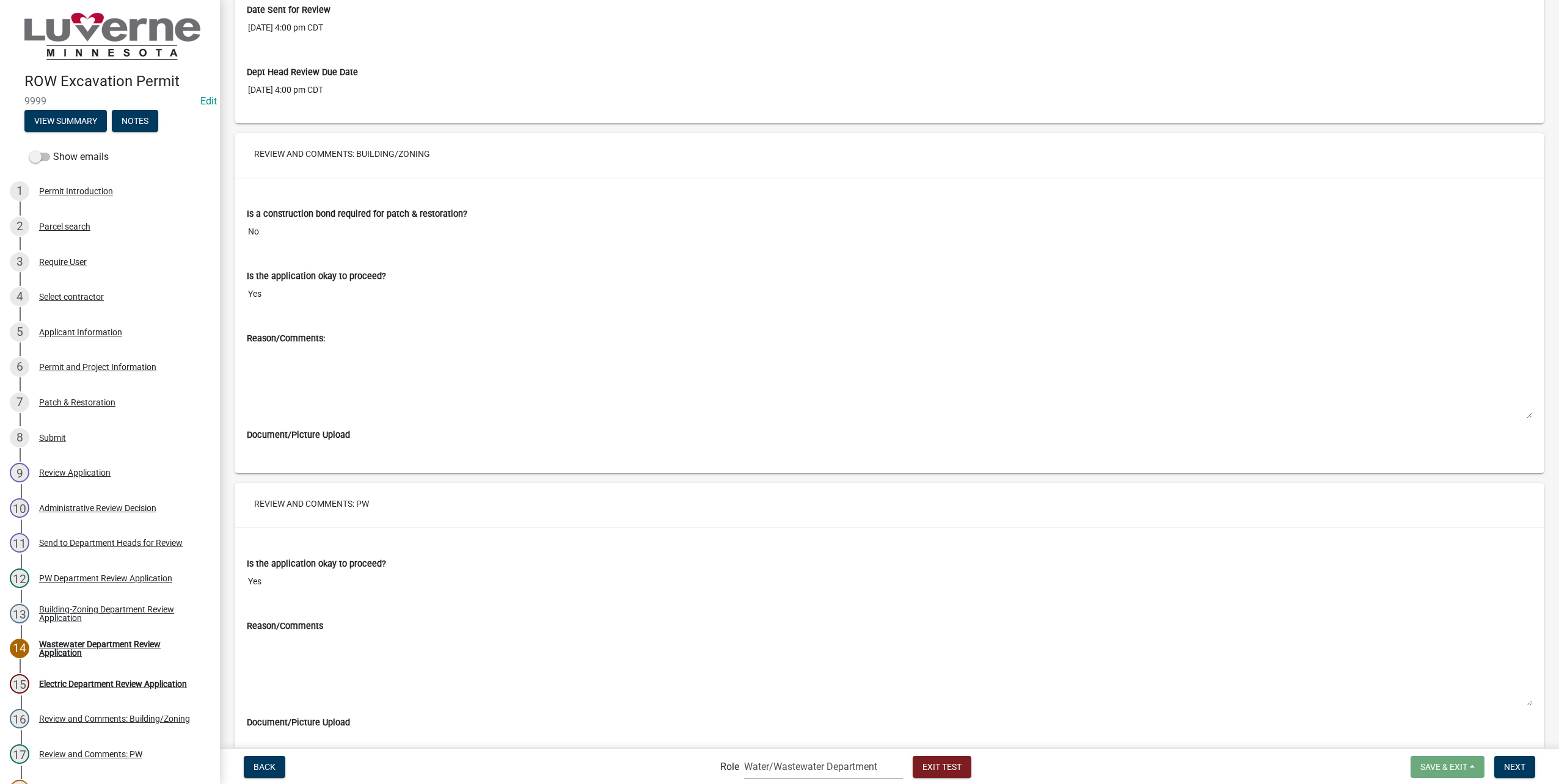
scroll to position [6724, 0]
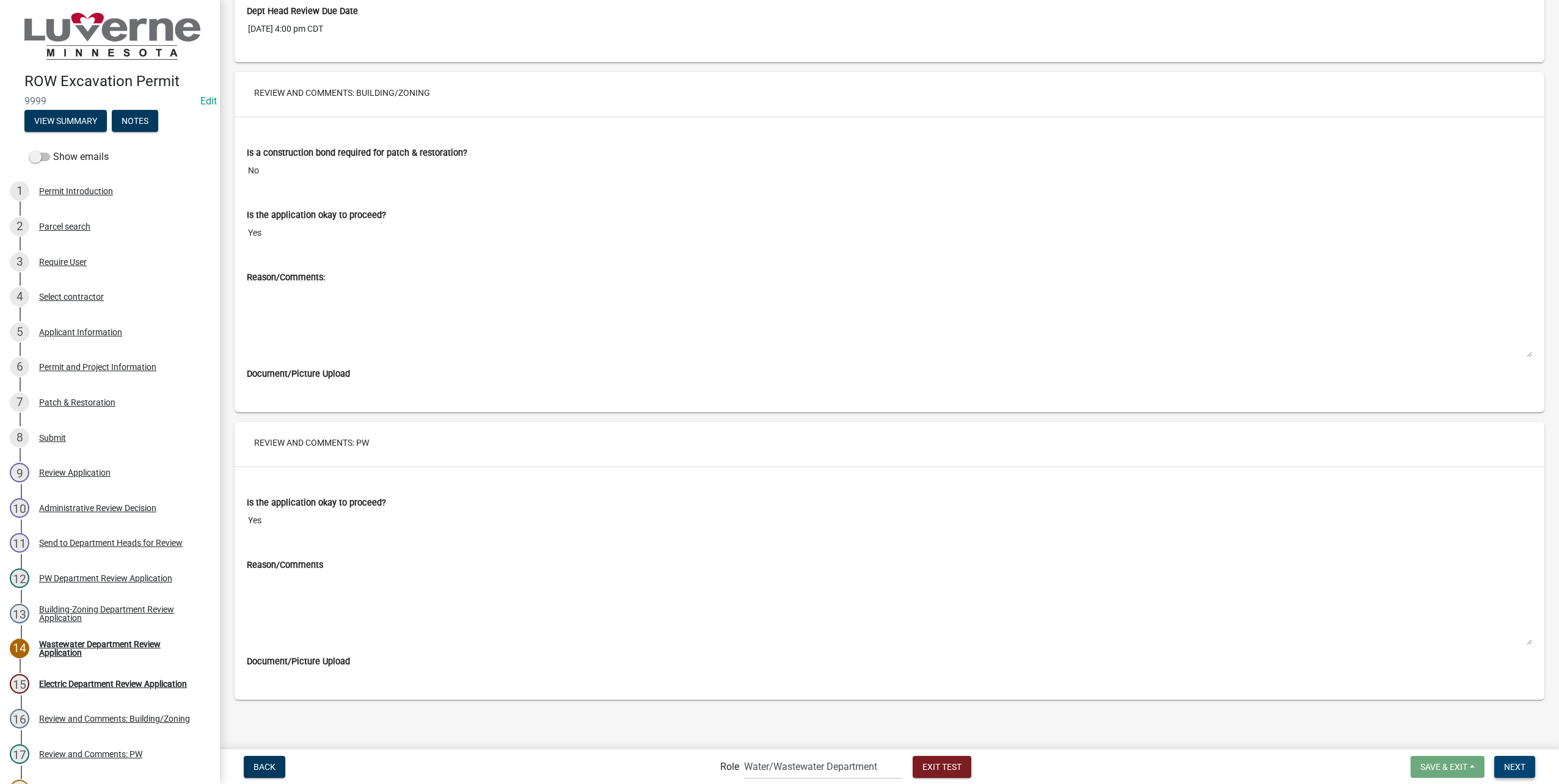
click at [1509, 765] on span "Next" at bounding box center [1514, 766] width 21 height 10
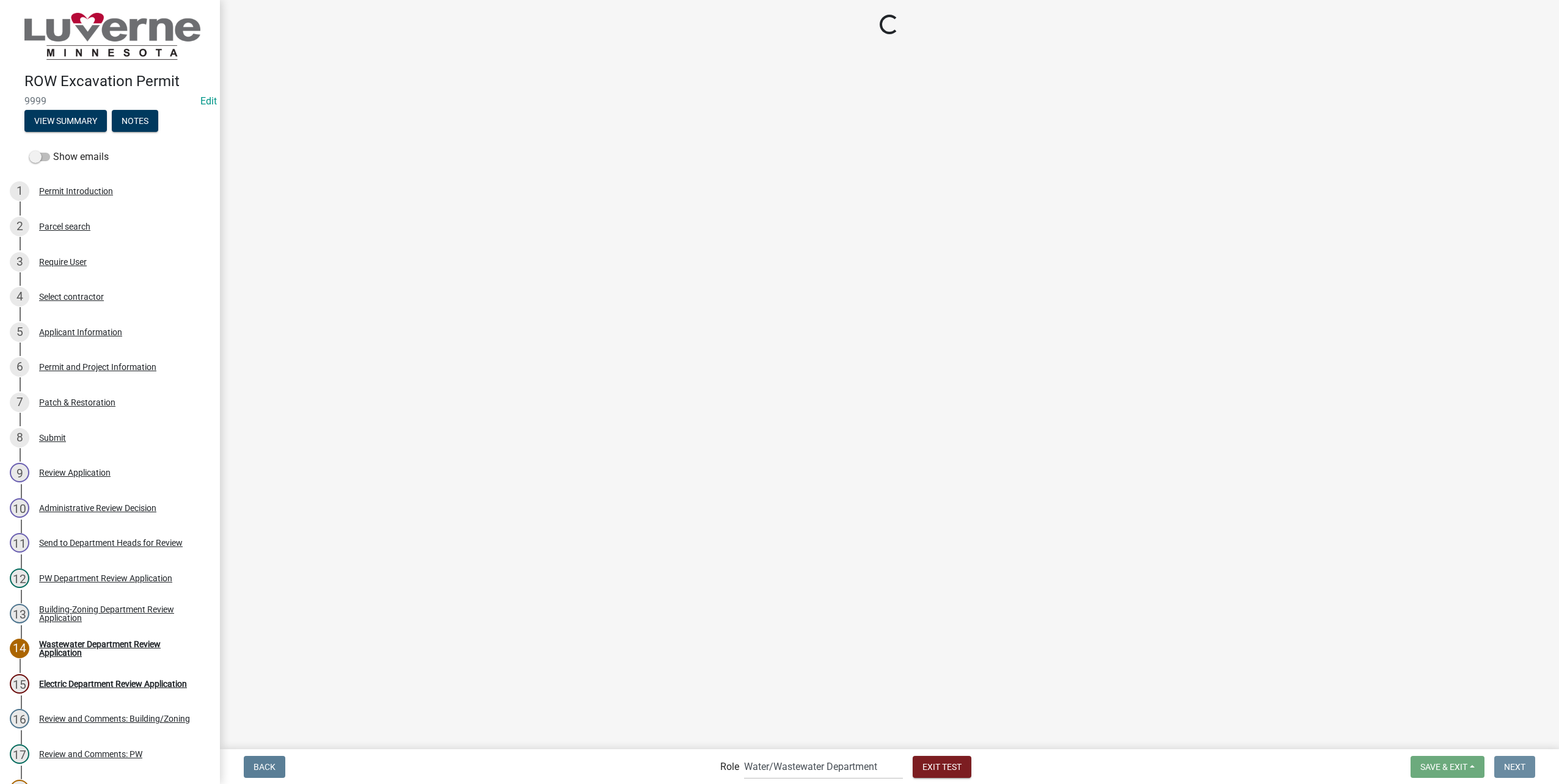
scroll to position [0, 0]
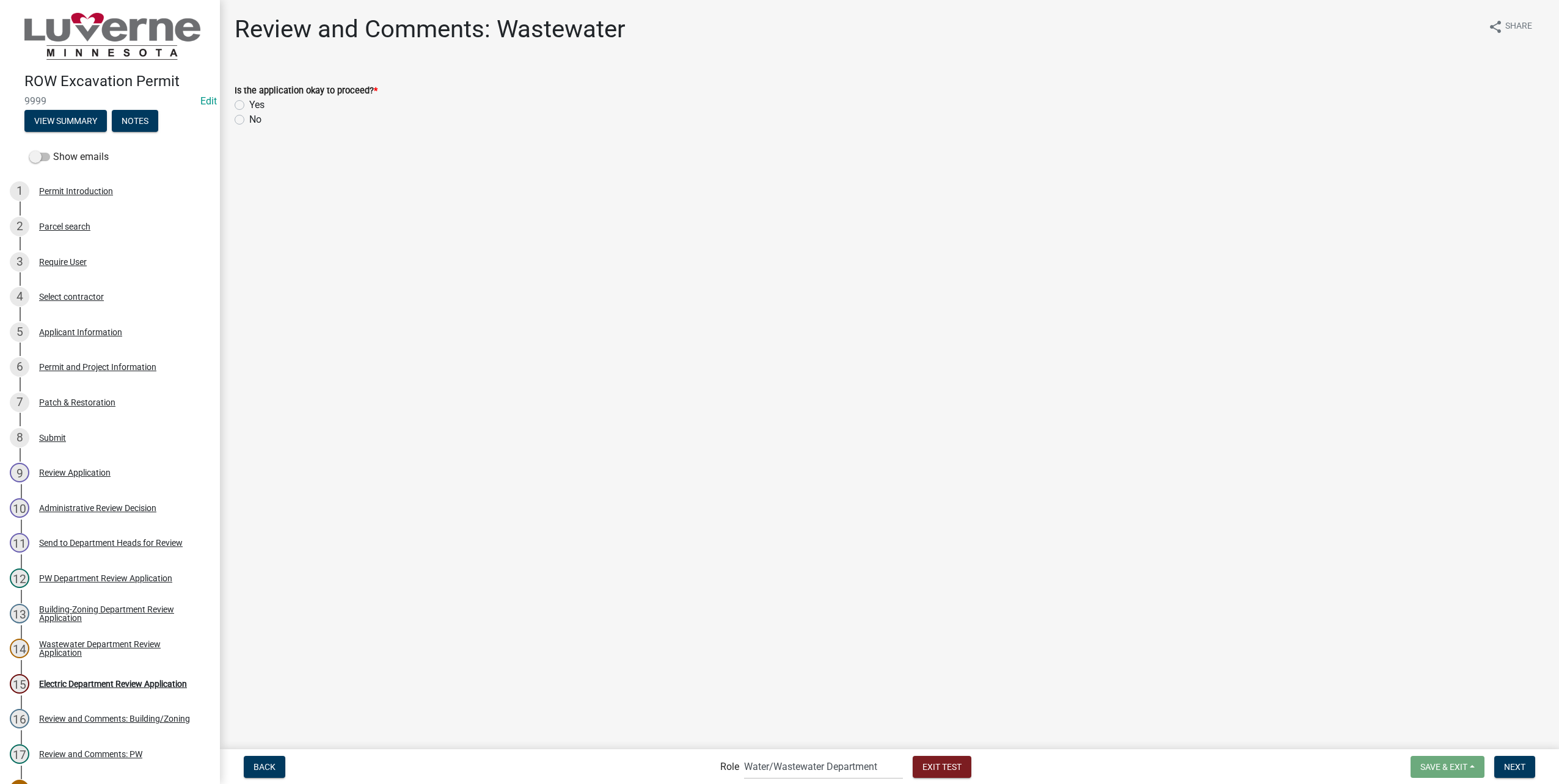
click at [249, 102] on label "Yes" at bounding box center [257, 105] width 16 height 15
click at [249, 102] on input "Yes" at bounding box center [253, 101] width 8 height 8
radio input "true"
click at [1525, 761] on span "Next" at bounding box center [1514, 766] width 21 height 10
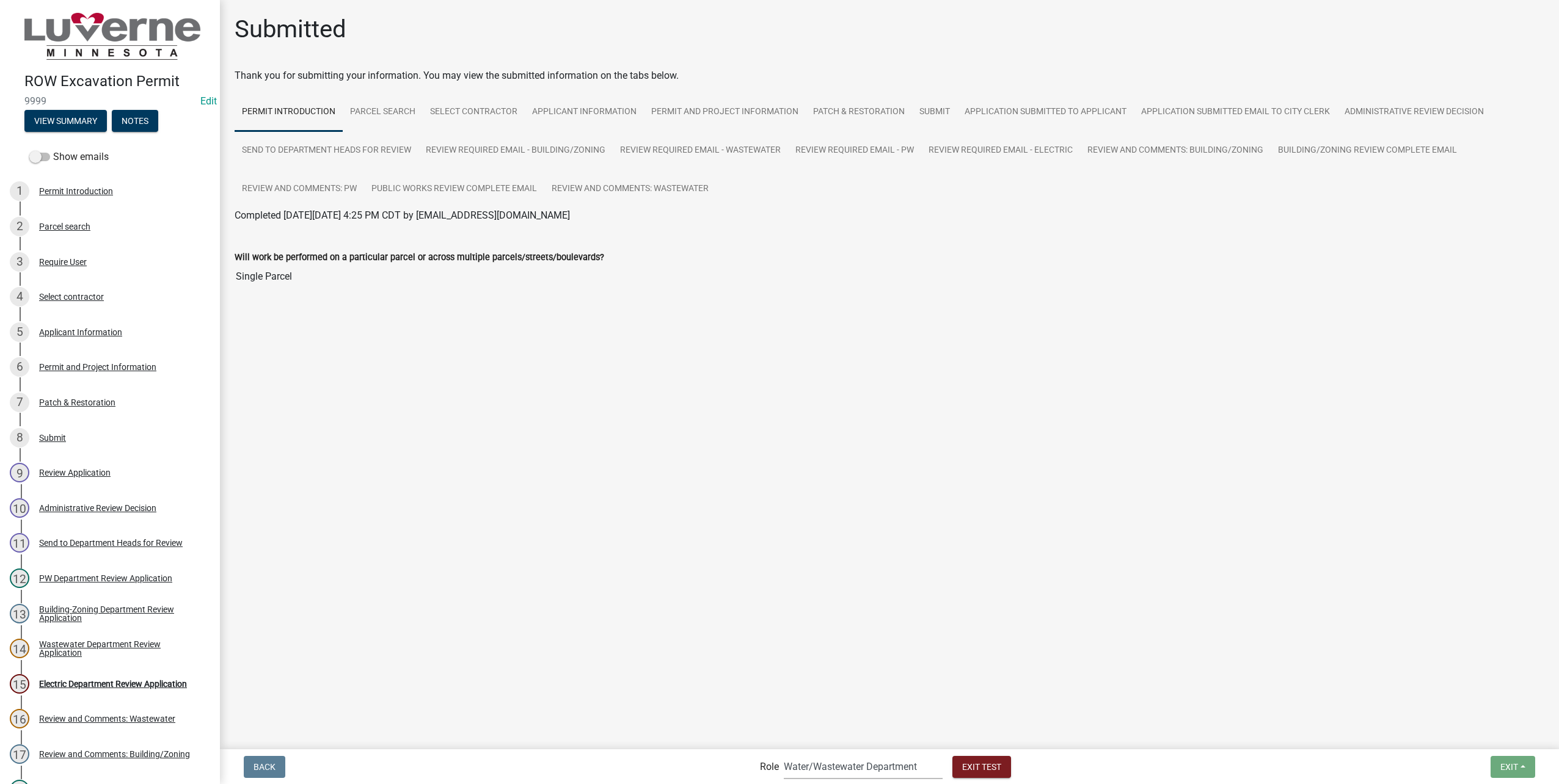
click at [848, 767] on select "Applicant Public Works City Clerk Water/Wastewater Department Admin Electric De…" at bounding box center [863, 767] width 159 height 25
select select "10c02e7f-48f0-41d5-b358-4b17e800125f"
click at [784, 754] on select "Applicant Public Works City Clerk Water/Wastewater Department Admin Electric De…" at bounding box center [863, 767] width 159 height 25
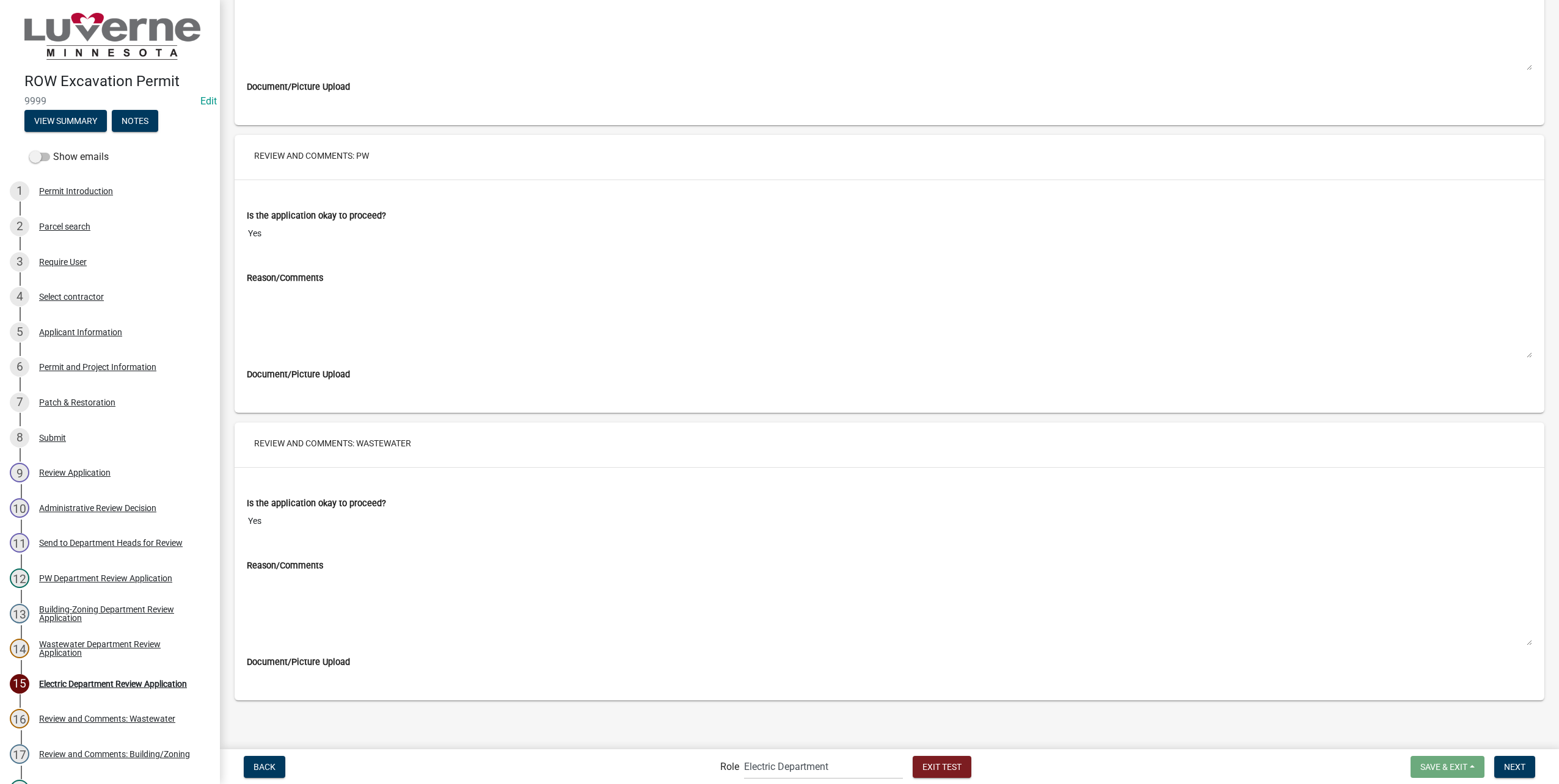
scroll to position [7011, 0]
drag, startPoint x: 1506, startPoint y: 767, endPoint x: 1008, endPoint y: 665, distance: 508.3
click at [1506, 767] on span "Next" at bounding box center [1514, 766] width 21 height 10
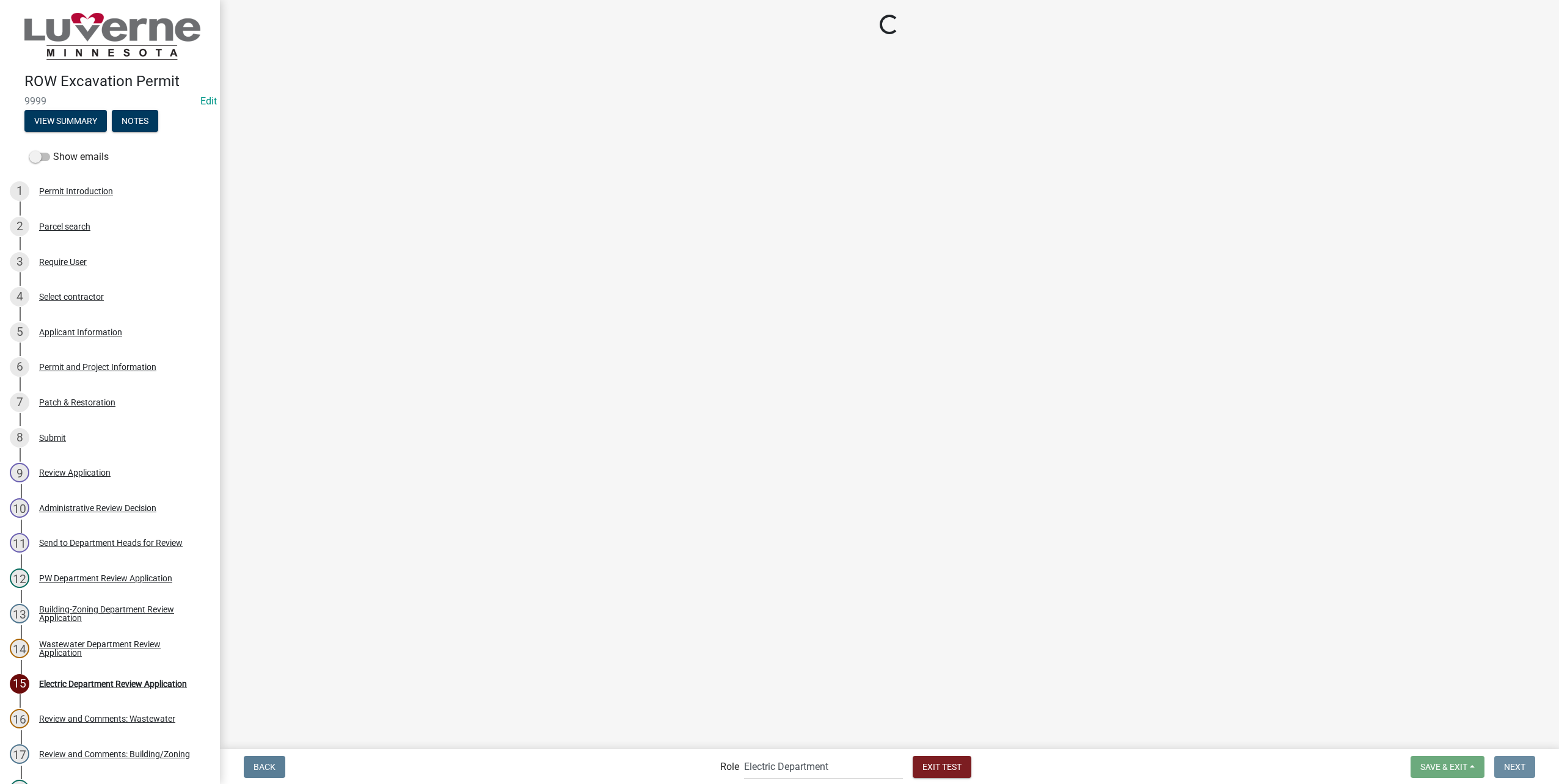
scroll to position [0, 0]
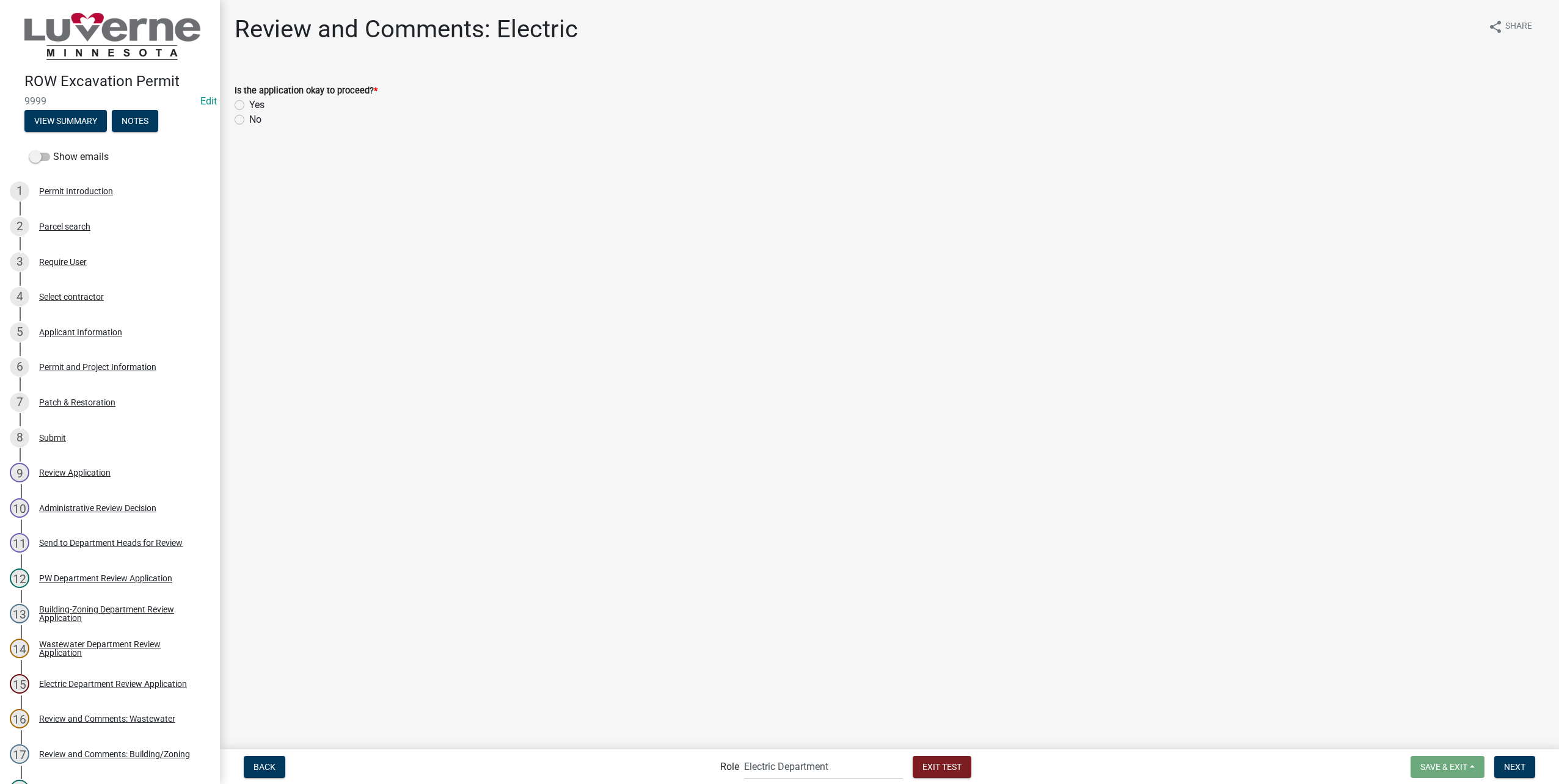
click at [249, 104] on label "Yes" at bounding box center [257, 105] width 16 height 15
click at [249, 104] on input "Yes" at bounding box center [253, 101] width 8 height 8
radio input "true"
click at [1516, 771] on span "Next" at bounding box center [1514, 766] width 21 height 10
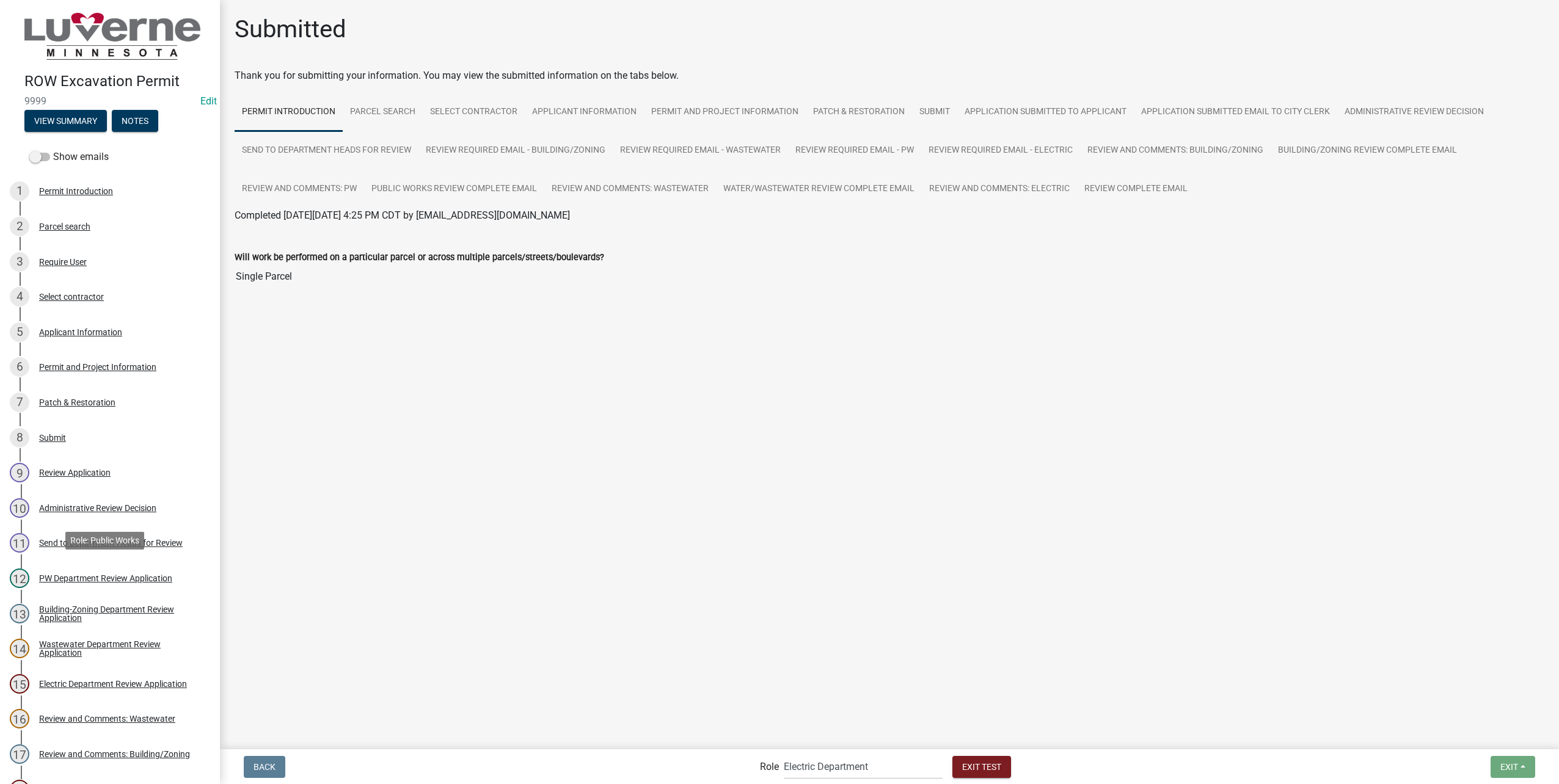
scroll to position [247, 0]
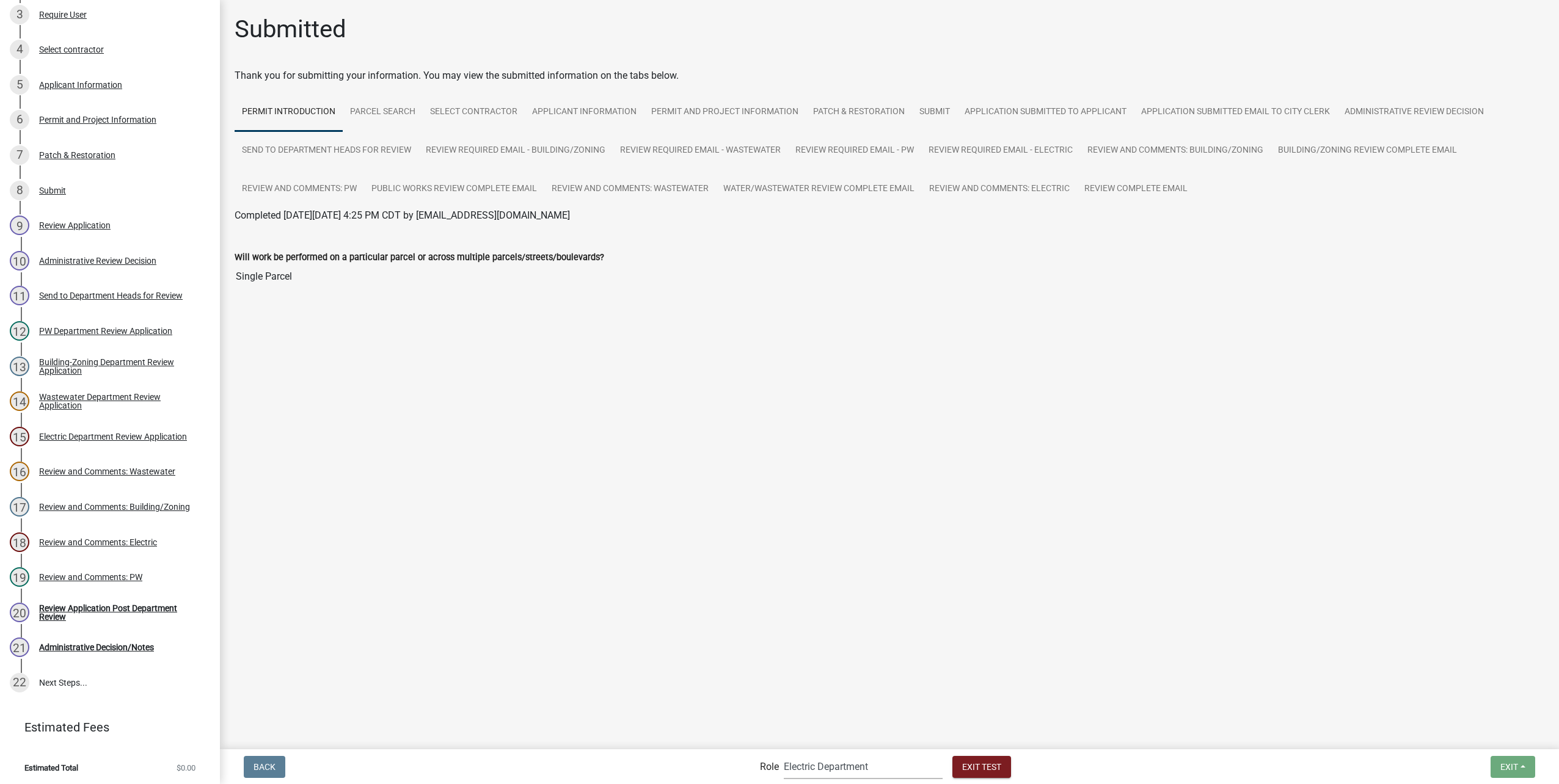
click at [880, 760] on select "Applicant Public Works City Clerk Water/Wastewater Department Admin Electric De…" at bounding box center [863, 767] width 159 height 25
select select "510dac6a-3646-4f14-b049-18fe2023224d"
click at [784, 754] on select "Applicant Public Works City Clerk Water/Wastewater Department Admin Electric De…" at bounding box center [863, 767] width 159 height 25
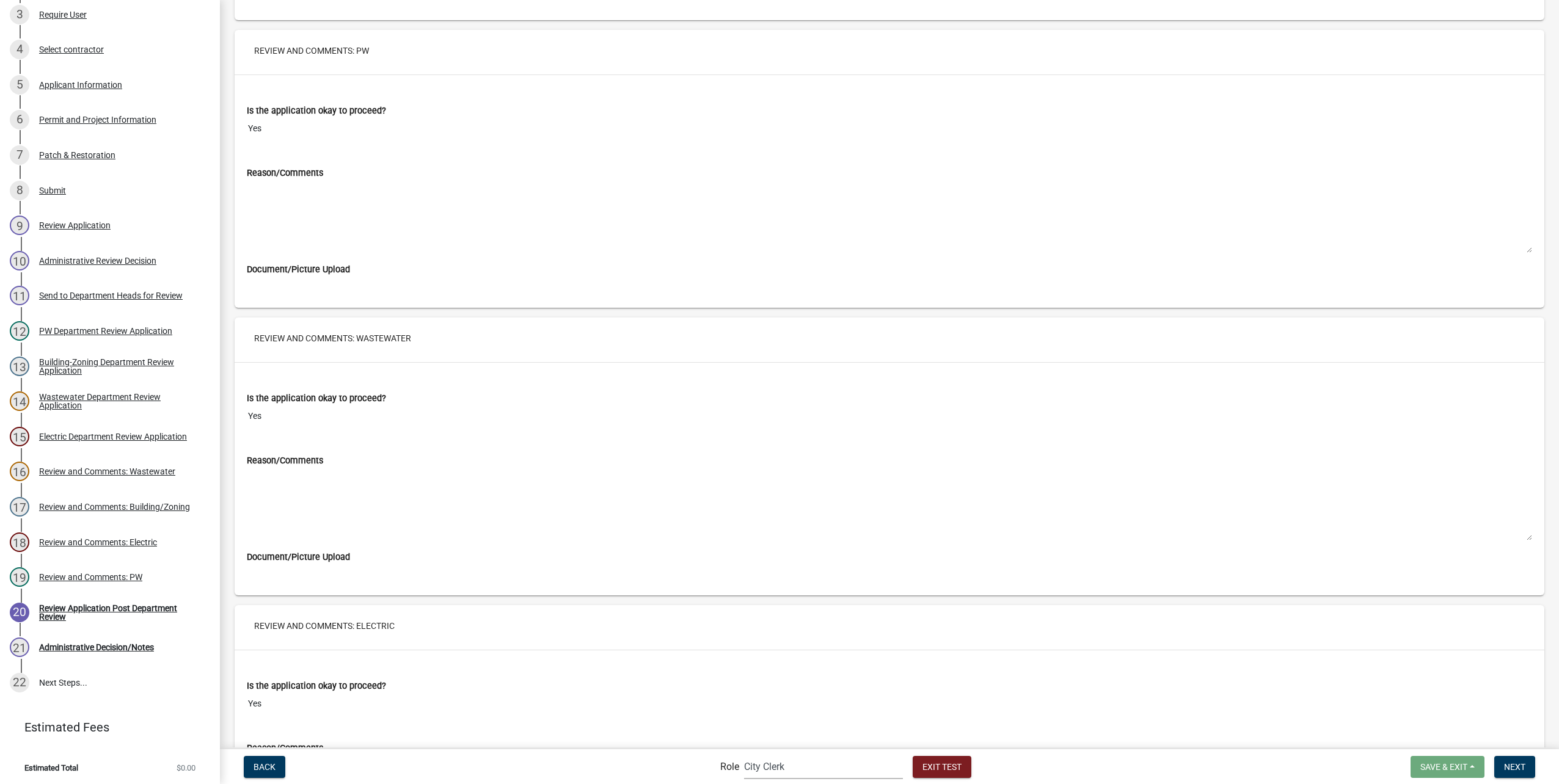
scroll to position [7298, 0]
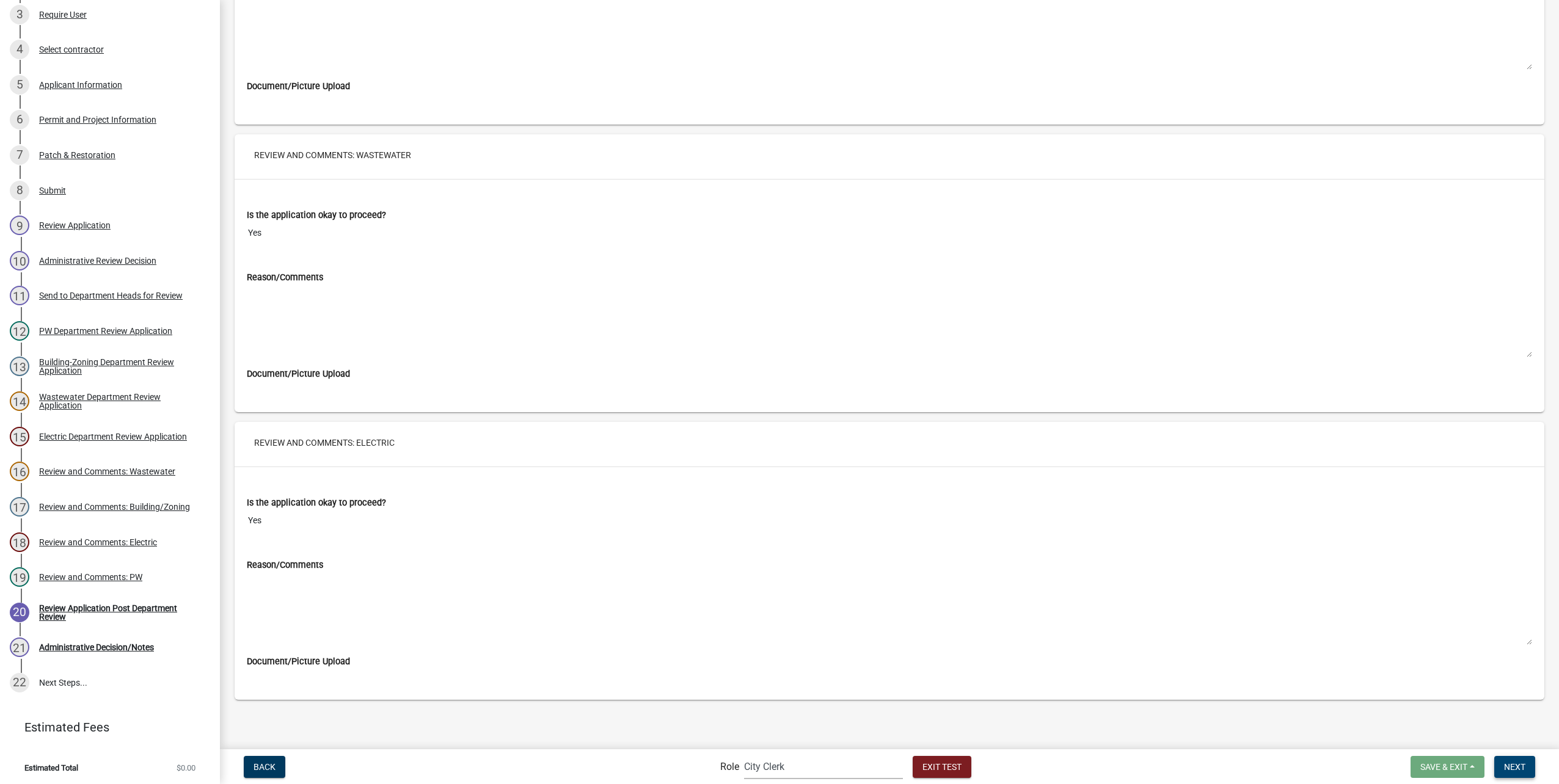
click at [1519, 762] on span "Next" at bounding box center [1514, 766] width 21 height 10
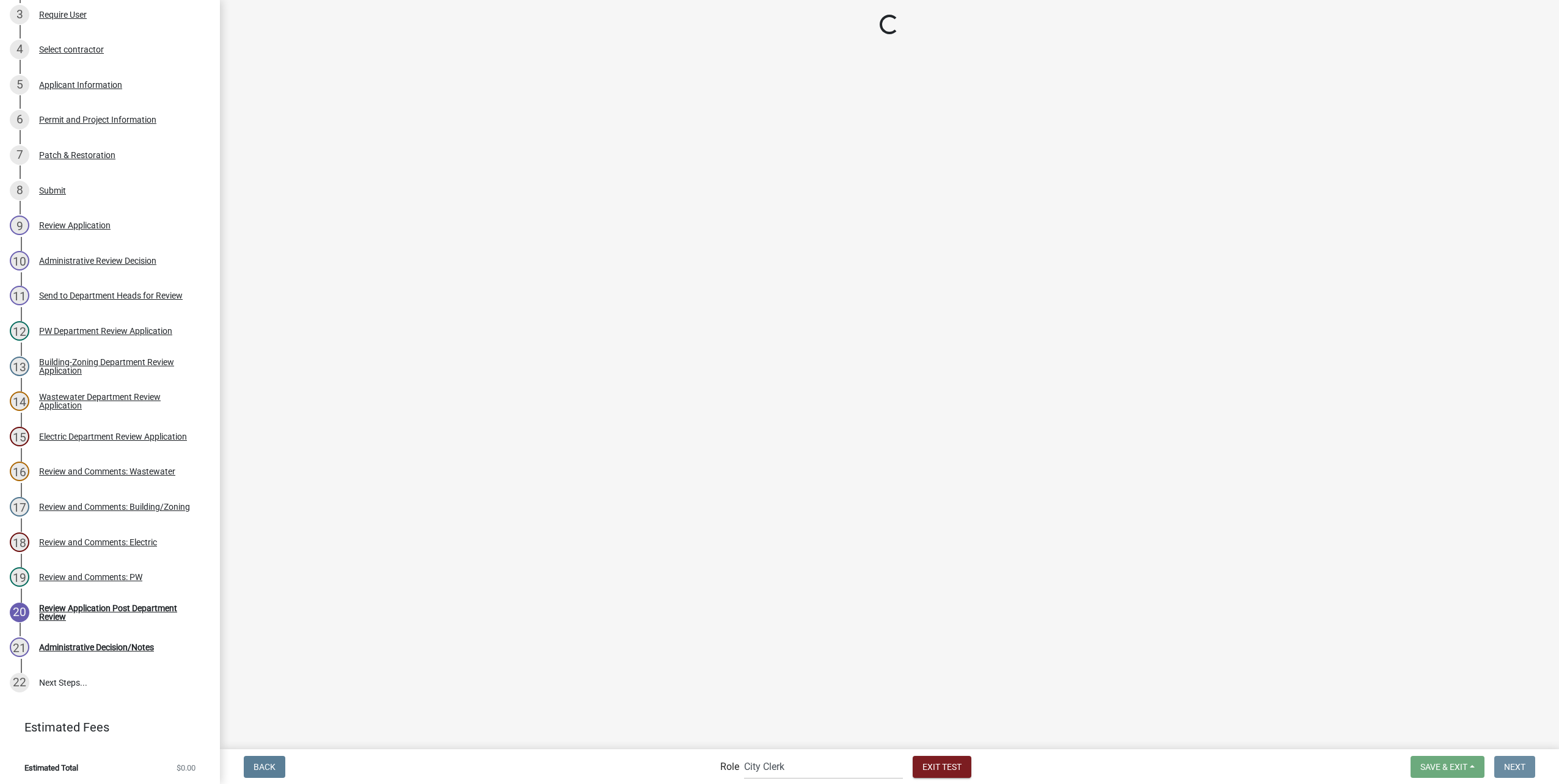
scroll to position [0, 0]
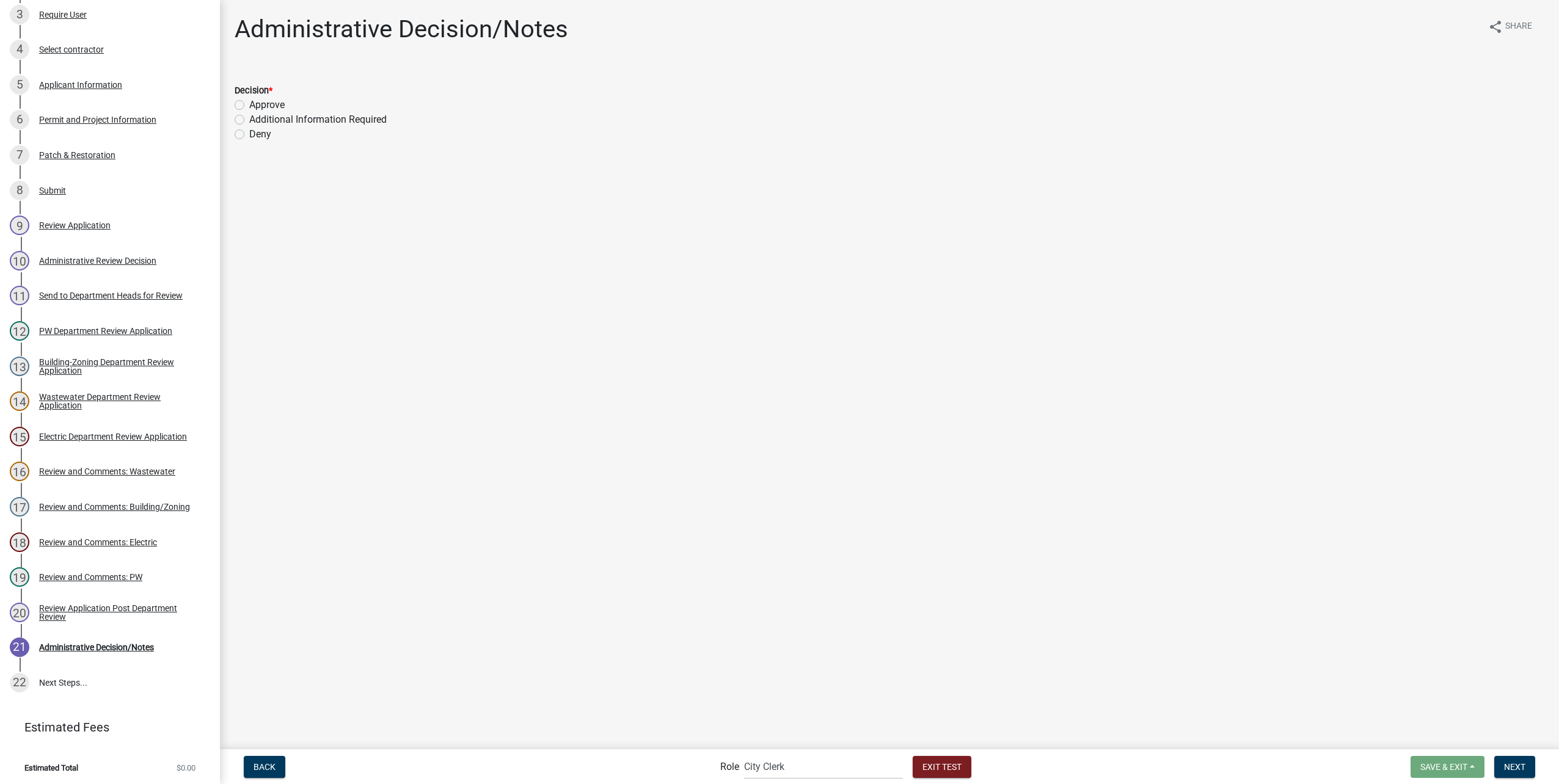
click at [262, 104] on label "Approve" at bounding box center [267, 105] width 35 height 15
click at [257, 104] on input "Approve" at bounding box center [253, 101] width 8 height 8
radio input "true"
click at [1534, 764] on button "Next" at bounding box center [1515, 767] width 41 height 22
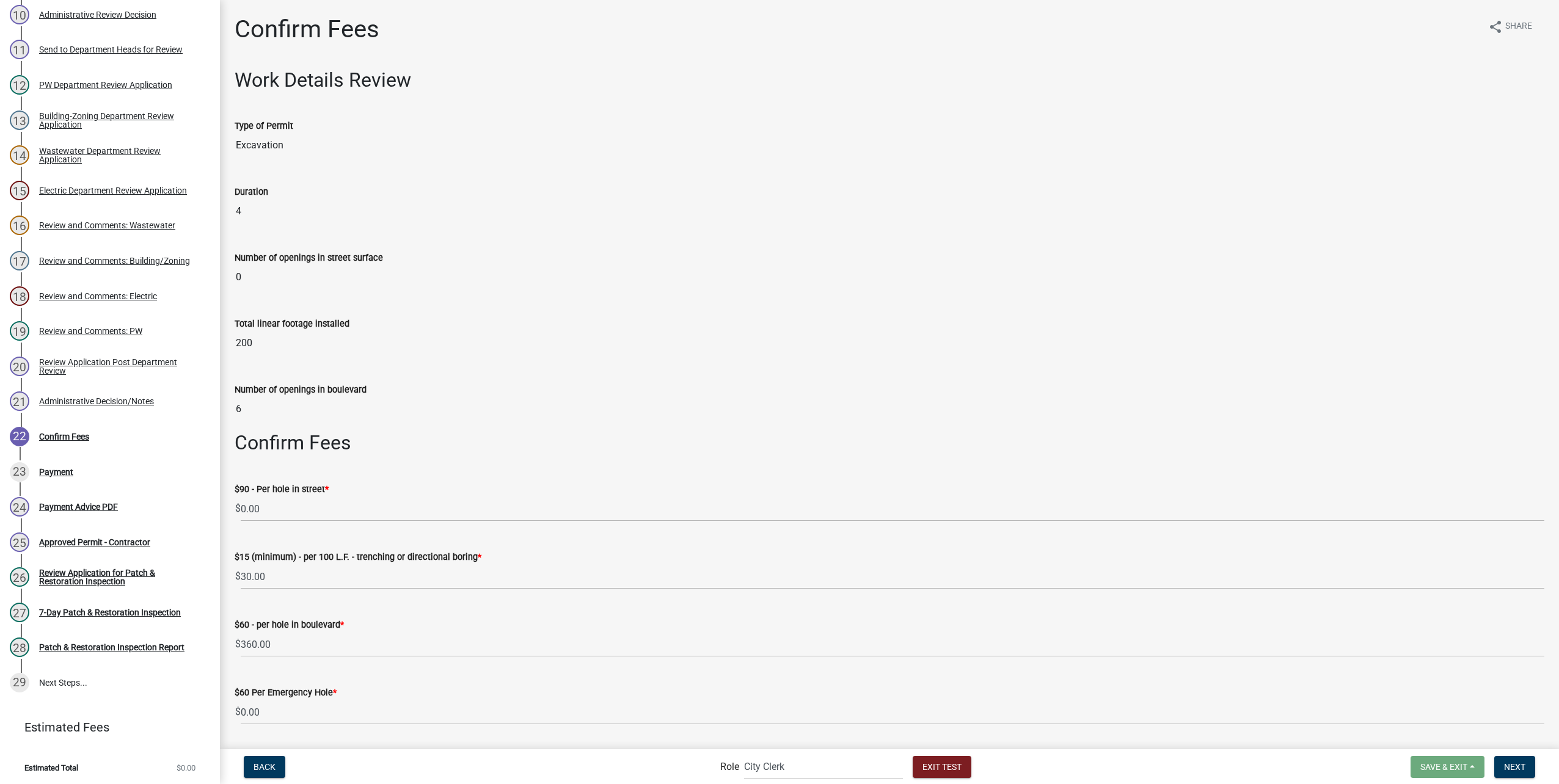
scroll to position [36, 0]
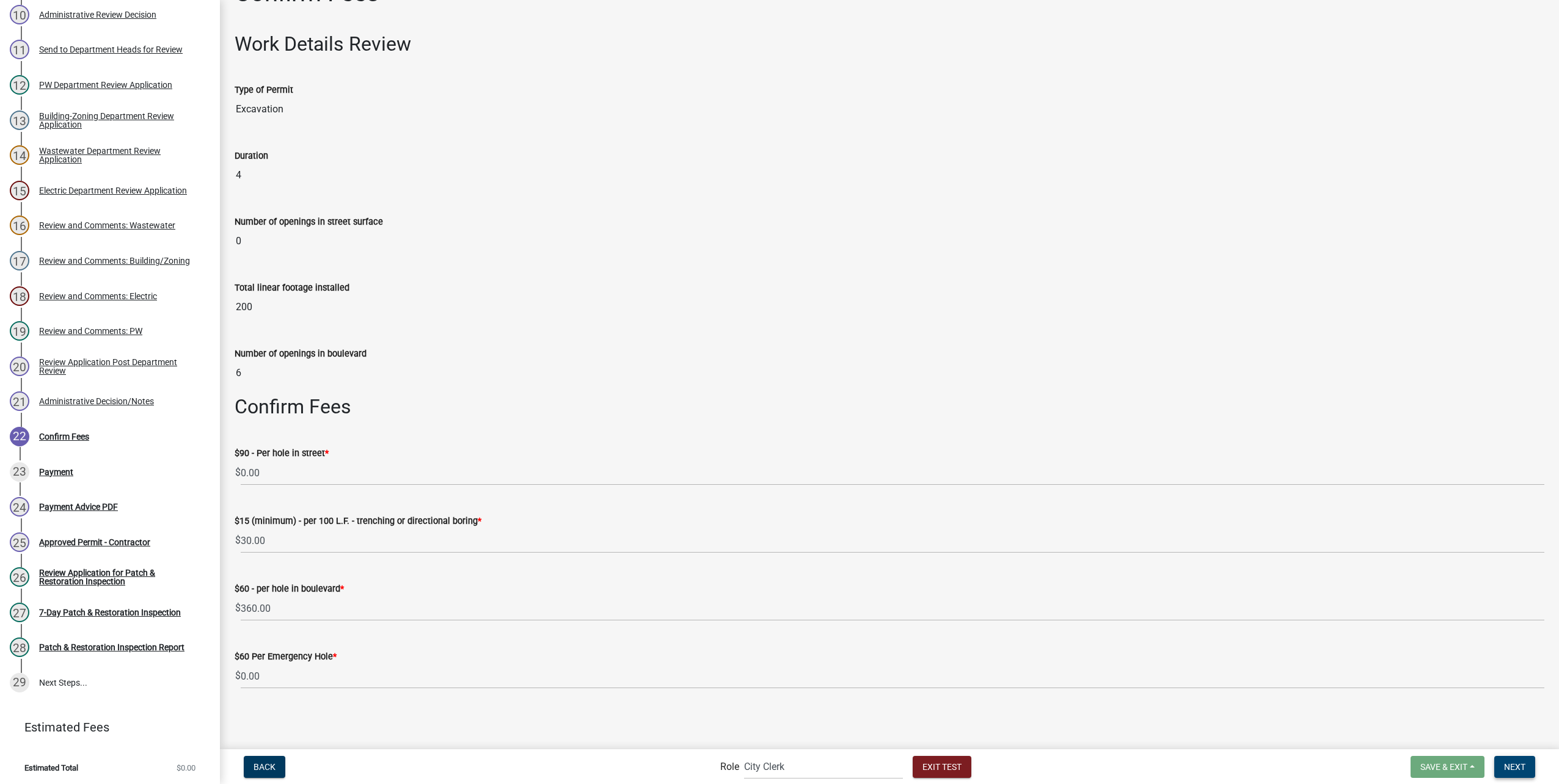
drag, startPoint x: 1524, startPoint y: 772, endPoint x: 1510, endPoint y: 760, distance: 18.4
click at [1524, 772] on button "Next" at bounding box center [1515, 767] width 41 height 22
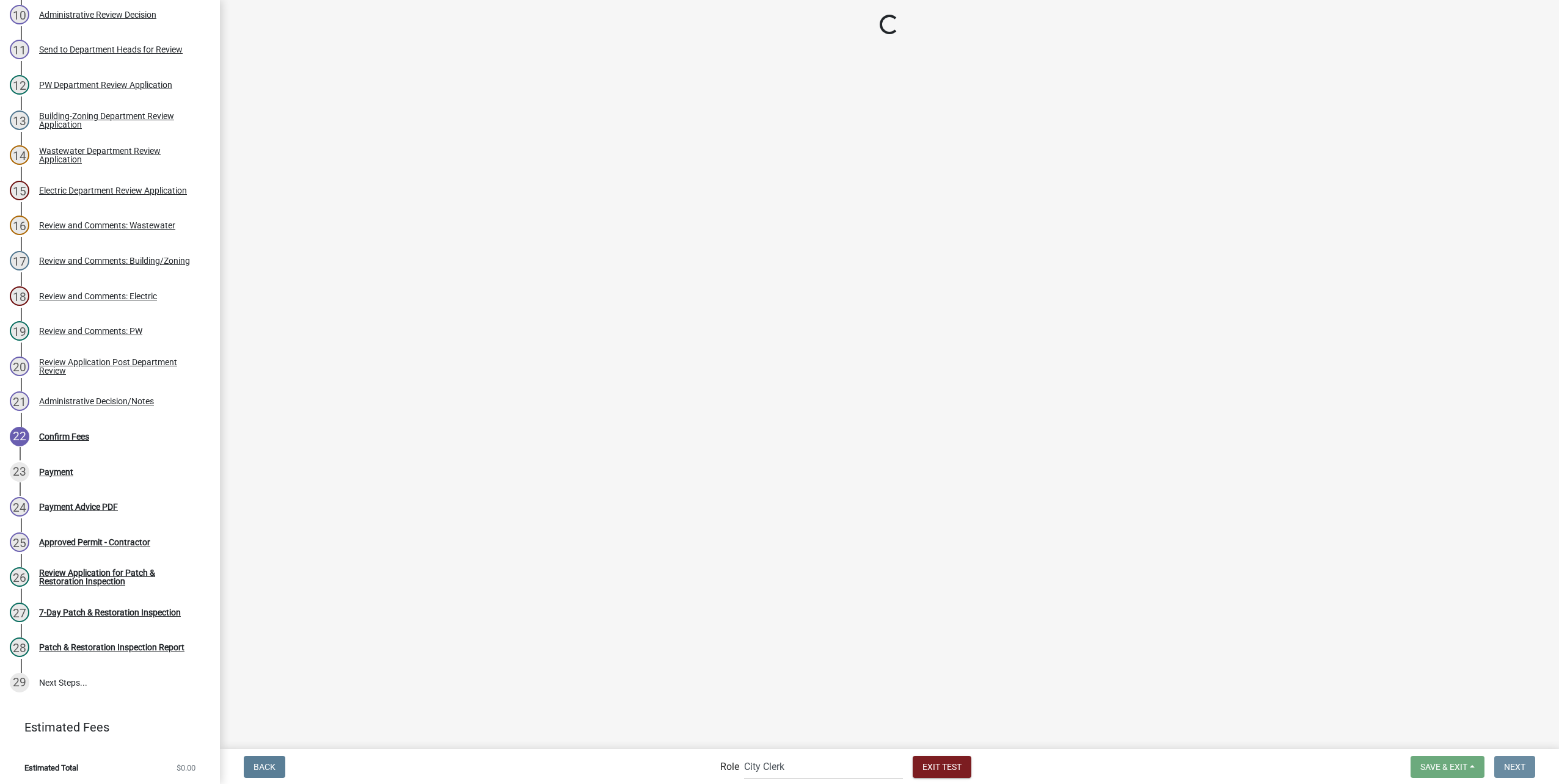
scroll to position [0, 0]
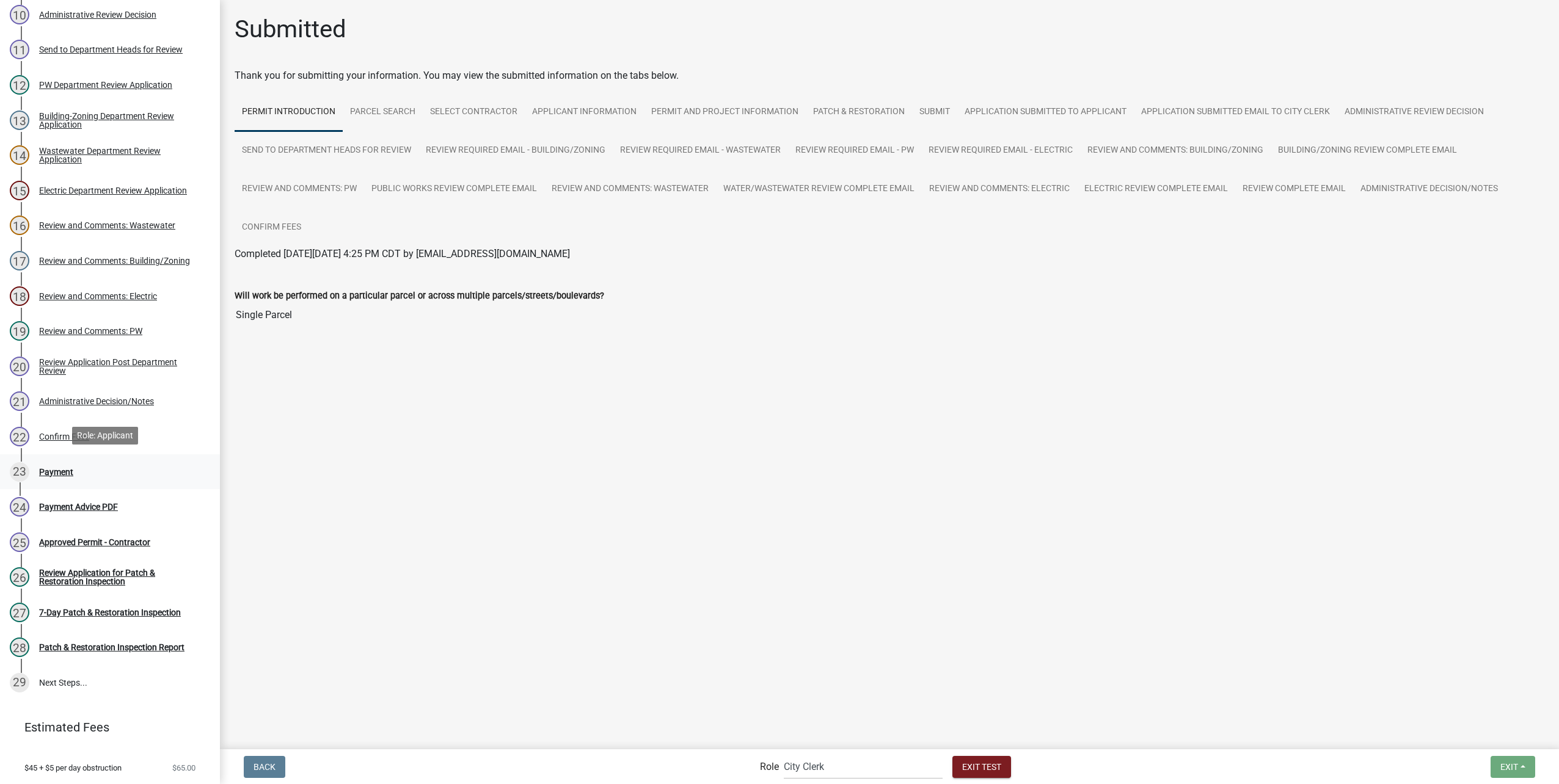
drag, startPoint x: 62, startPoint y: 463, endPoint x: 136, endPoint y: 467, distance: 74.1
click at [62, 463] on div "23 Payment" at bounding box center [105, 472] width 191 height 19
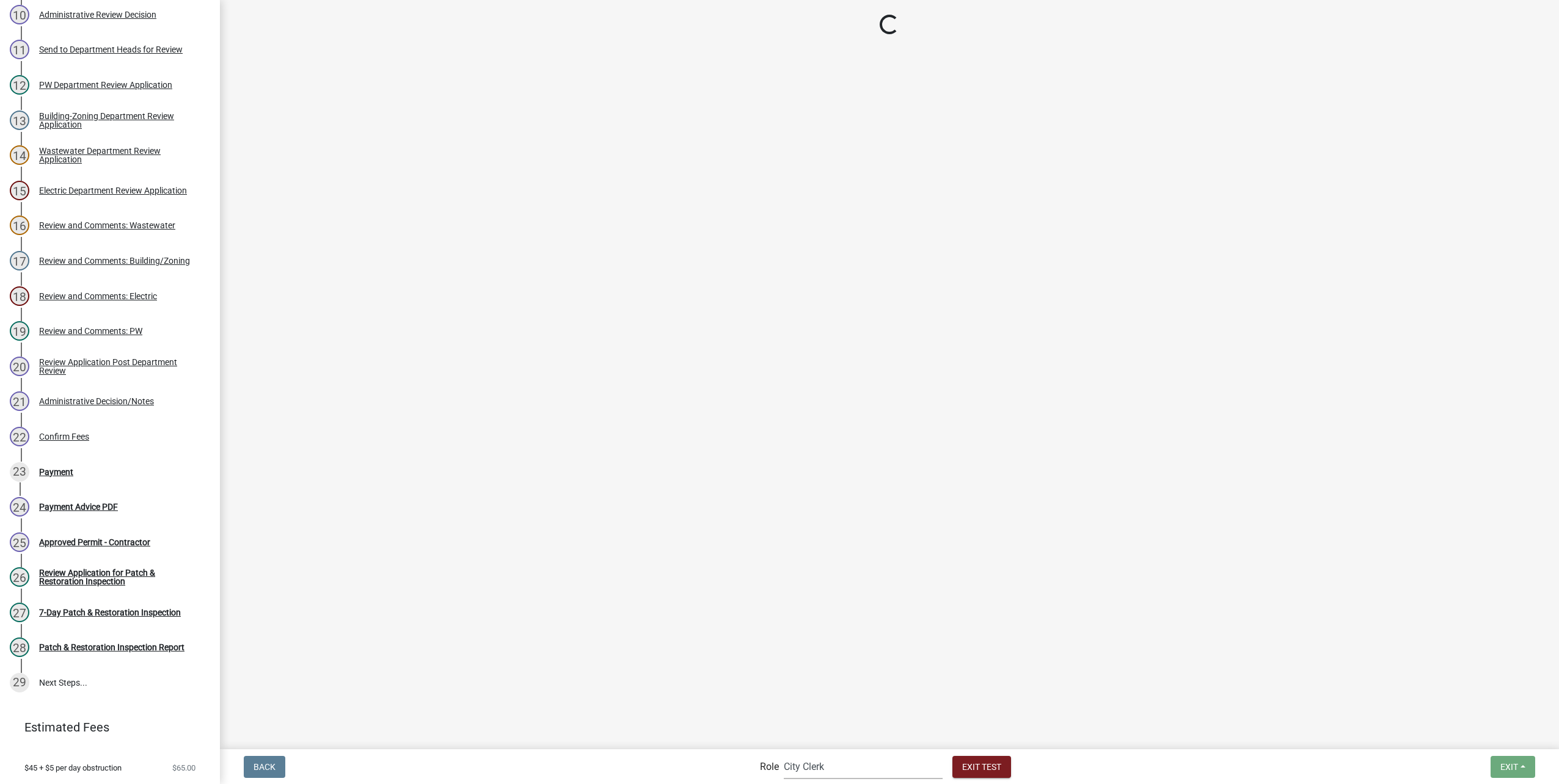
click at [840, 773] on select "Applicant Public Works City Clerk Water/Wastewater Department Admin Electric De…" at bounding box center [863, 767] width 159 height 25
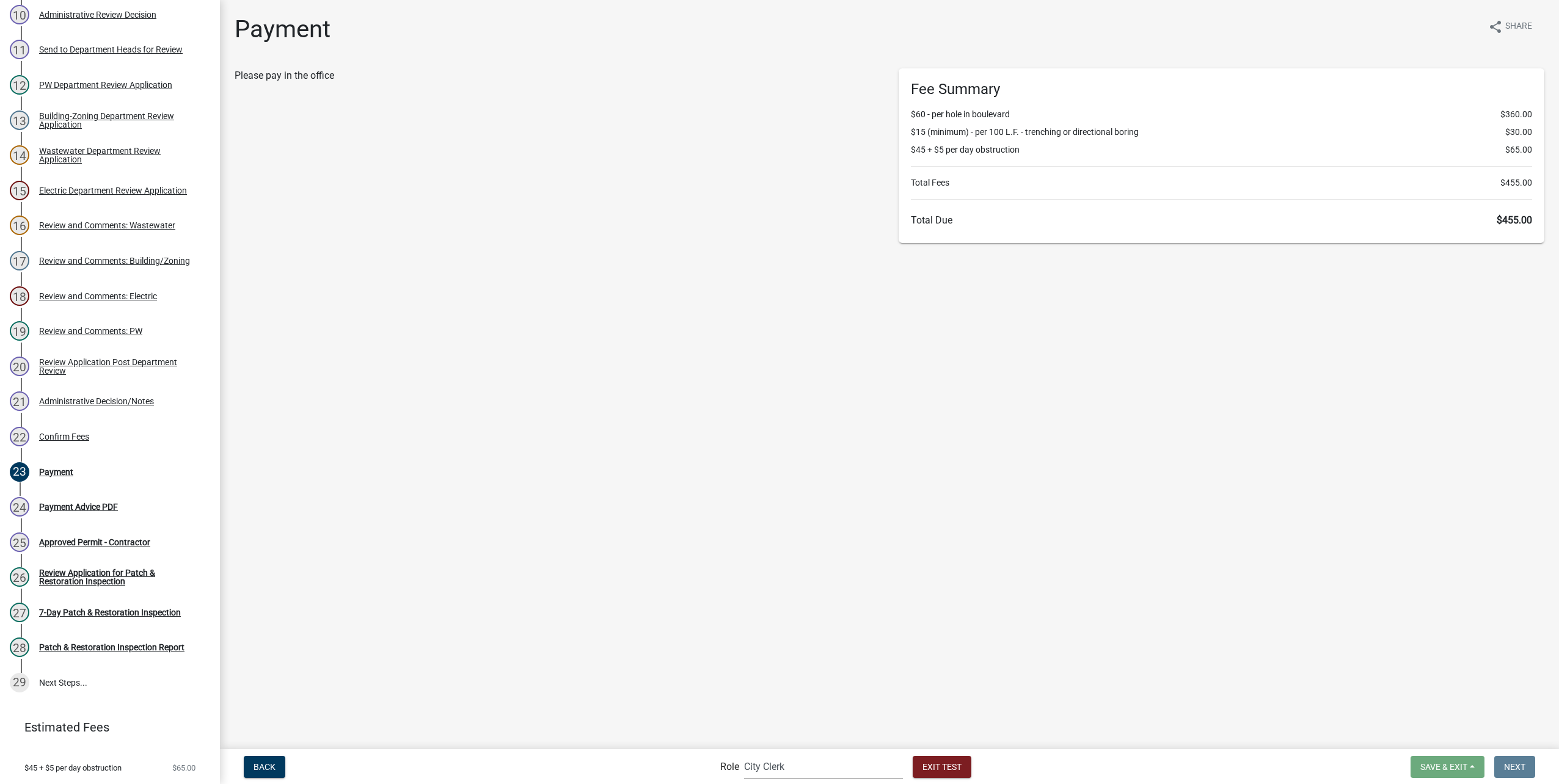
select select "04f3bcd2-3b6a-4768-9c2e-3146598118c9"
click at [744, 754] on select "Applicant Public Works City Clerk Water/Wastewater Department Admin Electric De…" at bounding box center [824, 767] width 159 height 25
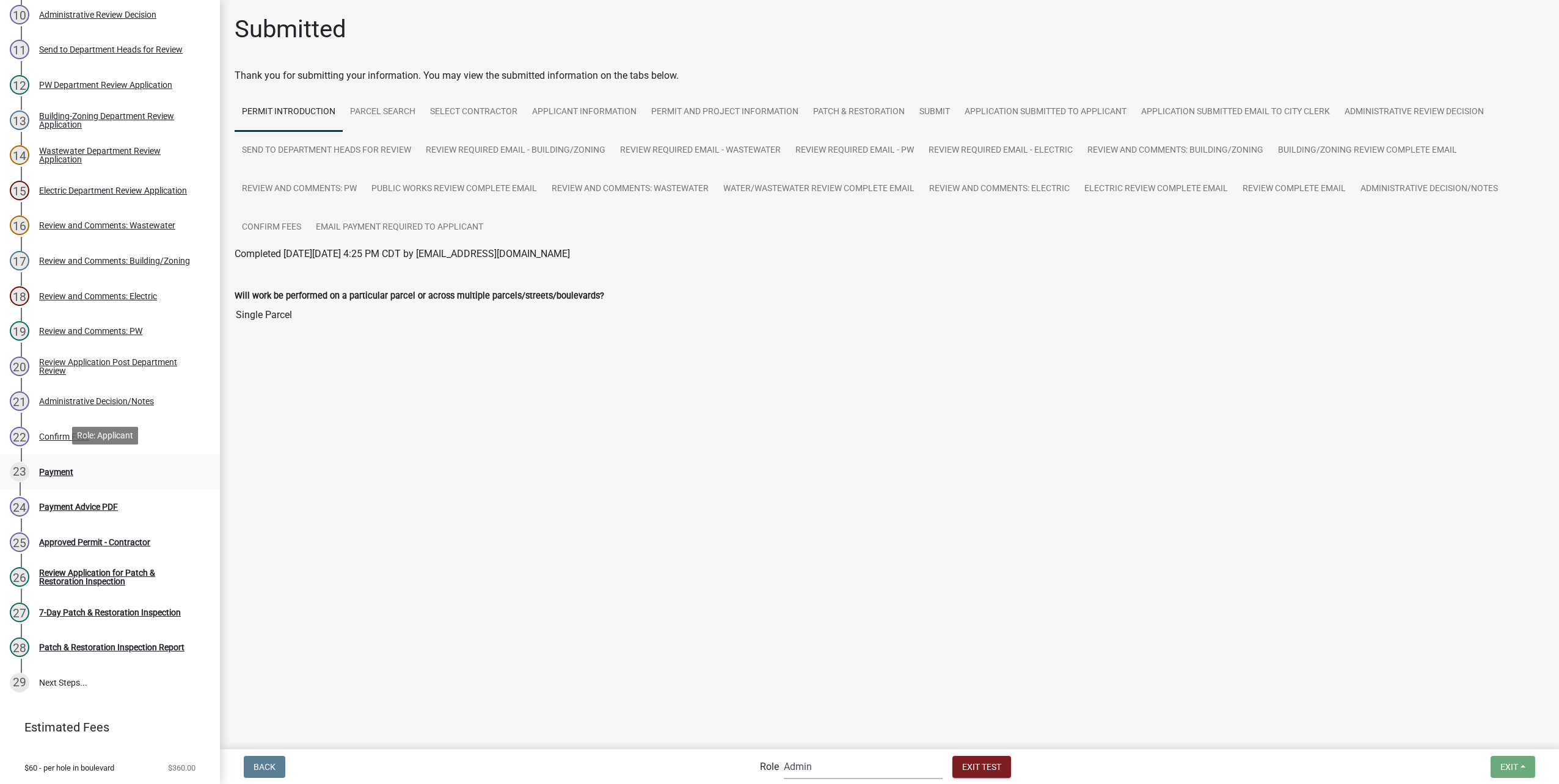
click at [48, 468] on div "Payment" at bounding box center [56, 472] width 34 height 9
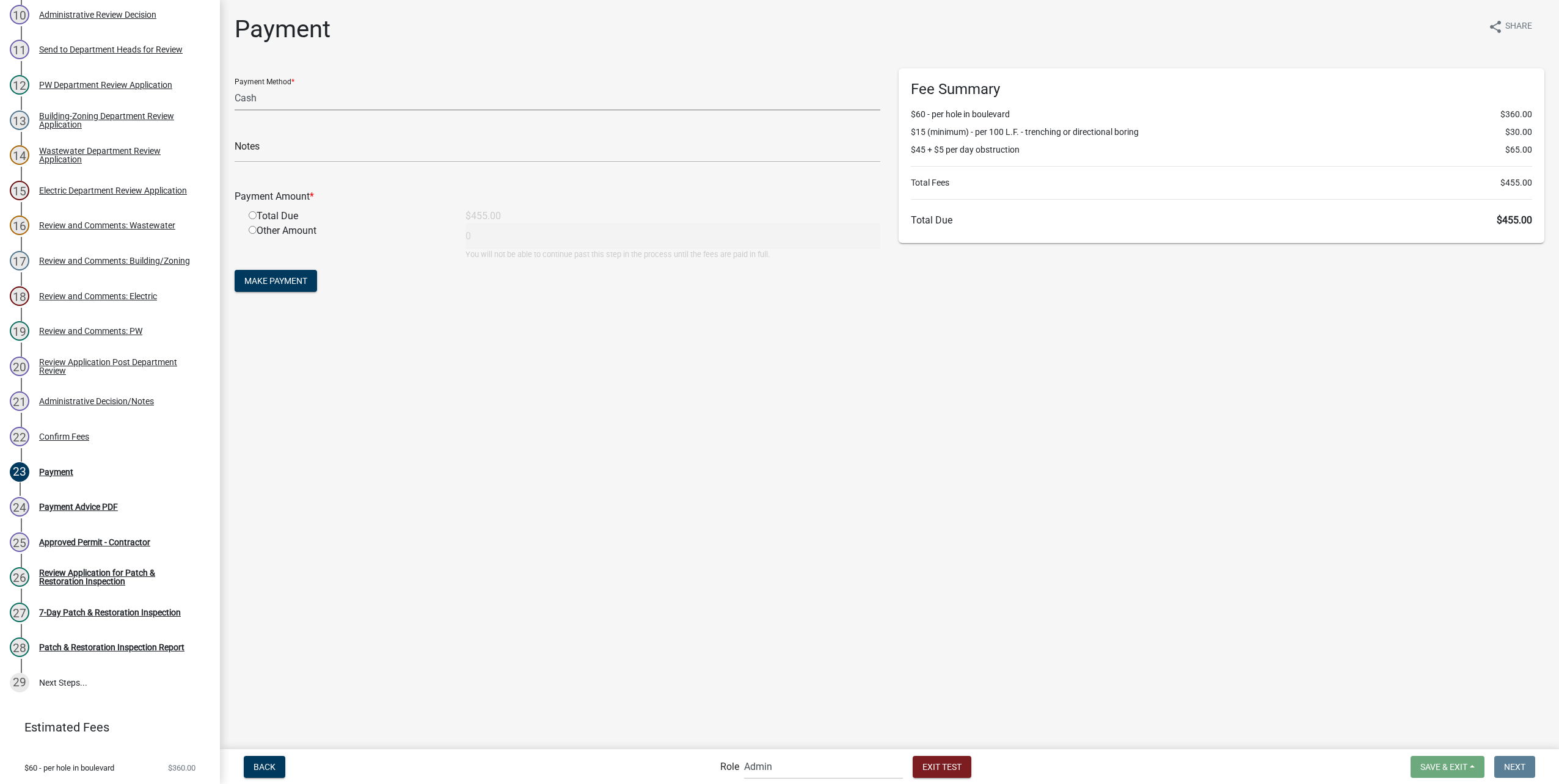
click at [410, 104] on select "Credit Card POS Check Cash" at bounding box center [557, 98] width 646 height 25
select select "1: 0"
click at [234, 86] on select "Credit Card POS Check Cash" at bounding box center [557, 98] width 646 height 25
click at [252, 216] on input "radio" at bounding box center [252, 215] width 8 height 8
radio input "true"
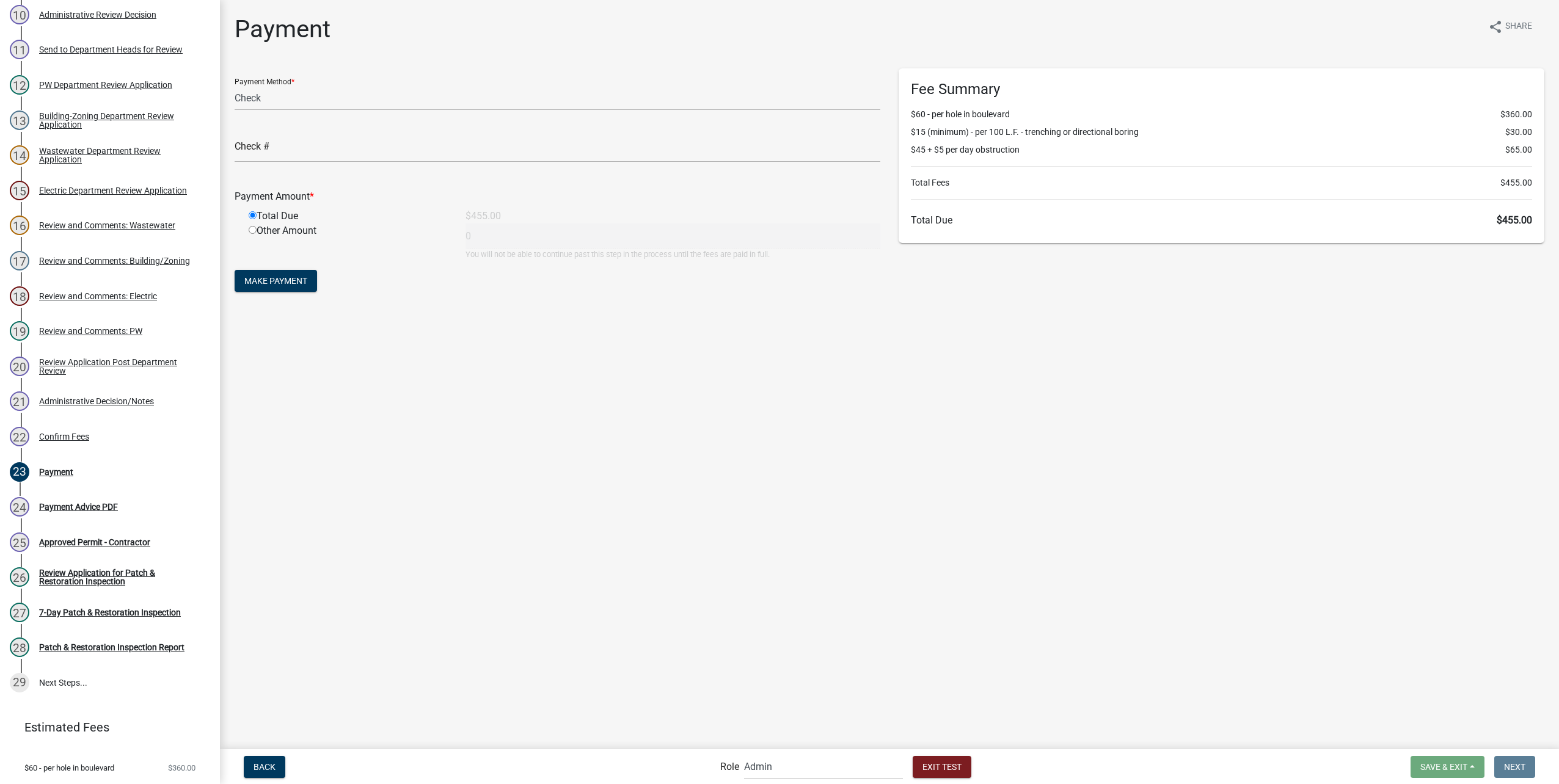
type input "455"
click at [275, 280] on span "Make Payment" at bounding box center [275, 281] width 63 height 10
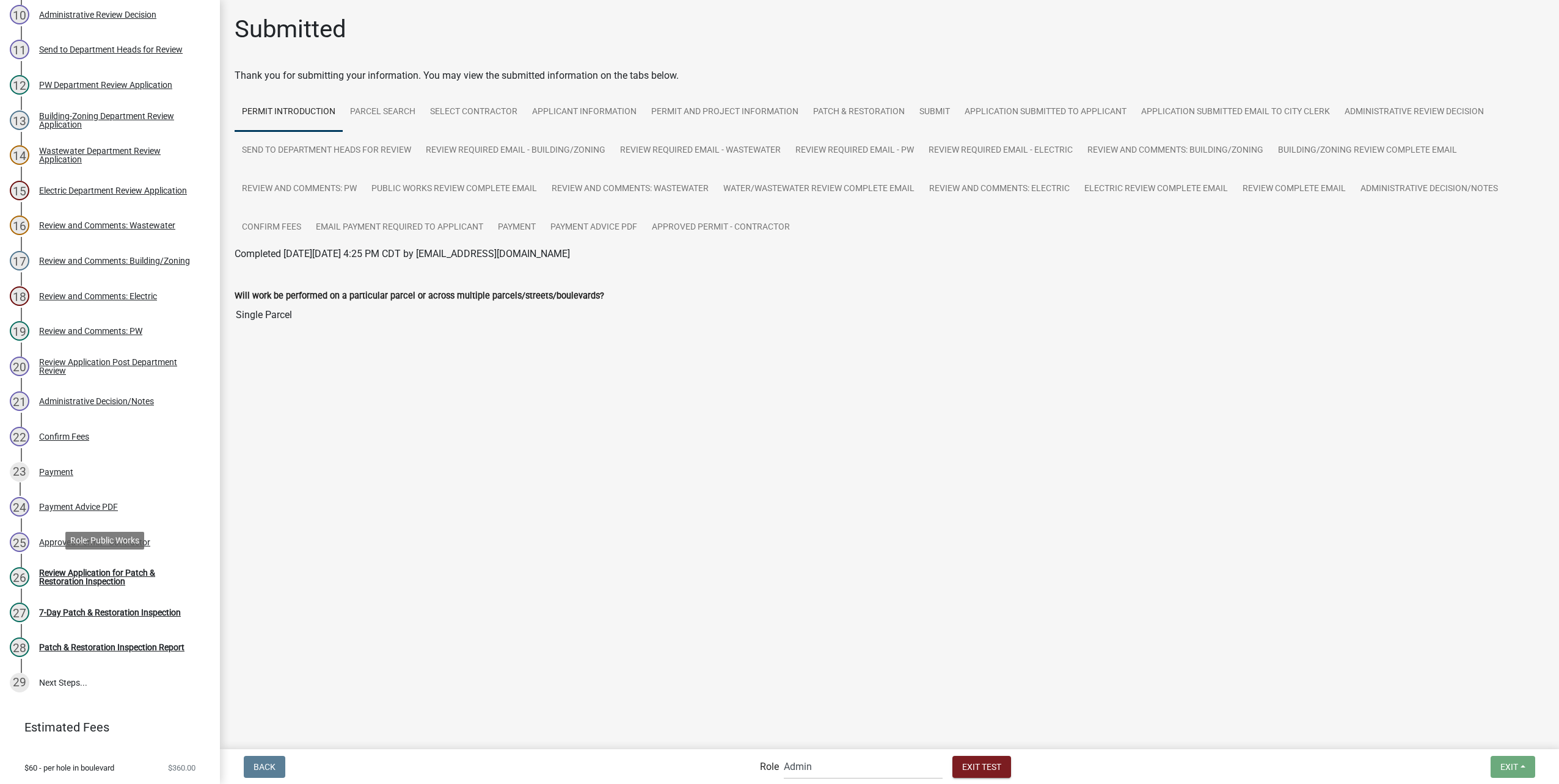
drag, startPoint x: 109, startPoint y: 572, endPoint x: 590, endPoint y: 534, distance: 482.5
click at [109, 572] on div "Review Application for Patch & Restoration Inspection" at bounding box center [119, 577] width 161 height 17
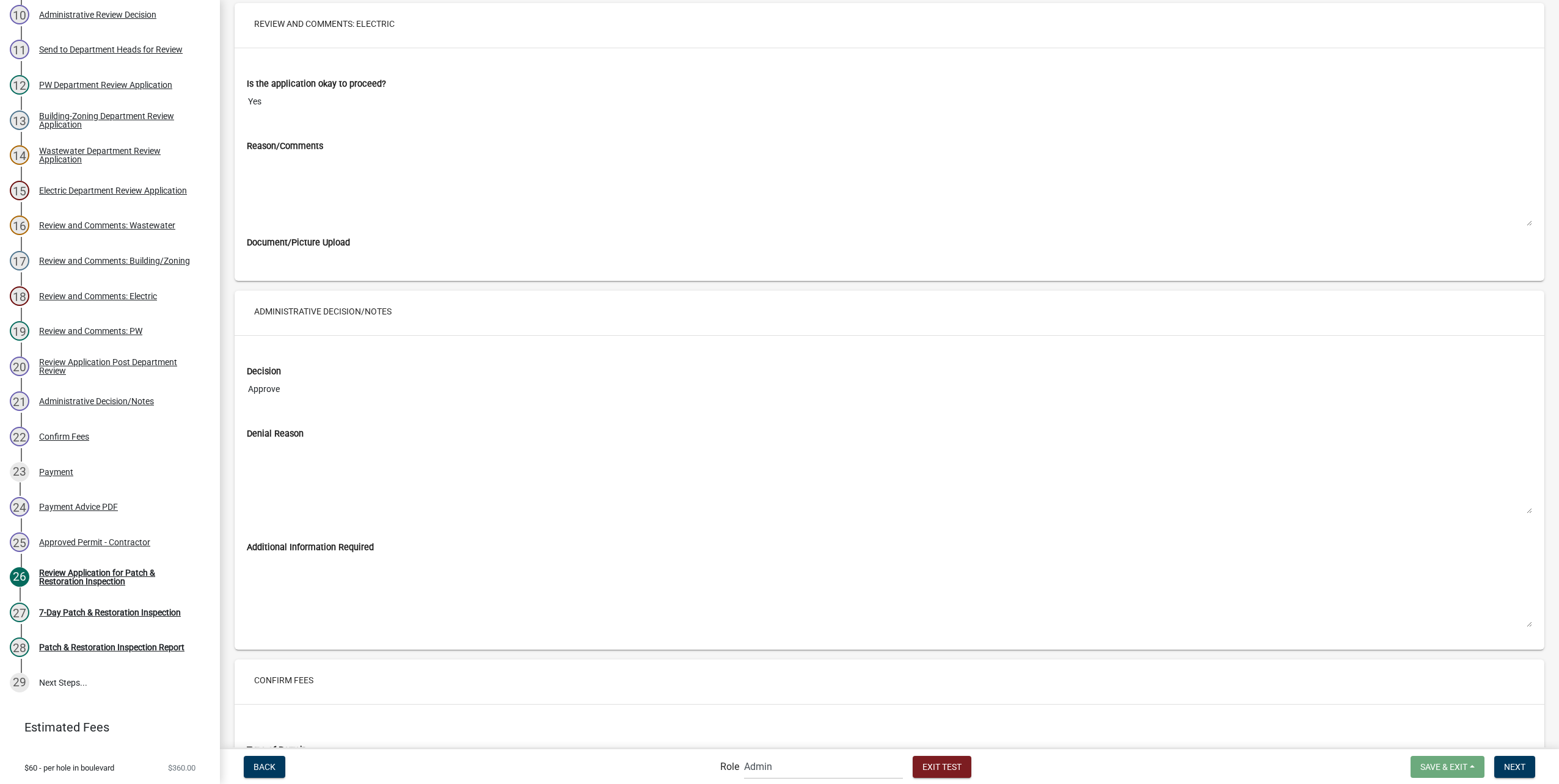
scroll to position [9061, 0]
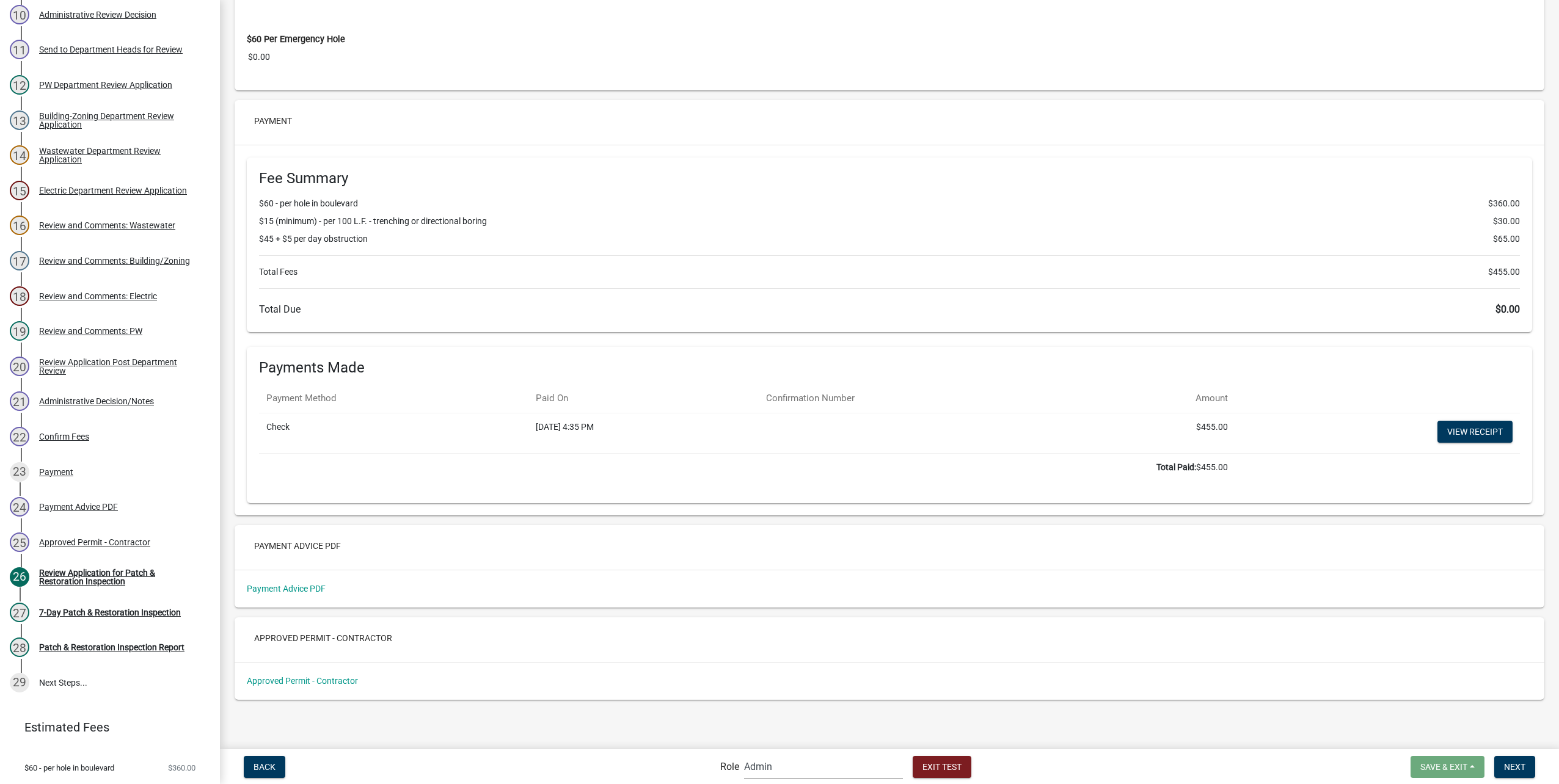
click at [811, 759] on select "Applicant Public Works City Clerk Water/Wastewater Department Admin Electric De…" at bounding box center [824, 767] width 159 height 25
click at [744, 754] on select "Applicant Public Works City Clerk Water/Wastewater Department Admin Electric De…" at bounding box center [824, 767] width 159 height 25
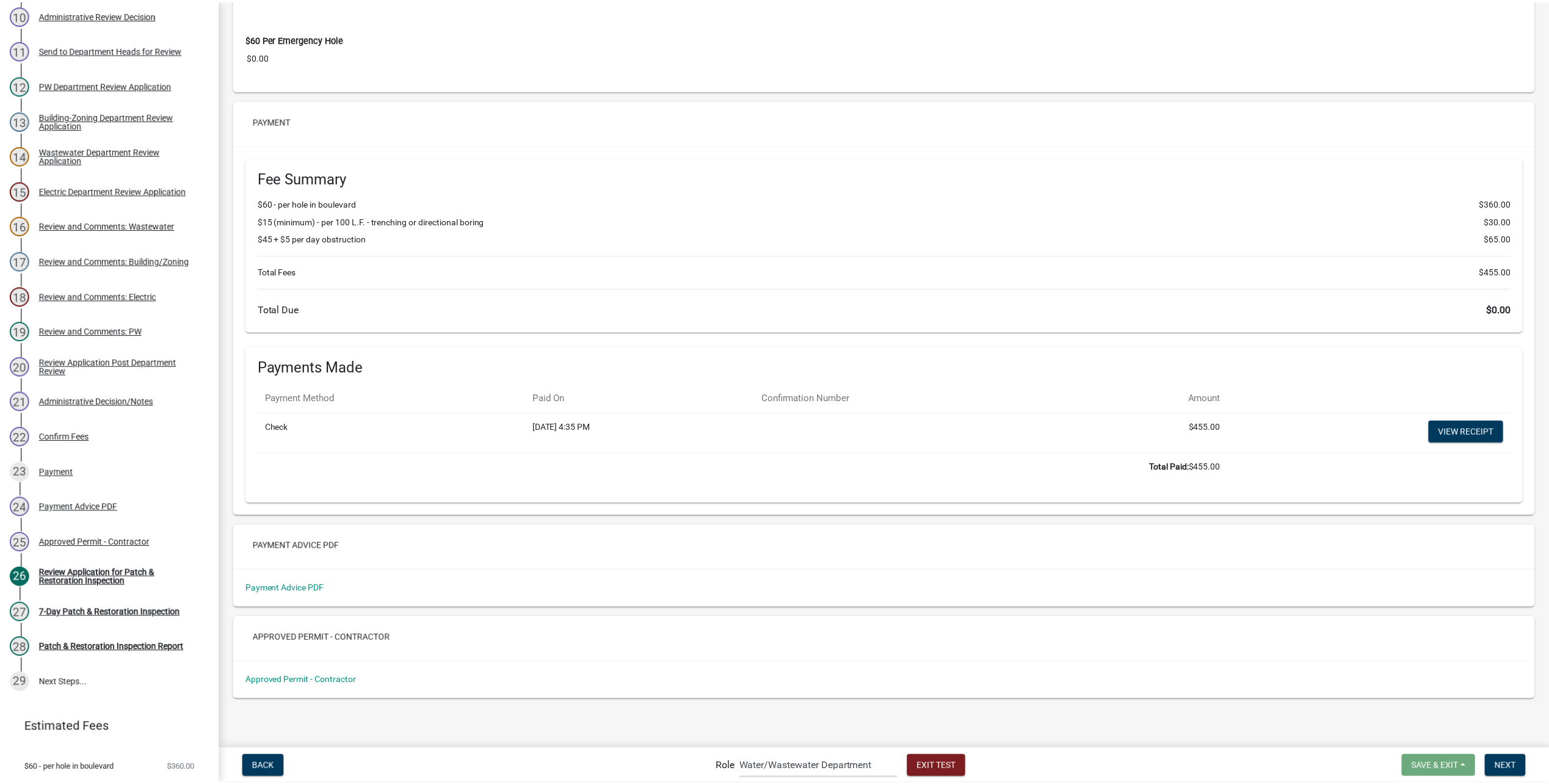
scroll to position [0, 0]
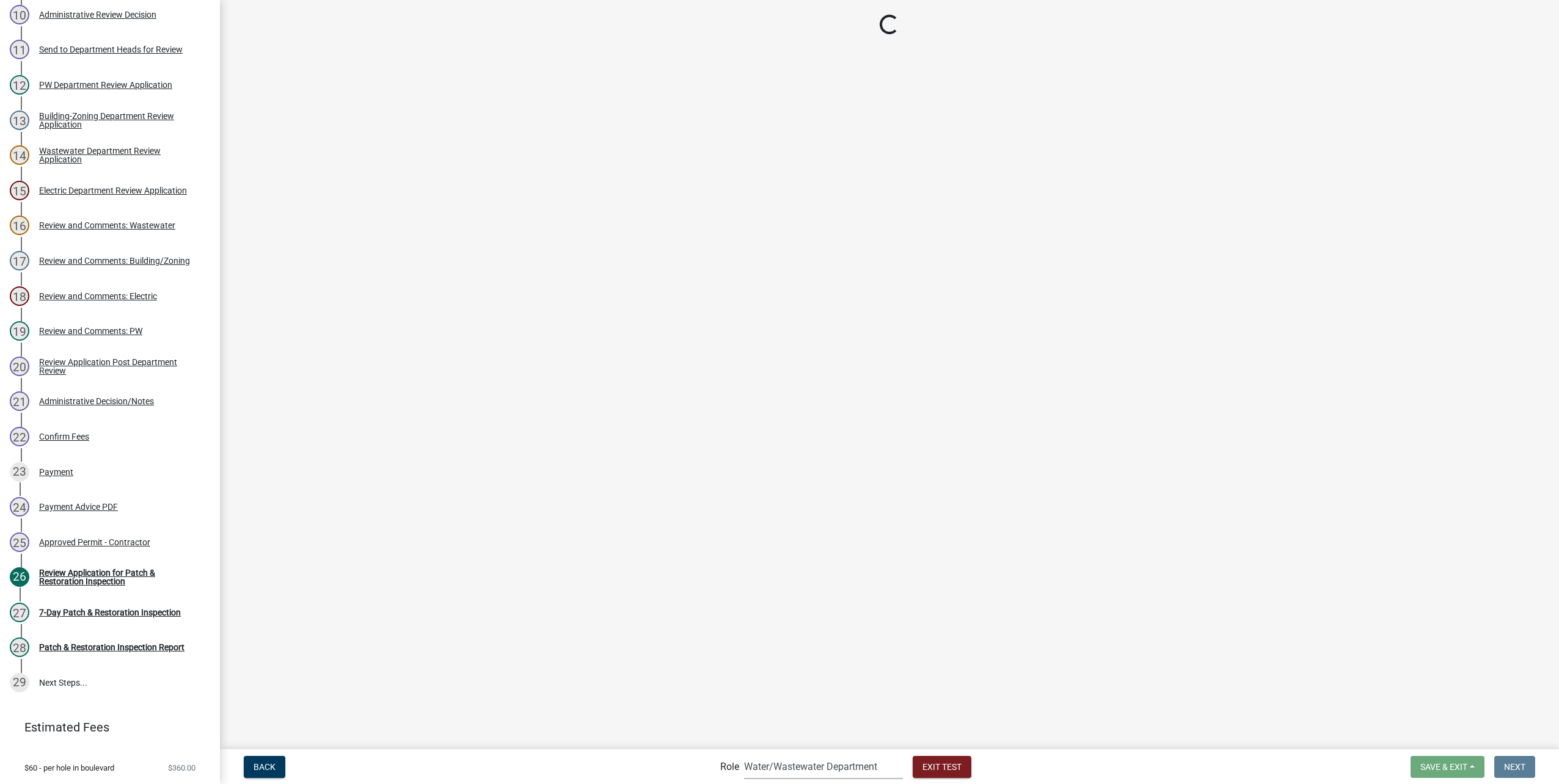
click at [799, 764] on select "Applicant Public Works City Clerk Water/Wastewater Department Admin Electric De…" at bounding box center [824, 767] width 159 height 25
click at [744, 754] on select "Applicant Public Works City Clerk Water/Wastewater Department Admin Electric De…" at bounding box center [824, 767] width 159 height 25
drag, startPoint x: 798, startPoint y: 762, endPoint x: 793, endPoint y: 754, distance: 9.4
click at [798, 762] on select "Applicant Public Works City Clerk Water/Wastewater Department Admin Electric De…" at bounding box center [824, 767] width 159 height 25
click at [744, 754] on select "Applicant Public Works City Clerk Water/Wastewater Department Admin Electric De…" at bounding box center [824, 767] width 159 height 25
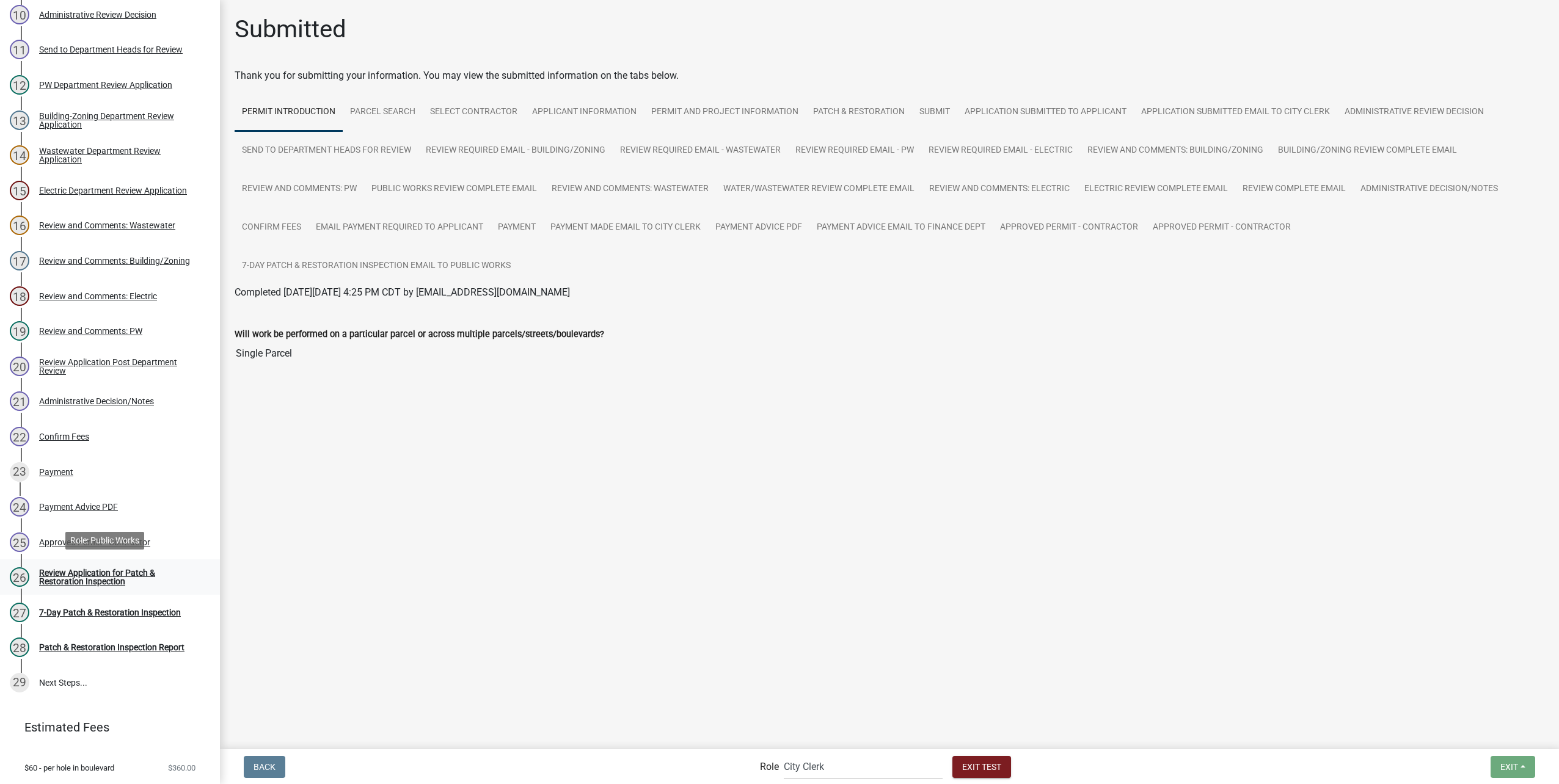
click at [76, 570] on div "Review Application for Patch & Restoration Inspection" at bounding box center [119, 577] width 161 height 17
click at [113, 572] on div "Review Application for Patch & Restoration Inspection" at bounding box center [119, 577] width 161 height 17
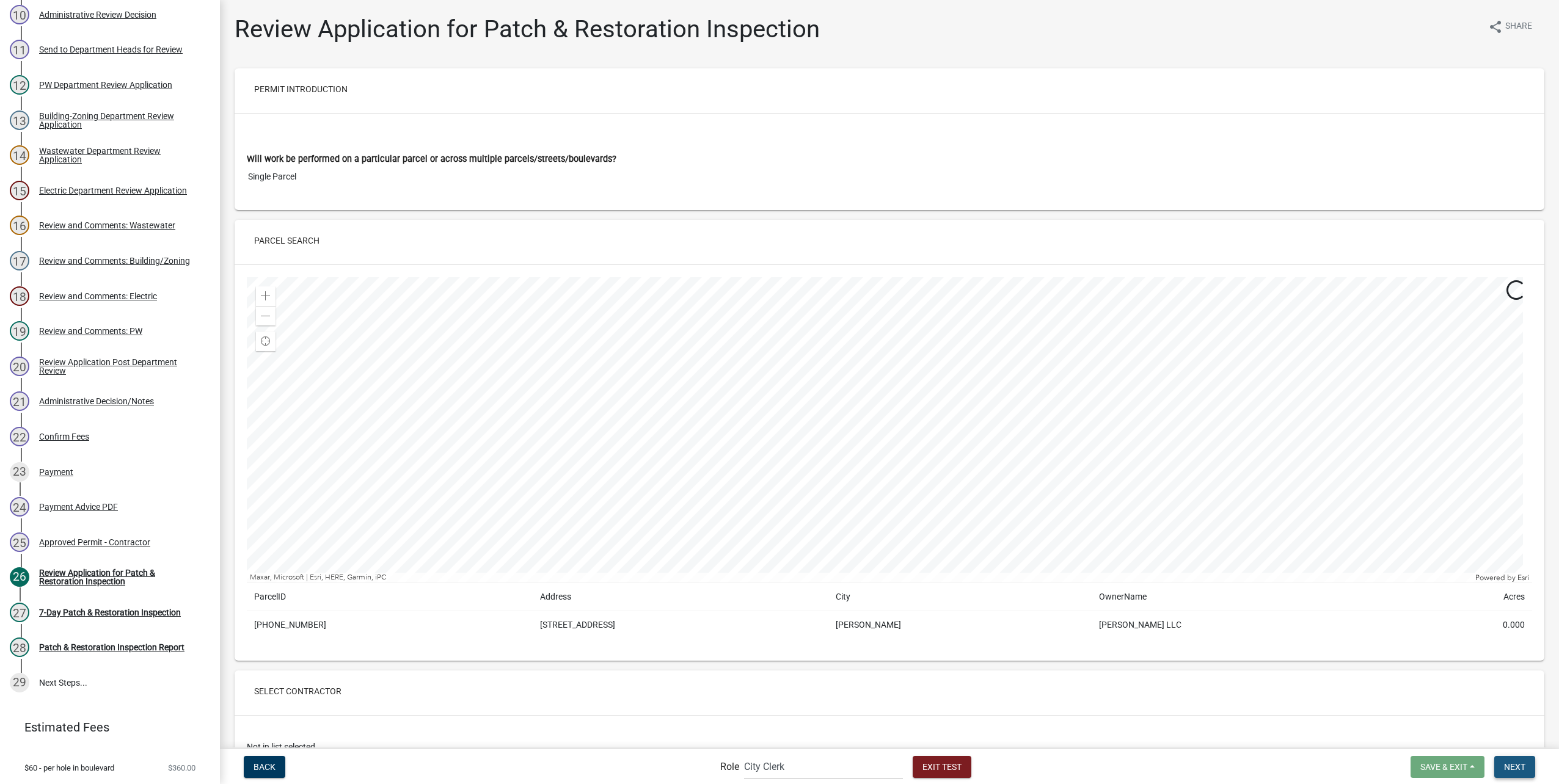
click at [1522, 772] on button "Next" at bounding box center [1515, 767] width 41 height 22
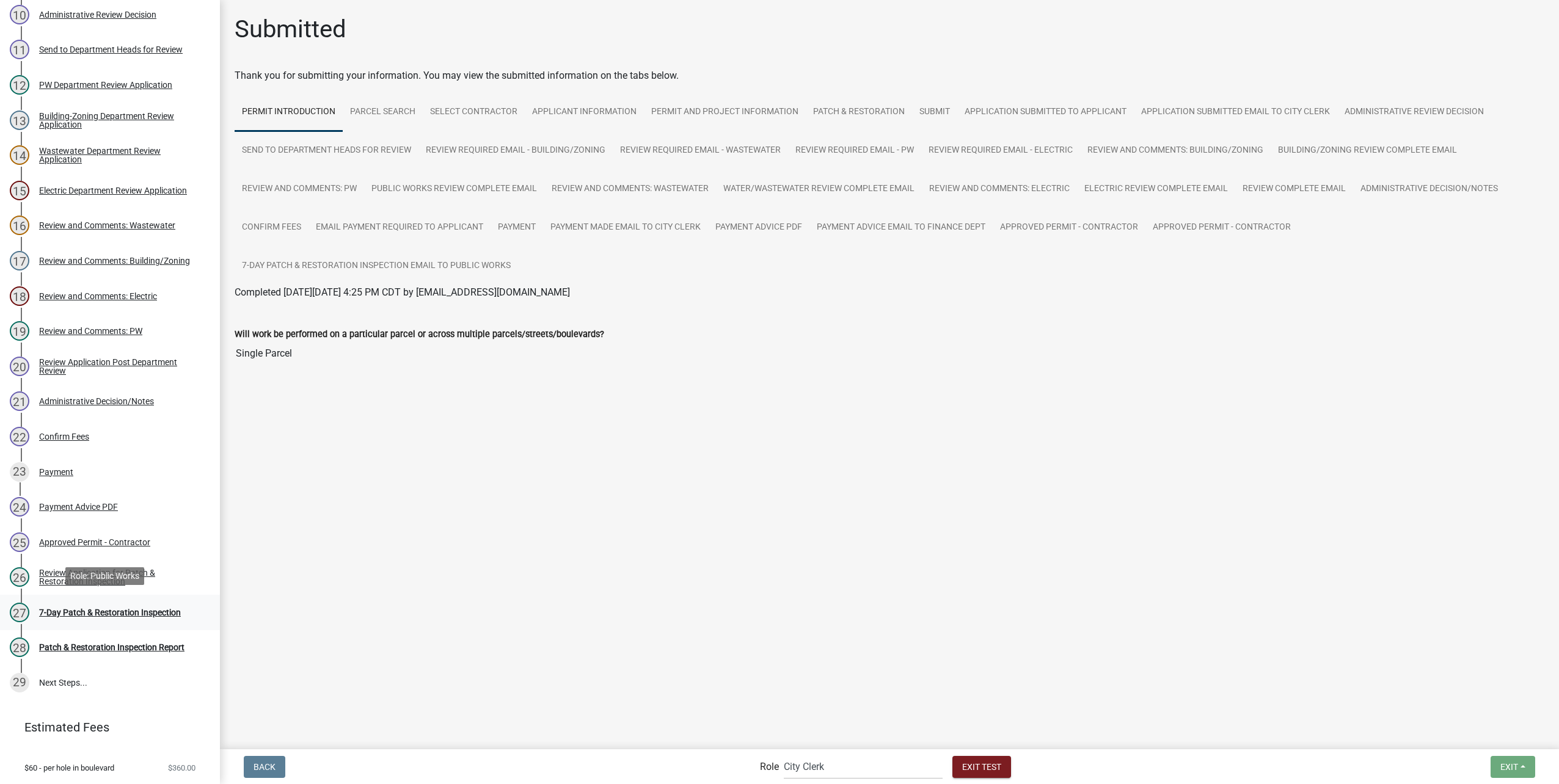
click at [165, 609] on div "7-Day Patch & Restoration Inspection" at bounding box center [110, 613] width 142 height 9
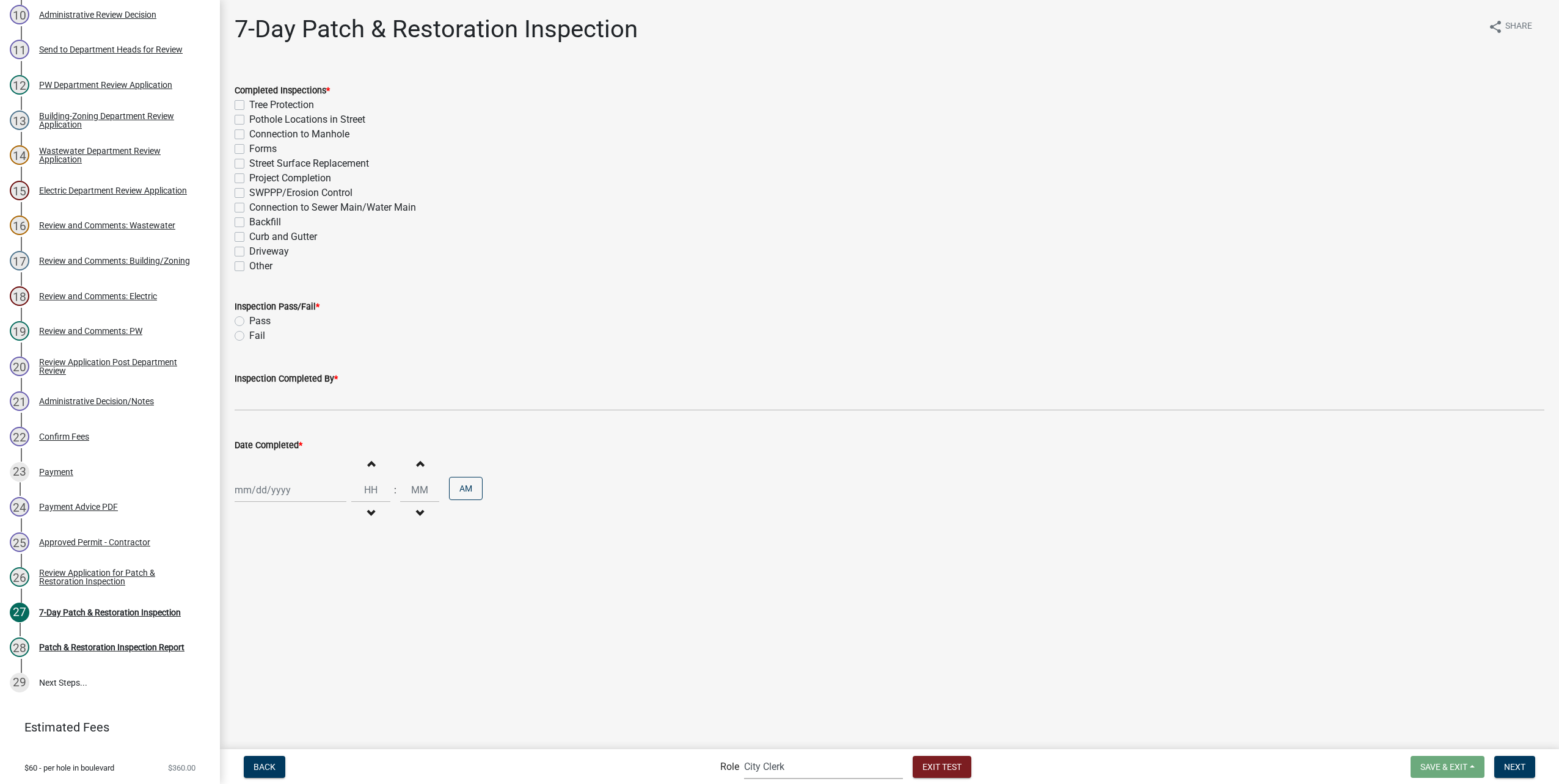
click at [774, 766] on select "Applicant Public Works City Clerk Water/Wastewater Department Admin Electric De…" at bounding box center [824, 767] width 159 height 25
click at [744, 754] on select "Applicant Public Works City Clerk Water/Wastewater Department Admin Electric De…" at bounding box center [824, 767] width 159 height 25
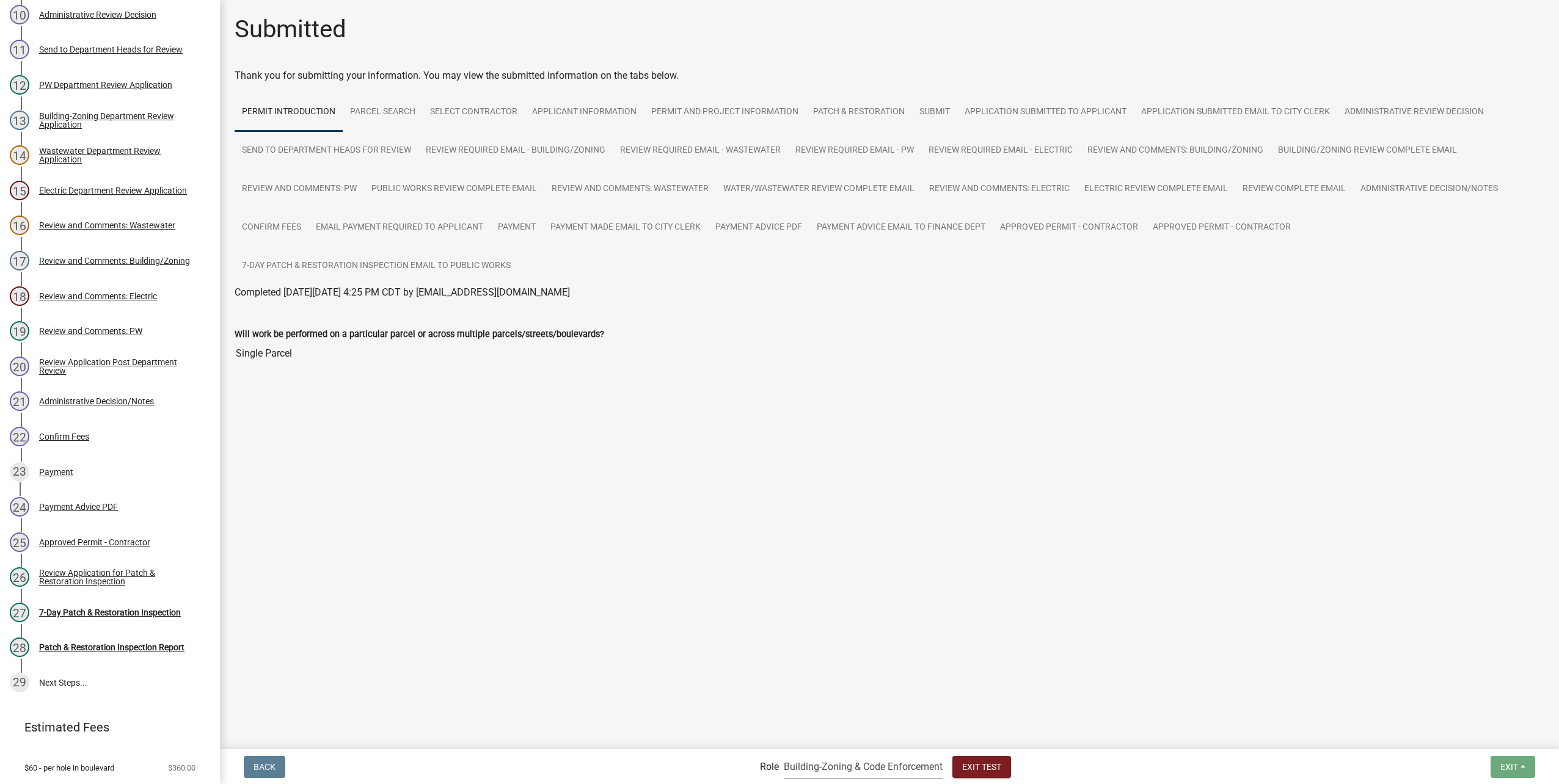
click at [883, 771] on select "Applicant Public Works City Clerk Water/Wastewater Department Admin Electric De…" at bounding box center [863, 767] width 159 height 25
select select "b8201c97-0578-4879-9db1-09b68815f4df"
click at [784, 754] on select "Applicant Public Works City Clerk Water/Wastewater Department Admin Electric De…" at bounding box center [863, 767] width 159 height 25
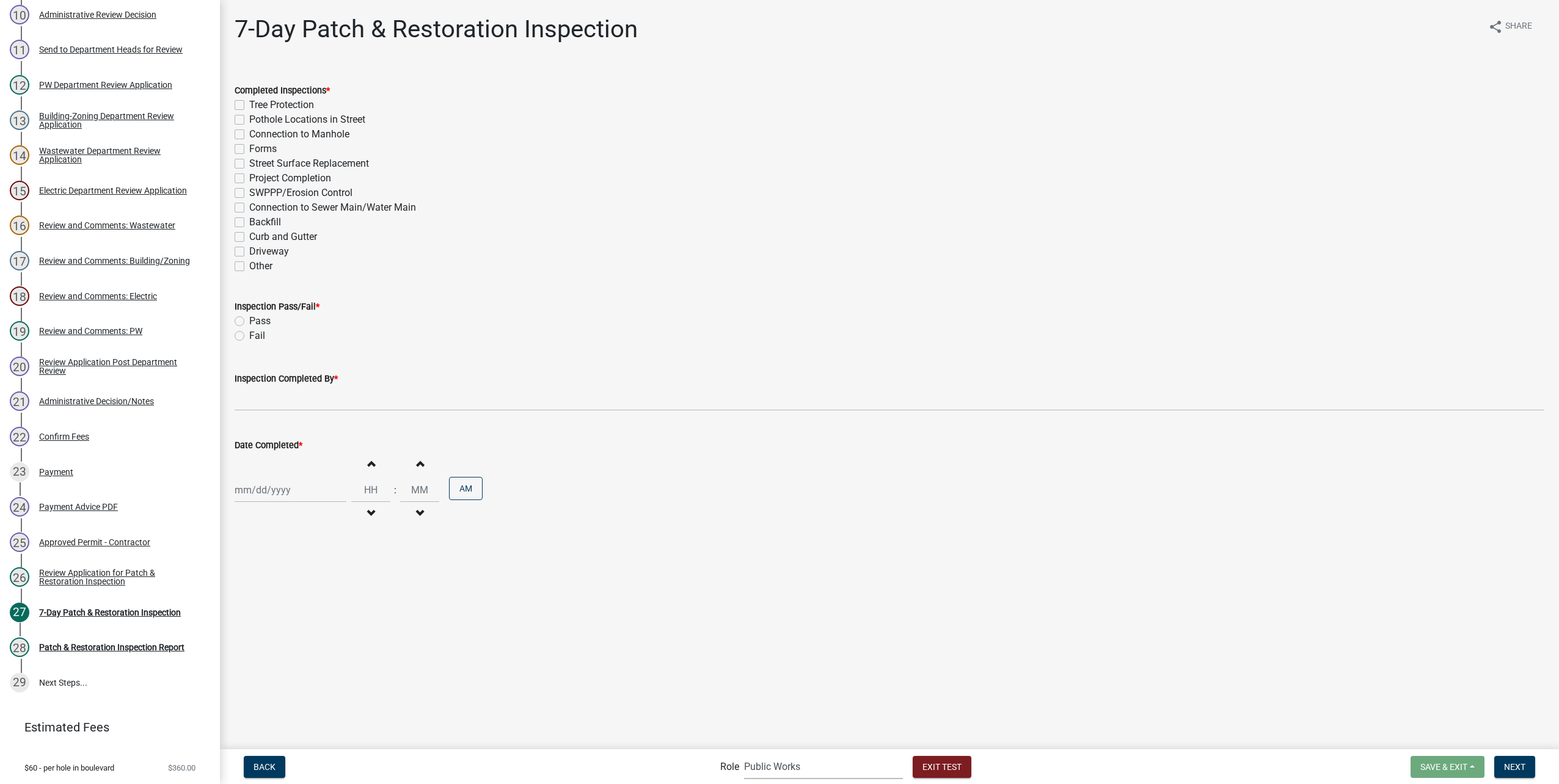
click at [249, 106] on label "Tree Protection" at bounding box center [282, 105] width 65 height 15
click at [249, 106] on input "Tree Protection" at bounding box center [253, 101] width 8 height 8
checkbox input "true"
checkbox input "false"
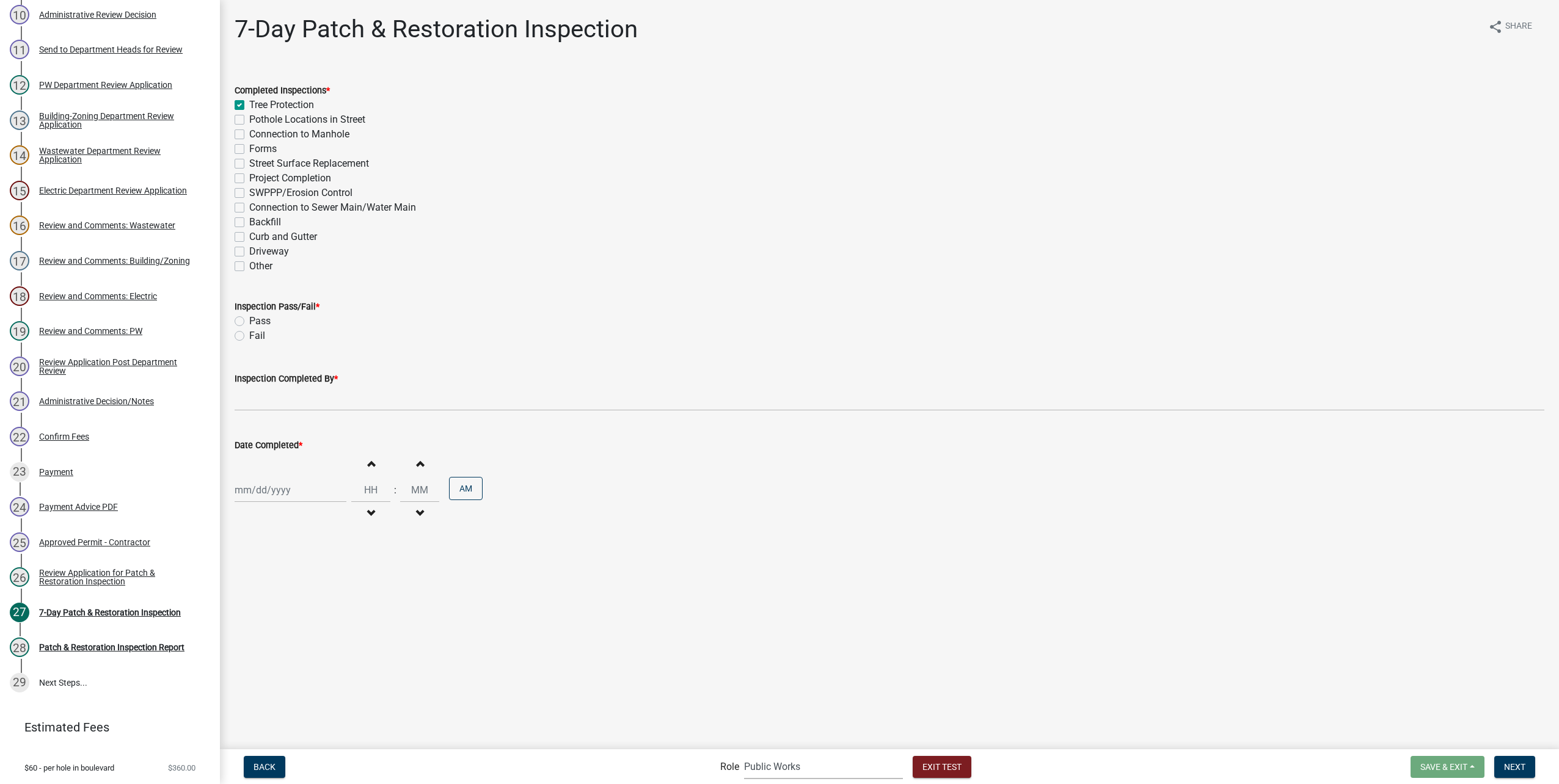
checkbox input "false"
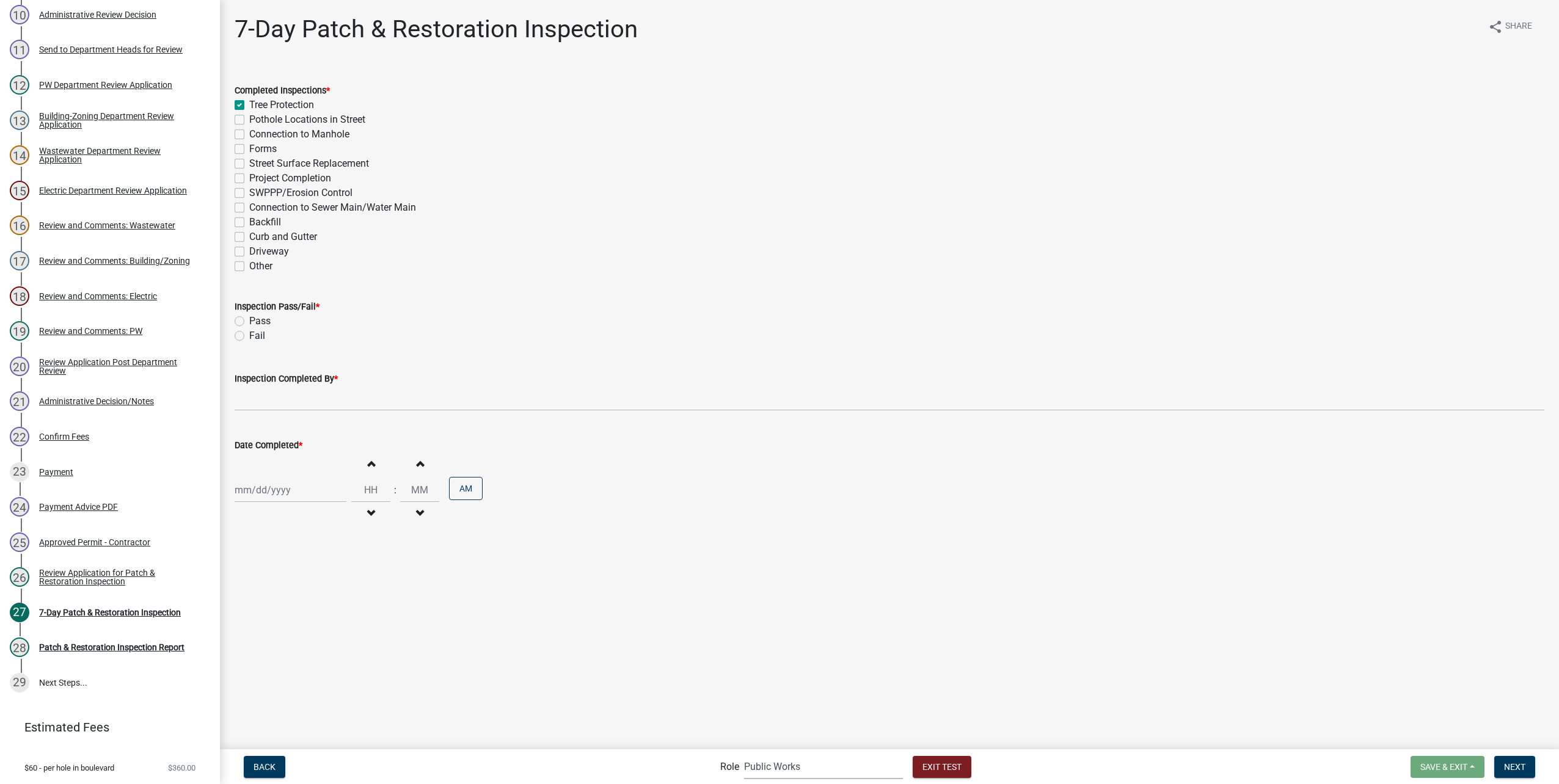
checkbox input "false"
click at [249, 124] on label "Pothole Locations in Street" at bounding box center [307, 120] width 116 height 15
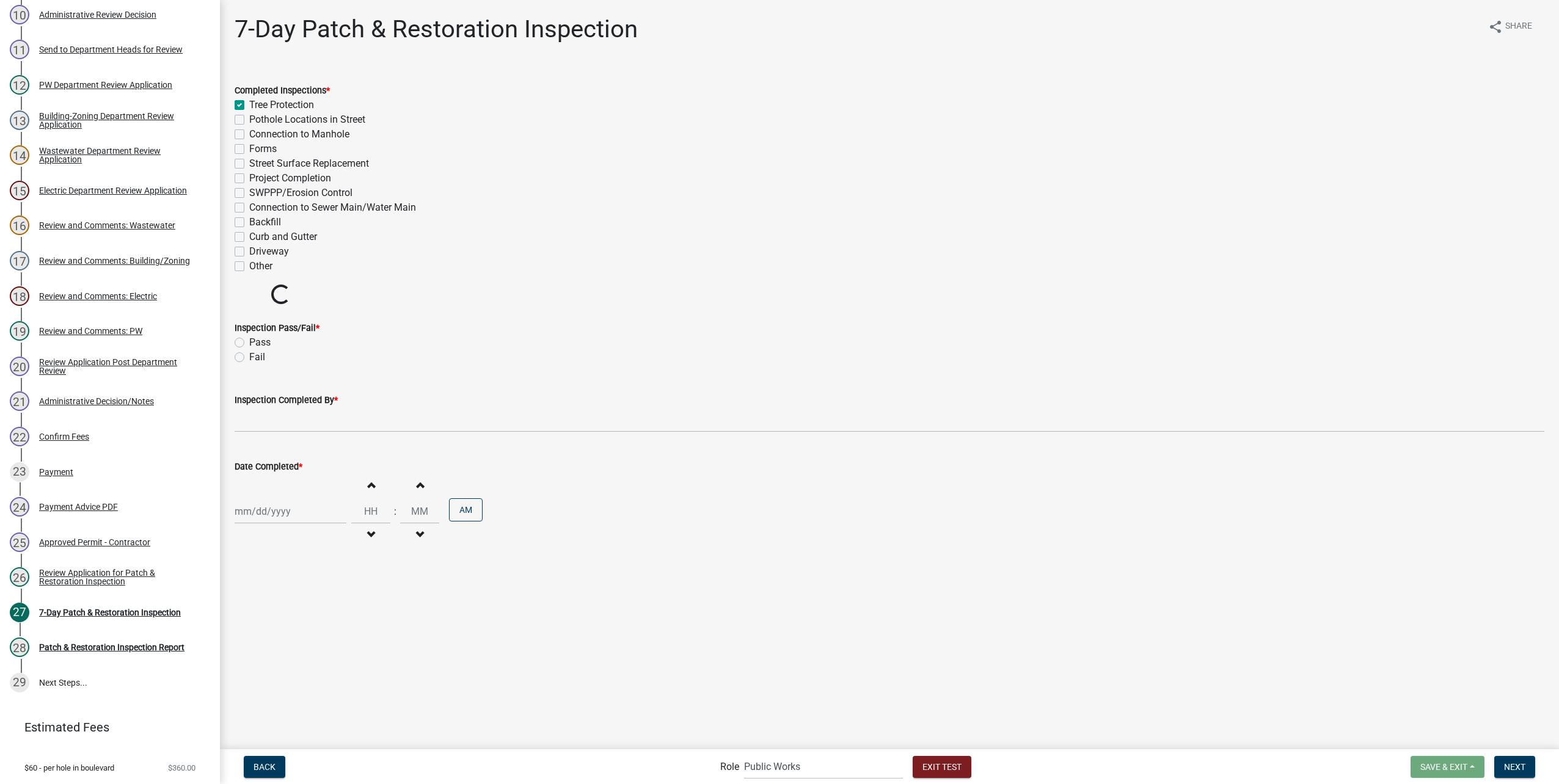
click at [249, 121] on input "Pothole Locations in Street" at bounding box center [253, 116] width 8 height 8
checkbox input "true"
checkbox input "false"
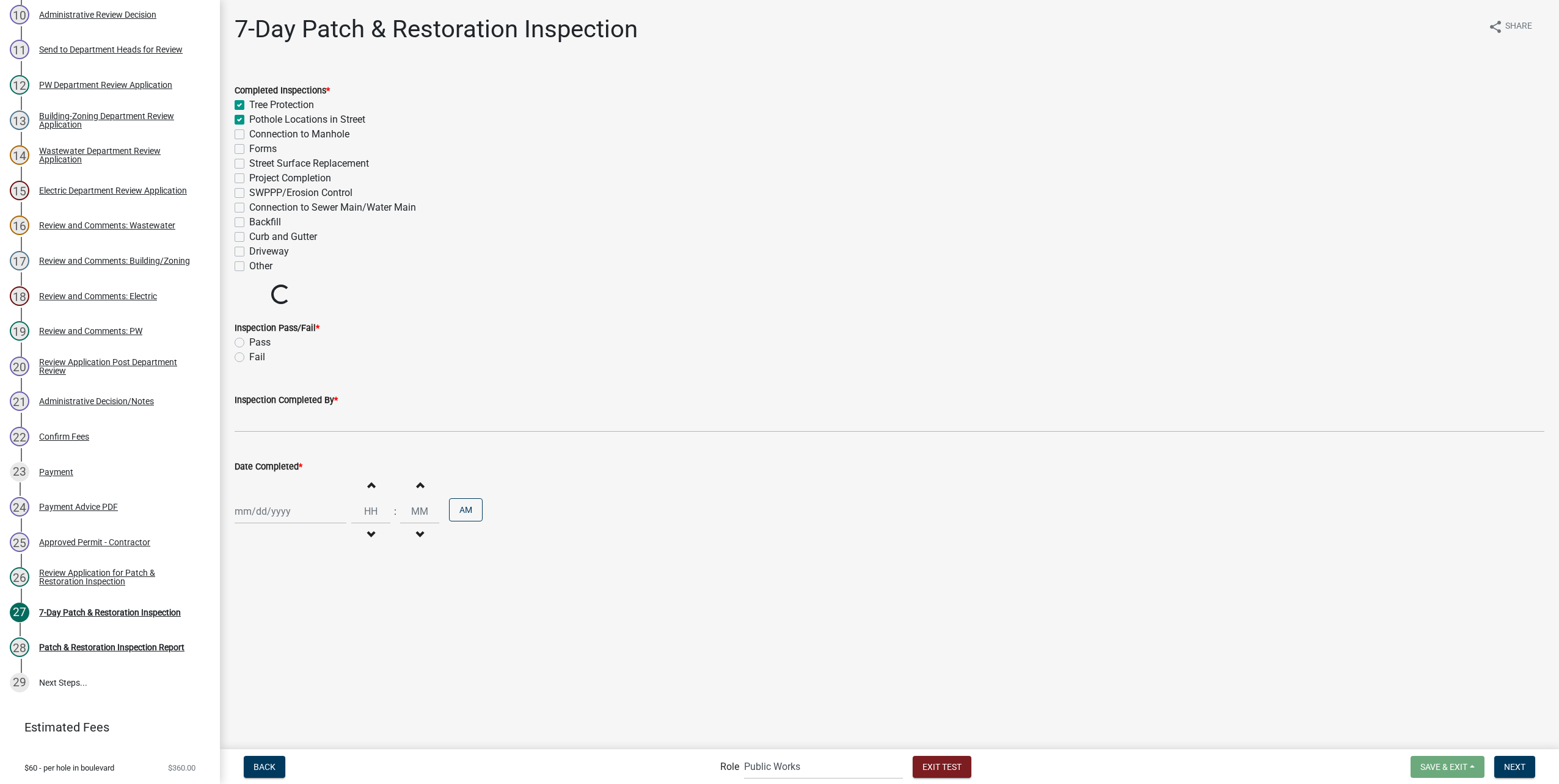
checkbox input "false"
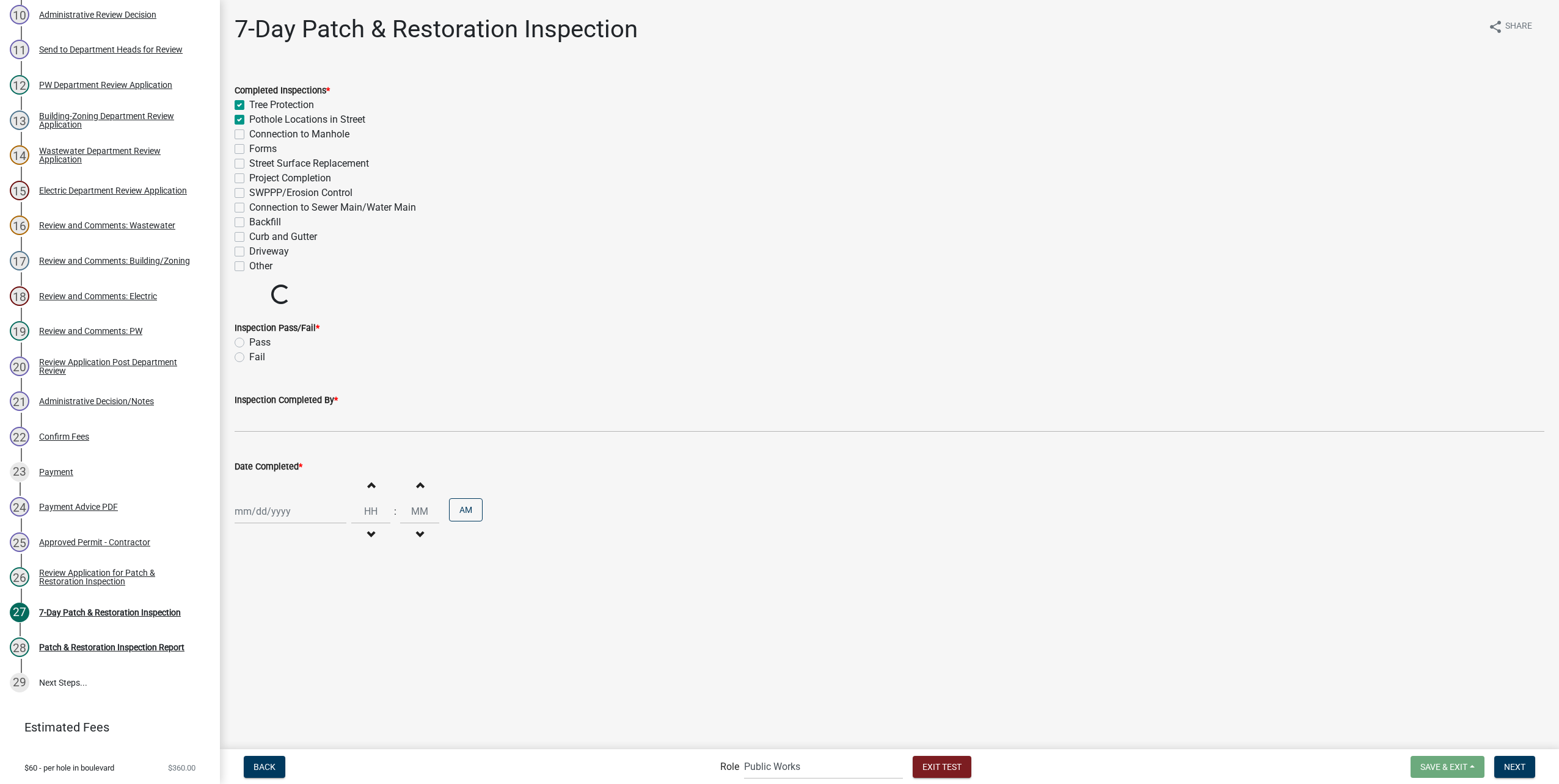
checkbox input "false"
click at [249, 136] on label "Connection to Manhole" at bounding box center [299, 134] width 100 height 15
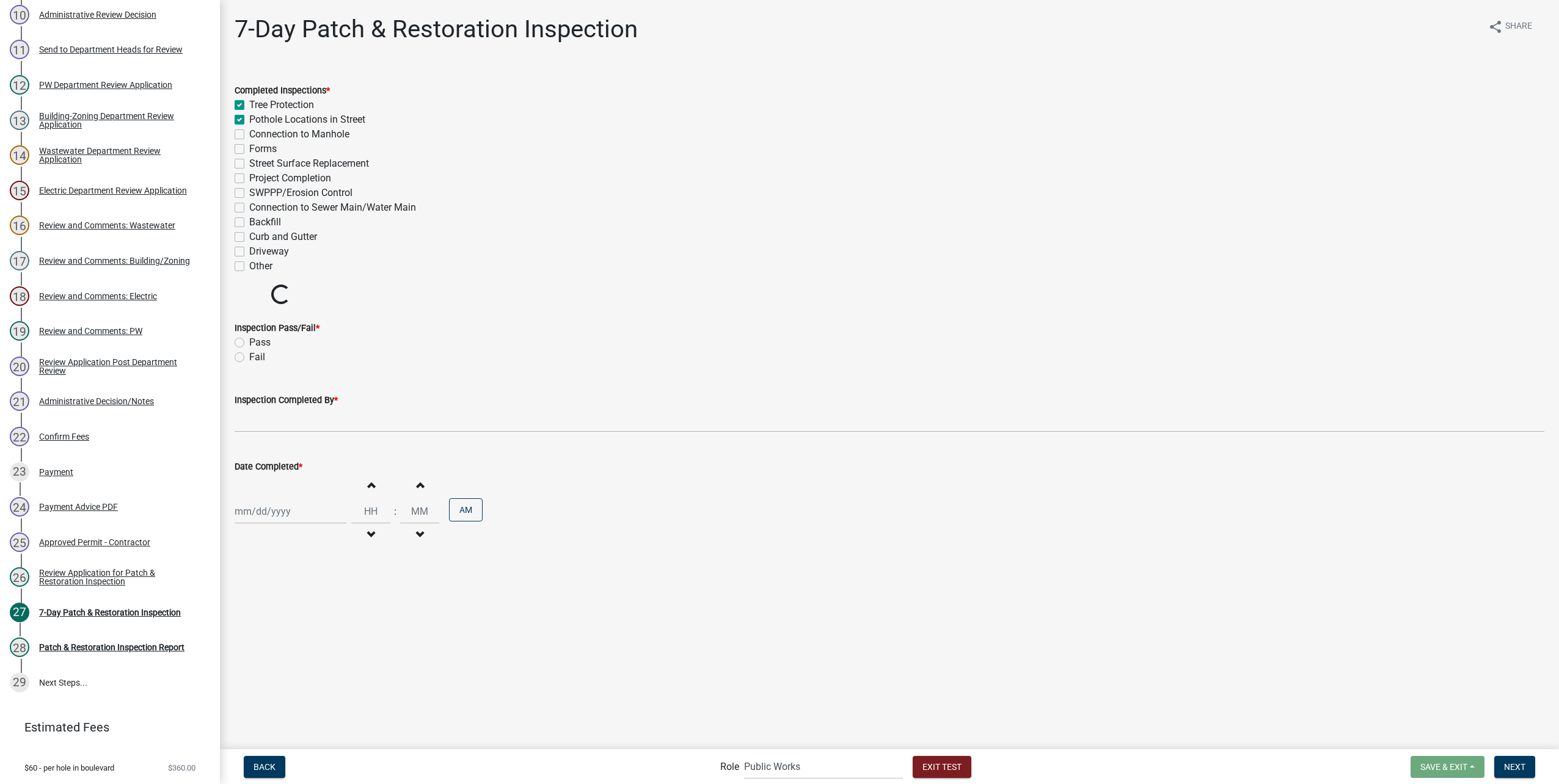
click at [249, 135] on input "Connection to Manhole" at bounding box center [253, 130] width 8 height 8
checkbox input "true"
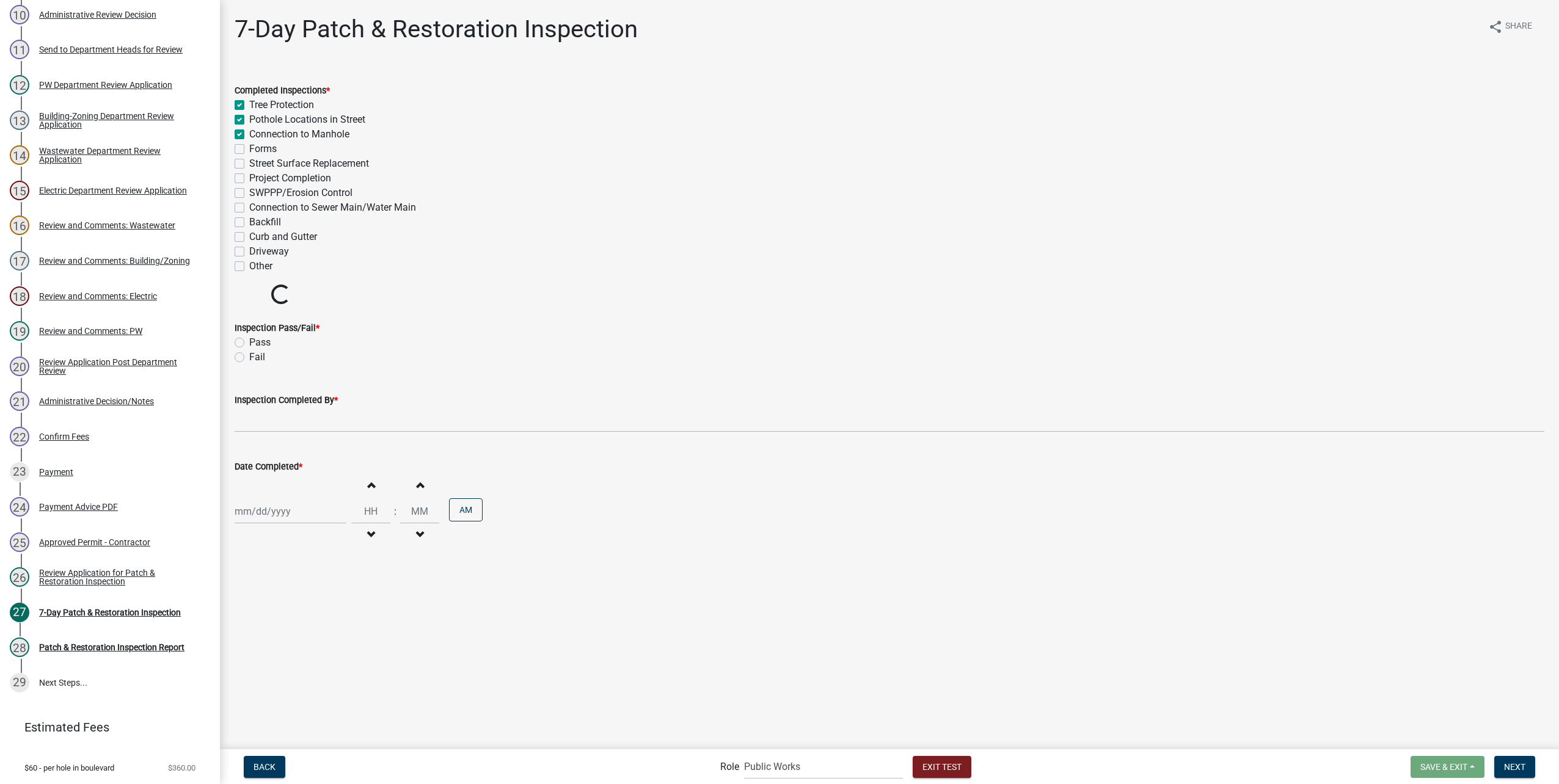
checkbox input "false"
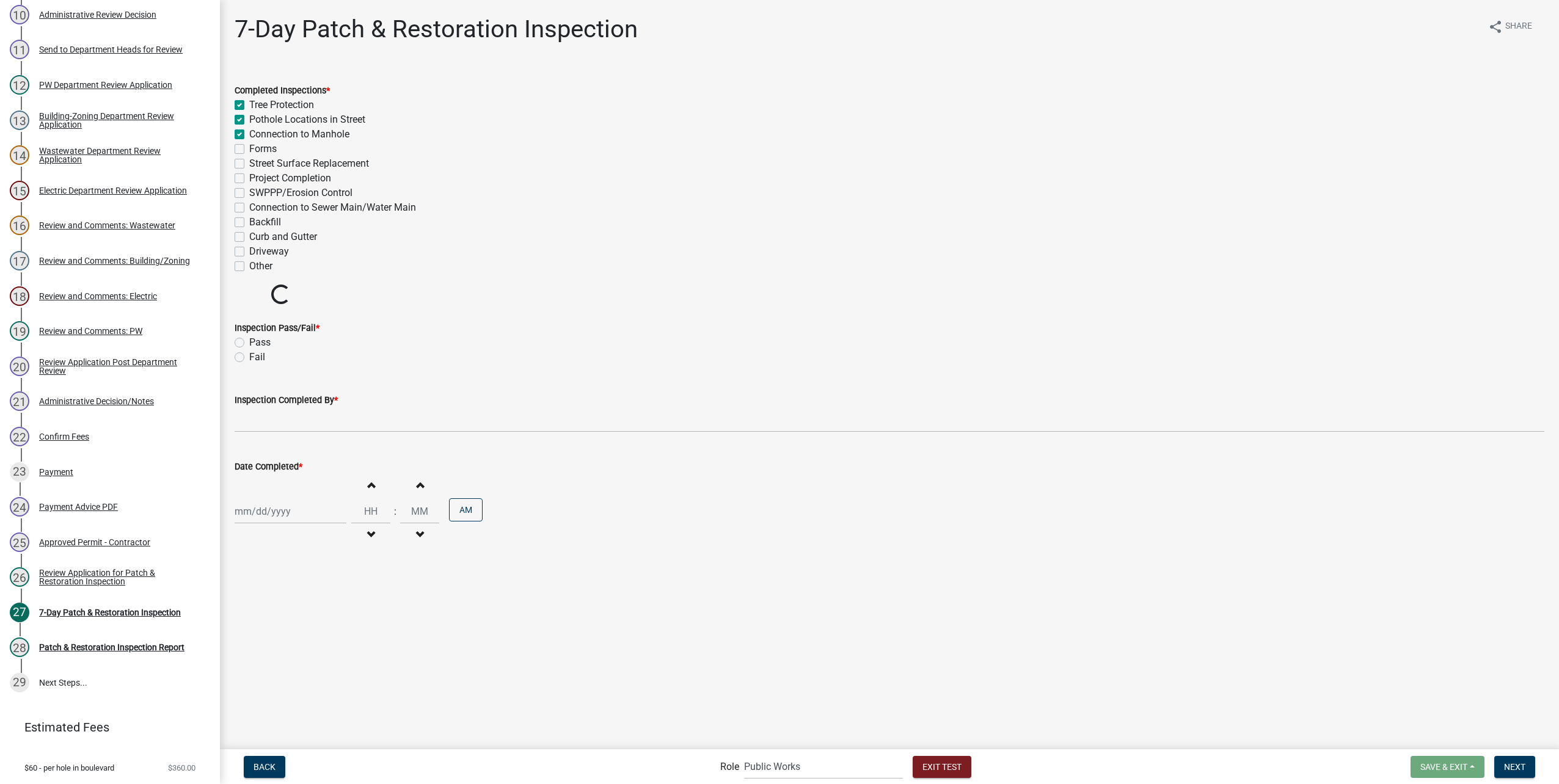
checkbox input "false"
drag, startPoint x: 242, startPoint y: 148, endPoint x: 240, endPoint y: 160, distance: 12.2
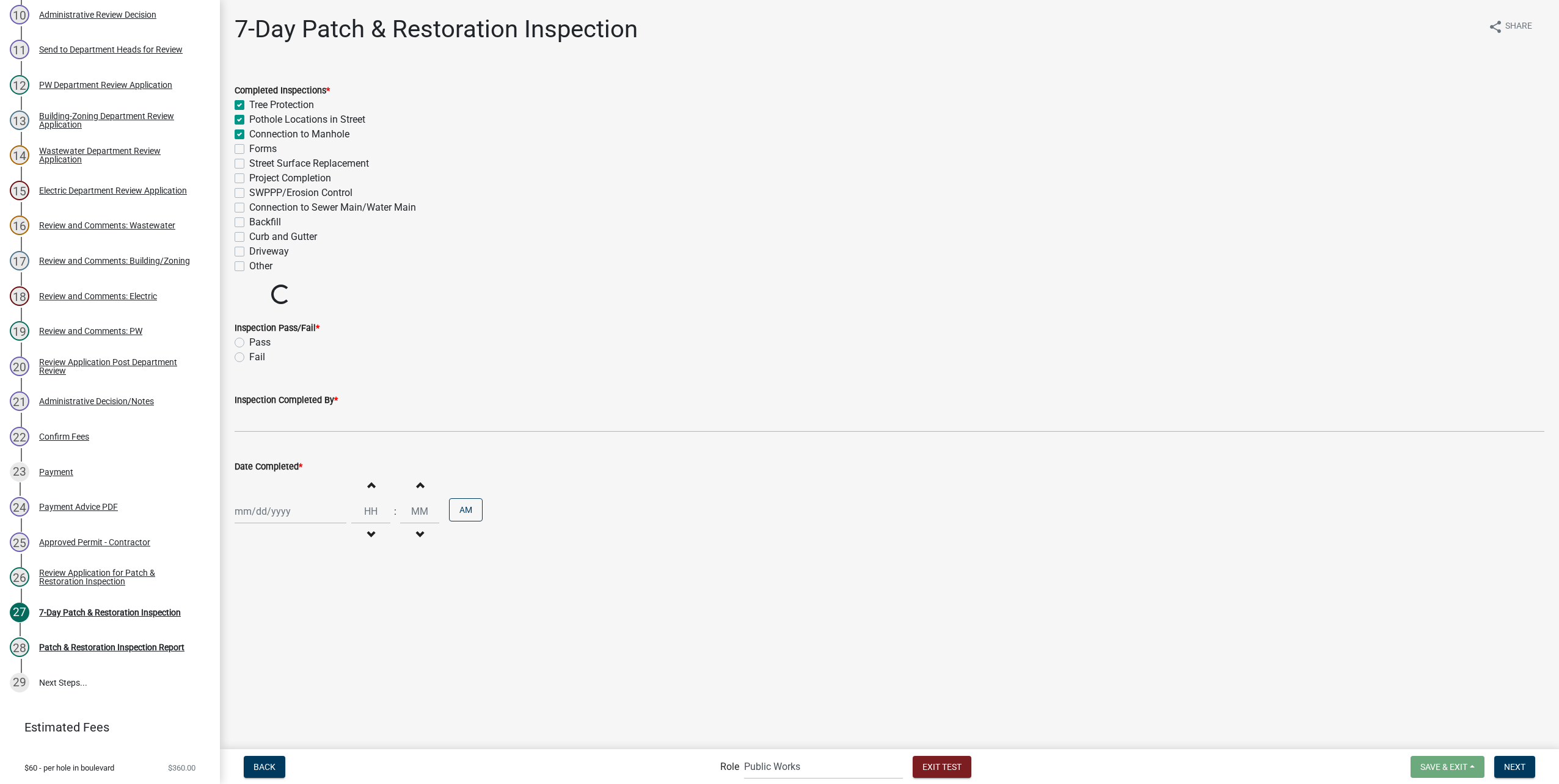
click at [249, 148] on label "Forms" at bounding box center [263, 149] width 27 height 15
click at [249, 148] on input "Forms" at bounding box center [253, 145] width 8 height 8
checkbox input "true"
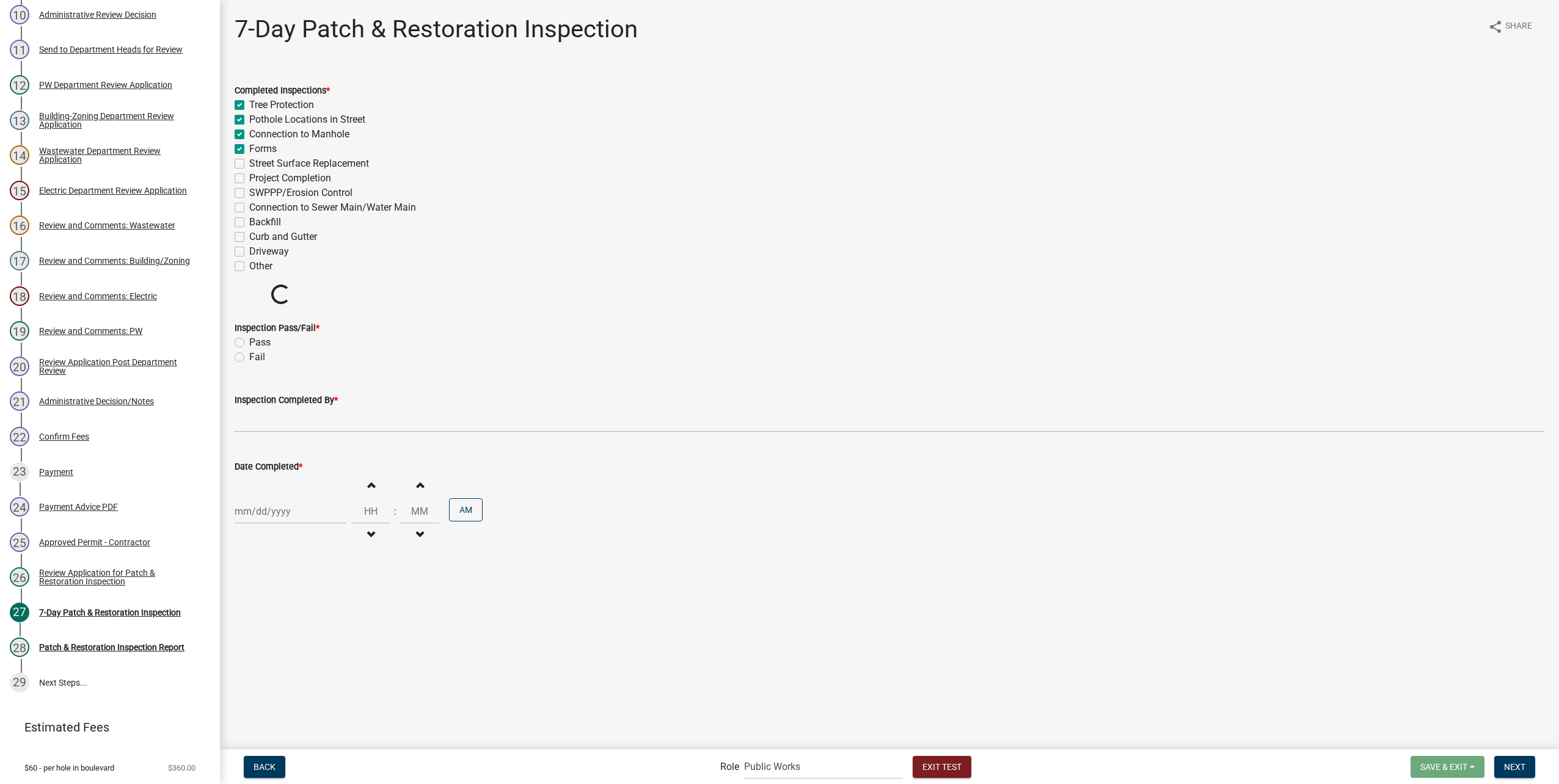
checkbox input "true"
checkbox input "false"
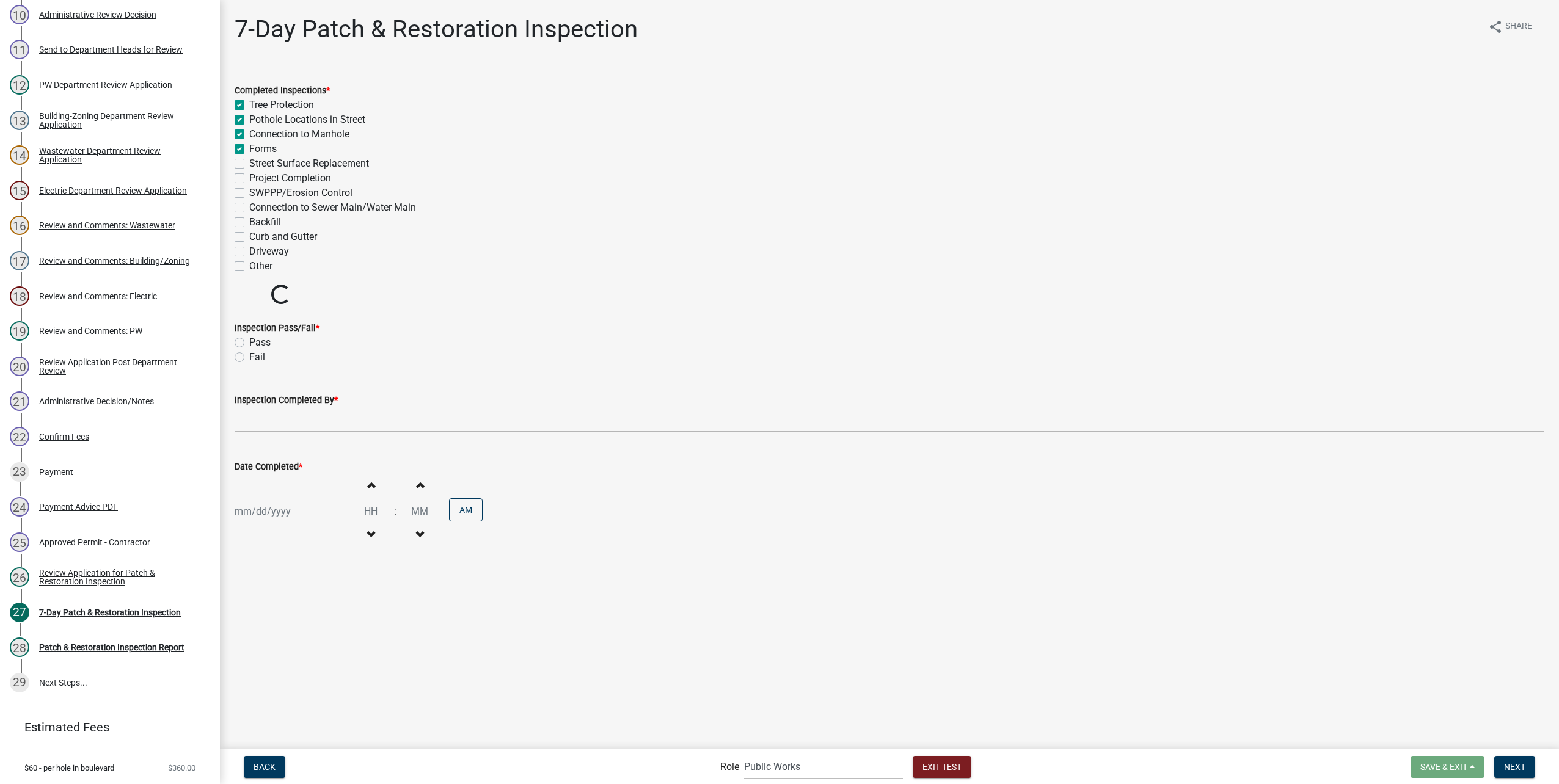
checkbox input "false"
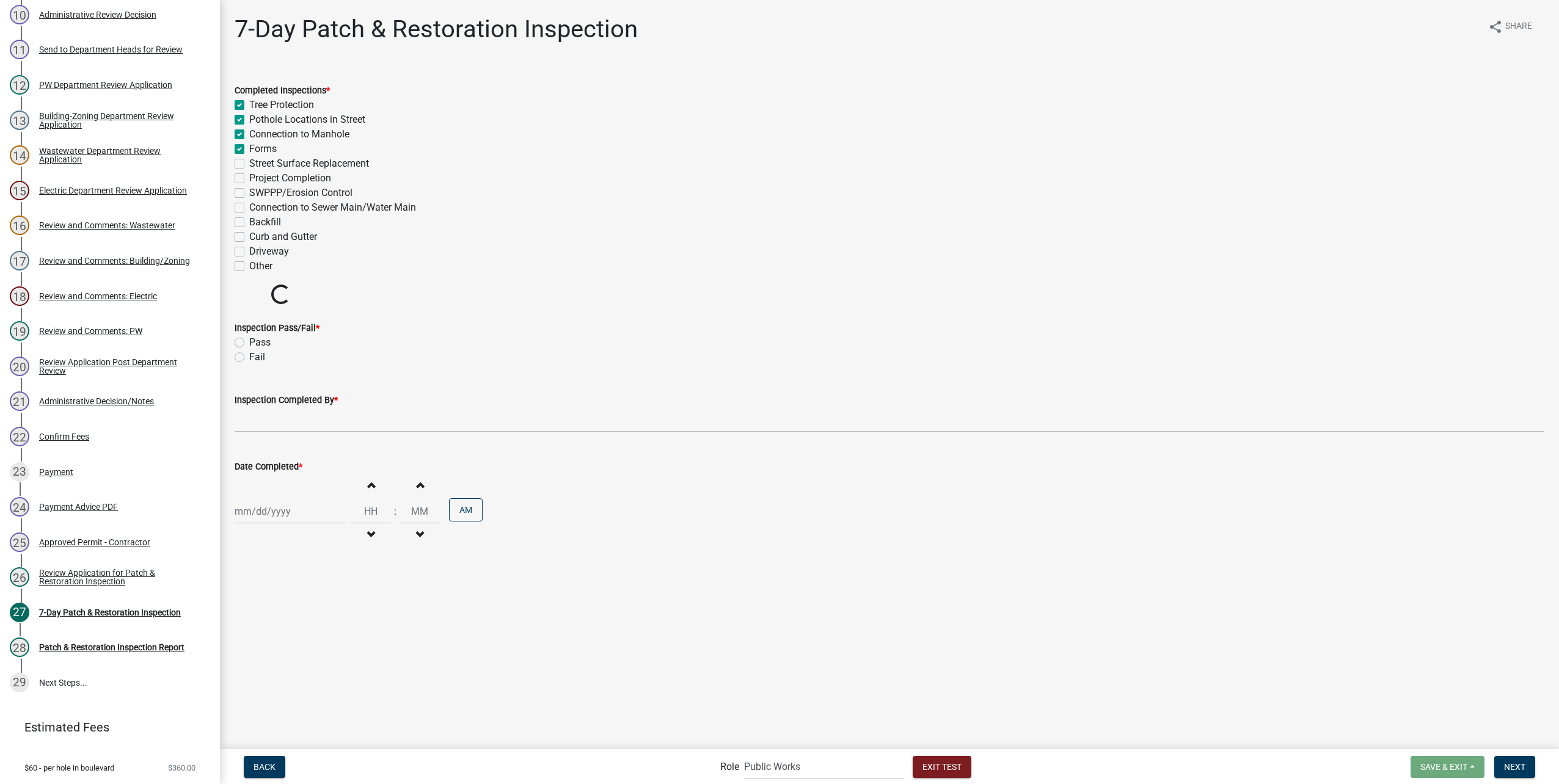
drag, startPoint x: 240, startPoint y: 160, endPoint x: 240, endPoint y: 167, distance: 7.0
click at [249, 162] on label "Street Surface Replacement" at bounding box center [309, 164] width 120 height 15
click at [249, 162] on input "Street Surface Replacement" at bounding box center [253, 160] width 8 height 8
checkbox input "true"
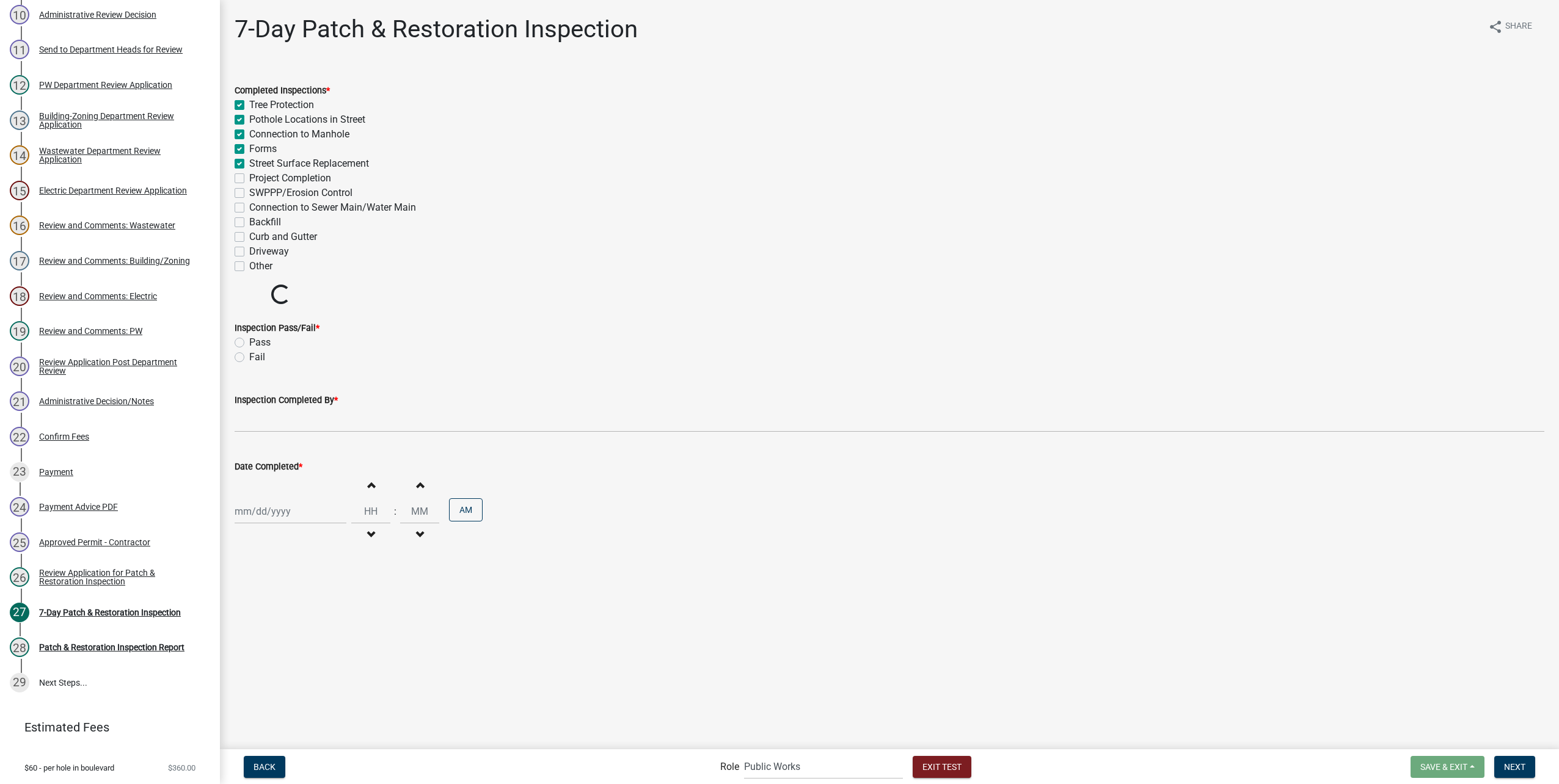
checkbox input "true"
checkbox input "false"
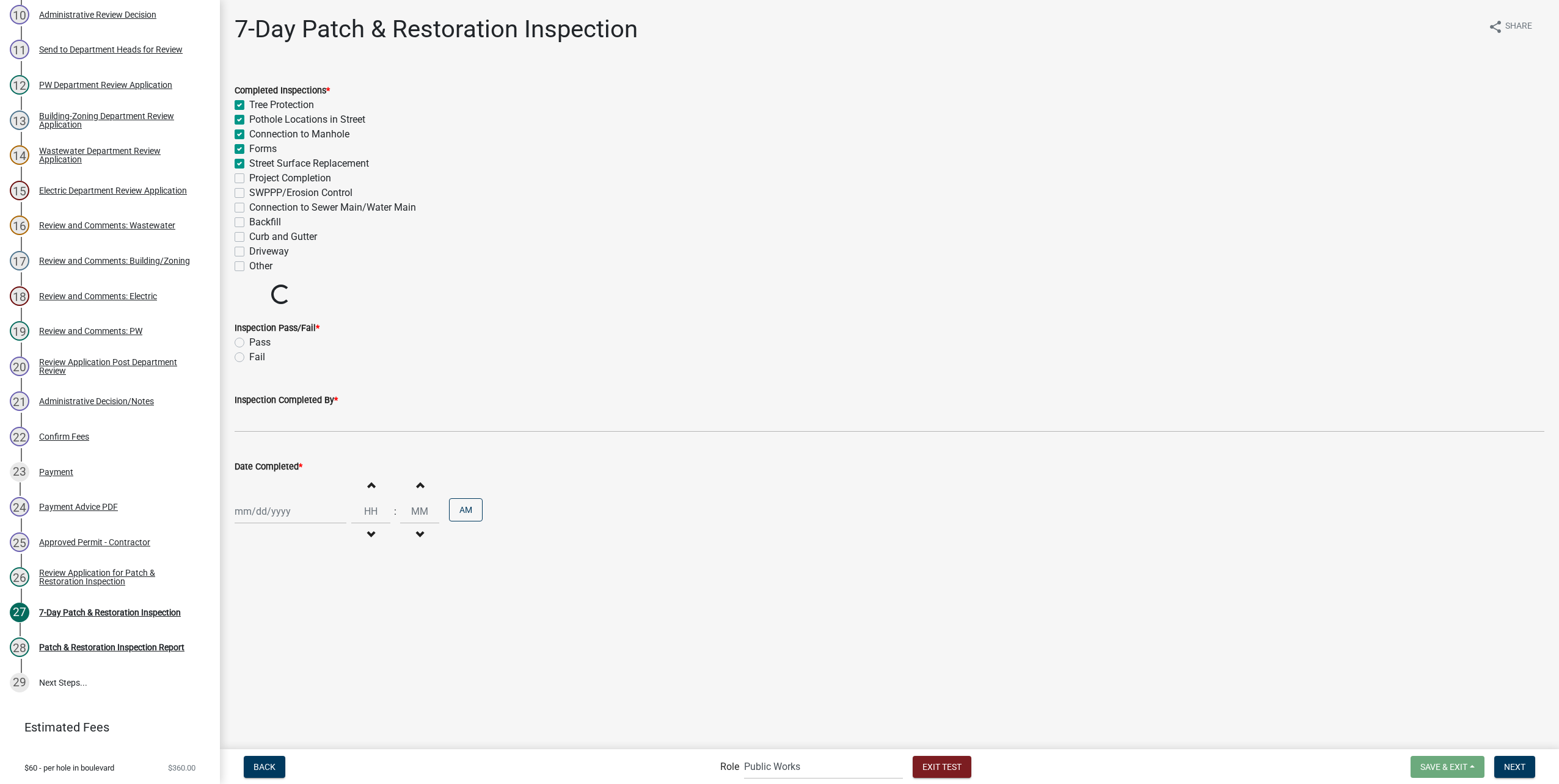
checkbox input "false"
click at [249, 176] on label "Project Completion" at bounding box center [290, 178] width 82 height 15
click at [249, 176] on input "Project Completion" at bounding box center [253, 175] width 8 height 8
click at [243, 192] on div "SWPPP/Erosion Control" at bounding box center [889, 193] width 1310 height 15
drag, startPoint x: 243, startPoint y: 192, endPoint x: 240, endPoint y: 213, distance: 21.2
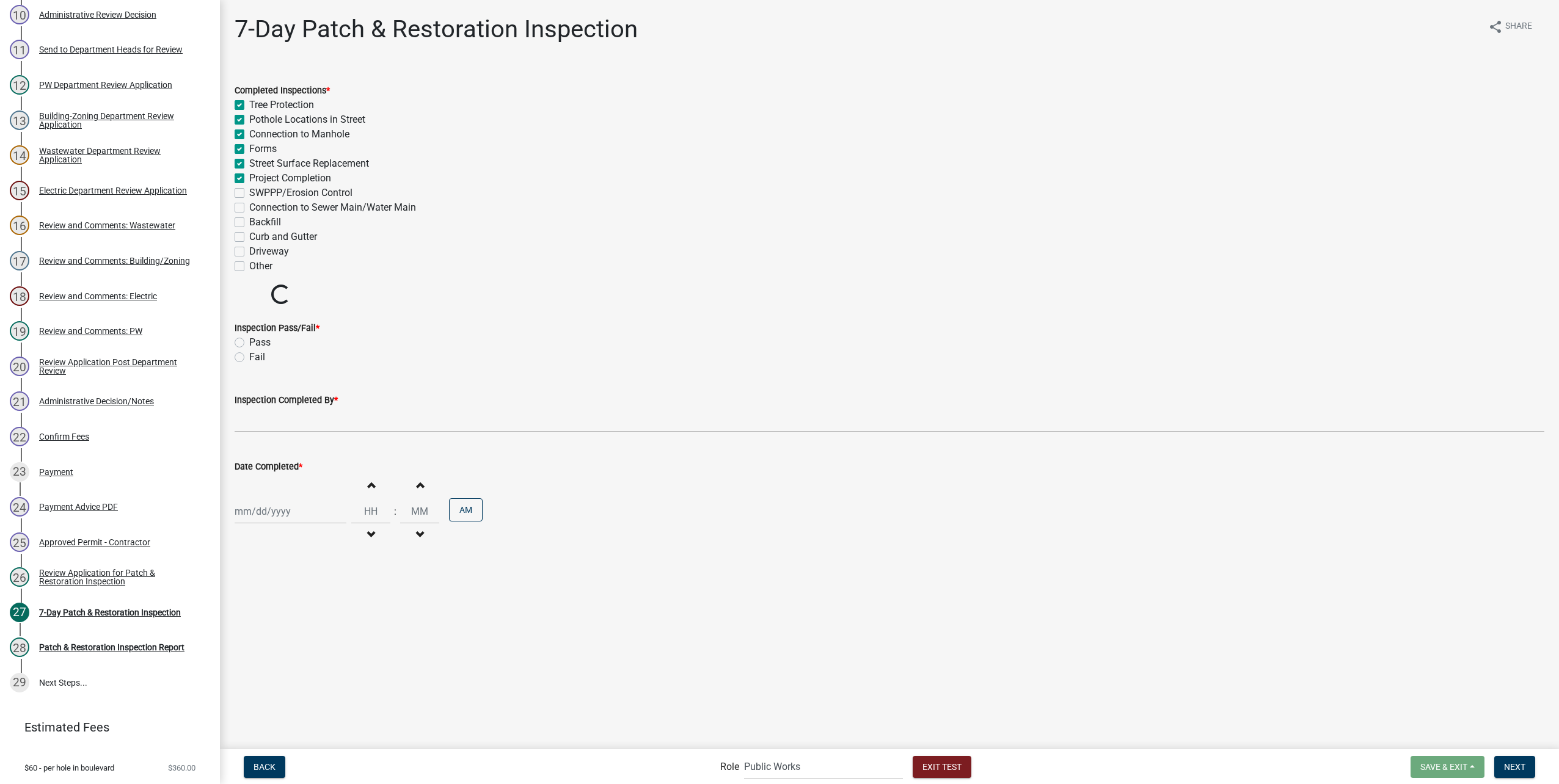
click at [249, 211] on label "Connection to Sewer Main/Water Main" at bounding box center [333, 207] width 167 height 15
click at [249, 208] on input "Connection to Sewer Main/Water Main" at bounding box center [253, 204] width 8 height 8
click at [249, 191] on label "SWPPP/Erosion Control" at bounding box center [301, 193] width 103 height 15
click at [249, 191] on input "SWPPP/Erosion Control" at bounding box center [253, 189] width 8 height 8
drag, startPoint x: 237, startPoint y: 221, endPoint x: 239, endPoint y: 237, distance: 16.1
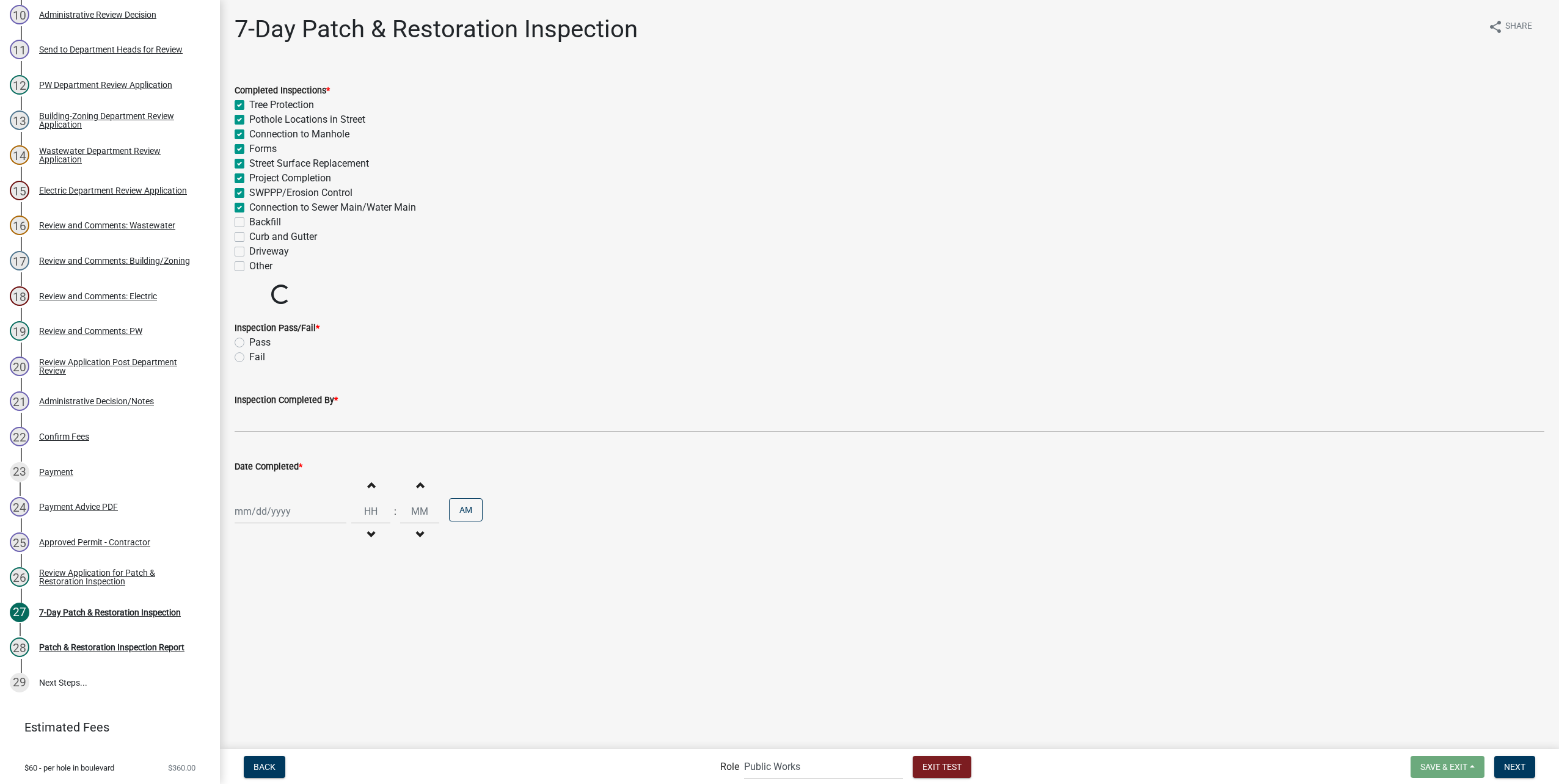
click at [249, 224] on label "Backfill" at bounding box center [265, 222] width 32 height 15
click at [249, 223] on input "Backfill" at bounding box center [253, 219] width 8 height 8
click at [249, 238] on label "Curb and Gutter" at bounding box center [283, 237] width 68 height 15
click at [249, 237] on input "Curb and Gutter" at bounding box center [253, 234] width 8 height 8
click at [249, 252] on label "Driveway" at bounding box center [269, 252] width 40 height 15
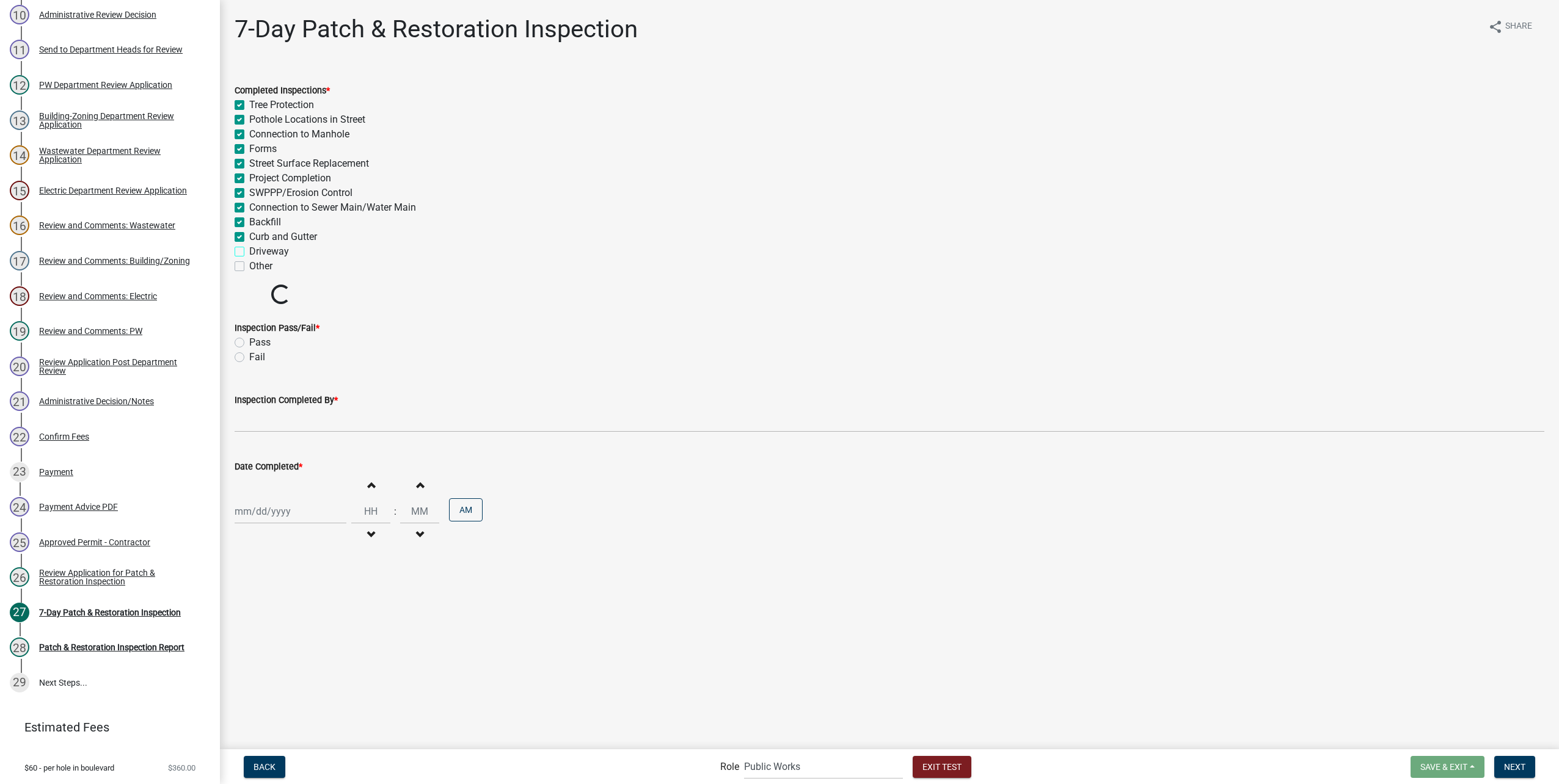
click at [249, 252] on input "Driveway" at bounding box center [253, 248] width 8 height 8
click at [249, 321] on label "Pass" at bounding box center [260, 321] width 21 height 15
click at [249, 321] on input "Pass" at bounding box center [253, 317] width 8 height 8
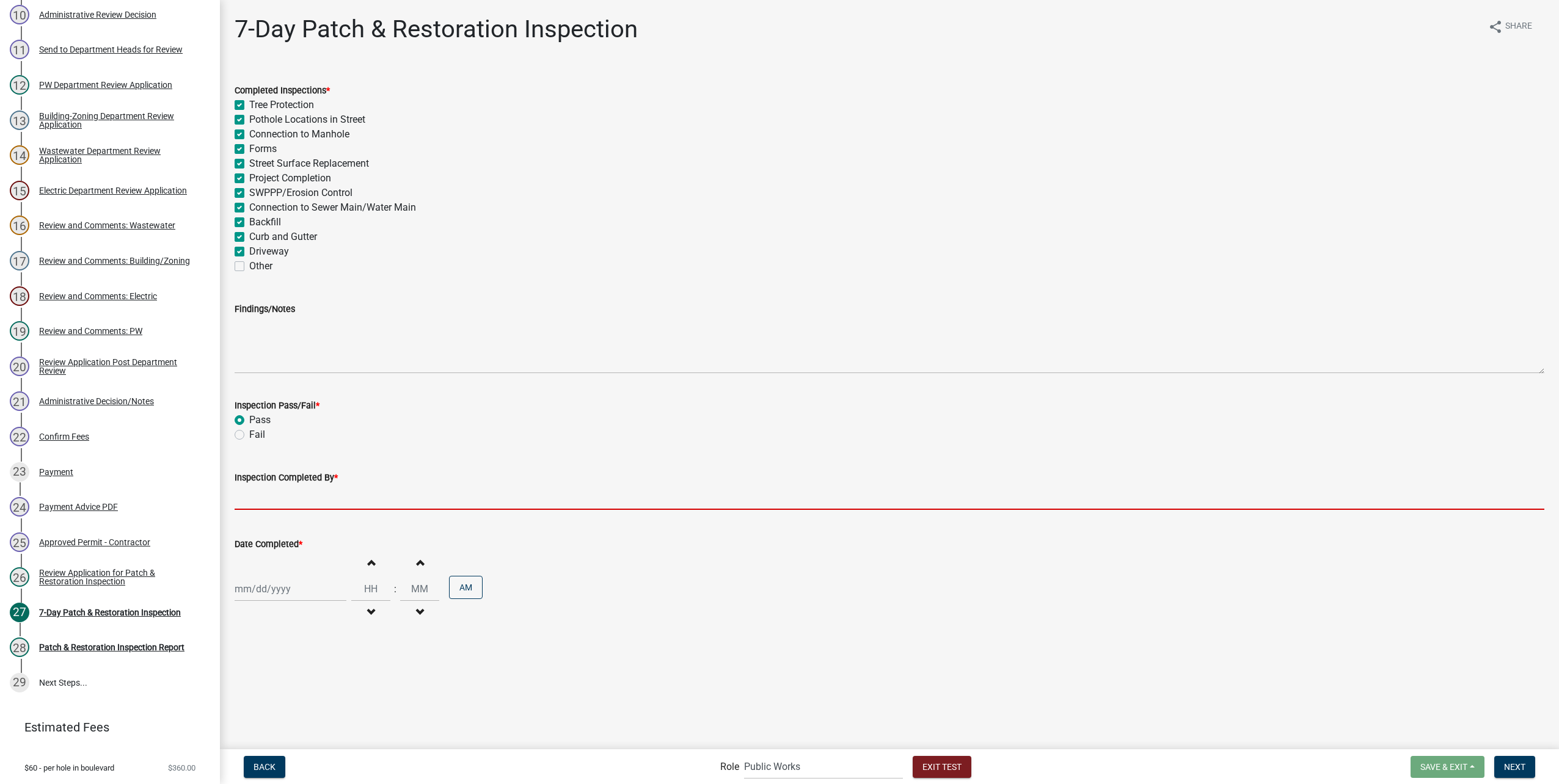
click at [307, 504] on input "Inspection Completed By *" at bounding box center [889, 497] width 1310 height 25
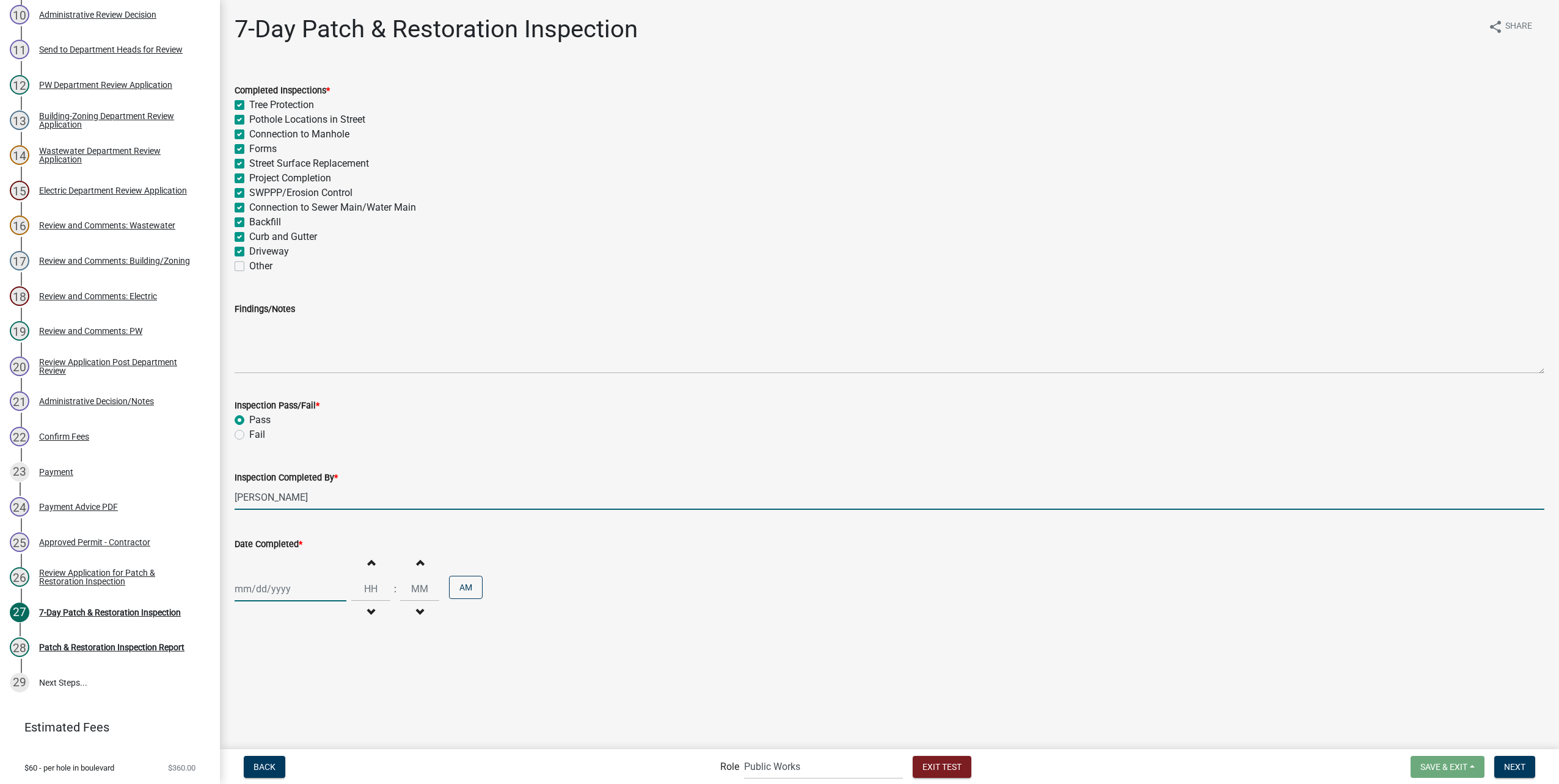
click at [323, 582] on div at bounding box center [290, 589] width 112 height 25
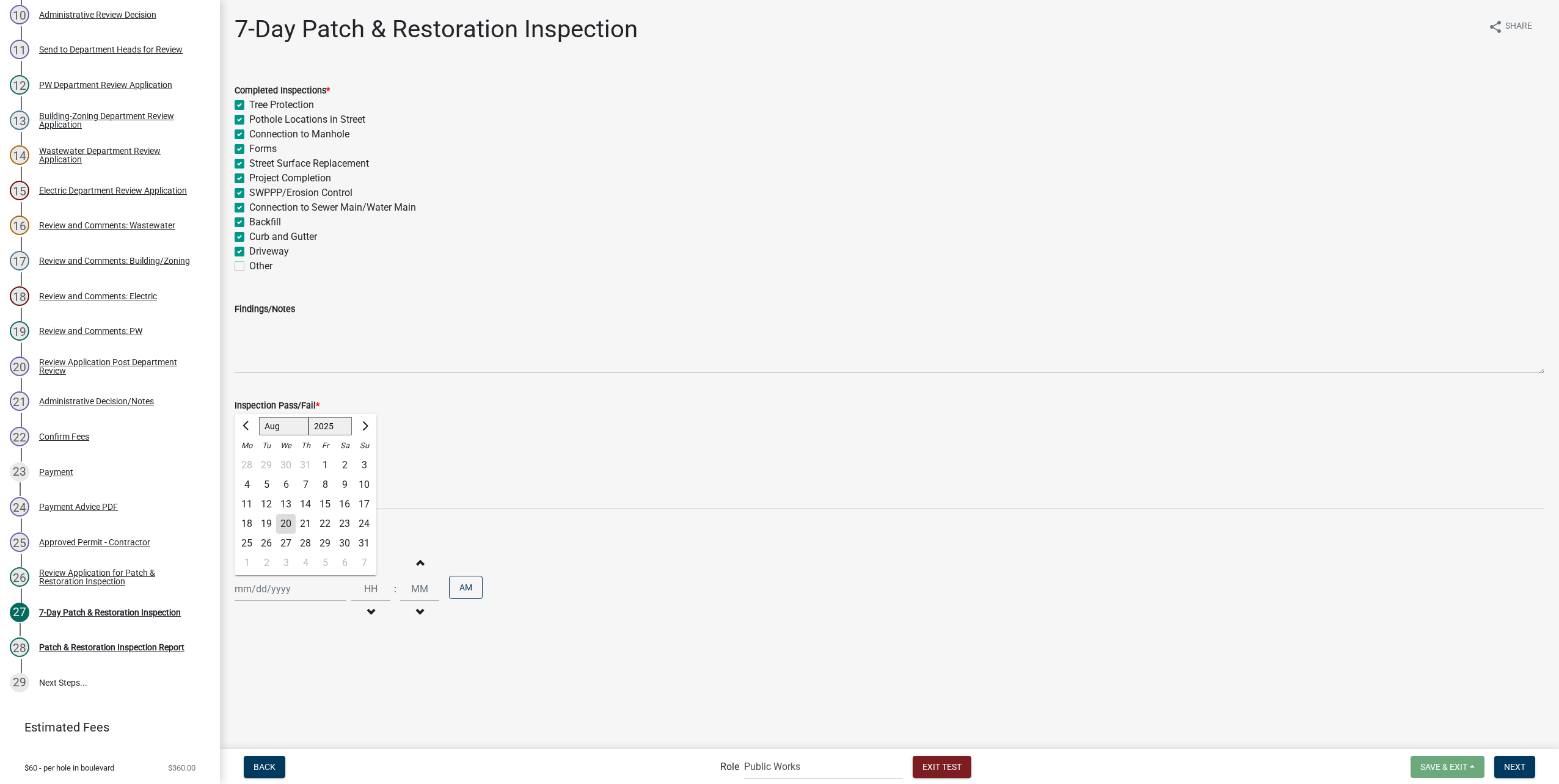
click at [285, 524] on div "20" at bounding box center [285, 523] width 19 height 19
click at [367, 582] on input "Hours" at bounding box center [370, 589] width 39 height 25
click at [461, 578] on button "AM" at bounding box center [466, 587] width 34 height 23
click at [1506, 767] on span "Next" at bounding box center [1514, 766] width 21 height 10
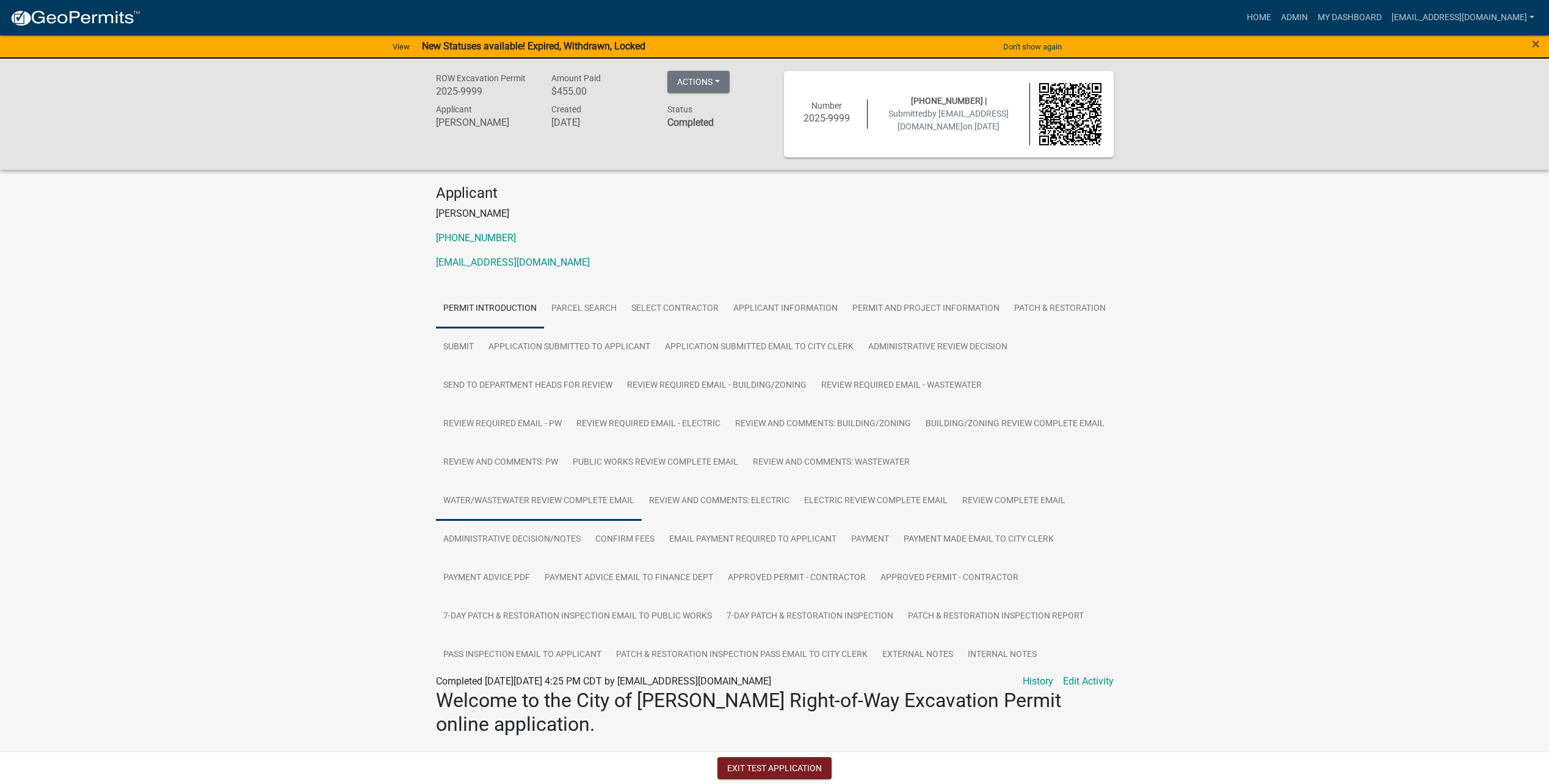
scroll to position [227, 0]
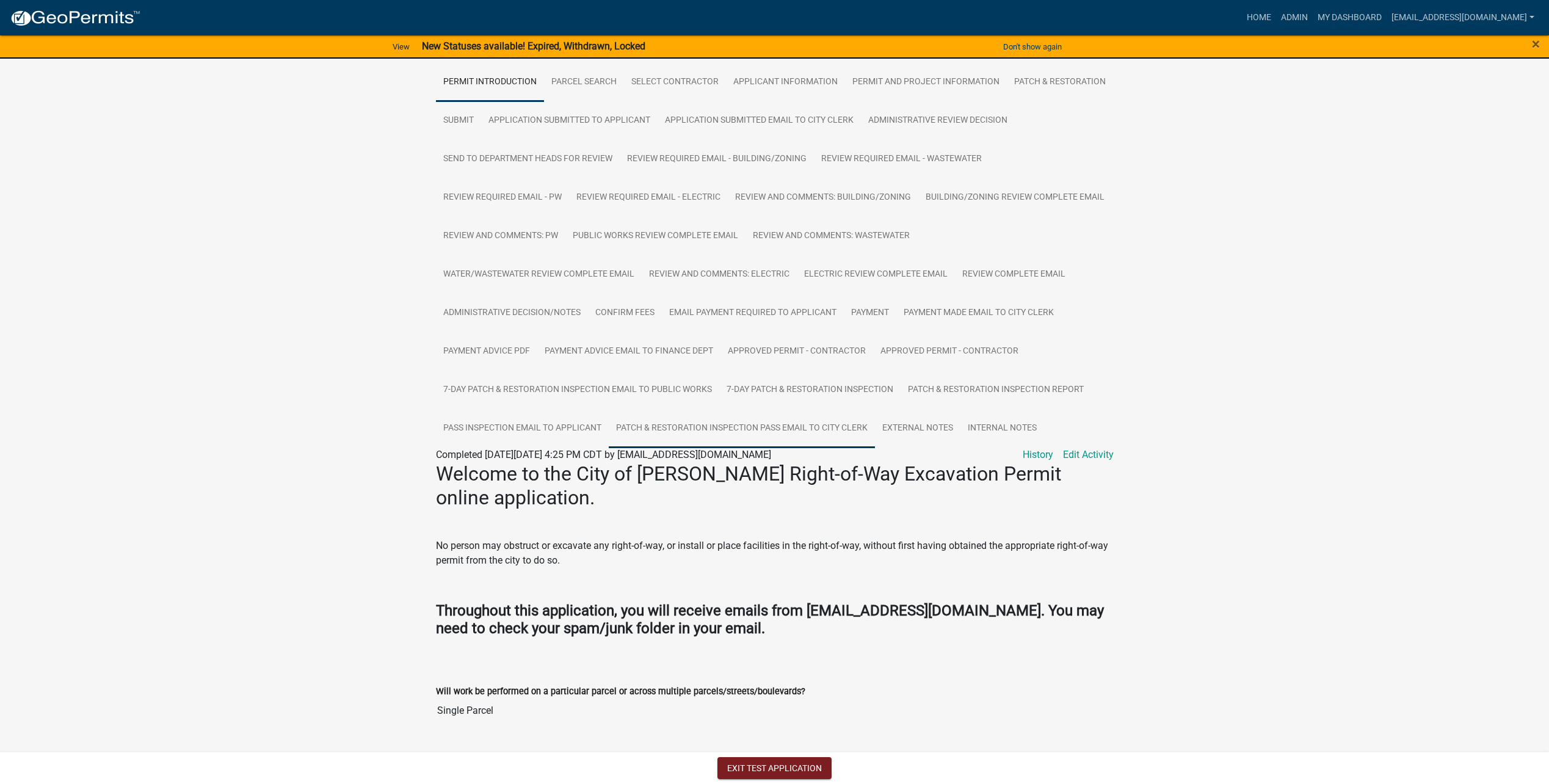
click at [769, 435] on link "Patch & Restoration Inspection Pass Email to City Clerk" at bounding box center [742, 428] width 266 height 39
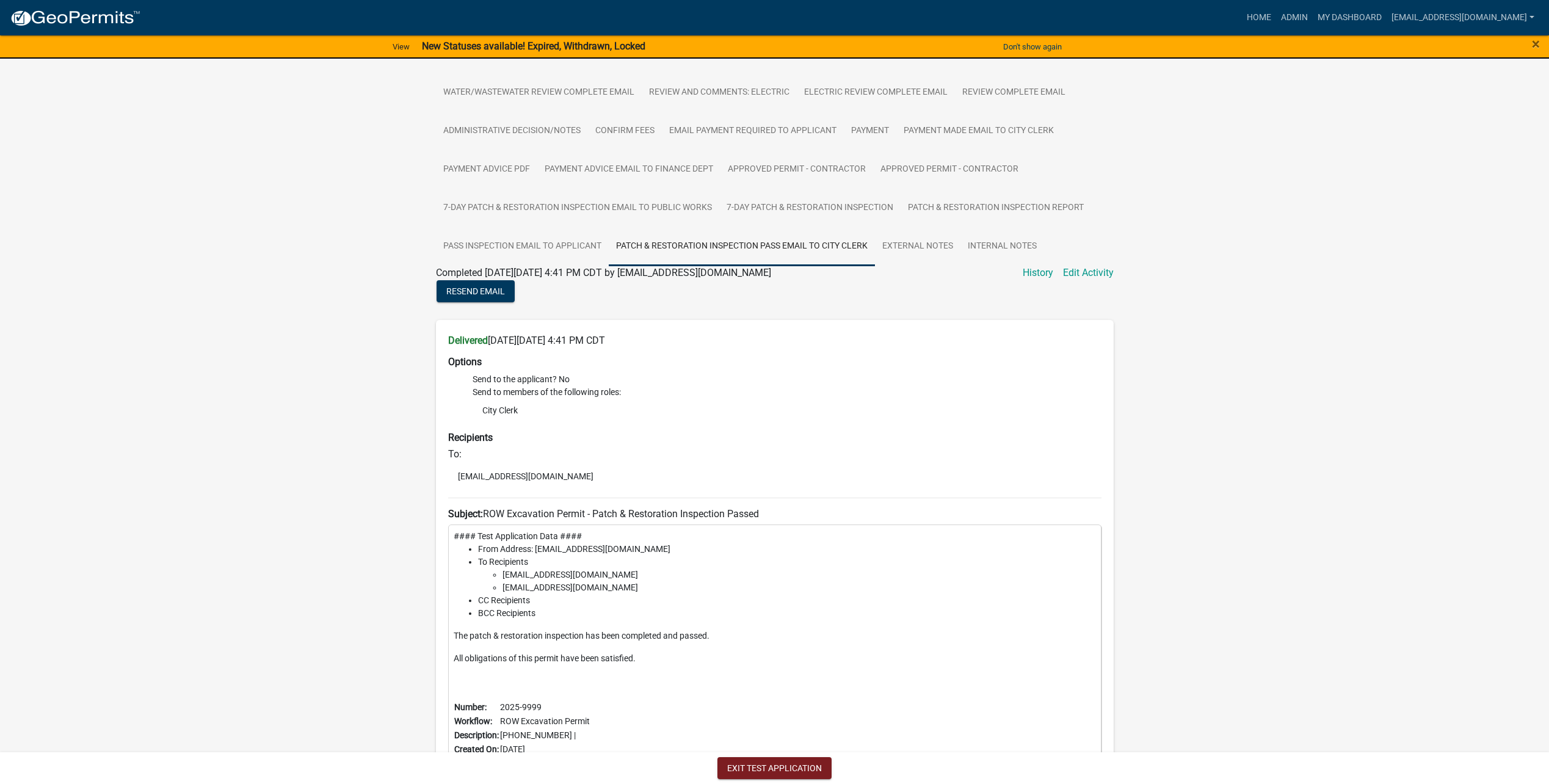
scroll to position [409, 0]
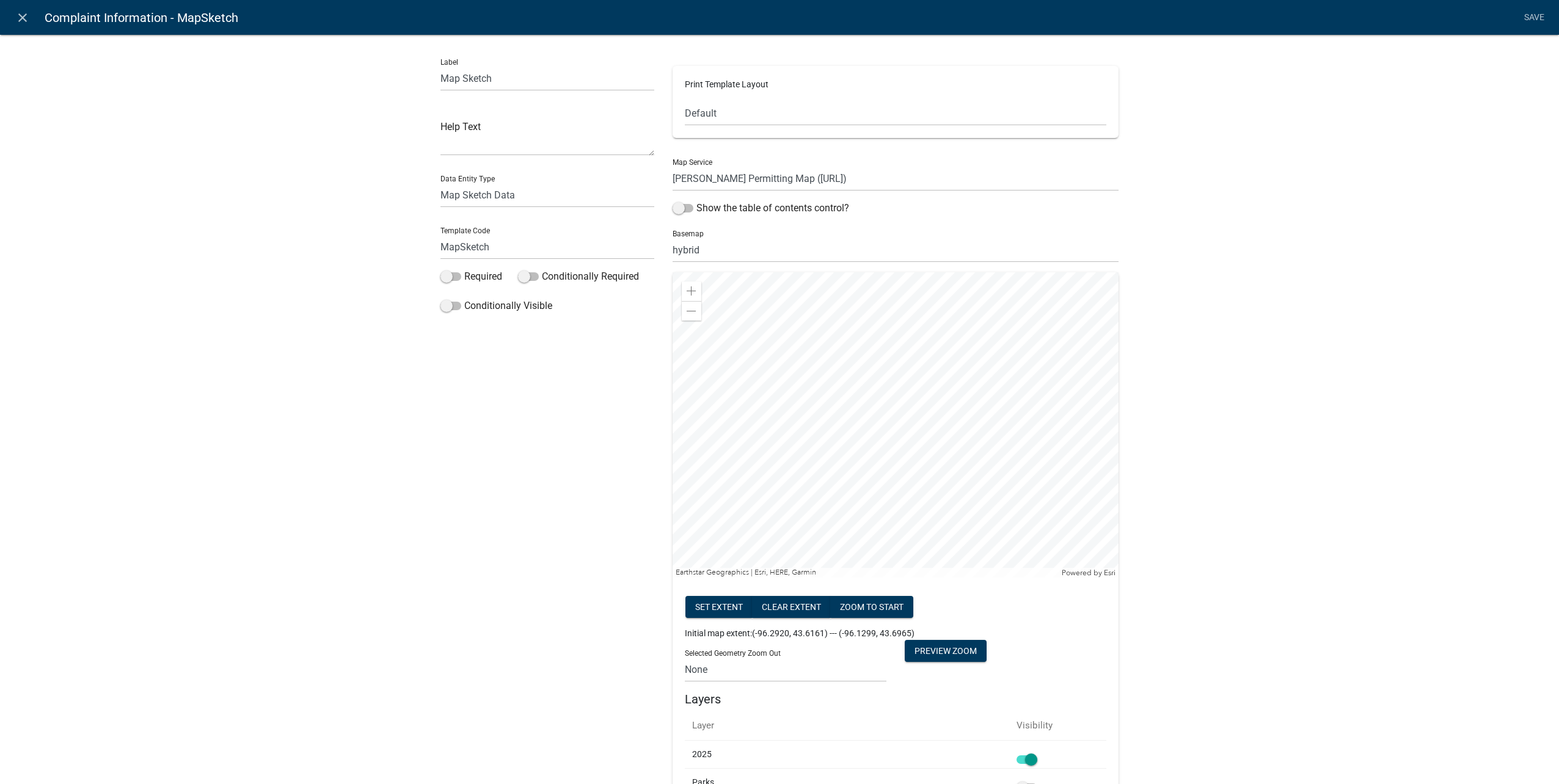
select select
select select "A2423EB9-0A2B-4D92-BF27-A9021E39DD75"
select select "mapsketch-data"
select select "hybrid"
